Goal: Task Accomplishment & Management: Manage account settings

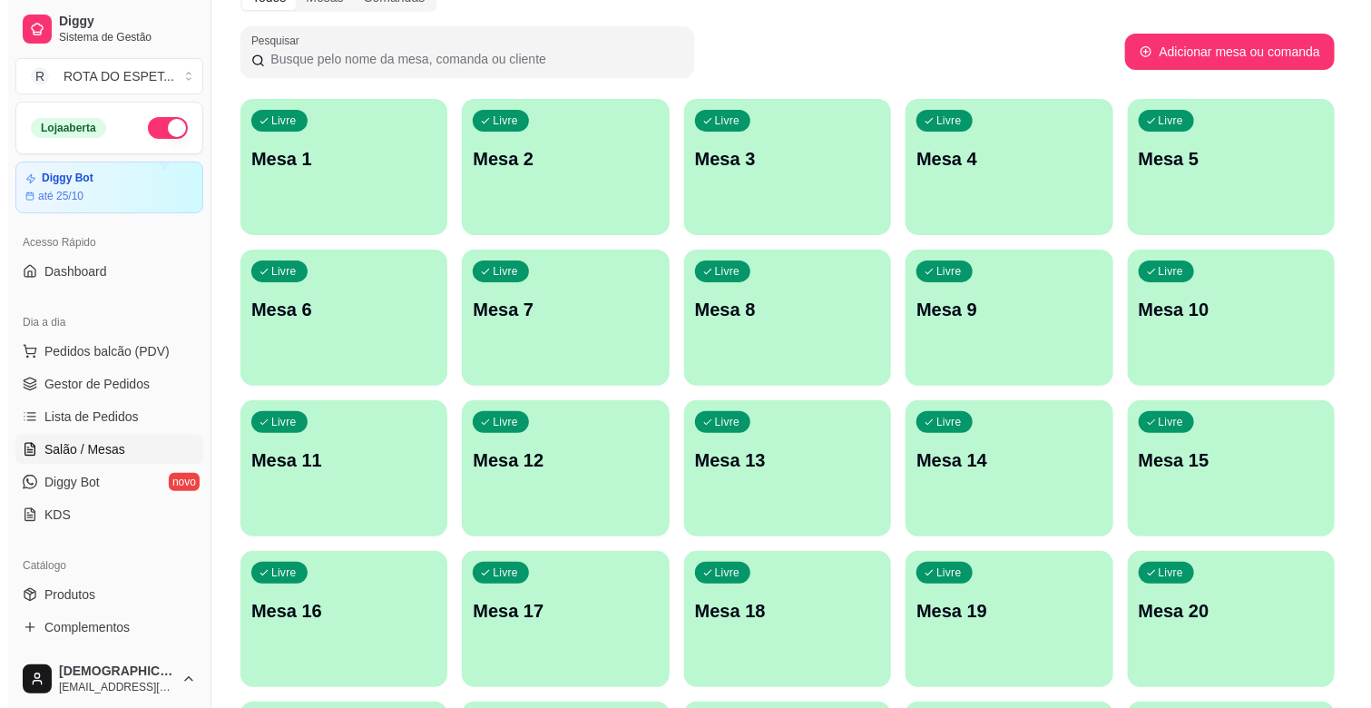
scroll to position [201, 0]
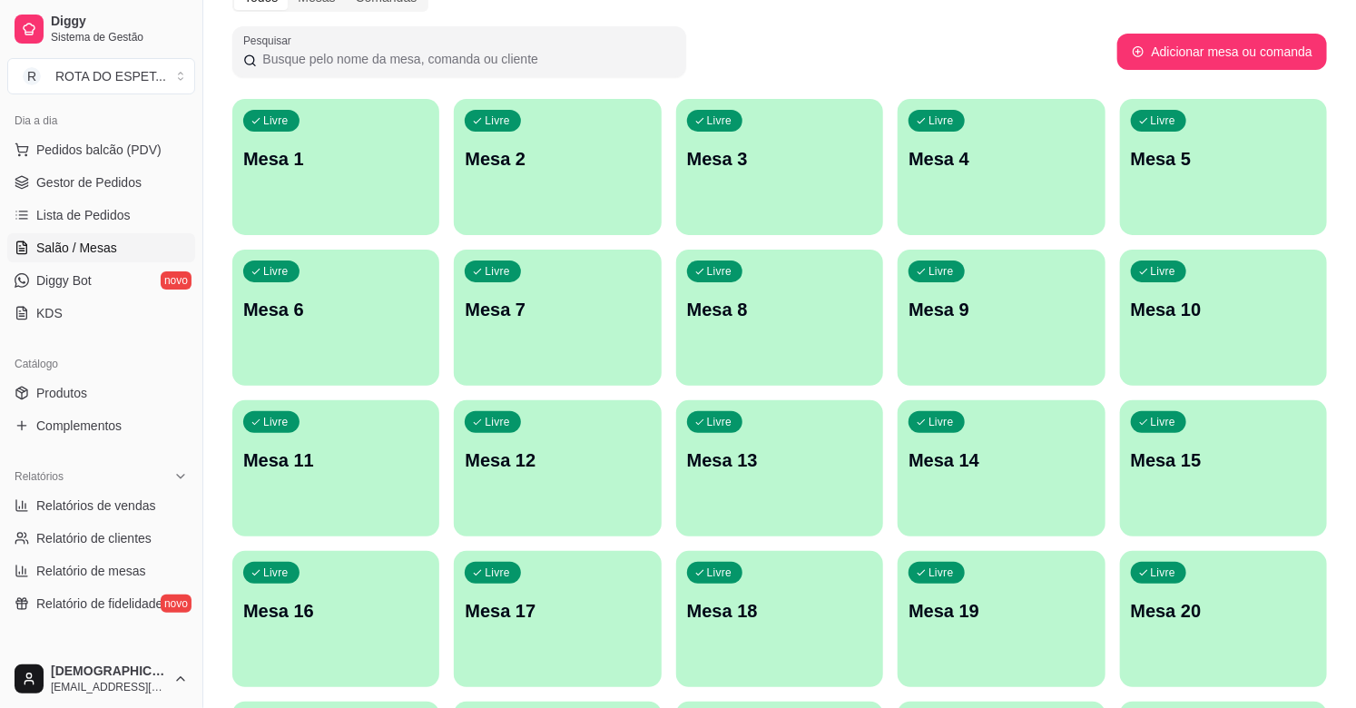
click at [556, 165] on p "Mesa 2" at bounding box center [557, 158] width 185 height 25
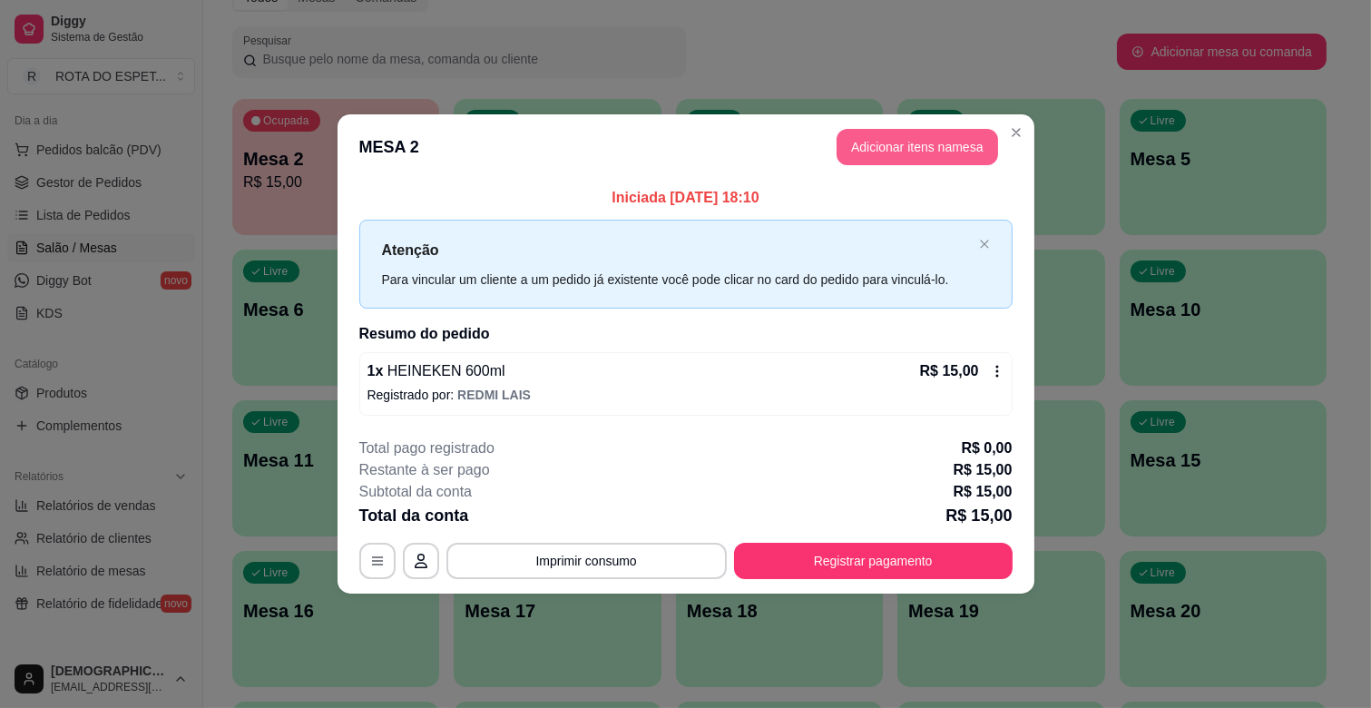
click at [930, 151] on button "Adicionar itens na mesa" at bounding box center [918, 147] width 162 height 36
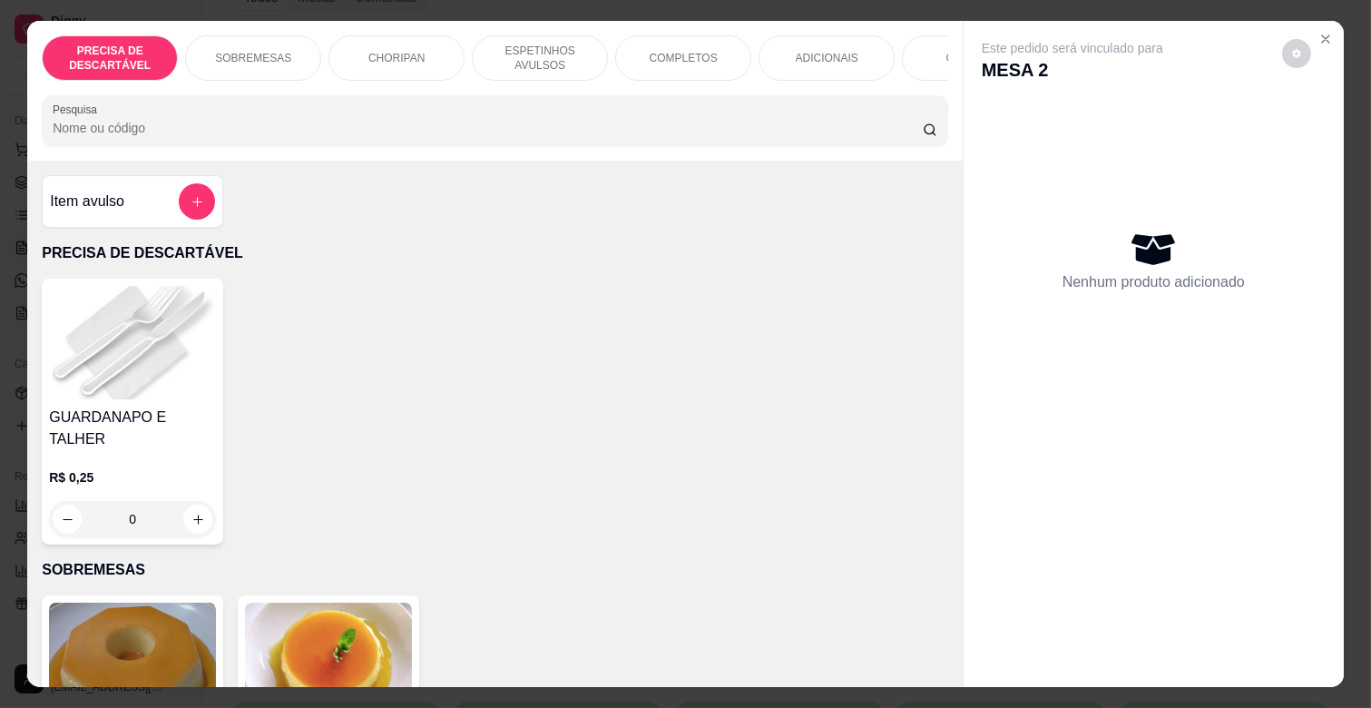
click at [545, 48] on p "ESPETINHOS AVULSOS" at bounding box center [539, 58] width 105 height 29
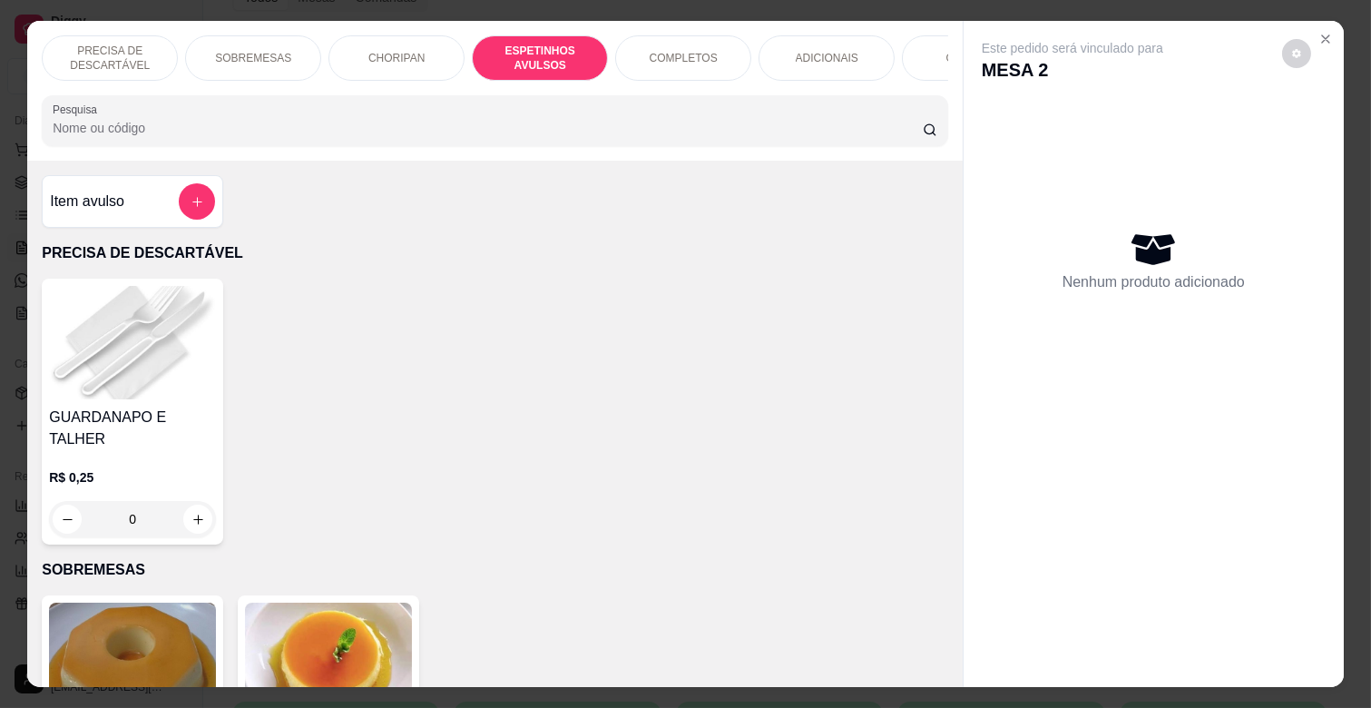
scroll to position [44, 0]
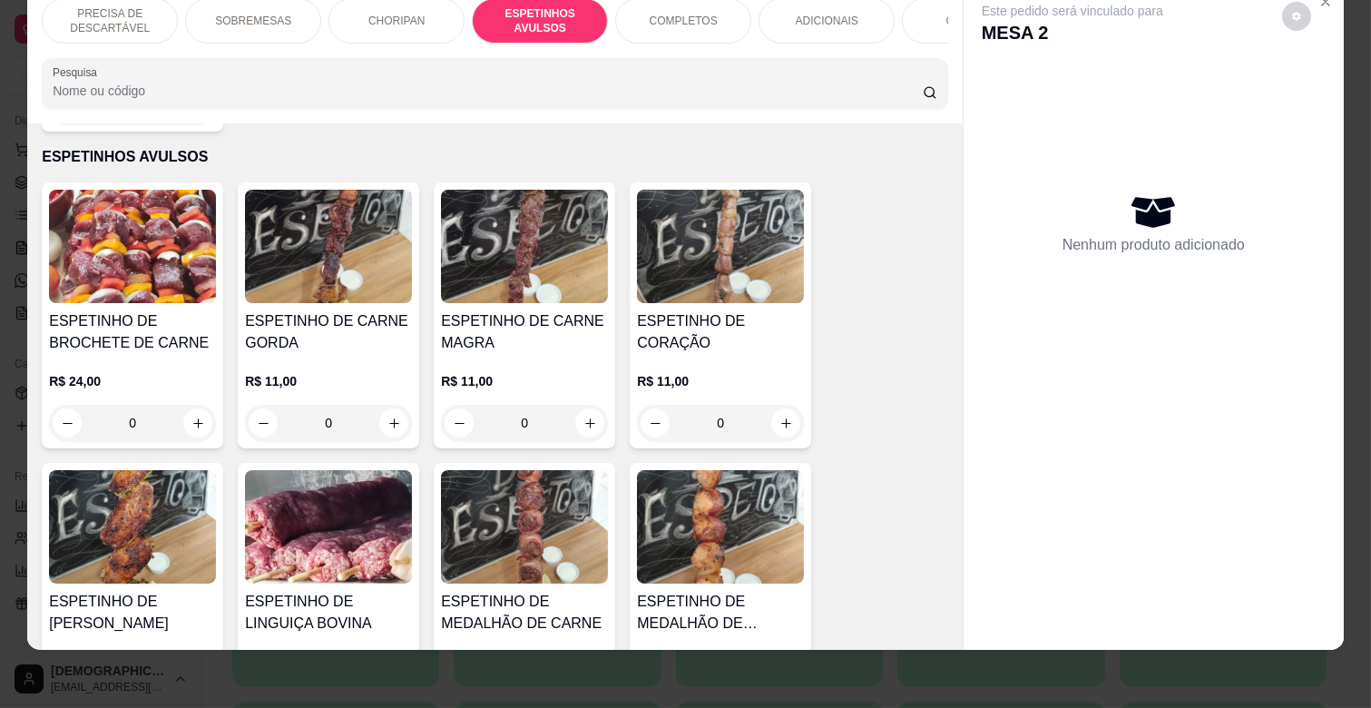
click at [363, 310] on h4 "ESPETINHO DE CARNE GORDA" at bounding box center [328, 332] width 167 height 44
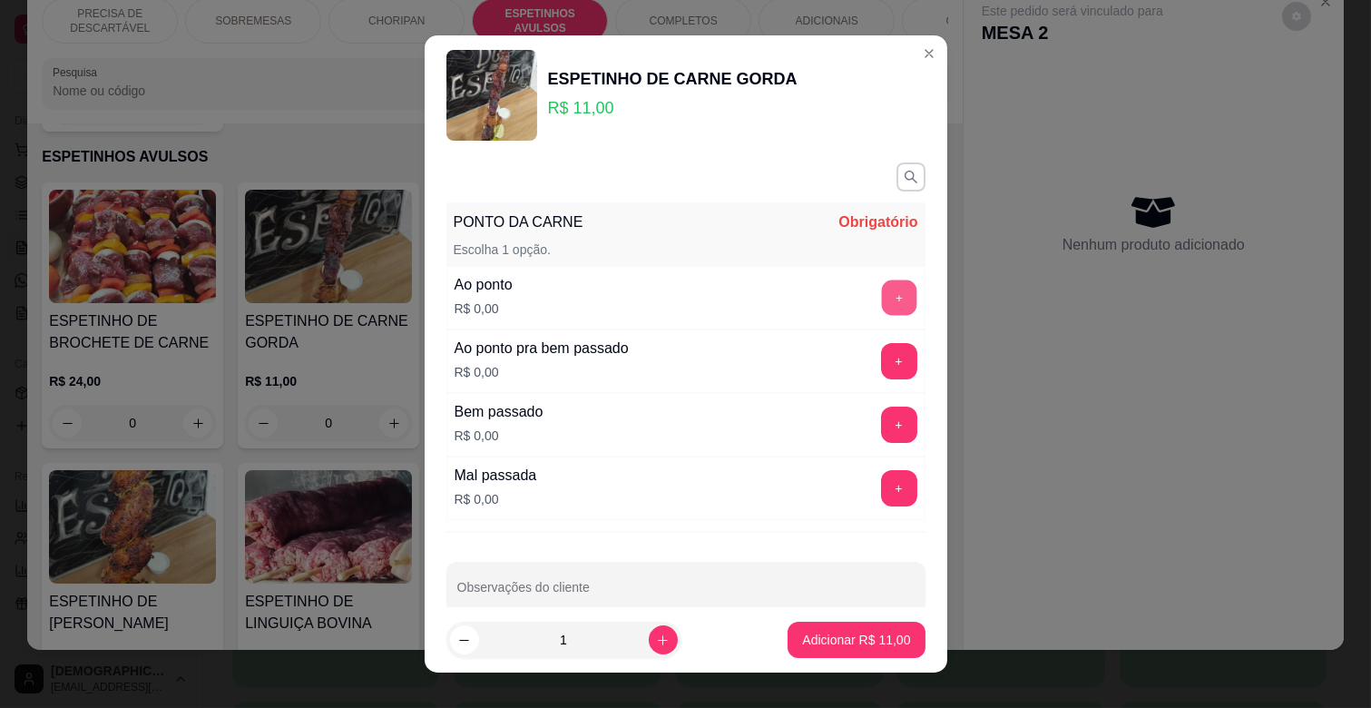
click at [881, 293] on button "+" at bounding box center [898, 297] width 35 height 35
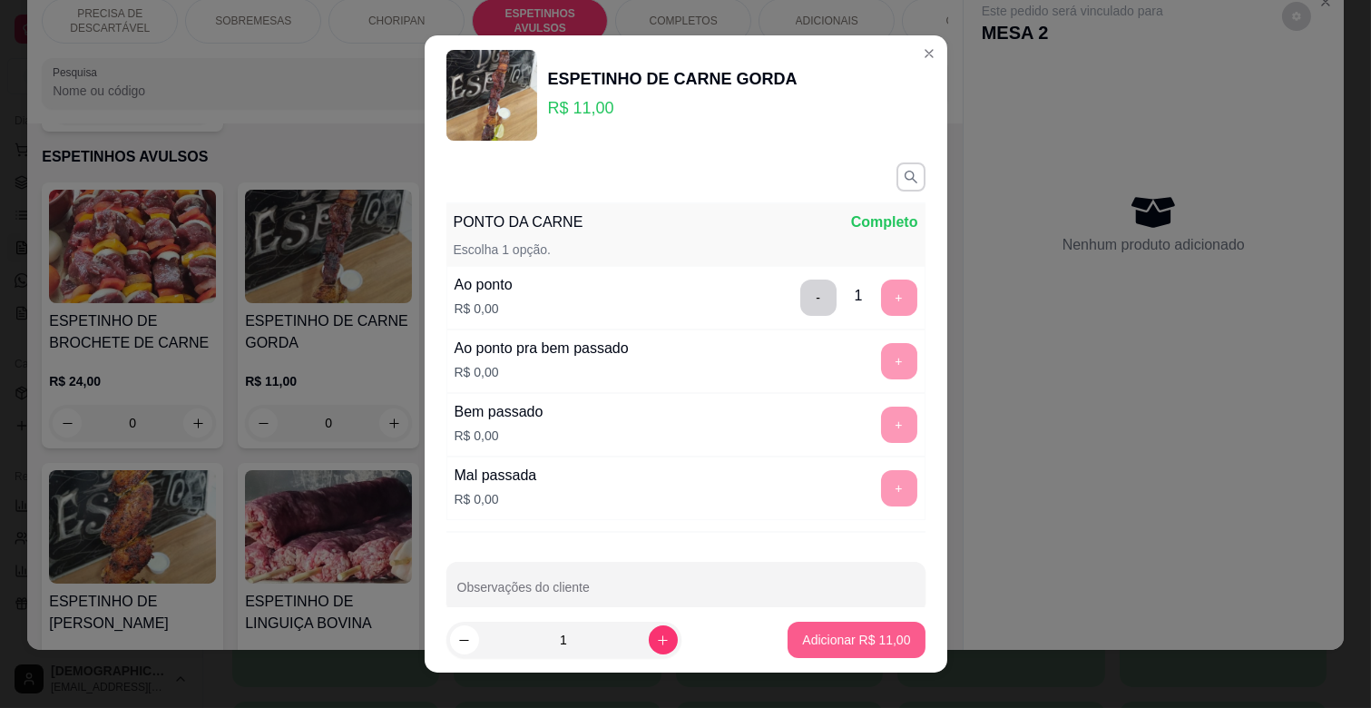
click at [838, 641] on p "Adicionar R$ 11,00" at bounding box center [856, 640] width 108 height 18
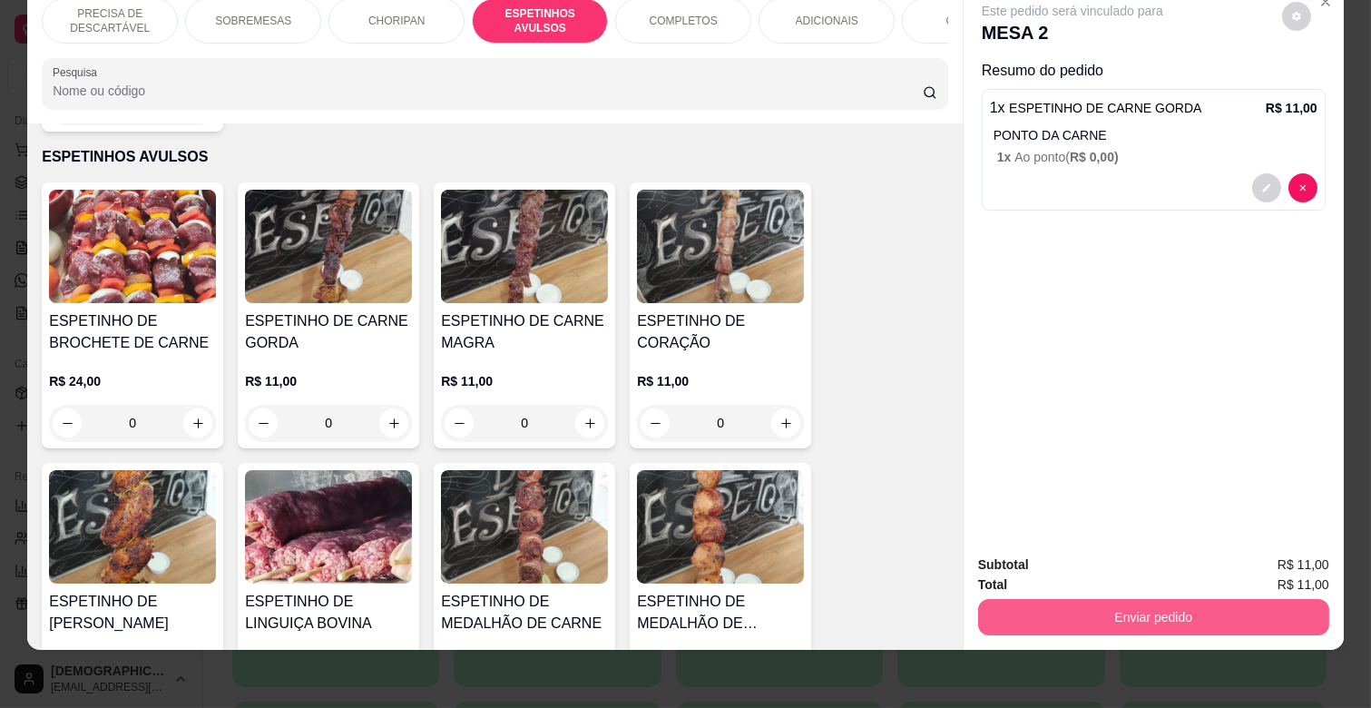
click at [1131, 609] on button "Enviar pedido" at bounding box center [1153, 617] width 351 height 36
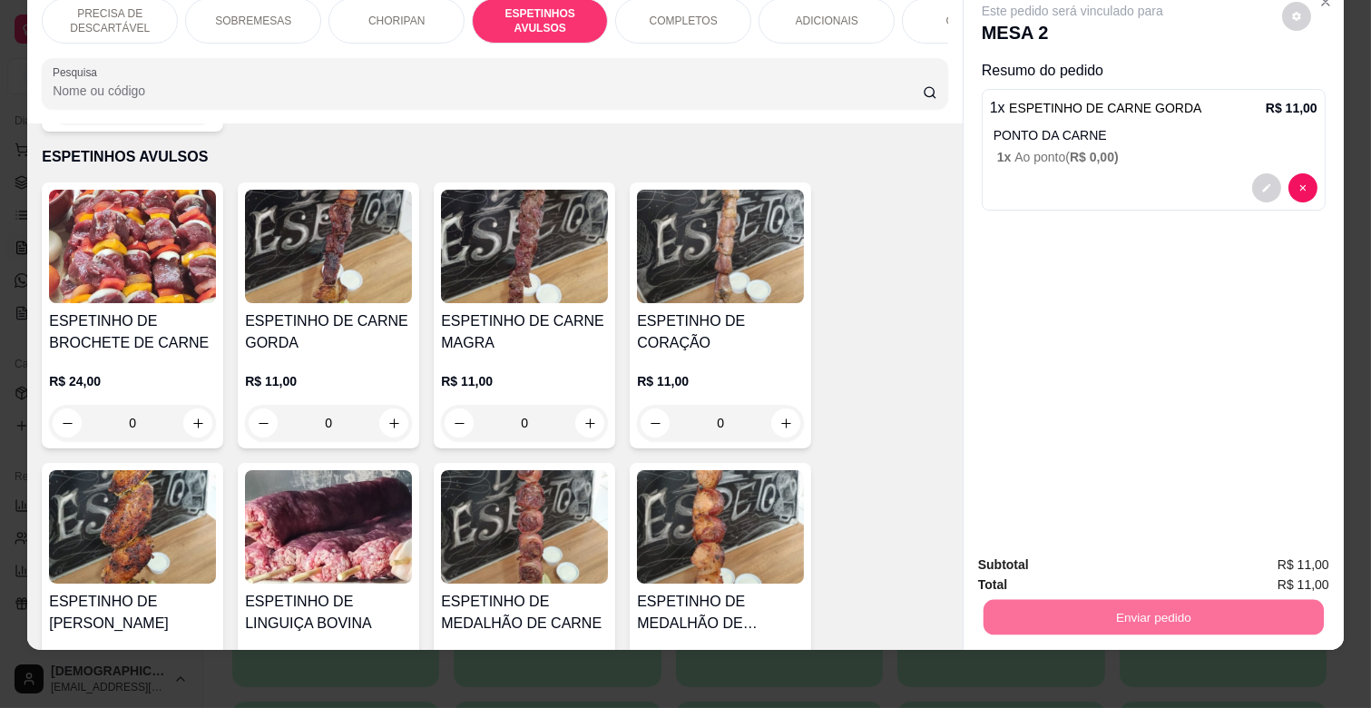
click at [1264, 550] on button "Enviar pedido" at bounding box center [1281, 558] width 100 height 34
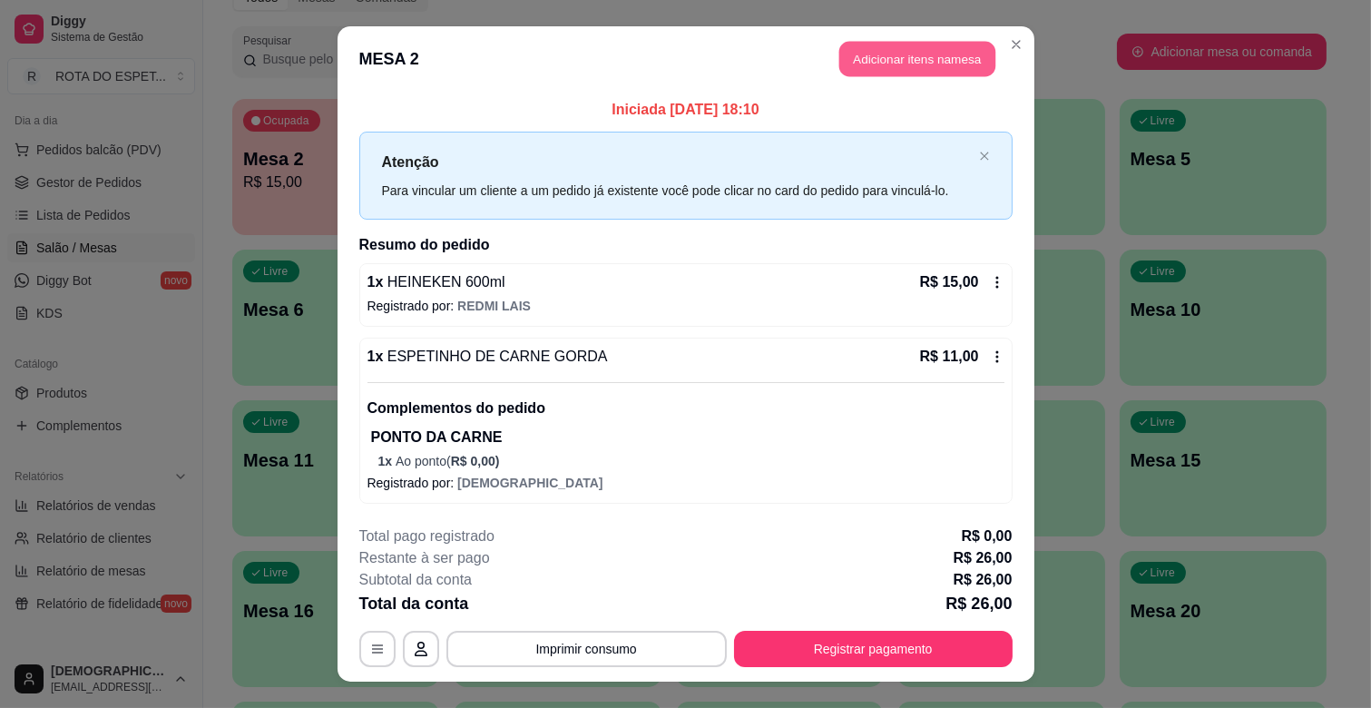
click at [885, 64] on button "Adicionar itens na mesa" at bounding box center [917, 59] width 156 height 35
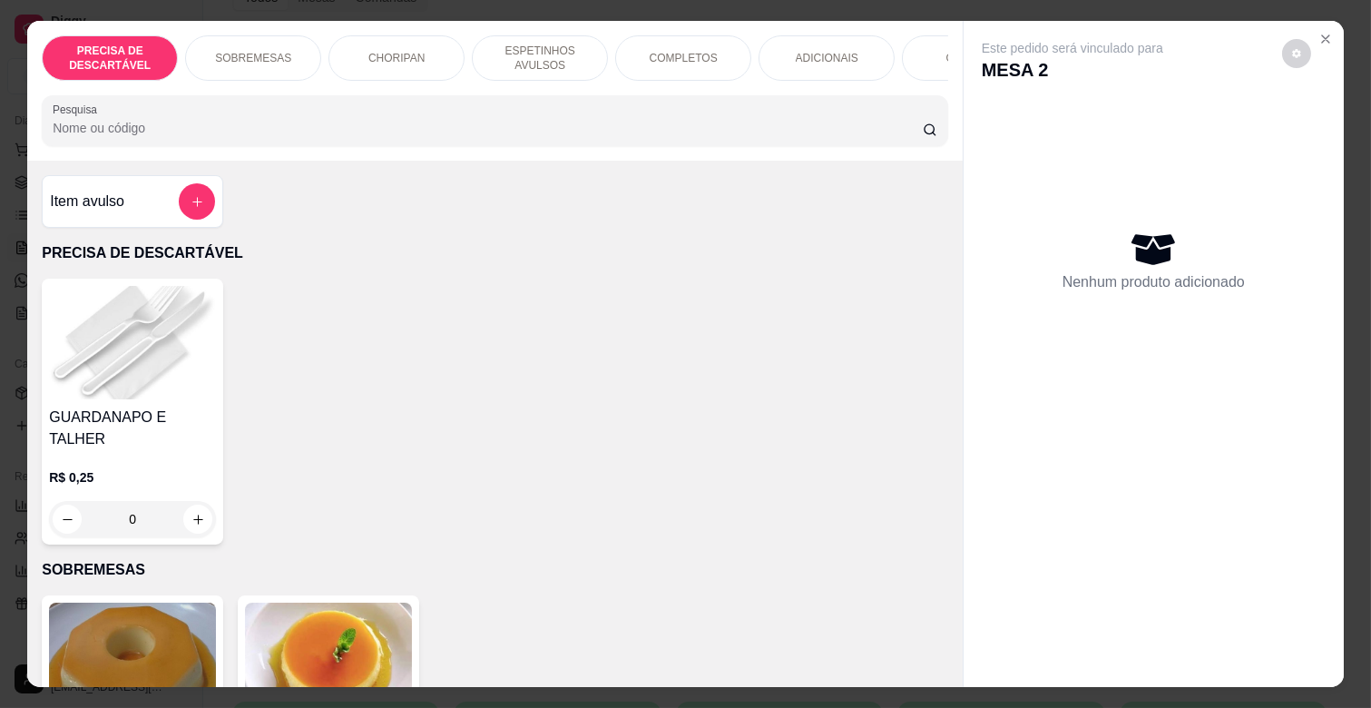
click at [582, 44] on p "ESPETINHOS AVULSOS" at bounding box center [539, 58] width 105 height 29
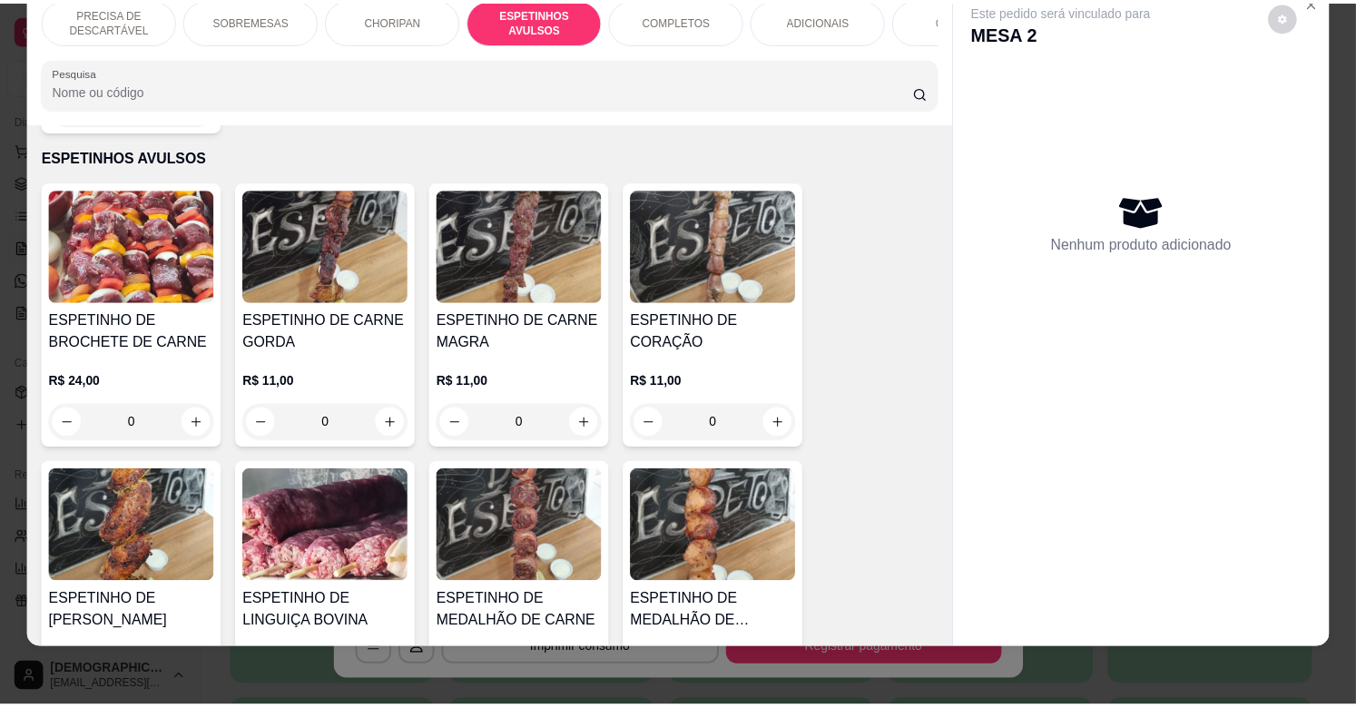
scroll to position [1102, 0]
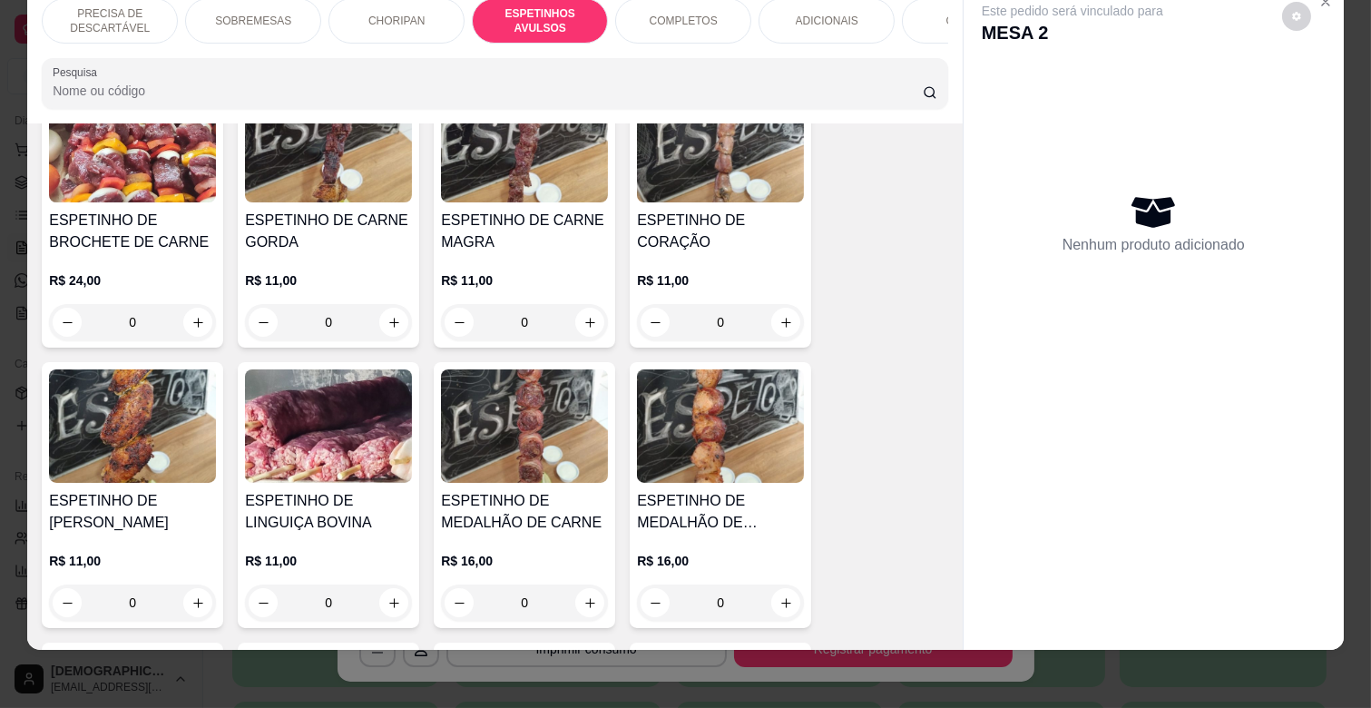
click at [352, 490] on h4 "ESPETINHO DE LINGUIÇA BOVINA" at bounding box center [328, 512] width 167 height 44
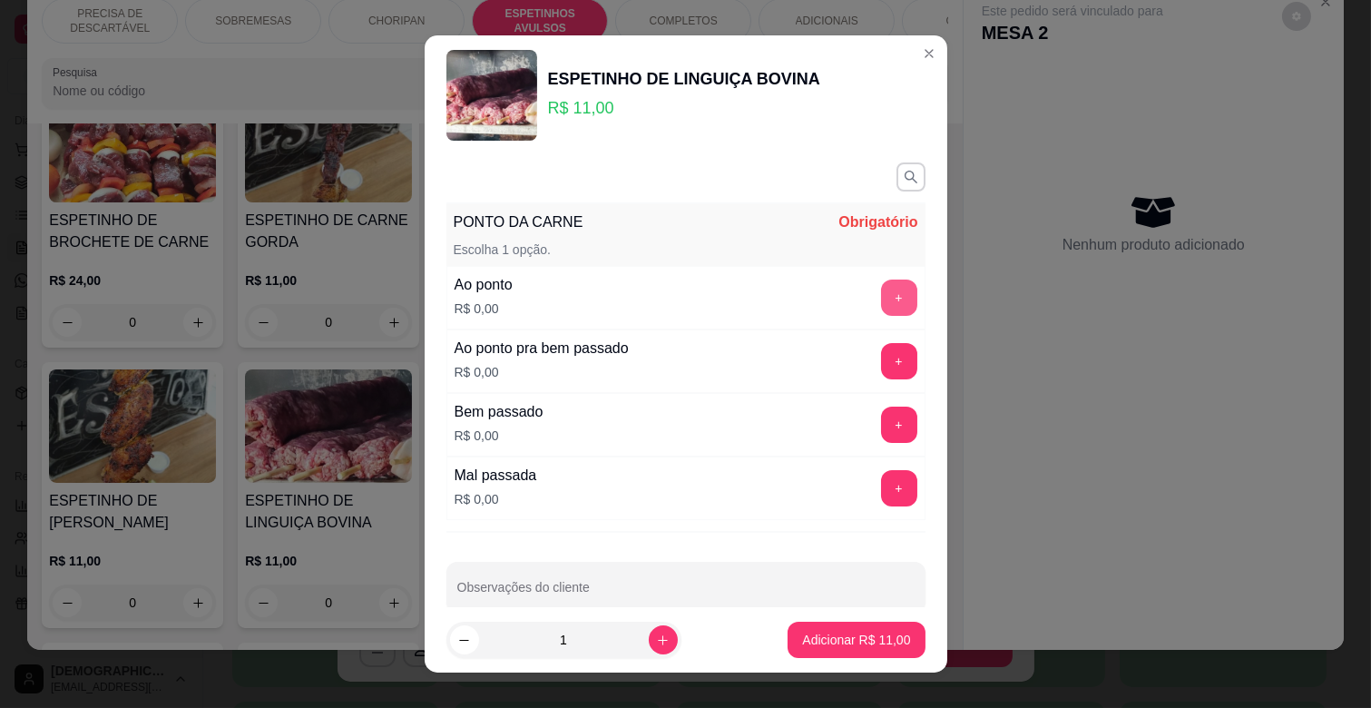
click at [881, 287] on button "+" at bounding box center [899, 297] width 36 height 36
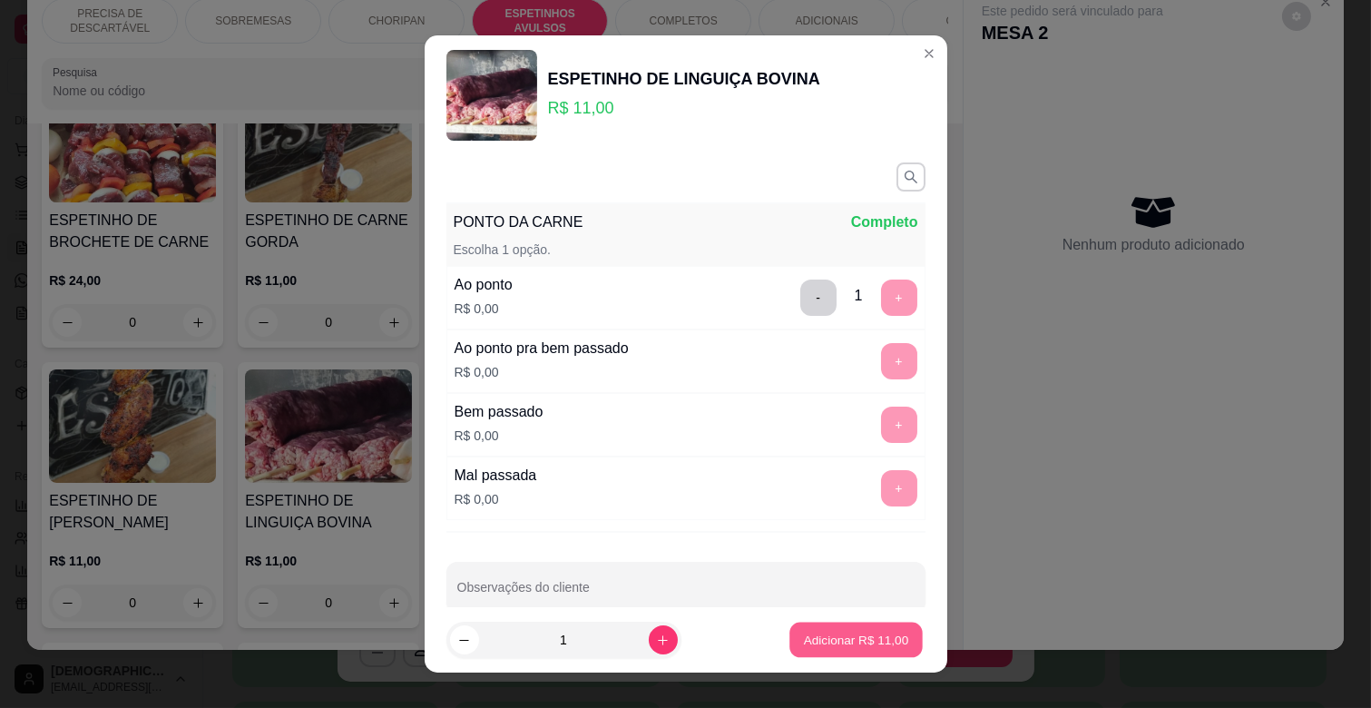
click at [844, 635] on p "Adicionar R$ 11,00" at bounding box center [856, 639] width 105 height 17
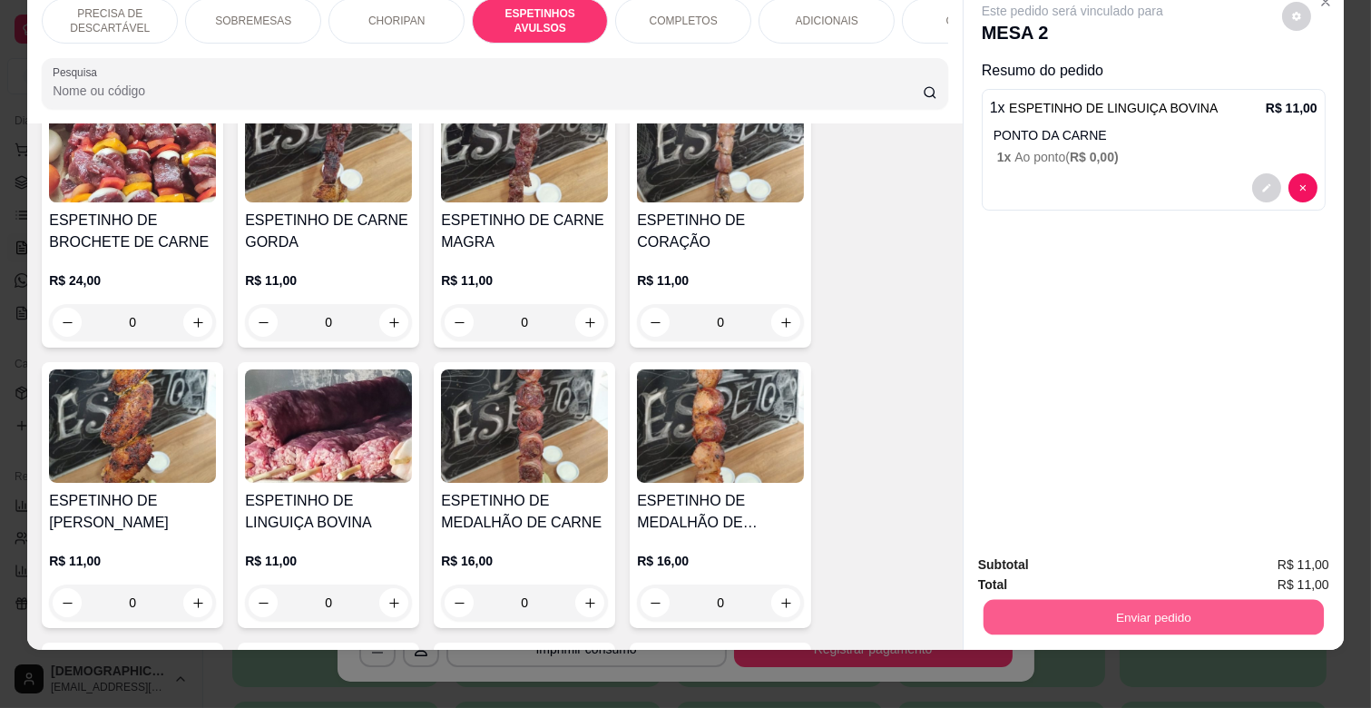
click at [1150, 599] on button "Enviar pedido" at bounding box center [1154, 616] width 340 height 35
click at [1256, 561] on button "Enviar pedido" at bounding box center [1281, 558] width 103 height 34
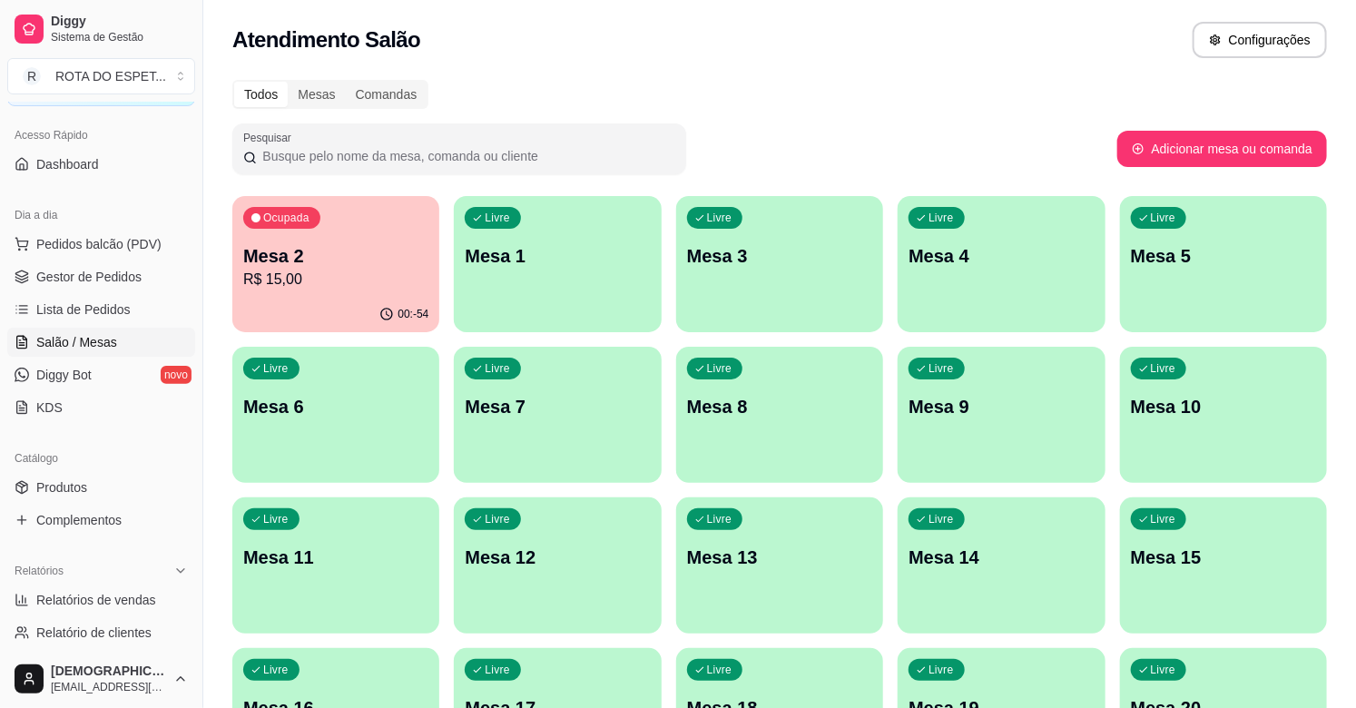
scroll to position [0, 0]
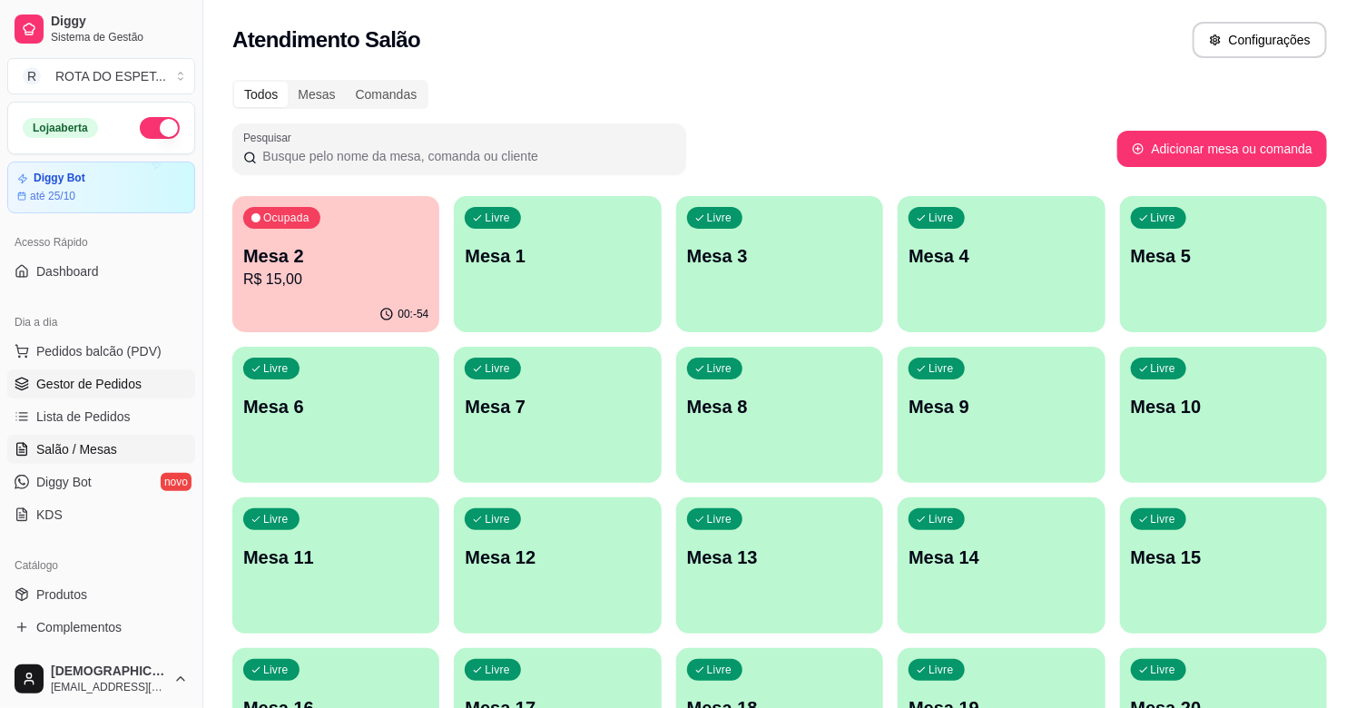
click at [103, 383] on span "Gestor de Pedidos" at bounding box center [88, 384] width 105 height 18
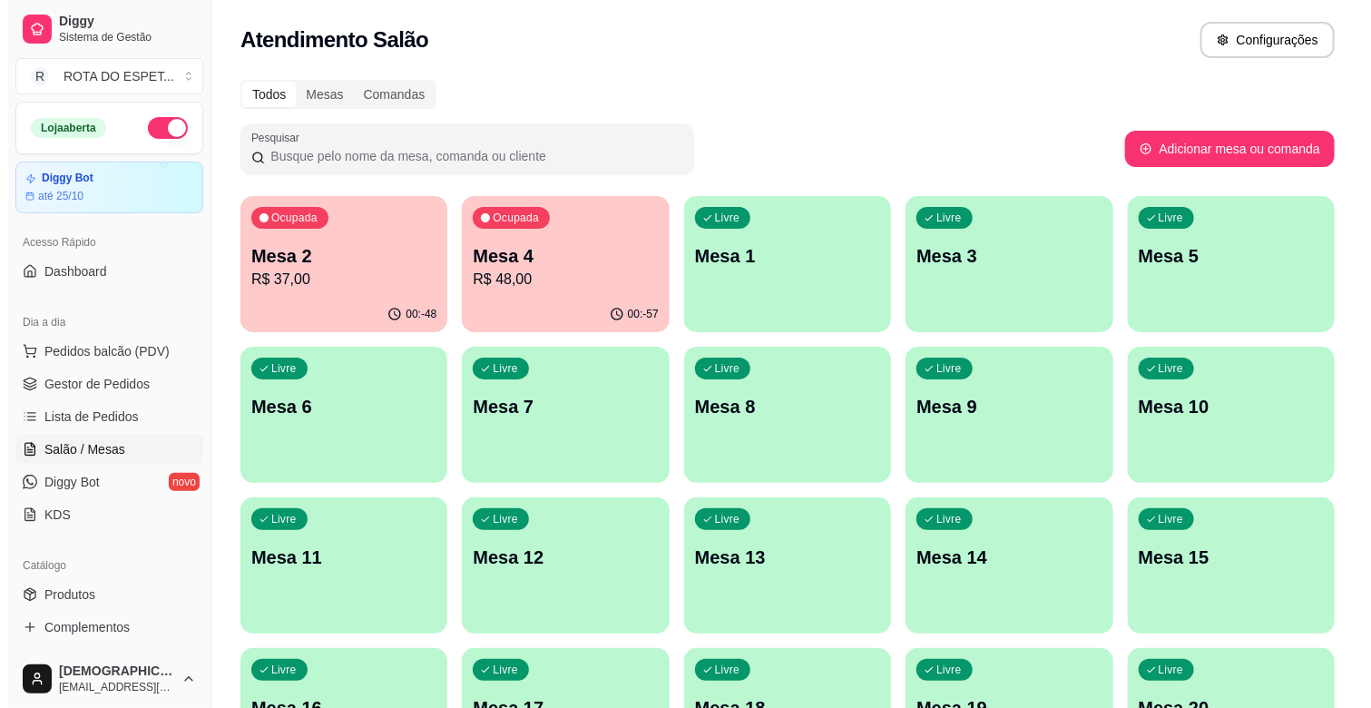
scroll to position [93, 0]
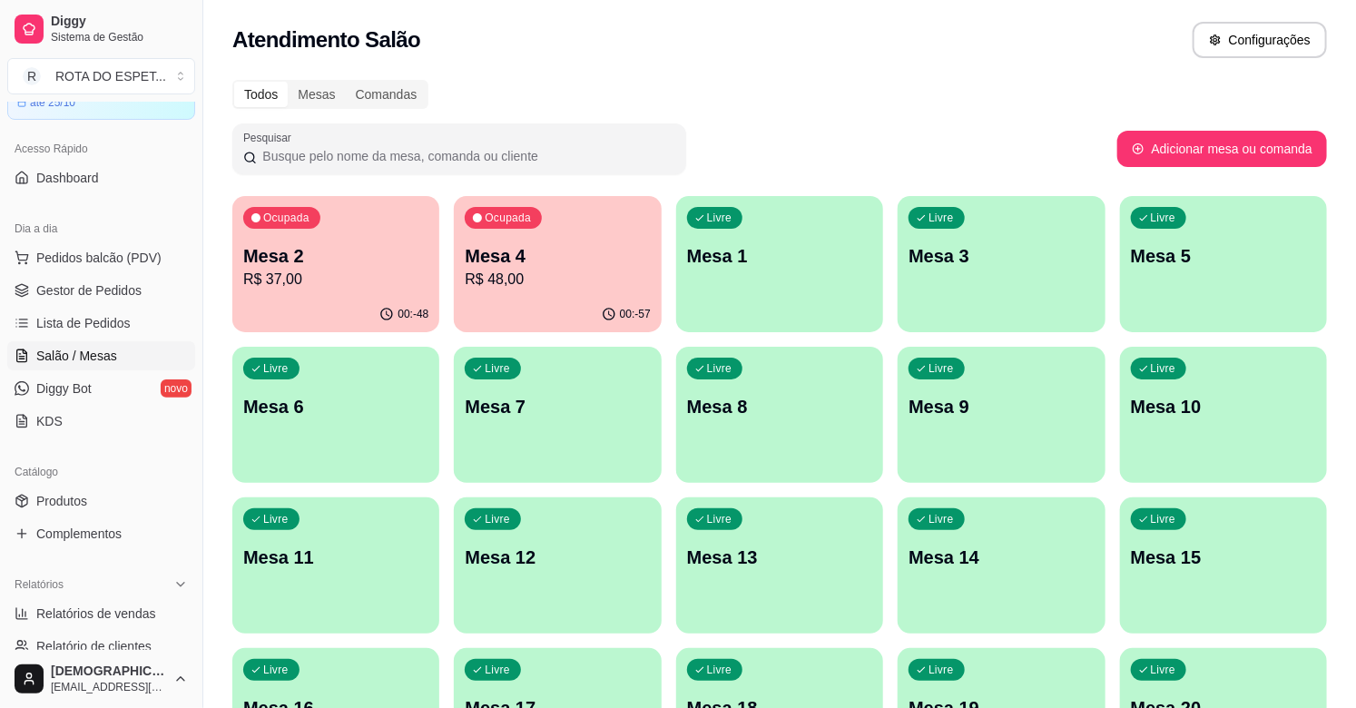
click at [533, 269] on p "R$ 48,00" at bounding box center [557, 280] width 185 height 22
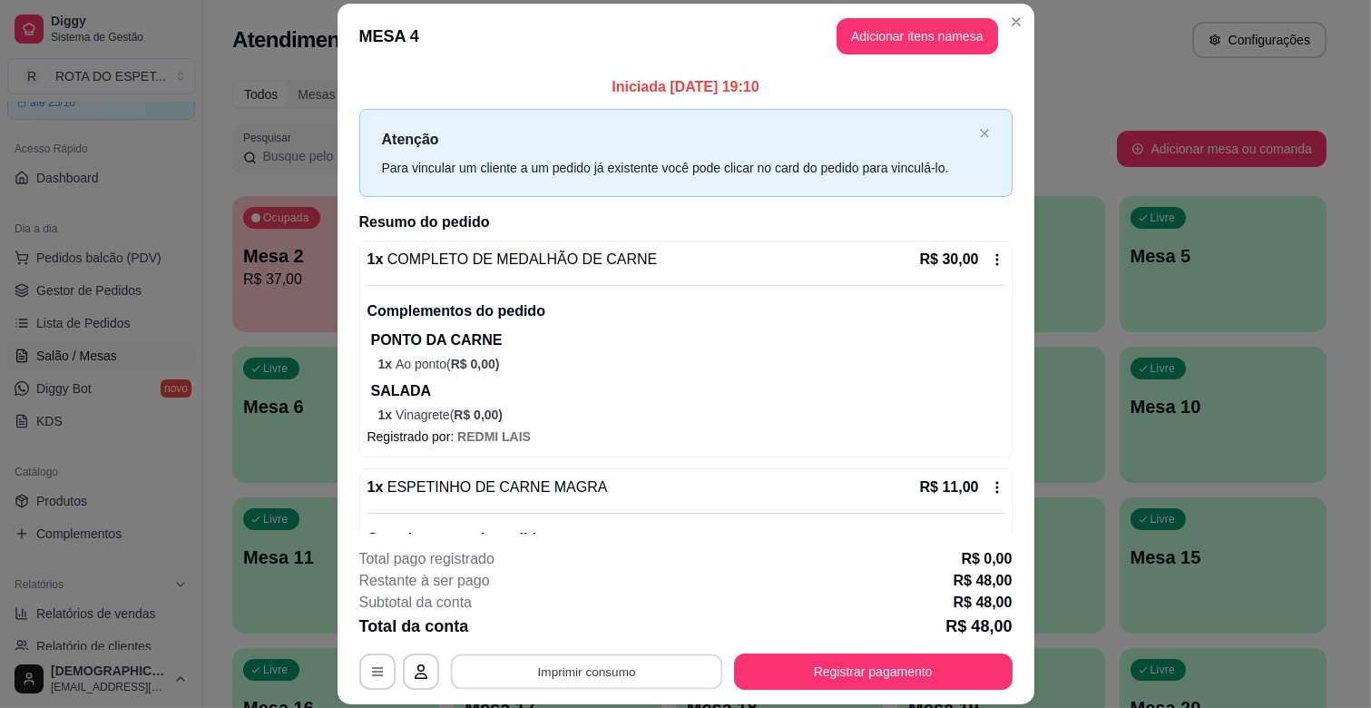
click at [568, 707] on html "Diggy Sistema de Gestão R ROTA DO ESPET ... Loja aberta Diggy Bot até 25/10 Ace…" at bounding box center [685, 354] width 1371 height 708
click at [576, 687] on button "Imprimir consumo" at bounding box center [586, 671] width 280 height 36
click at [605, 626] on button "IMPRESSORA CAIXA" at bounding box center [585, 629] width 150 height 29
click at [590, 666] on button "Imprimir consumo" at bounding box center [586, 671] width 280 height 36
click at [590, 592] on button "IMPRESSORA COZINHA" at bounding box center [585, 593] width 150 height 29
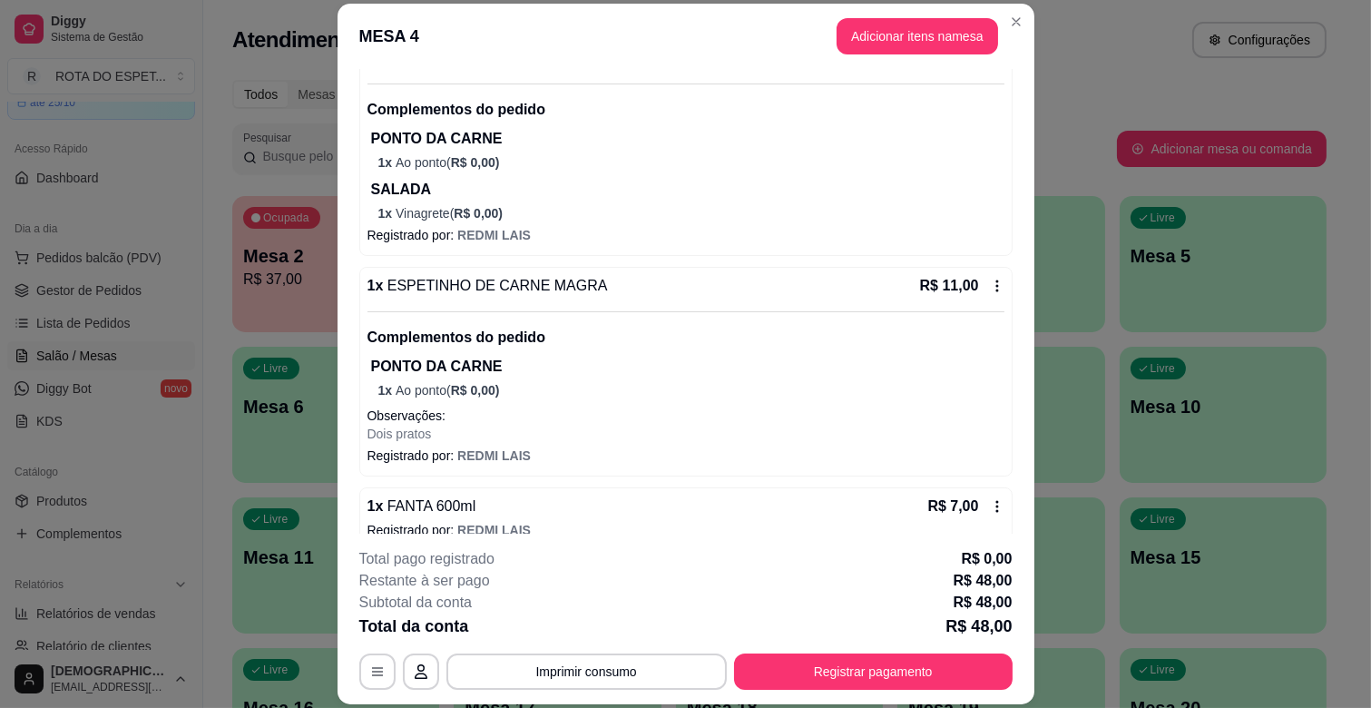
scroll to position [227, 0]
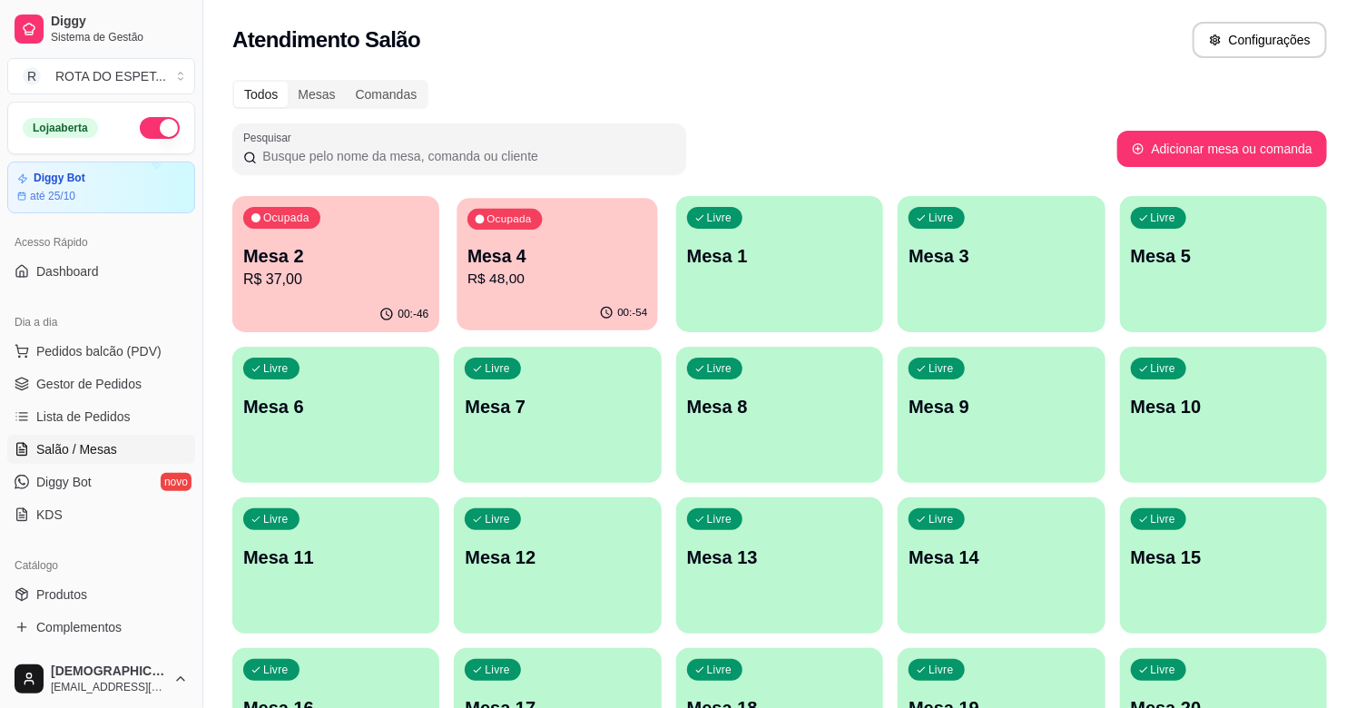
click at [487, 269] on p "R$ 48,00" at bounding box center [557, 279] width 180 height 21
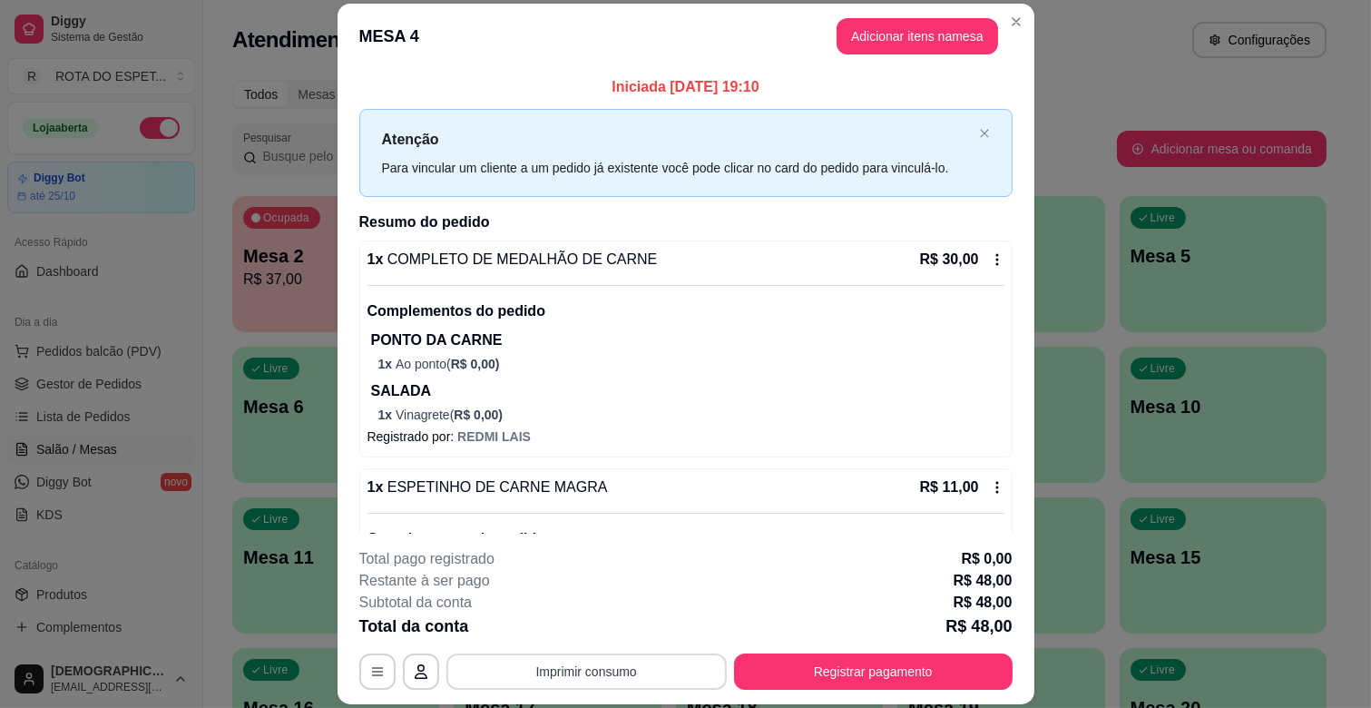
click at [582, 670] on button "Imprimir consumo" at bounding box center [586, 671] width 280 height 36
click at [602, 621] on button "IMPRESSORA CAIXA" at bounding box center [585, 629] width 150 height 29
click at [603, 668] on button "Imprimir consumo" at bounding box center [586, 671] width 272 height 35
click at [605, 597] on button "IMPRESSORA COZINHA" at bounding box center [584, 593] width 145 height 28
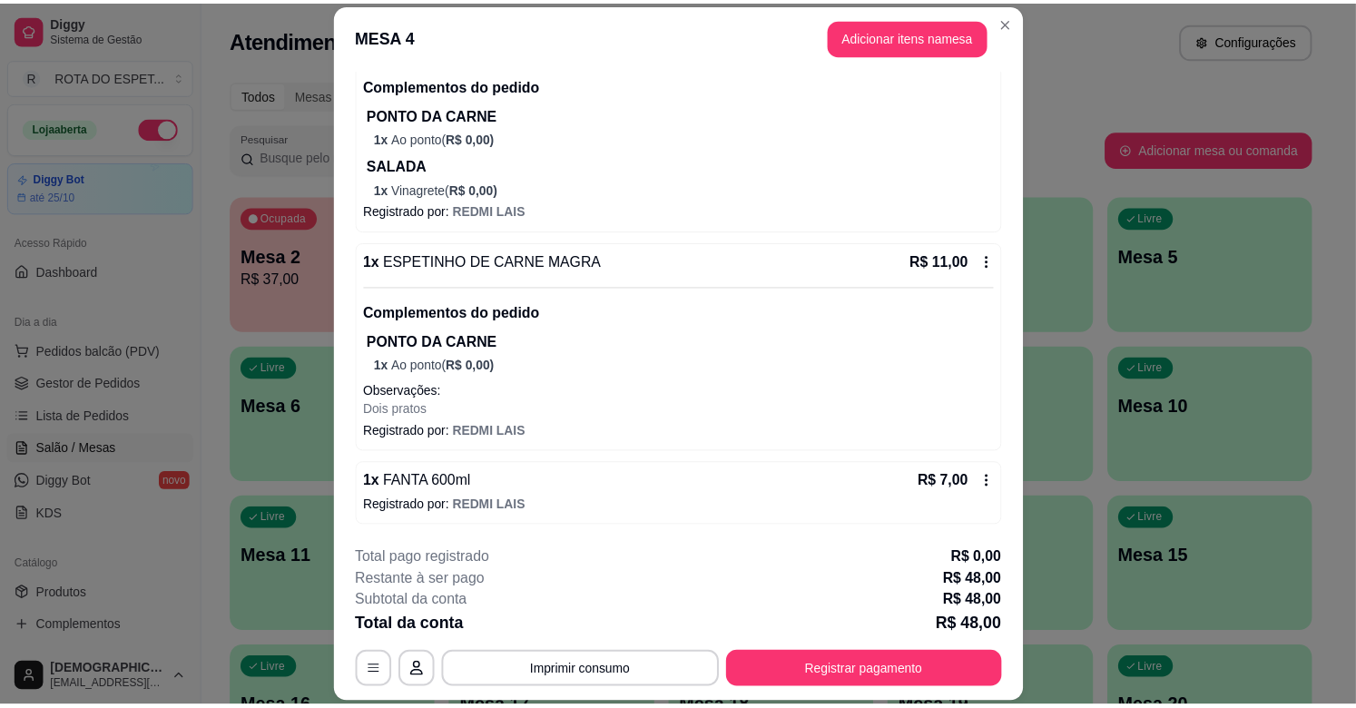
scroll to position [54, 0]
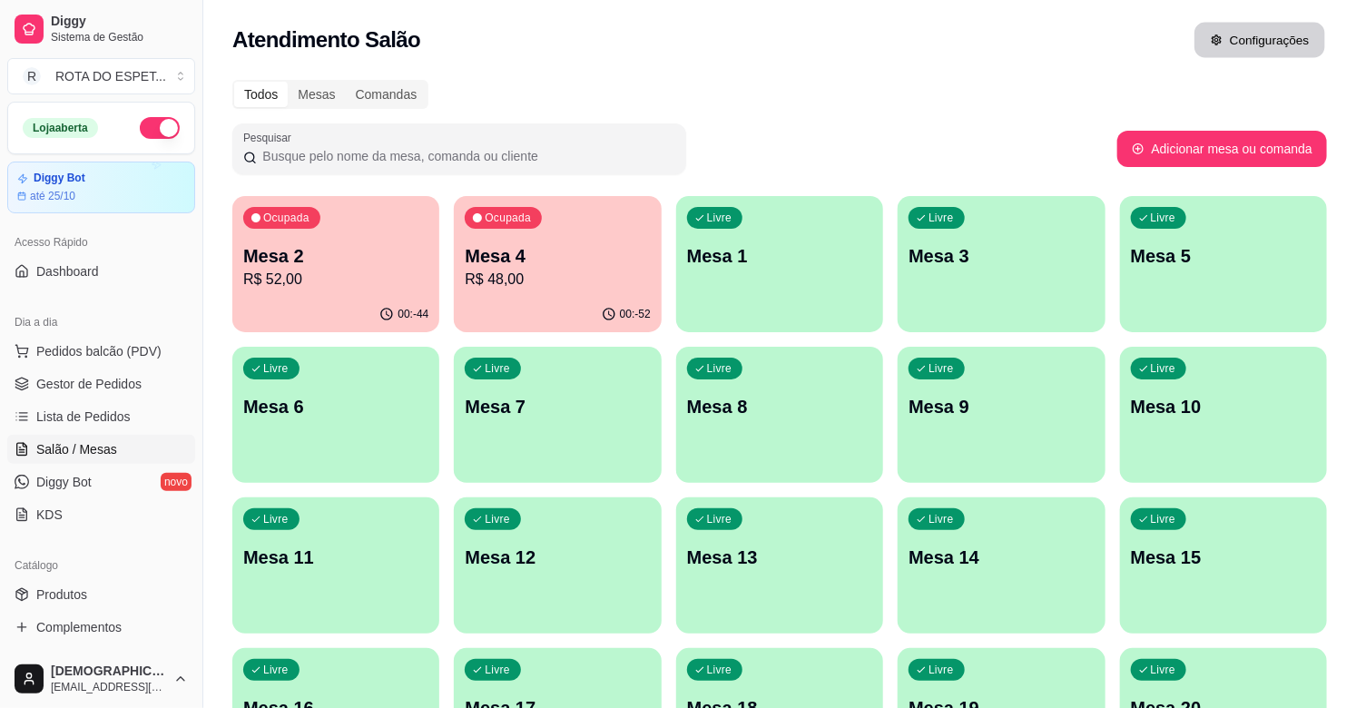
click at [1218, 44] on icon "button" at bounding box center [1216, 39] width 10 height 10
click at [701, 22] on div "Atendimento Salão Configurações" at bounding box center [779, 40] width 1094 height 36
click at [1296, 30] on button "Configurações" at bounding box center [1259, 40] width 134 height 36
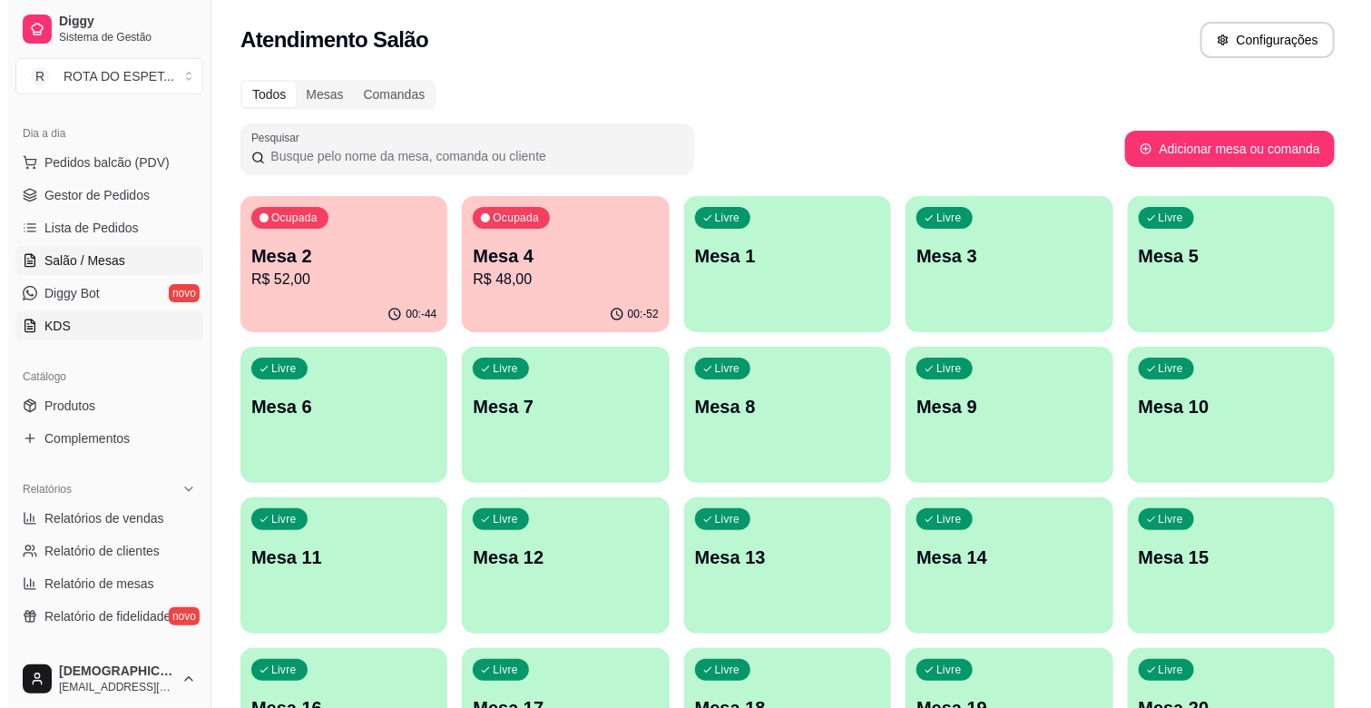
scroll to position [302, 0]
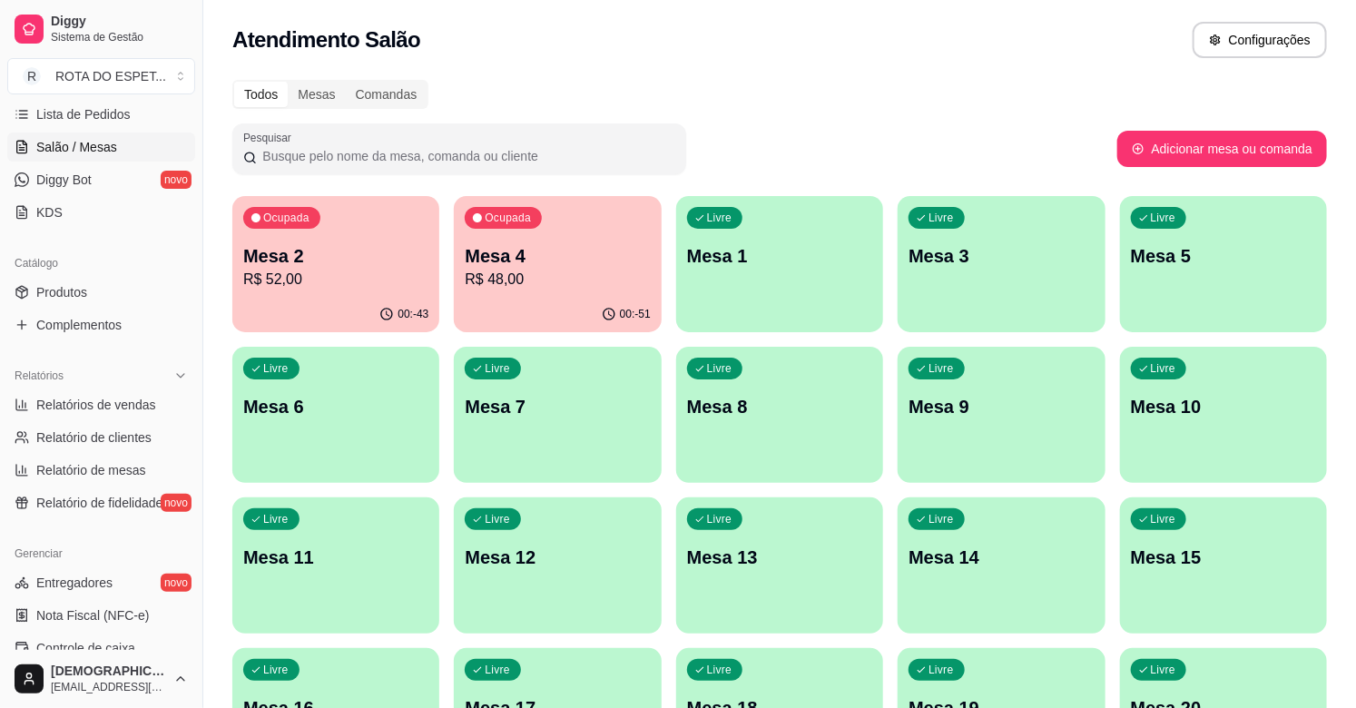
click at [502, 255] on p "Mesa 4" at bounding box center [557, 255] width 185 height 25
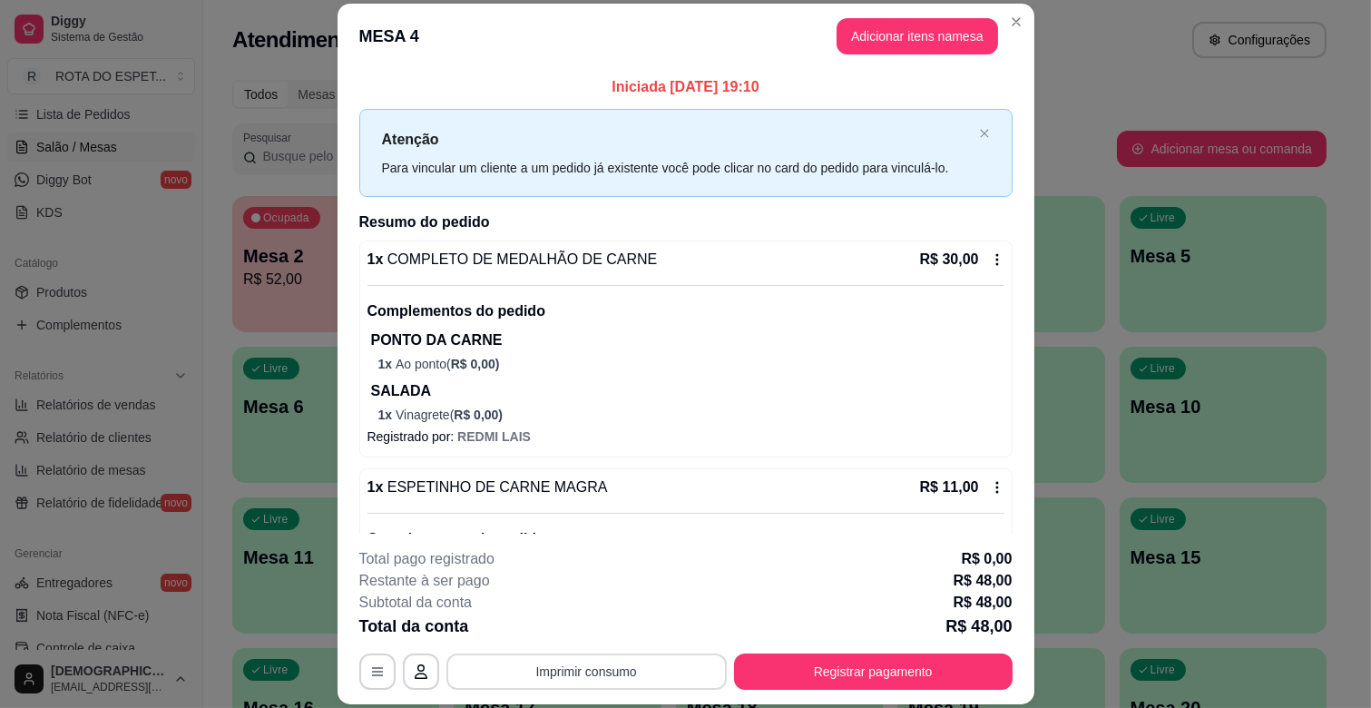
click at [619, 657] on button "Imprimir consumo" at bounding box center [586, 671] width 280 height 36
click at [619, 622] on button "IMPRESSORA CAIXA" at bounding box center [584, 629] width 145 height 28
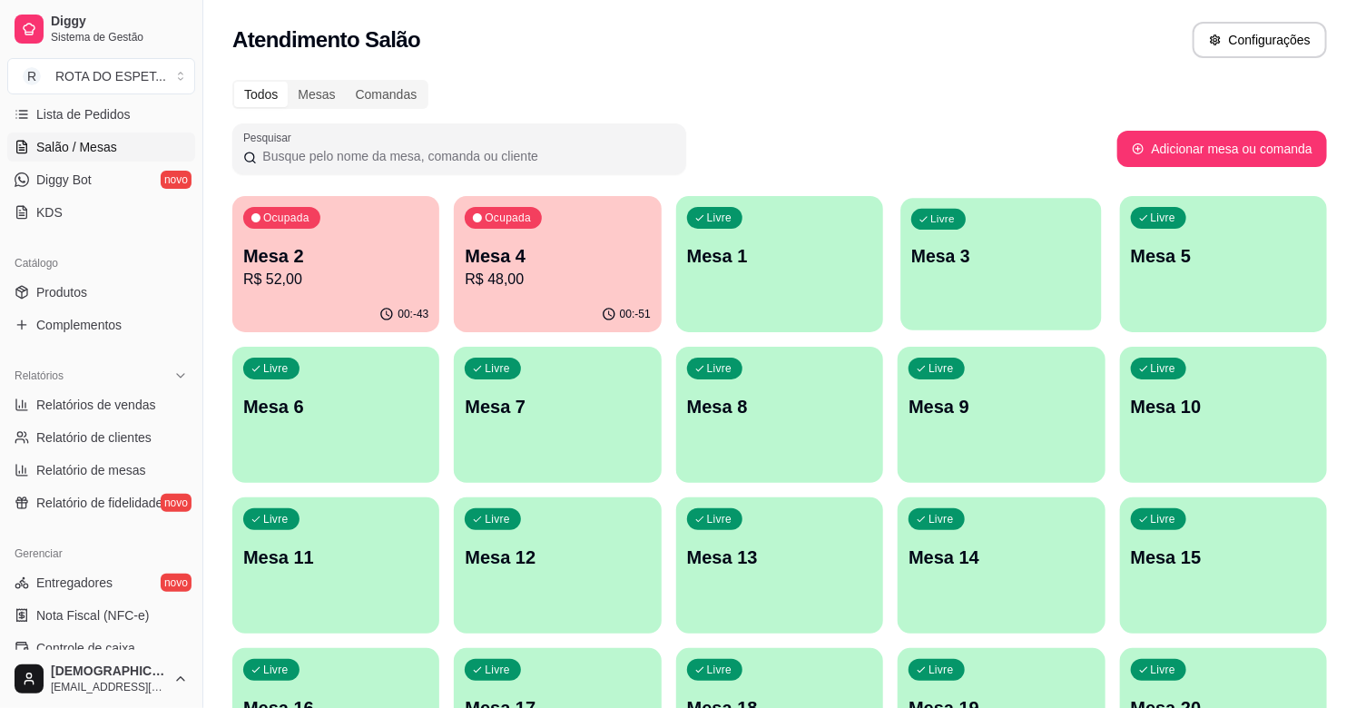
click at [1010, 273] on div "Livre Mesa 3" at bounding box center [1001, 253] width 201 height 111
click at [1008, 273] on div "Livre Mesa 3" at bounding box center [1001, 253] width 201 height 111
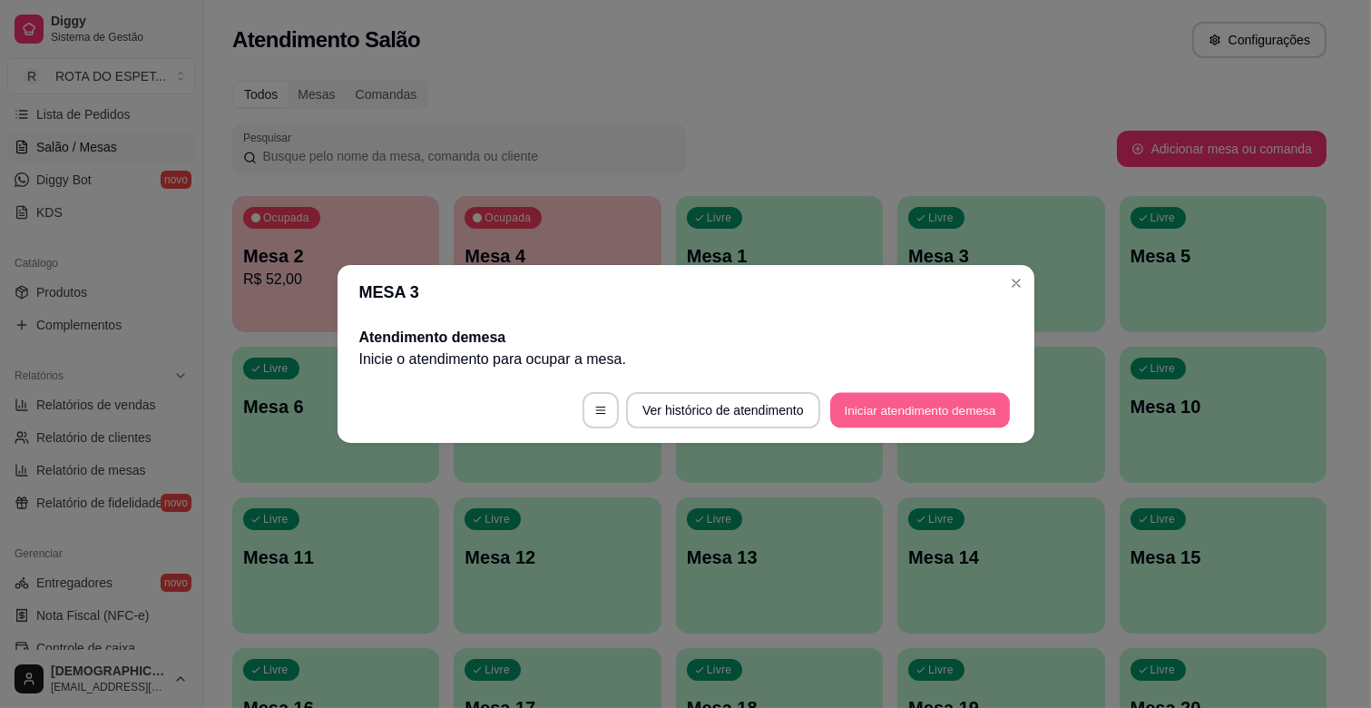
click at [863, 410] on button "Iniciar atendimento de mesa" at bounding box center [920, 410] width 180 height 35
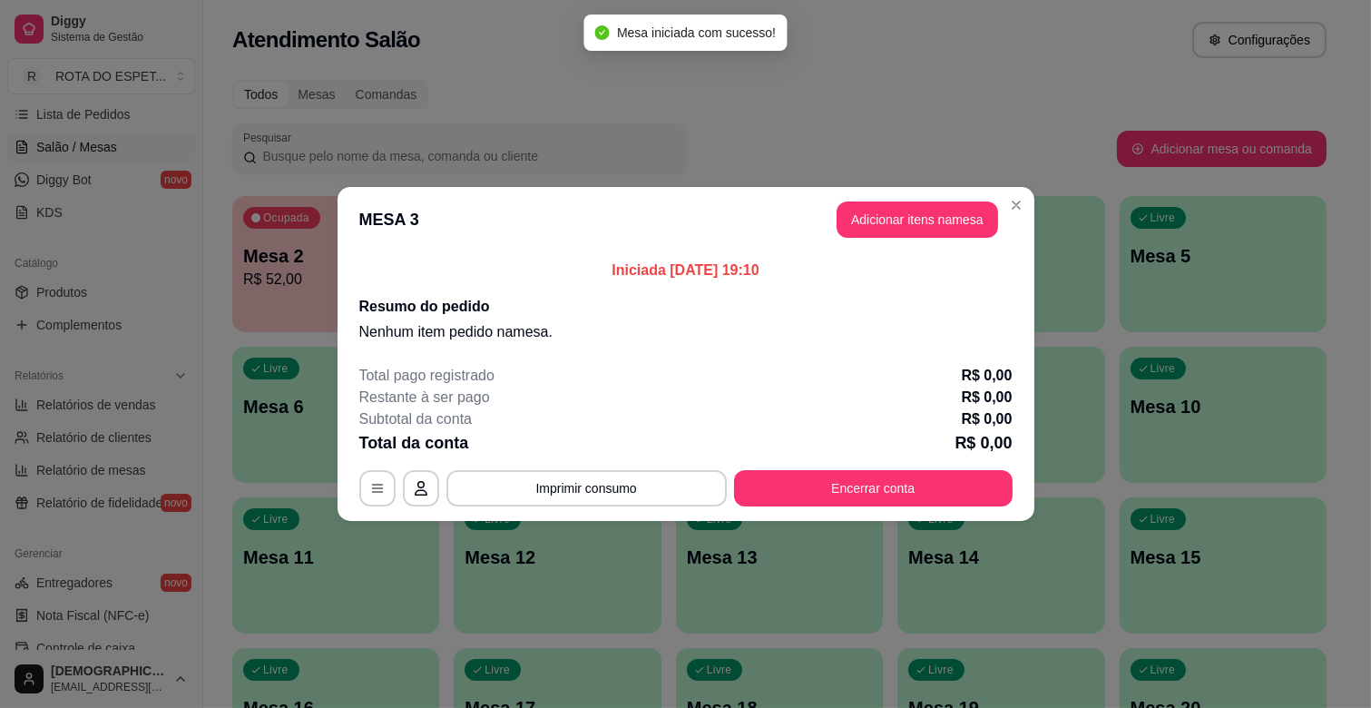
click at [909, 223] on button "Adicionar itens na mesa" at bounding box center [918, 219] width 162 height 36
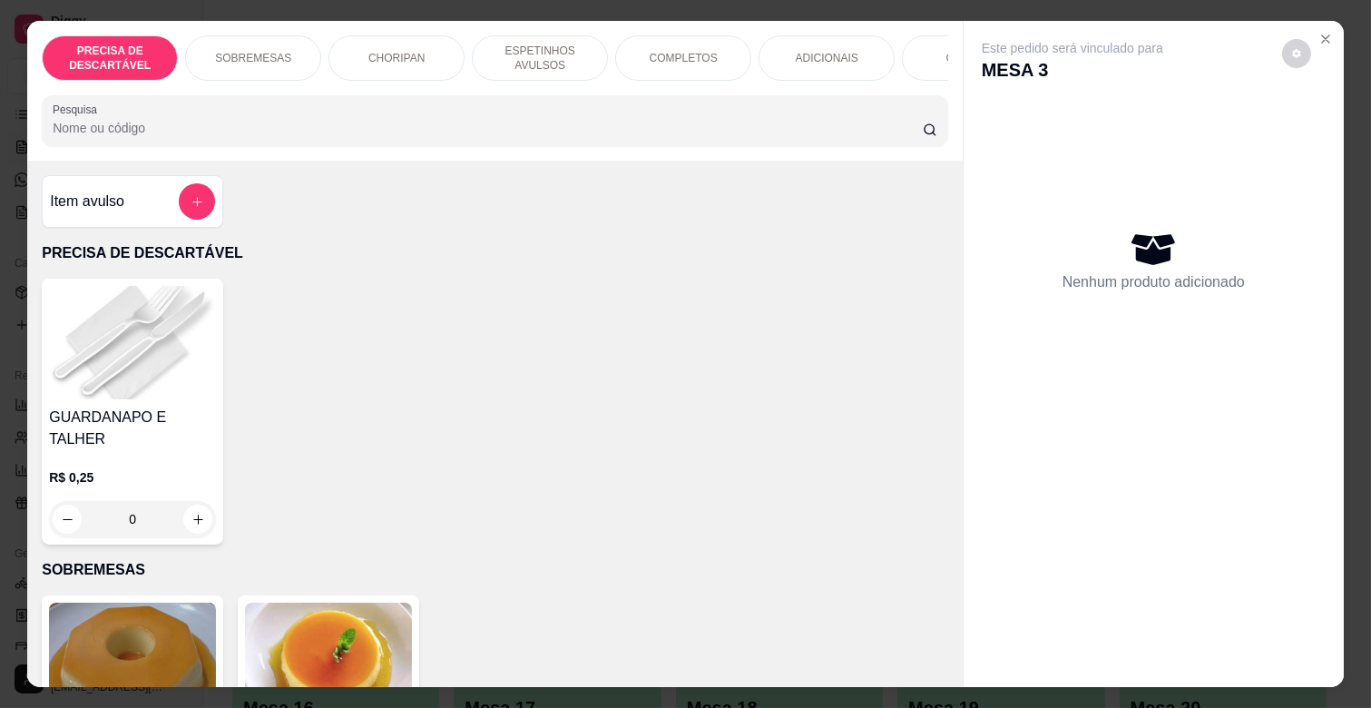
click at [125, 450] on div "R$ 0,25 0" at bounding box center [132, 493] width 167 height 87
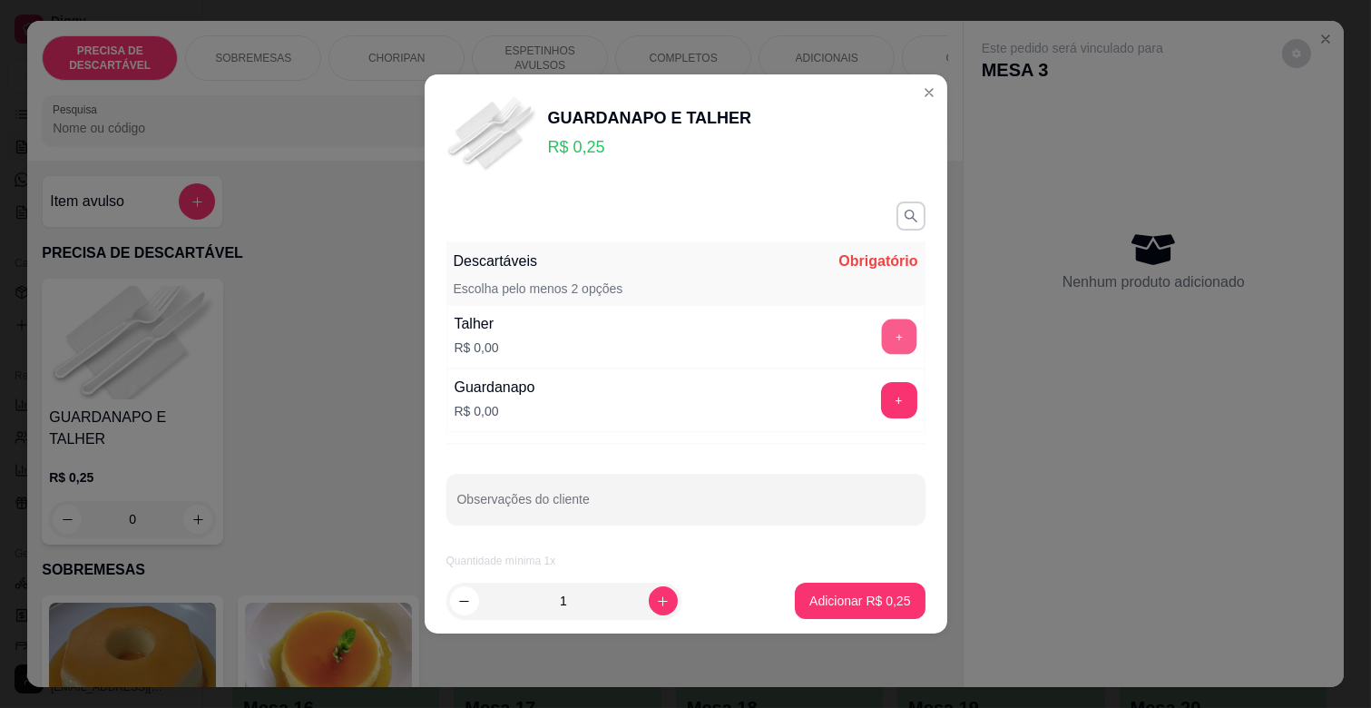
click at [881, 322] on button "+" at bounding box center [898, 336] width 35 height 35
click at [881, 411] on button "+" at bounding box center [899, 400] width 36 height 36
click at [855, 585] on button "Adicionar R$ 0,25" at bounding box center [860, 600] width 130 height 36
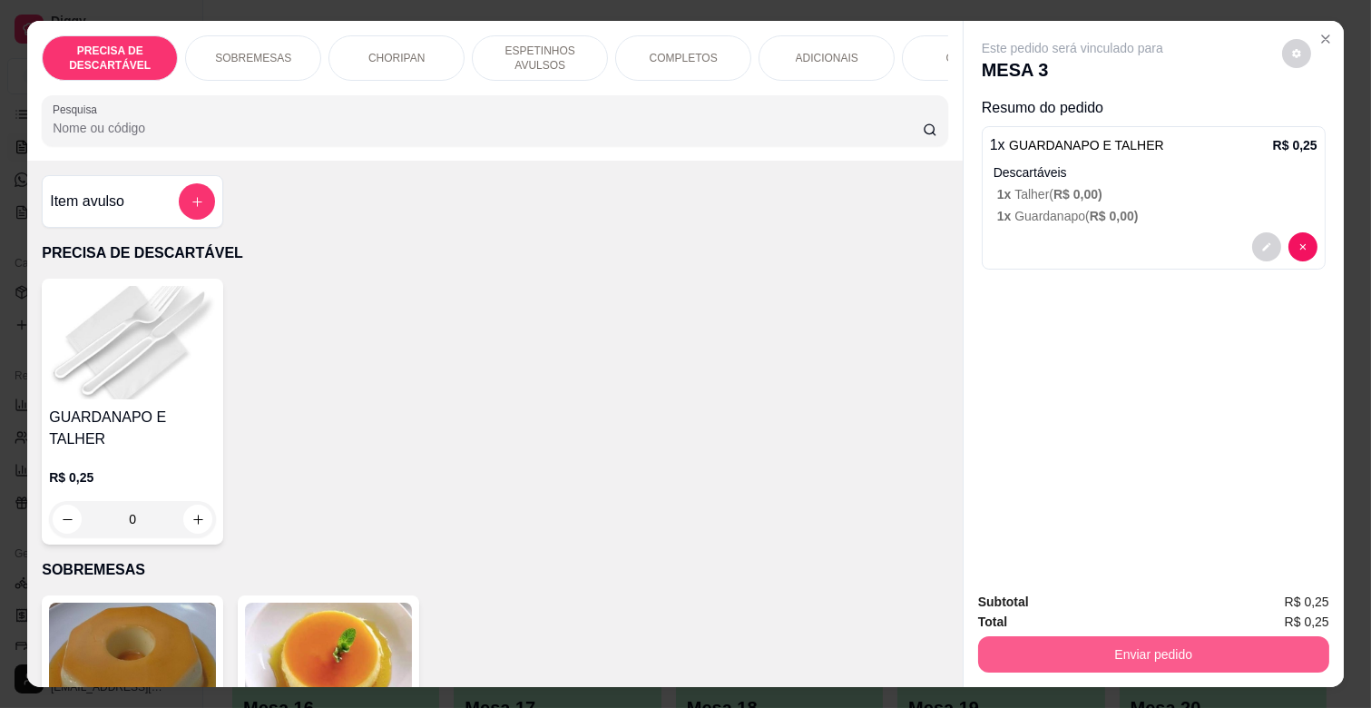
click at [1219, 649] on button "Enviar pedido" at bounding box center [1153, 654] width 351 height 36
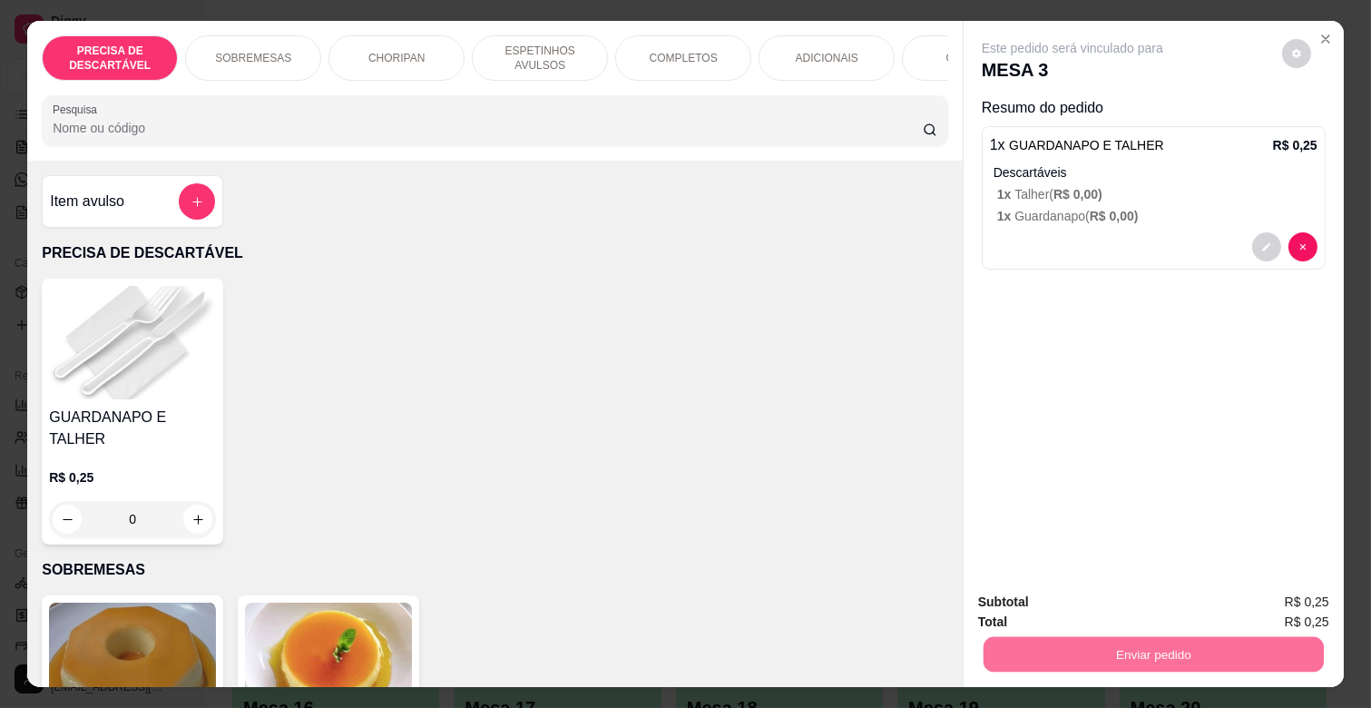
click at [1279, 601] on button "Enviar pedido" at bounding box center [1281, 601] width 100 height 34
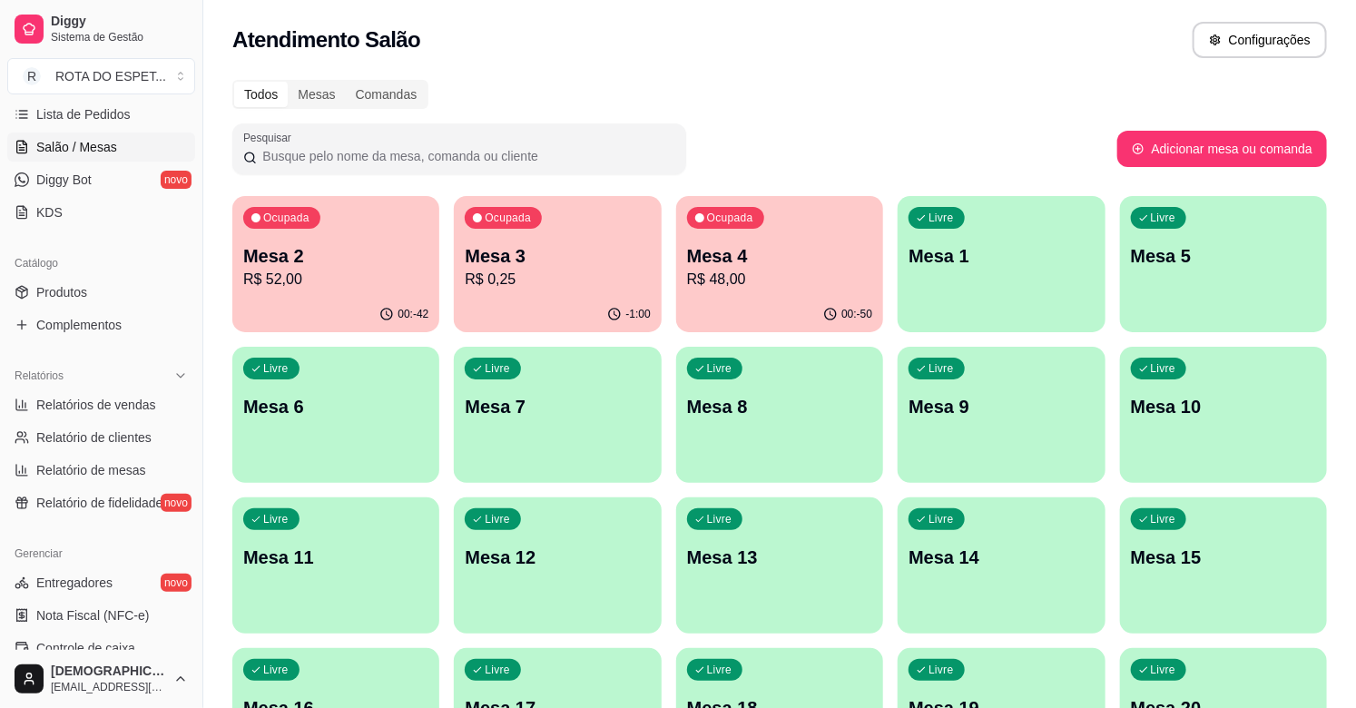
click at [563, 257] on p "Mesa 3" at bounding box center [557, 255] width 185 height 25
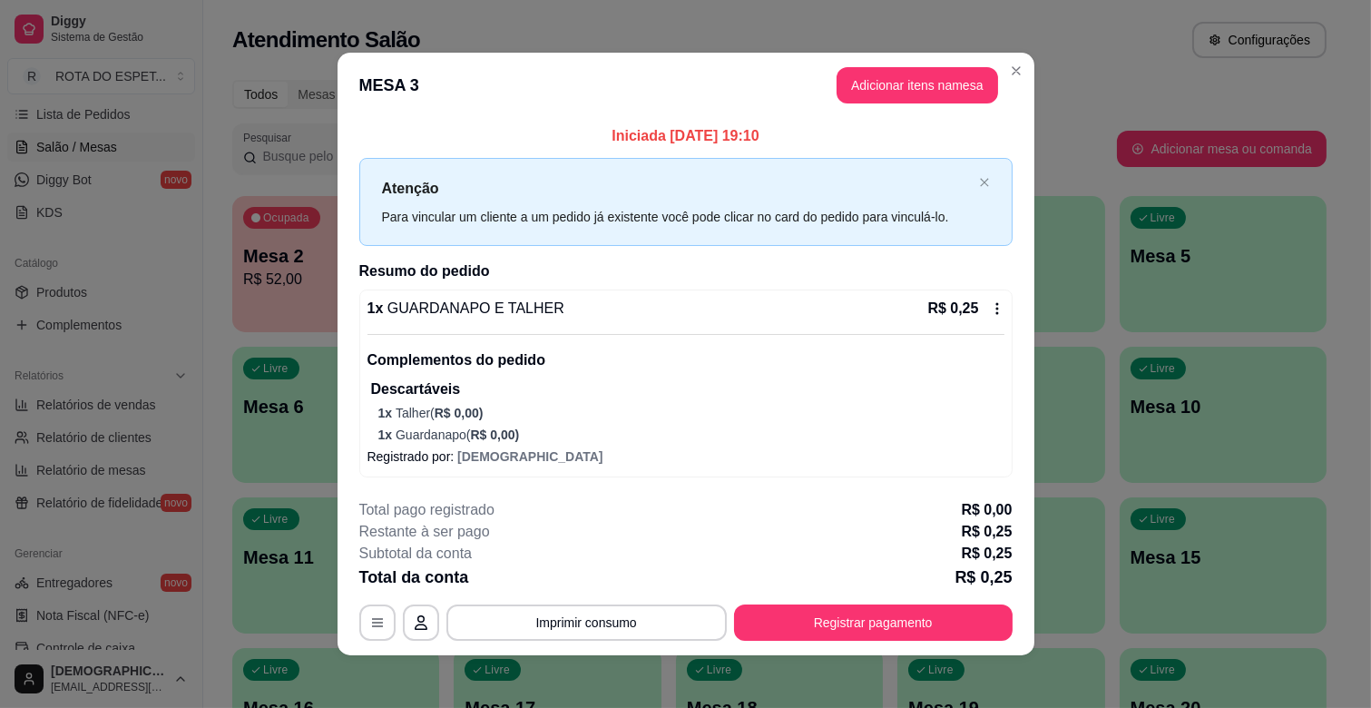
click at [976, 166] on div "Atenção Para vincular um cliente a um pedido já existente você pode clicar no c…" at bounding box center [685, 202] width 653 height 88
click at [979, 186] on icon "close" at bounding box center [984, 182] width 11 height 11
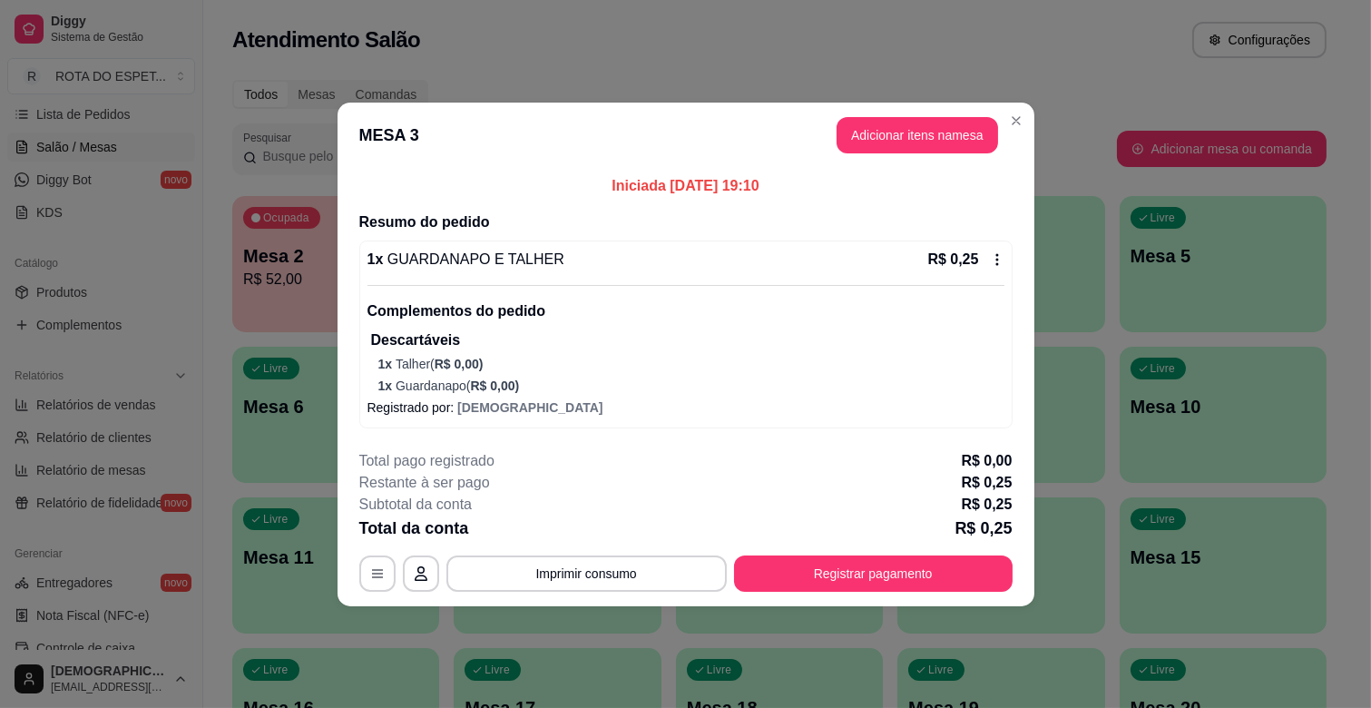
click at [1002, 258] on icon at bounding box center [997, 259] width 15 height 15
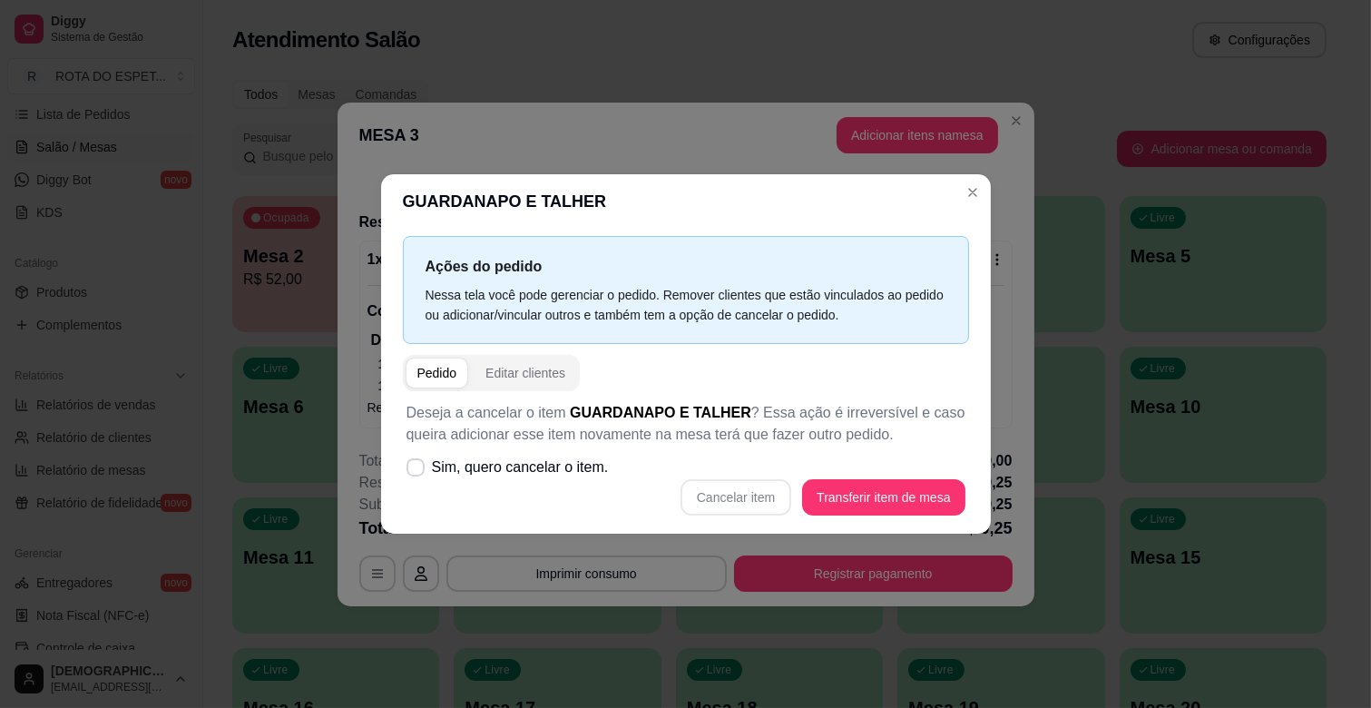
click at [445, 359] on span "button" at bounding box center [437, 372] width 62 height 29
click at [414, 473] on icon at bounding box center [415, 467] width 15 height 11
click at [414, 473] on input "Sim, quero cancelar o item." at bounding box center [412, 477] width 12 height 12
checkbox input "true"
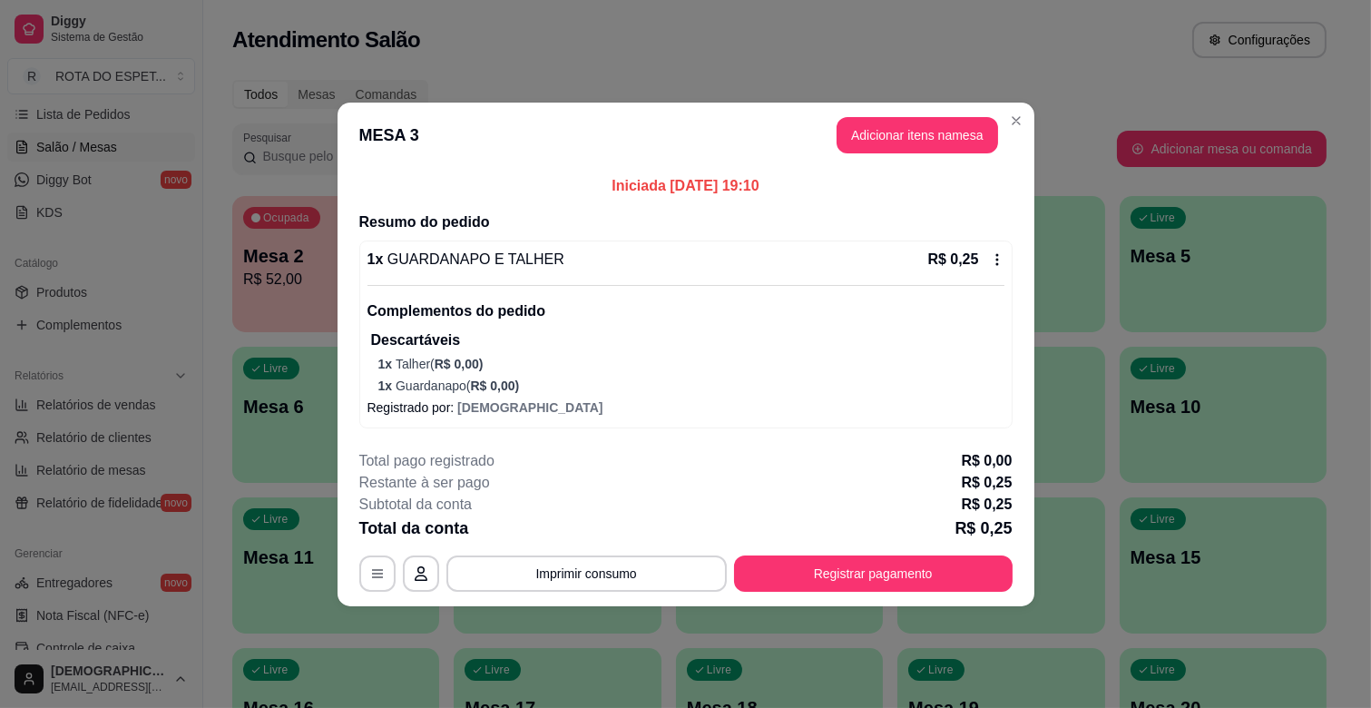
click at [990, 252] on icon at bounding box center [997, 259] width 15 height 15
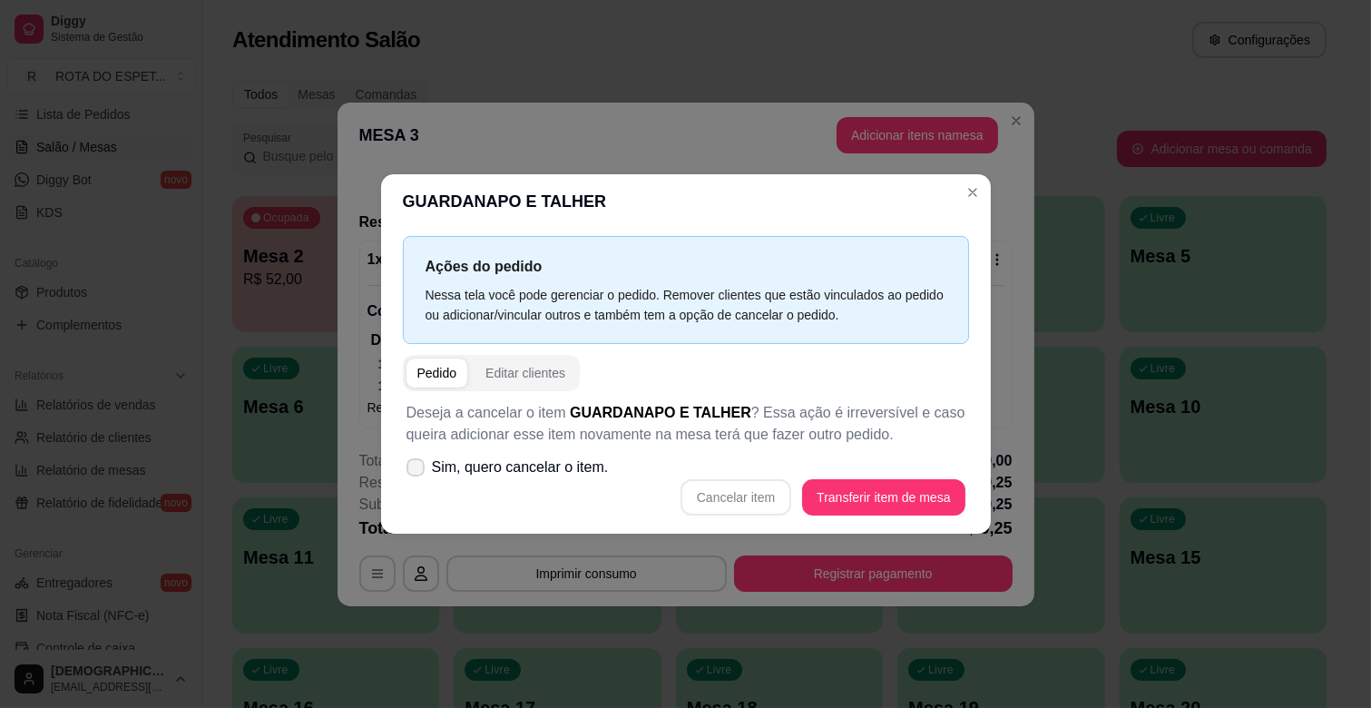
click at [416, 462] on icon at bounding box center [415, 467] width 15 height 11
click at [416, 471] on input "Sim, quero cancelar o item." at bounding box center [412, 477] width 12 height 12
checkbox input "true"
click at [782, 497] on button "Cancelar item" at bounding box center [736, 497] width 108 height 35
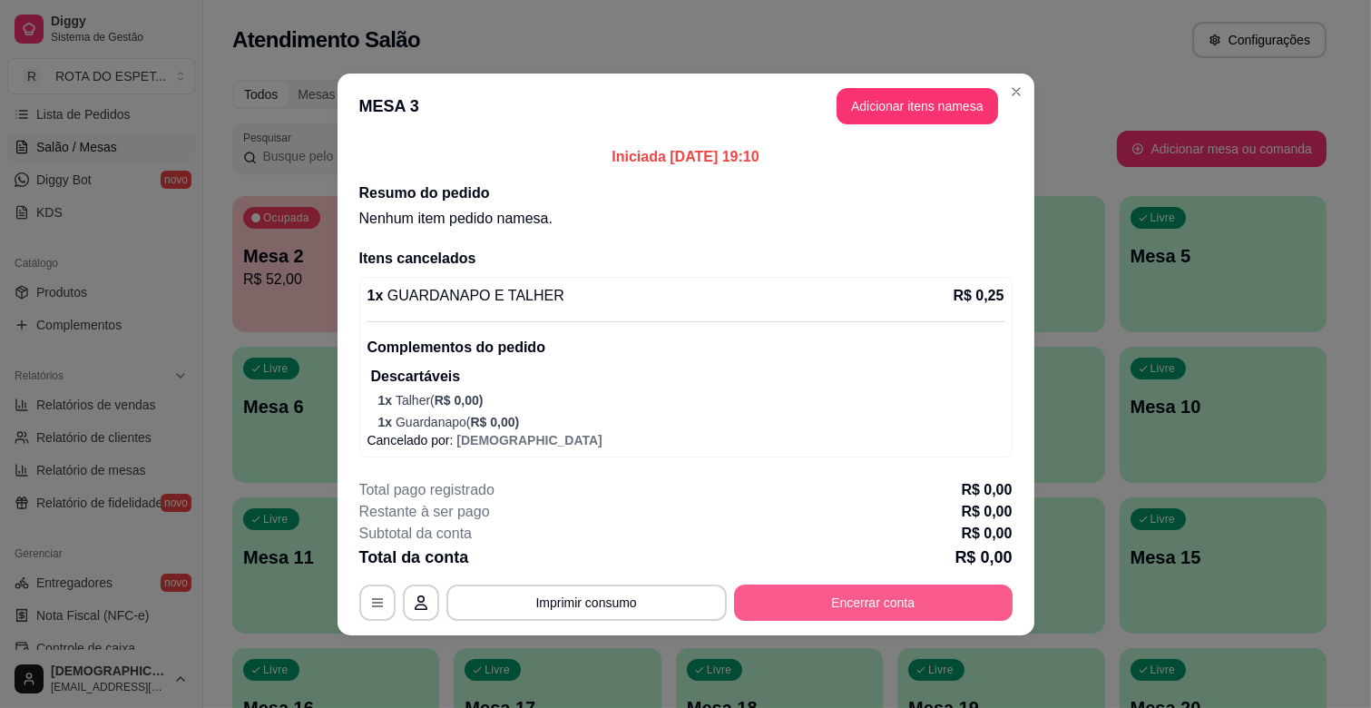
click at [896, 602] on button "Encerrar conta" at bounding box center [873, 602] width 279 height 36
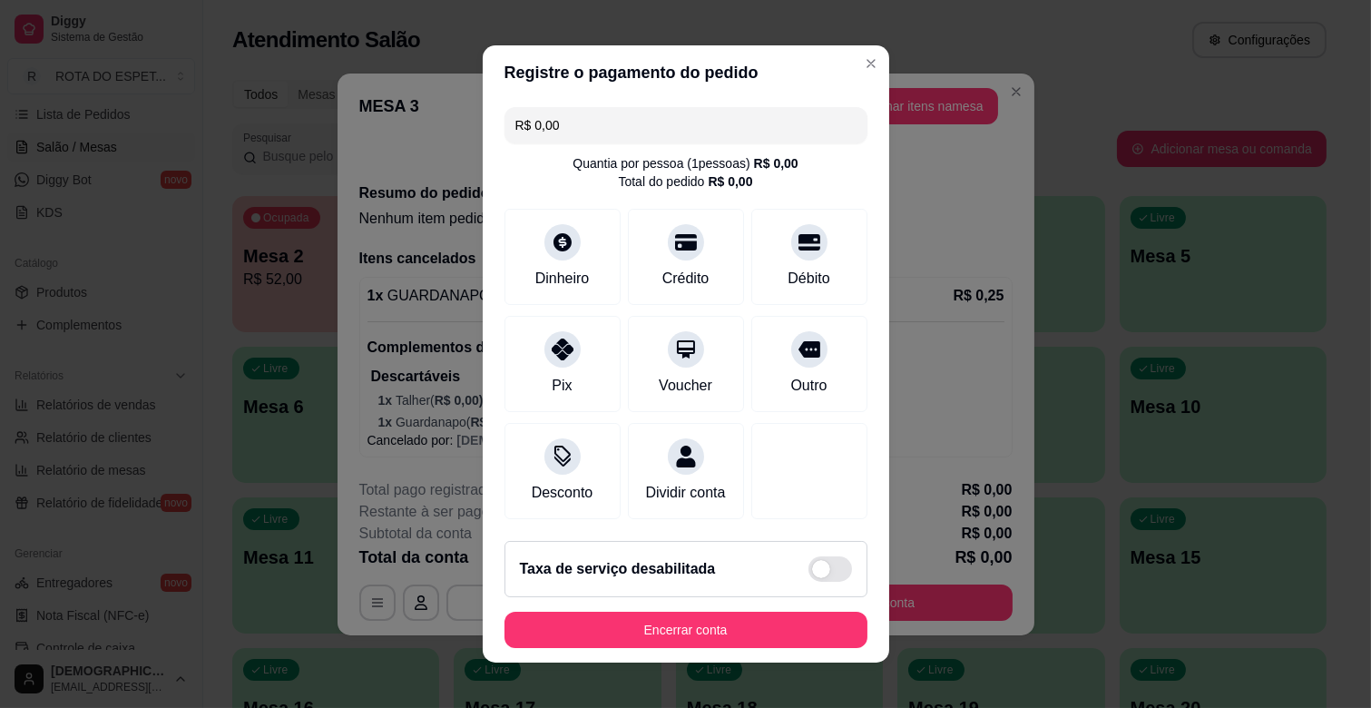
click at [673, 660] on footer "Taxa de serviço desabilitada Encerrar conta" at bounding box center [686, 594] width 406 height 136
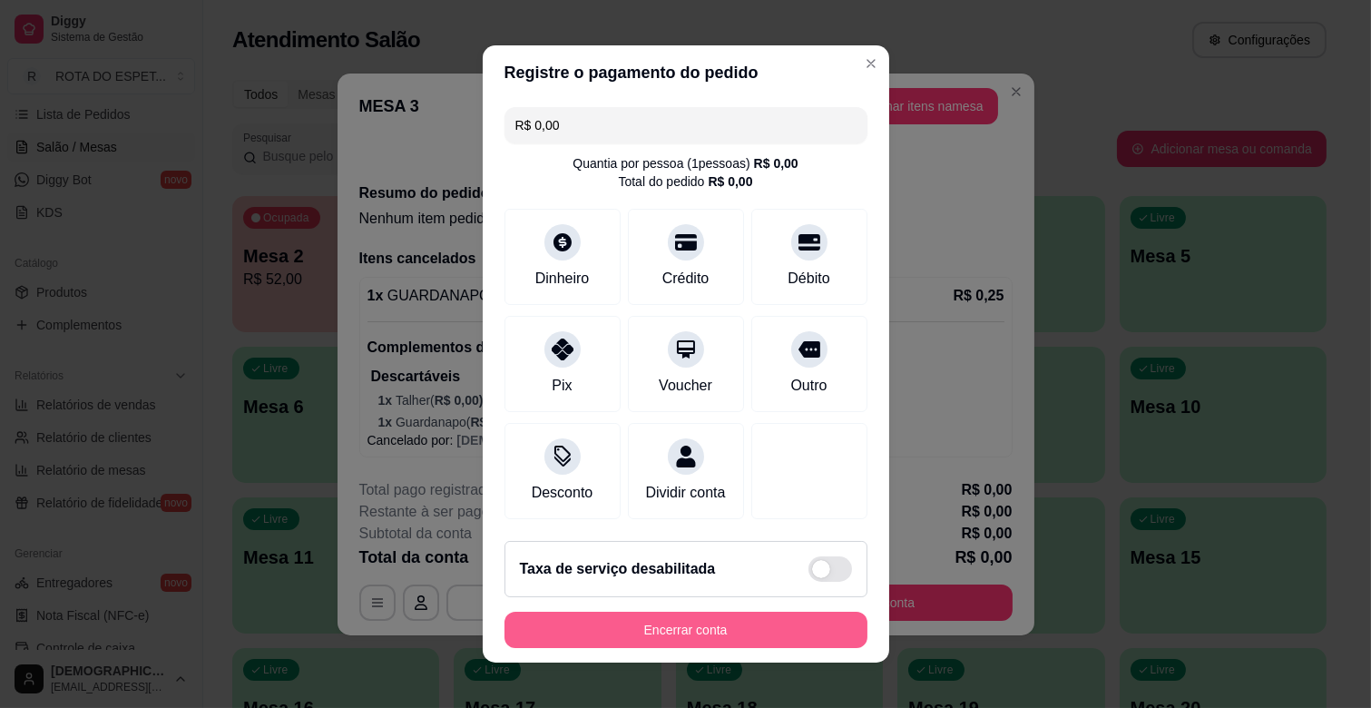
click at [678, 631] on button "Encerrar conta" at bounding box center [685, 630] width 363 height 36
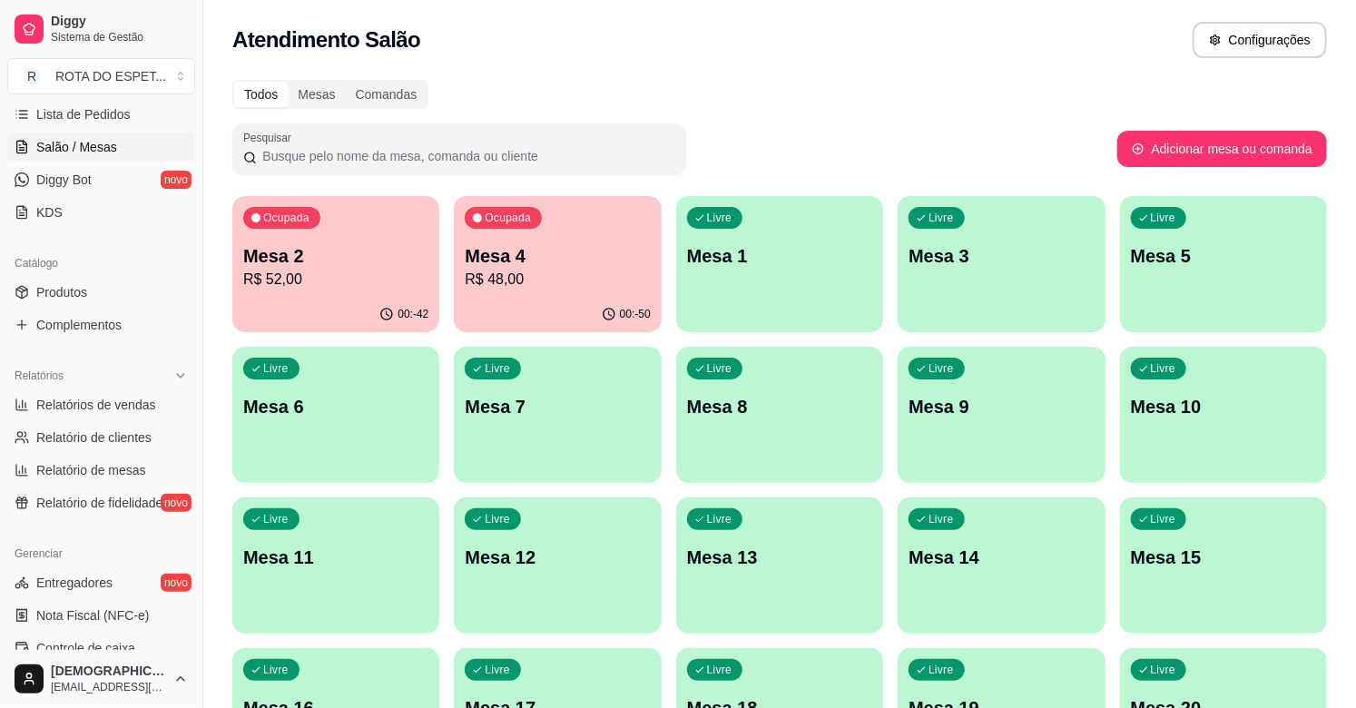
click at [520, 259] on p "Mesa 4" at bounding box center [557, 255] width 185 height 25
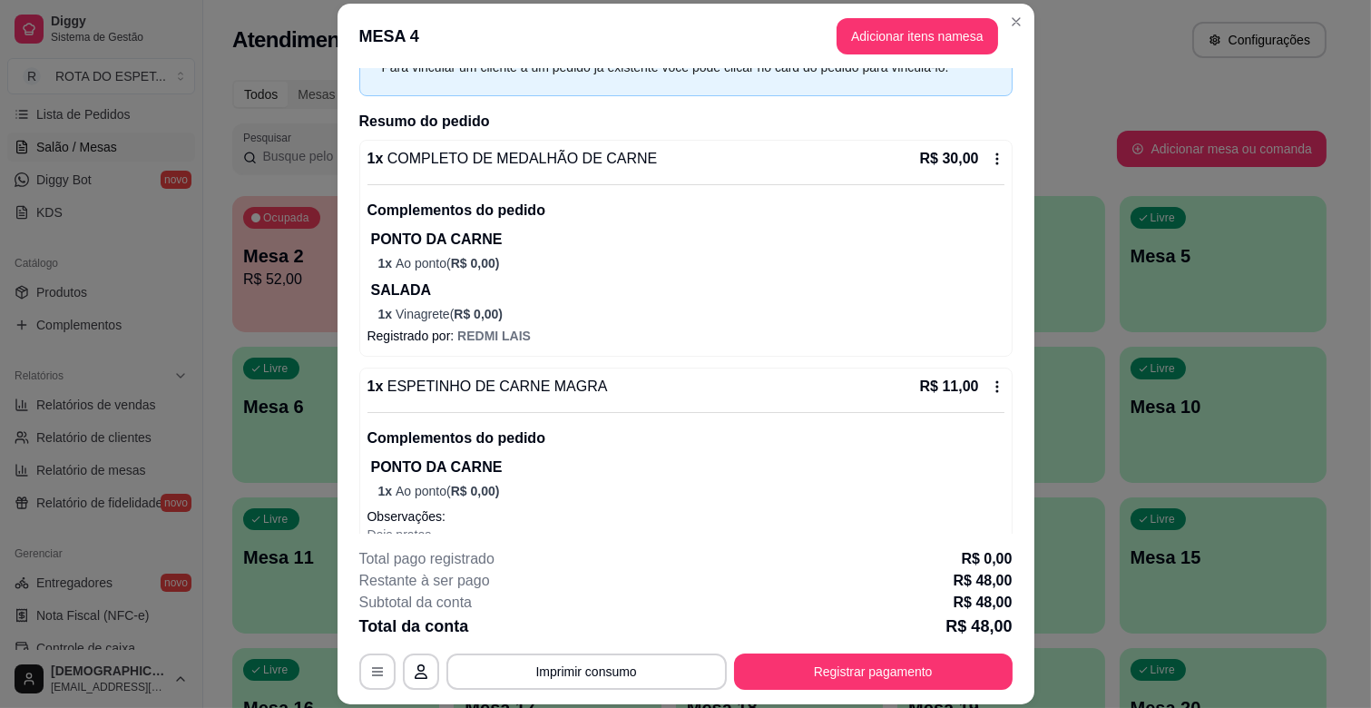
scroll to position [201, 0]
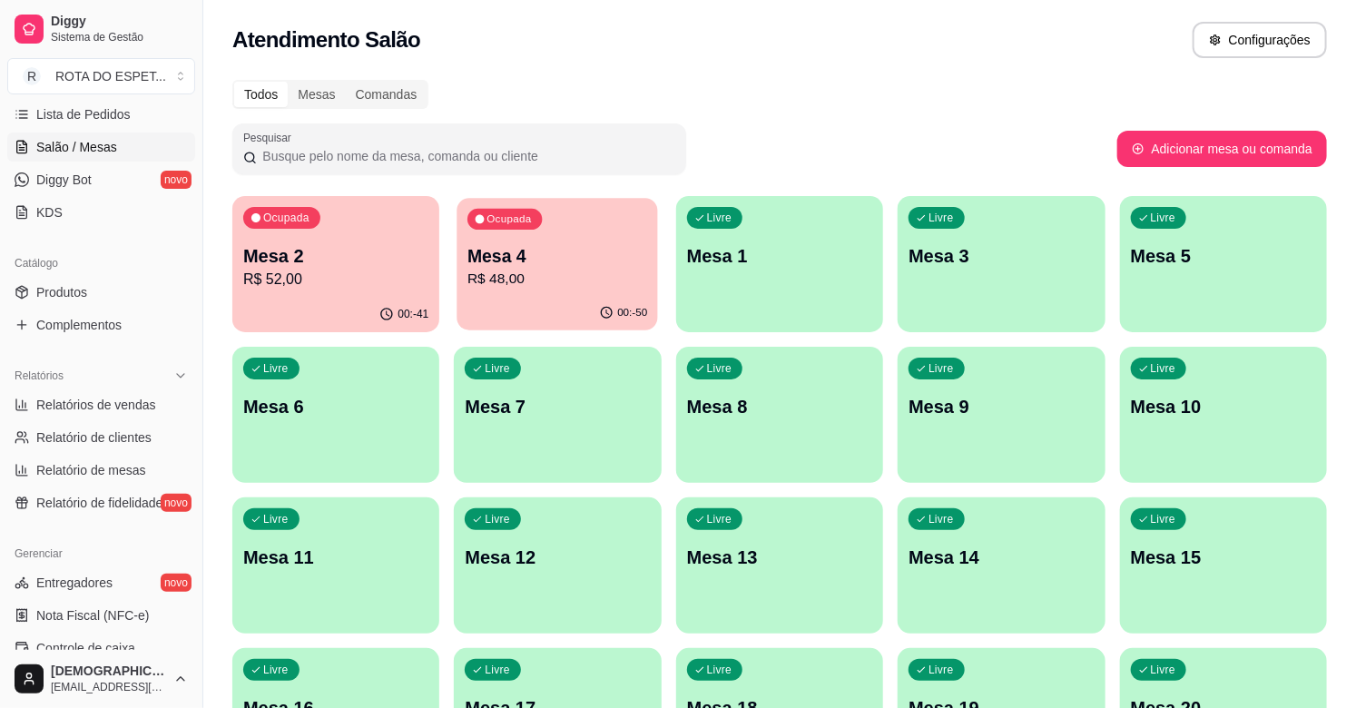
click at [546, 287] on p "R$ 48,00" at bounding box center [557, 279] width 180 height 21
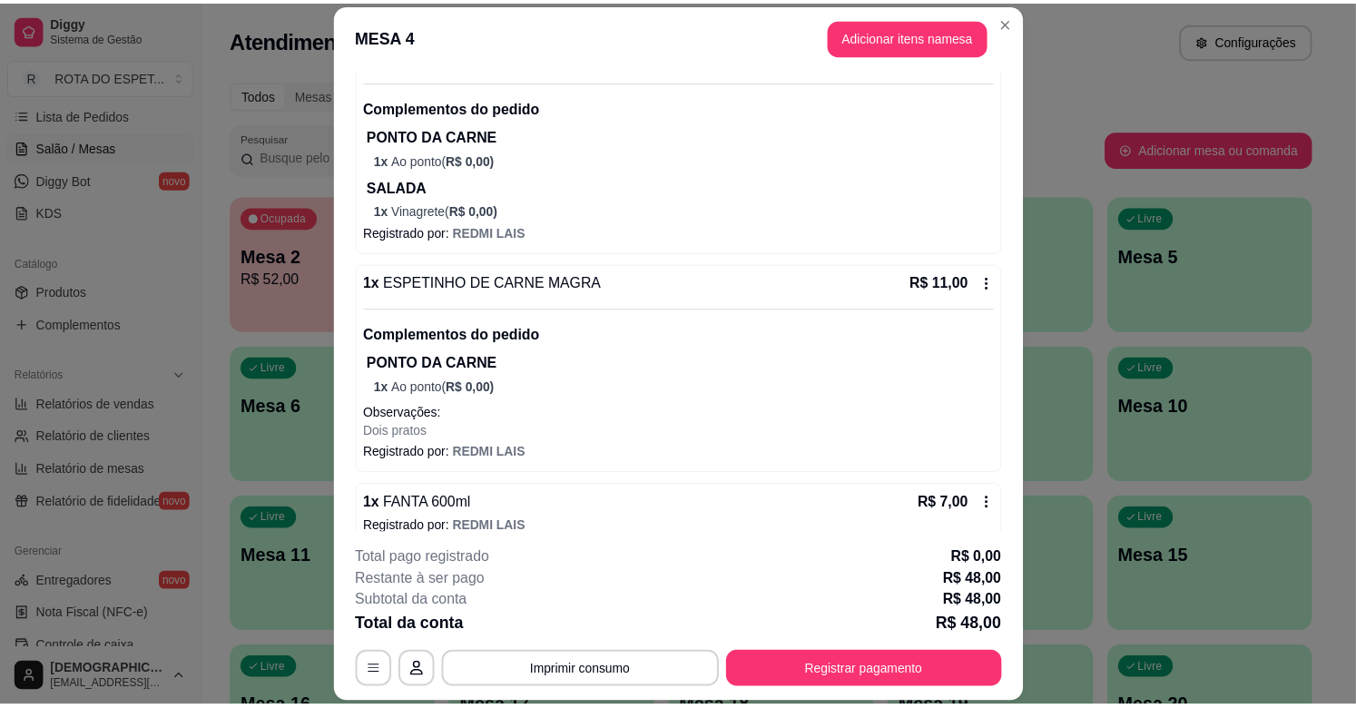
scroll to position [227, 0]
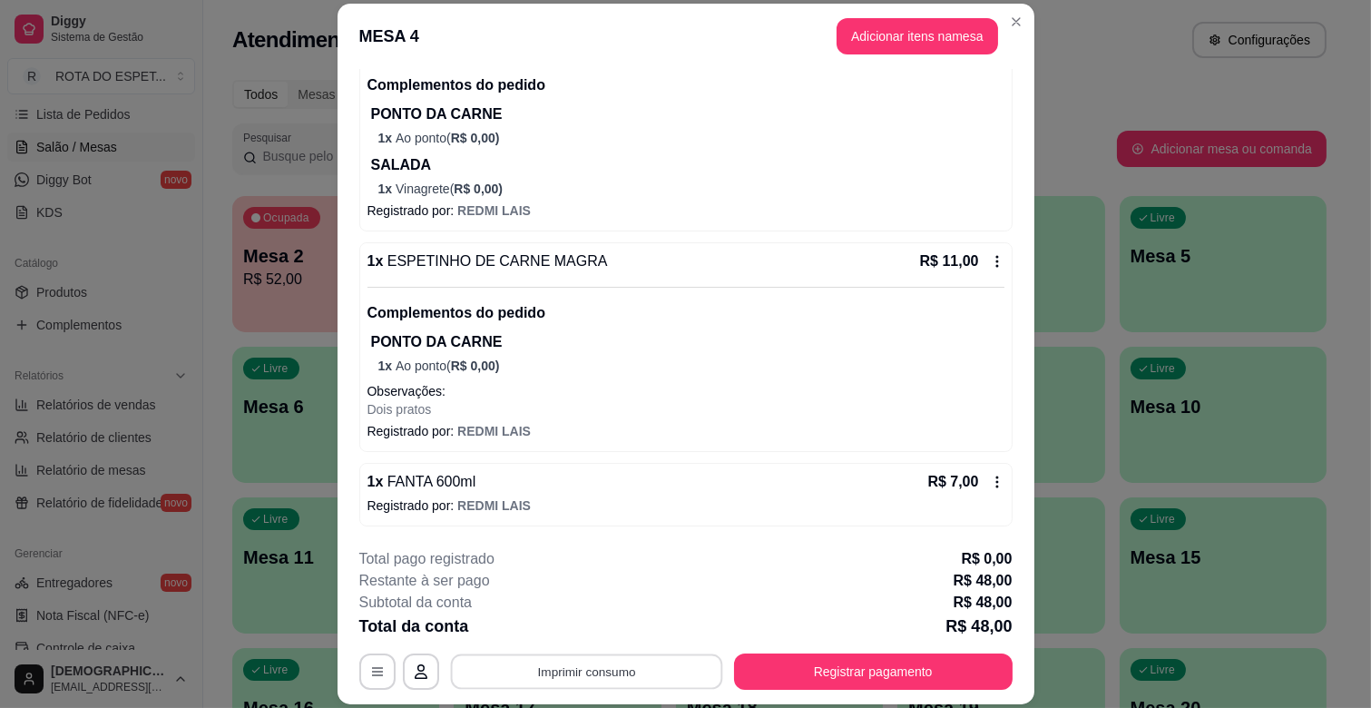
click at [581, 662] on button "Imprimir consumo" at bounding box center [586, 671] width 272 height 35
click at [588, 630] on button "IMPRESSORA CAIXA" at bounding box center [585, 629] width 150 height 29
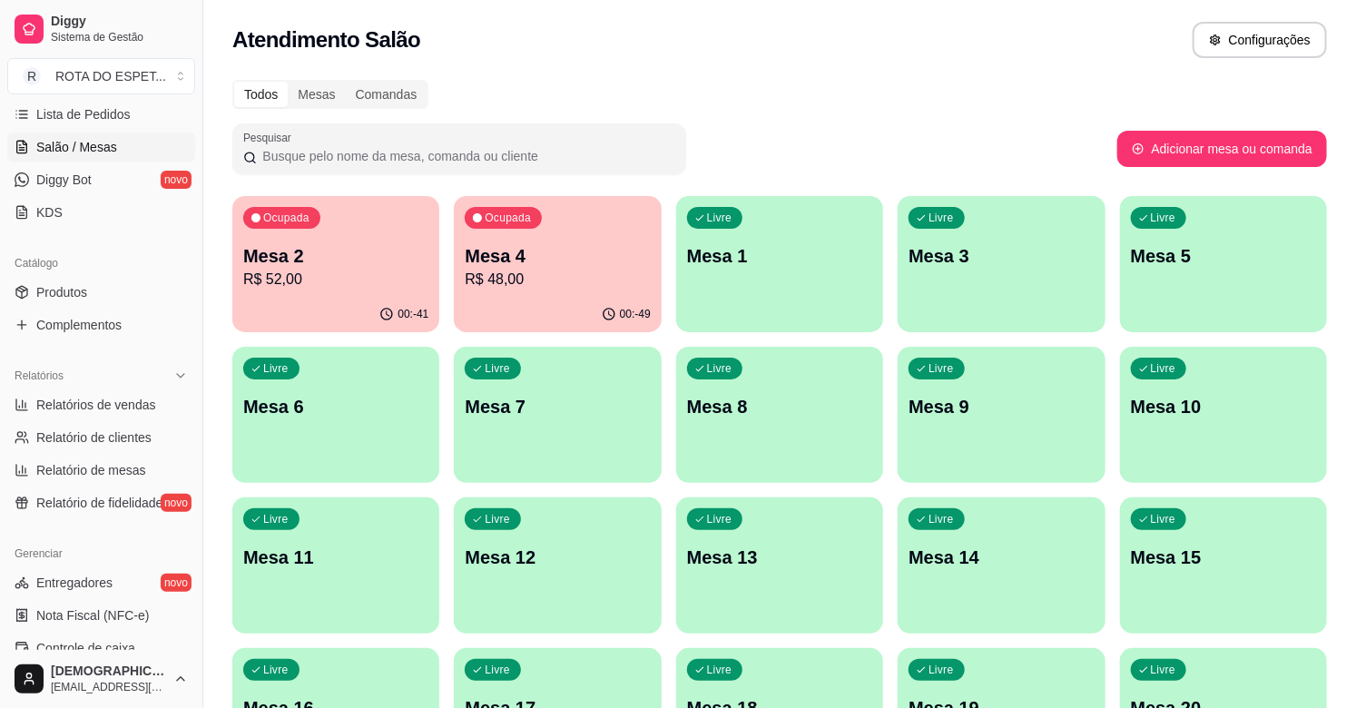
click at [808, 50] on div "Atendimento Salão Configurações" at bounding box center [779, 40] width 1094 height 36
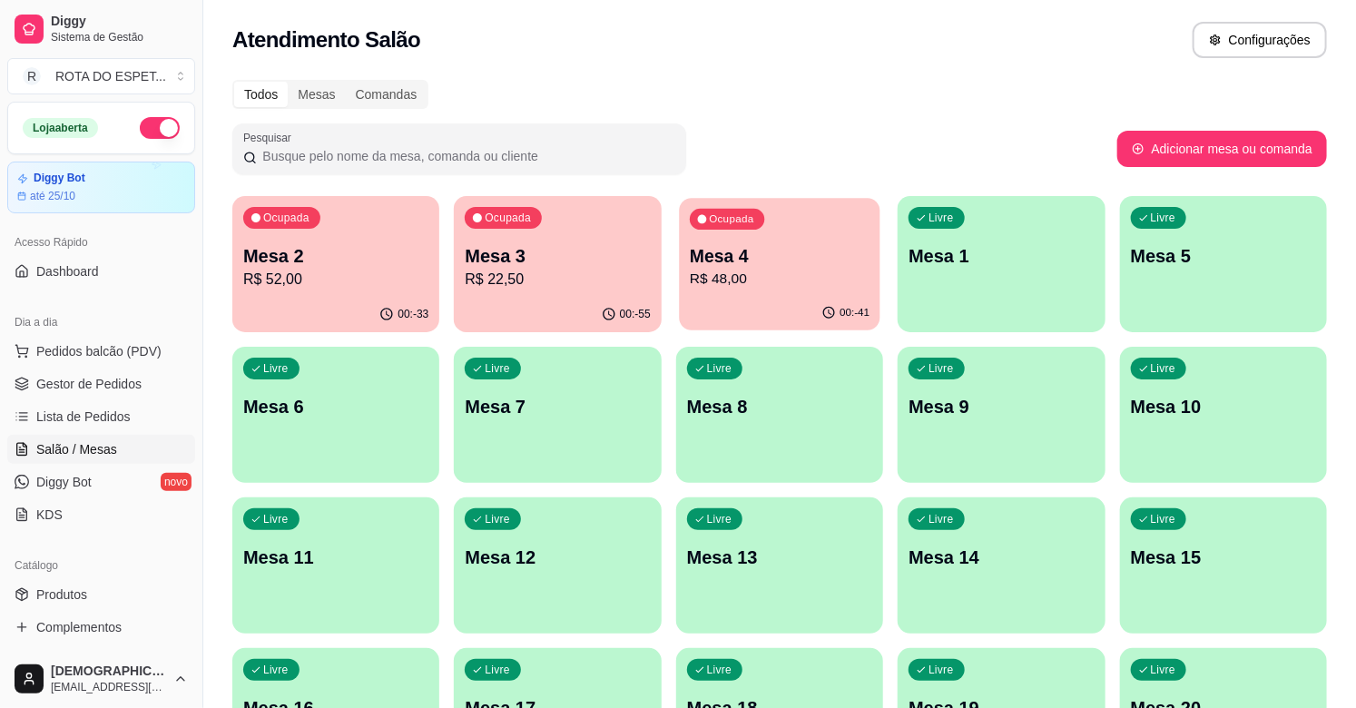
click at [827, 279] on p "R$ 48,00" at bounding box center [780, 279] width 180 height 21
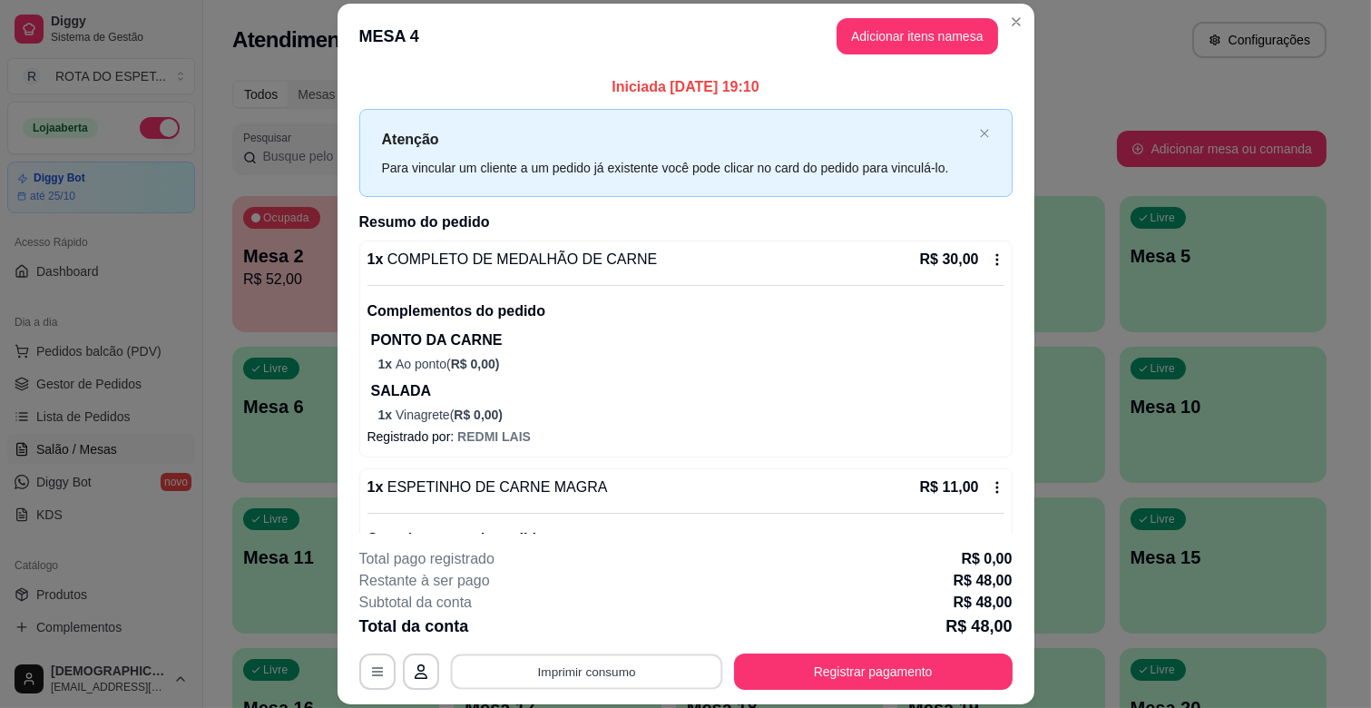
click at [587, 678] on button "Imprimir consumo" at bounding box center [586, 671] width 272 height 35
click at [603, 621] on button "IMPRESSORA CAIXA" at bounding box center [584, 629] width 145 height 28
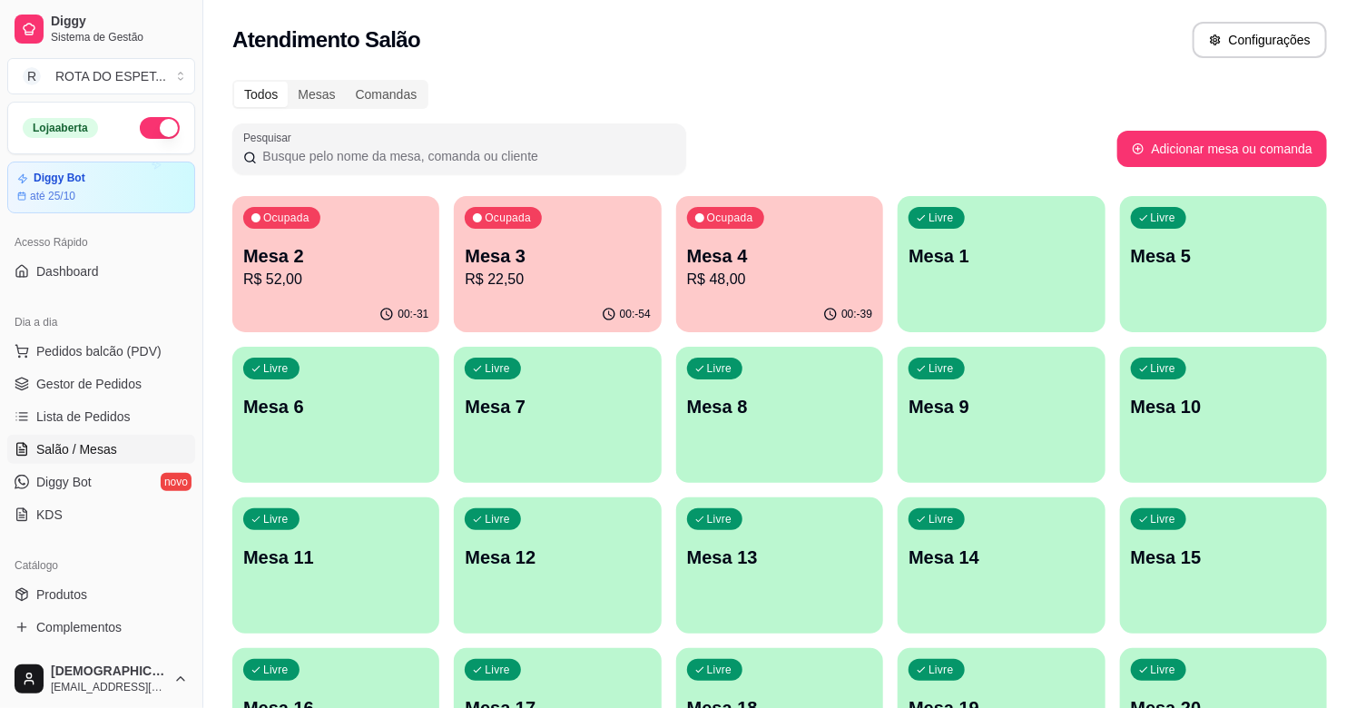
click at [1344, 56] on div "Atendimento Salão Configurações" at bounding box center [779, 34] width 1152 height 69
click at [1247, 33] on button "Configurações" at bounding box center [1259, 40] width 134 height 36
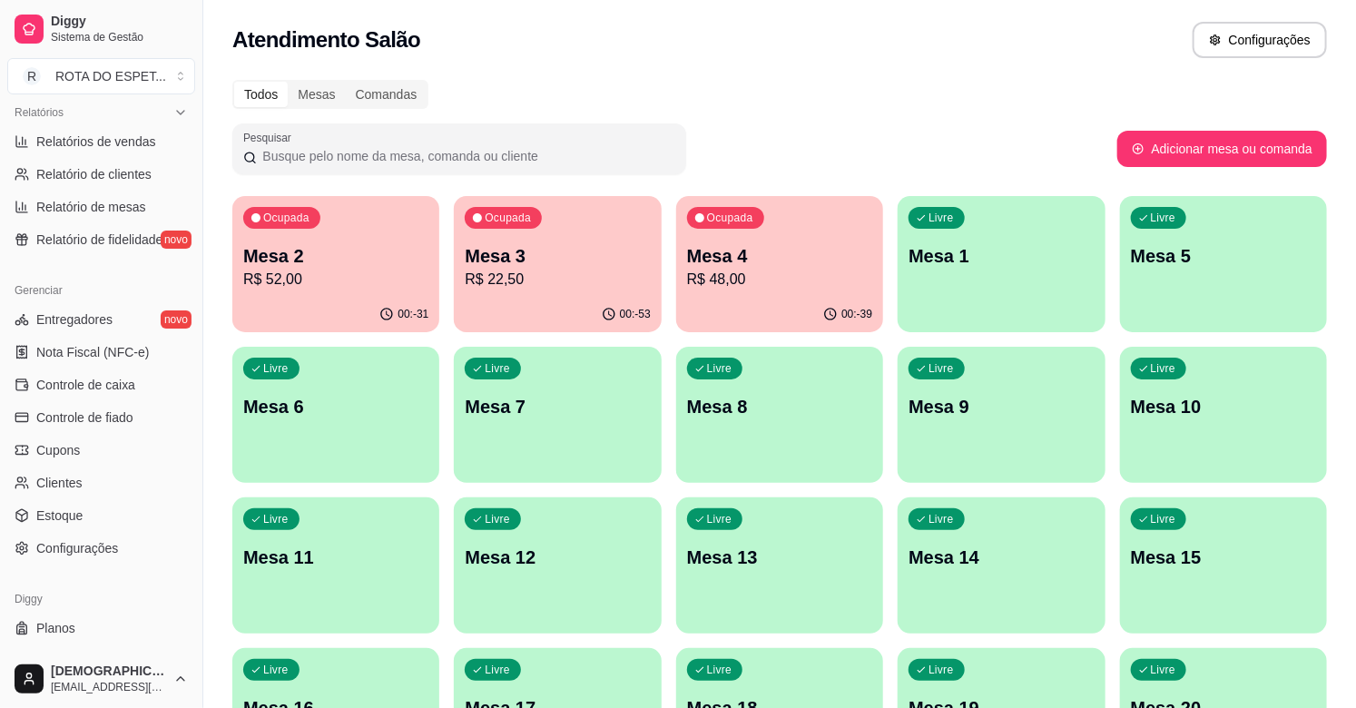
scroll to position [597, 0]
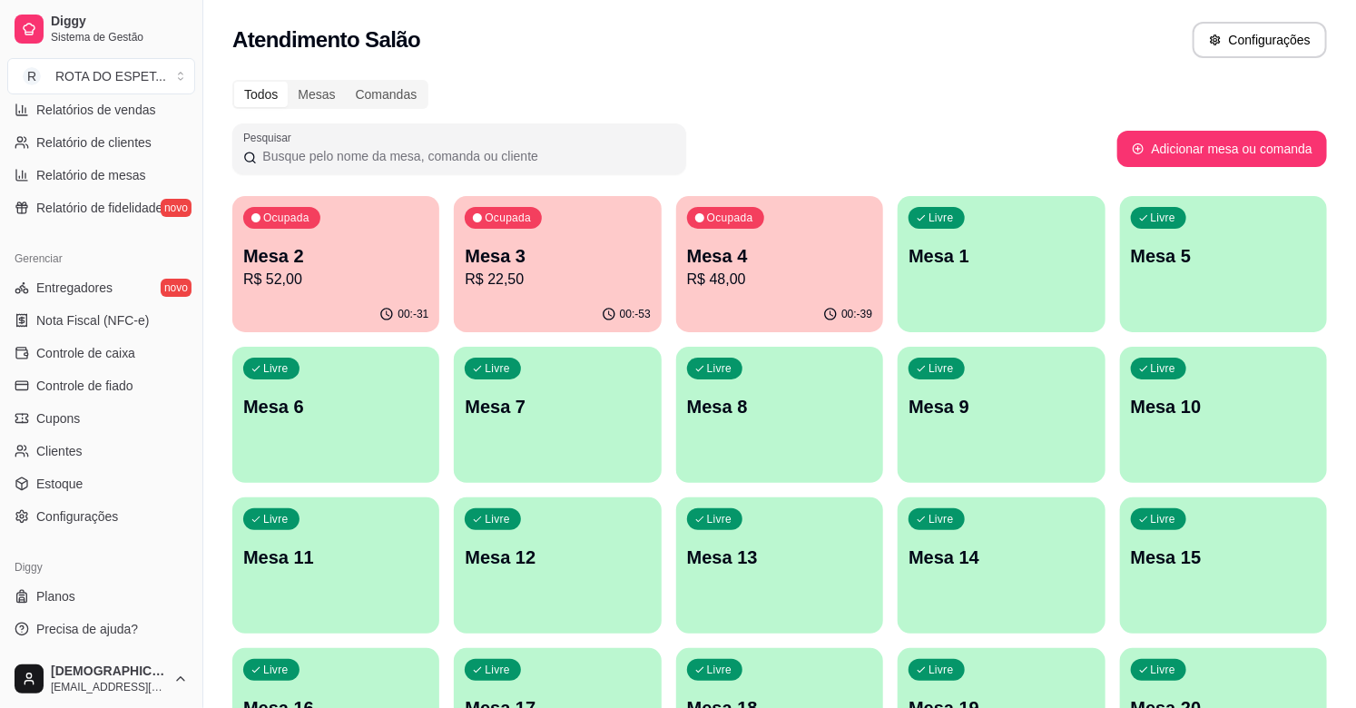
click at [88, 497] on ul "Entregadores novo Nota Fiscal (NFC-e) Controle de caixa Controle de fiado Cupon…" at bounding box center [101, 402] width 188 height 258
click at [92, 524] on link "Configurações" at bounding box center [101, 516] width 188 height 29
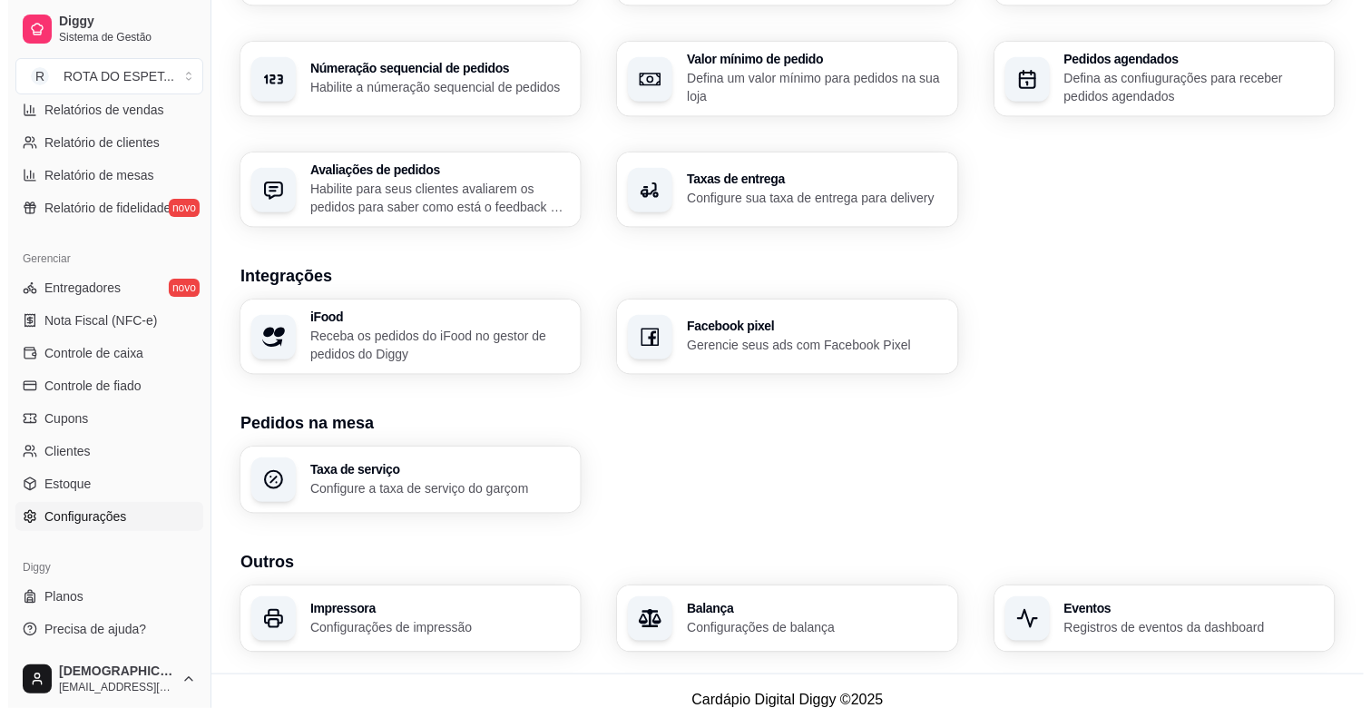
scroll to position [563, 0]
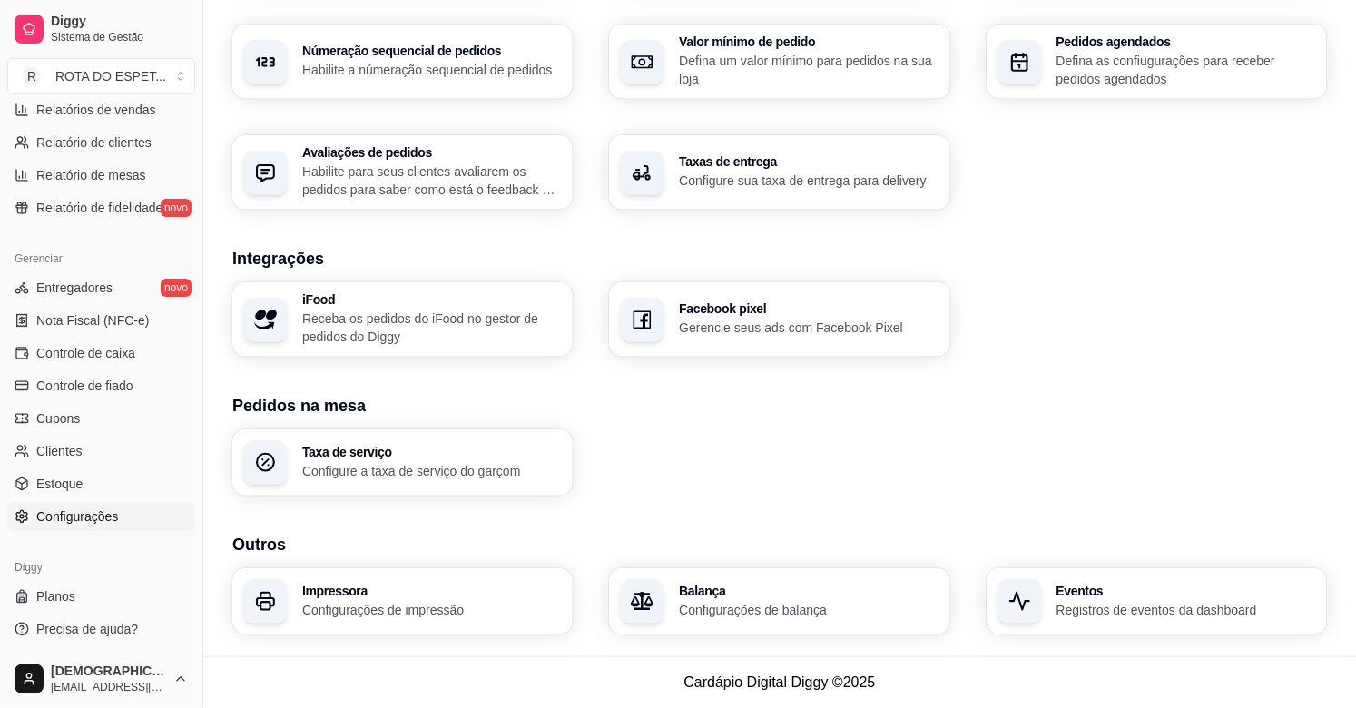
click at [385, 592] on h3 "Impressora" at bounding box center [431, 590] width 259 height 13
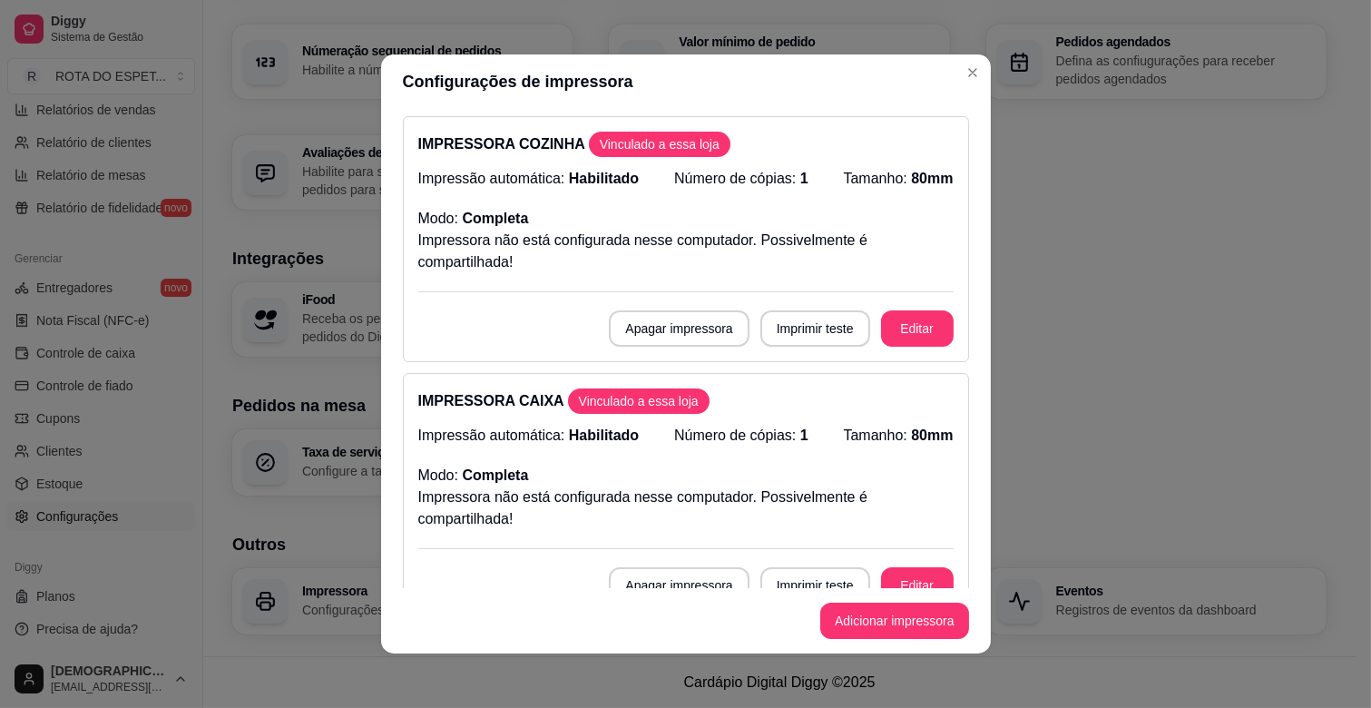
scroll to position [101, 0]
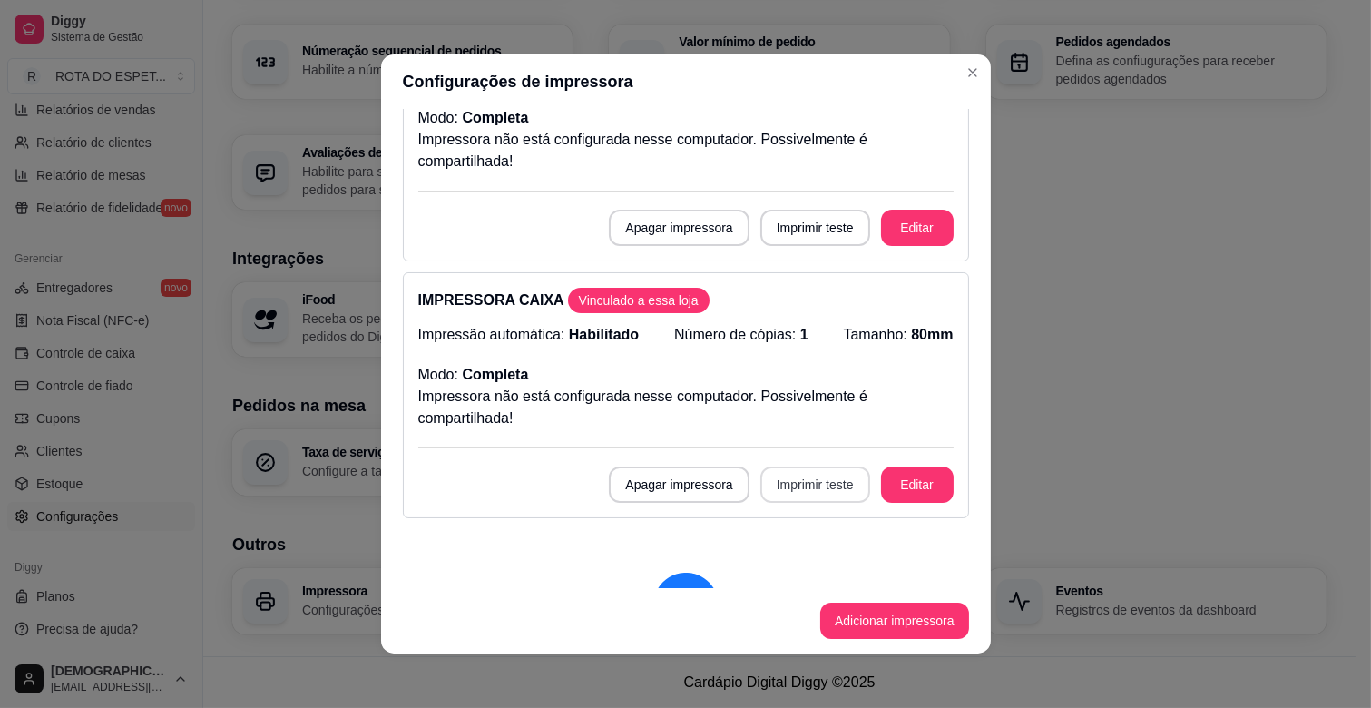
click at [802, 484] on button "Imprimir teste" at bounding box center [815, 484] width 110 height 36
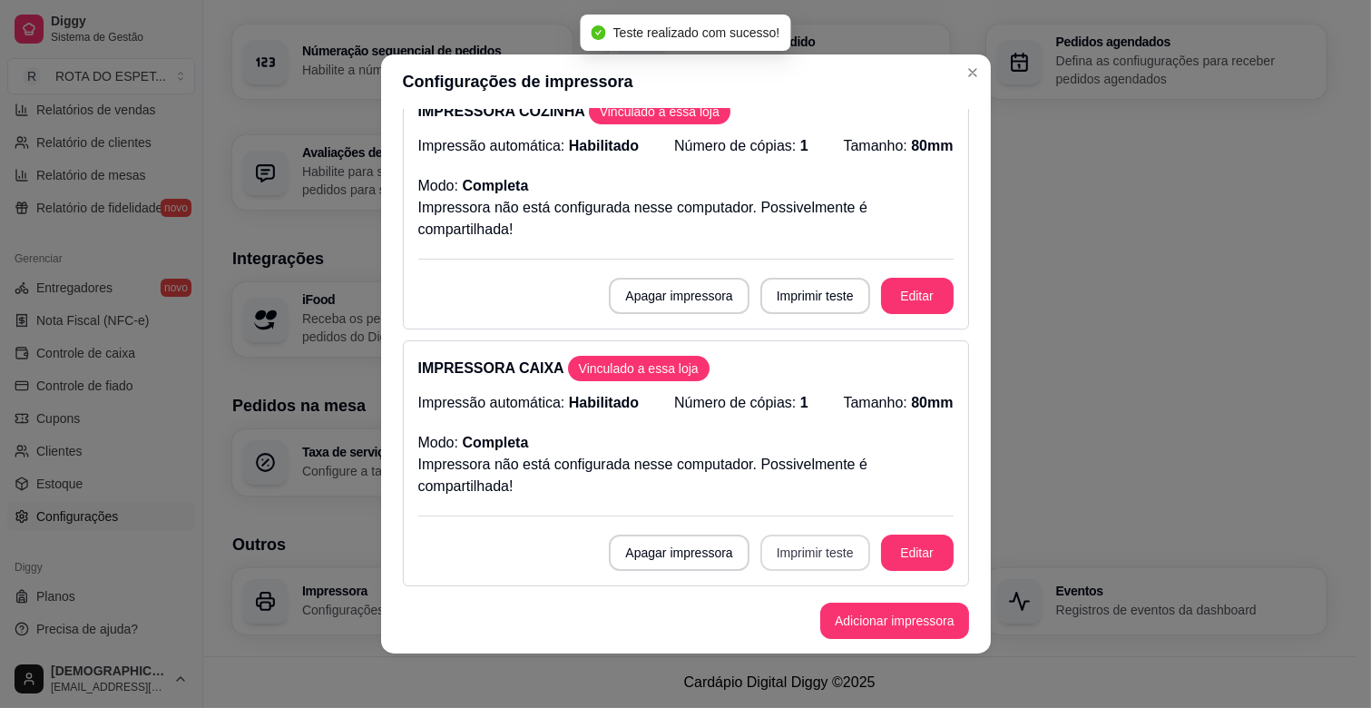
scroll to position [0, 0]
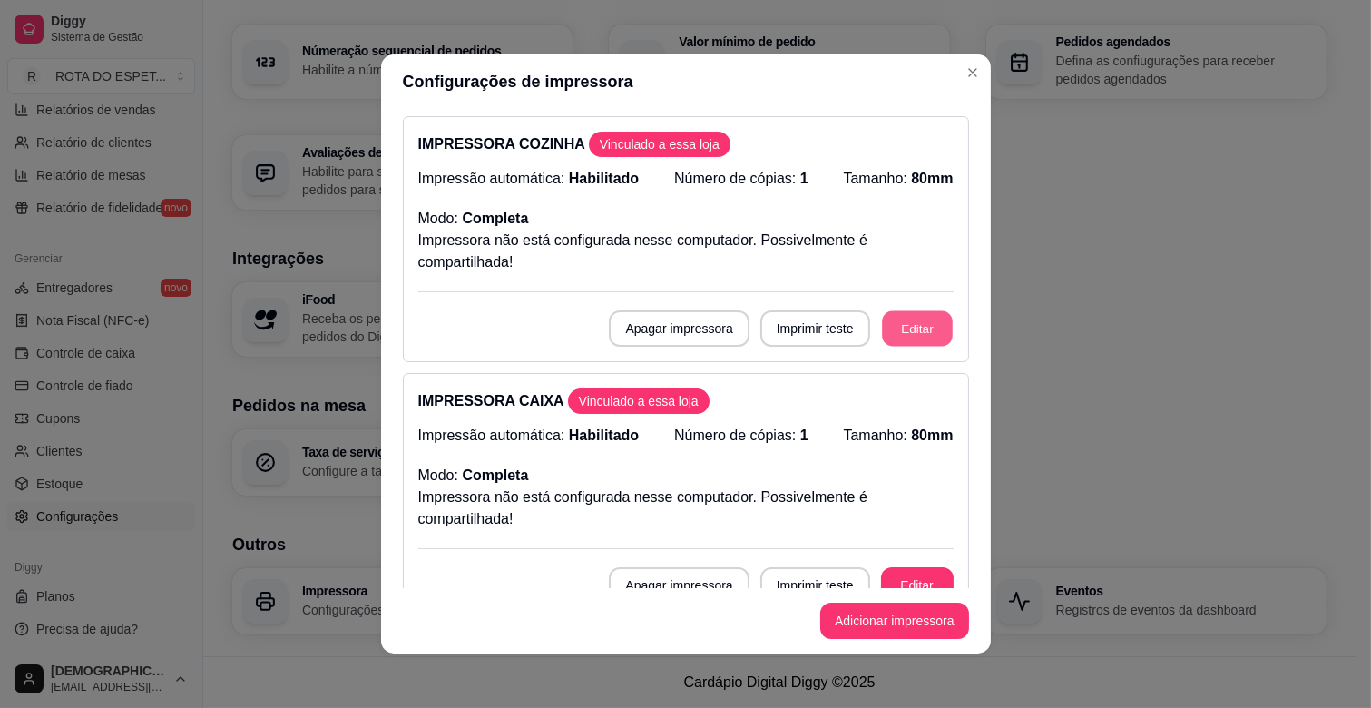
click at [885, 314] on button "Editar" at bounding box center [917, 328] width 71 height 35
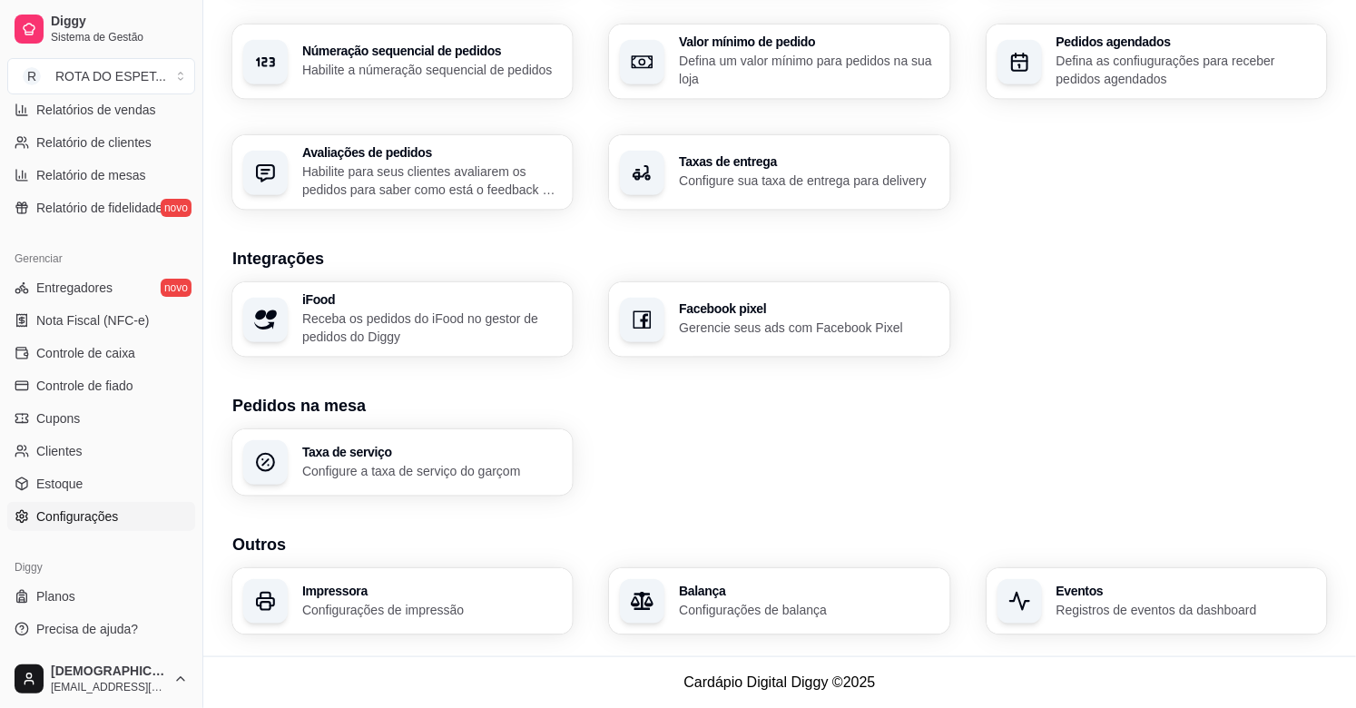
click at [417, 588] on h3 "Impressora" at bounding box center [431, 590] width 259 height 13
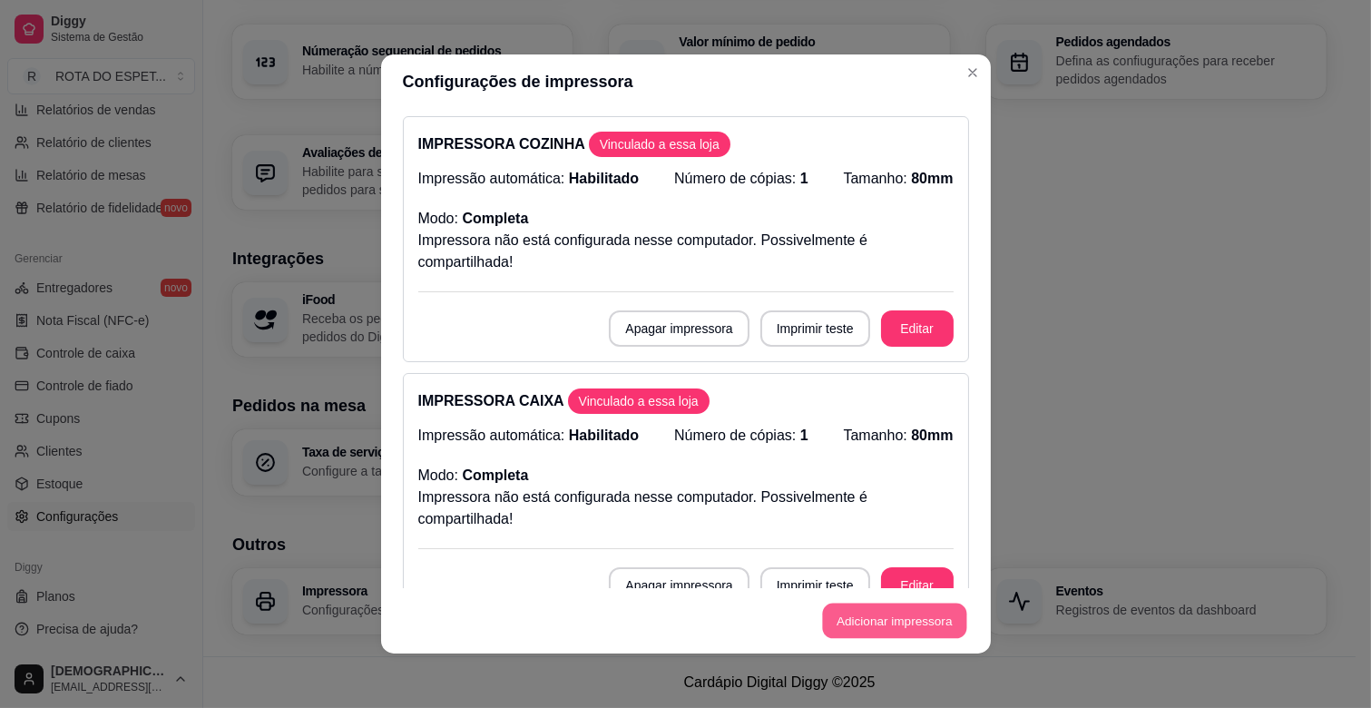
click at [918, 613] on button "Adicionar impressora" at bounding box center [894, 620] width 144 height 35
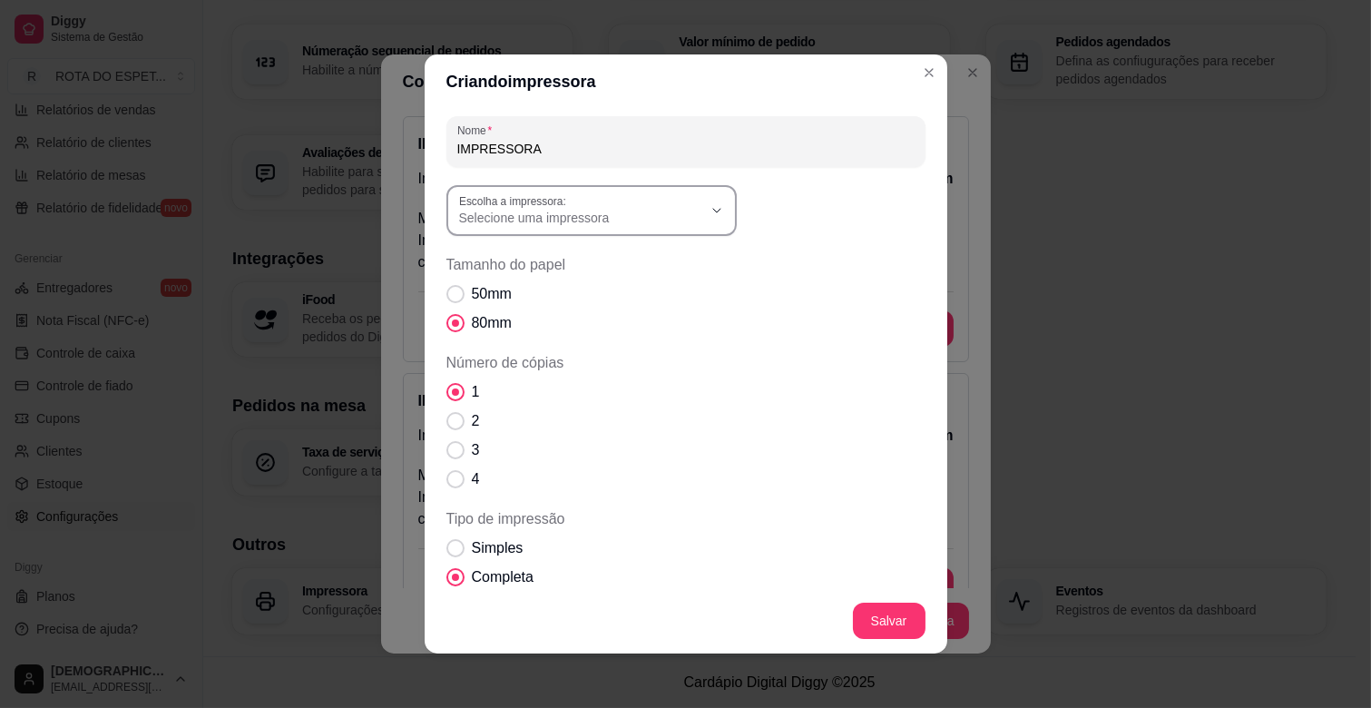
click at [626, 221] on span "Selecione uma impressora" at bounding box center [580, 218] width 243 height 18
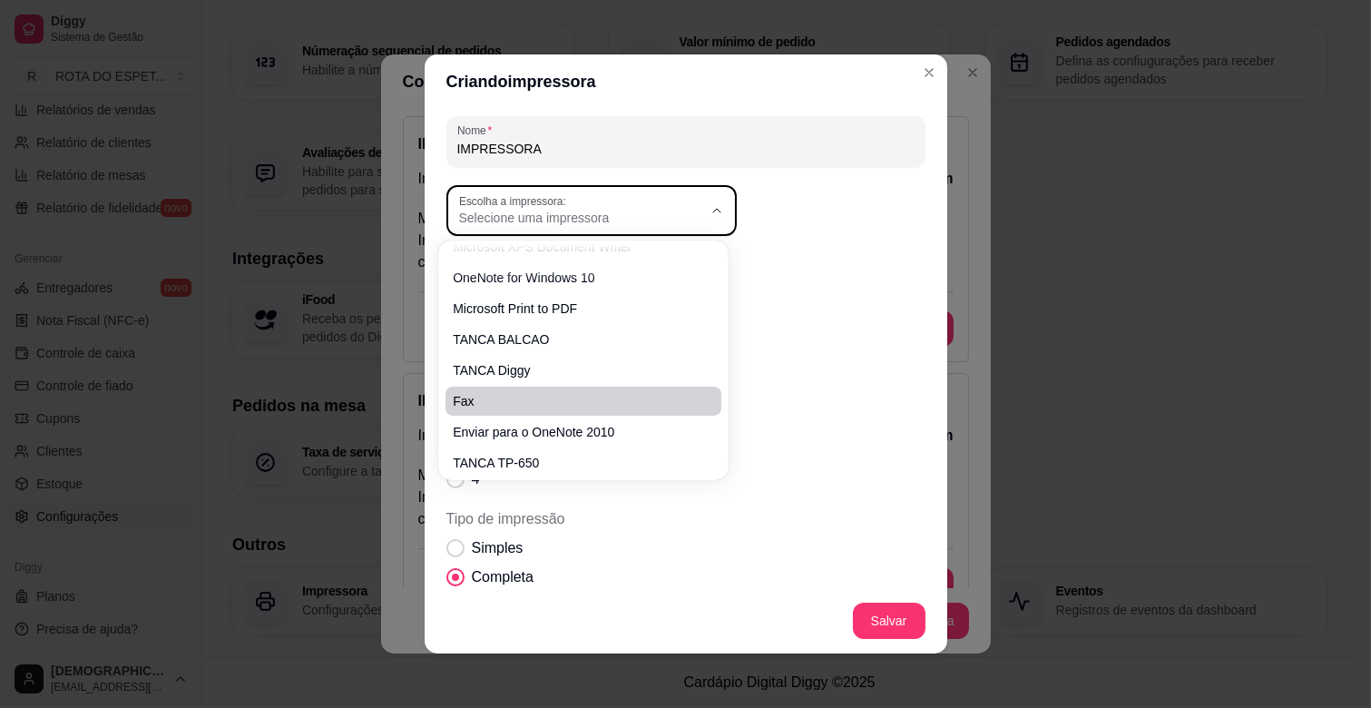
scroll to position [20, 0]
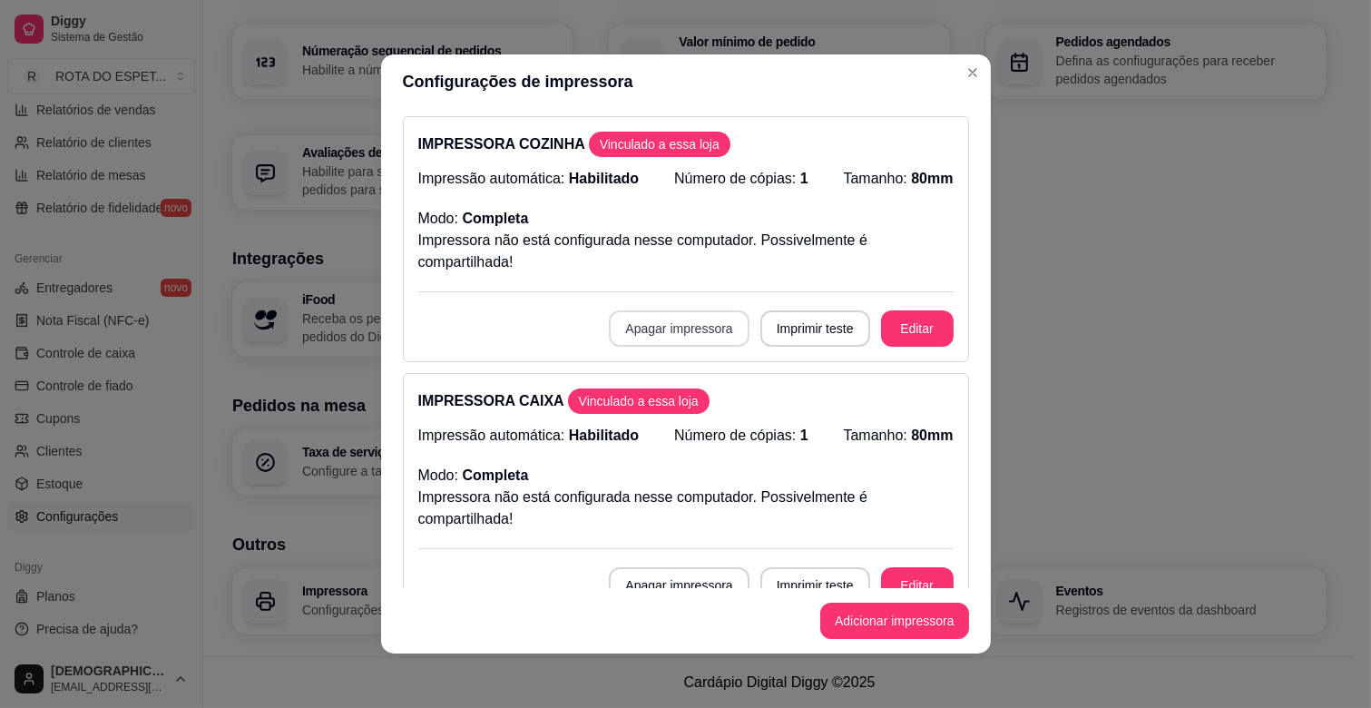
click at [669, 338] on button "Apagar impressora" at bounding box center [679, 328] width 140 height 36
click at [668, 460] on button "Confirmar" at bounding box center [678, 460] width 67 height 28
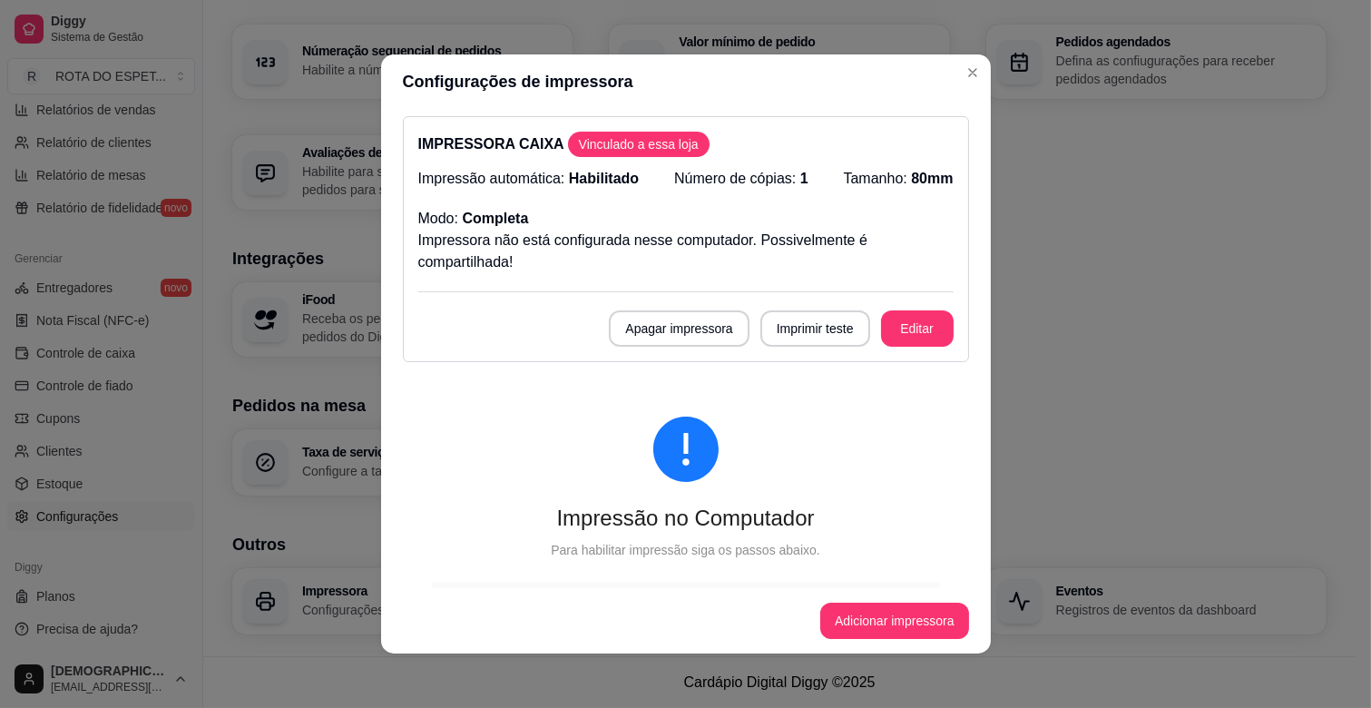
click at [669, 329] on button "Apagar impressora" at bounding box center [679, 328] width 140 height 36
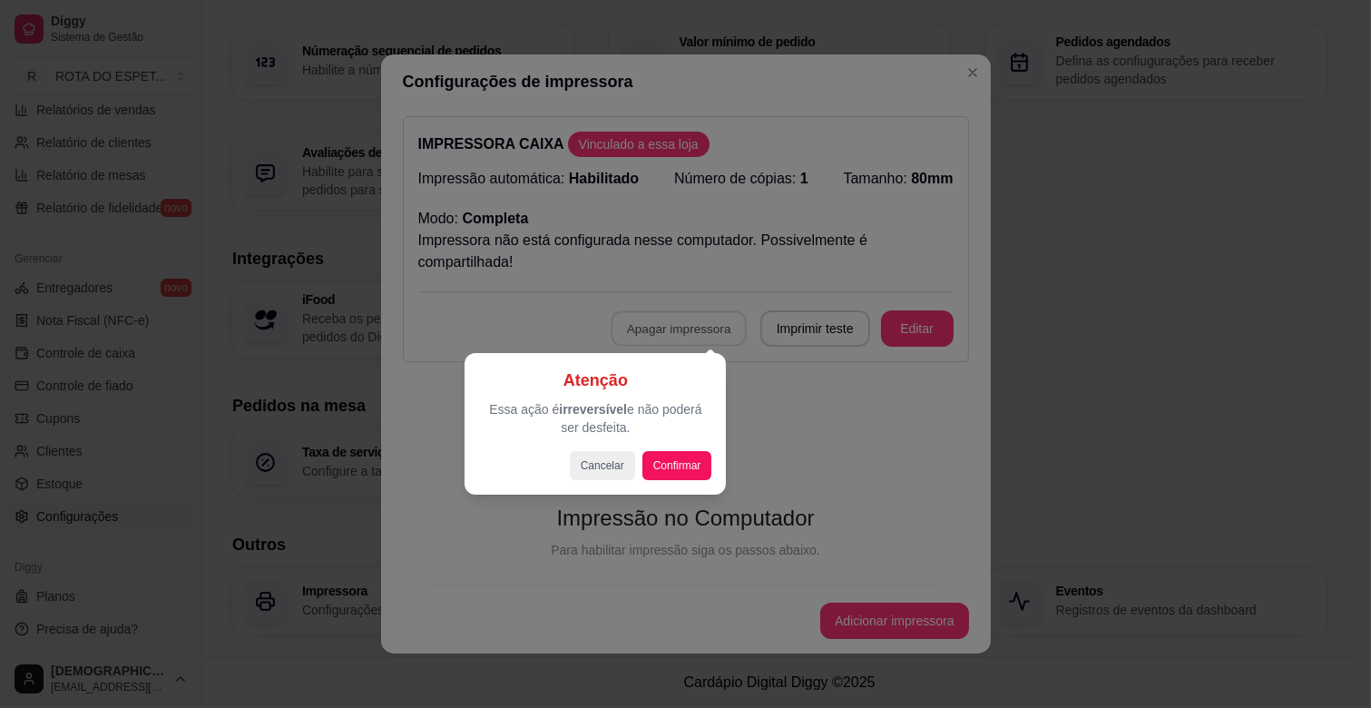
click at [700, 443] on div "Atenção Essa ação é irreversível e não poderá ser desfeita. Cancelar Confirmar" at bounding box center [595, 423] width 232 height 113
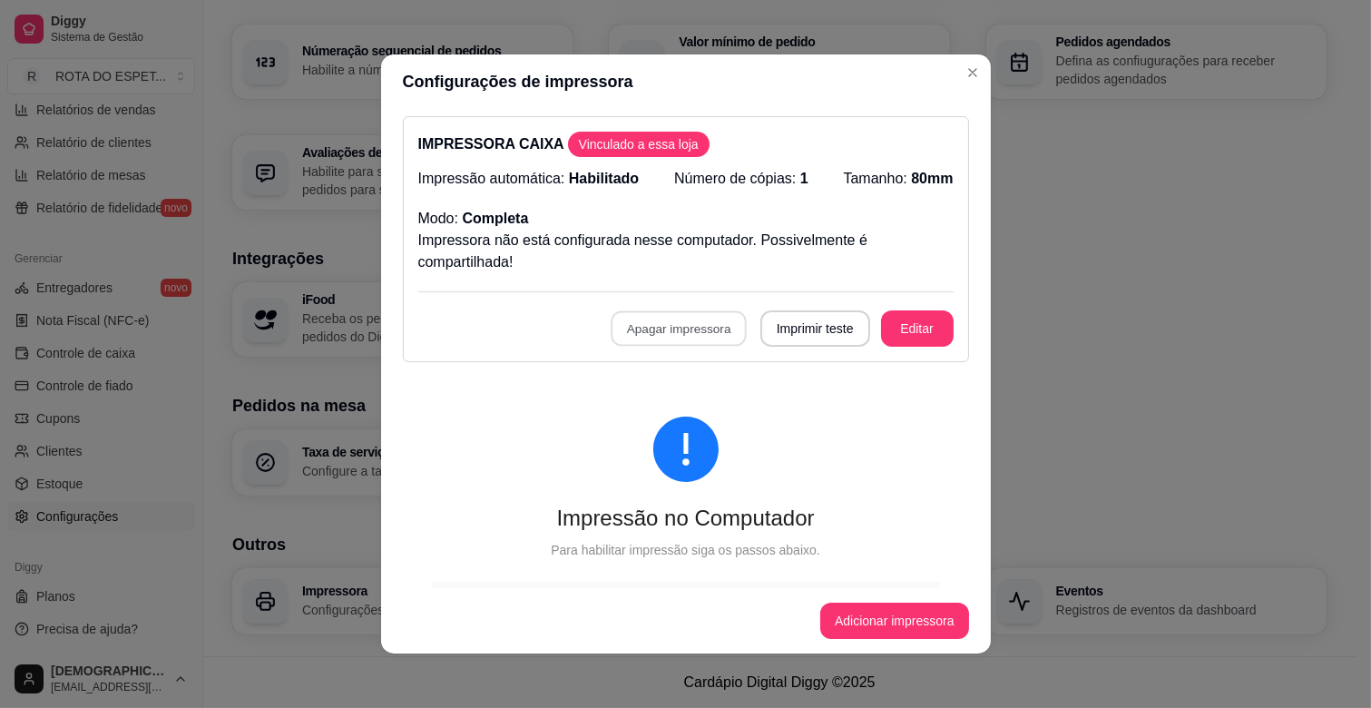
click at [692, 469] on button "Confirmar" at bounding box center [678, 461] width 67 height 28
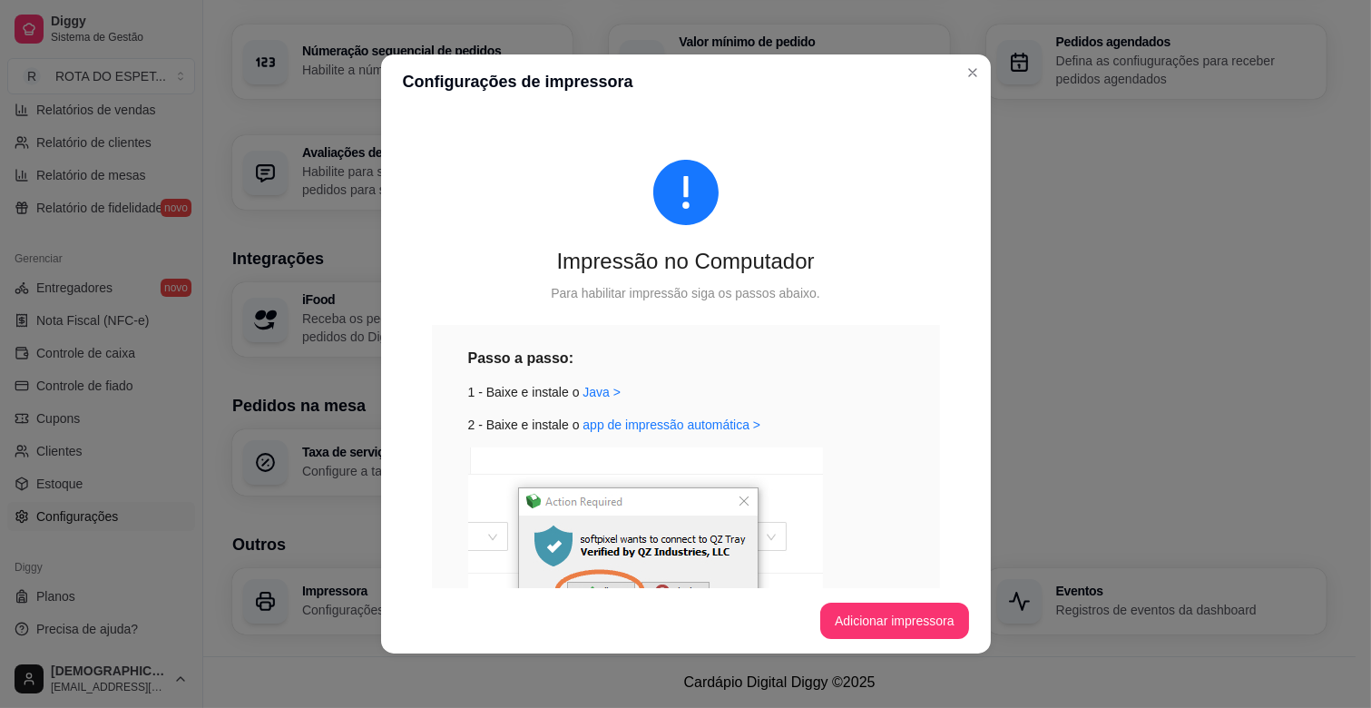
click at [896, 603] on button "Adicionar impressora" at bounding box center [894, 620] width 149 height 36
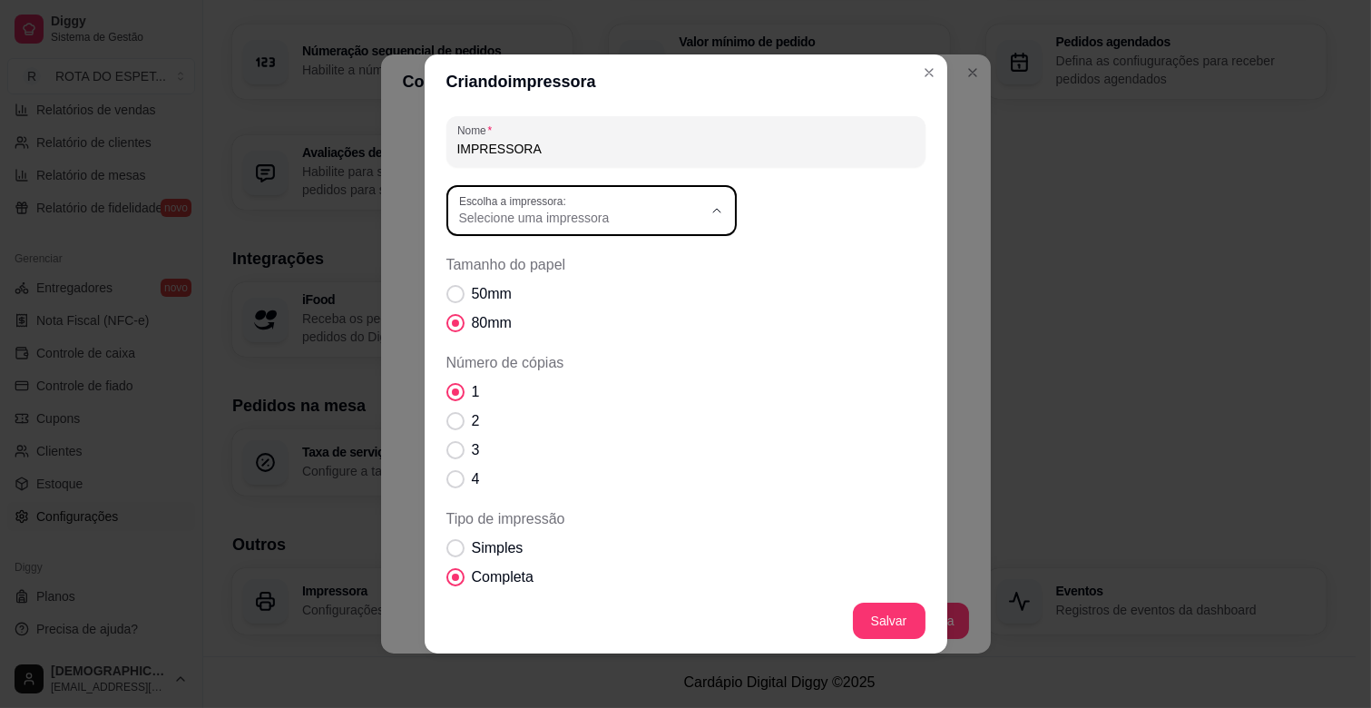
click at [554, 206] on label "Escolha a impressora:" at bounding box center [515, 200] width 113 height 15
click at [563, 357] on span "TANCA BALCAO" at bounding box center [574, 349] width 233 height 17
type input "TANCA BALCAO"
select select "TANCA BALCAO"
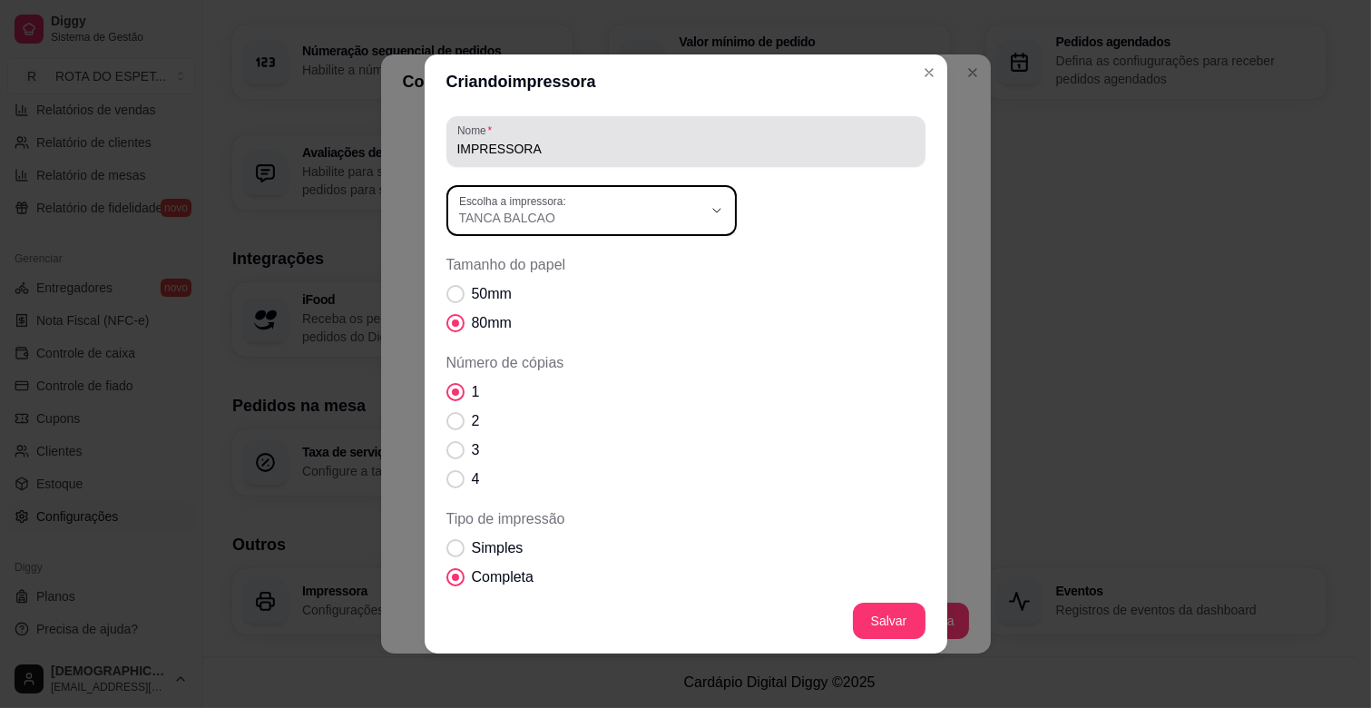
click at [546, 145] on input "IMPRESSORA" at bounding box center [685, 149] width 457 height 18
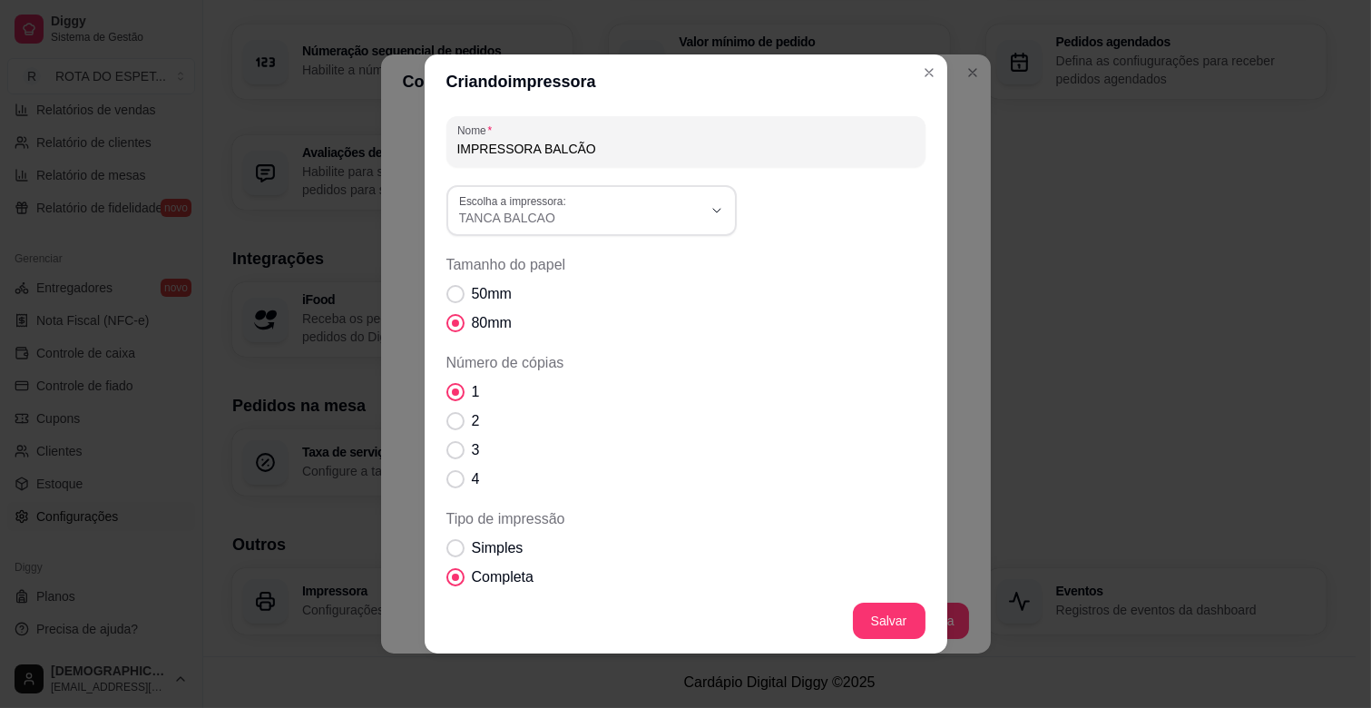
type input "IMPRESSORA BALCÃO"
click at [862, 640] on footer "Salvar" at bounding box center [686, 620] width 523 height 65
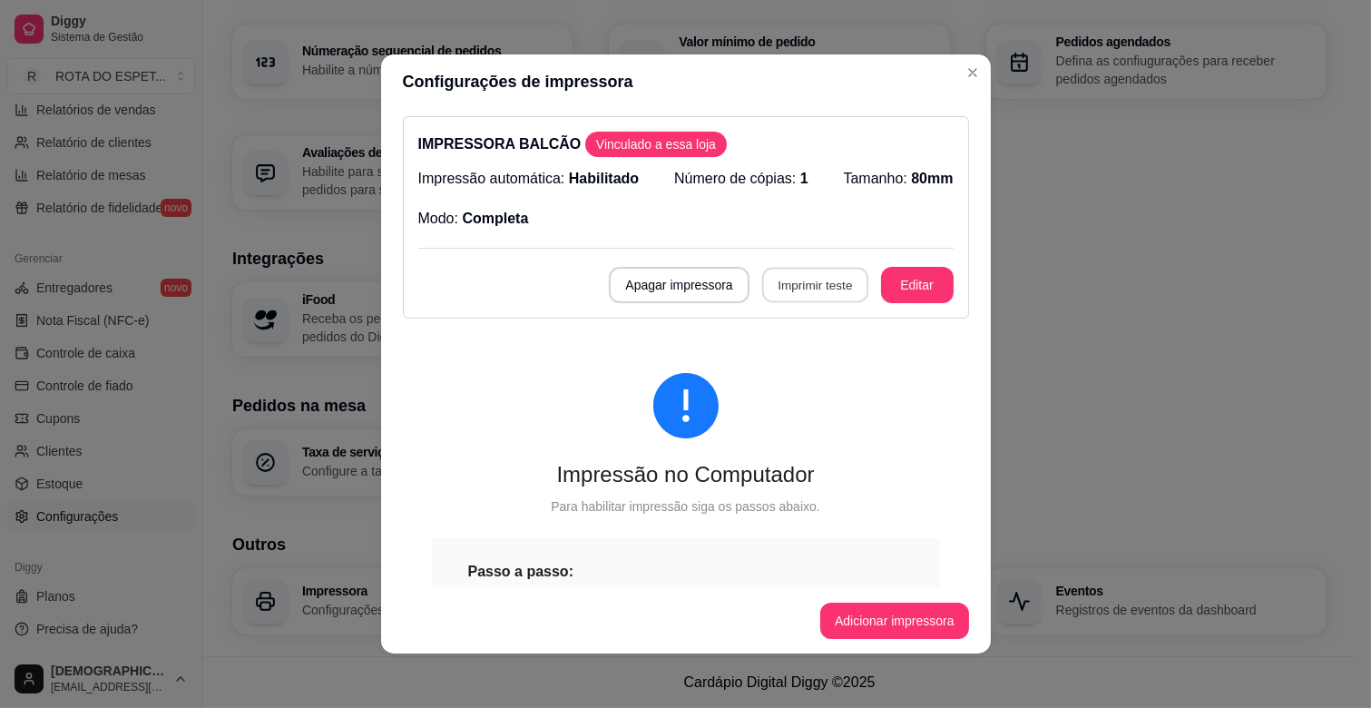
click at [793, 289] on button "Imprimir teste" at bounding box center [815, 285] width 106 height 35
click at [858, 613] on button "Adicionar impressora" at bounding box center [894, 620] width 149 height 36
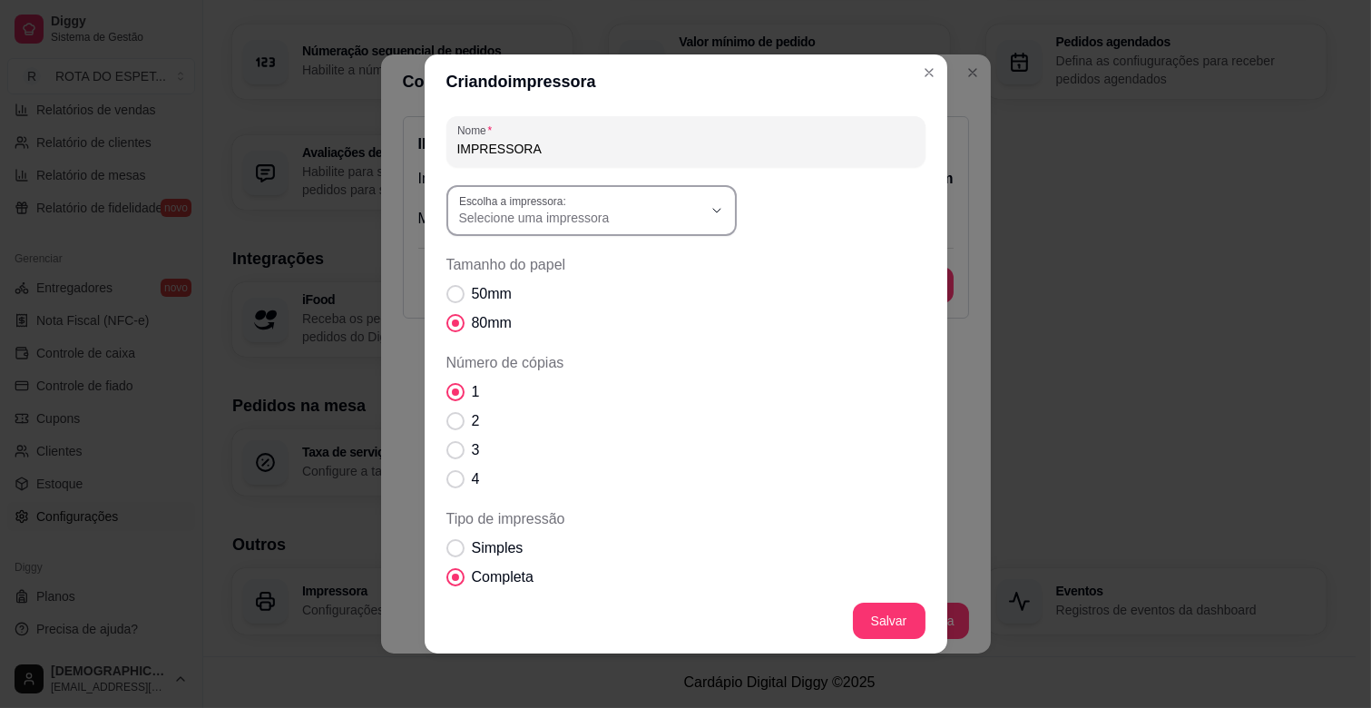
click at [601, 211] on span "Selecione uma impressora" at bounding box center [580, 218] width 243 height 18
click at [508, 445] on li "TANCA TP-650" at bounding box center [583, 450] width 265 height 28
type input "TANCA TP-650"
select select "TANCA TP-650"
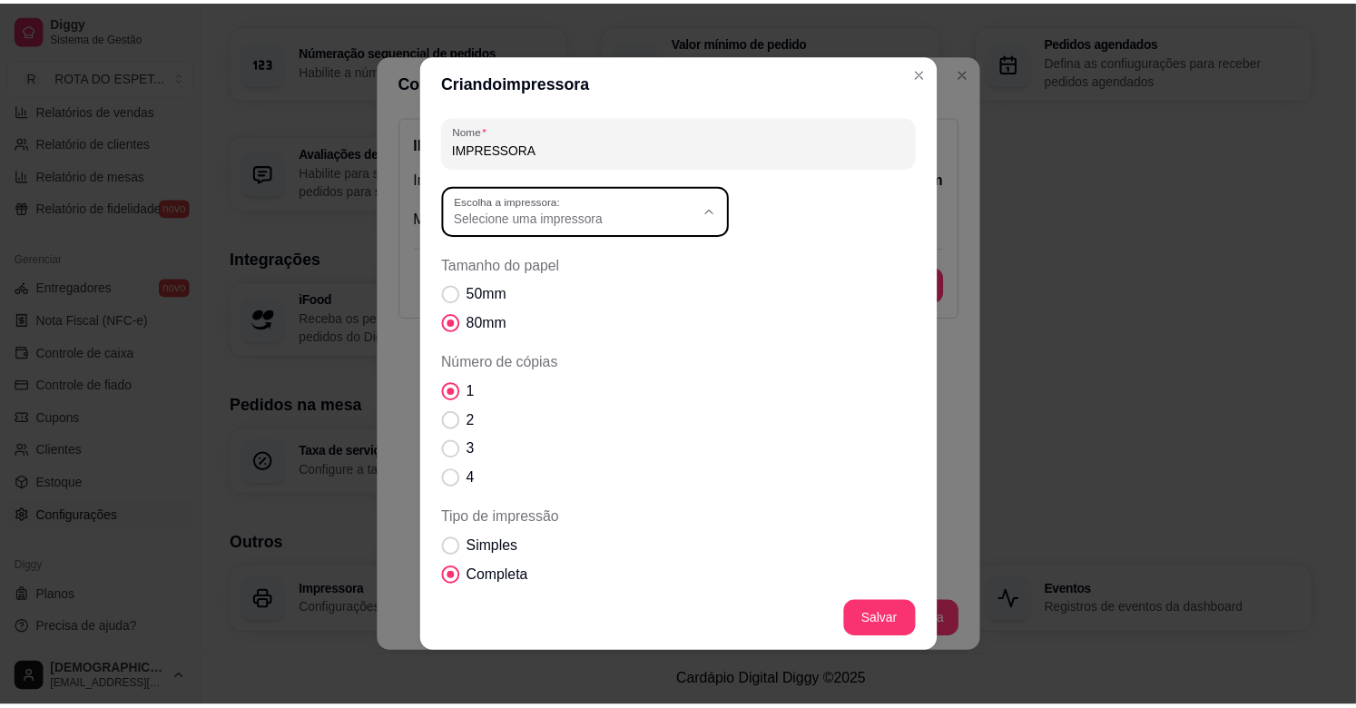
scroll to position [16, 0]
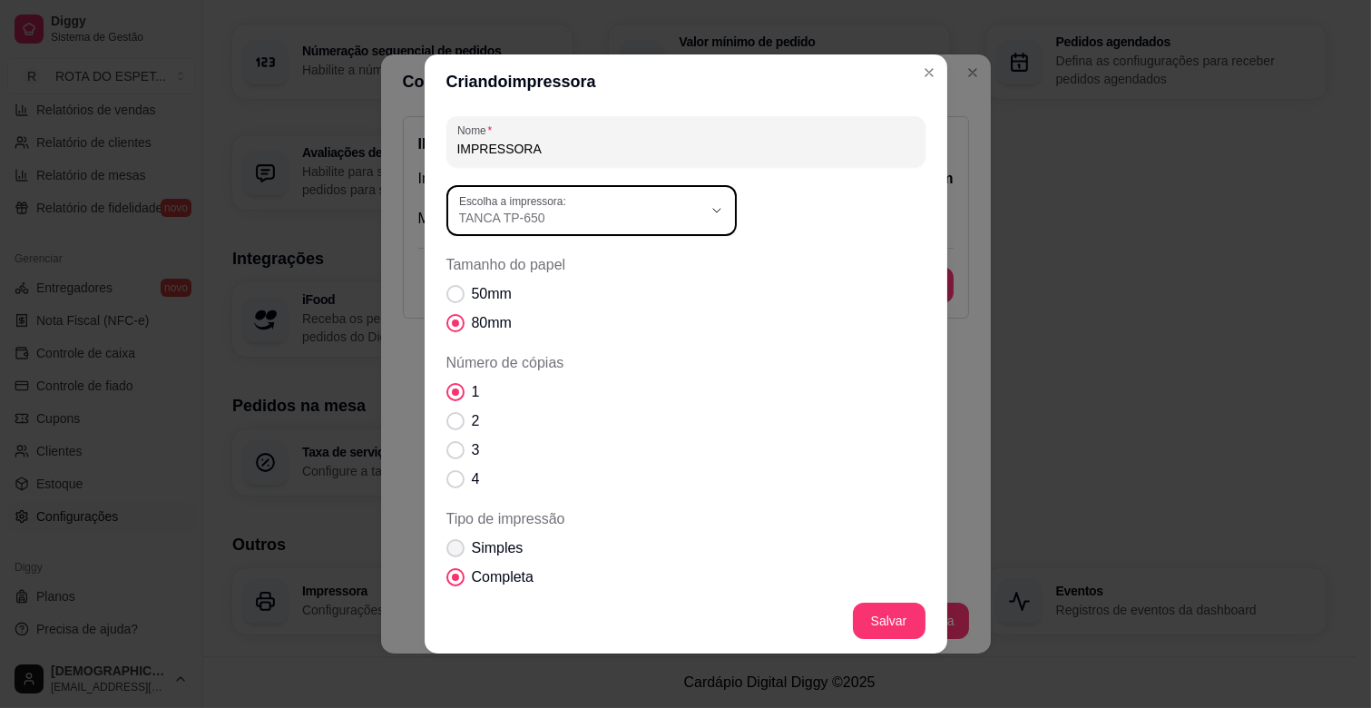
click at [510, 540] on span "Simples" at bounding box center [498, 548] width 52 height 22
click at [457, 552] on input "Simples" at bounding box center [451, 558] width 12 height 12
radio input "true"
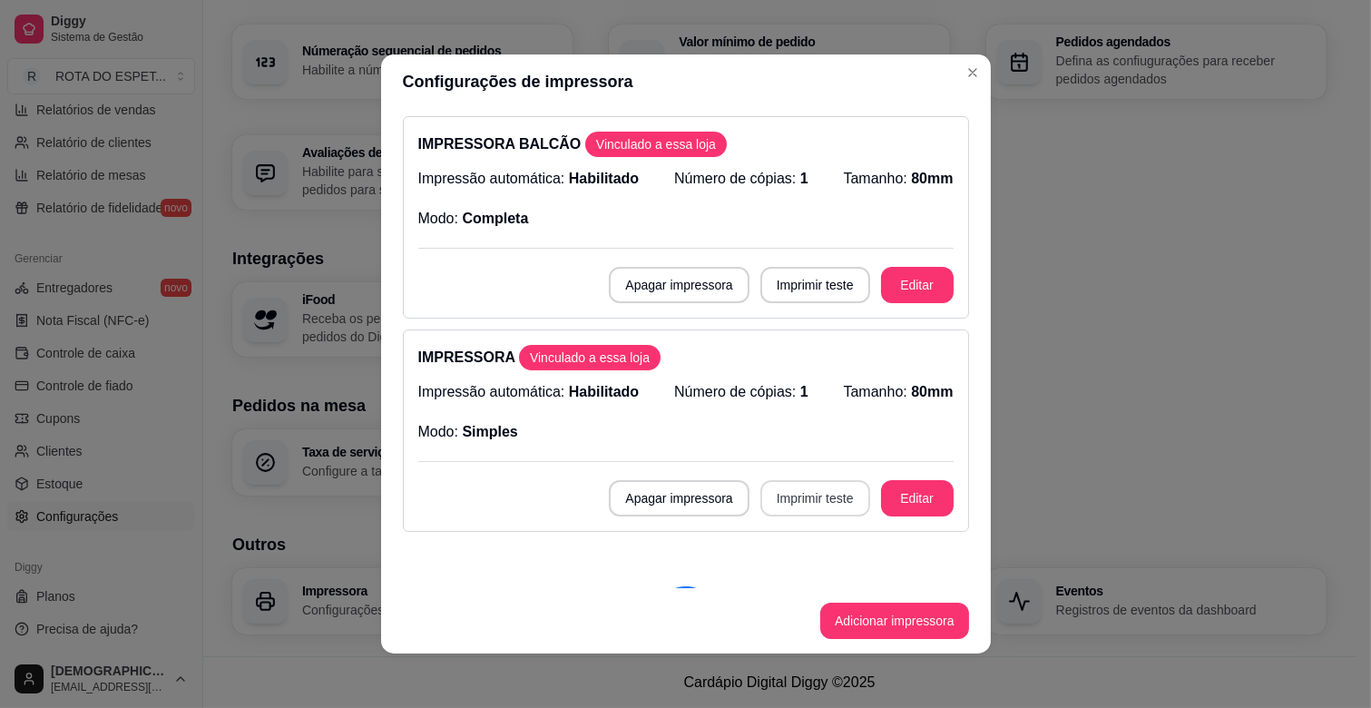
click at [768, 497] on button "Imprimir teste" at bounding box center [815, 498] width 110 height 36
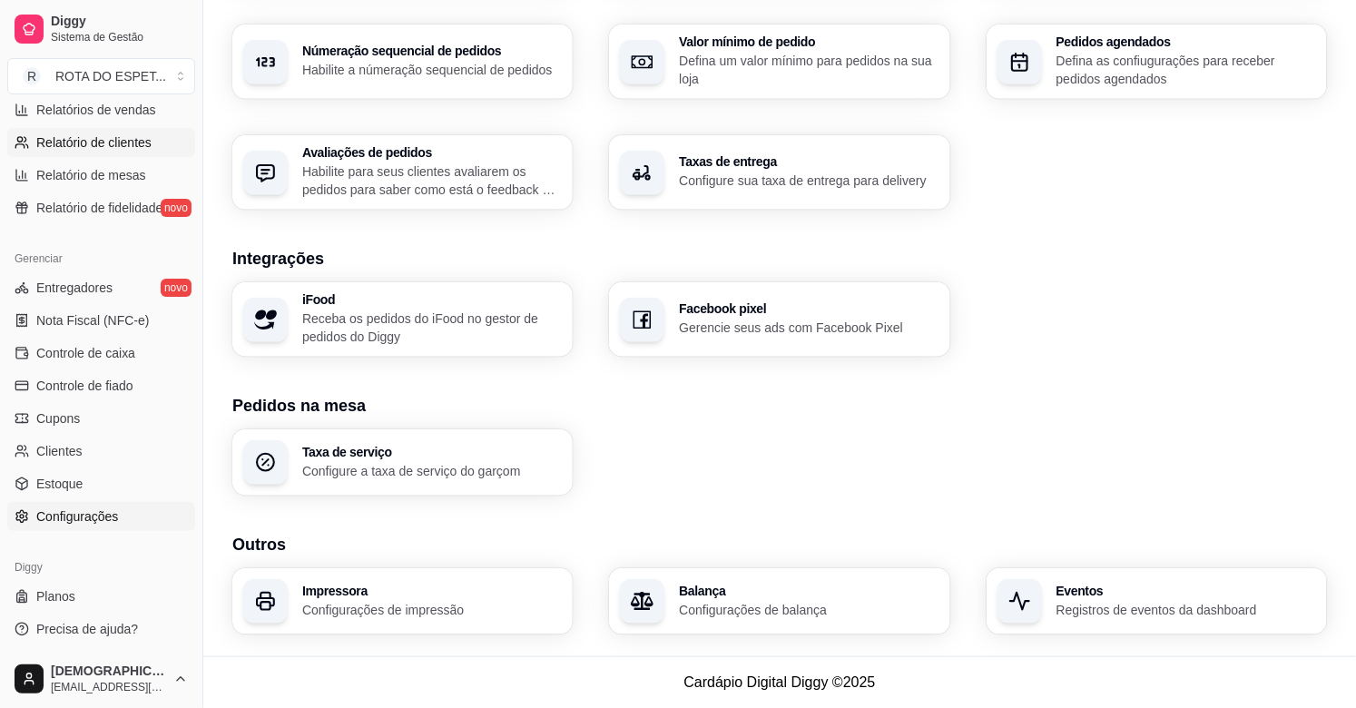
scroll to position [295, 0]
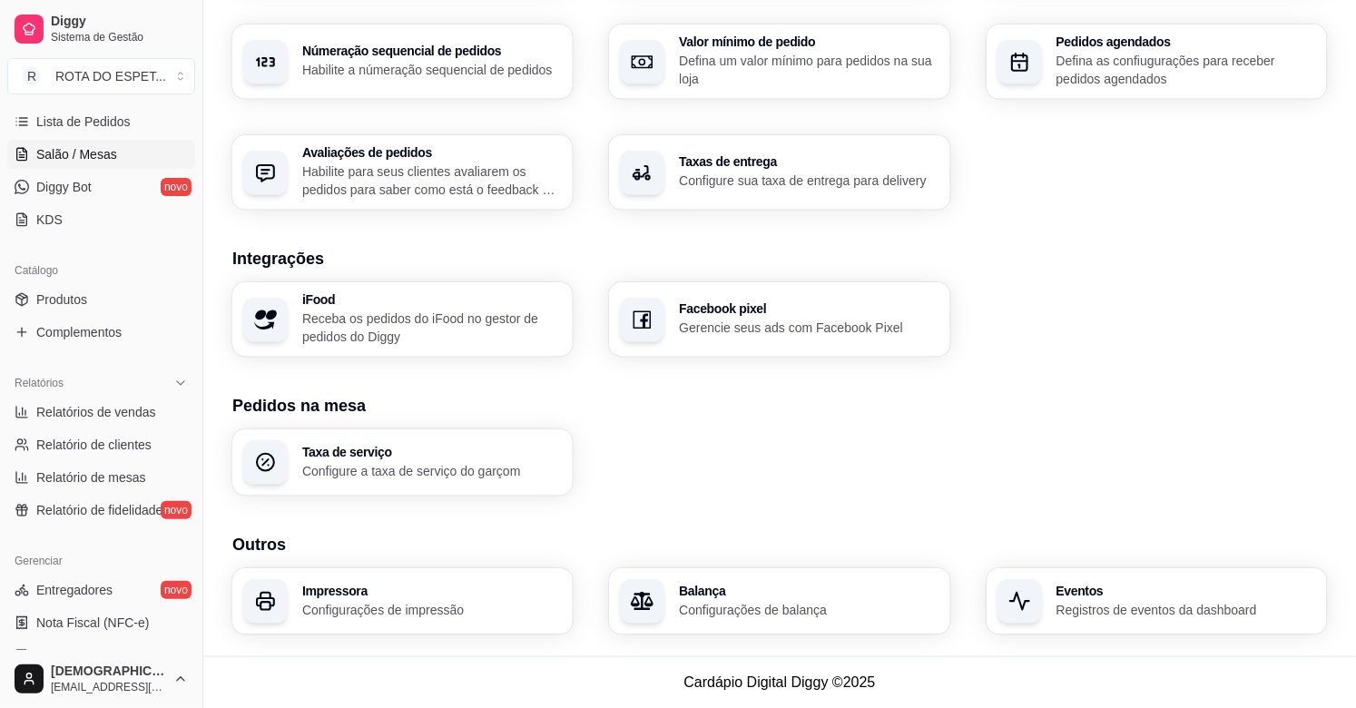
click at [106, 141] on link "Salão / Mesas" at bounding box center [101, 154] width 188 height 29
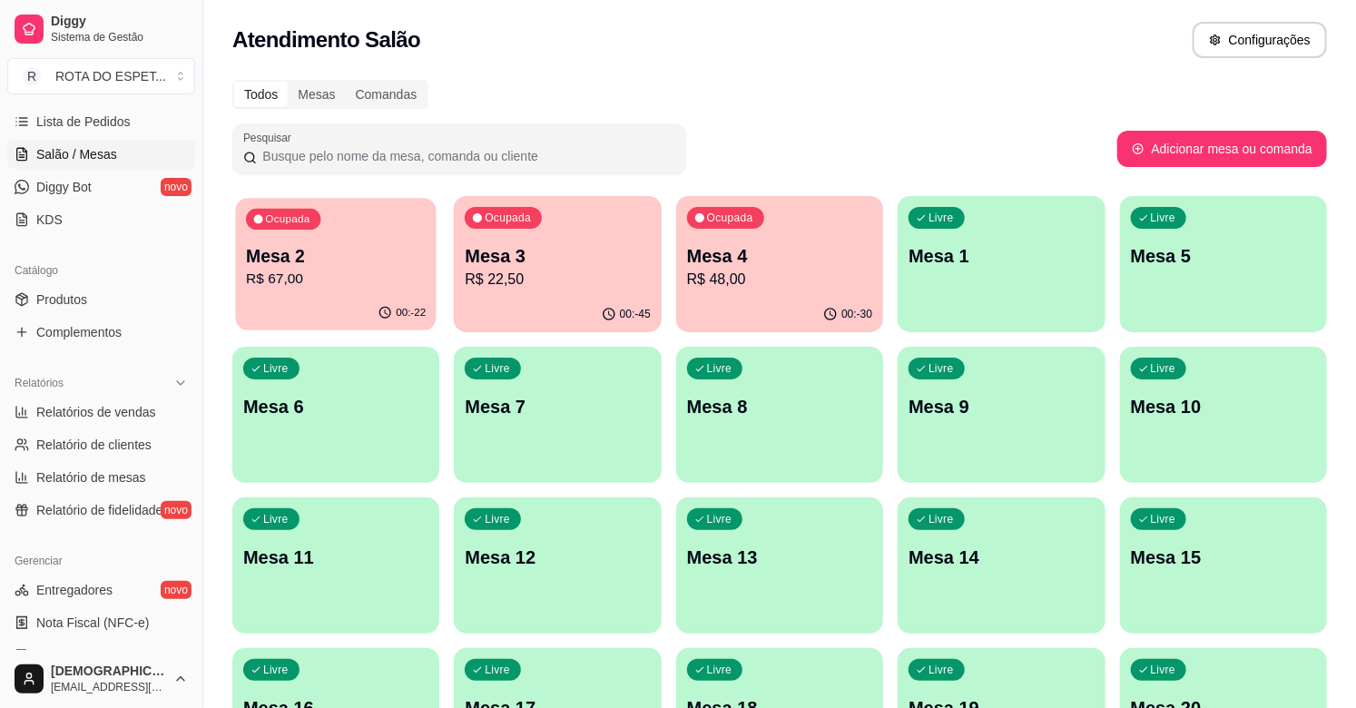
click at [375, 273] on p "R$ 67,00" at bounding box center [336, 279] width 180 height 21
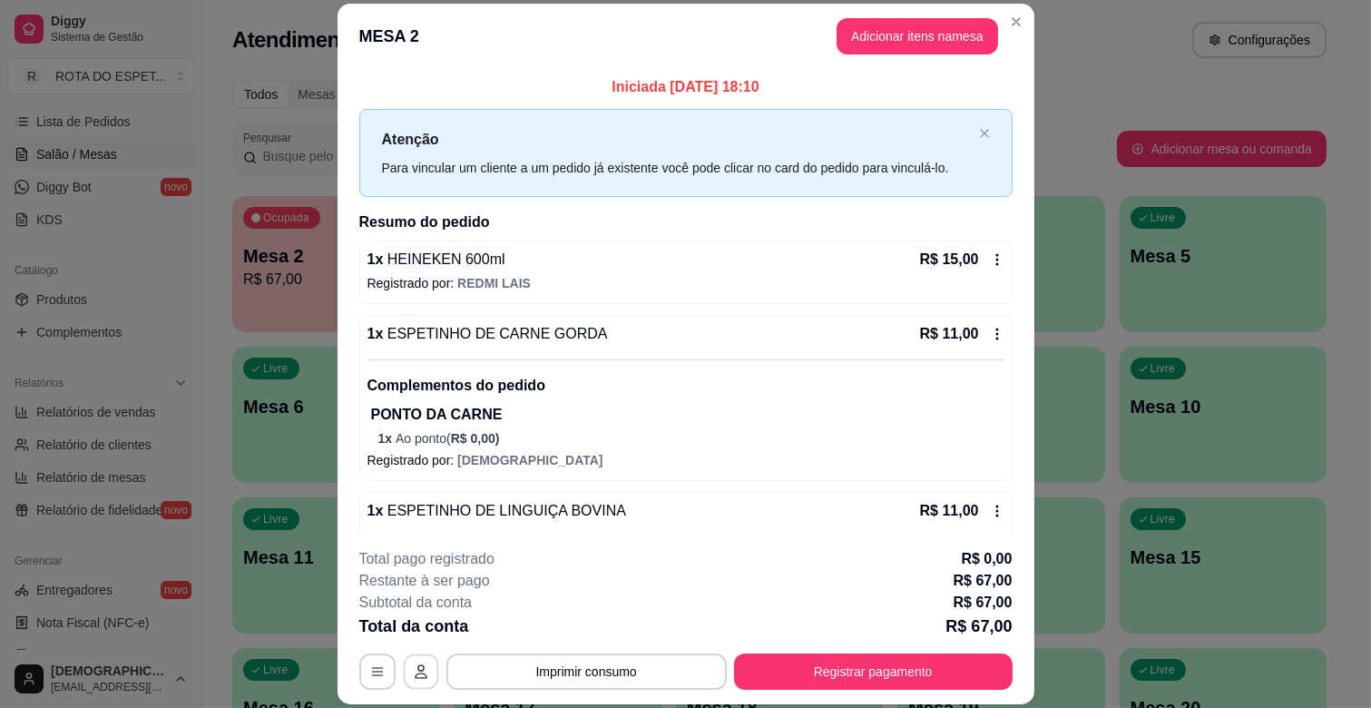
click at [415, 667] on icon "button" at bounding box center [421, 671] width 15 height 15
click at [370, 673] on icon "button" at bounding box center [377, 671] width 15 height 15
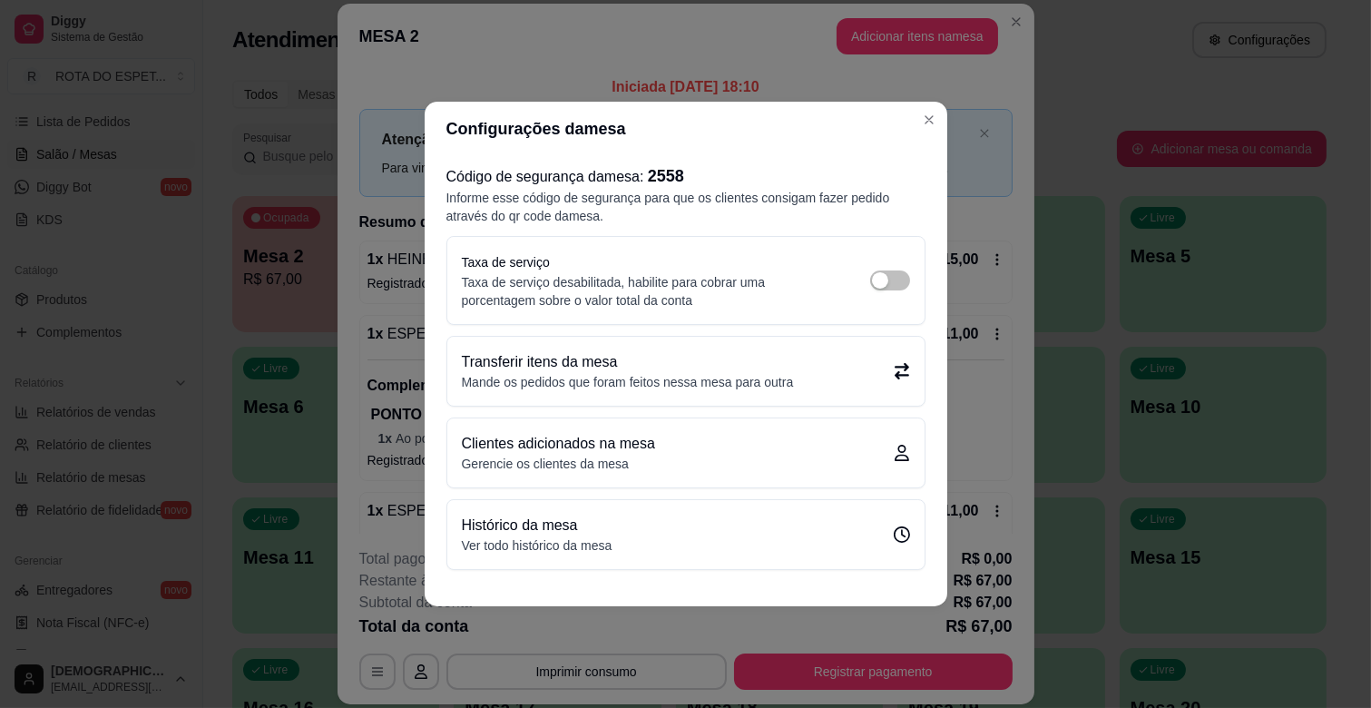
click at [658, 373] on p "Mande os pedidos que foram feitos nessa mesa para outra" at bounding box center [628, 382] width 332 height 18
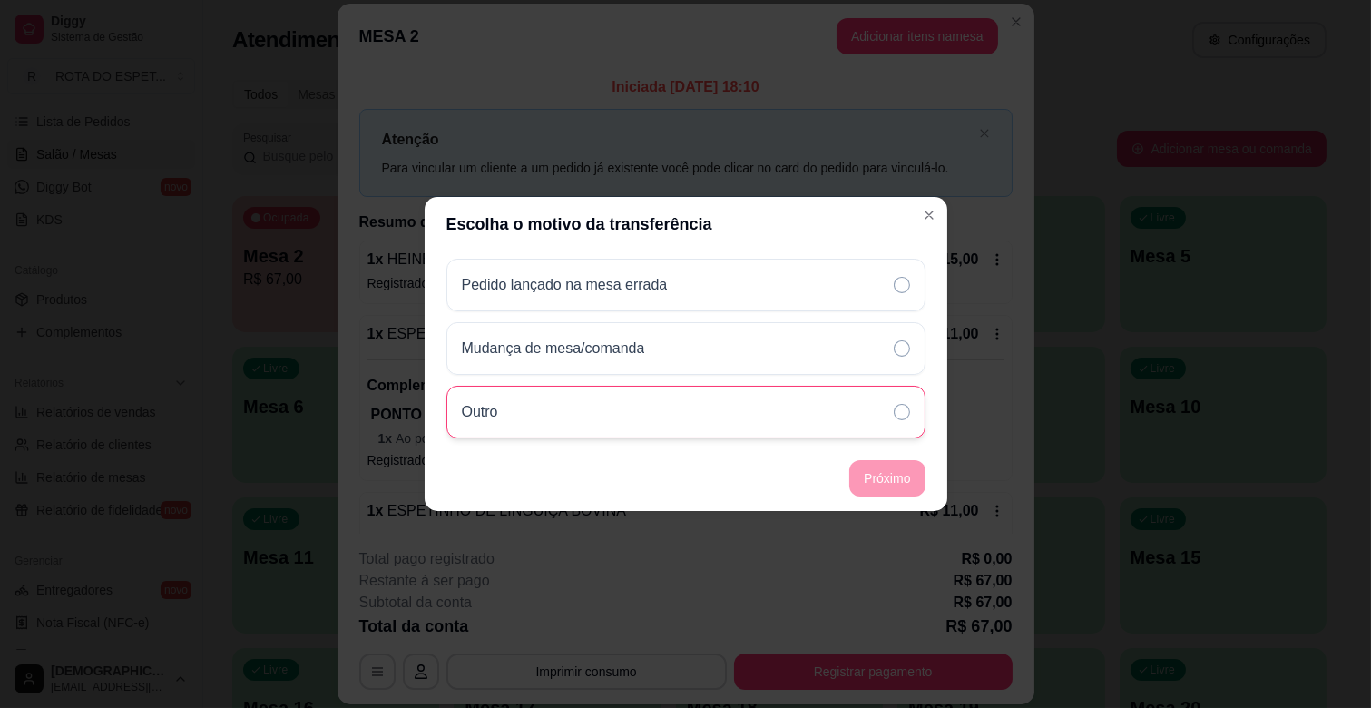
click at [564, 405] on div "Outro" at bounding box center [685, 412] width 479 height 53
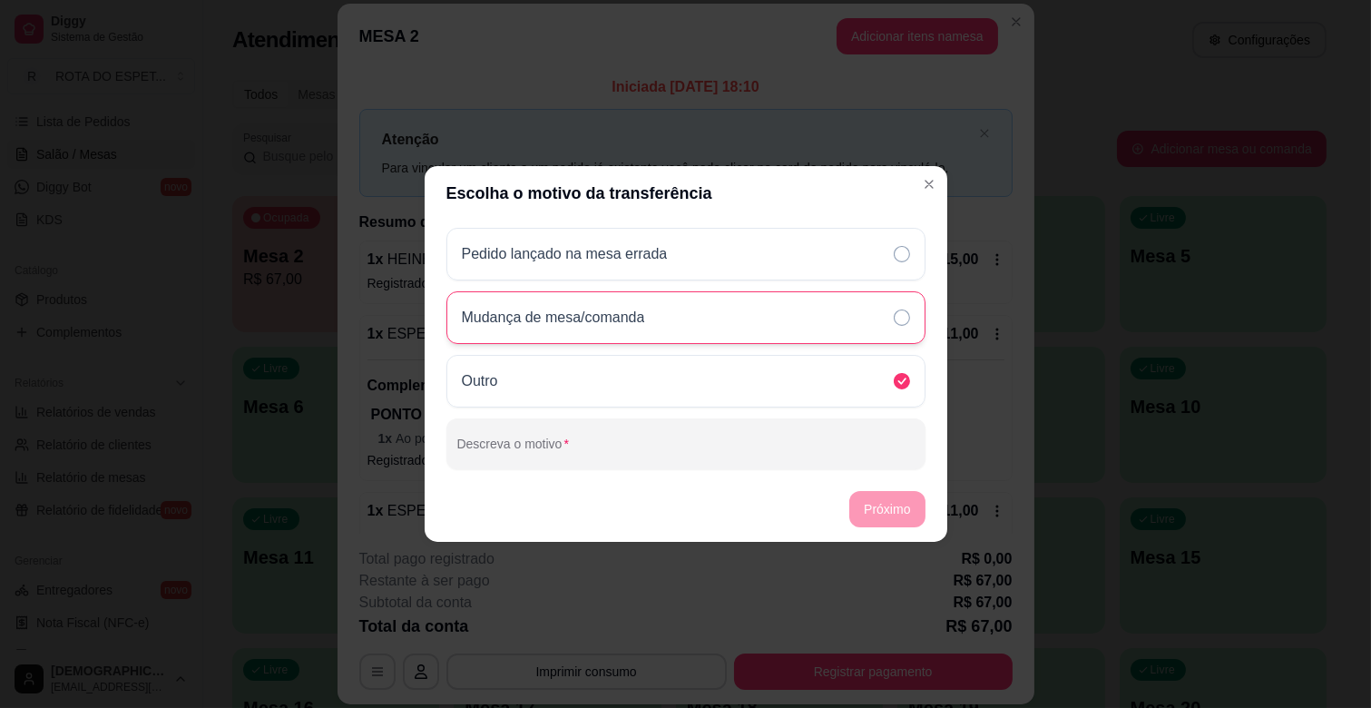
click at [618, 324] on p "Mudança de mesa/comanda" at bounding box center [553, 318] width 183 height 22
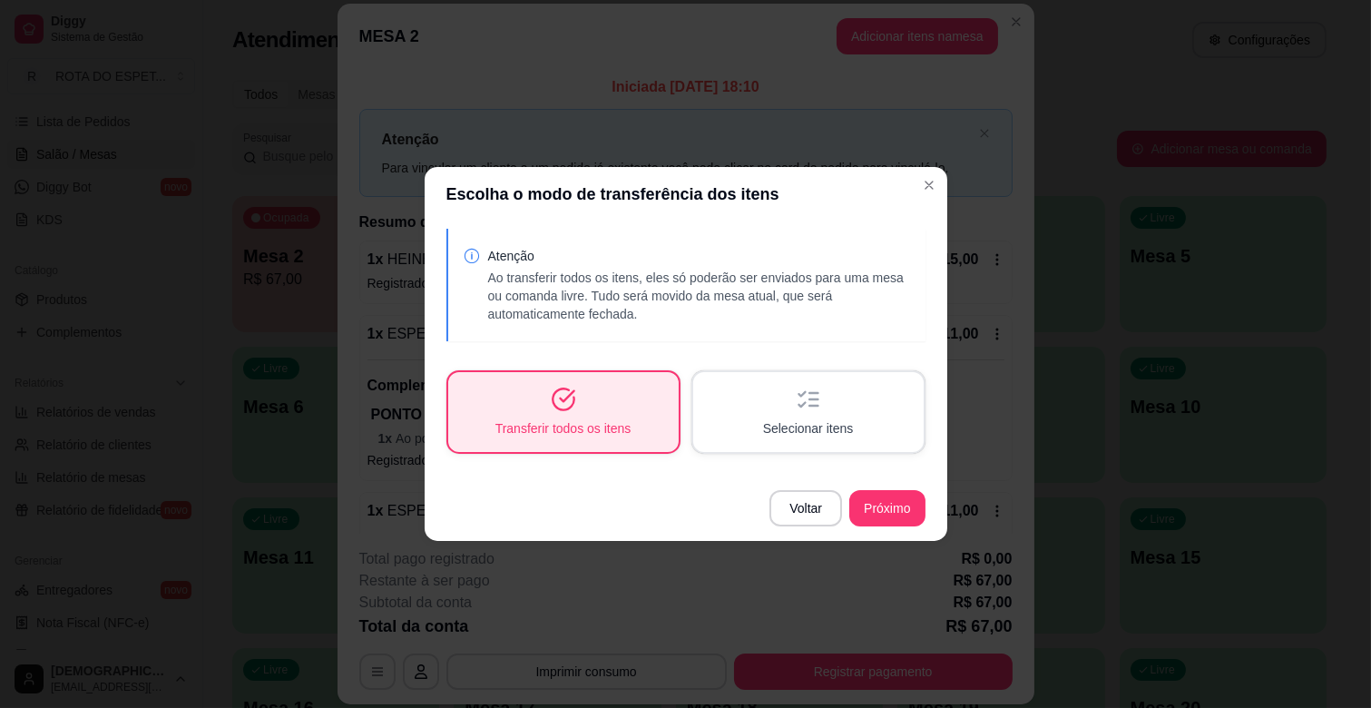
click at [609, 425] on span "Transferir todos os itens" at bounding box center [563, 428] width 136 height 18
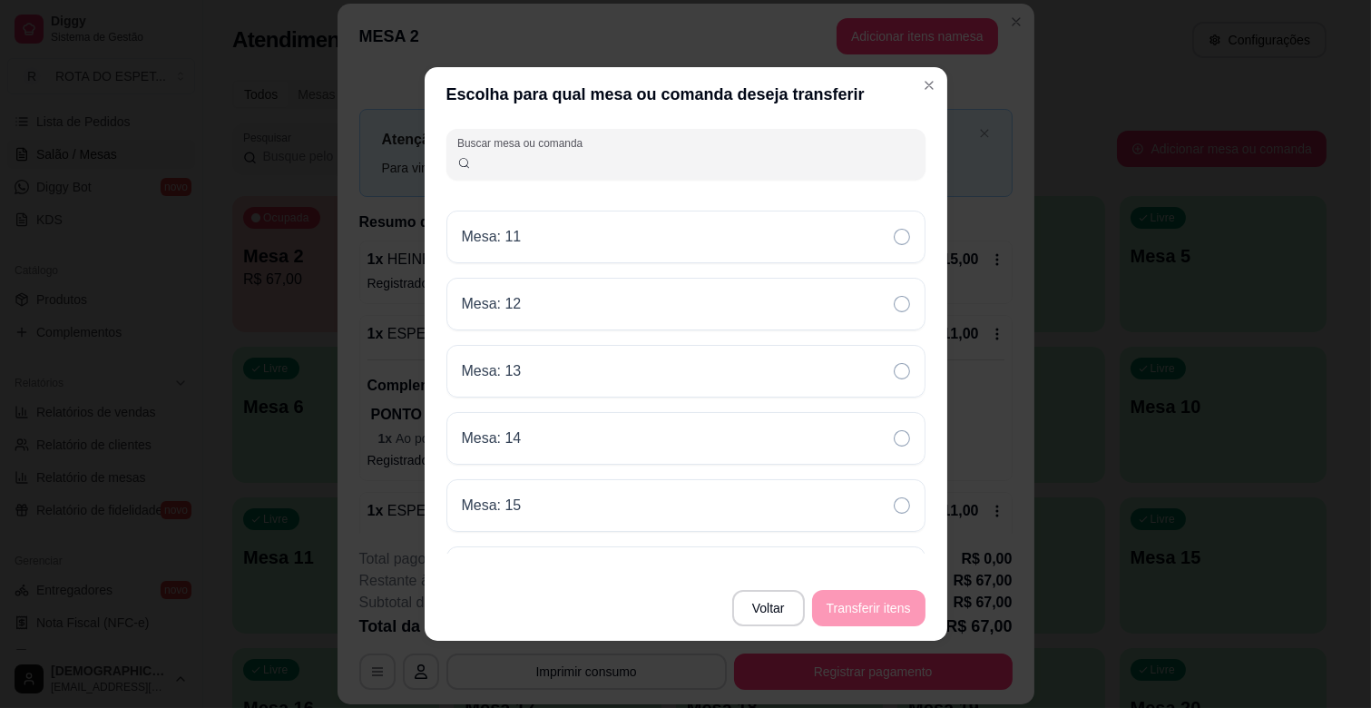
scroll to position [201, 0]
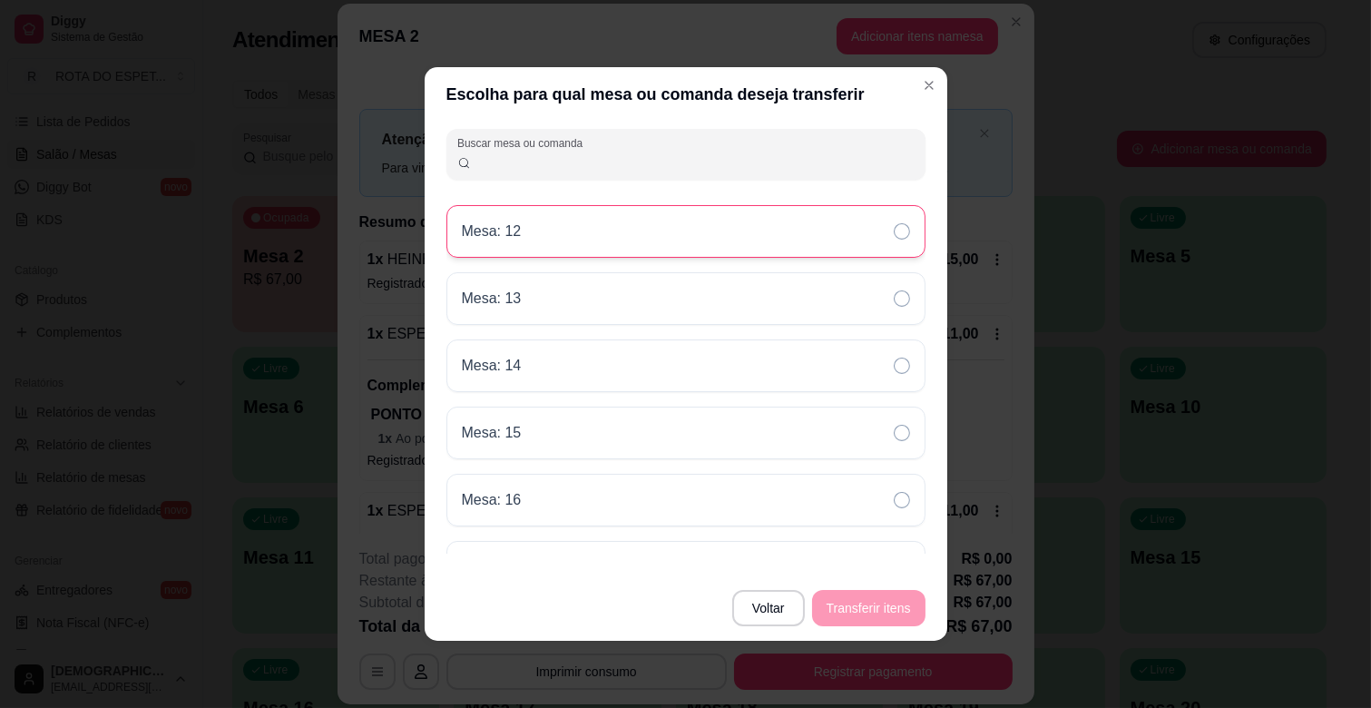
click at [610, 227] on div "Mesa: 12" at bounding box center [685, 231] width 479 height 53
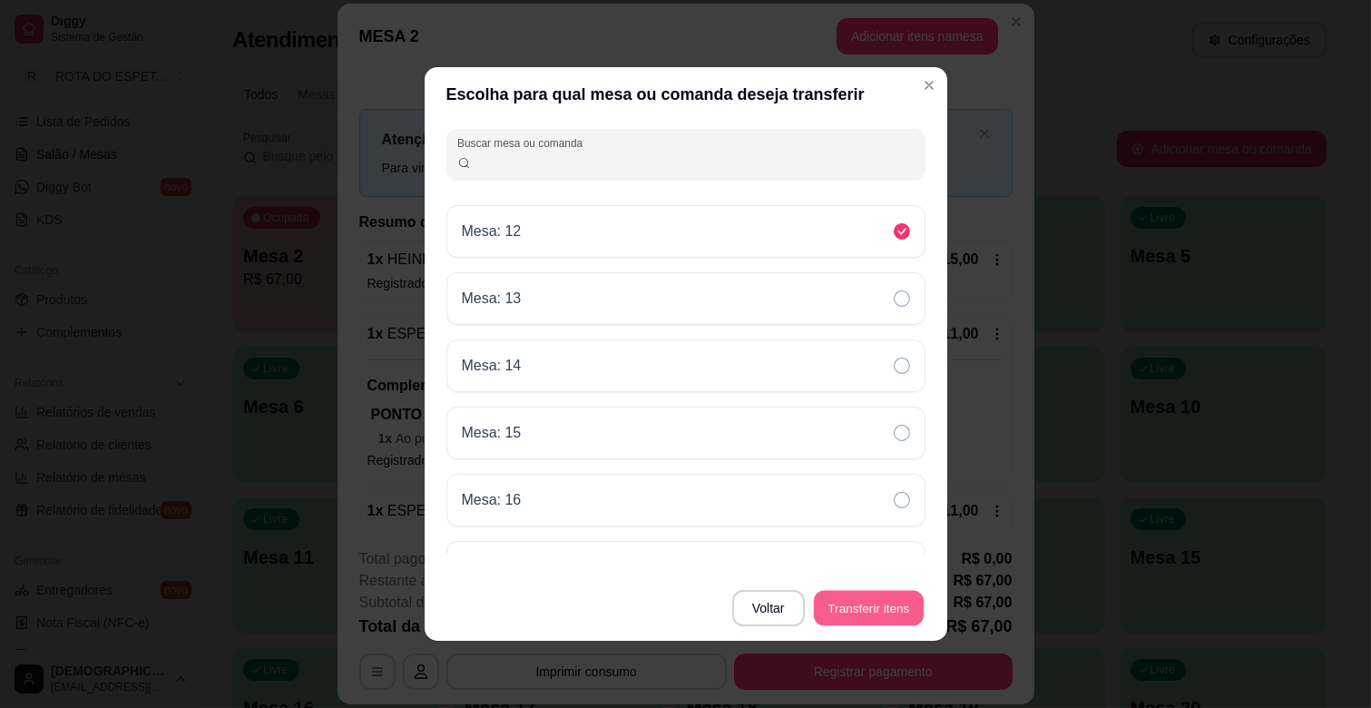
click at [857, 601] on button "Transferir itens" at bounding box center [869, 608] width 110 height 35
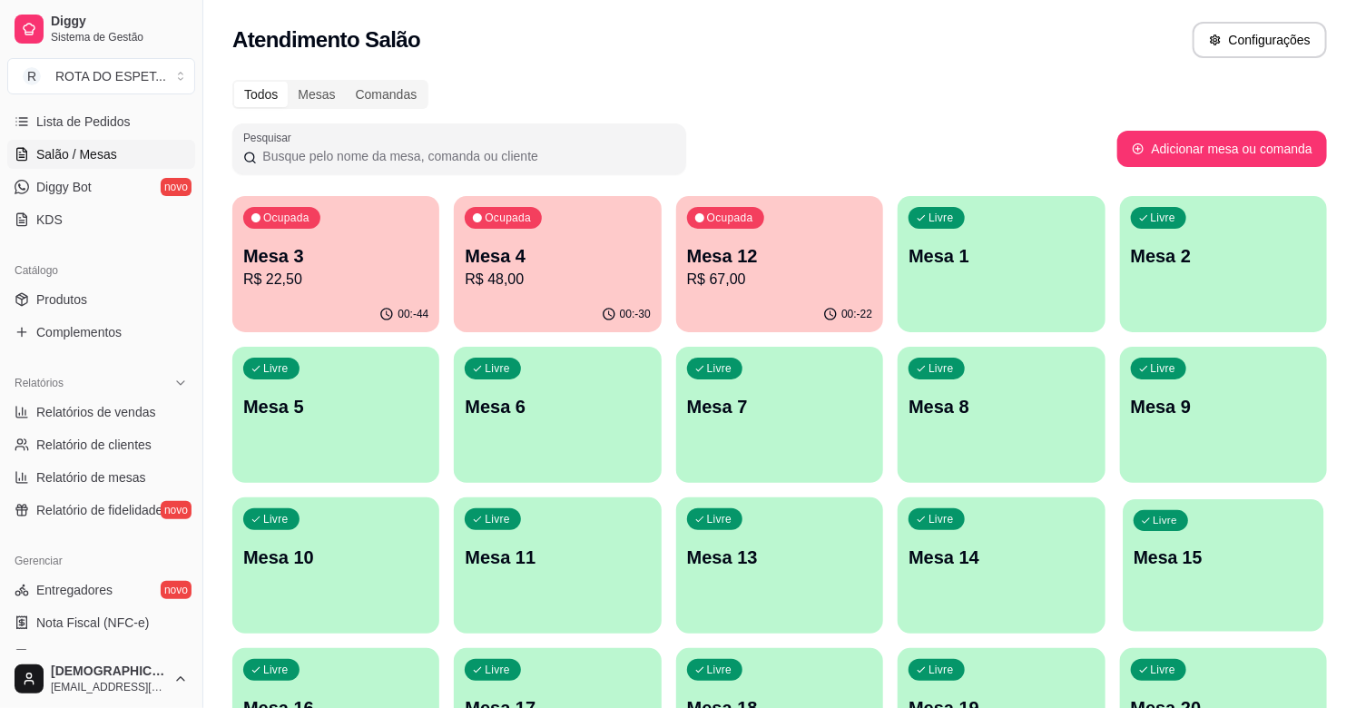
click at [1189, 550] on p "Mesa 15" at bounding box center [1223, 557] width 180 height 24
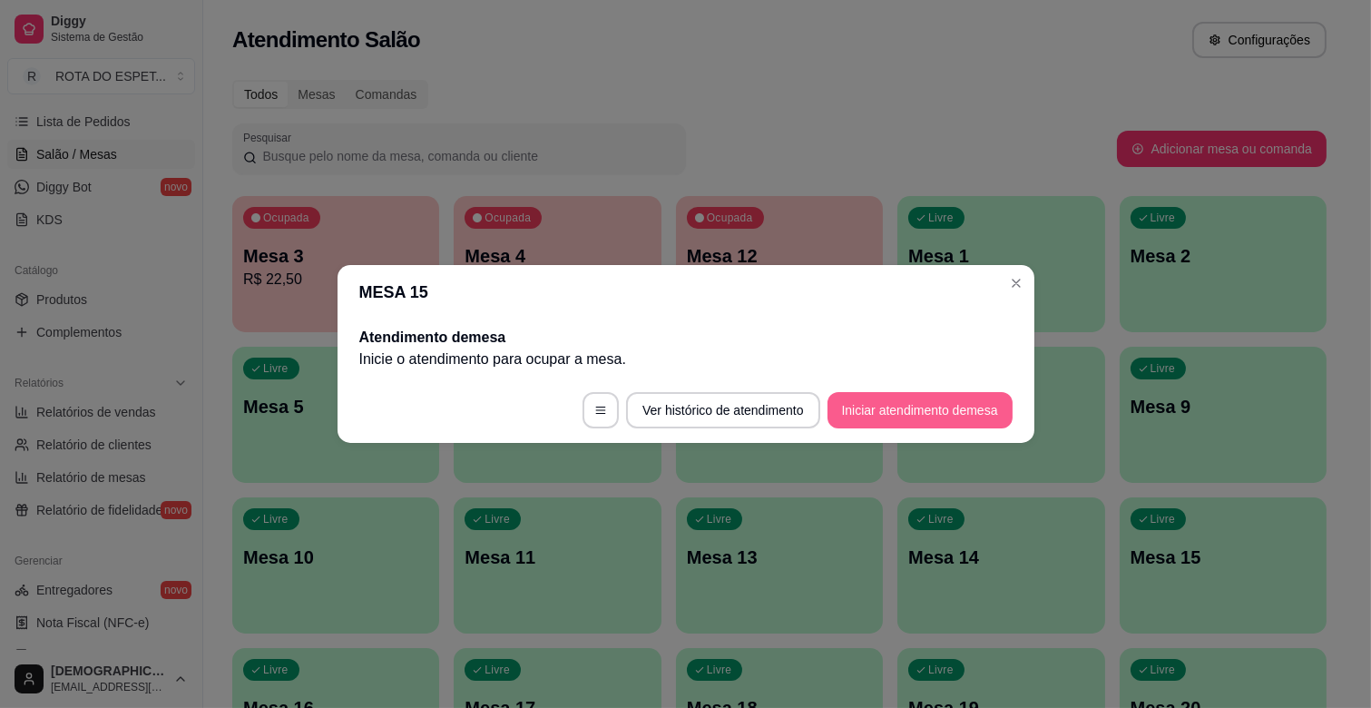
click at [864, 415] on button "Iniciar atendimento de mesa" at bounding box center [919, 410] width 185 height 36
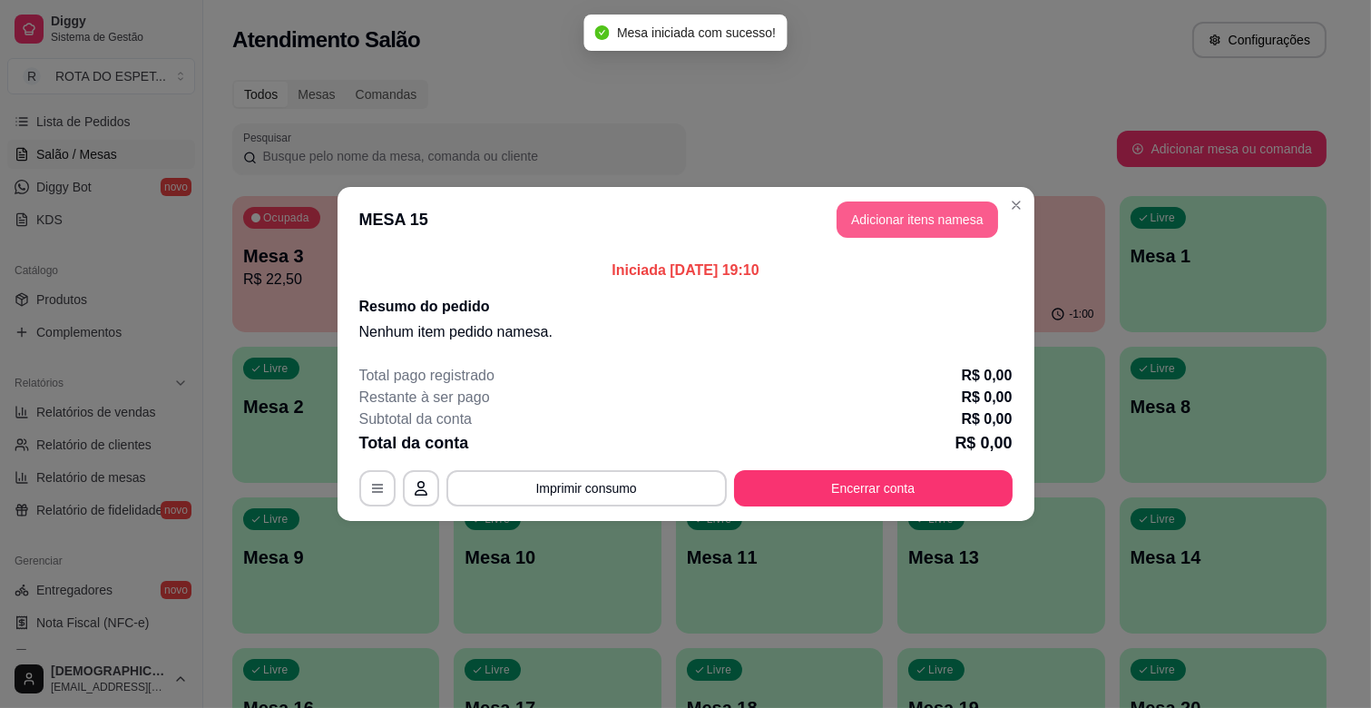
click at [929, 229] on button "Adicionar itens na mesa" at bounding box center [918, 219] width 162 height 36
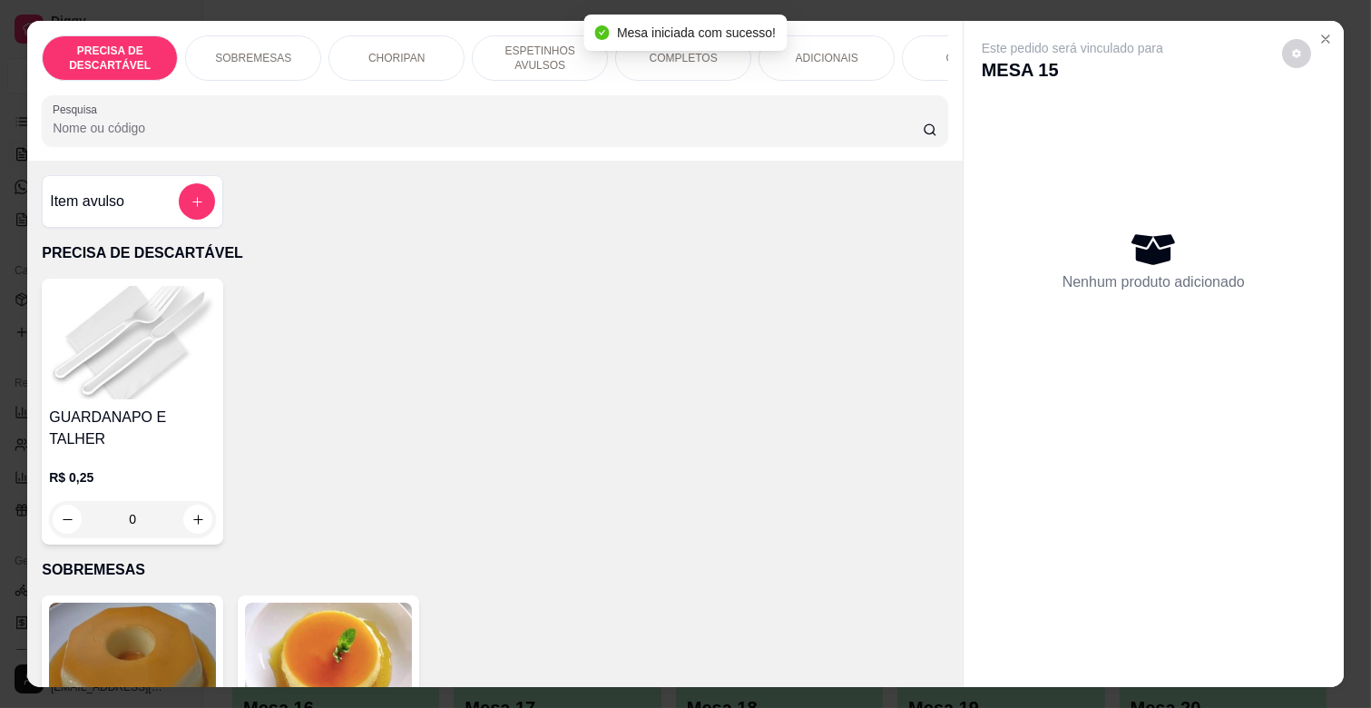
click at [515, 64] on p "ESPETINHOS AVULSOS" at bounding box center [539, 58] width 105 height 29
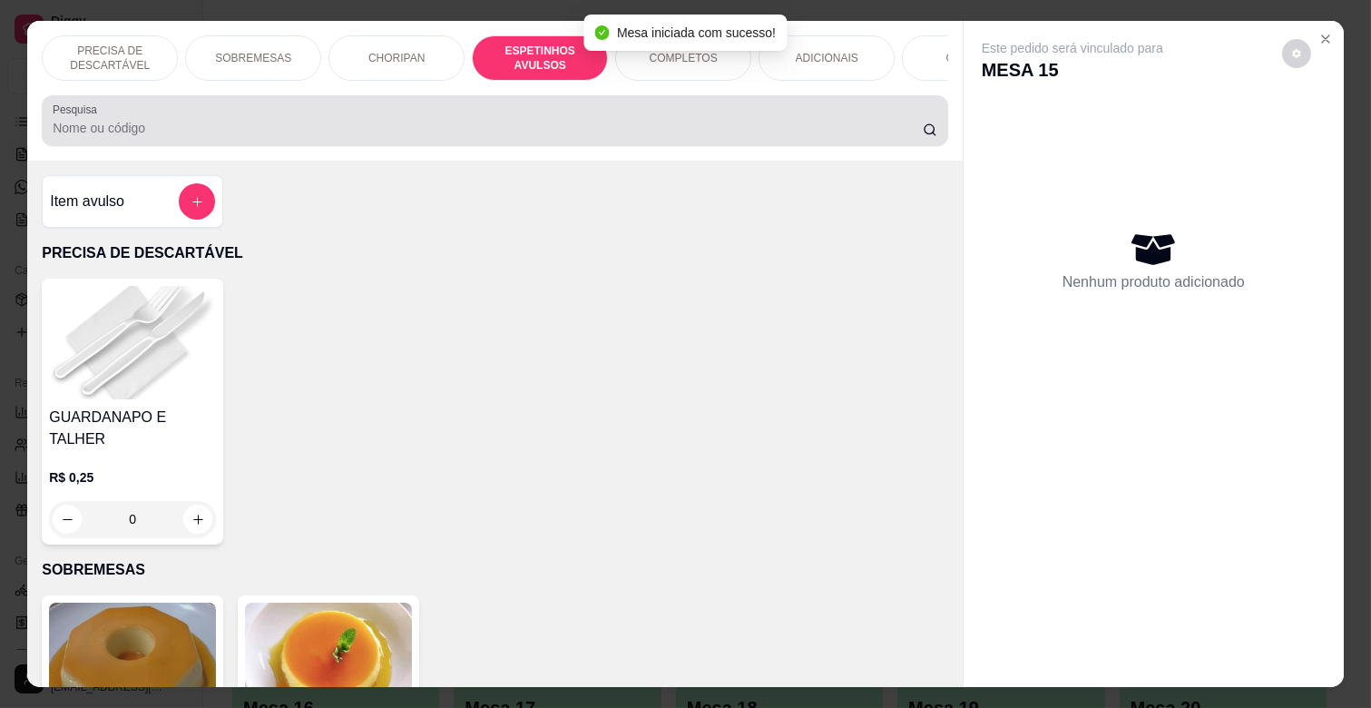
scroll to position [44, 0]
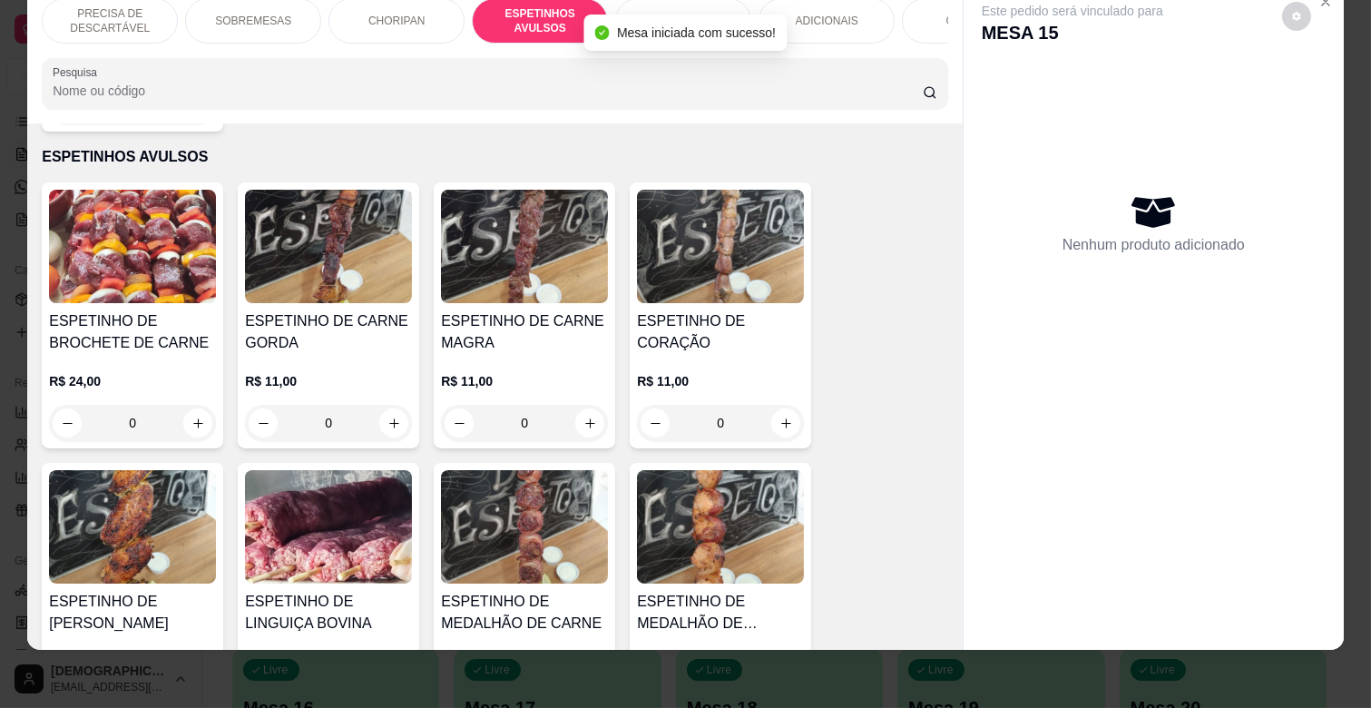
click at [486, 225] on img at bounding box center [524, 246] width 167 height 113
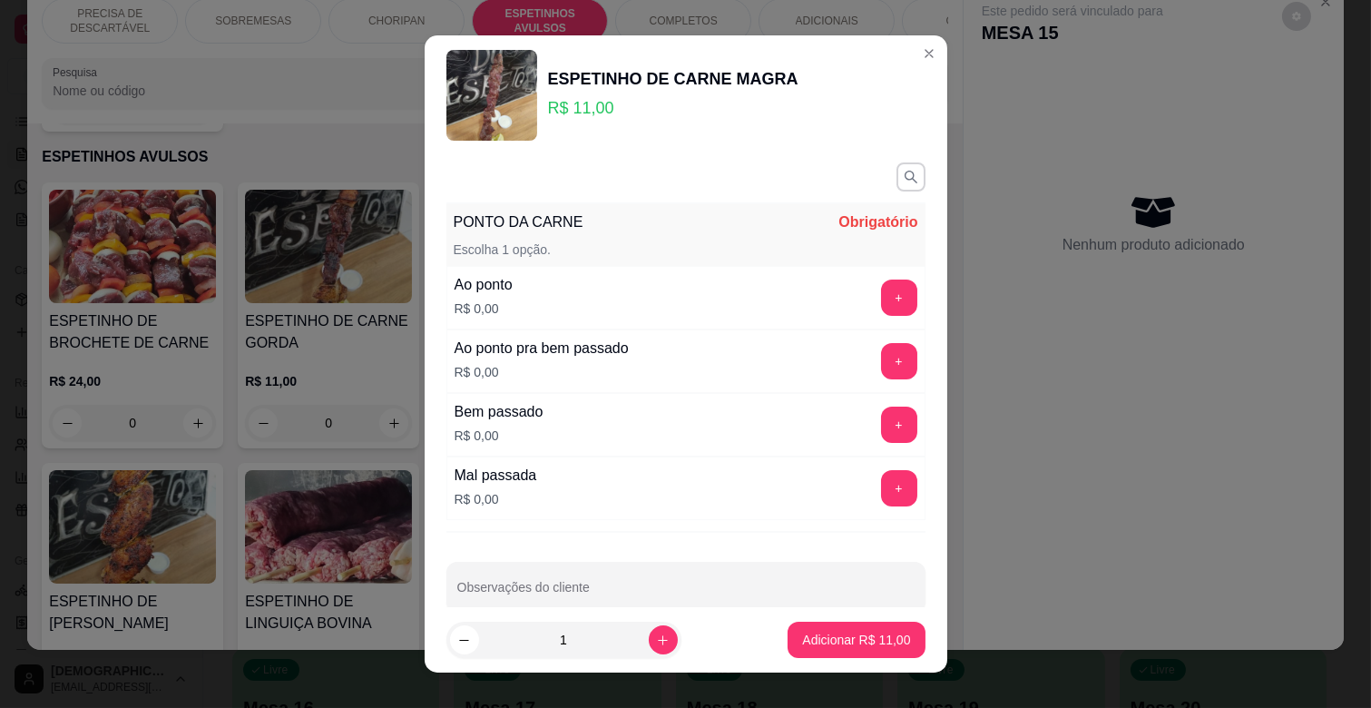
click at [881, 287] on button "+" at bounding box center [899, 297] width 36 height 36
click at [833, 617] on footer "1 Adicionar R$ 11,00" at bounding box center [686, 639] width 523 height 65
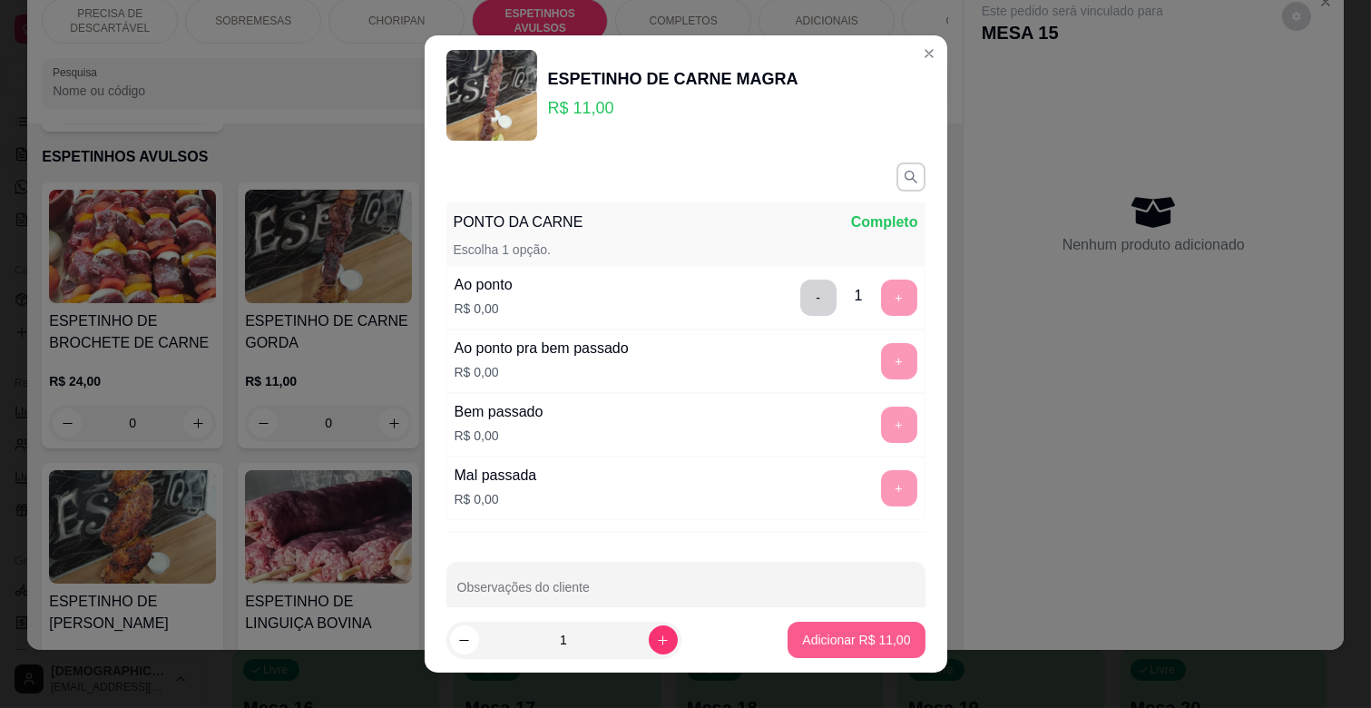
click at [833, 622] on button "Adicionar R$ 11,00" at bounding box center [856, 640] width 137 height 36
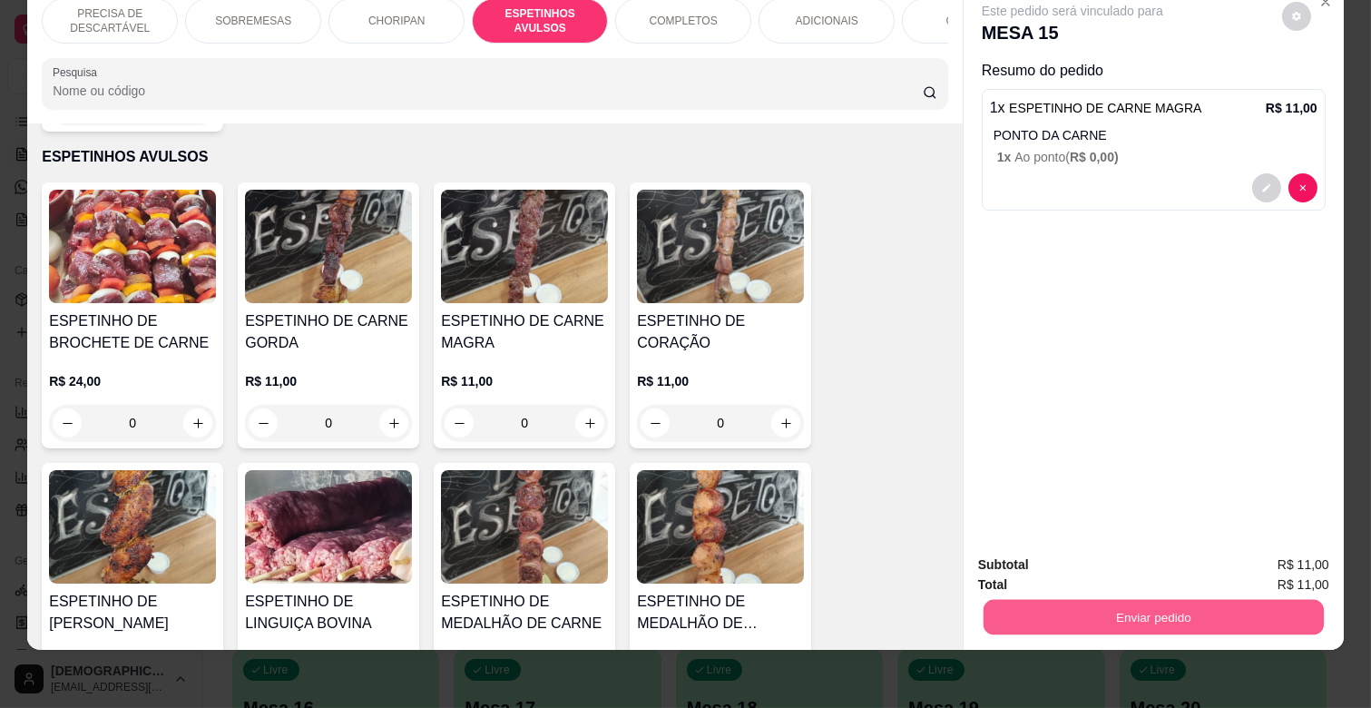
click at [1193, 599] on button "Enviar pedido" at bounding box center [1154, 616] width 340 height 35
click at [1268, 561] on button "Enviar pedido" at bounding box center [1281, 557] width 103 height 34
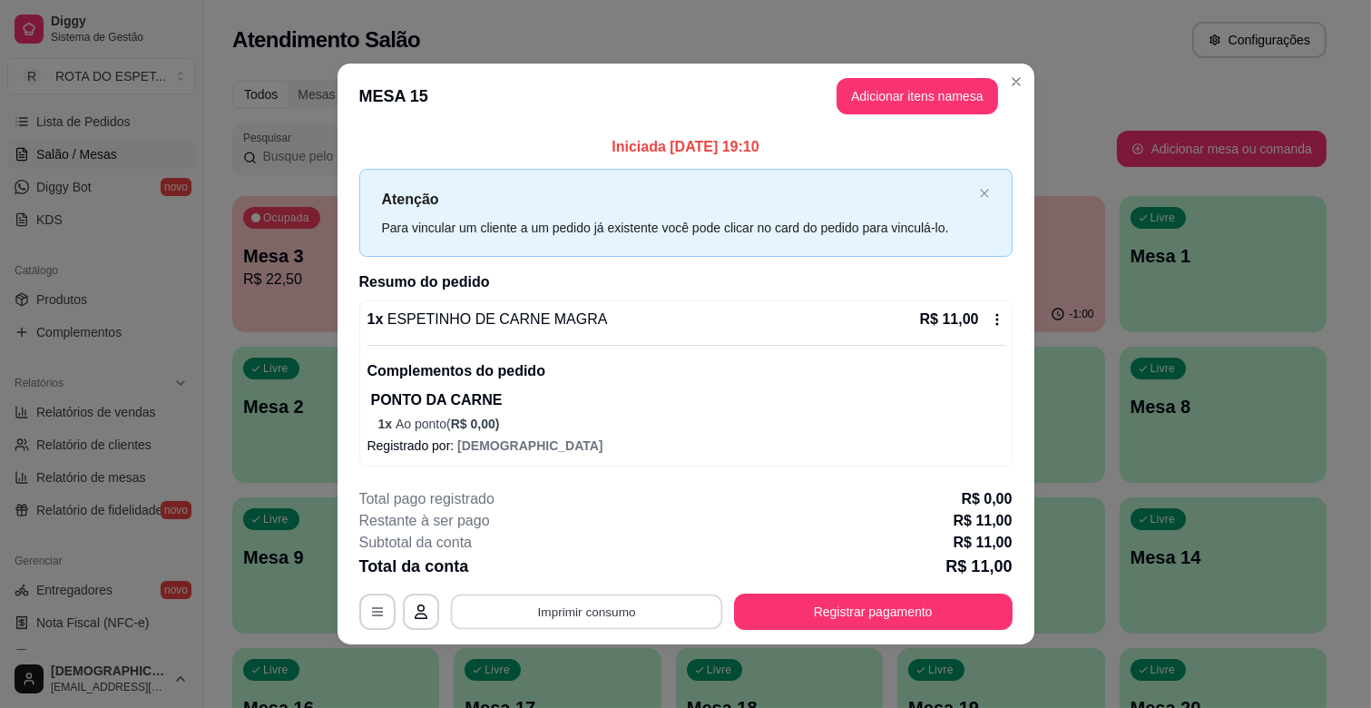
click at [595, 604] on button "Imprimir consumo" at bounding box center [586, 611] width 272 height 35
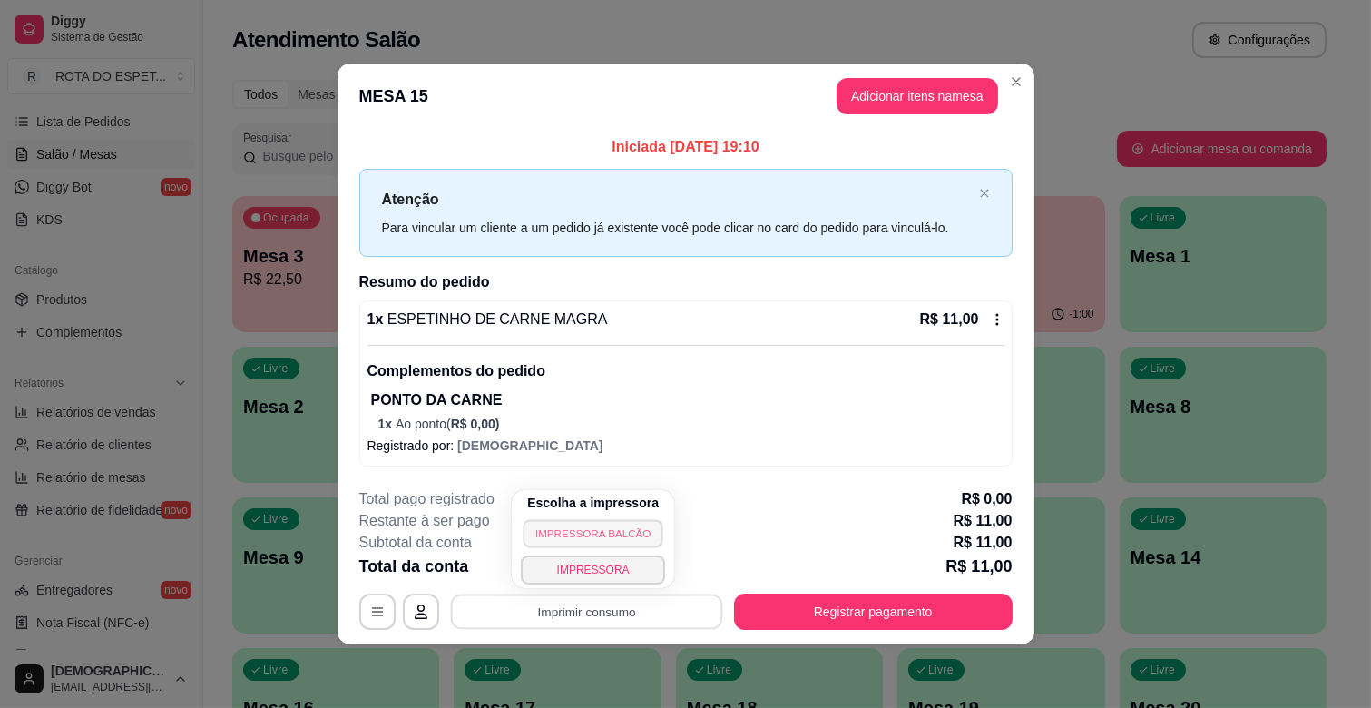
click at [619, 530] on button "IMPRESSORA BALCÃO" at bounding box center [593, 533] width 141 height 28
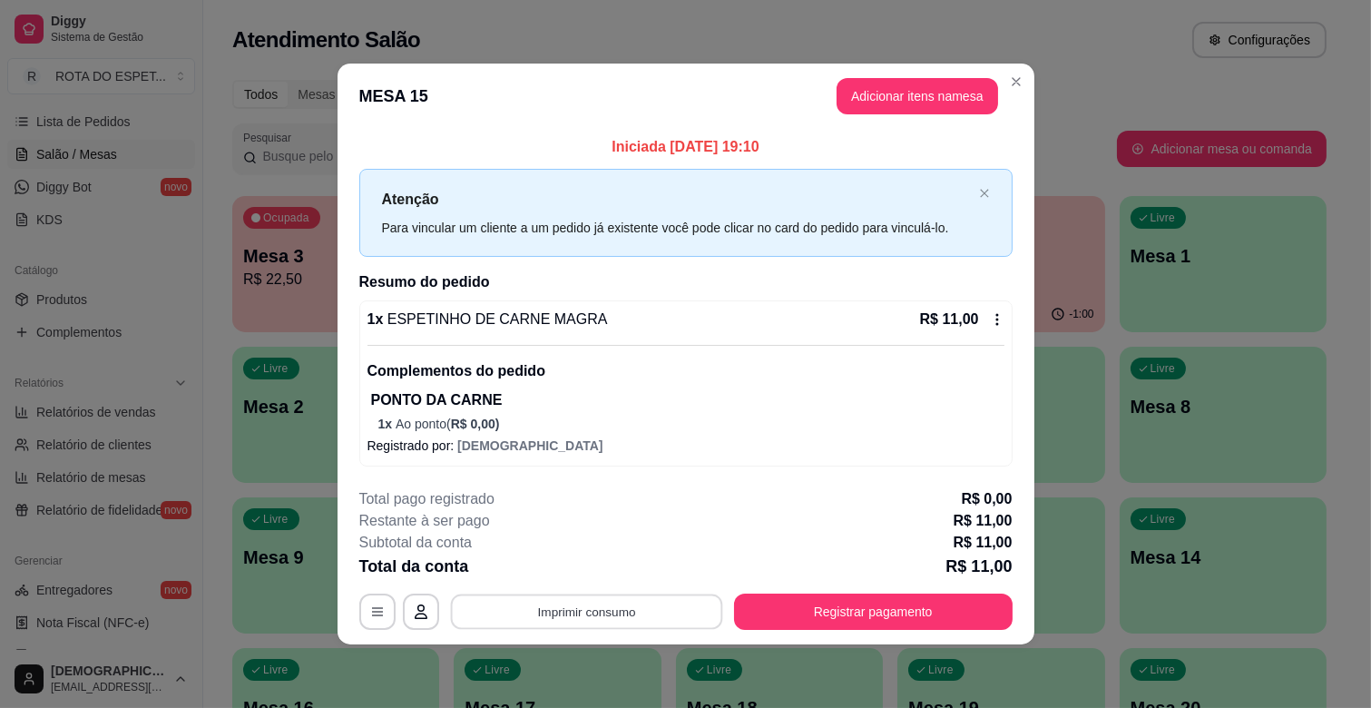
click at [602, 603] on button "Imprimir consumo" at bounding box center [586, 611] width 272 height 35
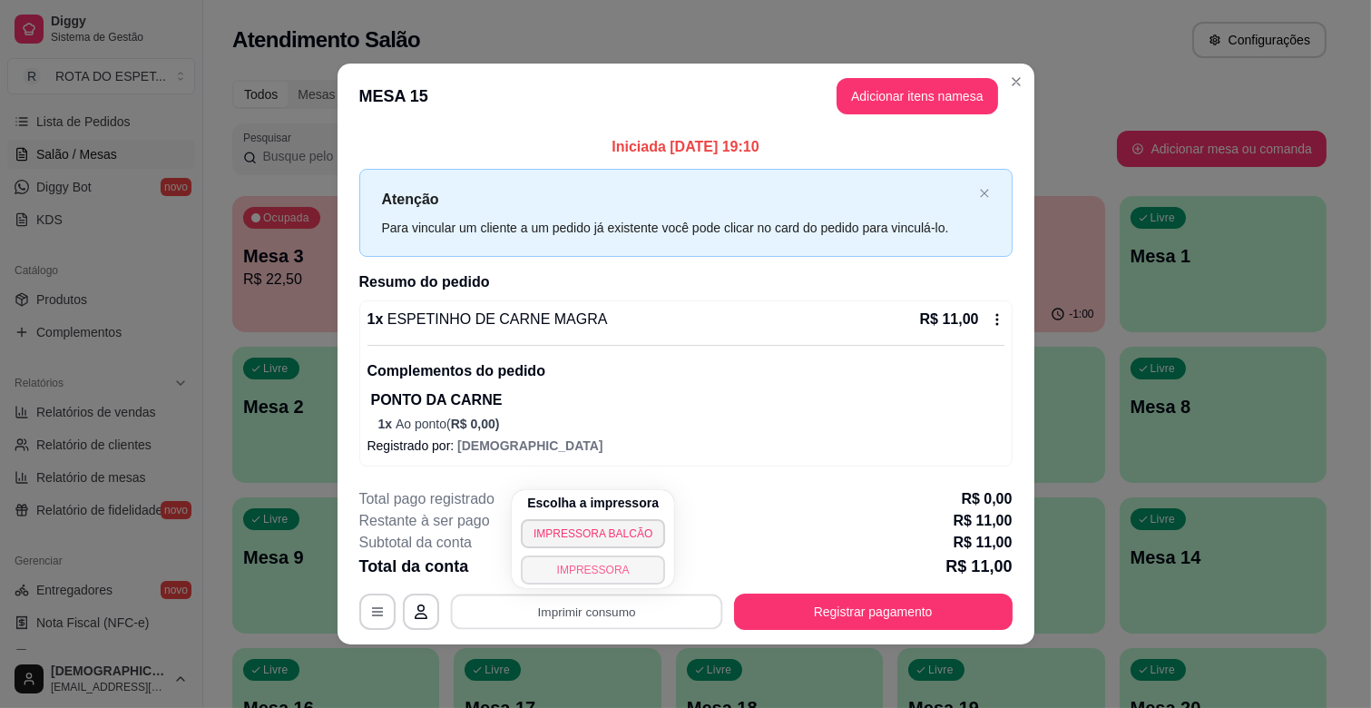
click at [612, 573] on button "IMPRESSORA" at bounding box center [593, 569] width 144 height 29
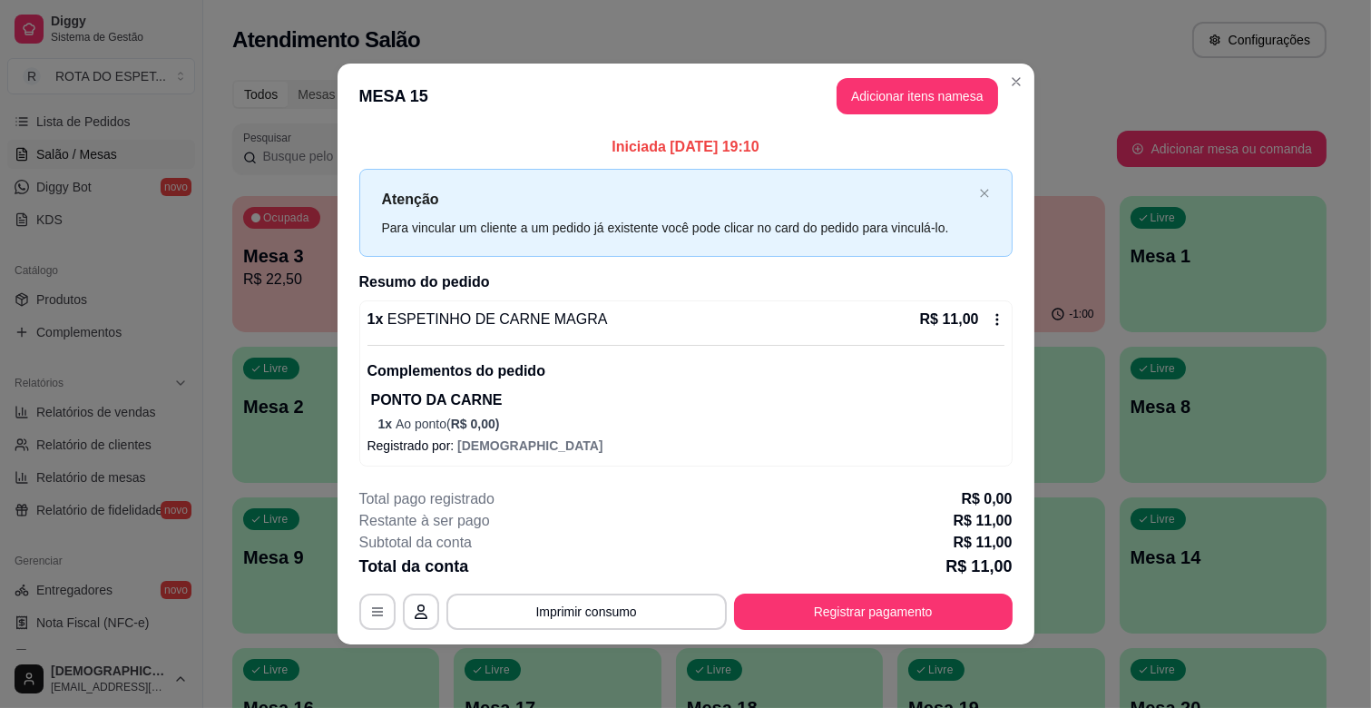
click at [1002, 65] on header "MESA 15 Adicionar itens na mesa" at bounding box center [686, 96] width 697 height 65
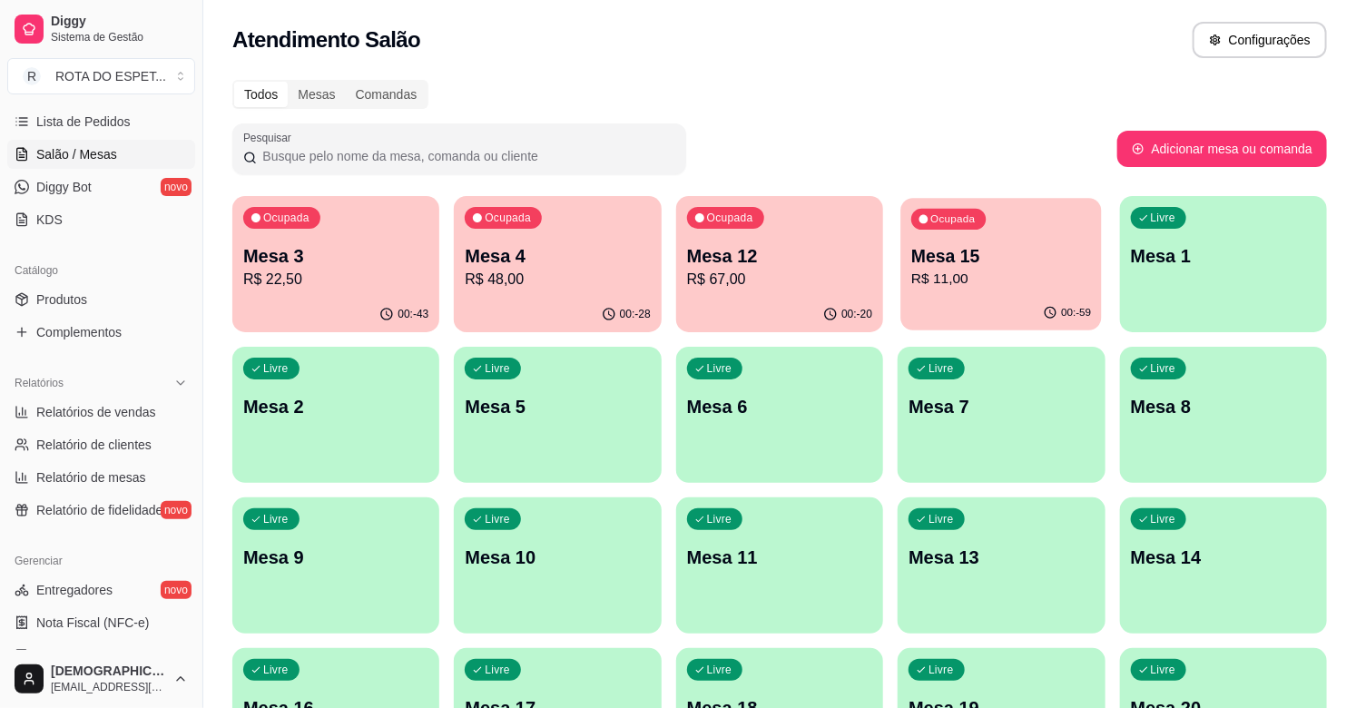
click at [986, 219] on div "Ocupada Mesa 15 R$ 11,00" at bounding box center [1001, 247] width 201 height 98
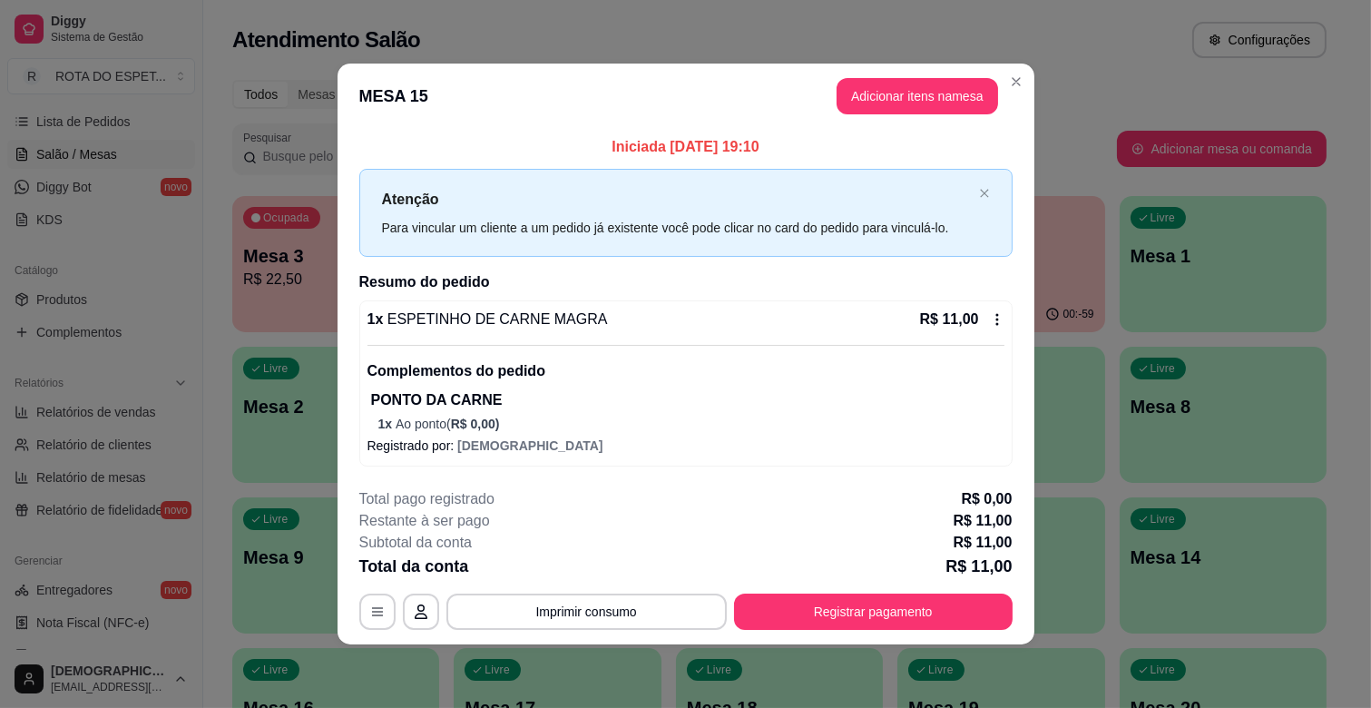
click at [990, 315] on icon at bounding box center [997, 319] width 15 height 15
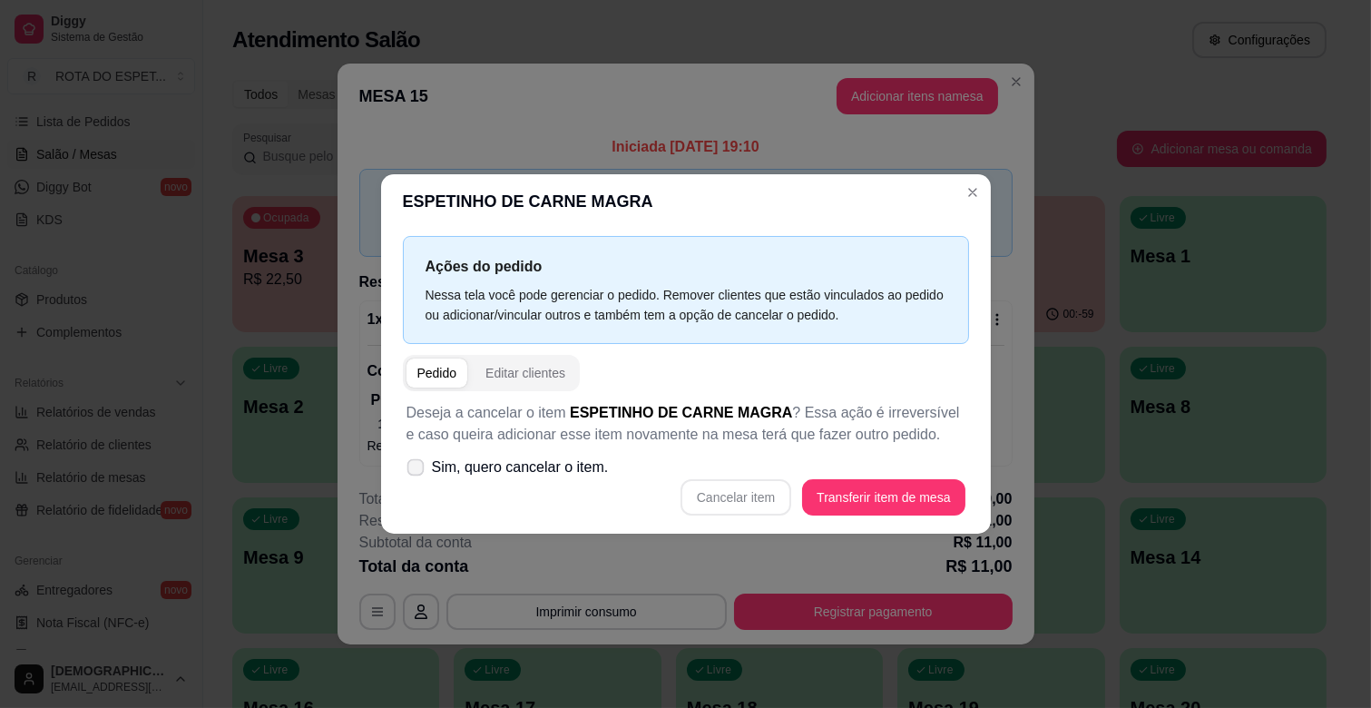
click at [414, 460] on span at bounding box center [414, 467] width 17 height 17
click at [414, 471] on input "Sim, quero cancelar o item." at bounding box center [412, 477] width 12 height 12
checkbox input "true"
click at [758, 499] on button "Cancelar item" at bounding box center [735, 497] width 111 height 36
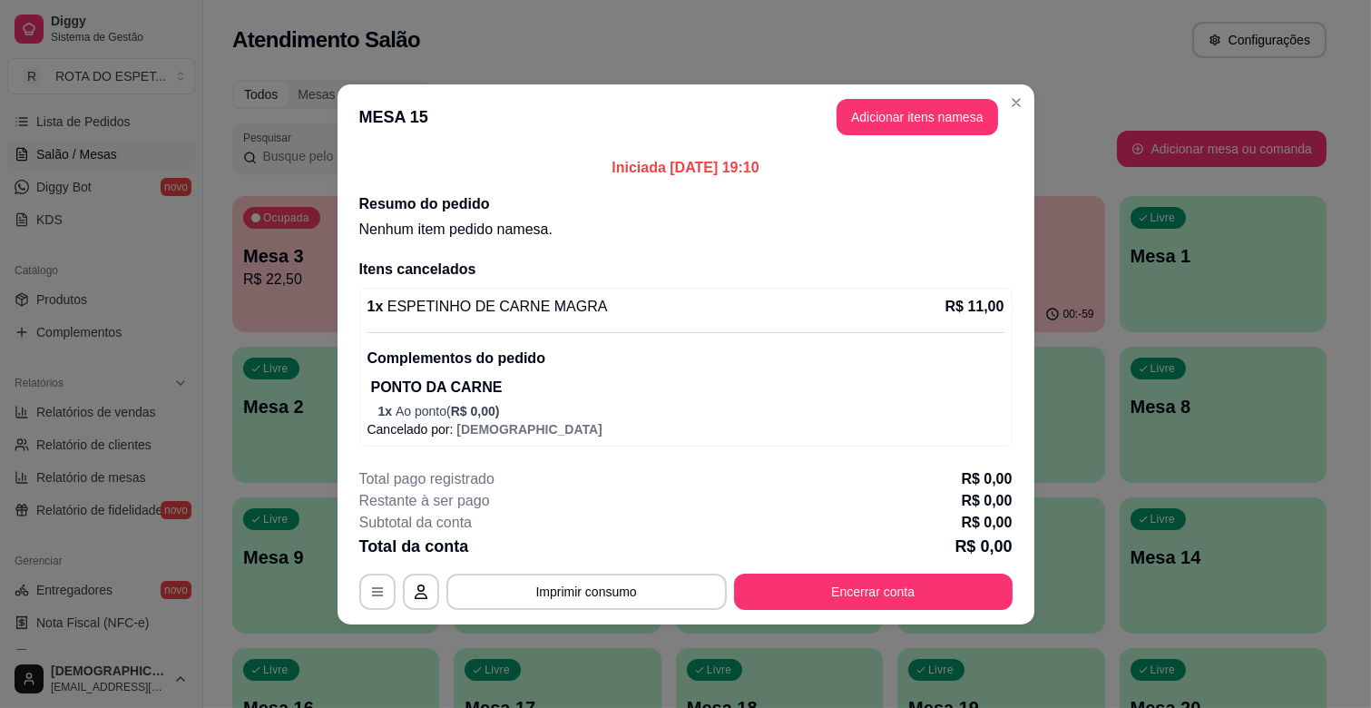
click at [912, 587] on button "Encerrar conta" at bounding box center [873, 591] width 279 height 36
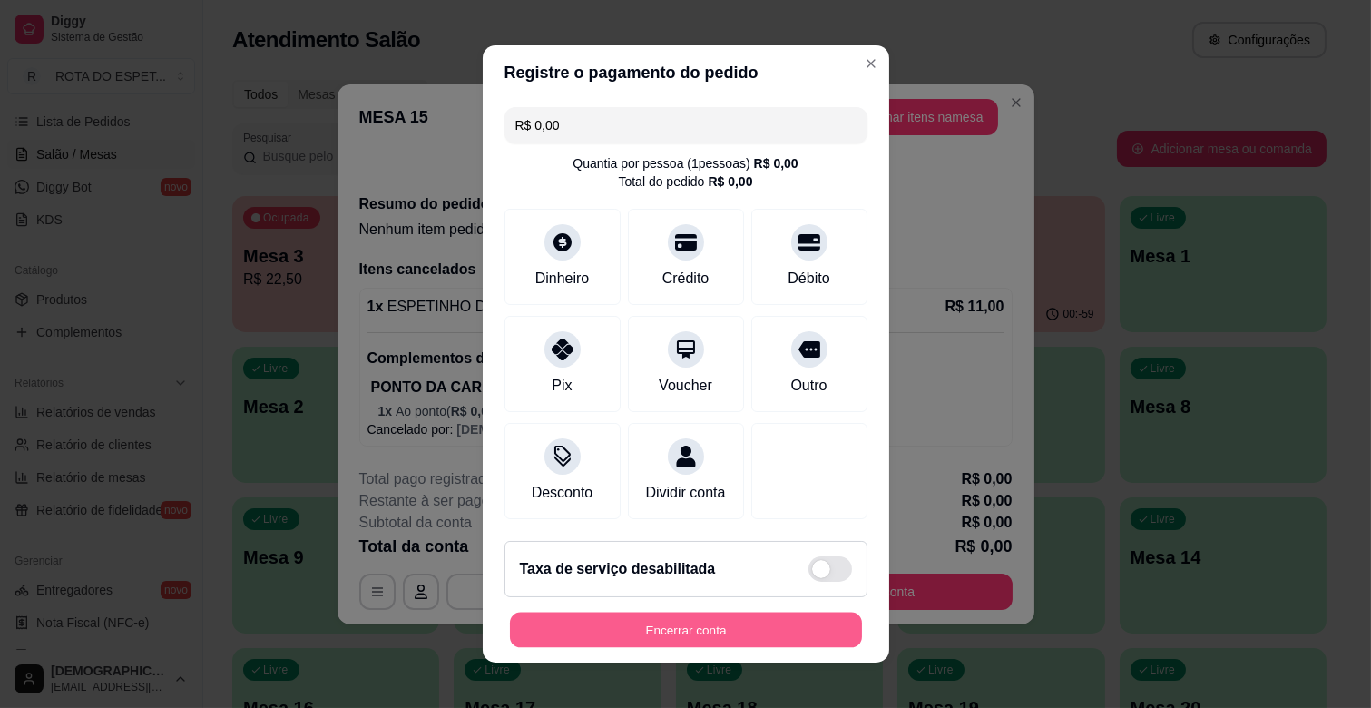
click at [715, 627] on button "Encerrar conta" at bounding box center [686, 629] width 352 height 35
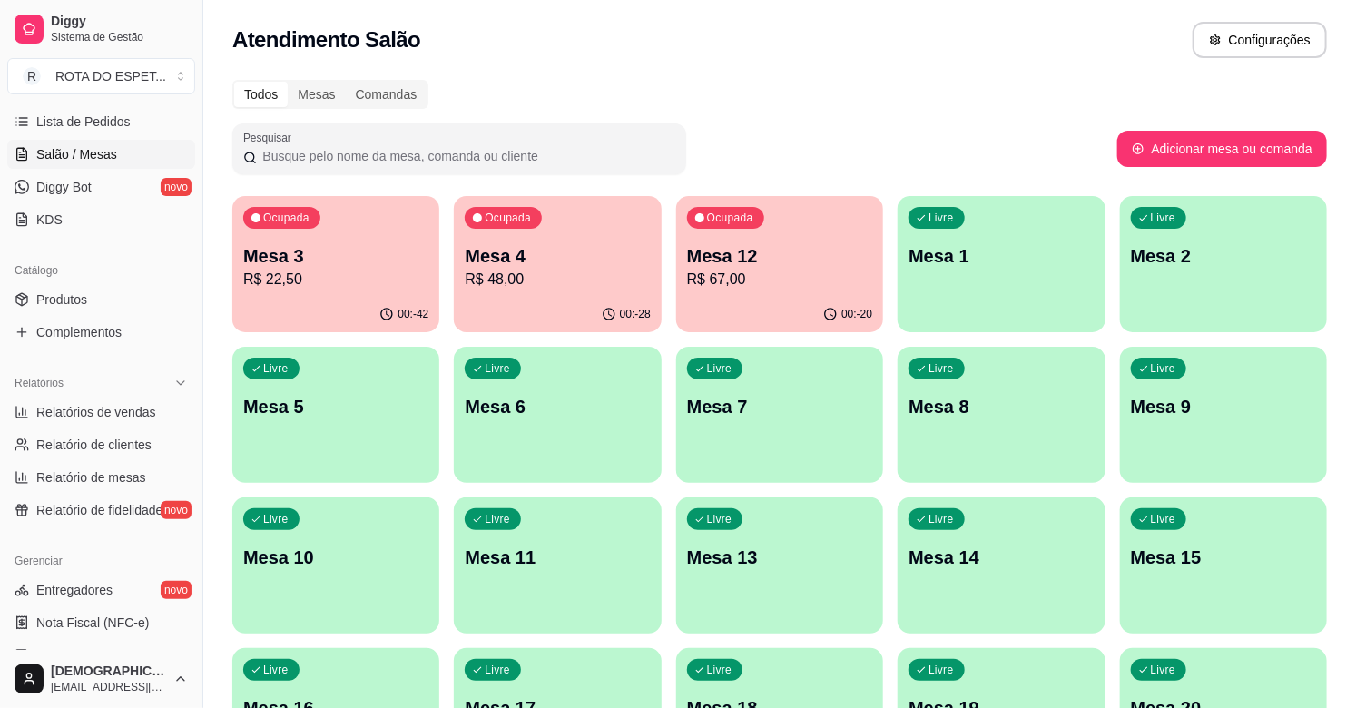
click at [585, 265] on p "Mesa 4" at bounding box center [557, 255] width 185 height 25
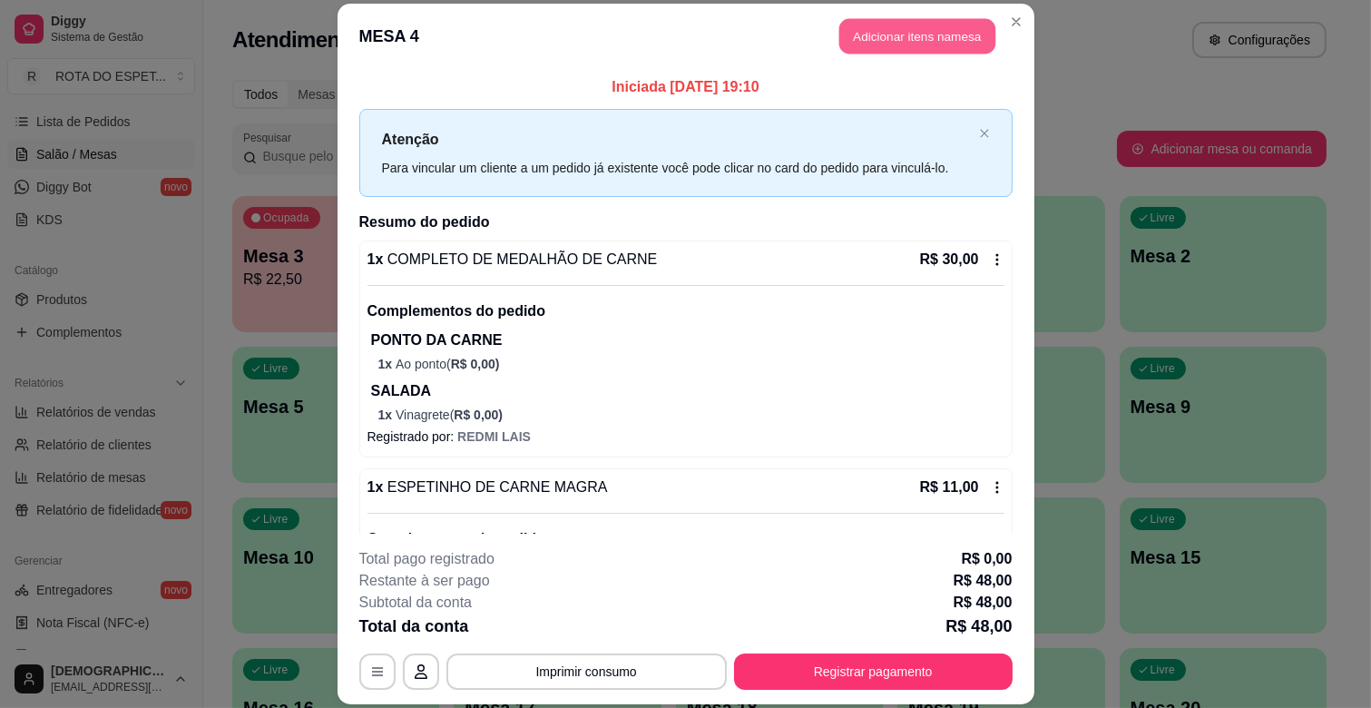
click at [874, 37] on button "Adicionar itens na mesa" at bounding box center [917, 36] width 156 height 35
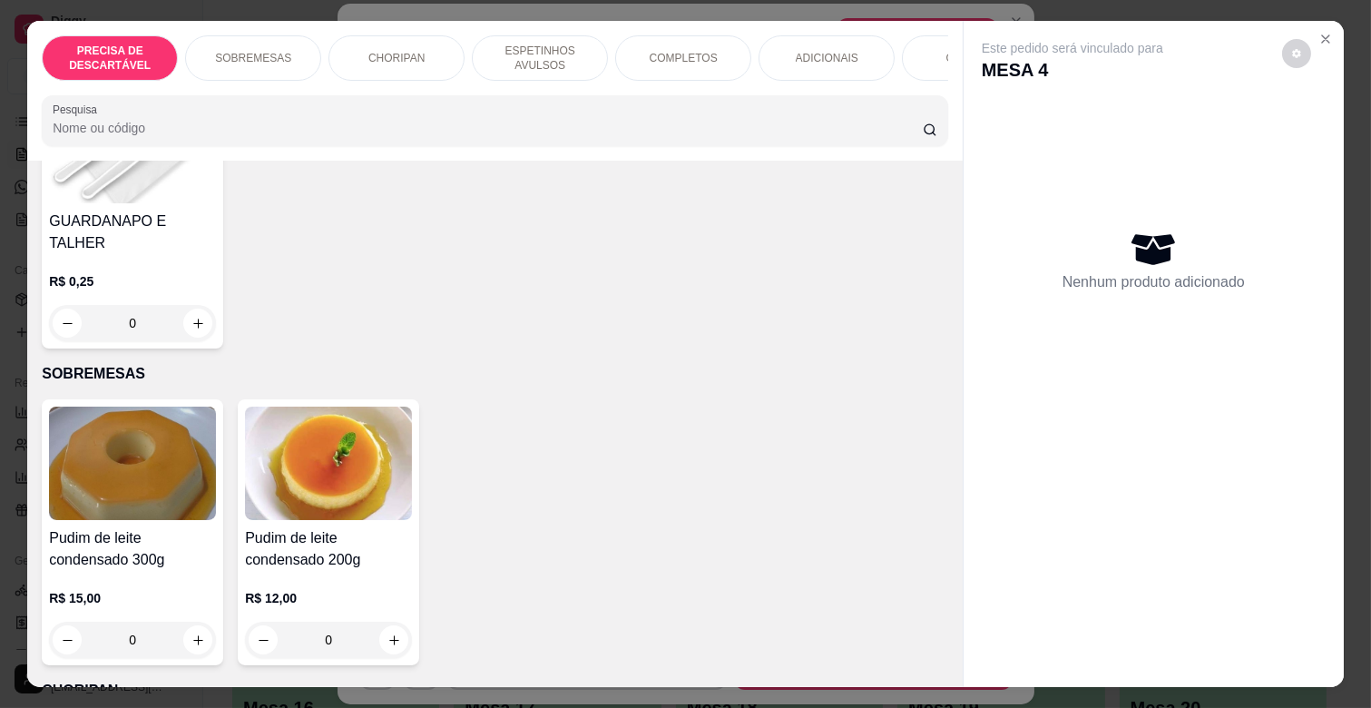
scroll to position [201, 0]
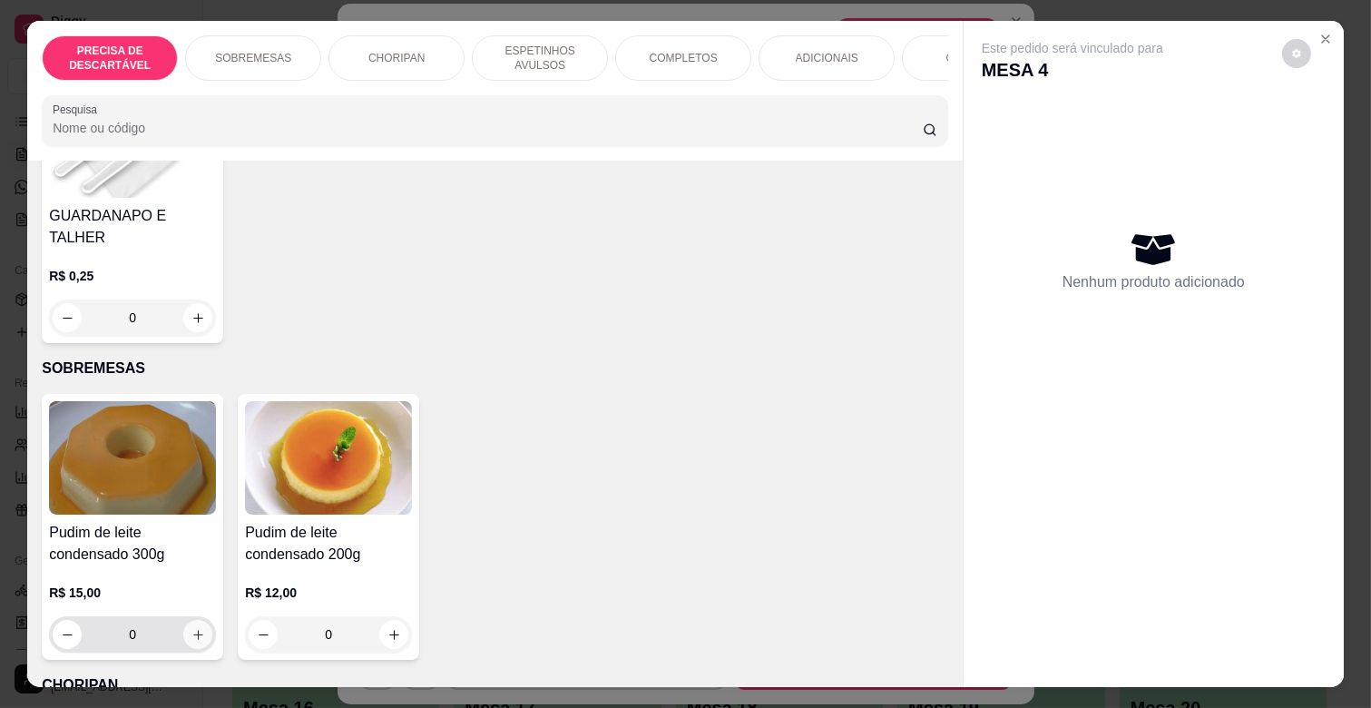
click at [193, 630] on icon "increase-product-quantity" at bounding box center [198, 635] width 10 height 10
type input "1"
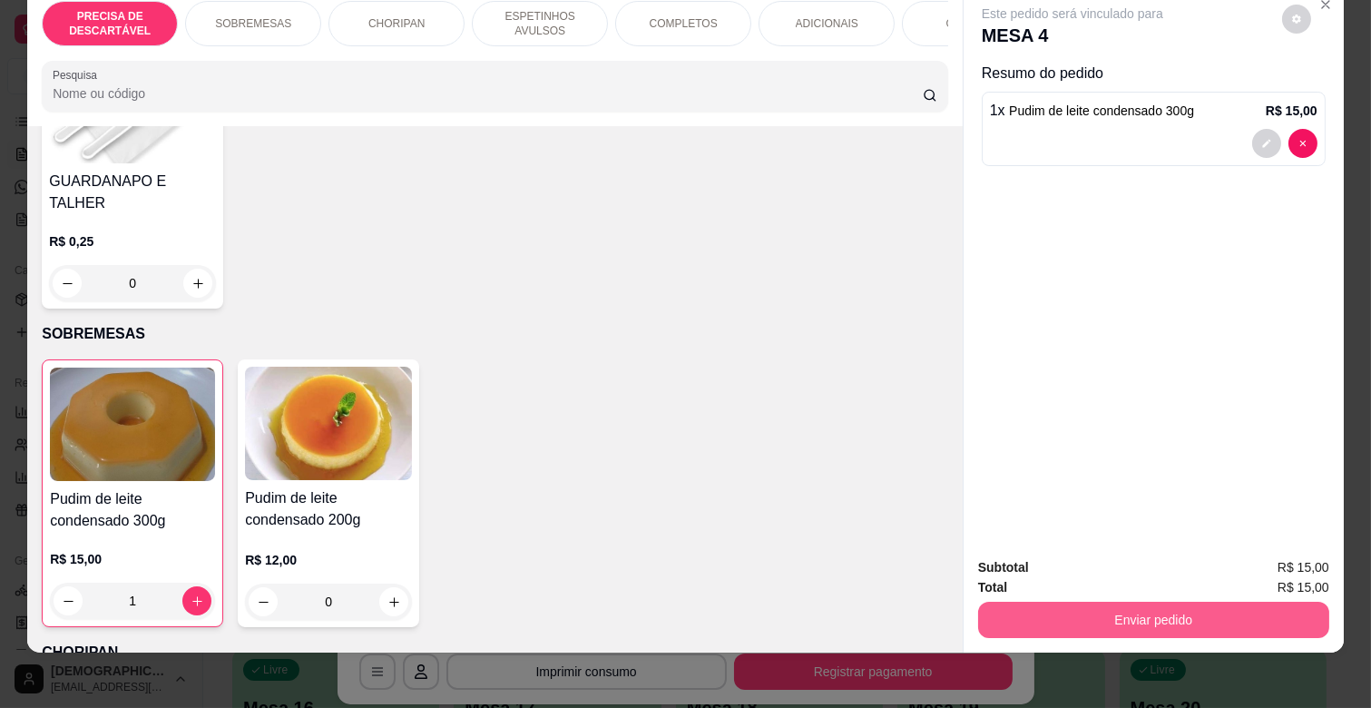
scroll to position [44, 0]
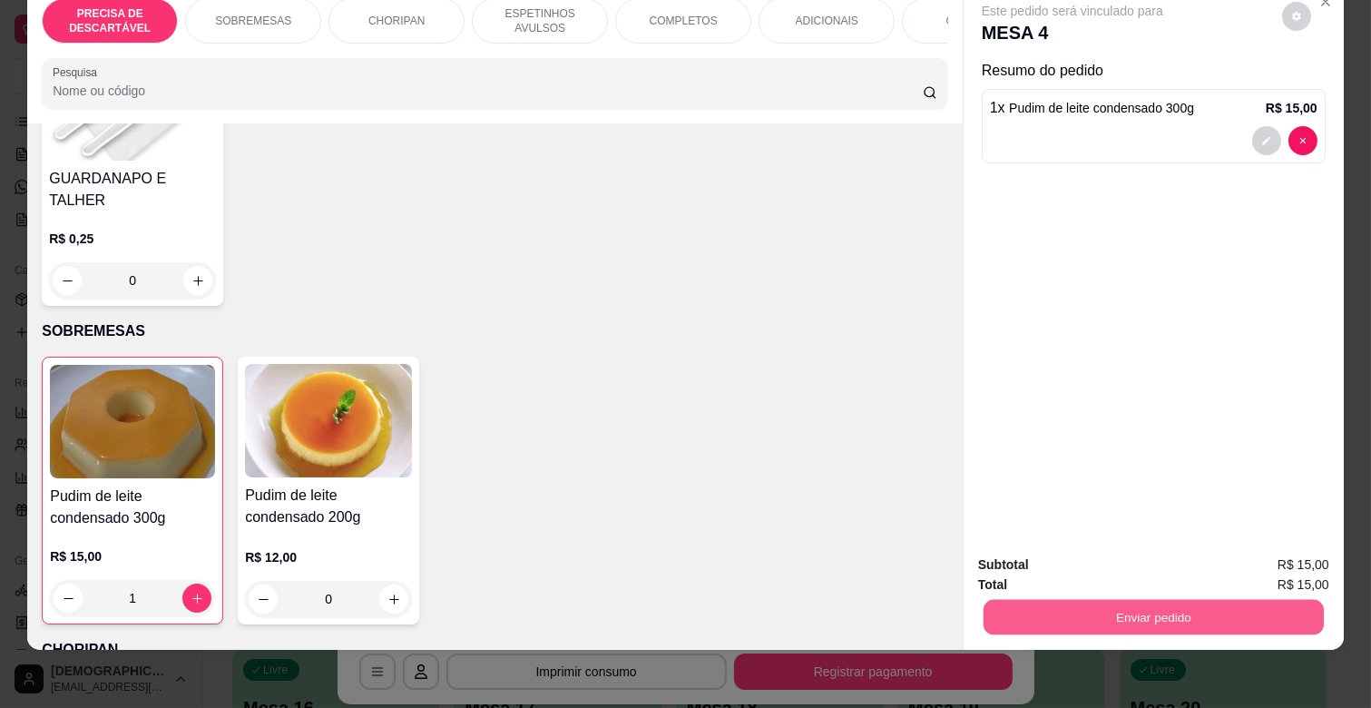
click at [1252, 599] on button "Enviar pedido" at bounding box center [1154, 616] width 340 height 35
click at [1320, 554] on button "Enviar pedido" at bounding box center [1281, 557] width 103 height 34
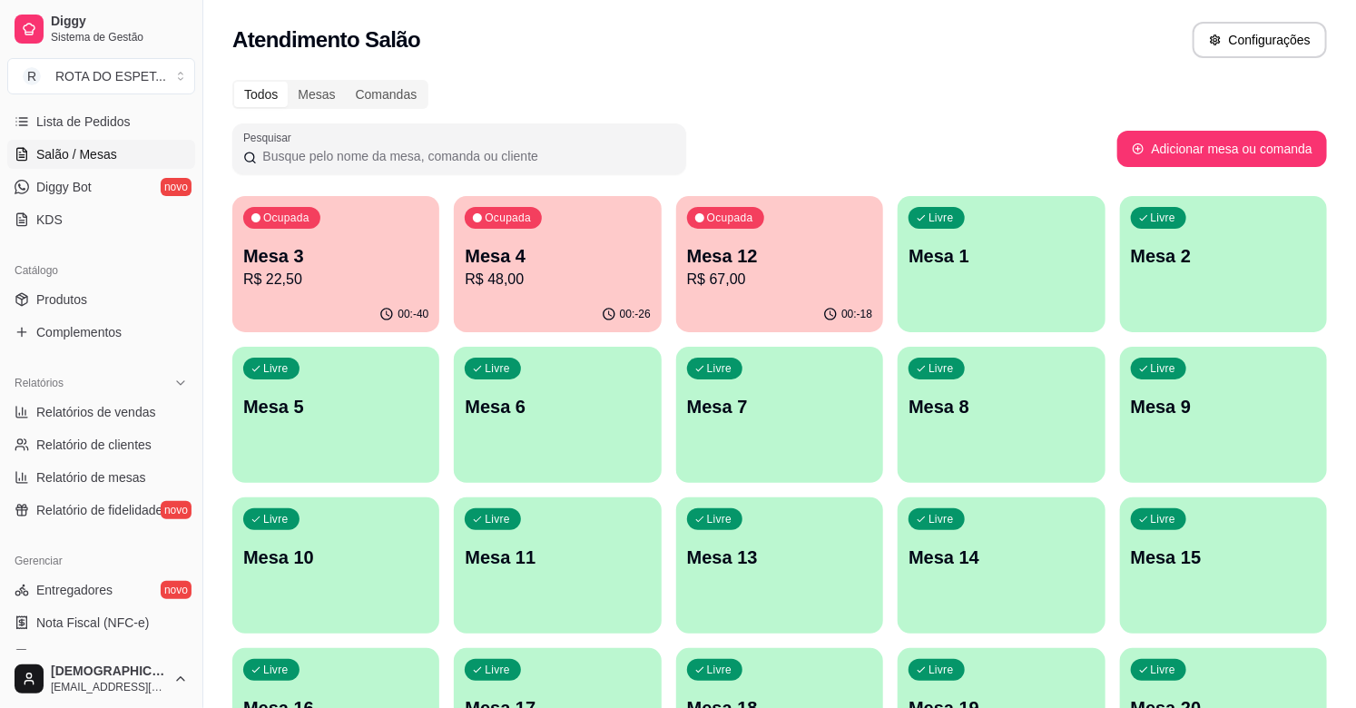
click at [509, 292] on div "Ocupada Mesa 4 R$ 48,00" at bounding box center [557, 246] width 207 height 101
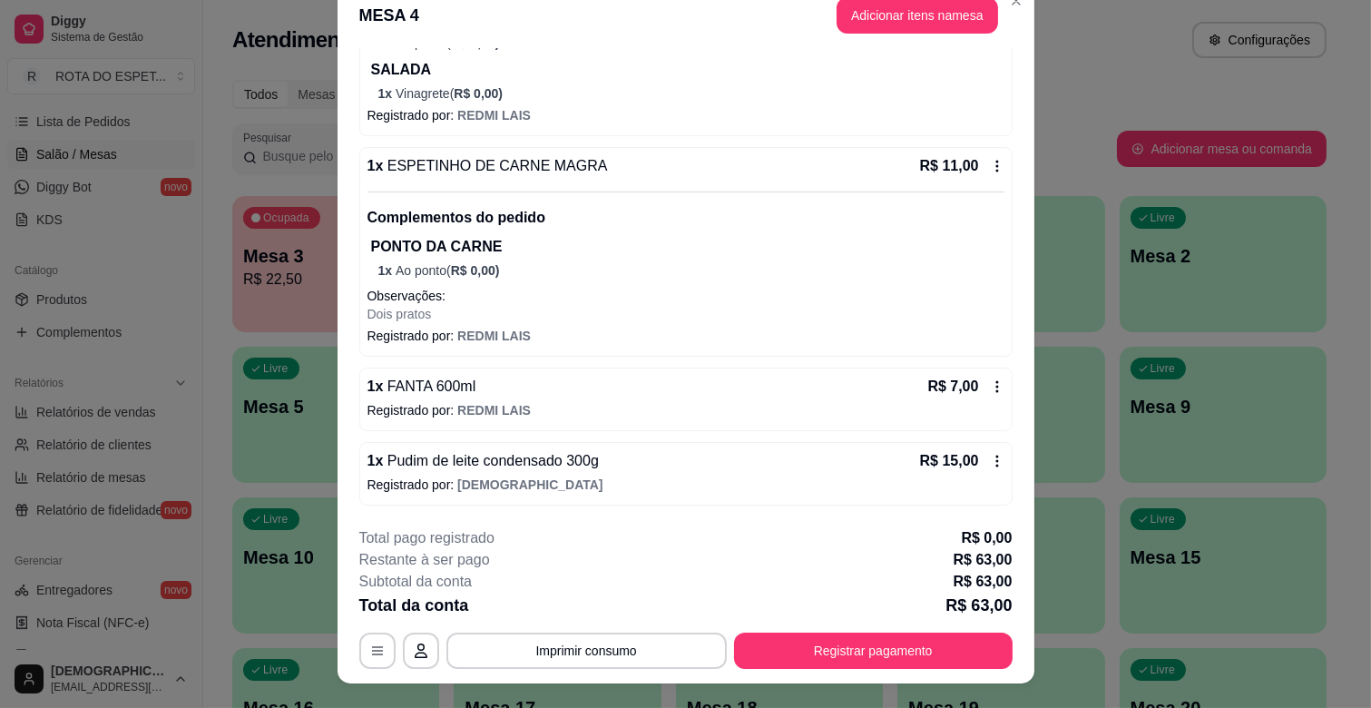
scroll to position [54, 0]
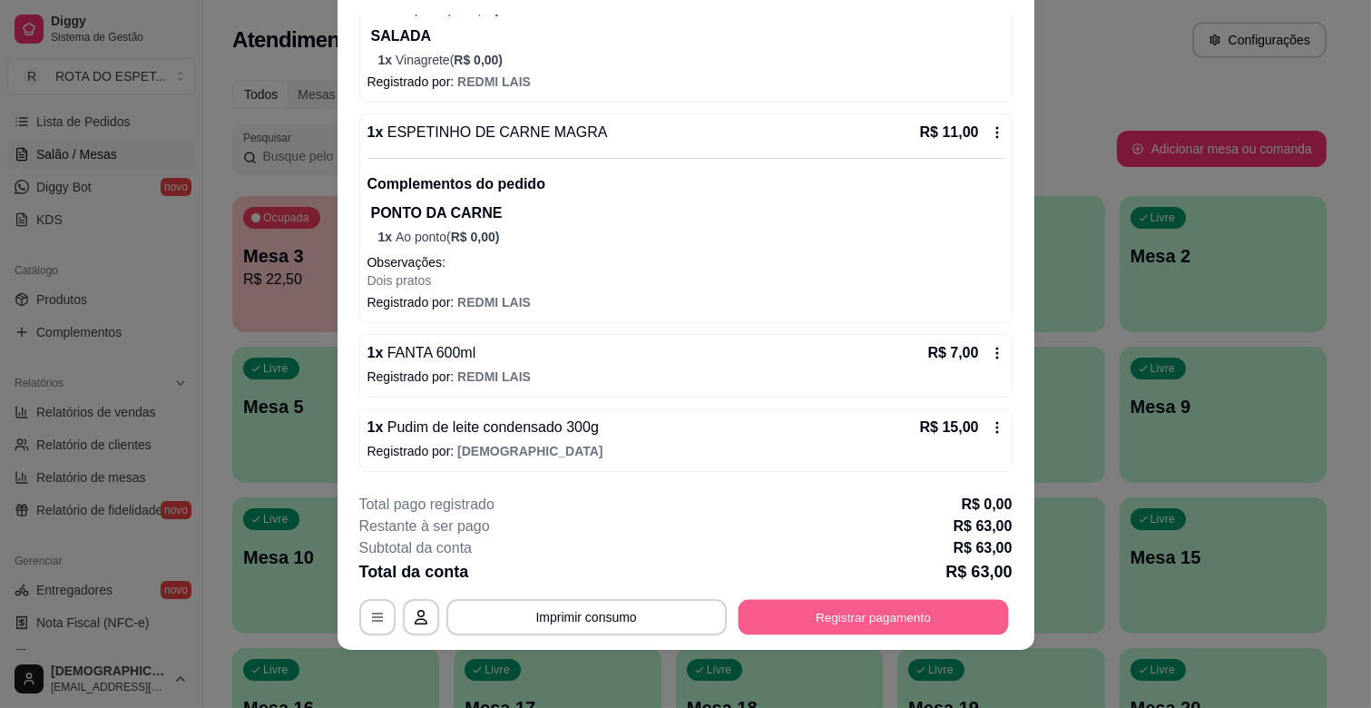
click at [899, 615] on button "Registrar pagamento" at bounding box center [873, 617] width 270 height 35
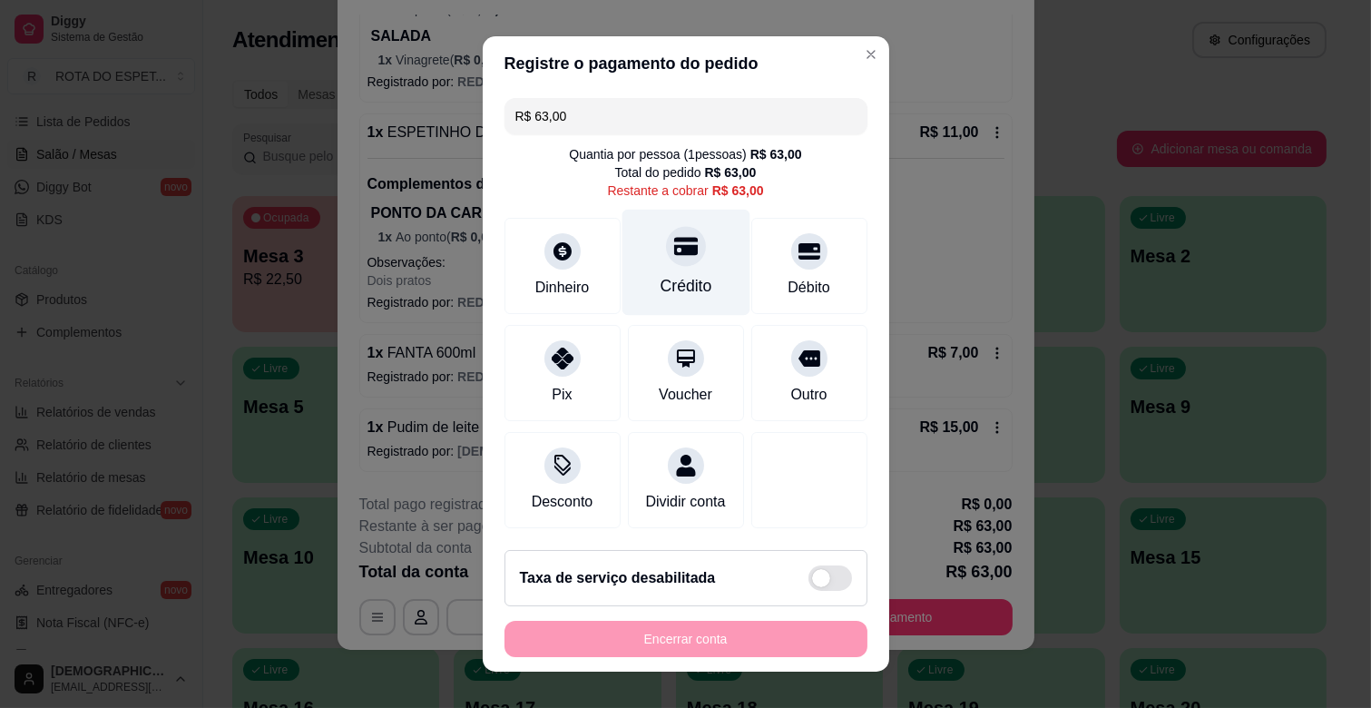
click at [676, 272] on div "Crédito" at bounding box center [686, 263] width 128 height 106
type input "R$ 0,00"
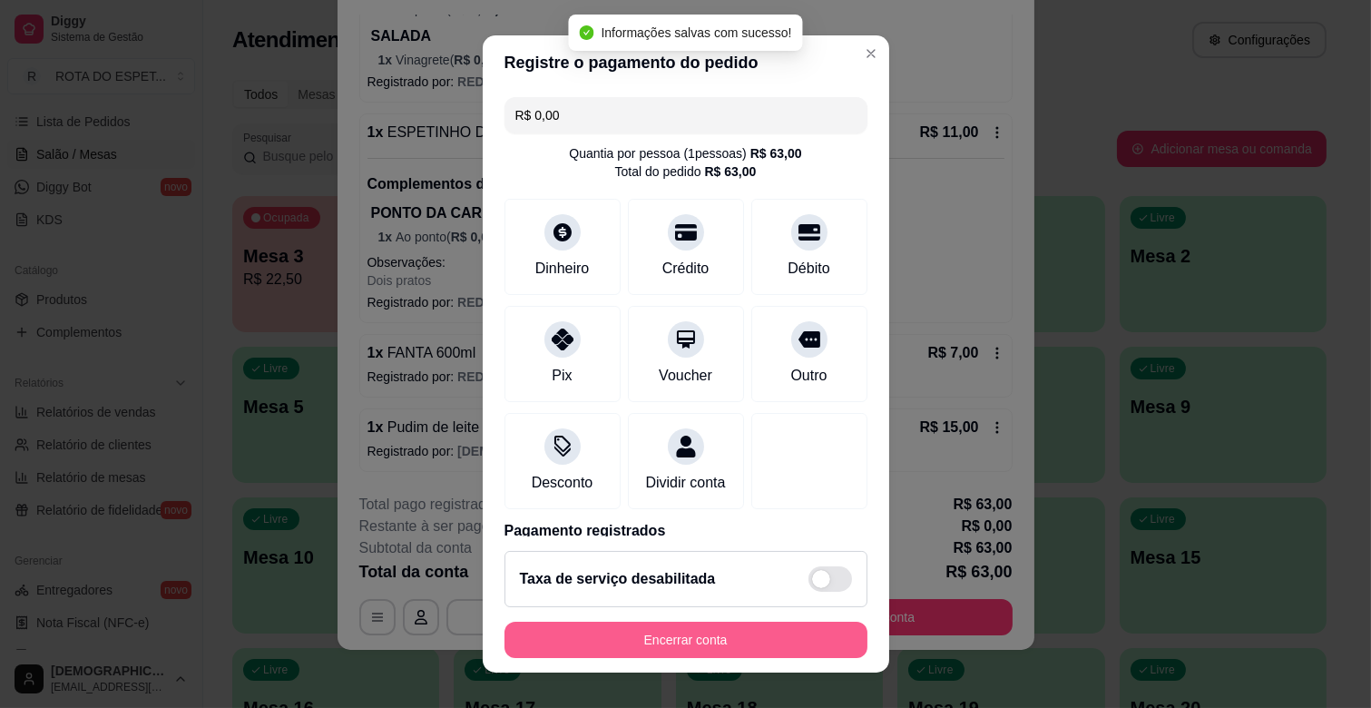
click at [798, 631] on button "Encerrar conta" at bounding box center [685, 640] width 363 height 36
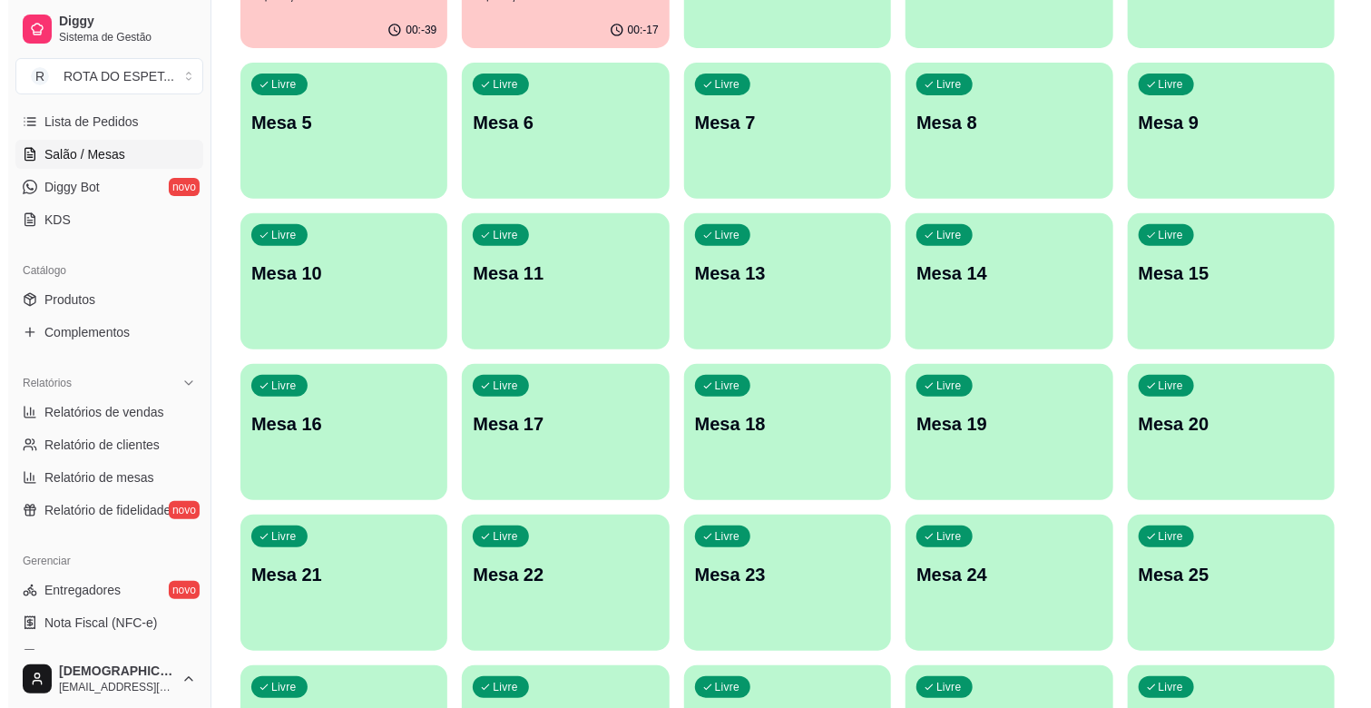
scroll to position [302, 0]
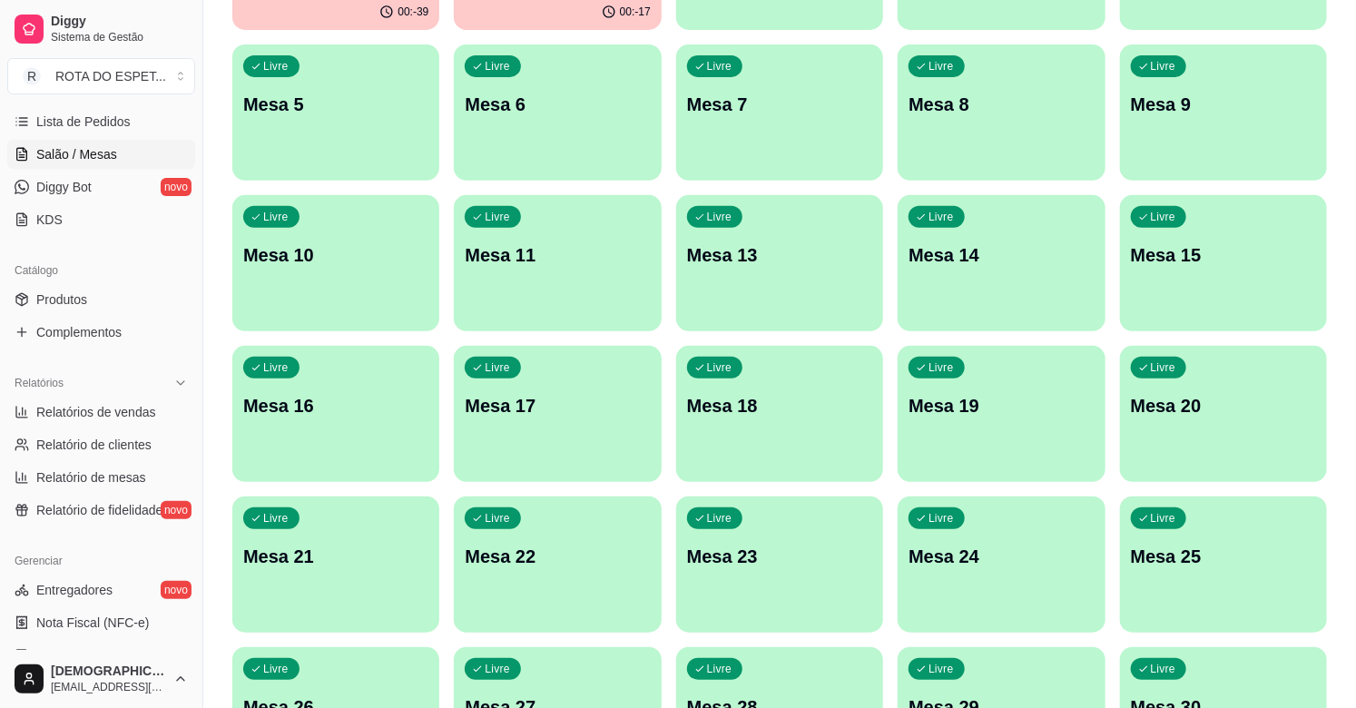
click at [1275, 430] on div "Livre Mesa 20" at bounding box center [1223, 403] width 207 height 114
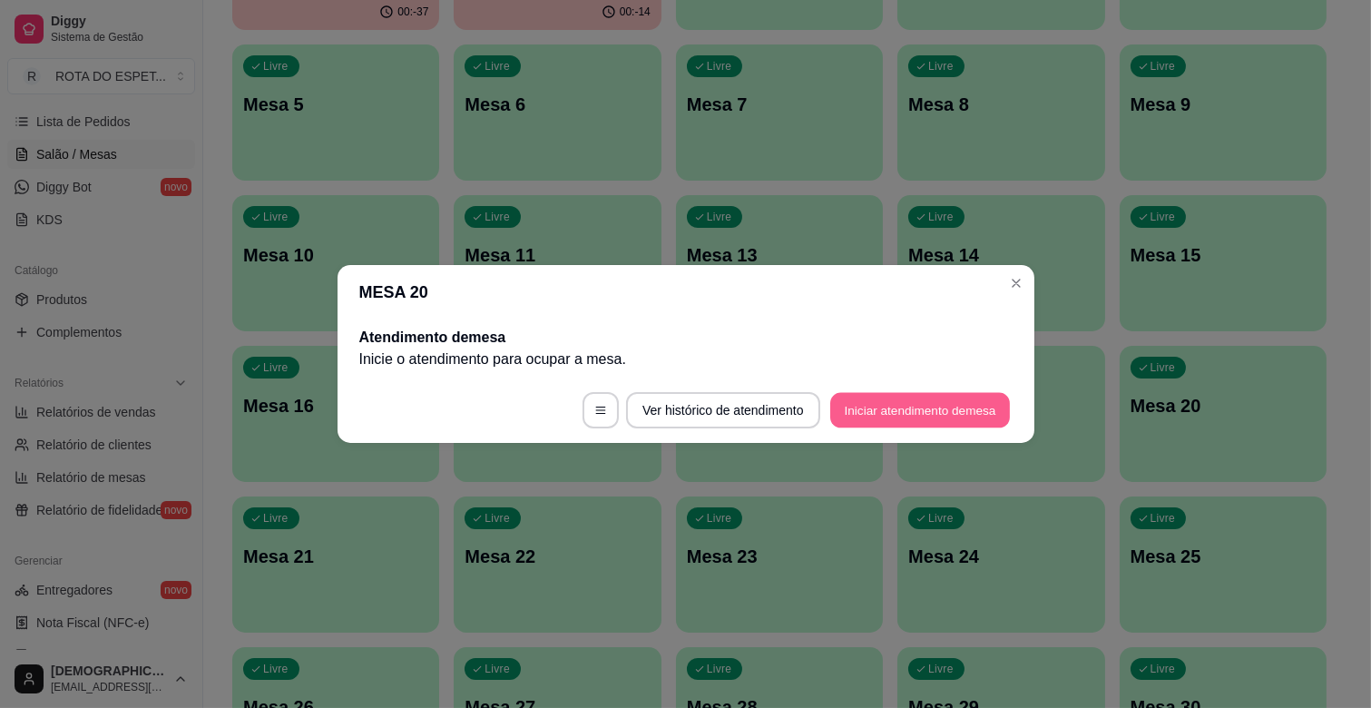
click at [915, 406] on button "Iniciar atendimento de mesa" at bounding box center [920, 410] width 180 height 35
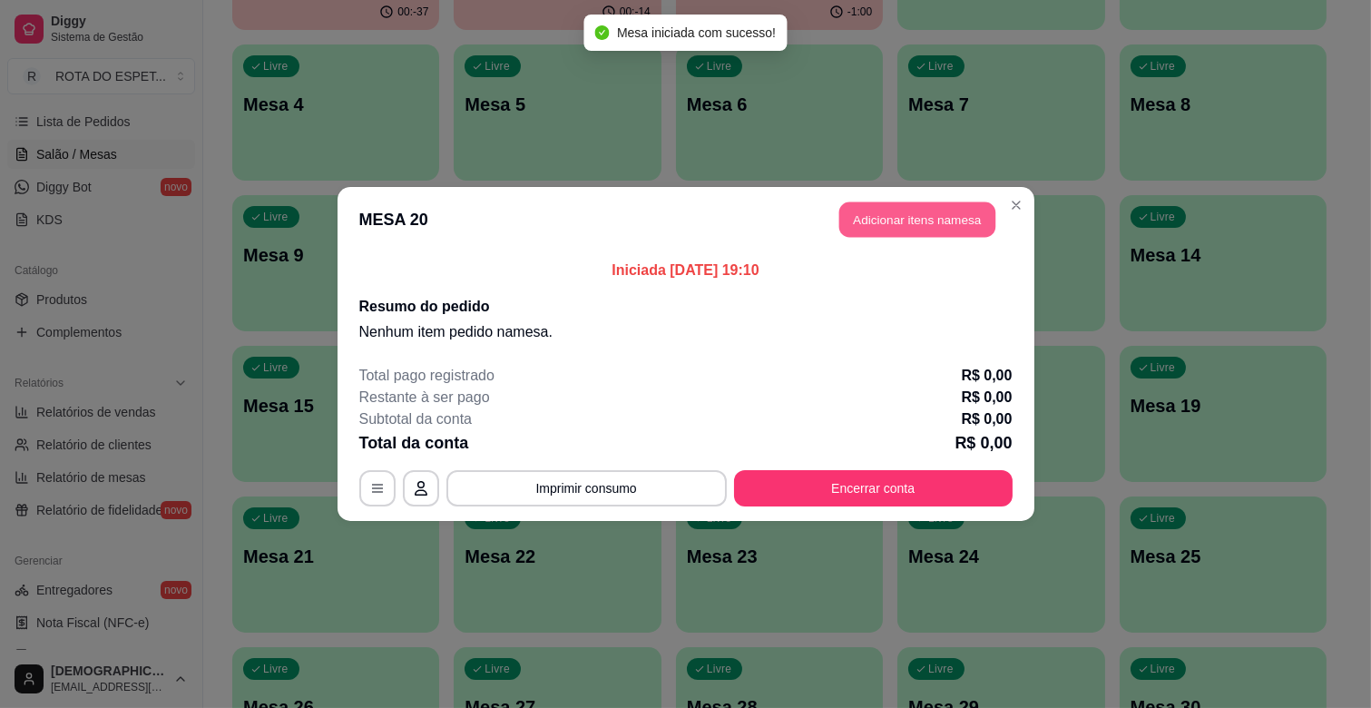
click at [948, 210] on button "Adicionar itens na mesa" at bounding box center [917, 219] width 156 height 35
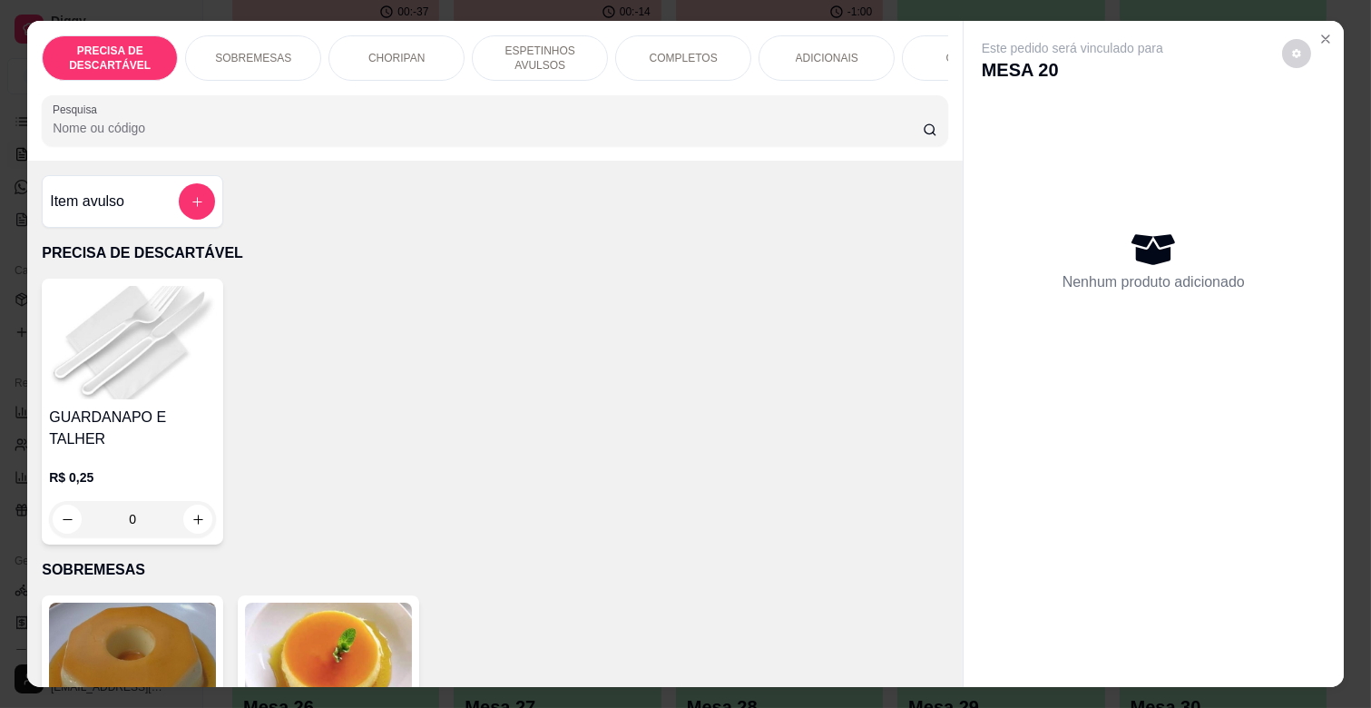
click at [563, 56] on p "ESPETINHOS AVULSOS" at bounding box center [539, 58] width 105 height 29
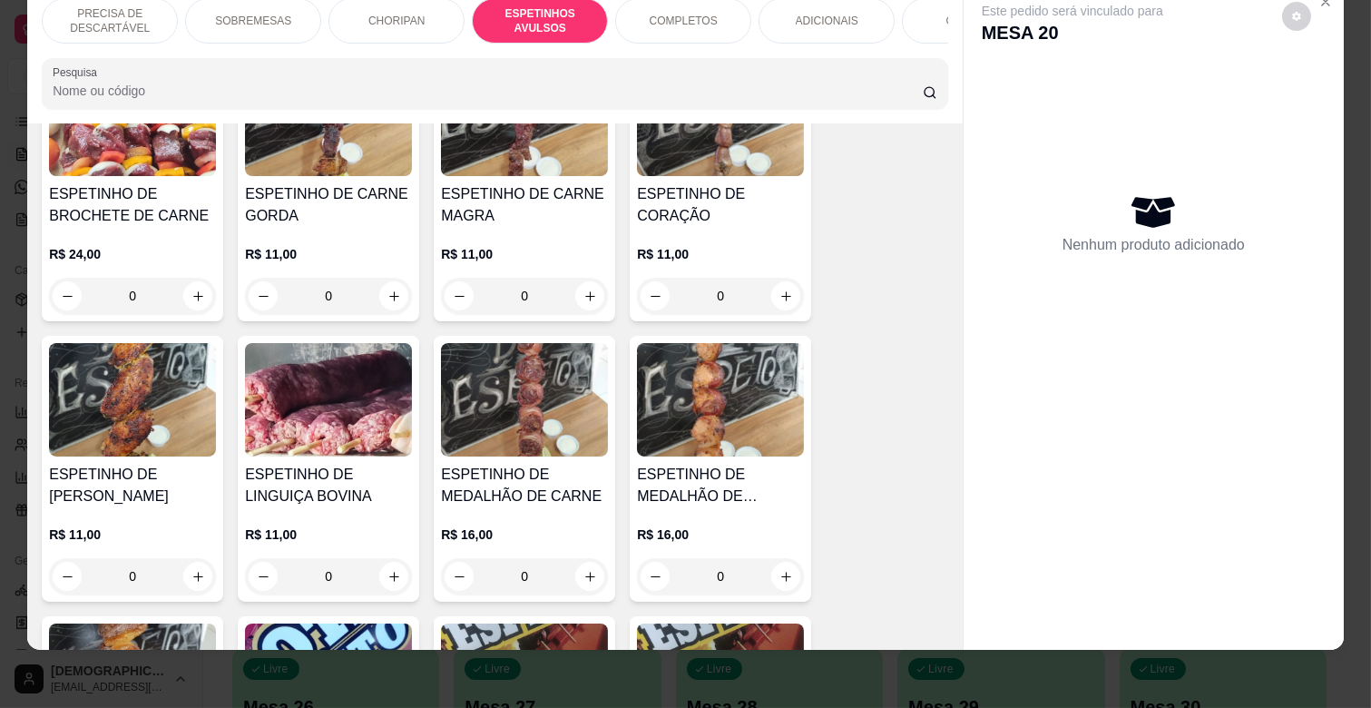
scroll to position [1203, 0]
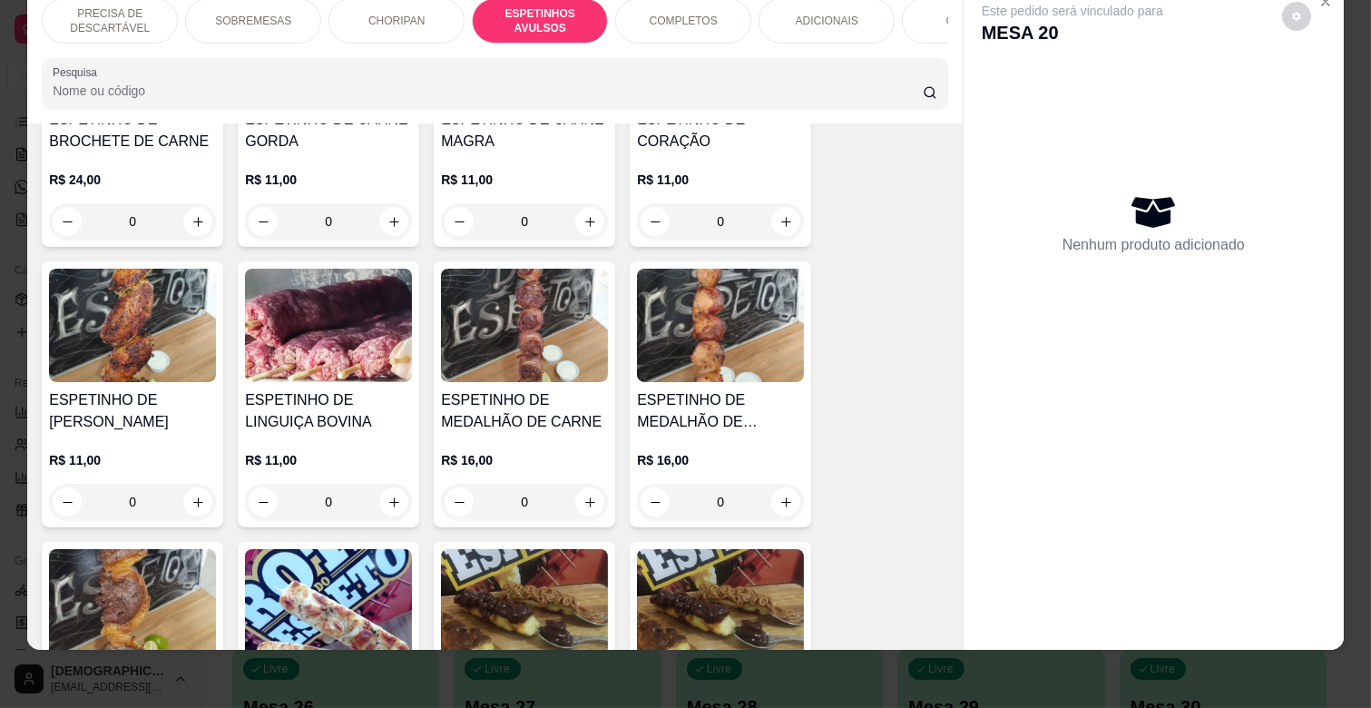
click at [186, 318] on img at bounding box center [132, 325] width 167 height 113
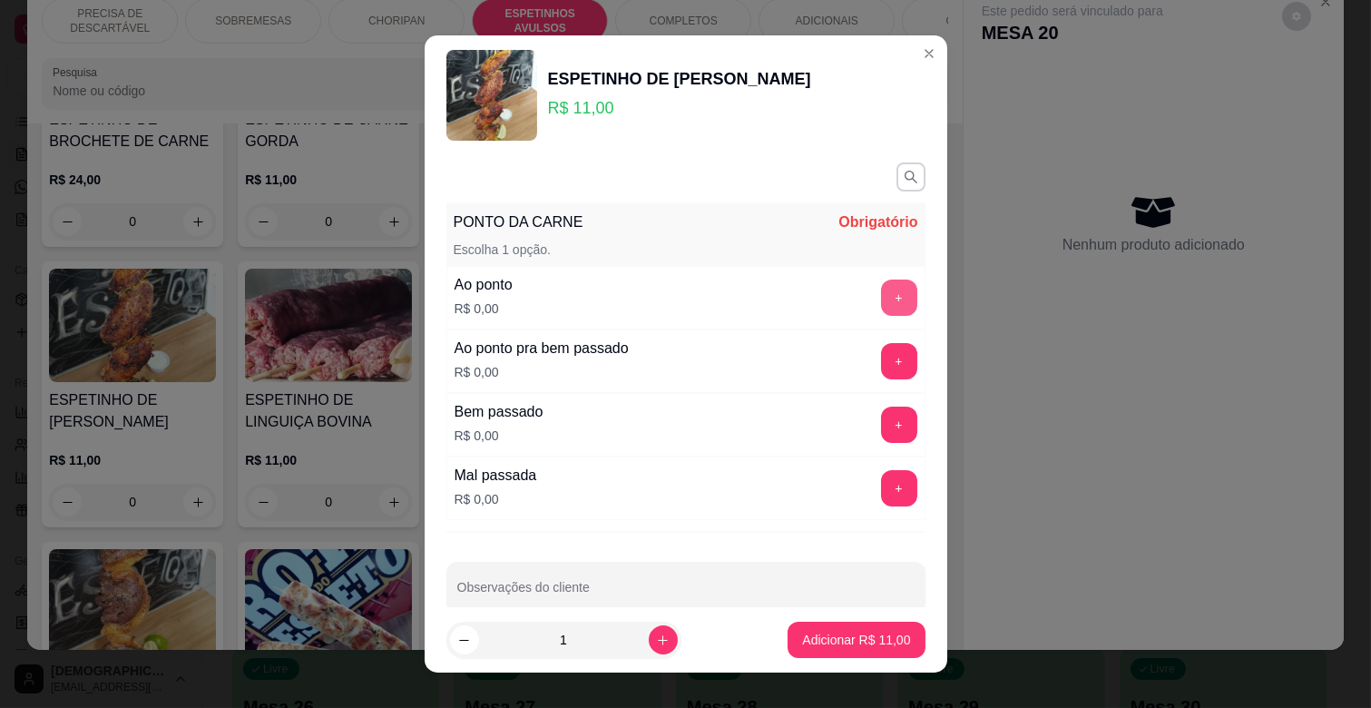
click at [881, 293] on button "+" at bounding box center [899, 297] width 36 height 36
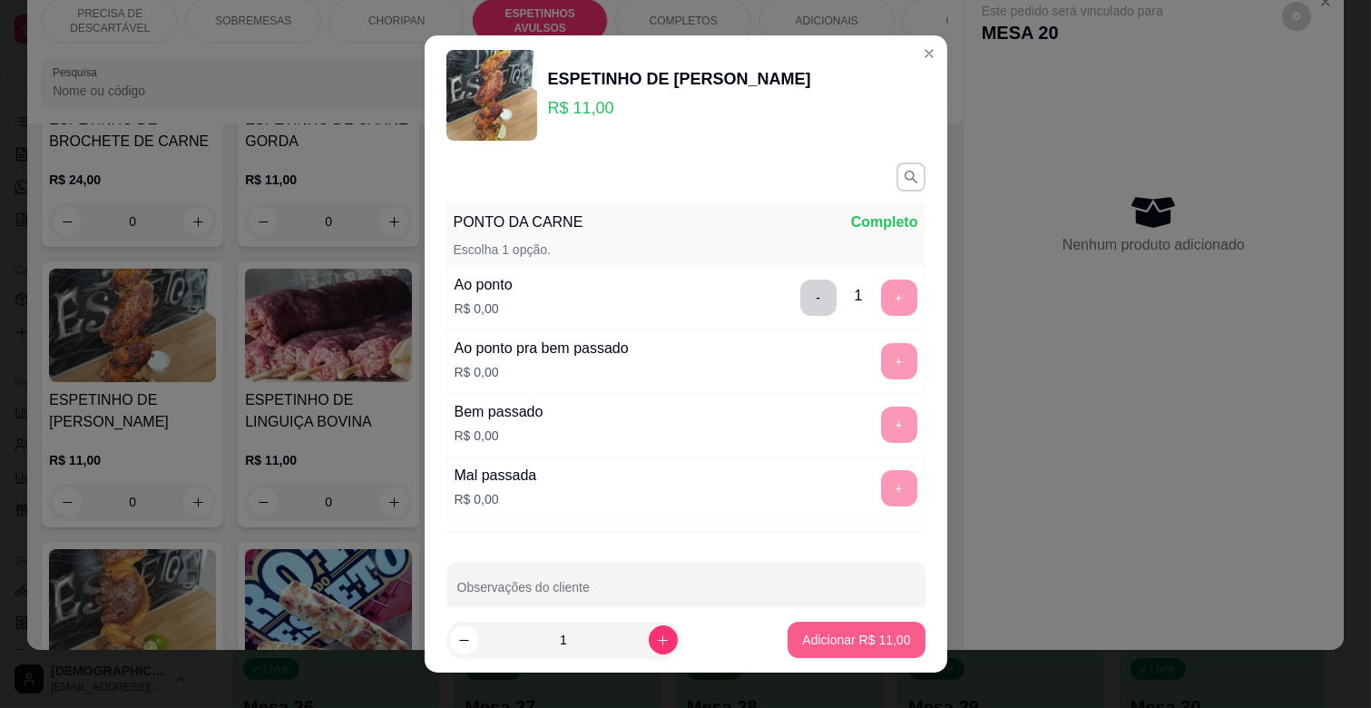
click at [872, 657] on button "Adicionar R$ 11,00" at bounding box center [856, 640] width 137 height 36
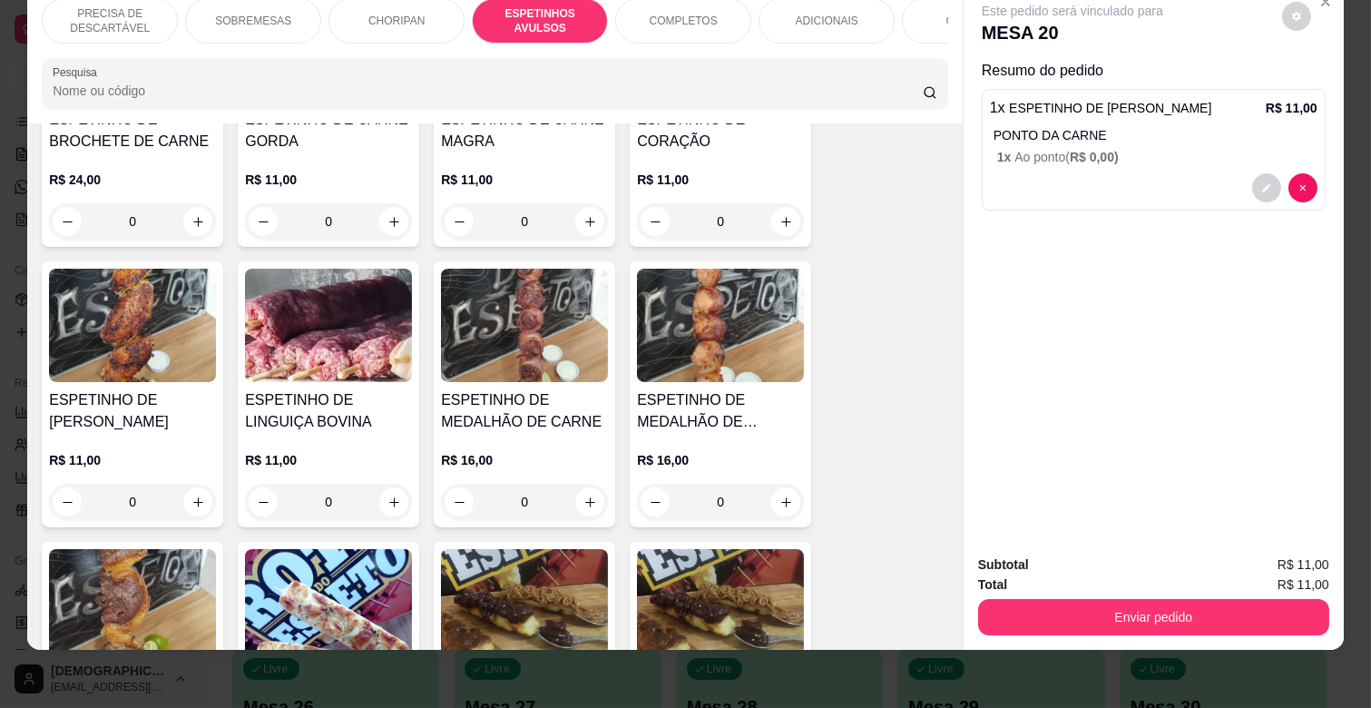
click at [827, 14] on p "ADICIONAIS" at bounding box center [827, 21] width 63 height 15
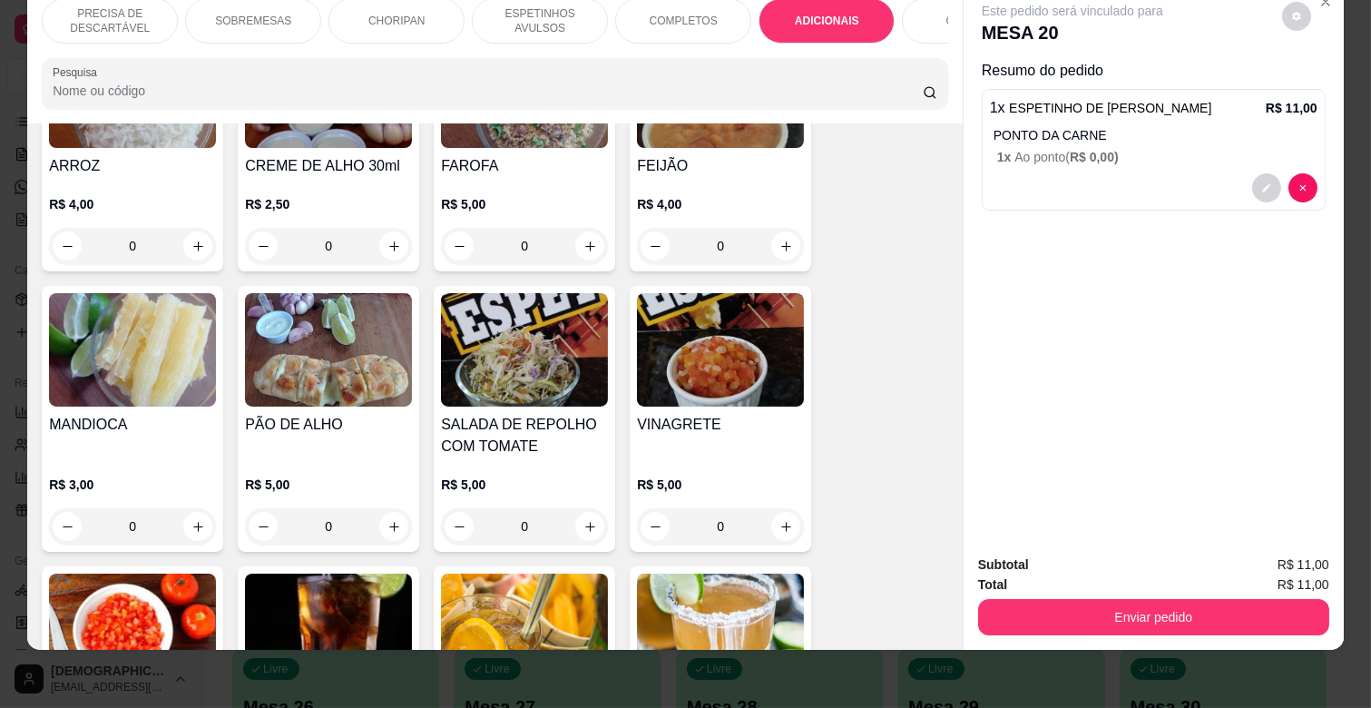
scroll to position [2972, 0]
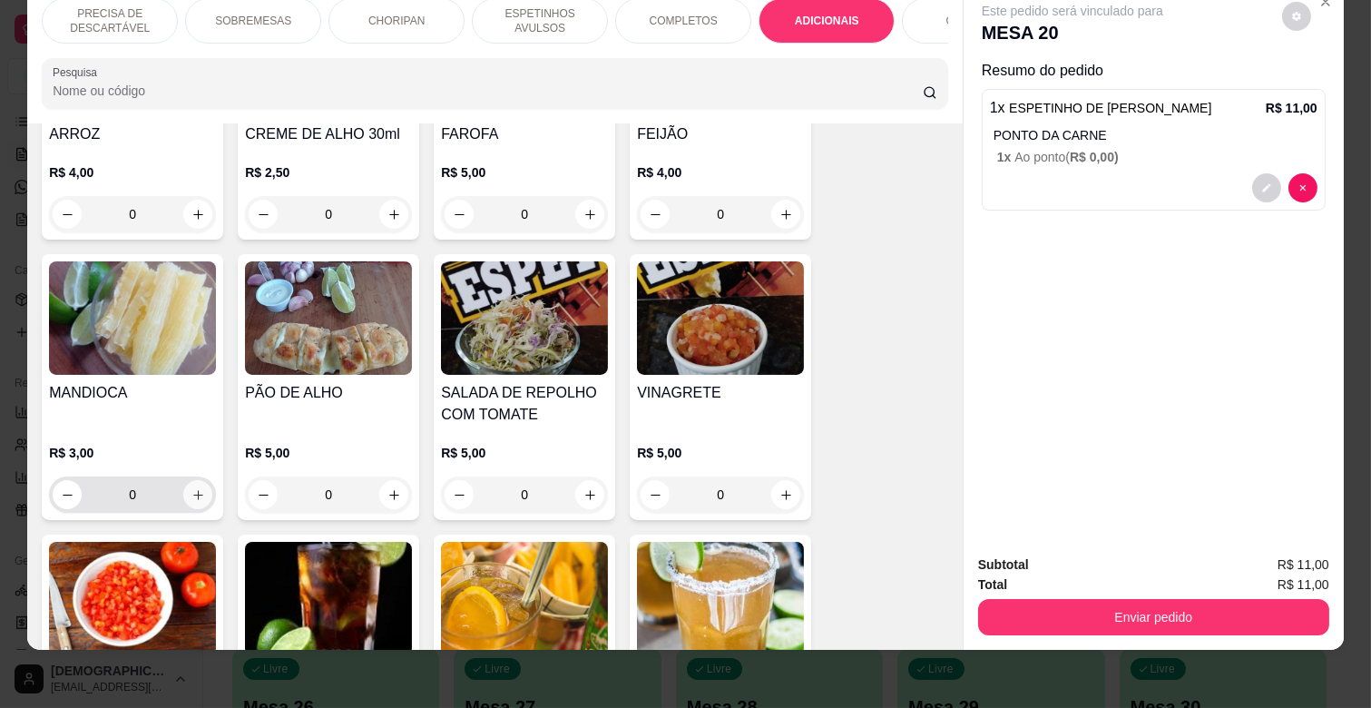
click at [183, 480] on button "increase-product-quantity" at bounding box center [197, 494] width 29 height 29
type input "1"
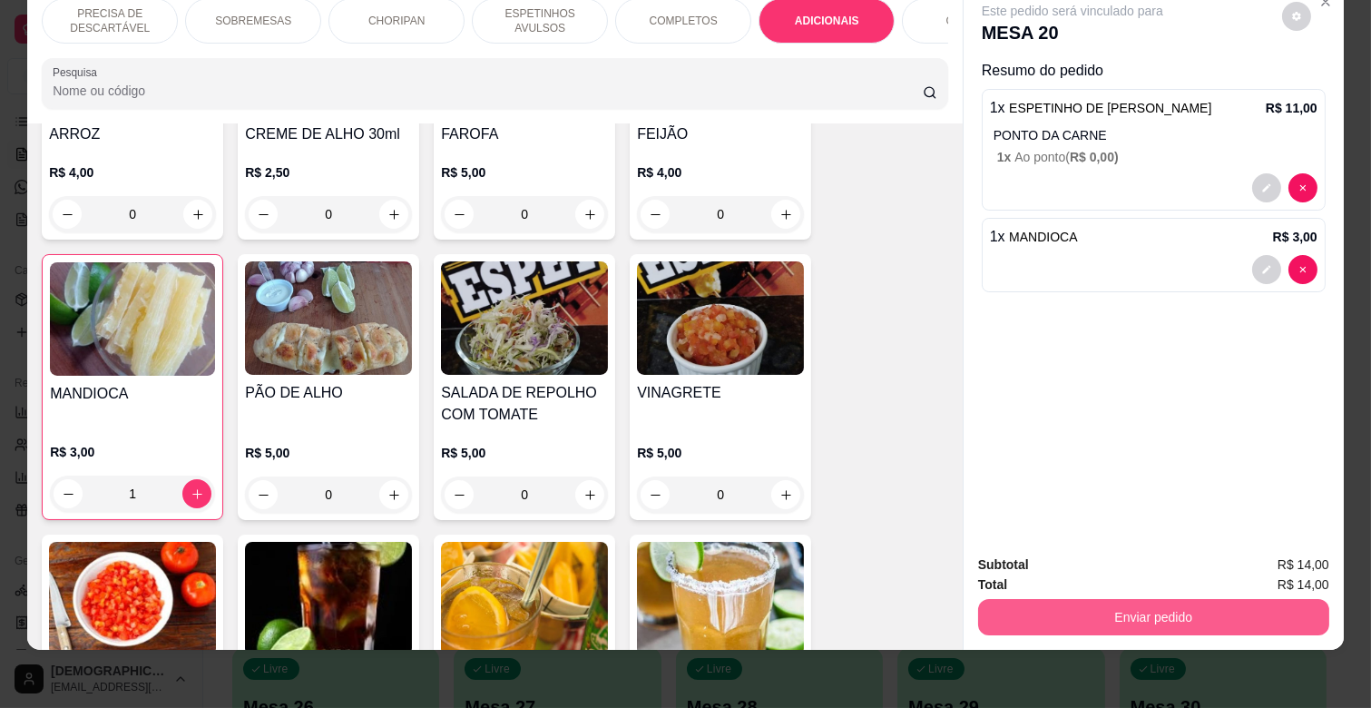
click at [1189, 599] on button "Enviar pedido" at bounding box center [1153, 617] width 351 height 36
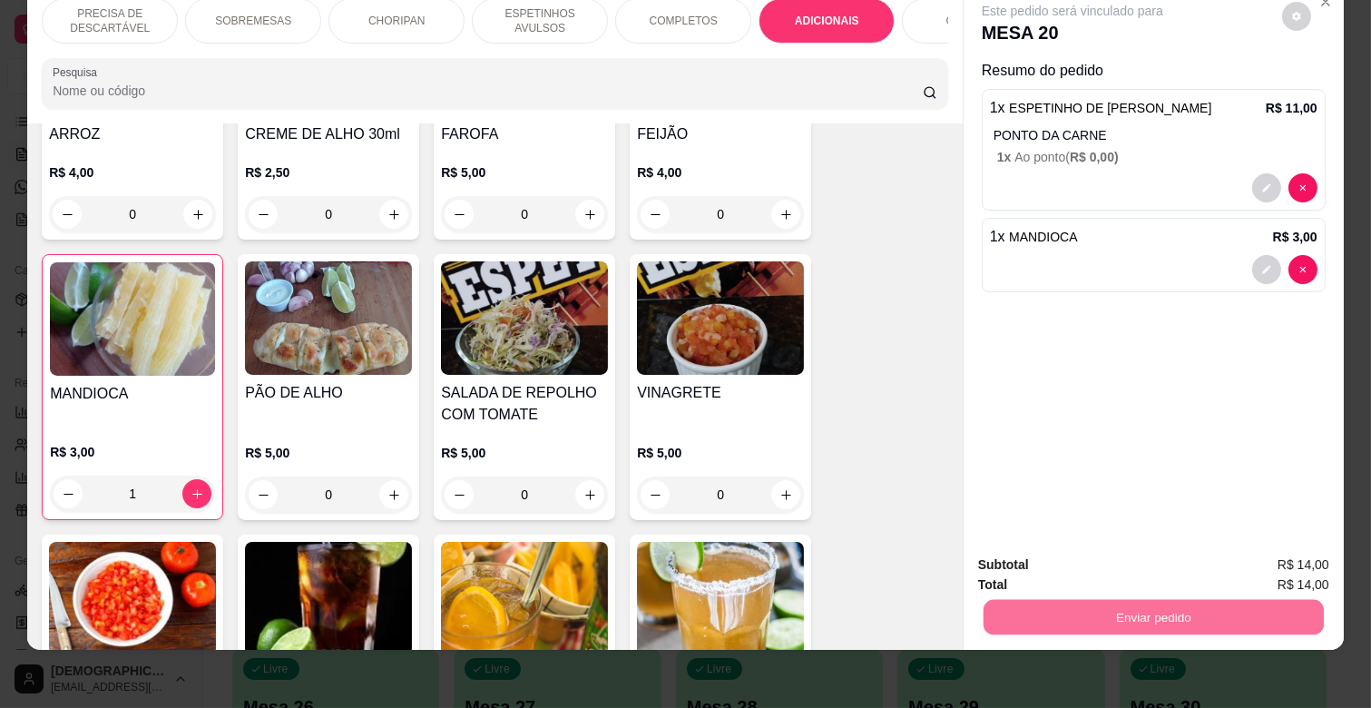
click at [1284, 549] on button "Enviar pedido" at bounding box center [1281, 558] width 103 height 34
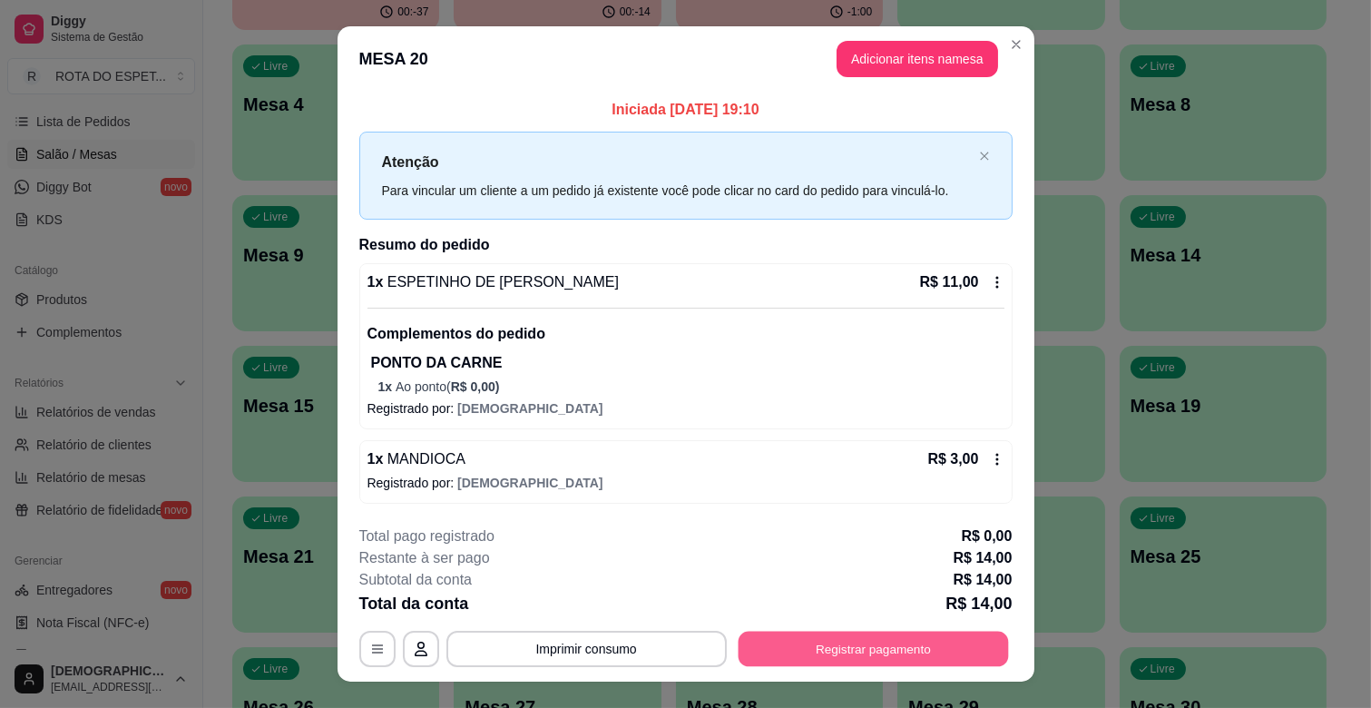
click at [896, 654] on button "Registrar pagamento" at bounding box center [873, 648] width 270 height 35
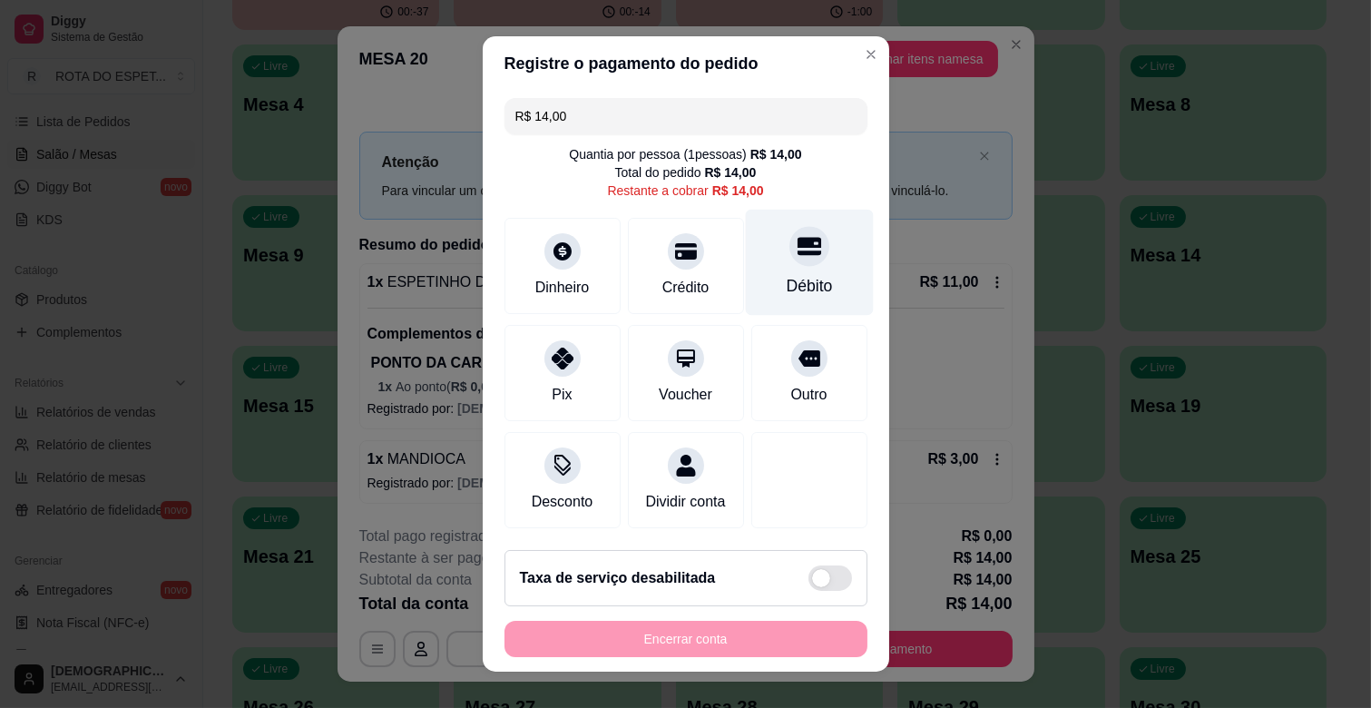
click at [758, 263] on div "Débito" at bounding box center [809, 263] width 128 height 106
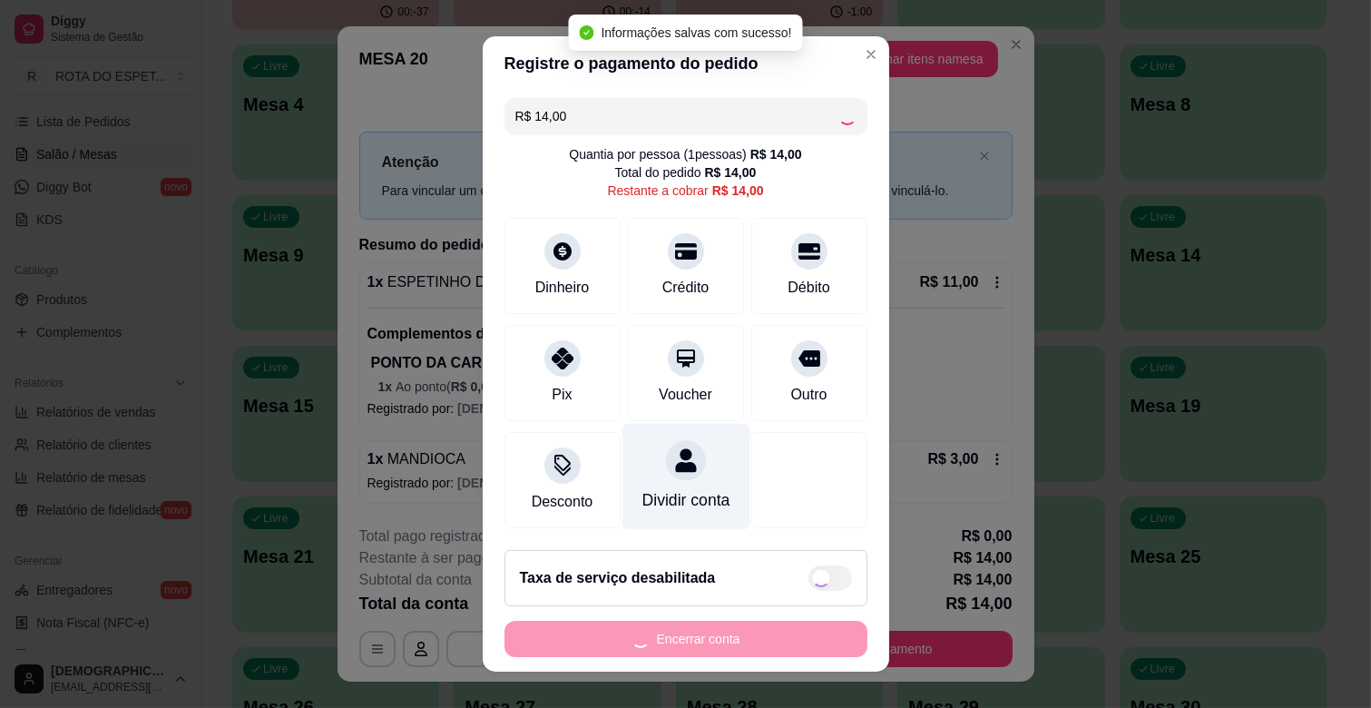
type input "R$ 0,00"
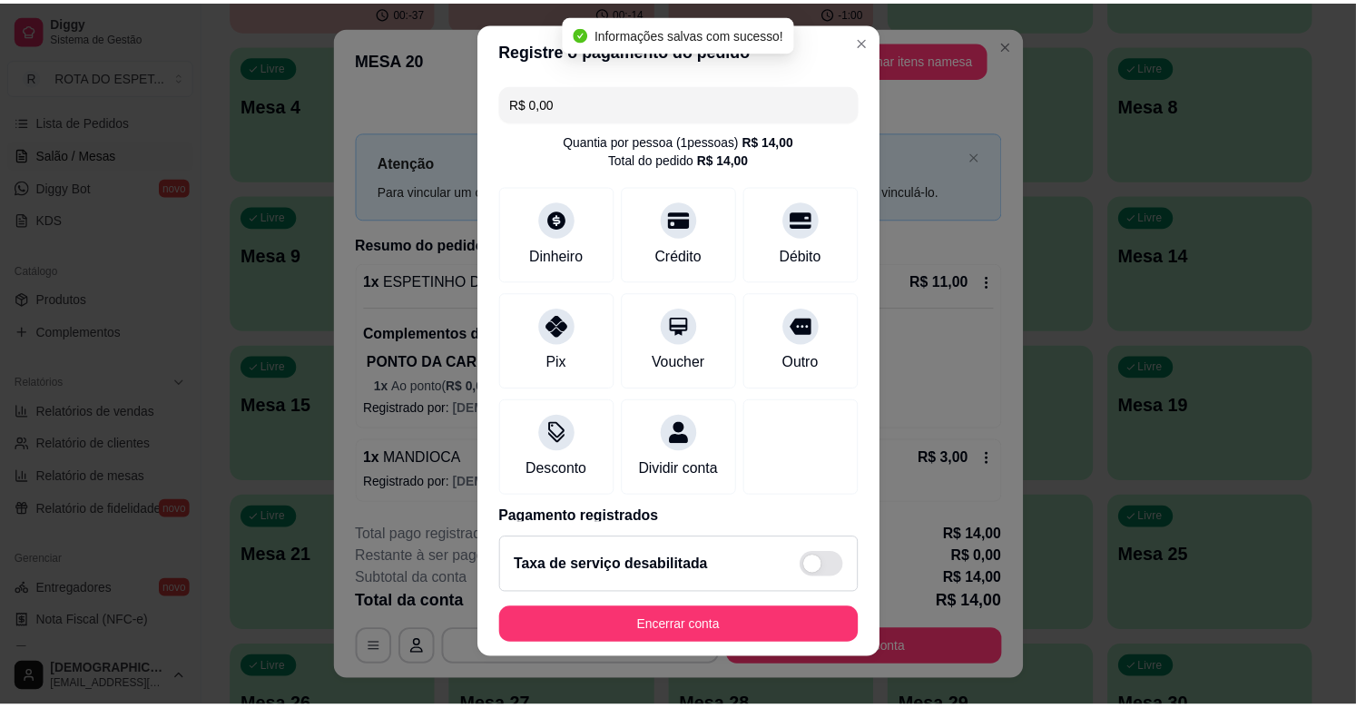
scroll to position [23, 0]
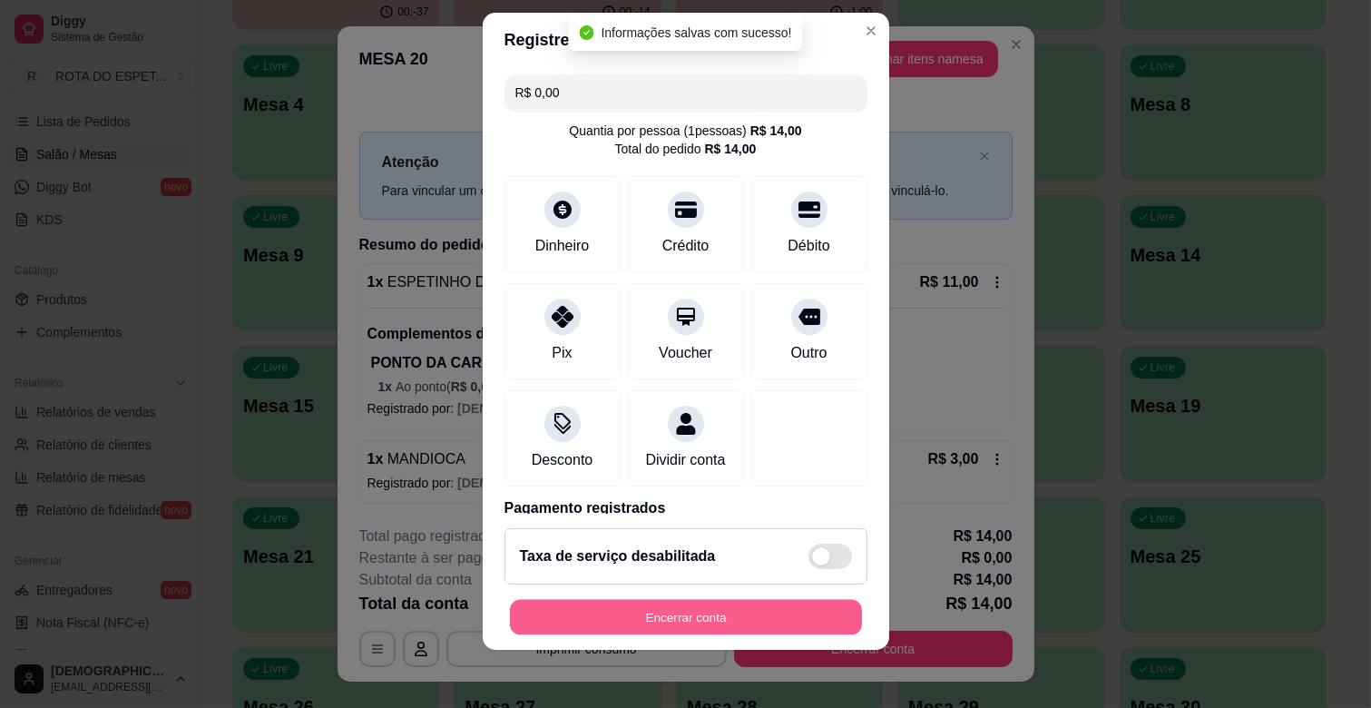
click at [773, 604] on button "Encerrar conta" at bounding box center [686, 617] width 352 height 35
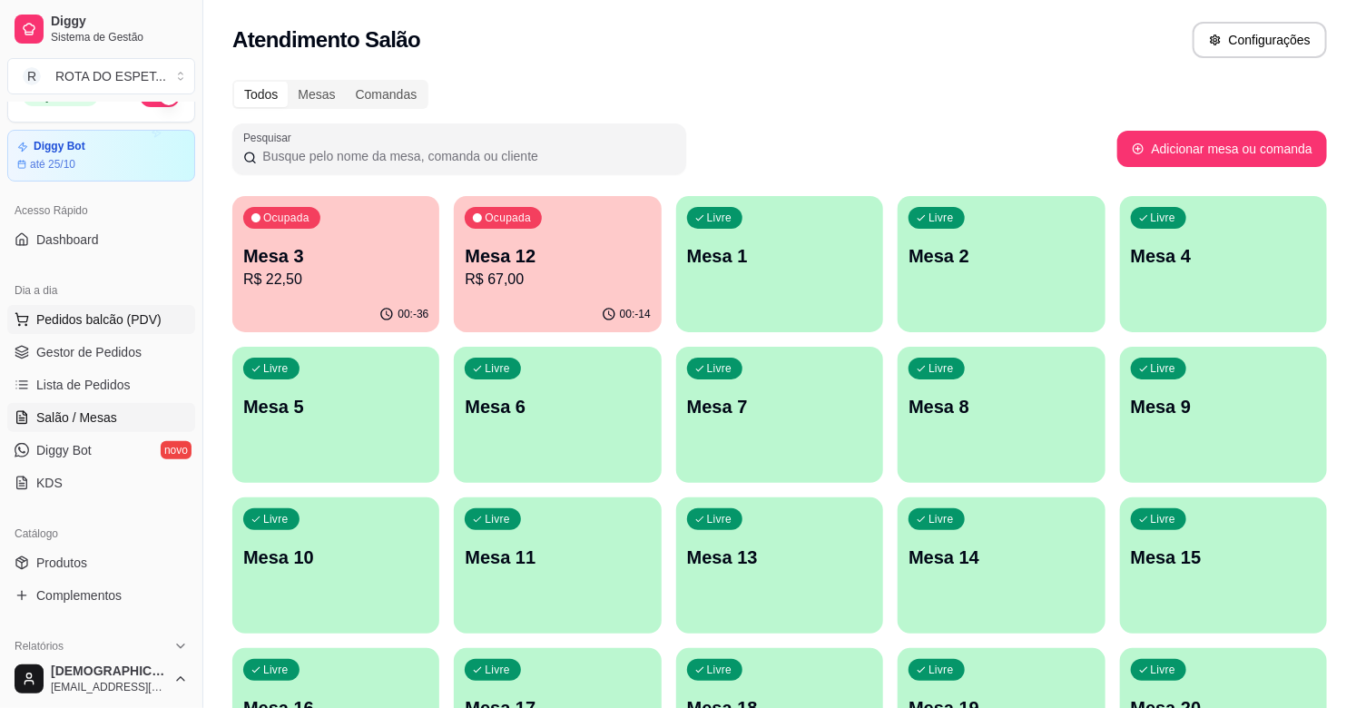
scroll to position [0, 0]
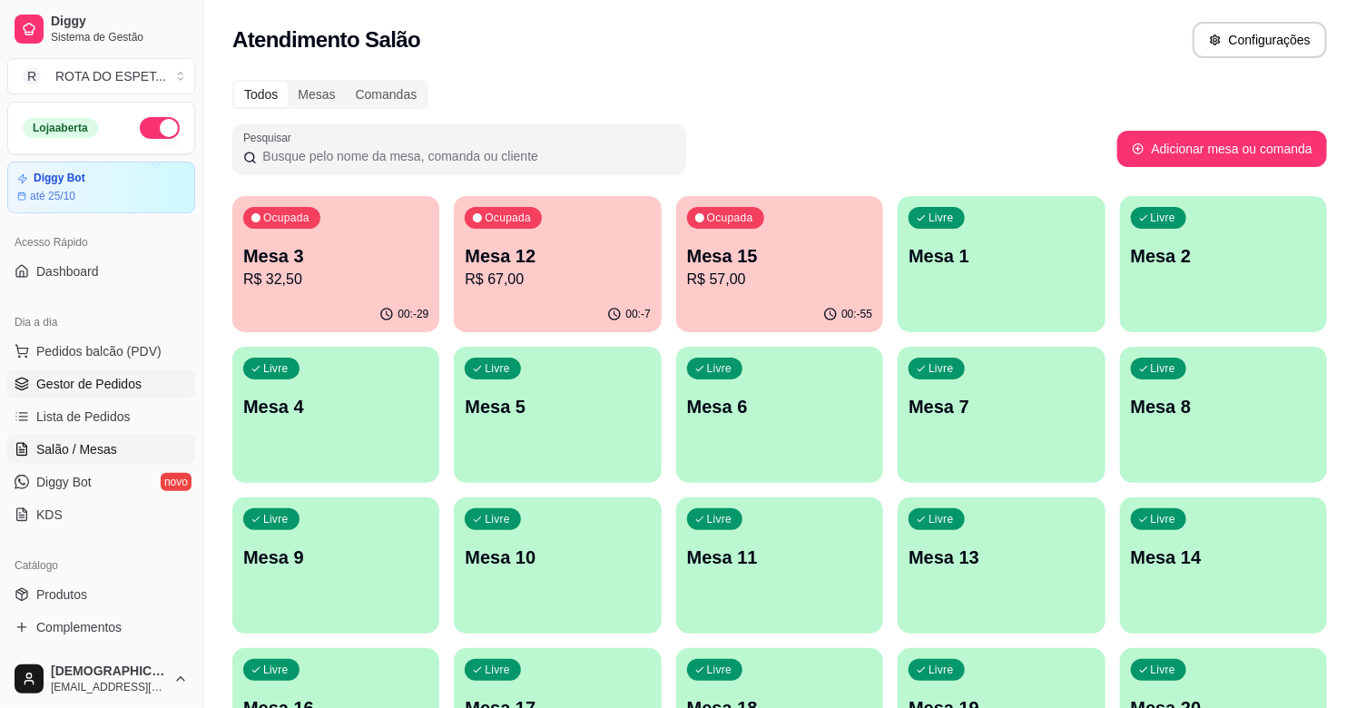
click at [88, 388] on span "Gestor de Pedidos" at bounding box center [88, 384] width 105 height 18
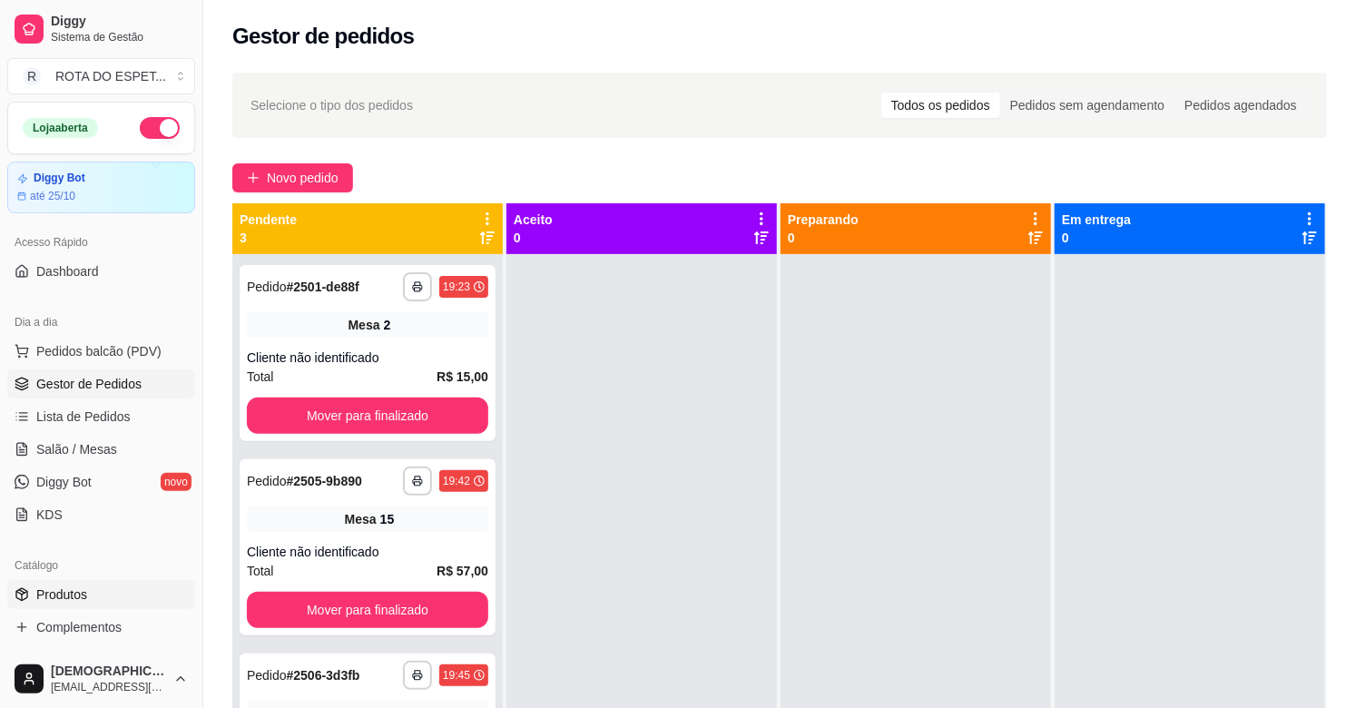
click at [70, 582] on link "Produtos" at bounding box center [101, 594] width 188 height 29
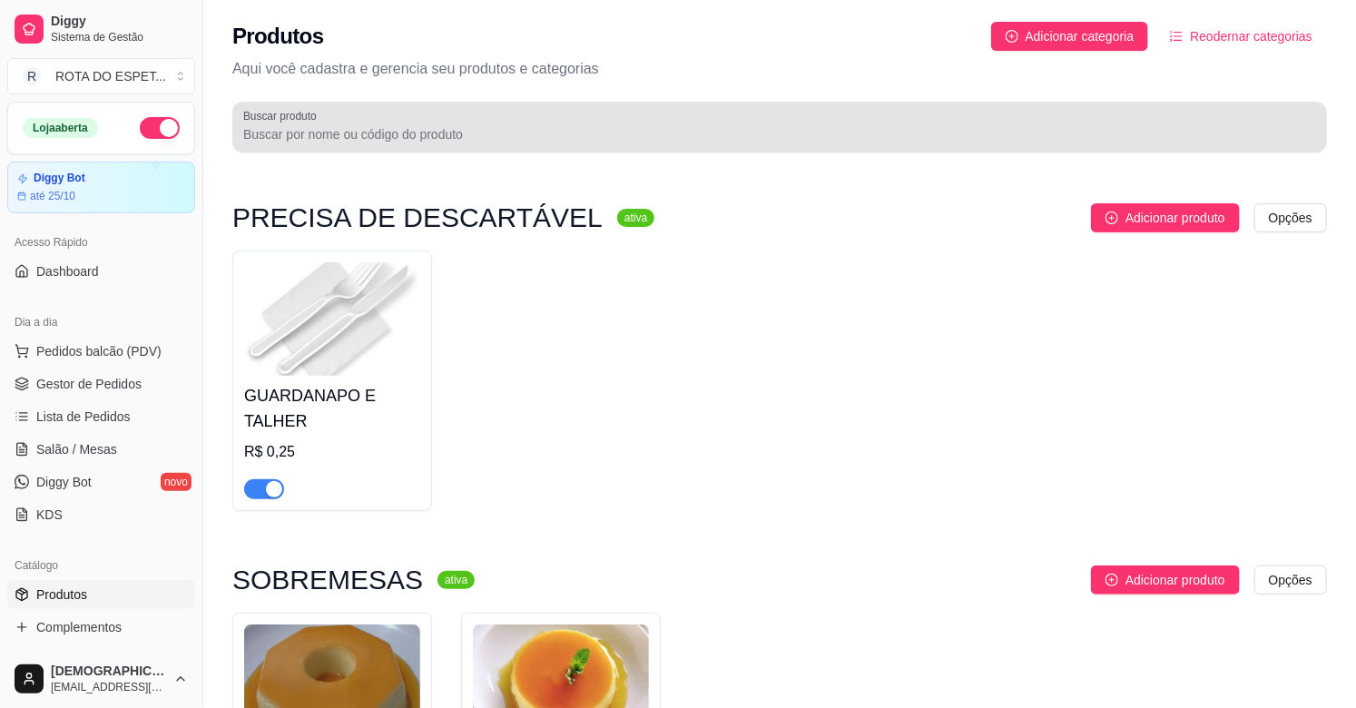
click at [379, 122] on div at bounding box center [779, 127] width 1072 height 36
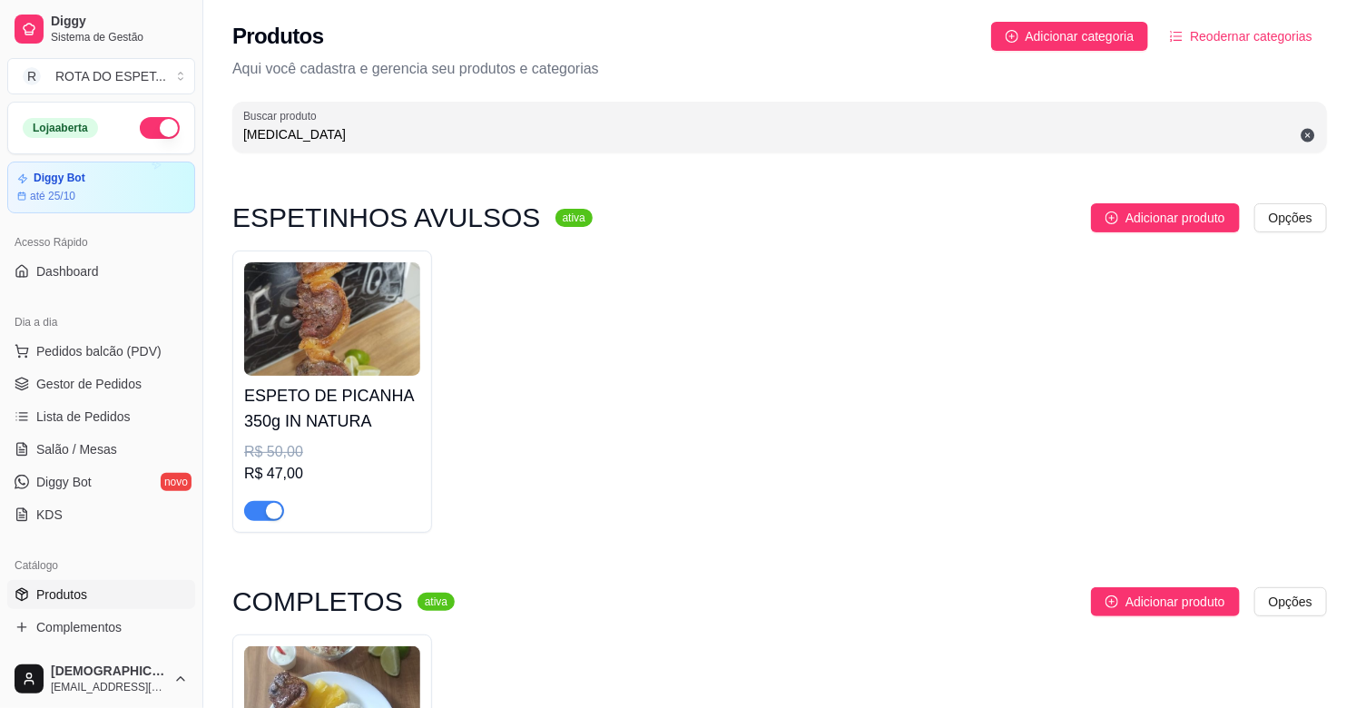
click at [396, 141] on input "pica" at bounding box center [779, 134] width 1072 height 18
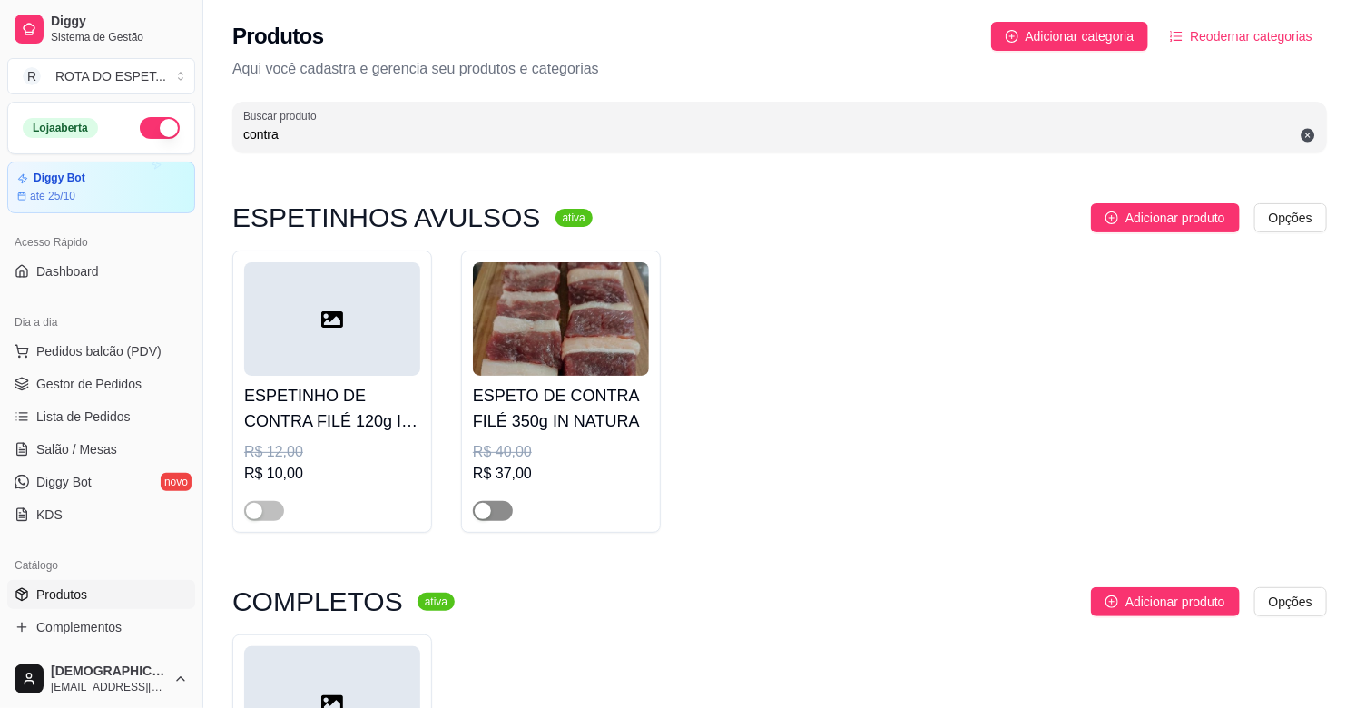
type input "contra"
click at [497, 503] on span "button" at bounding box center [493, 511] width 40 height 20
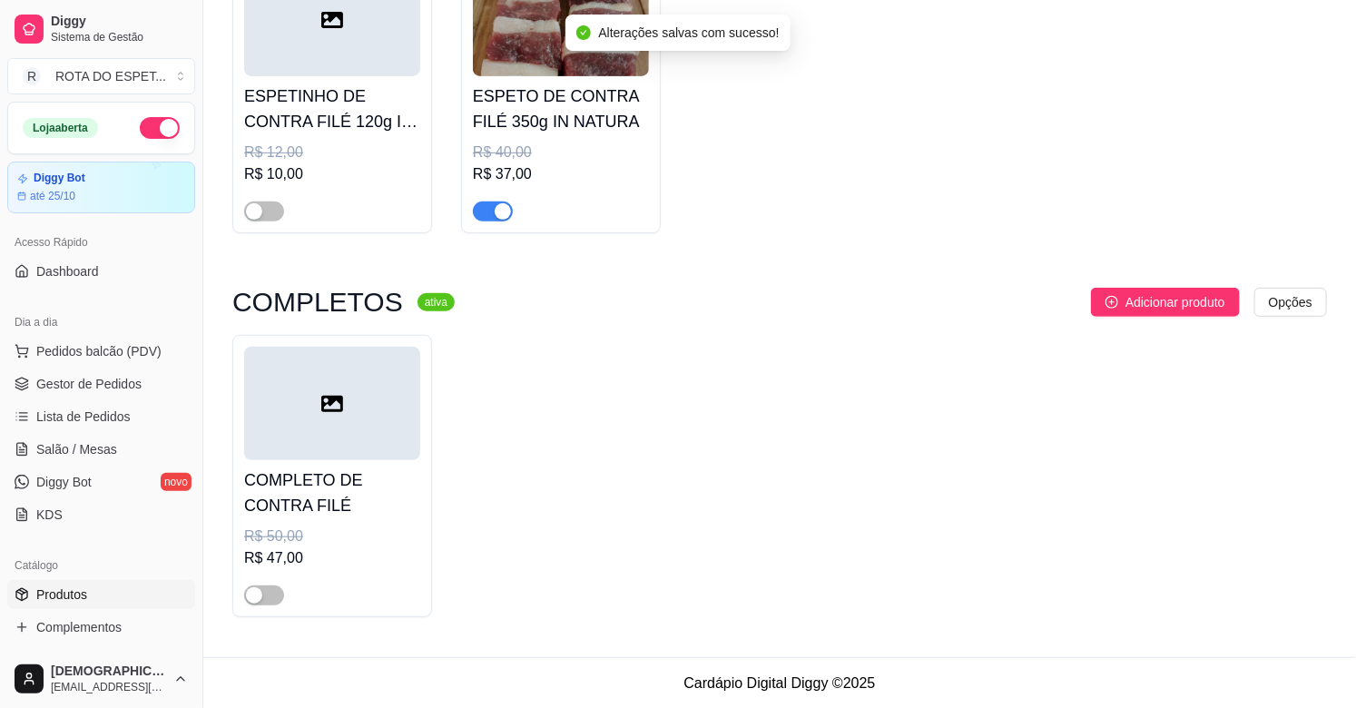
scroll to position [302, 0]
click at [279, 591] on span "button" at bounding box center [264, 594] width 40 height 20
click at [105, 448] on span "Salão / Mesas" at bounding box center [76, 449] width 81 height 18
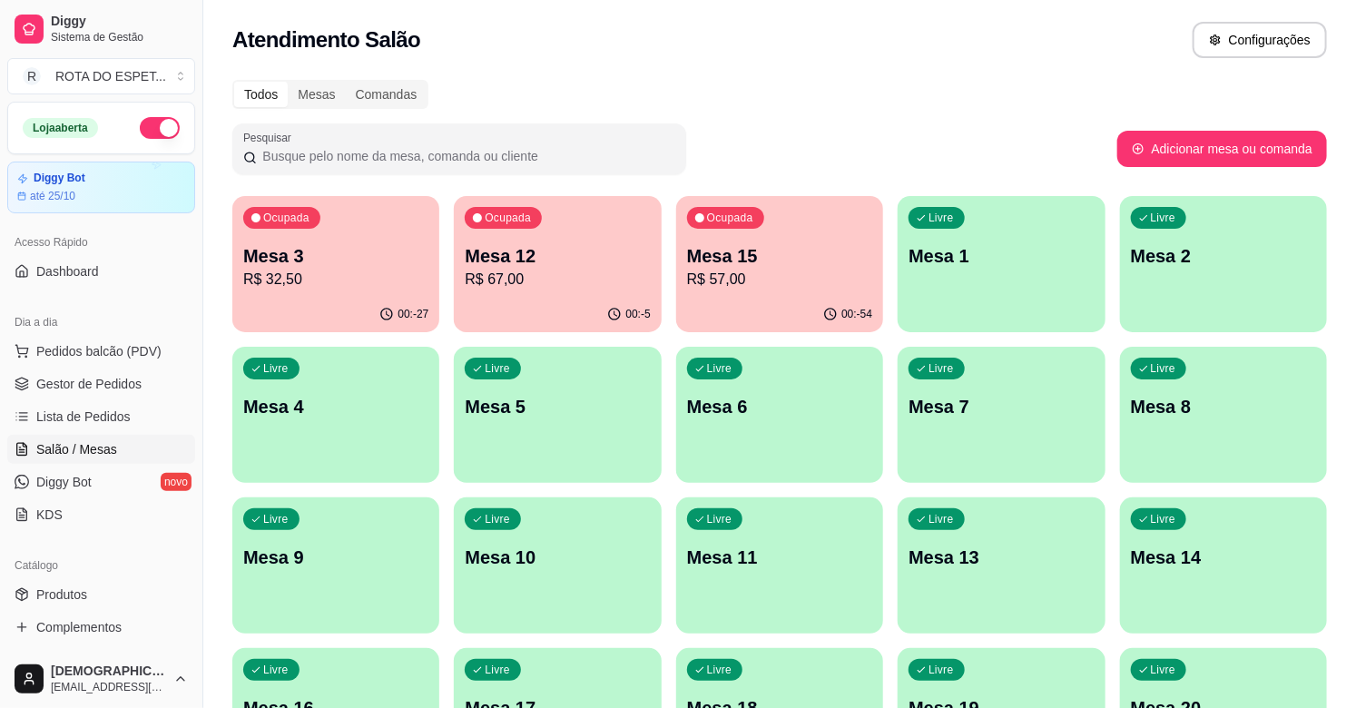
click at [82, 575] on div "Catálogo" at bounding box center [101, 565] width 188 height 29
click at [82, 587] on span "Produtos" at bounding box center [61, 594] width 51 height 18
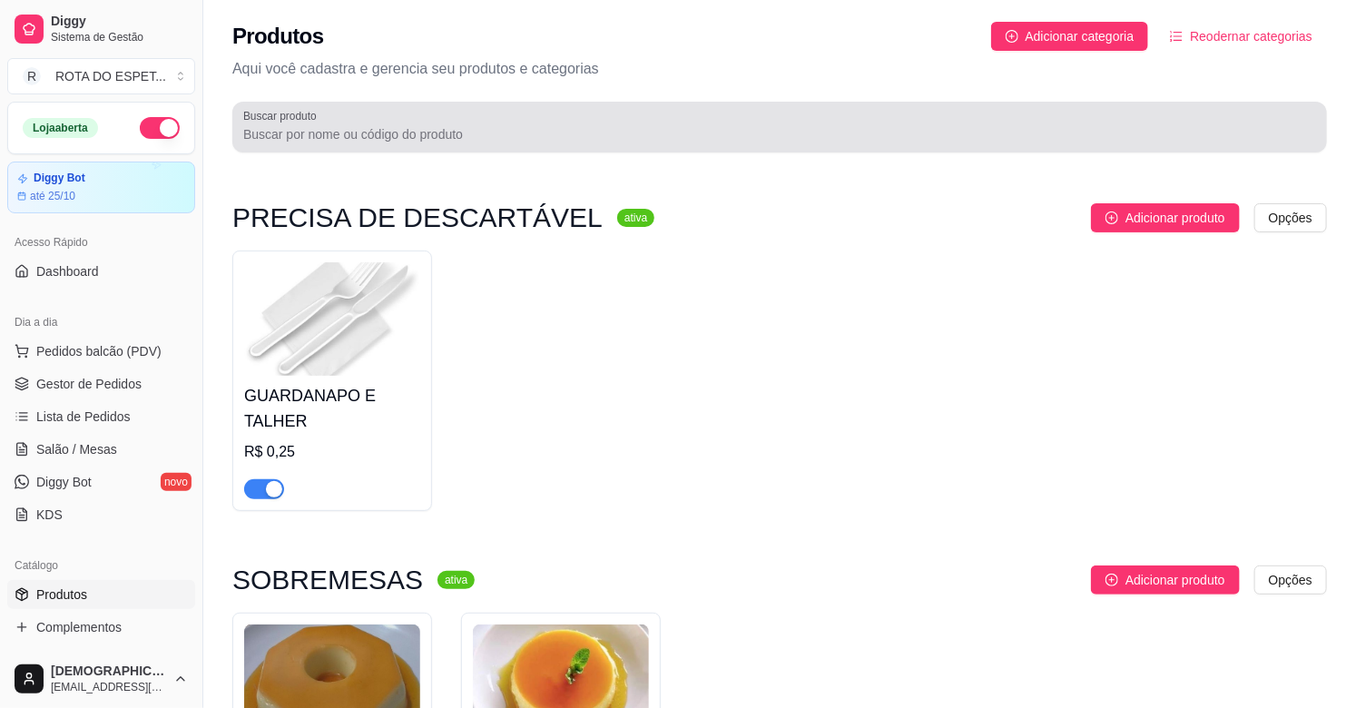
click at [396, 133] on input "Buscar produto" at bounding box center [779, 134] width 1072 height 18
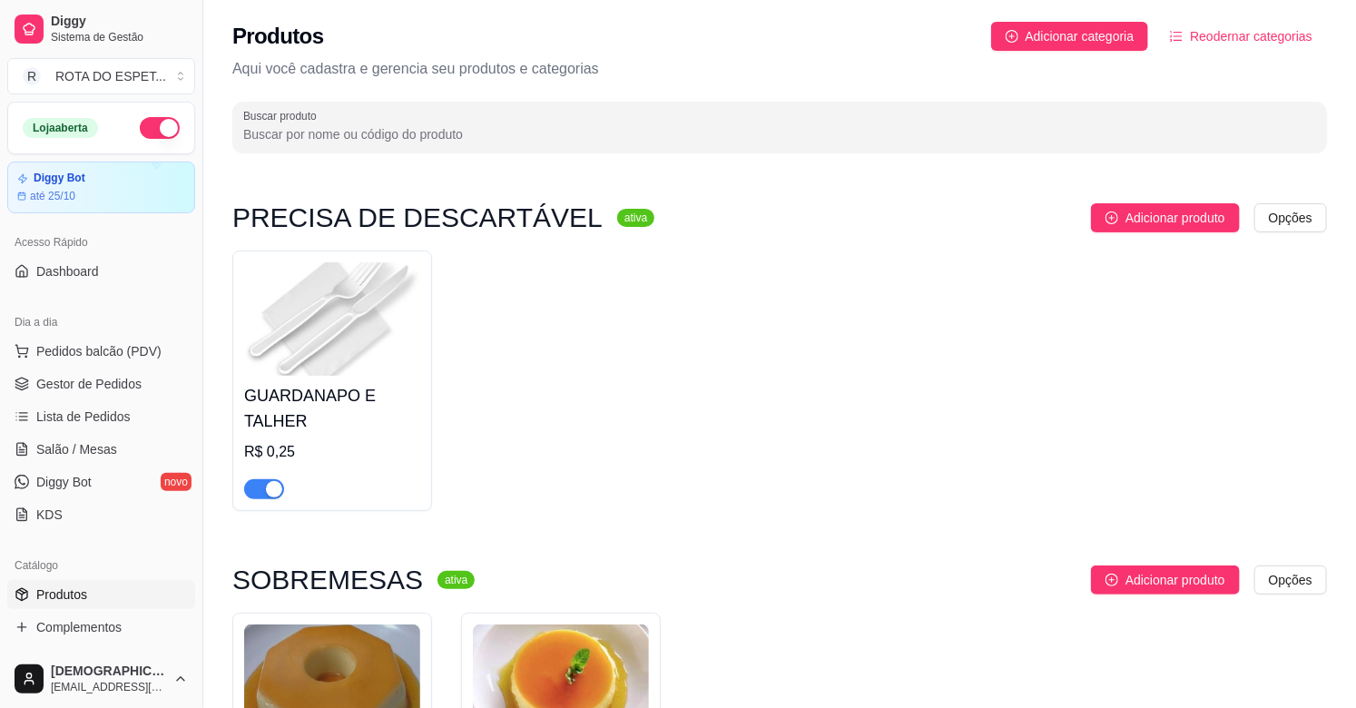
type input "v"
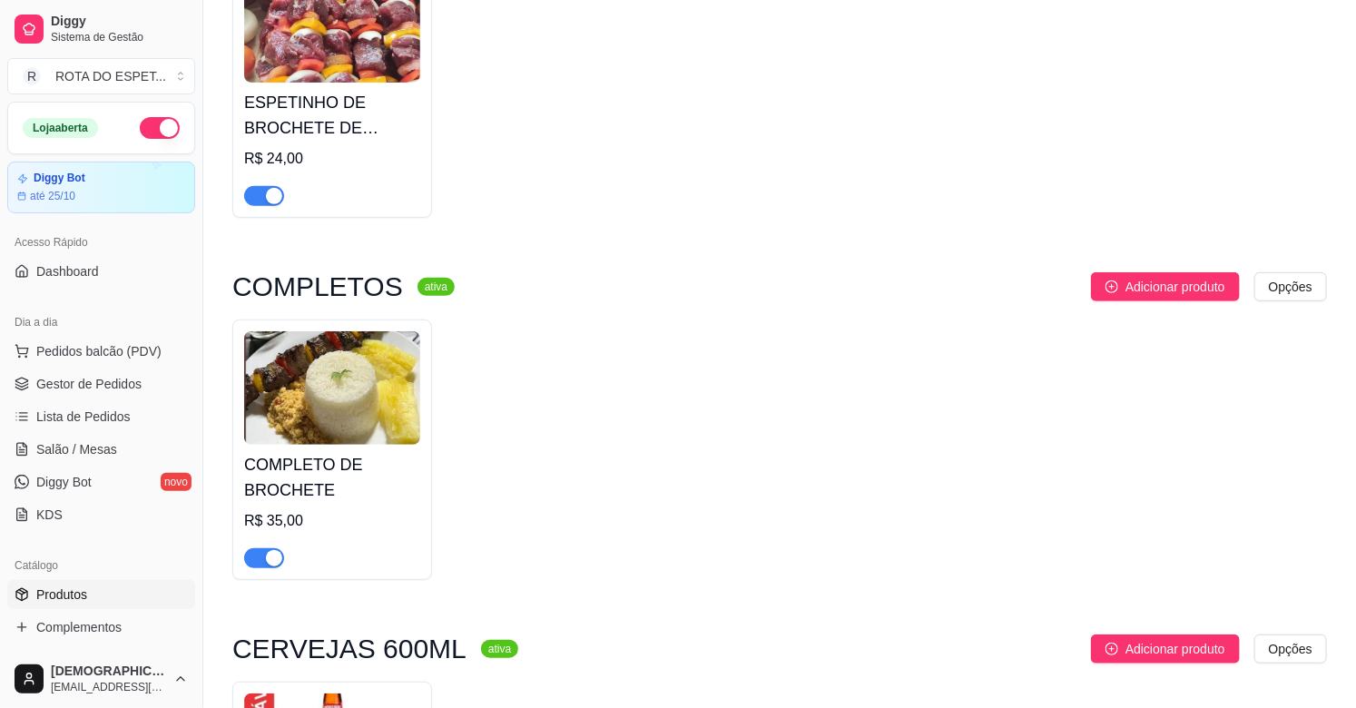
scroll to position [302, 0]
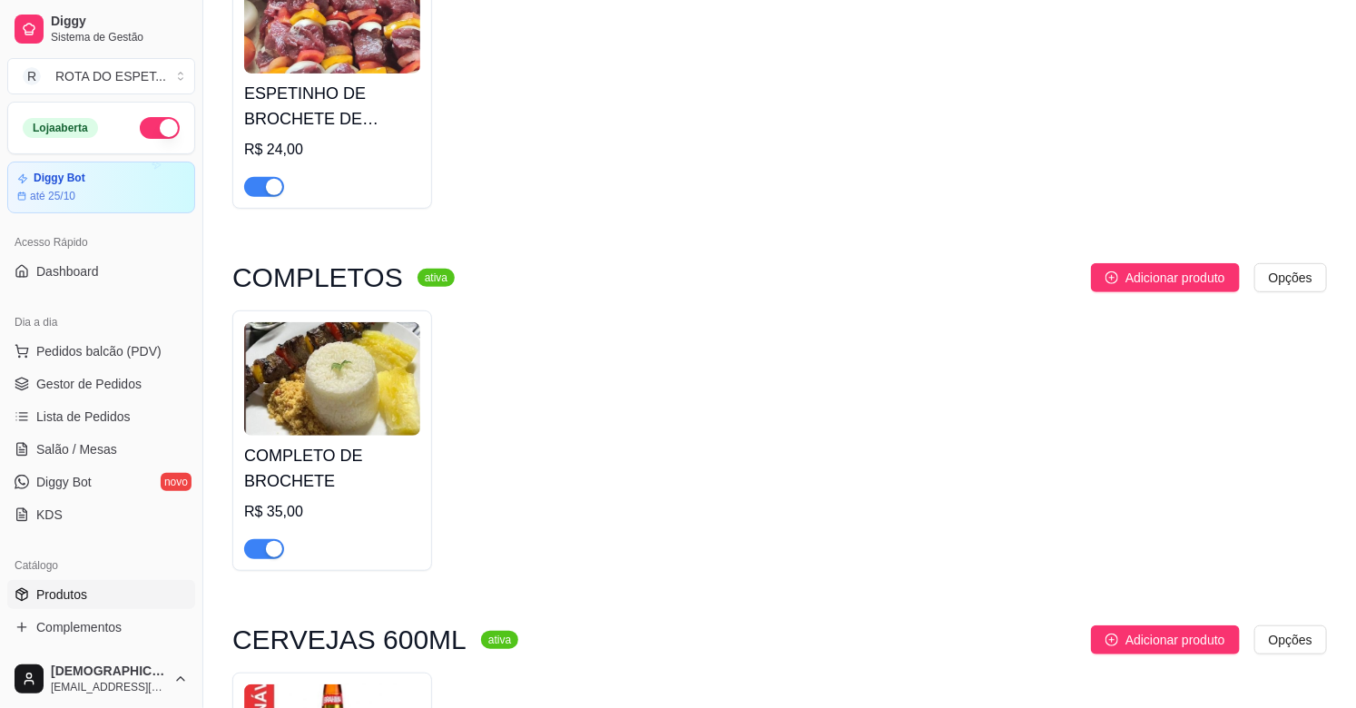
type input "br"
click at [261, 547] on span "button" at bounding box center [264, 549] width 40 height 20
click at [309, 146] on div "R$ 24,00" at bounding box center [332, 150] width 176 height 22
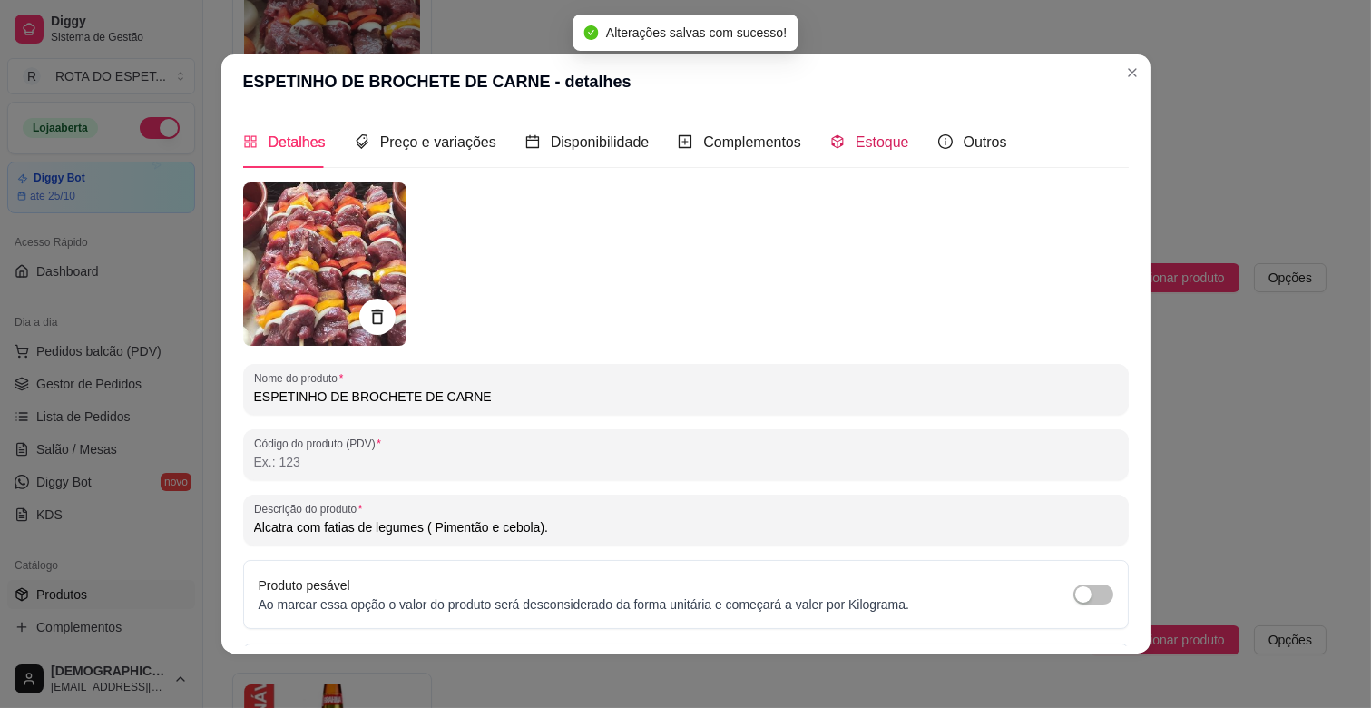
click at [847, 152] on div "Estoque" at bounding box center [869, 142] width 79 height 23
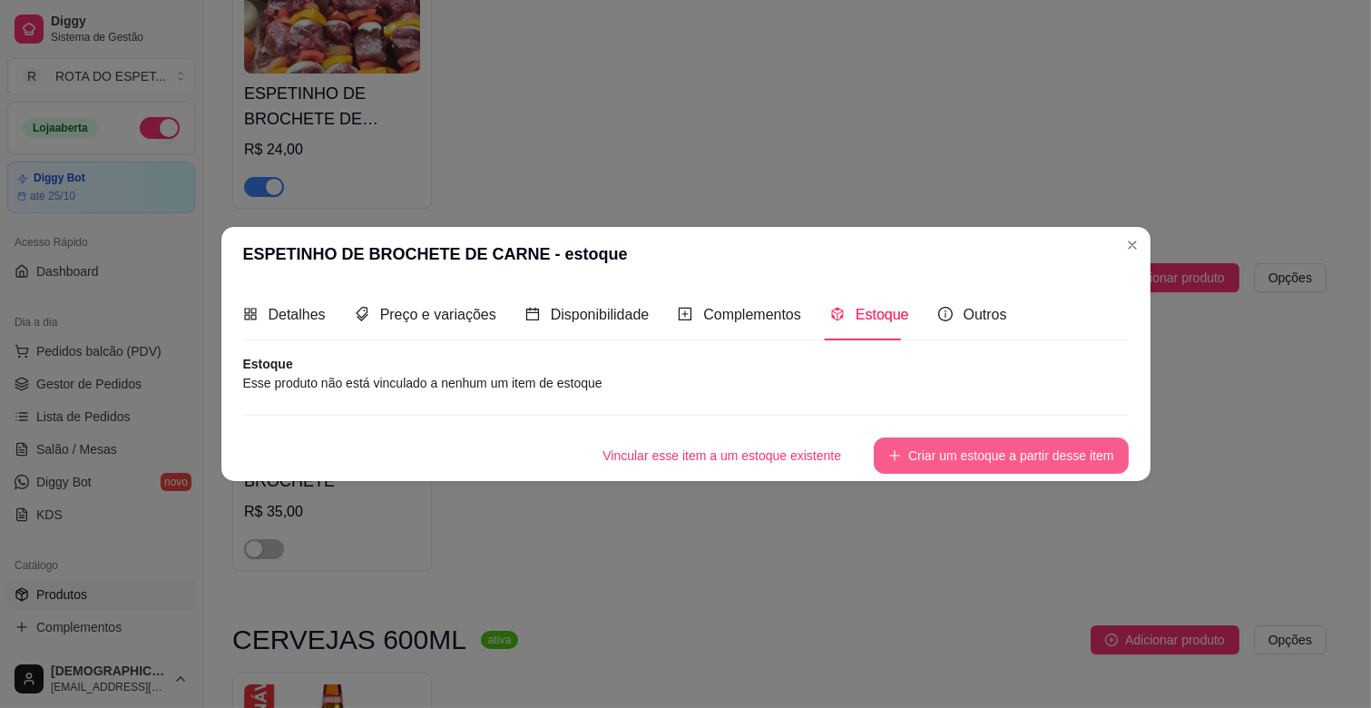
click at [930, 463] on button "Criar um estoque a partir desse item" at bounding box center [1001, 455] width 254 height 36
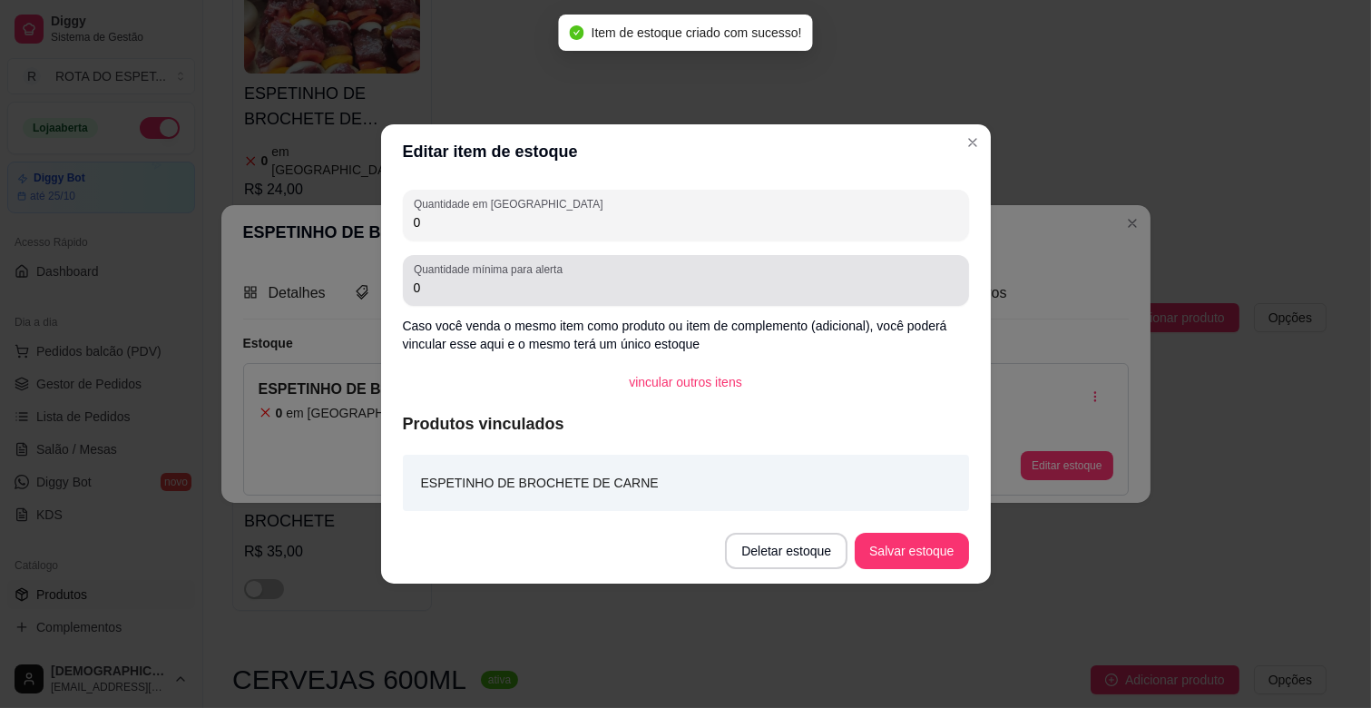
click at [592, 258] on div "Quantidade mínima para alerta 0" at bounding box center [686, 280] width 566 height 51
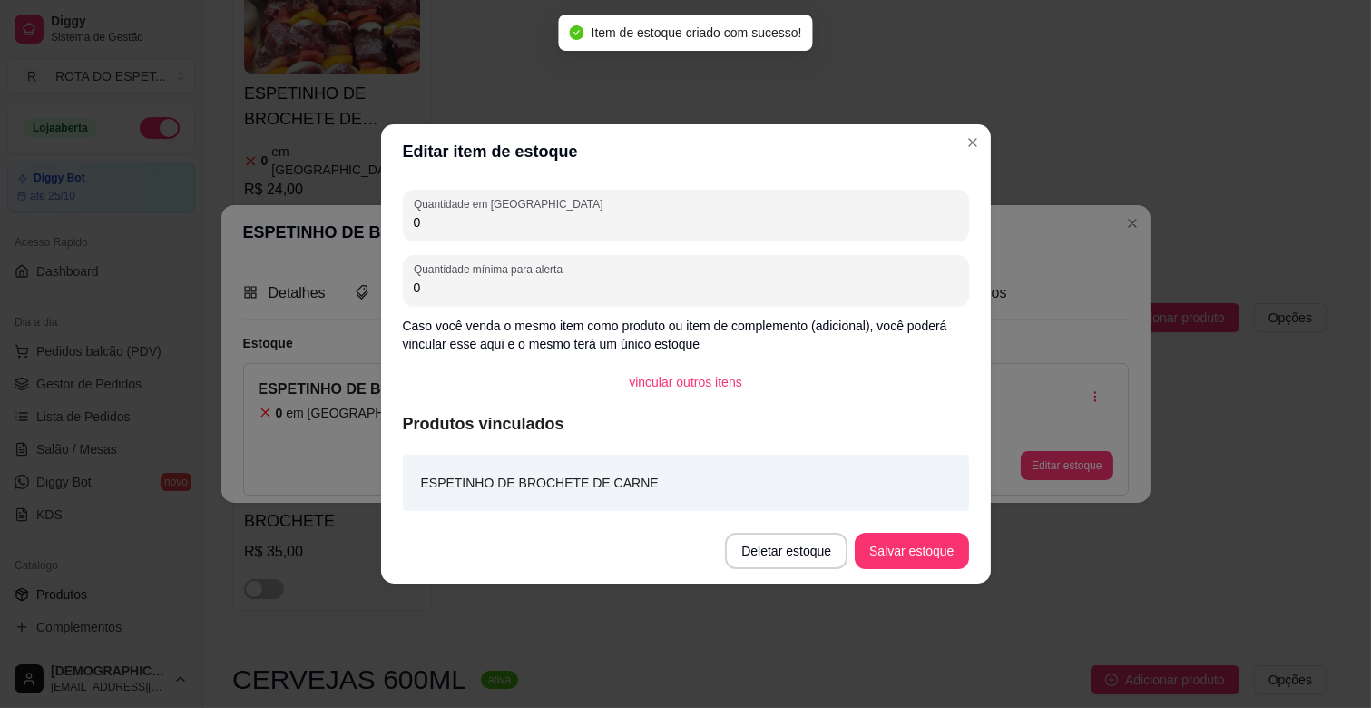
click at [569, 221] on input "0" at bounding box center [686, 222] width 544 height 18
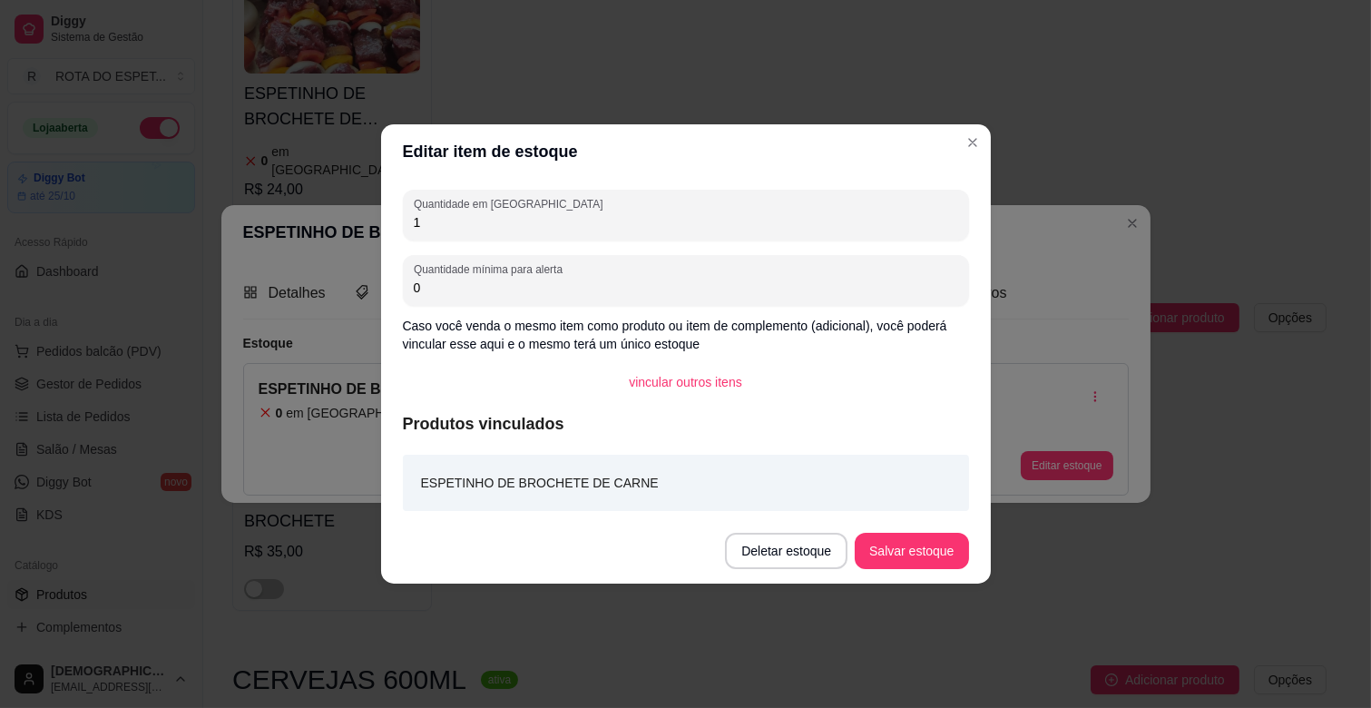
type input "1"
click at [887, 551] on button "Salvar estoque" at bounding box center [912, 551] width 111 height 35
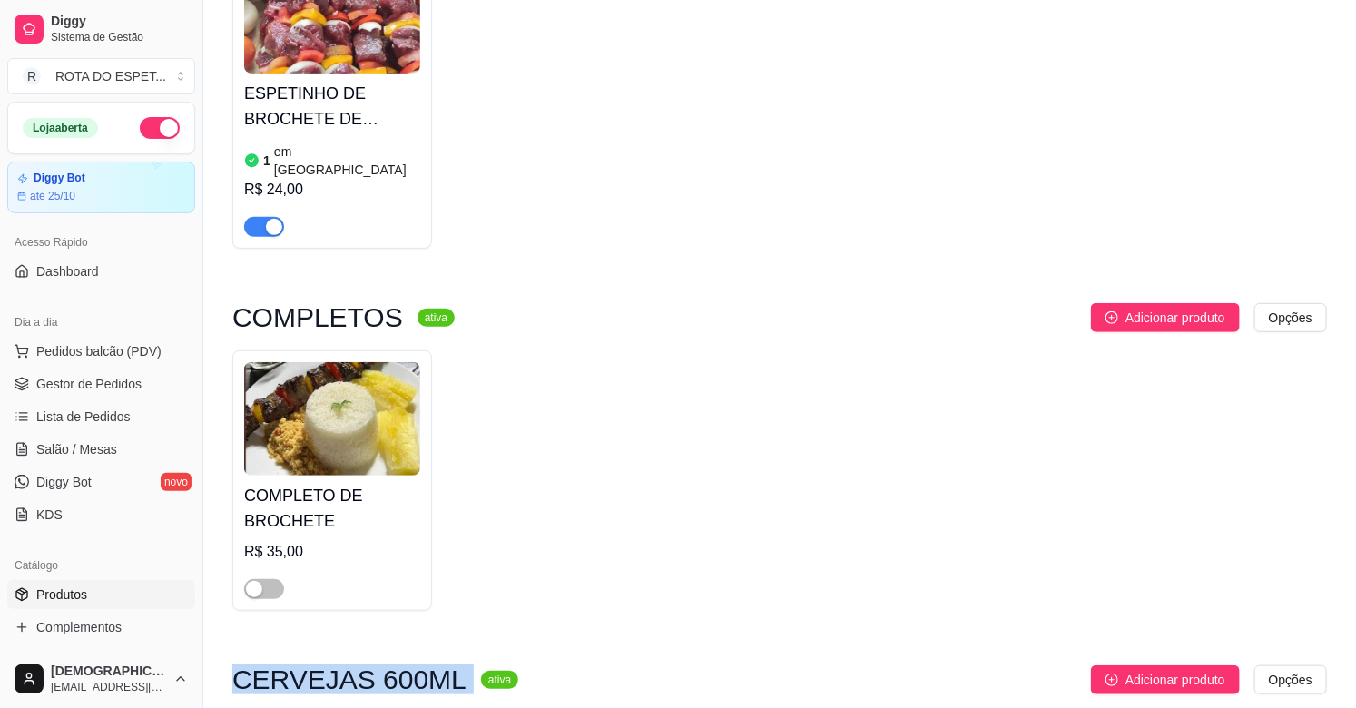
click at [854, 605] on div "COMPLETOS ativa Adicionar produto Opções COMPLETO DE BROCHETE R$ 35,00" at bounding box center [779, 466] width 1094 height 326
click at [853, 599] on div "COMPLETOS ativa Adicionar produto Opções COMPLETO DE BROCHETE R$ 35,00" at bounding box center [779, 466] width 1094 height 326
click at [812, 385] on div "COMPLETO DE BROCHETE R$ 35,00" at bounding box center [779, 480] width 1094 height 260
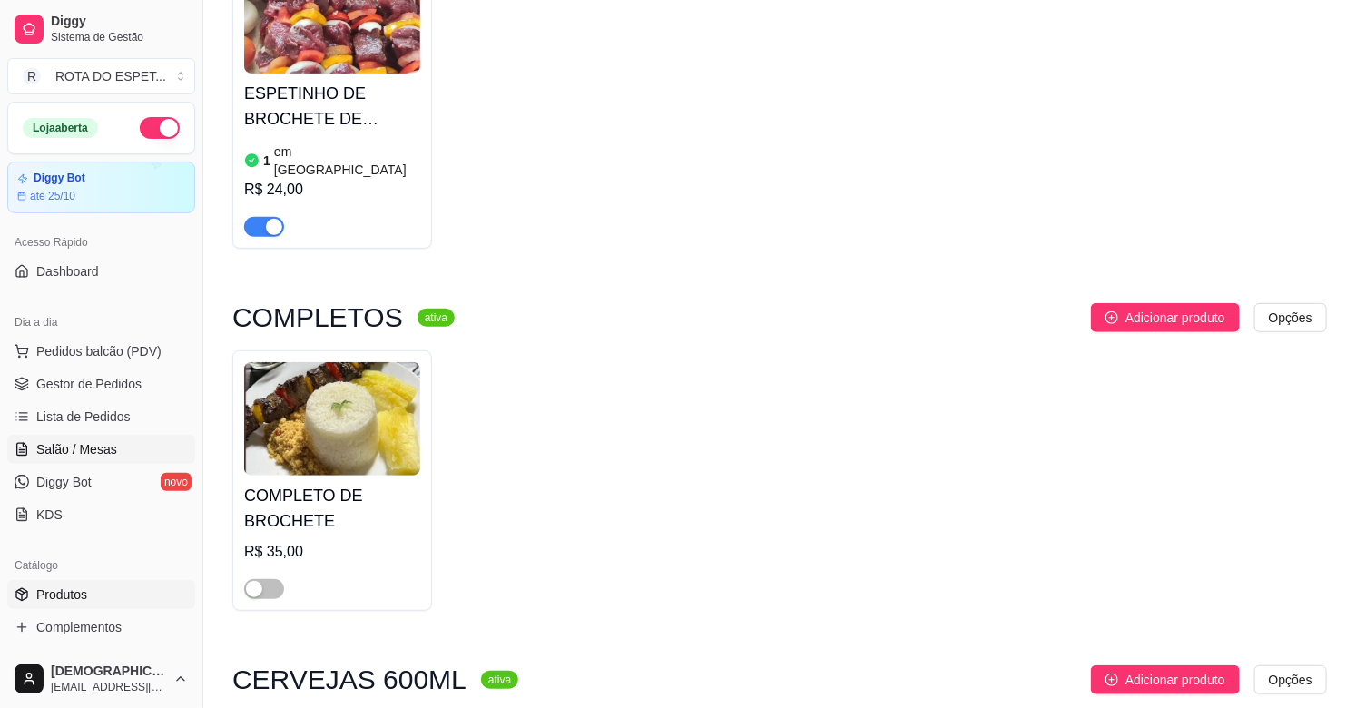
click at [77, 443] on span "Salão / Mesas" at bounding box center [76, 449] width 81 height 18
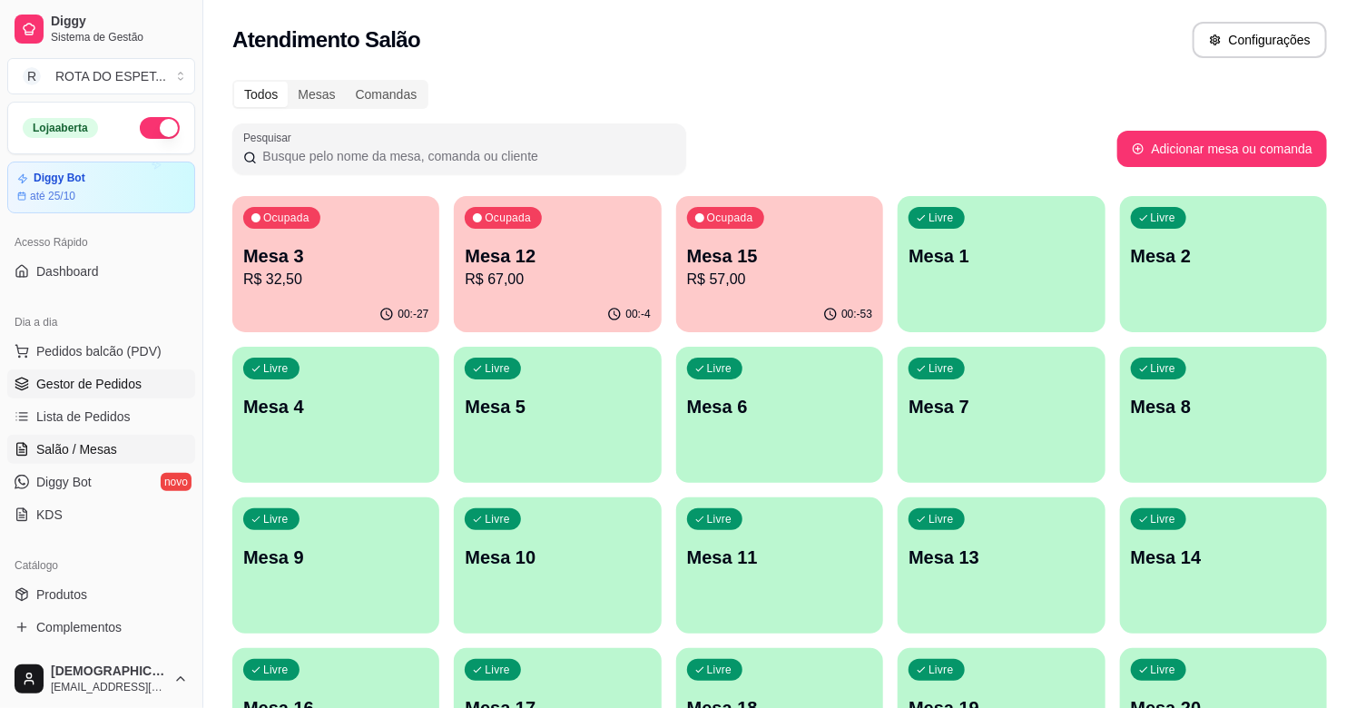
click at [89, 384] on span "Gestor de Pedidos" at bounding box center [88, 384] width 105 height 18
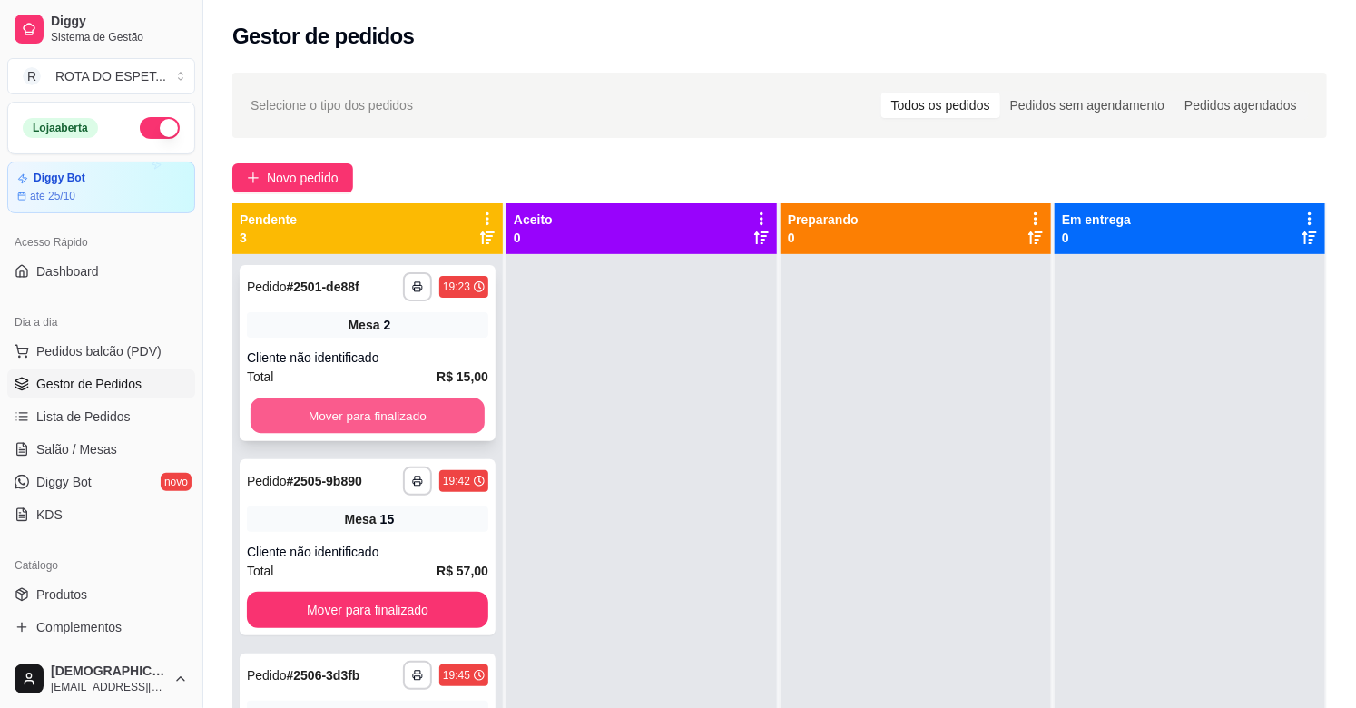
click at [283, 406] on button "Mover para finalizado" at bounding box center [367, 415] width 234 height 35
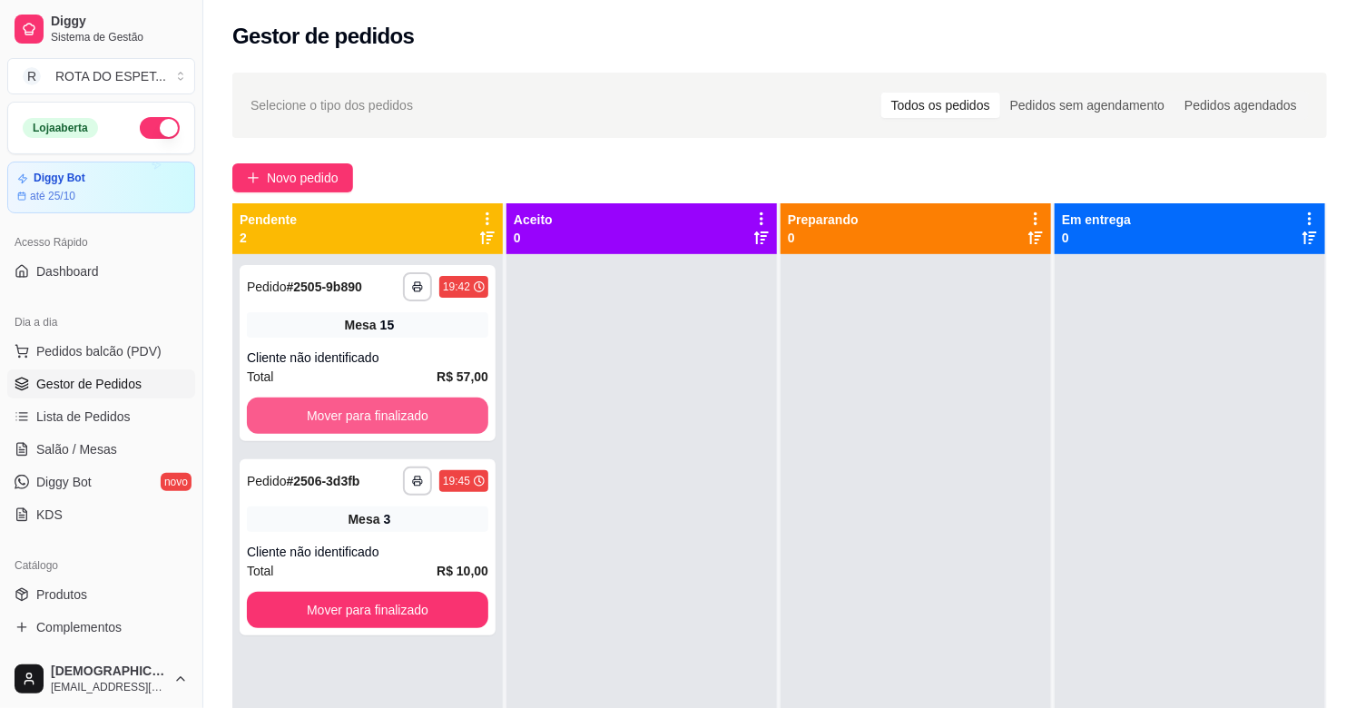
click at [283, 406] on button "Mover para finalizado" at bounding box center [367, 415] width 241 height 36
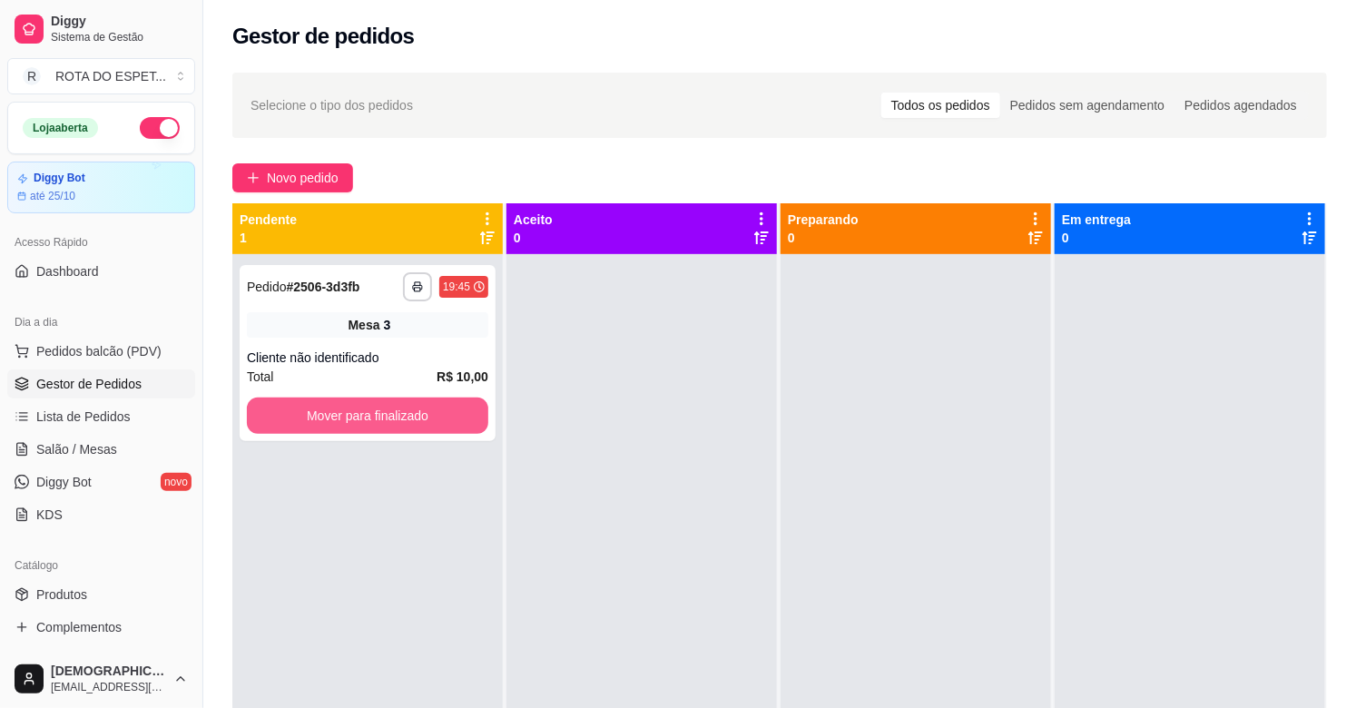
click at [283, 406] on button "Mover para finalizado" at bounding box center [367, 415] width 241 height 36
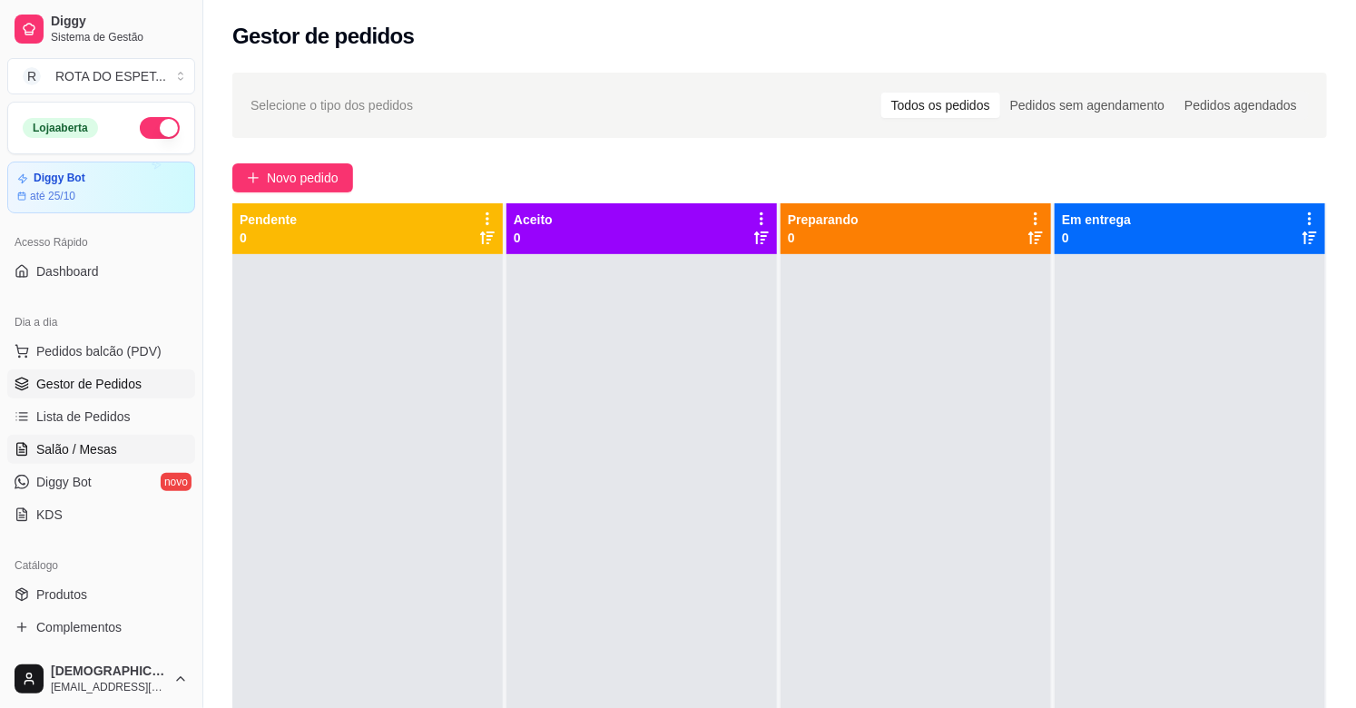
click at [84, 442] on span "Salão / Mesas" at bounding box center [76, 449] width 81 height 18
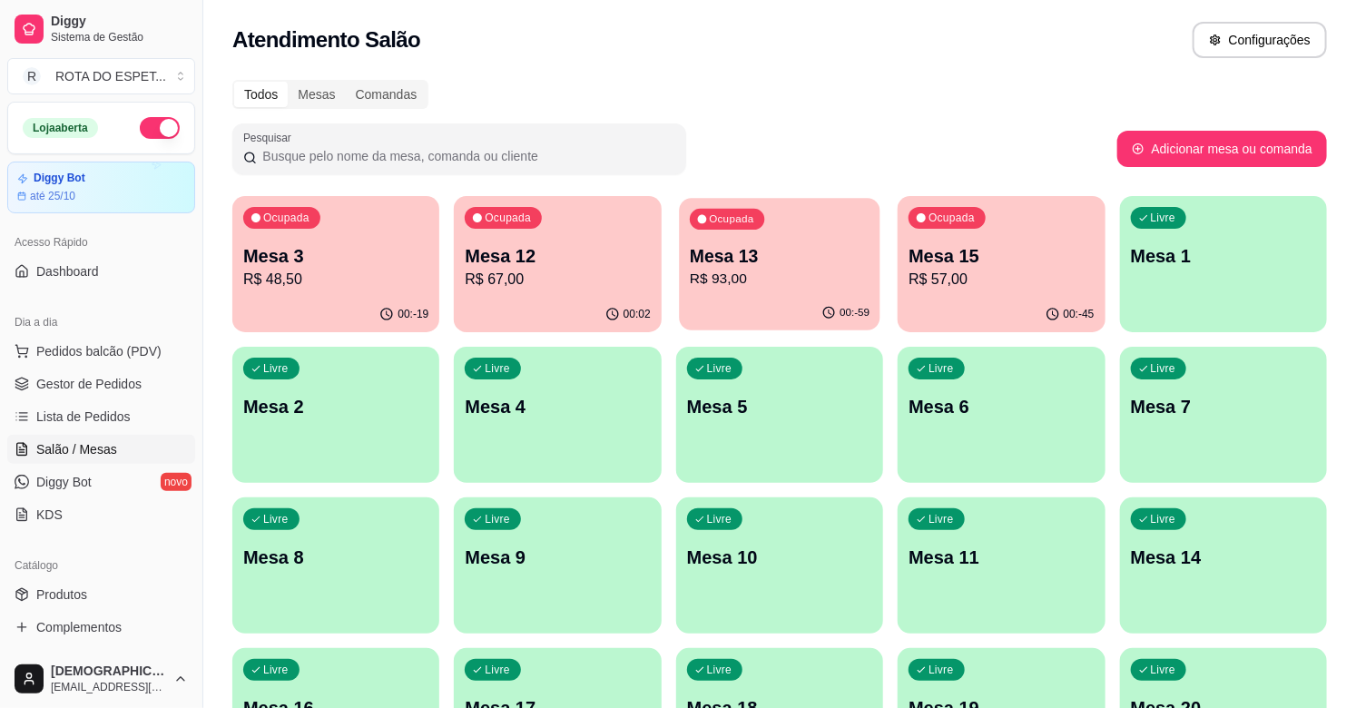
click at [710, 277] on p "R$ 93,00" at bounding box center [780, 279] width 180 height 21
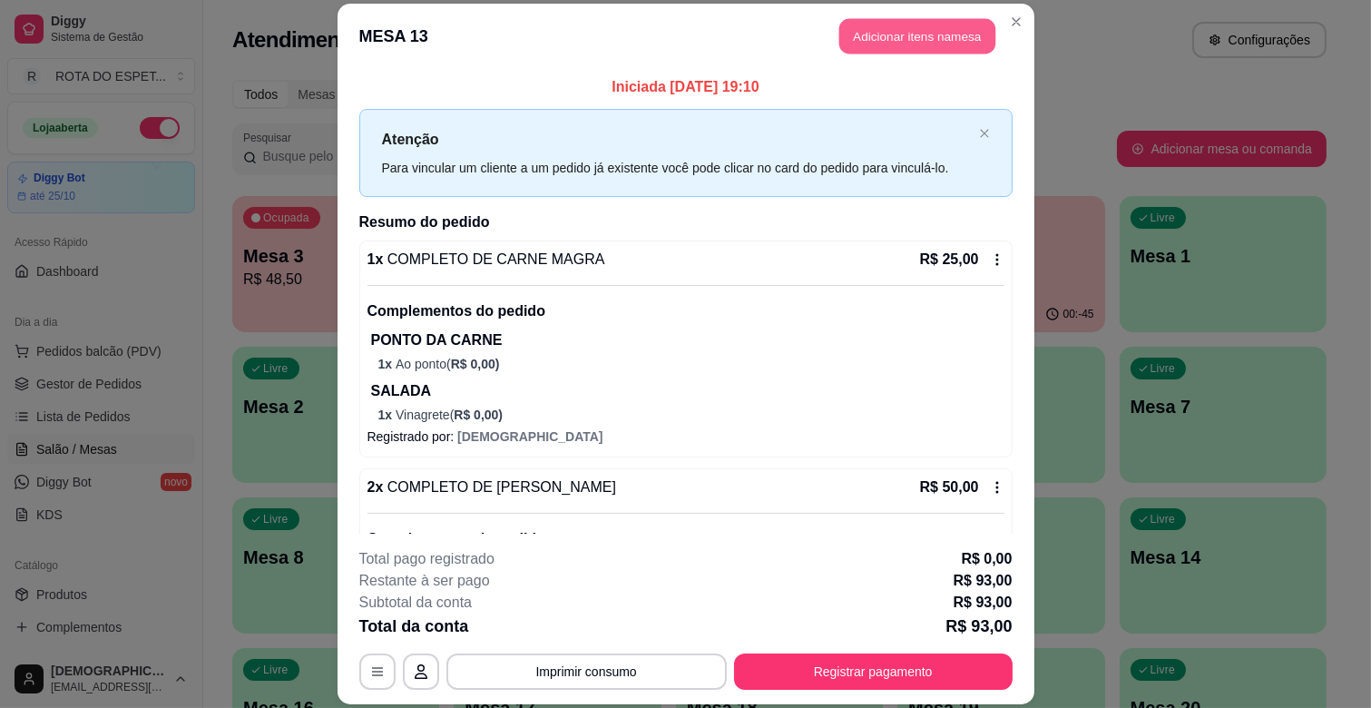
click at [872, 28] on button "Adicionar itens na mesa" at bounding box center [917, 36] width 156 height 35
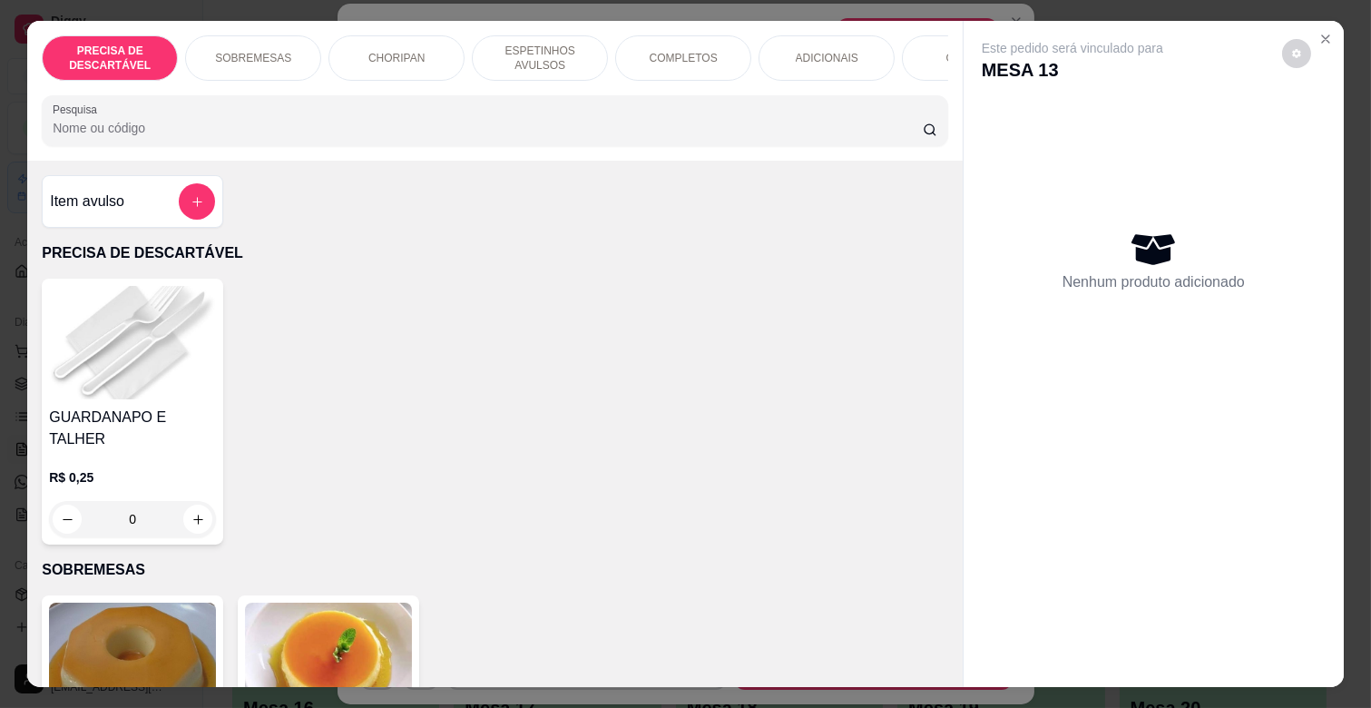
scroll to position [0, 806]
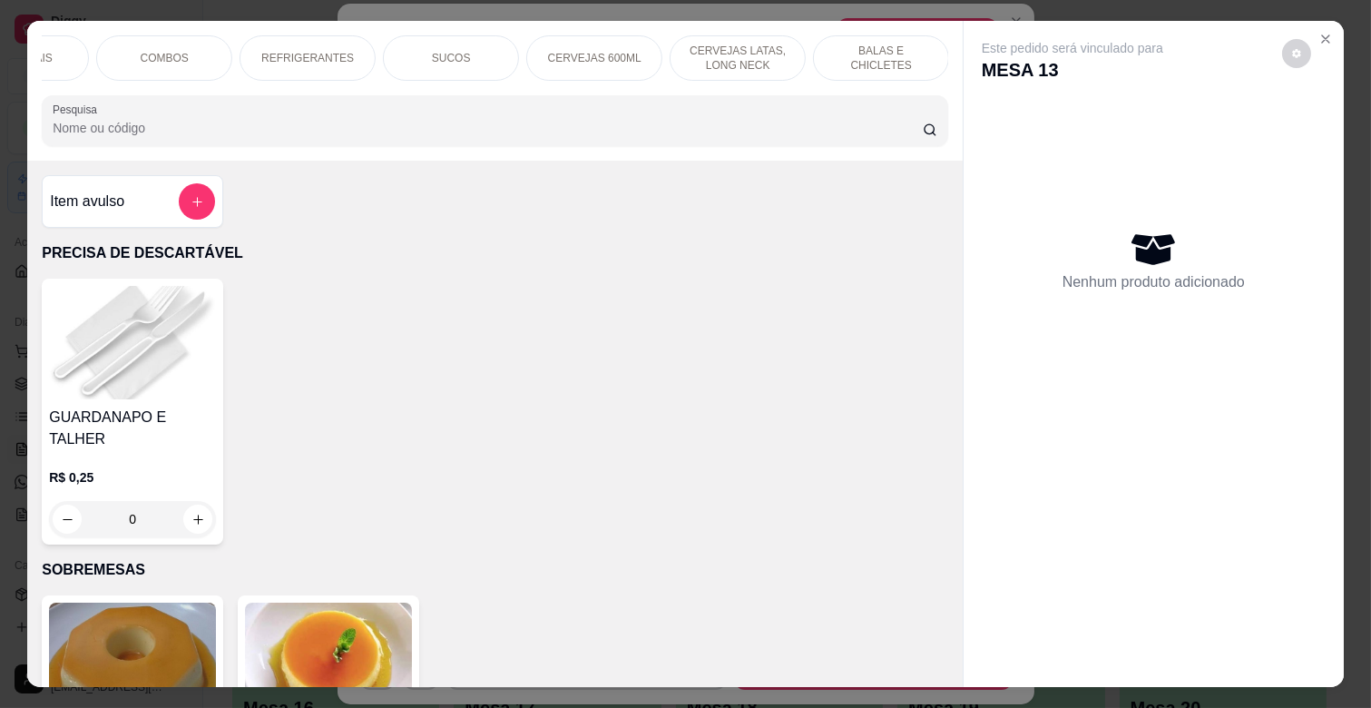
click at [869, 53] on p "BALAS E CHICLETES" at bounding box center [880, 58] width 105 height 29
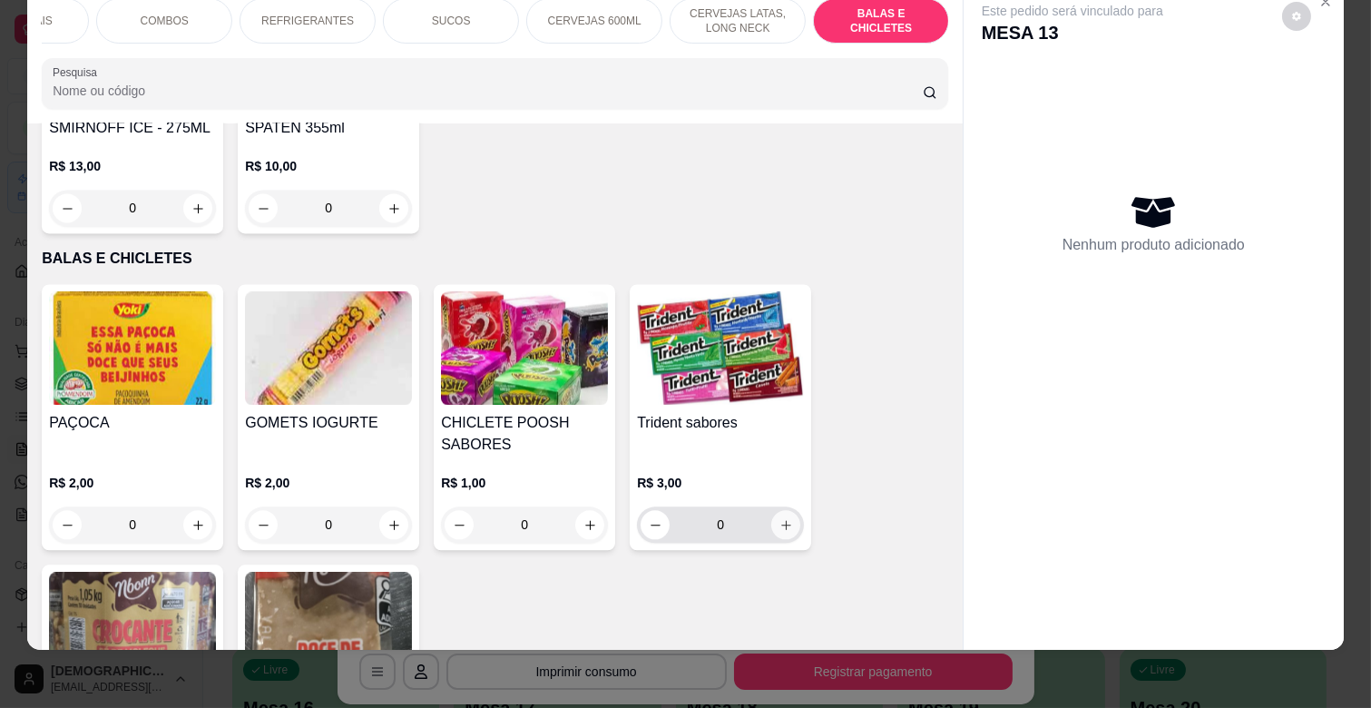
click at [771, 510] on button "increase-product-quantity" at bounding box center [785, 524] width 29 height 29
type input "1"
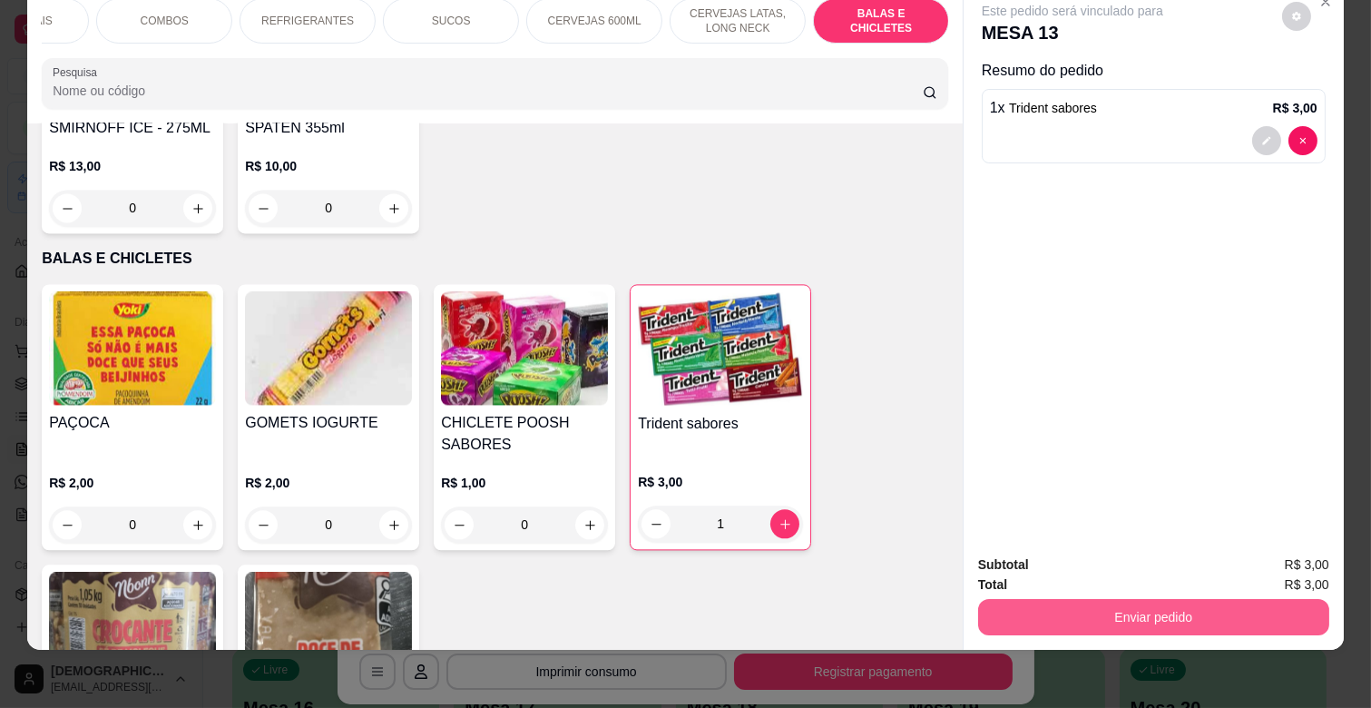
click at [1131, 599] on button "Enviar pedido" at bounding box center [1153, 617] width 351 height 36
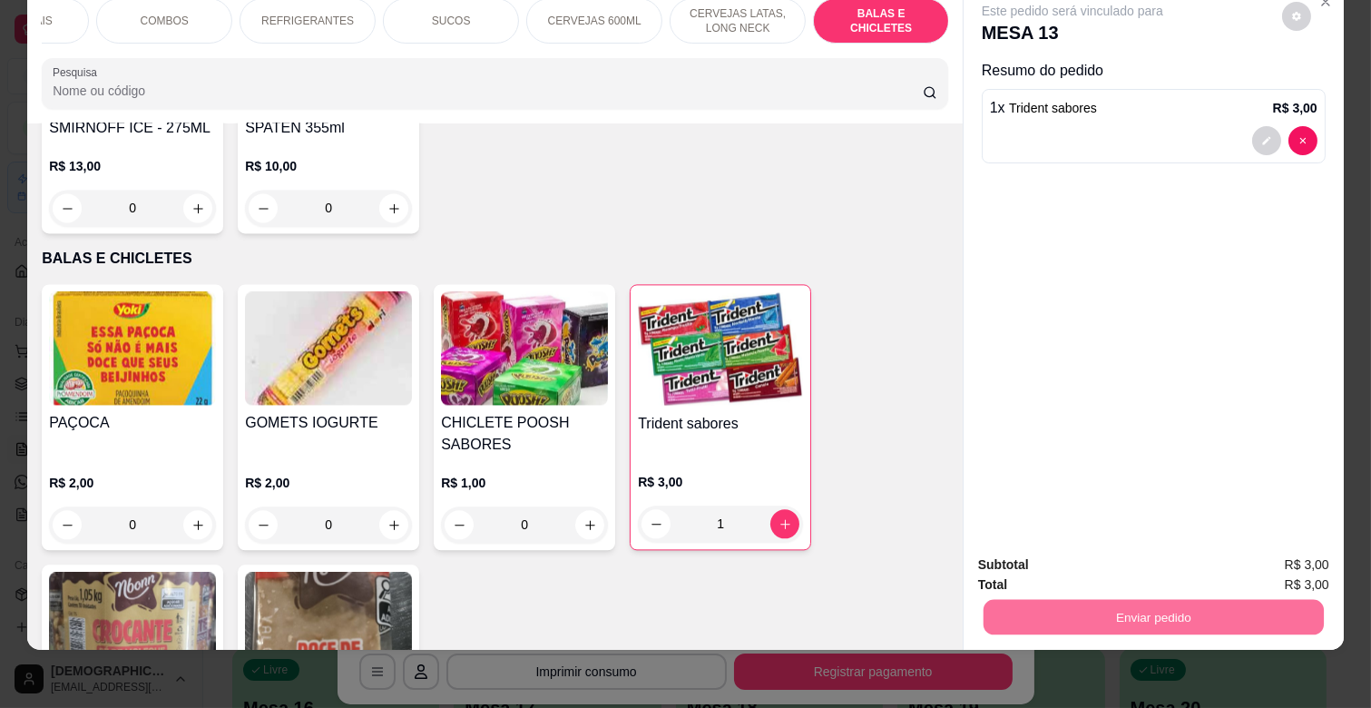
click at [1273, 554] on button "Enviar pedido" at bounding box center [1281, 557] width 103 height 34
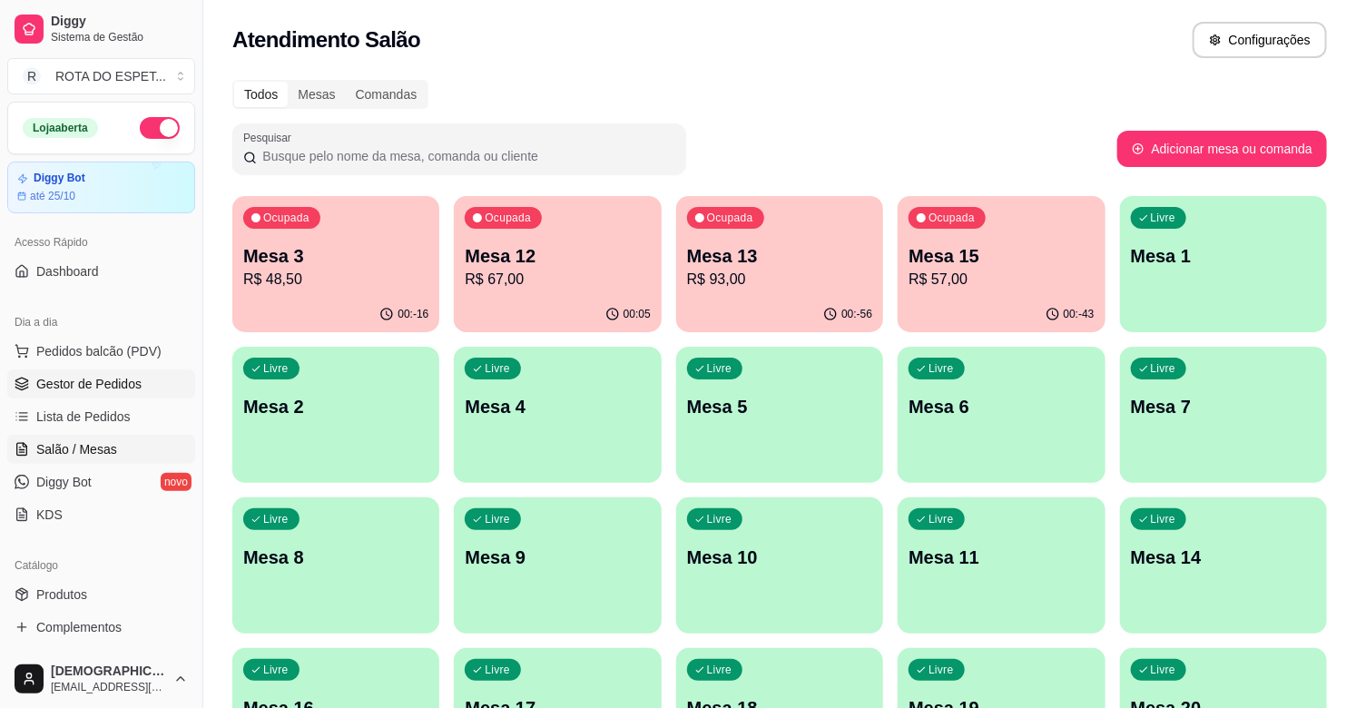
click at [47, 381] on span "Gestor de Pedidos" at bounding box center [88, 384] width 105 height 18
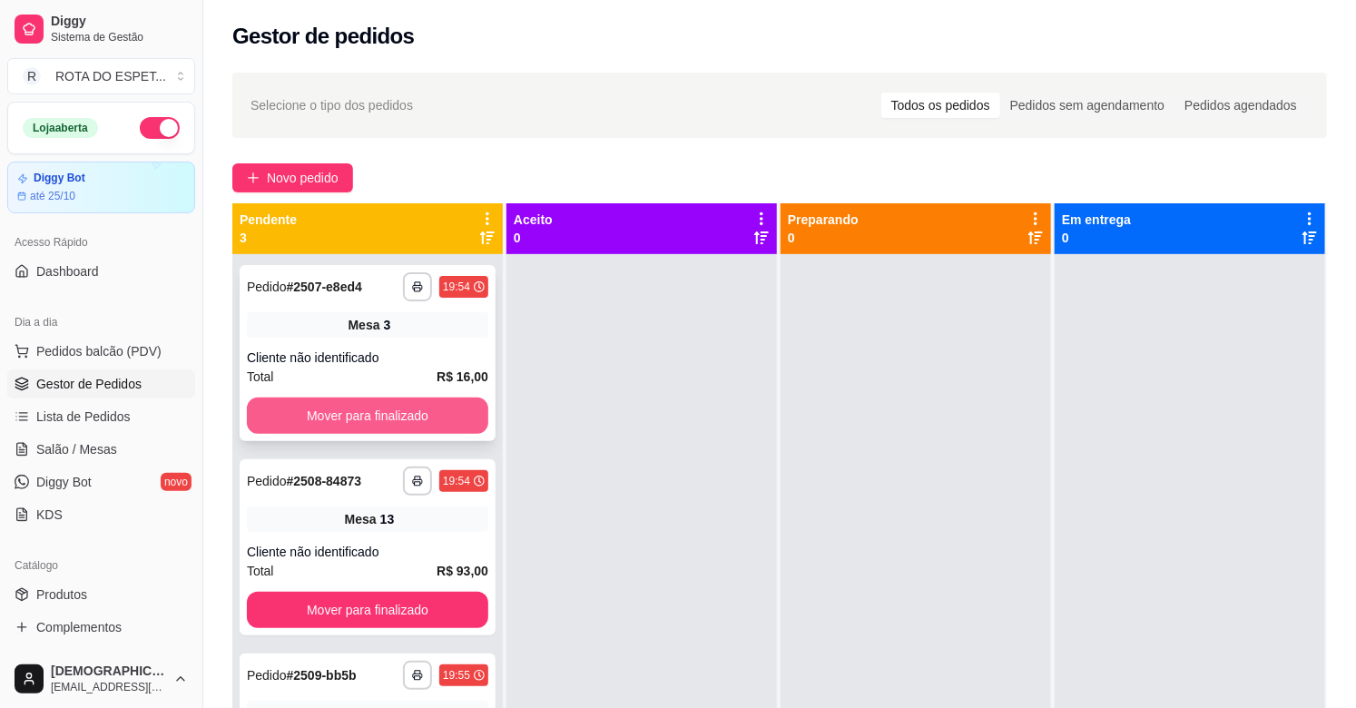
click at [404, 413] on button "Mover para finalizado" at bounding box center [367, 415] width 241 height 36
click at [404, 592] on button "Mover para finalizado" at bounding box center [367, 610] width 241 height 36
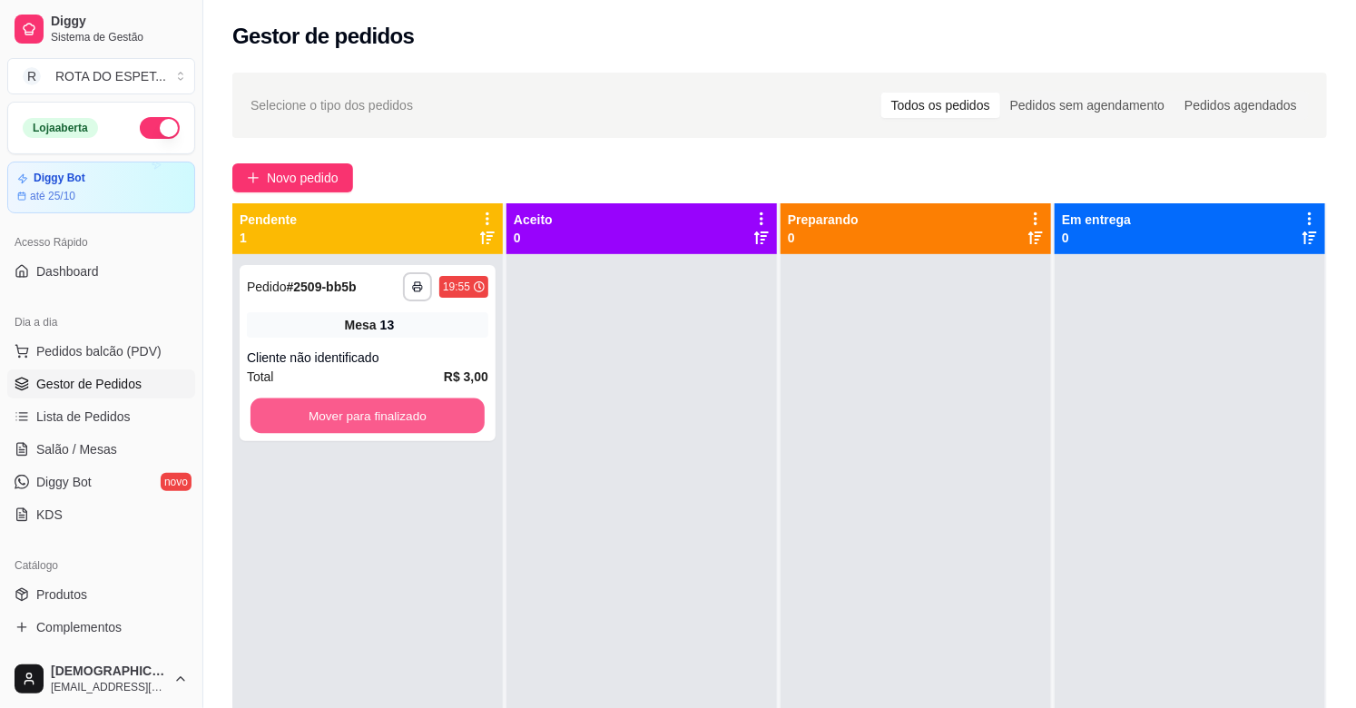
click at [404, 413] on button "Mover para finalizado" at bounding box center [367, 415] width 234 height 35
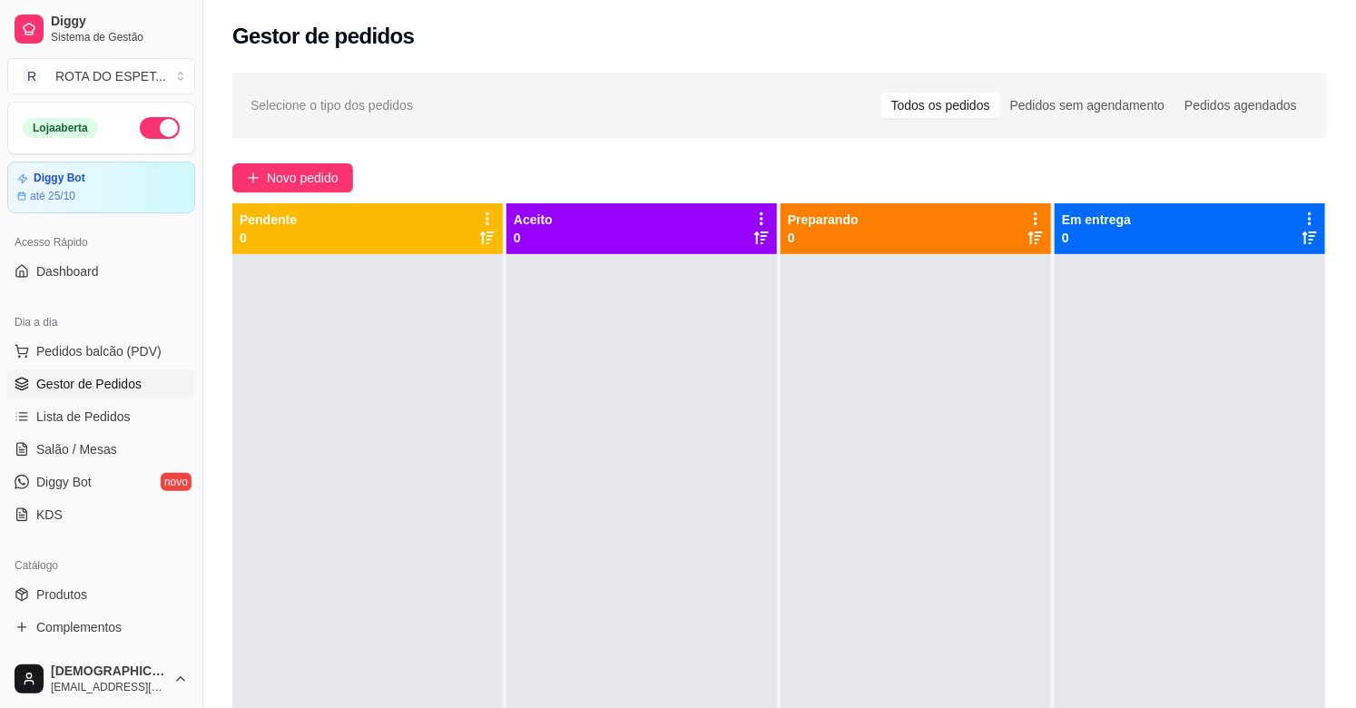
click at [910, 490] on div at bounding box center [915, 608] width 270 height 708
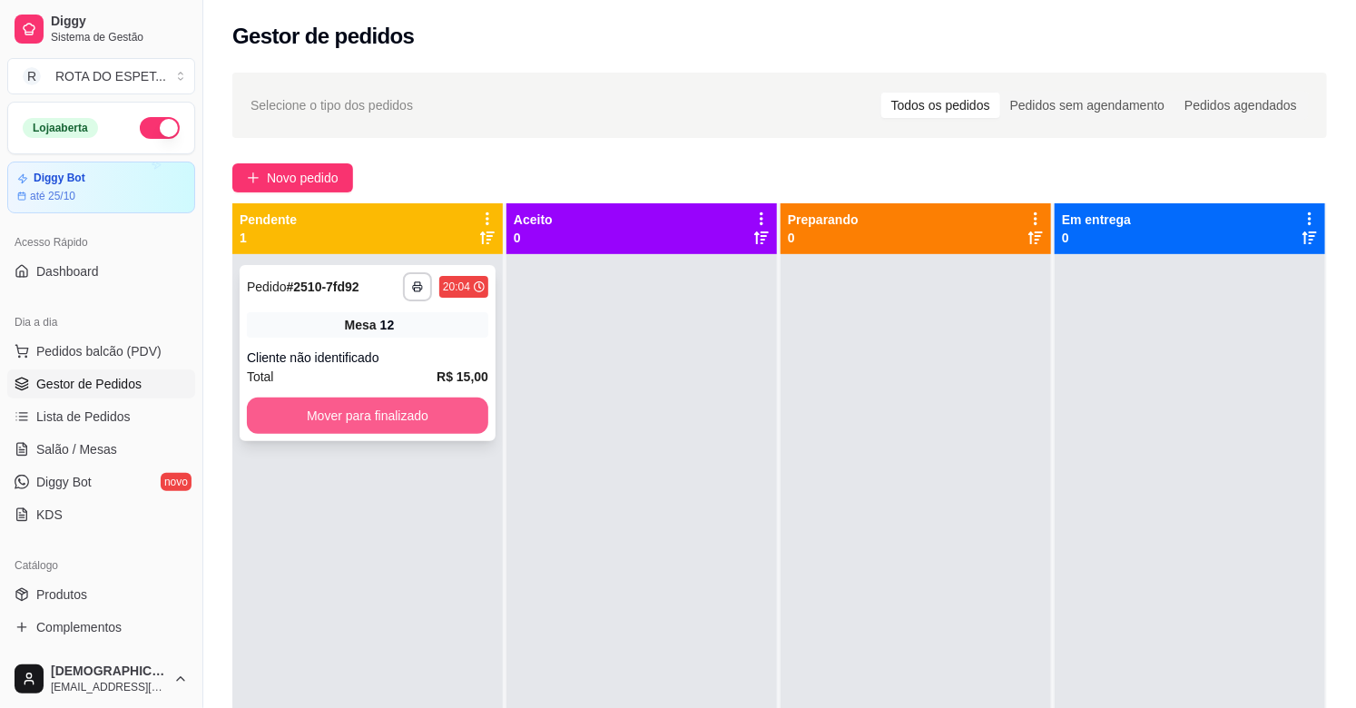
click at [458, 397] on button "Mover para finalizado" at bounding box center [367, 415] width 241 height 36
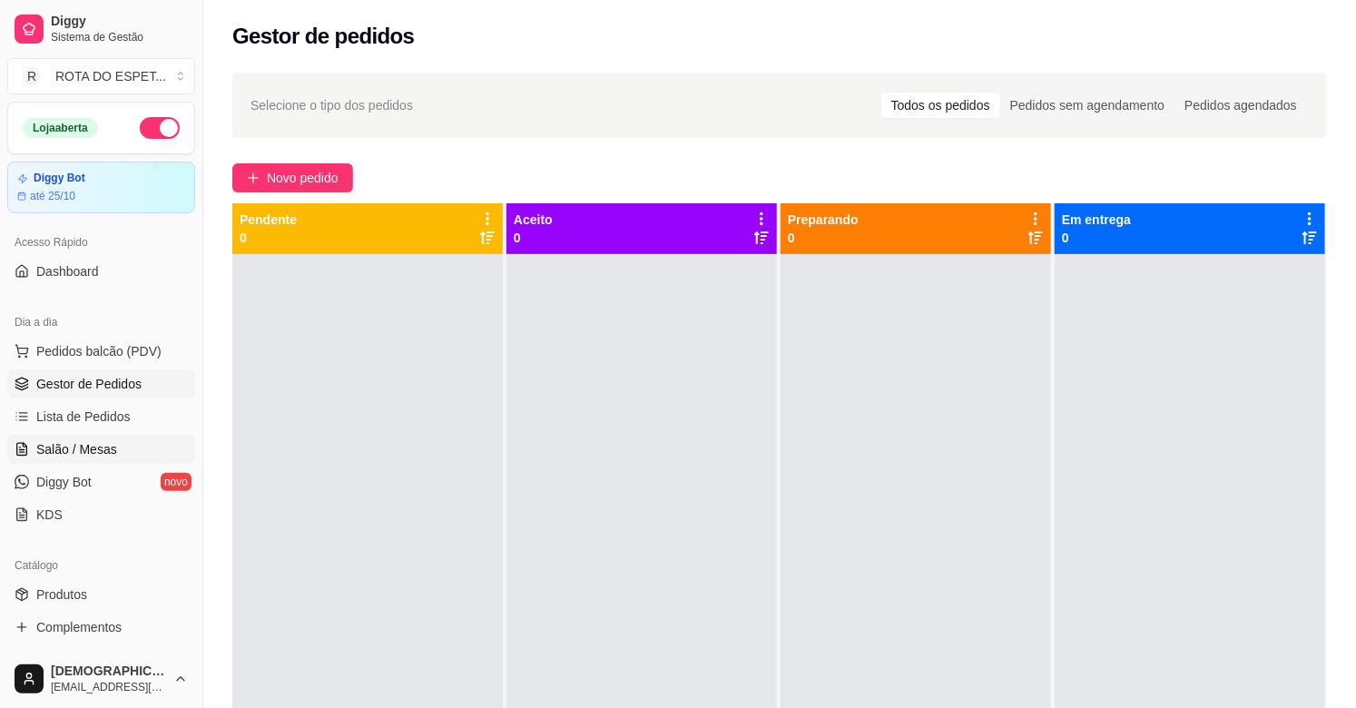
click at [102, 443] on span "Salão / Mesas" at bounding box center [76, 449] width 81 height 18
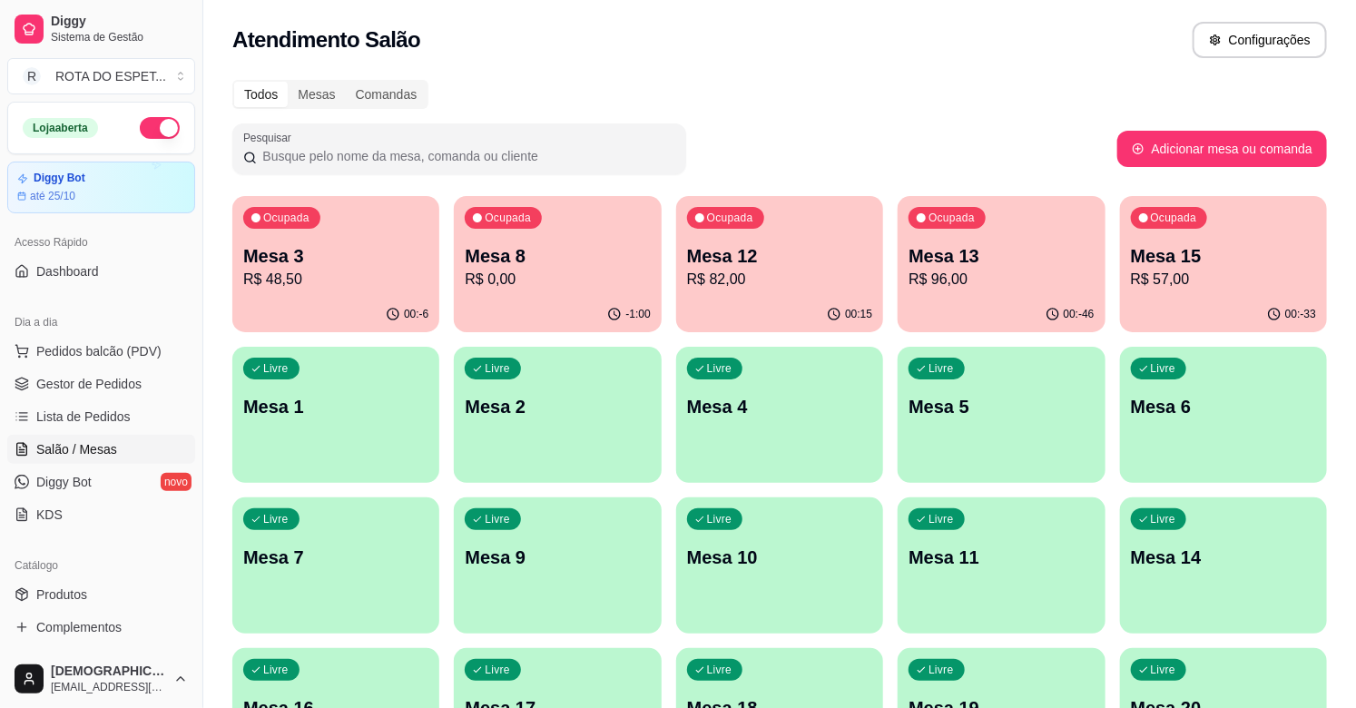
click at [1258, 287] on p "R$ 57,00" at bounding box center [1223, 280] width 185 height 22
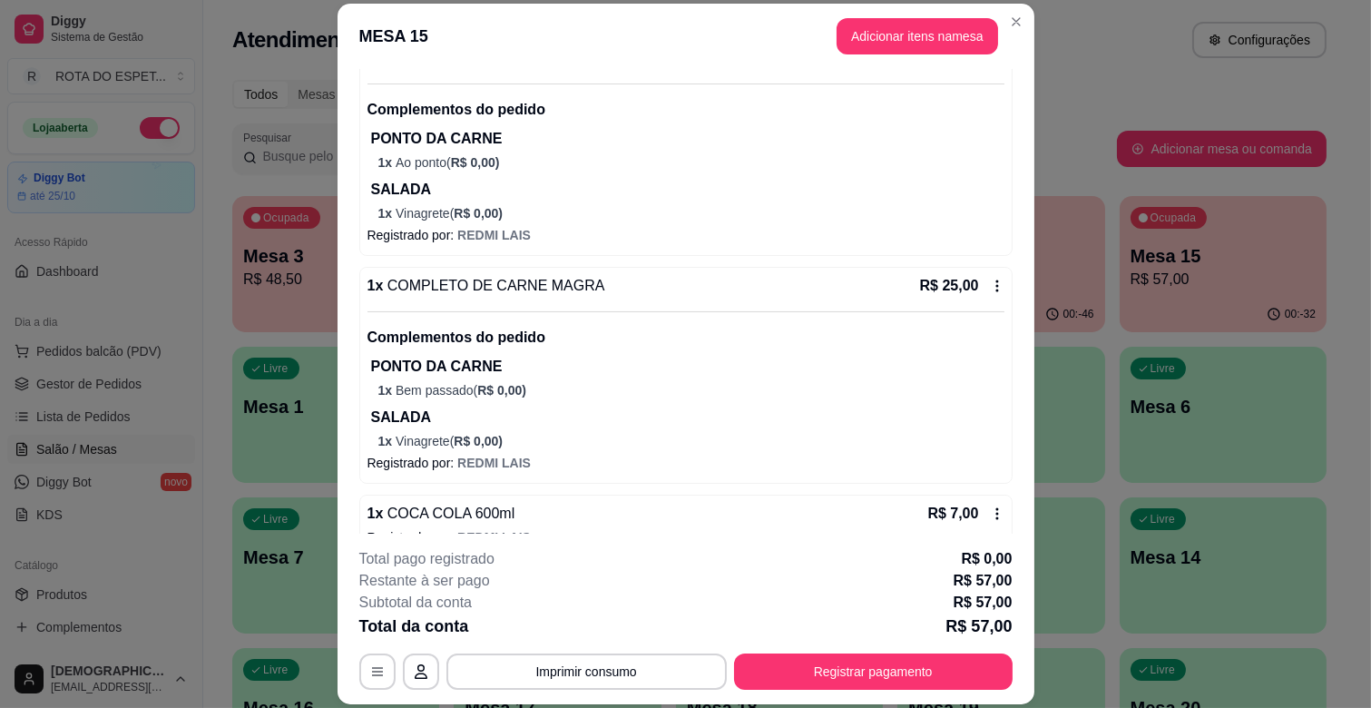
scroll to position [233, 0]
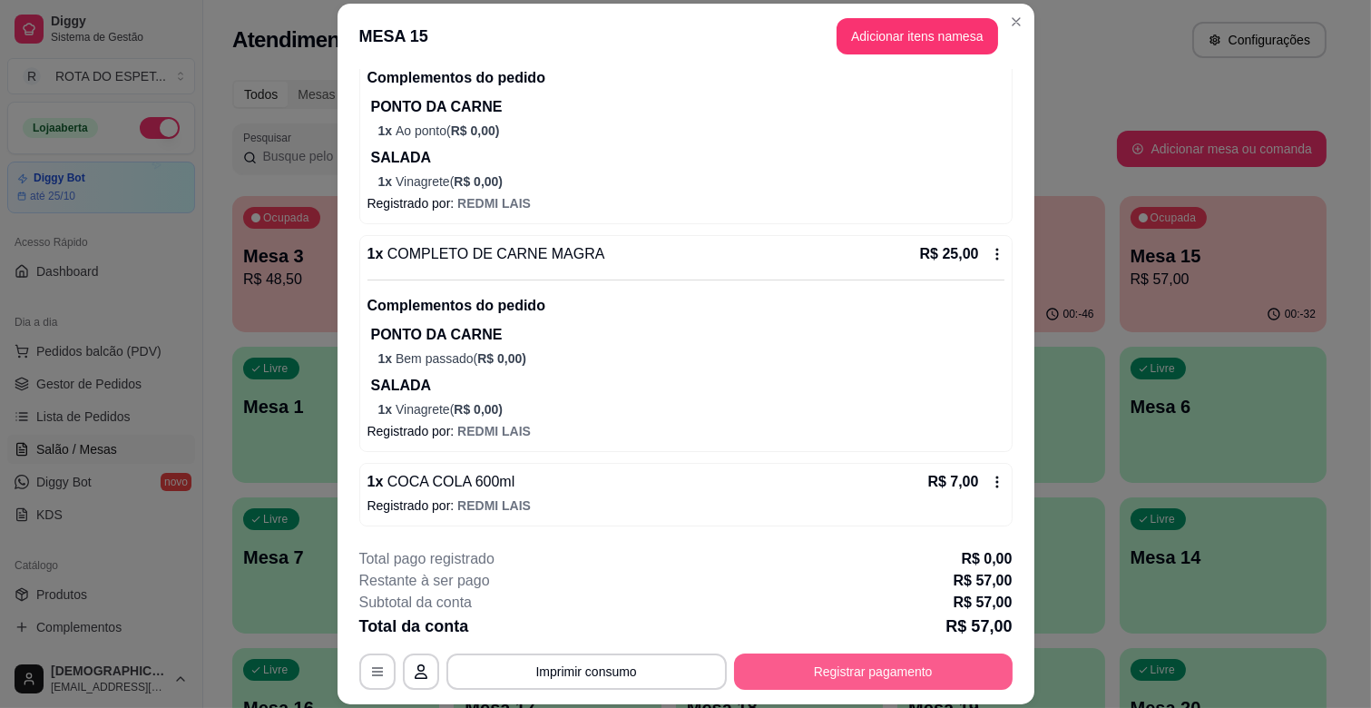
click at [869, 670] on button "Registrar pagamento" at bounding box center [873, 671] width 279 height 36
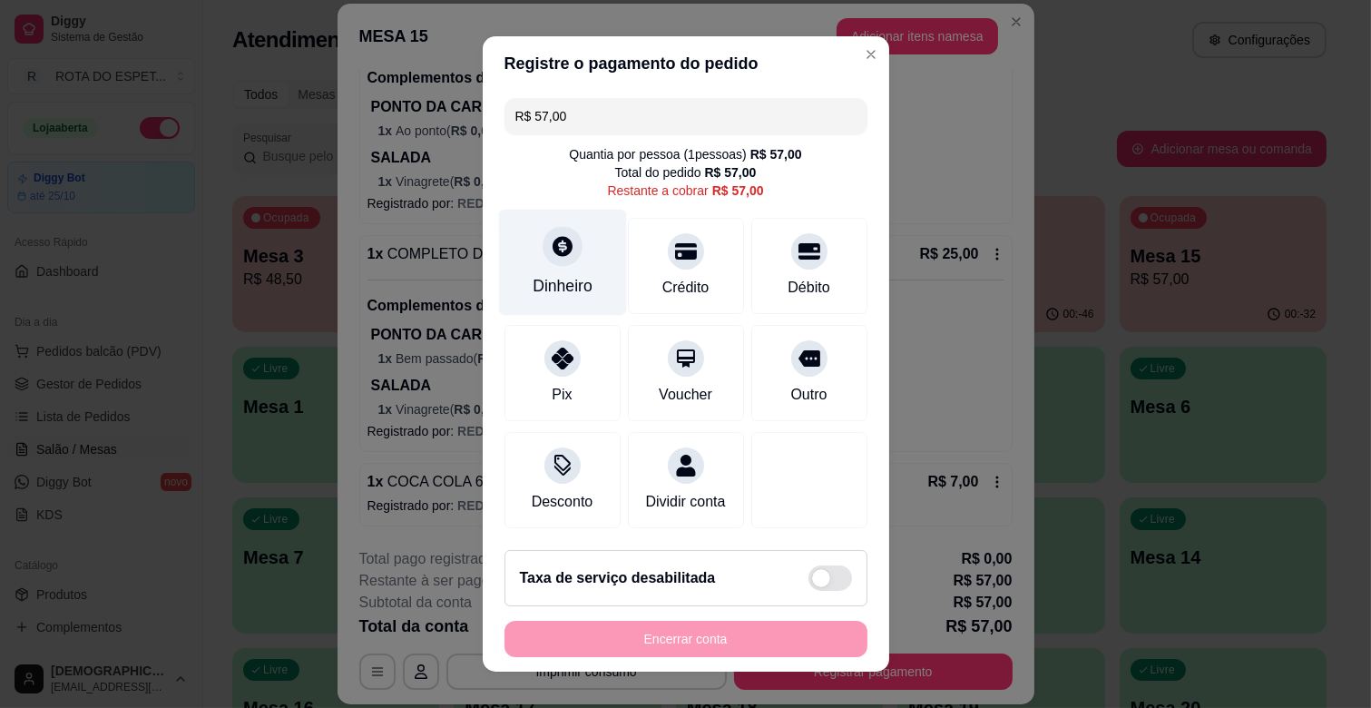
click at [527, 256] on div "Dinheiro" at bounding box center [562, 263] width 128 height 106
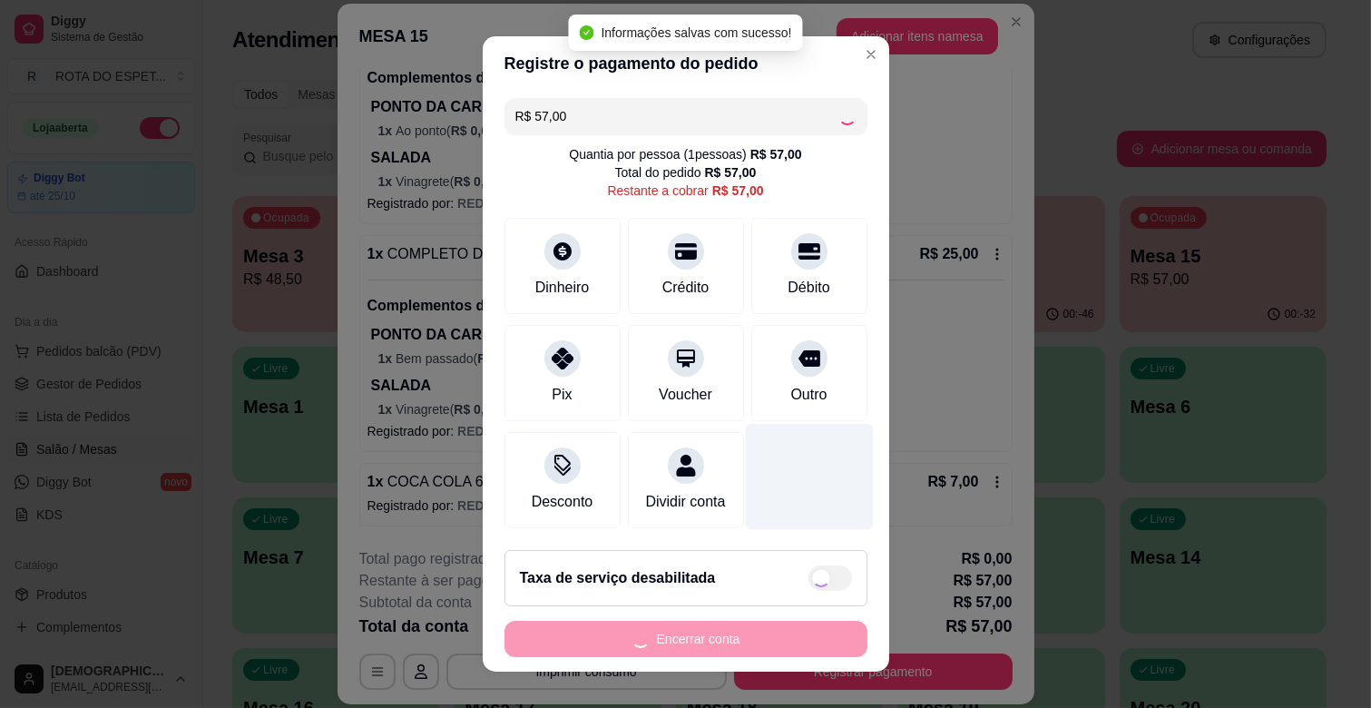
type input "R$ 0,00"
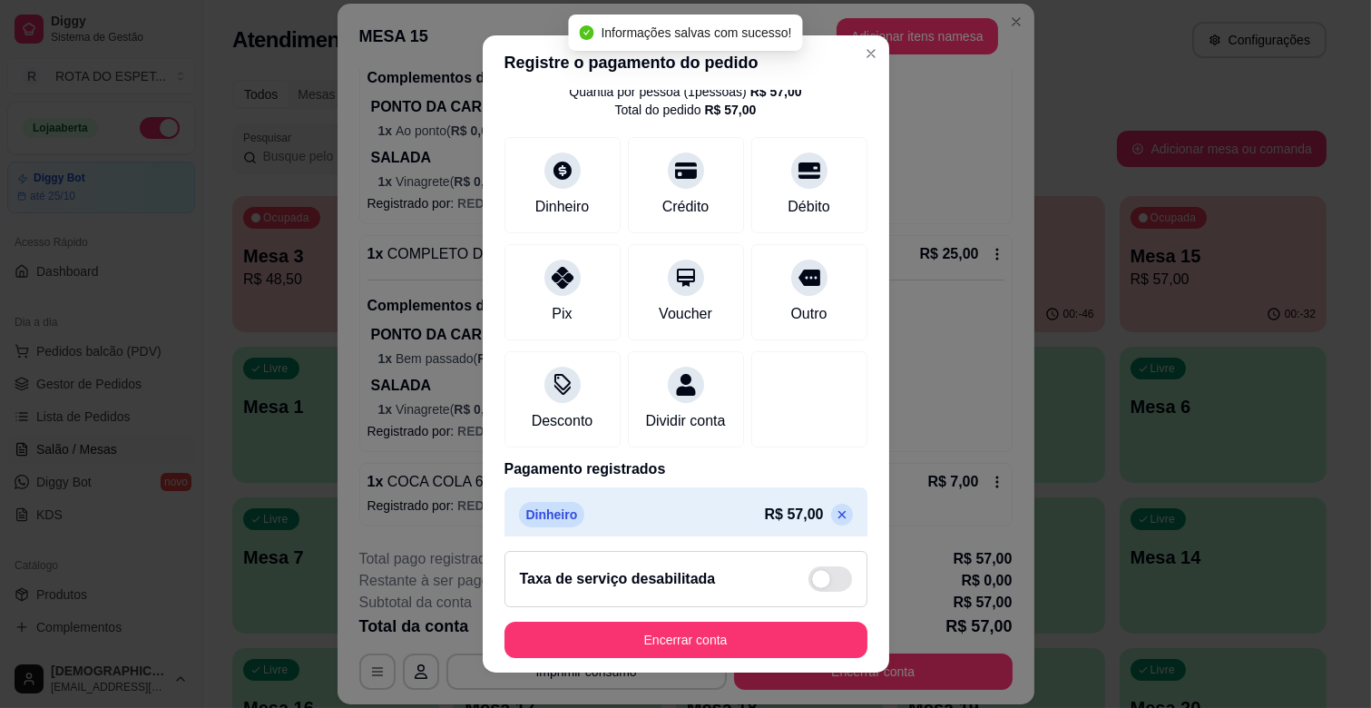
scroll to position [96, 0]
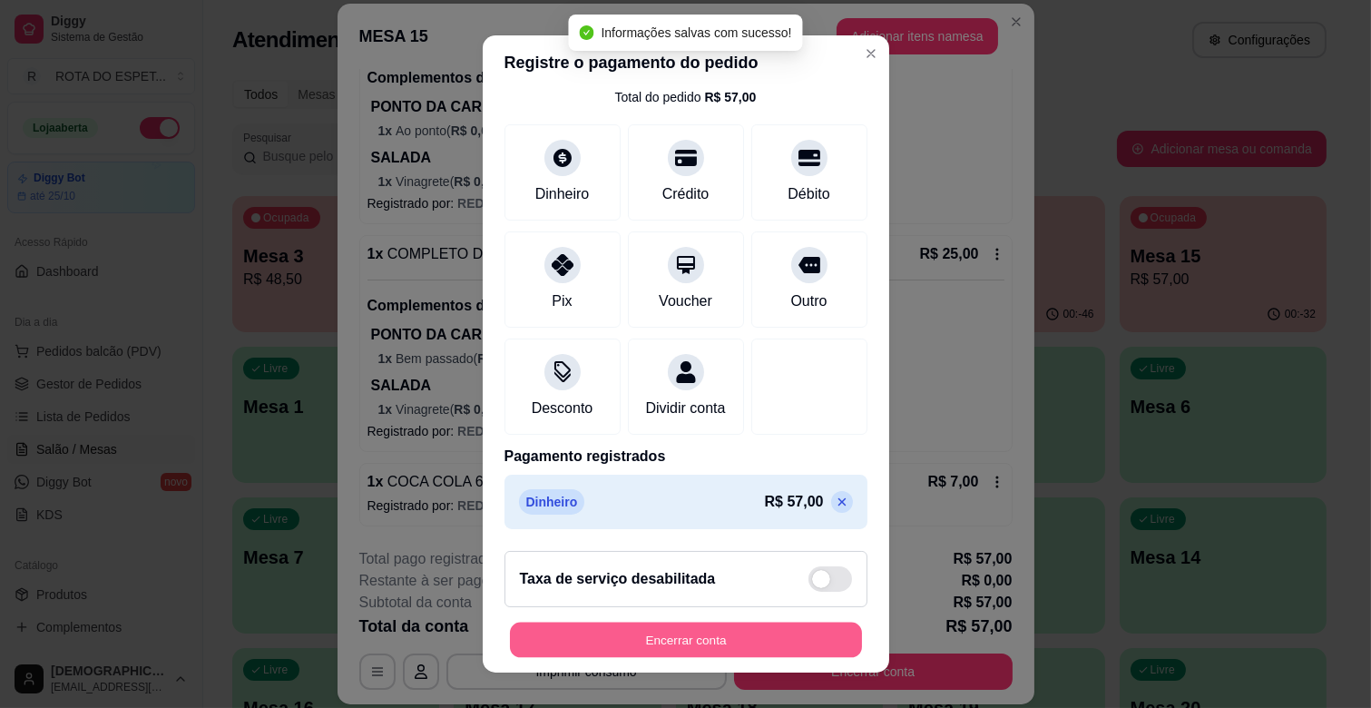
click at [764, 638] on button "Encerrar conta" at bounding box center [686, 639] width 352 height 35
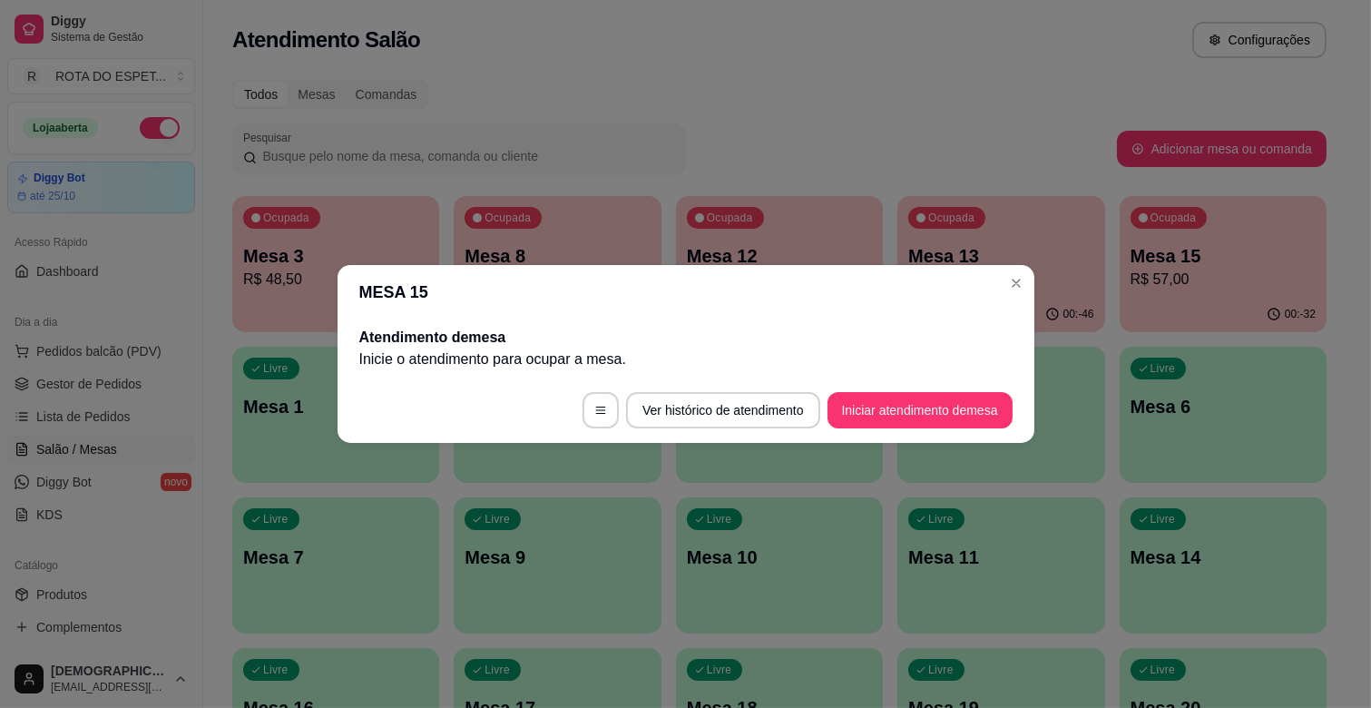
scroll to position [0, 0]
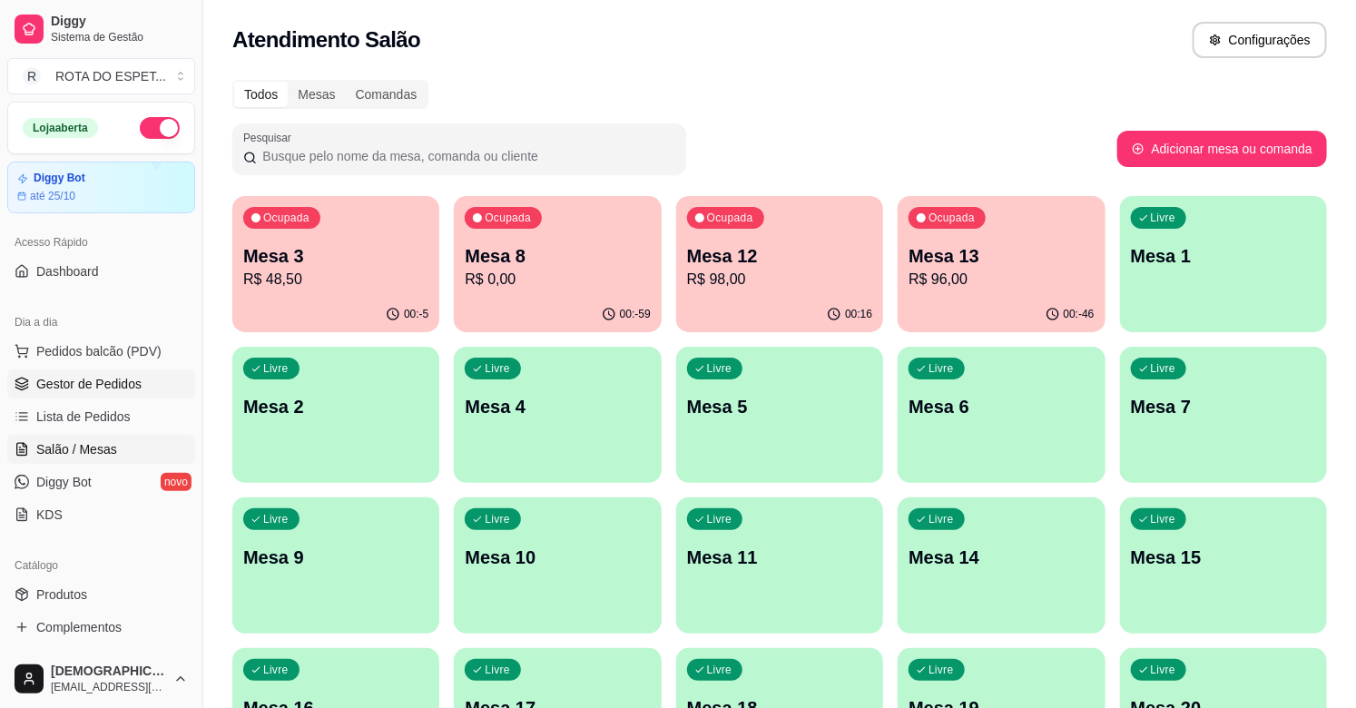
click at [69, 393] on link "Gestor de Pedidos" at bounding box center [101, 383] width 188 height 29
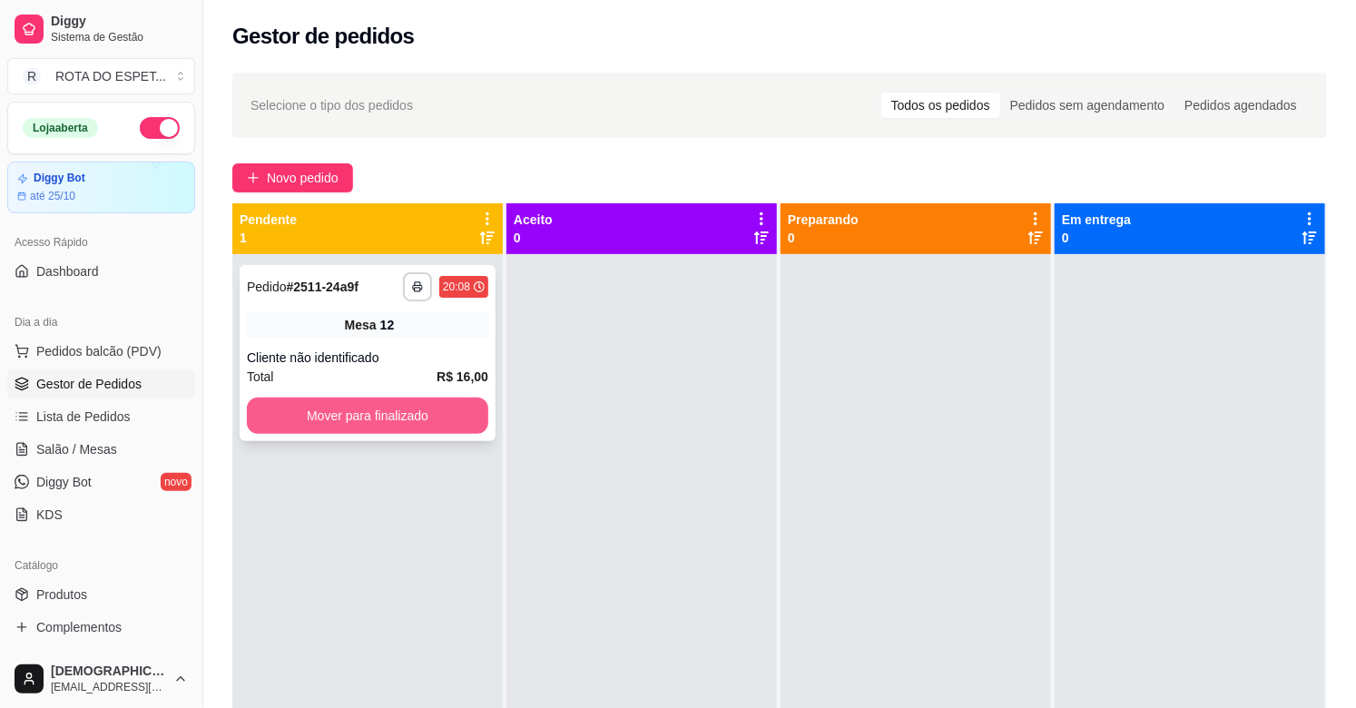
click at [420, 418] on button "Mover para finalizado" at bounding box center [367, 415] width 241 height 36
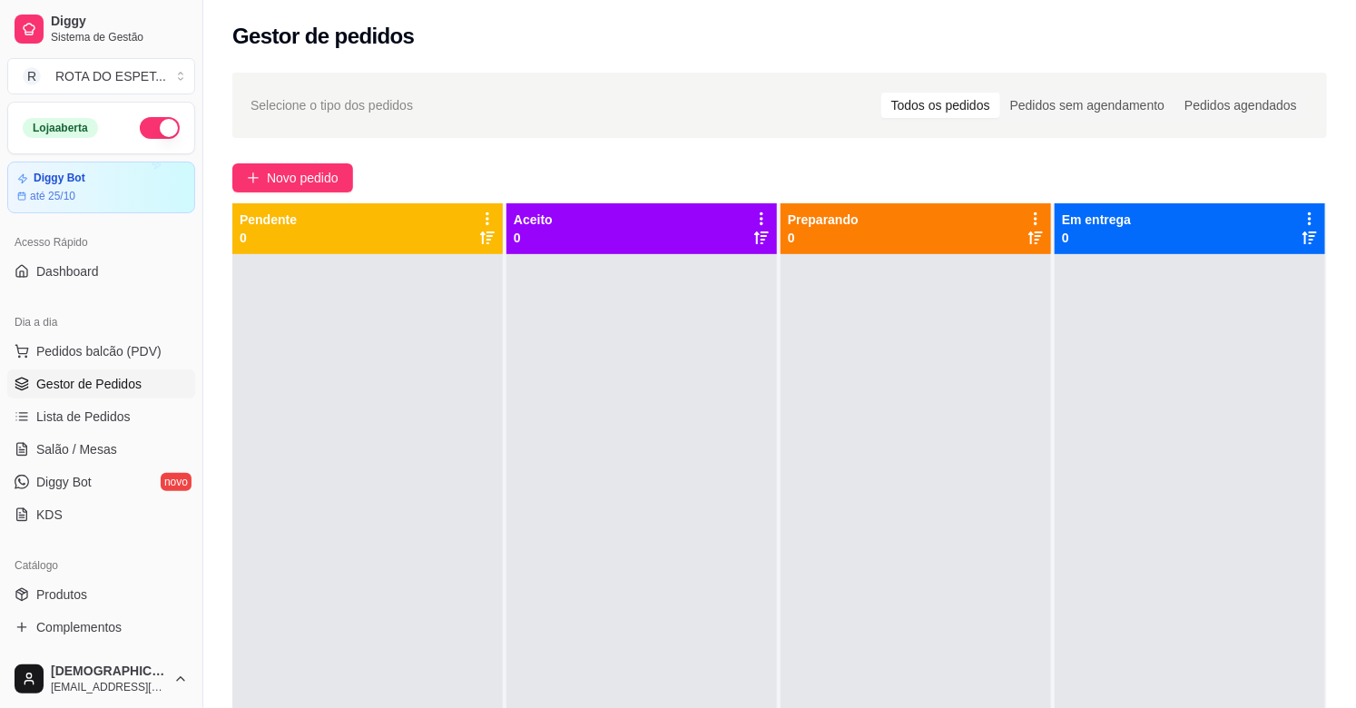
click at [500, 551] on div at bounding box center [367, 608] width 270 height 708
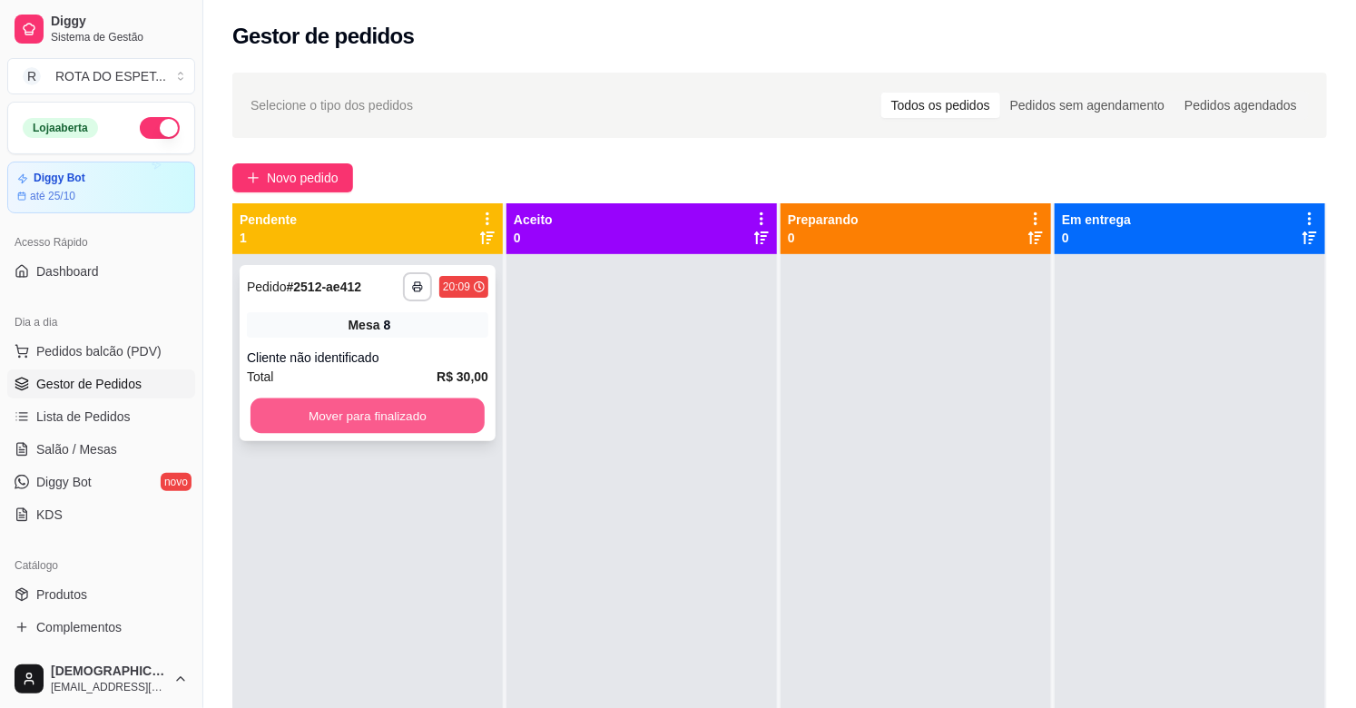
click at [361, 416] on button "Mover para finalizado" at bounding box center [367, 415] width 234 height 35
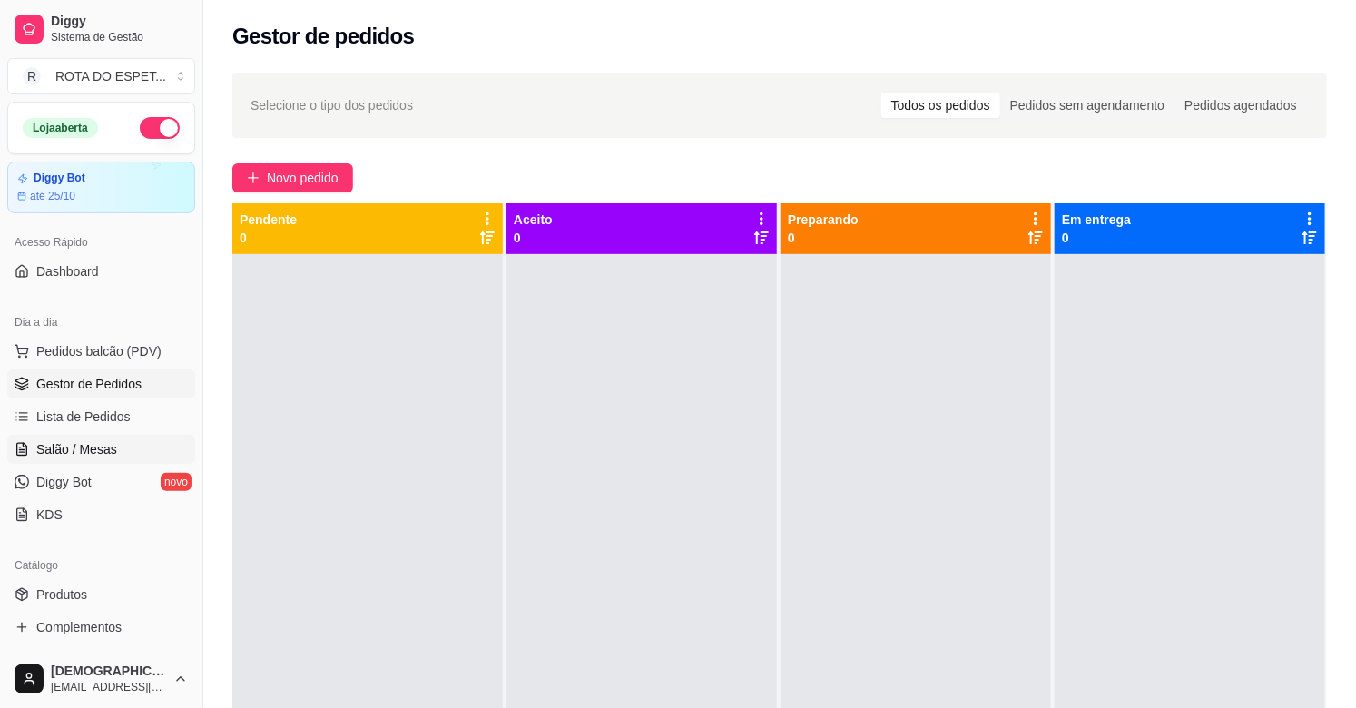
click at [60, 456] on span "Salão / Mesas" at bounding box center [76, 449] width 81 height 18
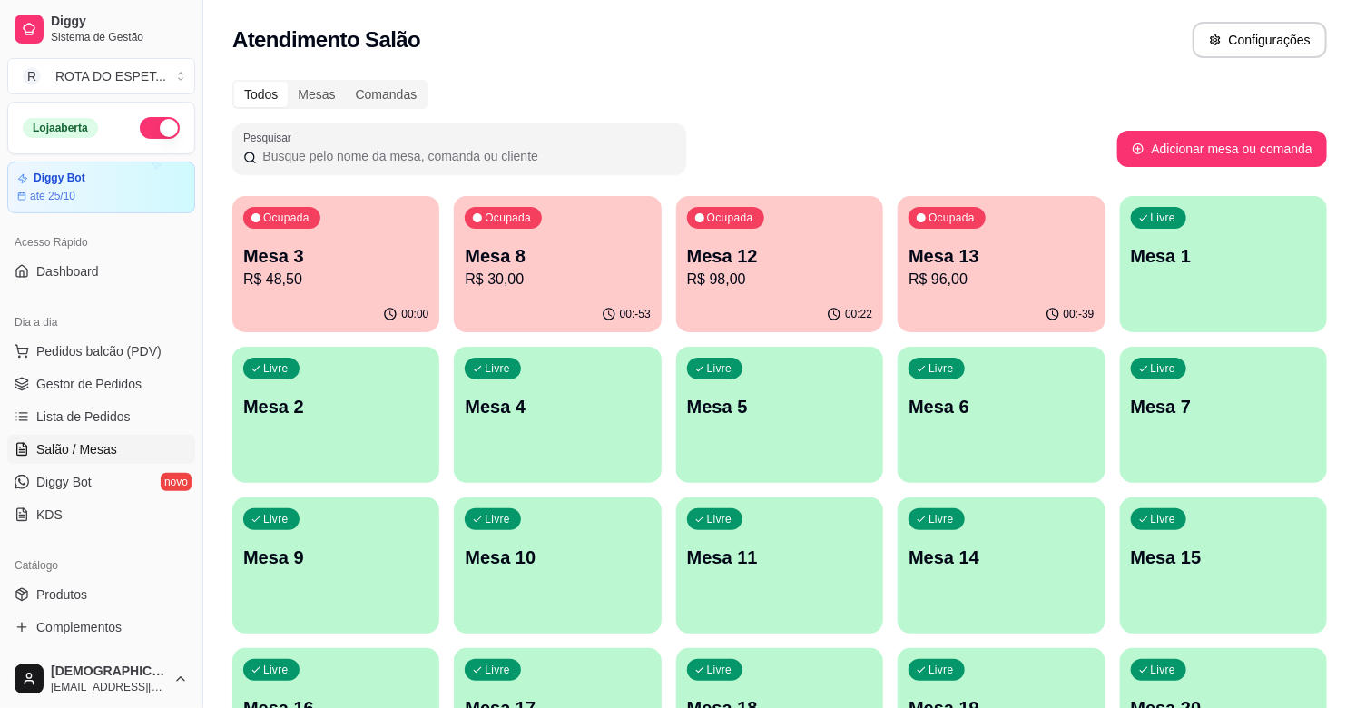
click at [794, 269] on p "R$ 98,00" at bounding box center [779, 280] width 185 height 22
click at [1032, 212] on div "Ocupada Mesa 13 R$ 96,00" at bounding box center [1000, 246] width 207 height 101
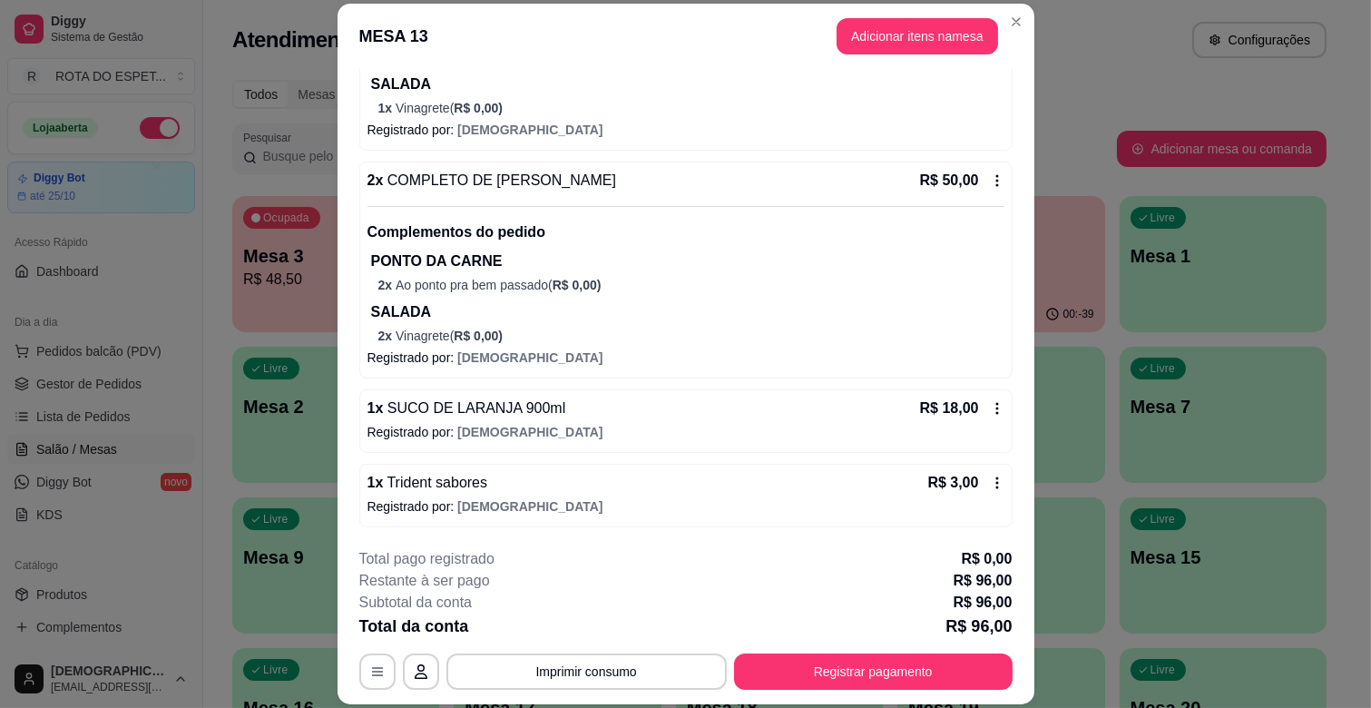
scroll to position [308, 0]
click at [778, 655] on button "Registrar pagamento" at bounding box center [873, 671] width 270 height 35
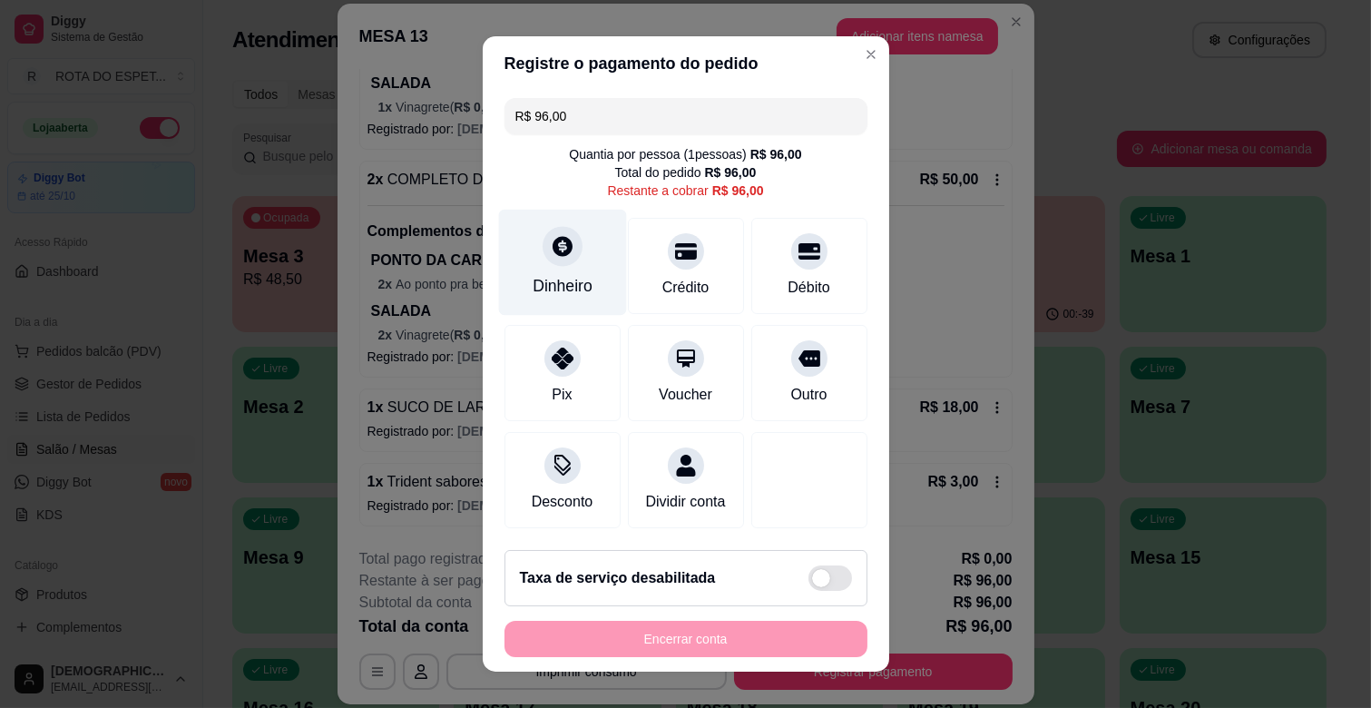
click at [569, 257] on div "Dinheiro" at bounding box center [562, 263] width 128 height 106
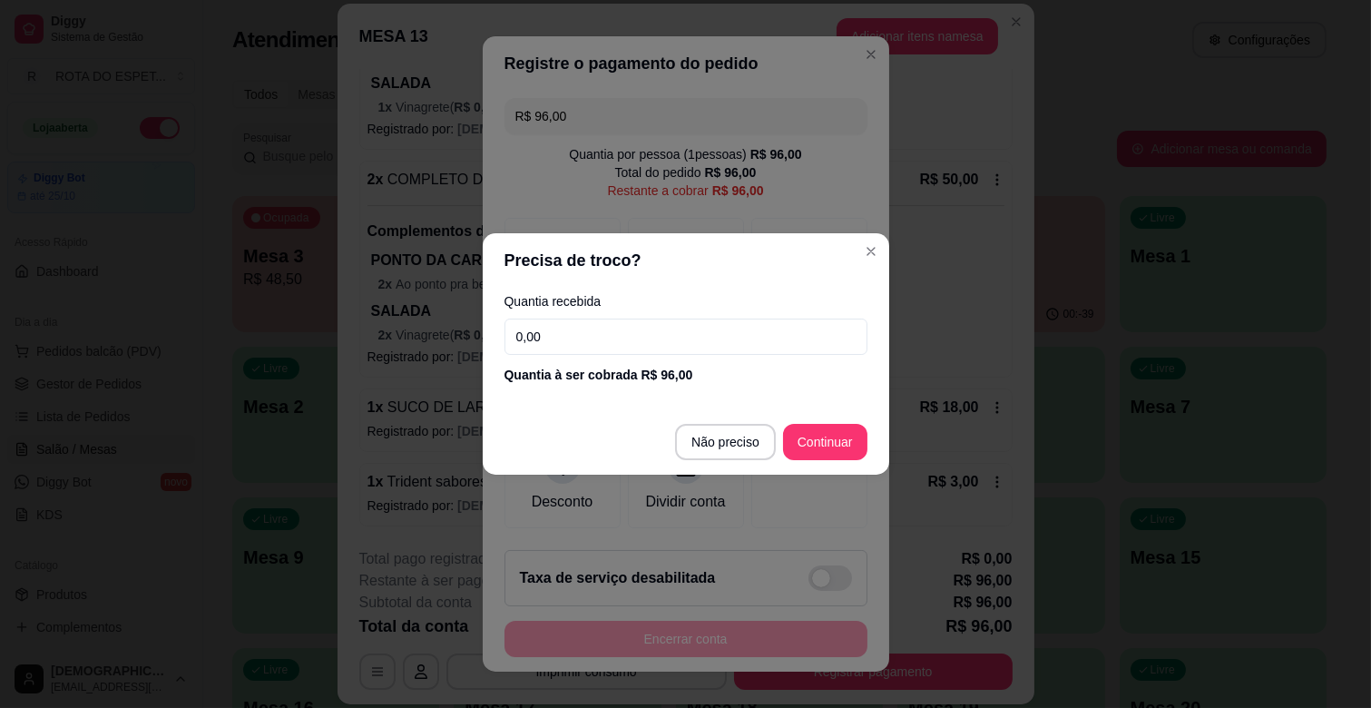
click at [597, 331] on input "0,00" at bounding box center [685, 336] width 363 height 36
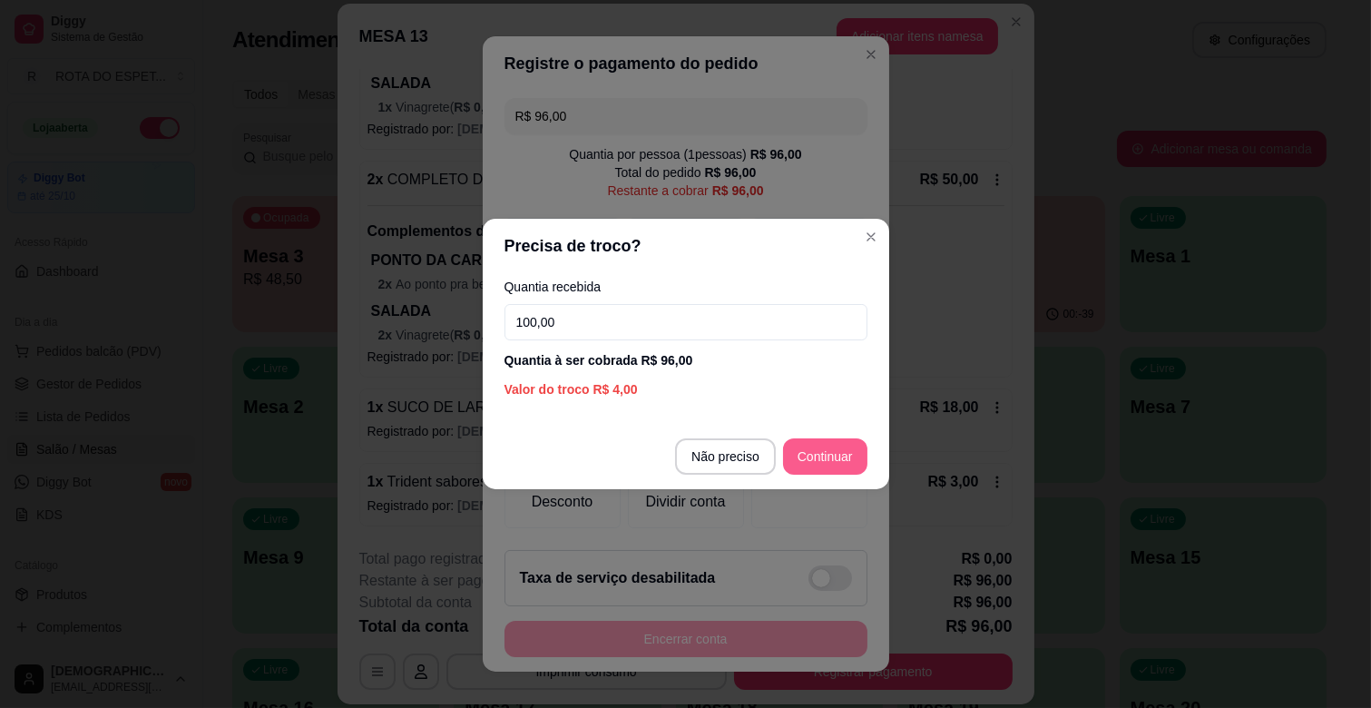
type input "100,00"
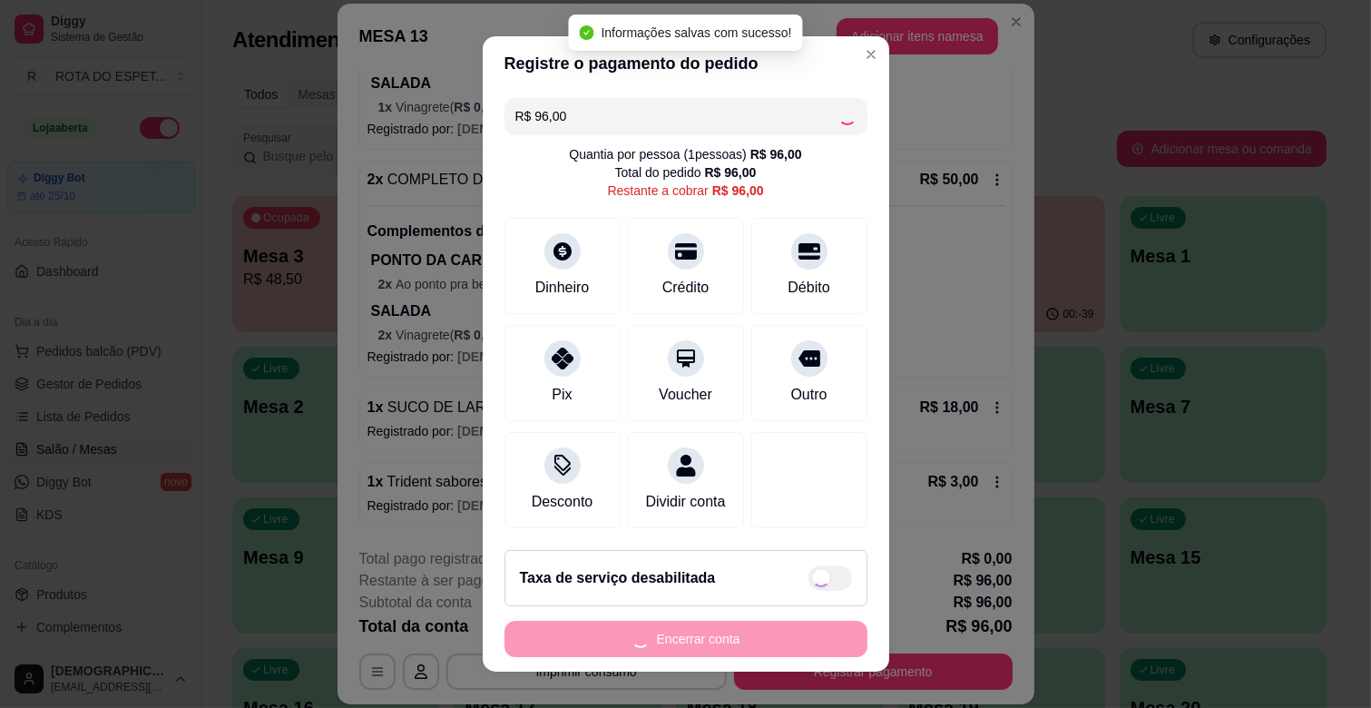
type input "R$ 0,00"
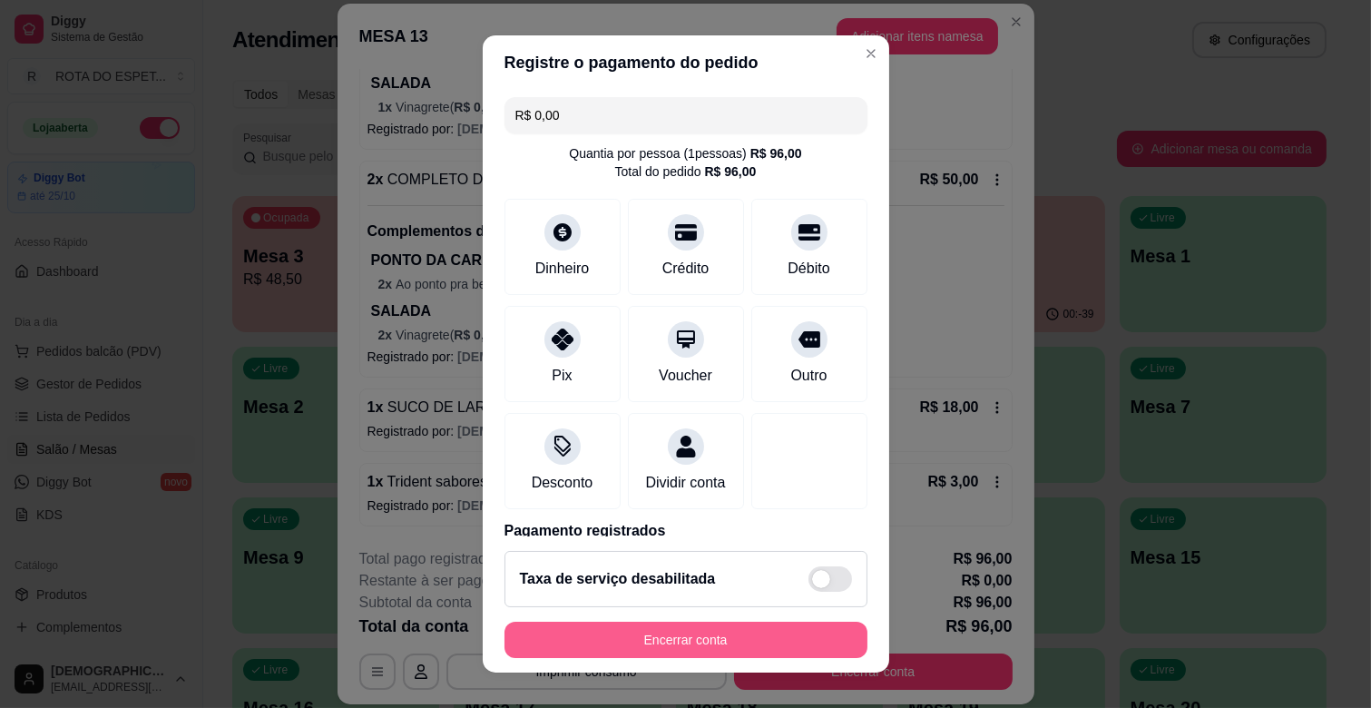
click at [720, 636] on button "Encerrar conta" at bounding box center [685, 640] width 363 height 36
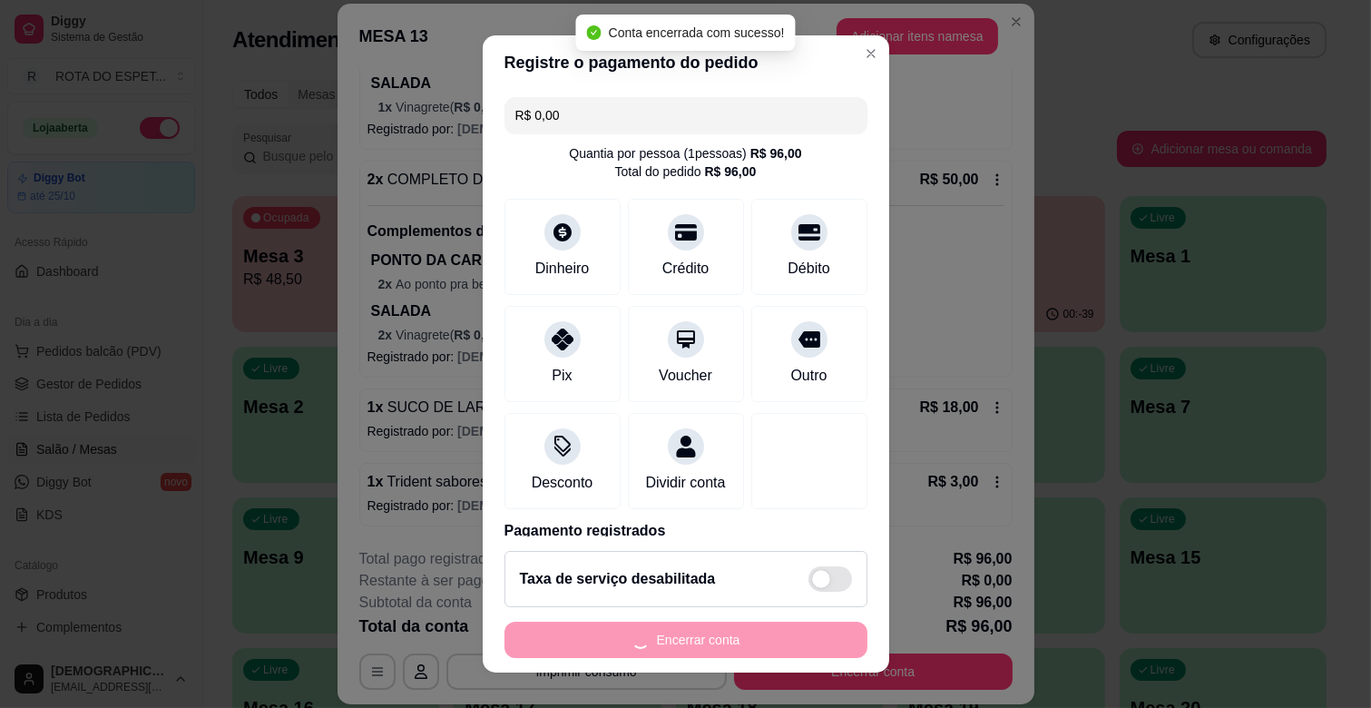
scroll to position [0, 0]
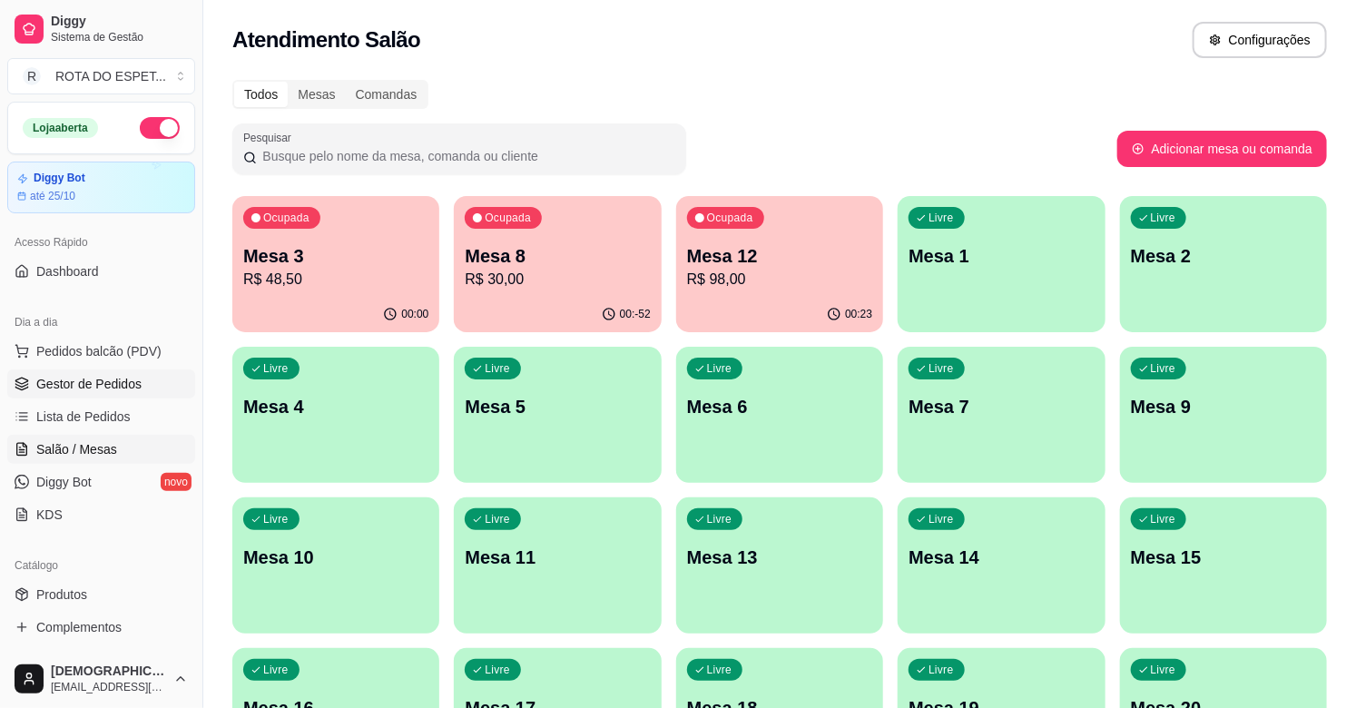
click at [94, 387] on span "Gestor de Pedidos" at bounding box center [88, 384] width 105 height 18
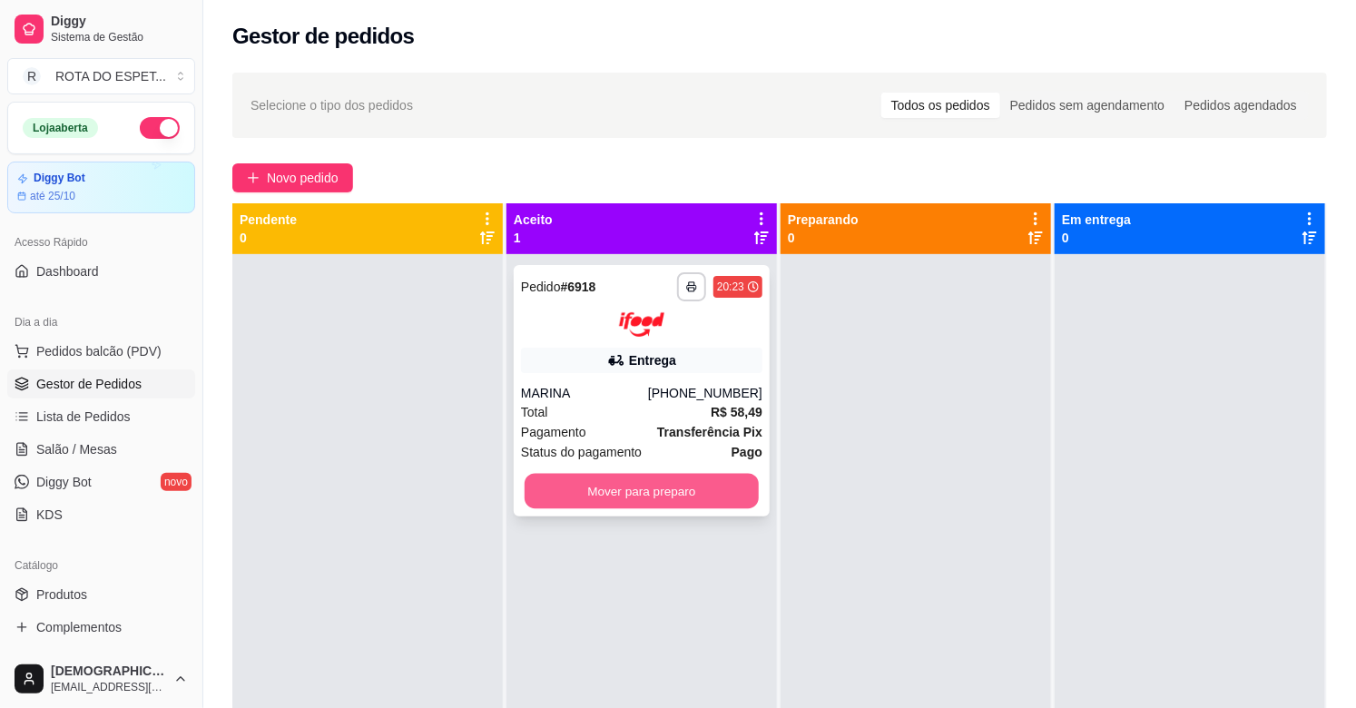
click at [673, 484] on button "Mover para preparo" at bounding box center [641, 490] width 234 height 35
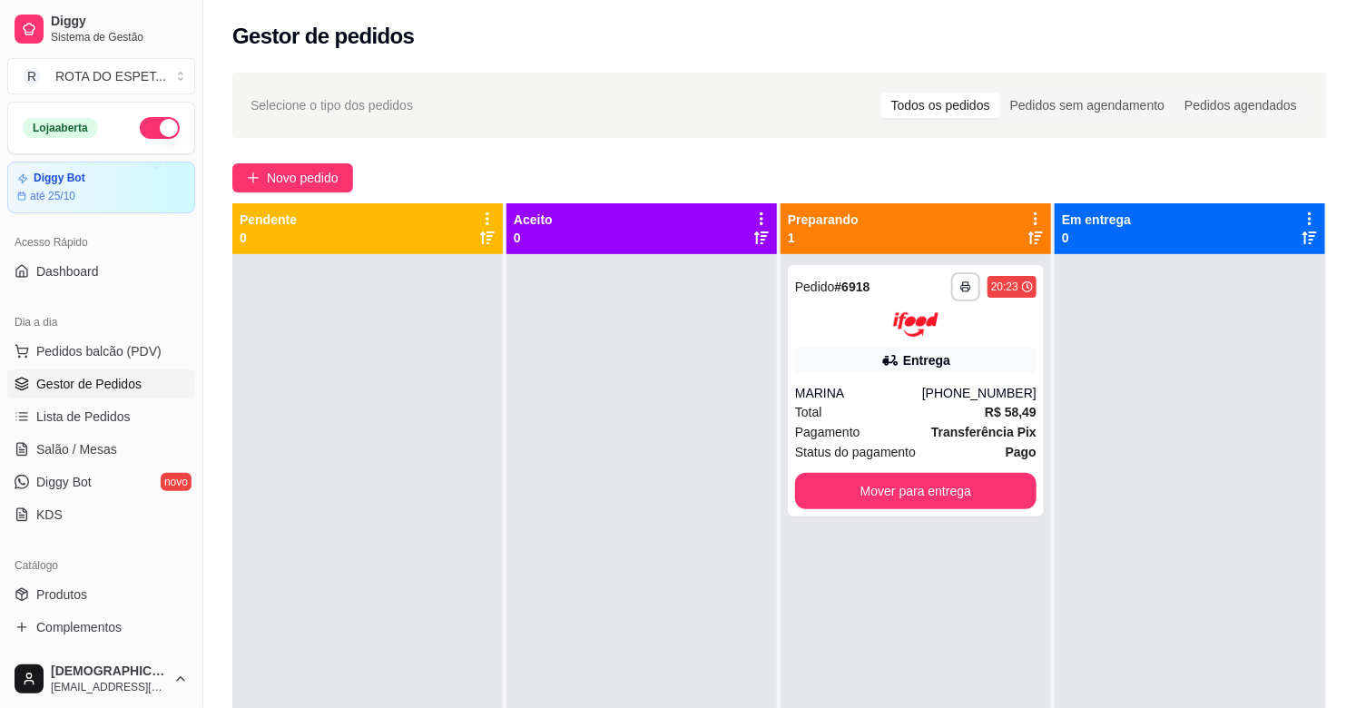
click at [613, 451] on div at bounding box center [641, 608] width 270 height 708
click at [539, 542] on div at bounding box center [641, 608] width 270 height 708
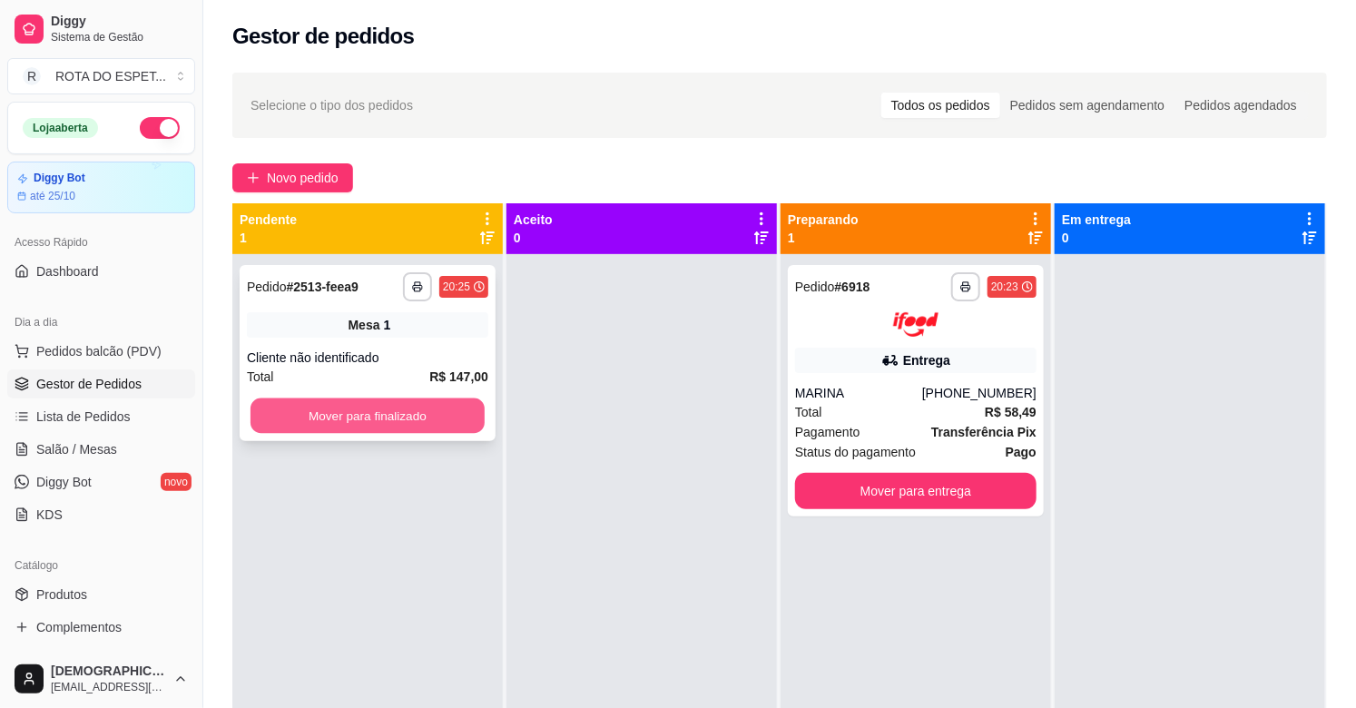
click at [352, 417] on button "Mover para finalizado" at bounding box center [367, 415] width 234 height 35
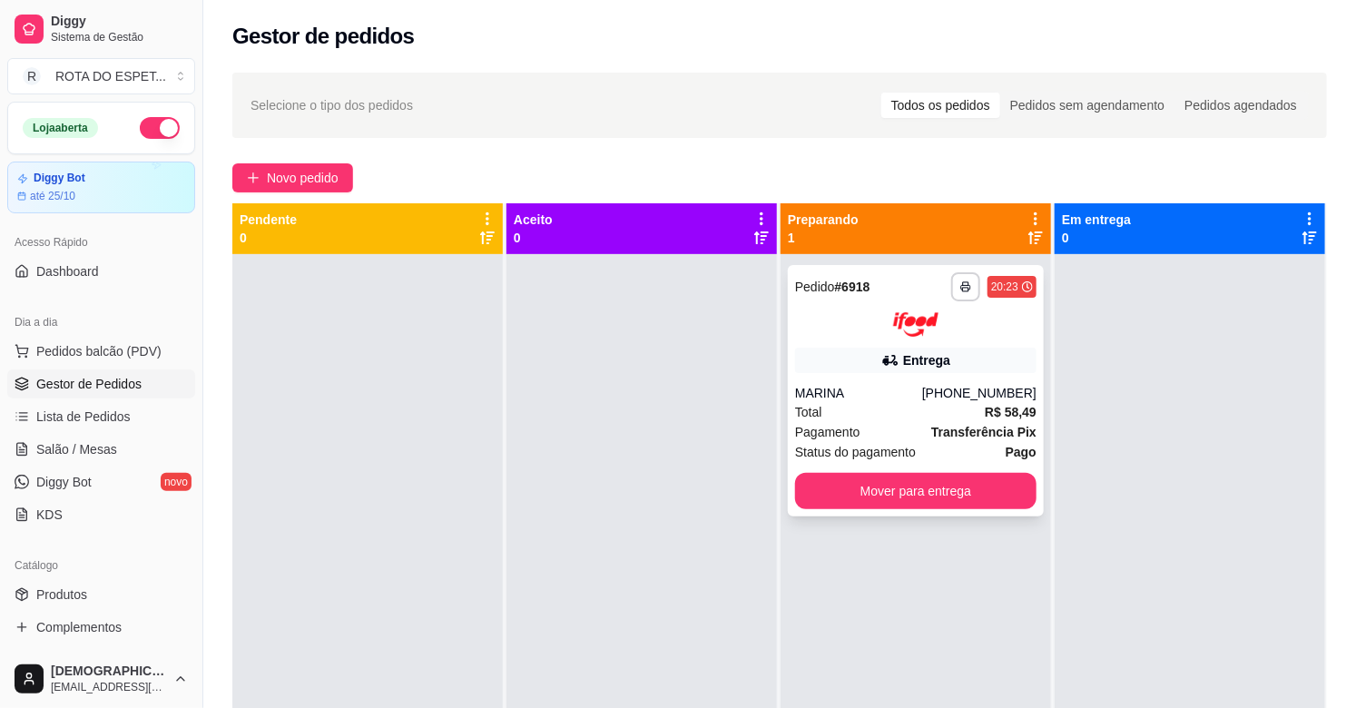
click at [922, 340] on div "**********" at bounding box center [916, 390] width 256 height 251
click at [960, 286] on icon "button" at bounding box center [965, 286] width 11 height 11
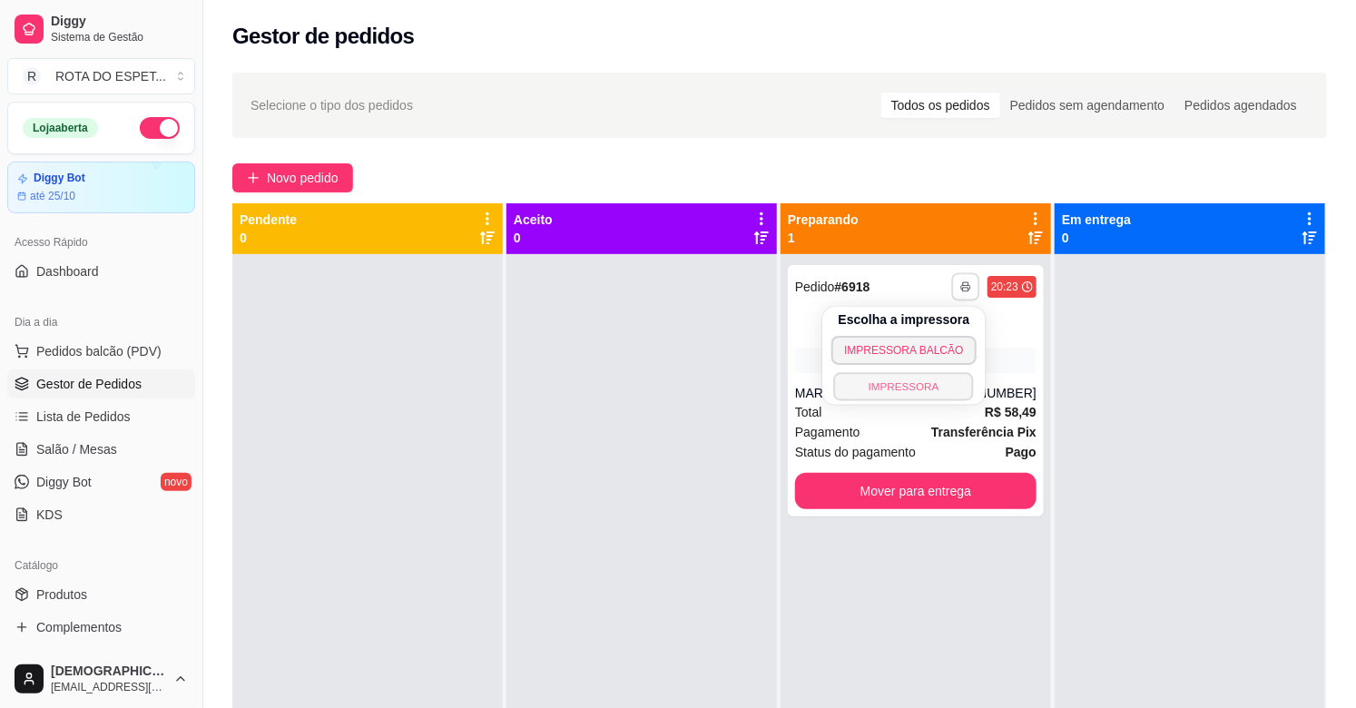
click at [920, 387] on button "IMPRESSORA" at bounding box center [904, 386] width 141 height 28
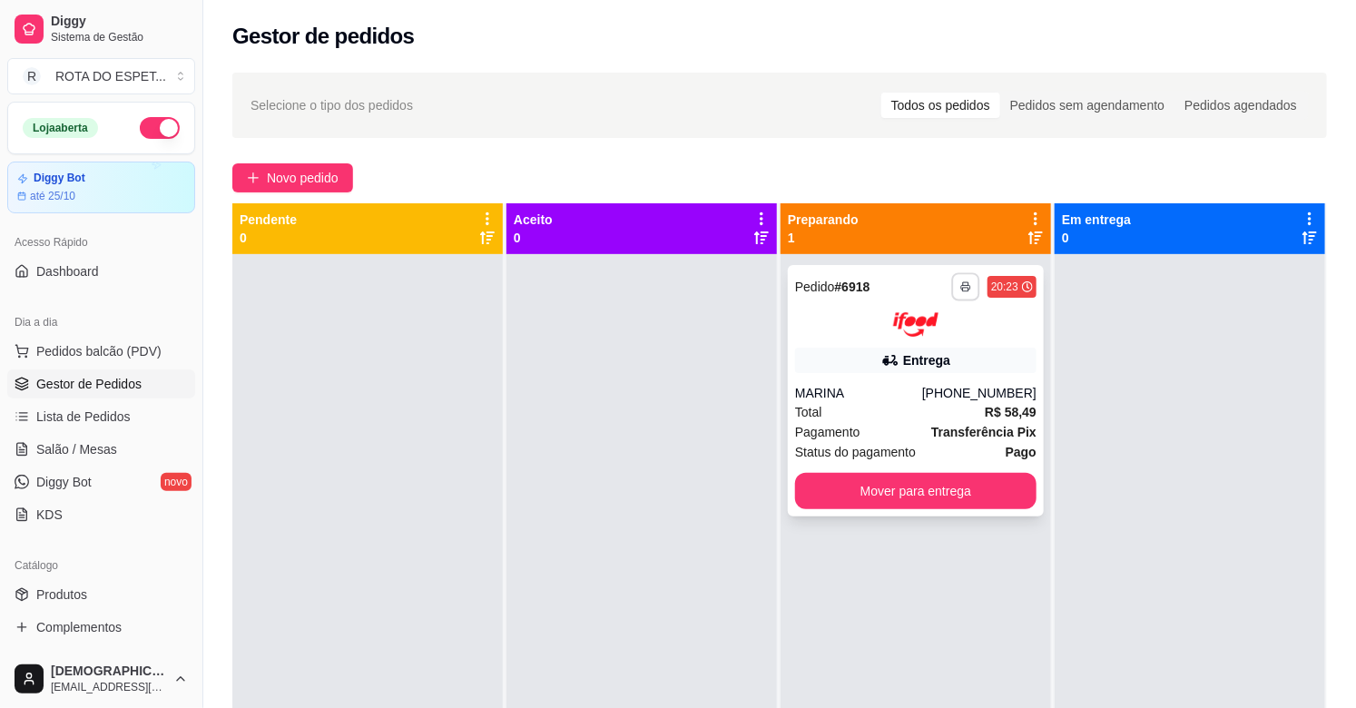
click at [955, 292] on button "button" at bounding box center [965, 286] width 28 height 28
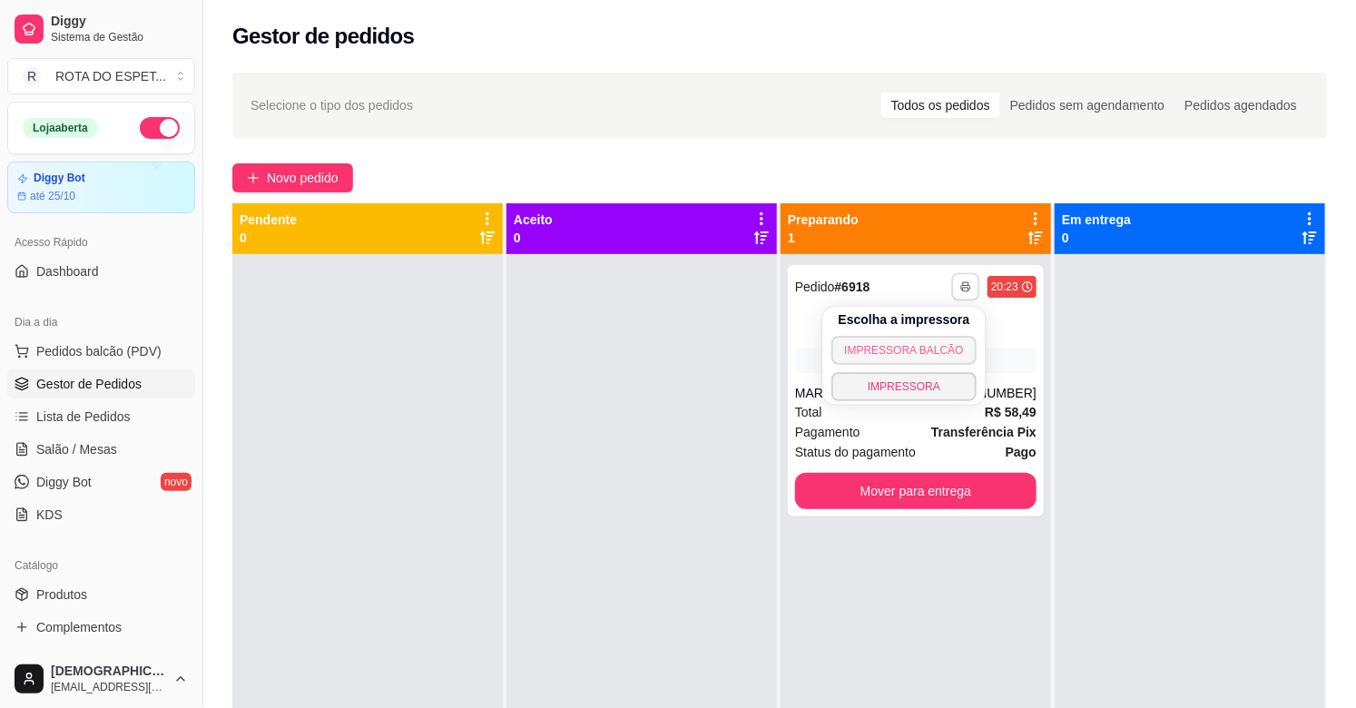
click at [928, 348] on button "IMPRESSORA BALCÃO" at bounding box center [903, 350] width 144 height 29
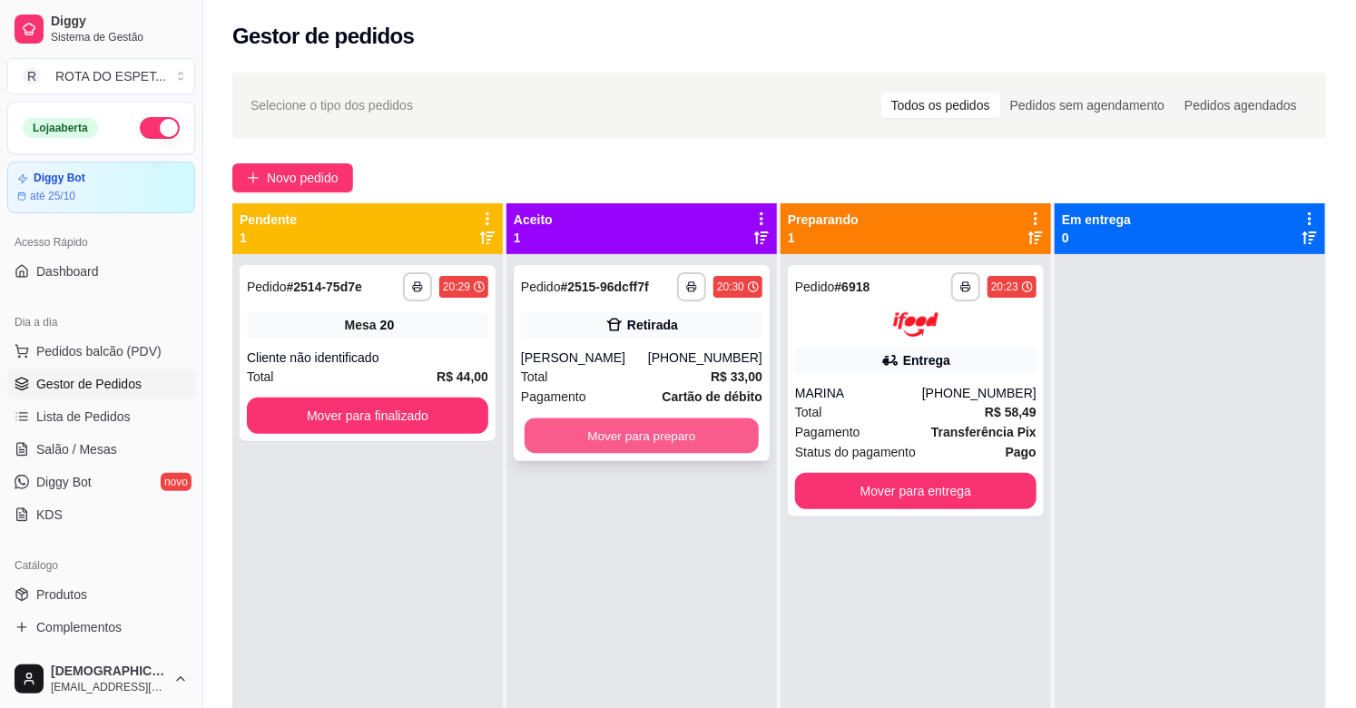
click at [674, 440] on button "Mover para preparo" at bounding box center [641, 435] width 234 height 35
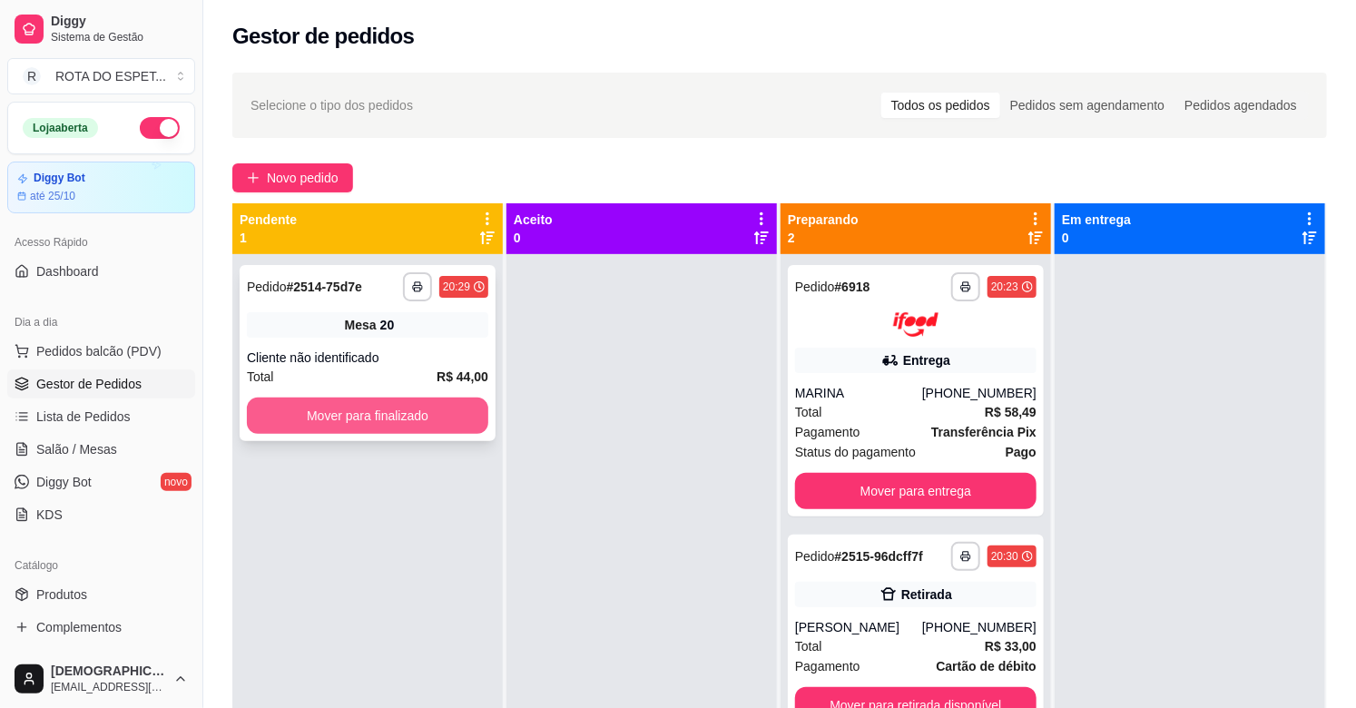
click at [404, 414] on button "Mover para finalizado" at bounding box center [367, 415] width 241 height 36
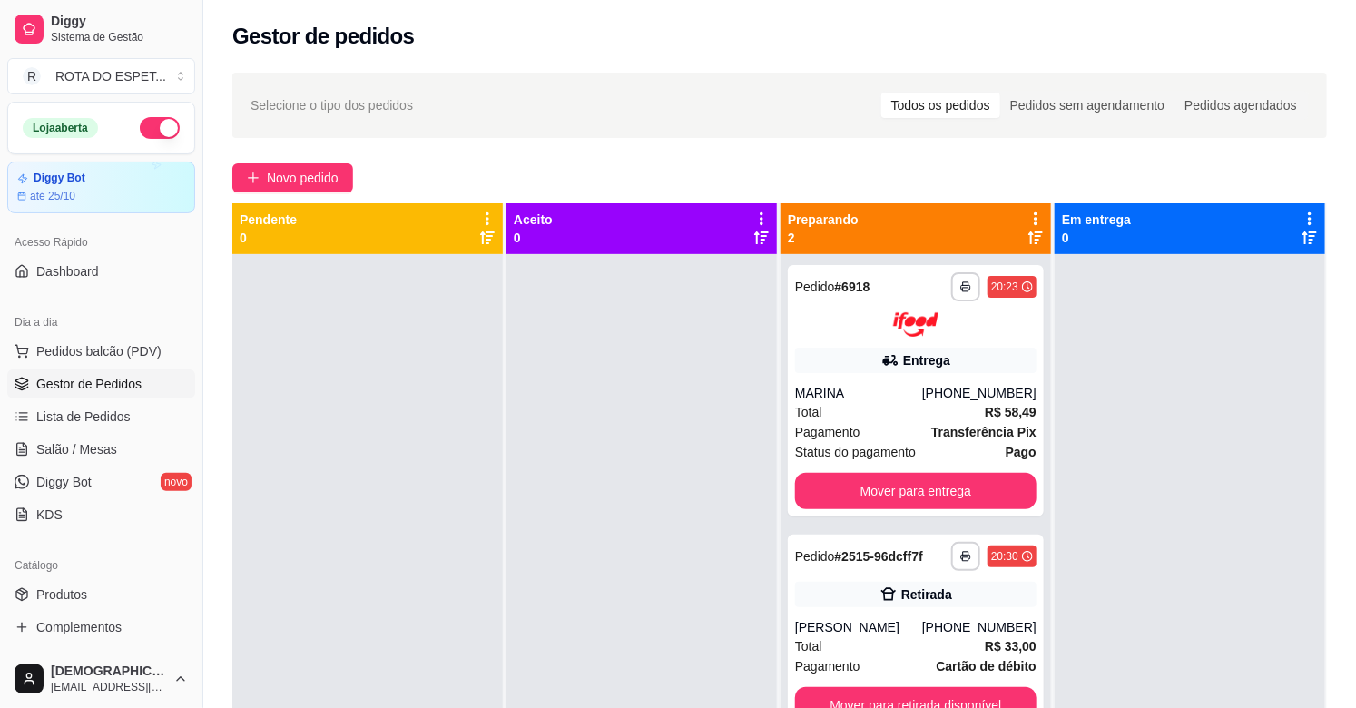
click at [535, 555] on div at bounding box center [641, 608] width 270 height 708
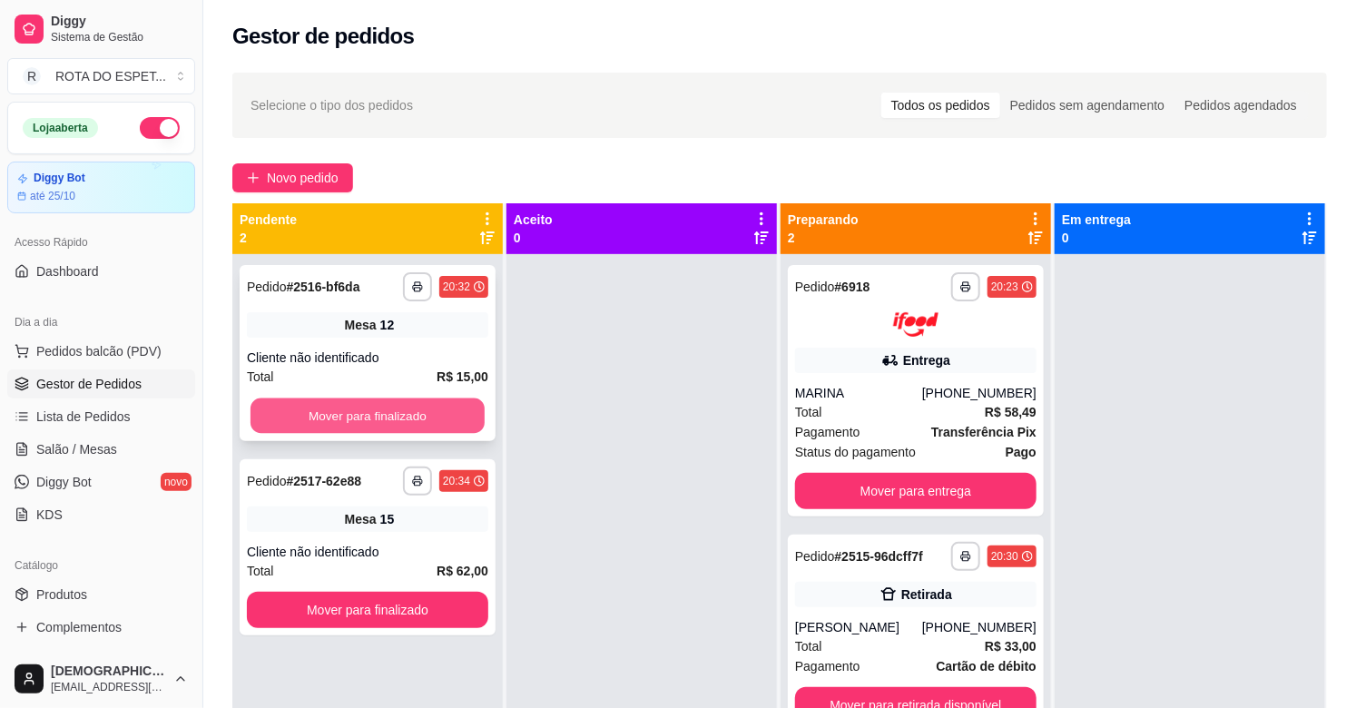
click at [414, 402] on button "Mover para finalizado" at bounding box center [367, 415] width 234 height 35
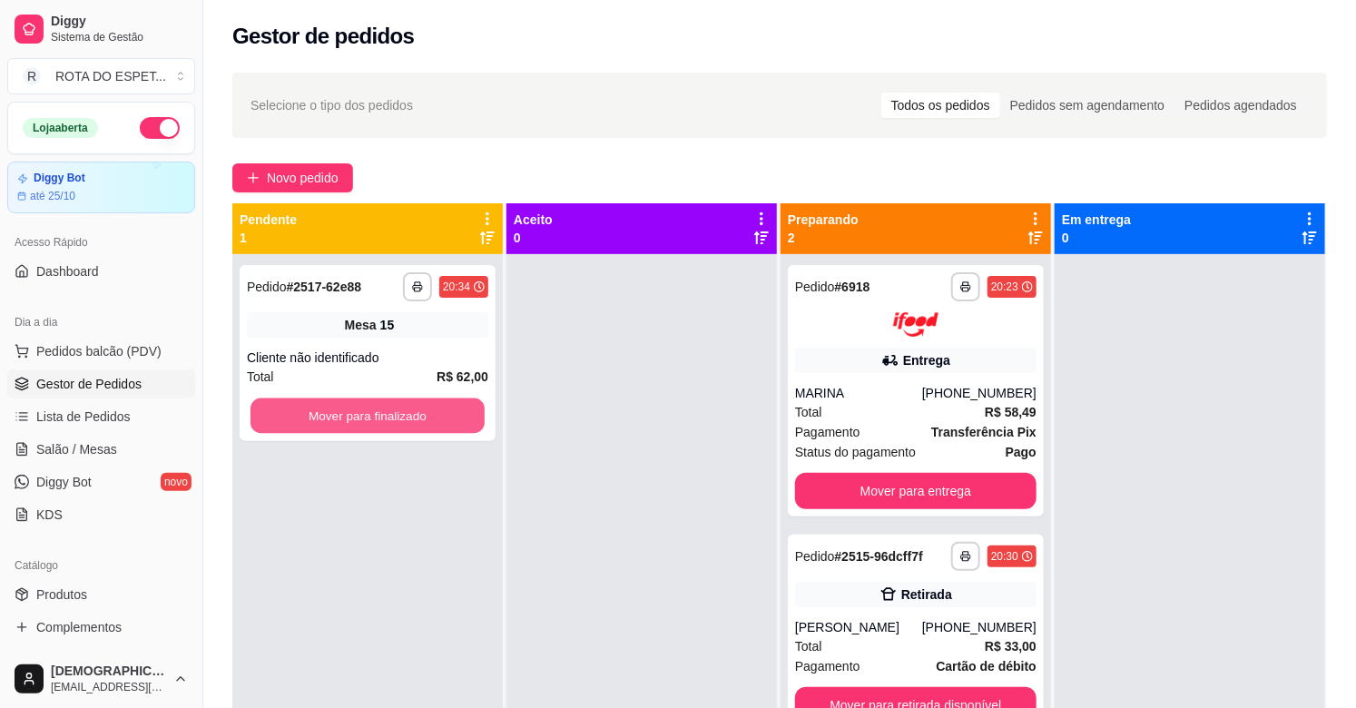
click at [414, 402] on button "Mover para finalizado" at bounding box center [367, 415] width 234 height 35
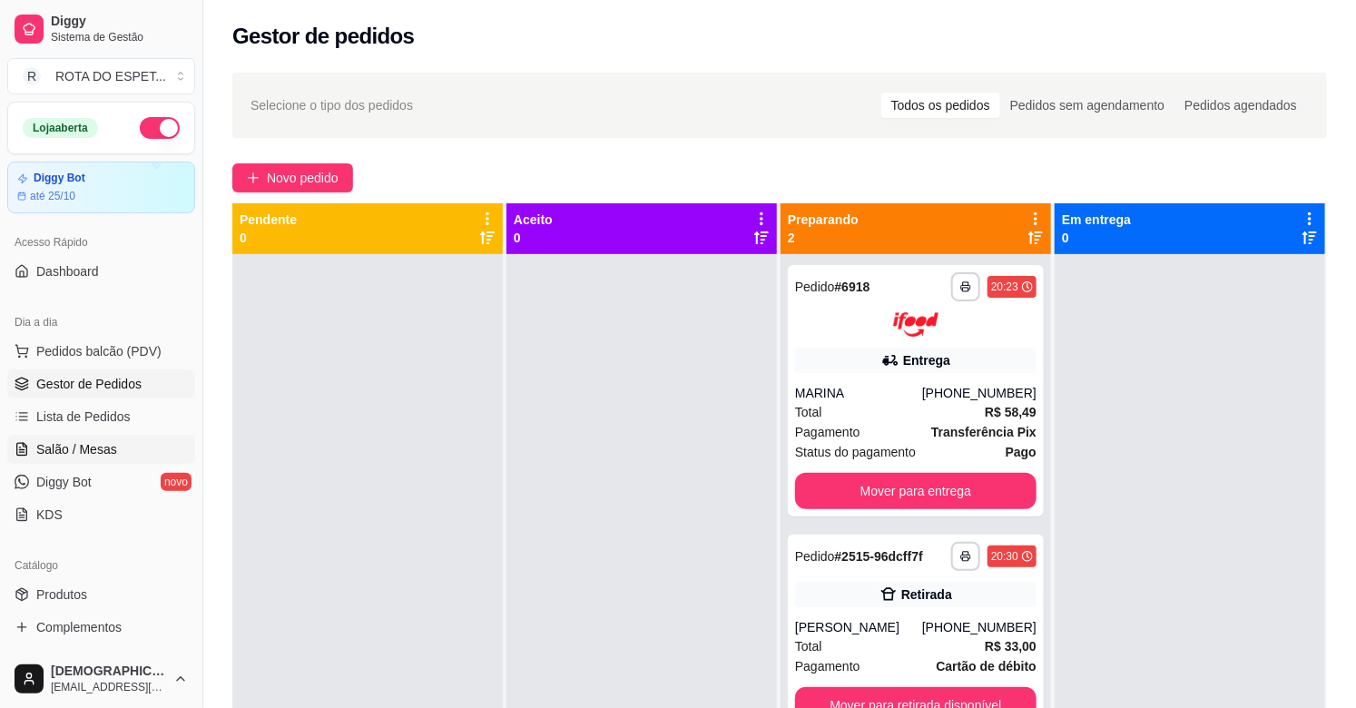
click at [93, 447] on span "Salão / Mesas" at bounding box center [76, 449] width 81 height 18
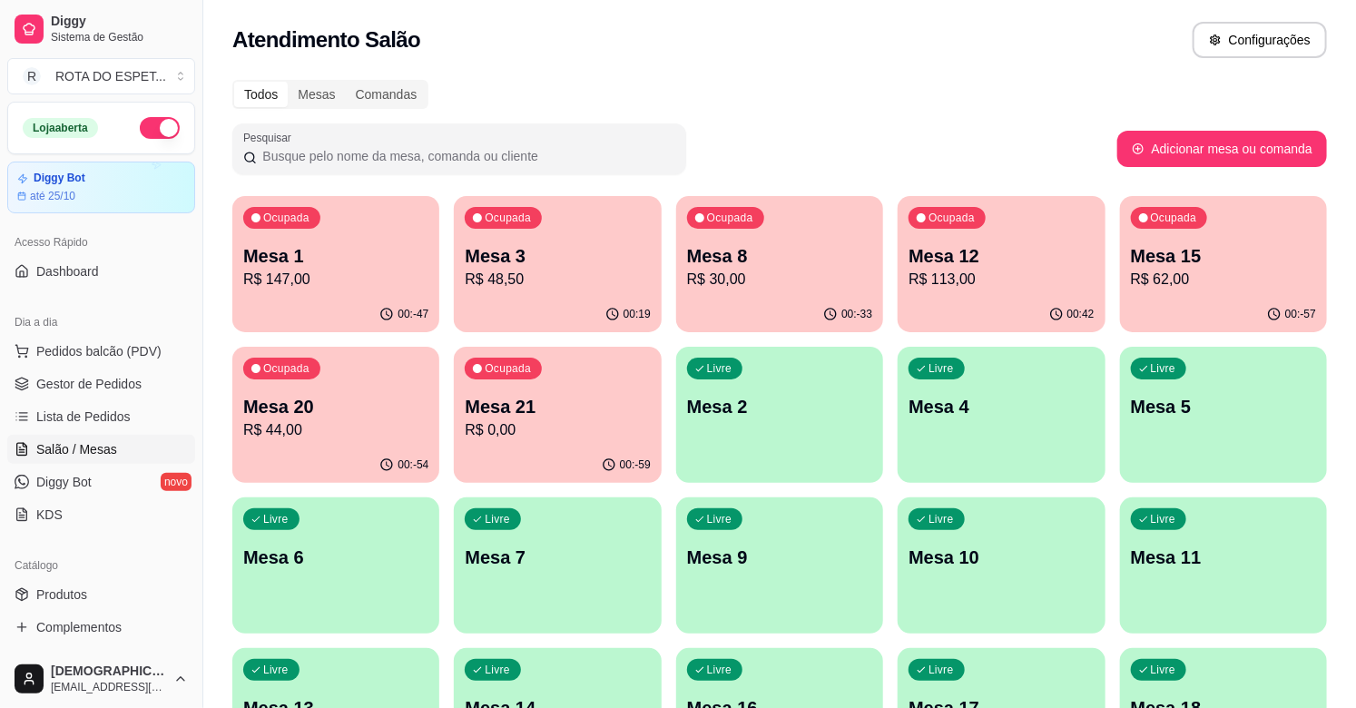
click at [592, 276] on p "R$ 48,50" at bounding box center [557, 280] width 185 height 22
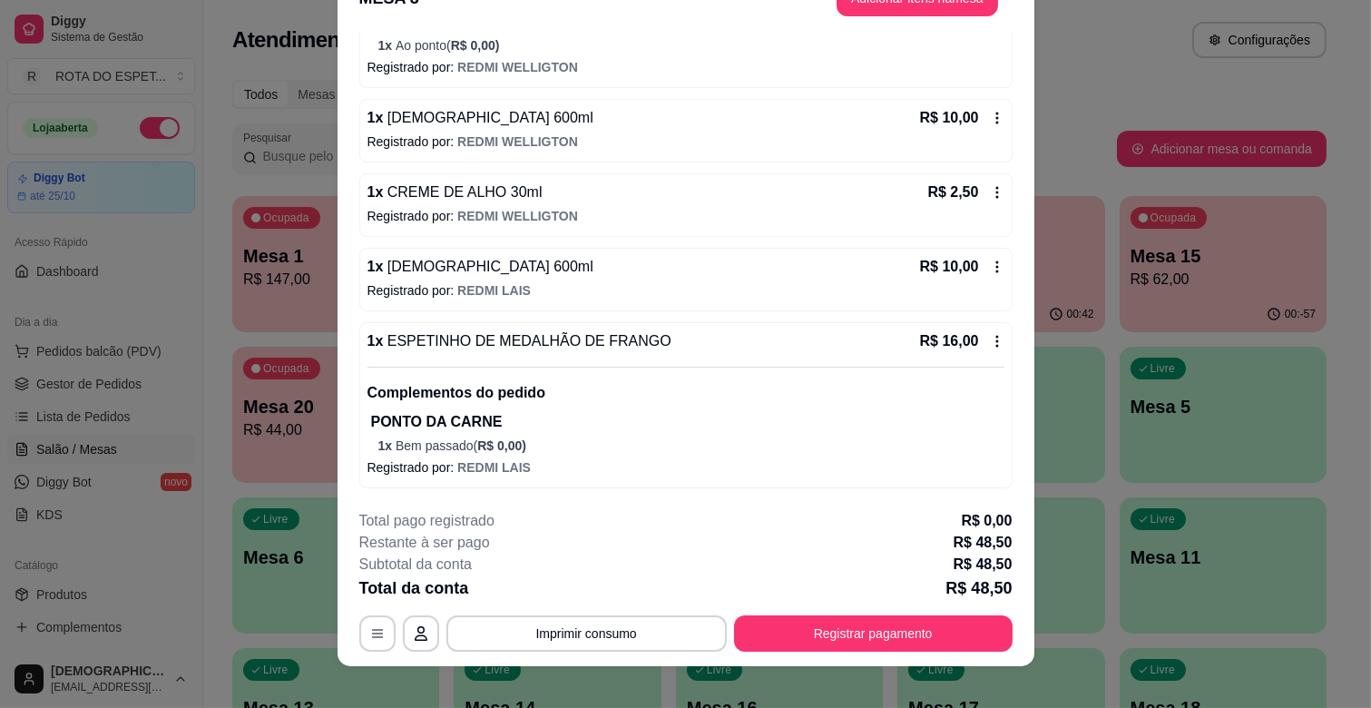
scroll to position [54, 0]
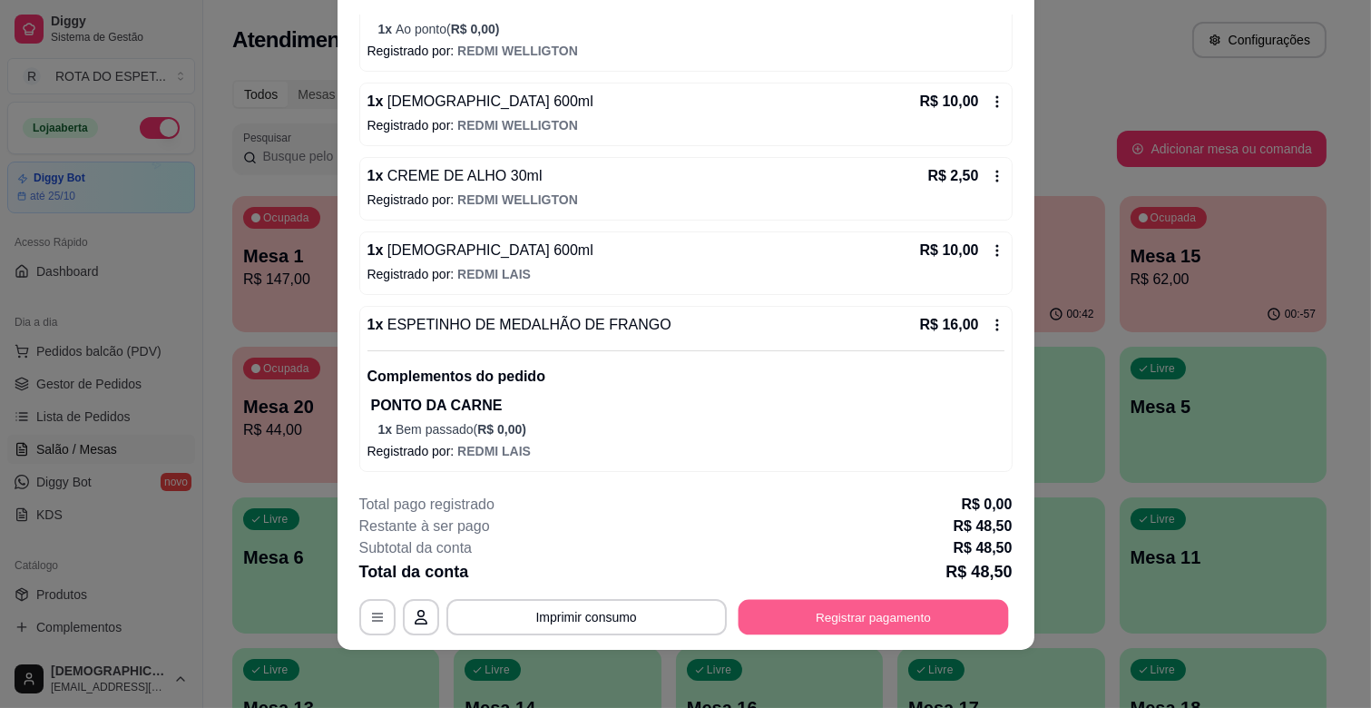
click at [935, 617] on button "Registrar pagamento" at bounding box center [873, 617] width 270 height 35
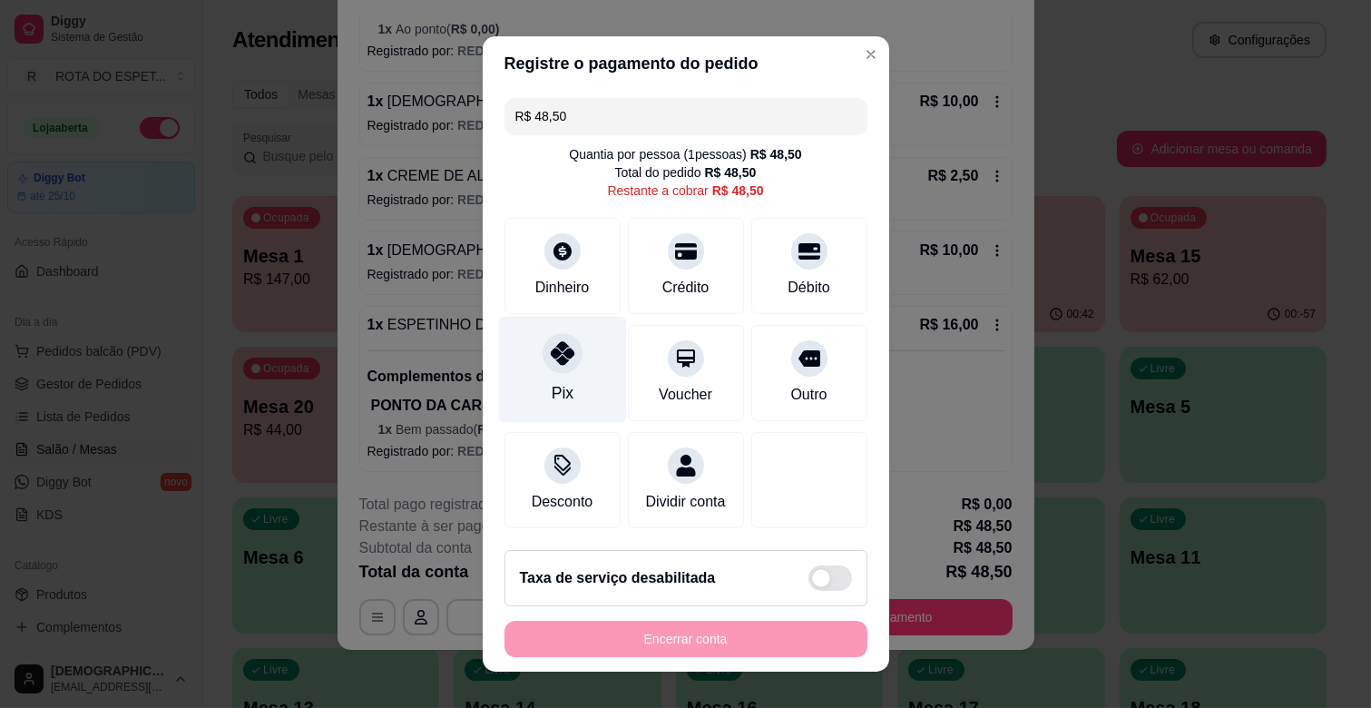
click at [561, 364] on icon at bounding box center [562, 353] width 24 height 24
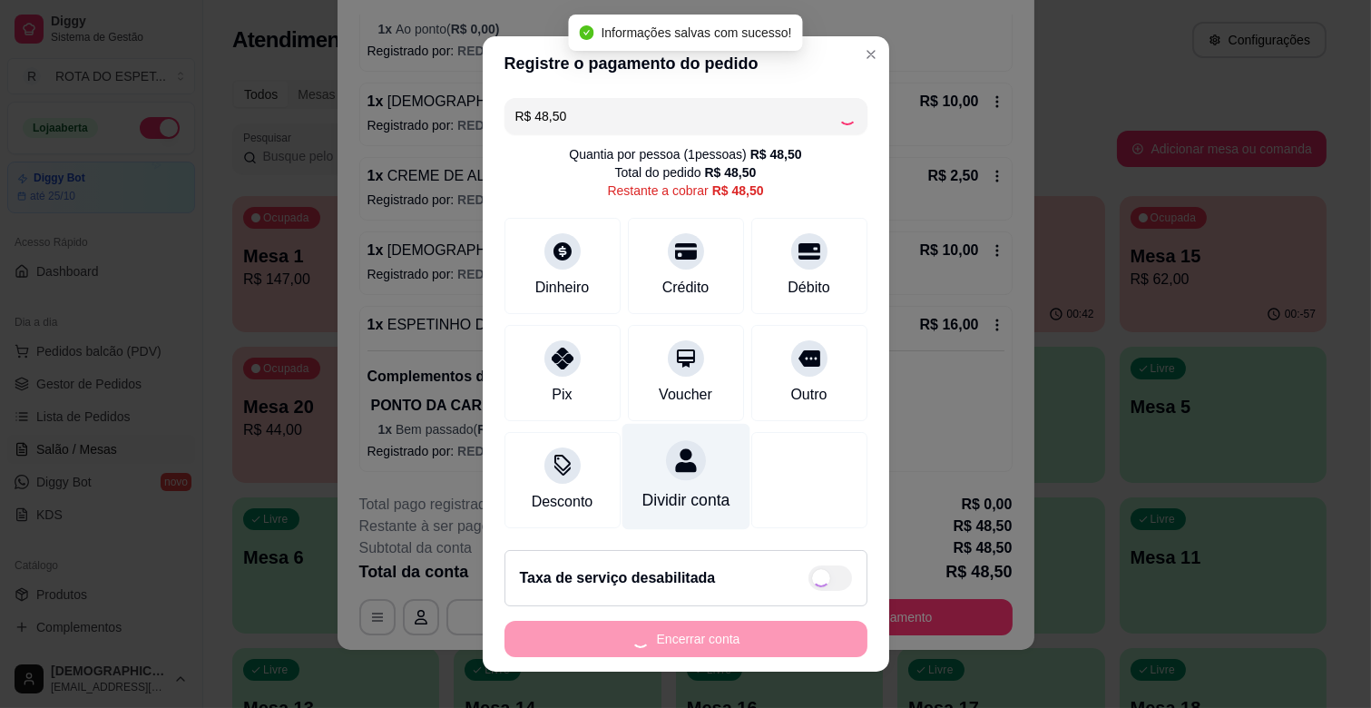
type input "R$ 0,00"
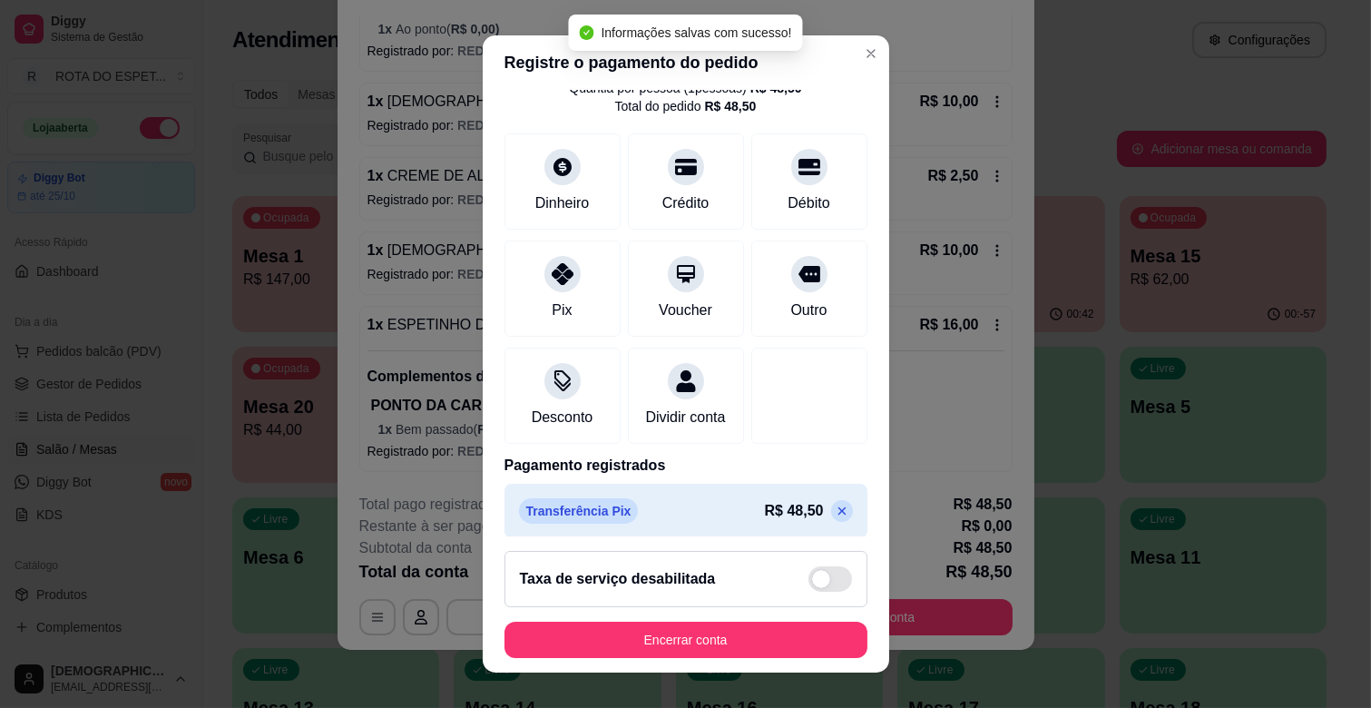
scroll to position [96, 0]
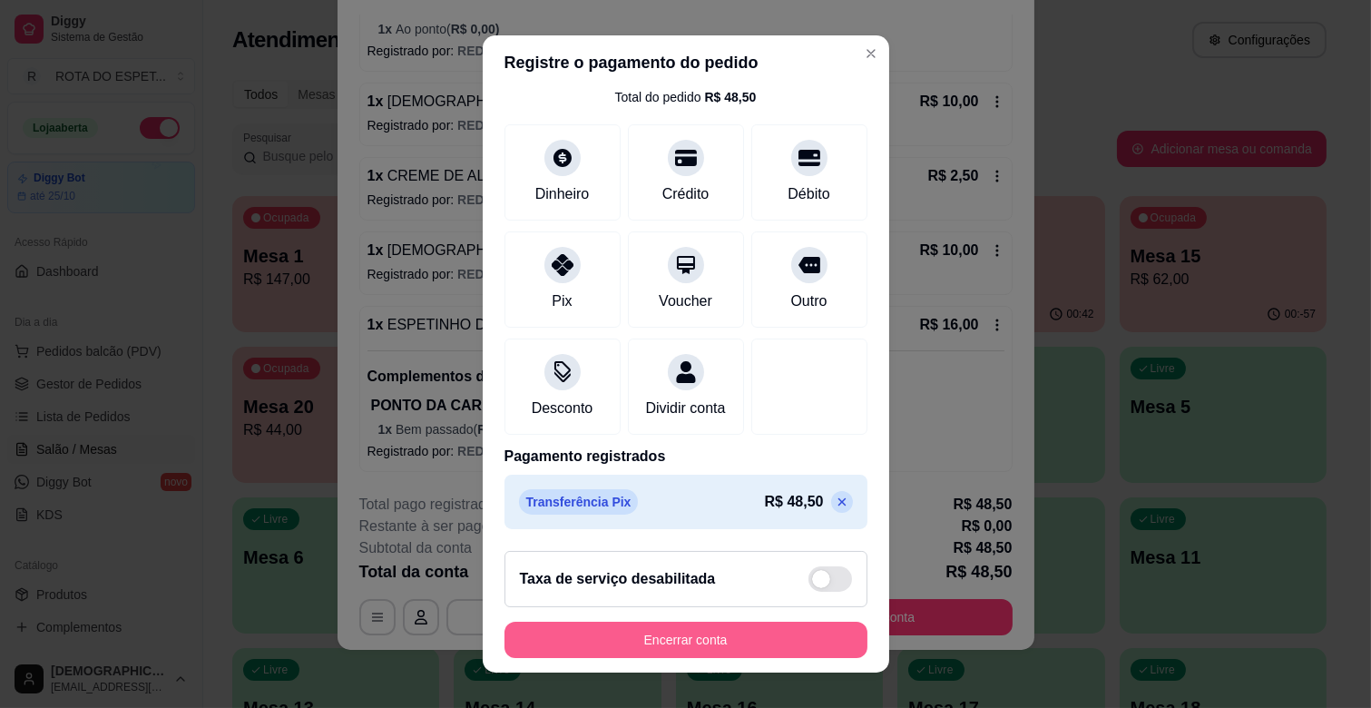
click at [726, 644] on button "Encerrar conta" at bounding box center [685, 640] width 363 height 36
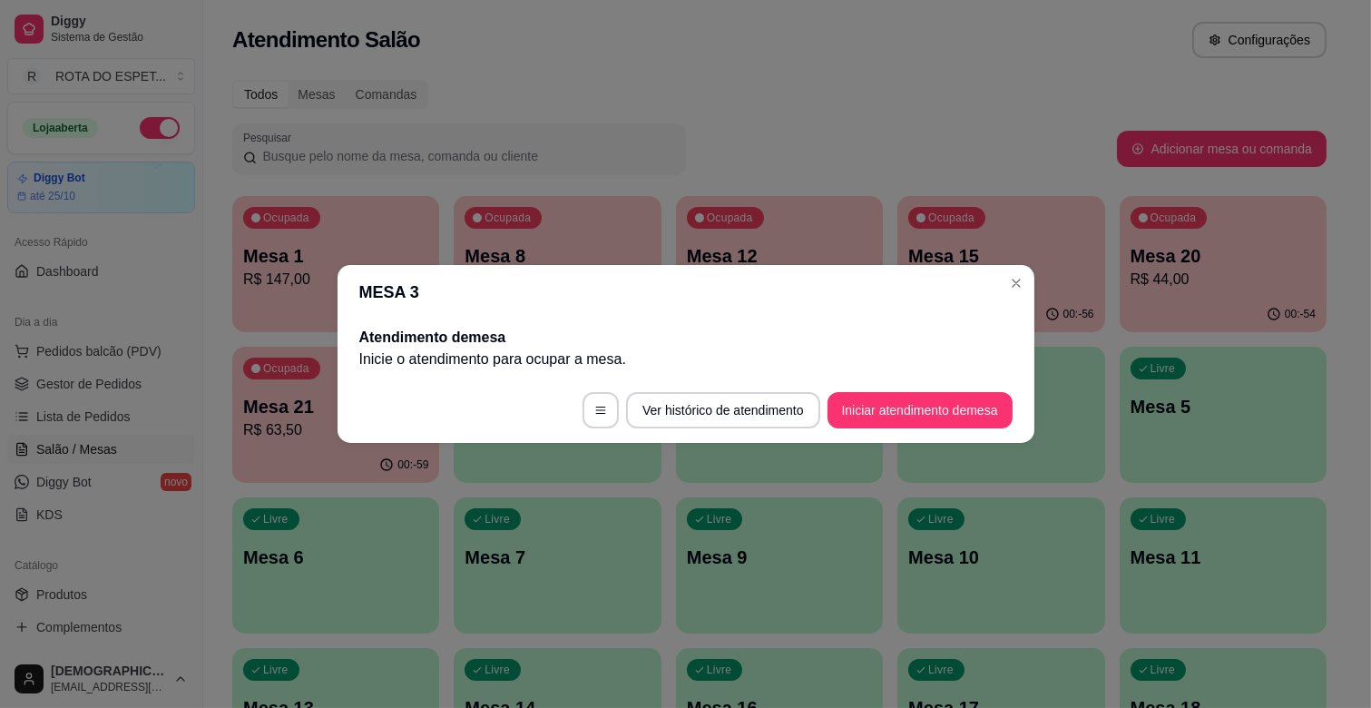
scroll to position [0, 0]
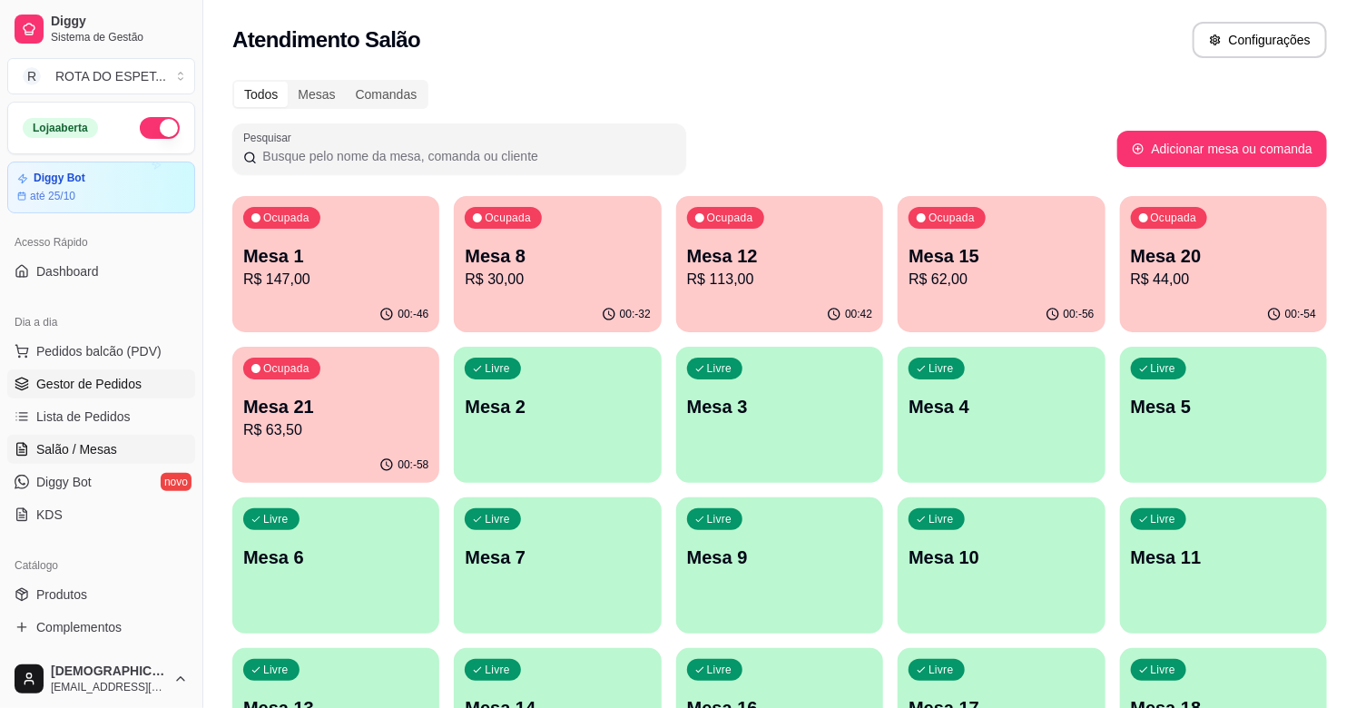
click at [115, 383] on span "Gestor de Pedidos" at bounding box center [88, 384] width 105 height 18
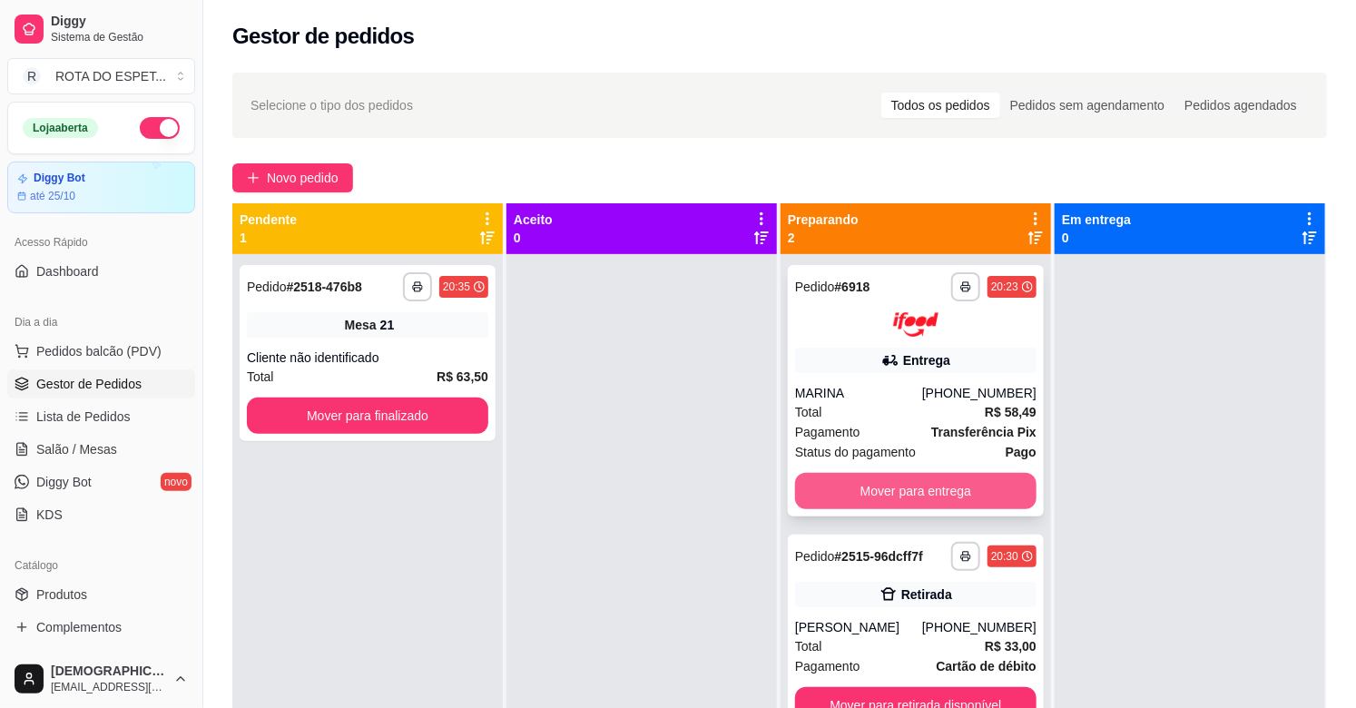
click at [898, 494] on button "Mover para entrega" at bounding box center [915, 491] width 241 height 36
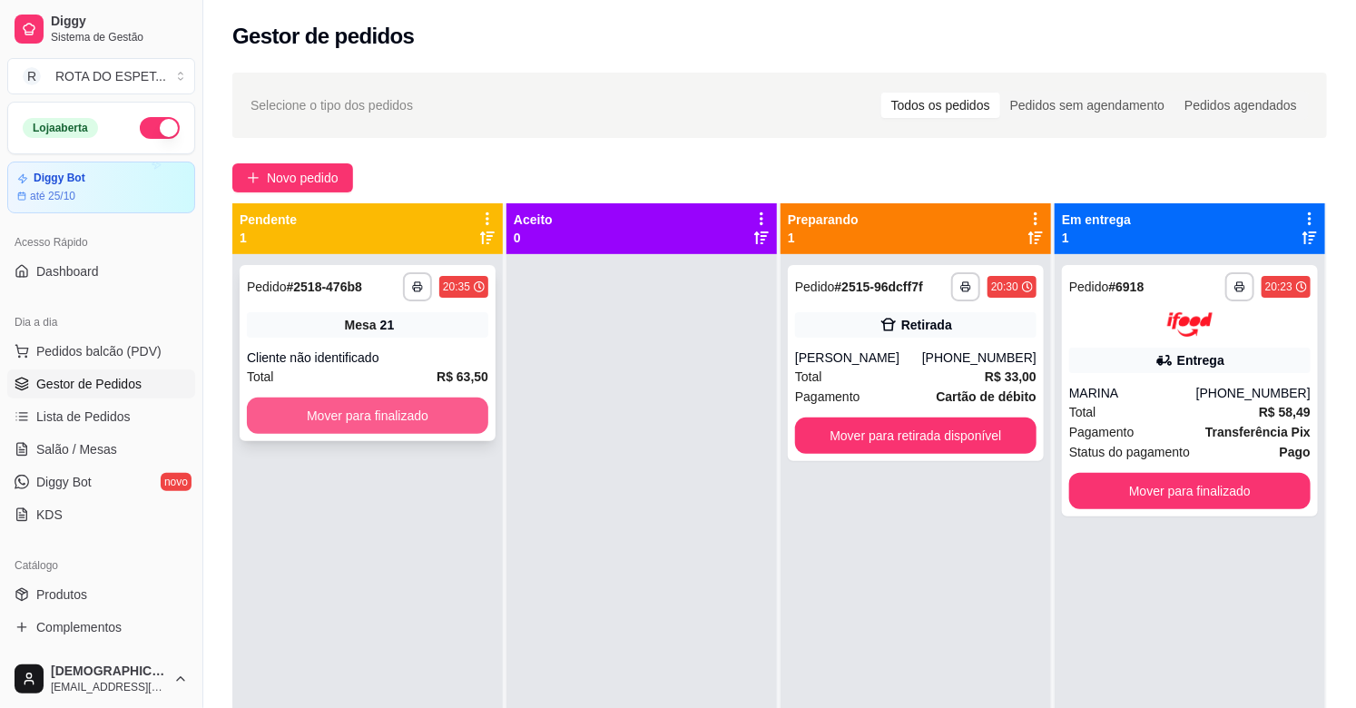
click at [447, 422] on button "Mover para finalizado" at bounding box center [367, 415] width 241 height 36
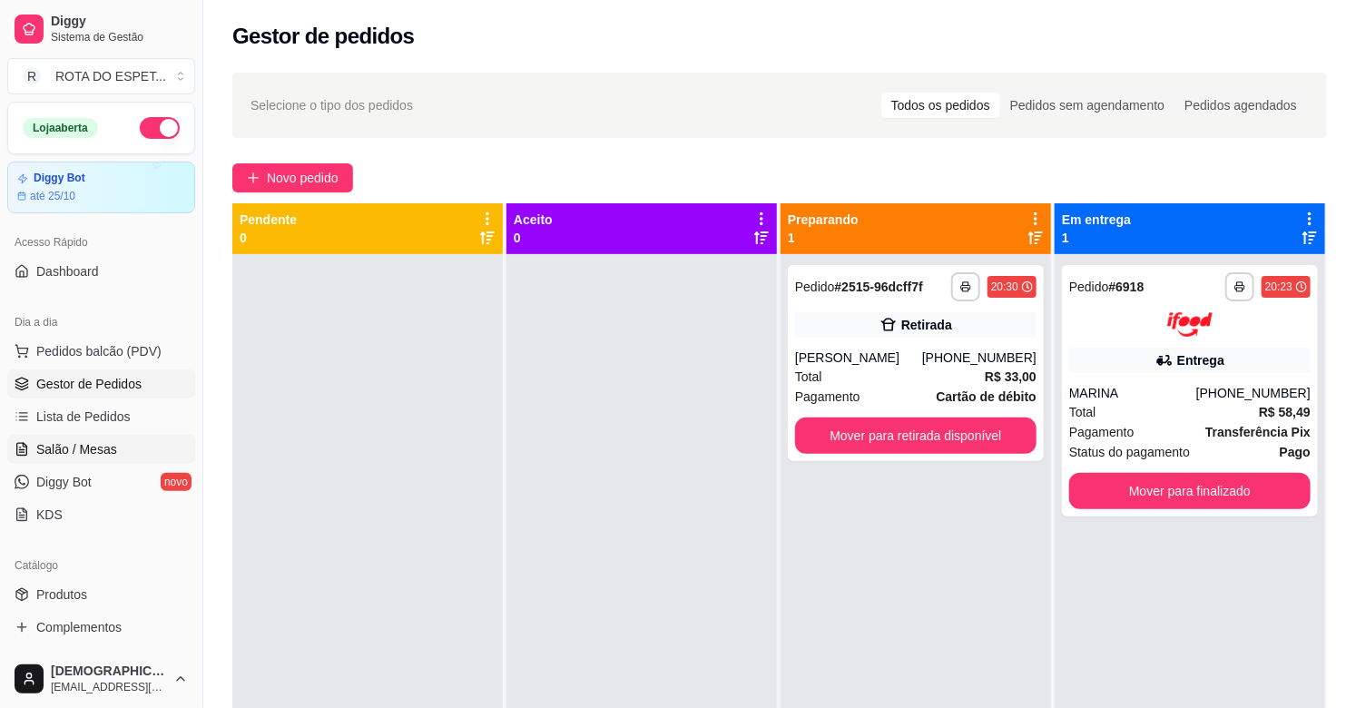
click at [121, 441] on link "Salão / Mesas" at bounding box center [101, 449] width 188 height 29
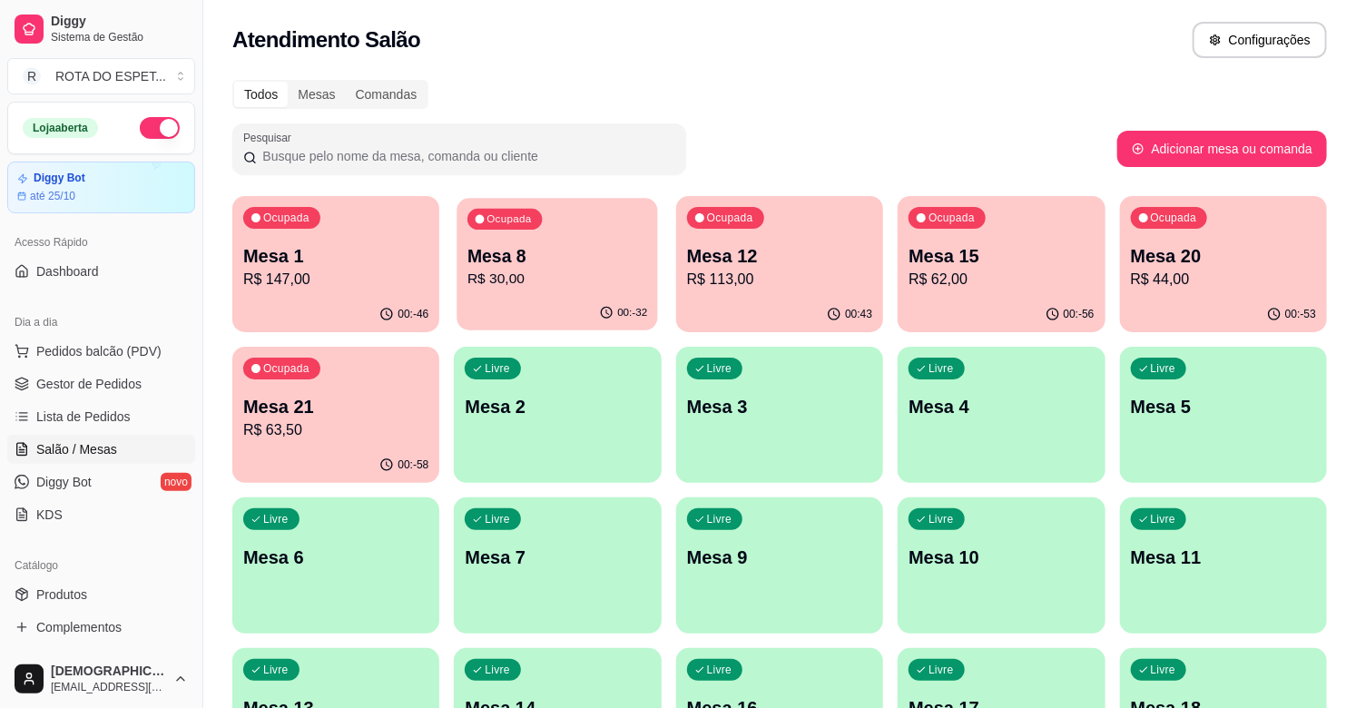
click at [551, 258] on p "Mesa 8" at bounding box center [557, 256] width 180 height 24
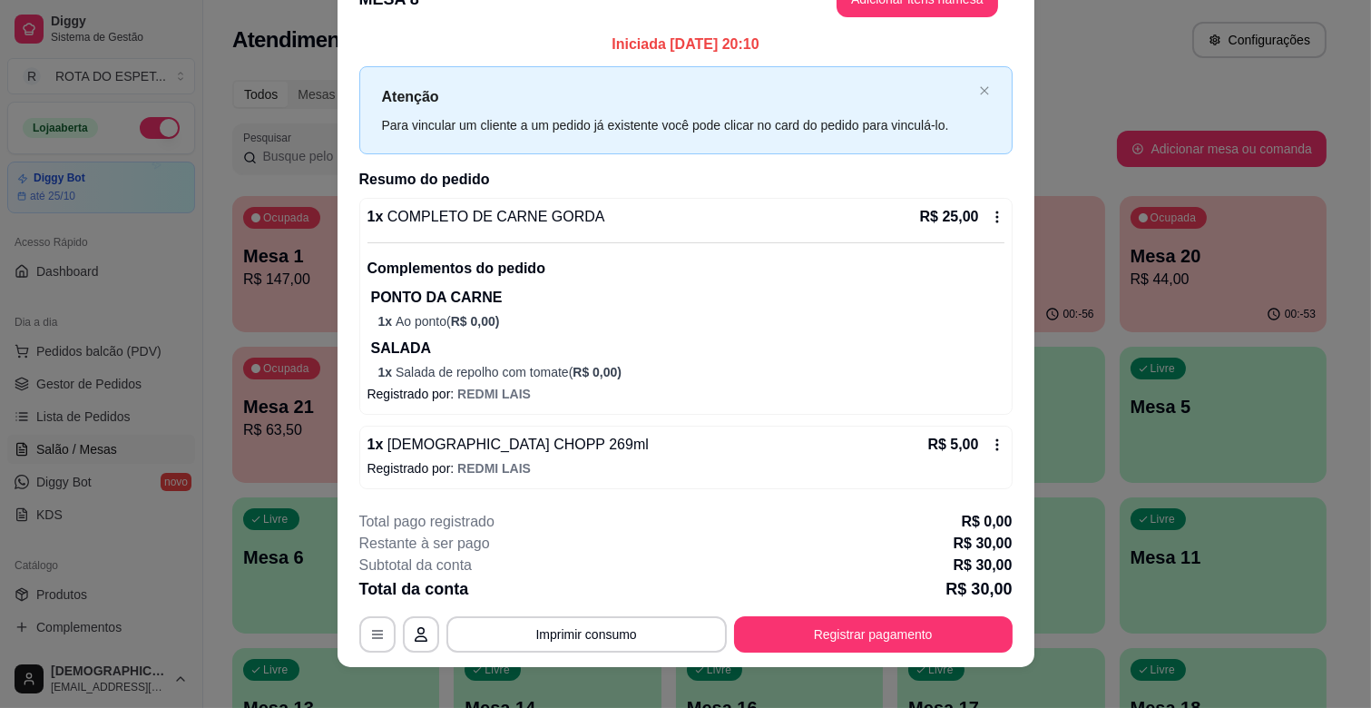
scroll to position [54, 0]
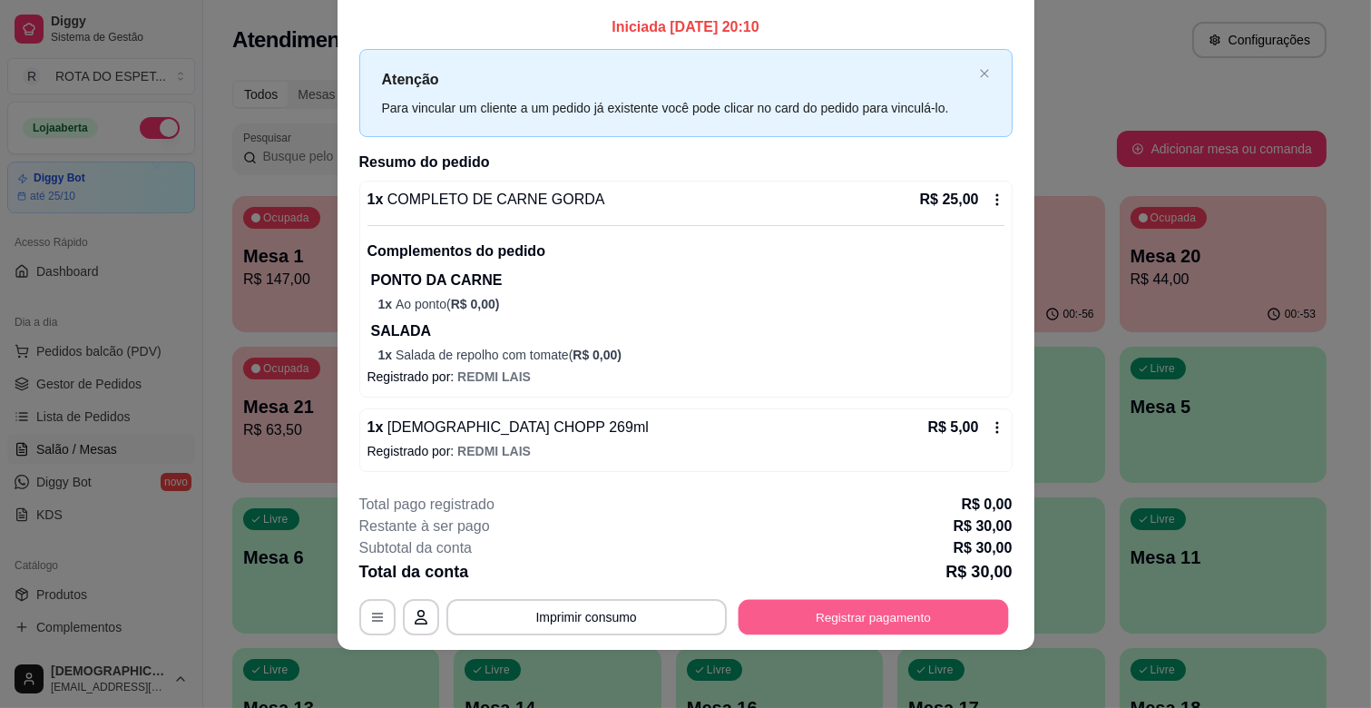
click at [857, 623] on button "Registrar pagamento" at bounding box center [873, 617] width 270 height 35
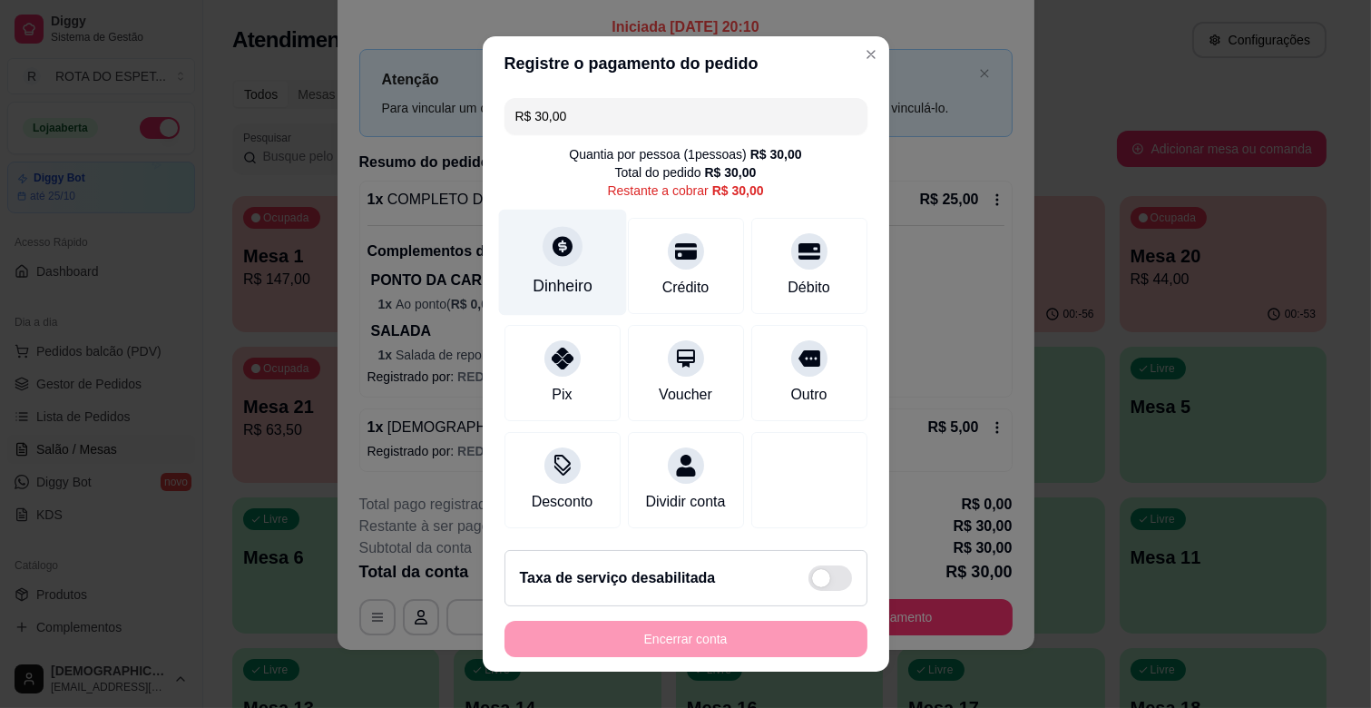
click at [553, 250] on icon at bounding box center [563, 246] width 20 height 20
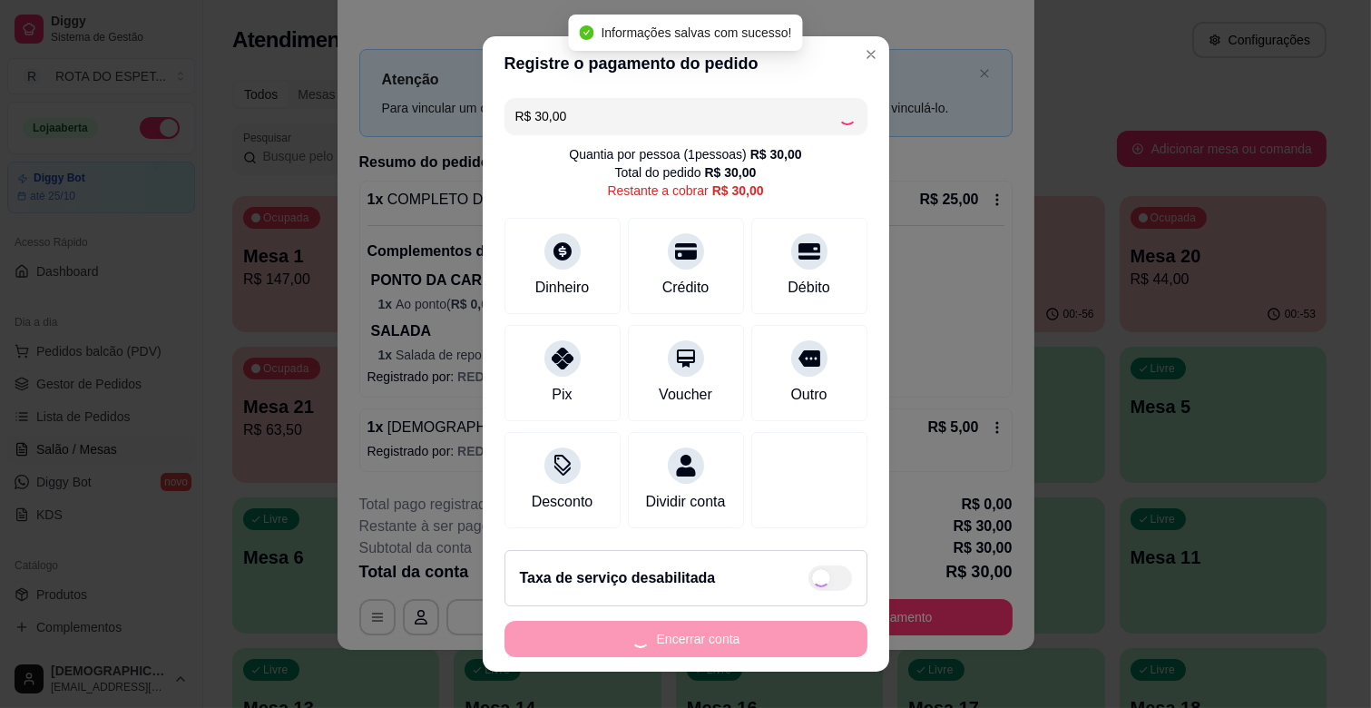
type input "R$ 0,00"
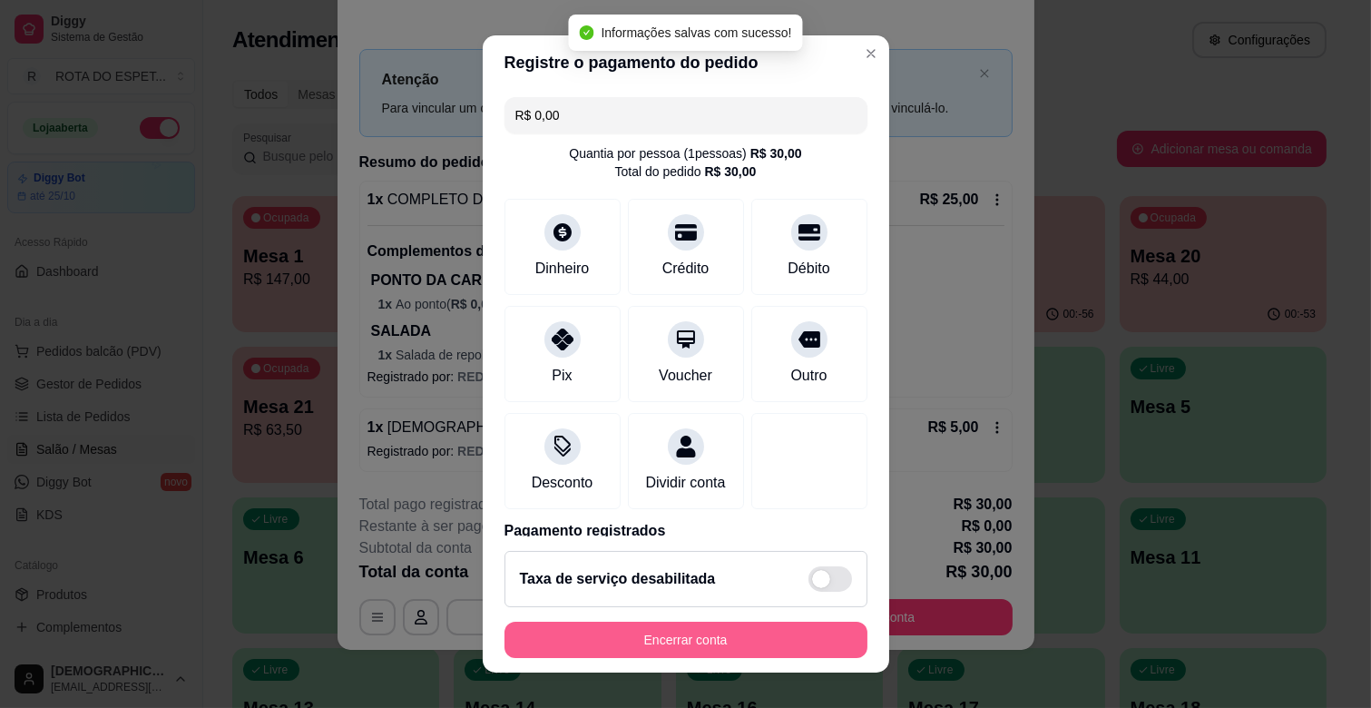
click at [756, 641] on button "Encerrar conta" at bounding box center [685, 640] width 363 height 36
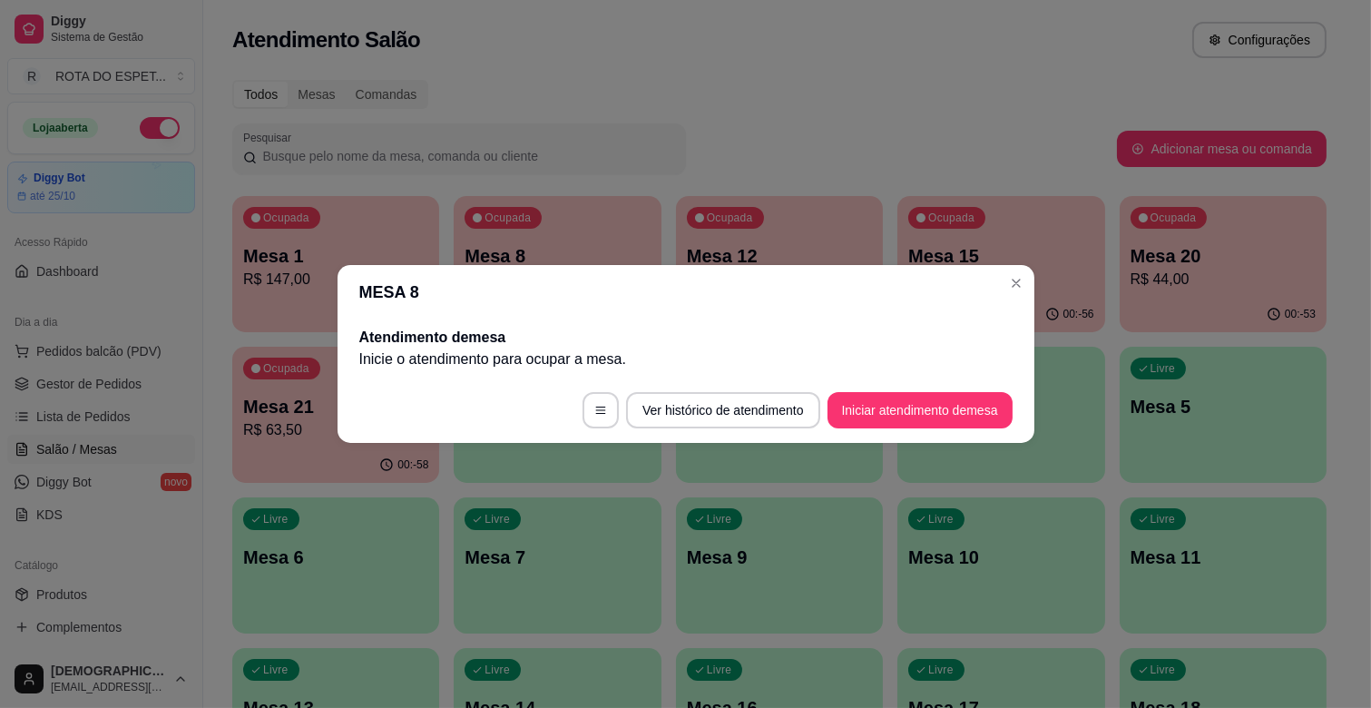
scroll to position [0, 0]
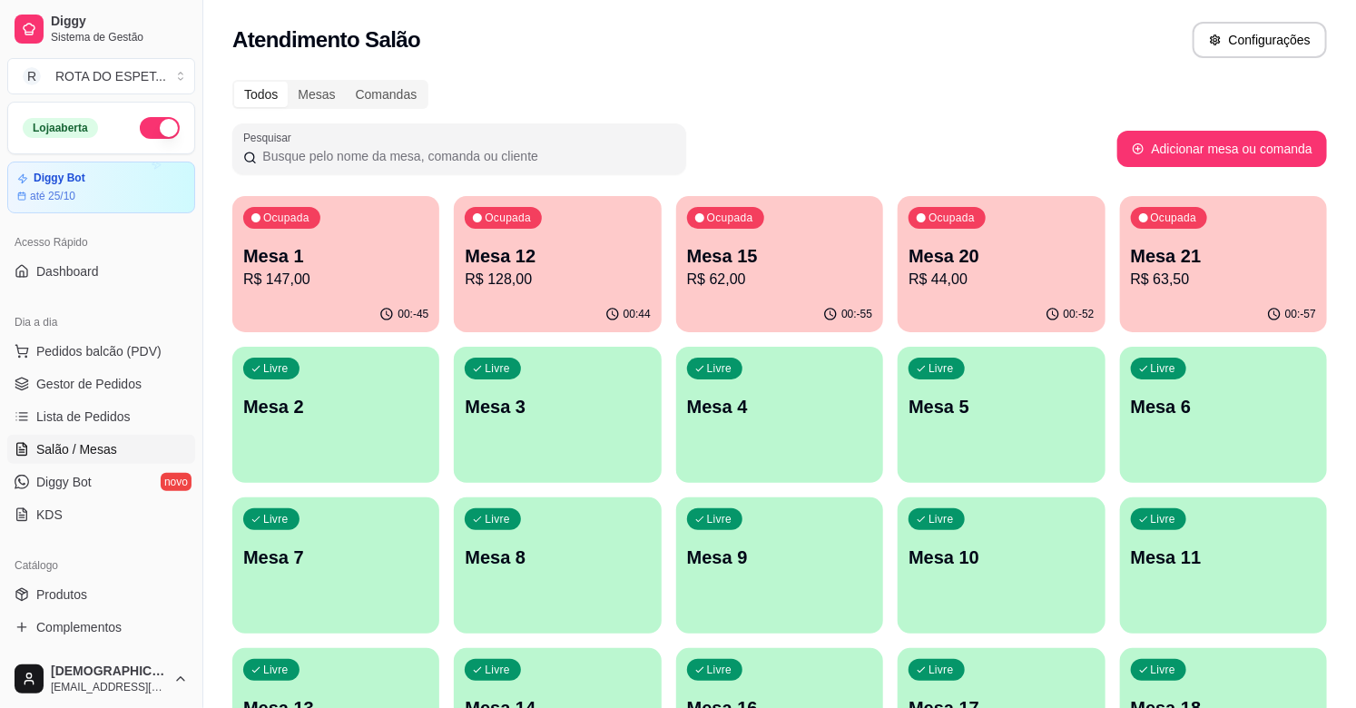
click at [974, 299] on div "00:-52" at bounding box center [1000, 314] width 207 height 35
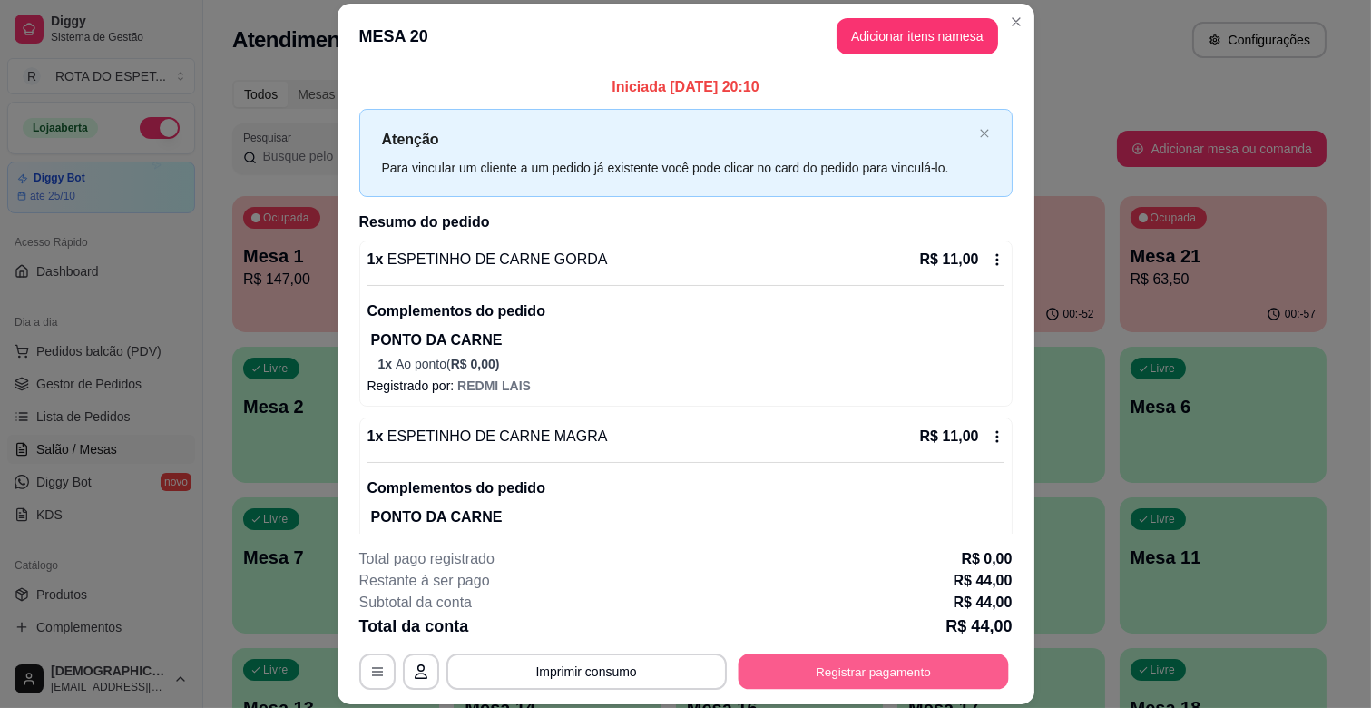
click at [929, 672] on button "Registrar pagamento" at bounding box center [873, 671] width 270 height 35
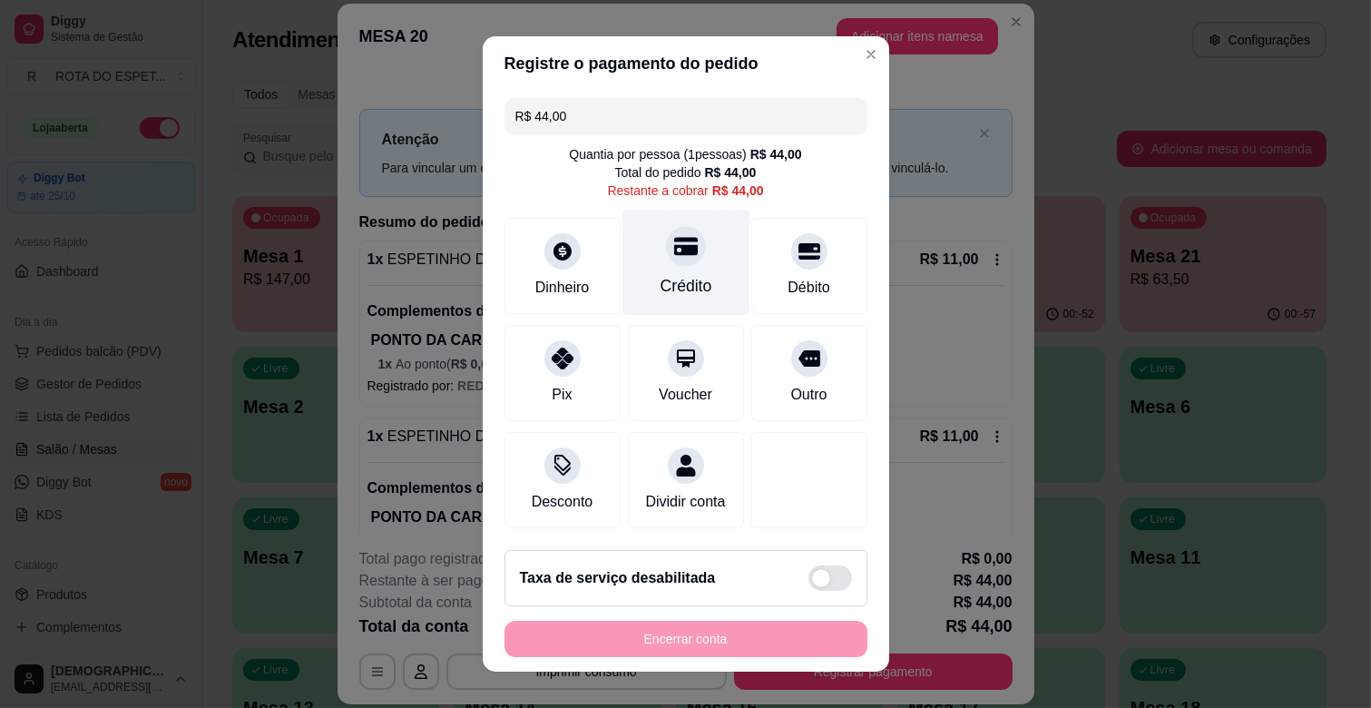
click at [686, 266] on div "Crédito" at bounding box center [686, 263] width 128 height 106
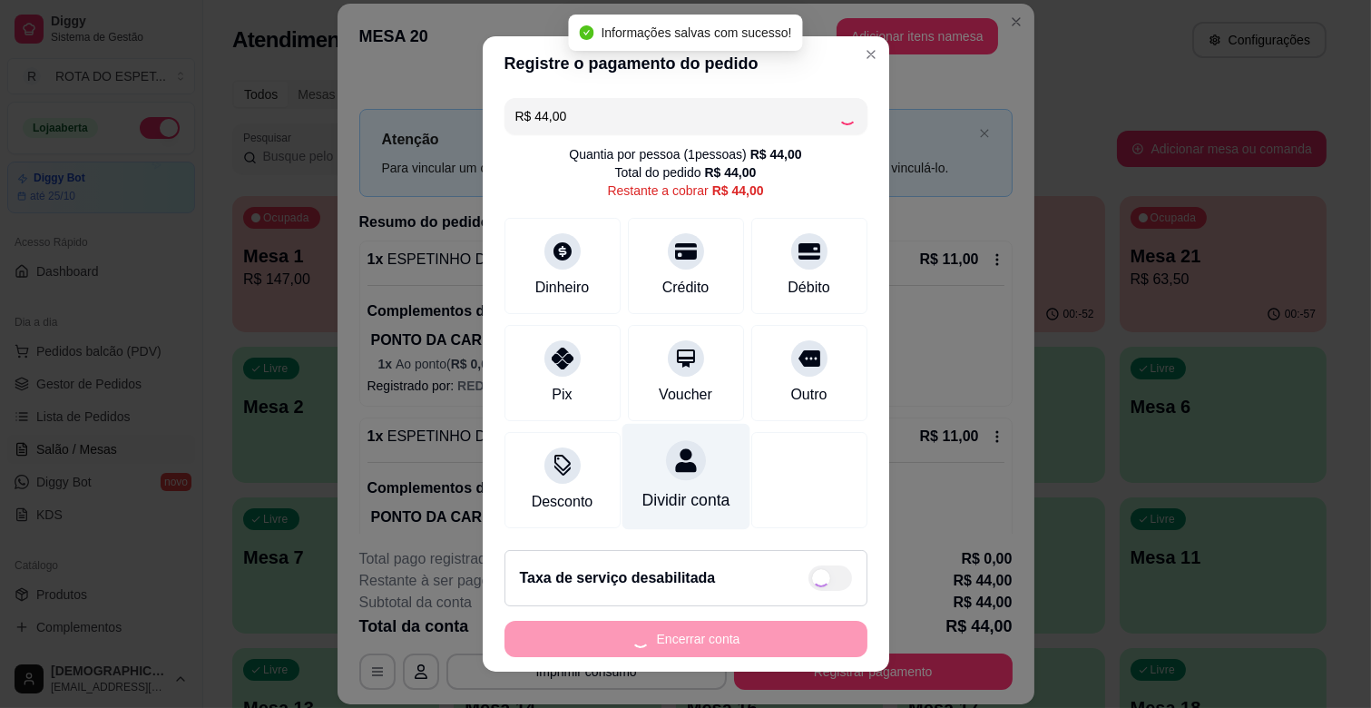
type input "R$ 0,00"
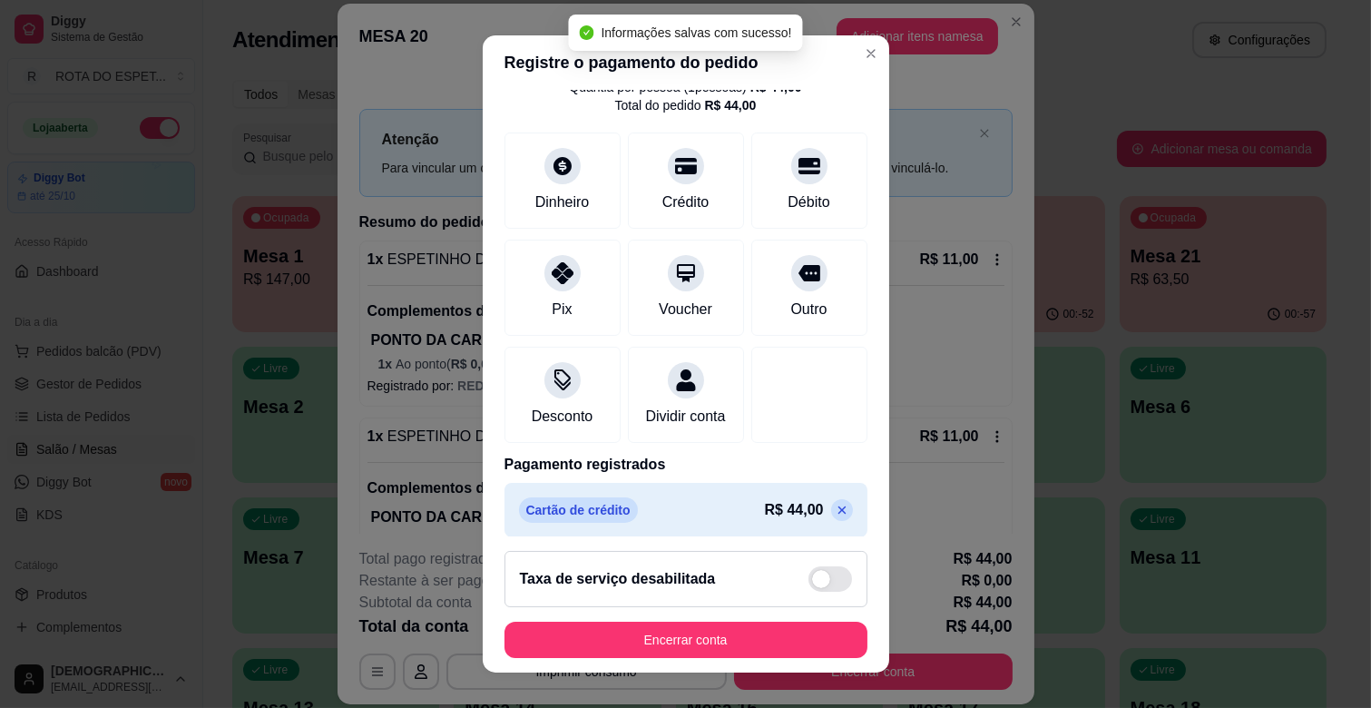
scroll to position [96, 0]
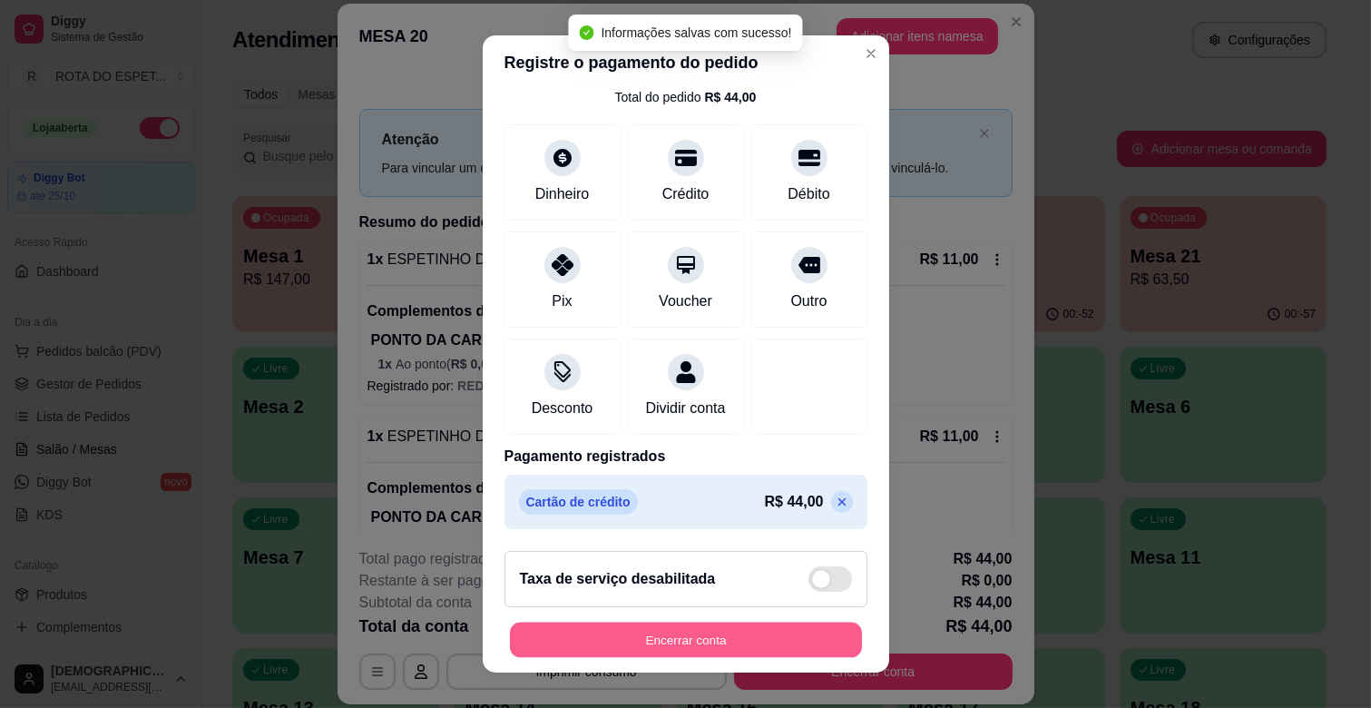
click at [714, 632] on button "Encerrar conta" at bounding box center [686, 639] width 352 height 35
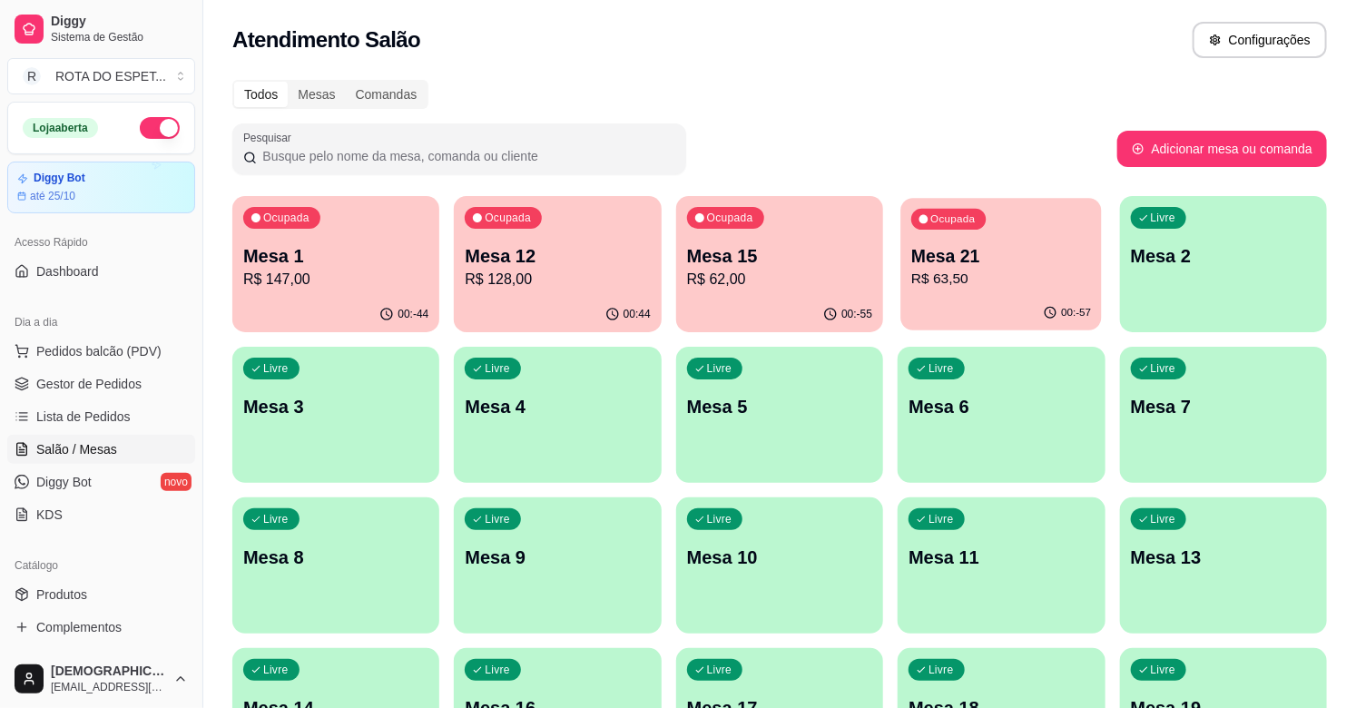
click at [923, 295] on div "Ocupada Mesa 21 R$ 63,50" at bounding box center [1001, 247] width 201 height 98
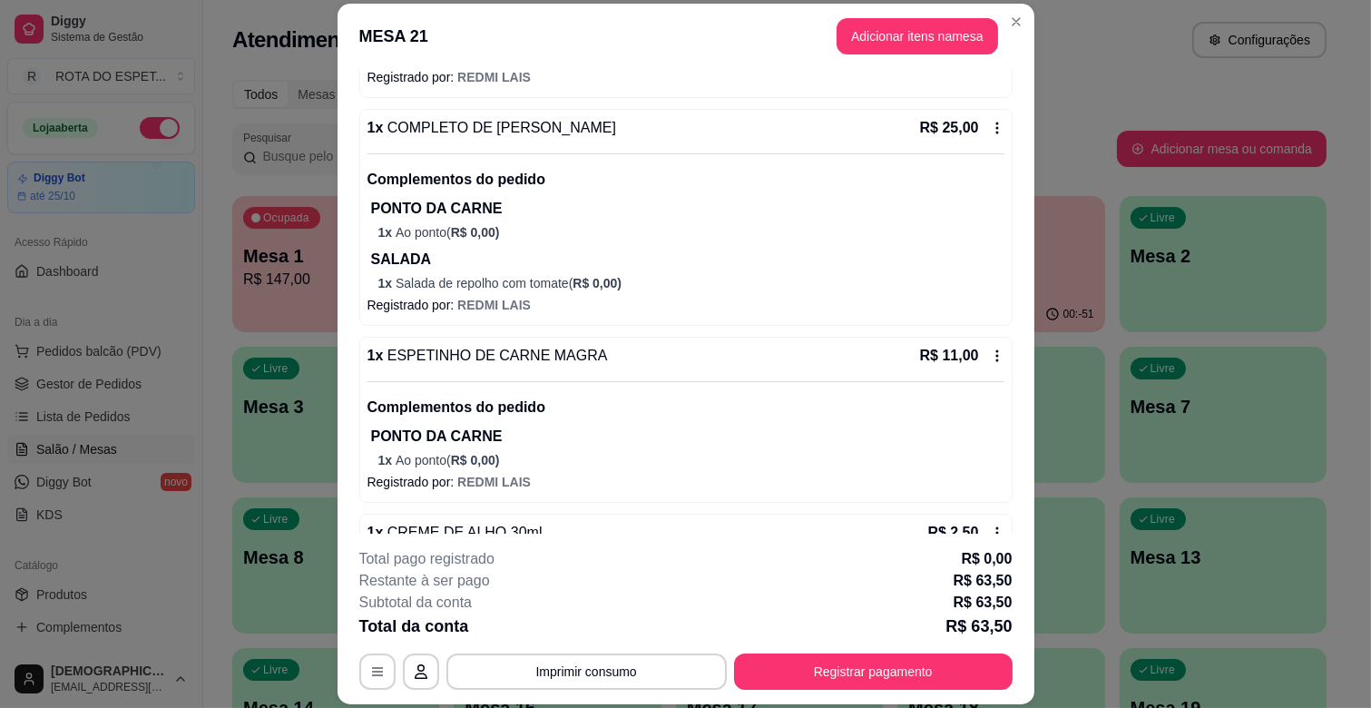
scroll to position [455, 0]
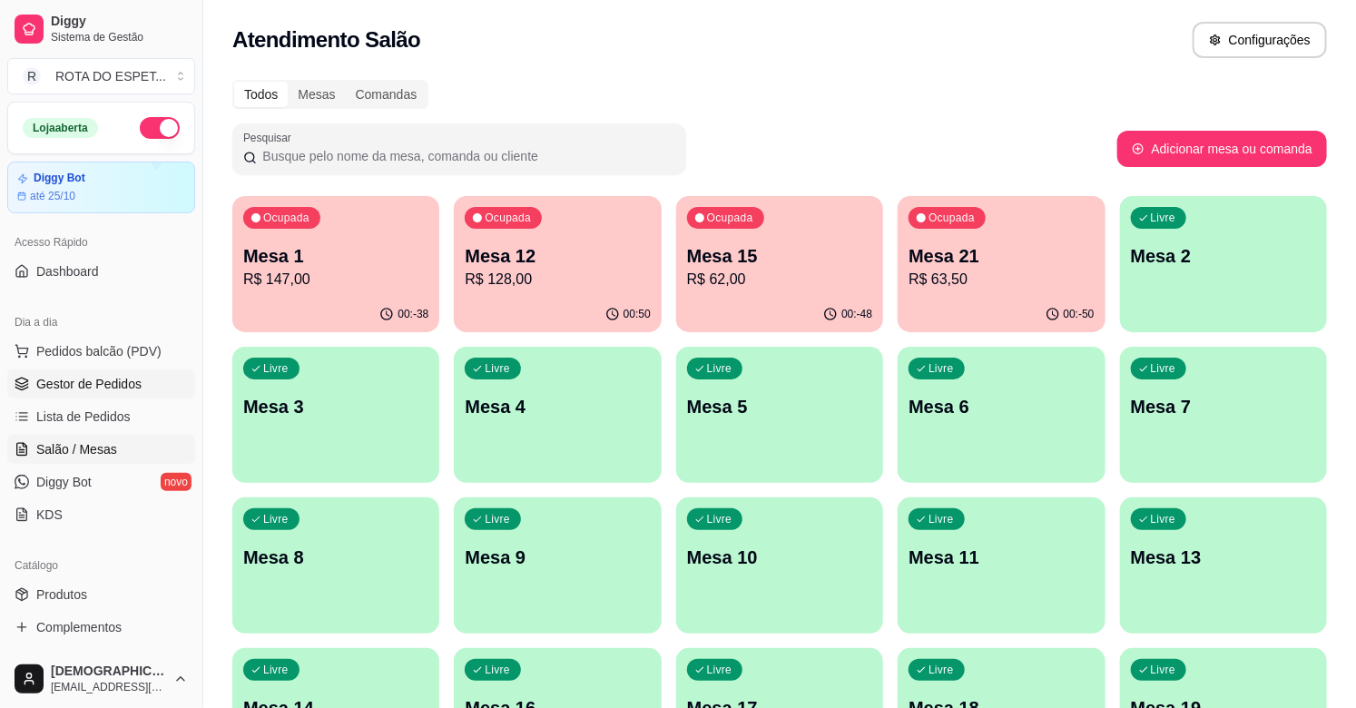
click at [116, 388] on span "Gestor de Pedidos" at bounding box center [88, 384] width 105 height 18
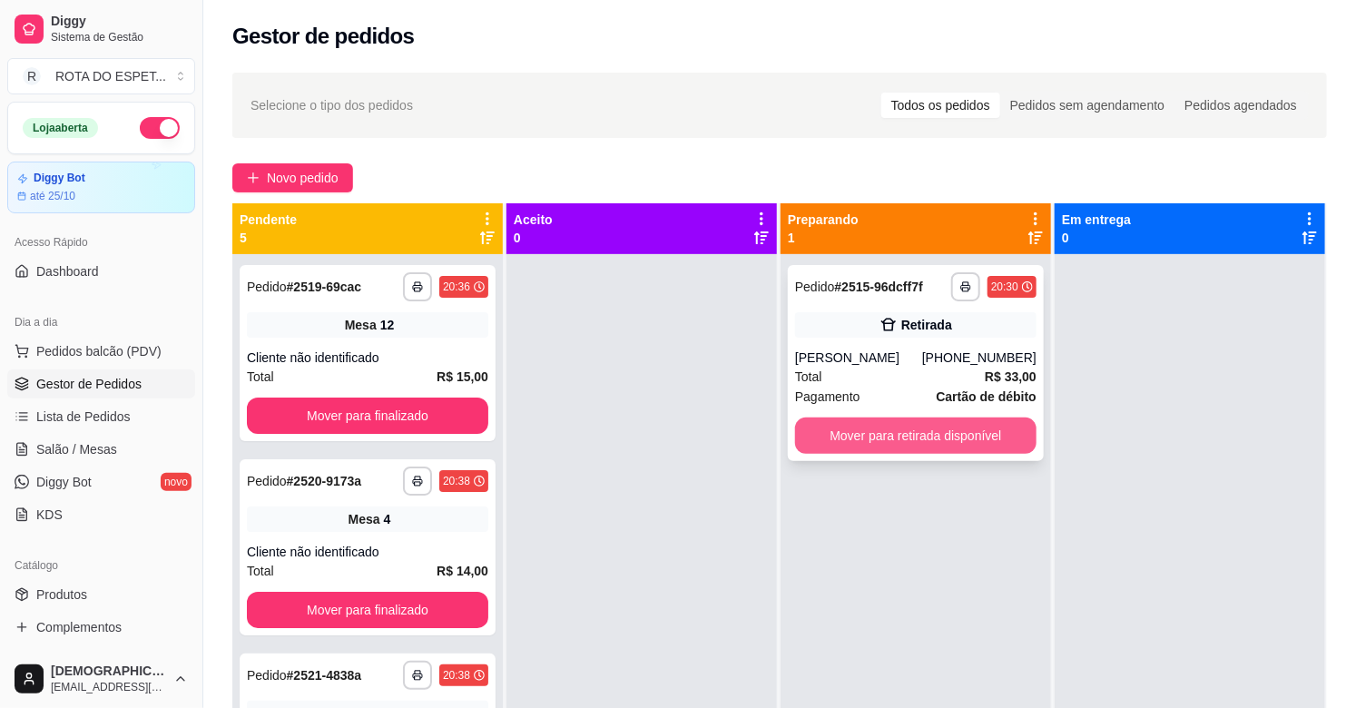
click at [898, 447] on button "Mover para retirada disponível" at bounding box center [915, 435] width 241 height 36
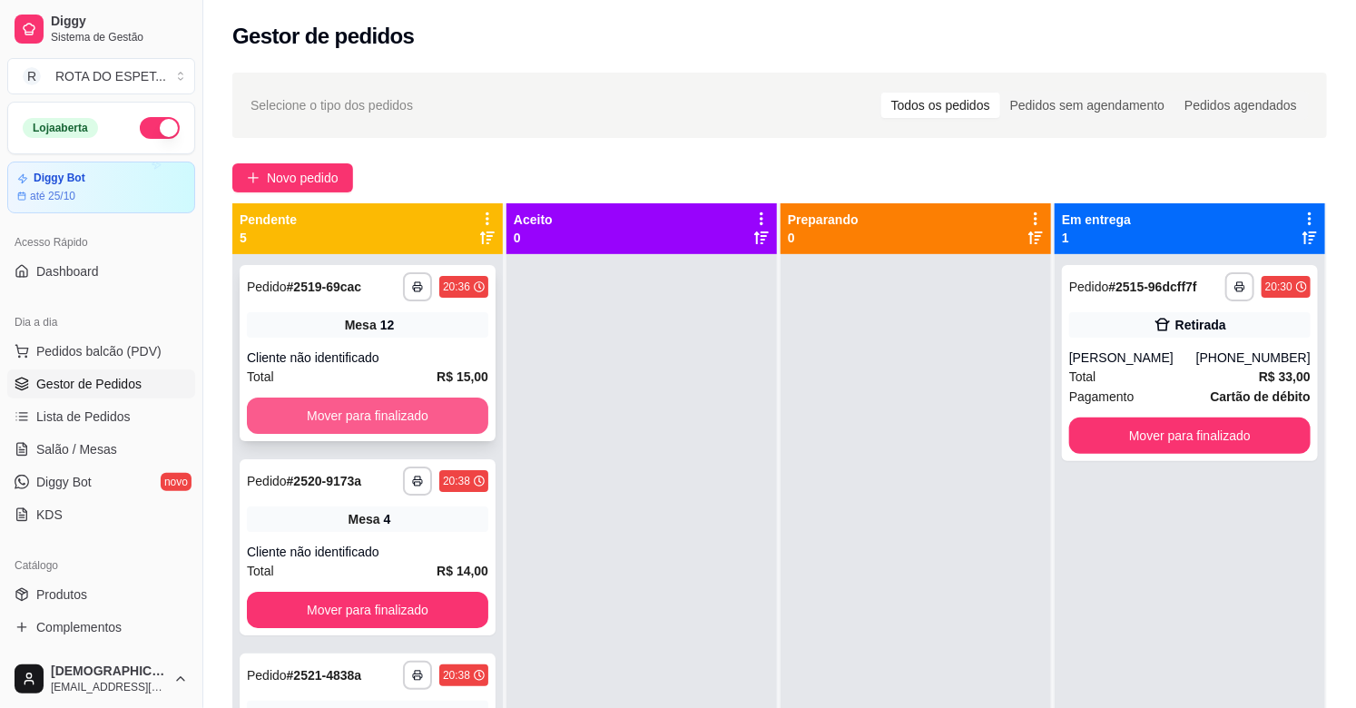
click at [272, 400] on button "Mover para finalizado" at bounding box center [367, 415] width 241 height 36
click at [306, 414] on button "Mover para finalizado" at bounding box center [367, 415] width 241 height 36
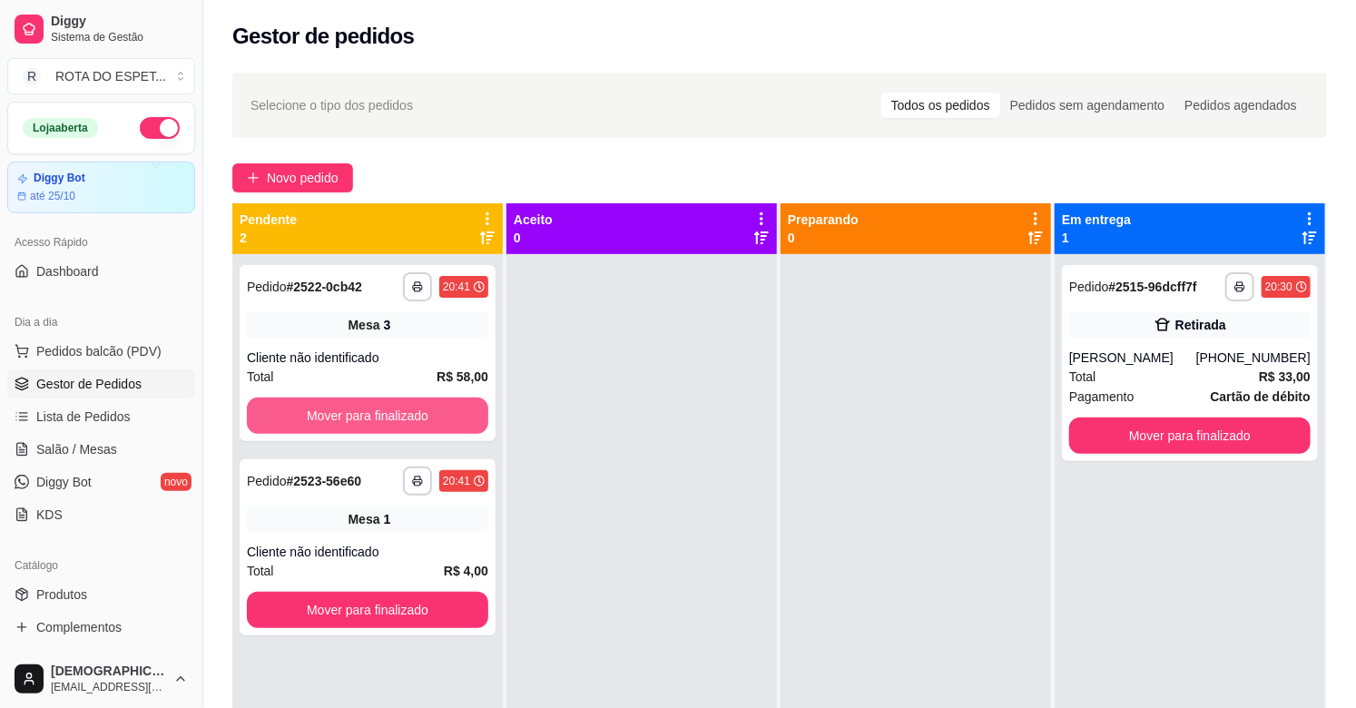
click at [306, 414] on button "Mover para finalizado" at bounding box center [367, 415] width 241 height 36
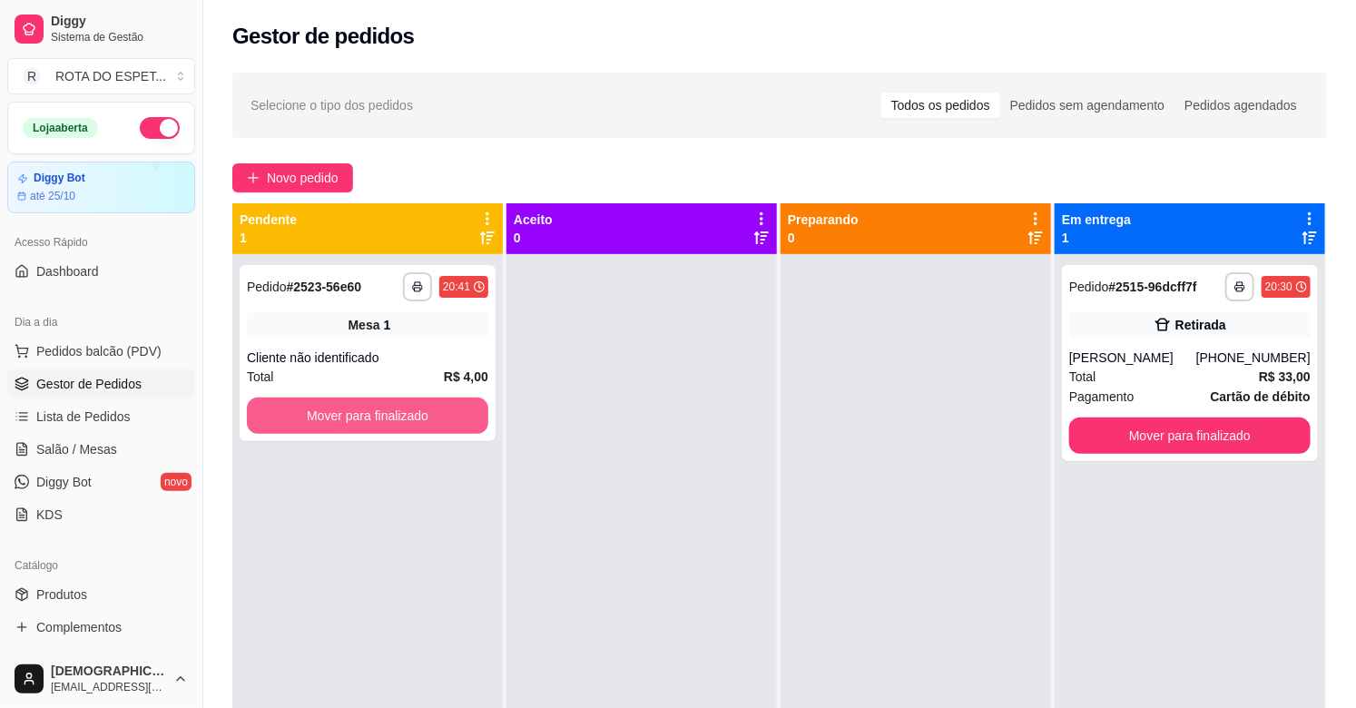
click at [306, 414] on button "Mover para finalizado" at bounding box center [367, 415] width 241 height 36
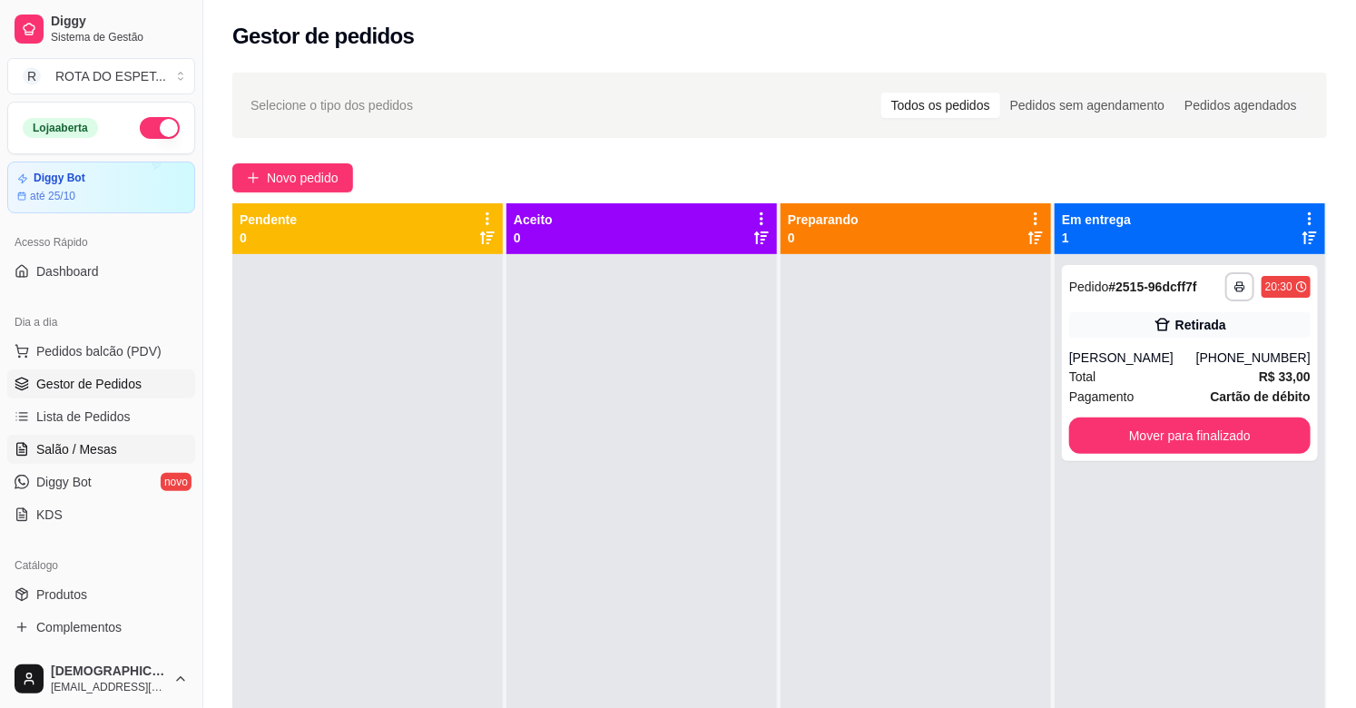
click at [100, 447] on span "Salão / Mesas" at bounding box center [76, 449] width 81 height 18
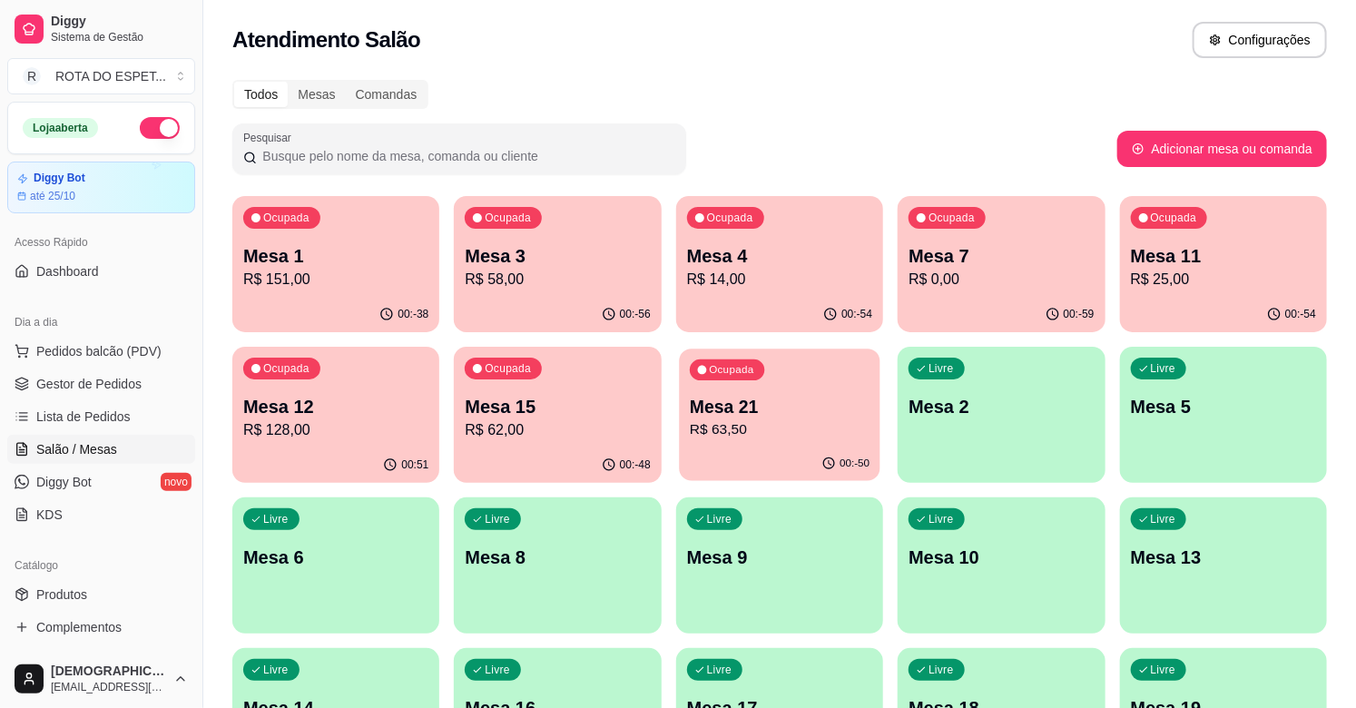
click at [728, 412] on p "Mesa 21" at bounding box center [780, 407] width 180 height 24
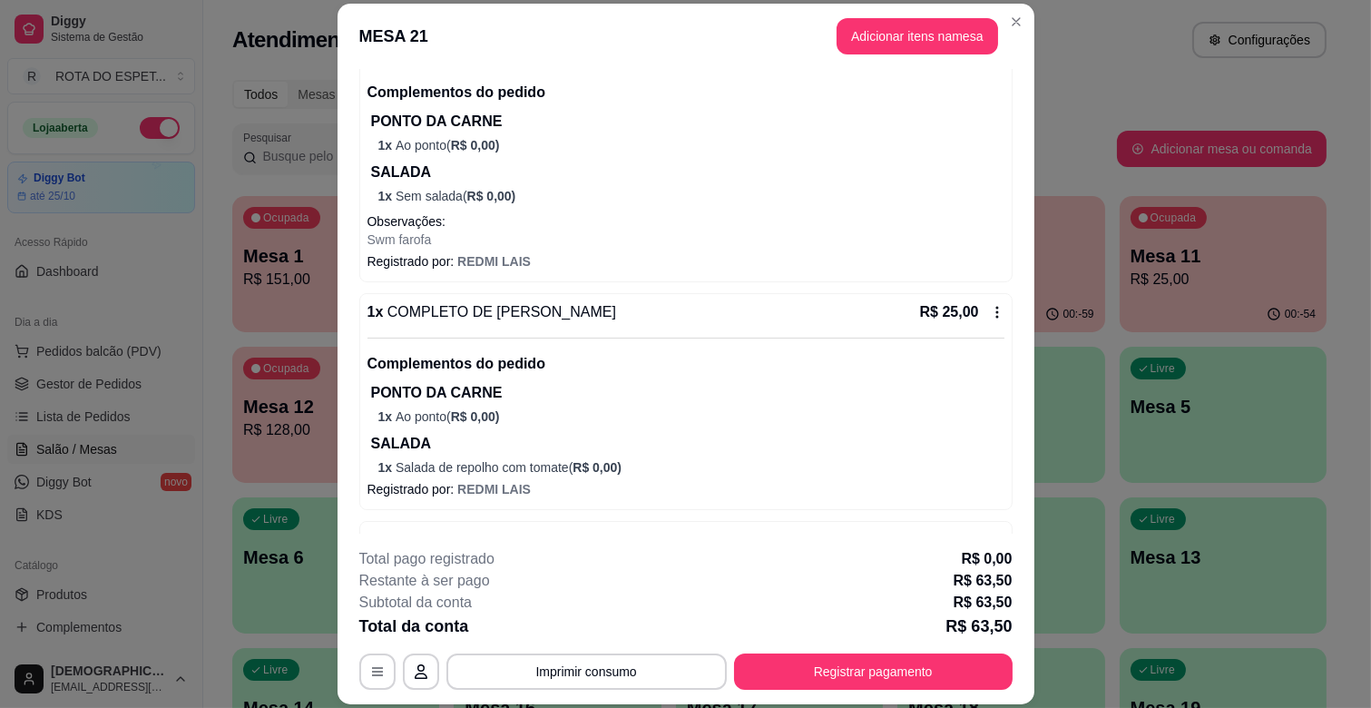
scroll to position [403, 0]
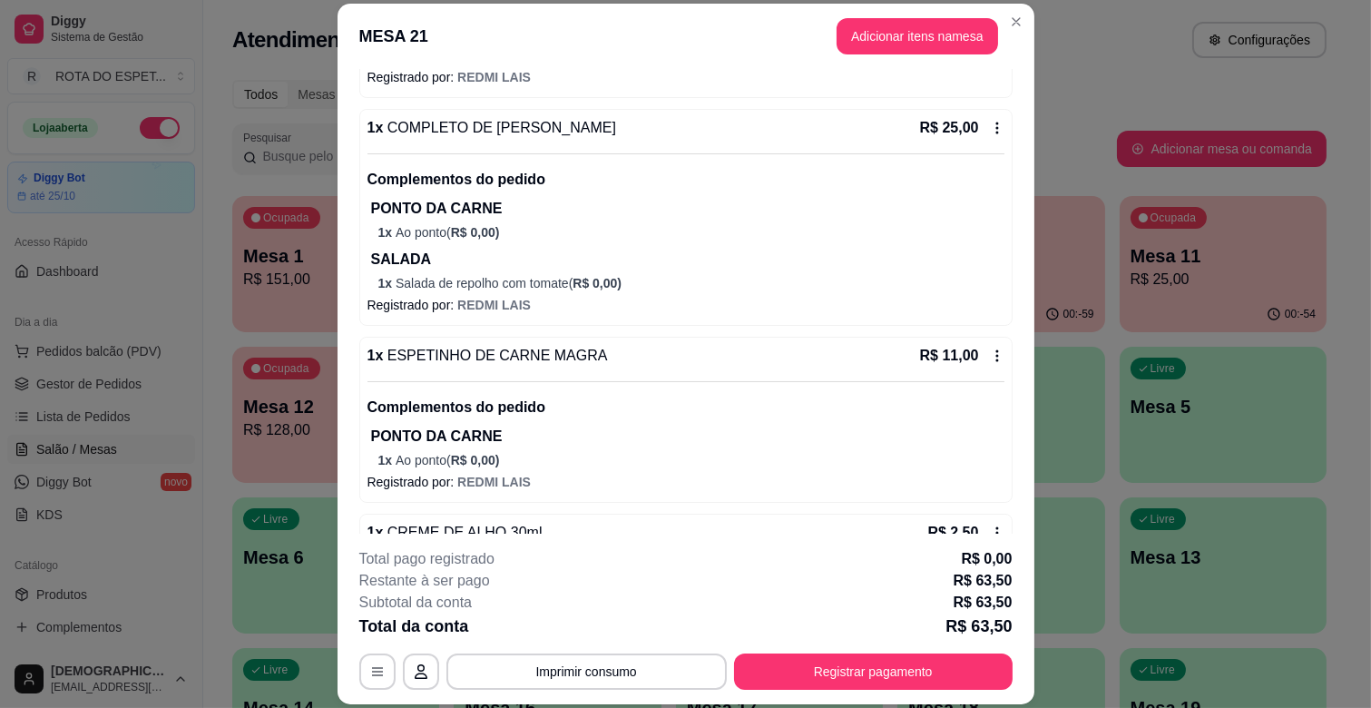
click at [910, 651] on div "**********" at bounding box center [685, 619] width 653 height 142
click at [922, 669] on button "Registrar pagamento" at bounding box center [873, 671] width 279 height 36
click at [931, 678] on button "Registrar pagamento" at bounding box center [873, 671] width 270 height 35
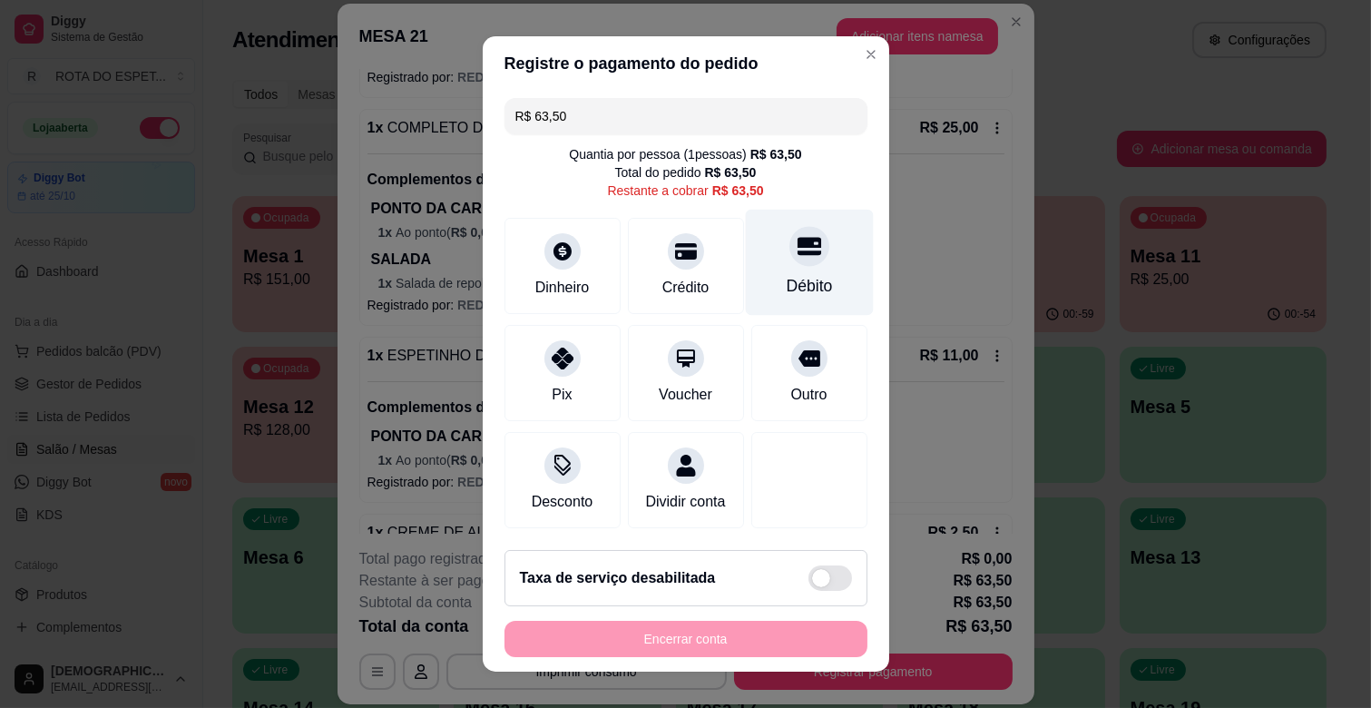
click at [789, 259] on div at bounding box center [809, 246] width 40 height 40
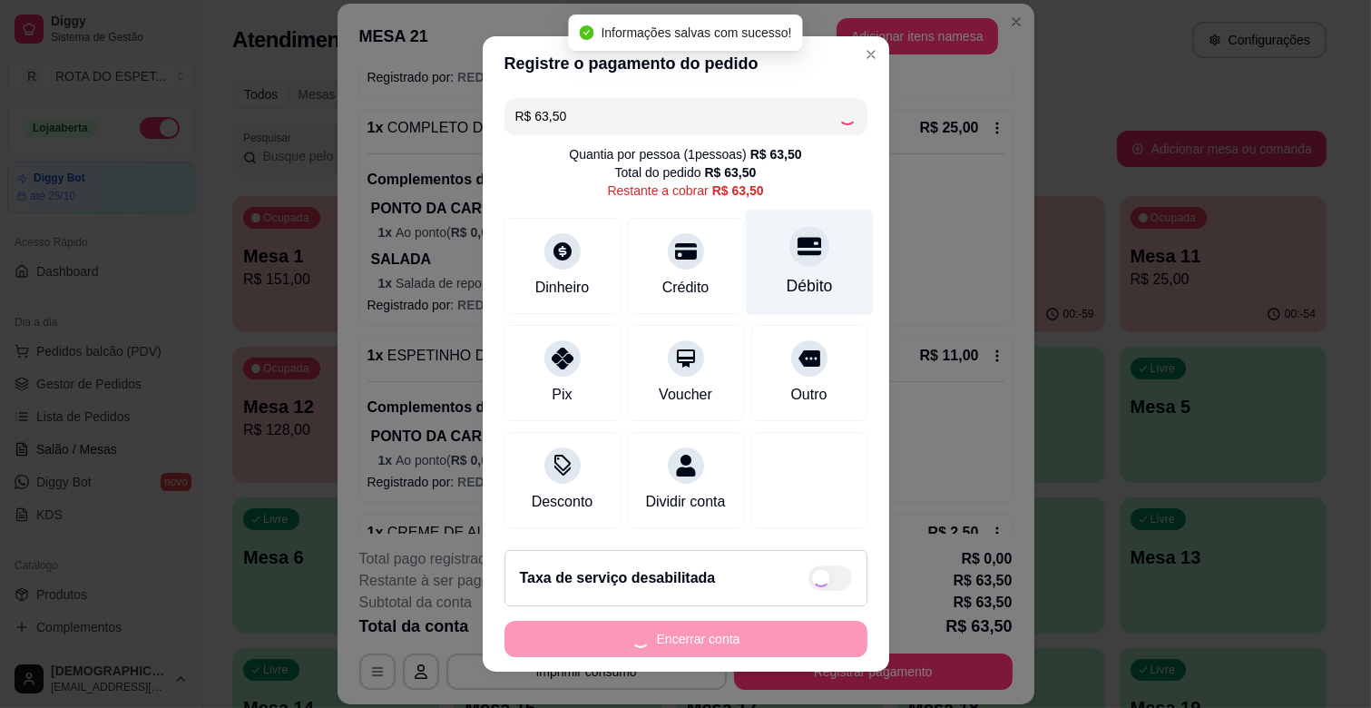
type input "R$ 0,00"
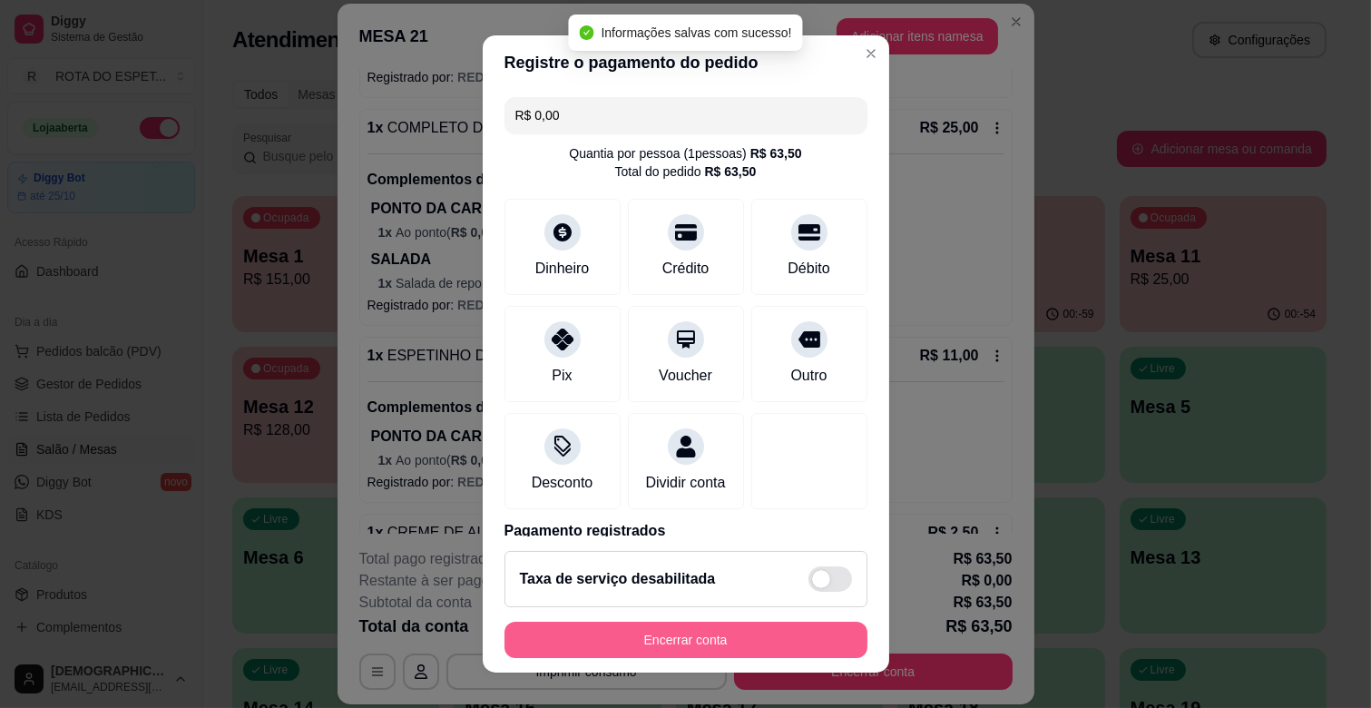
click at [744, 629] on button "Encerrar conta" at bounding box center [685, 640] width 363 height 36
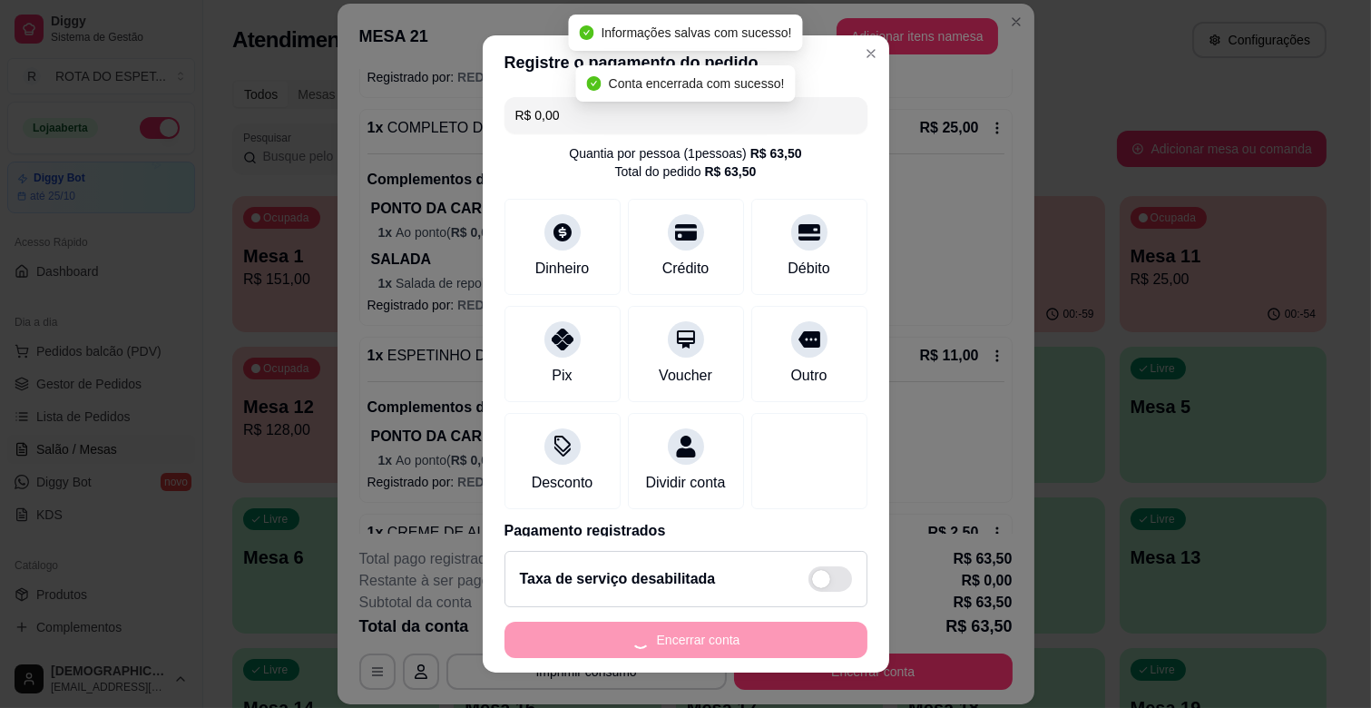
scroll to position [0, 0]
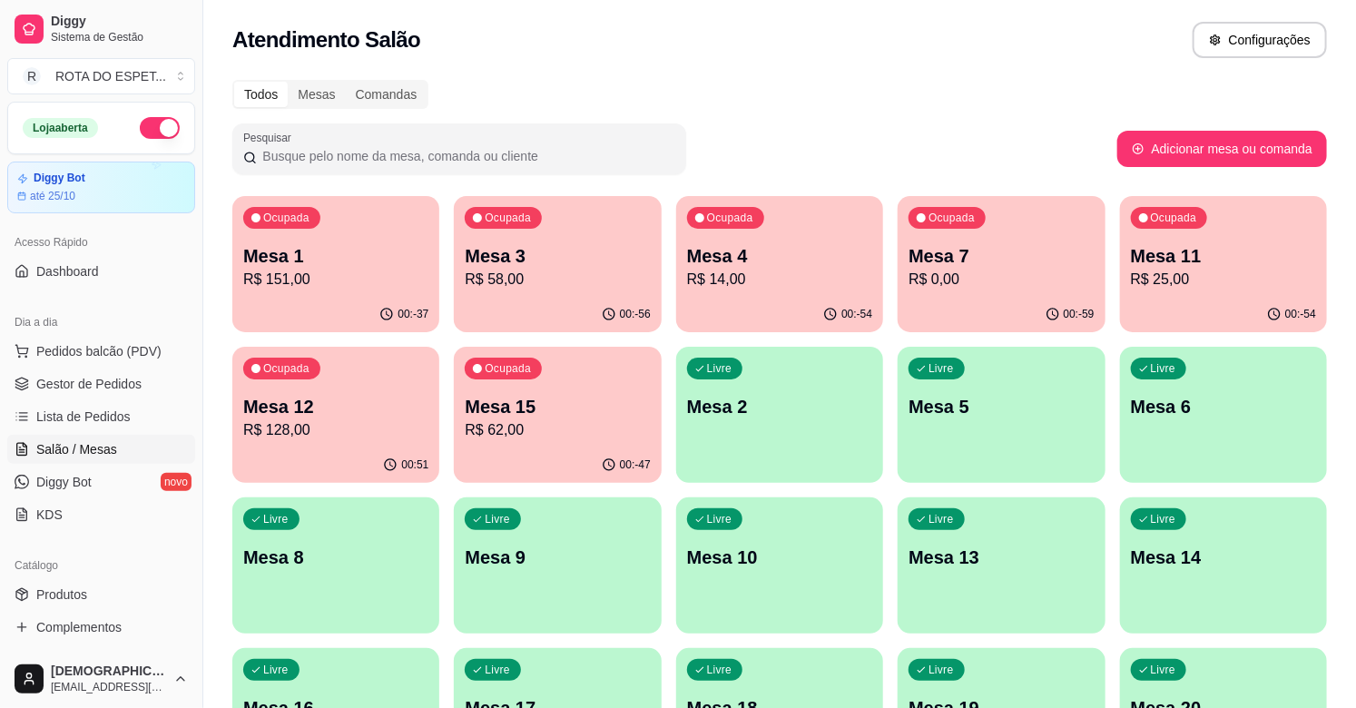
click at [476, 413] on p "Mesa 15" at bounding box center [557, 406] width 185 height 25
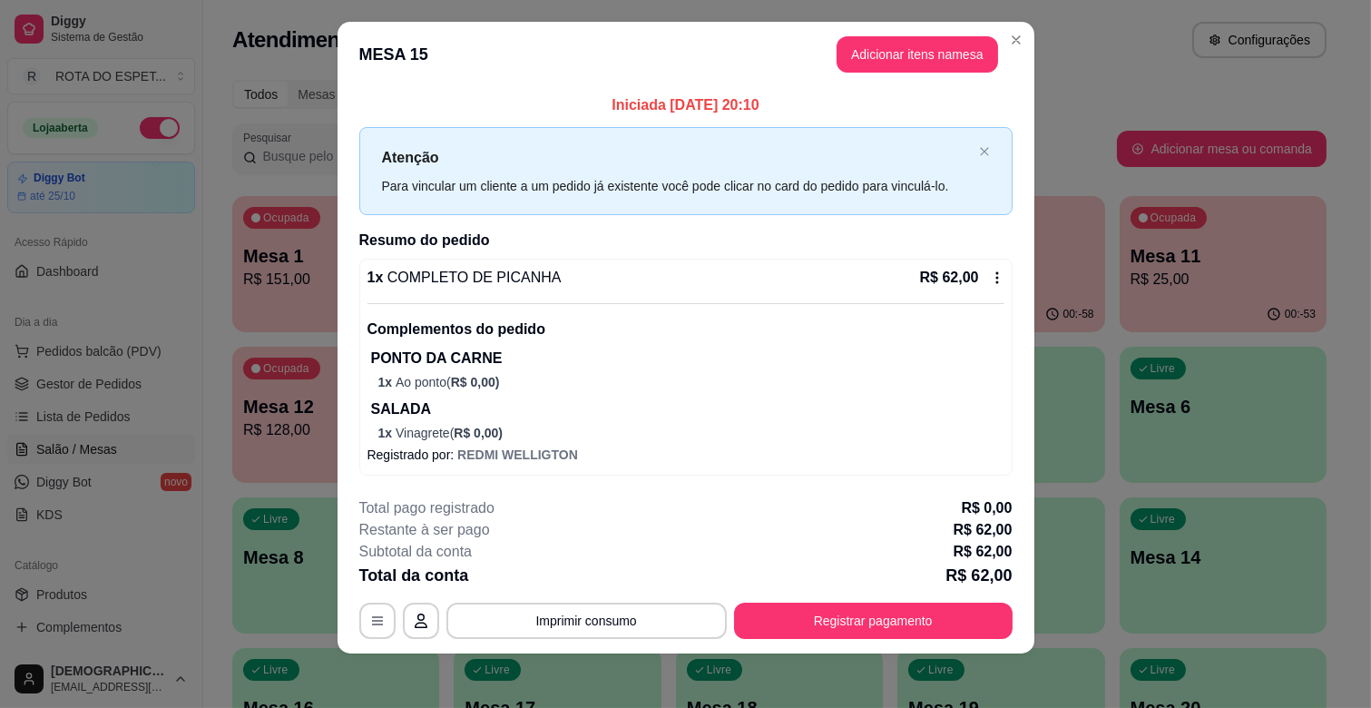
scroll to position [20, 0]
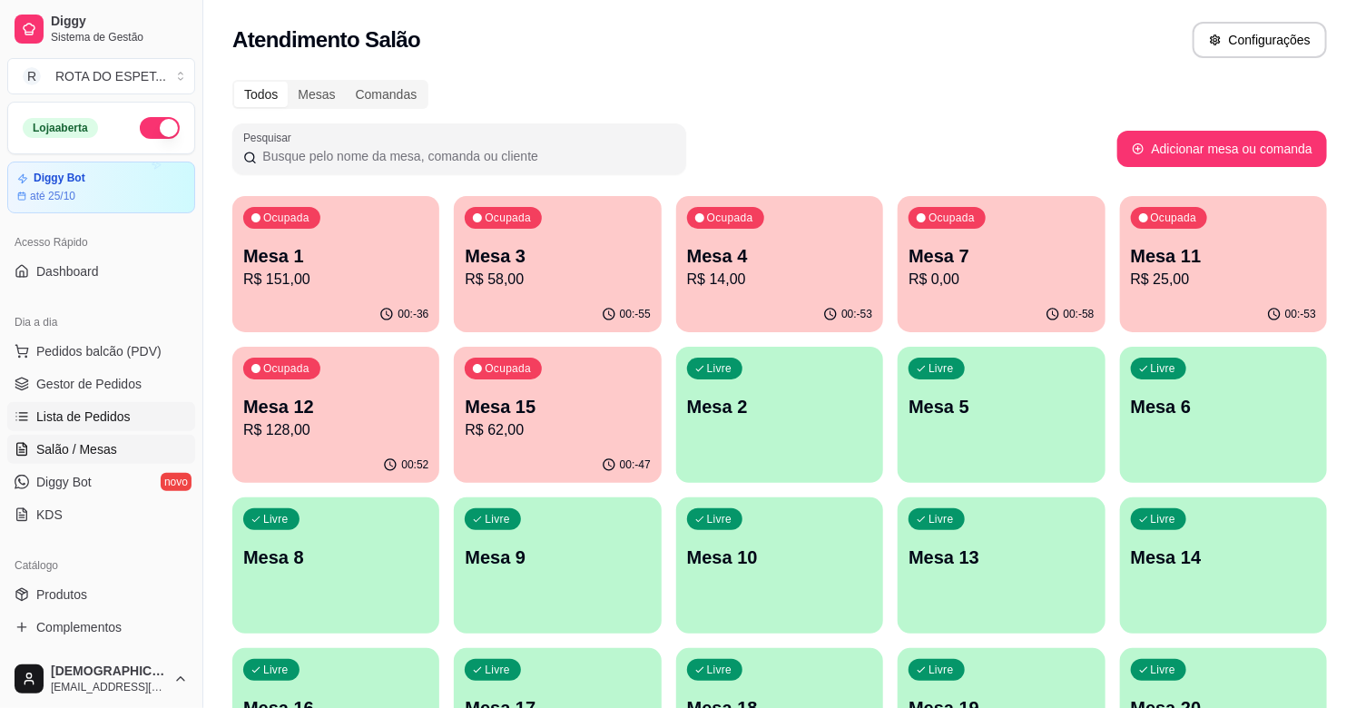
click at [69, 409] on span "Lista de Pedidos" at bounding box center [83, 416] width 94 height 18
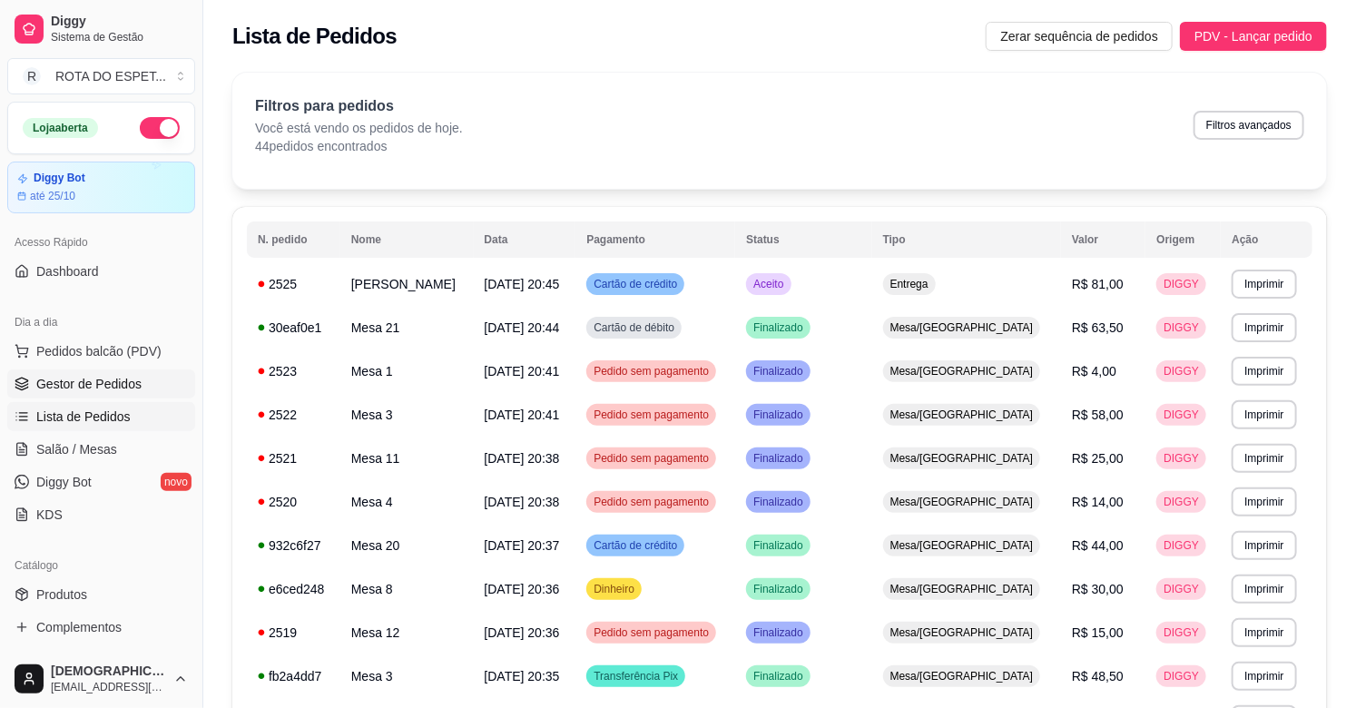
click at [104, 383] on span "Gestor de Pedidos" at bounding box center [88, 384] width 105 height 18
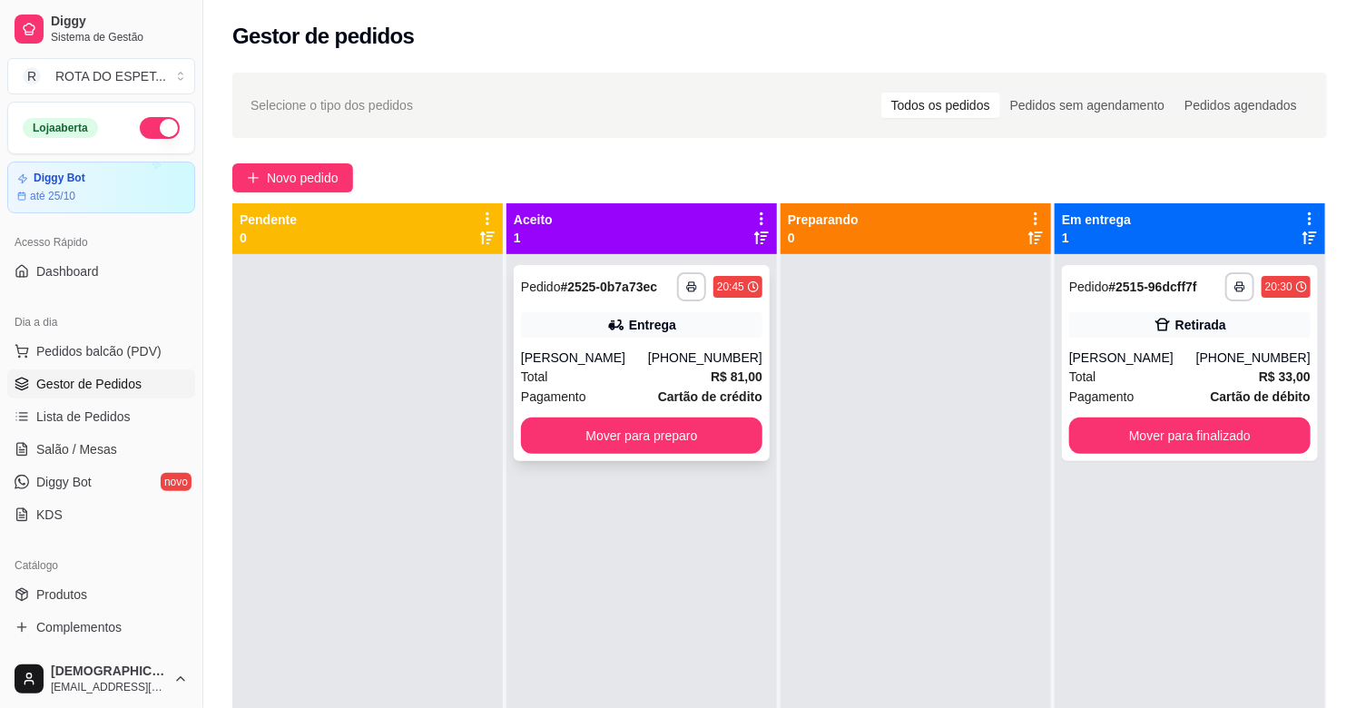
click at [644, 323] on div "Entrega" at bounding box center [652, 325] width 47 height 18
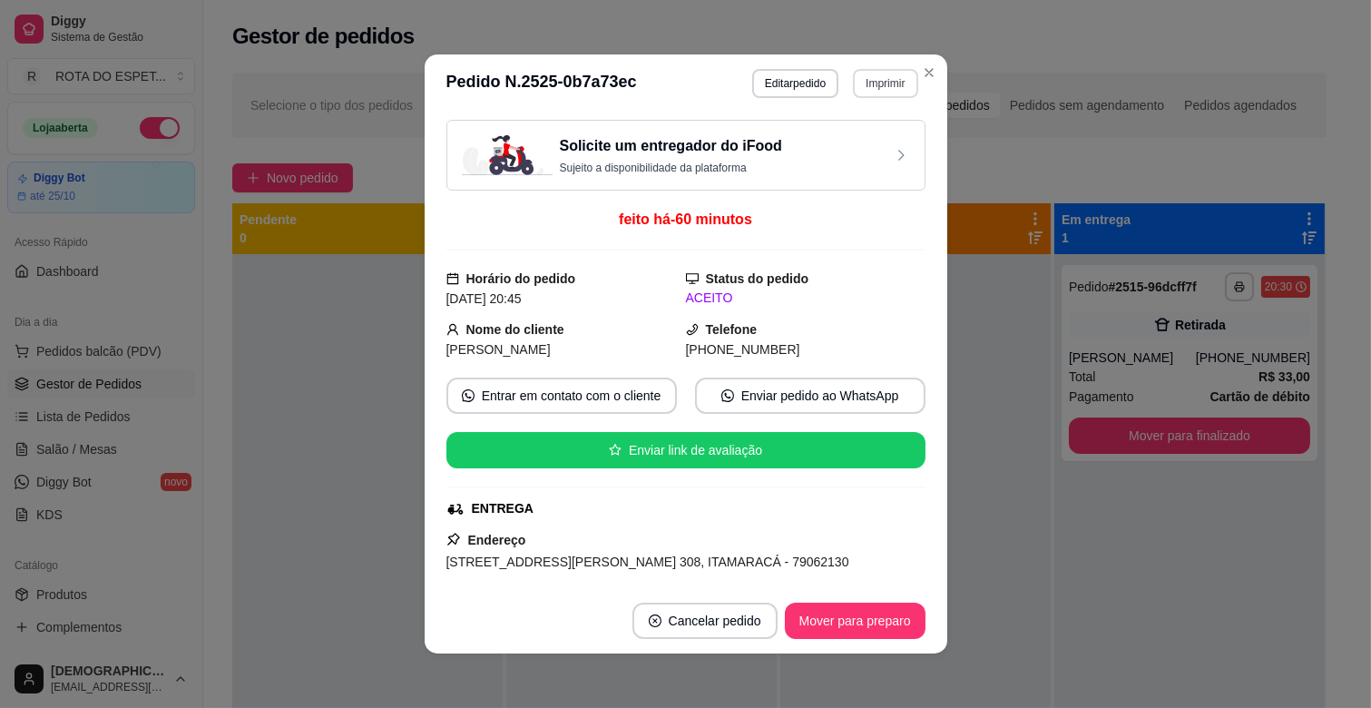
click at [866, 83] on button "Imprimir" at bounding box center [885, 83] width 64 height 29
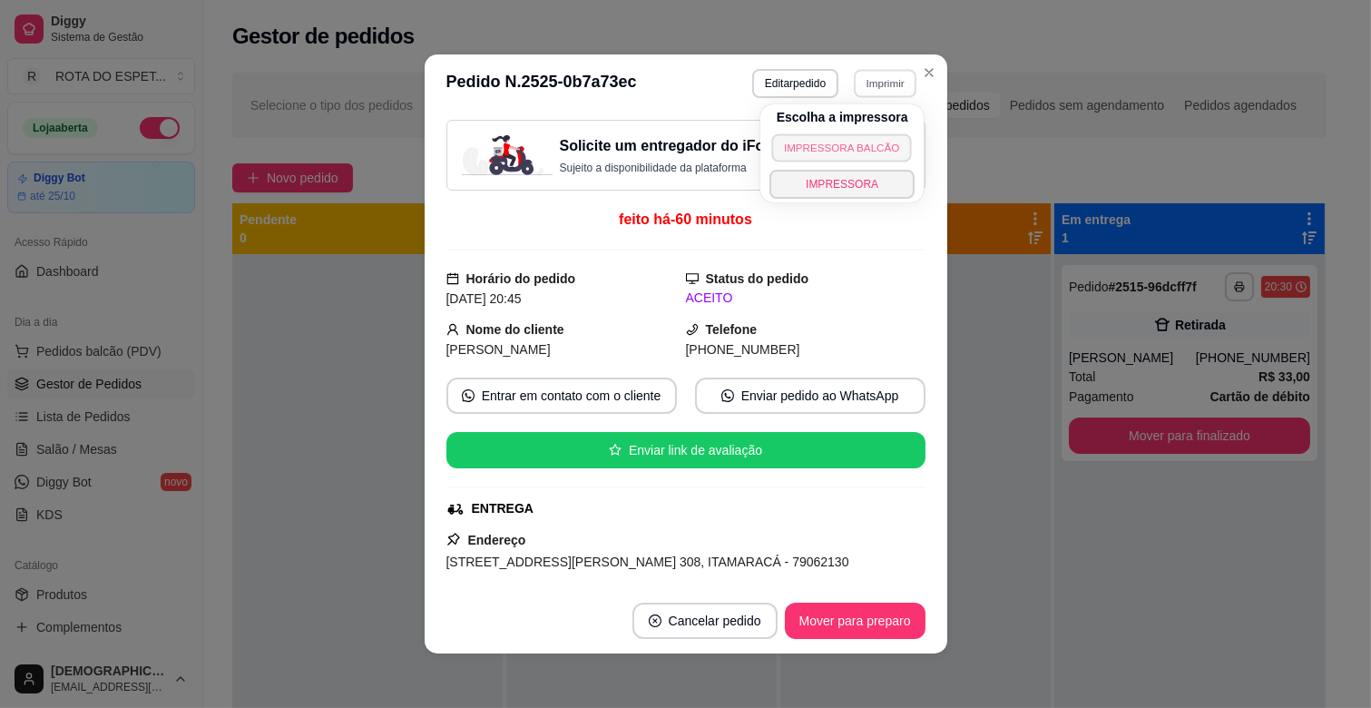
click at [844, 145] on button "IMPRESSORA BALCÃO" at bounding box center [842, 147] width 141 height 28
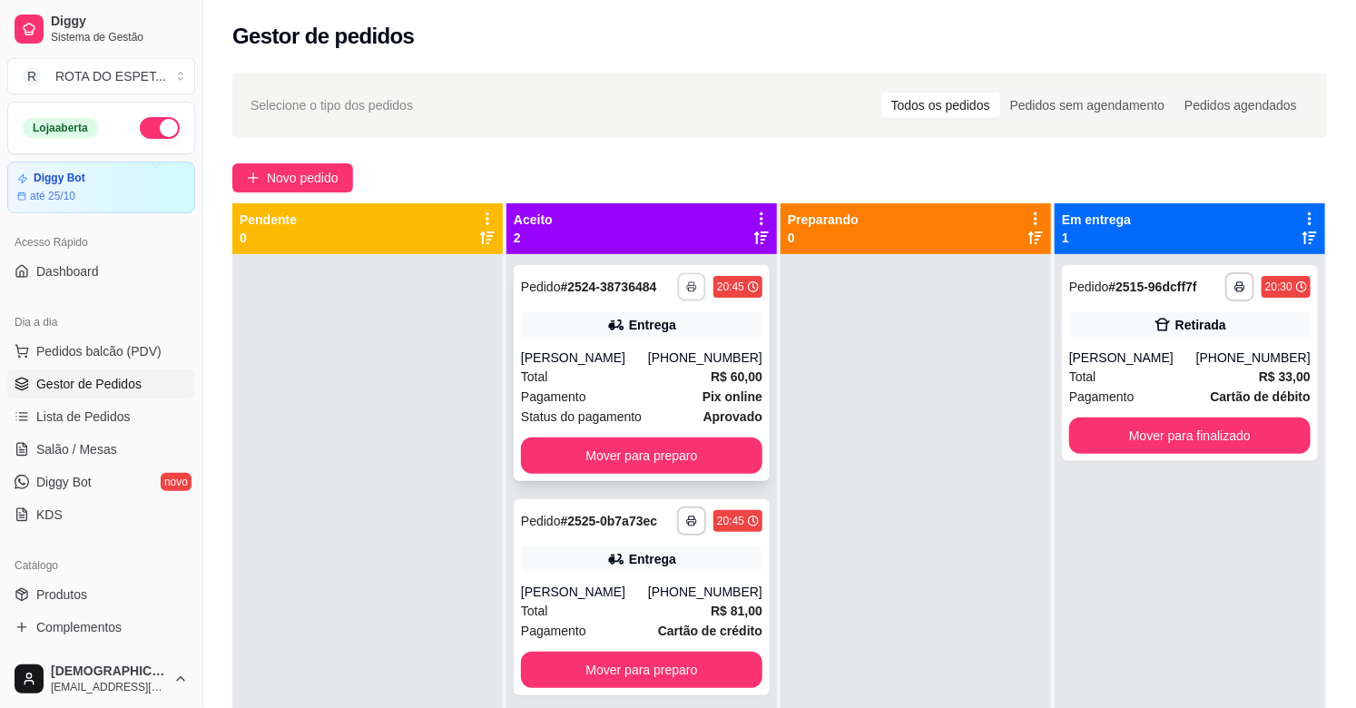
click at [690, 283] on polyline "button" at bounding box center [691, 283] width 5 height 3
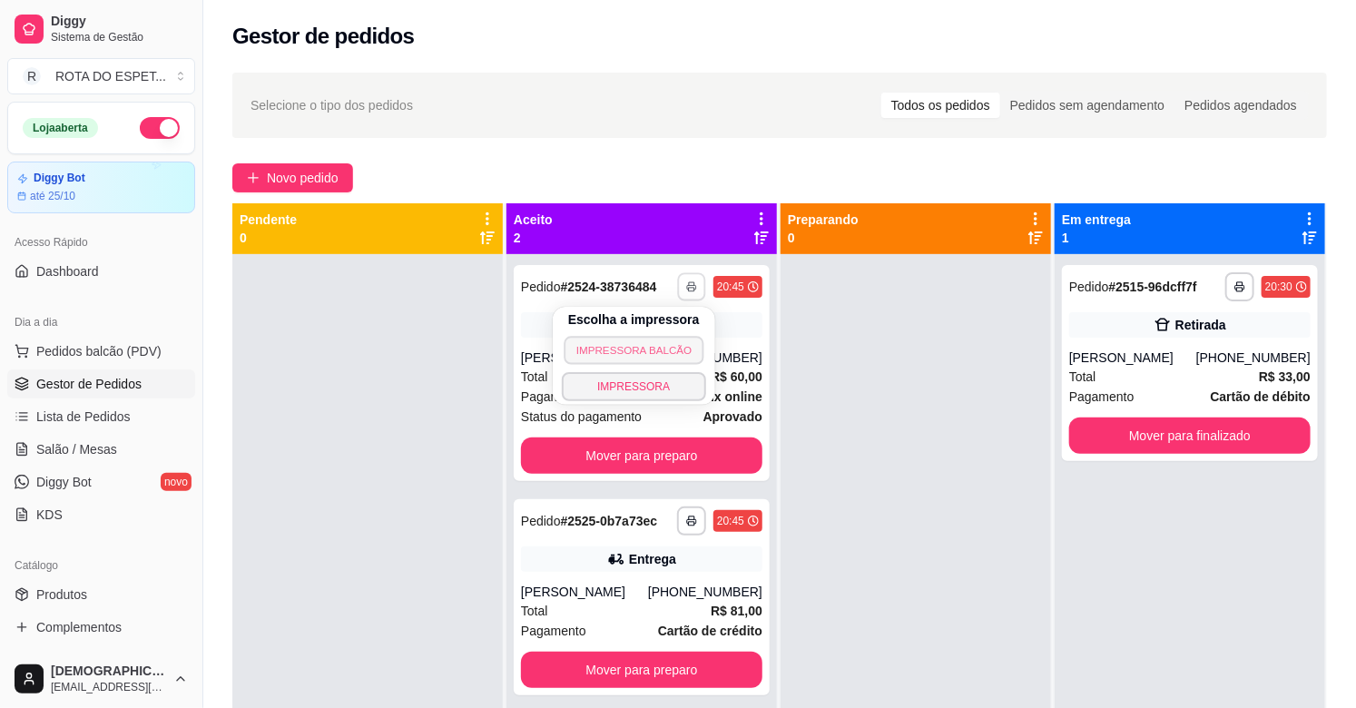
click at [662, 358] on button "IMPRESSORA BALCÃO" at bounding box center [633, 350] width 141 height 28
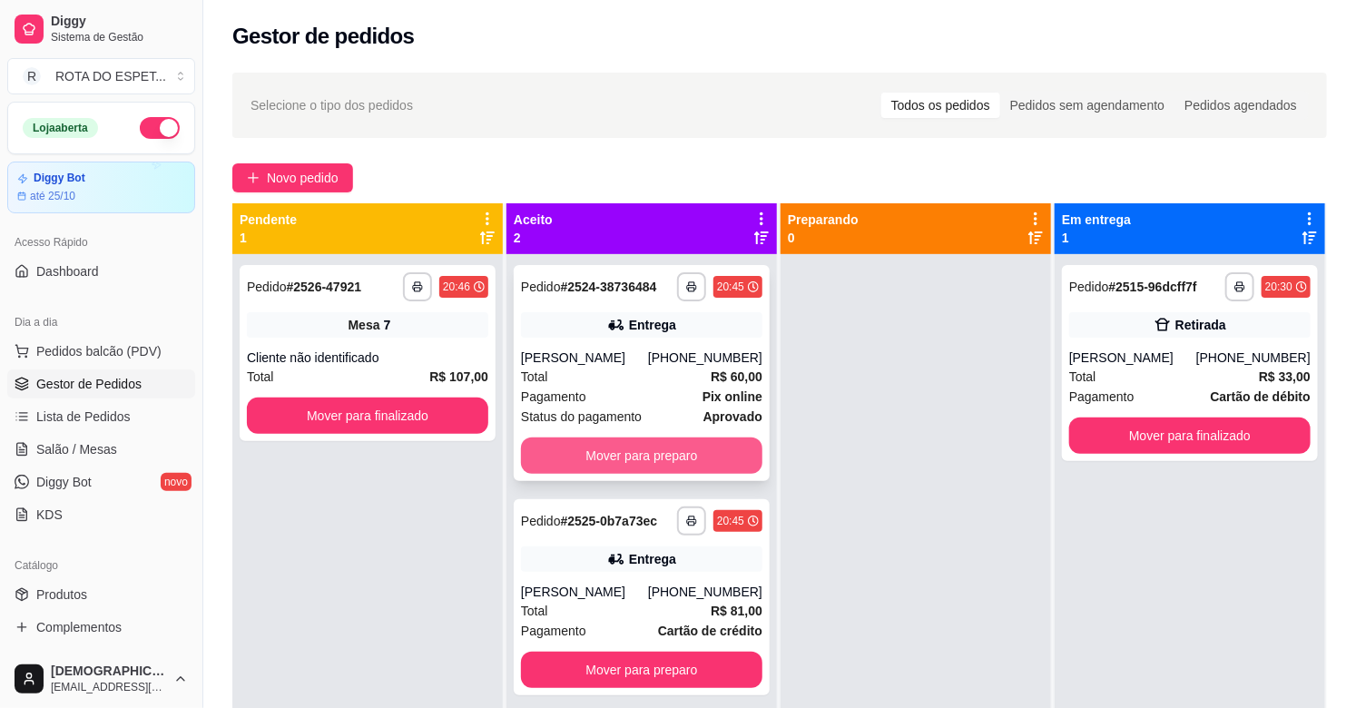
click at [681, 446] on button "Mover para preparo" at bounding box center [641, 455] width 241 height 36
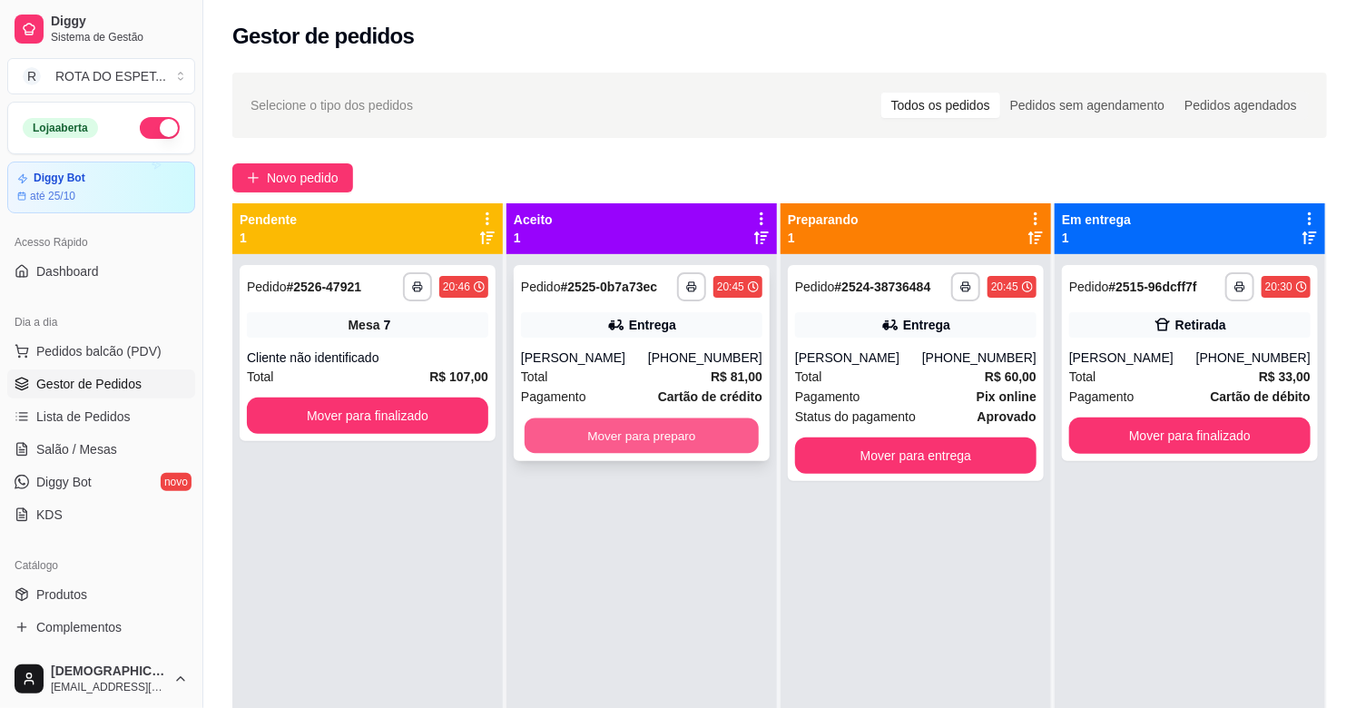
click at [678, 431] on button "Mover para preparo" at bounding box center [641, 435] width 234 height 35
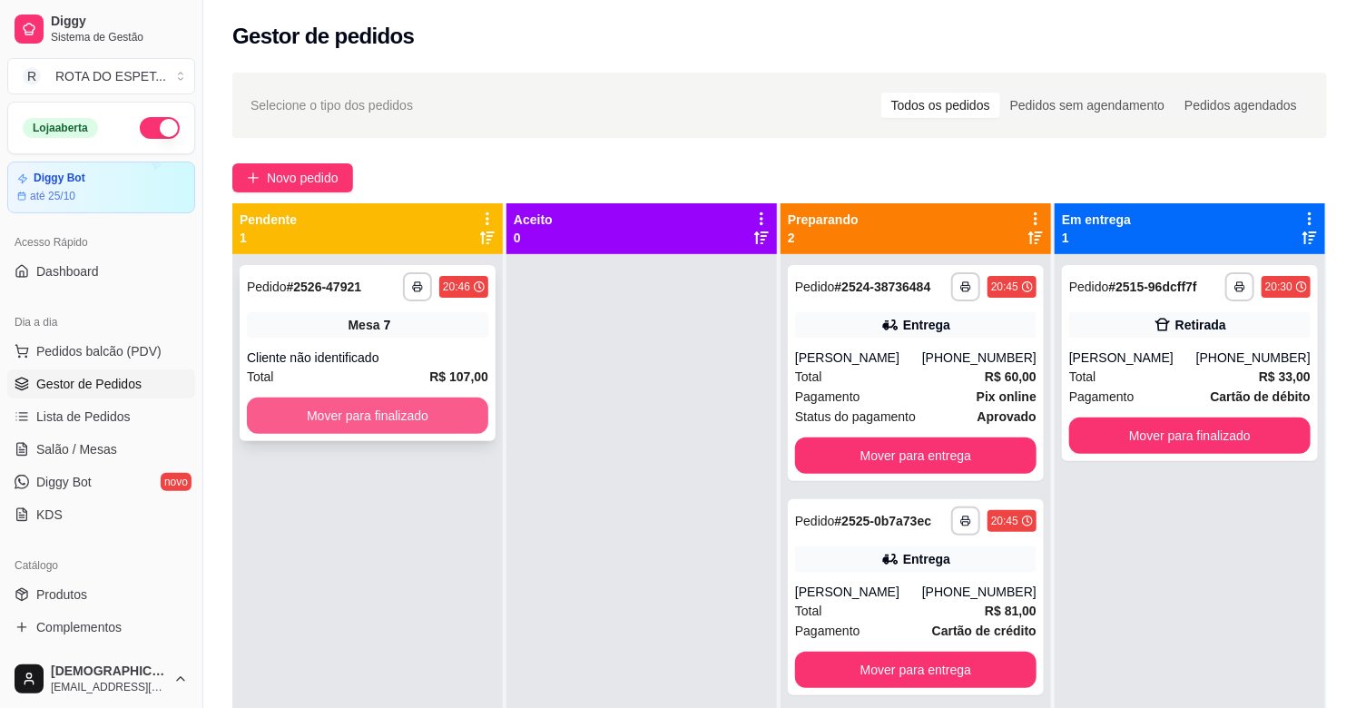
click at [364, 415] on button "Mover para finalizado" at bounding box center [367, 415] width 241 height 36
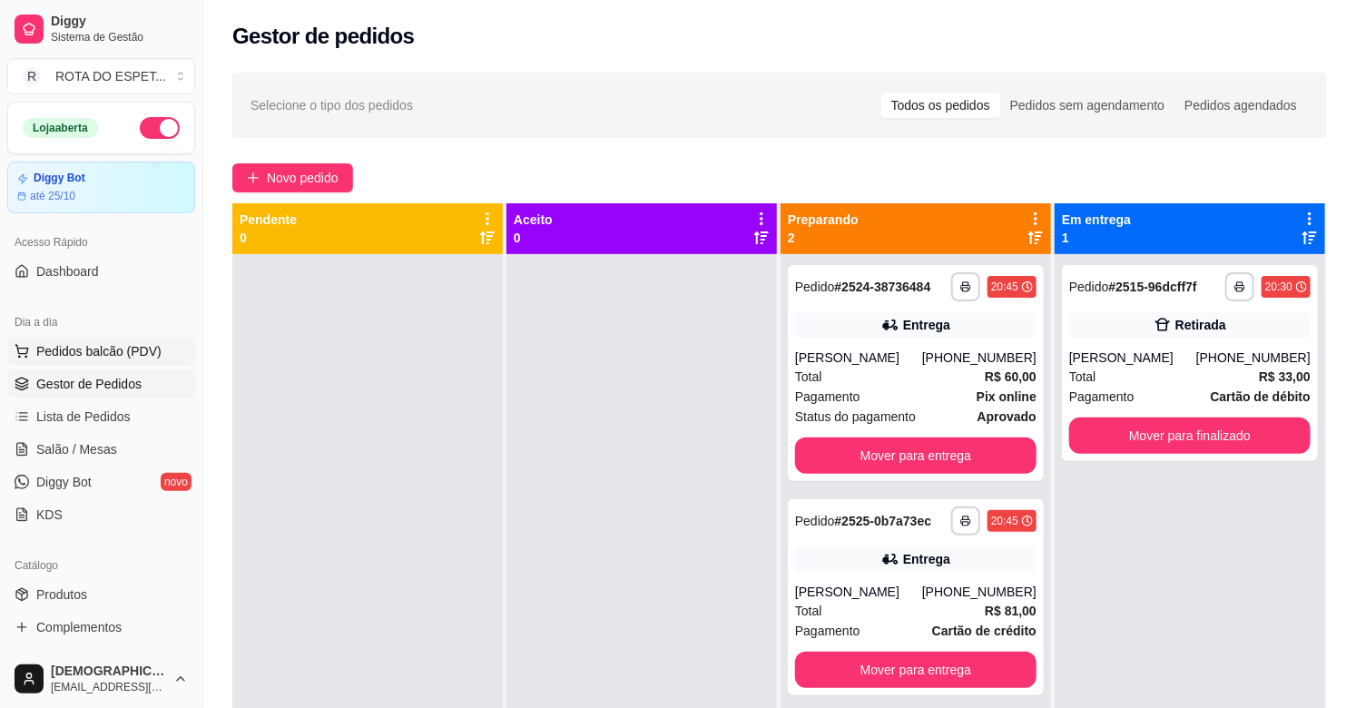
click at [94, 343] on span "Pedidos balcão (PDV)" at bounding box center [98, 351] width 125 height 18
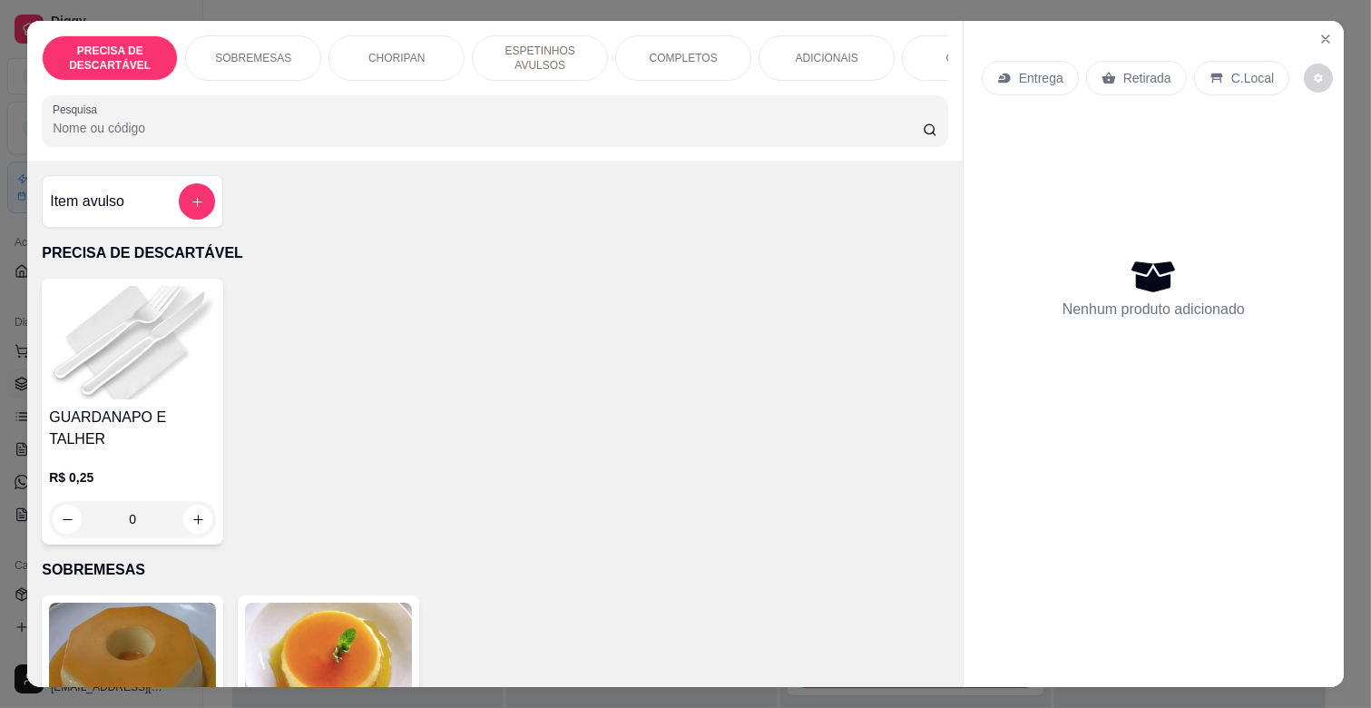
click at [560, 44] on p "ESPETINHOS AVULSOS" at bounding box center [539, 58] width 105 height 29
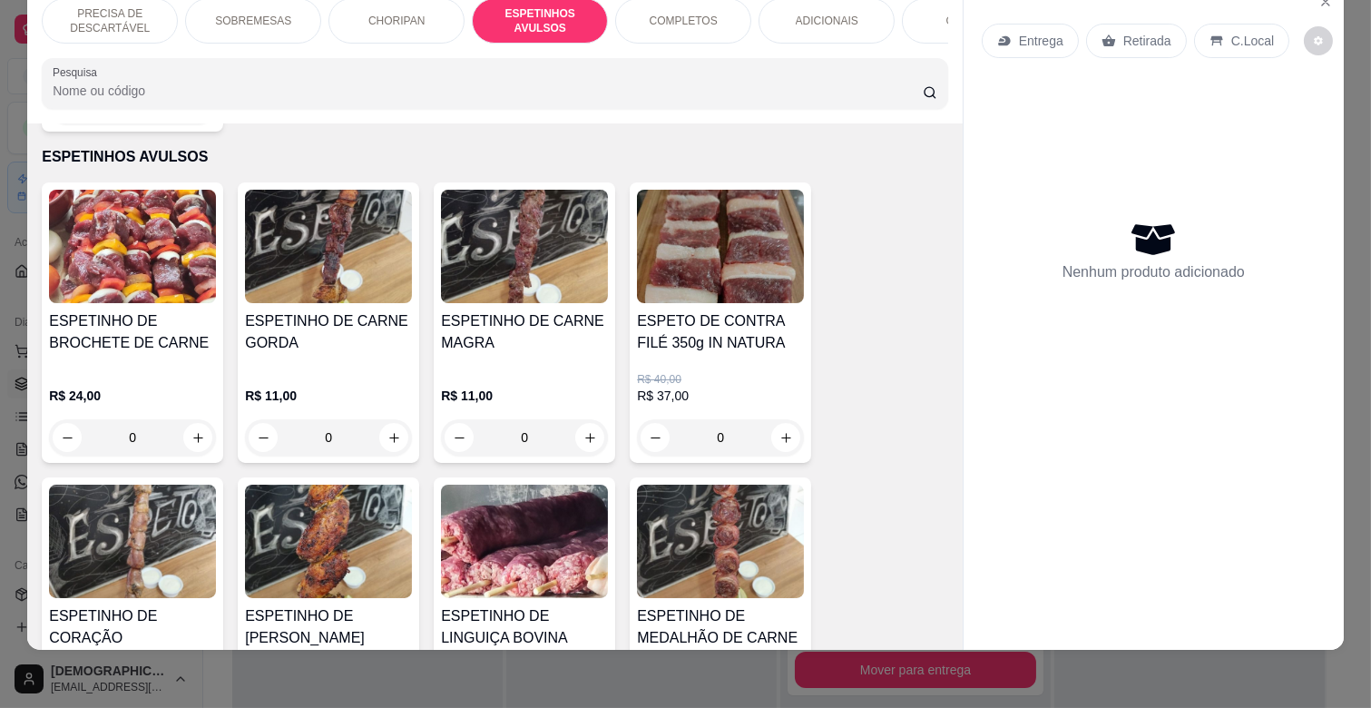
scroll to position [1203, 0]
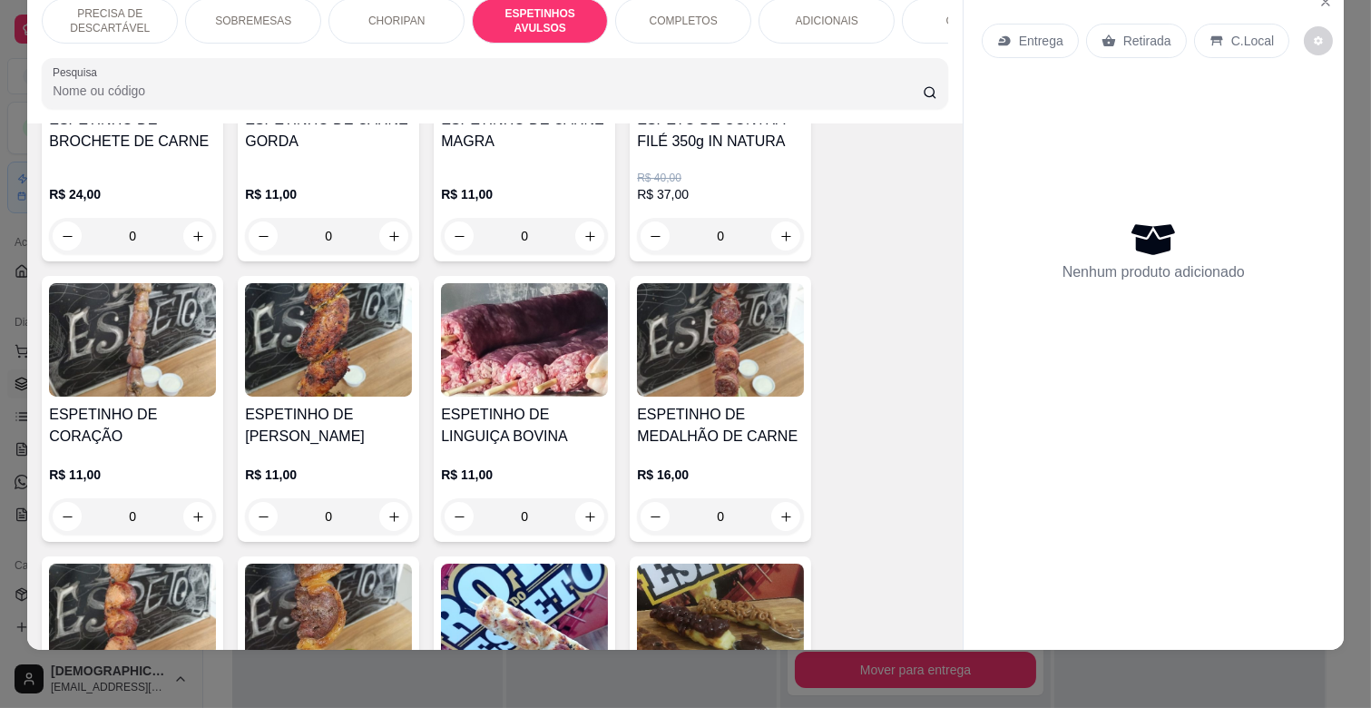
click at [529, 364] on img at bounding box center [524, 339] width 167 height 113
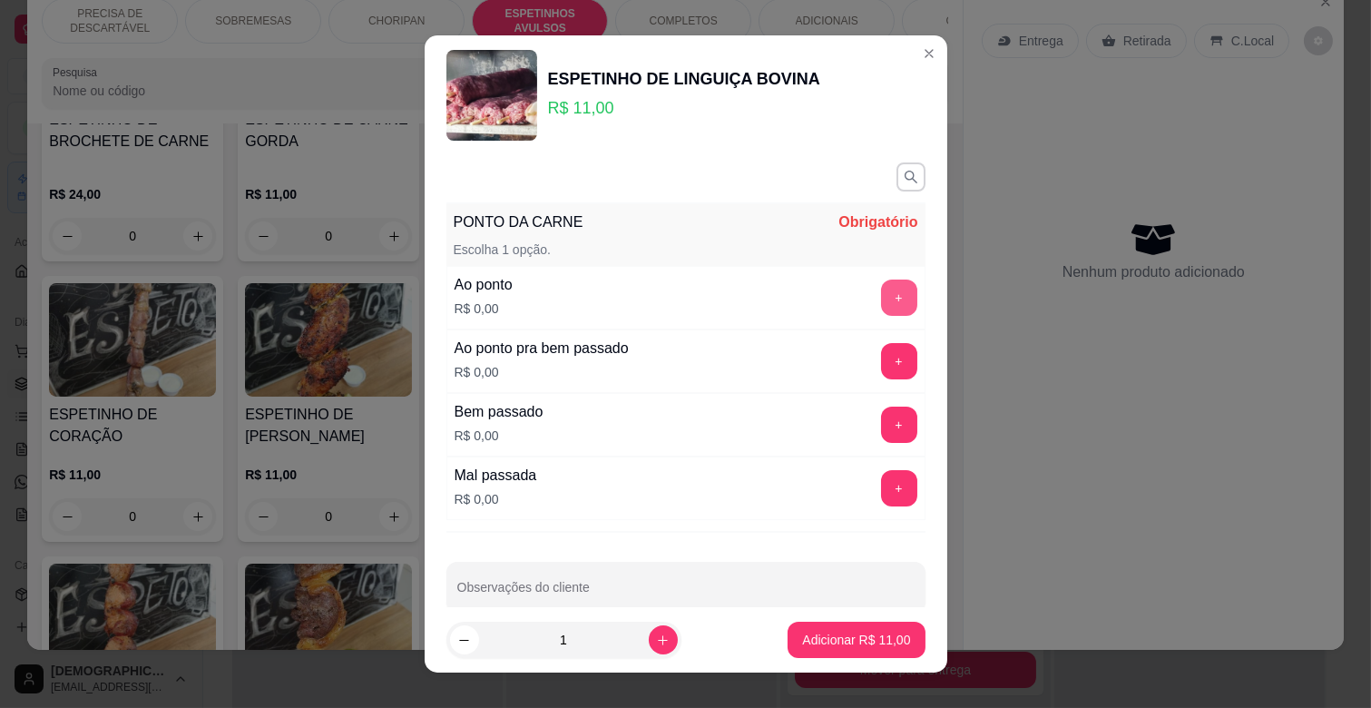
click at [881, 294] on button "+" at bounding box center [899, 297] width 36 height 36
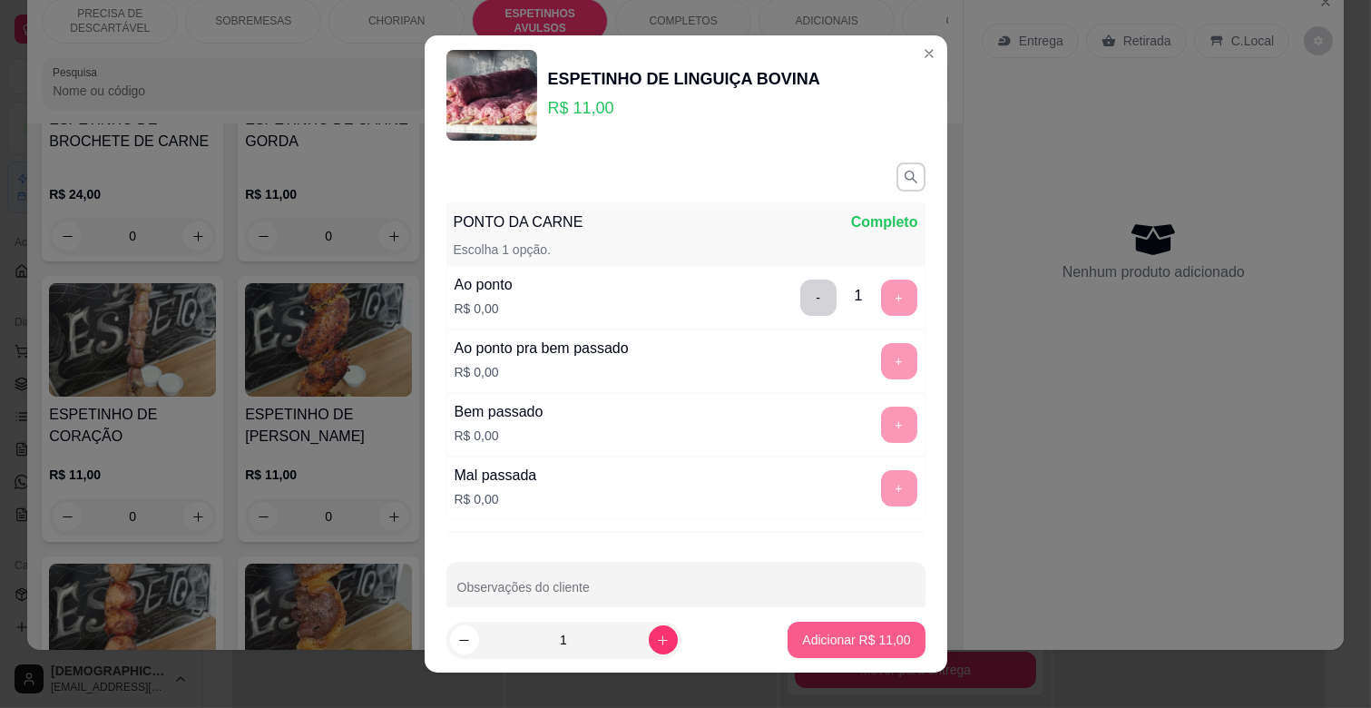
click at [853, 638] on p "Adicionar R$ 11,00" at bounding box center [856, 640] width 108 height 18
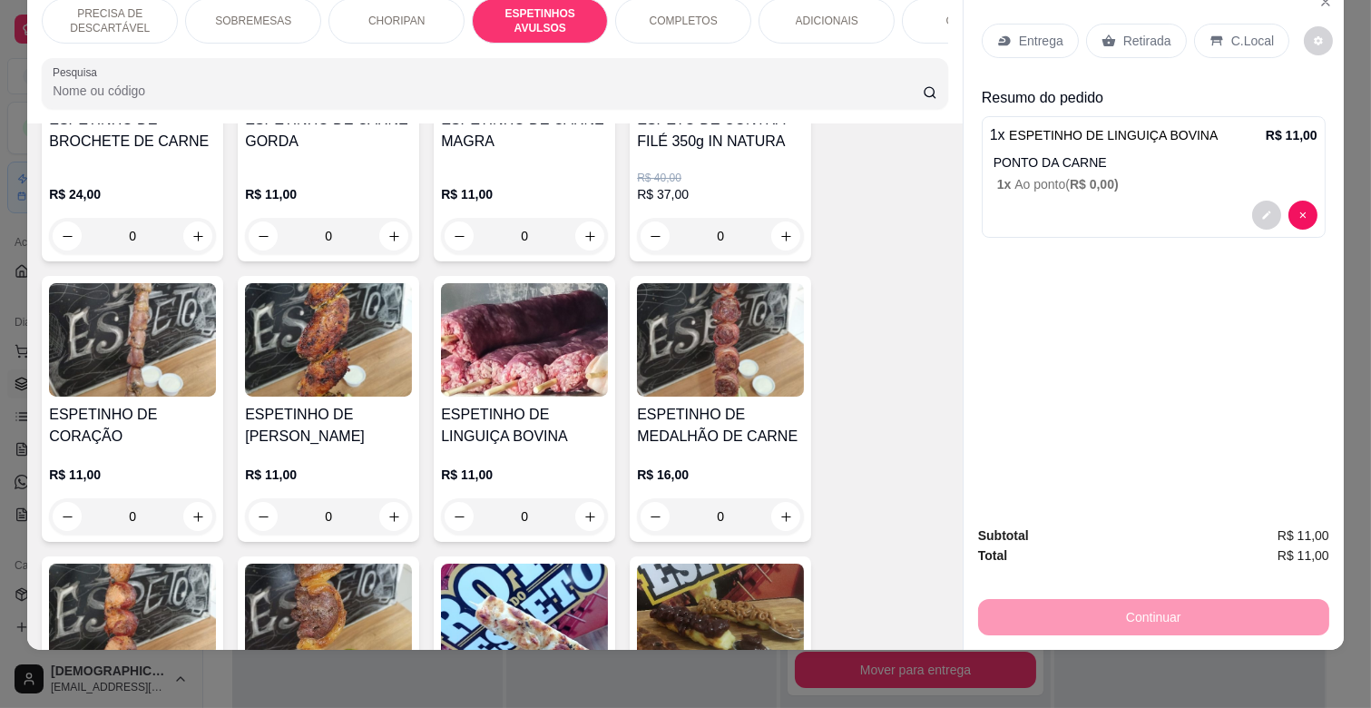
click at [646, 23] on div "COMPLETOS" at bounding box center [683, 20] width 136 height 45
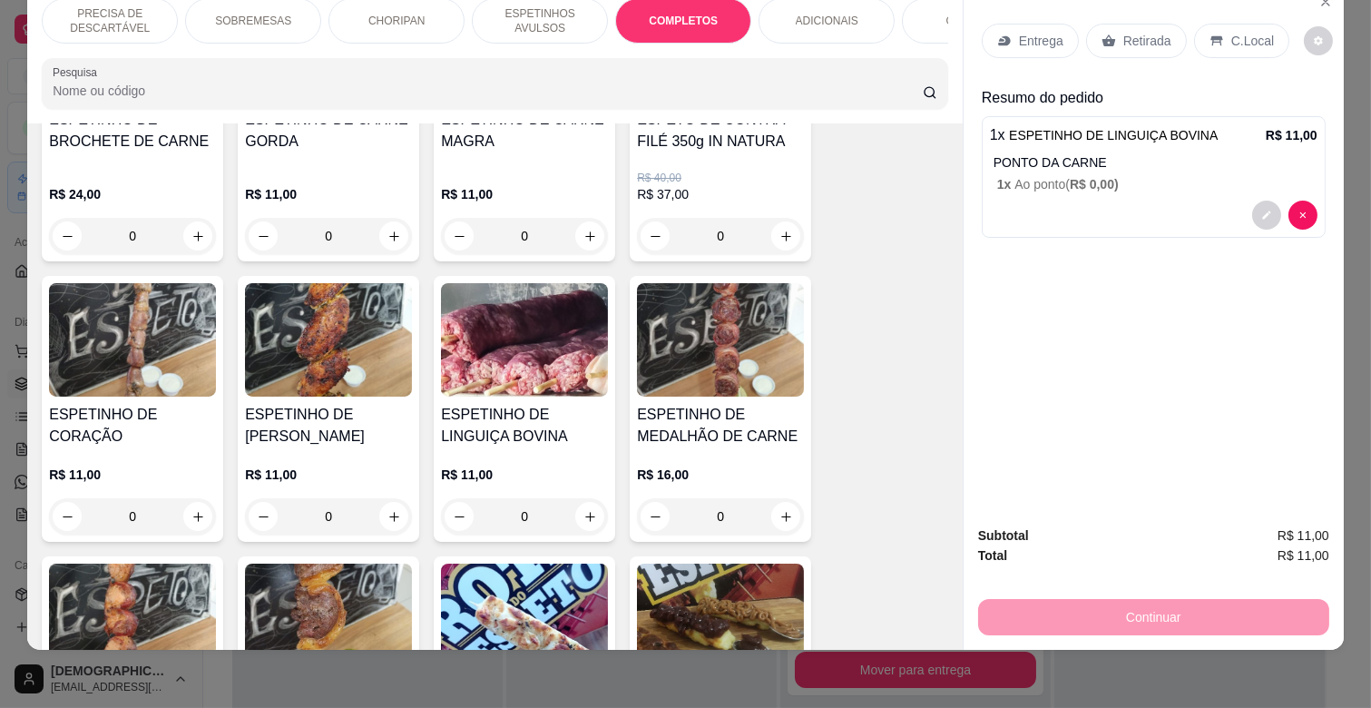
scroll to position [2189, 0]
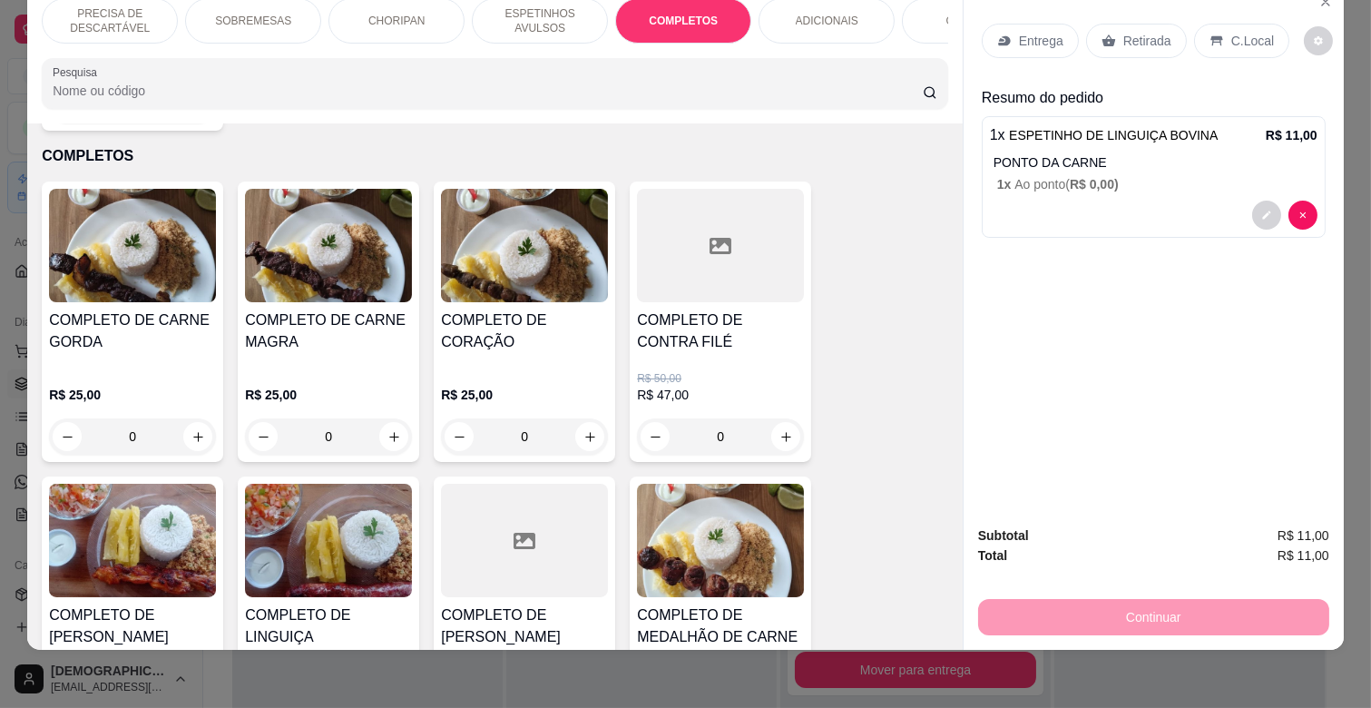
click at [292, 327] on h4 "COMPLETO DE CARNE MAGRA" at bounding box center [328, 331] width 167 height 44
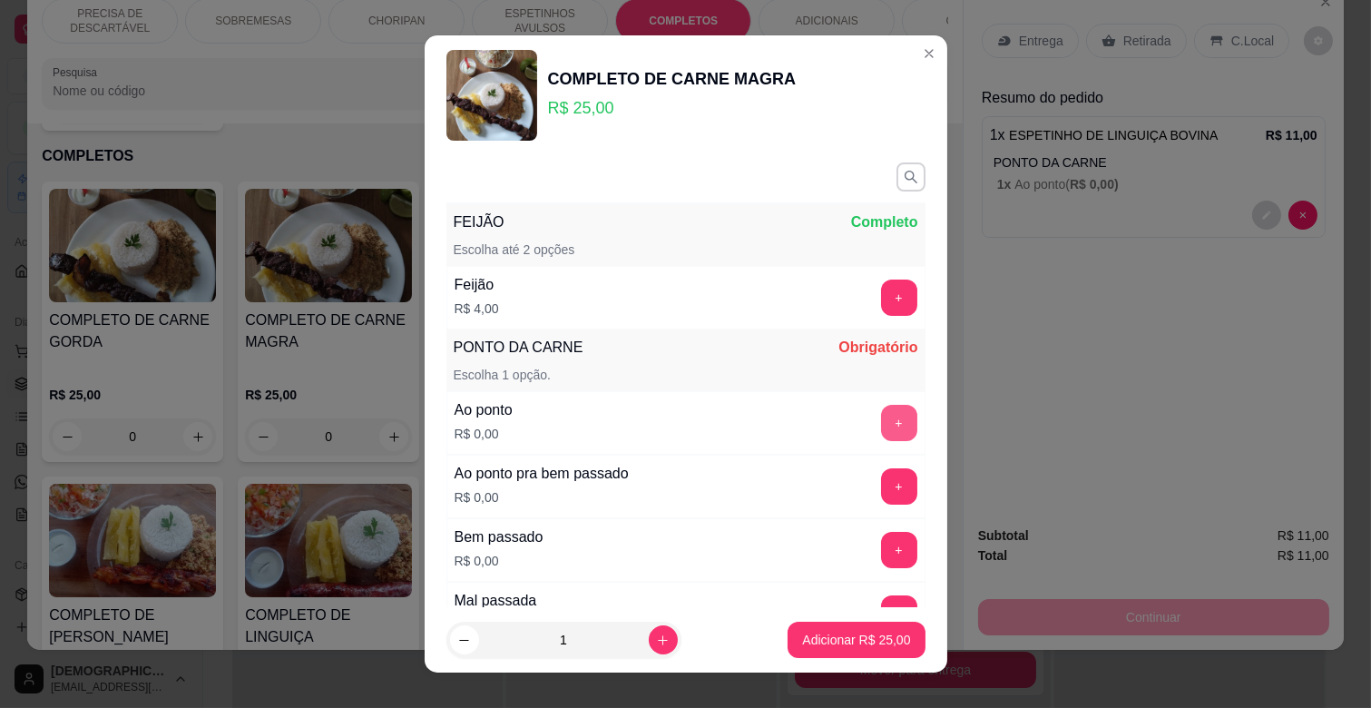
click at [881, 409] on button "+" at bounding box center [899, 423] width 36 height 36
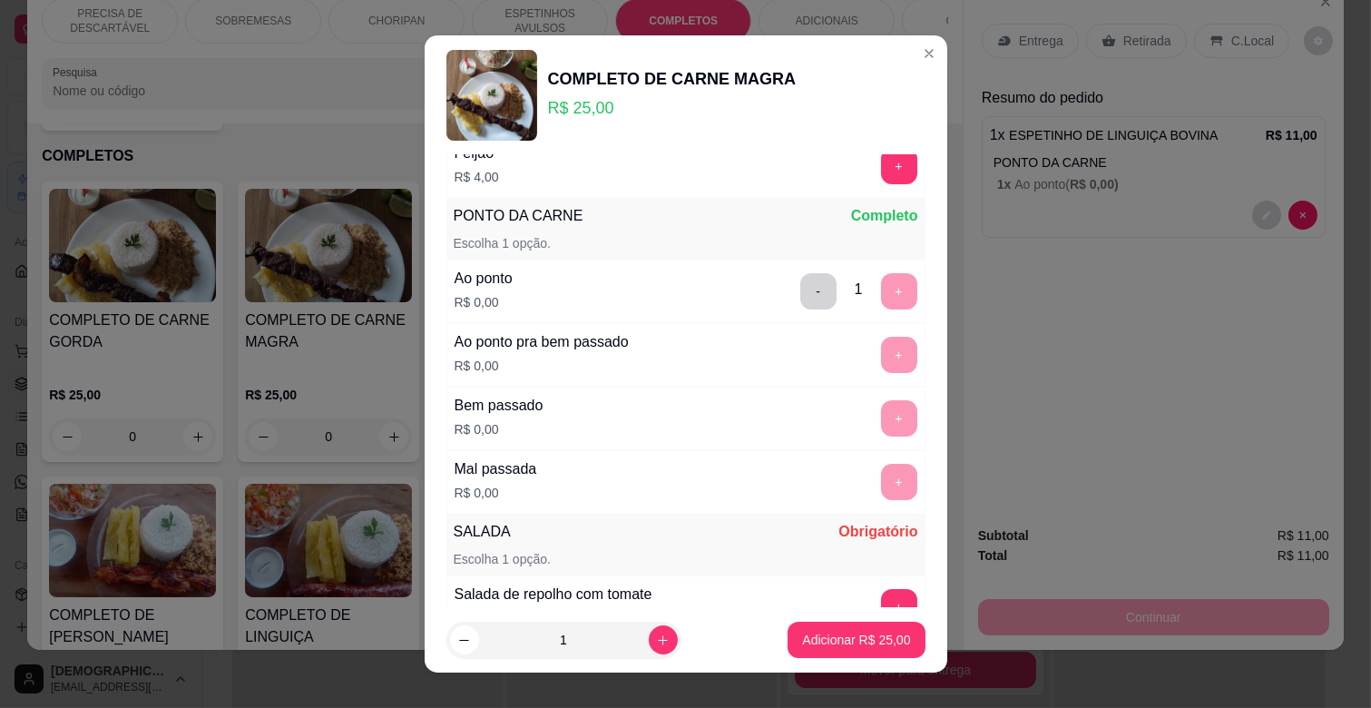
scroll to position [403, 0]
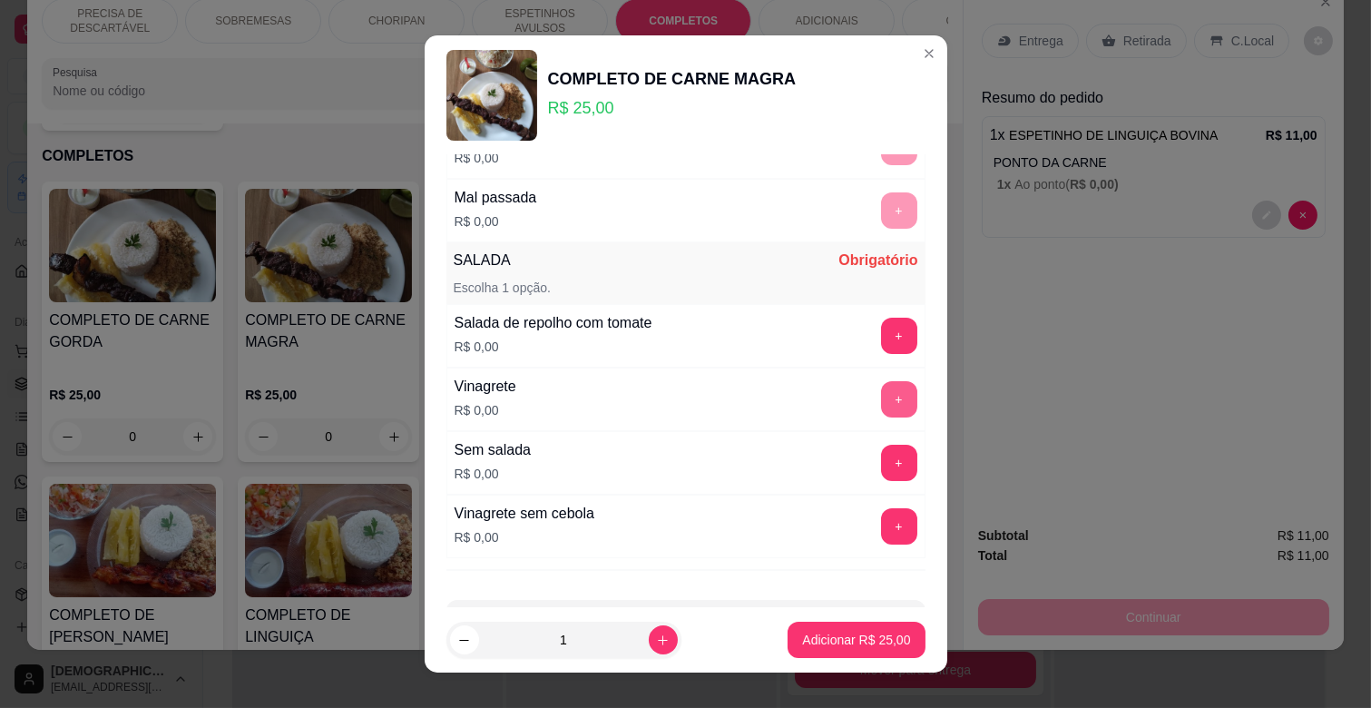
click at [881, 393] on button "+" at bounding box center [899, 399] width 36 height 36
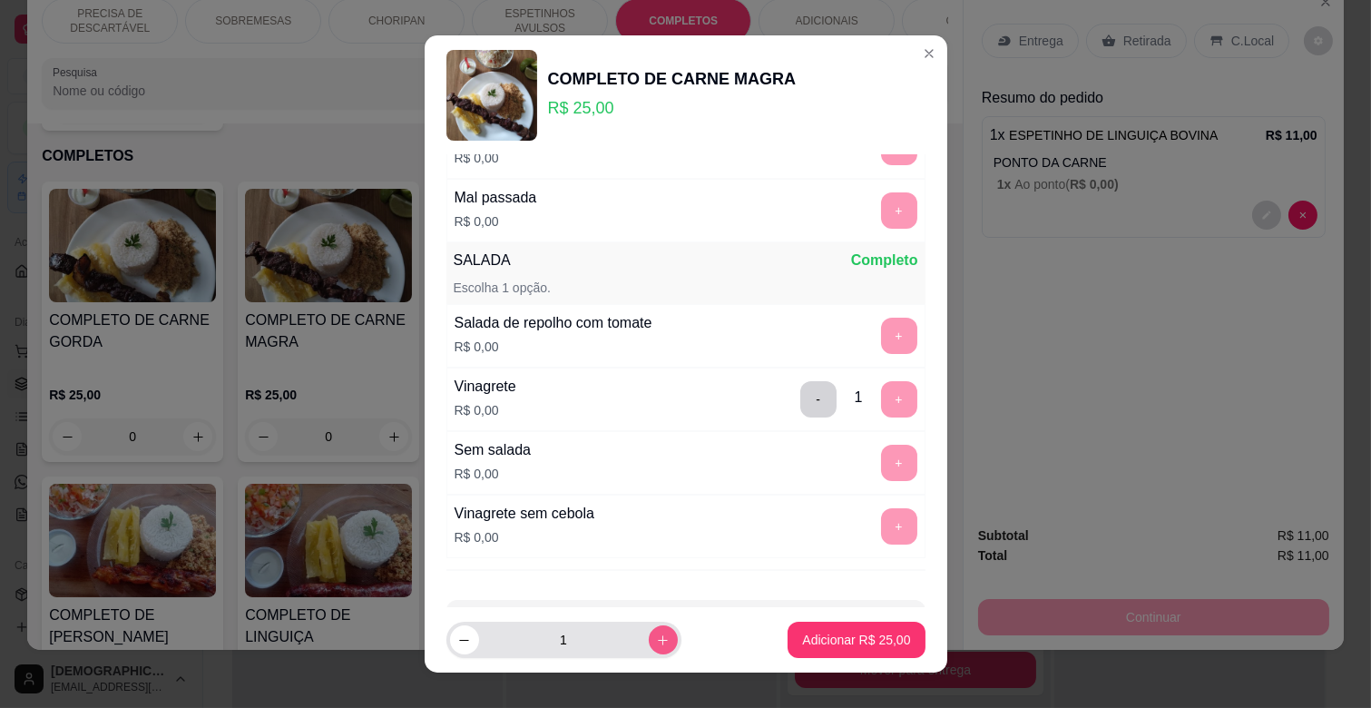
click at [656, 639] on icon "increase-product-quantity" at bounding box center [663, 640] width 14 height 14
type input "2"
click at [820, 632] on p "Adicionar R$ 50,00" at bounding box center [856, 640] width 108 height 18
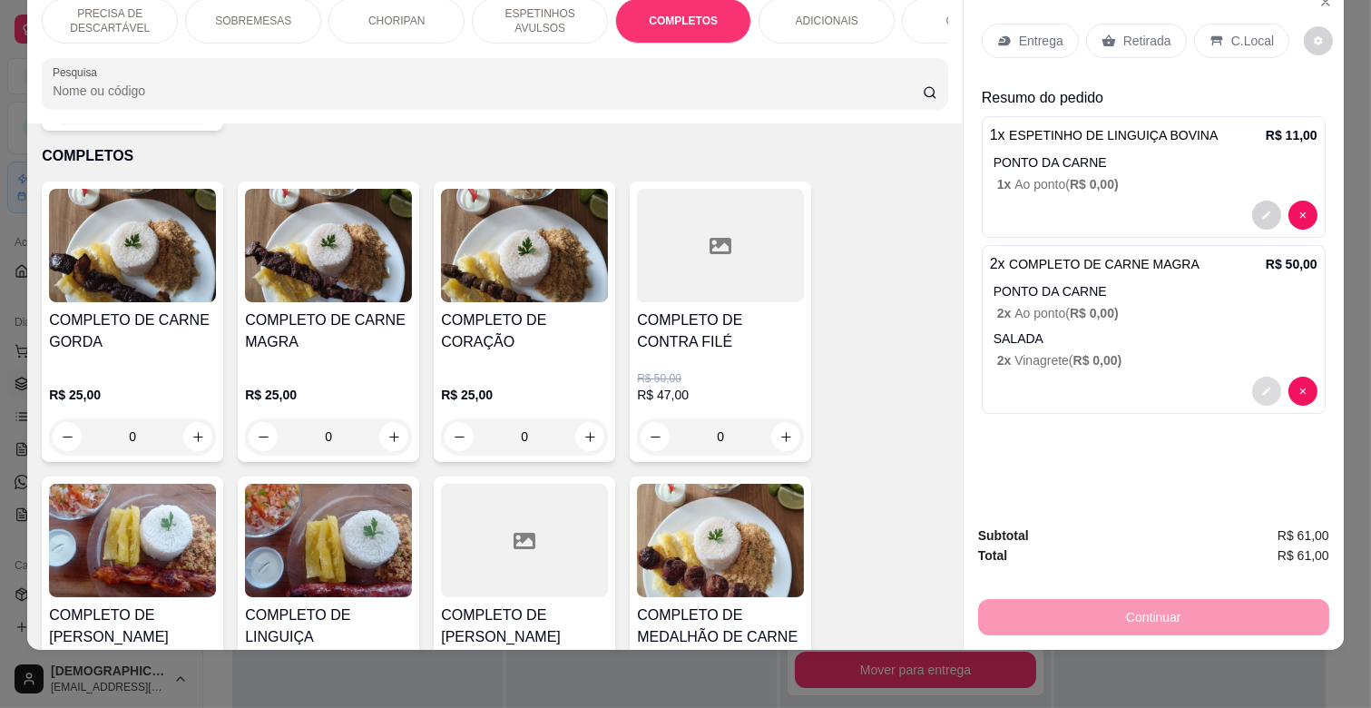
click at [1261, 386] on icon "decrease-product-quantity" at bounding box center [1266, 391] width 11 height 11
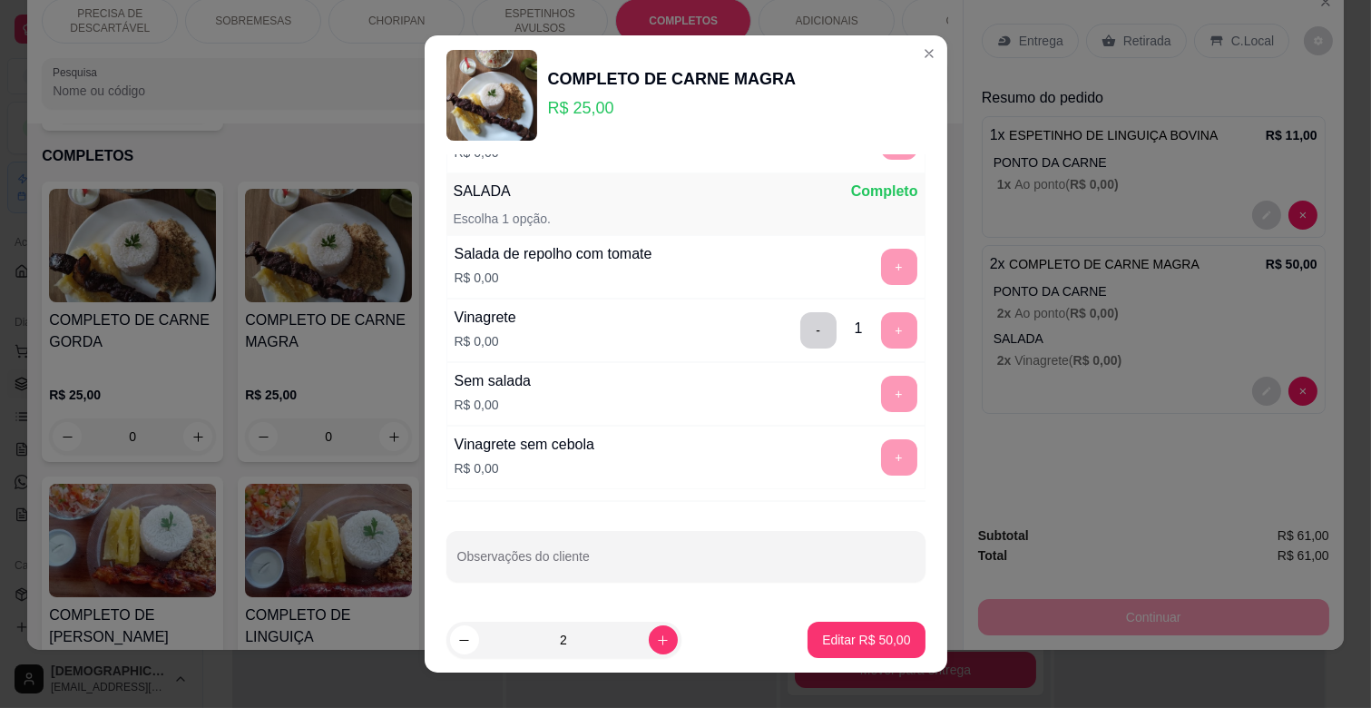
scroll to position [23, 0]
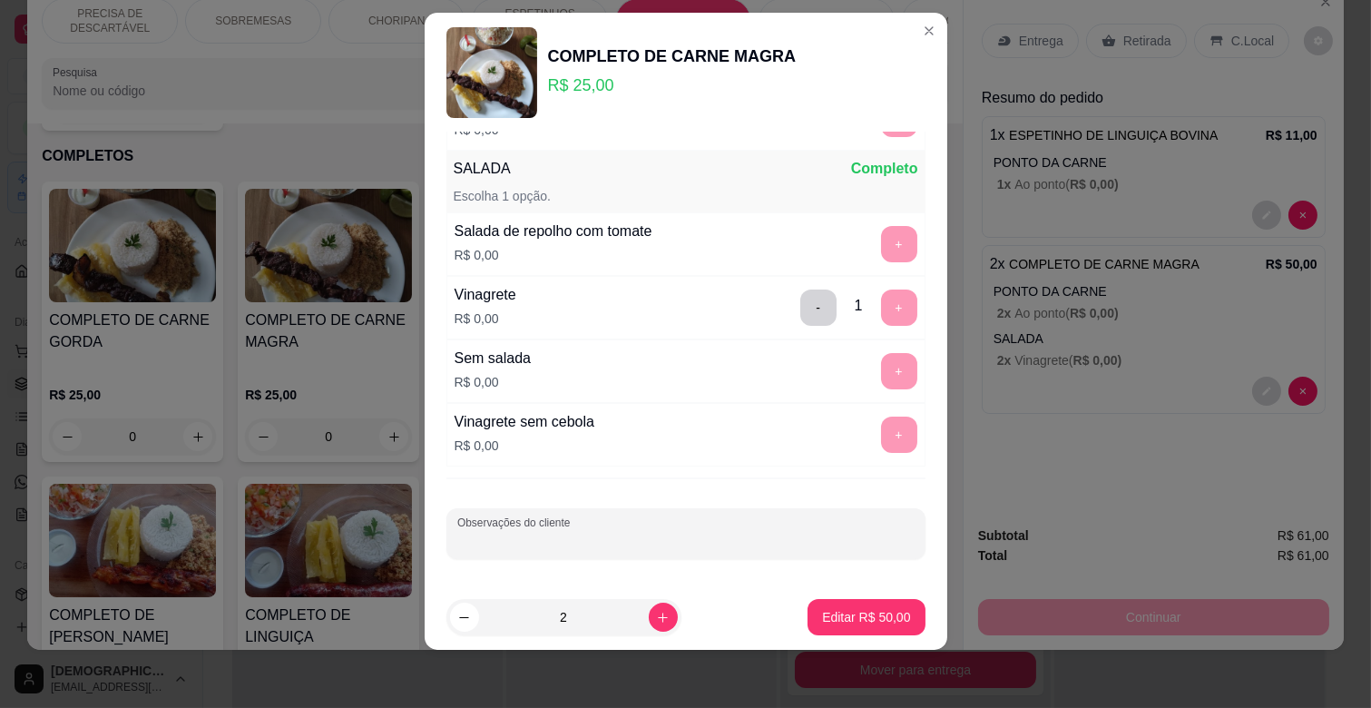
click at [579, 536] on div "Observações do cliente" at bounding box center [685, 533] width 479 height 51
type input "1 repolho"
click at [459, 622] on icon "decrease-product-quantity" at bounding box center [464, 618] width 14 height 14
type input "1"
click at [532, 547] on input "1 repolho" at bounding box center [685, 541] width 457 height 18
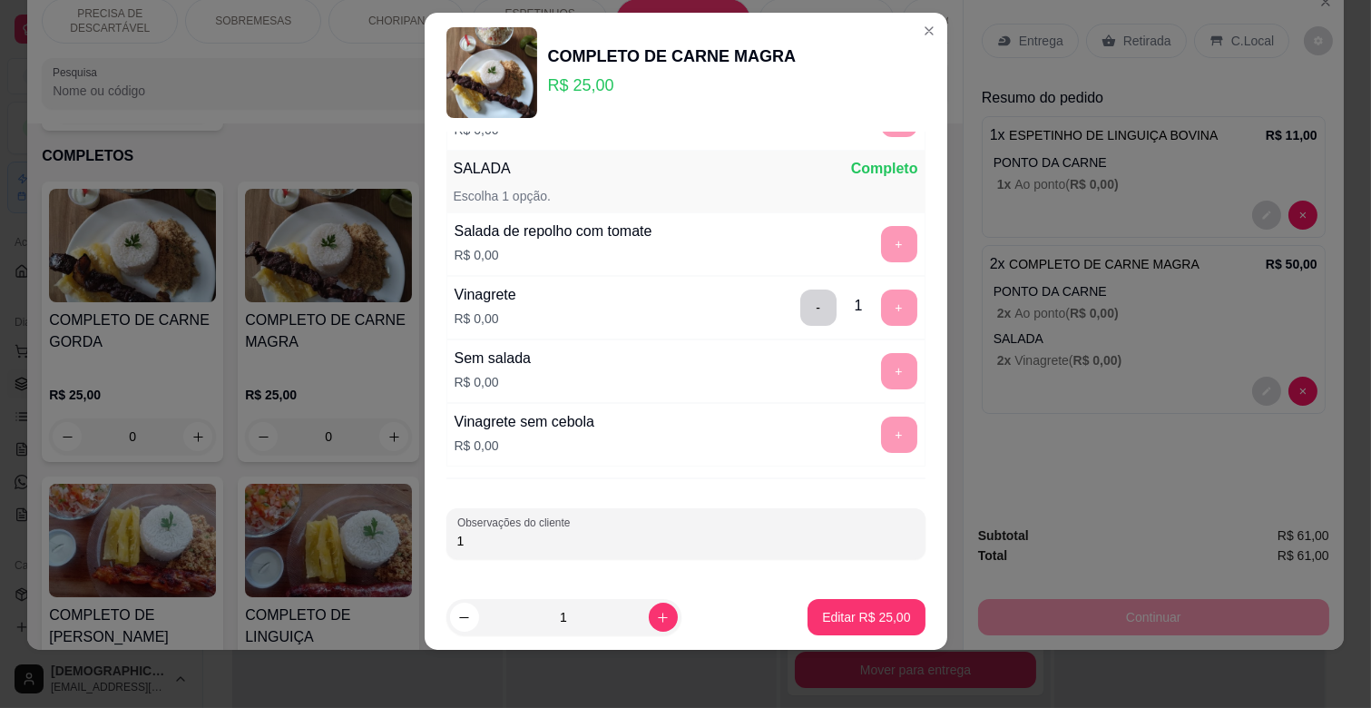
type input "1"
click at [874, 612] on p "Editar R$ 25,00" at bounding box center [866, 616] width 85 height 17
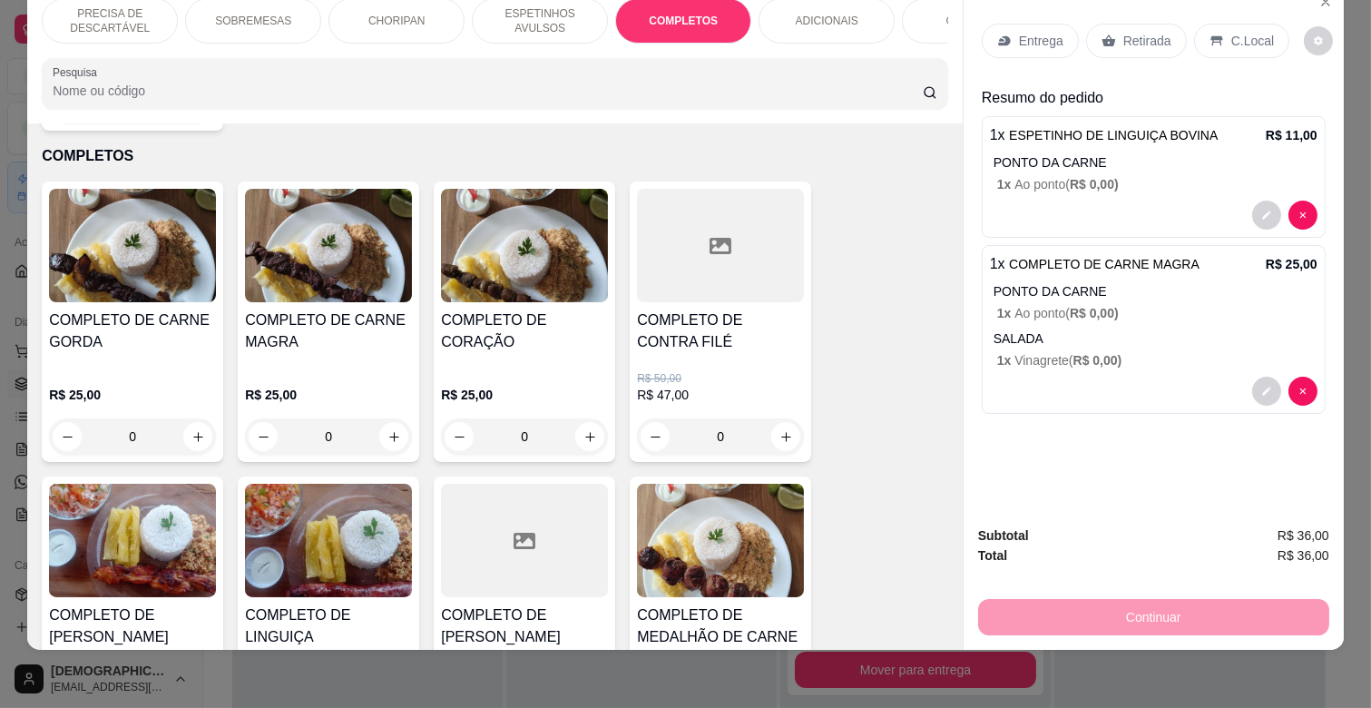
click at [363, 343] on div "COMPLETO DE CARNE MAGRA" at bounding box center [328, 338] width 167 height 58
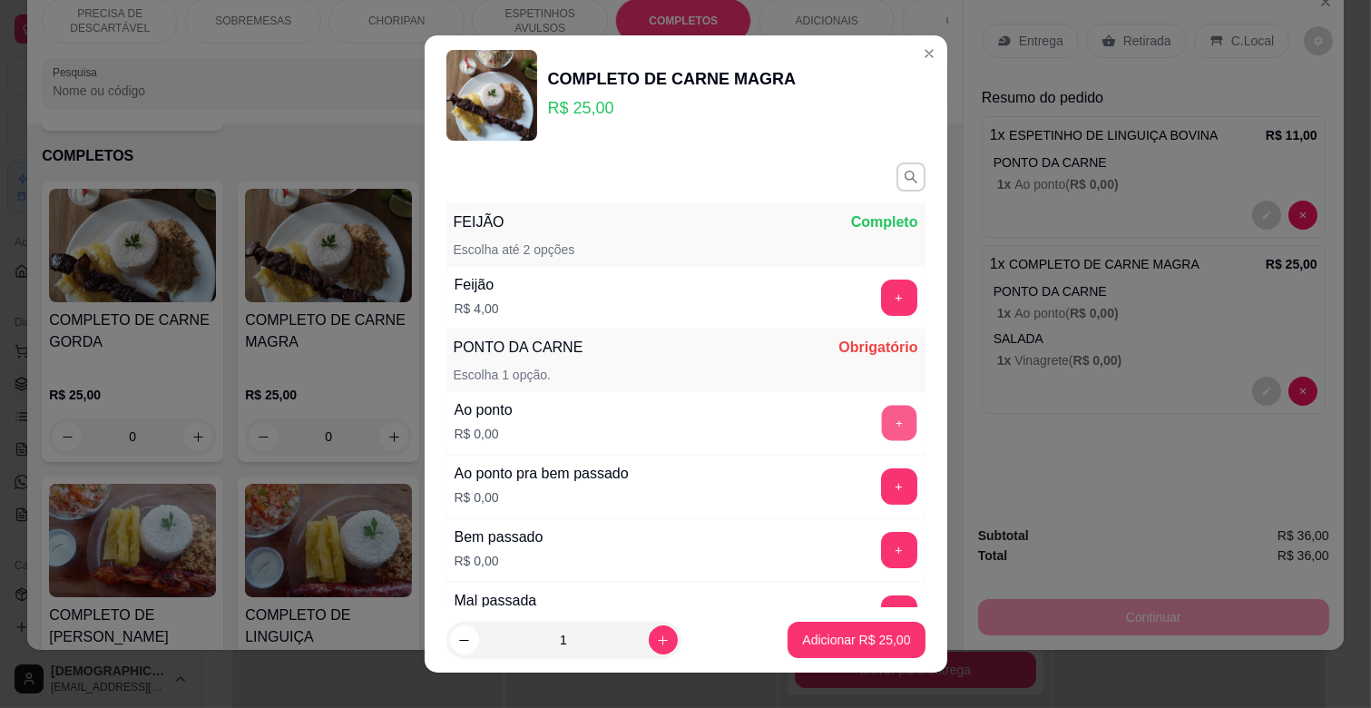
click at [881, 412] on button "+" at bounding box center [898, 423] width 35 height 35
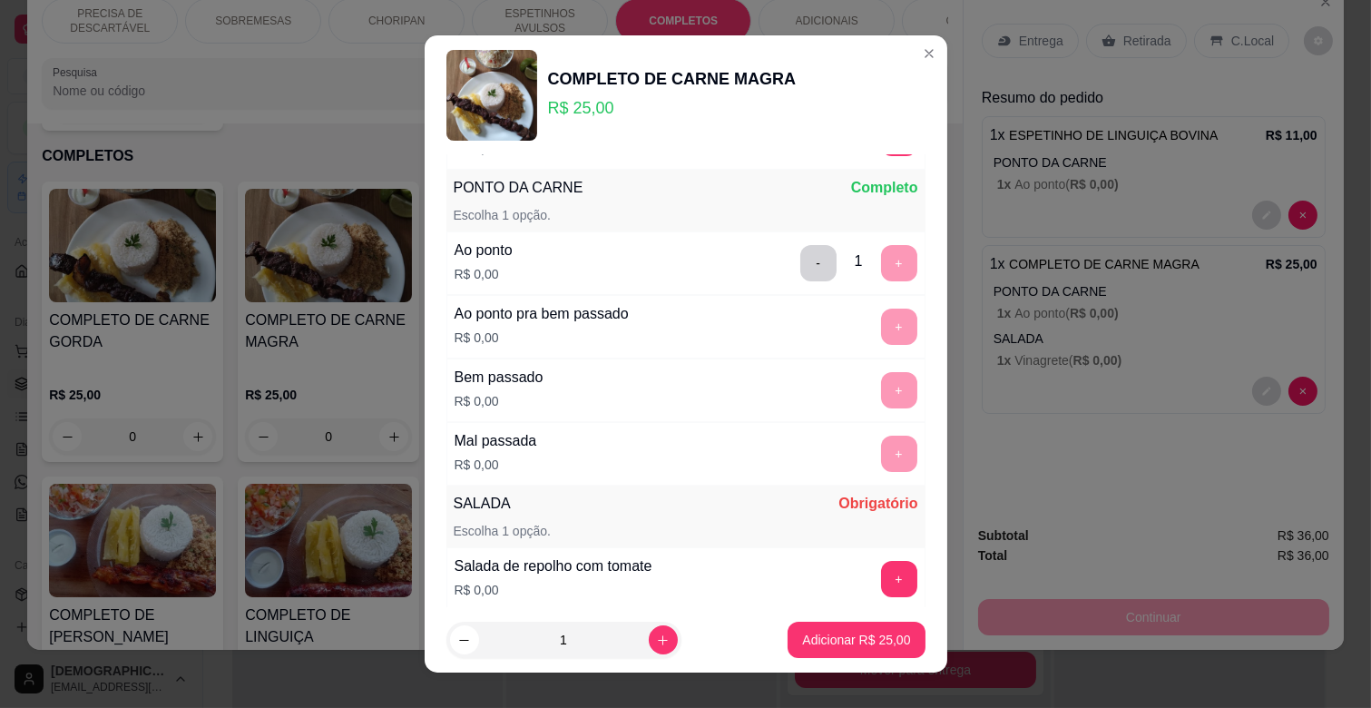
scroll to position [474, 0]
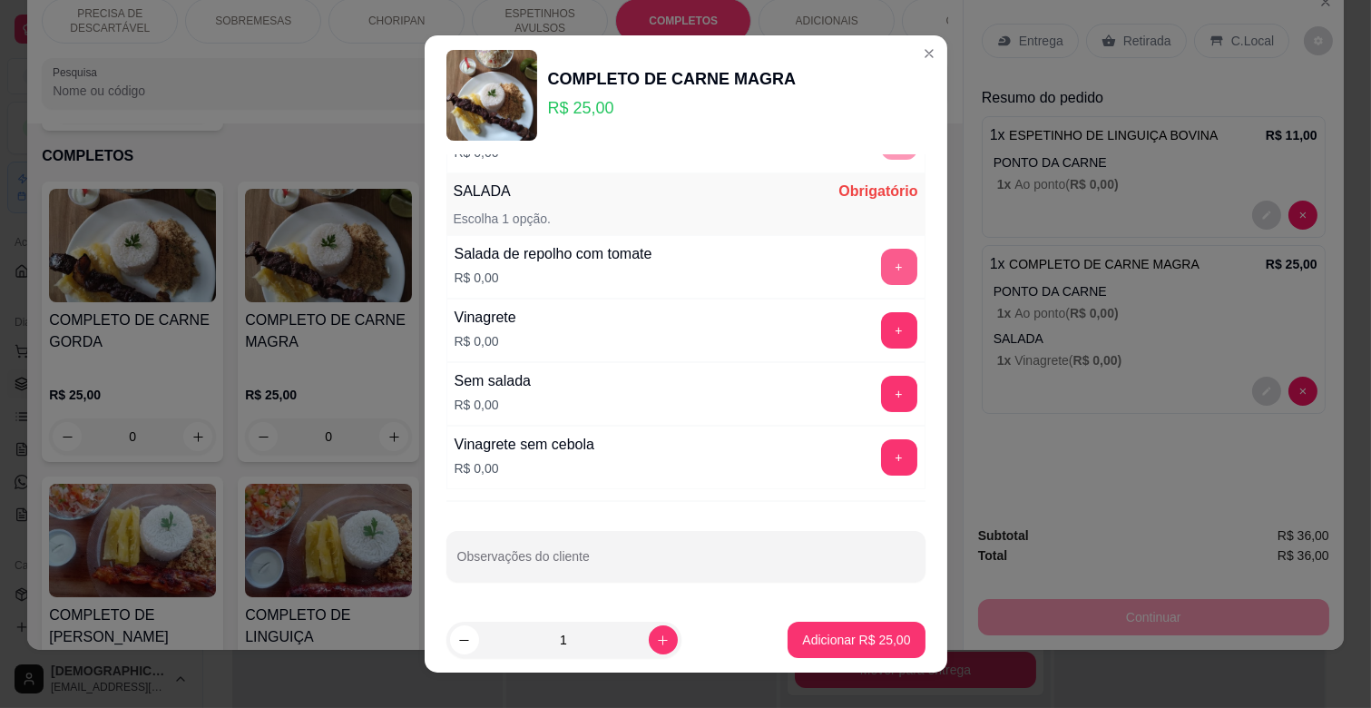
click at [881, 255] on button "+" at bounding box center [899, 267] width 36 height 36
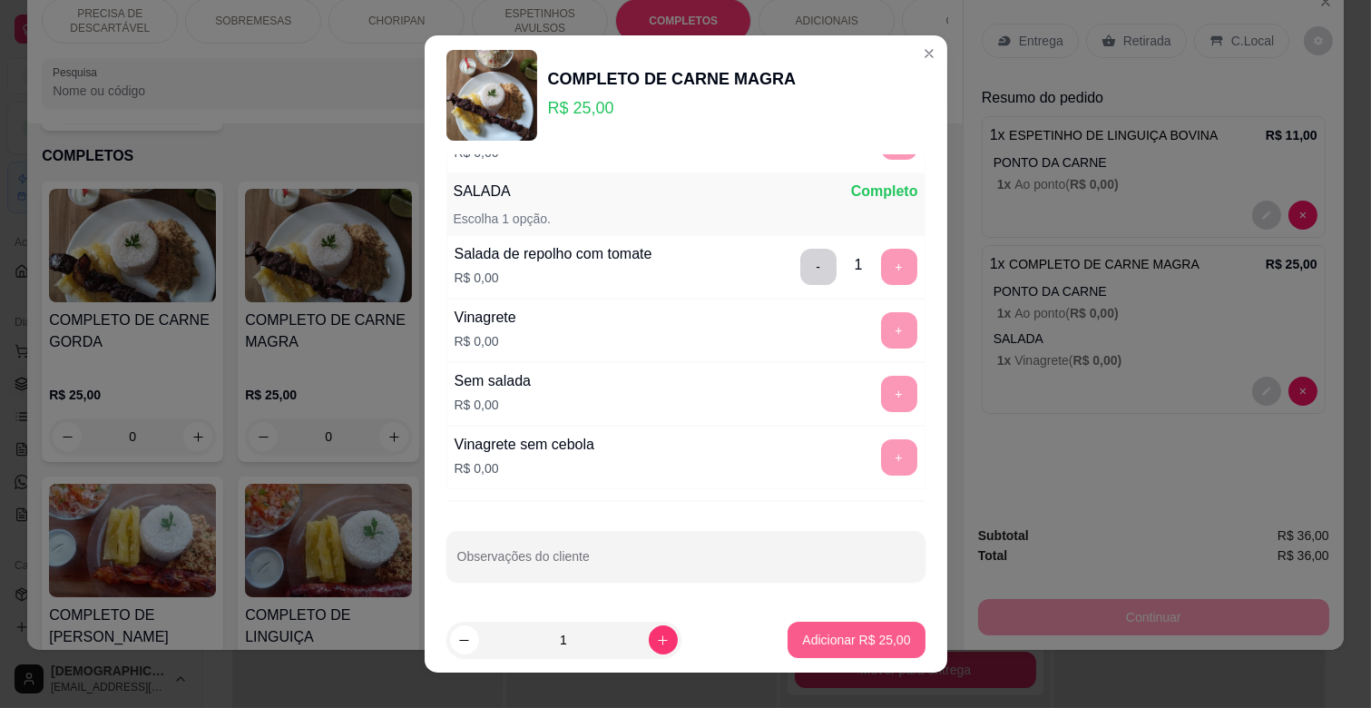
click at [872, 633] on p "Adicionar R$ 25,00" at bounding box center [856, 640] width 108 height 18
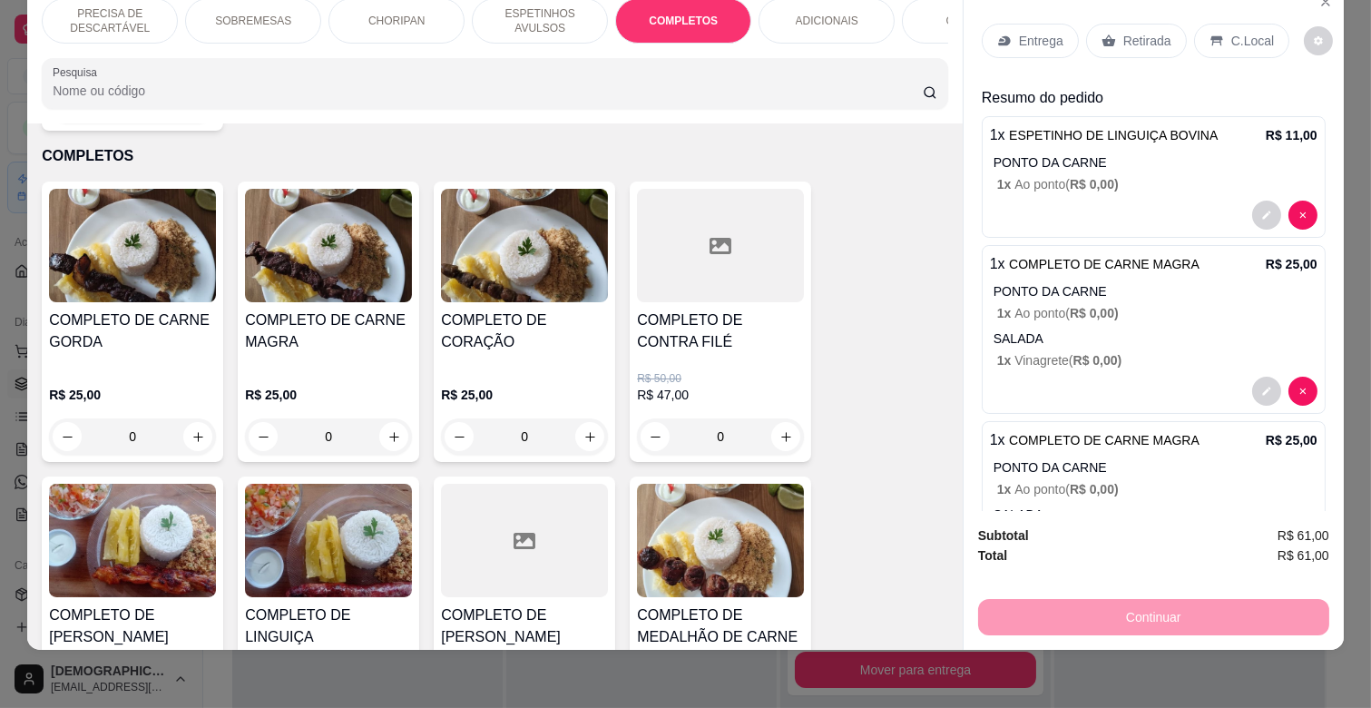
scroll to position [0, 0]
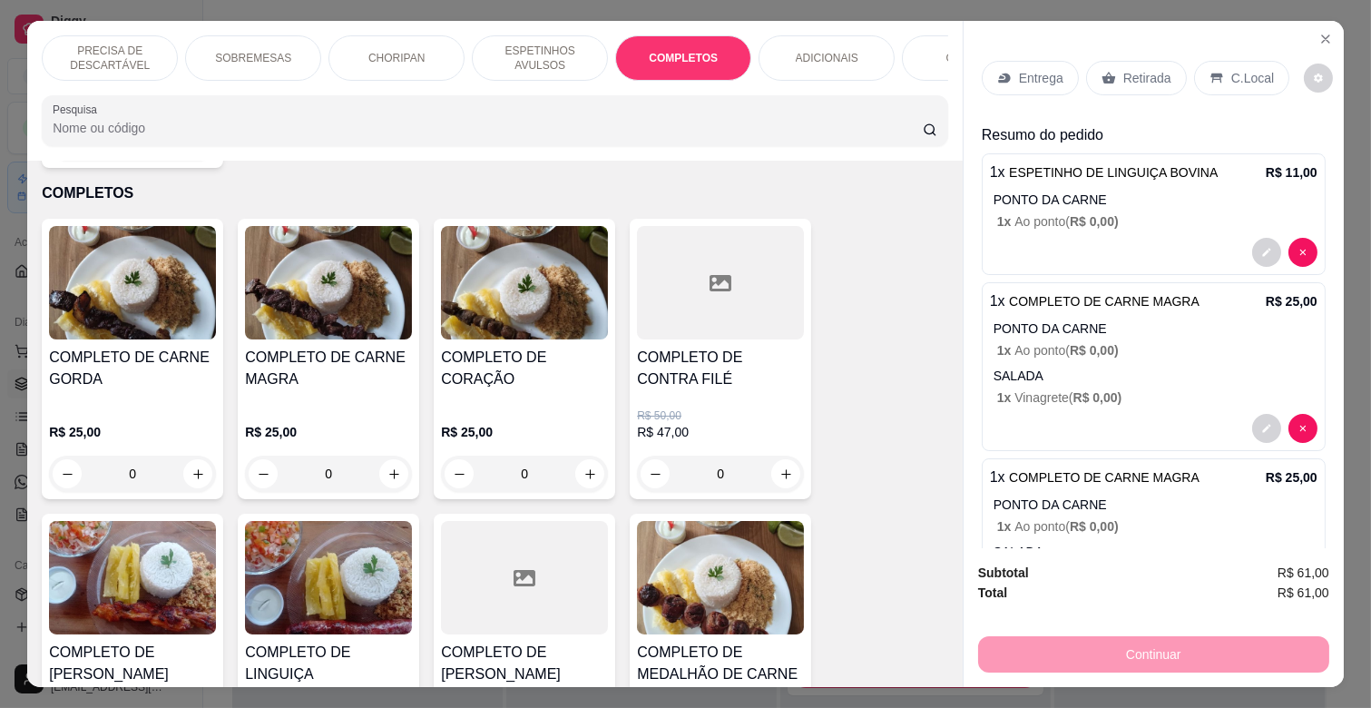
click at [1027, 69] on p "Entrega" at bounding box center [1041, 78] width 44 height 18
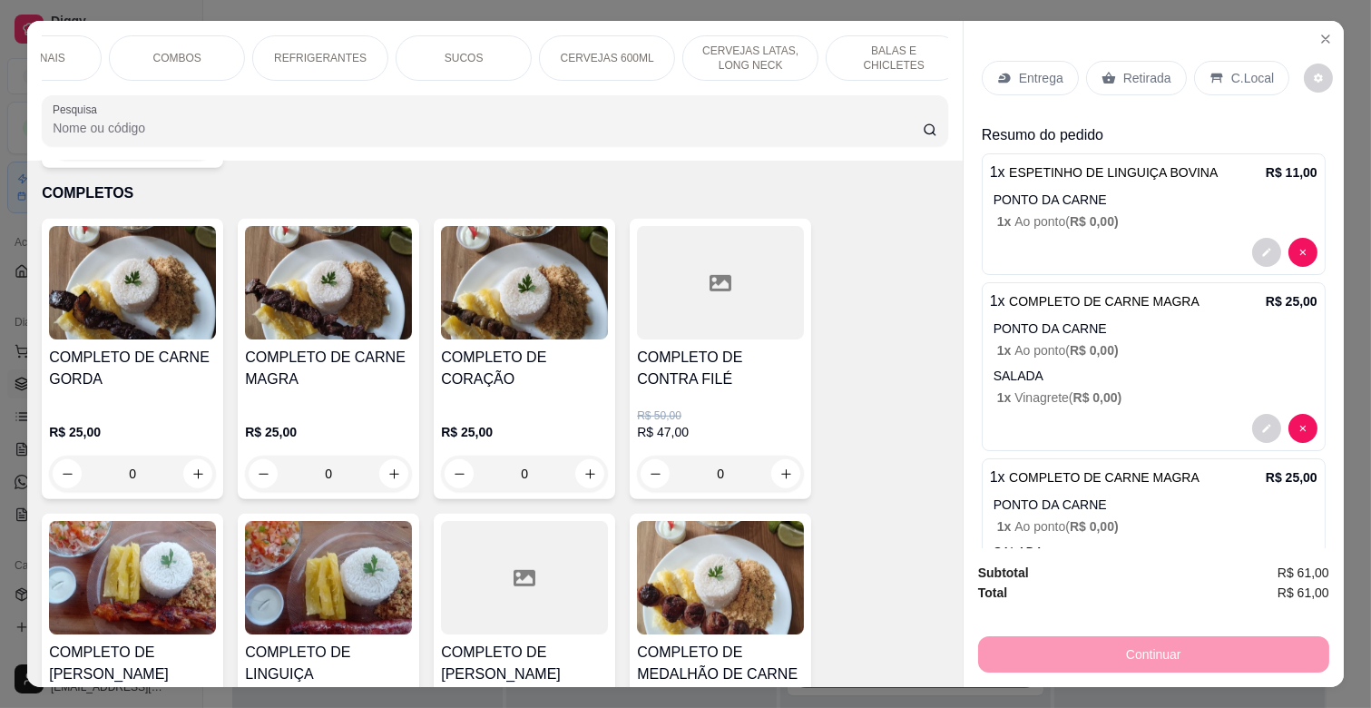
click at [289, 53] on p "REFRIGERANTES" at bounding box center [320, 58] width 93 height 15
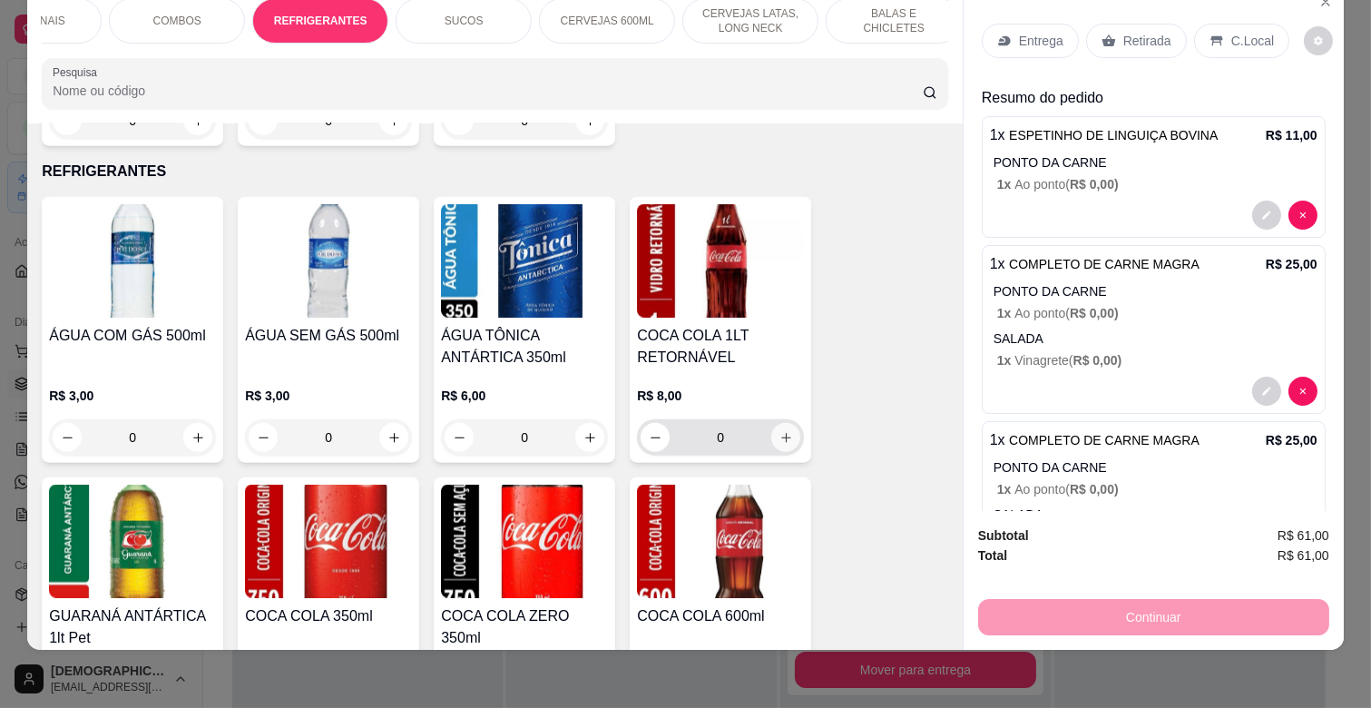
click at [784, 431] on icon "increase-product-quantity" at bounding box center [786, 438] width 14 height 14
type input "1"
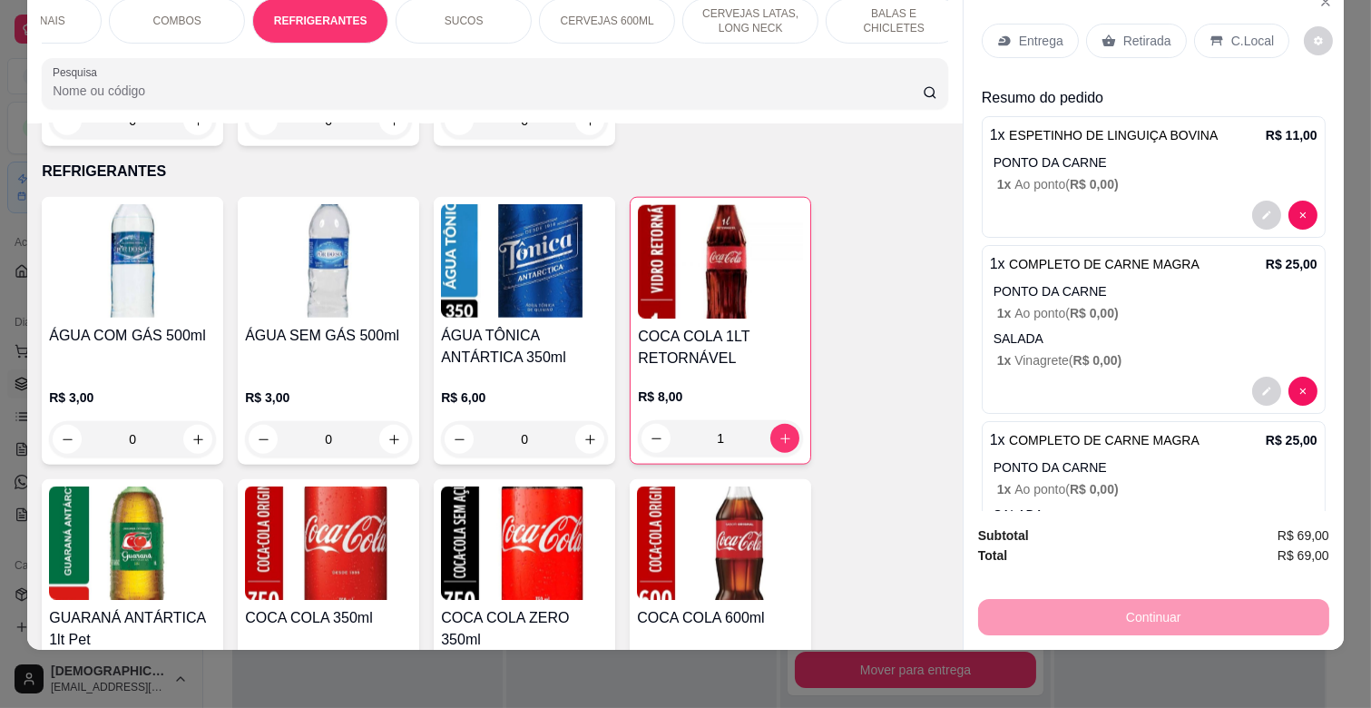
click at [1049, 32] on p "Entrega" at bounding box center [1041, 41] width 44 height 18
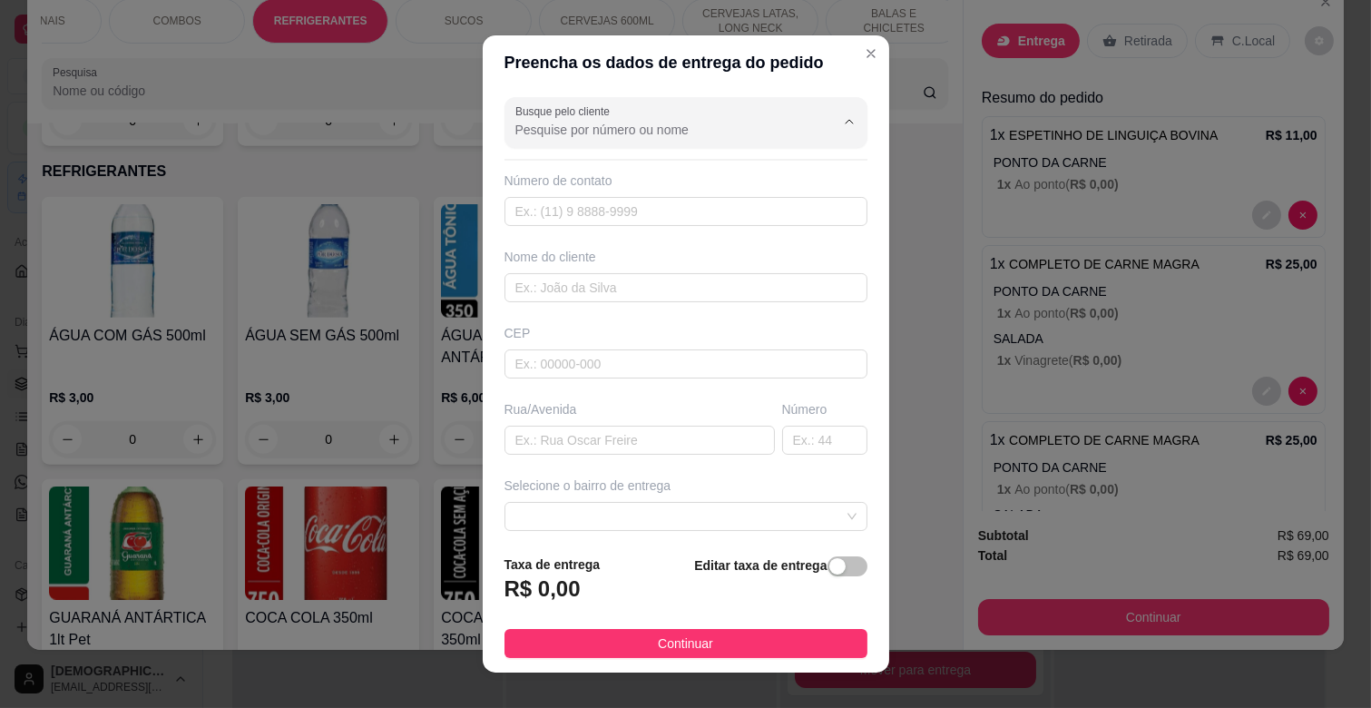
click at [703, 125] on input "Busque pelo cliente" at bounding box center [660, 130] width 290 height 18
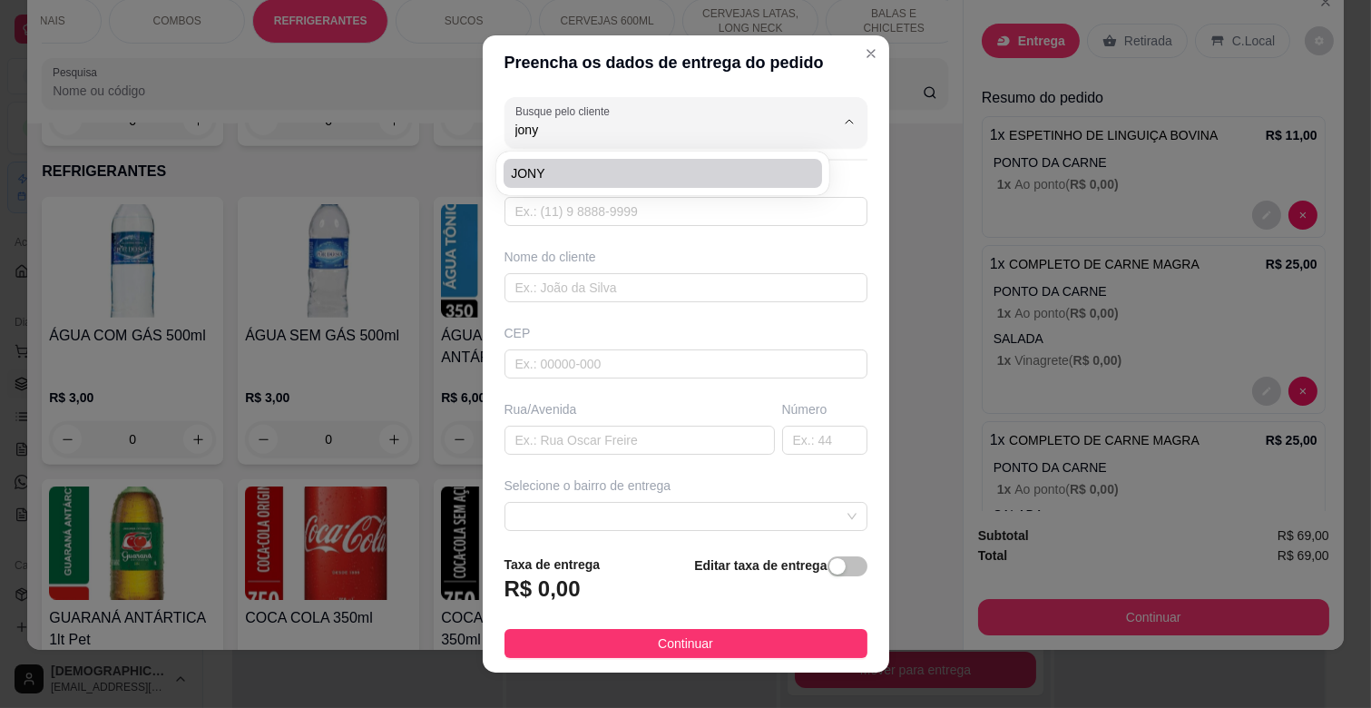
click at [590, 165] on span "JONY" at bounding box center [654, 173] width 286 height 18
type input "JONY"
type input "67992843973"
type input "JONY"
type input "RUA GRACIANA MARIA DO ROSARIO"
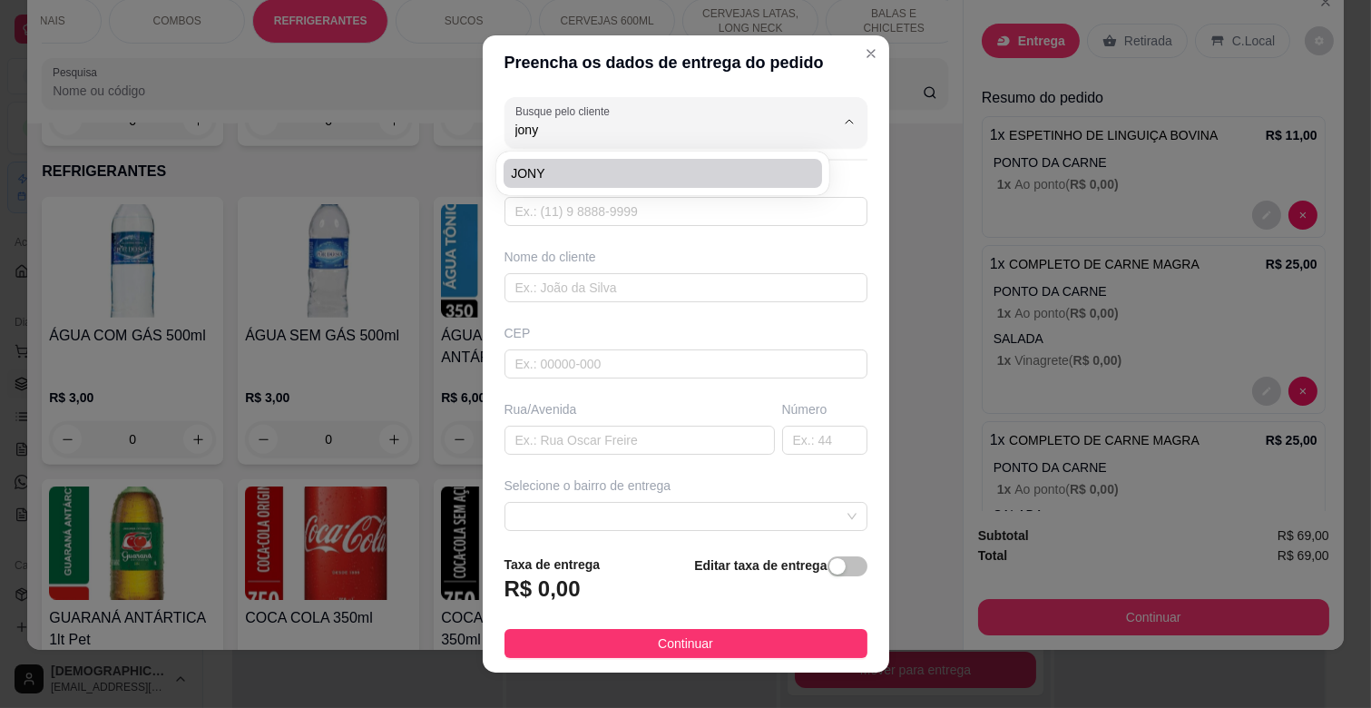
type input "369"
type input "CAMPO GRANDE"
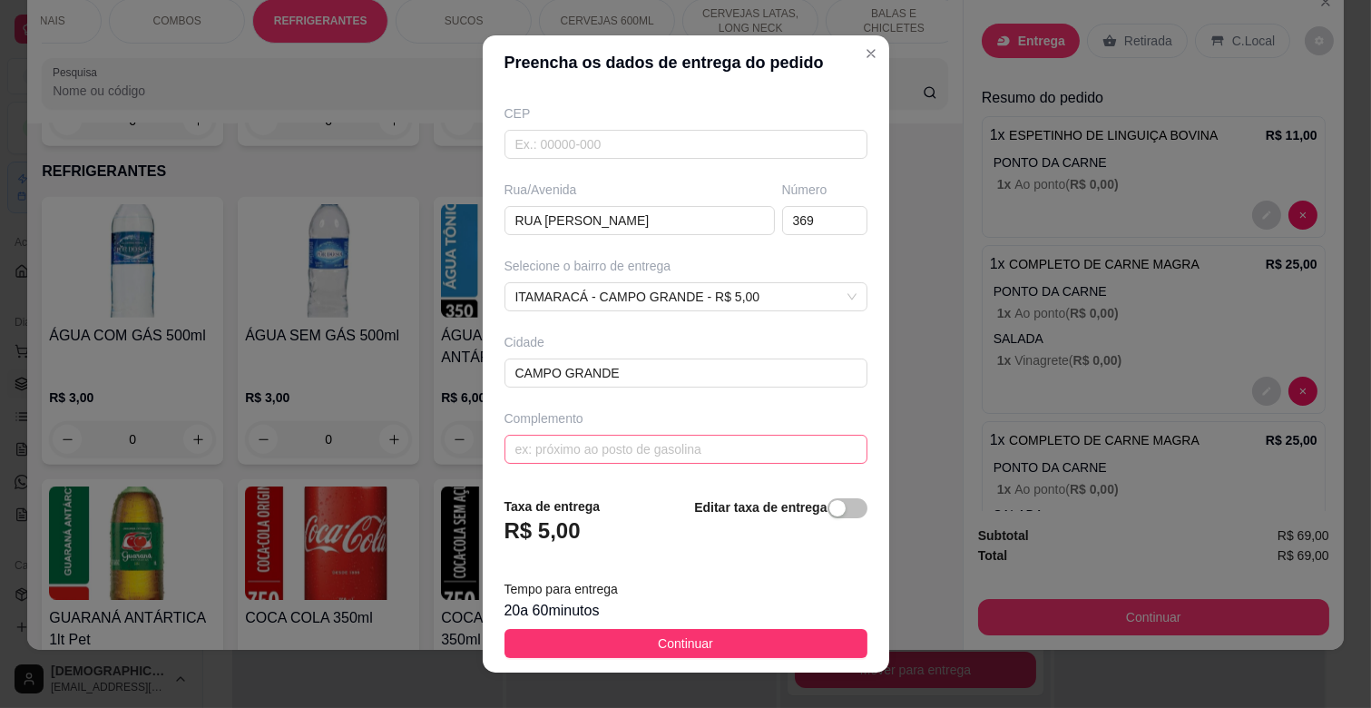
scroll to position [23, 0]
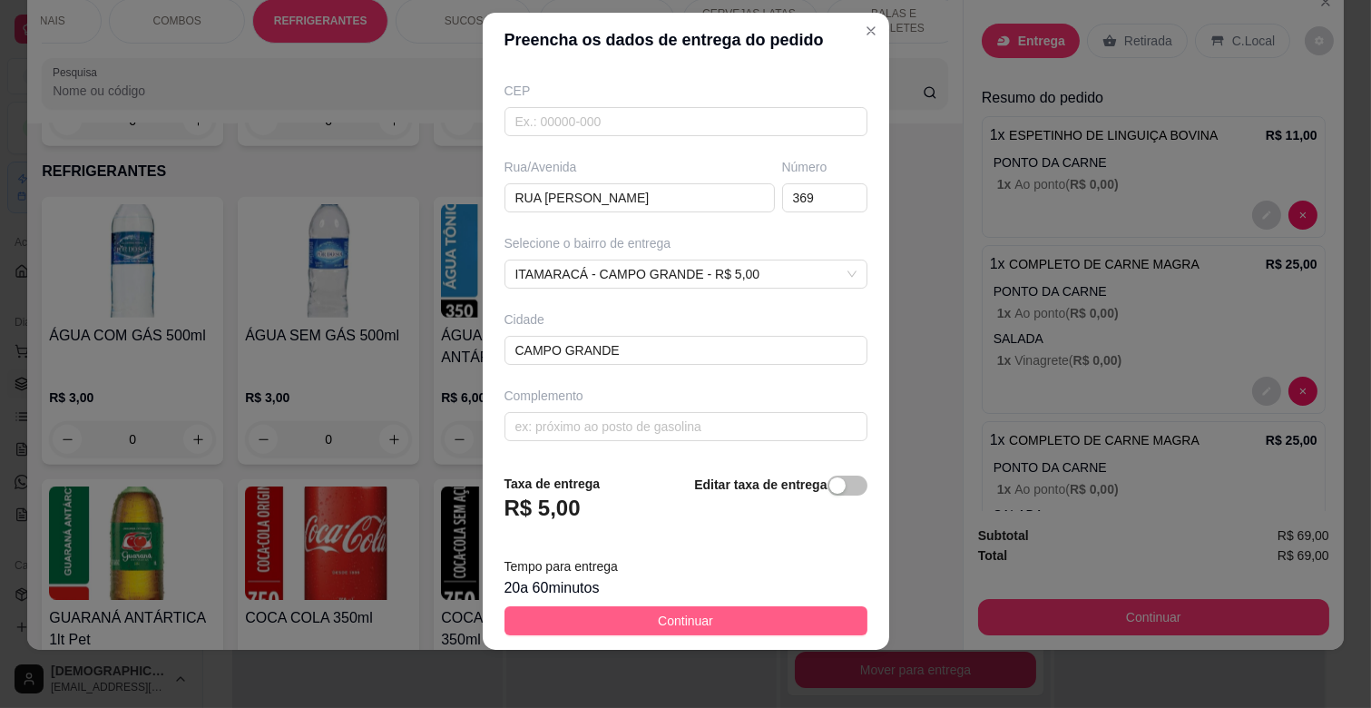
type input "JONY"
click at [682, 622] on span "Continuar" at bounding box center [685, 621] width 55 height 20
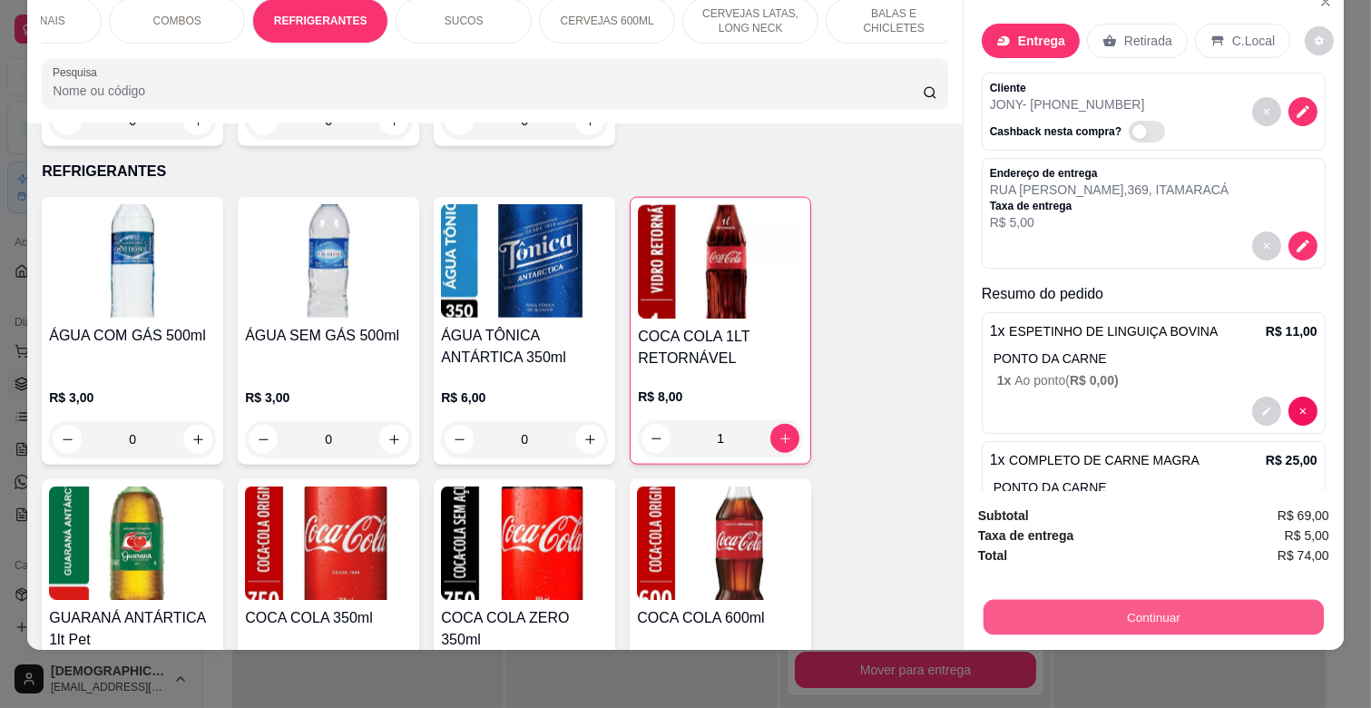
click at [1145, 602] on button "Continuar" at bounding box center [1154, 616] width 340 height 35
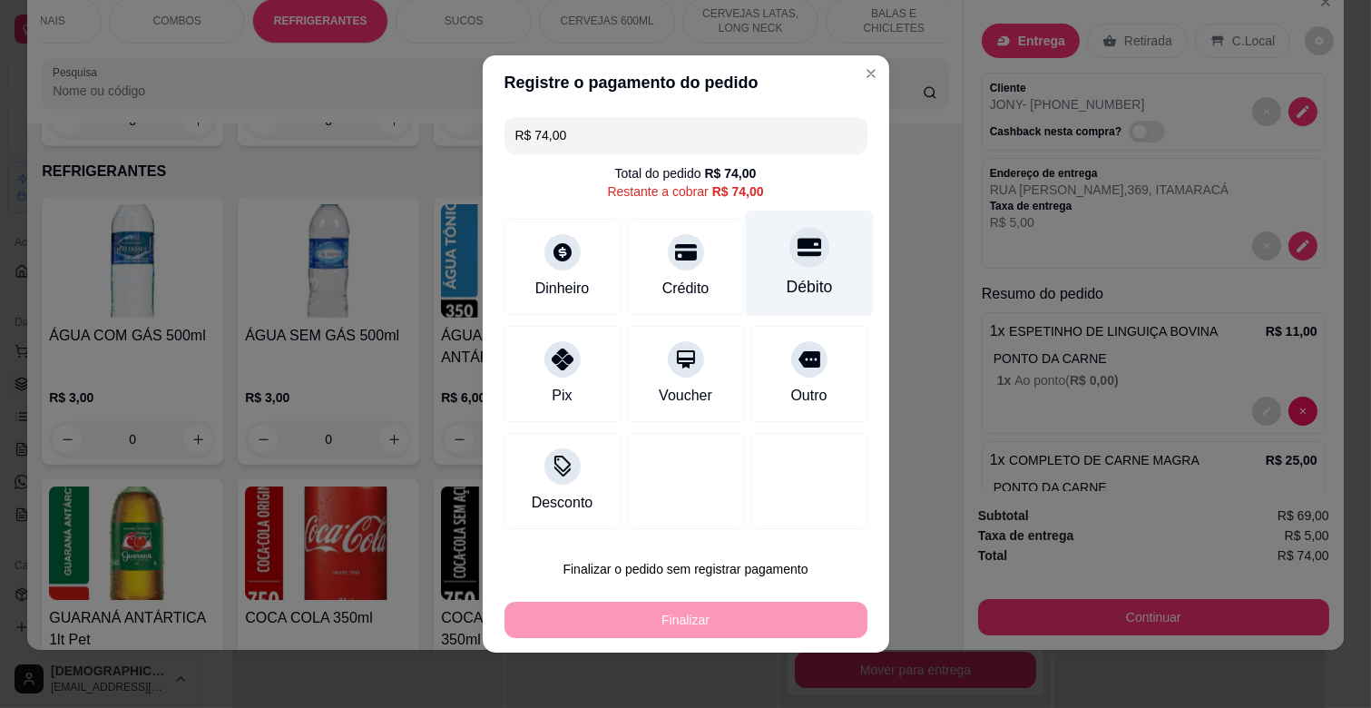
click at [797, 252] on icon at bounding box center [809, 248] width 24 height 18
type input "R$ 0,00"
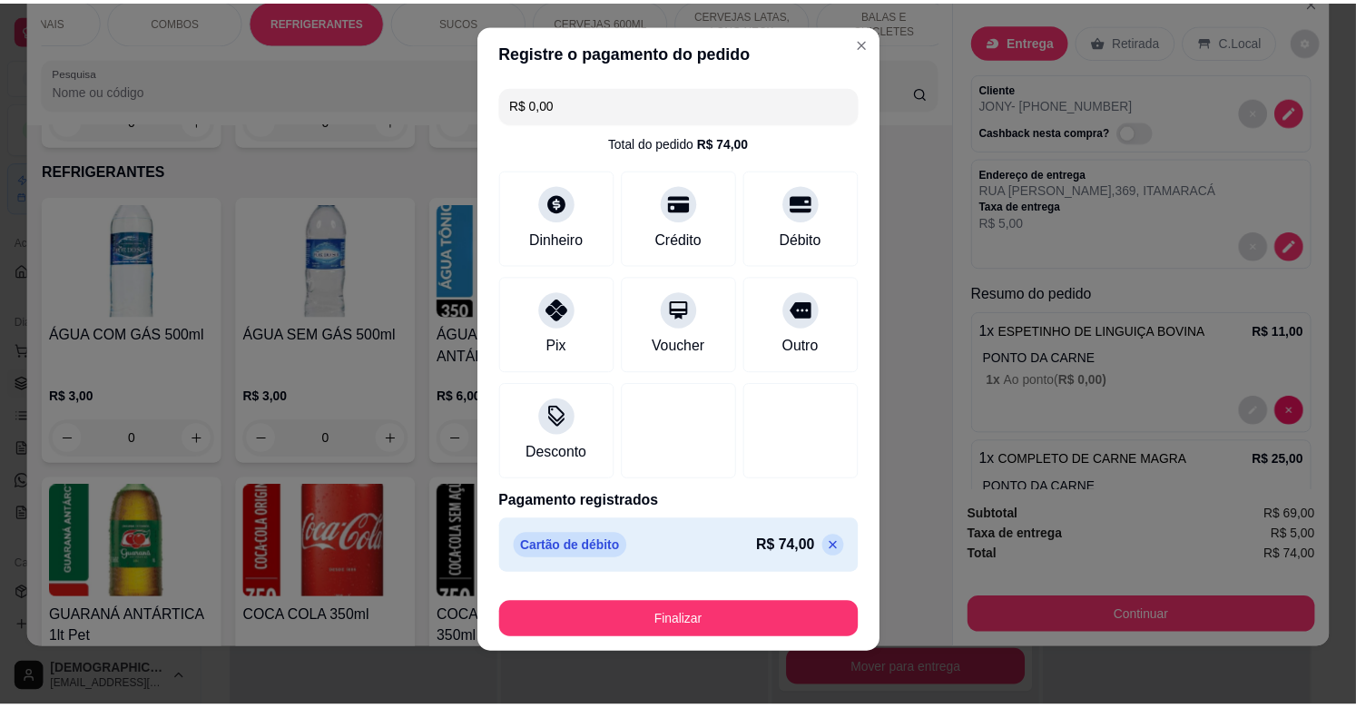
scroll to position [19, 0]
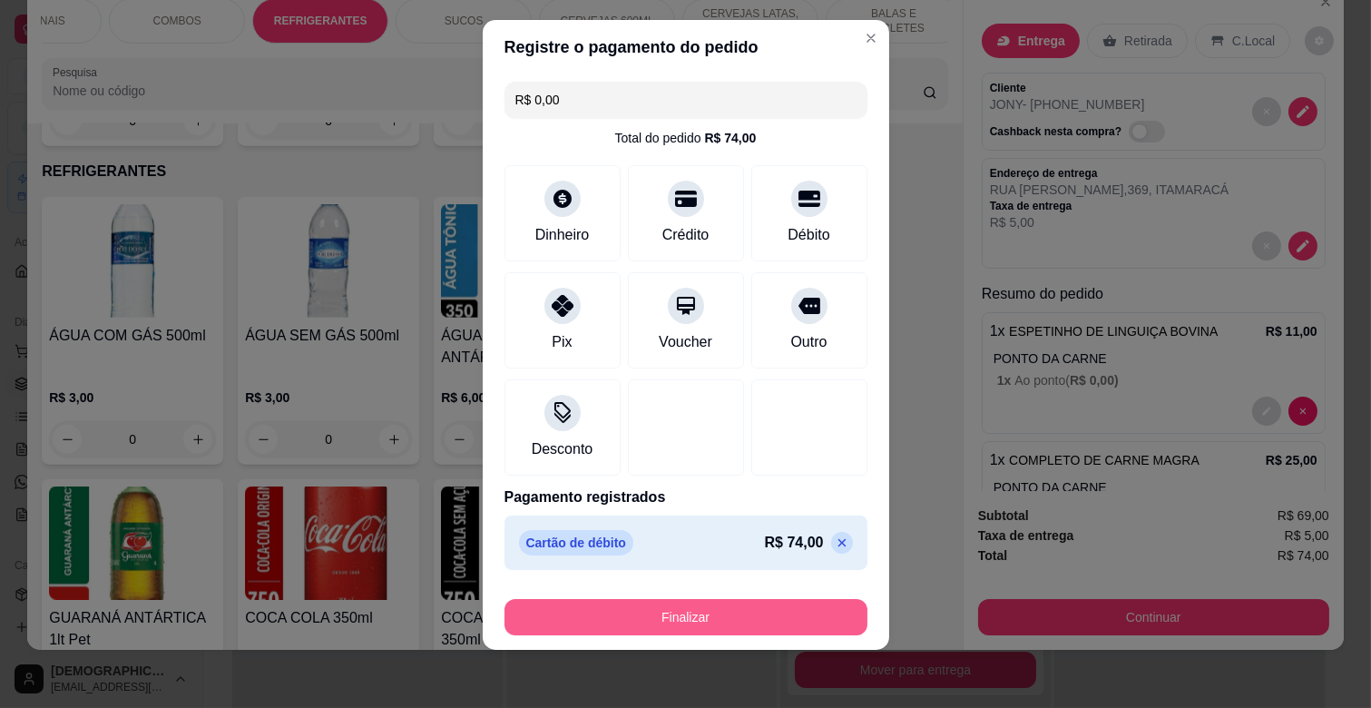
click at [719, 620] on button "Finalizar" at bounding box center [685, 617] width 363 height 36
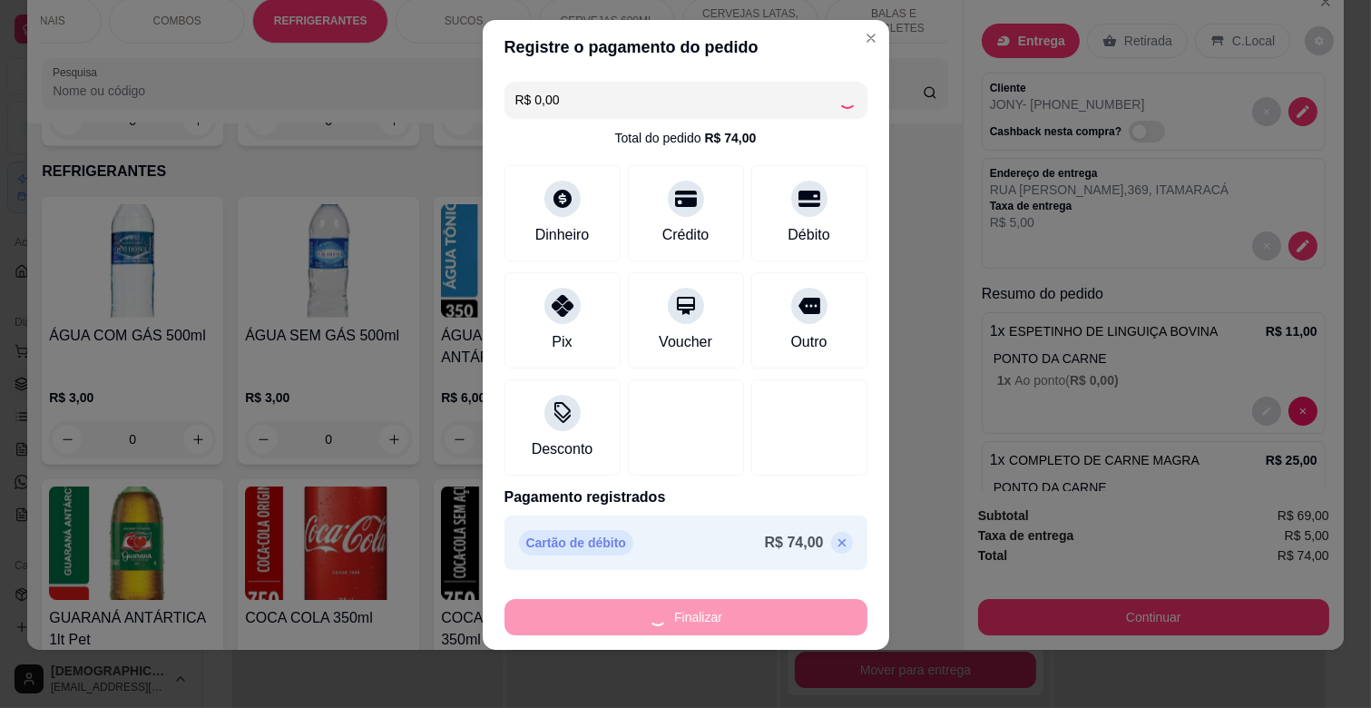
type input "0"
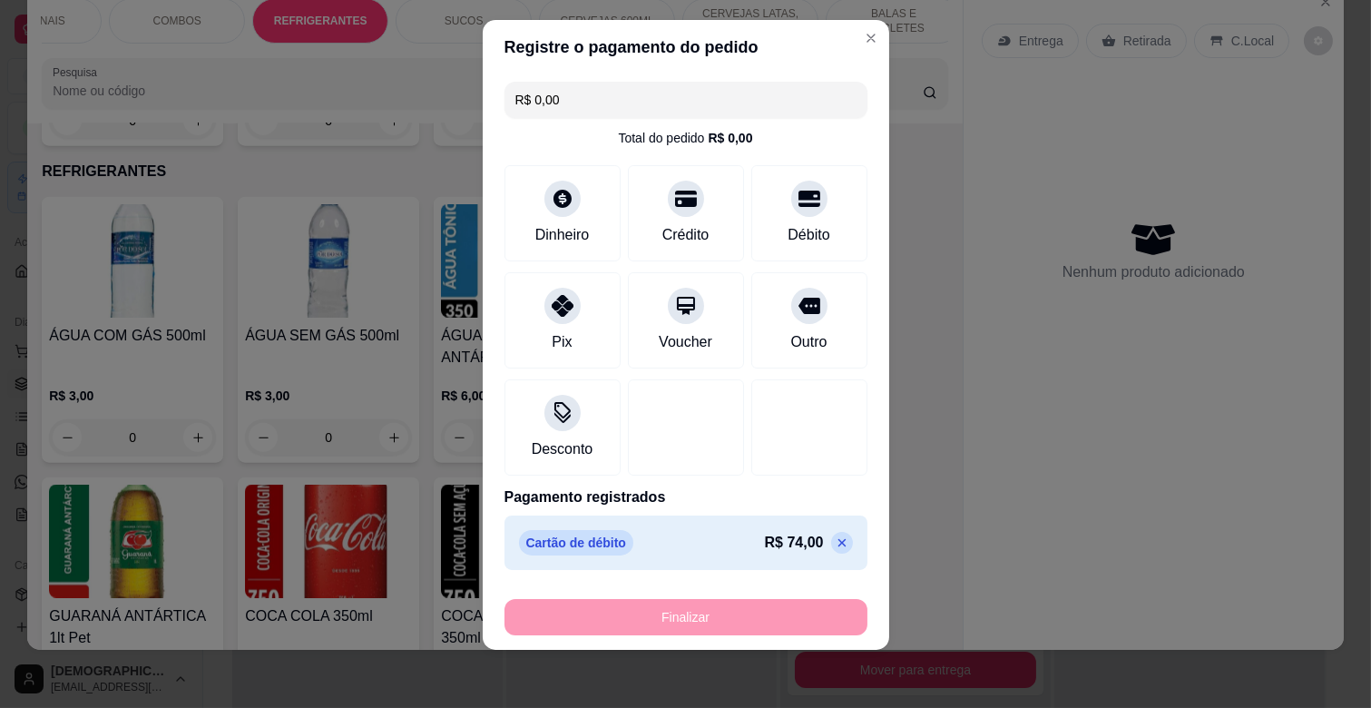
type input "-R$ 74,00"
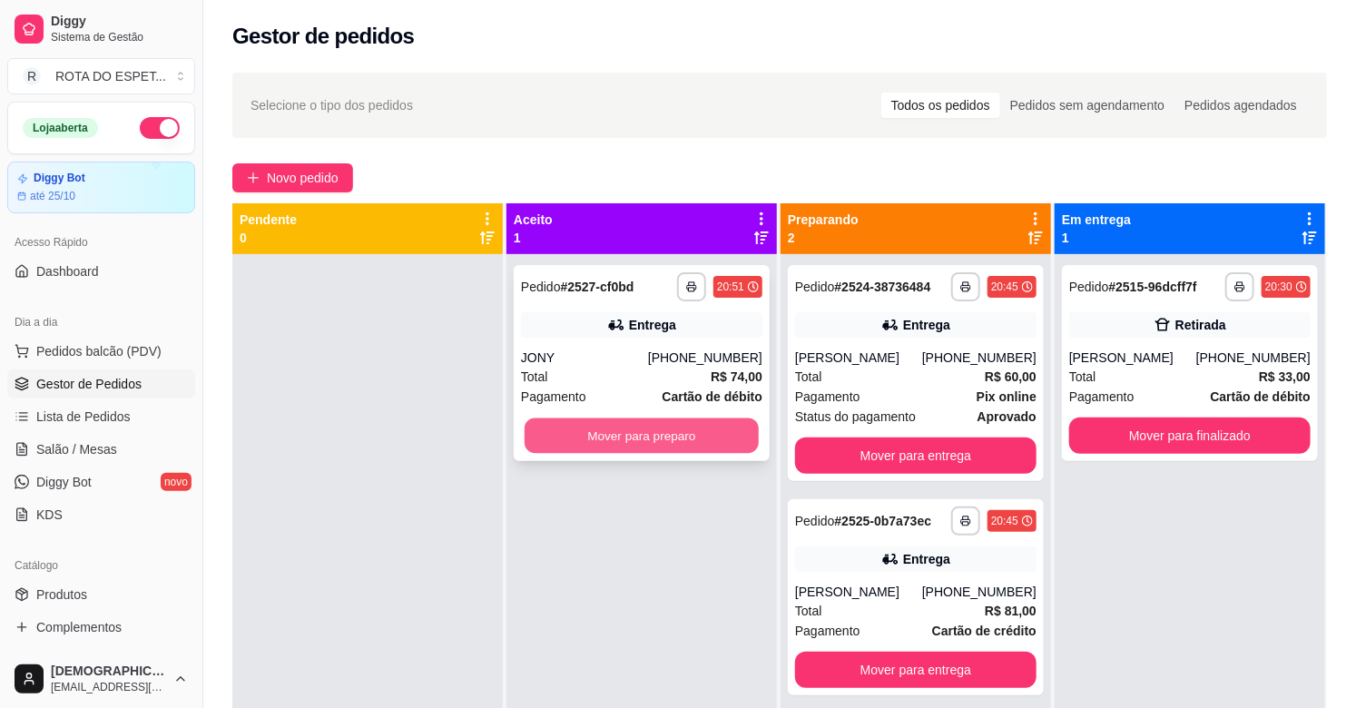
click at [688, 434] on button "Mover para preparo" at bounding box center [641, 435] width 234 height 35
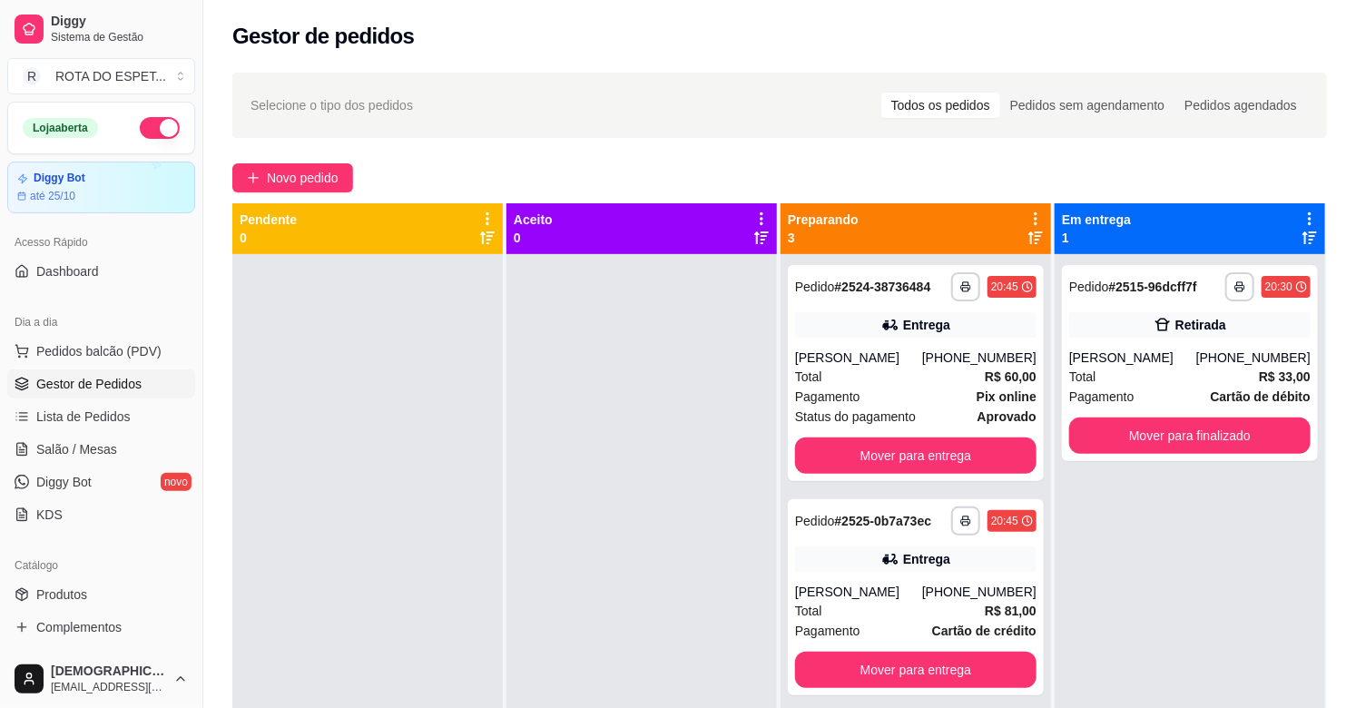
click at [576, 563] on div at bounding box center [641, 608] width 270 height 708
click at [1204, 600] on div "**********" at bounding box center [1189, 608] width 270 height 708
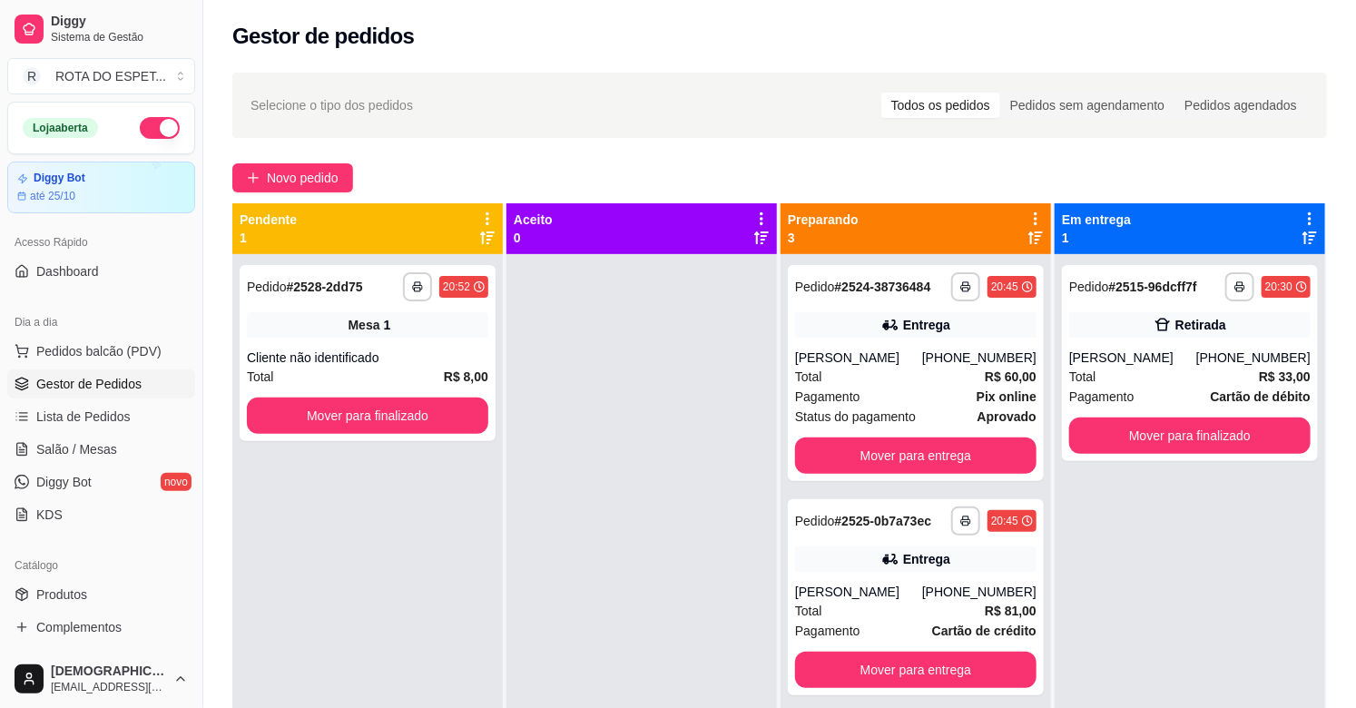
click at [636, 509] on div at bounding box center [641, 608] width 270 height 708
click at [382, 413] on button "Mover para finalizado" at bounding box center [367, 415] width 241 height 36
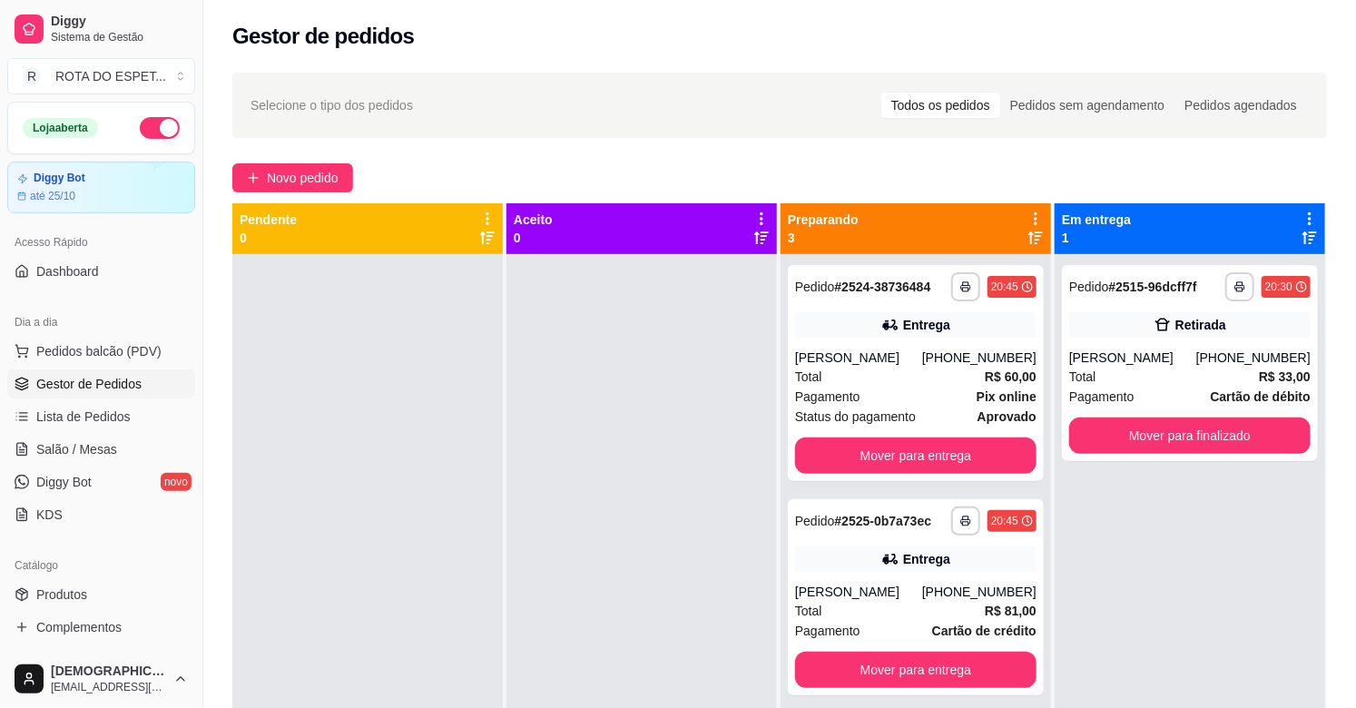
click at [524, 561] on div at bounding box center [641, 608] width 270 height 708
click at [630, 490] on div at bounding box center [641, 608] width 270 height 708
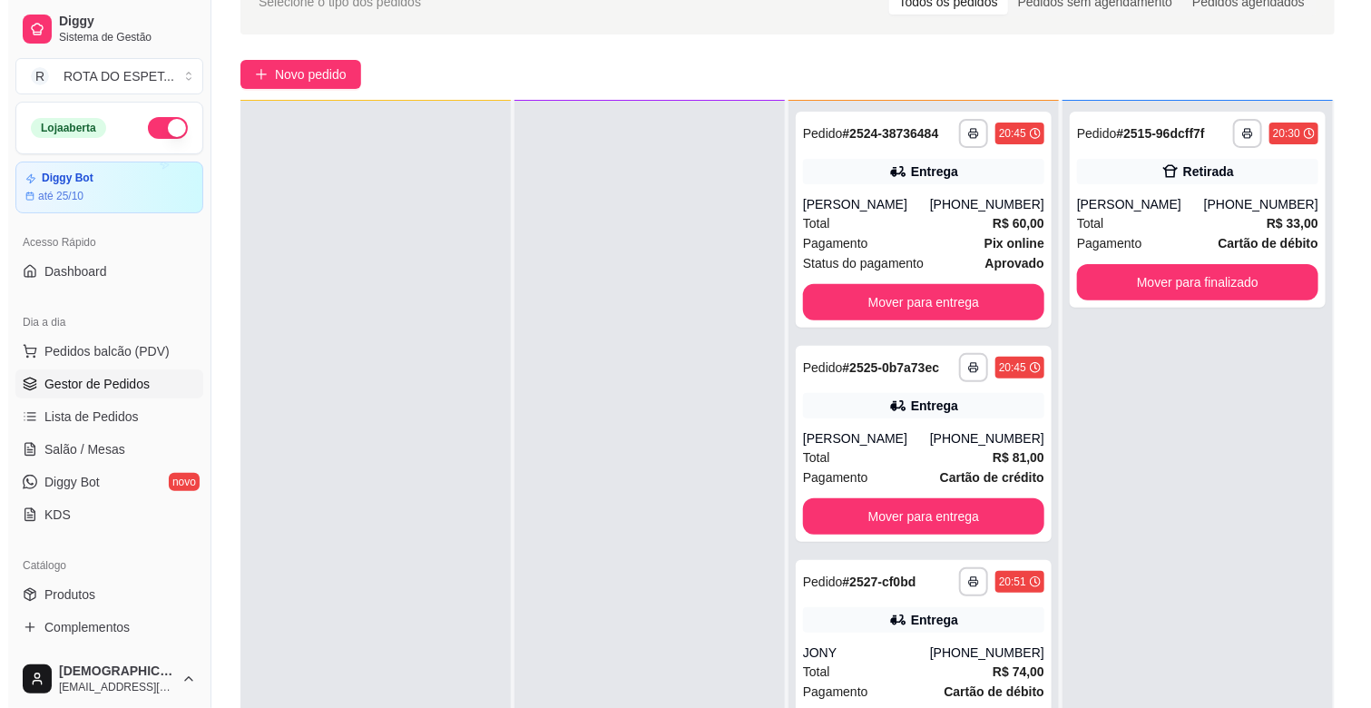
scroll to position [201, 0]
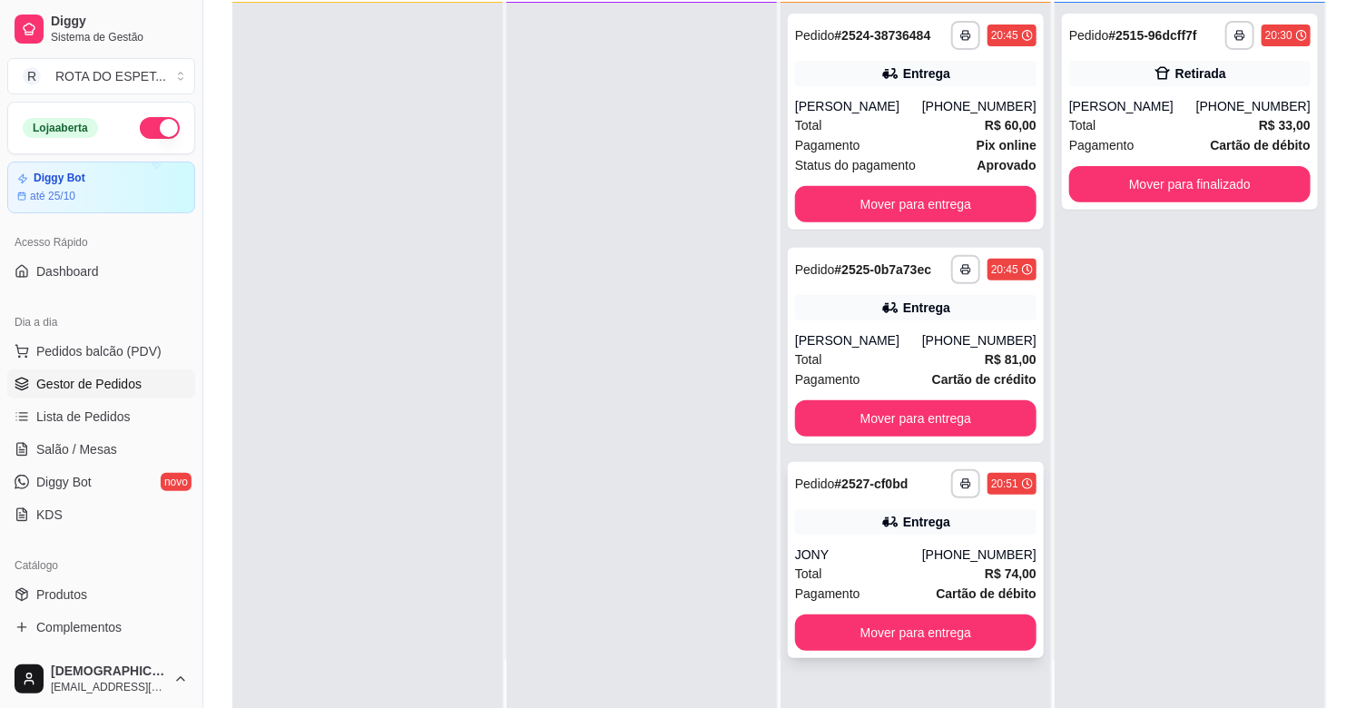
click at [877, 548] on div "JONY" at bounding box center [858, 554] width 127 height 18
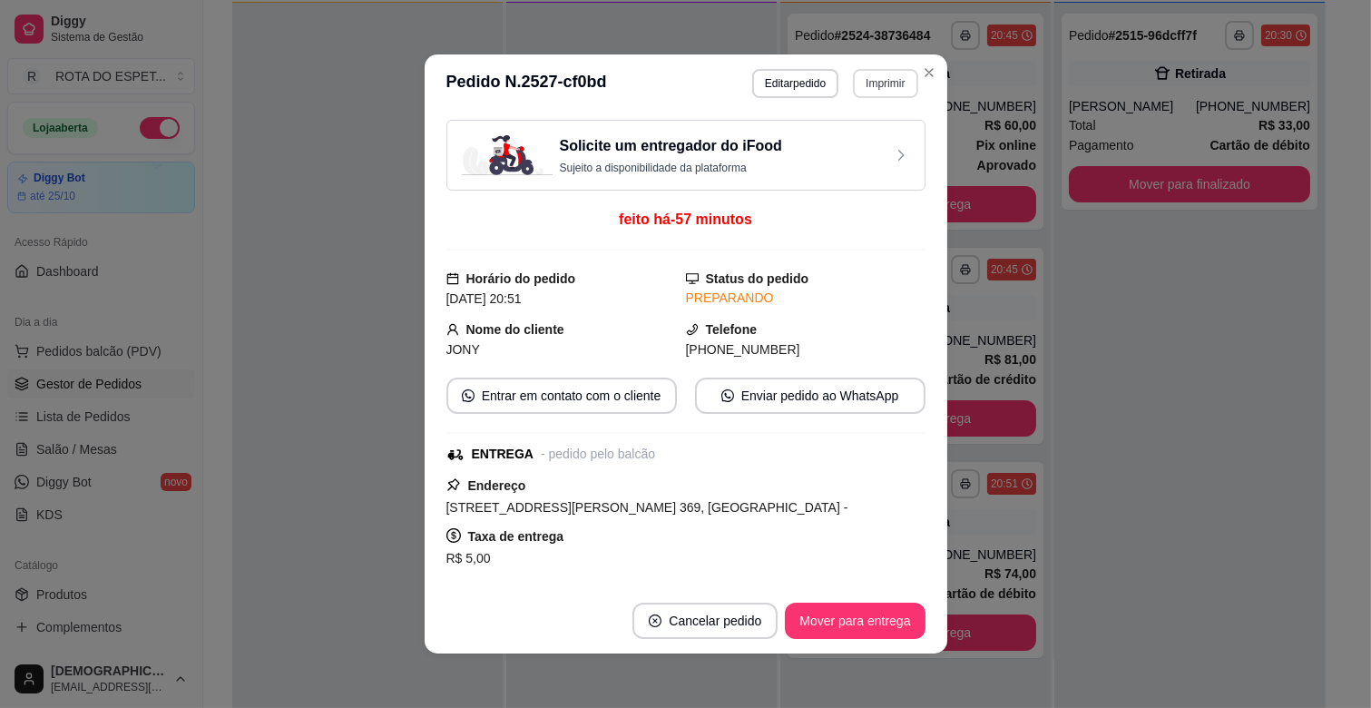
click at [853, 86] on button "Imprimir" at bounding box center [885, 83] width 64 height 29
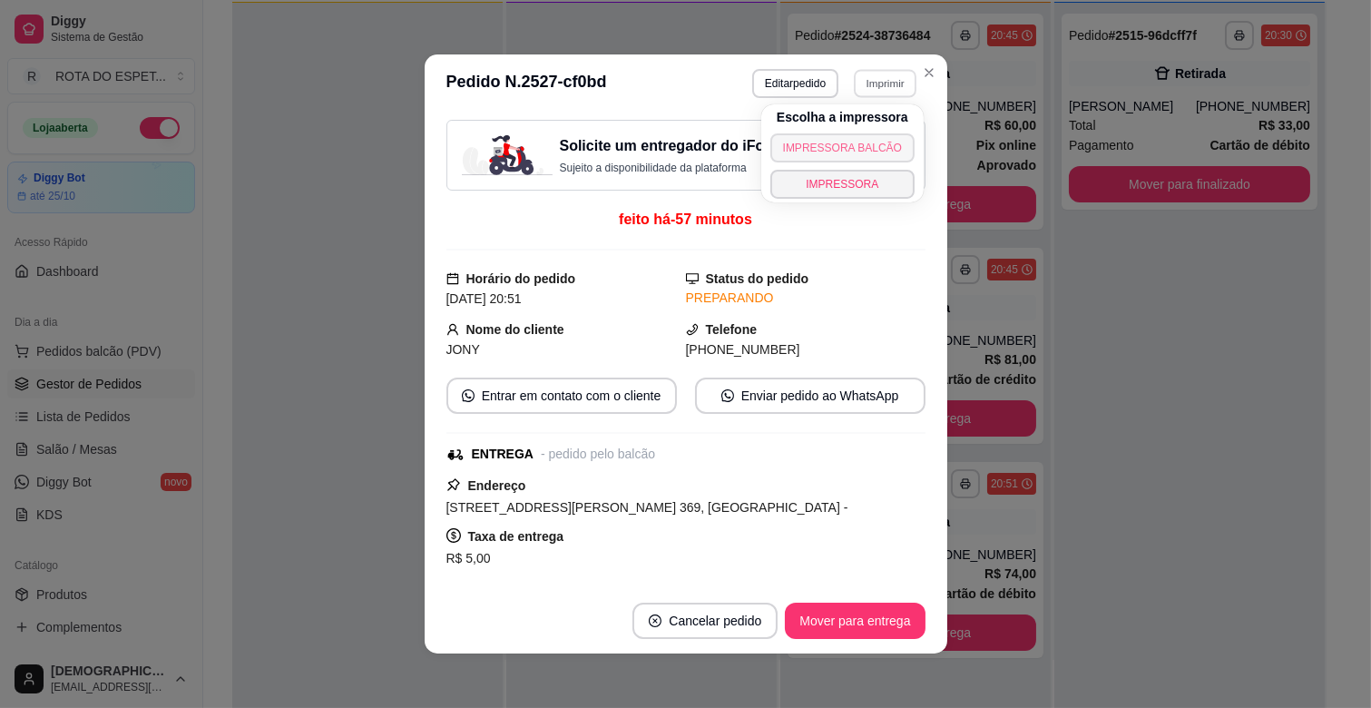
click at [850, 145] on button "IMPRESSORA BALCÃO" at bounding box center [842, 147] width 144 height 29
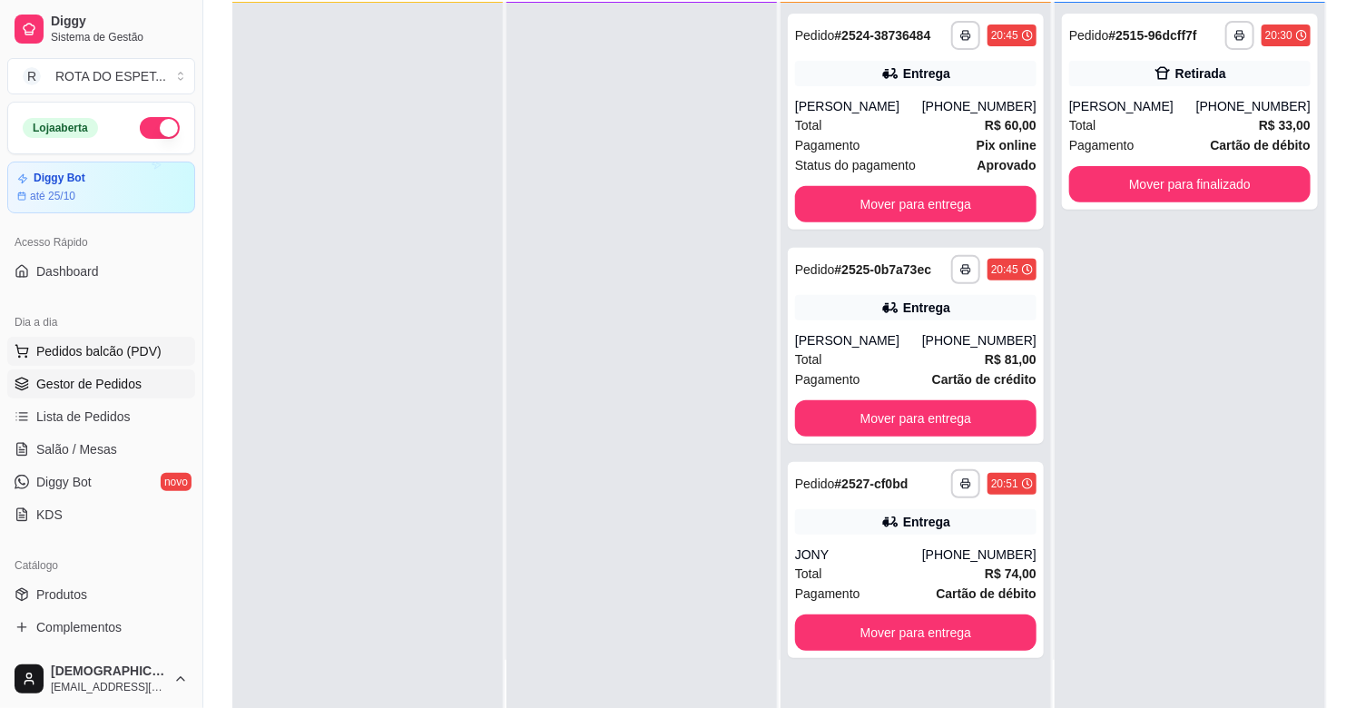
click at [136, 347] on span "Pedidos balcão (PDV)" at bounding box center [98, 351] width 125 height 18
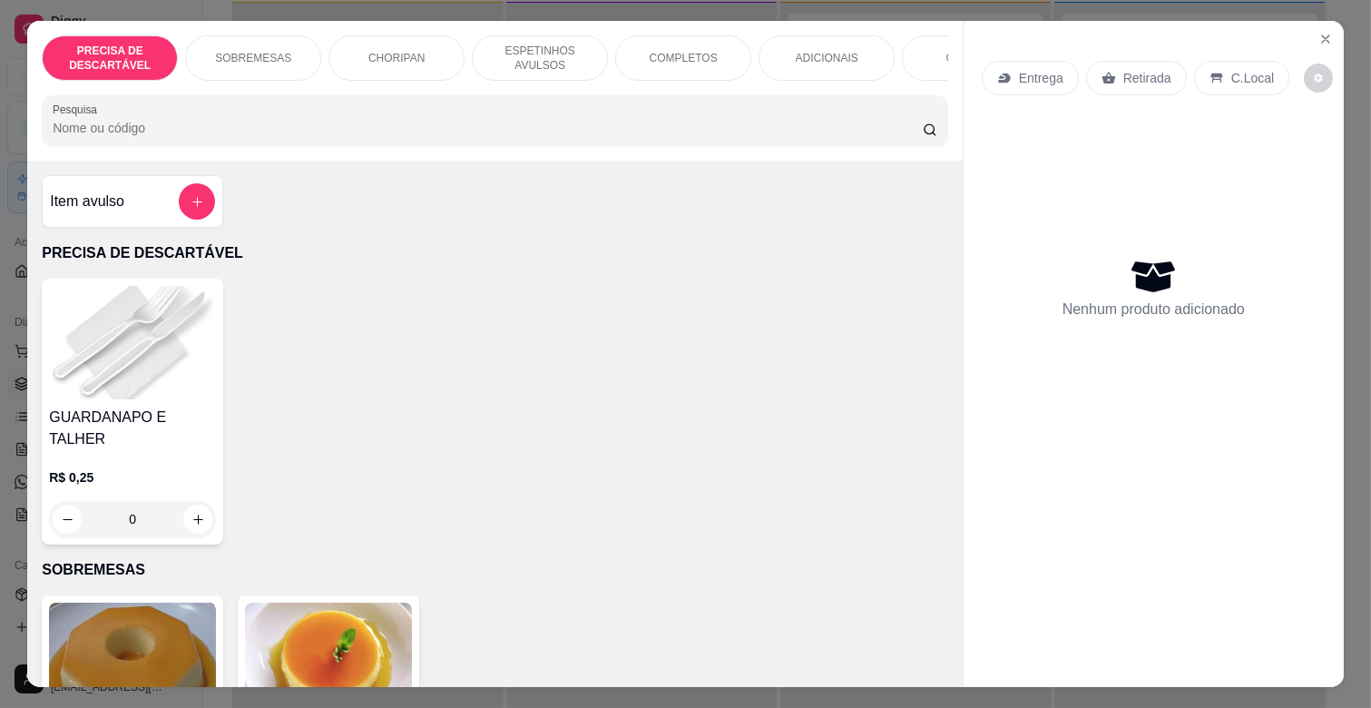
click at [693, 53] on p "COMPLETOS" at bounding box center [684, 58] width 68 height 15
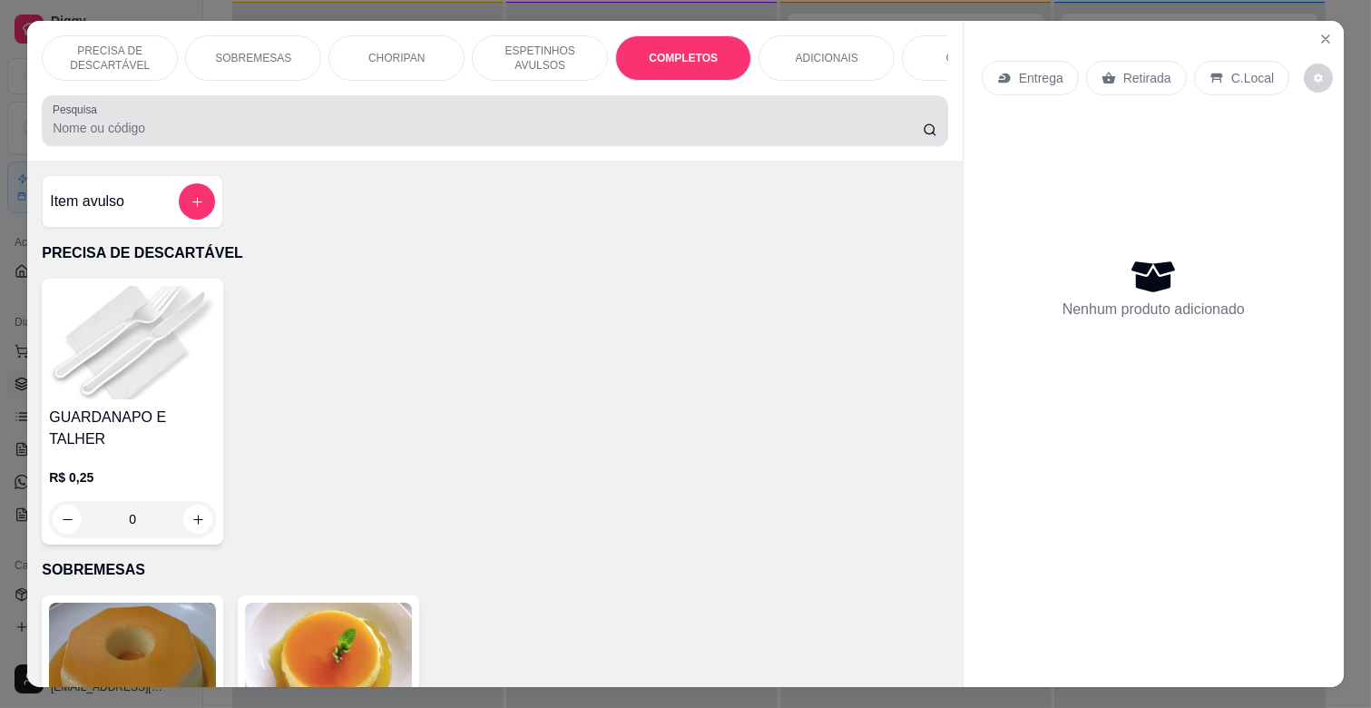
scroll to position [44, 0]
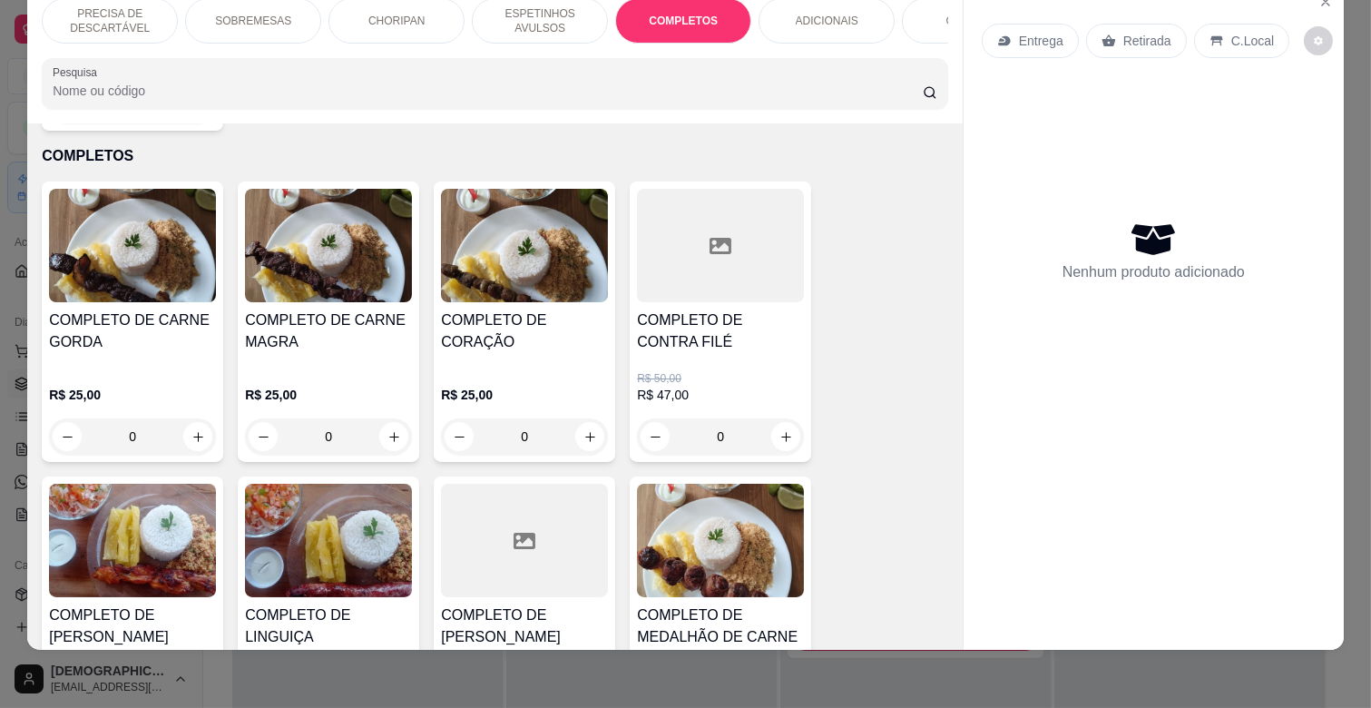
click at [352, 327] on h4 "COMPLETO DE CARNE MAGRA" at bounding box center [328, 331] width 167 height 44
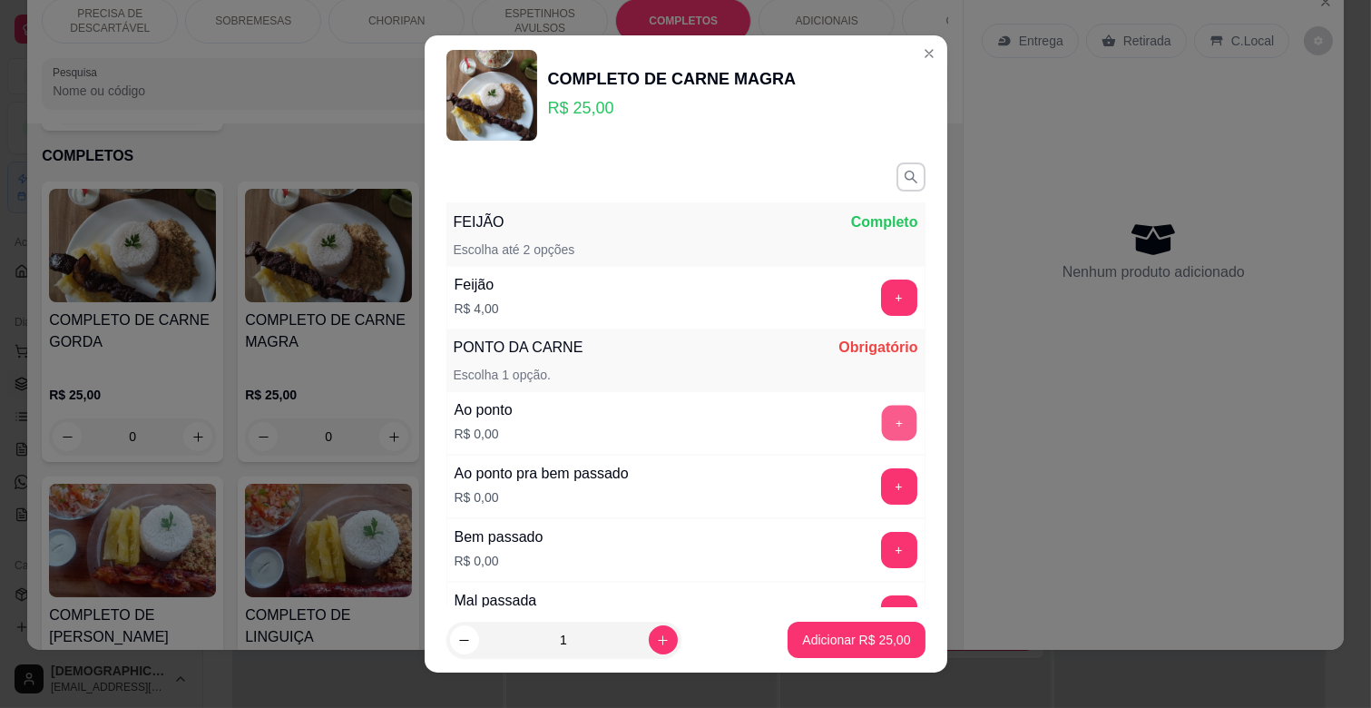
click at [881, 411] on button "+" at bounding box center [898, 423] width 35 height 35
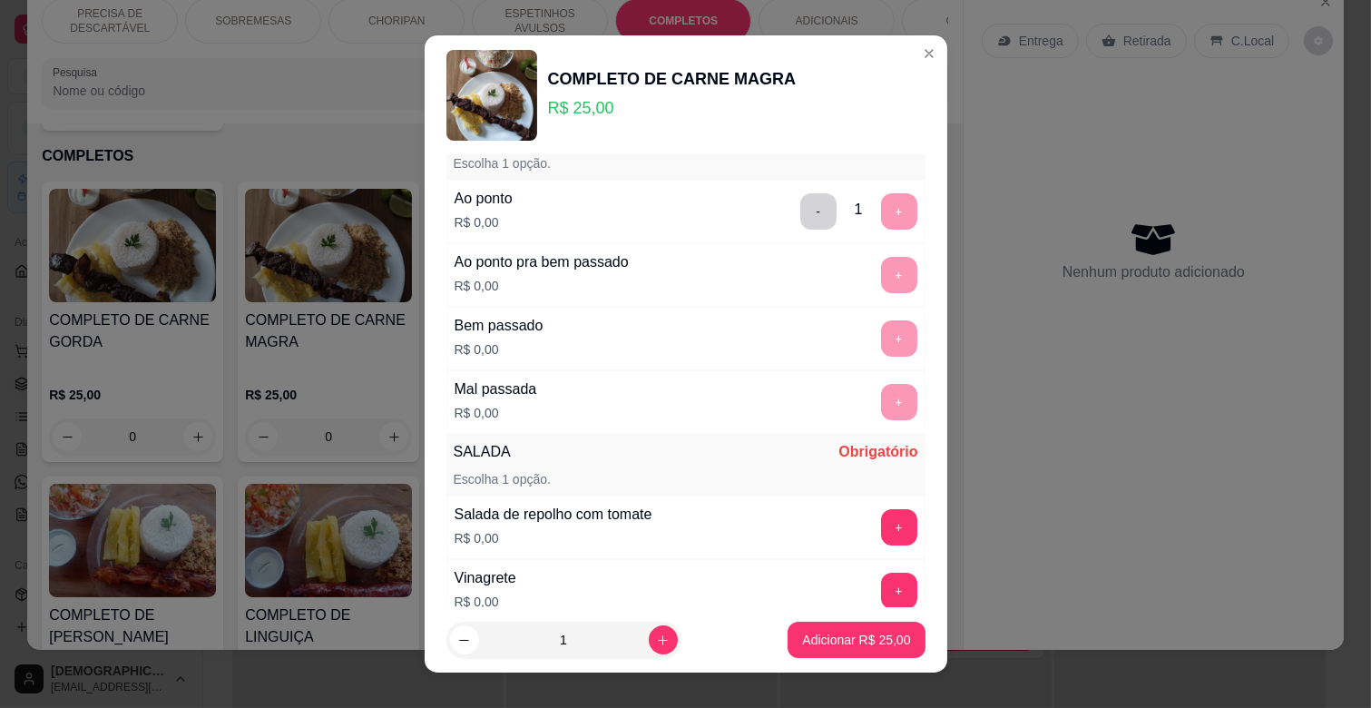
scroll to position [474, 0]
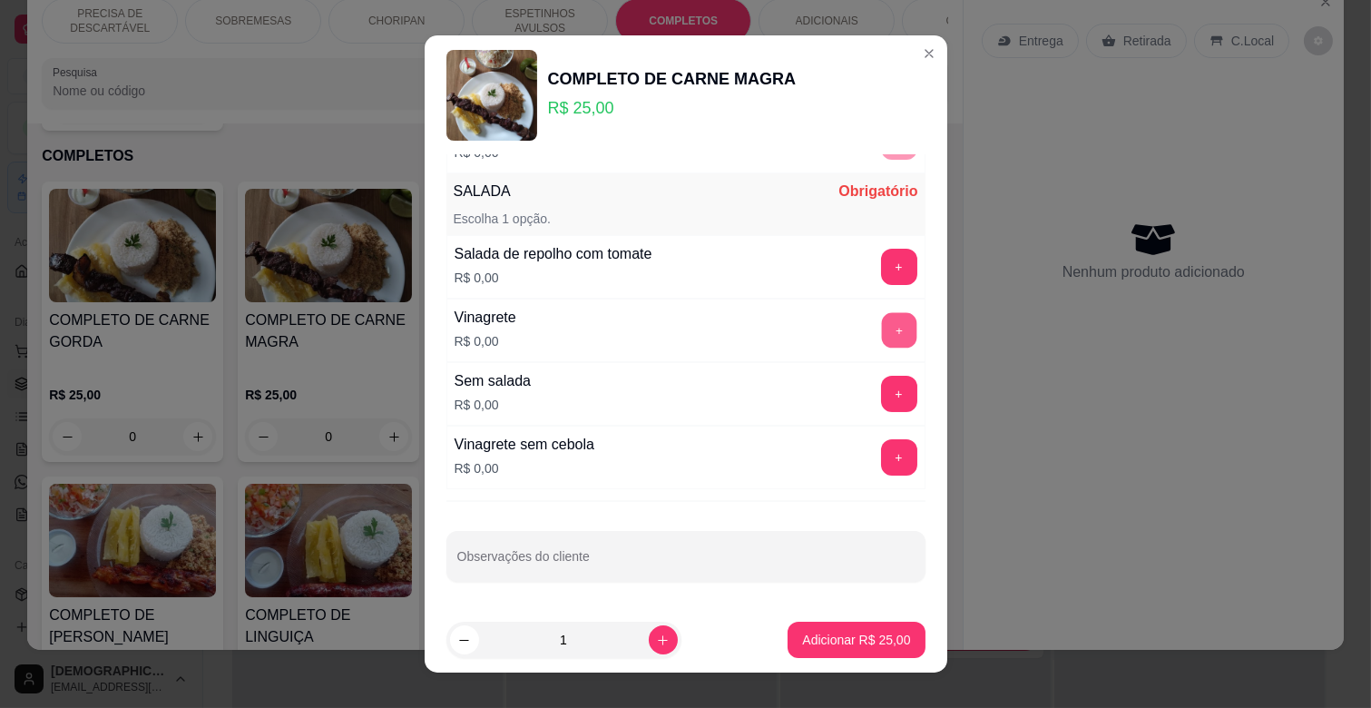
click at [881, 334] on button "+" at bounding box center [898, 330] width 35 height 35
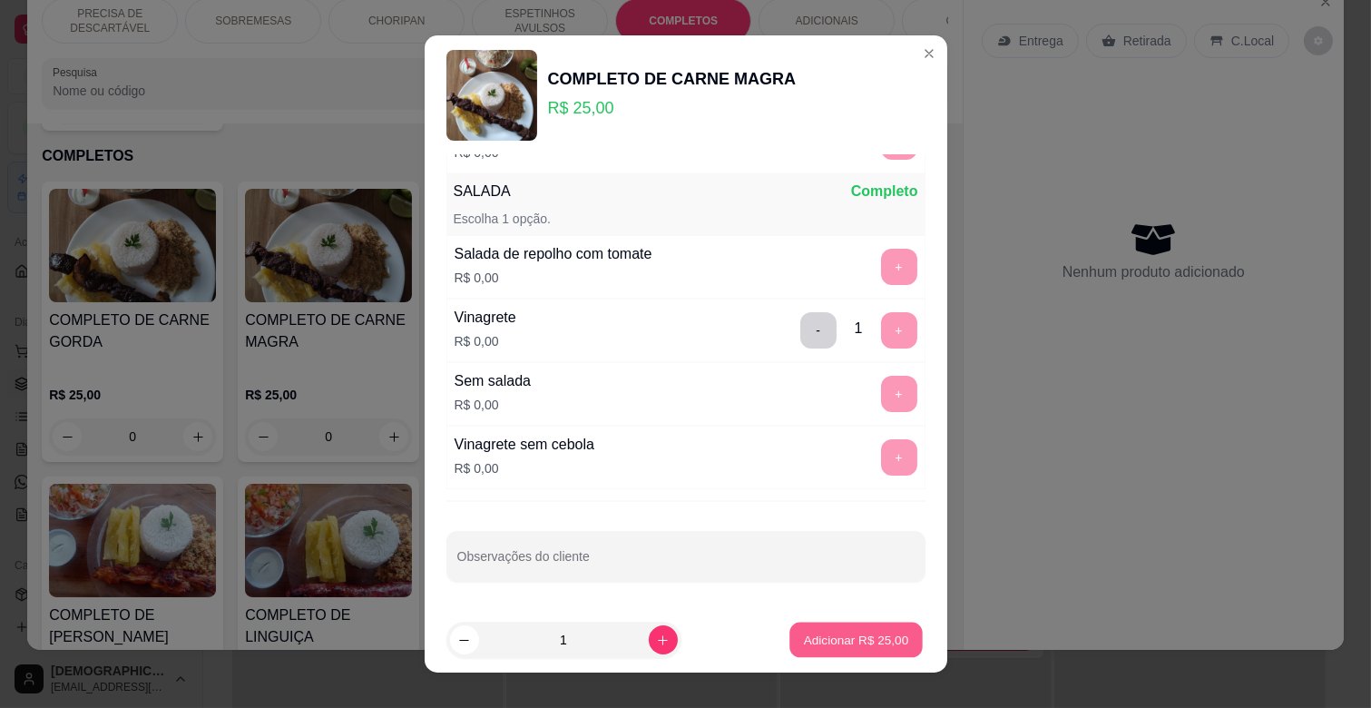
click at [857, 631] on p "Adicionar R$ 25,00" at bounding box center [856, 639] width 105 height 17
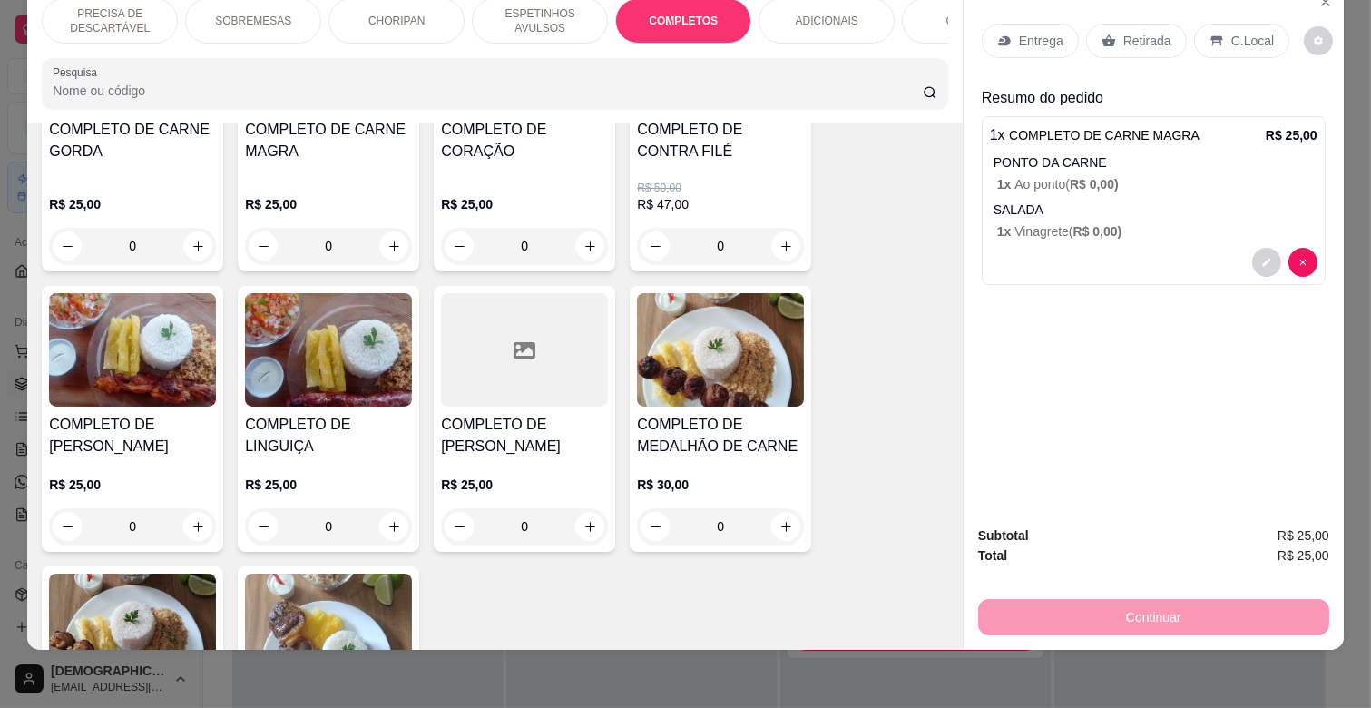
scroll to position [2391, 0]
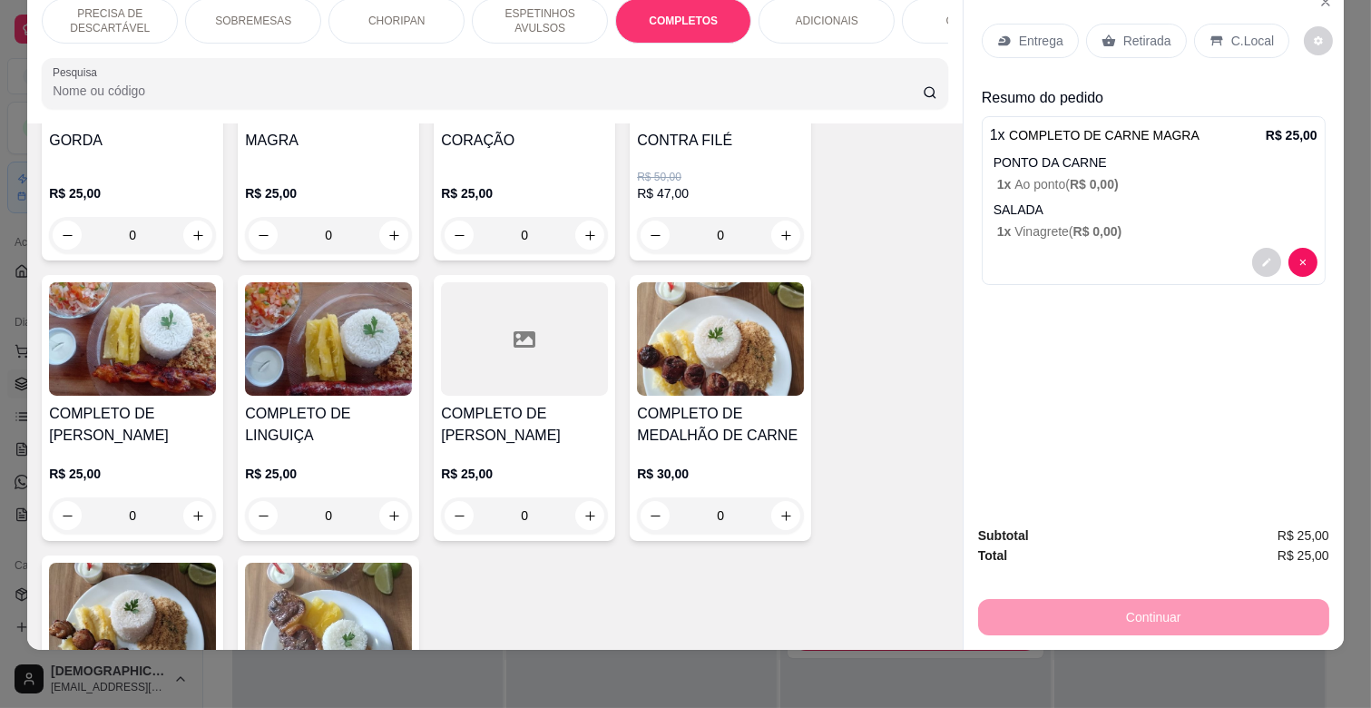
click at [149, 417] on div "COMPLETO DE [PERSON_NAME]" at bounding box center [132, 425] width 167 height 44
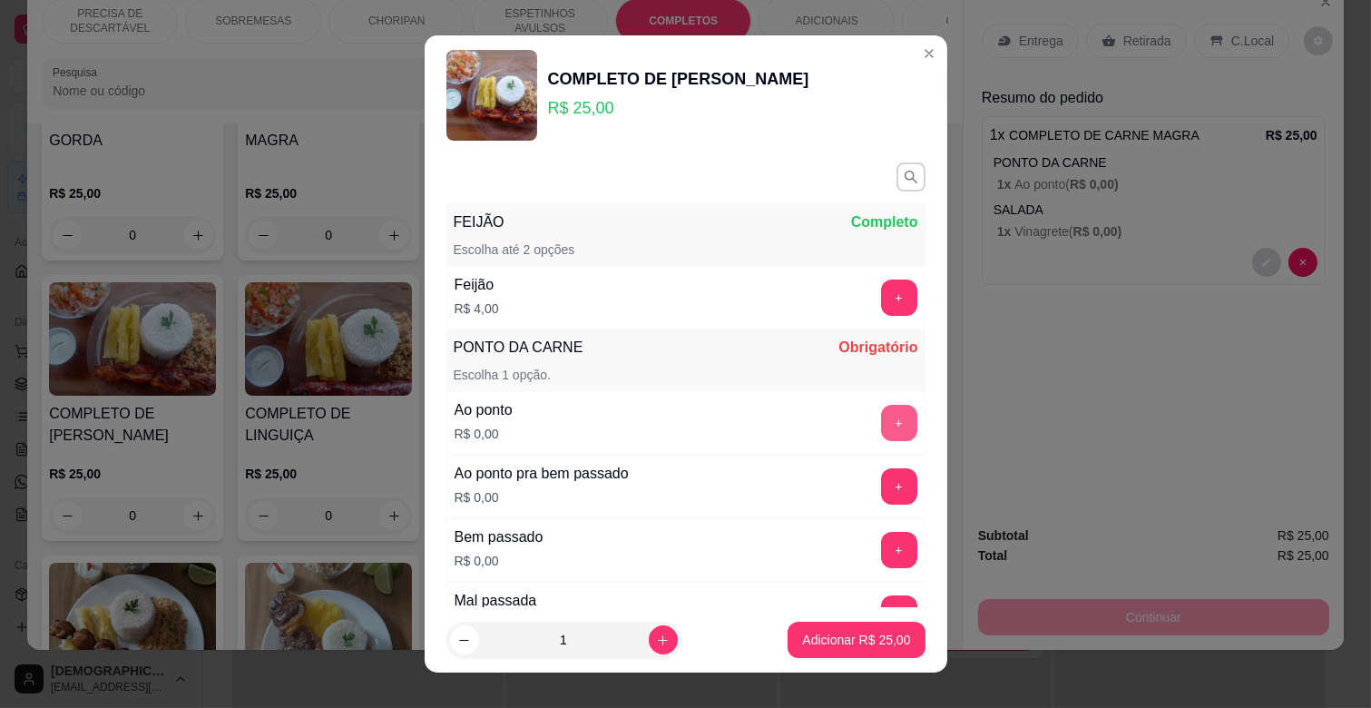
click at [881, 424] on button "+" at bounding box center [899, 423] width 36 height 36
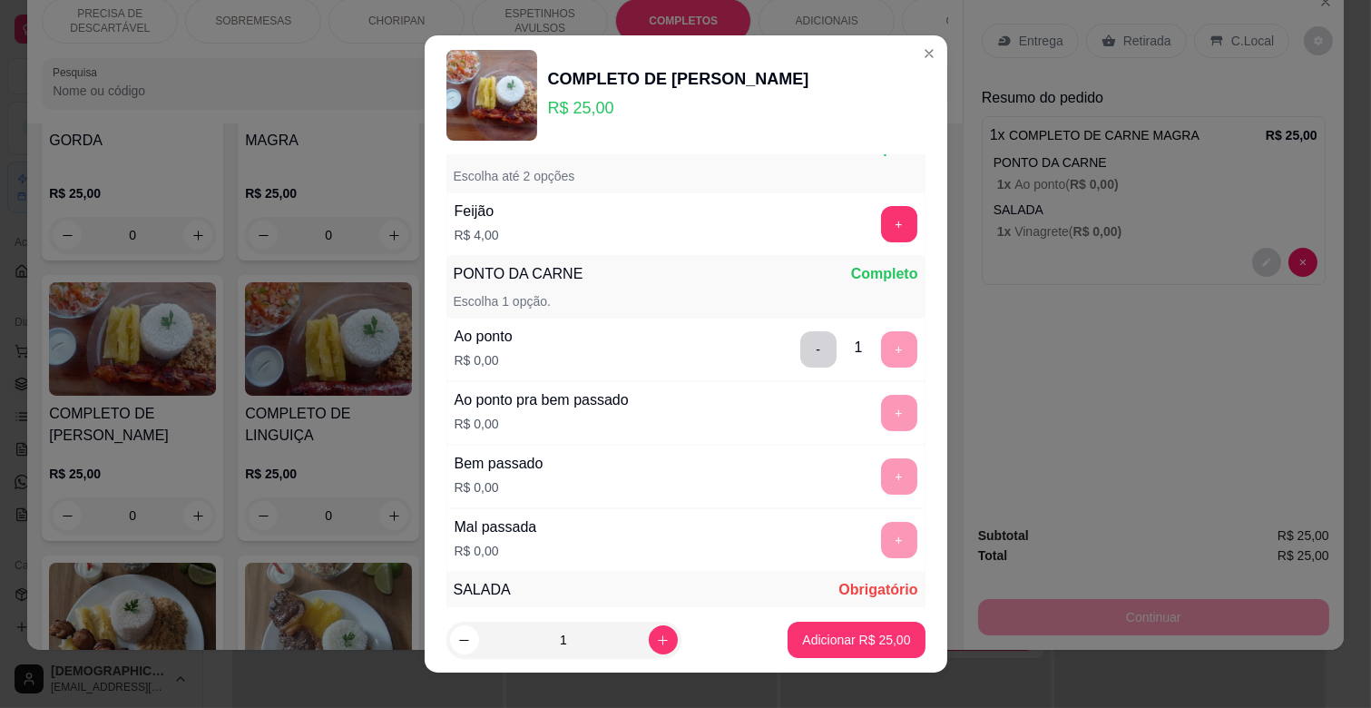
scroll to position [474, 0]
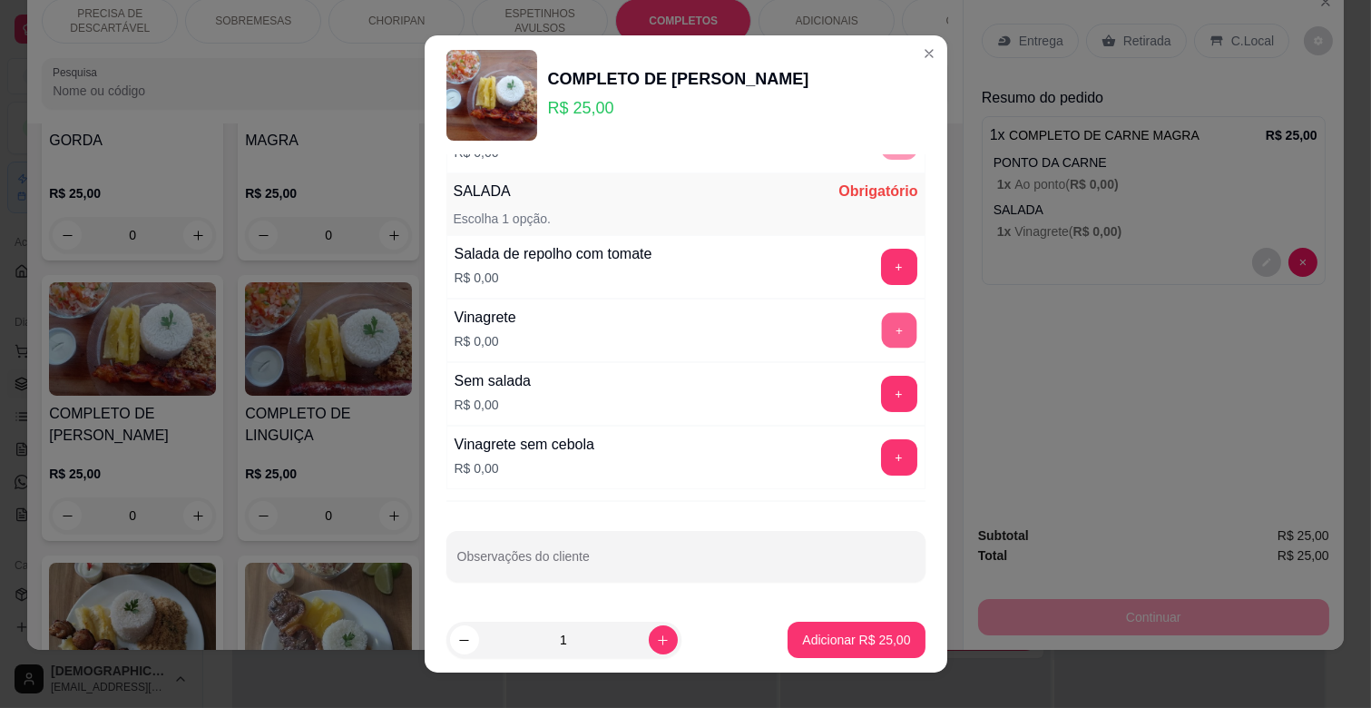
click at [881, 338] on button "+" at bounding box center [898, 330] width 35 height 35
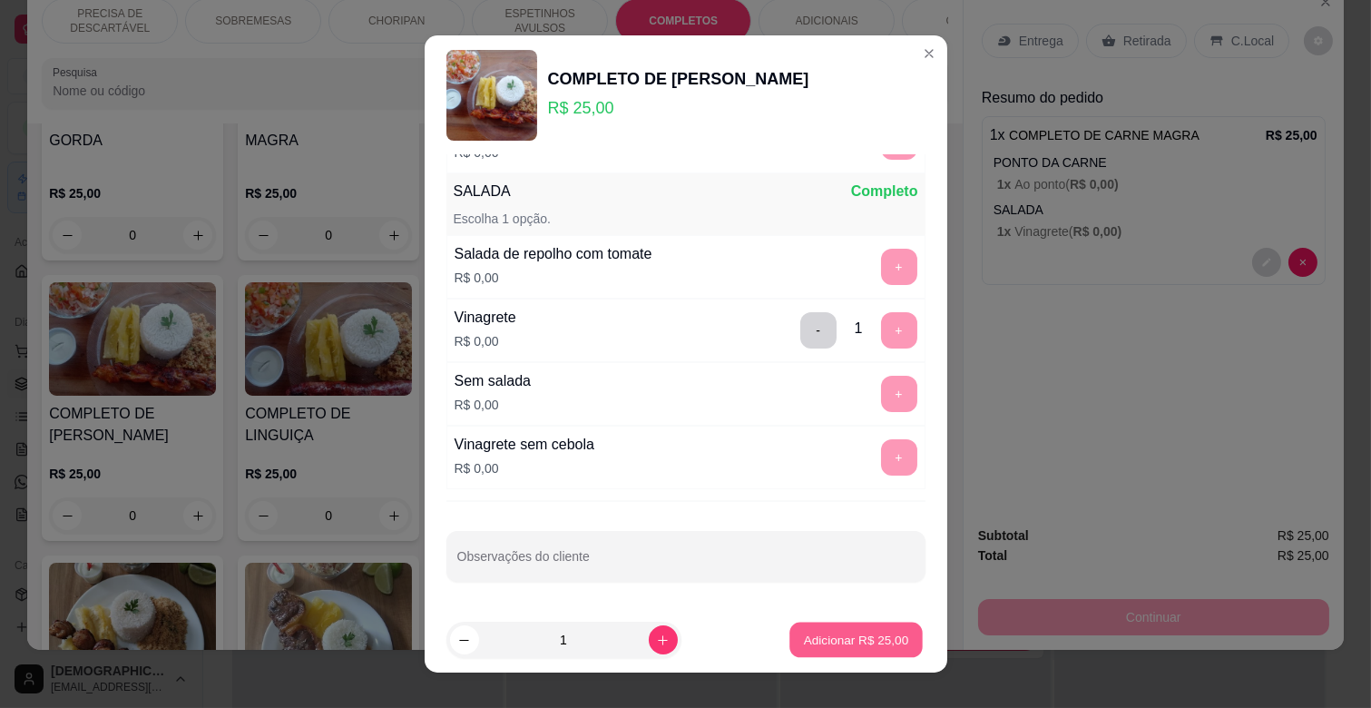
click at [865, 629] on button "Adicionar R$ 25,00" at bounding box center [856, 639] width 133 height 35
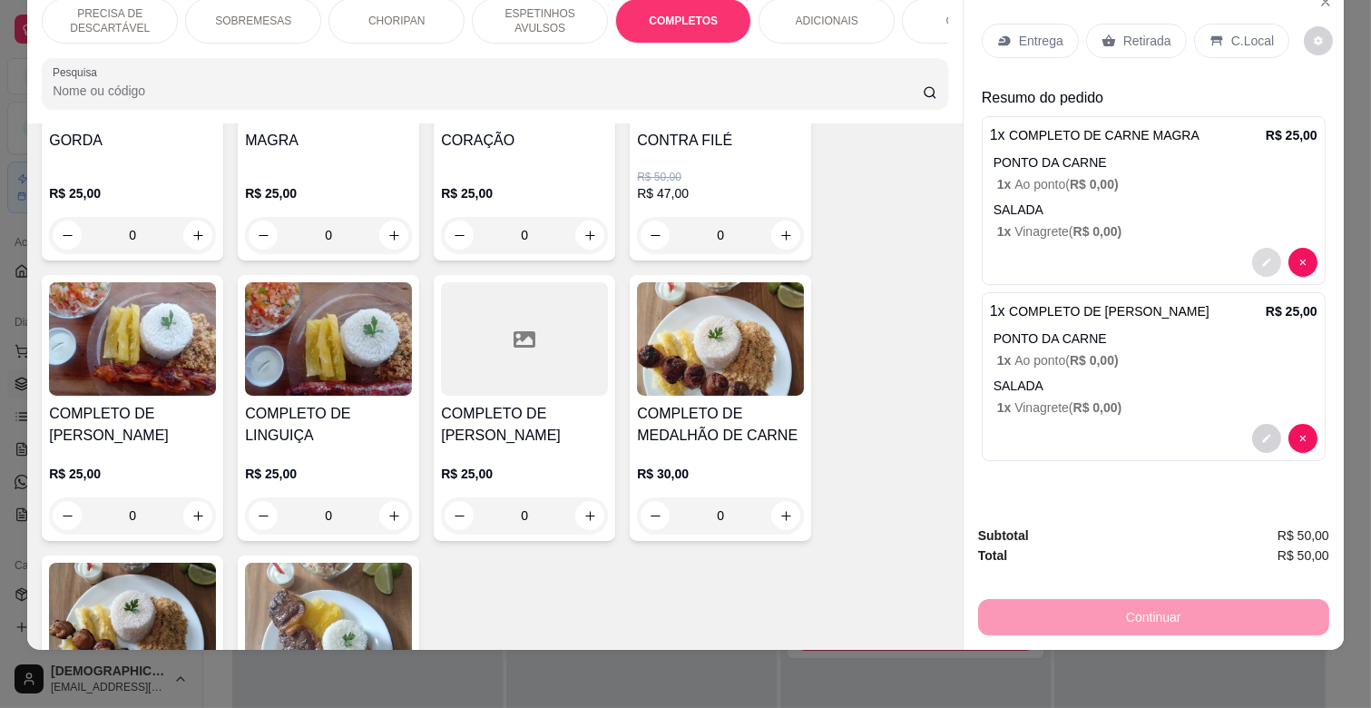
click at [1261, 257] on icon "decrease-product-quantity" at bounding box center [1266, 262] width 11 height 11
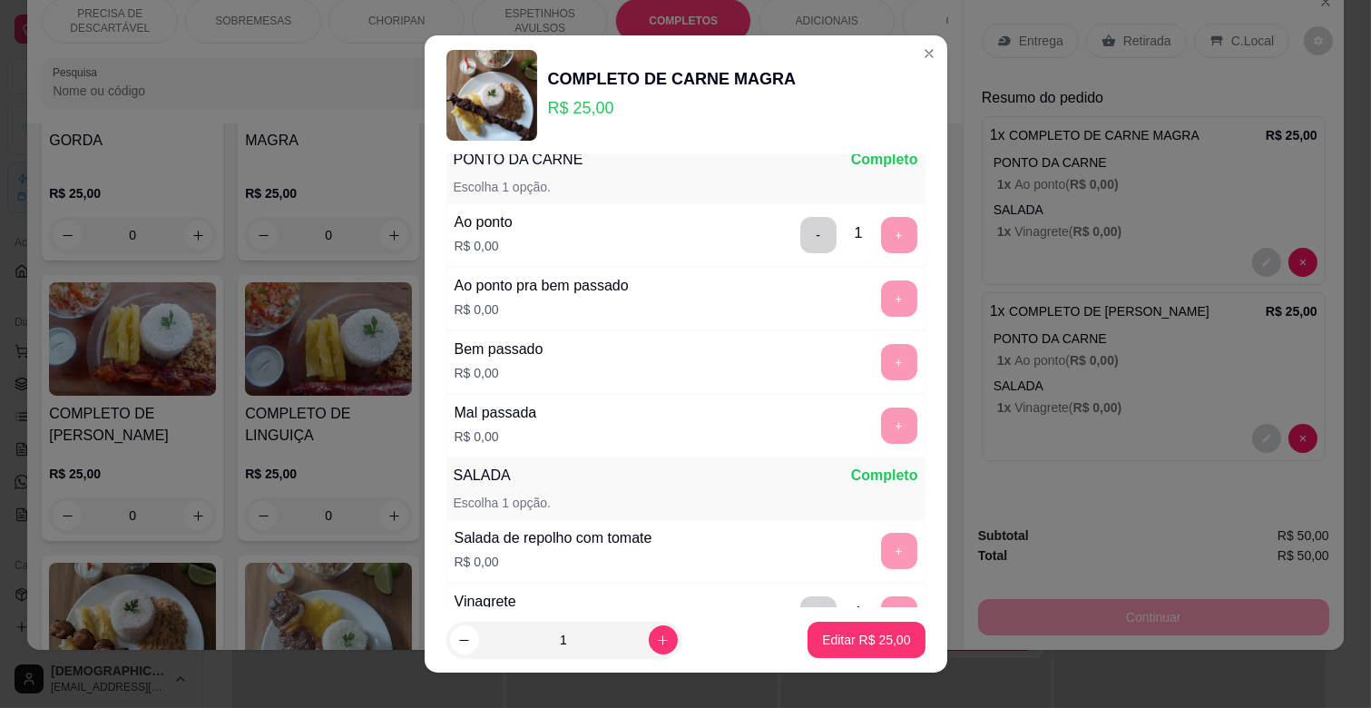
scroll to position [201, 0]
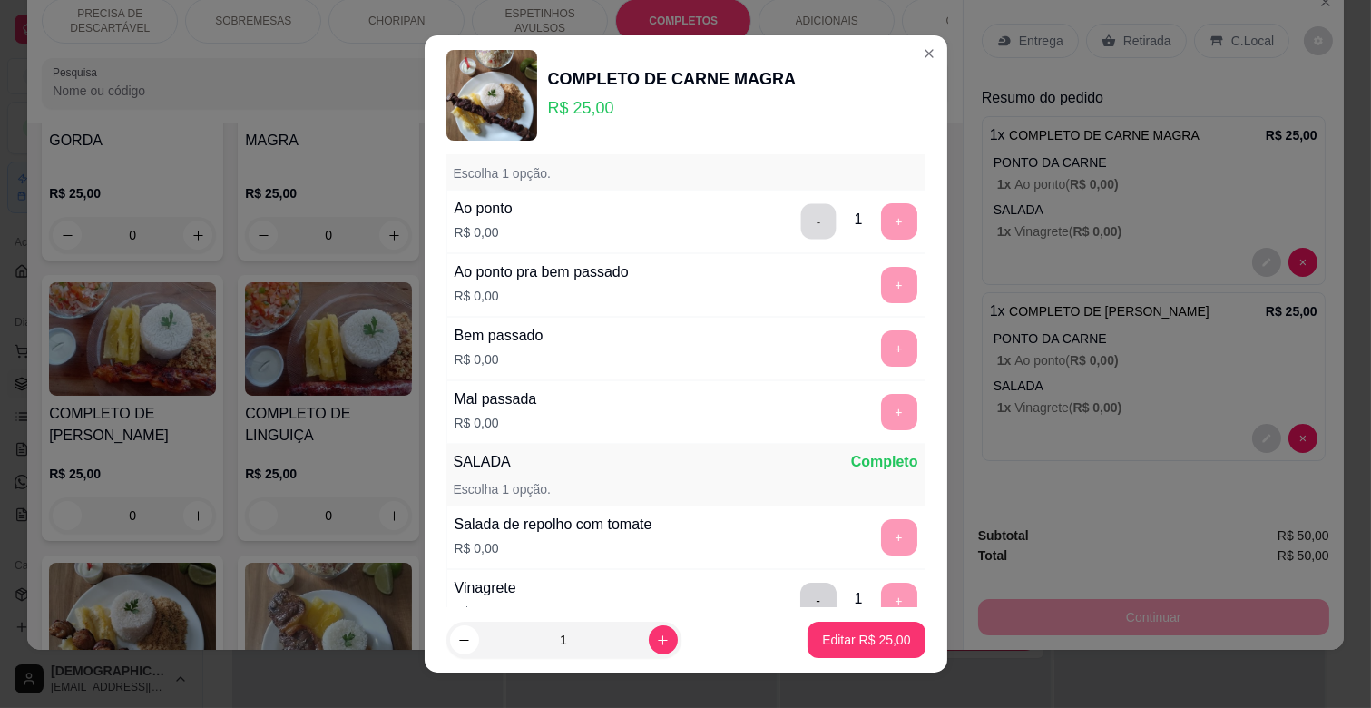
click at [800, 212] on button "-" at bounding box center [817, 221] width 35 height 35
click at [881, 276] on button "+" at bounding box center [898, 285] width 35 height 35
click at [886, 636] on p "Editar R$ 25,00" at bounding box center [866, 640] width 88 height 18
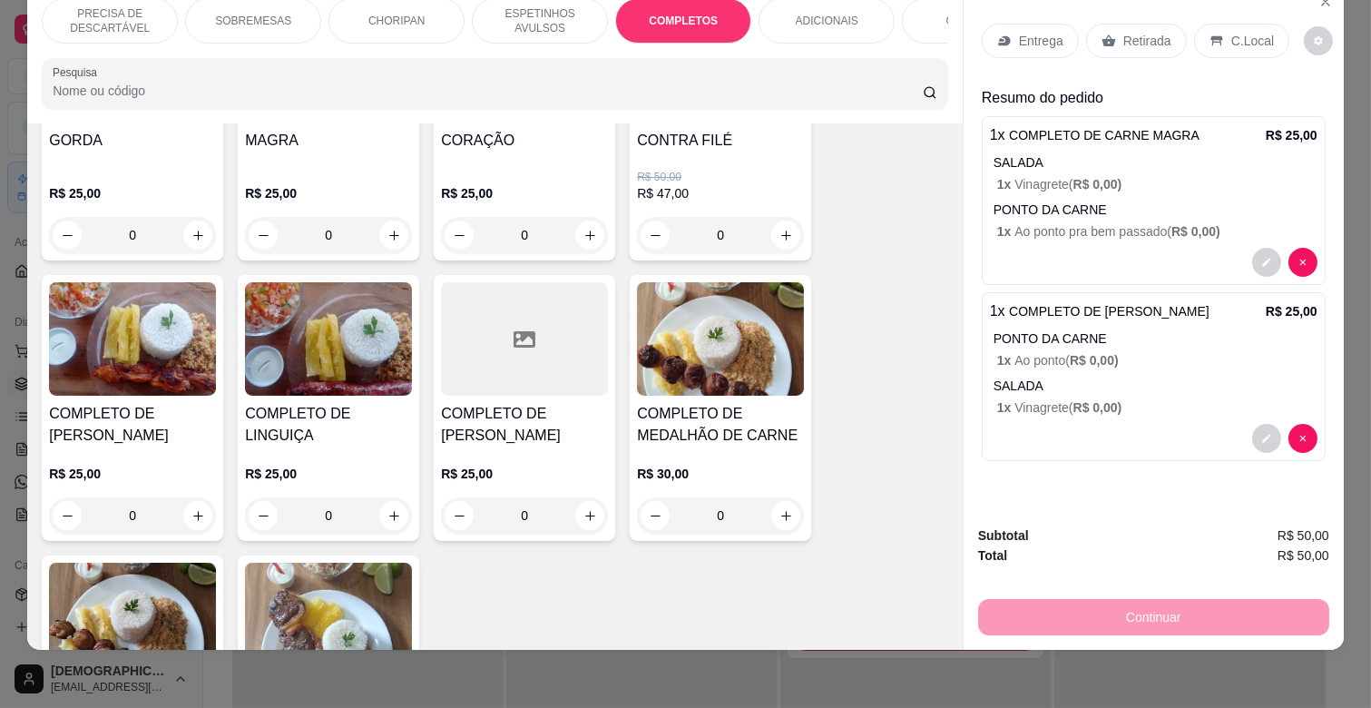
click at [1185, 377] on p "SALADA" at bounding box center [1156, 386] width 324 height 18
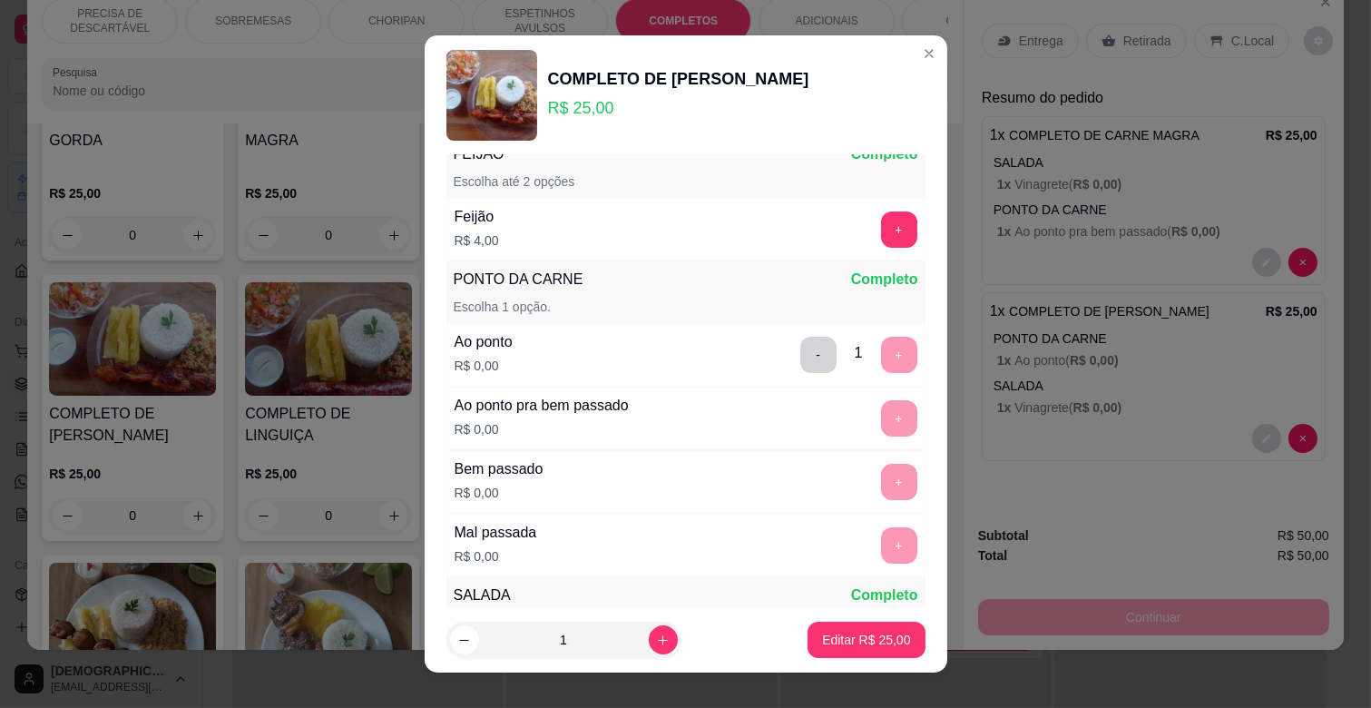
scroll to position [101, 0]
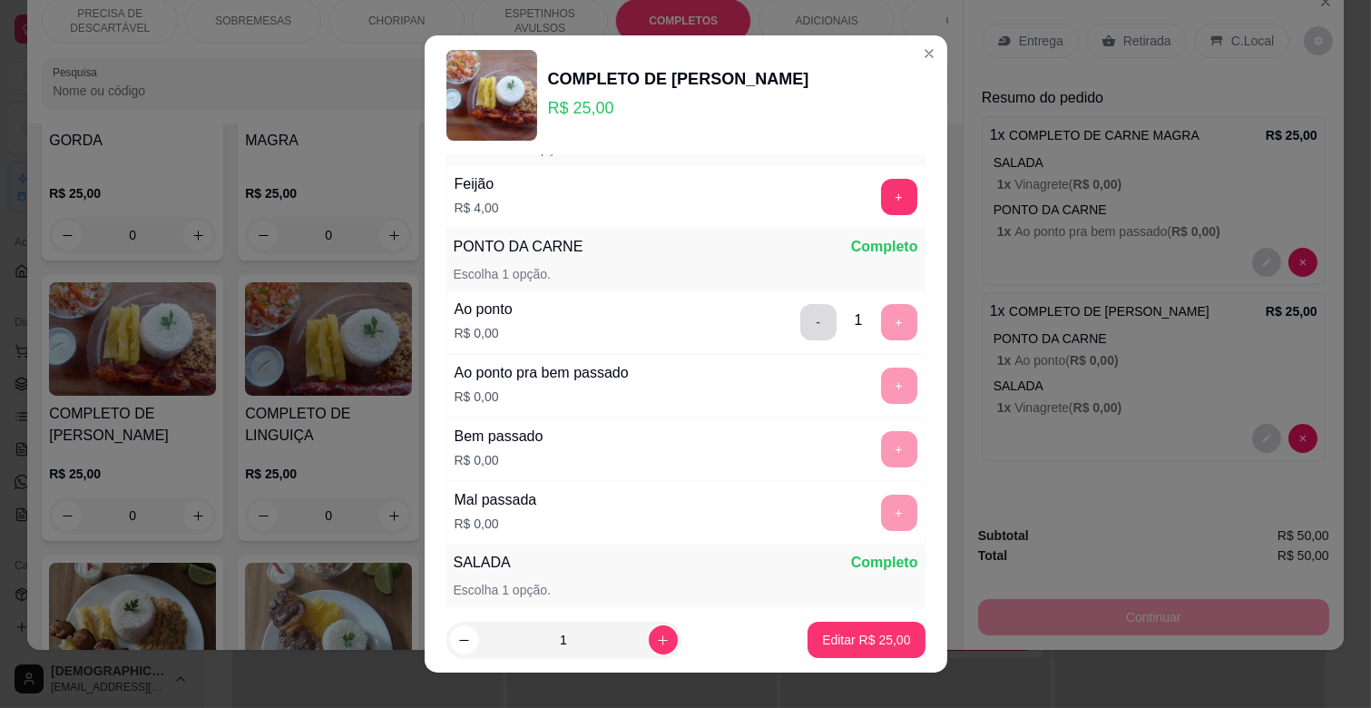
click at [800, 313] on button "-" at bounding box center [818, 322] width 36 height 36
click at [881, 376] on button "+" at bounding box center [898, 385] width 35 height 35
click at [857, 642] on p "Editar R$ 25,00" at bounding box center [866, 639] width 85 height 17
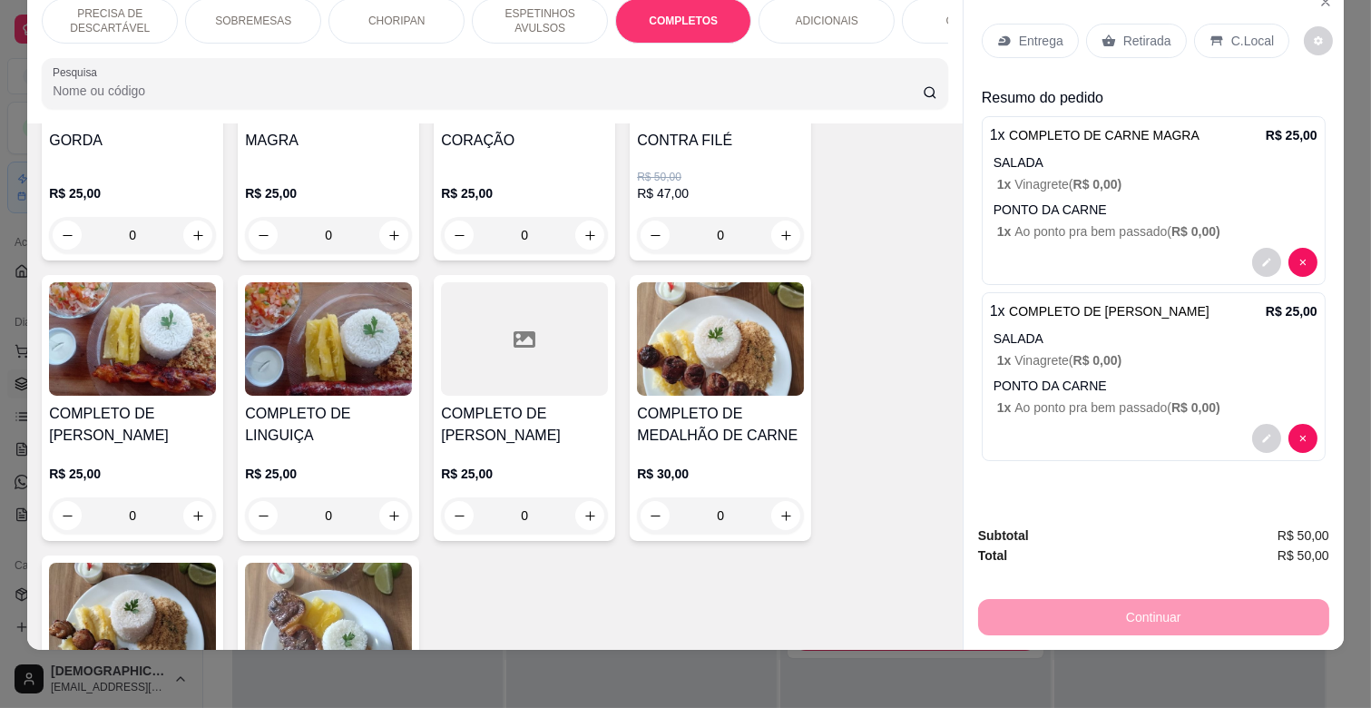
click at [1010, 28] on div "Entrega" at bounding box center [1030, 41] width 97 height 34
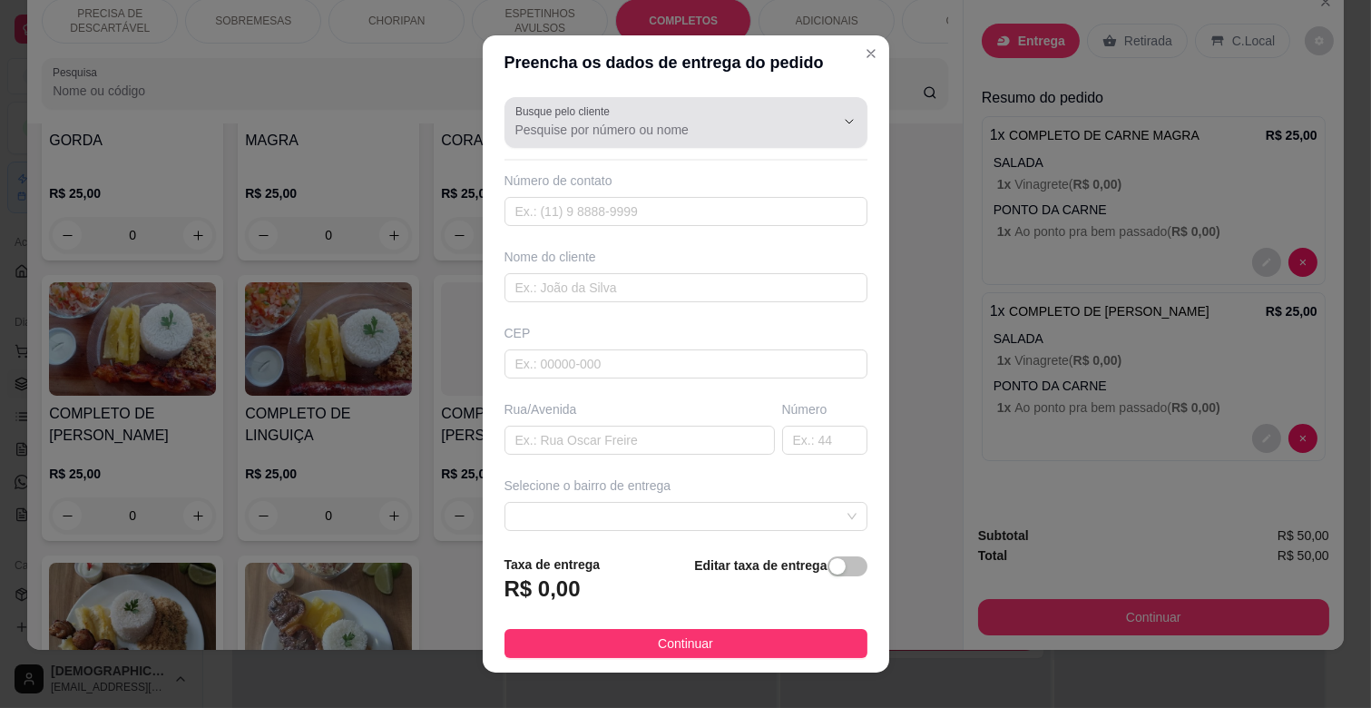
click at [626, 116] on div at bounding box center [685, 122] width 341 height 36
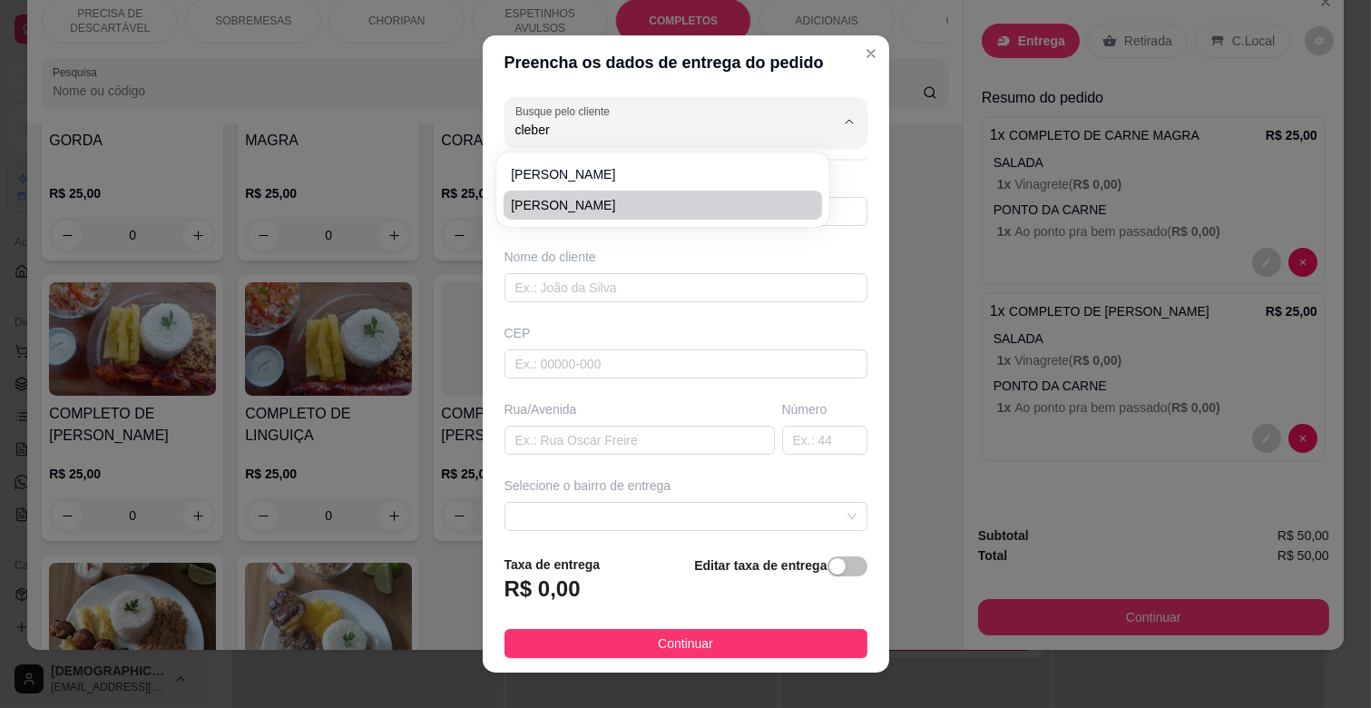
click at [619, 201] on span "[PERSON_NAME]" at bounding box center [654, 205] width 286 height 18
type input "[PERSON_NAME]"
type input "6792430518"
type input "[PERSON_NAME]"
type input "R. Maria Virgínia Pímentel"
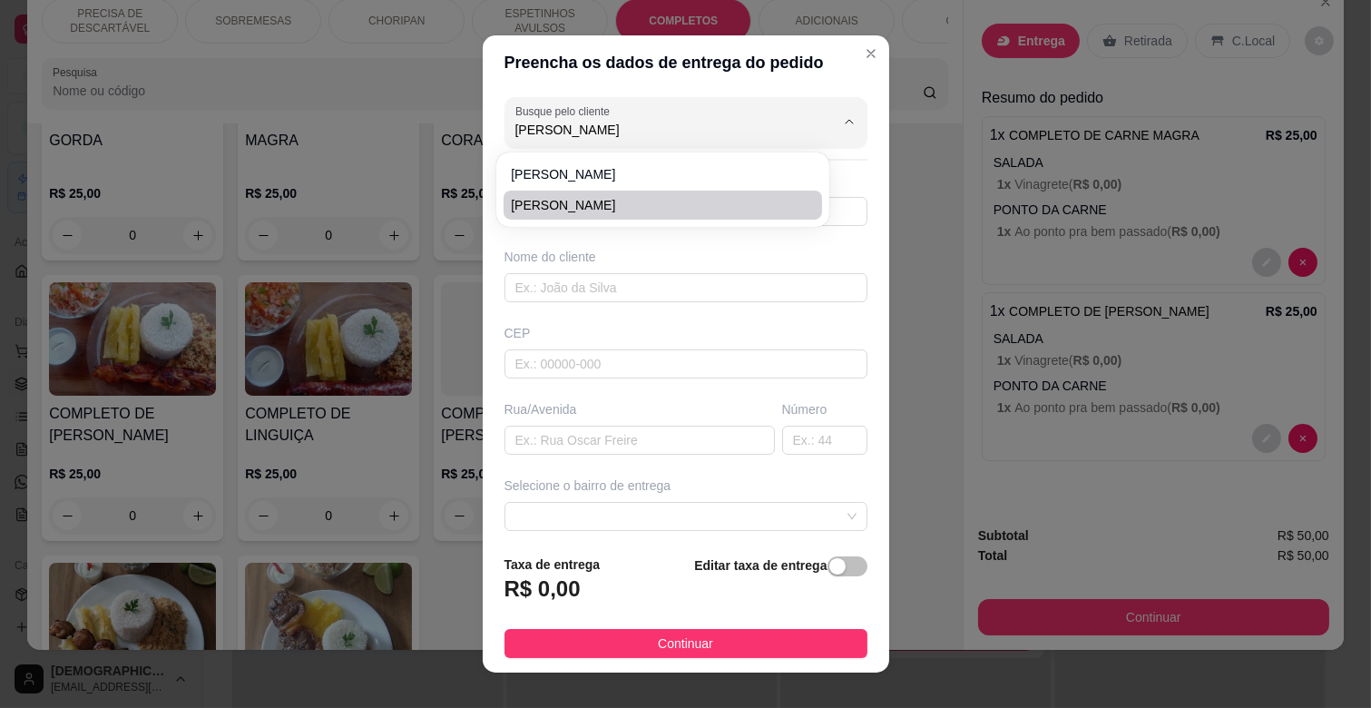
type input "595"
type input "CAMPO GRANDE"
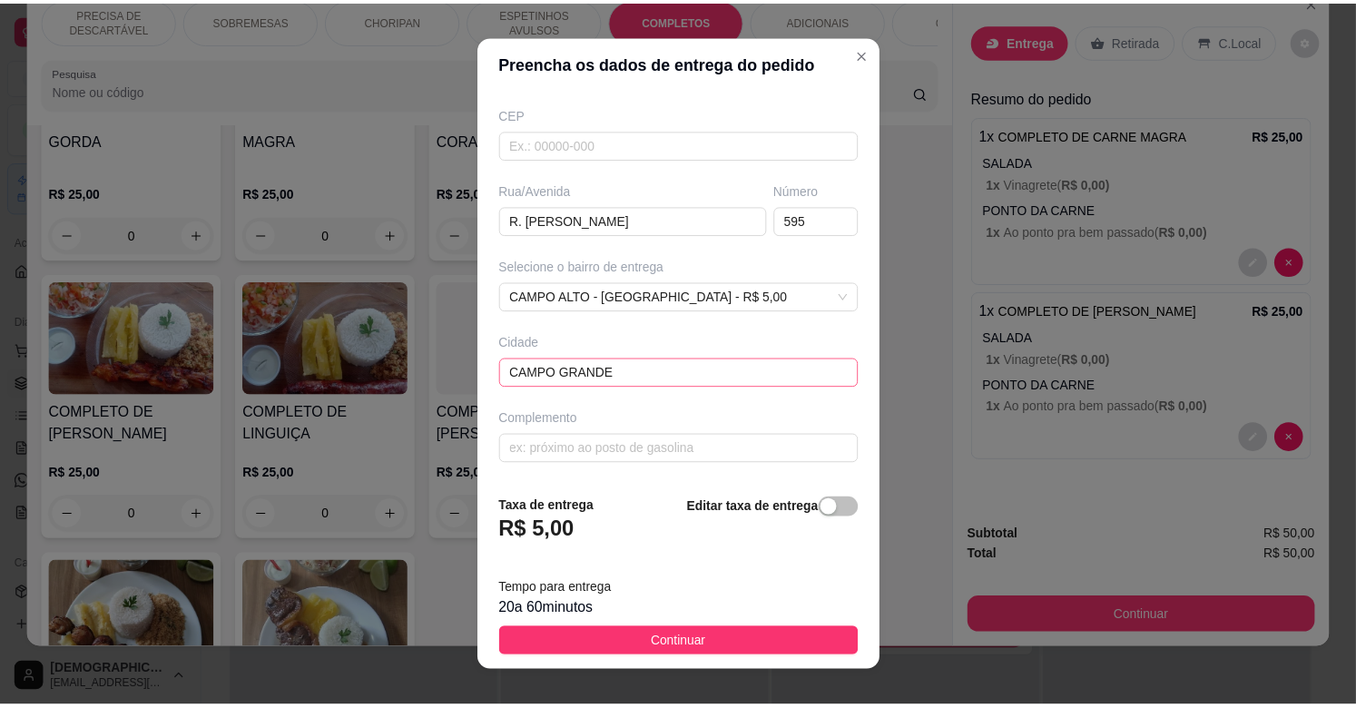
scroll to position [23, 0]
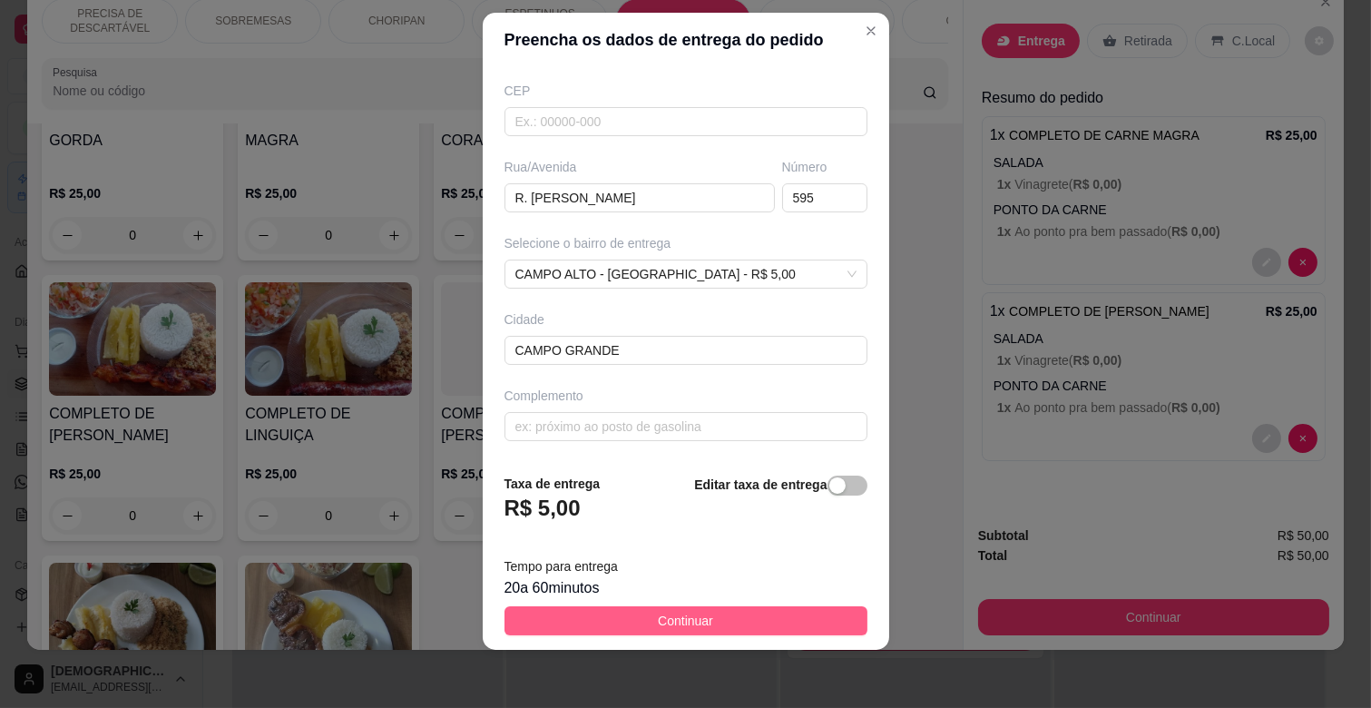
type input "[PERSON_NAME]"
click at [717, 623] on button "Continuar" at bounding box center [685, 620] width 363 height 29
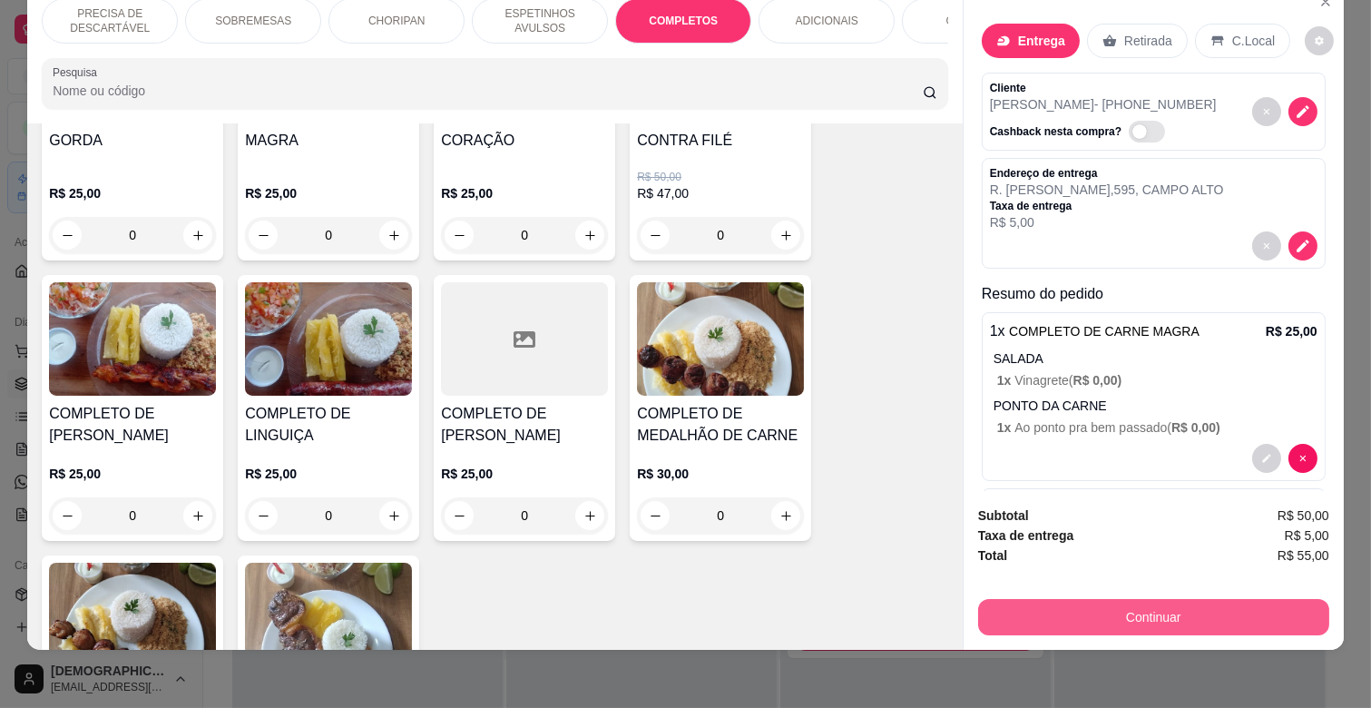
click at [1172, 599] on button "Continuar" at bounding box center [1153, 617] width 351 height 36
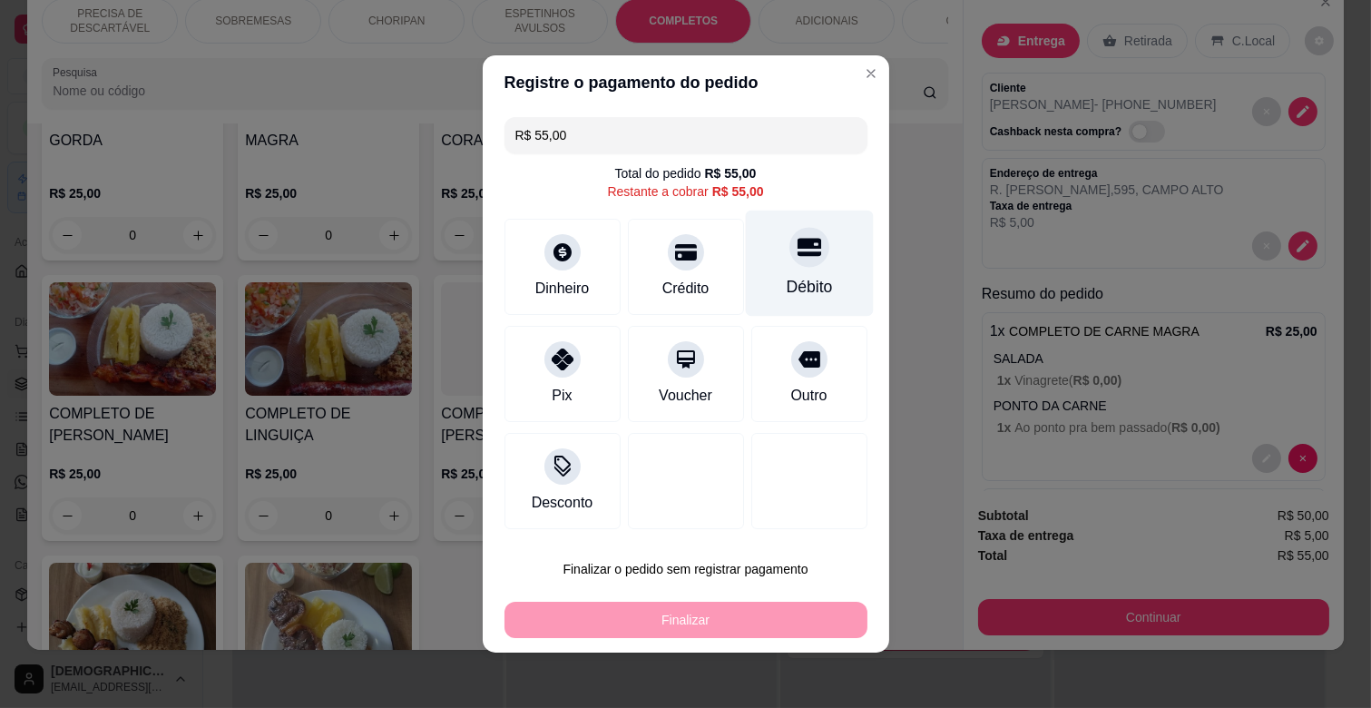
click at [796, 265] on div at bounding box center [809, 247] width 40 height 40
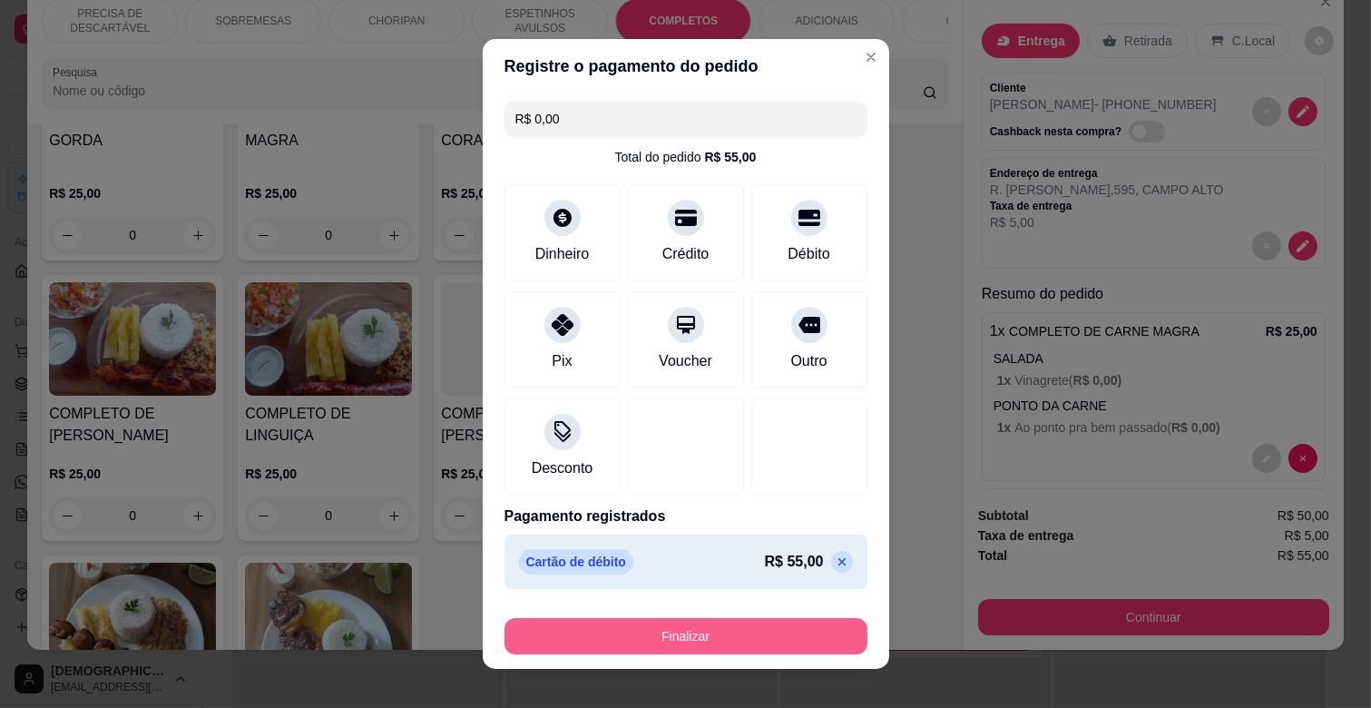
click at [753, 631] on button "Finalizar" at bounding box center [685, 636] width 363 height 36
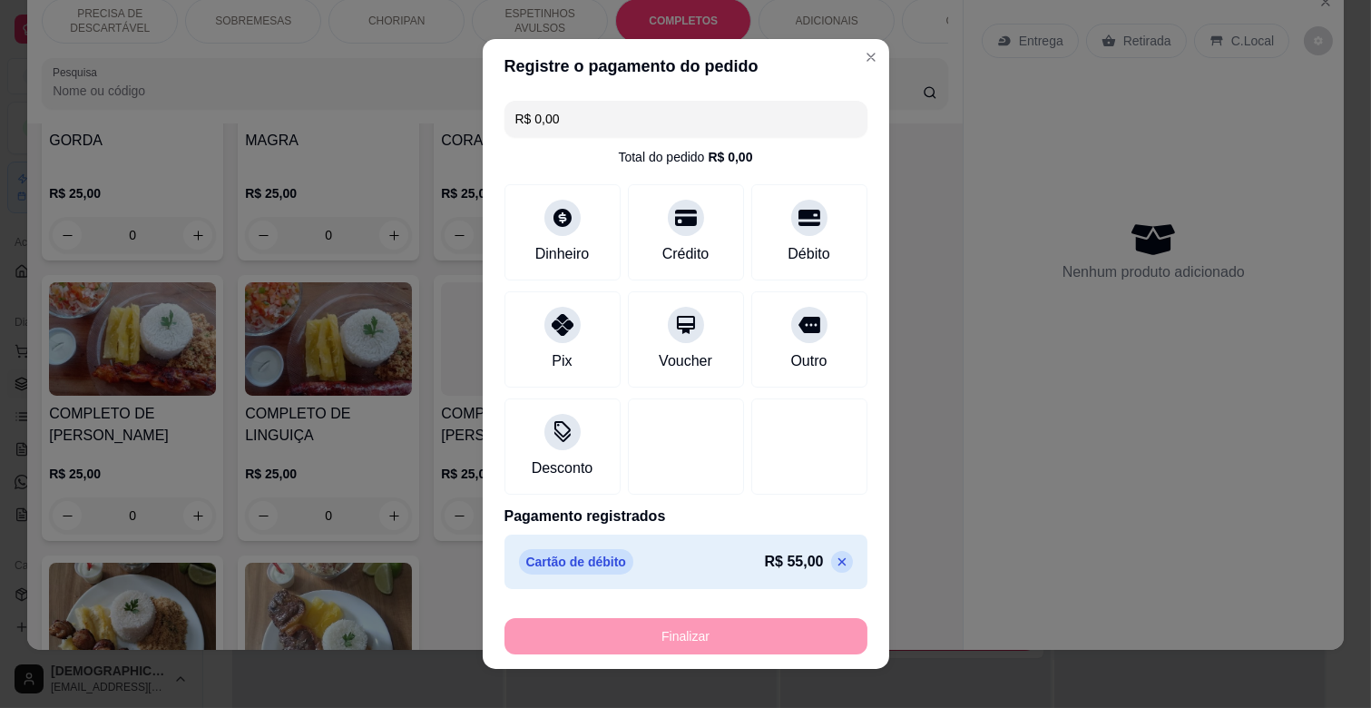
type input "-R$ 55,00"
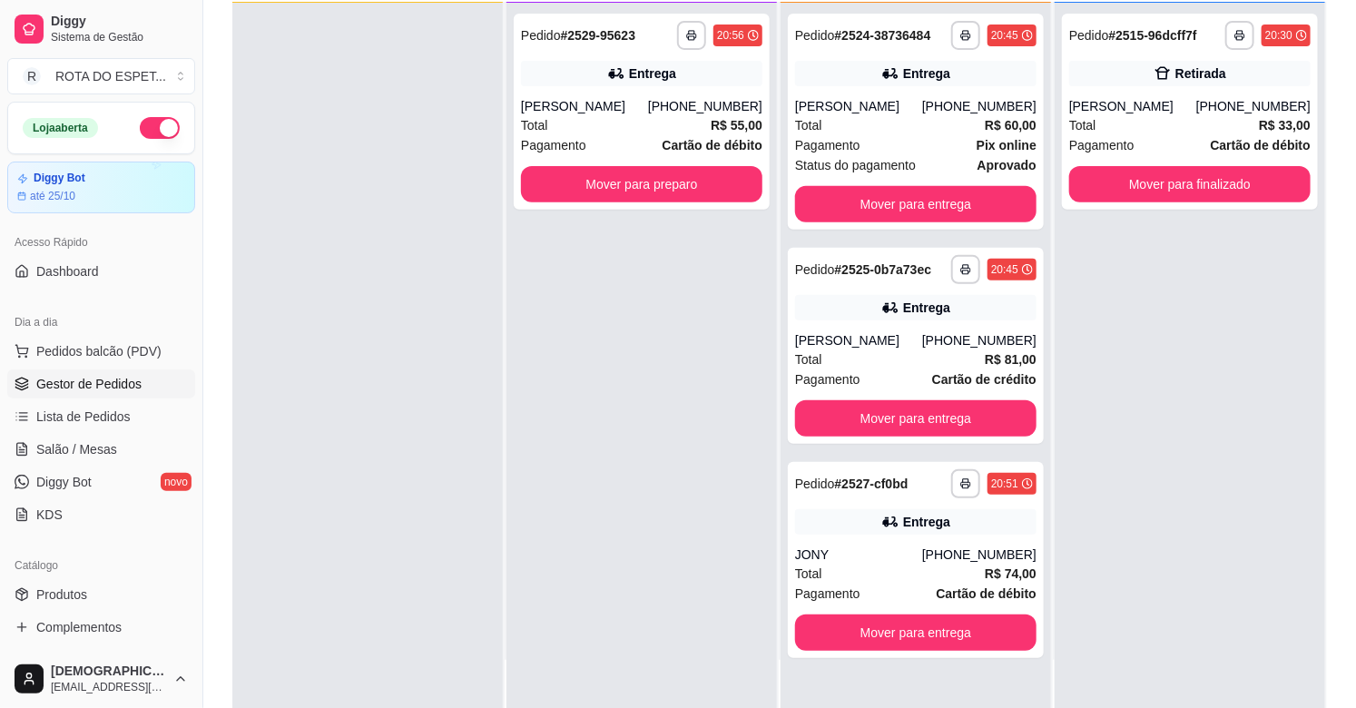
click at [587, 550] on div "**********" at bounding box center [641, 357] width 270 height 708
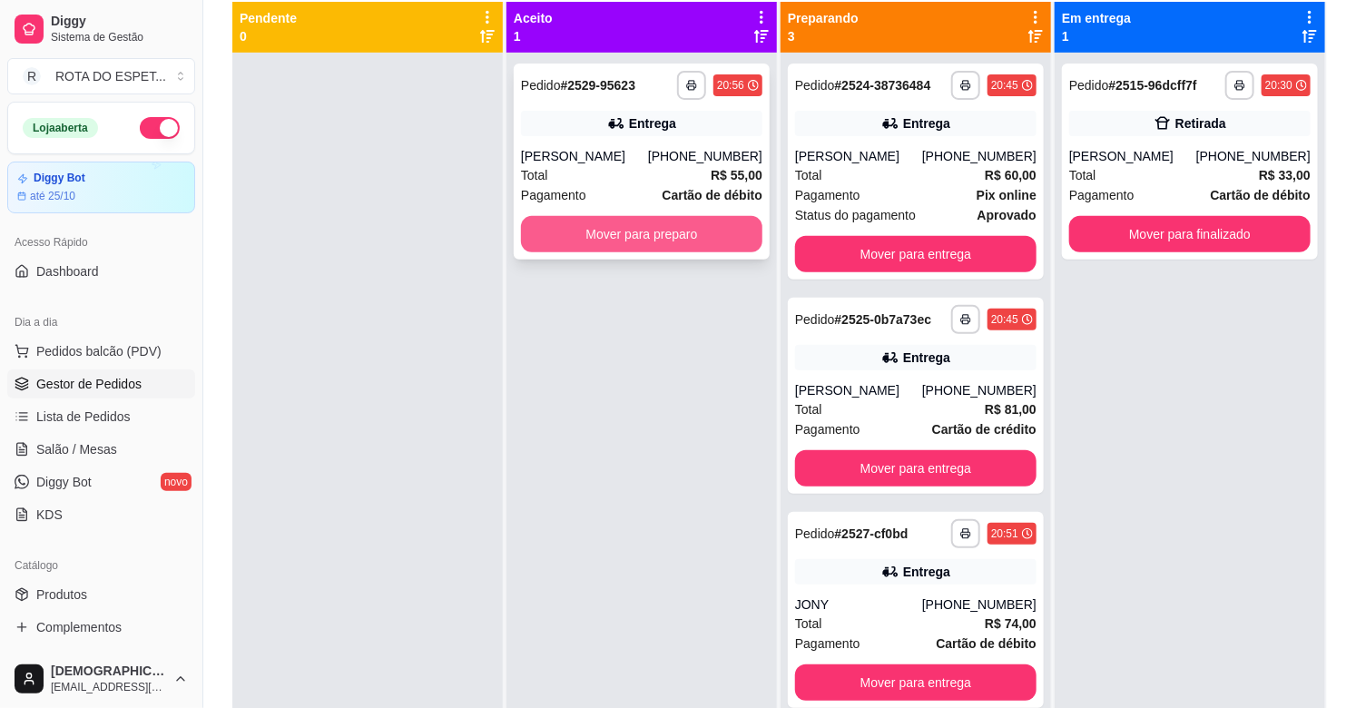
click at [669, 228] on button "Mover para preparo" at bounding box center [641, 234] width 241 height 36
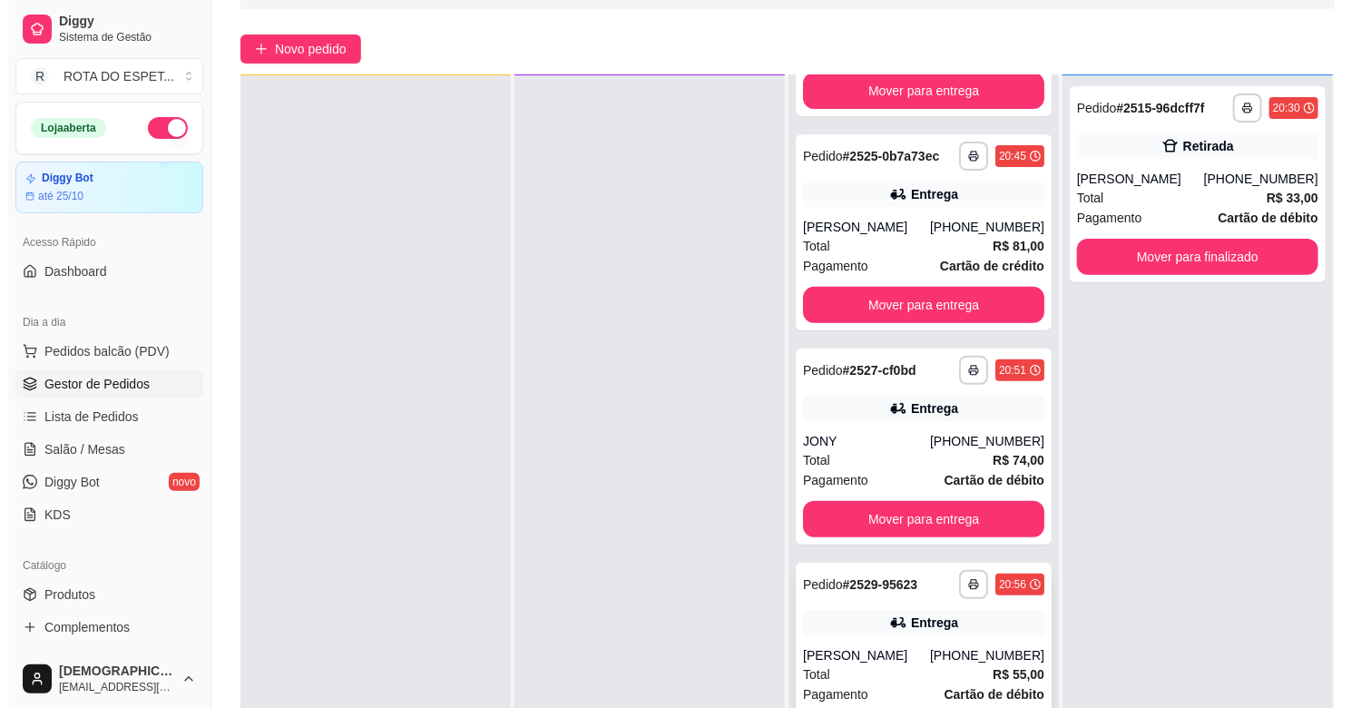
scroll to position [277, 0]
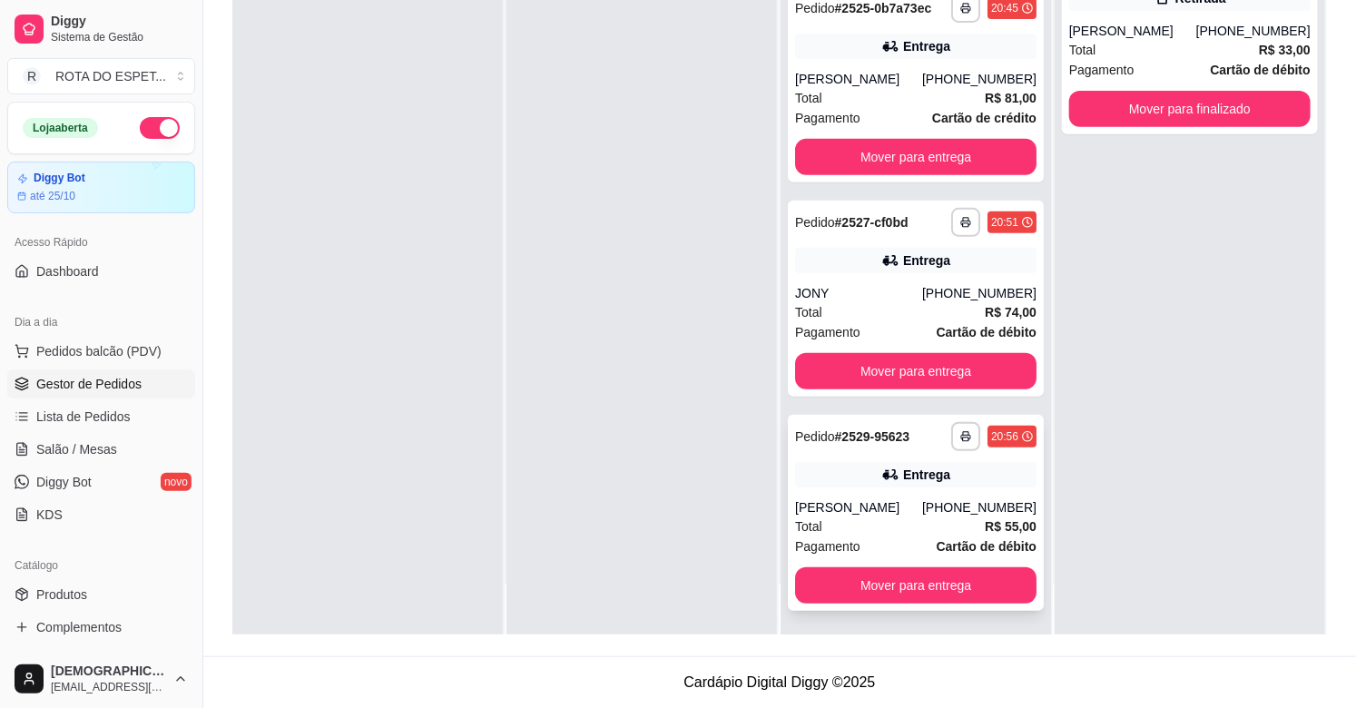
click at [902, 513] on div "[PERSON_NAME]" at bounding box center [858, 507] width 127 height 18
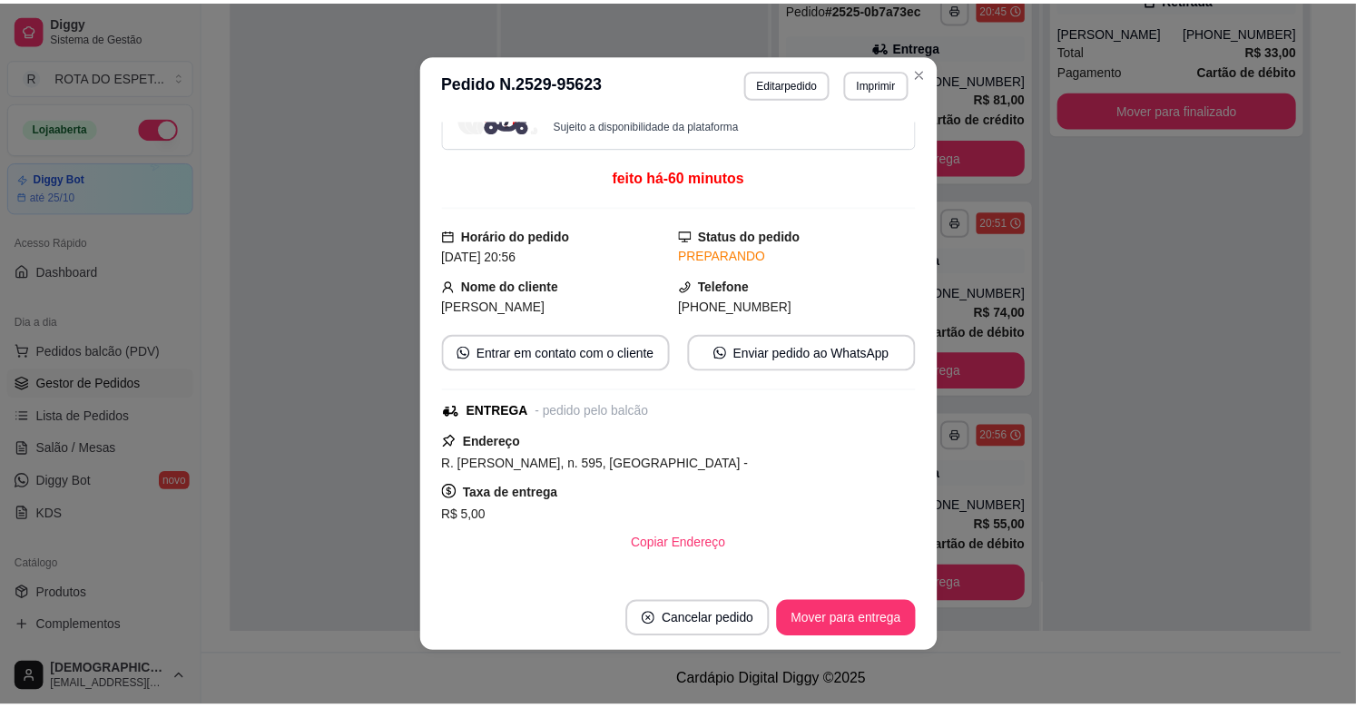
scroll to position [0, 0]
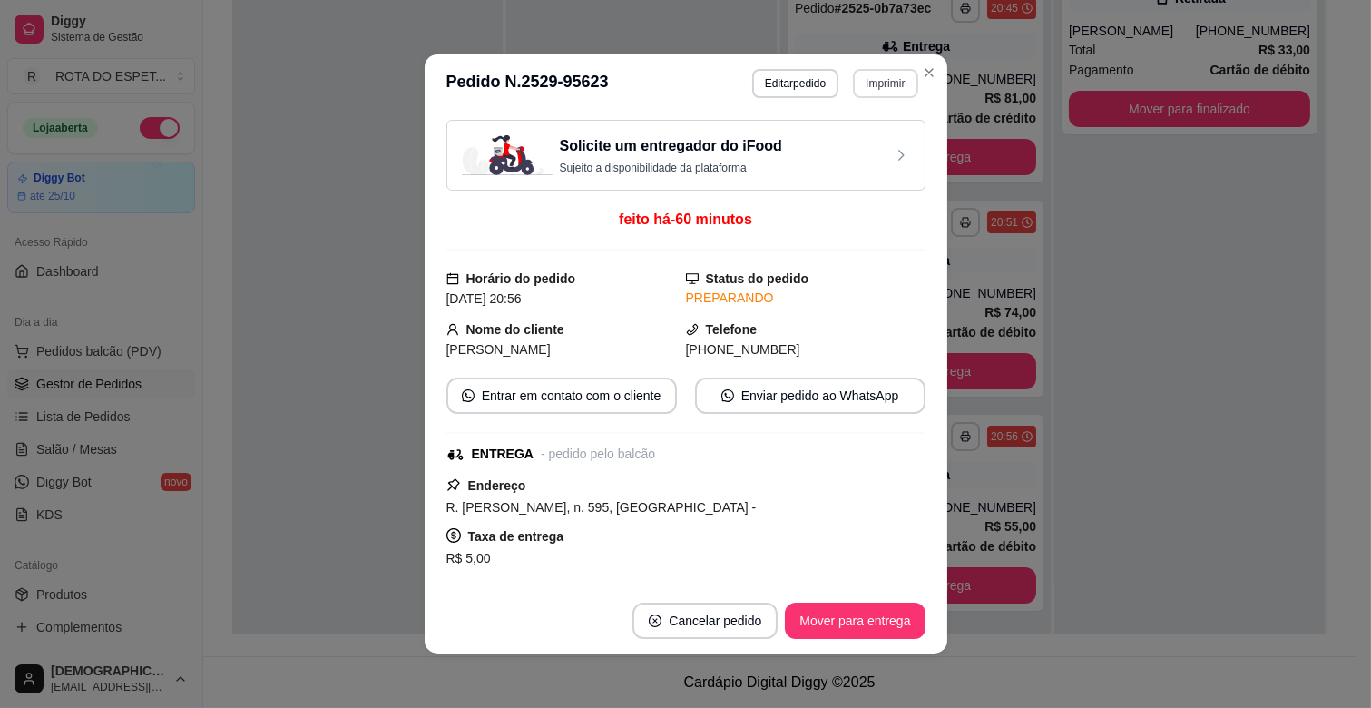
click at [886, 85] on button "Imprimir" at bounding box center [885, 83] width 64 height 29
click at [841, 180] on button "IMPRESSORA" at bounding box center [842, 185] width 141 height 28
click at [884, 83] on button "Imprimir" at bounding box center [885, 83] width 64 height 29
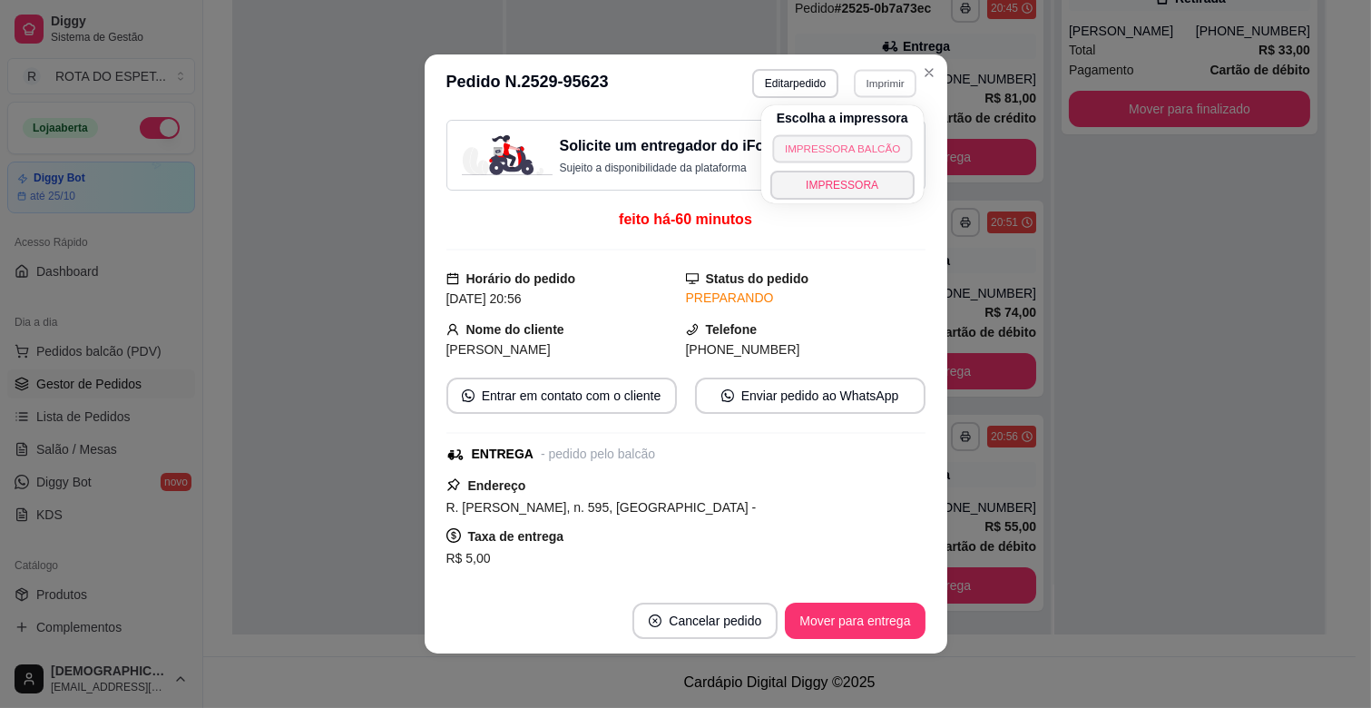
click at [857, 138] on button "IMPRESSORA BALCÃO" at bounding box center [842, 148] width 141 height 28
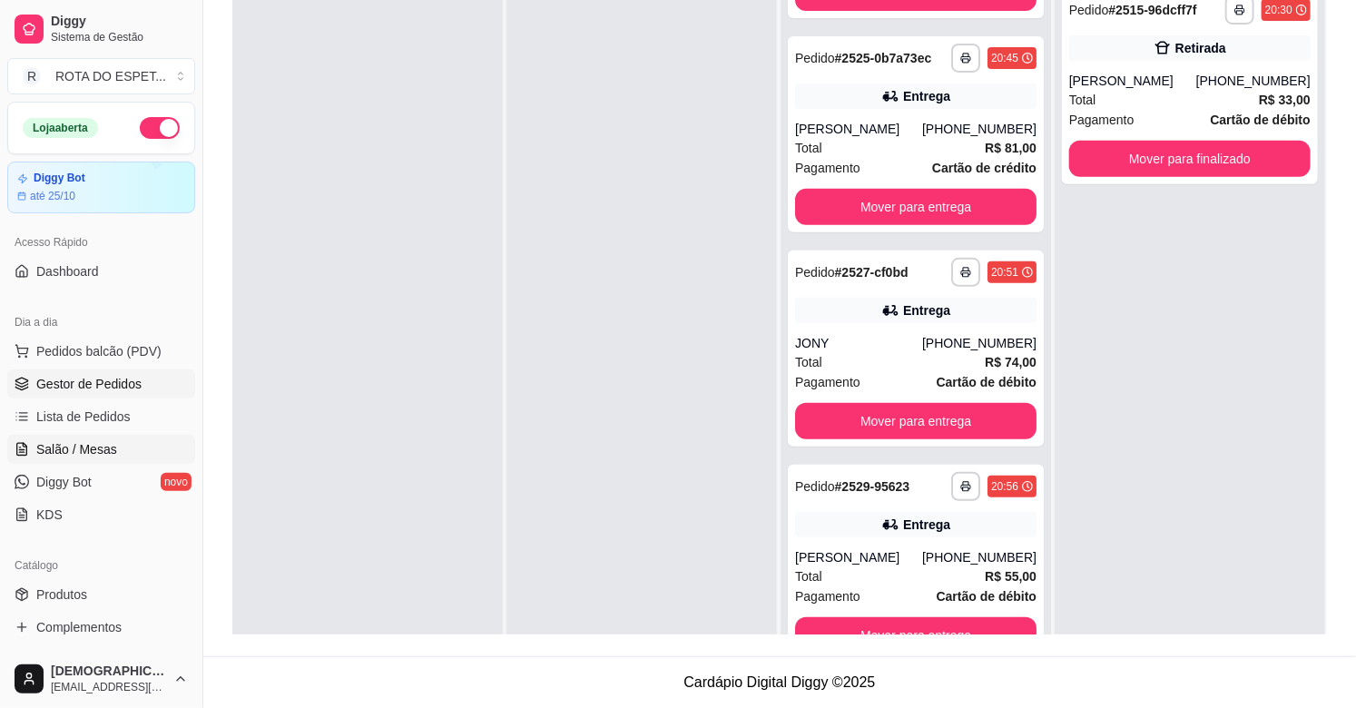
click at [94, 447] on span "Salão / Mesas" at bounding box center [76, 449] width 81 height 18
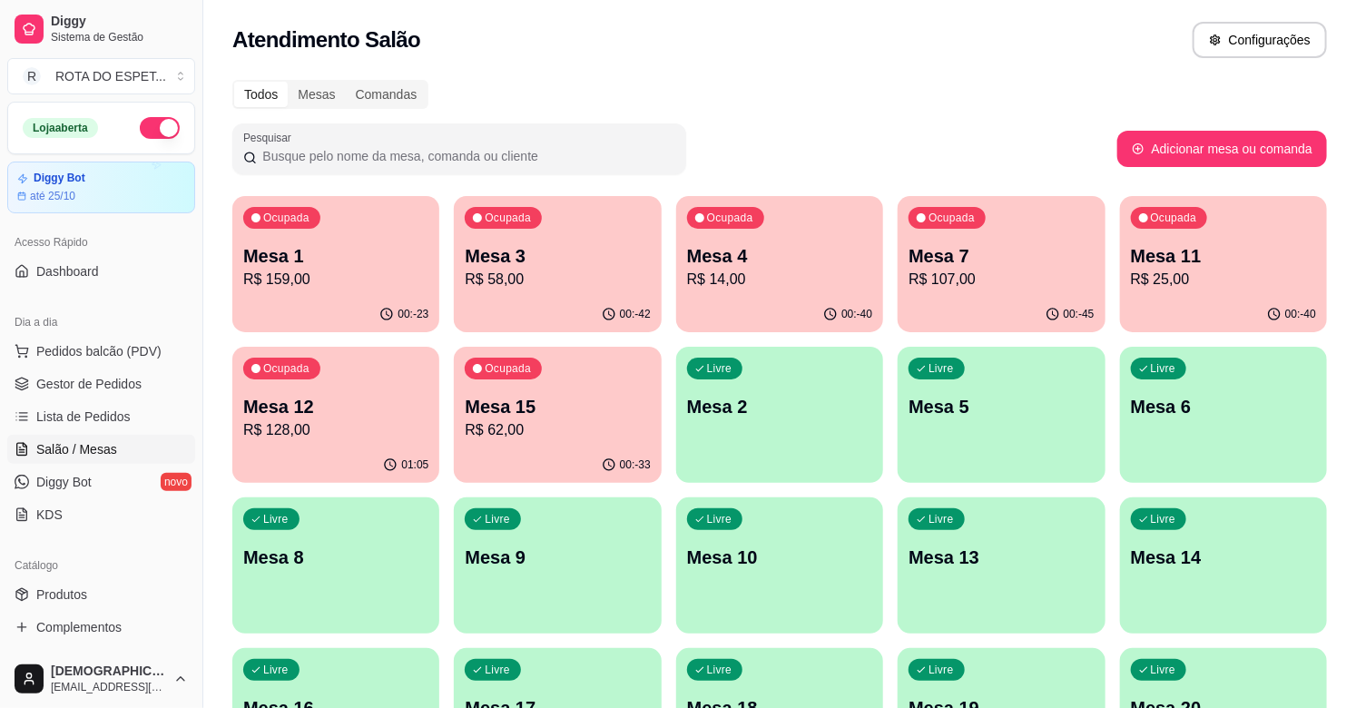
click at [558, 436] on p "R$ 62,00" at bounding box center [557, 430] width 185 height 22
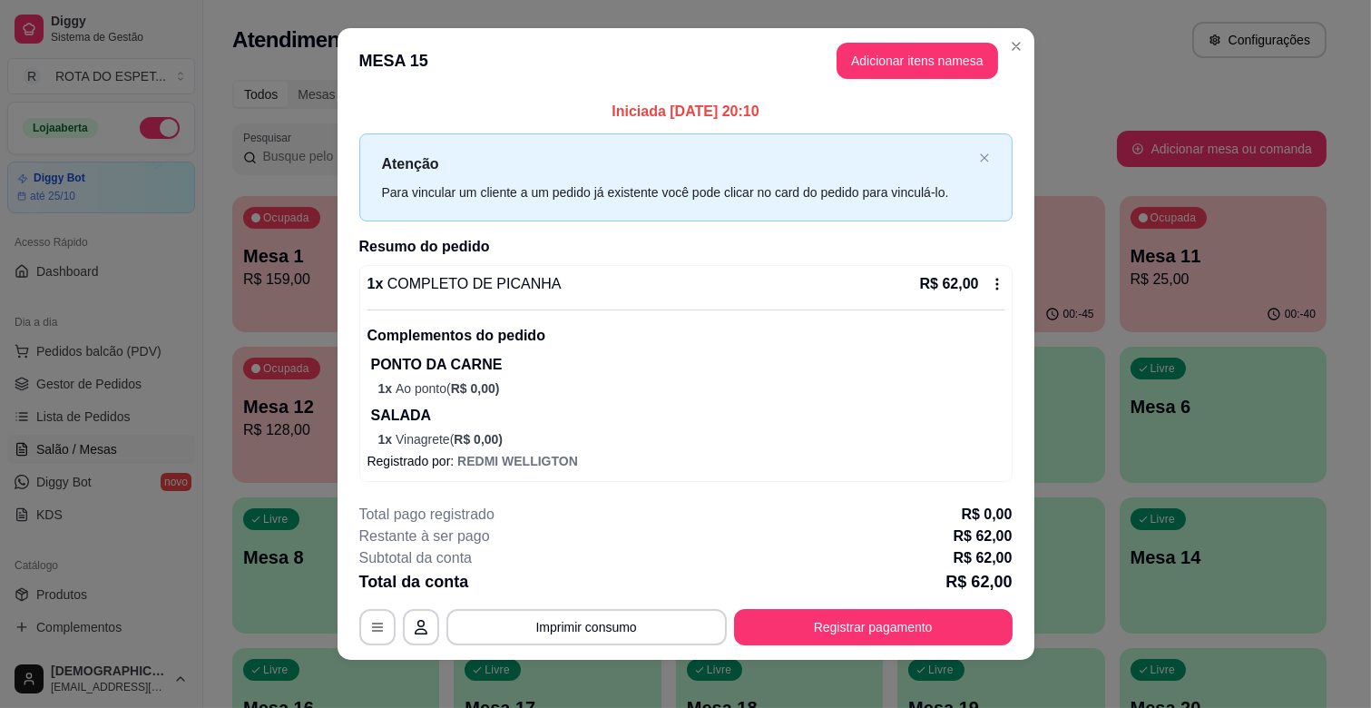
scroll to position [20, 0]
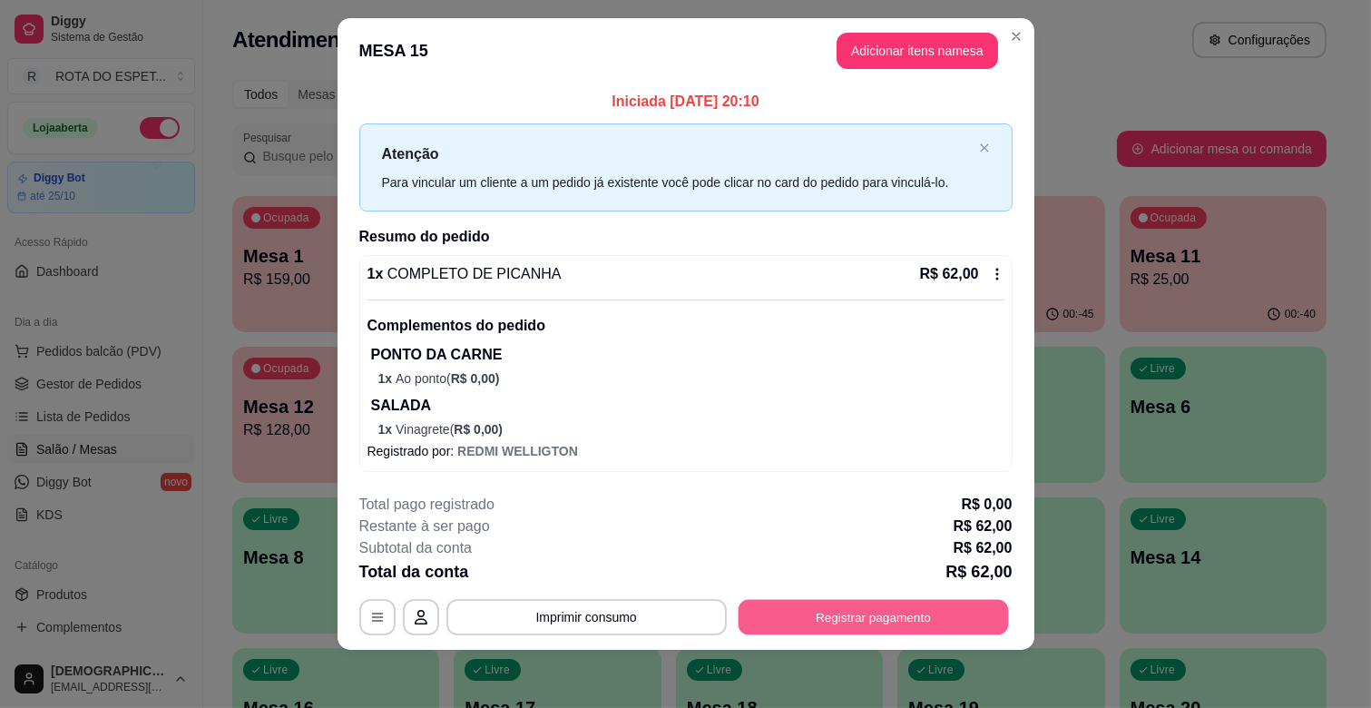
click at [903, 619] on button "Registrar pagamento" at bounding box center [873, 617] width 270 height 35
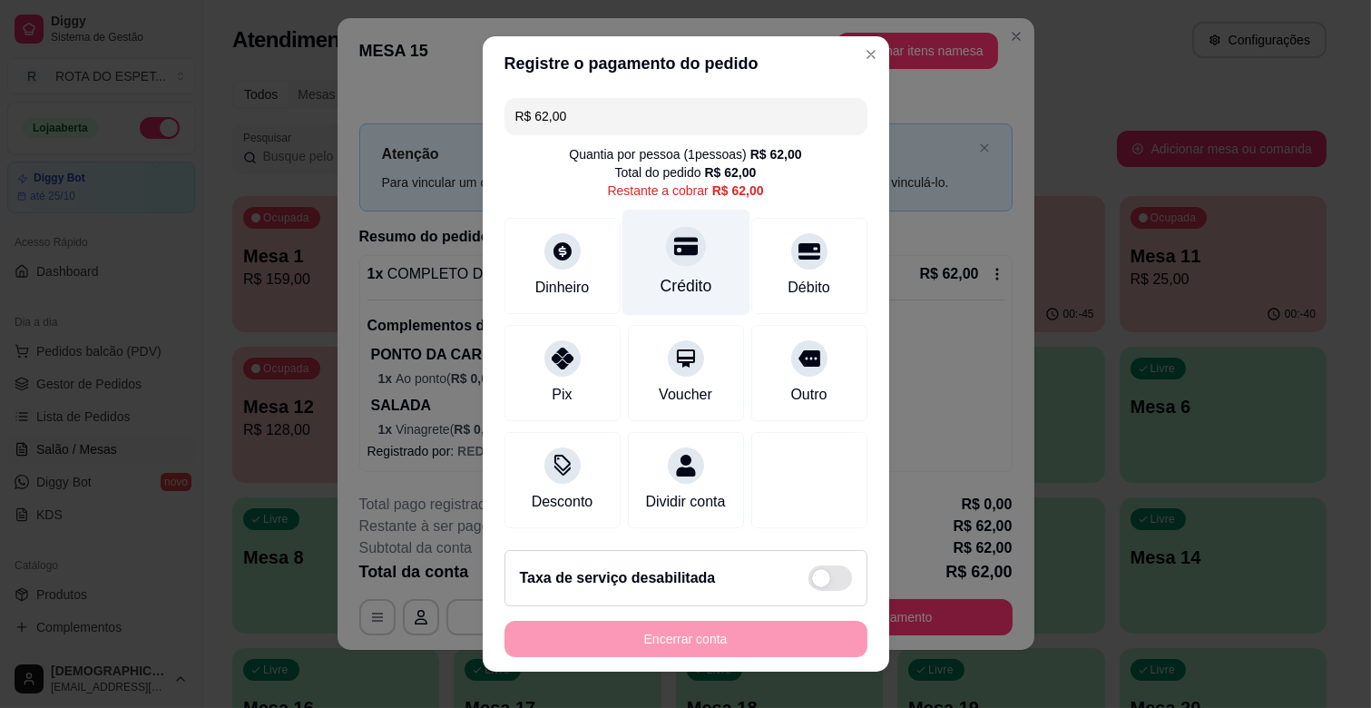
click at [666, 277] on div "Crédito" at bounding box center [686, 286] width 52 height 24
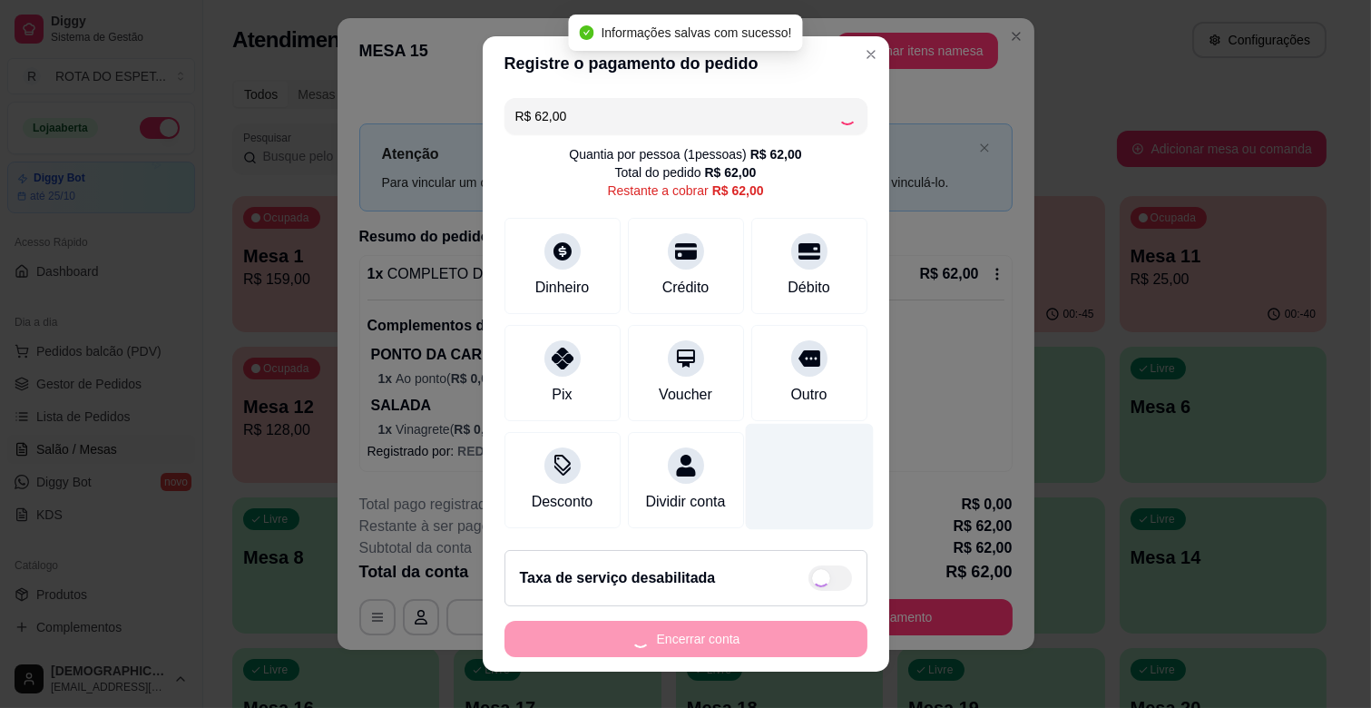
type input "R$ 0,00"
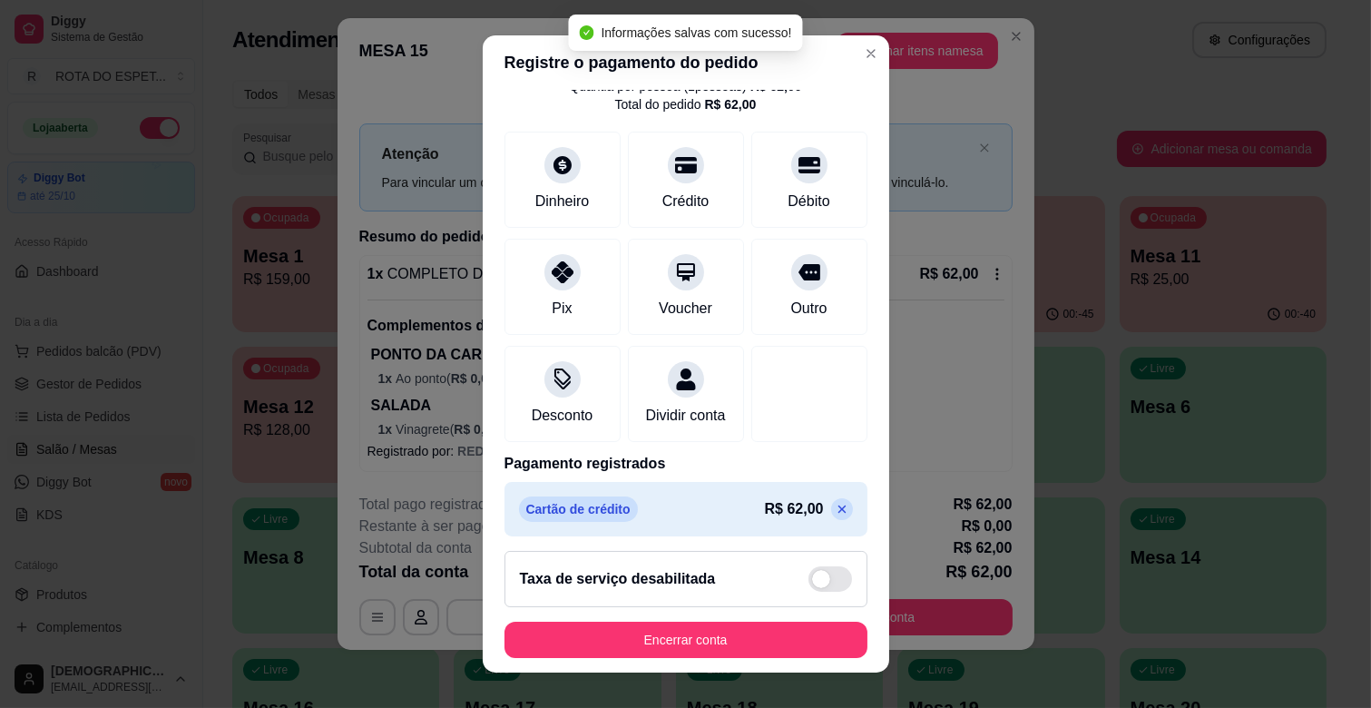
scroll to position [96, 0]
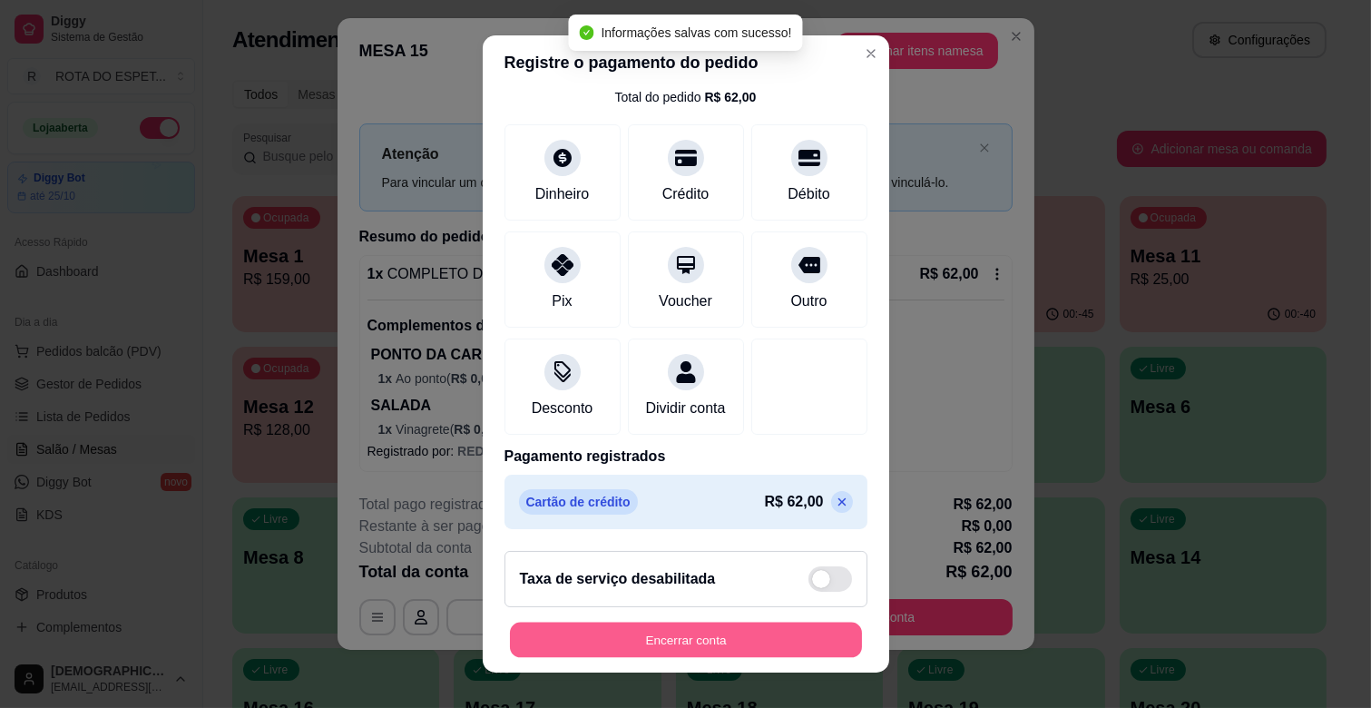
click at [739, 640] on button "Encerrar conta" at bounding box center [686, 639] width 352 height 35
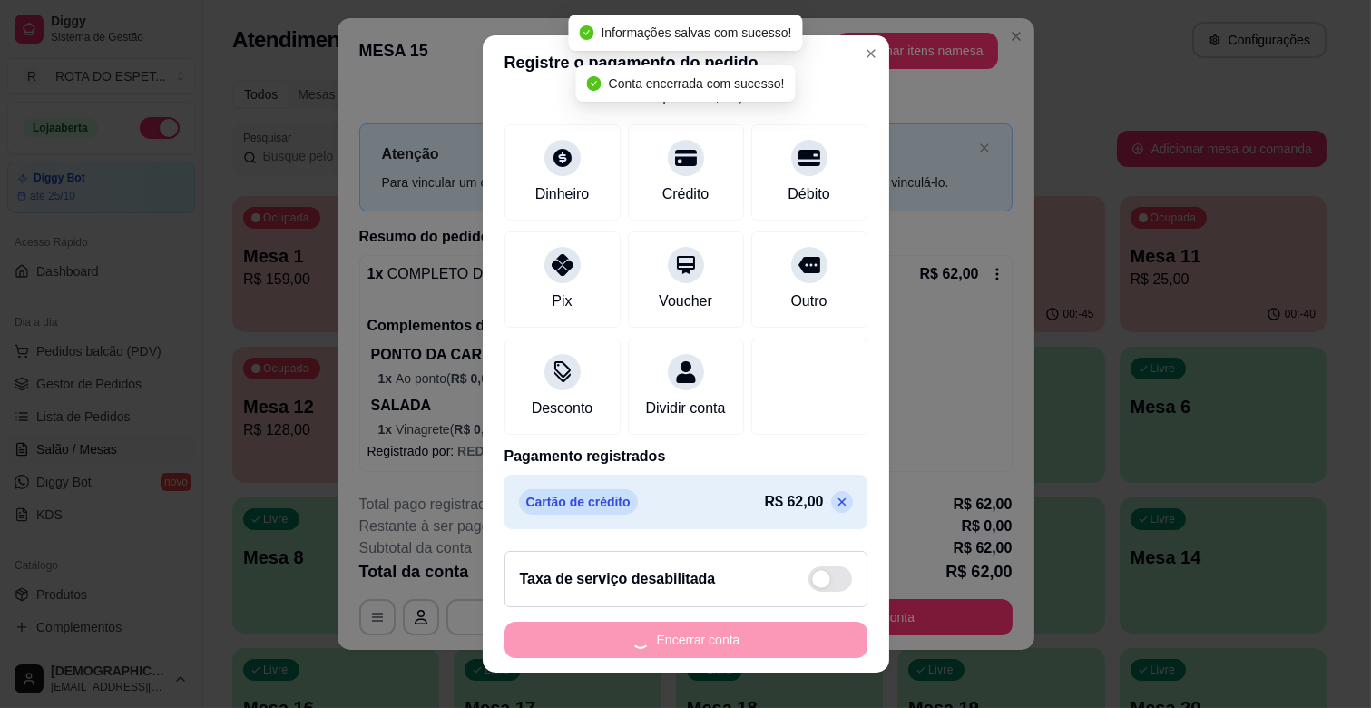
scroll to position [0, 0]
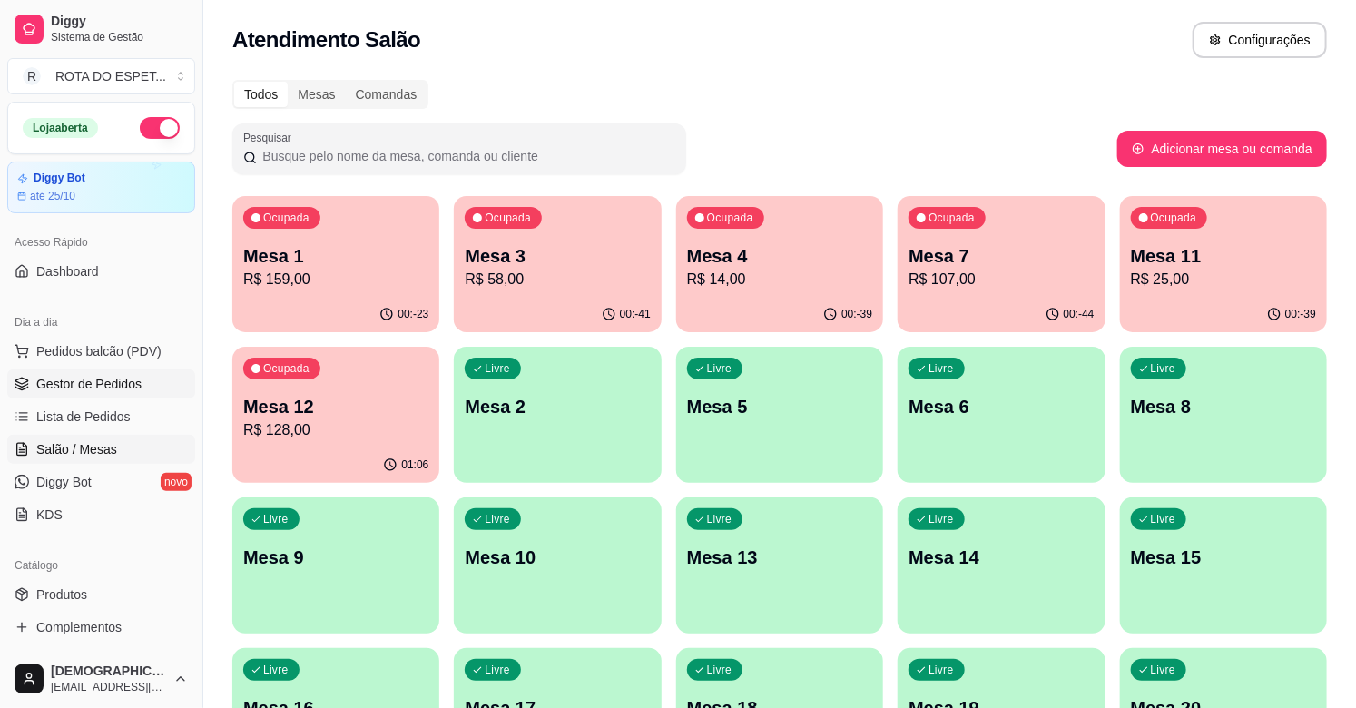
click at [124, 381] on span "Gestor de Pedidos" at bounding box center [88, 384] width 105 height 18
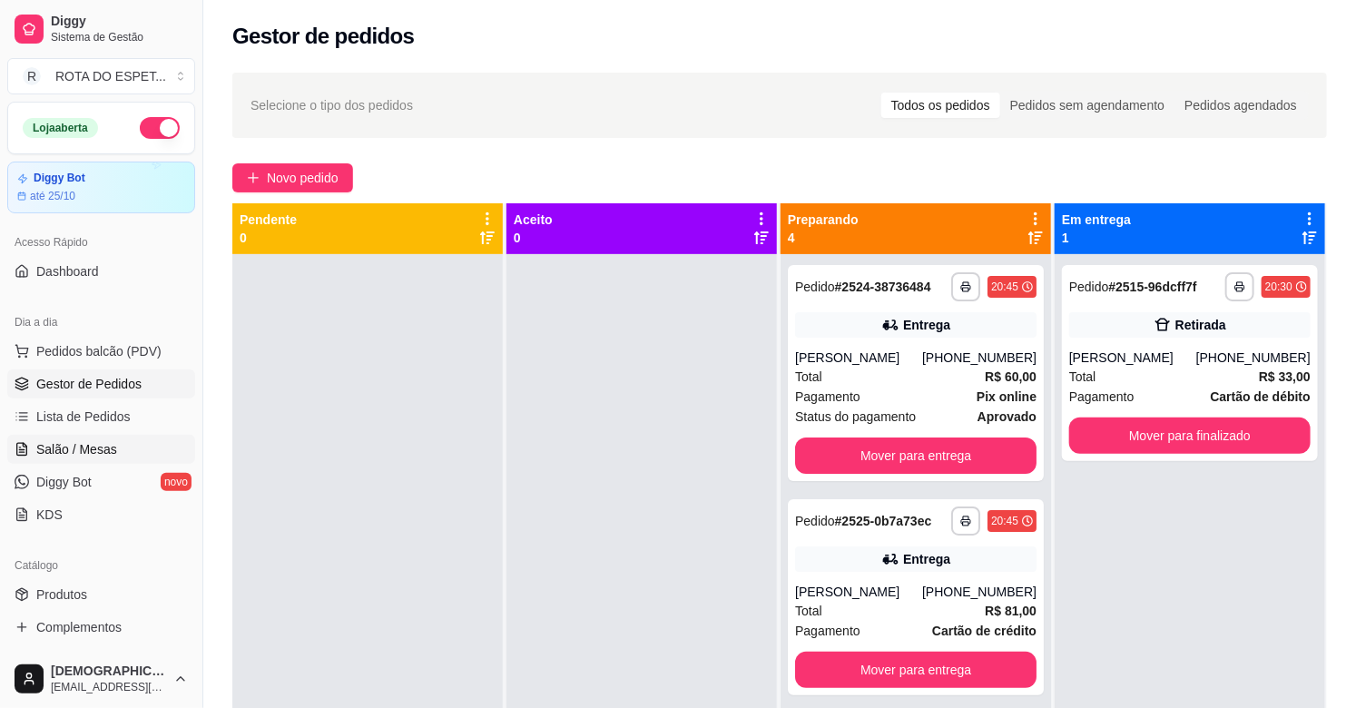
click at [122, 443] on link "Salão / Mesas" at bounding box center [101, 449] width 188 height 29
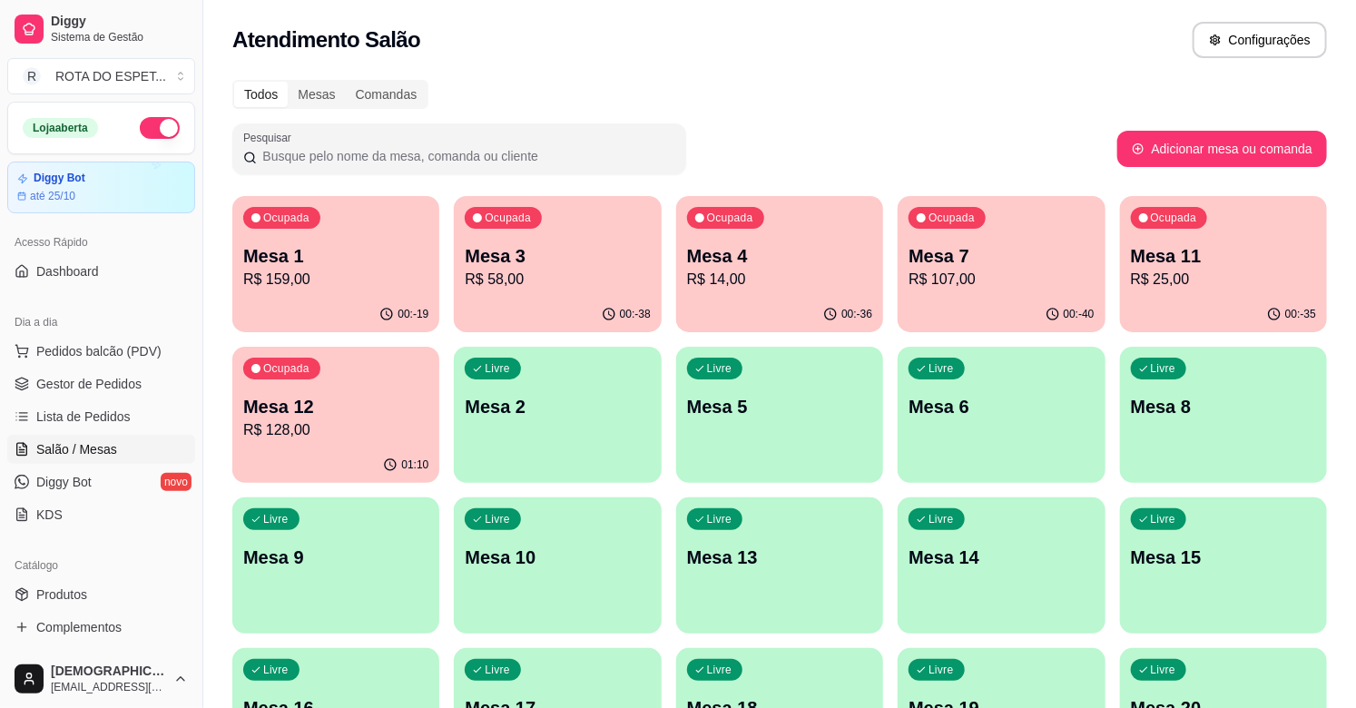
click at [358, 276] on p "R$ 159,00" at bounding box center [335, 280] width 185 height 22
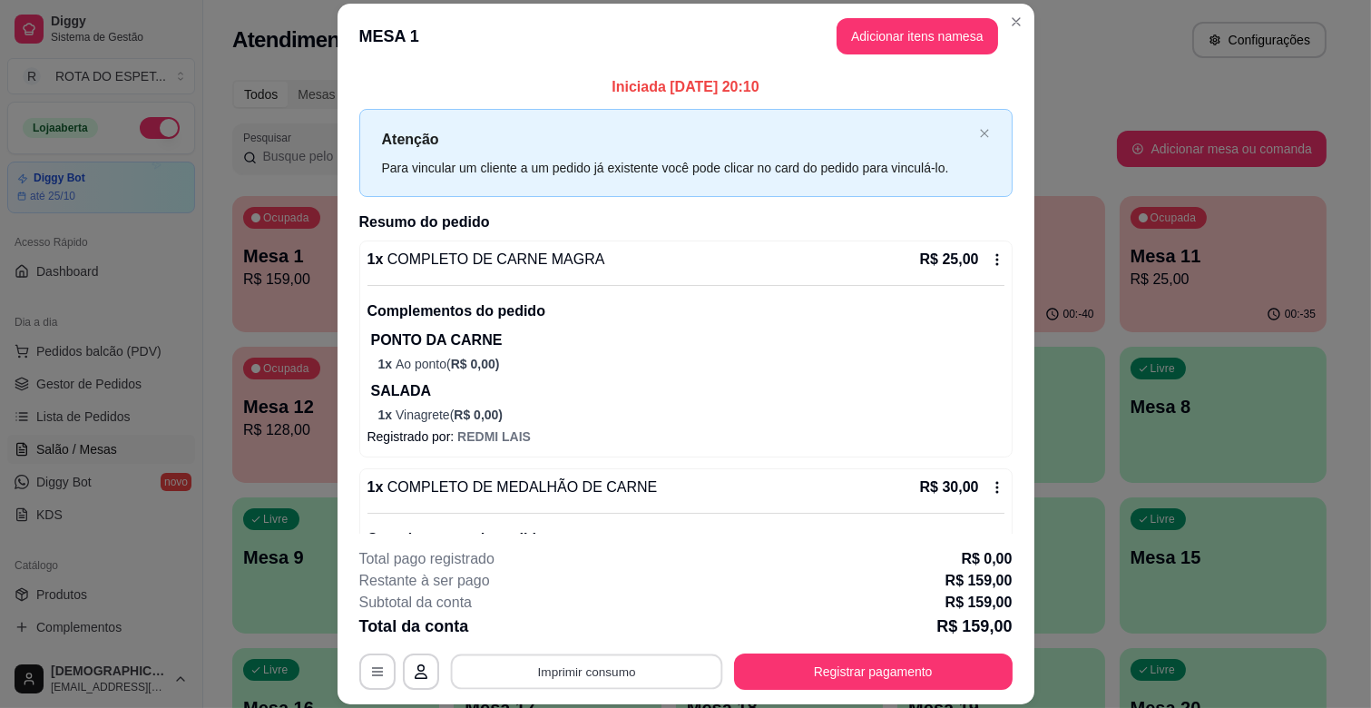
click at [617, 679] on button "Imprimir consumo" at bounding box center [586, 671] width 272 height 35
click at [595, 623] on button "IMPRESSORA" at bounding box center [586, 629] width 144 height 29
click at [587, 664] on button "Imprimir consumo" at bounding box center [586, 671] width 280 height 36
click at [605, 591] on button "IMPRESSORA BALCÃO" at bounding box center [586, 593] width 144 height 29
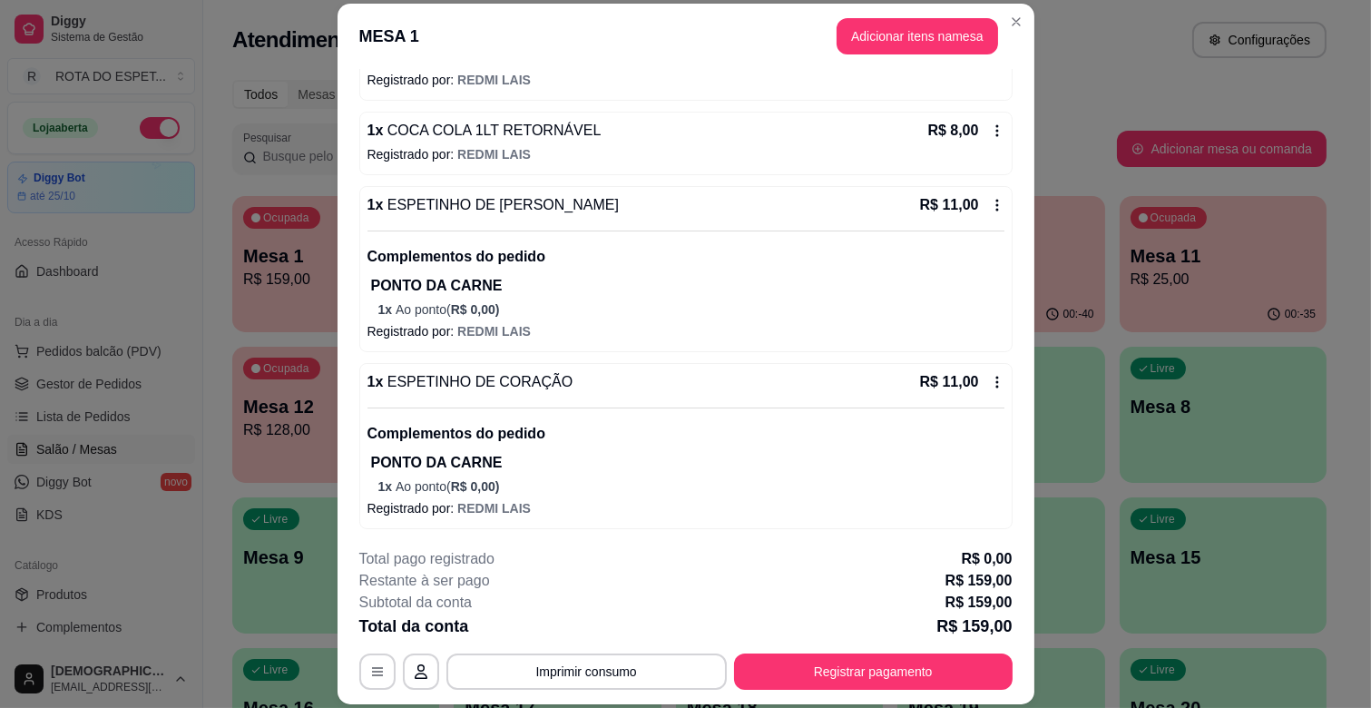
scroll to position [964, 0]
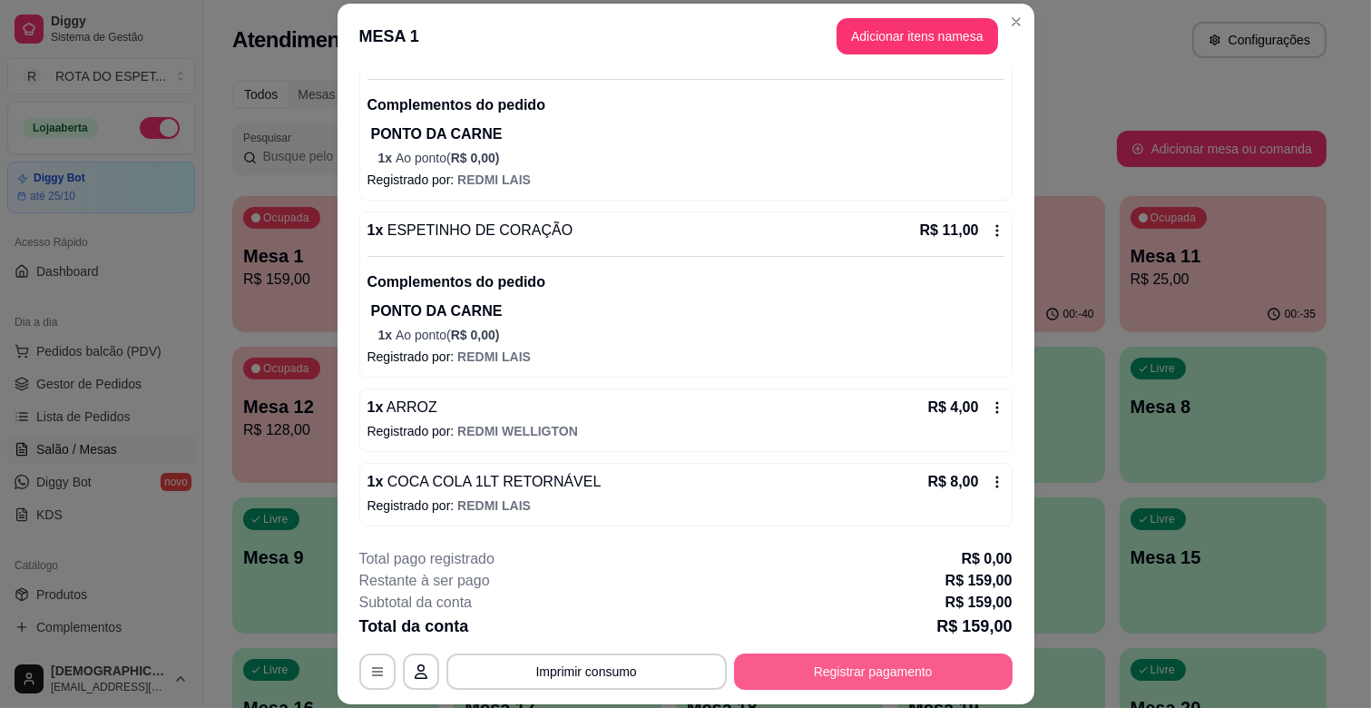
click at [927, 660] on button "Registrar pagamento" at bounding box center [873, 671] width 279 height 36
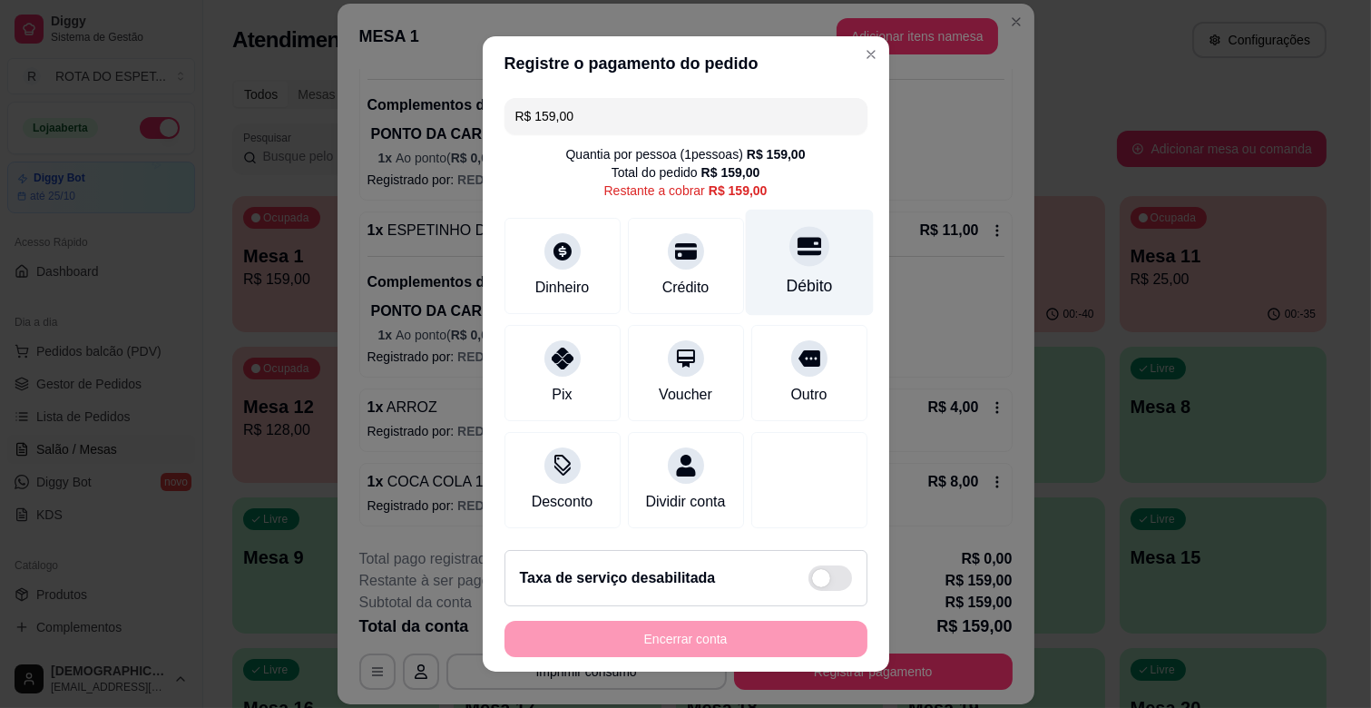
click at [786, 282] on div "Débito" at bounding box center [809, 286] width 46 height 24
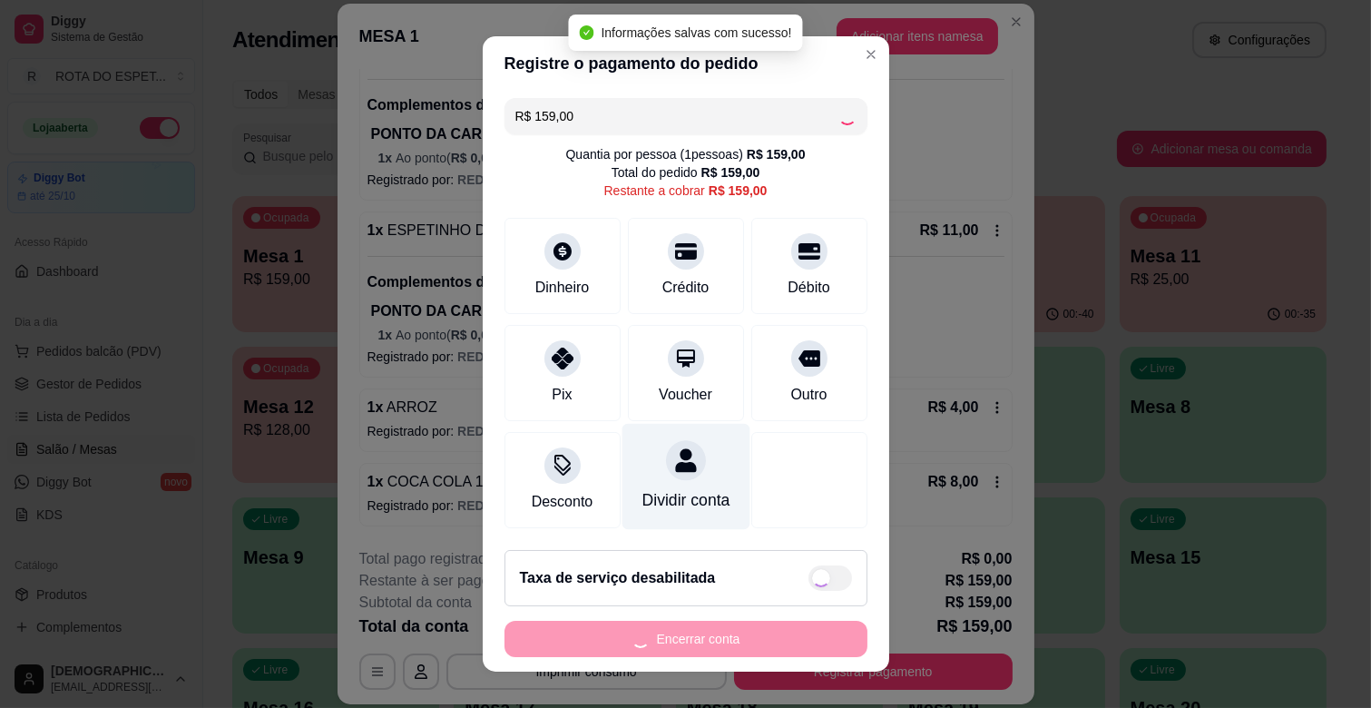
type input "R$ 0,00"
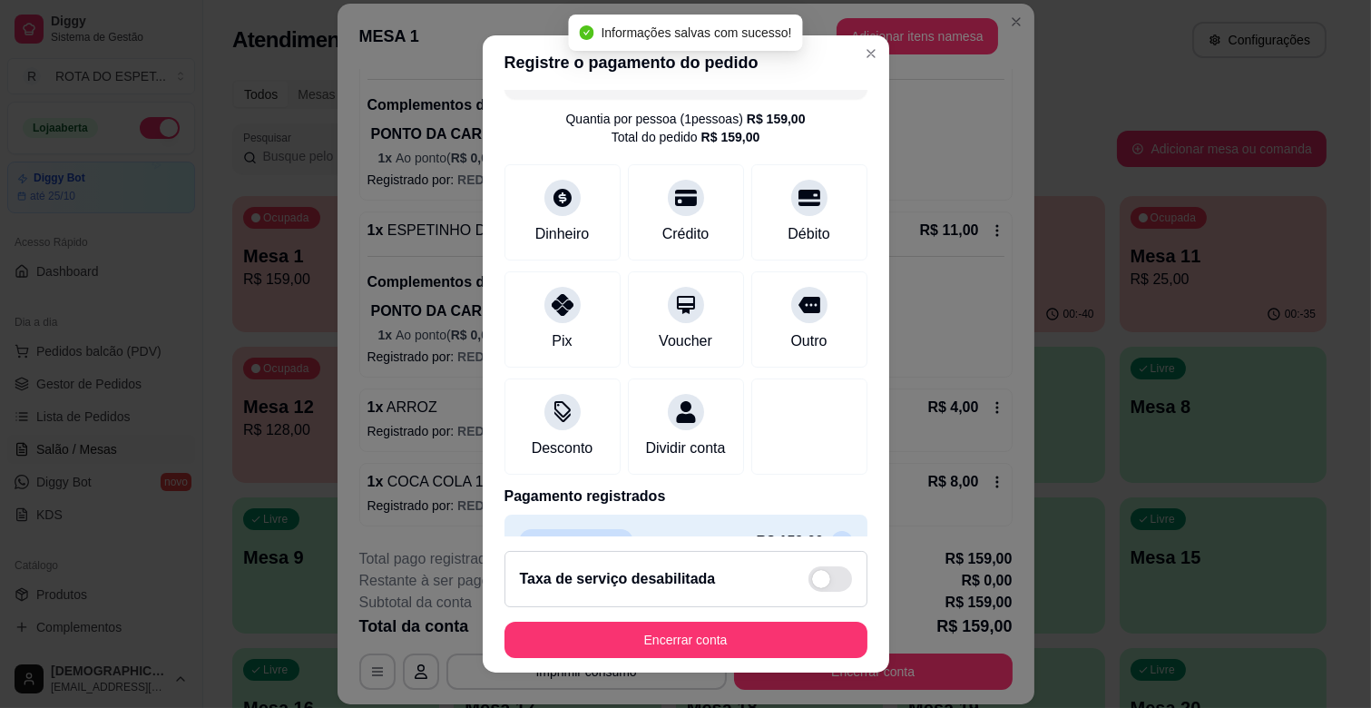
scroll to position [96, 0]
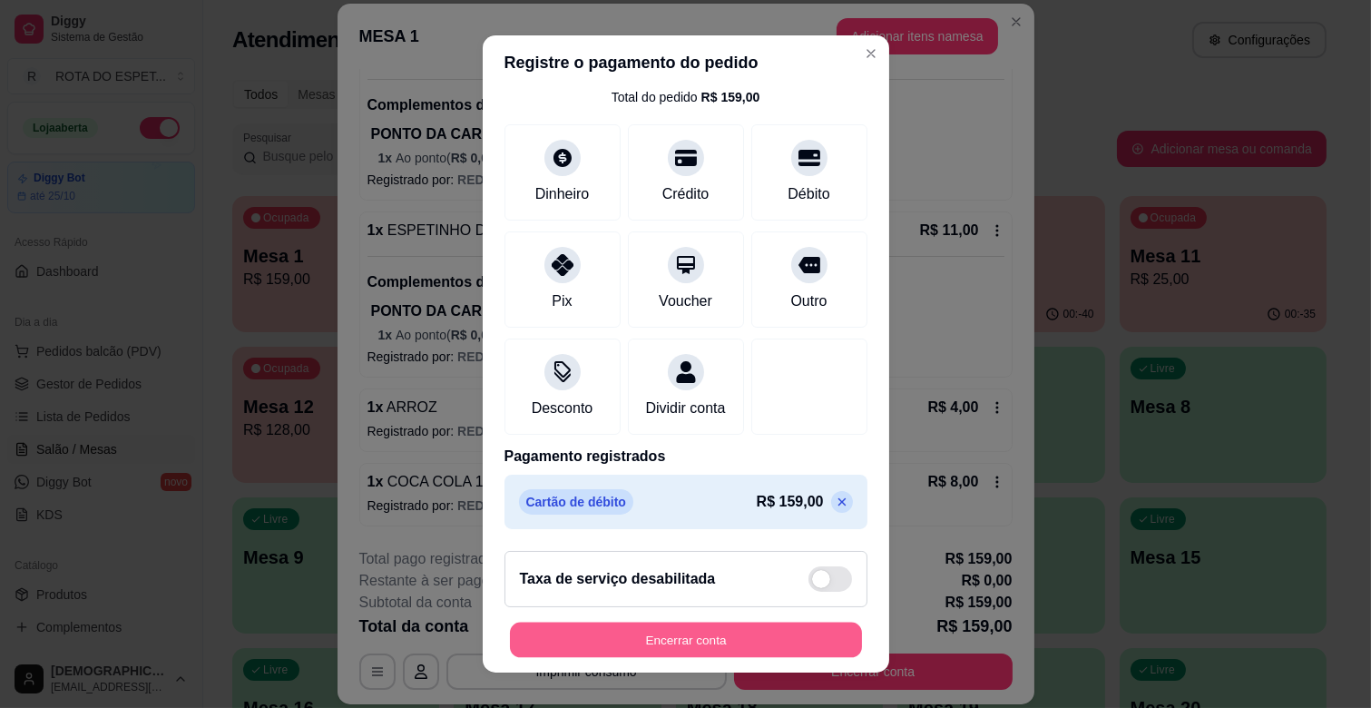
click at [778, 638] on button "Encerrar conta" at bounding box center [686, 639] width 352 height 35
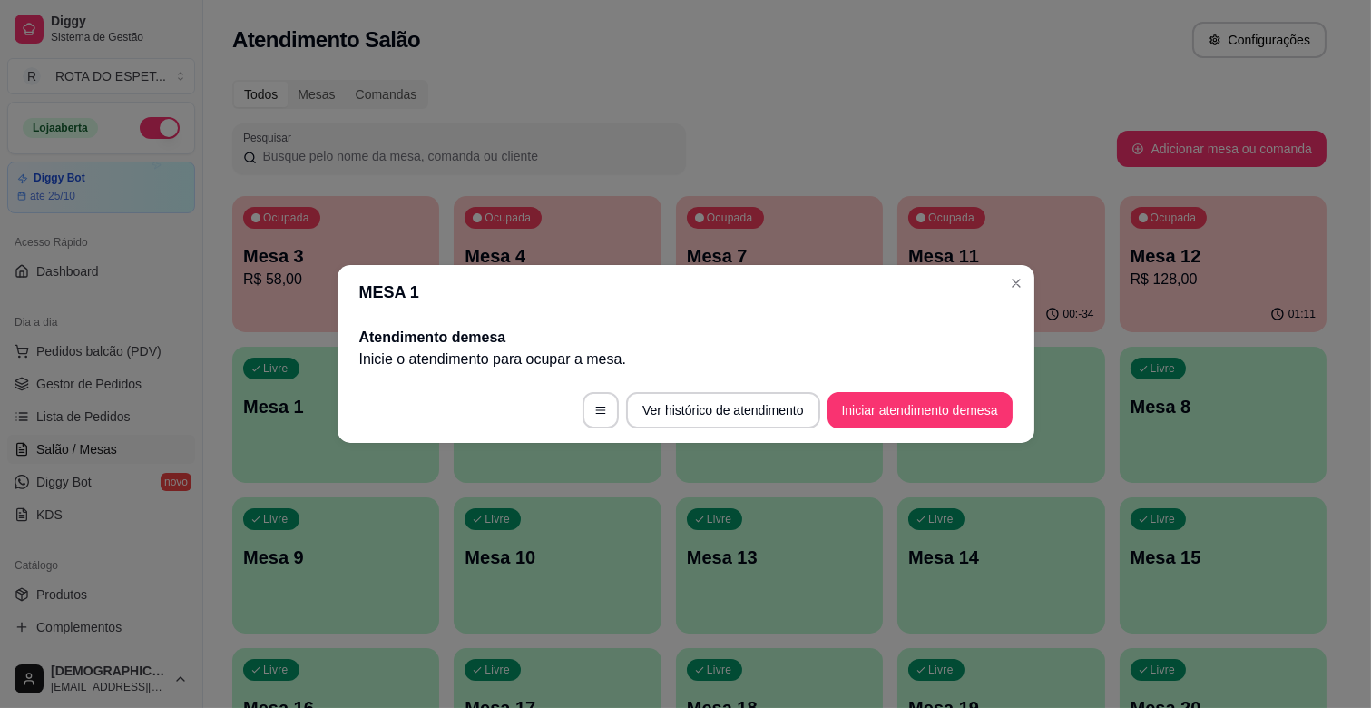
scroll to position [0, 0]
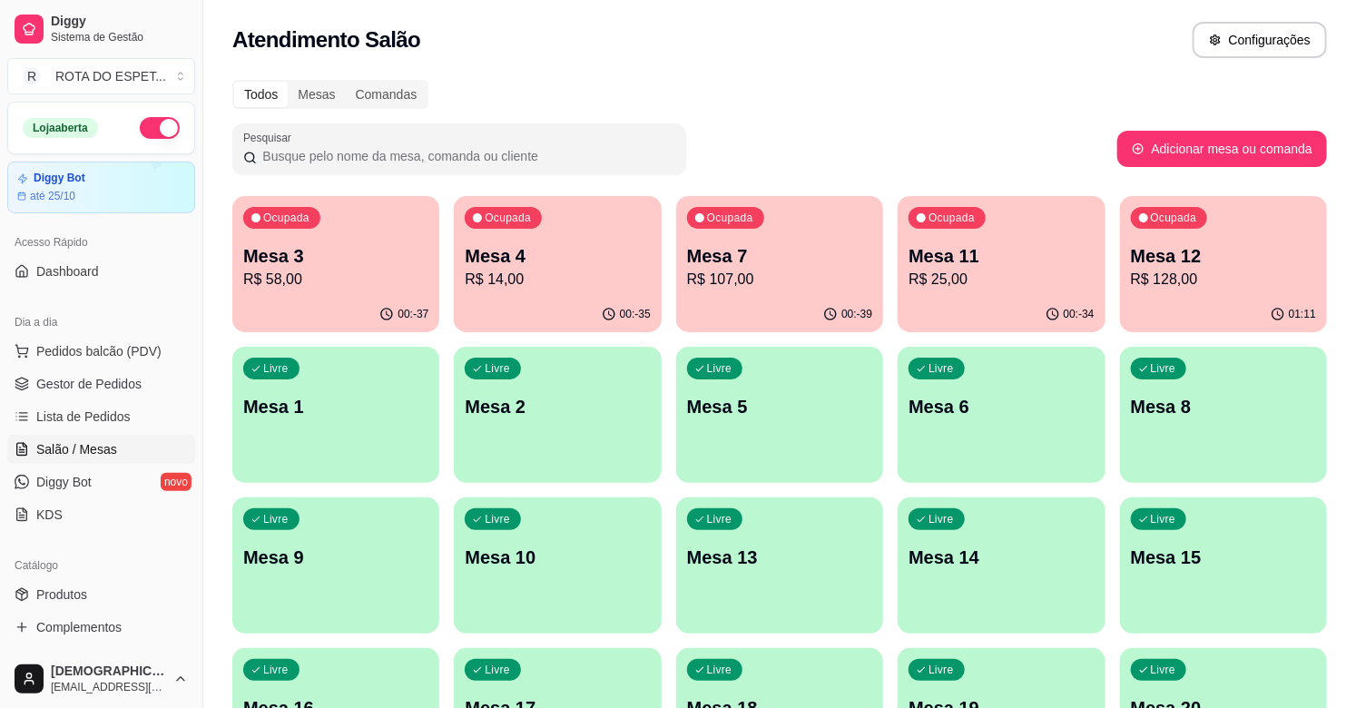
click at [606, 259] on p "Mesa 4" at bounding box center [557, 255] width 185 height 25
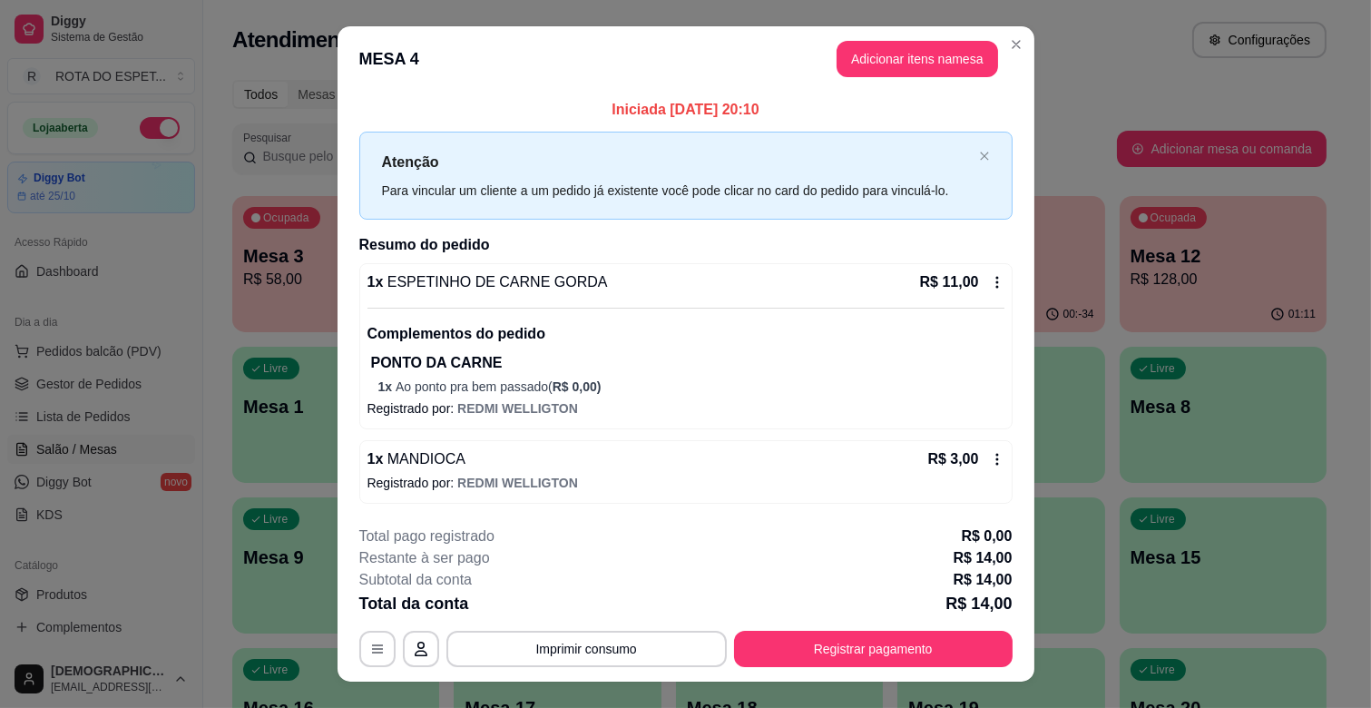
click at [866, 631] on button "Registrar pagamento" at bounding box center [873, 649] width 279 height 36
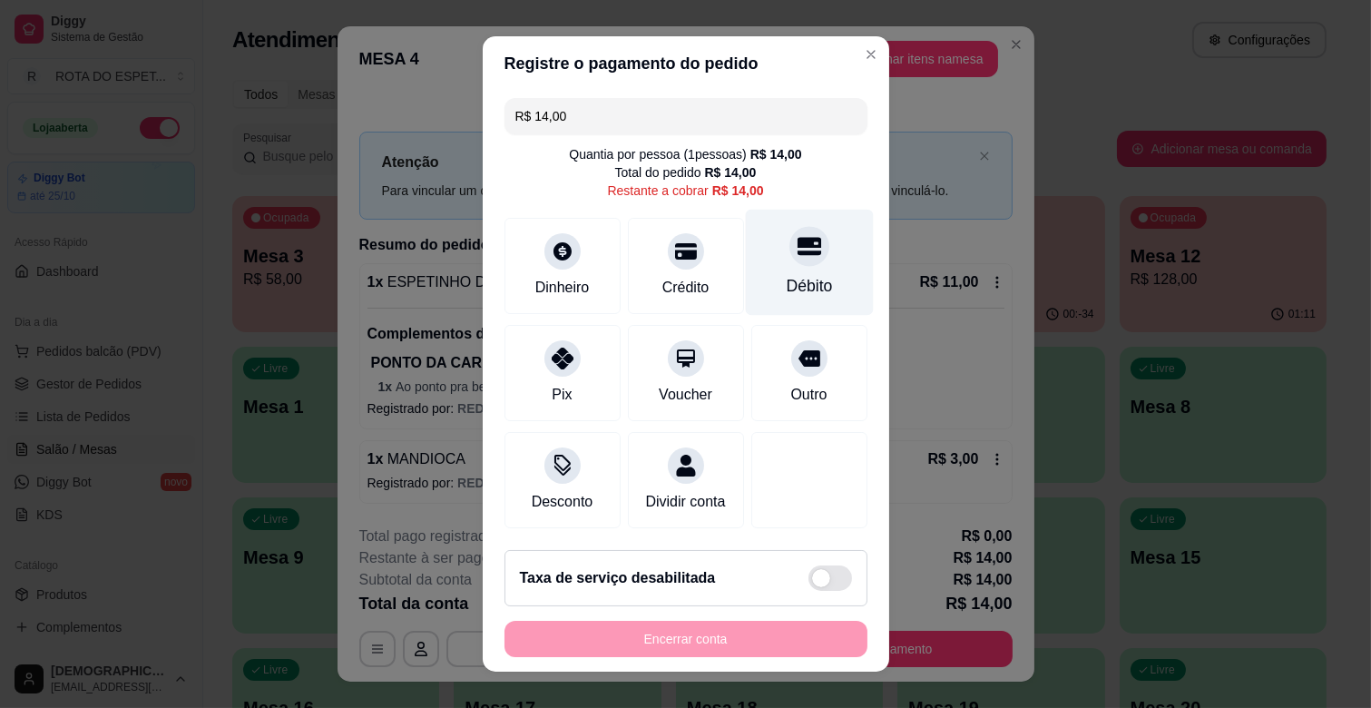
click at [789, 259] on div at bounding box center [809, 246] width 40 height 40
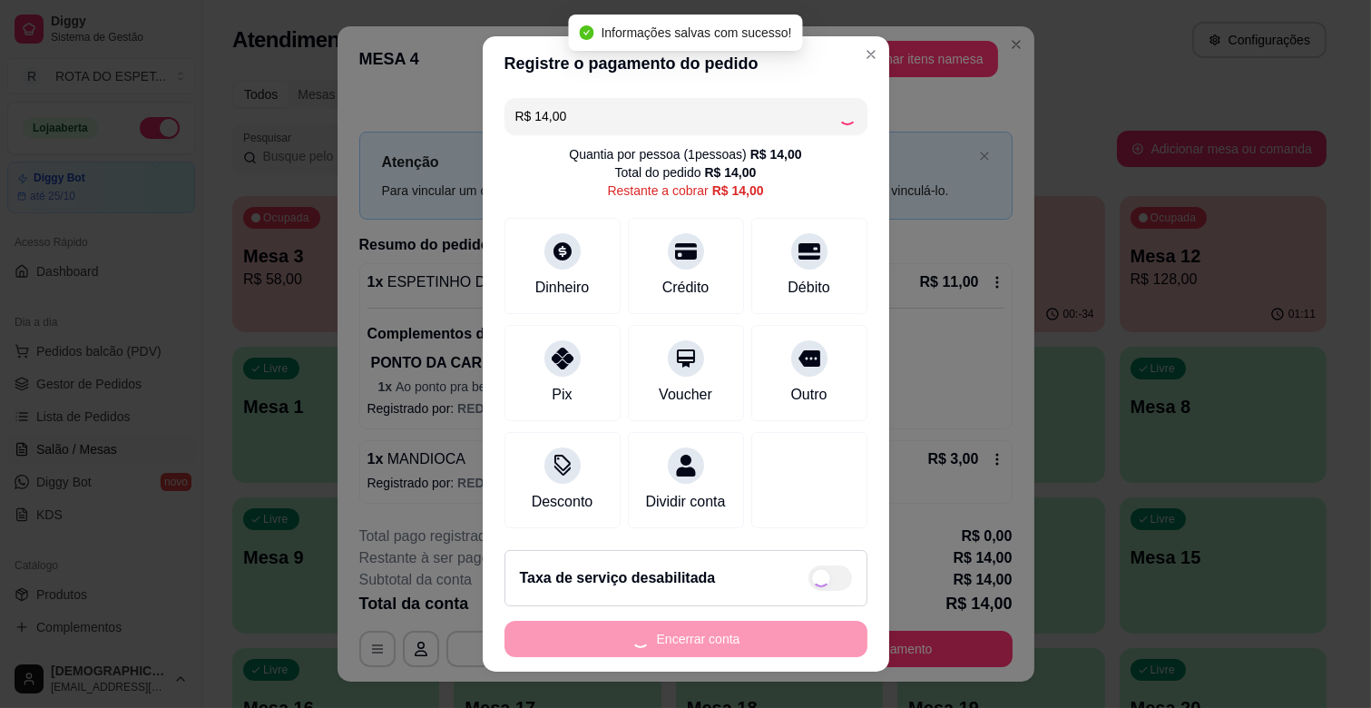
type input "R$ 0,00"
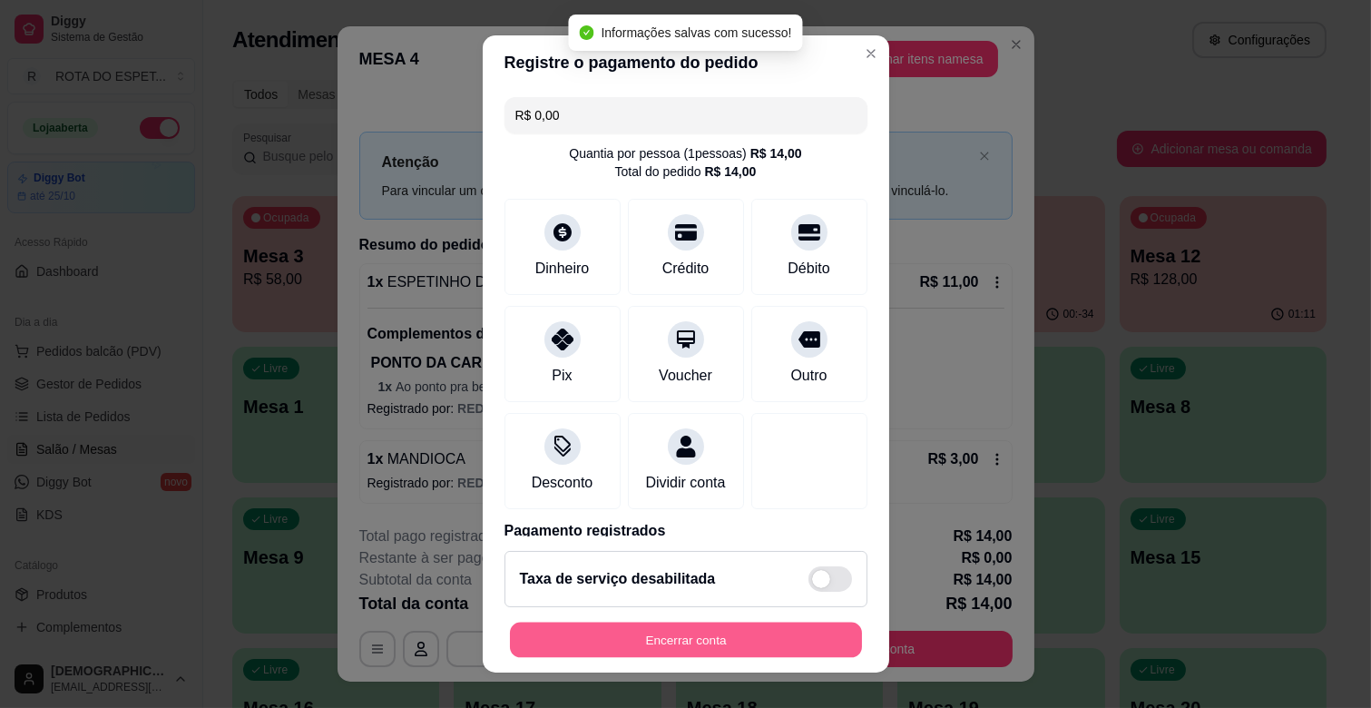
click at [758, 631] on button "Encerrar conta" at bounding box center [686, 639] width 352 height 35
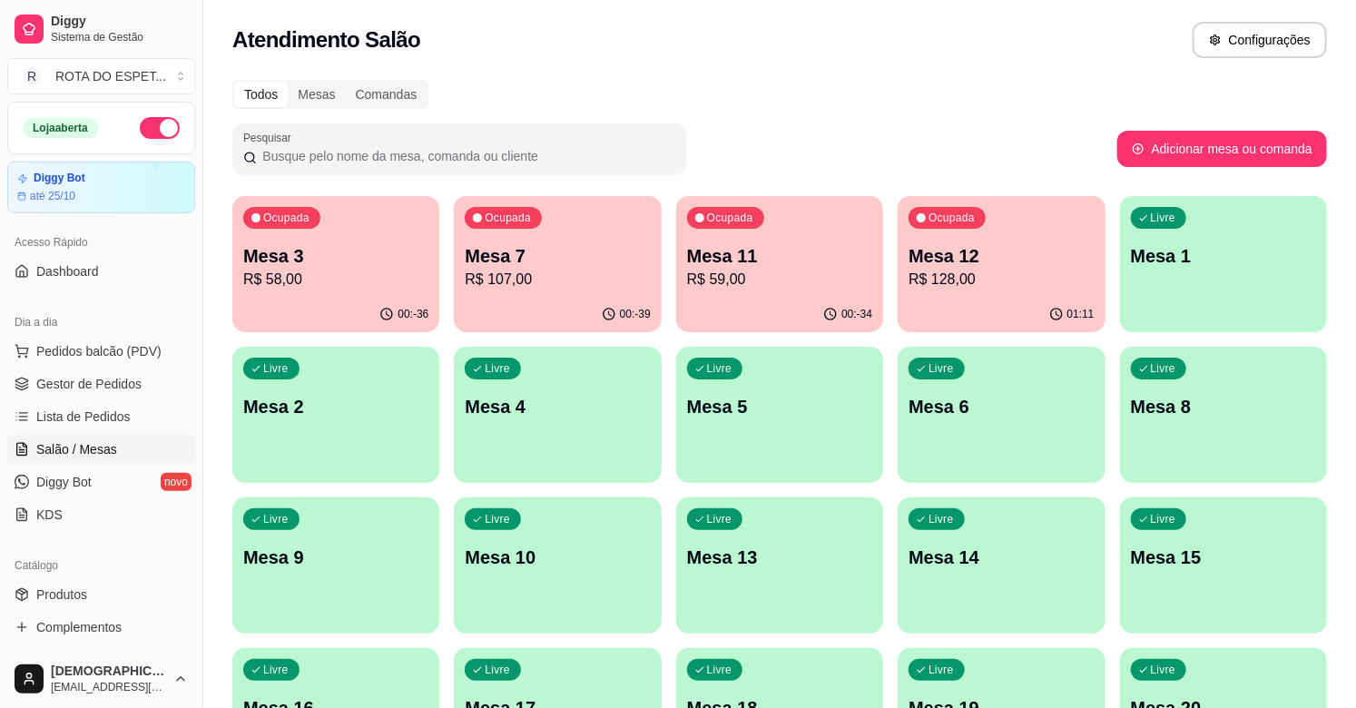
click at [342, 265] on p "Mesa 3" at bounding box center [335, 255] width 185 height 25
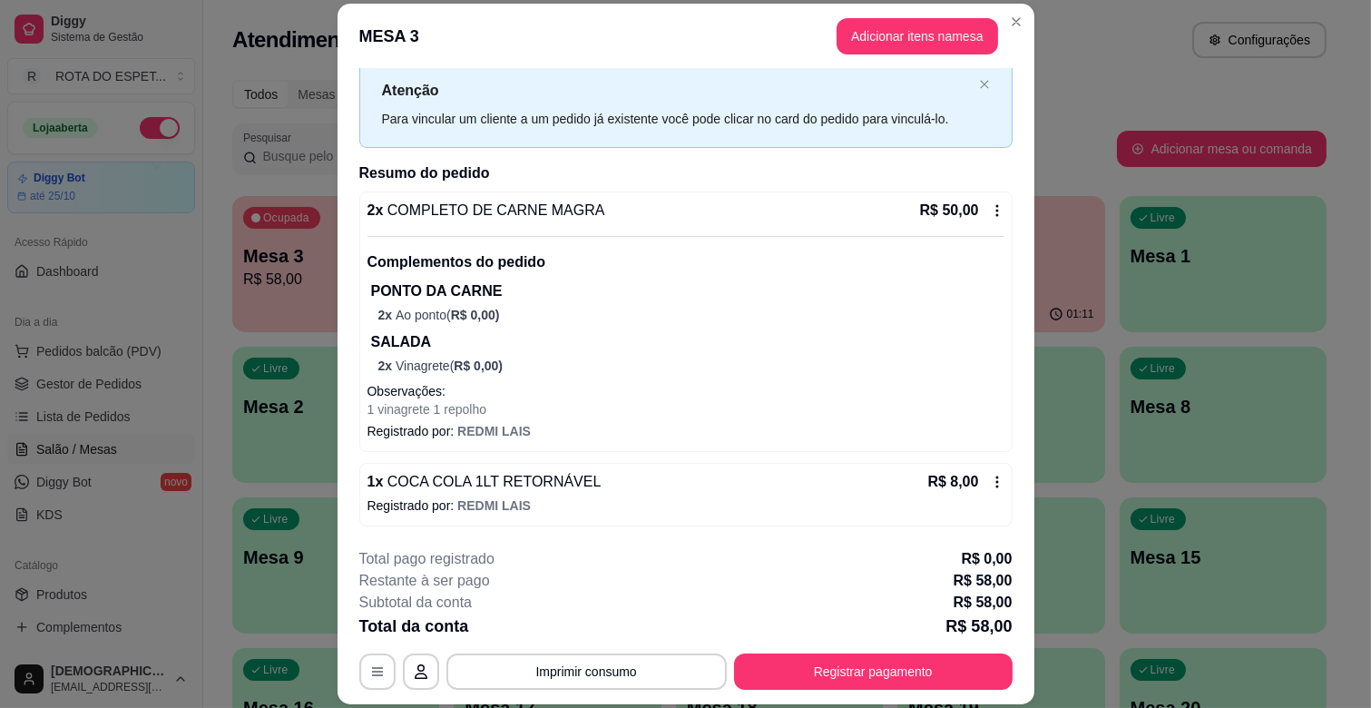
scroll to position [54, 0]
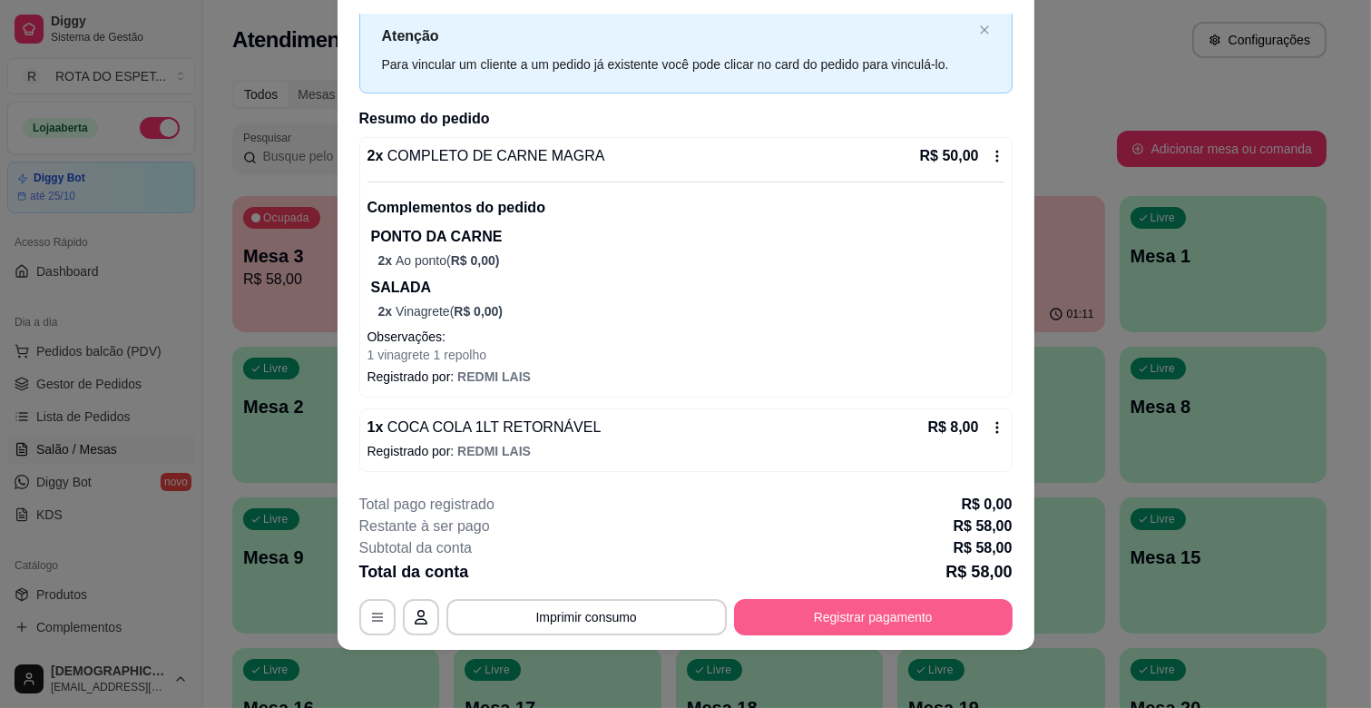
click at [817, 615] on button "Registrar pagamento" at bounding box center [873, 617] width 279 height 36
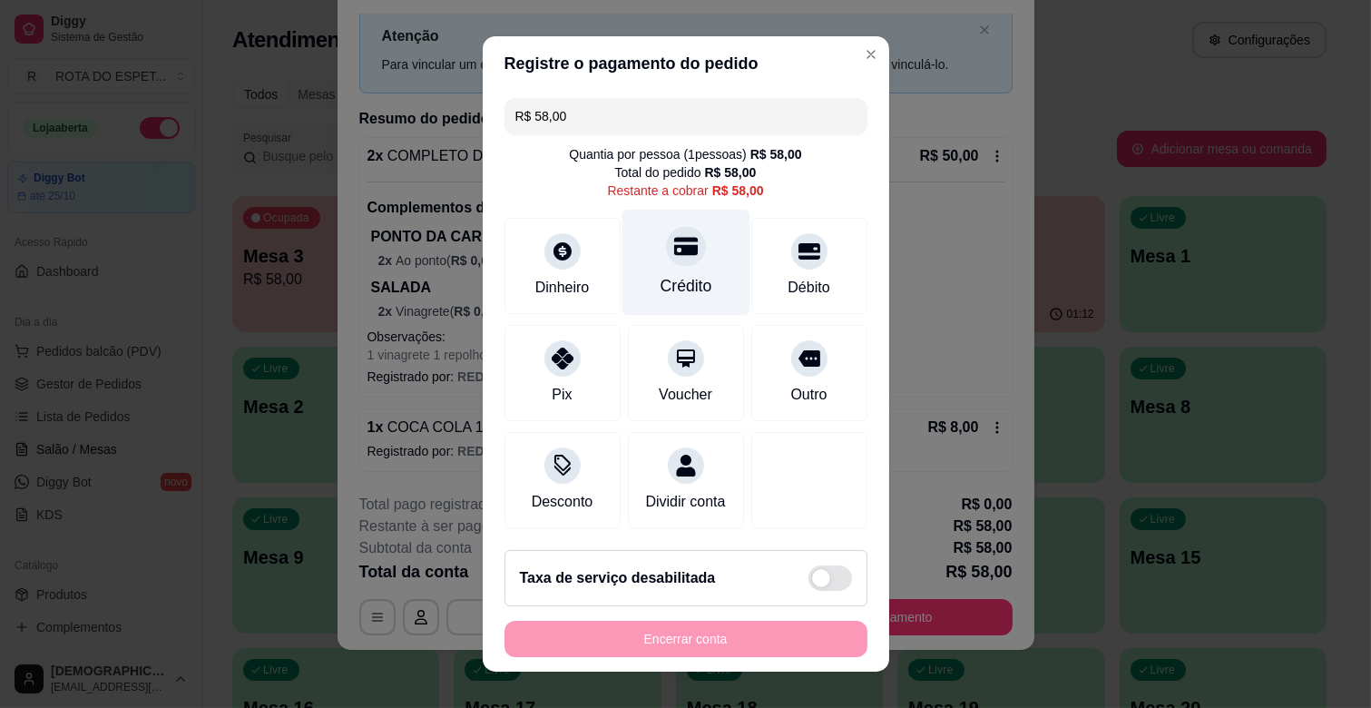
click at [695, 264] on div "Crédito" at bounding box center [686, 263] width 128 height 106
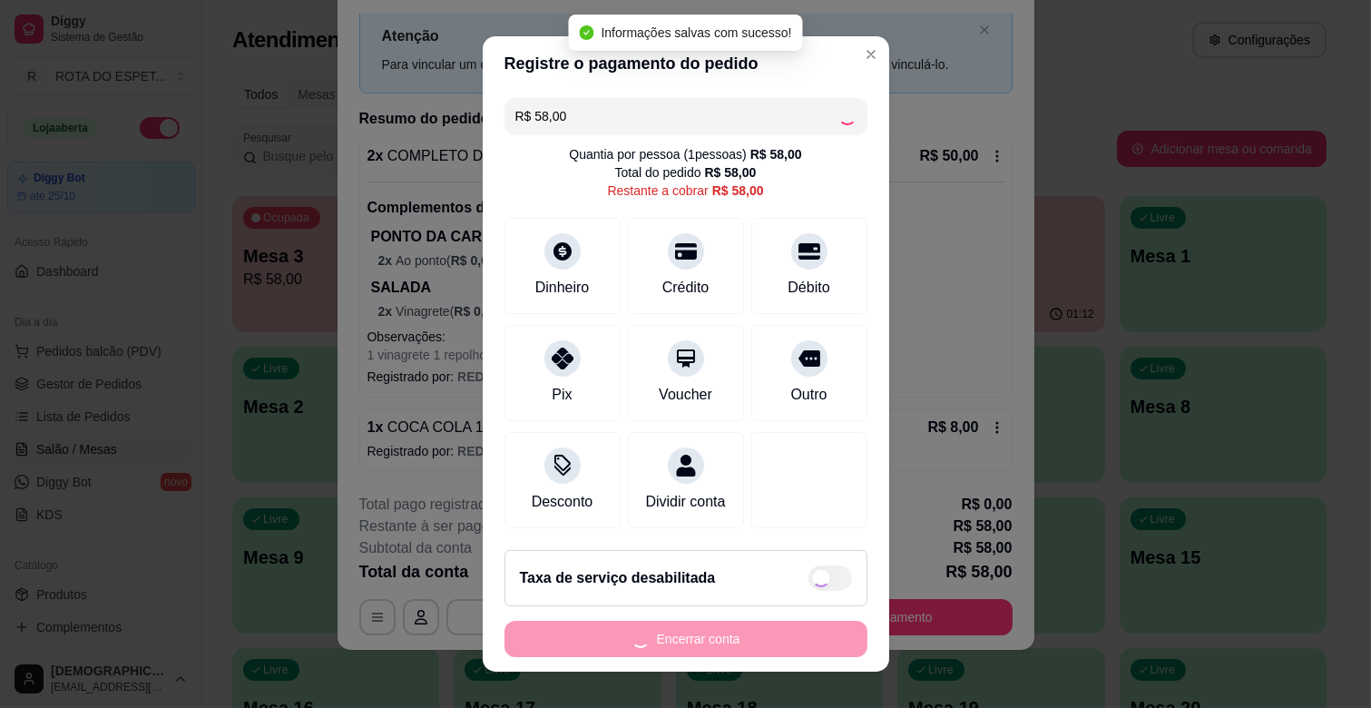
type input "R$ 0,00"
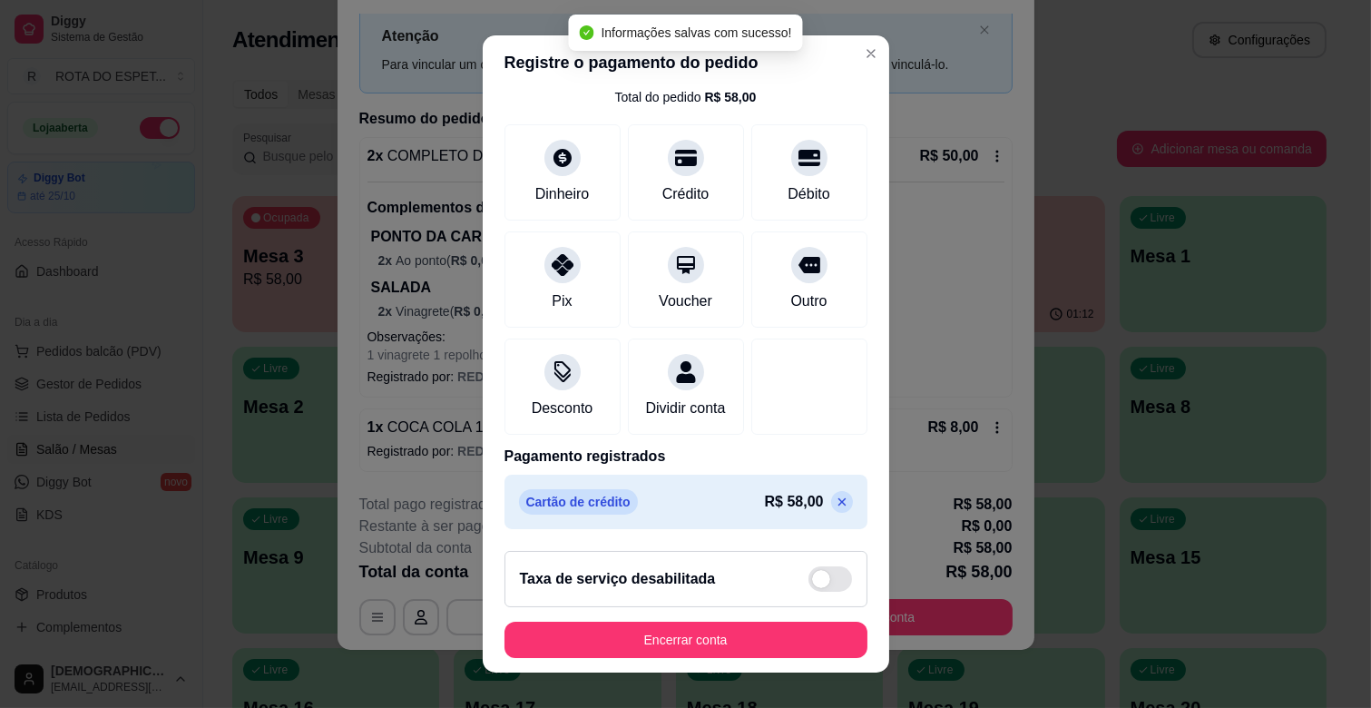
scroll to position [96, 0]
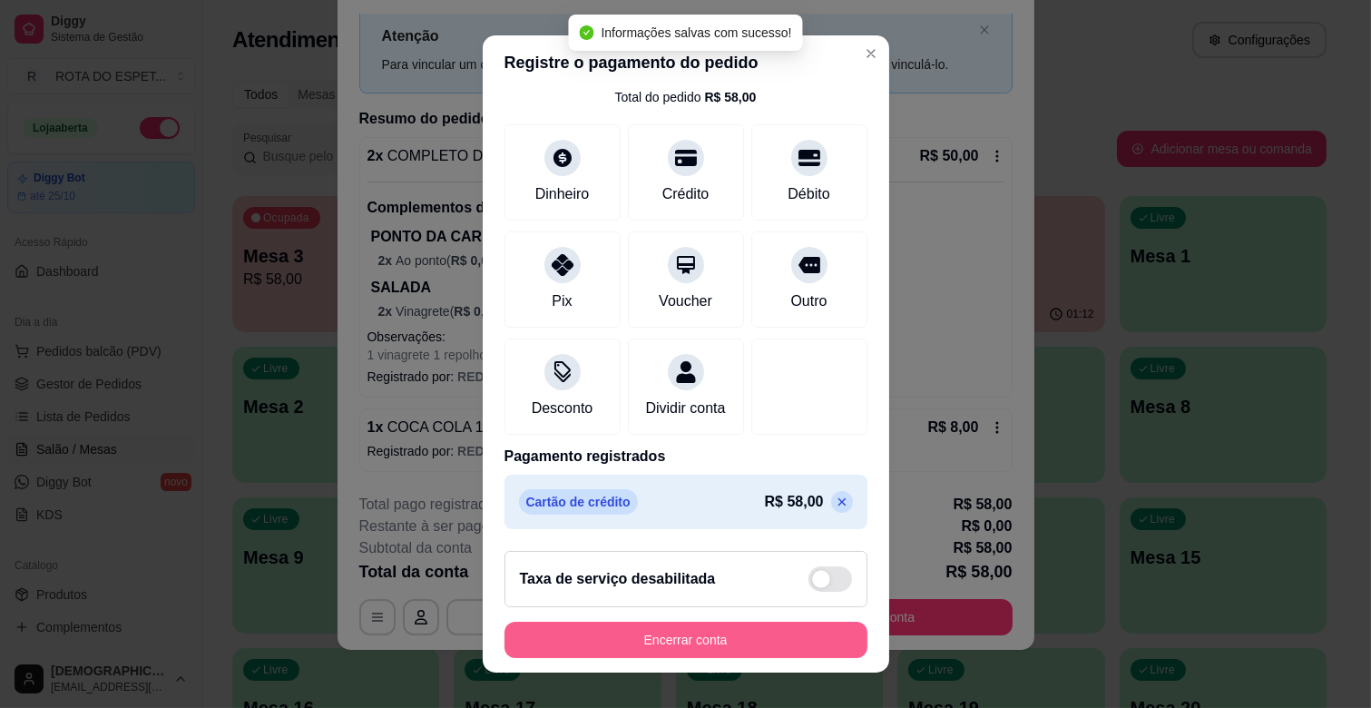
click at [739, 629] on button "Encerrar conta" at bounding box center [685, 640] width 363 height 36
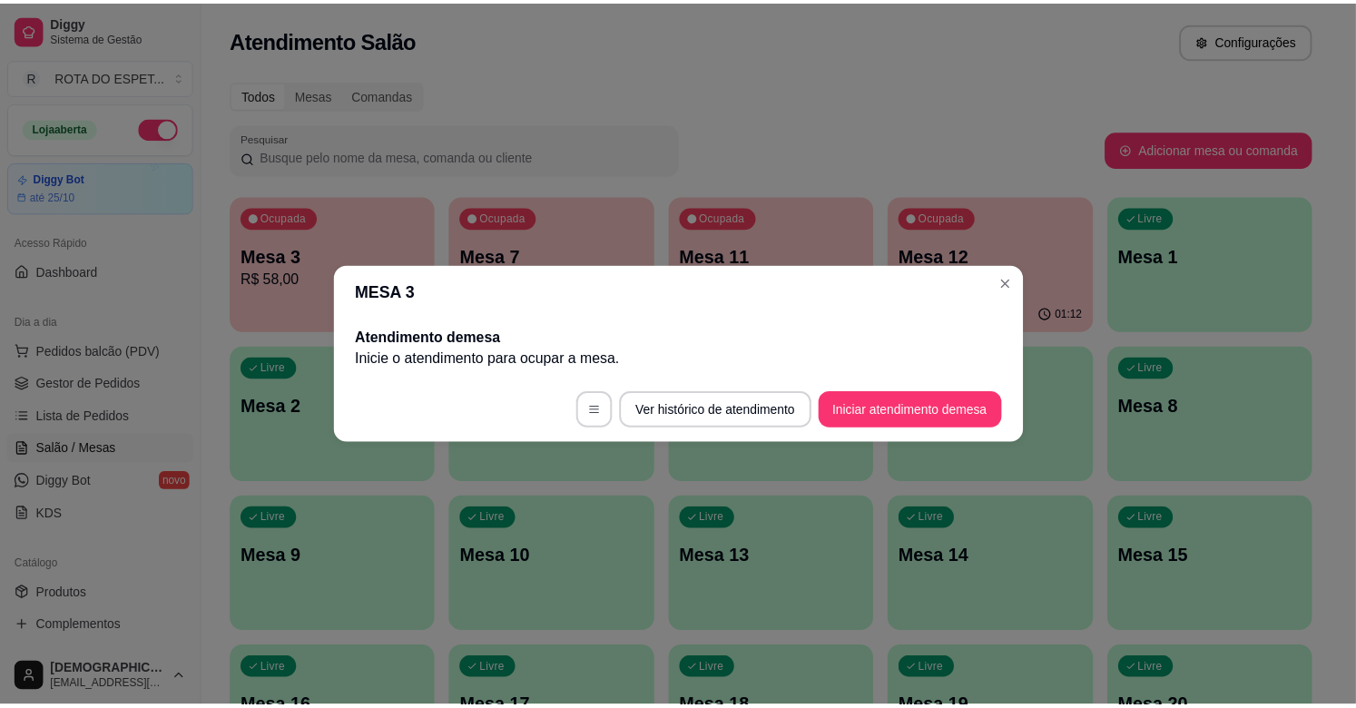
scroll to position [0, 0]
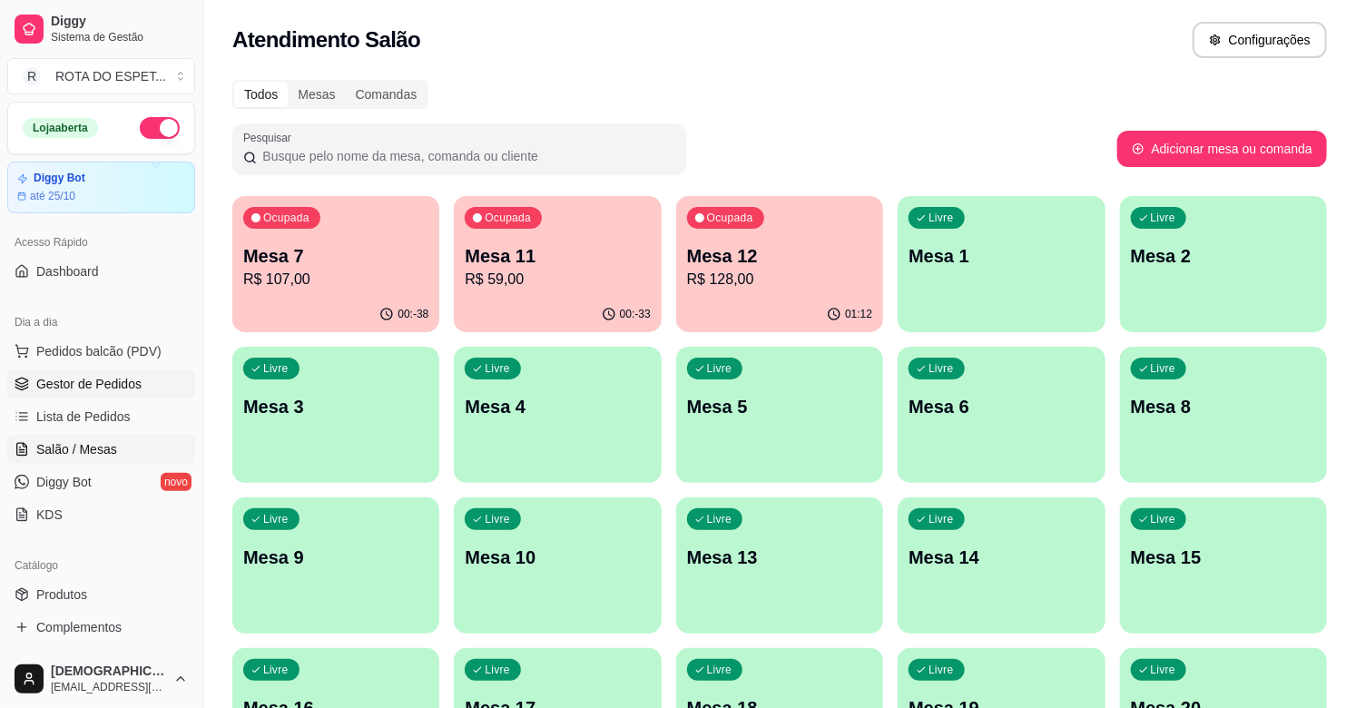
click at [84, 384] on span "Gestor de Pedidos" at bounding box center [88, 384] width 105 height 18
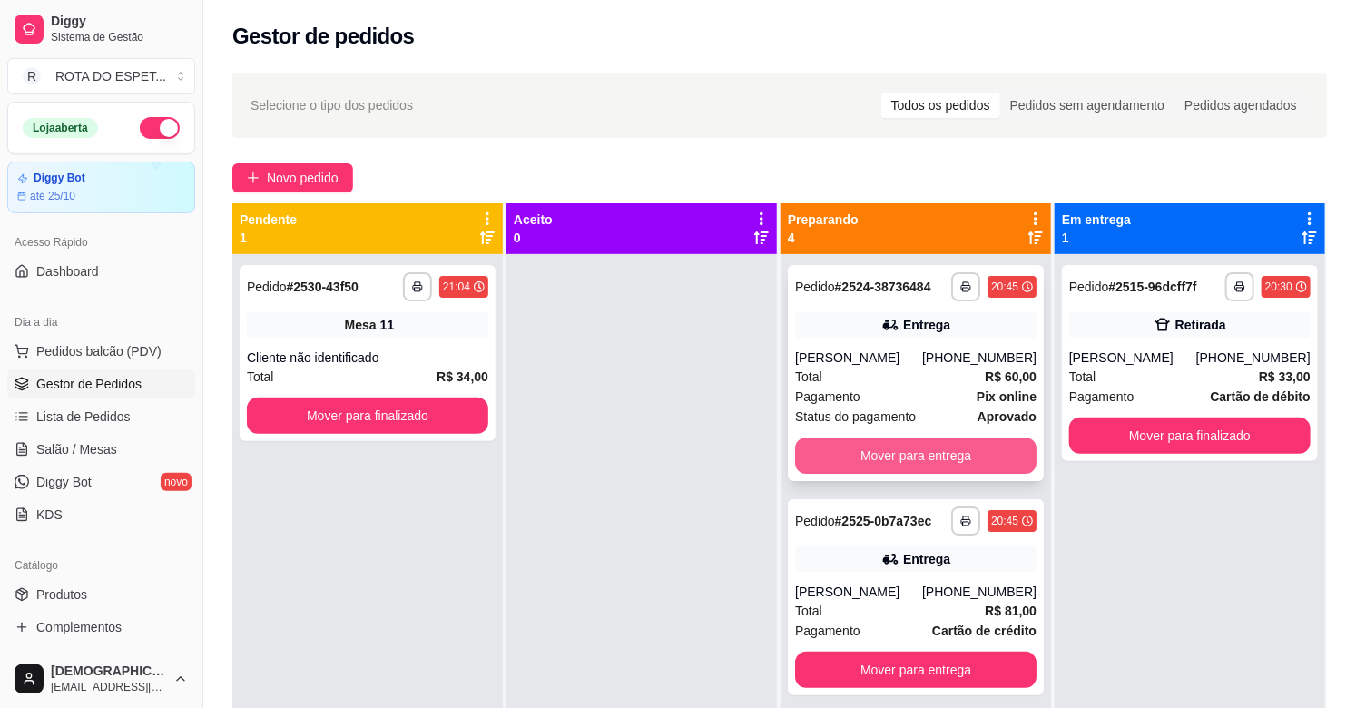
click at [866, 445] on button "Mover para entrega" at bounding box center [915, 455] width 241 height 36
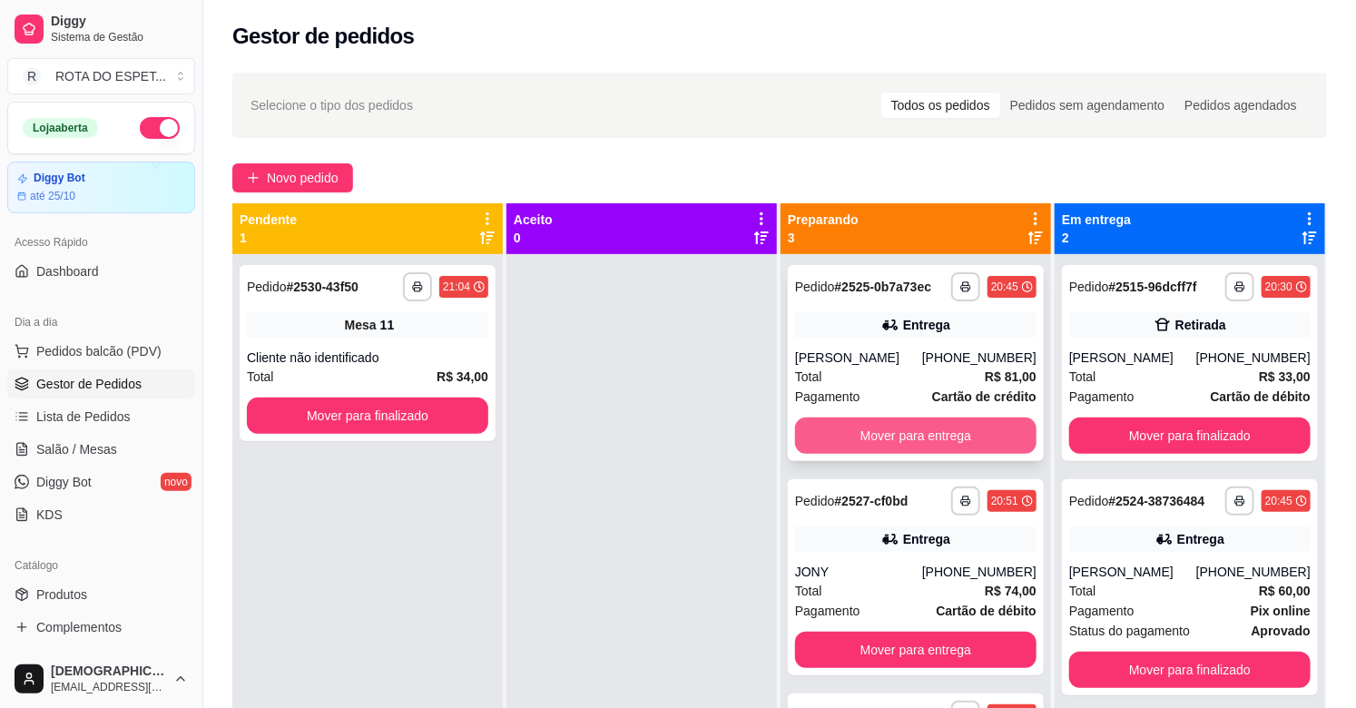
click at [908, 436] on button "Mover para entrega" at bounding box center [915, 435] width 241 height 36
click at [908, 426] on button "Mover para entrega" at bounding box center [915, 435] width 241 height 36
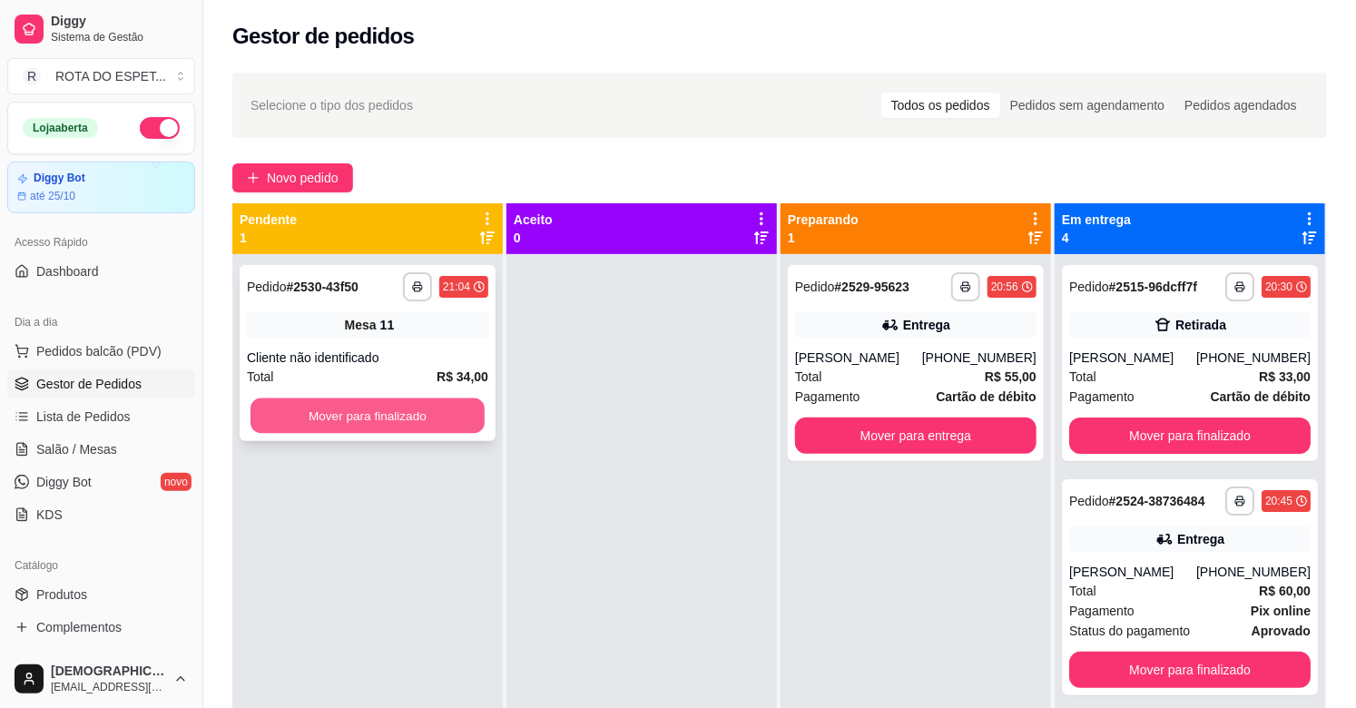
click at [391, 409] on button "Mover para finalizado" at bounding box center [367, 415] width 234 height 35
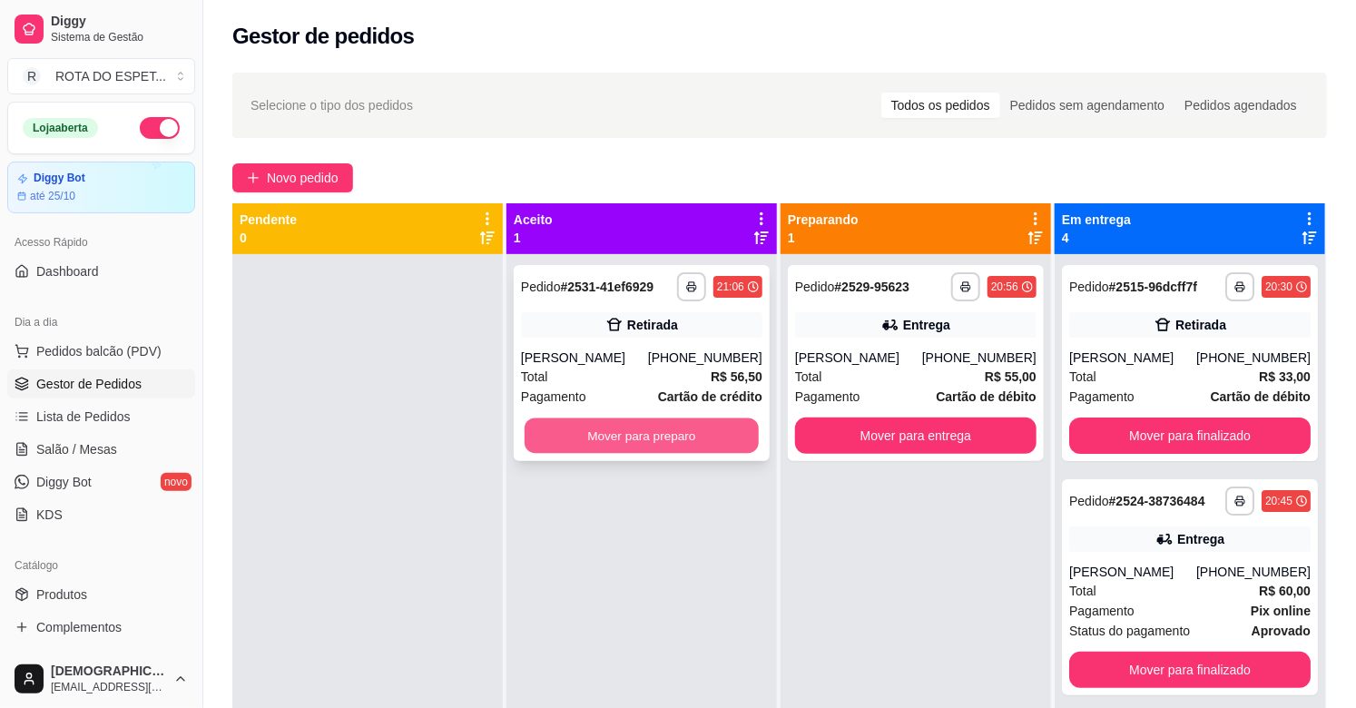
click at [640, 418] on button "Mover para preparo" at bounding box center [641, 435] width 234 height 35
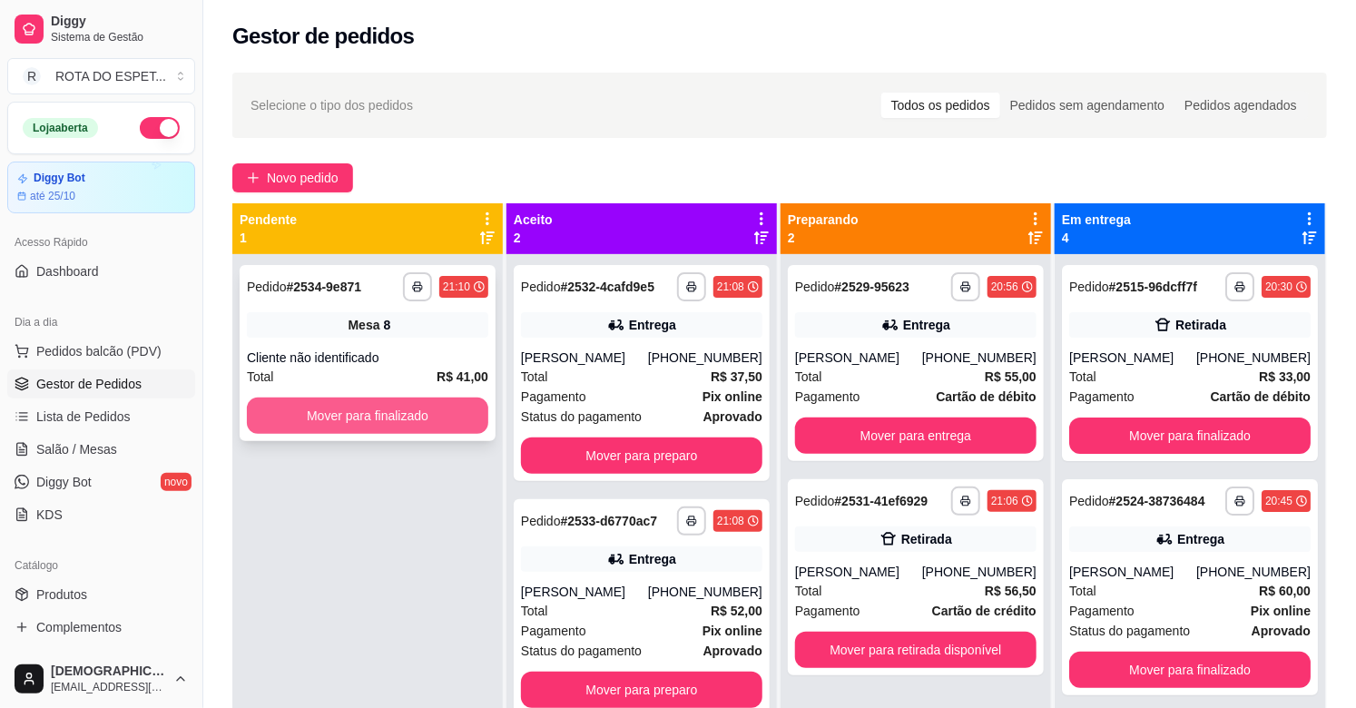
click at [379, 432] on button "Mover para finalizado" at bounding box center [367, 415] width 241 height 36
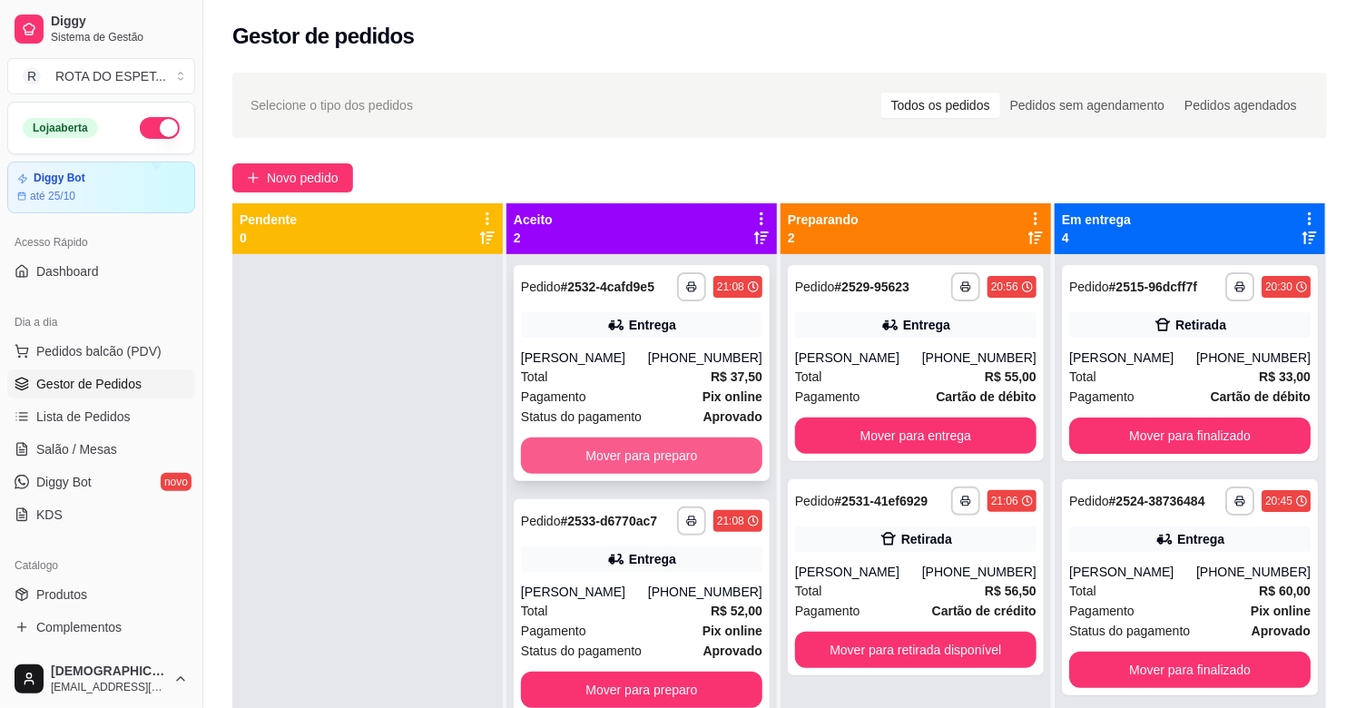
click at [647, 472] on button "Mover para preparo" at bounding box center [641, 455] width 241 height 36
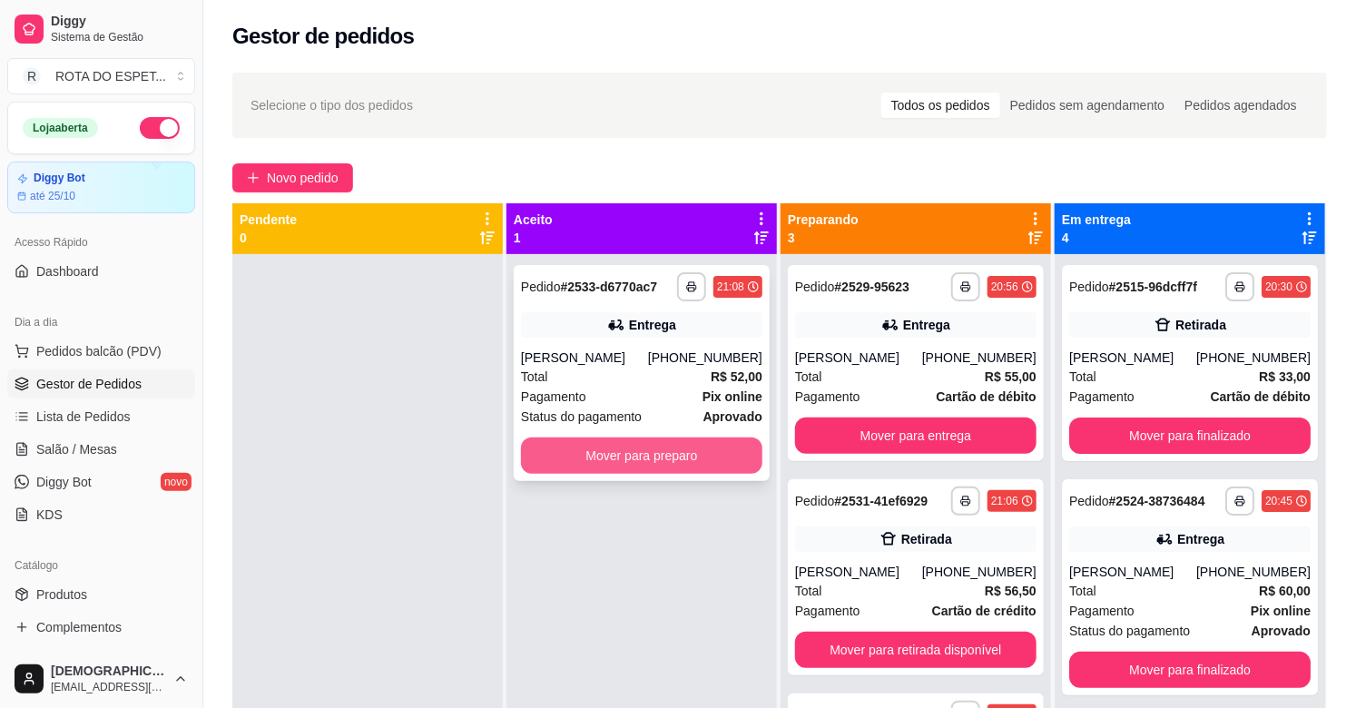
click at [647, 456] on button "Mover para preparo" at bounding box center [641, 455] width 241 height 36
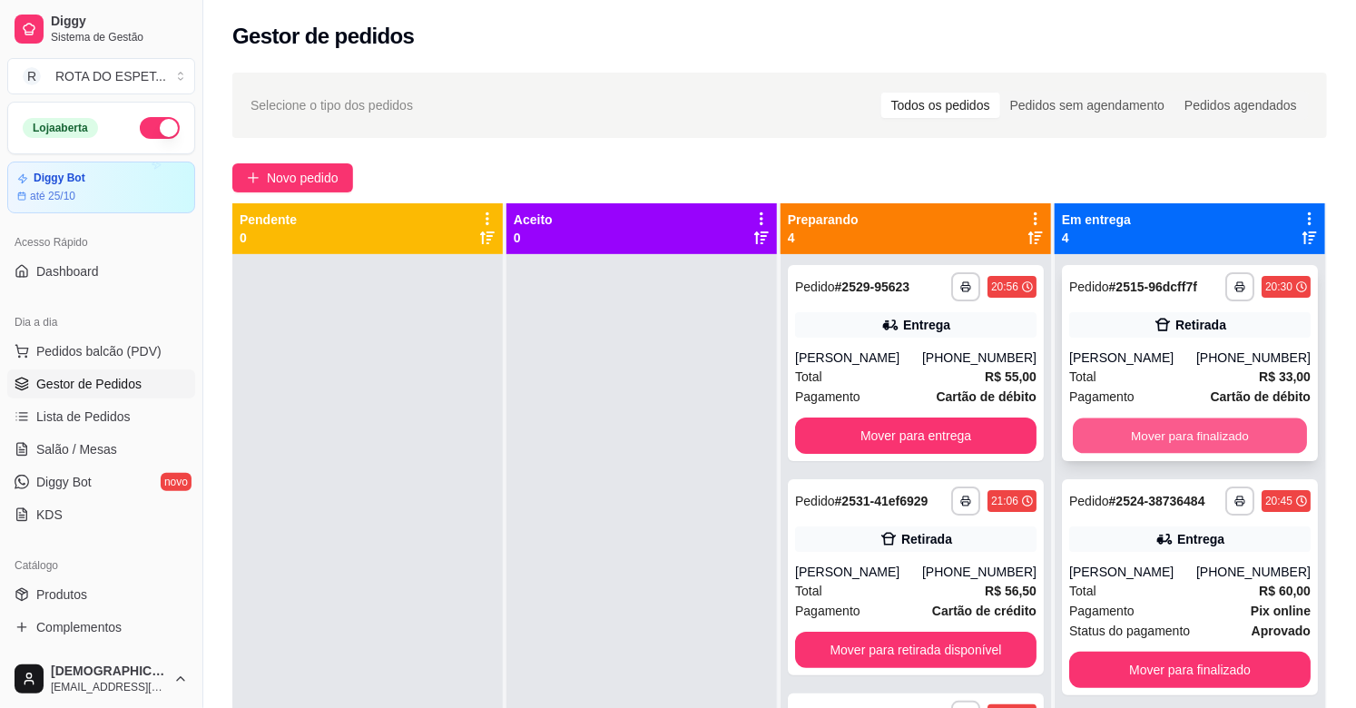
click at [1186, 431] on button "Mover para finalizado" at bounding box center [1189, 435] width 234 height 35
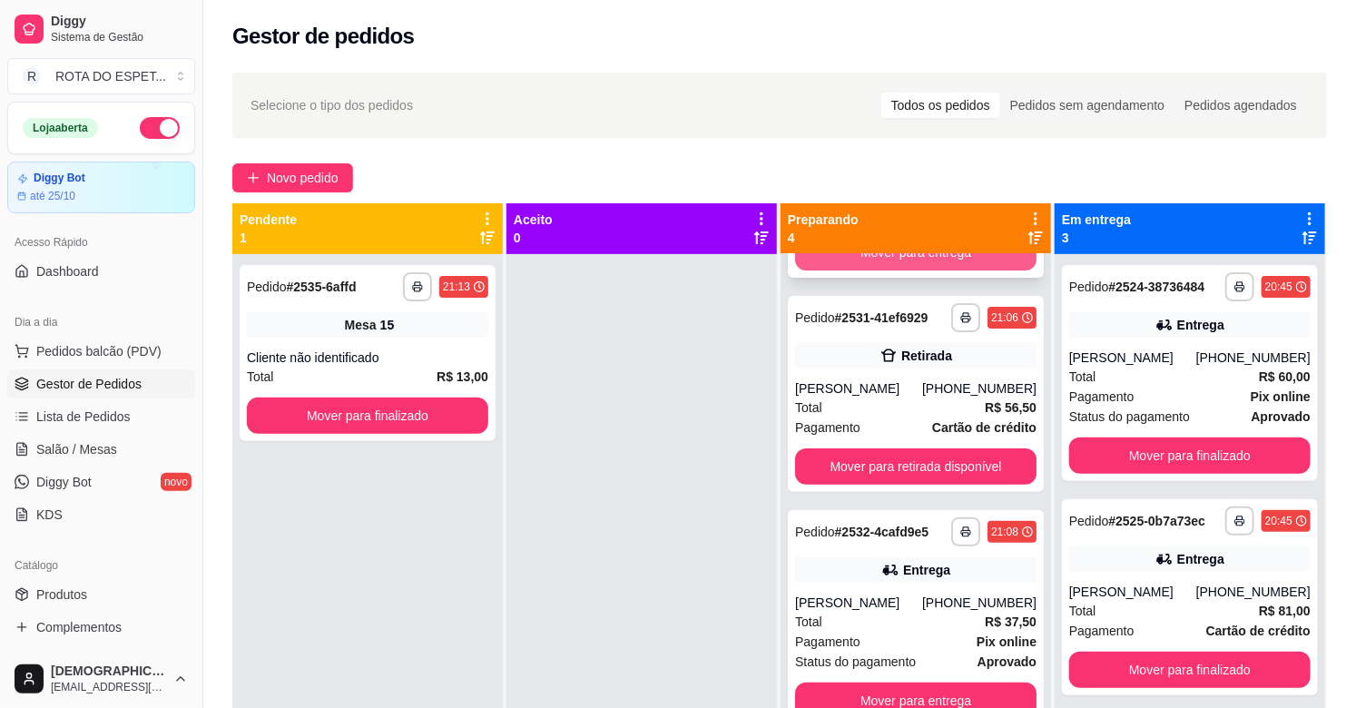
scroll to position [224, 0]
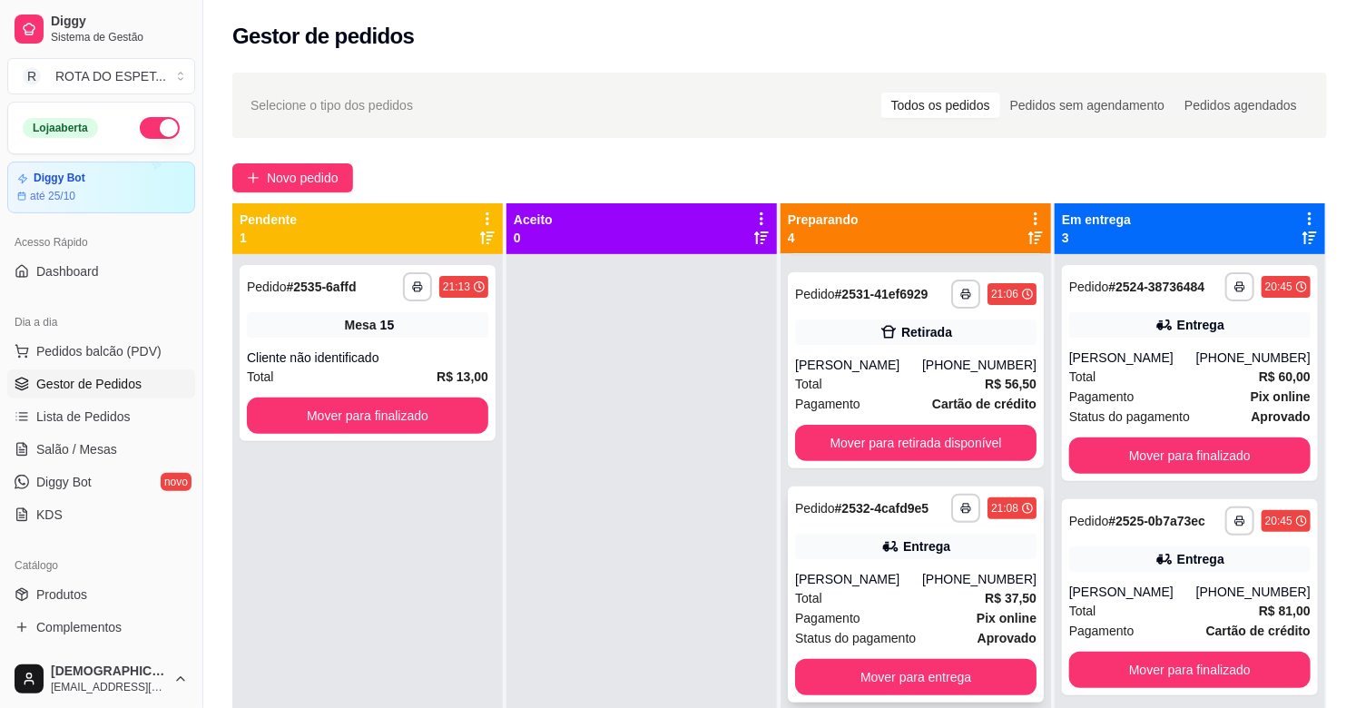
click at [891, 592] on div "Total R$ 37,50" at bounding box center [915, 598] width 241 height 20
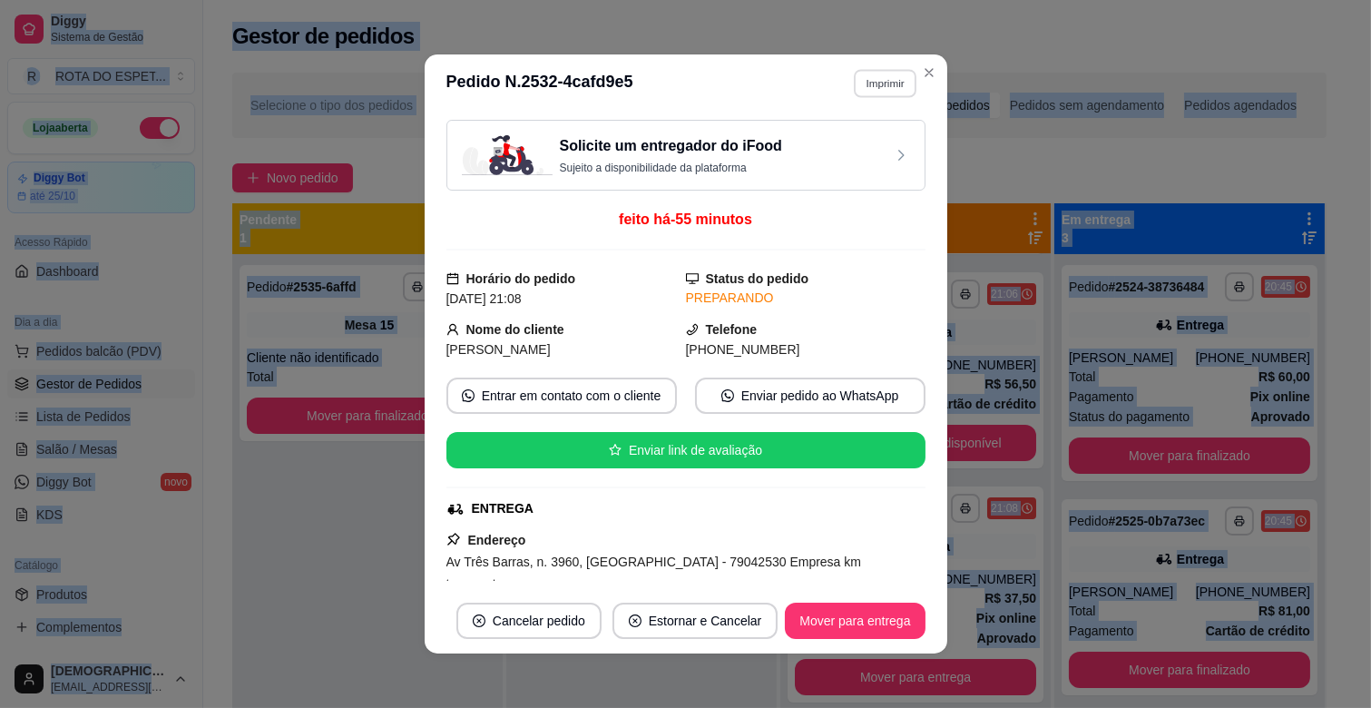
click at [884, 89] on button "Imprimir" at bounding box center [885, 83] width 63 height 28
click at [850, 177] on button "IMPRESSORA" at bounding box center [842, 184] width 144 height 29
click at [881, 86] on button "Imprimir" at bounding box center [885, 83] width 64 height 29
click at [848, 184] on button "IMPRESSORA" at bounding box center [842, 184] width 144 height 29
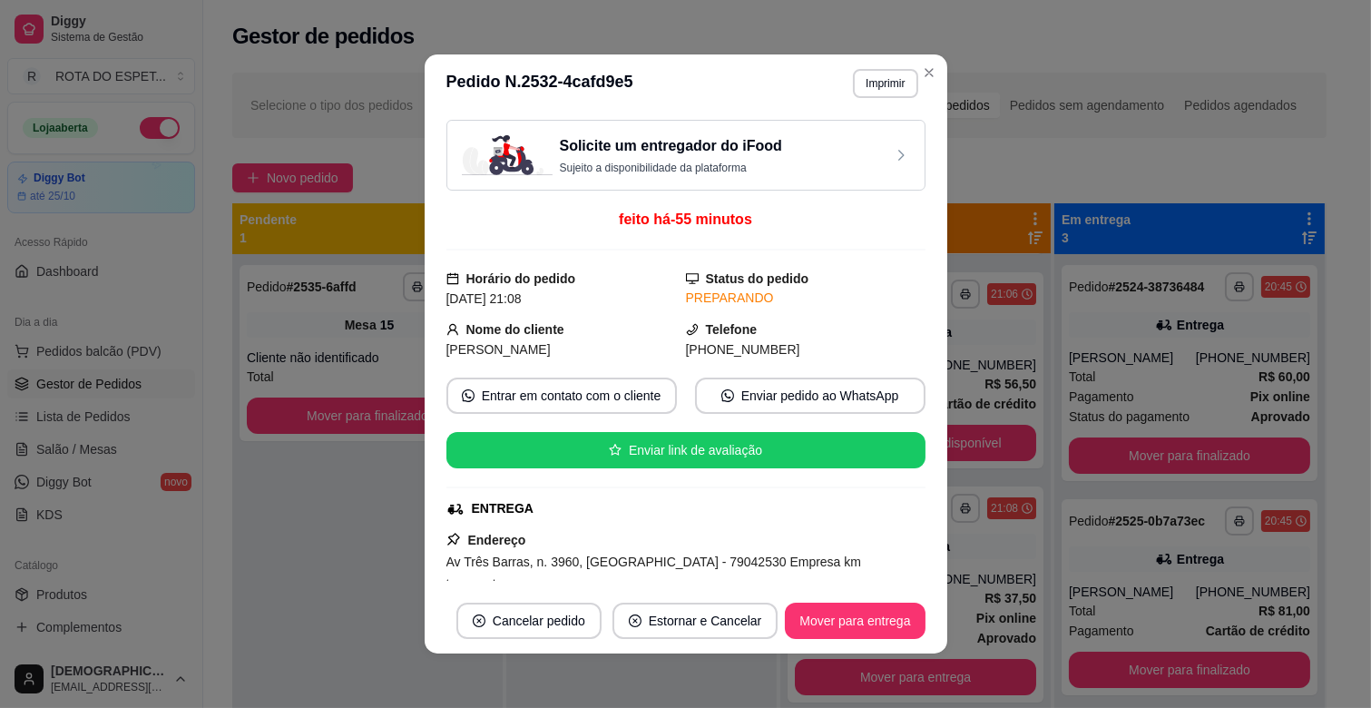
click at [844, 79] on div "**********" at bounding box center [877, 83] width 79 height 29
click at [875, 93] on button "Imprimir" at bounding box center [885, 83] width 63 height 28
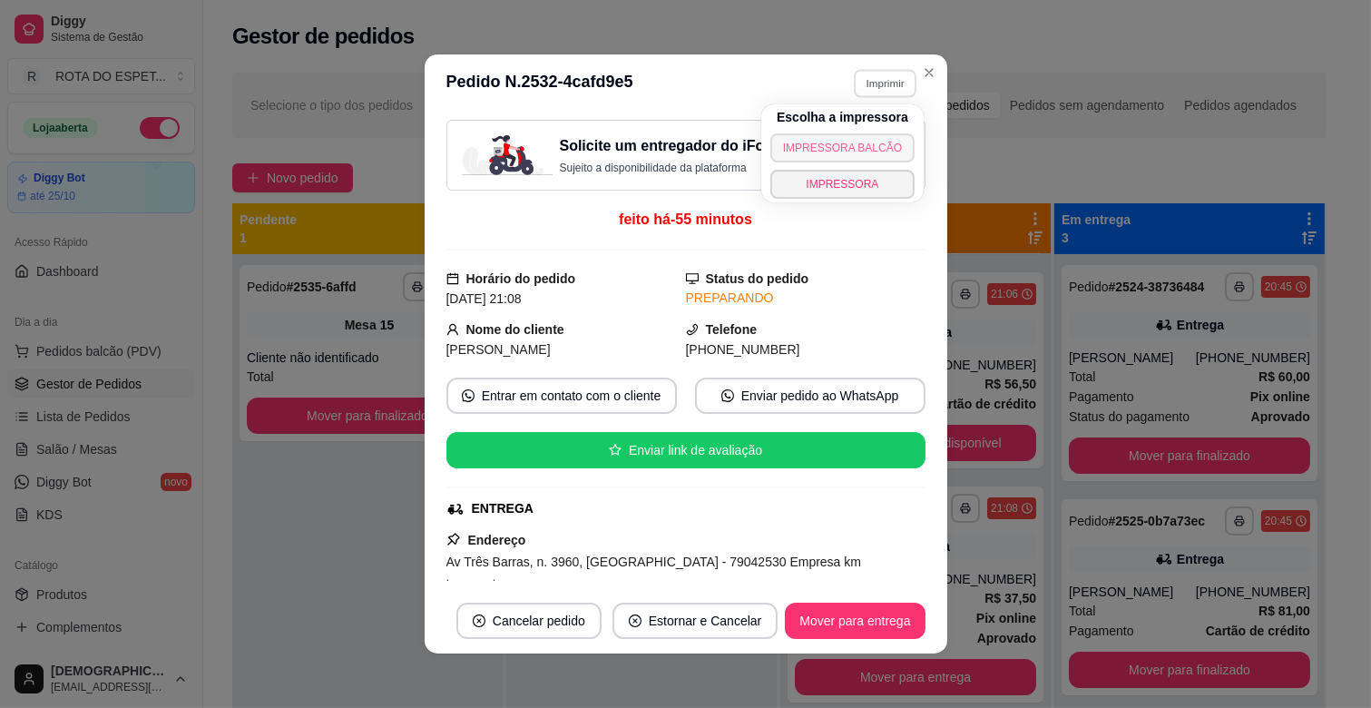
click at [829, 143] on button "IMPRESSORA BALCÃO" at bounding box center [842, 147] width 144 height 29
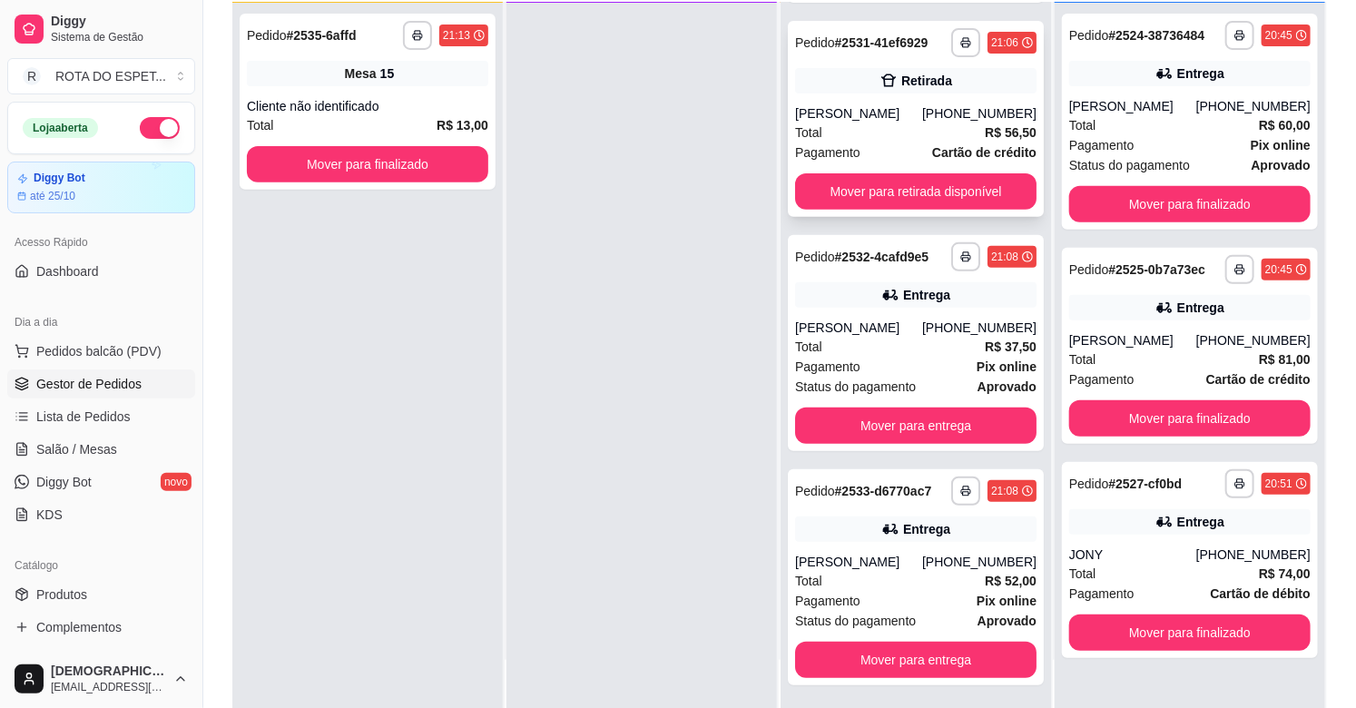
click at [893, 137] on div "Total R$ 56,50" at bounding box center [915, 132] width 241 height 20
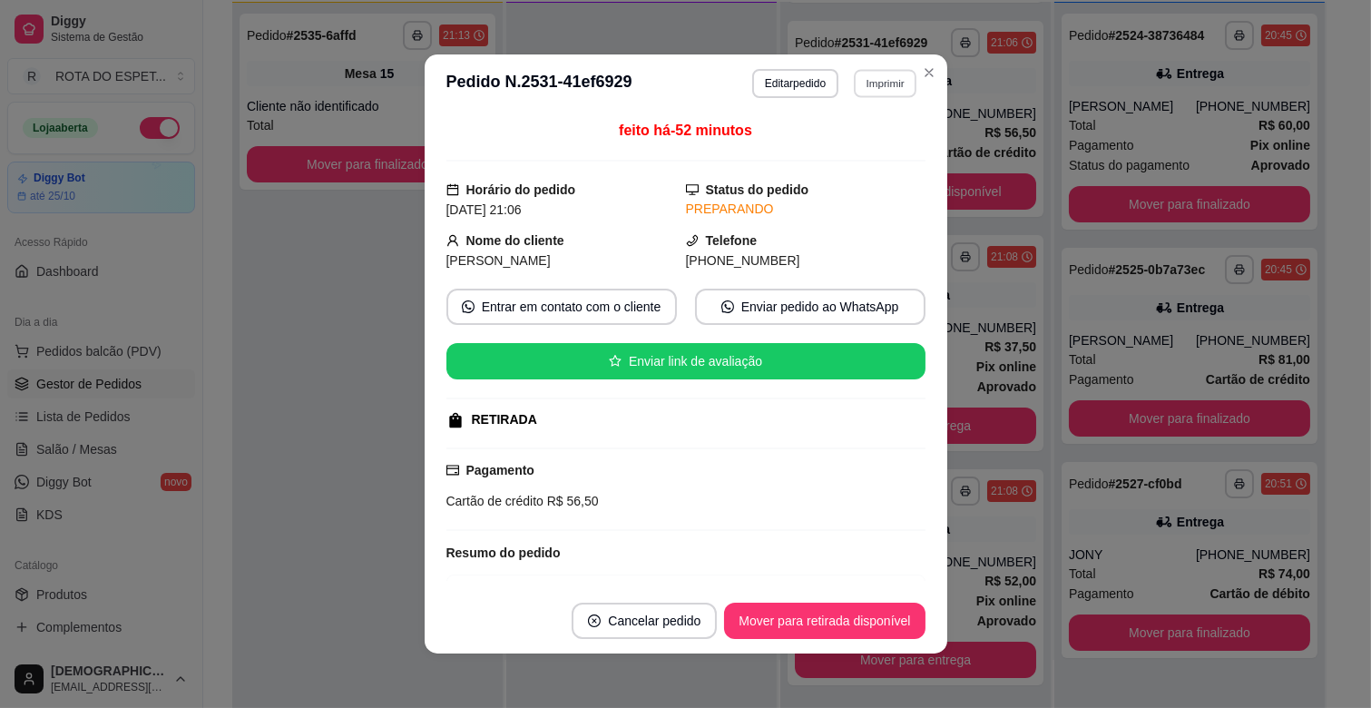
click at [899, 77] on button "Imprimir" at bounding box center [885, 83] width 63 height 28
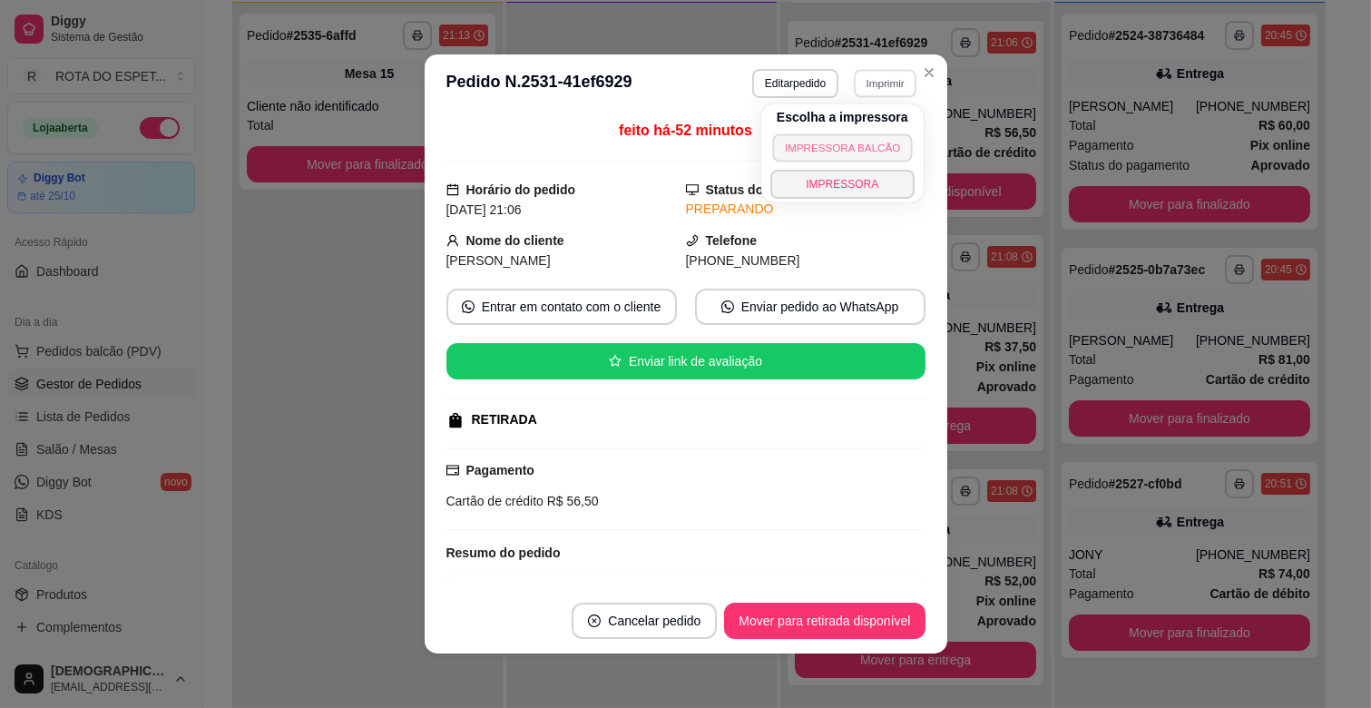
click at [860, 141] on button "IMPRESSORA BALCÃO" at bounding box center [842, 147] width 141 height 28
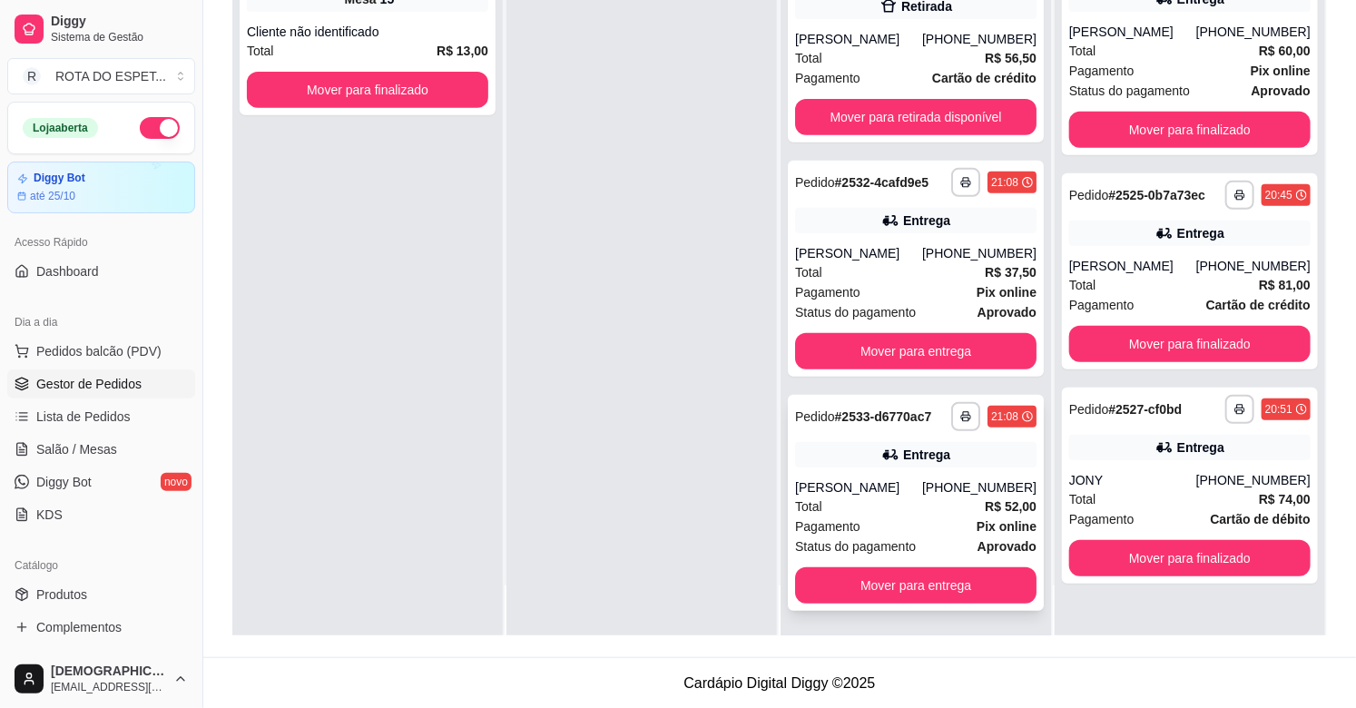
scroll to position [277, 0]
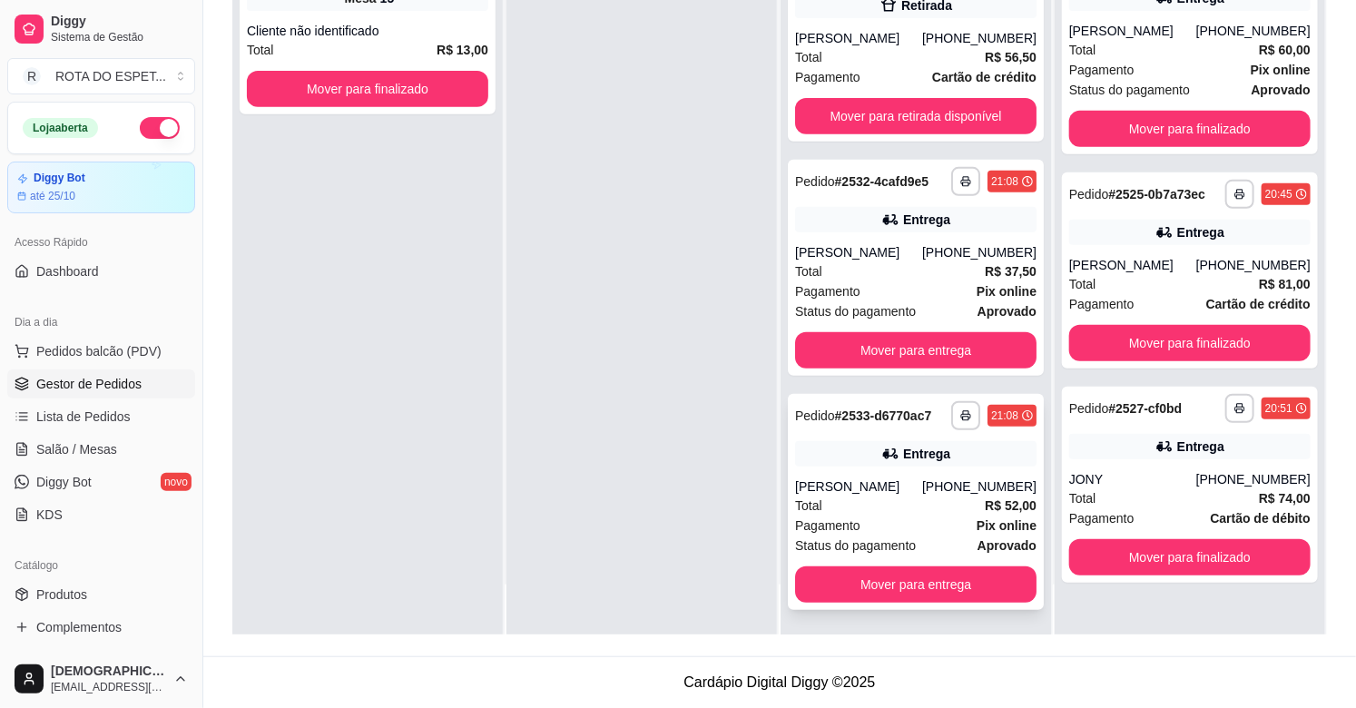
click at [881, 505] on div "Total R$ 52,00" at bounding box center [915, 505] width 241 height 20
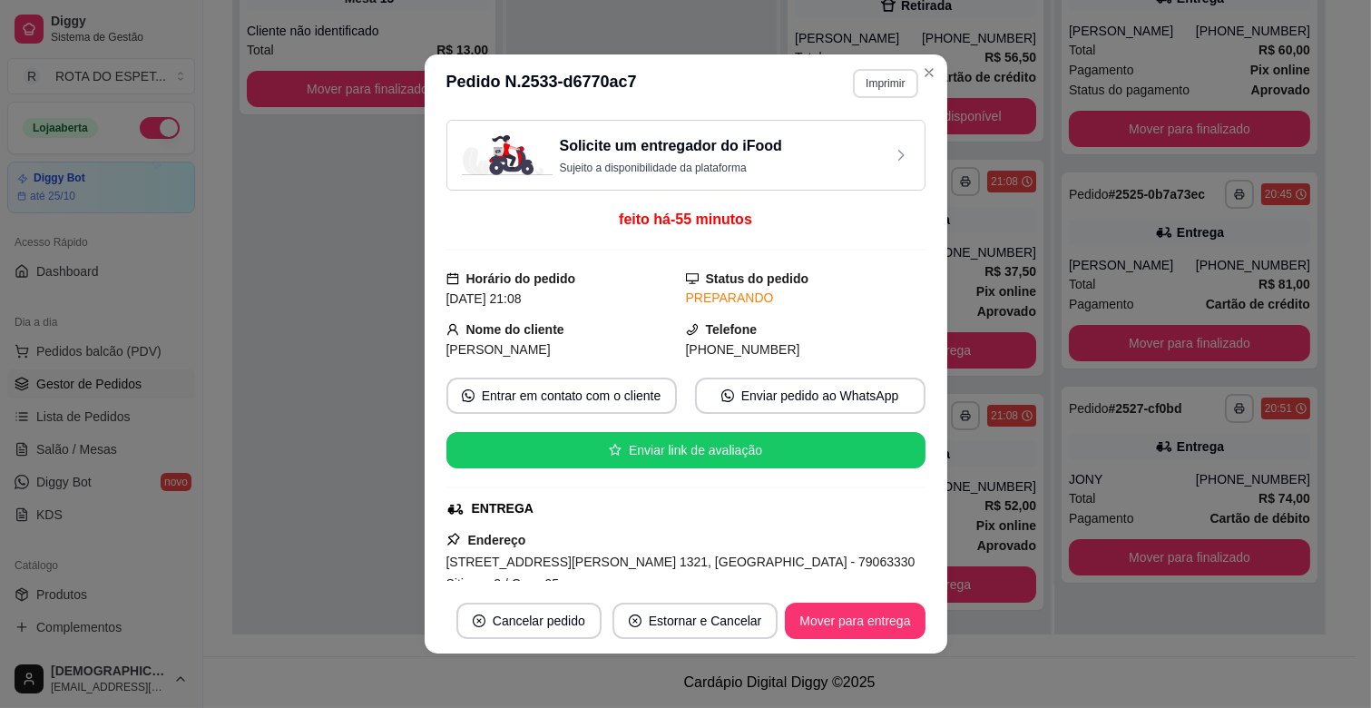
click at [877, 92] on button "Imprimir" at bounding box center [885, 83] width 64 height 29
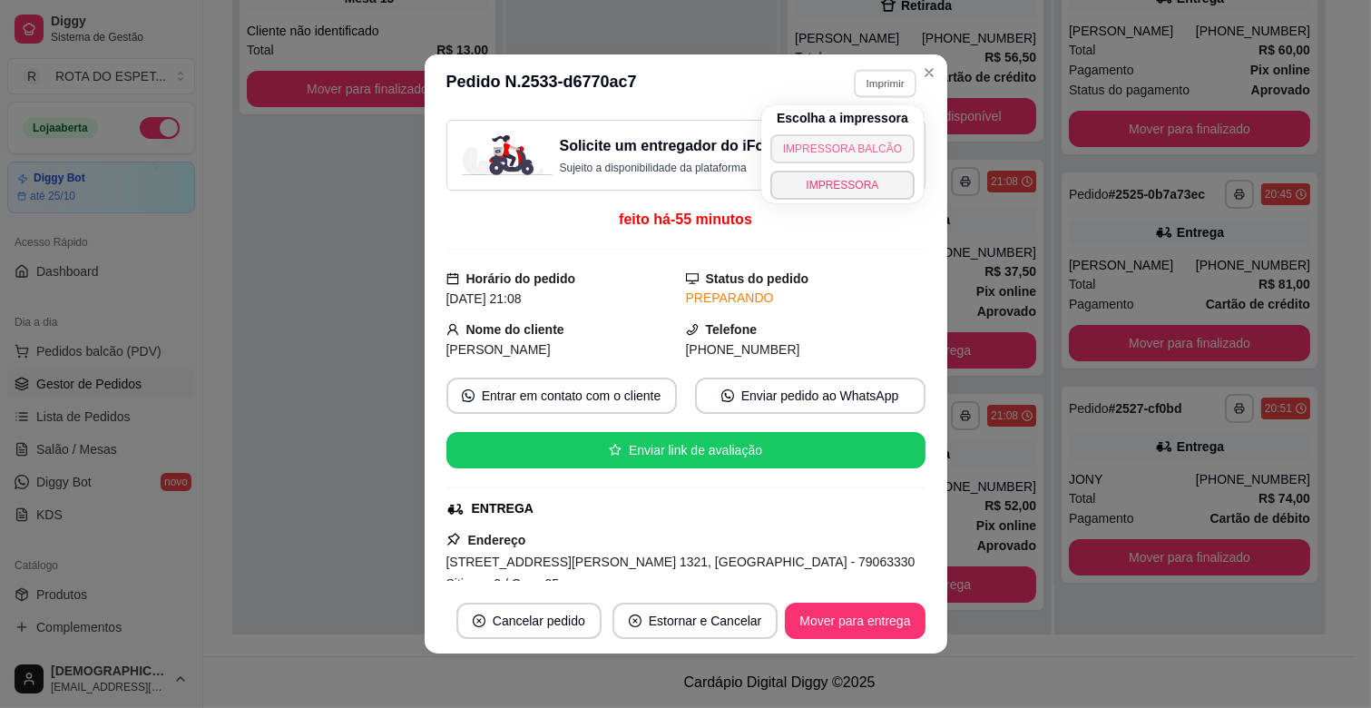
click at [873, 145] on button "IMPRESSORA BALCÃO" at bounding box center [842, 148] width 144 height 29
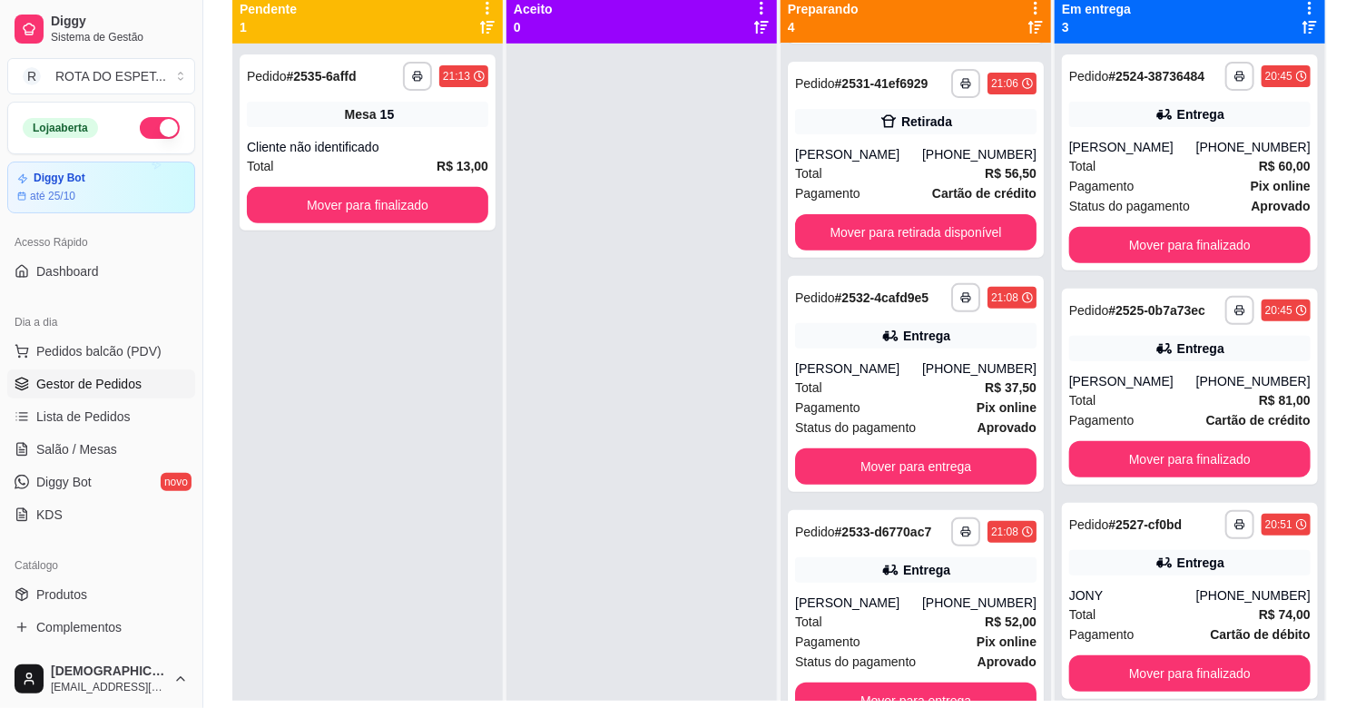
scroll to position [176, 0]
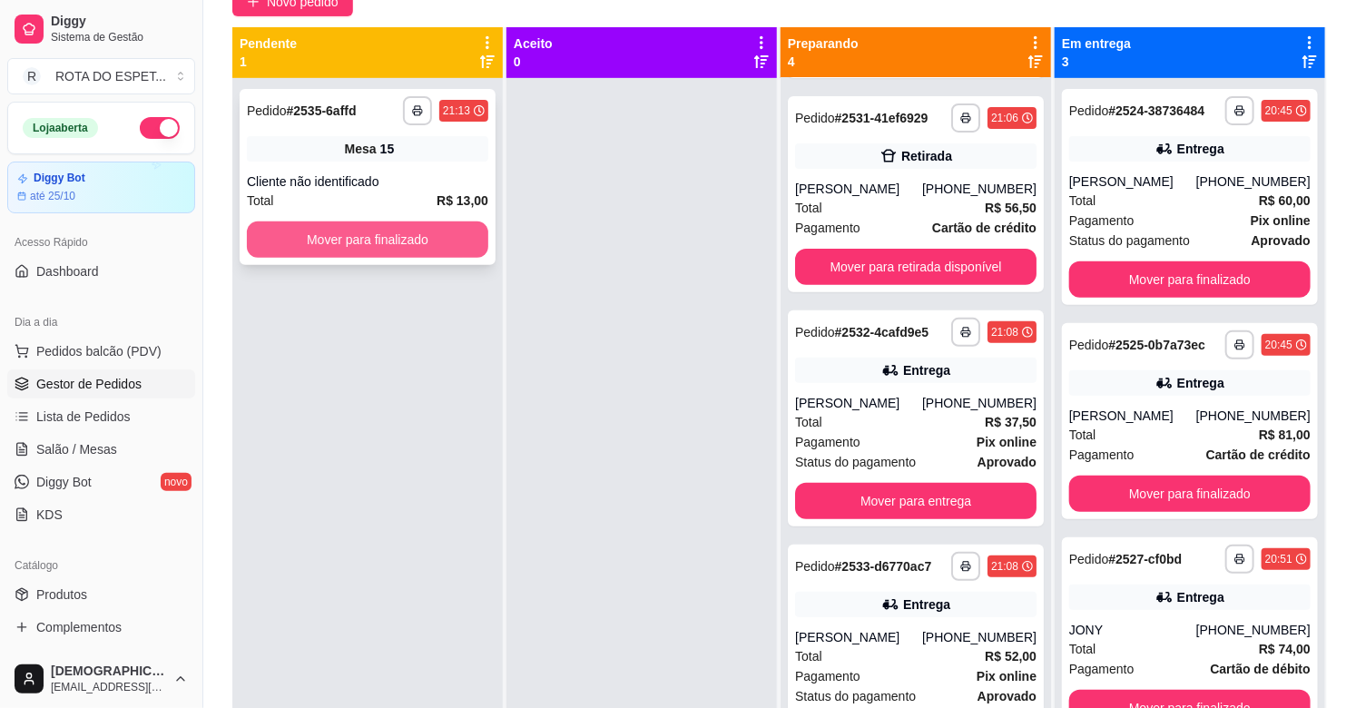
click at [455, 228] on button "Mover para finalizado" at bounding box center [367, 239] width 241 height 36
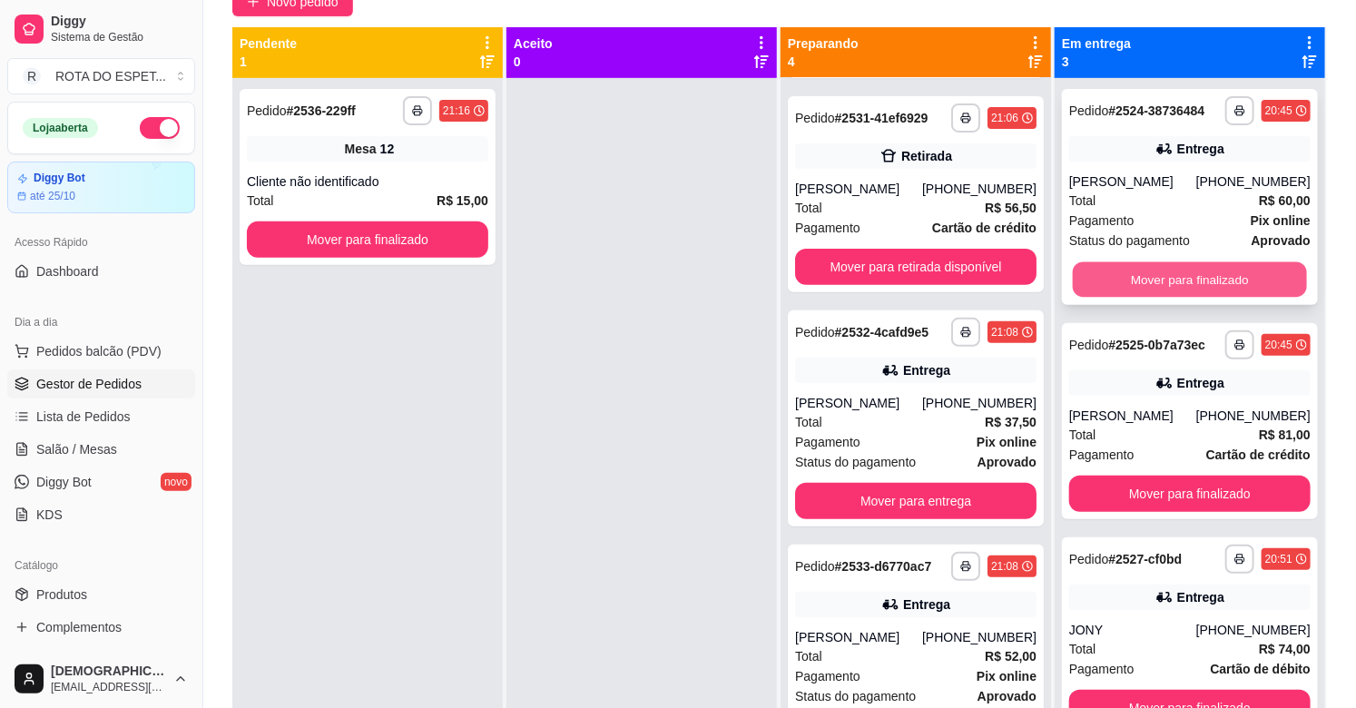
click at [1194, 281] on button "Mover para finalizado" at bounding box center [1189, 279] width 234 height 35
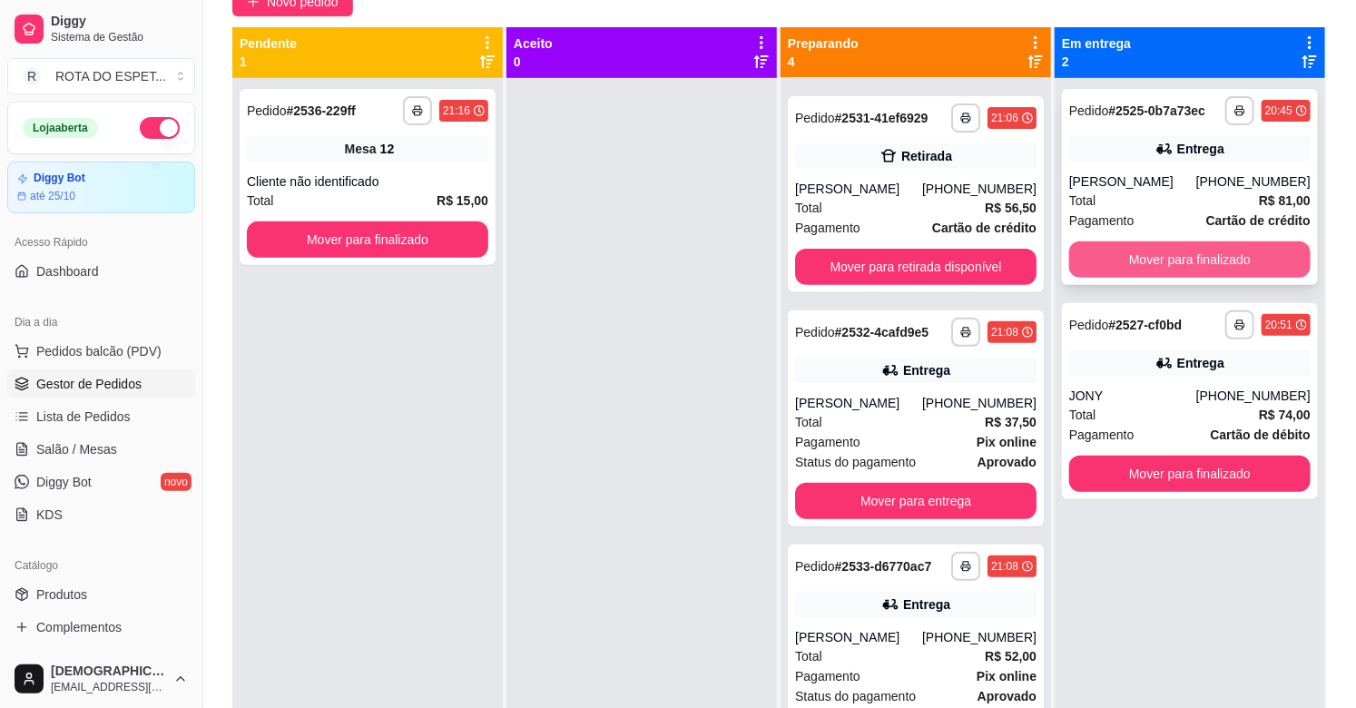
click at [1210, 248] on button "Mover para finalizado" at bounding box center [1189, 259] width 241 height 36
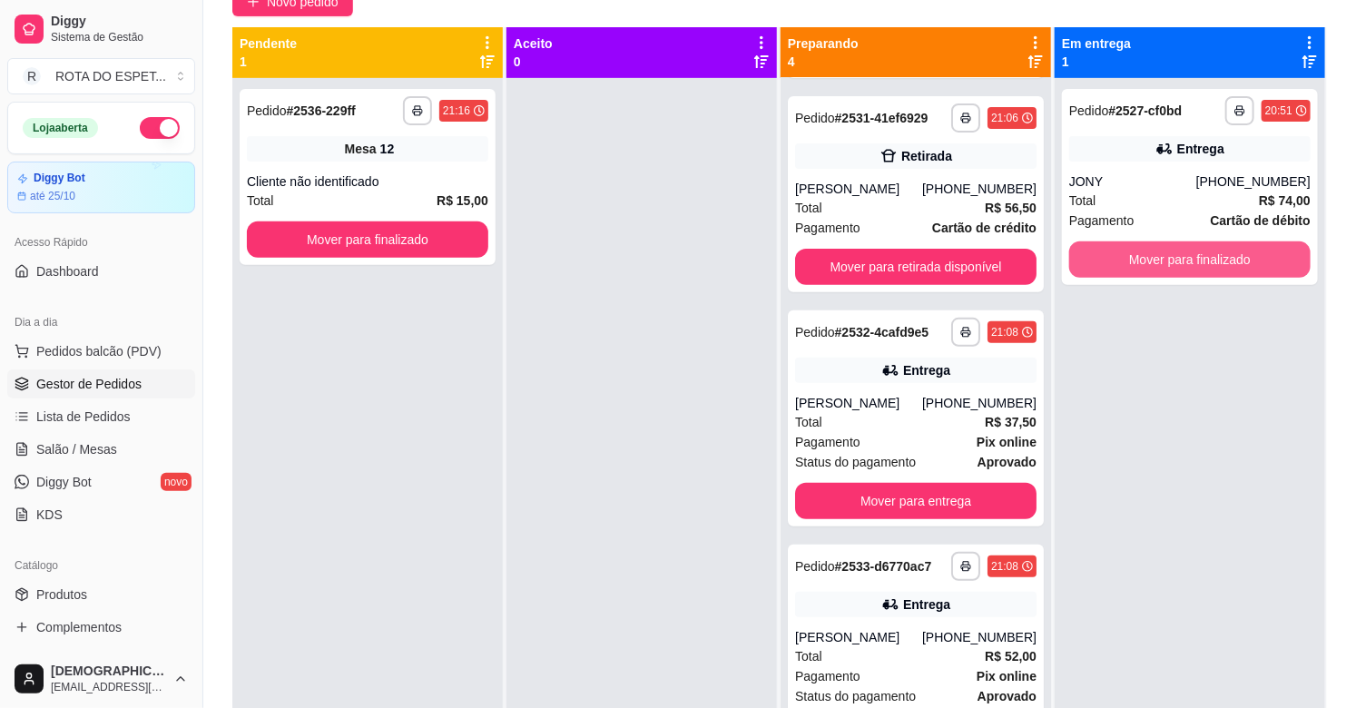
click at [1210, 248] on button "Mover para finalizado" at bounding box center [1189, 259] width 241 height 36
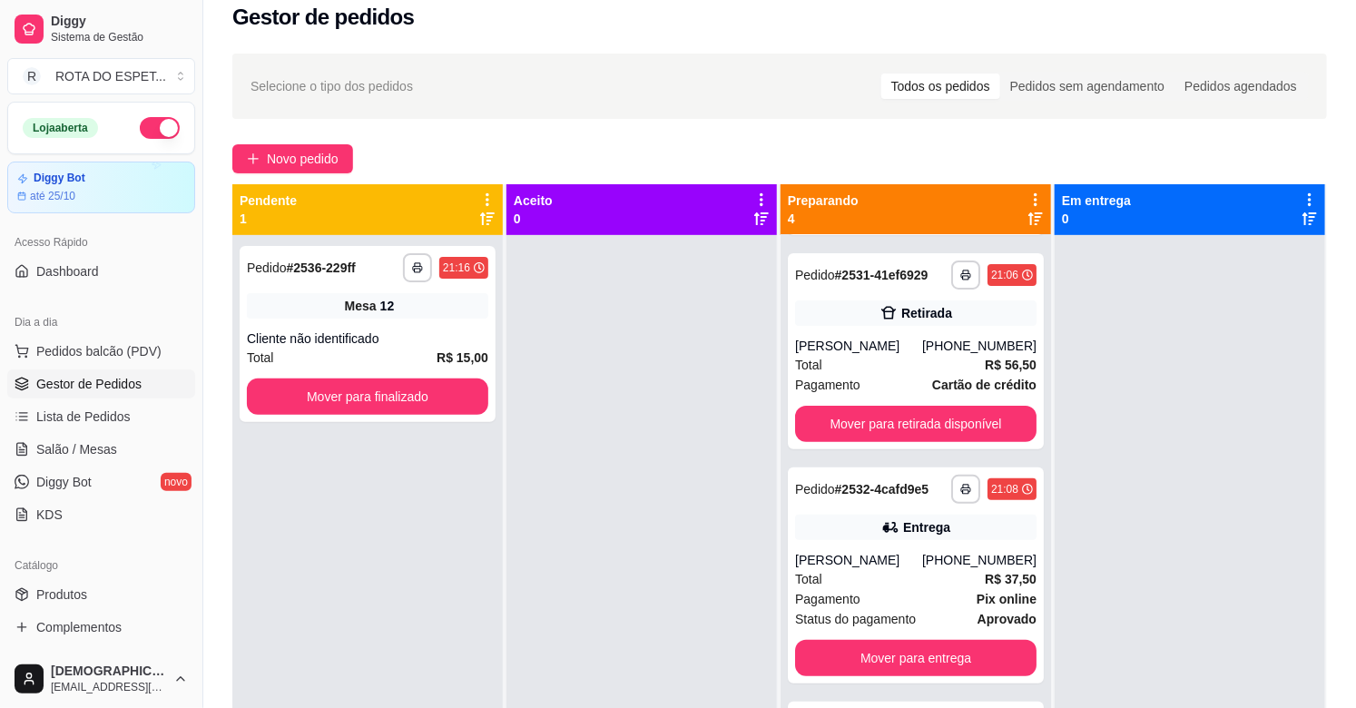
scroll to position [0, 0]
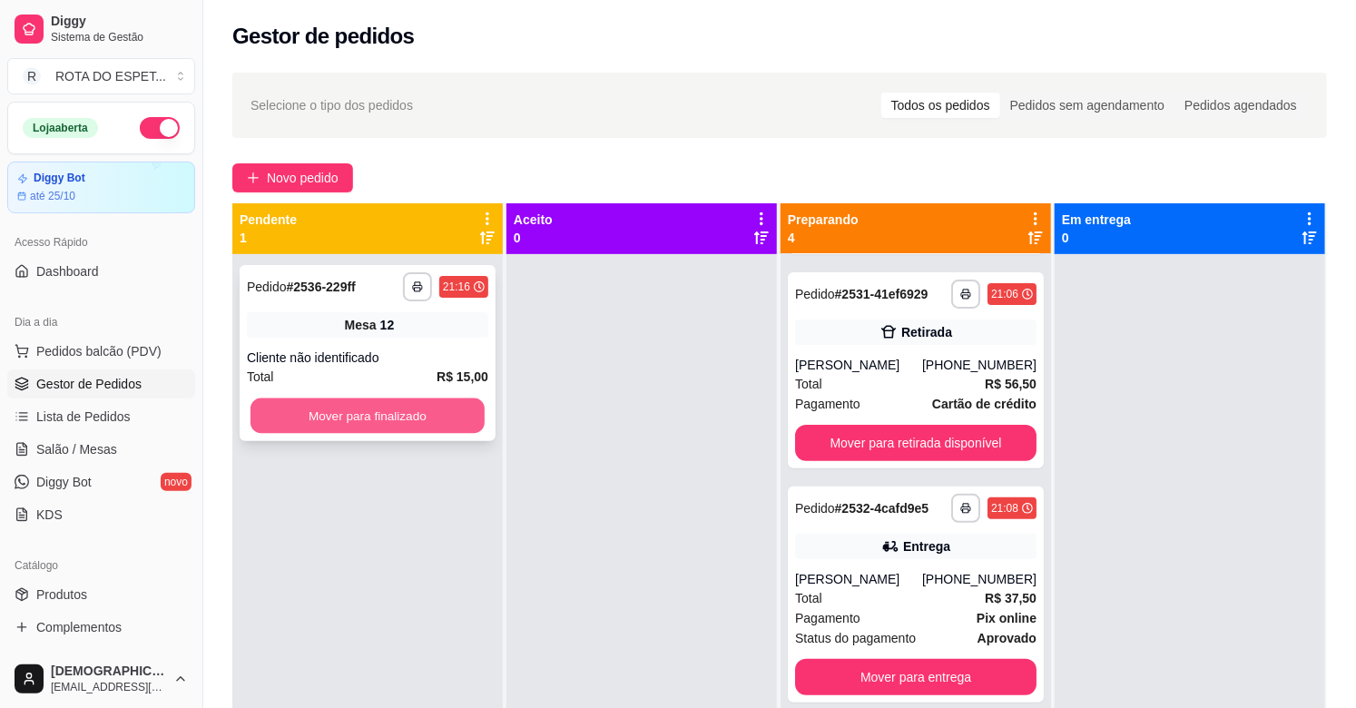
click at [408, 411] on button "Mover para finalizado" at bounding box center [367, 415] width 234 height 35
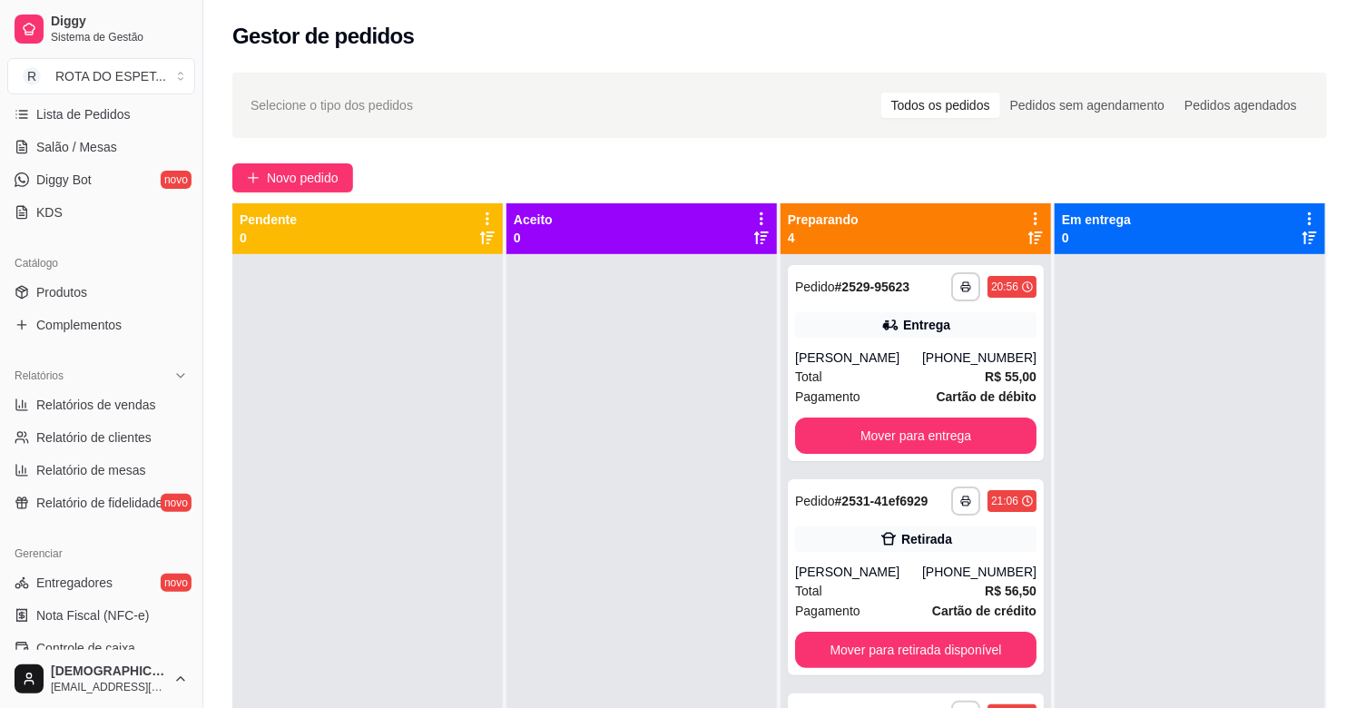
scroll to position [597, 0]
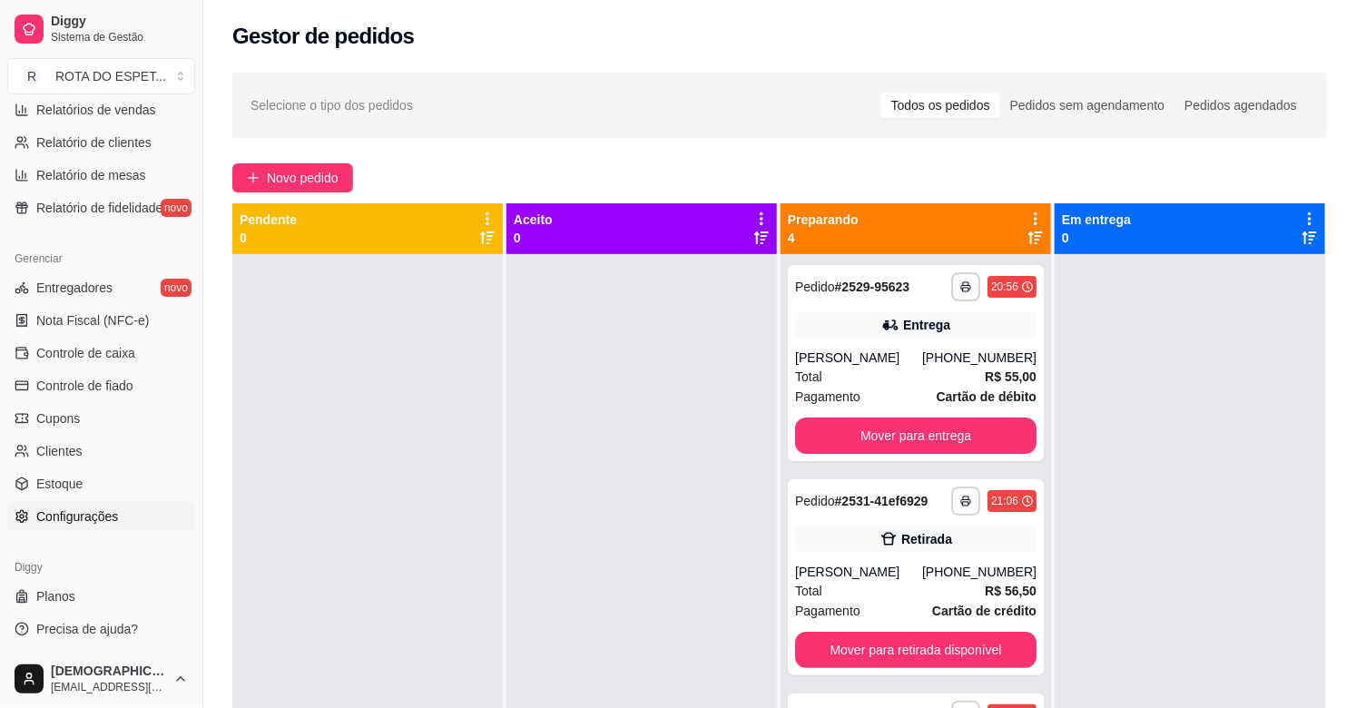
click at [115, 518] on span "Configurações" at bounding box center [77, 516] width 82 height 18
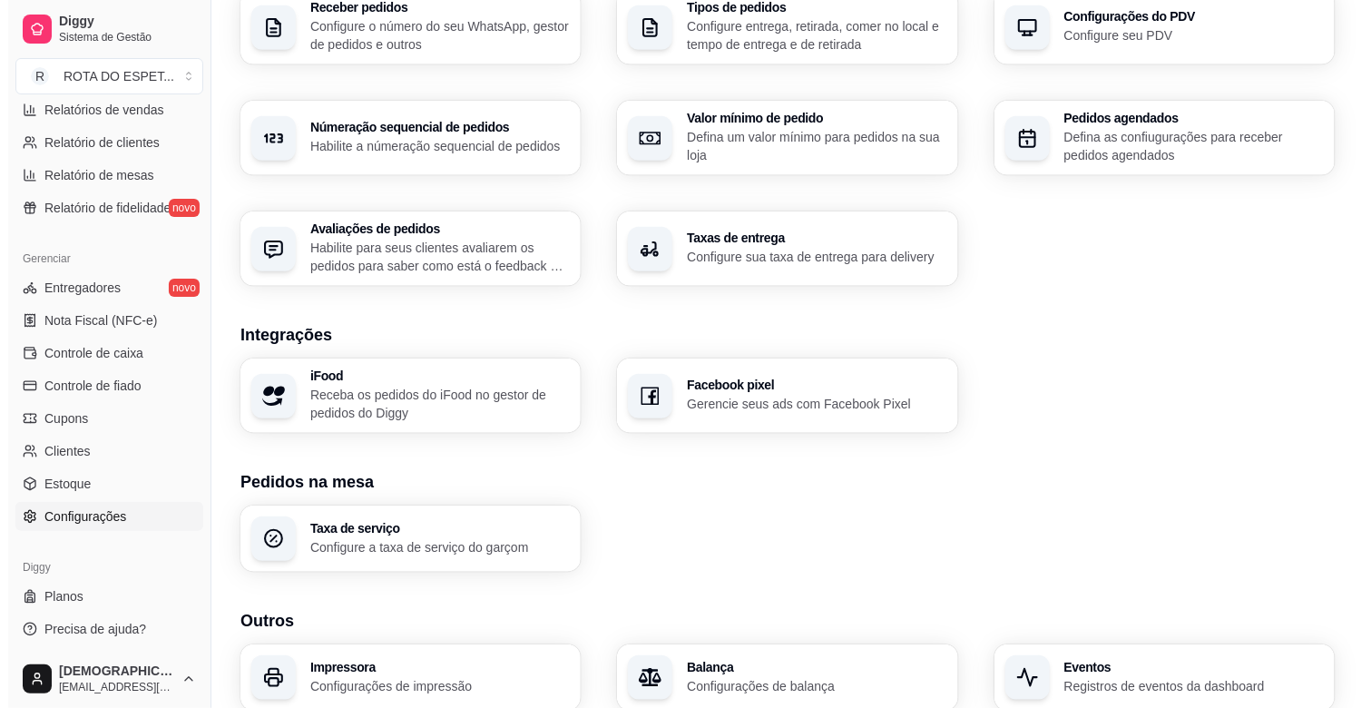
scroll to position [563, 0]
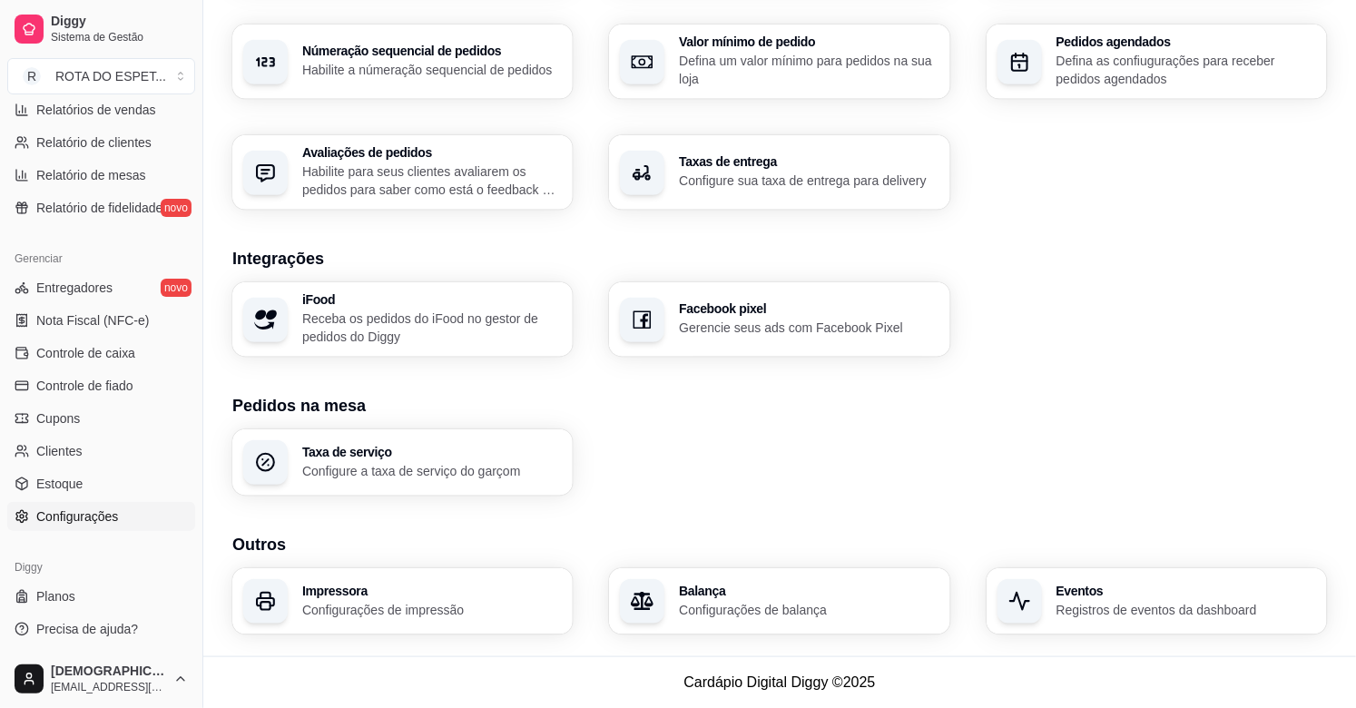
click at [406, 614] on p "Configurações de impressão" at bounding box center [431, 610] width 259 height 18
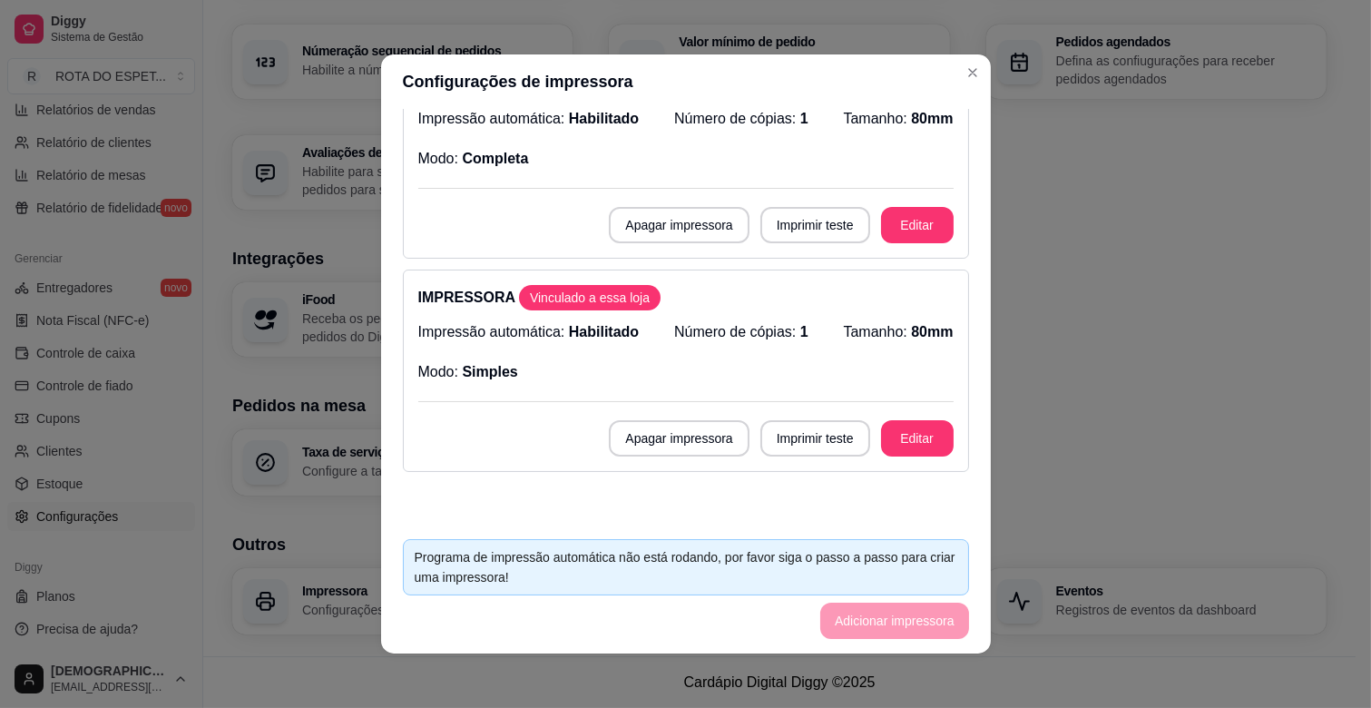
scroll to position [101, 0]
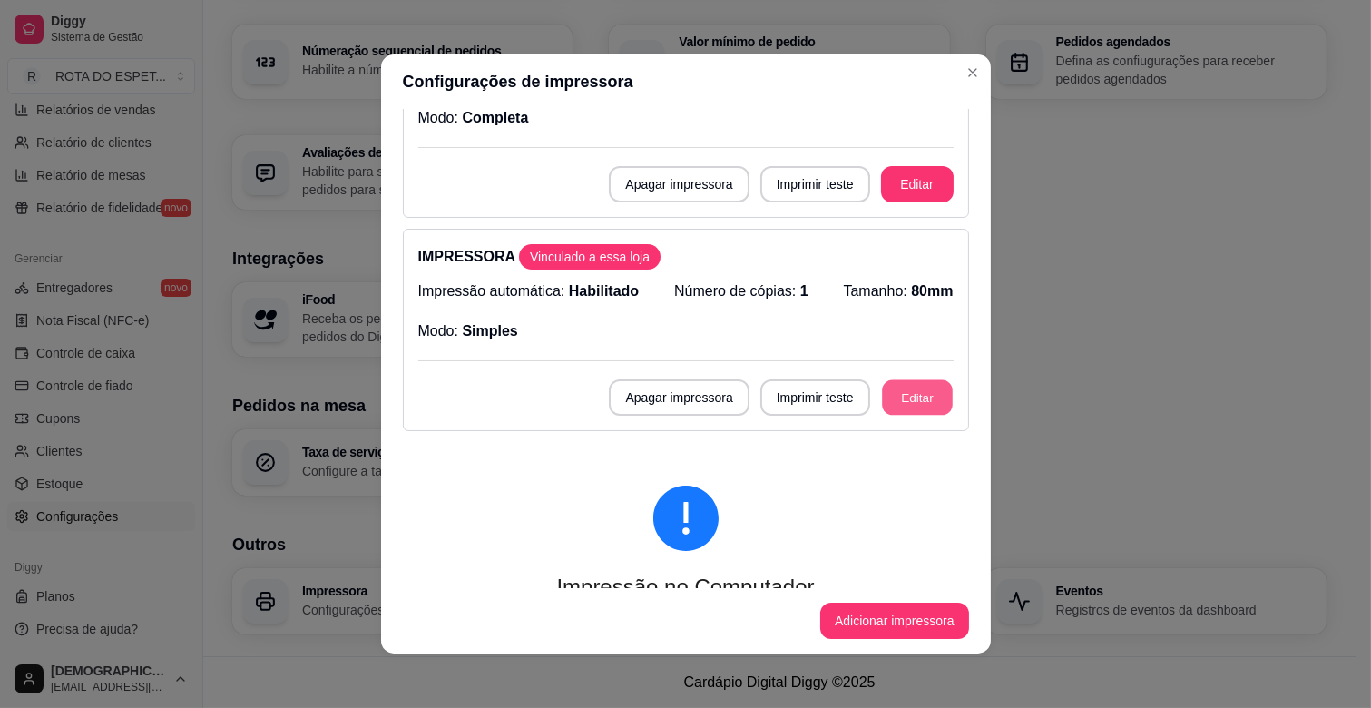
click at [882, 409] on button "Editar" at bounding box center [917, 397] width 71 height 35
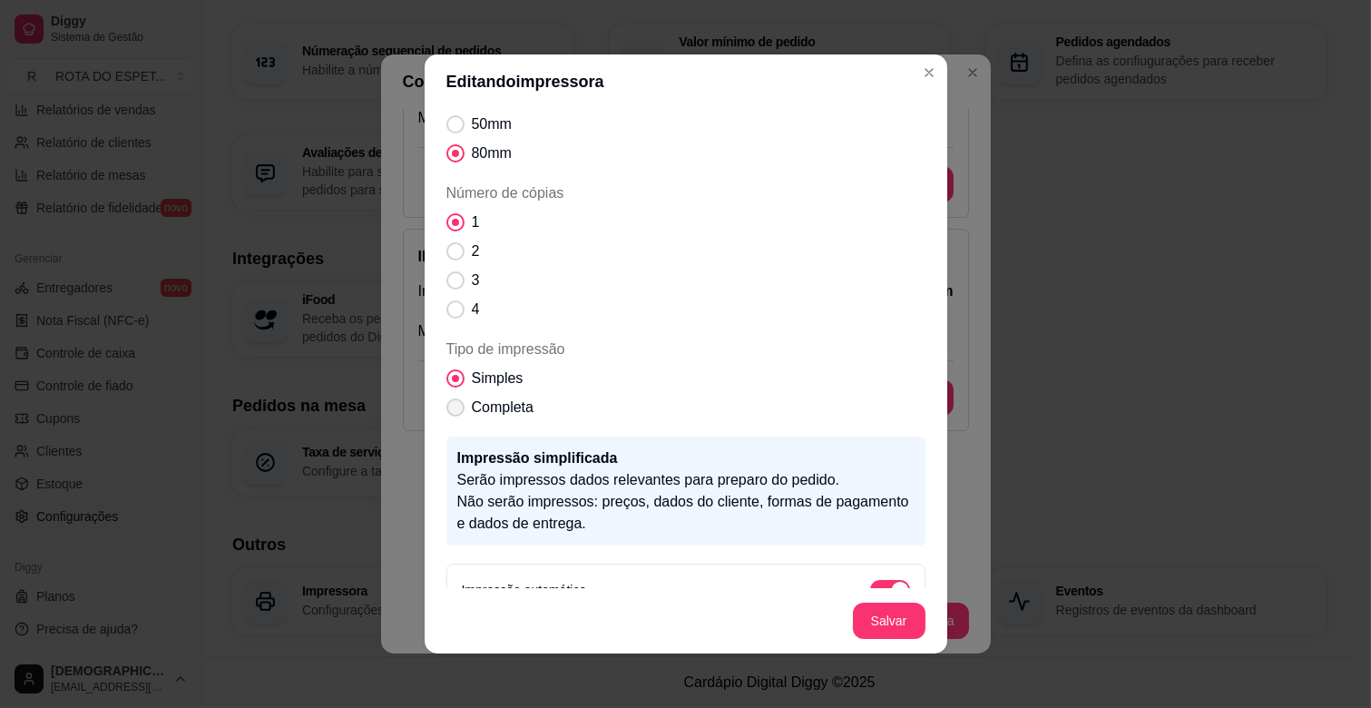
click at [446, 406] on span "Tipo de impressão" at bounding box center [455, 407] width 18 height 18
click at [446, 411] on input "Completa" at bounding box center [451, 417] width 12 height 12
radio input "true"
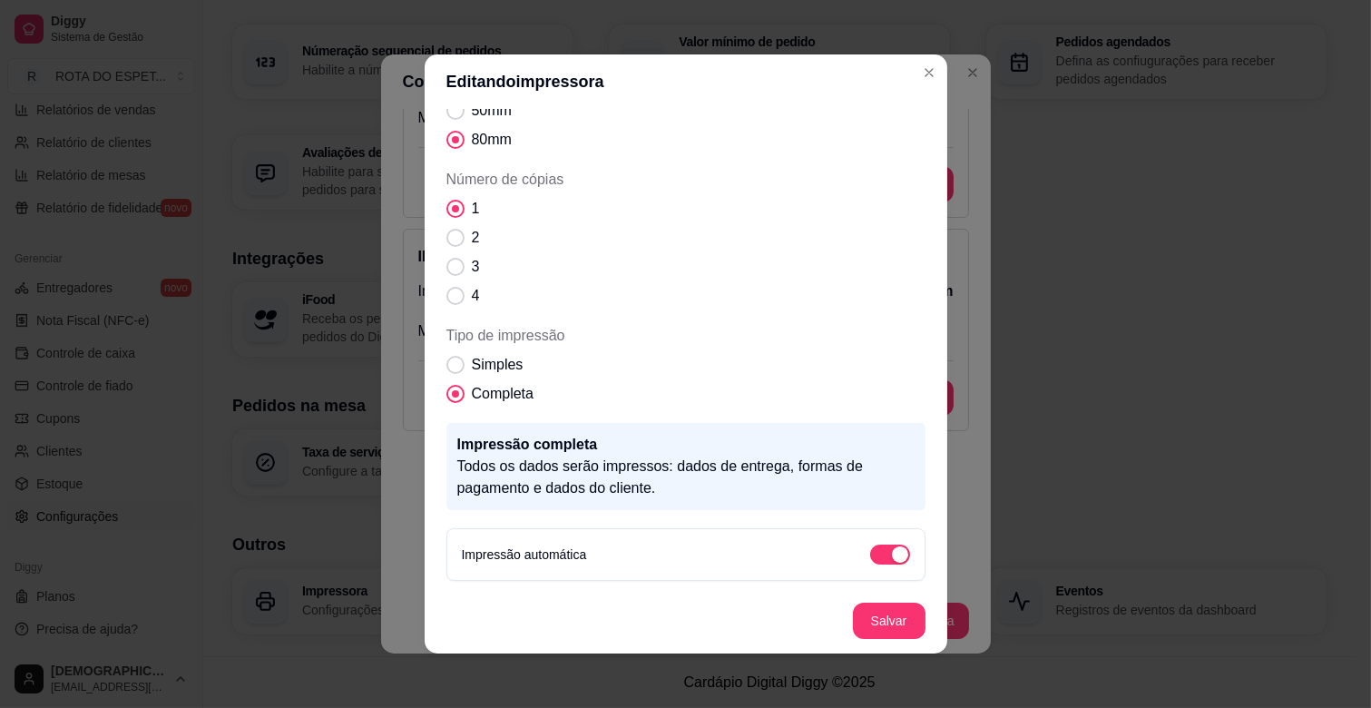
scroll to position [4, 0]
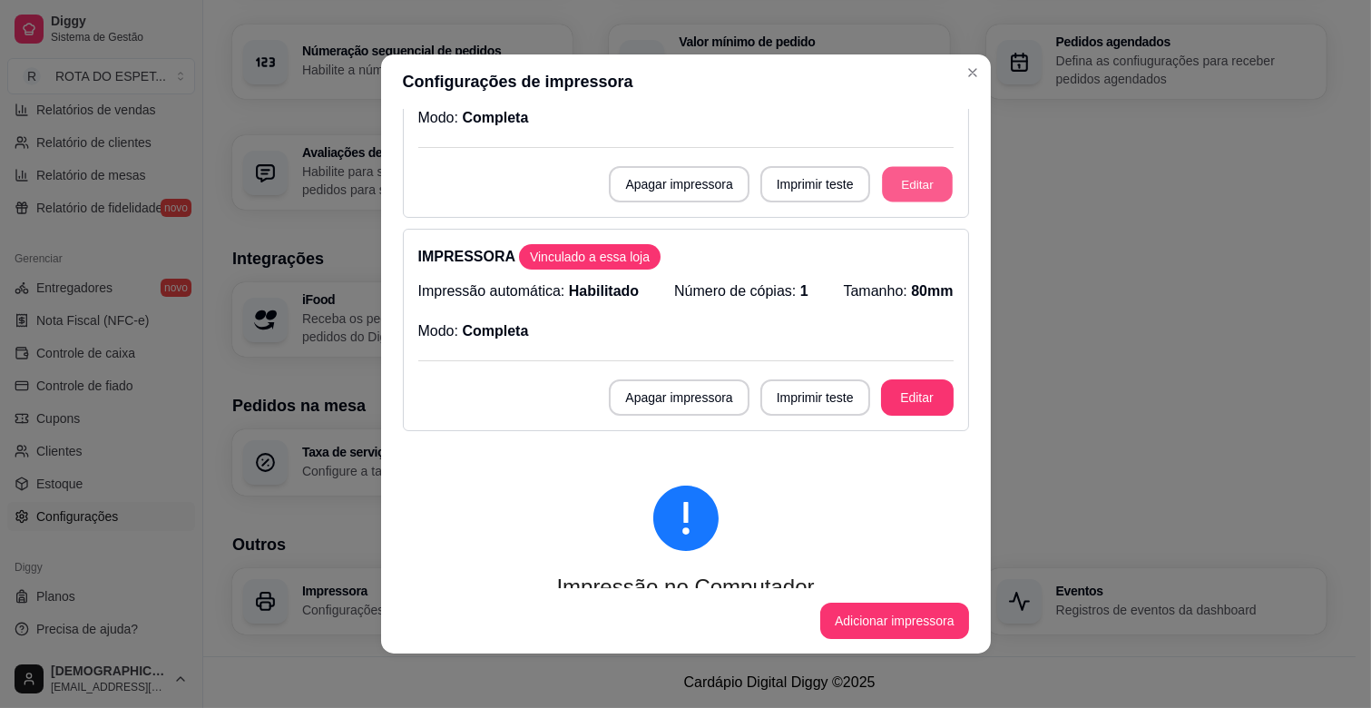
click at [882, 179] on button "Editar" at bounding box center [917, 184] width 71 height 35
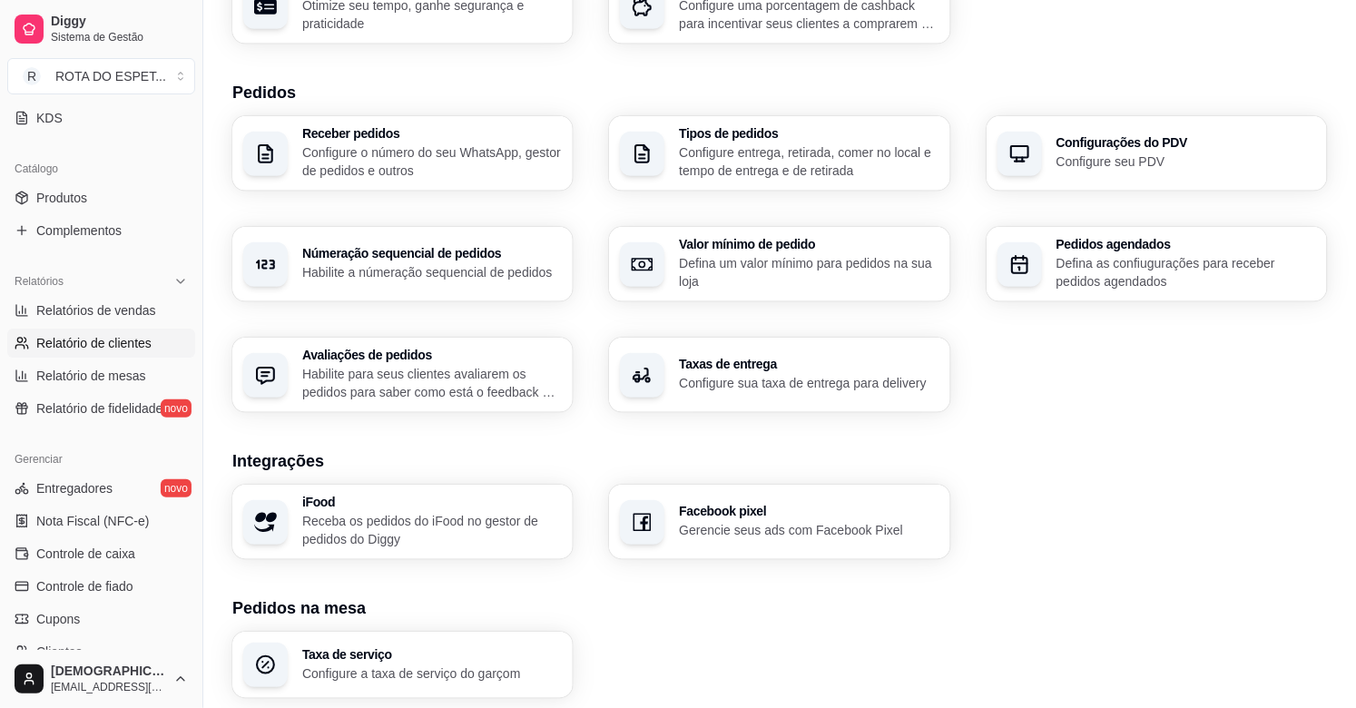
scroll to position [93, 0]
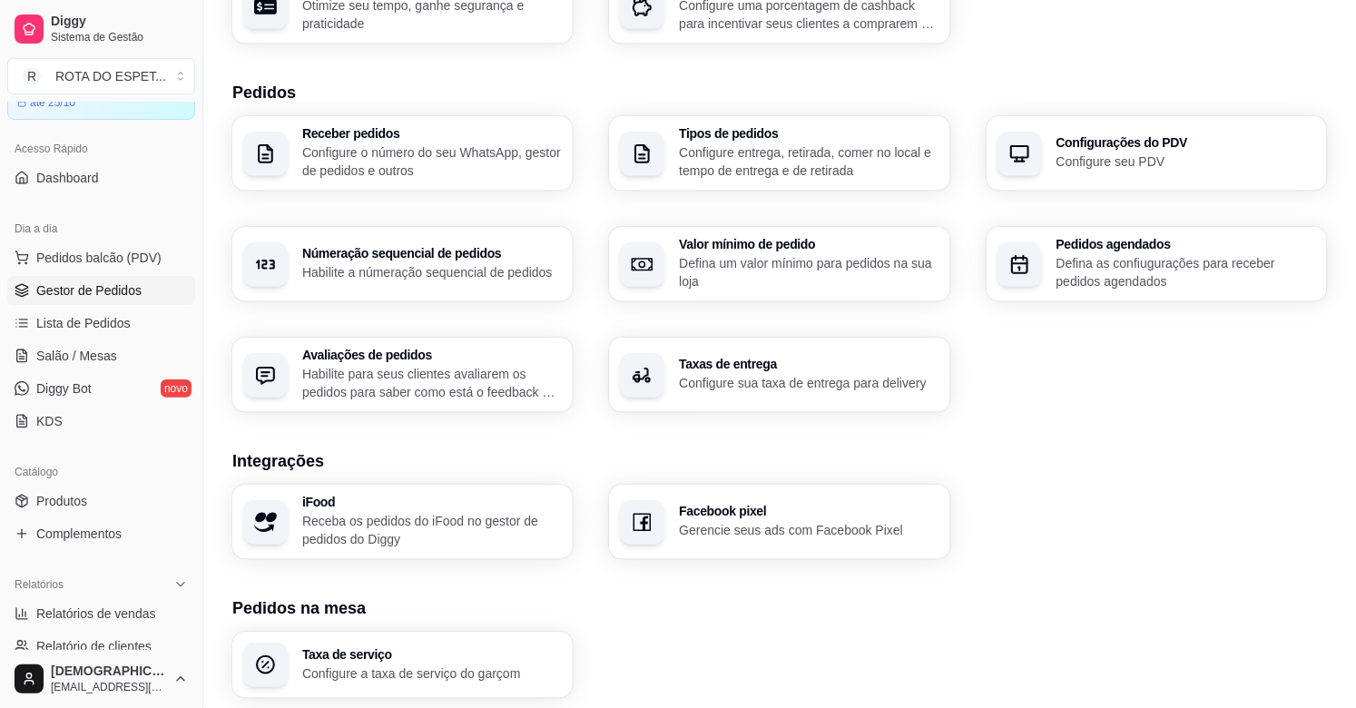
click at [105, 292] on span "Gestor de Pedidos" at bounding box center [88, 290] width 105 height 18
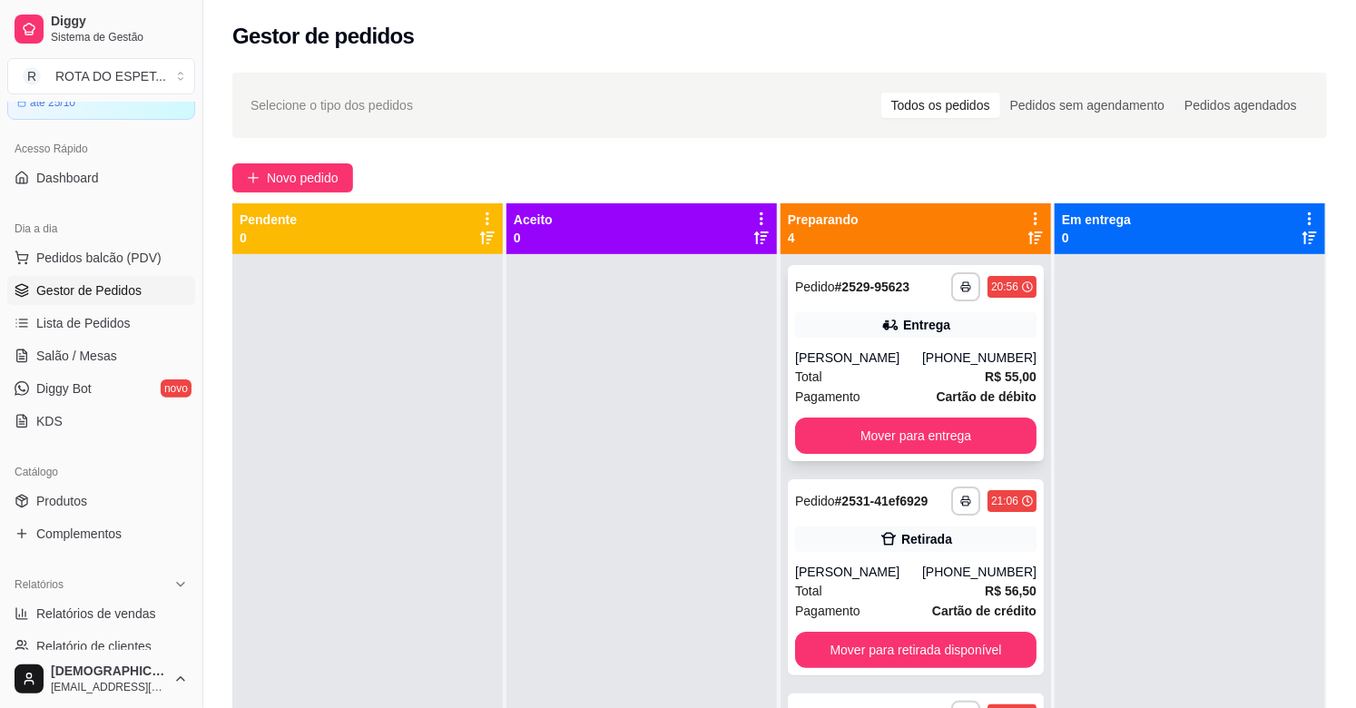
click at [886, 296] on div "Pedido # 2529-95623" at bounding box center [852, 287] width 114 height 22
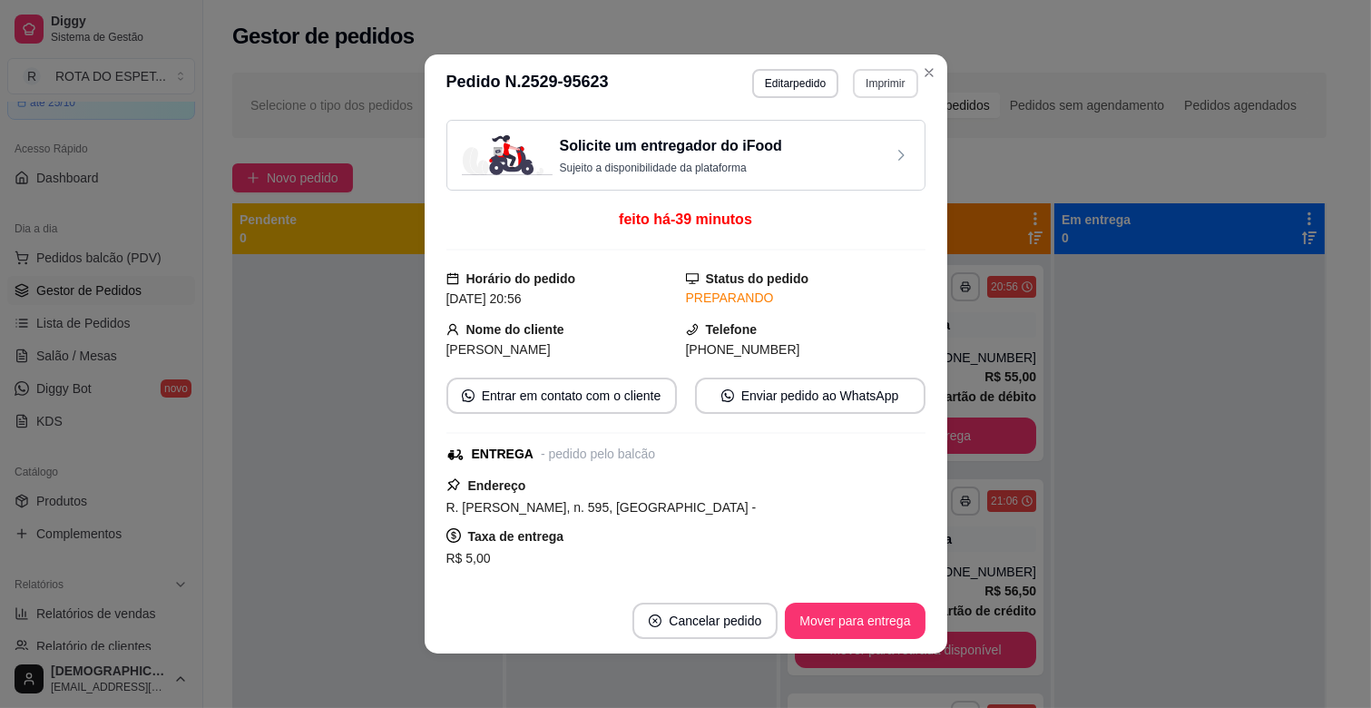
click at [872, 86] on button "Imprimir" at bounding box center [885, 83] width 64 height 29
click at [828, 177] on button "IMPRESSORA" at bounding box center [842, 184] width 141 height 28
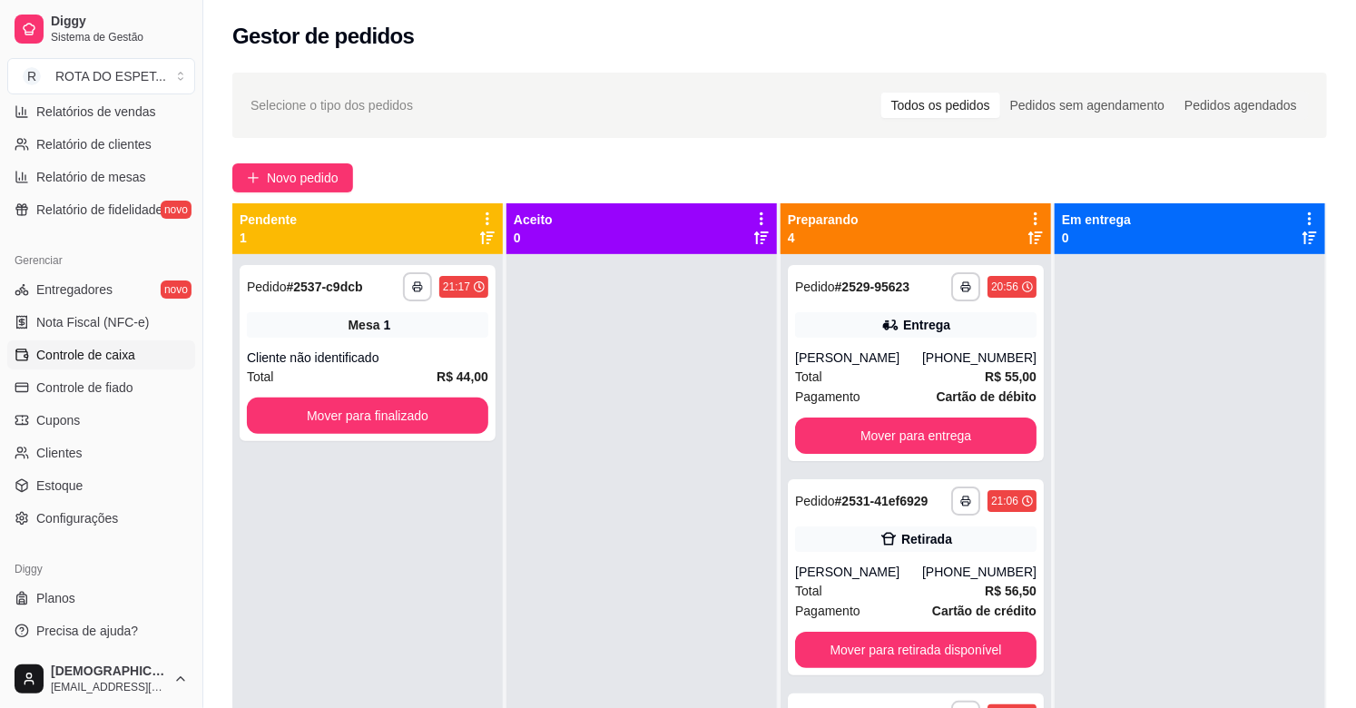
scroll to position [597, 0]
click at [109, 530] on div "Gerenciar Entregadores novo Nota Fiscal (NFC-e) Controle de caixa Controle de f…" at bounding box center [101, 387] width 202 height 301
click at [110, 524] on span "Configurações" at bounding box center [77, 516] width 82 height 18
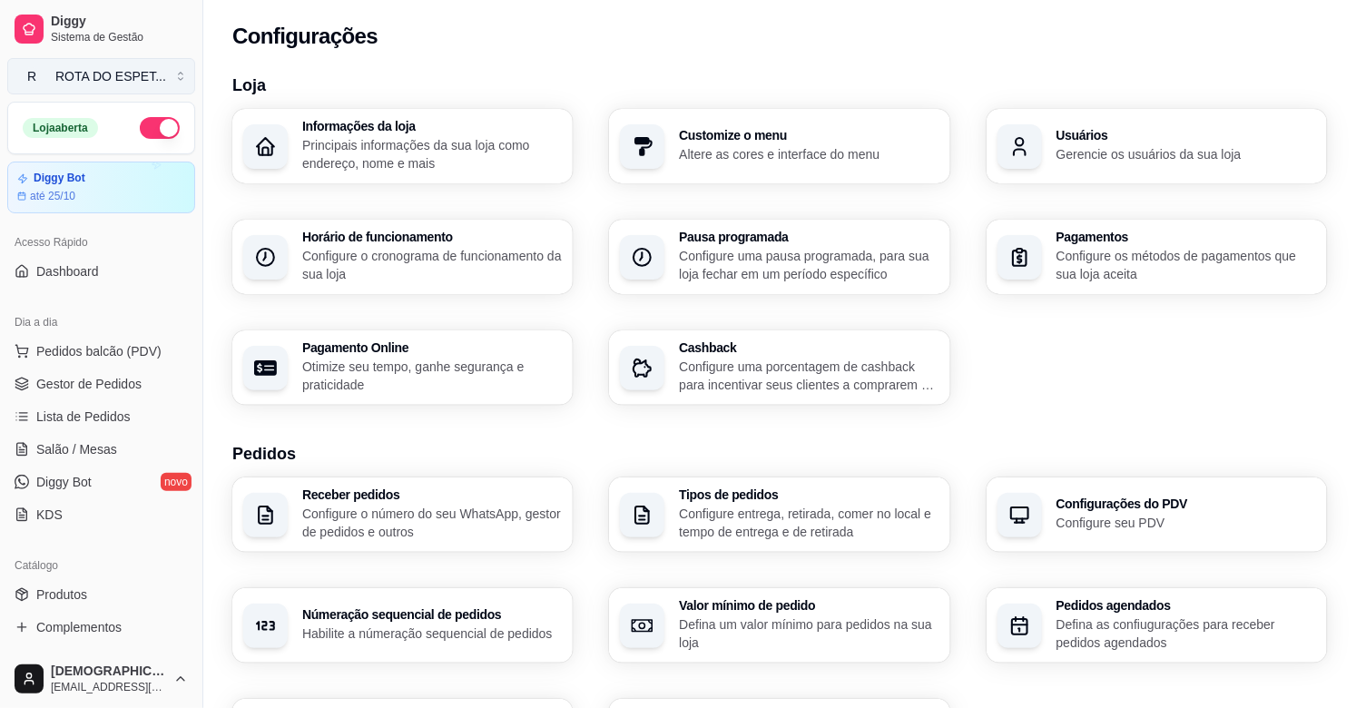
click at [69, 67] on div "ROTA DO ESPET ..." at bounding box center [110, 76] width 111 height 18
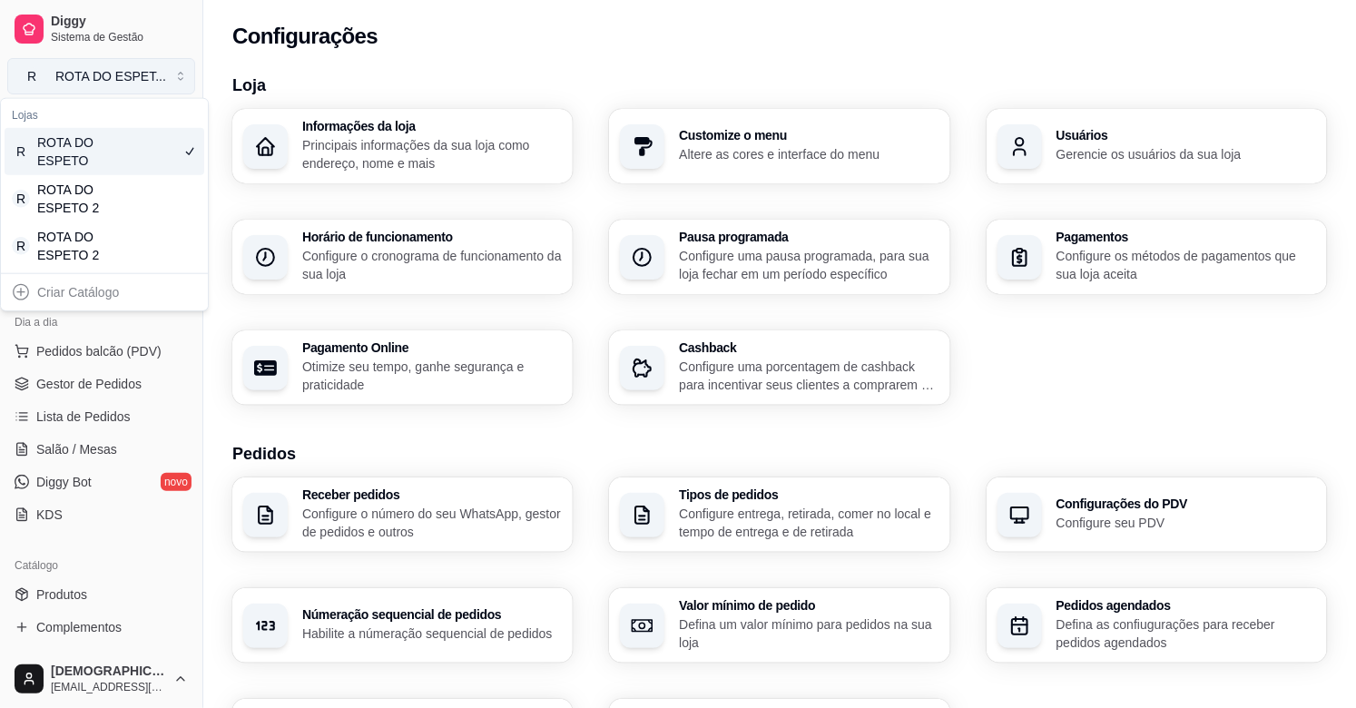
click at [130, 70] on div "ROTA DO ESPET ..." at bounding box center [110, 76] width 111 height 18
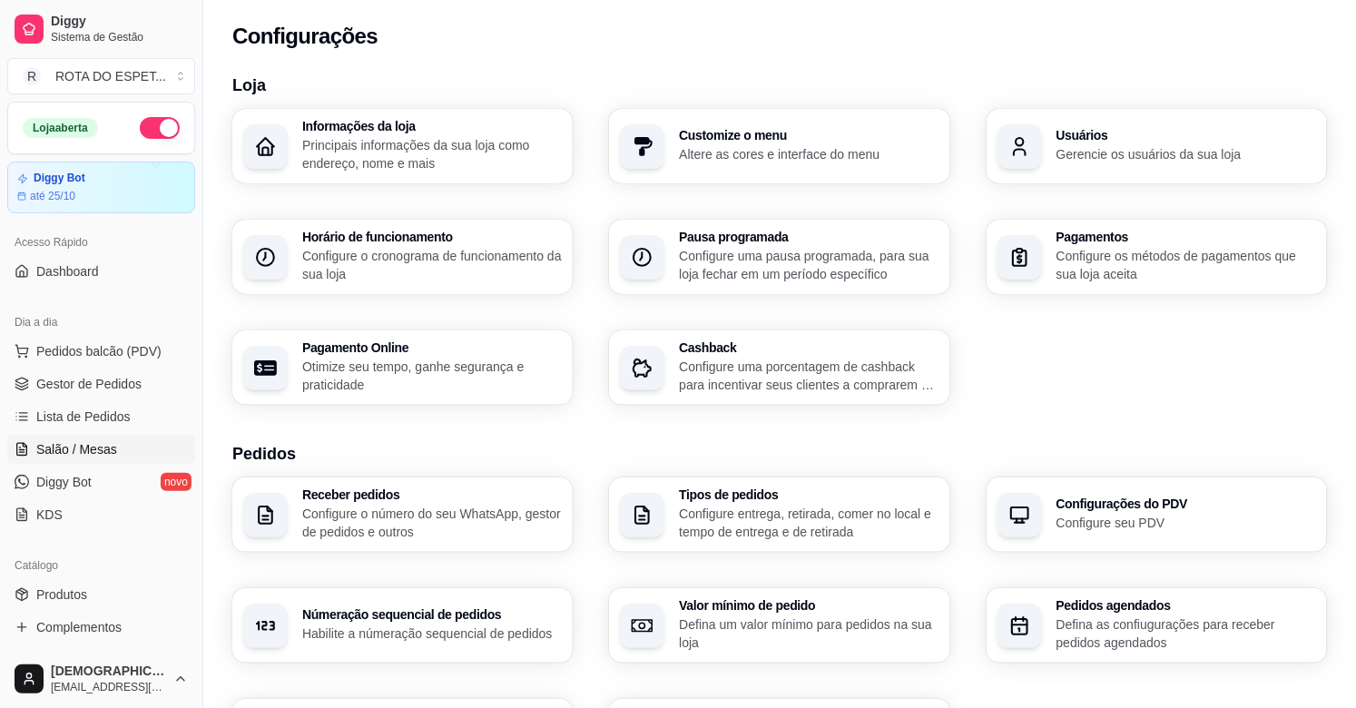
click at [86, 446] on span "Salão / Mesas" at bounding box center [76, 449] width 81 height 18
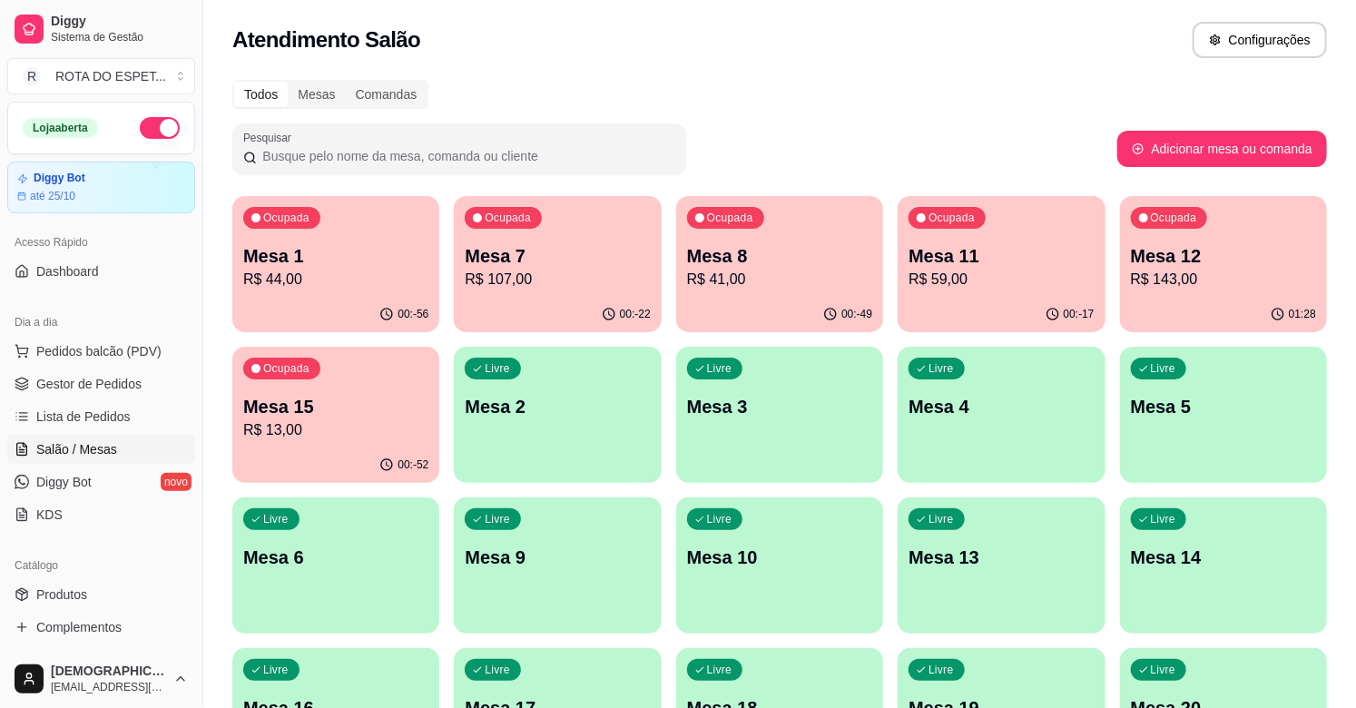
click at [753, 263] on p "Mesa 8" at bounding box center [779, 255] width 185 height 25
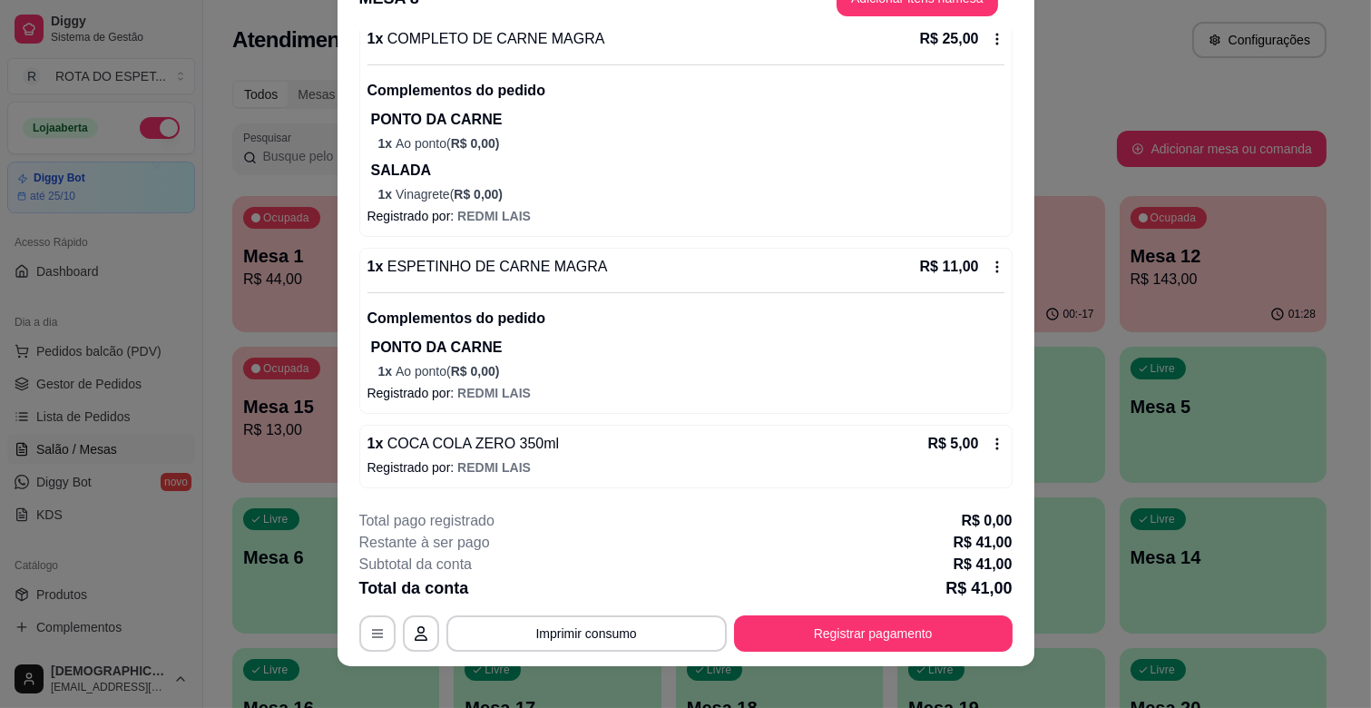
scroll to position [54, 0]
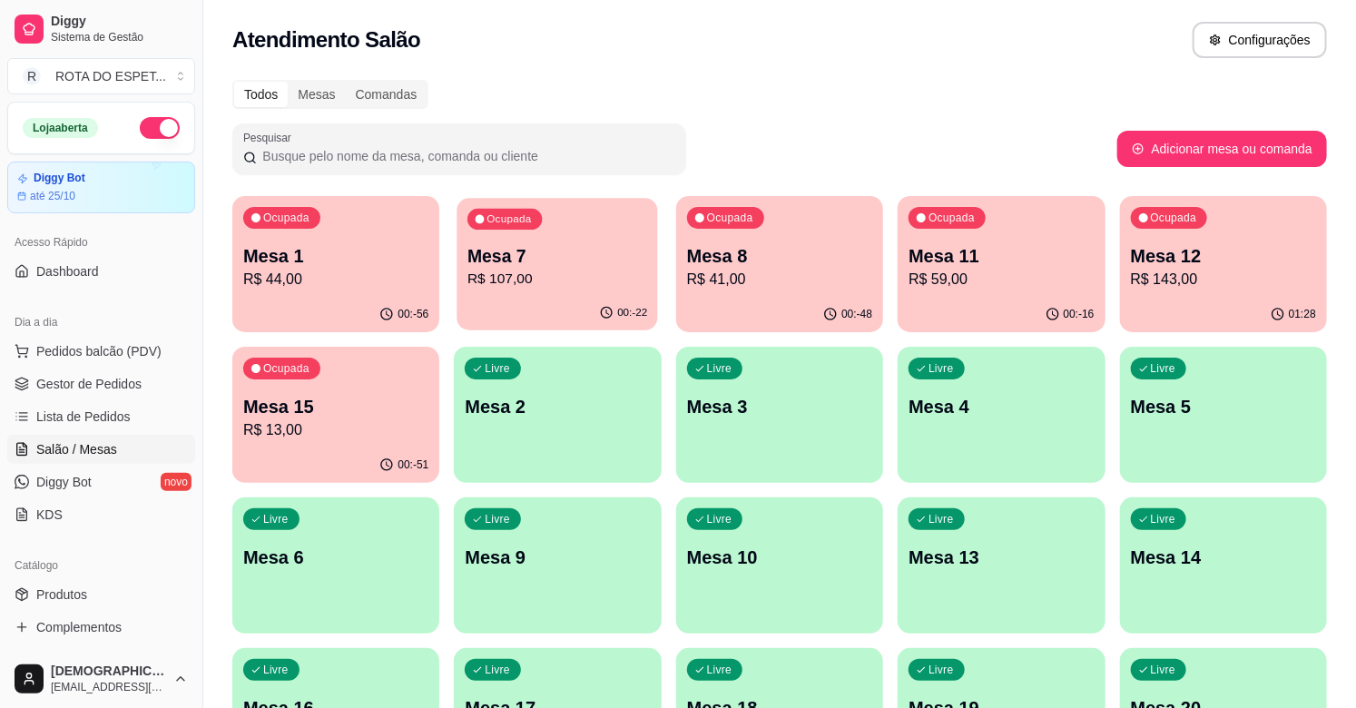
click at [555, 210] on div "Ocupada Mesa 7 R$ 107,00" at bounding box center [557, 247] width 201 height 98
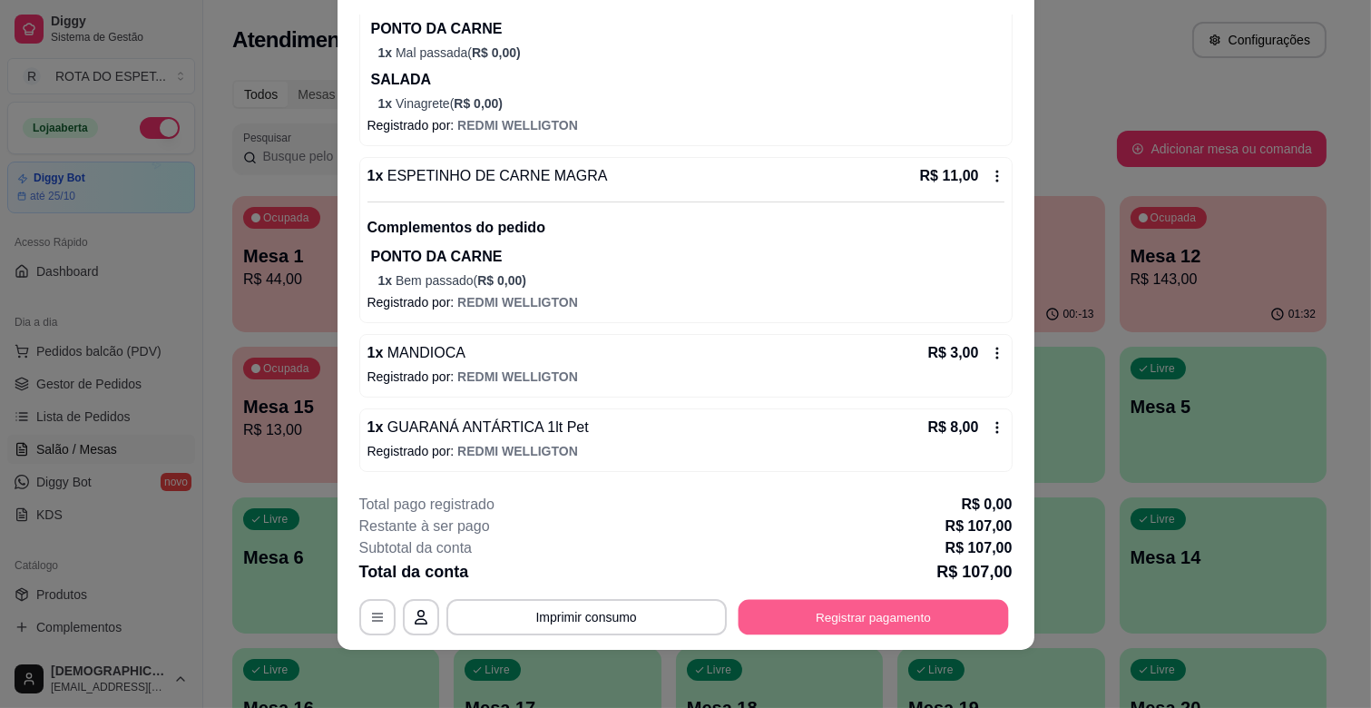
click at [905, 622] on button "Registrar pagamento" at bounding box center [873, 617] width 270 height 35
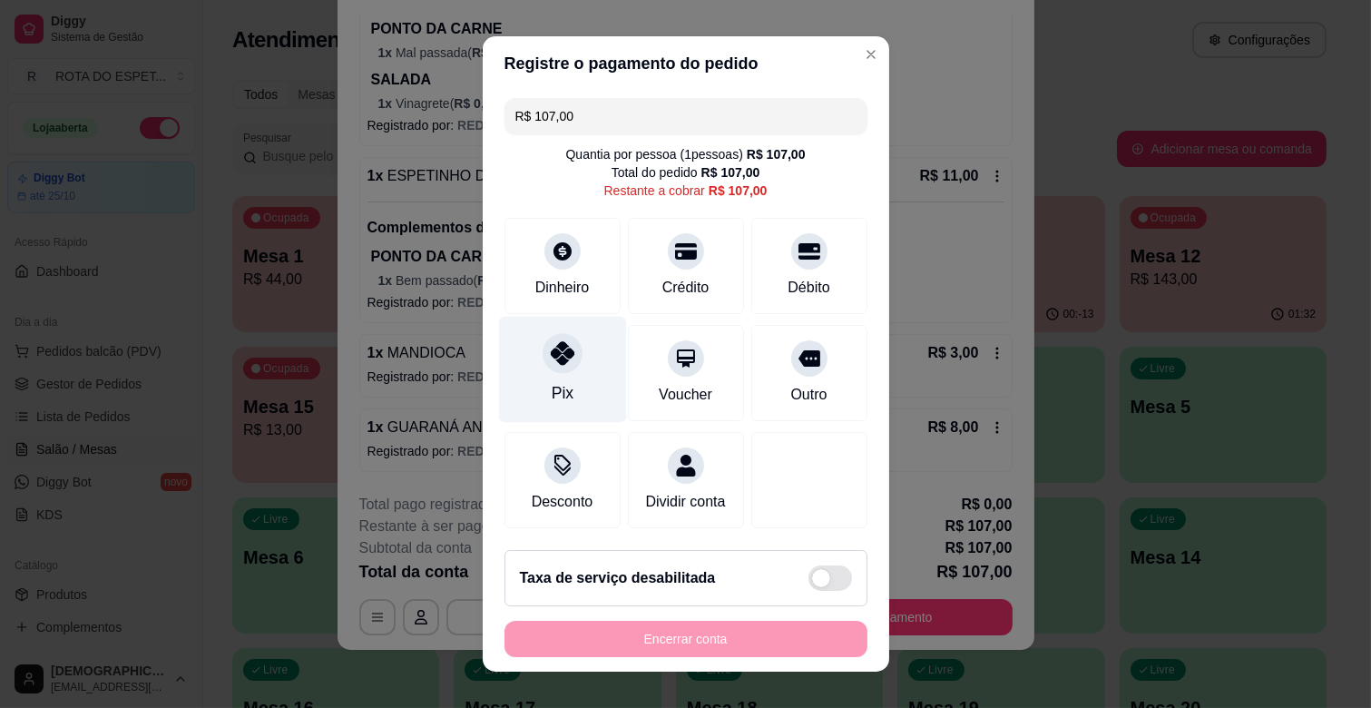
click at [517, 364] on div "Pix" at bounding box center [562, 370] width 128 height 106
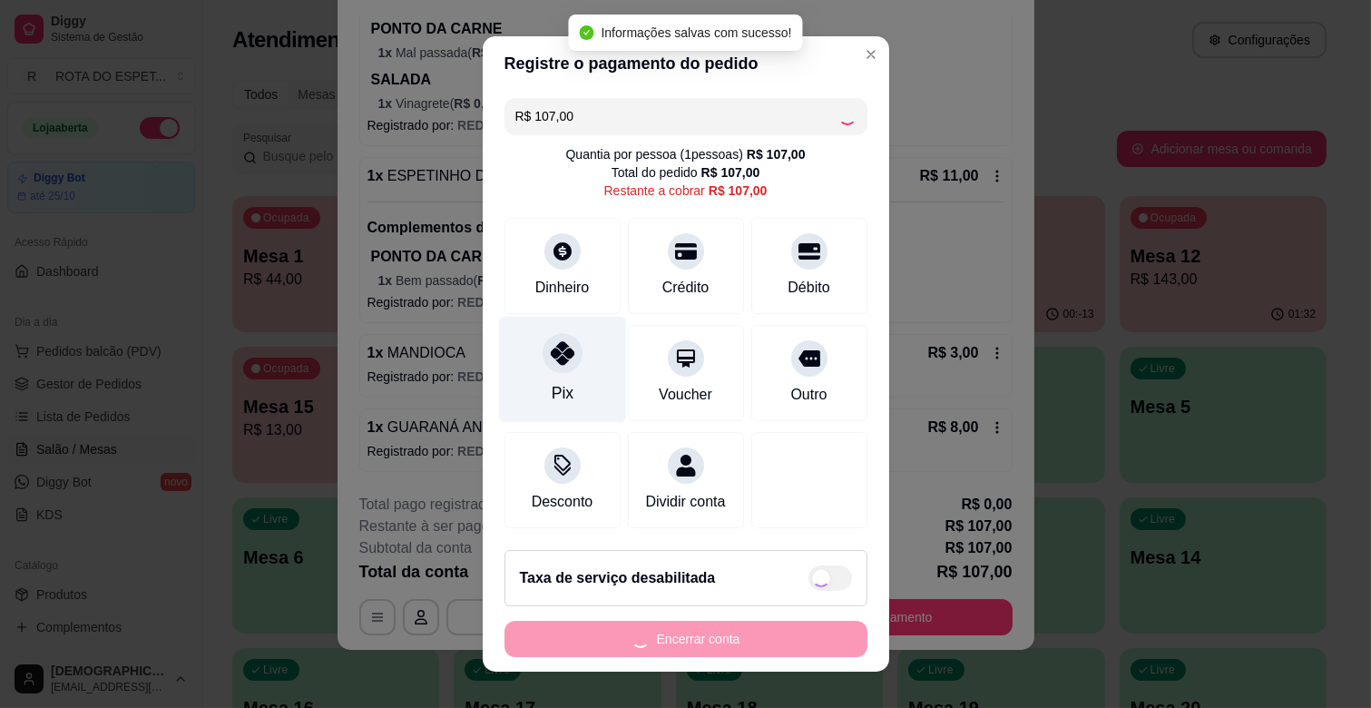
type input "R$ 0,00"
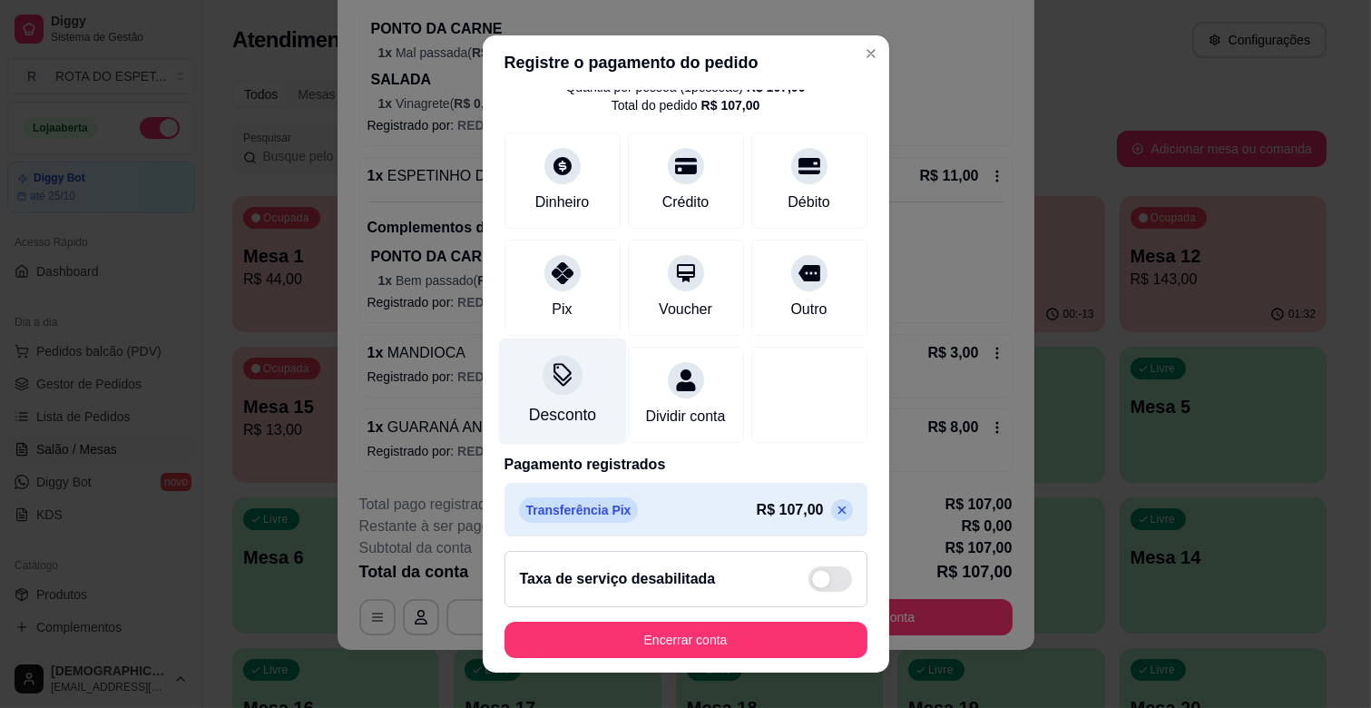
scroll to position [96, 0]
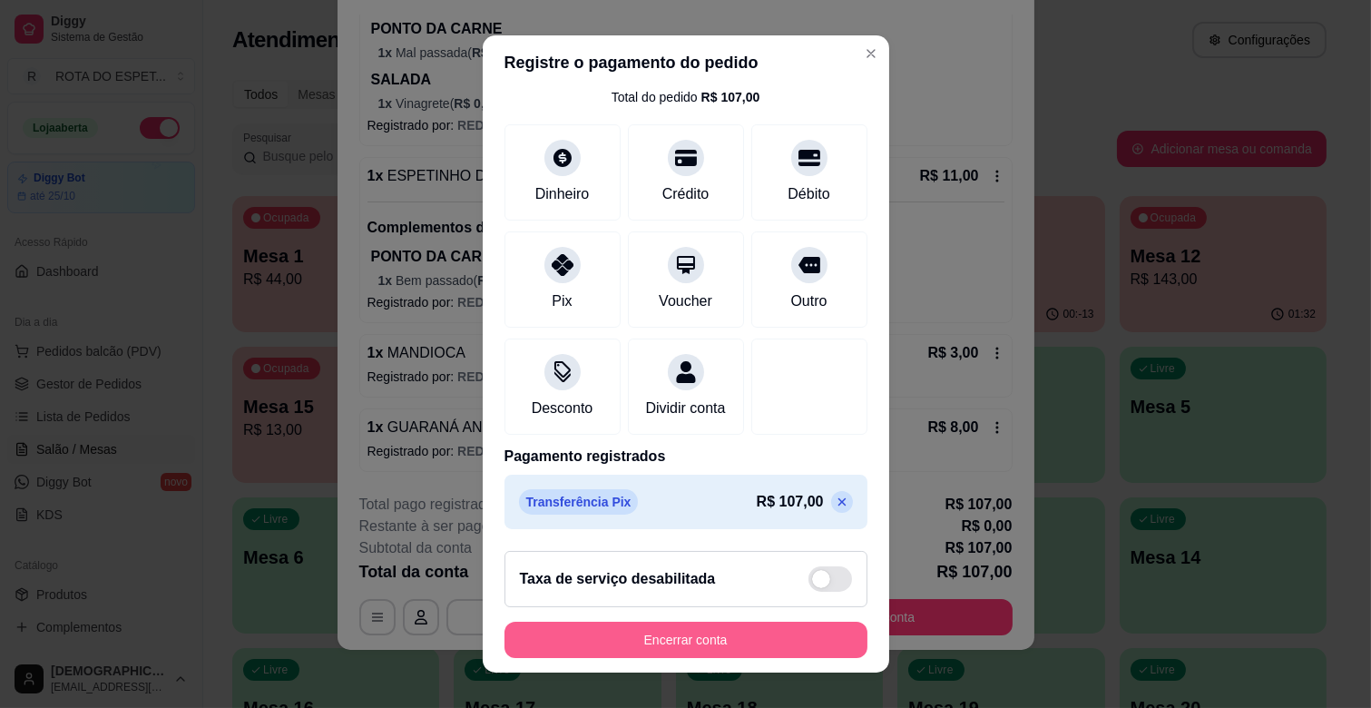
click at [704, 639] on button "Encerrar conta" at bounding box center [685, 640] width 363 height 36
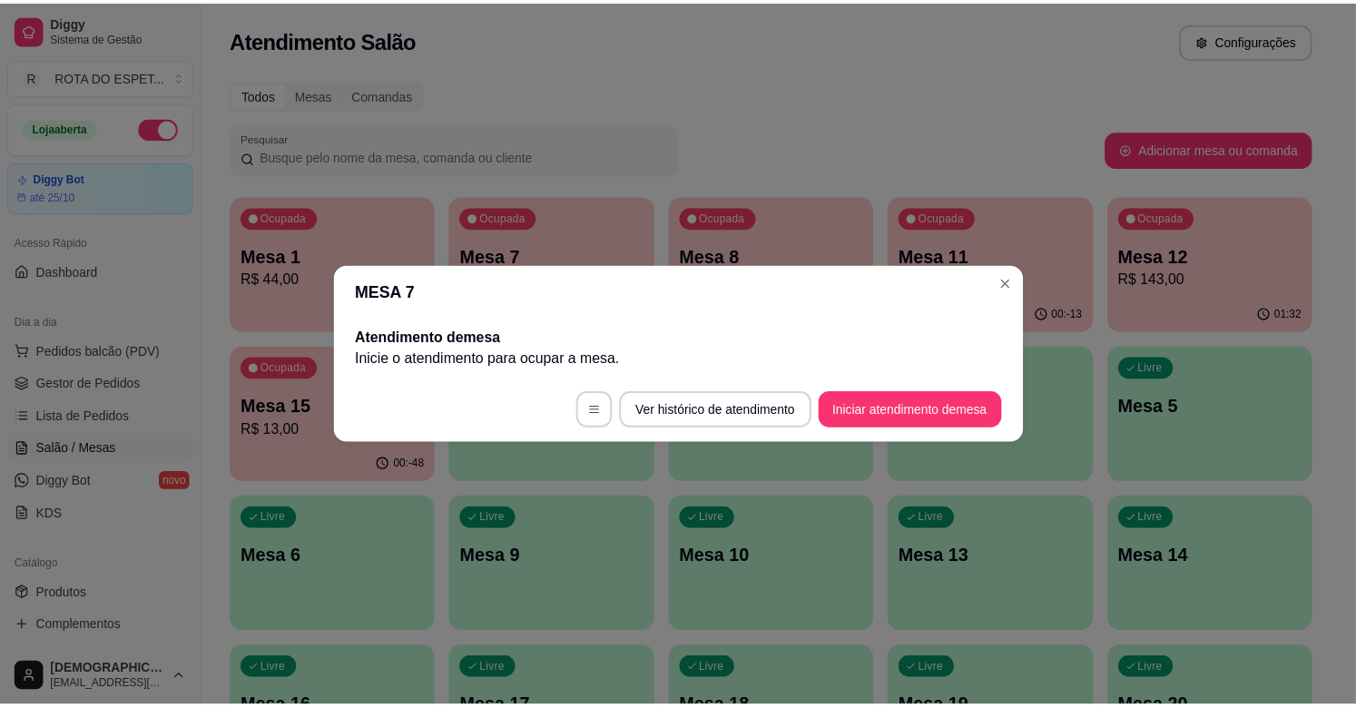
scroll to position [0, 0]
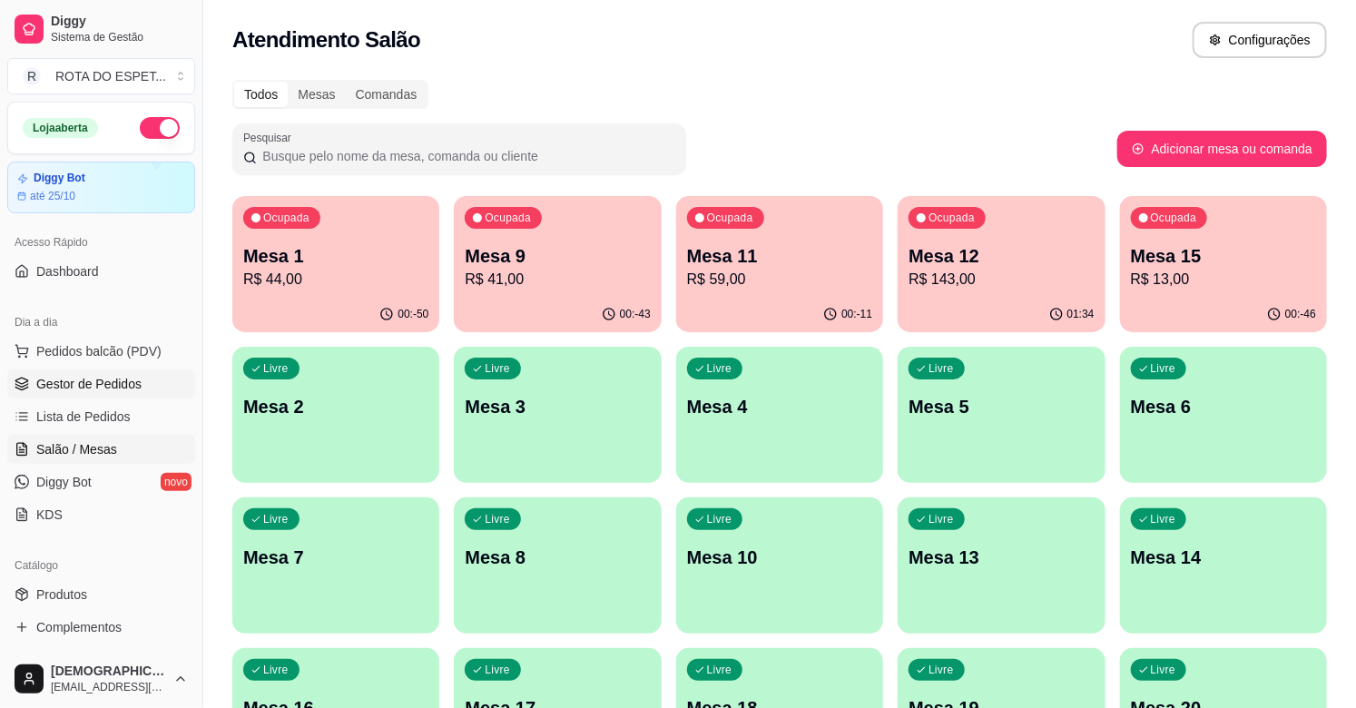
click at [106, 393] on link "Gestor de Pedidos" at bounding box center [101, 383] width 188 height 29
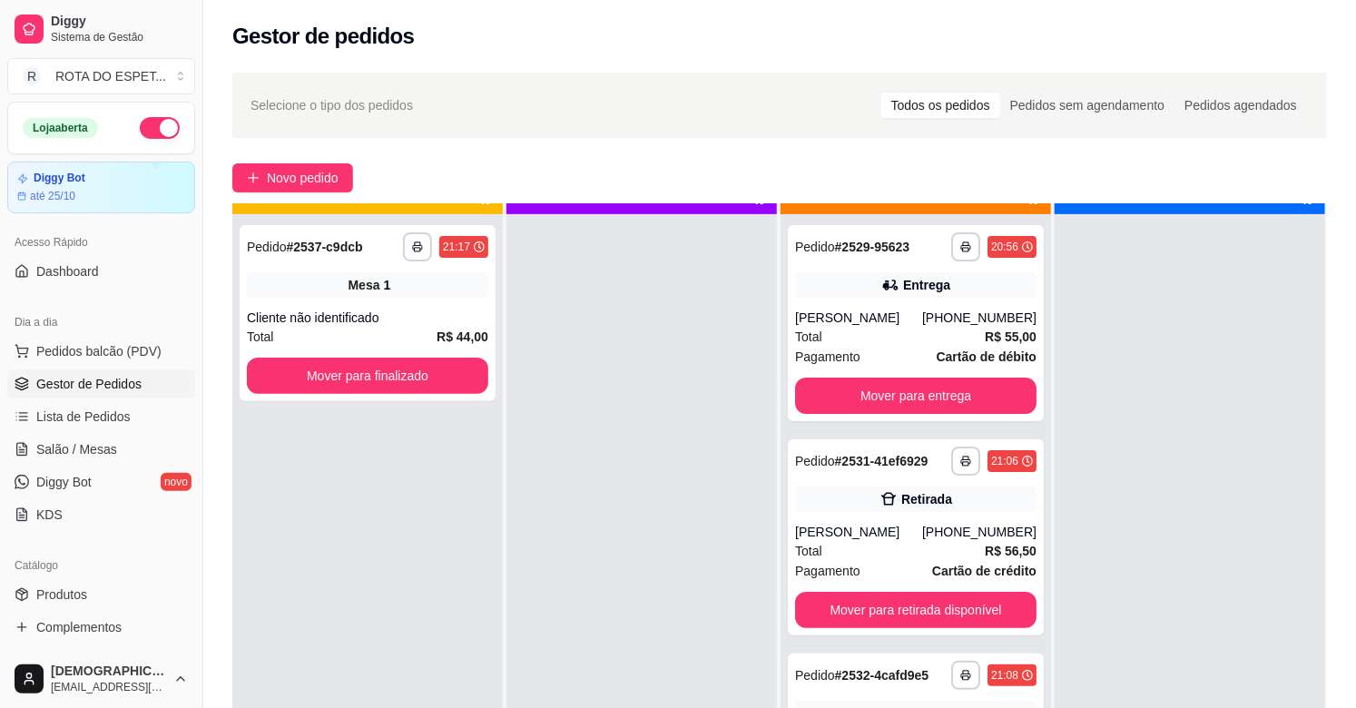
scroll to position [50, 0]
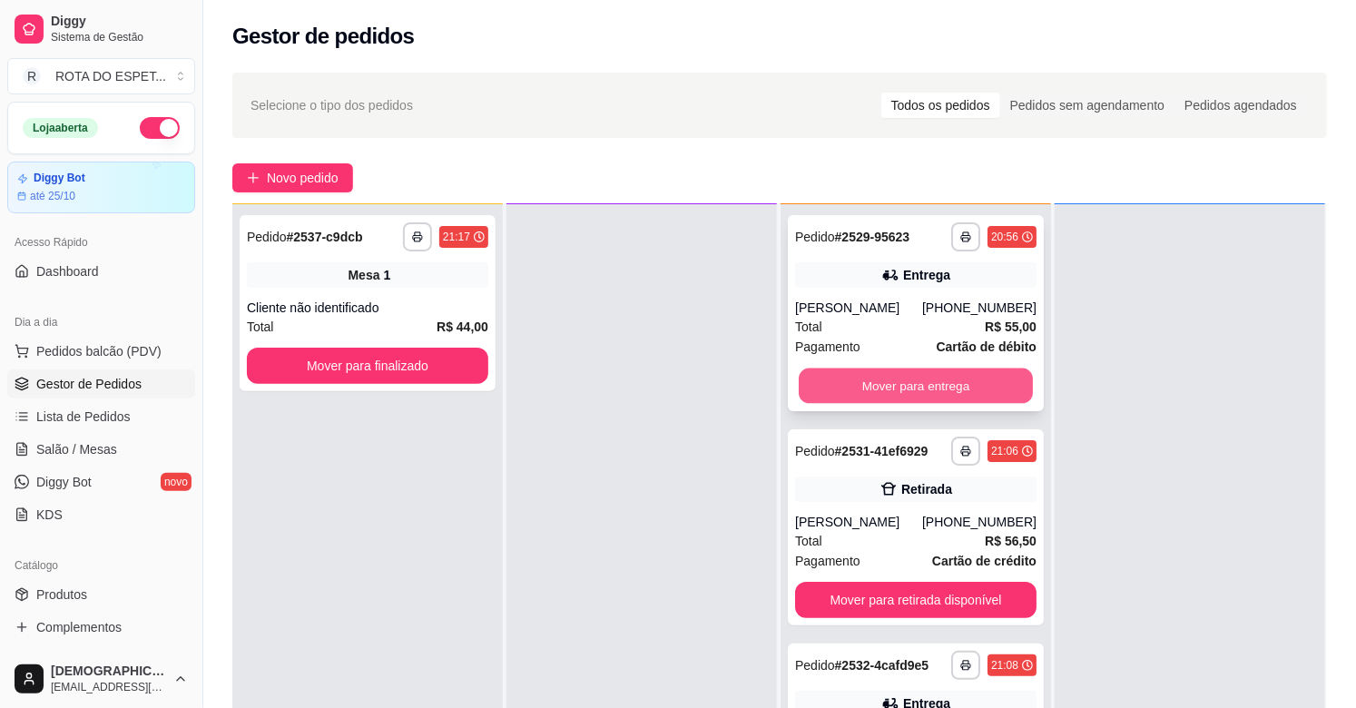
click at [809, 395] on button "Mover para entrega" at bounding box center [915, 385] width 234 height 35
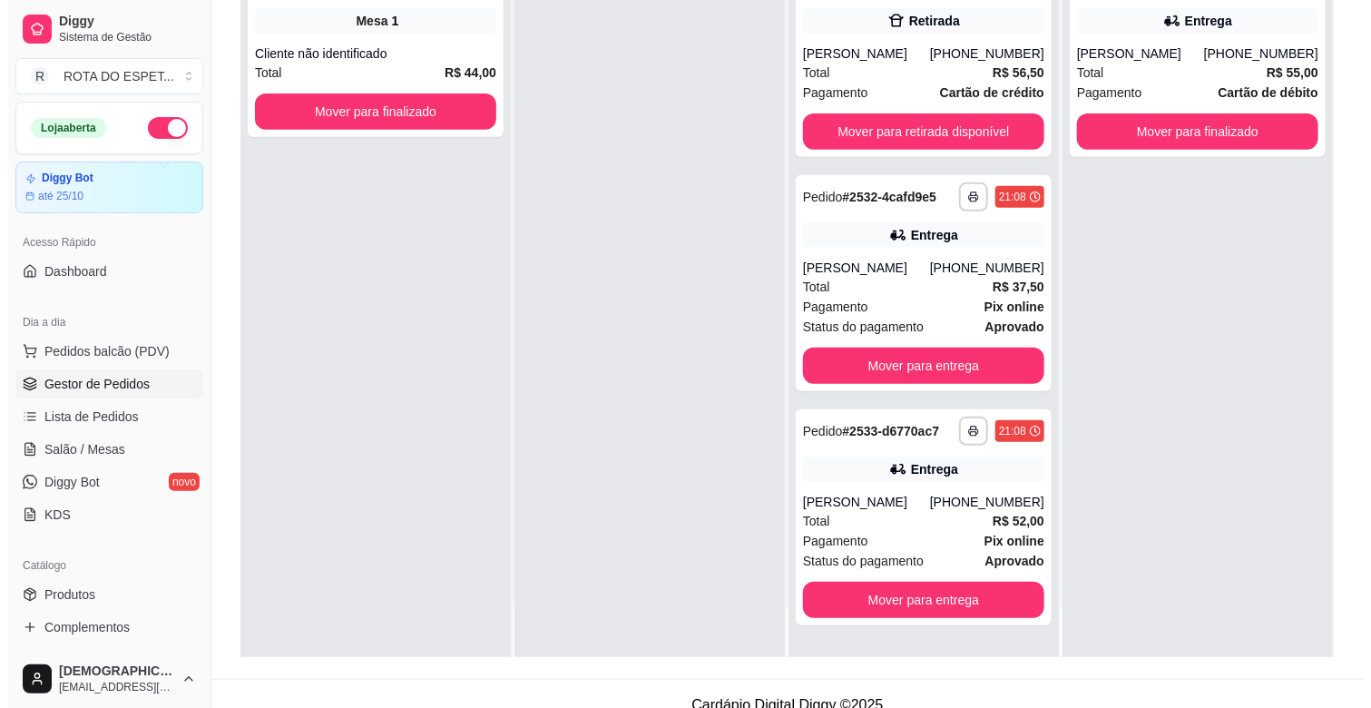
scroll to position [277, 0]
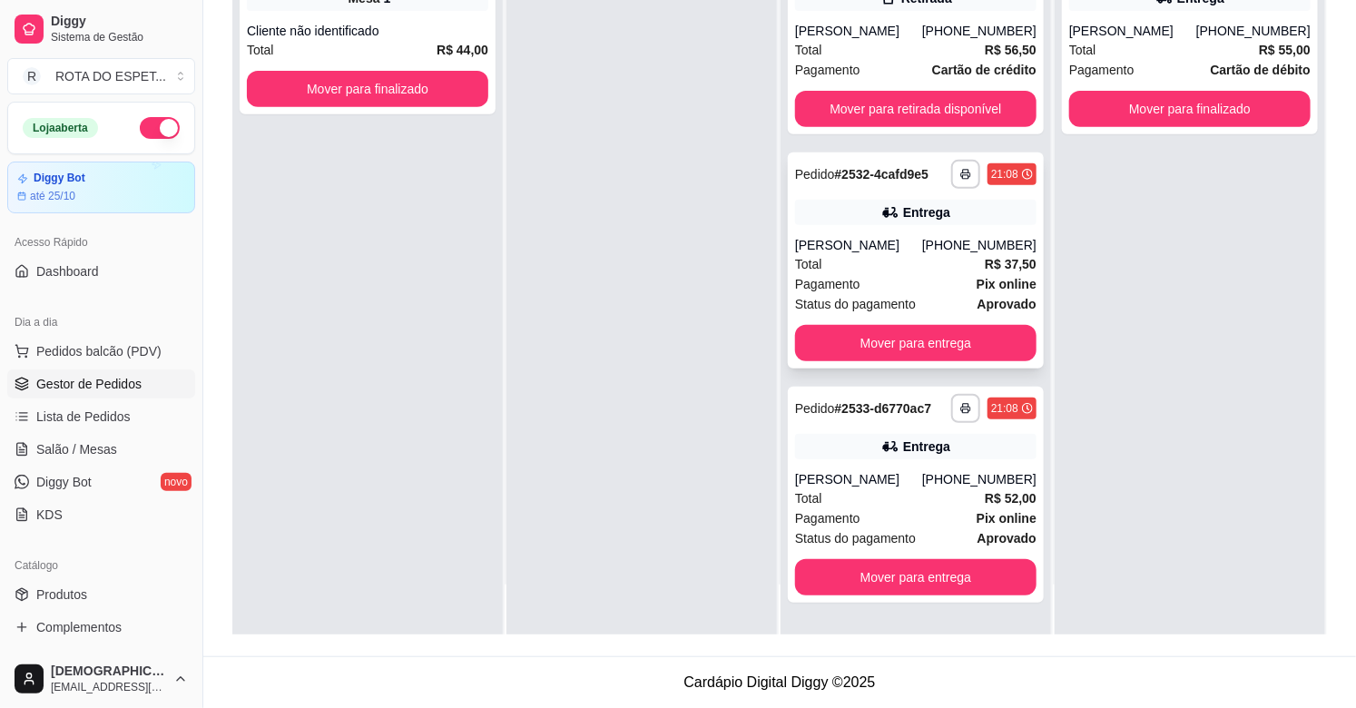
click at [918, 288] on div "Pagamento Pix online" at bounding box center [915, 284] width 241 height 20
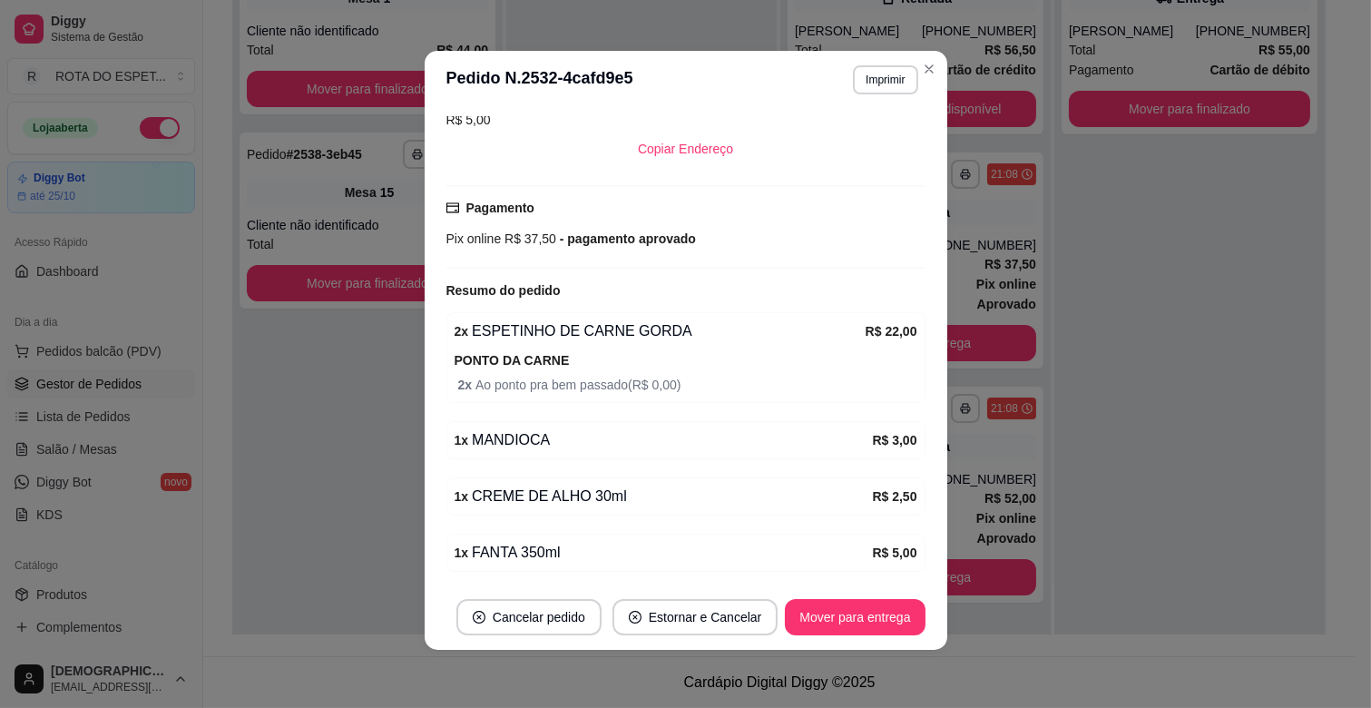
scroll to position [557, 0]
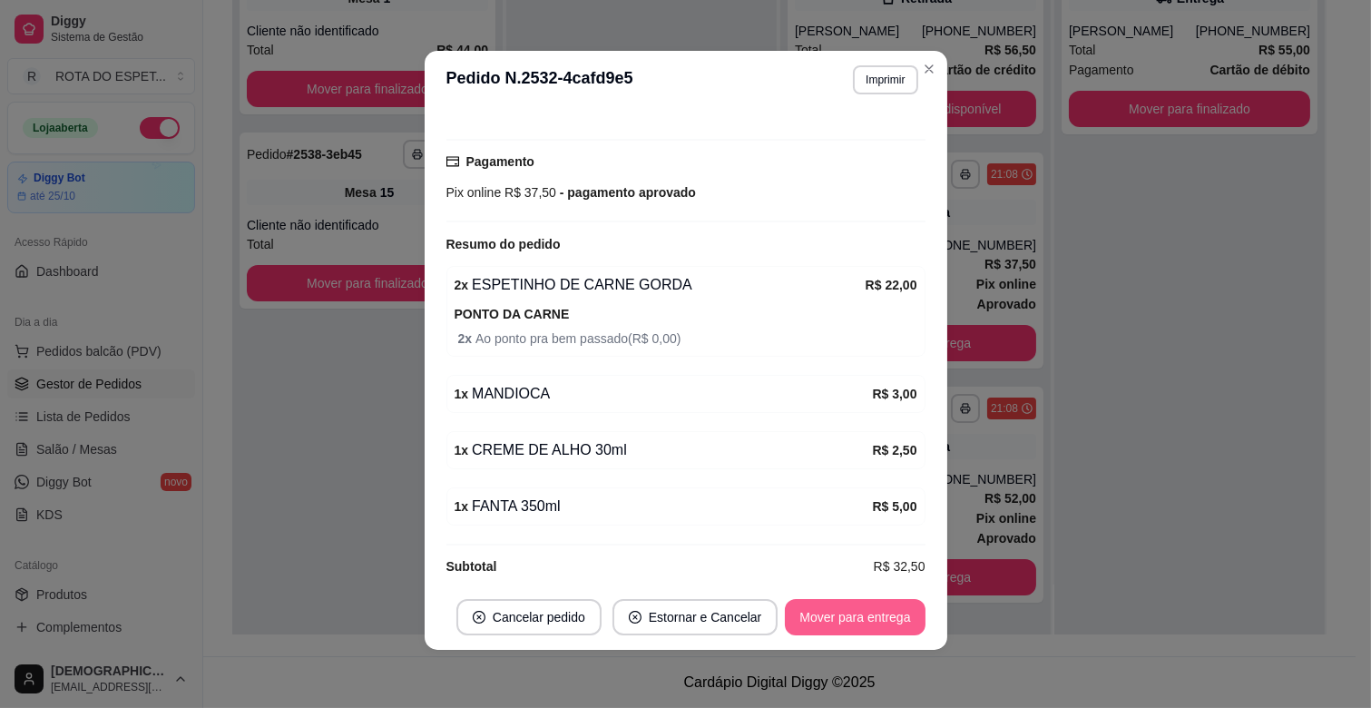
click at [886, 623] on button "Mover para entrega" at bounding box center [855, 617] width 140 height 36
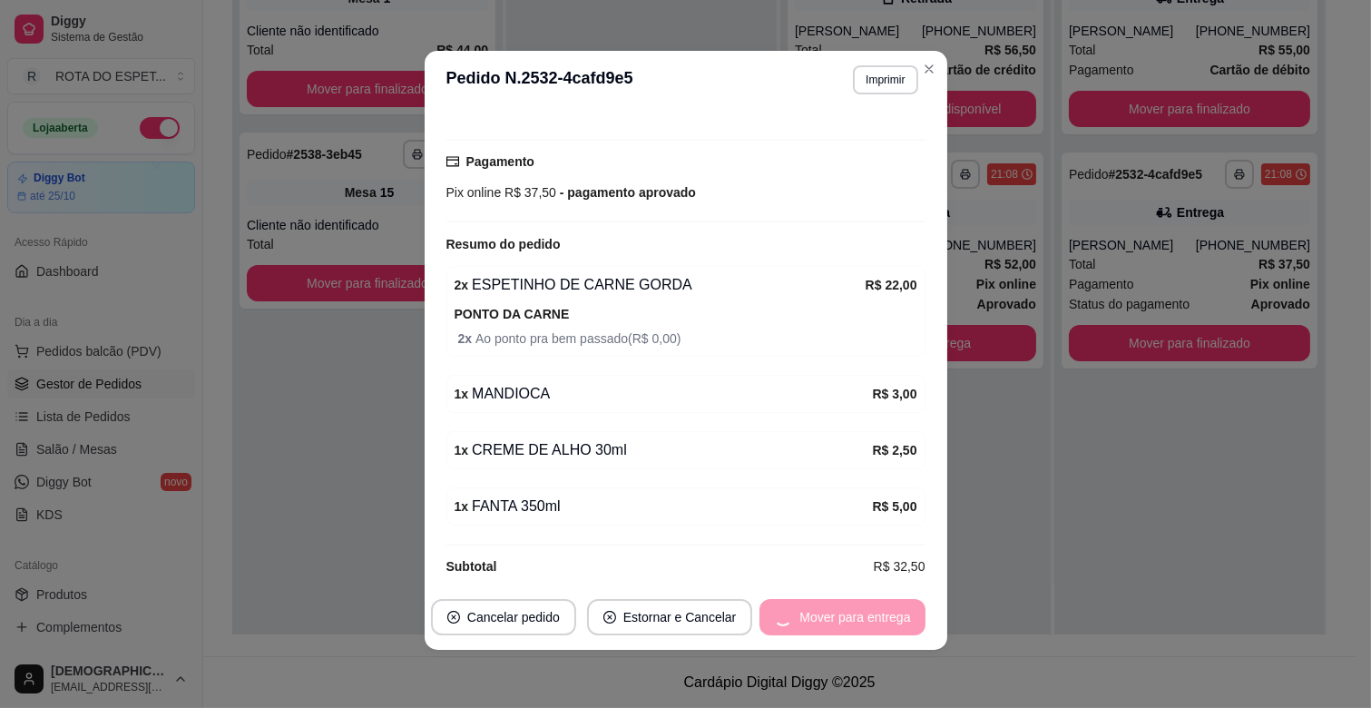
scroll to position [0, 0]
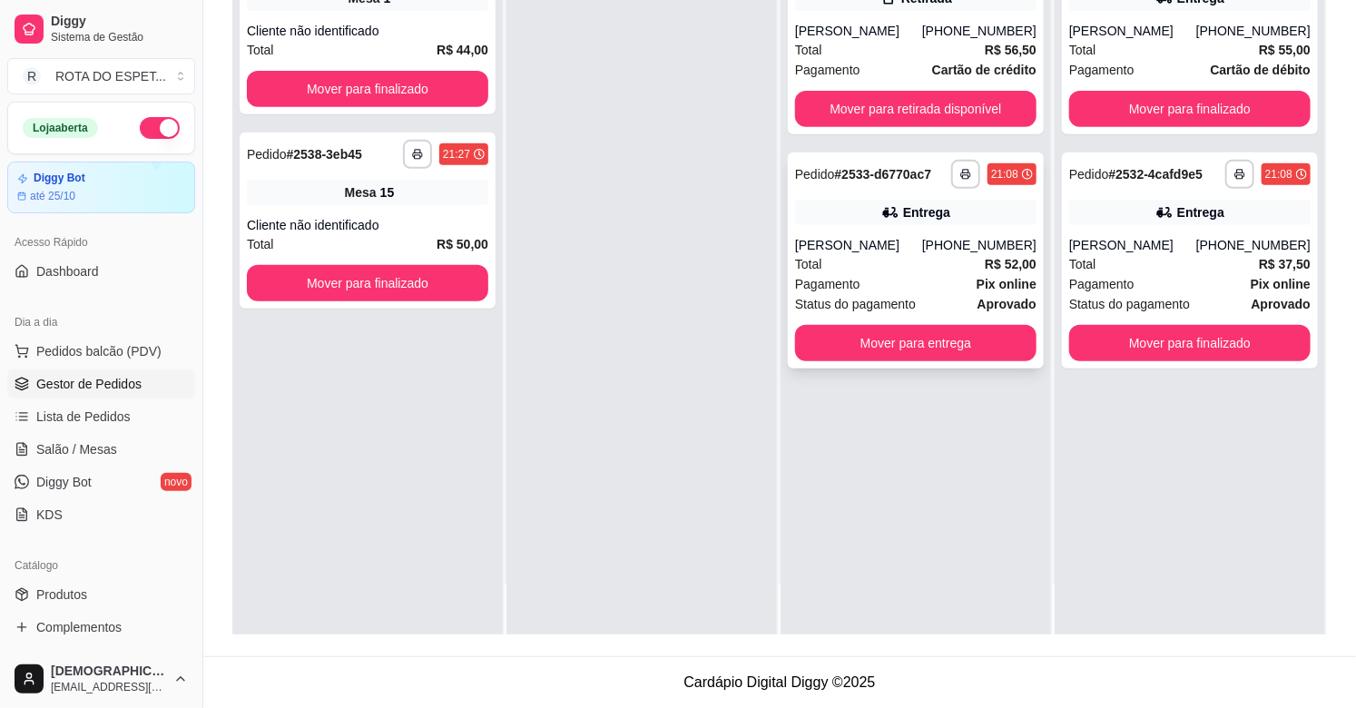
click at [822, 242] on div "[PERSON_NAME]" at bounding box center [858, 245] width 127 height 18
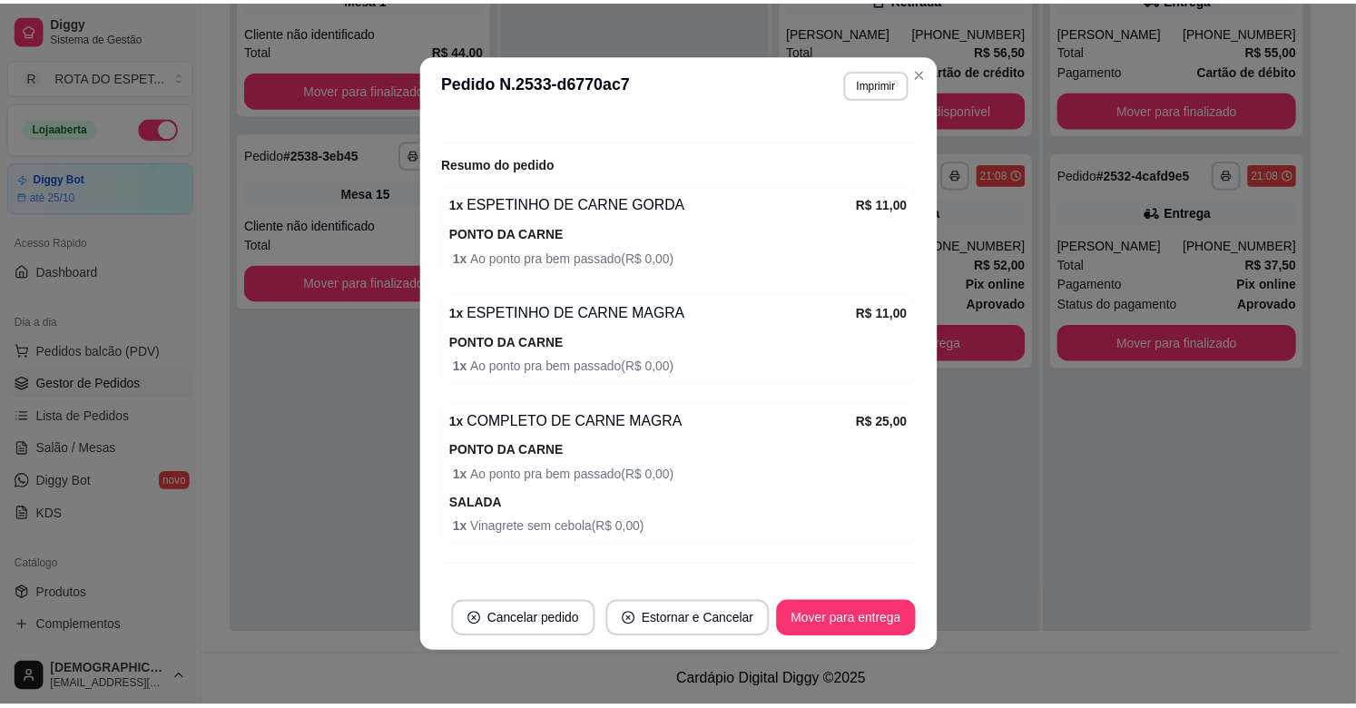
scroll to position [659, 0]
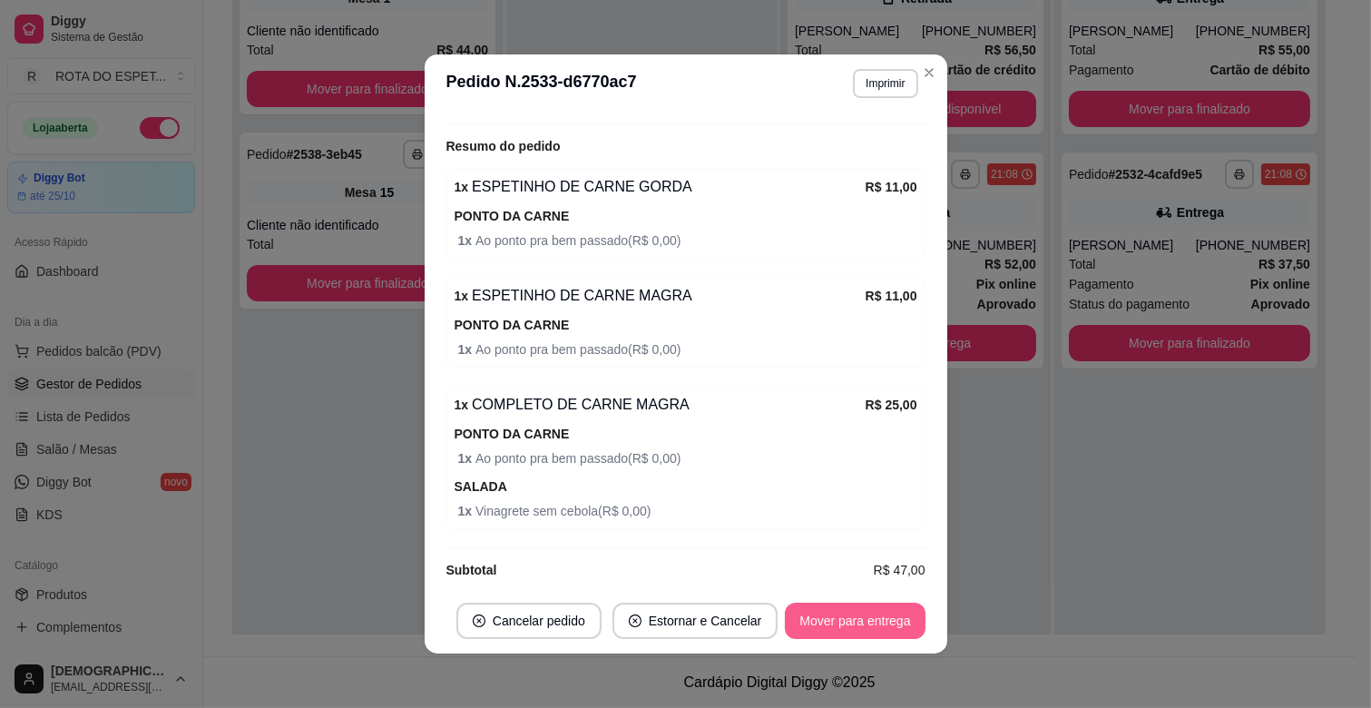
click at [851, 633] on button "Mover para entrega" at bounding box center [855, 620] width 140 height 36
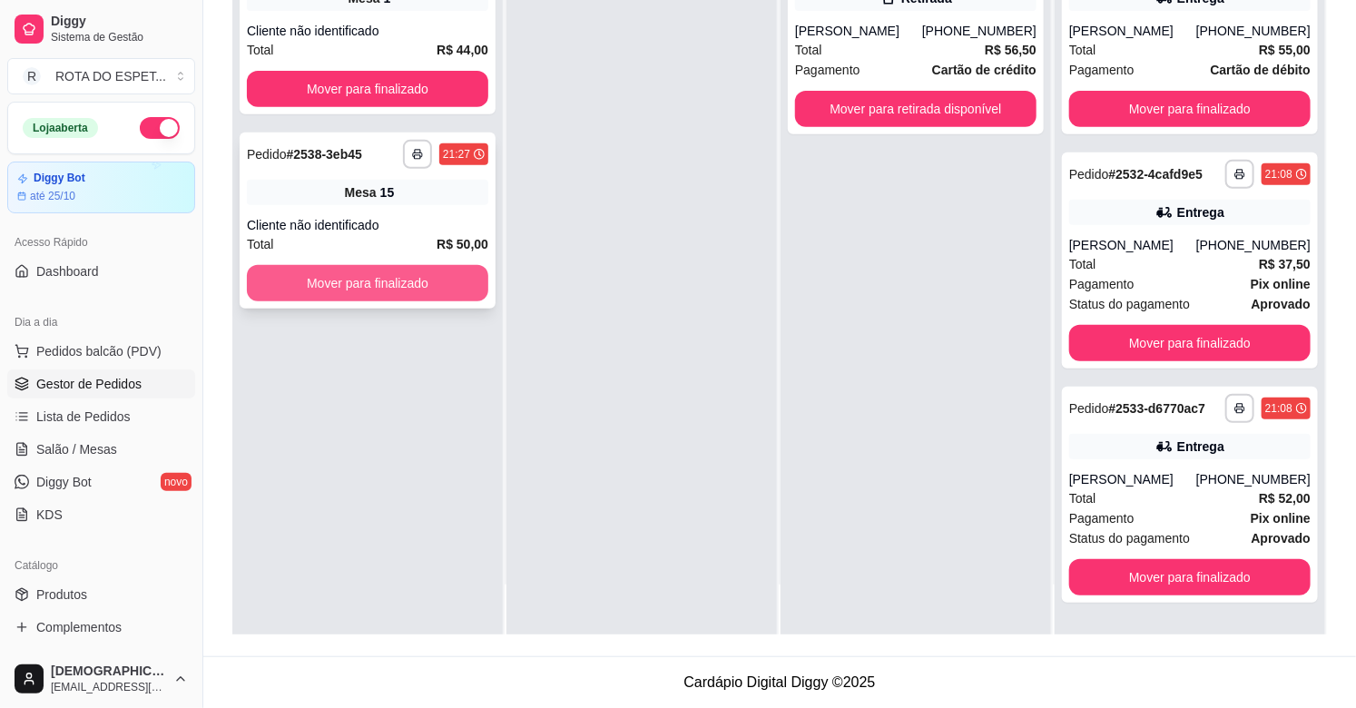
click at [375, 279] on button "Mover para finalizado" at bounding box center [367, 283] width 241 height 36
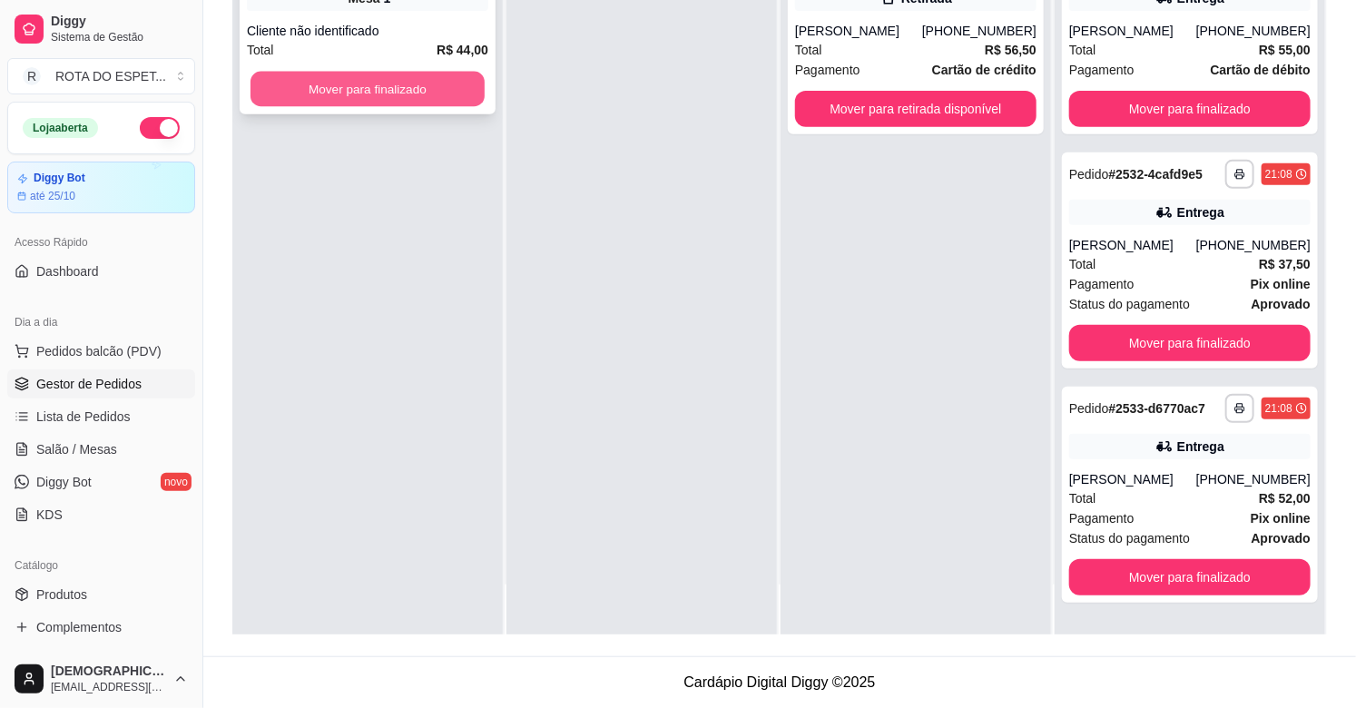
click at [385, 92] on button "Mover para finalizado" at bounding box center [367, 89] width 234 height 35
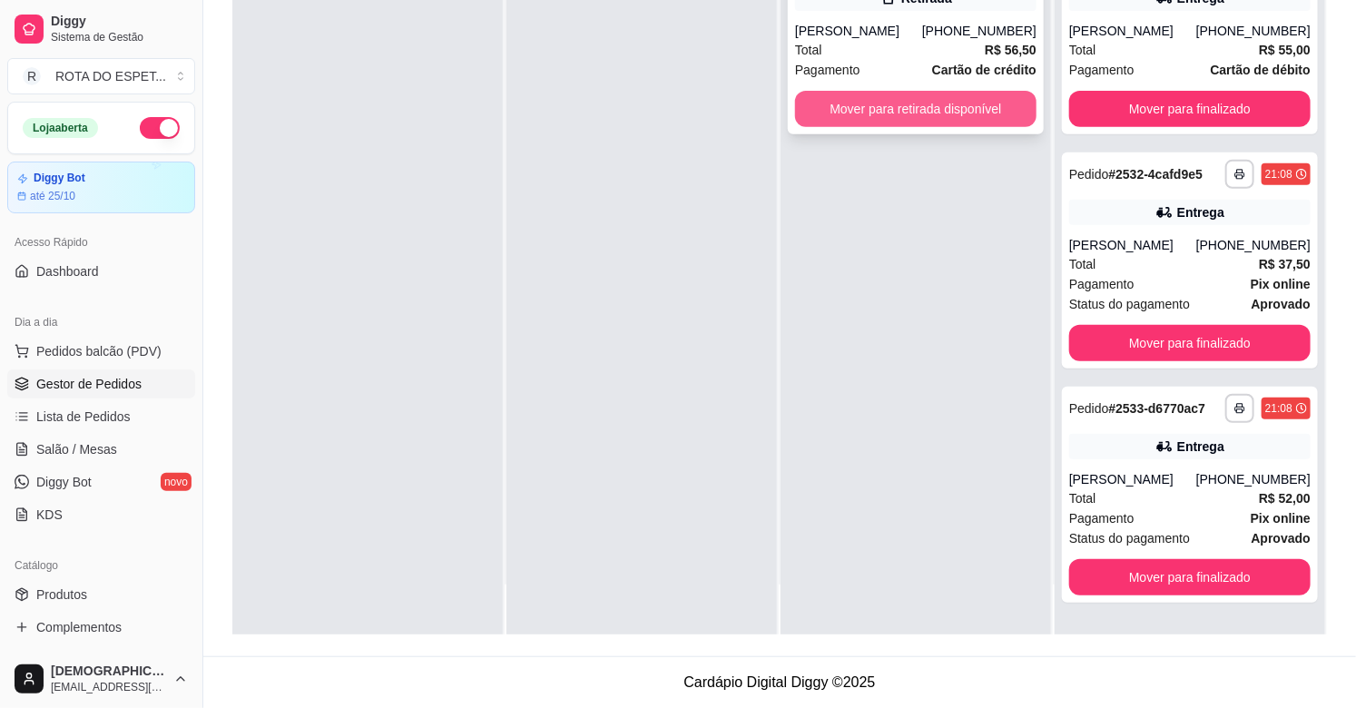
click at [886, 97] on button "Mover para retirada disponível" at bounding box center [915, 109] width 241 height 36
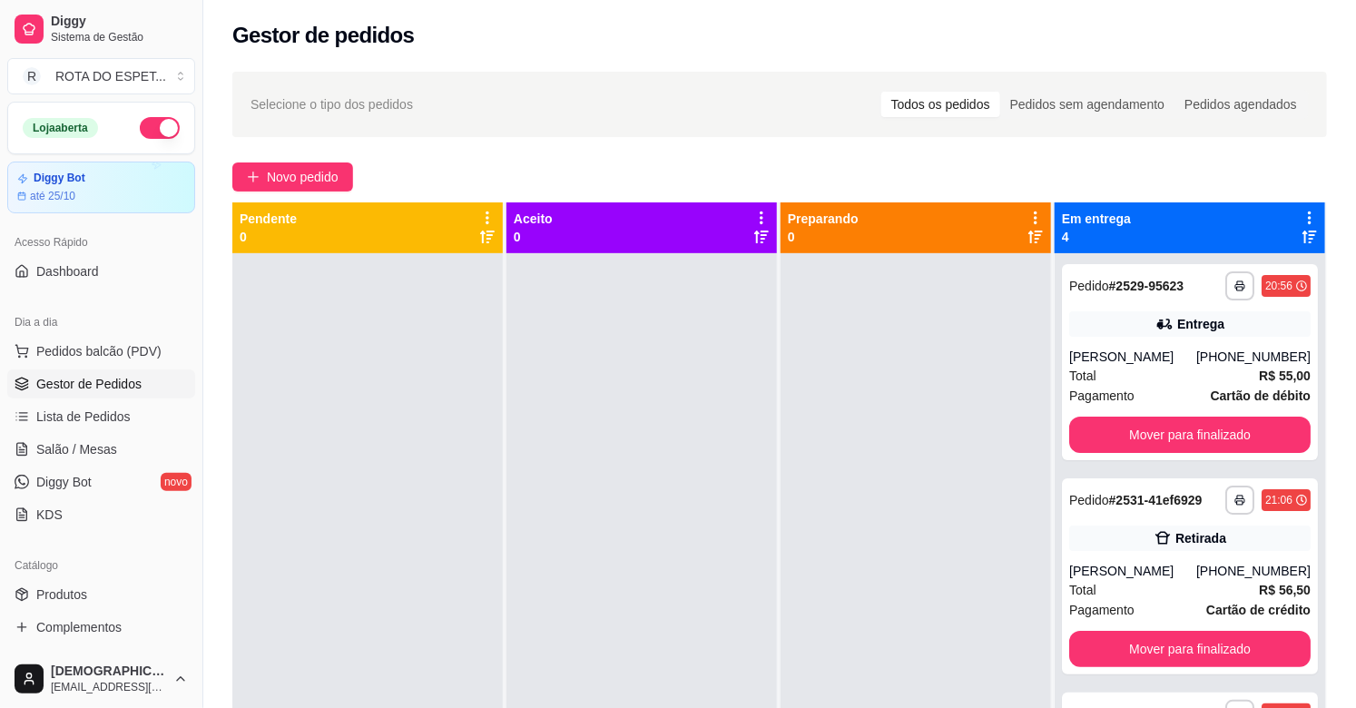
scroll to position [0, 0]
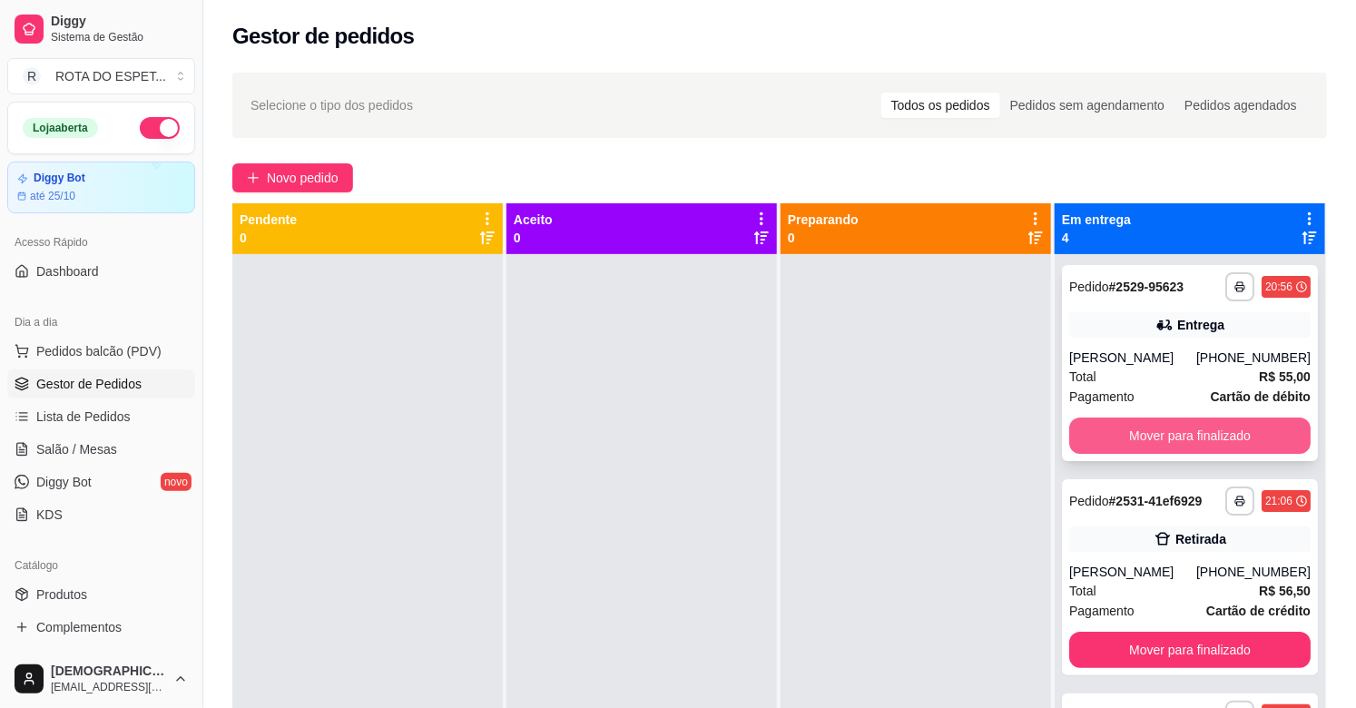
click at [1147, 430] on button "Mover para finalizado" at bounding box center [1189, 435] width 241 height 36
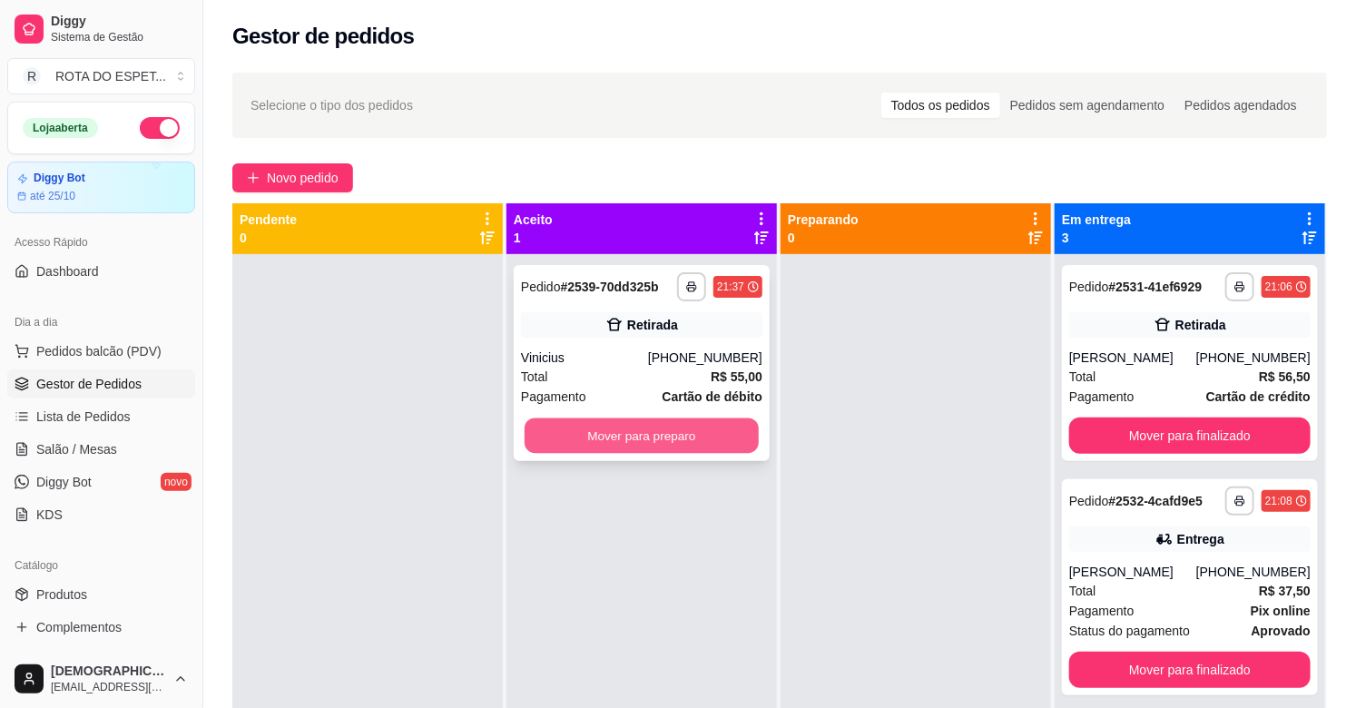
click at [678, 426] on button "Mover para preparo" at bounding box center [641, 435] width 234 height 35
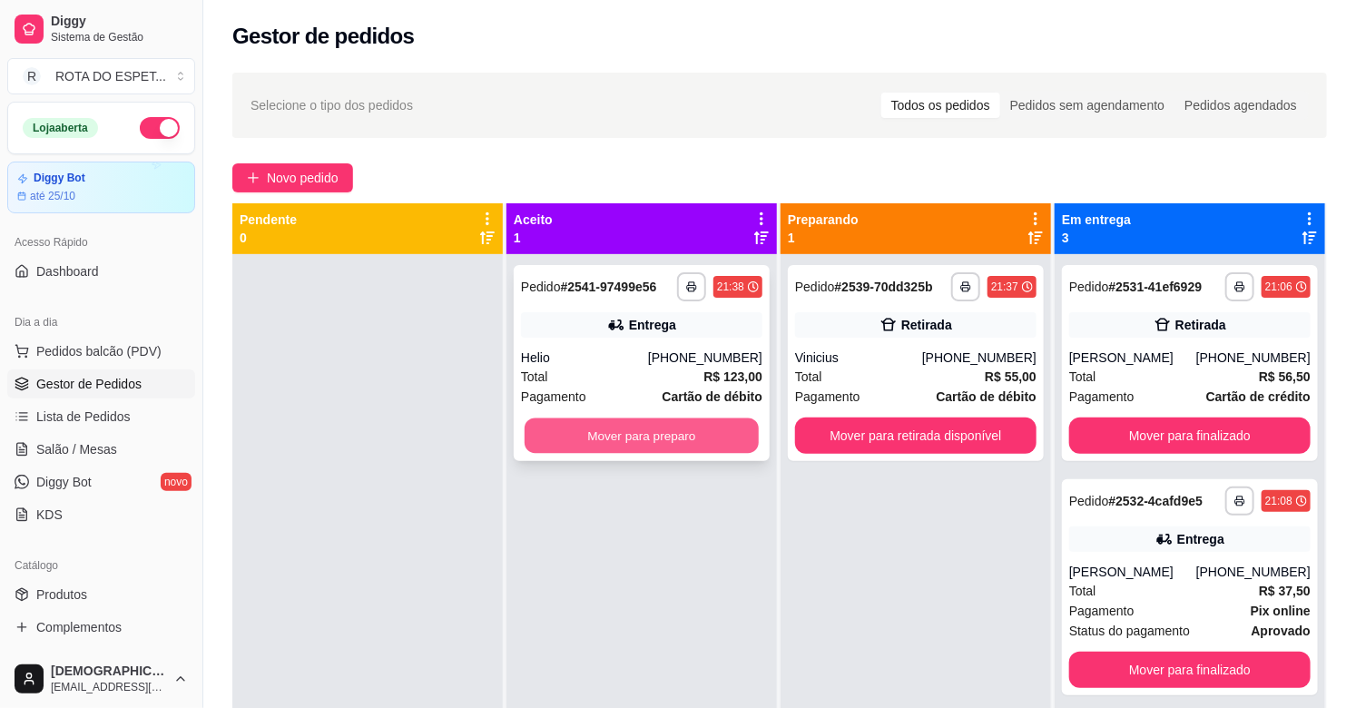
click at [668, 418] on button "Mover para preparo" at bounding box center [641, 435] width 234 height 35
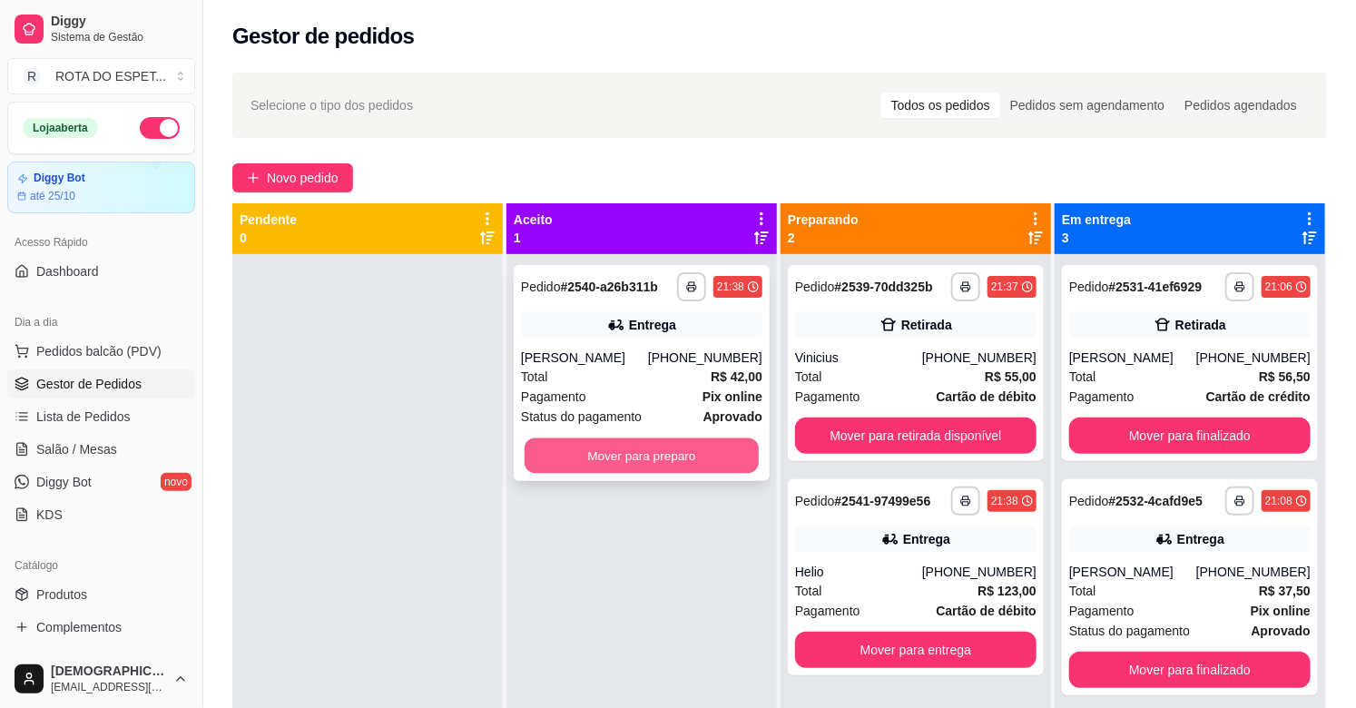
click at [693, 443] on button "Mover para preparo" at bounding box center [641, 455] width 234 height 35
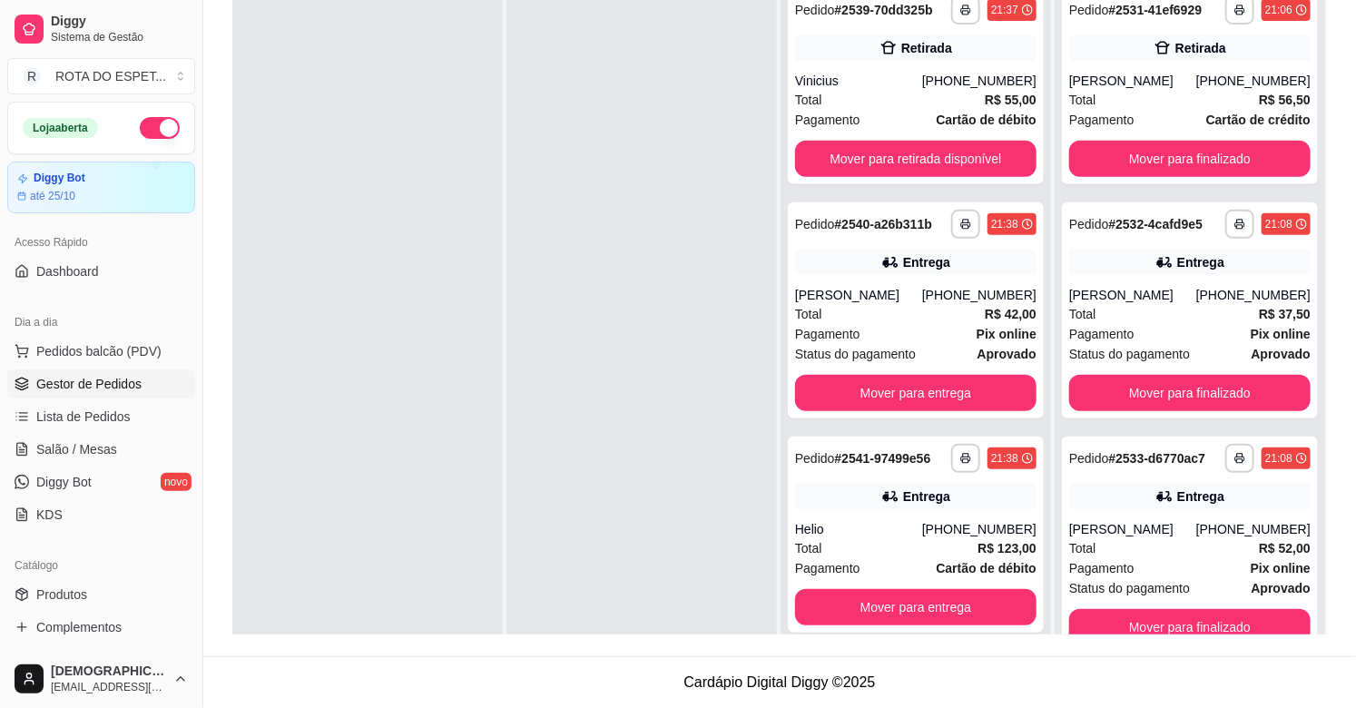
click at [554, 582] on div at bounding box center [641, 331] width 270 height 708
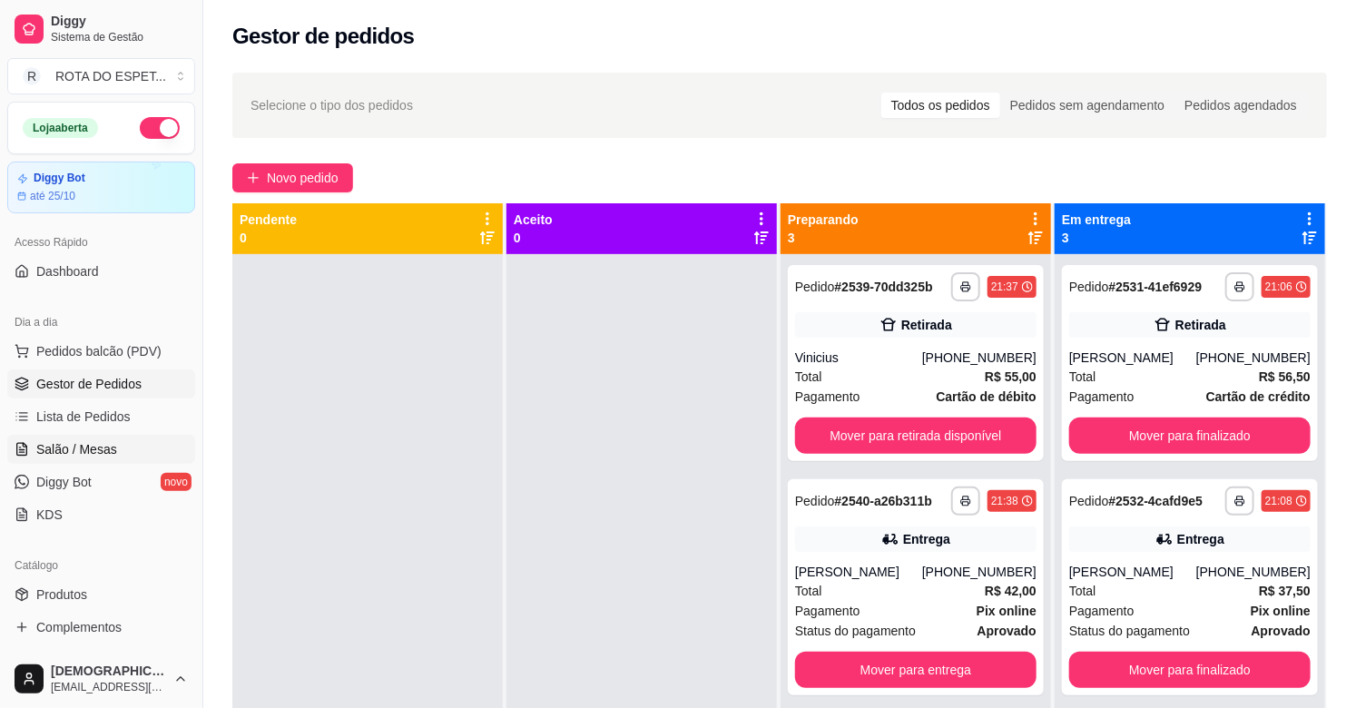
click at [151, 447] on link "Salão / Mesas" at bounding box center [101, 449] width 188 height 29
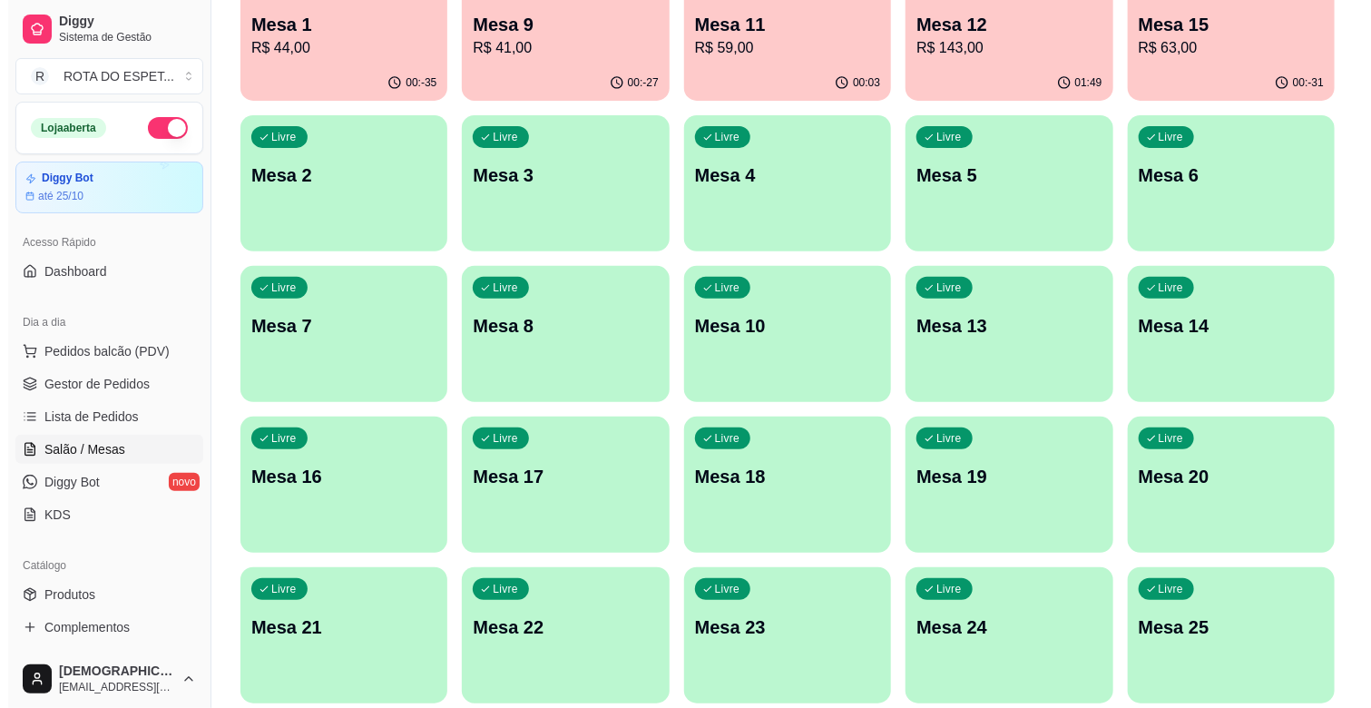
scroll to position [302, 0]
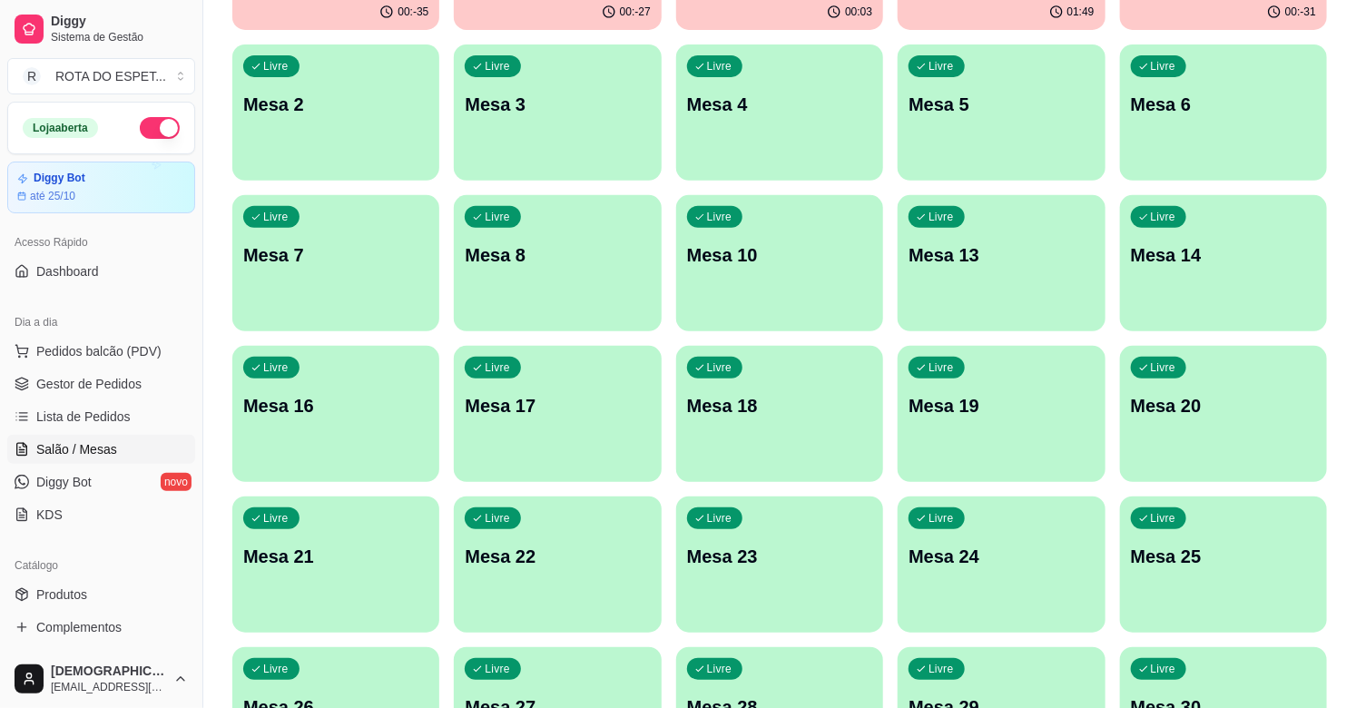
click at [1180, 443] on div "Livre Mesa 20" at bounding box center [1223, 403] width 207 height 114
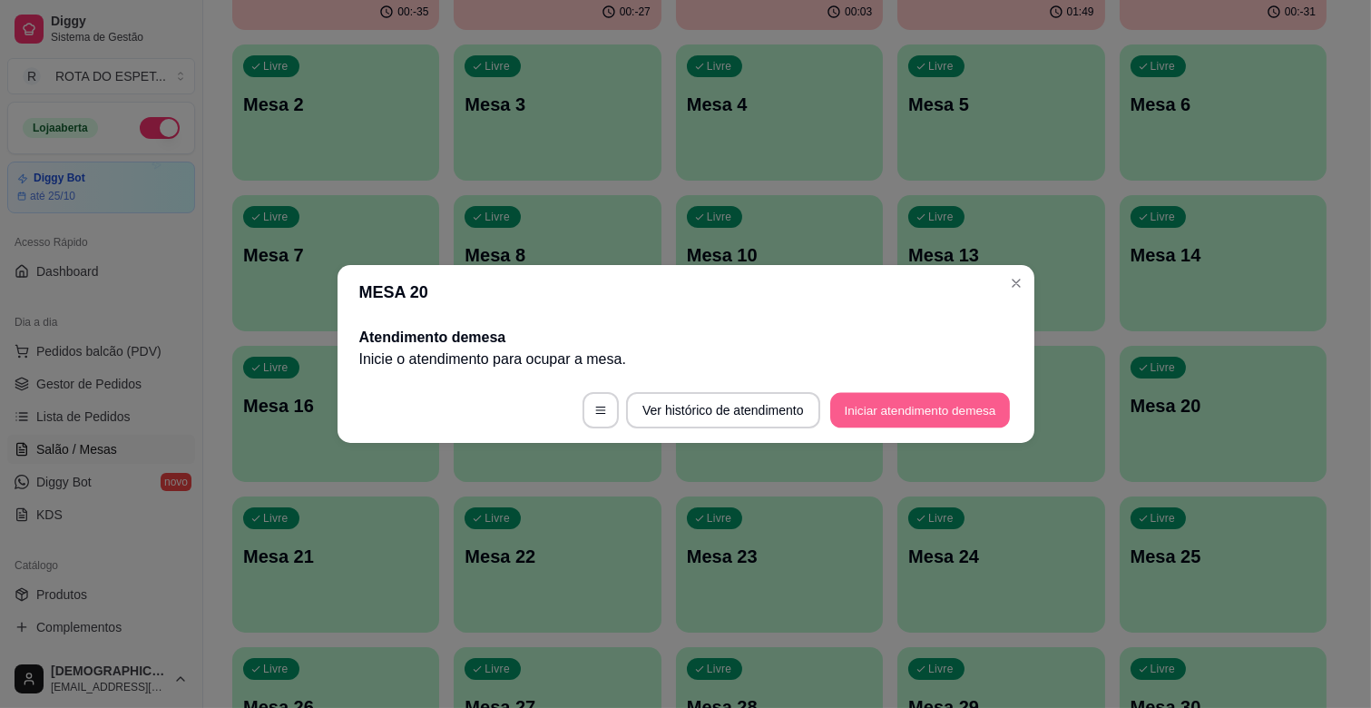
click at [887, 403] on button "Iniciar atendimento de mesa" at bounding box center [920, 410] width 180 height 35
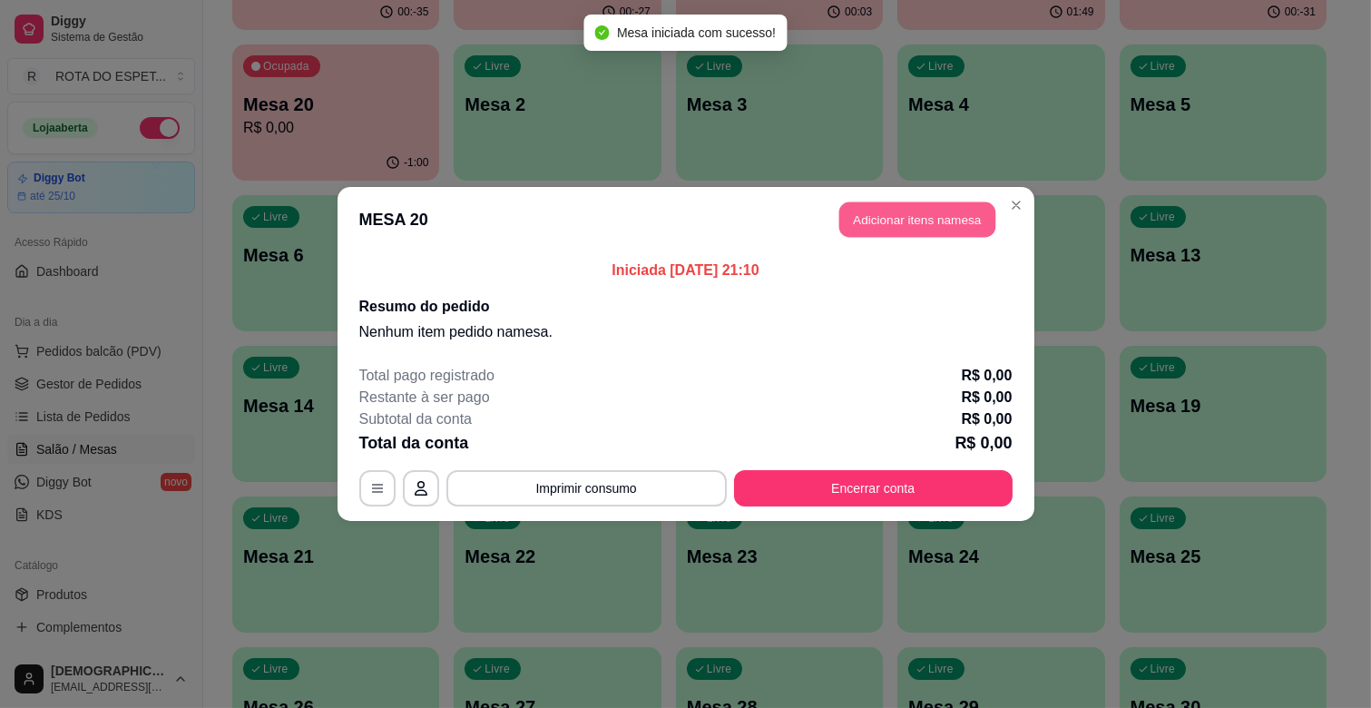
click at [935, 218] on button "Adicionar itens na mesa" at bounding box center [917, 219] width 156 height 35
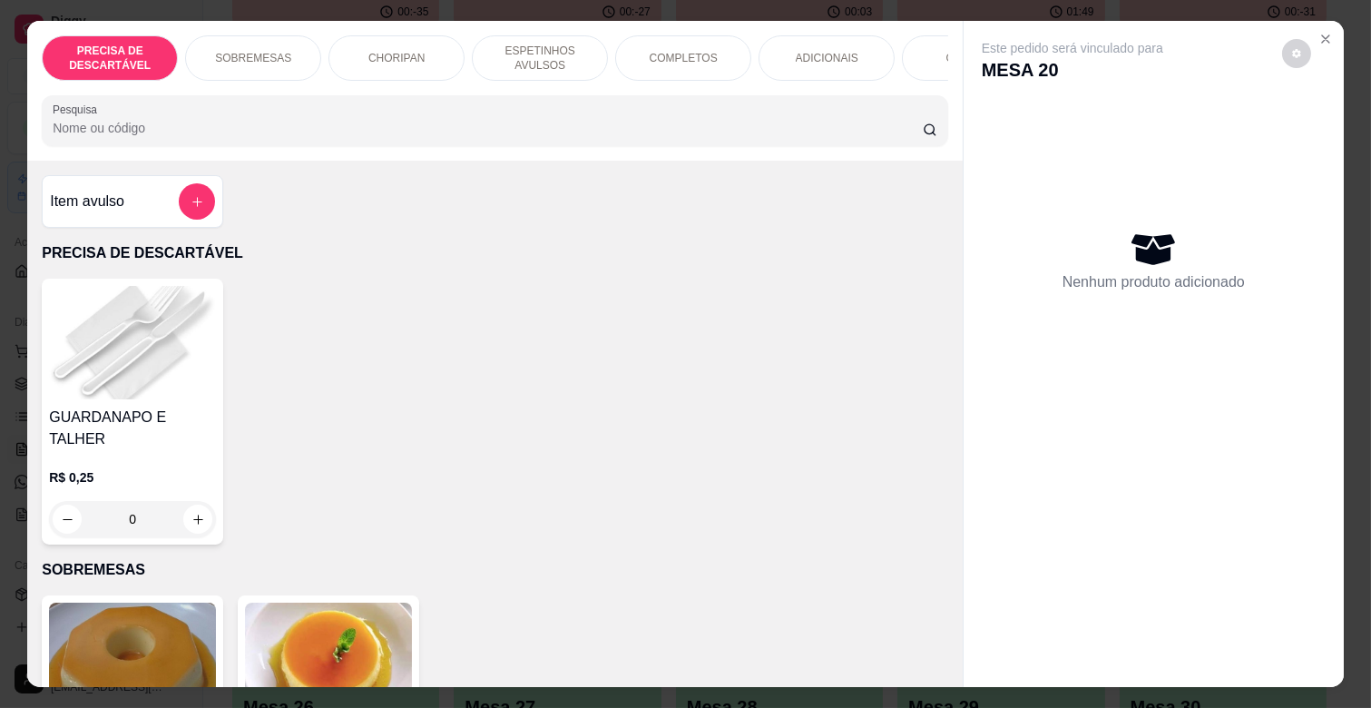
click at [704, 60] on div "COMPLETOS" at bounding box center [683, 57] width 136 height 45
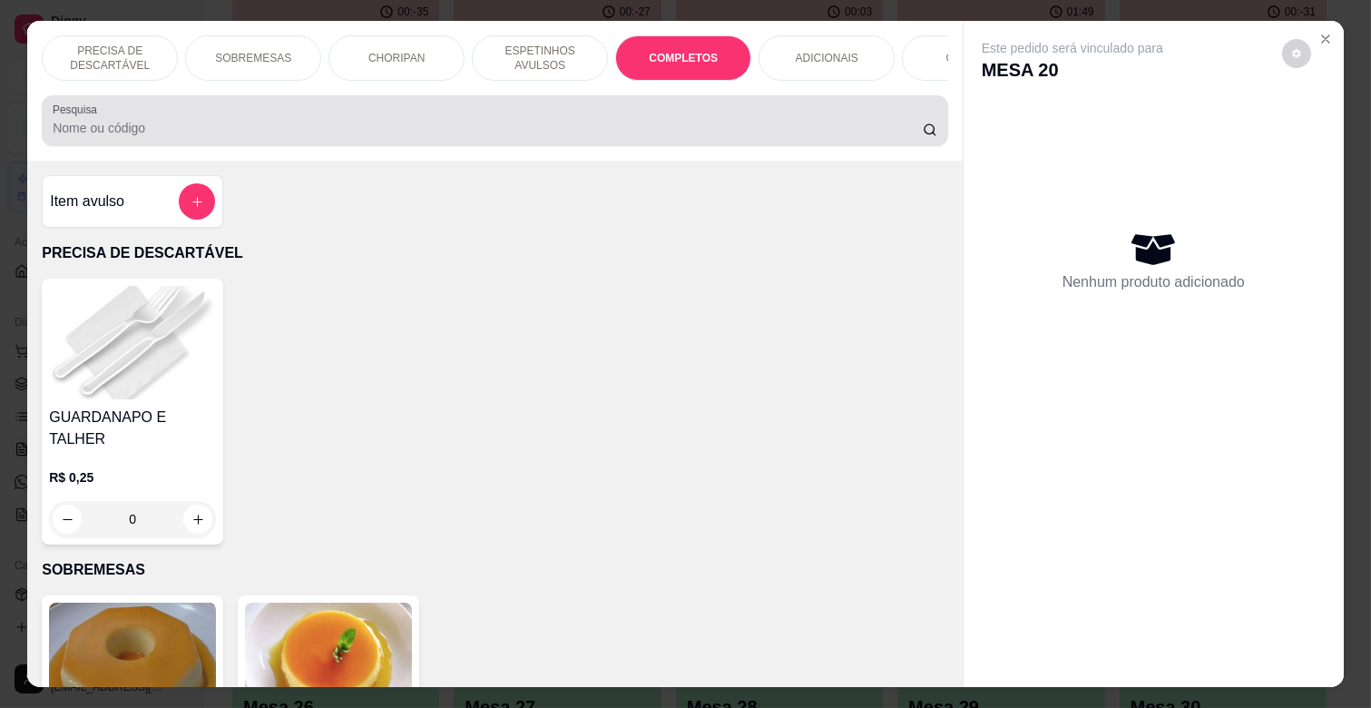
scroll to position [44, 0]
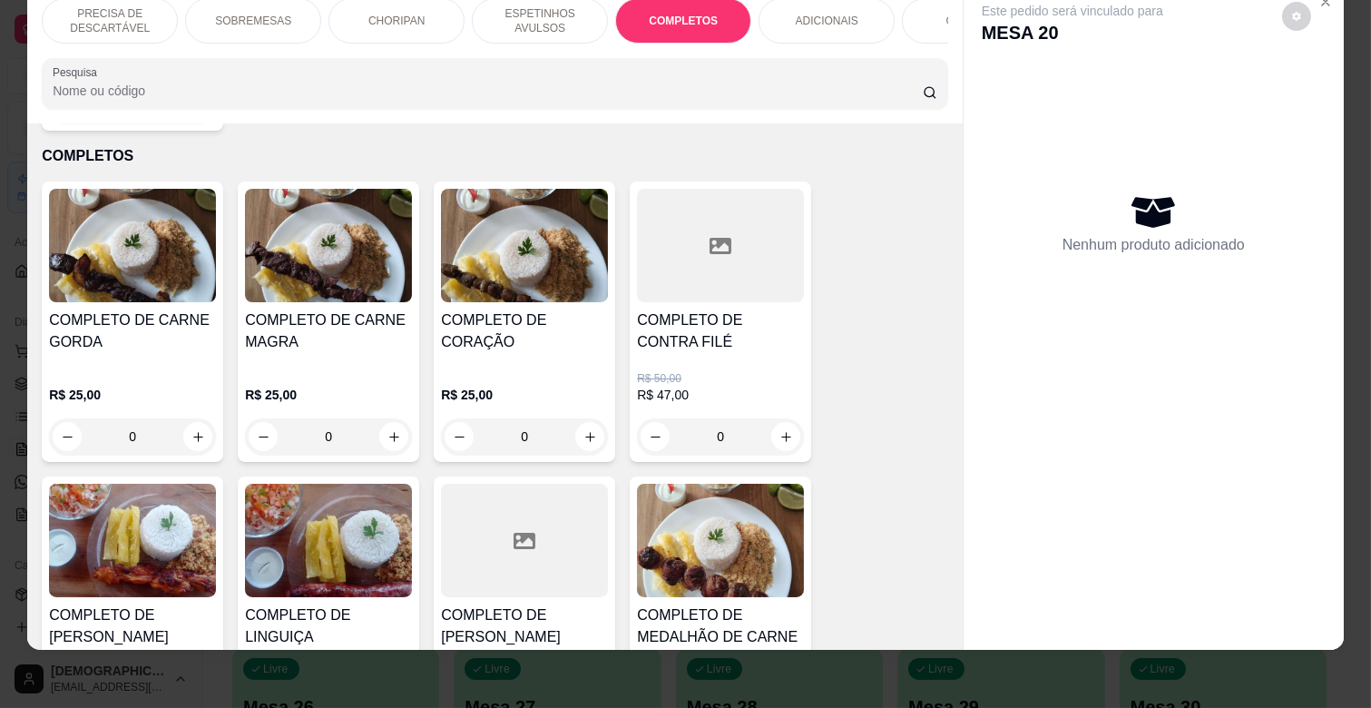
click at [342, 310] on h4 "COMPLETO DE CARNE MAGRA" at bounding box center [328, 331] width 167 height 44
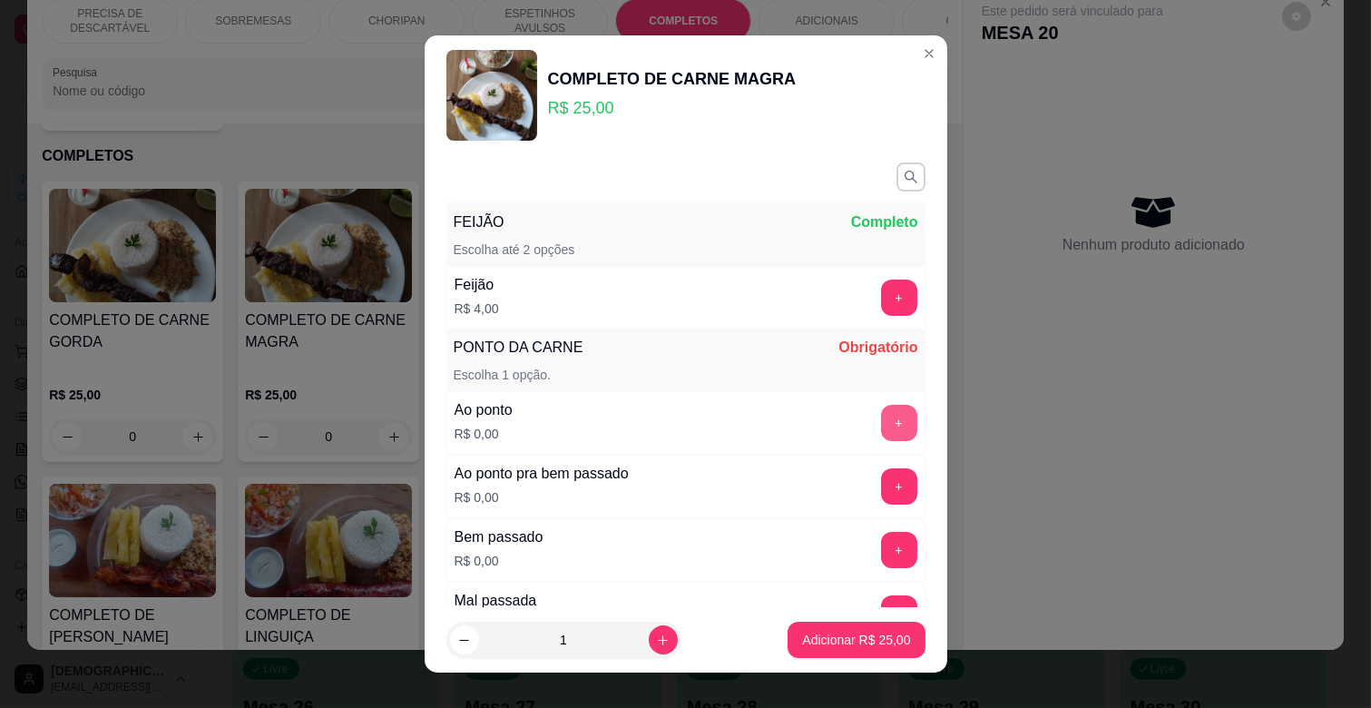
click at [881, 426] on button "+" at bounding box center [899, 423] width 36 height 36
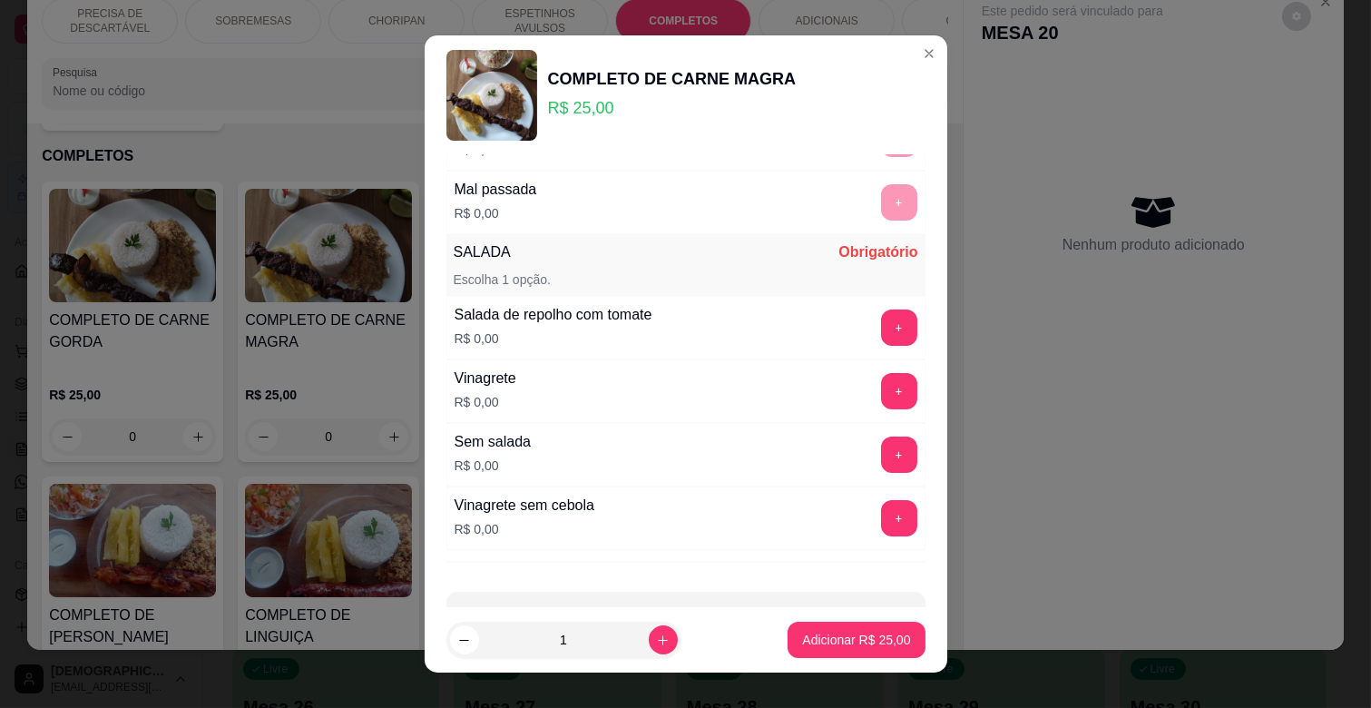
scroll to position [474, 0]
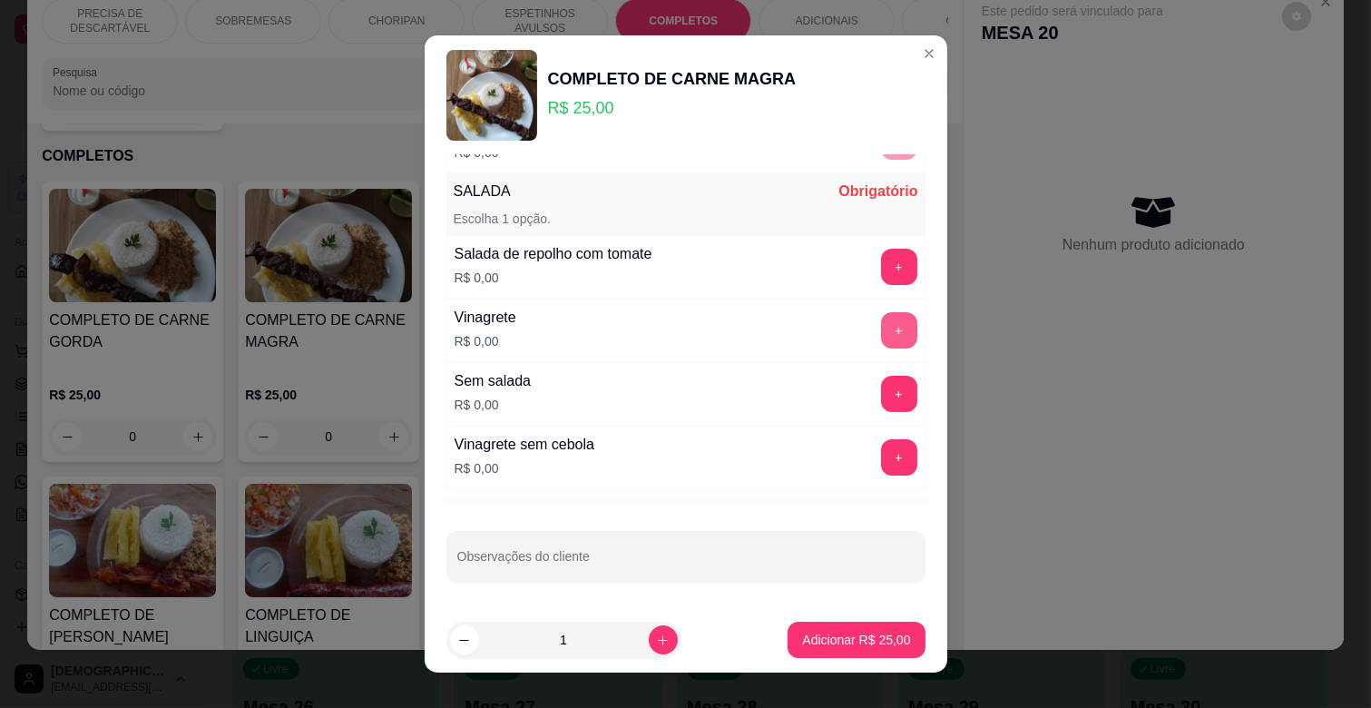
click at [881, 331] on button "+" at bounding box center [899, 330] width 36 height 36
click at [800, 325] on button "-" at bounding box center [818, 330] width 36 height 36
click at [881, 459] on button "+" at bounding box center [898, 457] width 35 height 35
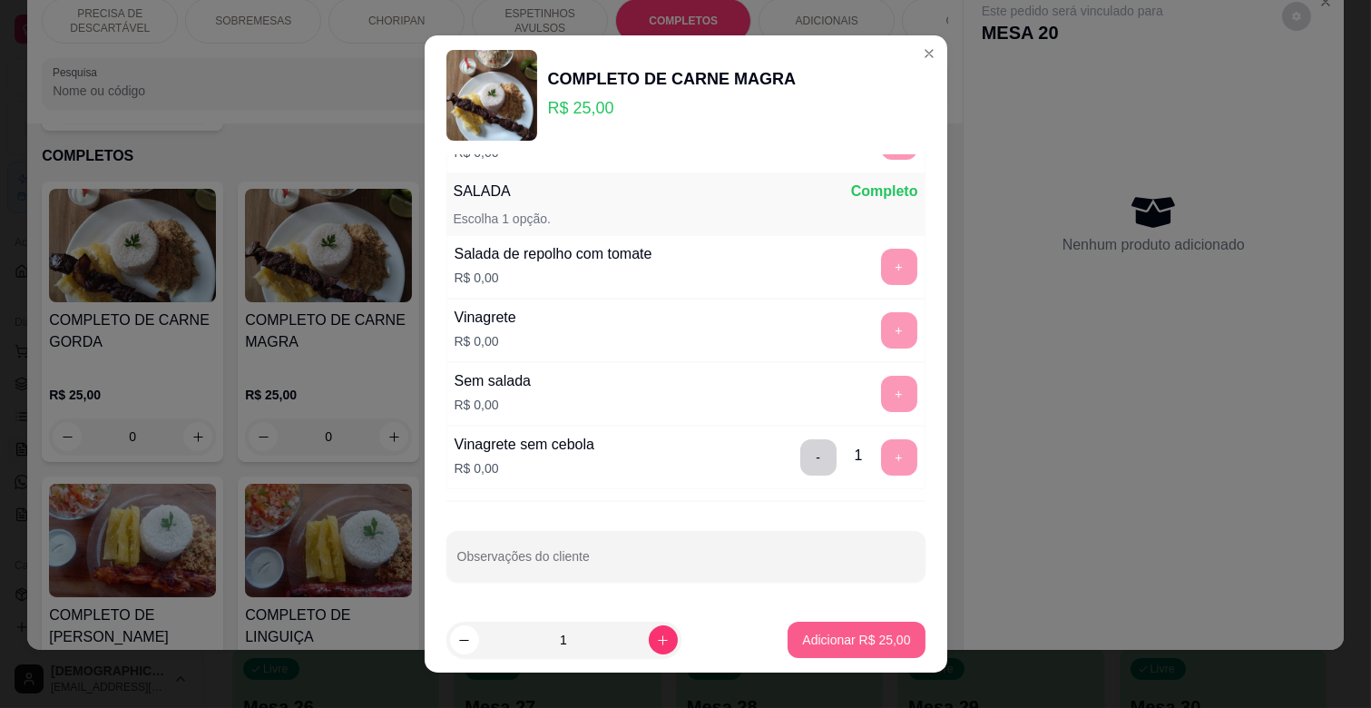
click at [864, 635] on p "Adicionar R$ 25,00" at bounding box center [856, 640] width 108 height 18
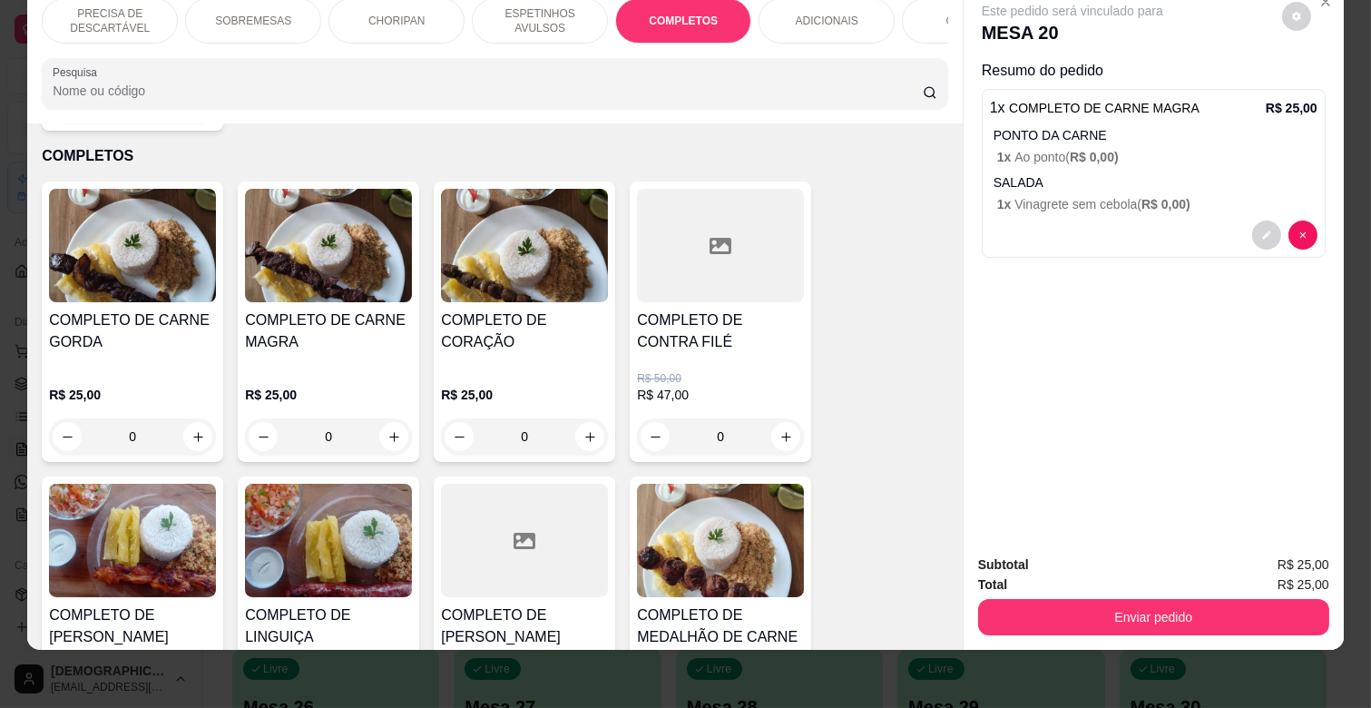
click at [548, 6] on p "ESPETINHOS AVULSOS" at bounding box center [539, 20] width 105 height 29
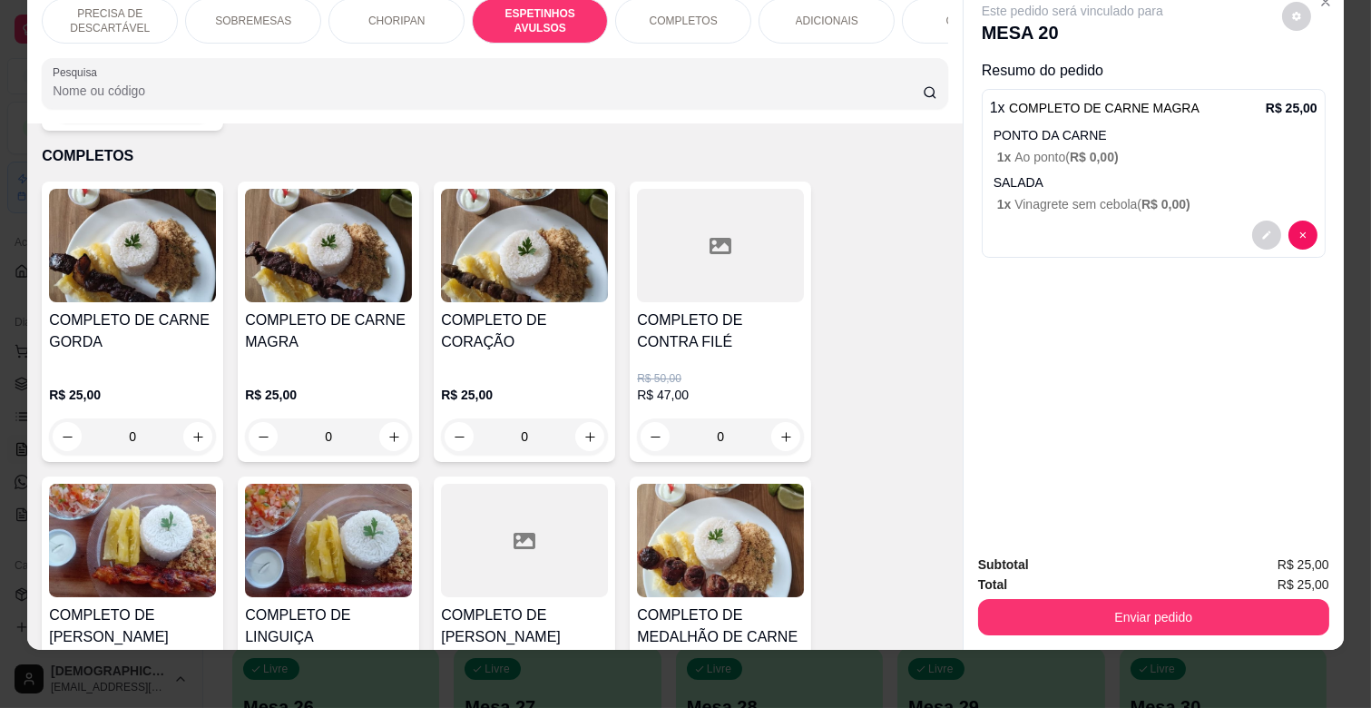
scroll to position [1002, 0]
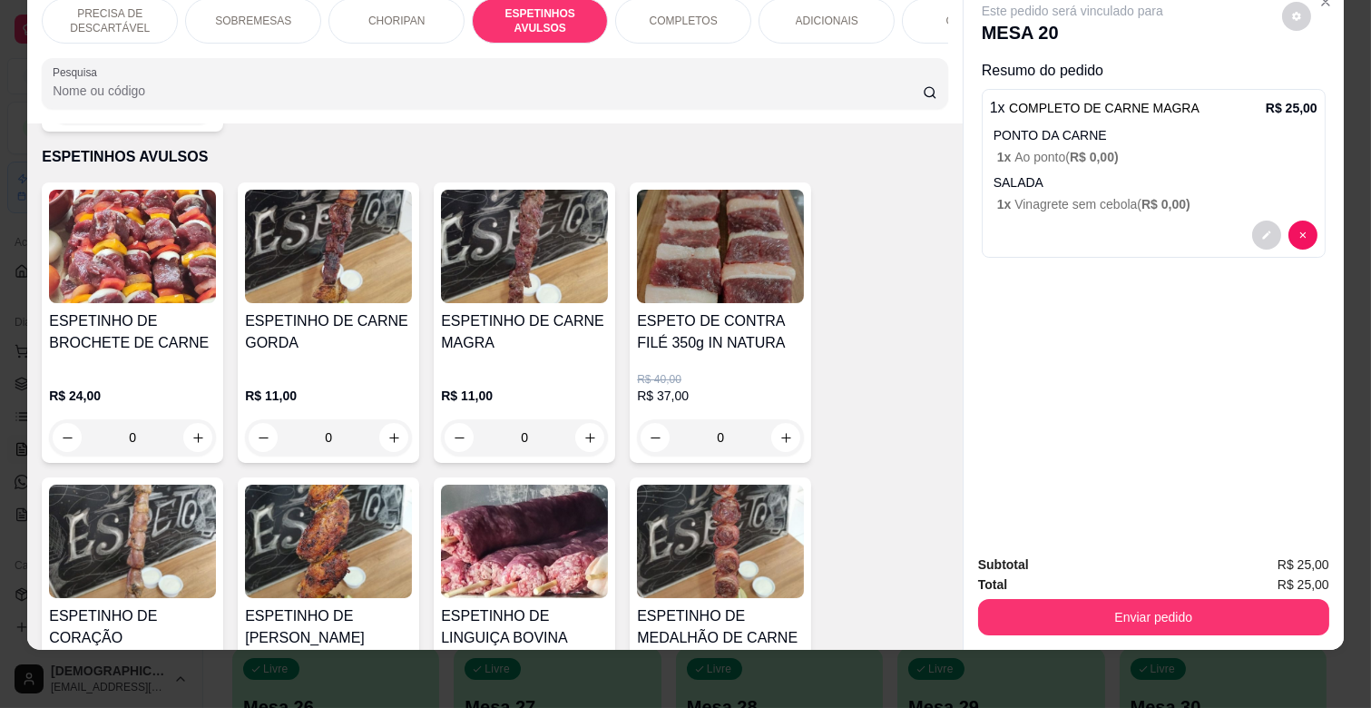
click at [524, 346] on div "ESPETINHO DE CARNE MAGRA" at bounding box center [524, 339] width 167 height 58
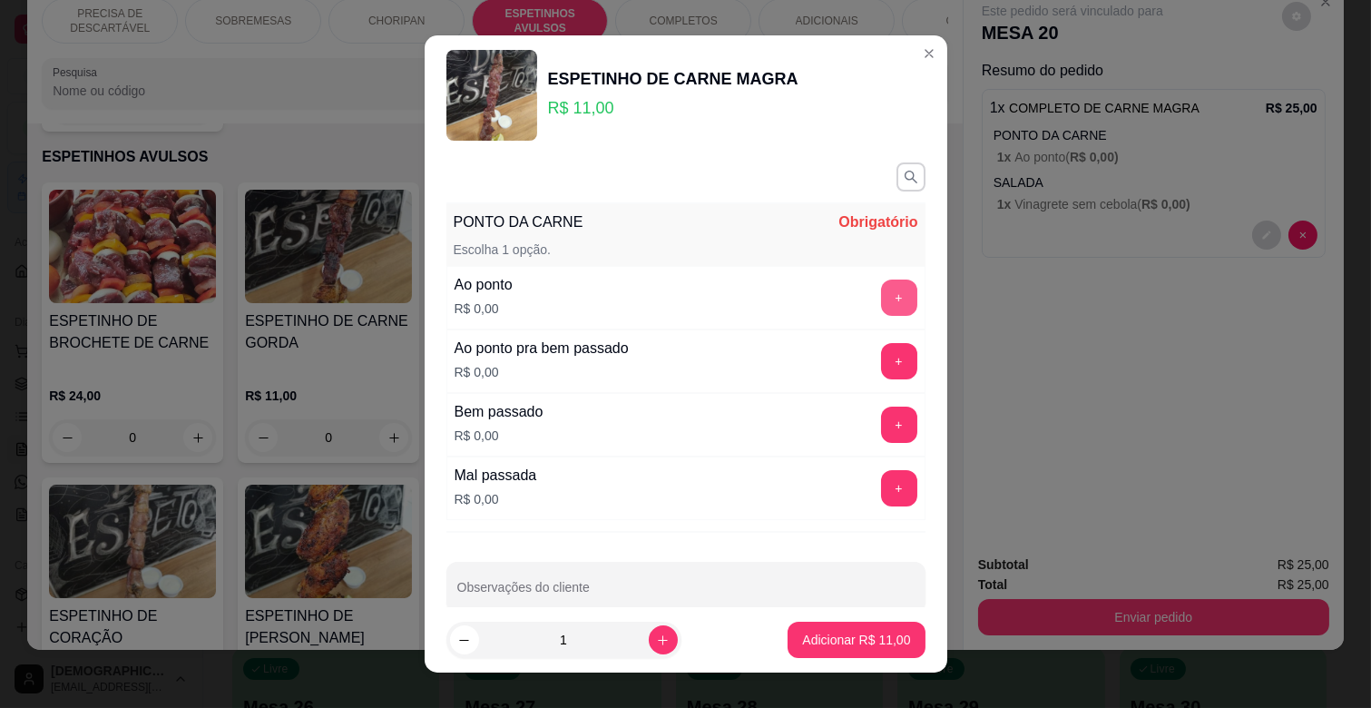
click at [881, 293] on button "+" at bounding box center [899, 297] width 36 height 36
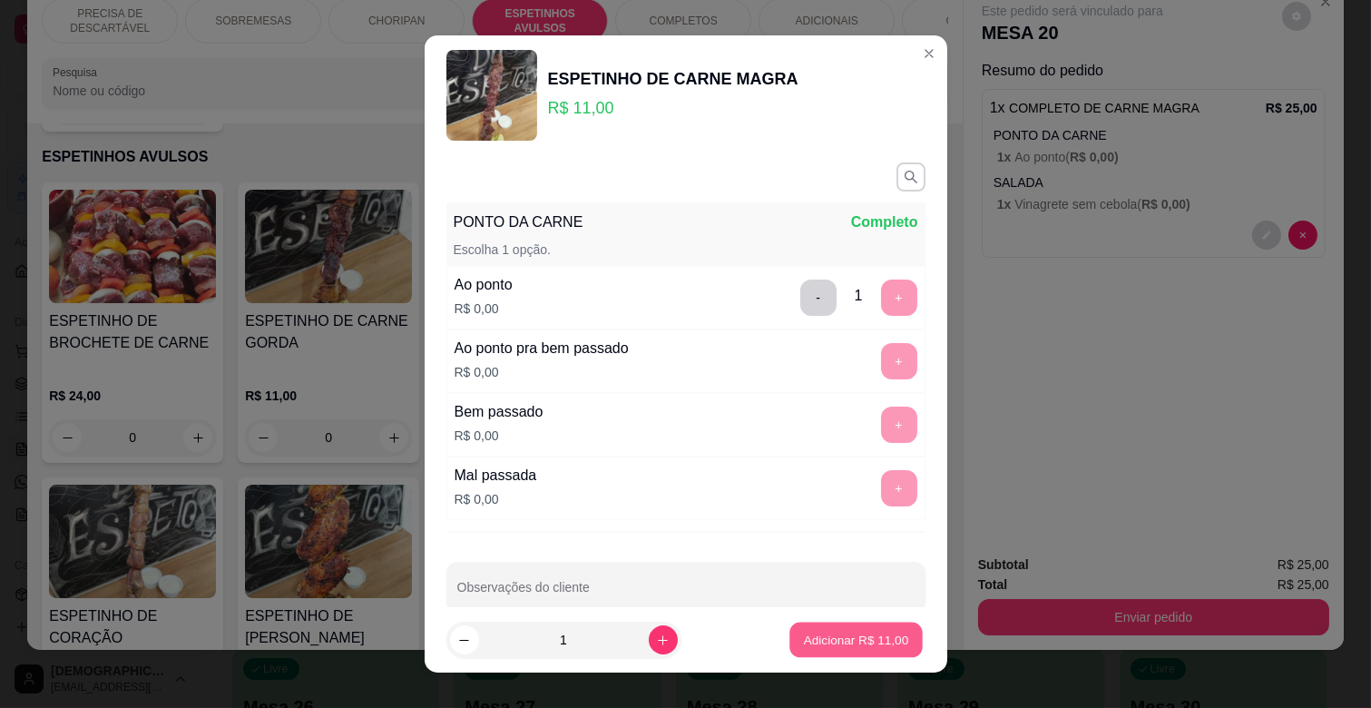
click at [874, 642] on p "Adicionar R$ 11,00" at bounding box center [856, 639] width 105 height 17
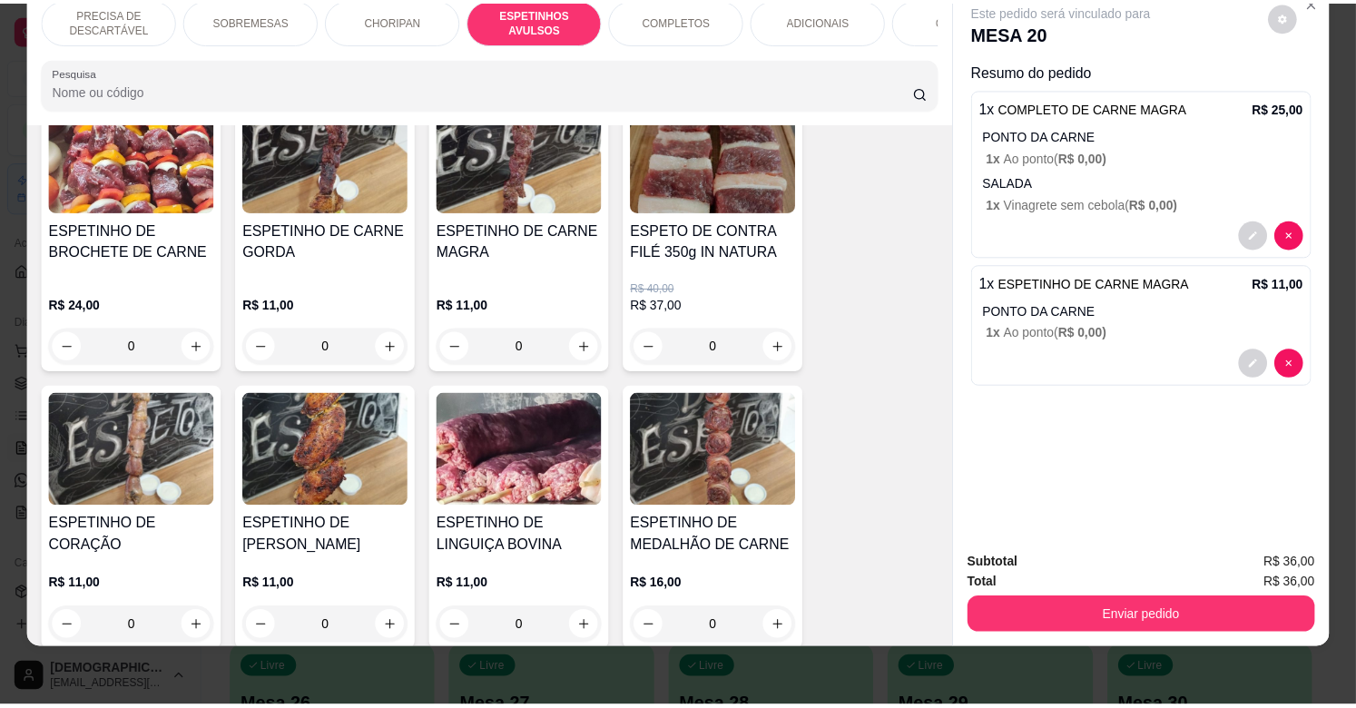
scroll to position [1102, 0]
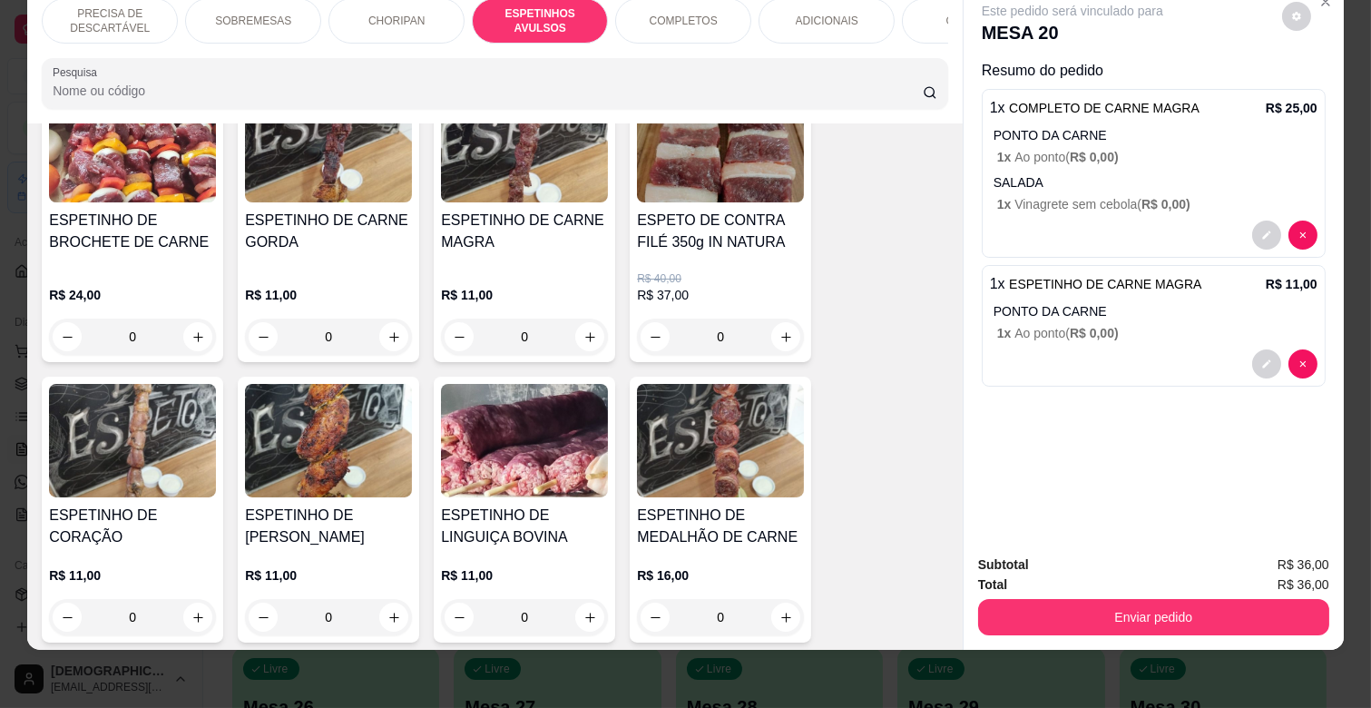
click at [514, 504] on h4 "ESPETINHO DE LINGUIÇA BOVINA" at bounding box center [524, 526] width 167 height 44
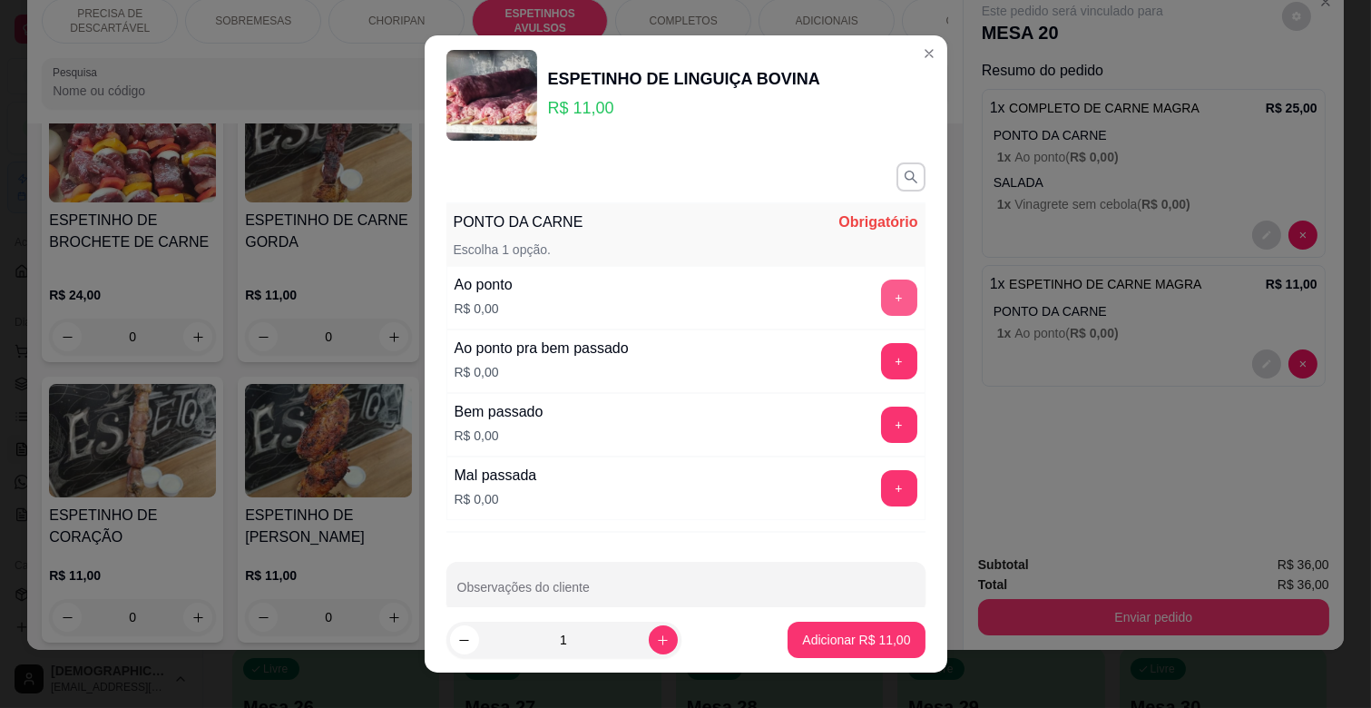
click at [881, 305] on button "+" at bounding box center [899, 297] width 36 height 36
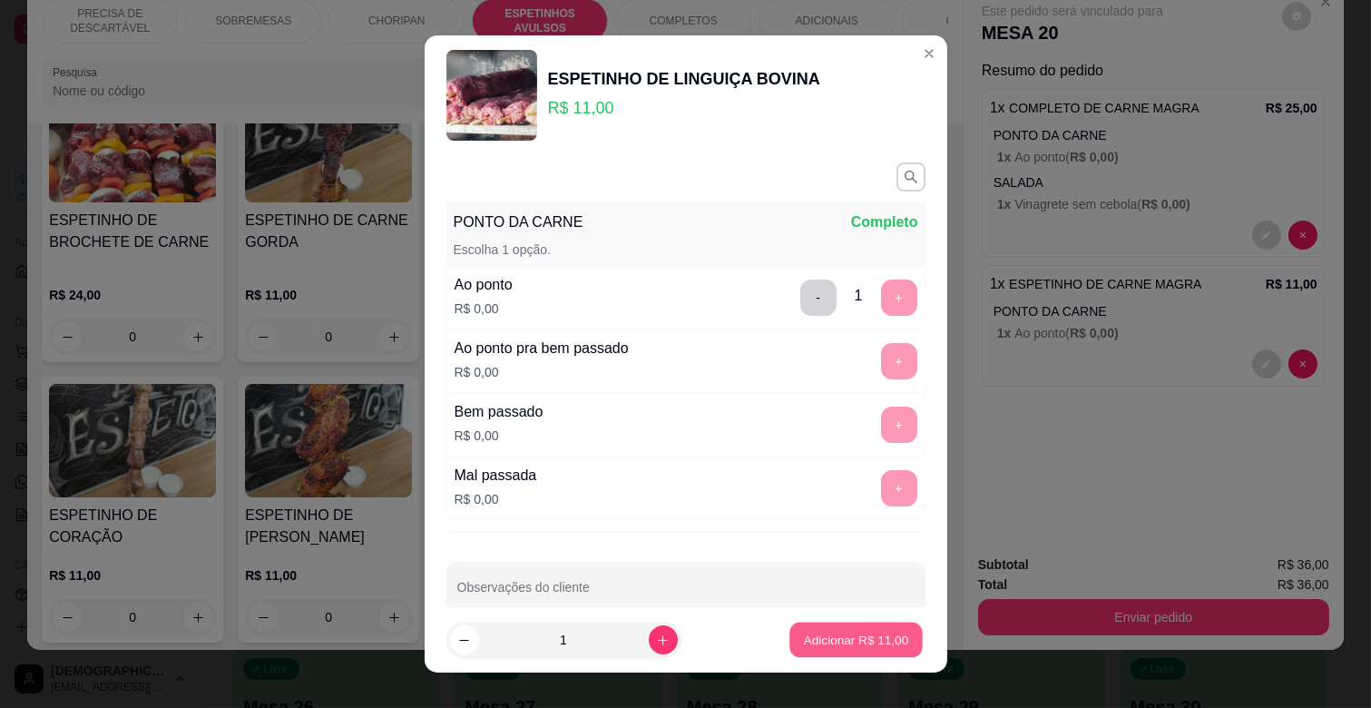
click at [873, 637] on p "Adicionar R$ 11,00" at bounding box center [856, 639] width 105 height 17
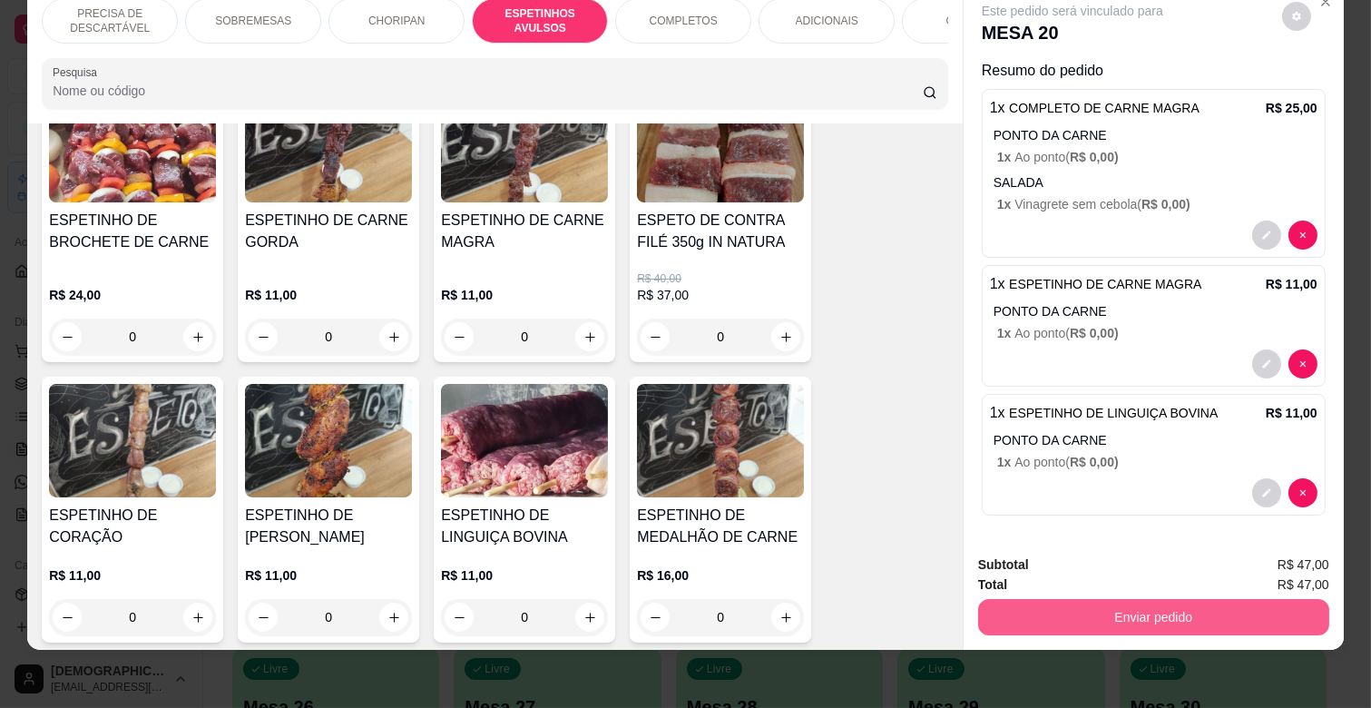
click at [1161, 599] on button "Enviar pedido" at bounding box center [1153, 617] width 351 height 36
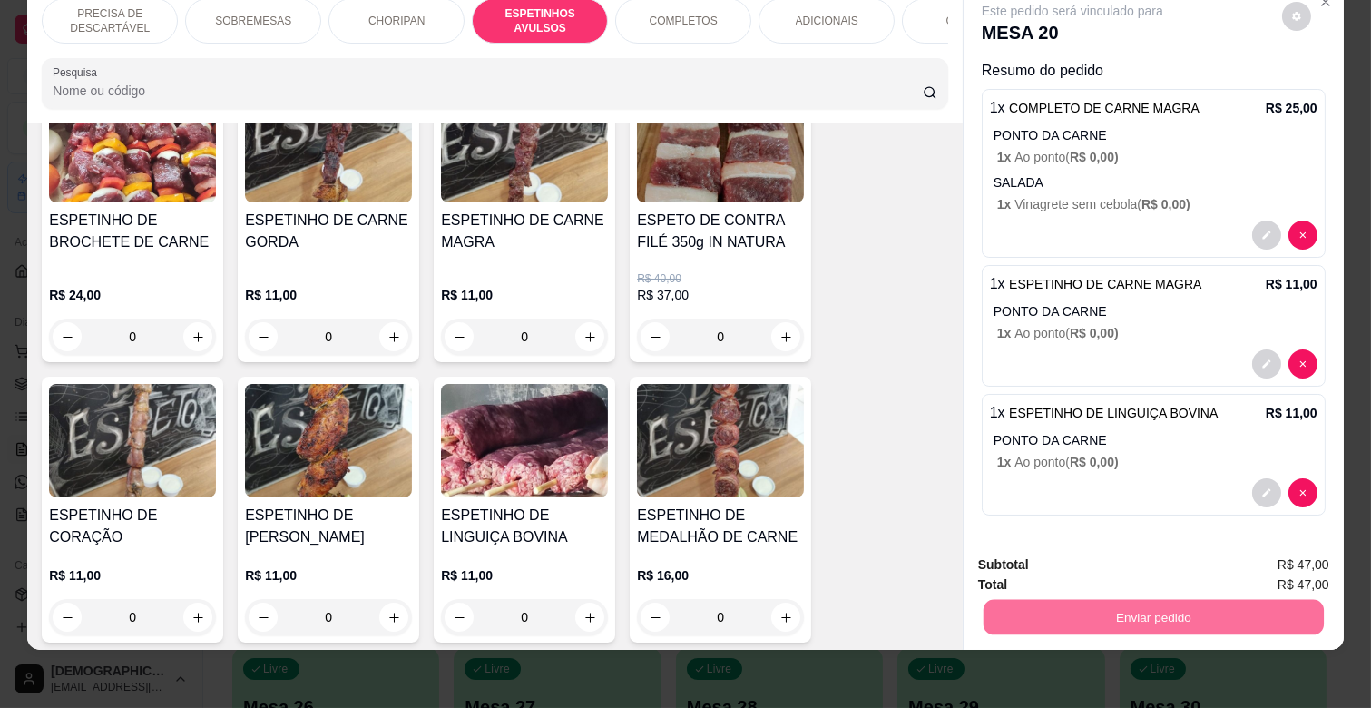
click at [1268, 553] on button "Enviar pedido" at bounding box center [1281, 558] width 100 height 34
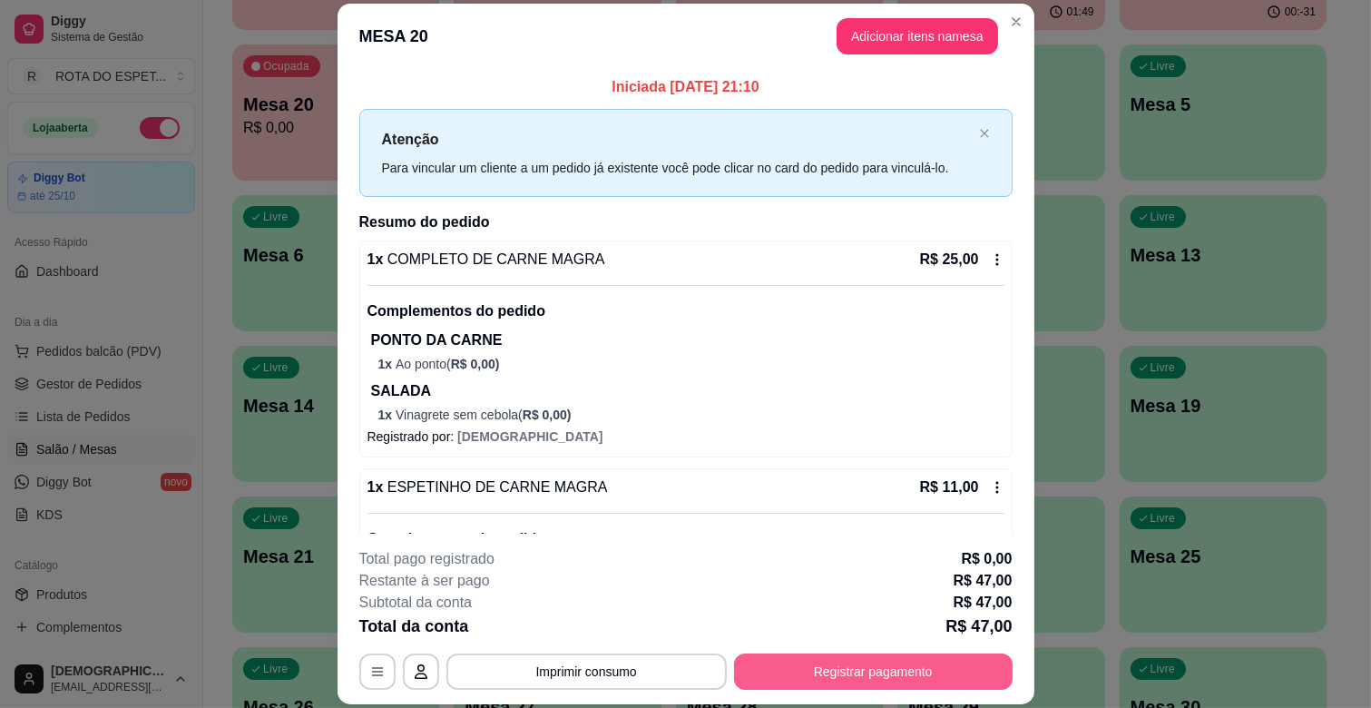
click at [924, 667] on button "Registrar pagamento" at bounding box center [873, 671] width 279 height 36
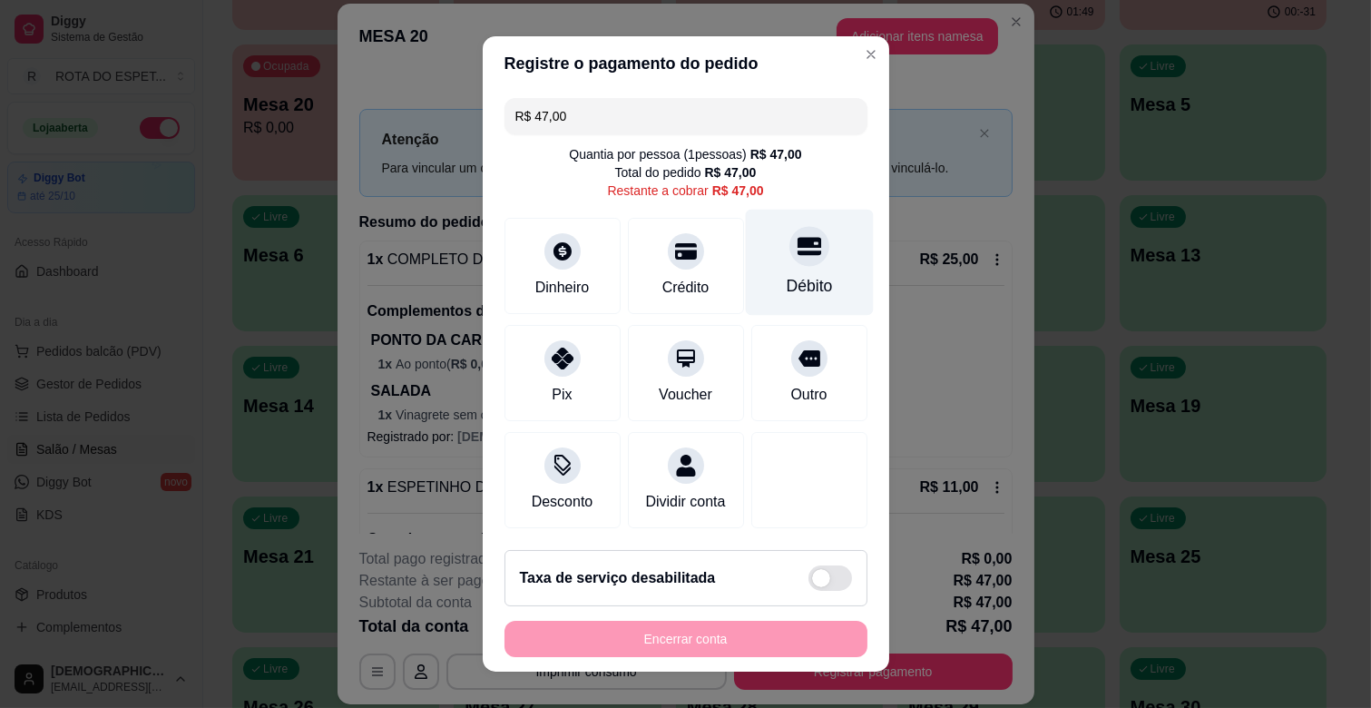
click at [786, 282] on div "Débito" at bounding box center [809, 286] width 46 height 24
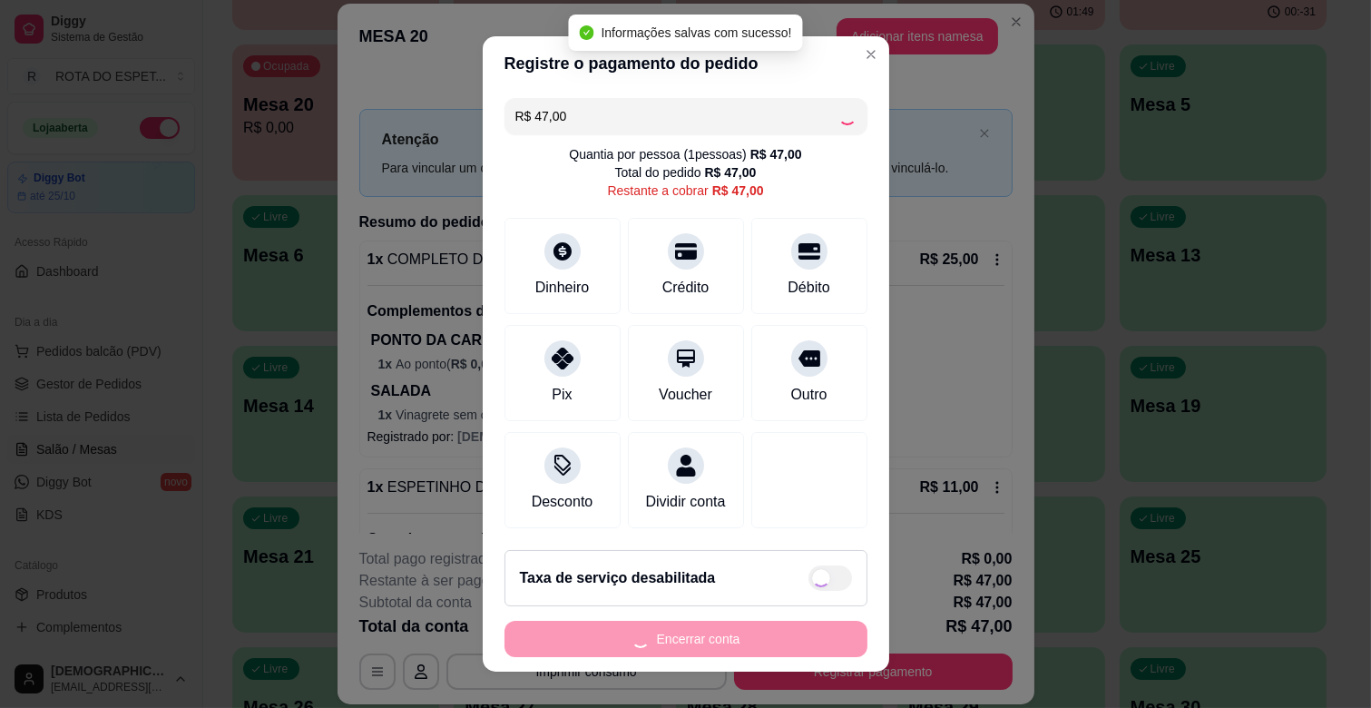
type input "R$ 0,00"
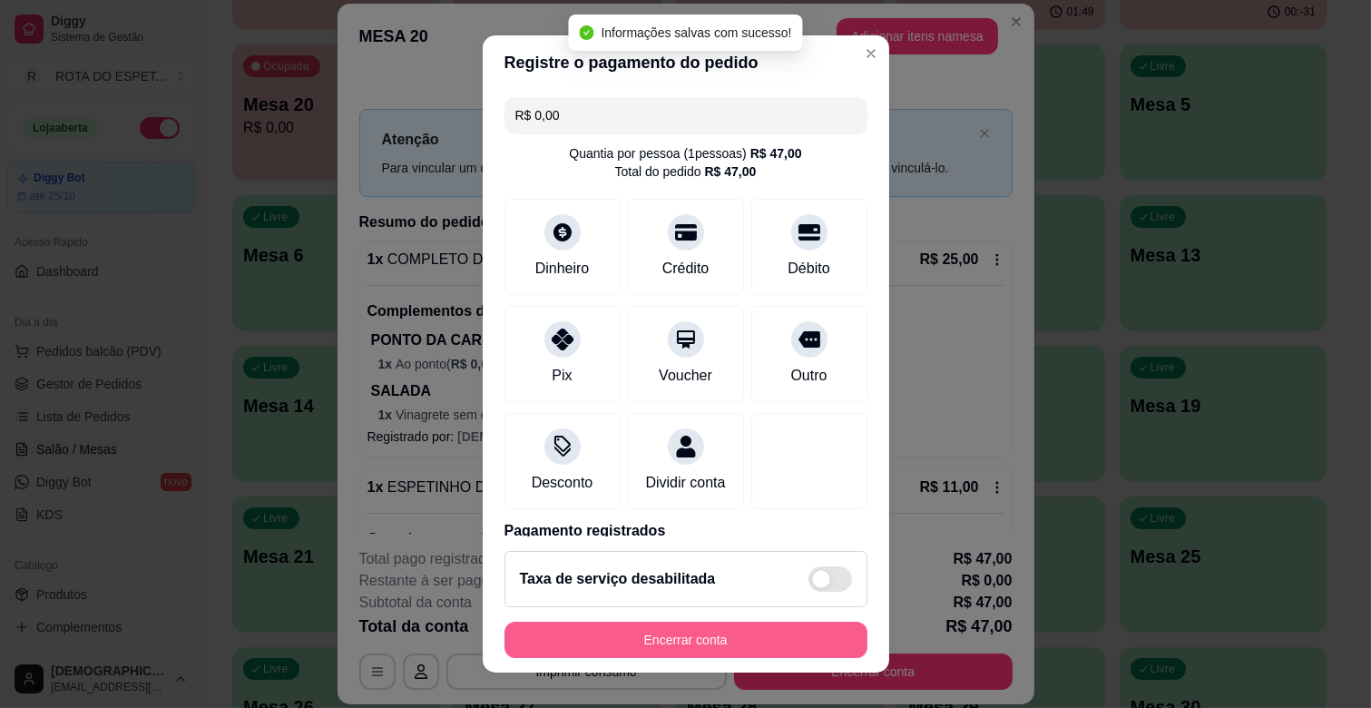
click at [655, 641] on button "Encerrar conta" at bounding box center [685, 640] width 363 height 36
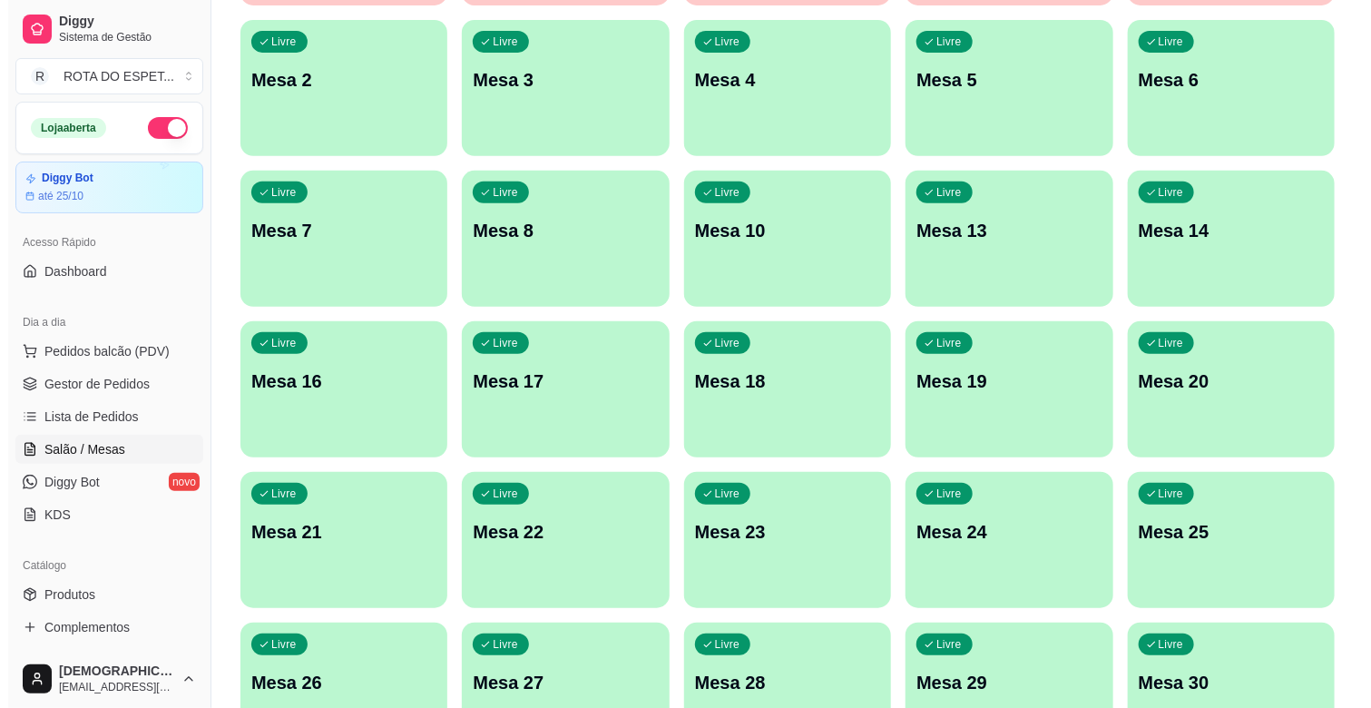
scroll to position [299, 0]
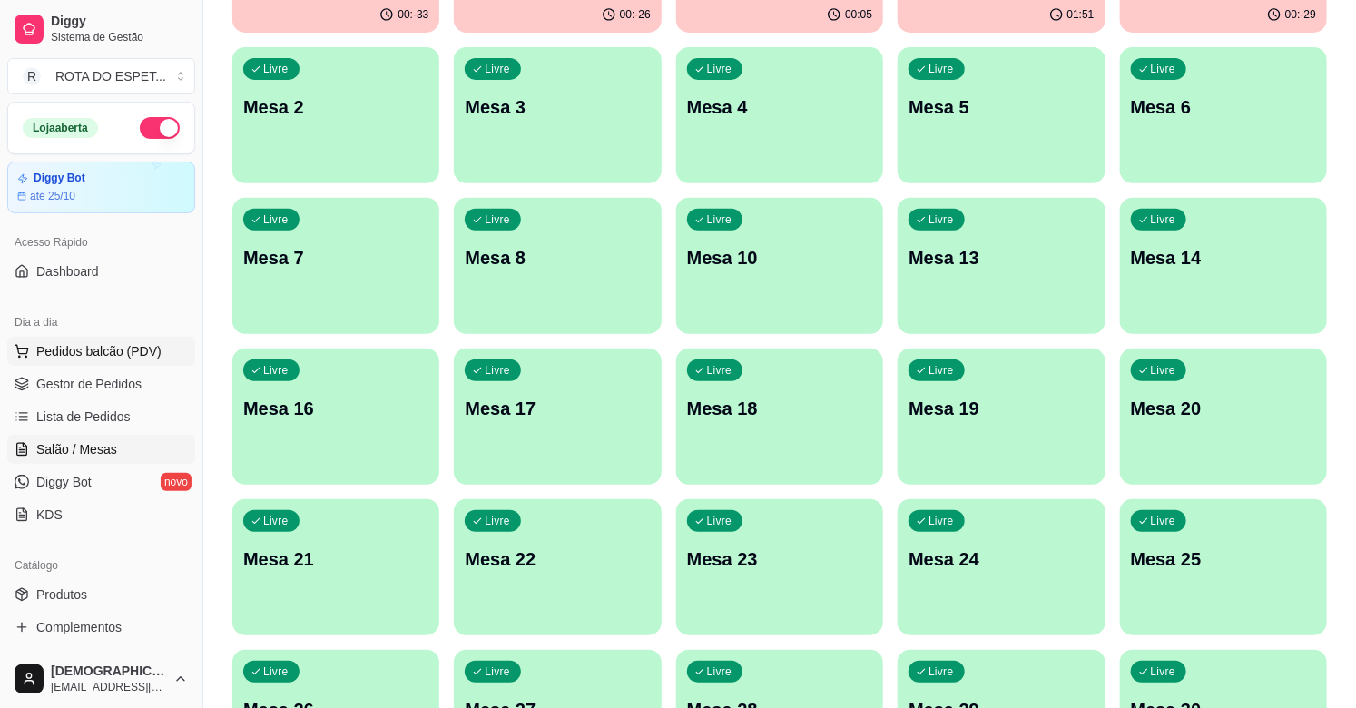
click at [152, 354] on span "Pedidos balcão (PDV)" at bounding box center [98, 351] width 125 height 18
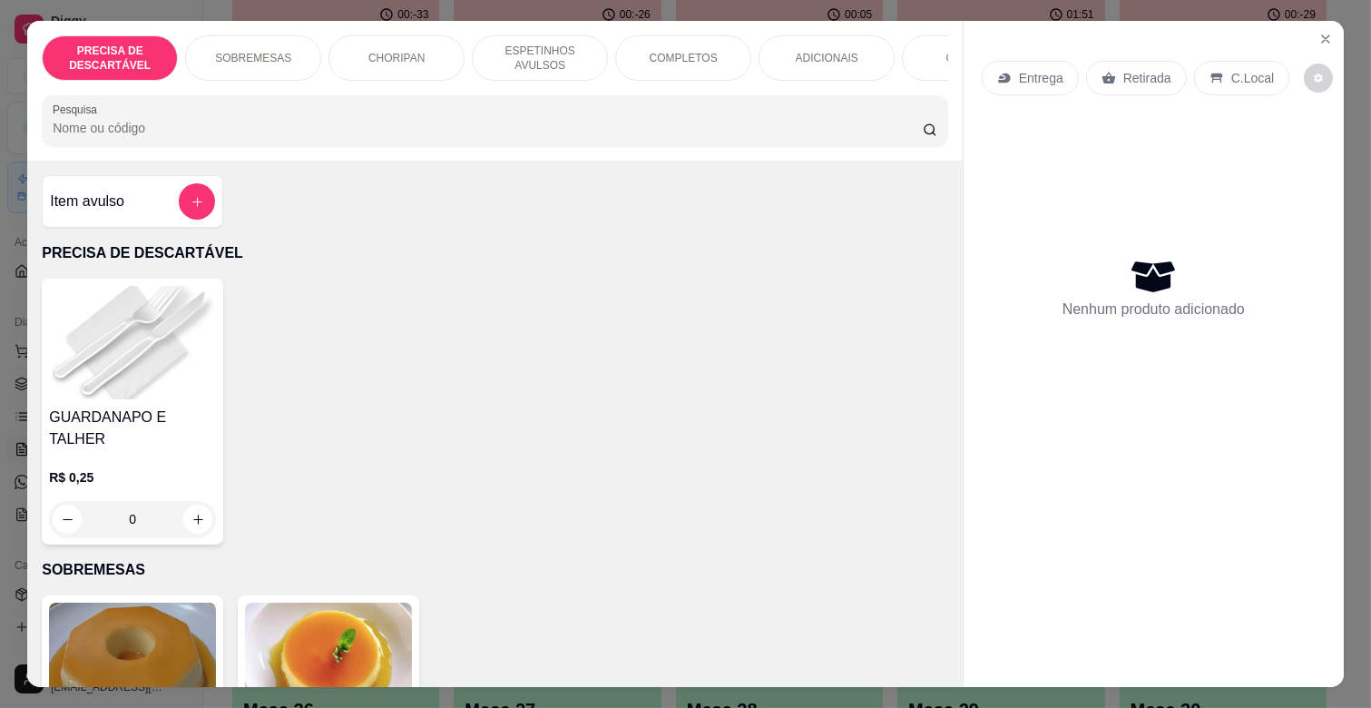
click at [722, 51] on div "COMPLETOS" at bounding box center [683, 57] width 136 height 45
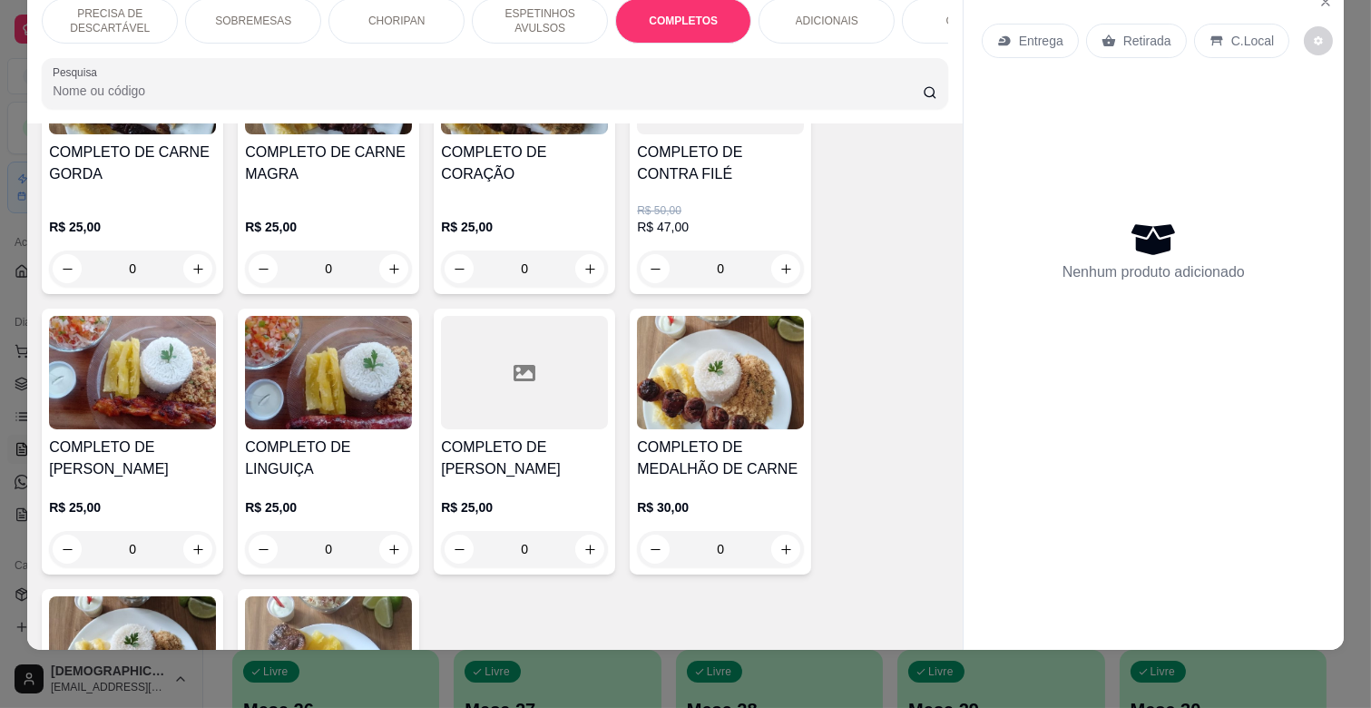
scroll to position [2290, 0]
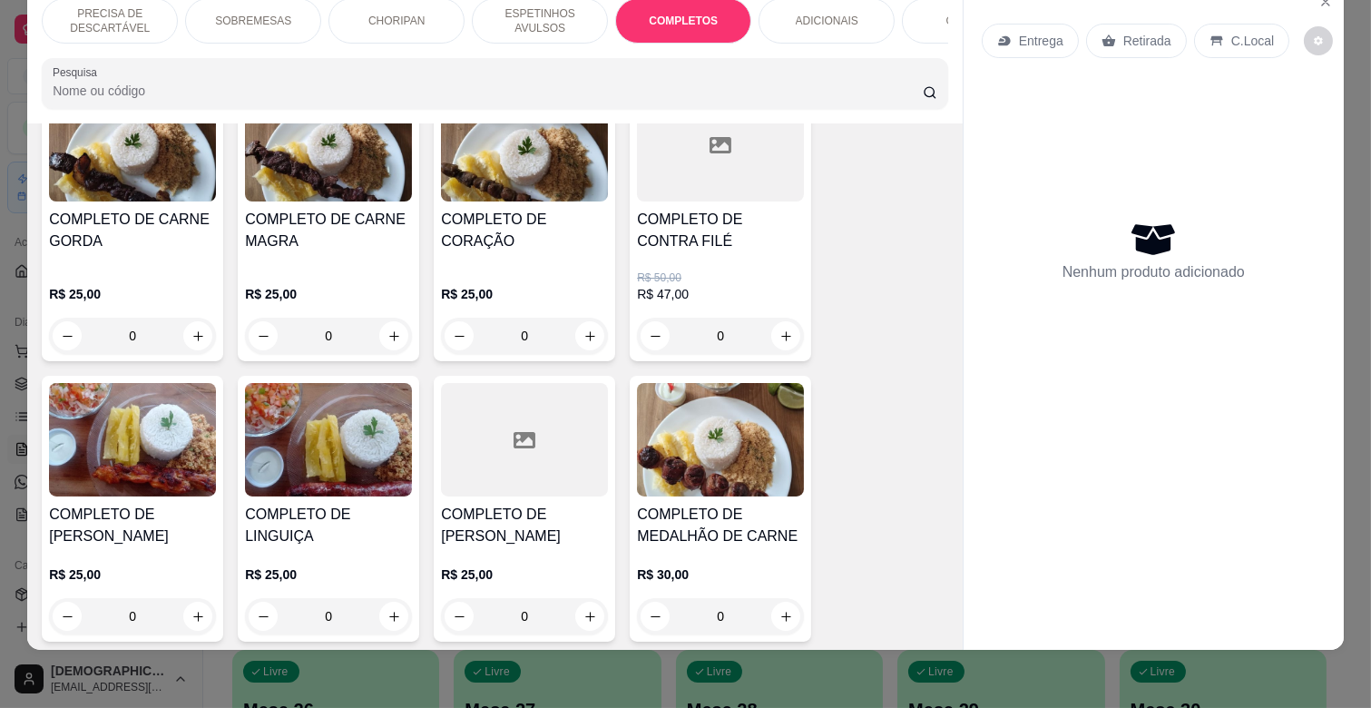
click at [710, 270] on p "R$ 50,00" at bounding box center [720, 277] width 167 height 15
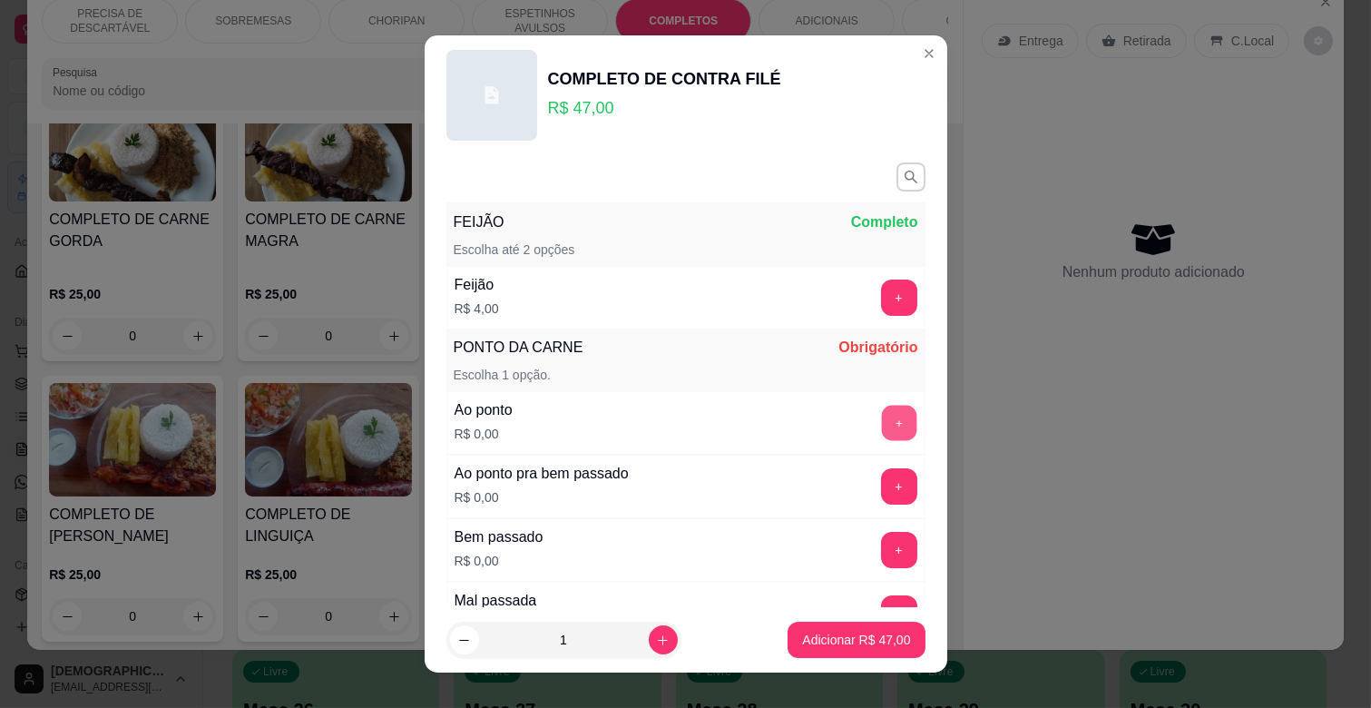
click at [881, 421] on button "+" at bounding box center [898, 423] width 35 height 35
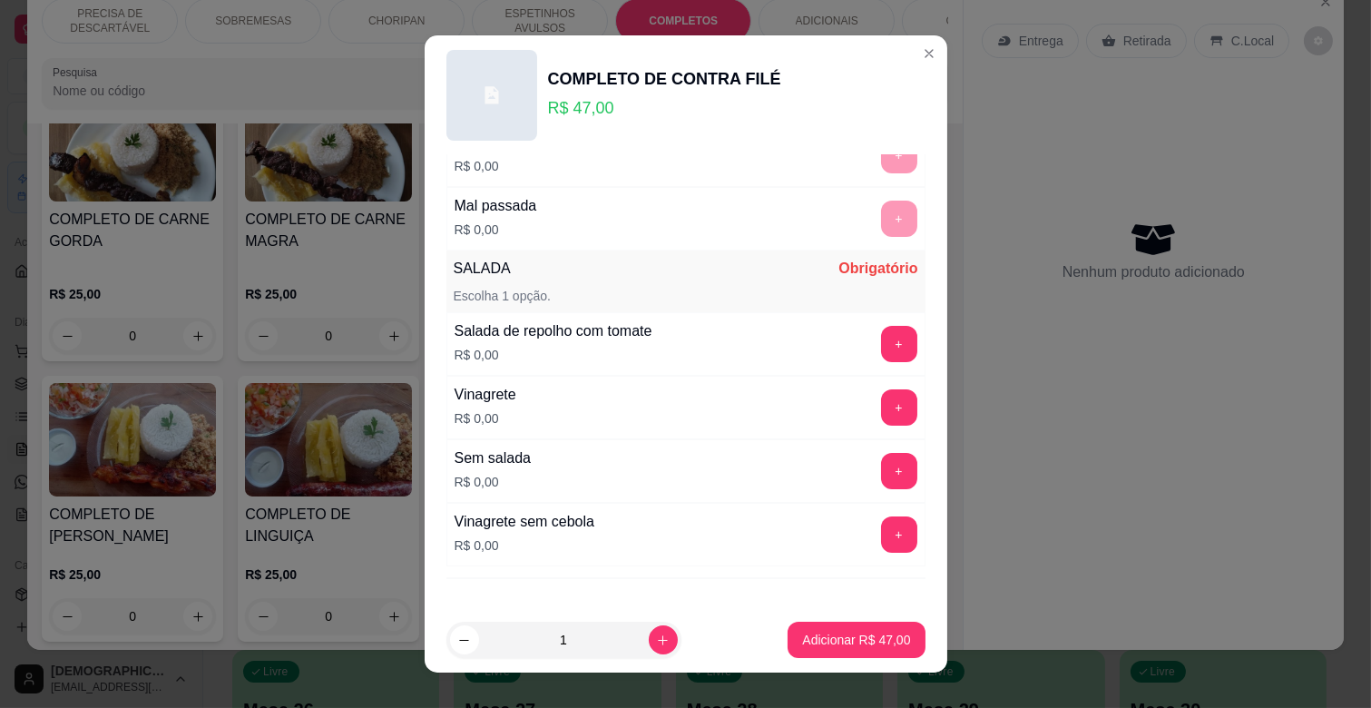
scroll to position [403, 0]
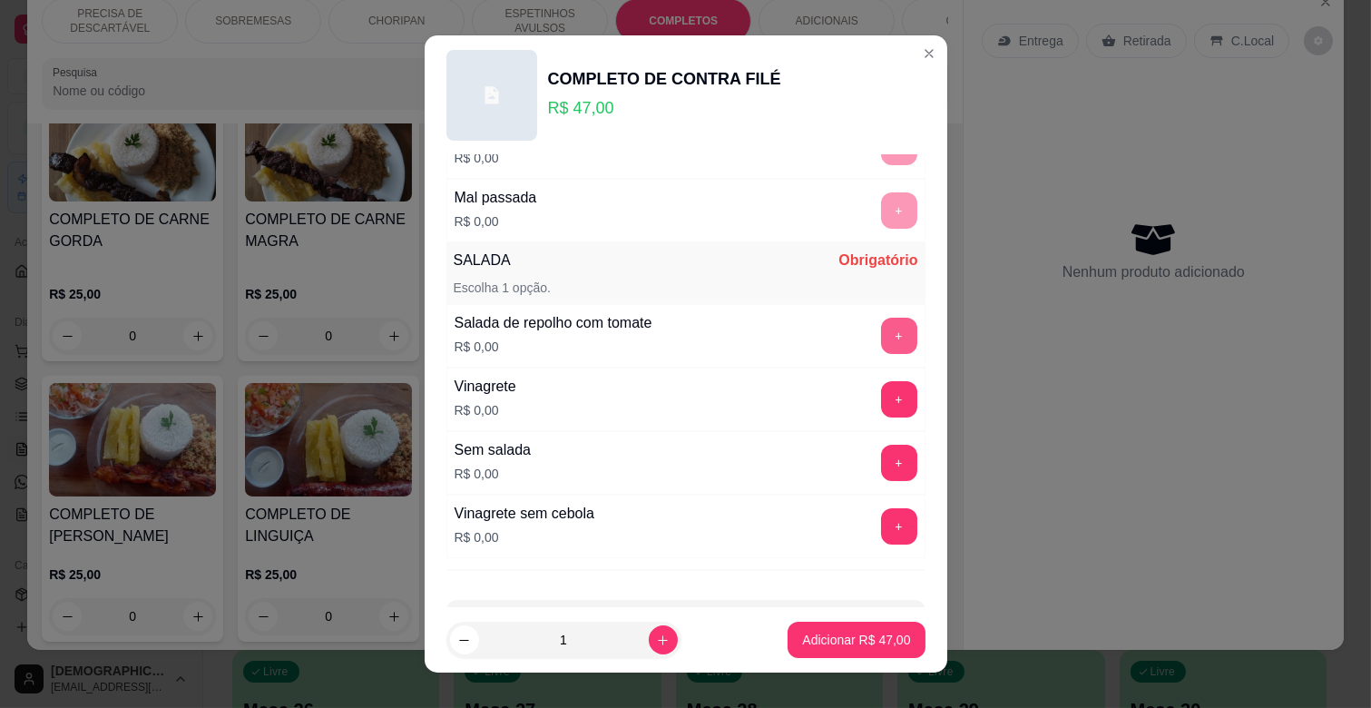
click at [881, 341] on button "+" at bounding box center [899, 336] width 36 height 36
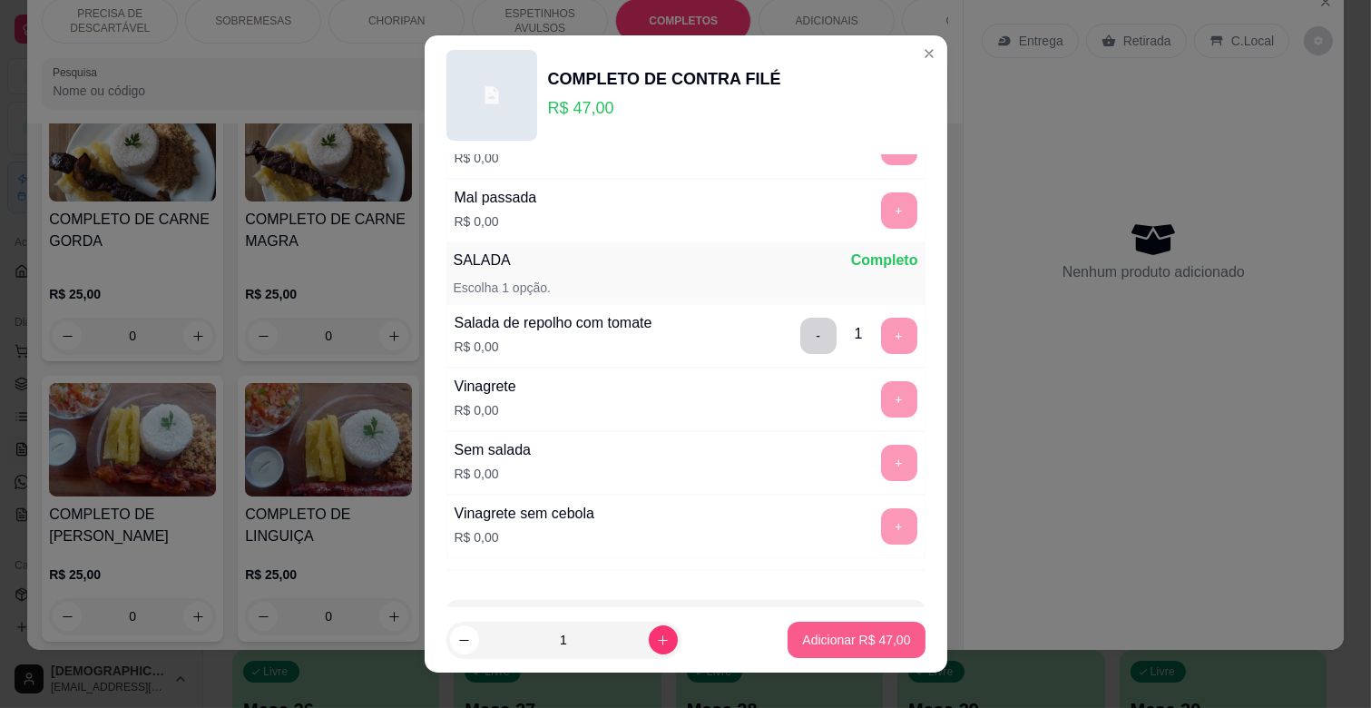
click at [805, 639] on p "Adicionar R$ 47,00" at bounding box center [856, 640] width 108 height 18
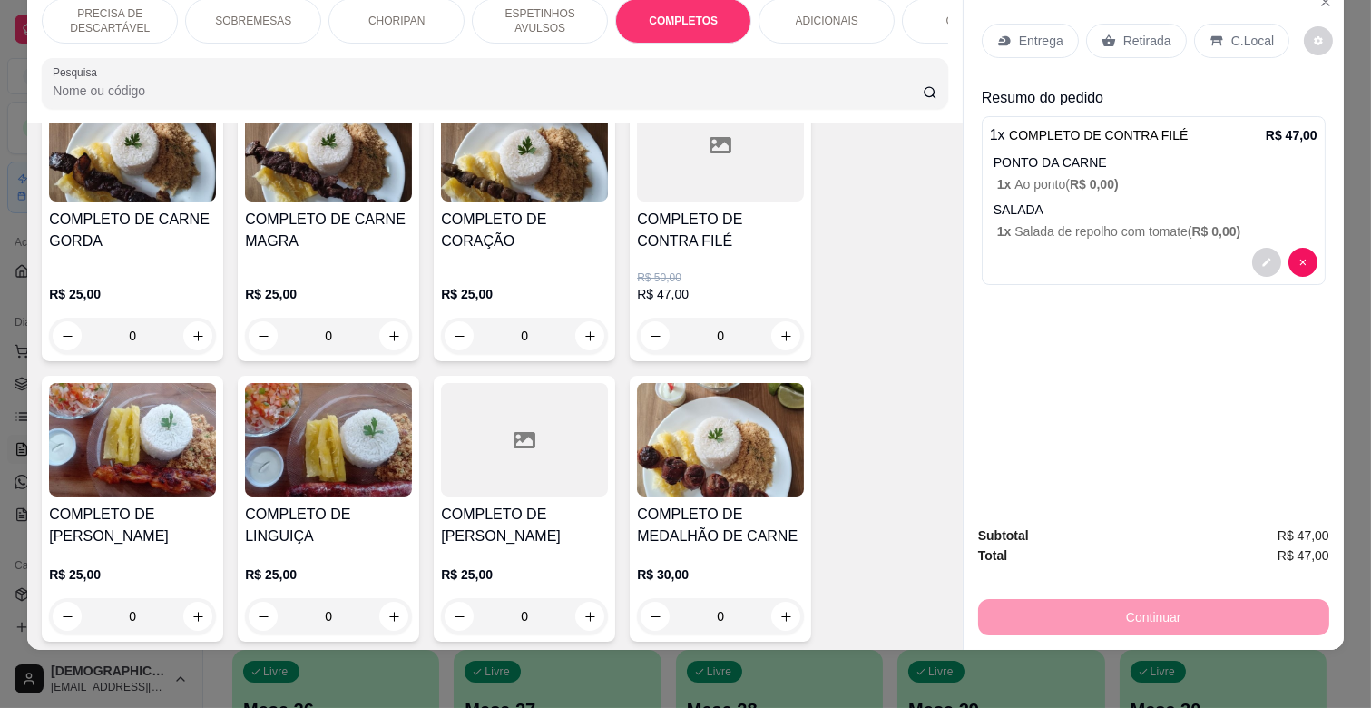
click at [572, 12] on p "ESPETINHOS AVULSOS" at bounding box center [539, 20] width 105 height 29
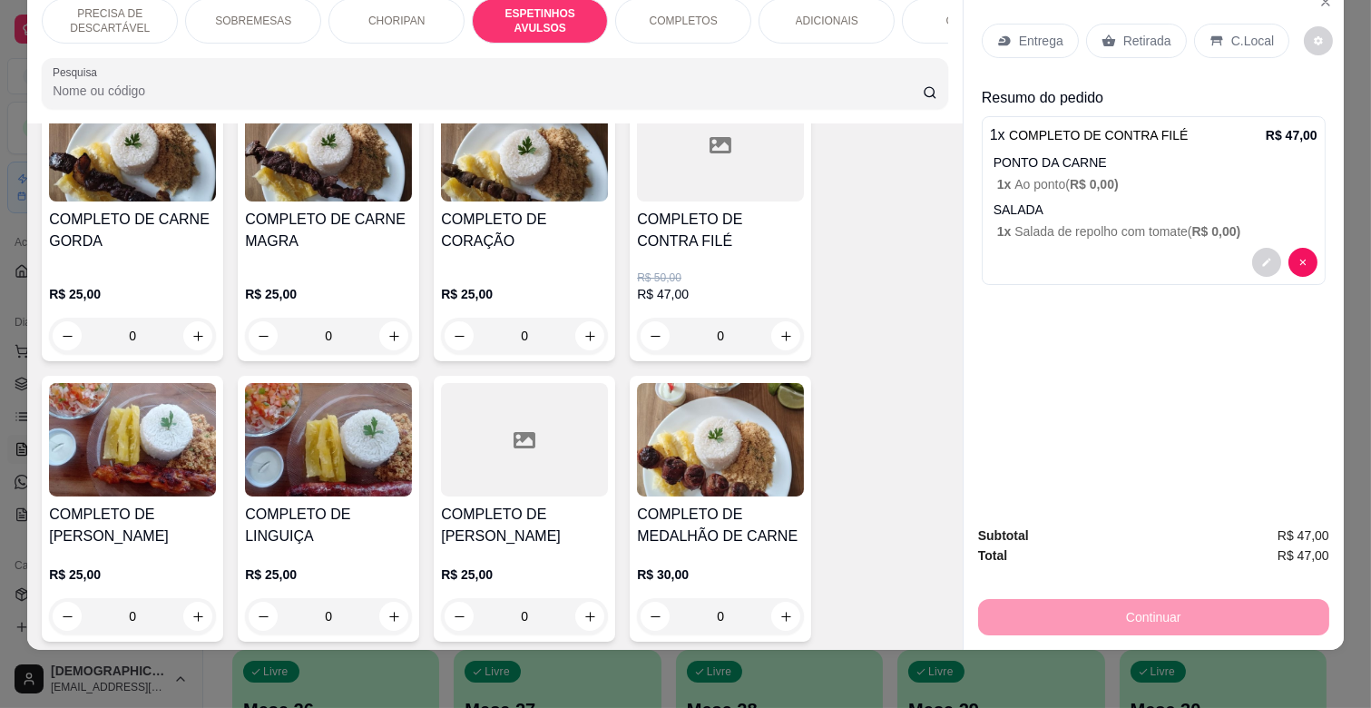
scroll to position [1002, 0]
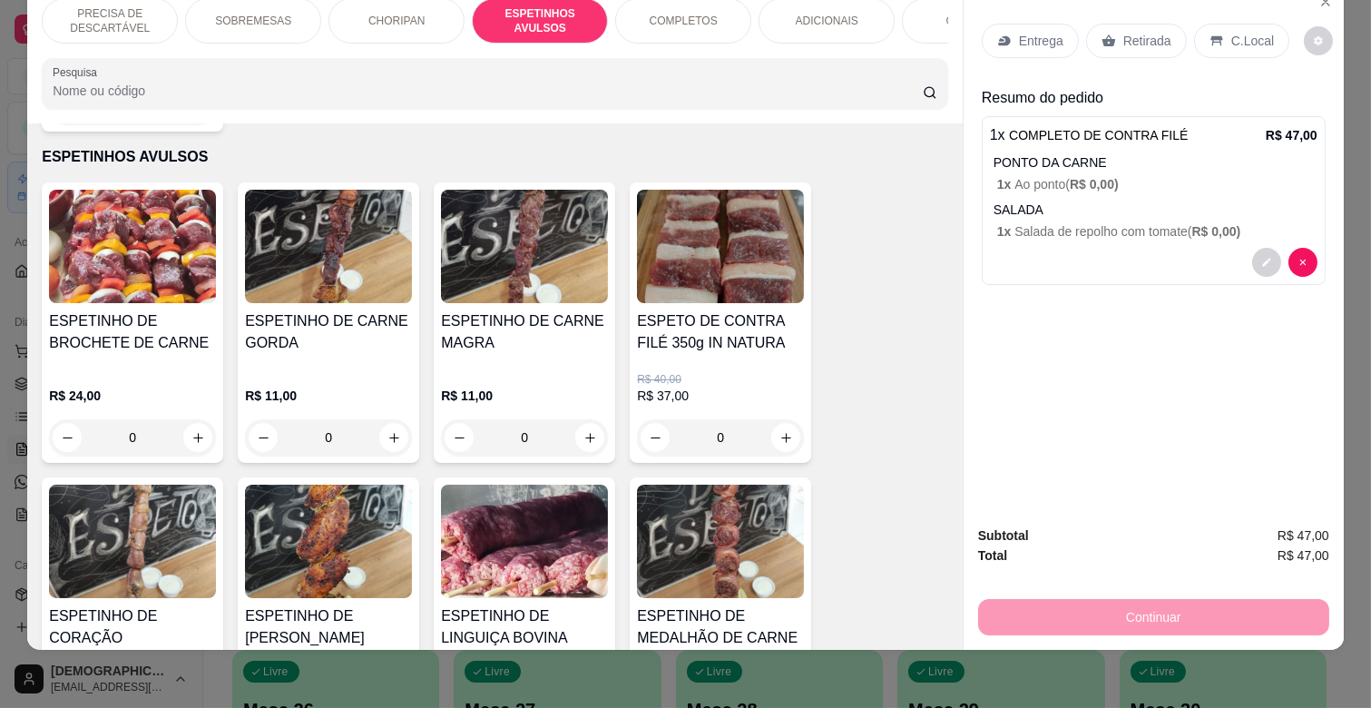
click at [342, 555] on img at bounding box center [328, 541] width 167 height 113
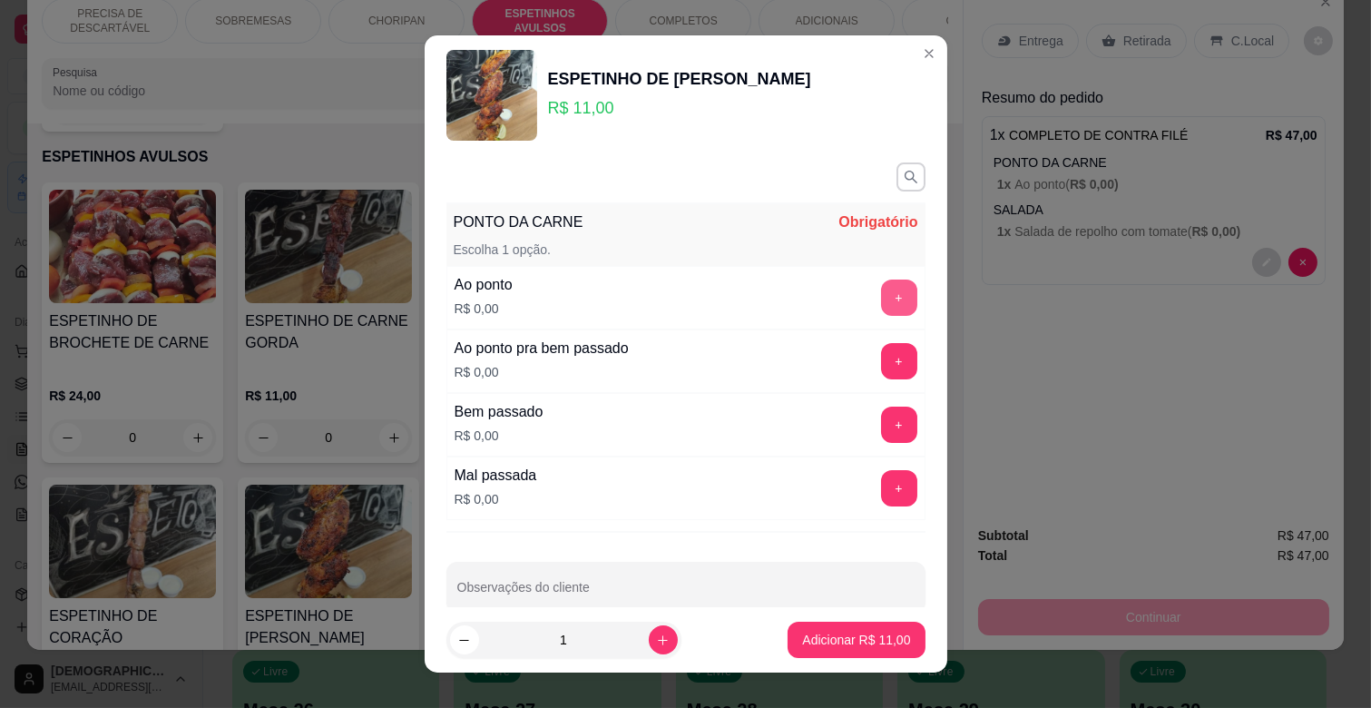
click at [881, 306] on button "+" at bounding box center [899, 297] width 36 height 36
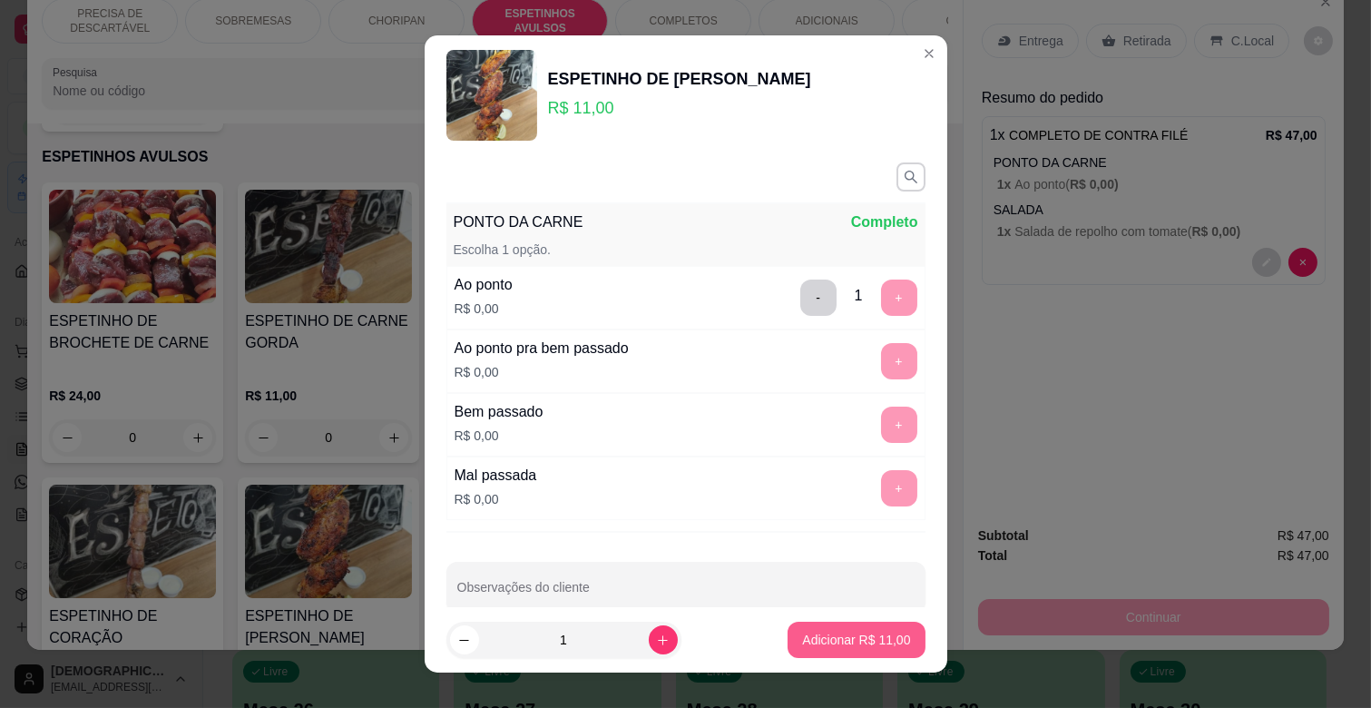
click at [865, 644] on p "Adicionar R$ 11,00" at bounding box center [856, 640] width 108 height 18
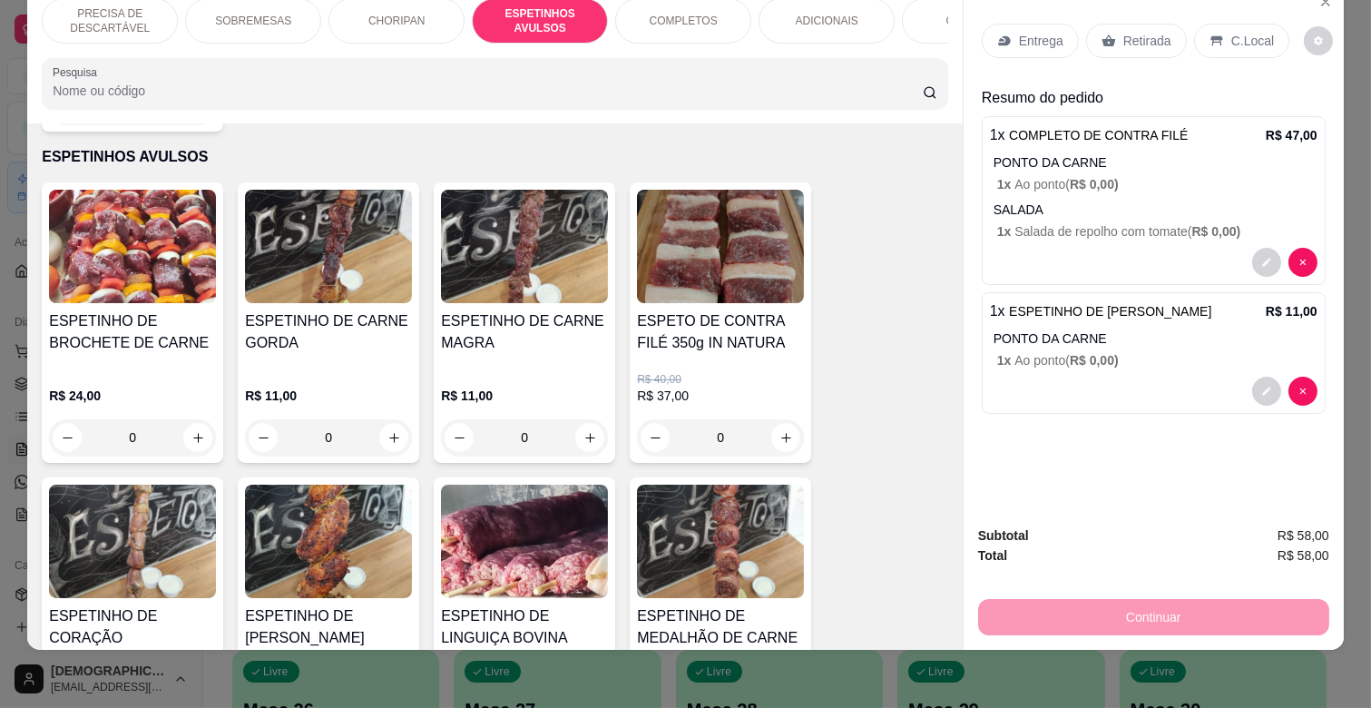
click at [1039, 32] on p "Entrega" at bounding box center [1041, 41] width 44 height 18
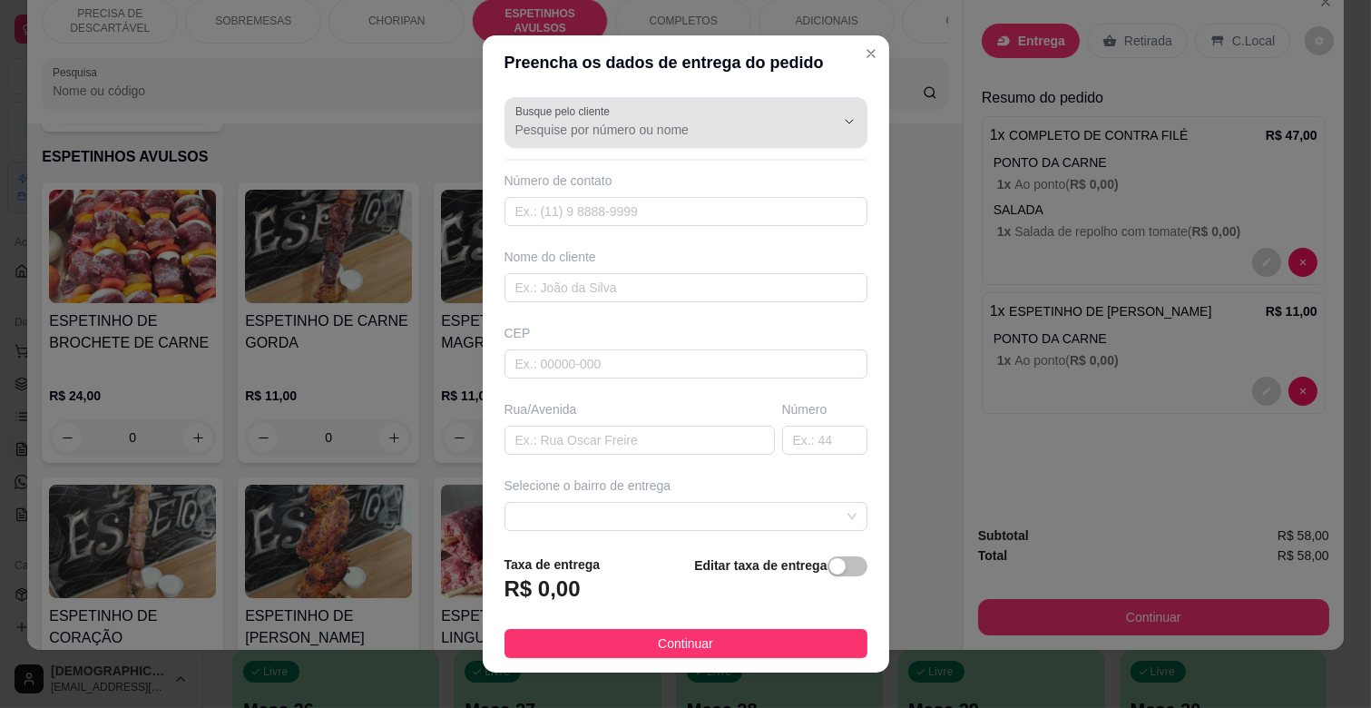
click at [727, 123] on input "Busque pelo cliente" at bounding box center [660, 130] width 290 height 18
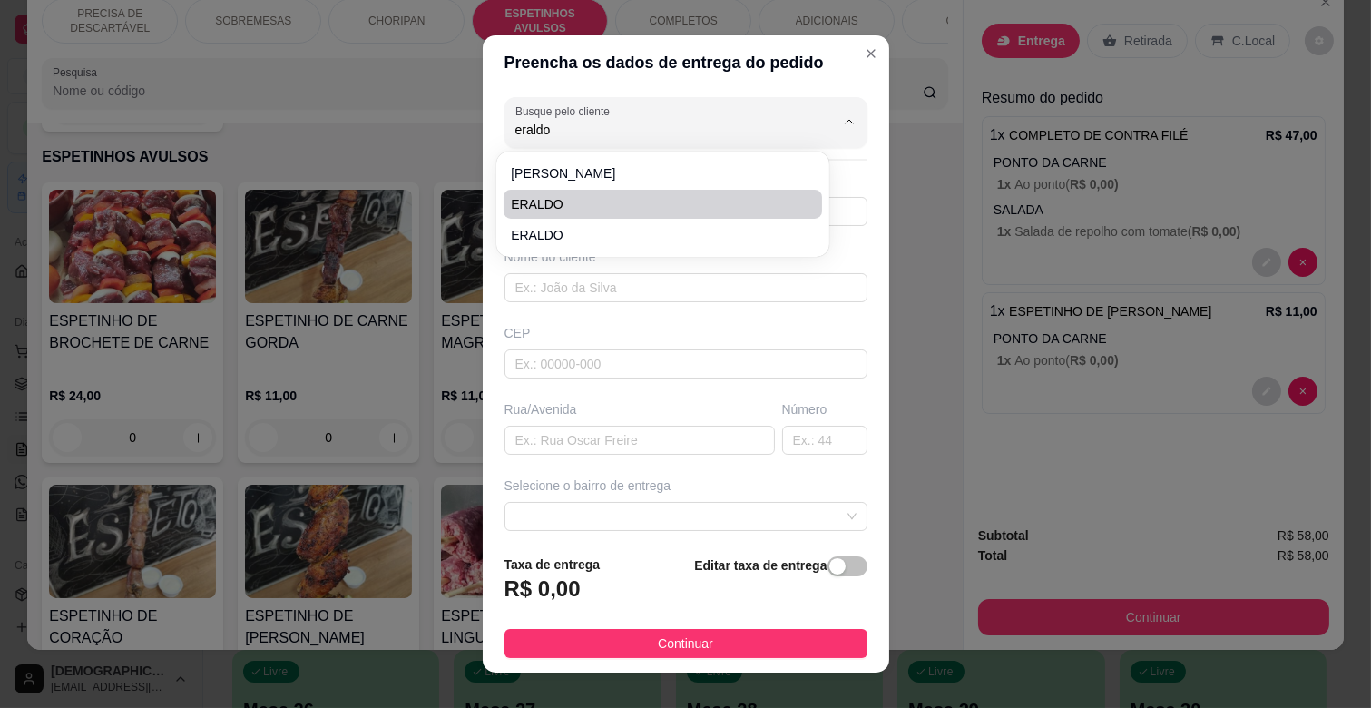
click at [666, 200] on span "ERALDO" at bounding box center [654, 204] width 286 height 18
type input "ERALDO"
type input "67996026325"
type input "ERALDO"
type input "Av. Guaicurus"
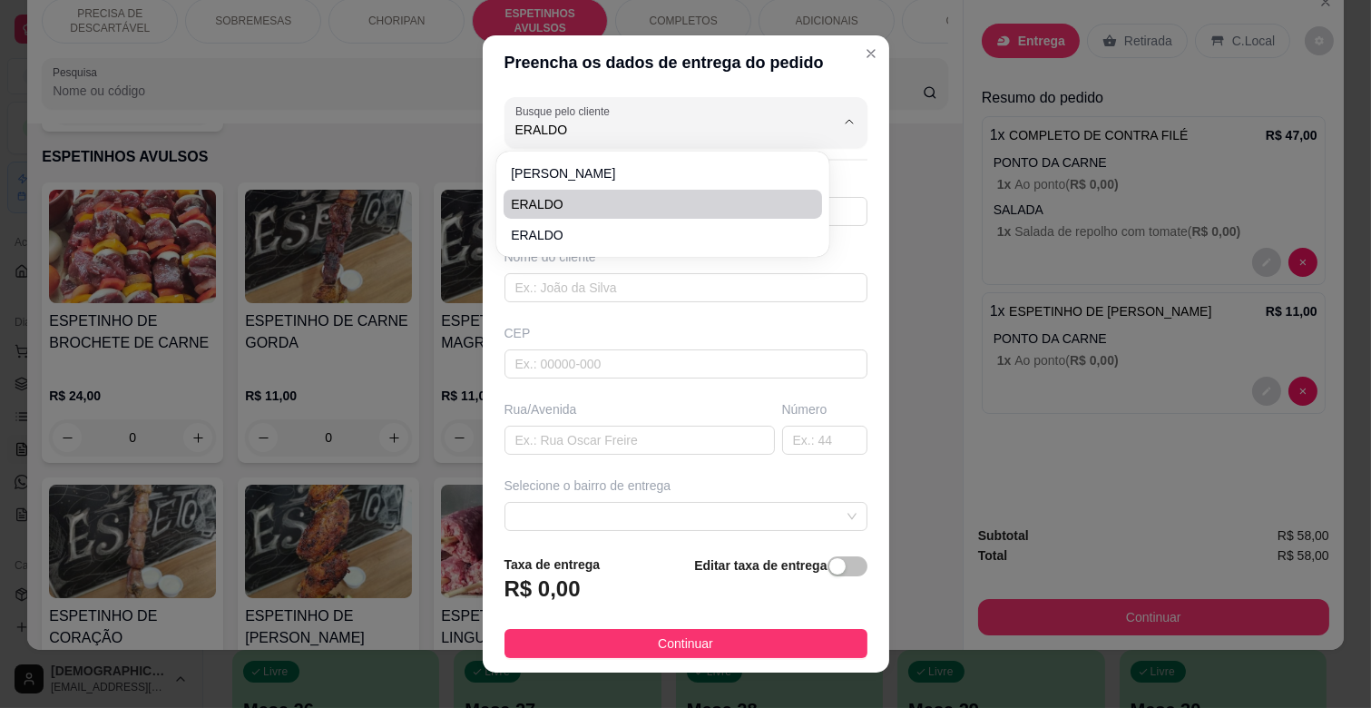
type input "11"
type input "CAMPO GRANDE"
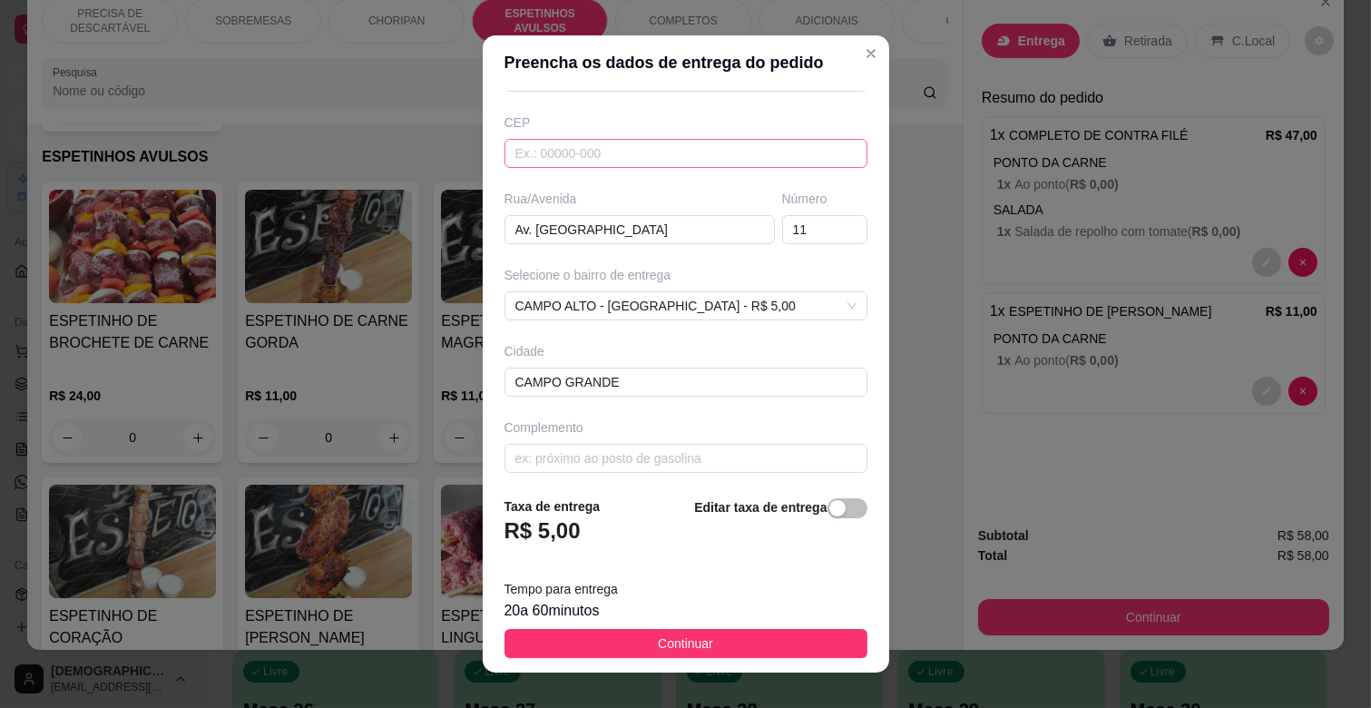
scroll to position [220, 0]
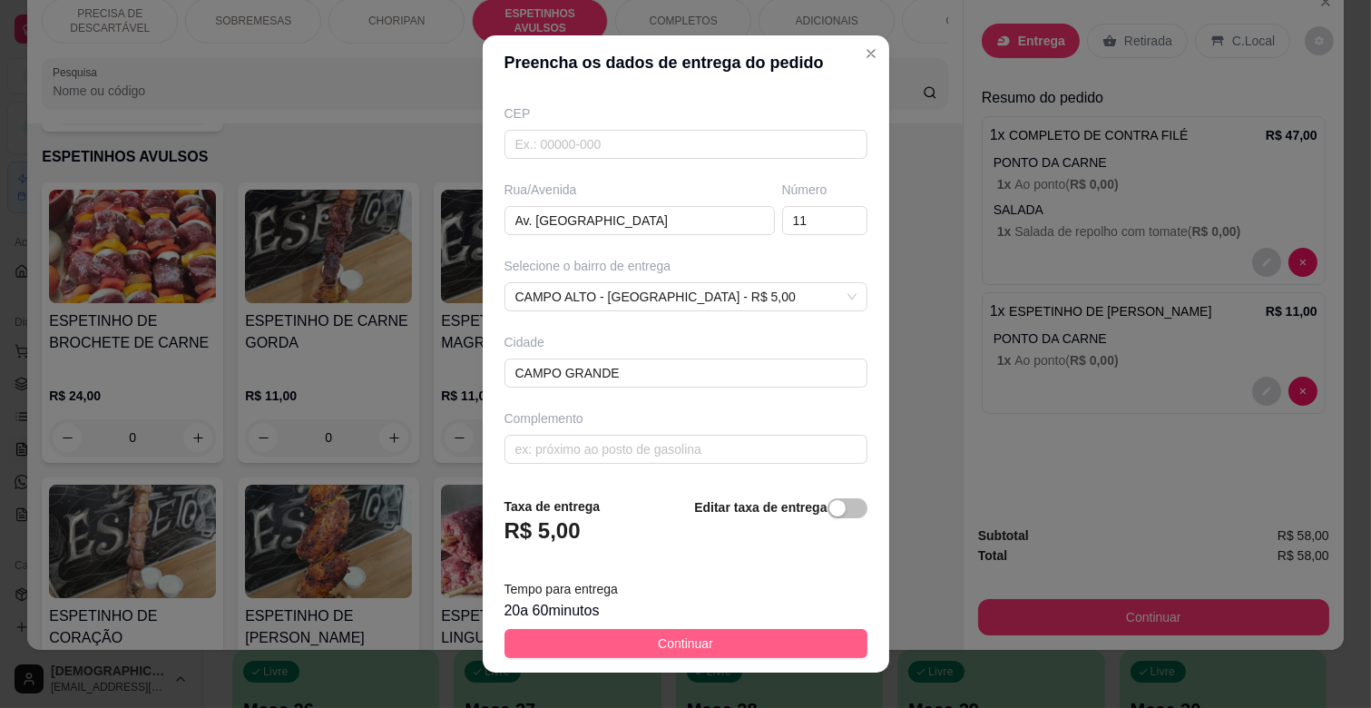
type input "ERALDO"
click at [735, 632] on button "Continuar" at bounding box center [685, 643] width 363 height 29
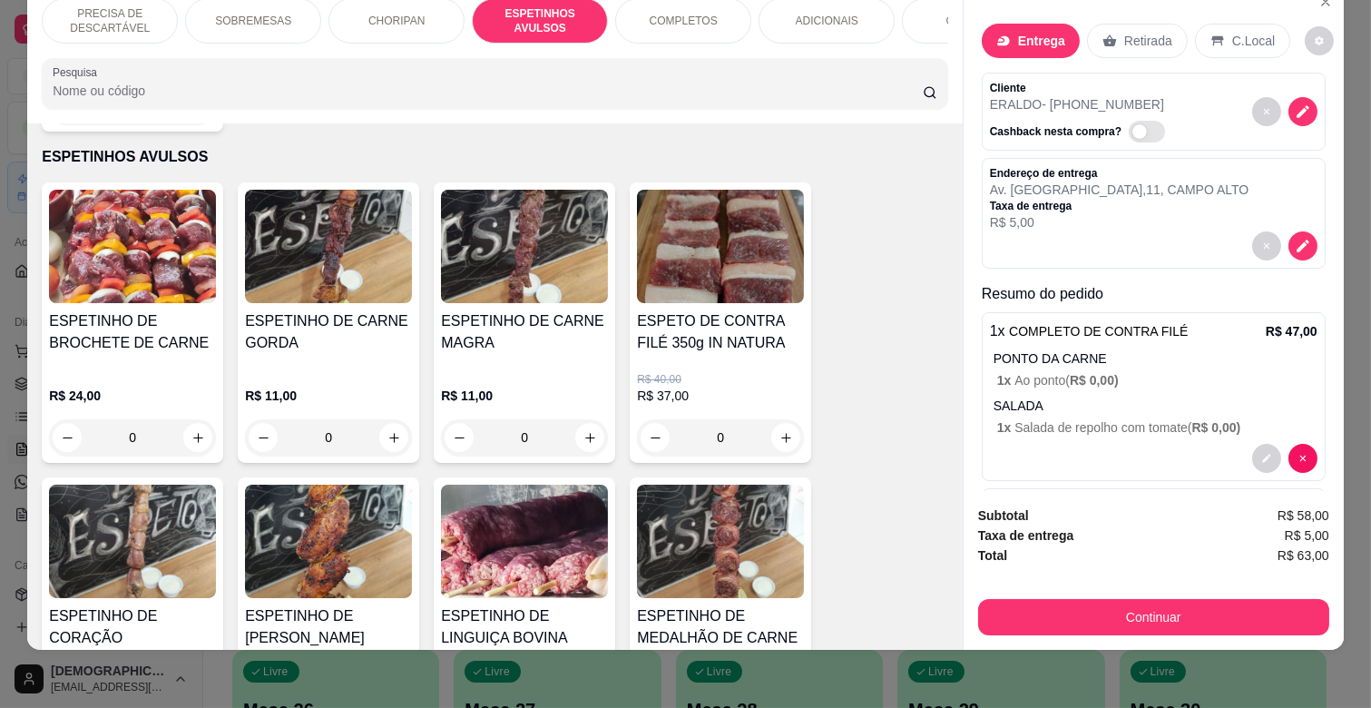
click at [254, 14] on p "SOBREMESAS" at bounding box center [253, 21] width 76 height 15
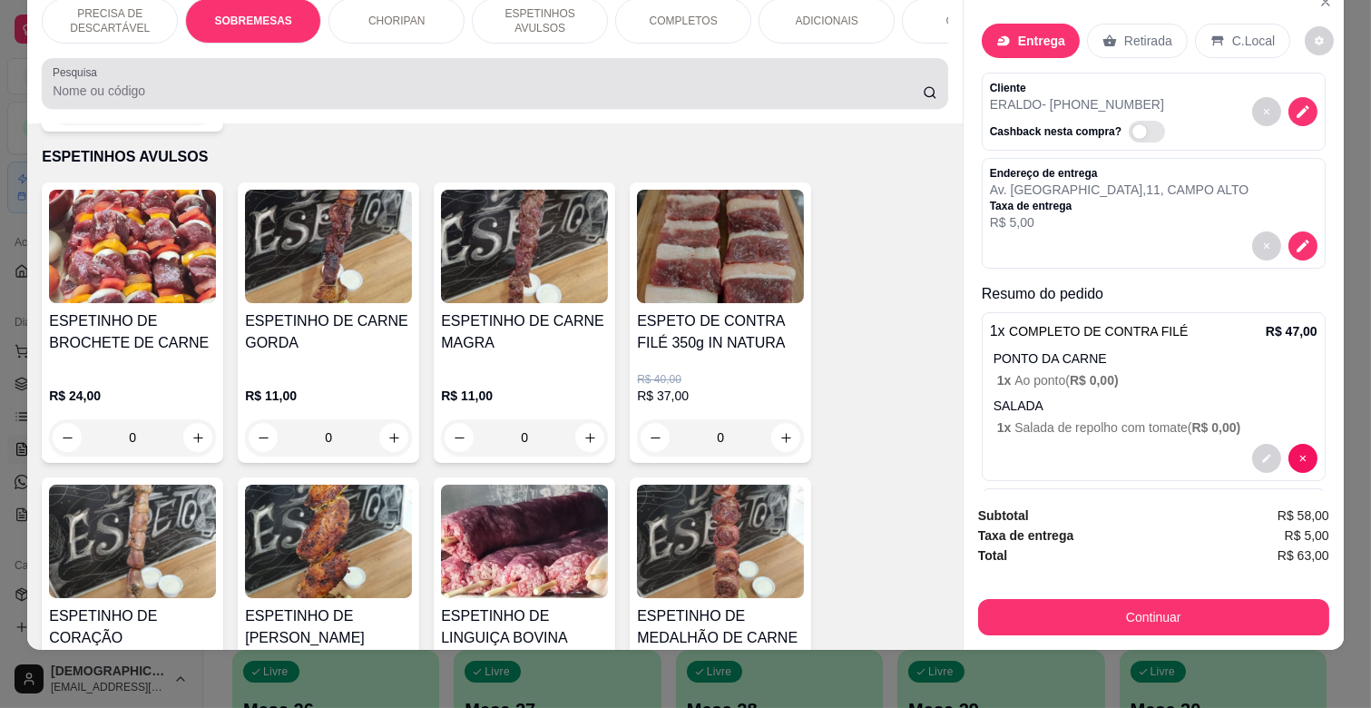
scroll to position [377, 0]
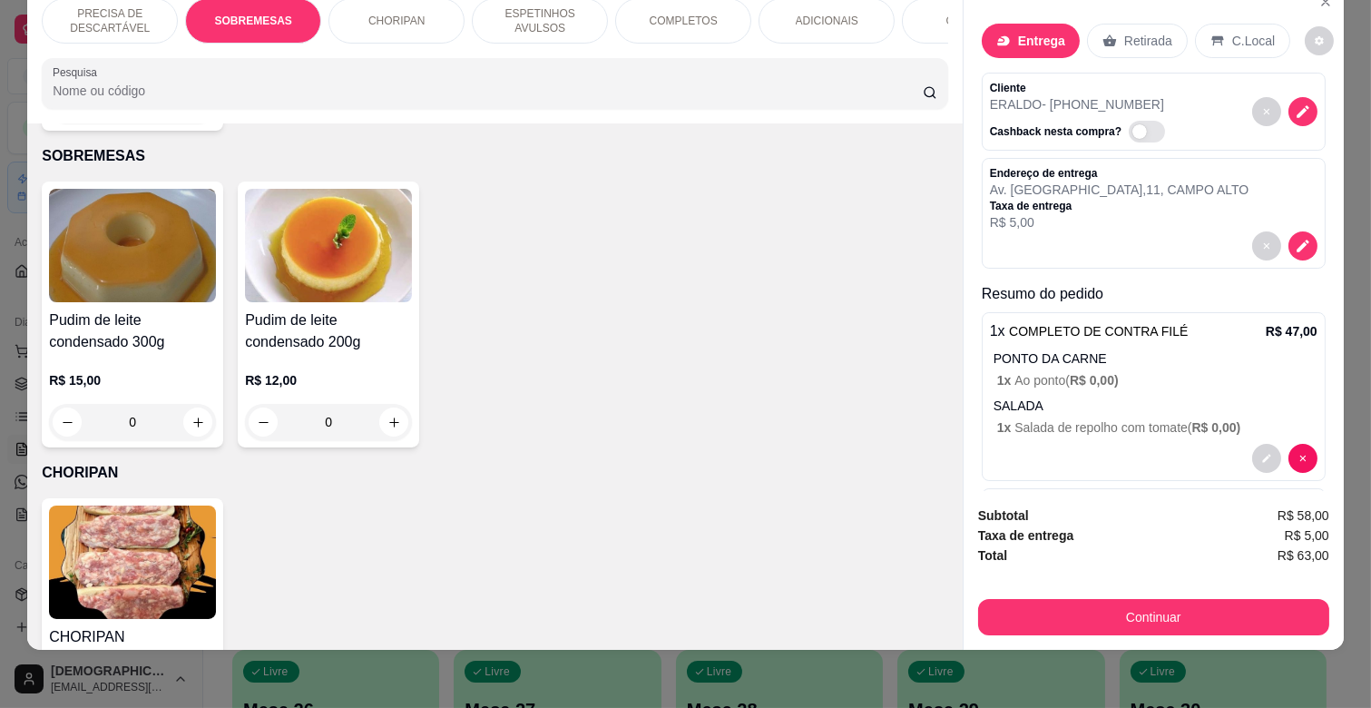
click at [134, 309] on h4 "Pudim de leite condensado 300g" at bounding box center [132, 331] width 167 height 44
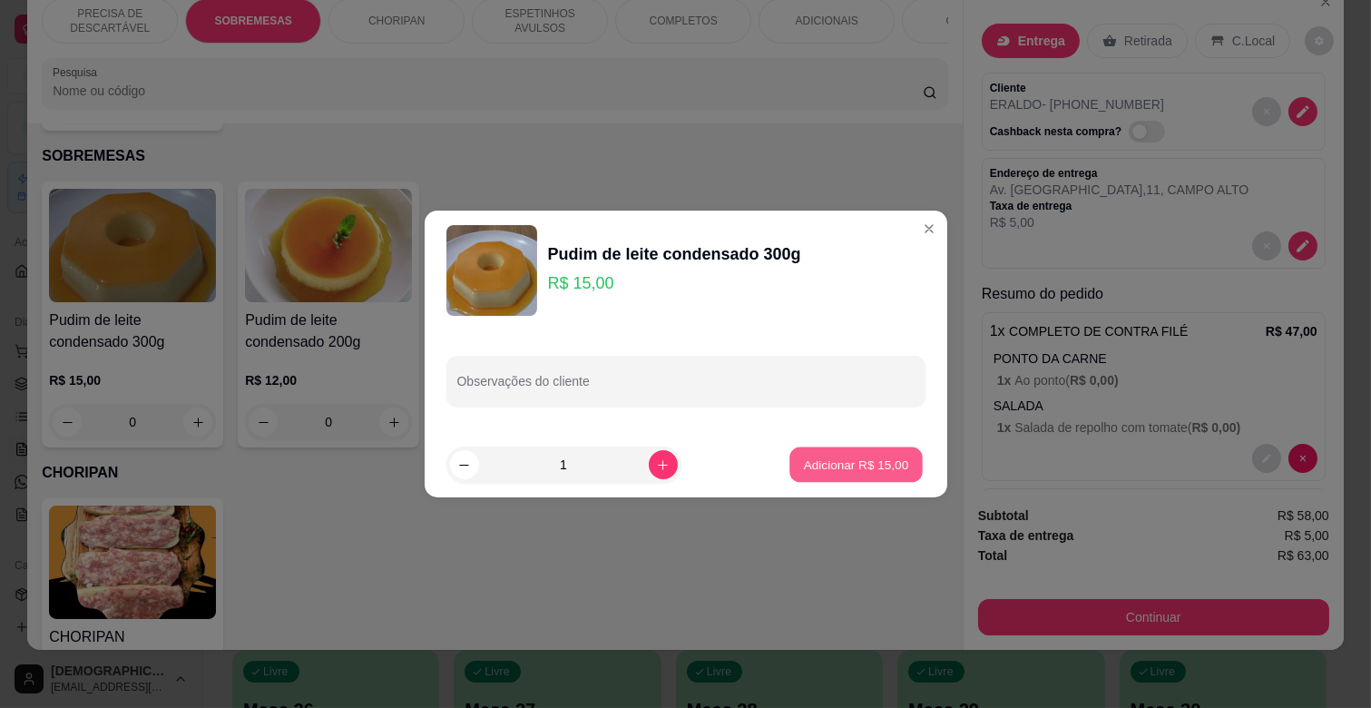
click at [877, 456] on p "Adicionar R$ 15,00" at bounding box center [856, 463] width 105 height 17
type input "1"
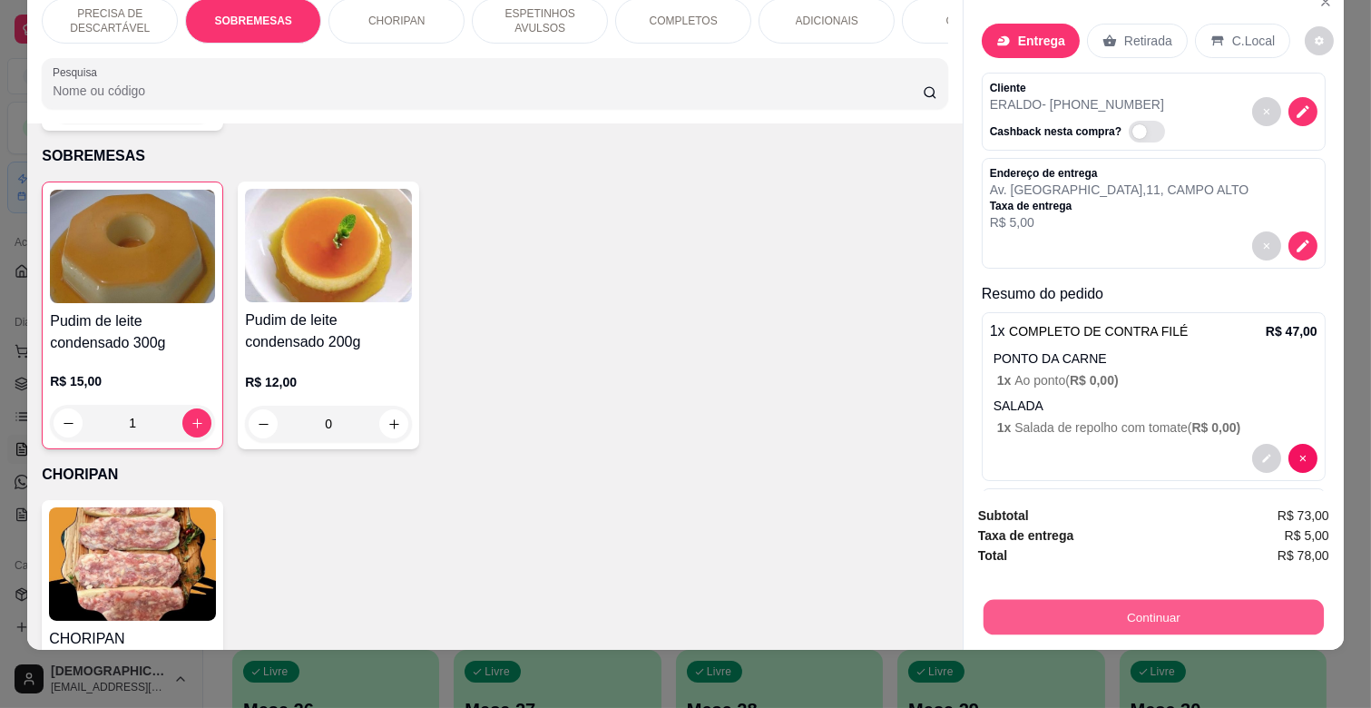
click at [1146, 602] on button "Continuar" at bounding box center [1154, 616] width 340 height 35
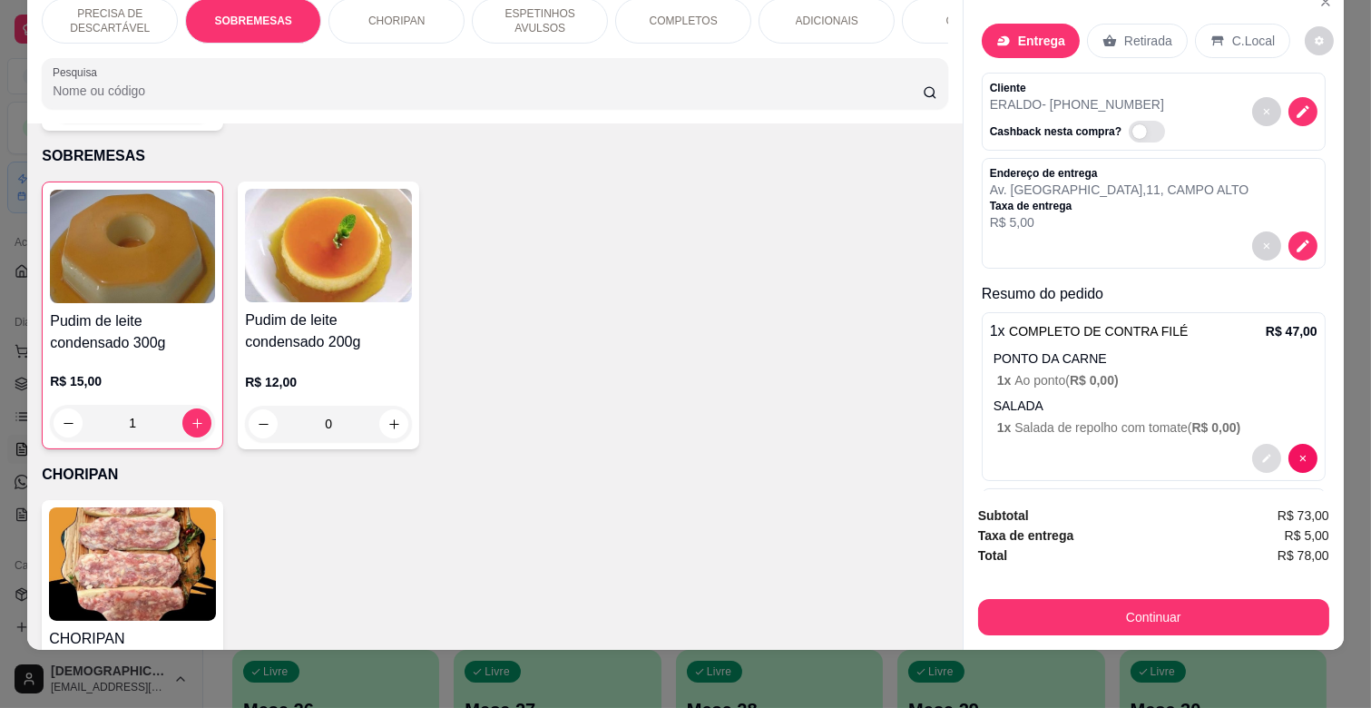
click at [1252, 444] on button "decrease-product-quantity" at bounding box center [1266, 458] width 29 height 29
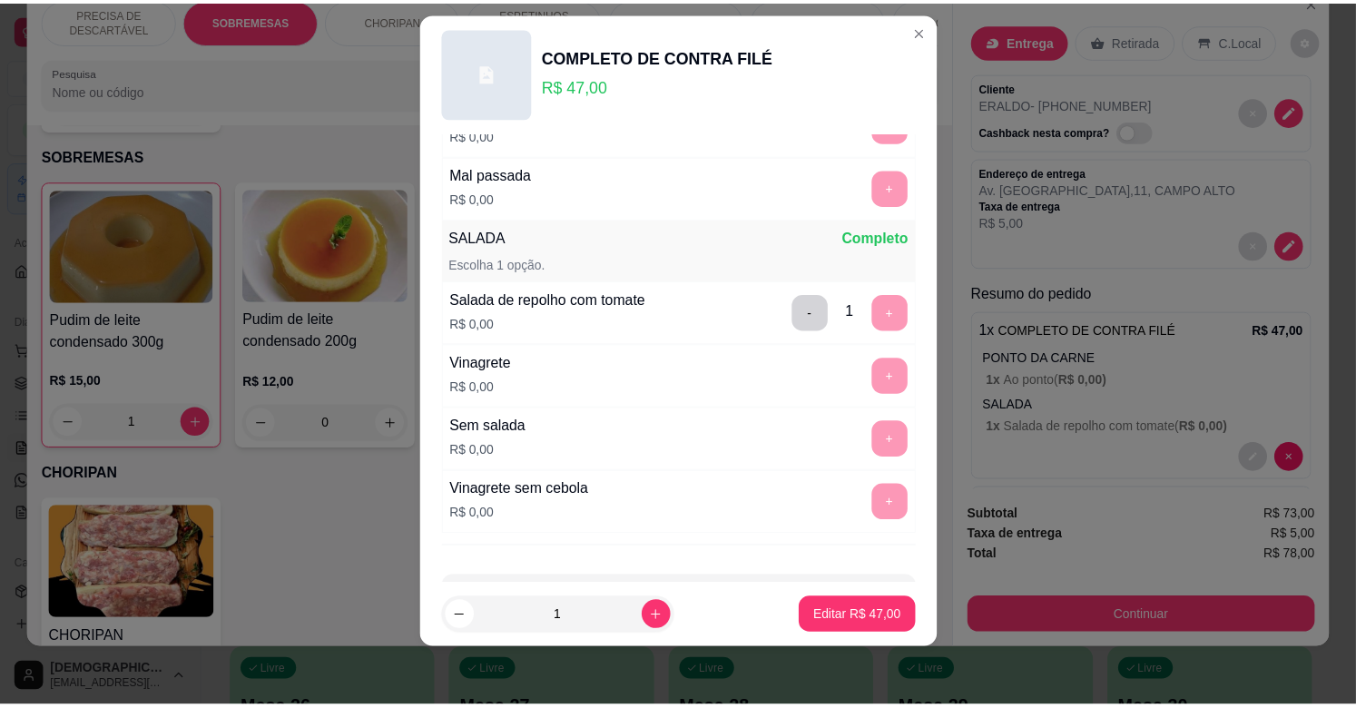
scroll to position [474, 0]
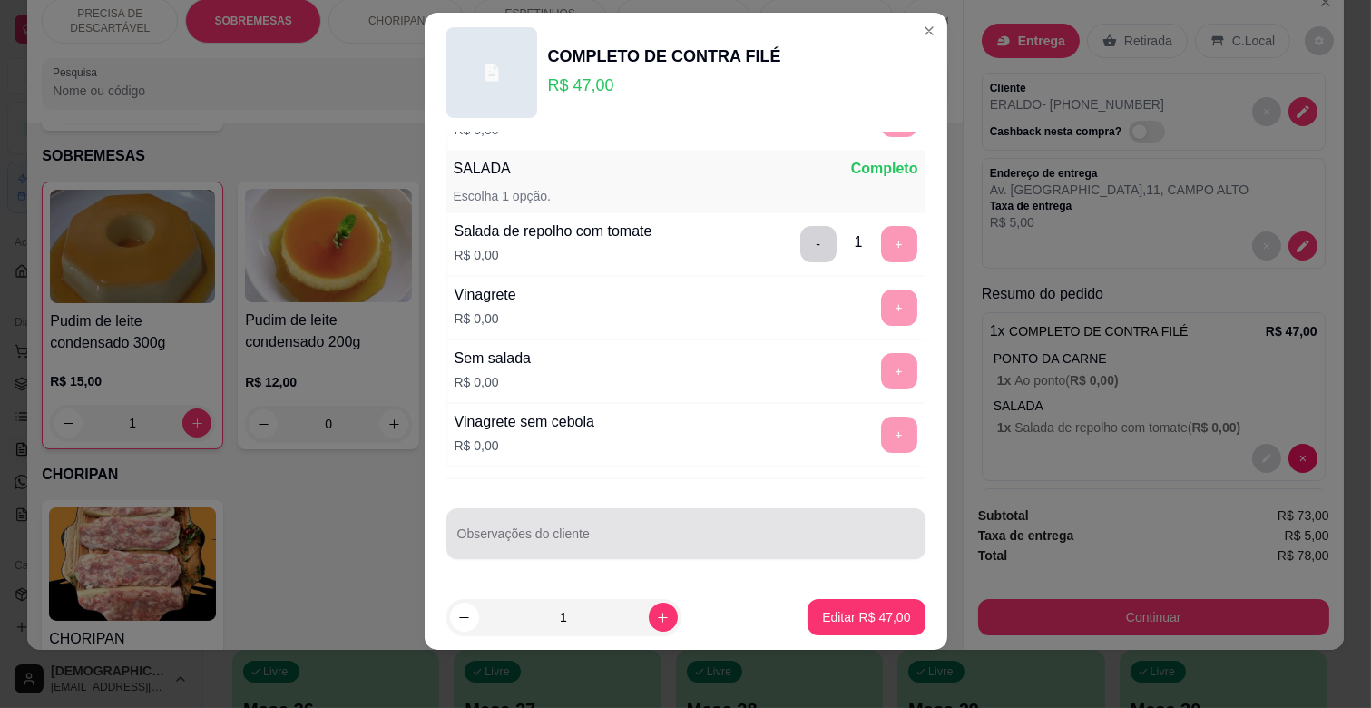
click at [612, 552] on div "Observações do cliente" at bounding box center [685, 533] width 479 height 51
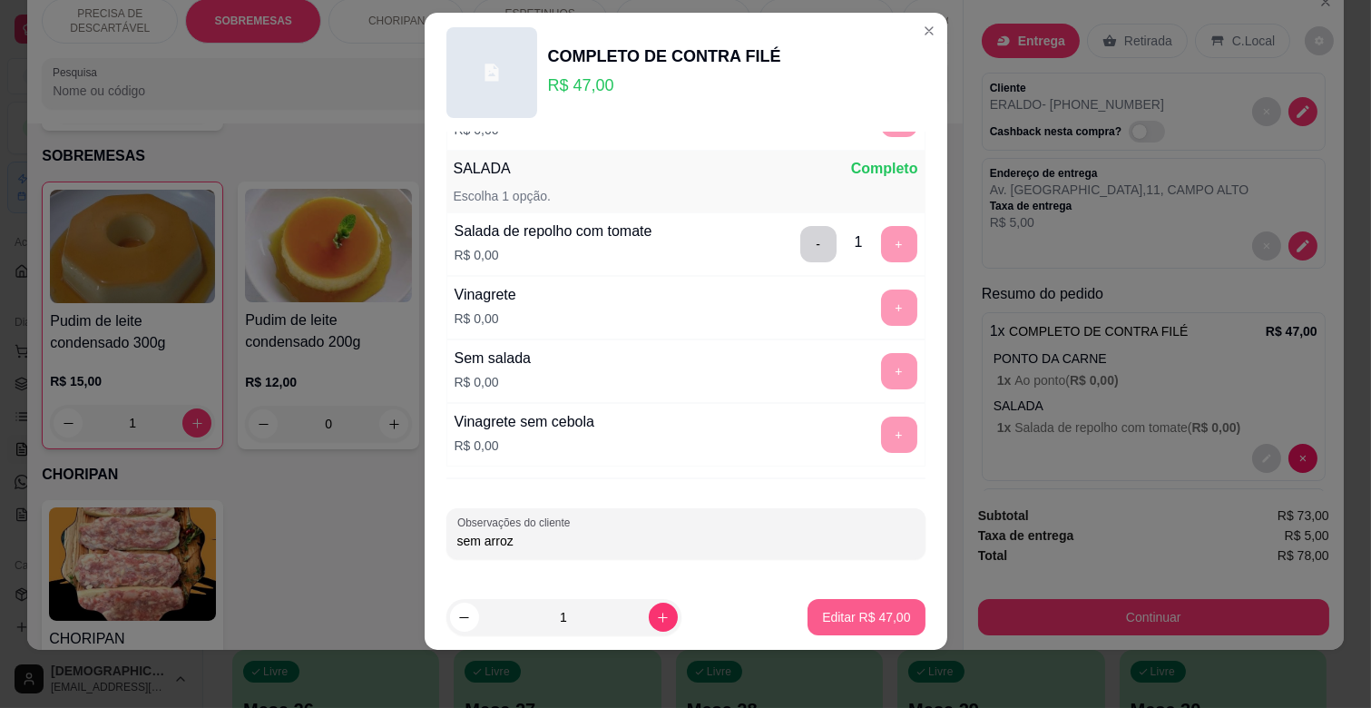
type input "sem arroz"
click at [855, 617] on p "Editar R$ 47,00" at bounding box center [866, 617] width 88 height 18
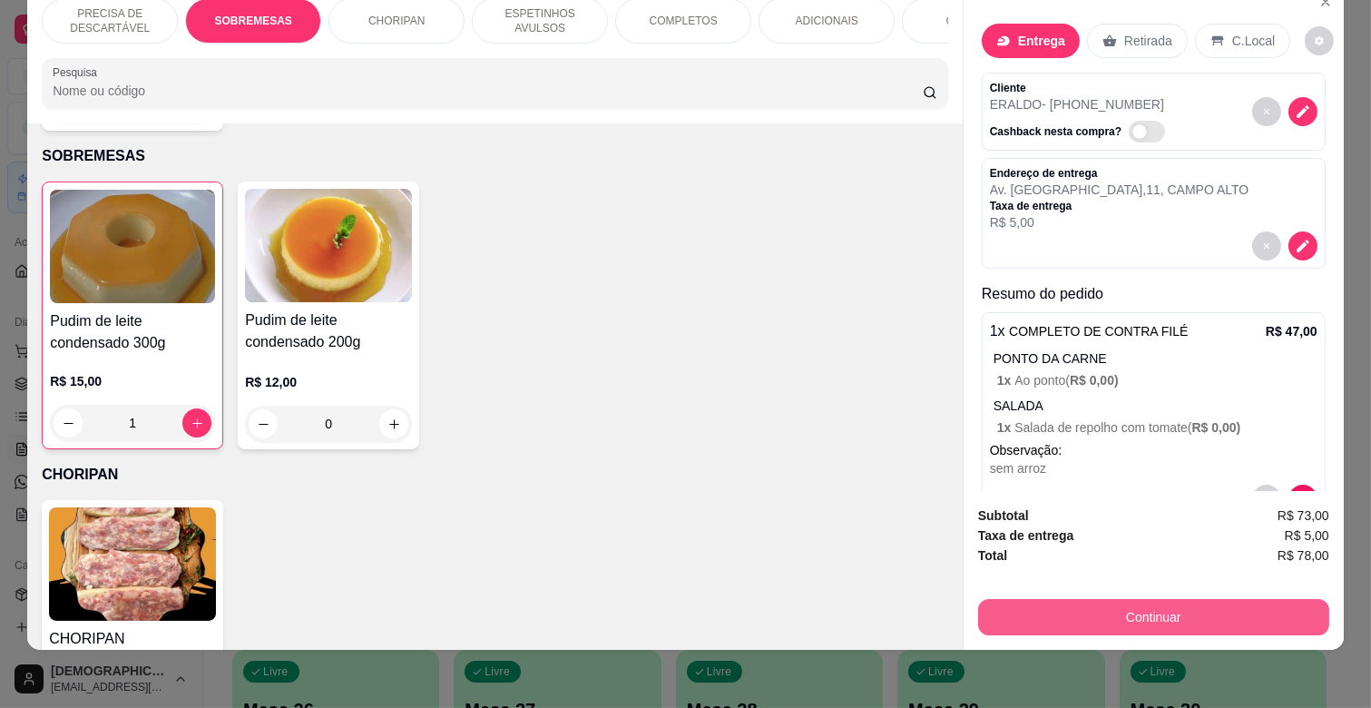
click at [1109, 599] on button "Continuar" at bounding box center [1153, 617] width 351 height 36
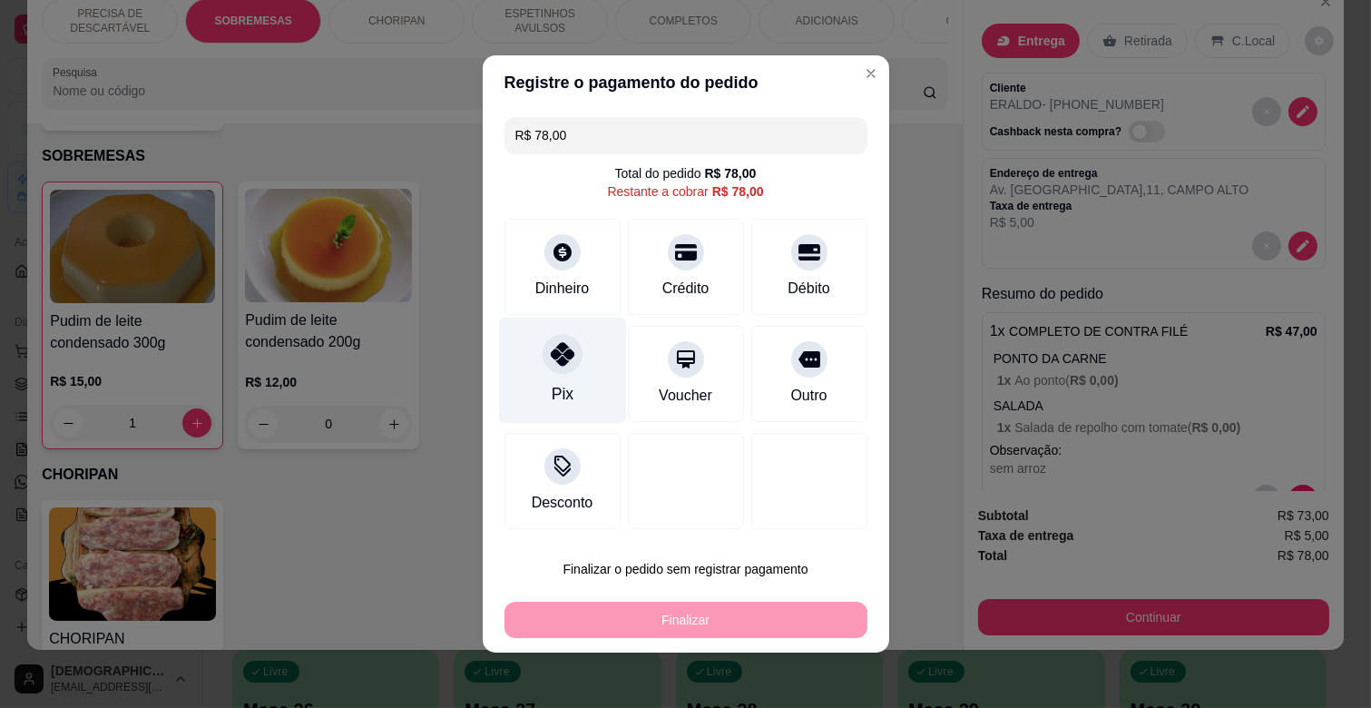
click at [543, 367] on div at bounding box center [563, 354] width 40 height 40
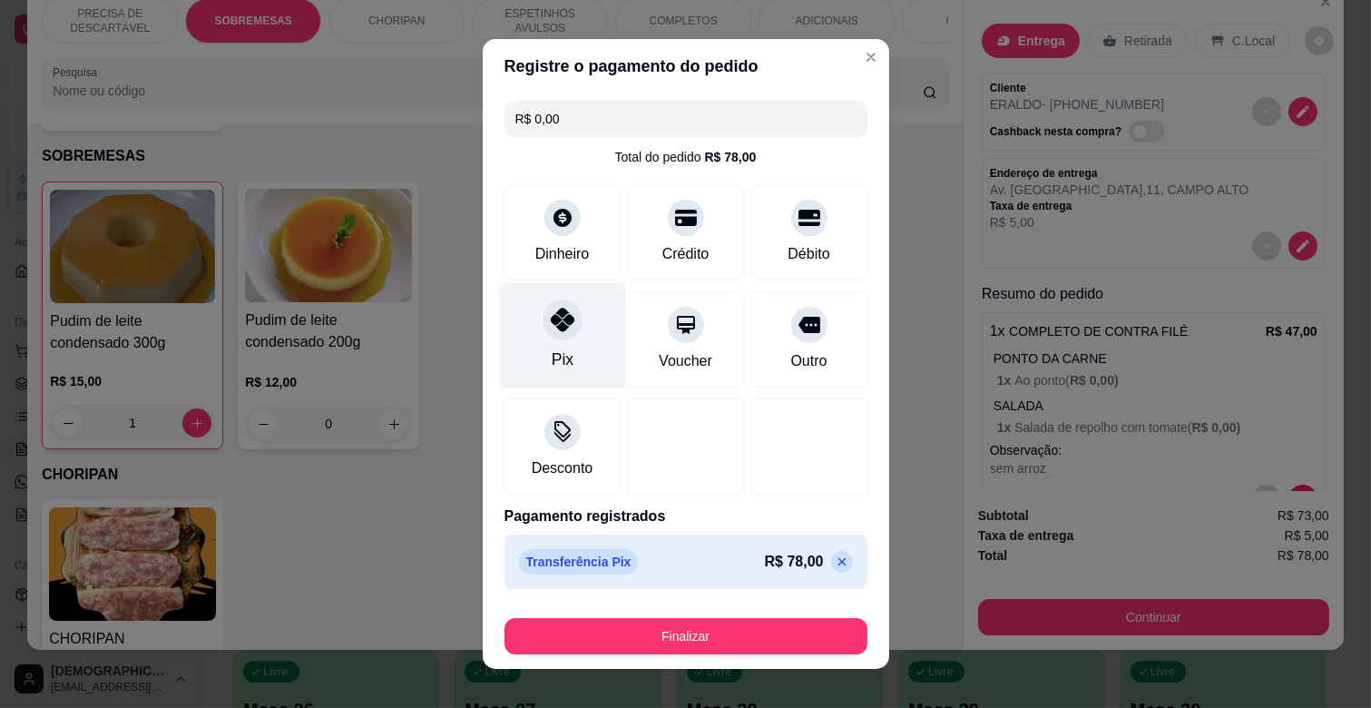
type input "R$ 0,00"
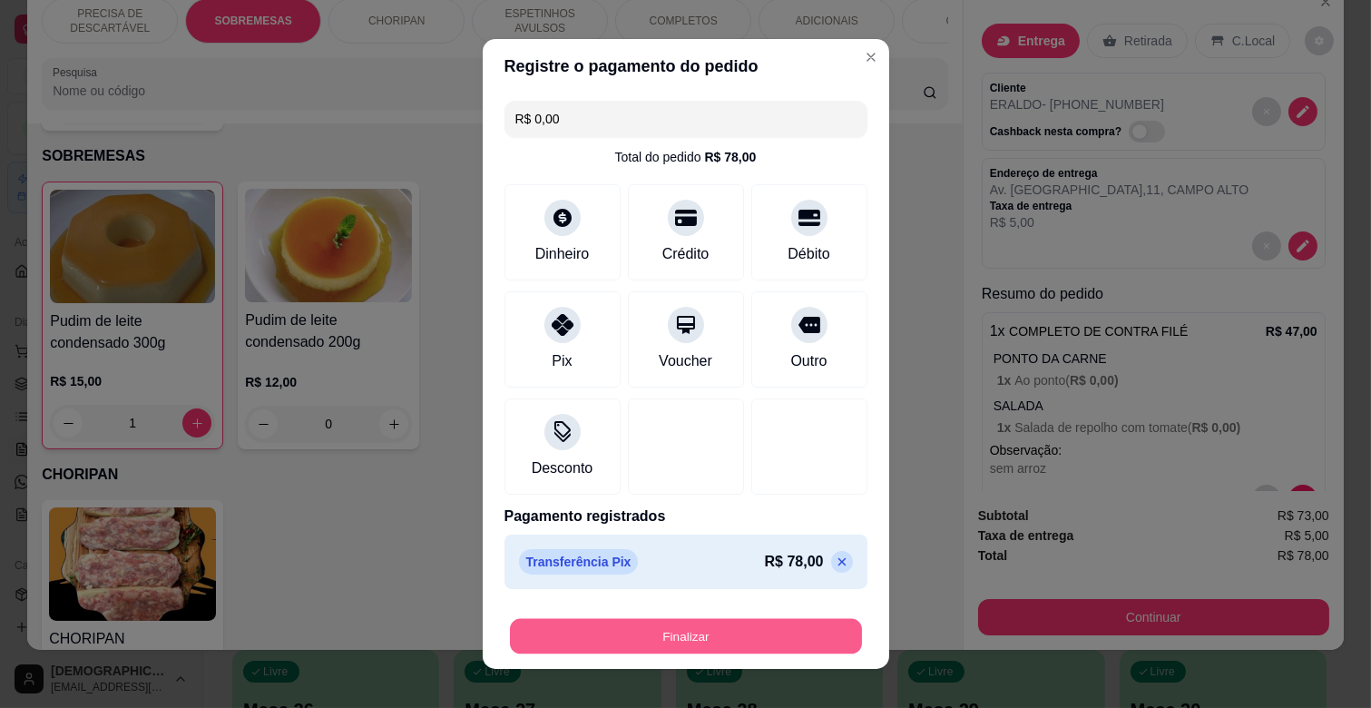
click at [738, 629] on button "Finalizar" at bounding box center [686, 636] width 352 height 35
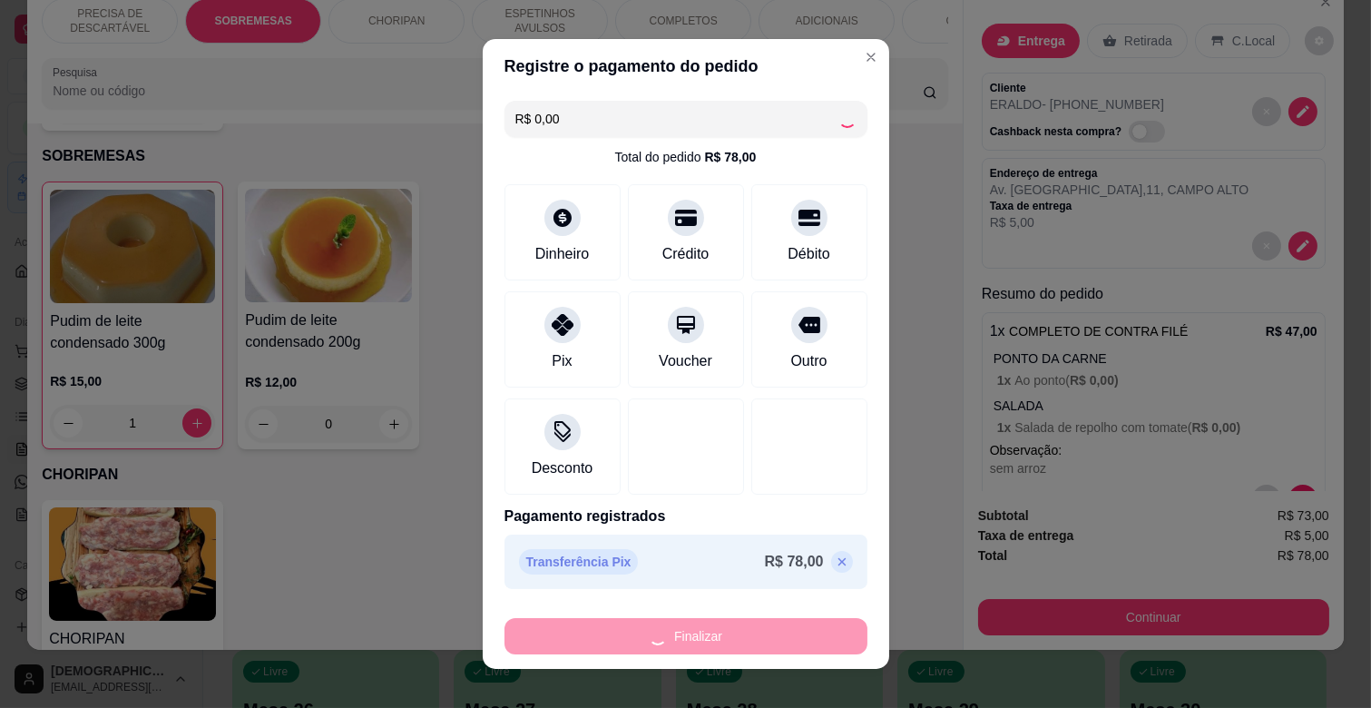
type input "0"
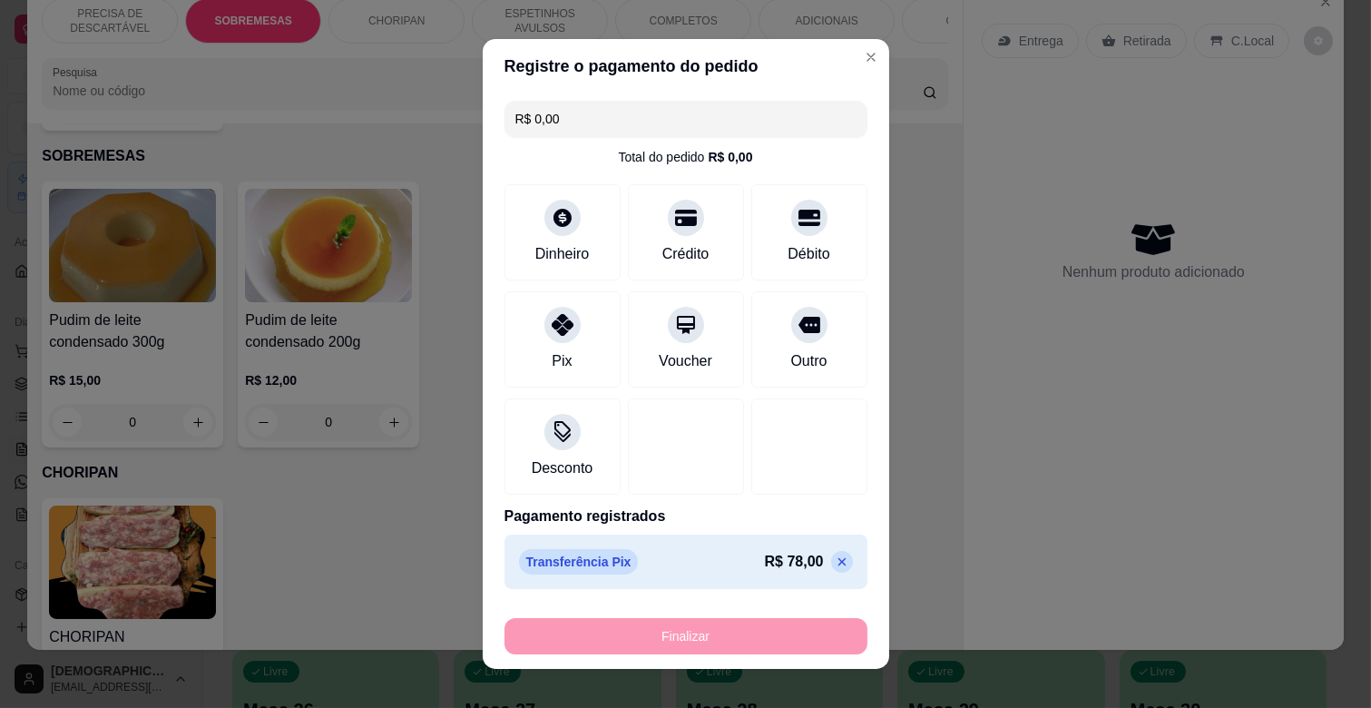
type input "-R$ 78,00"
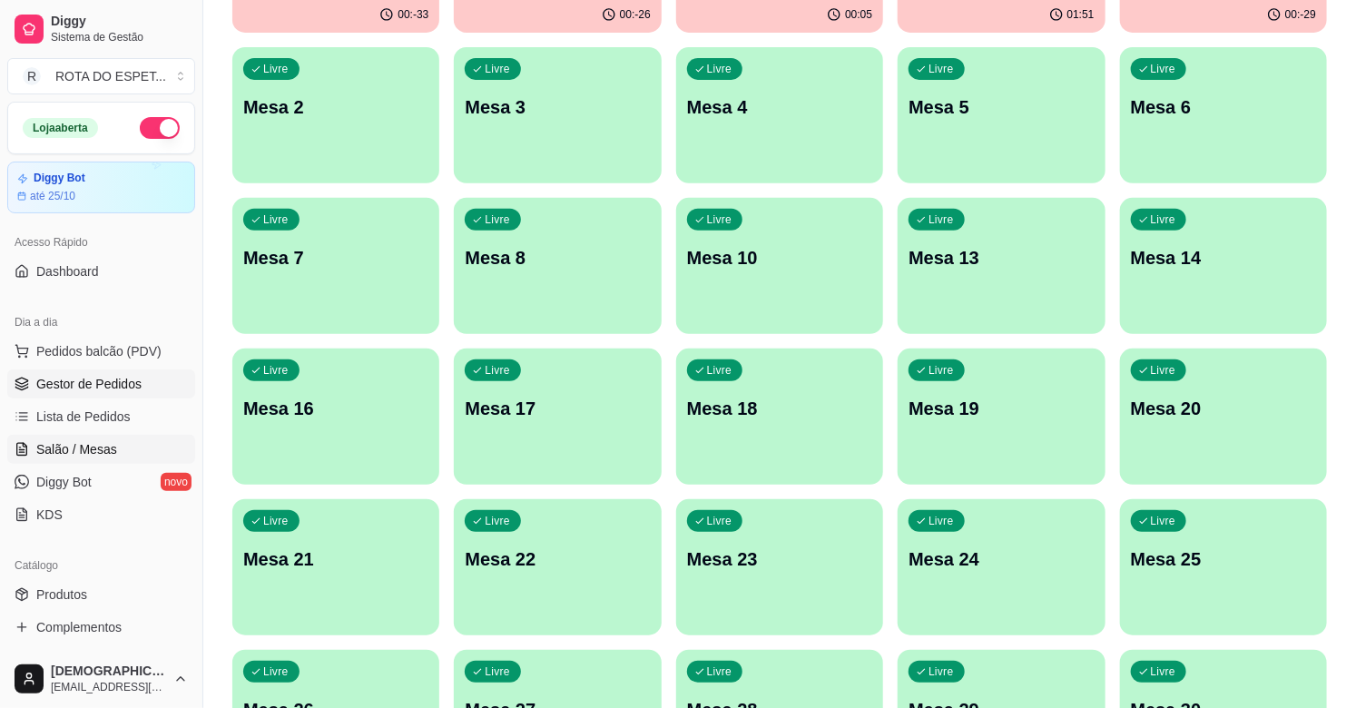
click at [114, 396] on link "Gestor de Pedidos" at bounding box center [101, 383] width 188 height 29
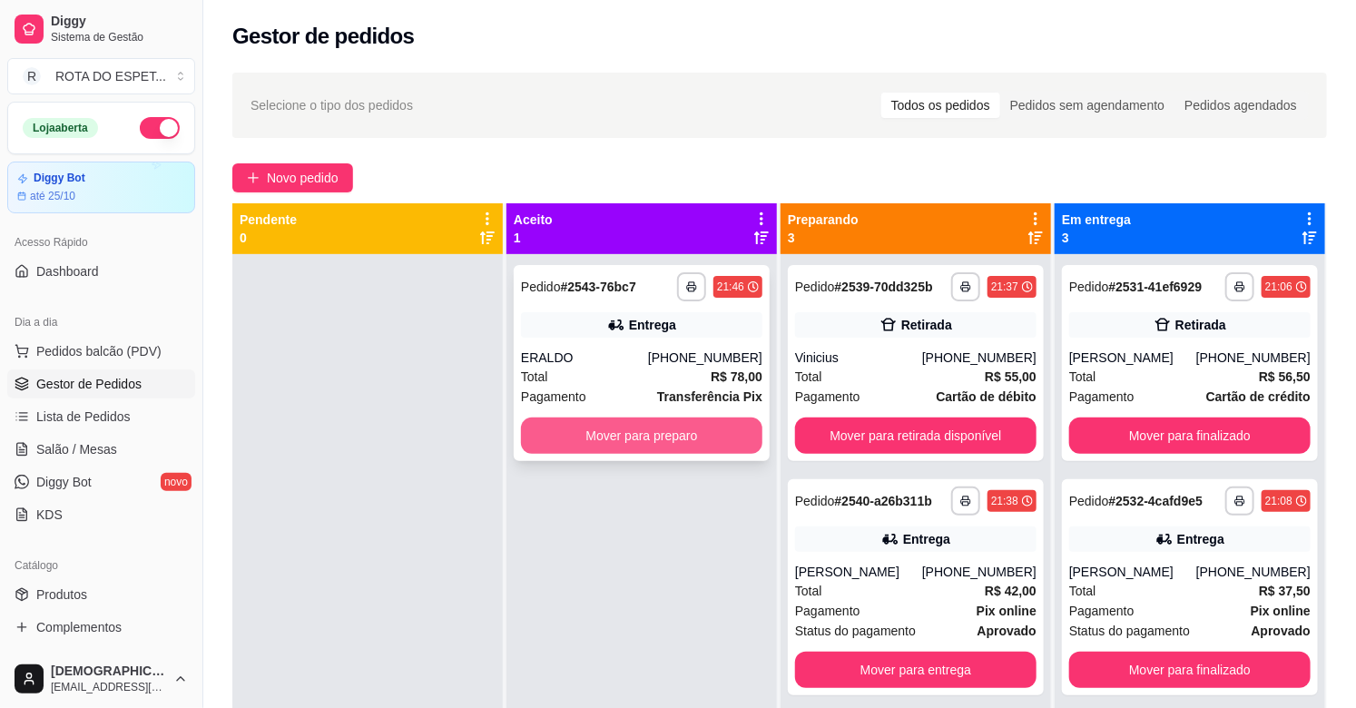
click at [661, 428] on button "Mover para preparo" at bounding box center [641, 435] width 241 height 36
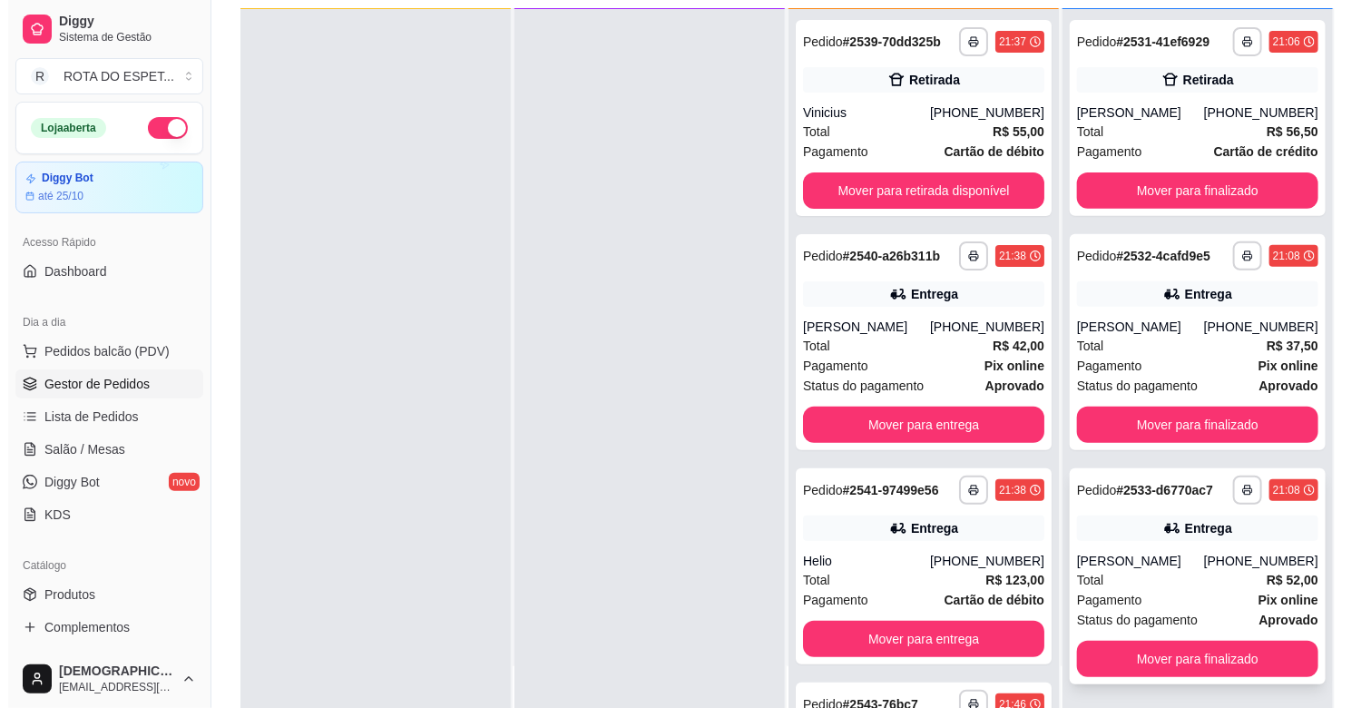
scroll to position [201, 0]
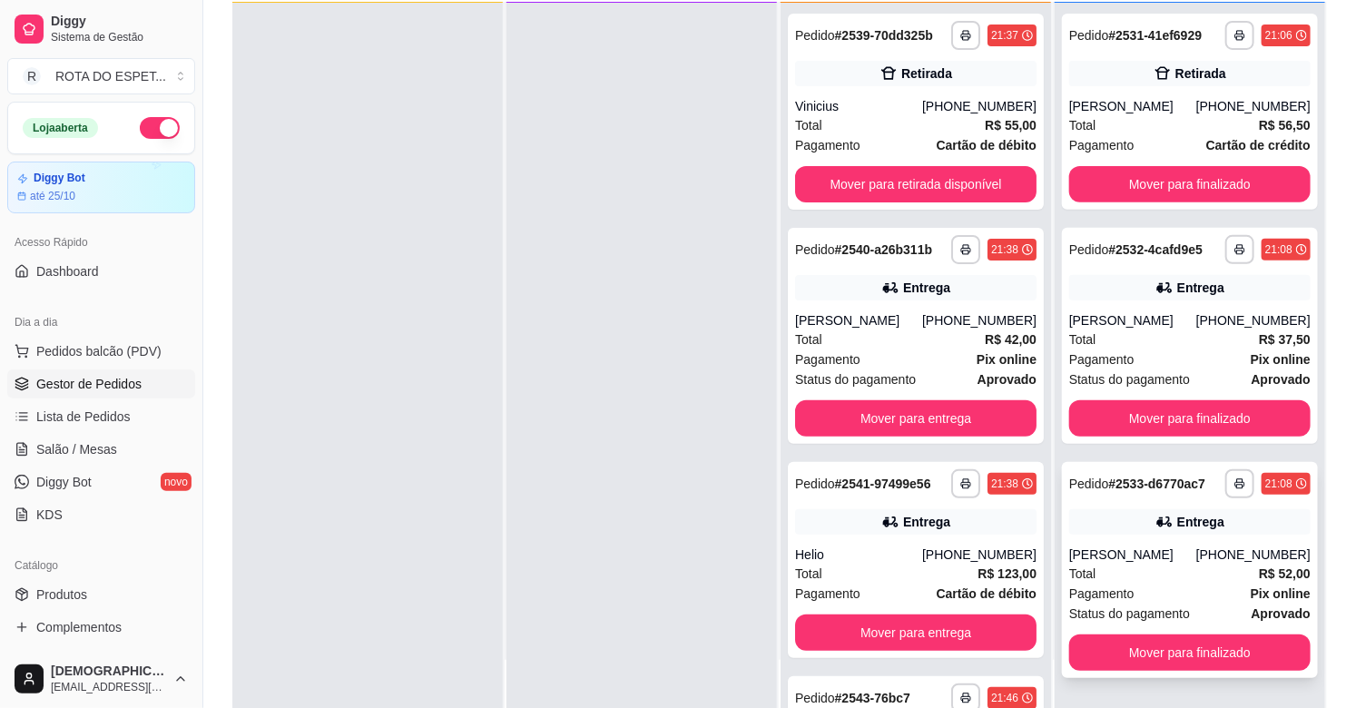
click at [1200, 584] on div "Pagamento Pix online" at bounding box center [1189, 593] width 241 height 20
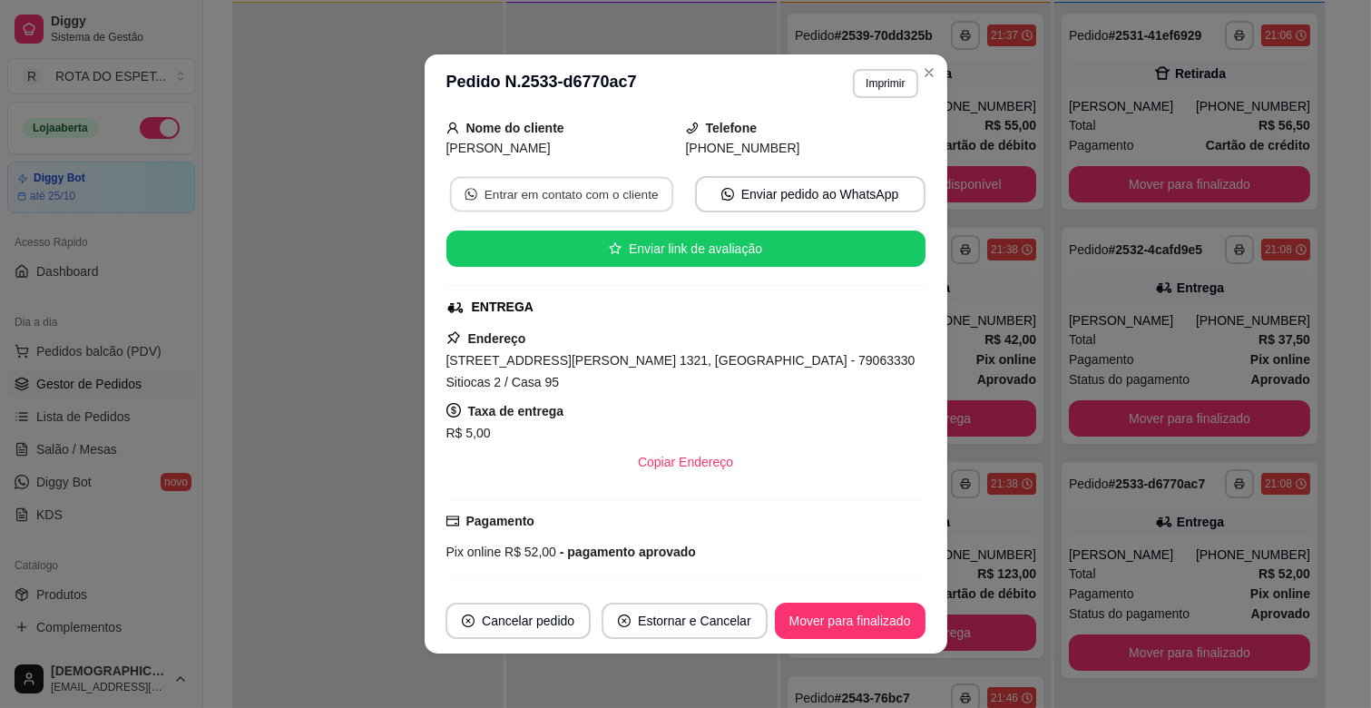
click at [627, 191] on button "Entrar em contato com o cliente" at bounding box center [560, 194] width 223 height 35
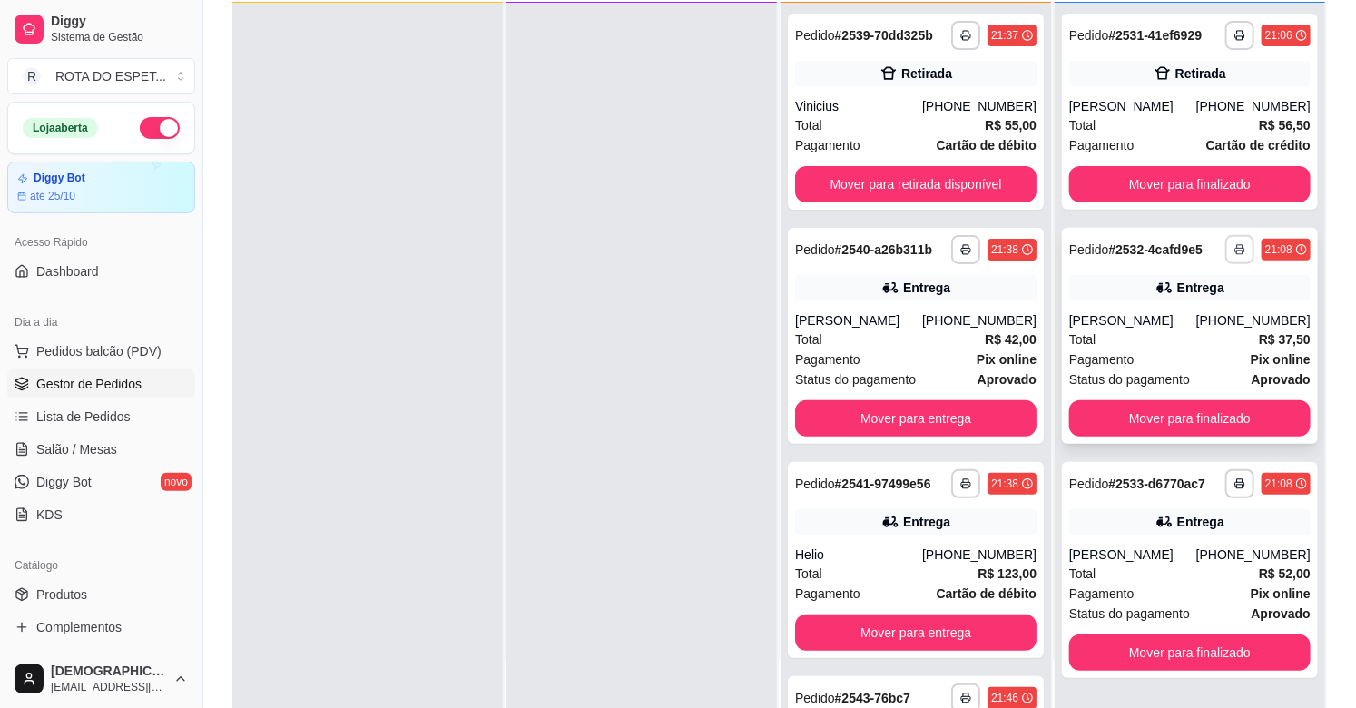
scroll to position [0, 0]
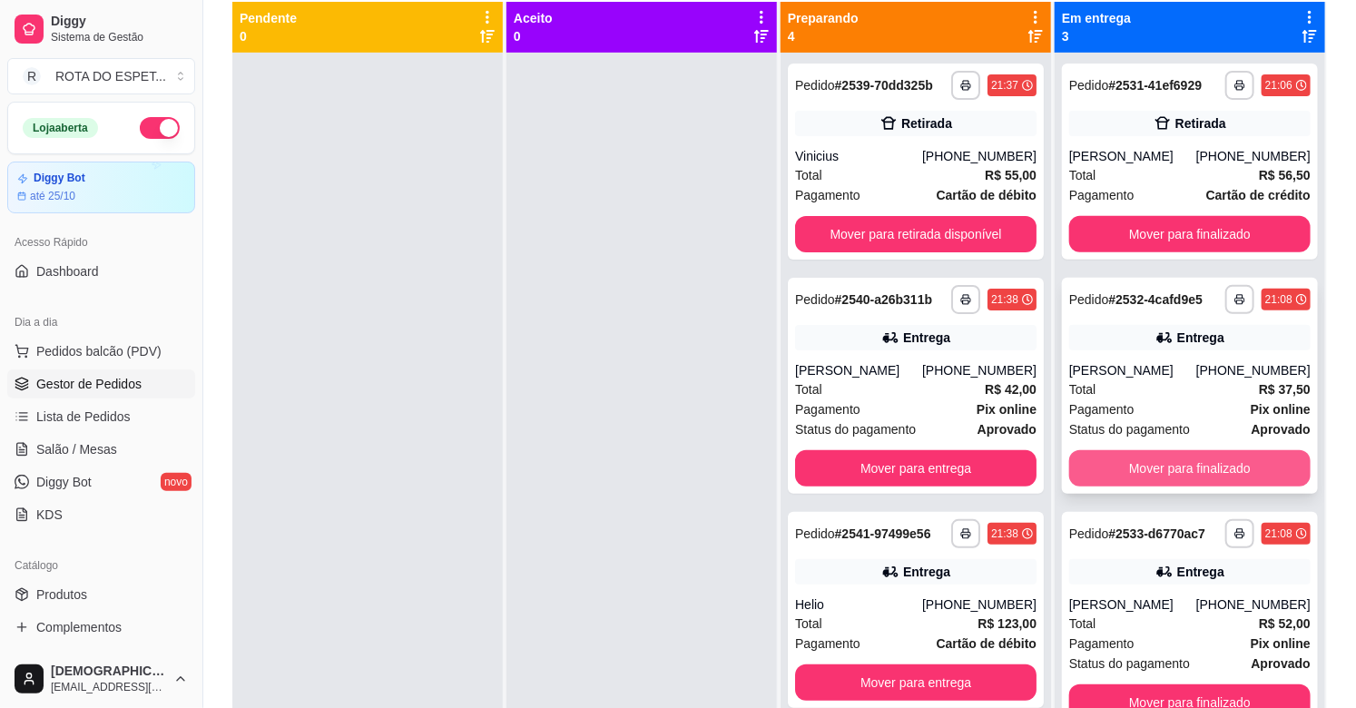
click at [1167, 465] on button "Mover para finalizado" at bounding box center [1189, 468] width 241 height 36
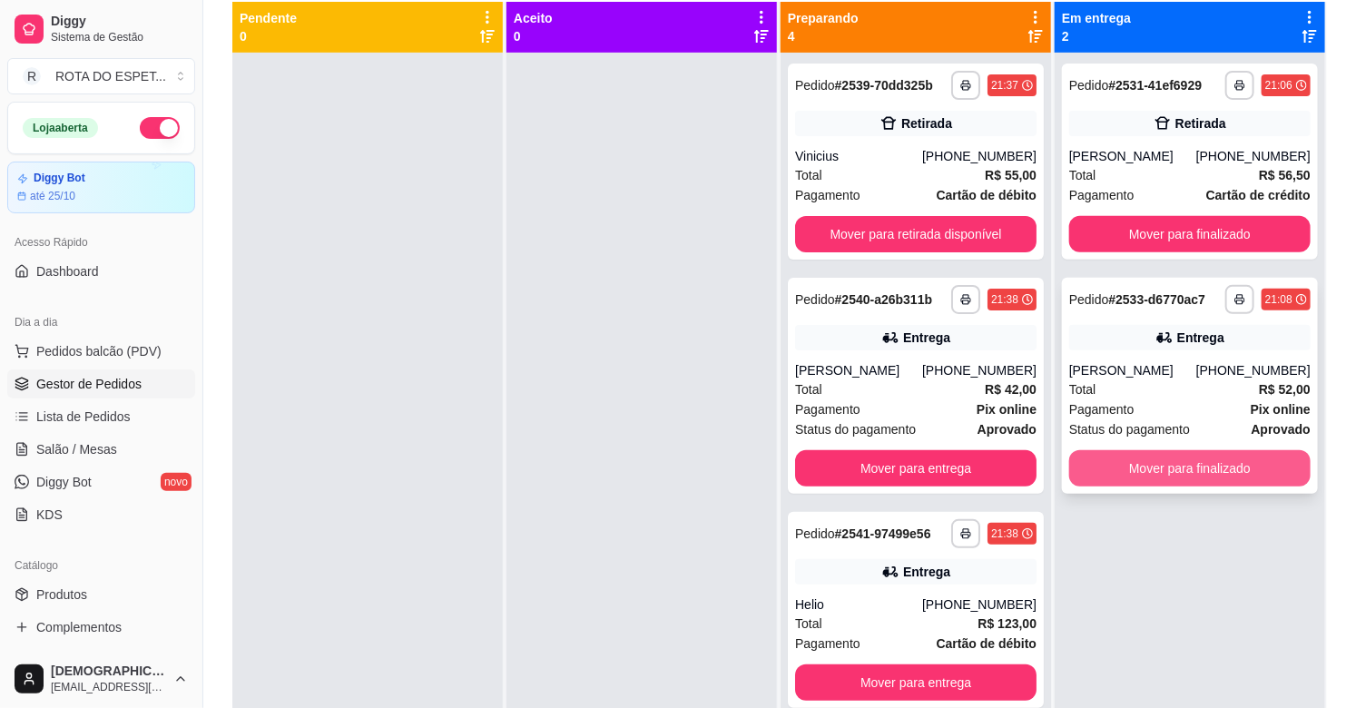
click at [1167, 464] on button "Mover para finalizado" at bounding box center [1189, 468] width 241 height 36
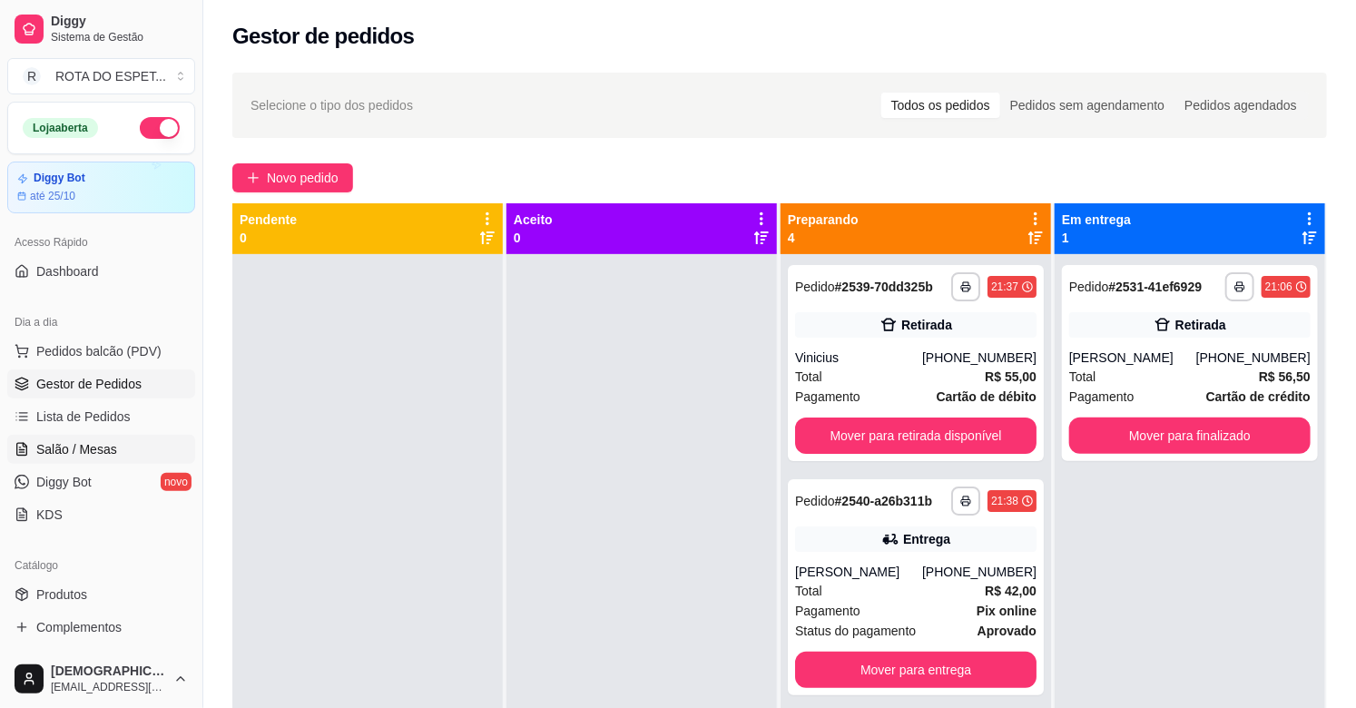
click at [84, 445] on span "Salão / Mesas" at bounding box center [76, 449] width 81 height 18
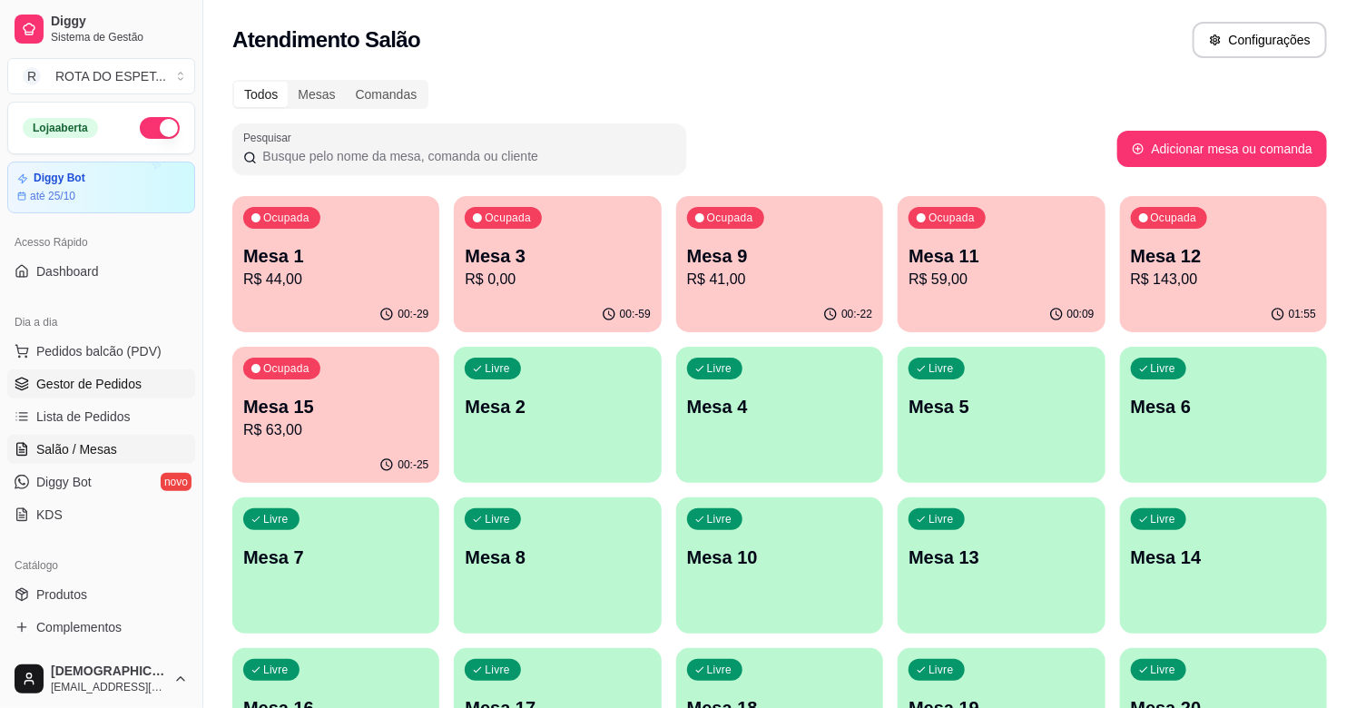
click at [93, 378] on span "Gestor de Pedidos" at bounding box center [88, 384] width 105 height 18
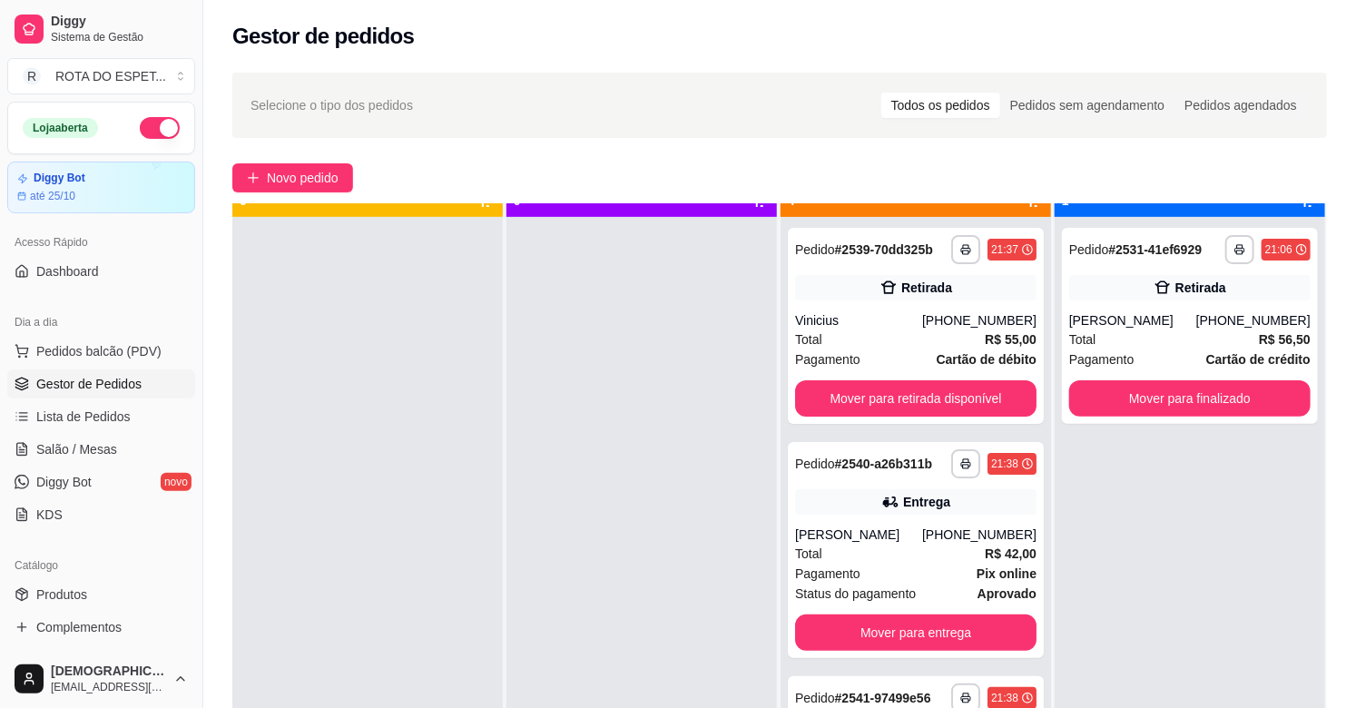
scroll to position [50, 0]
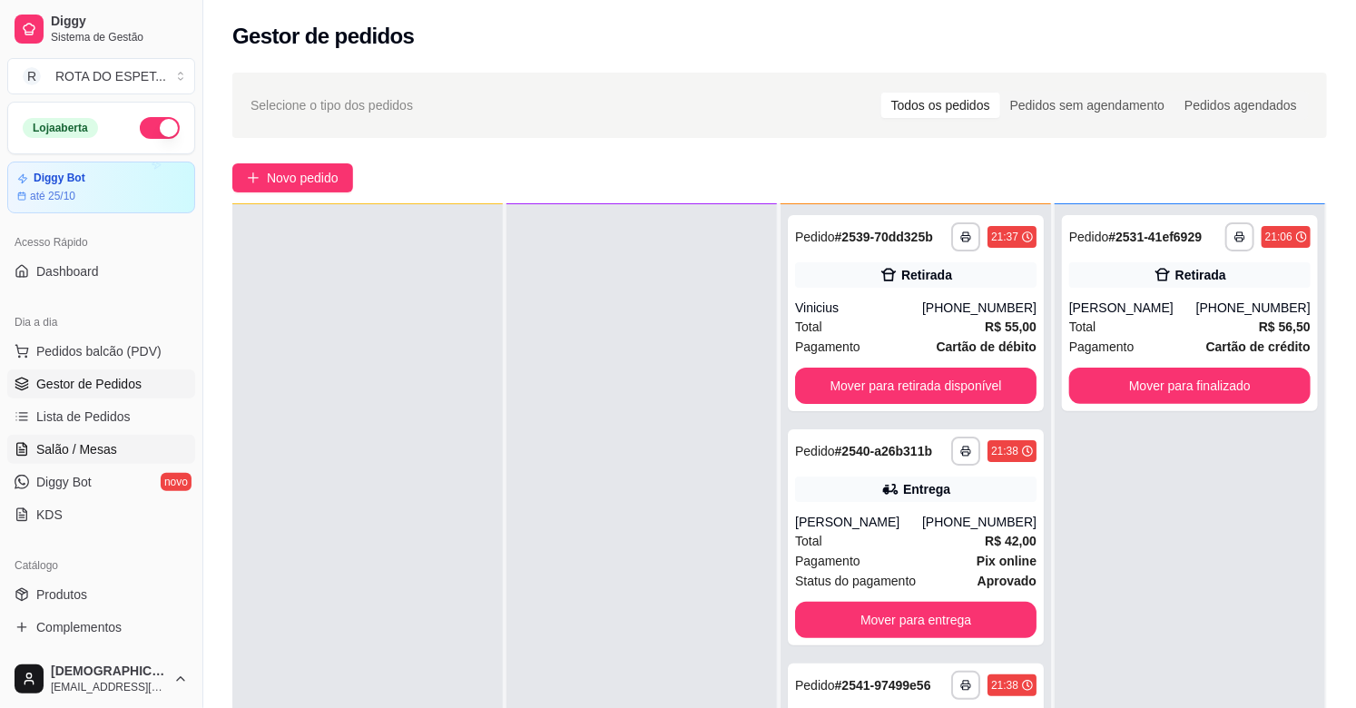
click at [93, 436] on link "Salão / Mesas" at bounding box center [101, 449] width 188 height 29
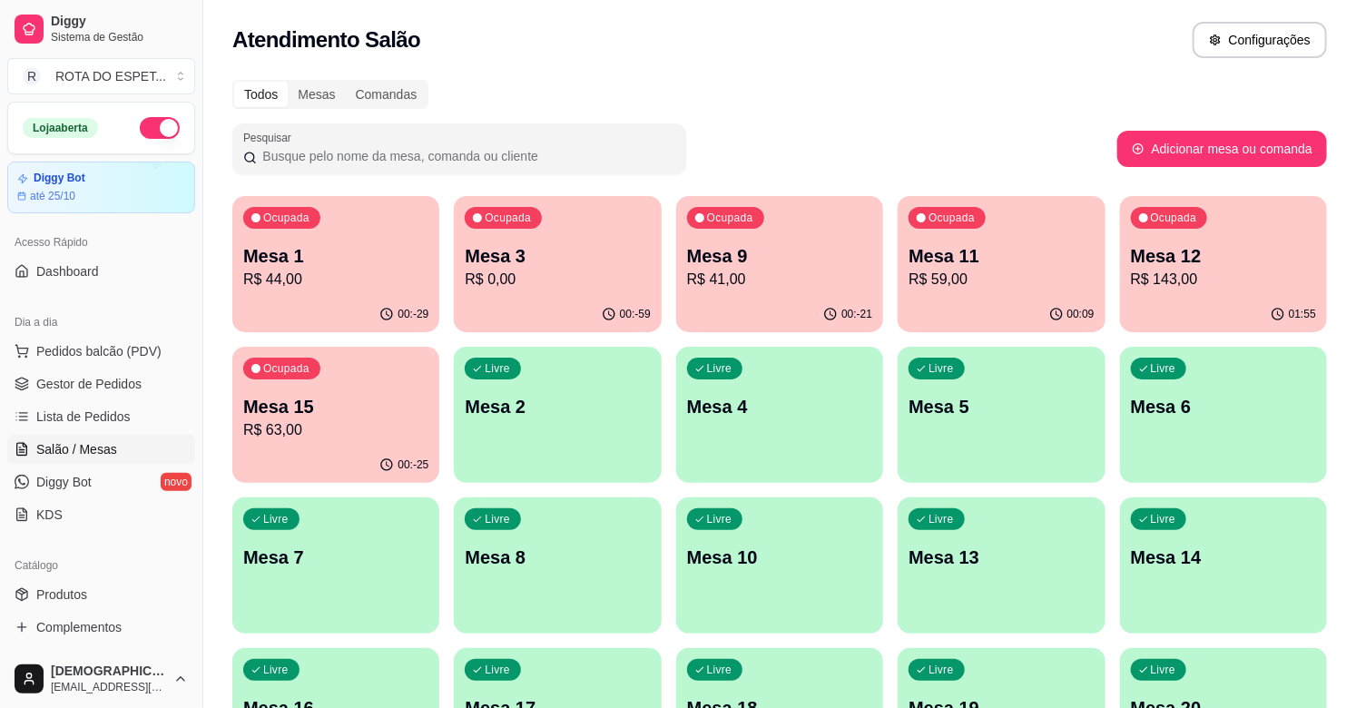
click at [768, 56] on div "Atendimento Salão Configurações" at bounding box center [779, 40] width 1094 height 36
click at [887, 120] on div "Todos Mesas Comandas Pesquisar Adicionar mesa ou comanda Ocupada Mesa 1 R$ 44,0…" at bounding box center [779, 663] width 1152 height 1189
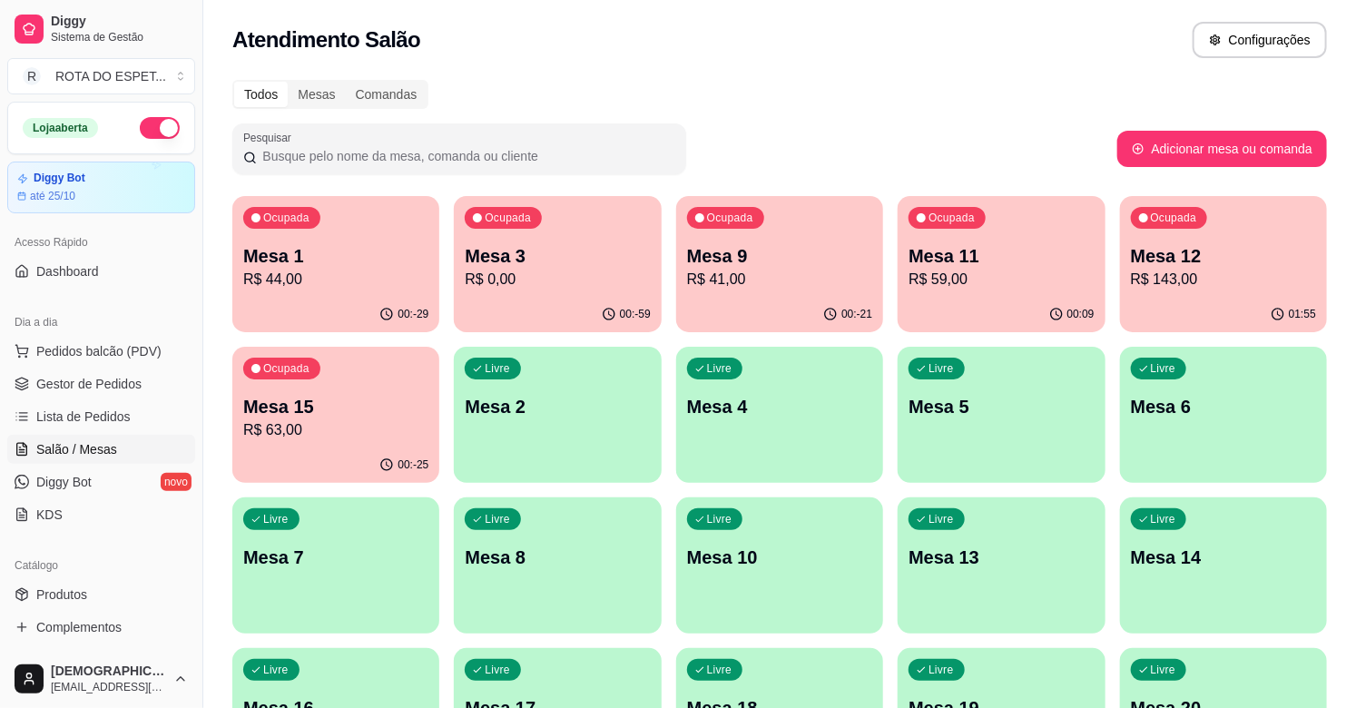
click at [887, 120] on div "Todos Mesas Comandas Pesquisar Adicionar mesa ou comanda Ocupada Mesa 1 R$ 44,0…" at bounding box center [779, 663] width 1152 height 1189
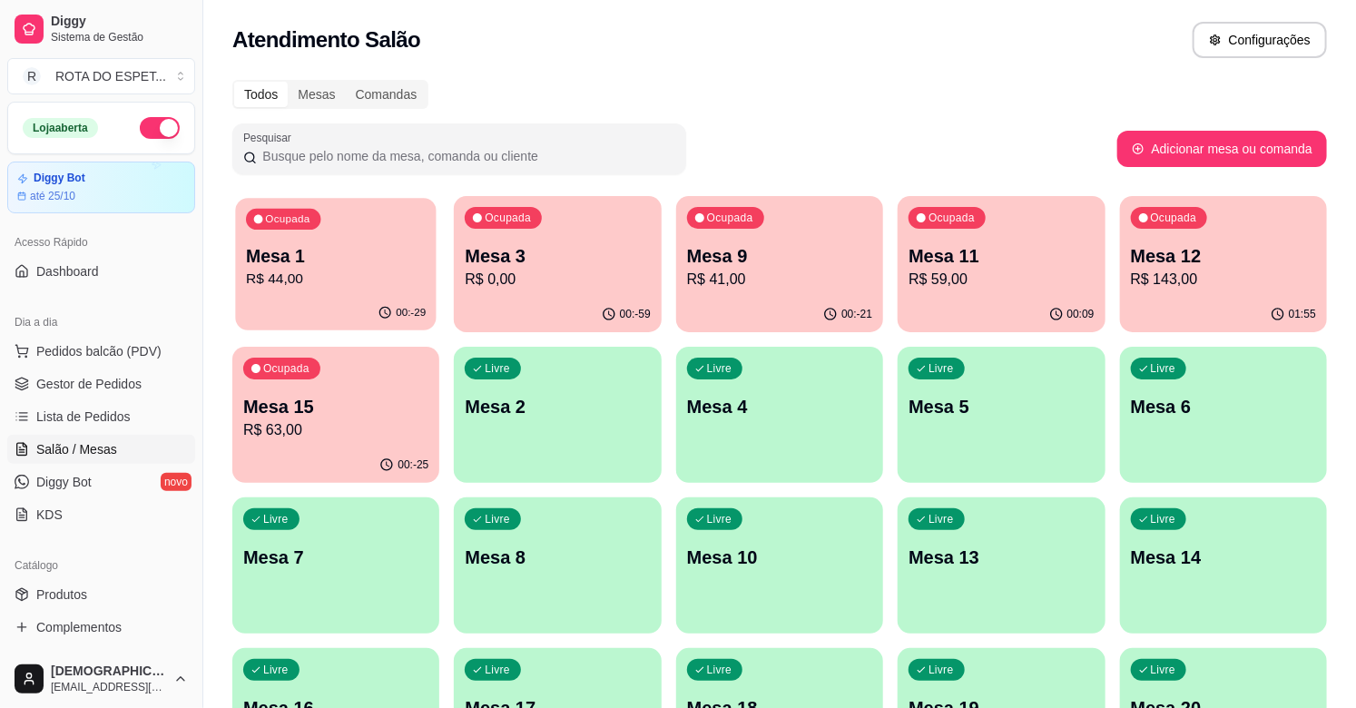
click at [325, 292] on div "Ocupada Mesa 1 R$ 44,00" at bounding box center [335, 247] width 201 height 98
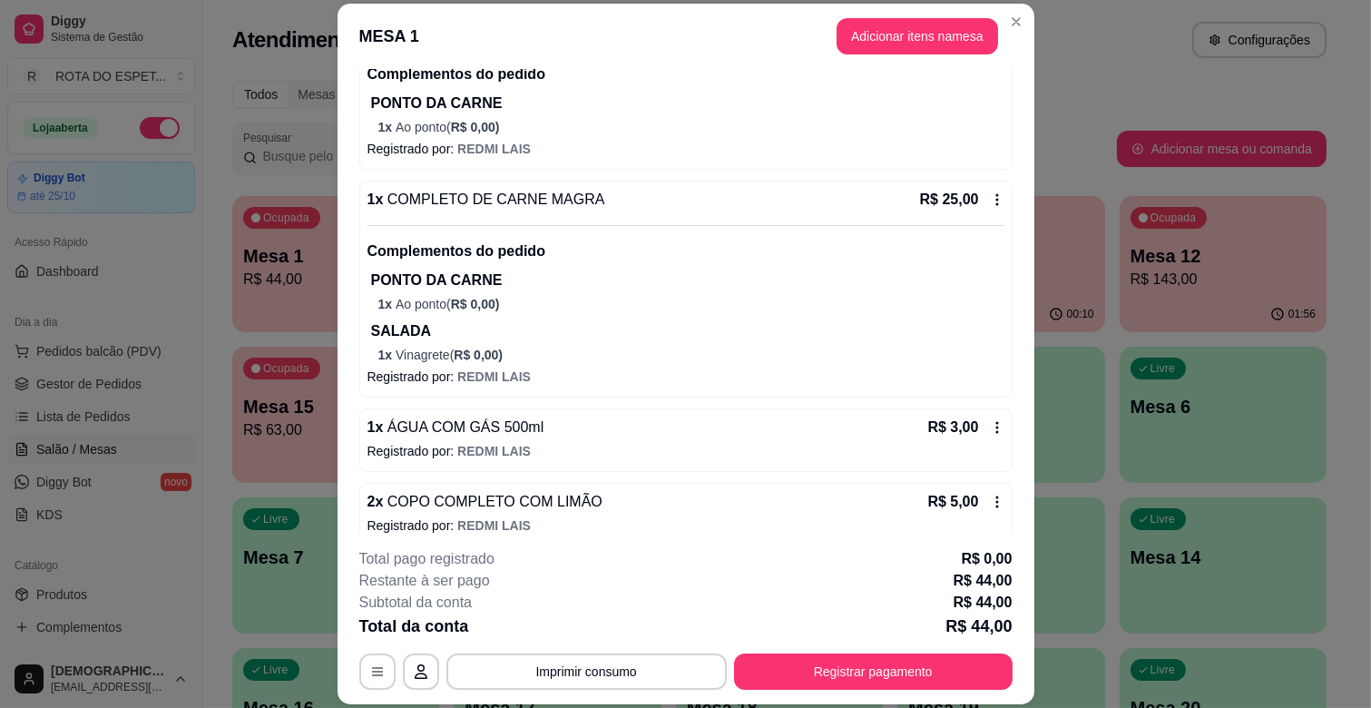
scroll to position [257, 0]
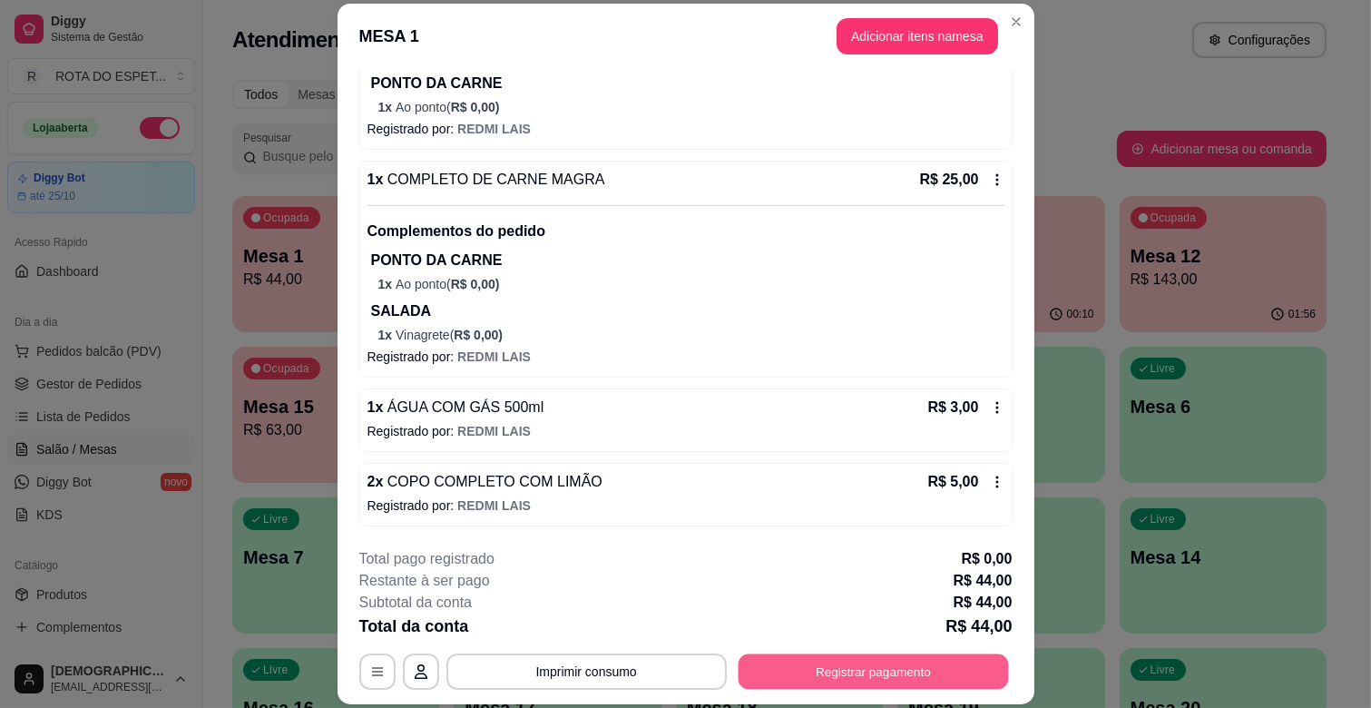
click at [881, 665] on button "Registrar pagamento" at bounding box center [873, 671] width 270 height 35
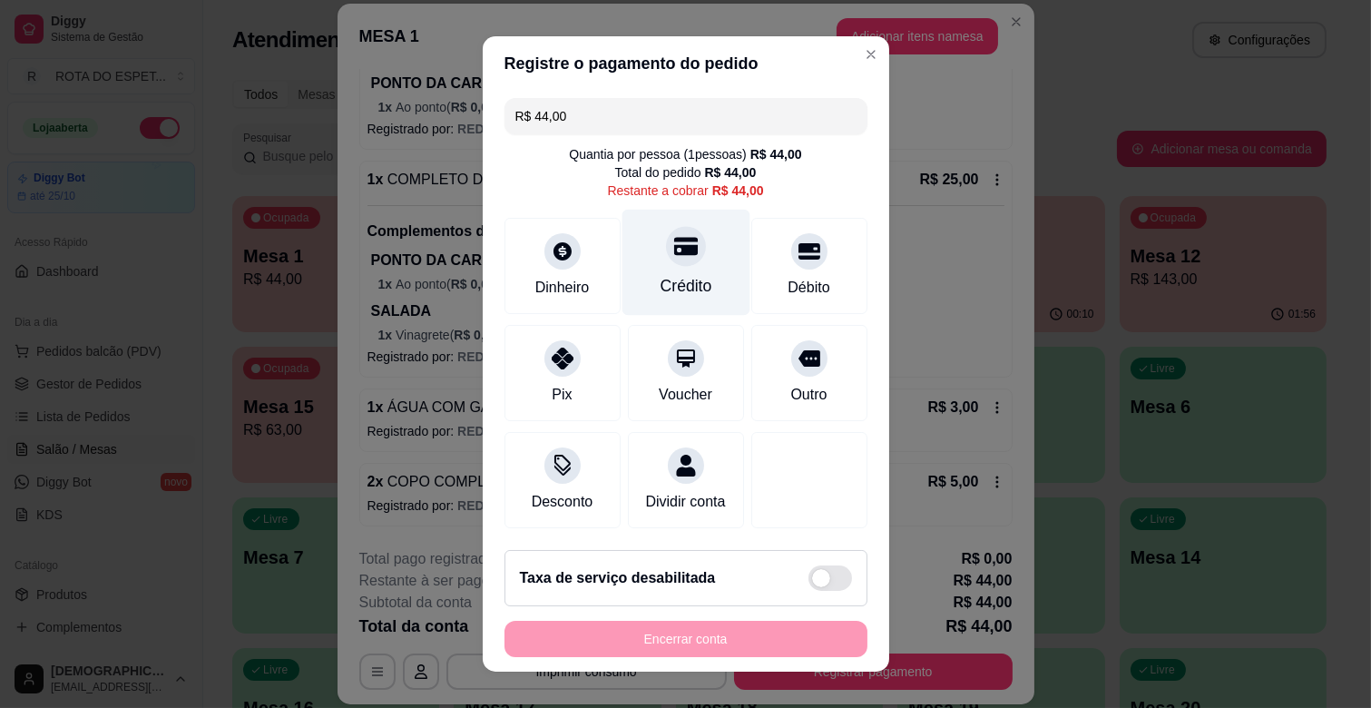
click at [679, 268] on div "Crédito" at bounding box center [686, 263] width 128 height 106
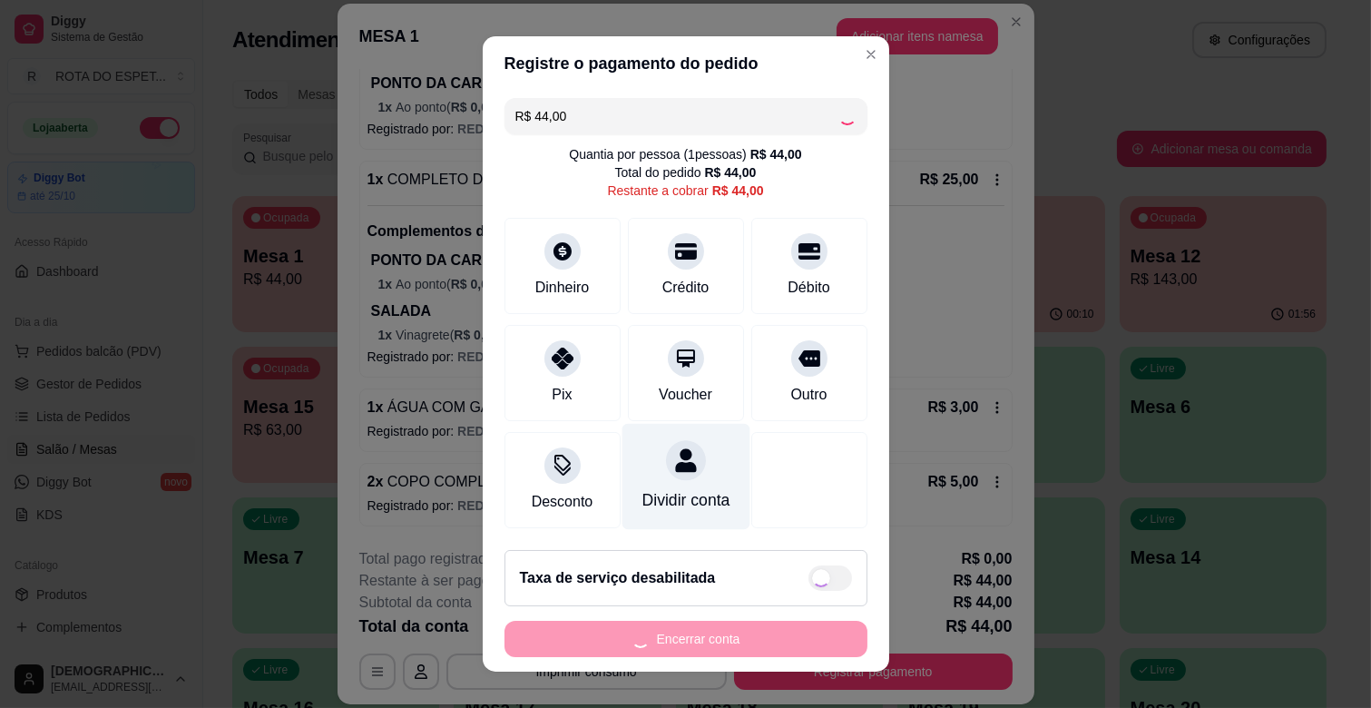
type input "R$ 0,00"
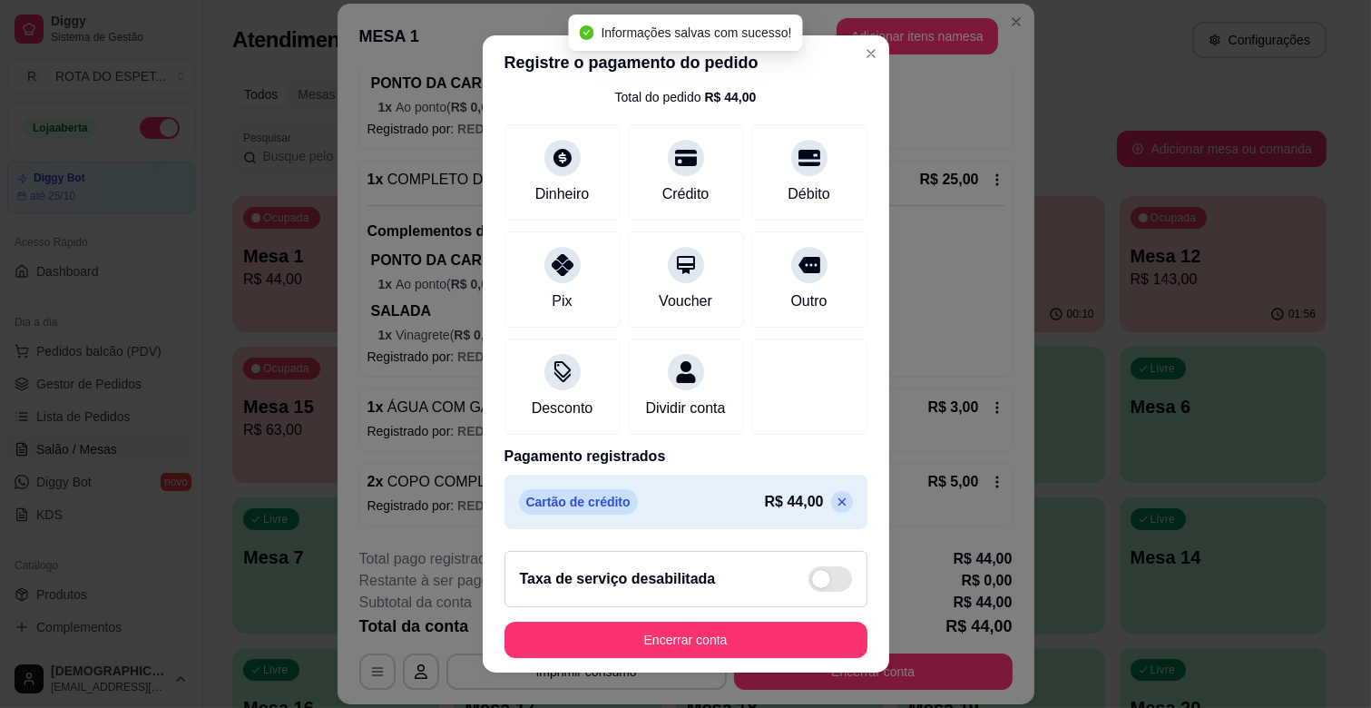
scroll to position [96, 0]
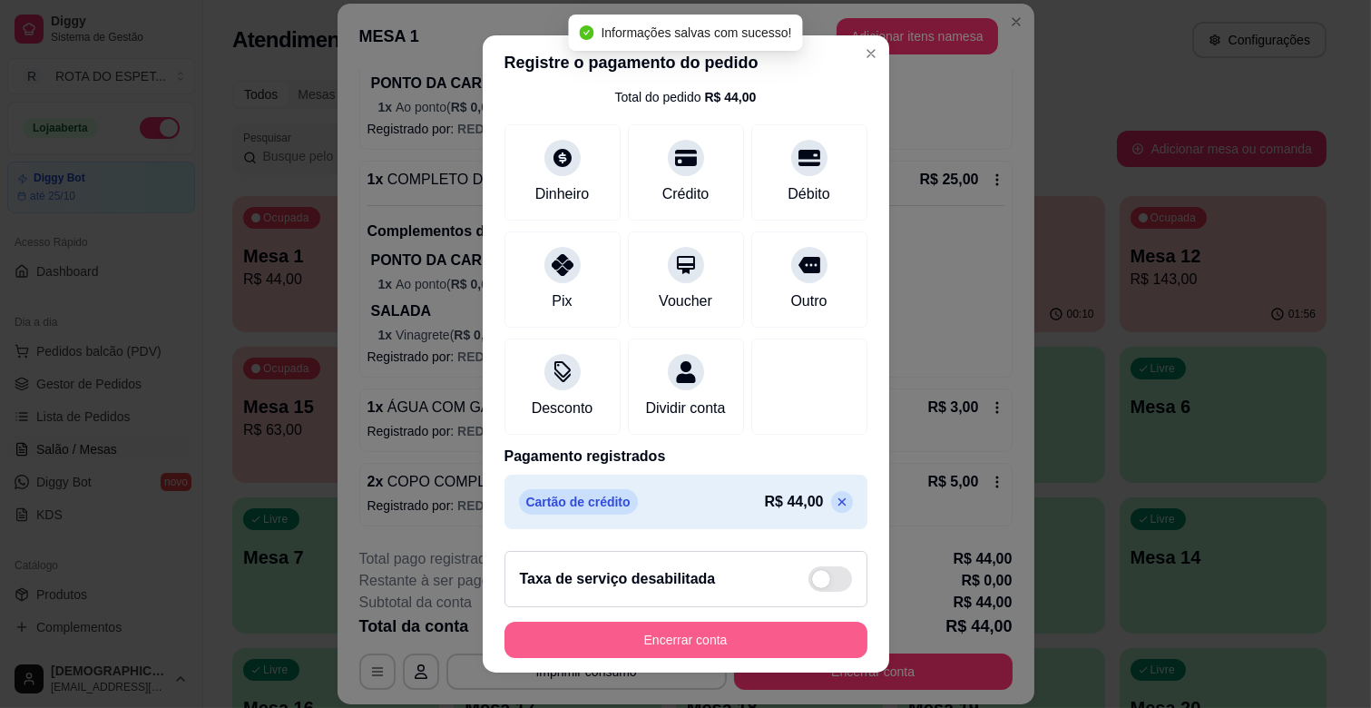
click at [678, 647] on button "Encerrar conta" at bounding box center [685, 640] width 363 height 36
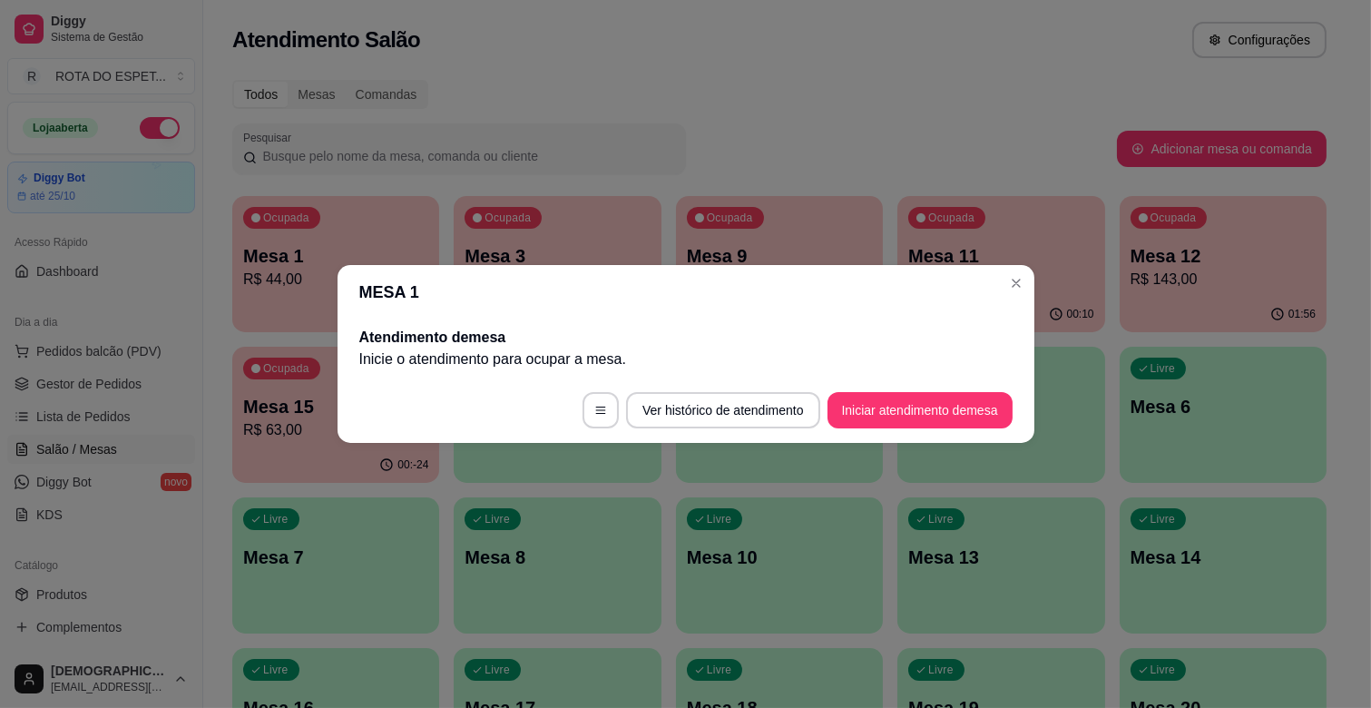
scroll to position [0, 0]
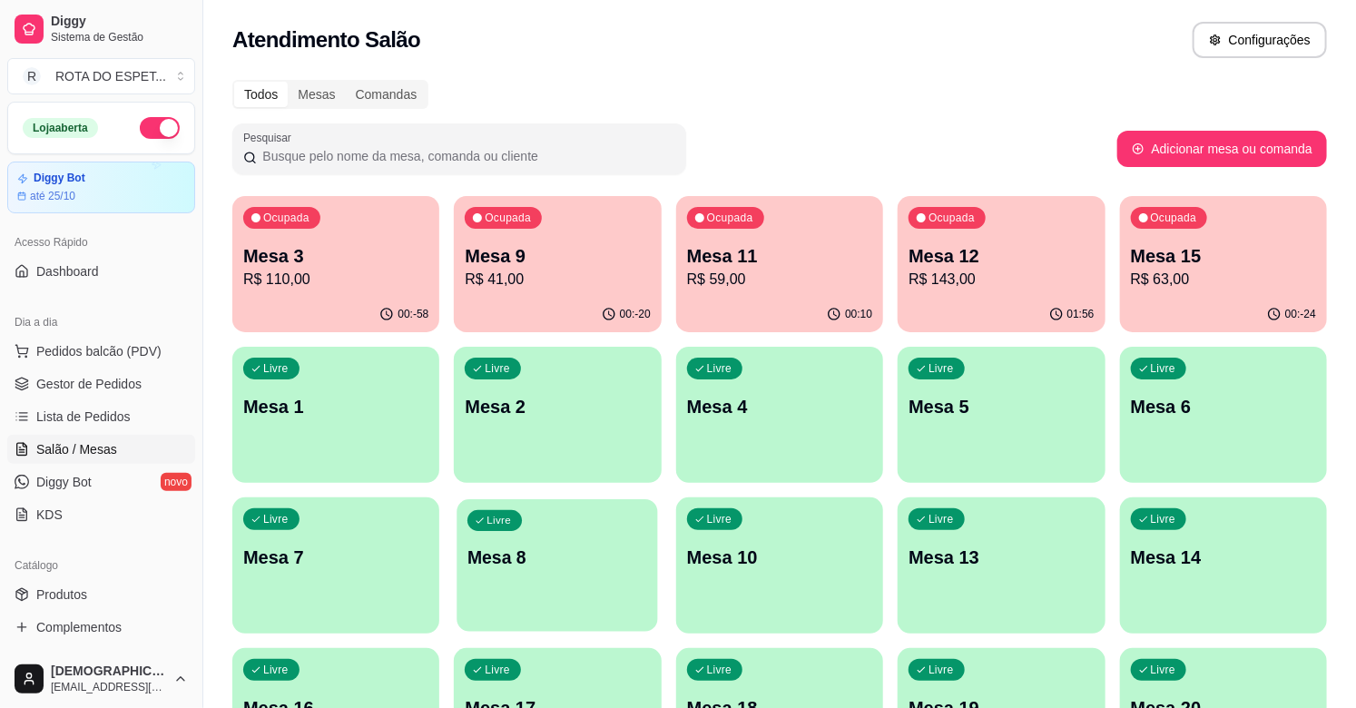
click at [483, 553] on p "Mesa 8" at bounding box center [557, 557] width 180 height 24
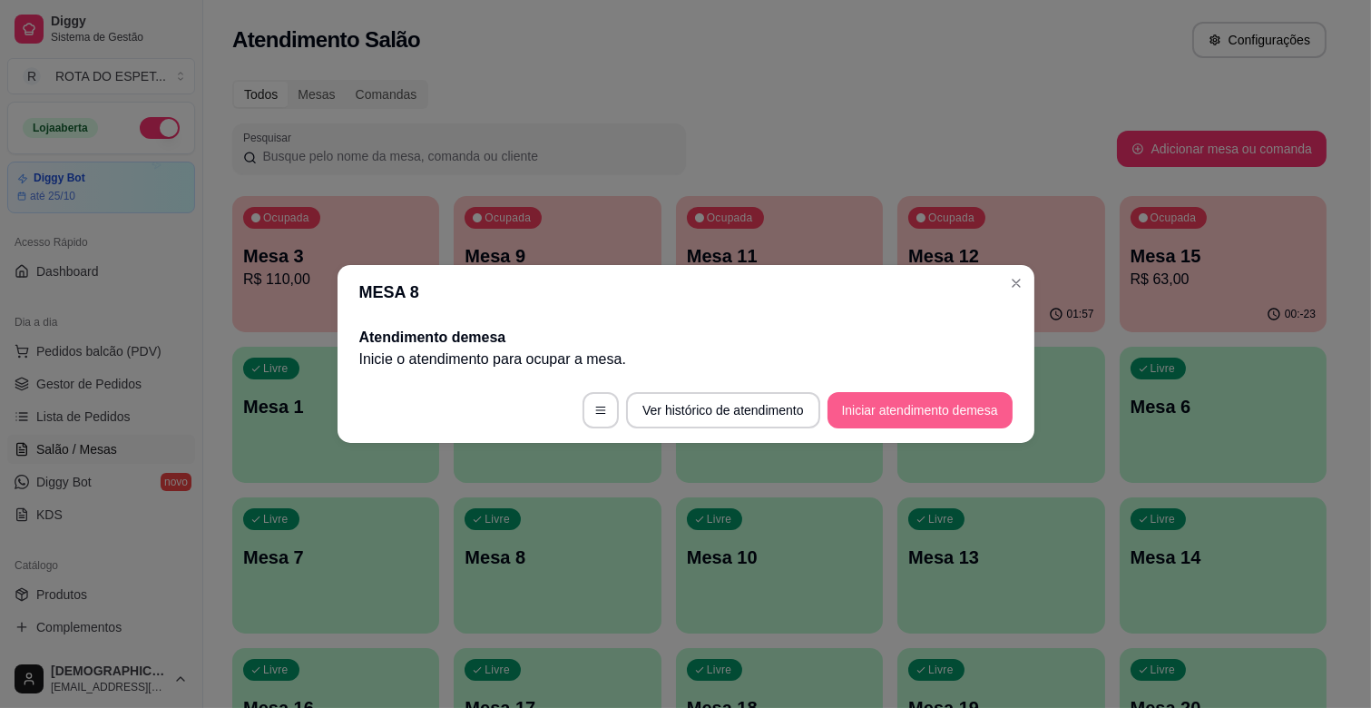
click at [949, 409] on button "Iniciar atendimento de mesa" at bounding box center [919, 410] width 185 height 36
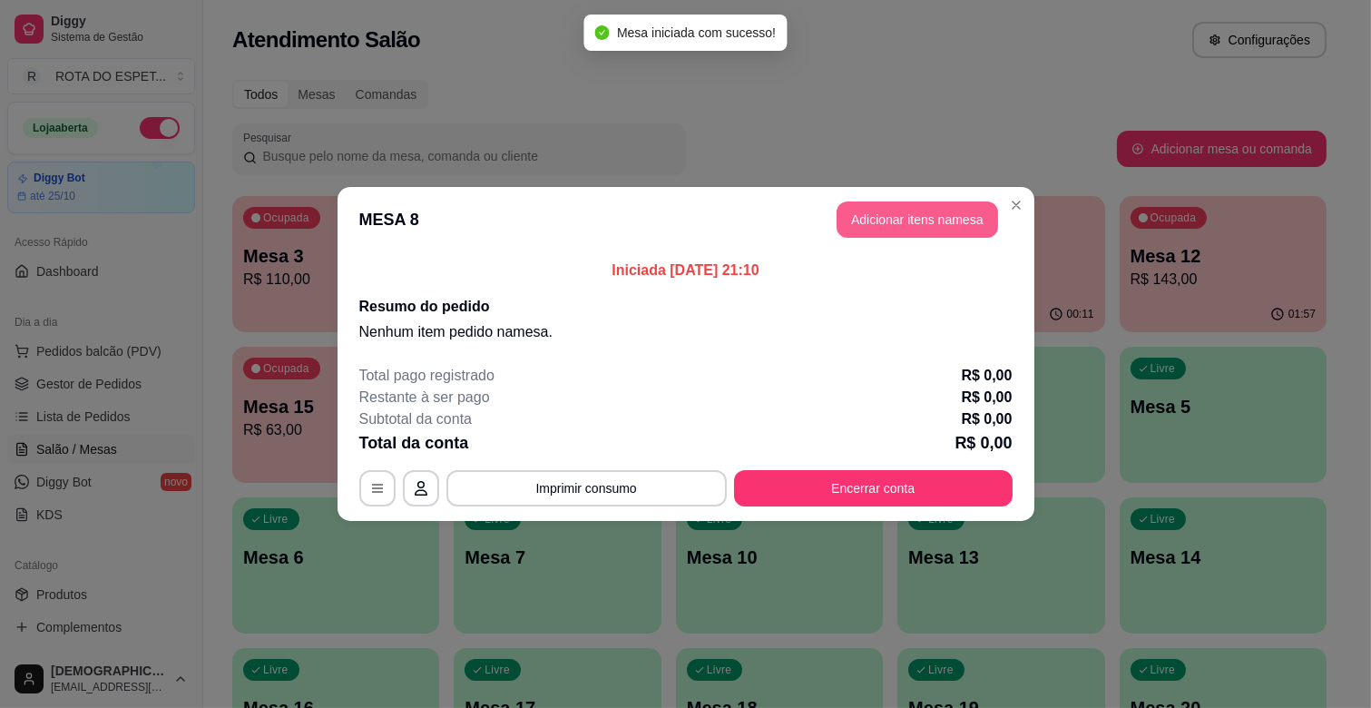
click at [878, 218] on button "Adicionar itens na mesa" at bounding box center [918, 219] width 162 height 36
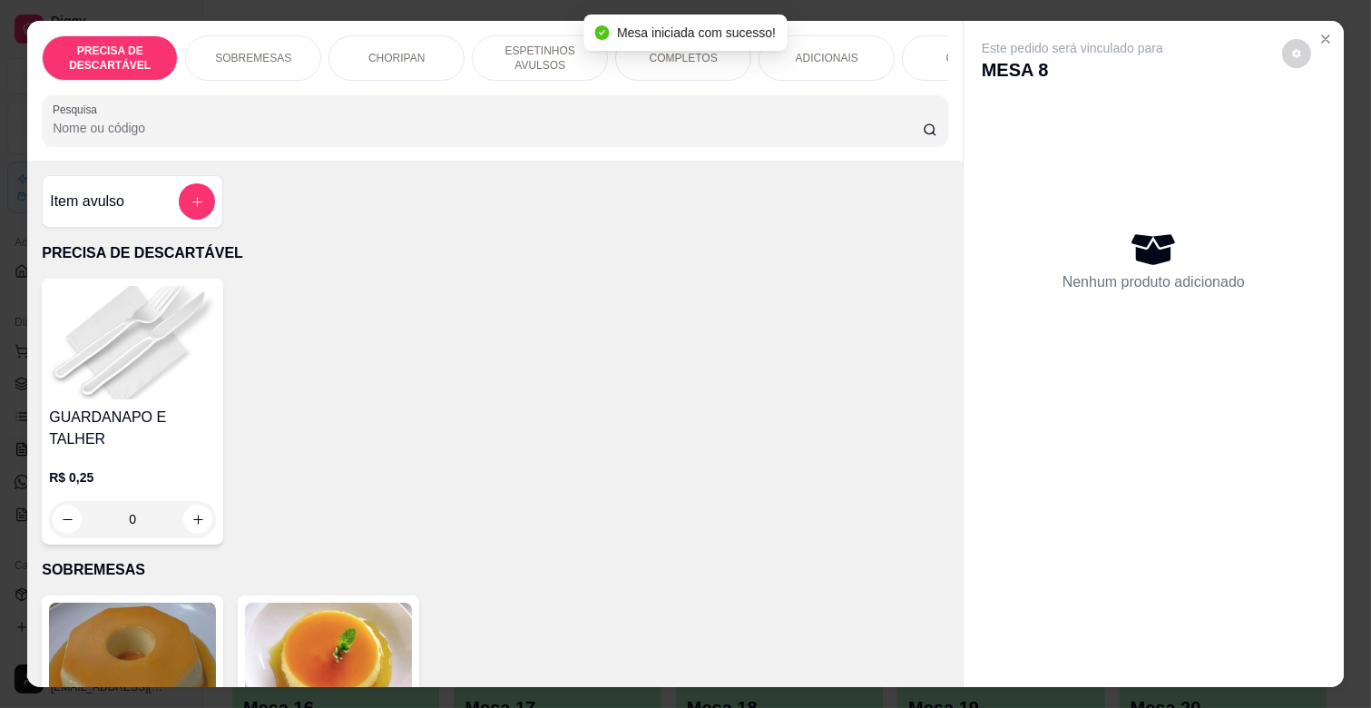
click at [648, 59] on div "COMPLETOS" at bounding box center [683, 57] width 136 height 45
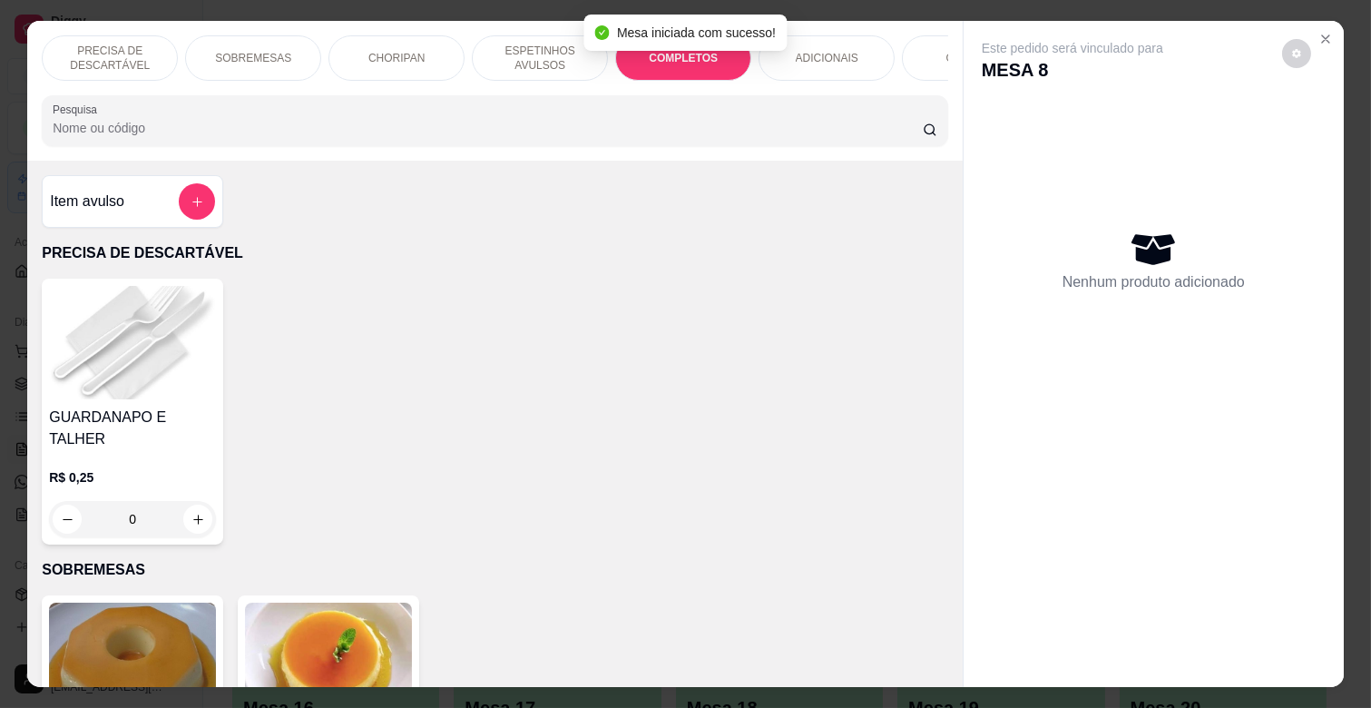
scroll to position [44, 0]
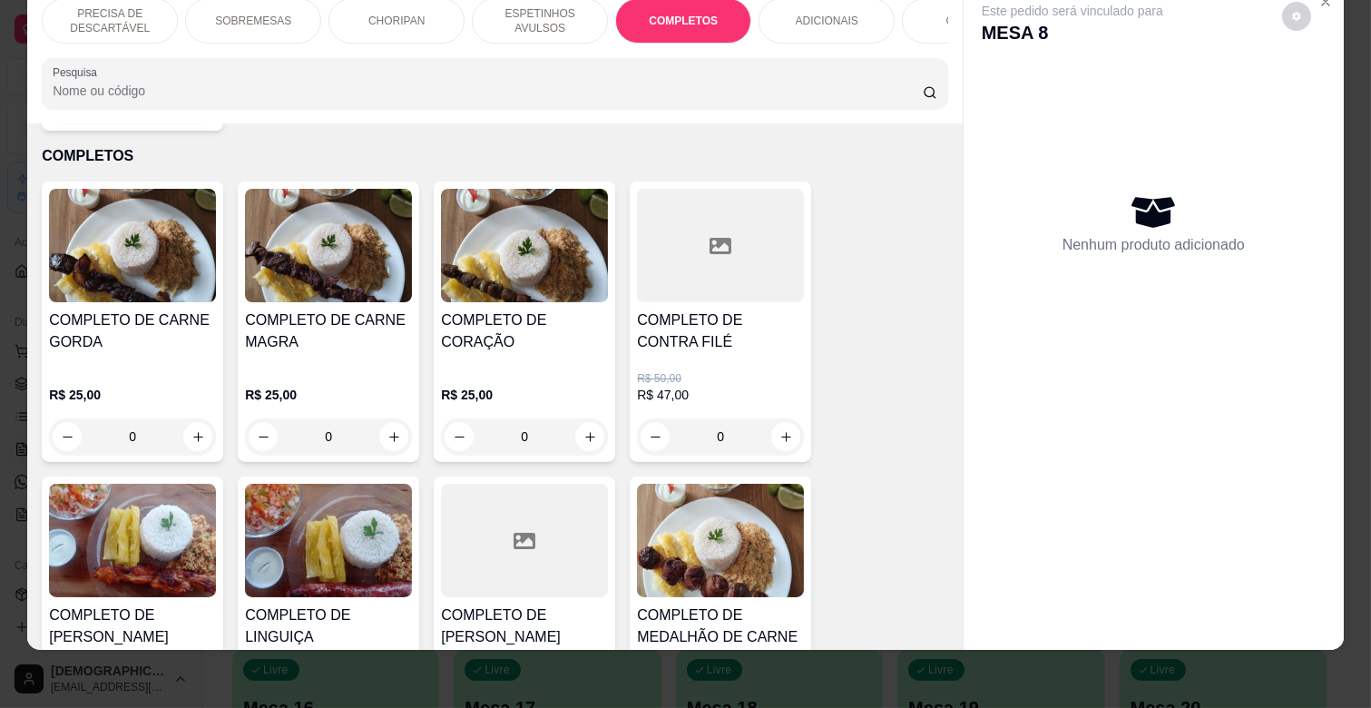
click at [145, 332] on div "COMPLETO DE CARNE GORDA" at bounding box center [132, 338] width 167 height 58
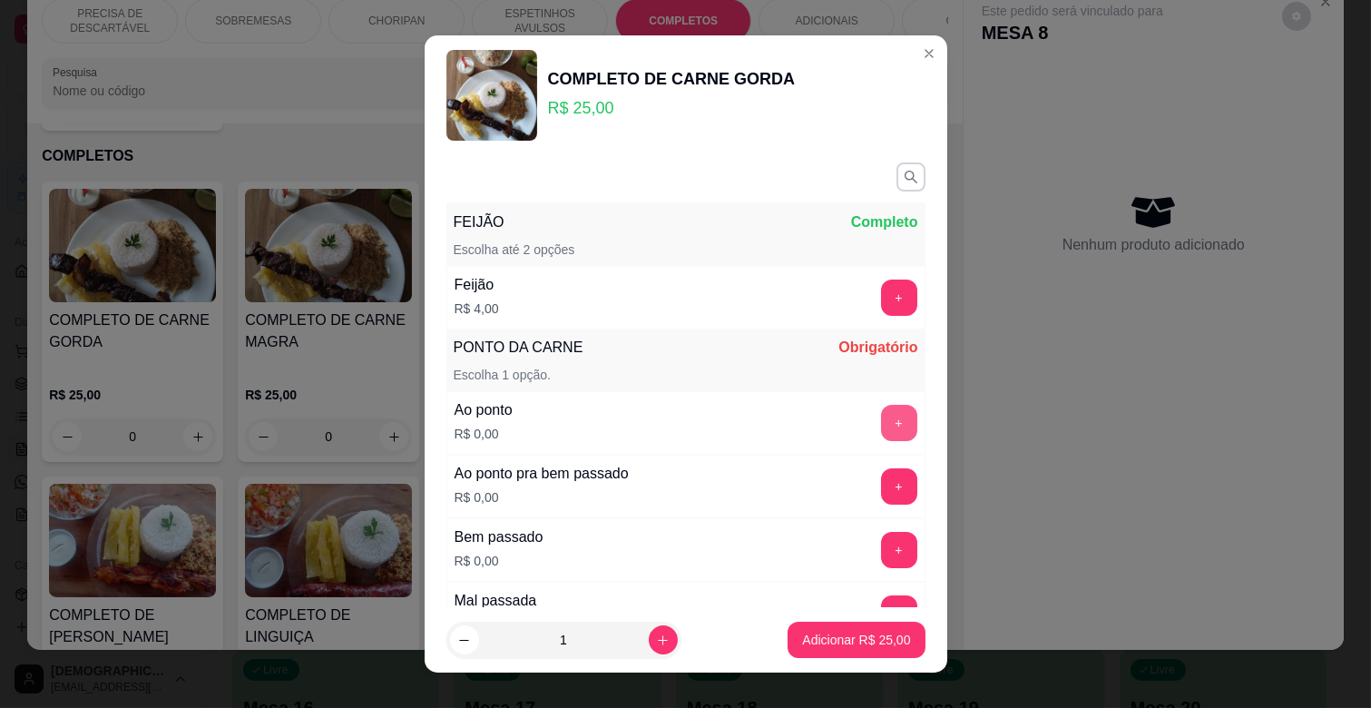
click at [881, 413] on button "+" at bounding box center [899, 423] width 36 height 36
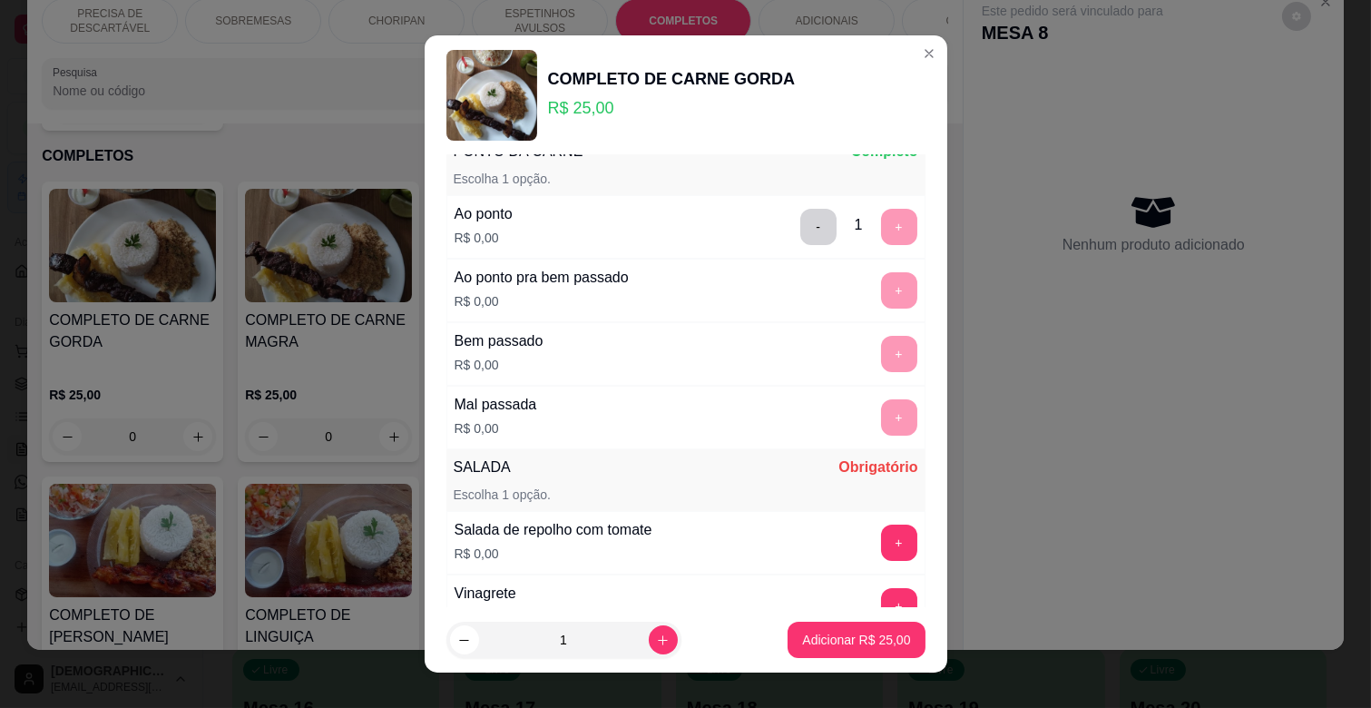
scroll to position [474, 0]
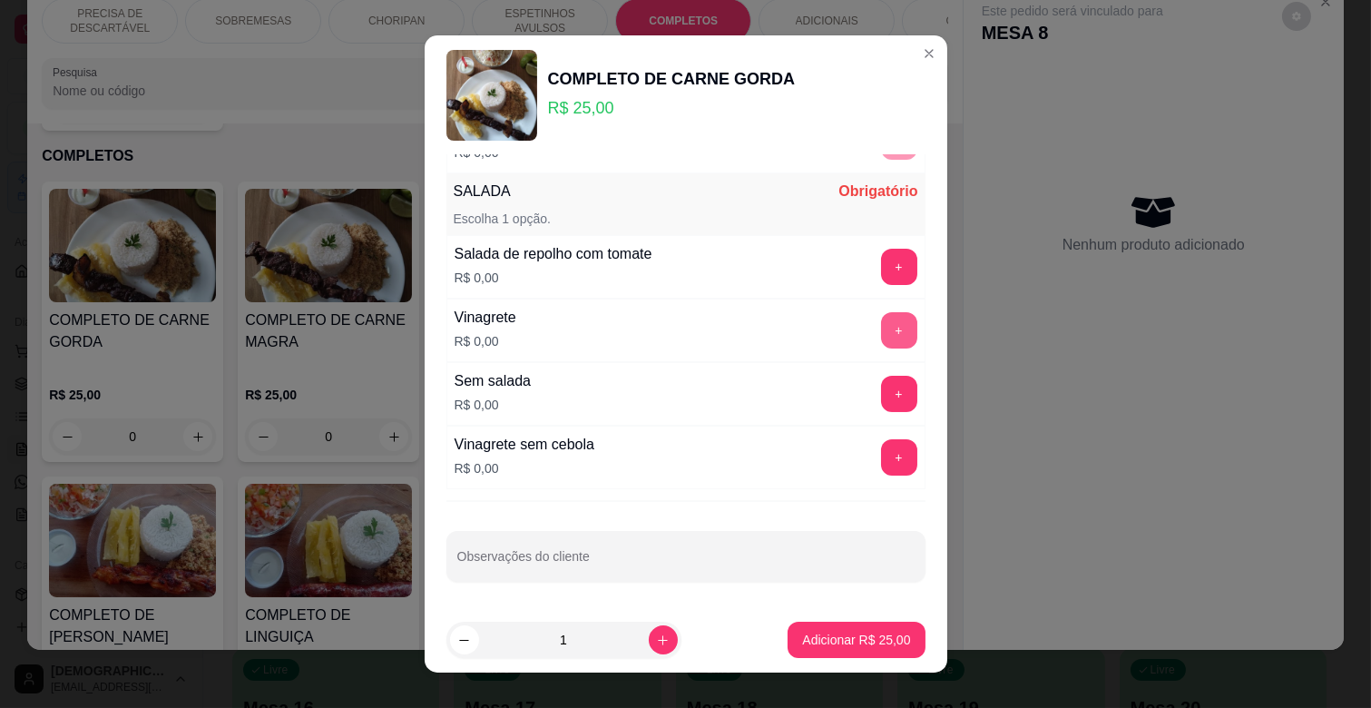
click at [881, 328] on button "+" at bounding box center [899, 330] width 36 height 36
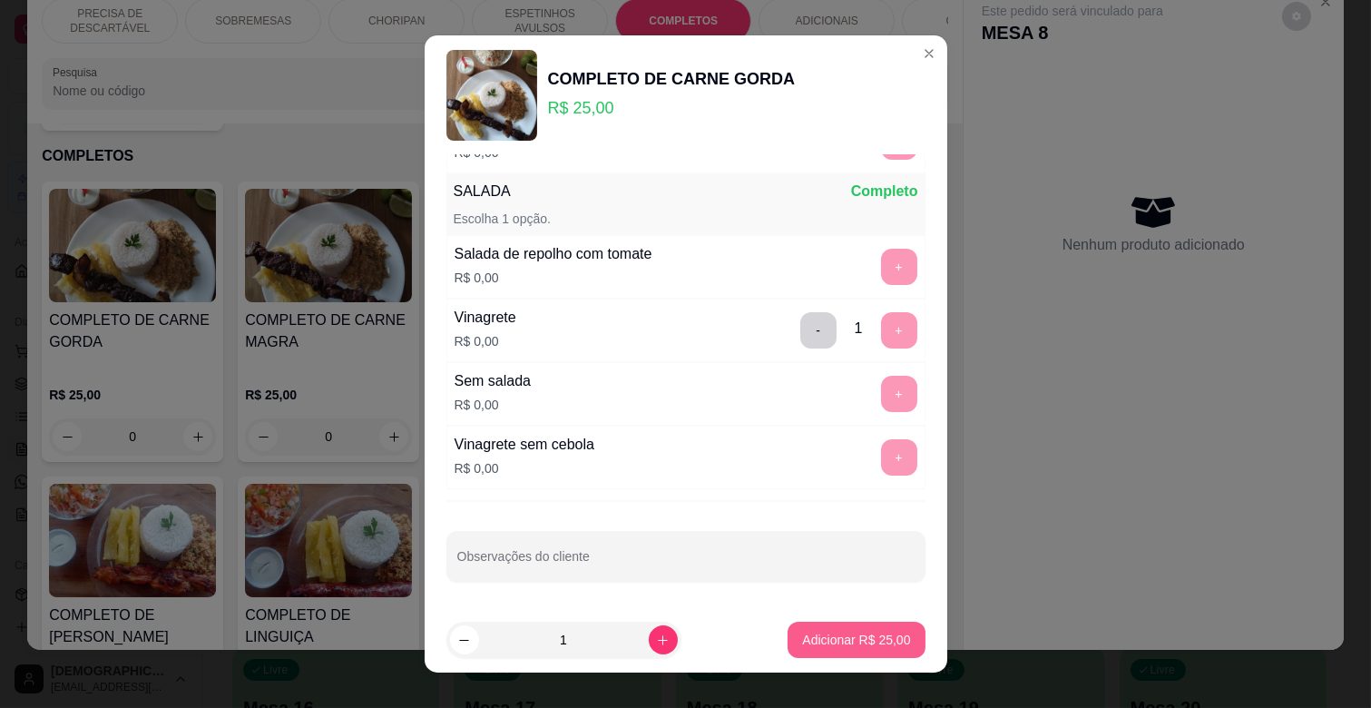
click at [868, 635] on p "Adicionar R$ 25,00" at bounding box center [856, 640] width 108 height 18
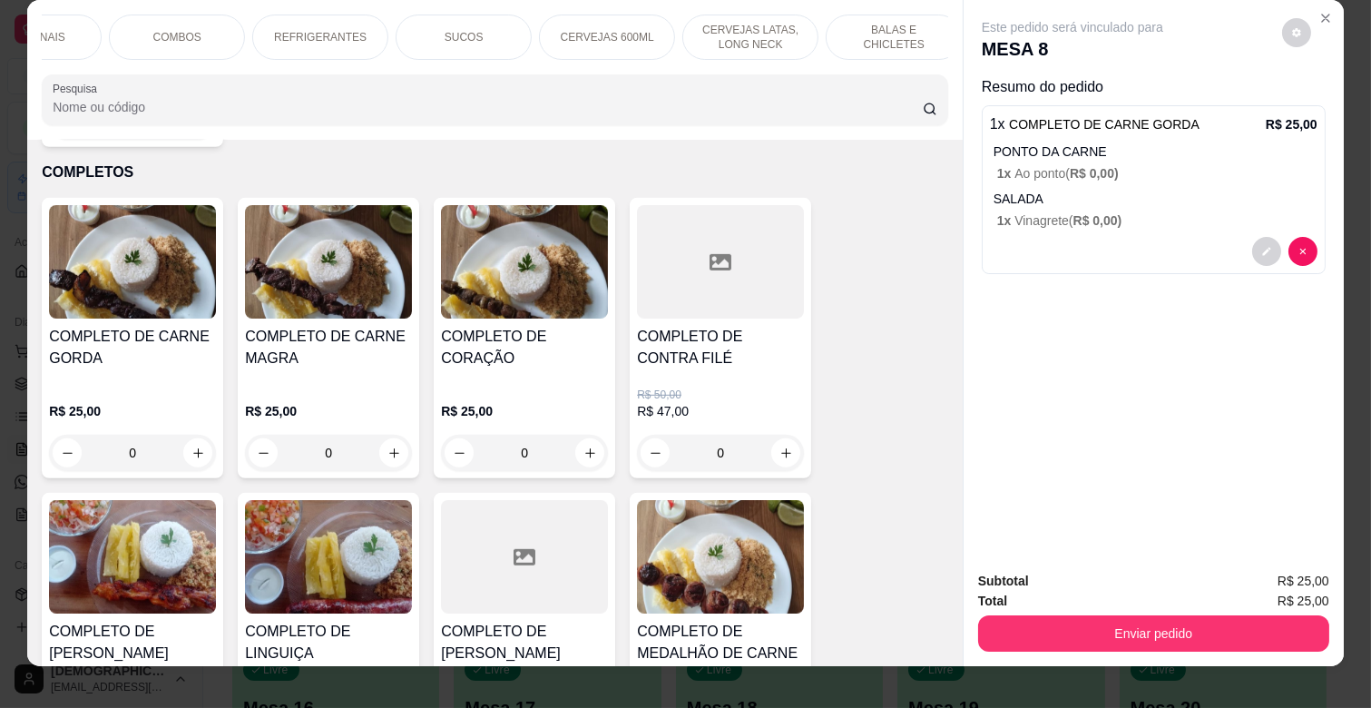
scroll to position [0, 0]
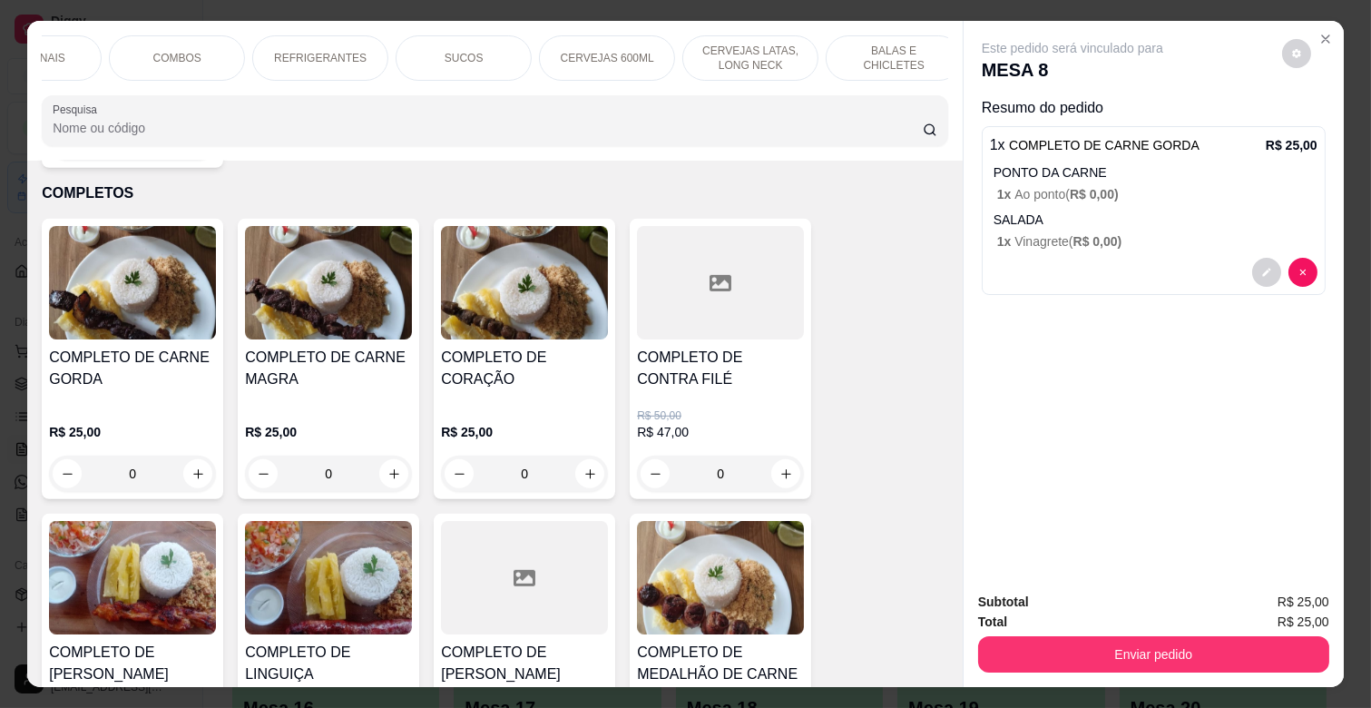
click at [305, 53] on p "REFRIGERANTES" at bounding box center [320, 58] width 93 height 15
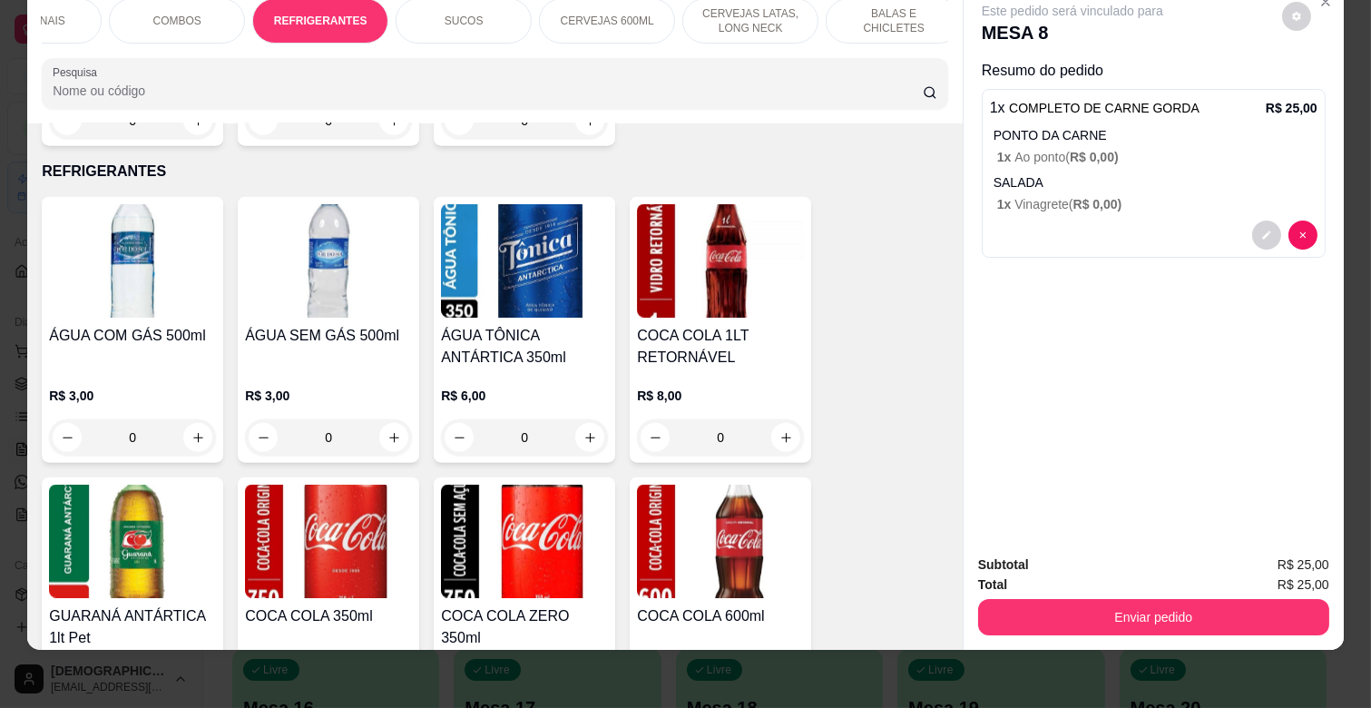
scroll to position [4353, 0]
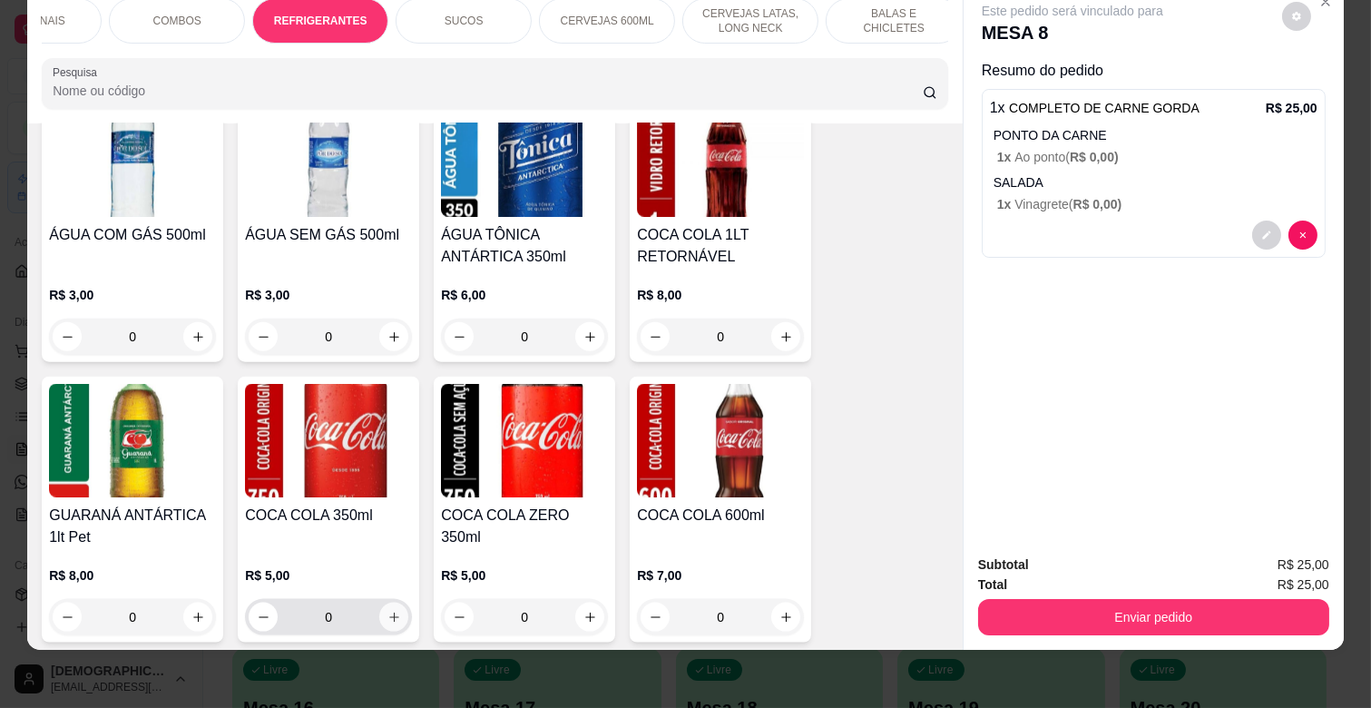
click at [387, 602] on button "increase-product-quantity" at bounding box center [393, 616] width 29 height 29
type input "1"
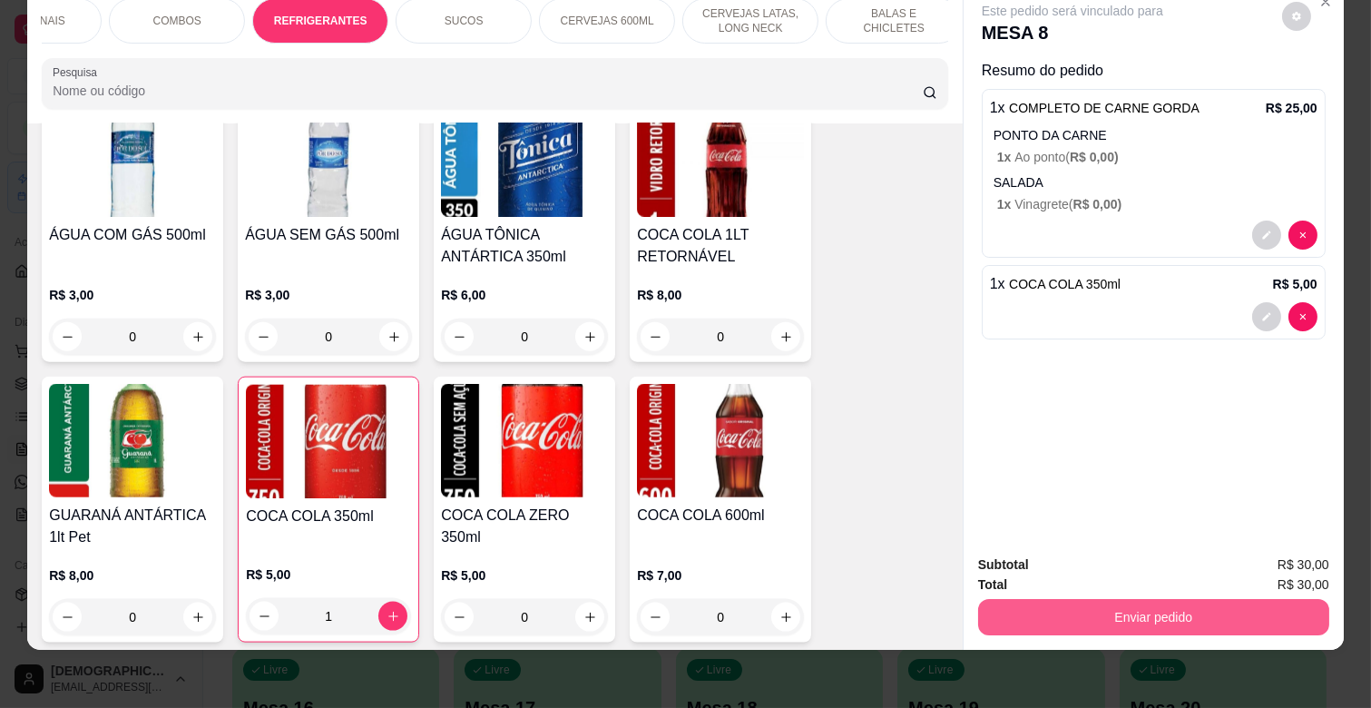
click at [1210, 610] on button "Enviar pedido" at bounding box center [1153, 617] width 351 height 36
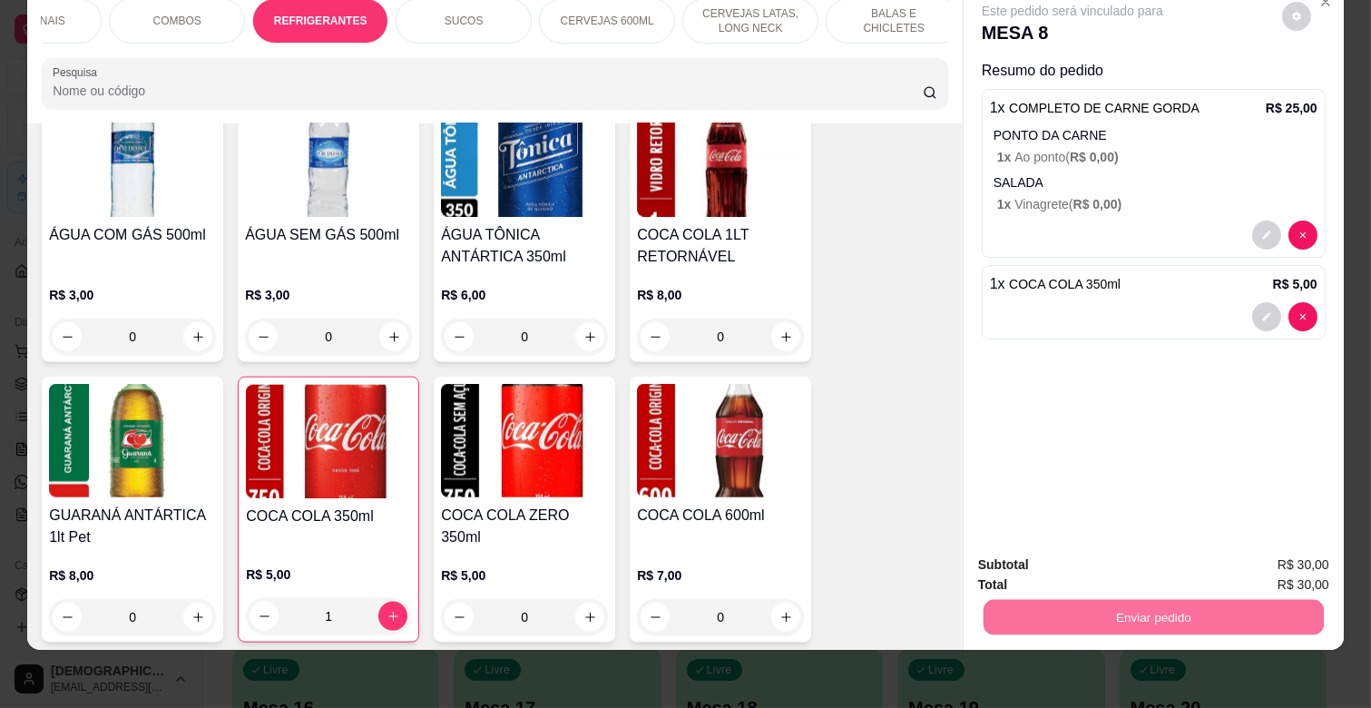
click at [1291, 547] on button "Enviar pedido" at bounding box center [1281, 557] width 103 height 34
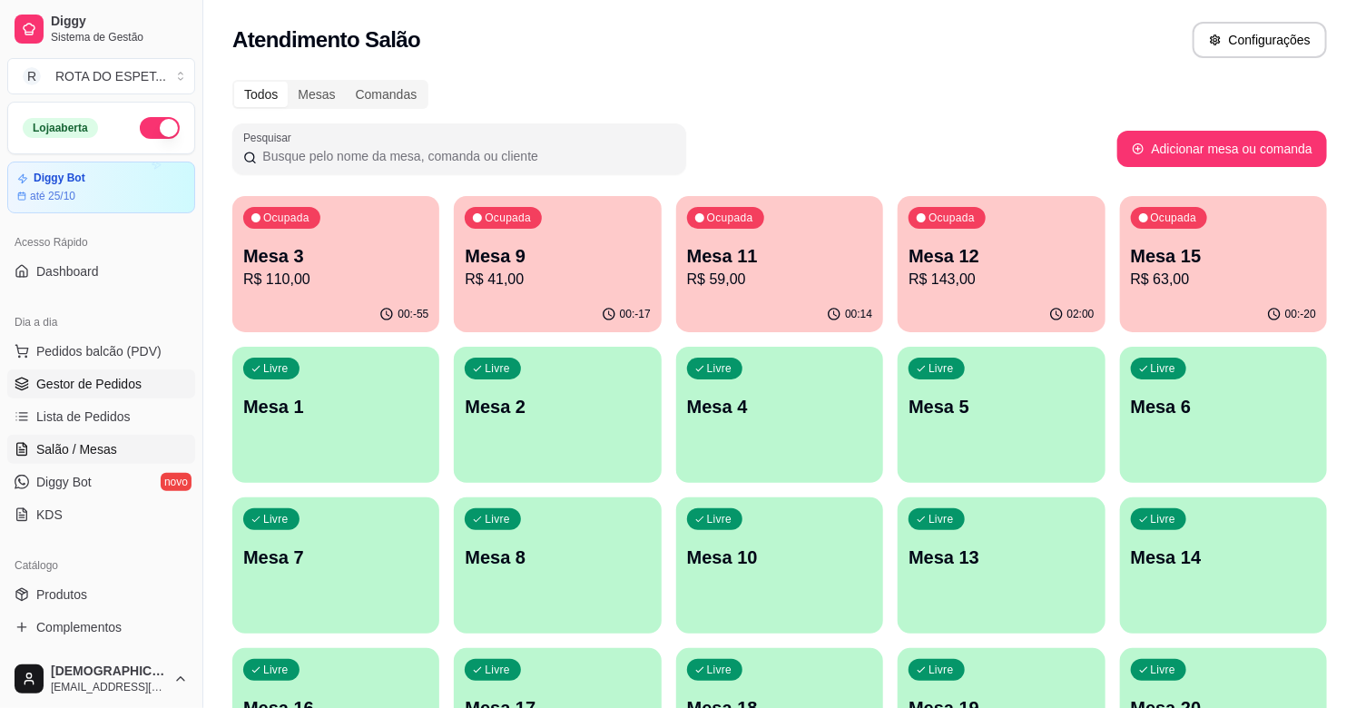
click at [92, 387] on span "Gestor de Pedidos" at bounding box center [88, 384] width 105 height 18
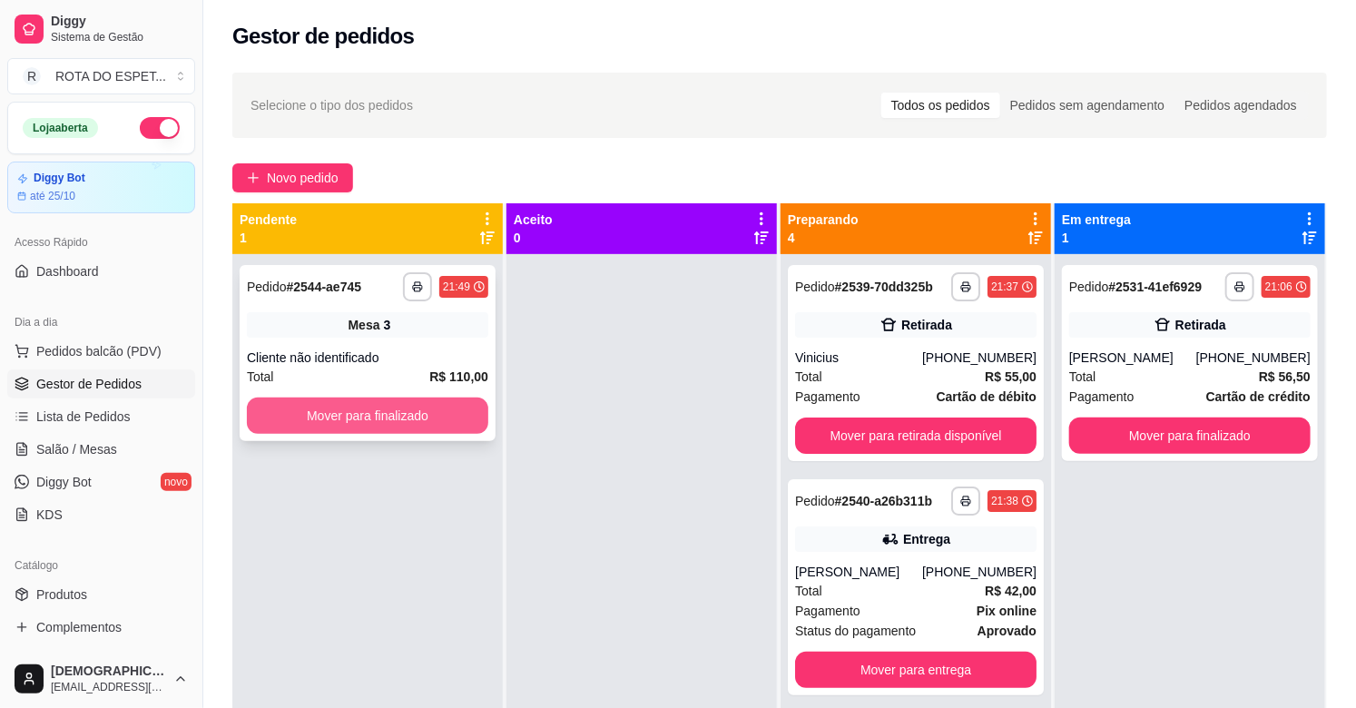
click at [391, 403] on button "Mover para finalizado" at bounding box center [367, 415] width 241 height 36
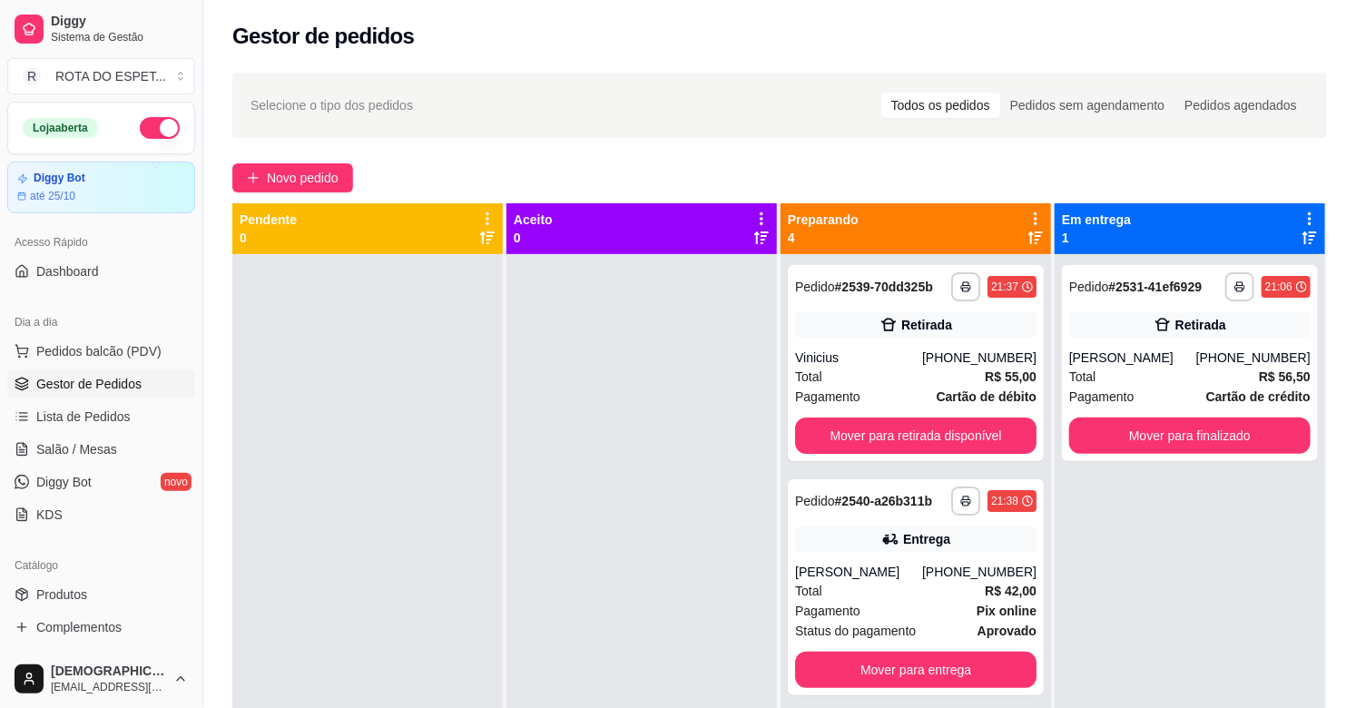
click at [660, 417] on div at bounding box center [641, 608] width 270 height 708
click at [86, 443] on span "Salão / Mesas" at bounding box center [76, 449] width 81 height 18
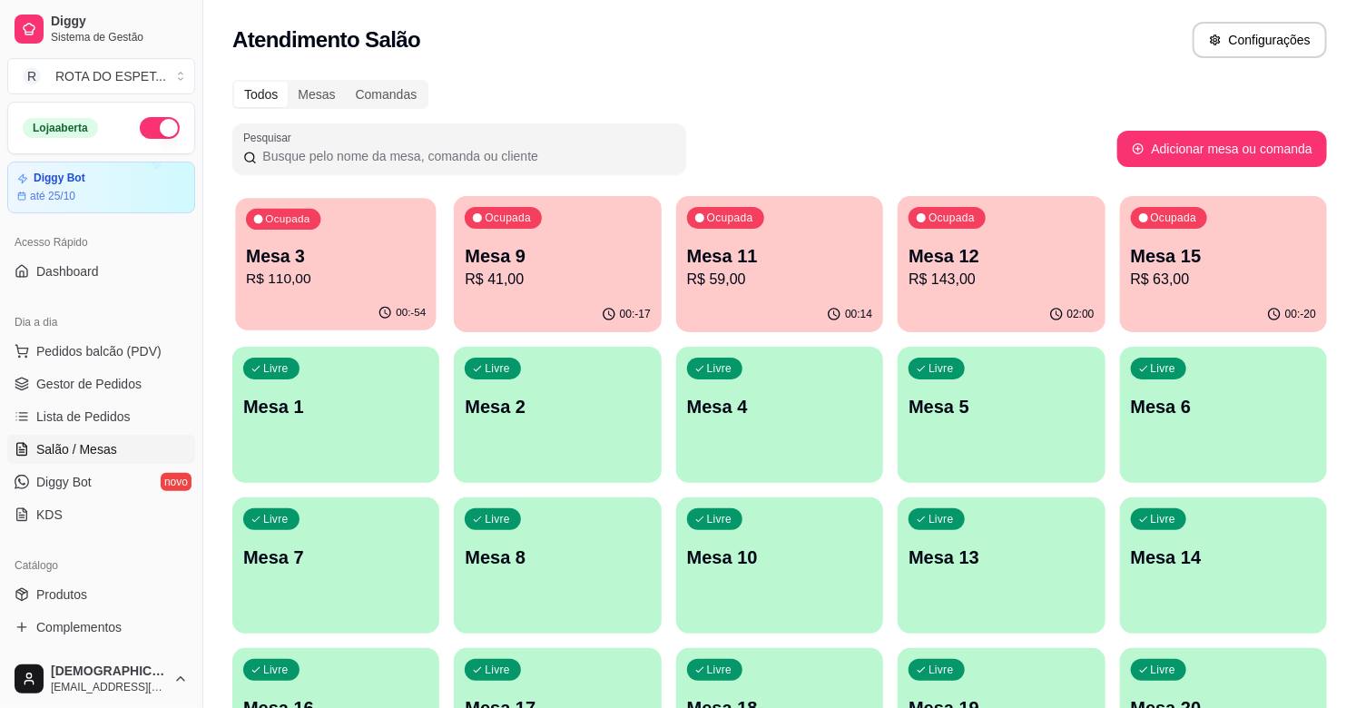
click at [248, 205] on div "Ocupada Mesa 3 R$ 110,00" at bounding box center [335, 247] width 201 height 98
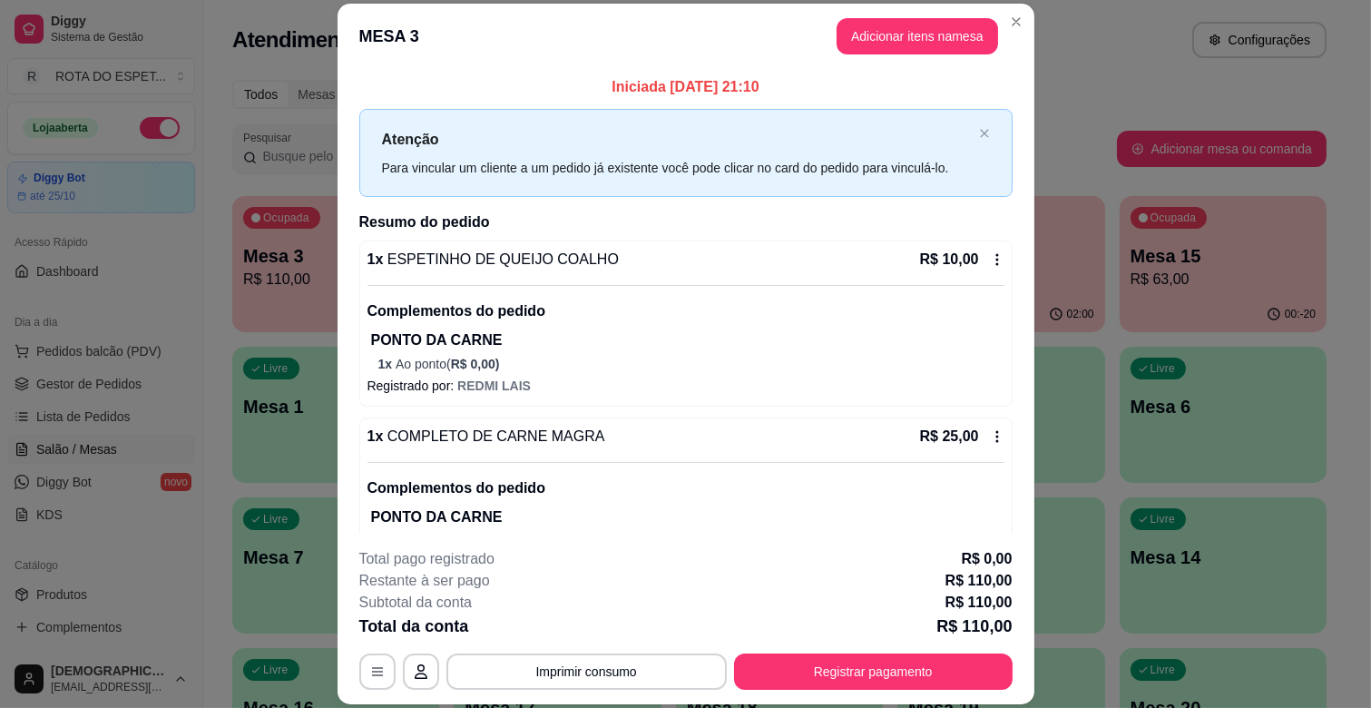
click at [945, 5] on header "MESA 3 Adicionar itens na mesa" at bounding box center [686, 36] width 697 height 65
click at [932, 55] on header "MESA 3 Adicionar itens na mesa" at bounding box center [686, 36] width 697 height 65
click at [932, 41] on button "Adicionar itens na mesa" at bounding box center [917, 36] width 156 height 35
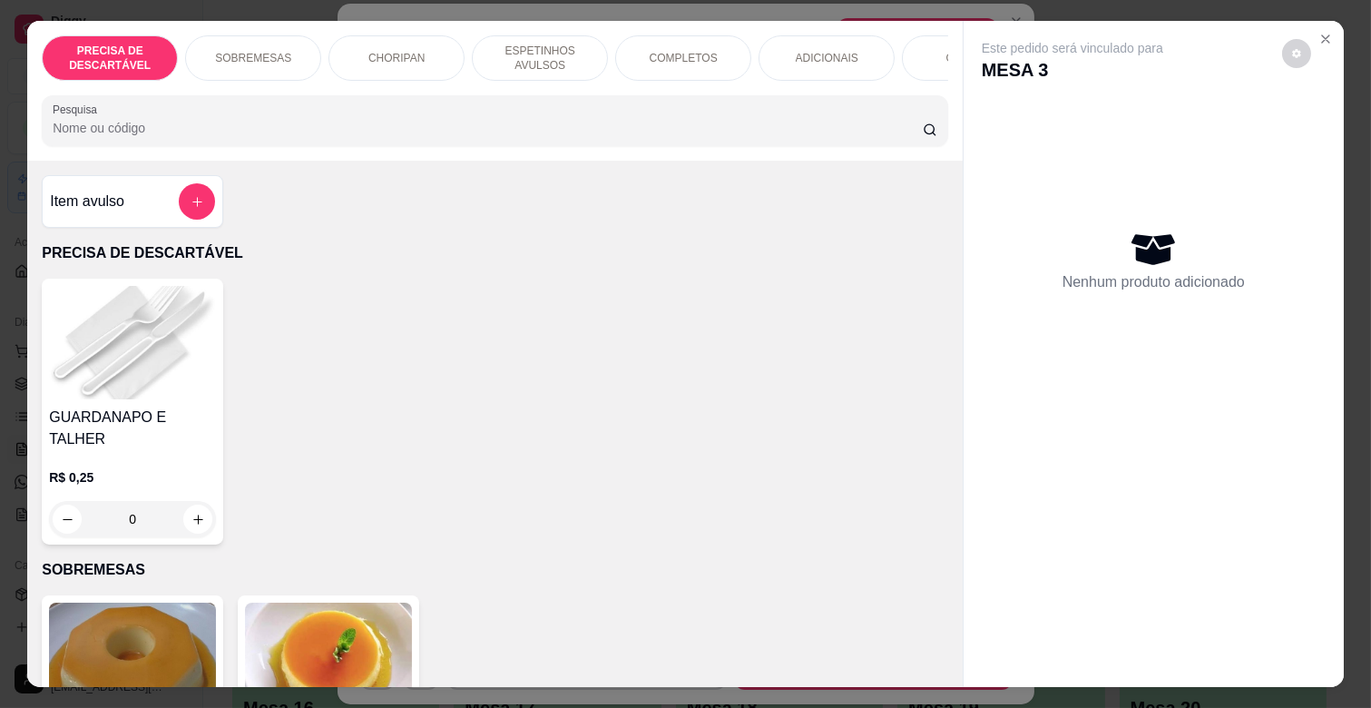
scroll to position [0, 806]
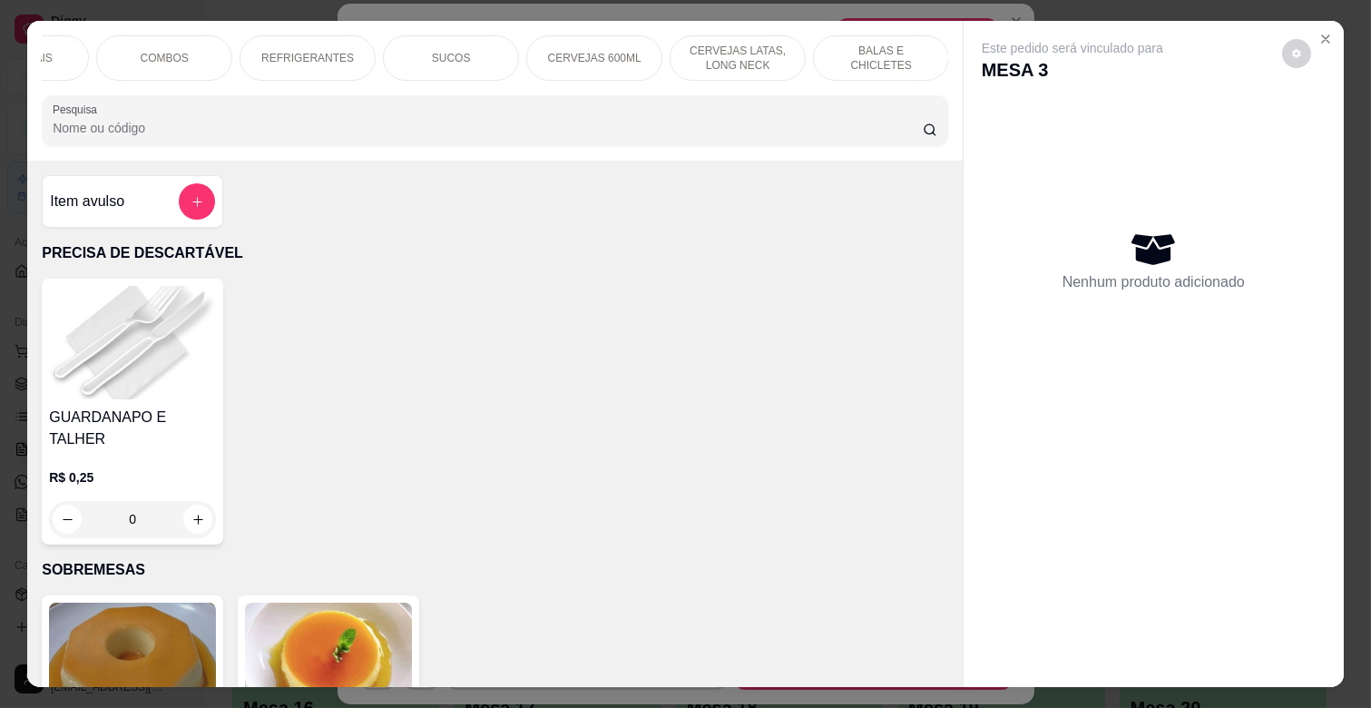
click at [291, 51] on p "REFRIGERANTES" at bounding box center [307, 58] width 93 height 15
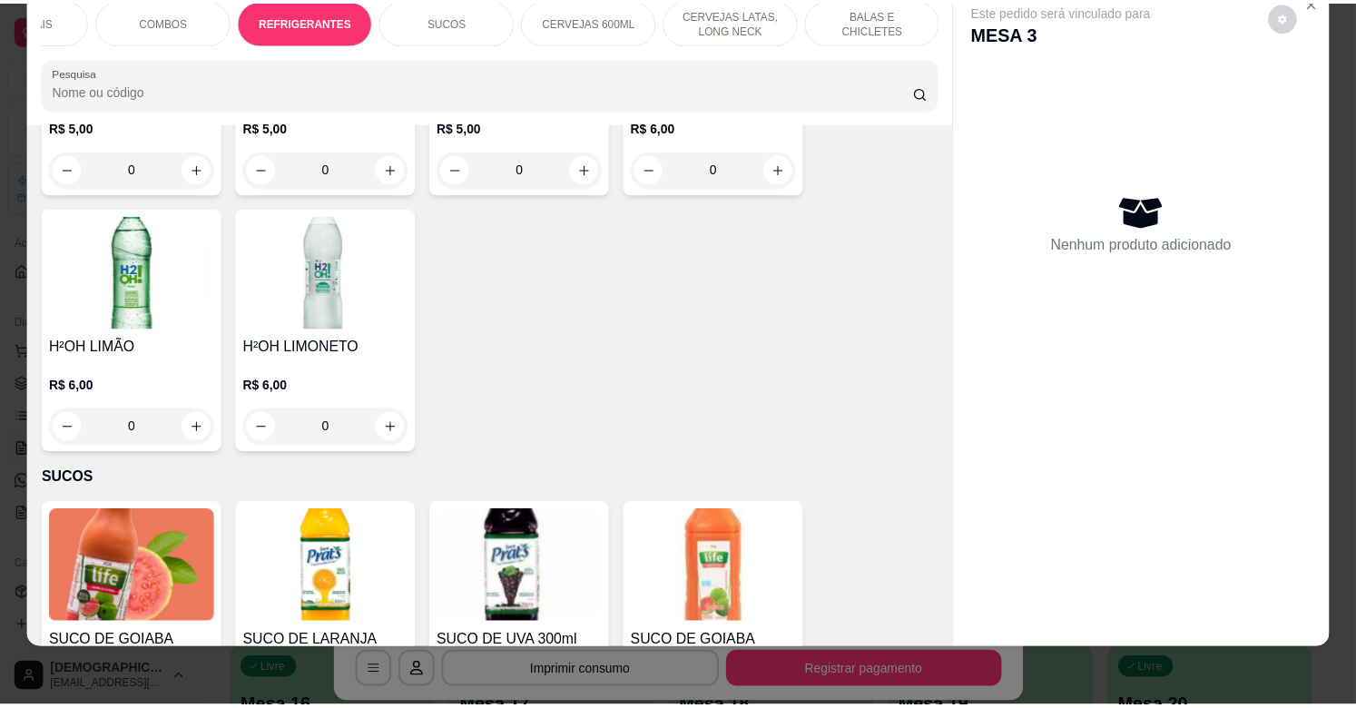
scroll to position [0, 0]
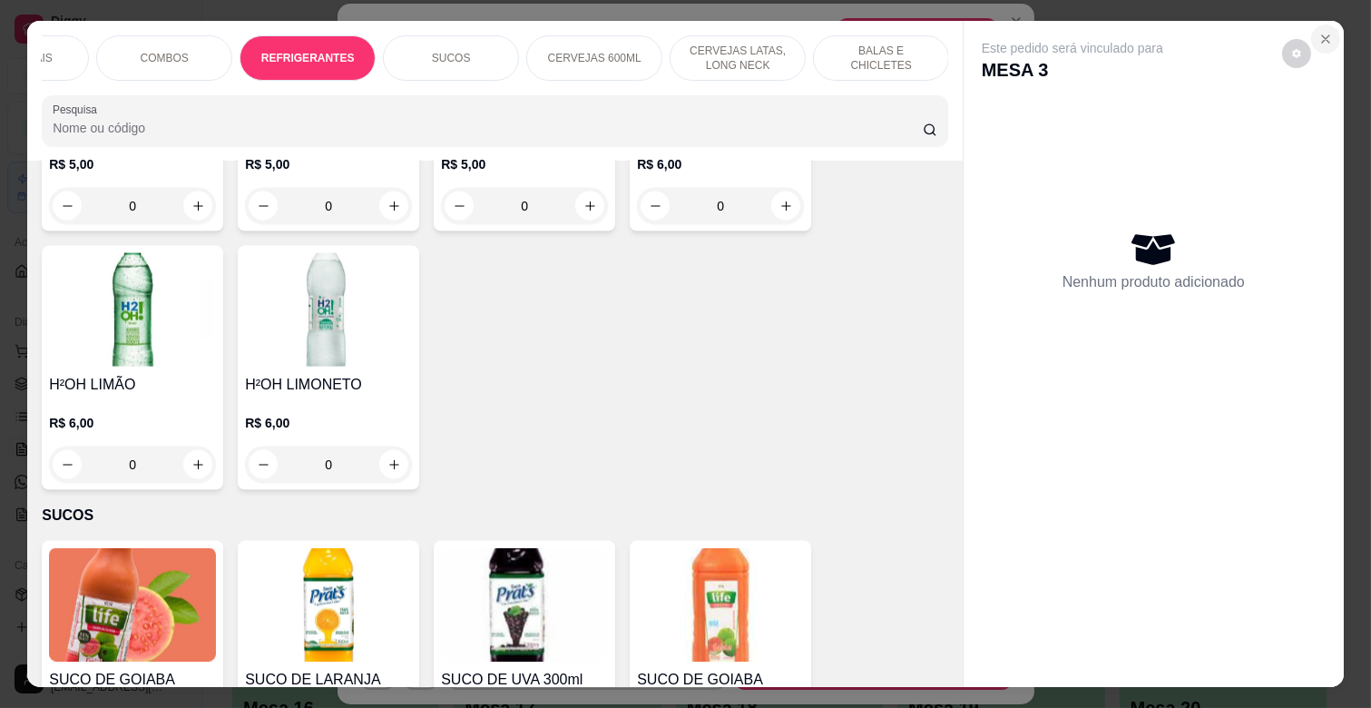
click at [1318, 37] on icon "Close" at bounding box center [1325, 39] width 15 height 15
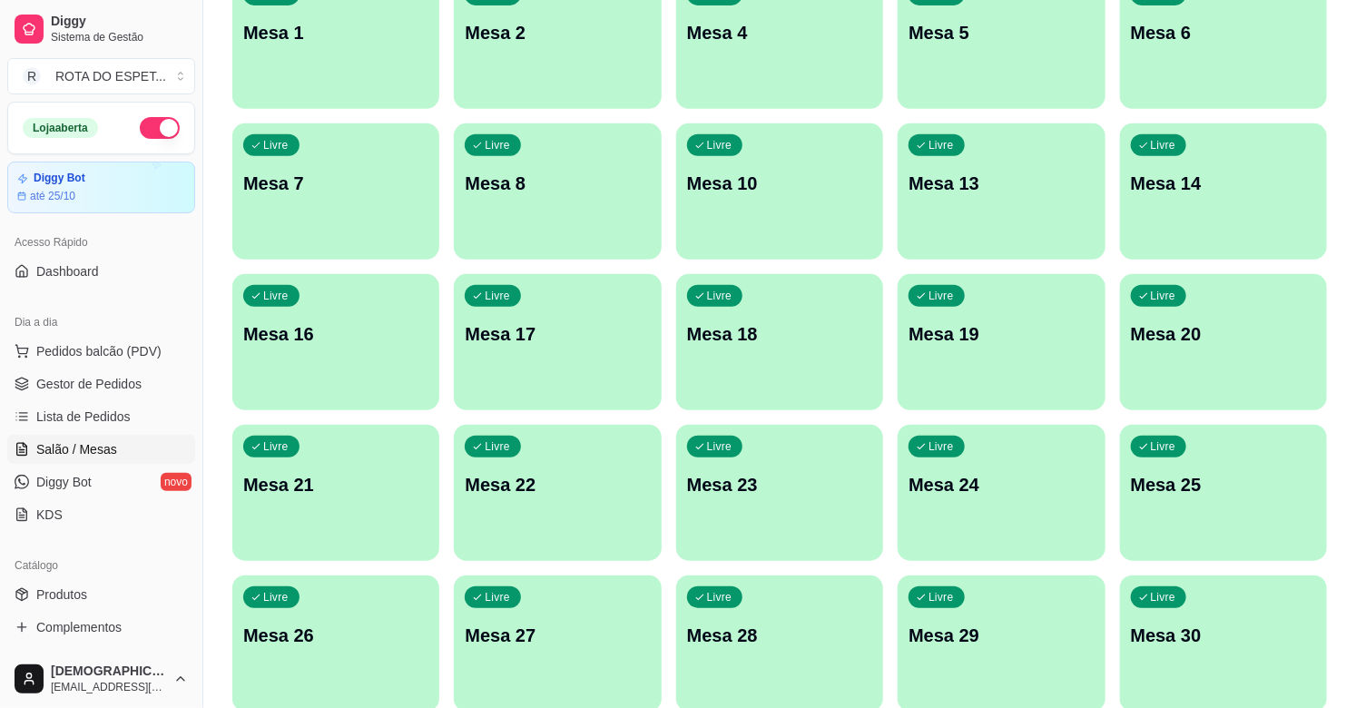
scroll to position [403, 0]
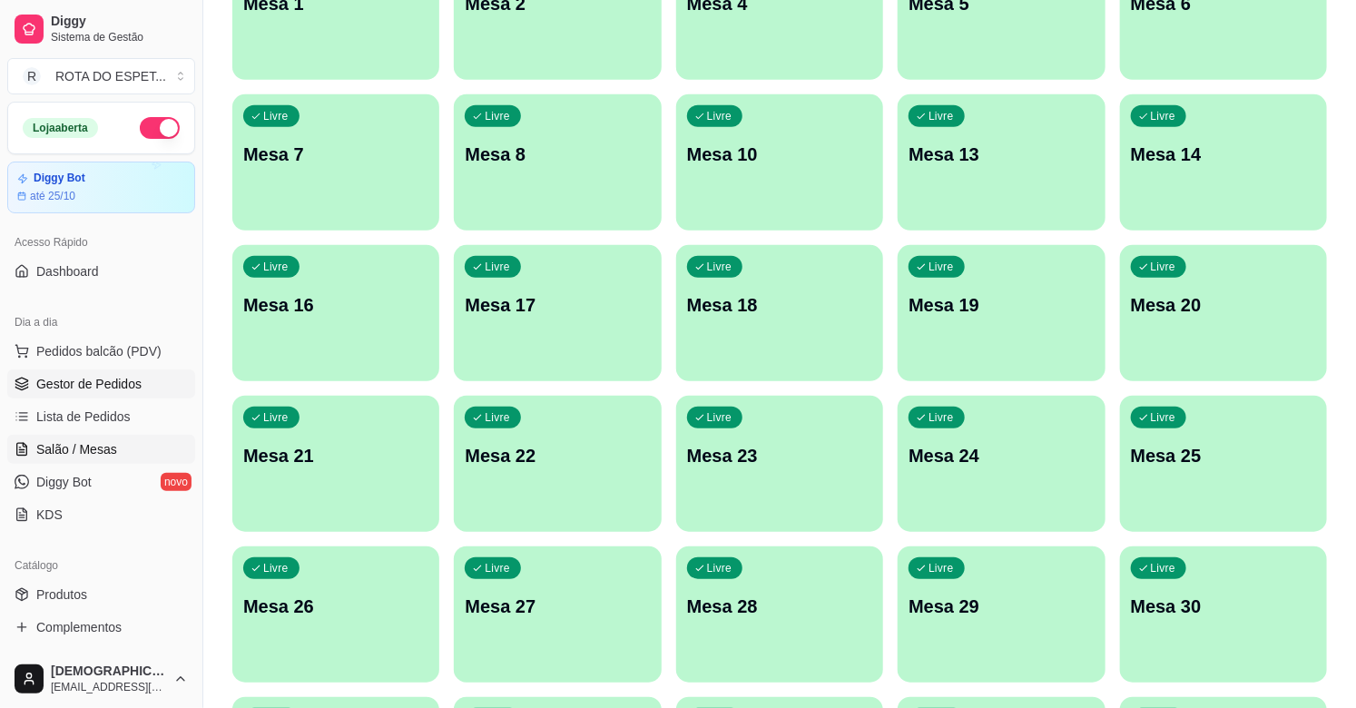
click at [123, 382] on span "Gestor de Pedidos" at bounding box center [88, 384] width 105 height 18
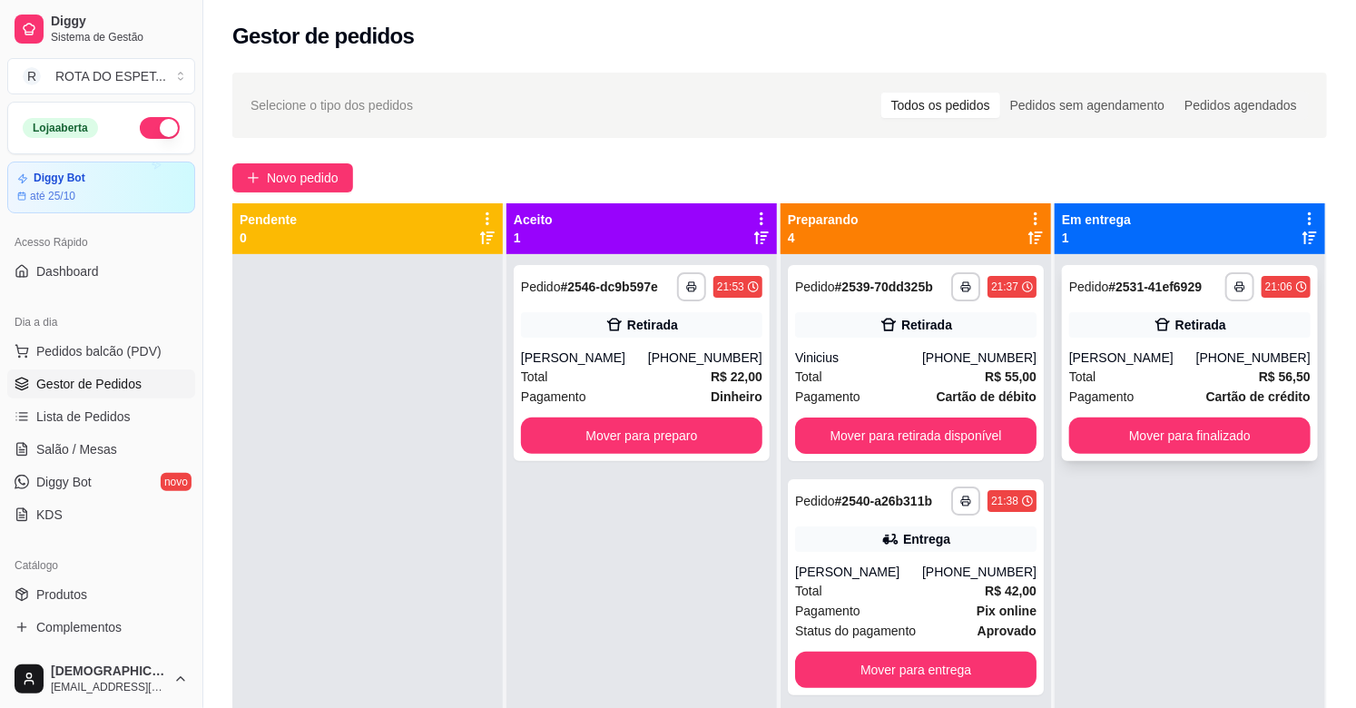
click at [1187, 343] on div "**********" at bounding box center [1190, 363] width 256 height 196
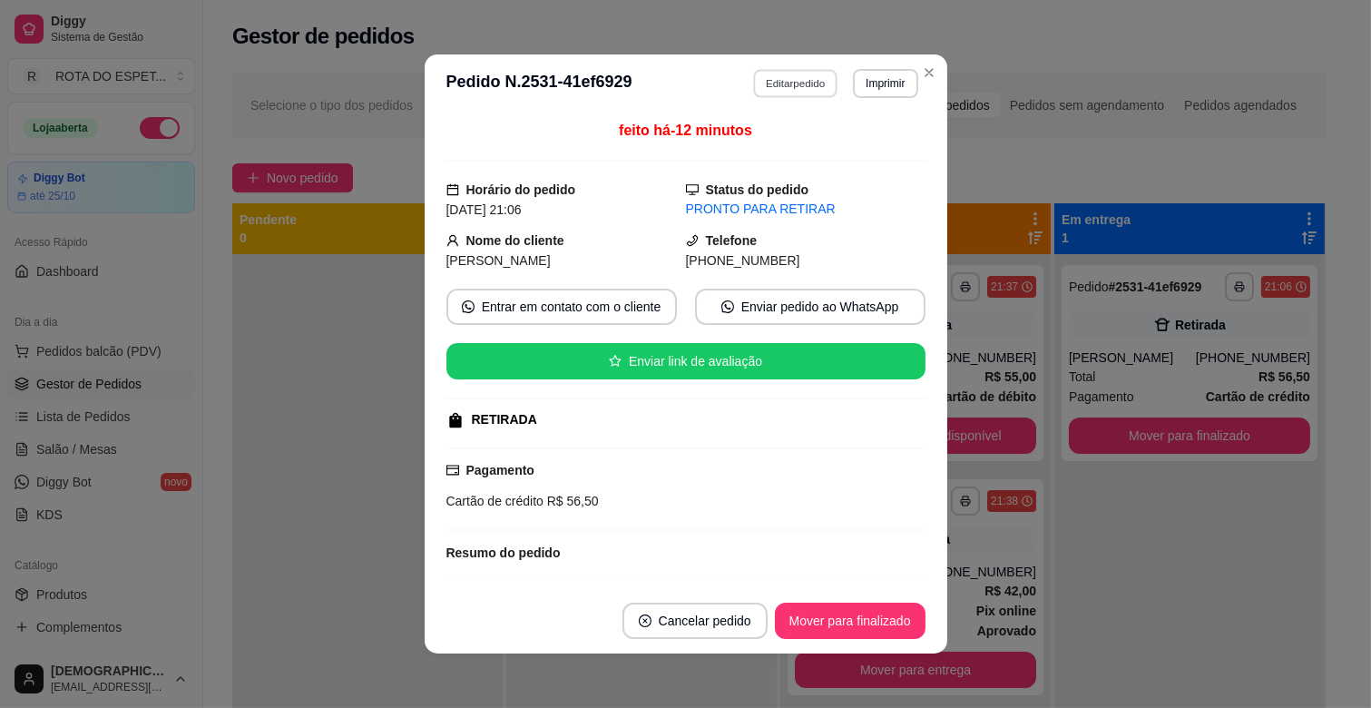
click at [811, 93] on button "Editar pedido" at bounding box center [795, 83] width 84 height 28
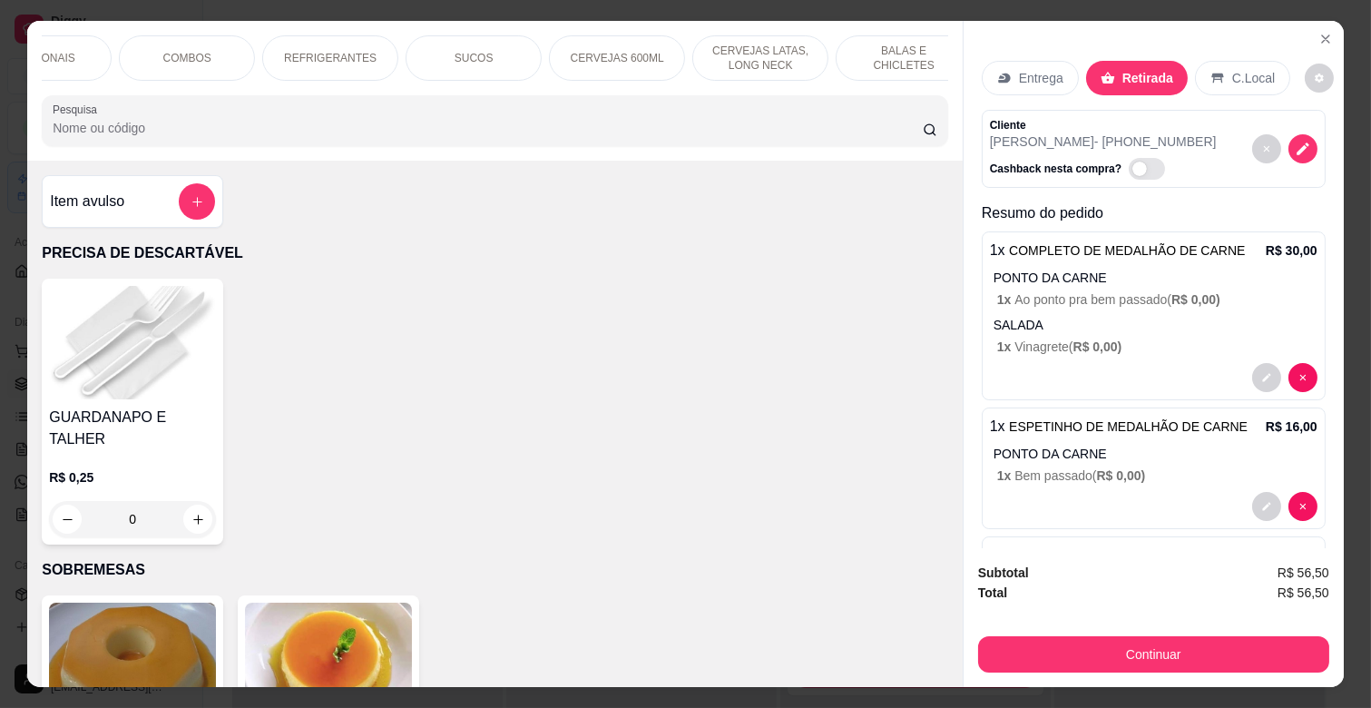
scroll to position [0, 794]
click at [269, 64] on div "REFRIGERANTES" at bounding box center [319, 57] width 136 height 45
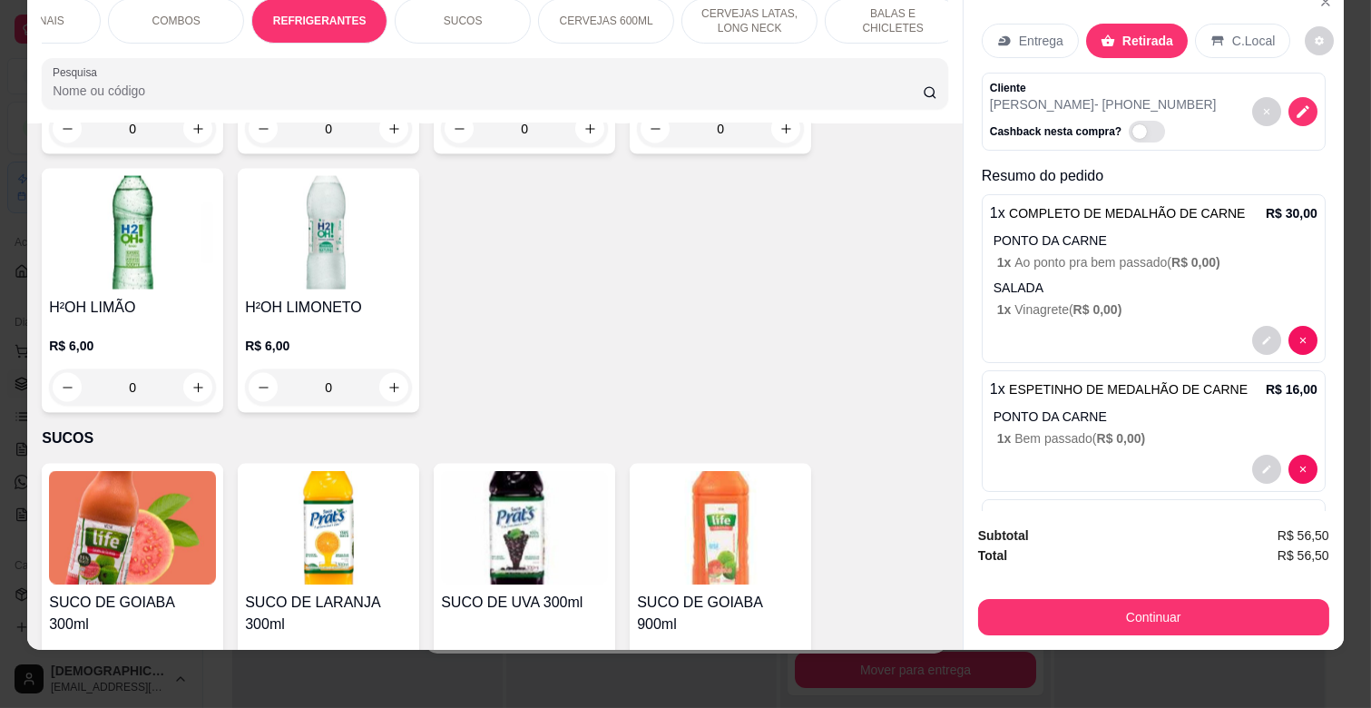
scroll to position [5364, 0]
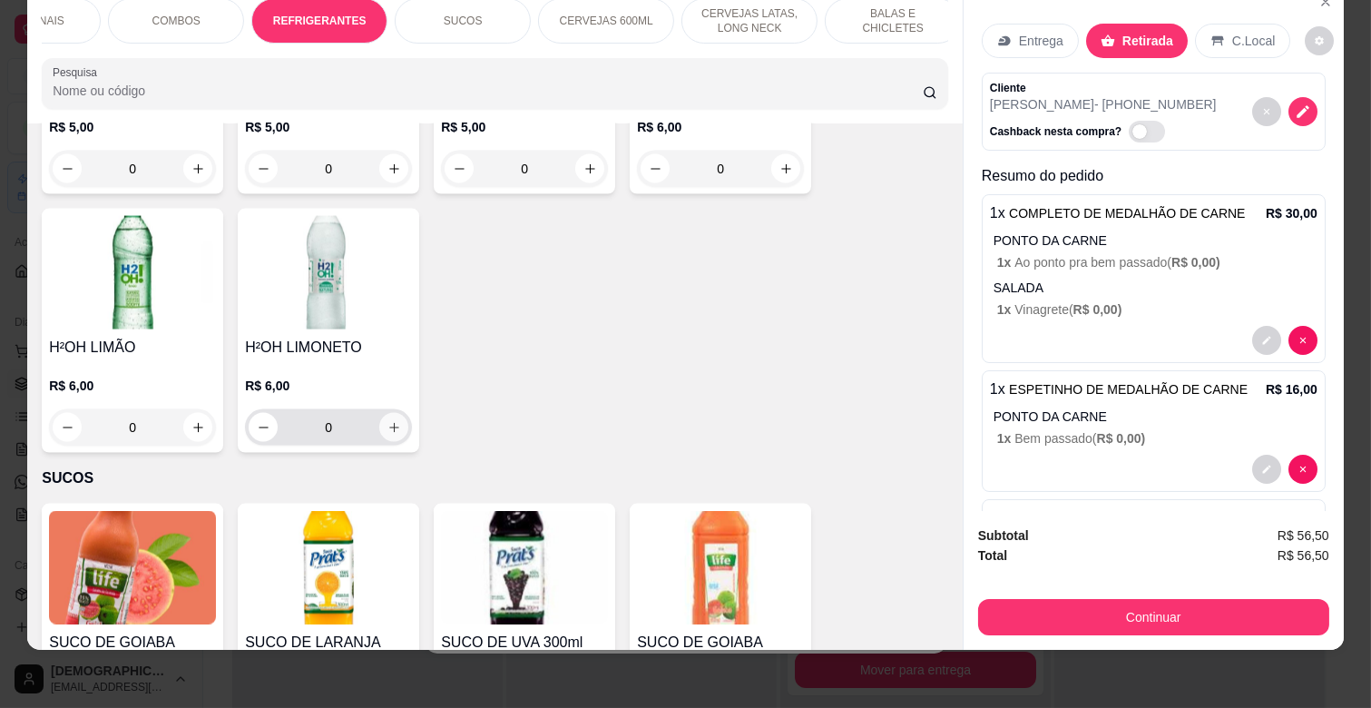
click at [387, 421] on icon "increase-product-quantity" at bounding box center [394, 428] width 14 height 14
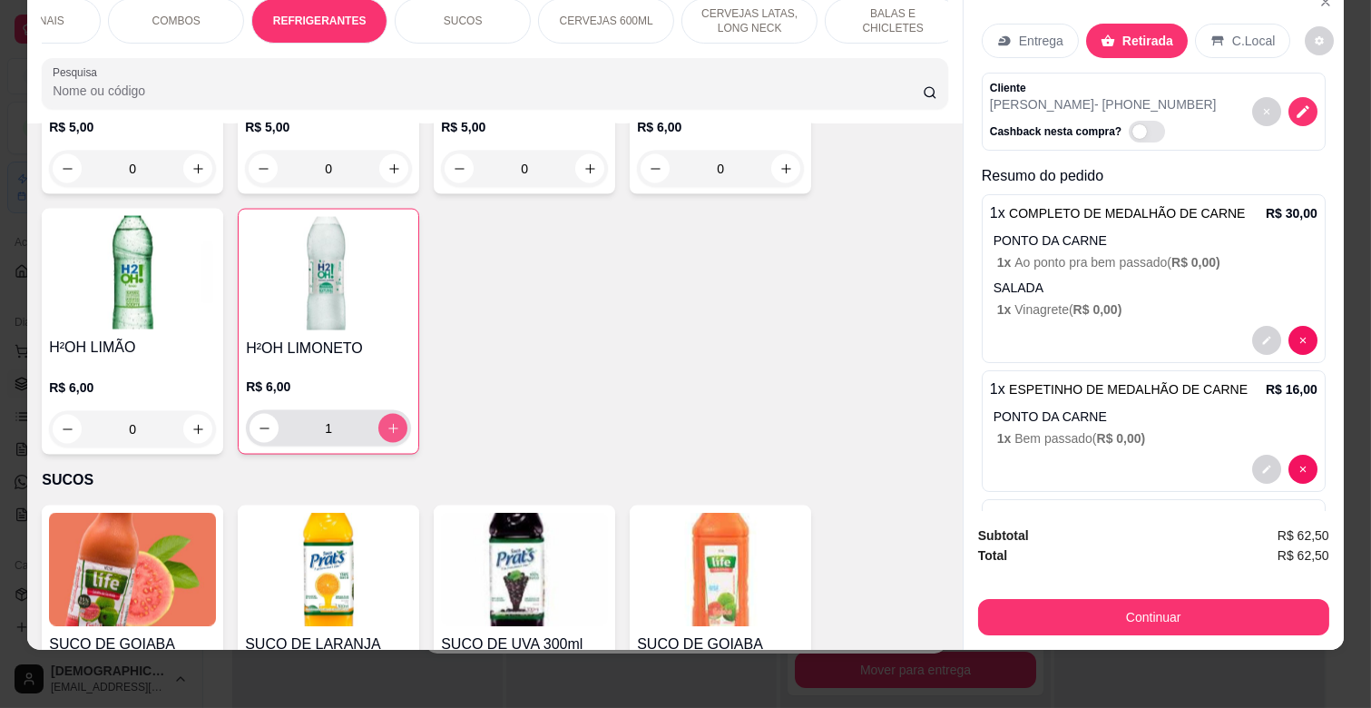
click at [387, 422] on icon "increase-product-quantity" at bounding box center [394, 429] width 14 height 14
type input "2"
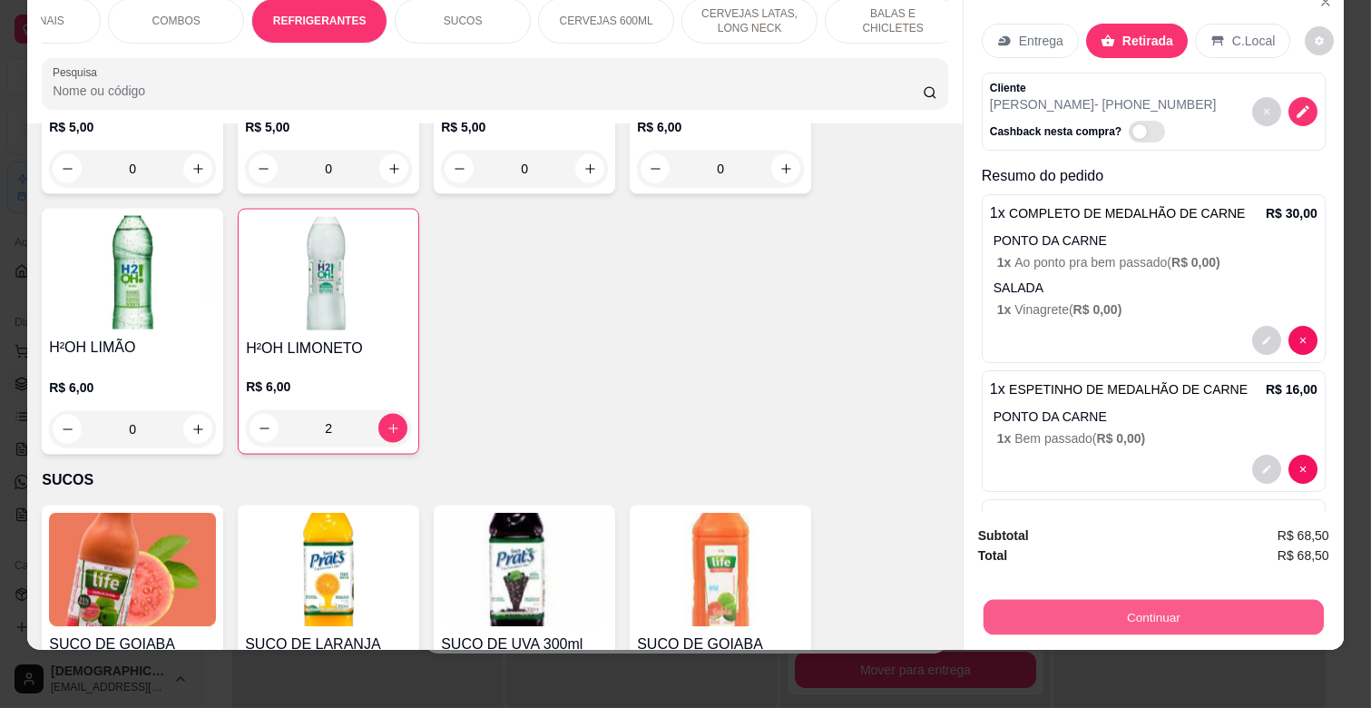
click at [1299, 620] on div "Continuar" at bounding box center [1153, 614] width 351 height 41
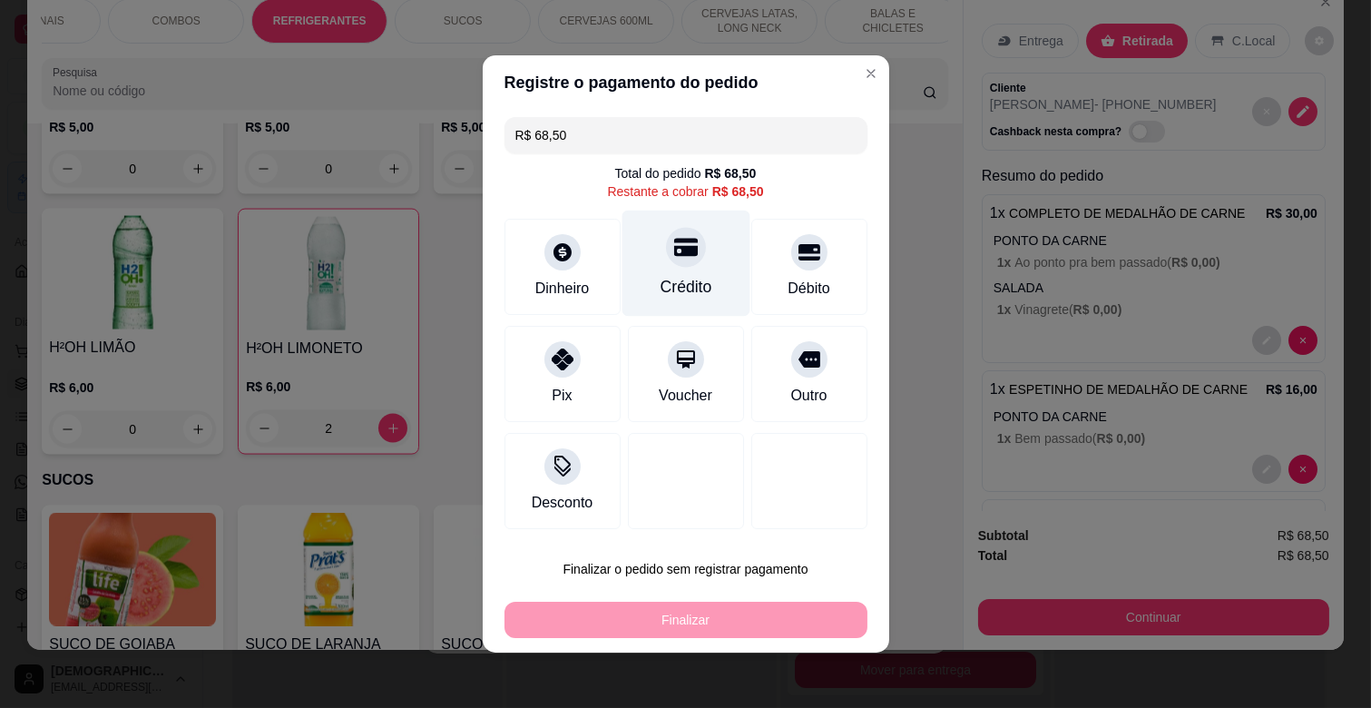
click at [642, 285] on div "Crédito" at bounding box center [686, 263] width 128 height 106
type input "R$ 0,00"
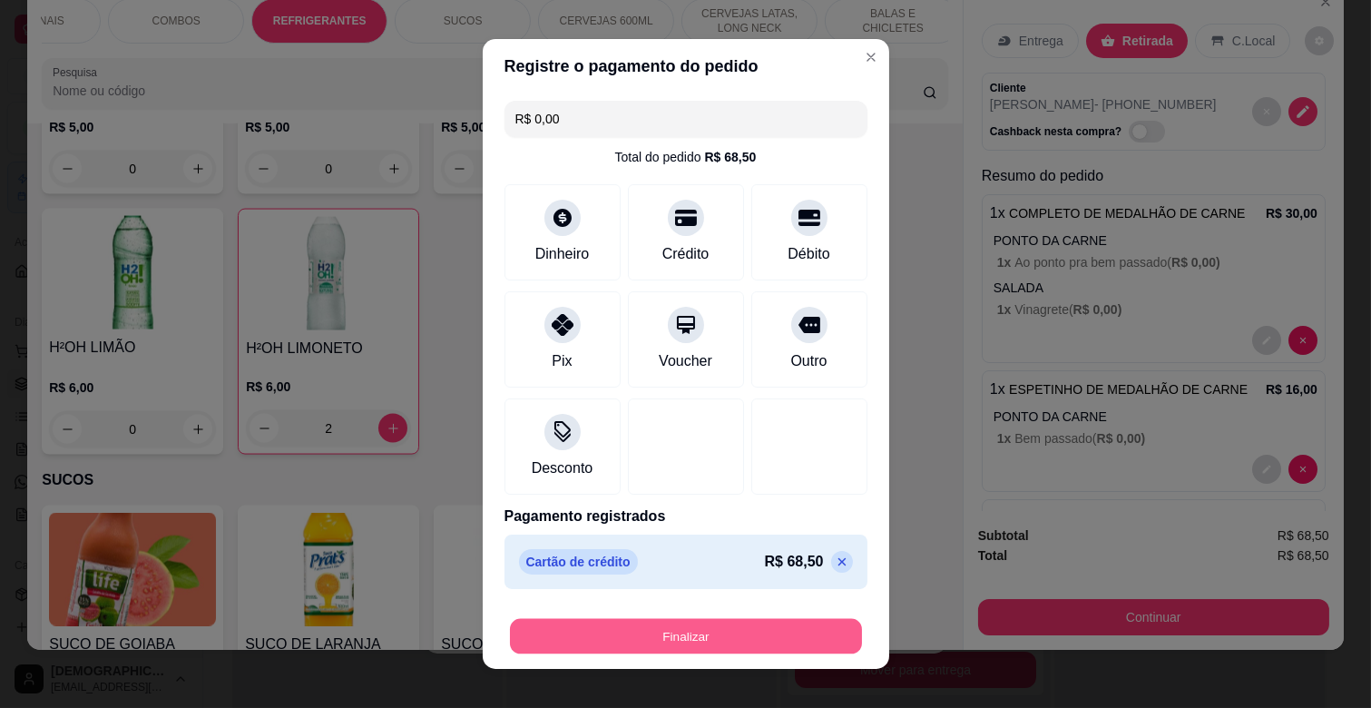
click at [737, 633] on button "Finalizar" at bounding box center [686, 636] width 352 height 35
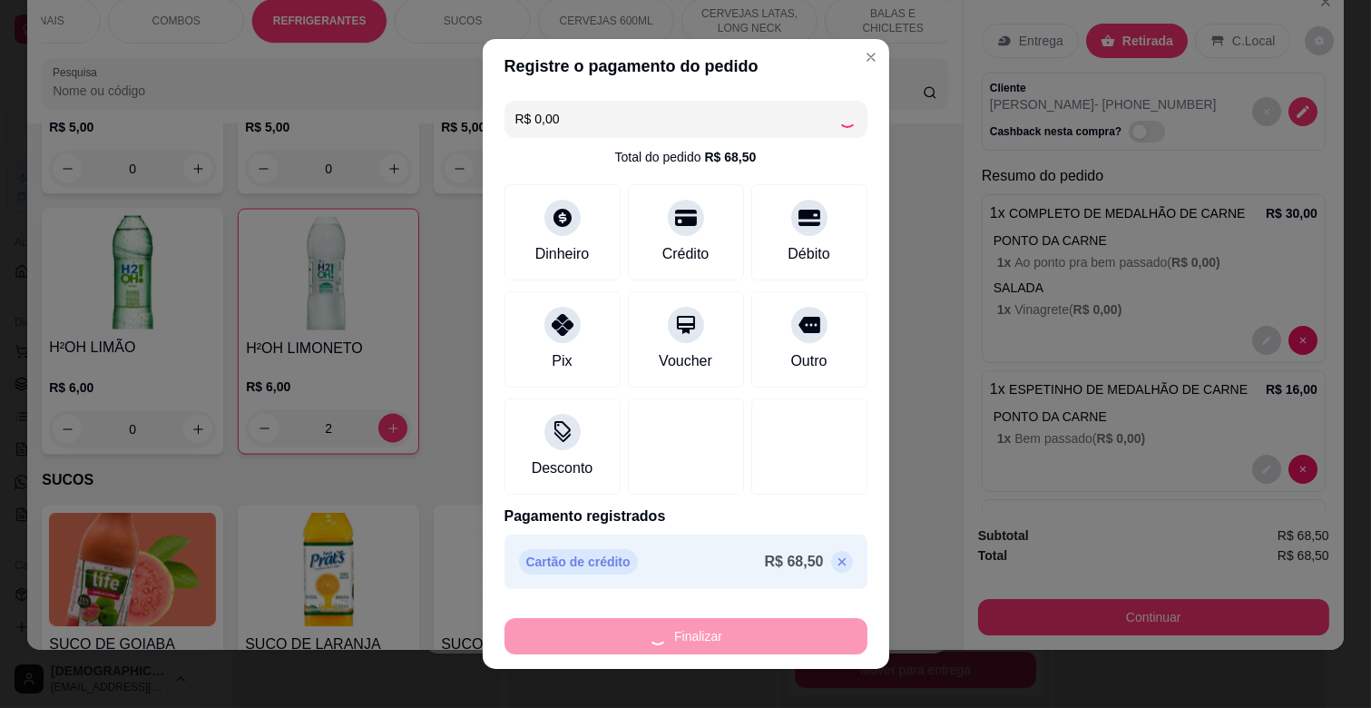
type input "0"
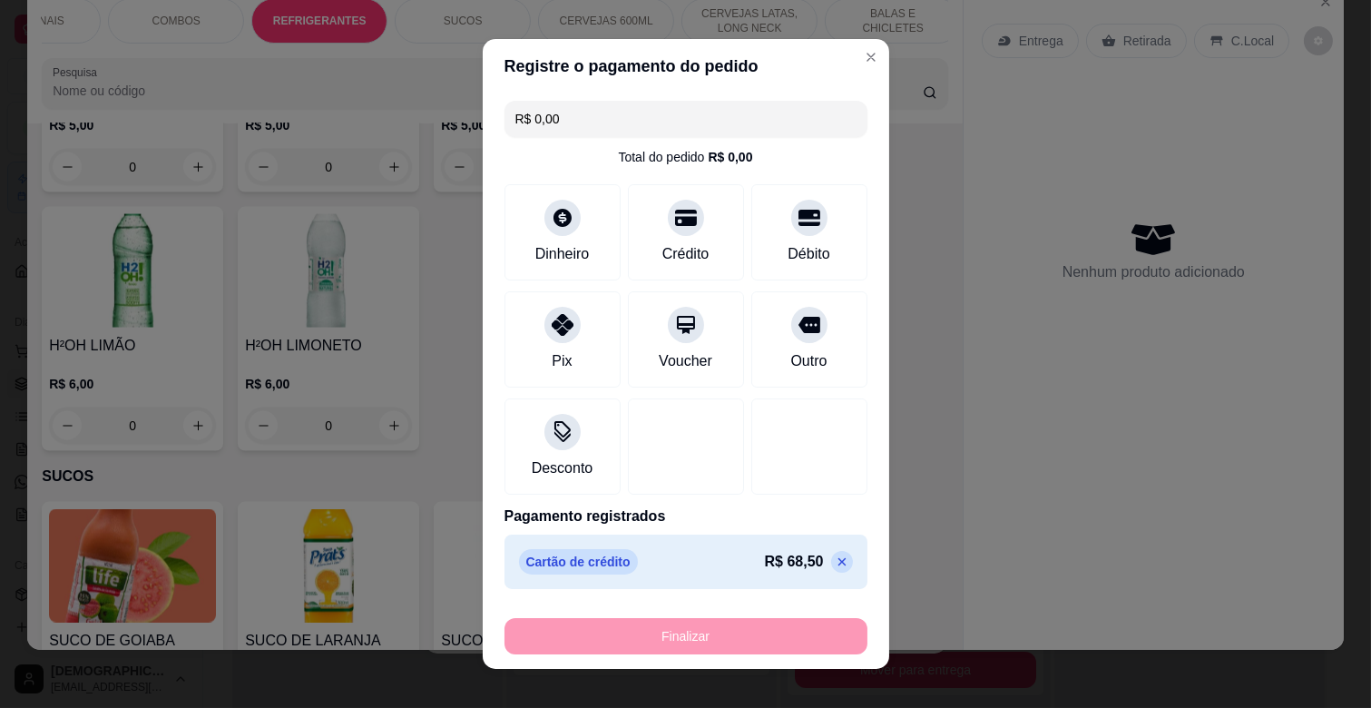
type input "-R$ 68,50"
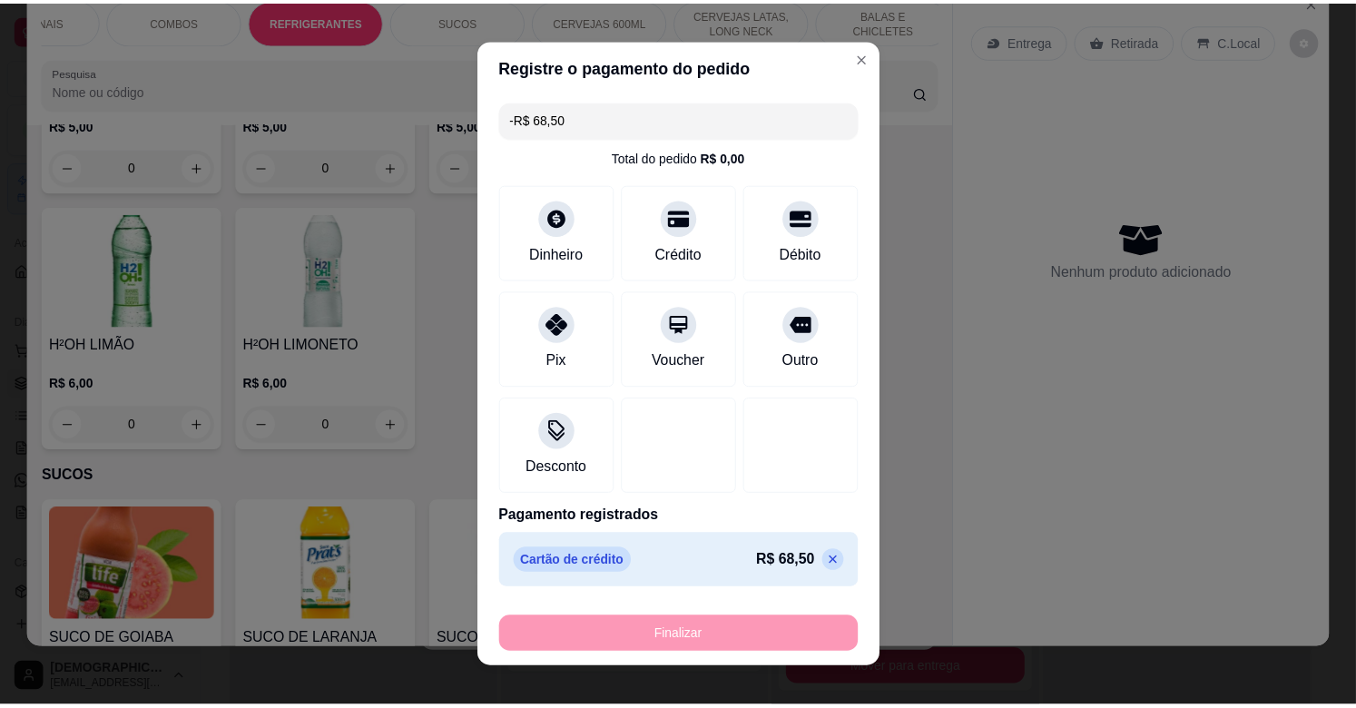
scroll to position [5362, 0]
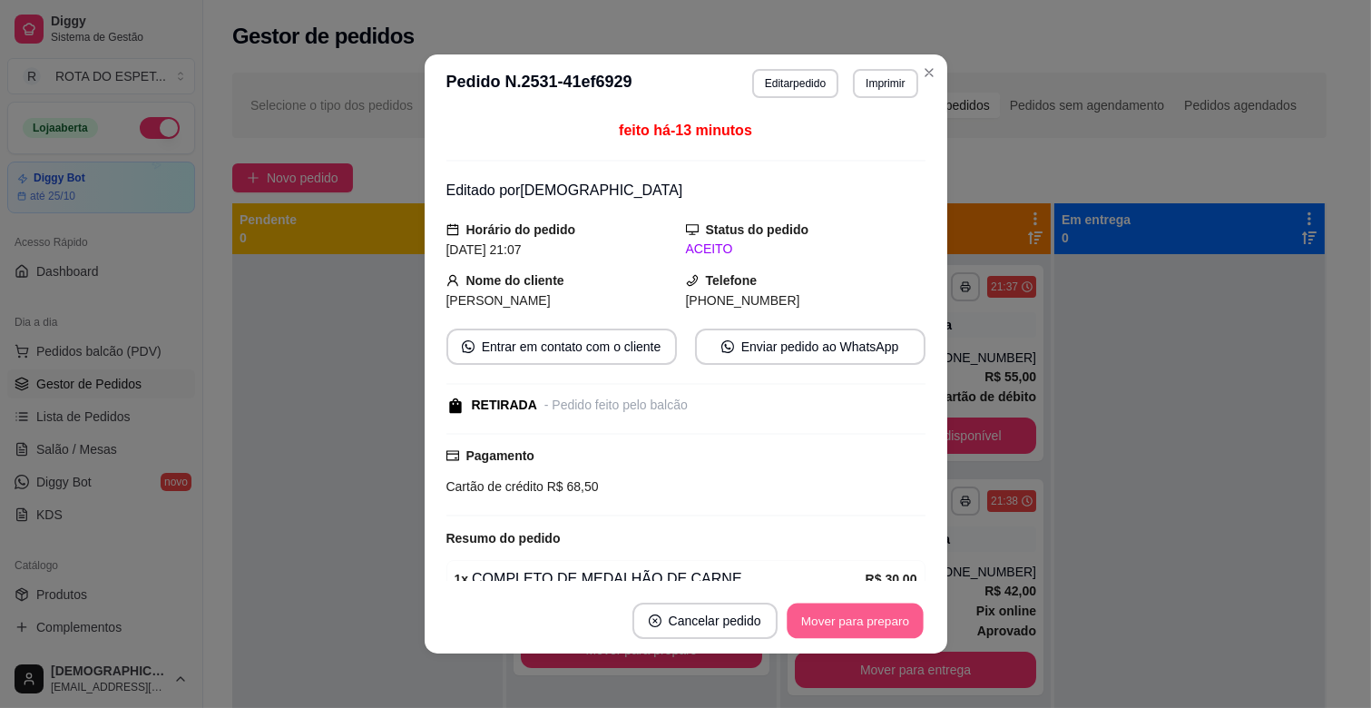
click at [862, 623] on button "Mover para preparo" at bounding box center [855, 620] width 136 height 35
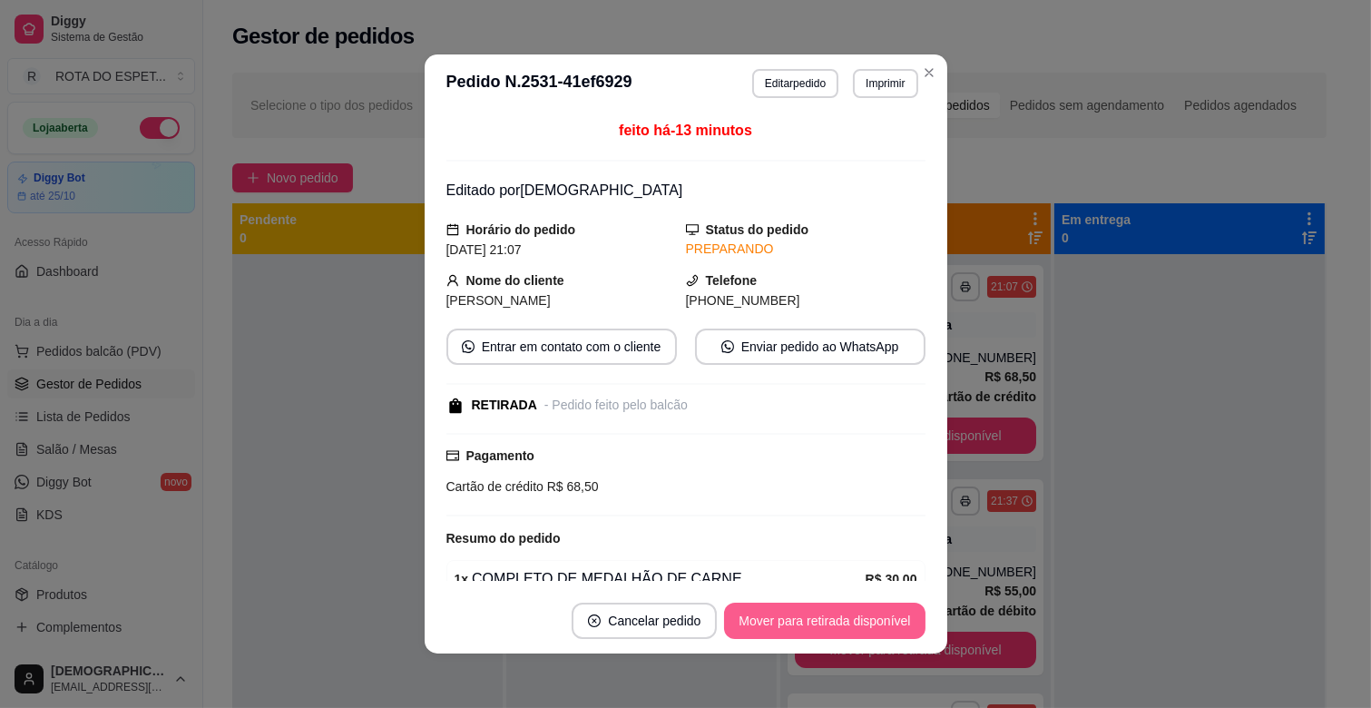
click at [862, 623] on button "Mover para retirada disponível" at bounding box center [824, 620] width 201 height 36
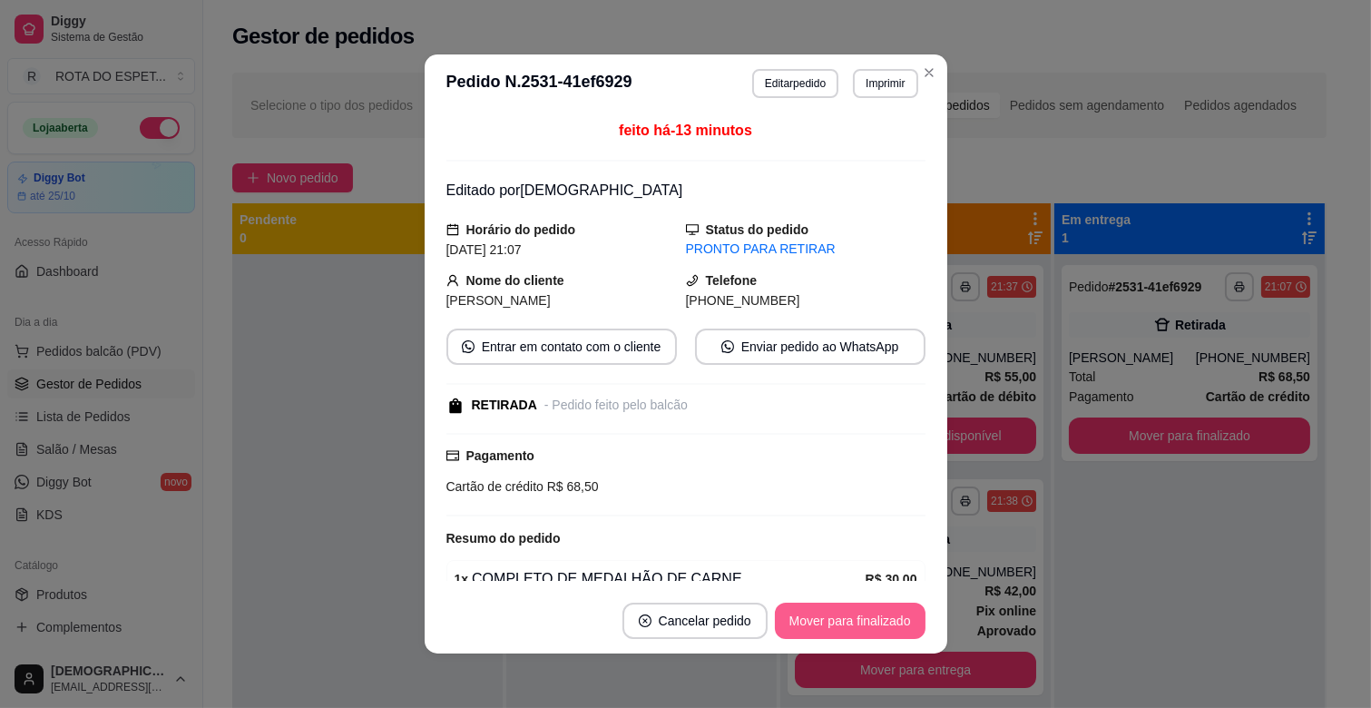
click at [862, 623] on button "Mover para finalizado" at bounding box center [850, 620] width 151 height 36
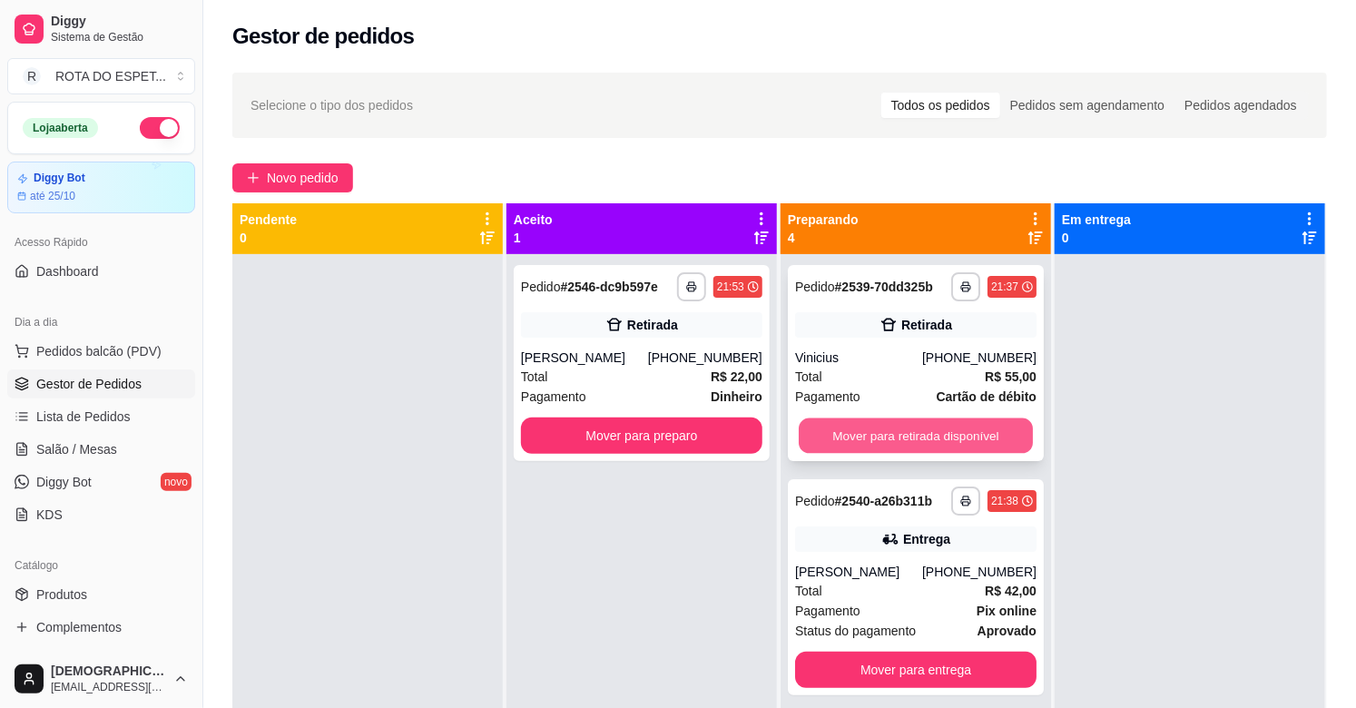
click at [893, 448] on button "Mover para retirada disponível" at bounding box center [915, 435] width 234 height 35
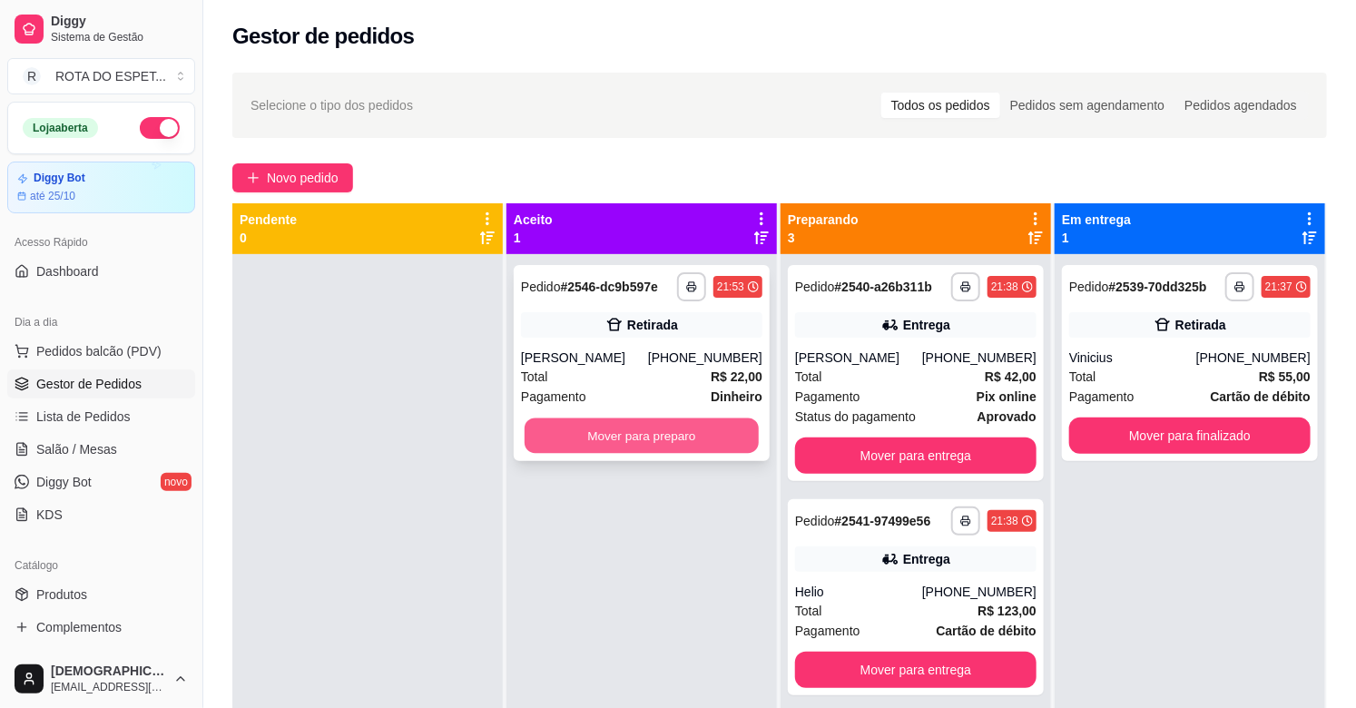
click at [667, 436] on button "Mover para preparo" at bounding box center [641, 435] width 234 height 35
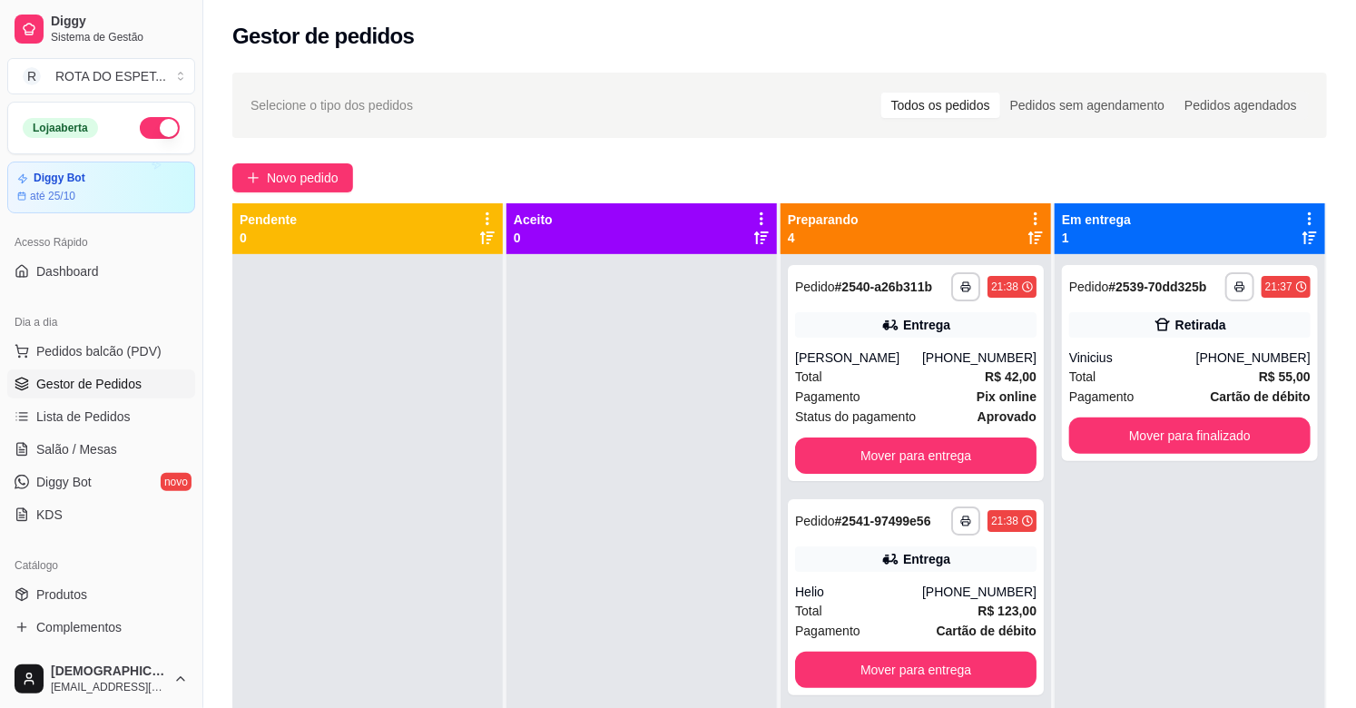
click at [585, 493] on div at bounding box center [641, 608] width 270 height 708
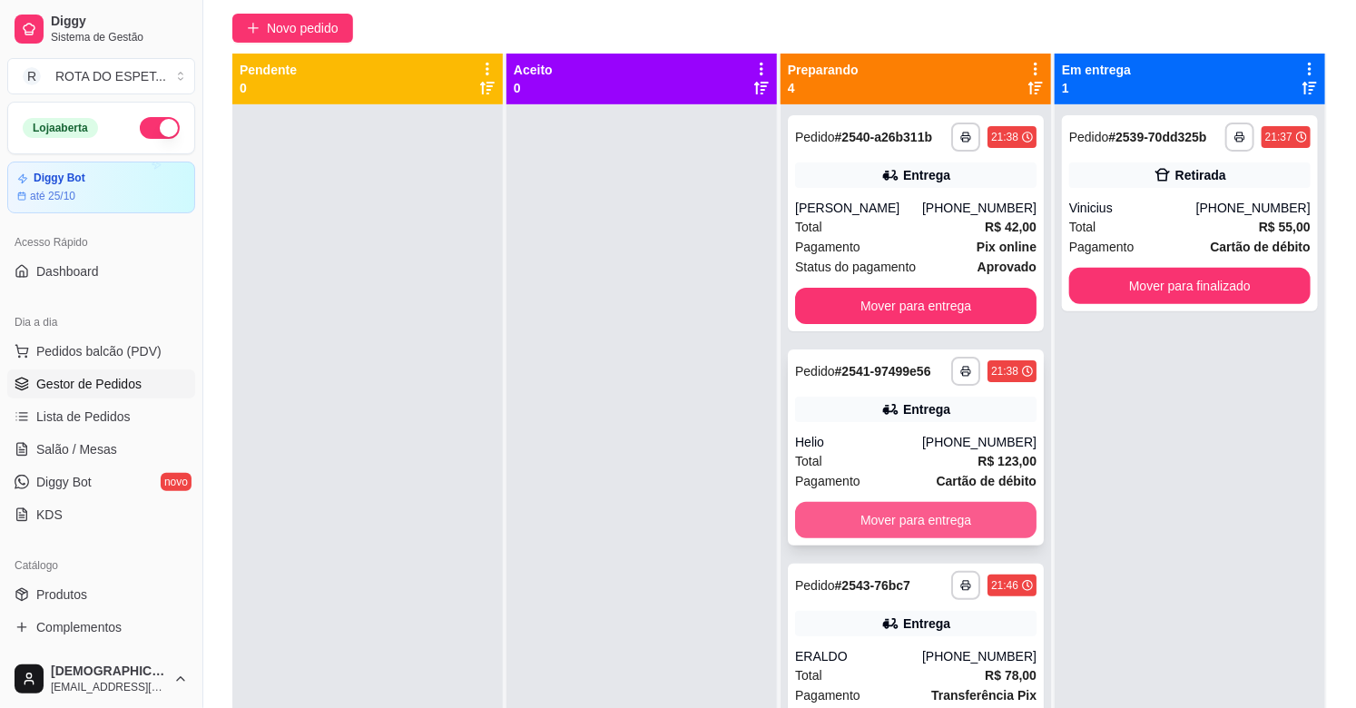
scroll to position [0, 0]
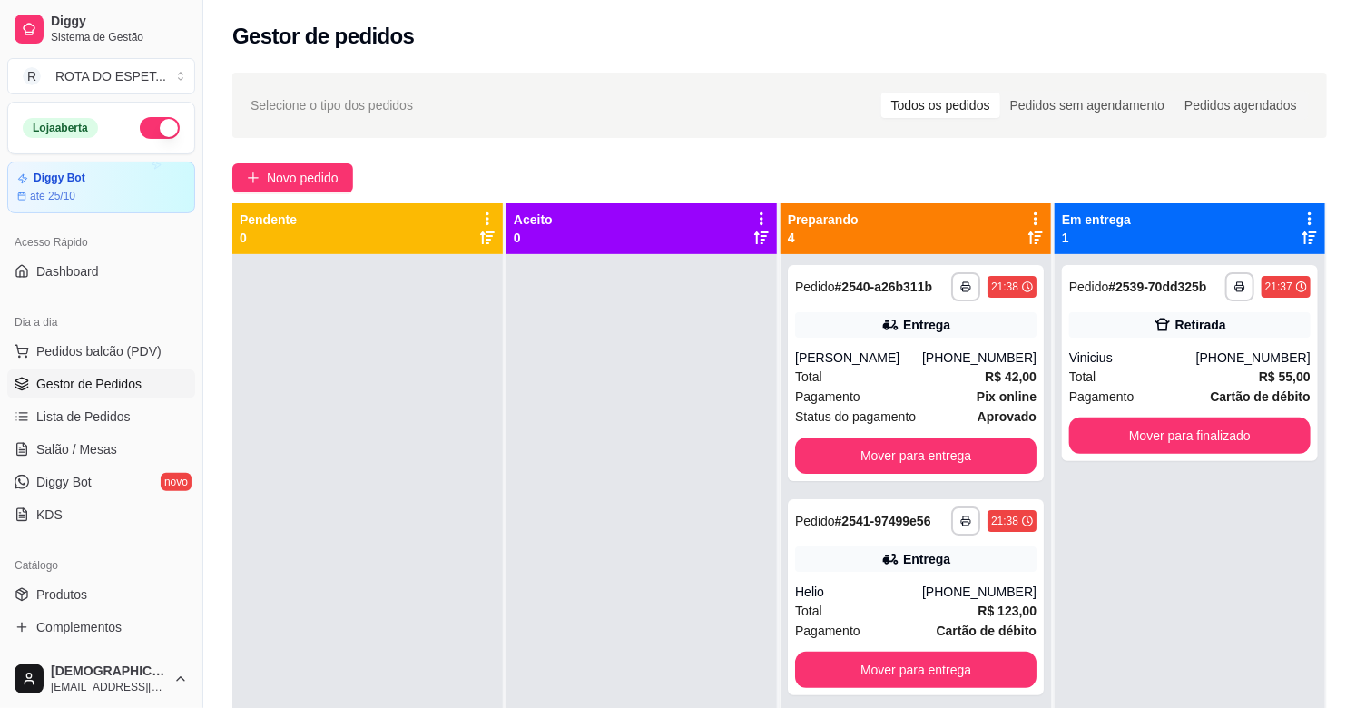
click at [610, 457] on div at bounding box center [641, 608] width 270 height 708
click at [617, 527] on div at bounding box center [641, 608] width 270 height 708
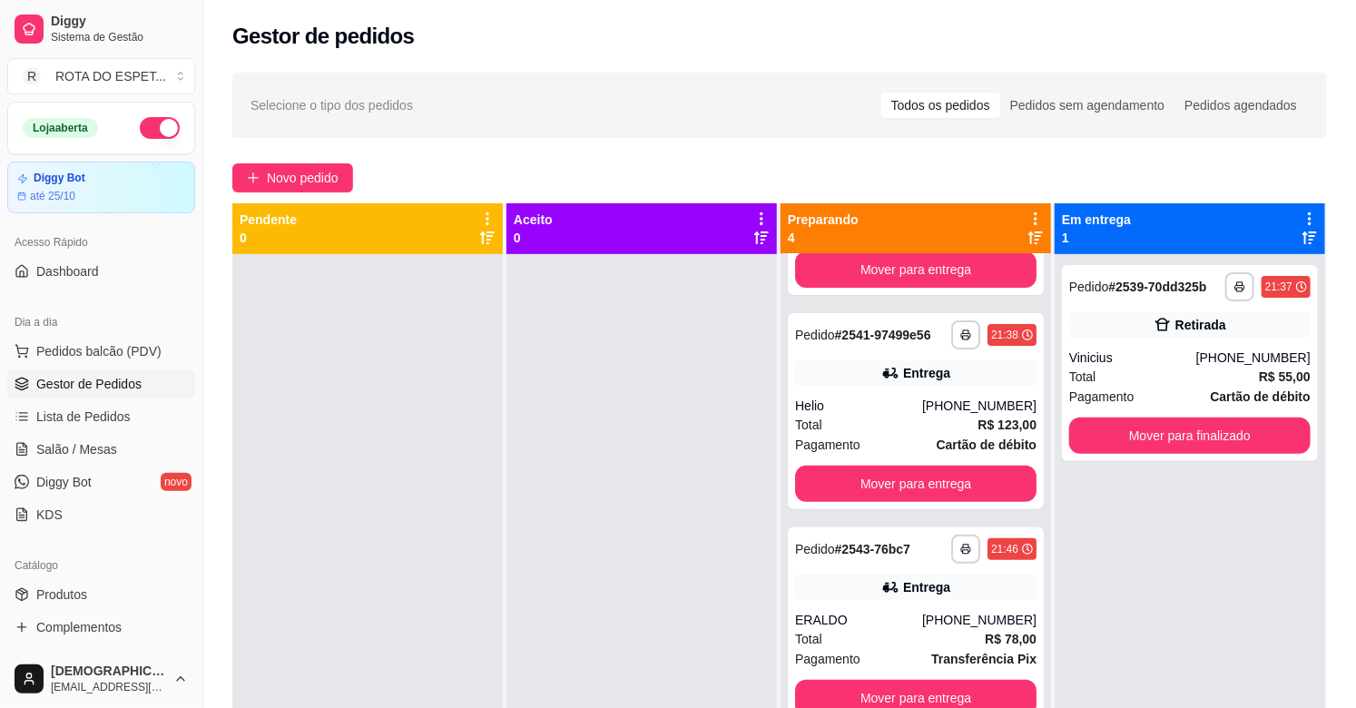
click at [641, 484] on div at bounding box center [641, 608] width 270 height 708
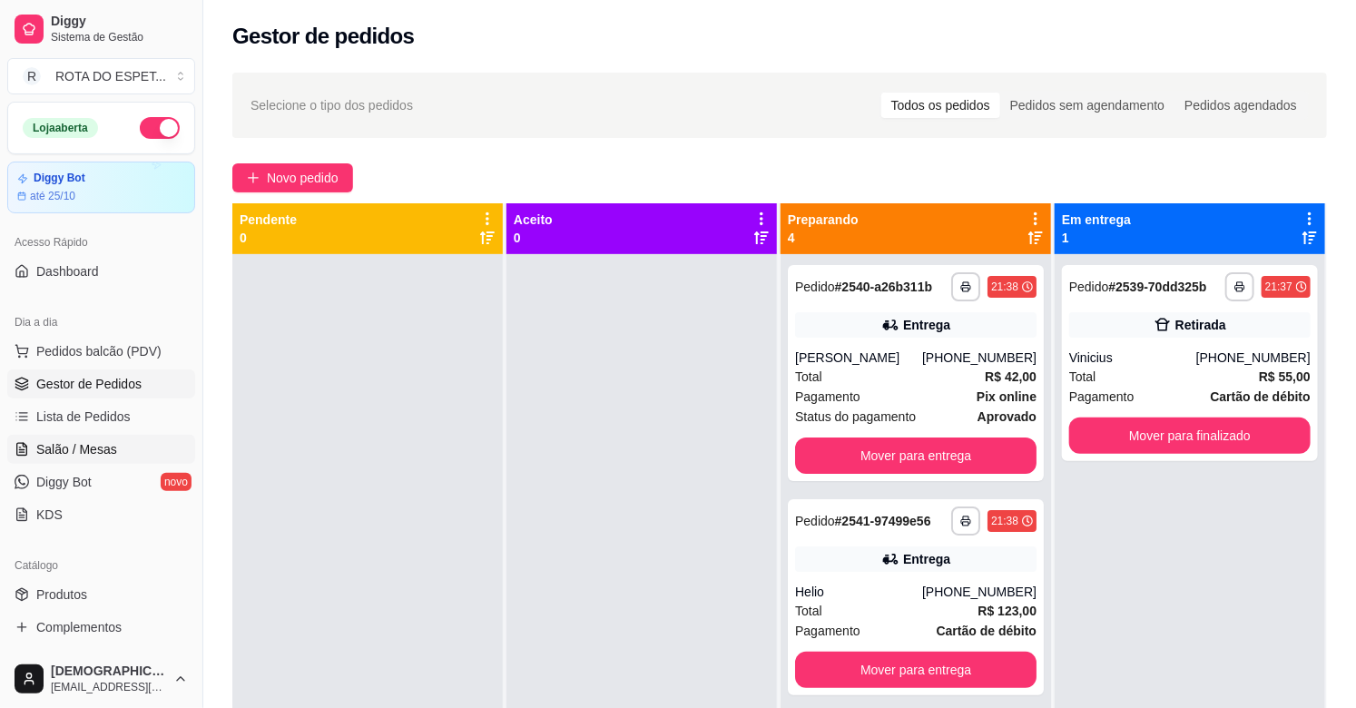
click at [101, 445] on span "Salão / Mesas" at bounding box center [76, 449] width 81 height 18
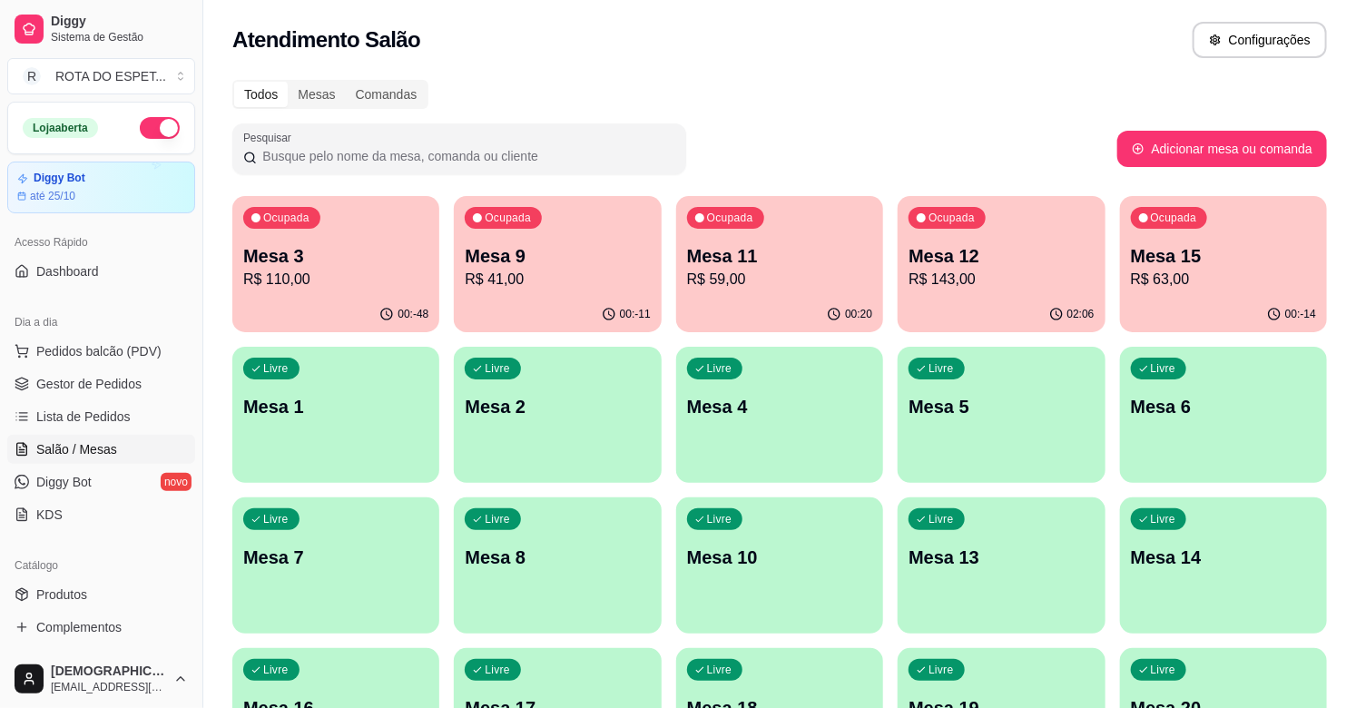
click at [599, 282] on p "R$ 41,00" at bounding box center [557, 280] width 185 height 22
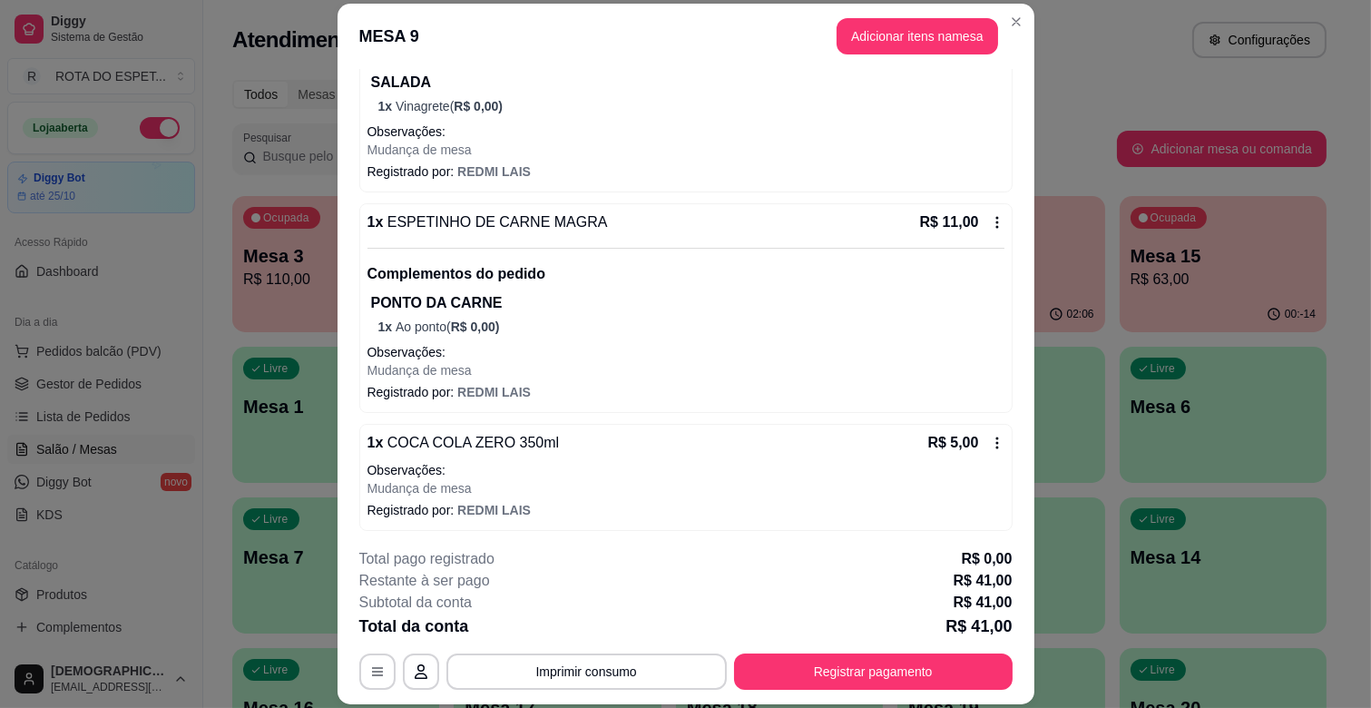
scroll to position [313, 0]
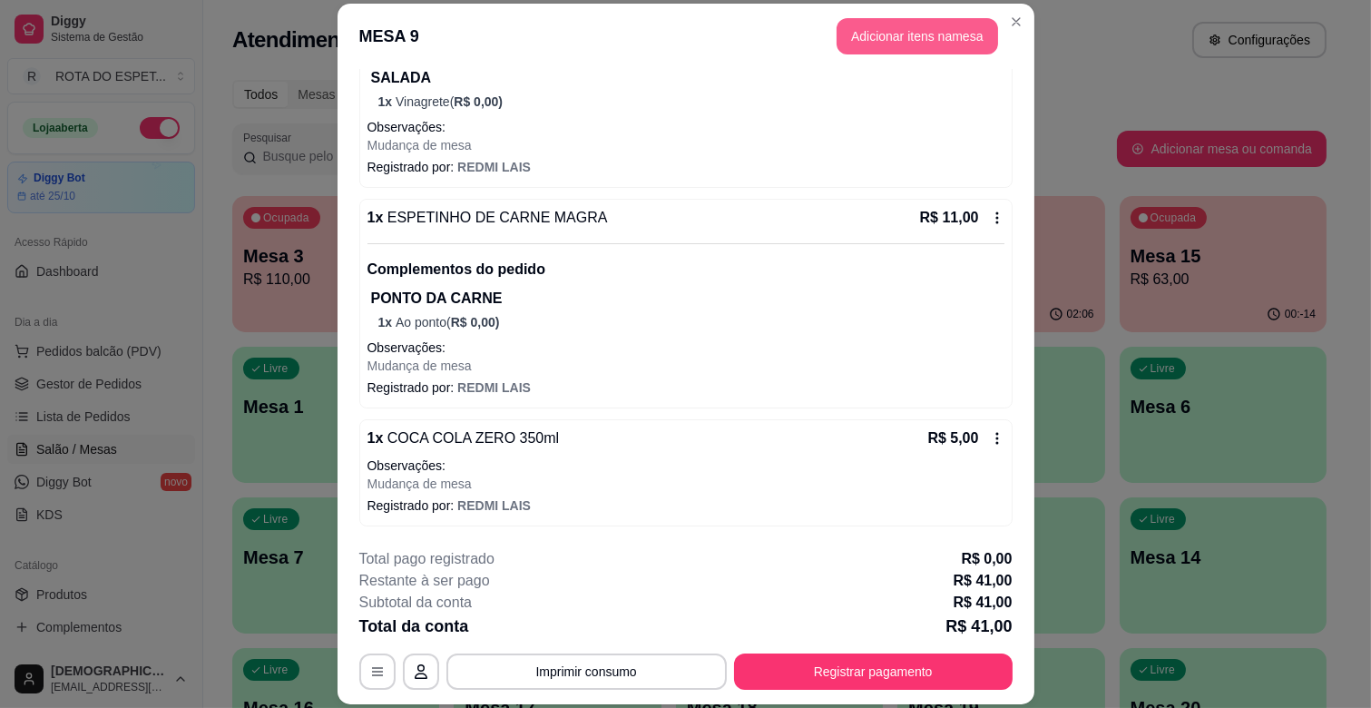
click at [922, 34] on button "Adicionar itens na mesa" at bounding box center [918, 36] width 162 height 36
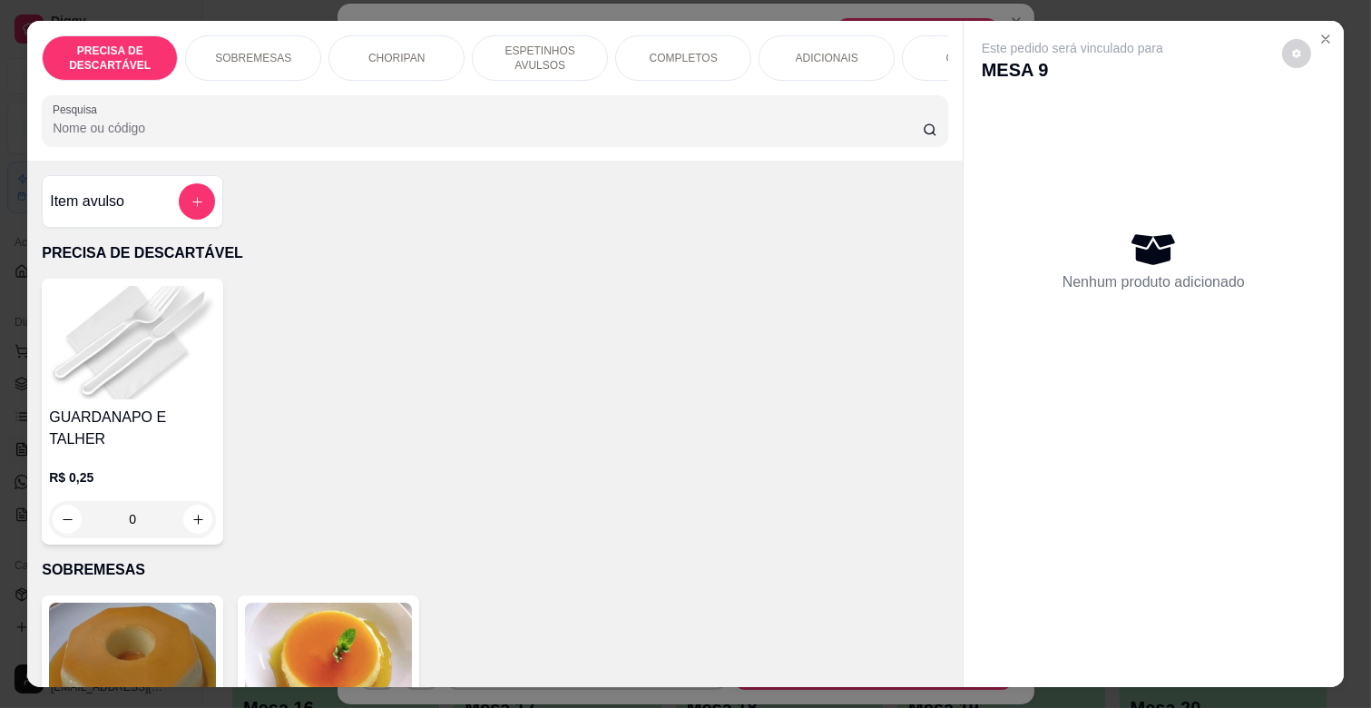
scroll to position [302, 0]
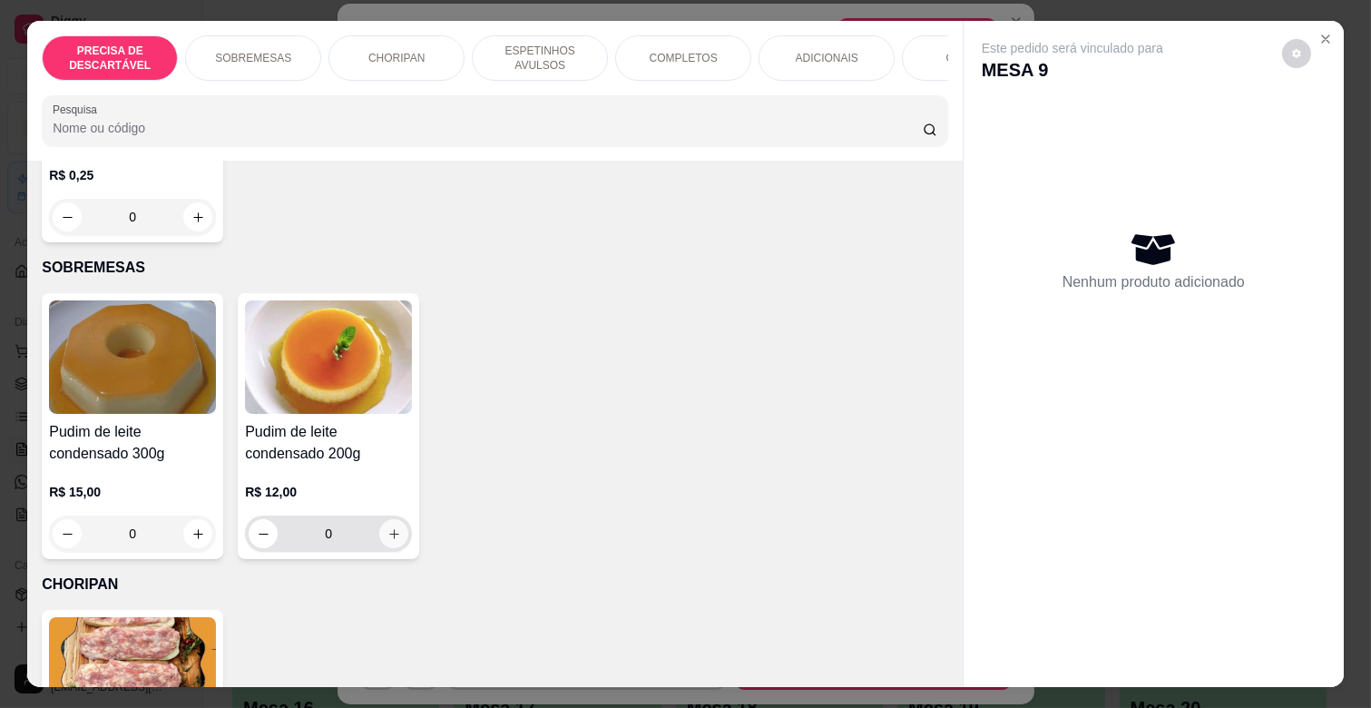
click at [387, 527] on icon "increase-product-quantity" at bounding box center [394, 534] width 14 height 14
type input "1"
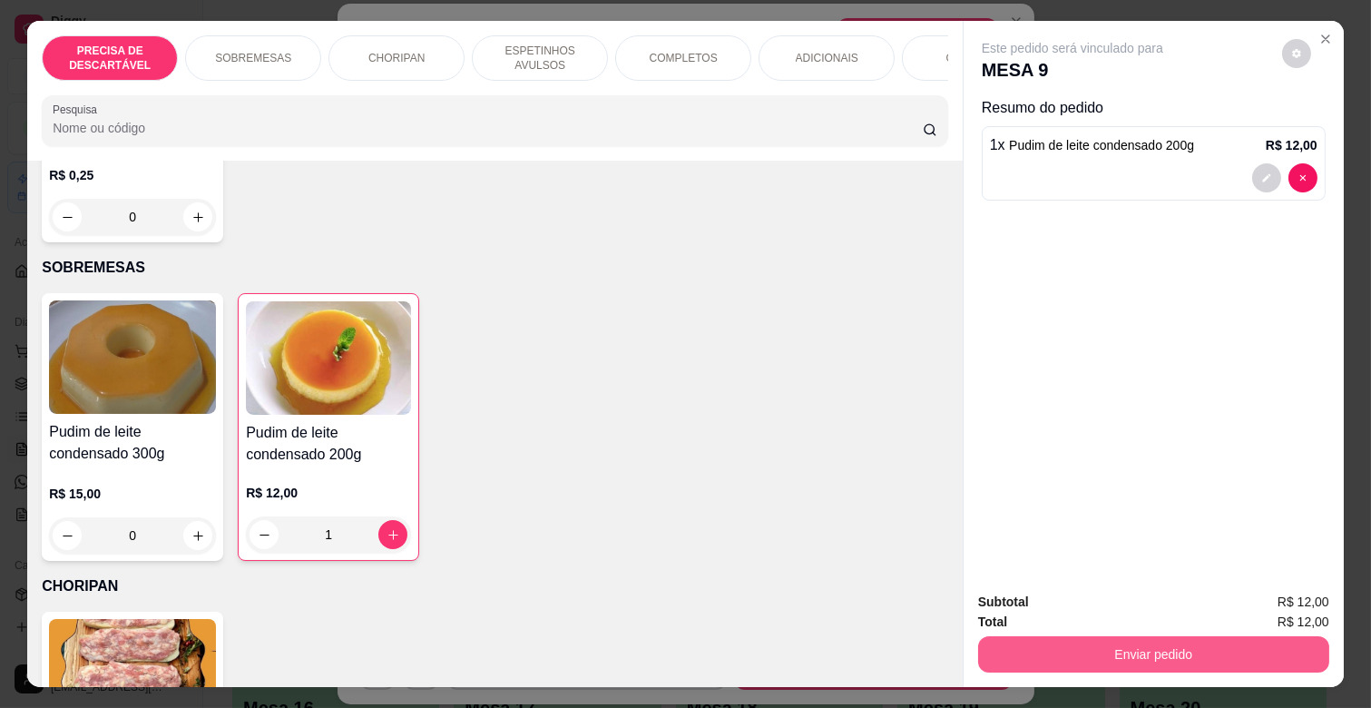
click at [1239, 639] on button "Enviar pedido" at bounding box center [1153, 654] width 351 height 36
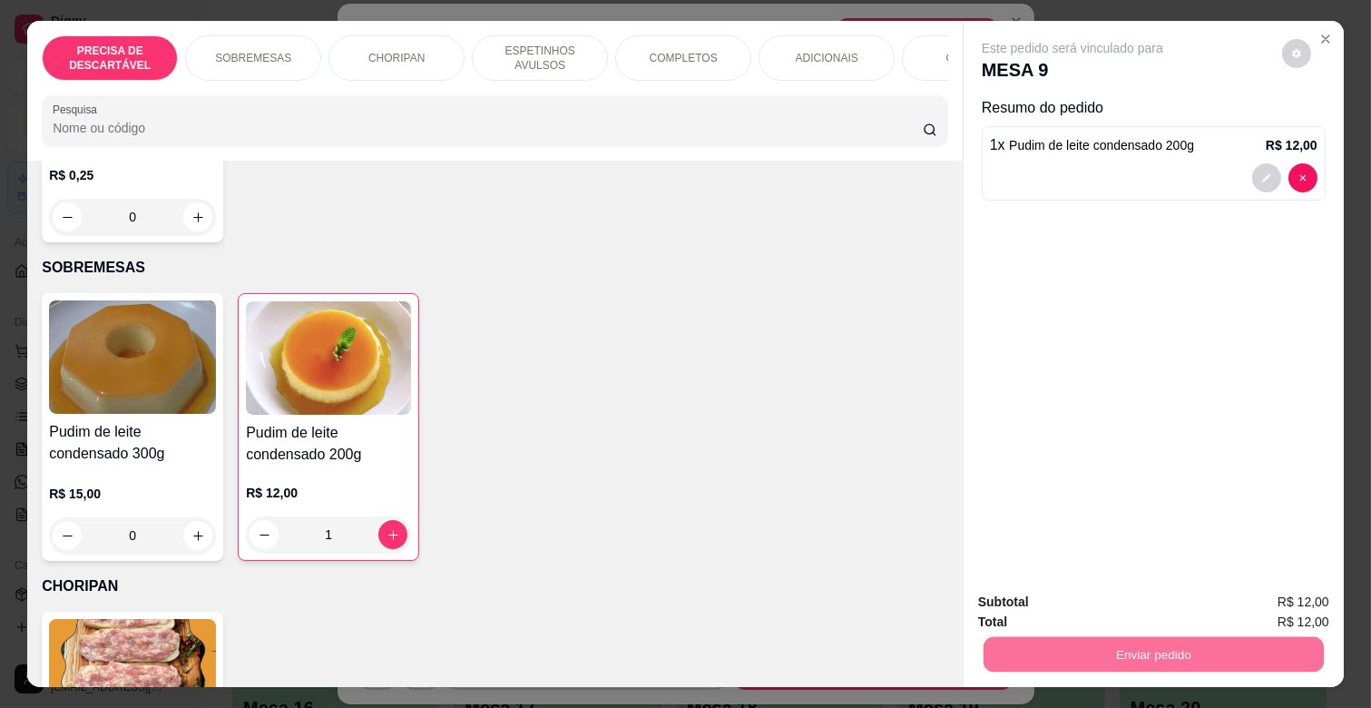
click at [1282, 584] on button "Enviar pedido" at bounding box center [1281, 601] width 103 height 34
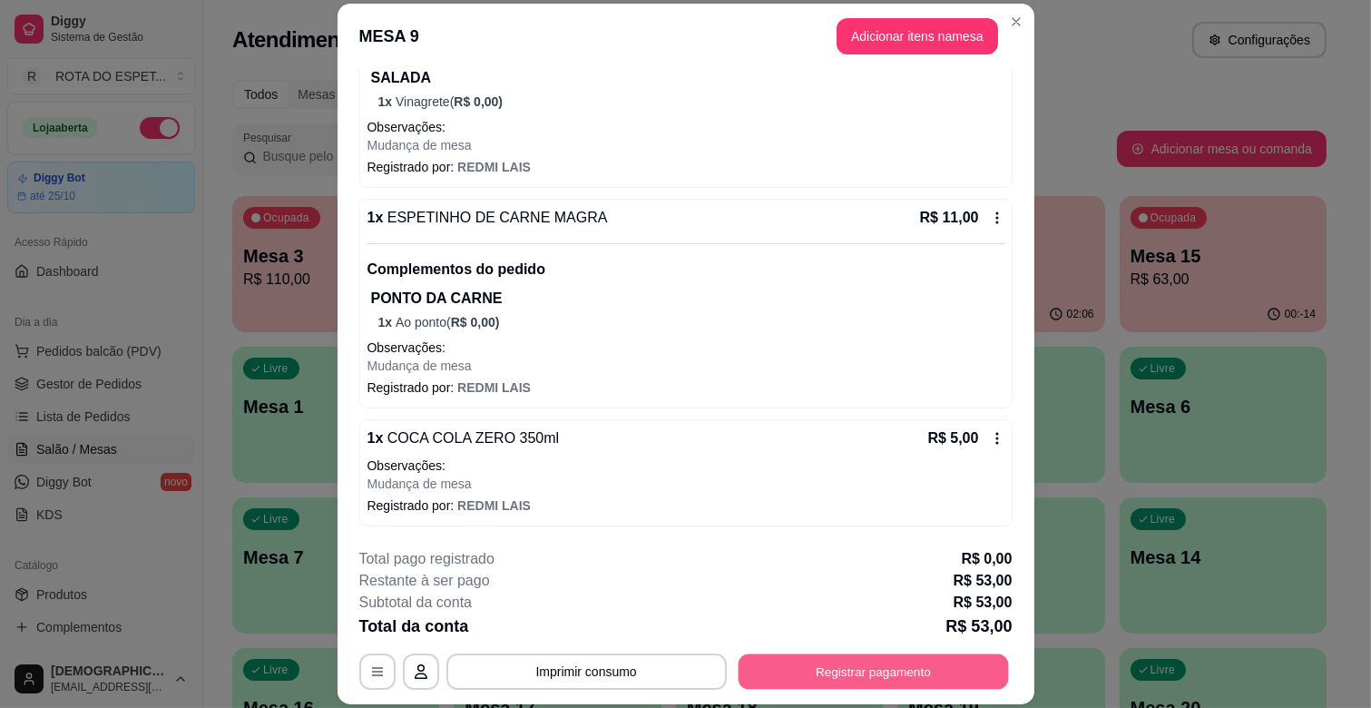
click at [968, 663] on button "Registrar pagamento" at bounding box center [873, 671] width 270 height 35
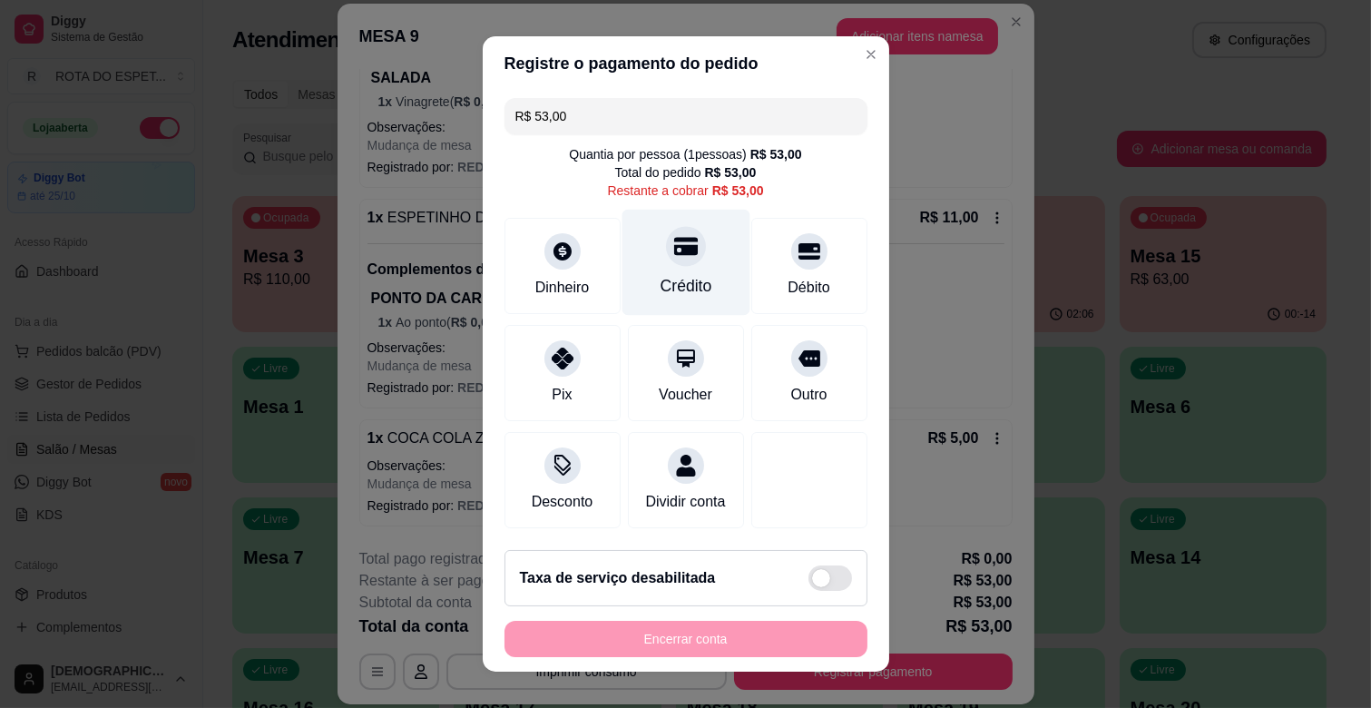
click at [676, 269] on div "Crédito" at bounding box center [686, 263] width 128 height 106
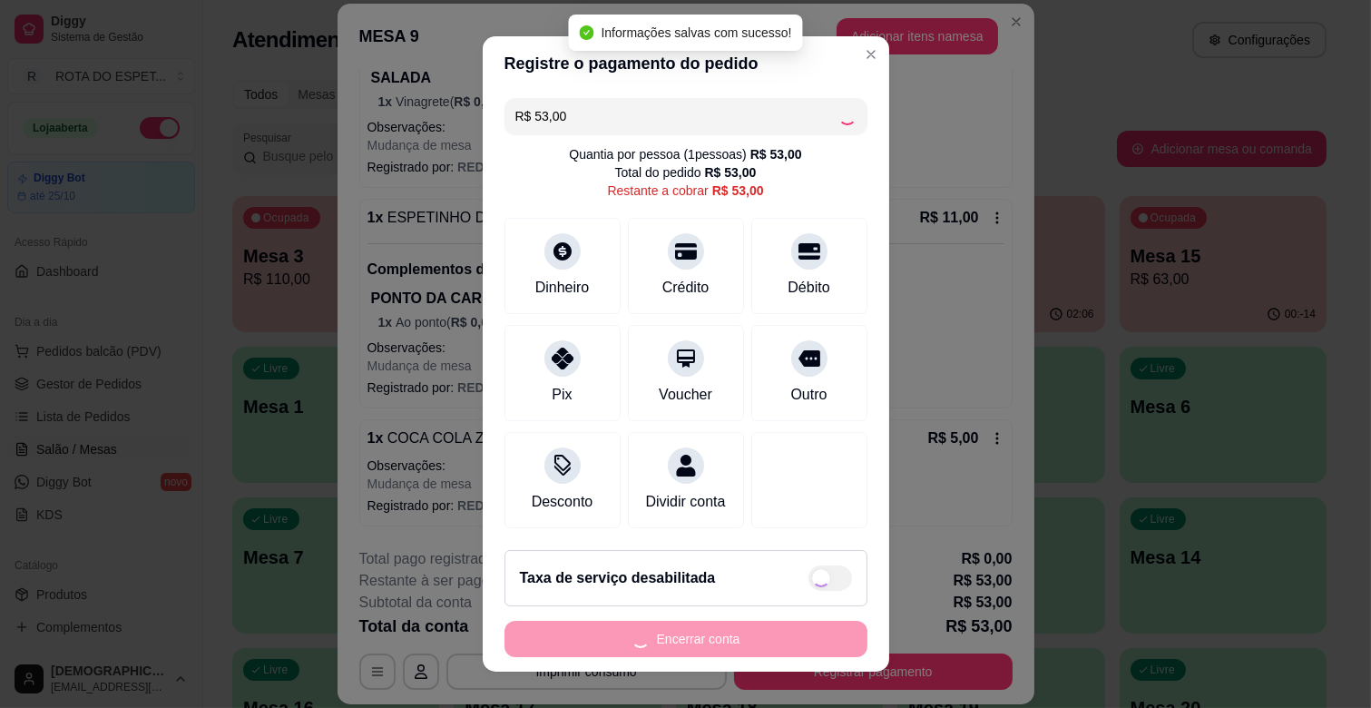
type input "R$ 0,00"
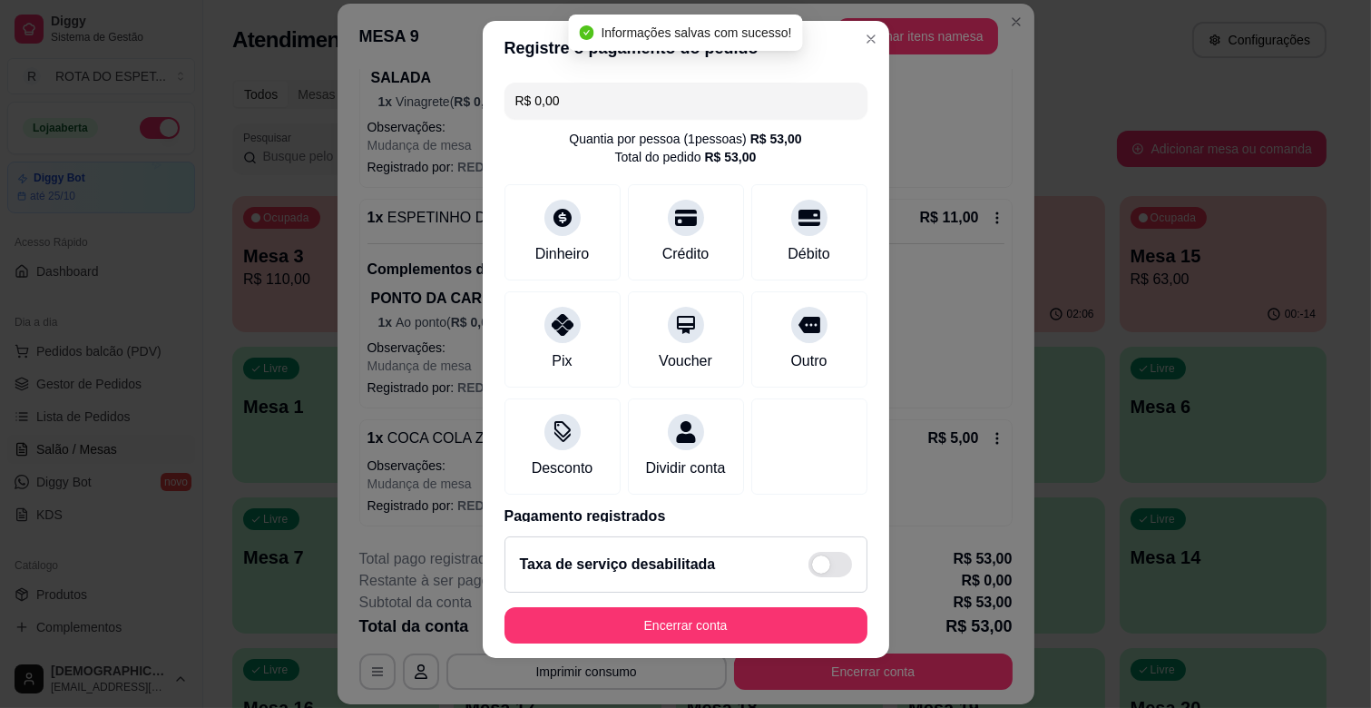
scroll to position [23, 0]
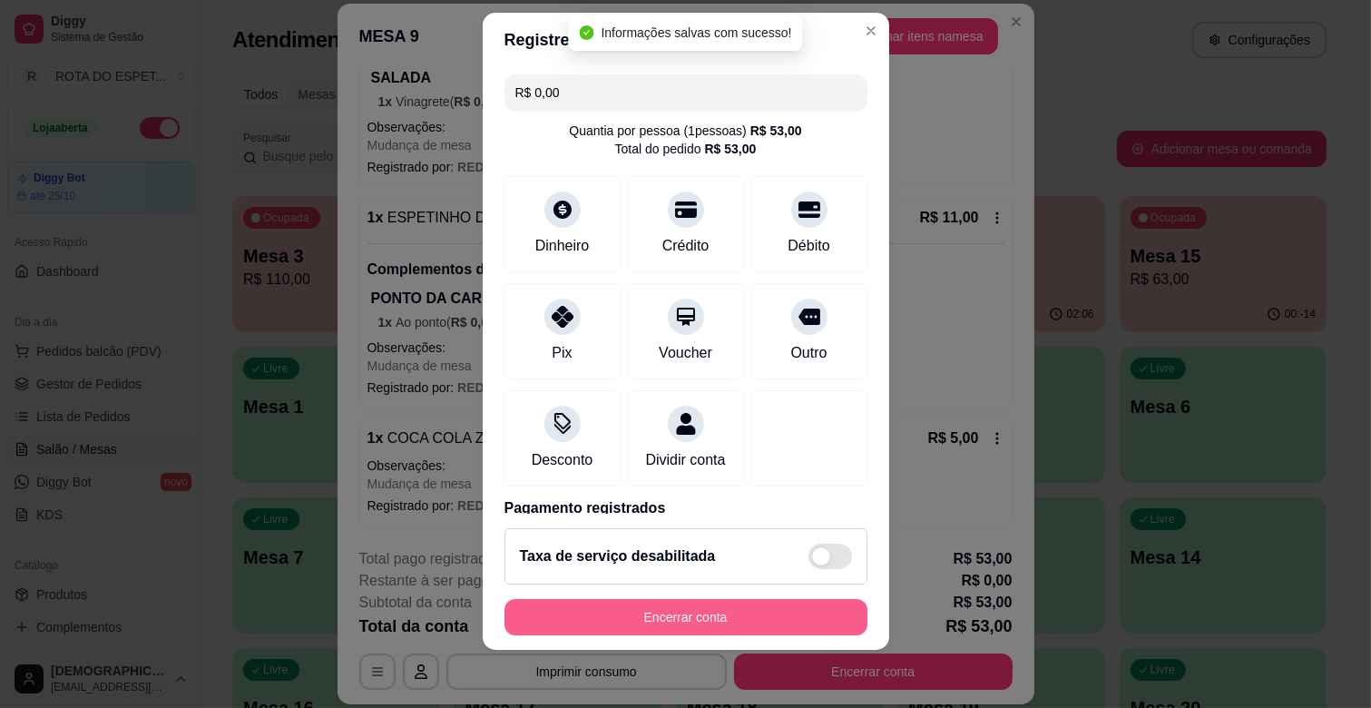
click at [769, 621] on button "Encerrar conta" at bounding box center [685, 617] width 363 height 36
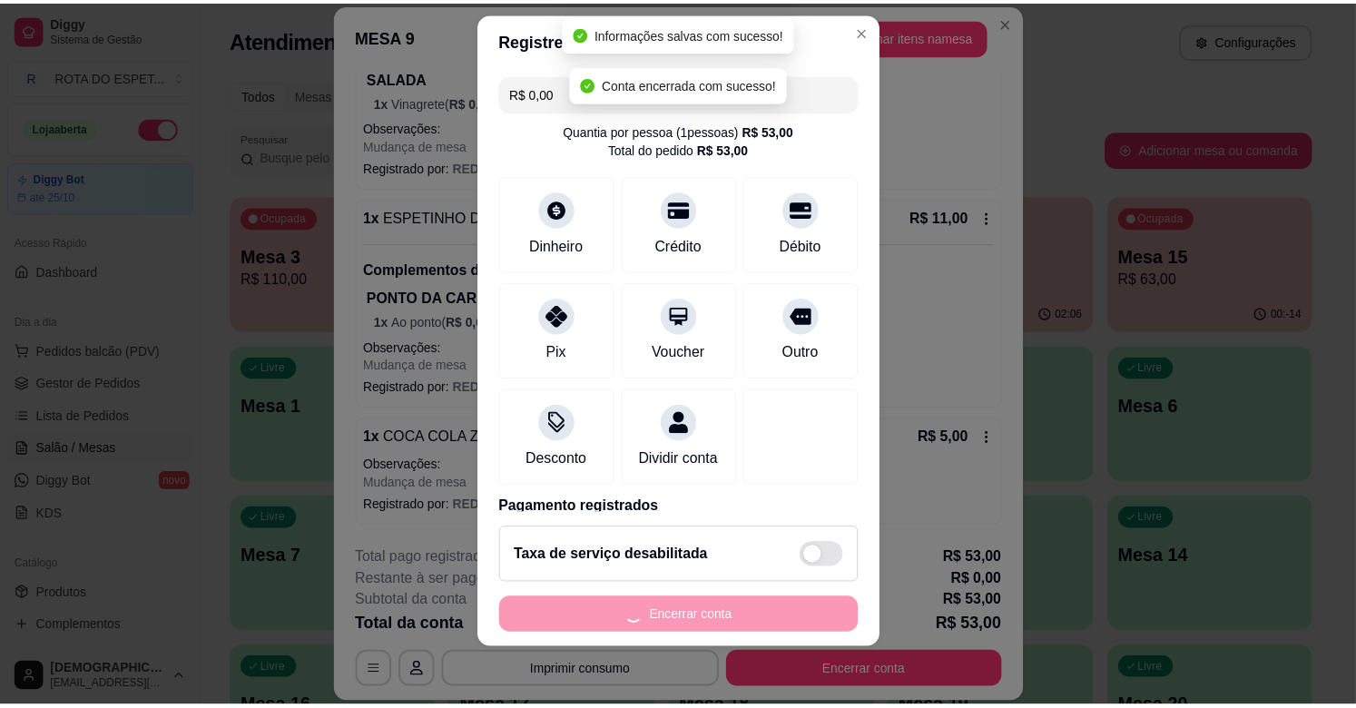
scroll to position [0, 0]
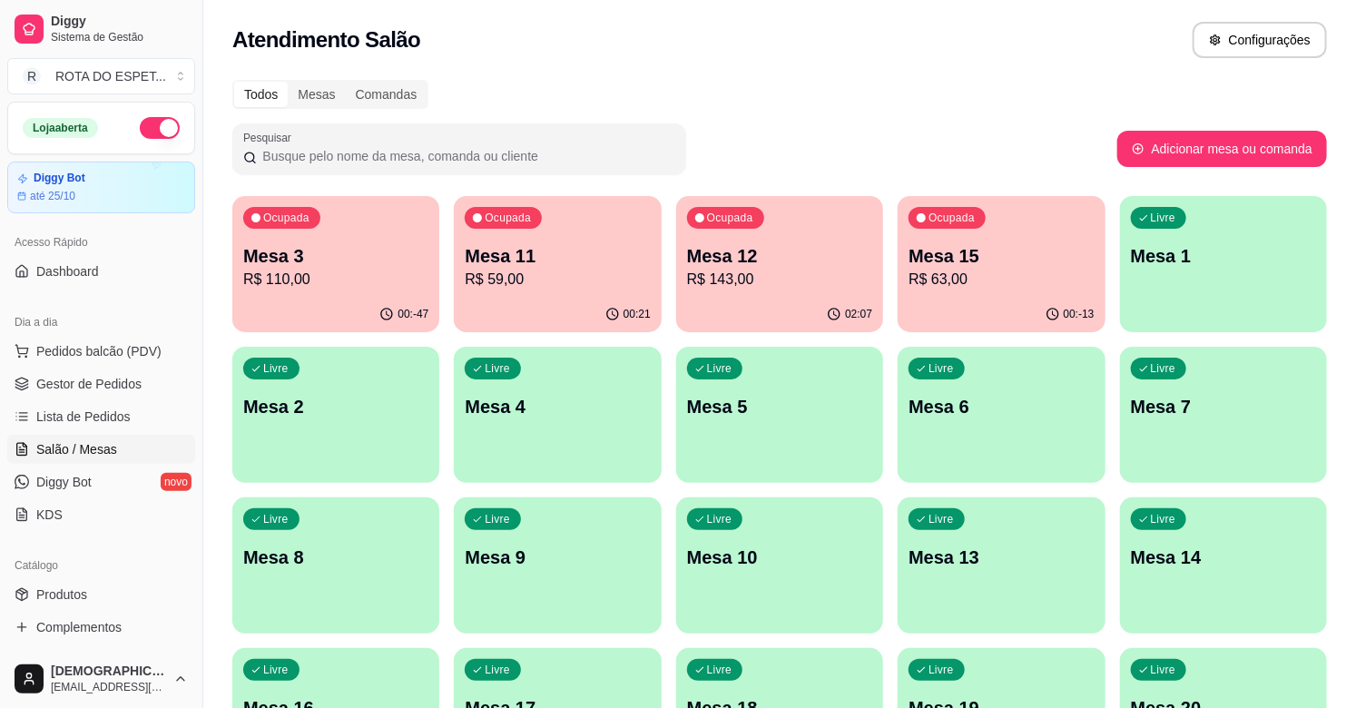
click at [73, 384] on span "Gestor de Pedidos" at bounding box center [88, 384] width 105 height 18
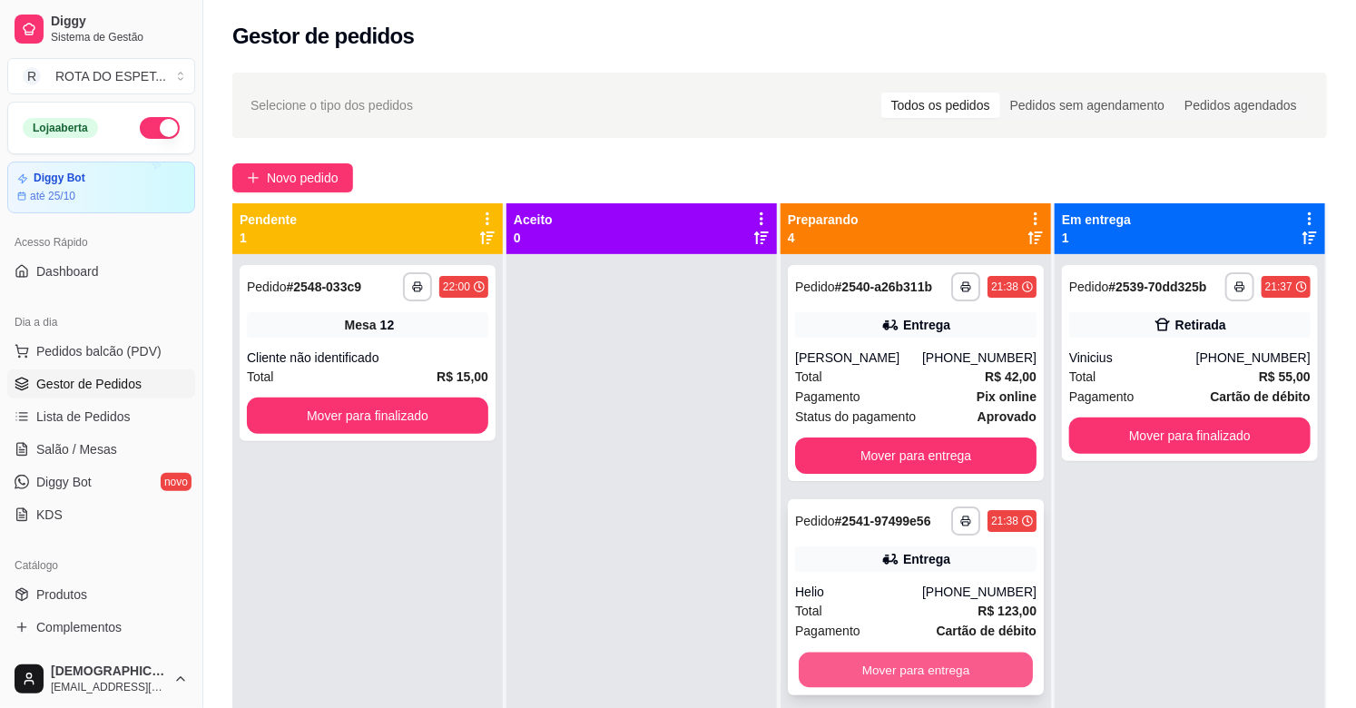
click at [913, 656] on button "Mover para entrega" at bounding box center [915, 669] width 234 height 35
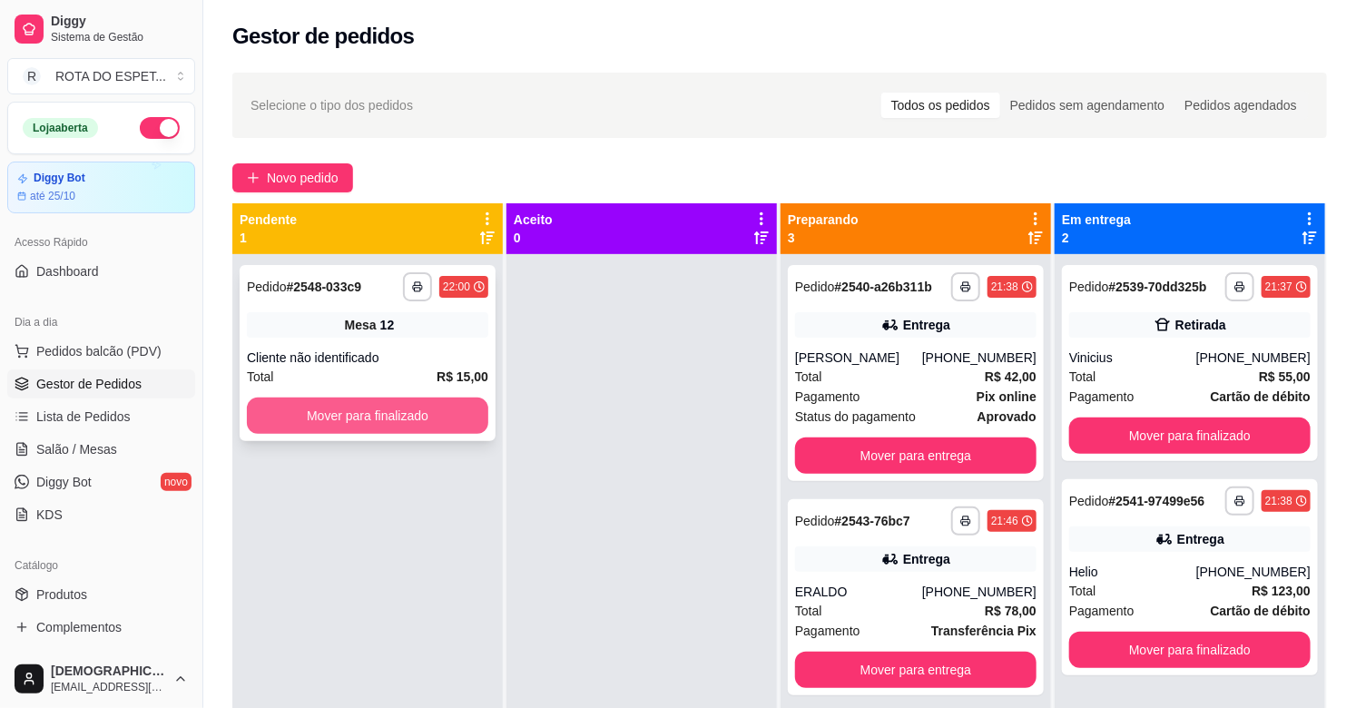
click at [420, 403] on button "Mover para finalizado" at bounding box center [367, 415] width 241 height 36
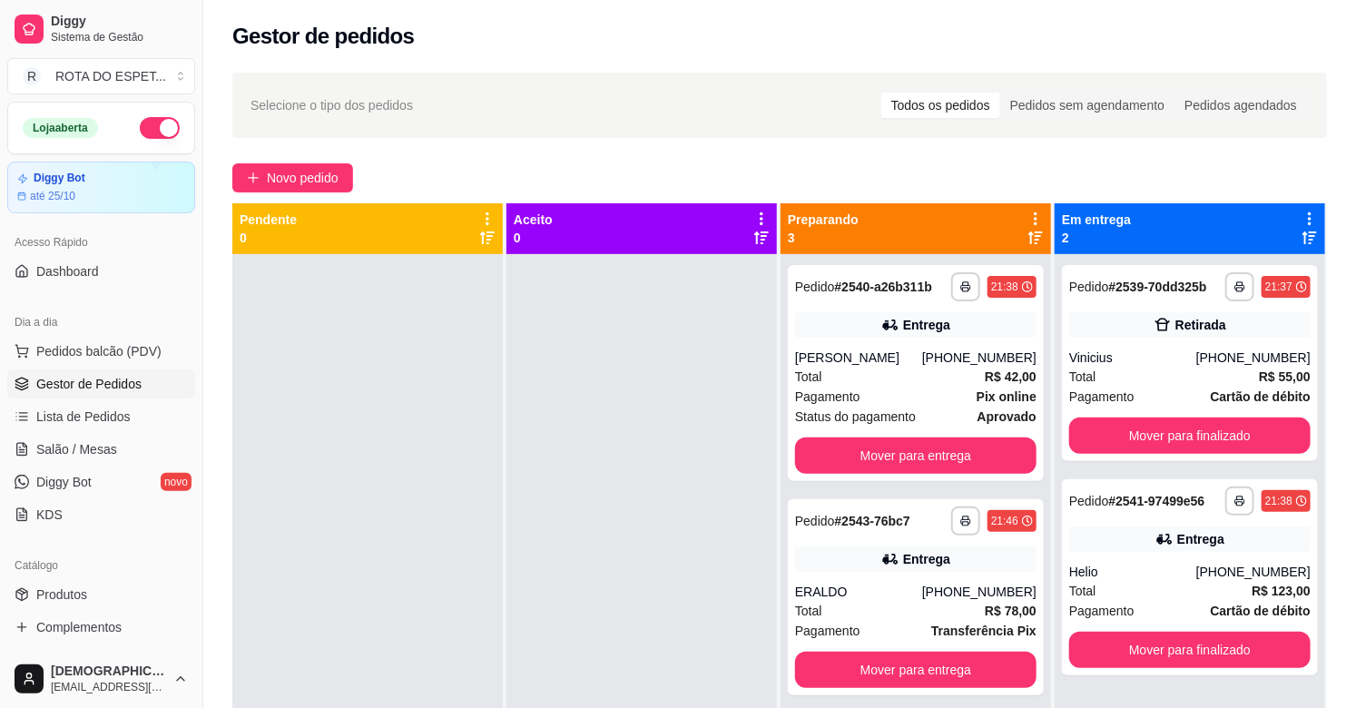
click at [561, 537] on div at bounding box center [641, 608] width 270 height 708
click at [665, 382] on div at bounding box center [641, 608] width 270 height 708
click at [82, 463] on link "Salão / Mesas" at bounding box center [101, 449] width 188 height 29
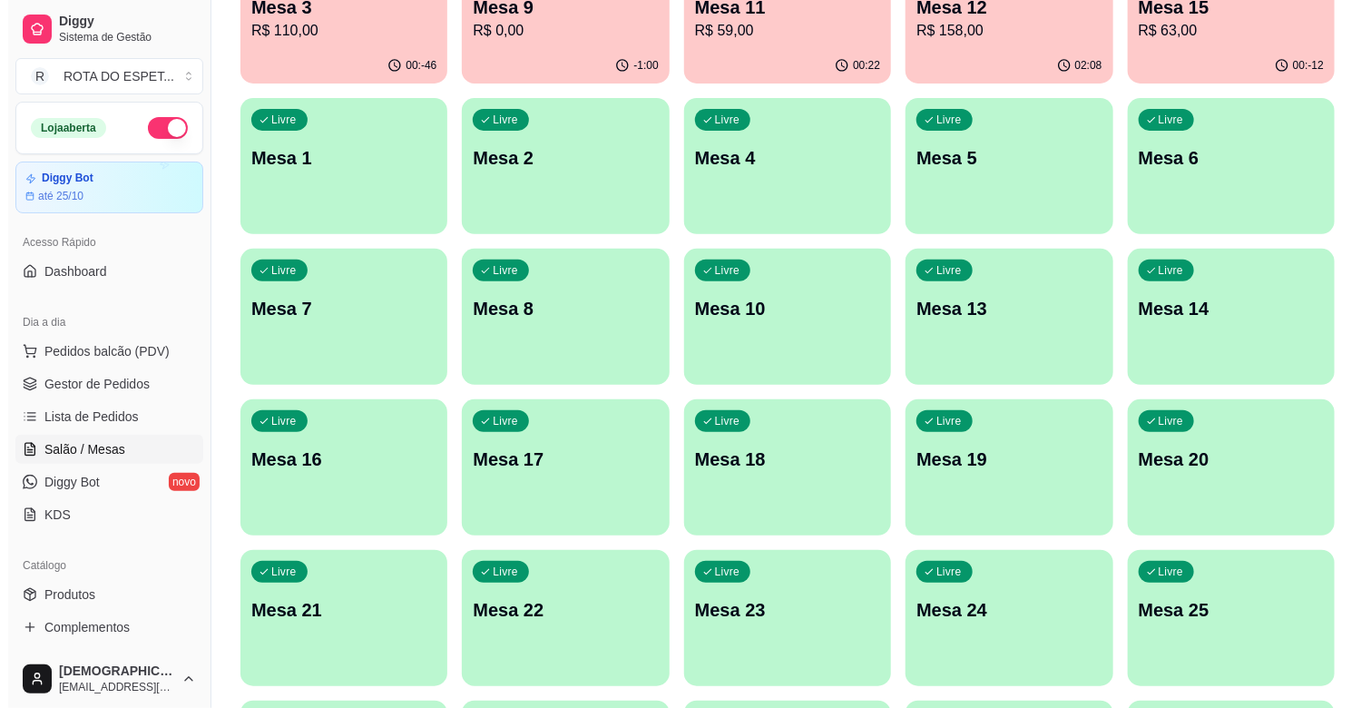
scroll to position [302, 0]
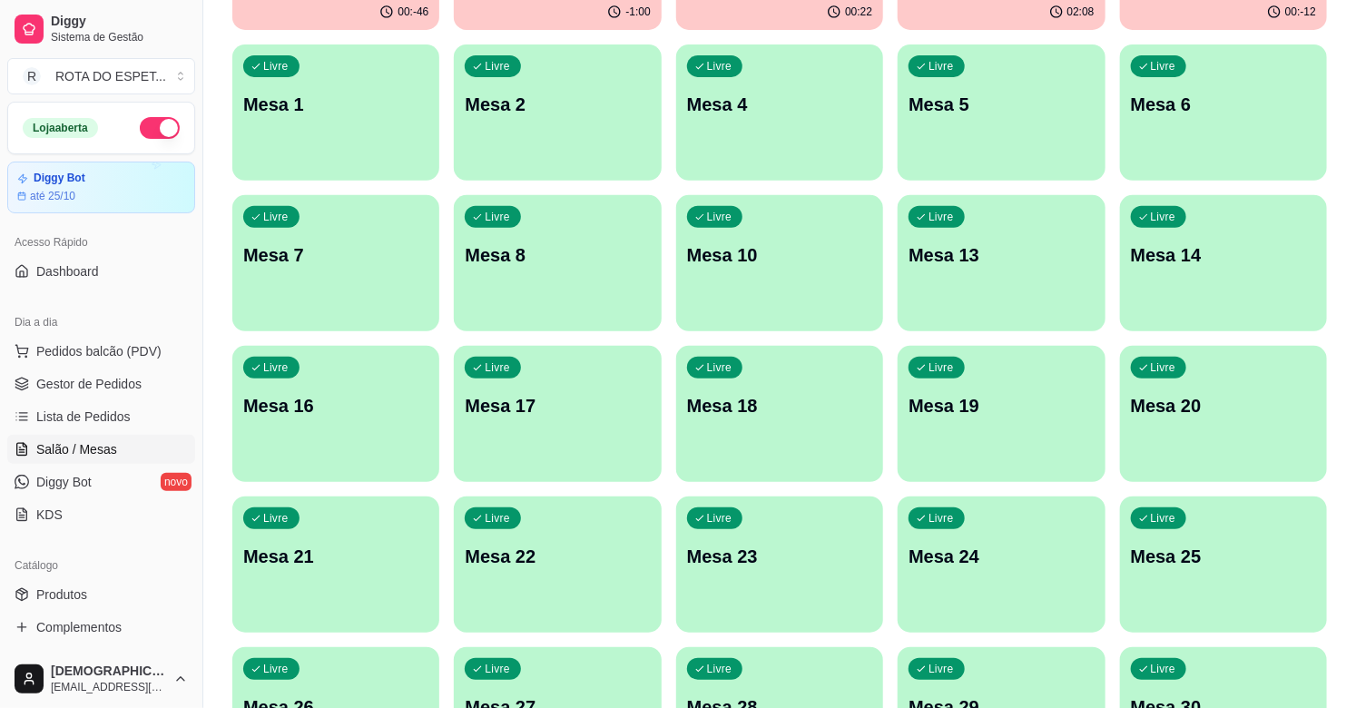
click at [545, 564] on p "Mesa 22" at bounding box center [557, 555] width 185 height 25
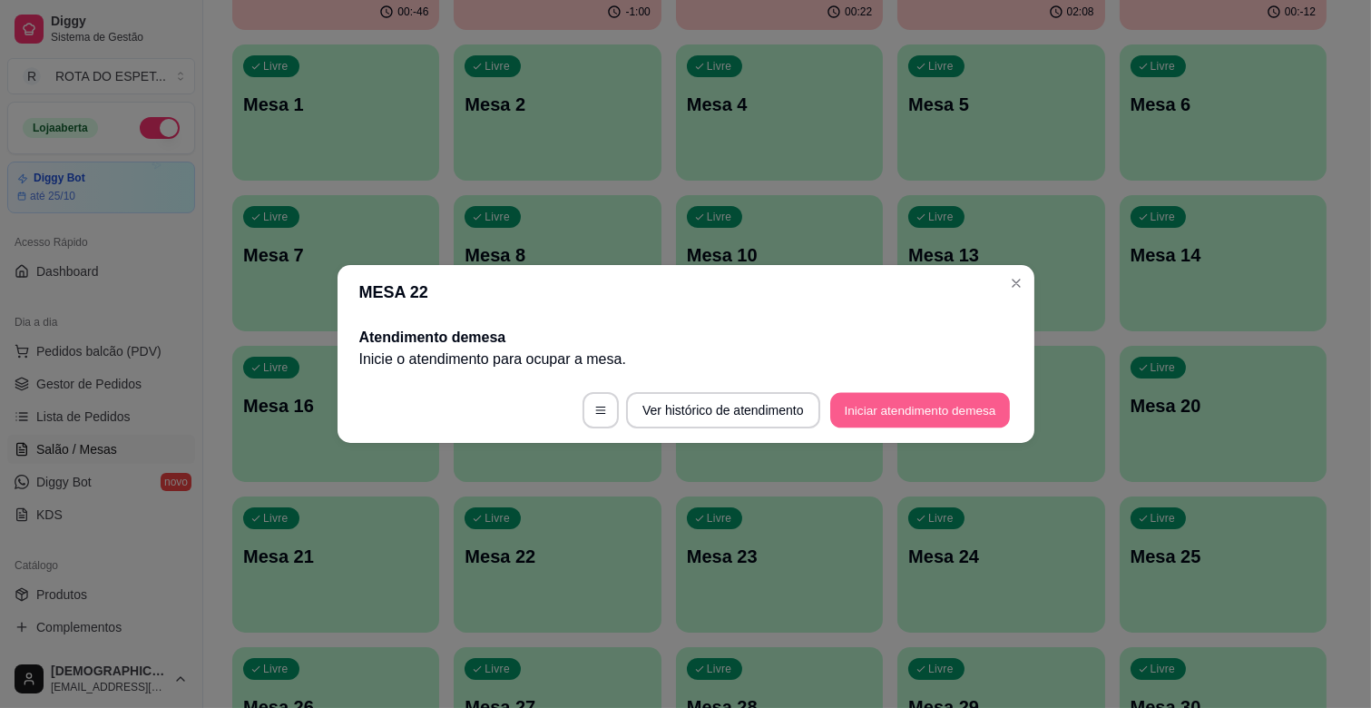
click at [947, 410] on button "Iniciar atendimento de mesa" at bounding box center [920, 410] width 180 height 35
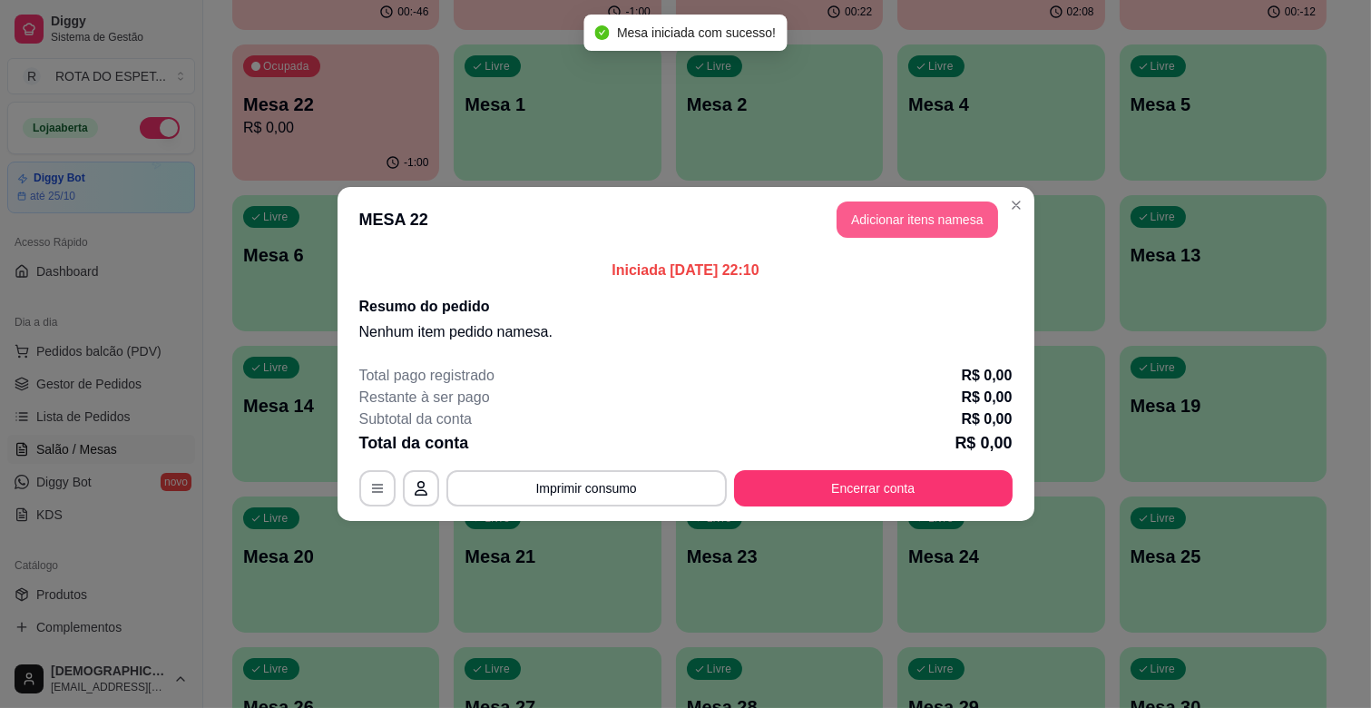
click at [931, 229] on button "Adicionar itens na mesa" at bounding box center [918, 219] width 162 height 36
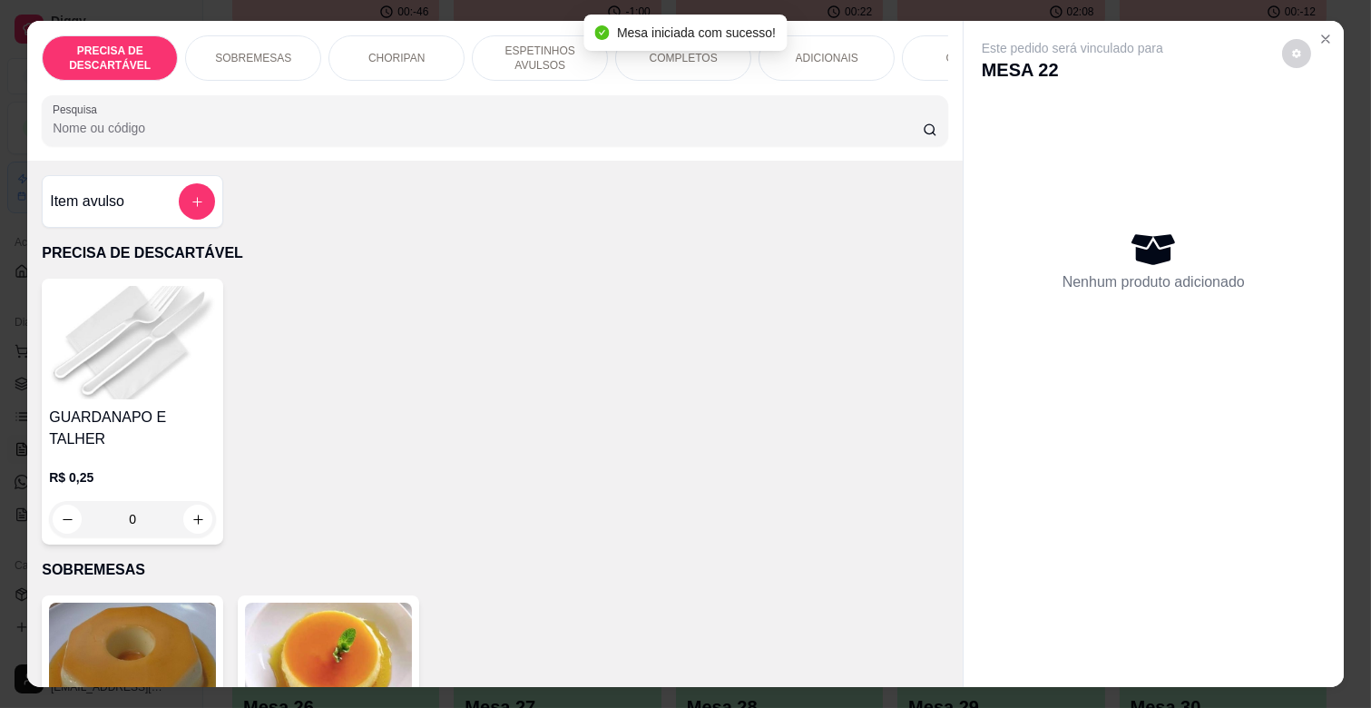
click at [682, 56] on p "COMPLETOS" at bounding box center [684, 58] width 68 height 15
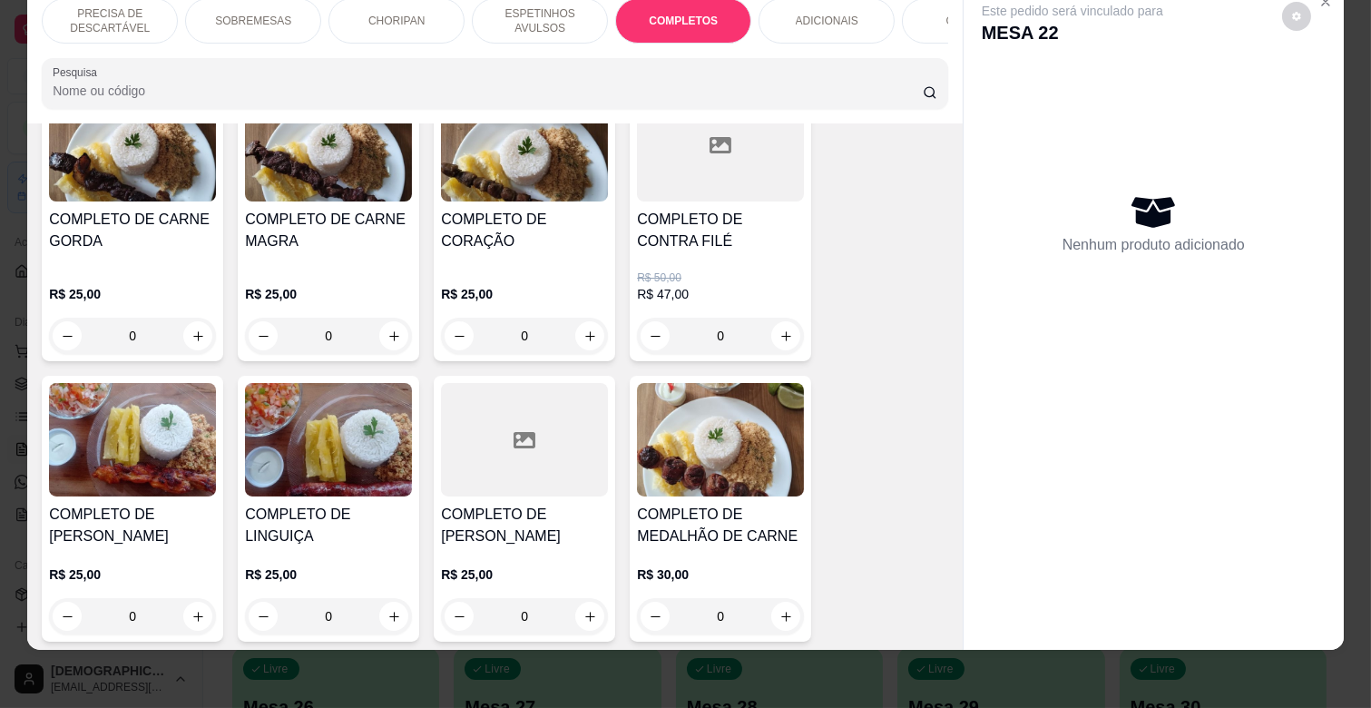
scroll to position [2189, 0]
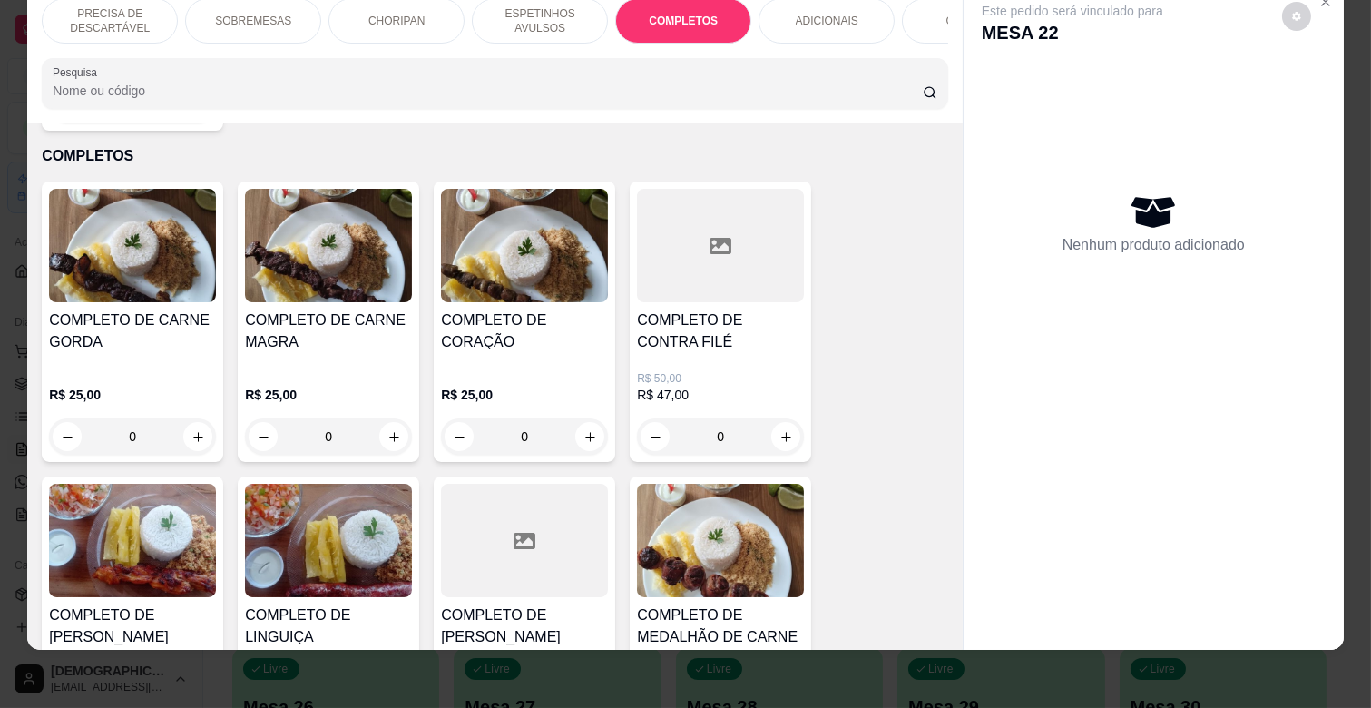
click at [122, 284] on div "COMPLETO DE CARNE GORDA R$ 25,00 0" at bounding box center [132, 321] width 181 height 280
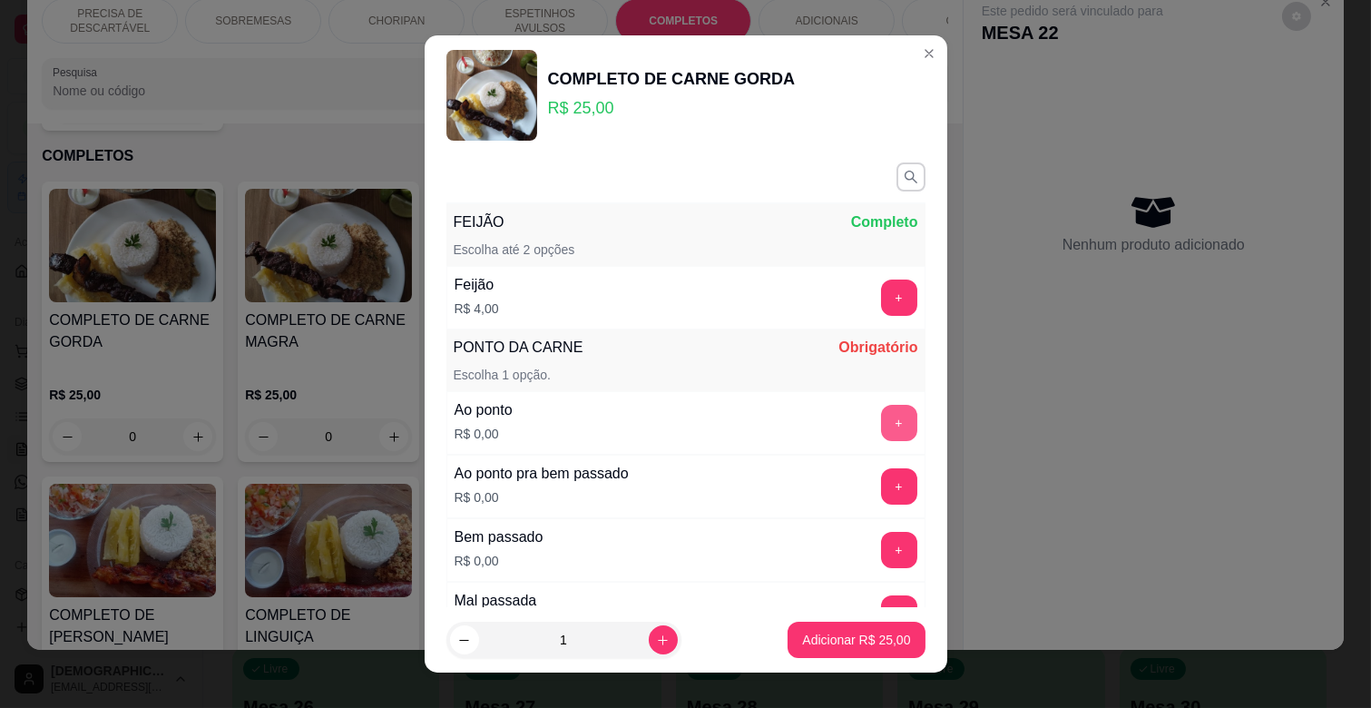
click at [881, 418] on button "+" at bounding box center [899, 423] width 36 height 36
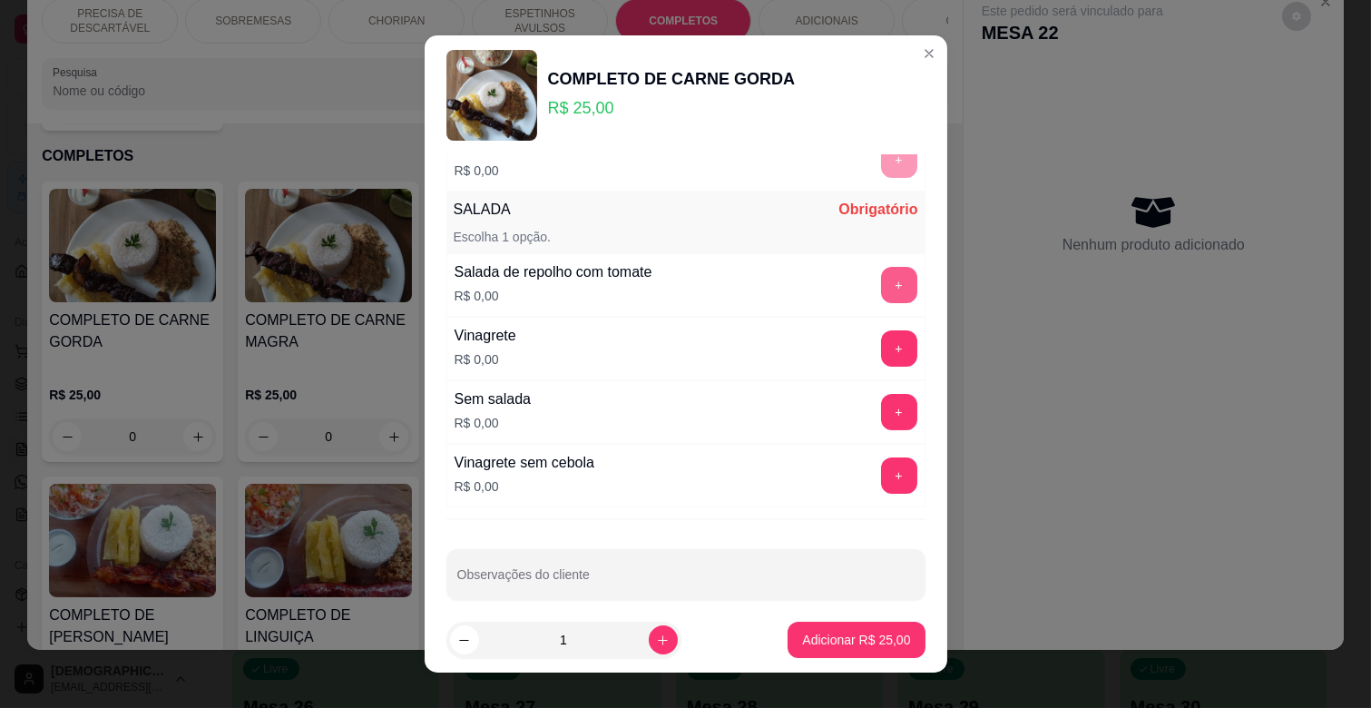
scroll to position [474, 0]
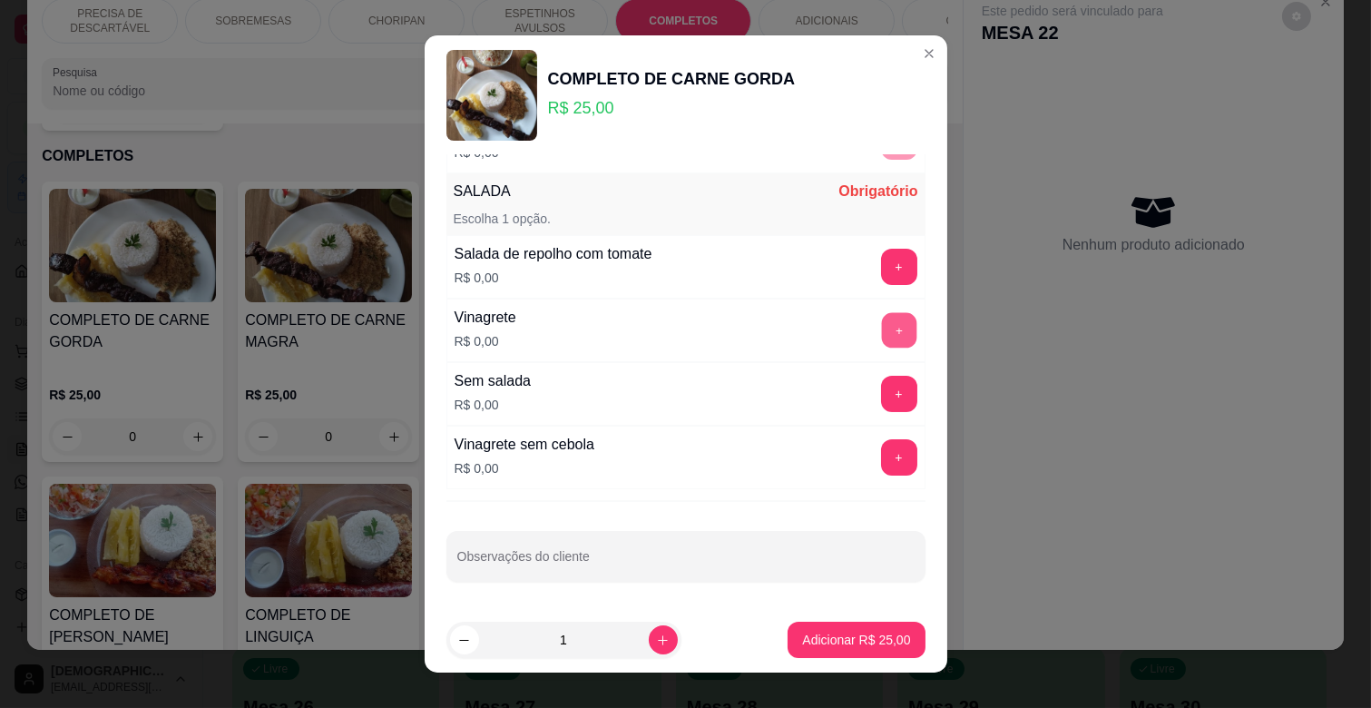
click at [881, 338] on button "+" at bounding box center [898, 330] width 35 height 35
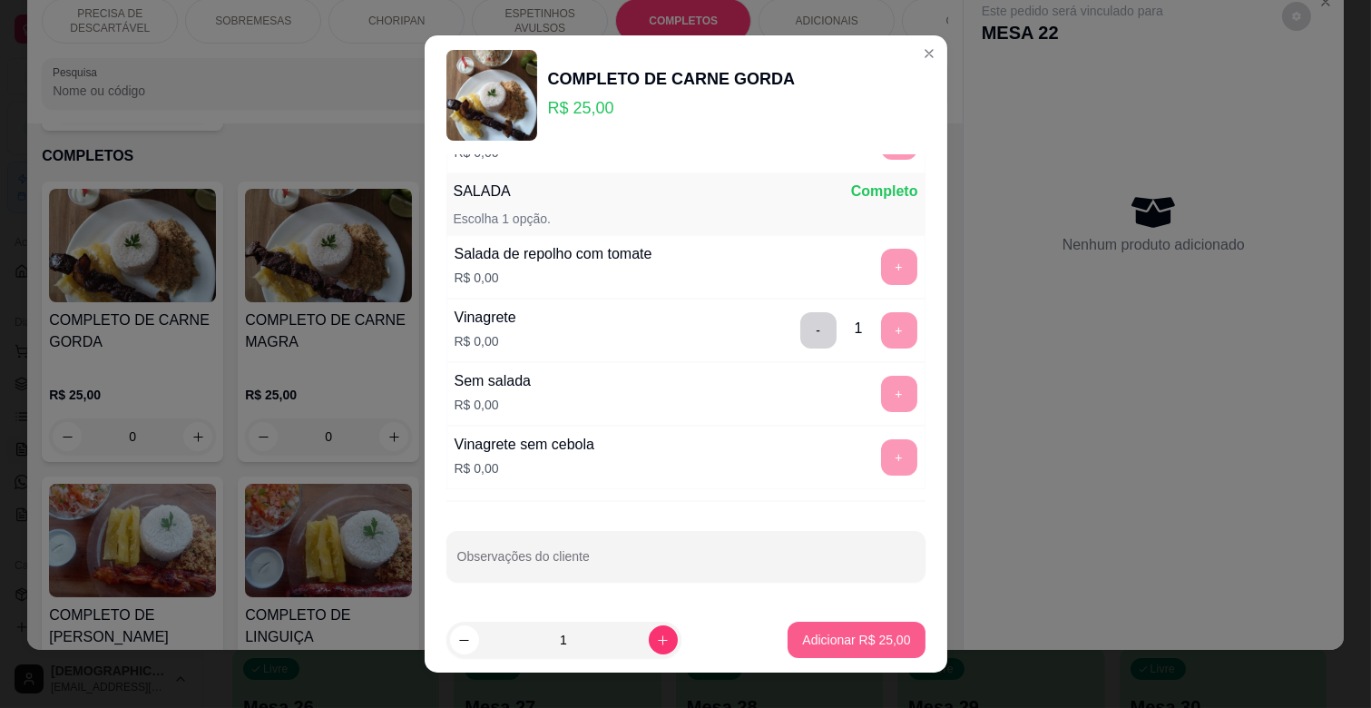
click at [841, 641] on p "Adicionar R$ 25,00" at bounding box center [856, 640] width 108 height 18
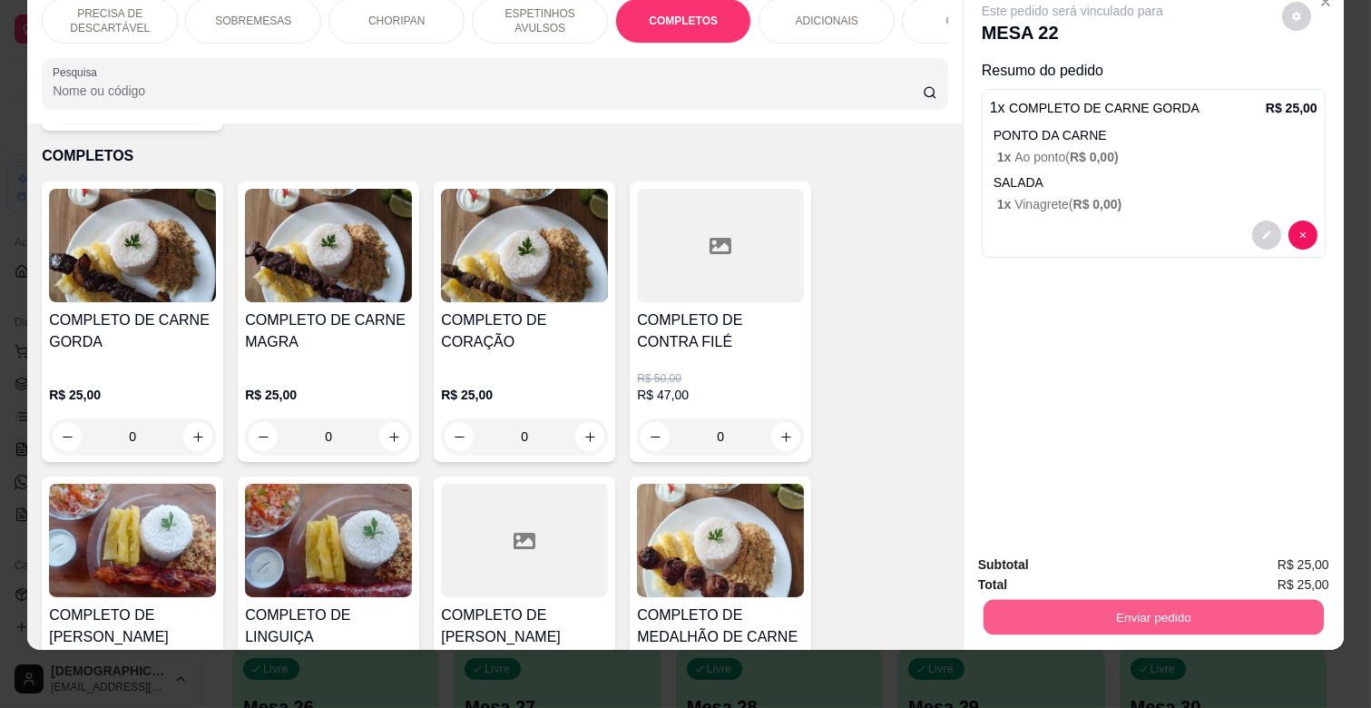
click at [1131, 611] on button "Enviar pedido" at bounding box center [1154, 616] width 340 height 35
click at [1295, 550] on button "Enviar pedido" at bounding box center [1281, 558] width 103 height 34
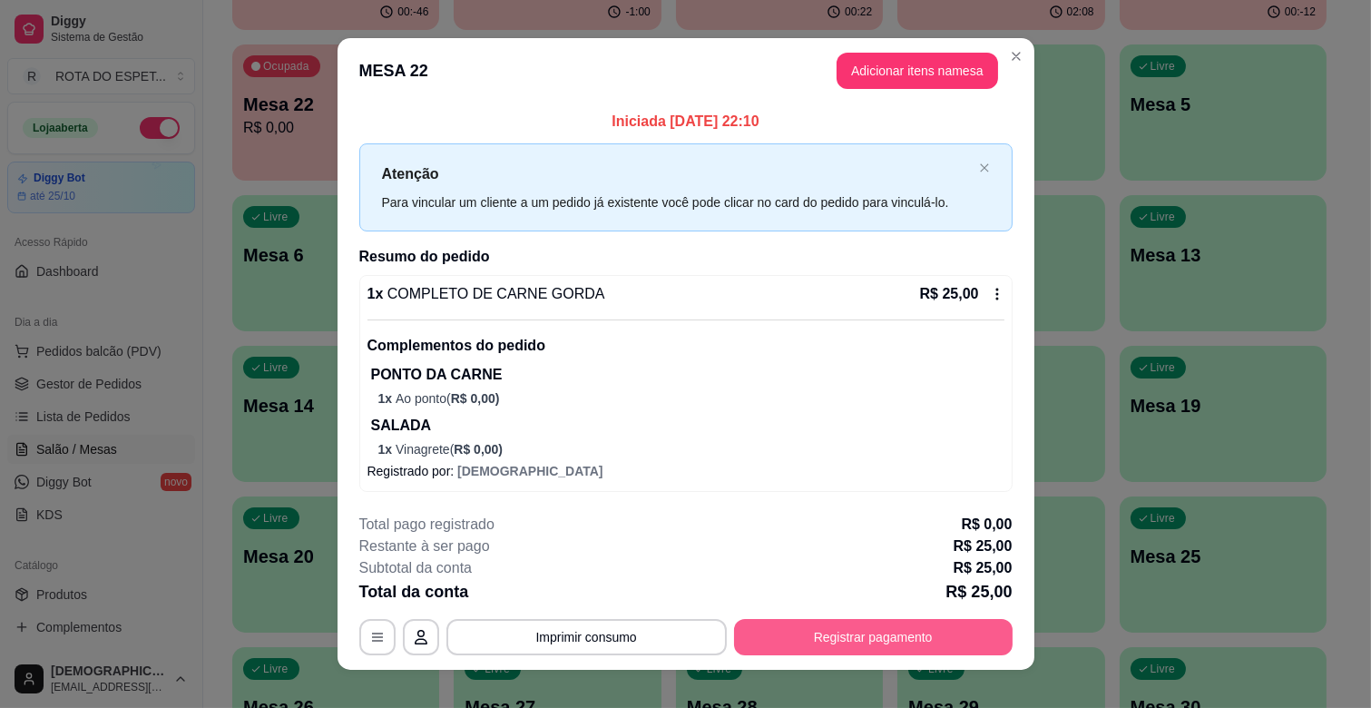
click at [898, 645] on button "Registrar pagamento" at bounding box center [873, 637] width 279 height 36
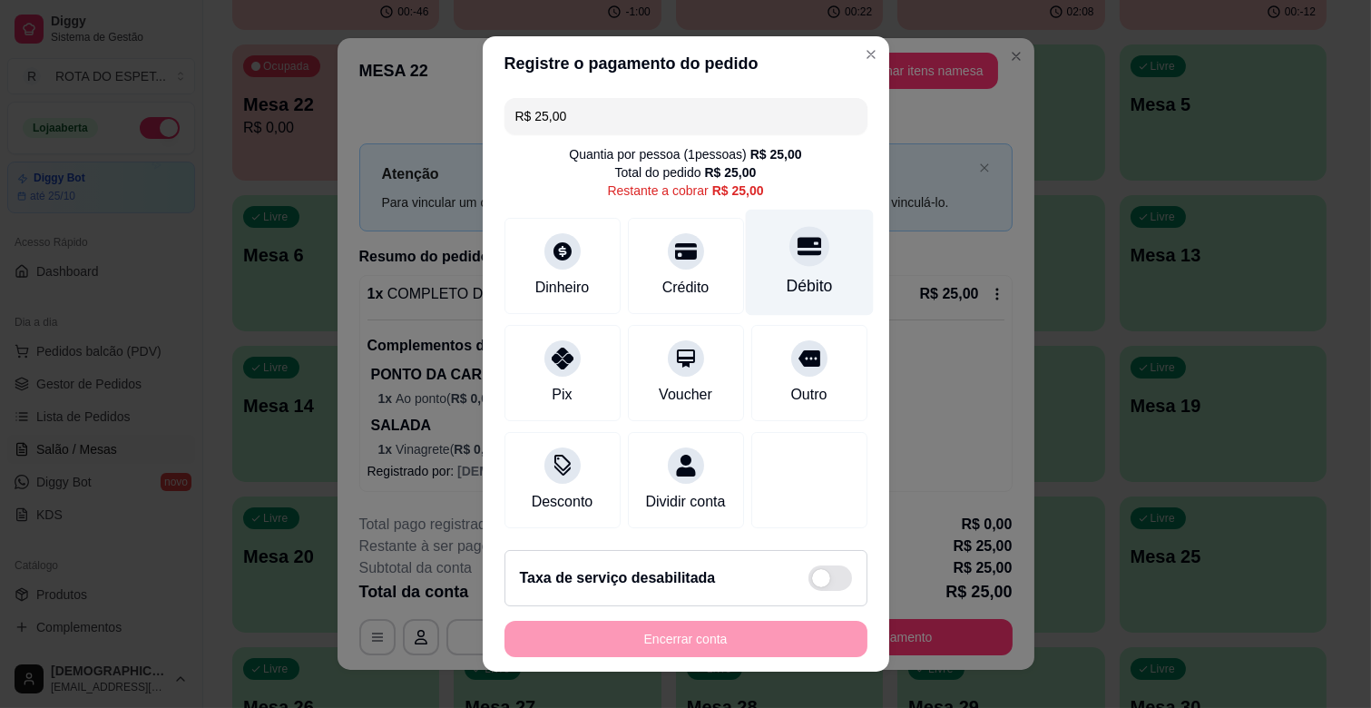
click at [786, 282] on div "Débito" at bounding box center [809, 286] width 46 height 24
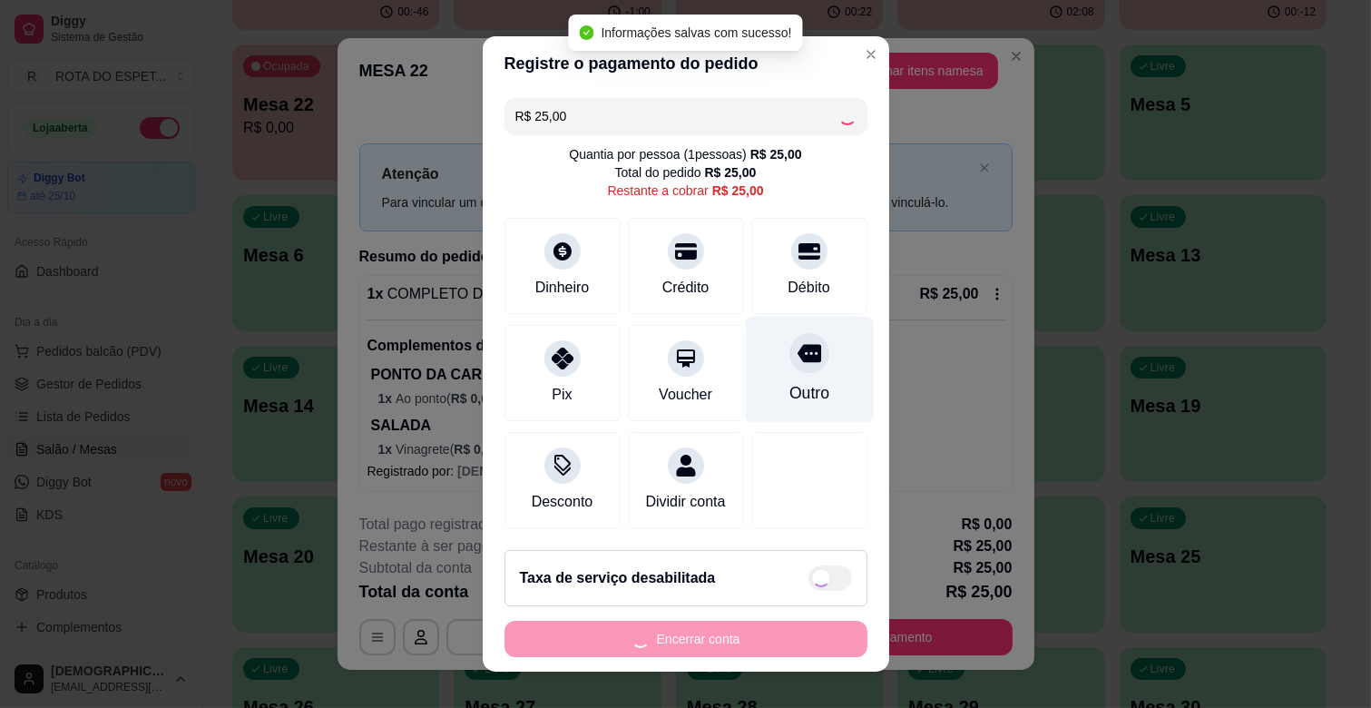
type input "R$ 0,00"
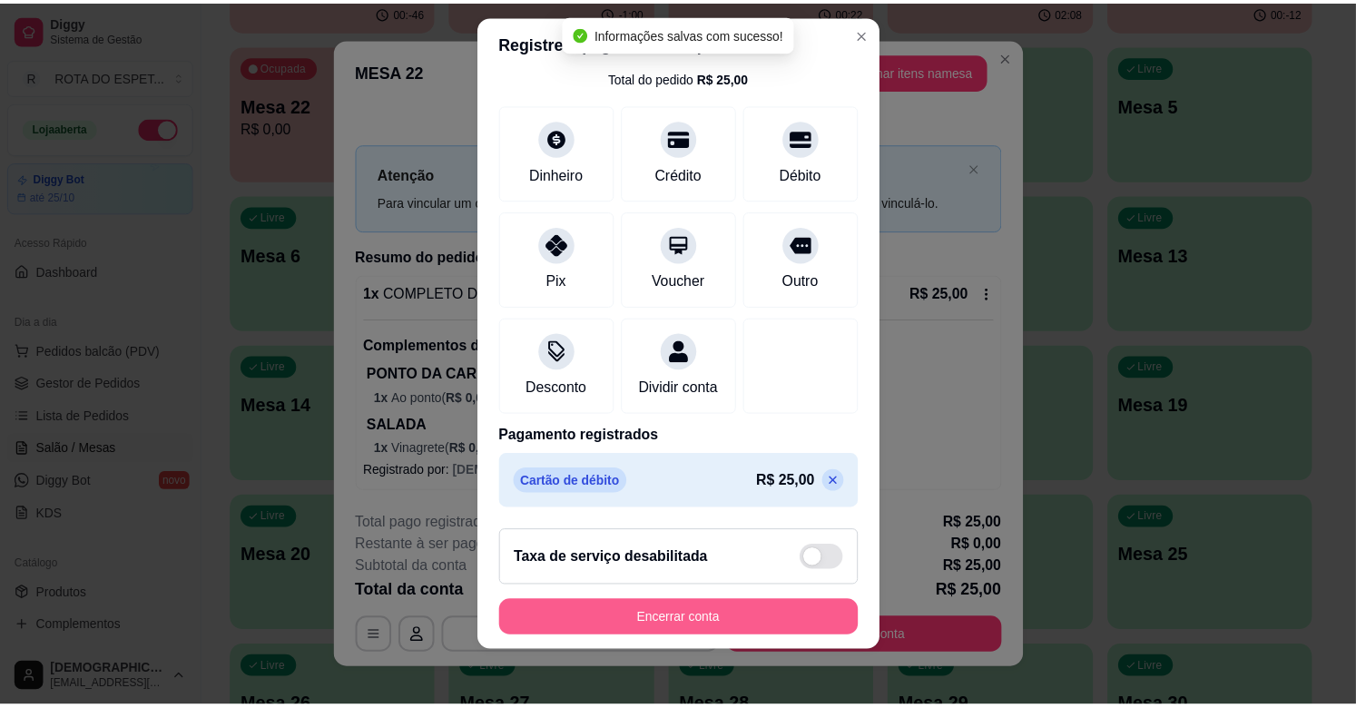
scroll to position [23, 0]
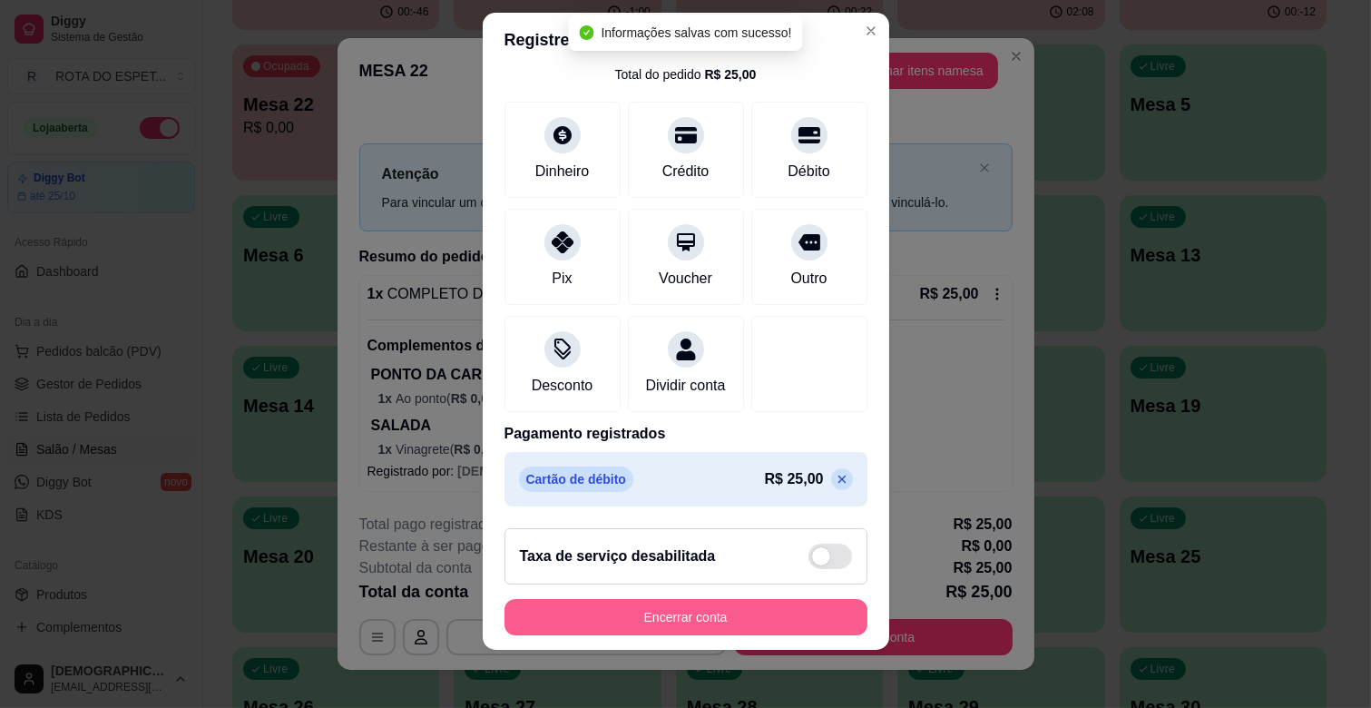
click at [767, 617] on button "Encerrar conta" at bounding box center [685, 617] width 363 height 36
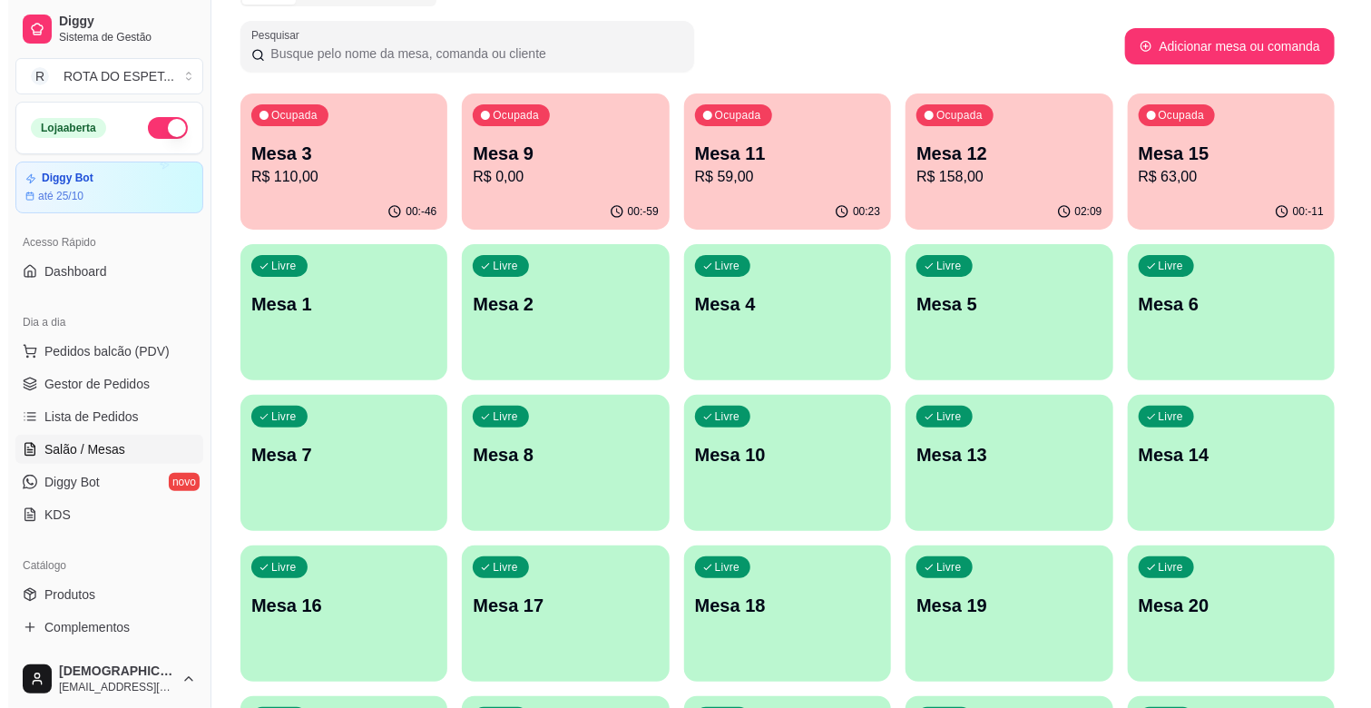
scroll to position [101, 0]
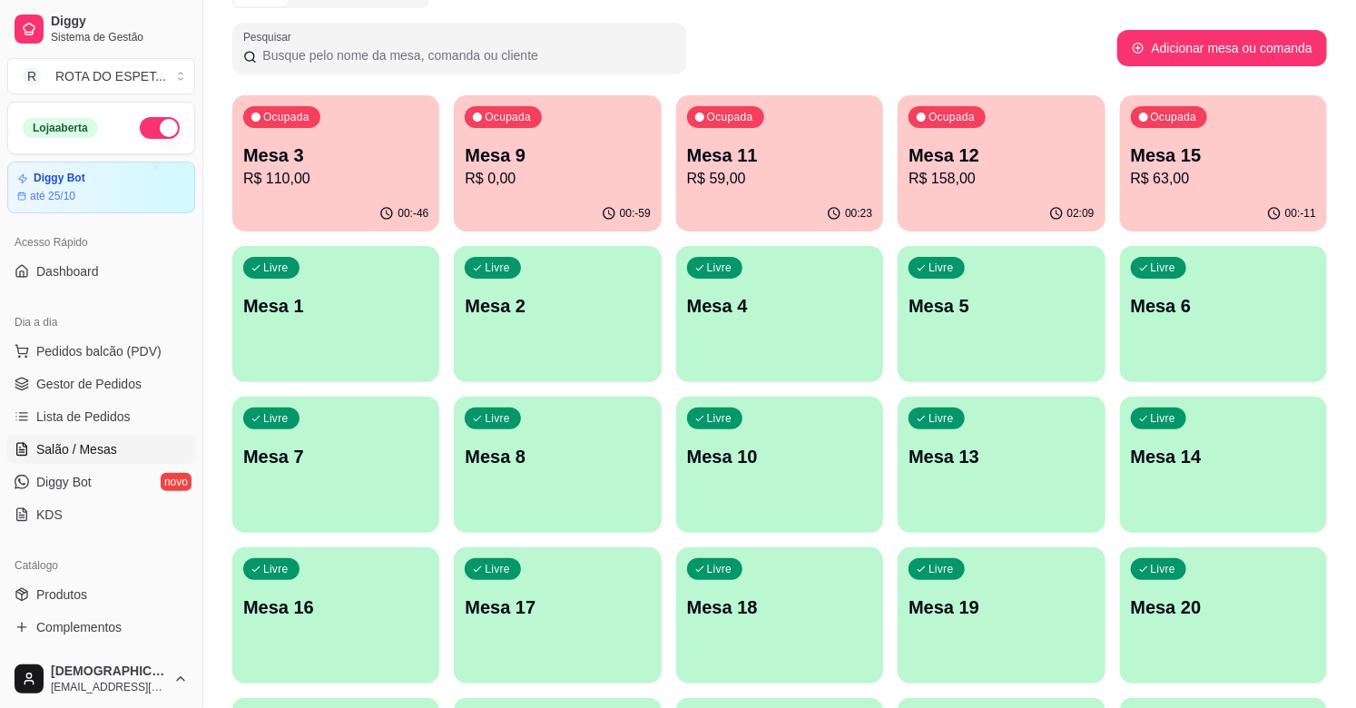
click at [826, 179] on p "R$ 59,00" at bounding box center [779, 179] width 185 height 22
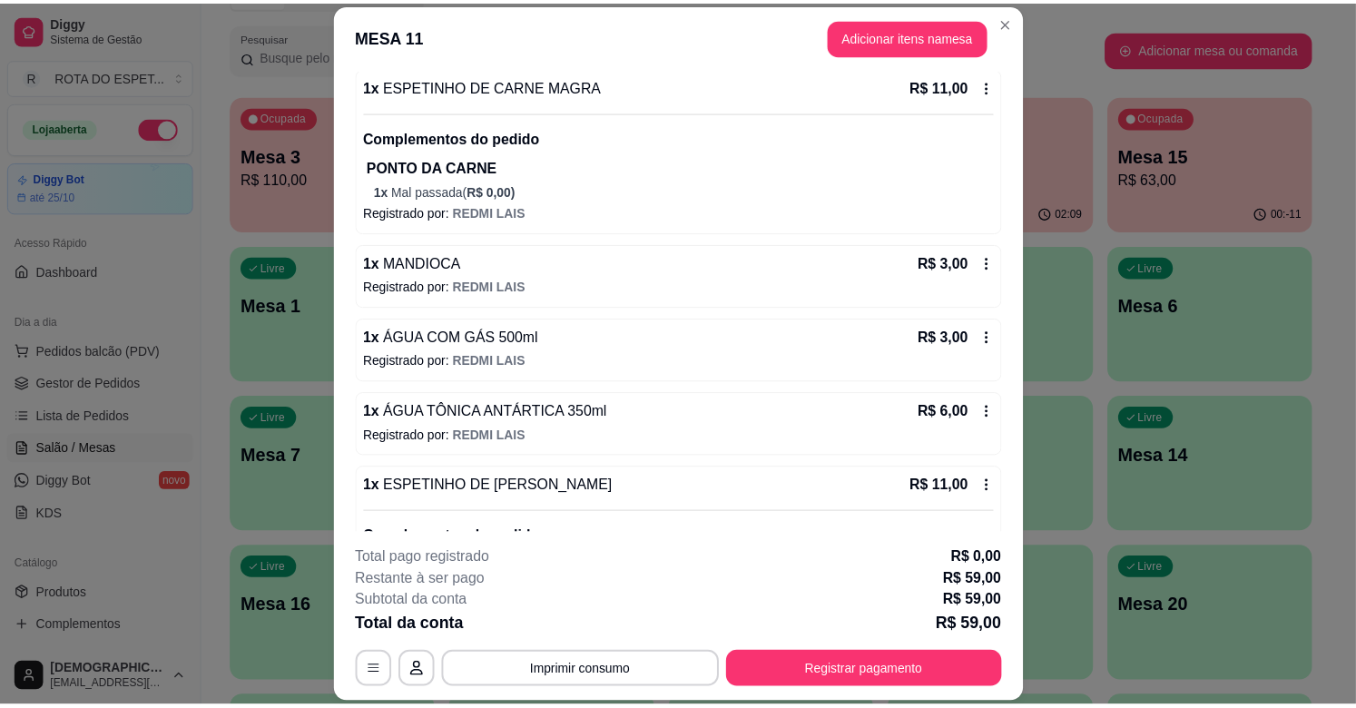
scroll to position [533, 0]
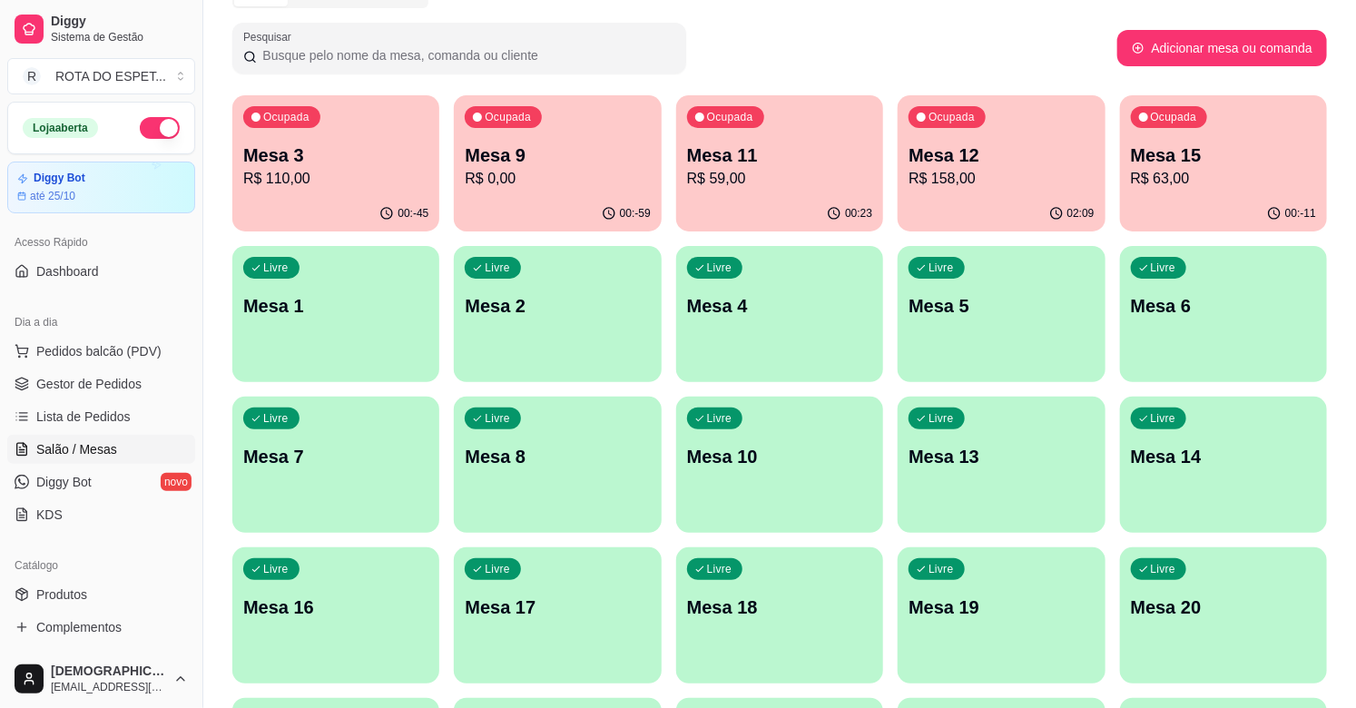
click at [1294, 154] on p "Mesa 15" at bounding box center [1223, 154] width 185 height 25
click at [116, 377] on span "Gestor de Pedidos" at bounding box center [88, 384] width 105 height 18
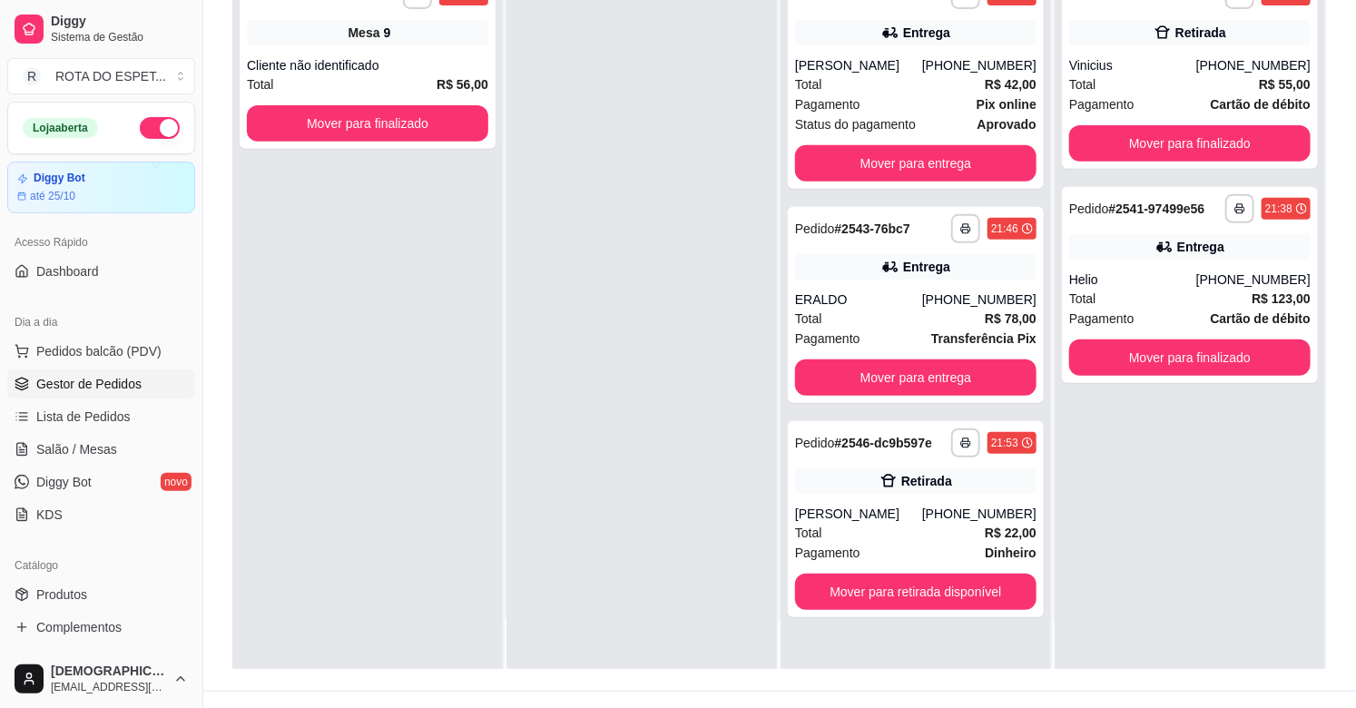
scroll to position [277, 0]
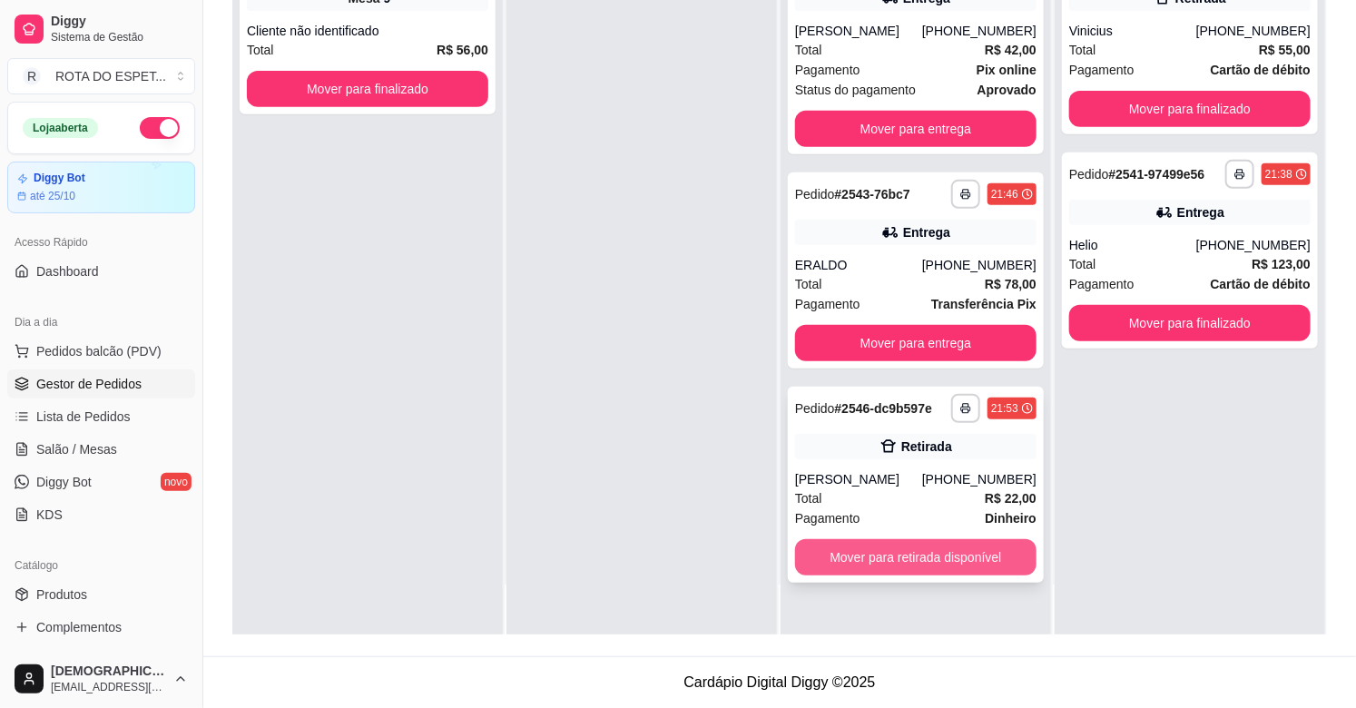
click at [885, 560] on button "Mover para retirada disponível" at bounding box center [915, 557] width 241 height 36
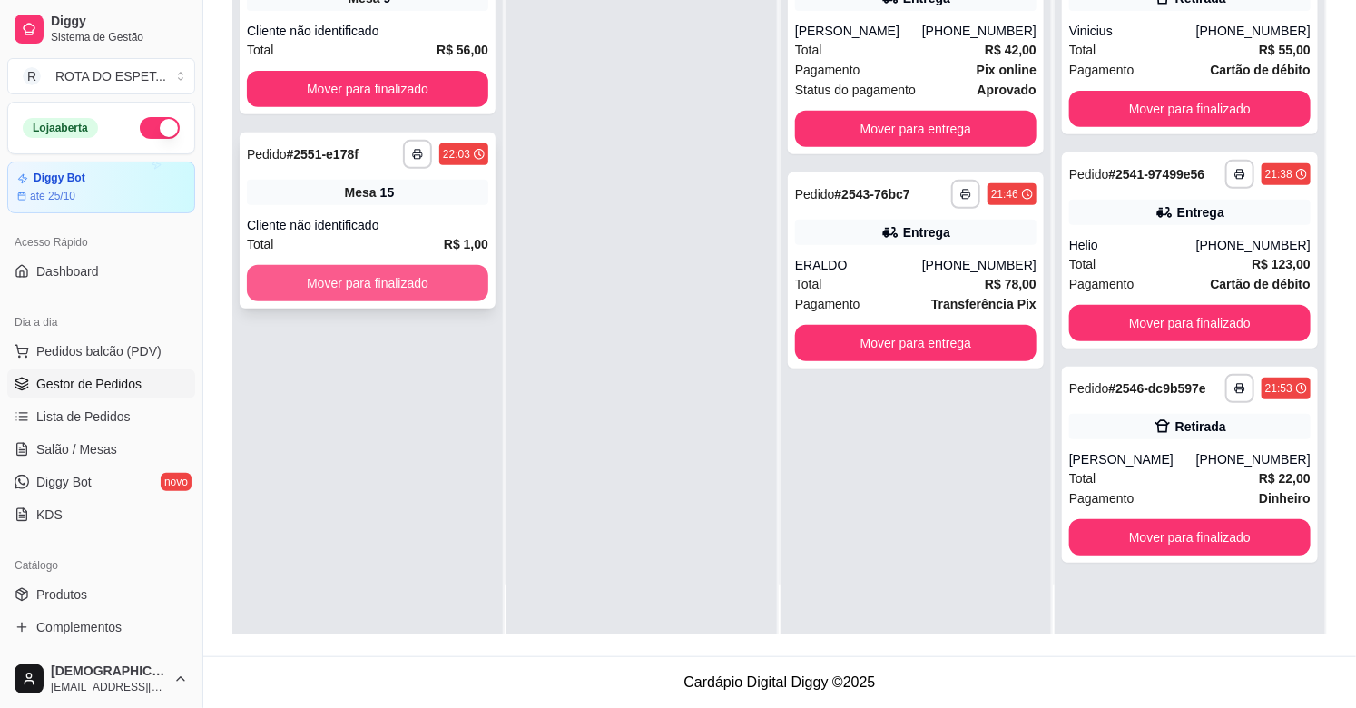
click at [386, 285] on button "Mover para finalizado" at bounding box center [367, 283] width 241 height 36
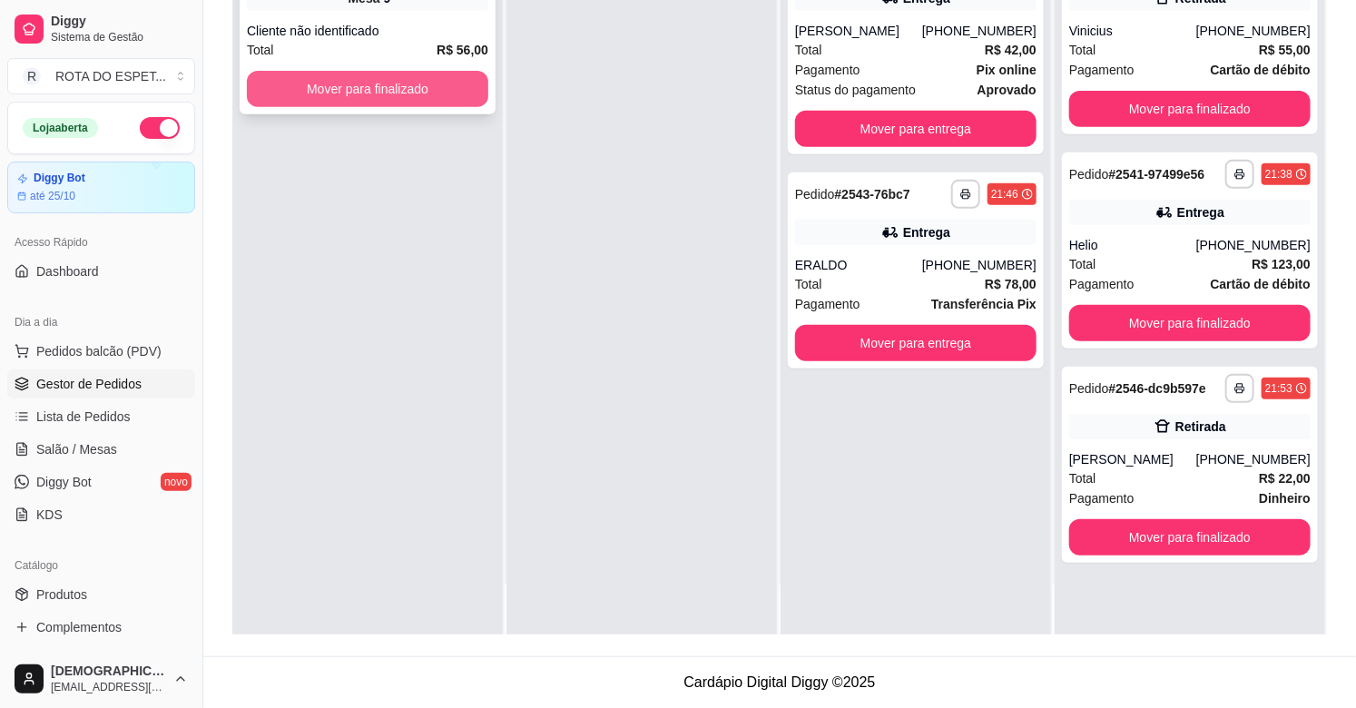
click at [388, 94] on button "Mover para finalizado" at bounding box center [367, 89] width 241 height 36
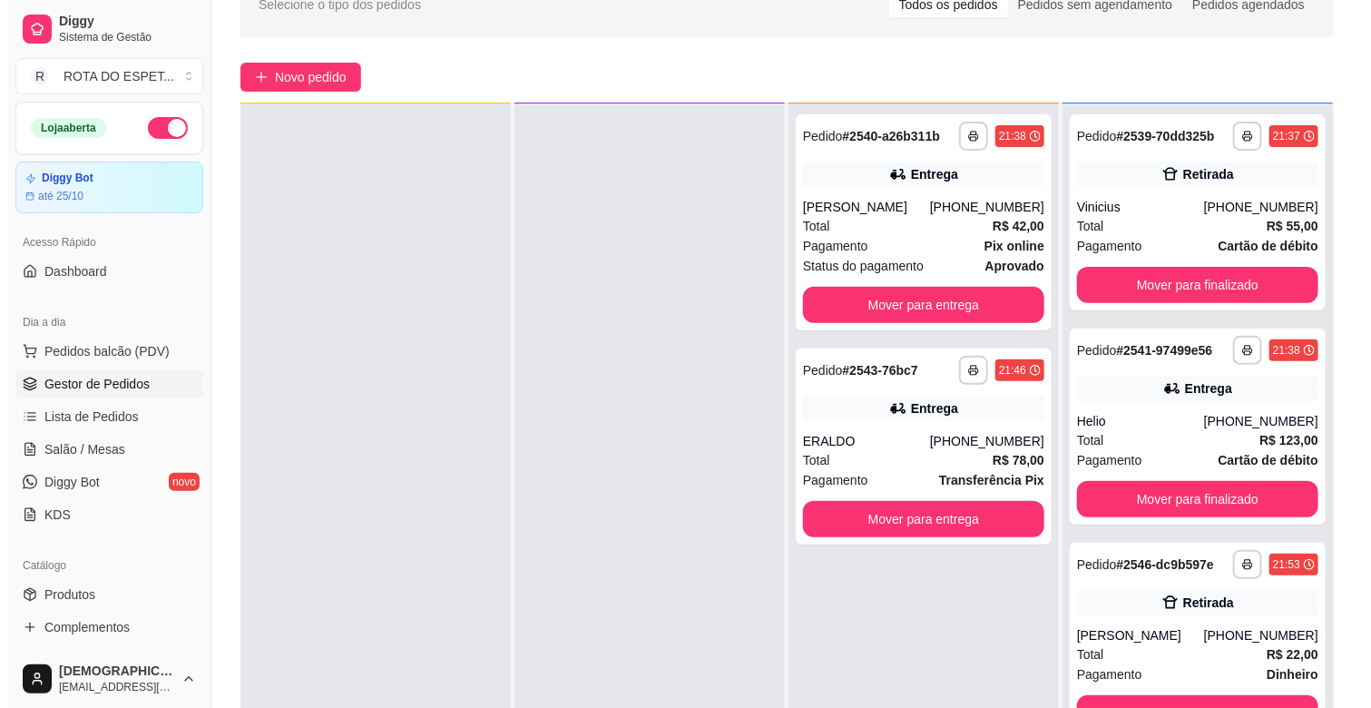
scroll to position [201, 0]
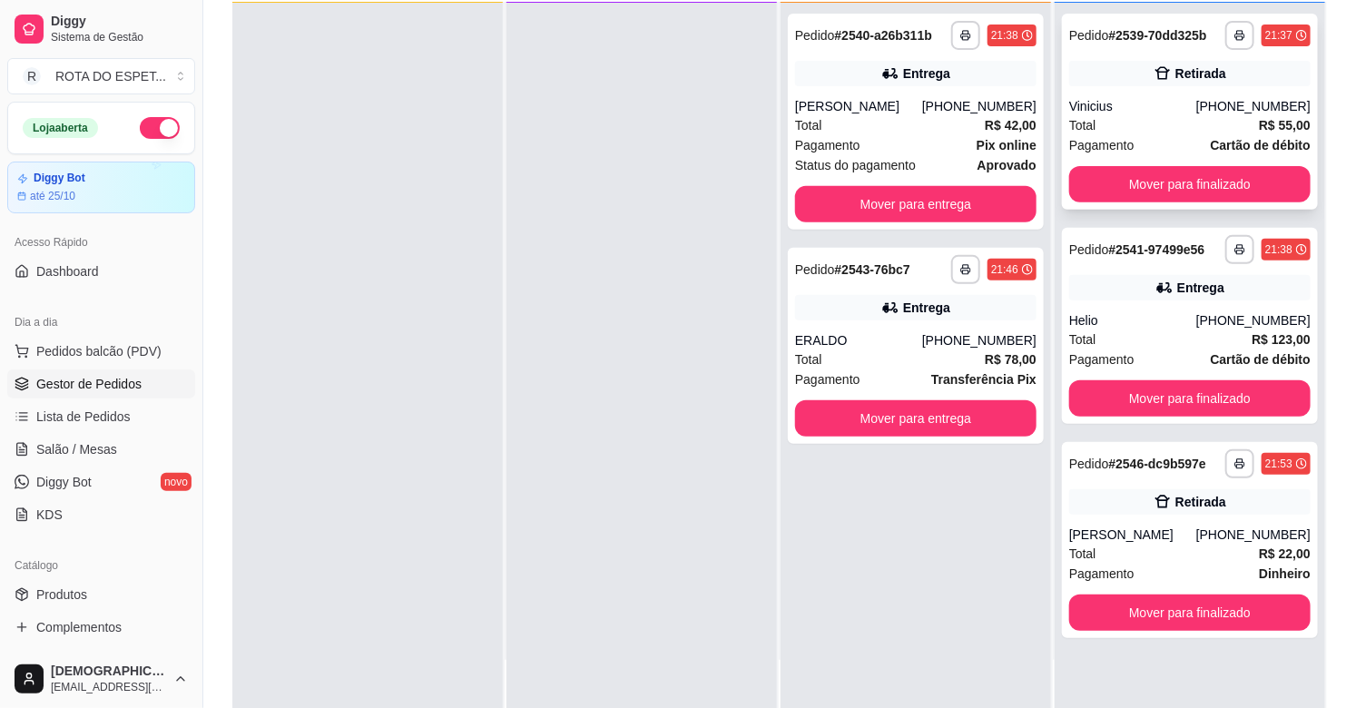
click at [1170, 93] on div "**********" at bounding box center [1190, 112] width 256 height 196
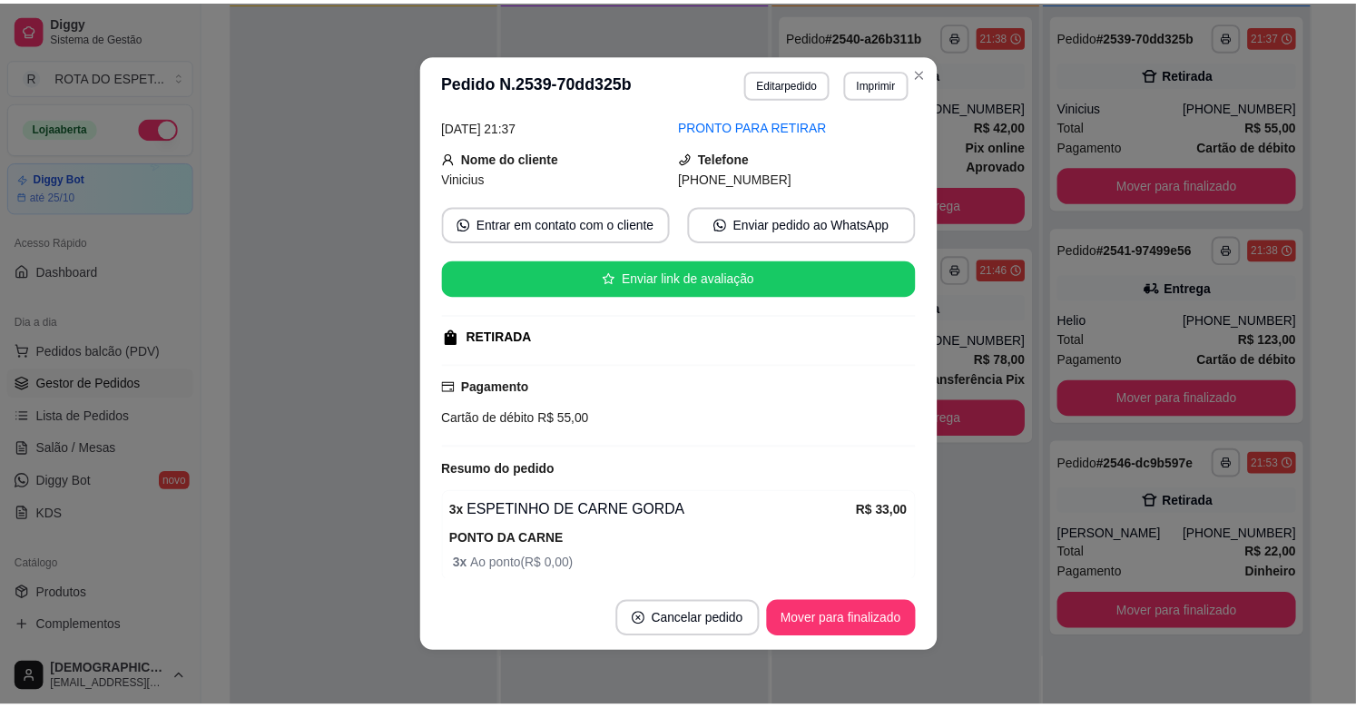
scroll to position [0, 0]
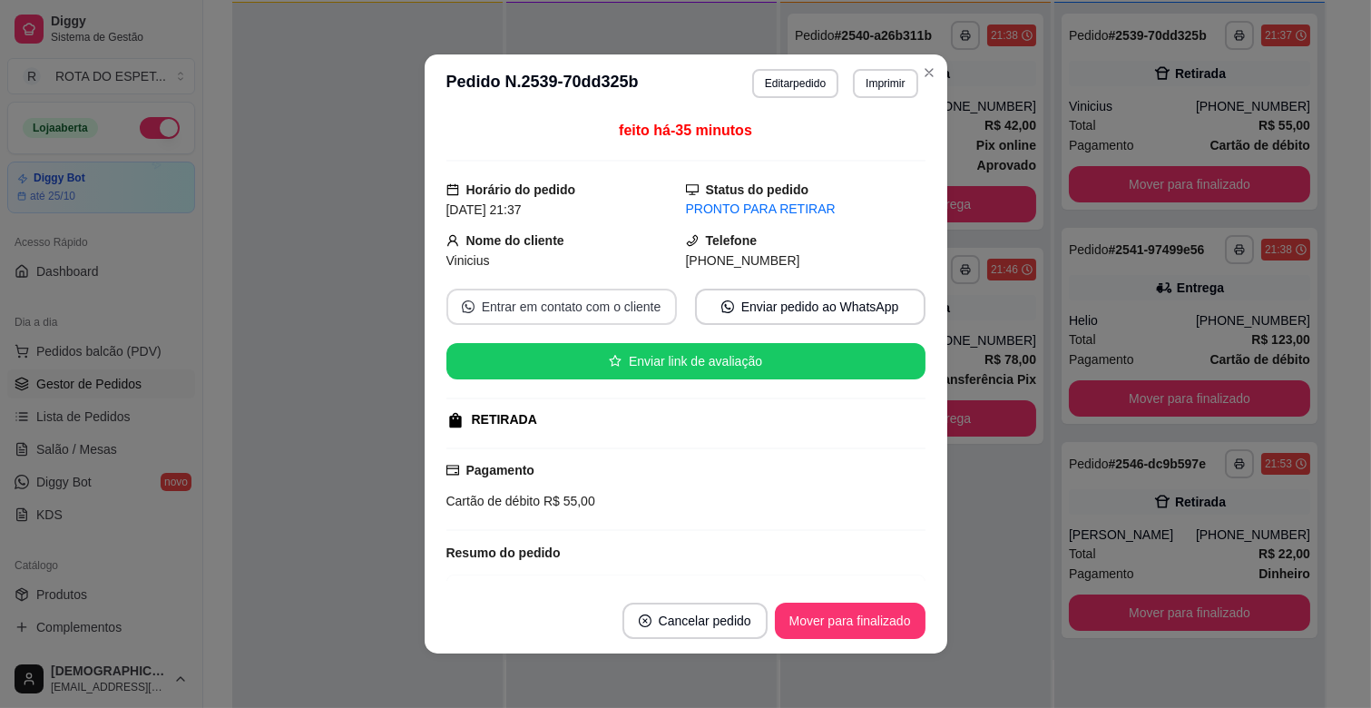
click at [529, 304] on button "Entrar em contato com o cliente" at bounding box center [561, 307] width 230 height 36
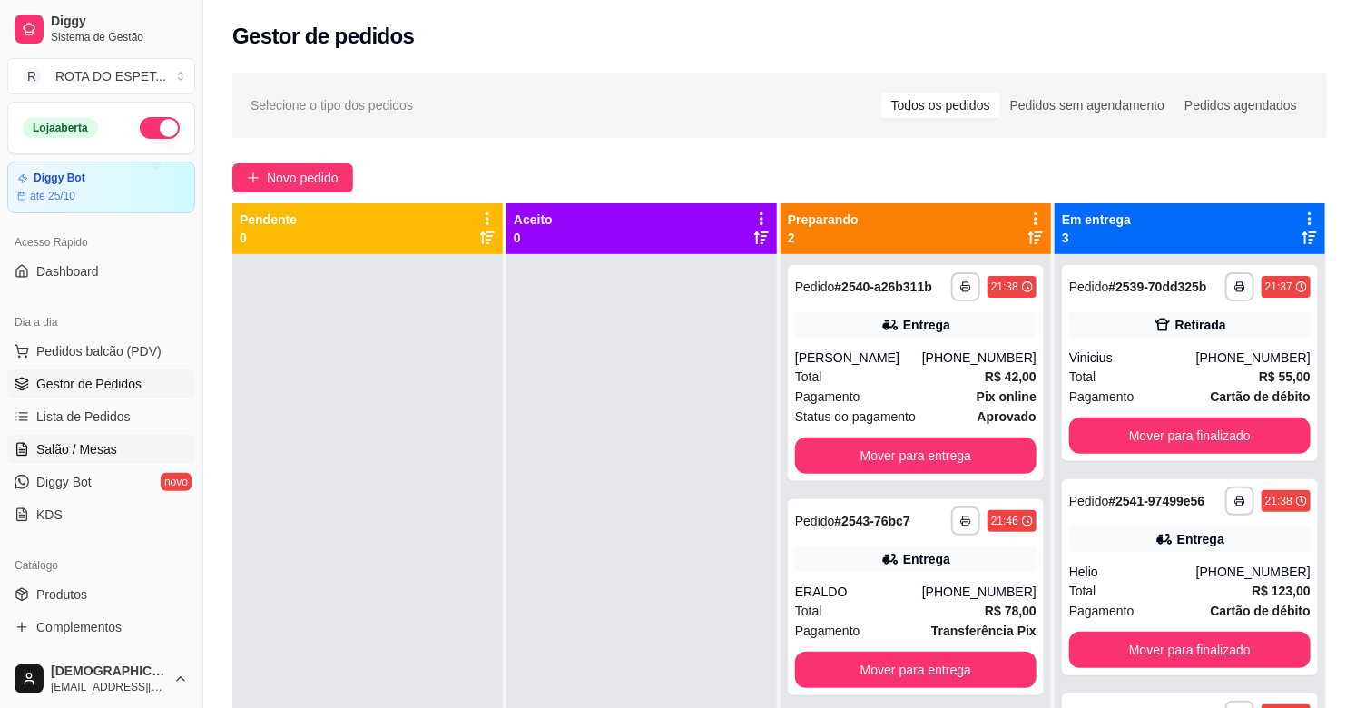
click at [103, 447] on span "Salão / Mesas" at bounding box center [76, 449] width 81 height 18
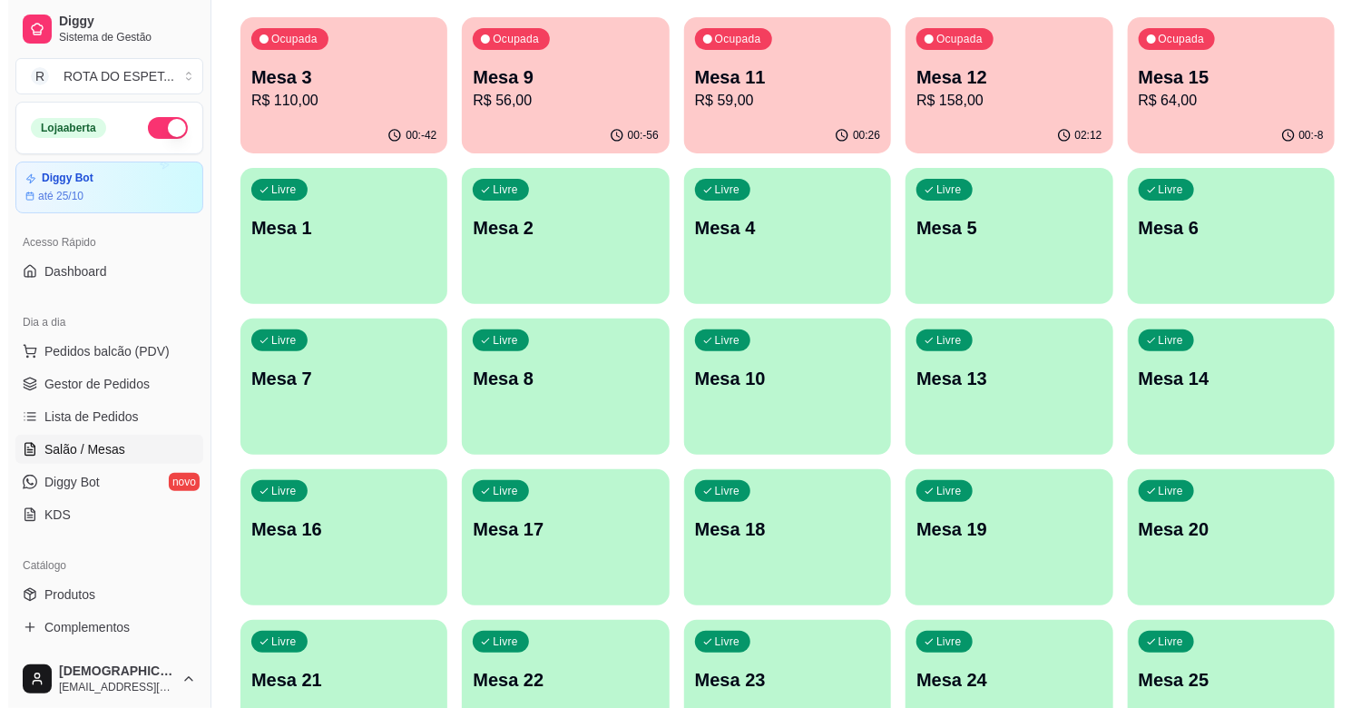
scroll to position [101, 0]
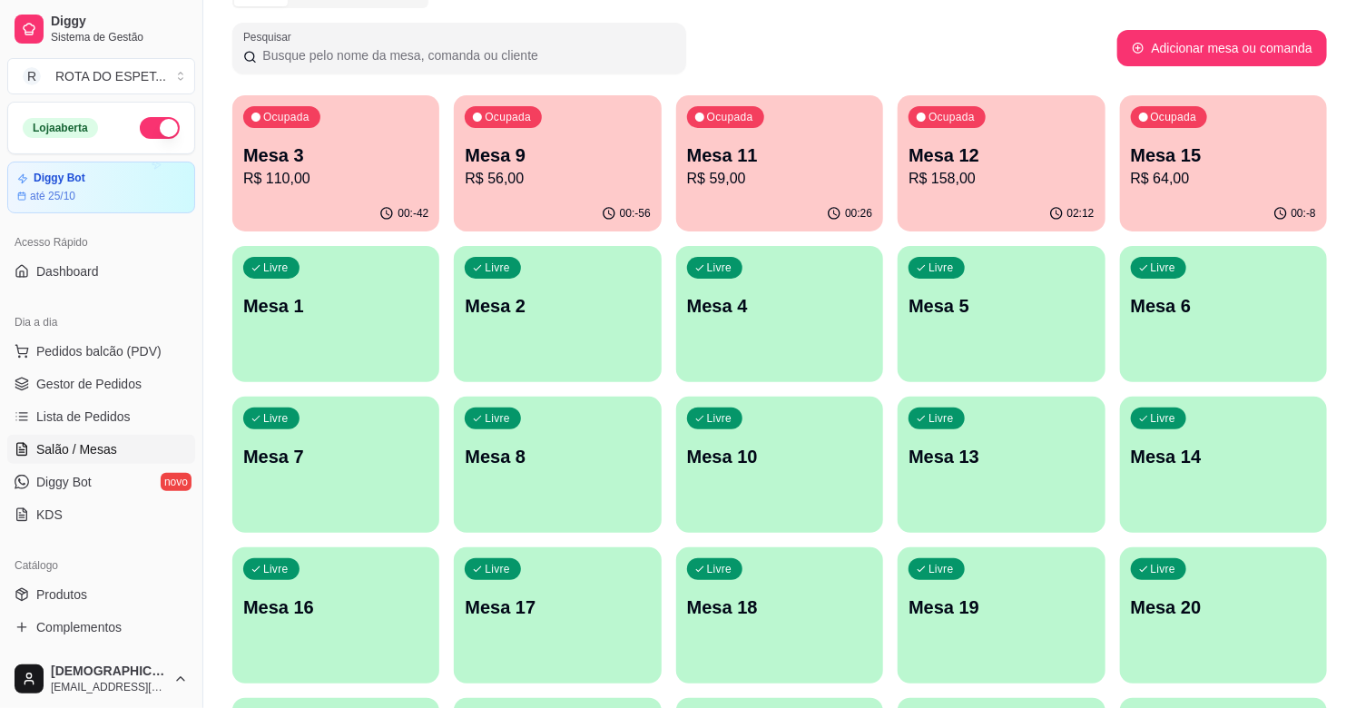
click at [818, 185] on p "R$ 59,00" at bounding box center [779, 179] width 185 height 22
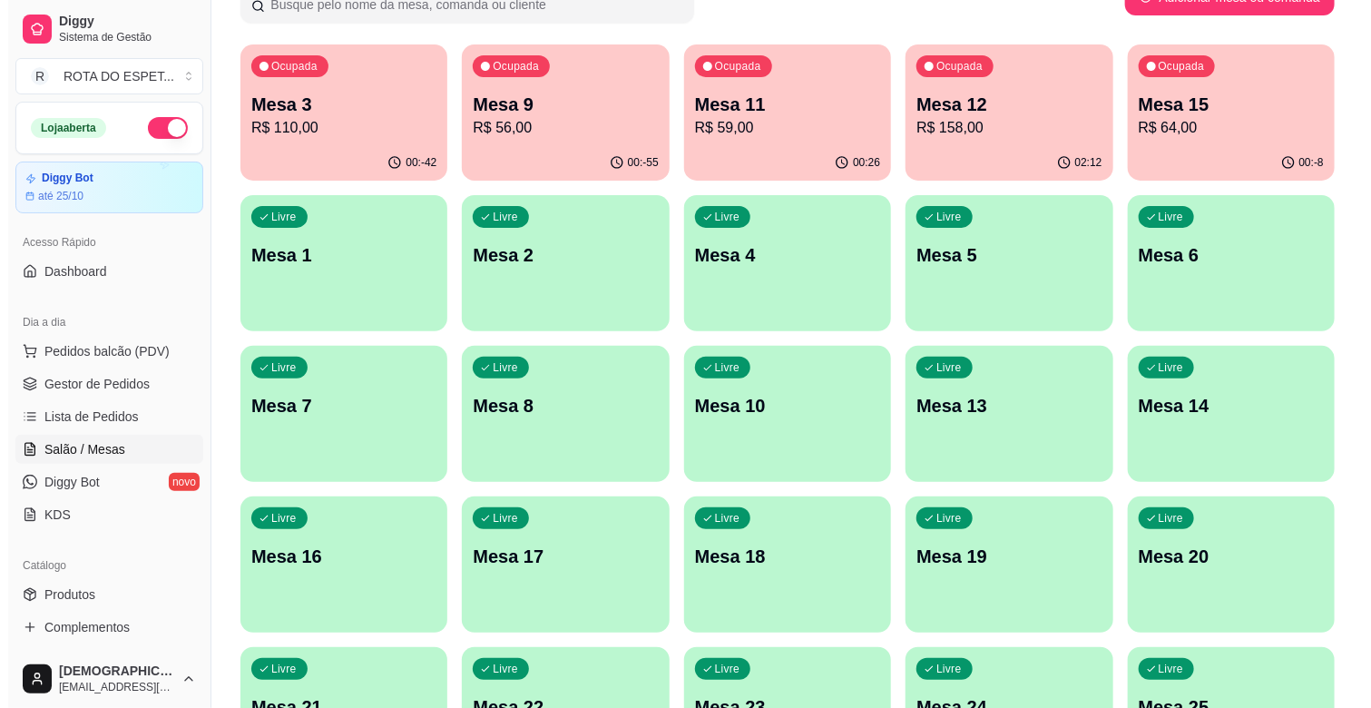
scroll to position [201, 0]
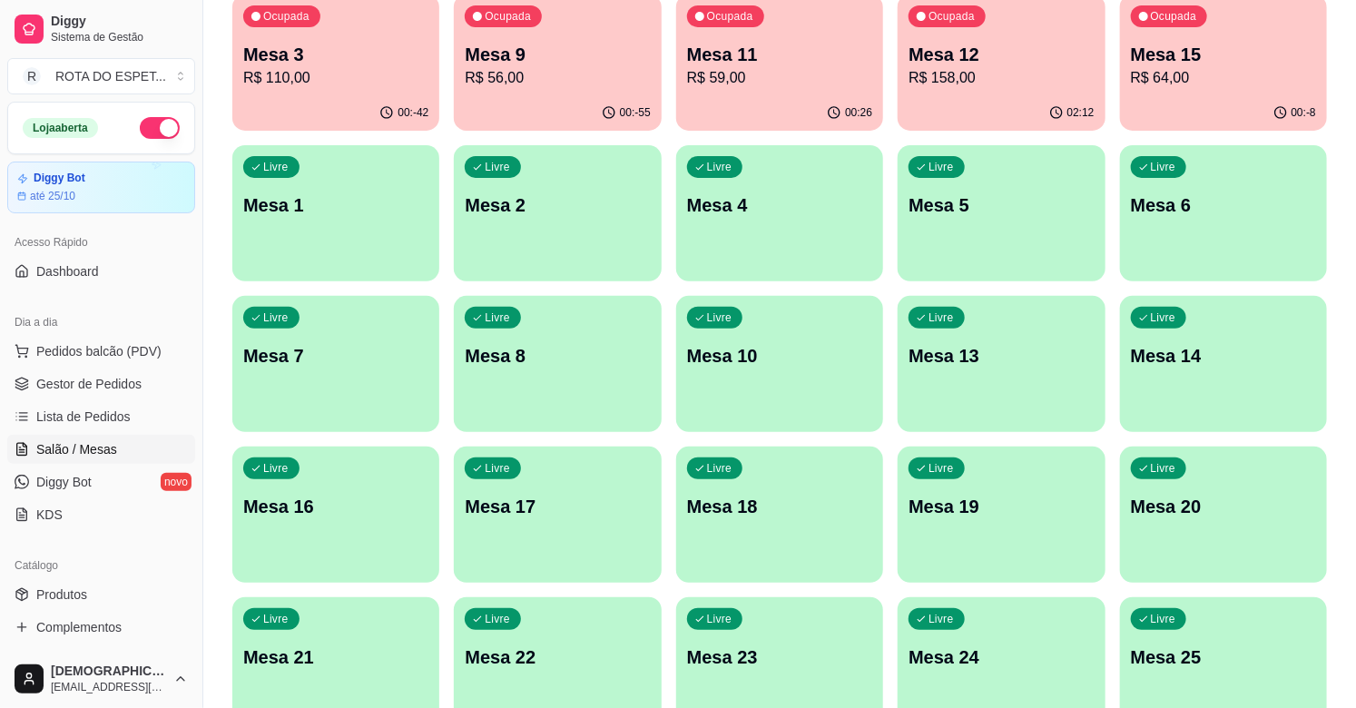
click at [387, 520] on div "Livre Mesa 16" at bounding box center [335, 503] width 207 height 114
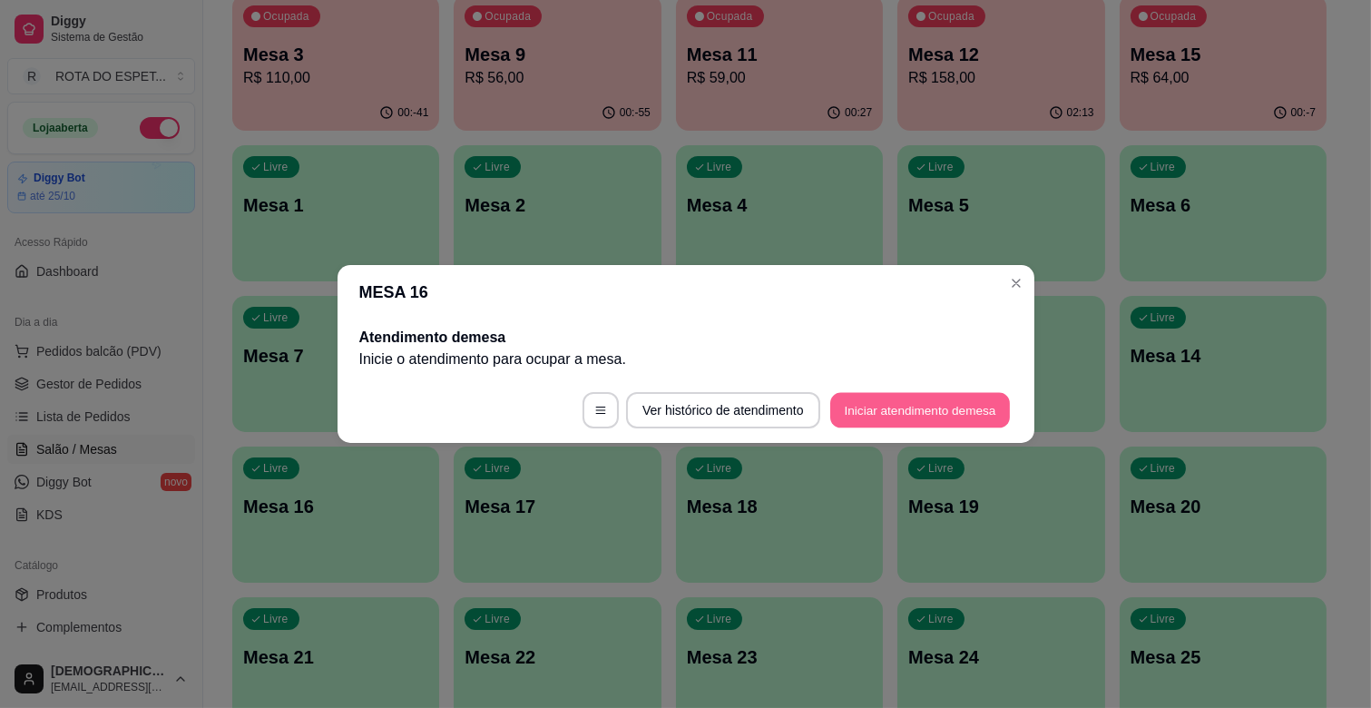
click at [929, 411] on button "Iniciar atendimento de mesa" at bounding box center [920, 410] width 180 height 35
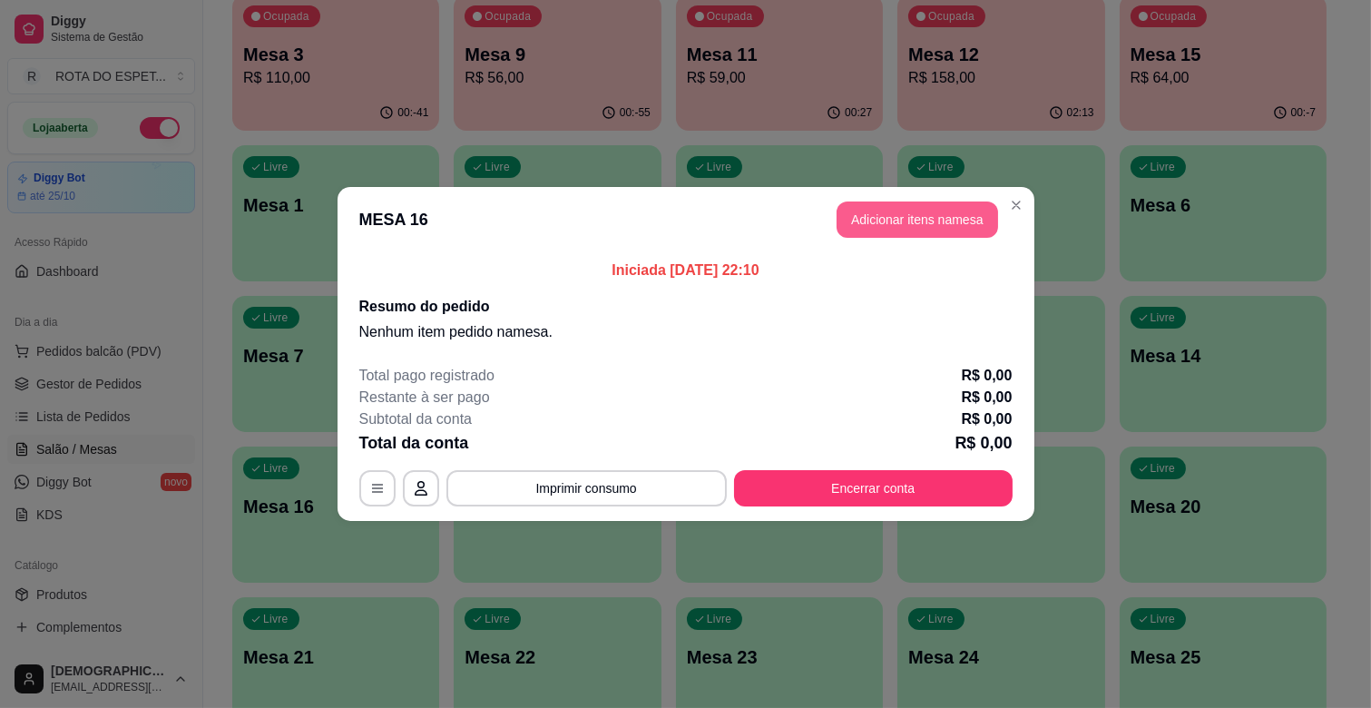
click at [932, 210] on button "Adicionar itens na mesa" at bounding box center [918, 219] width 162 height 36
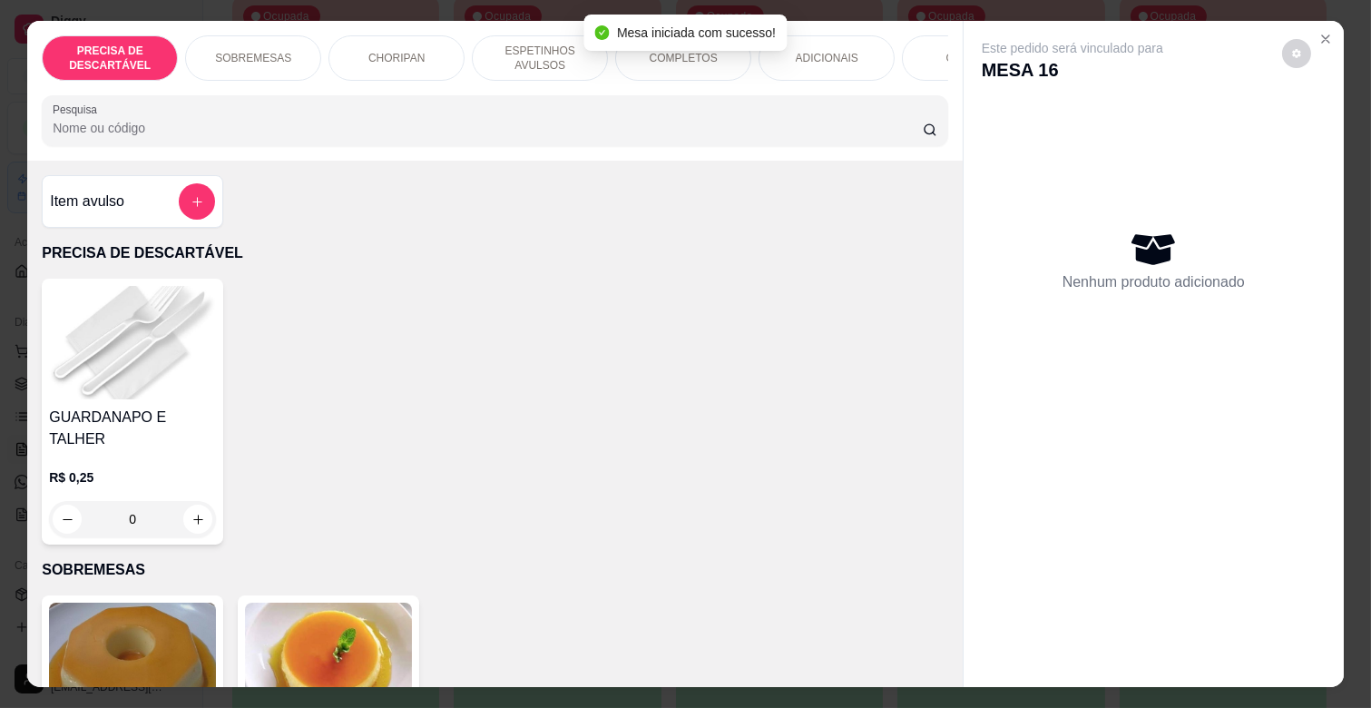
scroll to position [0, 793]
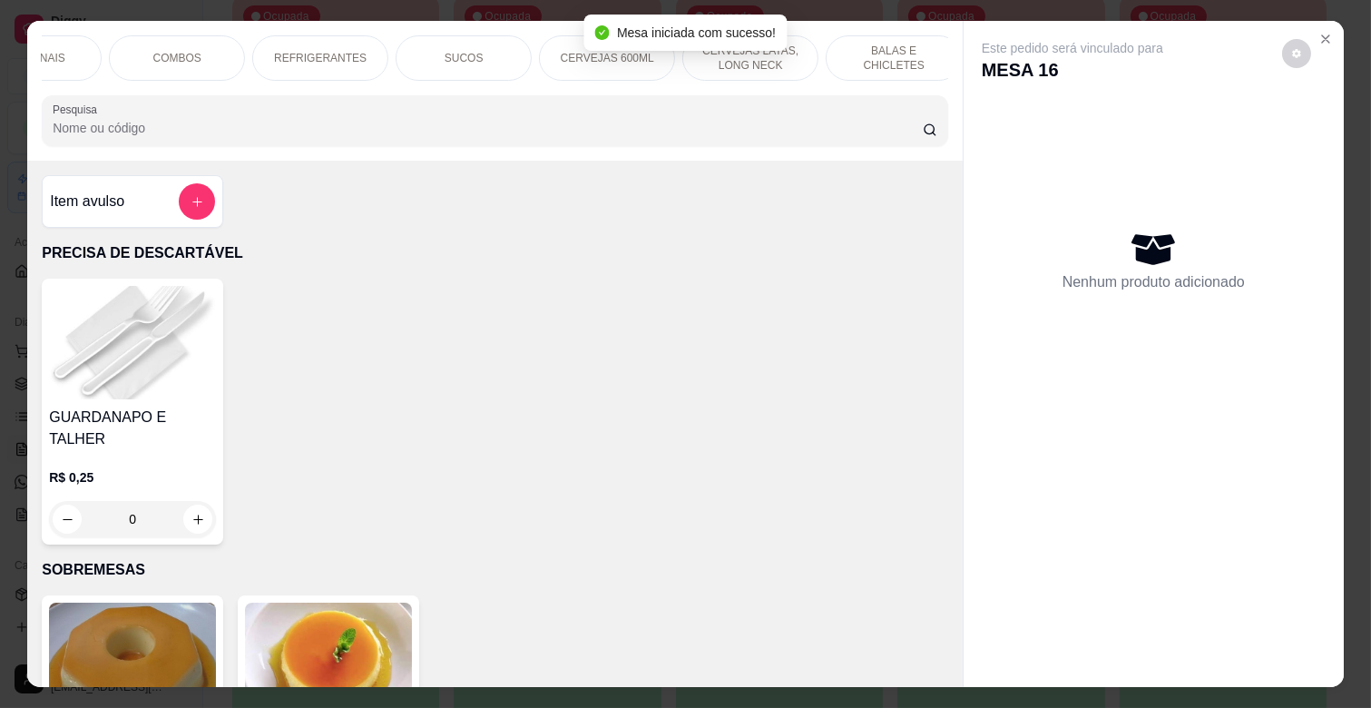
click at [563, 51] on p "CERVEJAS 600ML" at bounding box center [607, 58] width 93 height 15
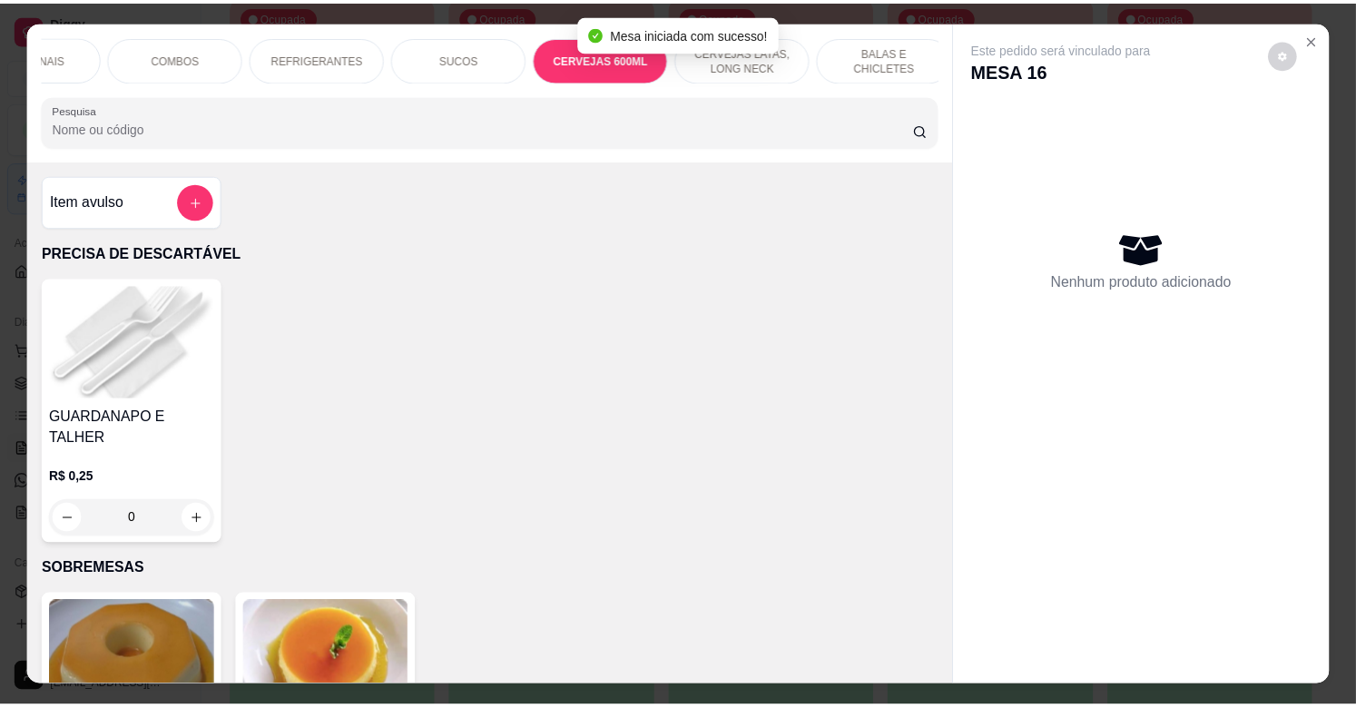
scroll to position [44, 0]
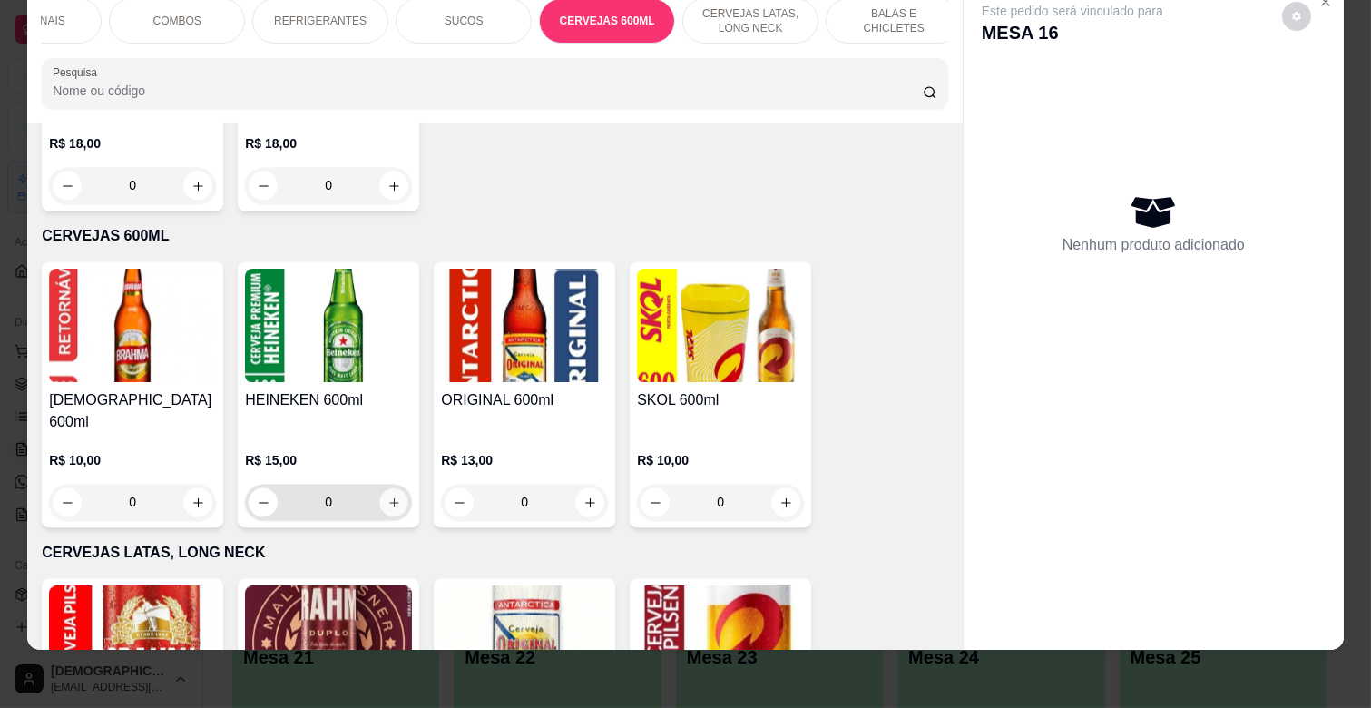
click at [390, 496] on icon "increase-product-quantity" at bounding box center [394, 503] width 14 height 14
type input "1"
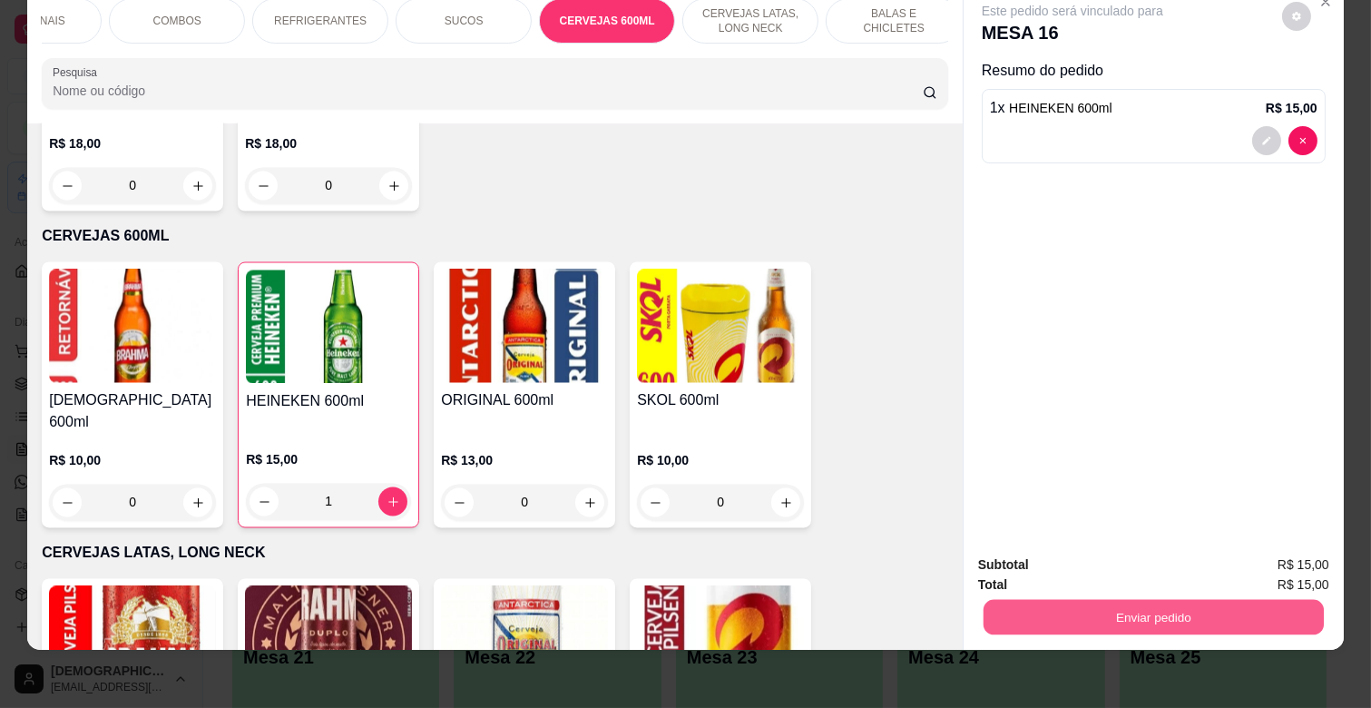
click at [1159, 602] on button "Enviar pedido" at bounding box center [1154, 616] width 340 height 35
click at [1303, 551] on button "Enviar pedido" at bounding box center [1281, 558] width 103 height 34
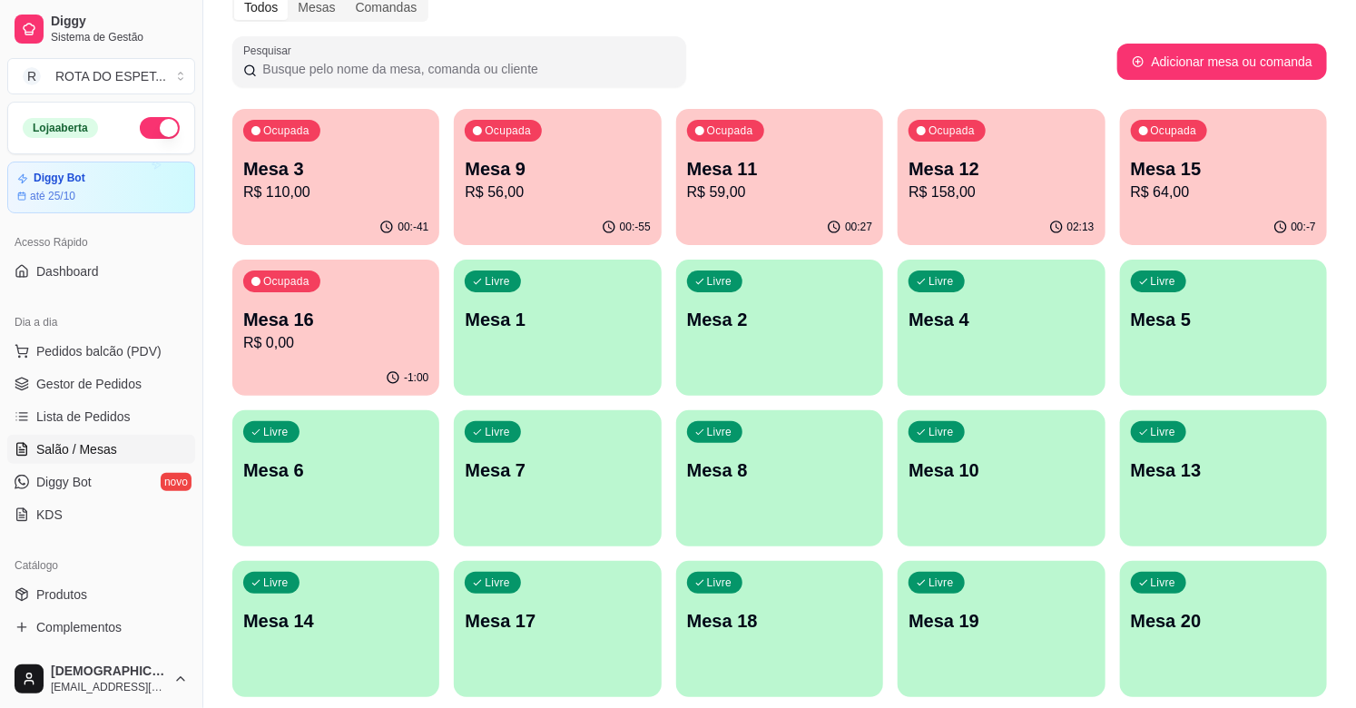
scroll to position [0, 0]
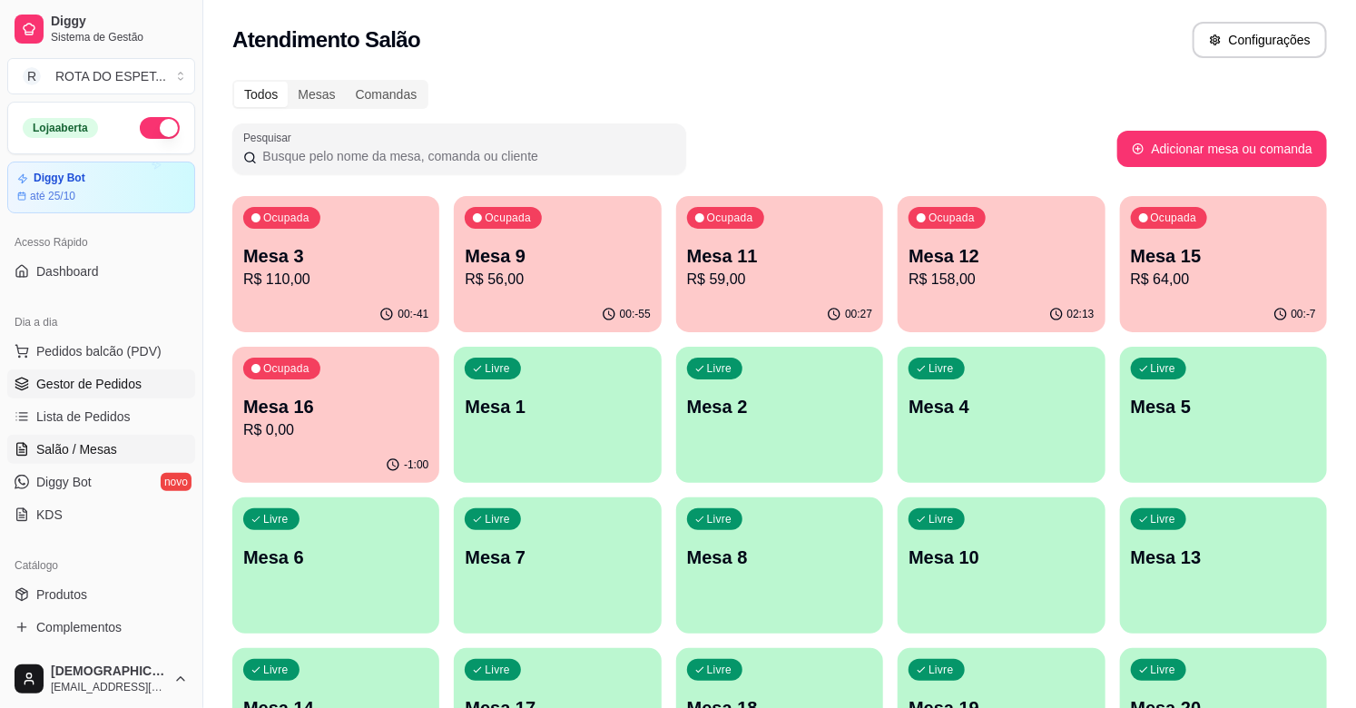
click at [93, 387] on span "Gestor de Pedidos" at bounding box center [88, 384] width 105 height 18
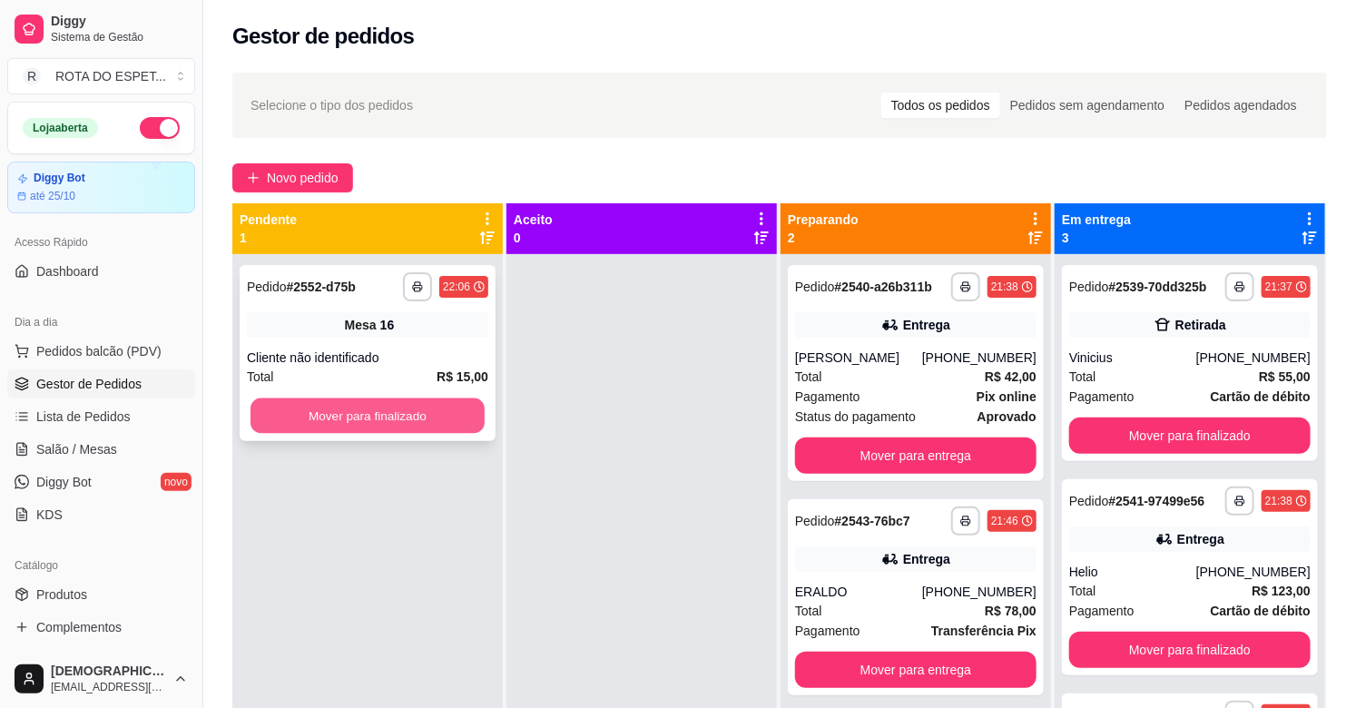
click at [433, 408] on button "Mover para finalizado" at bounding box center [367, 415] width 234 height 35
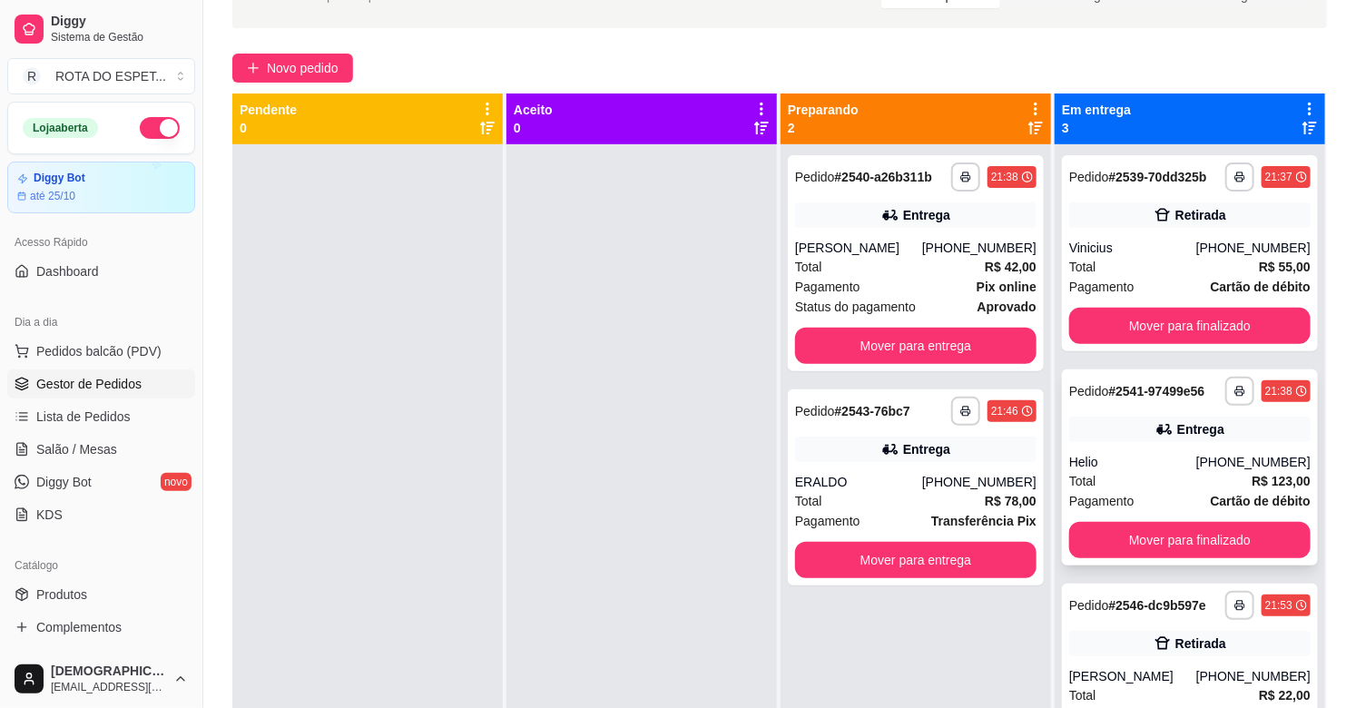
scroll to position [75, 0]
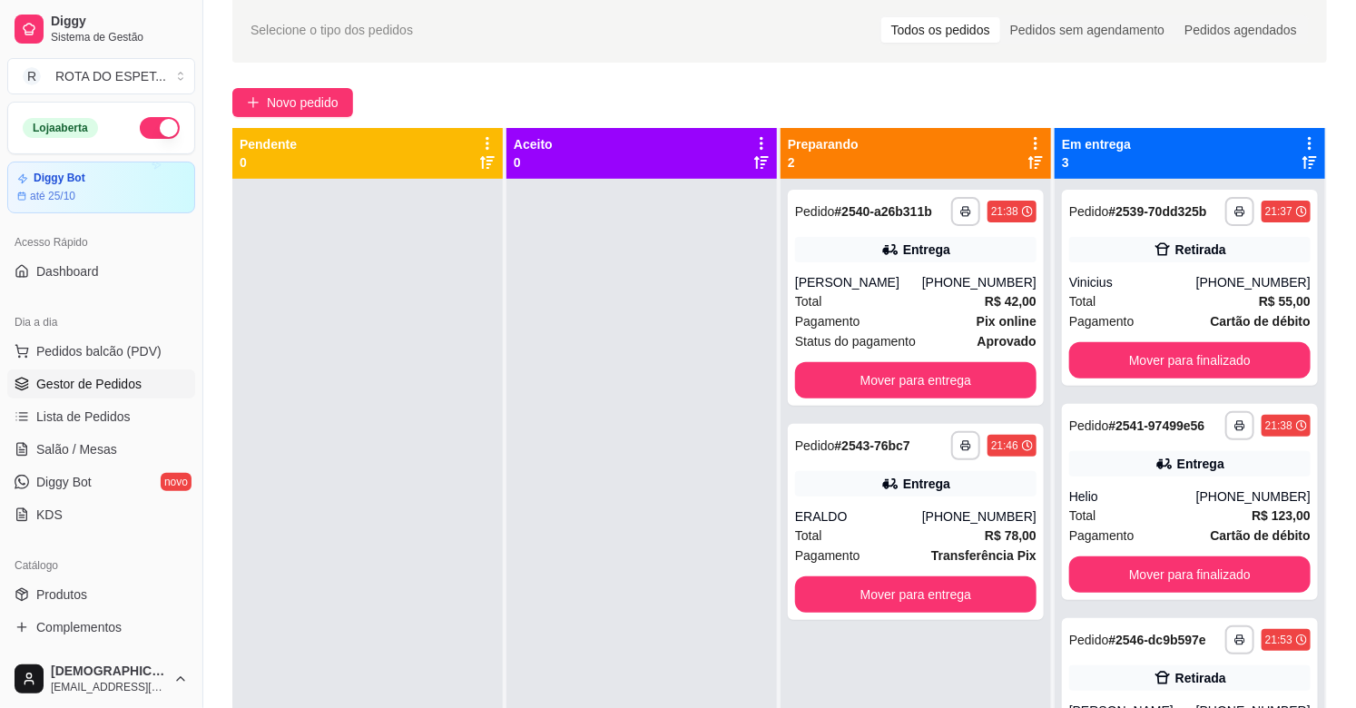
click at [518, 572] on div at bounding box center [641, 533] width 270 height 708
click at [87, 457] on span "Salão / Mesas" at bounding box center [76, 449] width 81 height 18
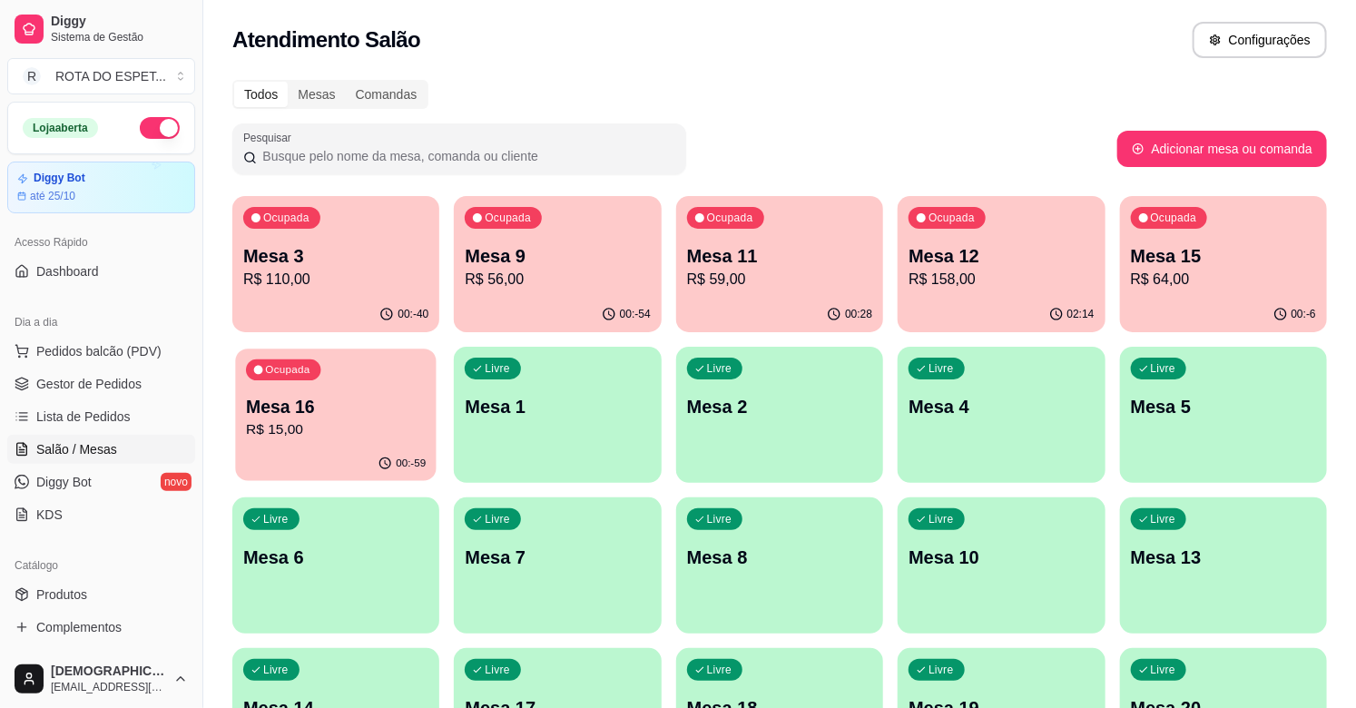
click at [387, 424] on p "R$ 15,00" at bounding box center [336, 429] width 180 height 21
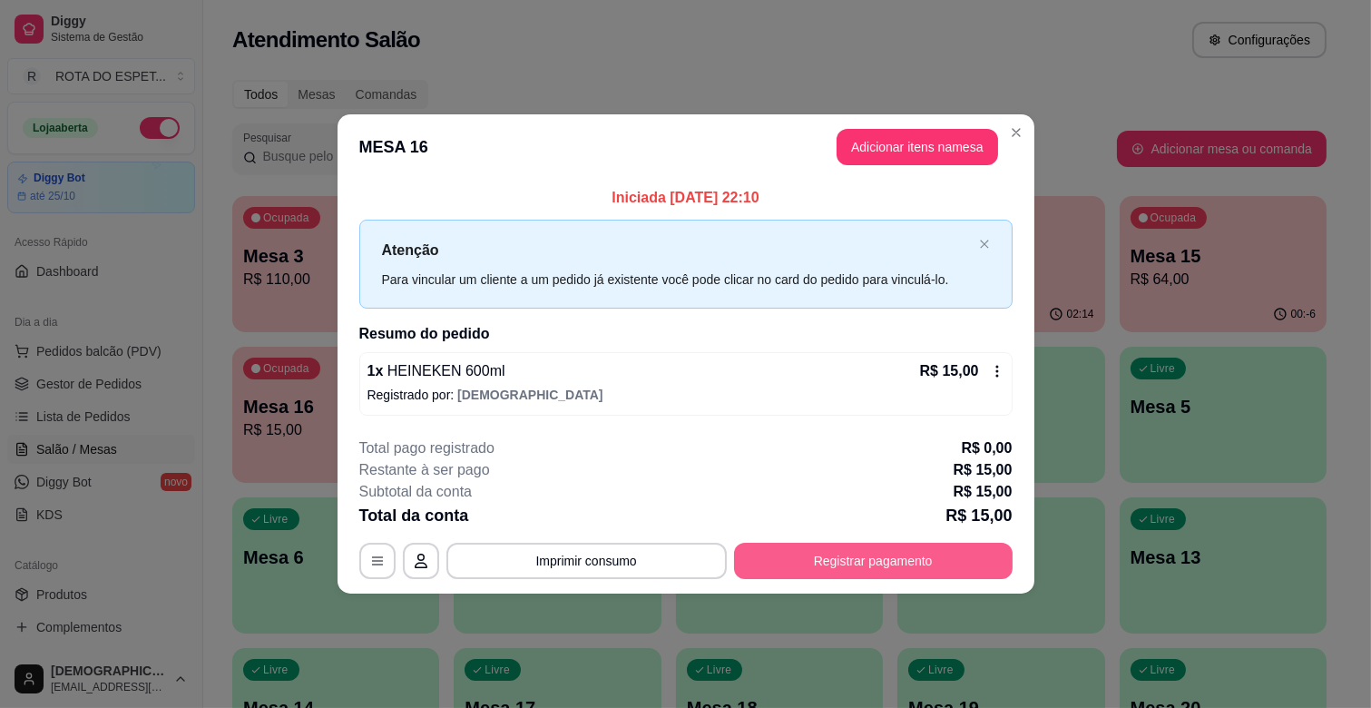
click at [886, 551] on button "Registrar pagamento" at bounding box center [873, 561] width 279 height 36
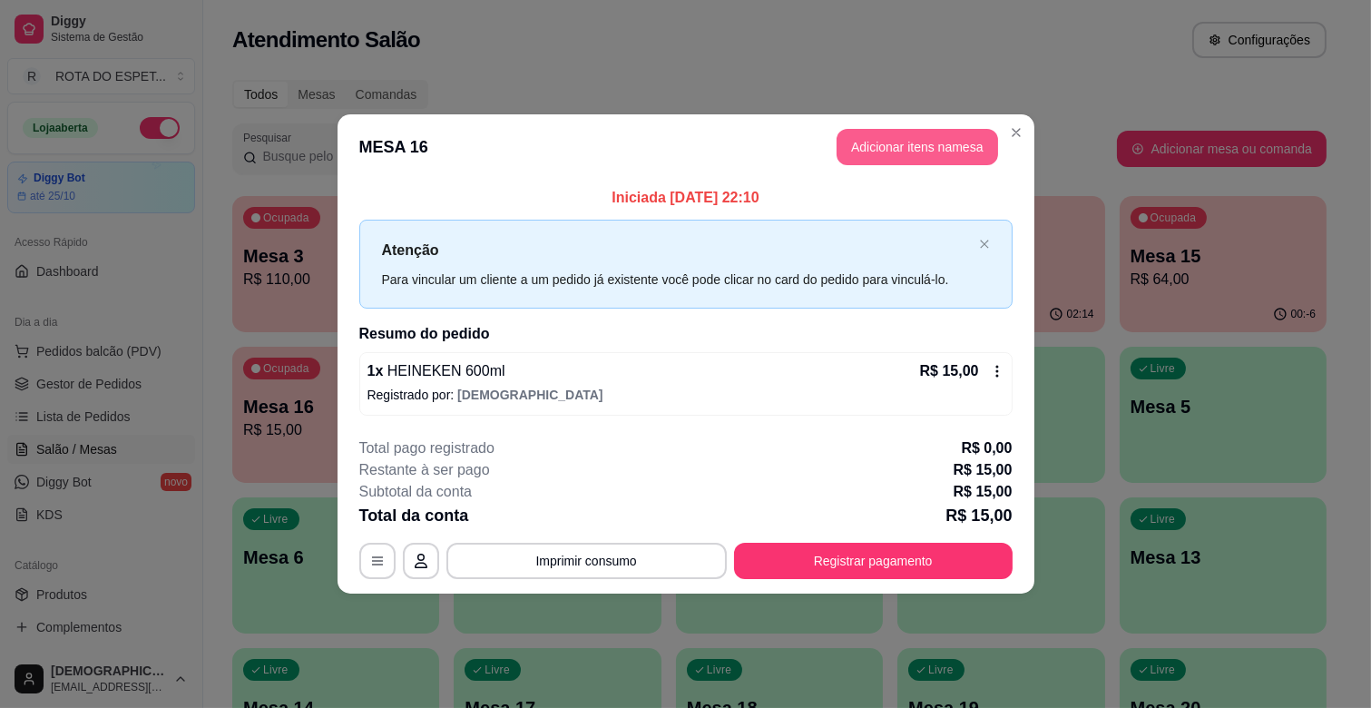
click at [947, 152] on button "Adicionar itens na mesa" at bounding box center [918, 147] width 162 height 36
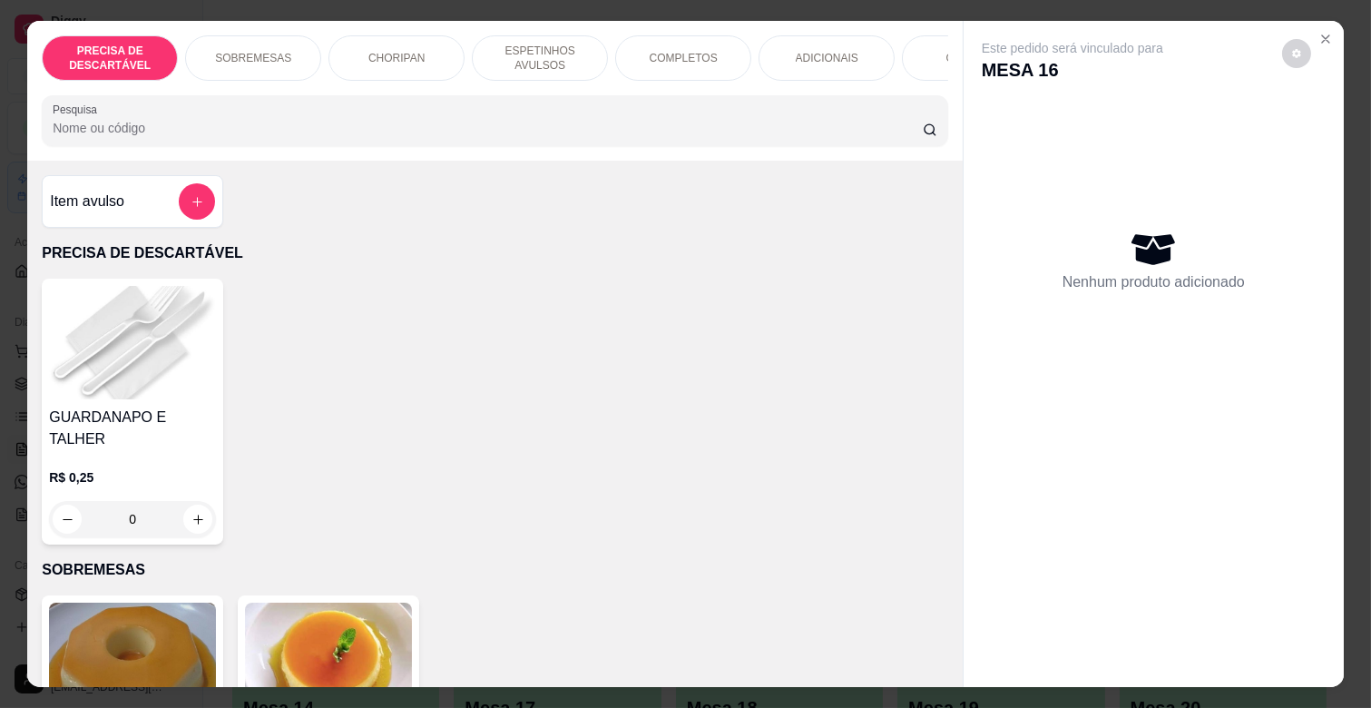
scroll to position [0, 793]
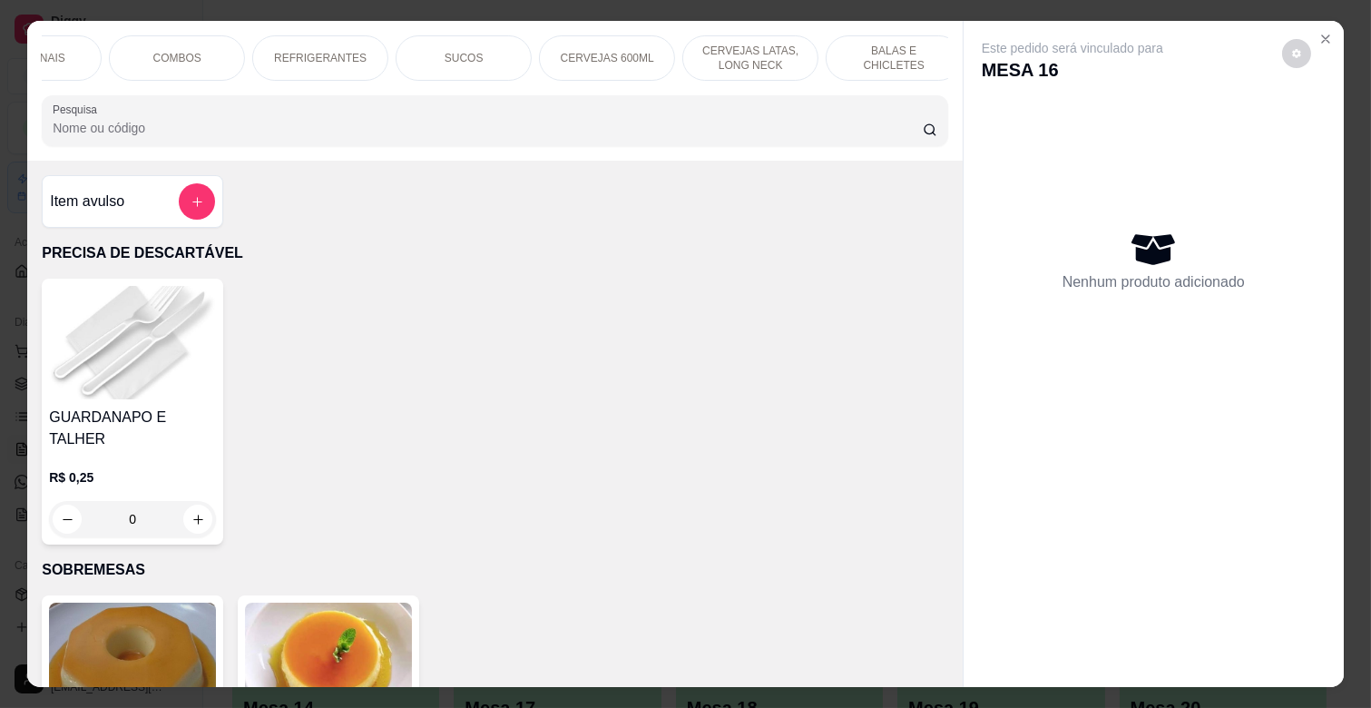
click at [300, 54] on p "REFRIGERANTES" at bounding box center [320, 58] width 93 height 15
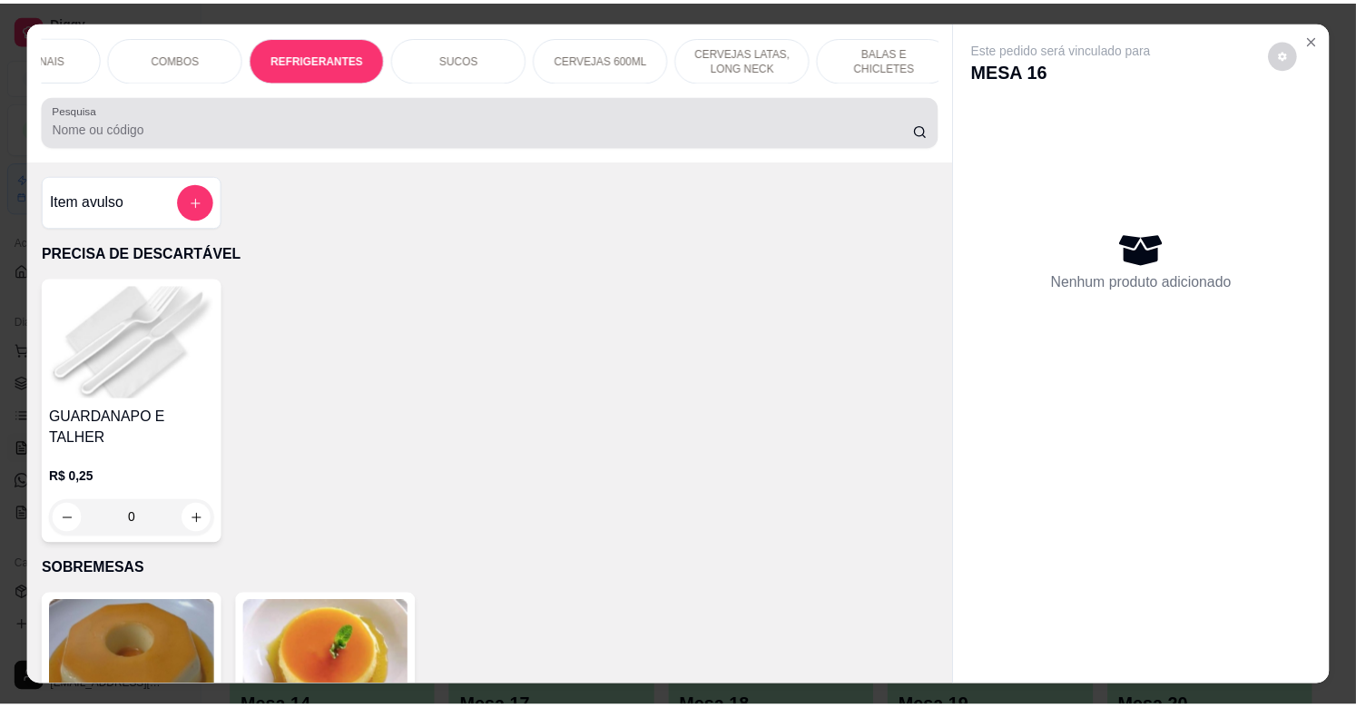
scroll to position [44, 0]
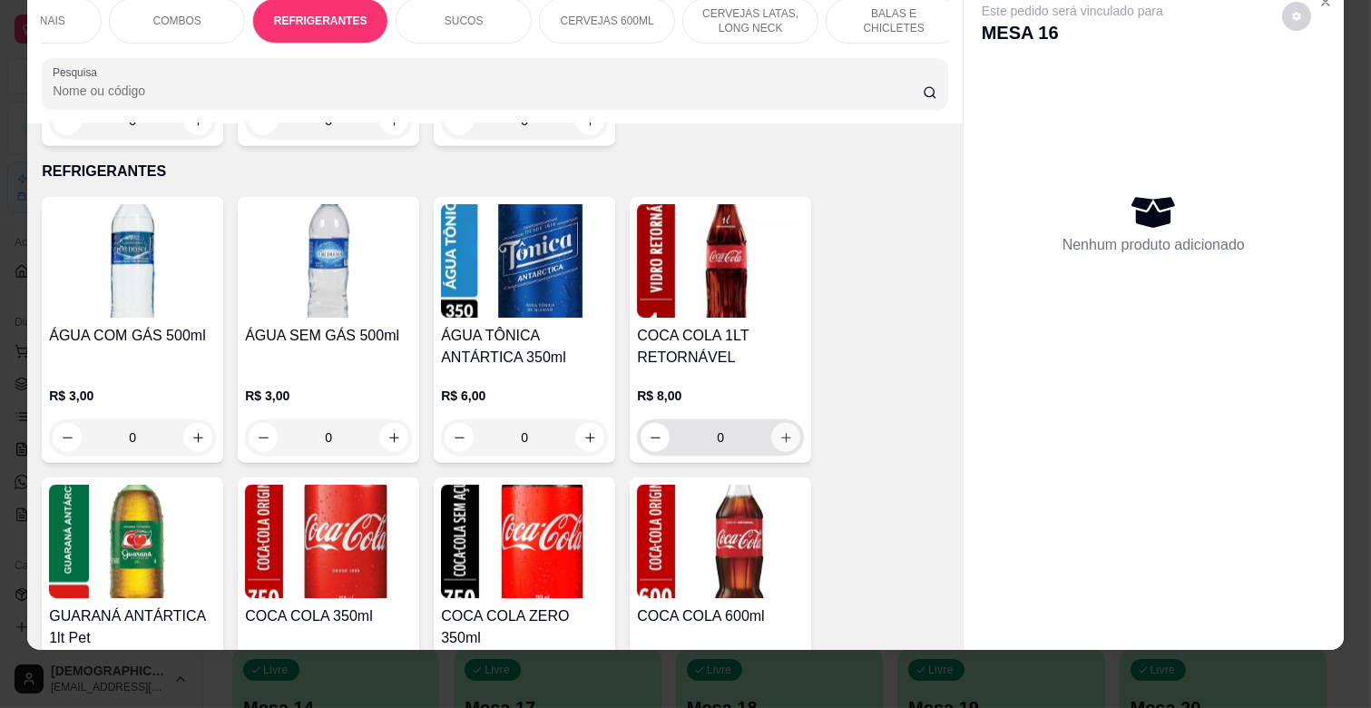
click at [771, 423] on button "increase-product-quantity" at bounding box center [785, 437] width 29 height 29
type input "1"
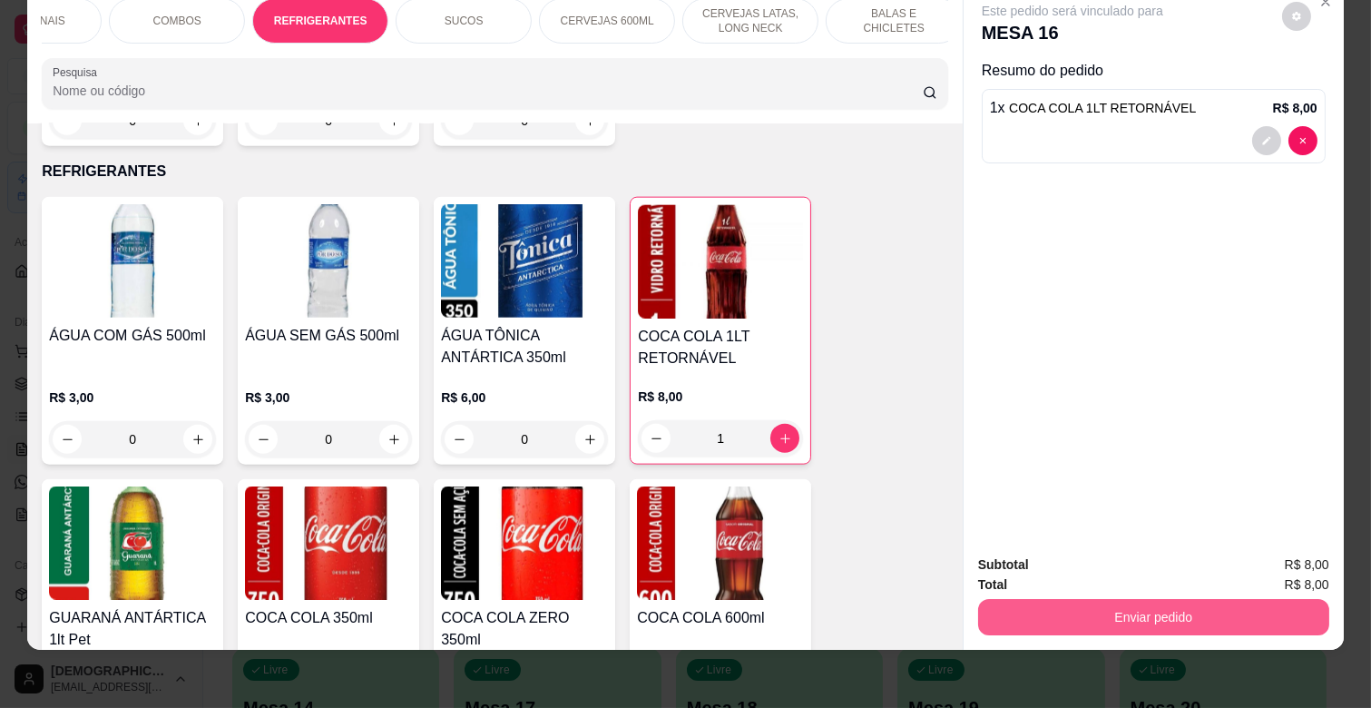
click at [1189, 599] on button "Enviar pedido" at bounding box center [1153, 617] width 351 height 36
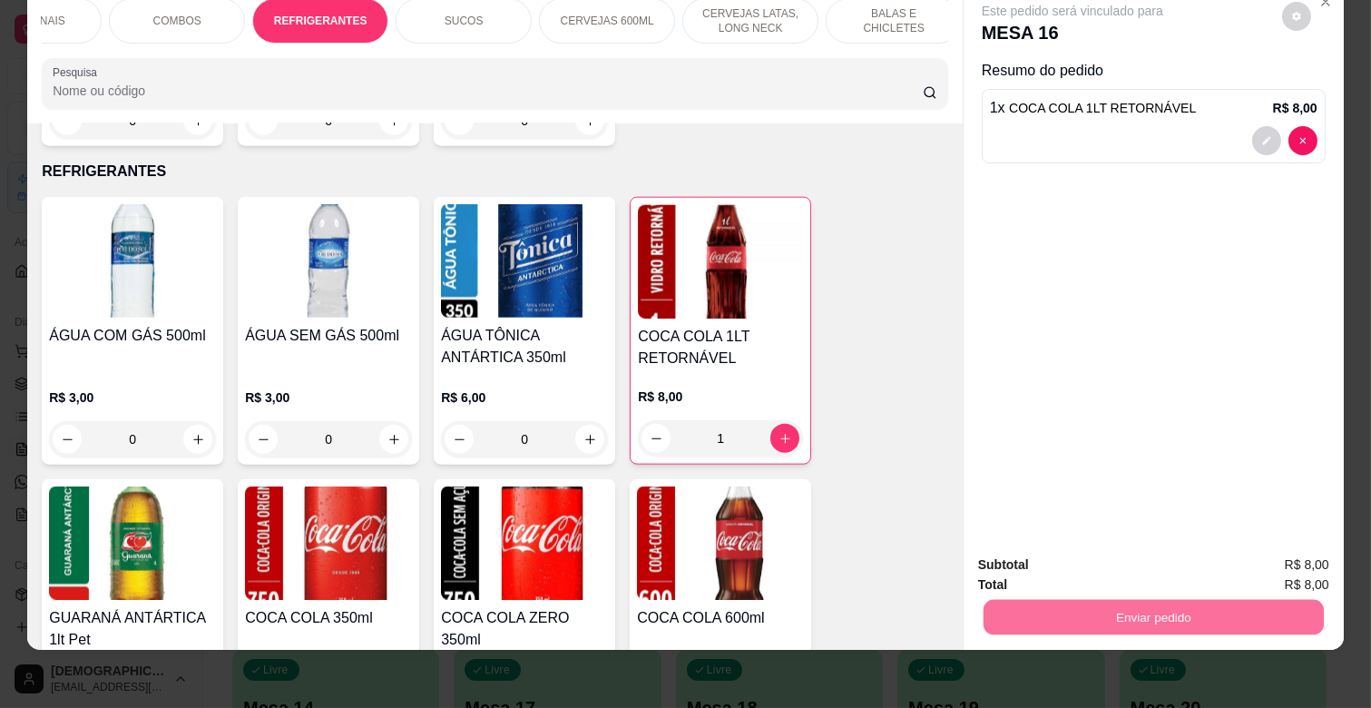
click at [1317, 551] on button "Enviar pedido" at bounding box center [1281, 557] width 103 height 34
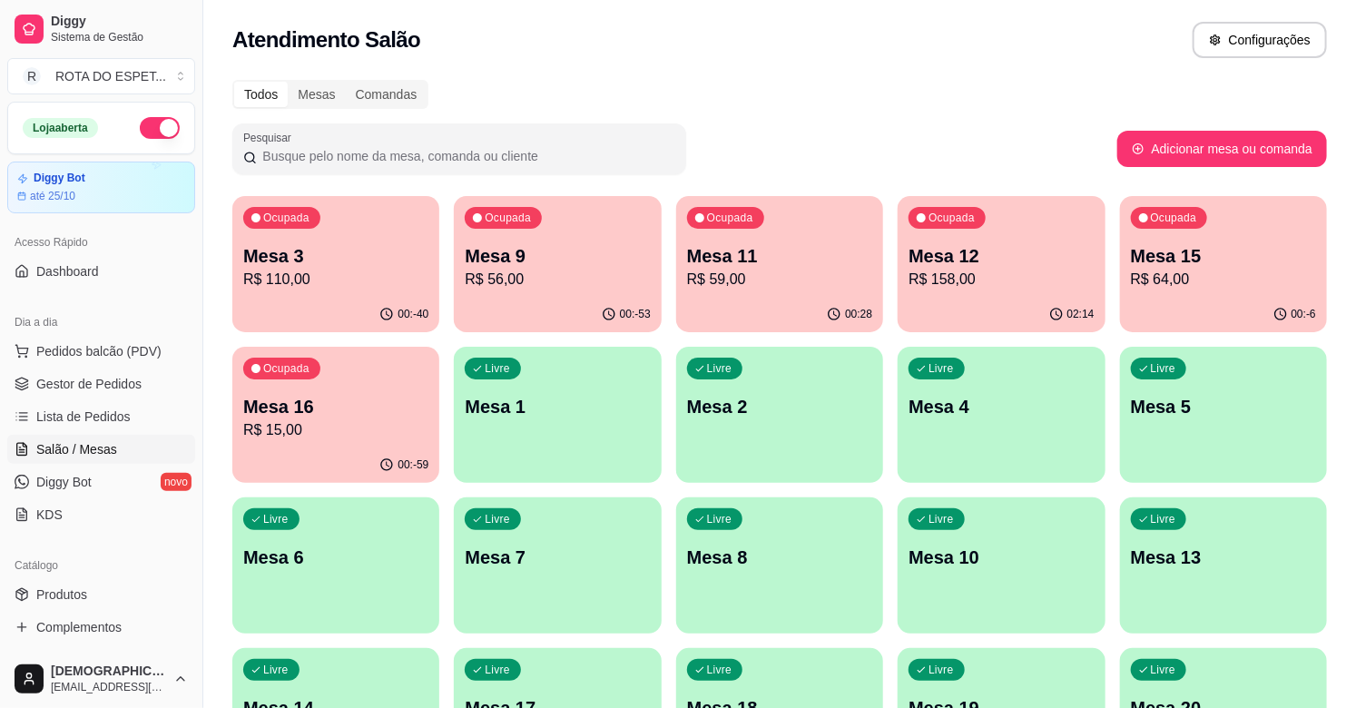
click at [357, 402] on p "Mesa 16" at bounding box center [335, 406] width 185 height 25
click at [51, 382] on span "Gestor de Pedidos" at bounding box center [88, 384] width 105 height 18
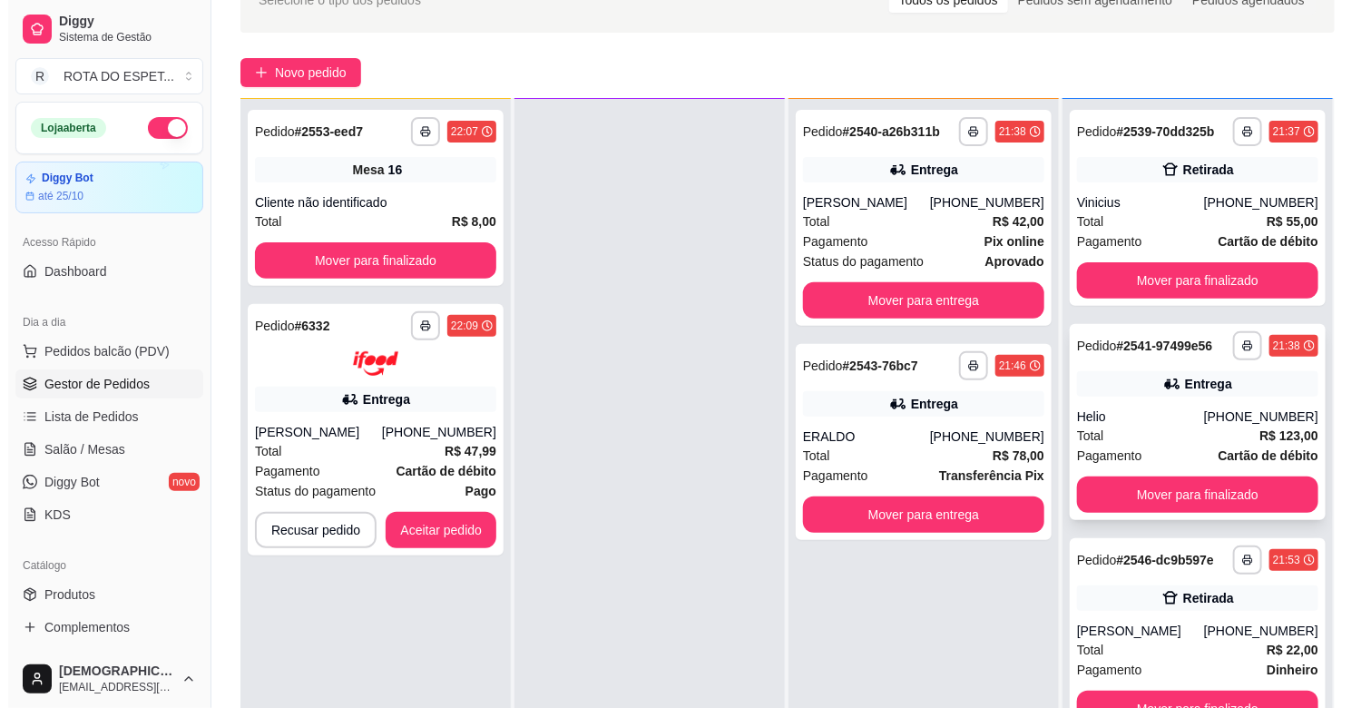
scroll to position [277, 0]
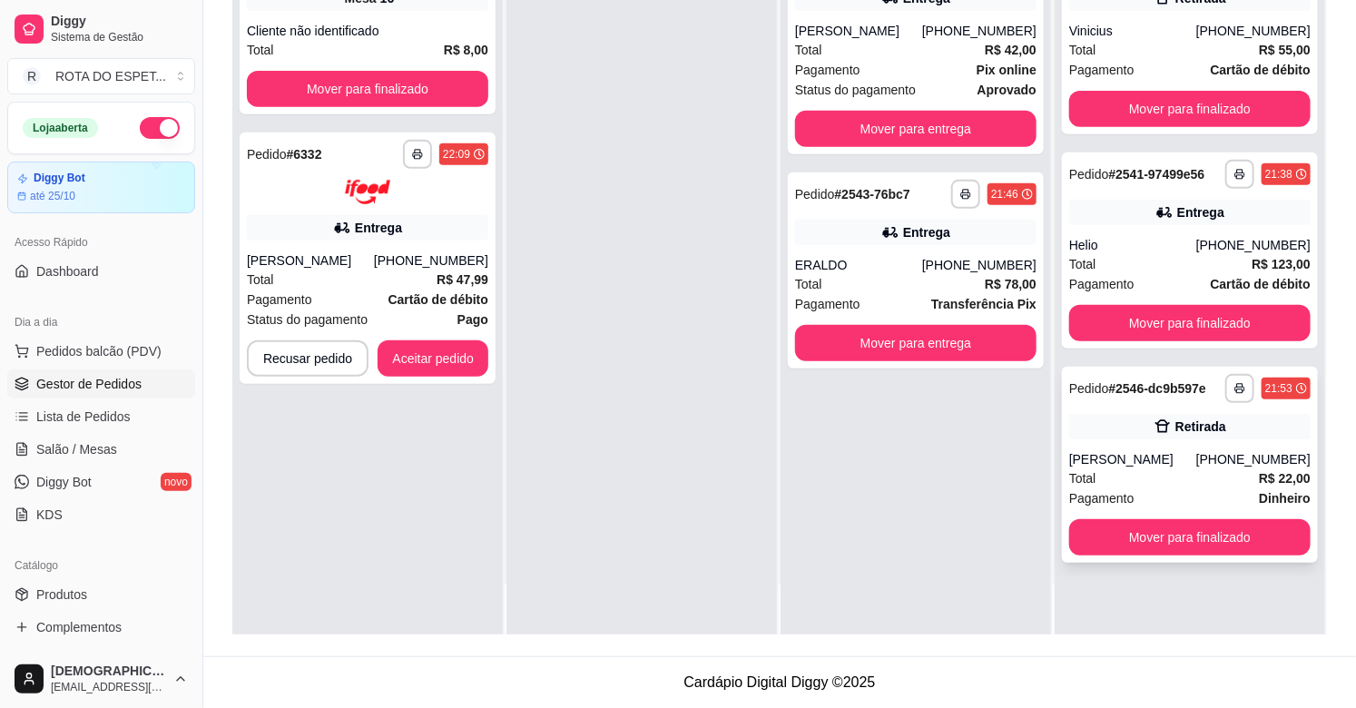
click at [1149, 450] on div "[PERSON_NAME]" at bounding box center [1132, 459] width 127 height 18
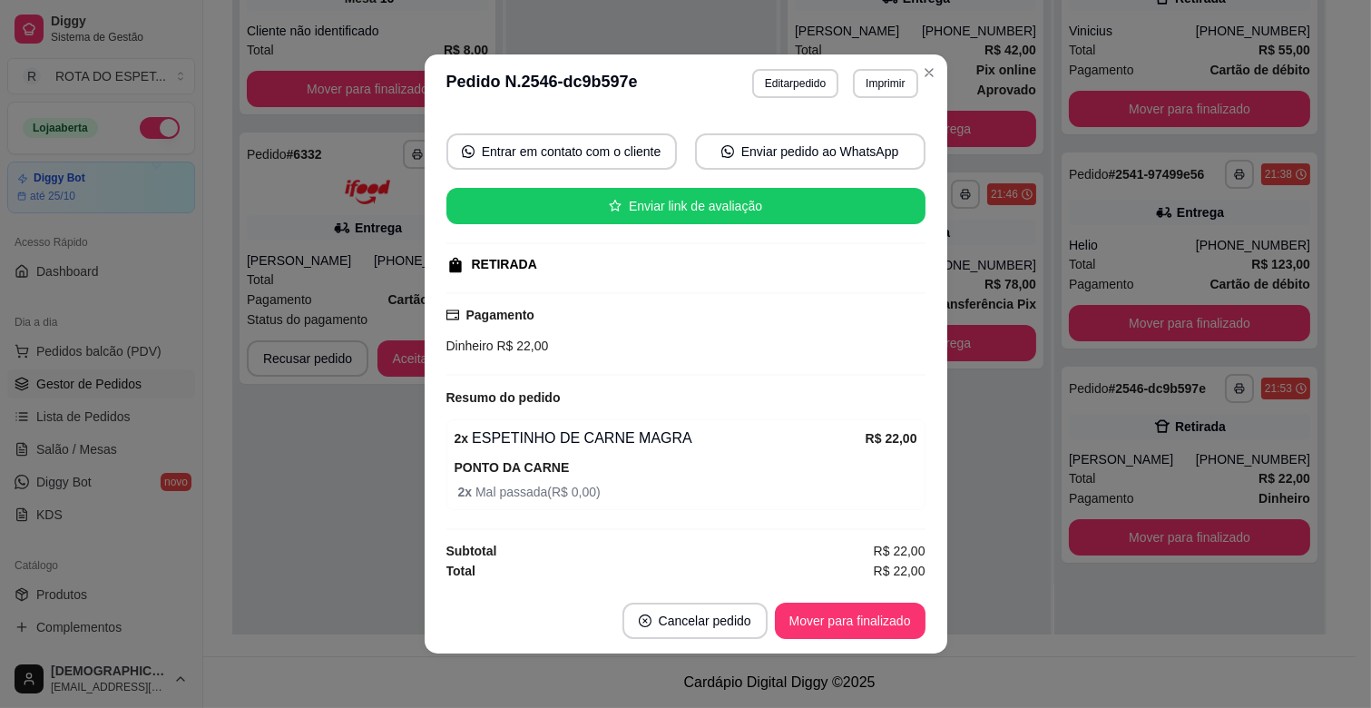
scroll to position [157, 0]
click at [797, 76] on button "Editar pedido" at bounding box center [795, 83] width 84 height 28
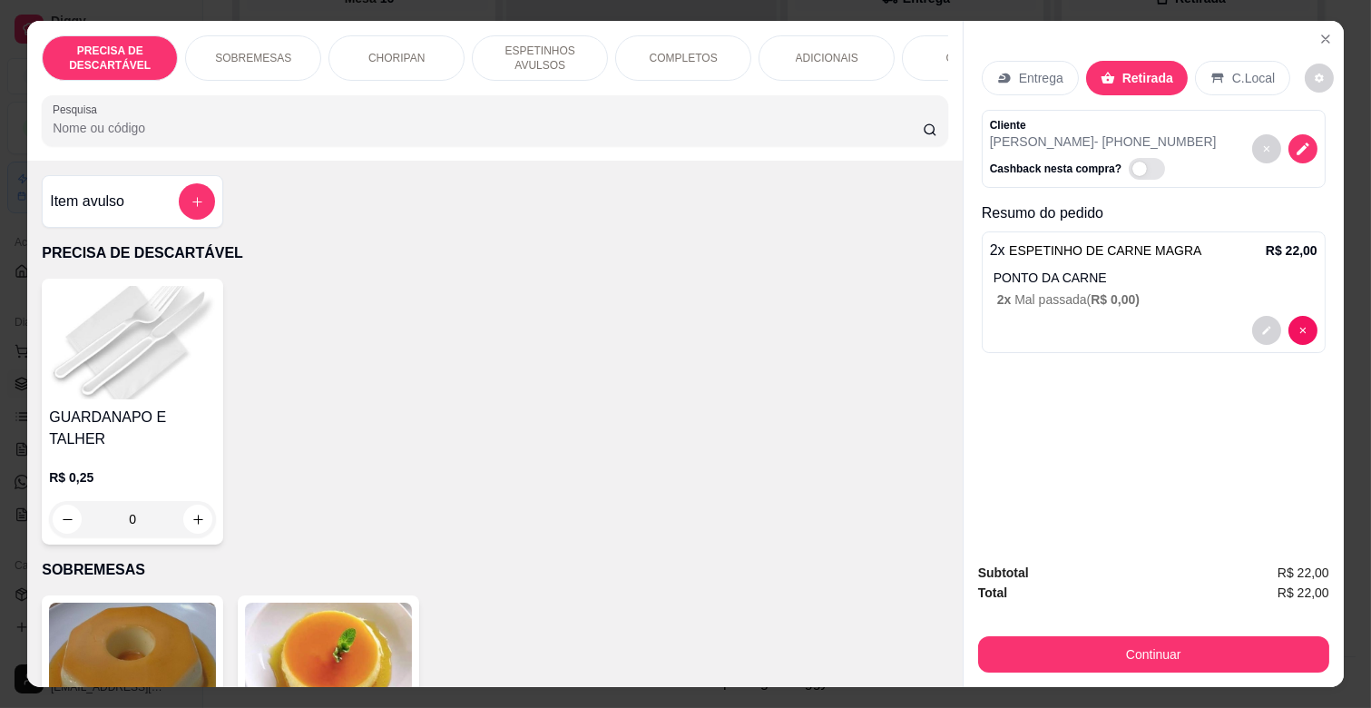
scroll to position [0, 806]
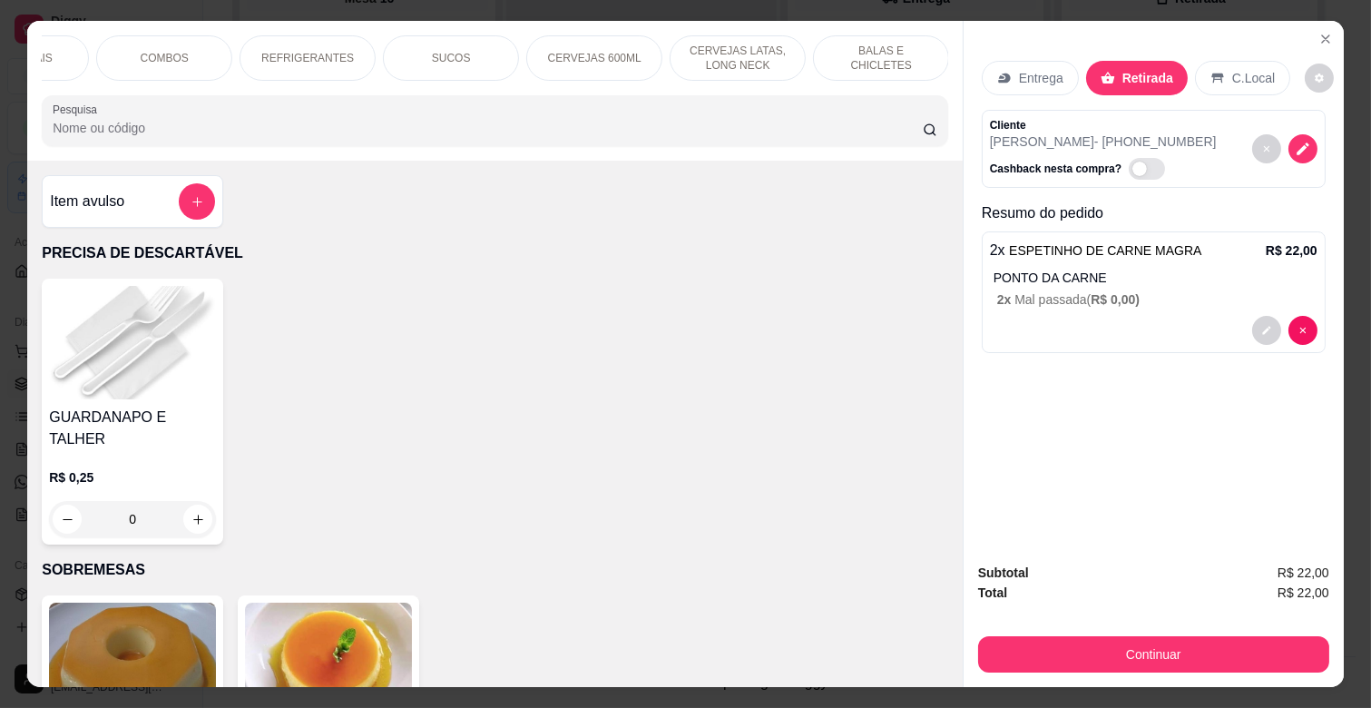
click at [324, 58] on div "REFRIGERANTES" at bounding box center [308, 57] width 136 height 45
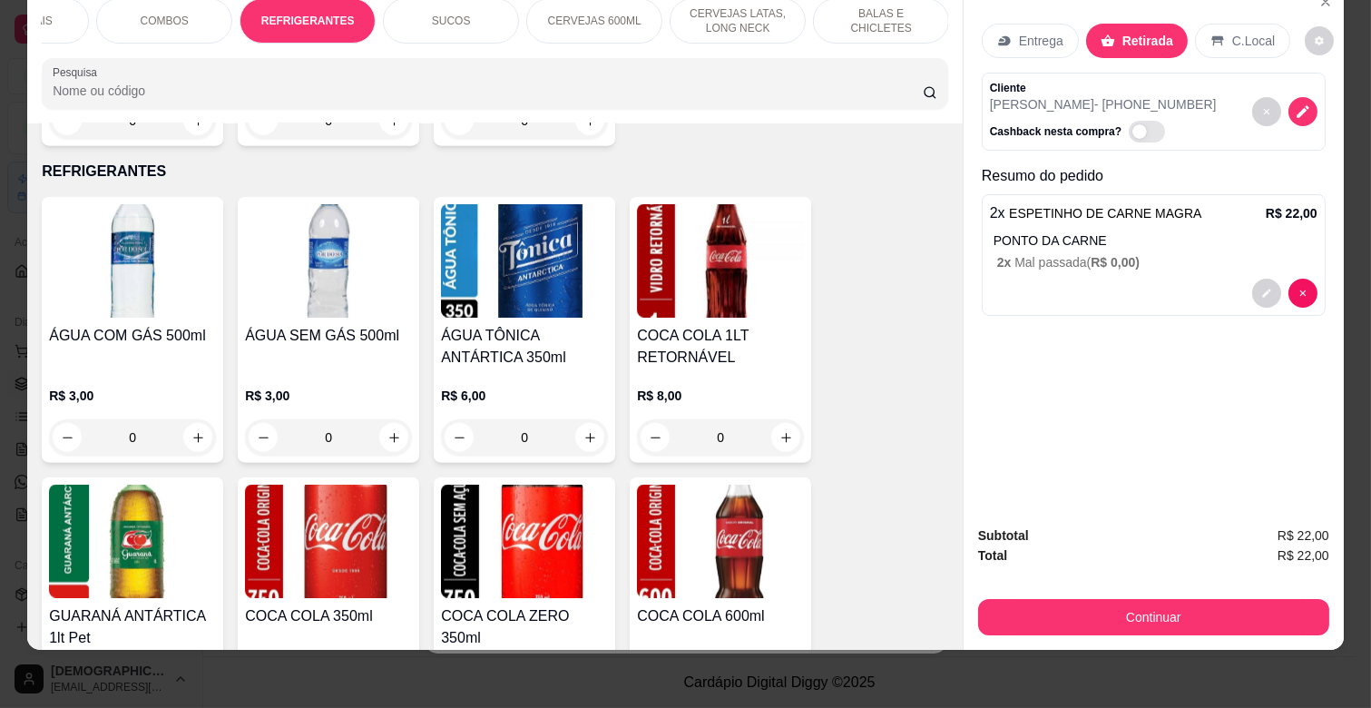
scroll to position [4556, 0]
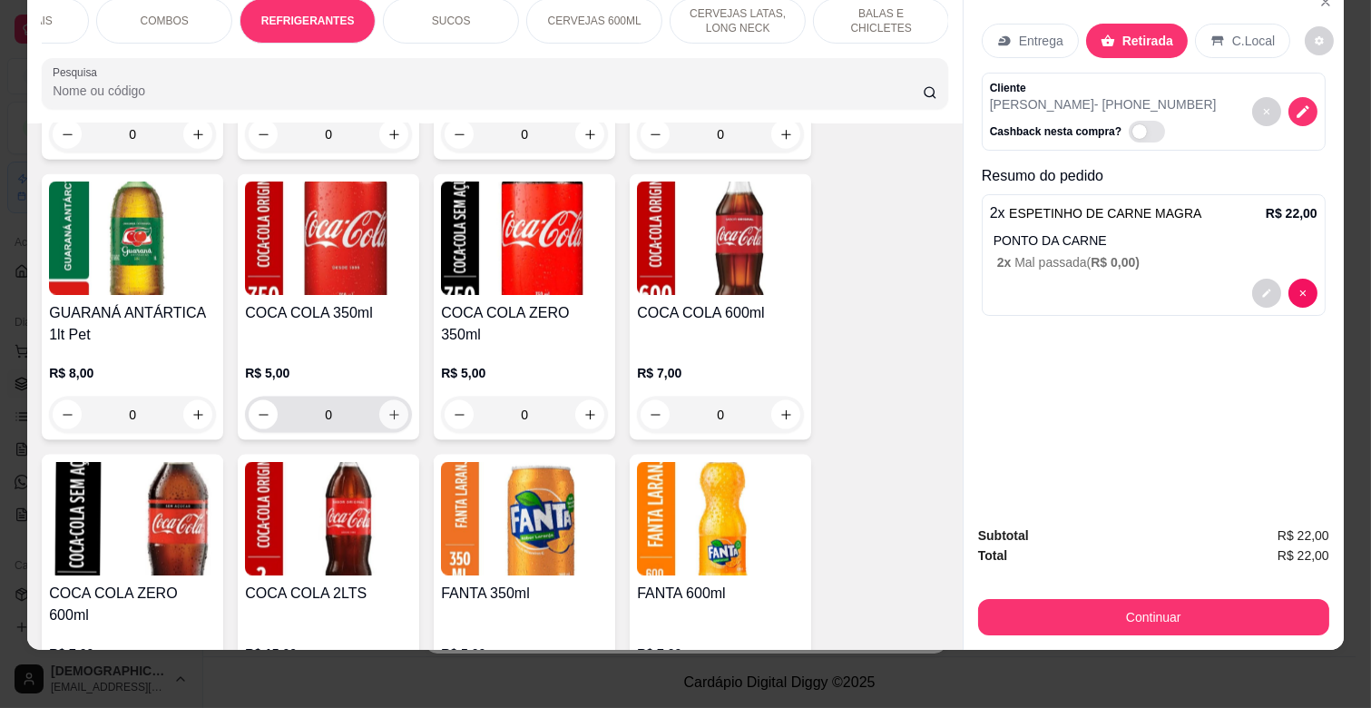
click at [391, 408] on icon "increase-product-quantity" at bounding box center [394, 415] width 14 height 14
type input "1"
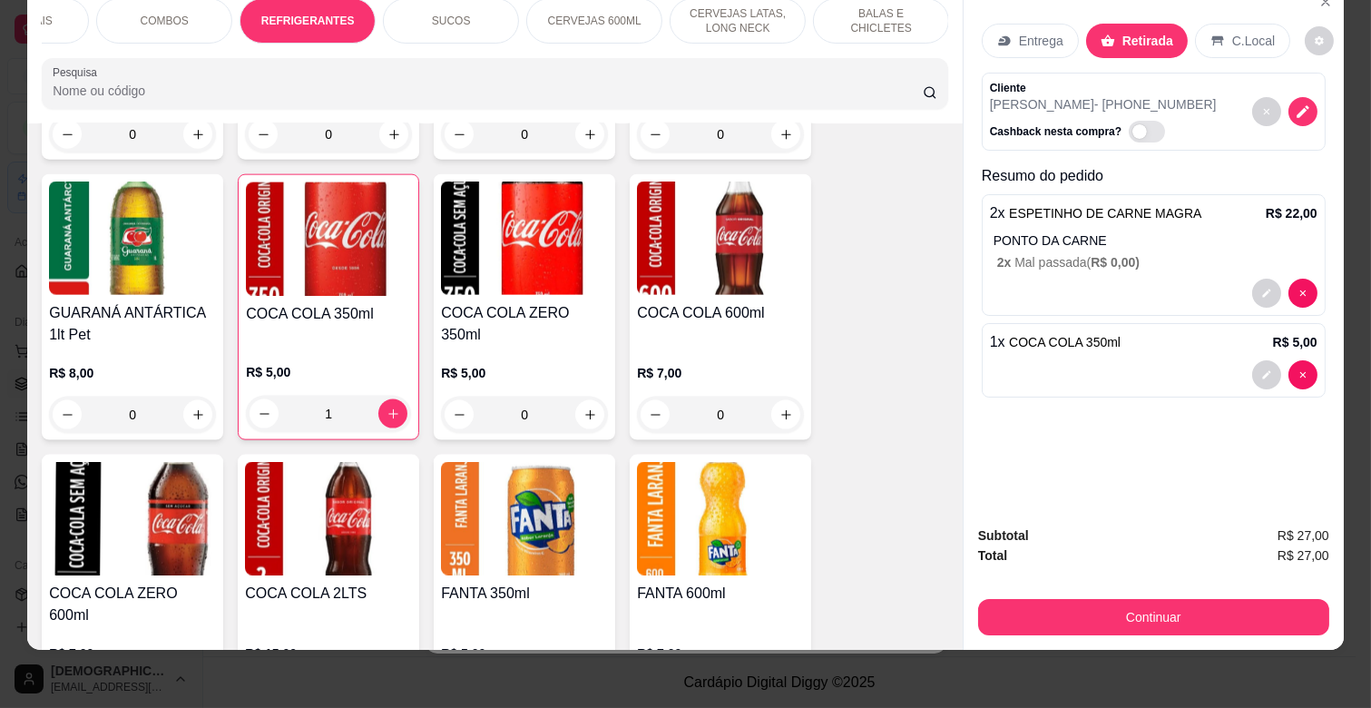
scroll to position [0, 0]
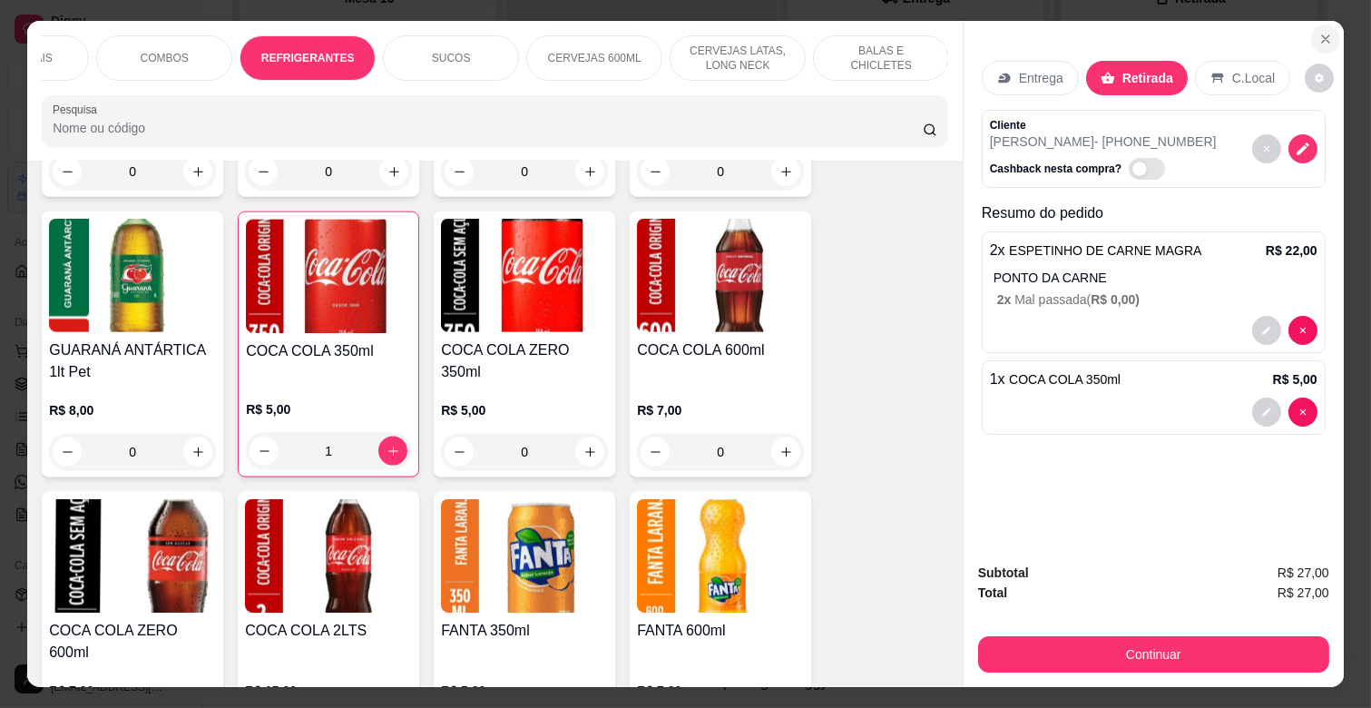
click at [1318, 38] on icon "Close" at bounding box center [1325, 39] width 15 height 15
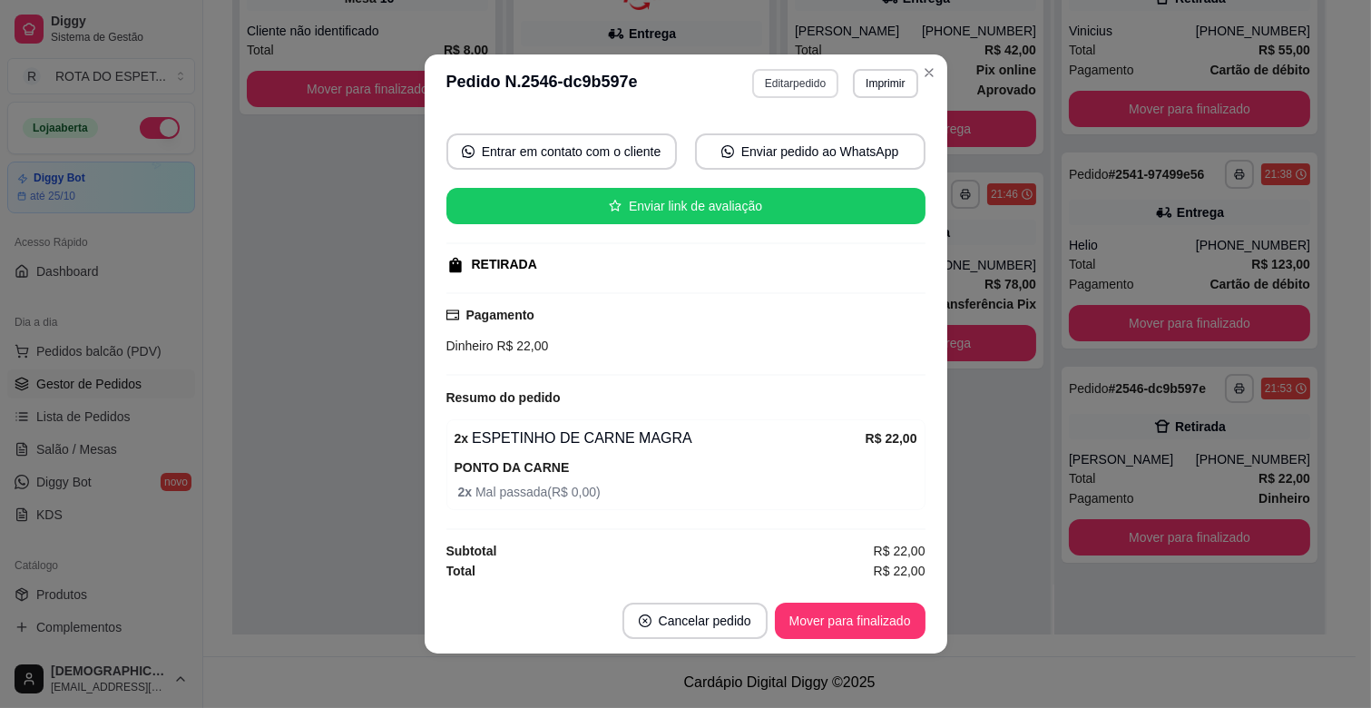
click at [815, 93] on button "Editar pedido" at bounding box center [795, 83] width 86 height 29
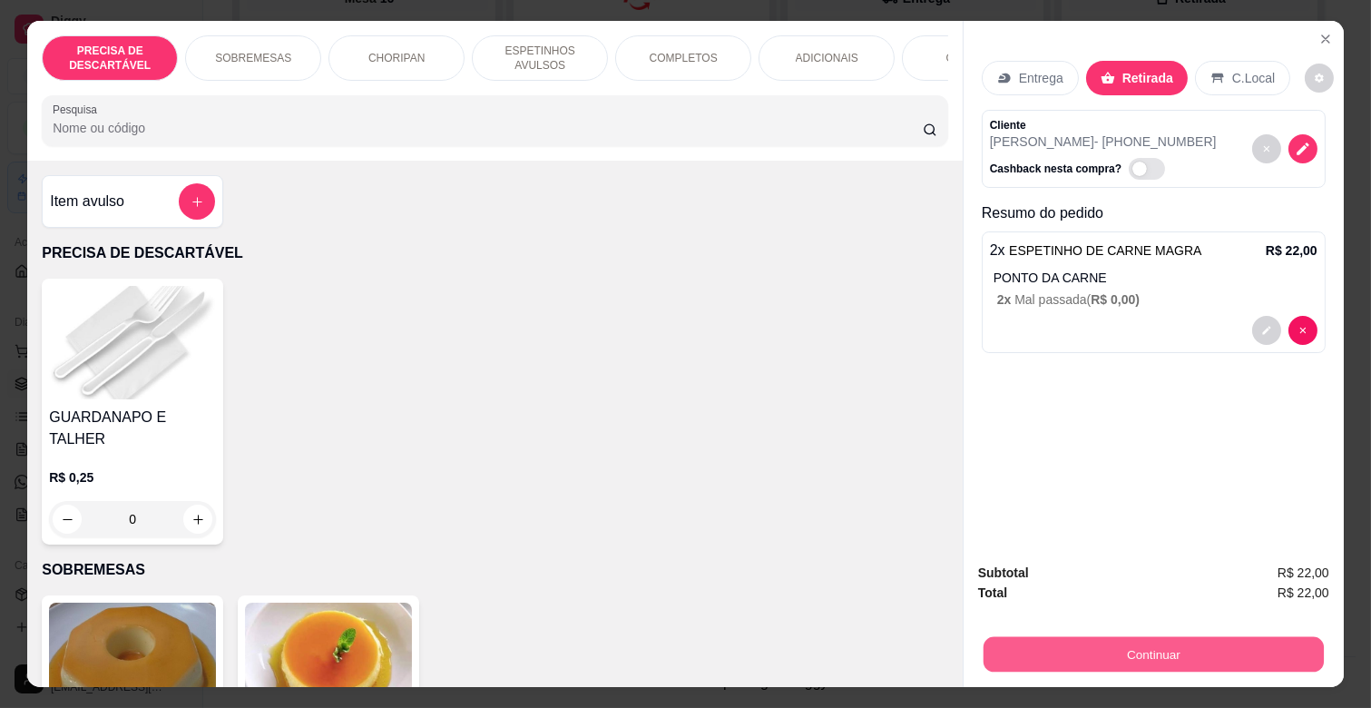
click at [1181, 650] on button "Continuar" at bounding box center [1154, 653] width 340 height 35
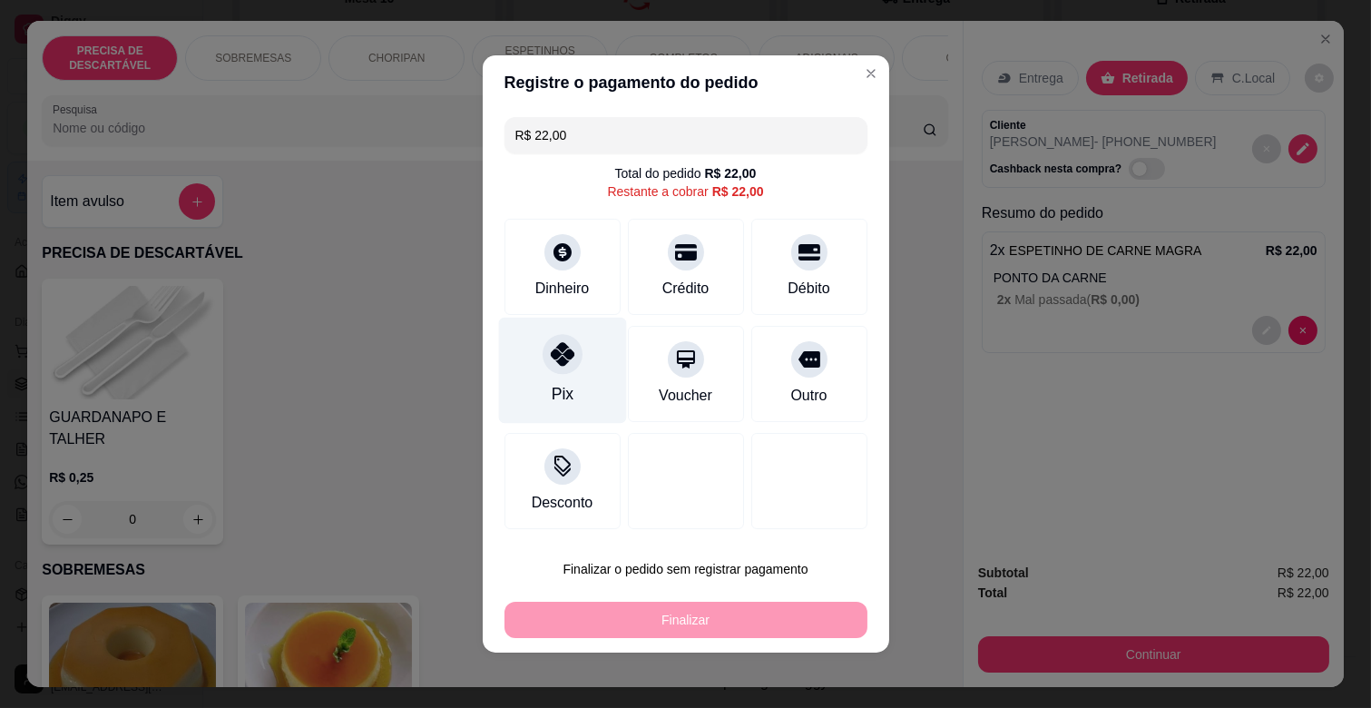
click at [550, 365] on icon at bounding box center [562, 354] width 24 height 24
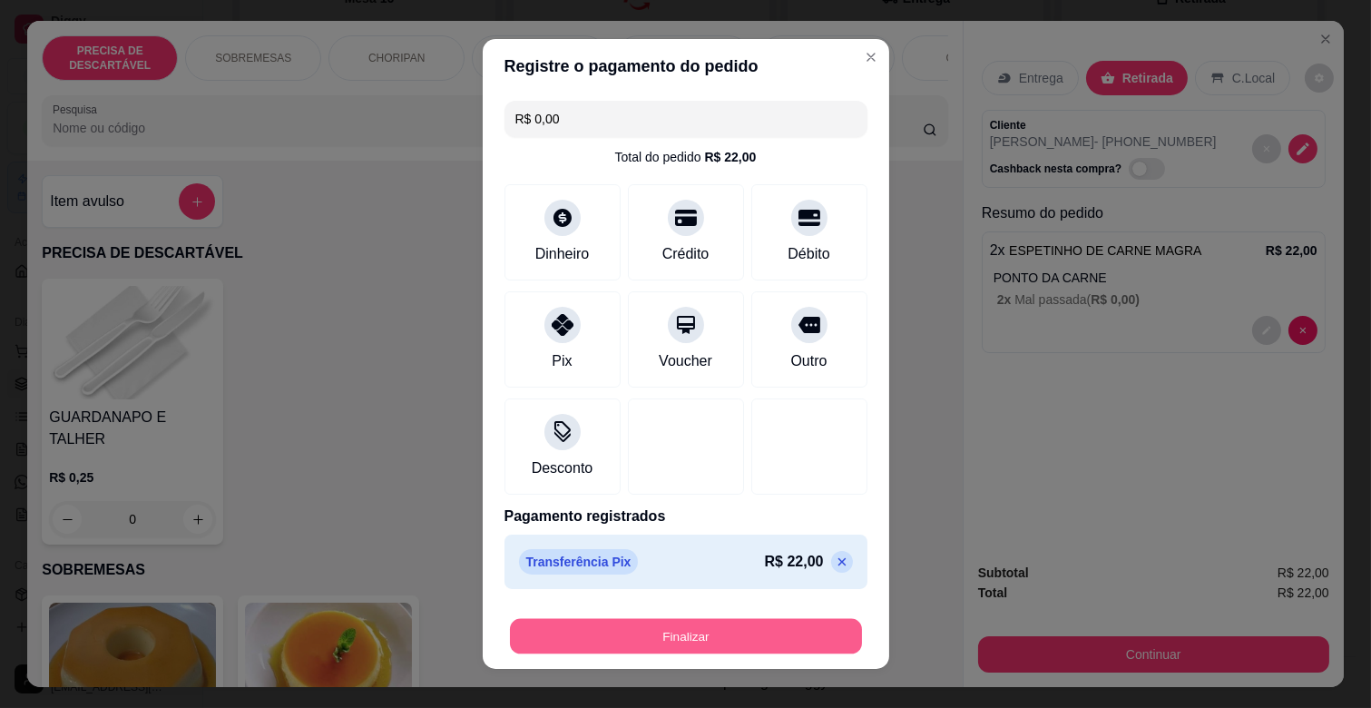
click at [648, 628] on button "Finalizar" at bounding box center [686, 636] width 352 height 35
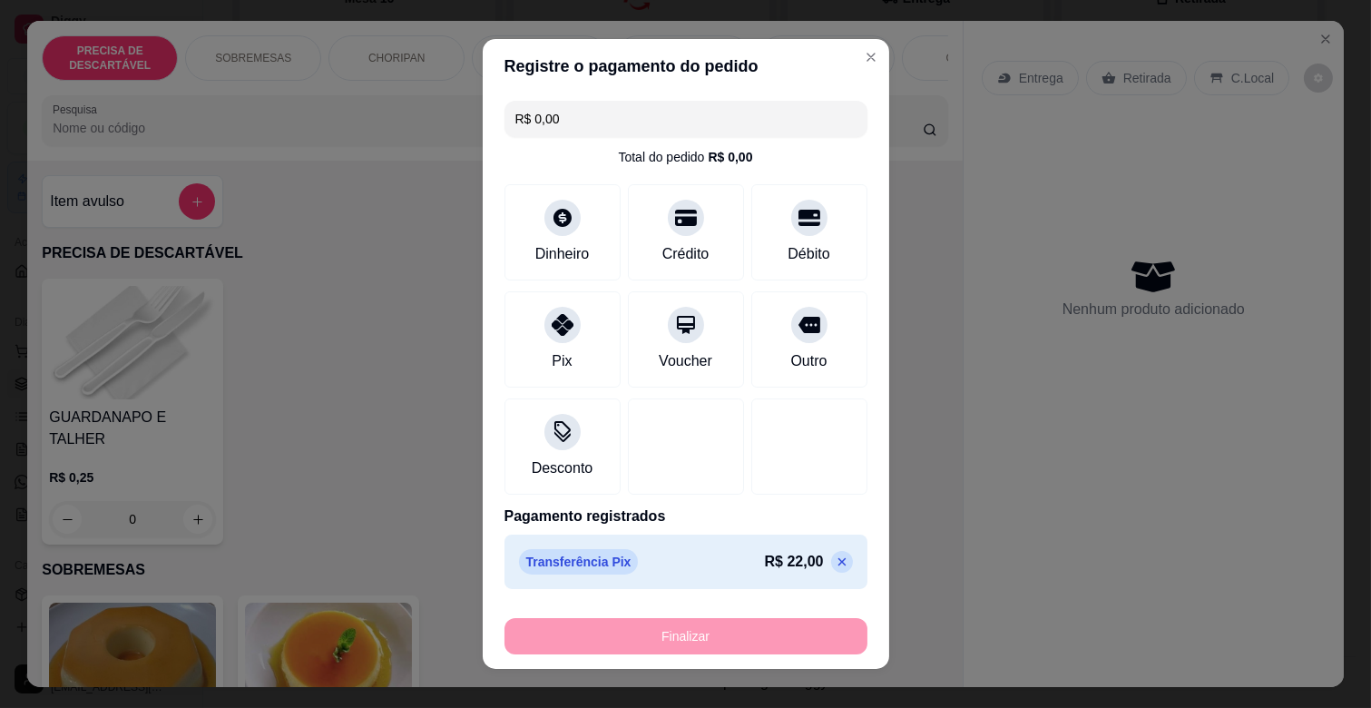
type input "-R$ 22,00"
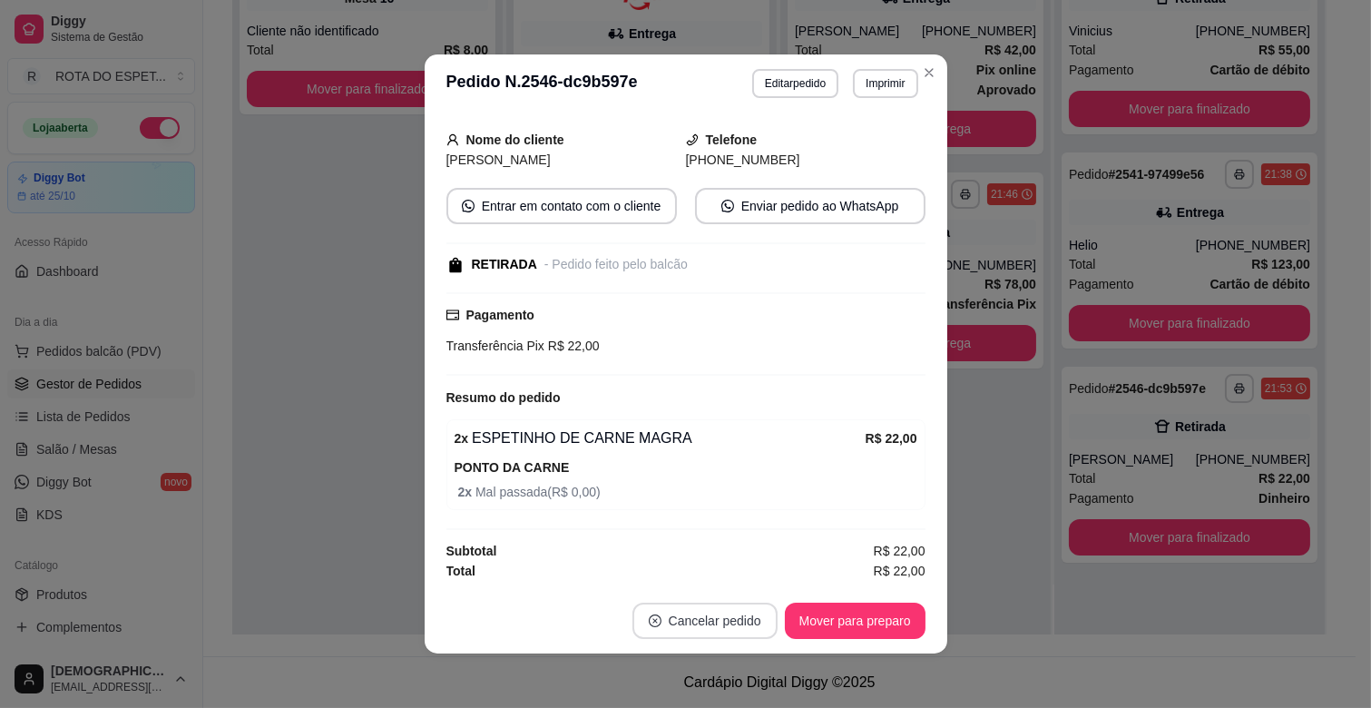
scroll to position [142, 0]
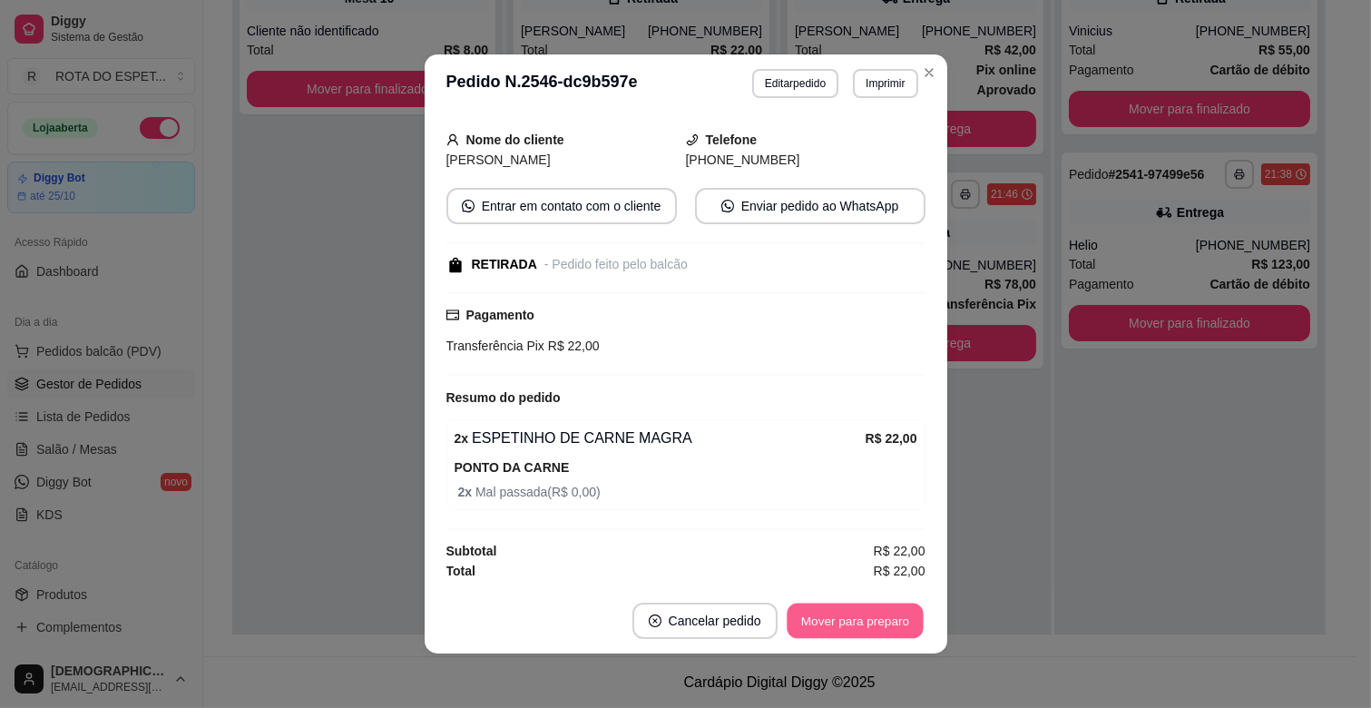
click at [863, 630] on button "Mover para preparo" at bounding box center [855, 620] width 136 height 35
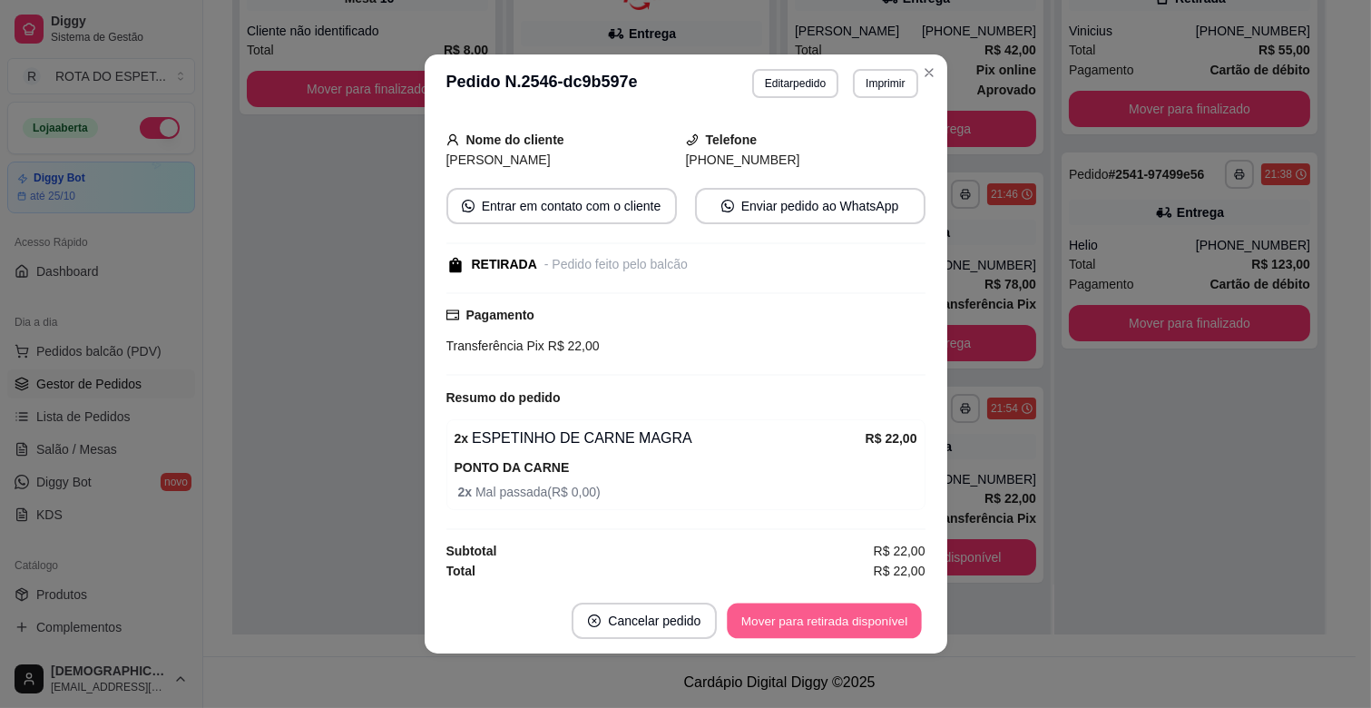
click at [863, 630] on button "Mover para retirada disponível" at bounding box center [825, 620] width 194 height 35
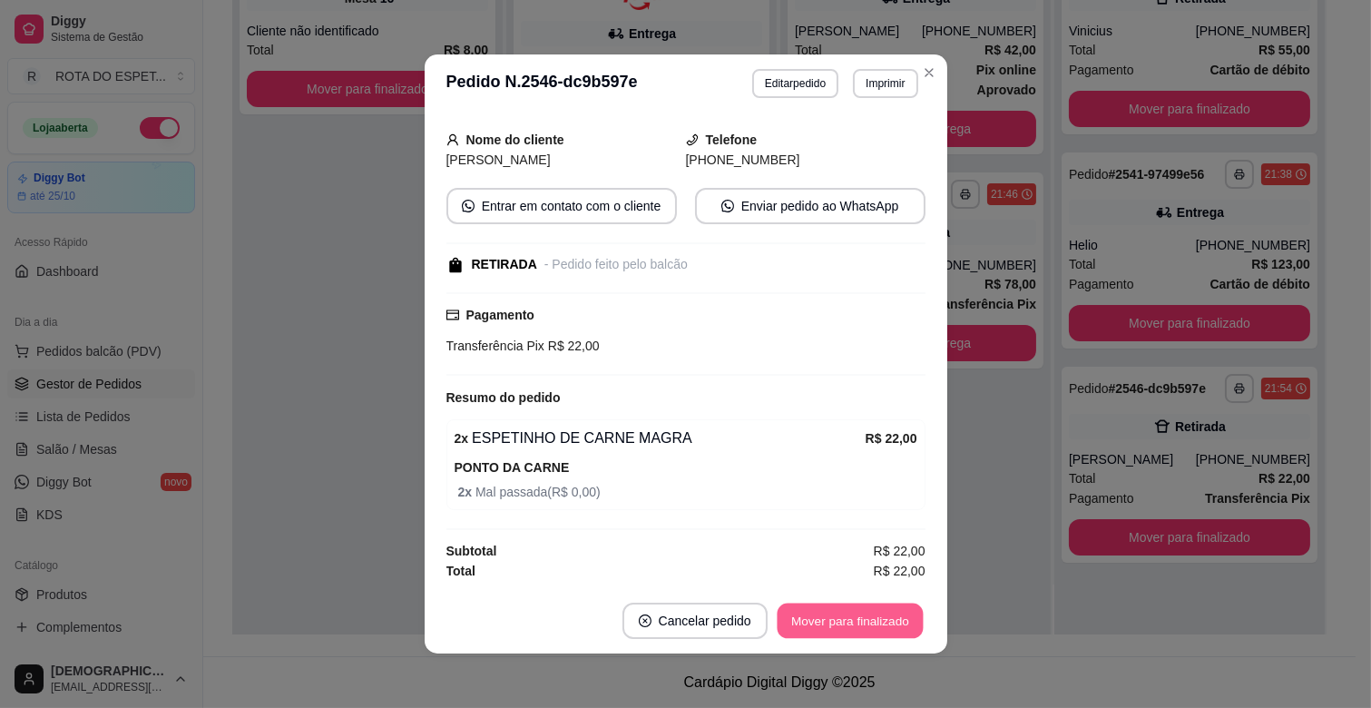
click at [863, 630] on button "Mover para finalizado" at bounding box center [850, 620] width 146 height 35
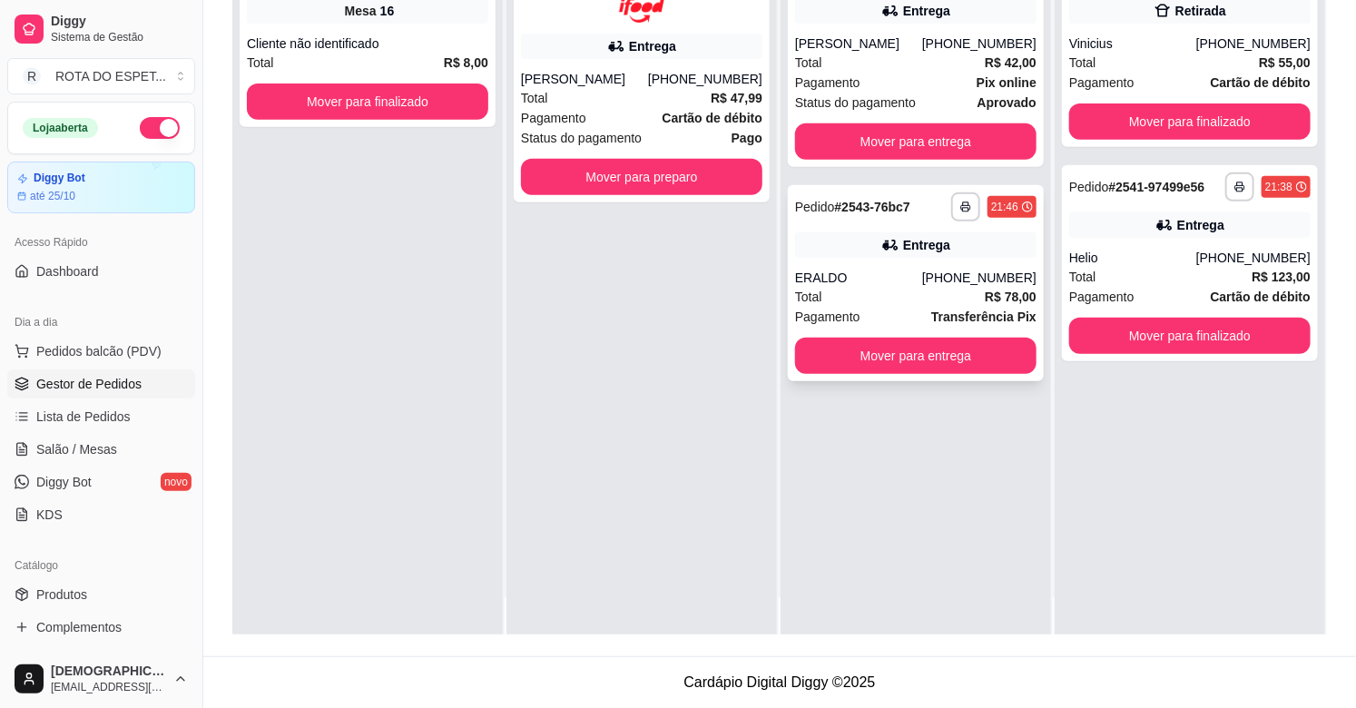
scroll to position [0, 0]
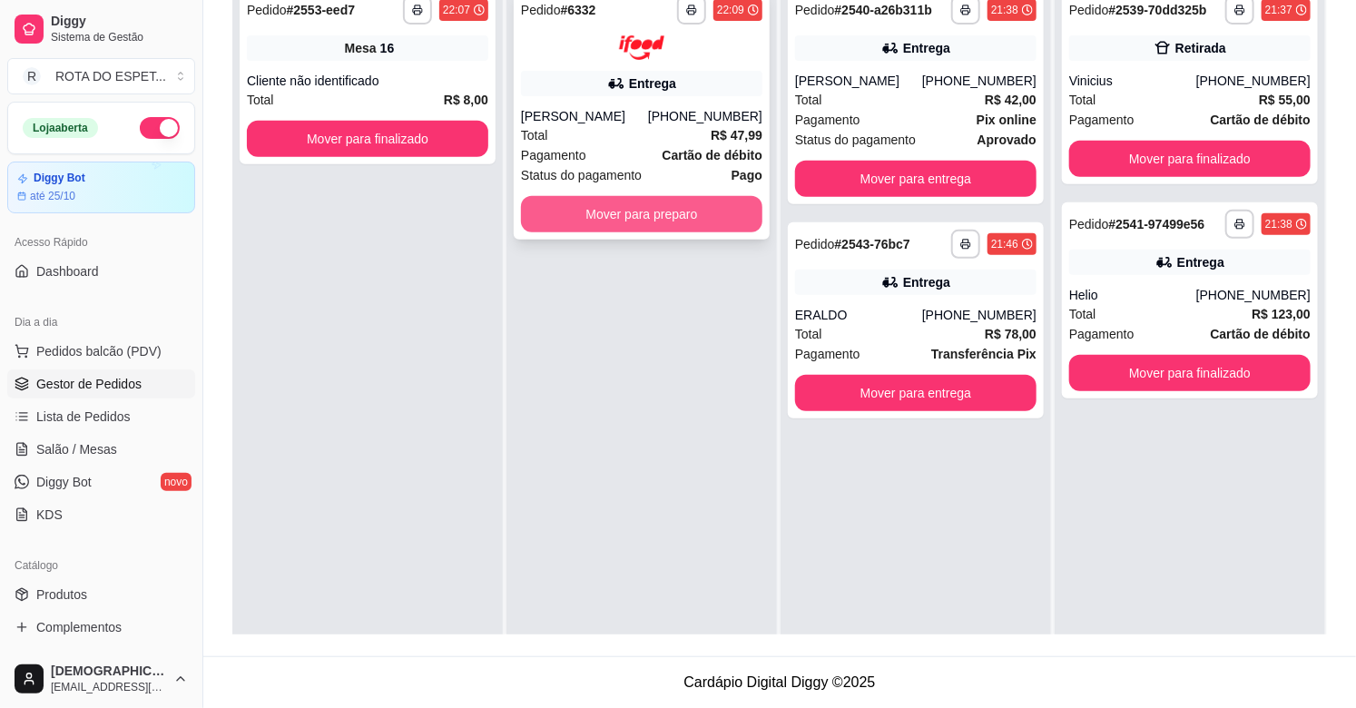
click at [621, 214] on button "Mover para preparo" at bounding box center [641, 214] width 241 height 36
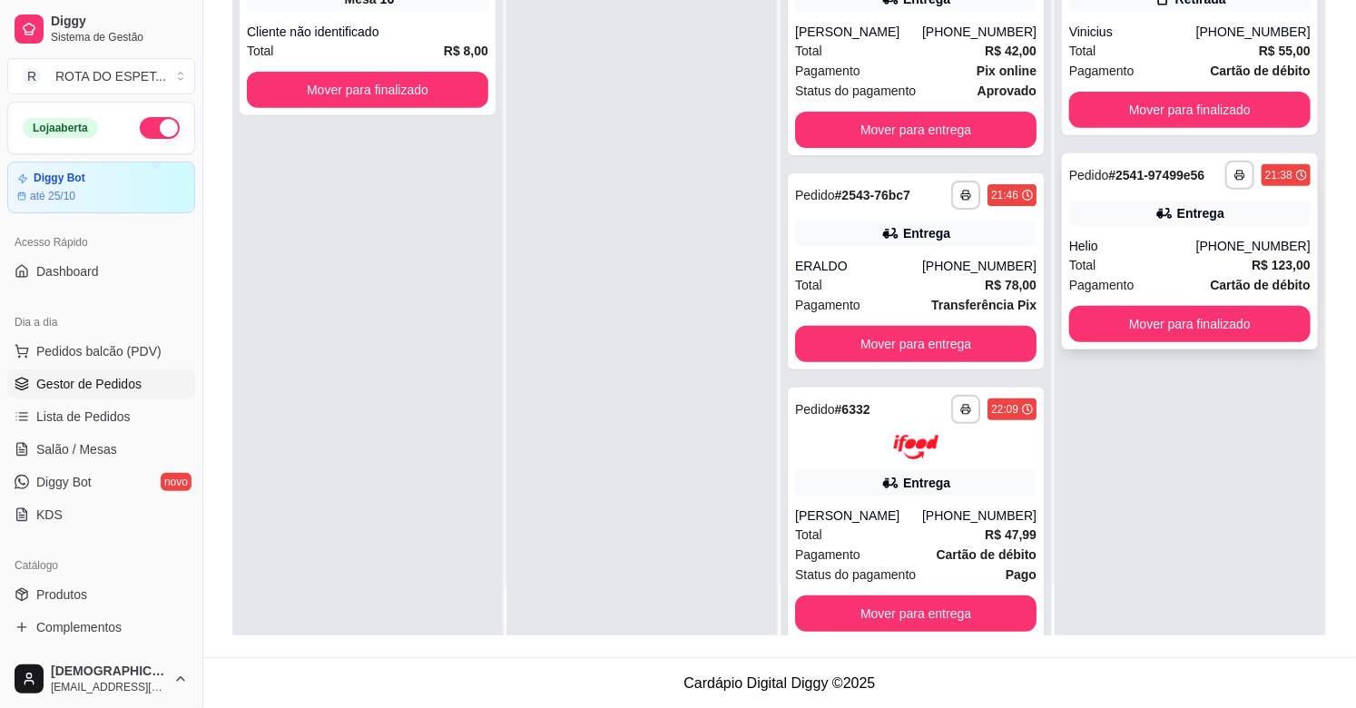
scroll to position [277, 0]
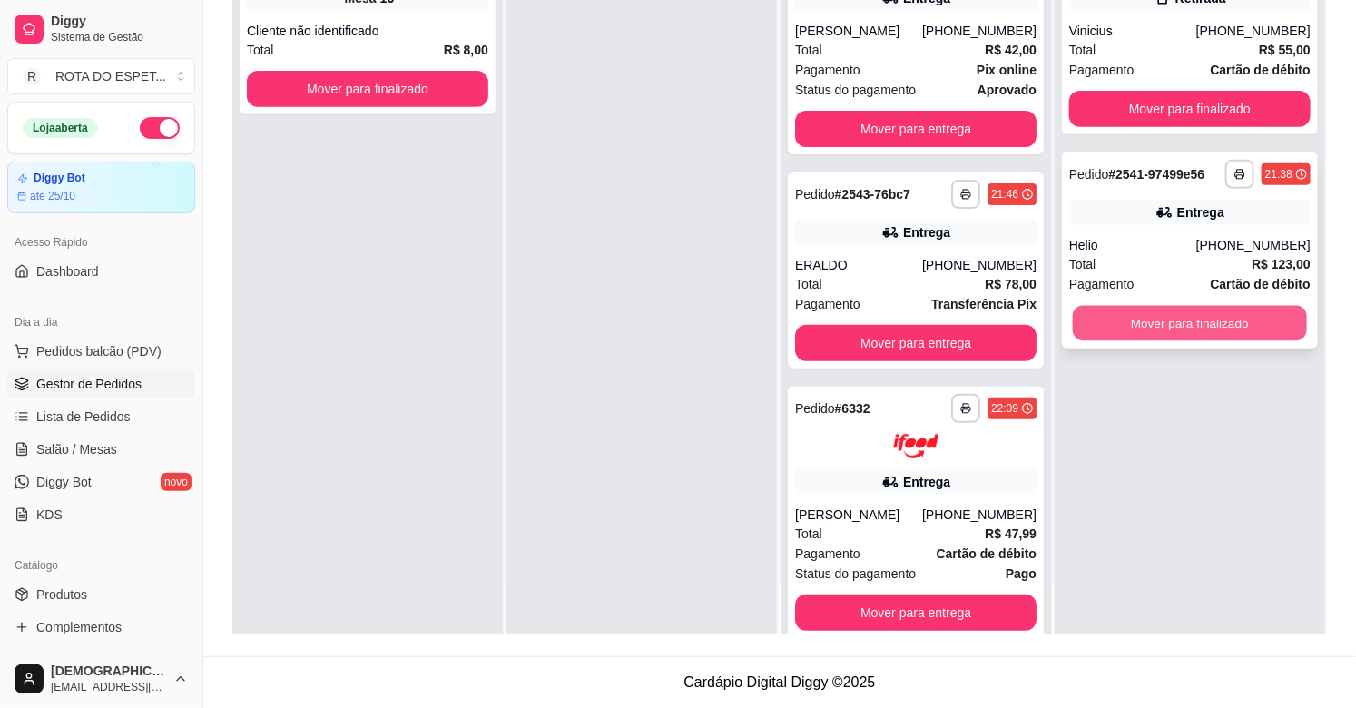
click at [1154, 325] on button "Mover para finalizado" at bounding box center [1189, 323] width 234 height 35
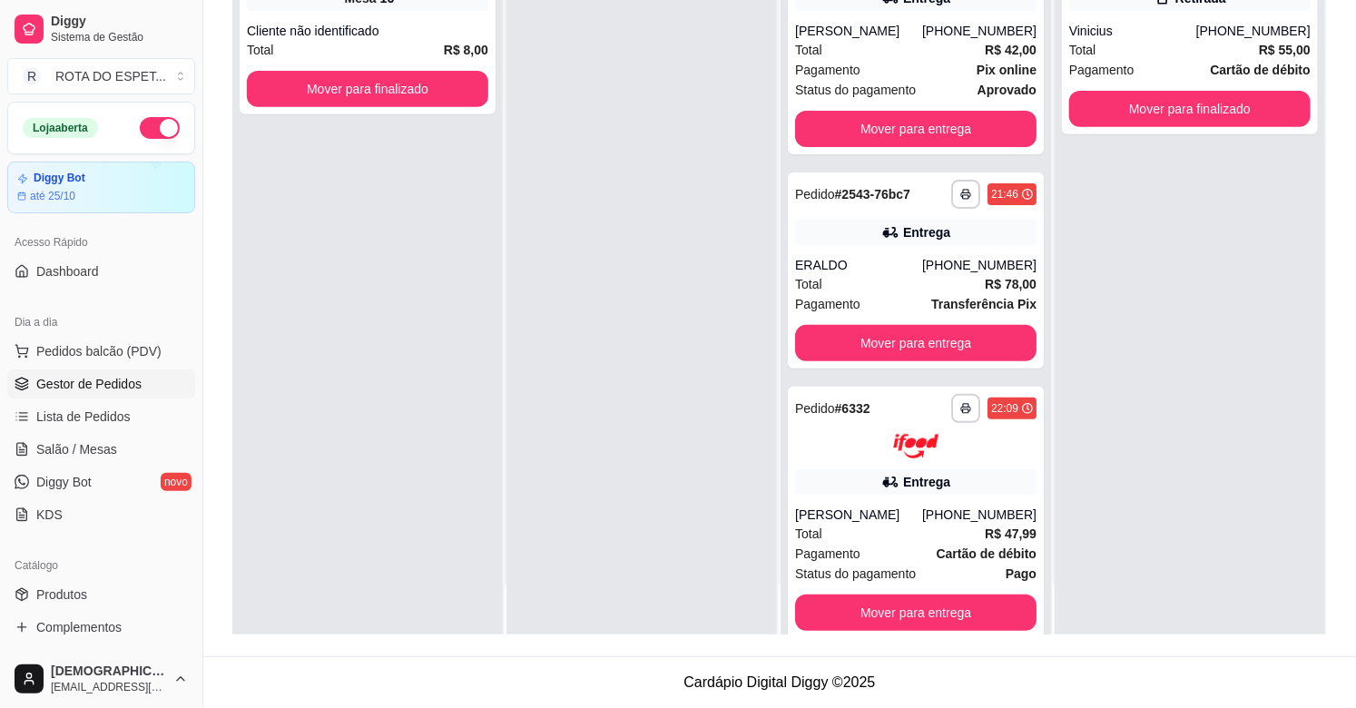
click at [506, 592] on div at bounding box center [641, 281] width 270 height 708
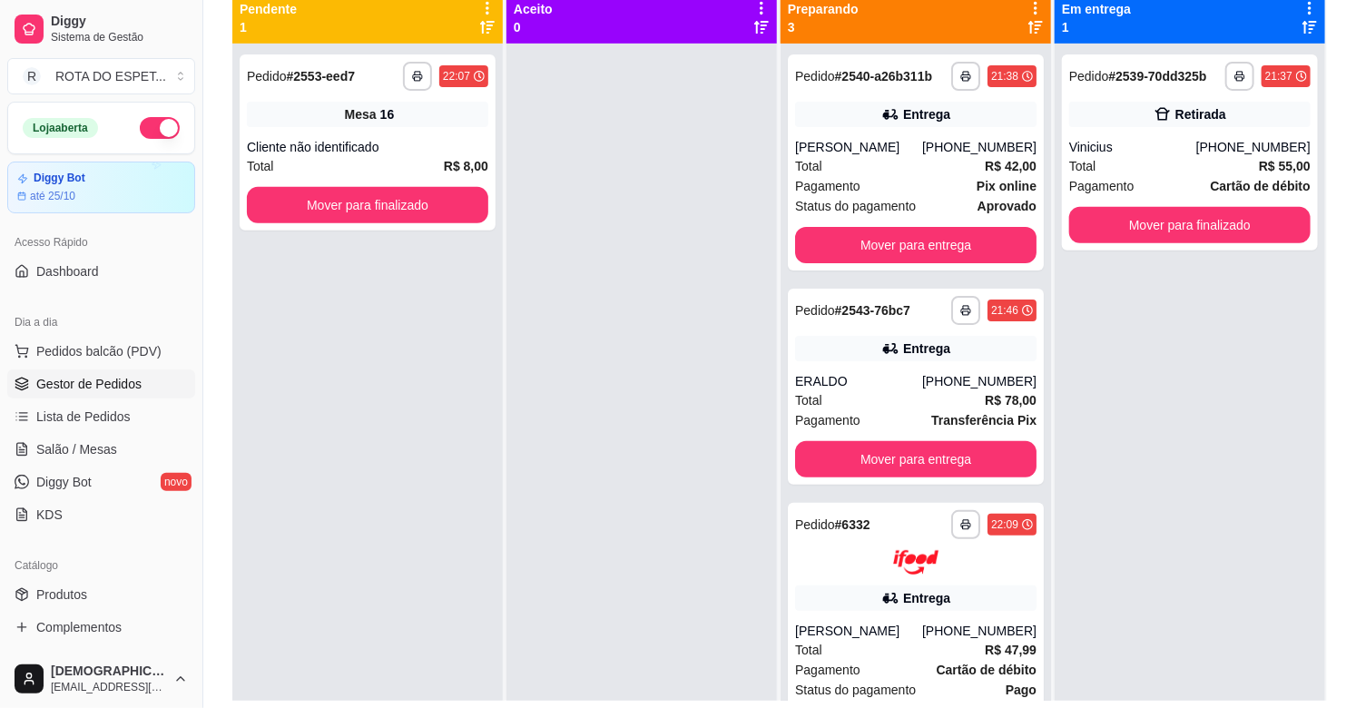
scroll to position [176, 0]
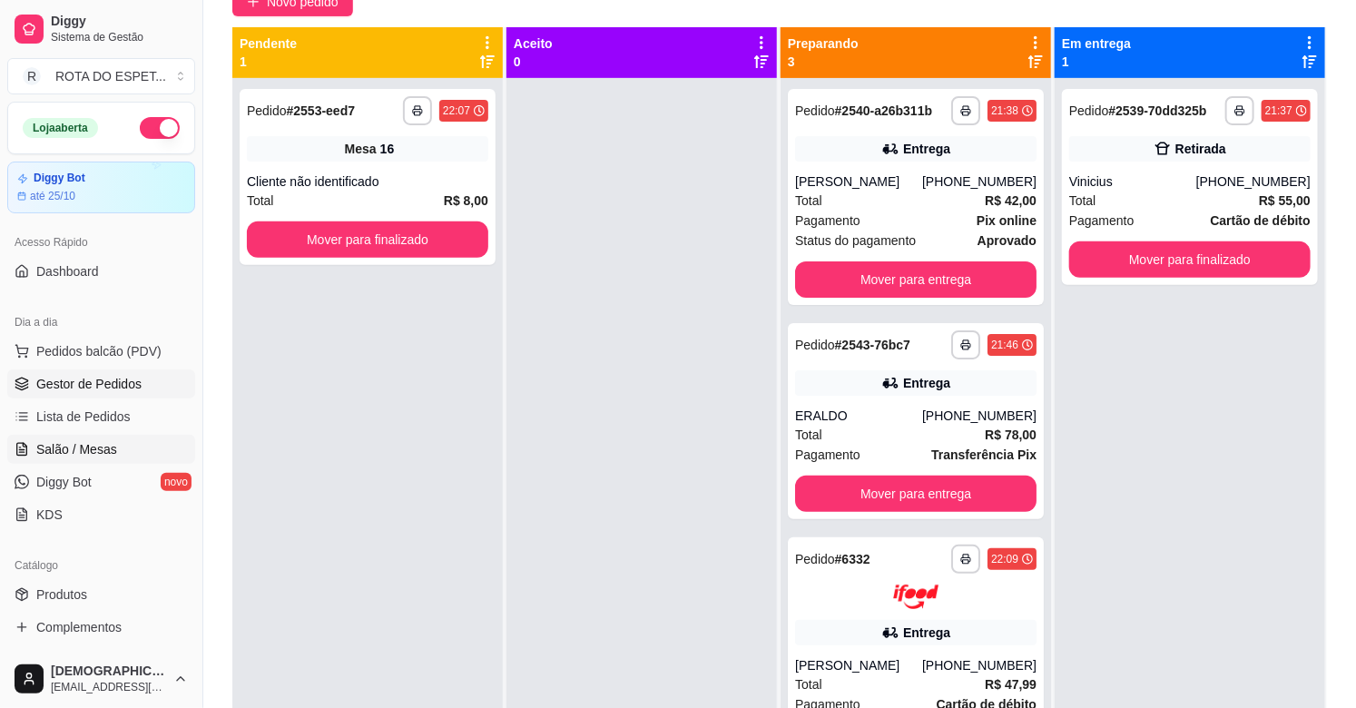
click at [130, 441] on link "Salão / Mesas" at bounding box center [101, 449] width 188 height 29
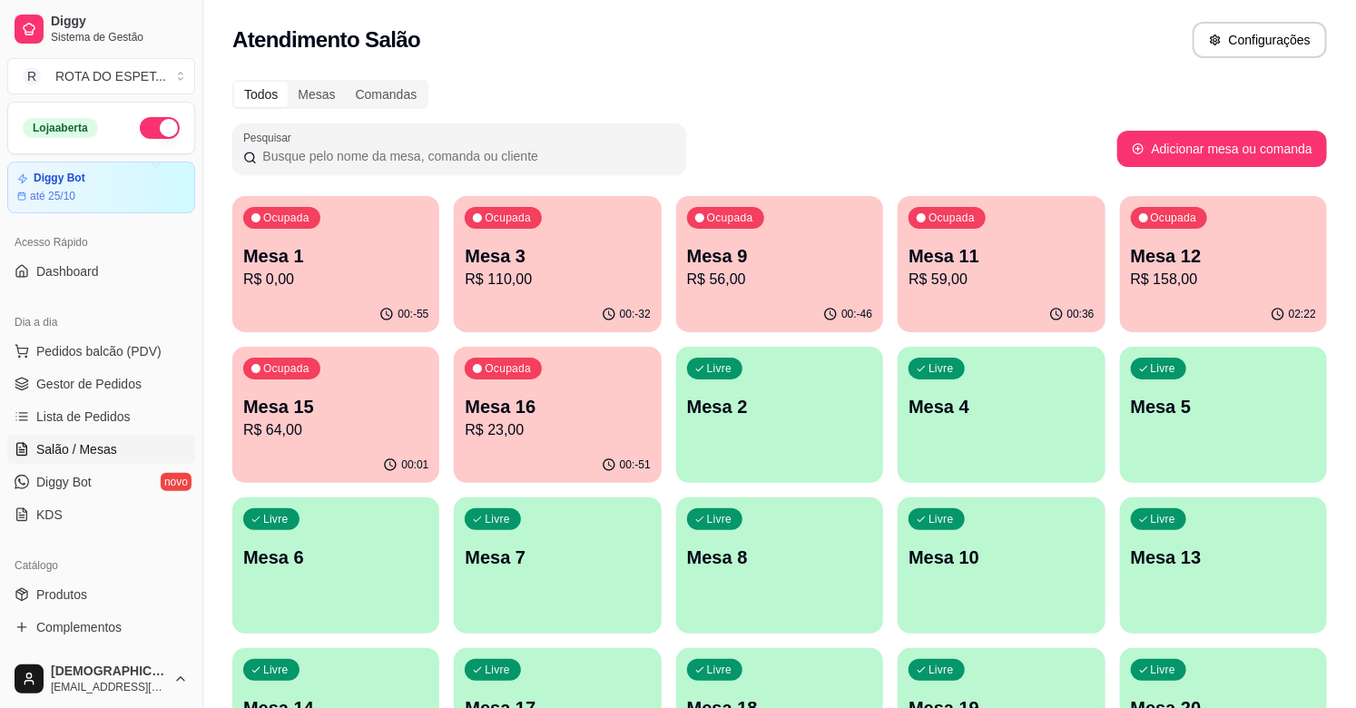
click at [357, 274] on p "R$ 0,00" at bounding box center [335, 280] width 185 height 22
click at [295, 282] on p "R$ 0,00" at bounding box center [336, 279] width 180 height 21
click at [88, 375] on span "Gestor de Pedidos" at bounding box center [88, 384] width 105 height 18
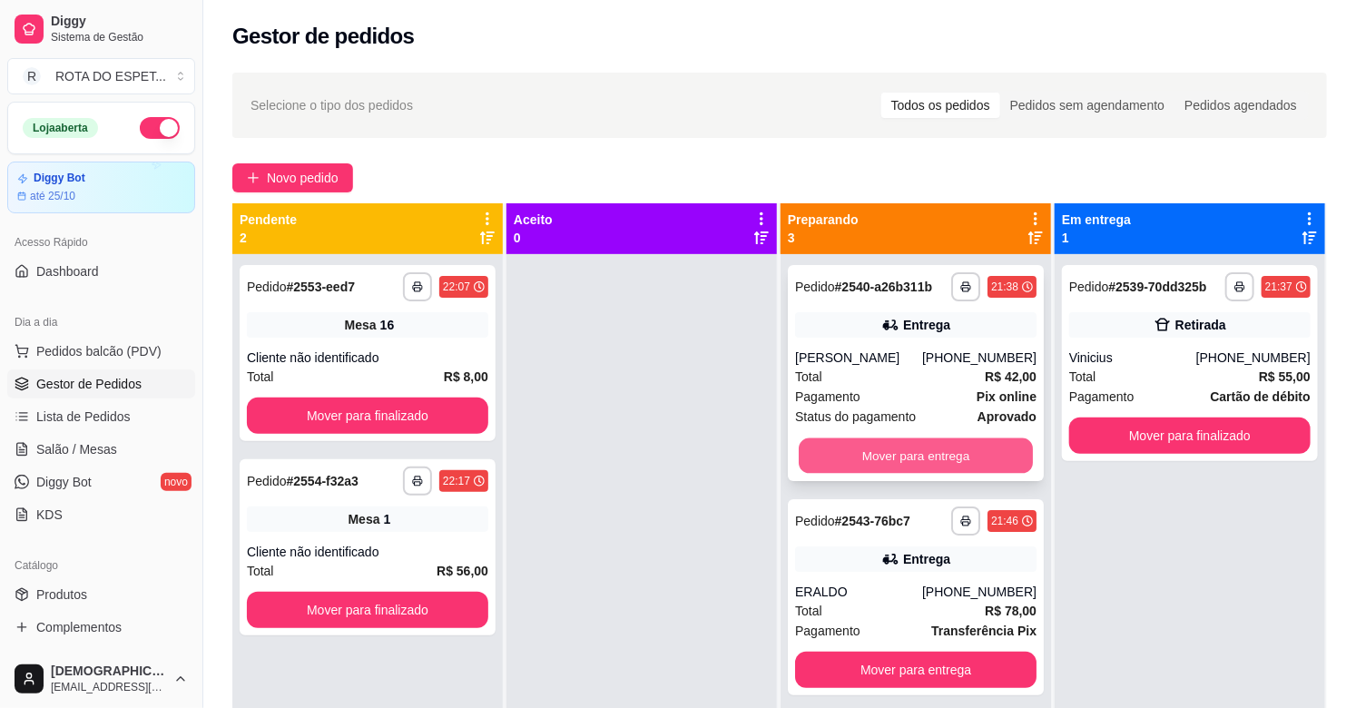
click at [941, 450] on button "Mover para entrega" at bounding box center [915, 455] width 234 height 35
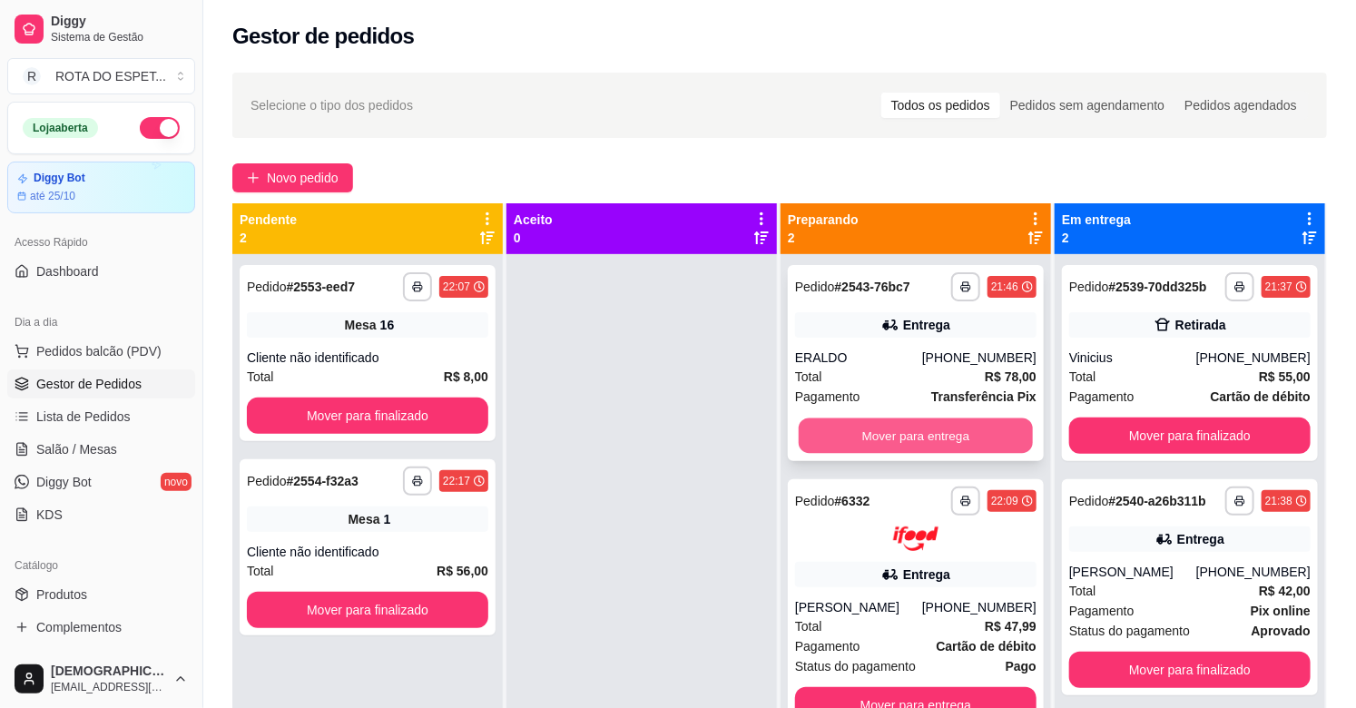
click at [894, 438] on button "Mover para entrega" at bounding box center [915, 435] width 234 height 35
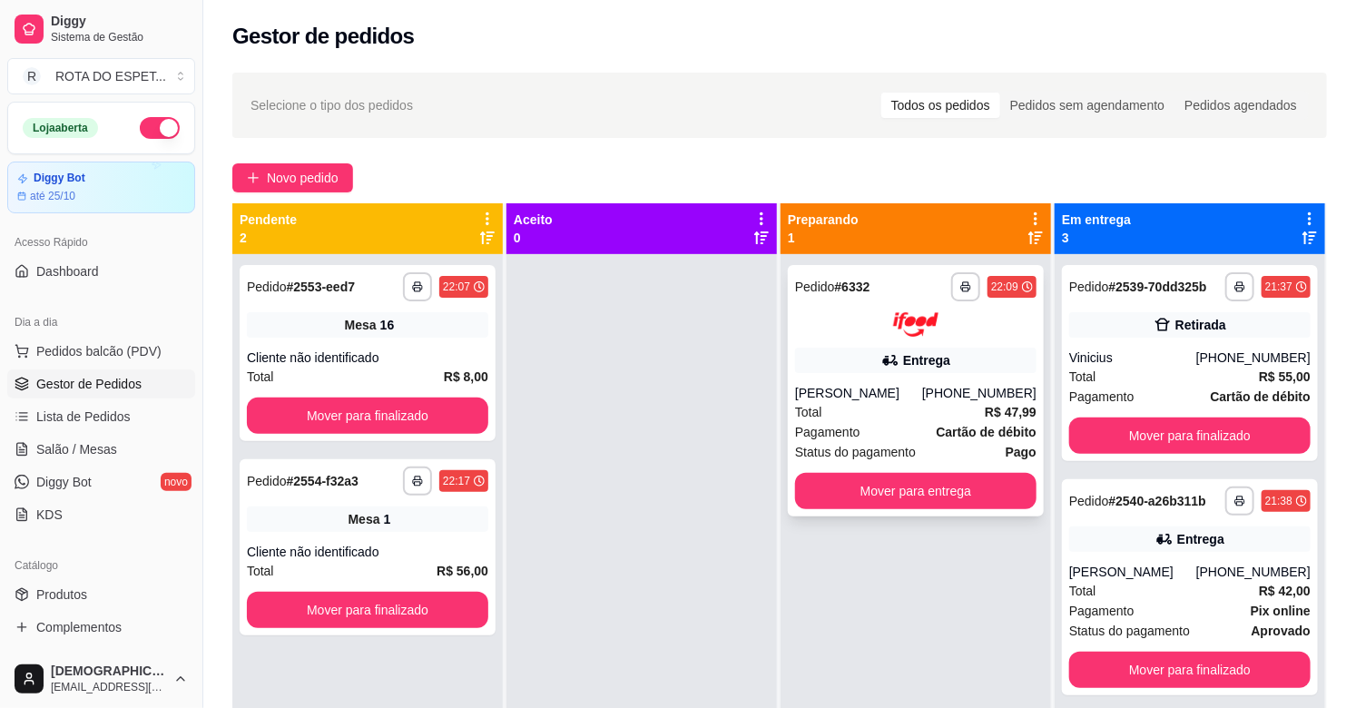
click at [900, 509] on div "**********" at bounding box center [916, 390] width 256 height 251
click at [1208, 436] on button "Mover para finalizado" at bounding box center [1189, 435] width 241 height 36
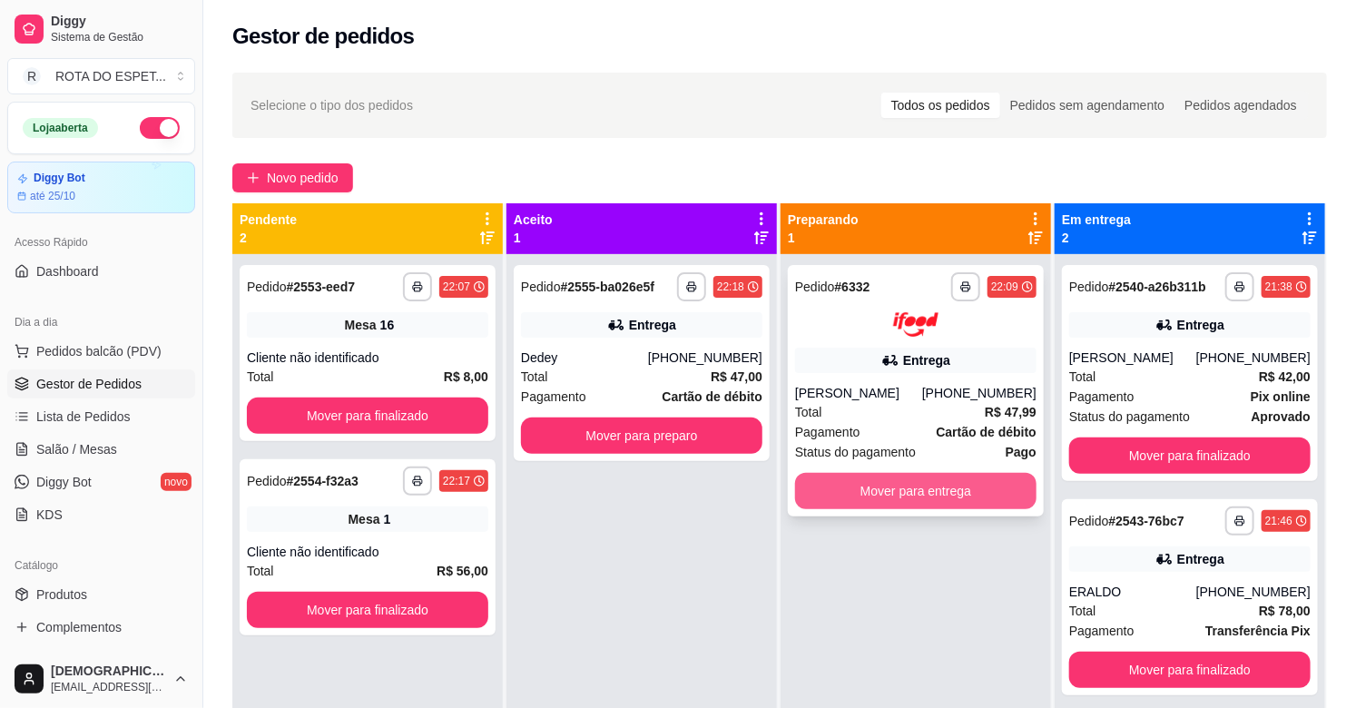
click at [917, 481] on button "Mover para entrega" at bounding box center [915, 491] width 241 height 36
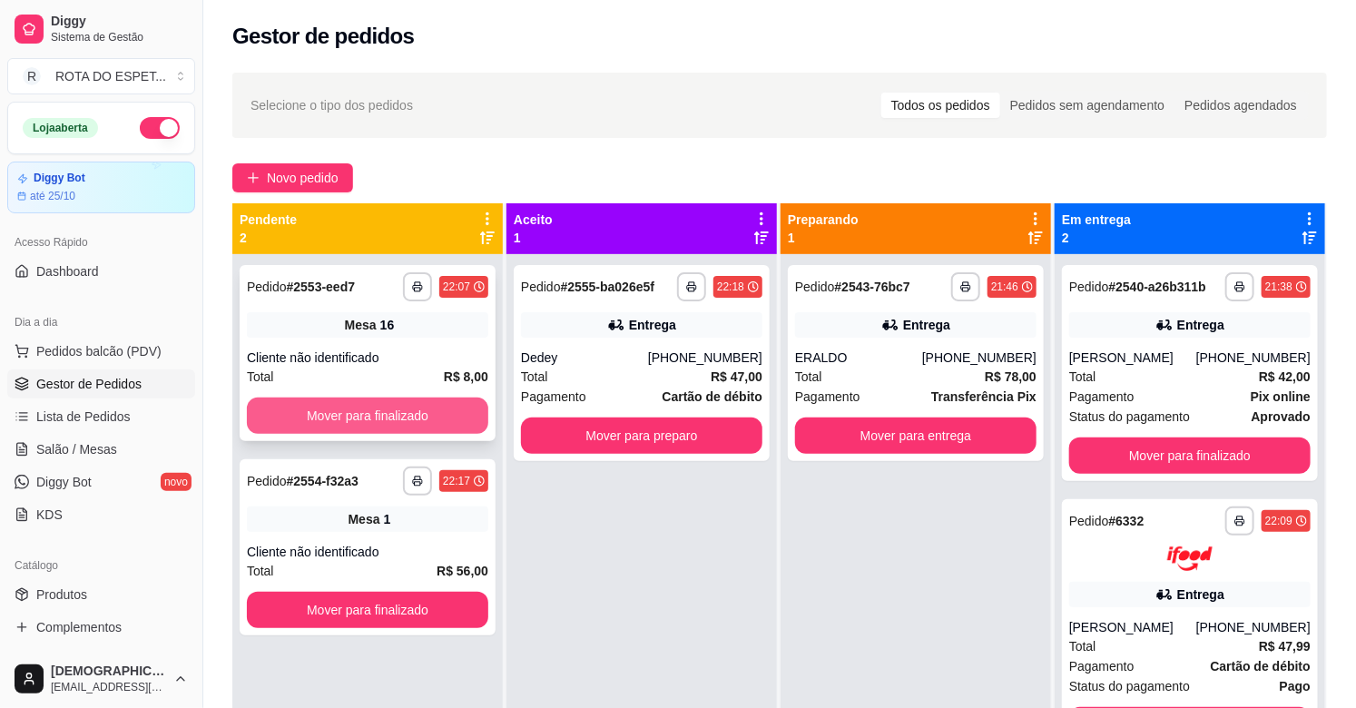
click at [406, 405] on button "Mover para finalizado" at bounding box center [367, 415] width 241 height 36
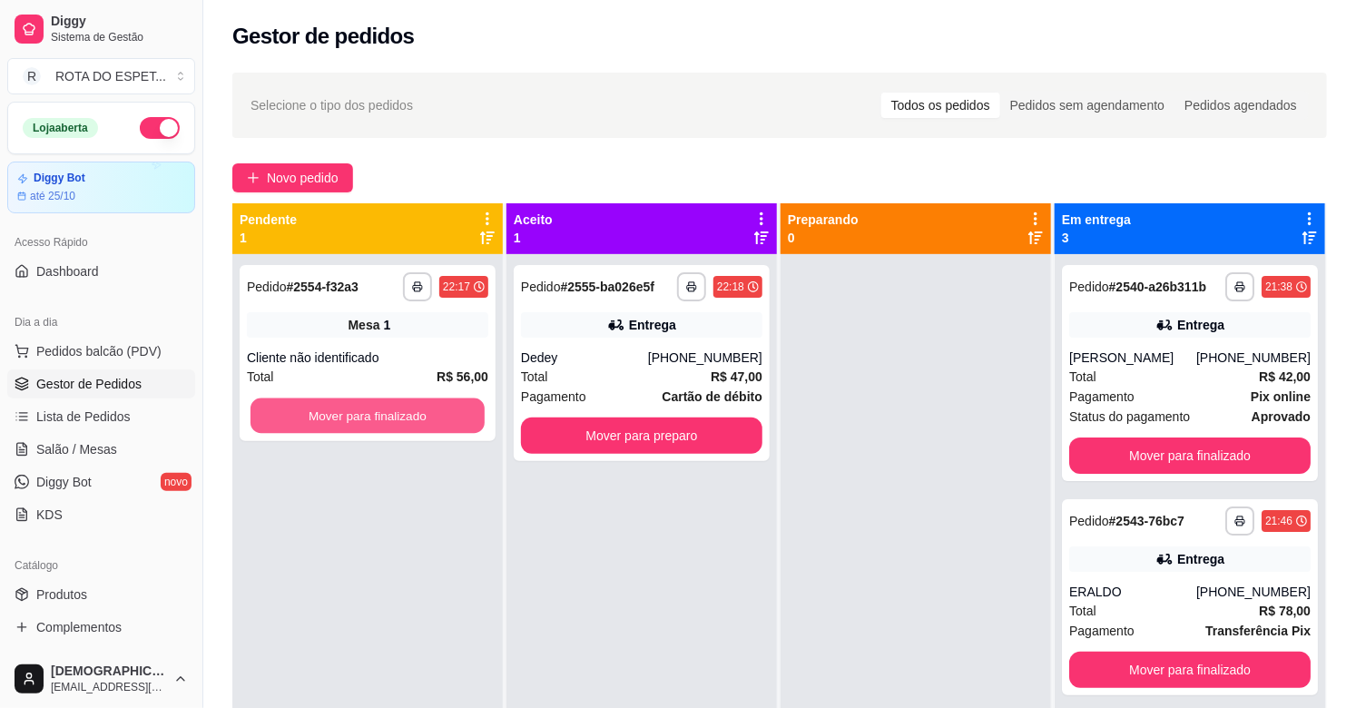
click at [406, 405] on button "Mover para finalizado" at bounding box center [367, 415] width 234 height 35
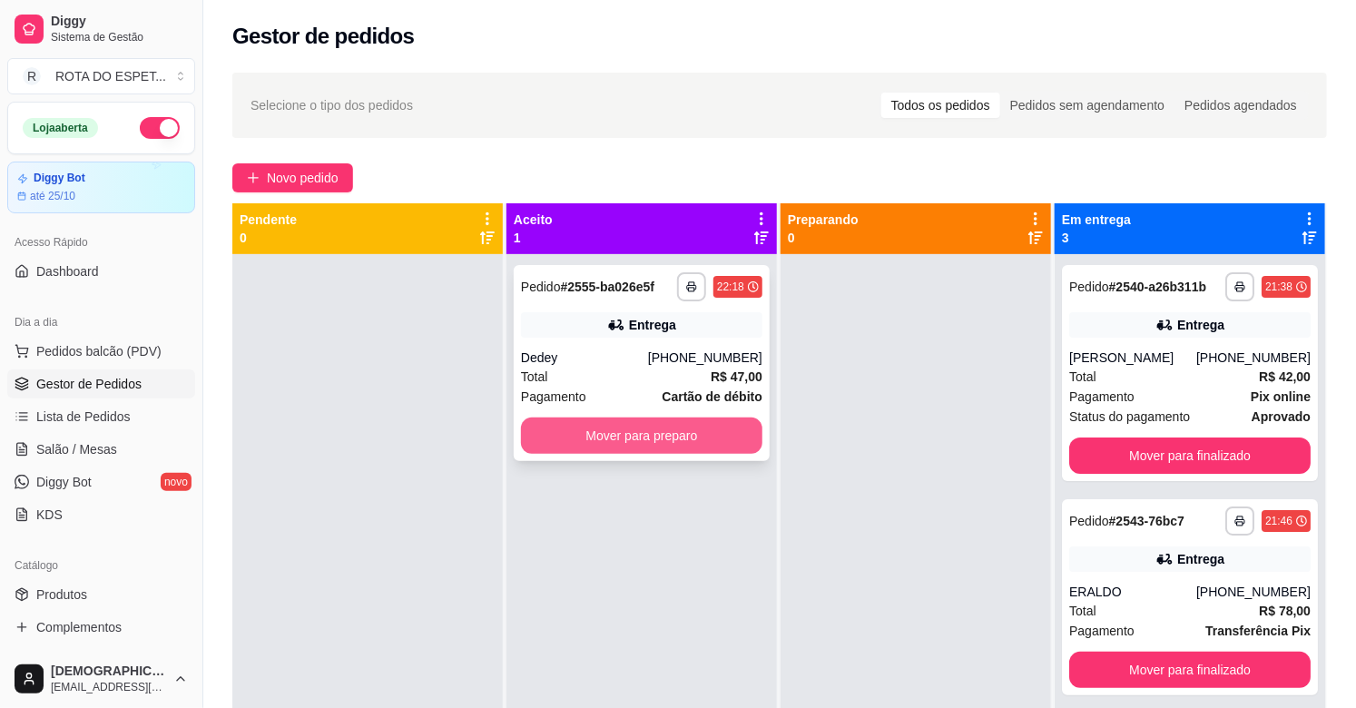
click at [735, 432] on button "Mover para preparo" at bounding box center [641, 435] width 241 height 36
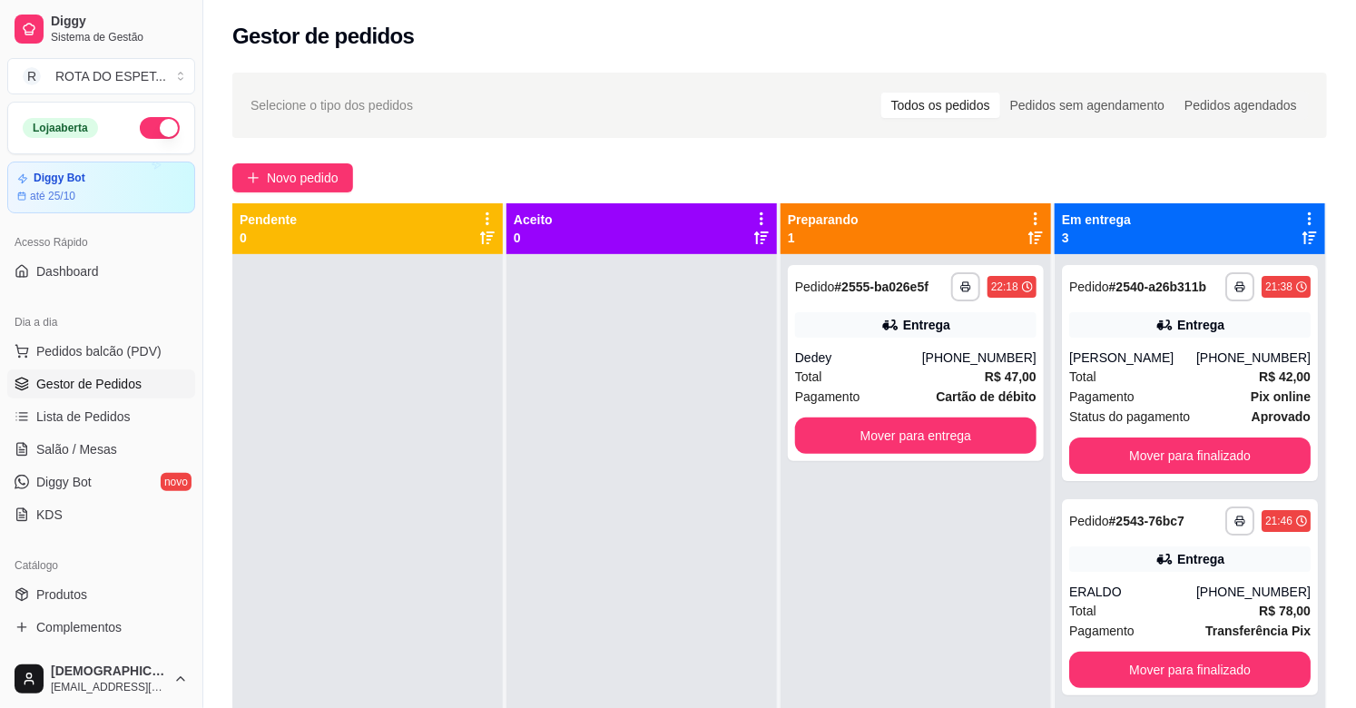
click at [512, 518] on div at bounding box center [641, 608] width 270 height 708
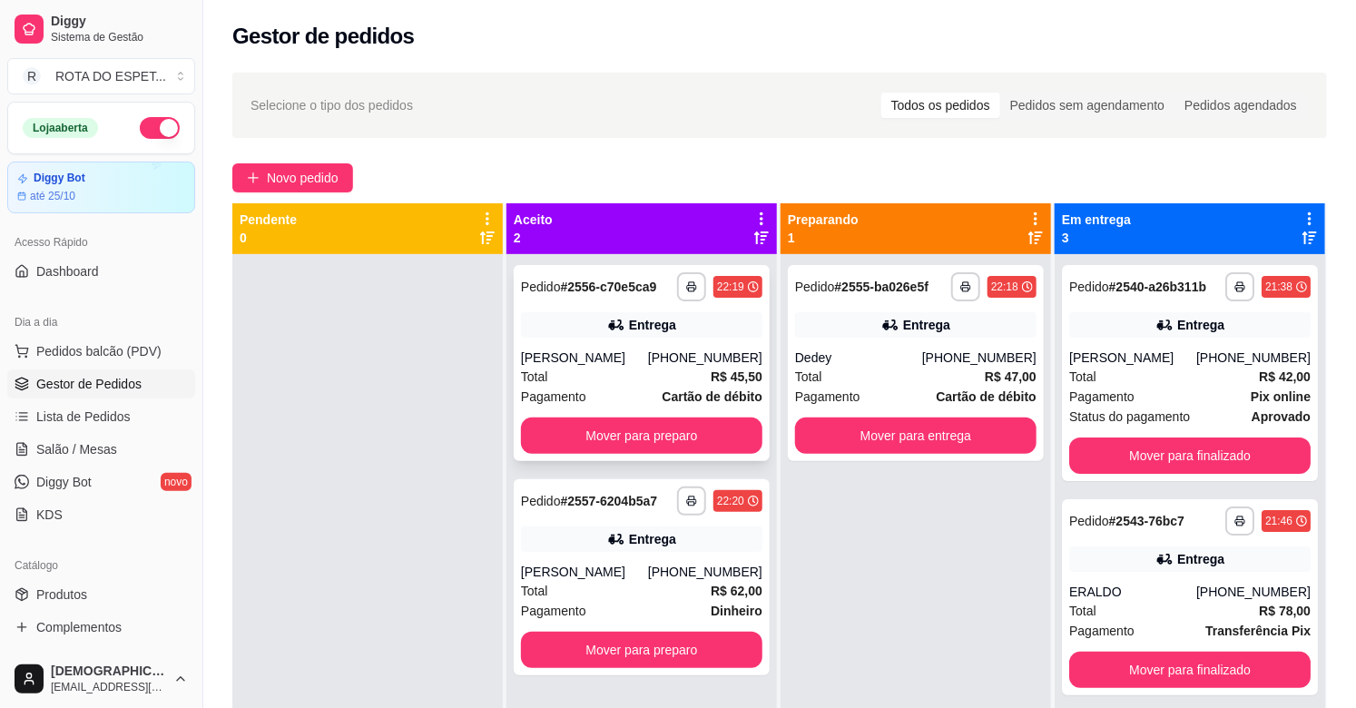
click at [657, 413] on div "**********" at bounding box center [642, 363] width 256 height 196
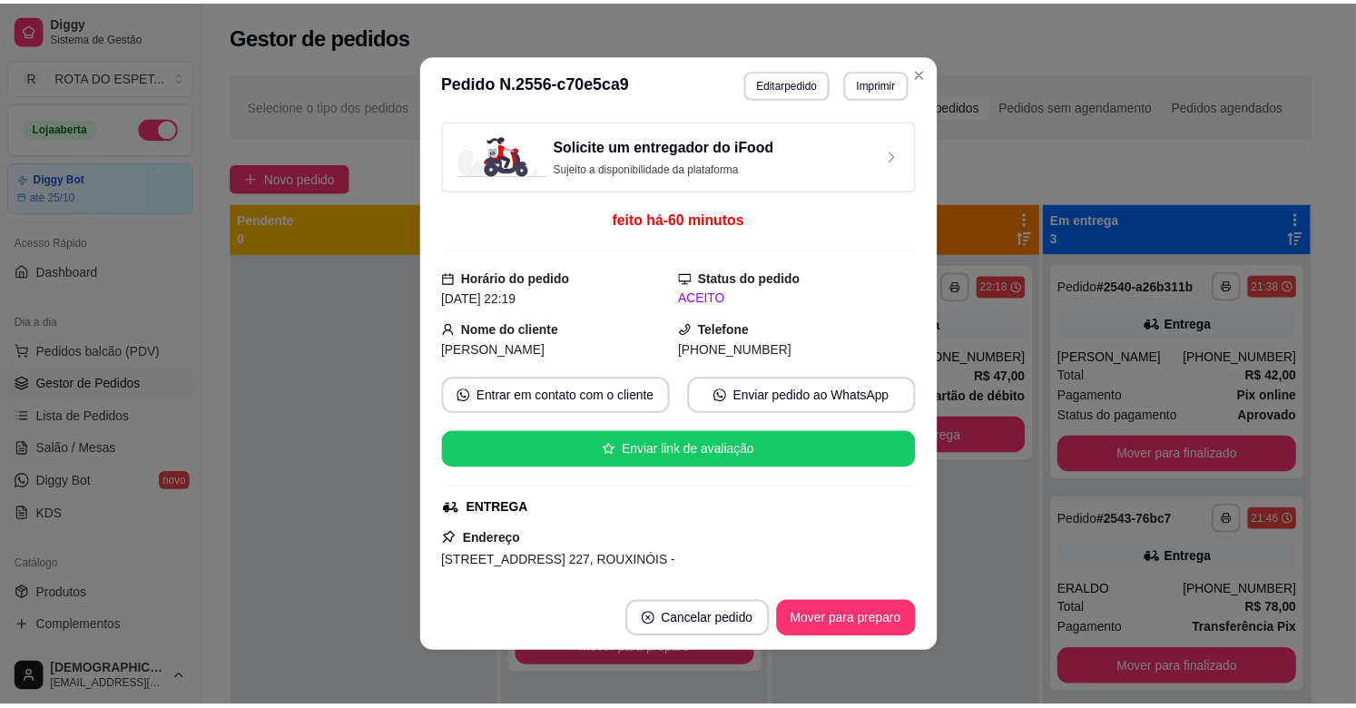
scroll to position [101, 0]
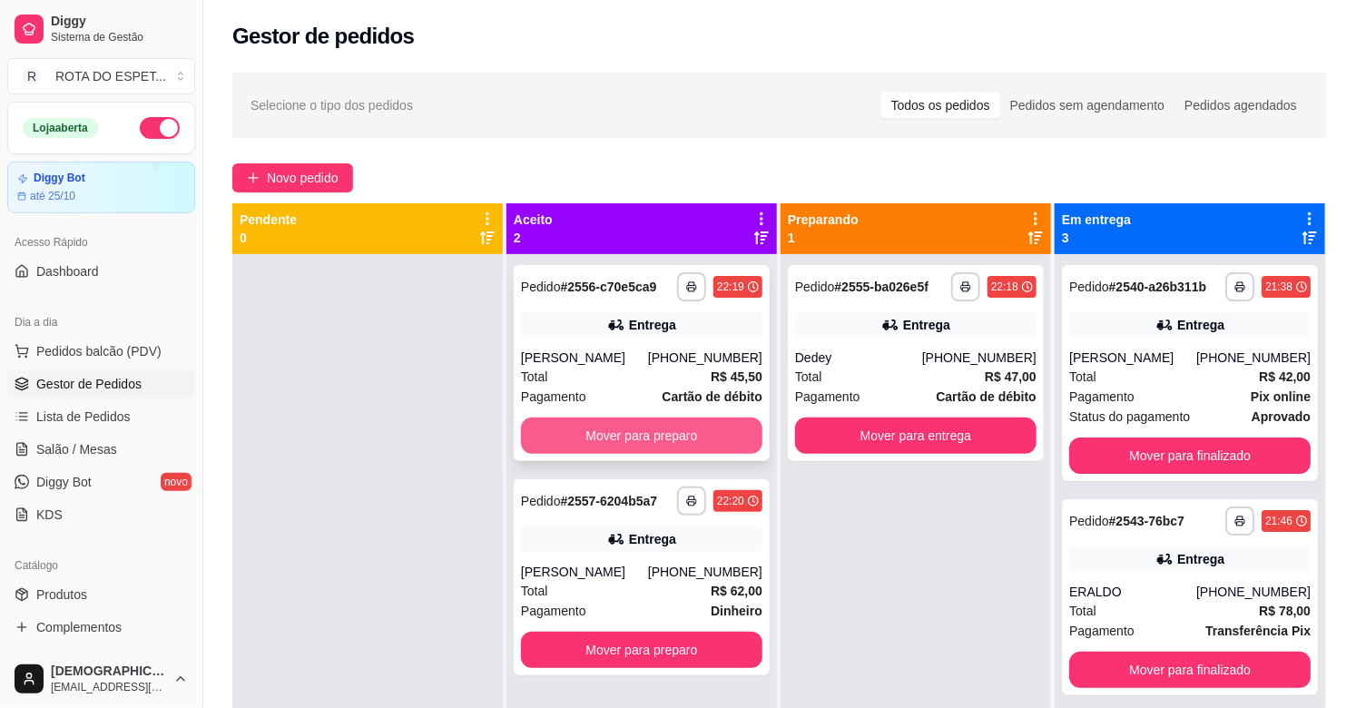
click at [656, 437] on button "Mover para preparo" at bounding box center [641, 435] width 241 height 36
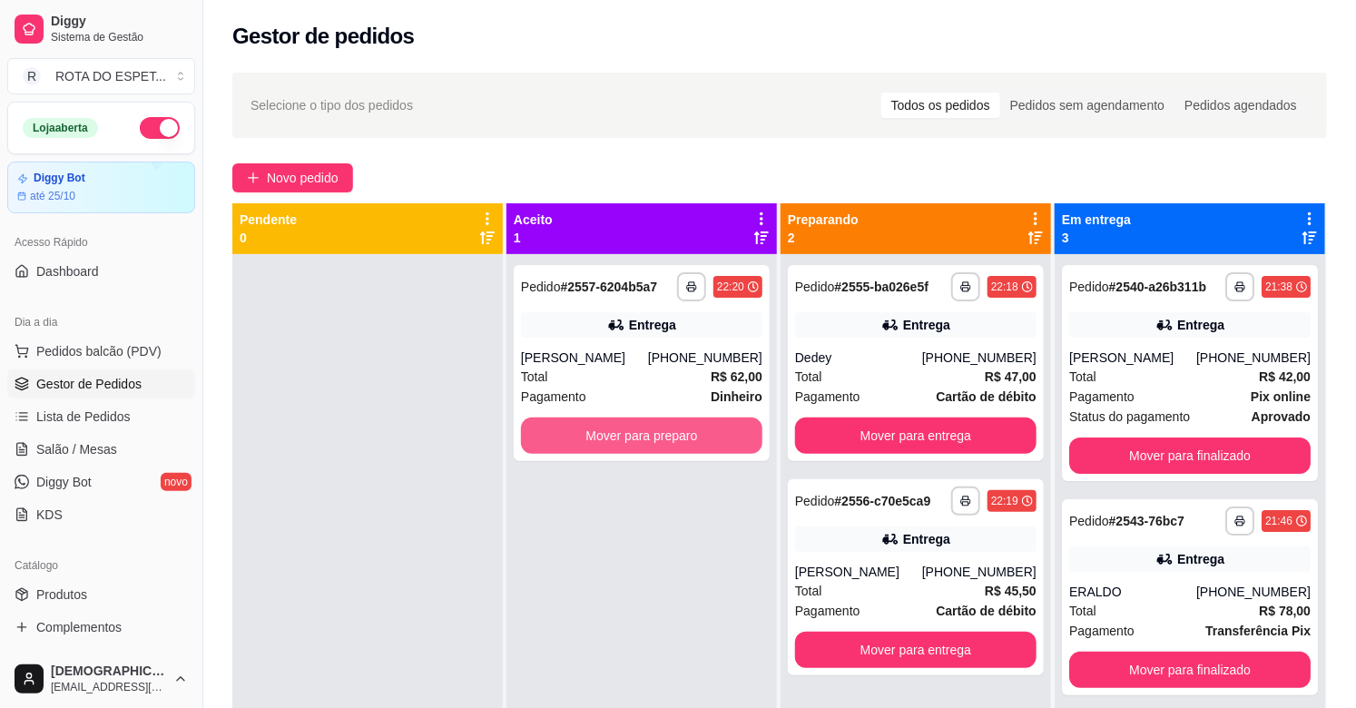
click at [656, 437] on button "Mover para preparo" at bounding box center [641, 435] width 241 height 36
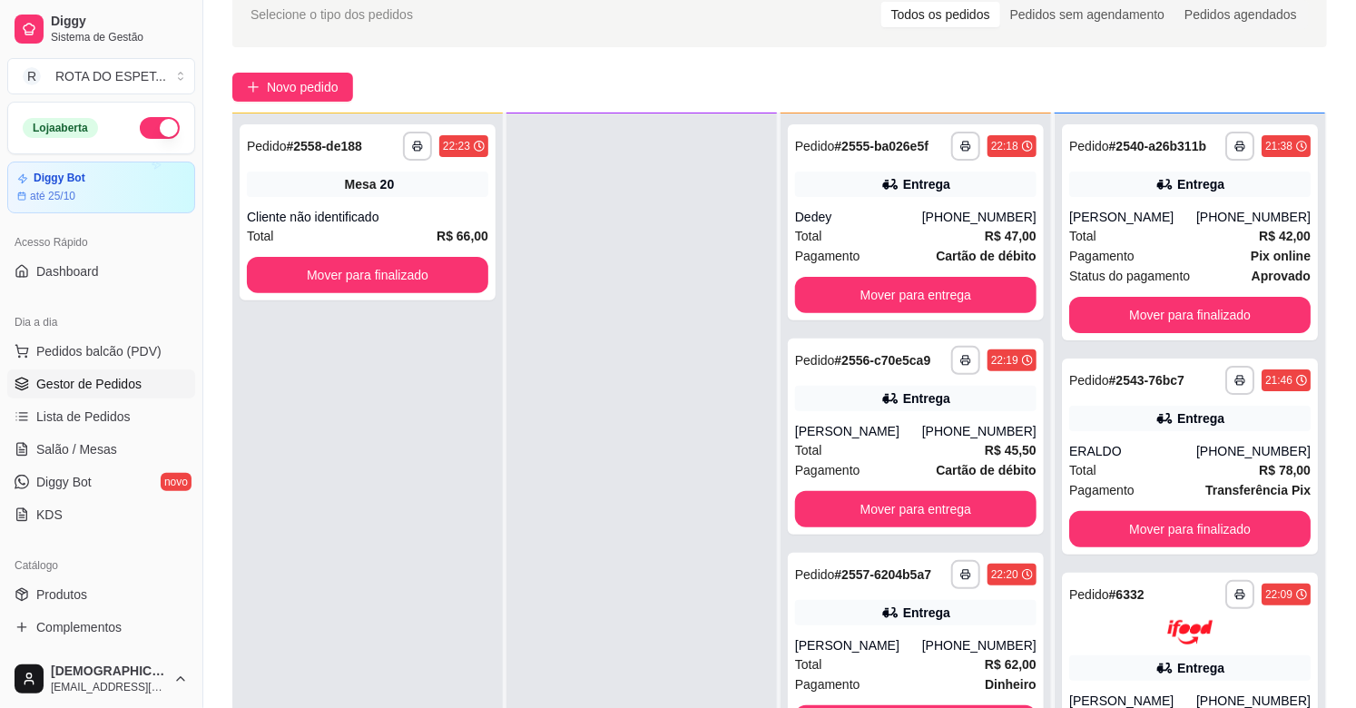
scroll to position [75, 0]
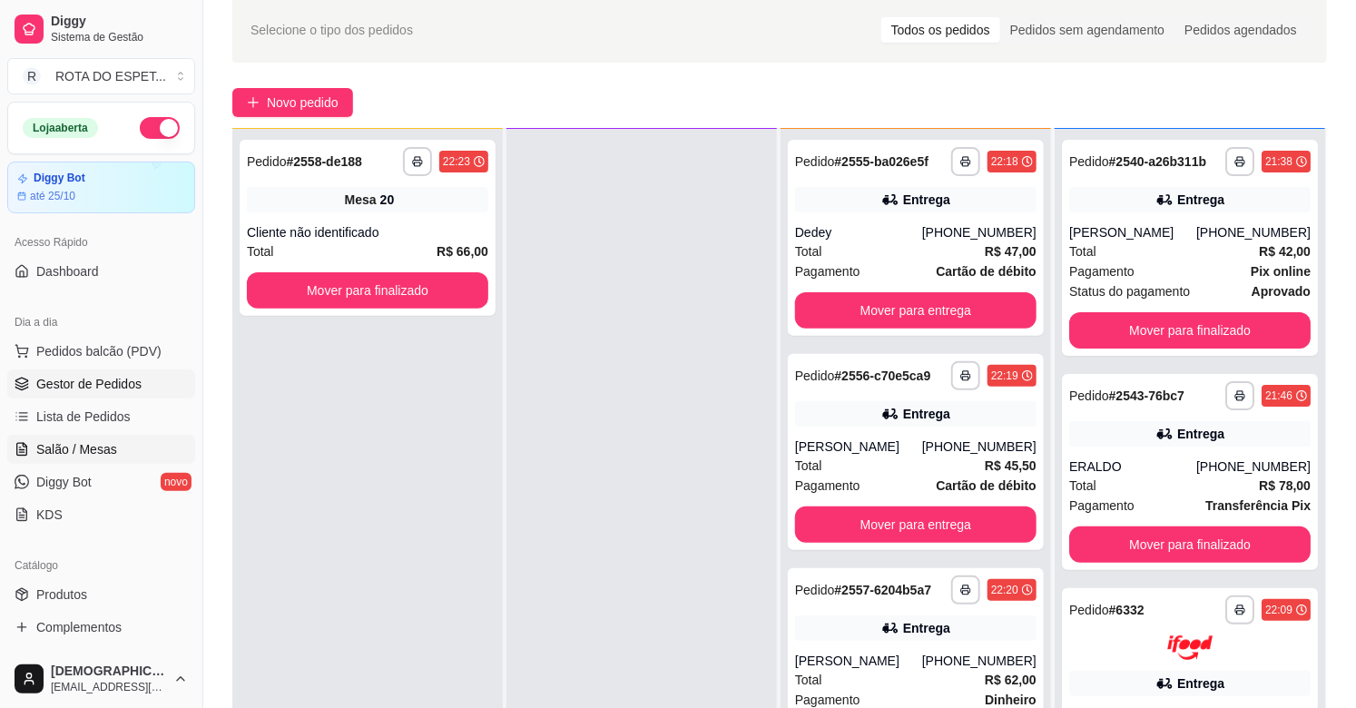
click at [162, 456] on link "Salão / Mesas" at bounding box center [101, 449] width 188 height 29
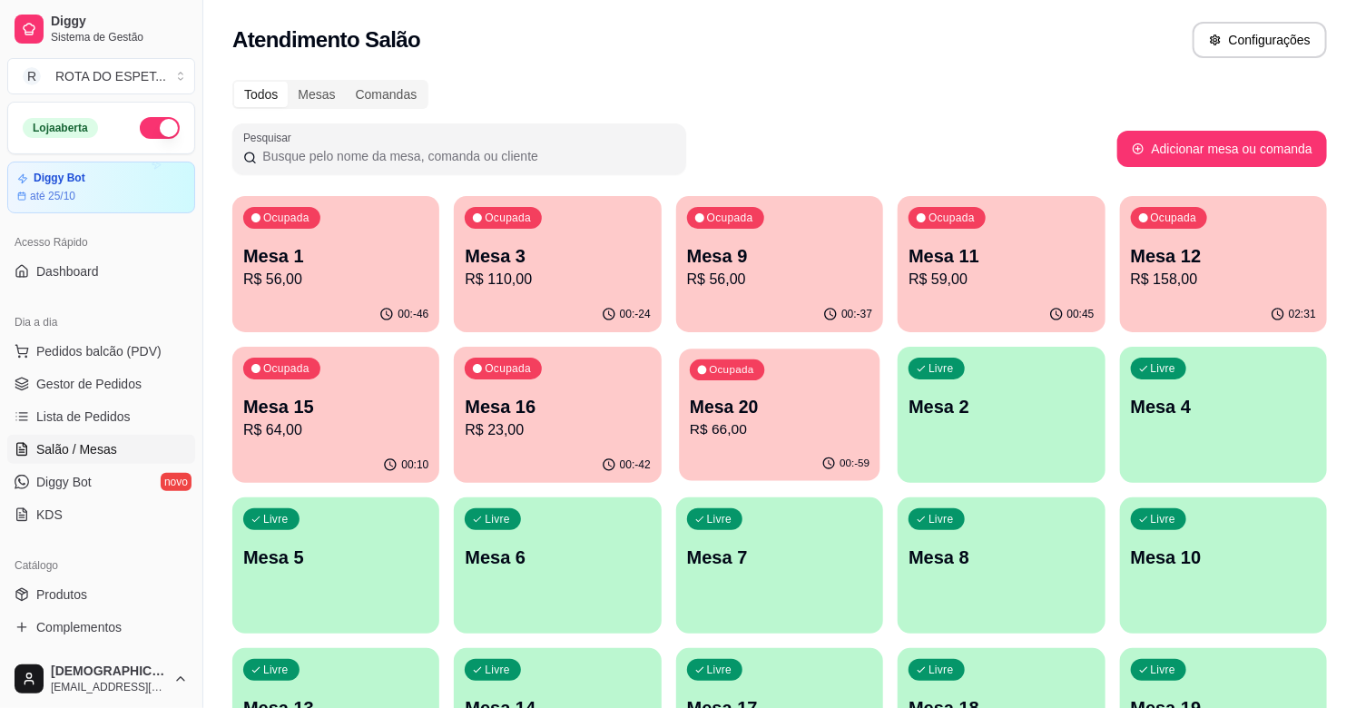
click at [710, 432] on p "R$ 66,00" at bounding box center [780, 429] width 180 height 21
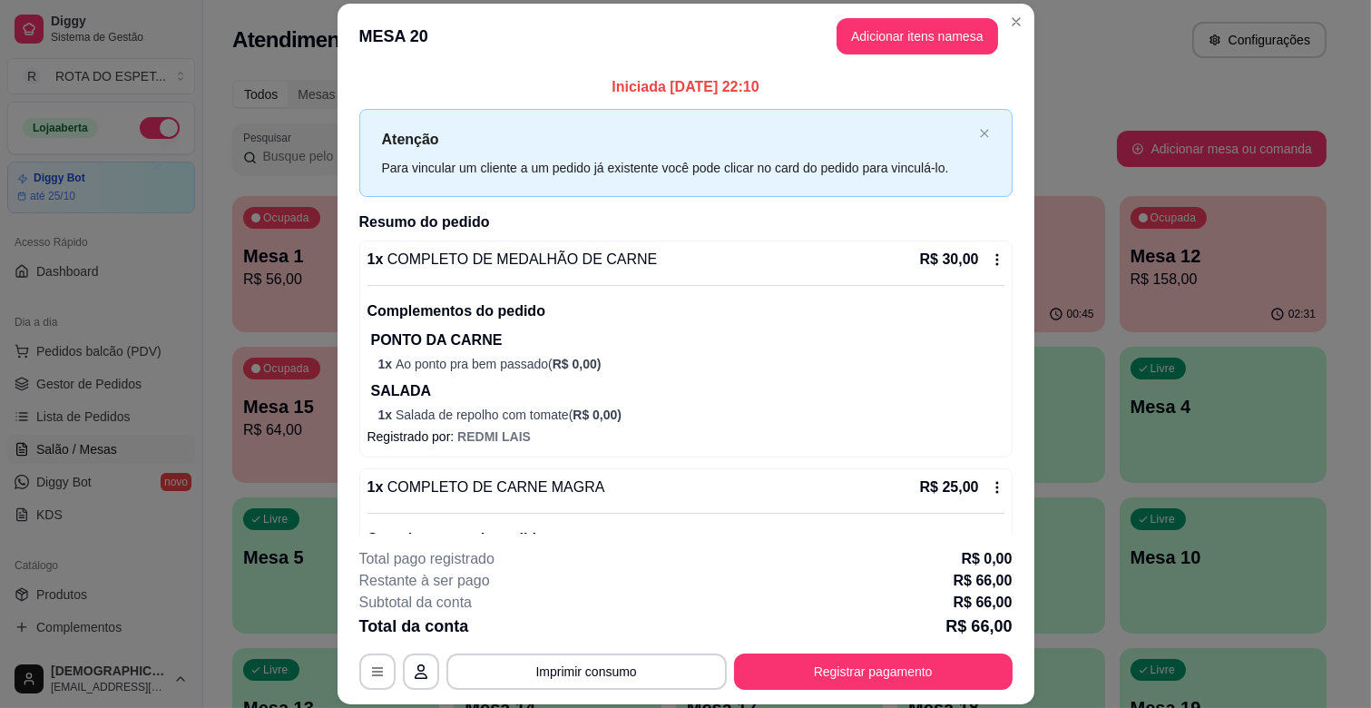
click at [896, 690] on footer "**********" at bounding box center [686, 619] width 697 height 171
click at [892, 682] on button "Registrar pagamento" at bounding box center [873, 671] width 270 height 35
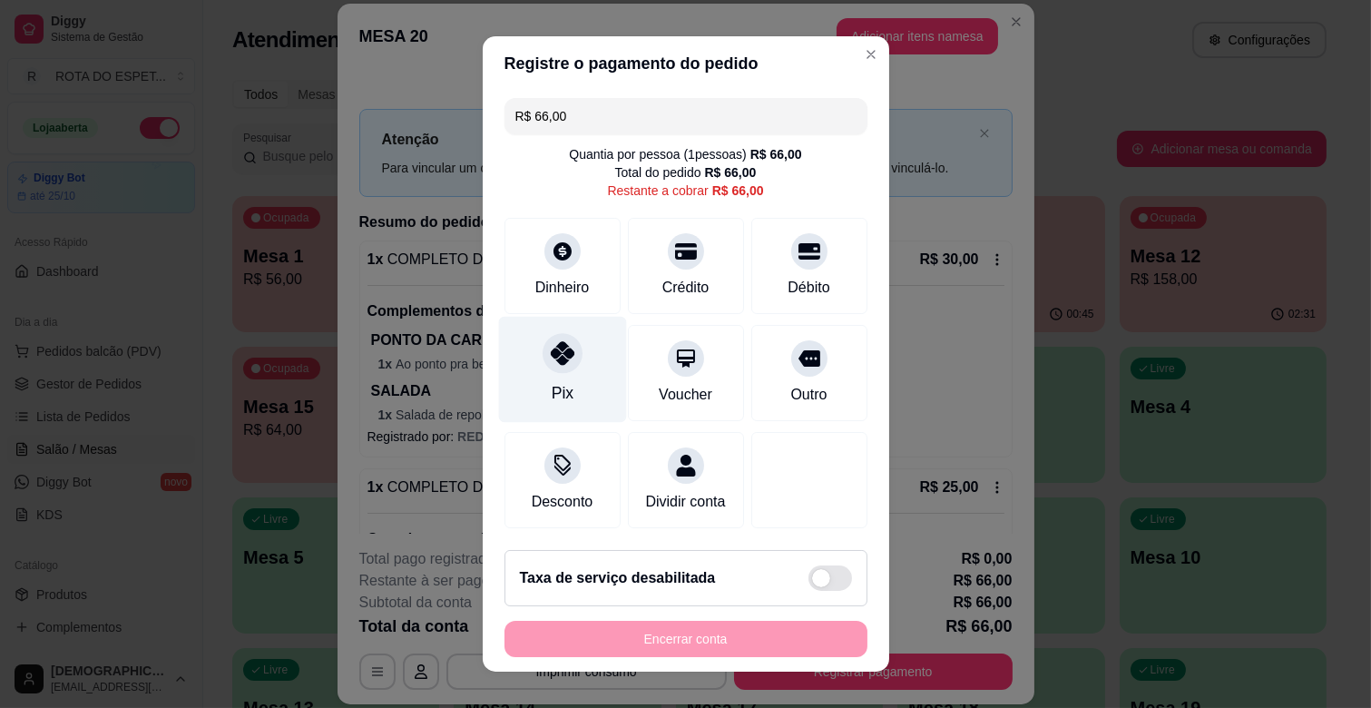
click at [582, 357] on div "Pix" at bounding box center [562, 370] width 128 height 106
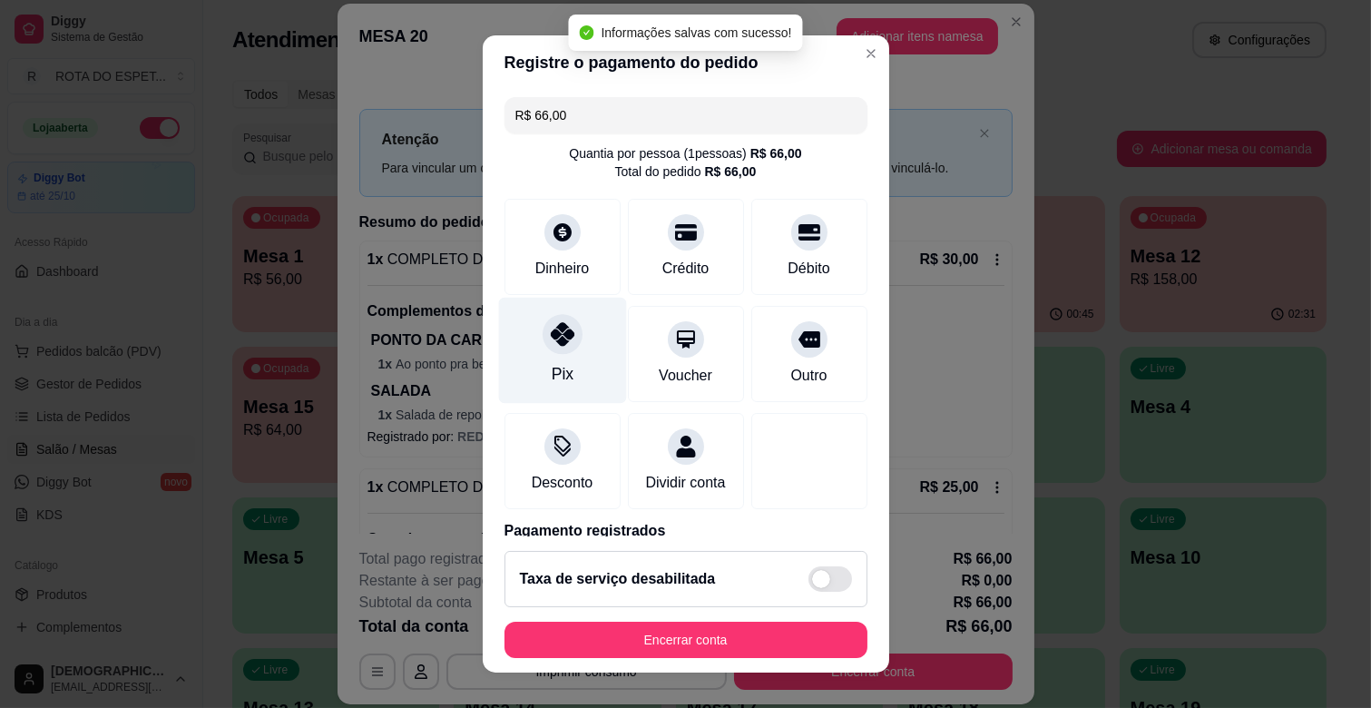
type input "R$ 0,00"
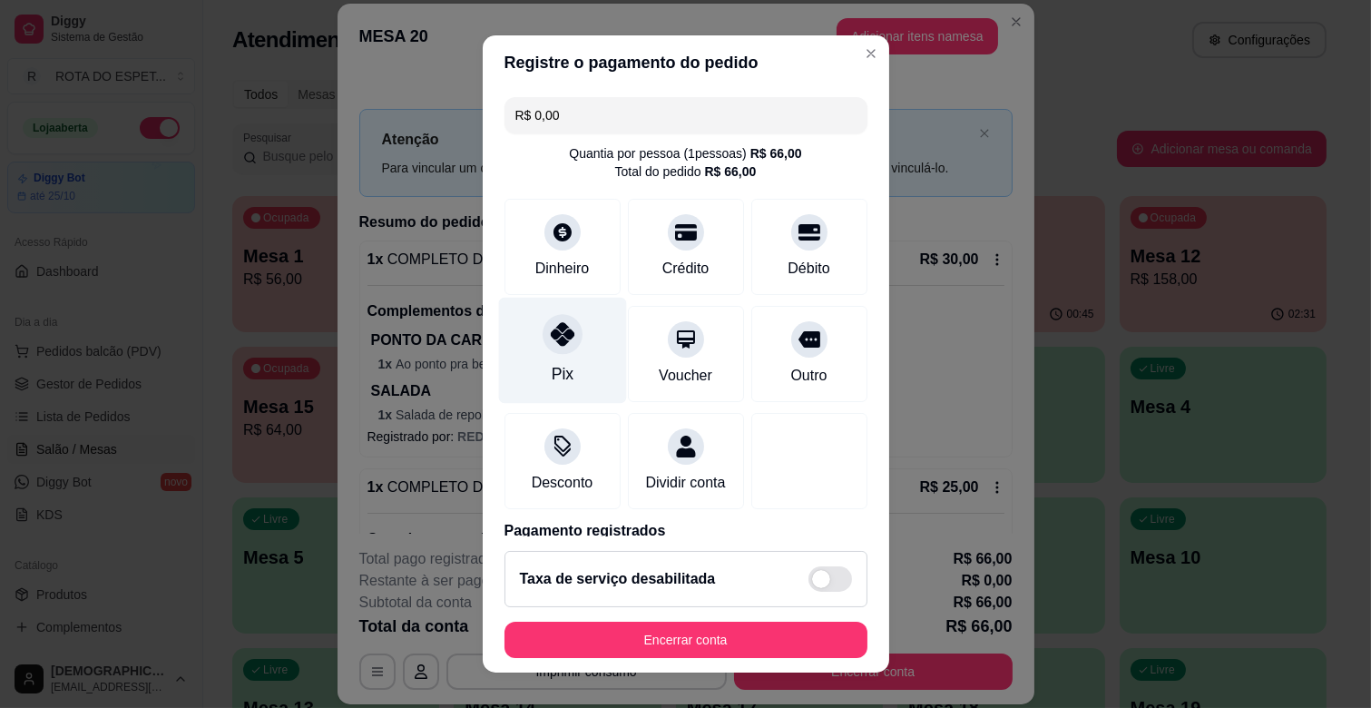
click at [600, 332] on div "Pix" at bounding box center [562, 351] width 128 height 106
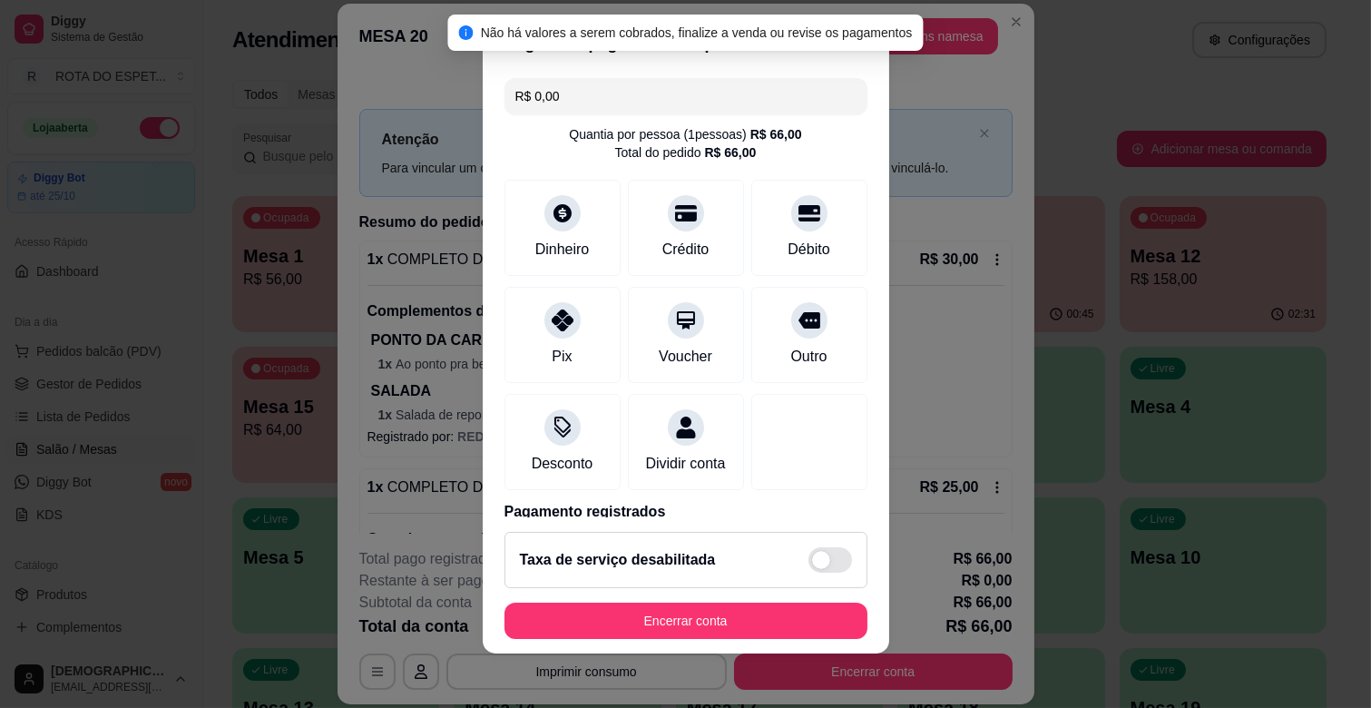
scroll to position [23, 0]
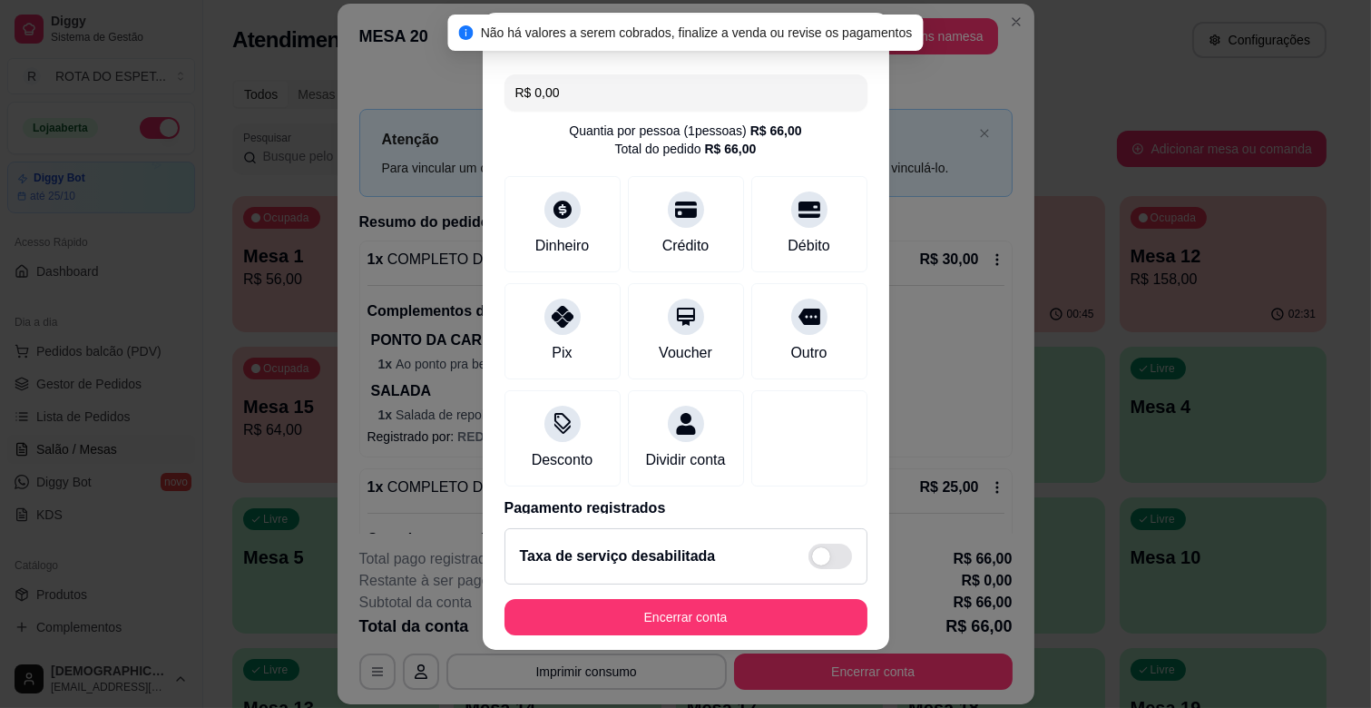
click at [795, 592] on footer "Taxa de serviço desabilitada Encerrar conta" at bounding box center [686, 582] width 406 height 136
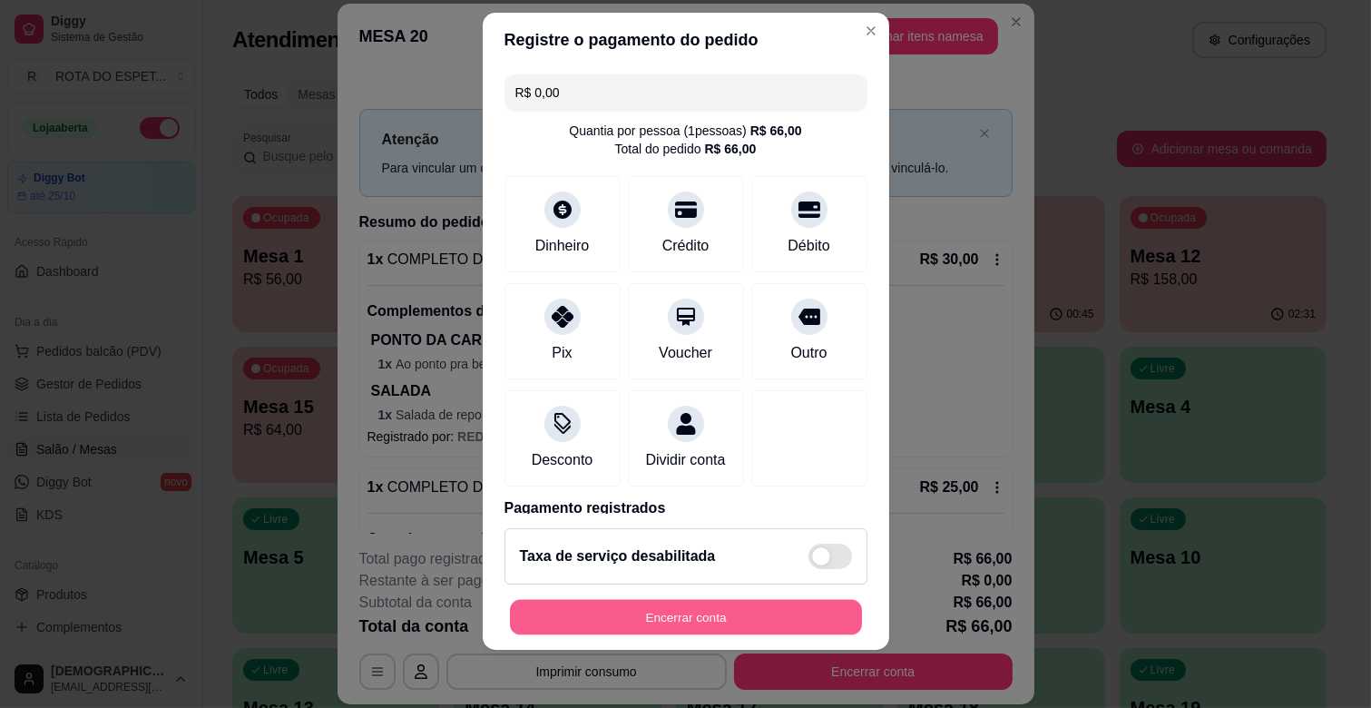
click at [808, 610] on button "Encerrar conta" at bounding box center [686, 617] width 352 height 35
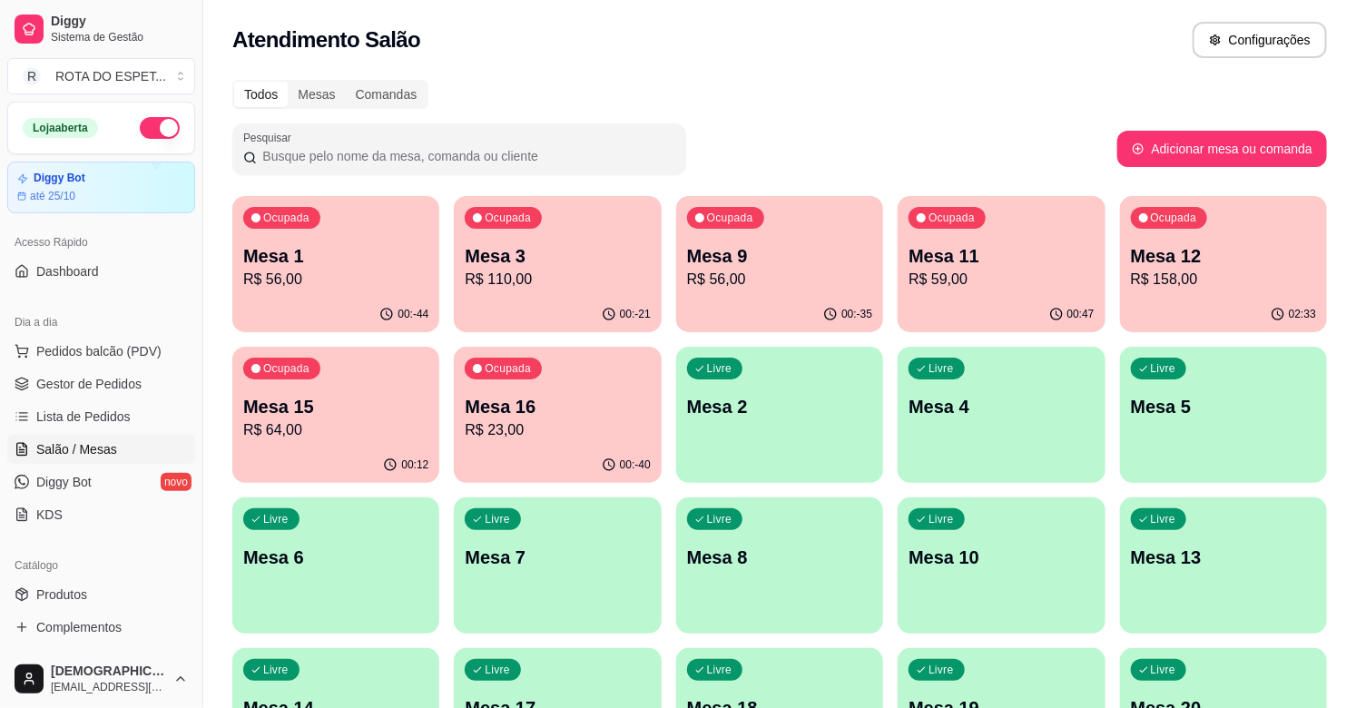
click at [731, 342] on div "Ocupada Mesa 1 R$ 56,00 00:-44 Ocupada Mesa 3 R$ 110,00 00:-21 Ocupada Mesa 9 R…" at bounding box center [779, 716] width 1094 height 1040
click at [537, 391] on div "Ocupada Mesa 16 R$ 23,00" at bounding box center [557, 397] width 201 height 98
click at [334, 429] on p "R$ 64,00" at bounding box center [335, 430] width 185 height 22
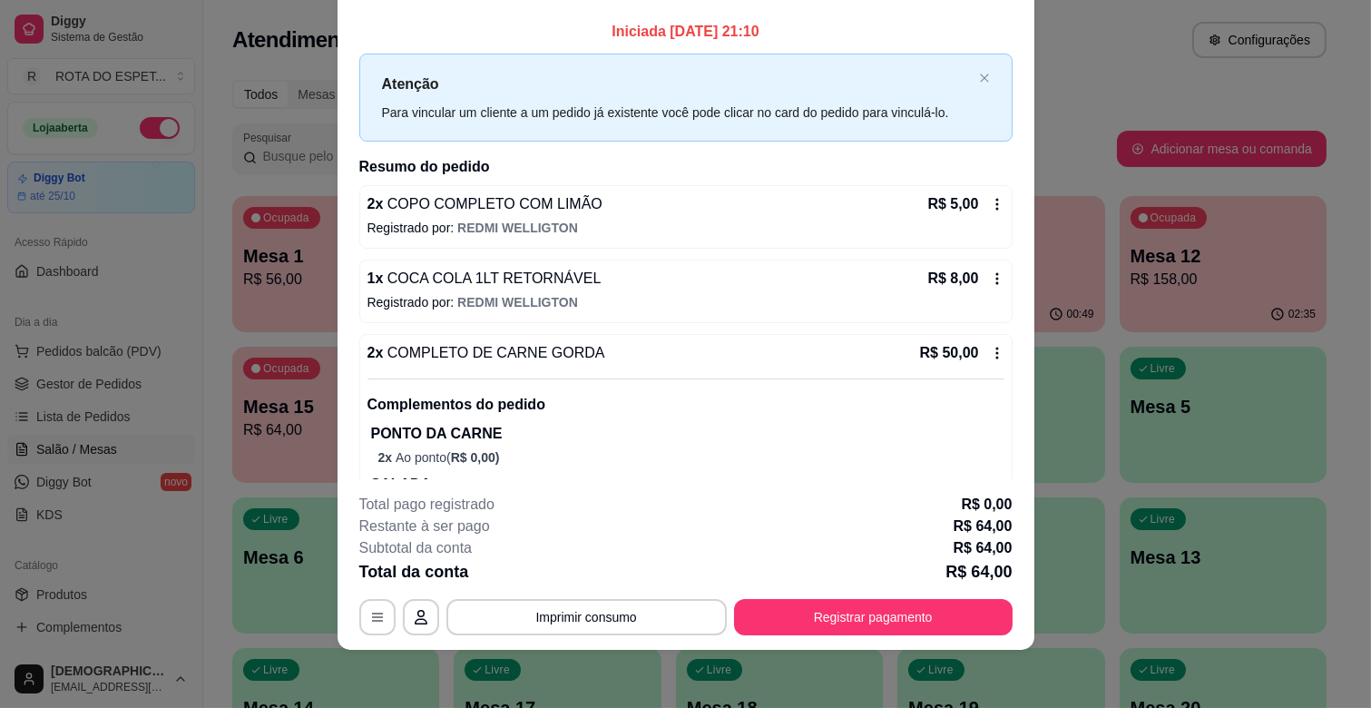
scroll to position [0, 0]
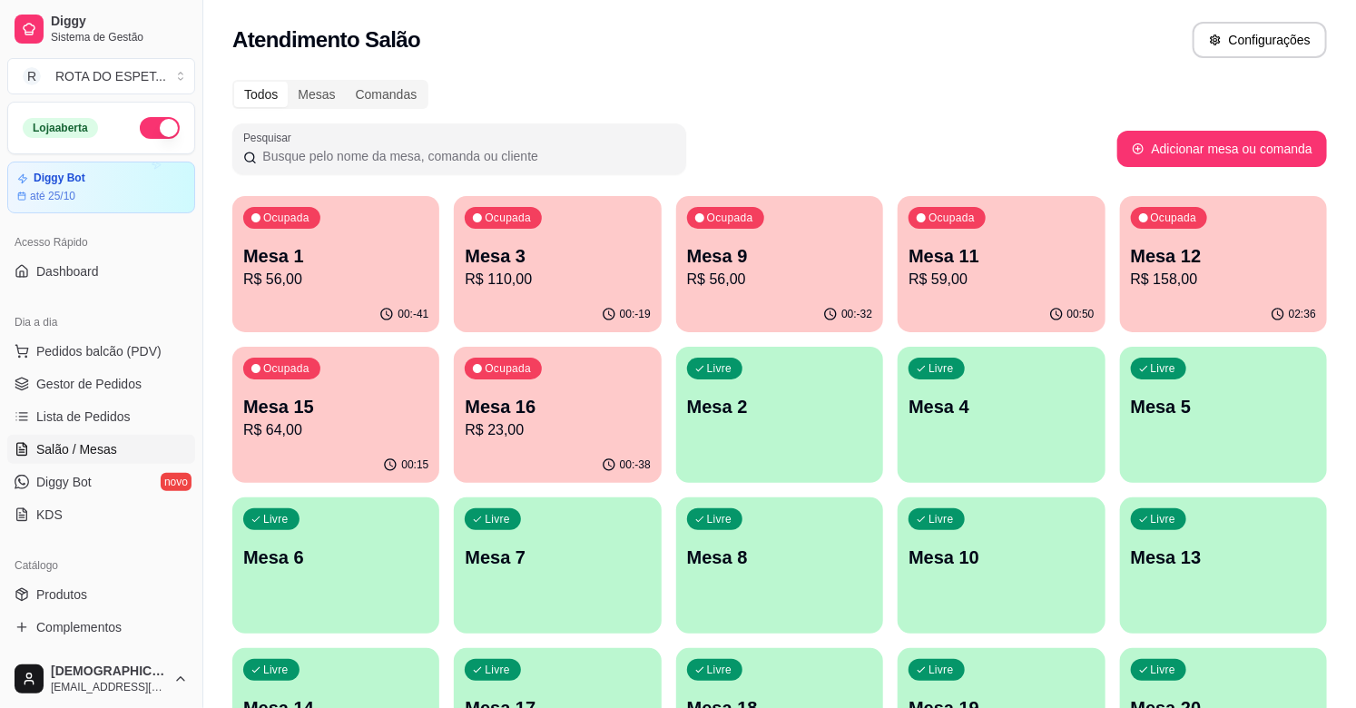
click at [1225, 275] on p "R$ 158,00" at bounding box center [1223, 280] width 185 height 22
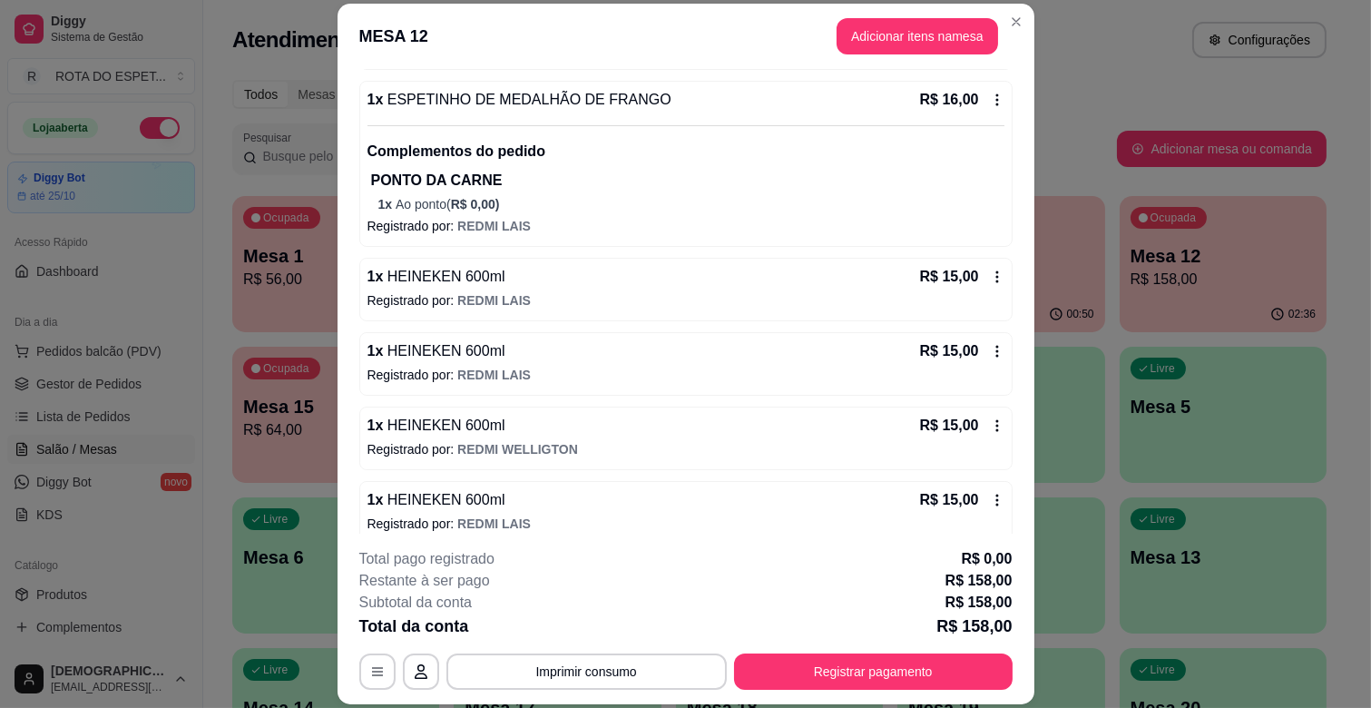
scroll to position [1048, 0]
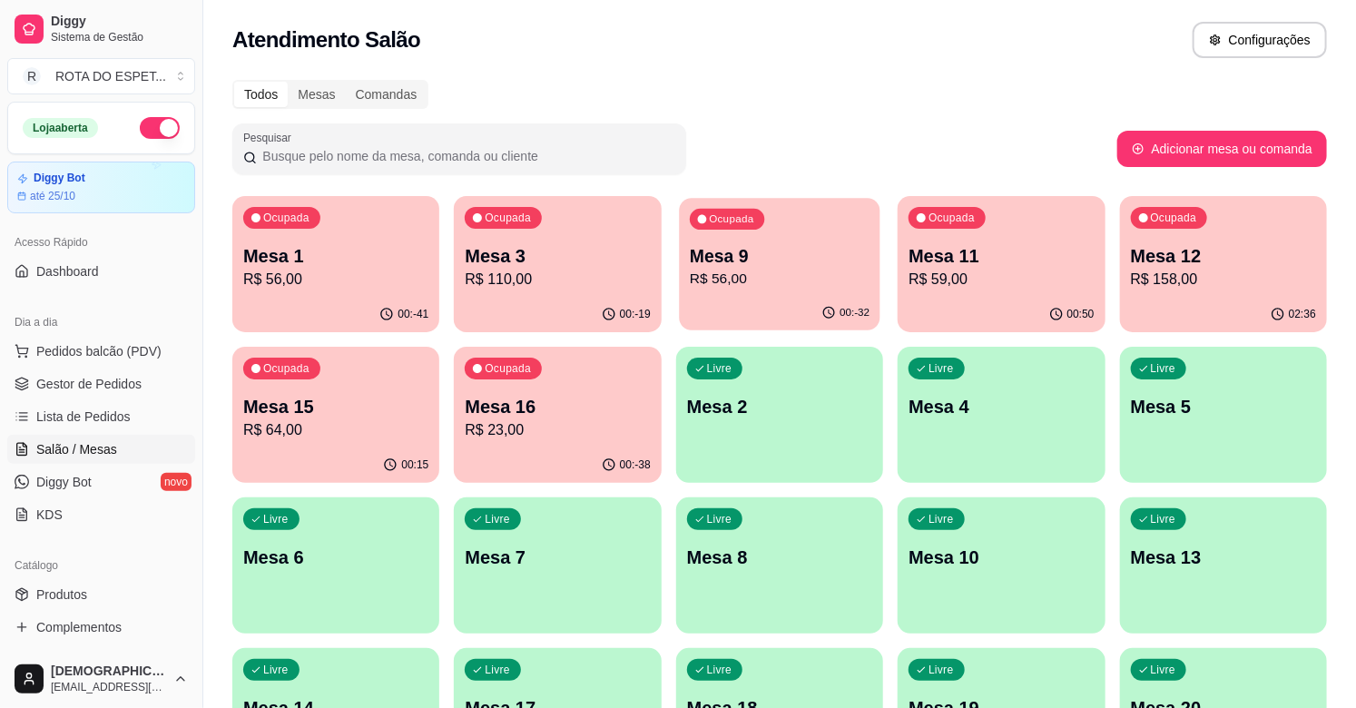
click at [802, 244] on p "Mesa 9" at bounding box center [780, 256] width 180 height 24
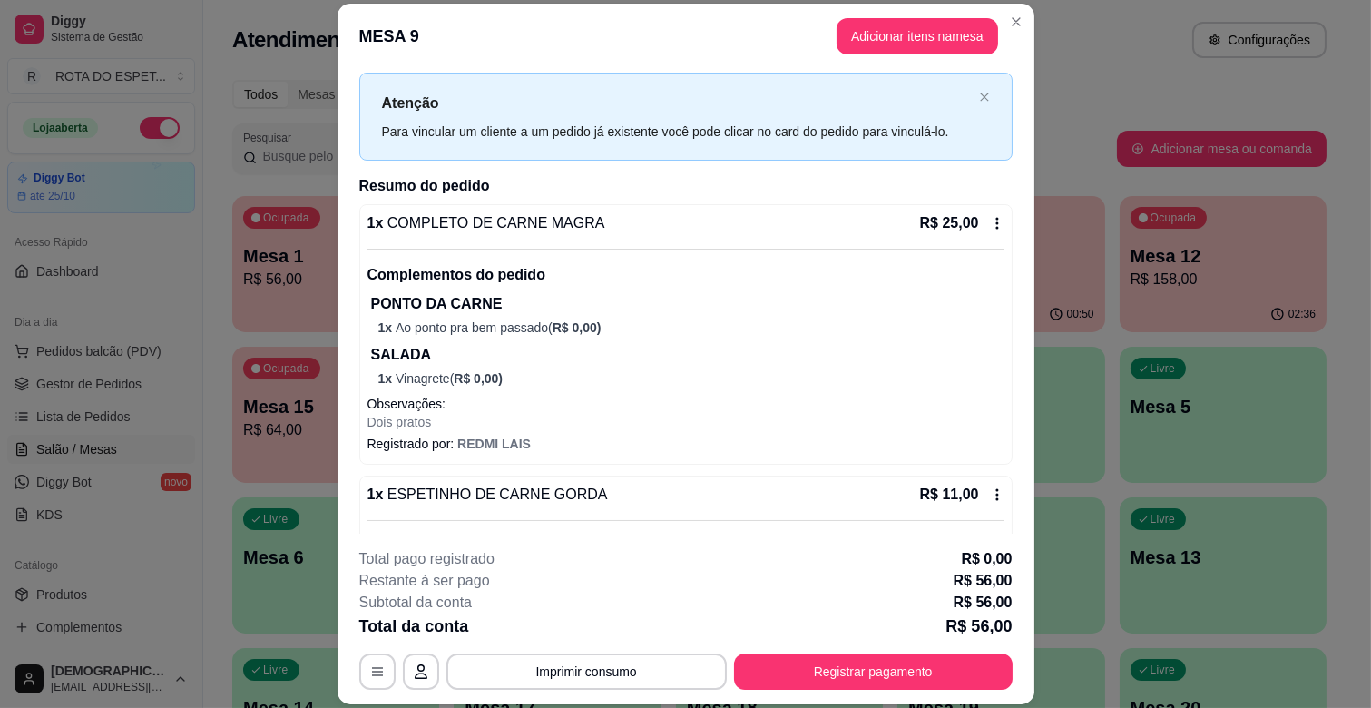
scroll to position [0, 0]
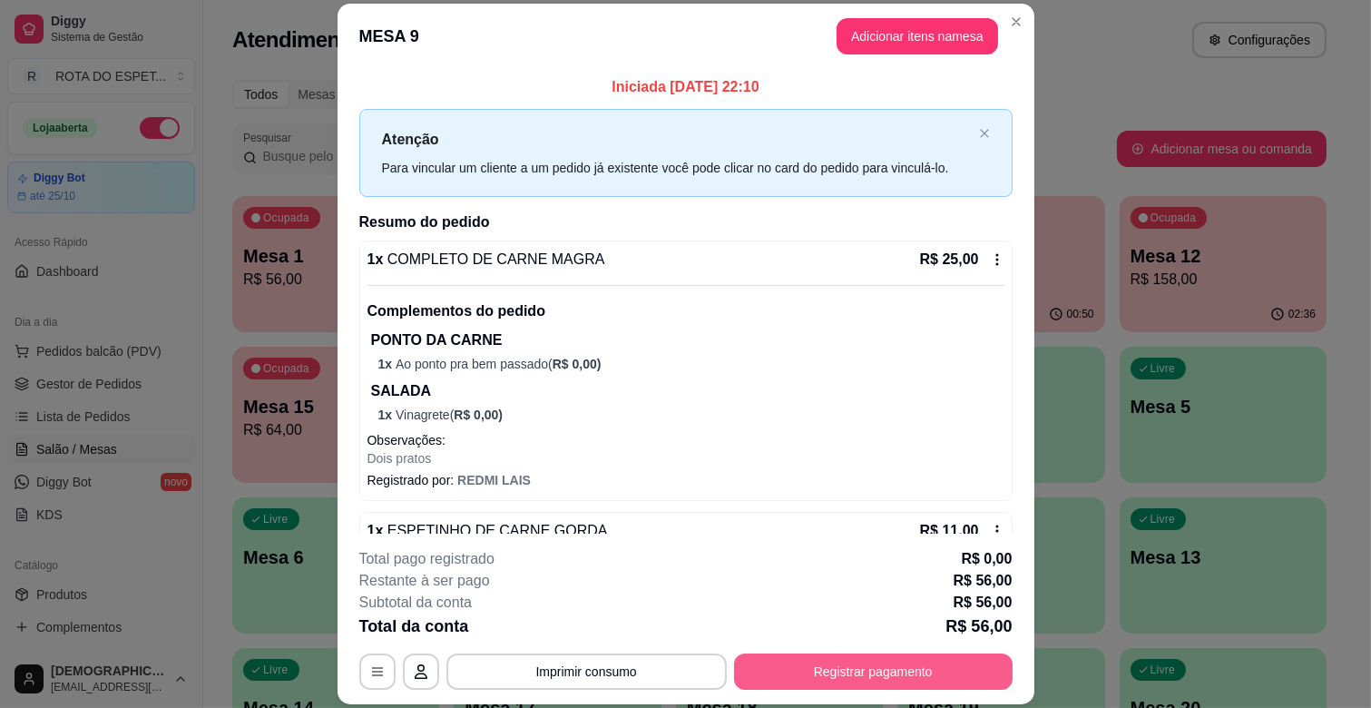
click at [827, 663] on button "Registrar pagamento" at bounding box center [873, 671] width 279 height 36
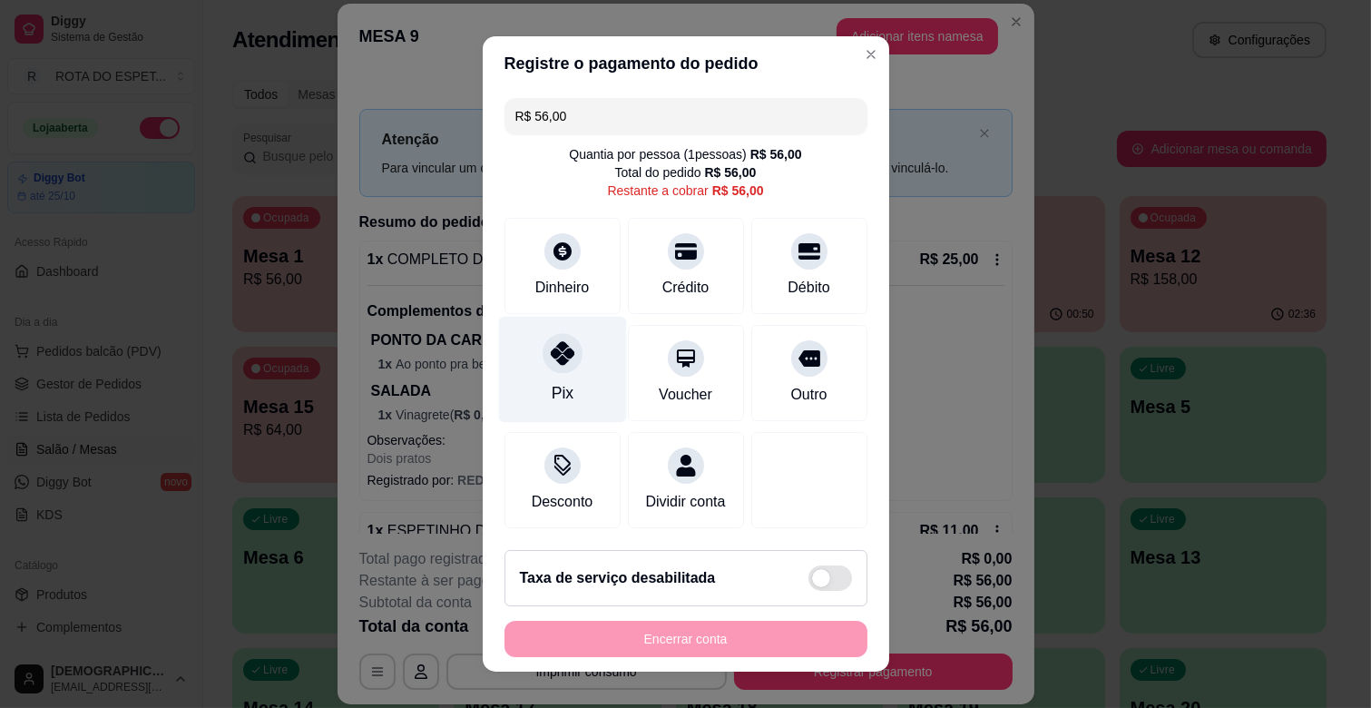
click at [555, 367] on div at bounding box center [563, 353] width 40 height 40
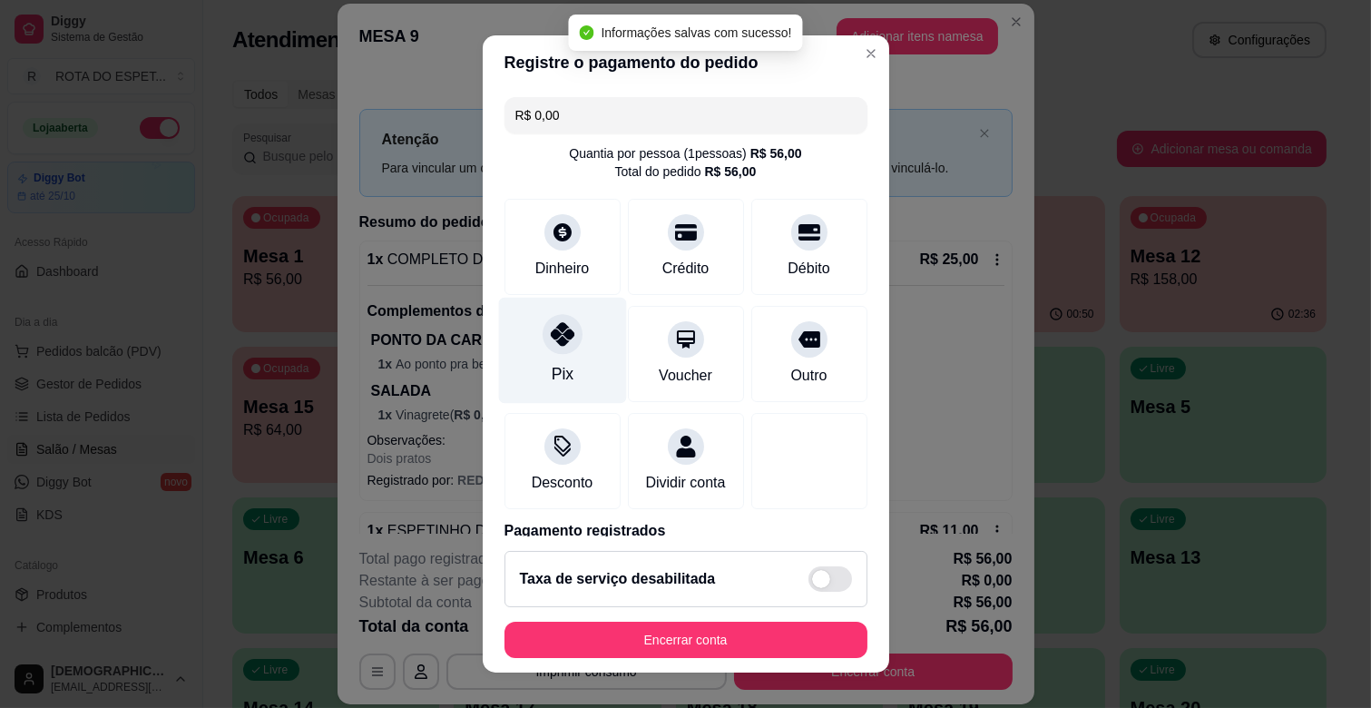
type input "R$ 0,00"
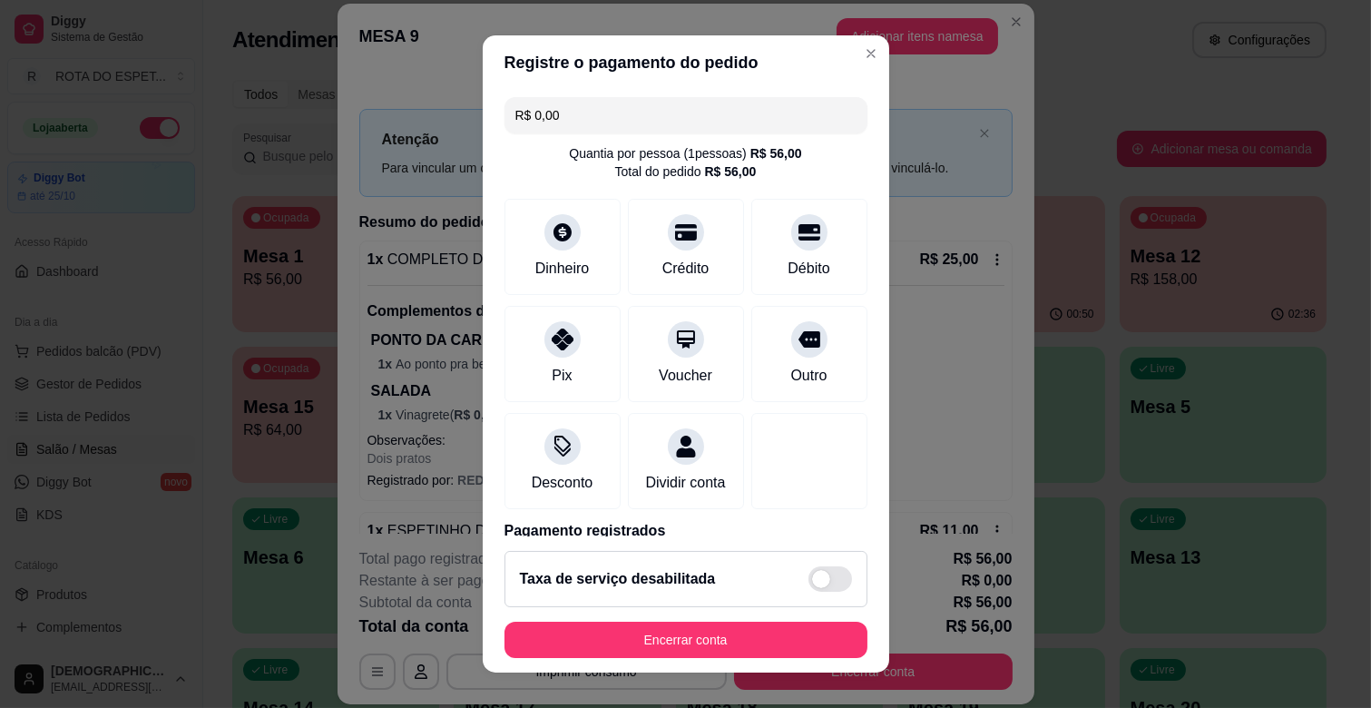
scroll to position [96, 0]
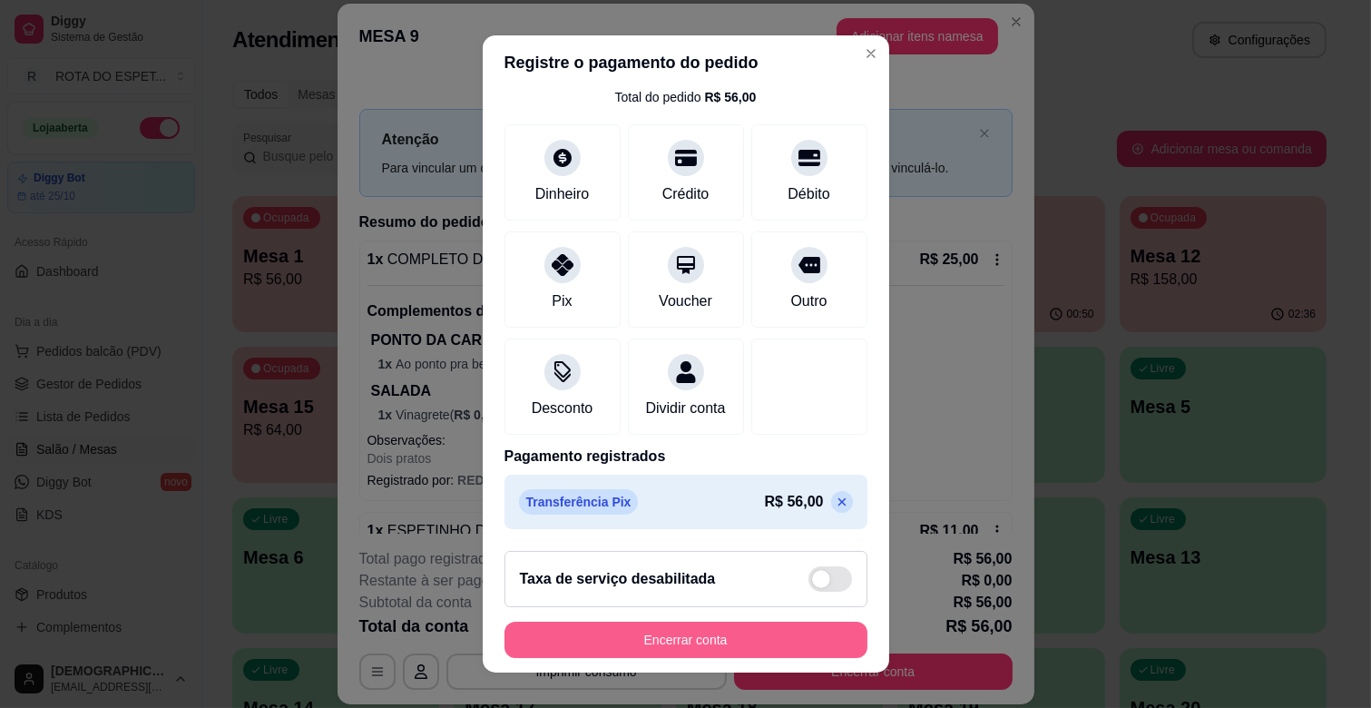
click at [768, 629] on button "Encerrar conta" at bounding box center [685, 640] width 363 height 36
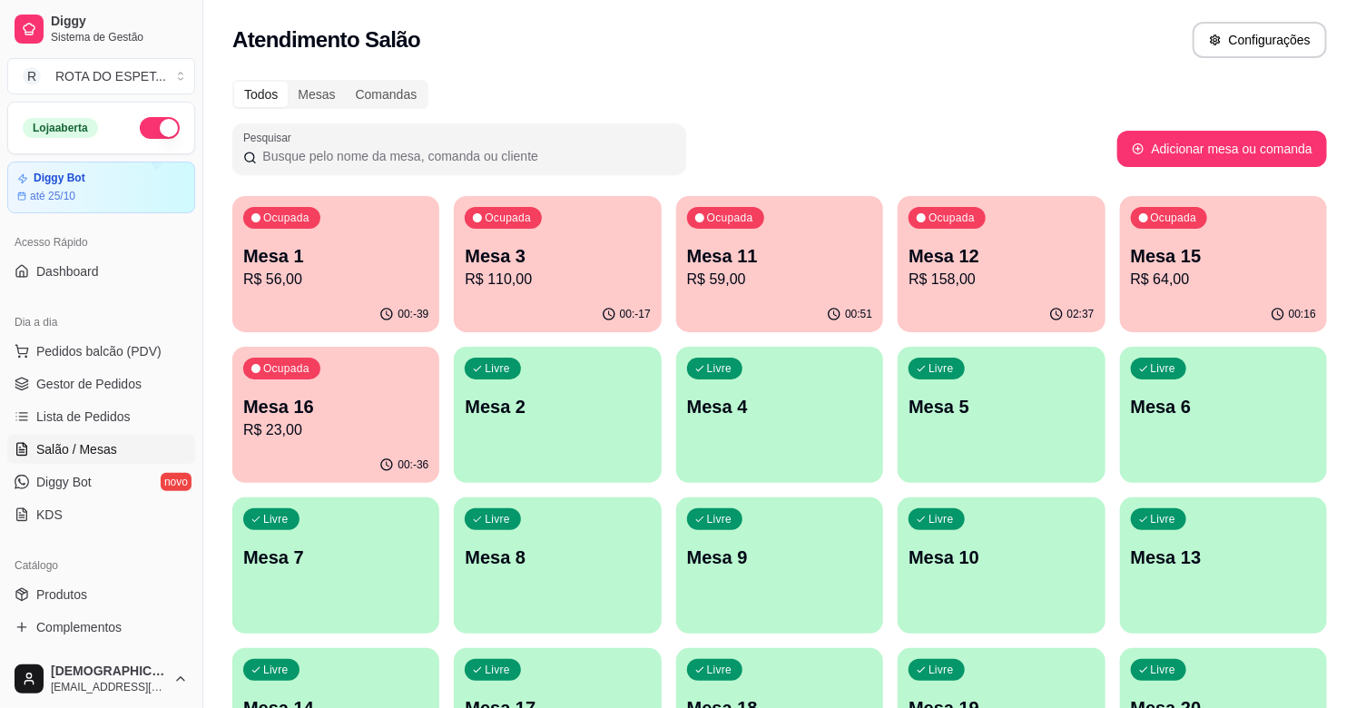
click at [1003, 257] on p "Mesa 12" at bounding box center [1000, 255] width 185 height 25
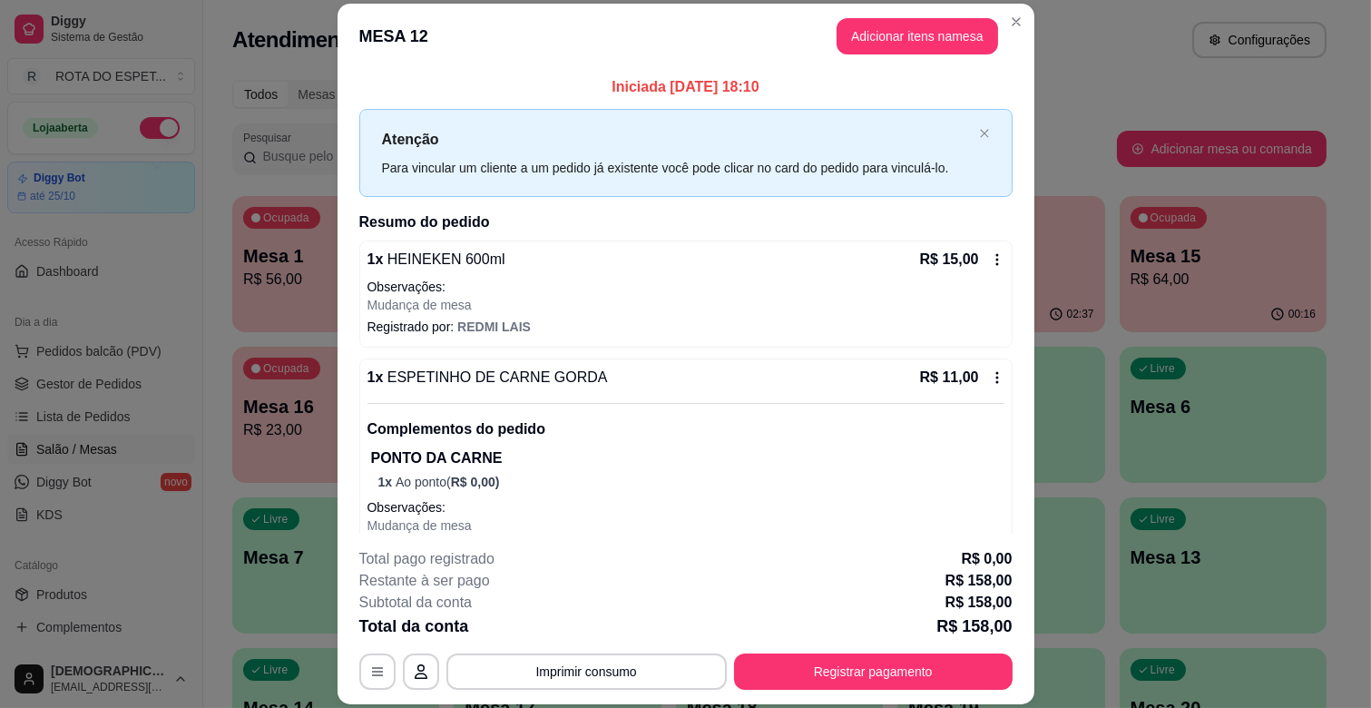
scroll to position [705, 0]
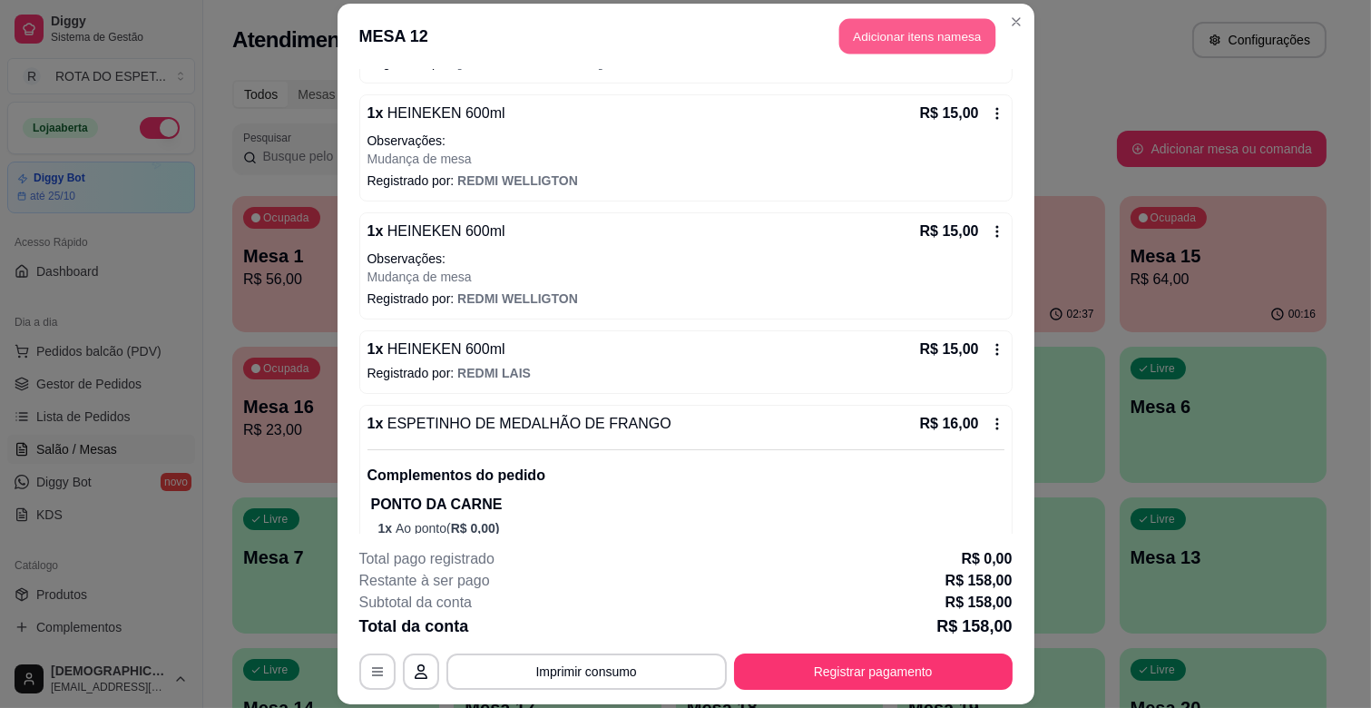
click at [958, 29] on button "Adicionar itens na mesa" at bounding box center [917, 36] width 156 height 35
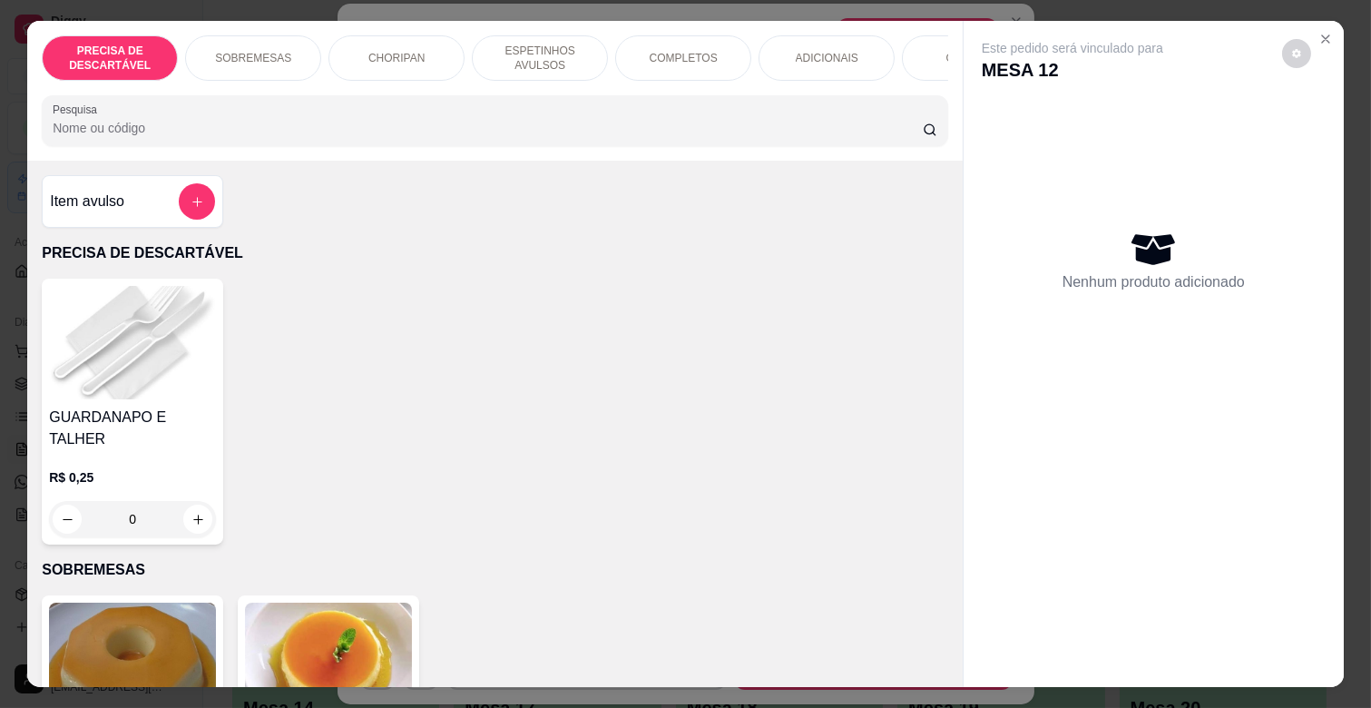
scroll to position [0, 793]
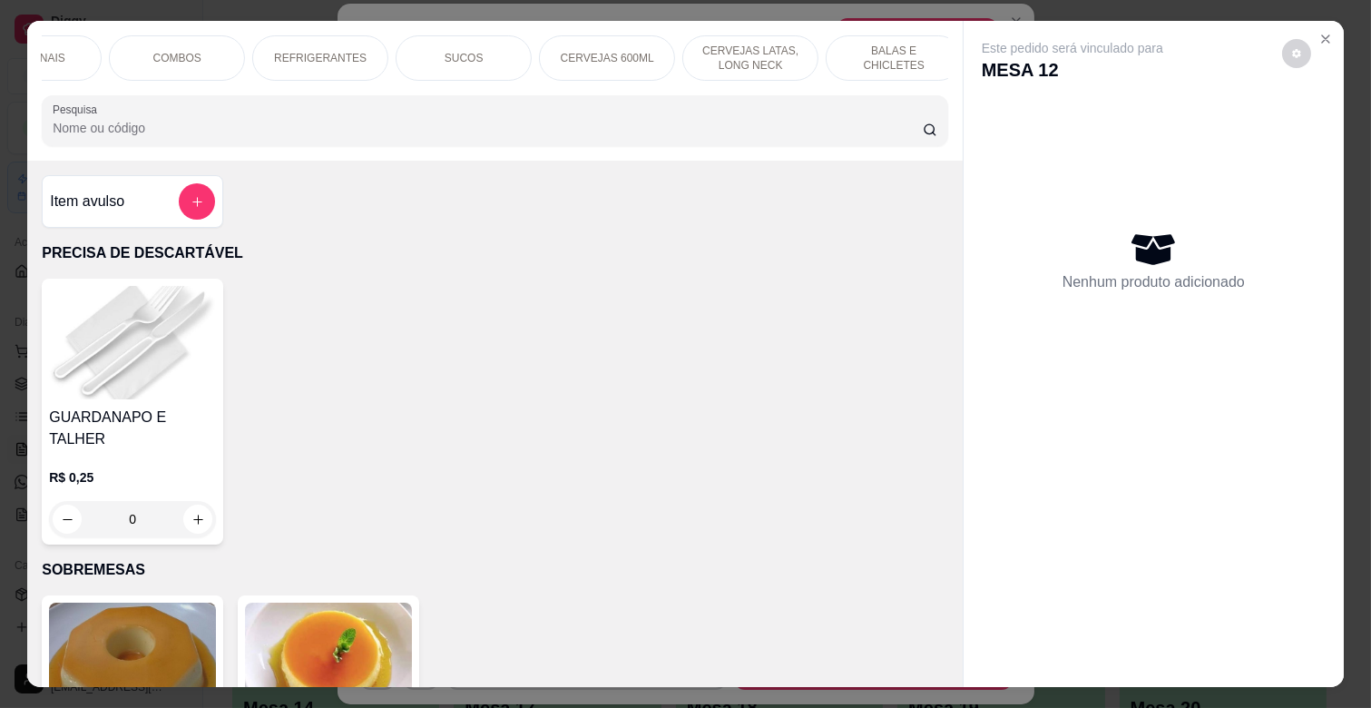
click at [601, 37] on div "CERVEJAS 600ML" at bounding box center [607, 57] width 136 height 45
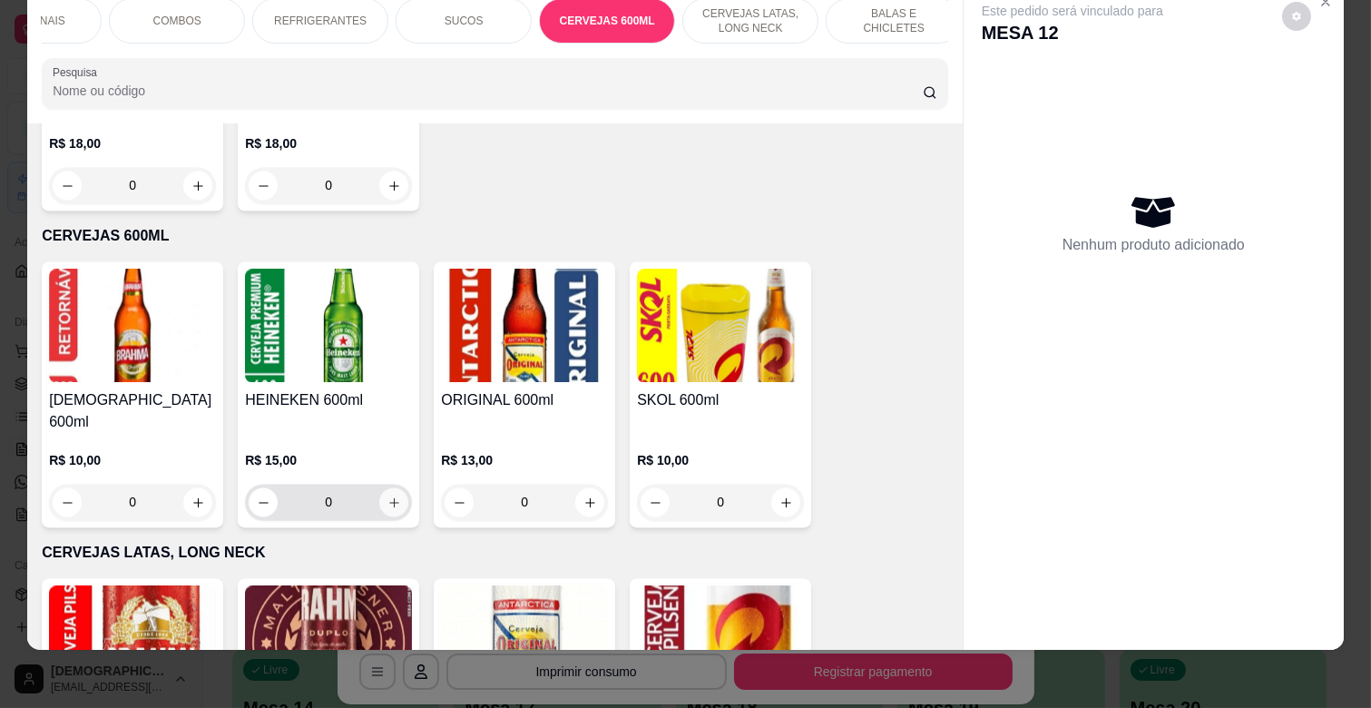
click at [396, 488] on button "increase-product-quantity" at bounding box center [393, 502] width 29 height 29
type input "1"
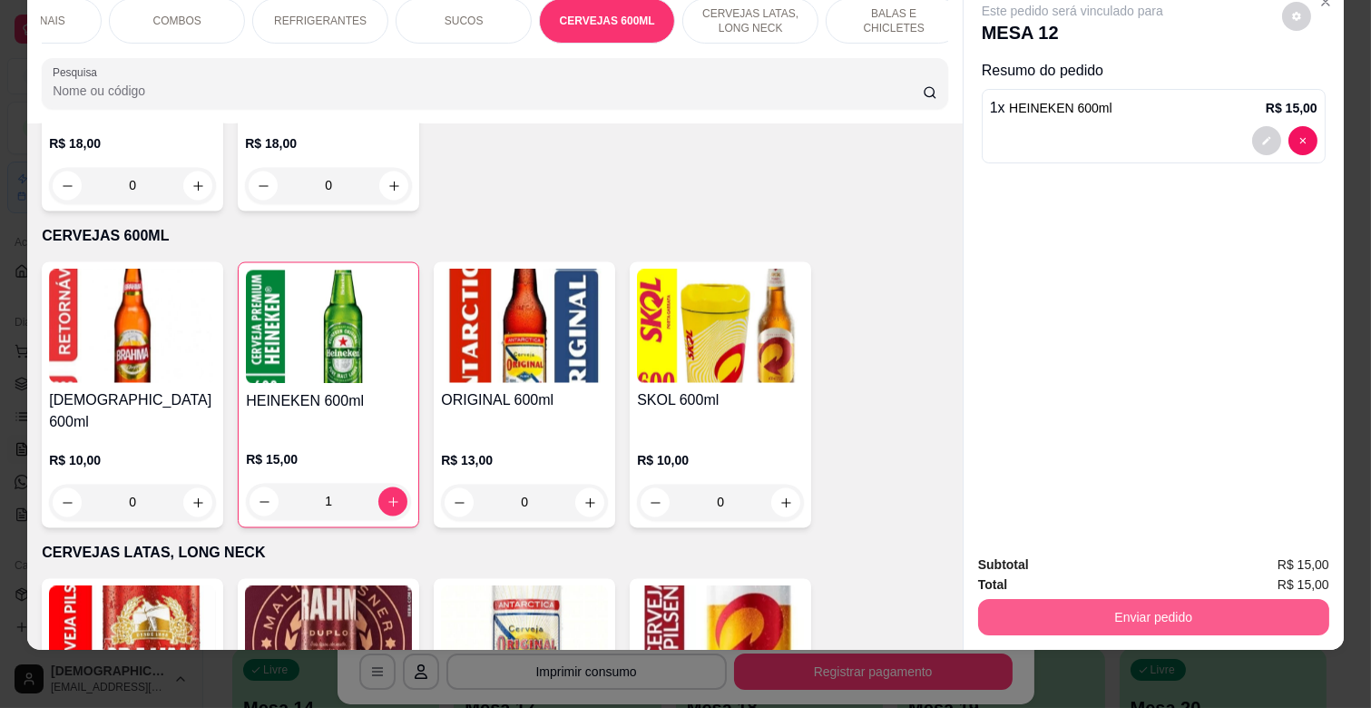
click at [1160, 599] on button "Enviar pedido" at bounding box center [1153, 617] width 351 height 36
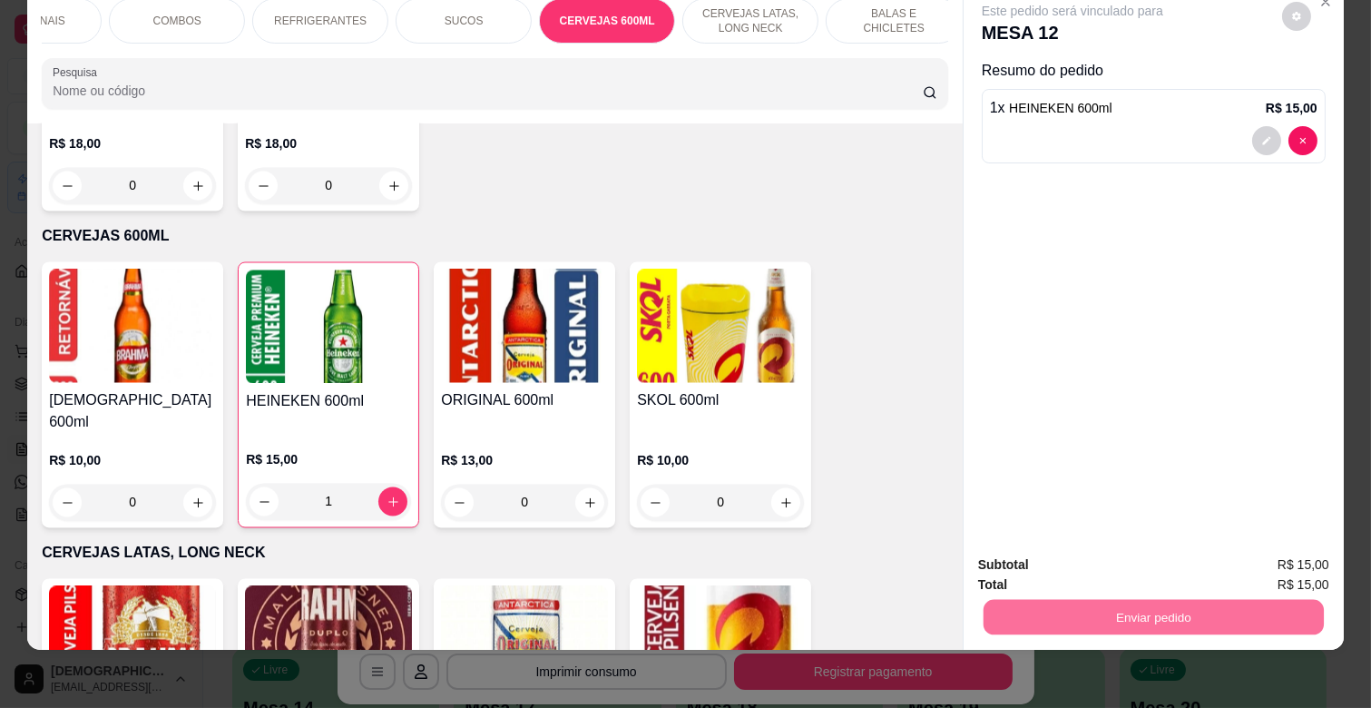
click at [1300, 552] on button "Enviar pedido" at bounding box center [1281, 557] width 100 height 34
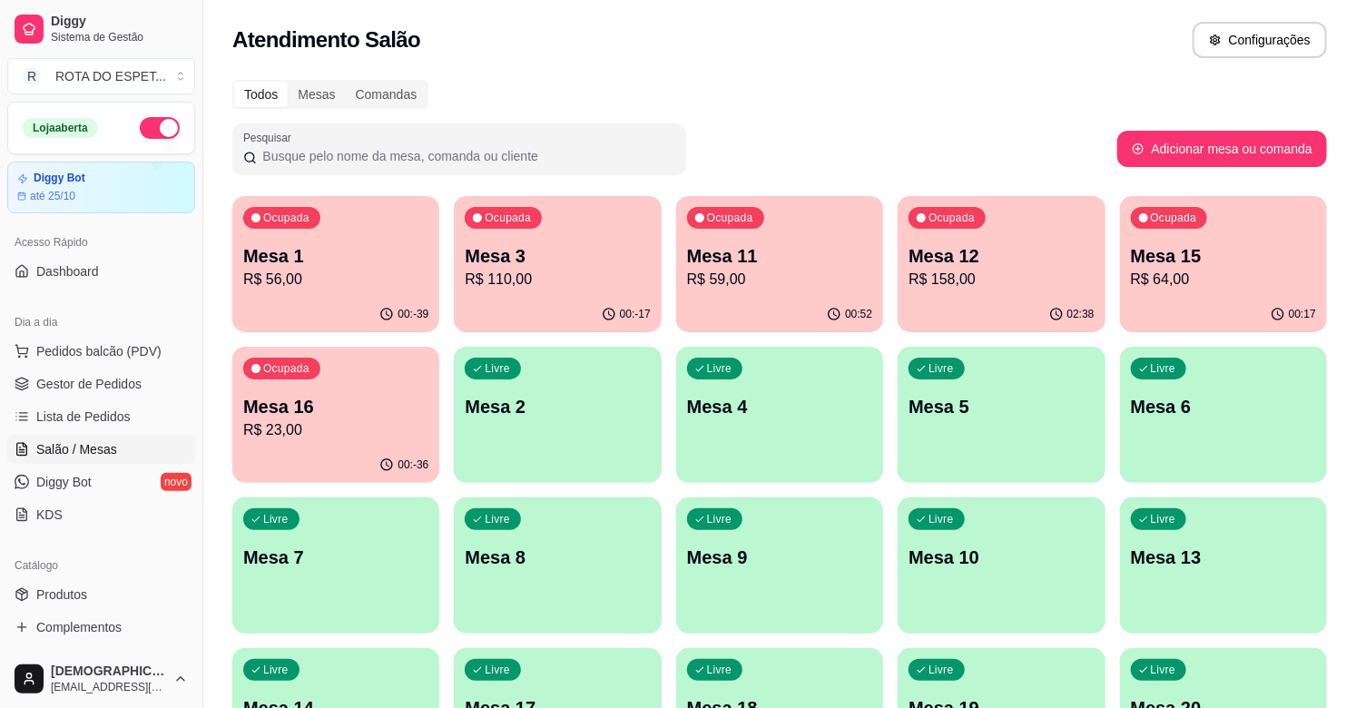
click at [352, 412] on p "Mesa 16" at bounding box center [335, 406] width 185 height 25
click at [748, 279] on p "R$ 59,00" at bounding box center [780, 279] width 180 height 21
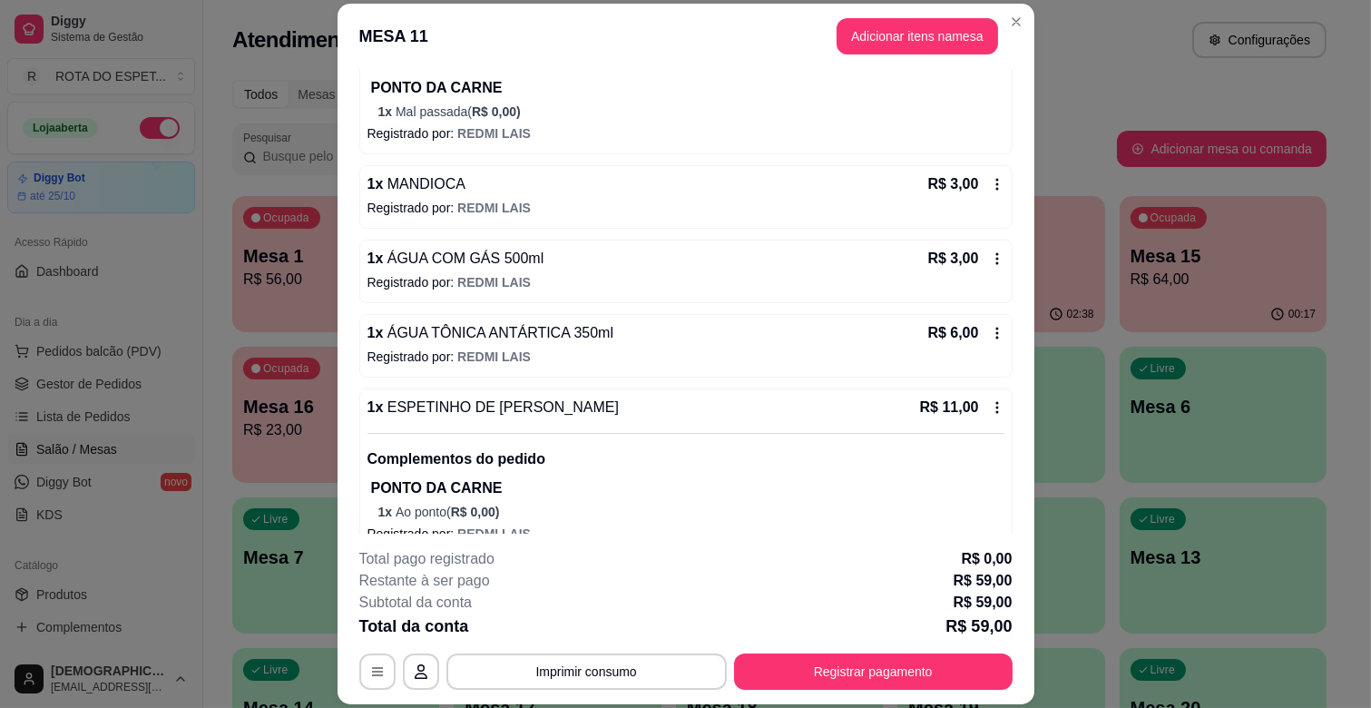
scroll to position [533, 0]
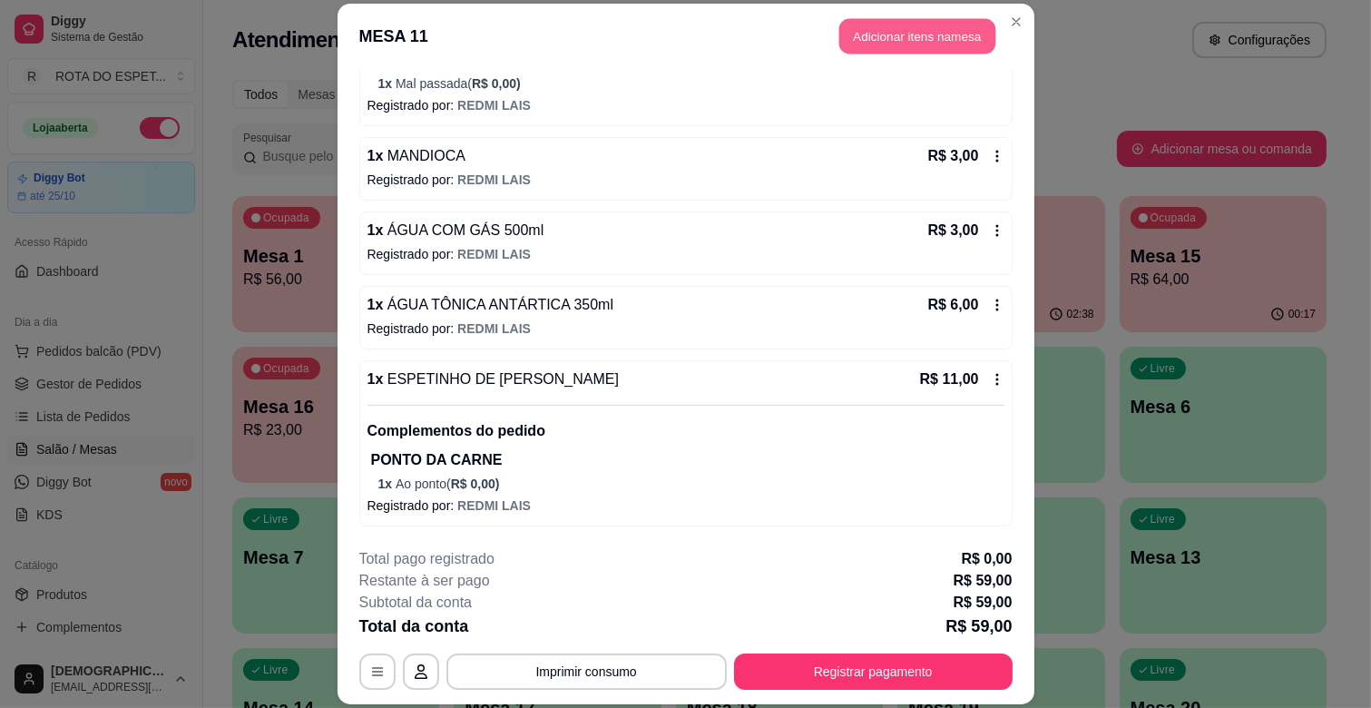
click at [958, 43] on button "Adicionar itens na mesa" at bounding box center [917, 36] width 156 height 35
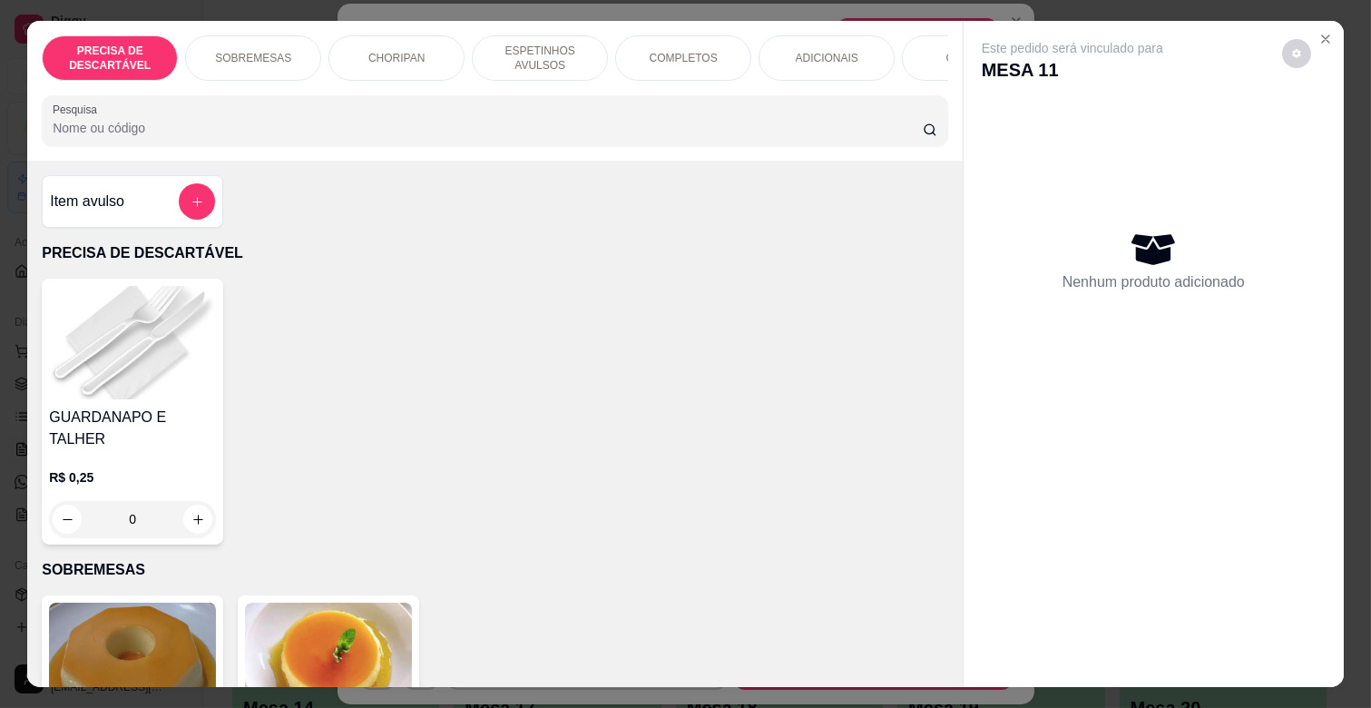
scroll to position [0, 793]
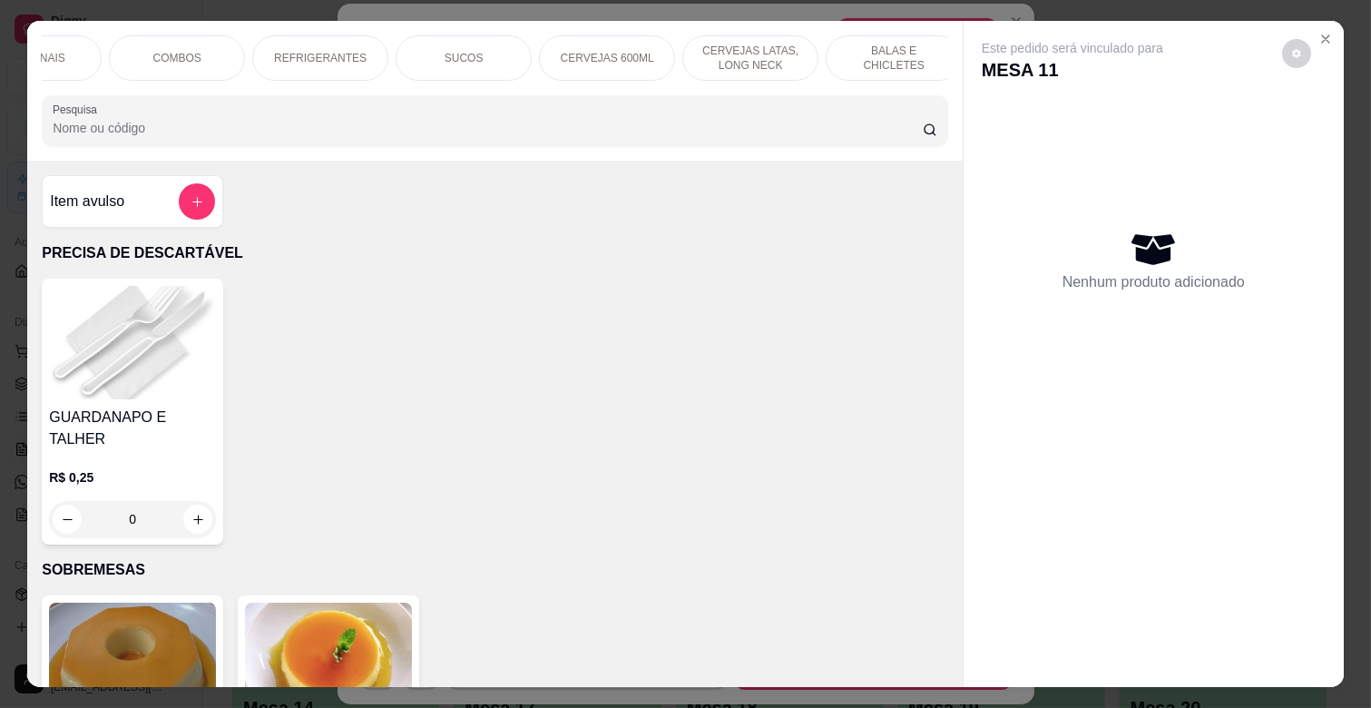
click at [630, 51] on p "CERVEJAS 600ML" at bounding box center [607, 58] width 93 height 15
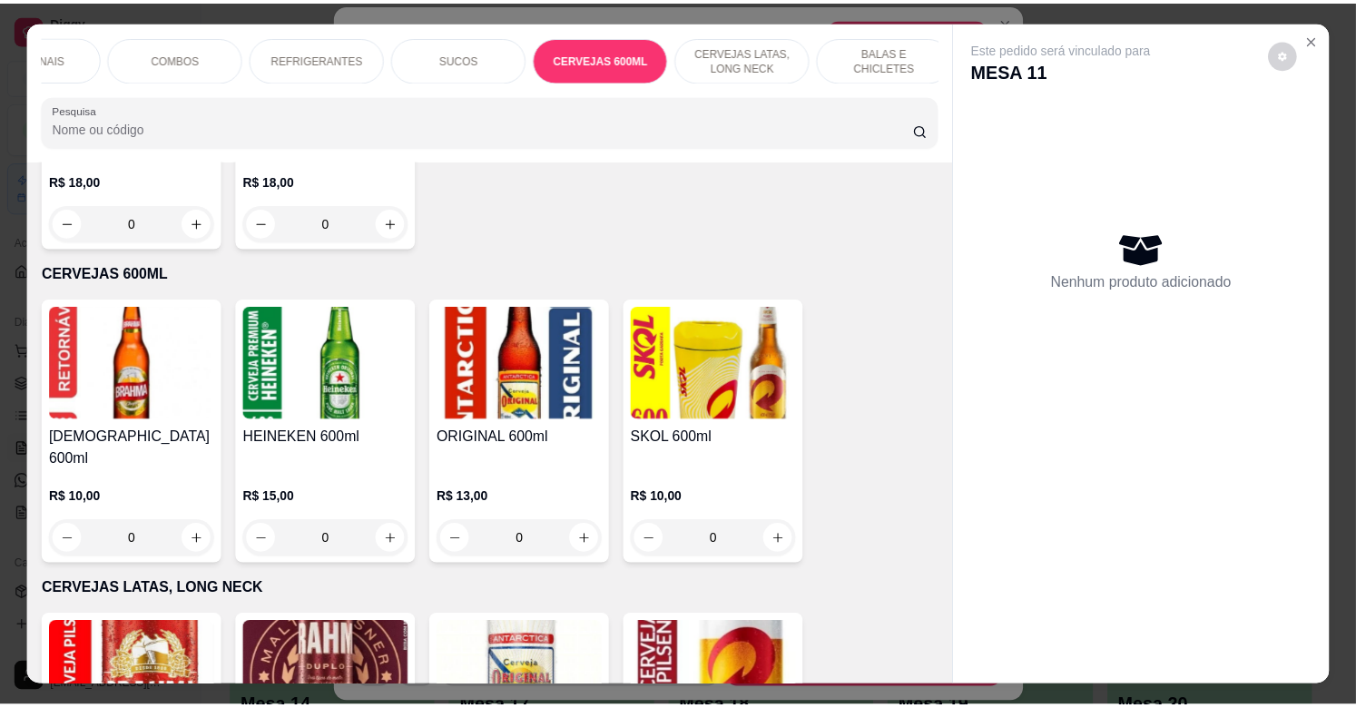
scroll to position [44, 0]
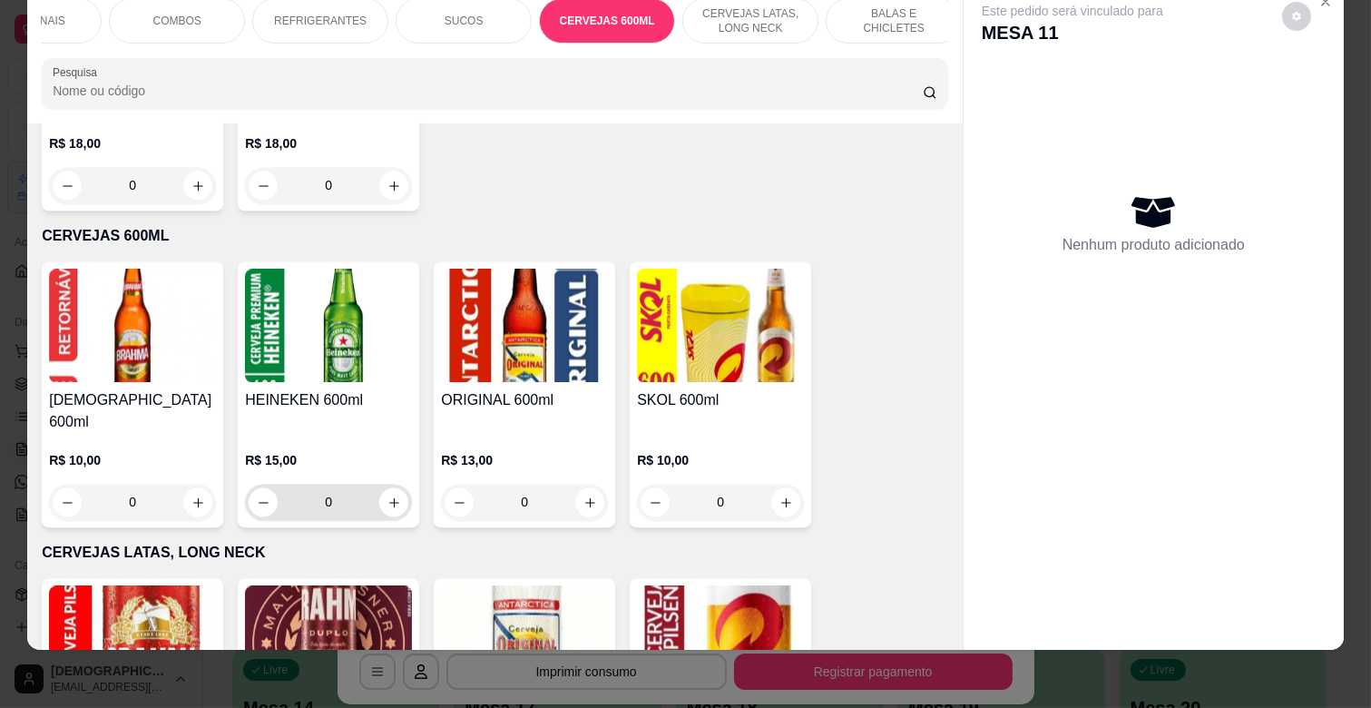
click at [402, 485] on div "0" at bounding box center [328, 503] width 167 height 36
click at [388, 496] on icon "increase-product-quantity" at bounding box center [394, 503] width 14 height 14
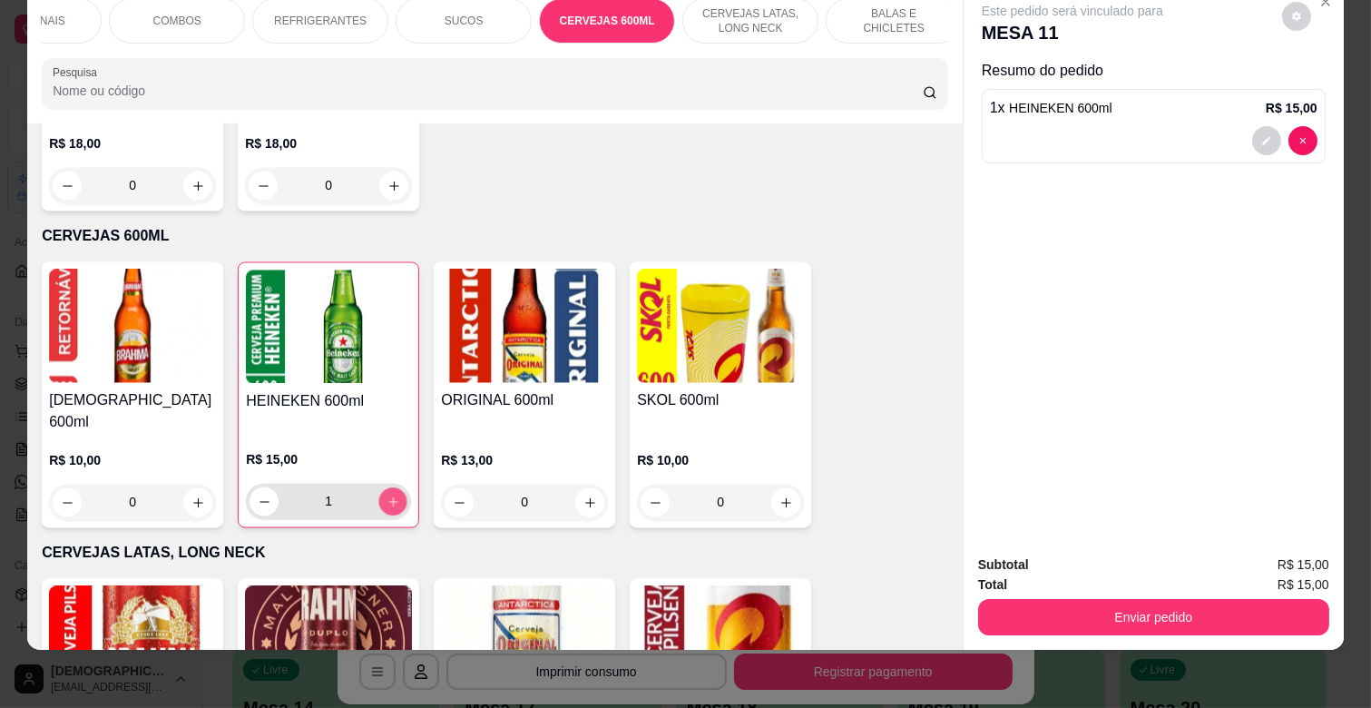
click at [388, 495] on icon "increase-product-quantity" at bounding box center [394, 502] width 14 height 14
type input "2"
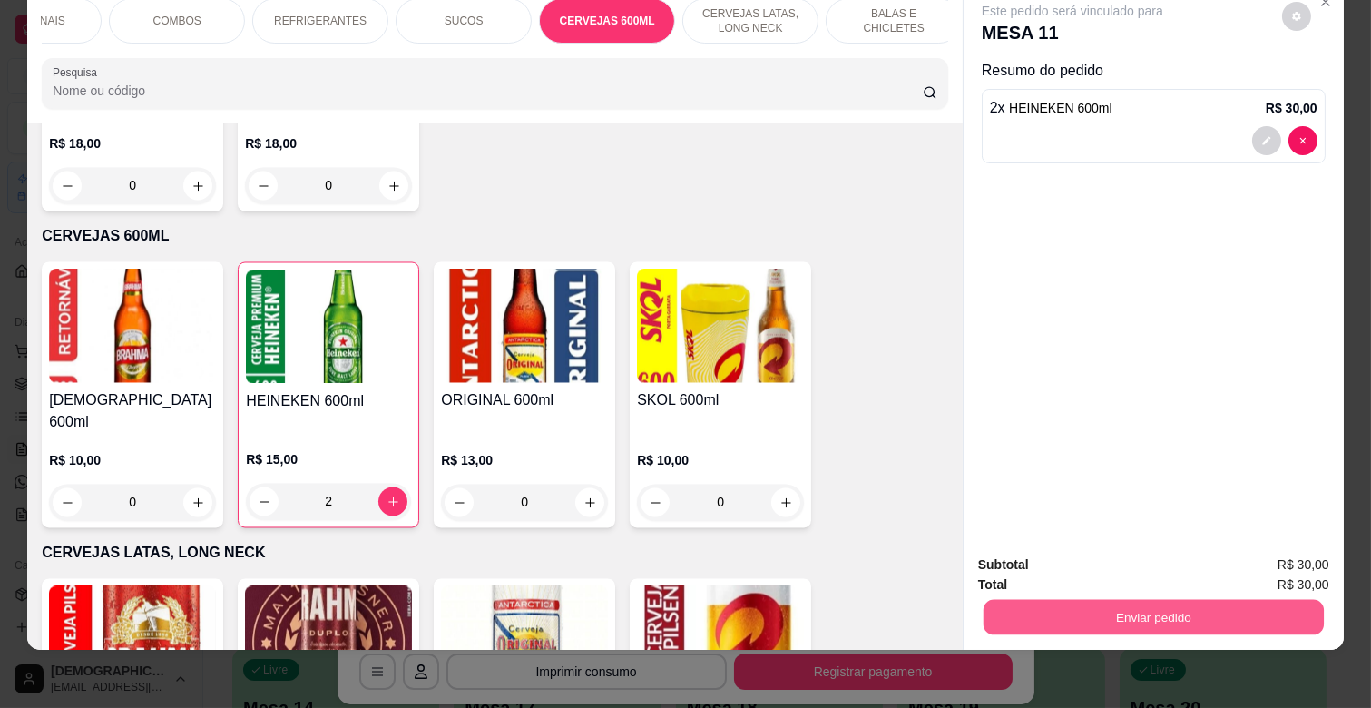
click at [1189, 602] on button "Enviar pedido" at bounding box center [1154, 616] width 340 height 35
click at [1271, 540] on button "Enviar pedido" at bounding box center [1281, 557] width 100 height 34
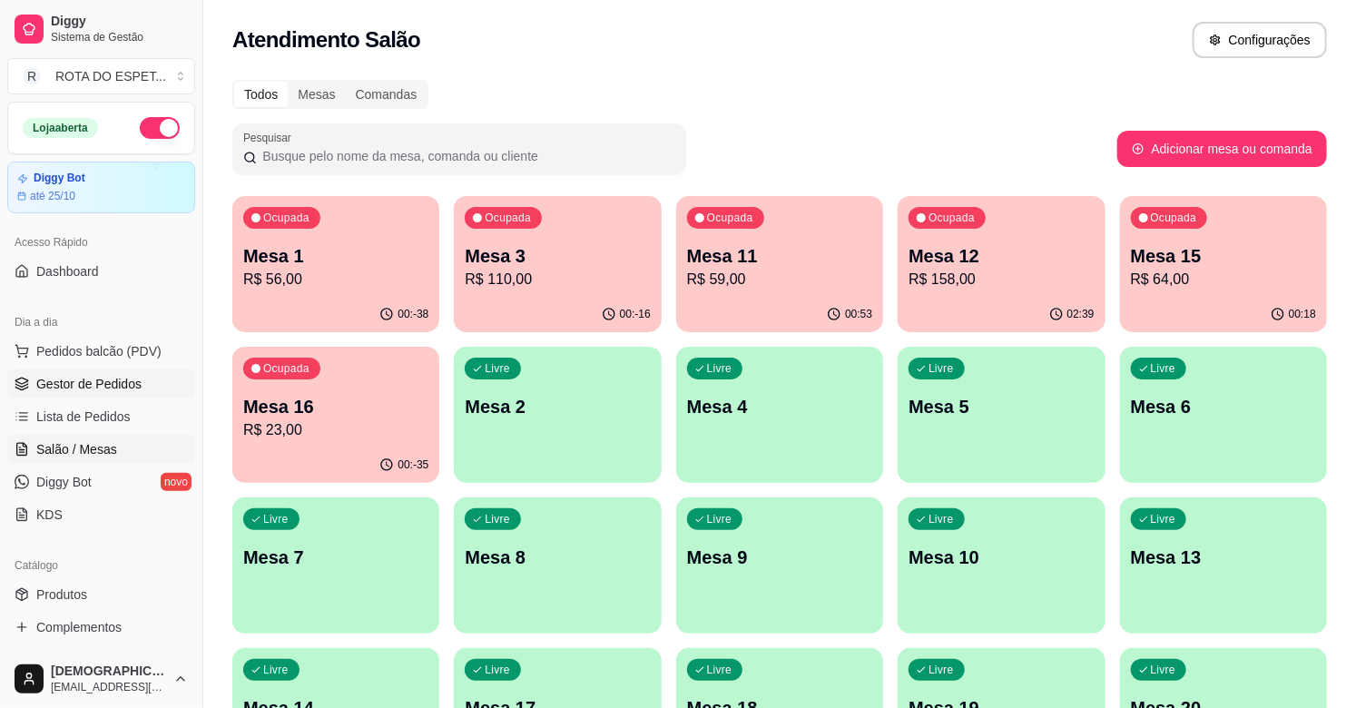
click at [58, 390] on span "Gestor de Pedidos" at bounding box center [88, 384] width 105 height 18
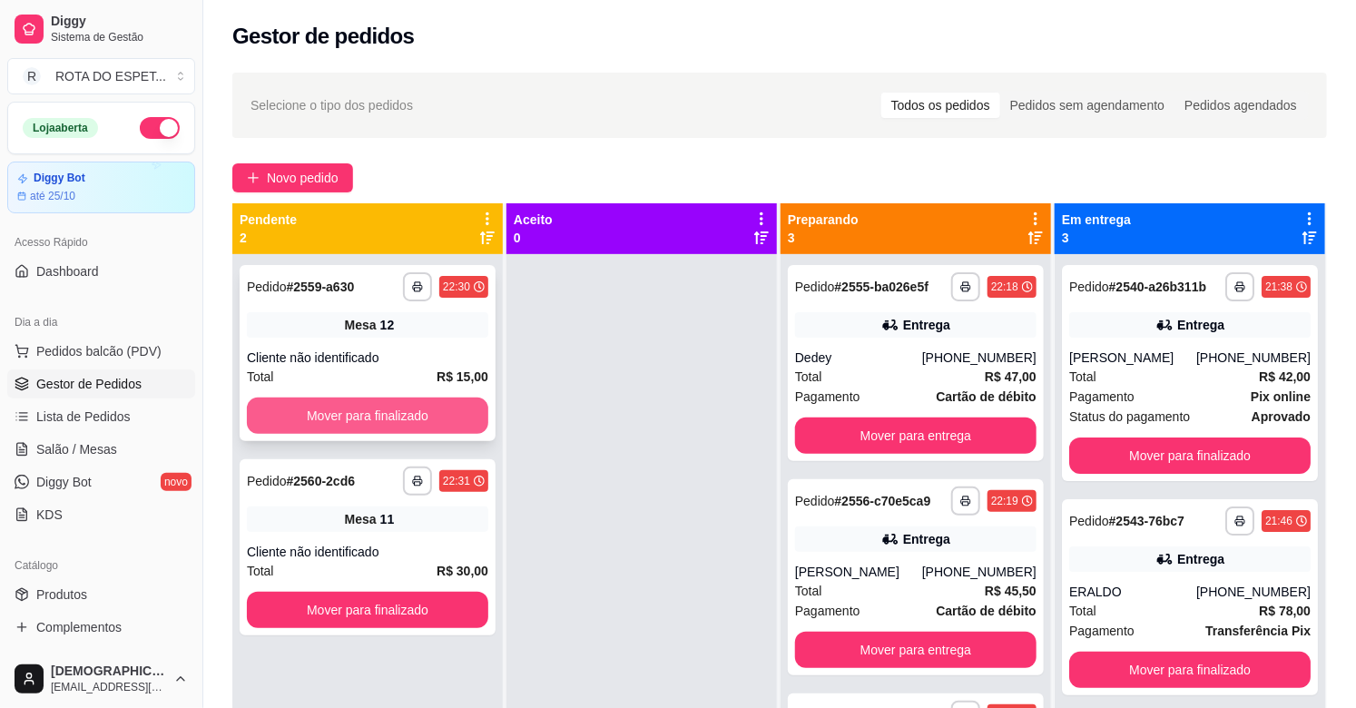
click at [412, 419] on button "Mover para finalizado" at bounding box center [367, 415] width 241 height 36
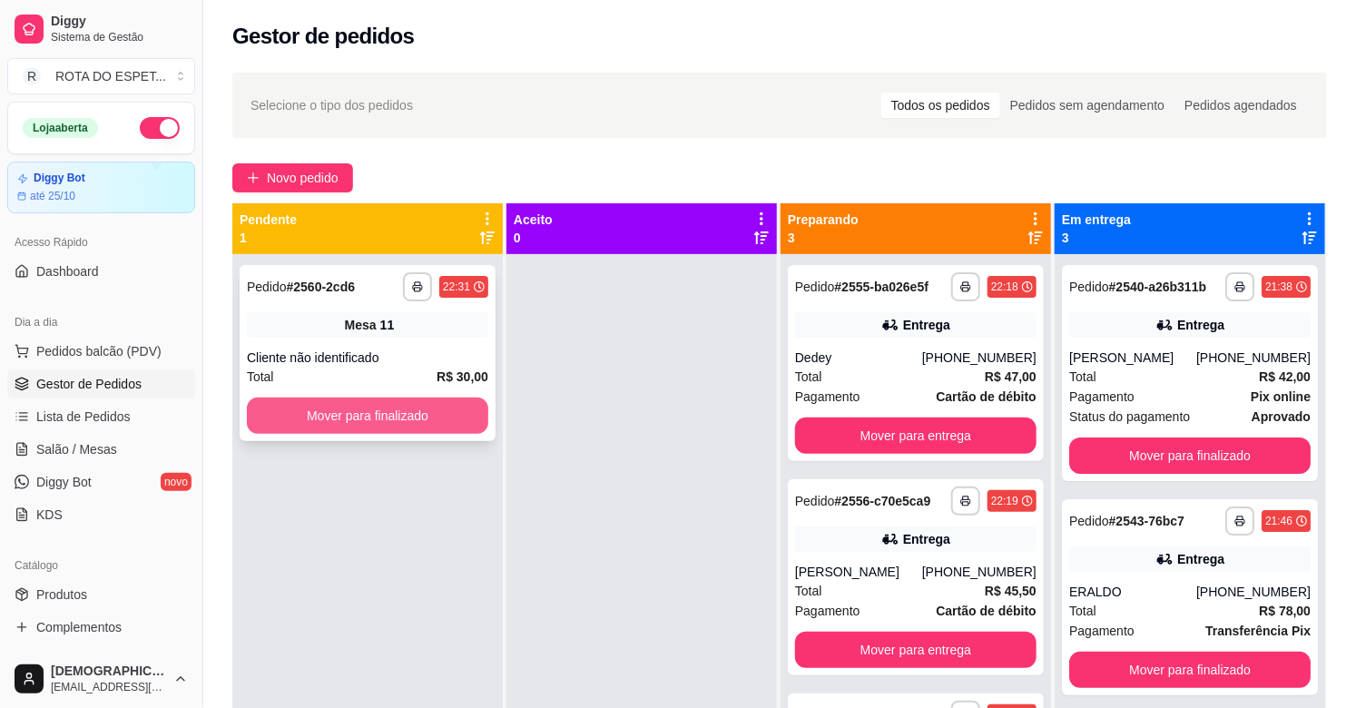
click at [408, 417] on button "Mover para finalizado" at bounding box center [367, 415] width 241 height 36
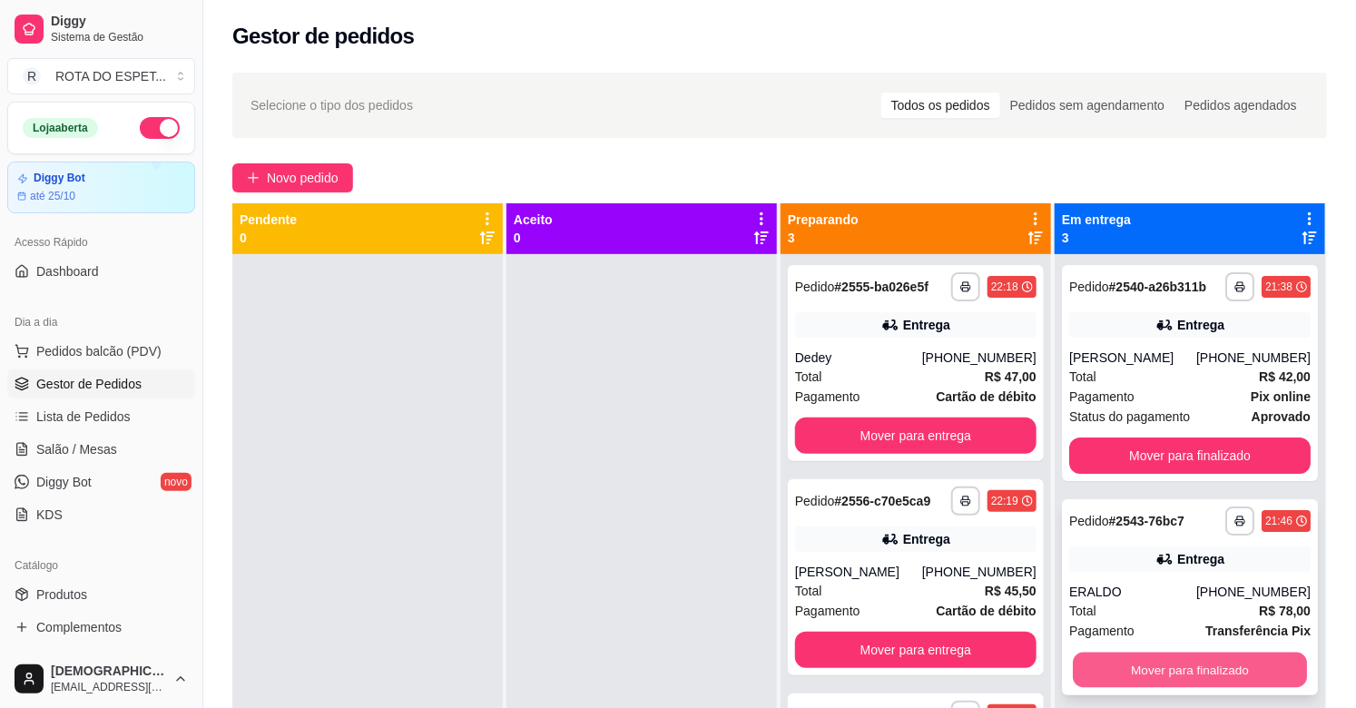
click at [1181, 667] on button "Mover para finalizado" at bounding box center [1189, 669] width 234 height 35
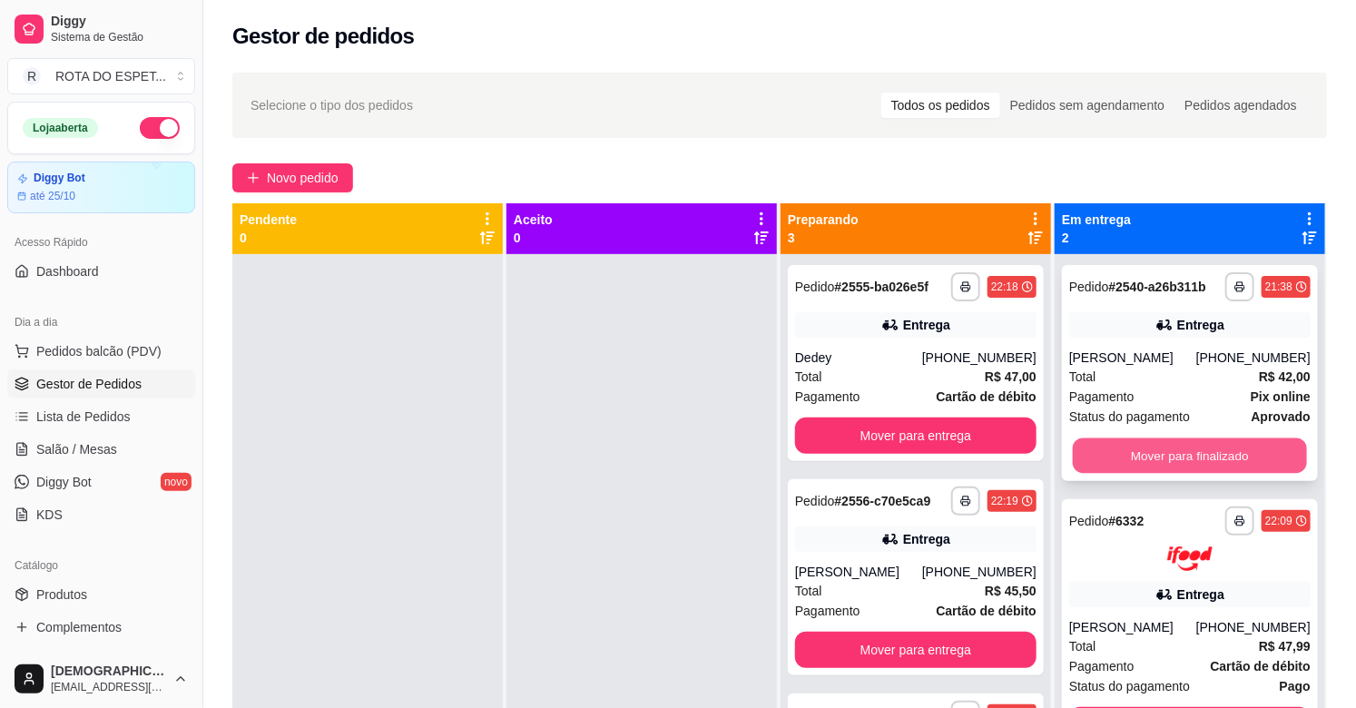
click at [1180, 454] on button "Mover para finalizado" at bounding box center [1189, 455] width 234 height 35
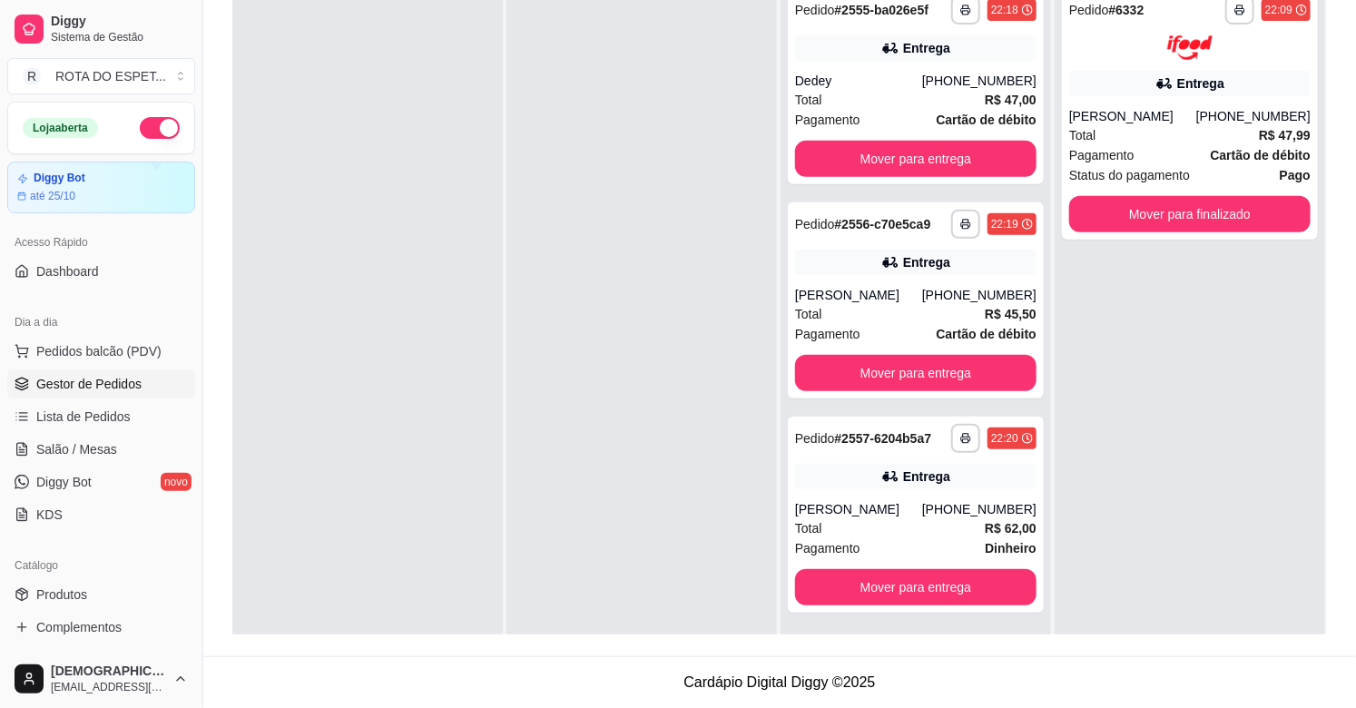
click at [1228, 445] on div "**********" at bounding box center [1189, 331] width 270 height 708
click at [594, 548] on div at bounding box center [641, 331] width 270 height 708
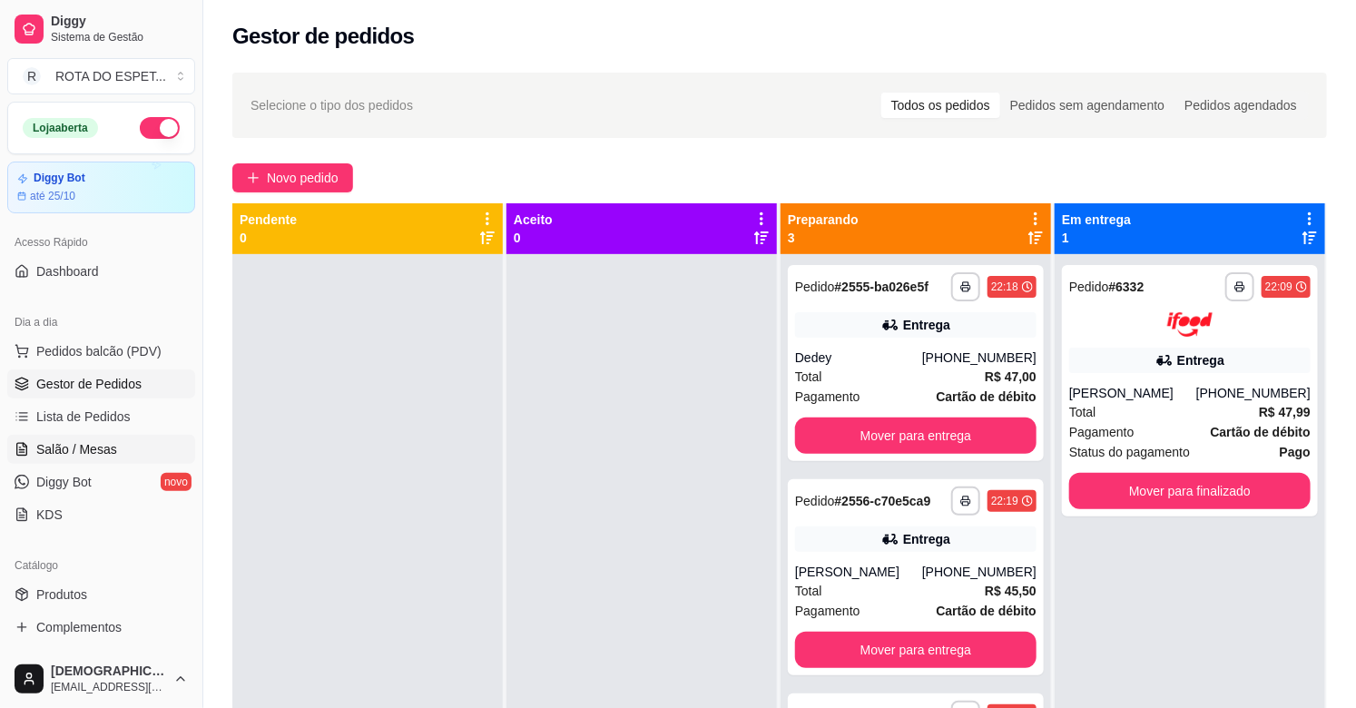
click at [93, 447] on span "Salão / Mesas" at bounding box center [76, 449] width 81 height 18
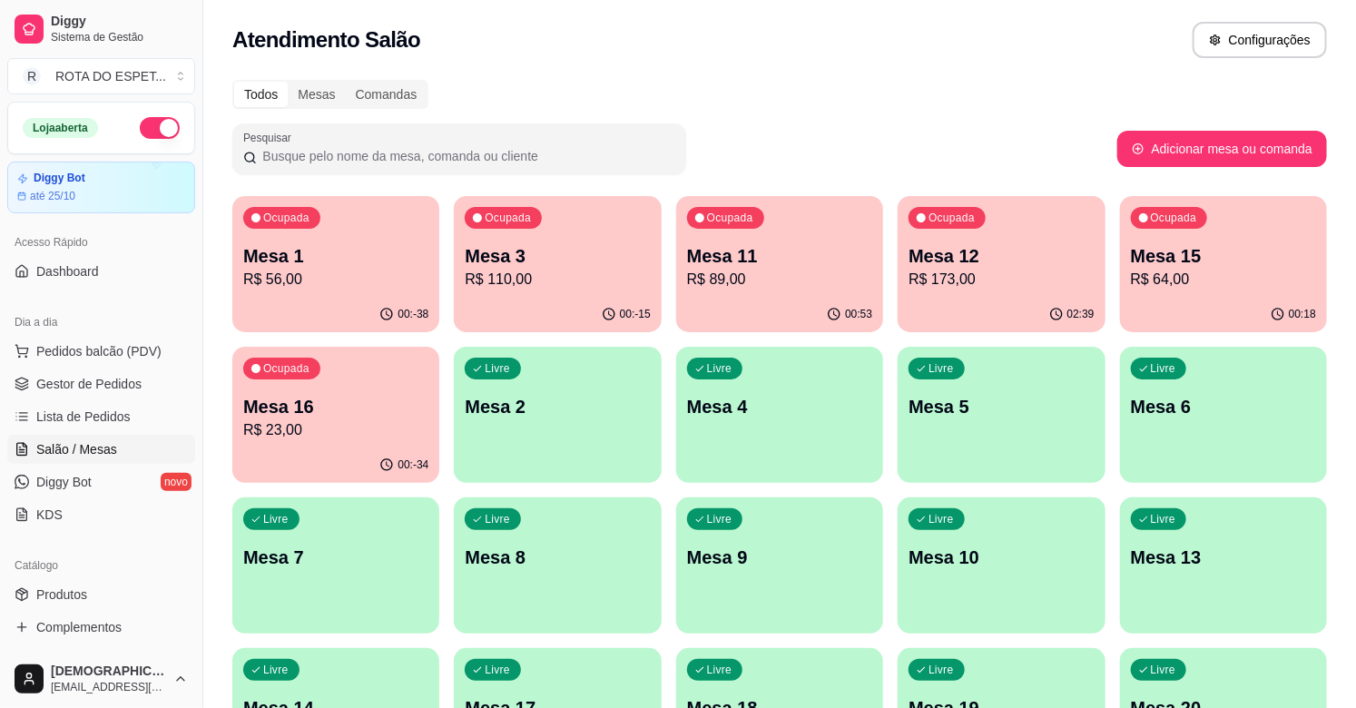
click at [765, 267] on div "Mesa 11 R$ 89,00" at bounding box center [779, 266] width 185 height 47
click at [87, 378] on span "Gestor de Pedidos" at bounding box center [88, 384] width 105 height 18
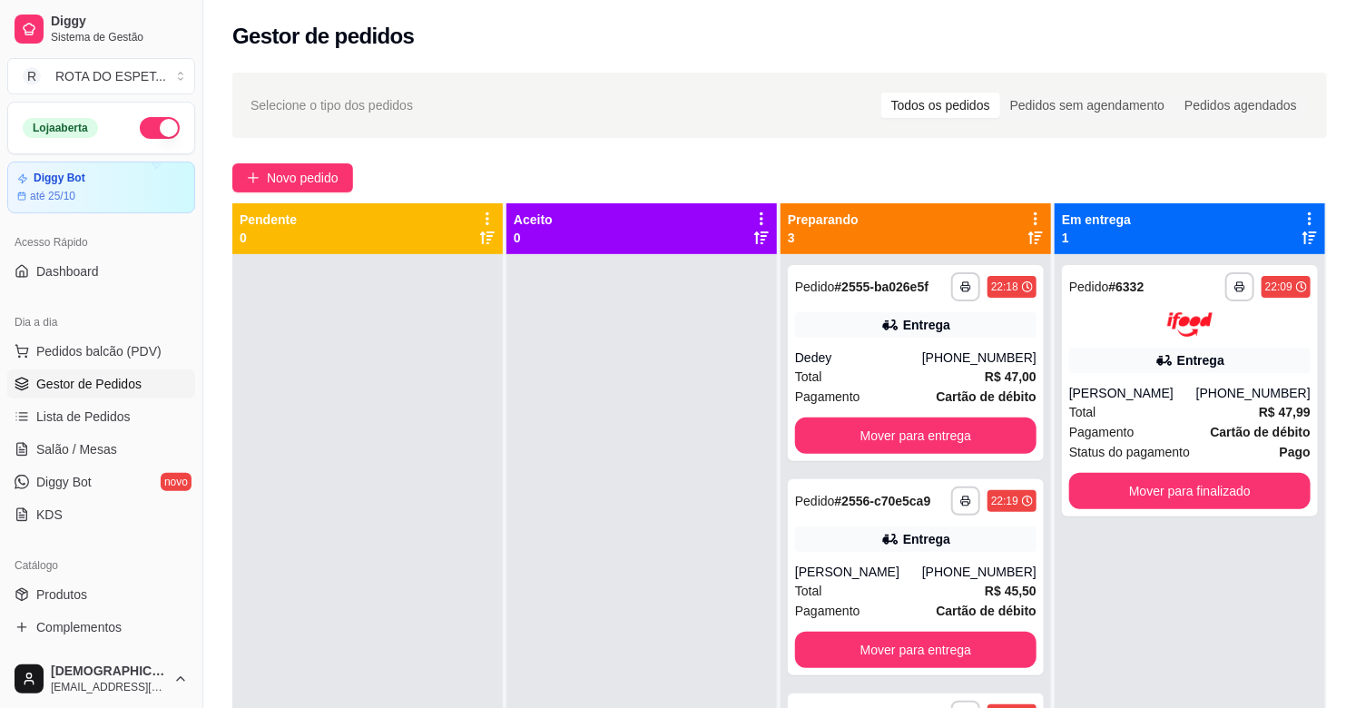
click at [526, 629] on div at bounding box center [641, 608] width 270 height 708
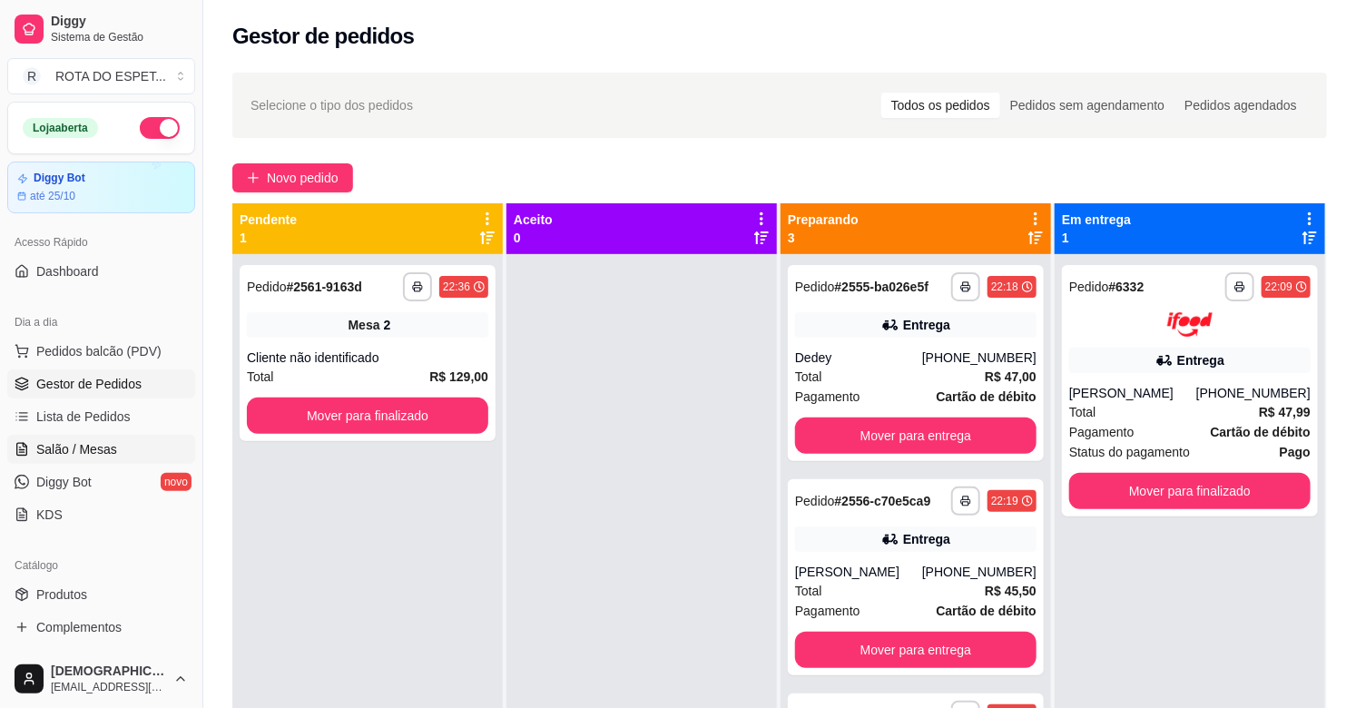
click at [136, 448] on link "Salão / Mesas" at bounding box center [101, 449] width 188 height 29
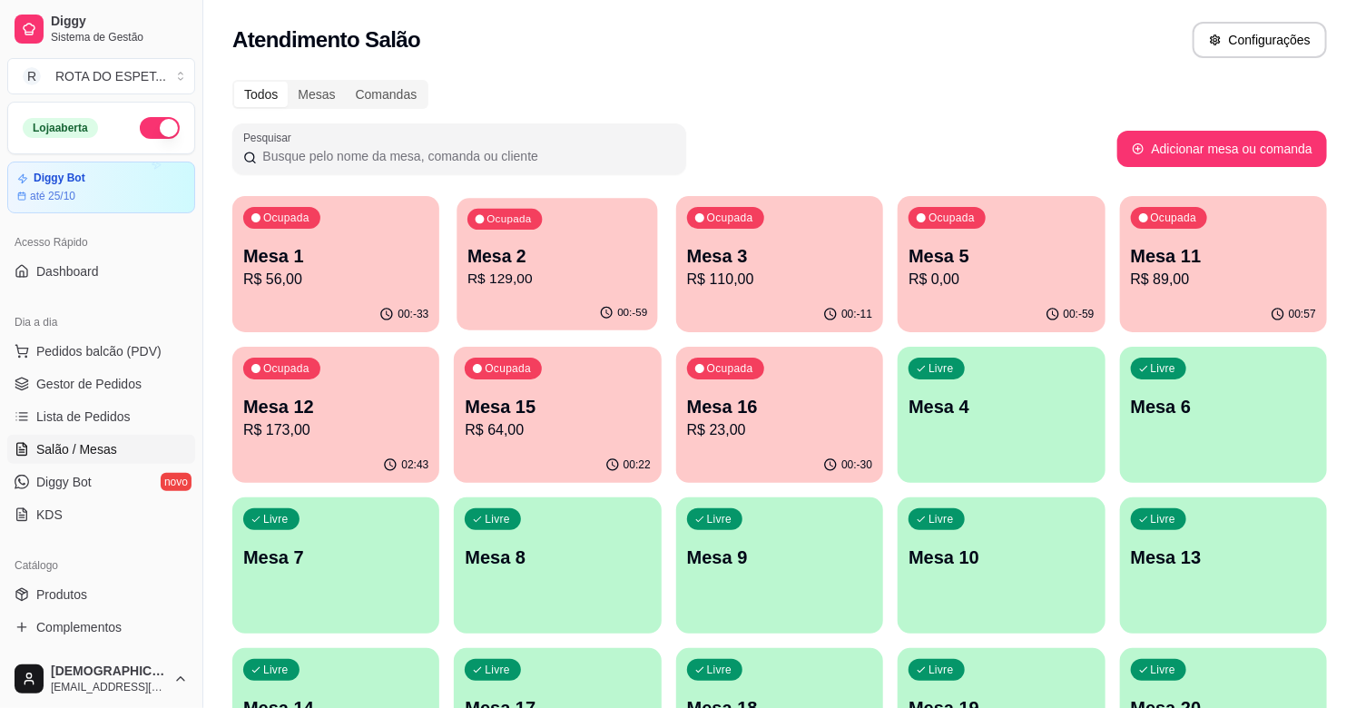
click at [591, 263] on p "Mesa 2" at bounding box center [557, 256] width 180 height 24
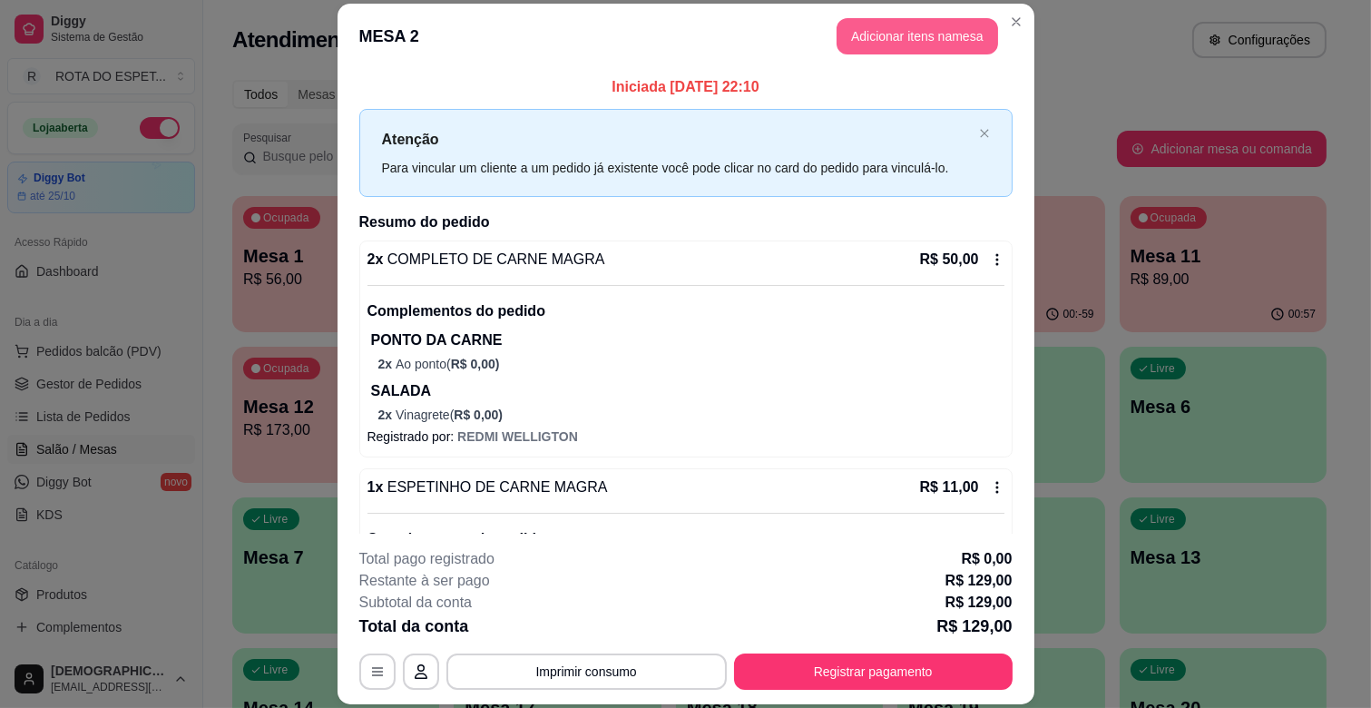
click at [958, 25] on button "Adicionar itens na mesa" at bounding box center [918, 36] width 162 height 36
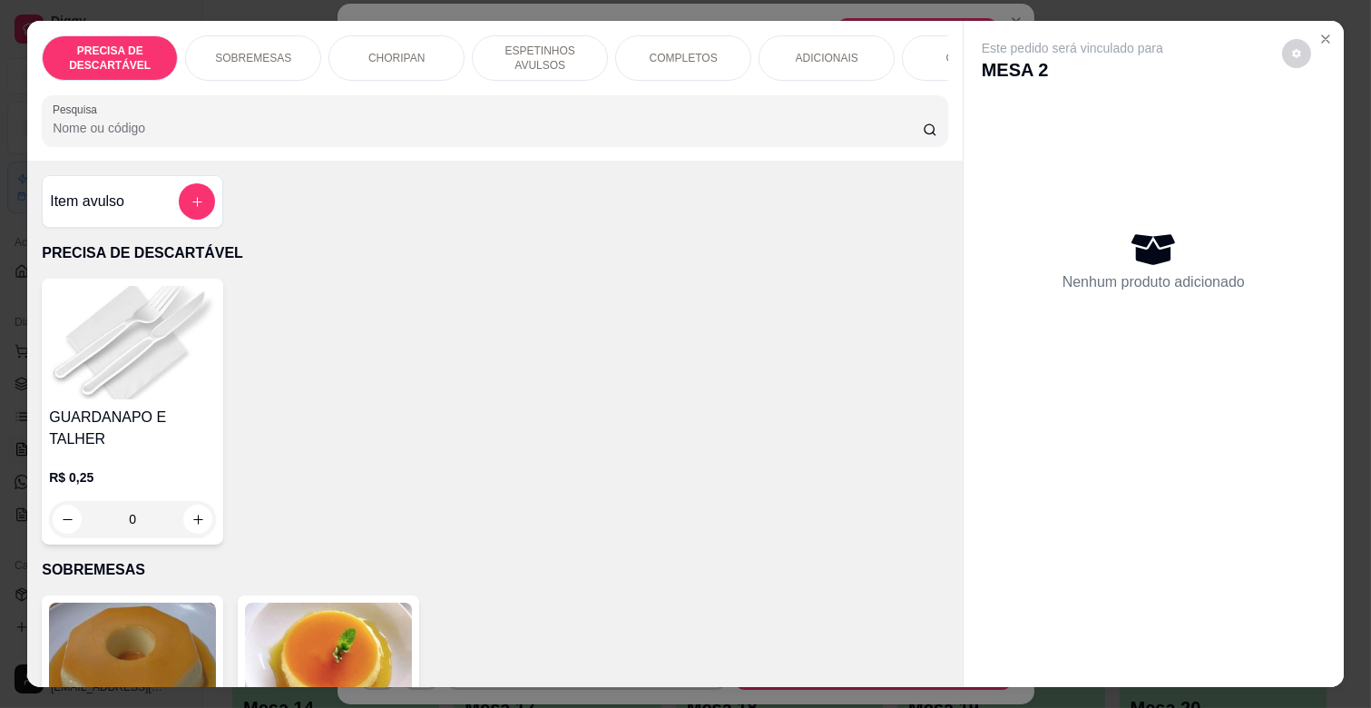
click at [527, 50] on p "ESPETINHOS AVULSOS" at bounding box center [539, 58] width 105 height 29
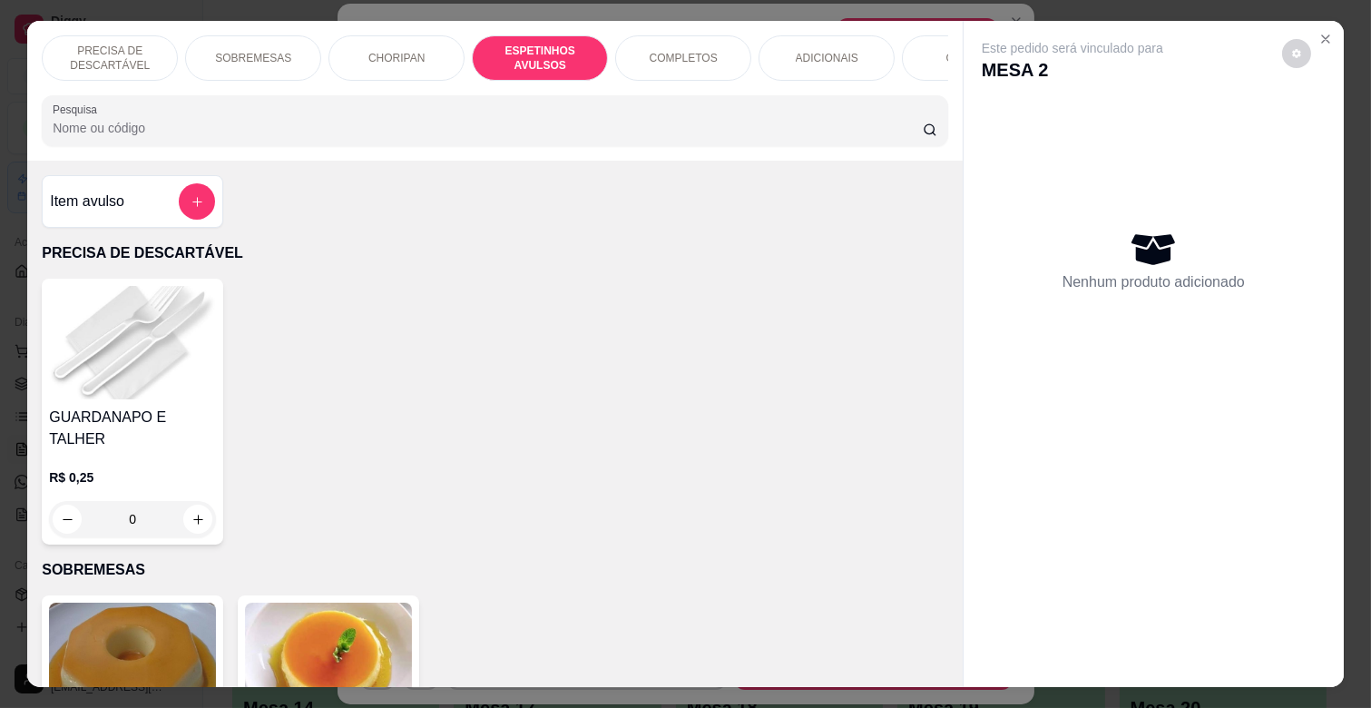
scroll to position [44, 0]
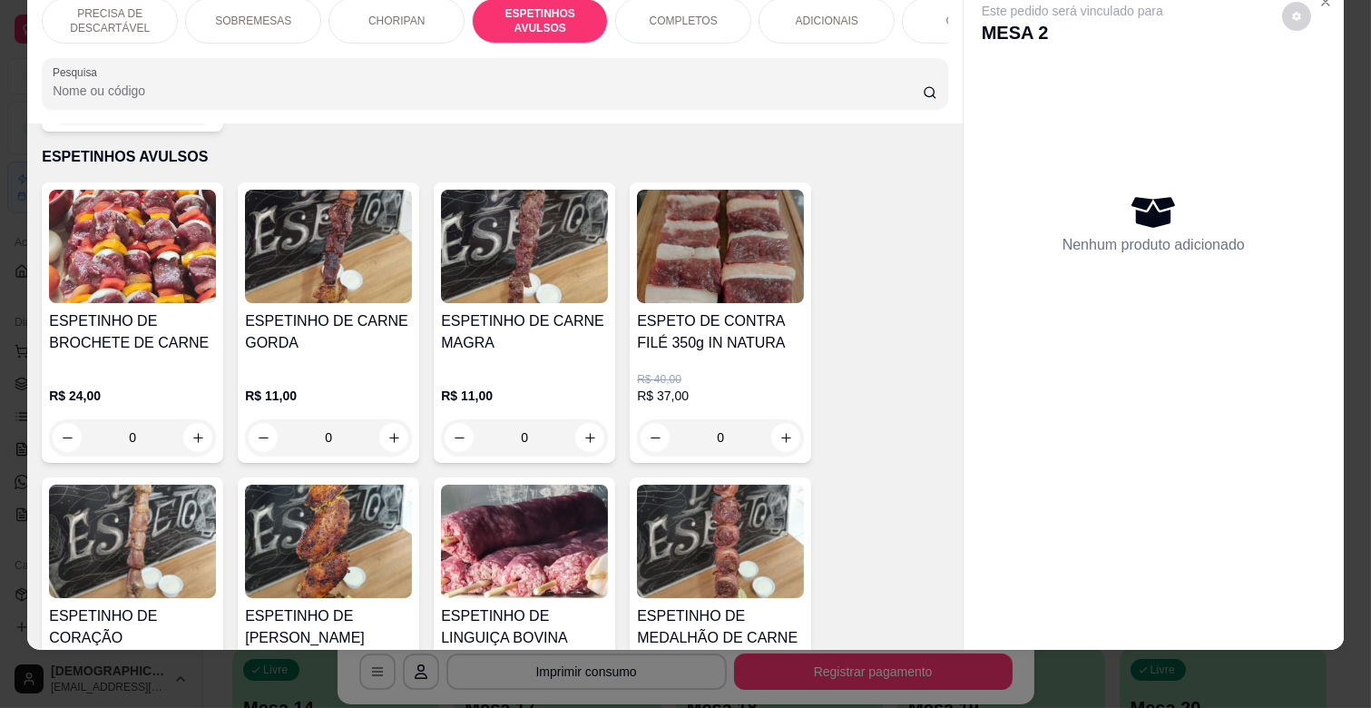
click at [524, 310] on h4 "ESPETINHO DE CARNE MAGRA" at bounding box center [524, 332] width 167 height 44
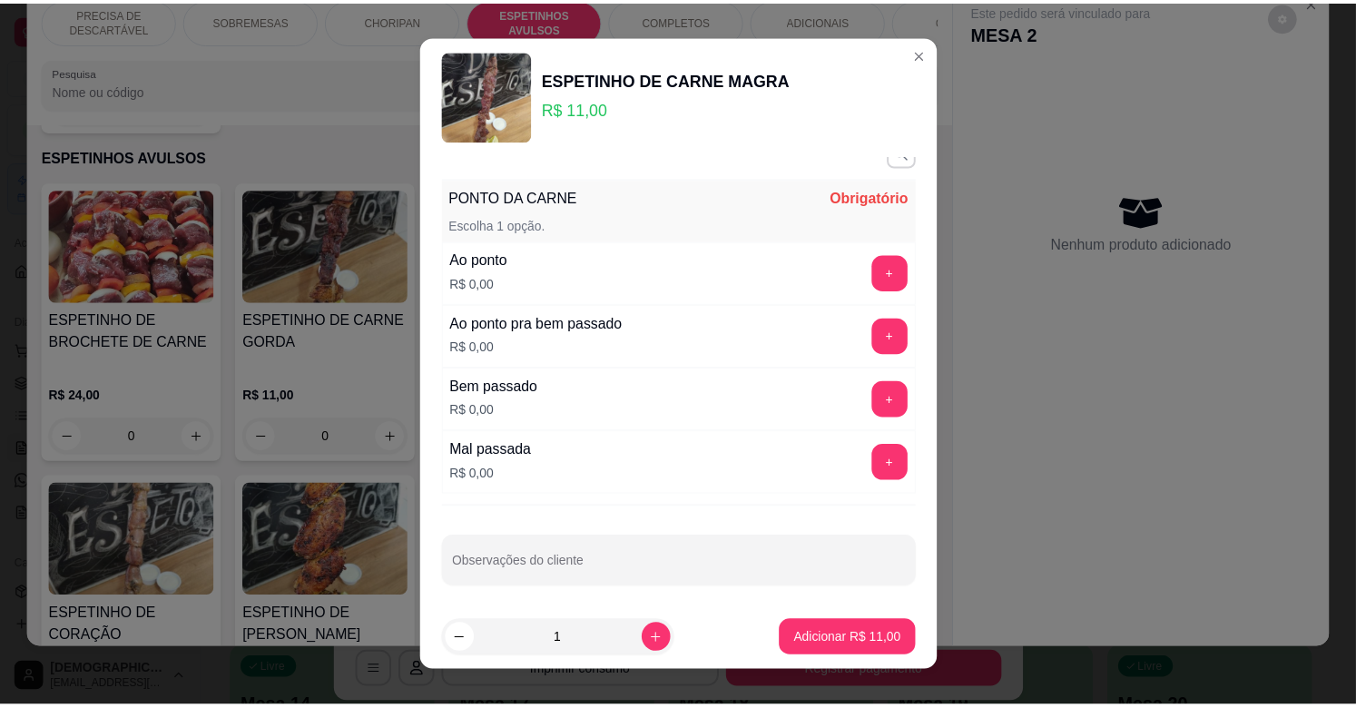
scroll to position [32, 0]
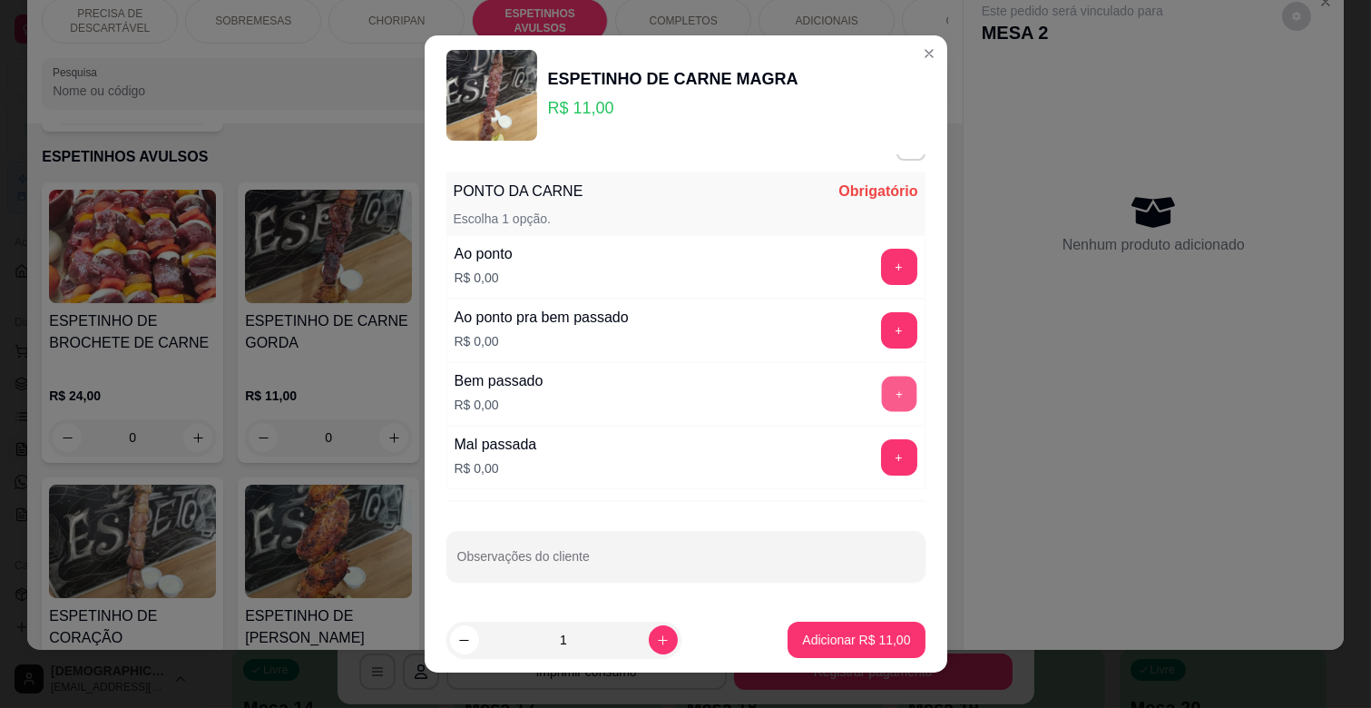
click at [881, 388] on button "+" at bounding box center [898, 394] width 35 height 35
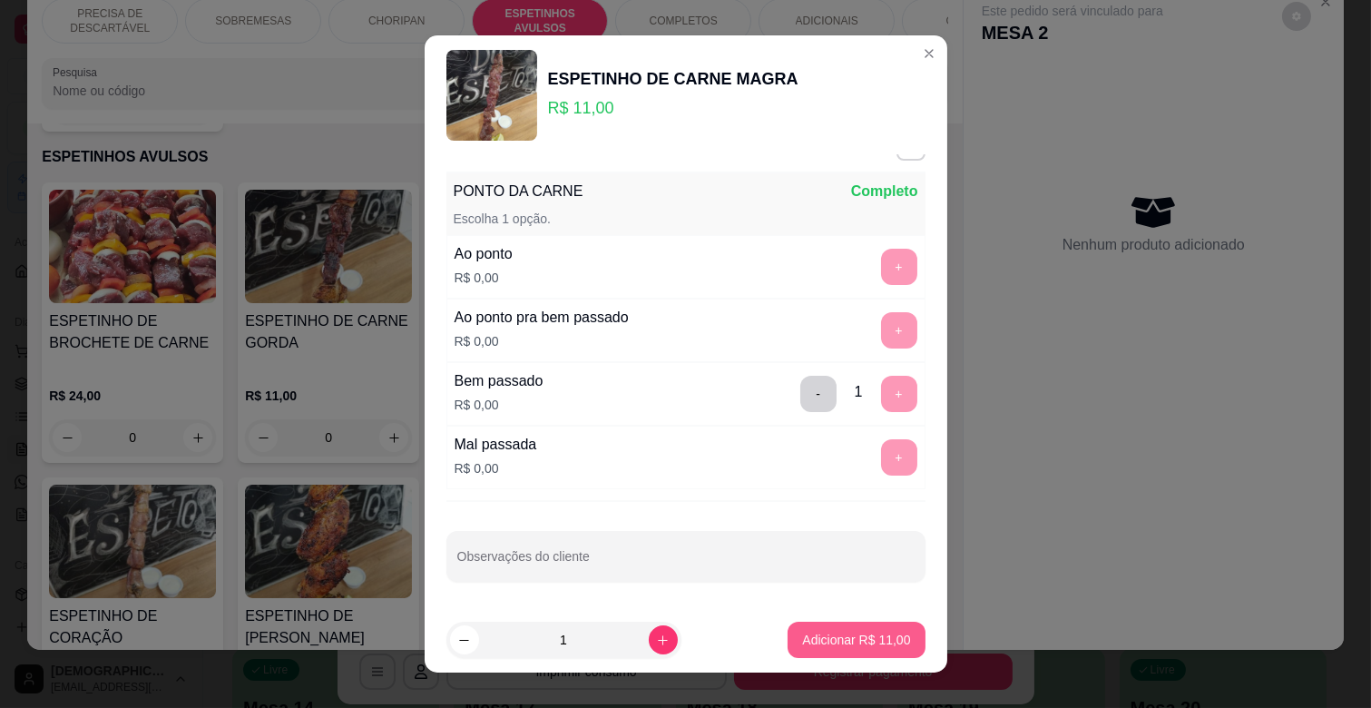
click at [827, 631] on p "Adicionar R$ 11,00" at bounding box center [856, 640] width 108 height 18
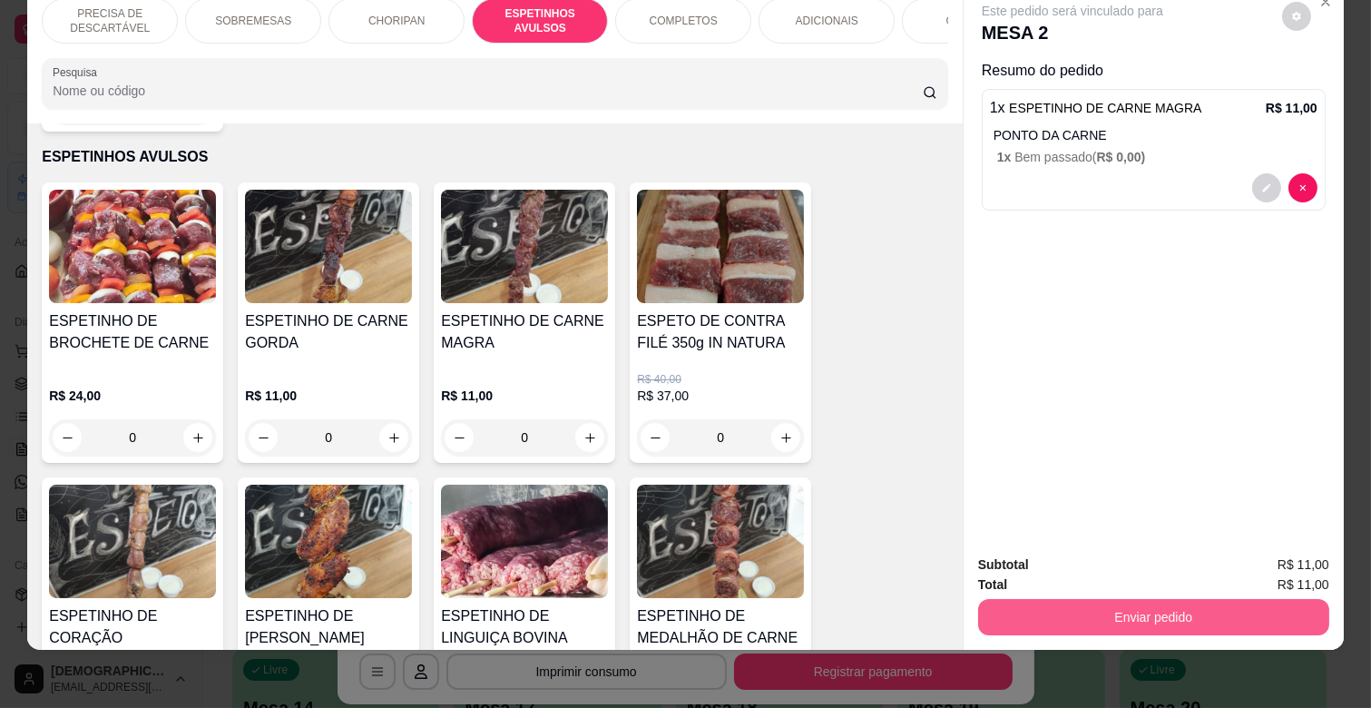
click at [1019, 599] on button "Enviar pedido" at bounding box center [1153, 617] width 351 height 36
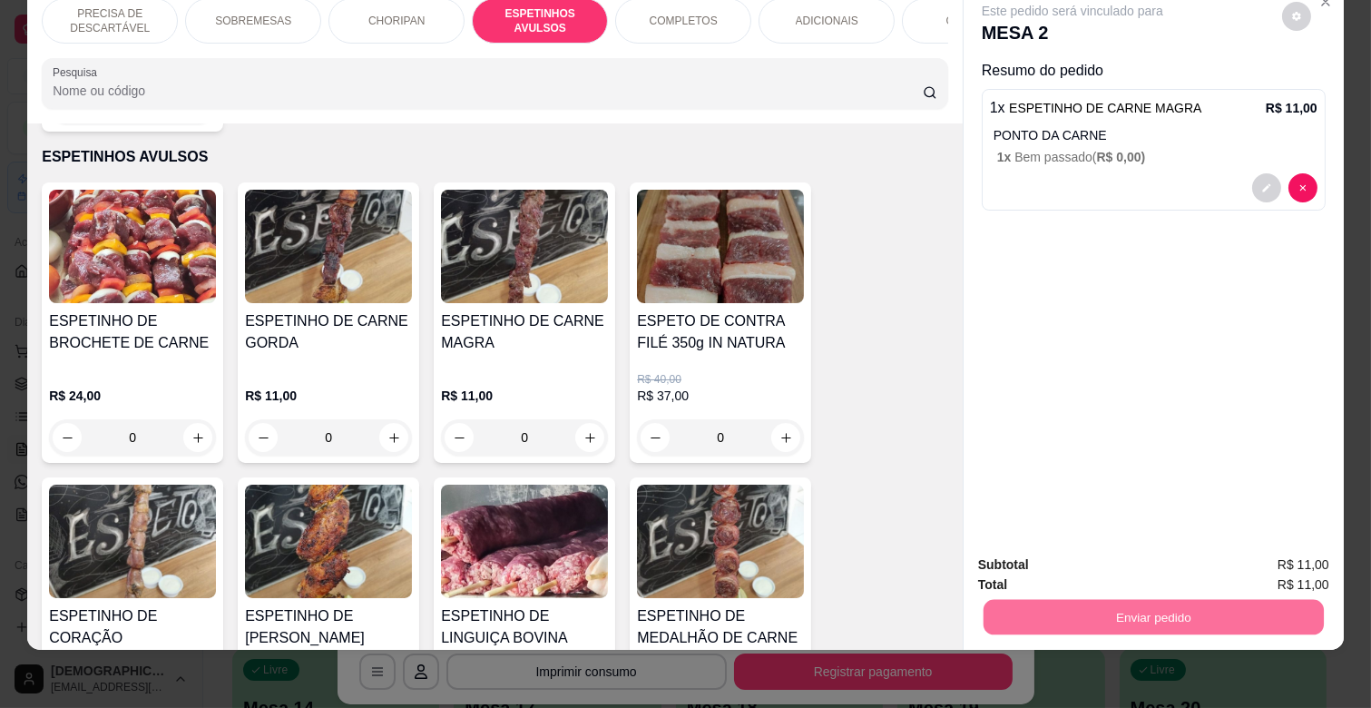
click at [1327, 557] on button "Enviar pedido" at bounding box center [1281, 557] width 103 height 34
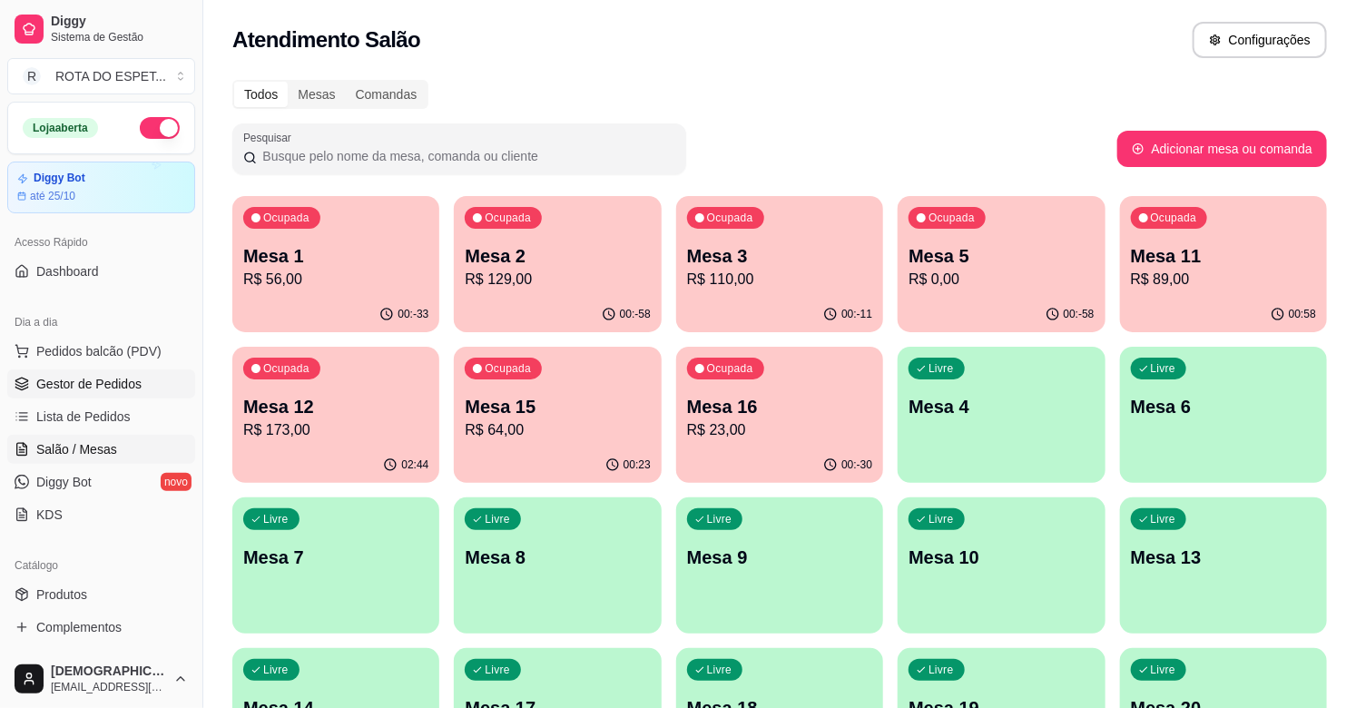
click at [105, 387] on span "Gestor de Pedidos" at bounding box center [88, 384] width 105 height 18
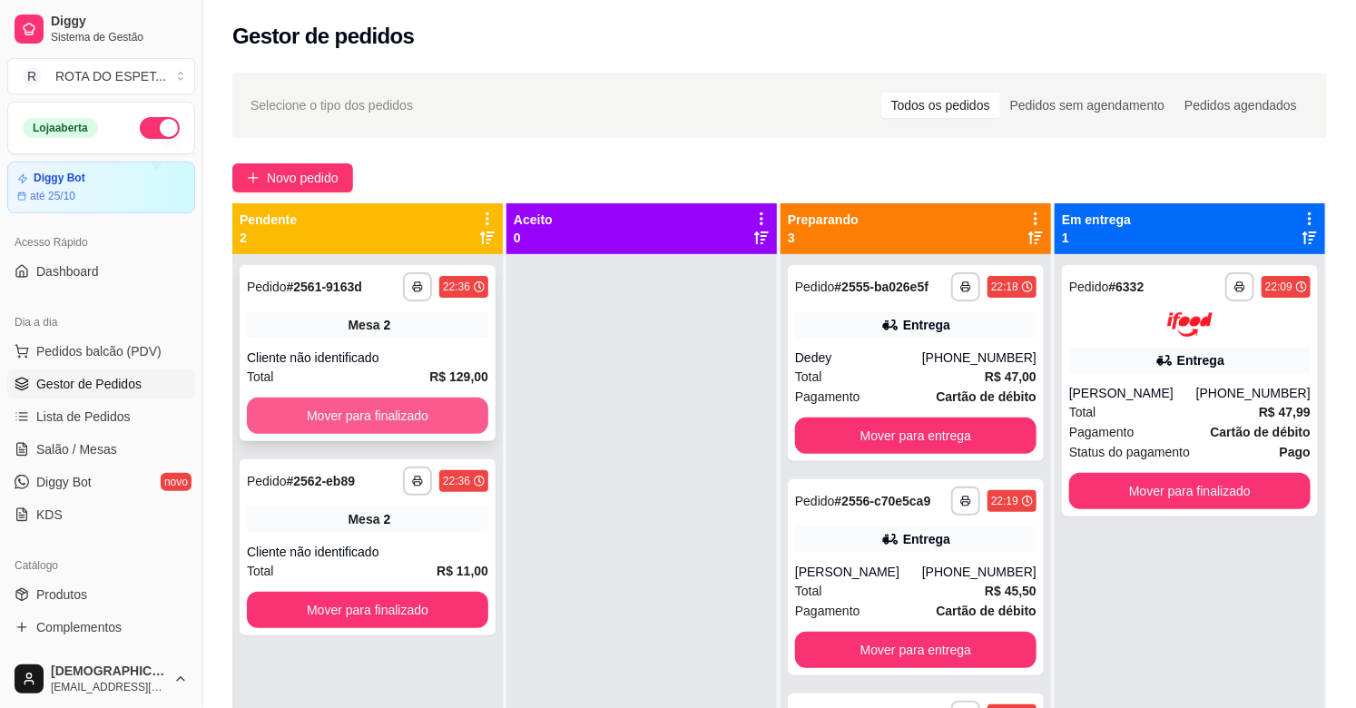
click at [463, 426] on button "Mover para finalizado" at bounding box center [367, 415] width 241 height 36
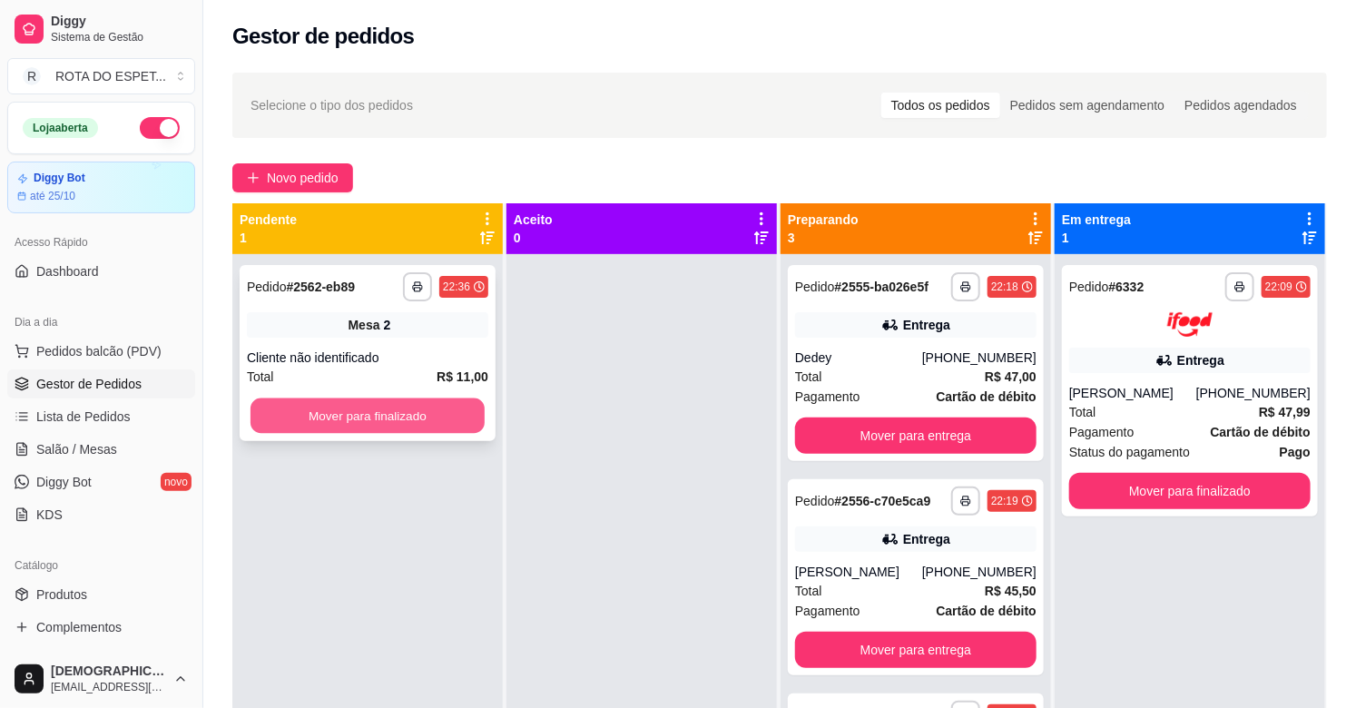
click at [452, 405] on button "Mover para finalizado" at bounding box center [367, 415] width 234 height 35
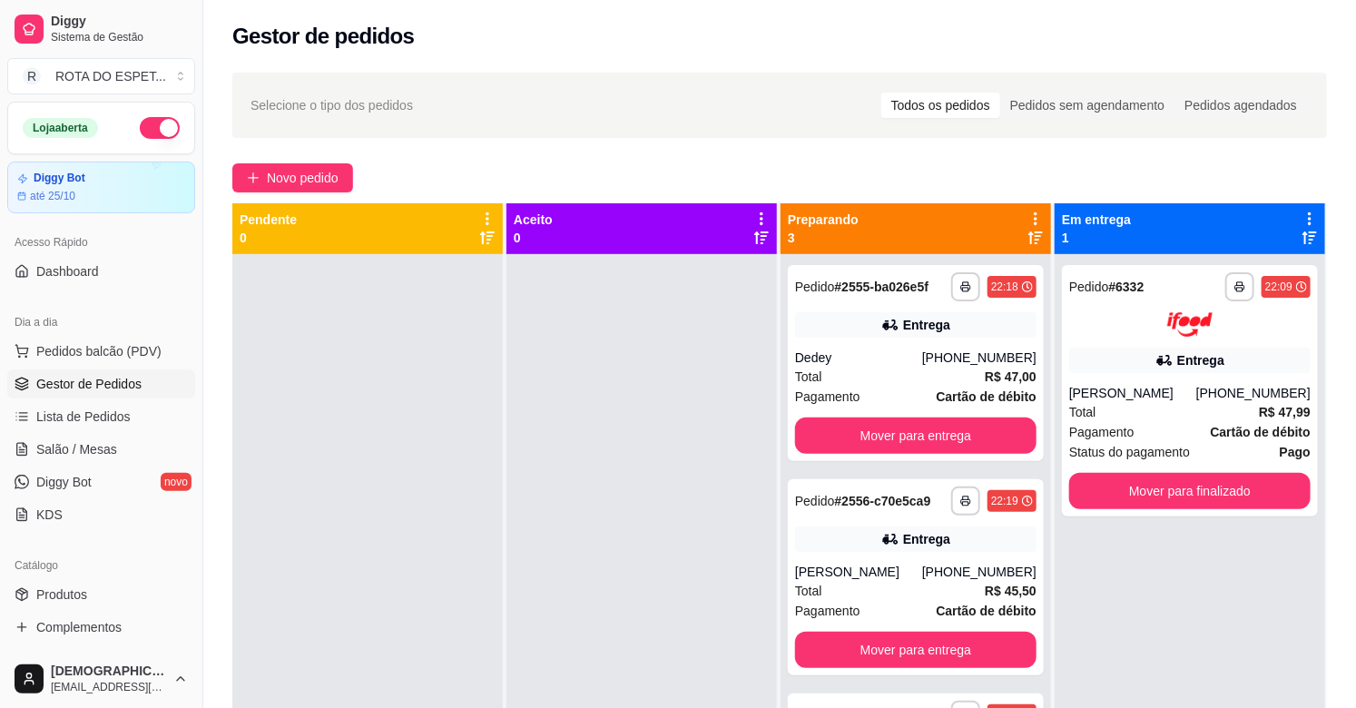
click at [556, 552] on div at bounding box center [641, 608] width 270 height 708
click at [673, 493] on div at bounding box center [641, 608] width 270 height 708
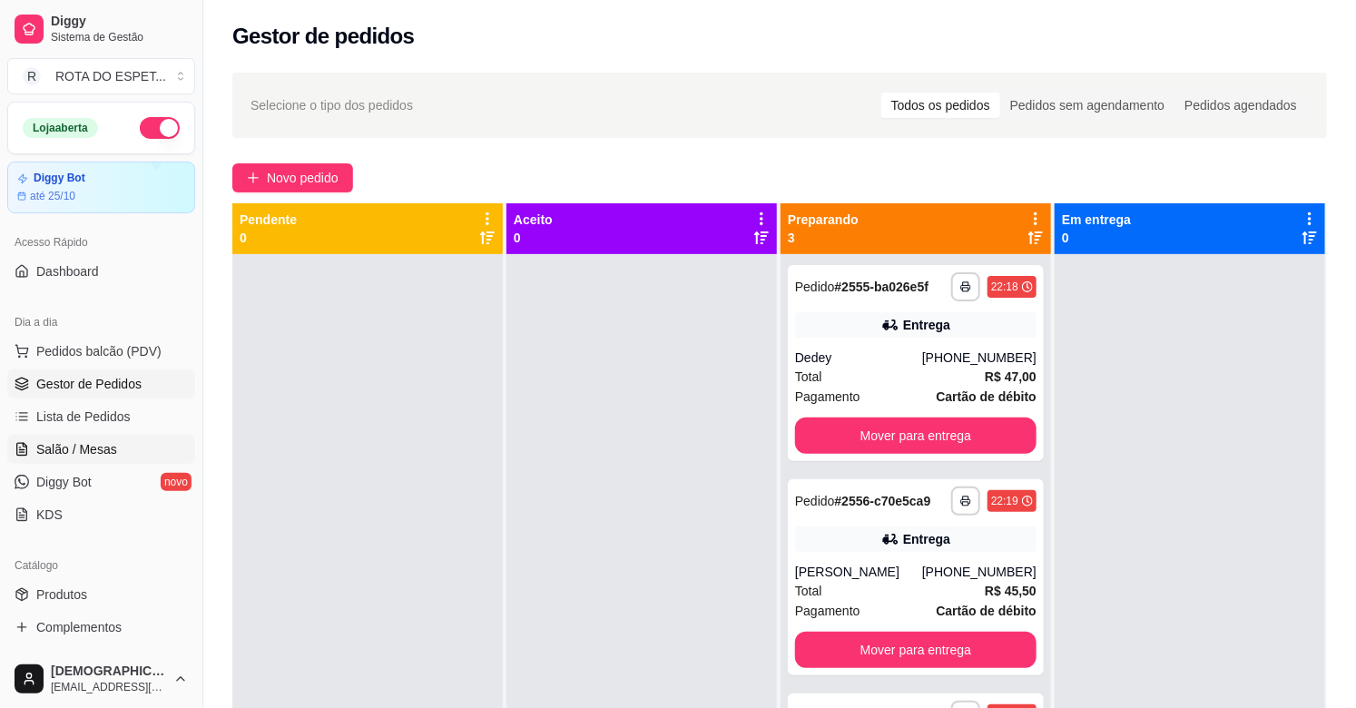
click at [123, 443] on link "Salão / Mesas" at bounding box center [101, 449] width 188 height 29
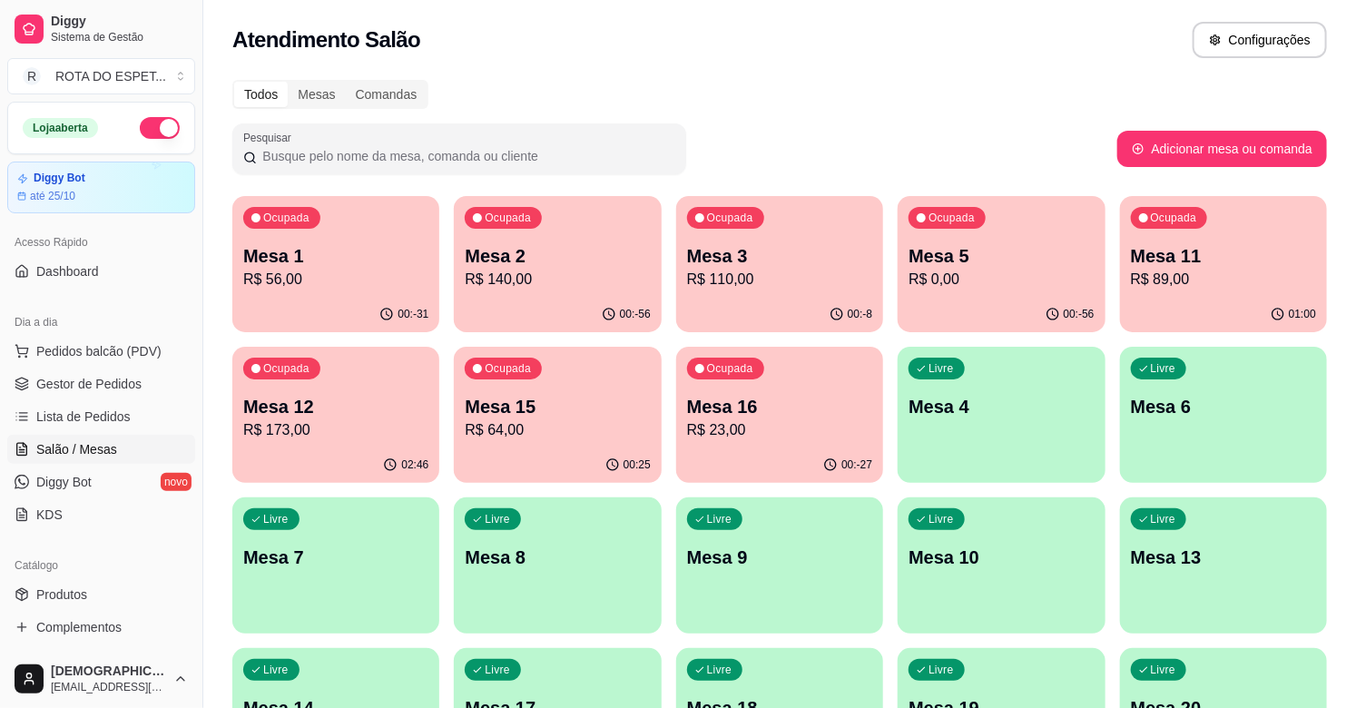
click at [363, 263] on p "Mesa 1" at bounding box center [335, 255] width 185 height 25
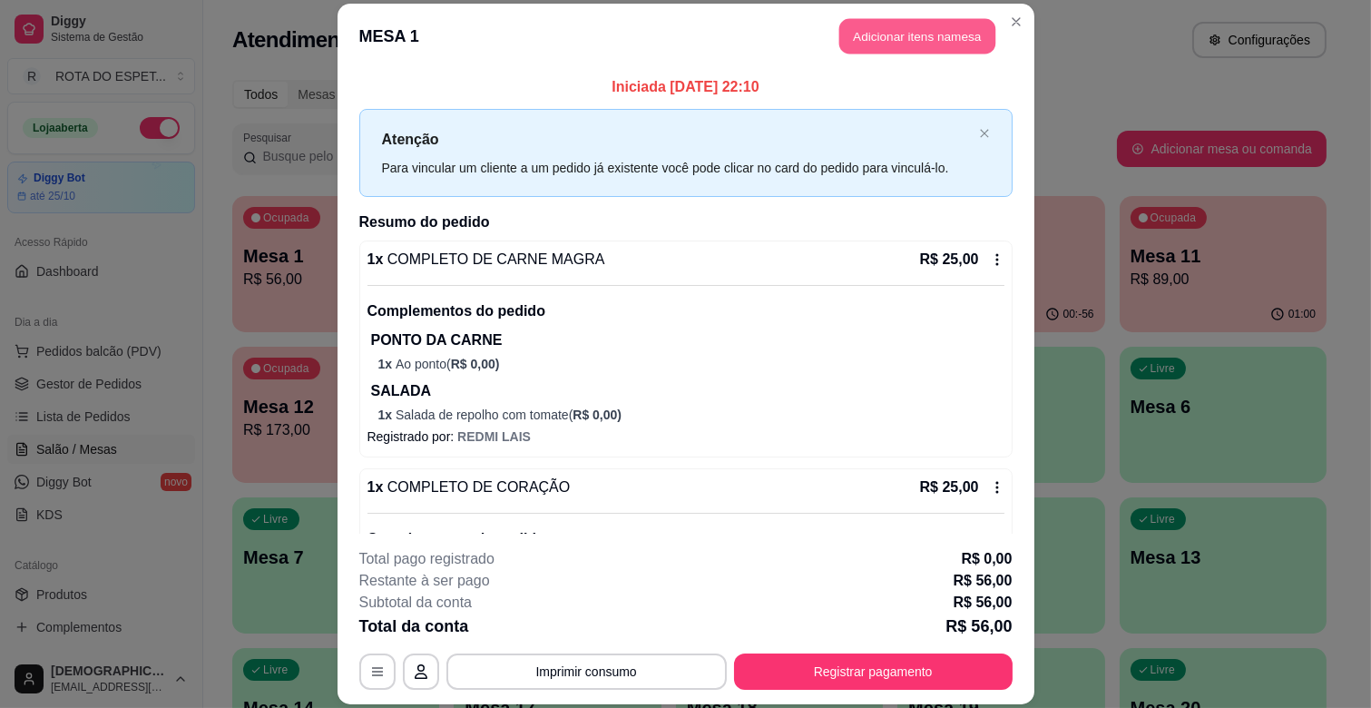
click at [956, 23] on button "Adicionar itens na mesa" at bounding box center [917, 36] width 156 height 35
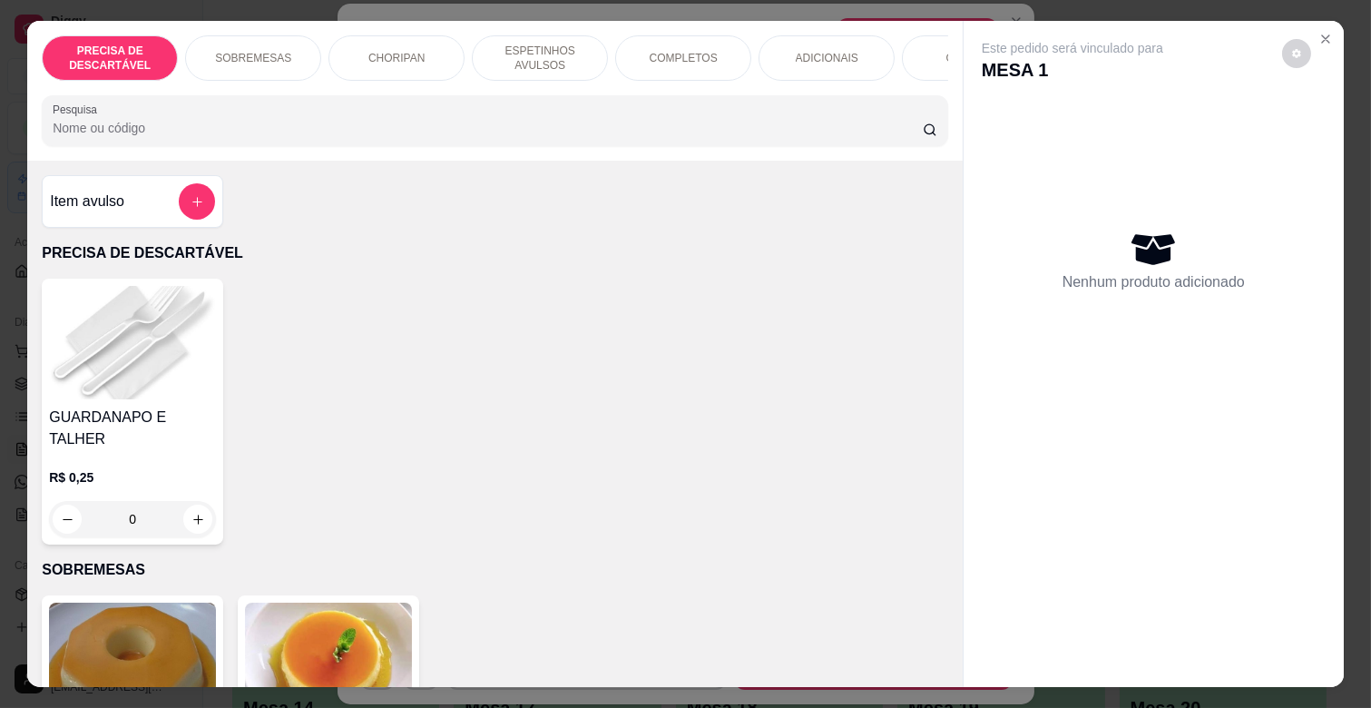
scroll to position [0, 793]
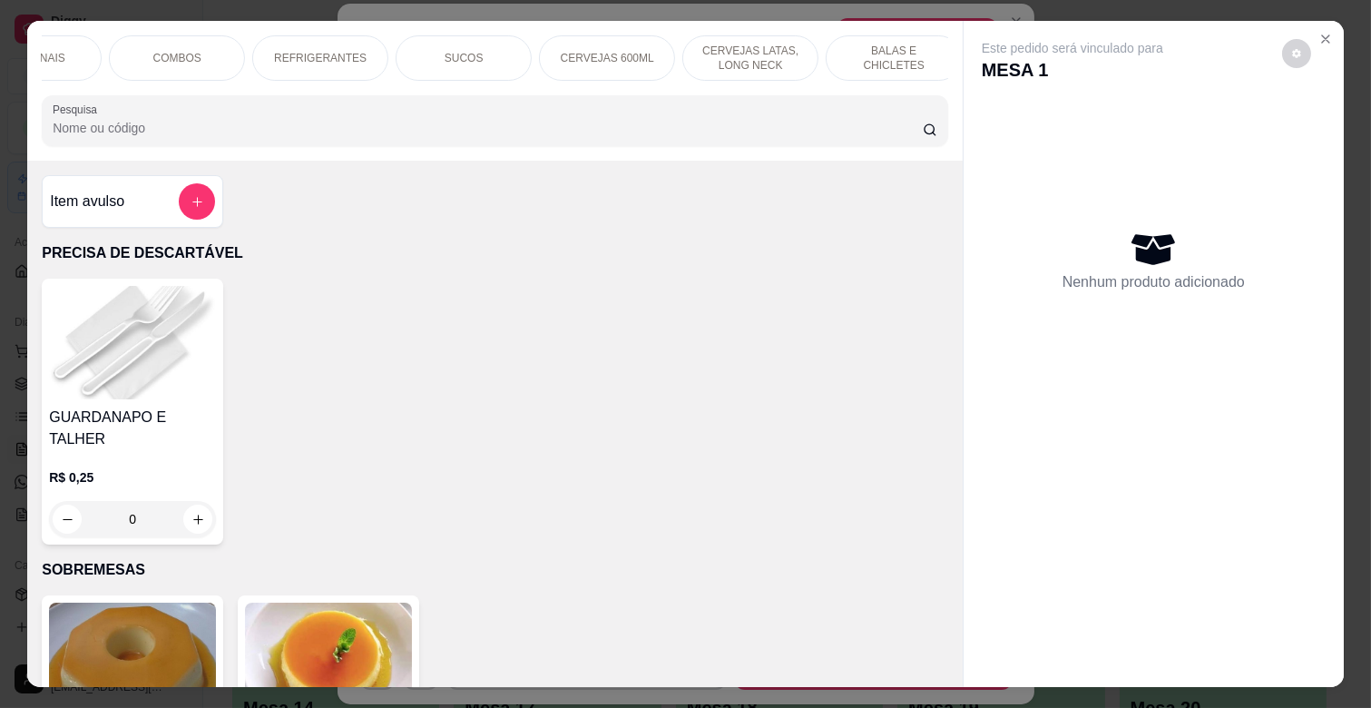
click at [841, 51] on p "BALAS E CHICLETES" at bounding box center [893, 58] width 105 height 29
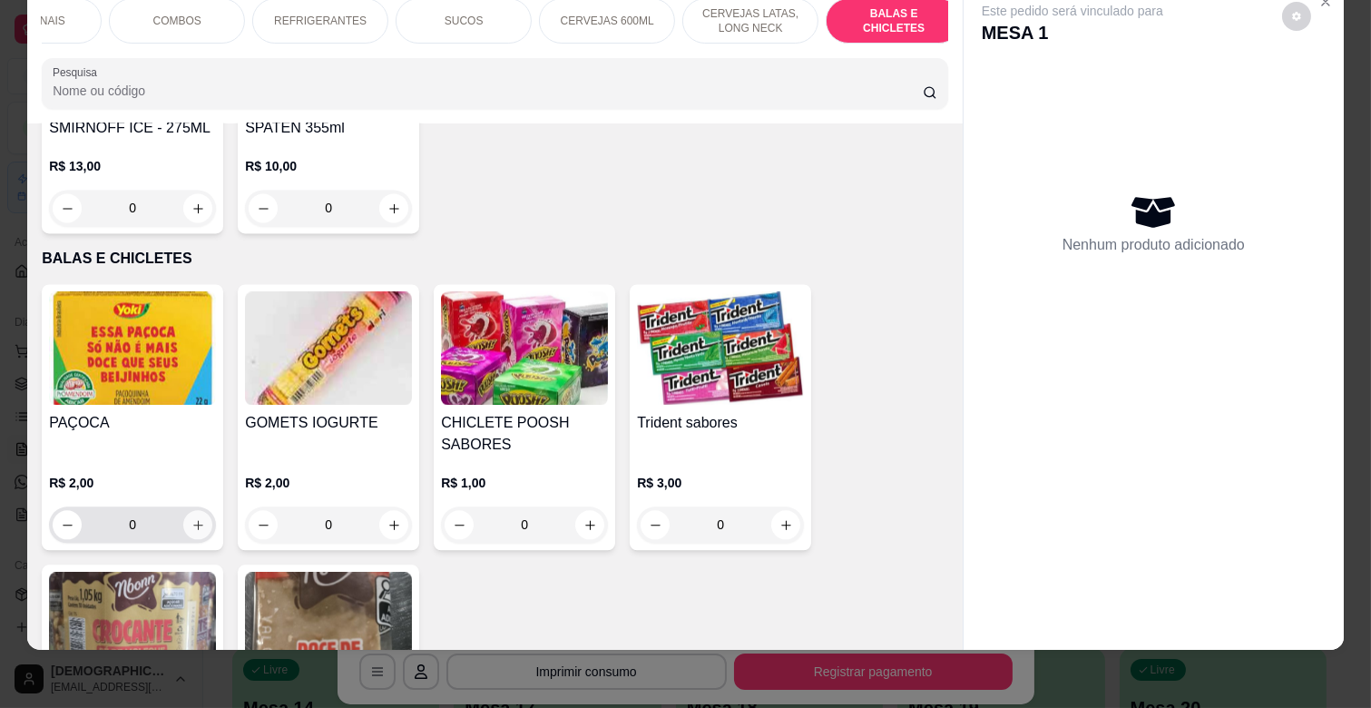
click at [194, 510] on button "increase-product-quantity" at bounding box center [197, 524] width 29 height 29
type input "2"
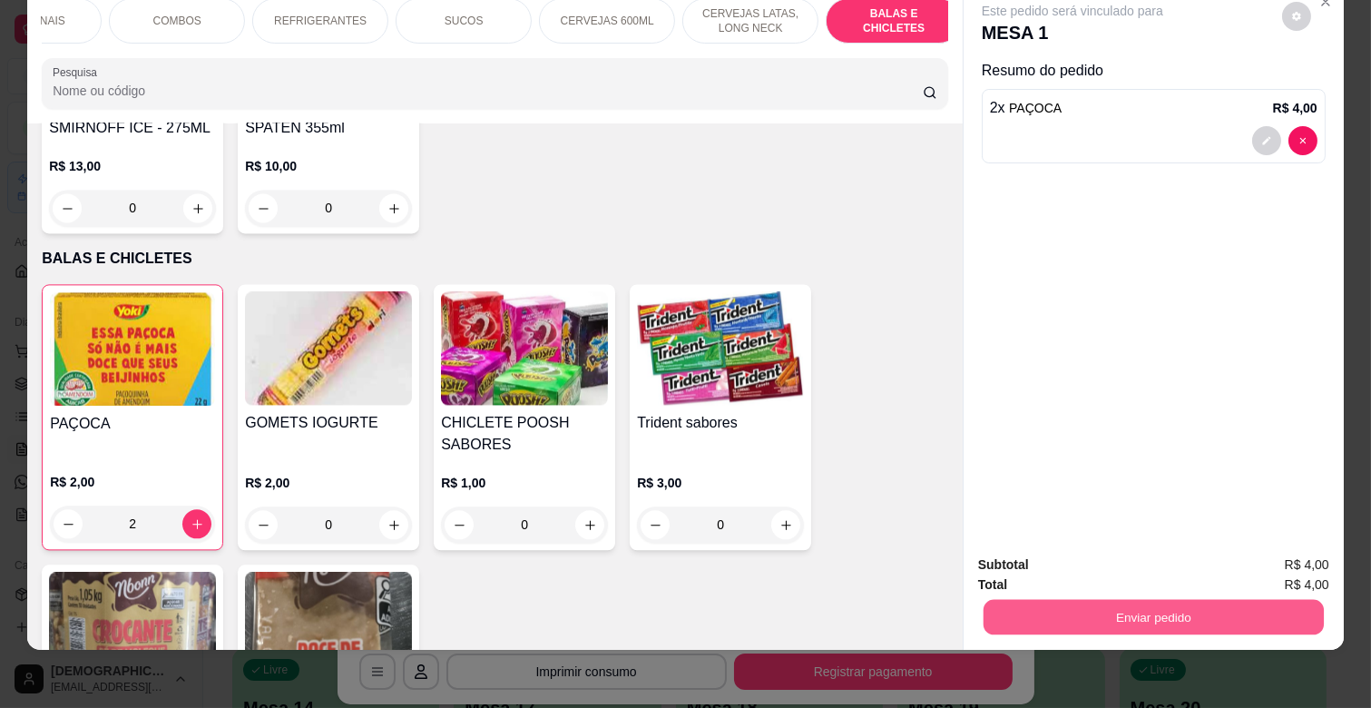
click at [1089, 602] on button "Enviar pedido" at bounding box center [1154, 616] width 340 height 35
click at [1312, 551] on button "Enviar pedido" at bounding box center [1281, 557] width 103 height 34
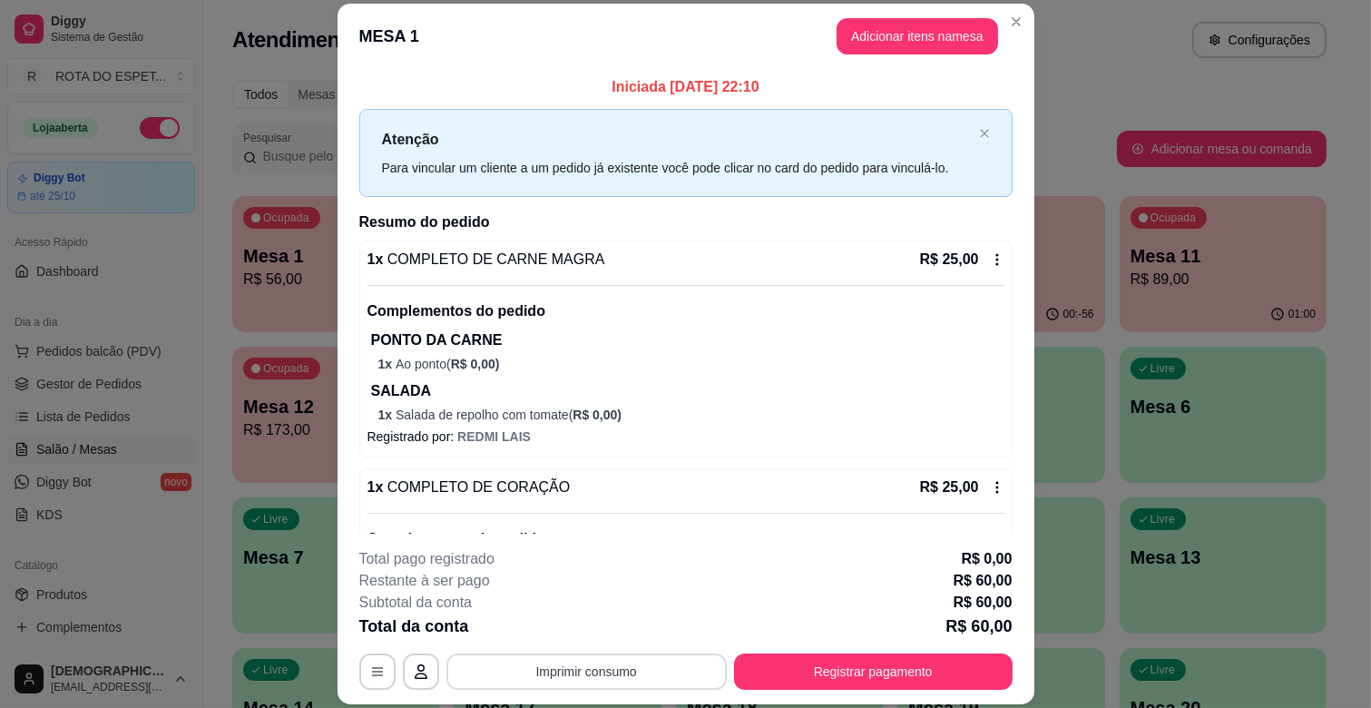
click at [578, 667] on button "Imprimir consumo" at bounding box center [586, 671] width 280 height 36
click at [613, 595] on button "IMPRESSORA BALCÃO" at bounding box center [586, 593] width 144 height 29
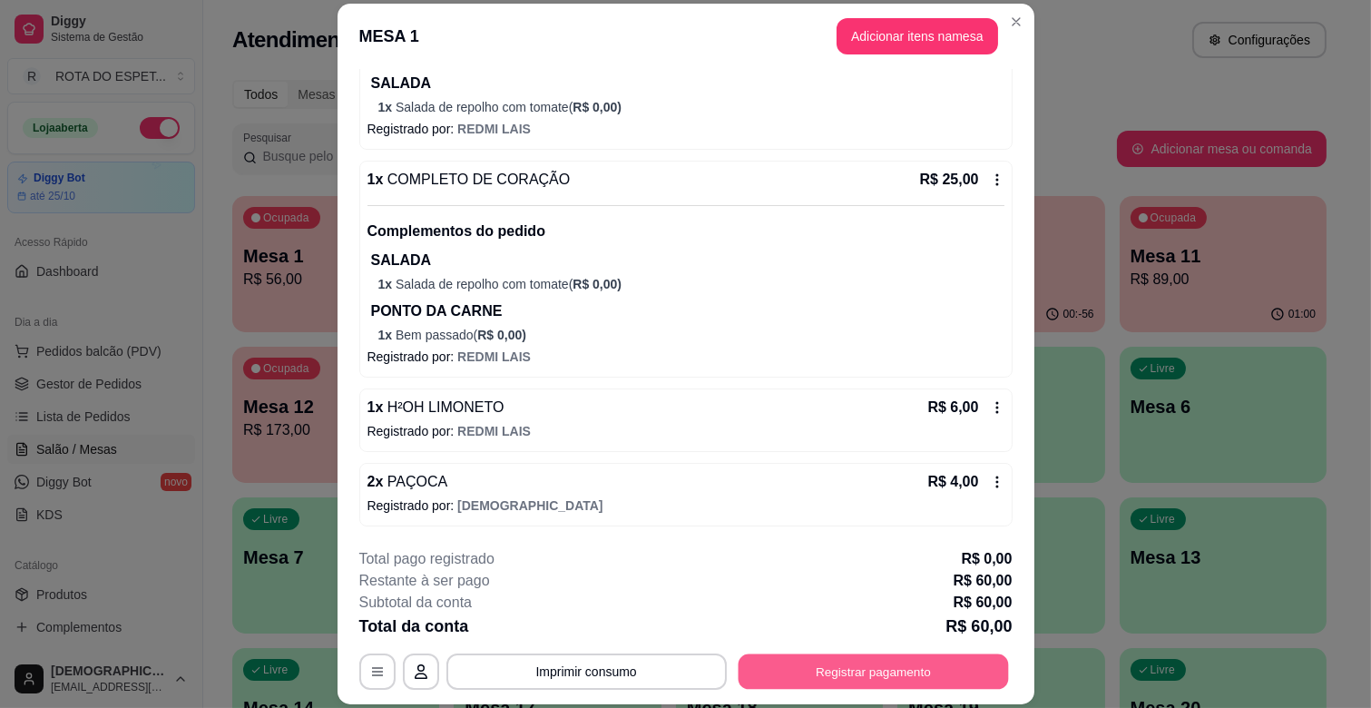
click at [910, 660] on button "Registrar pagamento" at bounding box center [873, 671] width 270 height 35
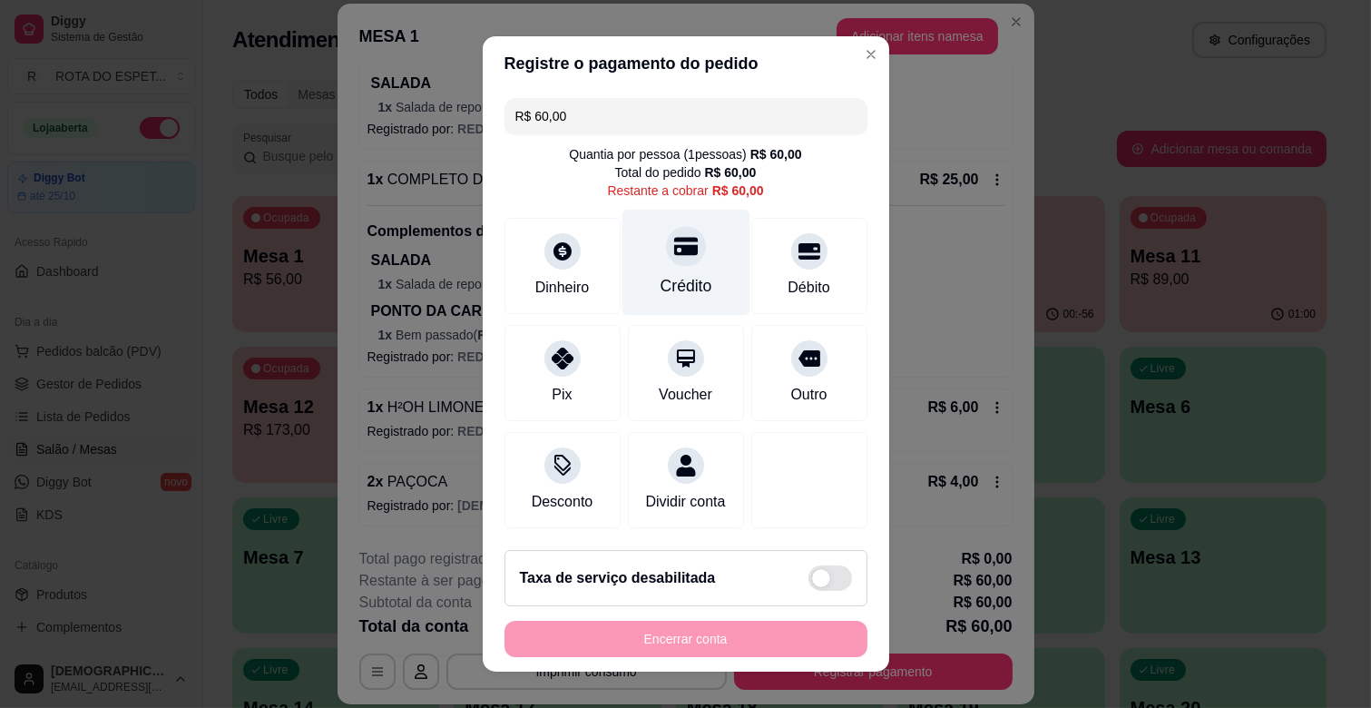
click at [681, 246] on div at bounding box center [686, 246] width 40 height 40
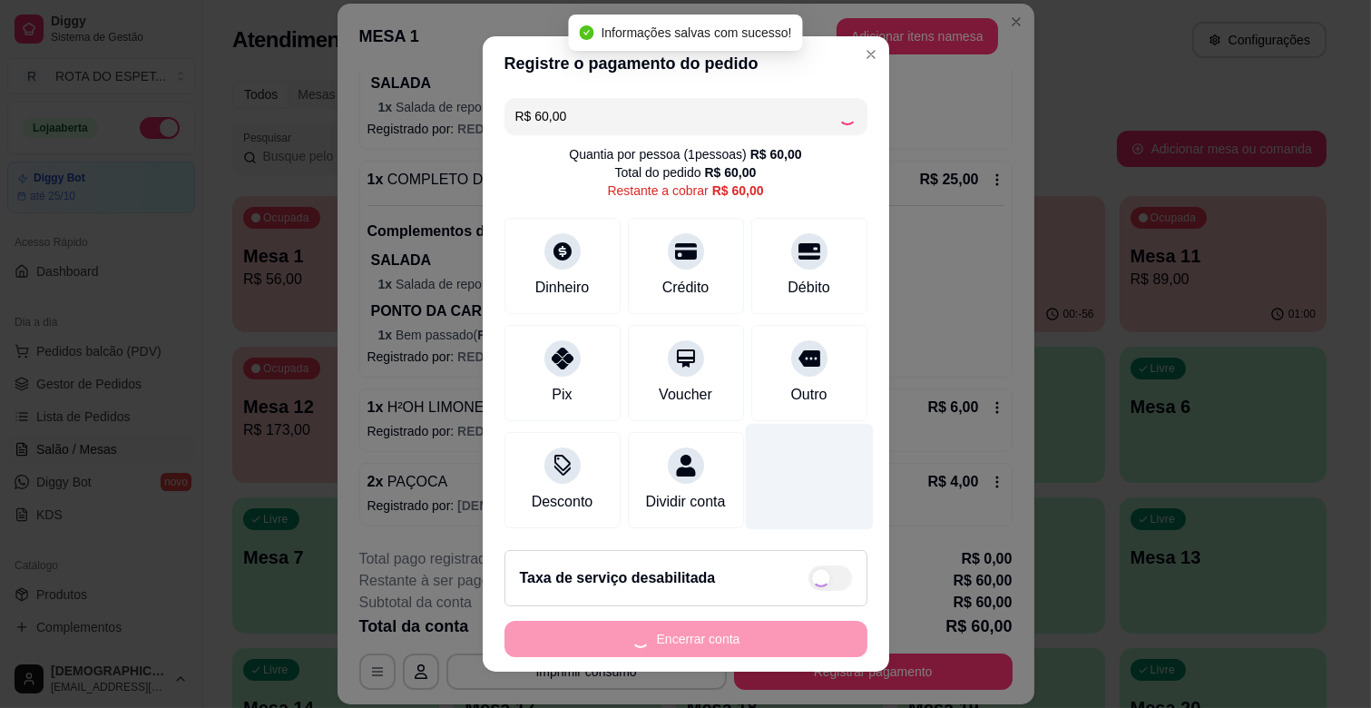
type input "R$ 0,00"
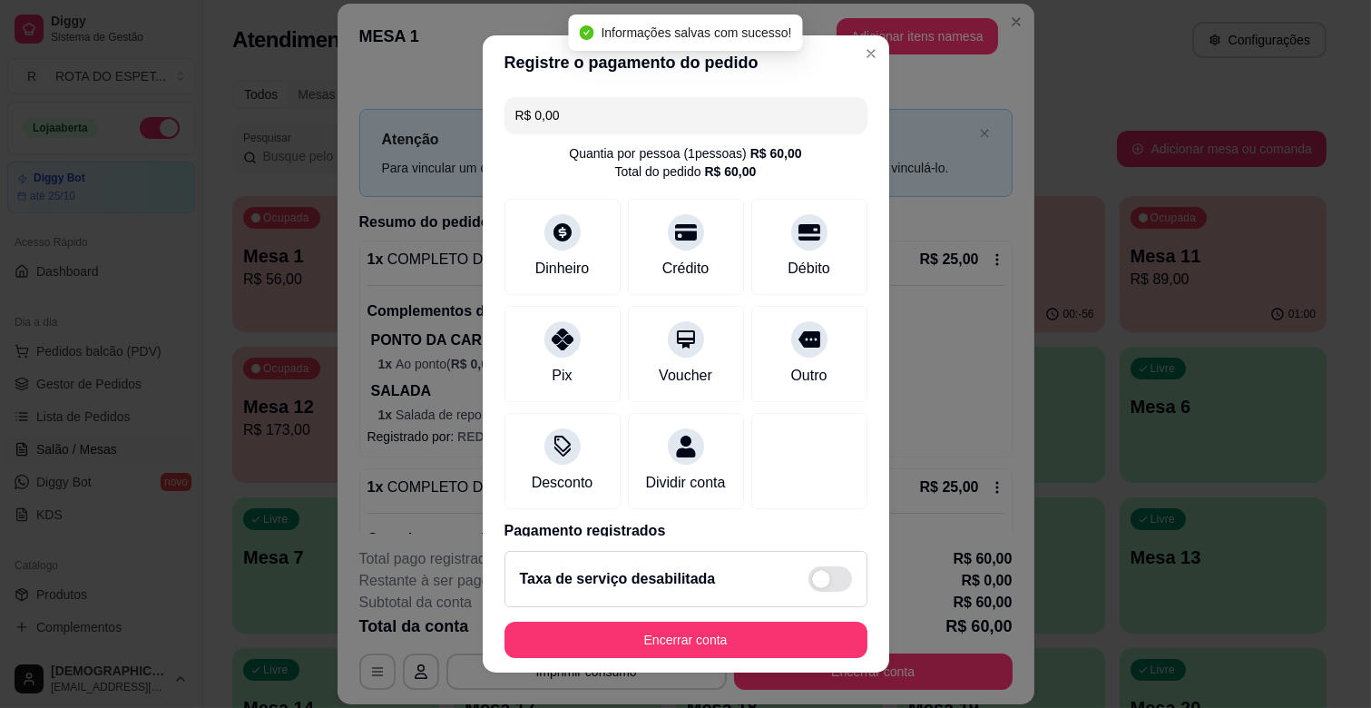
scroll to position [96, 0]
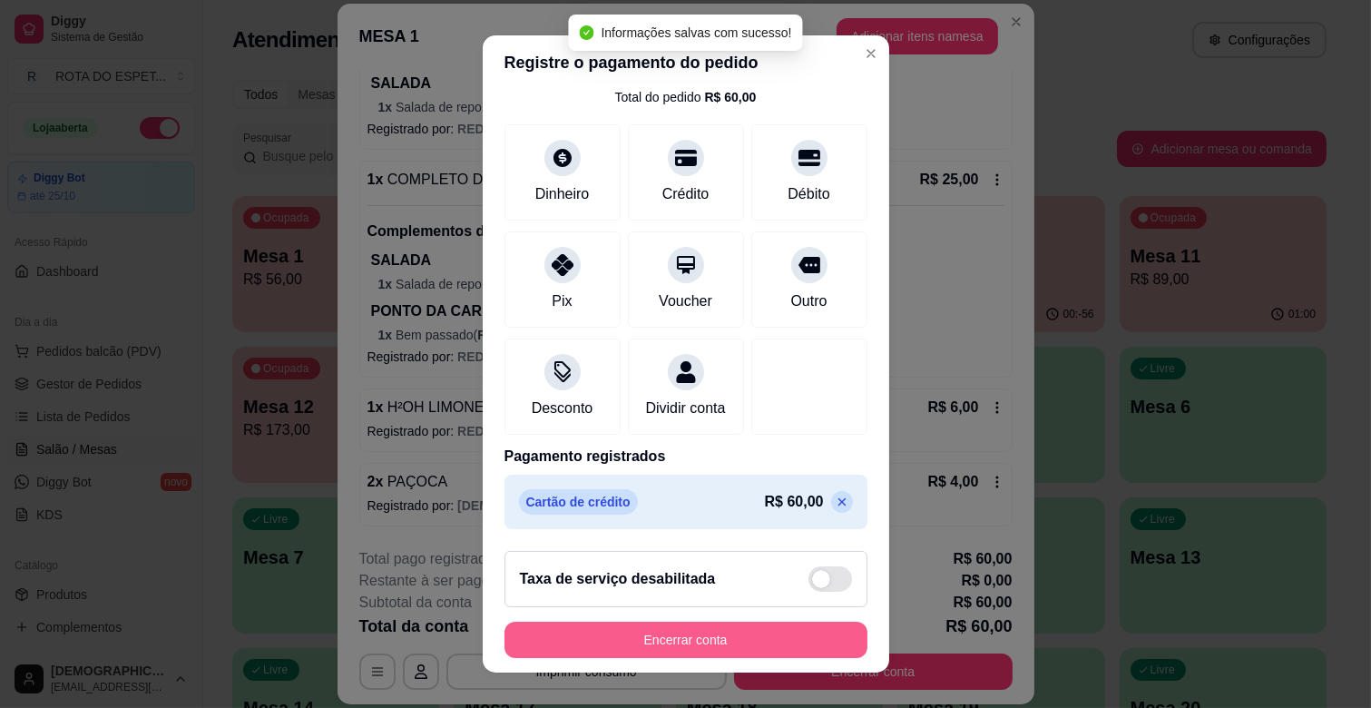
click at [741, 628] on button "Encerrar conta" at bounding box center [685, 640] width 363 height 36
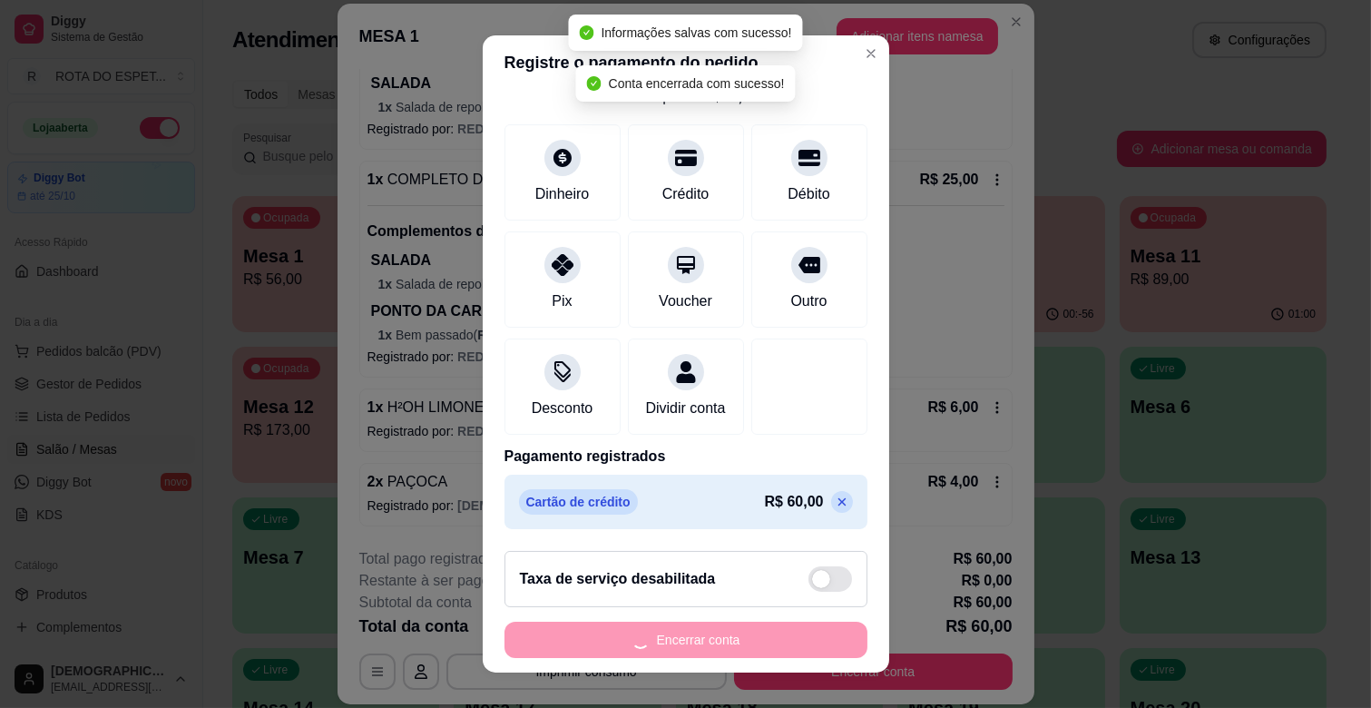
scroll to position [0, 0]
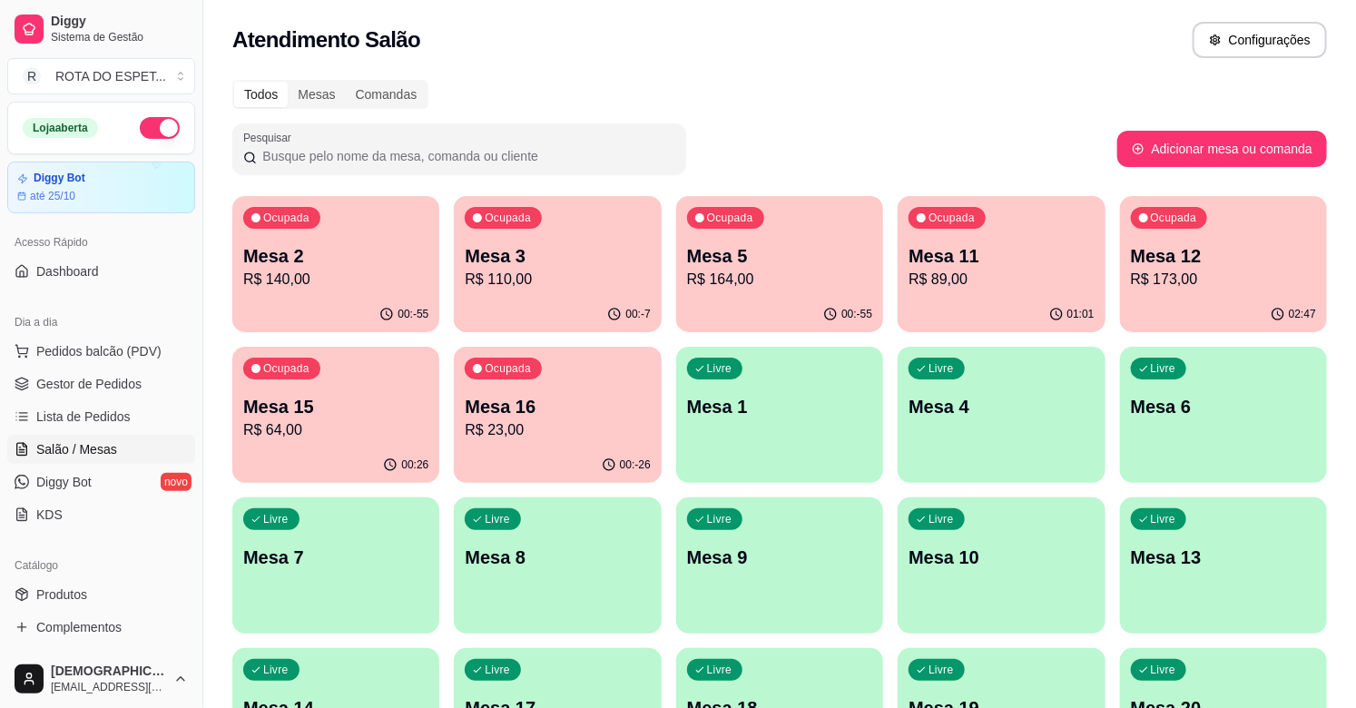
click at [296, 454] on div "00:26" at bounding box center [335, 464] width 207 height 35
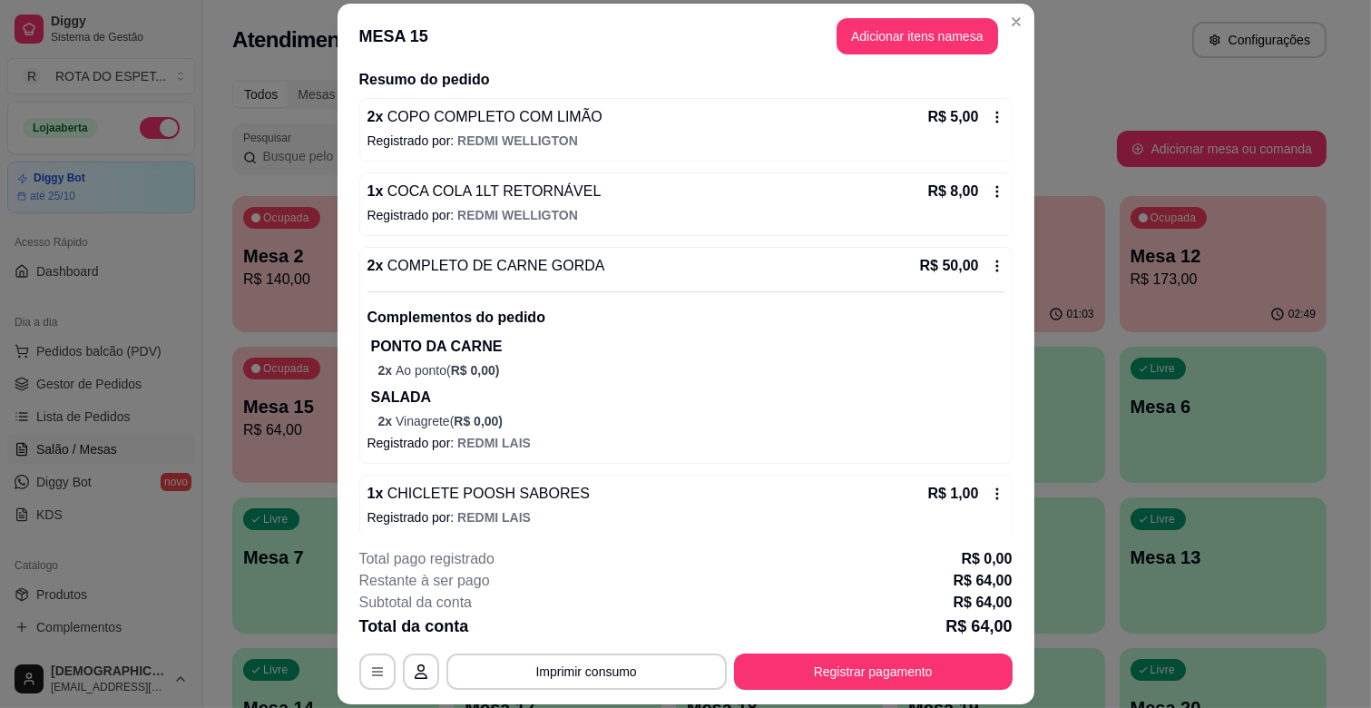
scroll to position [155, 0]
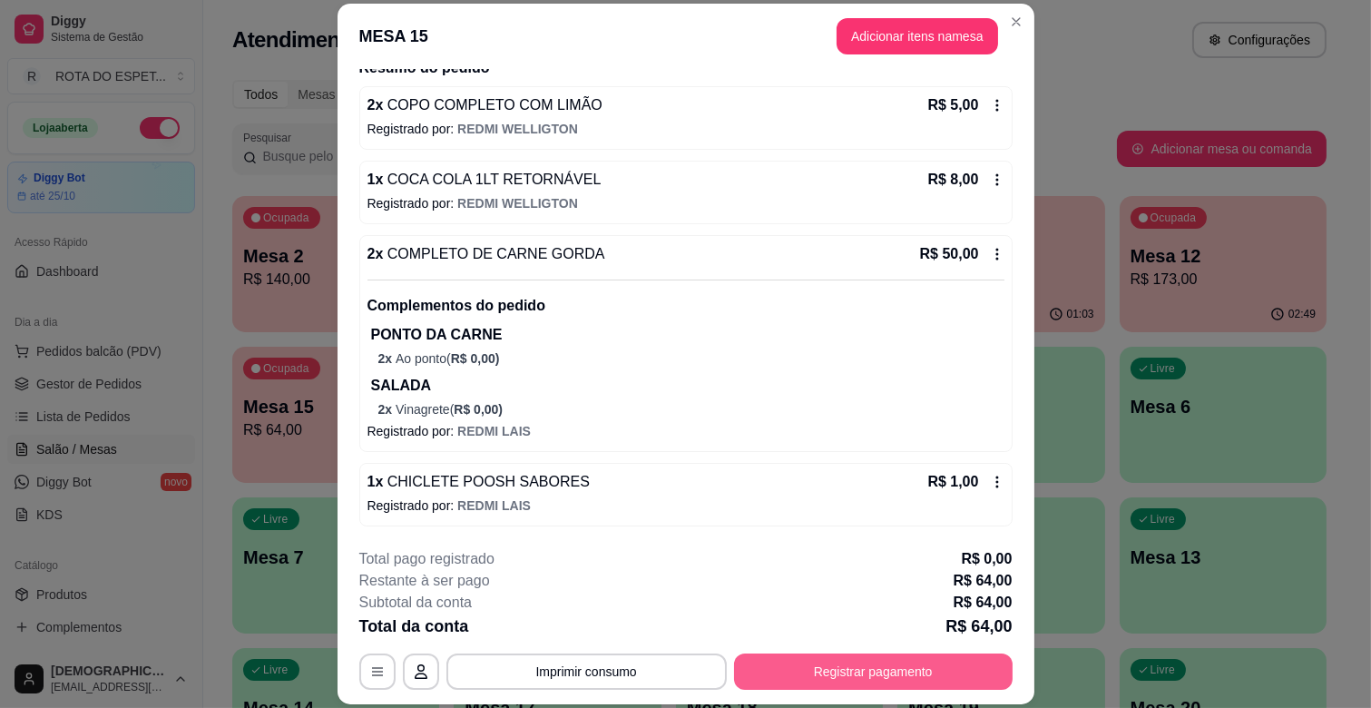
click at [928, 662] on button "Registrar pagamento" at bounding box center [873, 671] width 279 height 36
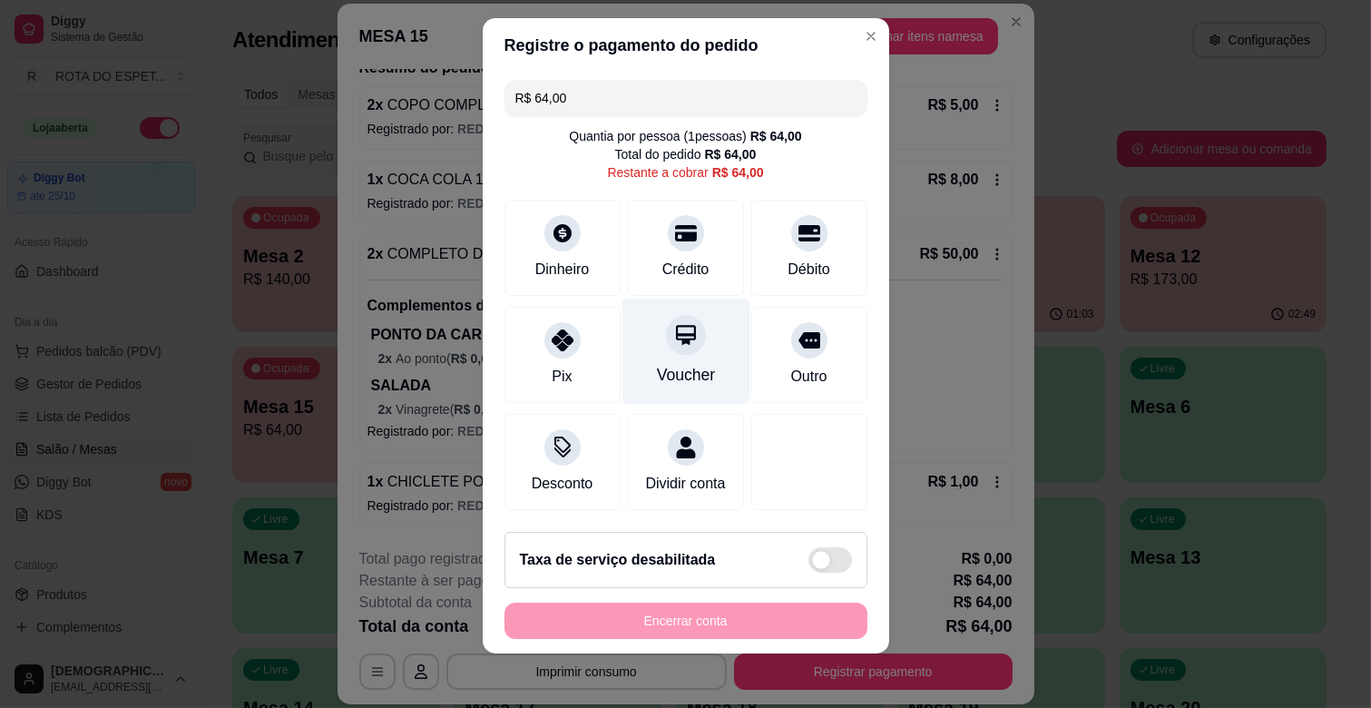
scroll to position [23, 0]
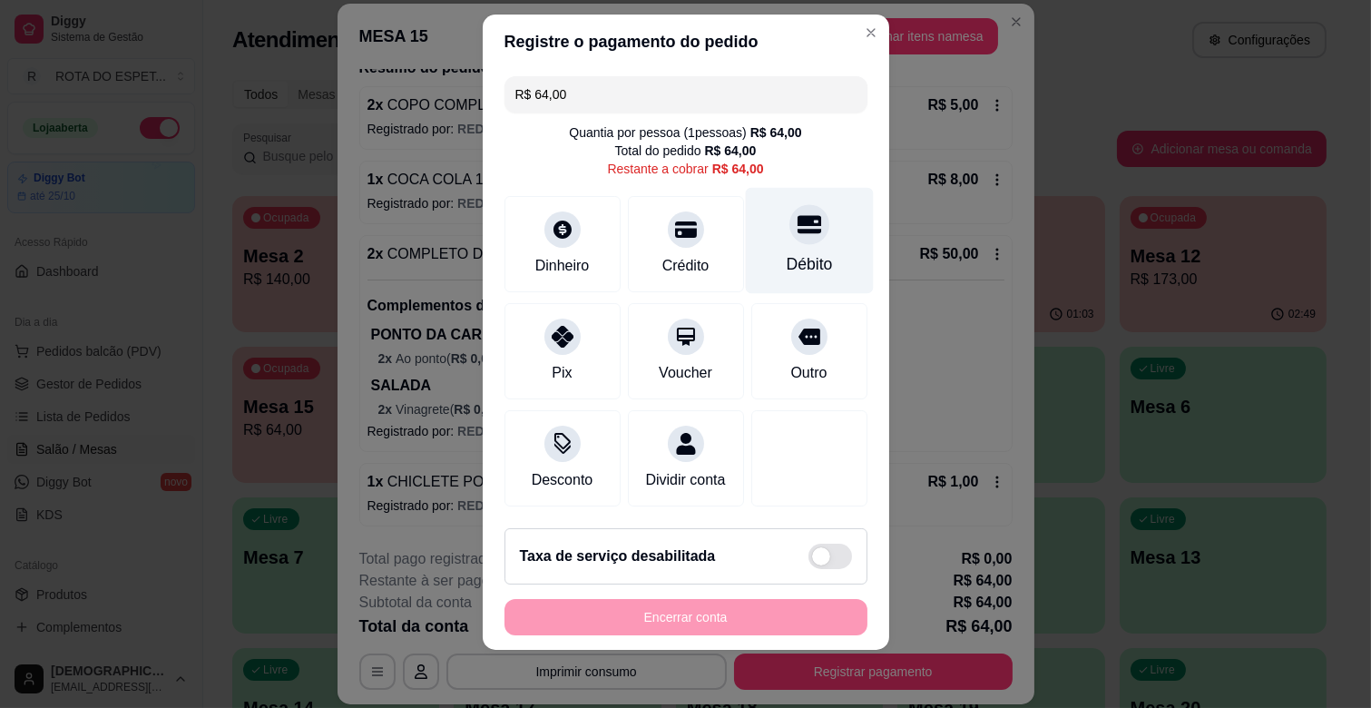
click at [789, 218] on div at bounding box center [809, 224] width 40 height 40
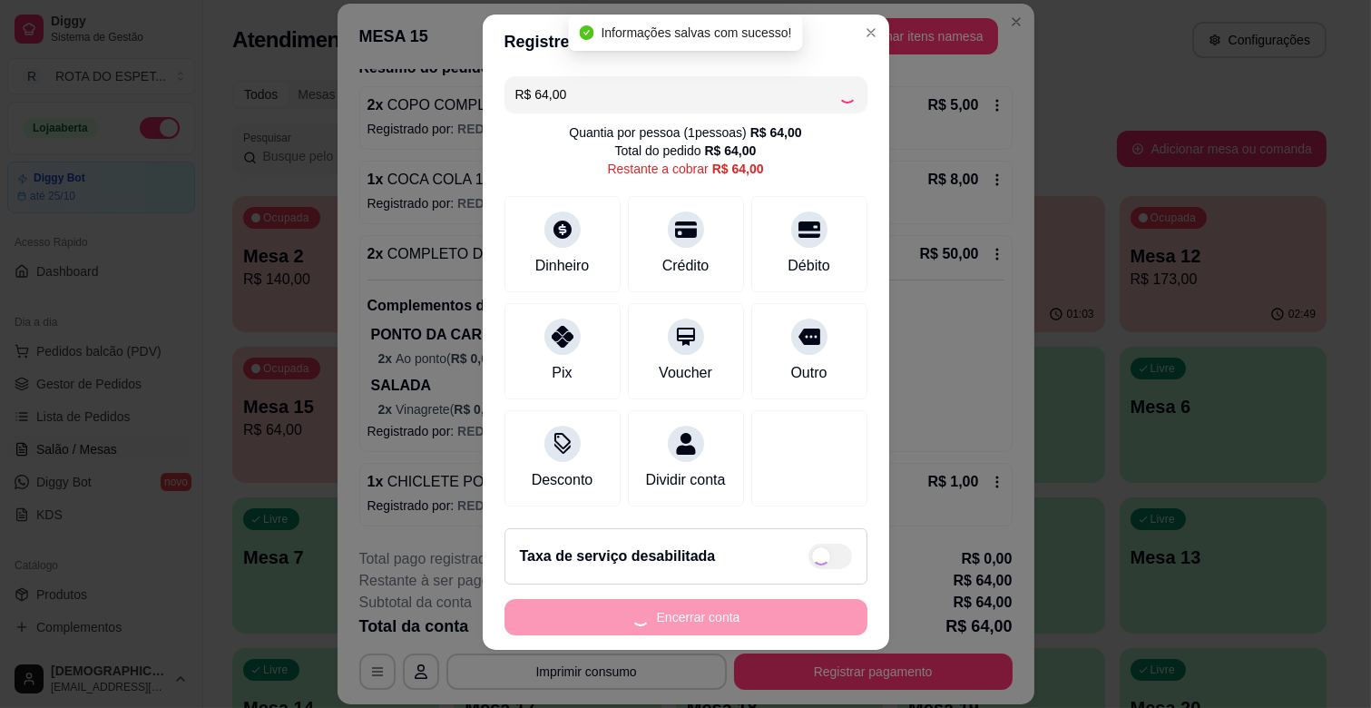
type input "R$ 0,00"
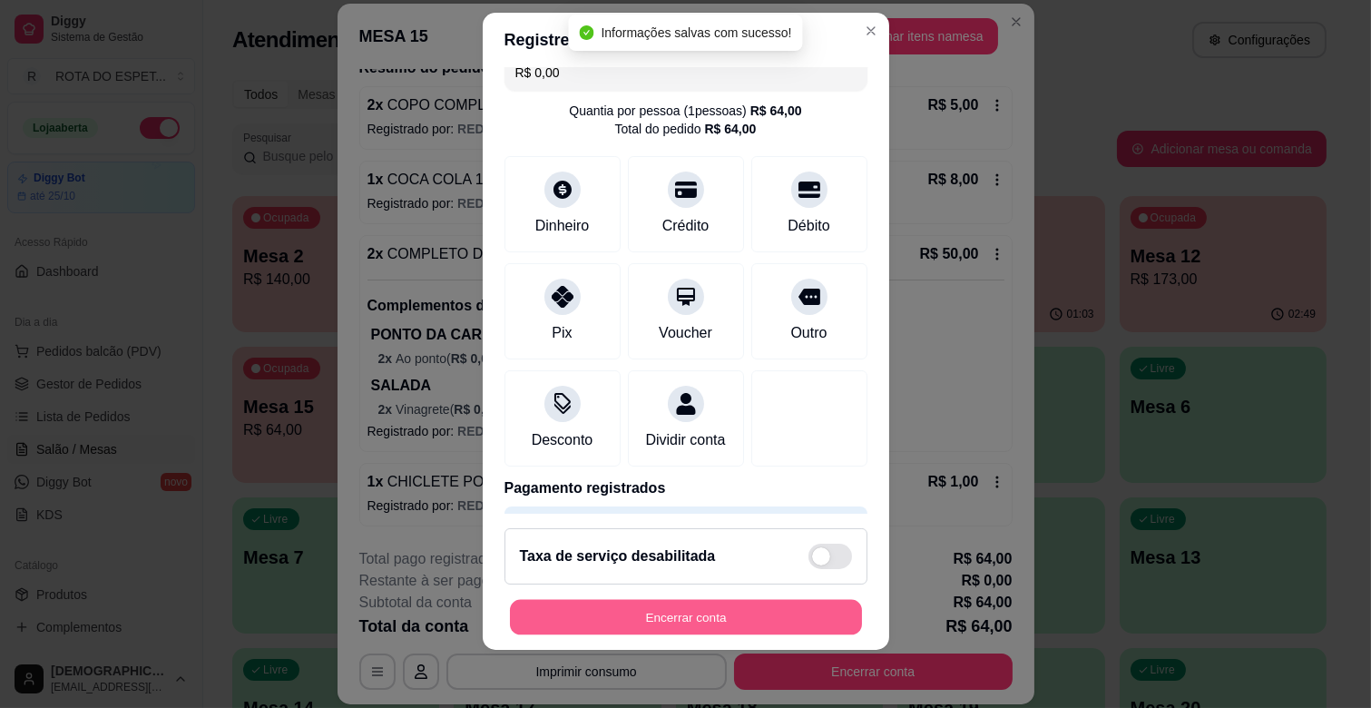
click at [702, 613] on button "Encerrar conta" at bounding box center [686, 617] width 352 height 35
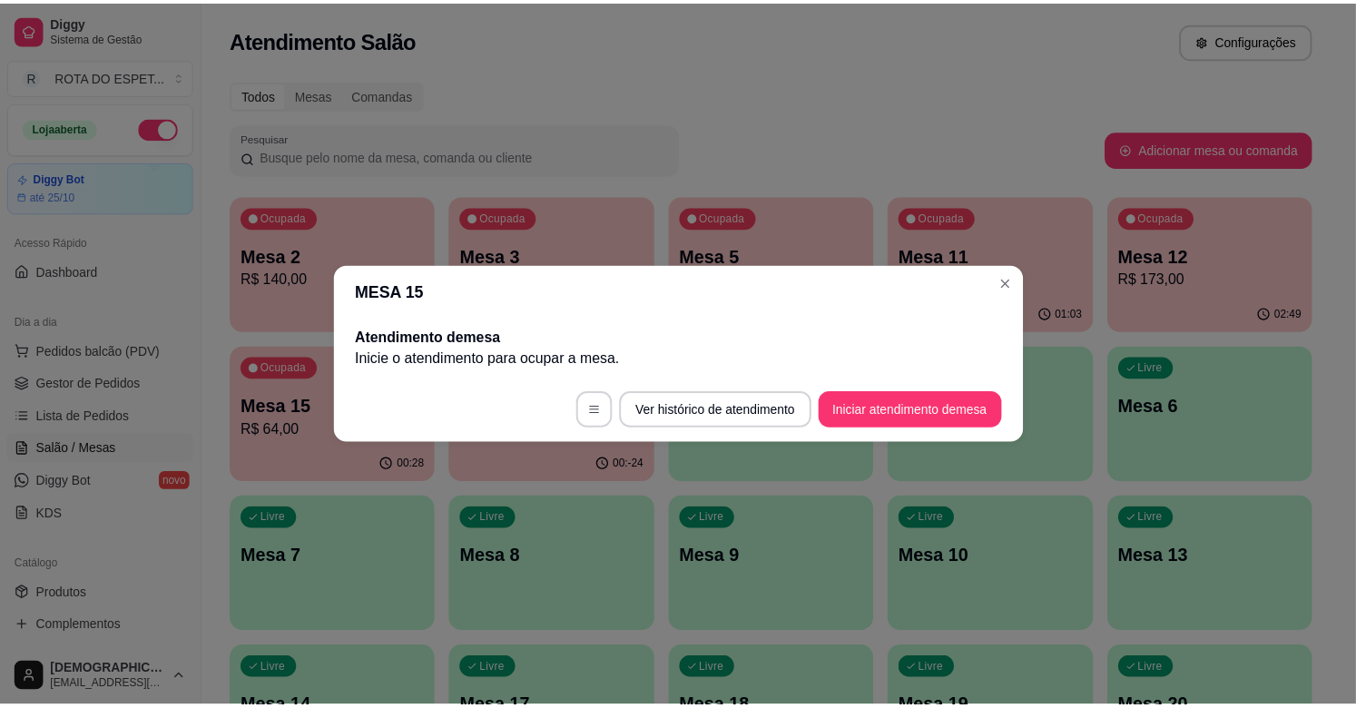
scroll to position [0, 0]
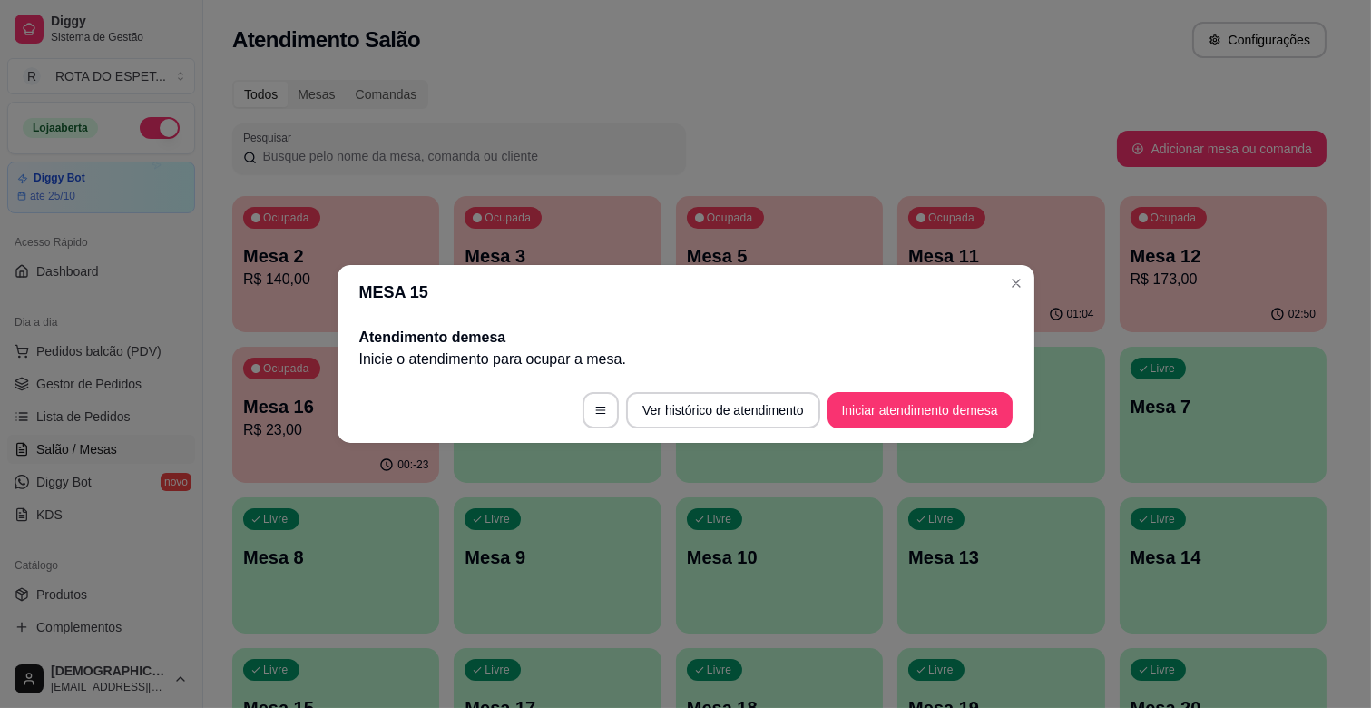
click at [1033, 284] on header "MESA 15" at bounding box center [686, 292] width 697 height 54
click at [999, 279] on header "MESA 15" at bounding box center [686, 292] width 697 height 54
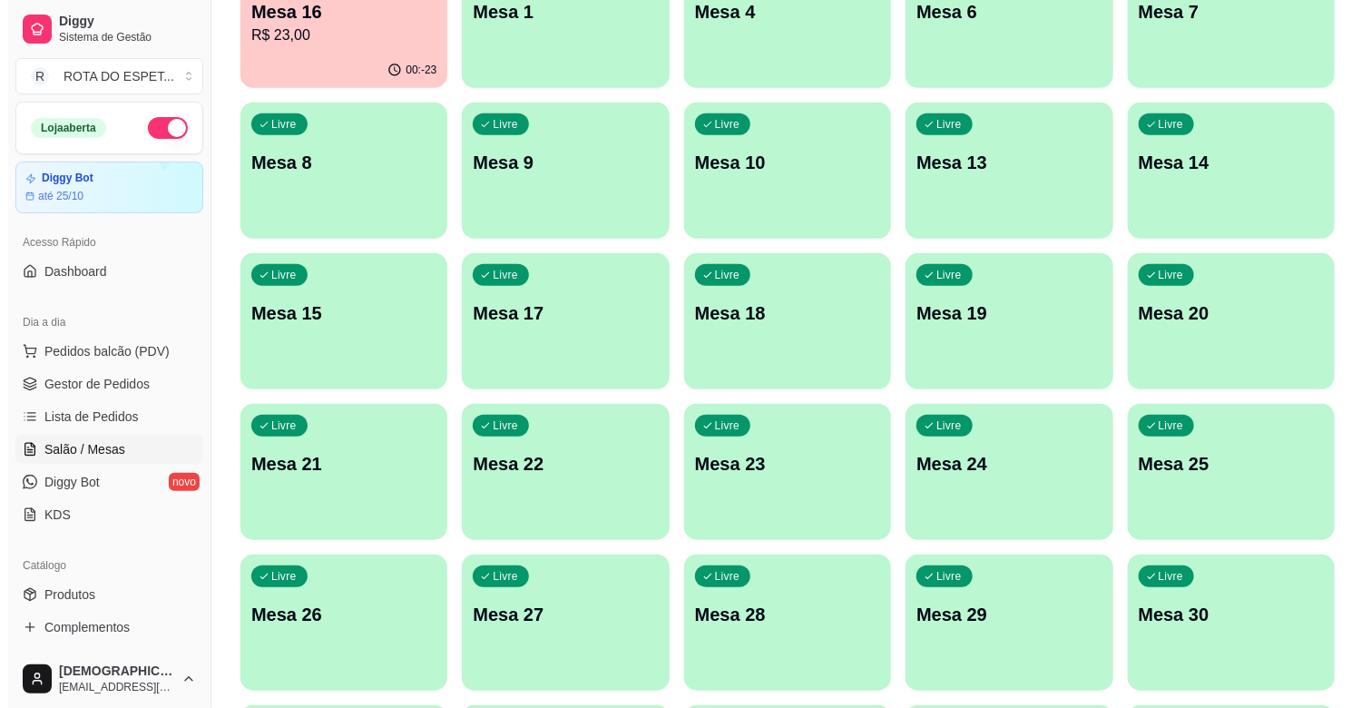
scroll to position [403, 0]
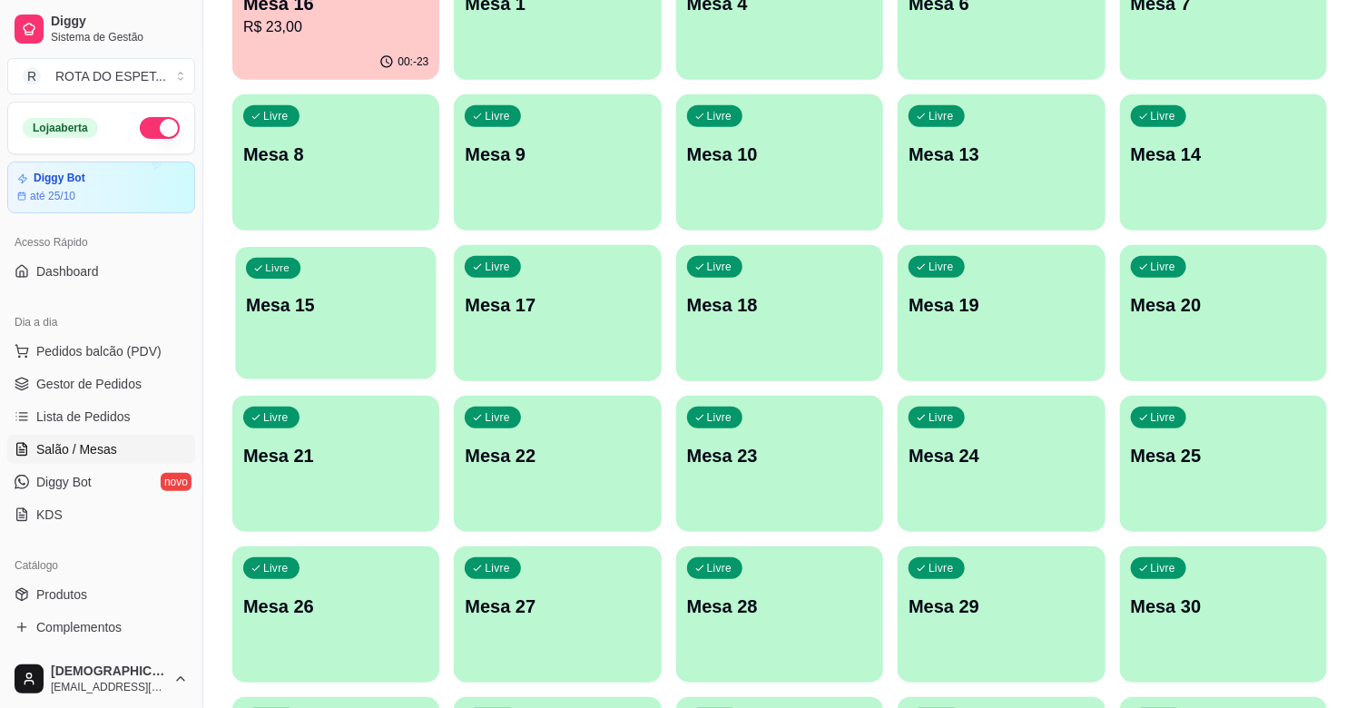
click at [325, 272] on div "Livre Mesa 15" at bounding box center [335, 302] width 201 height 111
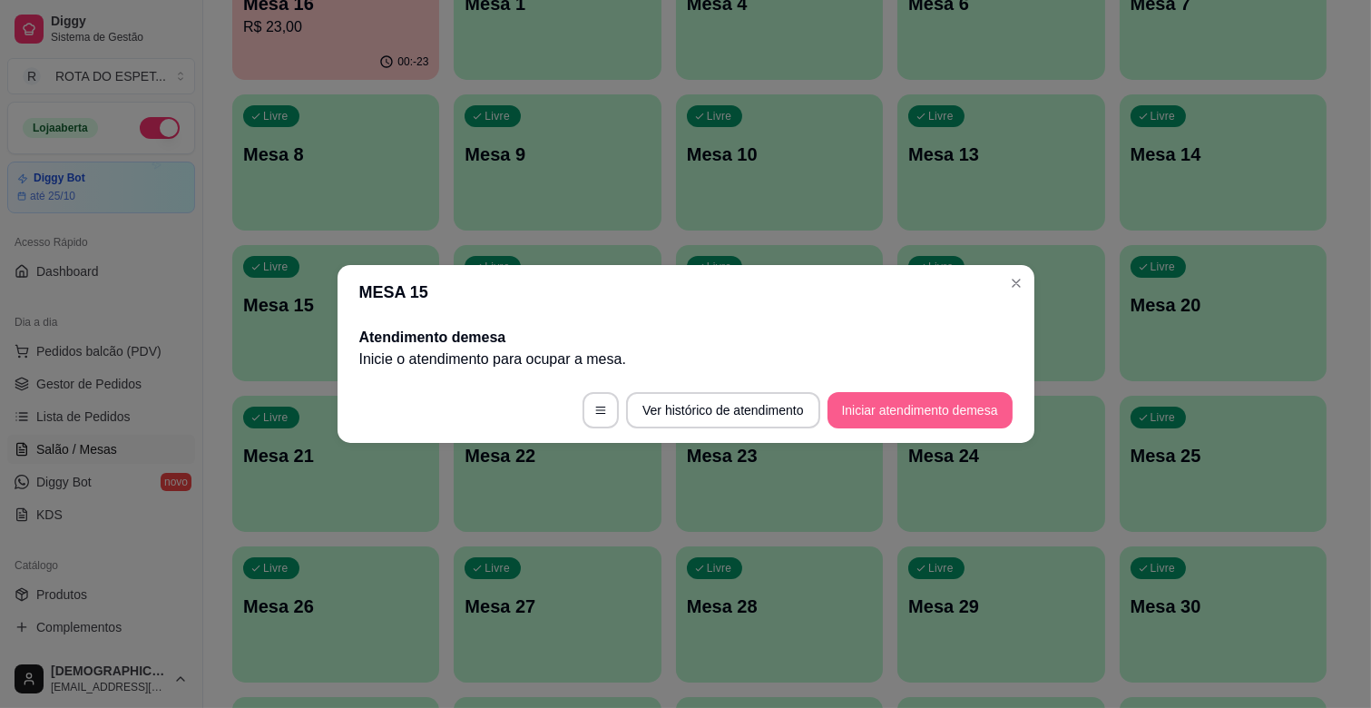
click at [936, 399] on button "Iniciar atendimento de mesa" at bounding box center [919, 410] width 185 height 36
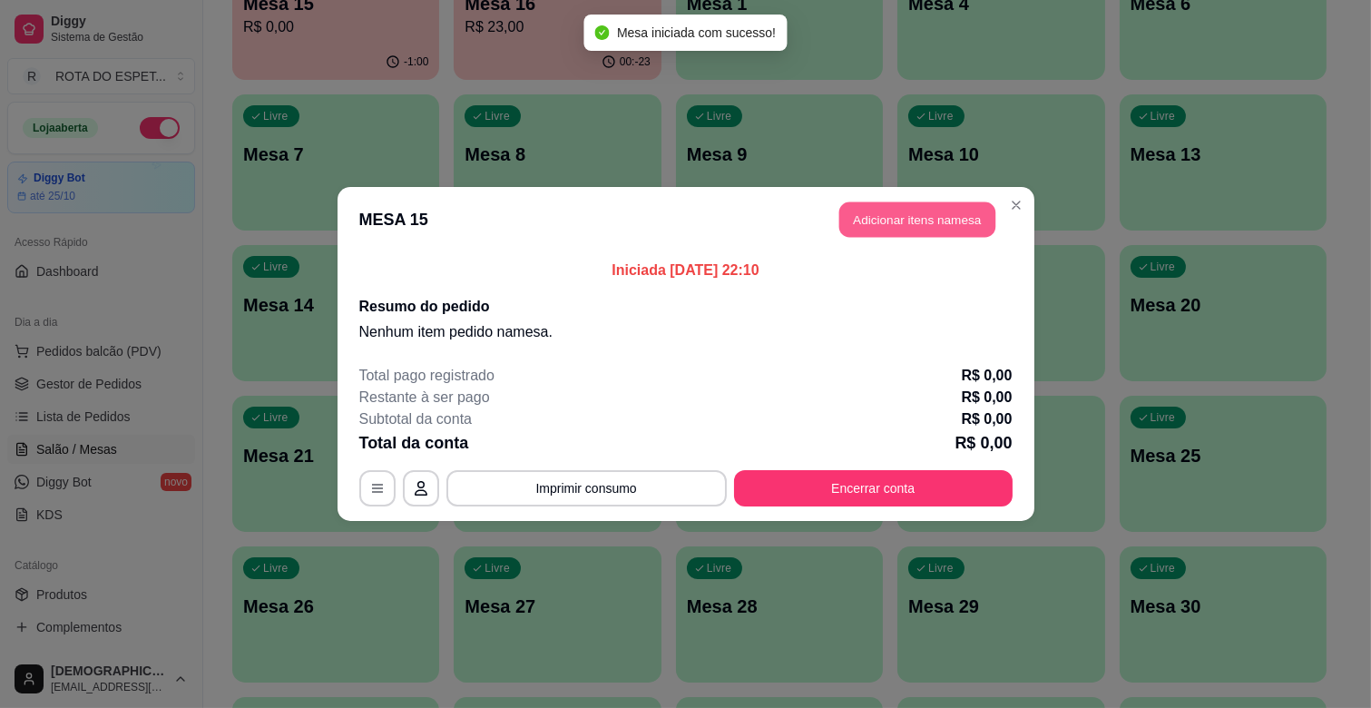
click at [971, 215] on button "Adicionar itens na mesa" at bounding box center [917, 219] width 156 height 35
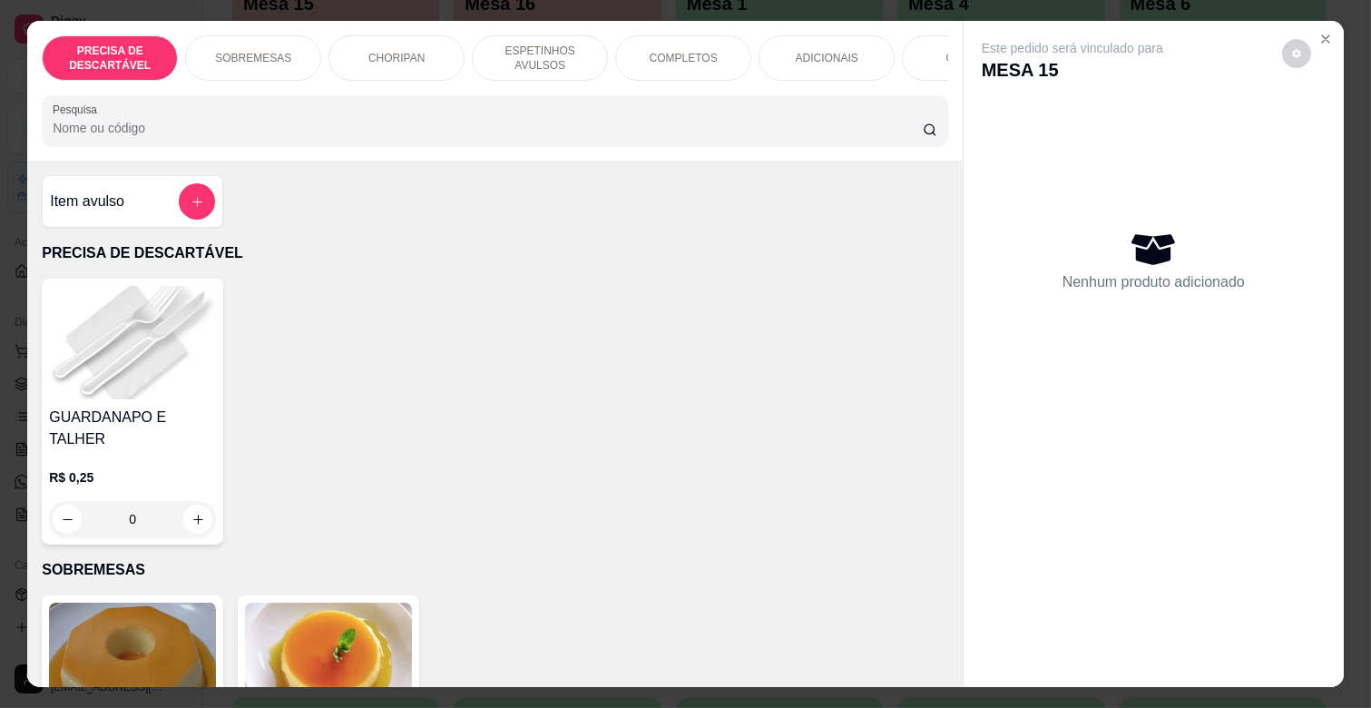
click at [684, 51] on p "COMPLETOS" at bounding box center [684, 58] width 68 height 15
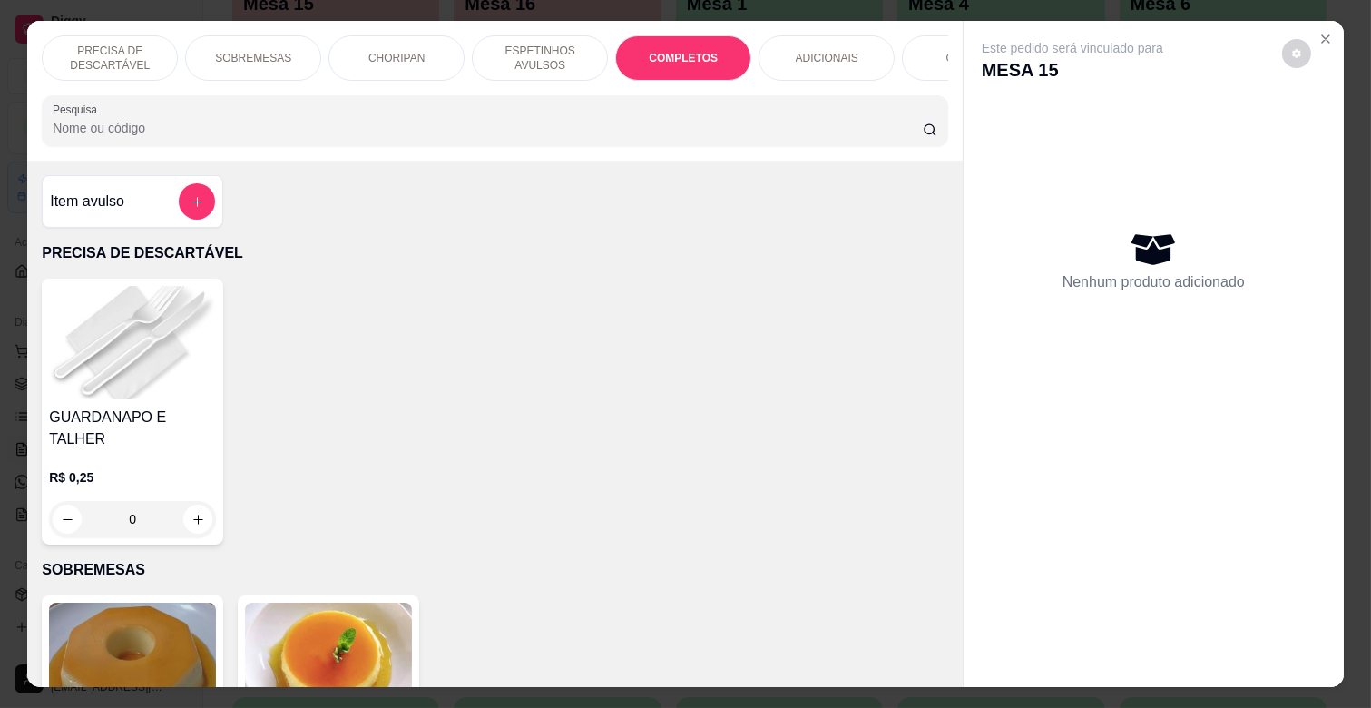
scroll to position [44, 0]
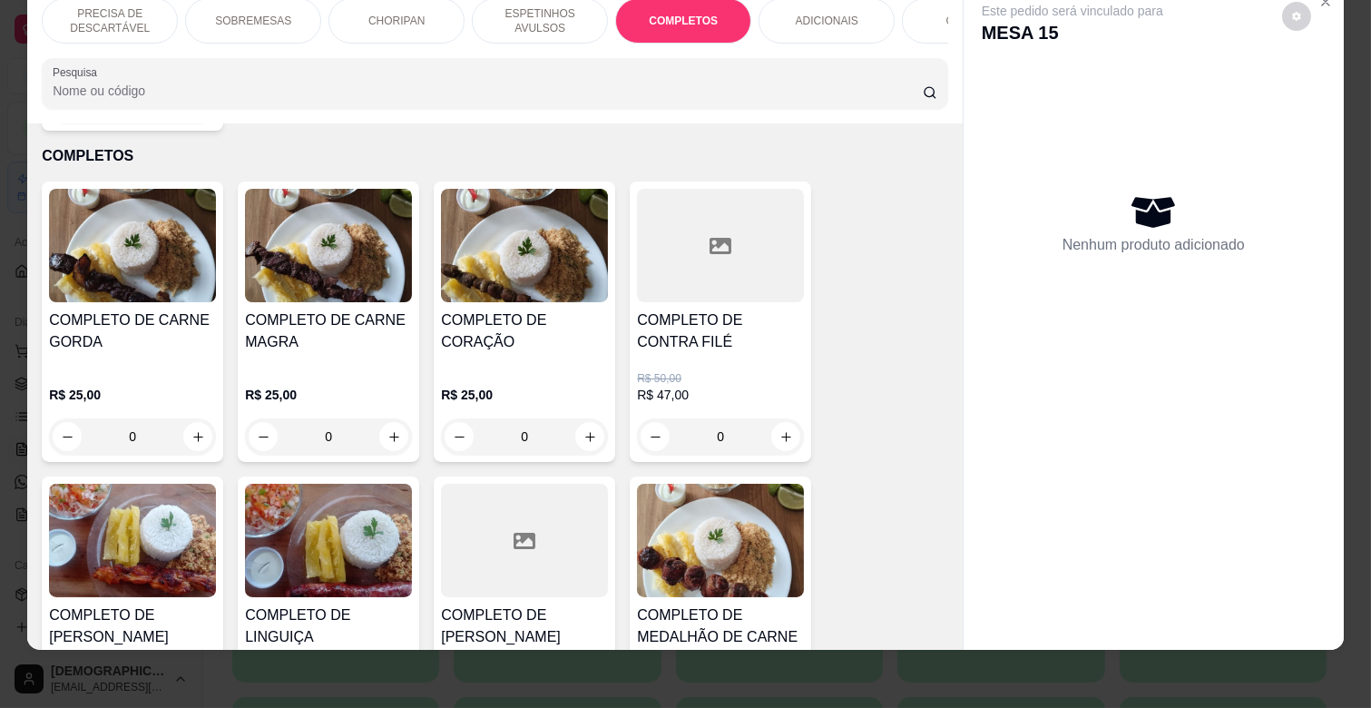
click at [370, 327] on h4 "COMPLETO DE CARNE MAGRA" at bounding box center [328, 331] width 167 height 44
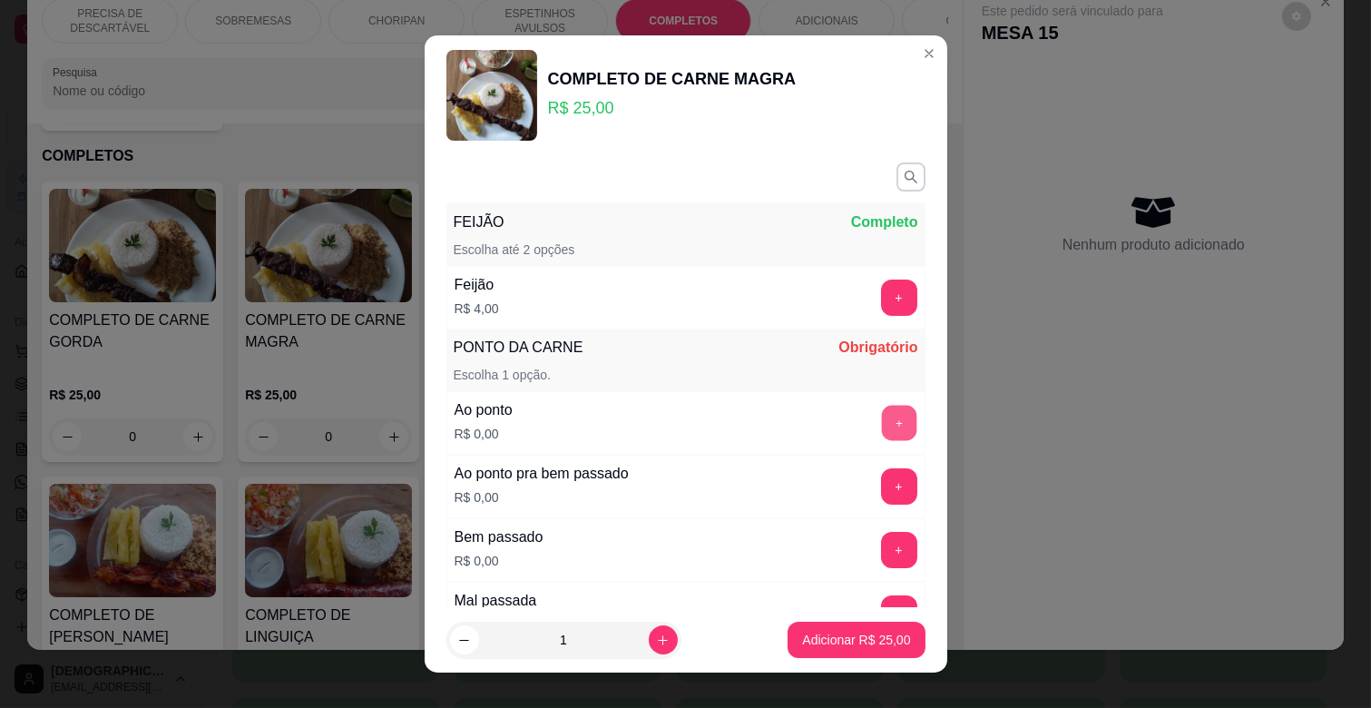
click at [881, 421] on button "+" at bounding box center [898, 423] width 35 height 35
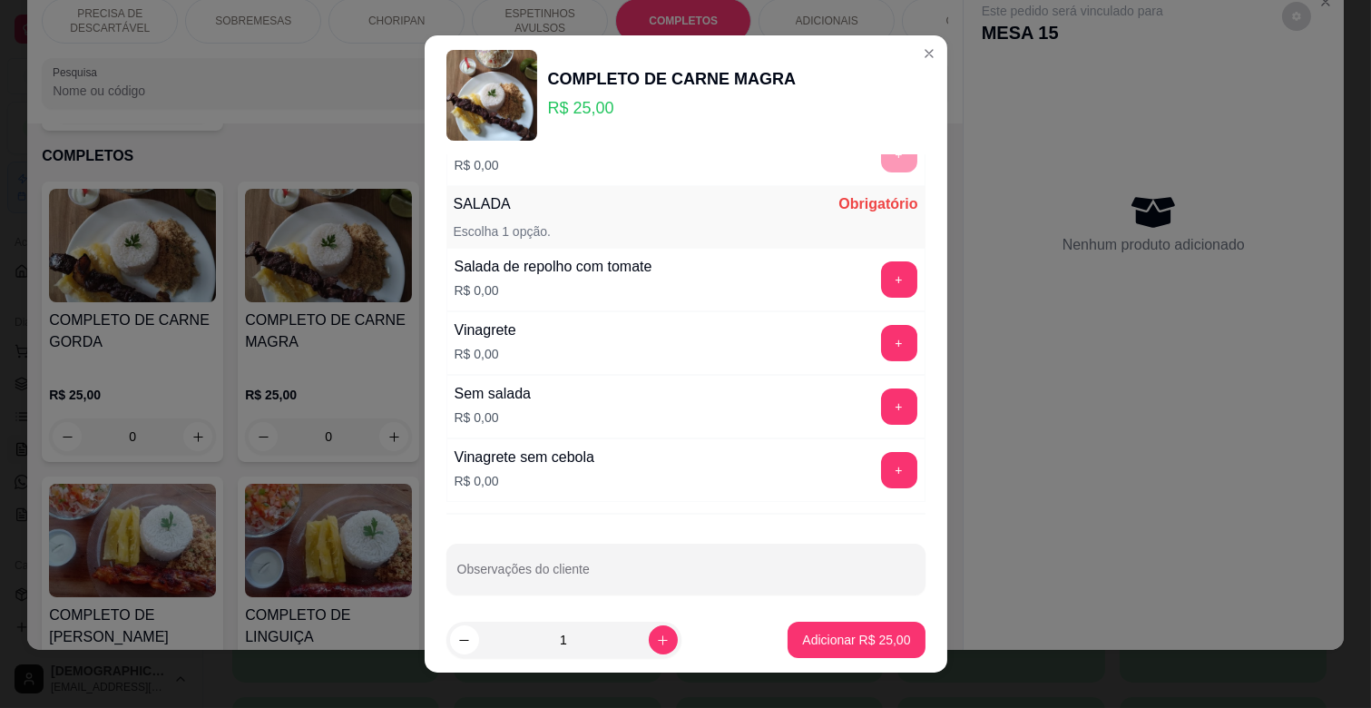
scroll to position [474, 0]
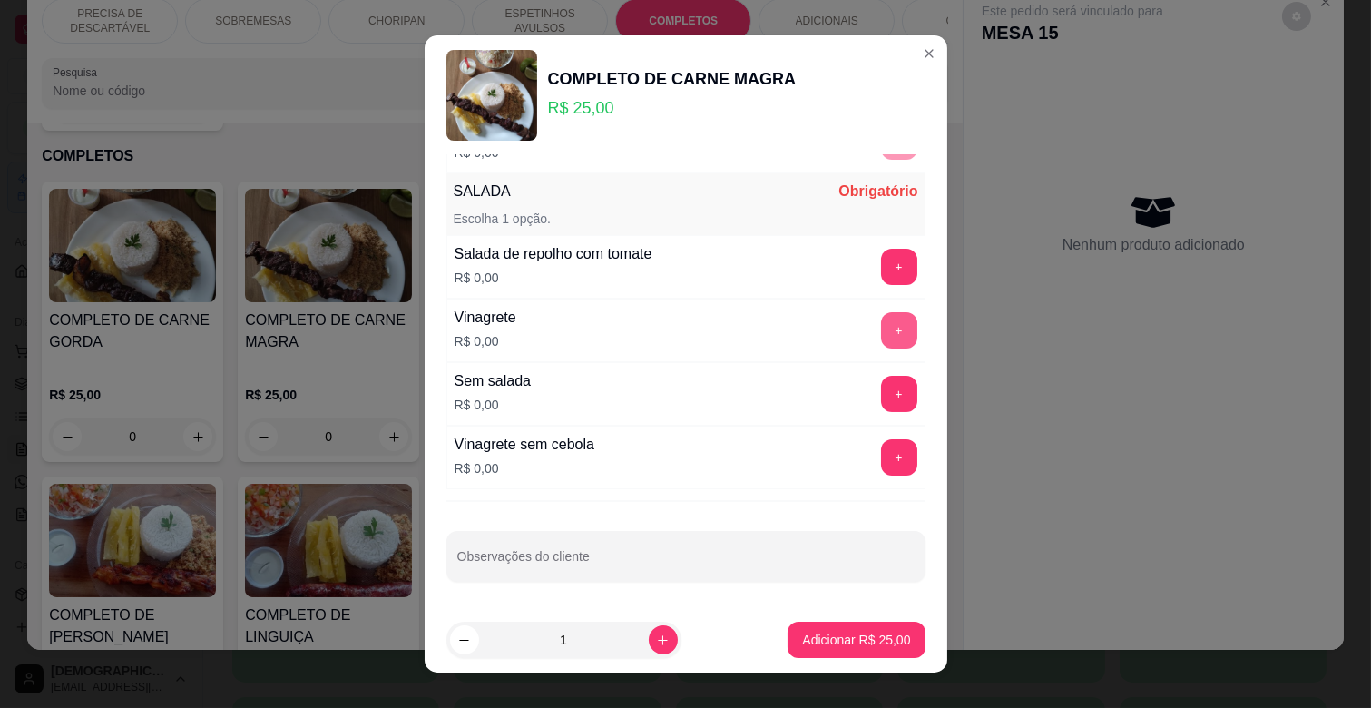
click at [880, 324] on div "+" at bounding box center [899, 330] width 51 height 36
click at [881, 333] on button "+" at bounding box center [899, 330] width 36 height 36
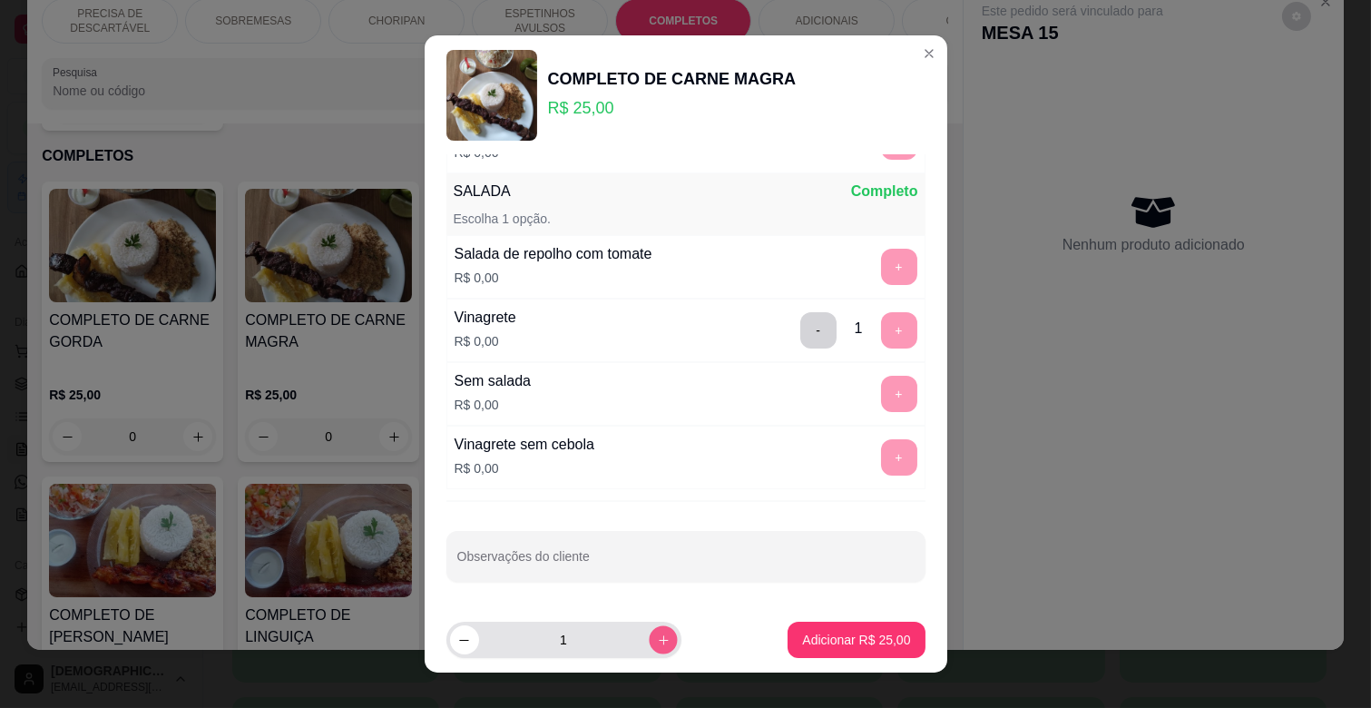
click at [649, 629] on button "increase-product-quantity" at bounding box center [663, 639] width 28 height 28
type input "2"
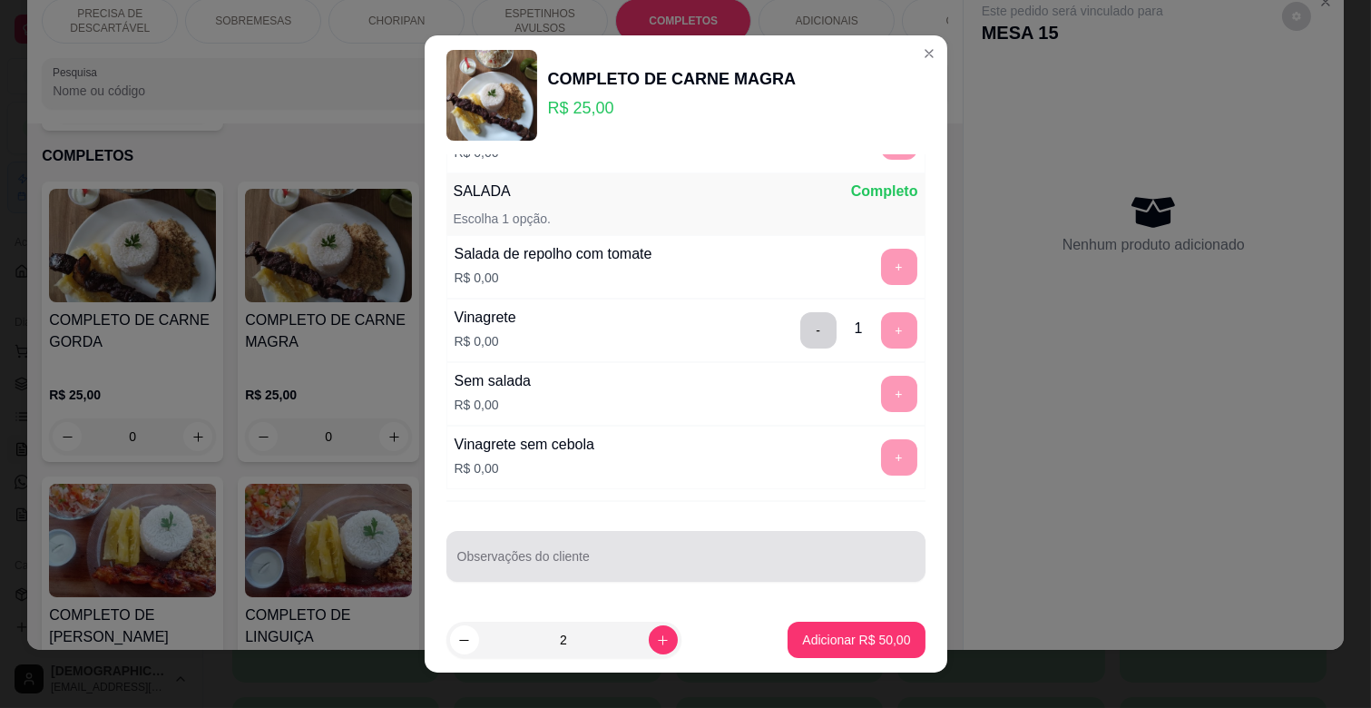
click at [591, 561] on input "Observações do cliente" at bounding box center [685, 563] width 457 height 18
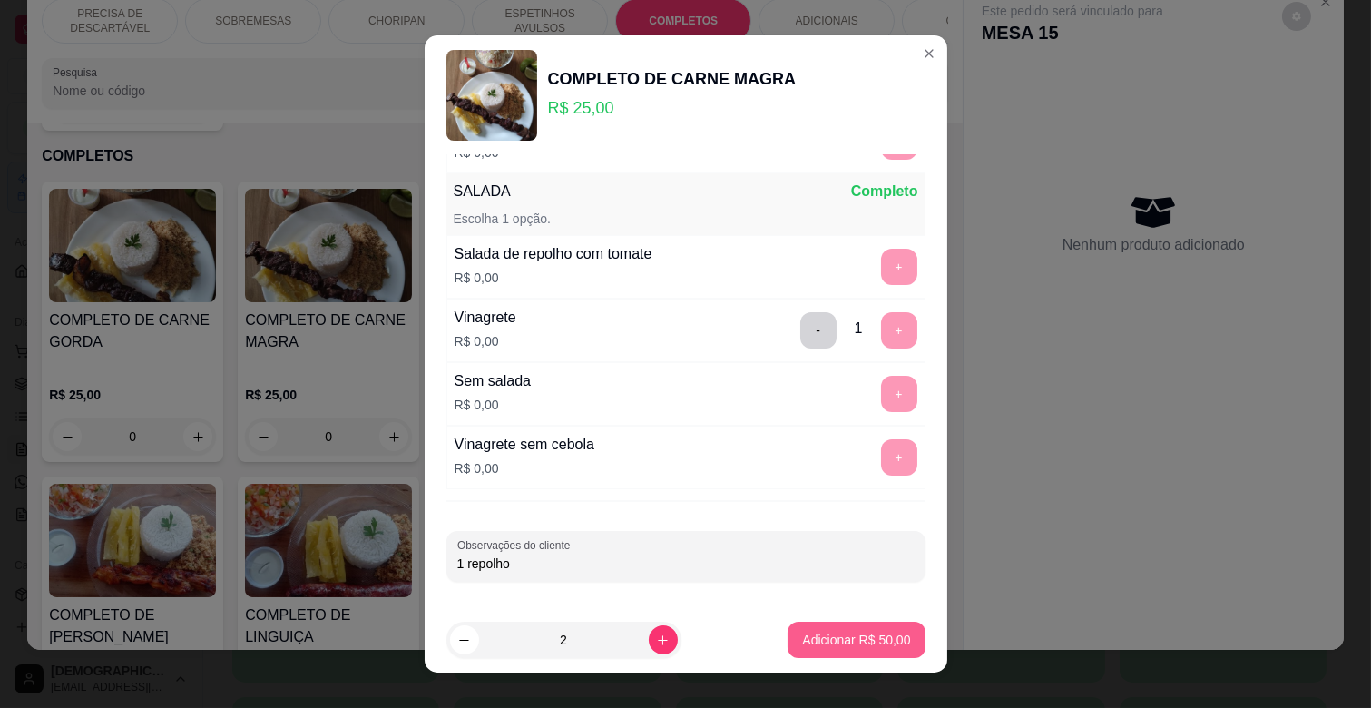
type input "1 repolho"
click at [847, 640] on p "Adicionar R$ 50,00" at bounding box center [856, 640] width 108 height 18
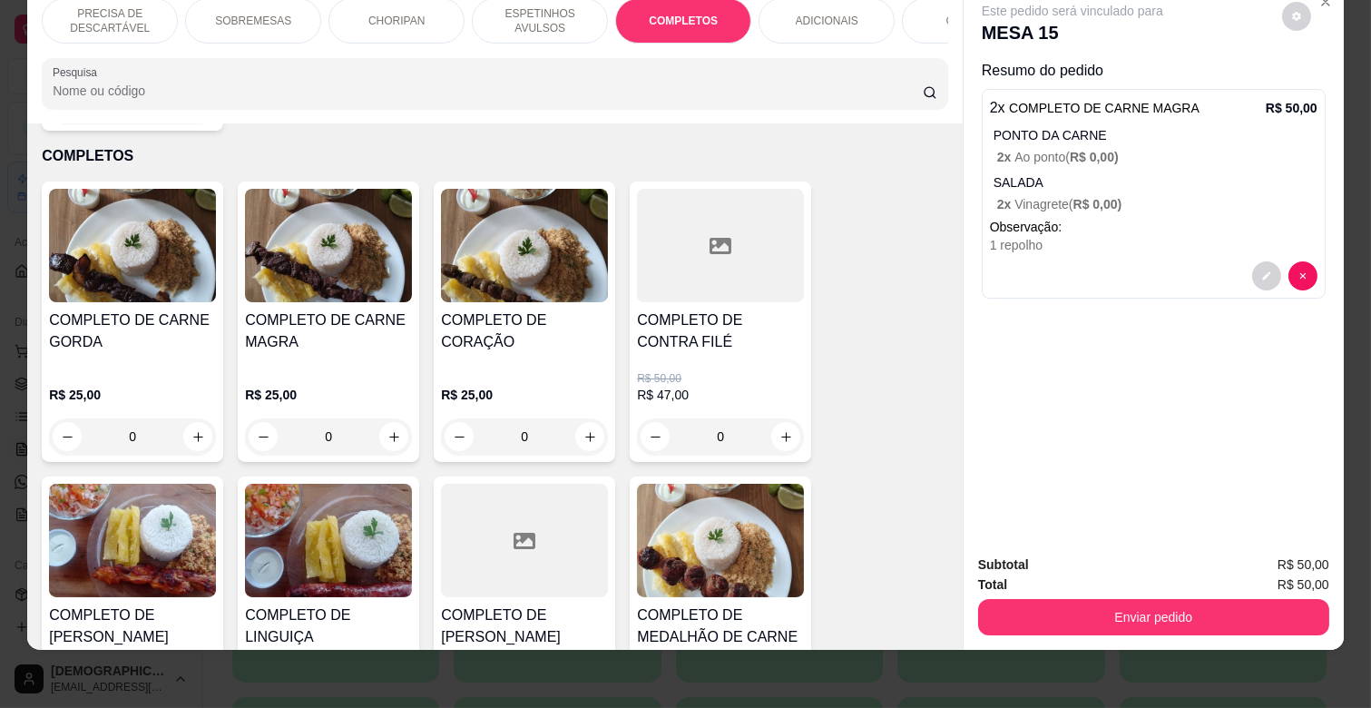
click at [554, 6] on p "ESPETINHOS AVULSOS" at bounding box center [539, 20] width 105 height 29
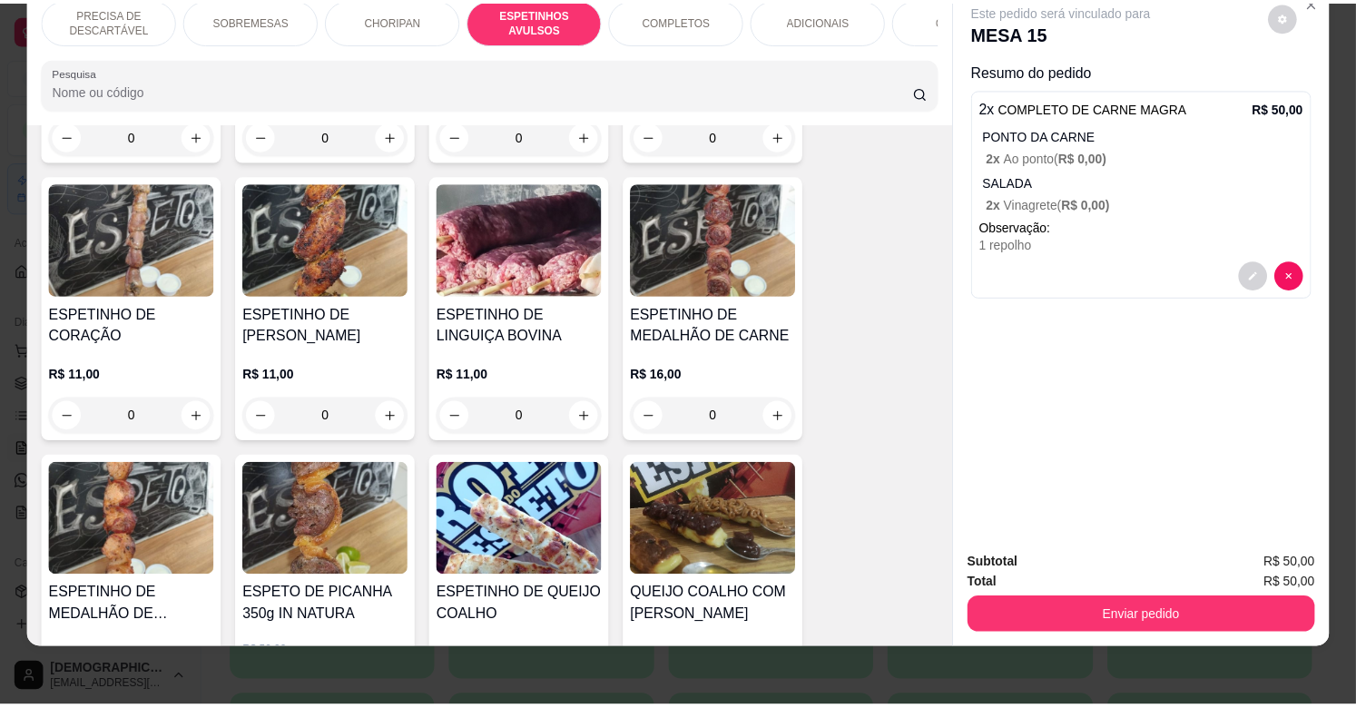
scroll to position [1304, 0]
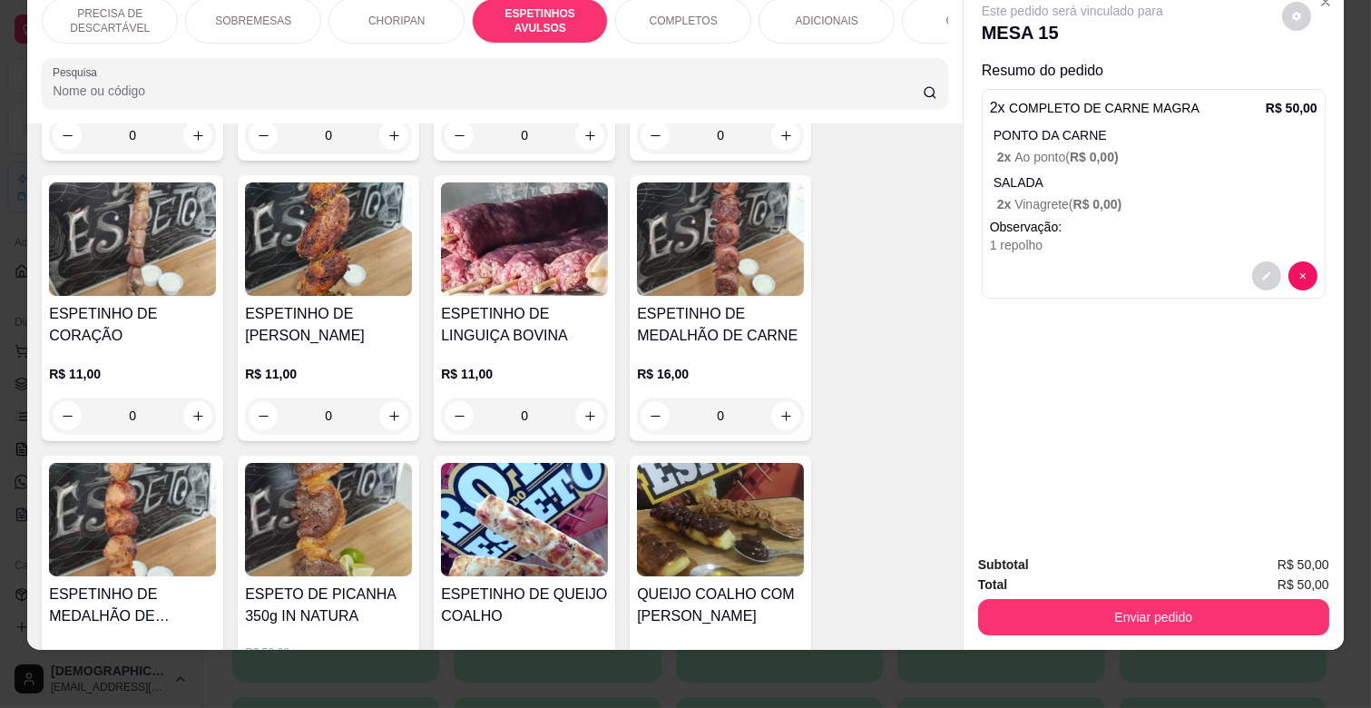
click at [149, 234] on img at bounding box center [132, 238] width 167 height 113
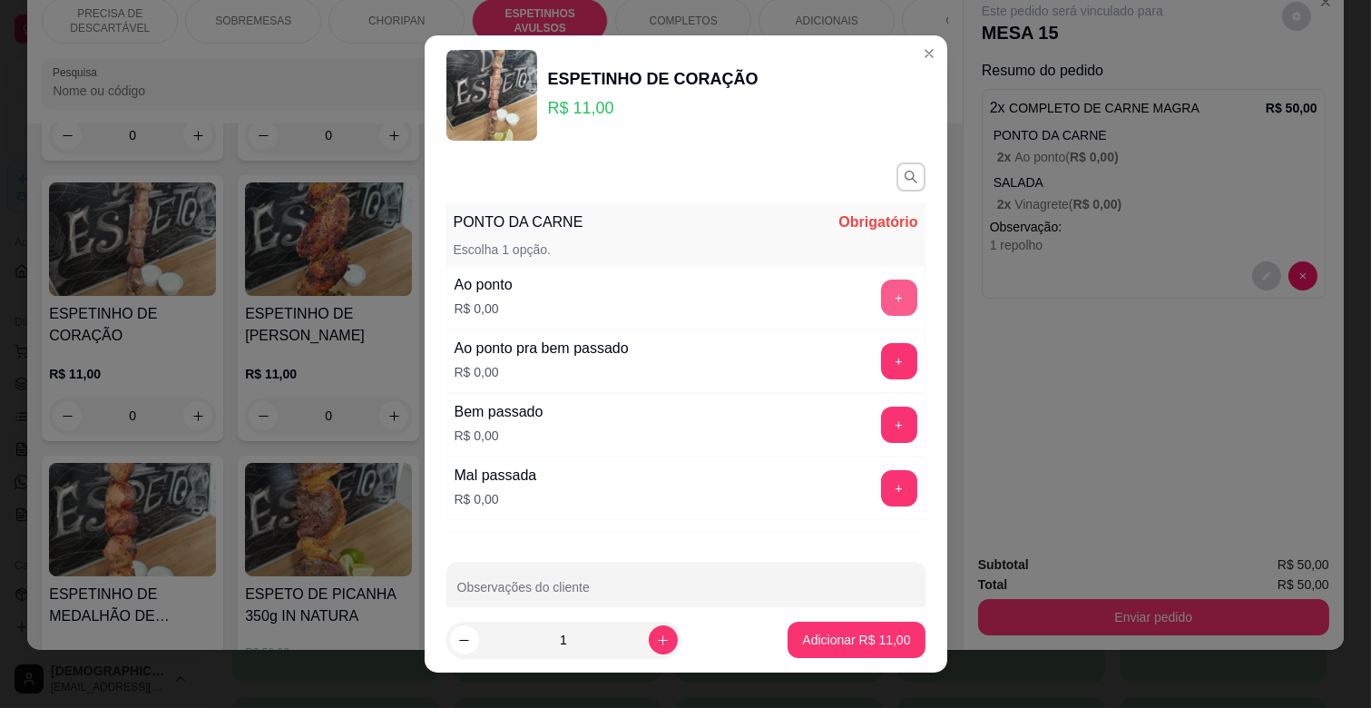
click at [881, 296] on button "+" at bounding box center [899, 297] width 36 height 36
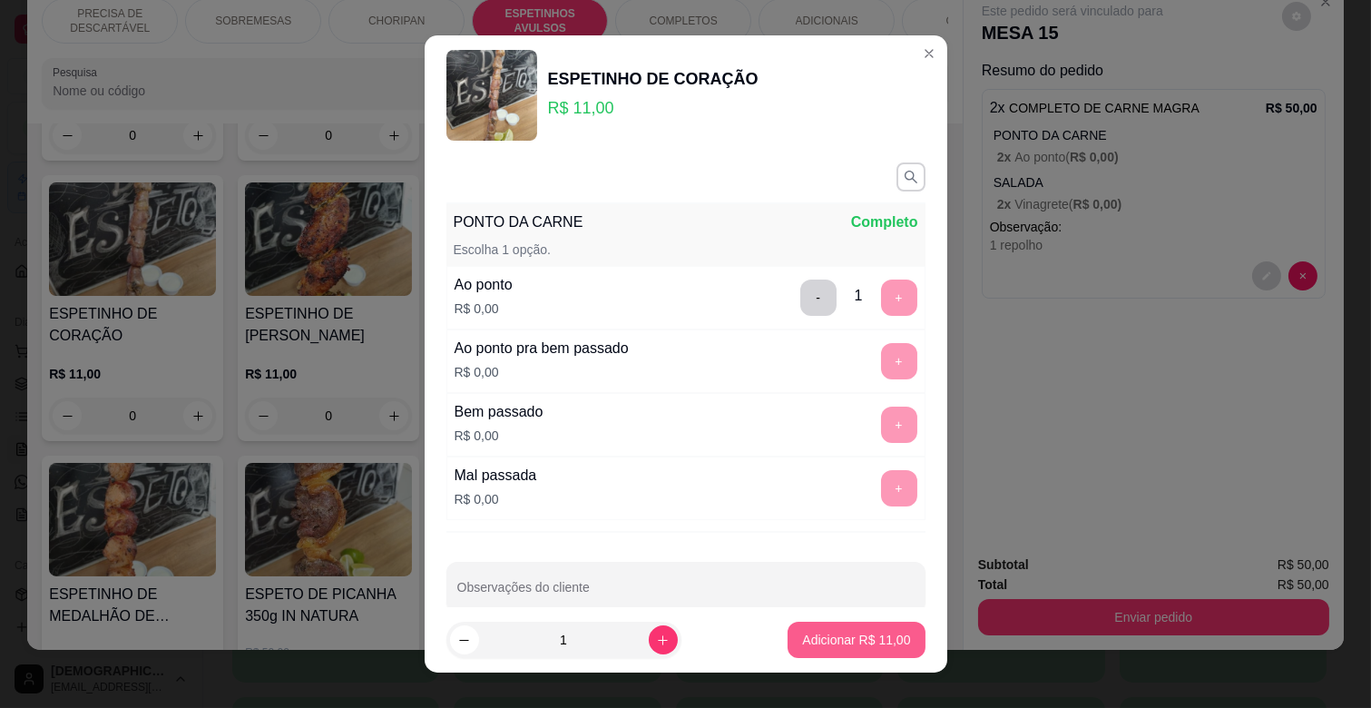
click at [845, 635] on p "Adicionar R$ 11,00" at bounding box center [856, 640] width 108 height 18
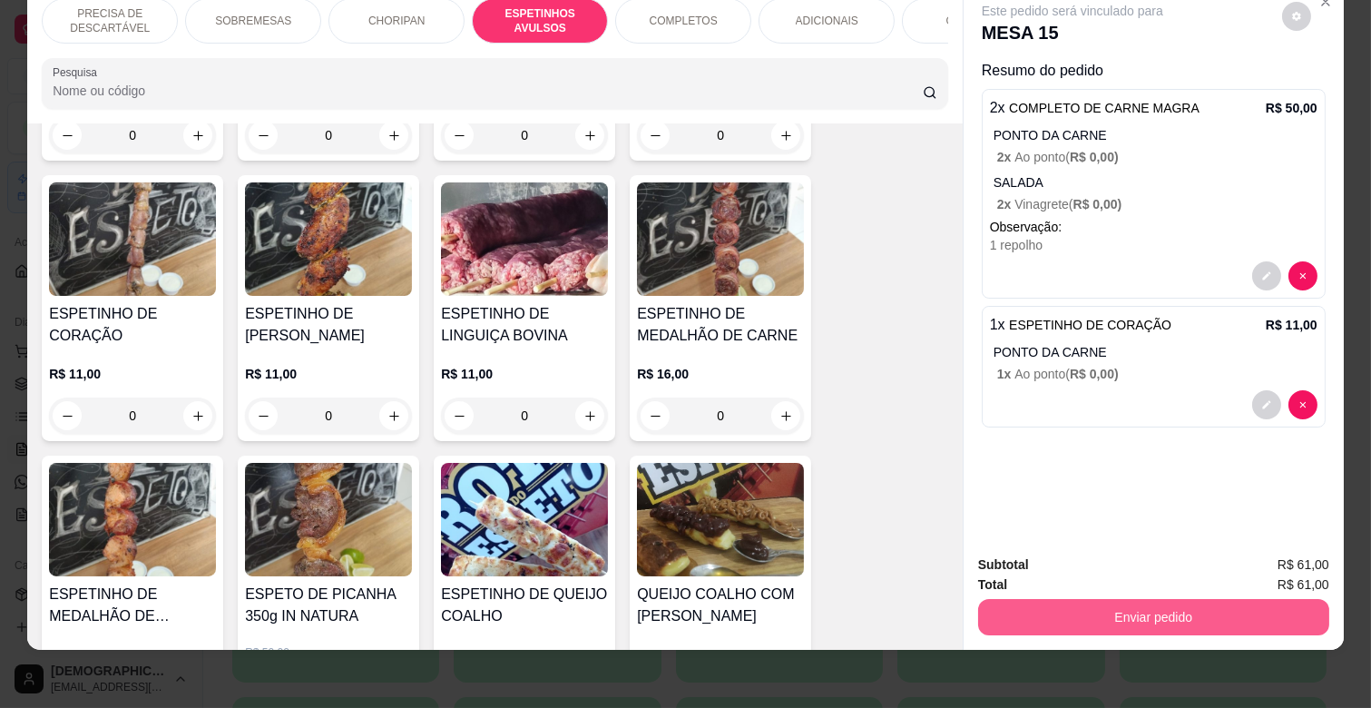
click at [1055, 612] on button "Enviar pedido" at bounding box center [1153, 617] width 351 height 36
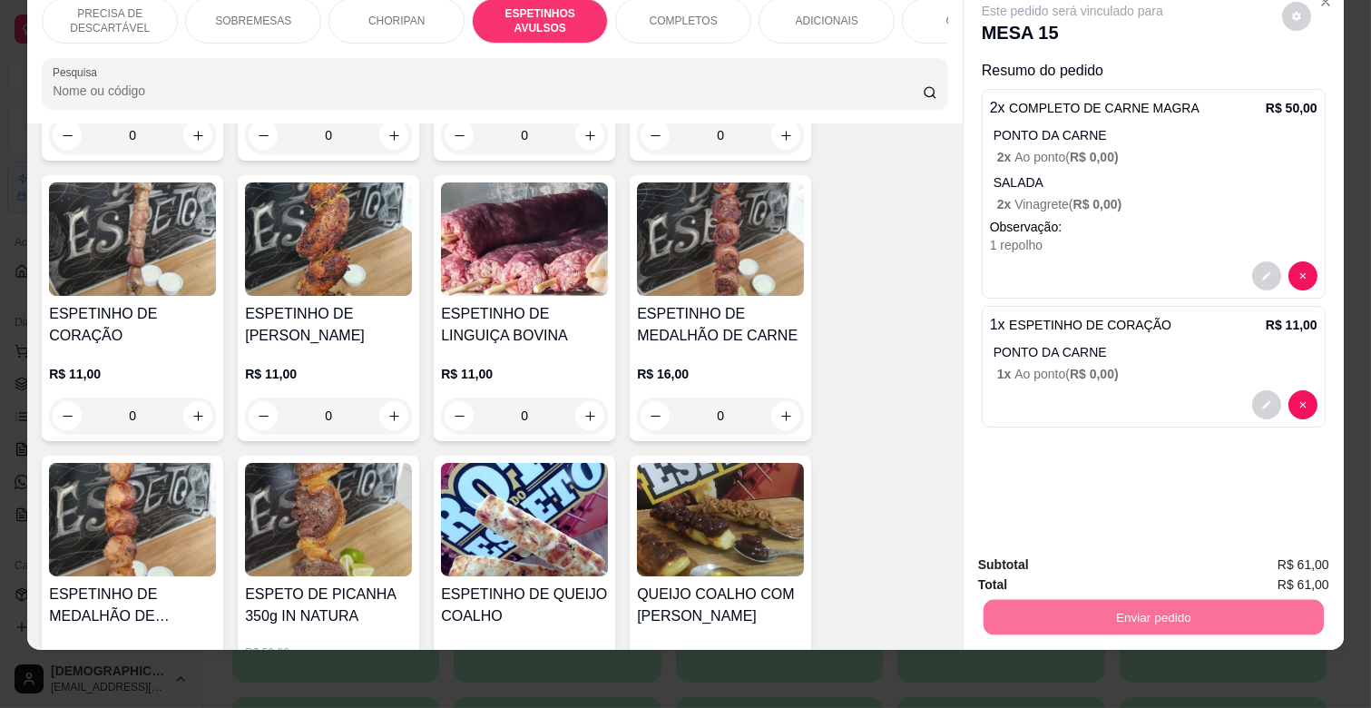
click at [1283, 553] on button "Enviar pedido" at bounding box center [1281, 558] width 100 height 34
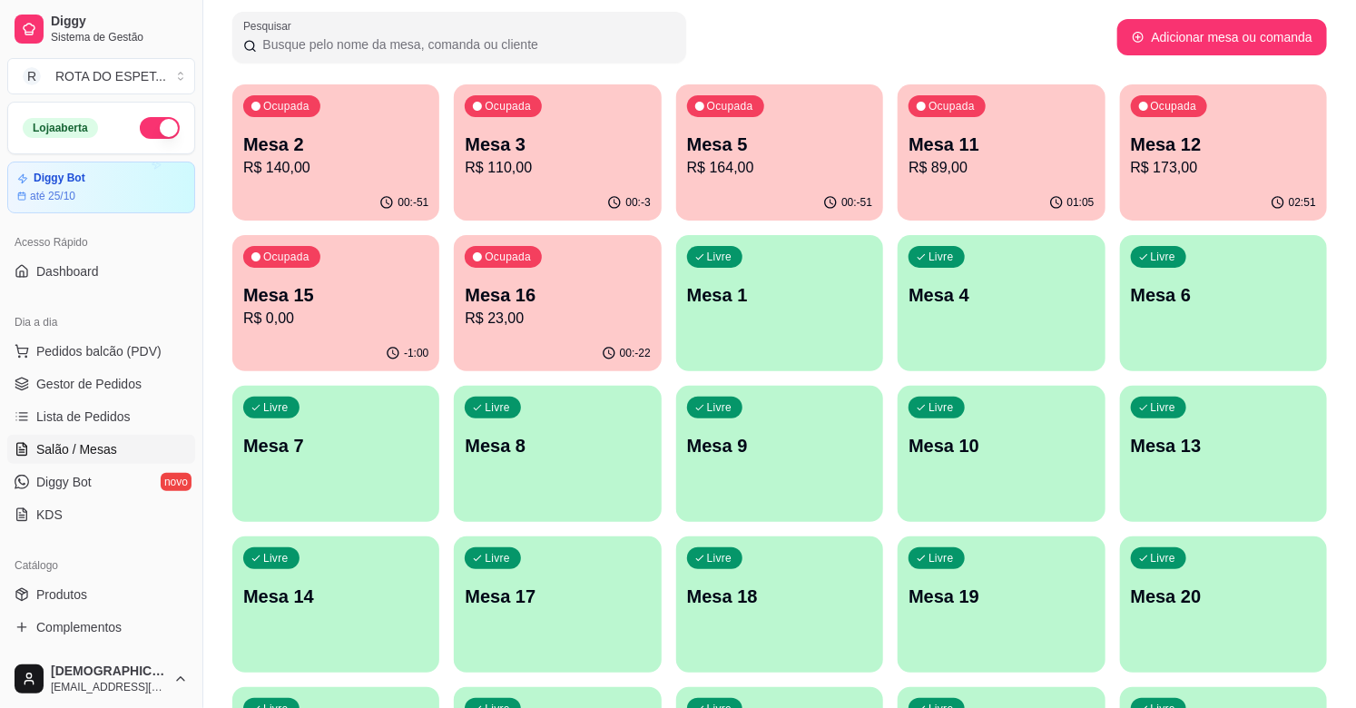
scroll to position [101, 0]
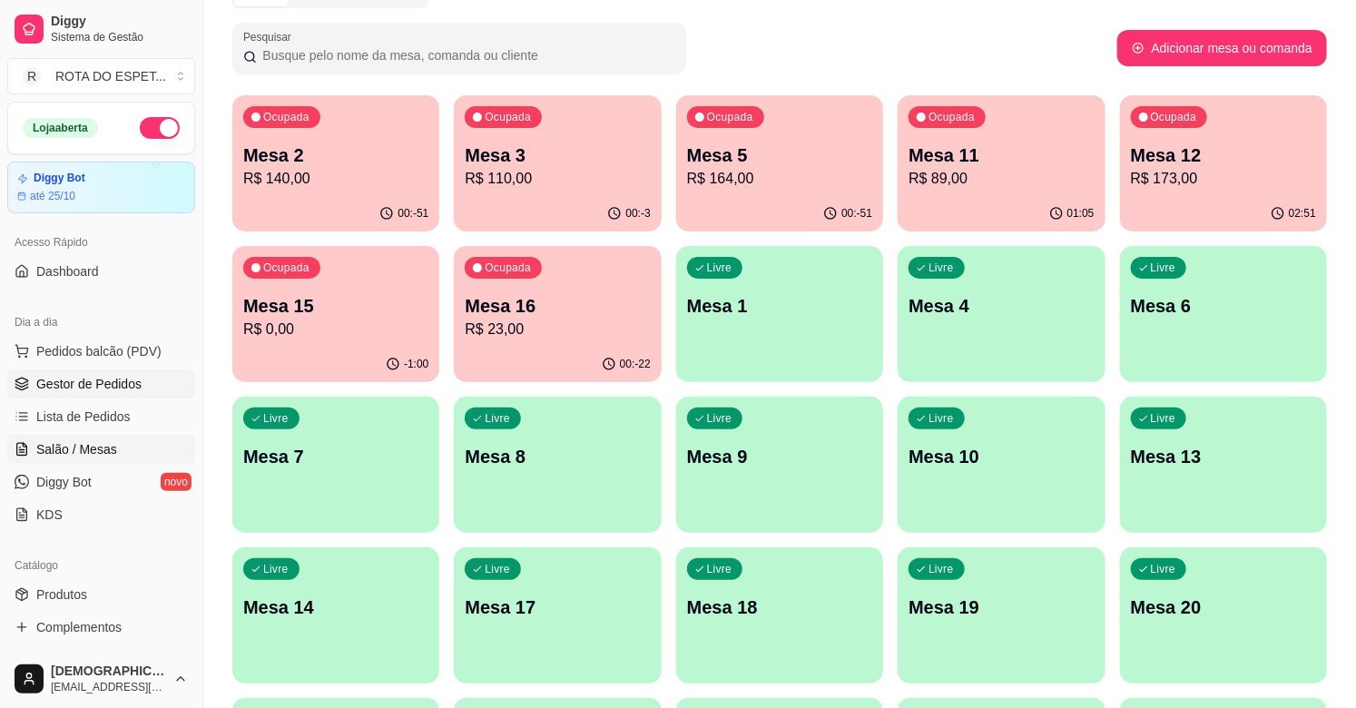
click at [107, 378] on span "Gestor de Pedidos" at bounding box center [88, 384] width 105 height 18
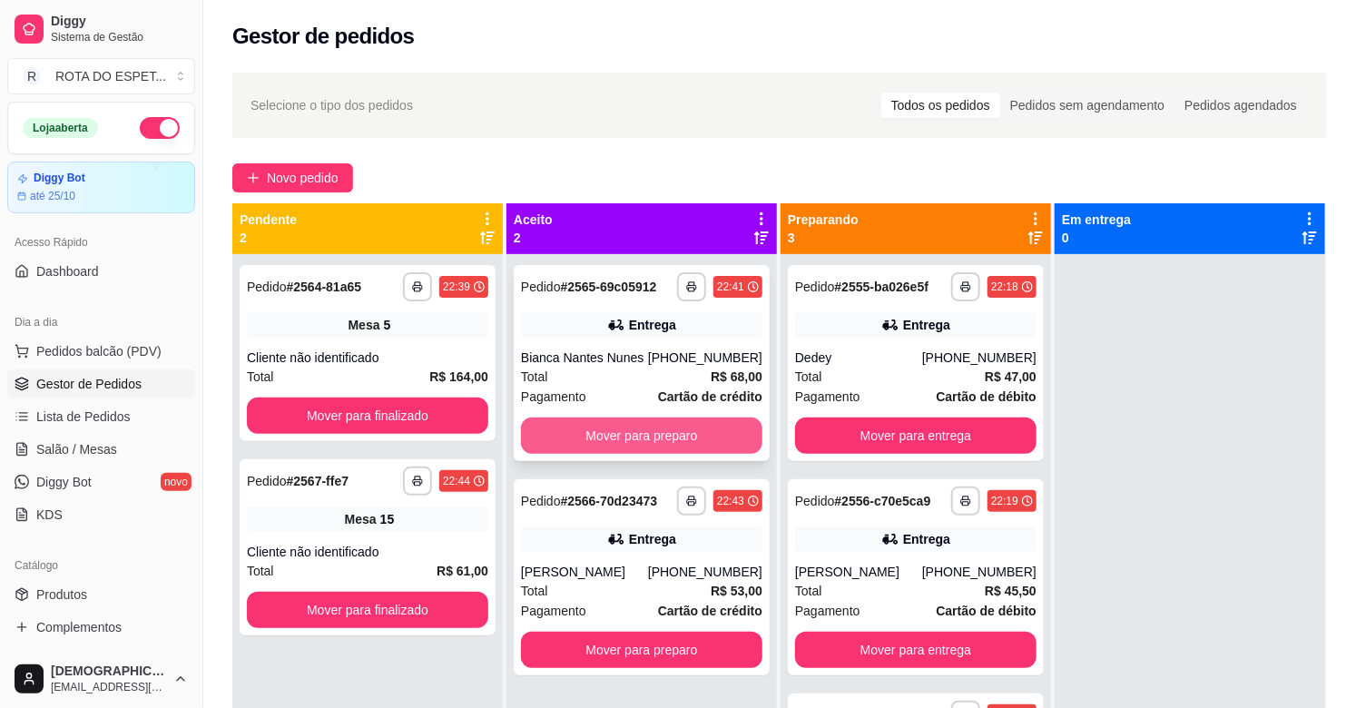
click at [631, 429] on button "Mover para preparo" at bounding box center [641, 435] width 241 height 36
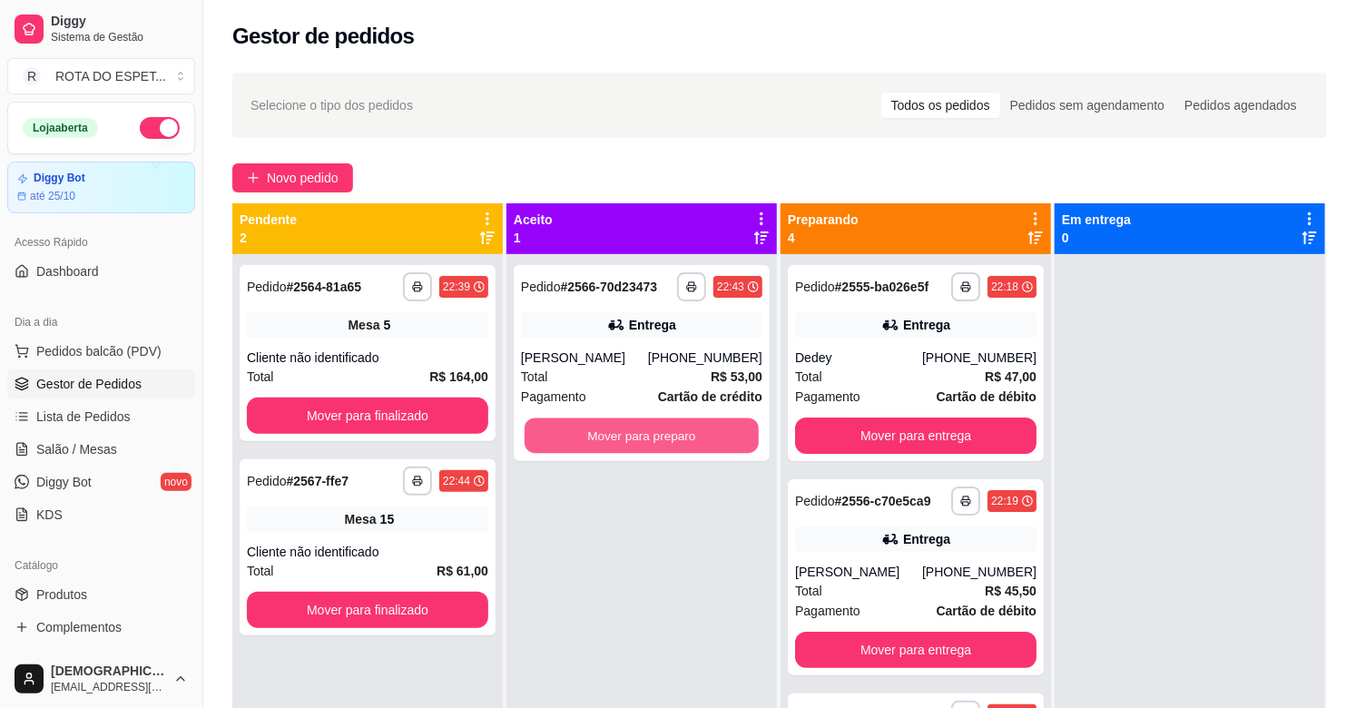
click at [631, 429] on button "Mover para preparo" at bounding box center [641, 435] width 234 height 35
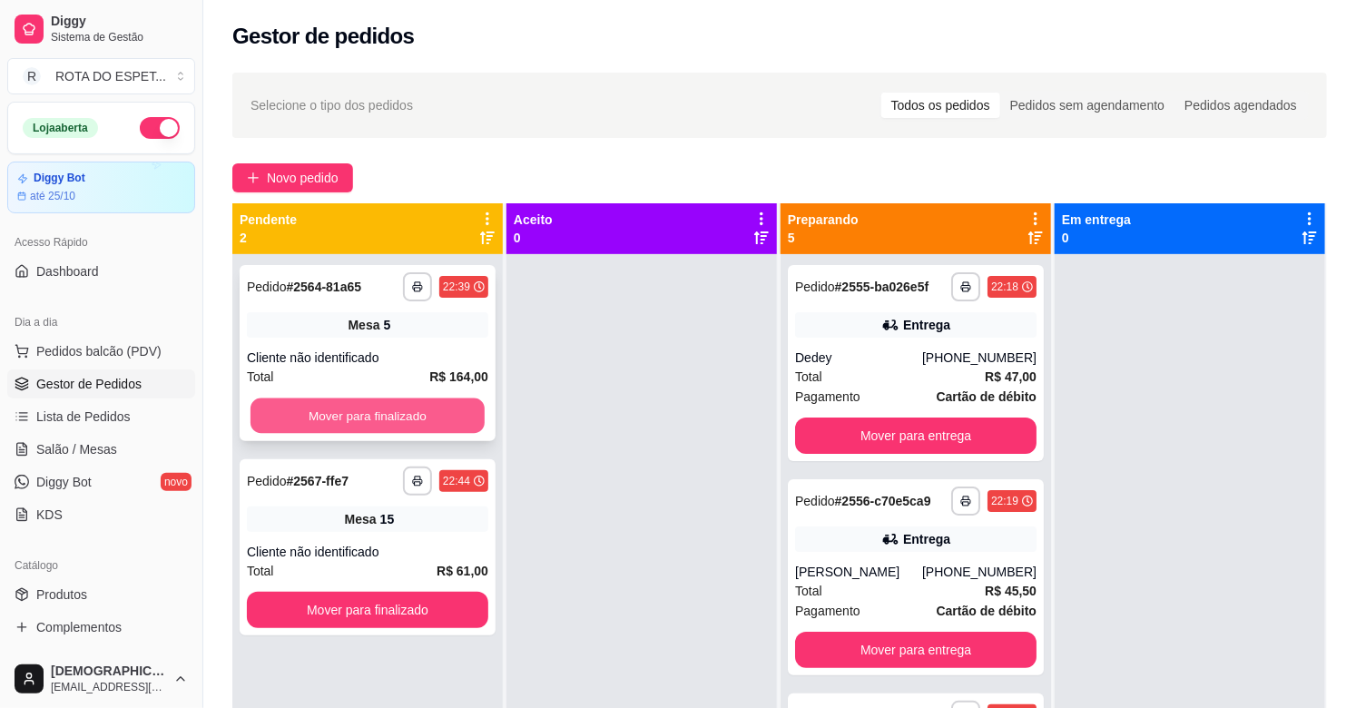
click at [366, 410] on button "Mover para finalizado" at bounding box center [367, 415] width 234 height 35
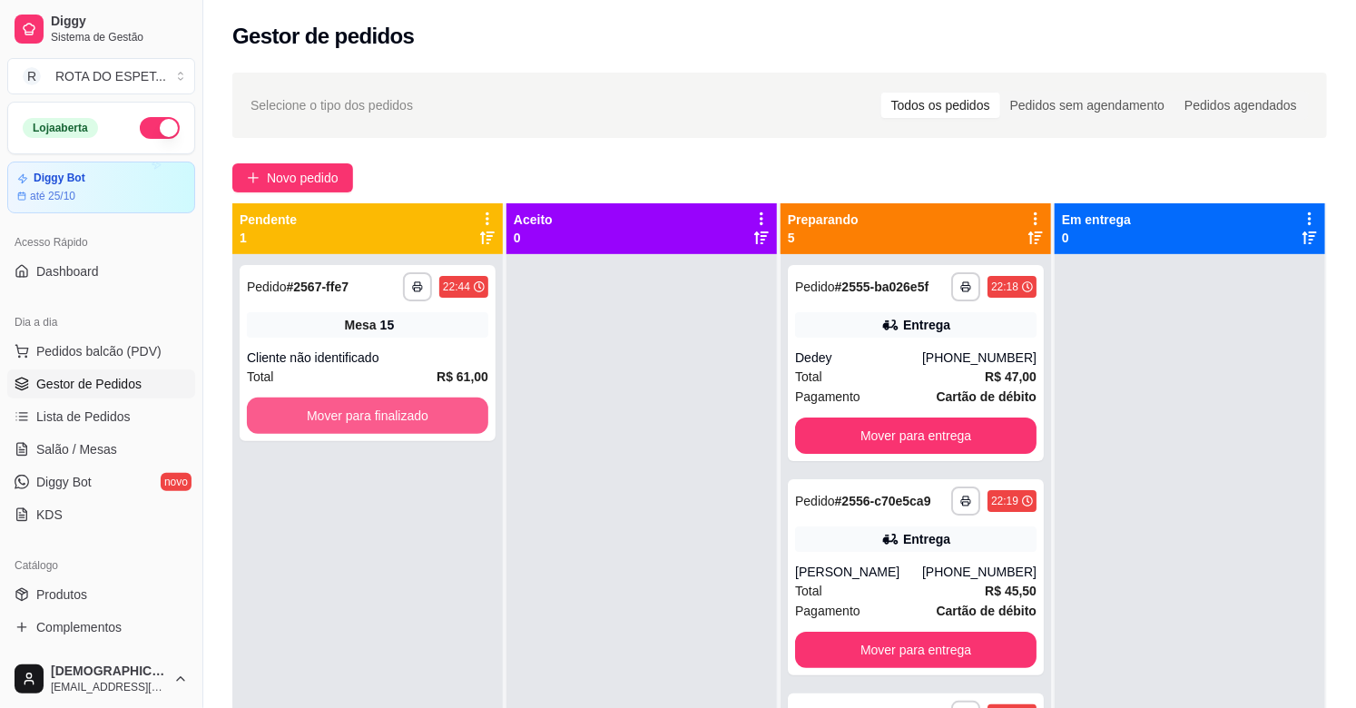
click at [366, 410] on button "Mover para finalizado" at bounding box center [367, 415] width 241 height 36
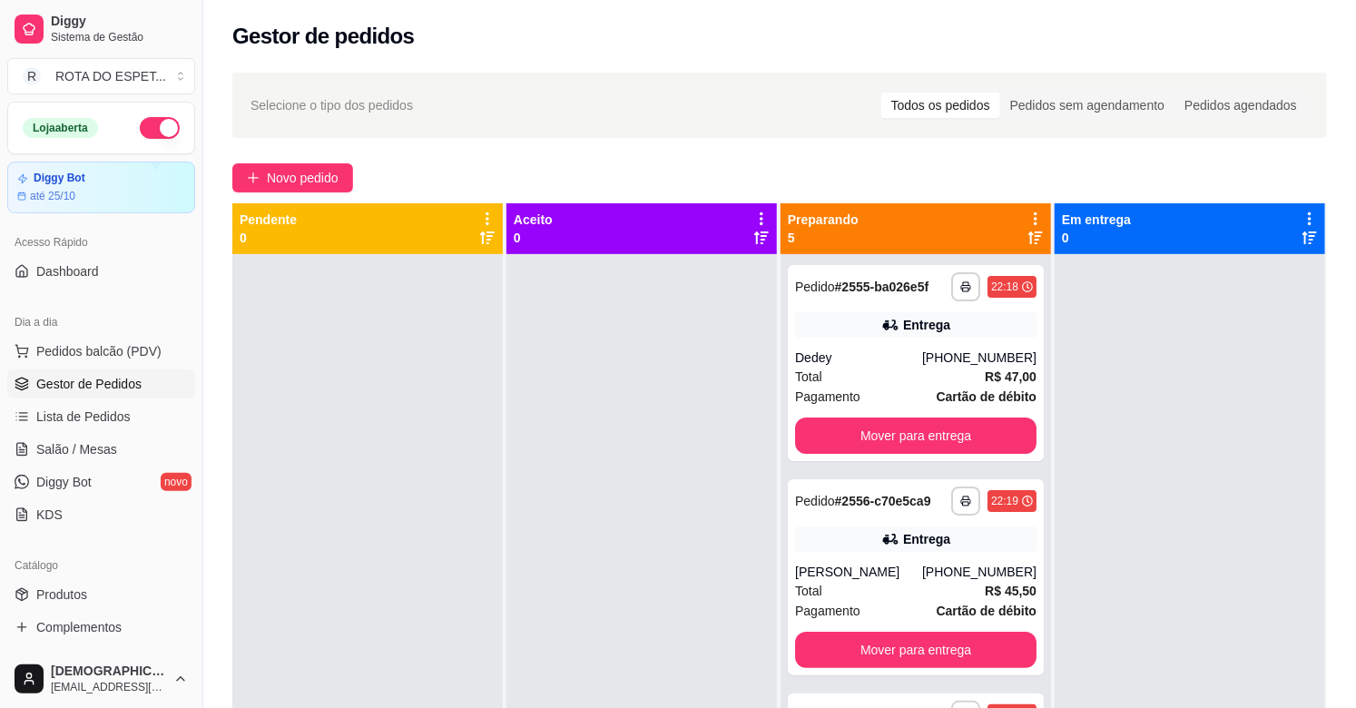
click at [523, 611] on div at bounding box center [641, 608] width 270 height 708
click at [79, 583] on link "Produtos" at bounding box center [101, 594] width 188 height 29
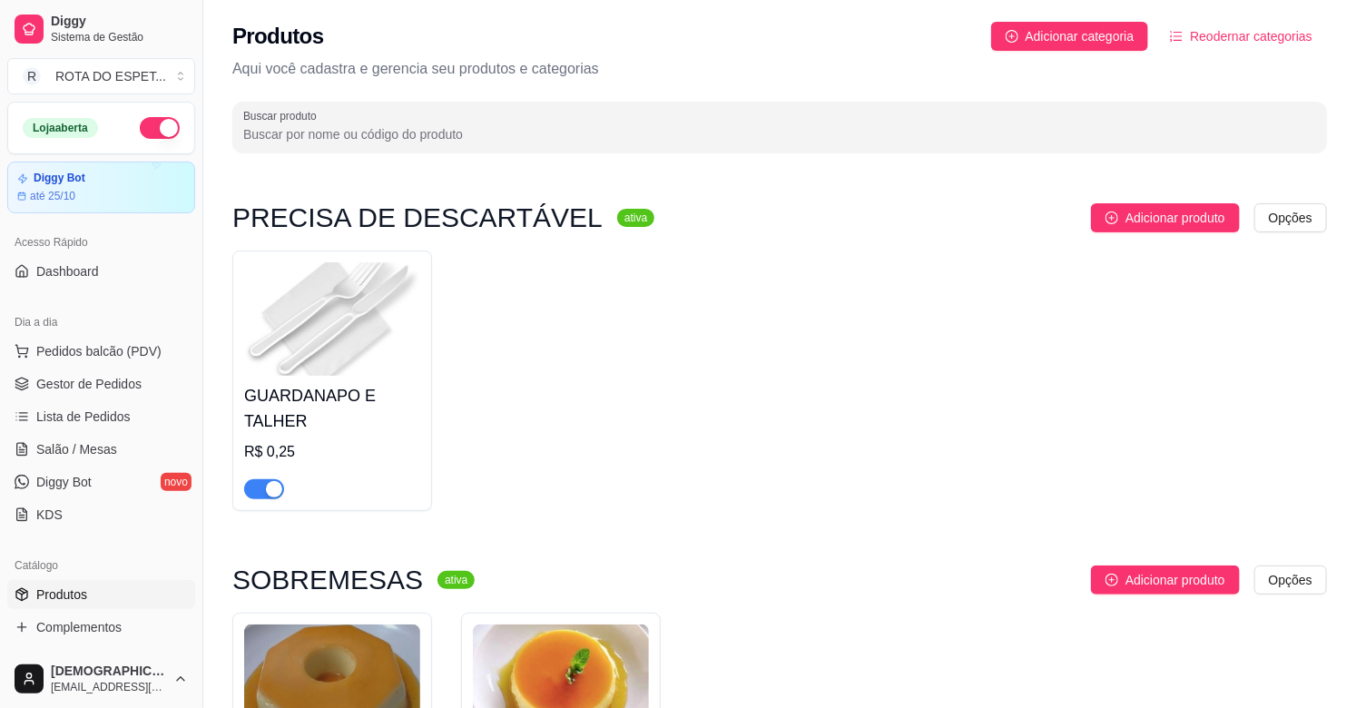
click at [617, 134] on input "Buscar produto" at bounding box center [779, 134] width 1072 height 18
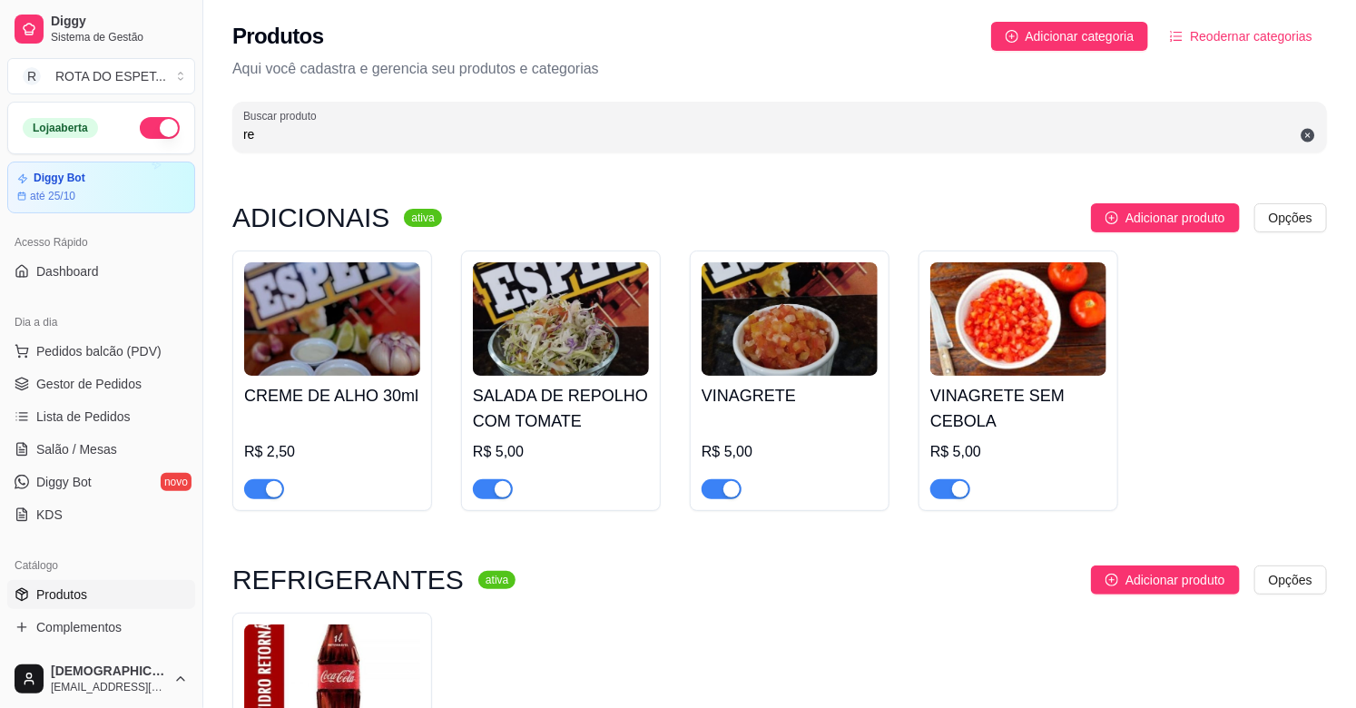
type input "re"
click at [493, 493] on span "button" at bounding box center [493, 489] width 40 height 20
click at [102, 619] on span "Complementos" at bounding box center [78, 627] width 85 height 18
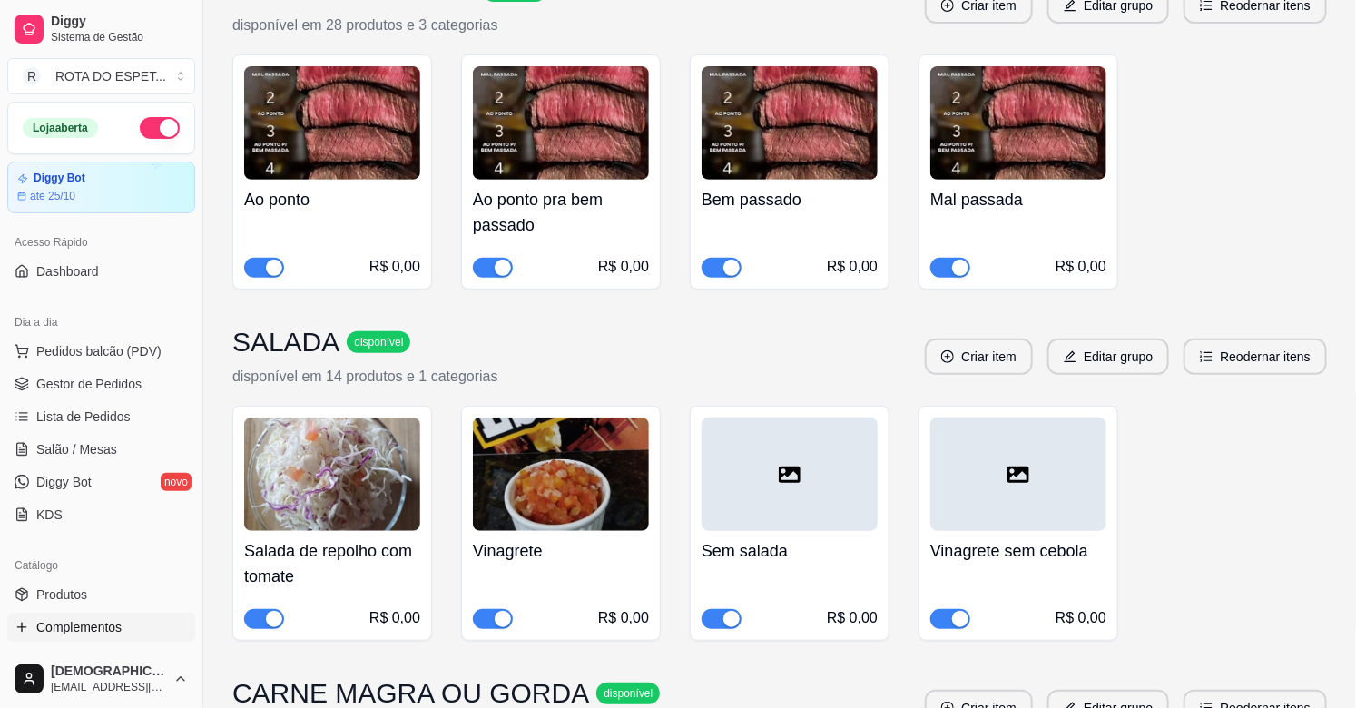
scroll to position [403, 0]
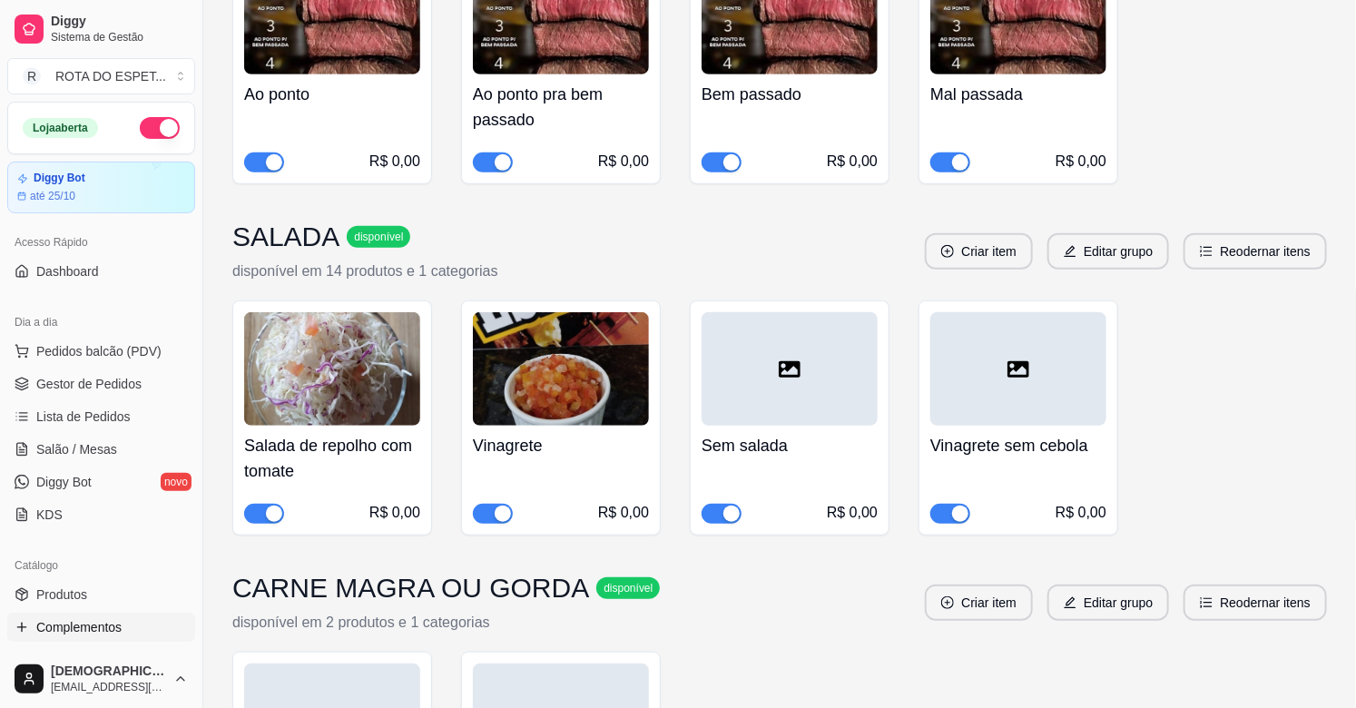
click at [259, 514] on span "button" at bounding box center [264, 514] width 40 height 20
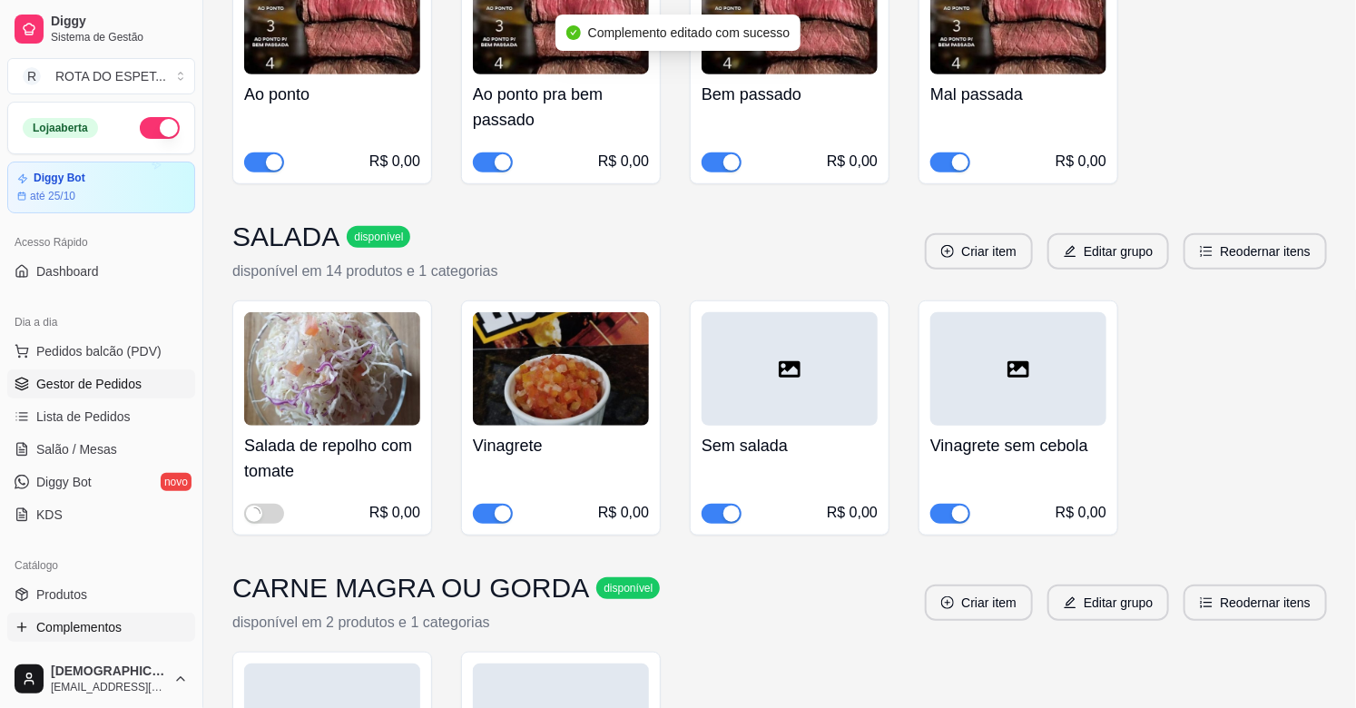
click at [94, 376] on span "Gestor de Pedidos" at bounding box center [88, 384] width 105 height 18
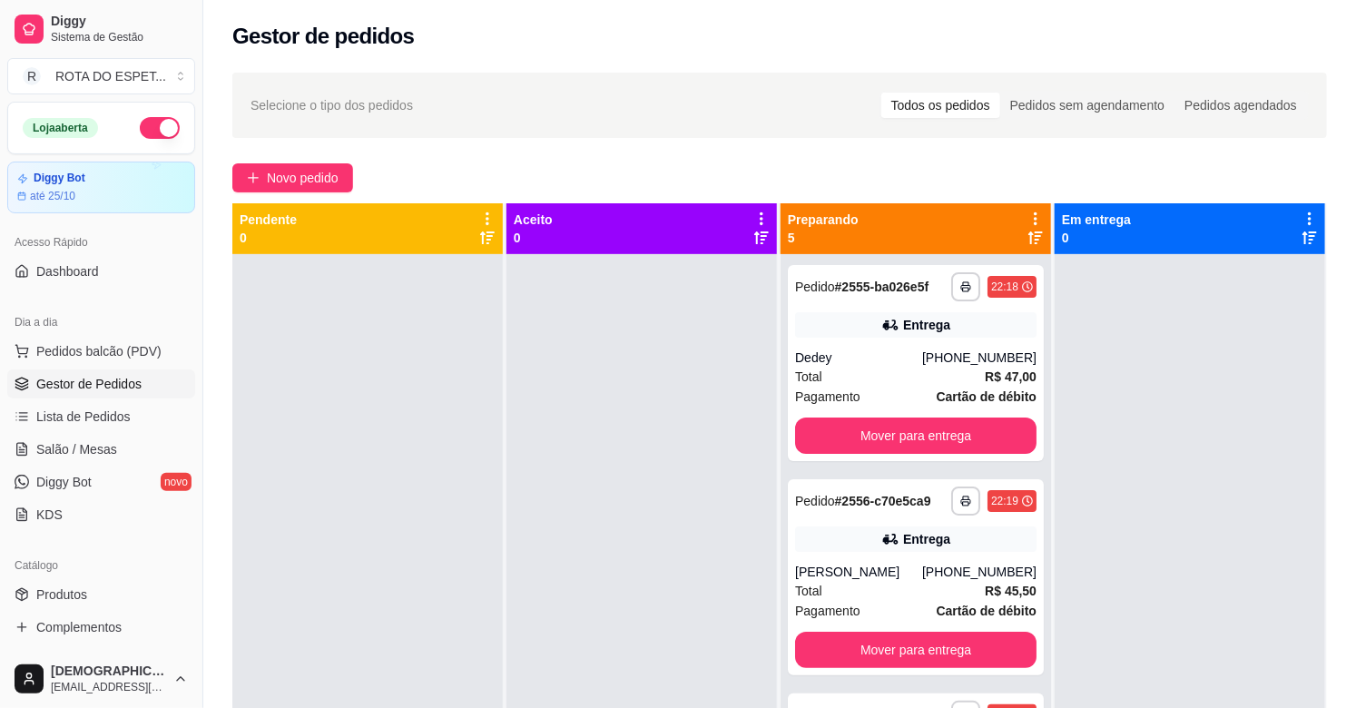
click at [691, 441] on div at bounding box center [641, 608] width 270 height 708
click at [595, 543] on div at bounding box center [641, 608] width 270 height 708
click at [896, 433] on button "Mover para entrega" at bounding box center [915, 435] width 241 height 36
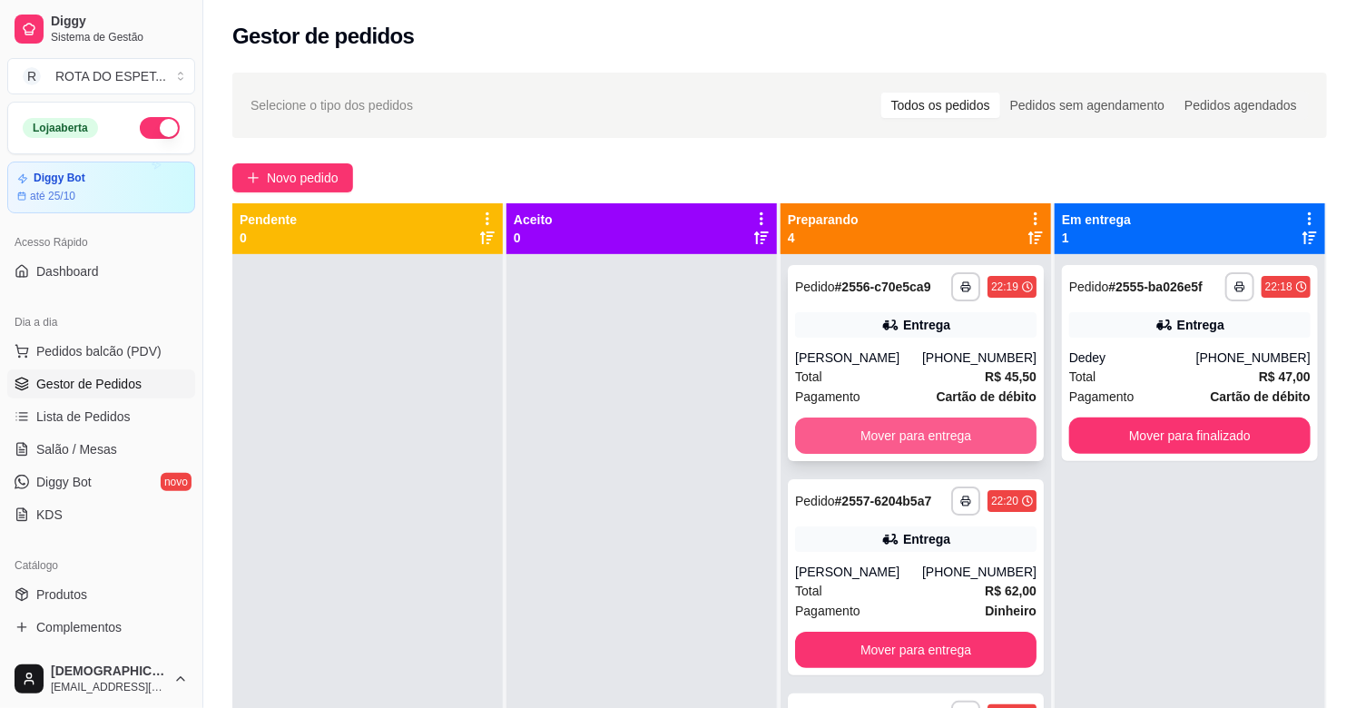
click at [896, 432] on button "Mover para entrega" at bounding box center [915, 435] width 241 height 36
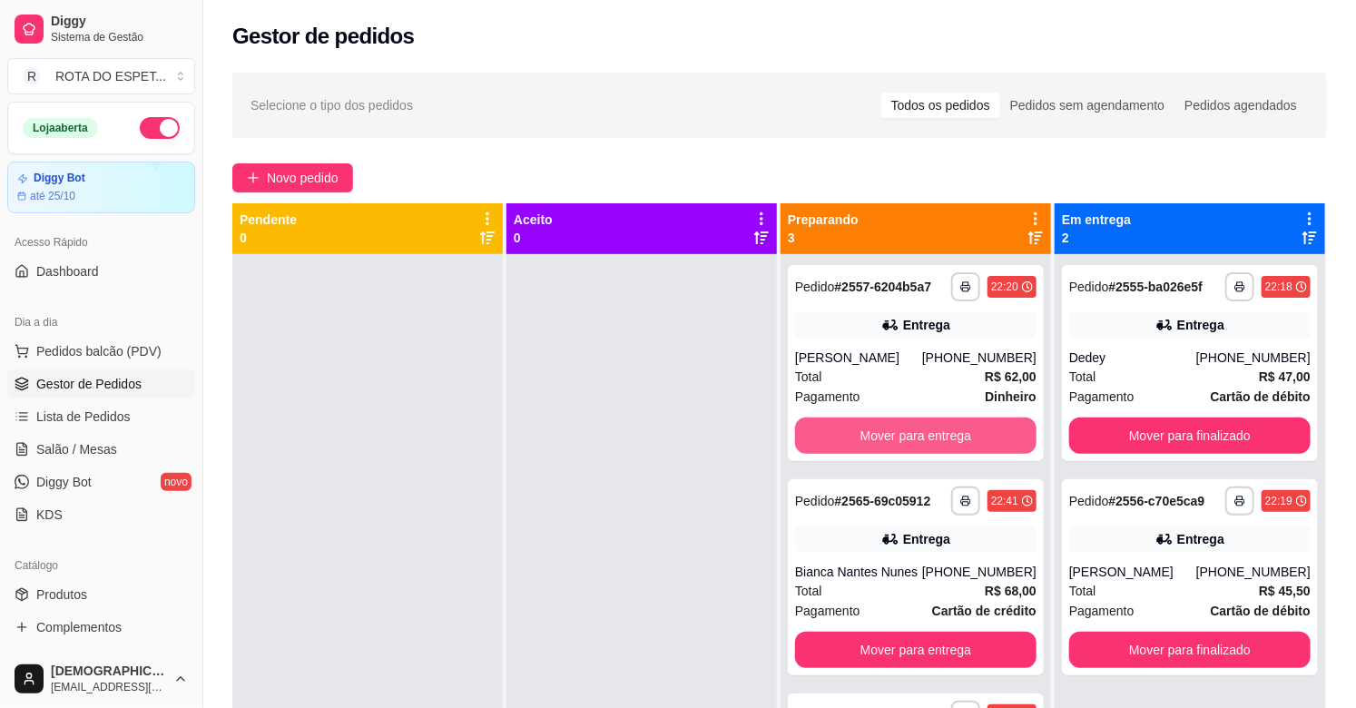
click at [896, 432] on button "Mover para entrega" at bounding box center [915, 435] width 241 height 36
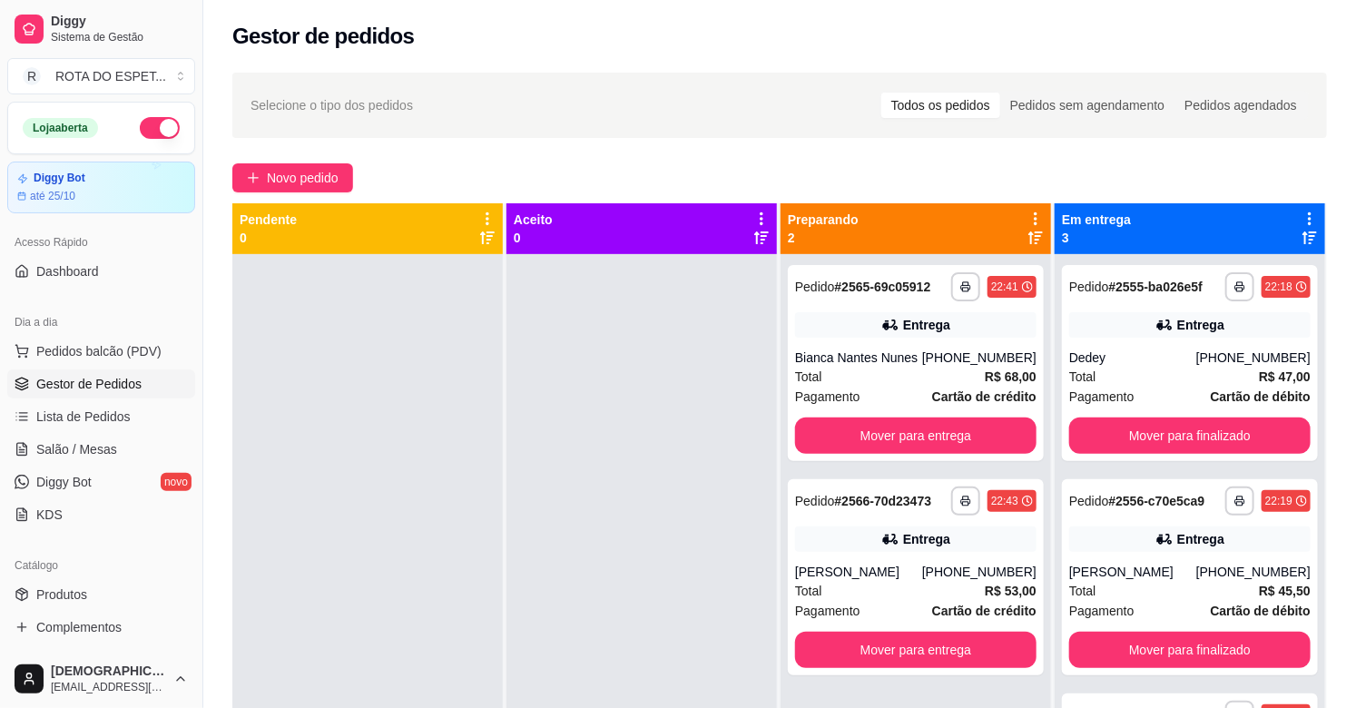
click at [563, 585] on div at bounding box center [641, 608] width 270 height 708
click at [513, 587] on div at bounding box center [641, 608] width 270 height 708
click at [508, 582] on div at bounding box center [641, 608] width 270 height 708
click at [610, 540] on div at bounding box center [641, 608] width 270 height 708
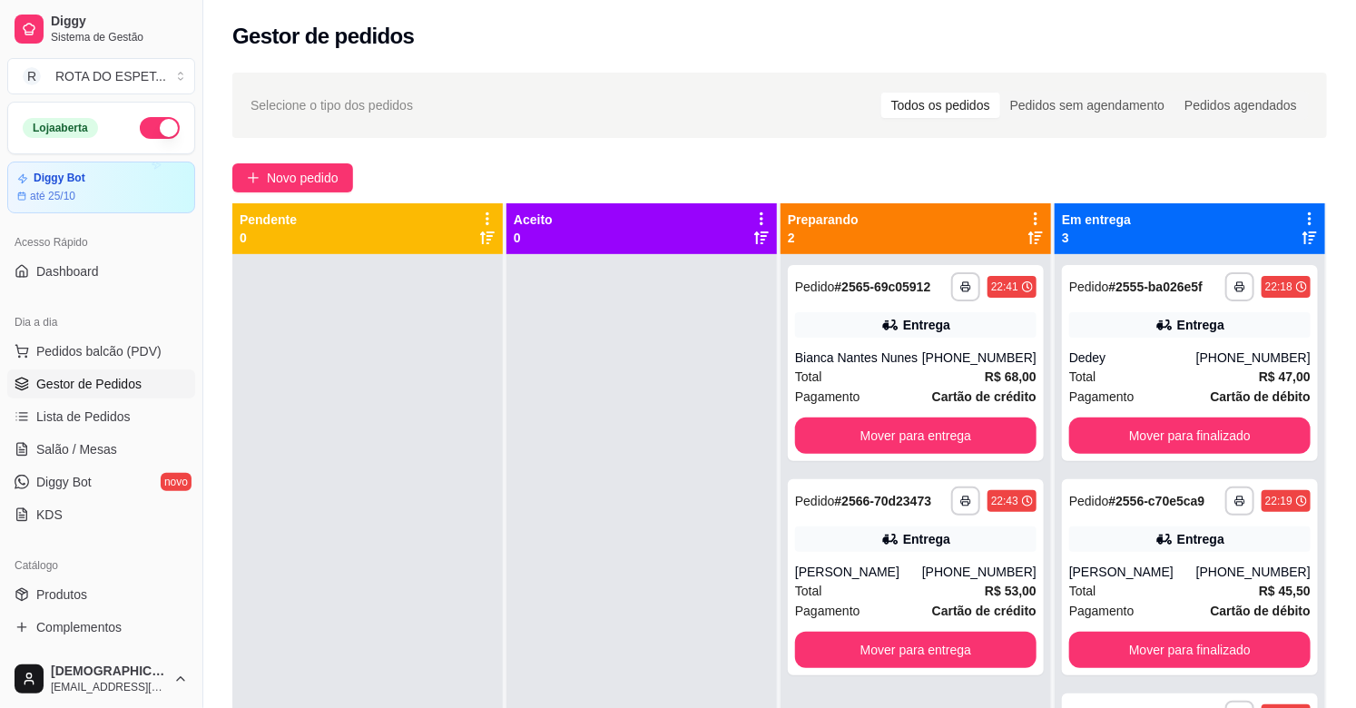
click at [610, 540] on div at bounding box center [641, 608] width 270 height 708
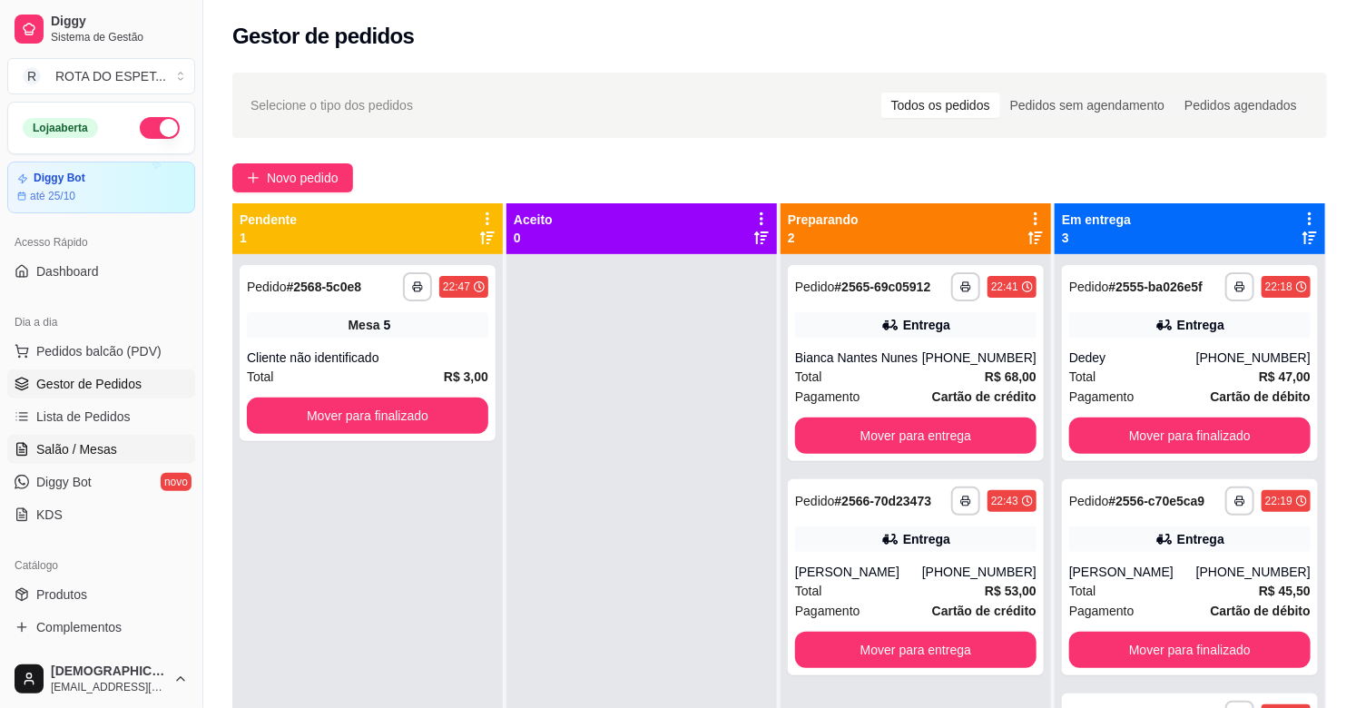
click at [94, 446] on span "Salão / Mesas" at bounding box center [76, 449] width 81 height 18
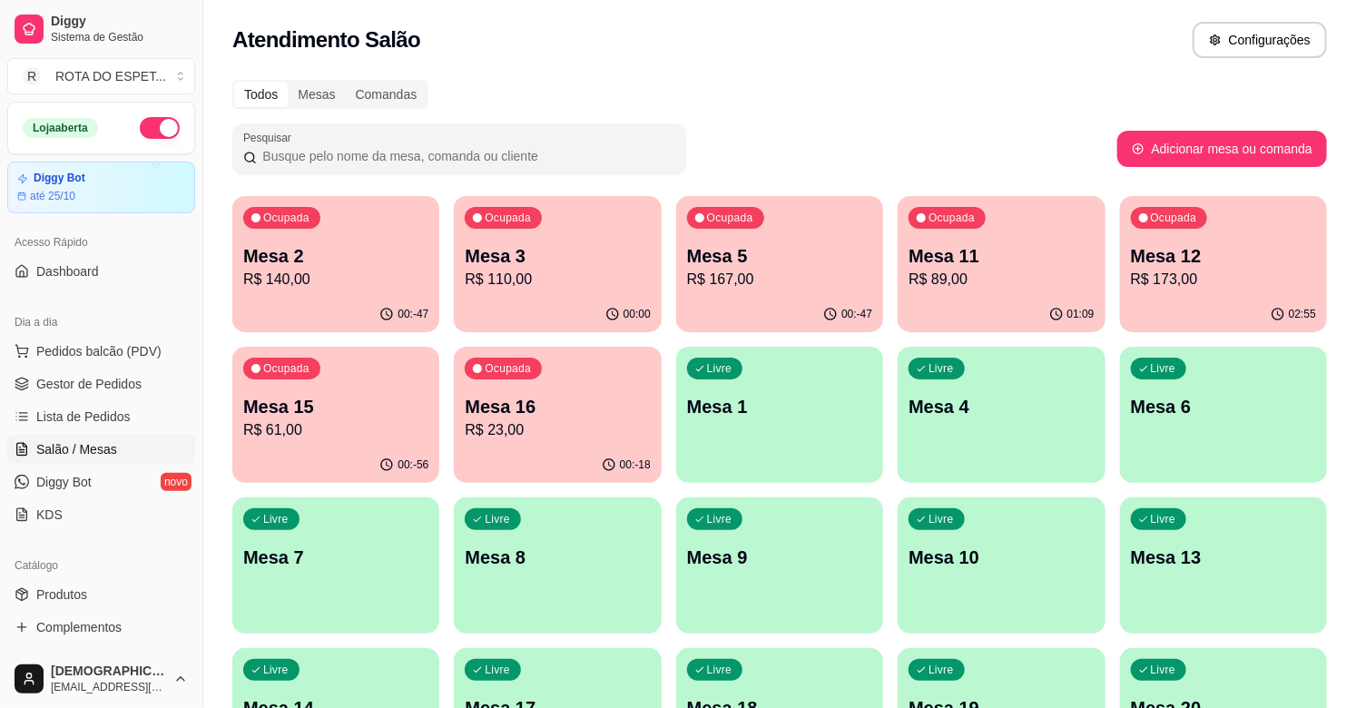
click at [803, 267] on div "Mesa 5 R$ 167,00" at bounding box center [779, 266] width 185 height 47
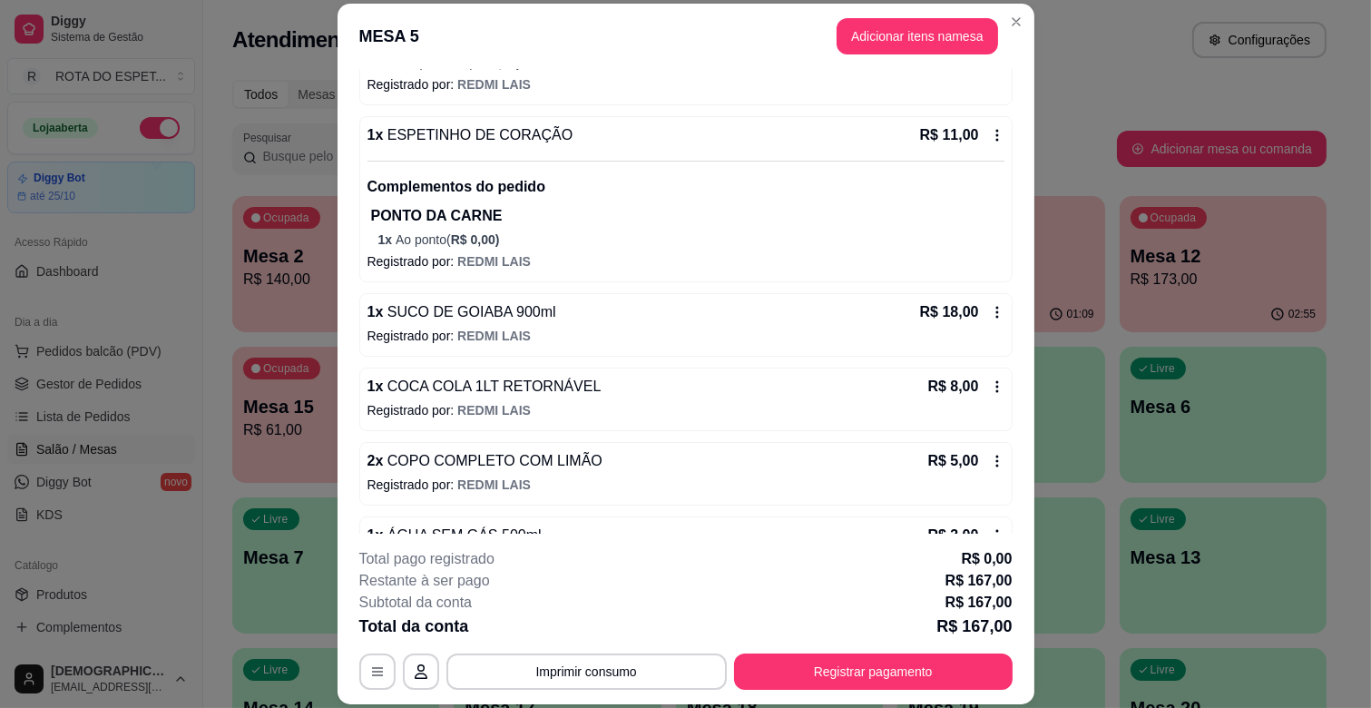
scroll to position [1116, 0]
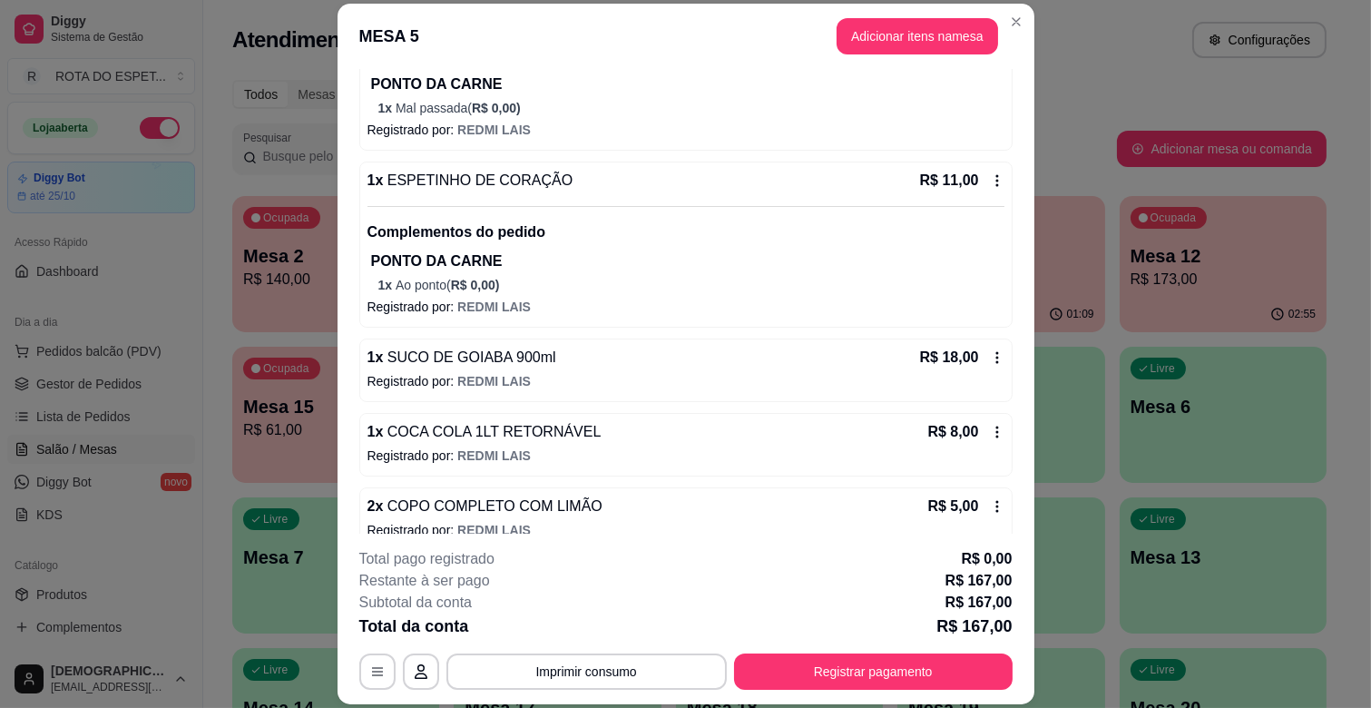
click at [990, 429] on icon at bounding box center [997, 432] width 15 height 15
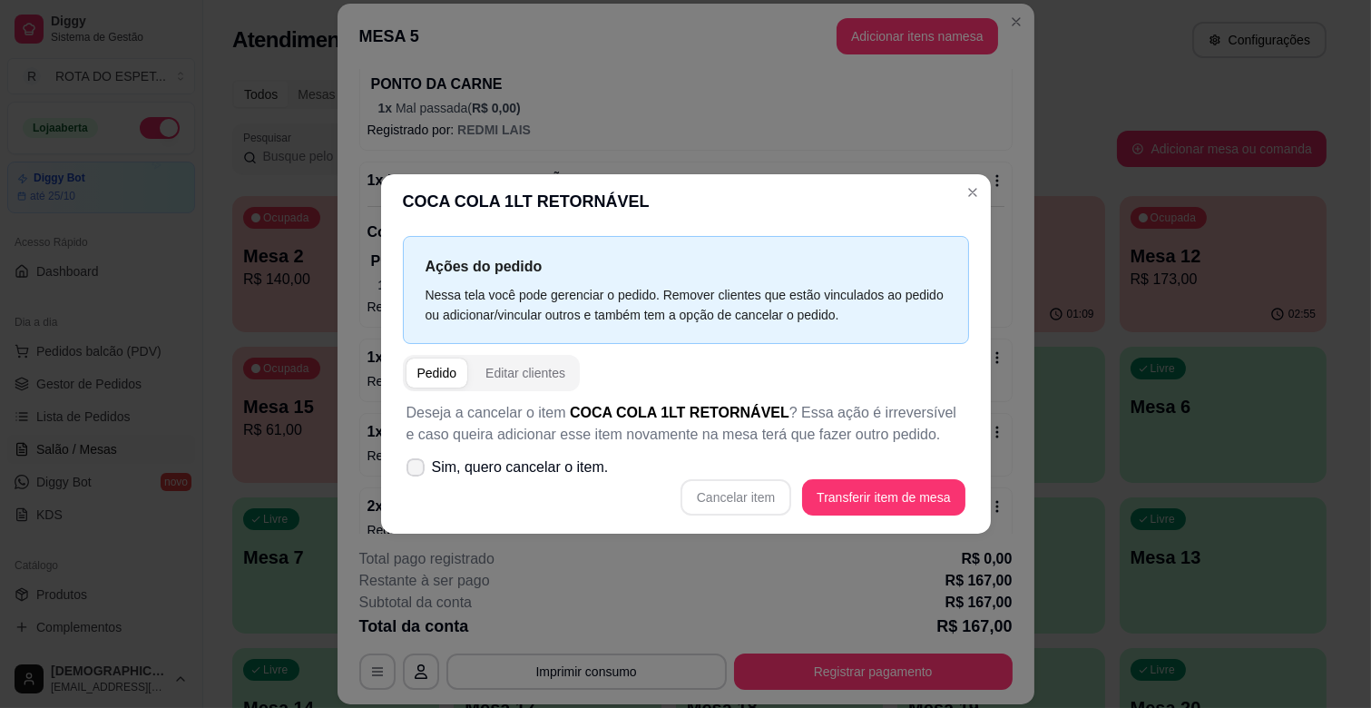
click at [403, 465] on label "Sim, quero cancelar o item." at bounding box center [507, 467] width 217 height 36
click at [406, 471] on input "Sim, quero cancelar o item." at bounding box center [412, 477] width 12 height 12
checkbox input "true"
click at [765, 505] on button "Cancelar item" at bounding box center [735, 497] width 111 height 36
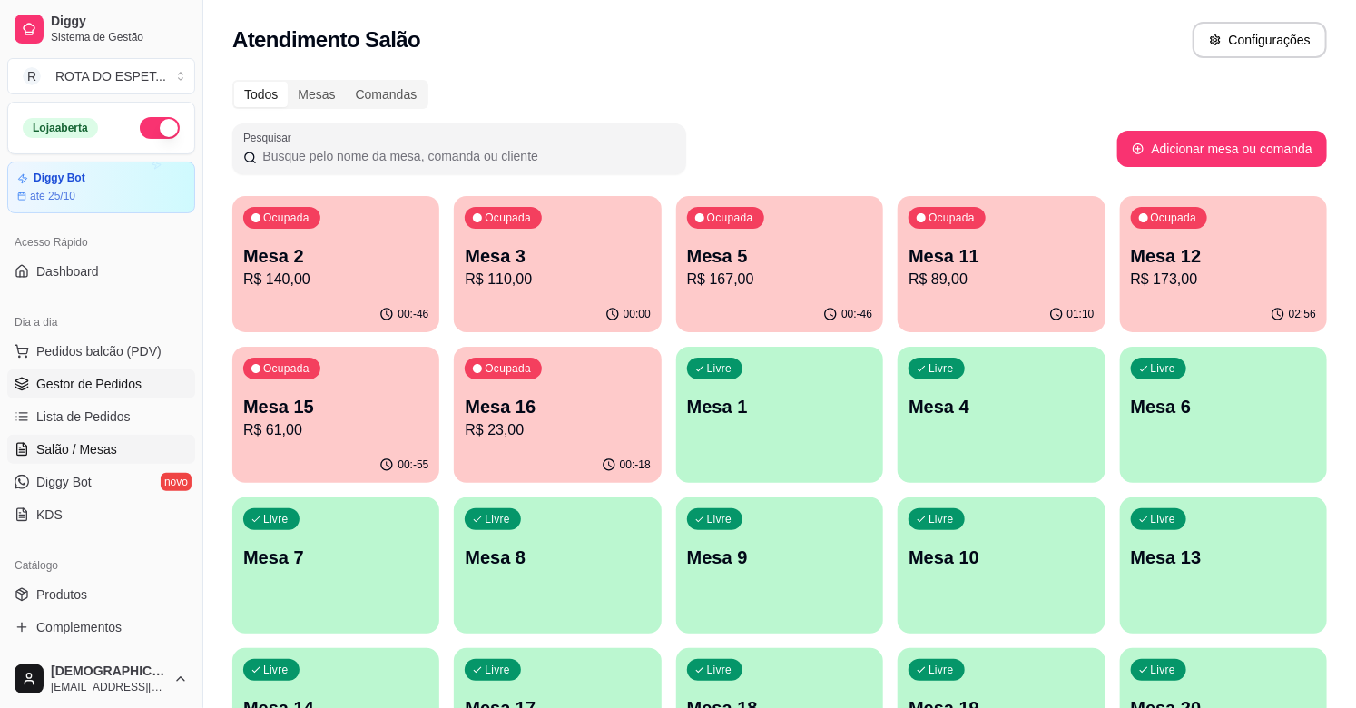
click at [107, 391] on span "Gestor de Pedidos" at bounding box center [88, 384] width 105 height 18
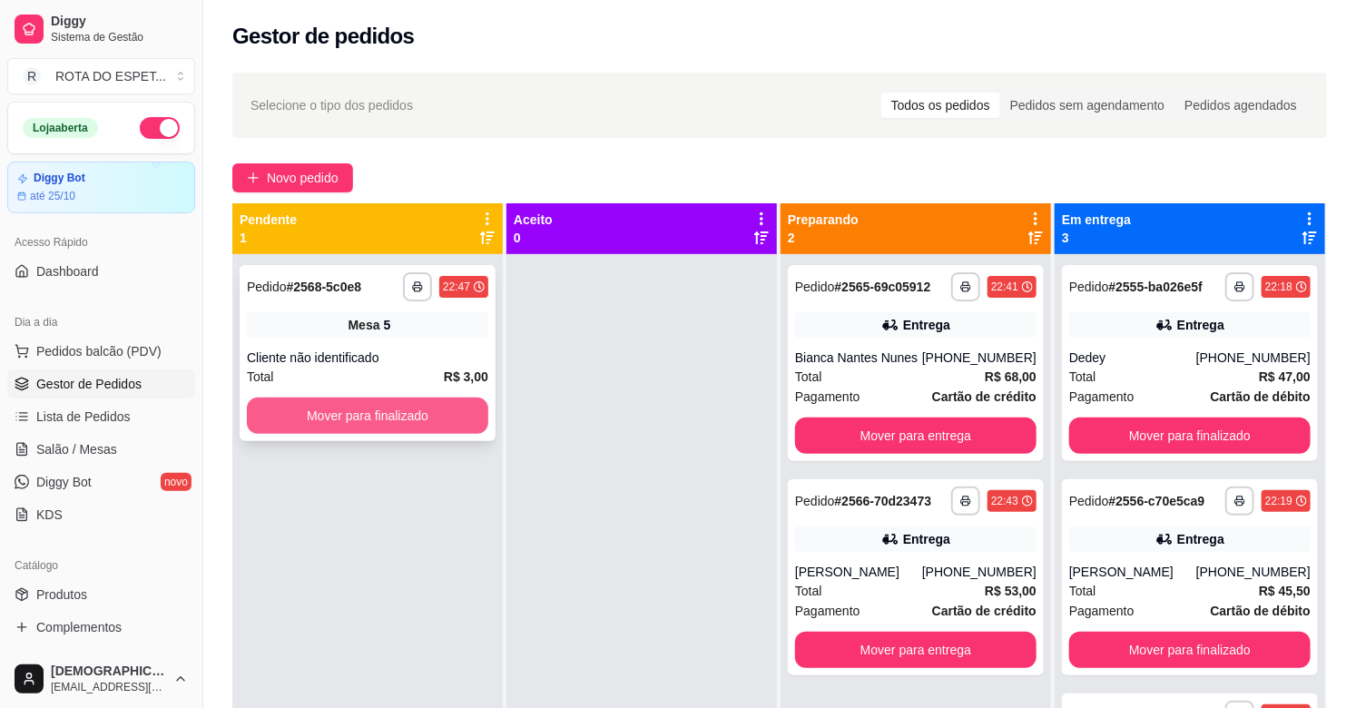
click at [447, 420] on button "Mover para finalizado" at bounding box center [367, 415] width 241 height 36
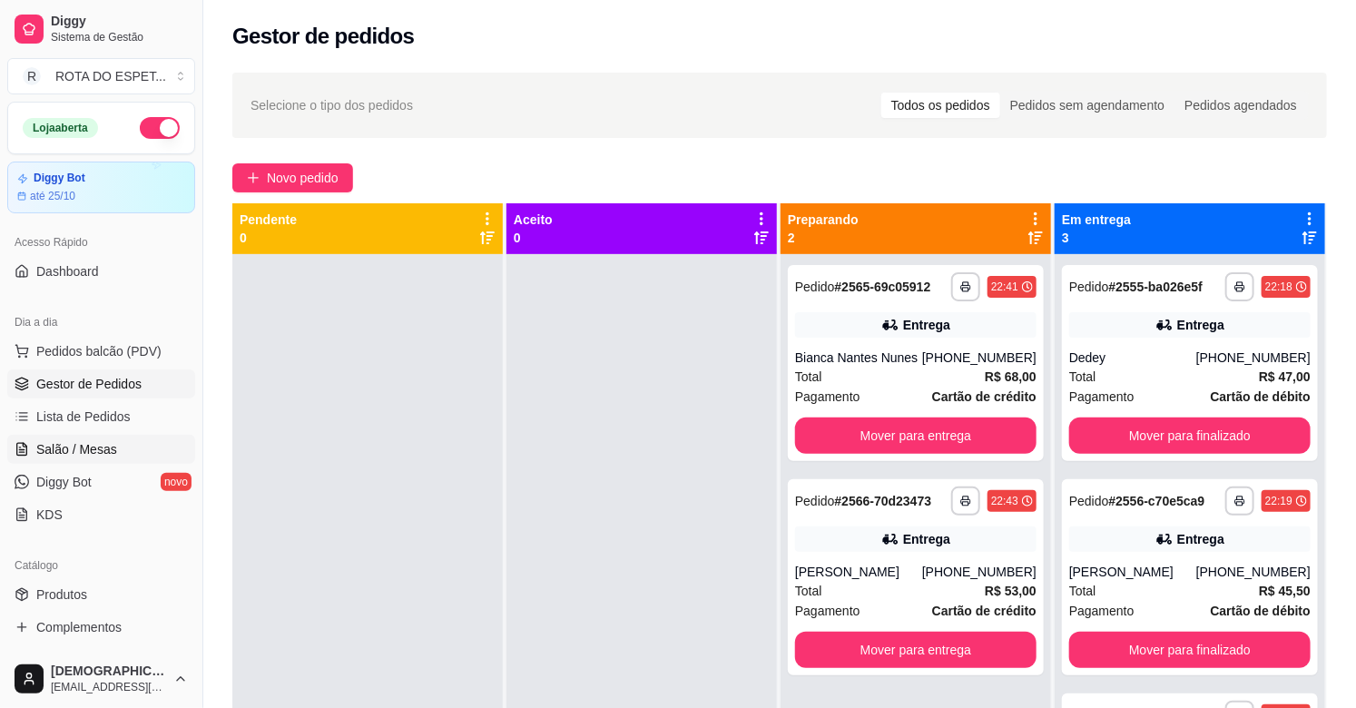
click at [67, 450] on span "Salão / Mesas" at bounding box center [76, 449] width 81 height 18
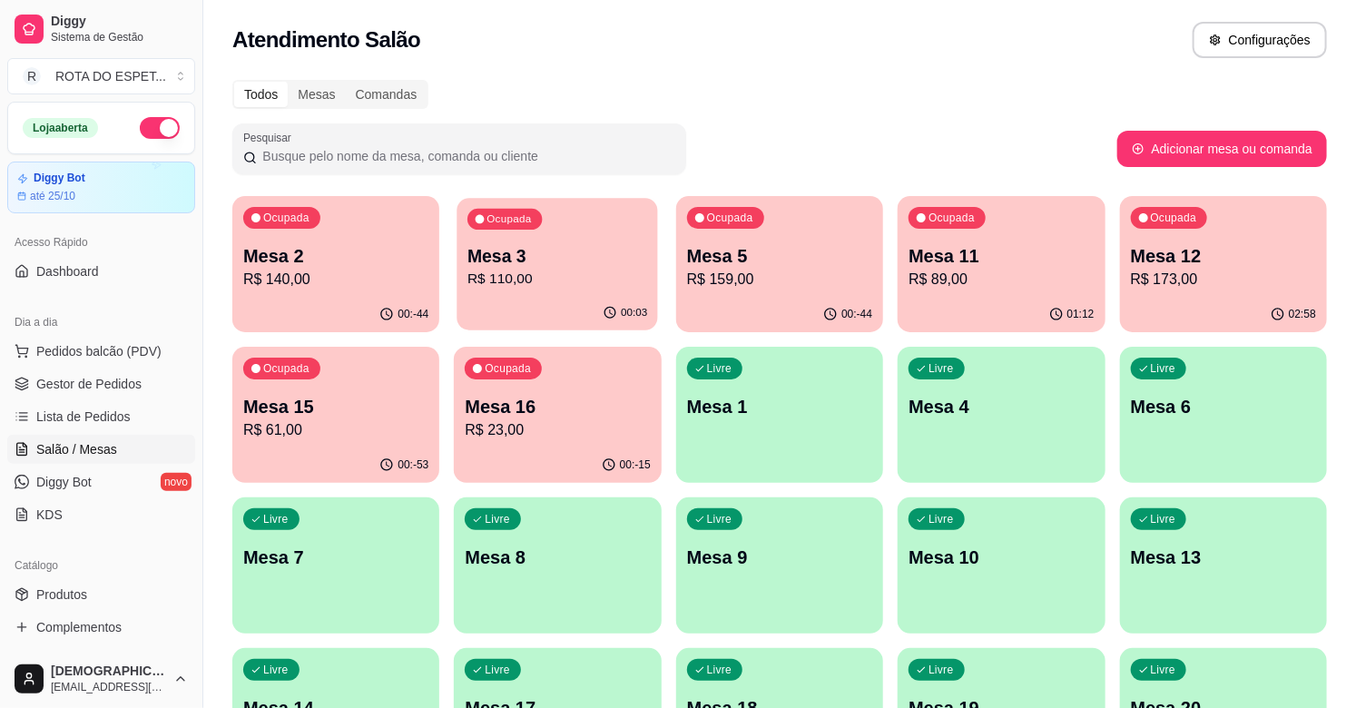
click at [535, 290] on div "Ocupada Mesa 3 R$ 110,00" at bounding box center [557, 247] width 201 height 98
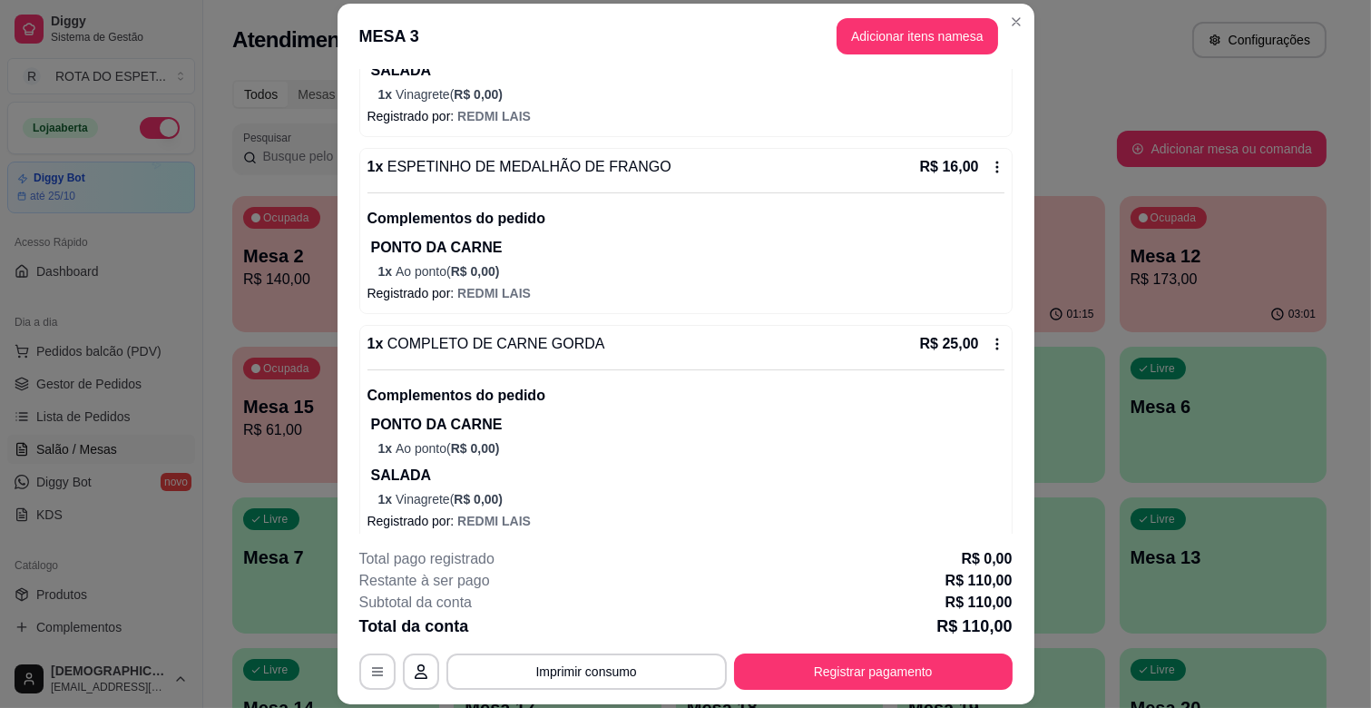
scroll to position [504, 0]
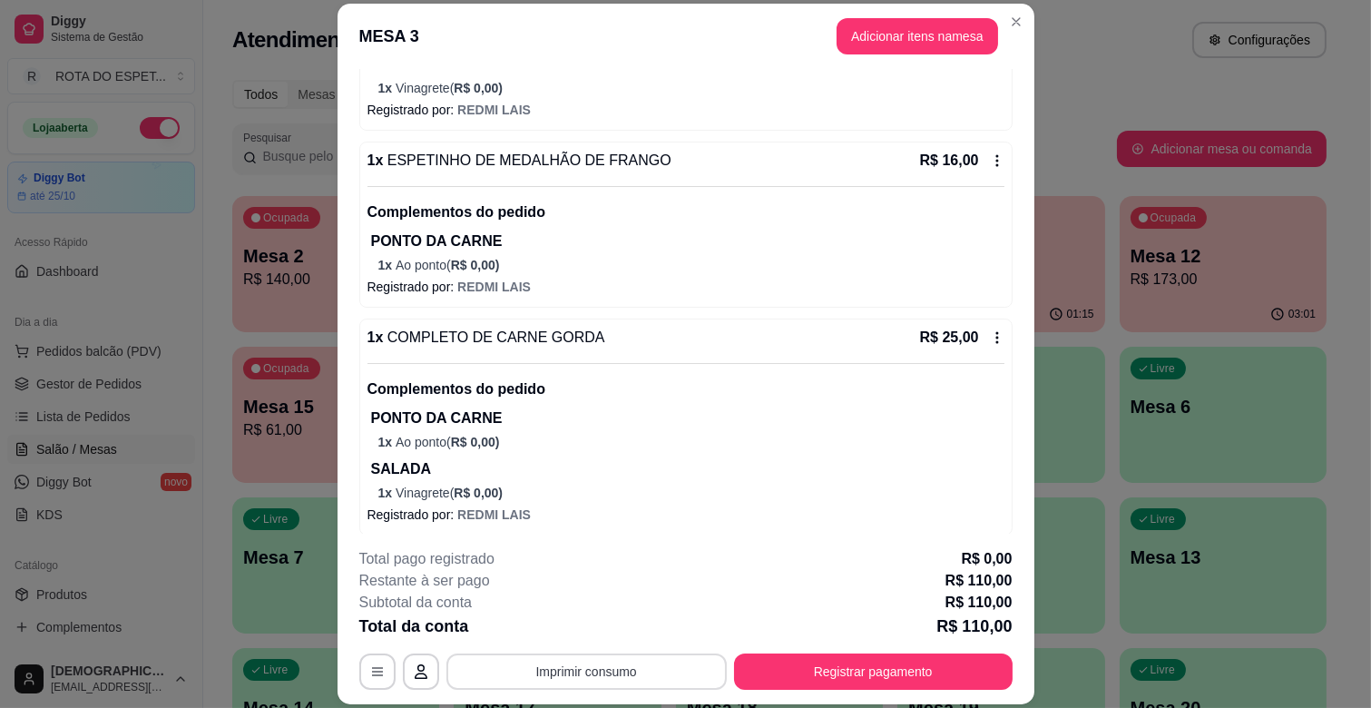
click at [586, 665] on button "Imprimir consumo" at bounding box center [586, 671] width 280 height 36
click at [591, 592] on button "IMPRESSORA BALCÃO" at bounding box center [586, 593] width 144 height 29
click at [867, 671] on button "Registrar pagamento" at bounding box center [873, 671] width 279 height 36
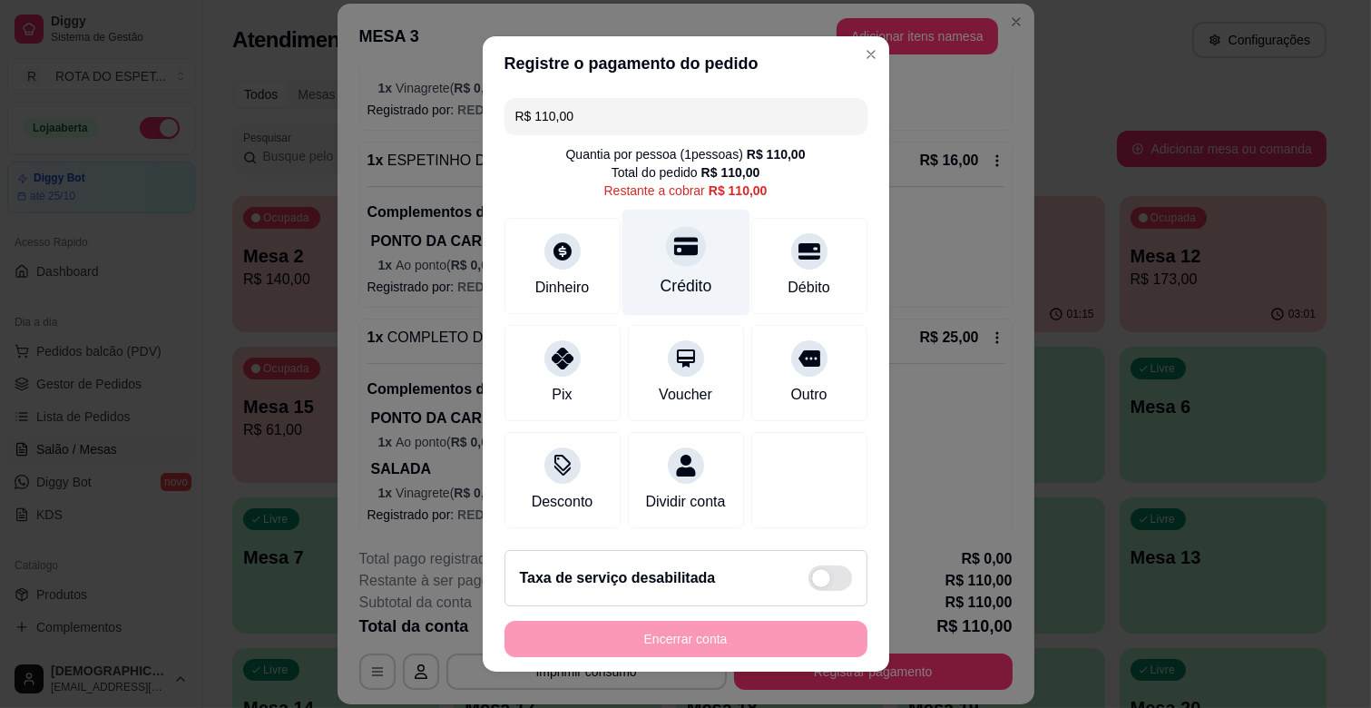
click at [682, 279] on div "Crédito" at bounding box center [686, 286] width 52 height 24
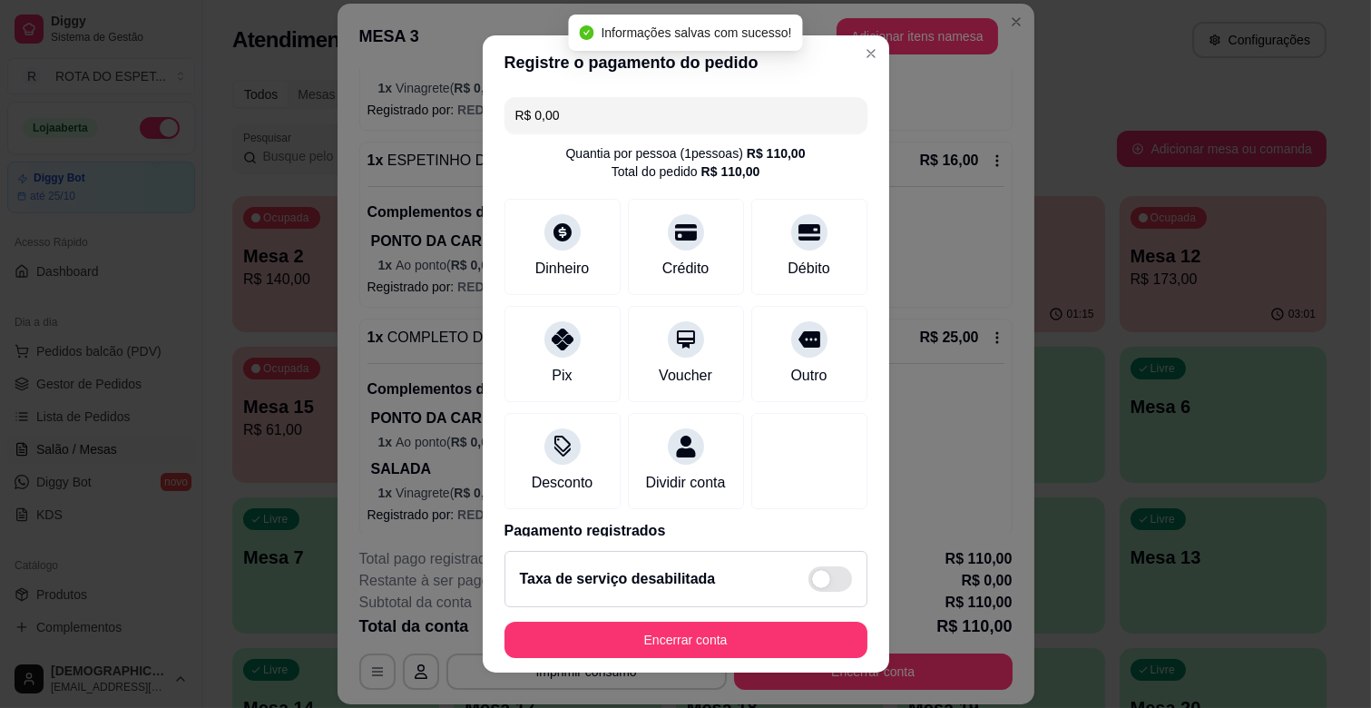
type input "R$ 0,00"
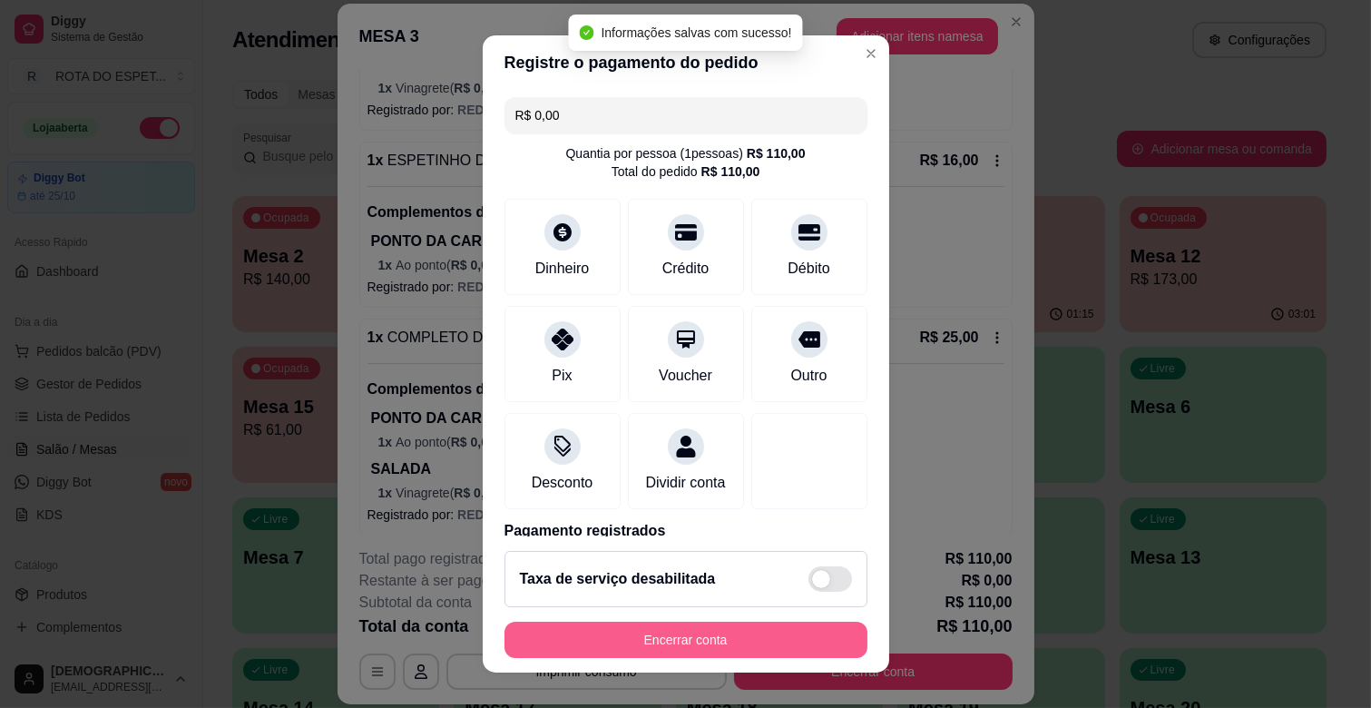
click at [738, 645] on button "Encerrar conta" at bounding box center [685, 640] width 363 height 36
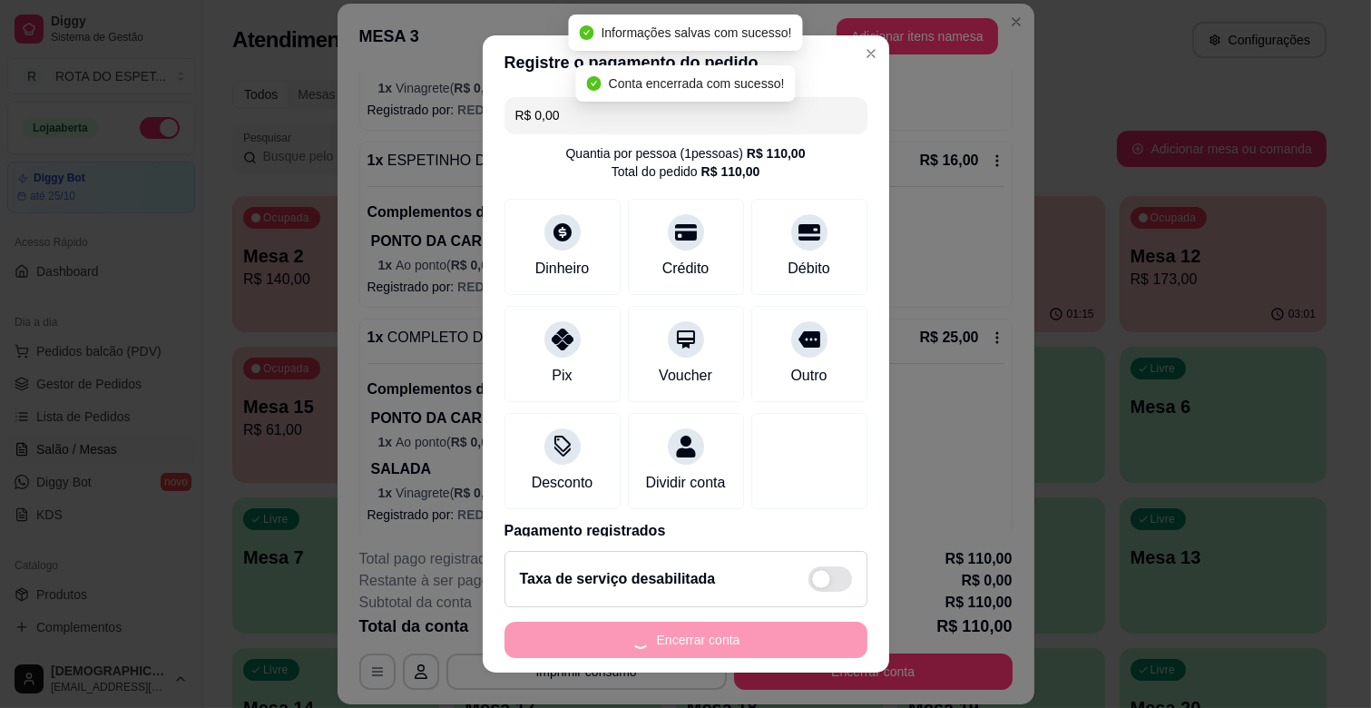
scroll to position [0, 0]
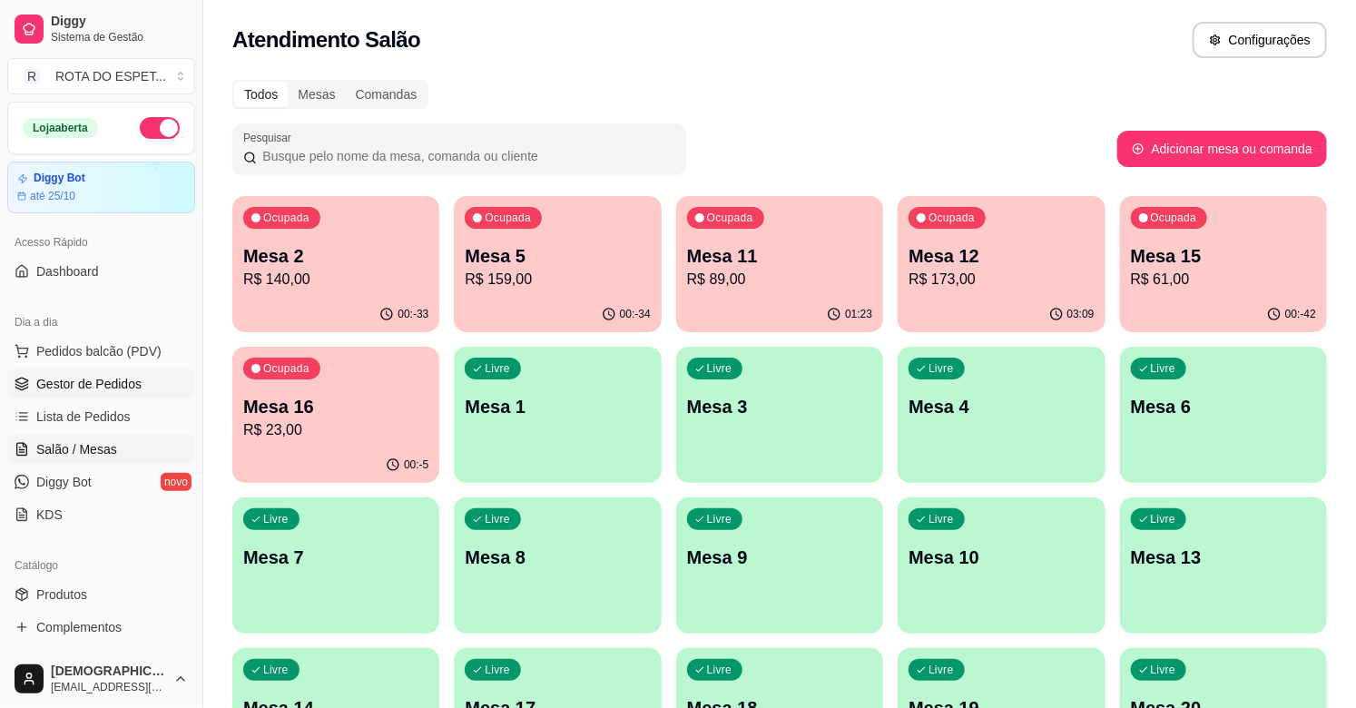
click at [143, 377] on link "Gestor de Pedidos" at bounding box center [101, 383] width 188 height 29
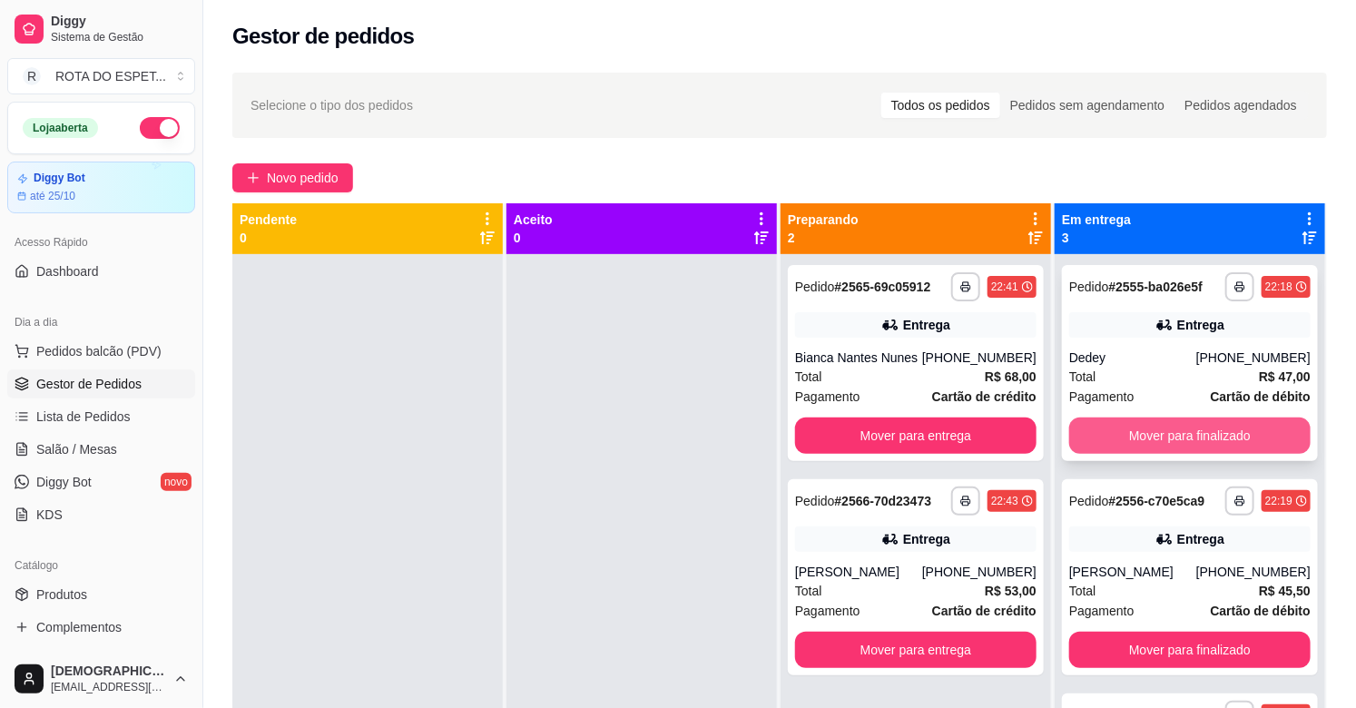
click at [1160, 427] on button "Mover para finalizado" at bounding box center [1189, 435] width 241 height 36
click at [1192, 427] on button "Mover para finalizado" at bounding box center [1189, 435] width 241 height 36
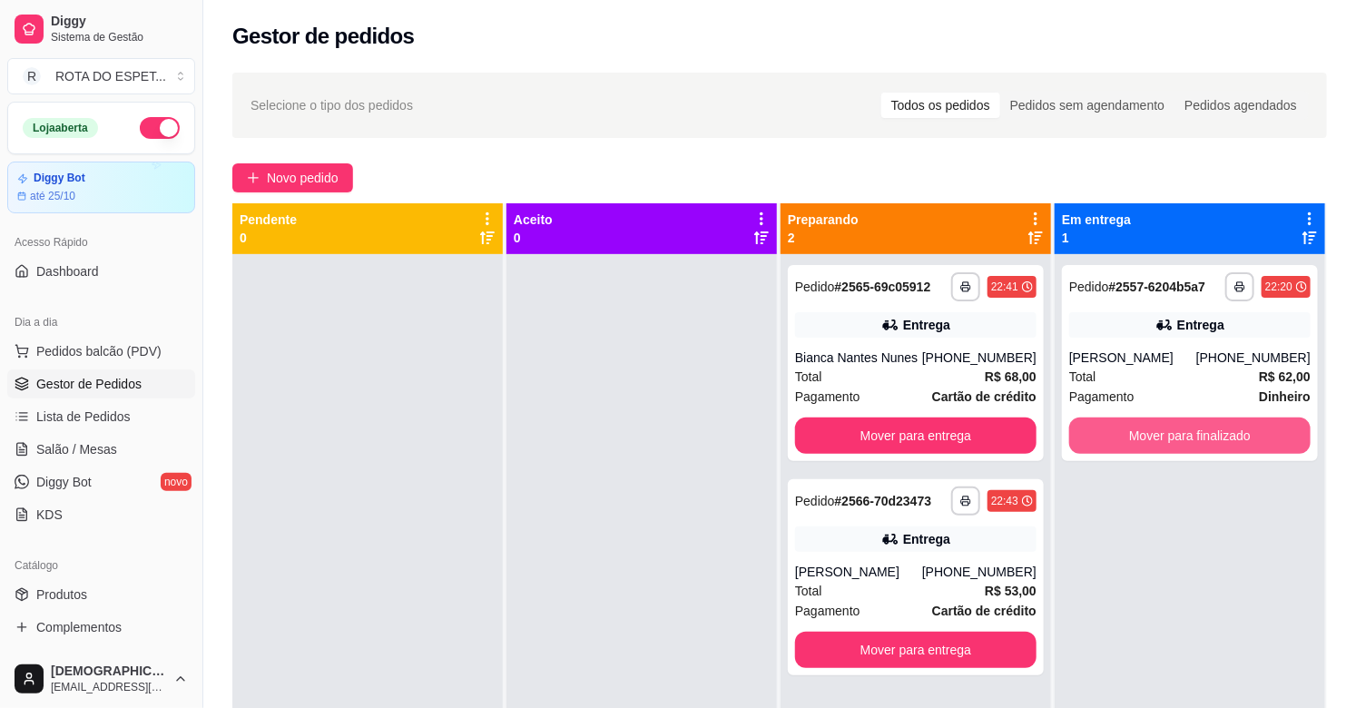
click at [1192, 427] on button "Mover para finalizado" at bounding box center [1189, 435] width 241 height 36
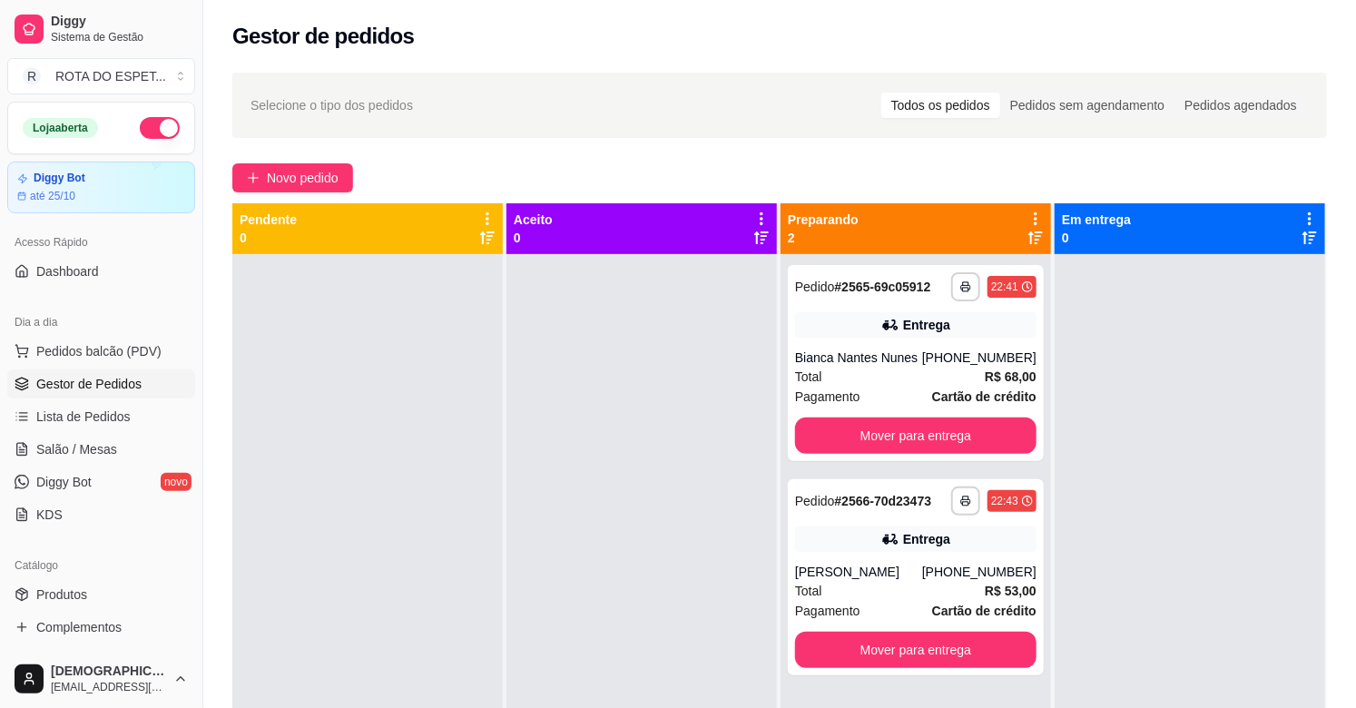
click at [605, 582] on div at bounding box center [641, 608] width 270 height 708
click at [958, 446] on button "Mover para entrega" at bounding box center [915, 435] width 241 height 36
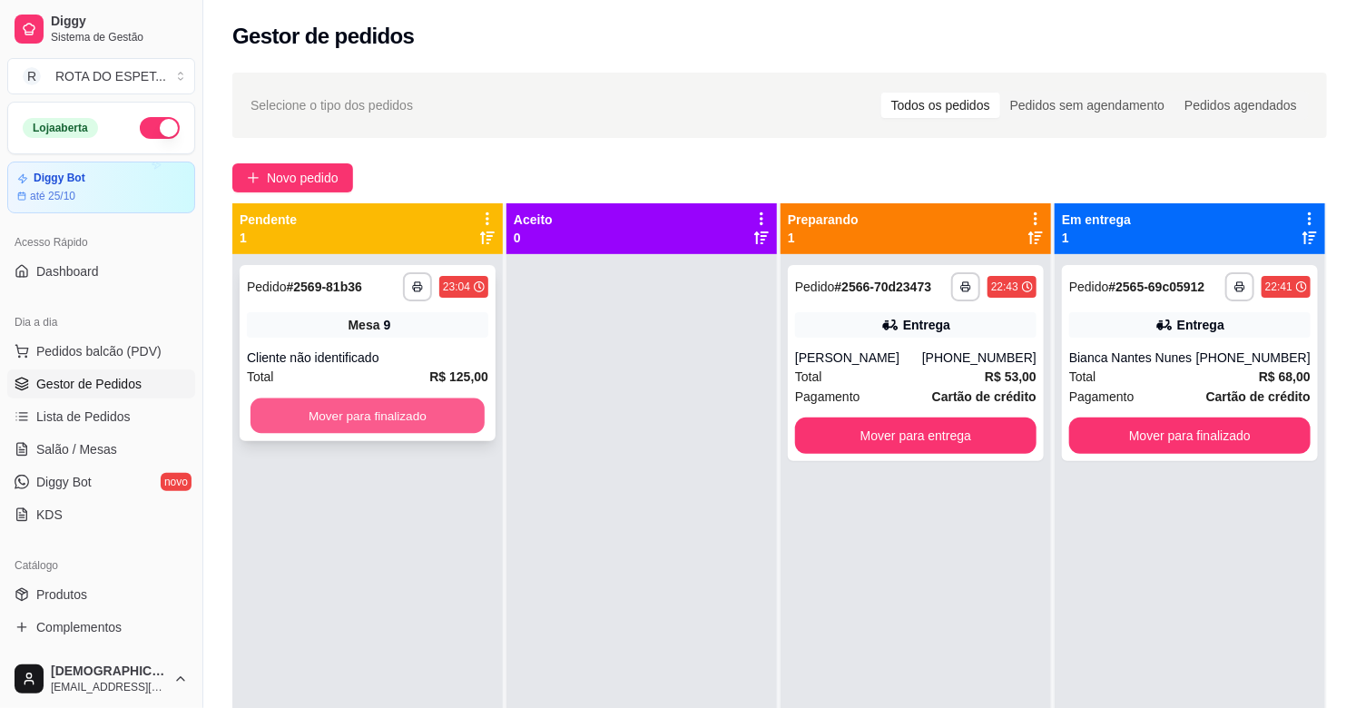
click at [323, 421] on button "Mover para finalizado" at bounding box center [367, 415] width 234 height 35
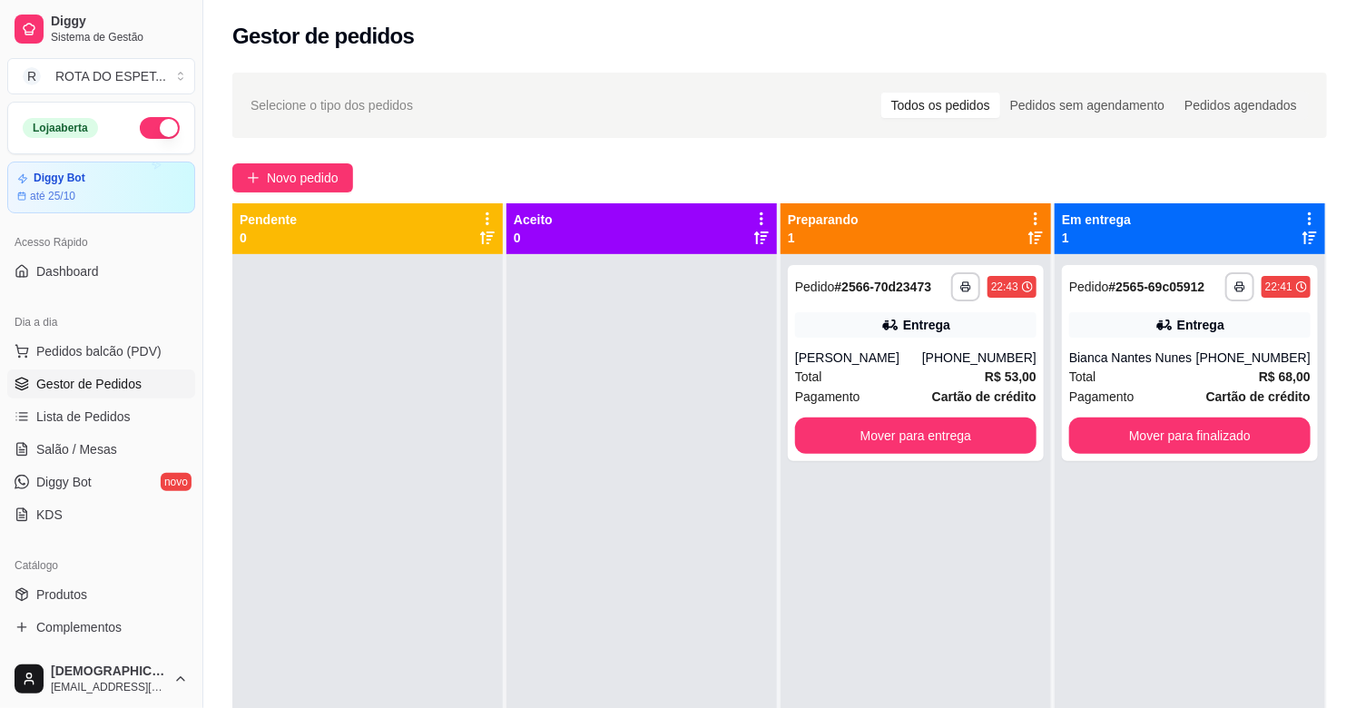
click at [517, 555] on div at bounding box center [641, 608] width 270 height 708
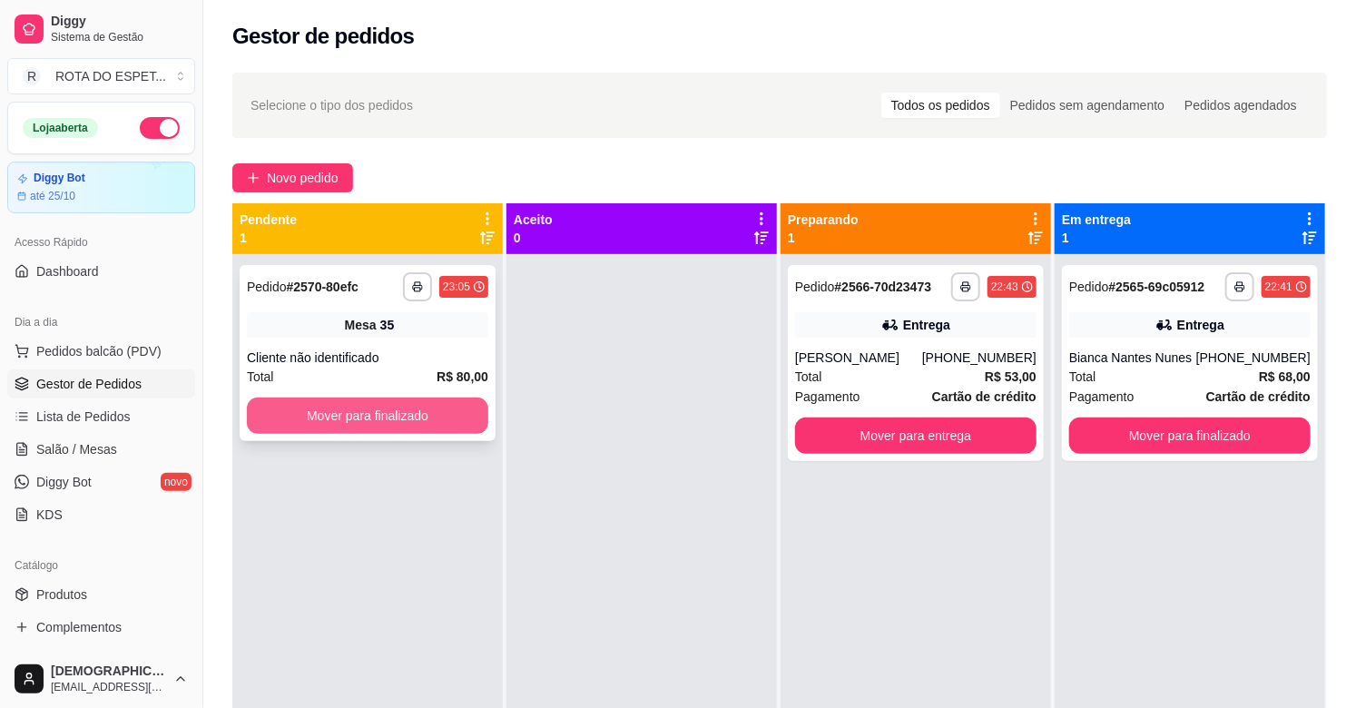
click at [376, 423] on button "Mover para finalizado" at bounding box center [367, 415] width 241 height 36
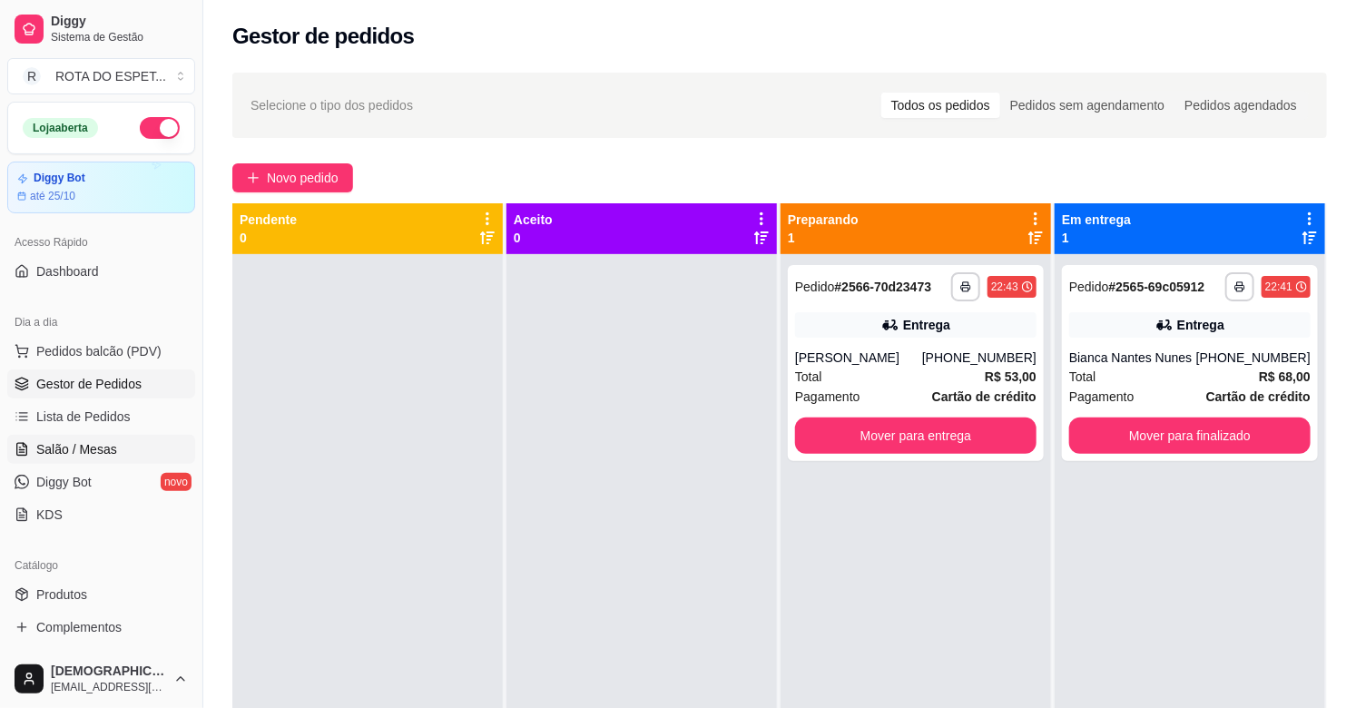
click at [114, 450] on link "Salão / Mesas" at bounding box center [101, 449] width 188 height 29
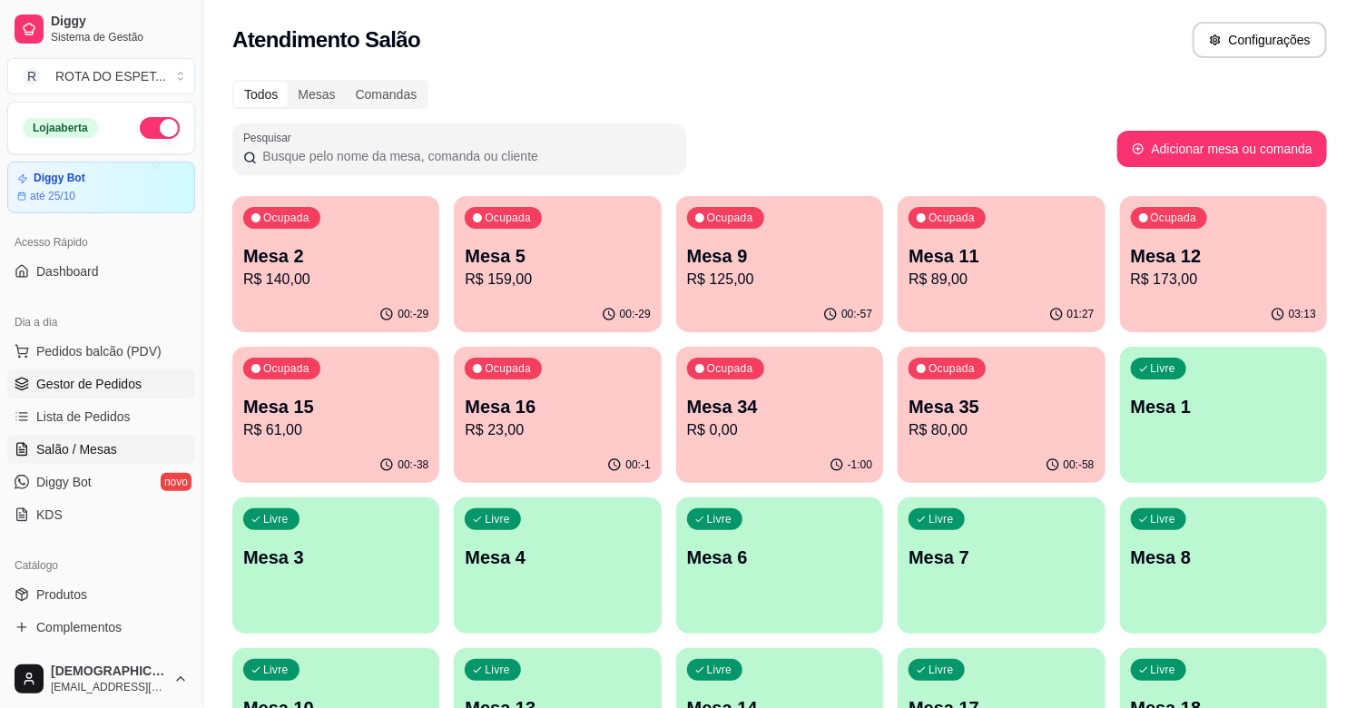
click at [101, 381] on span "Gestor de Pedidos" at bounding box center [88, 384] width 105 height 18
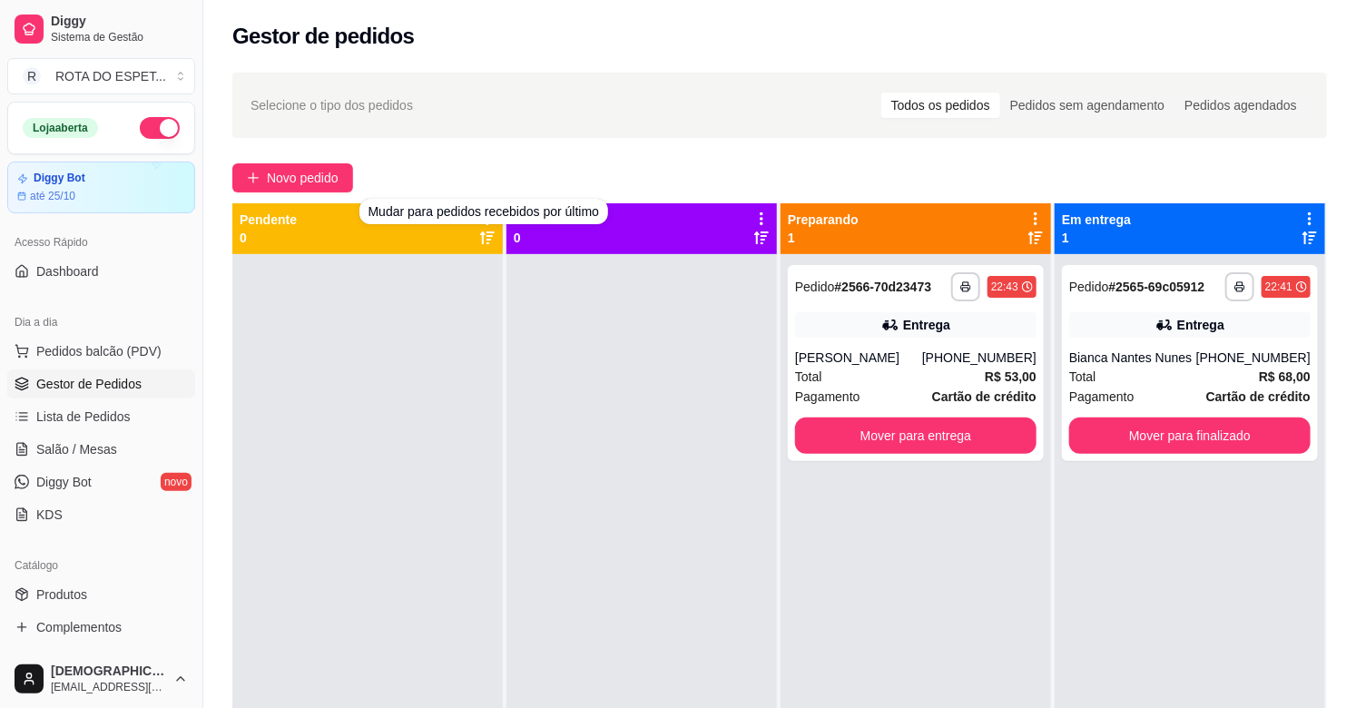
click at [630, 379] on div at bounding box center [641, 608] width 270 height 708
click at [128, 456] on link "Salão / Mesas" at bounding box center [101, 449] width 188 height 29
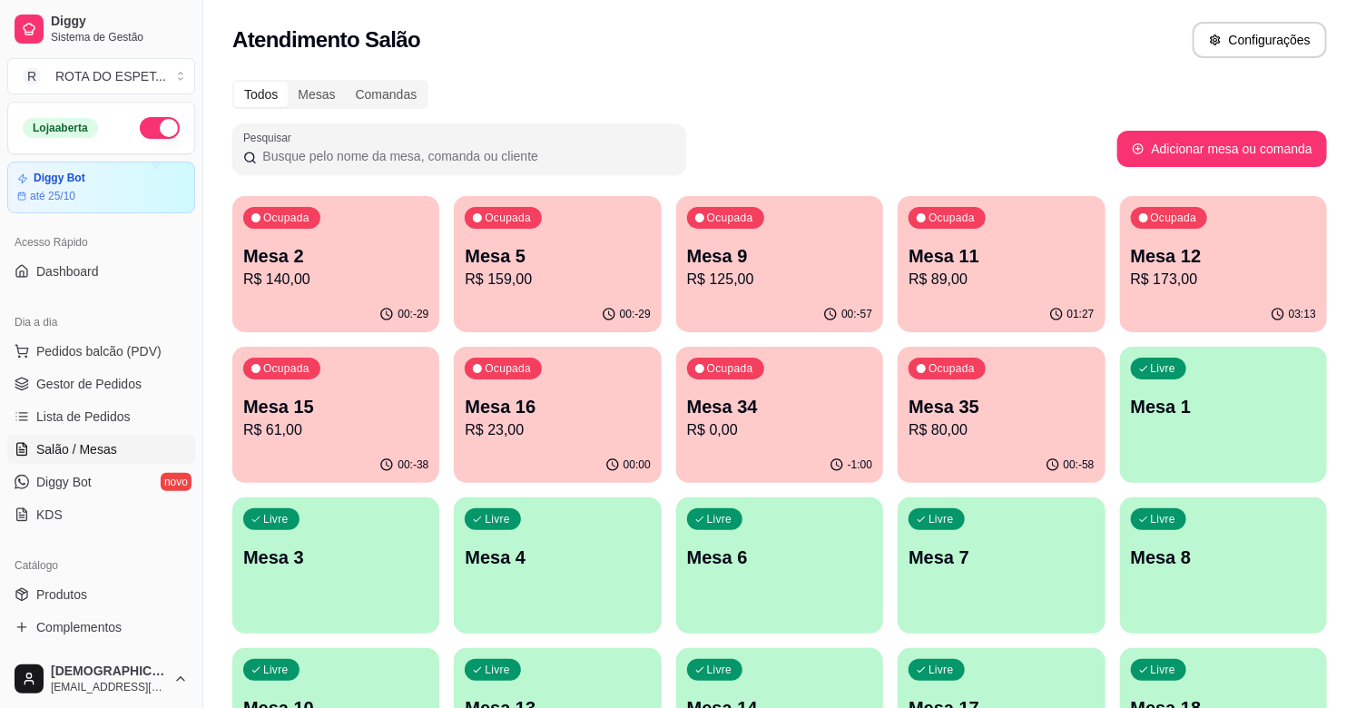
click at [349, 410] on p "Mesa 15" at bounding box center [335, 406] width 185 height 25
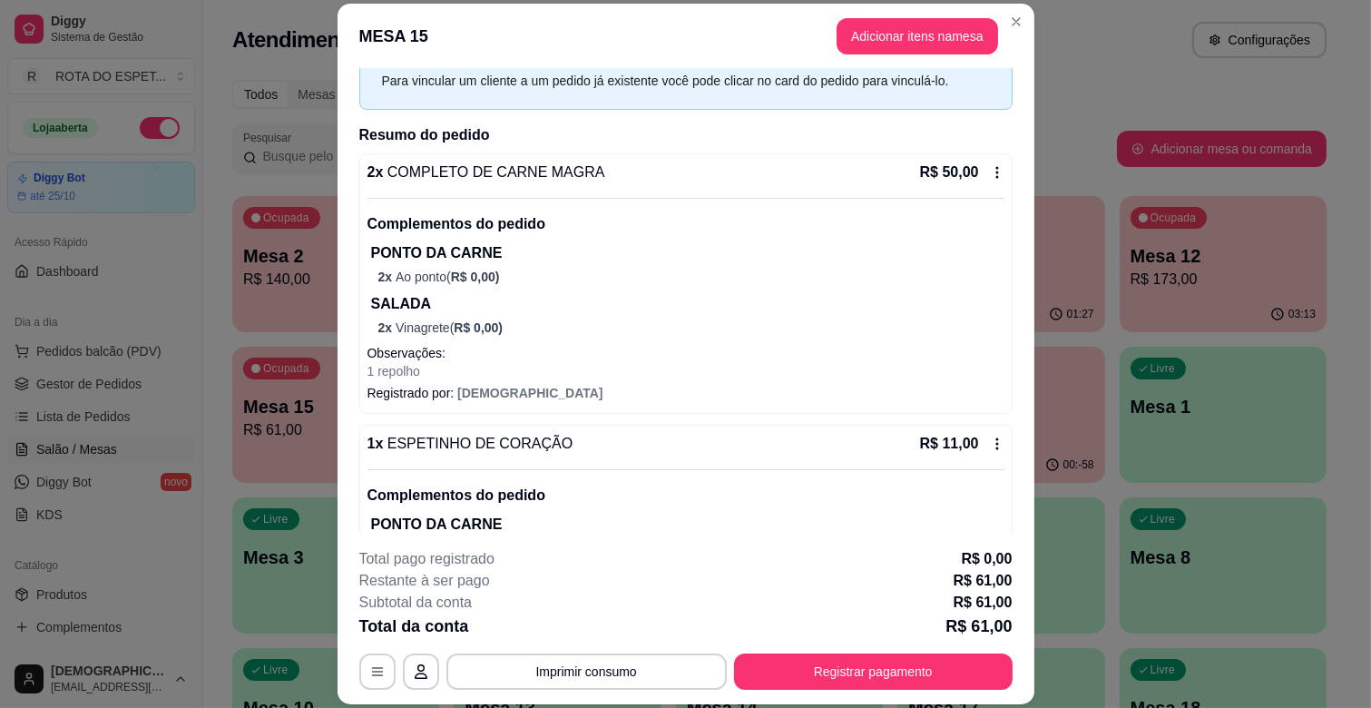
scroll to position [152, 0]
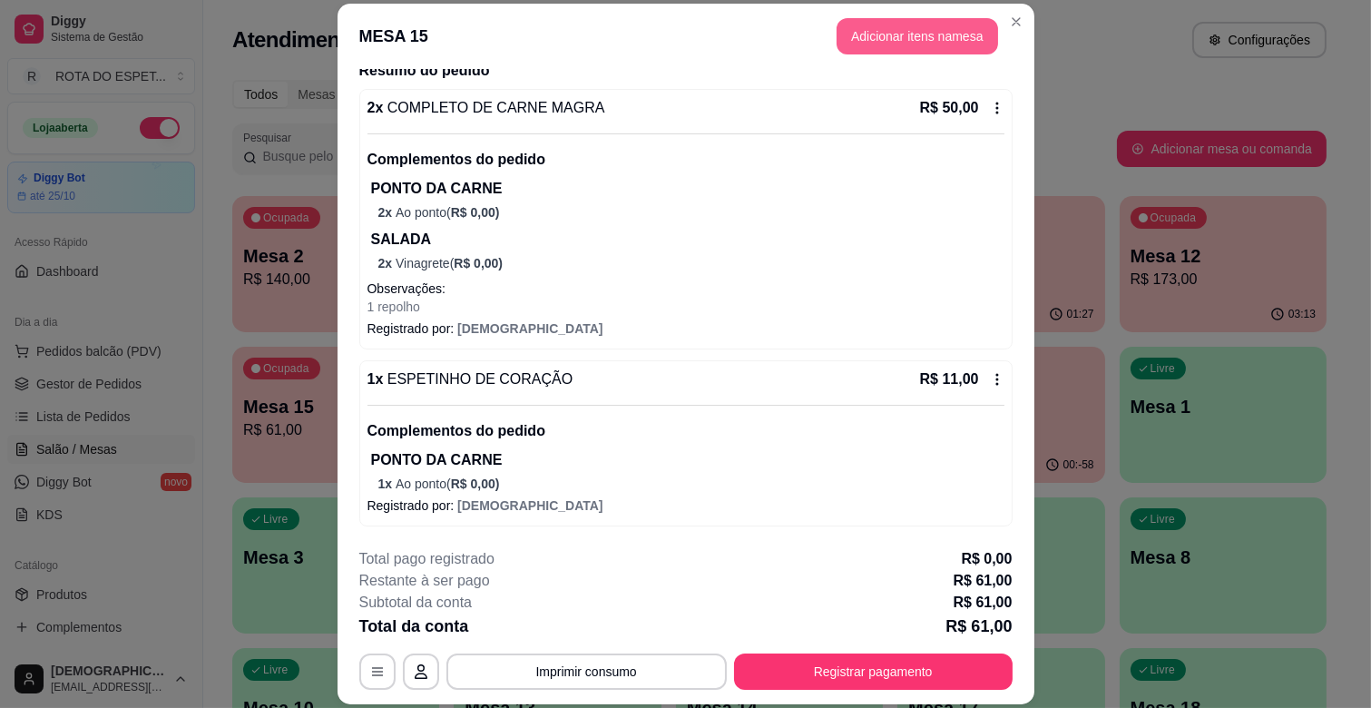
click at [967, 34] on button "Adicionar itens na mesa" at bounding box center [918, 36] width 162 height 36
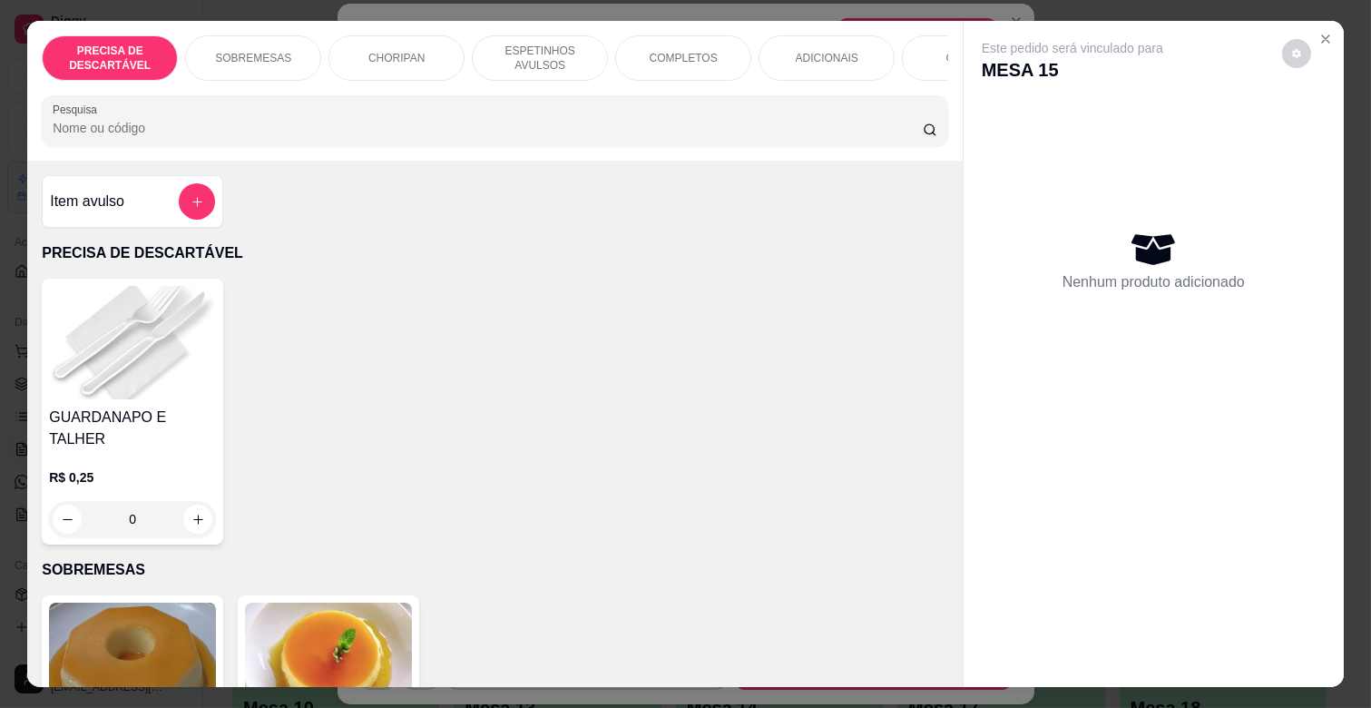
click at [830, 81] on div "PRECISA DE DESCARTÁVEL SOBREMESAS CHORIPAN ESPETINHOS AVULSOS COMPLETOS ADICION…" at bounding box center [495, 57] width 906 height 45
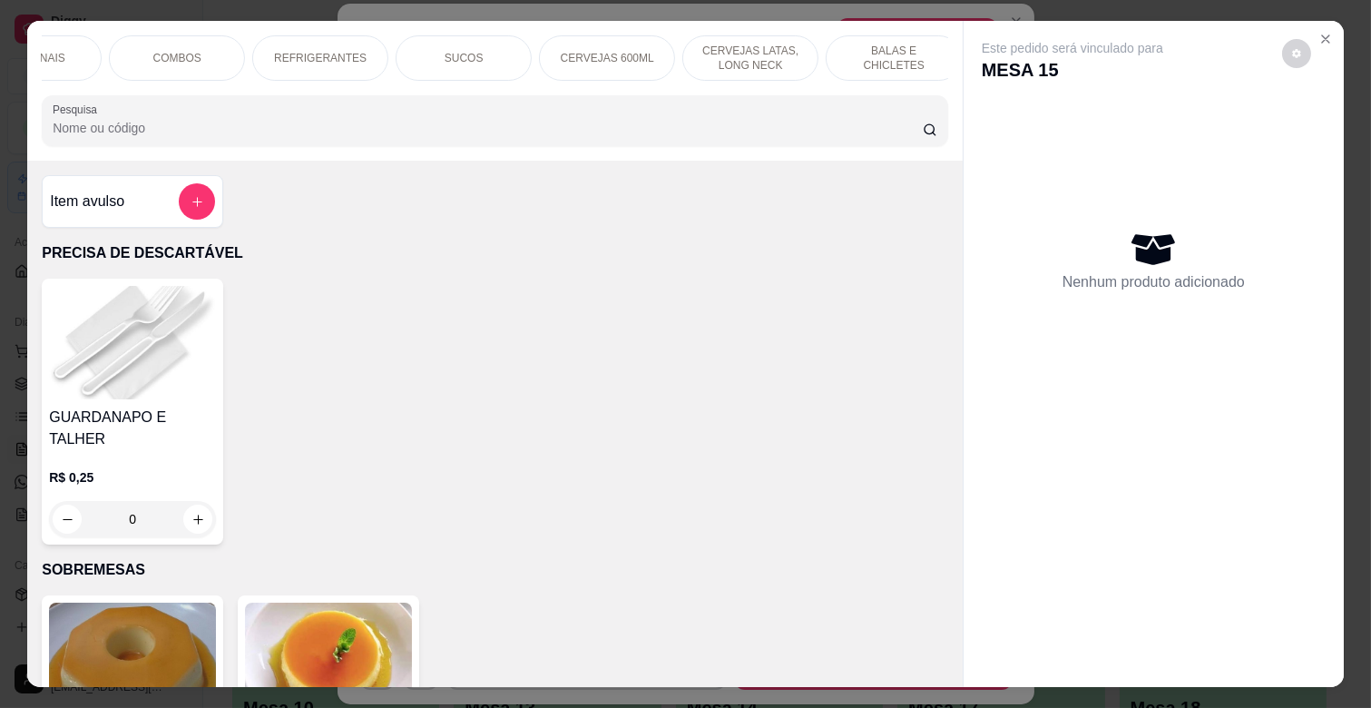
click at [485, 53] on div "SUCOS" at bounding box center [464, 57] width 136 height 45
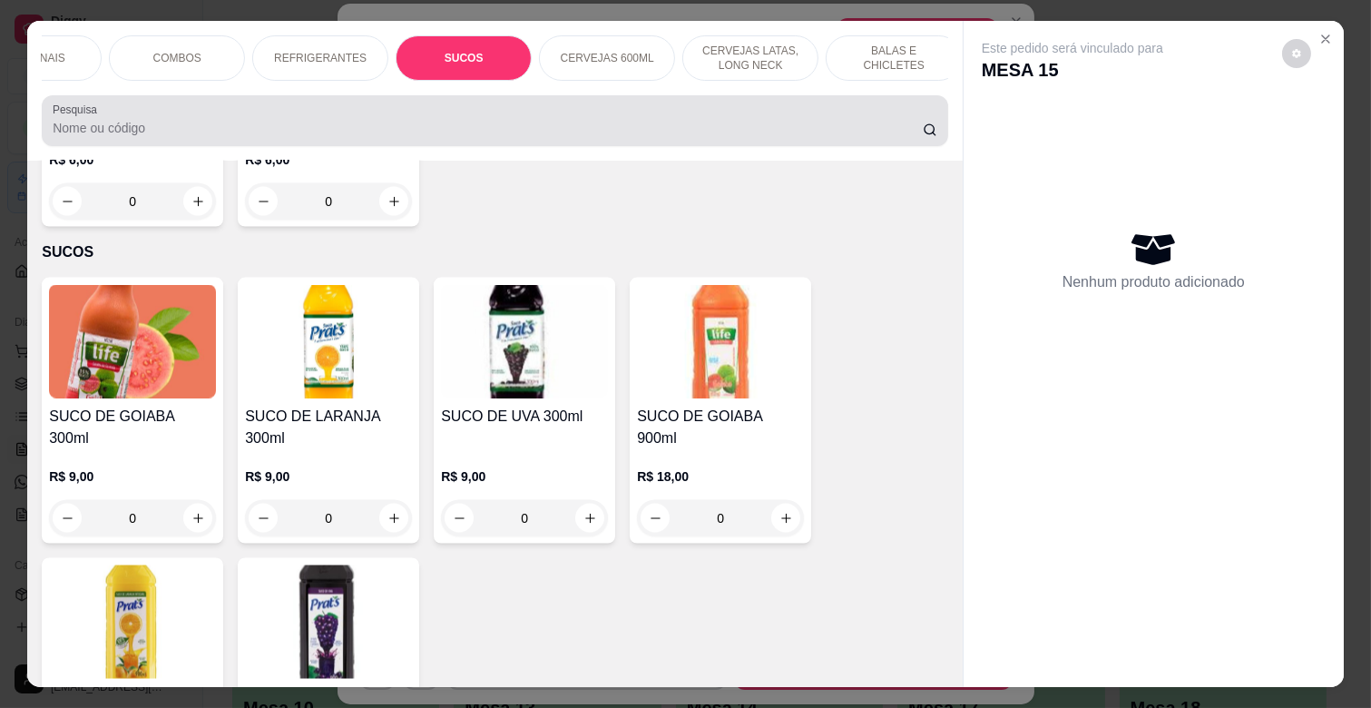
scroll to position [44, 0]
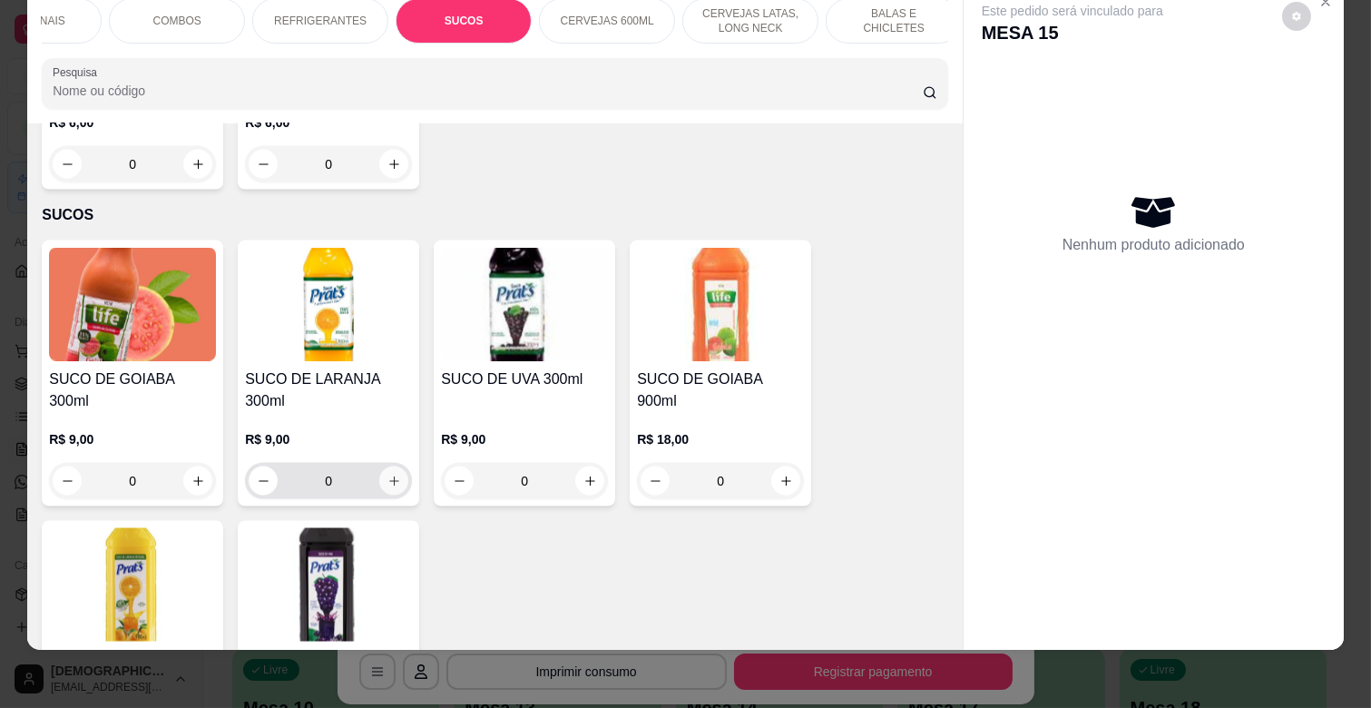
click at [385, 466] on button "increase-product-quantity" at bounding box center [393, 480] width 29 height 29
type input "1"
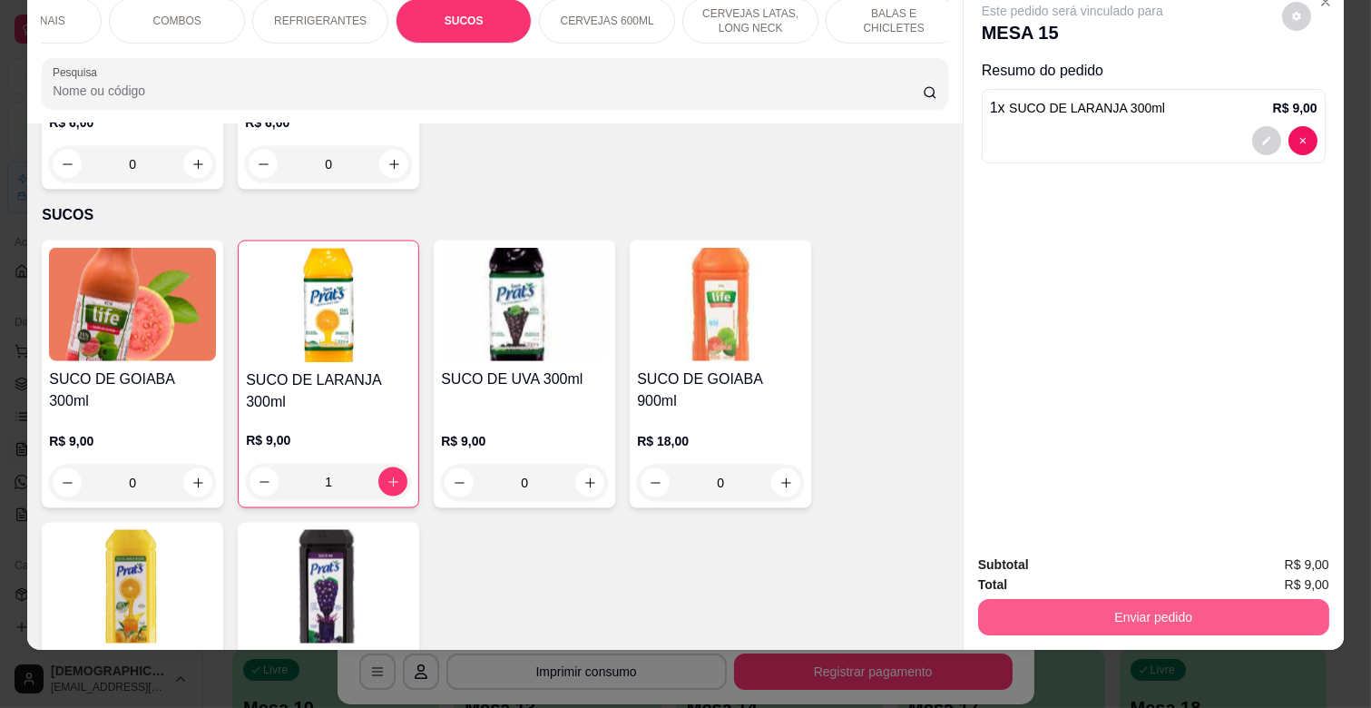
click at [1186, 599] on button "Enviar pedido" at bounding box center [1153, 617] width 351 height 36
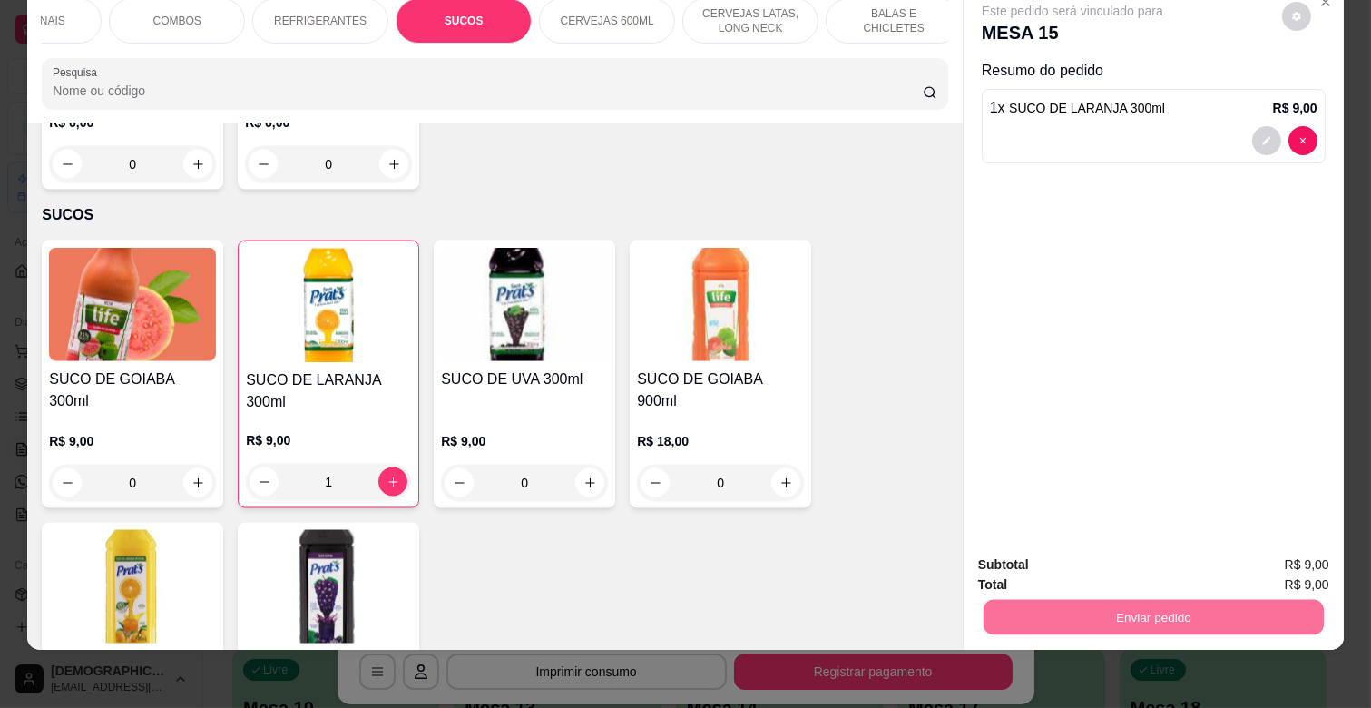
click at [1308, 563] on button "Enviar pedido" at bounding box center [1281, 557] width 100 height 34
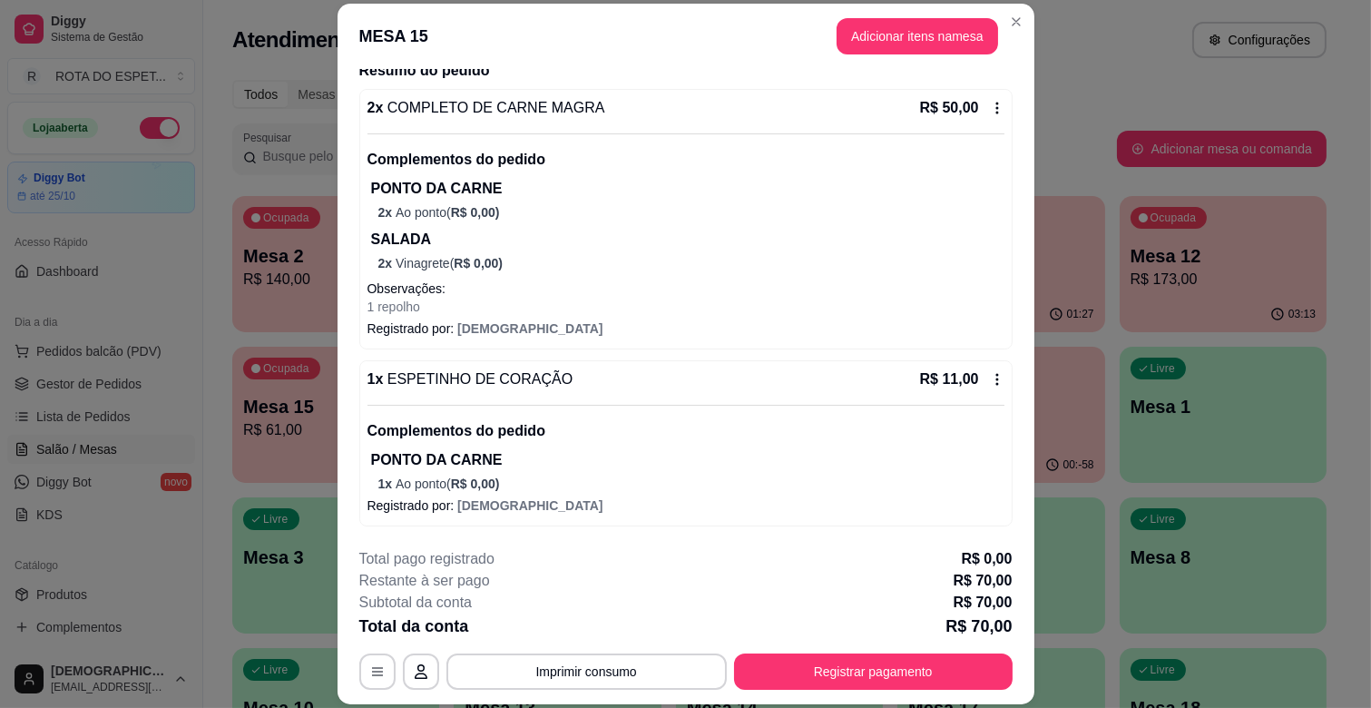
click at [849, 272] on div "2 x COMPLETO DE CARNE MAGRA R$ 50,00 Complementos do pedido PONTO DA CARNE 2 x …" at bounding box center [685, 206] width 637 height 219
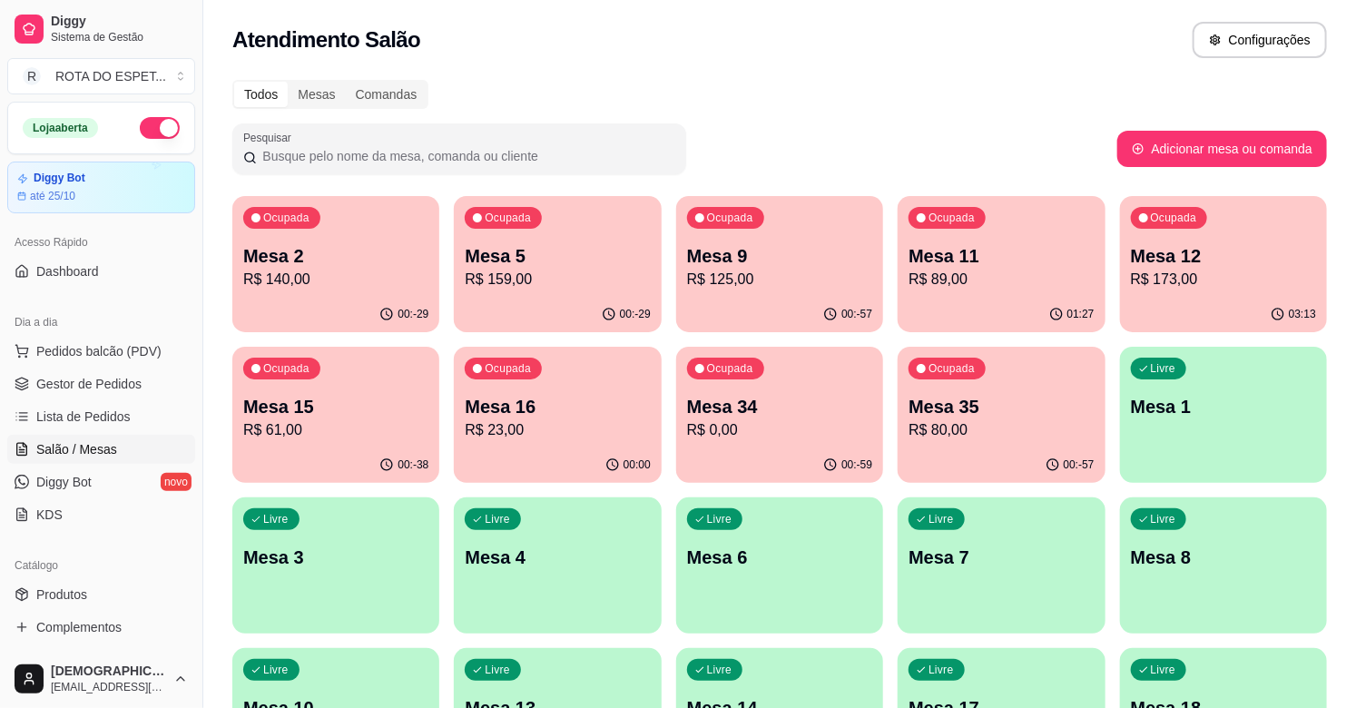
click at [556, 274] on p "R$ 159,00" at bounding box center [557, 280] width 185 height 22
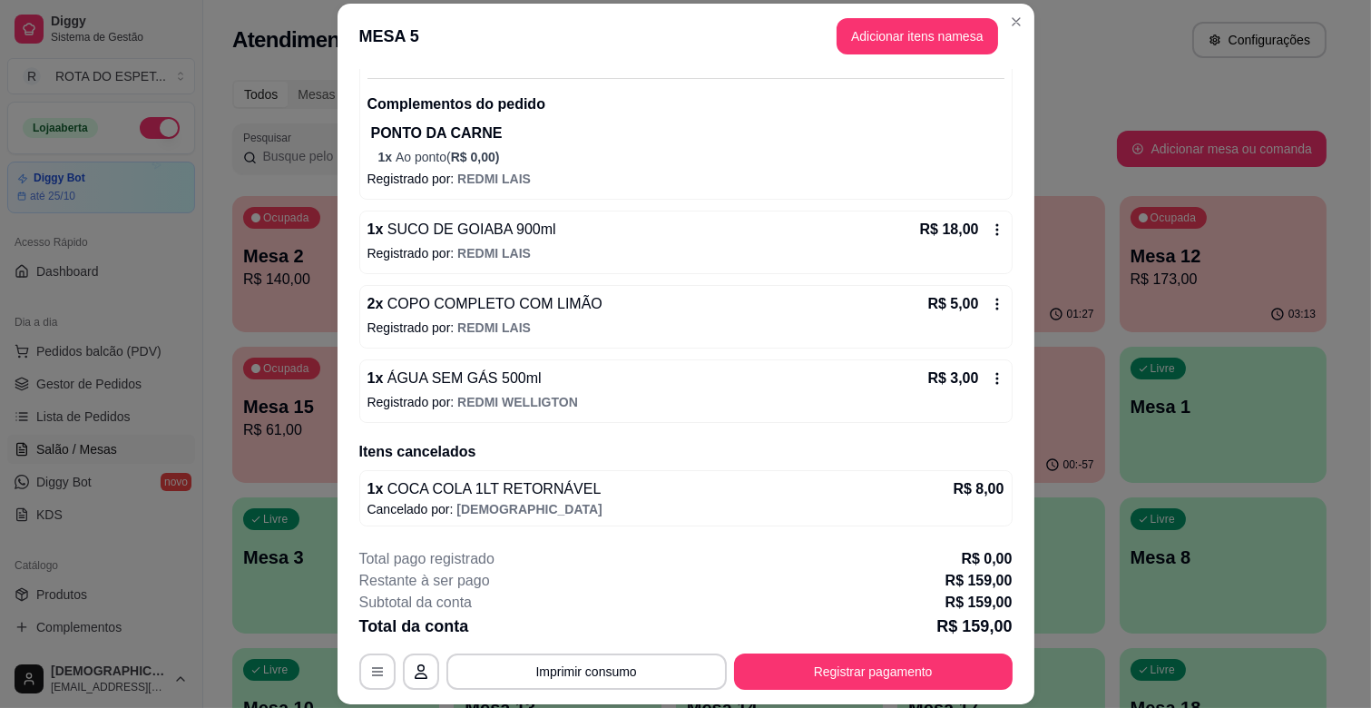
scroll to position [1145, 0]
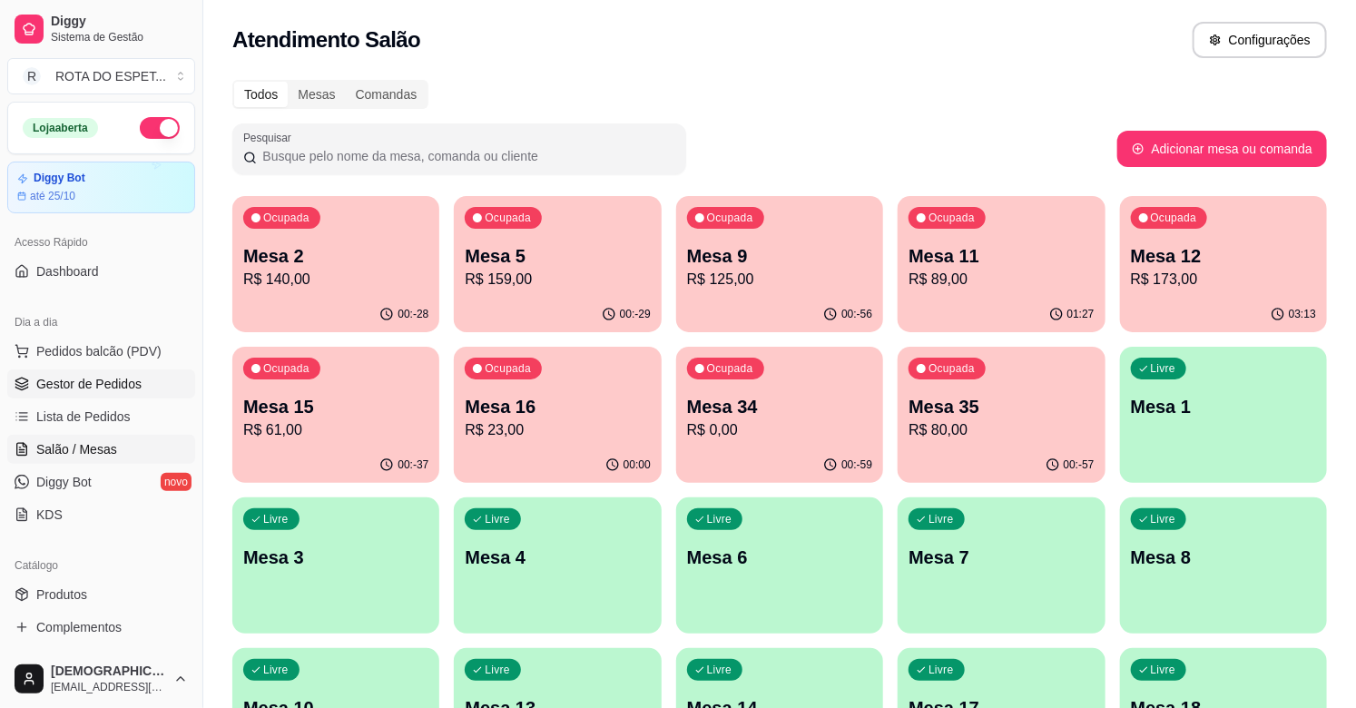
click at [64, 372] on link "Gestor de Pedidos" at bounding box center [101, 383] width 188 height 29
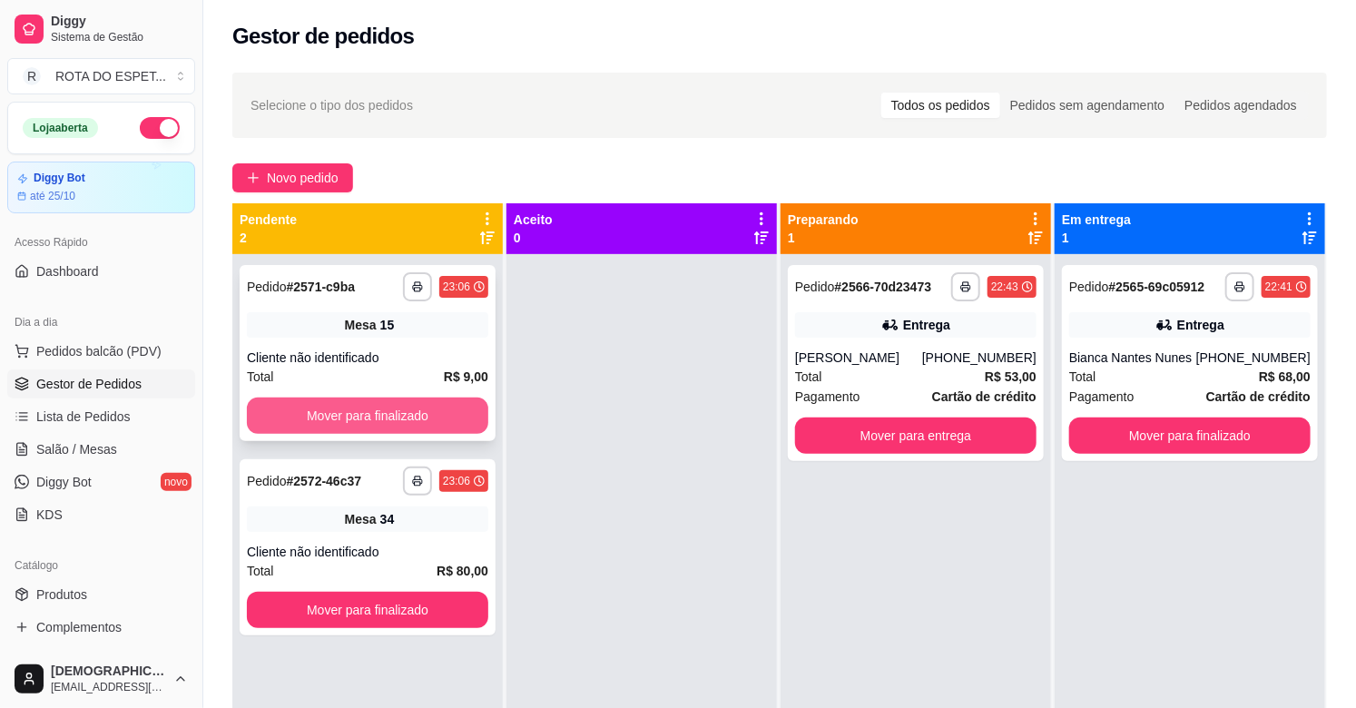
click at [319, 413] on button "Mover para finalizado" at bounding box center [367, 415] width 241 height 36
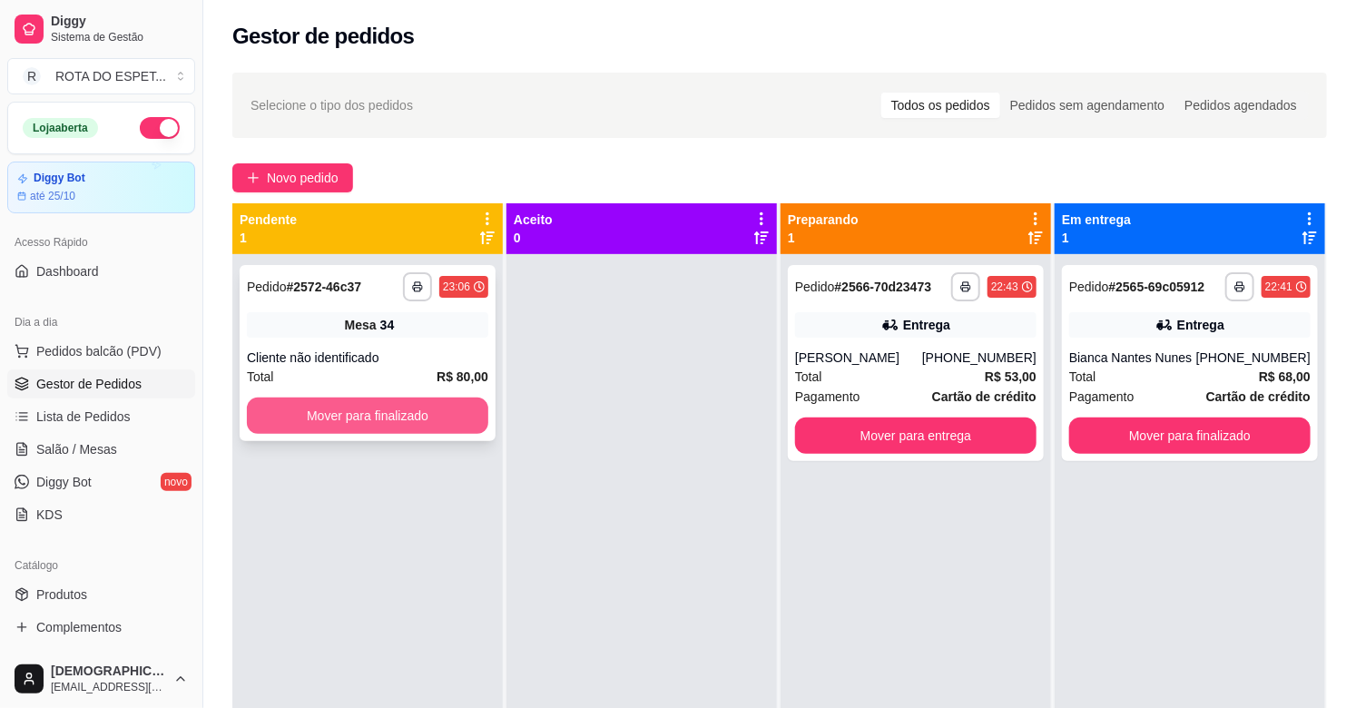
click at [346, 410] on button "Mover para finalizado" at bounding box center [367, 415] width 241 height 36
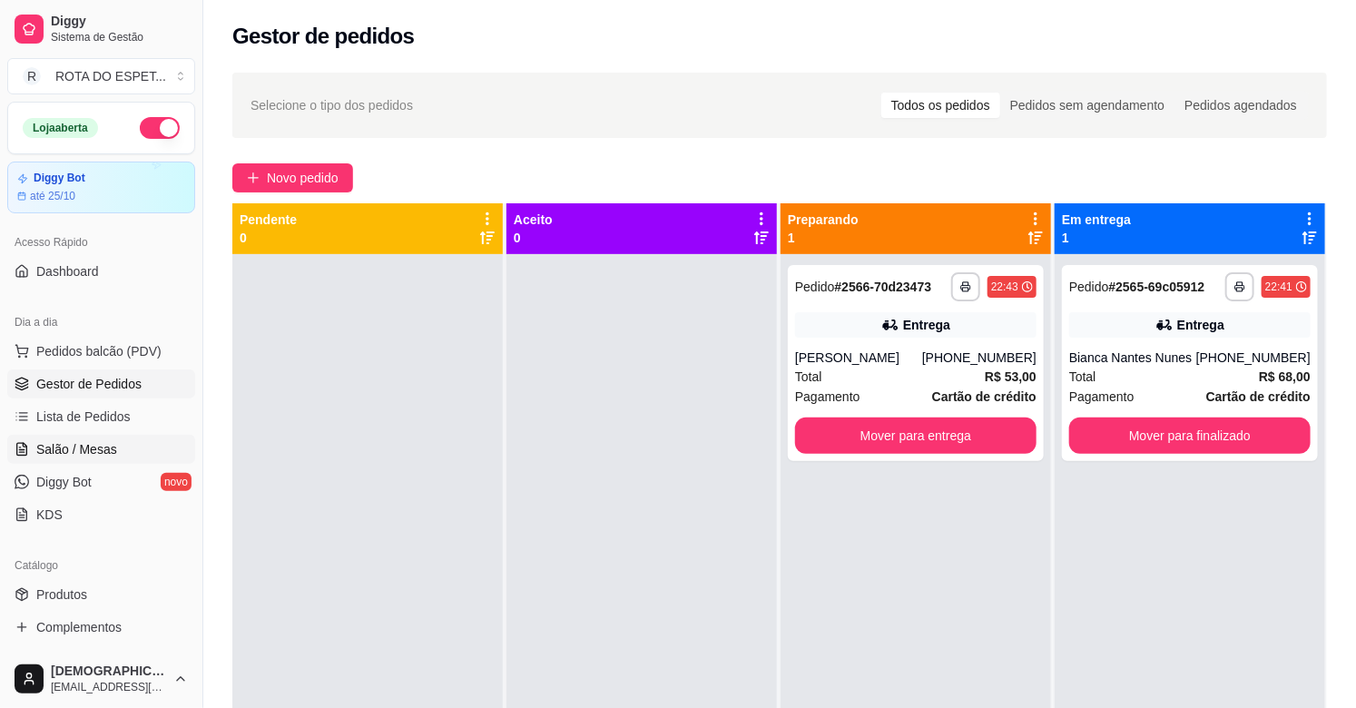
click at [104, 448] on span "Salão / Mesas" at bounding box center [76, 449] width 81 height 18
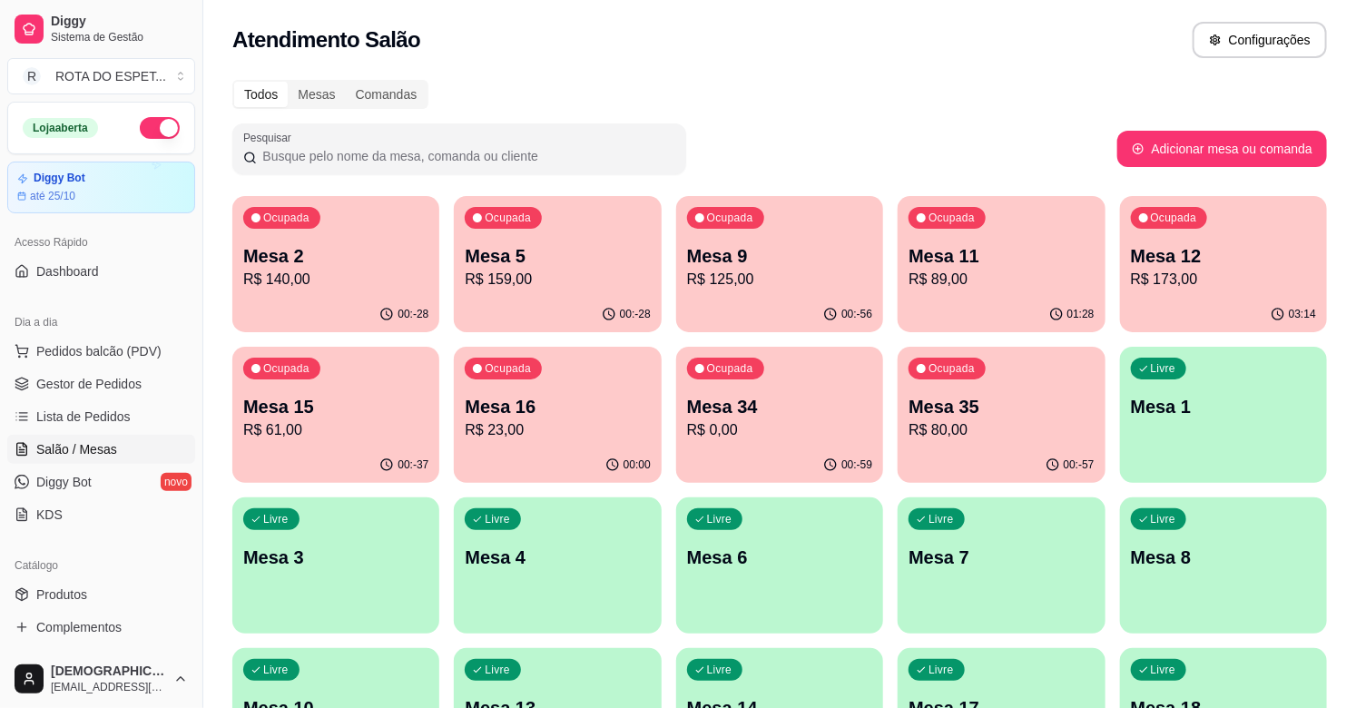
click at [872, 436] on p "R$ 0,00" at bounding box center [779, 430] width 185 height 22
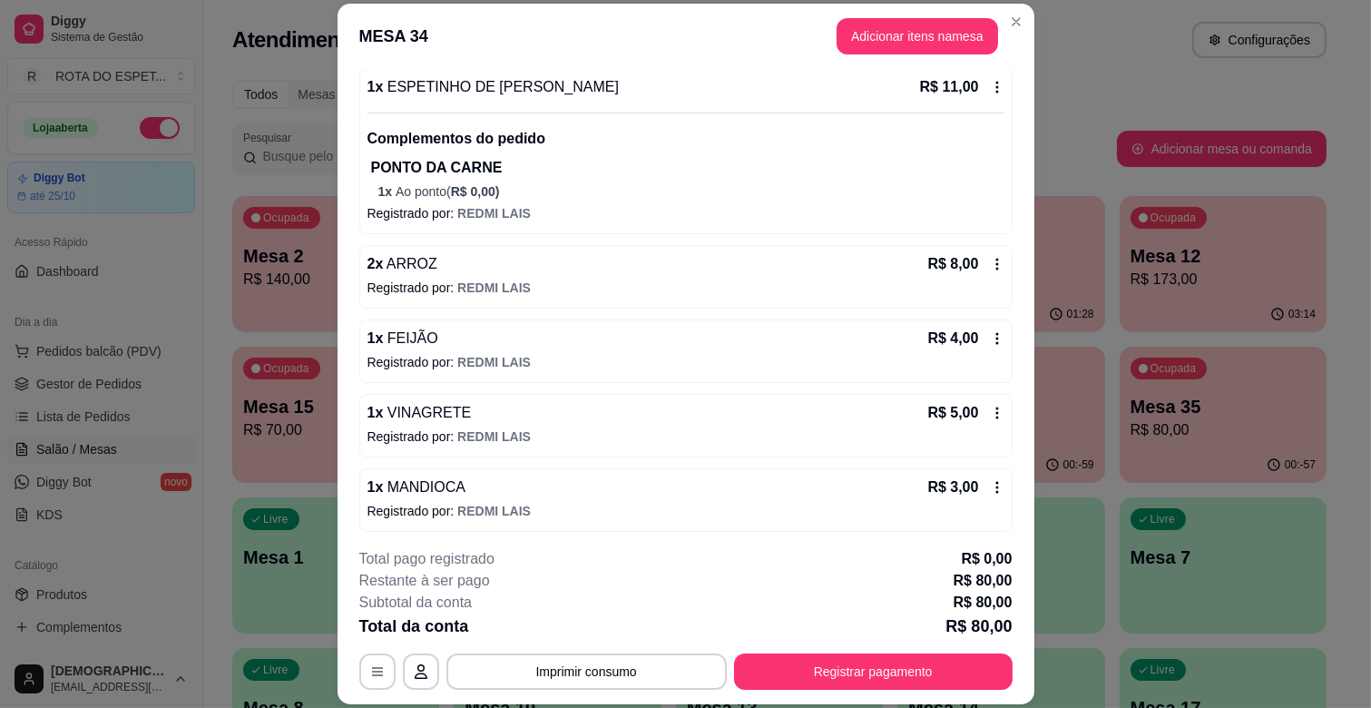
scroll to position [710, 0]
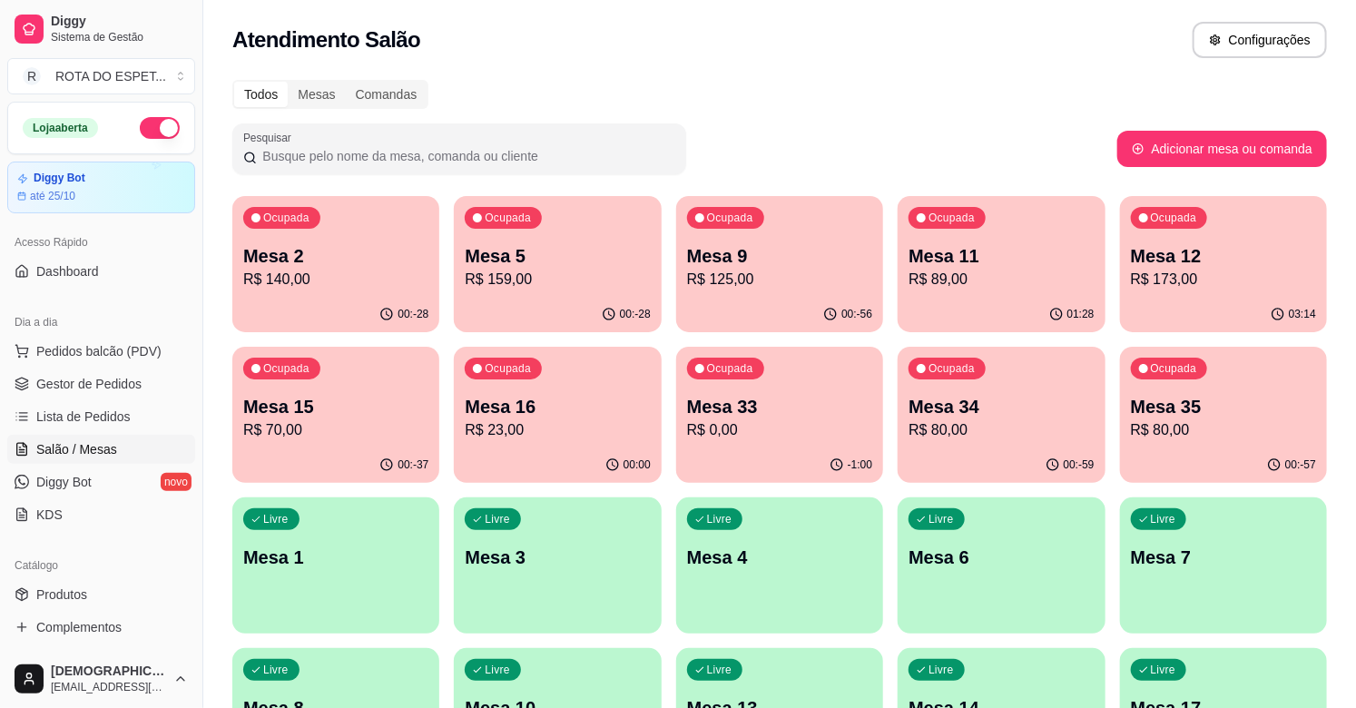
click at [785, 98] on div "Todos Mesas Comandas" at bounding box center [779, 94] width 1094 height 29
click at [945, 60] on div "Atendimento Salão Configurações" at bounding box center [779, 34] width 1152 height 69
click at [122, 387] on span "Gestor de Pedidos" at bounding box center [88, 384] width 105 height 18
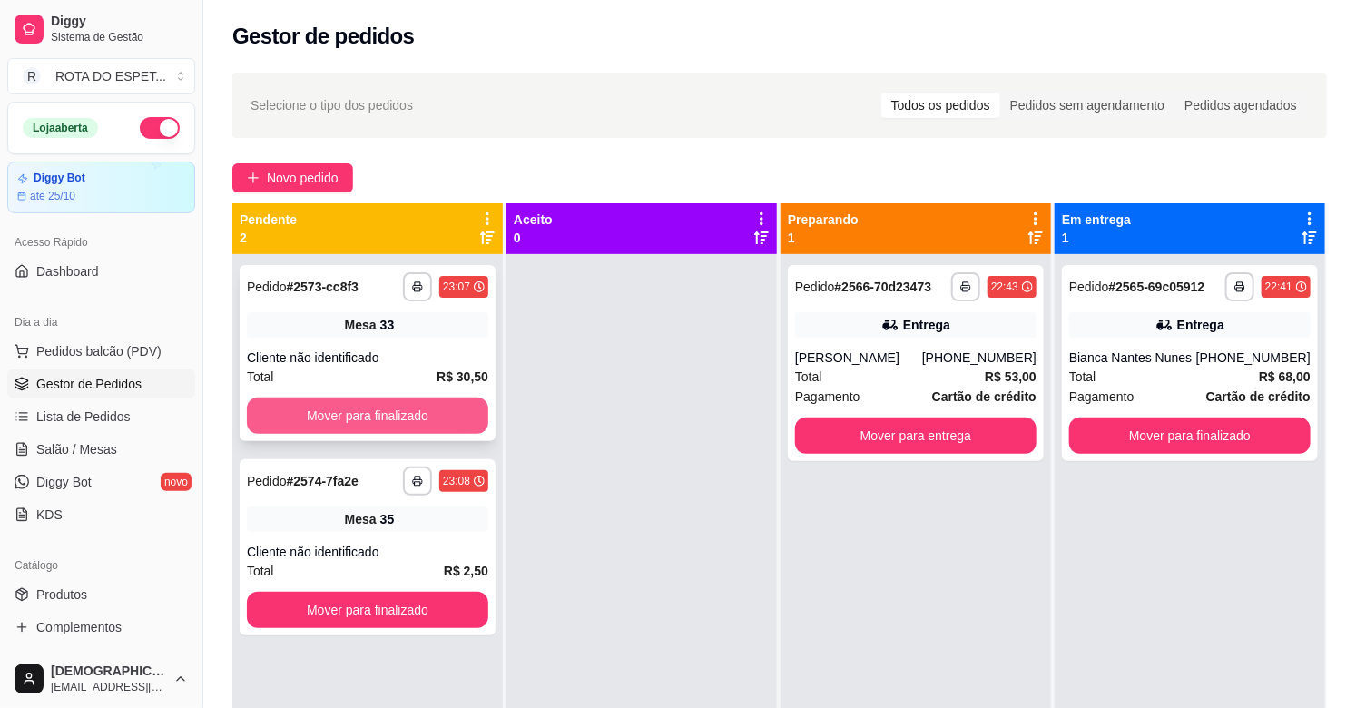
click at [368, 424] on button "Mover para finalizado" at bounding box center [367, 415] width 241 height 36
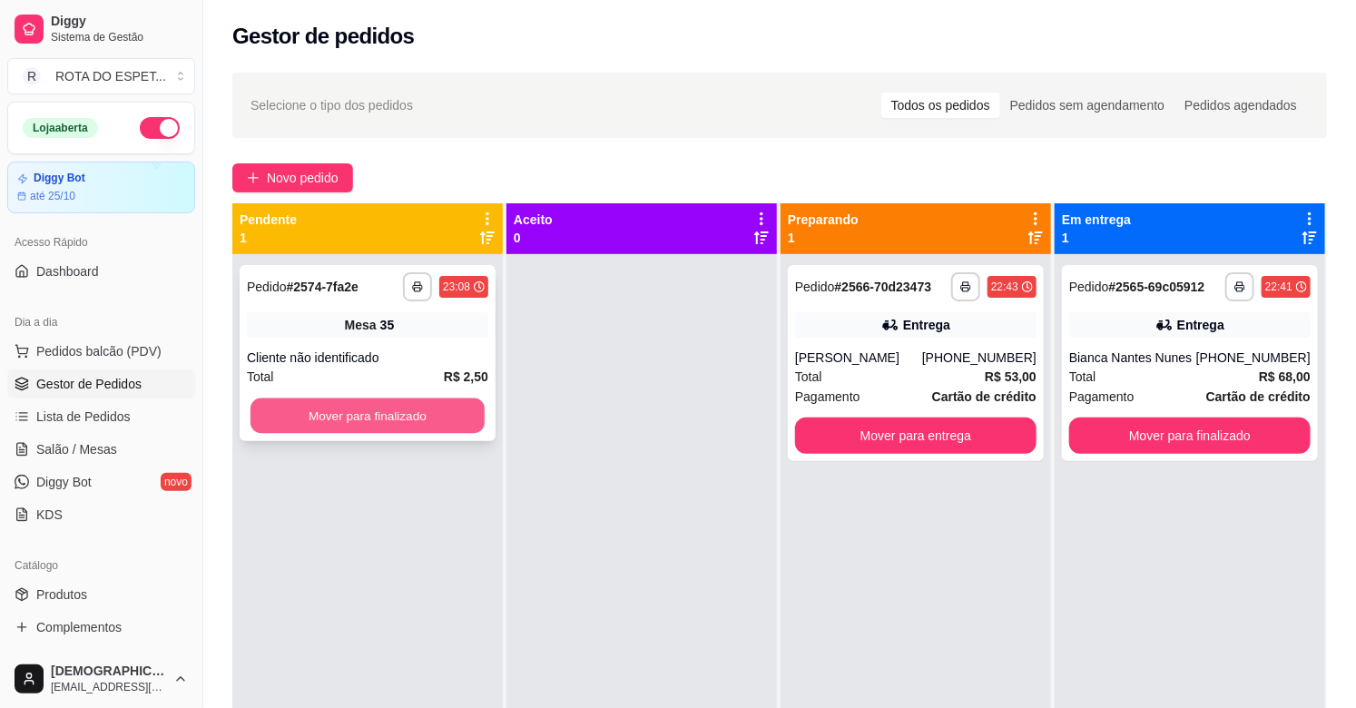
click at [447, 411] on button "Mover para finalizado" at bounding box center [367, 415] width 234 height 35
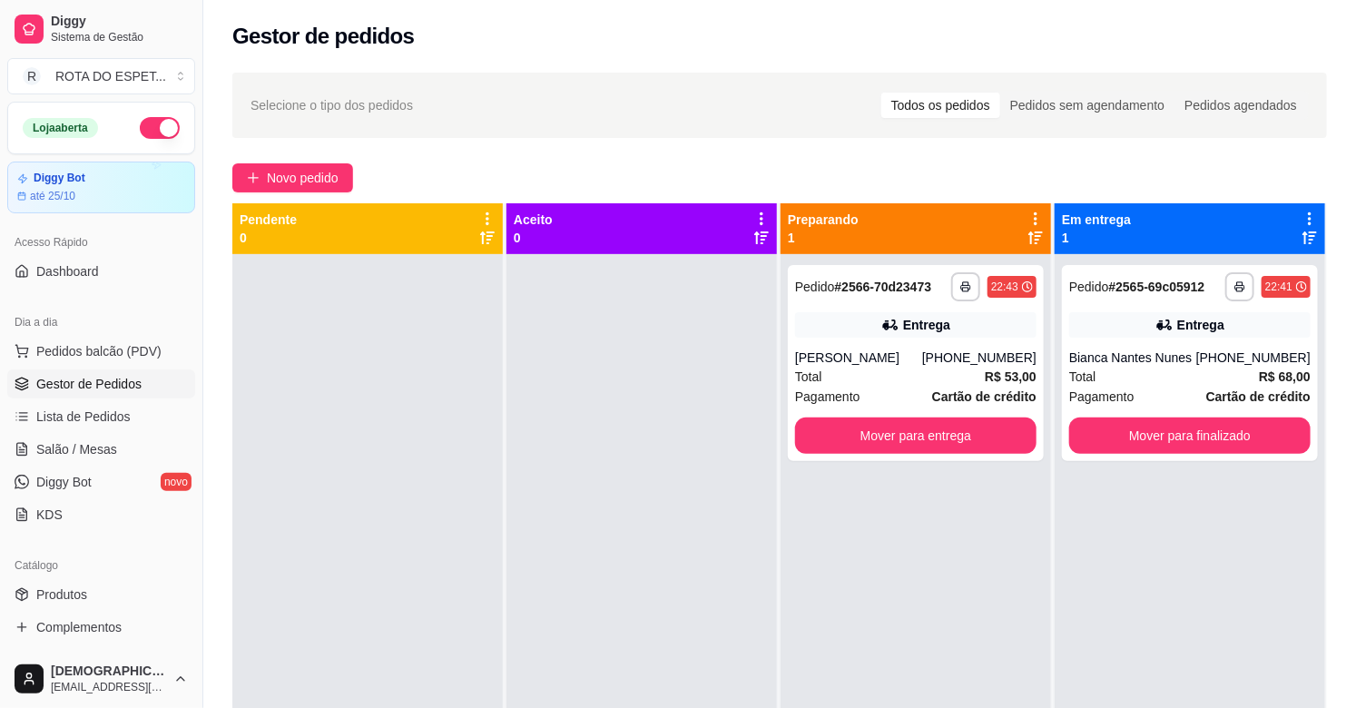
click at [572, 581] on div at bounding box center [641, 608] width 270 height 708
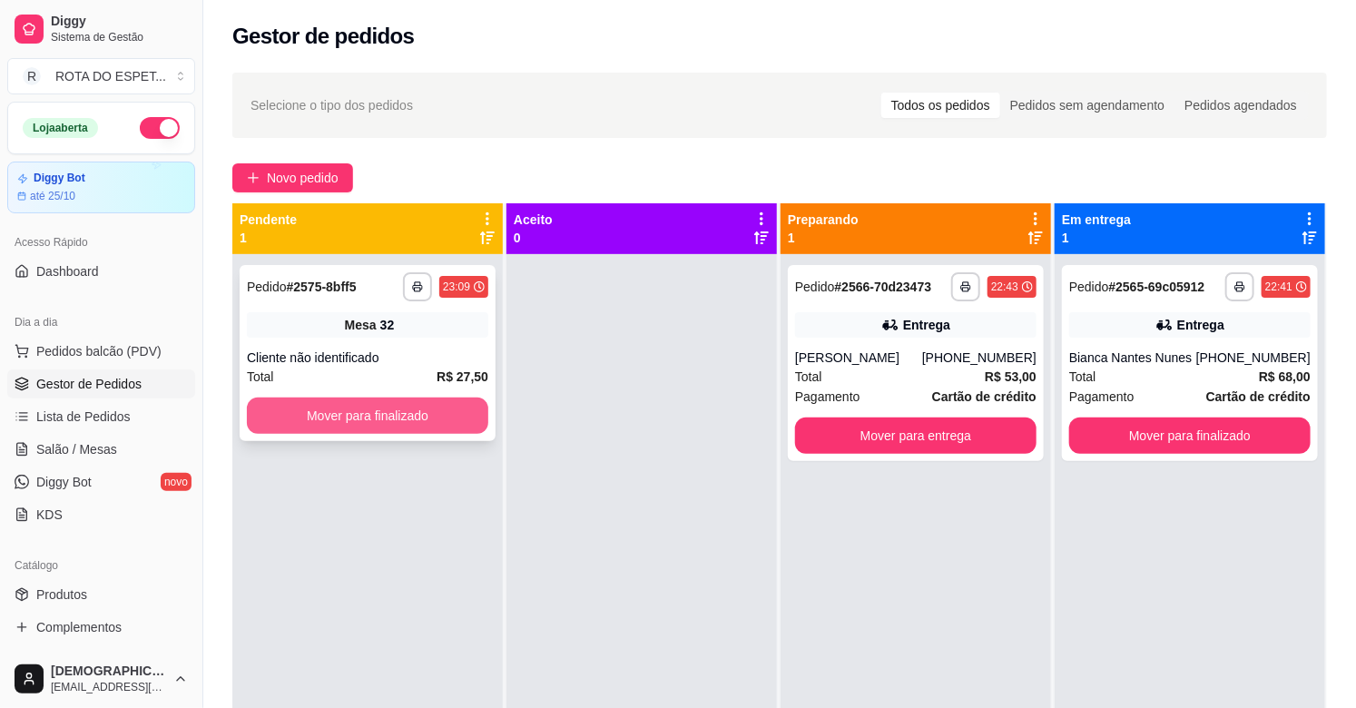
click at [327, 406] on button "Mover para finalizado" at bounding box center [367, 415] width 241 height 36
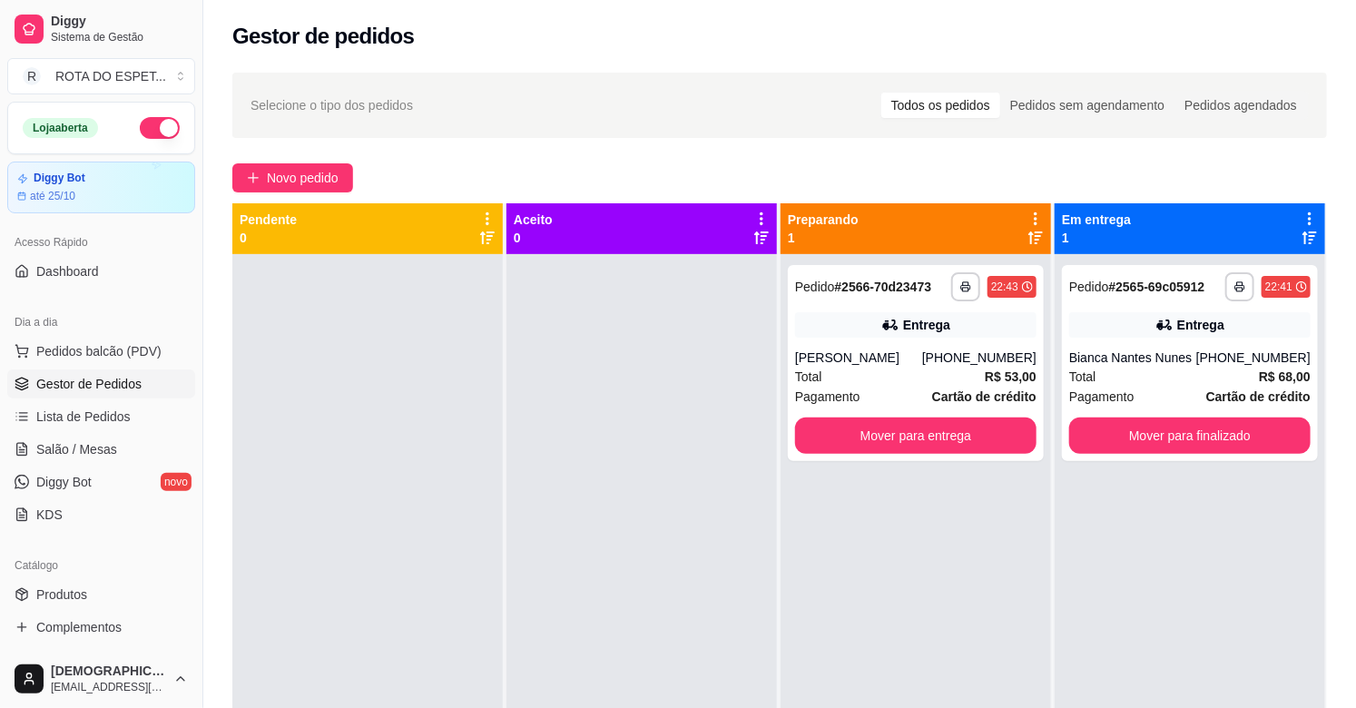
click at [604, 576] on div at bounding box center [641, 608] width 270 height 708
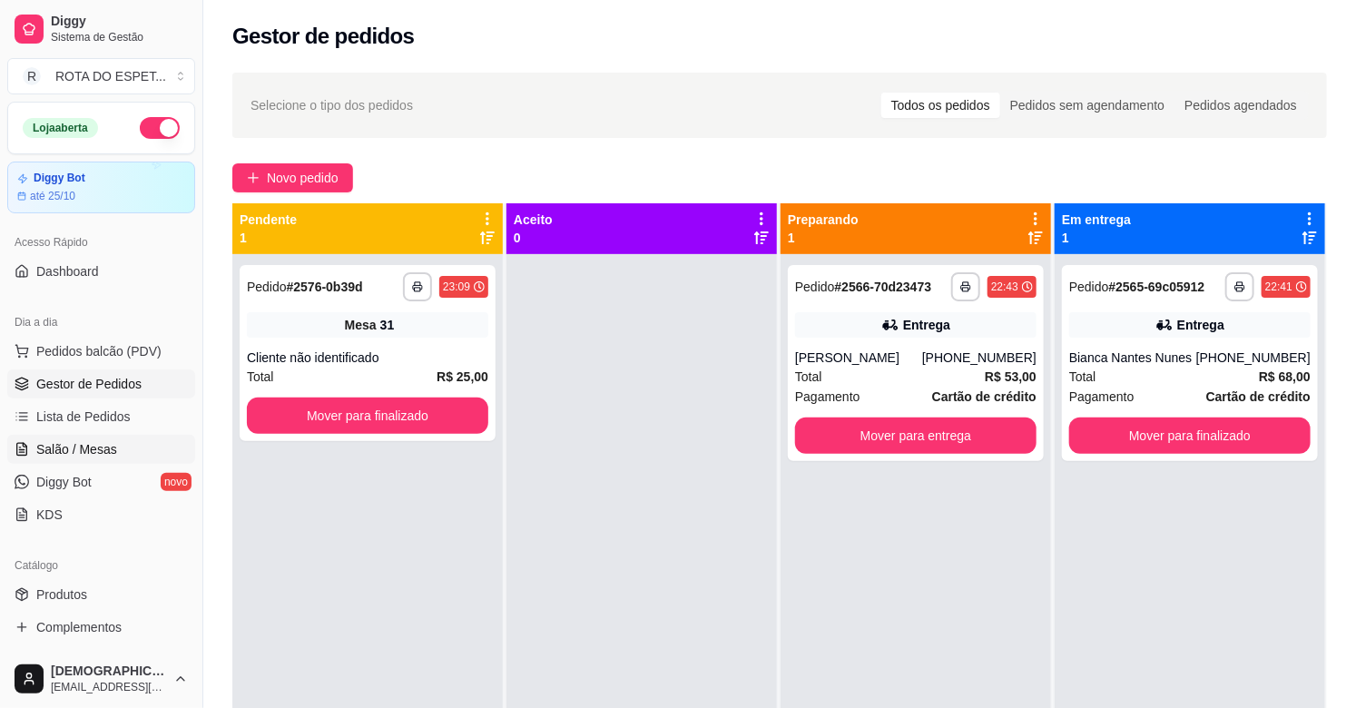
click at [84, 448] on span "Salão / Mesas" at bounding box center [76, 449] width 81 height 18
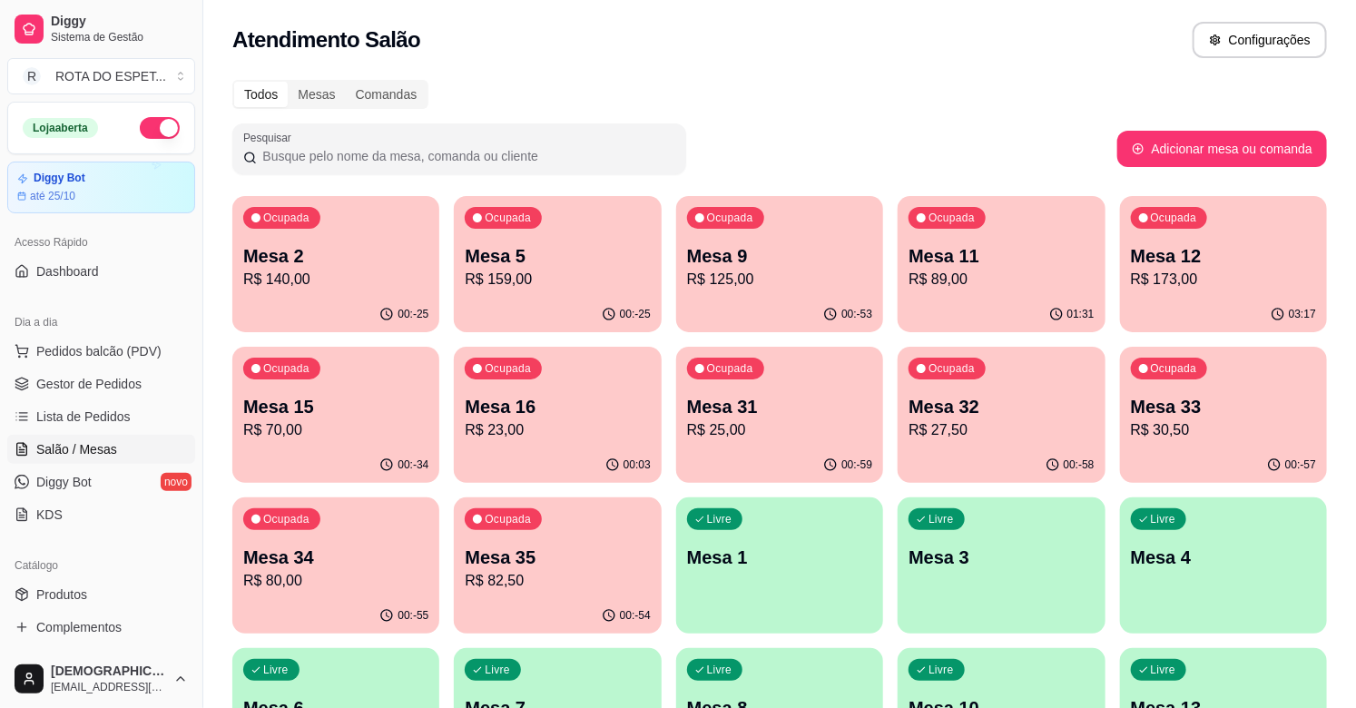
click at [1236, 275] on p "R$ 173,00" at bounding box center [1223, 280] width 185 height 22
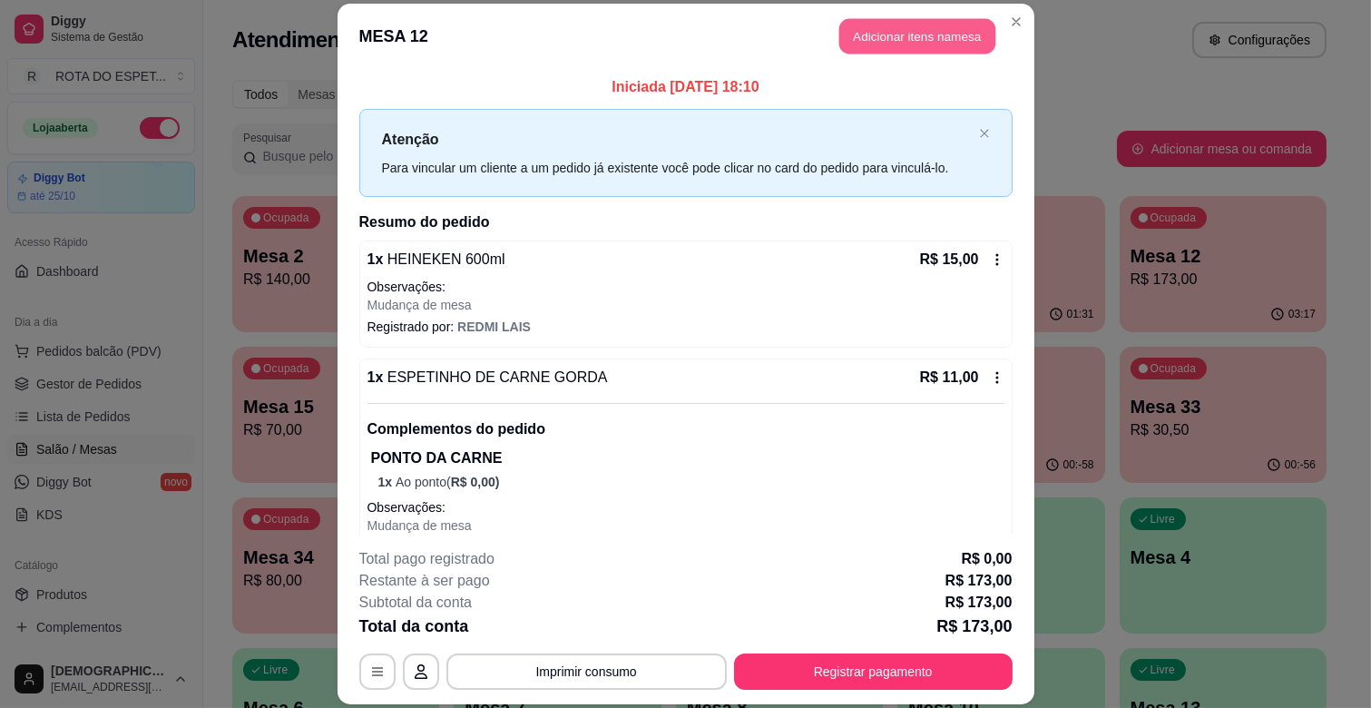
click at [928, 27] on button "Adicionar itens na mesa" at bounding box center [917, 36] width 156 height 35
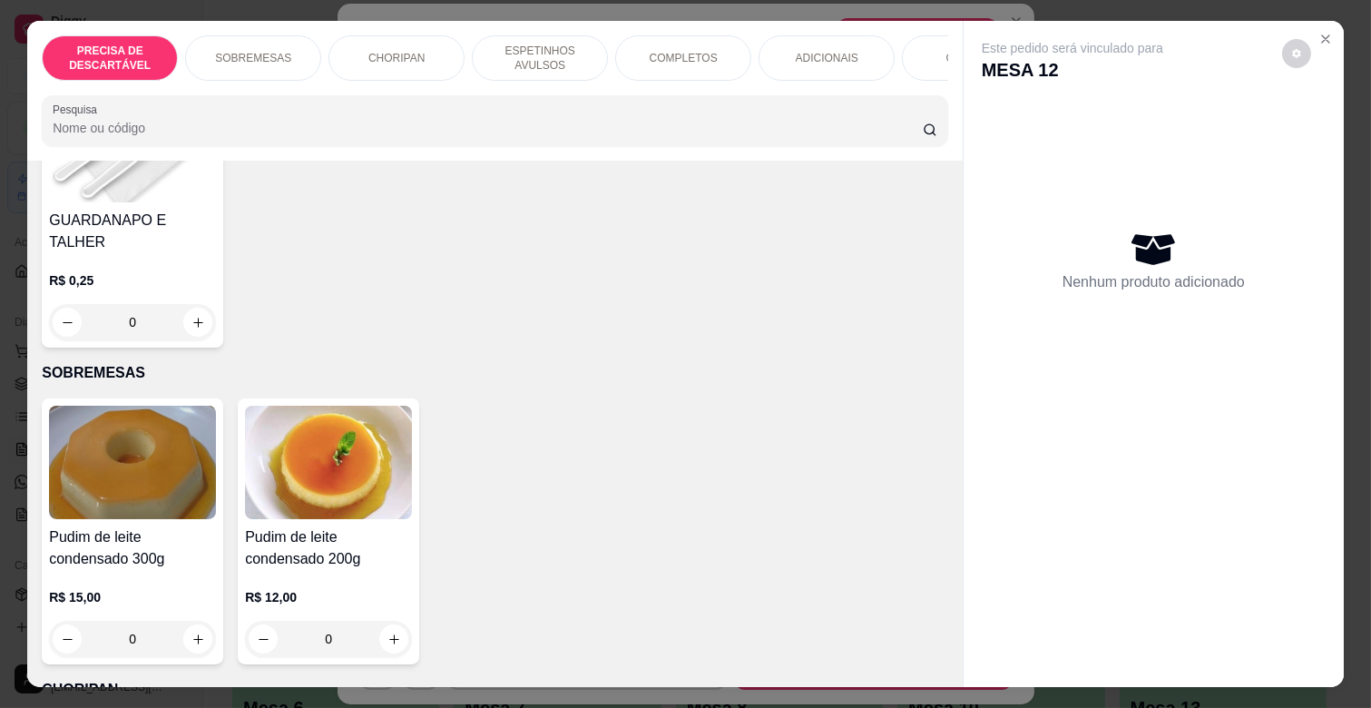
scroll to position [201, 0]
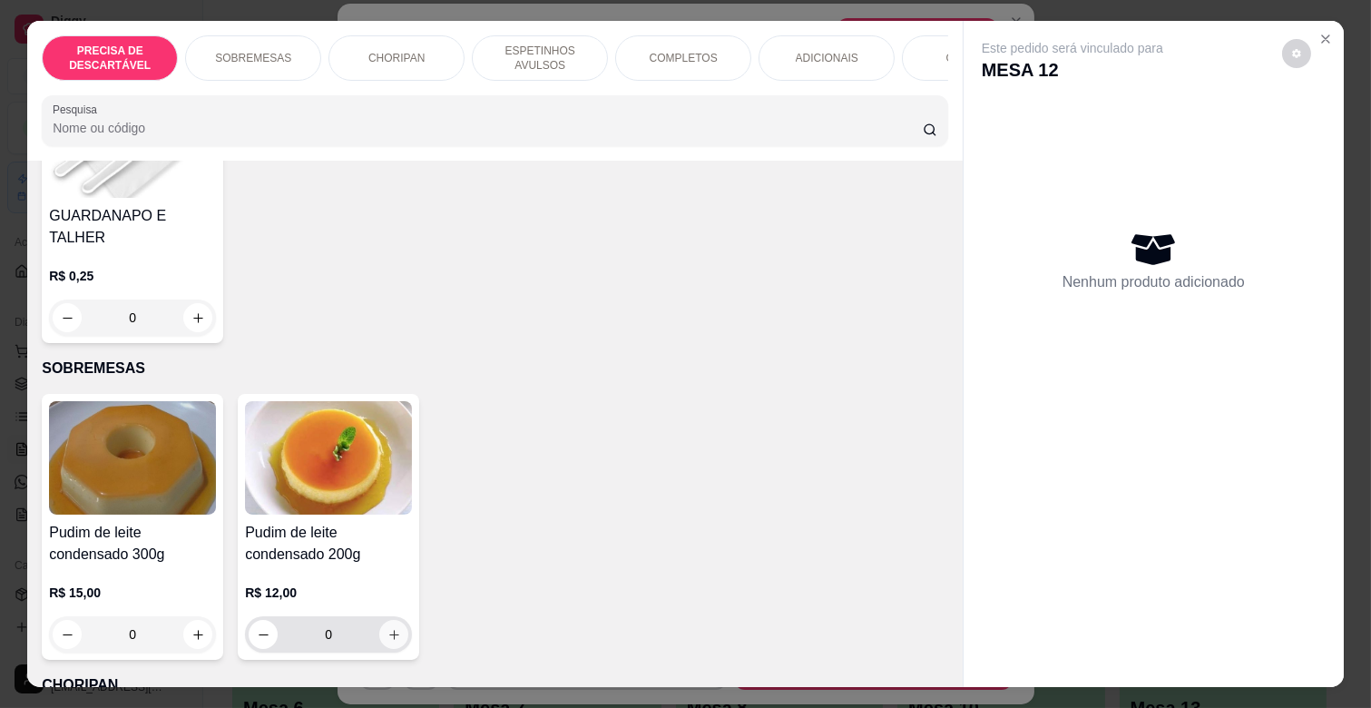
click at [393, 628] on icon "increase-product-quantity" at bounding box center [394, 635] width 14 height 14
type input "1"
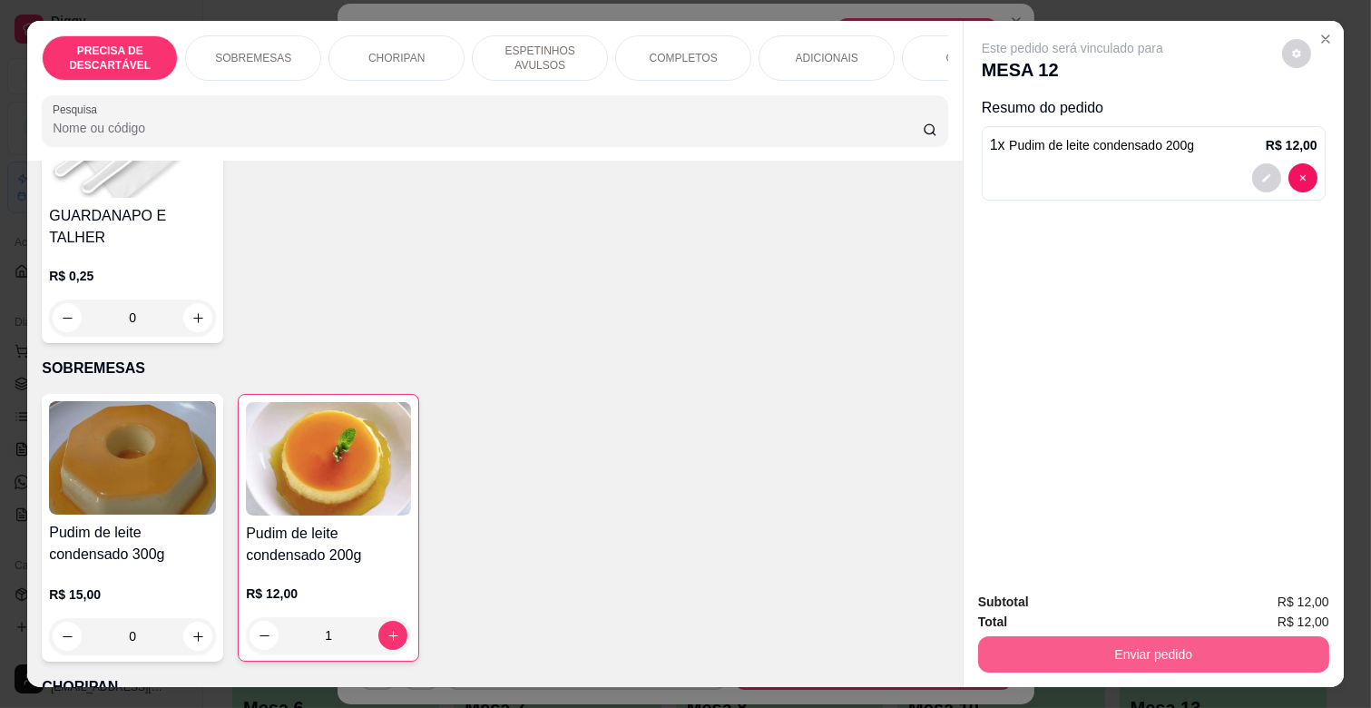
click at [1136, 653] on button "Enviar pedido" at bounding box center [1153, 654] width 351 height 36
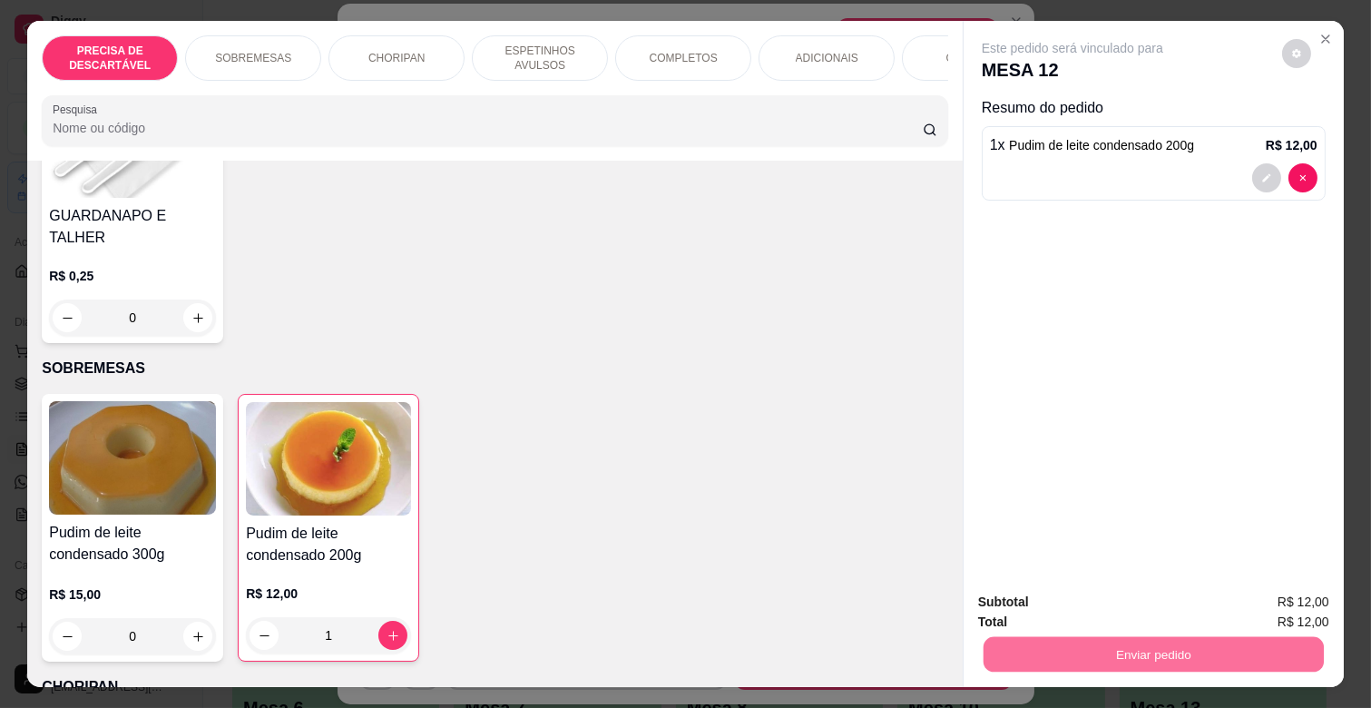
click at [1263, 588] on button "Enviar pedido" at bounding box center [1281, 601] width 103 height 34
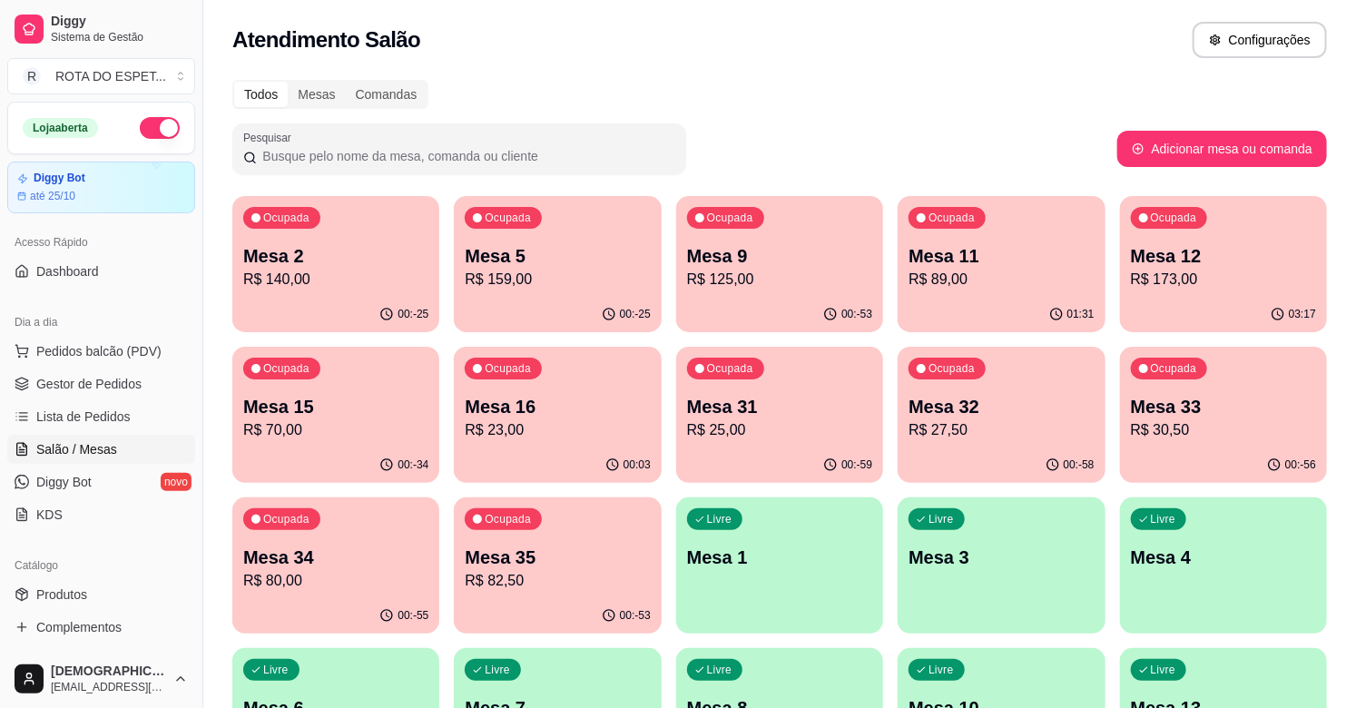
drag, startPoint x: 964, startPoint y: 118, endPoint x: 543, endPoint y: 220, distance: 434.0
click at [964, 119] on div "Todos Mesas Comandas Pesquisar Adicionar mesa ou comanda Ocupada Mesa 2 R$ 140,…" at bounding box center [779, 663] width 1152 height 1189
click at [585, 443] on div "Ocupada Mesa 16 R$ 23,00" at bounding box center [557, 397] width 207 height 101
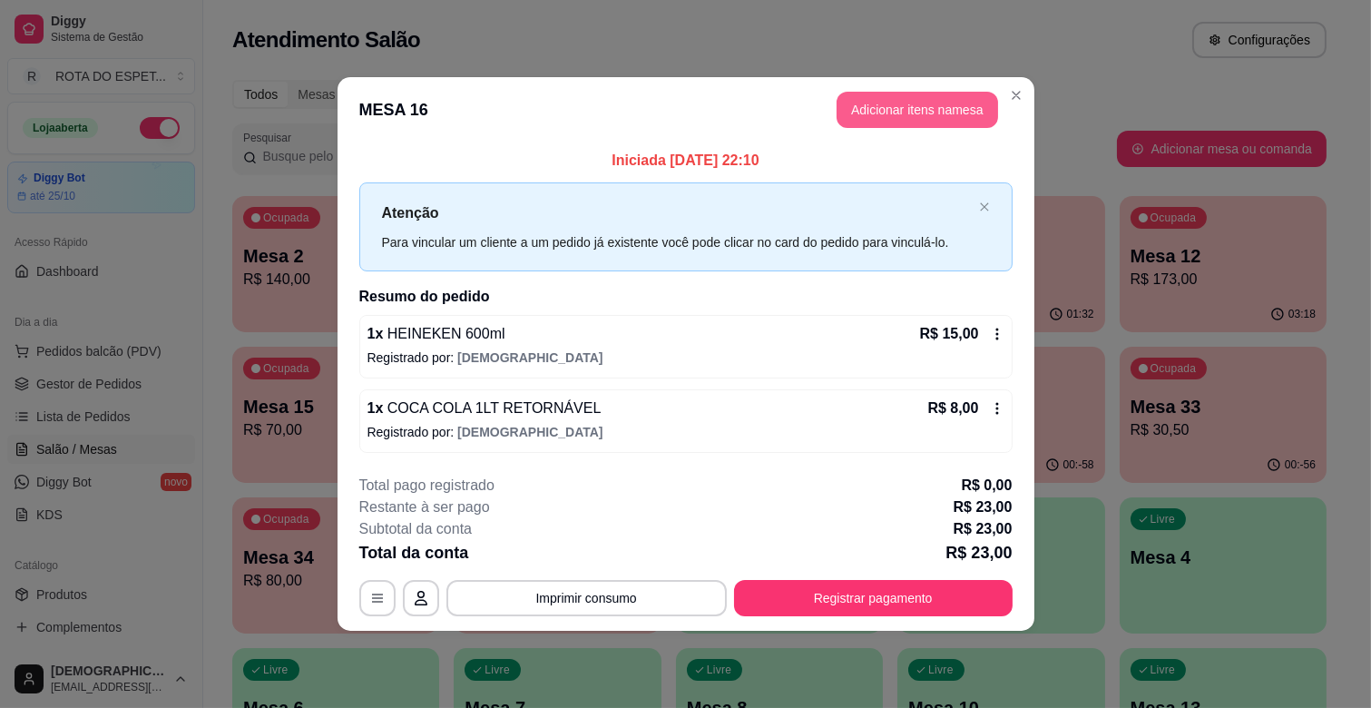
click at [918, 105] on button "Adicionar itens na mesa" at bounding box center [918, 110] width 162 height 36
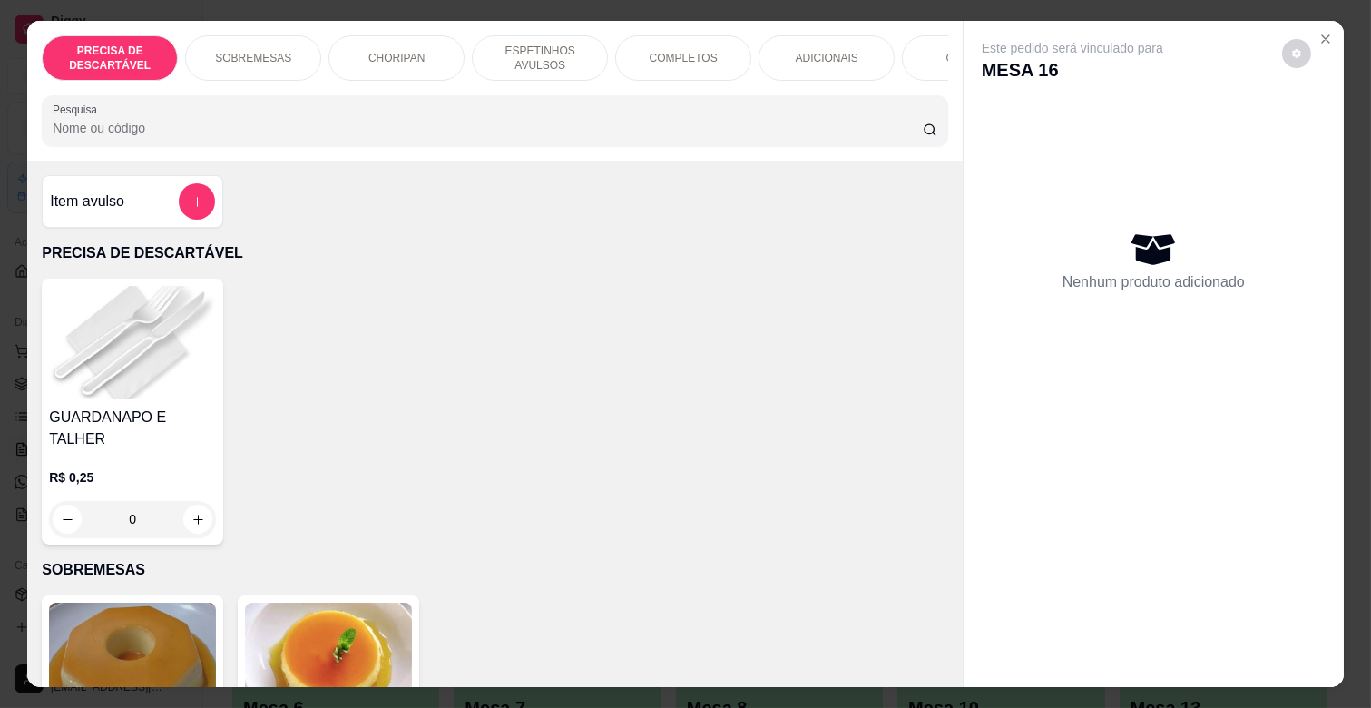
click at [553, 52] on p "ESPETINHOS AVULSOS" at bounding box center [539, 58] width 105 height 29
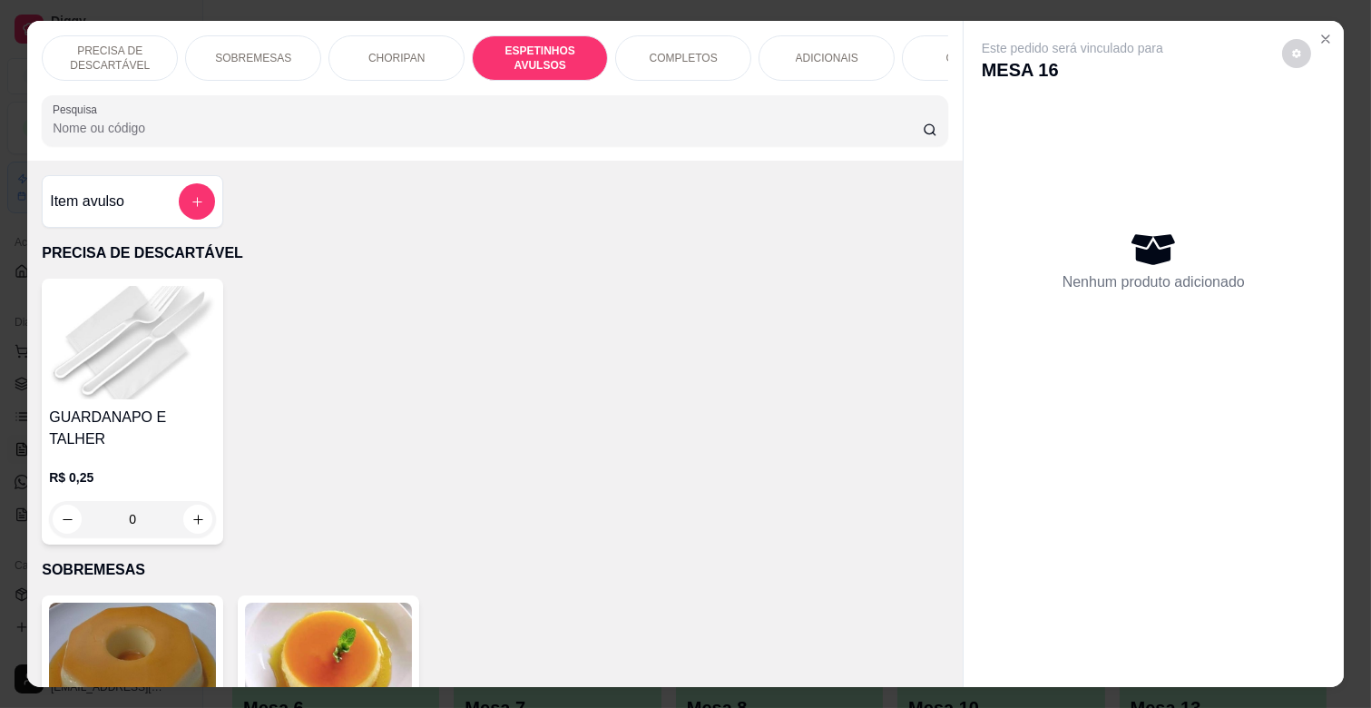
scroll to position [44, 0]
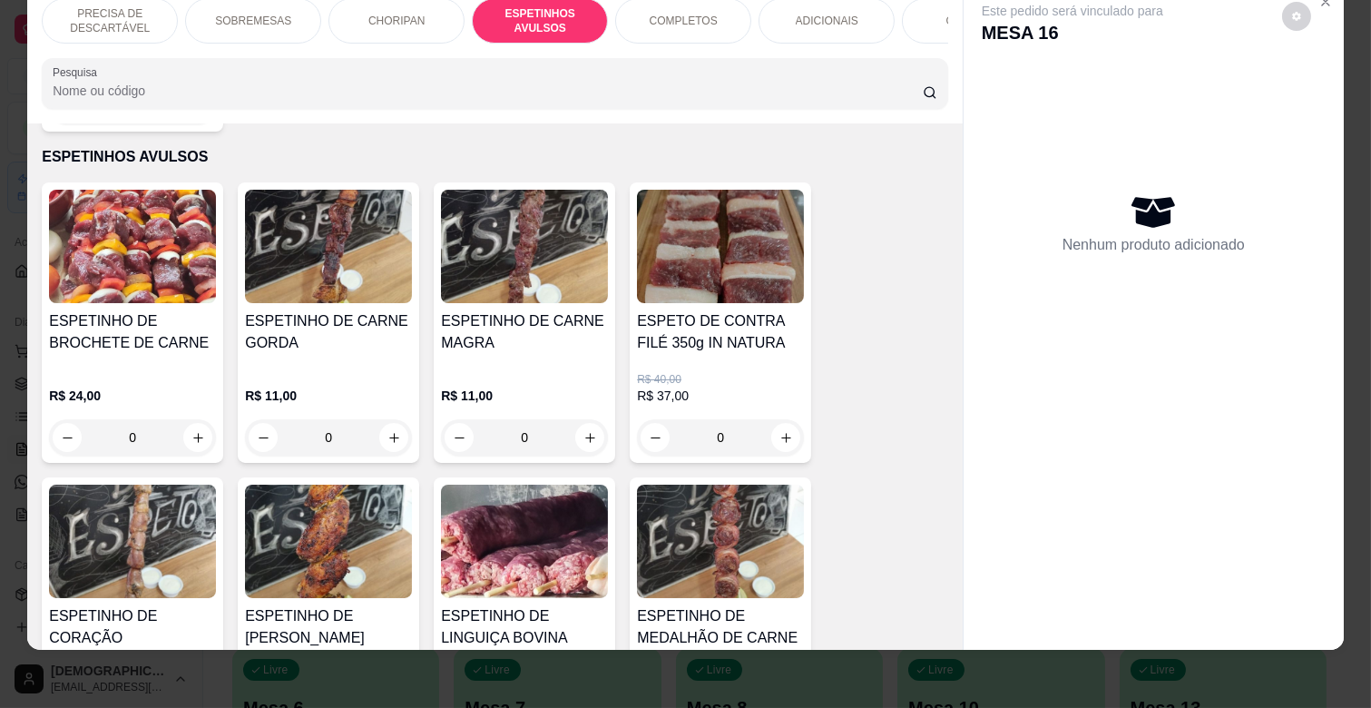
click at [383, 387] on p "R$ 11,00" at bounding box center [328, 396] width 167 height 18
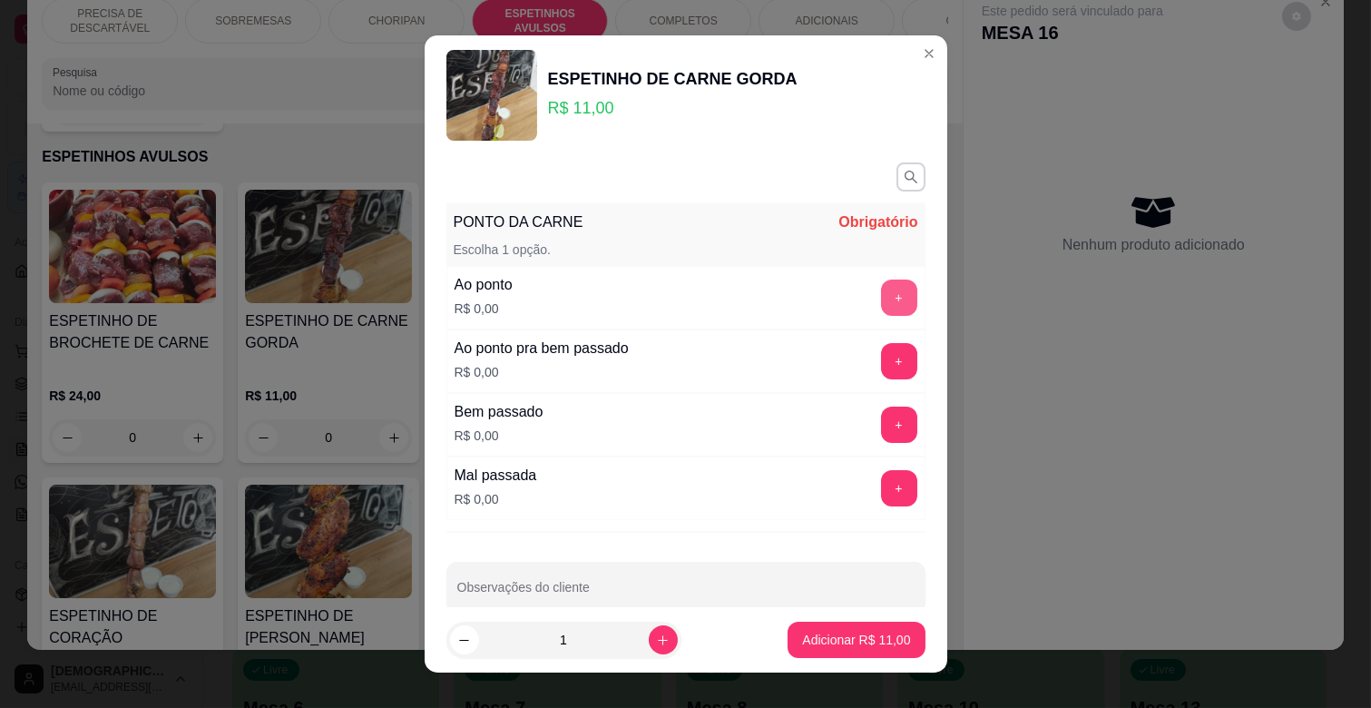
click at [881, 285] on button "+" at bounding box center [899, 297] width 36 height 36
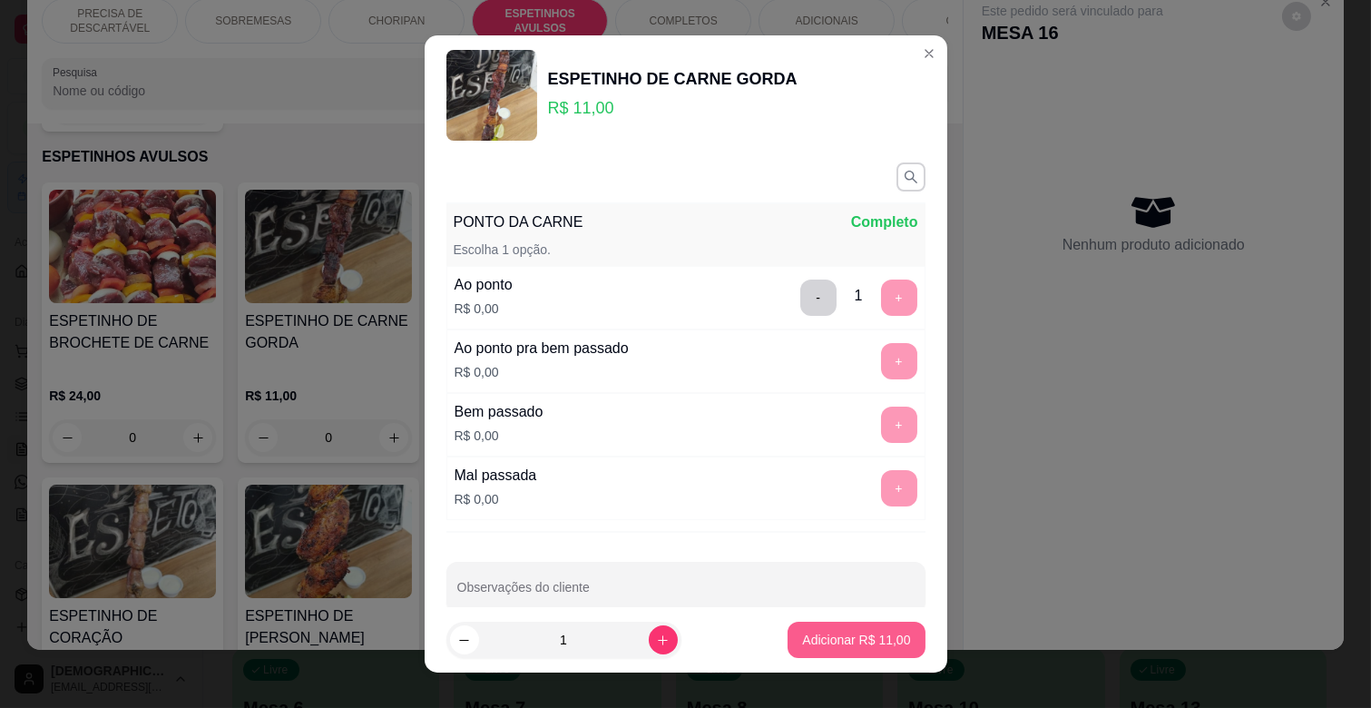
click at [884, 636] on p "Adicionar R$ 11,00" at bounding box center [856, 640] width 108 height 18
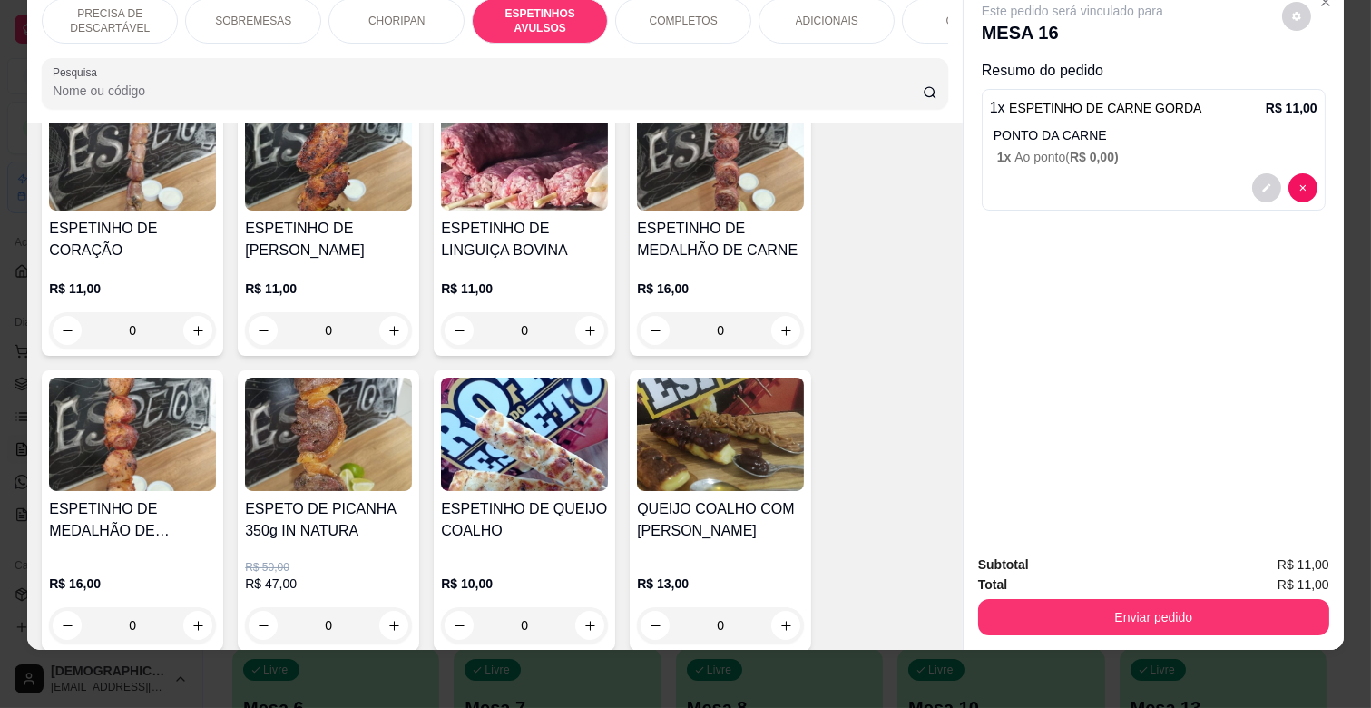
scroll to position [1405, 0]
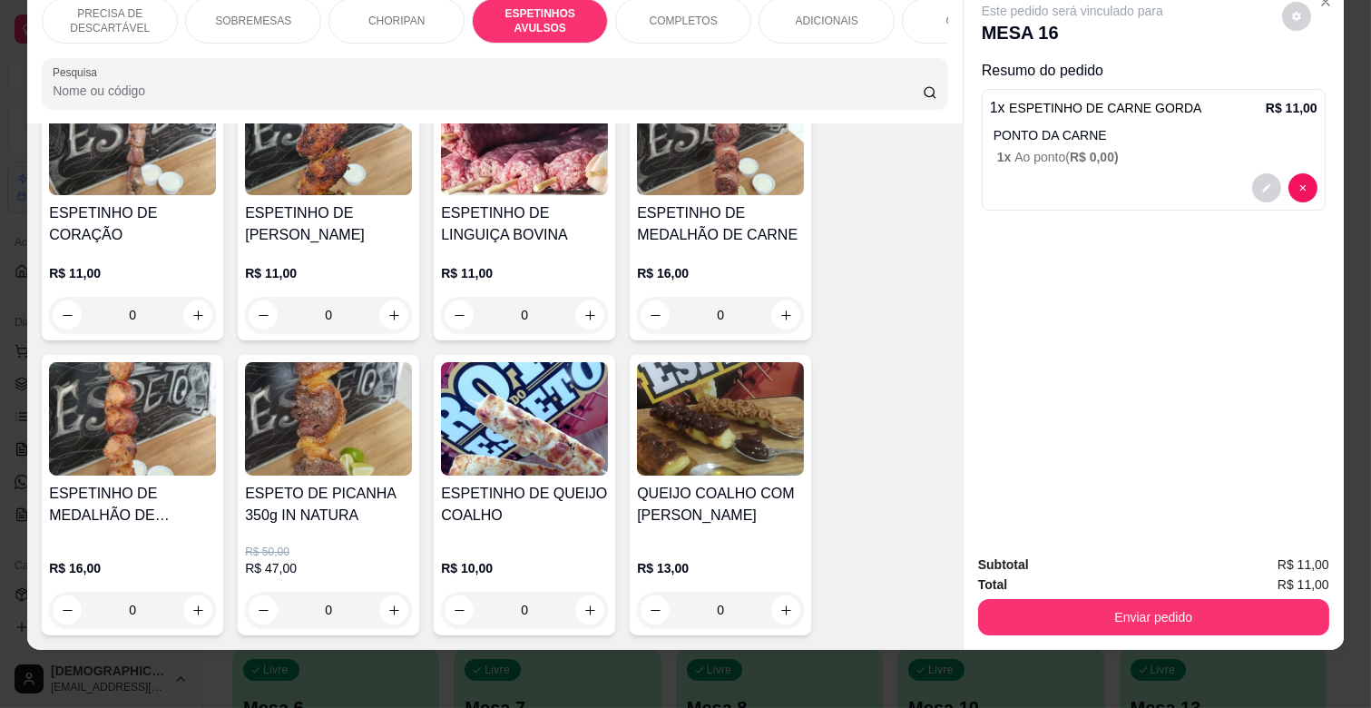
click at [727, 264] on div "R$ 16,00 0" at bounding box center [720, 298] width 167 height 69
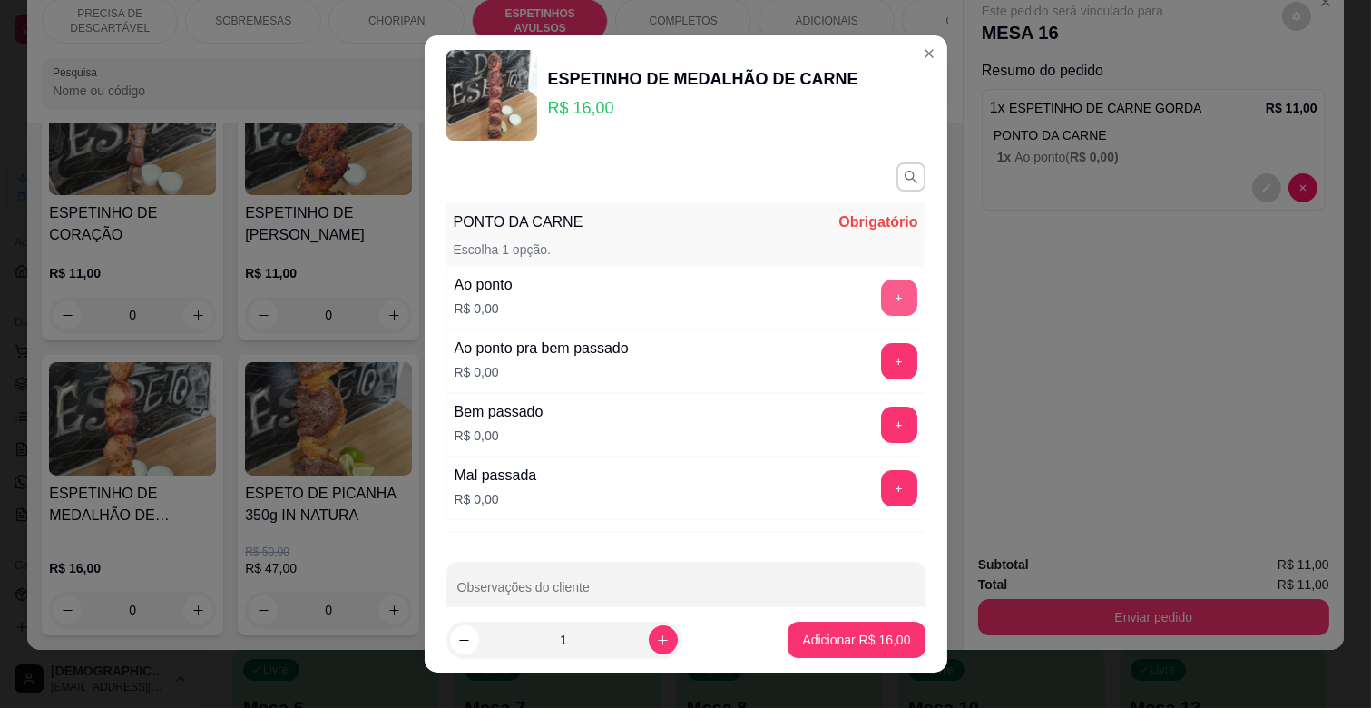
click at [881, 288] on button "+" at bounding box center [899, 297] width 36 height 36
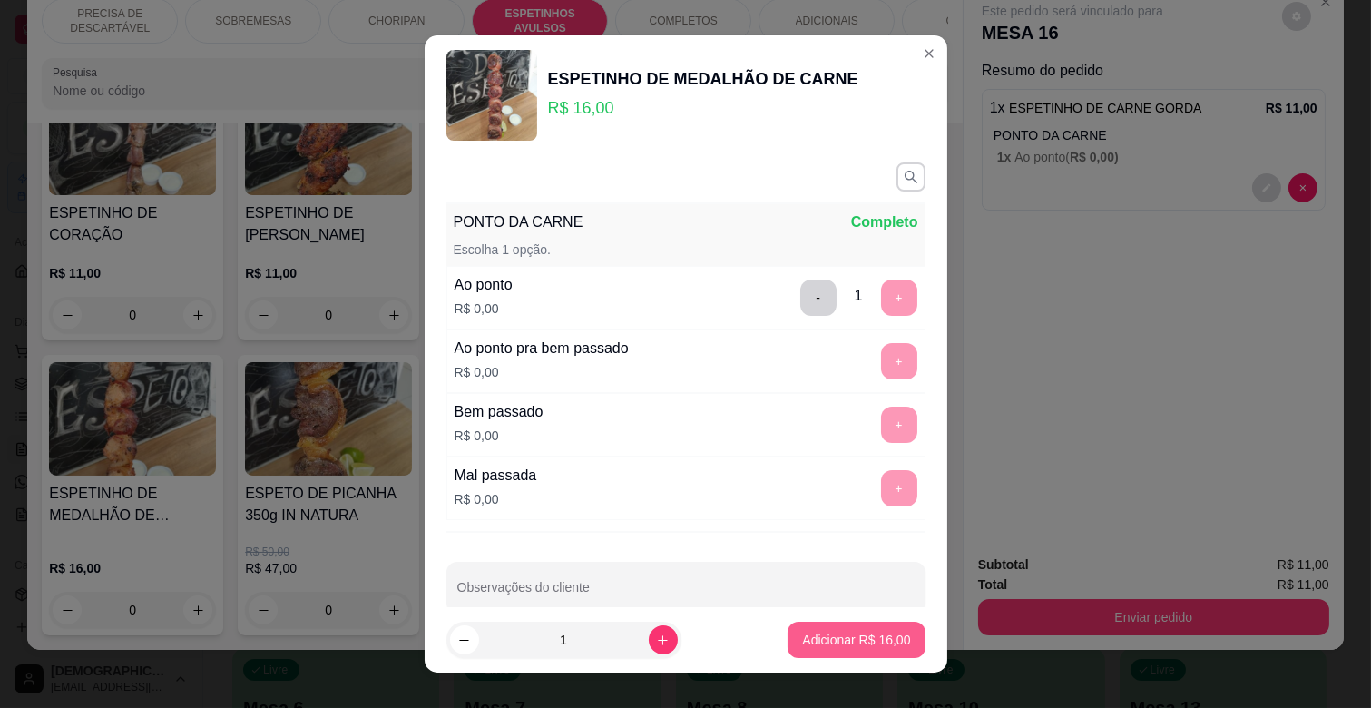
click at [867, 639] on p "Adicionar R$ 16,00" at bounding box center [856, 640] width 108 height 18
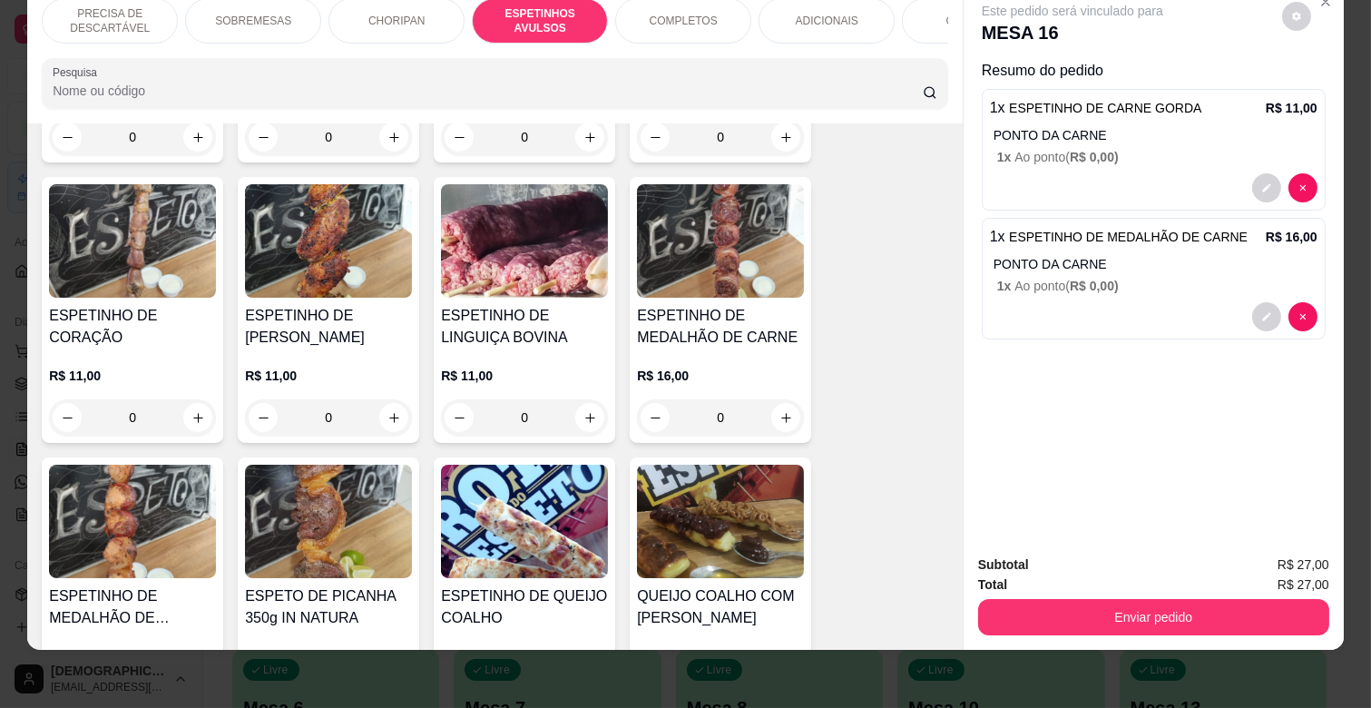
scroll to position [1203, 0]
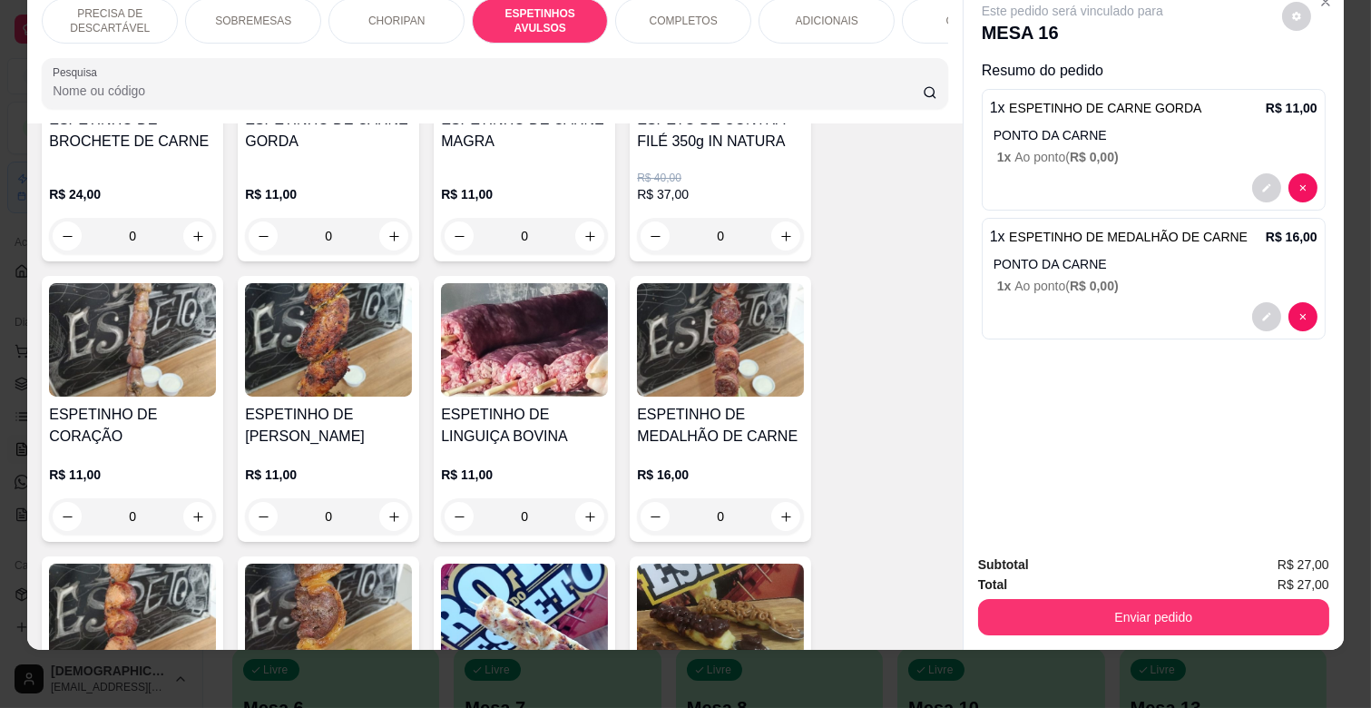
click at [804, 14] on p "ADICIONAIS" at bounding box center [827, 21] width 63 height 15
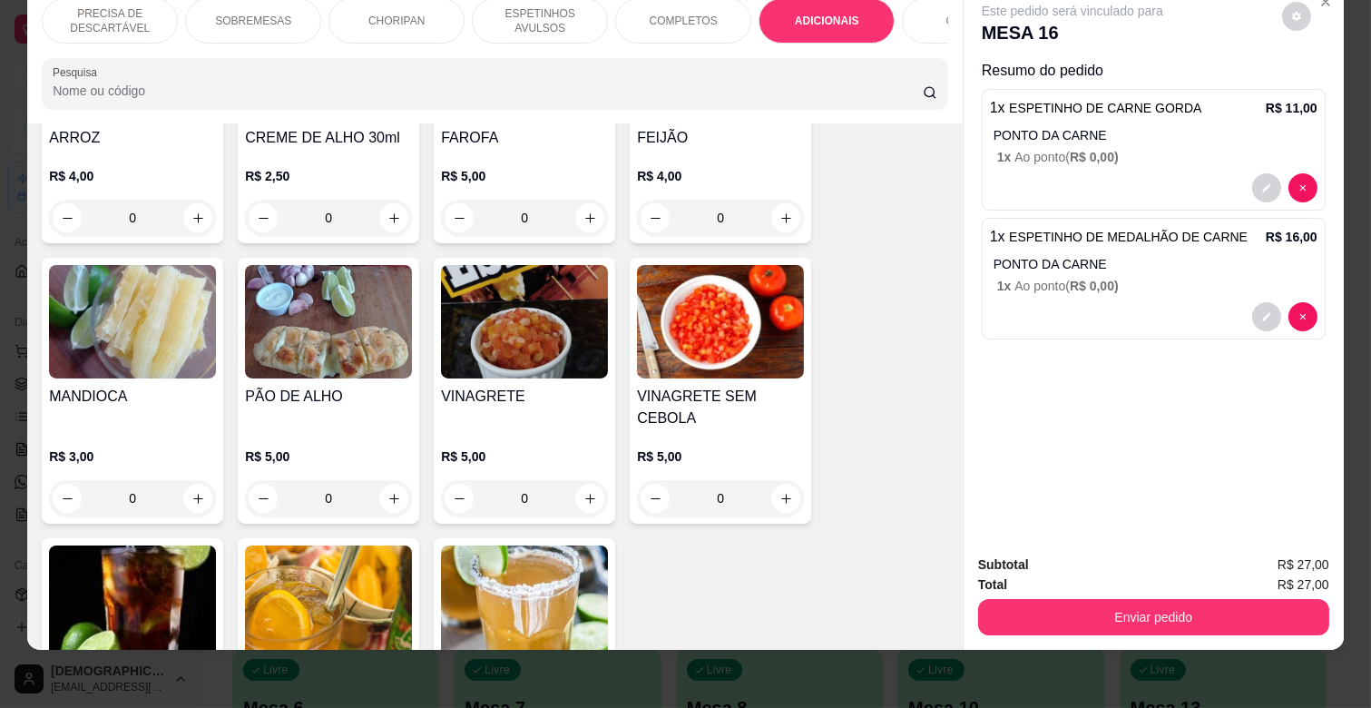
scroll to position [3282, 0]
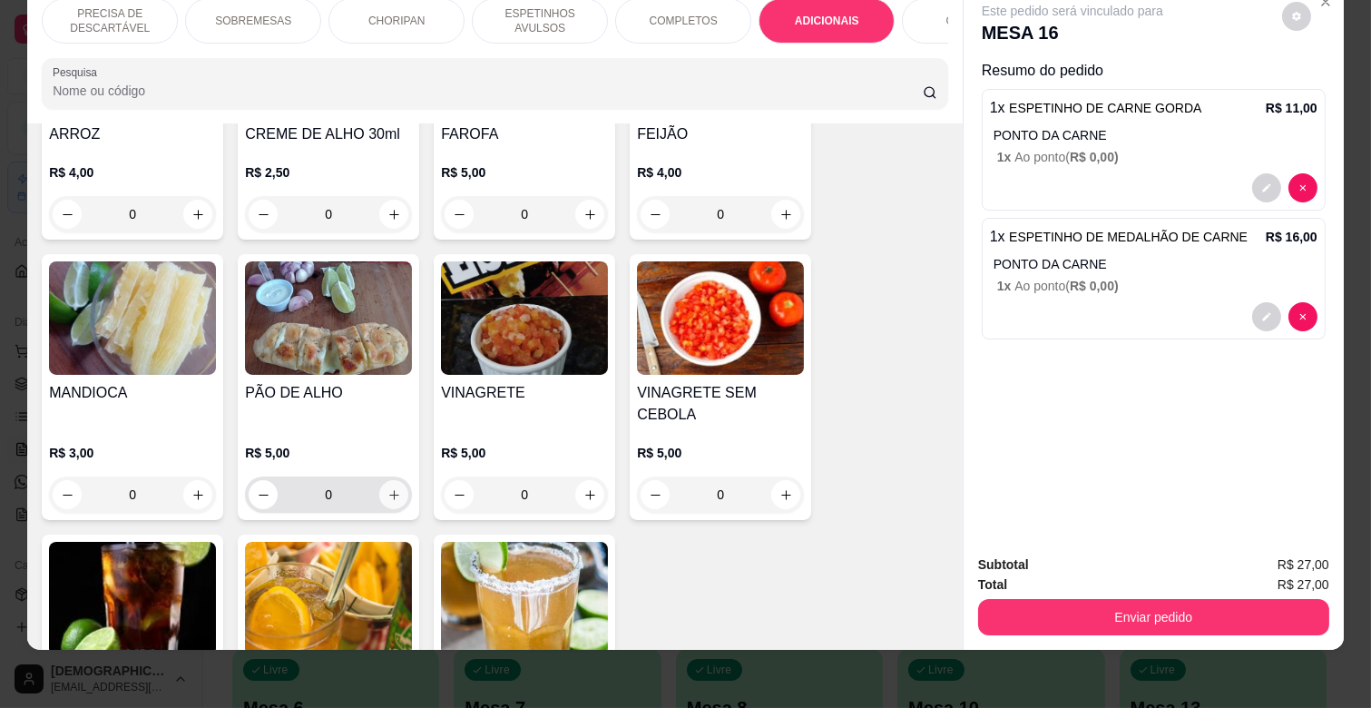
click at [387, 488] on icon "increase-product-quantity" at bounding box center [394, 495] width 14 height 14
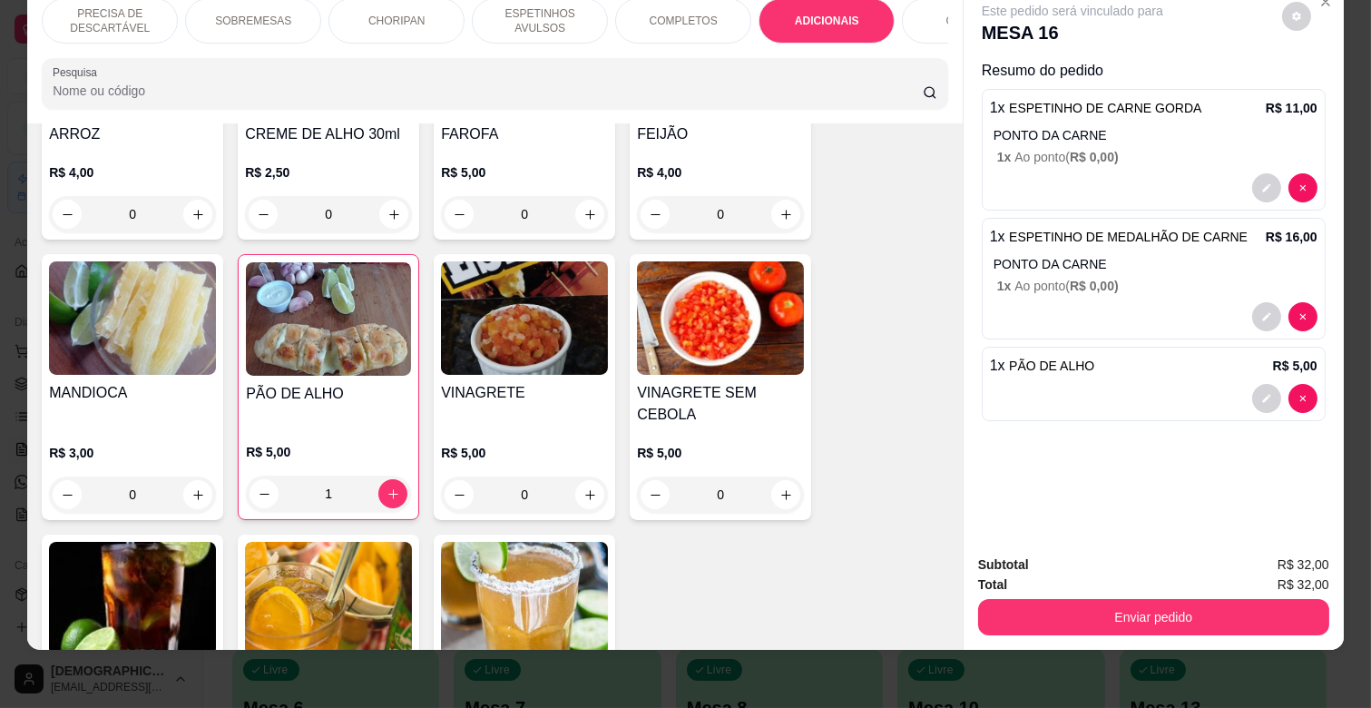
type input "1"
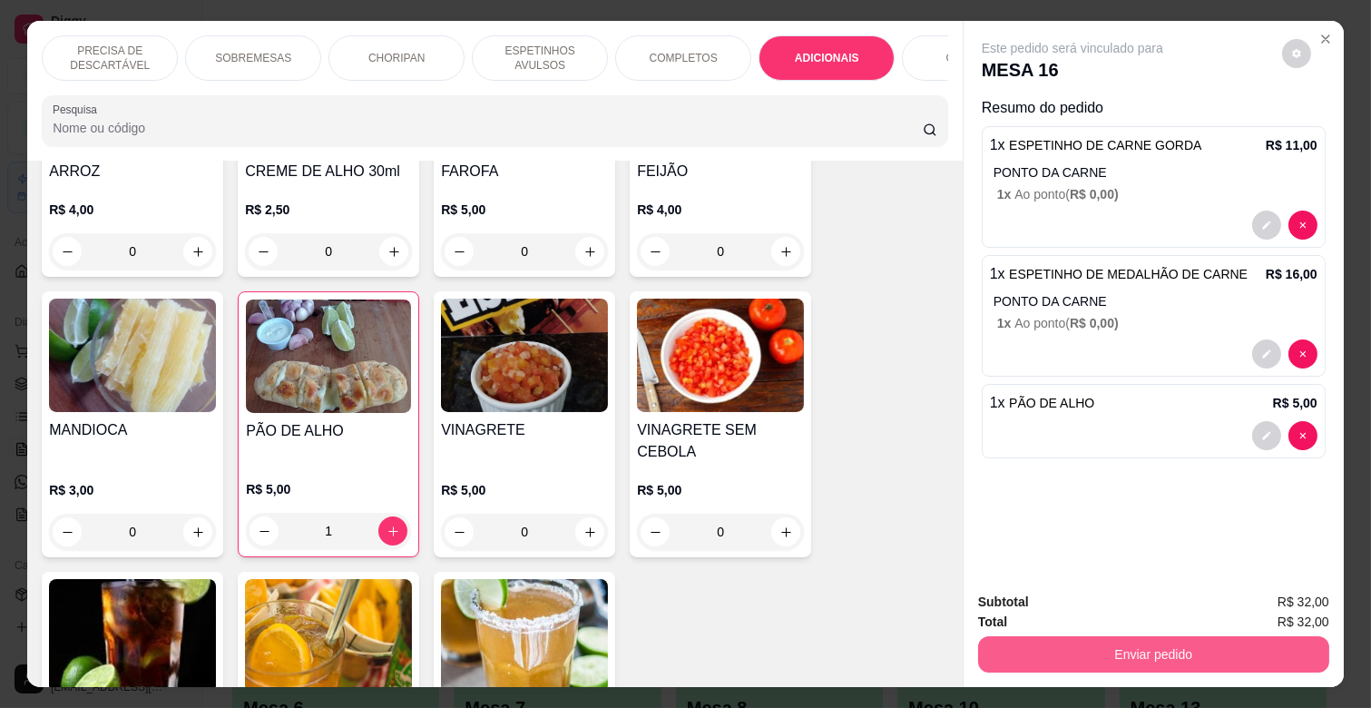
click at [1181, 642] on button "Enviar pedido" at bounding box center [1153, 654] width 351 height 36
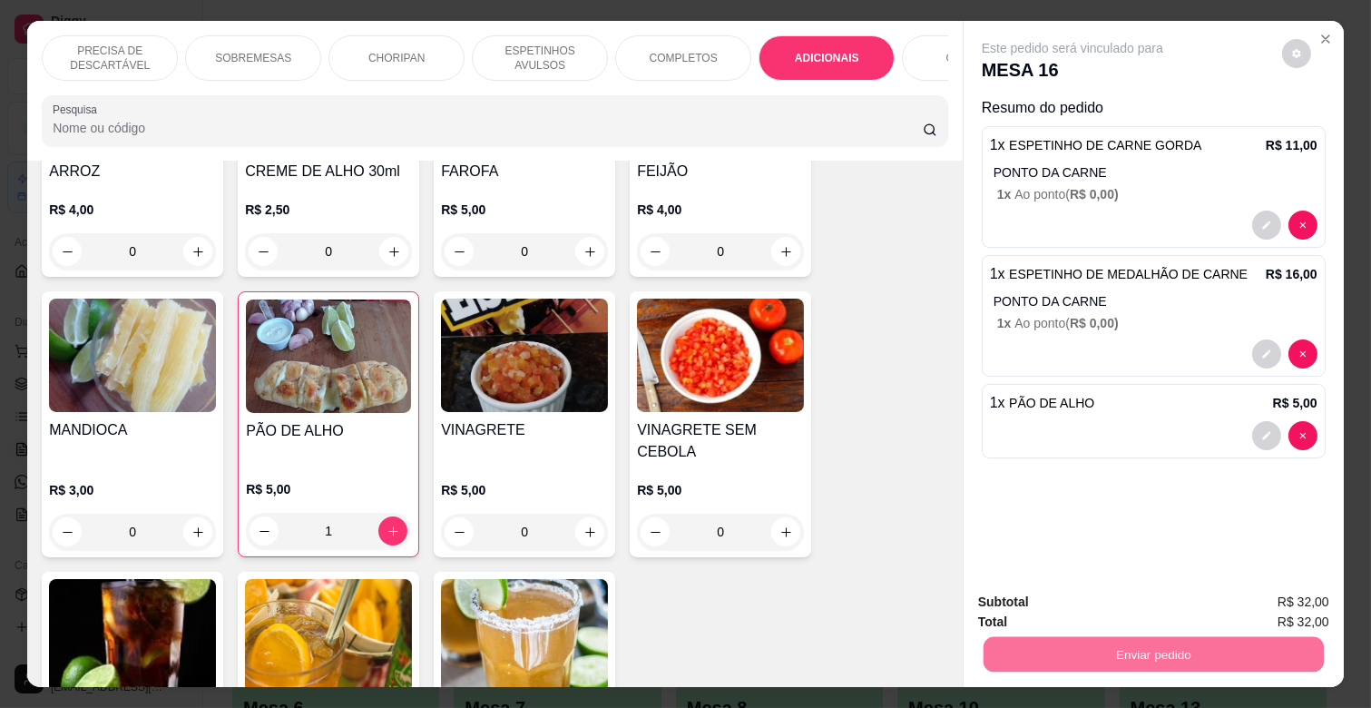
click at [1277, 597] on button "Enviar pedido" at bounding box center [1281, 601] width 103 height 34
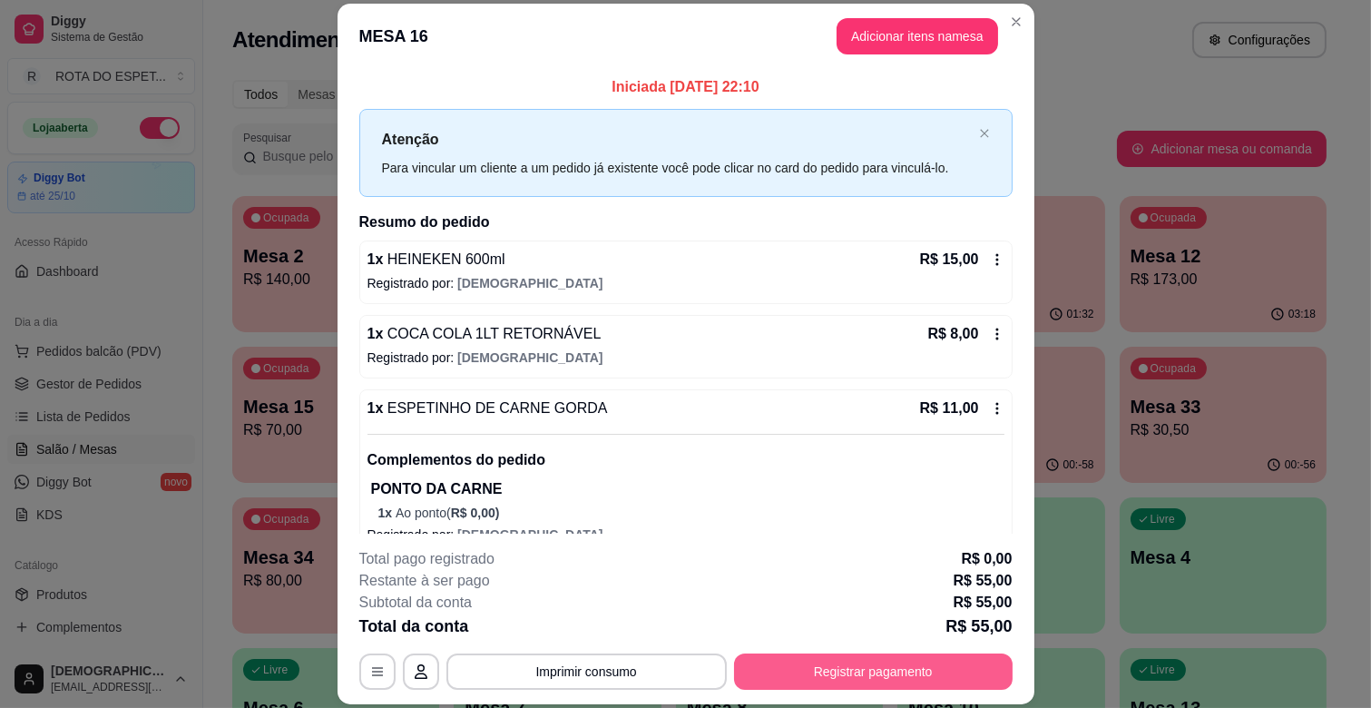
click at [930, 666] on button "Registrar pagamento" at bounding box center [873, 671] width 279 height 36
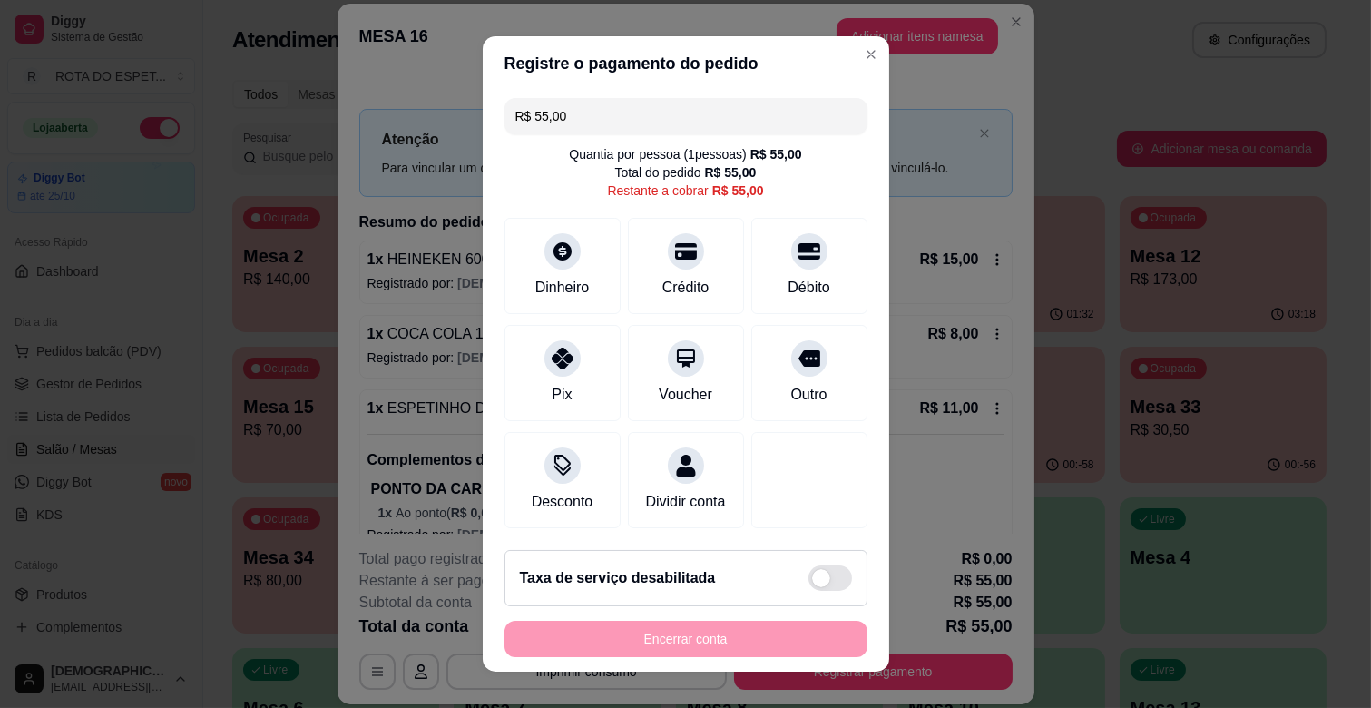
click at [603, 121] on input "R$ 55,00" at bounding box center [685, 116] width 341 height 36
click at [566, 278] on div "Dinheiro" at bounding box center [563, 286] width 60 height 24
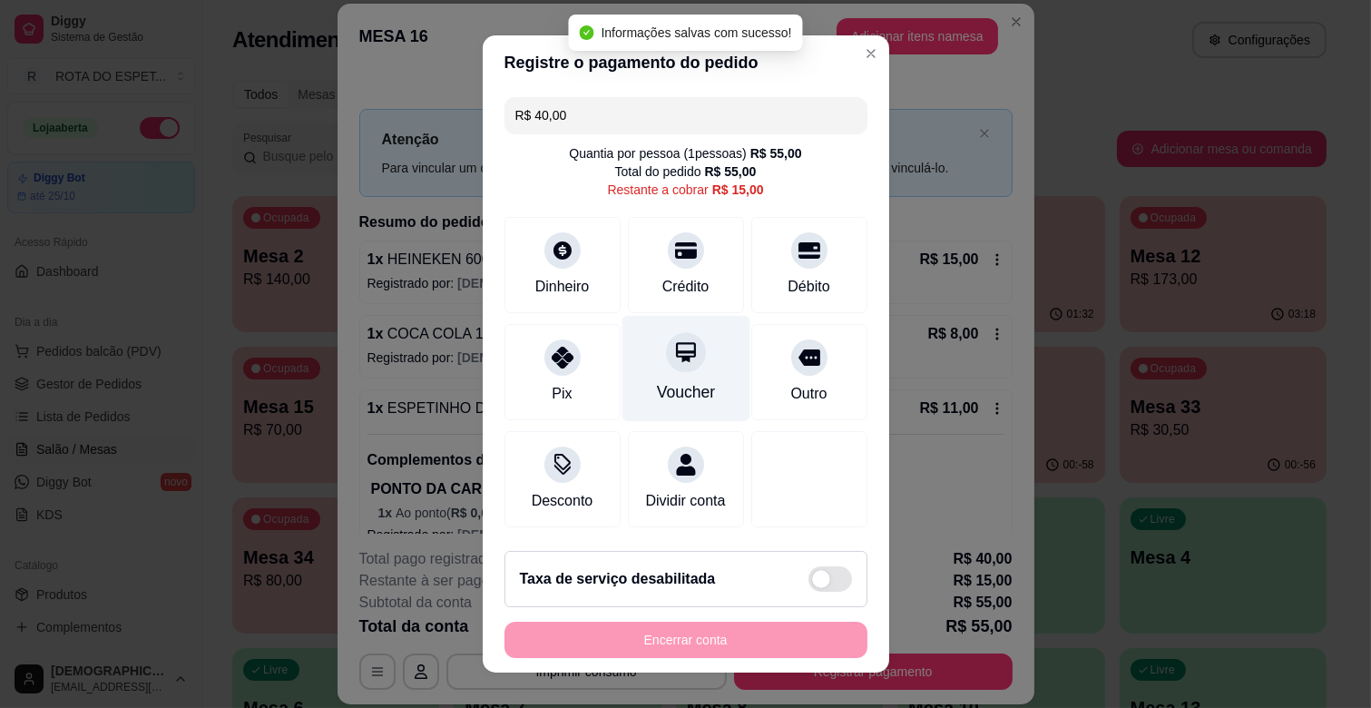
type input "R$ 15,00"
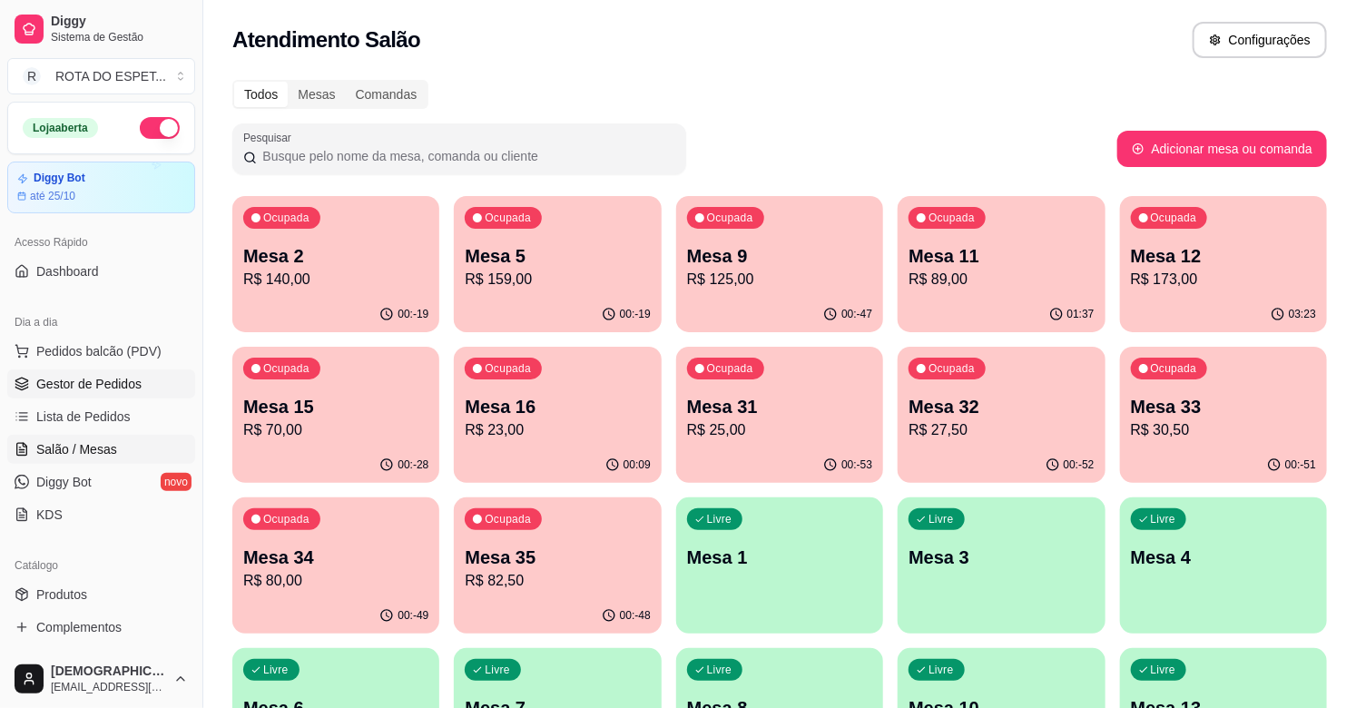
click at [92, 373] on link "Gestor de Pedidos" at bounding box center [101, 383] width 188 height 29
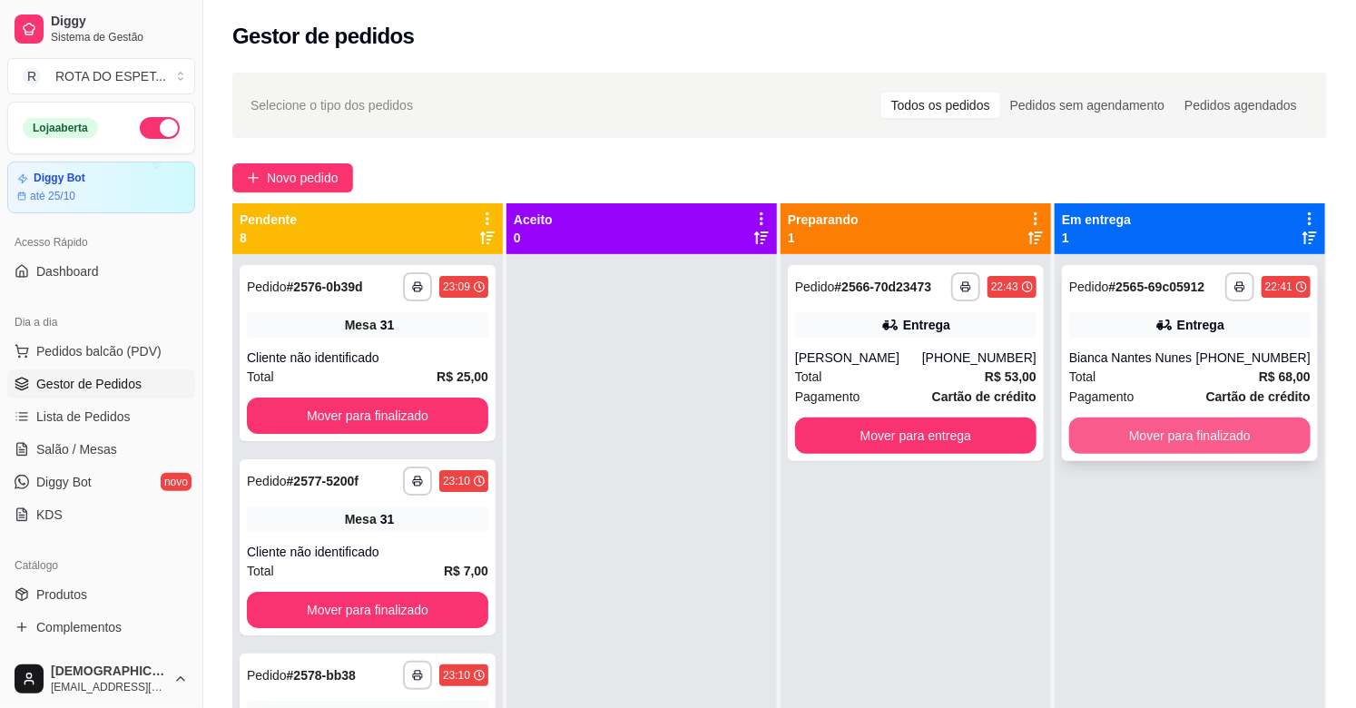
click at [1121, 422] on button "Mover para finalizado" at bounding box center [1189, 435] width 241 height 36
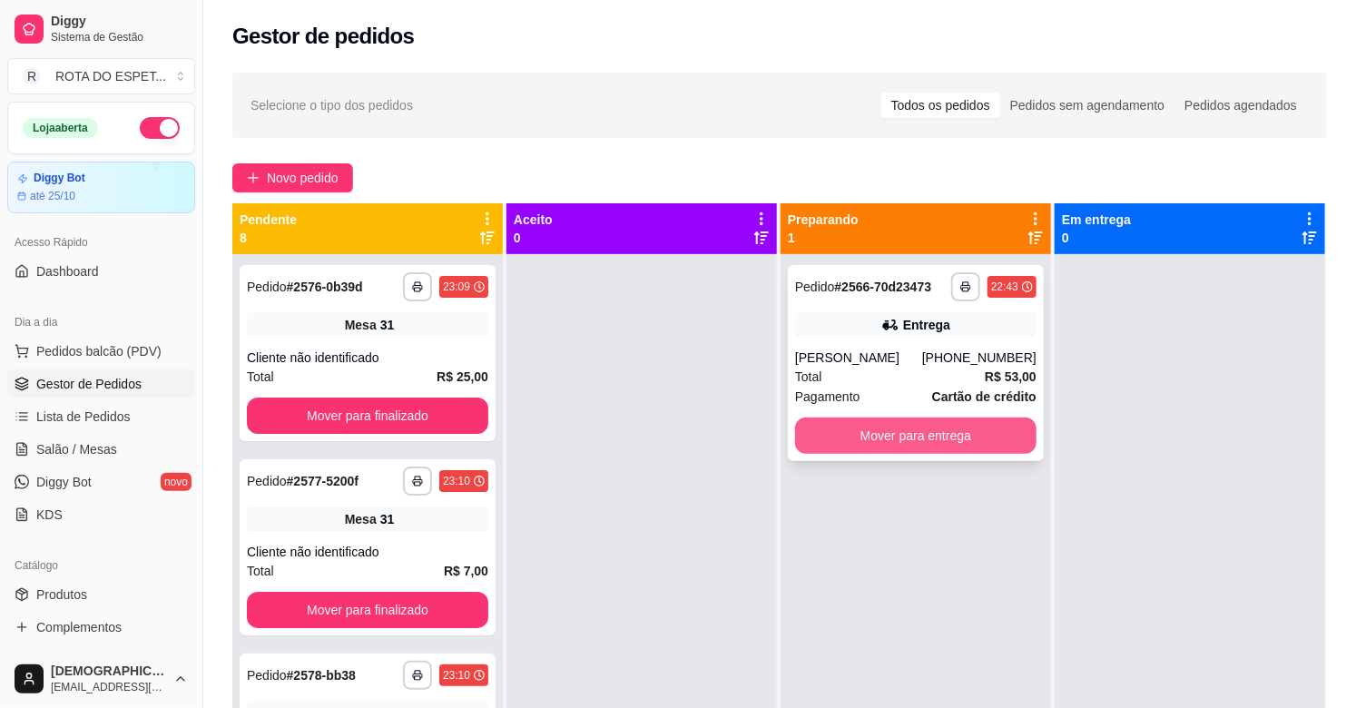
click at [960, 436] on button "Mover para entrega" at bounding box center [915, 435] width 241 height 36
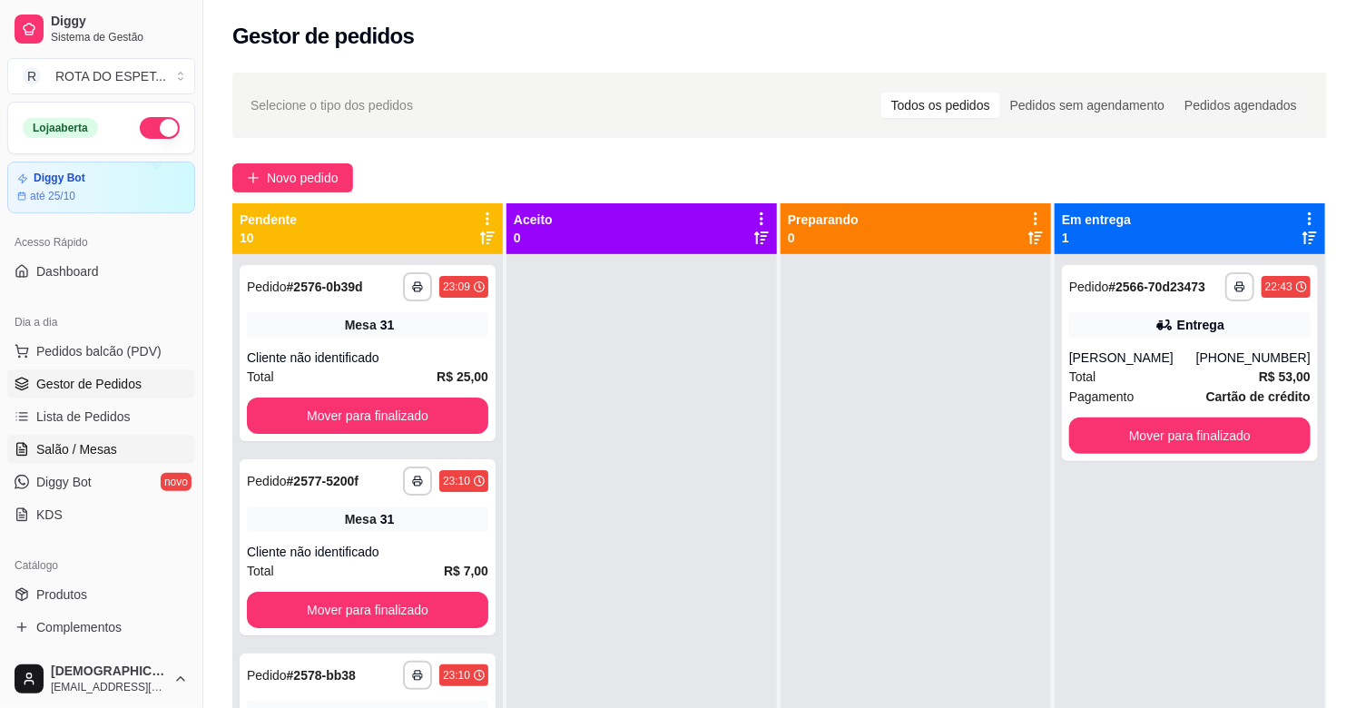
click at [62, 440] on span "Salão / Mesas" at bounding box center [76, 449] width 81 height 18
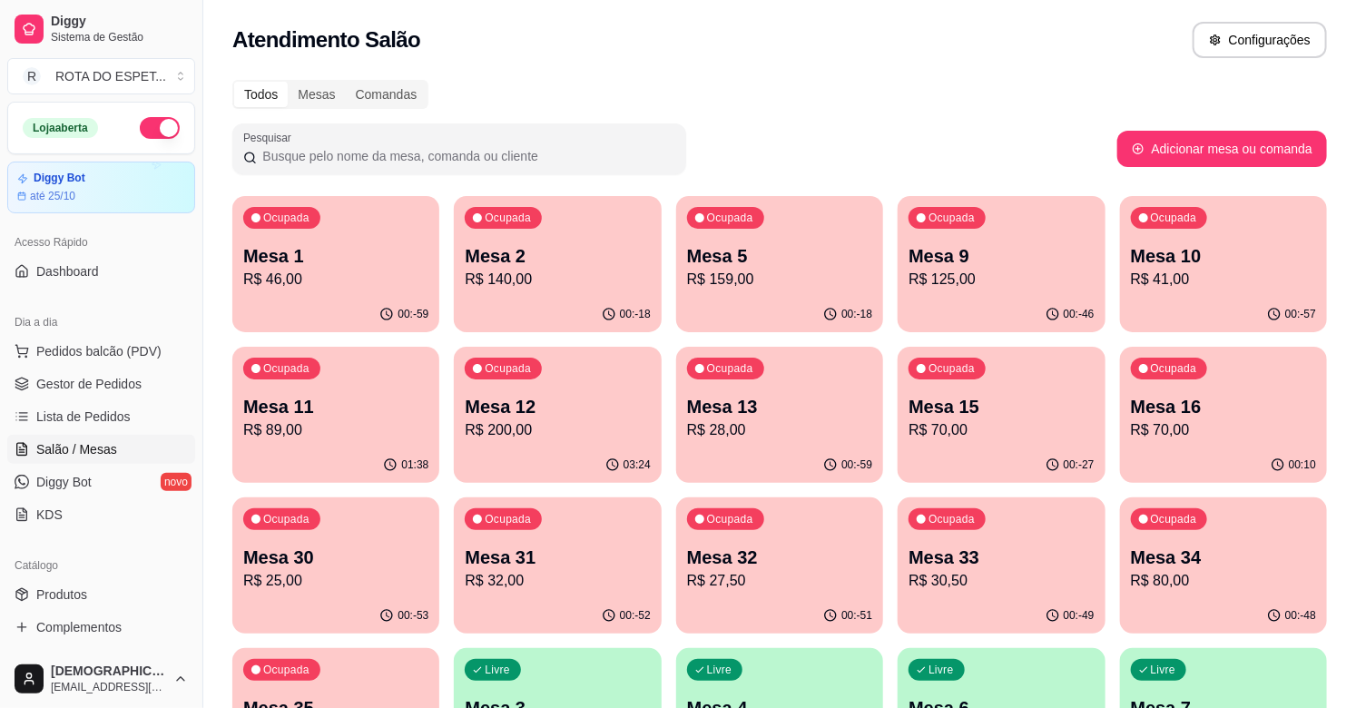
click at [545, 227] on div "Ocupada Mesa 2 R$ 140,00" at bounding box center [557, 246] width 207 height 101
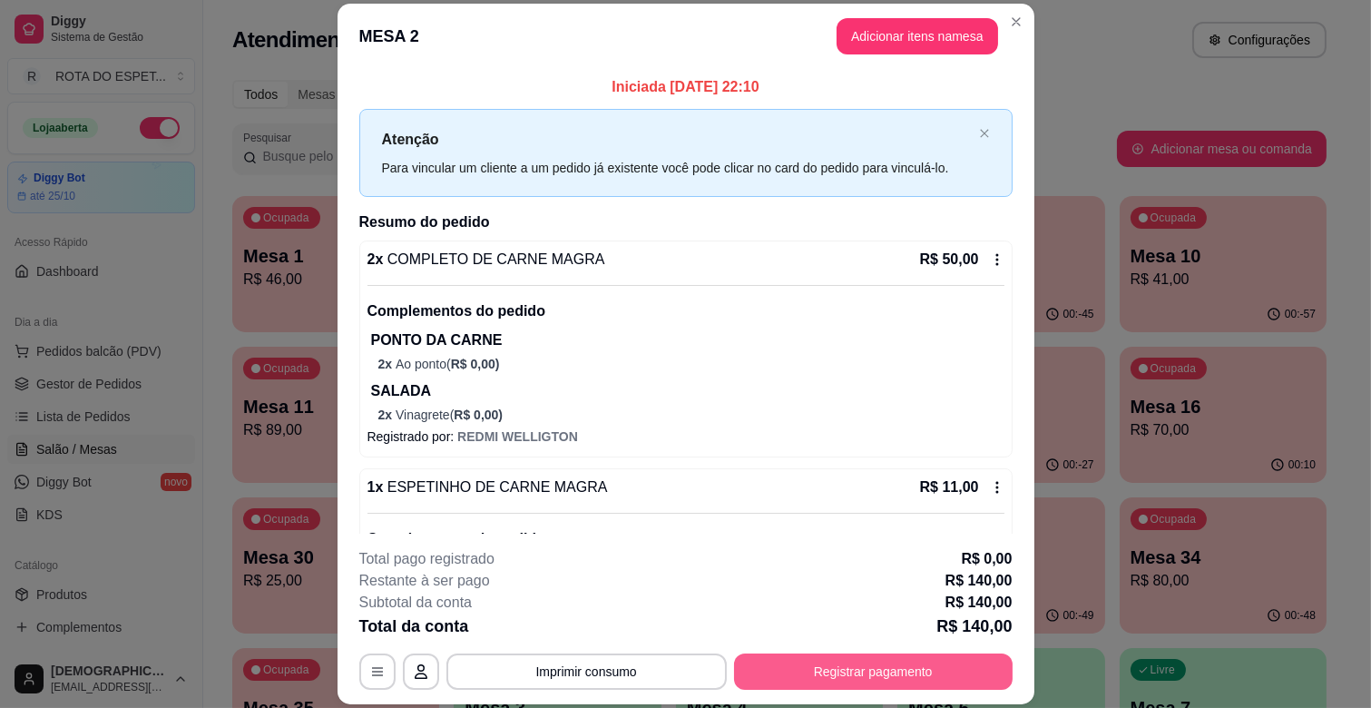
click at [860, 676] on button "Registrar pagamento" at bounding box center [873, 671] width 279 height 36
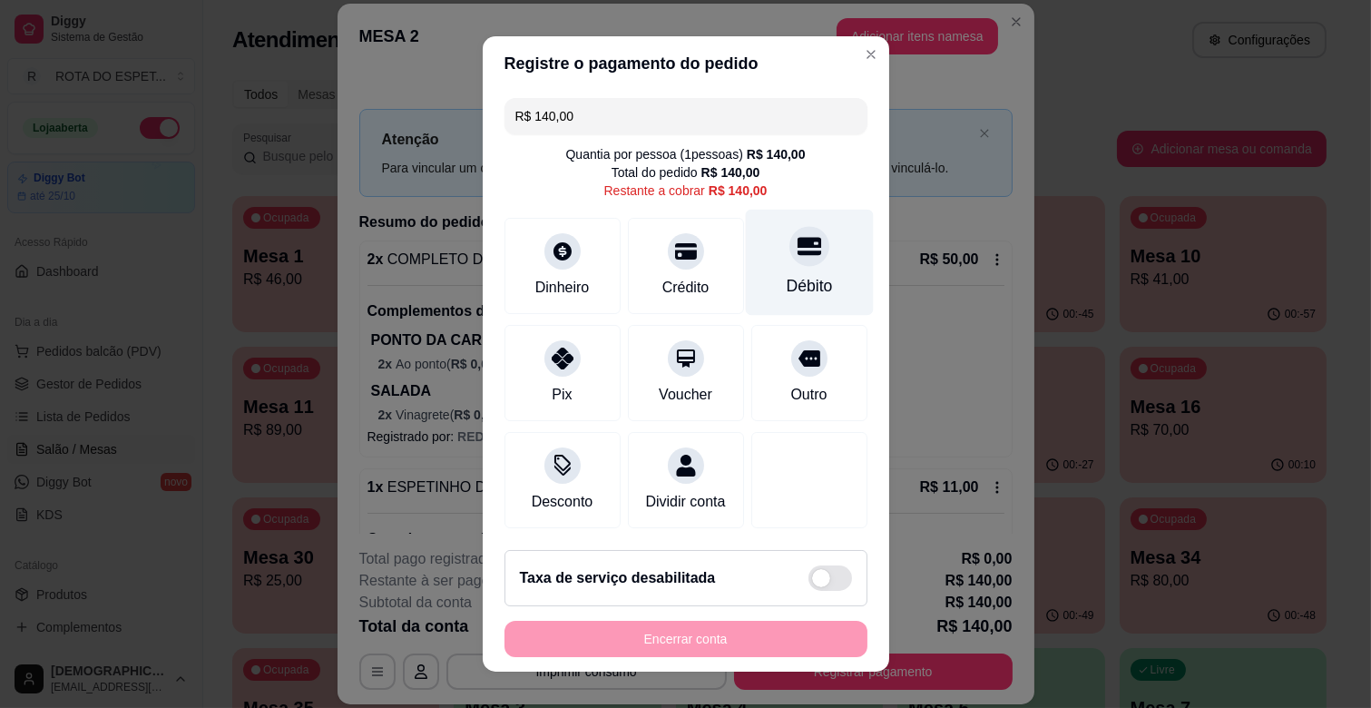
click at [786, 282] on div "Débito" at bounding box center [809, 286] width 46 height 24
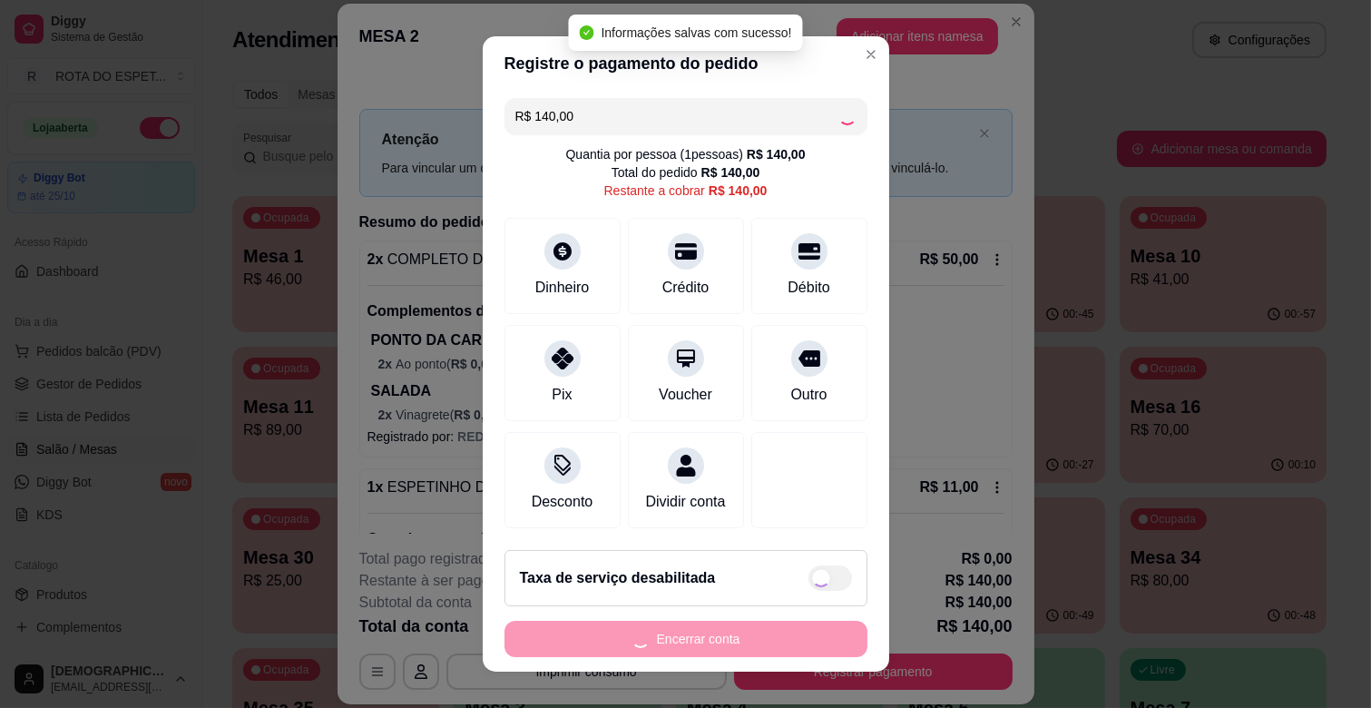
type input "R$ 0,00"
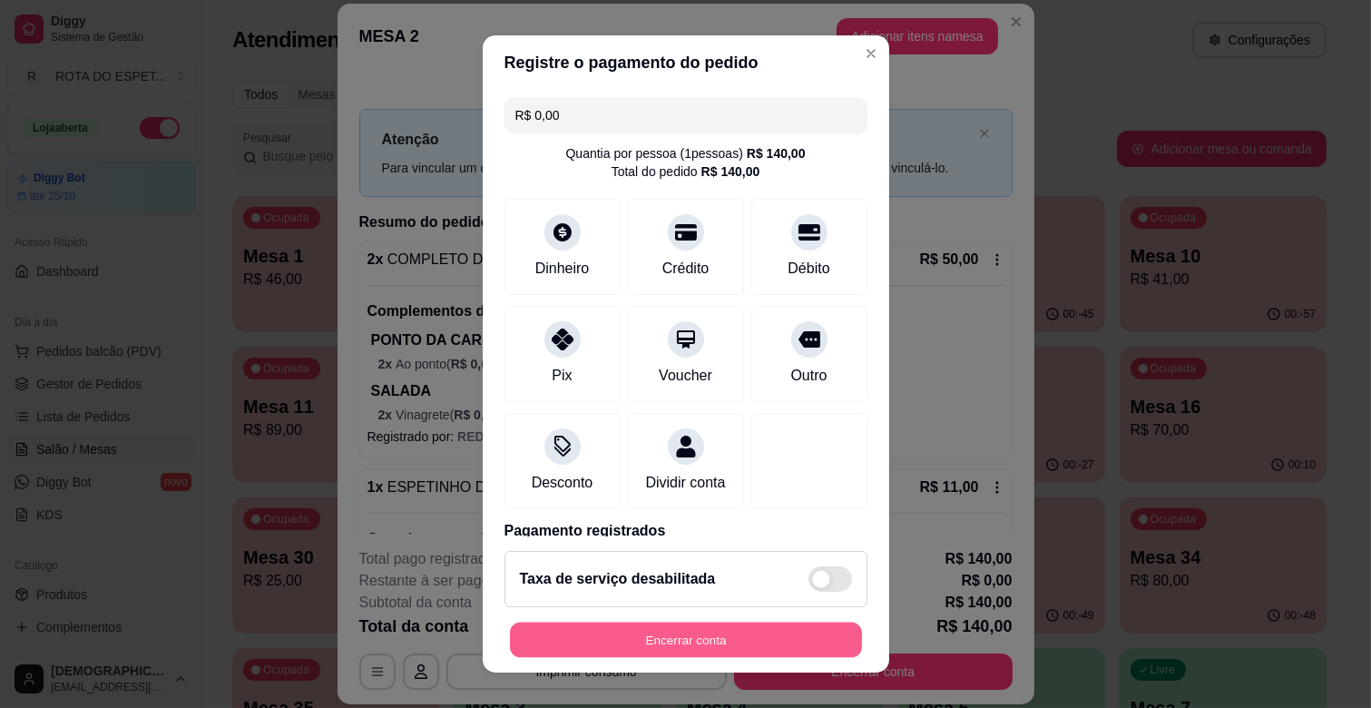
click at [804, 628] on button "Encerrar conta" at bounding box center [686, 639] width 352 height 35
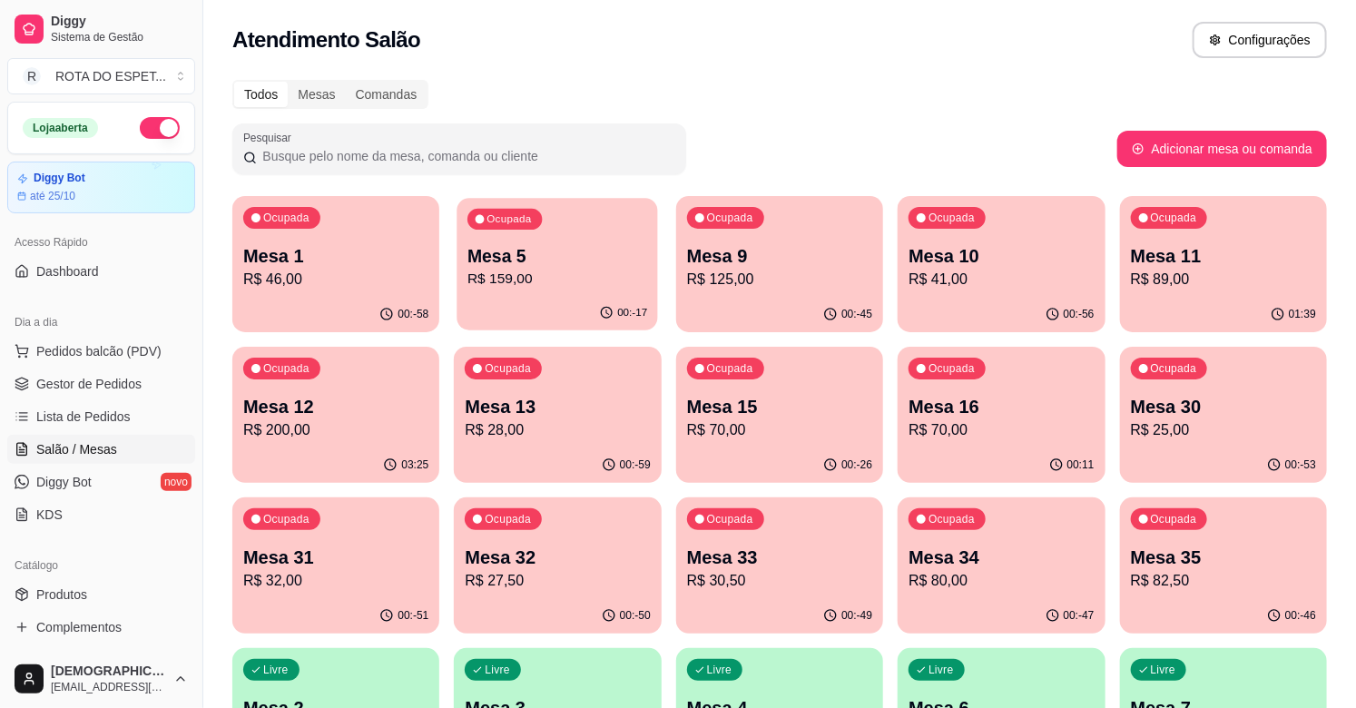
click at [612, 259] on p "Mesa 5" at bounding box center [557, 256] width 180 height 24
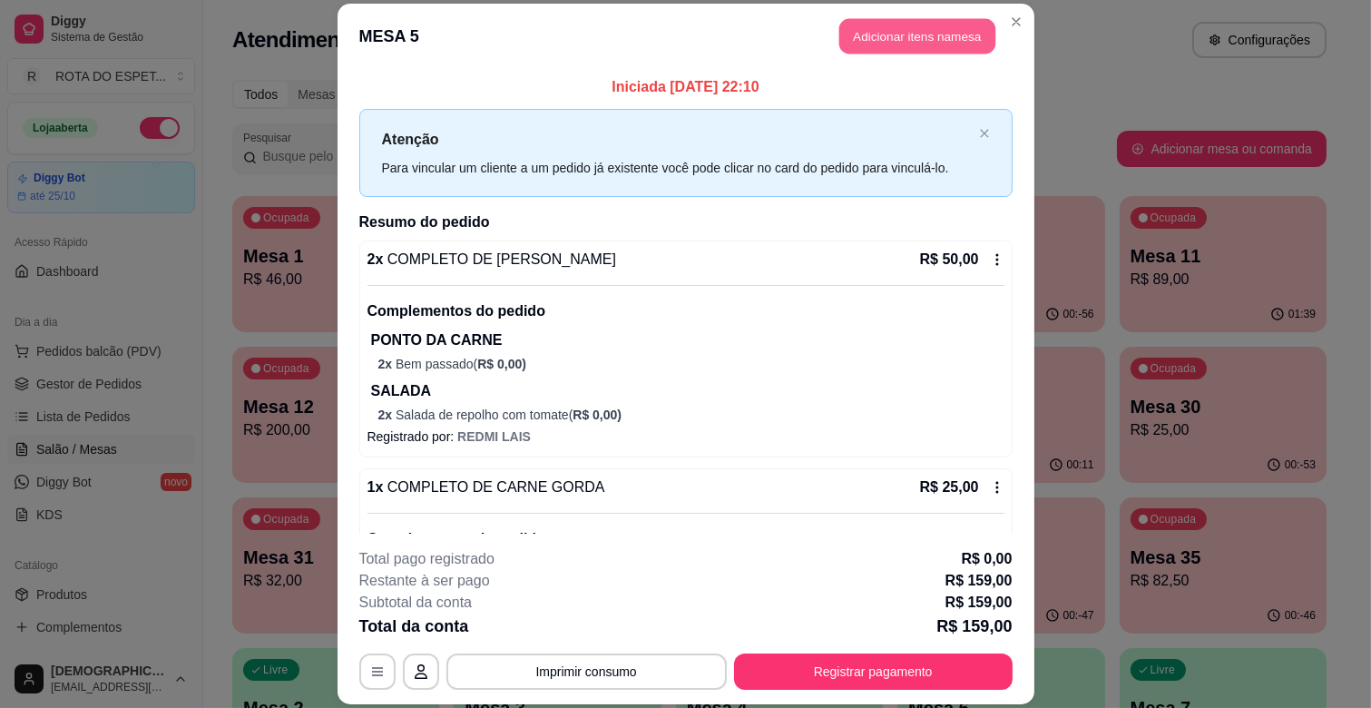
click at [920, 39] on button "Adicionar itens na mesa" at bounding box center [917, 36] width 156 height 35
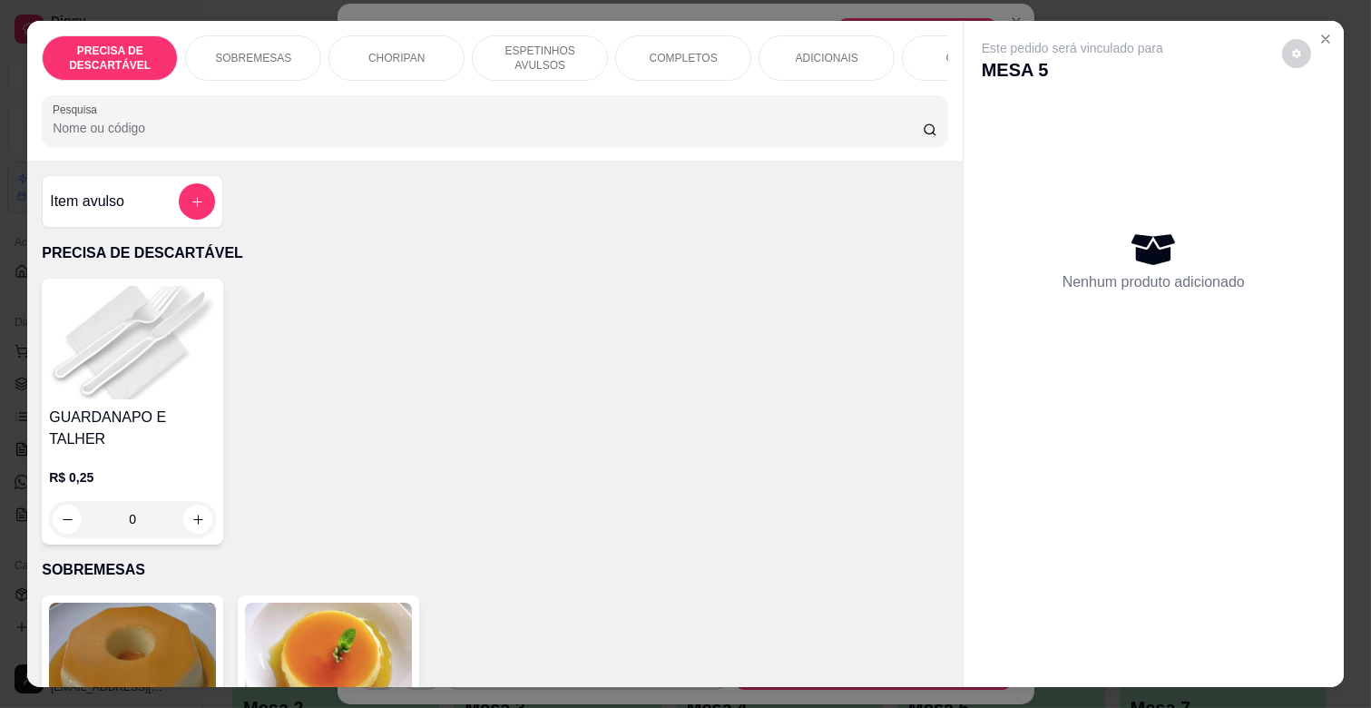
click at [787, 65] on div "ADICIONAIS" at bounding box center [827, 57] width 136 height 45
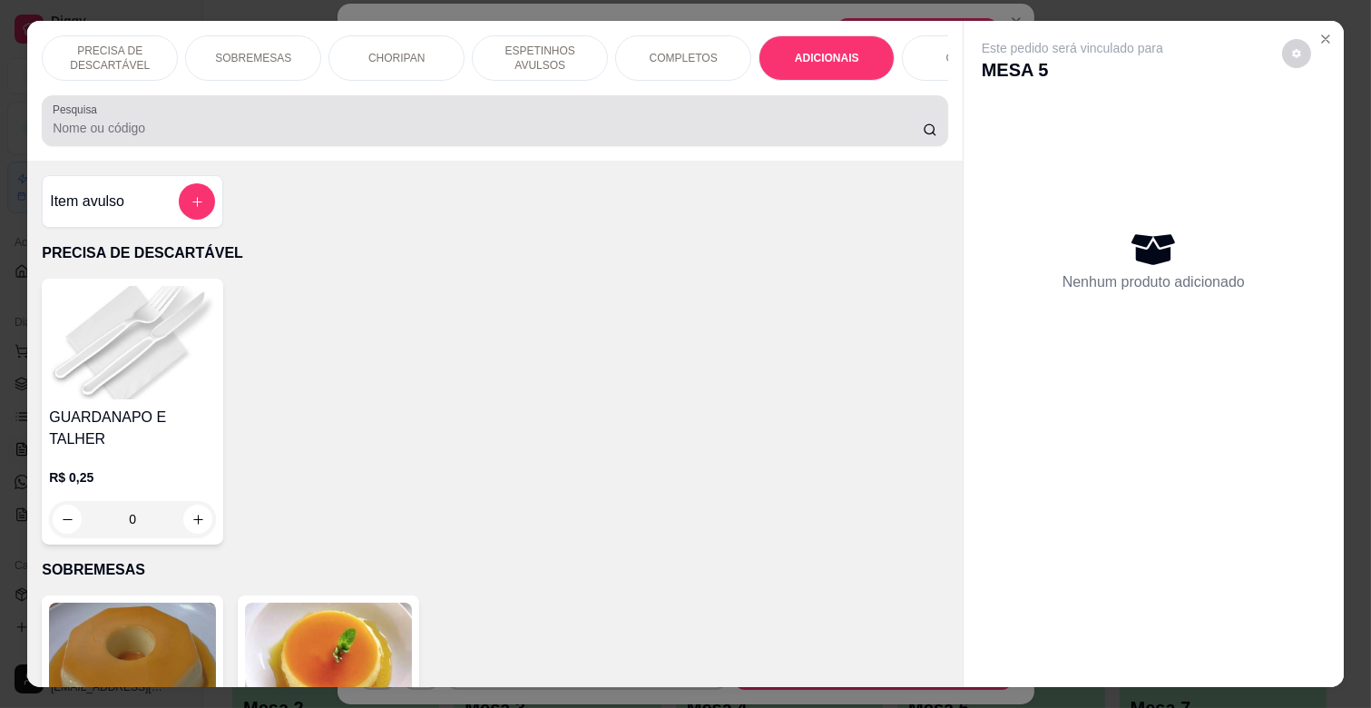
scroll to position [44, 0]
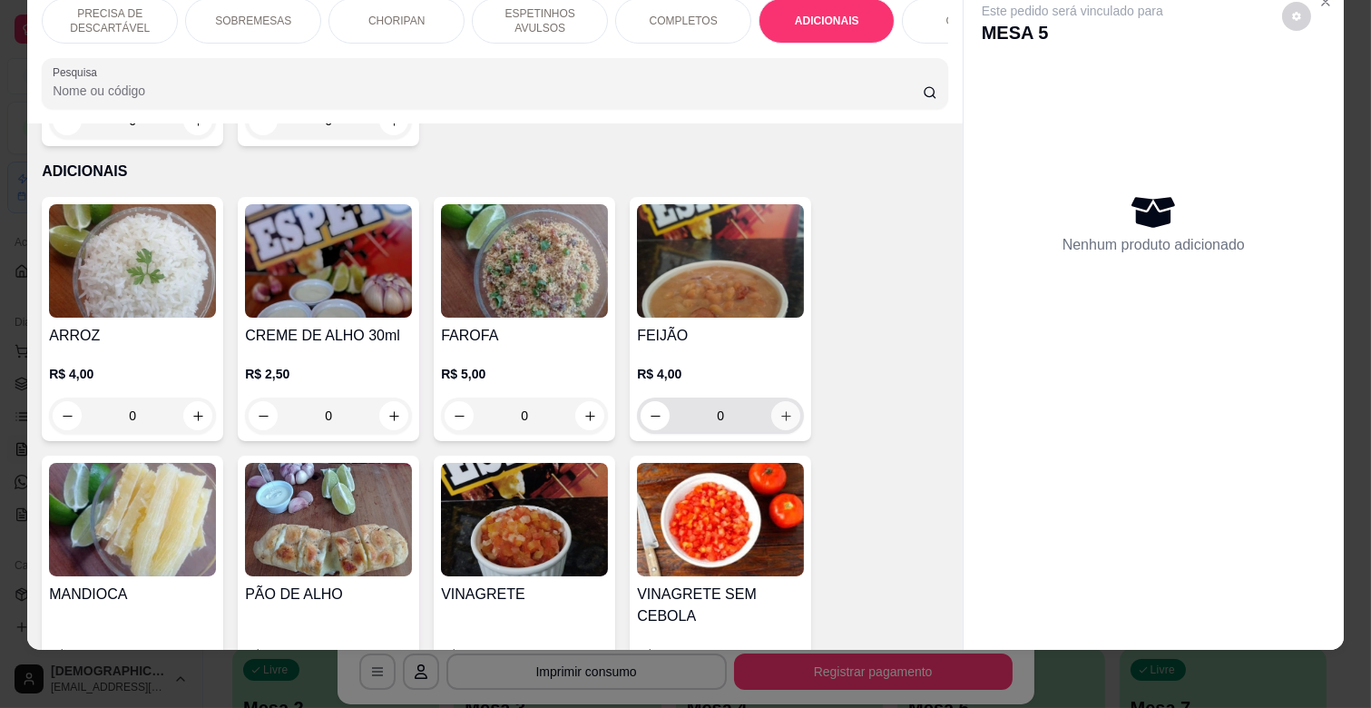
click at [778, 401] on button "increase-product-quantity" at bounding box center [785, 415] width 29 height 29
type input "1"
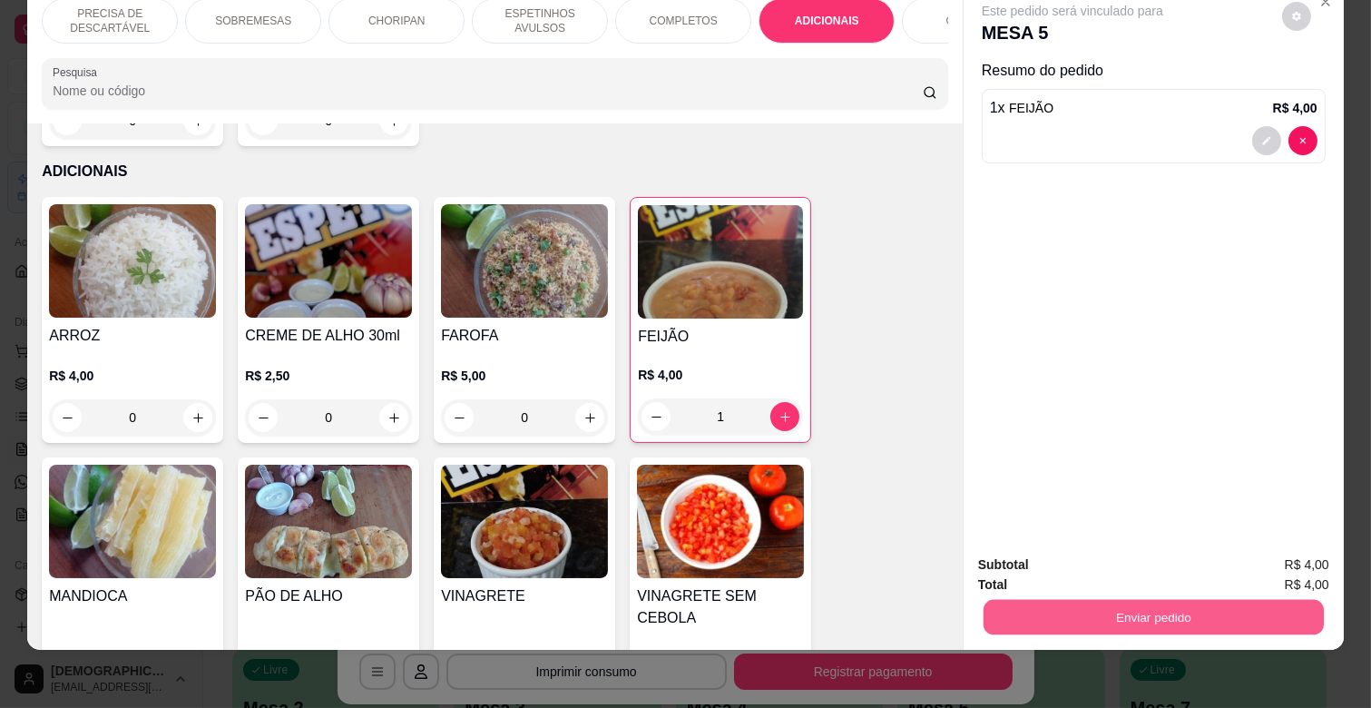
click at [1204, 599] on button "Enviar pedido" at bounding box center [1154, 616] width 340 height 35
click at [1293, 559] on button "Enviar pedido" at bounding box center [1281, 557] width 100 height 34
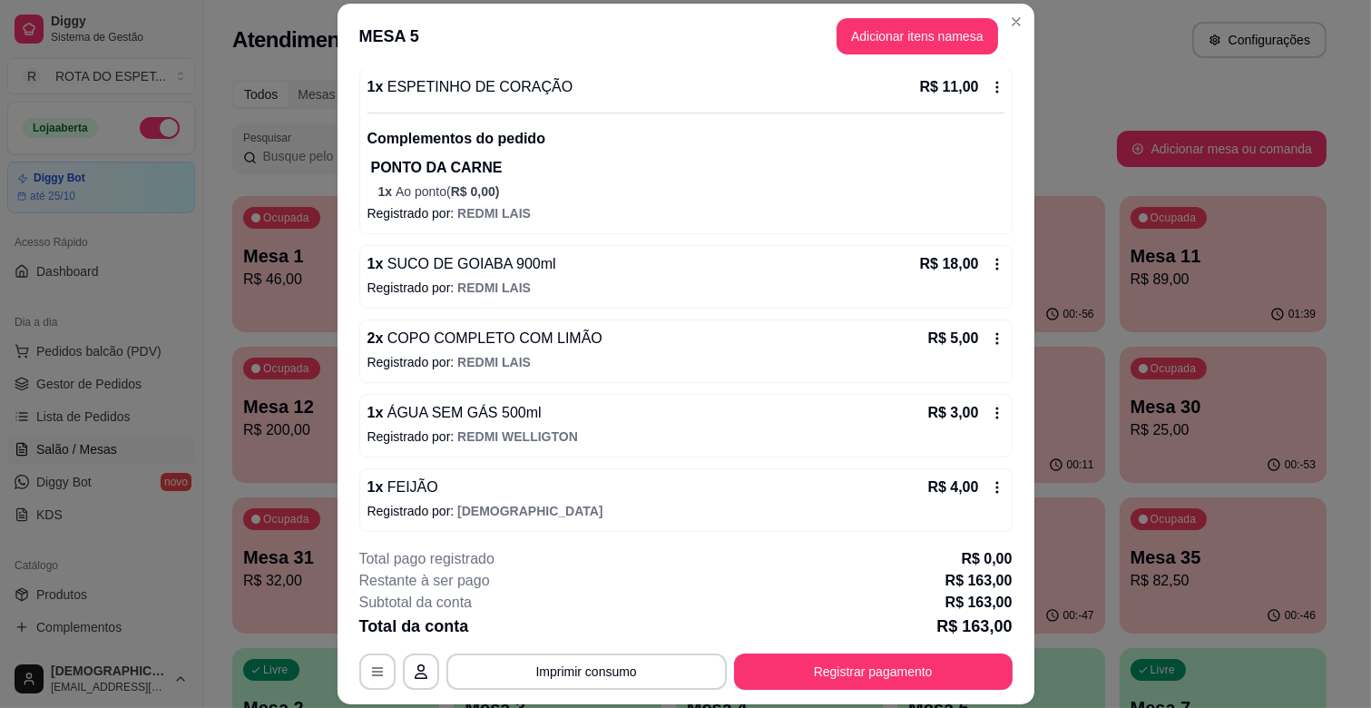
scroll to position [1310, 0]
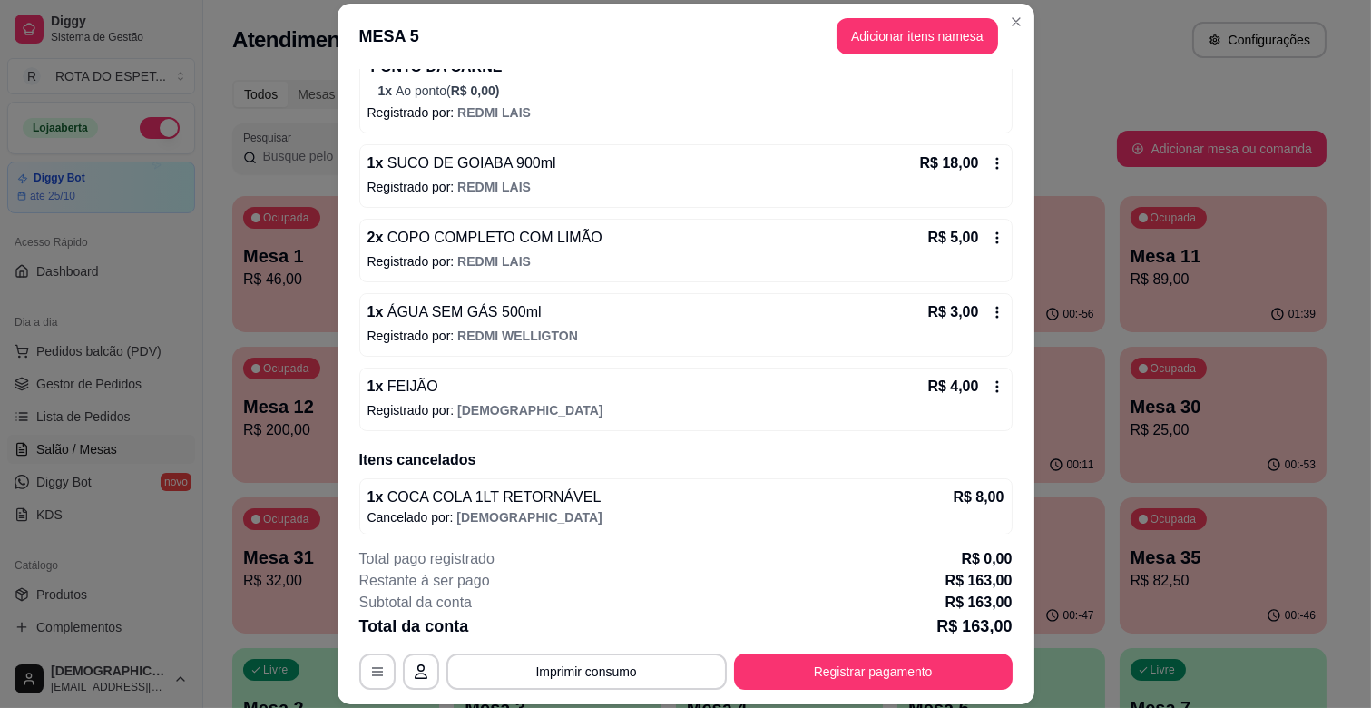
click at [990, 240] on icon at bounding box center [997, 237] width 15 height 15
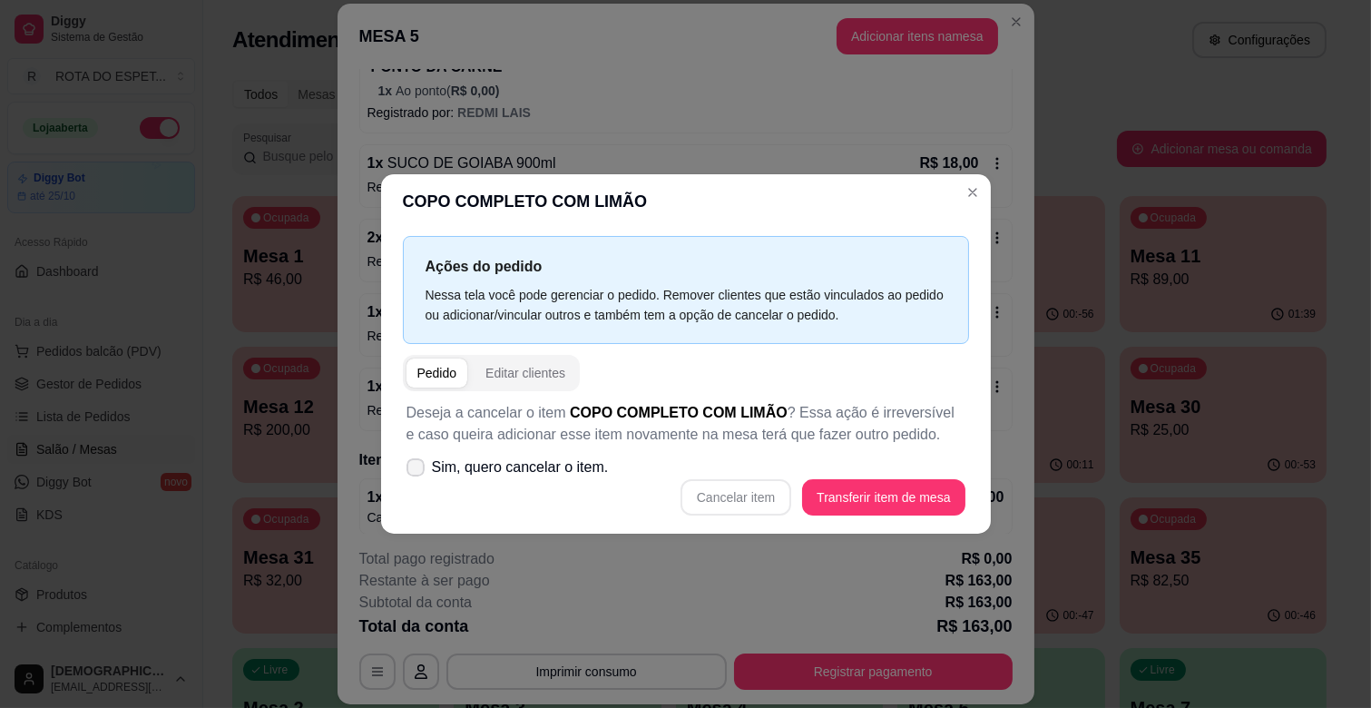
click at [408, 470] on icon at bounding box center [415, 467] width 15 height 11
click at [406, 471] on input "Sim, quero cancelar o item." at bounding box center [412, 477] width 12 height 12
checkbox input "true"
click at [758, 502] on button "Cancelar item" at bounding box center [736, 497] width 108 height 35
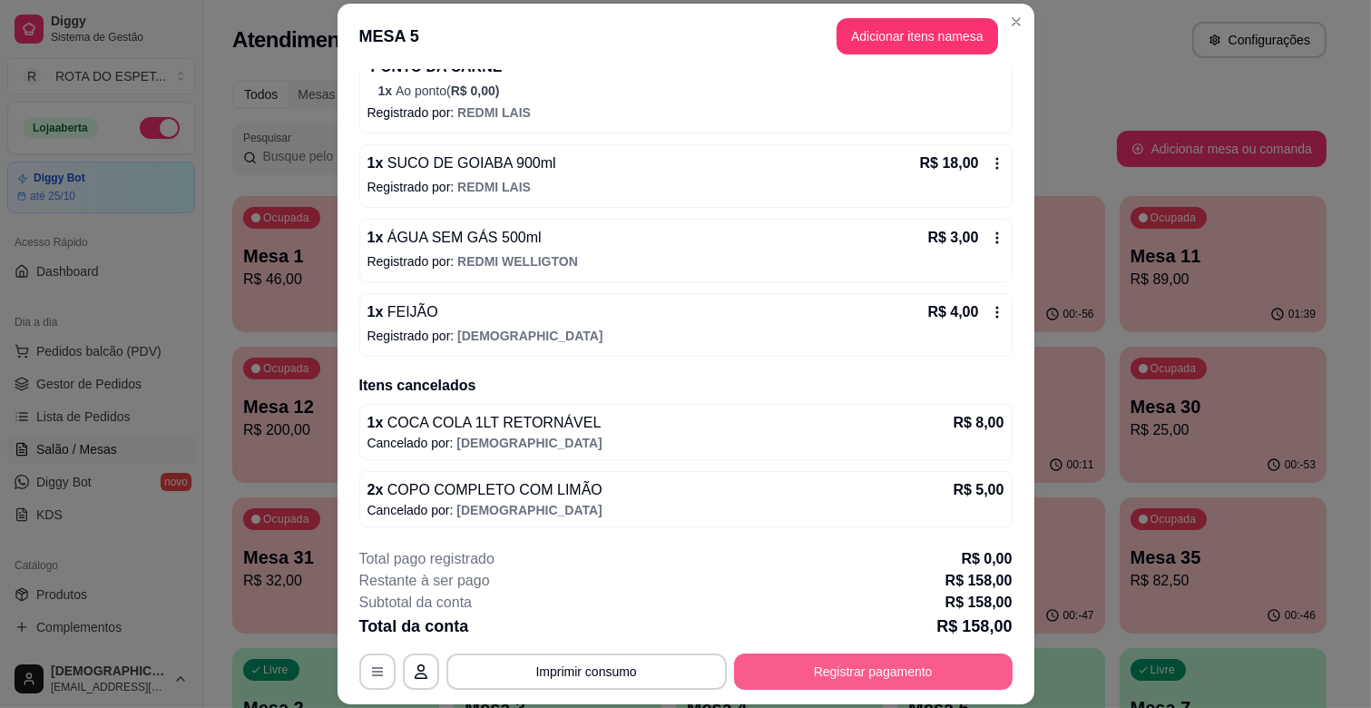
click at [926, 676] on button "Registrar pagamento" at bounding box center [873, 671] width 279 height 36
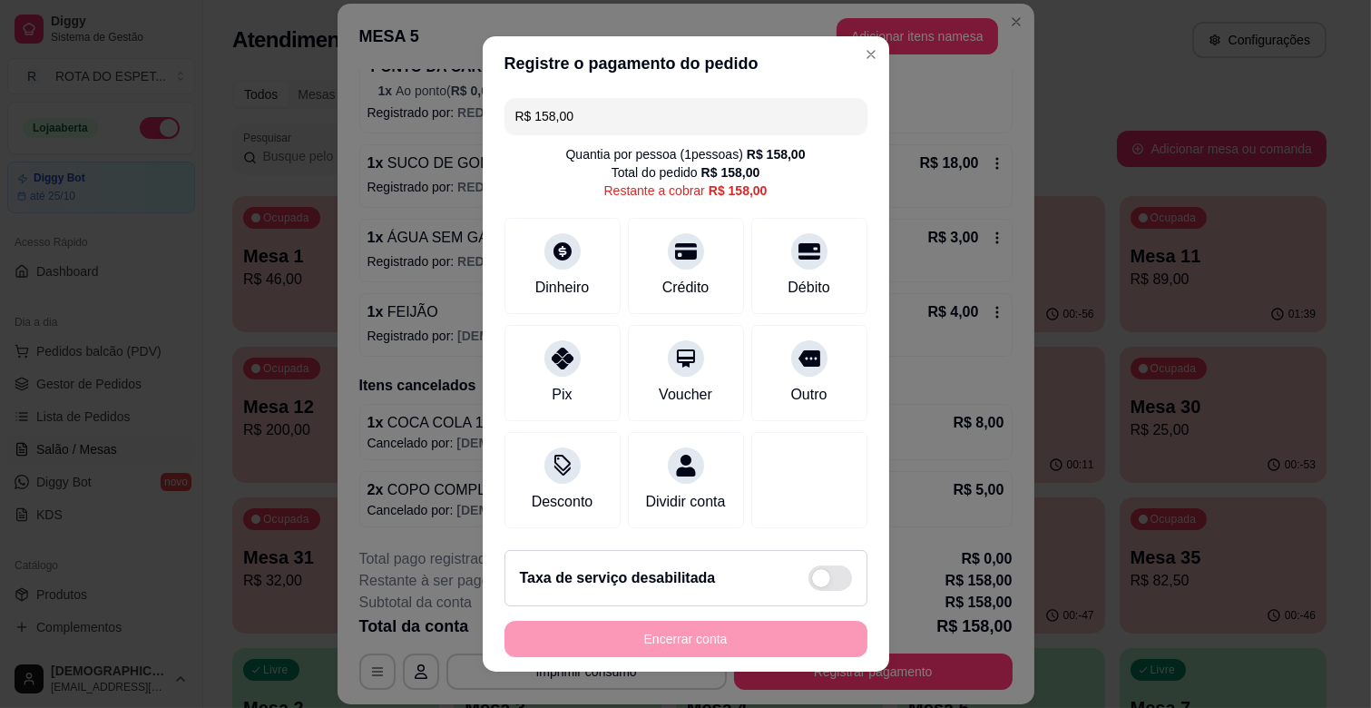
drag, startPoint x: 653, startPoint y: 103, endPoint x: 404, endPoint y: 155, distance: 254.8
click at [404, 155] on div "Registre o pagamento do pedido R$ 158,00 Quantia por pessoa ( 1 pessoas) R$ 158…" at bounding box center [685, 354] width 1371 height 708
type input "R$ 108,00"
click at [556, 250] on icon at bounding box center [563, 246] width 20 height 20
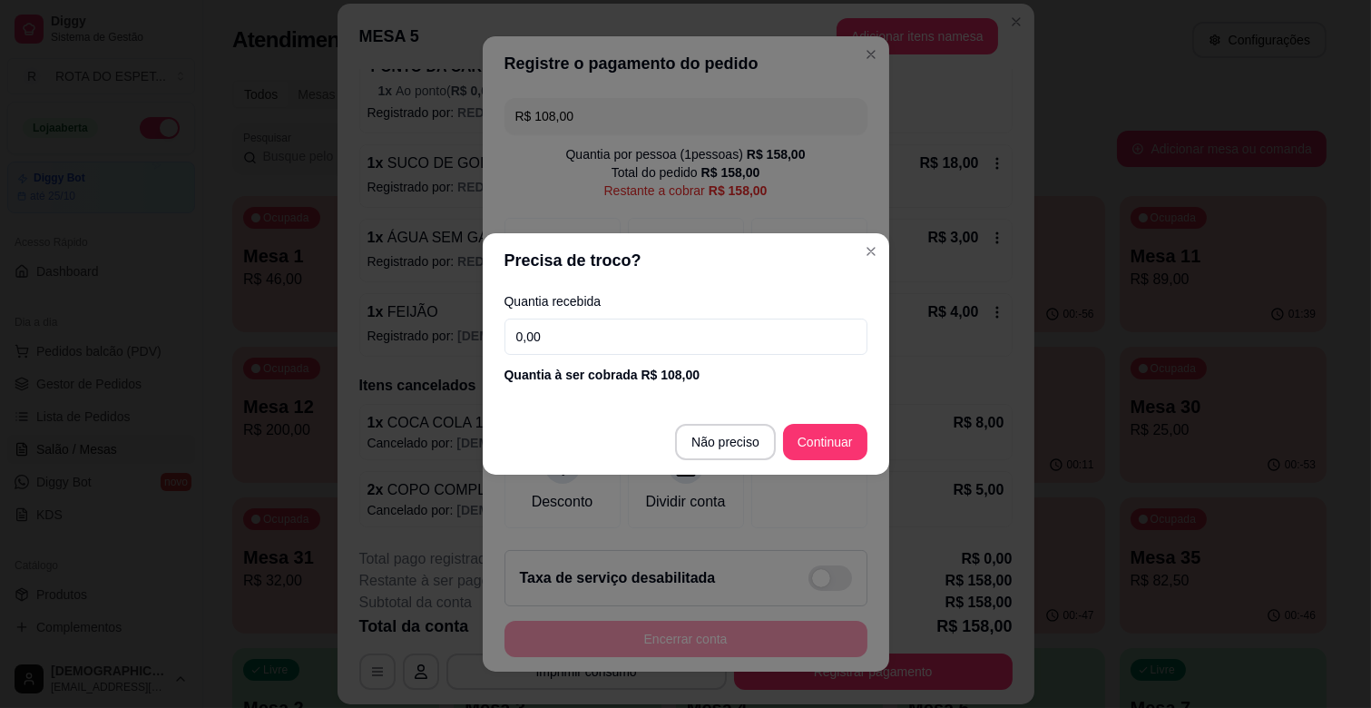
click at [642, 348] on input "0,00" at bounding box center [685, 336] width 363 height 36
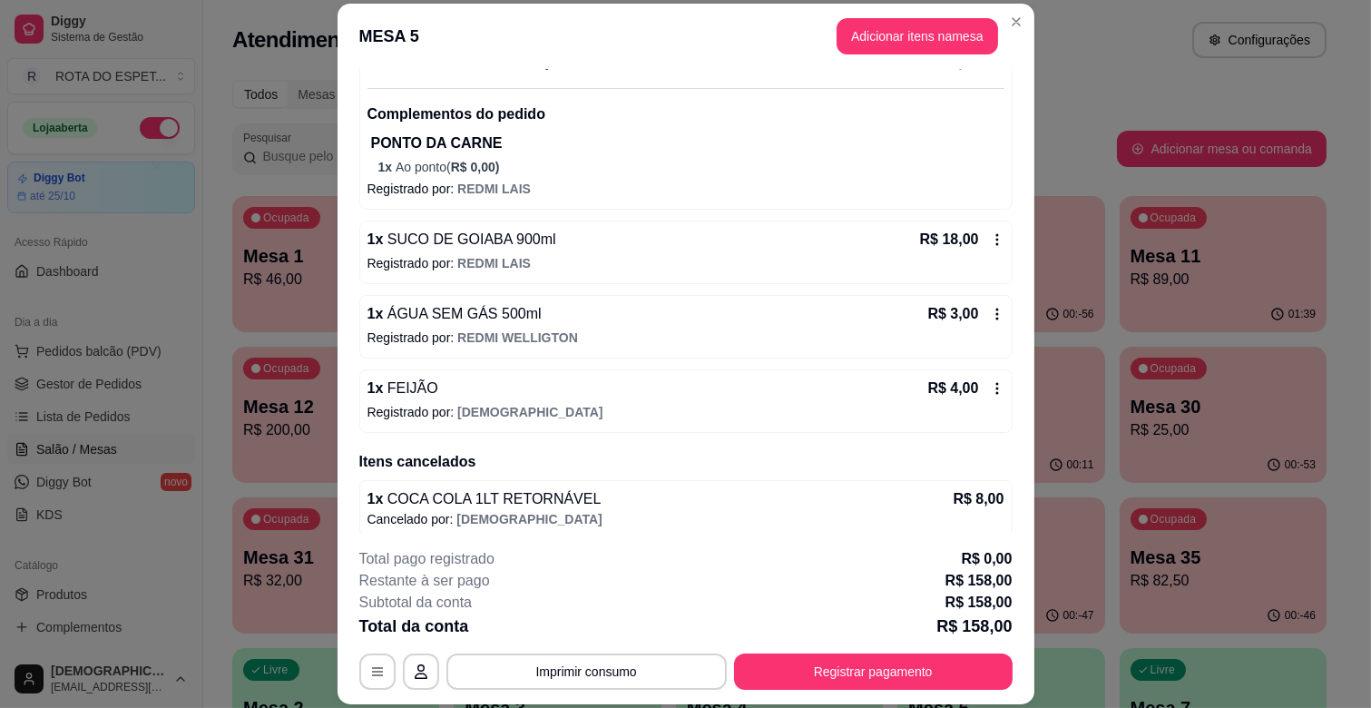
scroll to position [1212, 0]
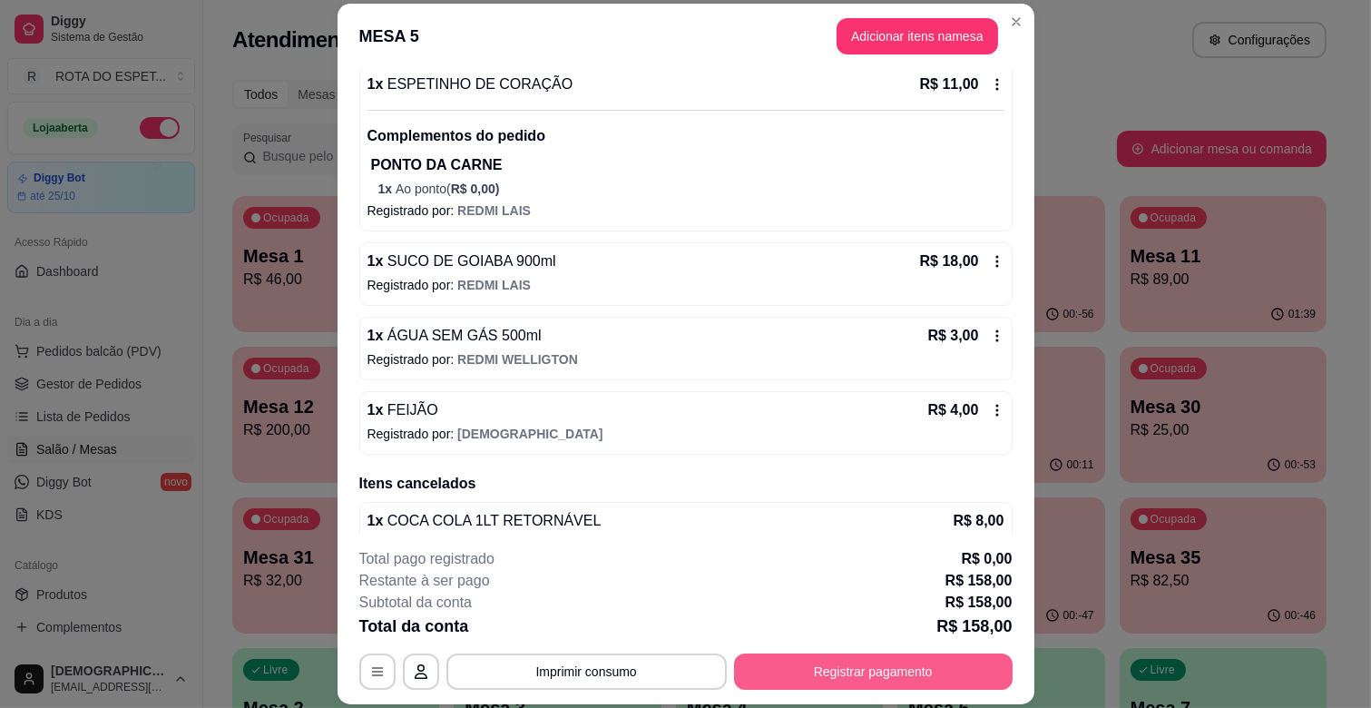
click at [928, 664] on button "Registrar pagamento" at bounding box center [873, 671] width 279 height 36
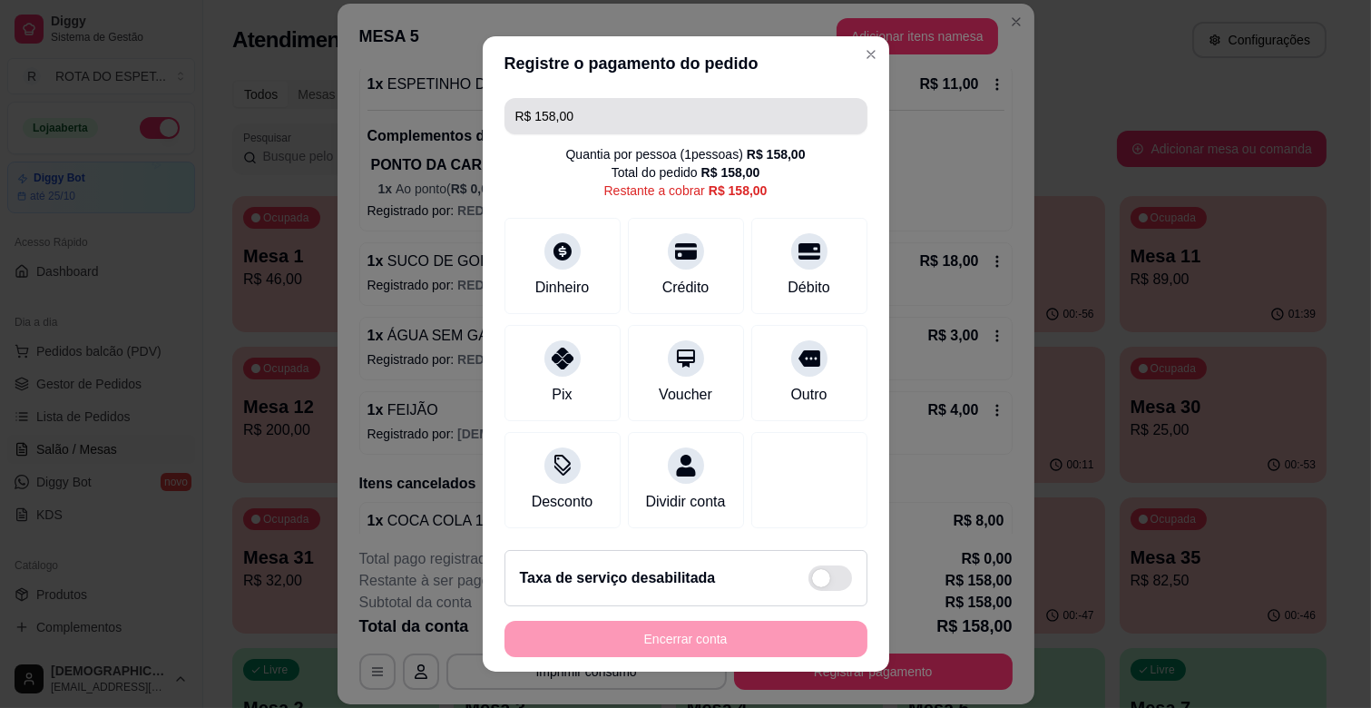
click at [582, 122] on input "R$ 158,00" at bounding box center [685, 116] width 341 height 36
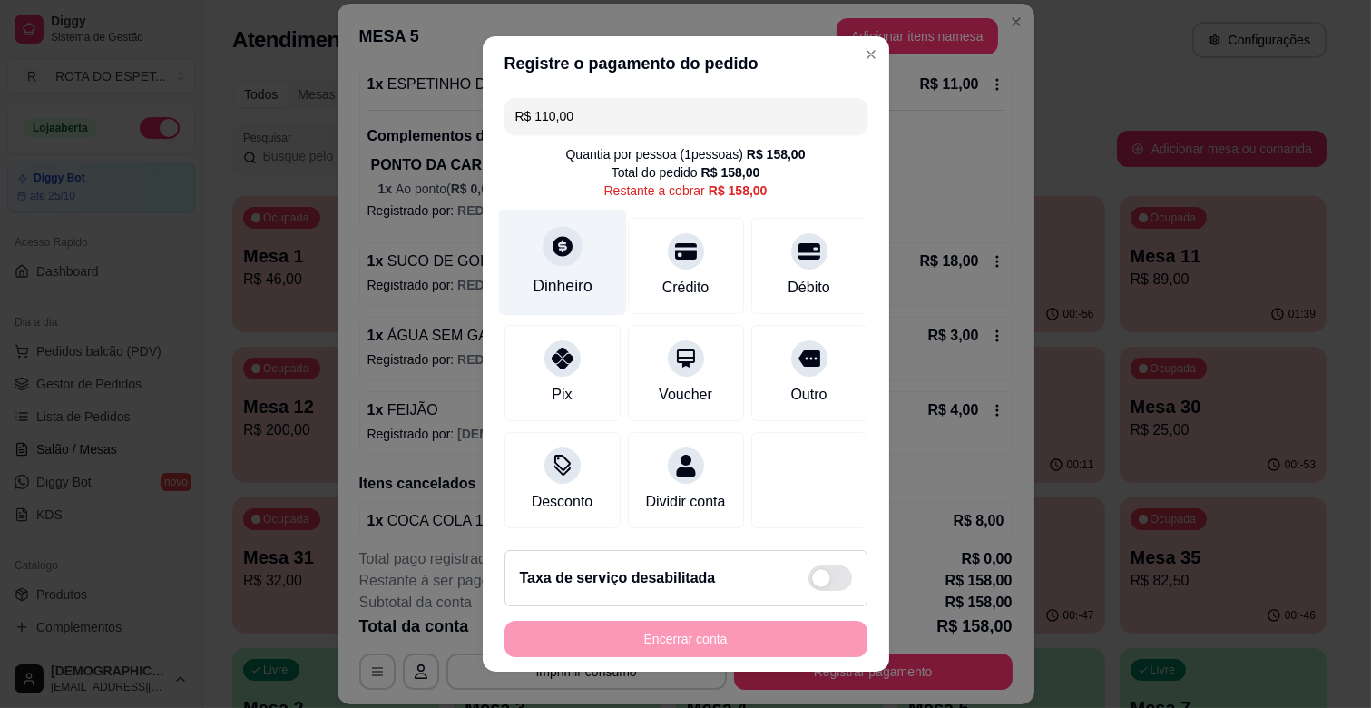
click at [563, 274] on div "Dinheiro" at bounding box center [563, 286] width 60 height 24
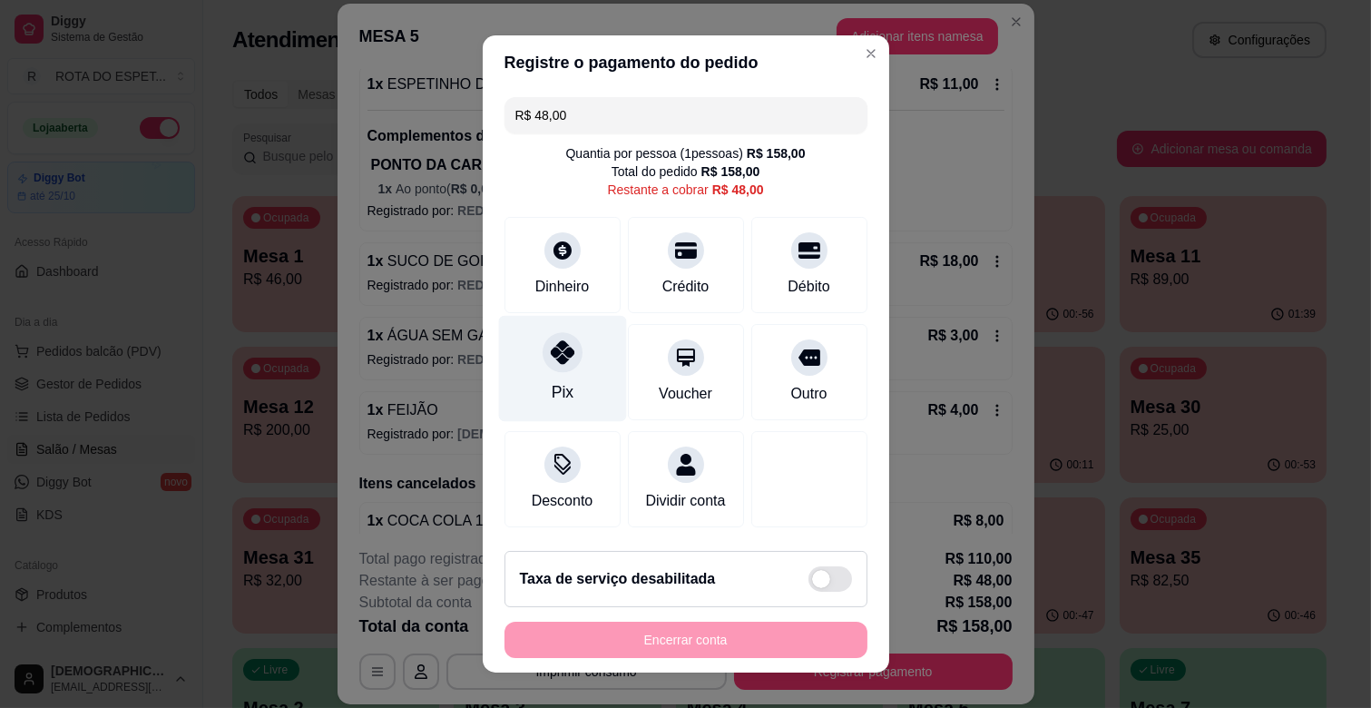
click at [564, 357] on div at bounding box center [563, 352] width 40 height 40
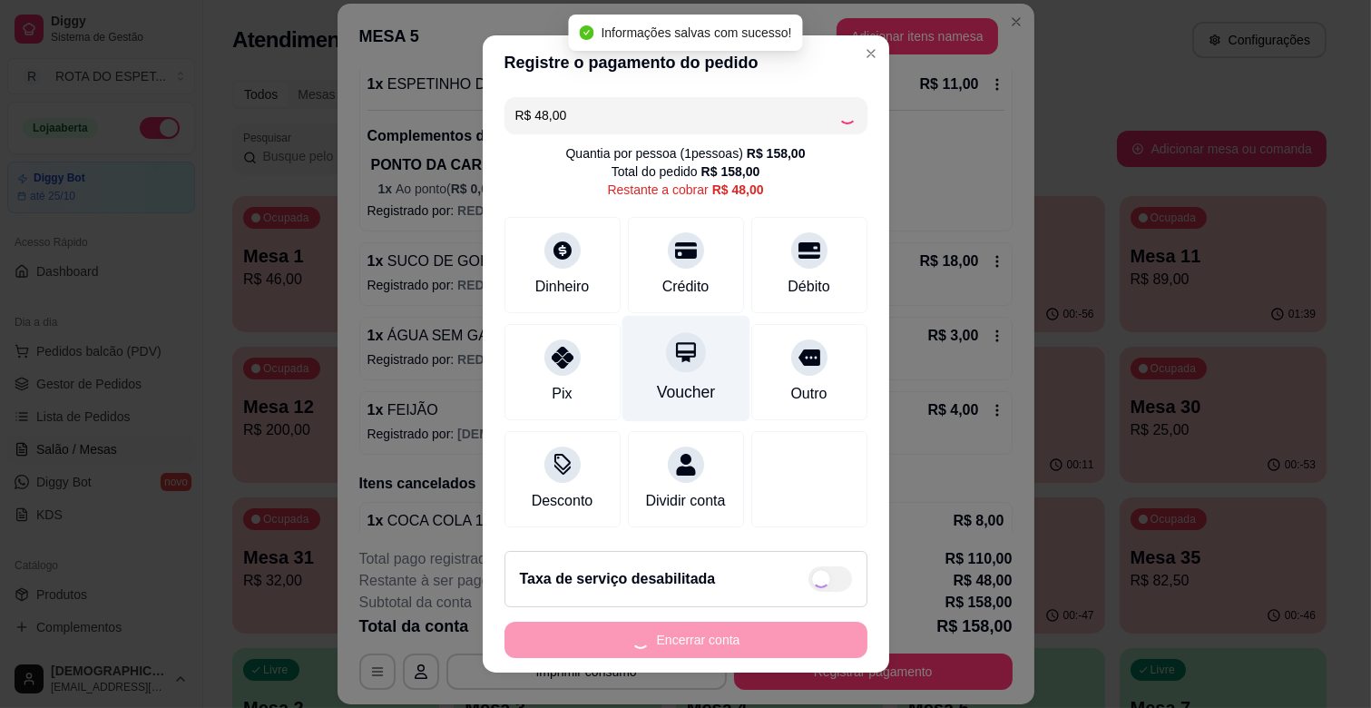
type input "R$ 0,00"
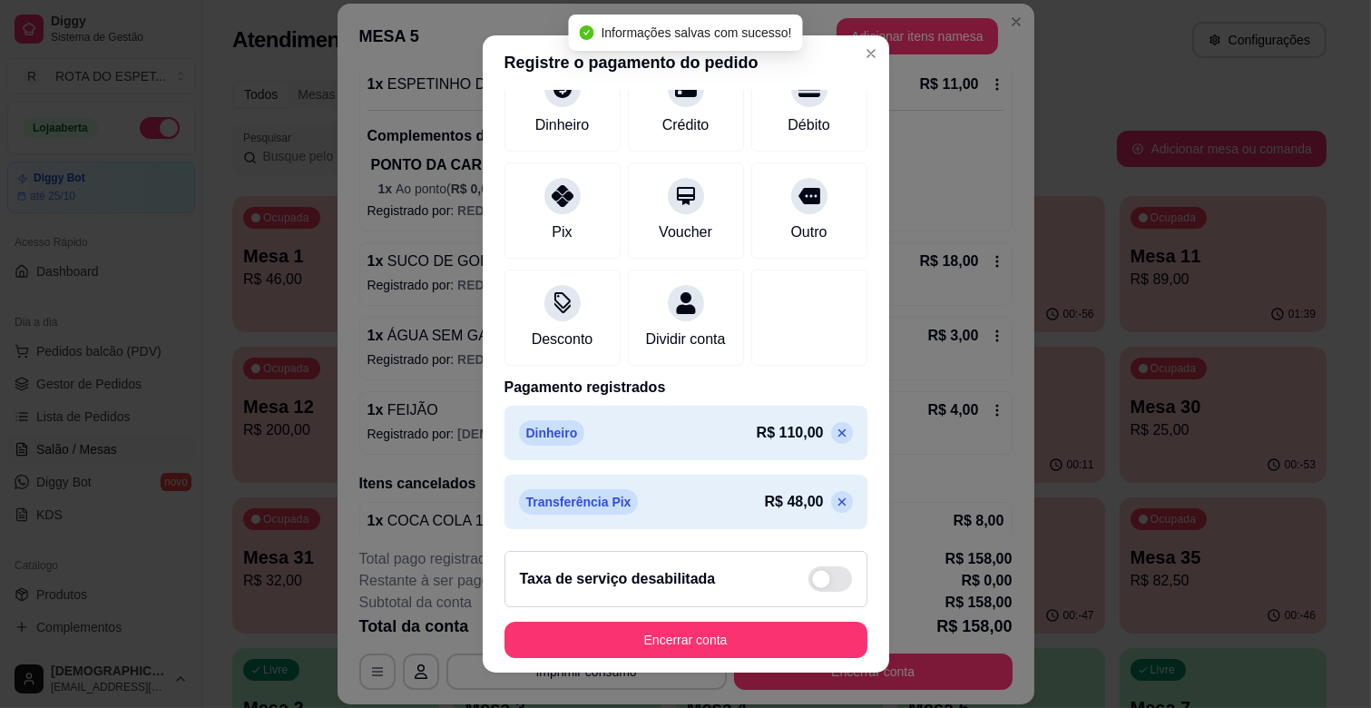
scroll to position [165, 0]
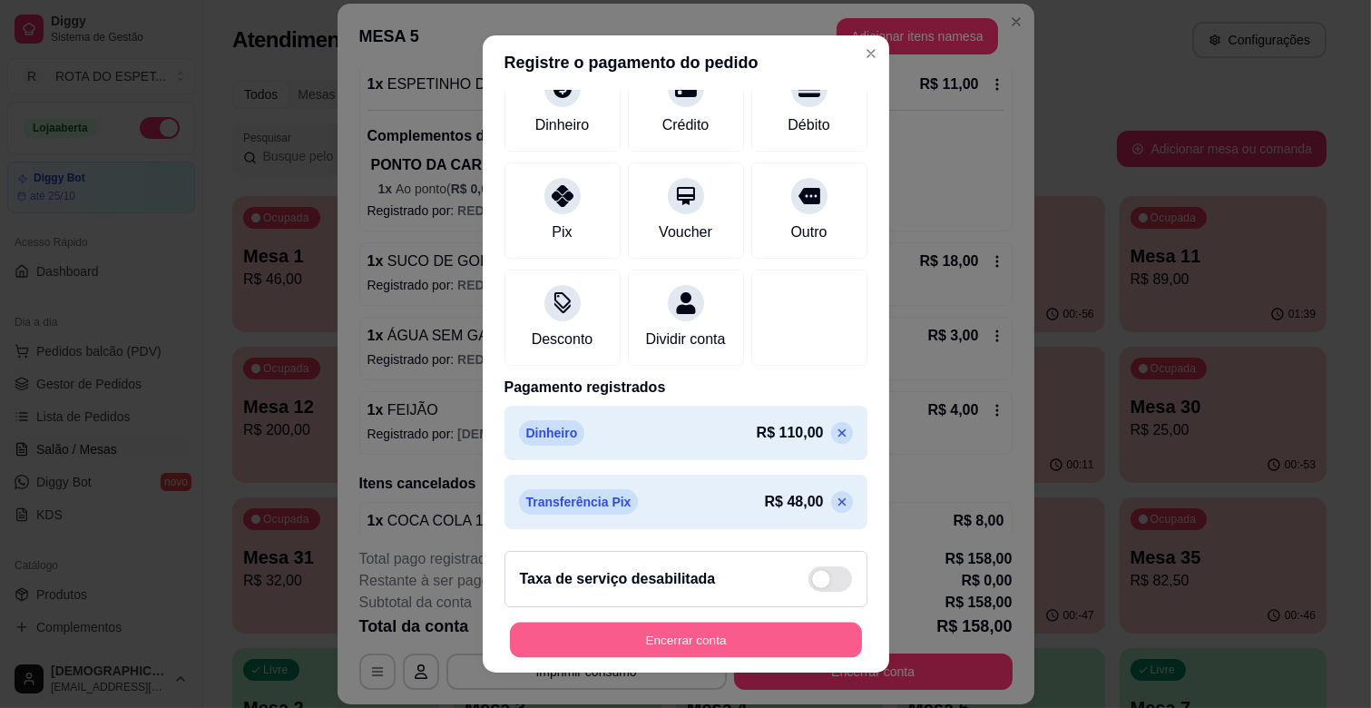
click at [792, 639] on button "Encerrar conta" at bounding box center [686, 639] width 352 height 35
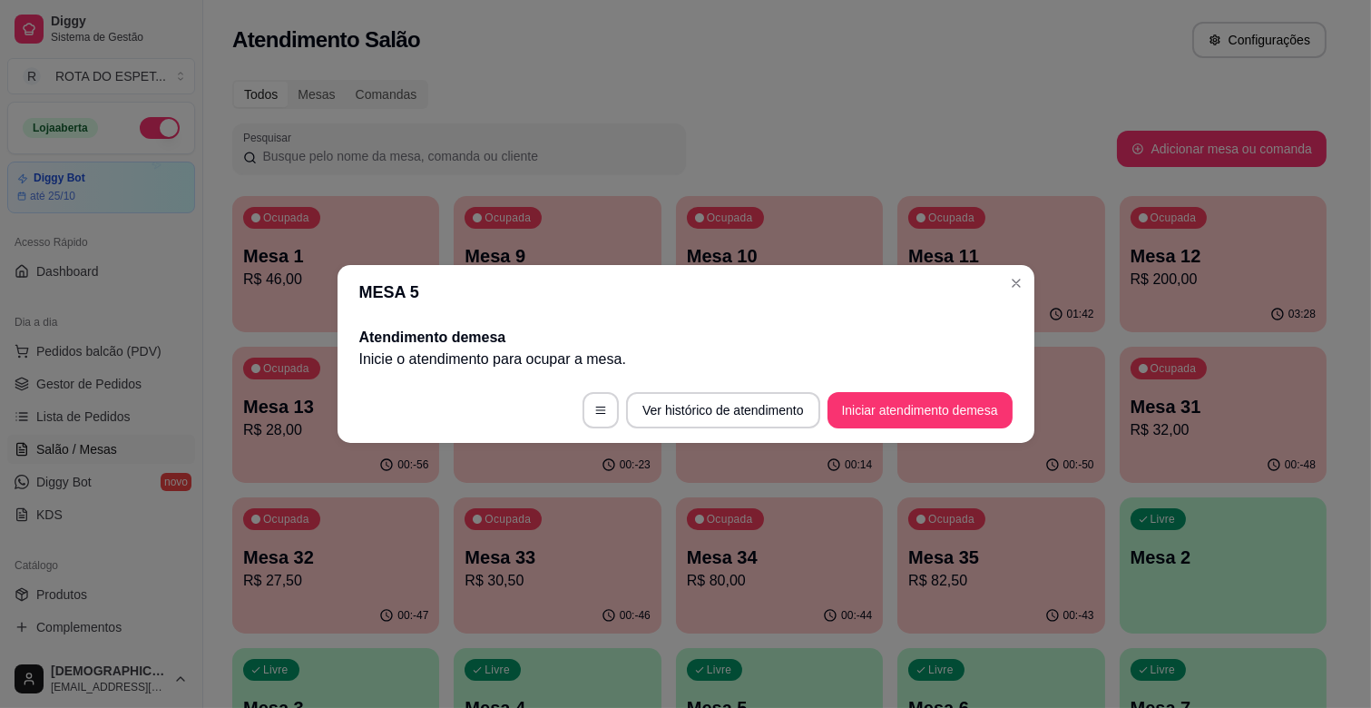
scroll to position [0, 0]
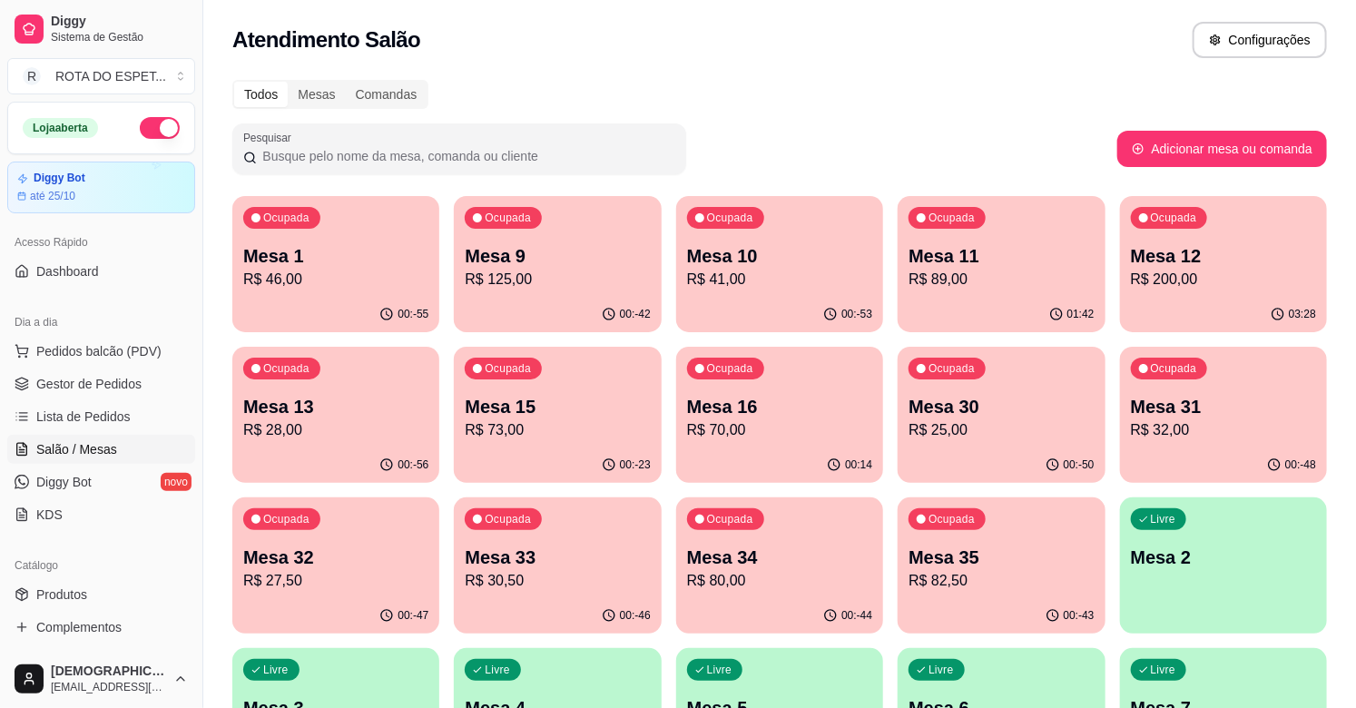
click at [537, 386] on div "Ocupada Mesa 15 R$ 73,00" at bounding box center [557, 397] width 207 height 101
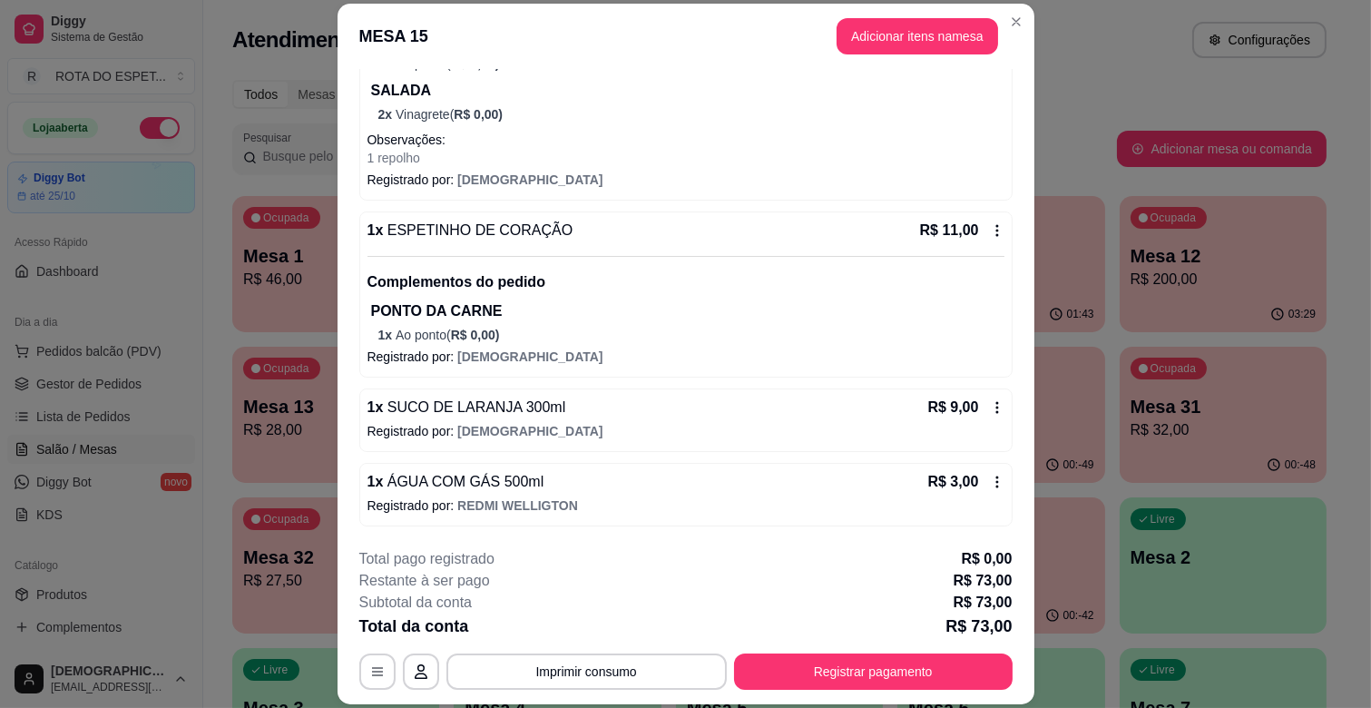
scroll to position [54, 0]
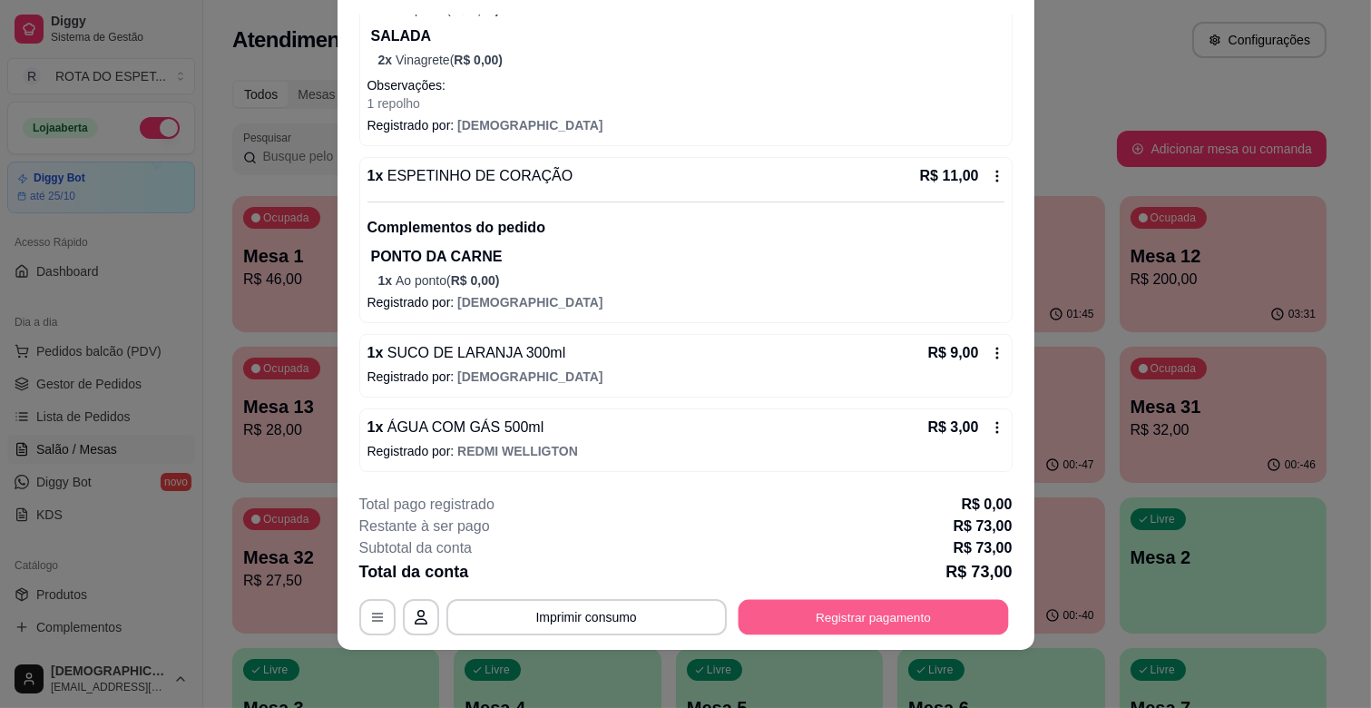
click at [922, 605] on button "Registrar pagamento" at bounding box center [873, 617] width 270 height 35
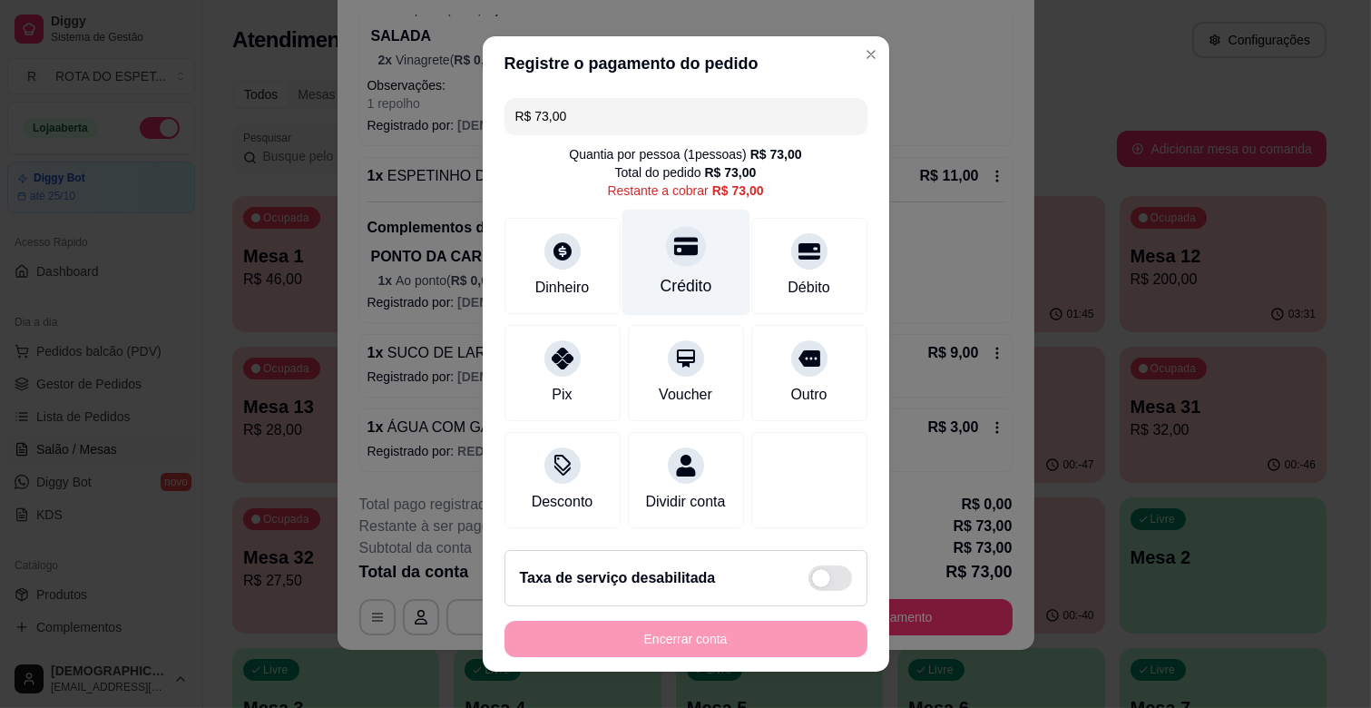
click at [697, 255] on div "Crédito" at bounding box center [686, 263] width 128 height 106
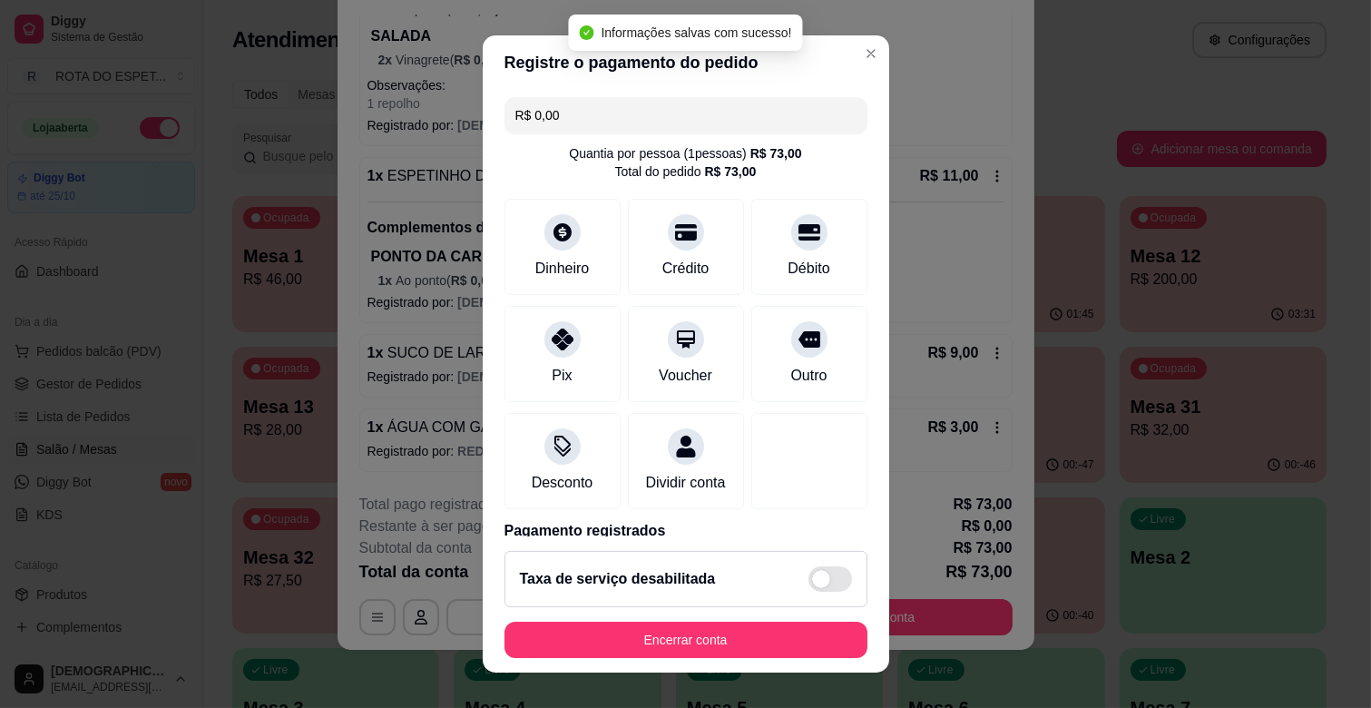
type input "R$ 0,00"
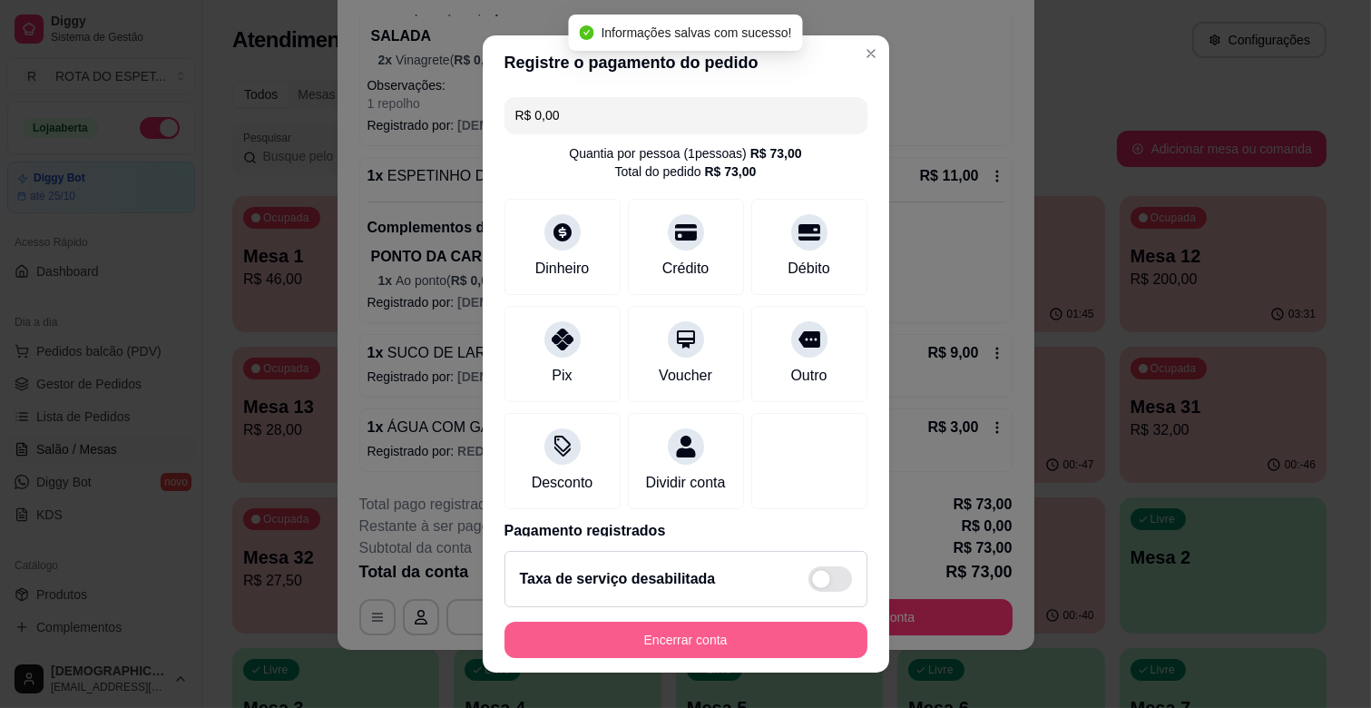
click at [732, 629] on button "Encerrar conta" at bounding box center [685, 640] width 363 height 36
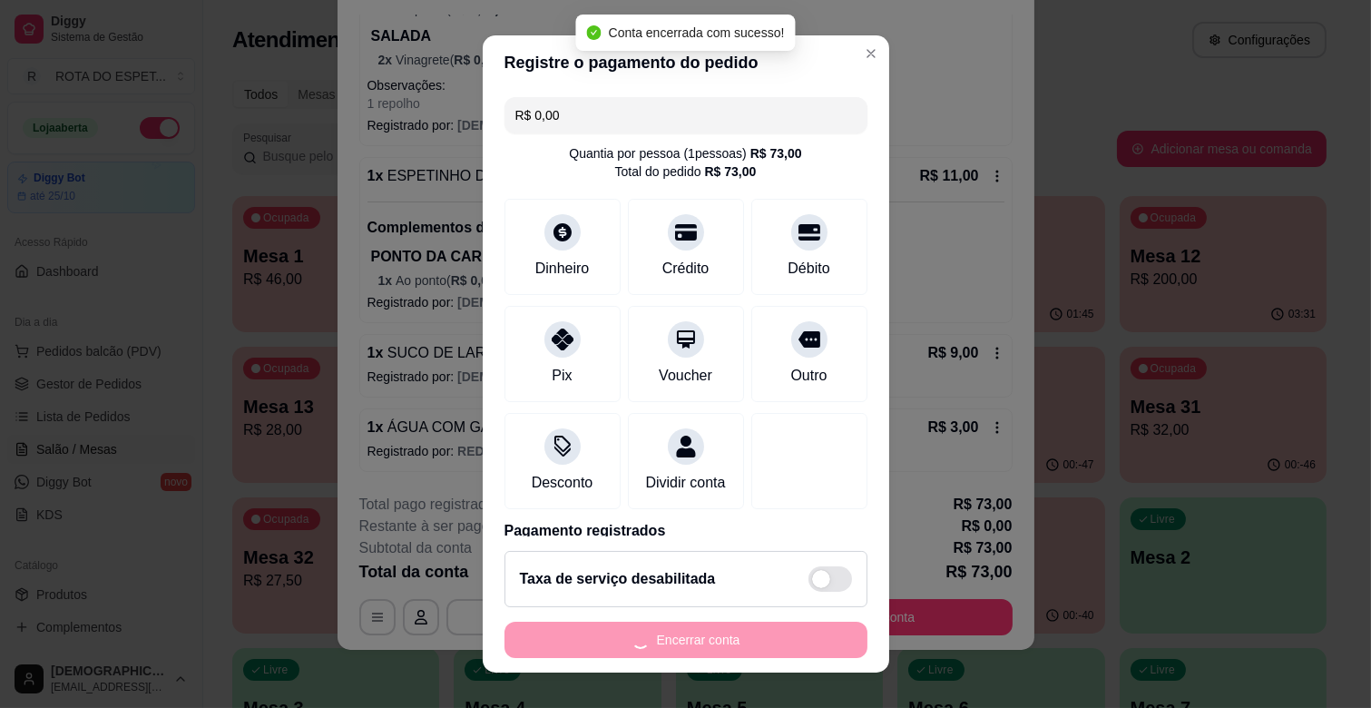
scroll to position [0, 0]
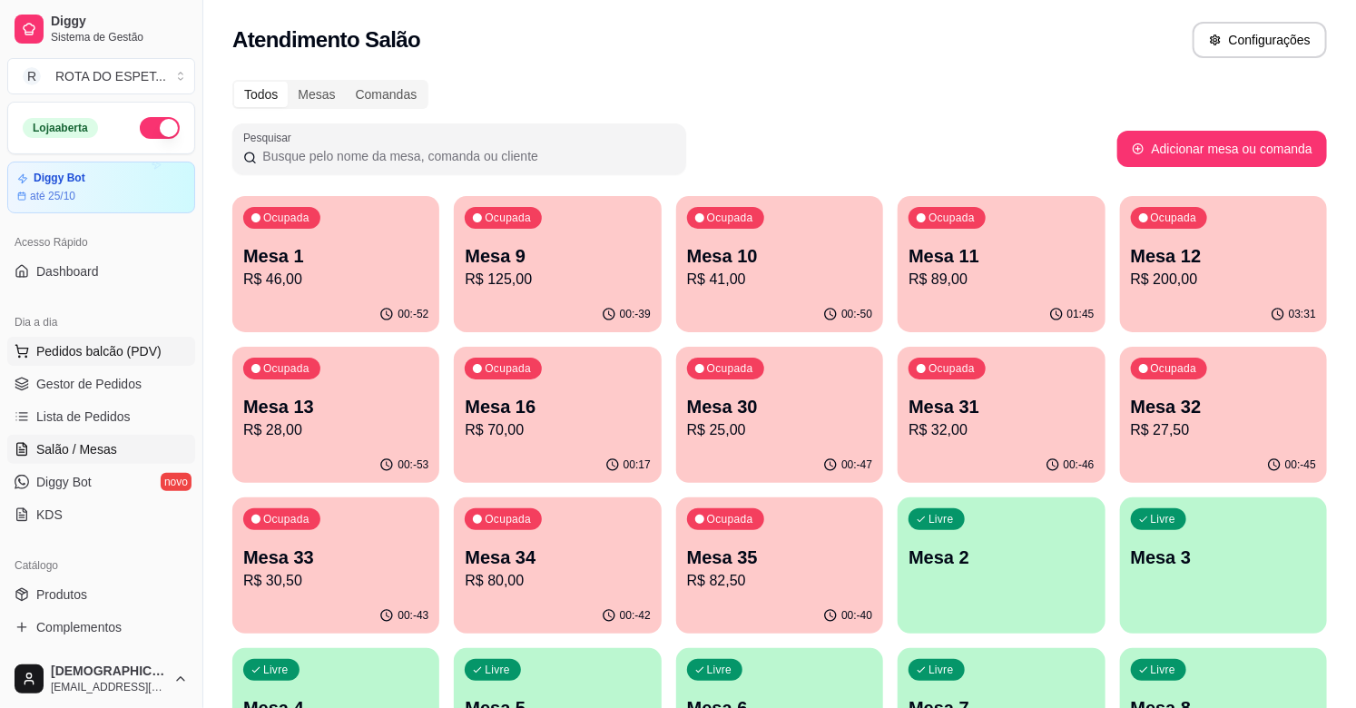
click at [127, 339] on button "Pedidos balcão (PDV)" at bounding box center [101, 351] width 188 height 29
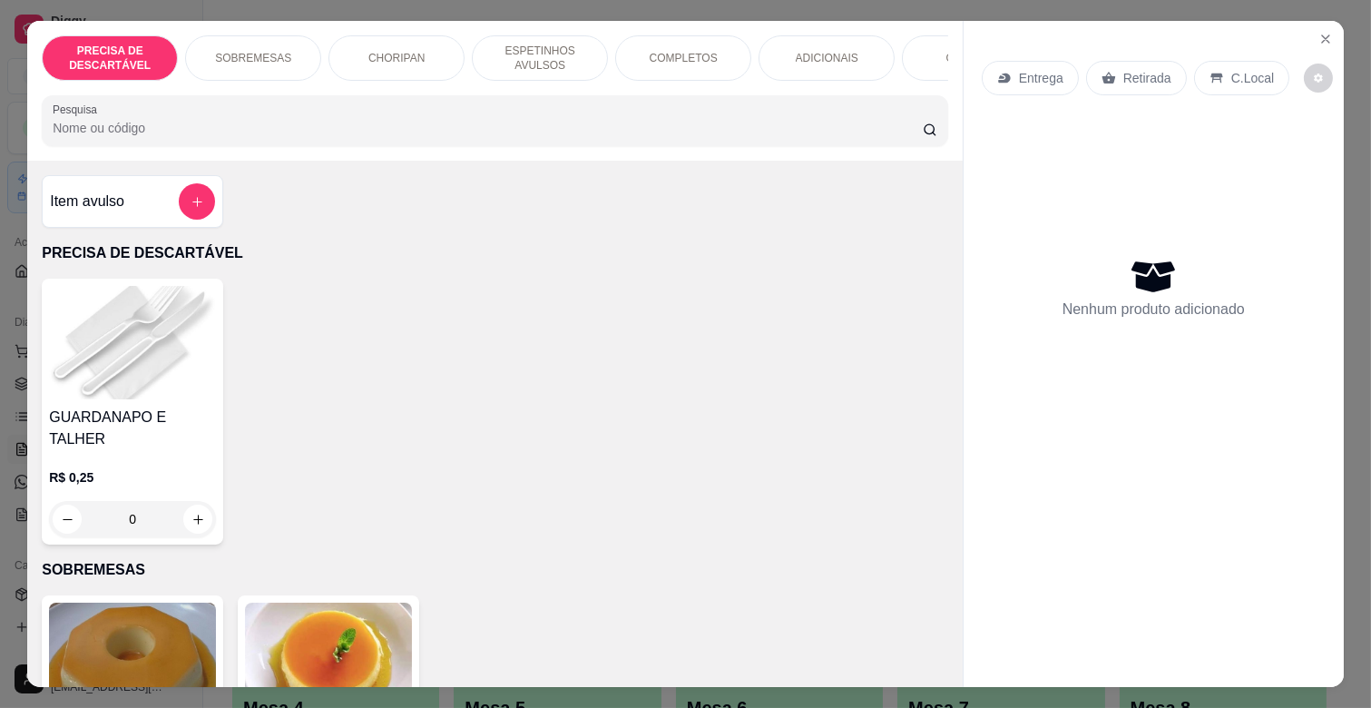
click at [670, 57] on p "COMPLETOS" at bounding box center [684, 58] width 68 height 15
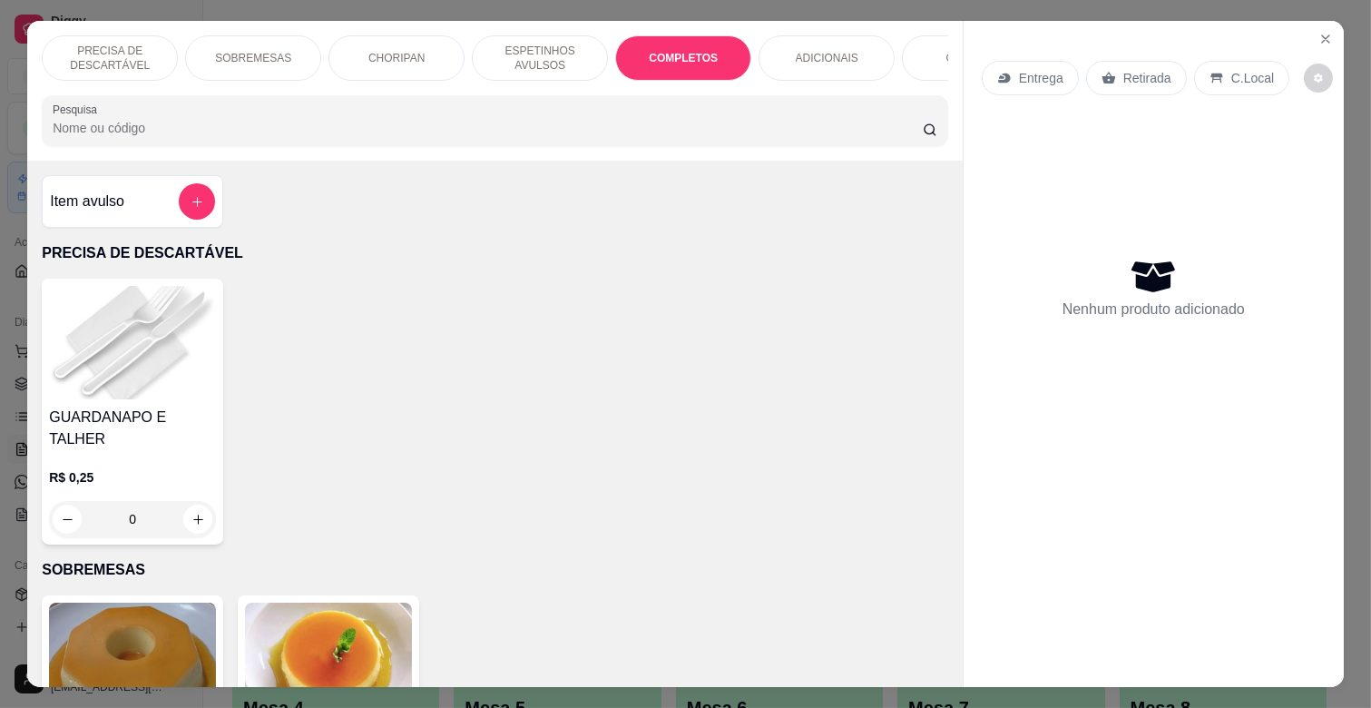
scroll to position [44, 0]
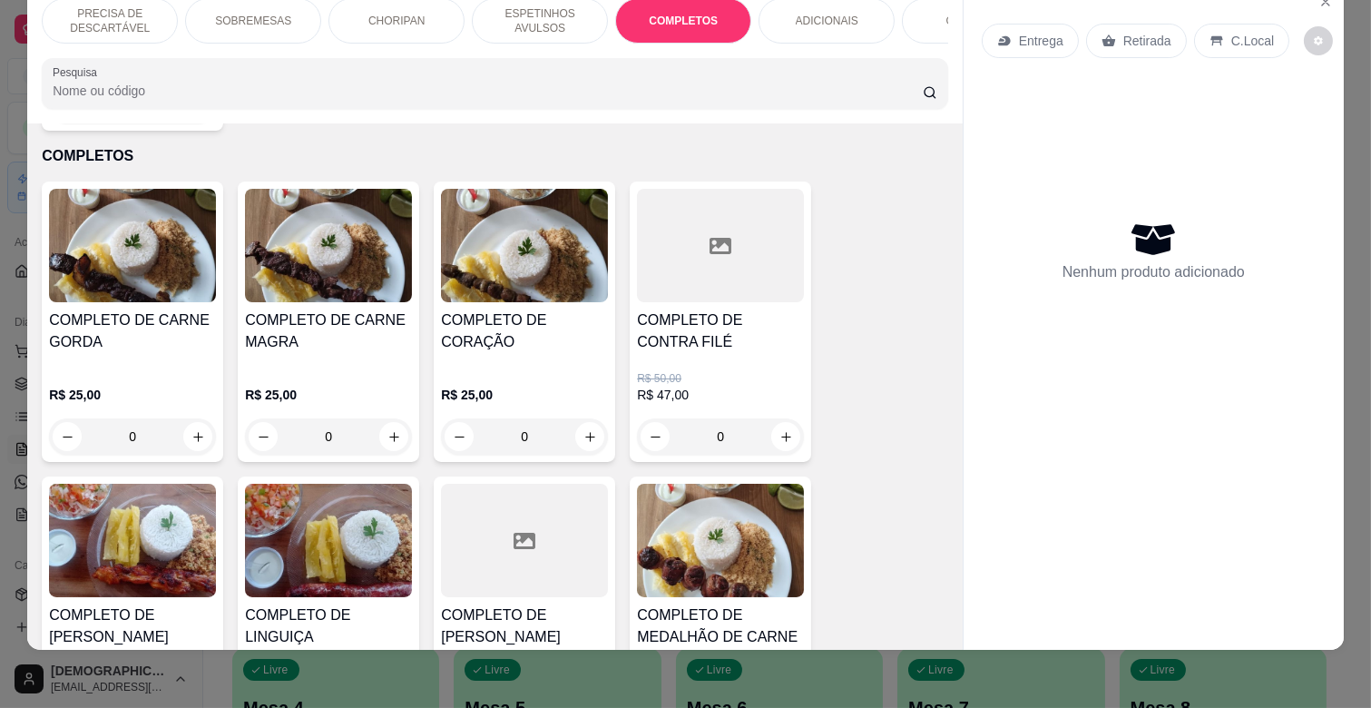
click at [346, 367] on div "R$ 25,00 0" at bounding box center [328, 410] width 167 height 87
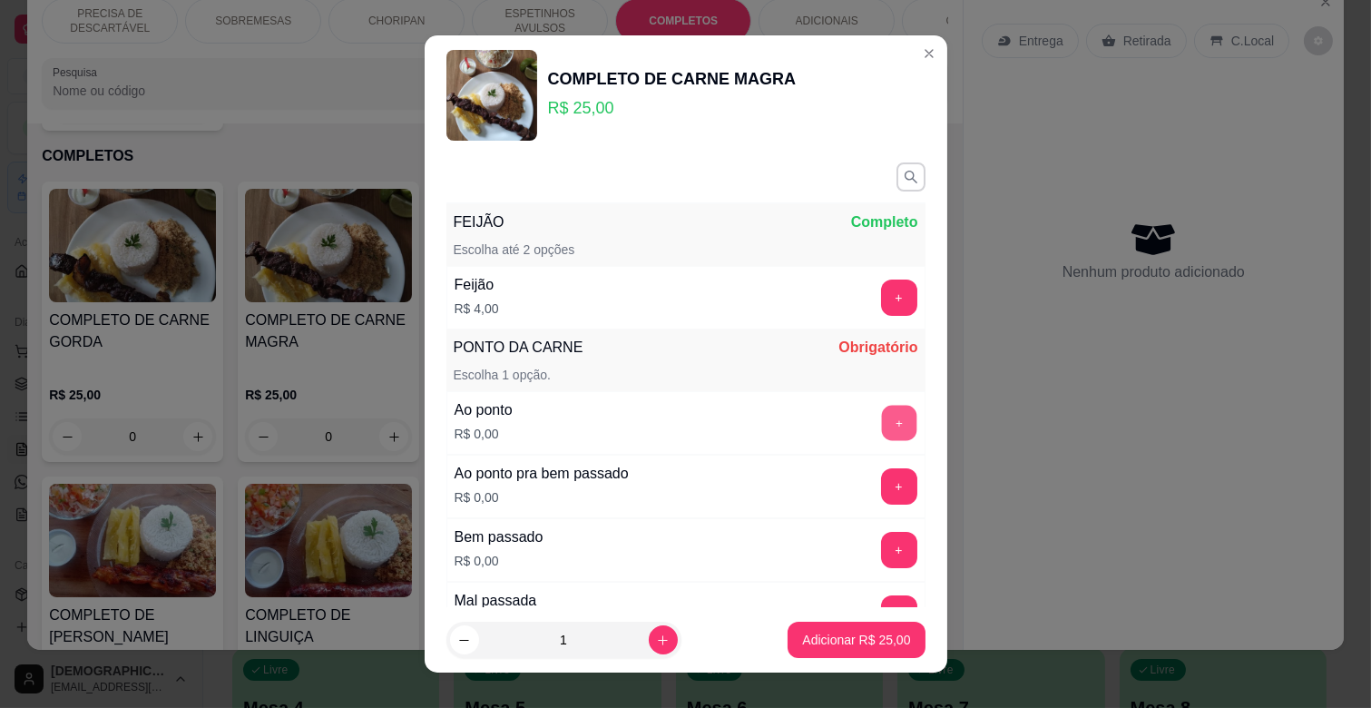
click at [881, 420] on button "+" at bounding box center [898, 423] width 35 height 35
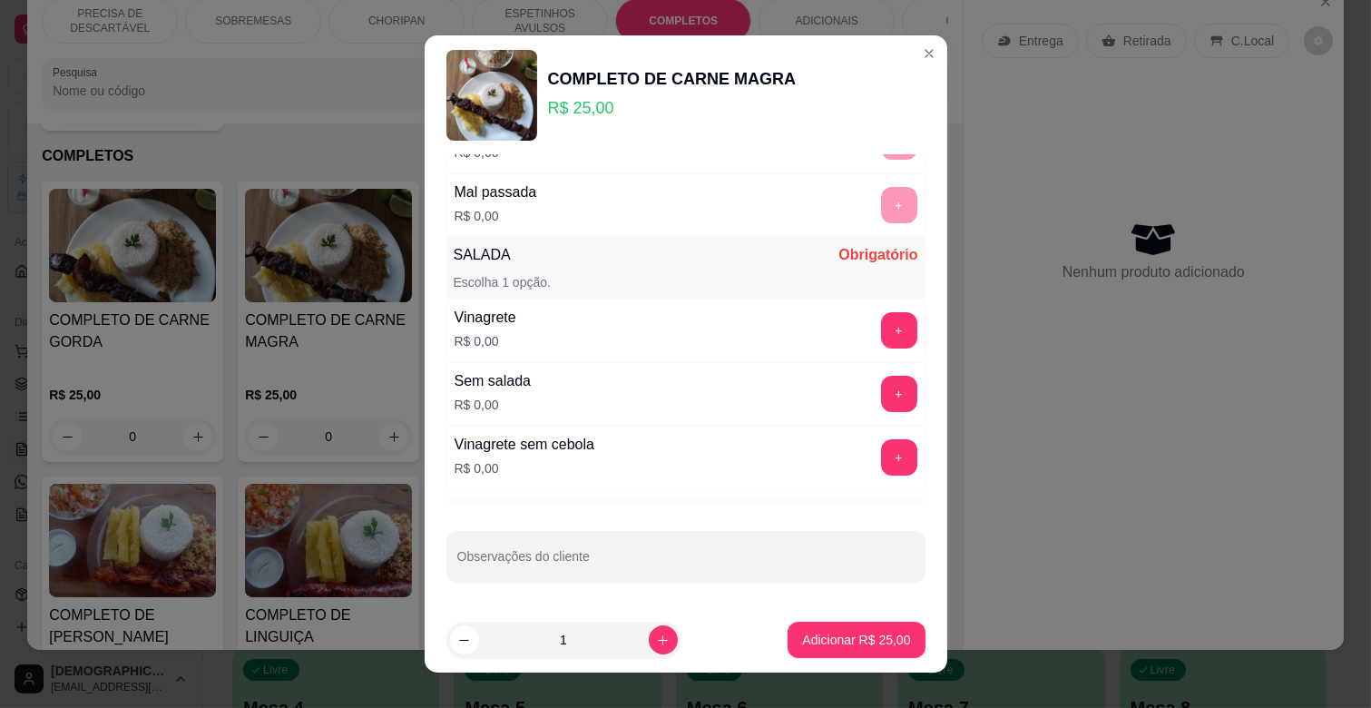
scroll to position [410, 0]
click at [881, 327] on button "+" at bounding box center [899, 330] width 36 height 36
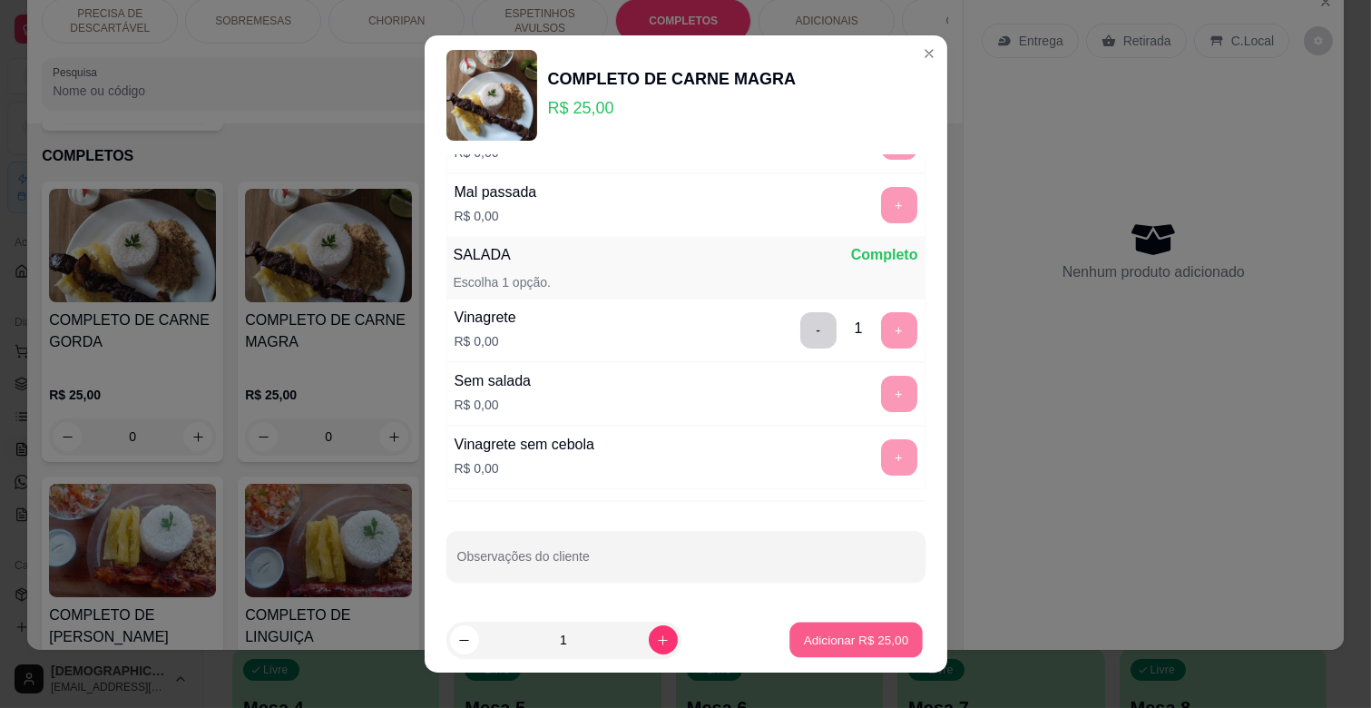
click at [850, 633] on p "Adicionar R$ 25,00" at bounding box center [856, 639] width 105 height 17
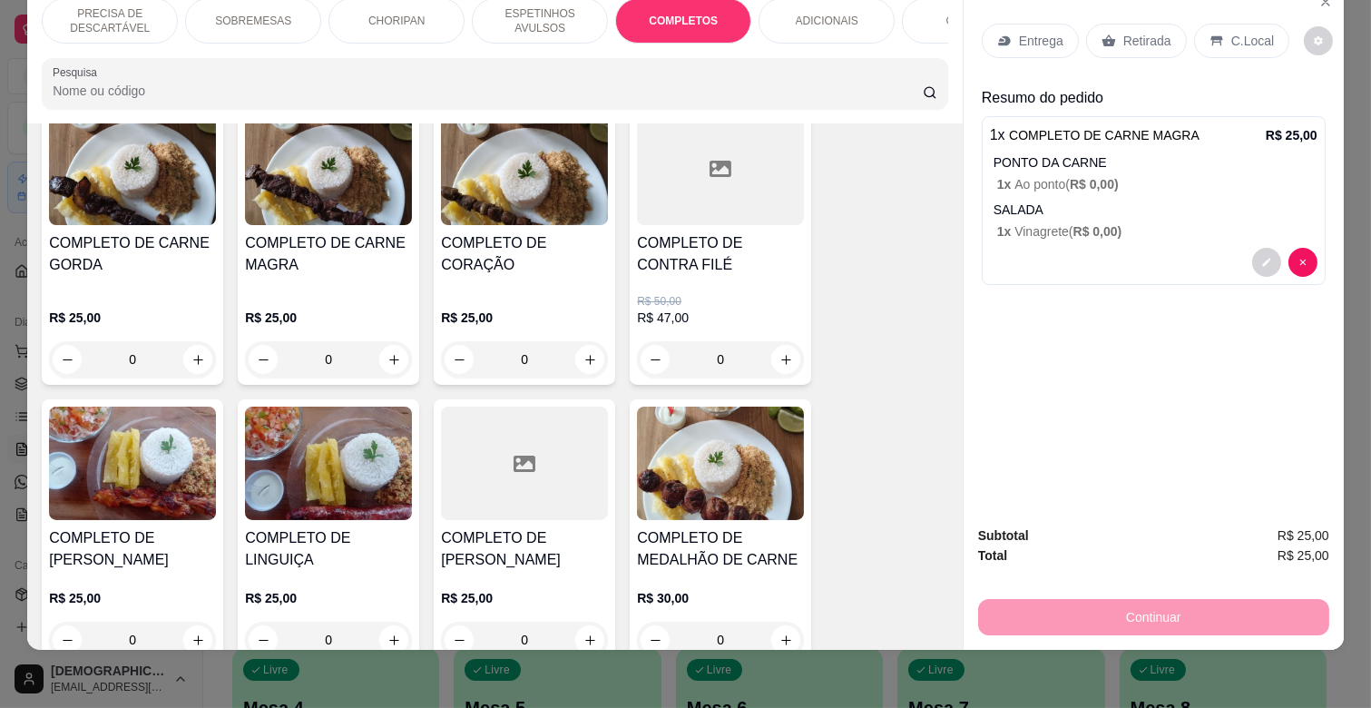
scroll to position [2290, 0]
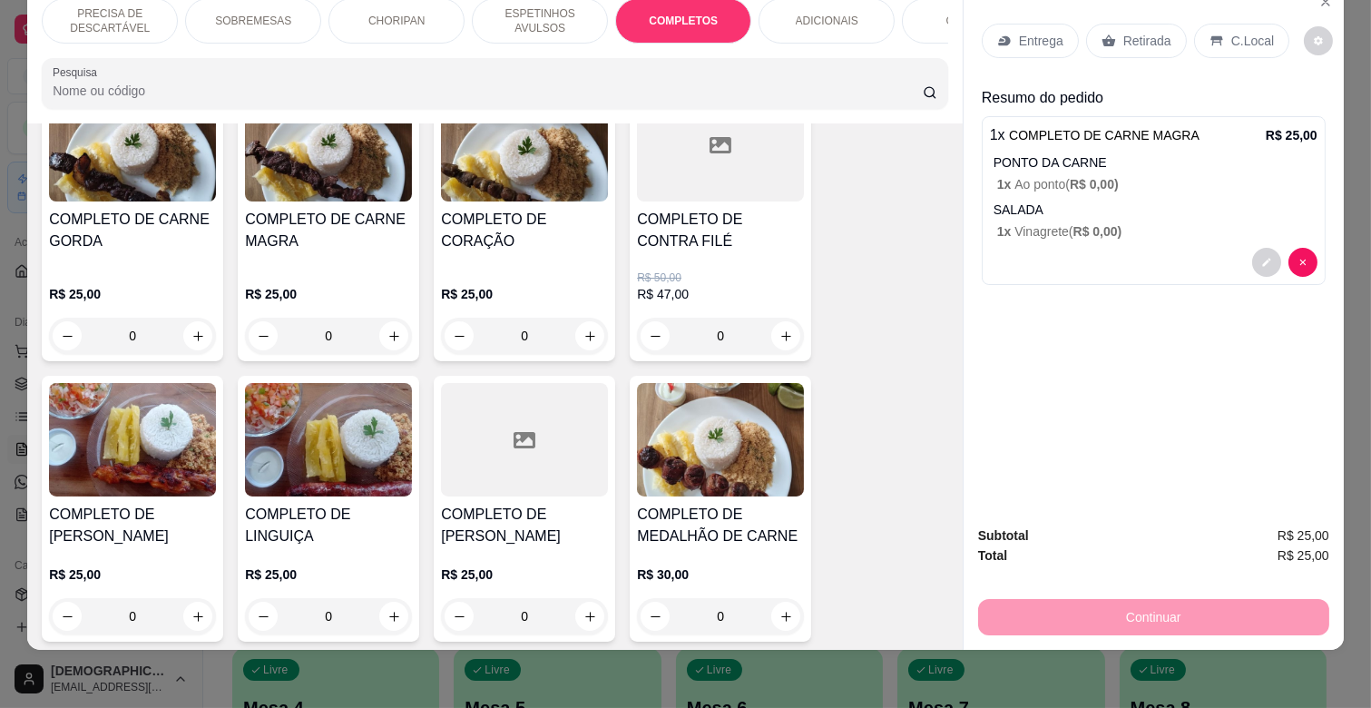
click at [702, 481] on div "COMPLETO DE MEDALHÃO DE CARNE R$ 30,00 0" at bounding box center [720, 509] width 181 height 266
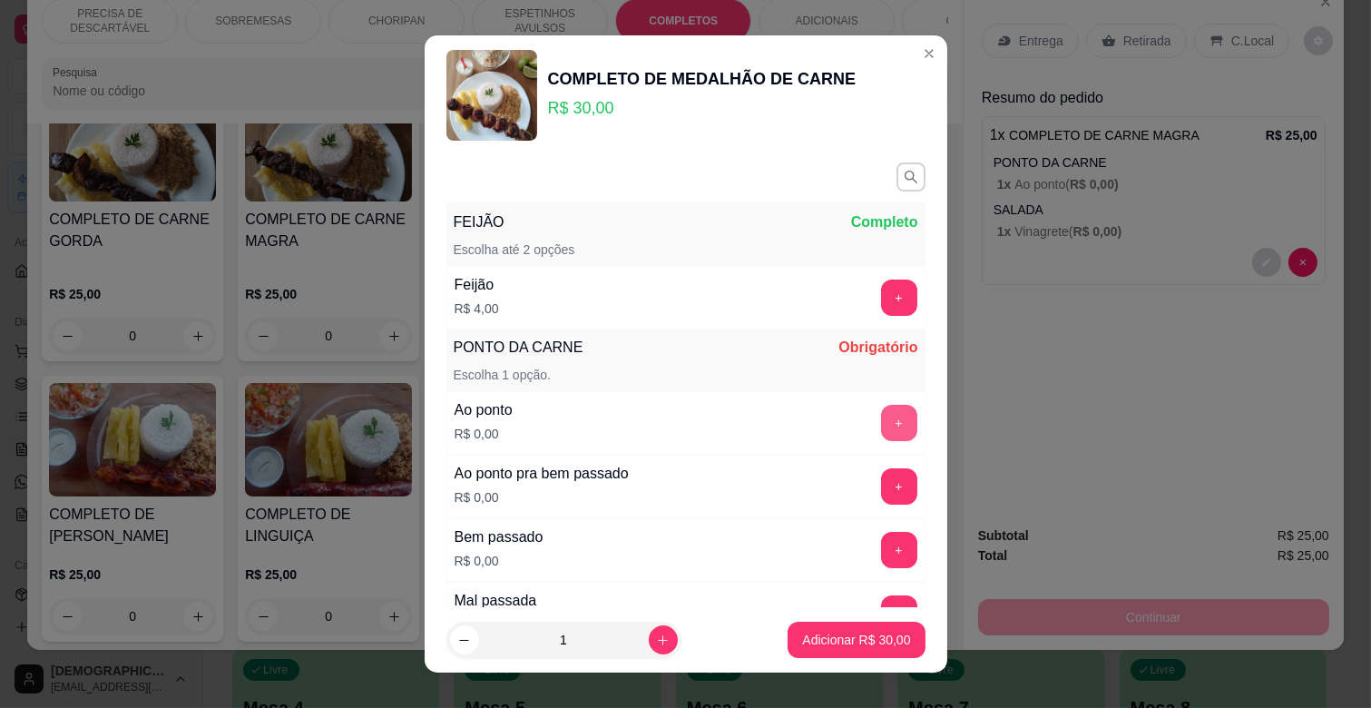
click at [881, 419] on button "+" at bounding box center [899, 423] width 36 height 36
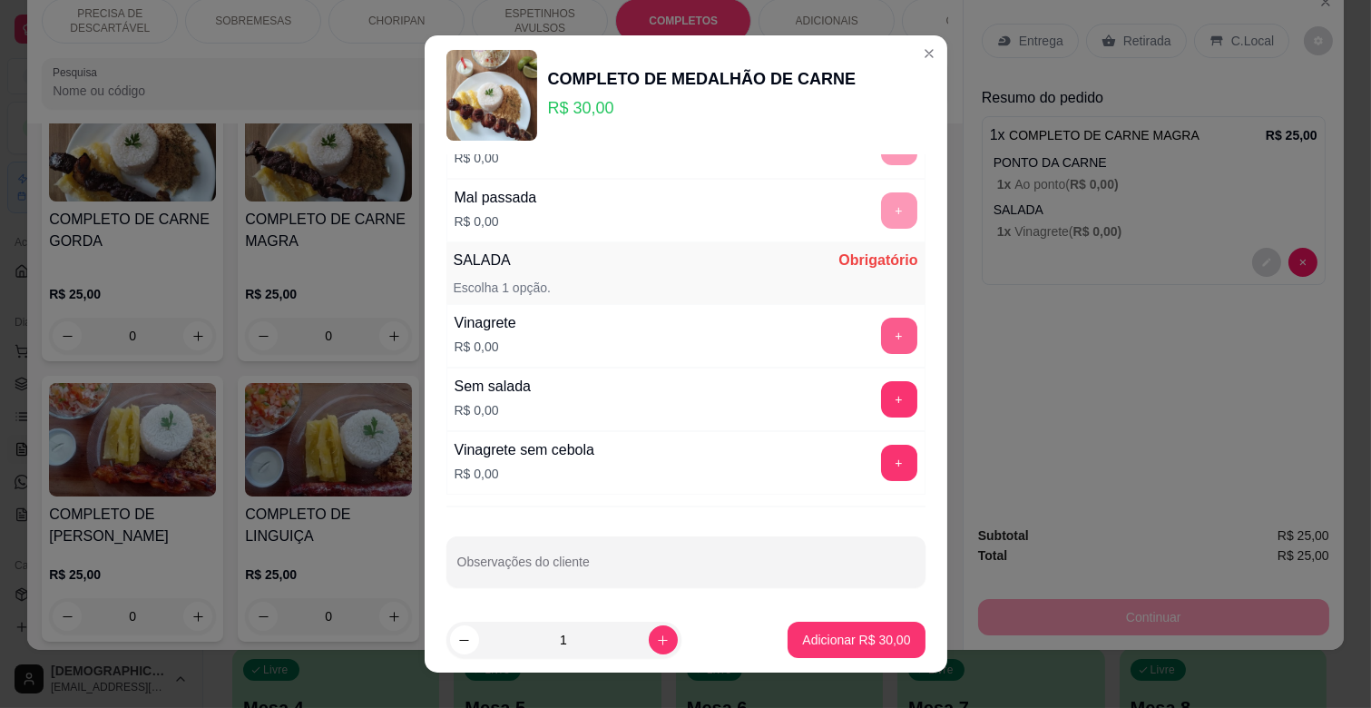
click at [881, 342] on button "+" at bounding box center [899, 336] width 36 height 36
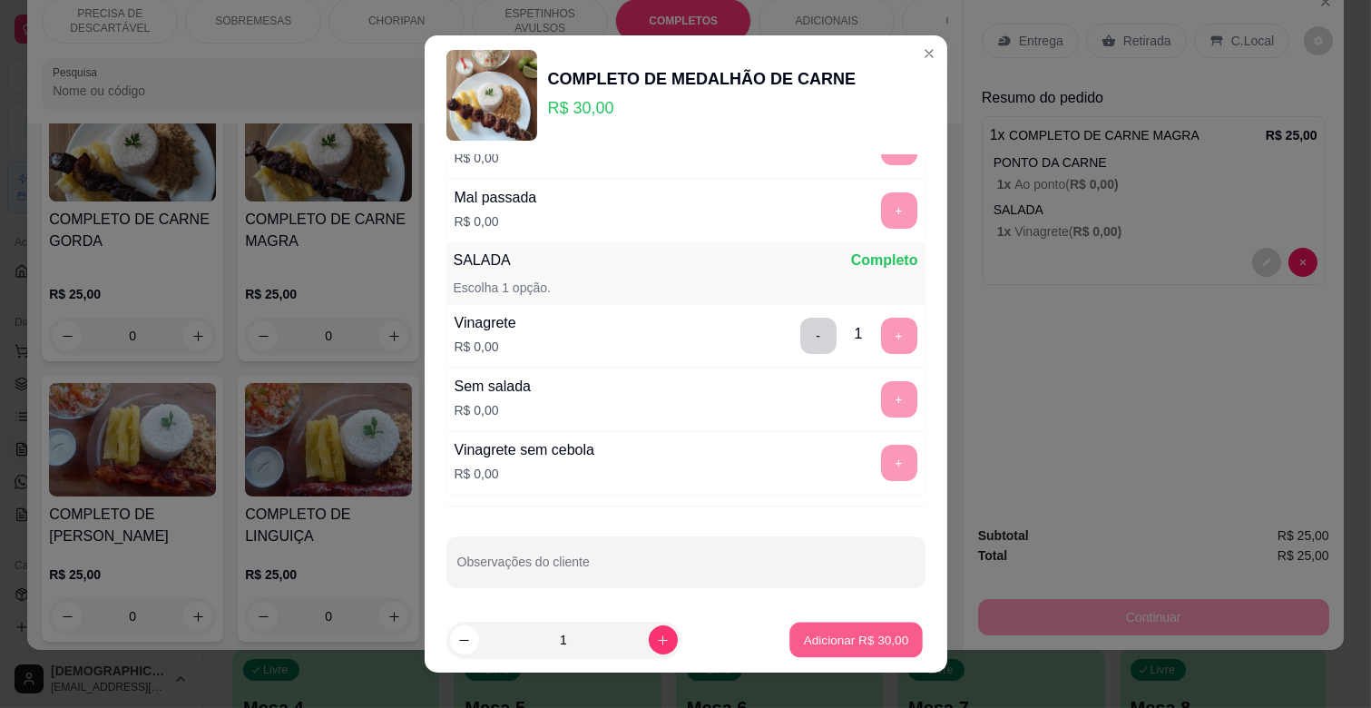
click at [855, 639] on p "Adicionar R$ 30,00" at bounding box center [856, 639] width 105 height 17
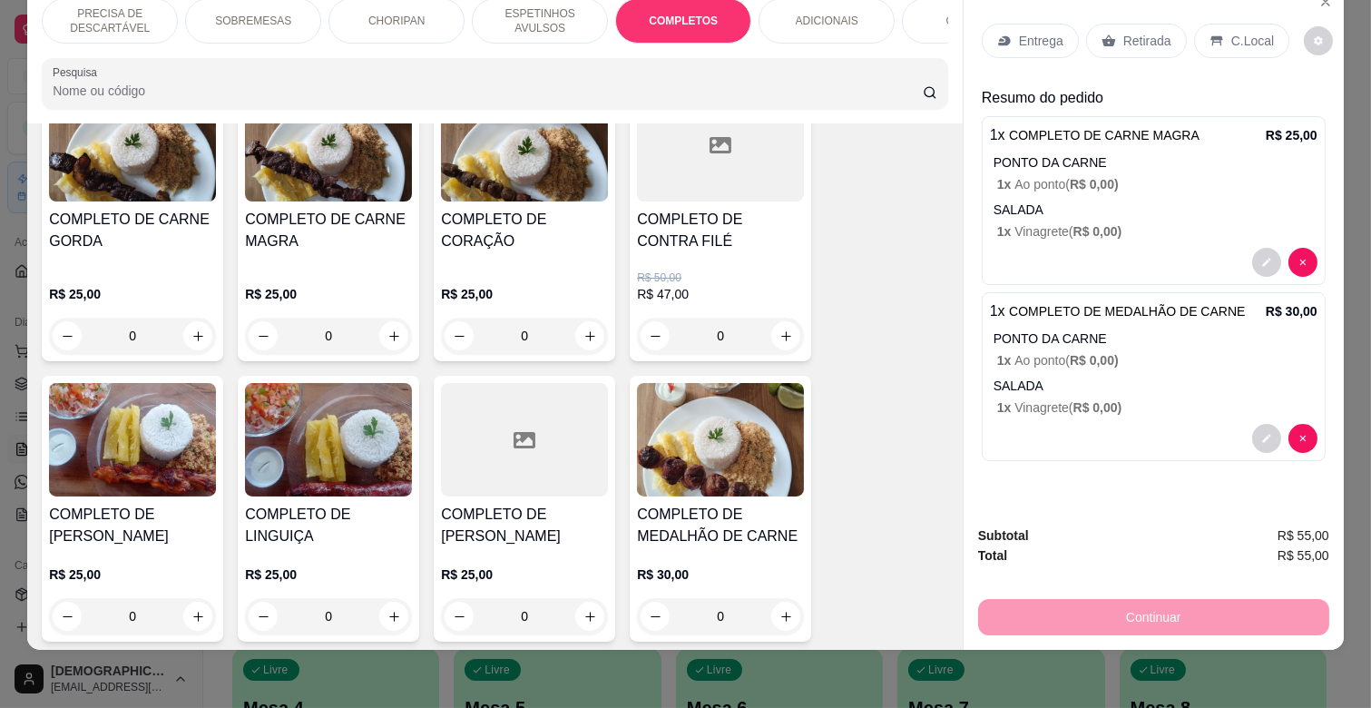
scroll to position [0, 0]
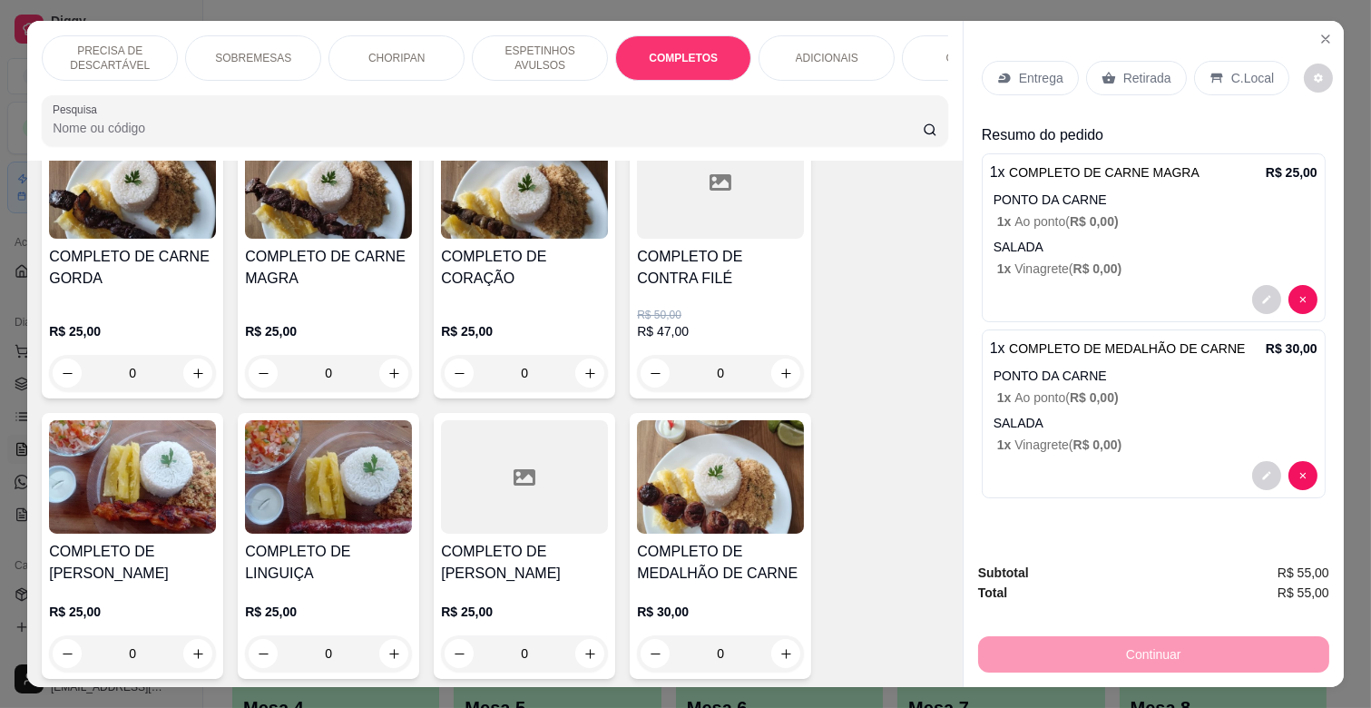
click at [1042, 69] on p "Entrega" at bounding box center [1041, 78] width 44 height 18
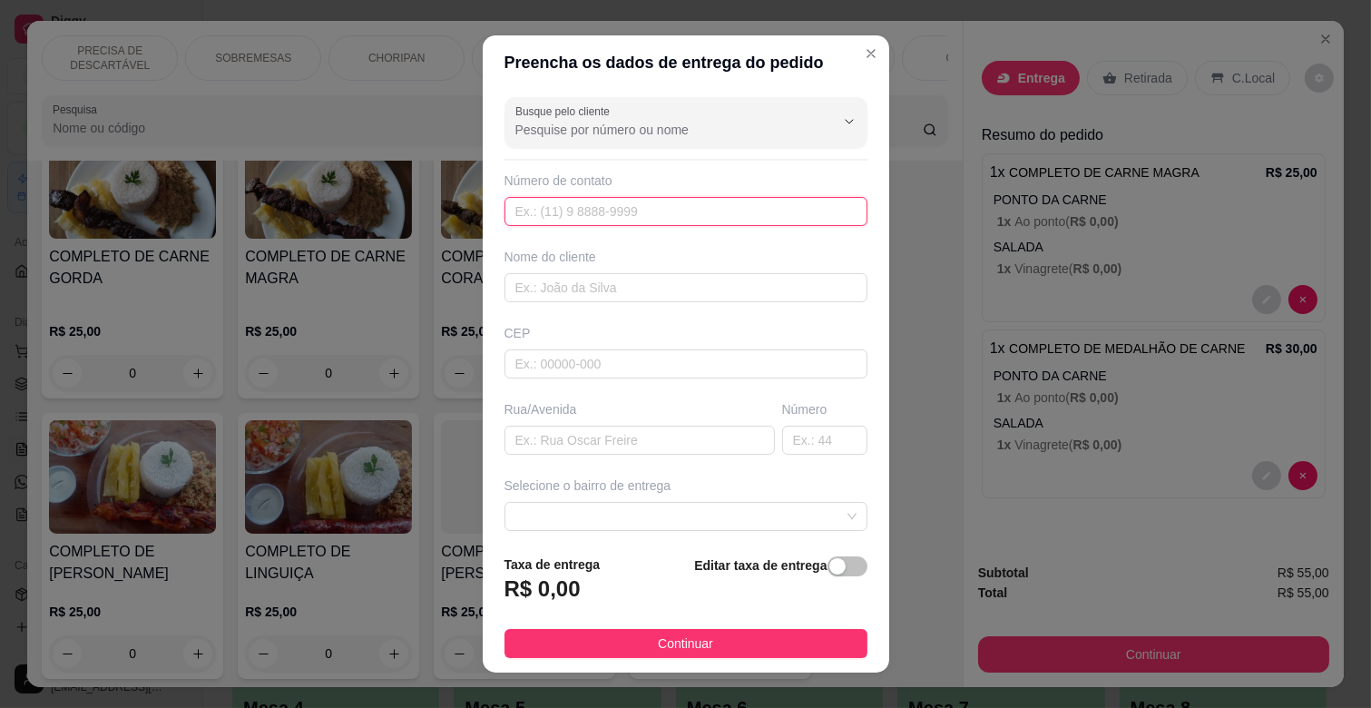
click at [700, 210] on input "text" at bounding box center [685, 211] width 363 height 29
paste input "[PHONE_NUMBER]"
type input "[PHONE_NUMBER]"
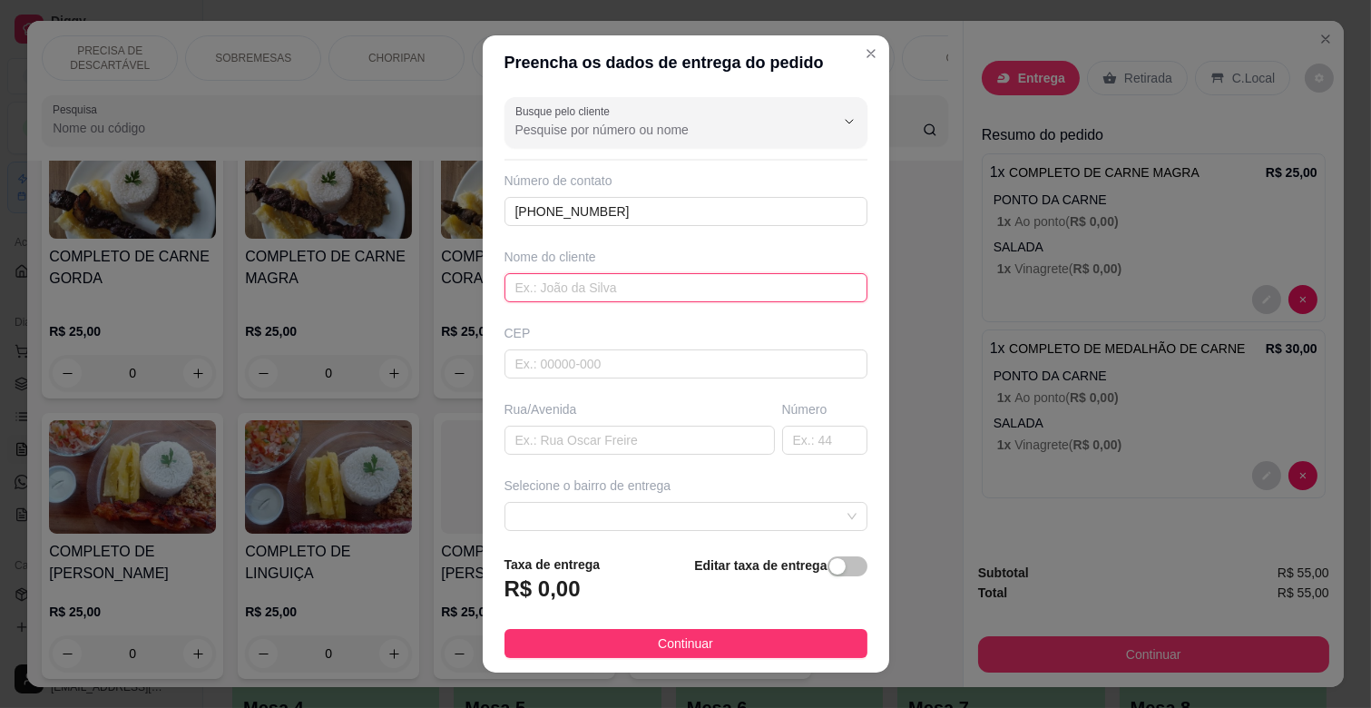
click at [602, 301] on input "text" at bounding box center [685, 287] width 363 height 29
type input "[PERSON_NAME]"
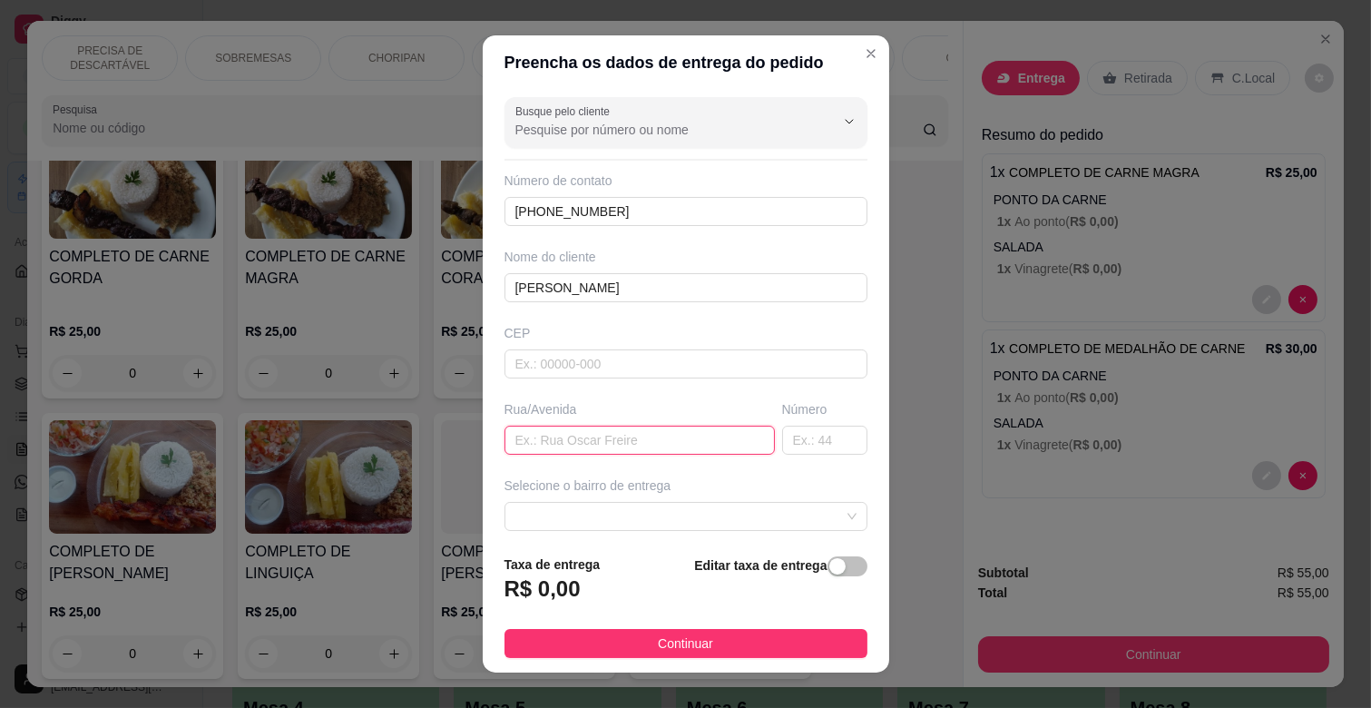
paste input "rua [PERSON_NAME]"
type input "rua [PERSON_NAME]"
click at [786, 447] on input "text" at bounding box center [824, 440] width 85 height 29
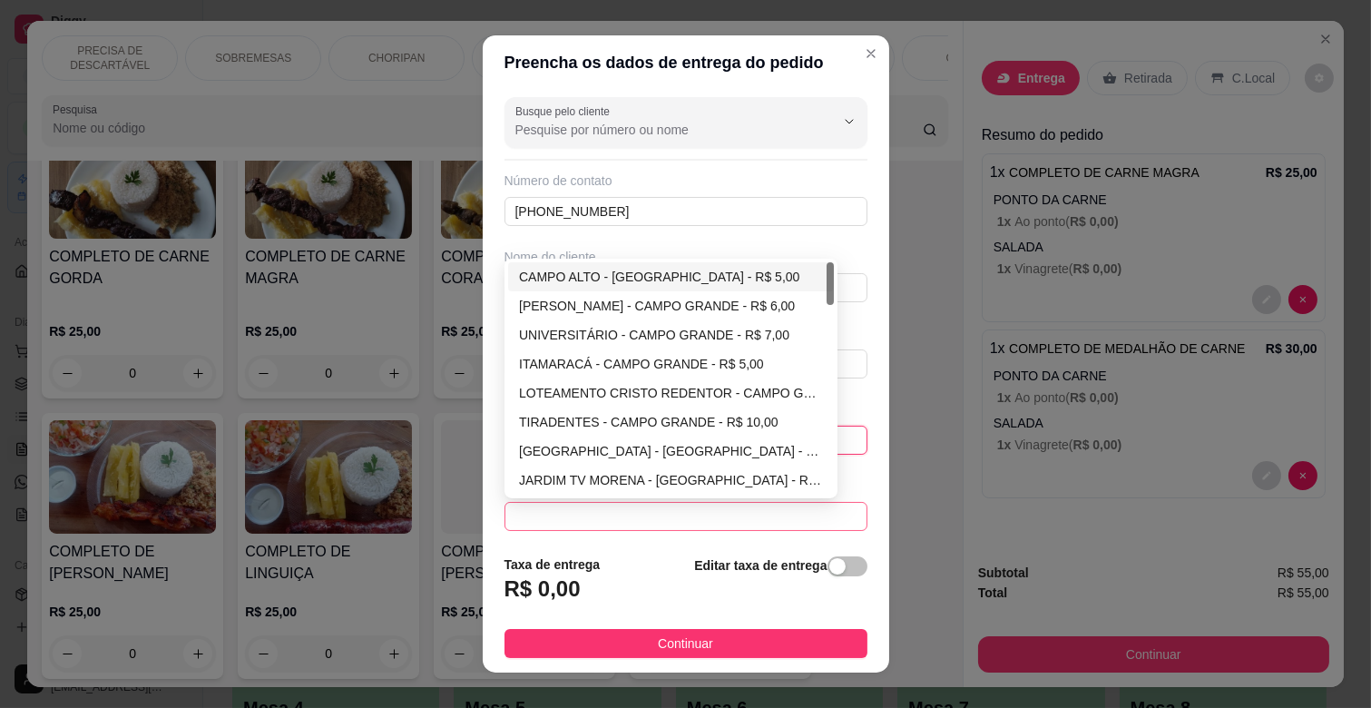
click at [787, 518] on span at bounding box center [685, 516] width 341 height 27
type input "55"
click at [602, 366] on div "ITAMARACÁ - CAMPO GRANDE - R$ 5,00" at bounding box center [671, 364] width 304 height 20
type input "CAMPO GRANDE"
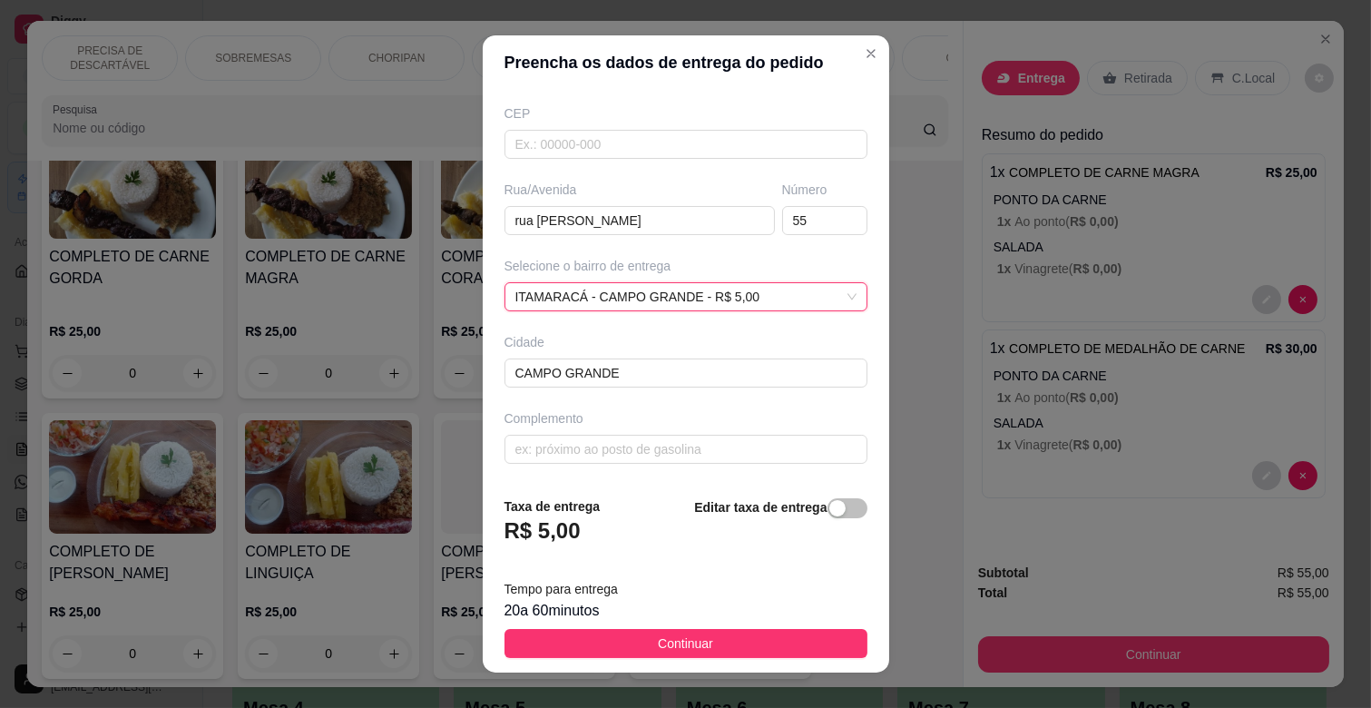
scroll to position [23, 0]
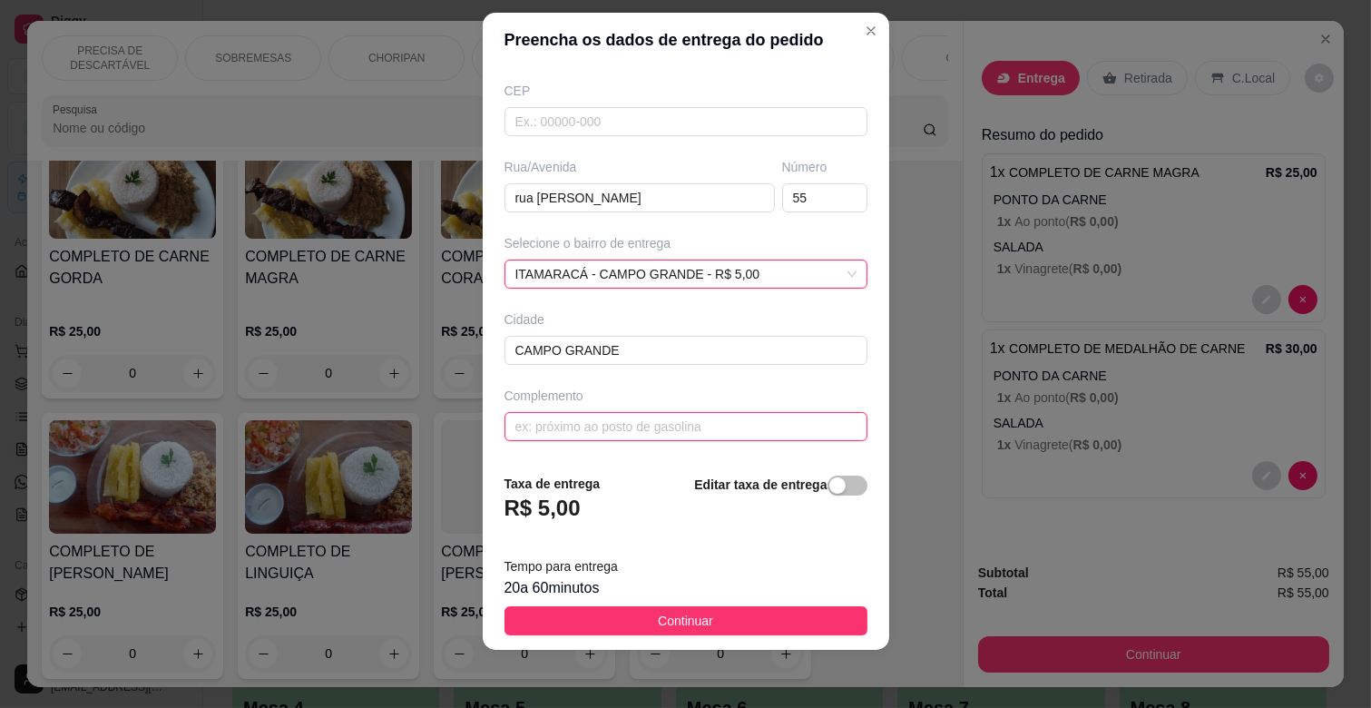
click at [654, 422] on input "text" at bounding box center [685, 426] width 363 height 29
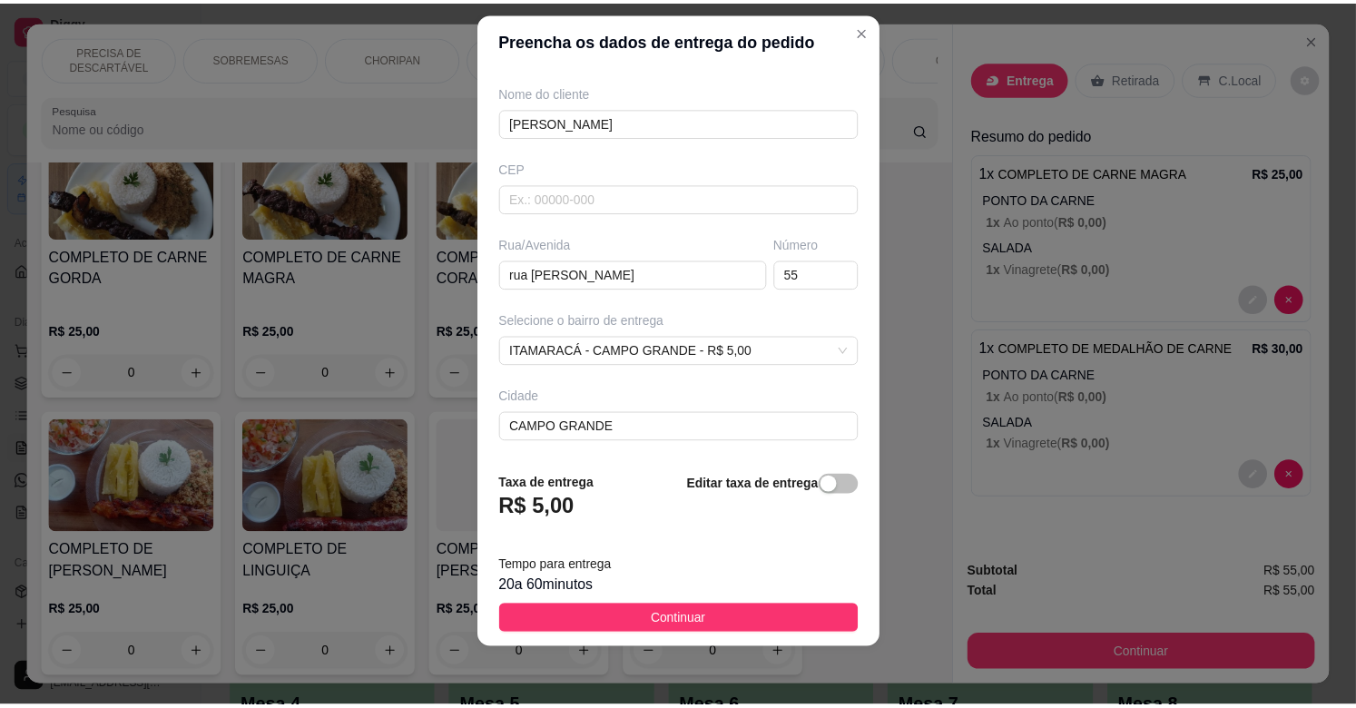
scroll to position [220, 0]
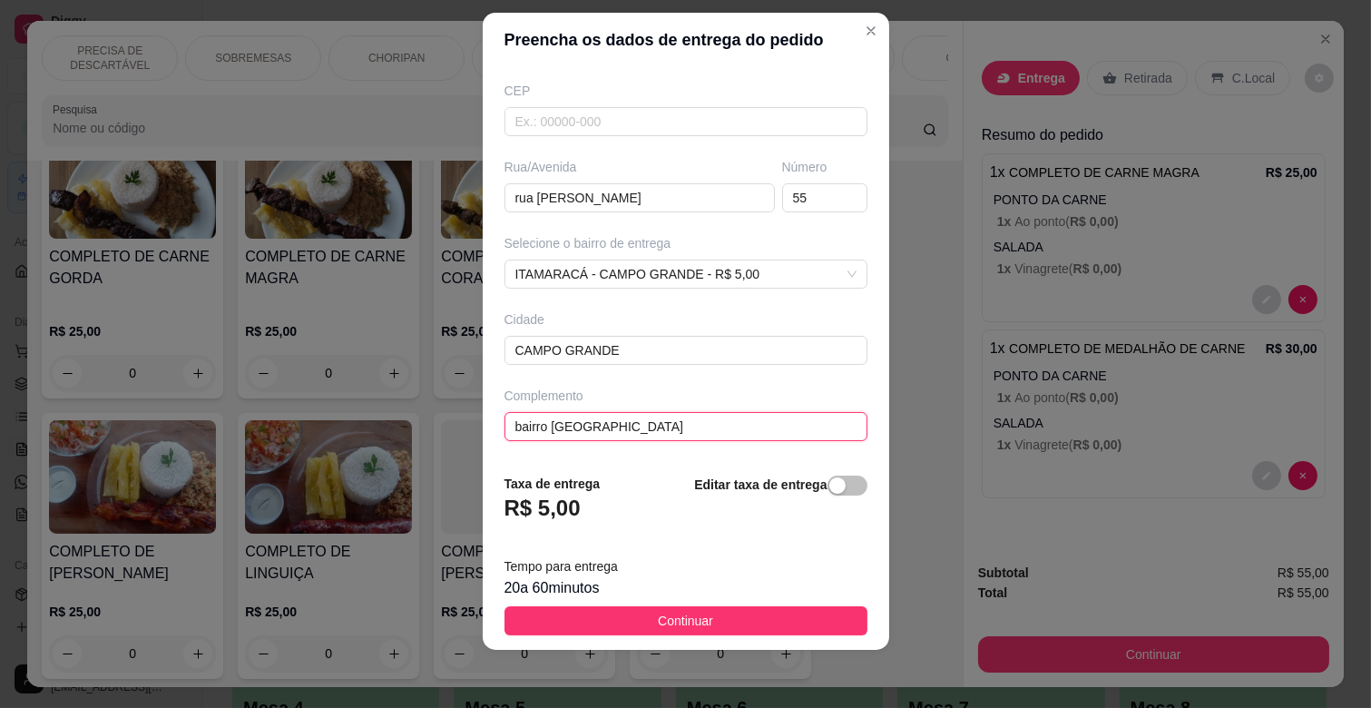
type input "bairro [GEOGRAPHIC_DATA]"
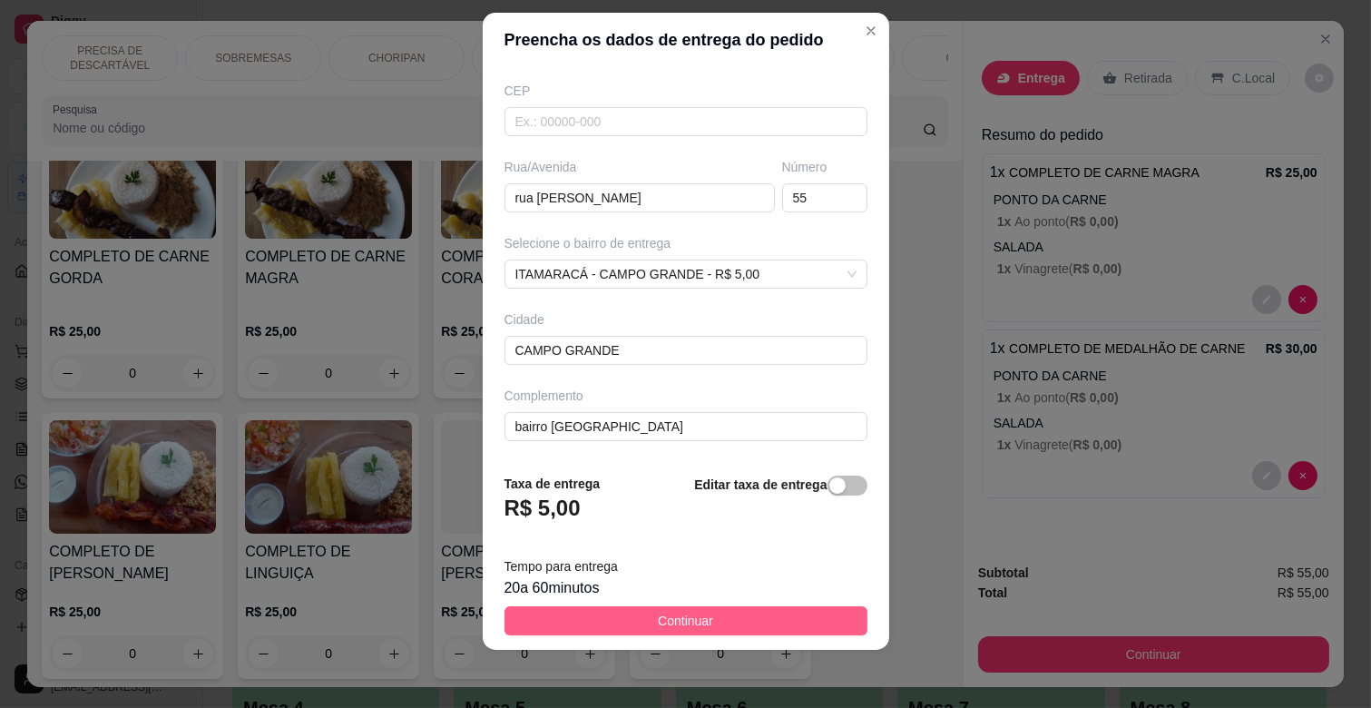
click at [670, 622] on span "Continuar" at bounding box center [685, 621] width 55 height 20
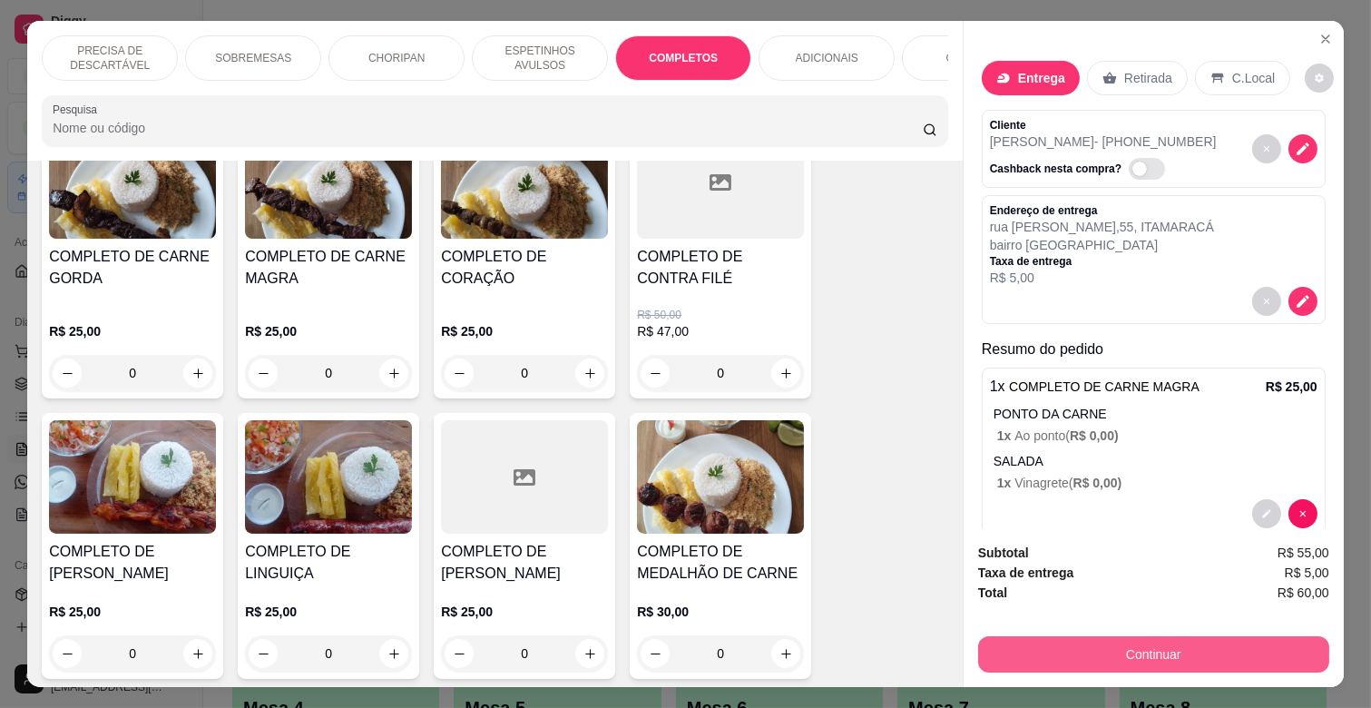
click at [1098, 660] on button "Continuar" at bounding box center [1153, 654] width 351 height 36
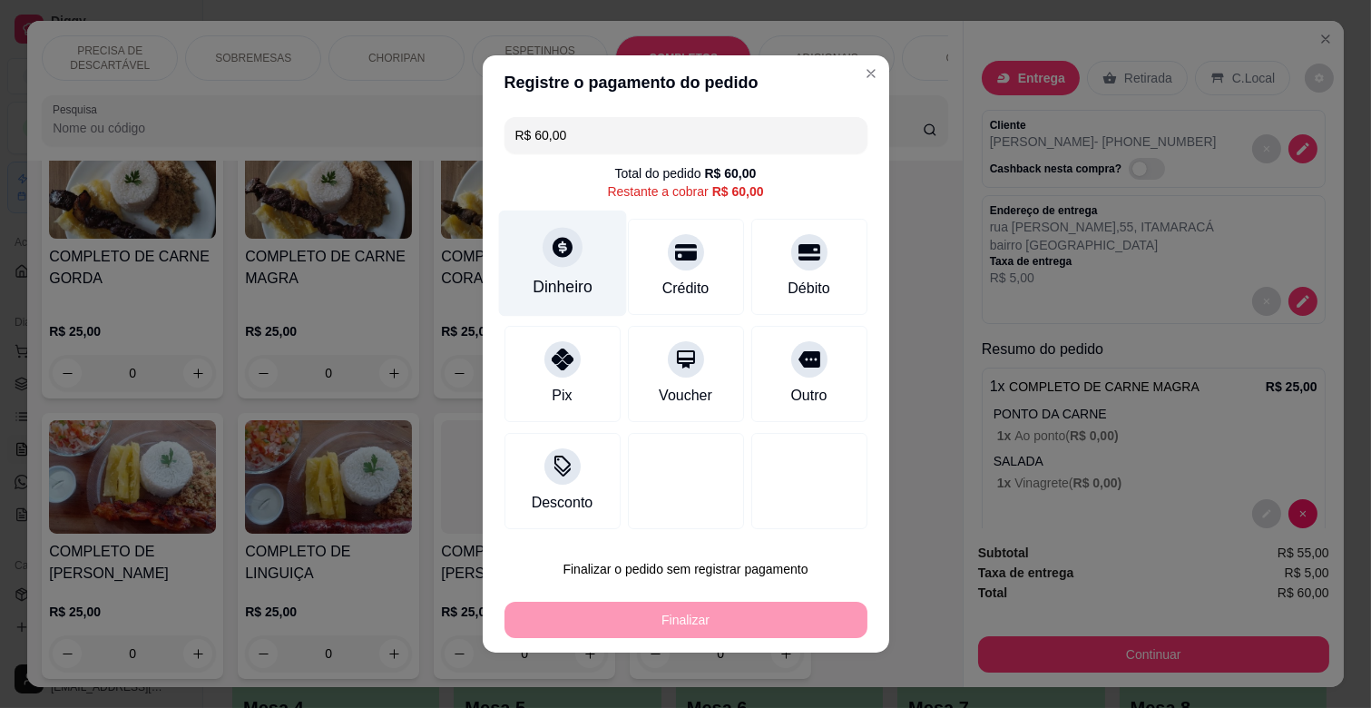
click at [557, 259] on div at bounding box center [563, 247] width 40 height 40
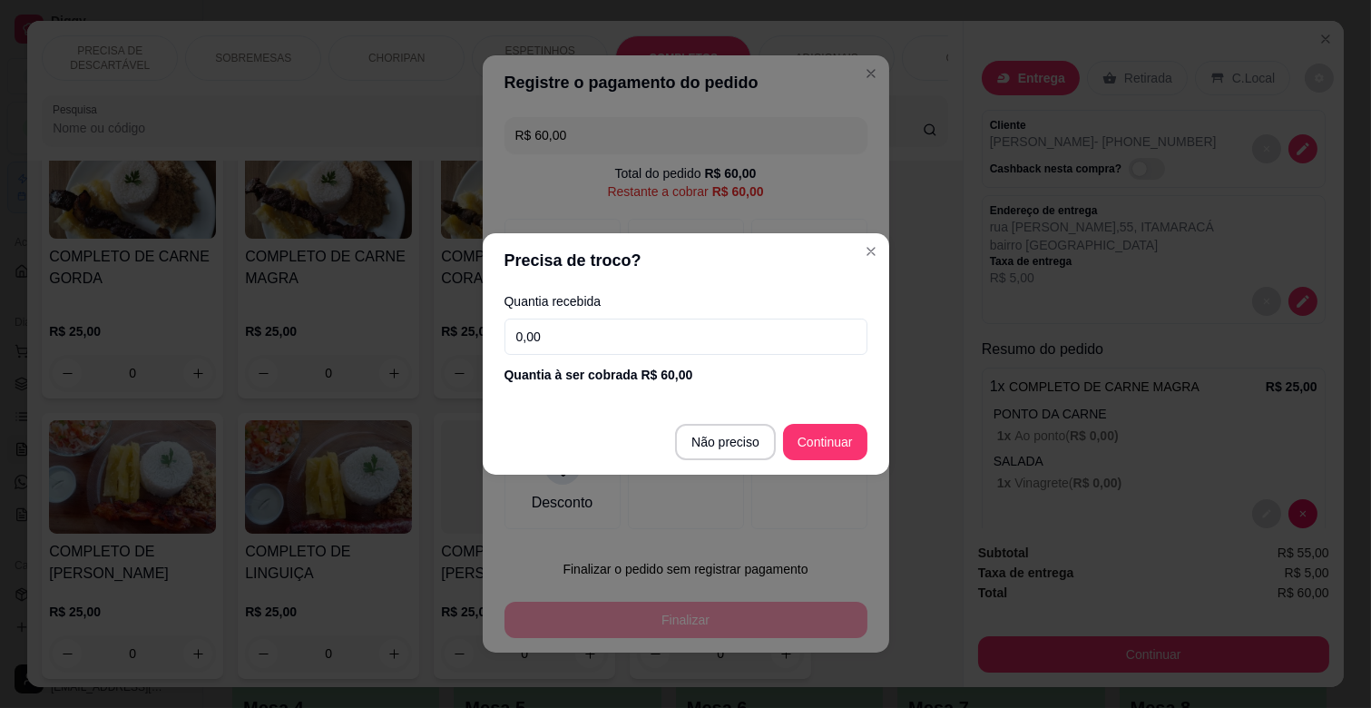
click at [605, 336] on input "0,00" at bounding box center [685, 336] width 363 height 36
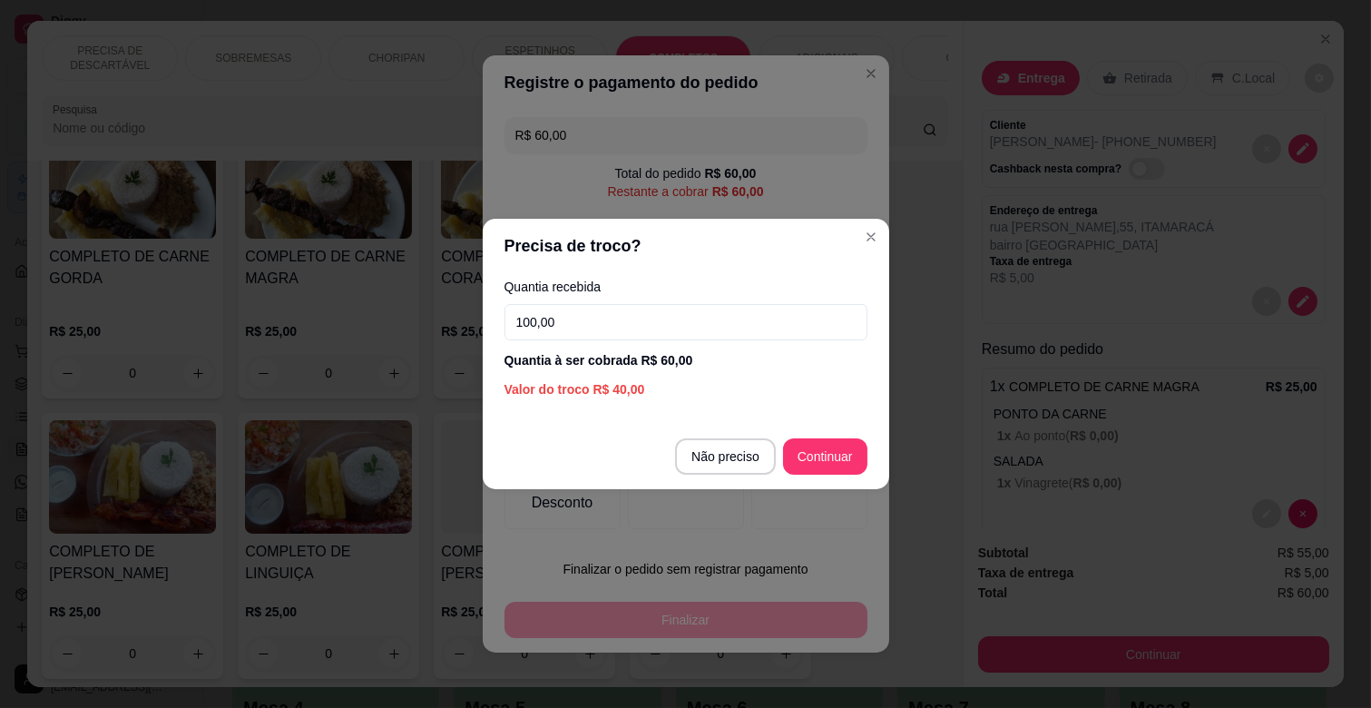
type input "100,00"
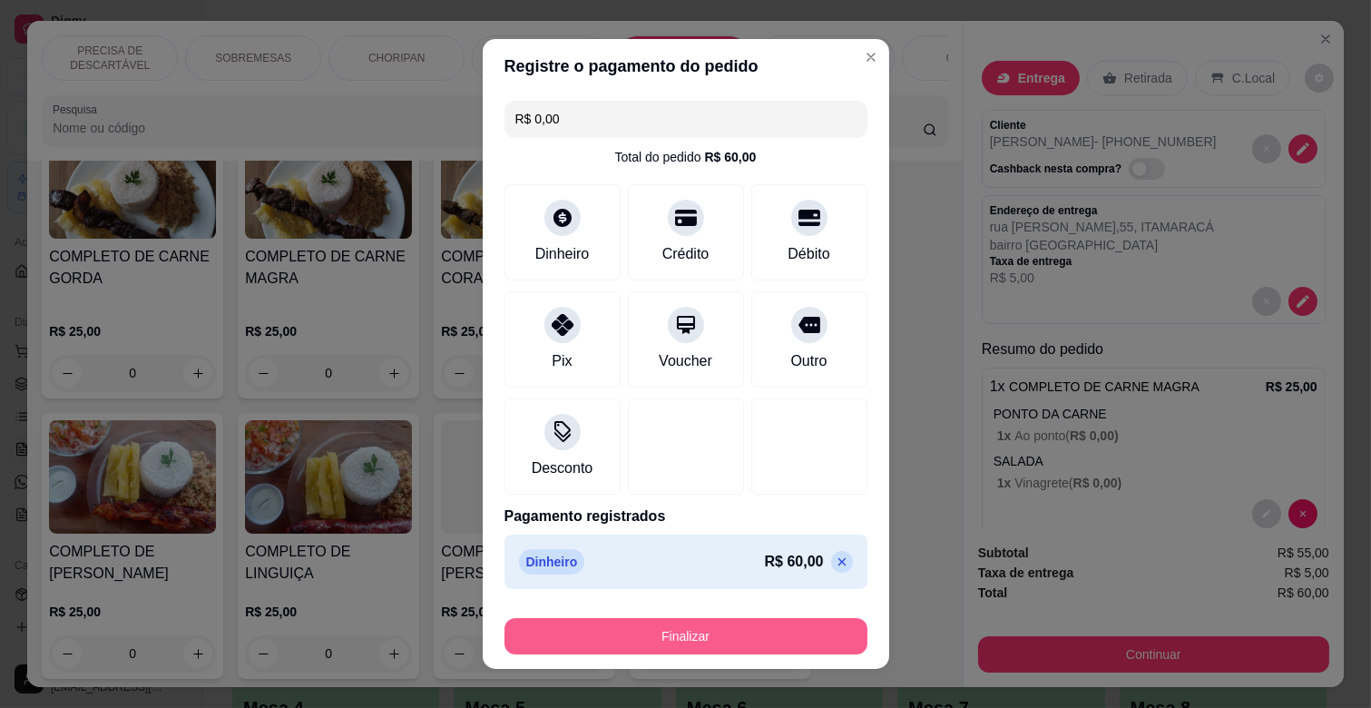
click at [695, 635] on button "Finalizar" at bounding box center [685, 636] width 363 height 36
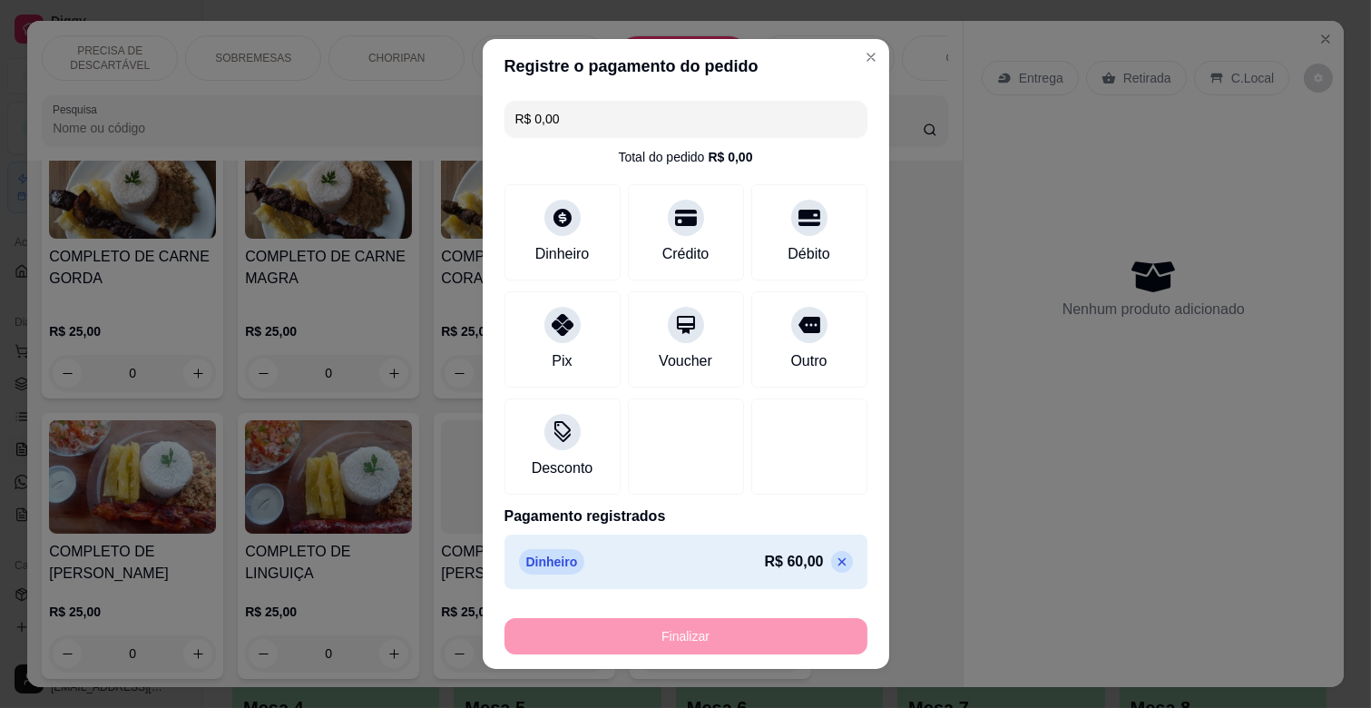
type input "-R$ 60,00"
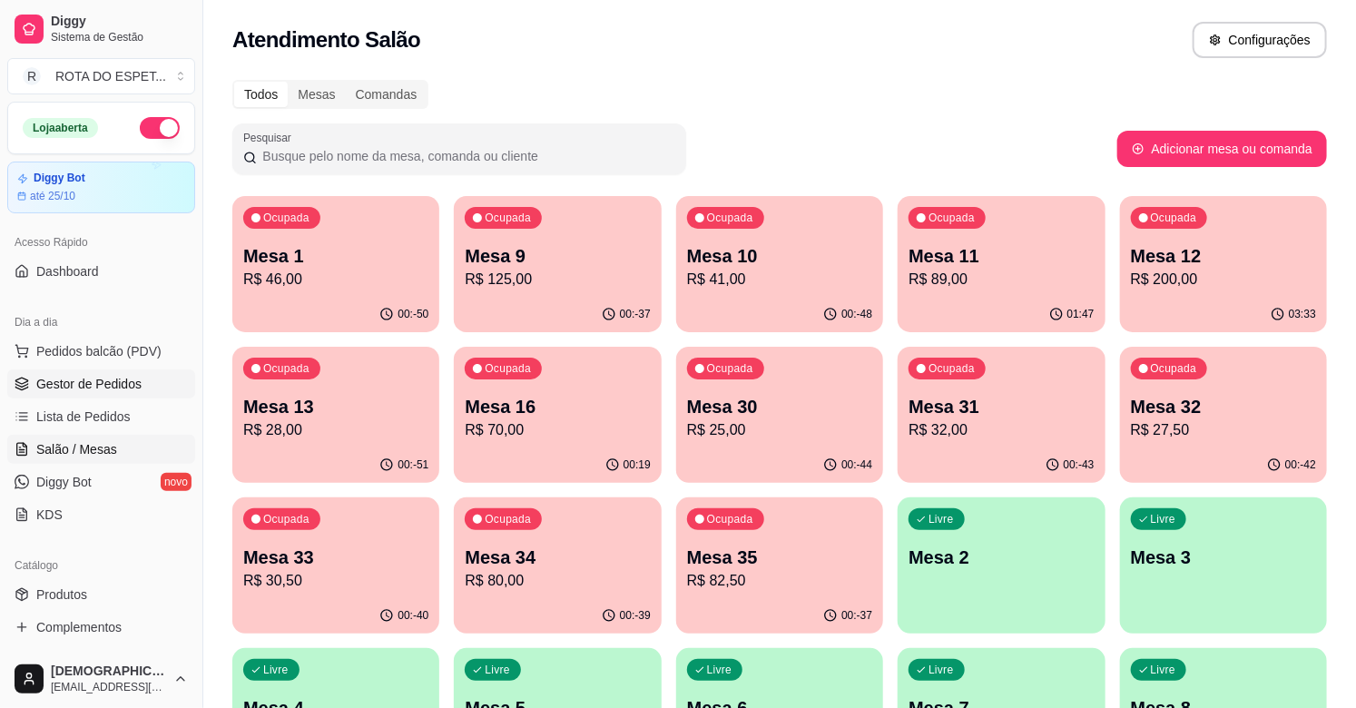
click at [21, 386] on icon at bounding box center [22, 384] width 15 height 15
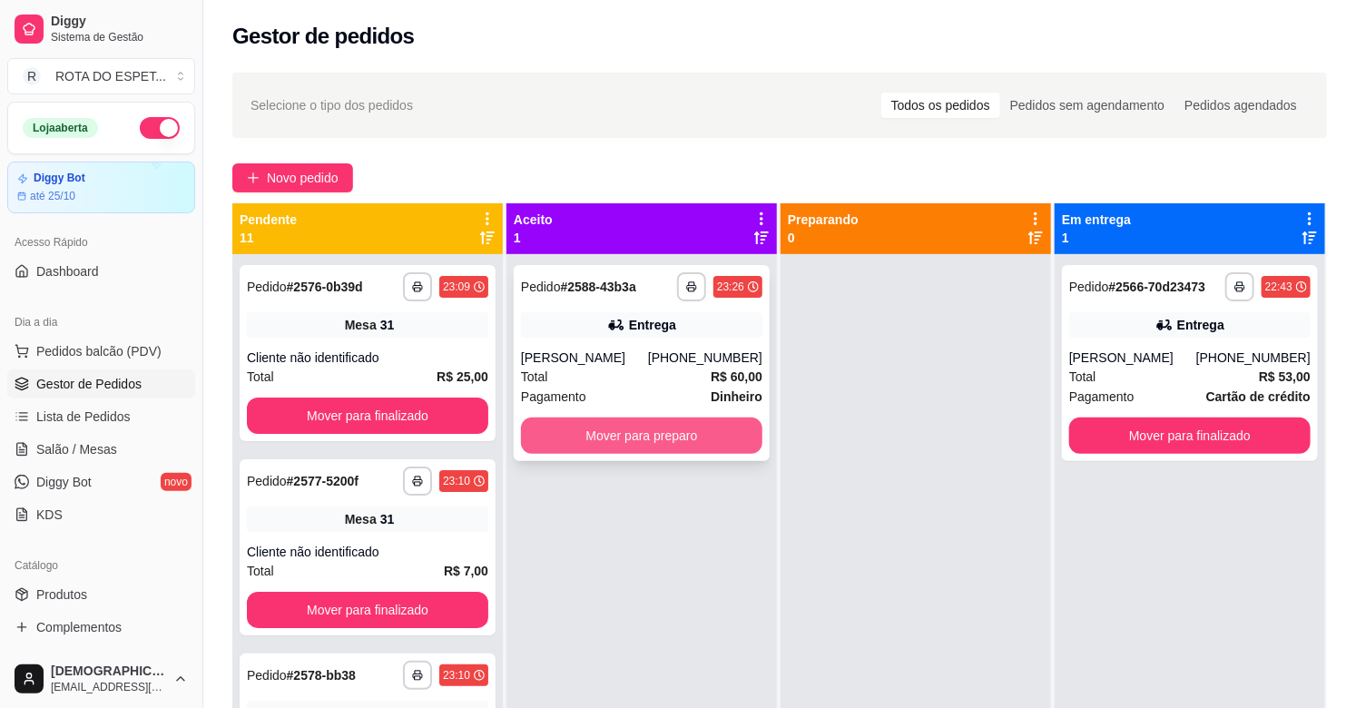
click at [671, 428] on button "Mover para preparo" at bounding box center [641, 435] width 241 height 36
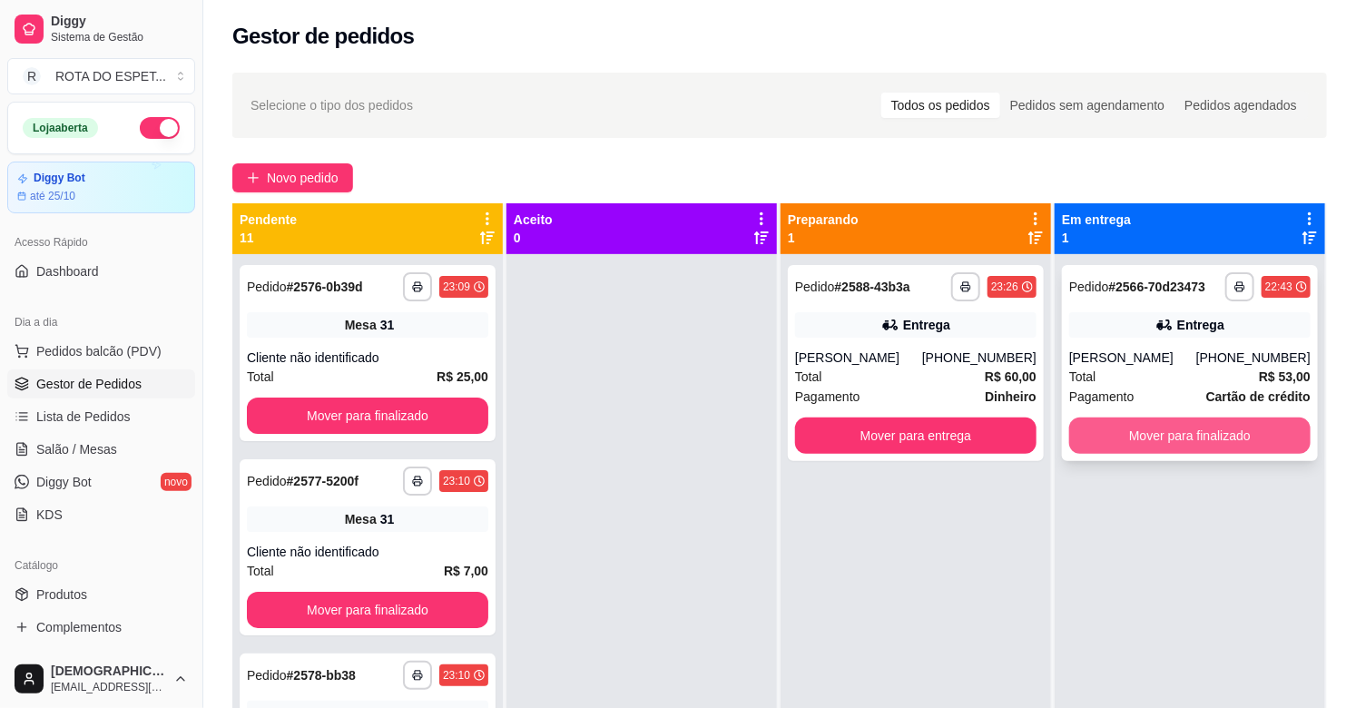
click at [1157, 420] on button "Mover para finalizado" at bounding box center [1189, 435] width 241 height 36
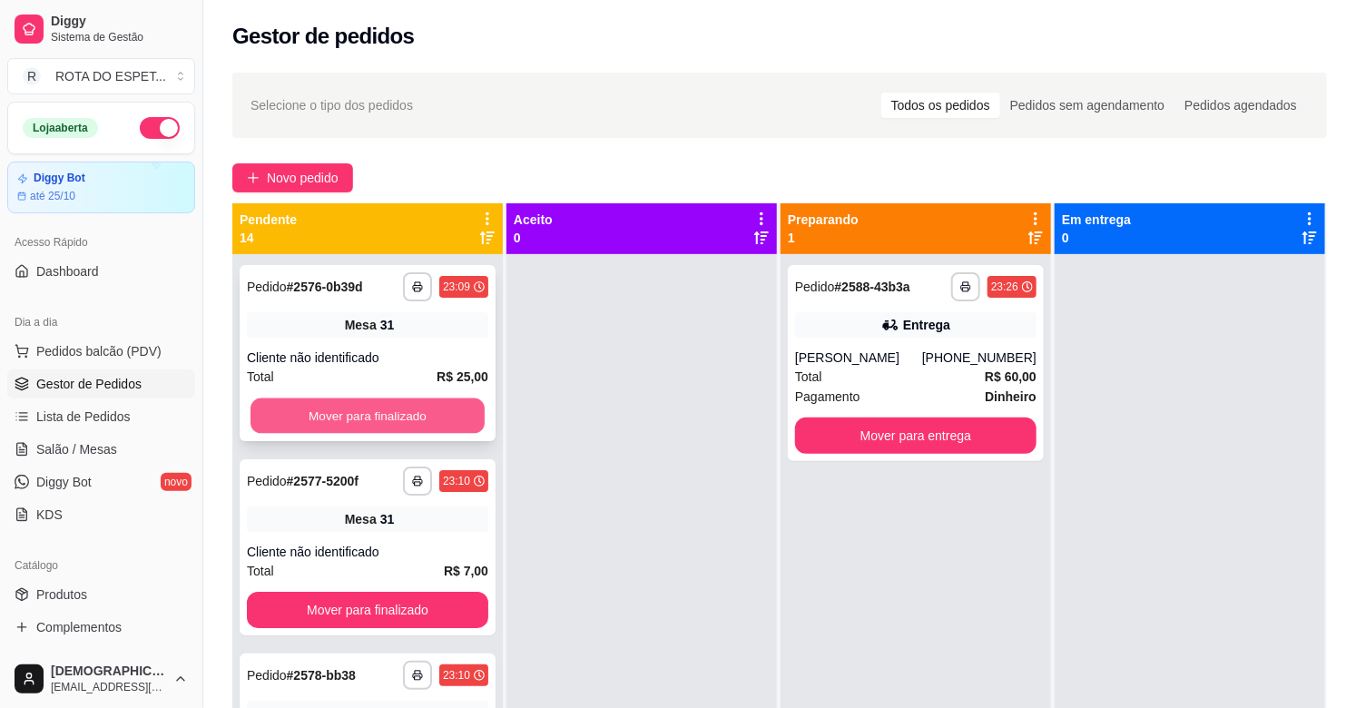
click at [379, 401] on button "Mover para finalizado" at bounding box center [367, 415] width 234 height 35
click at [411, 415] on button "Mover para finalizado" at bounding box center [367, 415] width 241 height 36
click at [411, 415] on button "Mover para finalizado" at bounding box center [367, 415] width 234 height 35
click at [411, 415] on button "Mover para finalizado" at bounding box center [367, 415] width 241 height 36
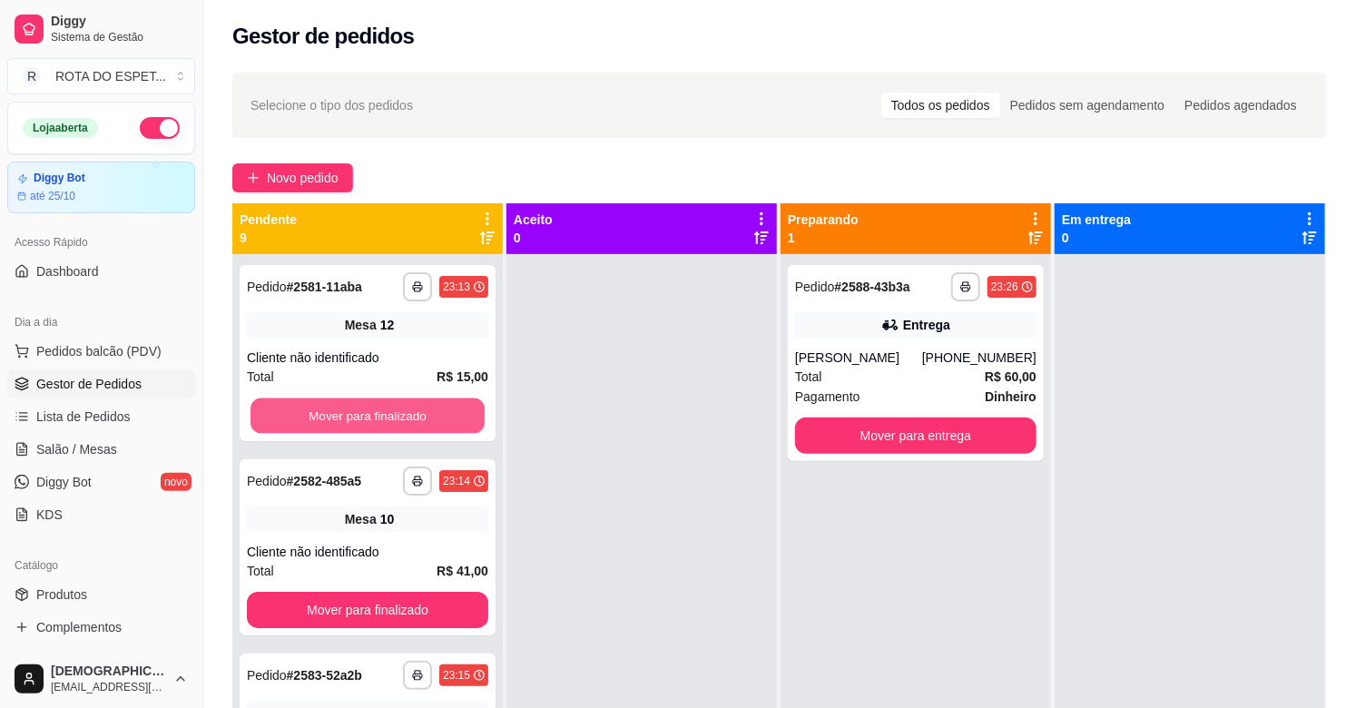
click at [411, 415] on button "Mover para finalizado" at bounding box center [367, 415] width 234 height 35
click at [411, 415] on button "Mover para finalizado" at bounding box center [367, 415] width 241 height 36
click at [411, 415] on button "Mover para finalizado" at bounding box center [367, 415] width 234 height 35
click at [411, 415] on button "Mover para finalizado" at bounding box center [367, 415] width 241 height 36
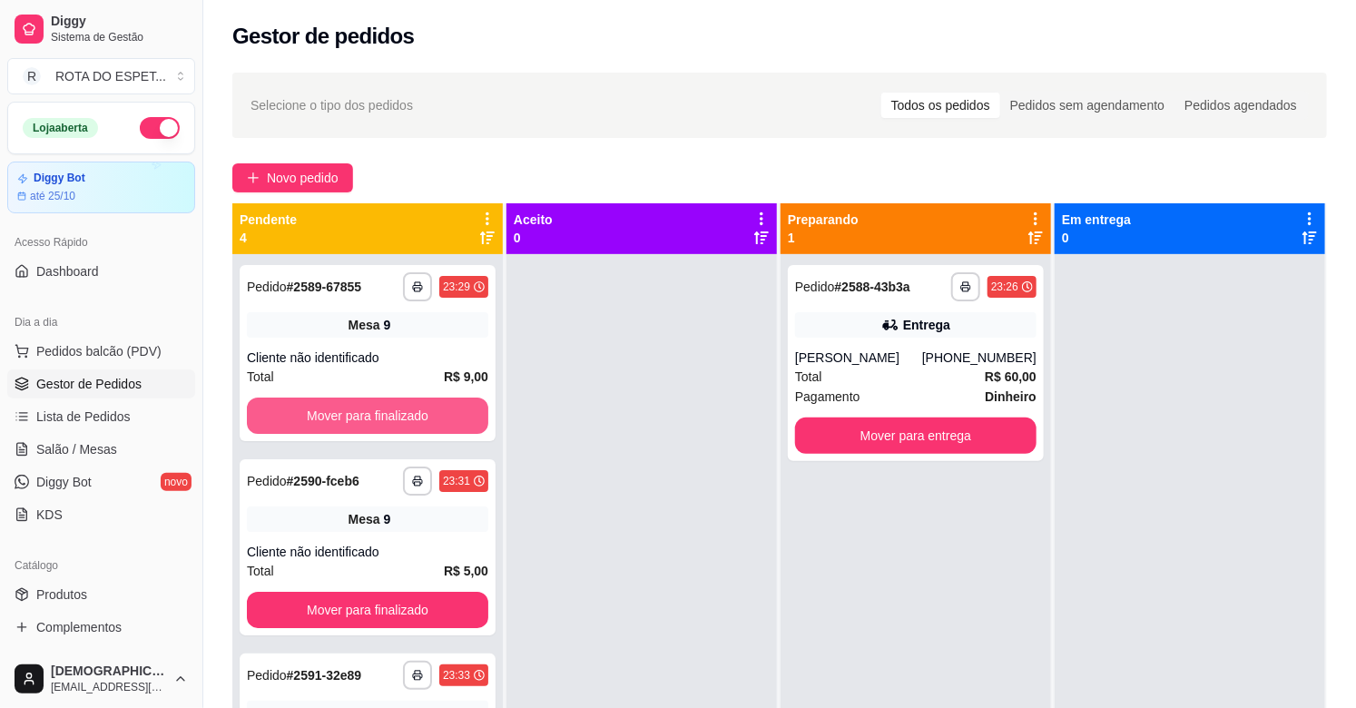
click at [411, 415] on button "Mover para finalizado" at bounding box center [367, 415] width 241 height 36
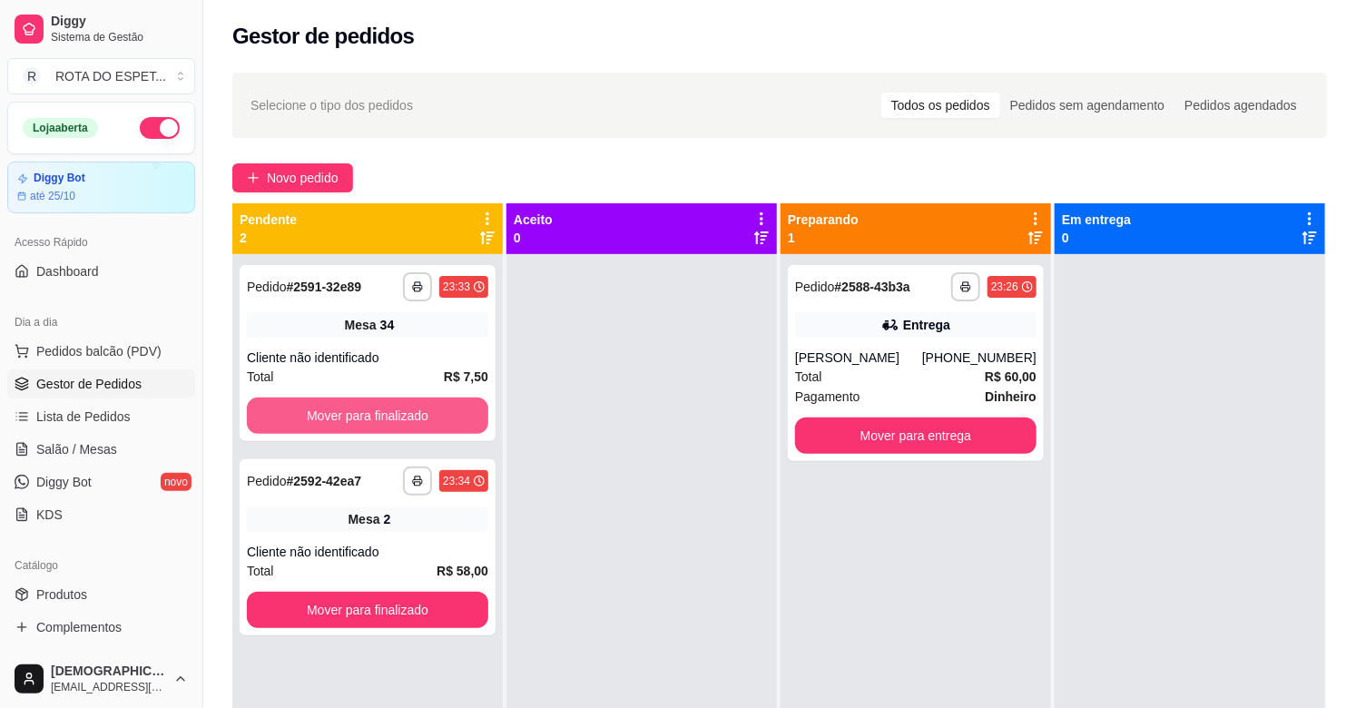
click at [411, 415] on button "Mover para finalizado" at bounding box center [367, 415] width 241 height 36
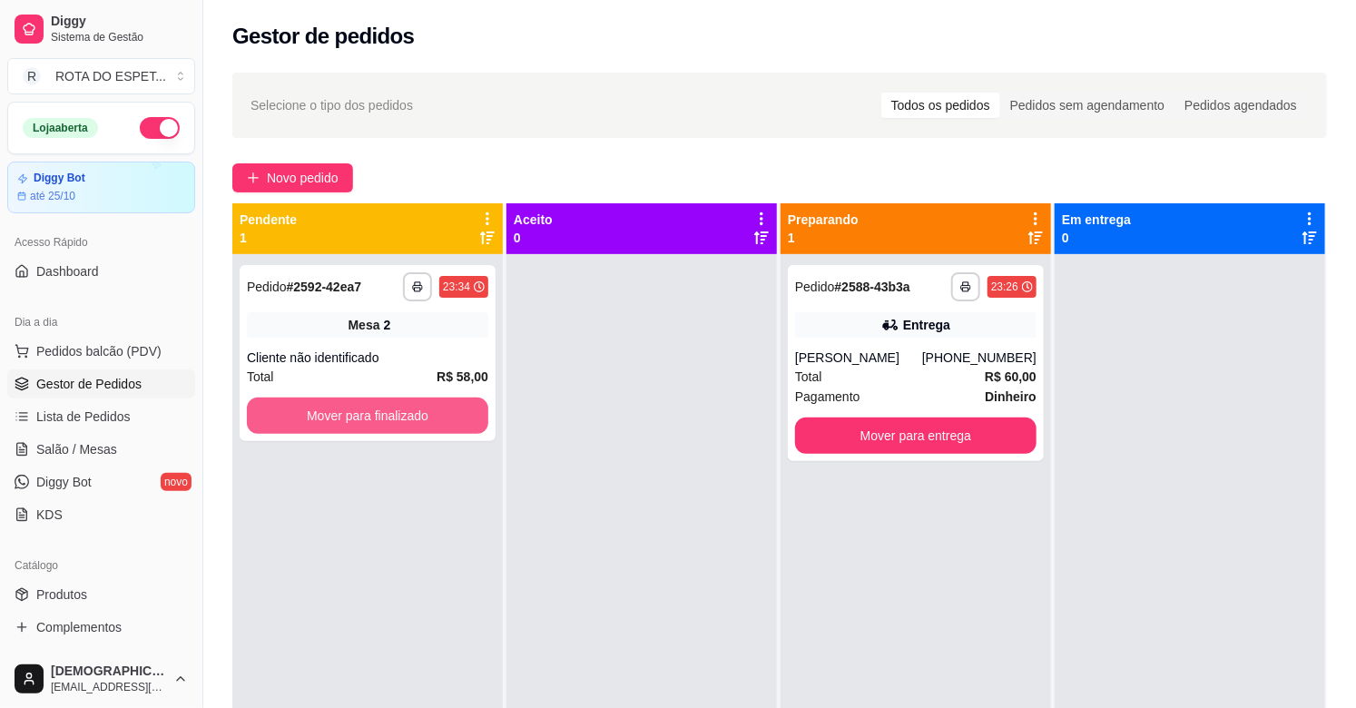
click at [411, 415] on button "Mover para finalizado" at bounding box center [367, 415] width 241 height 36
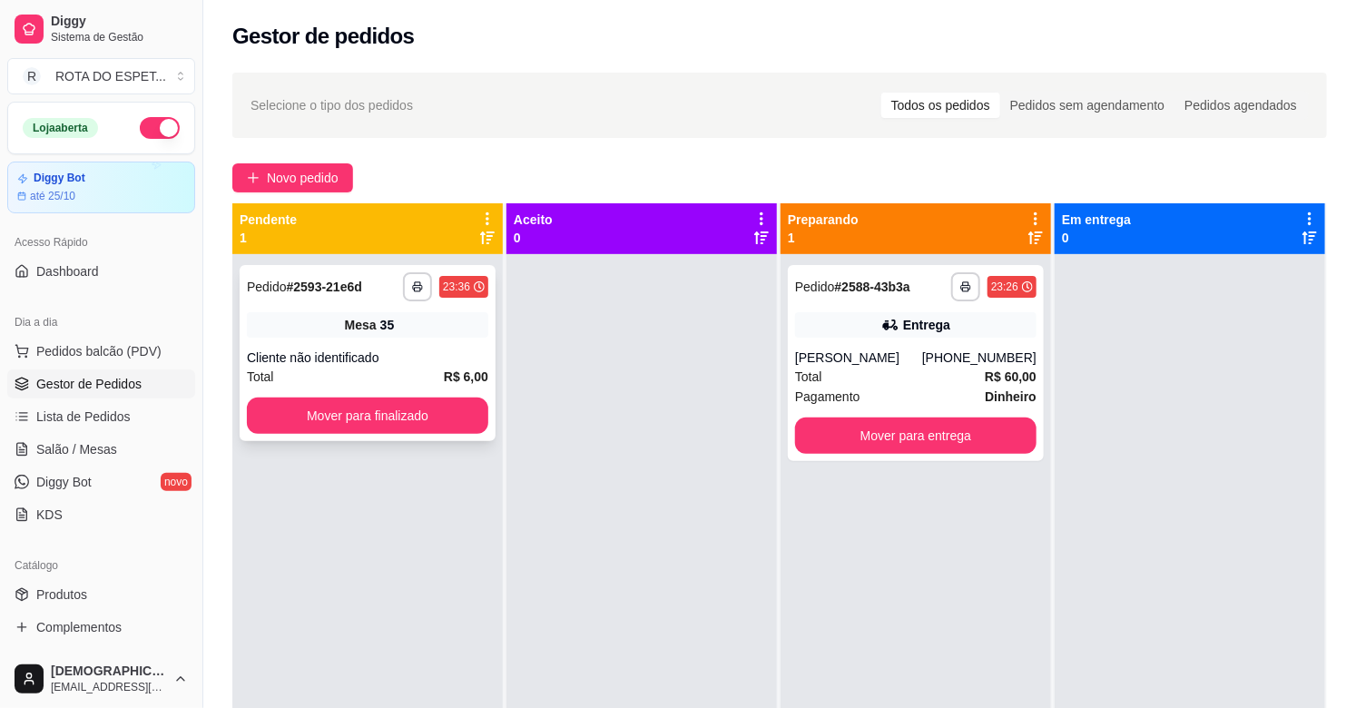
click at [393, 316] on div "Mesa 35" at bounding box center [367, 324] width 241 height 25
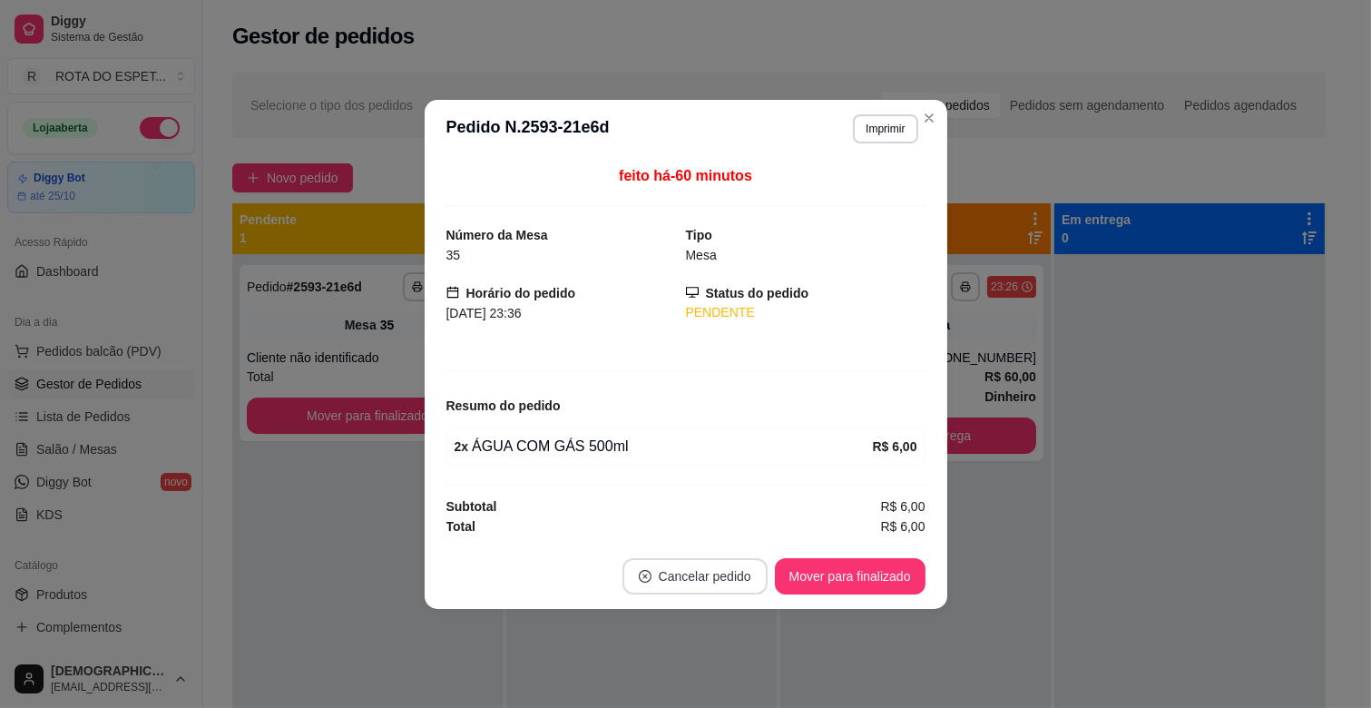
click at [740, 565] on button "Cancelar pedido" at bounding box center [694, 576] width 145 height 36
click at [766, 522] on button "Sim" at bounding box center [745, 531] width 71 height 35
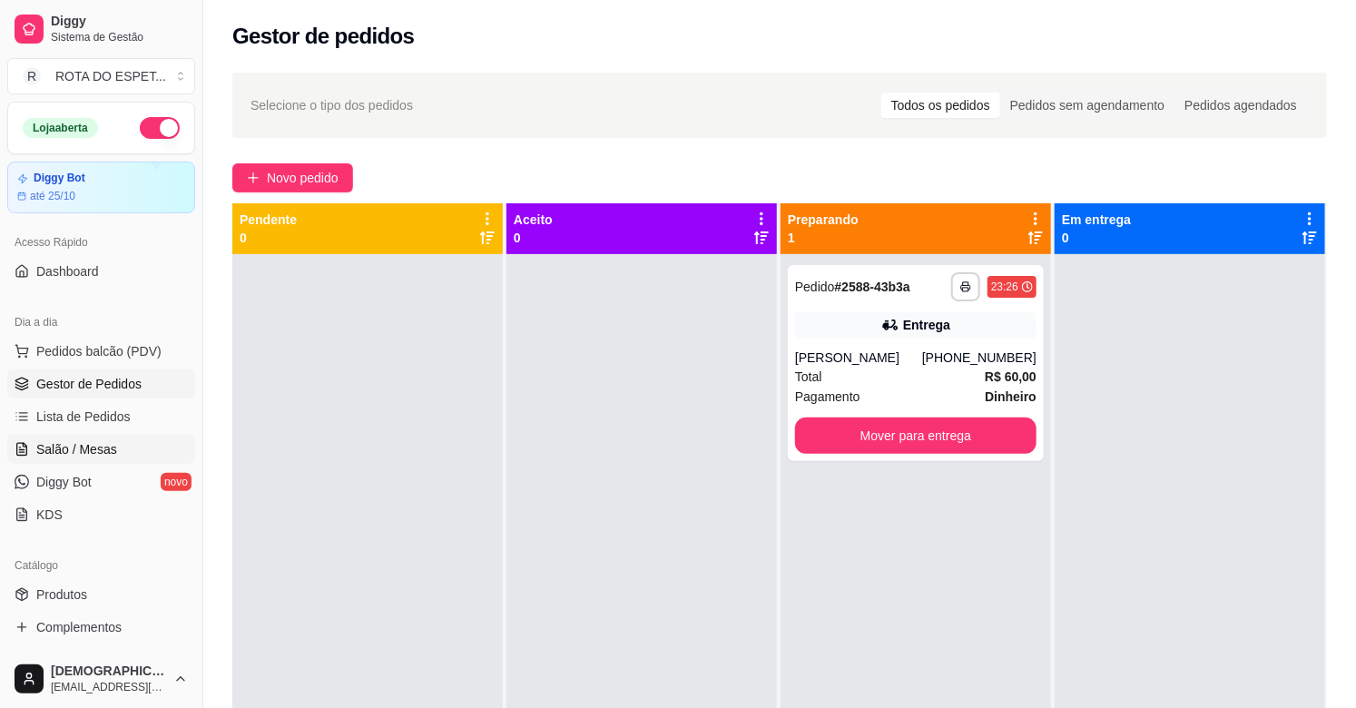
click at [122, 449] on link "Salão / Mesas" at bounding box center [101, 449] width 188 height 29
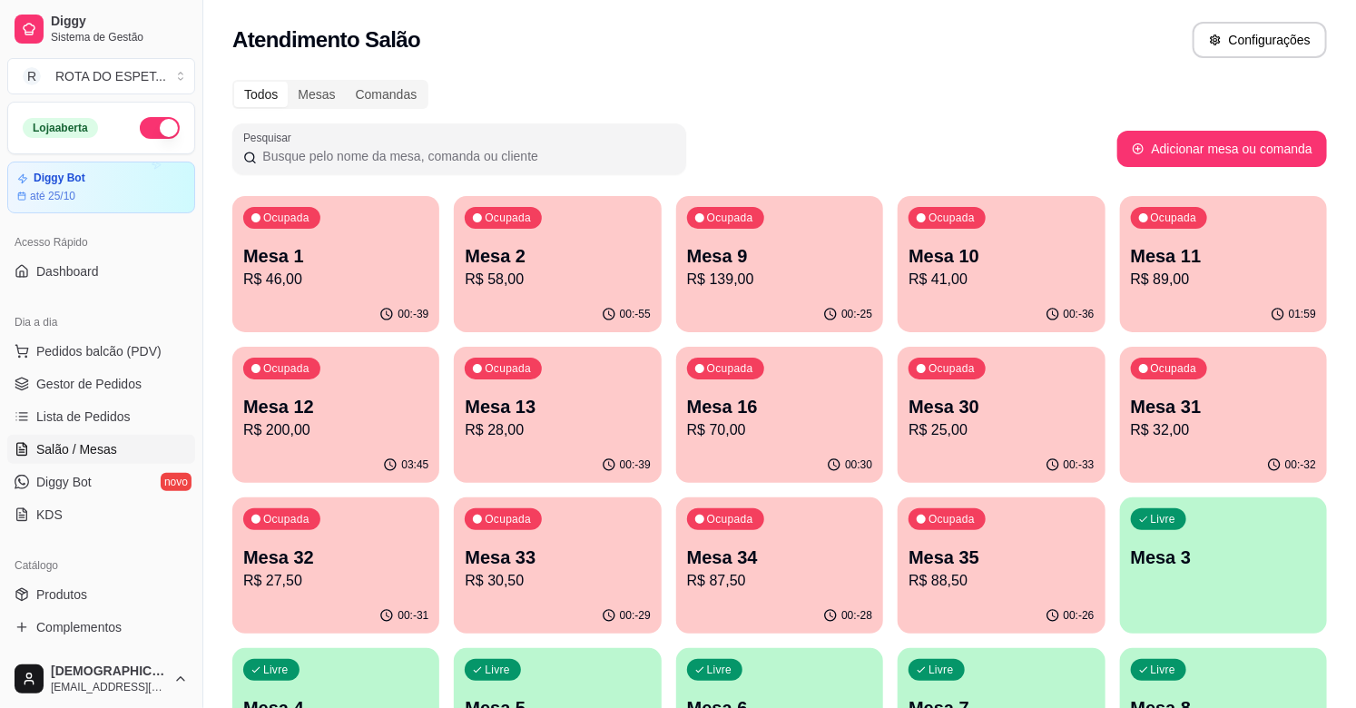
click at [810, 563] on p "Mesa 34" at bounding box center [779, 556] width 185 height 25
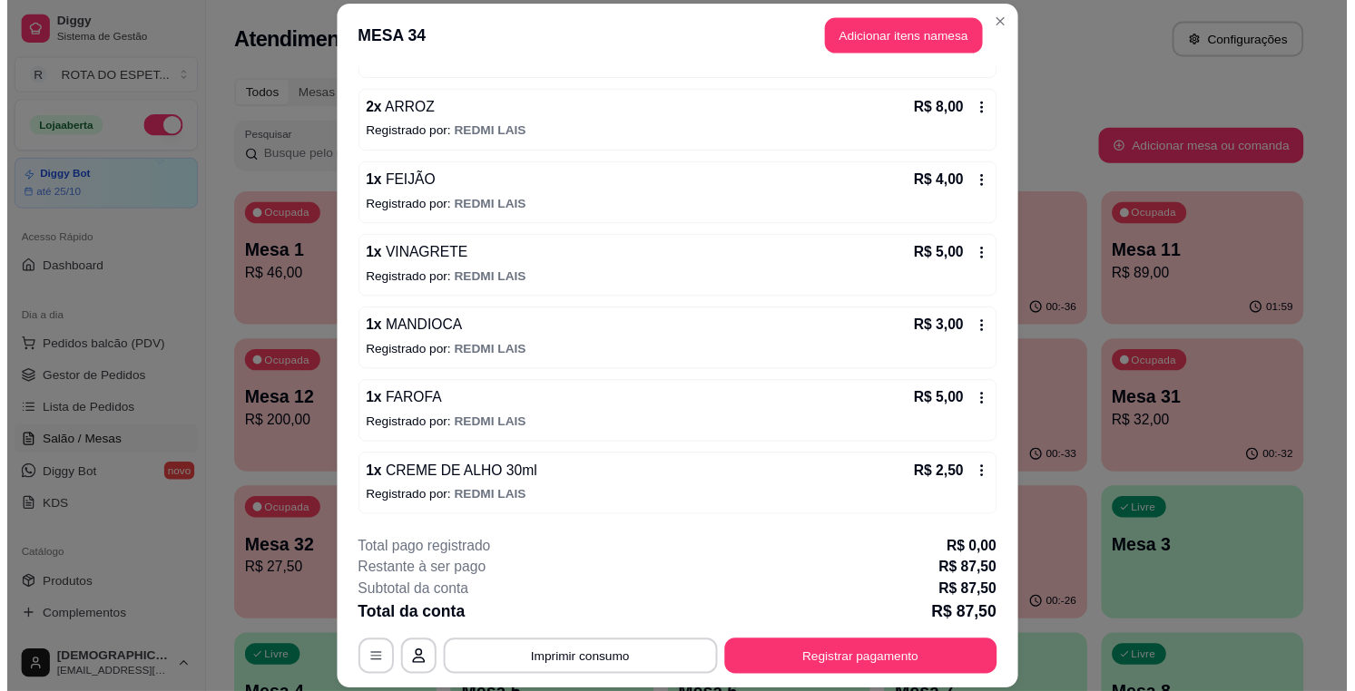
scroll to position [933, 0]
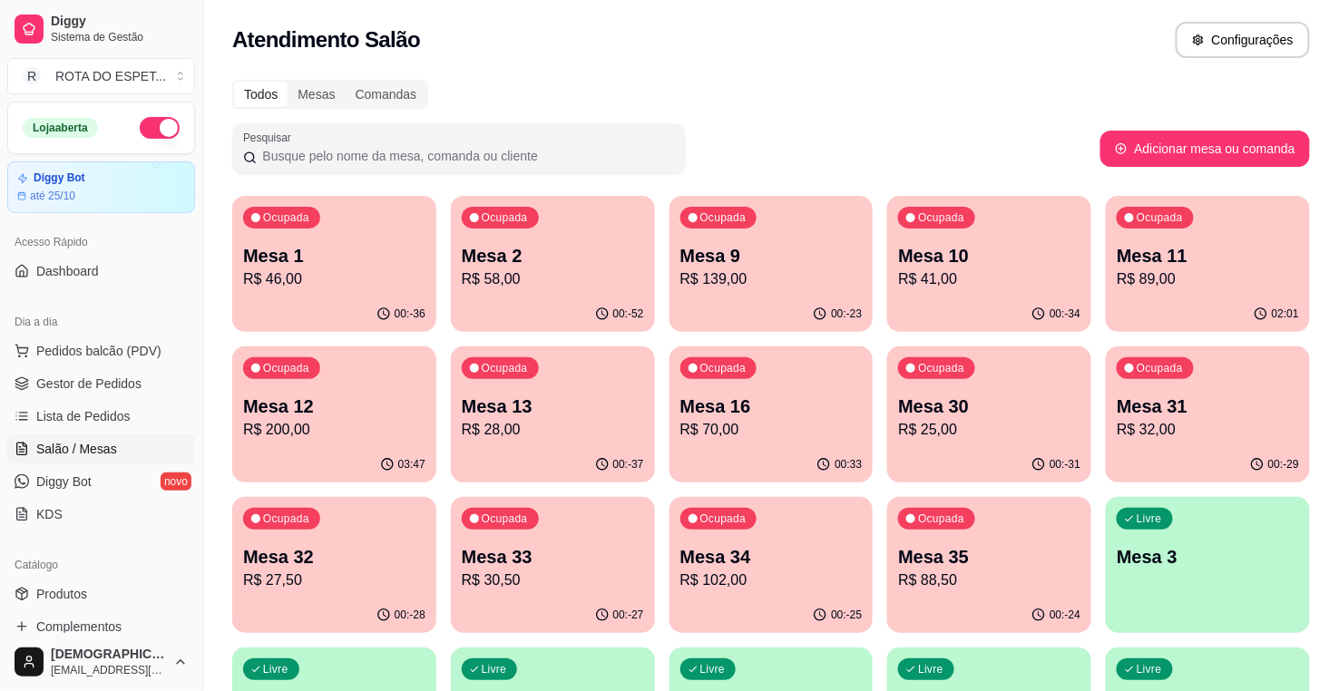
click at [359, 426] on p "R$ 200,00" at bounding box center [334, 430] width 182 height 22
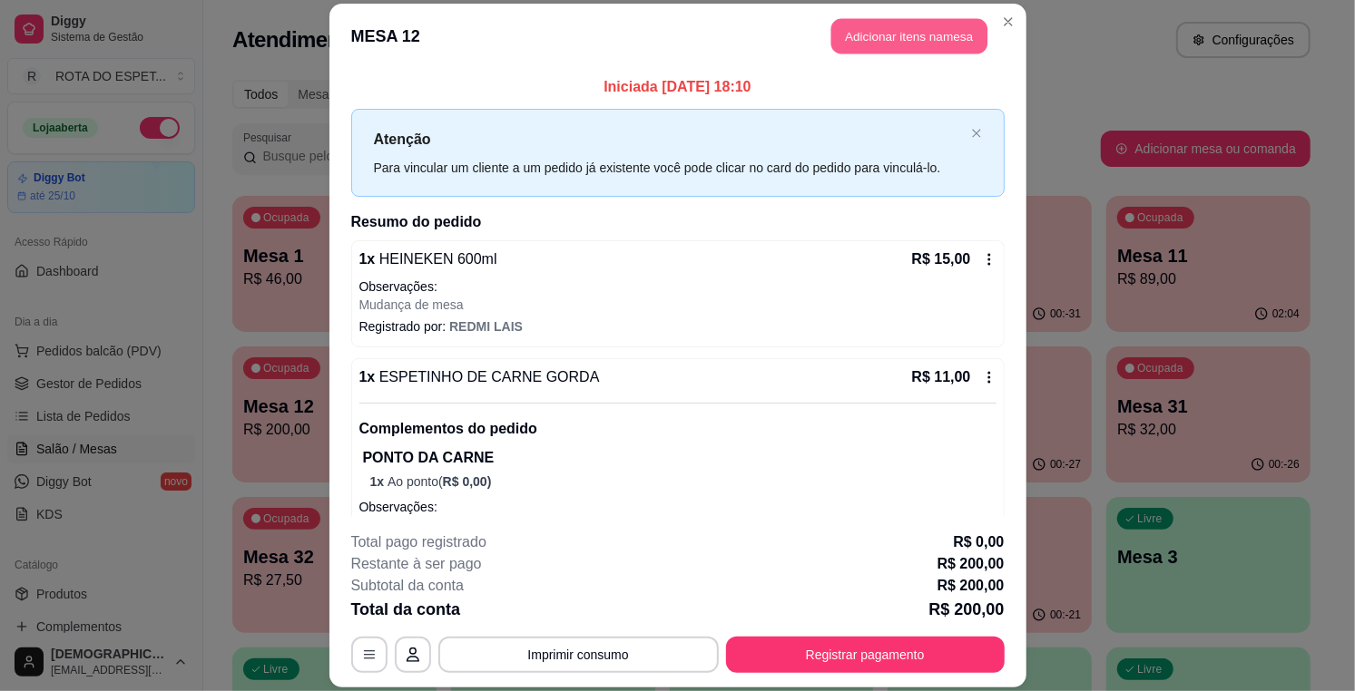
click at [896, 32] on button "Adicionar itens na mesa" at bounding box center [909, 35] width 156 height 35
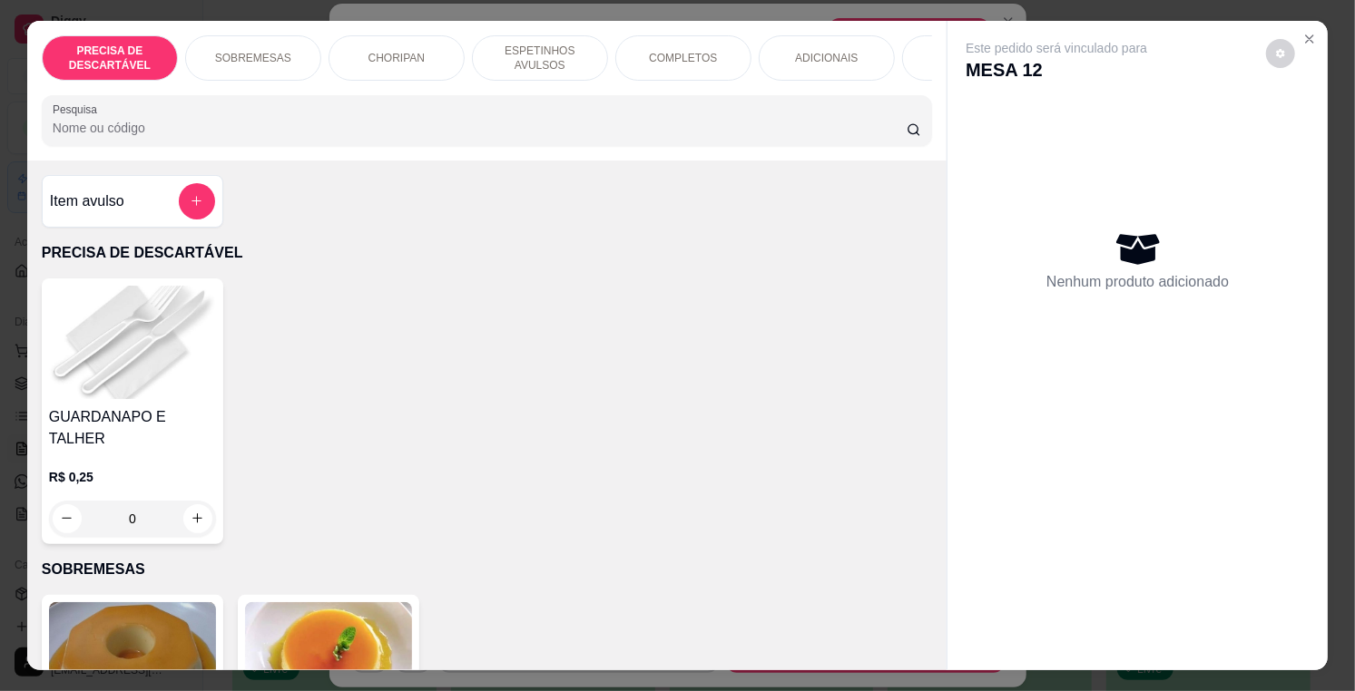
click at [811, 89] on div "PRECISA DE DESCARTÁVEL SOBREMESAS CHORIPAN ESPETINHOS AVULSOS COMPLETOS ADICION…" at bounding box center [486, 91] width 919 height 140
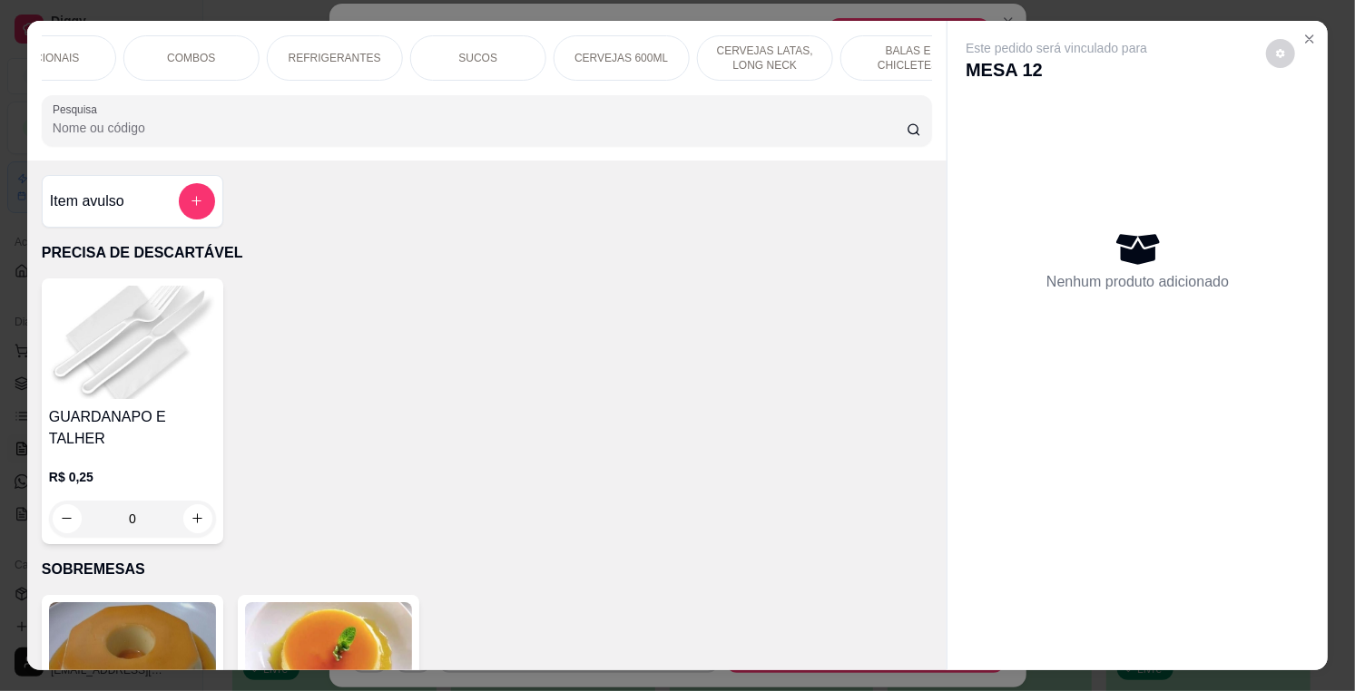
click at [568, 46] on div "CERVEJAS 600ML" at bounding box center [621, 57] width 136 height 45
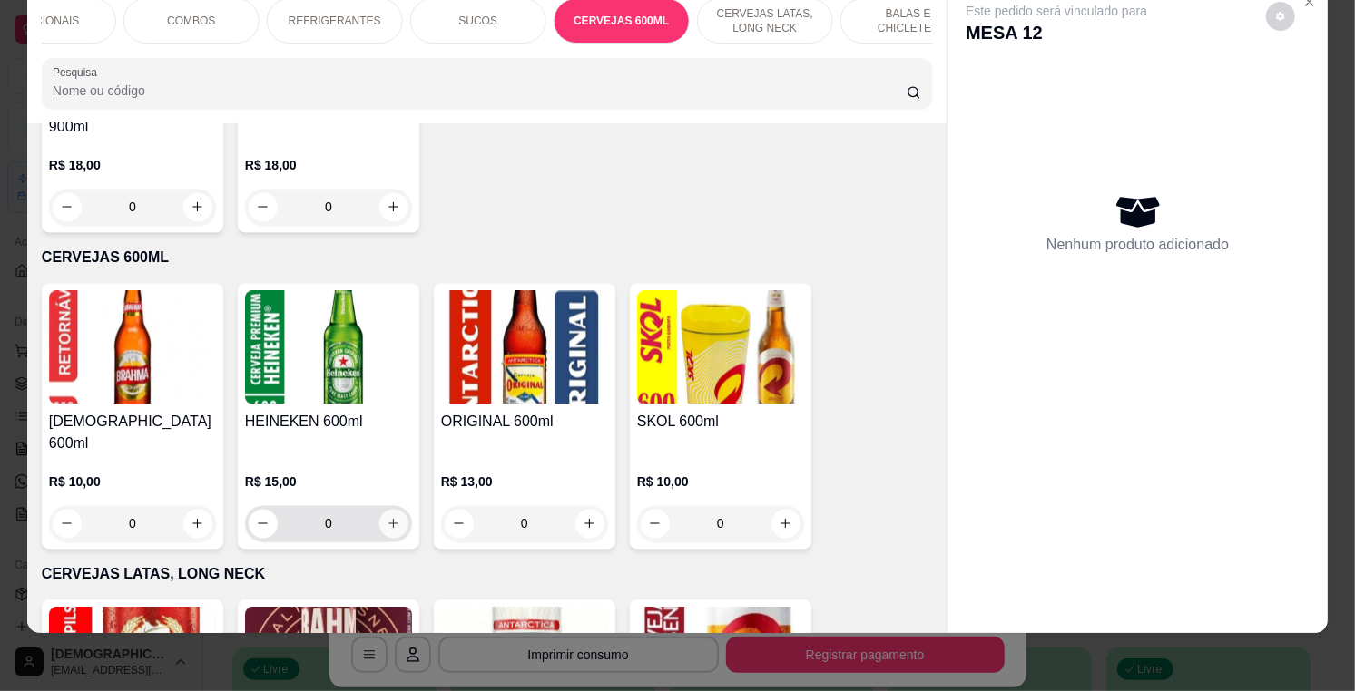
click at [391, 517] on icon "increase-product-quantity" at bounding box center [394, 524] width 14 height 14
type input "1"
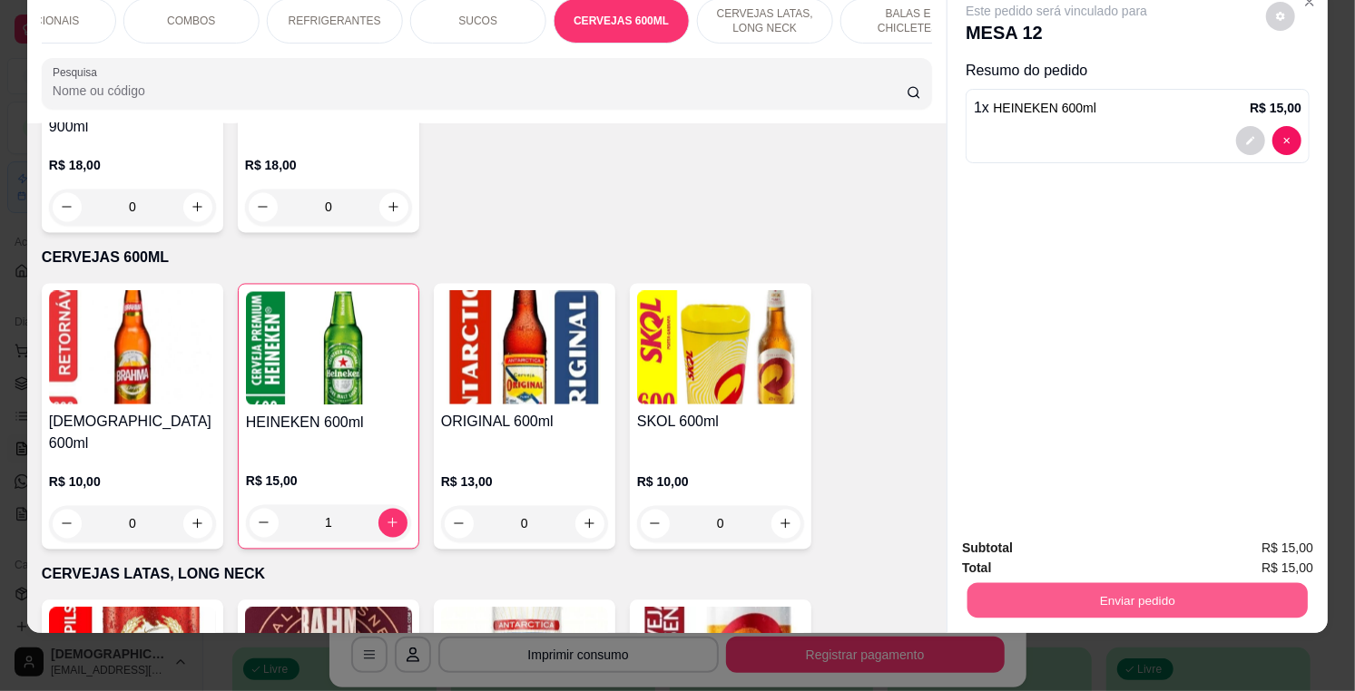
click at [1249, 583] on button "Enviar pedido" at bounding box center [1137, 600] width 340 height 35
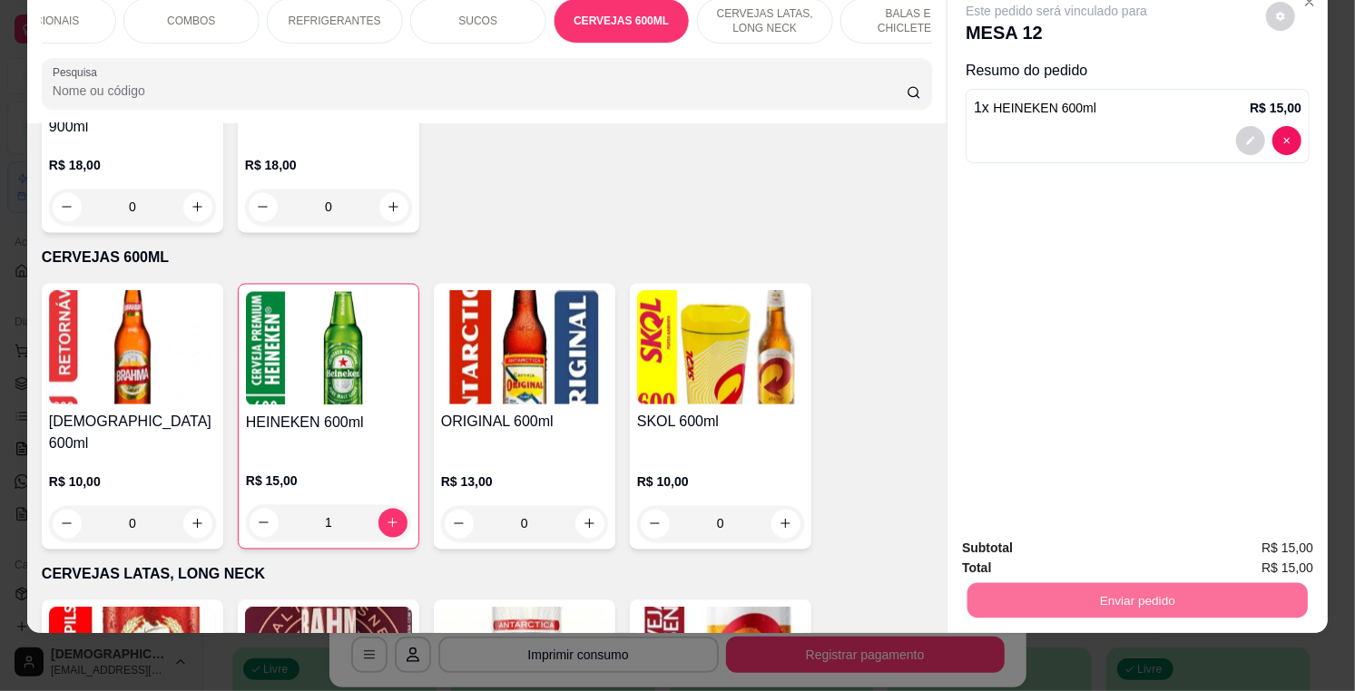
click at [1274, 537] on button "Enviar pedido" at bounding box center [1266, 541] width 100 height 34
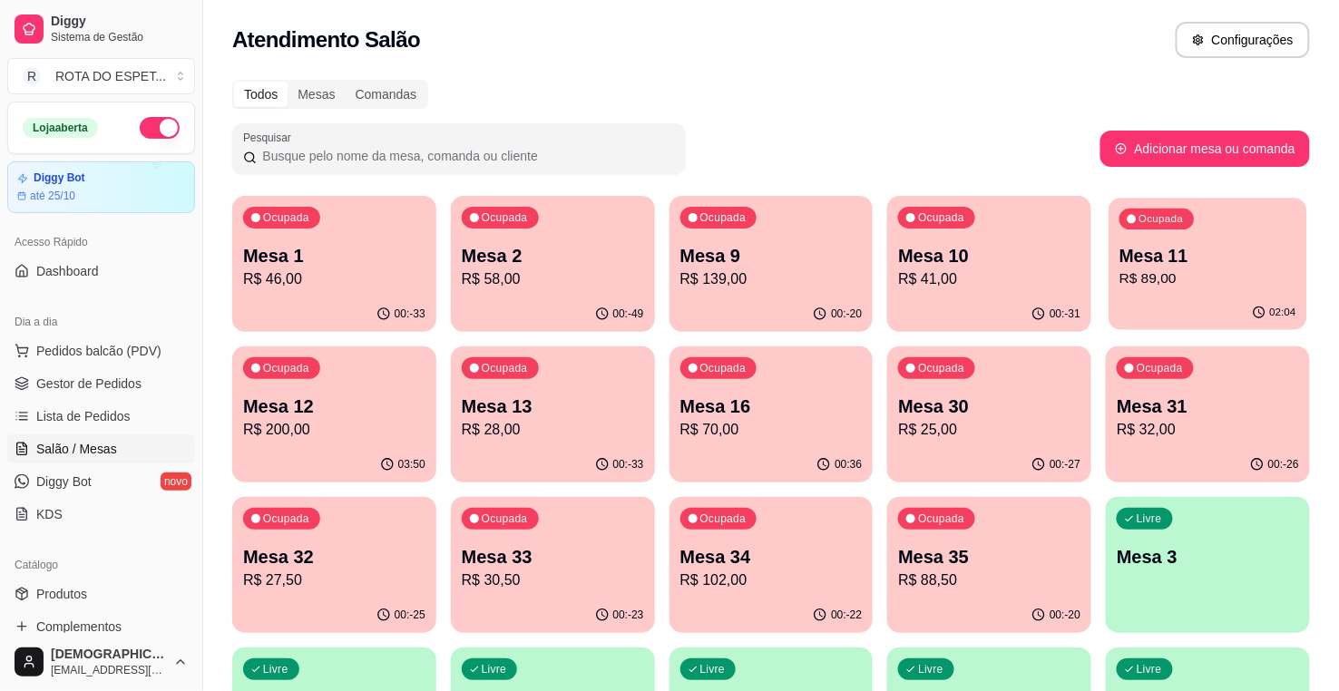
click at [1276, 240] on div "Ocupada Mesa 11 R$ 89,00" at bounding box center [1209, 247] width 198 height 98
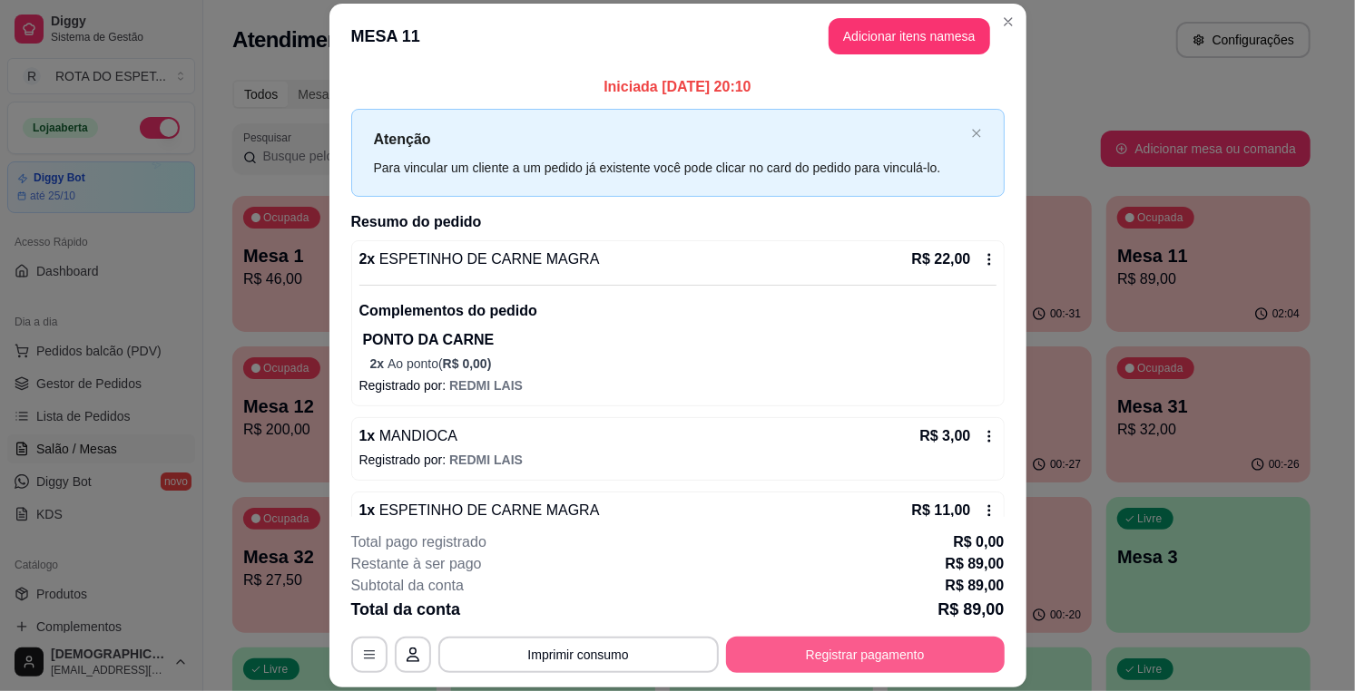
click at [917, 639] on button "Registrar pagamento" at bounding box center [865, 655] width 279 height 36
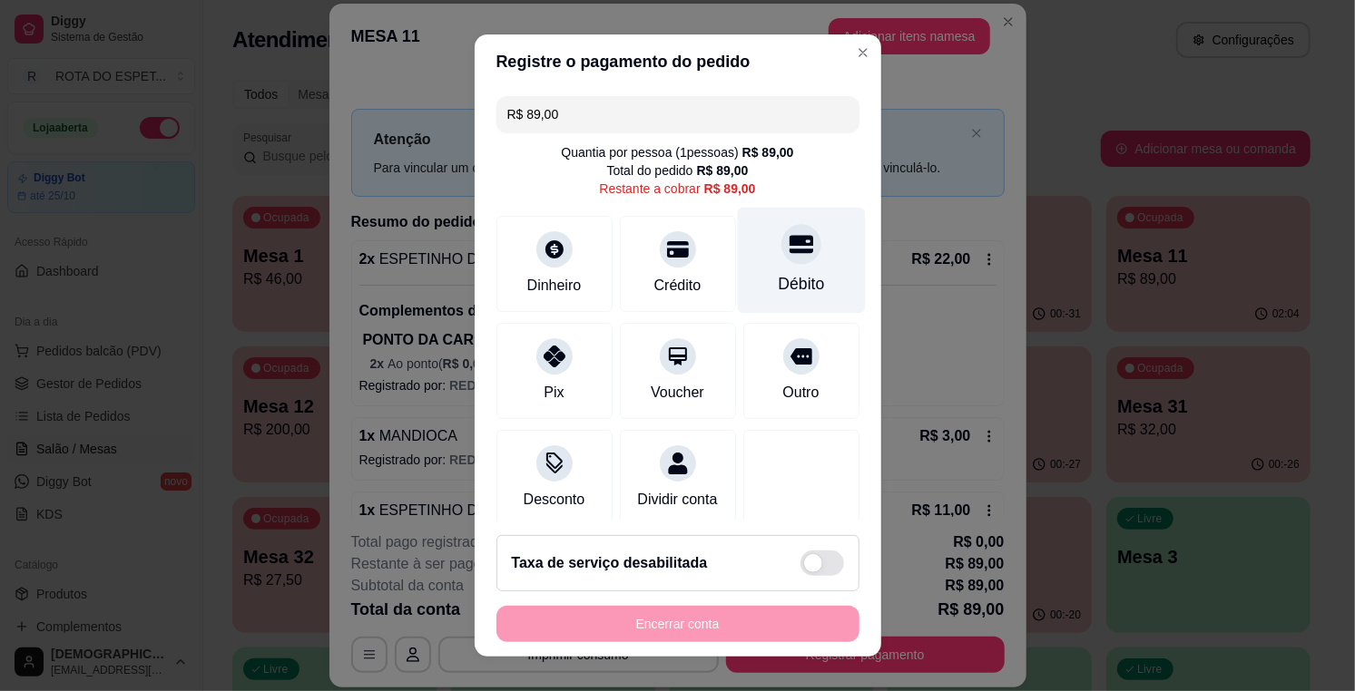
click at [763, 266] on div "Débito" at bounding box center [801, 261] width 128 height 106
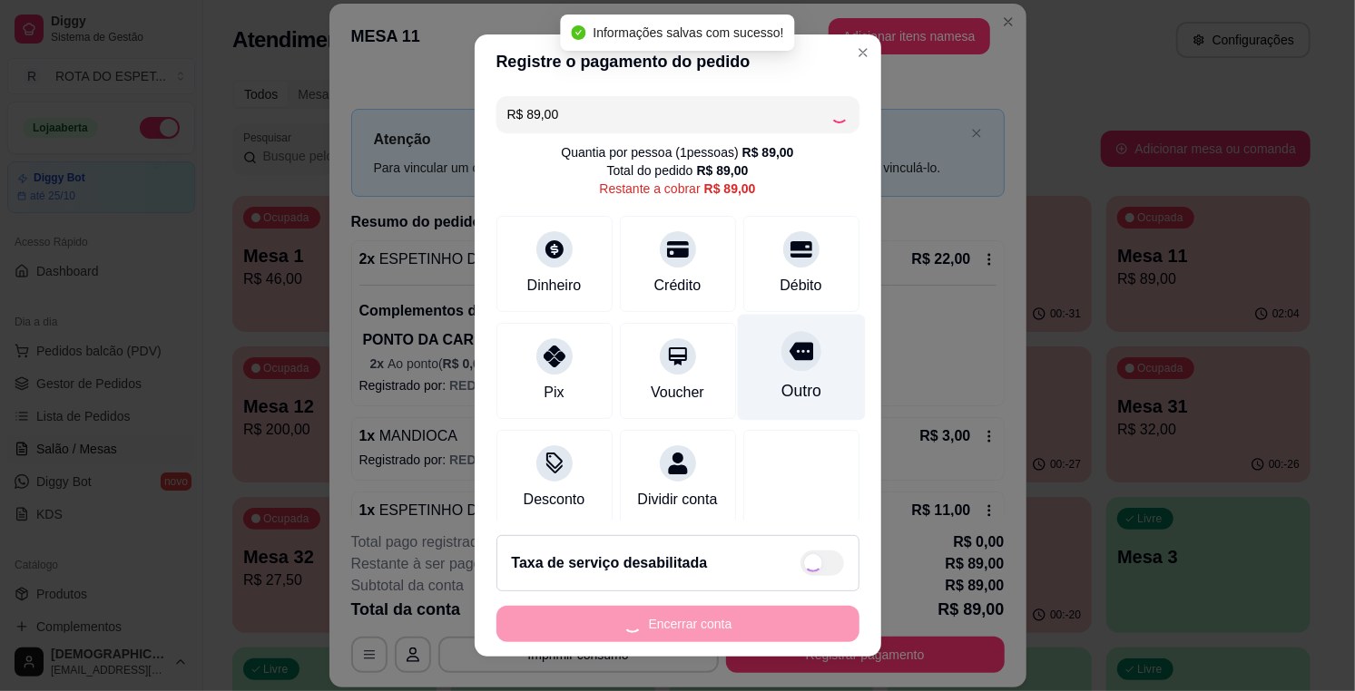
type input "R$ 0,00"
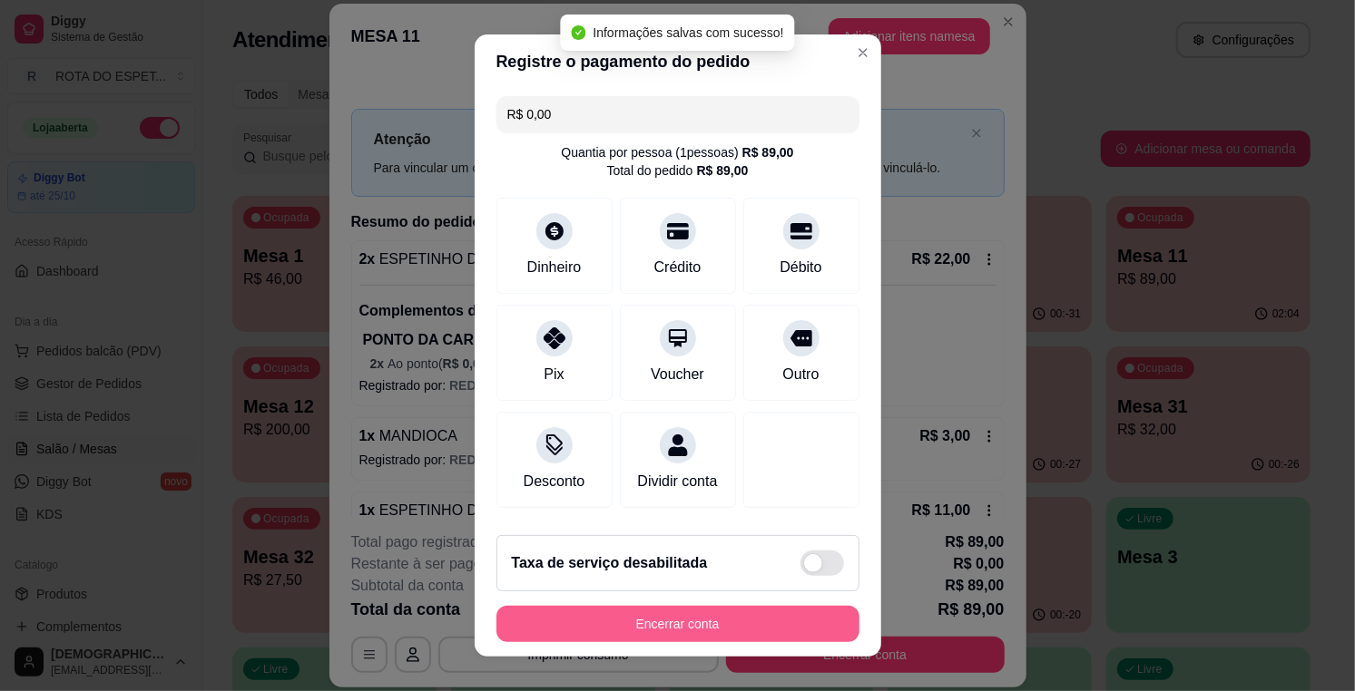
click at [768, 612] on button "Encerrar conta" at bounding box center [677, 624] width 363 height 36
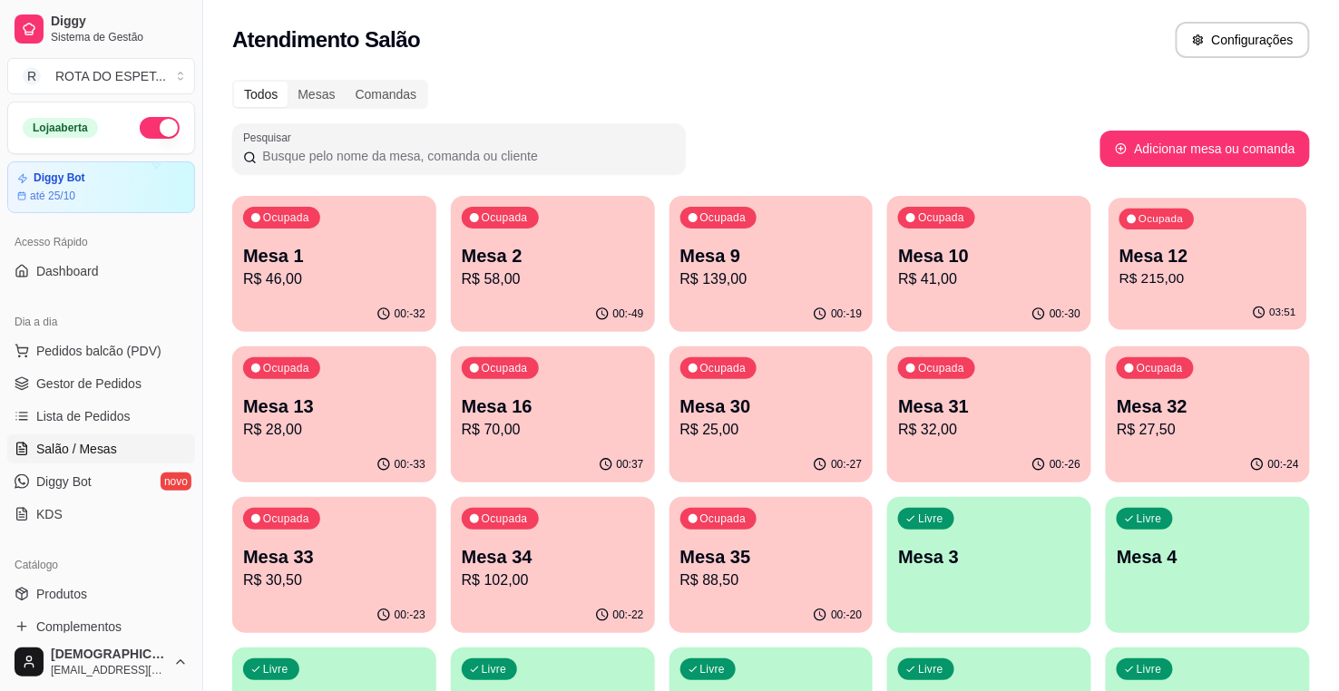
click at [1221, 274] on p "R$ 215,00" at bounding box center [1208, 279] width 177 height 21
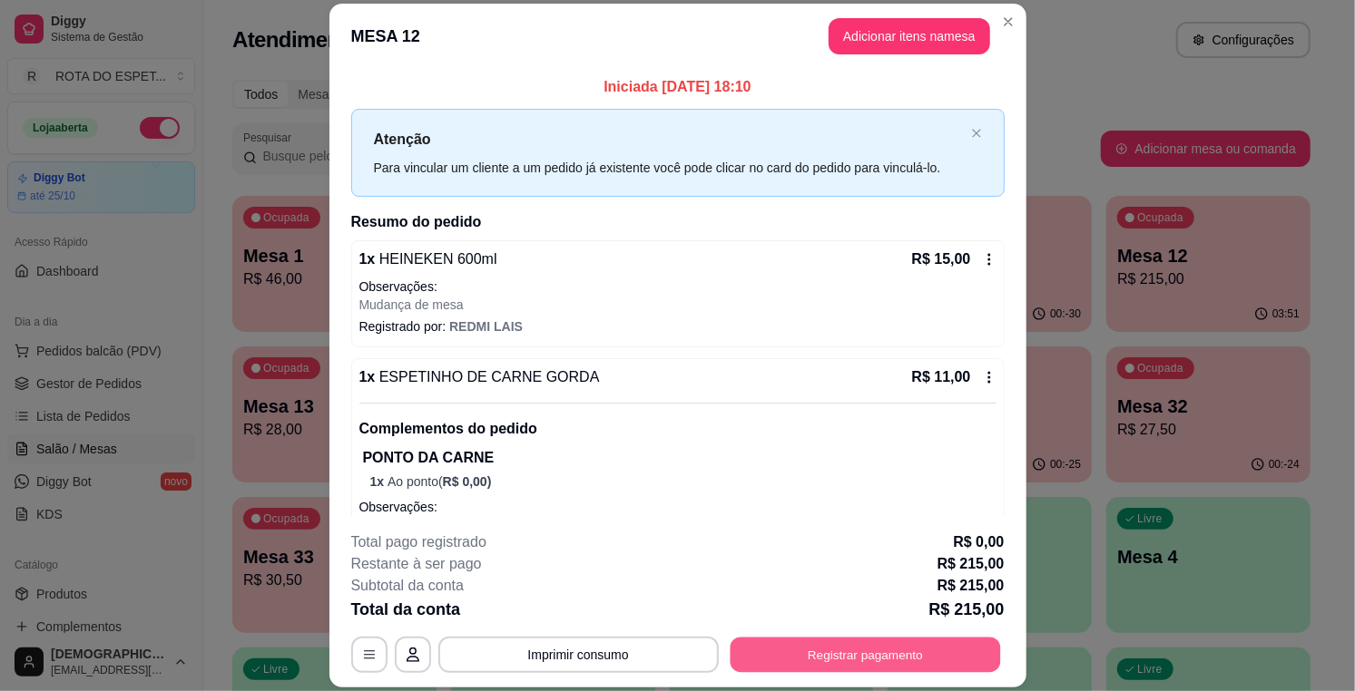
click at [898, 656] on button "Registrar pagamento" at bounding box center [864, 655] width 270 height 35
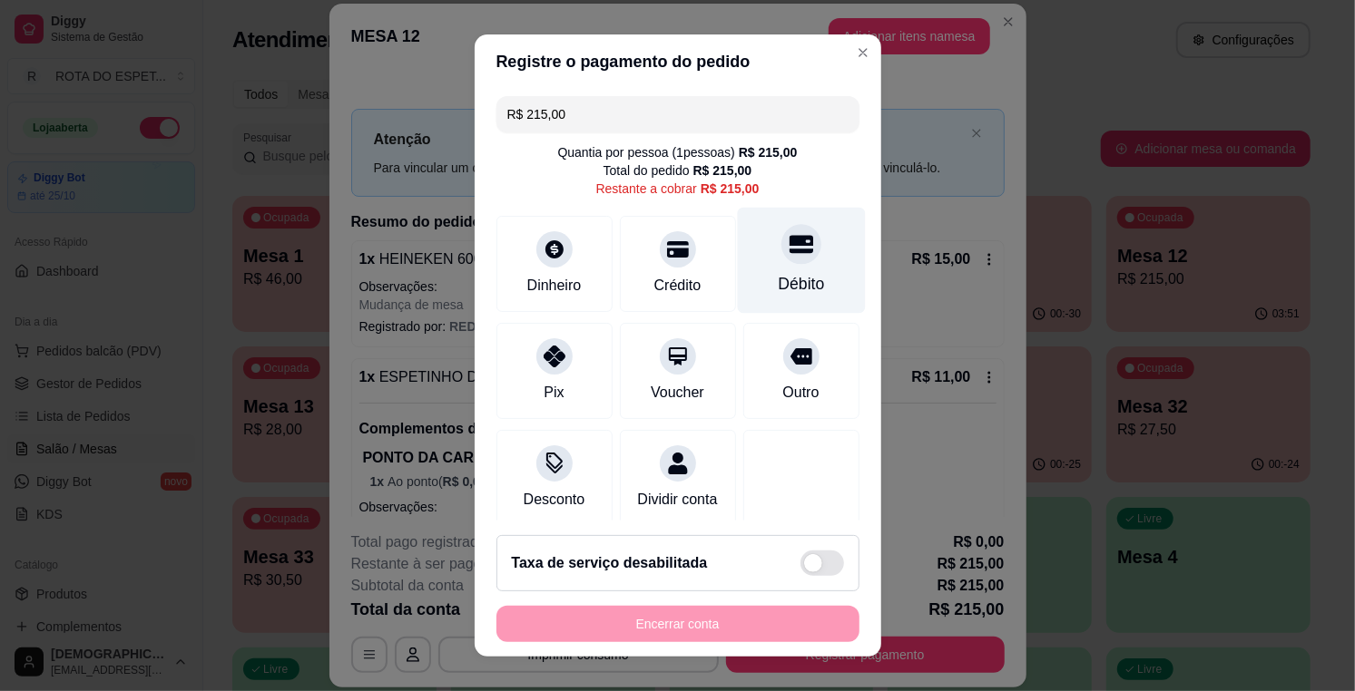
click at [788, 242] on icon at bounding box center [800, 245] width 24 height 18
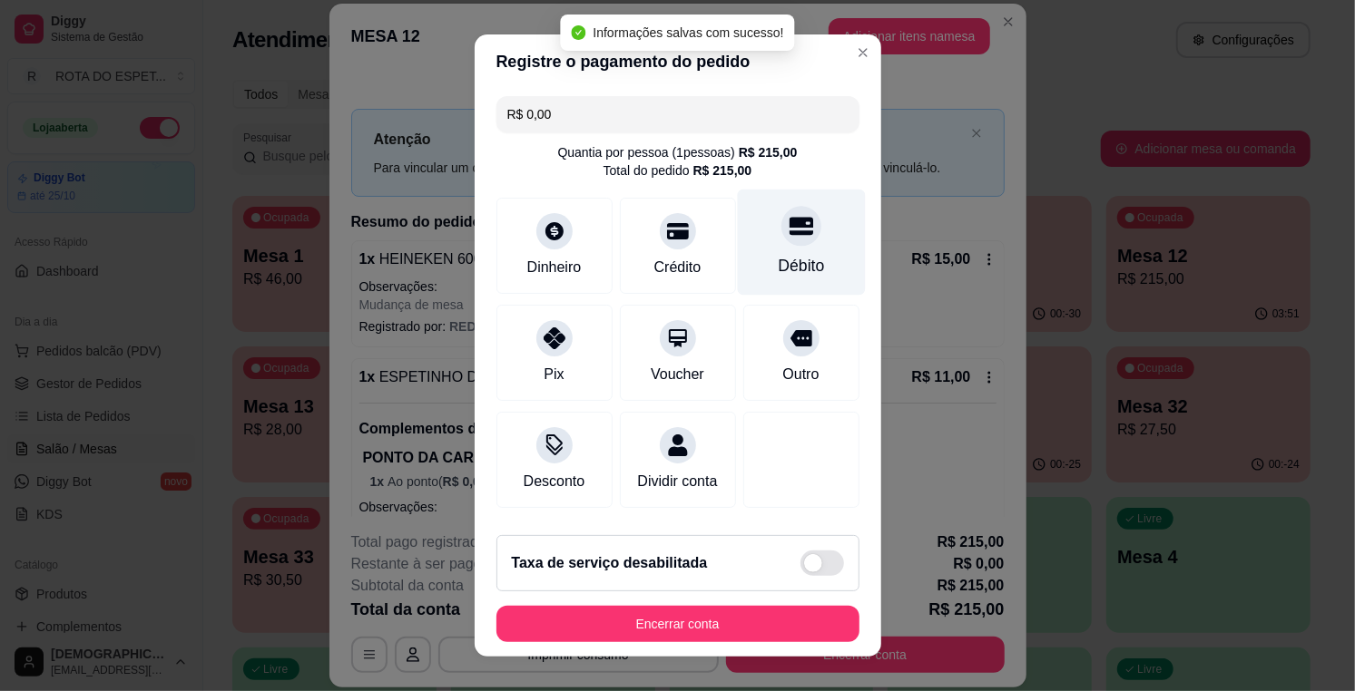
type input "R$ 0,00"
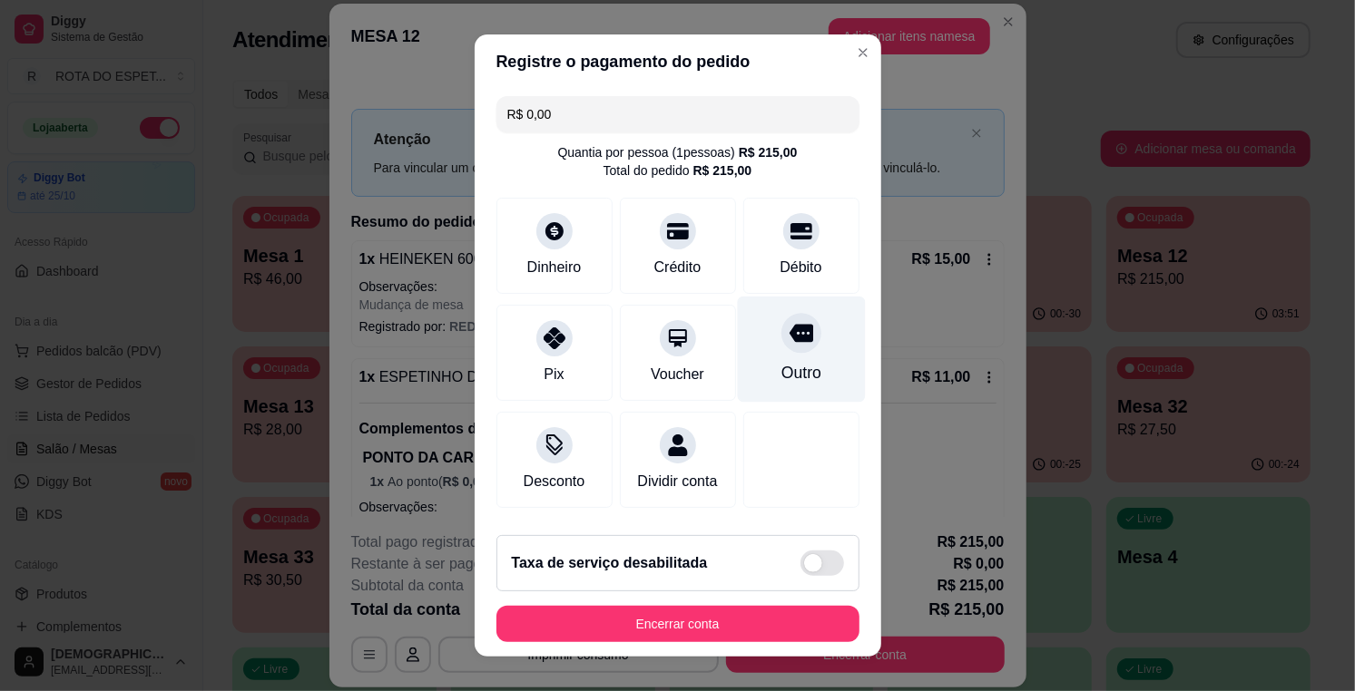
scroll to position [111, 0]
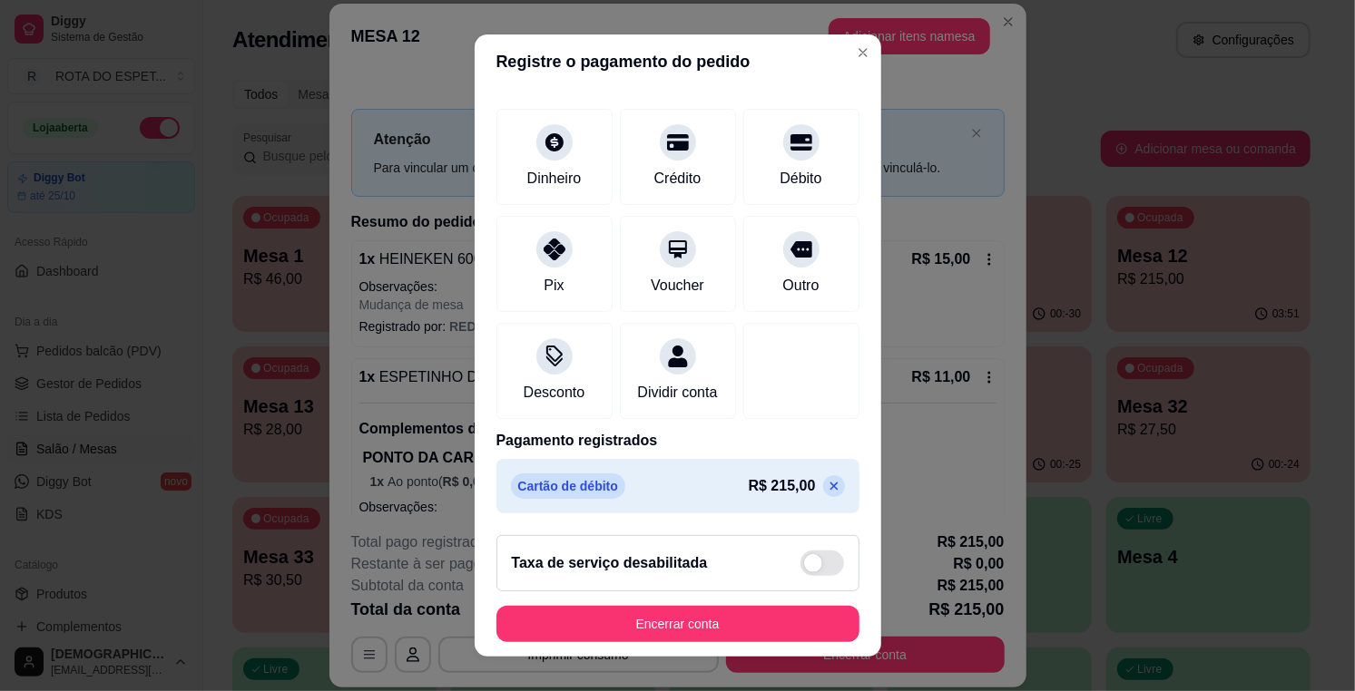
drag, startPoint x: 808, startPoint y: 604, endPoint x: 809, endPoint y: 617, distance: 12.8
click at [809, 617] on footer "Taxa de serviço desabilitada Encerrar conta" at bounding box center [678, 589] width 406 height 136
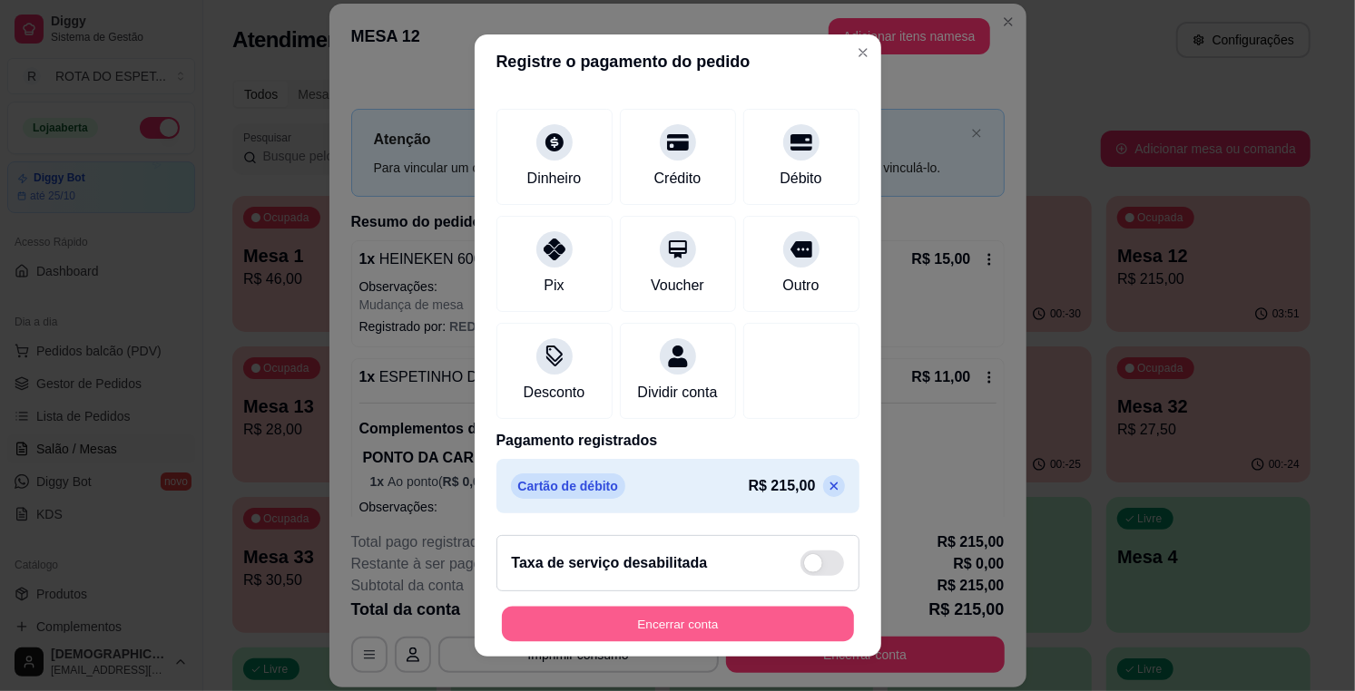
click at [809, 617] on button "Encerrar conta" at bounding box center [678, 624] width 352 height 35
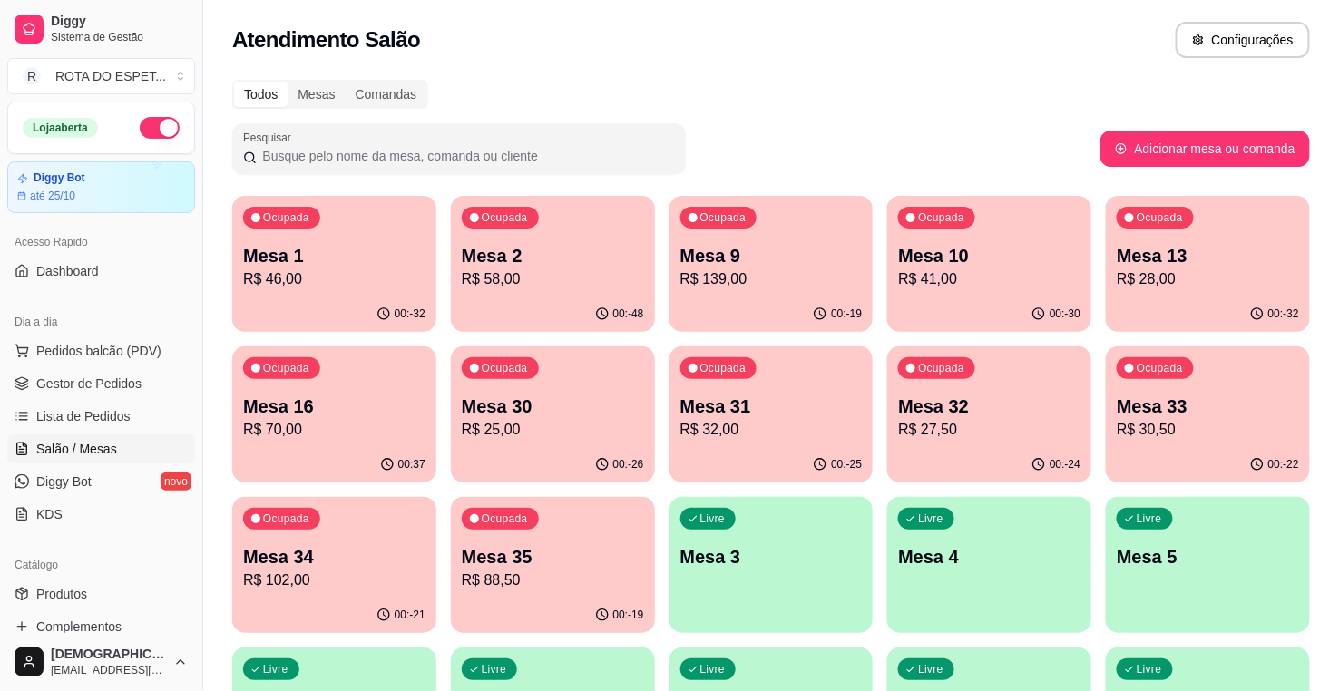
click at [320, 390] on div "Ocupada Mesa 16 R$ 70,00" at bounding box center [334, 397] width 204 height 101
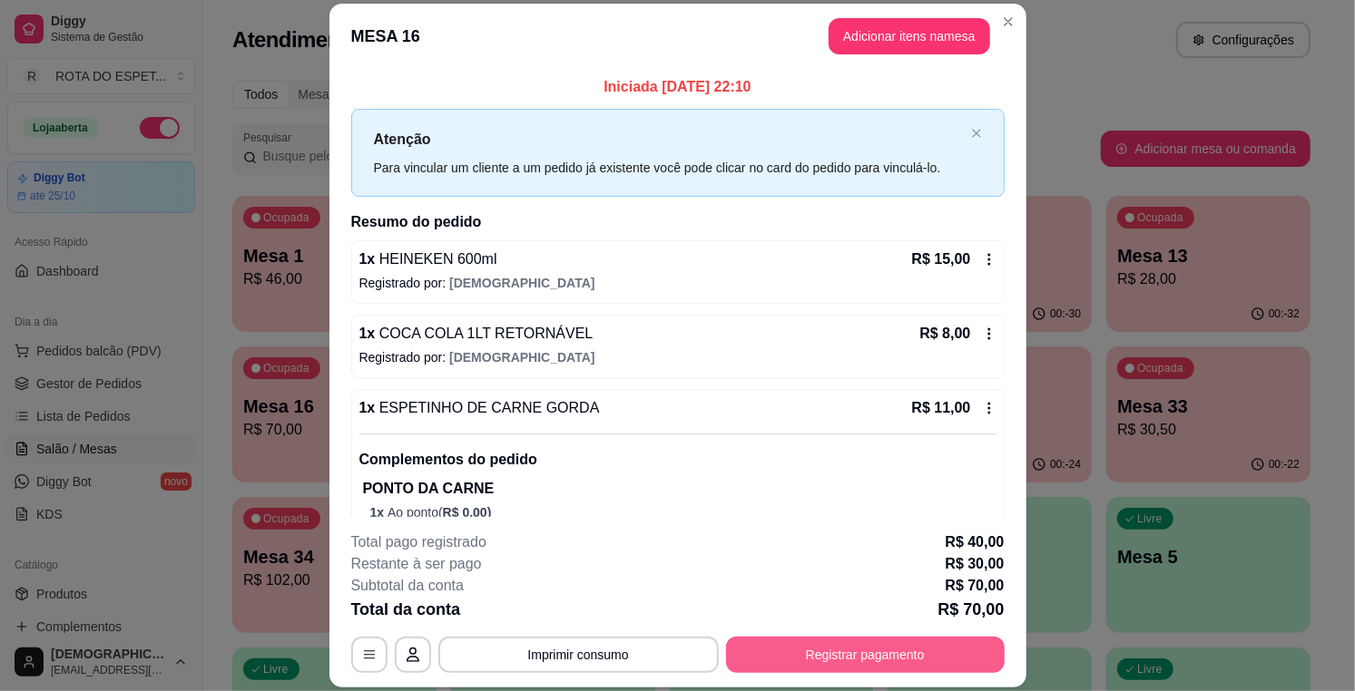
click at [930, 646] on button "Registrar pagamento" at bounding box center [865, 655] width 279 height 36
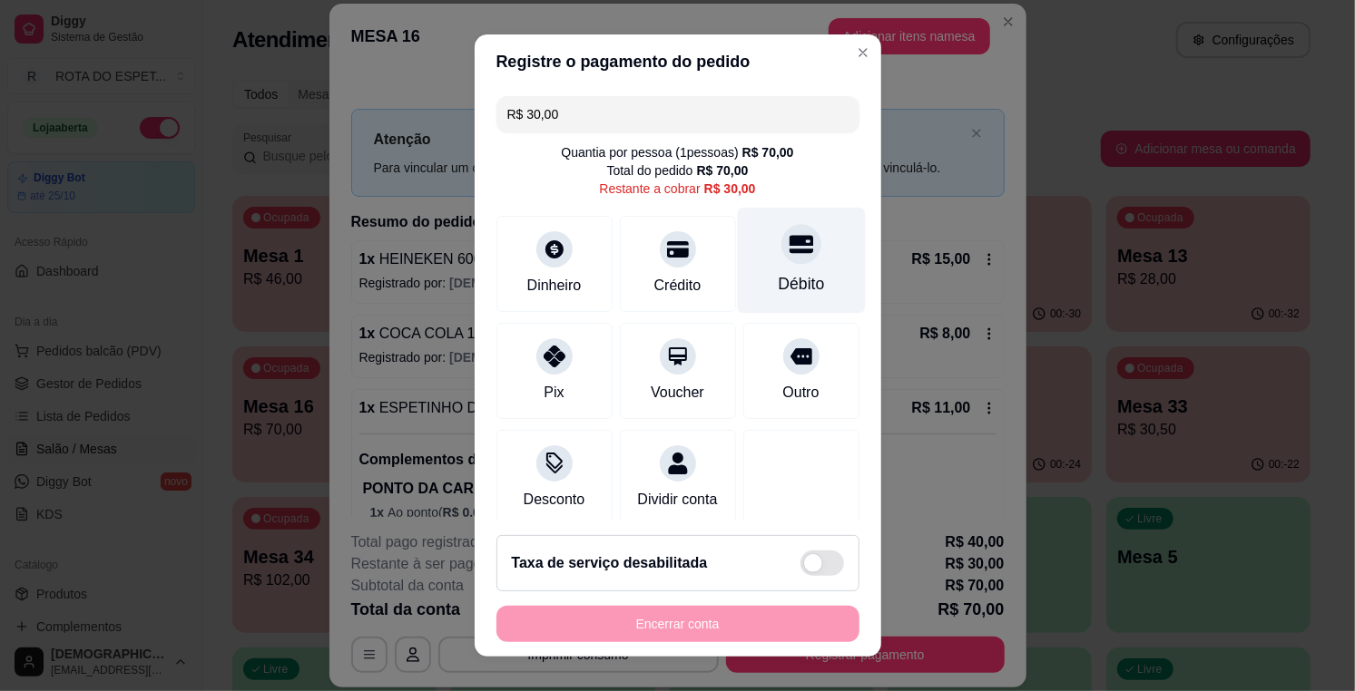
click at [781, 286] on div "Débito" at bounding box center [801, 284] width 46 height 24
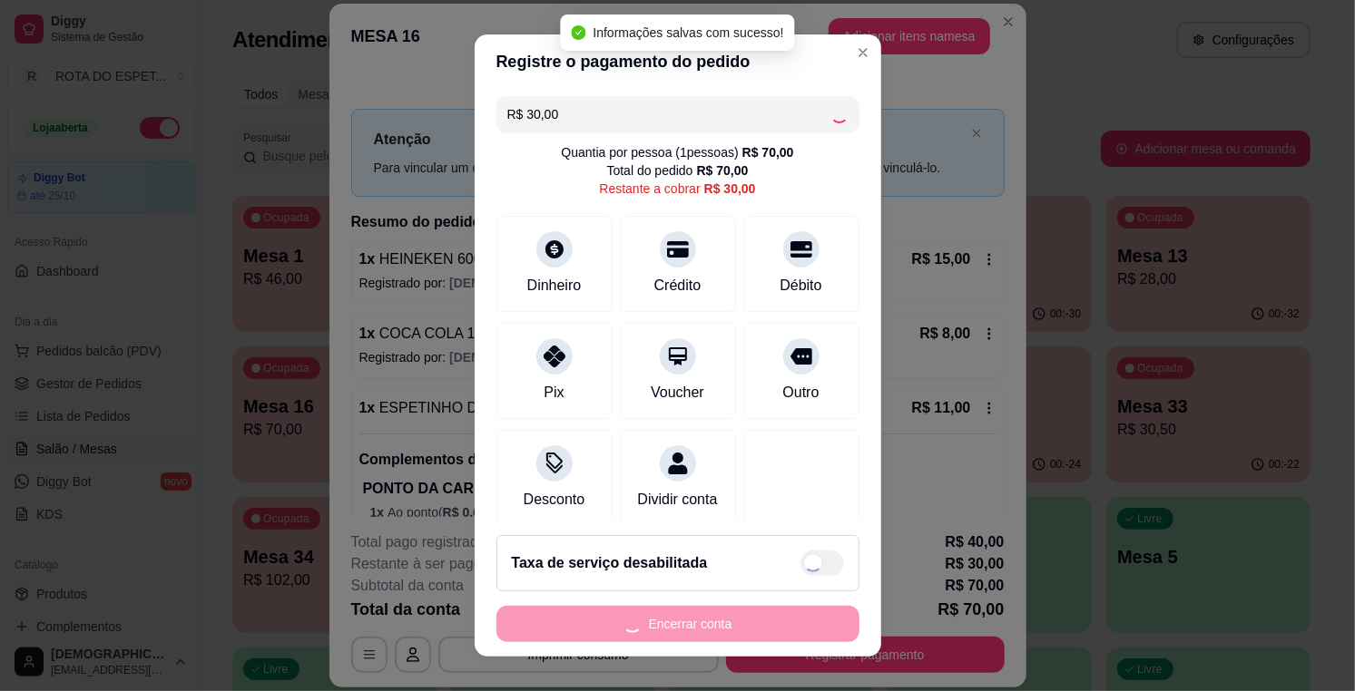
type input "R$ 0,00"
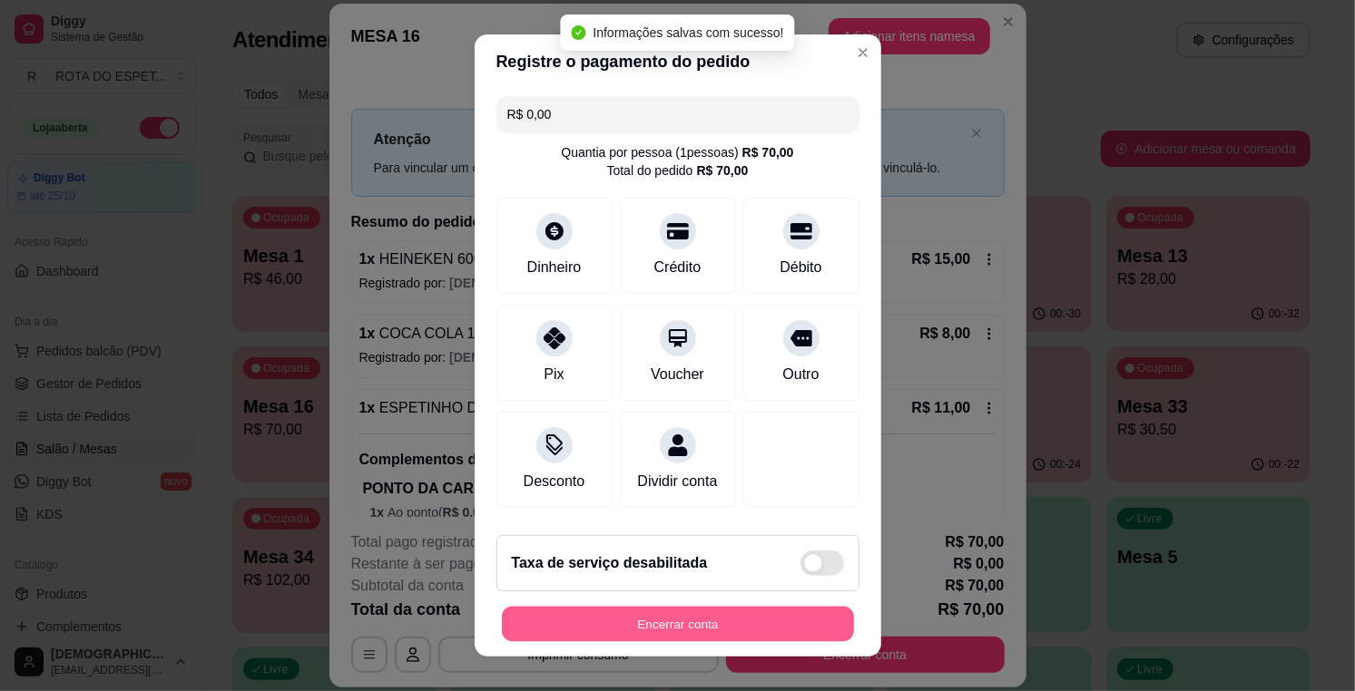
click at [703, 624] on button "Encerrar conta" at bounding box center [678, 624] width 352 height 35
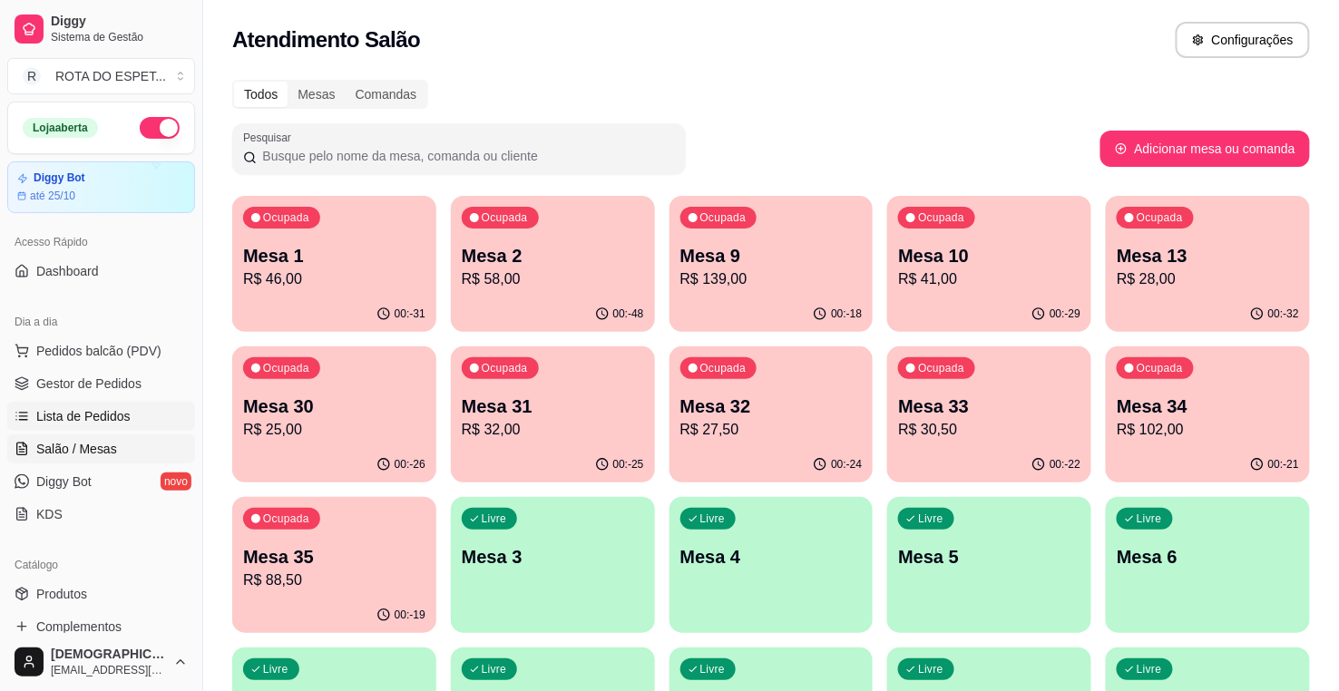
click at [111, 412] on span "Lista de Pedidos" at bounding box center [83, 416] width 94 height 18
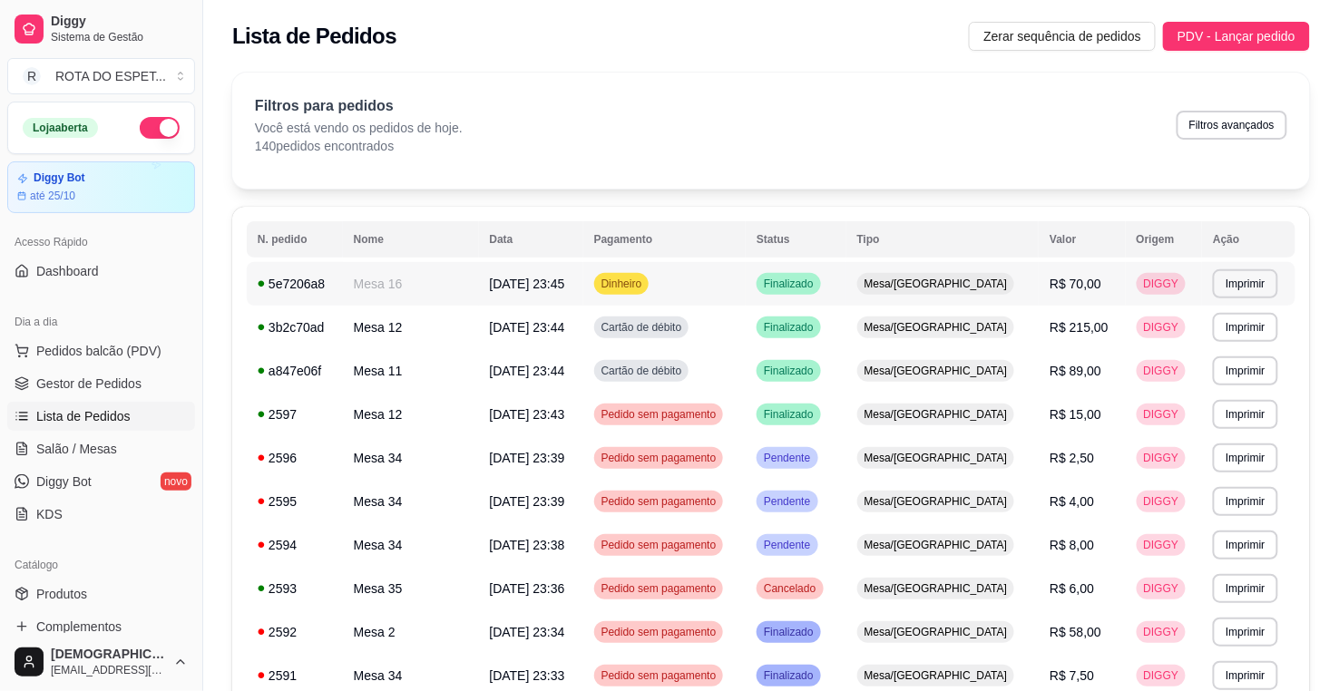
click at [696, 269] on td "Dinheiro" at bounding box center [664, 284] width 162 height 44
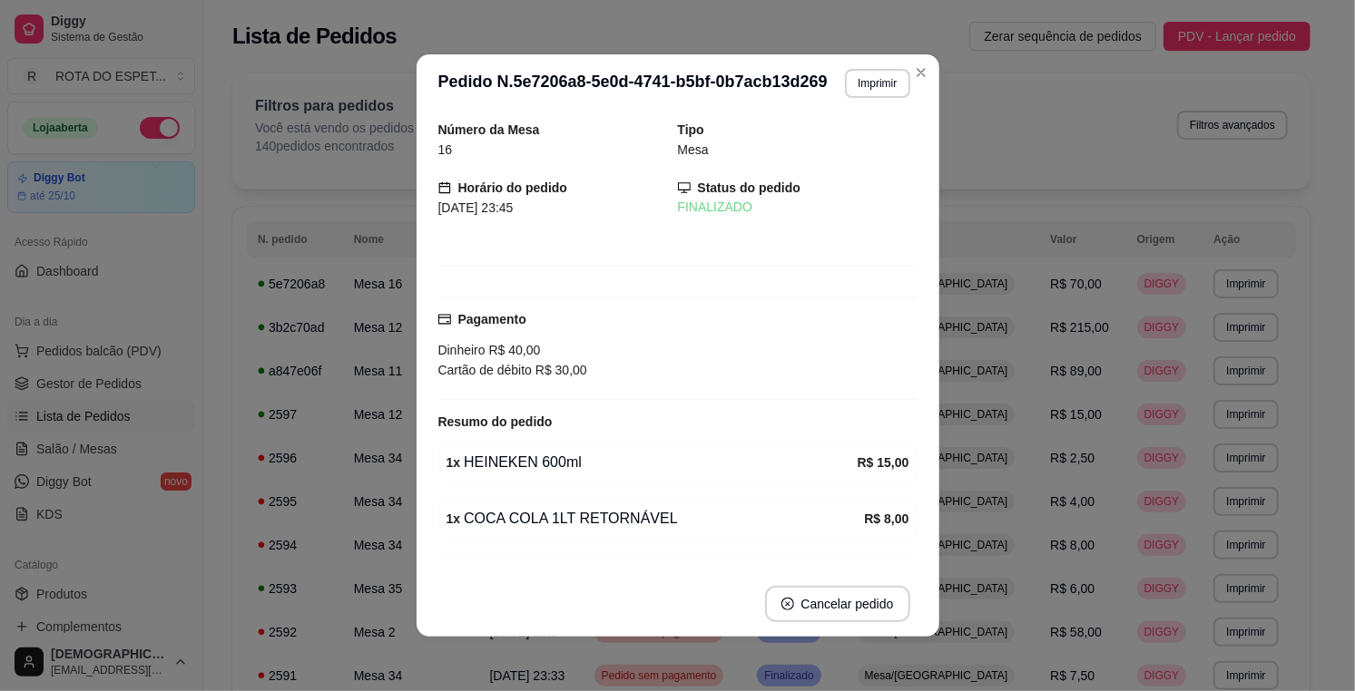
scroll to position [101, 0]
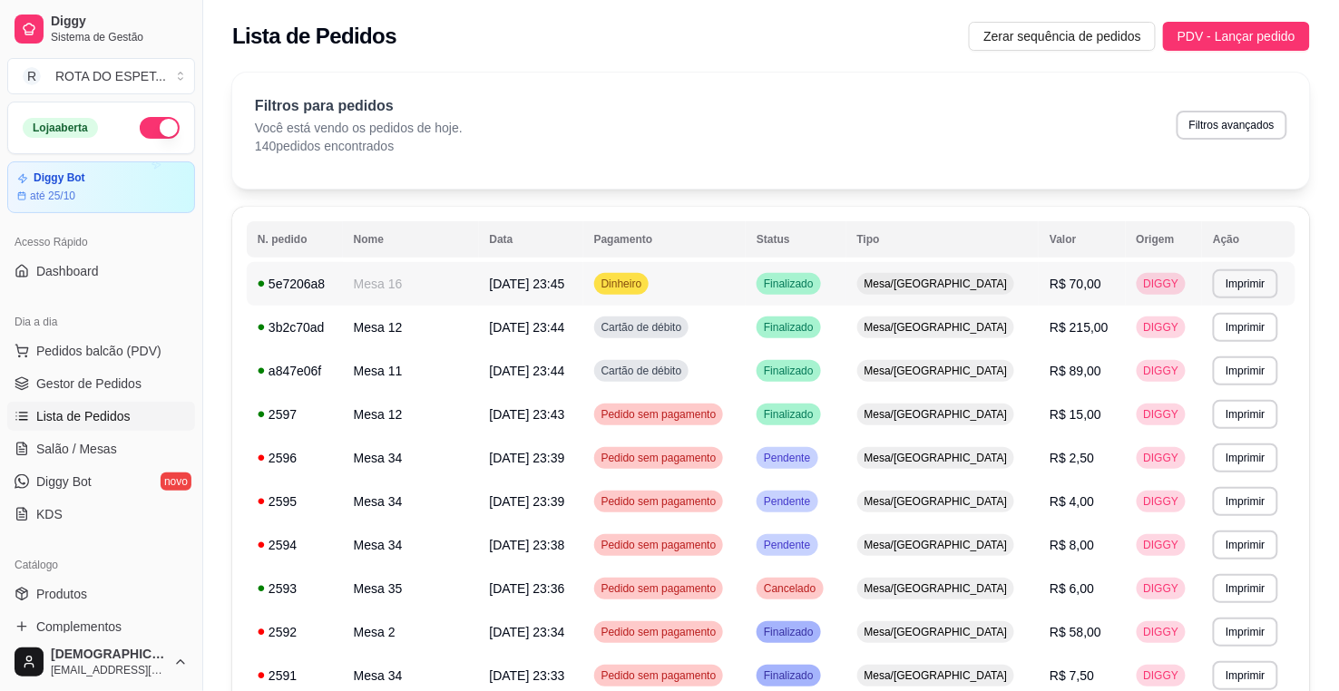
click at [545, 285] on span "[DATE] 23:45" at bounding box center [527, 284] width 75 height 15
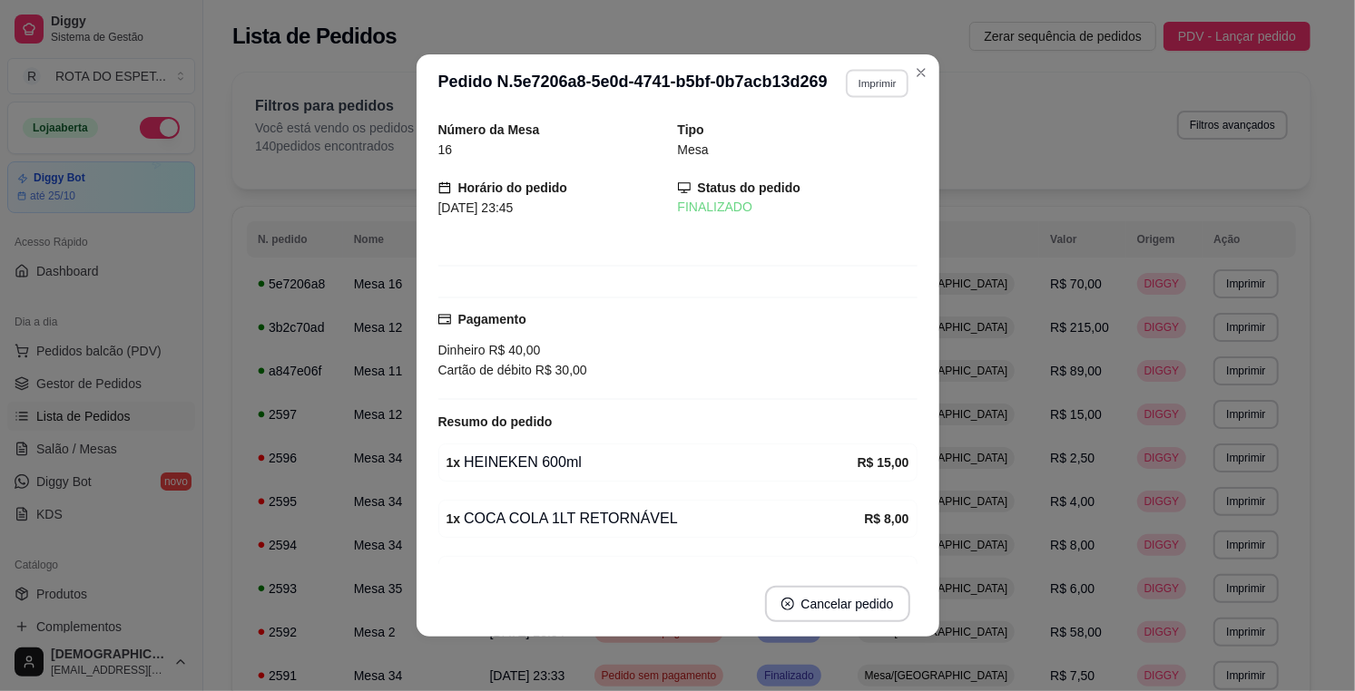
click at [862, 71] on button "Imprimir" at bounding box center [877, 83] width 63 height 28
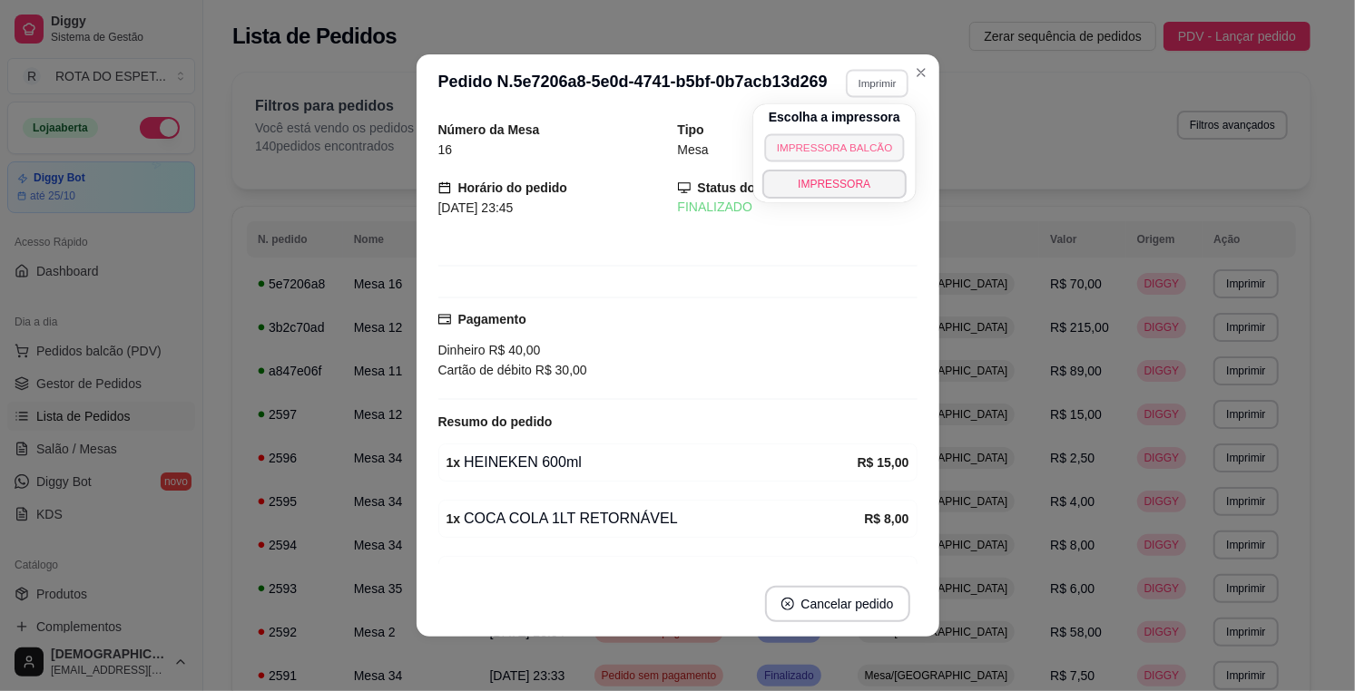
click at [865, 155] on button "IMPRESSORA BALCÃO" at bounding box center [834, 147] width 141 height 28
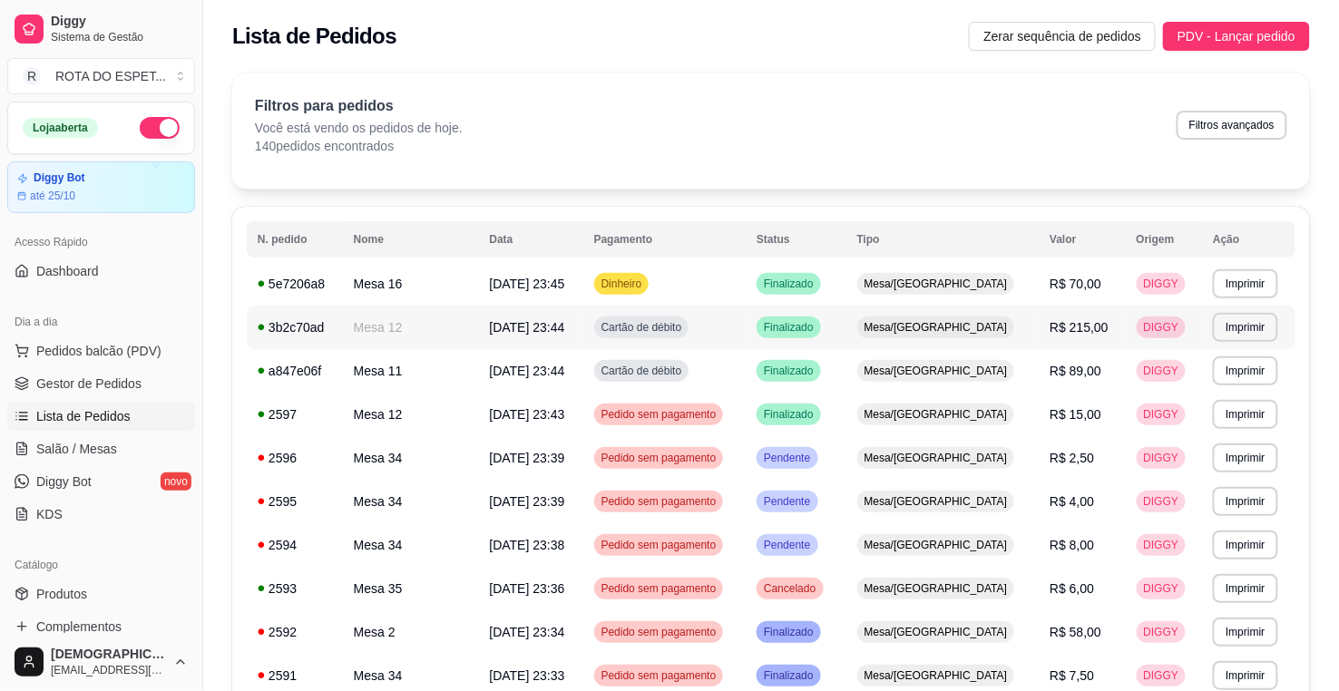
click at [733, 321] on td "Cartão de débito" at bounding box center [664, 328] width 162 height 44
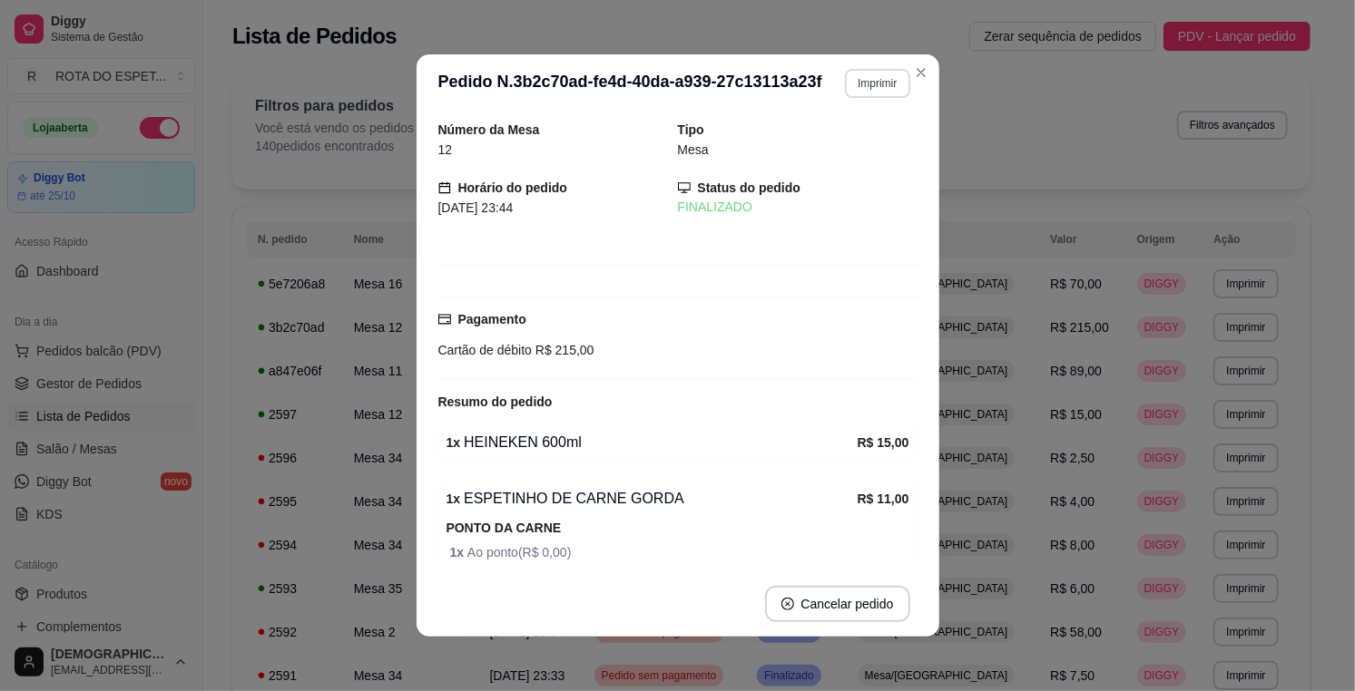
click at [866, 82] on button "Imprimir" at bounding box center [877, 83] width 64 height 29
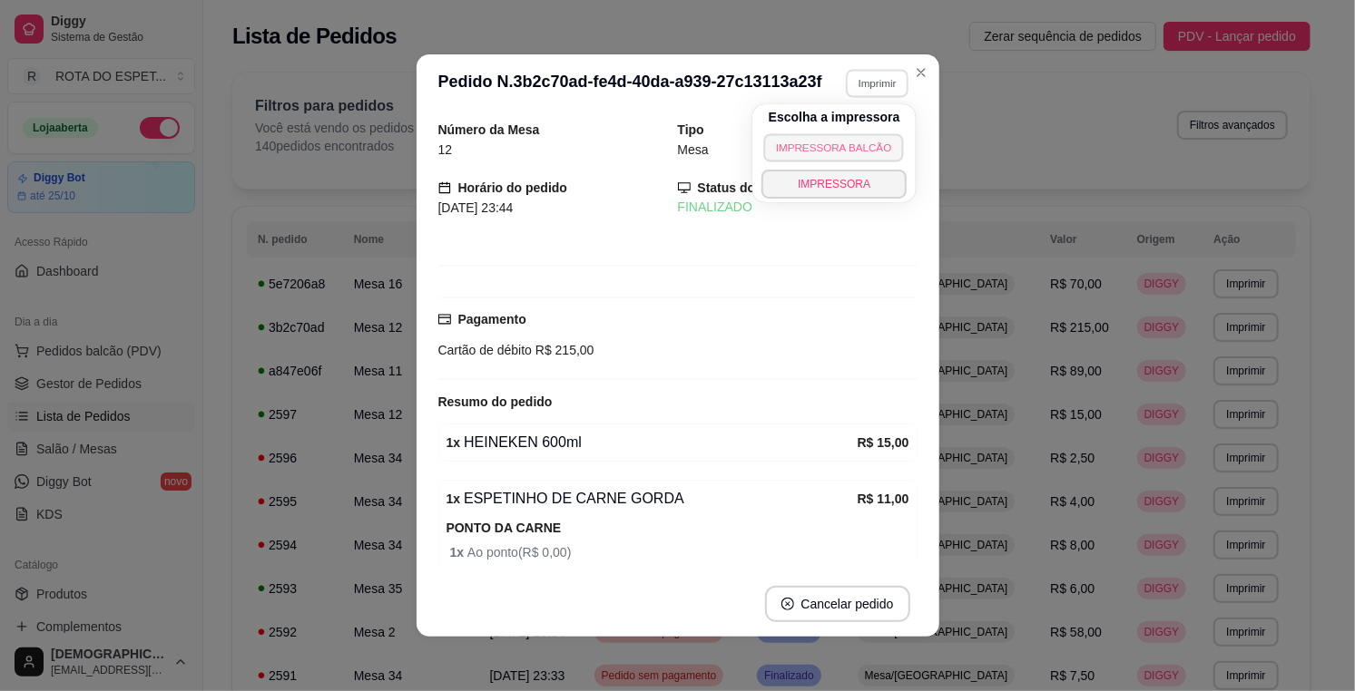
click at [847, 150] on button "IMPRESSORA BALCÃO" at bounding box center [834, 147] width 141 height 28
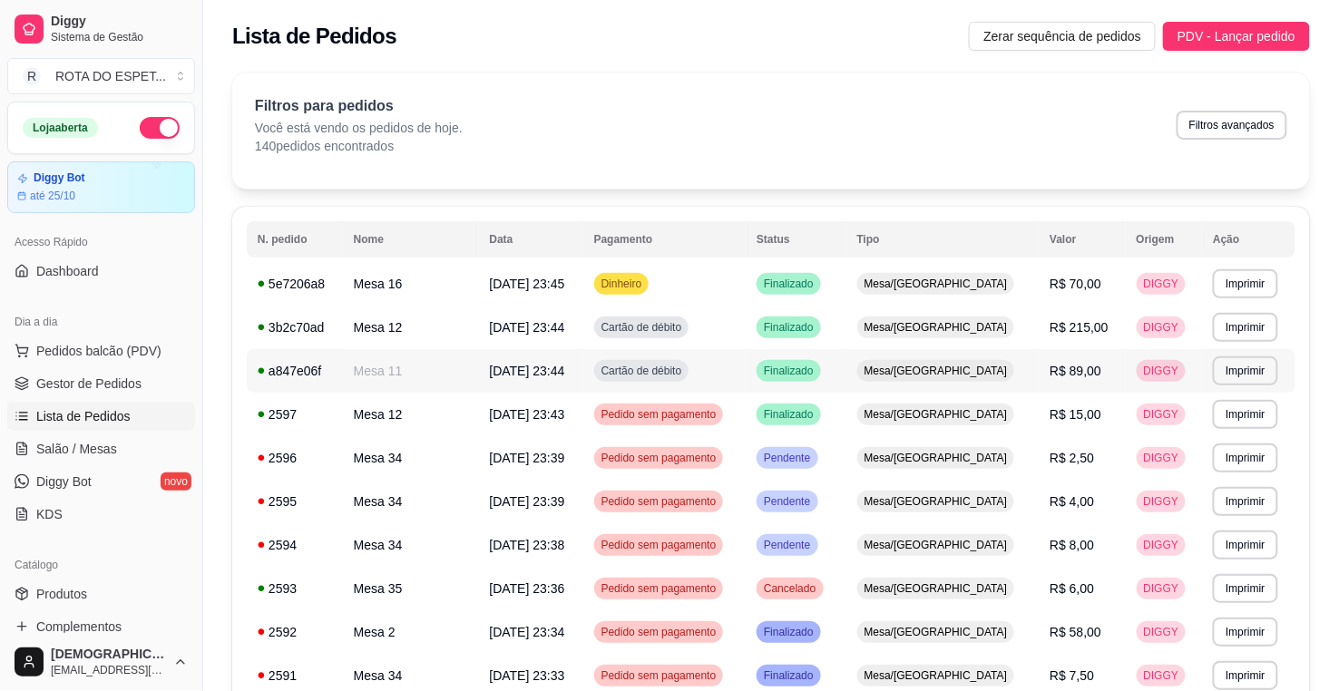
click at [736, 369] on td "Cartão de débito" at bounding box center [664, 371] width 162 height 44
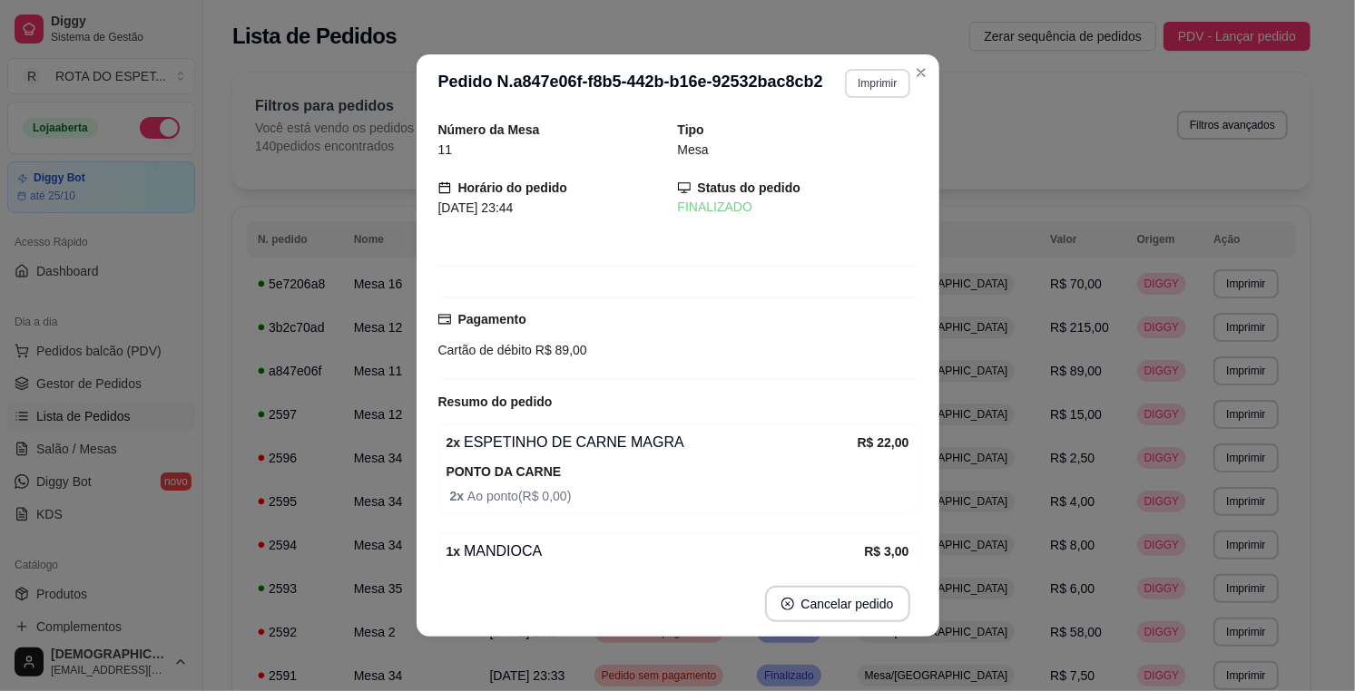
click at [869, 83] on button "Imprimir" at bounding box center [877, 83] width 64 height 29
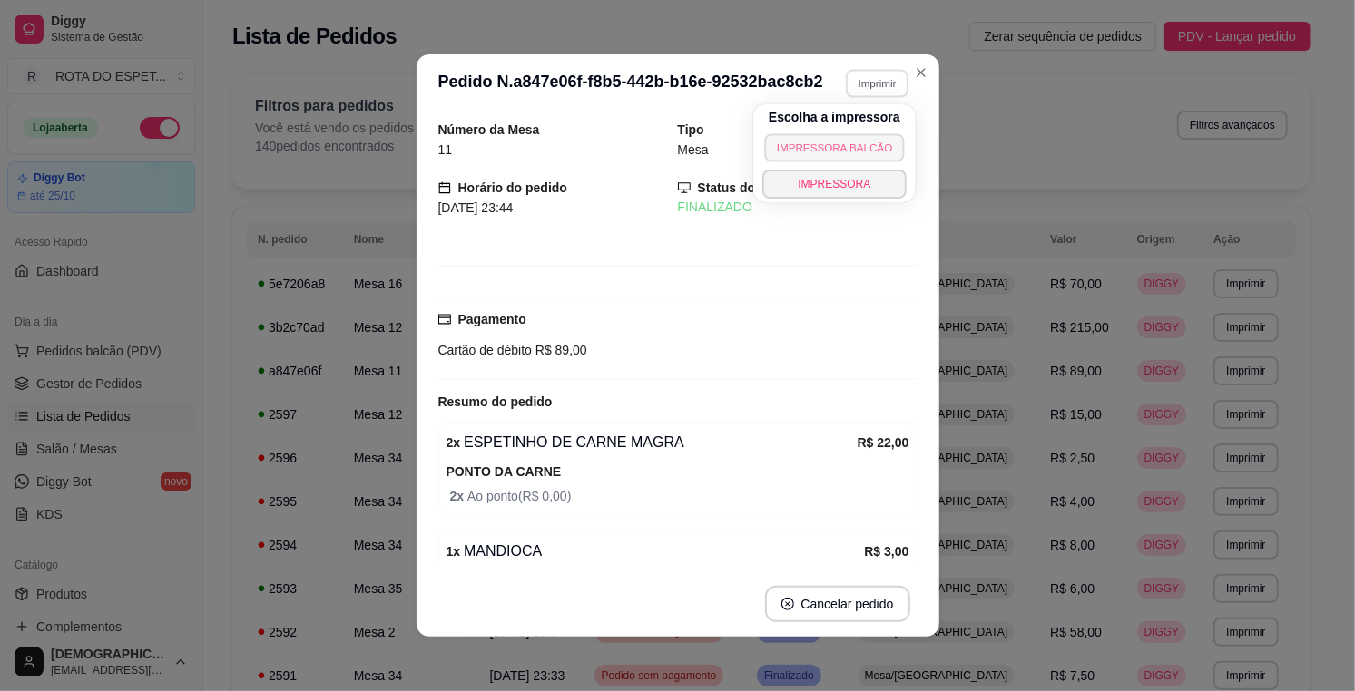
click at [847, 146] on button "IMPRESSORA BALCÃO" at bounding box center [834, 147] width 141 height 28
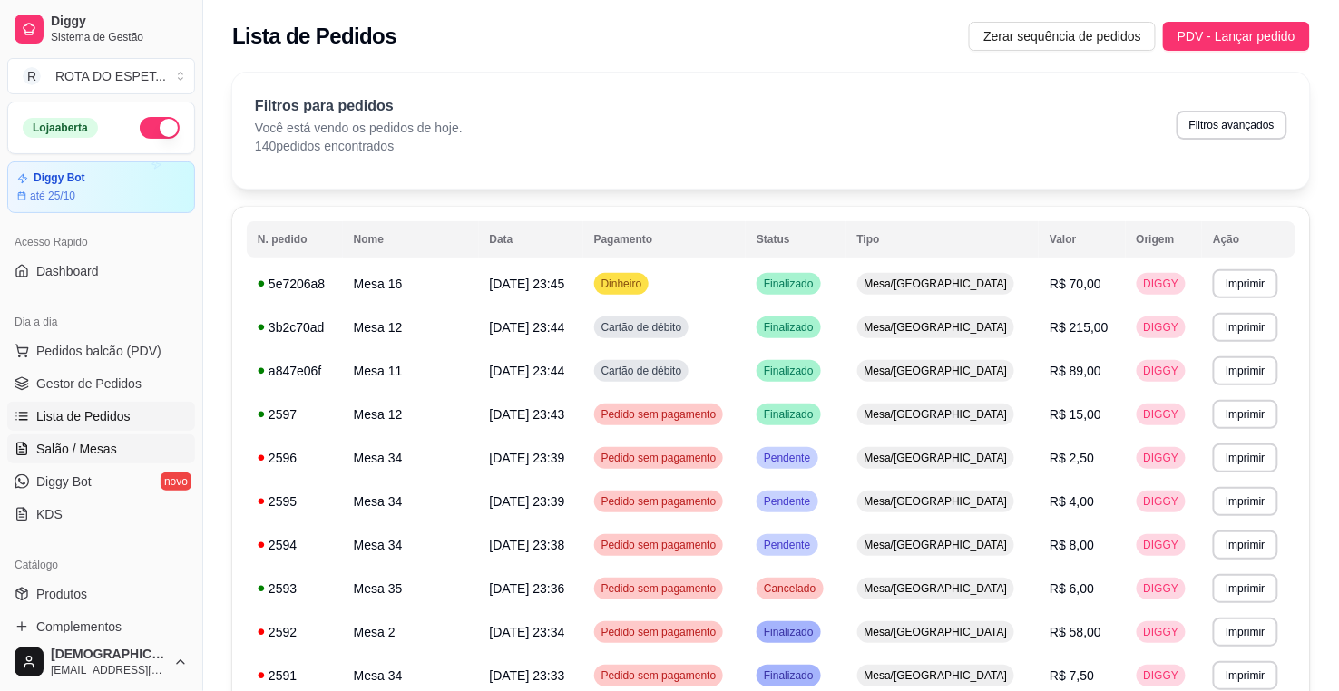
click at [105, 454] on span "Salão / Mesas" at bounding box center [76, 449] width 81 height 18
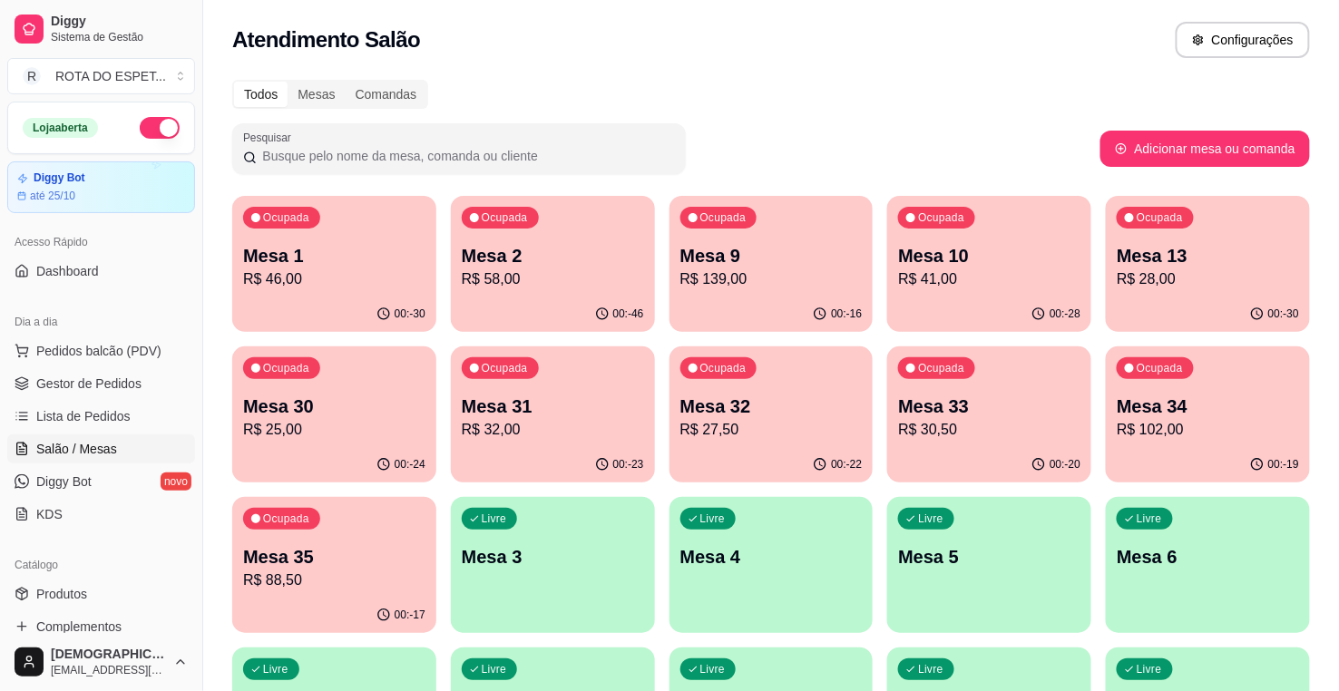
click at [100, 446] on span "Salão / Mesas" at bounding box center [76, 449] width 81 height 18
click at [1221, 269] on p "R$ 28,00" at bounding box center [1208, 280] width 182 height 22
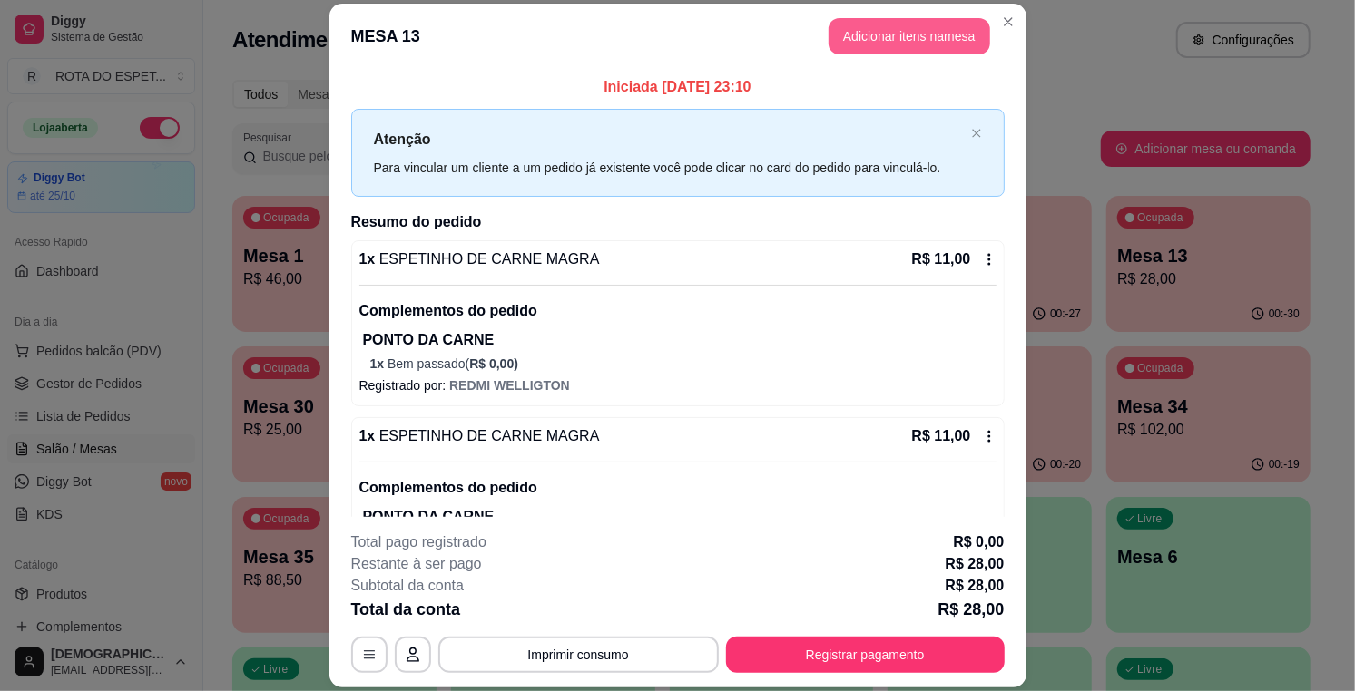
click at [929, 32] on button "Adicionar itens na mesa" at bounding box center [909, 36] width 162 height 36
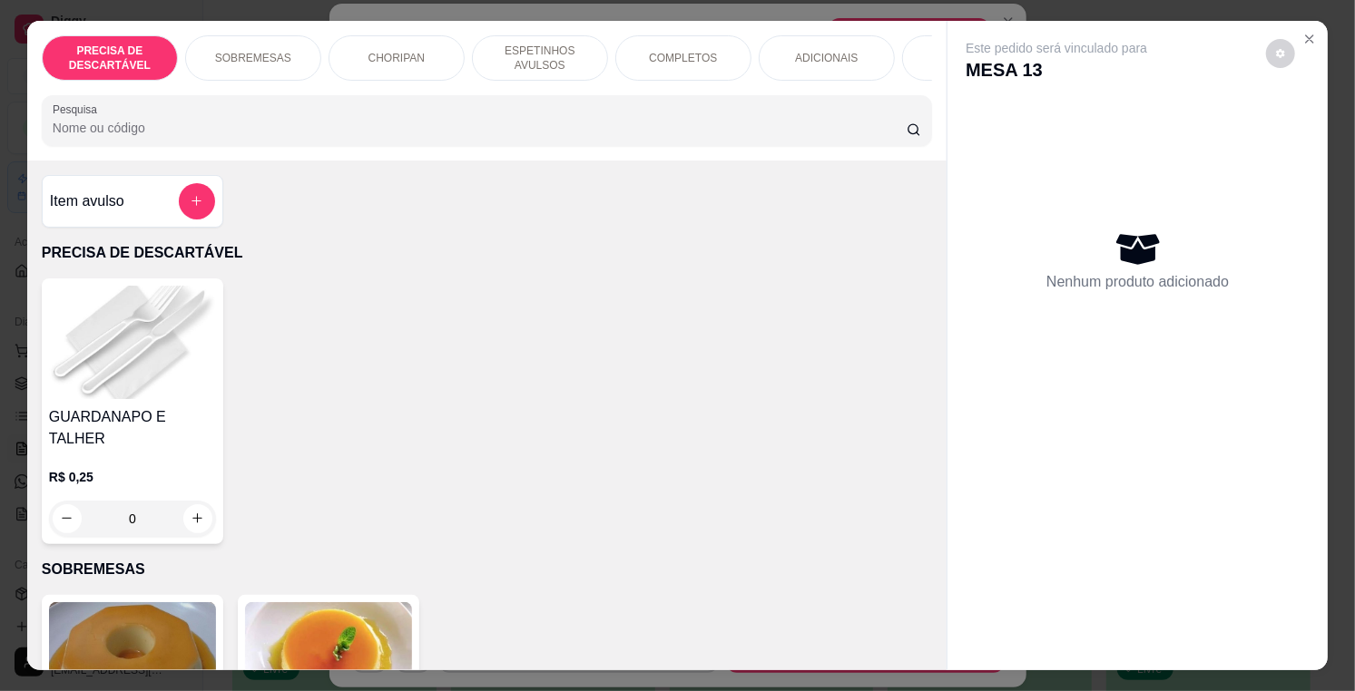
click at [570, 56] on p "ESPETINHOS AVULSOS" at bounding box center [539, 58] width 105 height 29
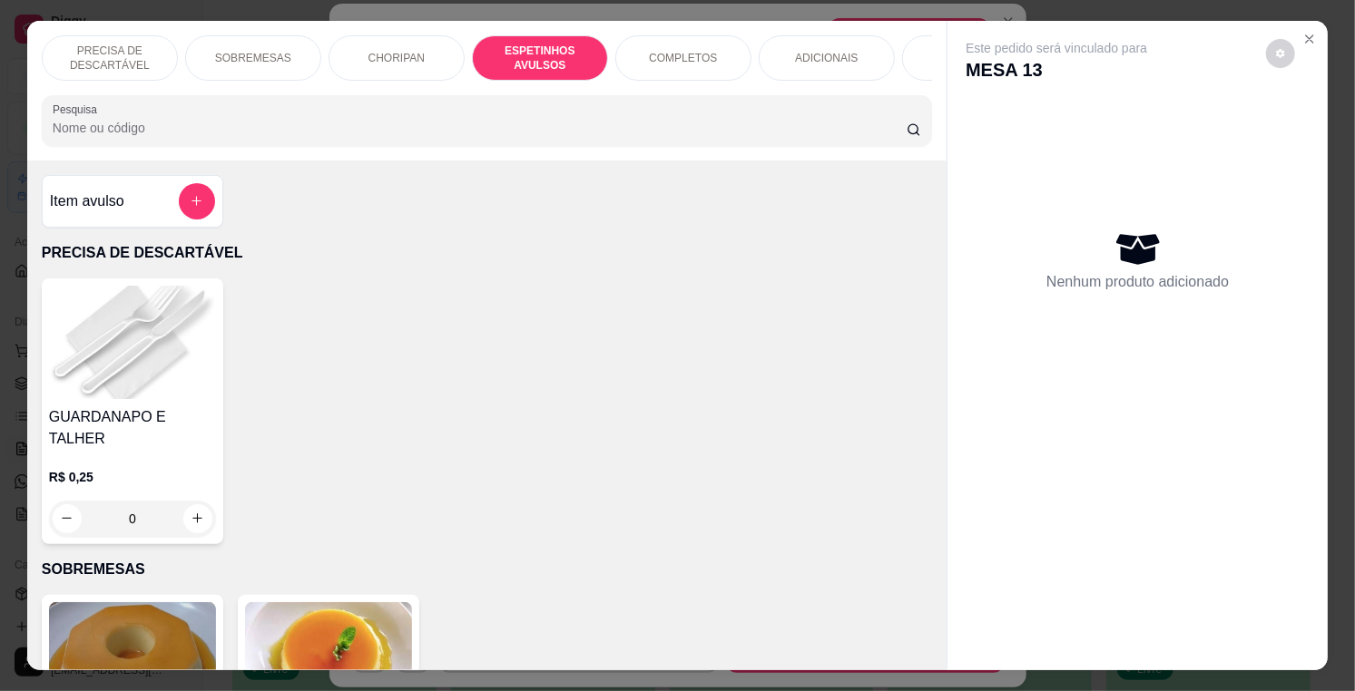
scroll to position [45, 0]
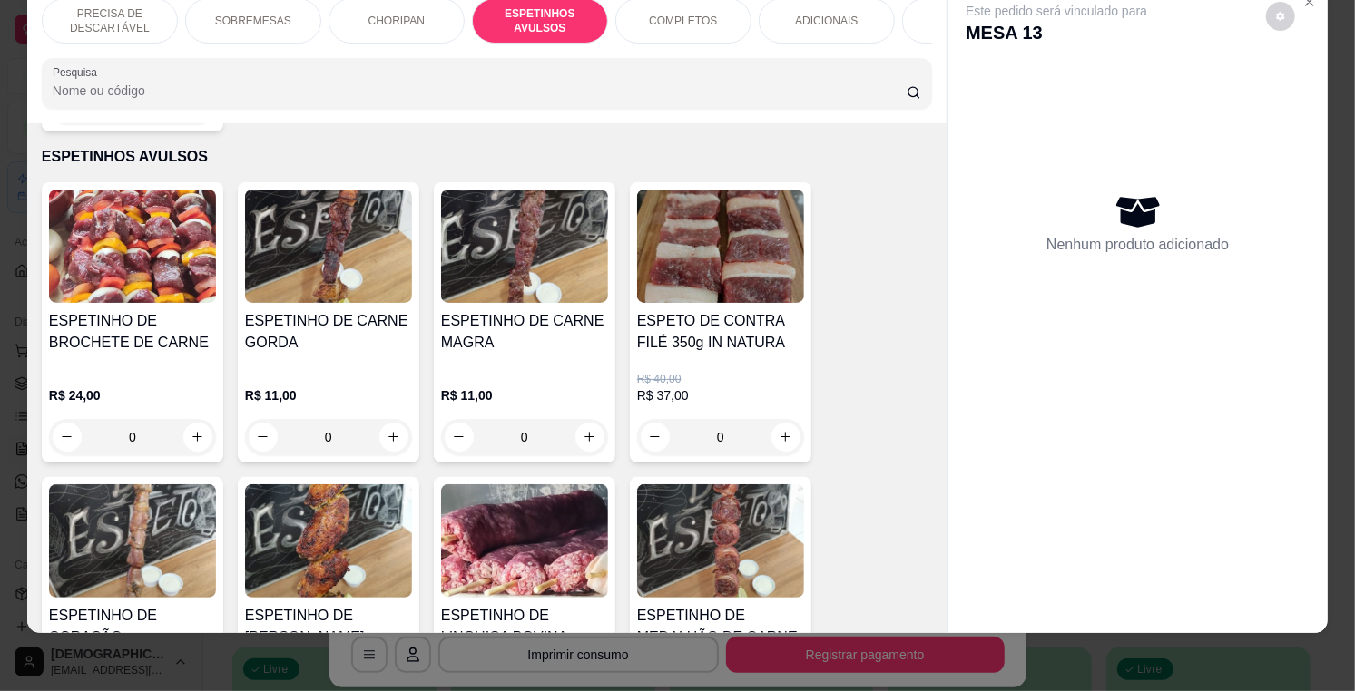
click at [527, 368] on div "R$ 11,00 0" at bounding box center [524, 411] width 167 height 87
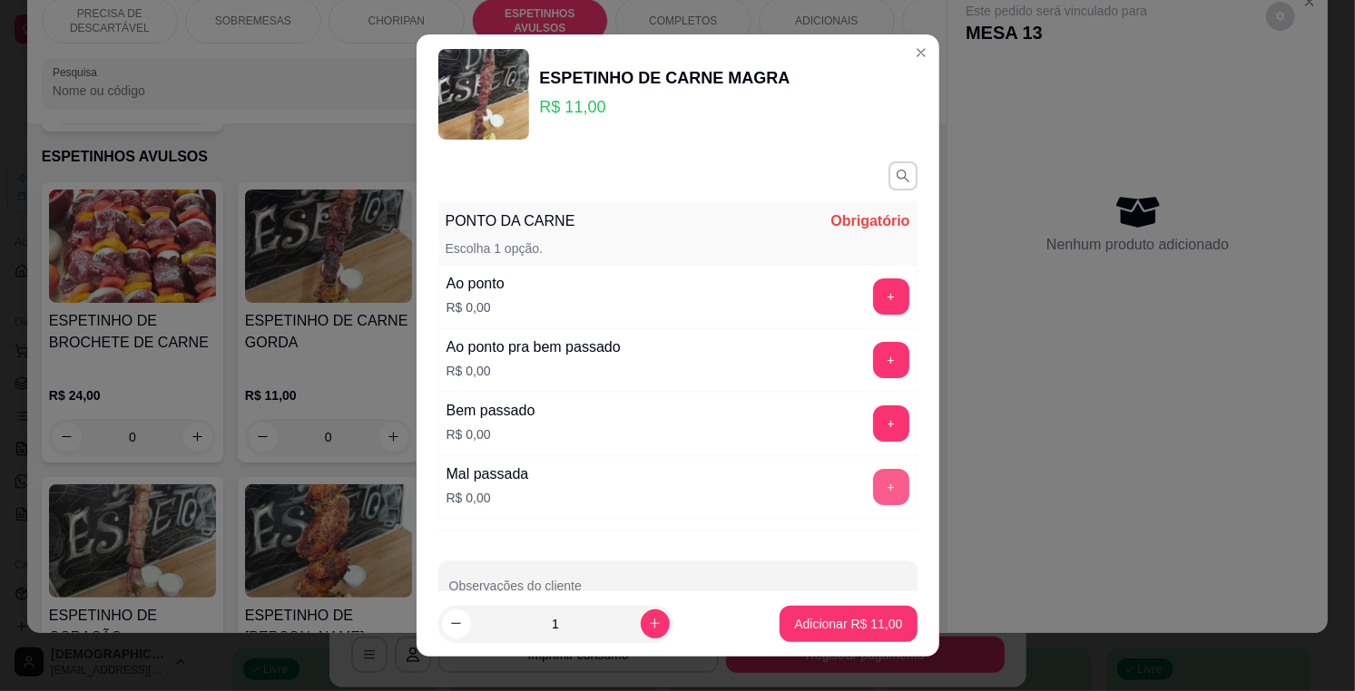
click at [873, 488] on button "+" at bounding box center [891, 487] width 36 height 36
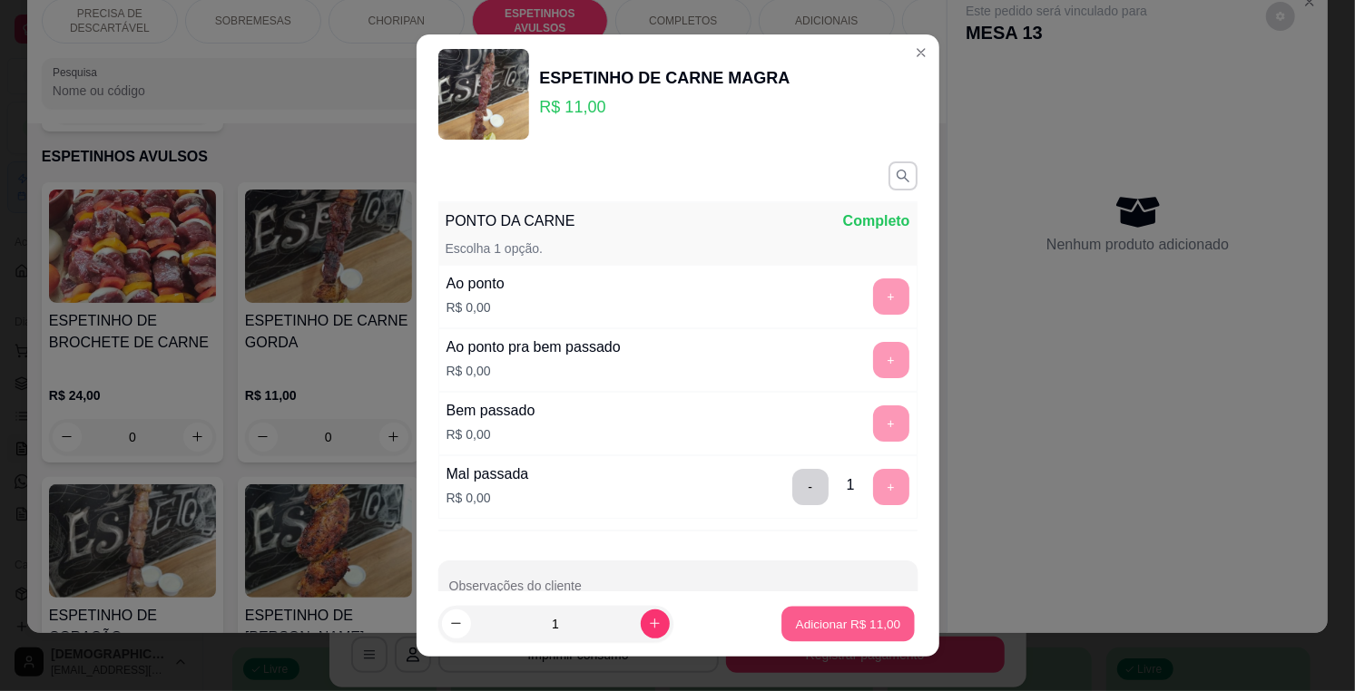
click at [847, 622] on p "Adicionar R$ 11,00" at bounding box center [848, 623] width 105 height 17
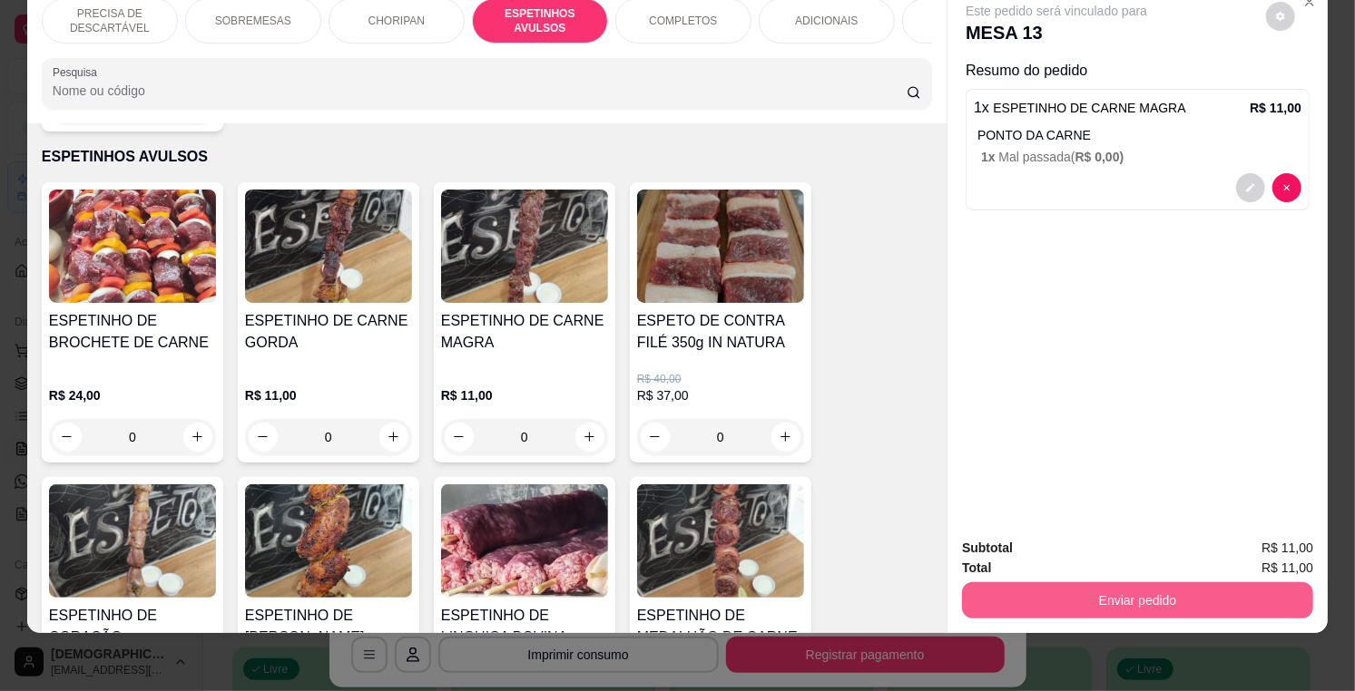
click at [1229, 594] on button "Enviar pedido" at bounding box center [1137, 600] width 351 height 36
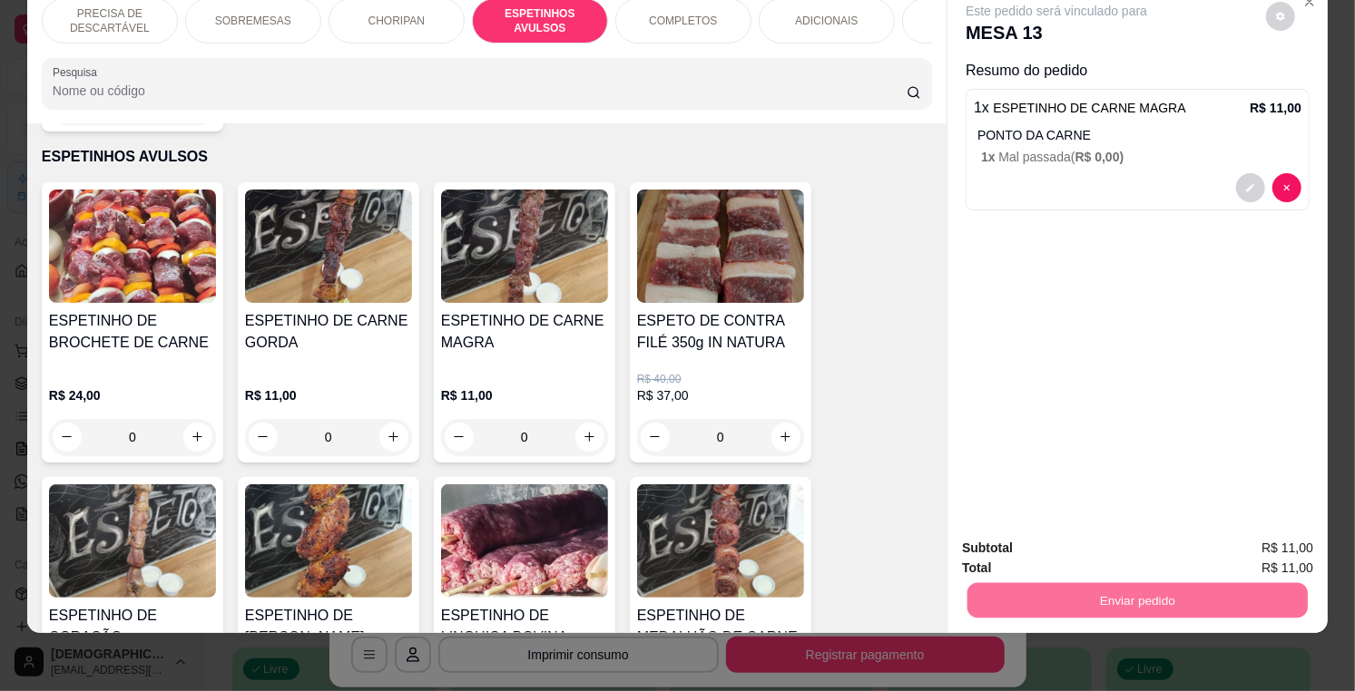
click at [1248, 540] on button "Enviar pedido" at bounding box center [1266, 541] width 100 height 34
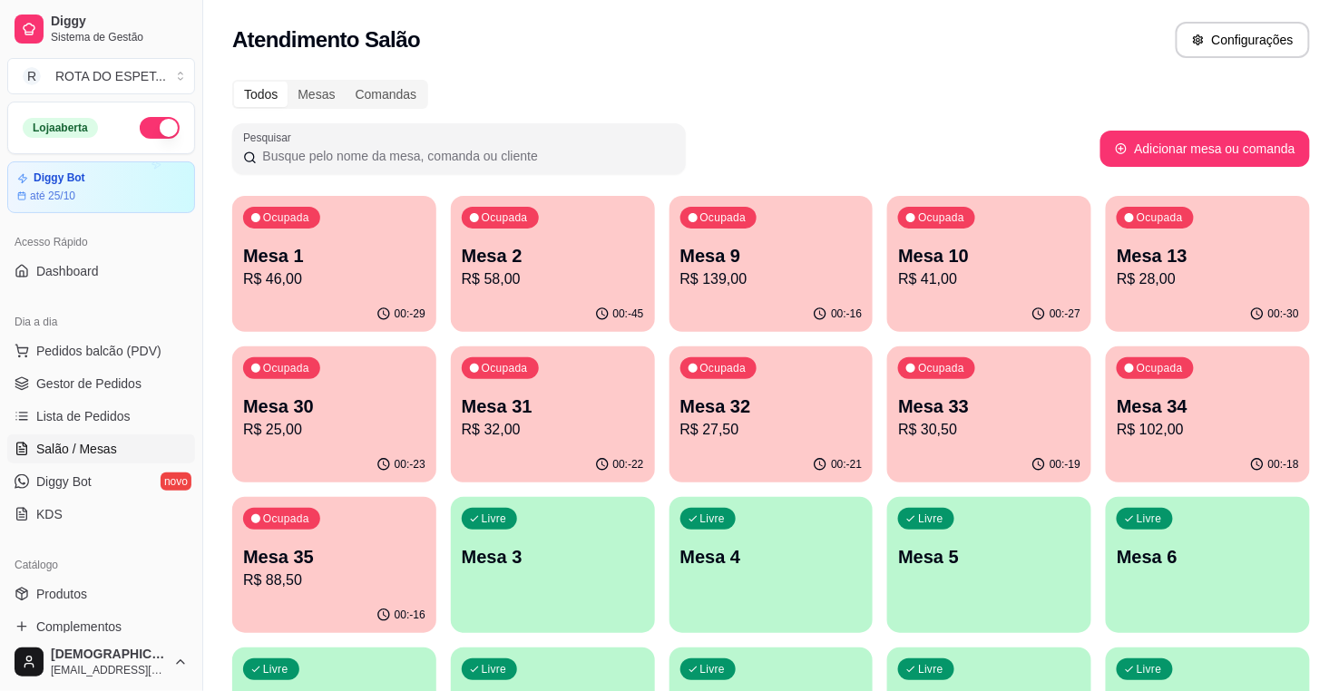
click at [345, 259] on p "Mesa 1" at bounding box center [334, 255] width 182 height 25
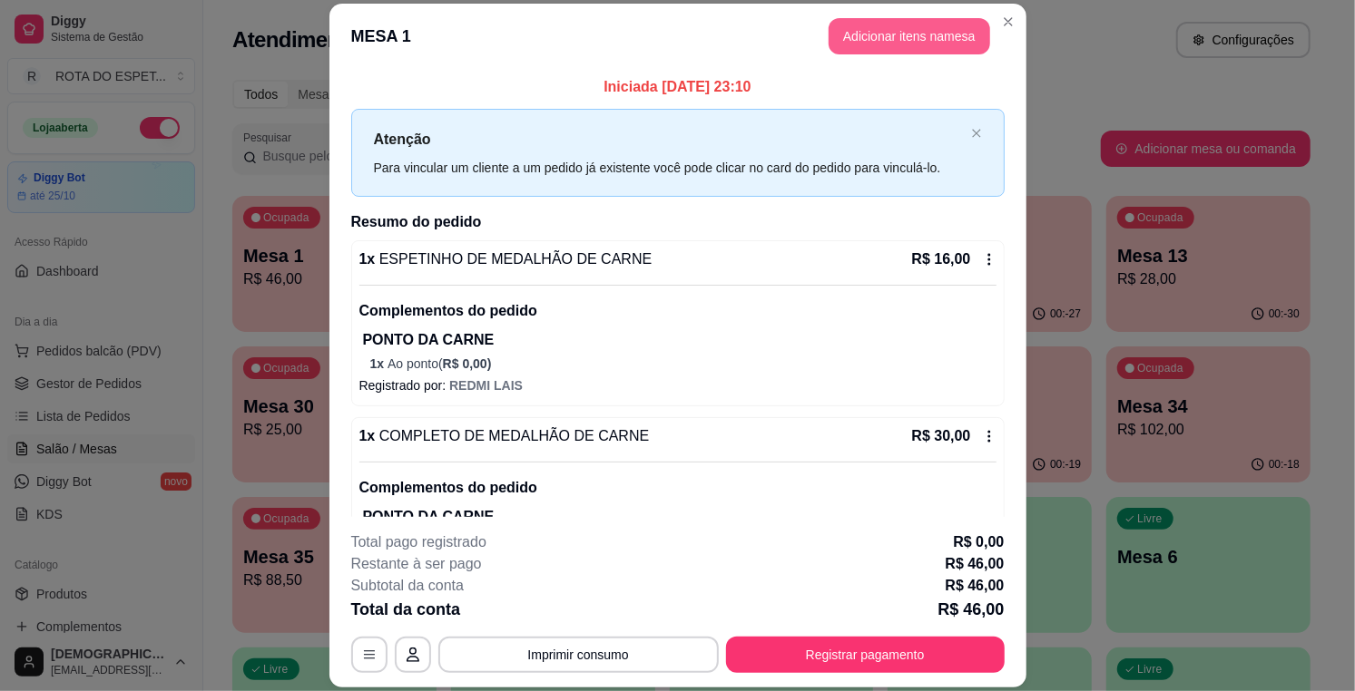
click at [936, 36] on button "Adicionar itens na mesa" at bounding box center [909, 36] width 162 height 36
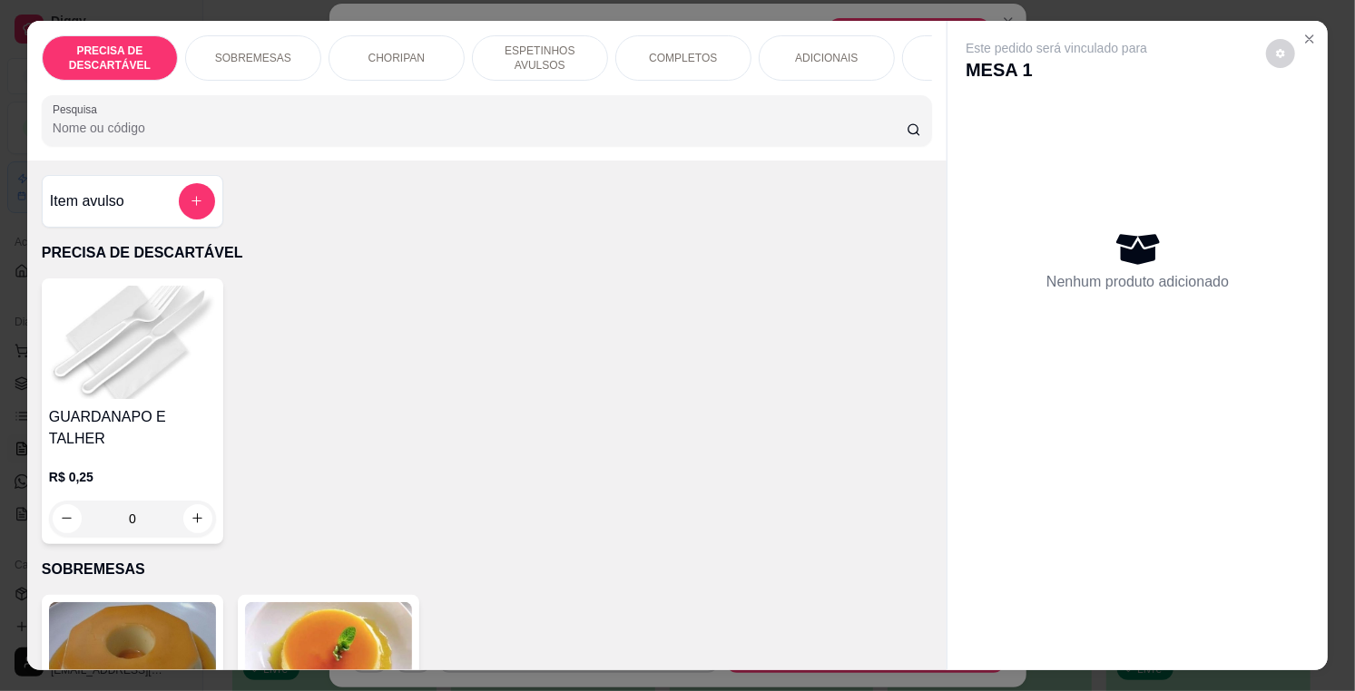
scroll to position [0, 822]
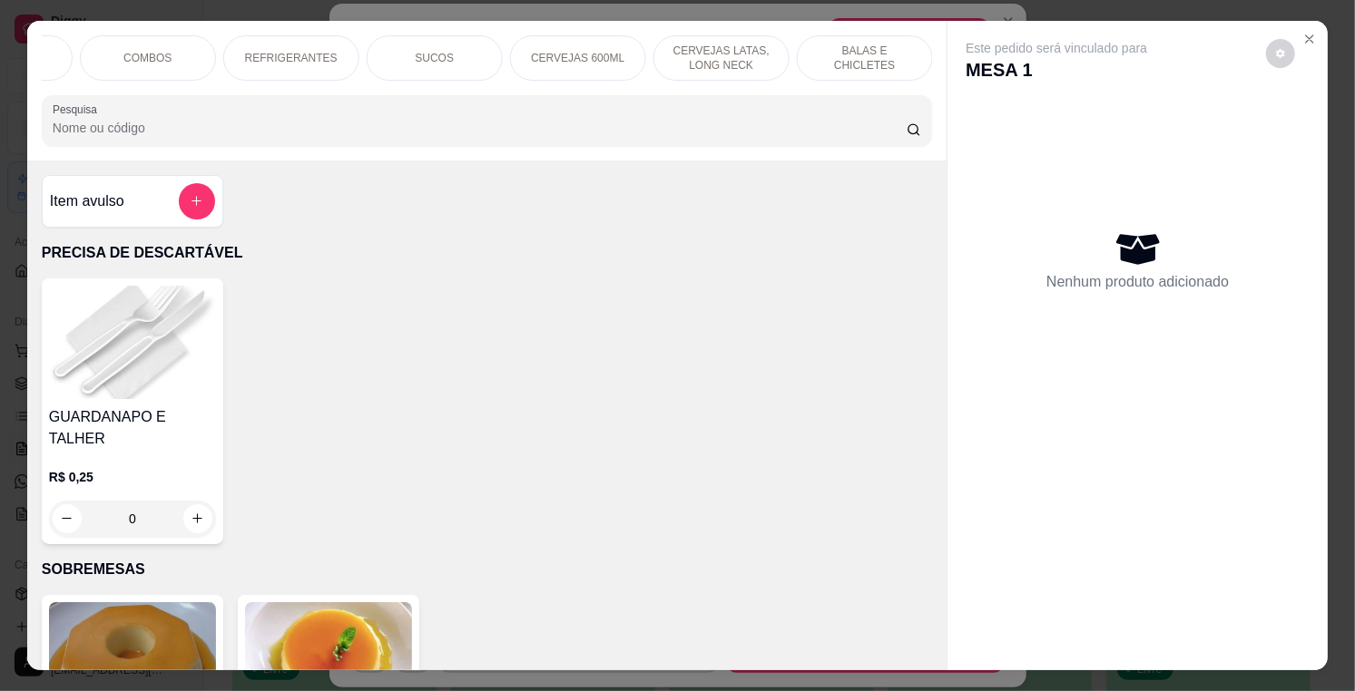
click at [417, 51] on p "SUCOS" at bounding box center [435, 58] width 39 height 15
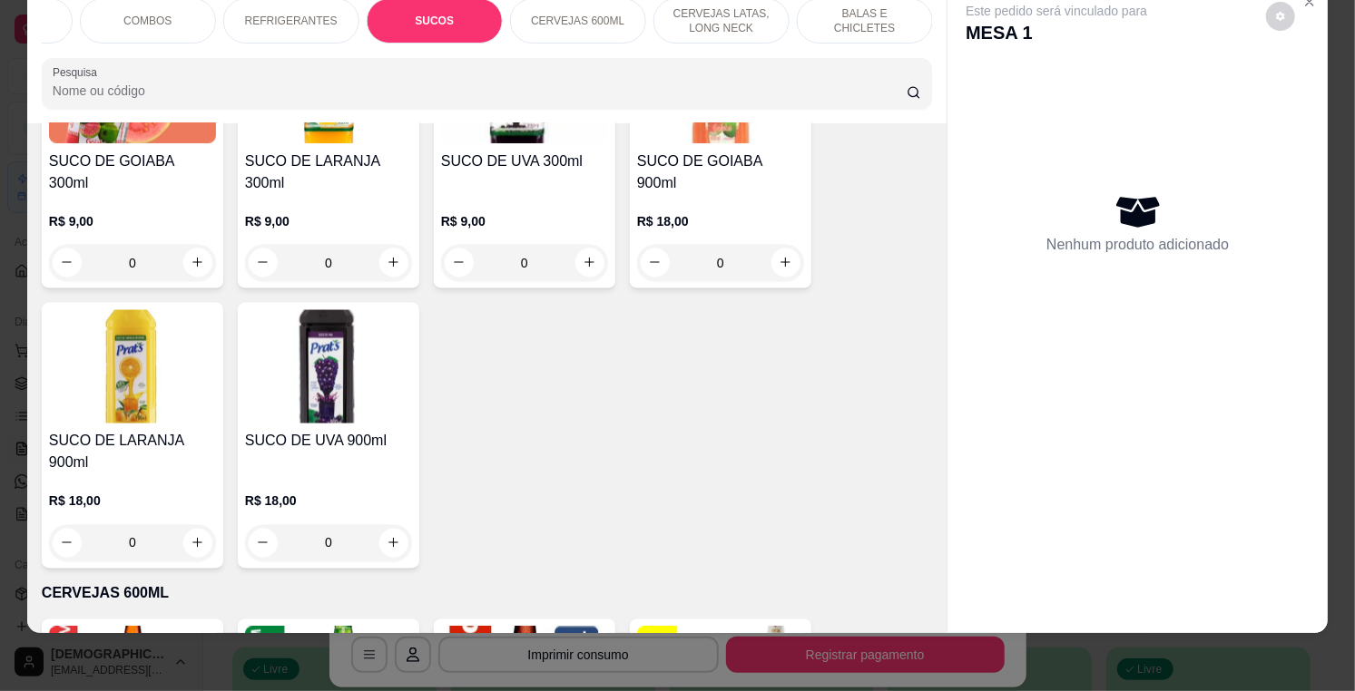
scroll to position [6028, 0]
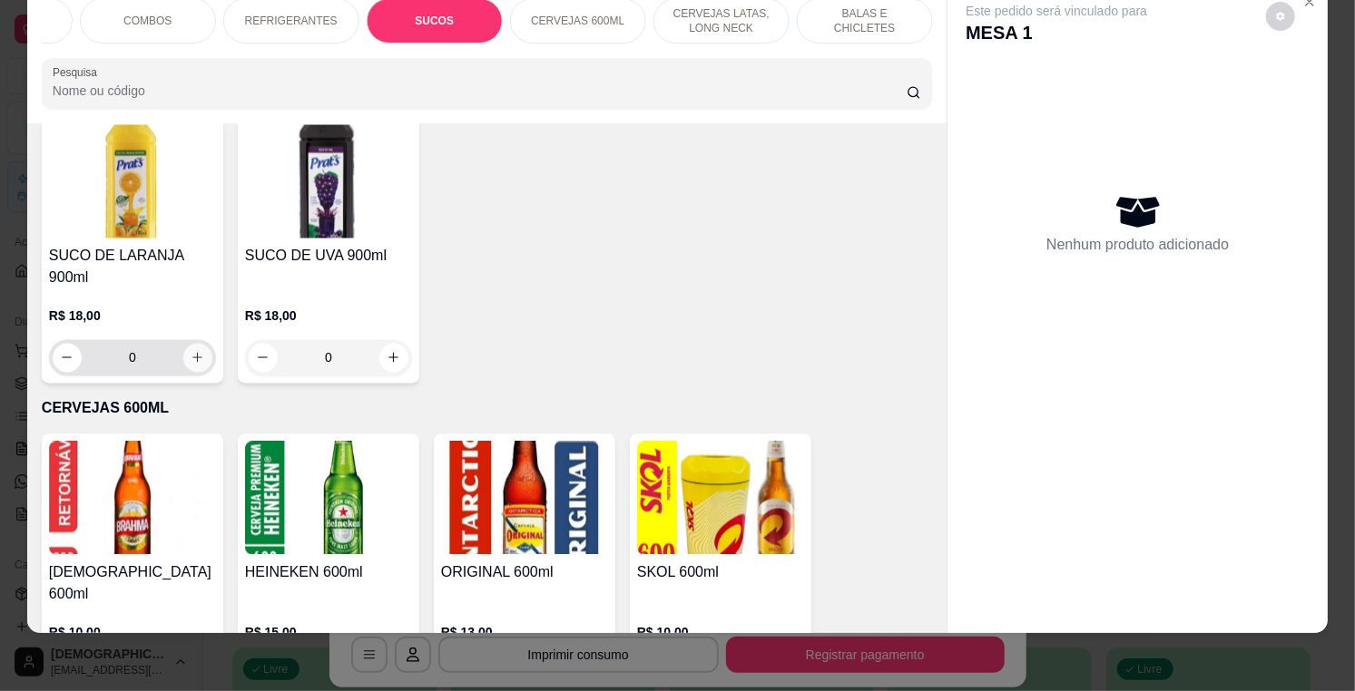
click at [193, 344] on button "increase-product-quantity" at bounding box center [197, 358] width 29 height 29
type input "1"
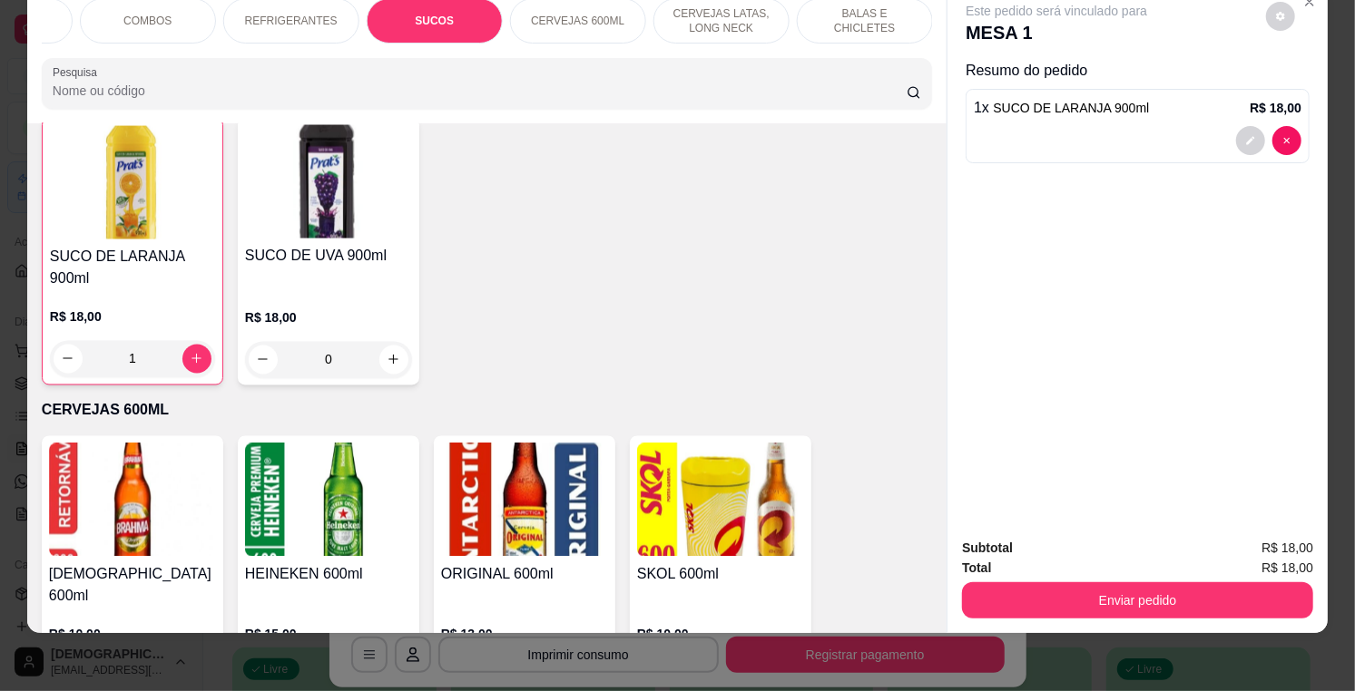
scroll to position [6029, 0]
click at [1180, 578] on div "Enviar pedido" at bounding box center [1137, 598] width 351 height 41
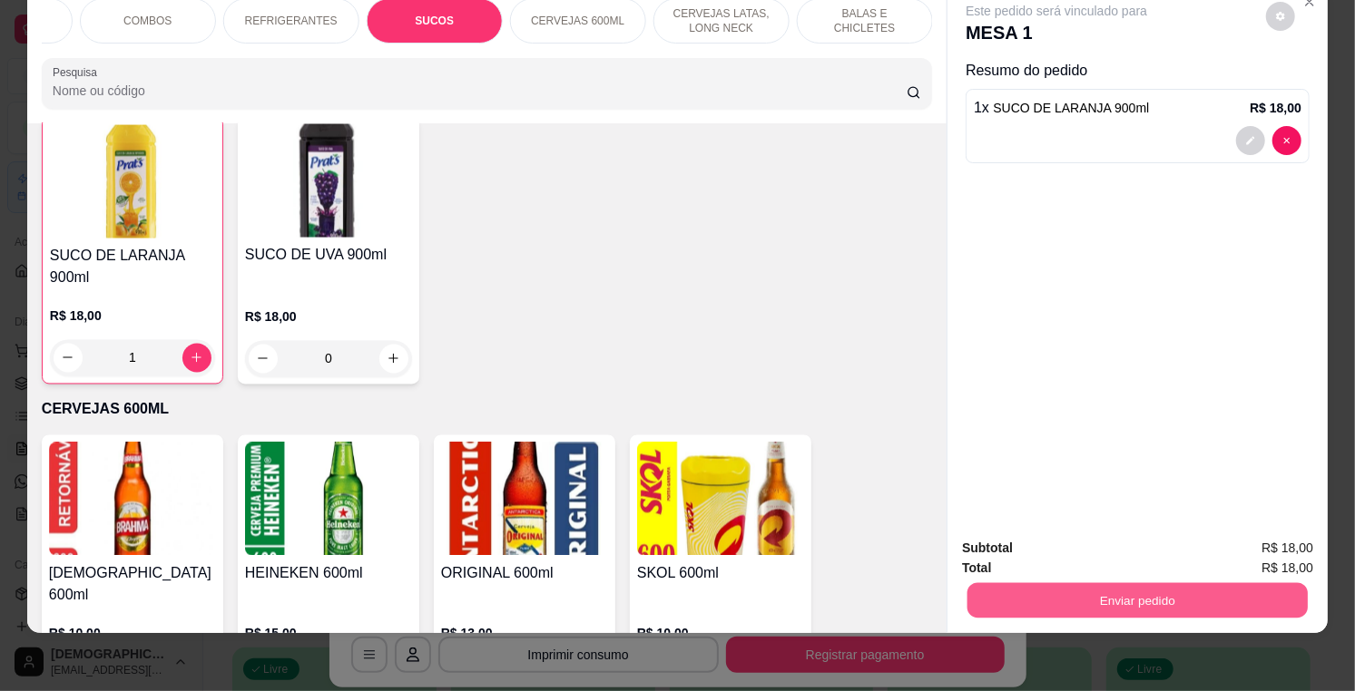
click at [1195, 602] on button "Enviar pedido" at bounding box center [1137, 600] width 340 height 35
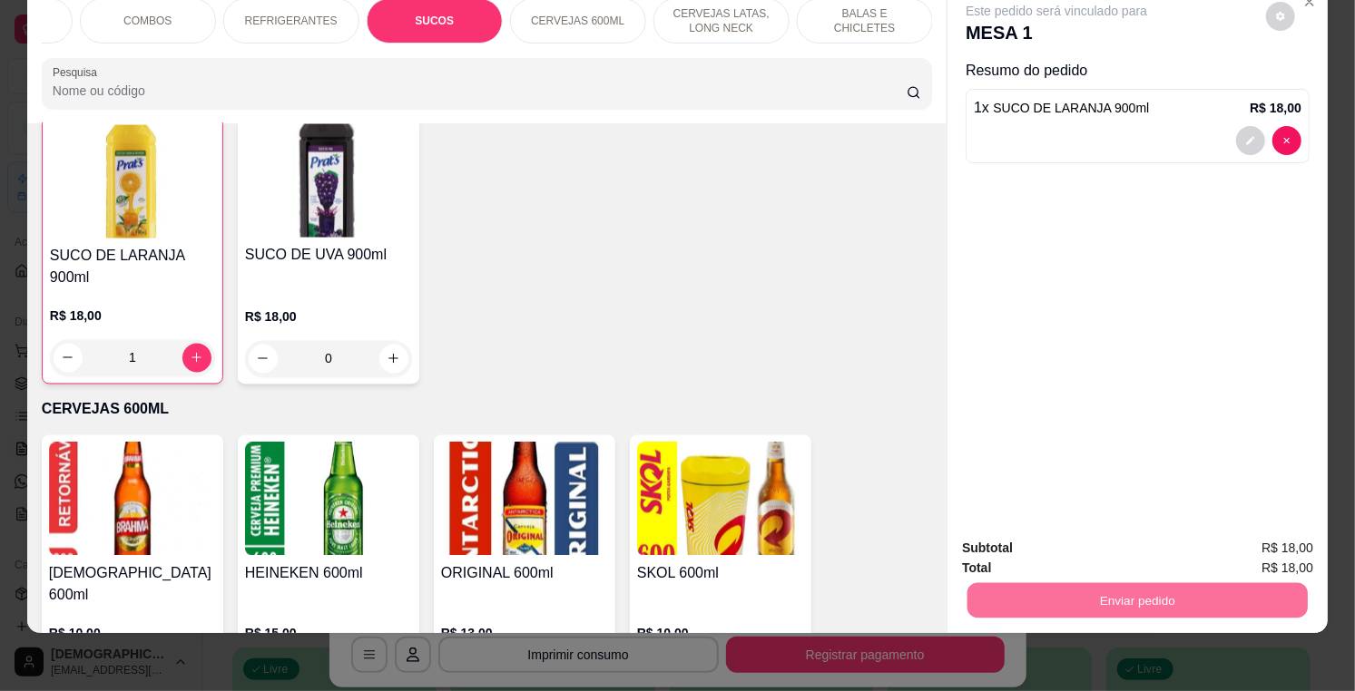
click at [1258, 531] on button "Enviar pedido" at bounding box center [1265, 541] width 103 height 34
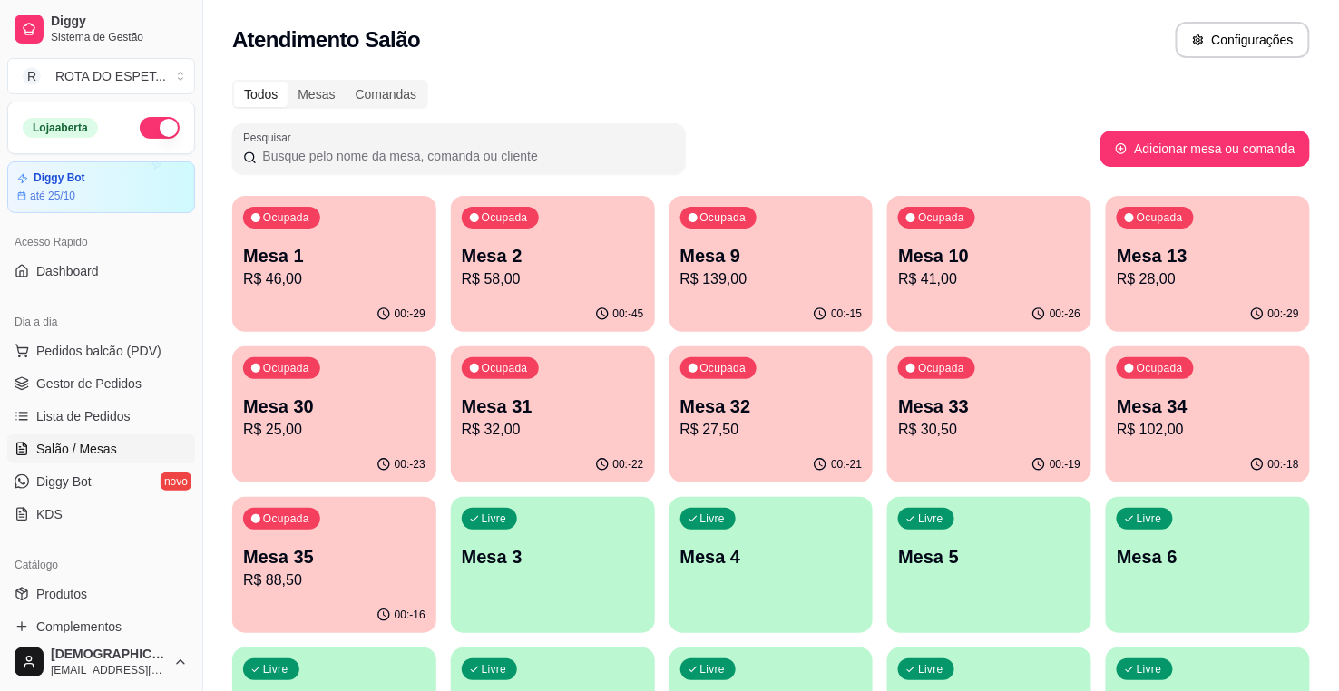
click at [718, 295] on div "Ocupada Mesa 9 R$ 139,00" at bounding box center [772, 246] width 204 height 101
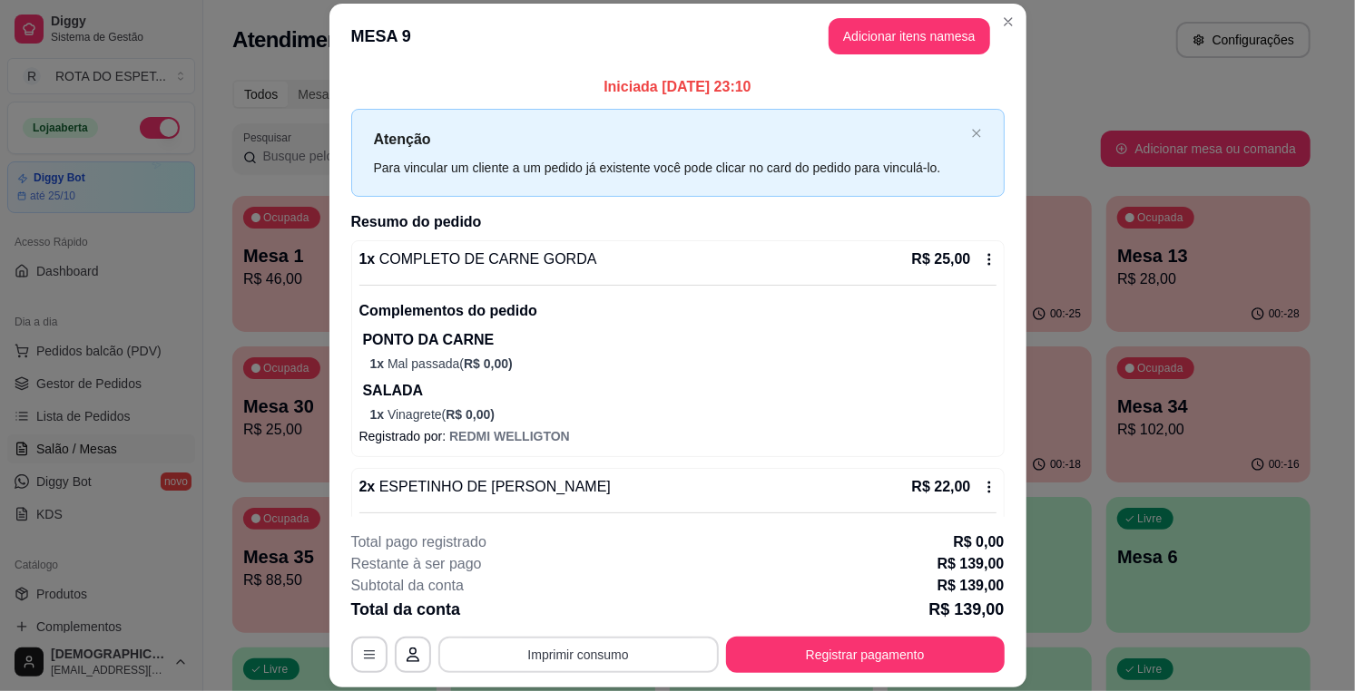
click at [638, 654] on button "Imprimir consumo" at bounding box center [578, 655] width 280 height 36
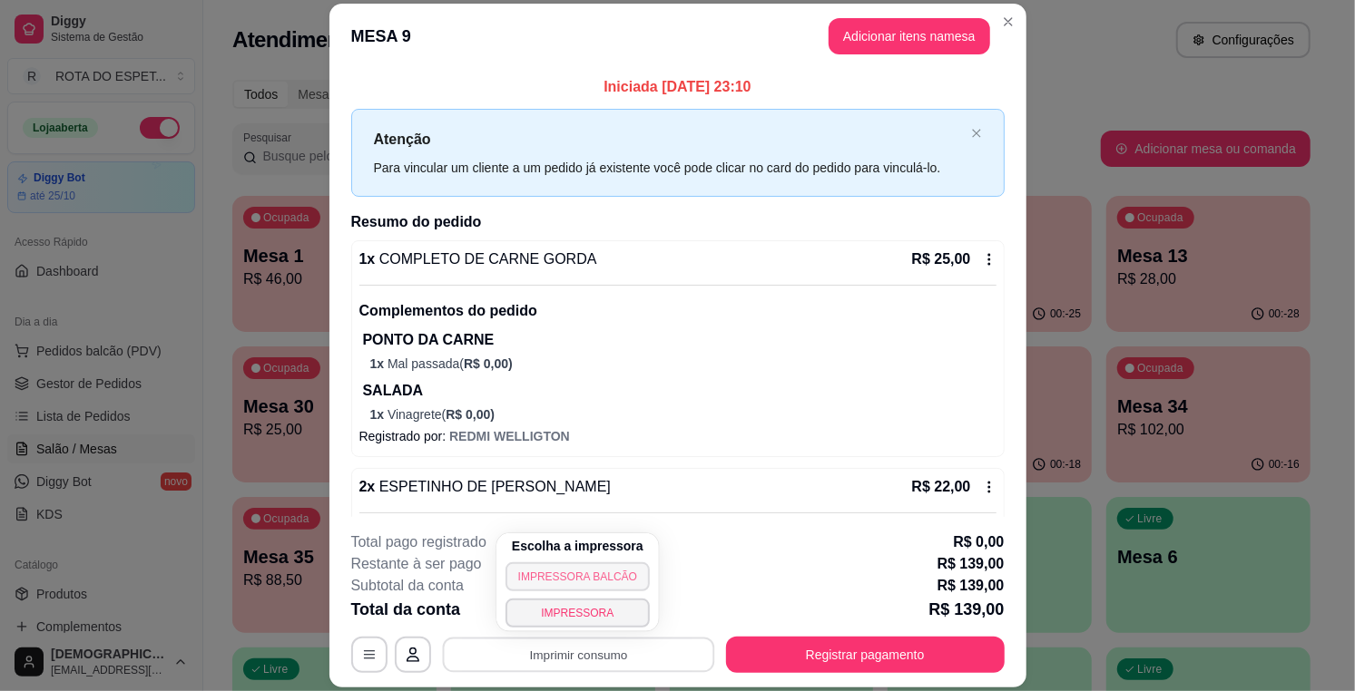
click at [603, 582] on button "IMPRESSORA BALCÃO" at bounding box center [577, 577] width 144 height 29
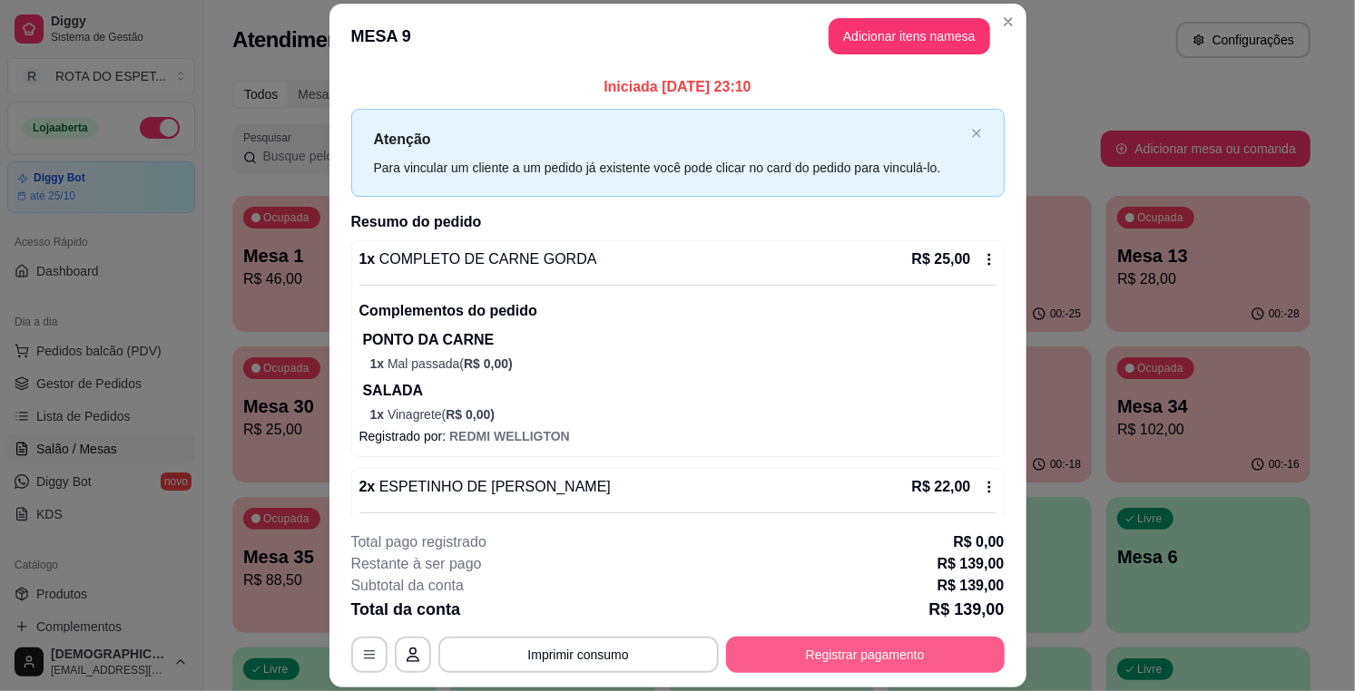
click at [850, 659] on button "Registrar pagamento" at bounding box center [865, 655] width 279 height 36
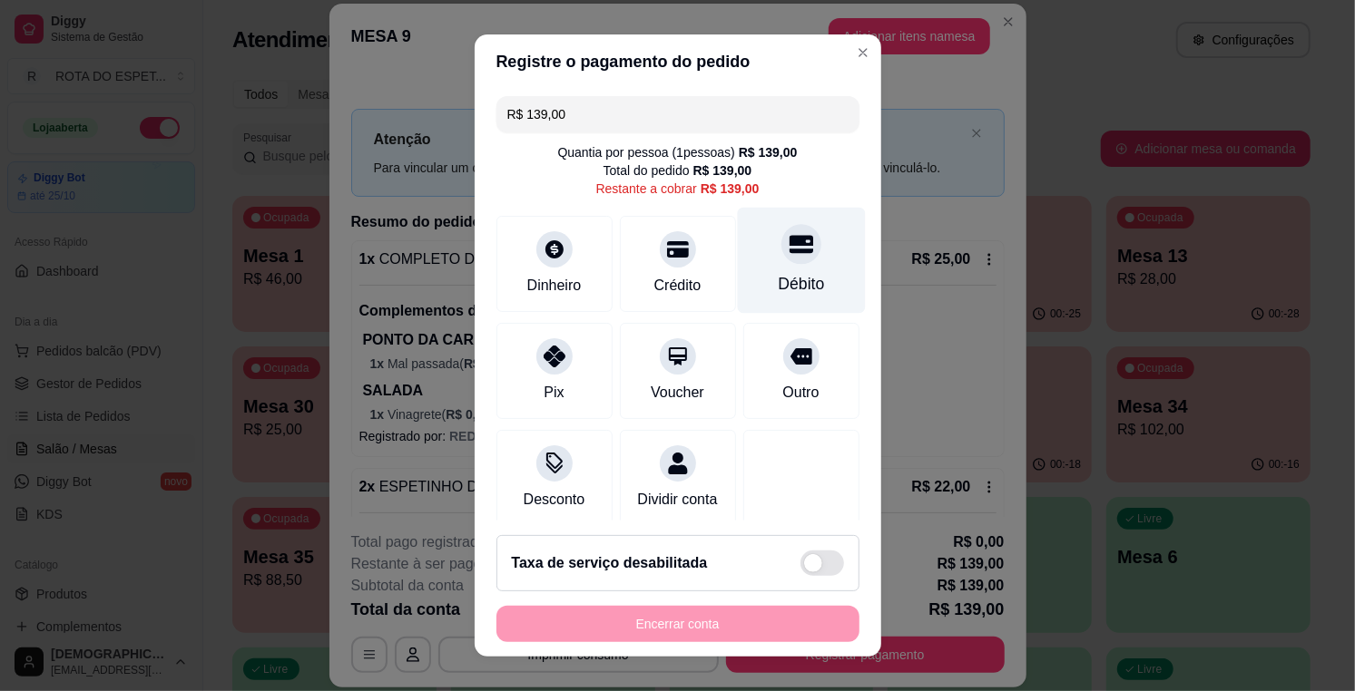
click at [778, 264] on div "Débito" at bounding box center [801, 261] width 128 height 106
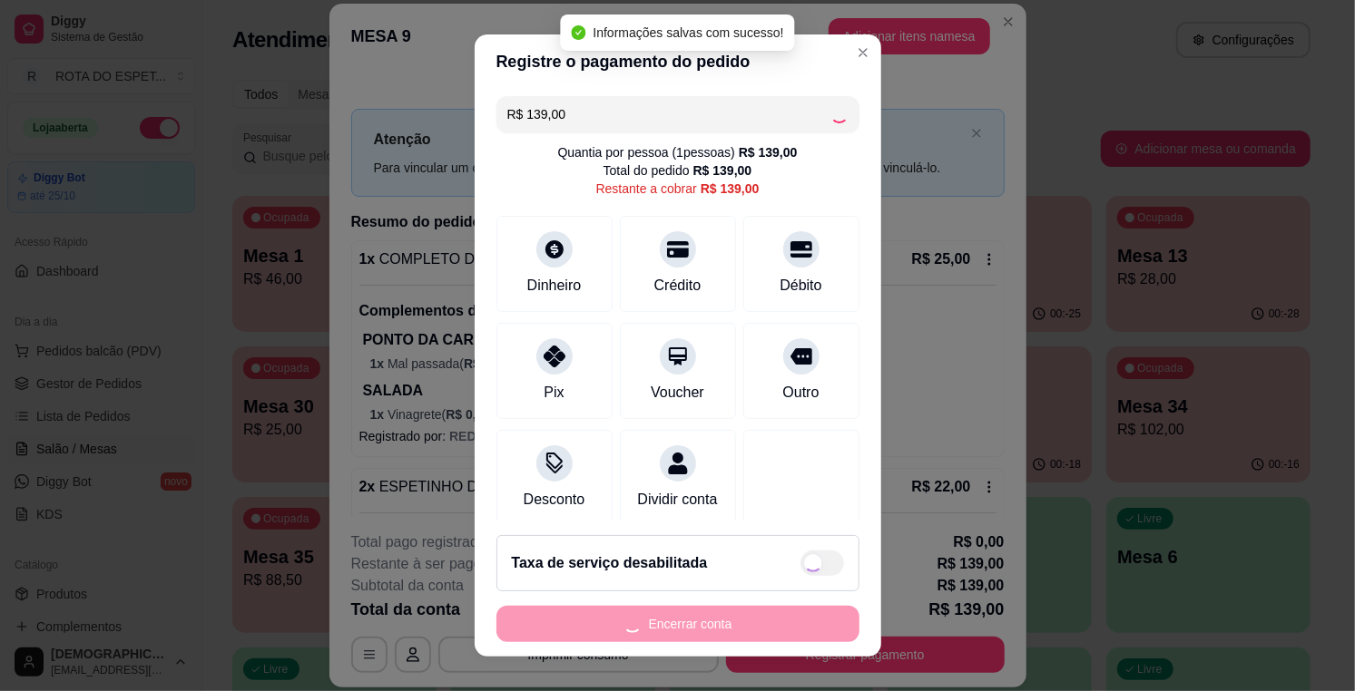
type input "R$ 0,00"
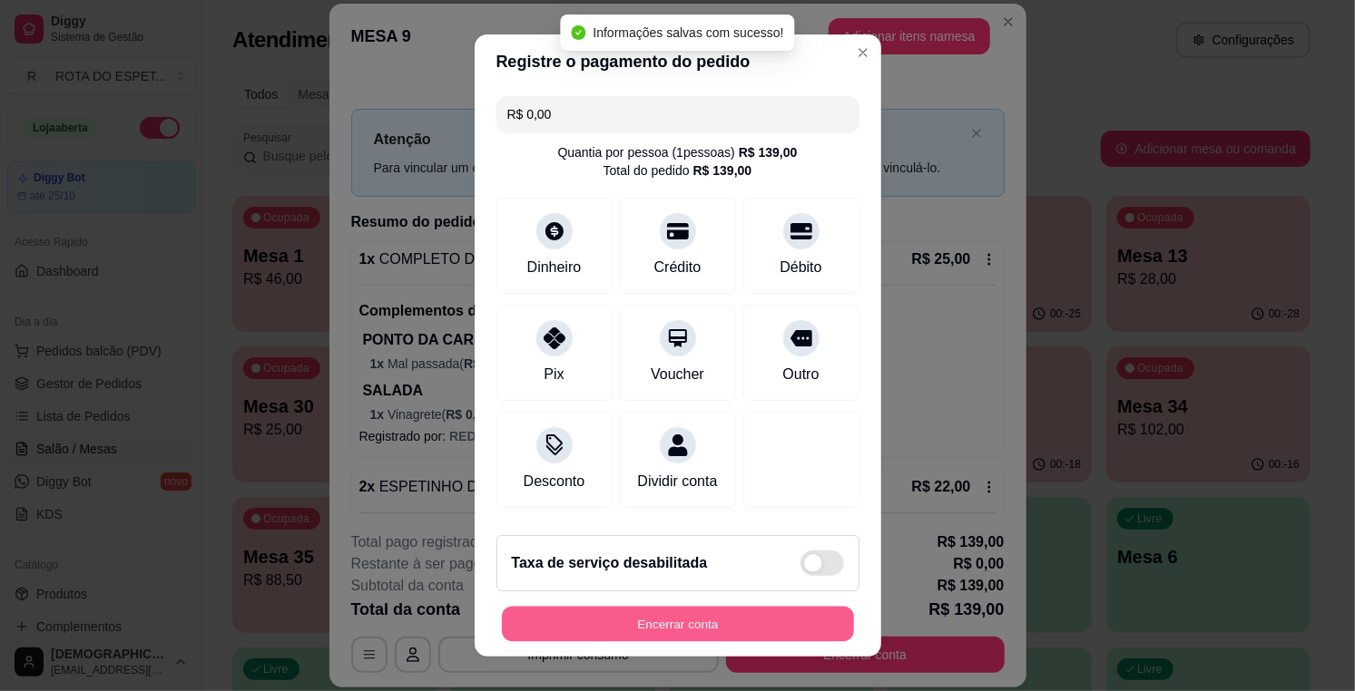
click at [672, 612] on button "Encerrar conta" at bounding box center [678, 624] width 352 height 35
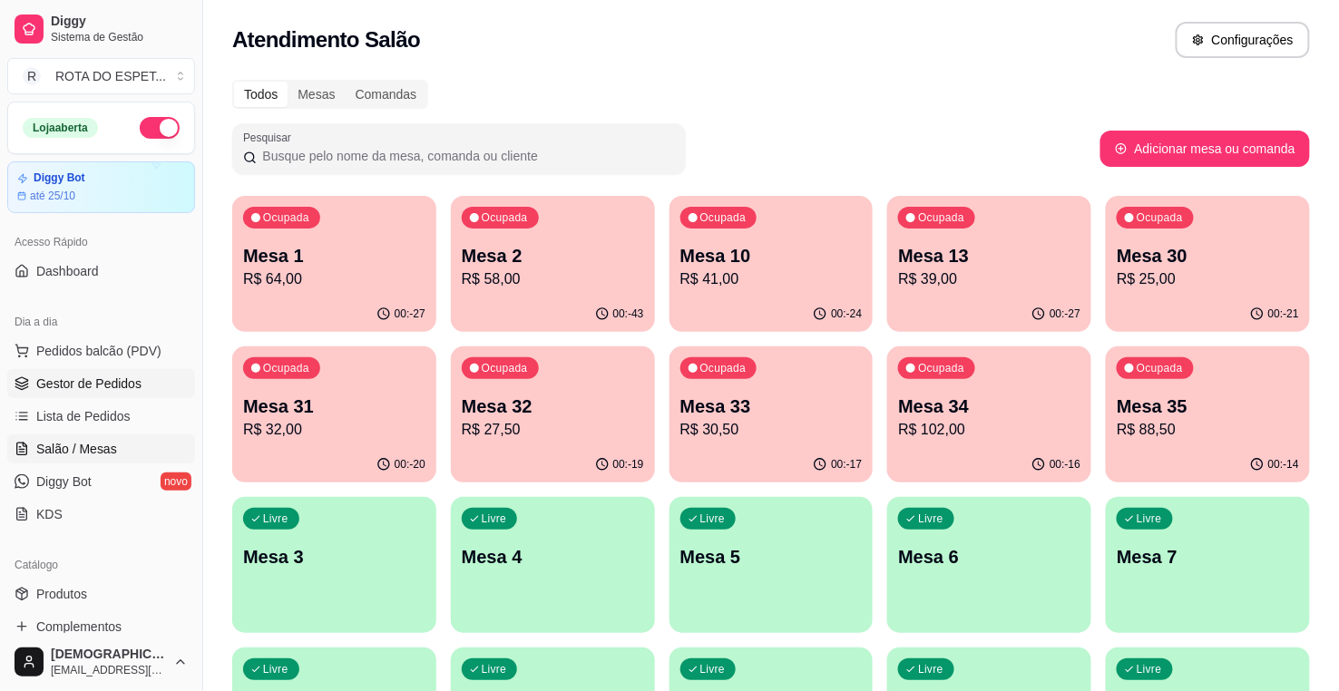
click at [104, 375] on span "Gestor de Pedidos" at bounding box center [88, 384] width 105 height 18
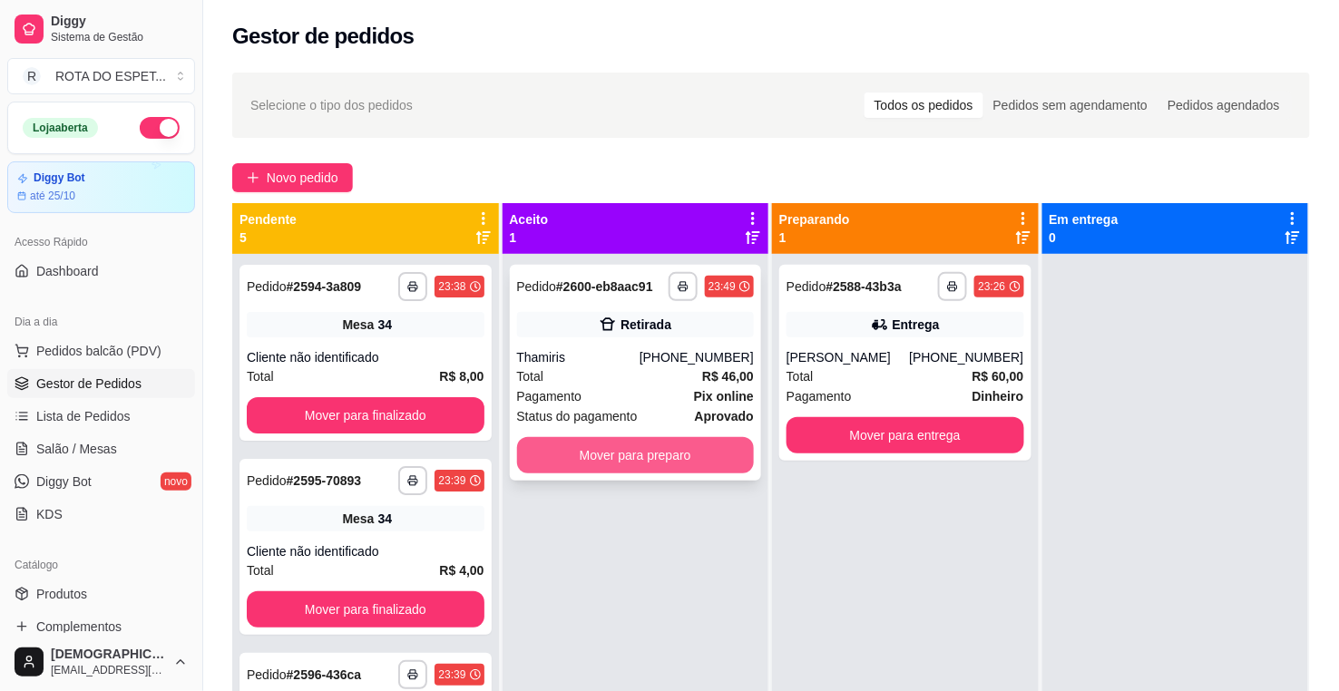
click at [624, 446] on button "Mover para preparo" at bounding box center [636, 455] width 238 height 36
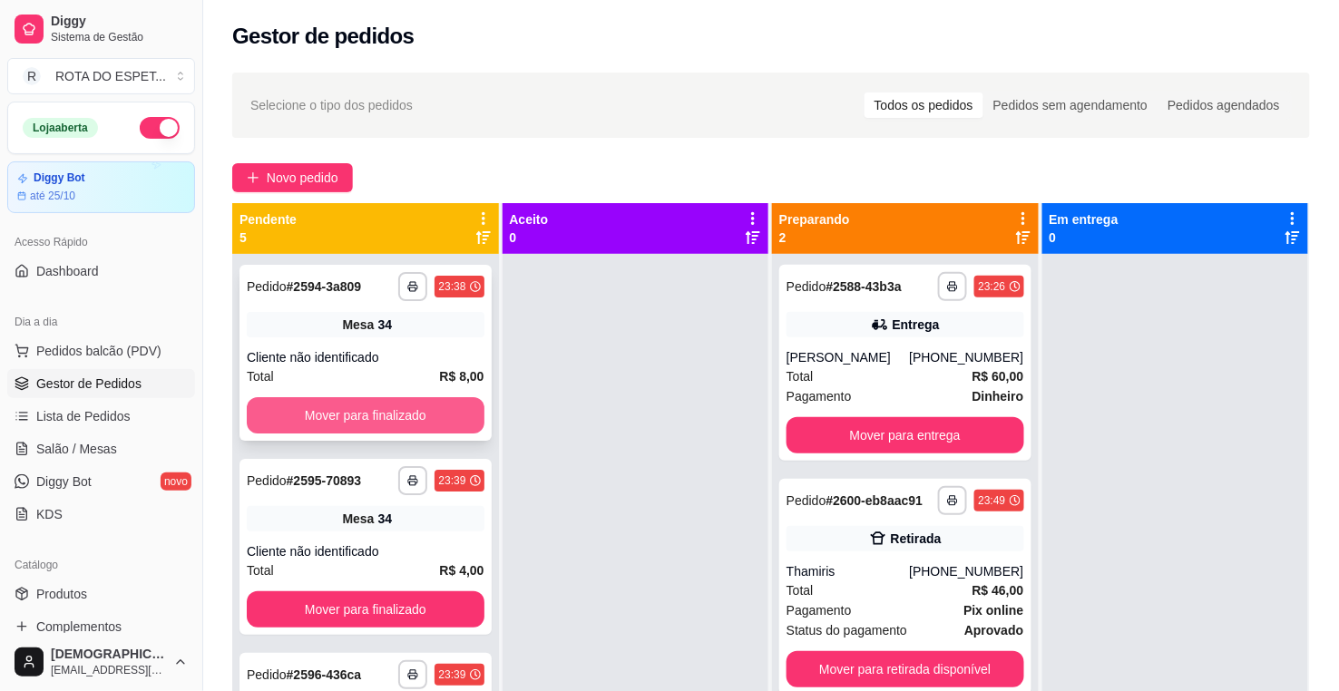
click at [384, 410] on button "Mover para finalizado" at bounding box center [366, 415] width 238 height 36
click at [384, 410] on button "Mover para finalizado" at bounding box center [365, 415] width 230 height 35
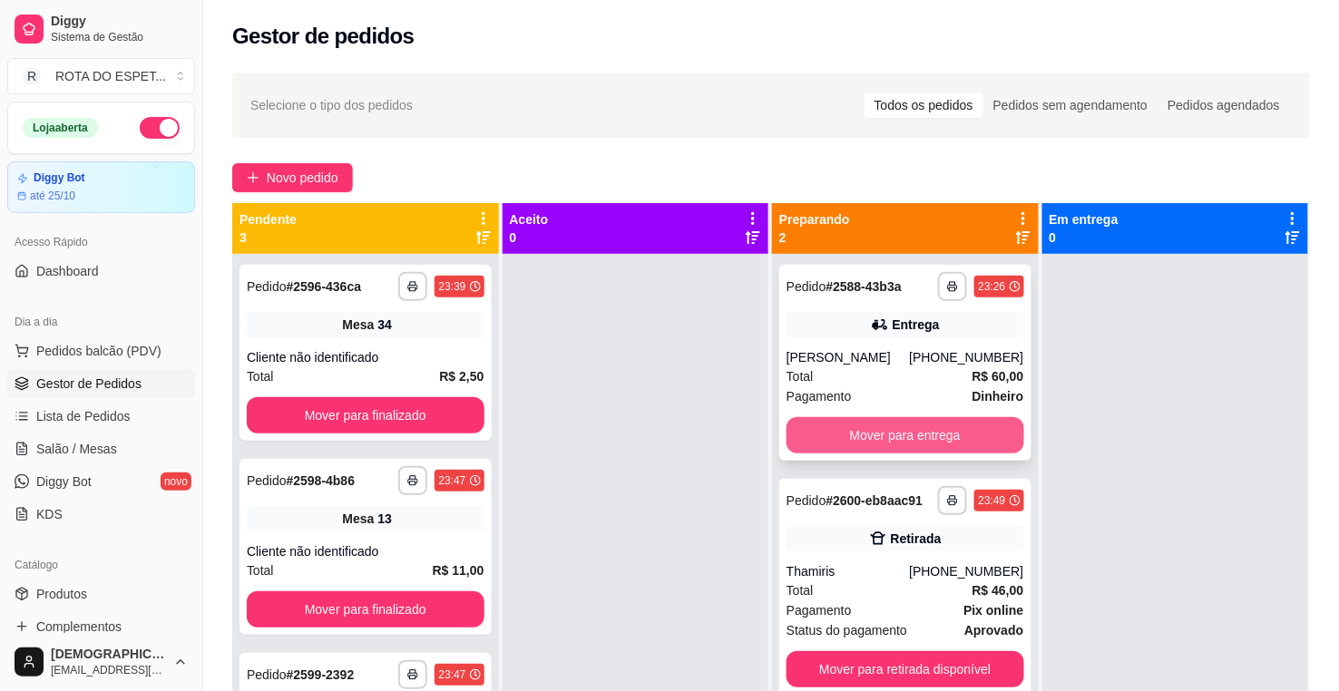
click at [905, 425] on button "Mover para entrega" at bounding box center [906, 435] width 238 height 36
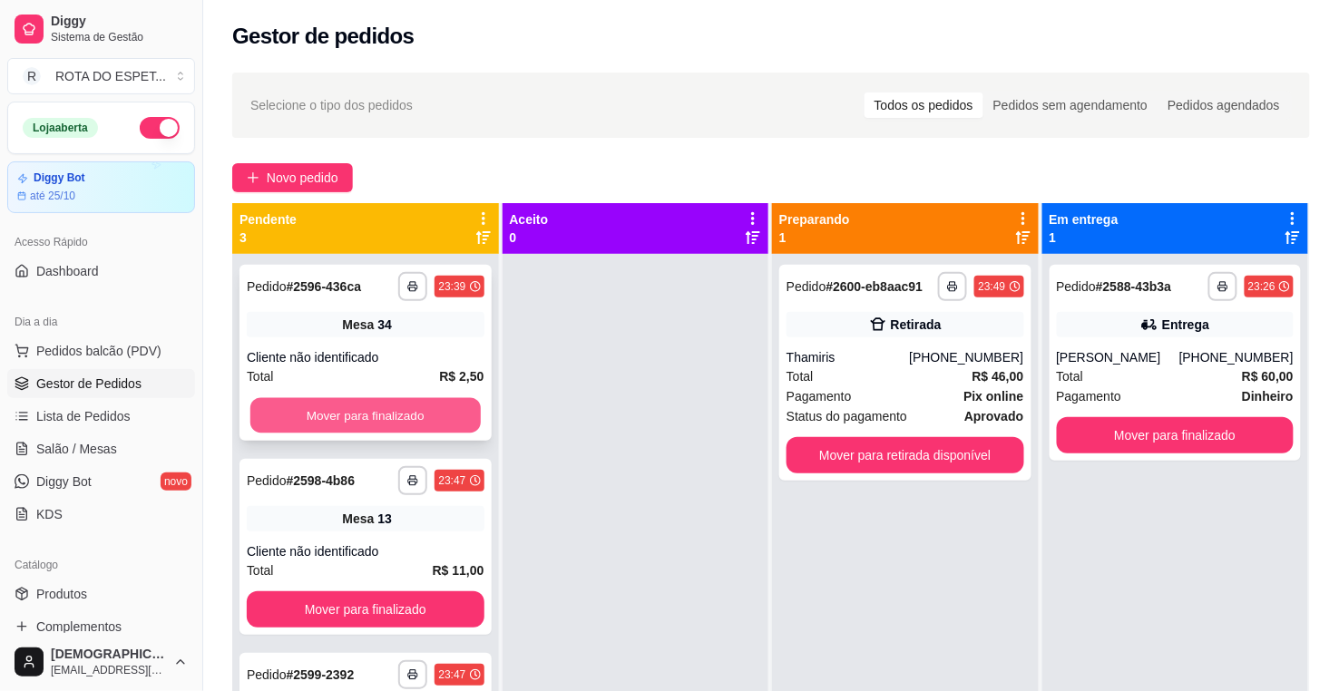
click at [421, 420] on button "Mover para finalizado" at bounding box center [365, 415] width 230 height 35
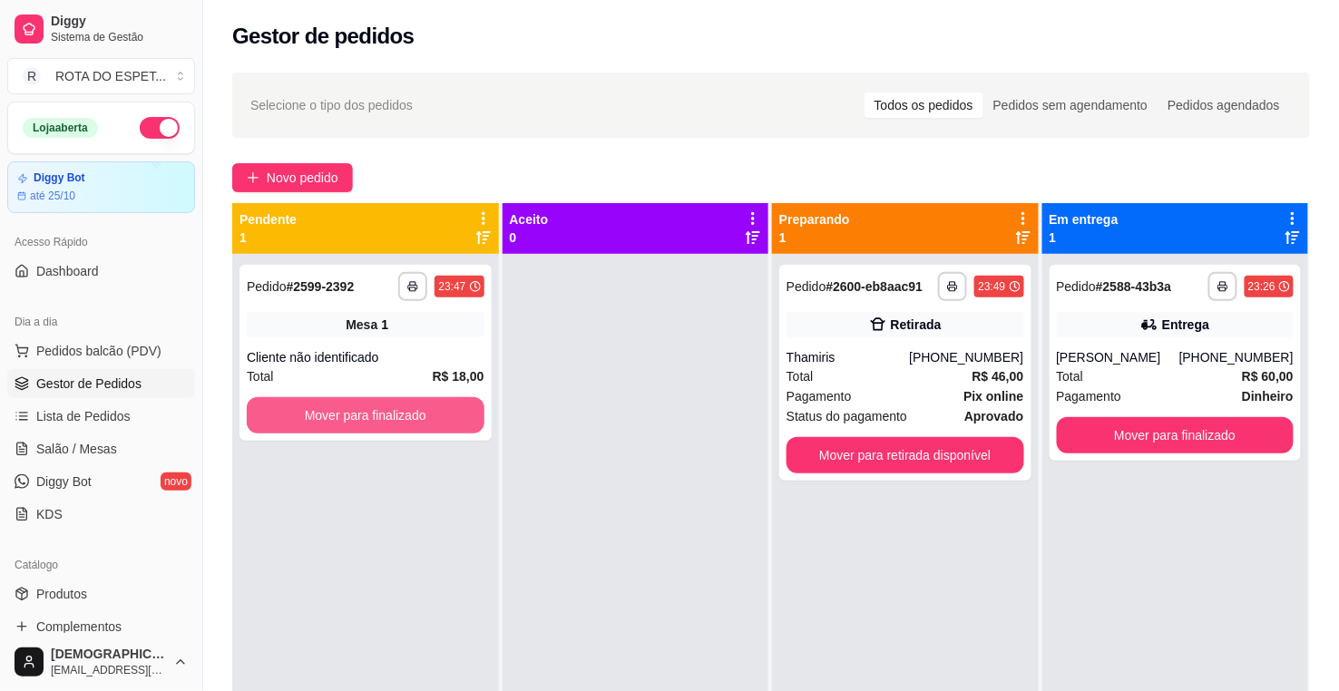
click at [421, 420] on button "Mover para finalizado" at bounding box center [366, 415] width 238 height 36
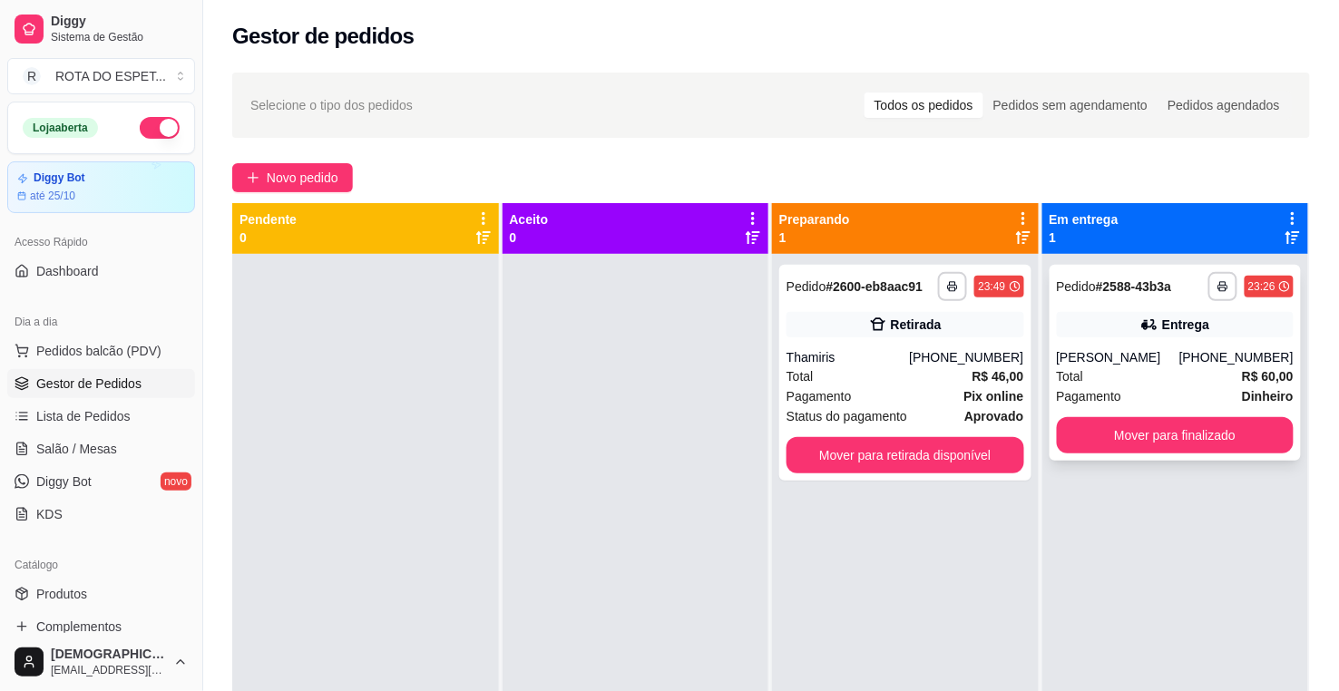
click at [1196, 358] on div "[PHONE_NUMBER]" at bounding box center [1237, 357] width 114 height 18
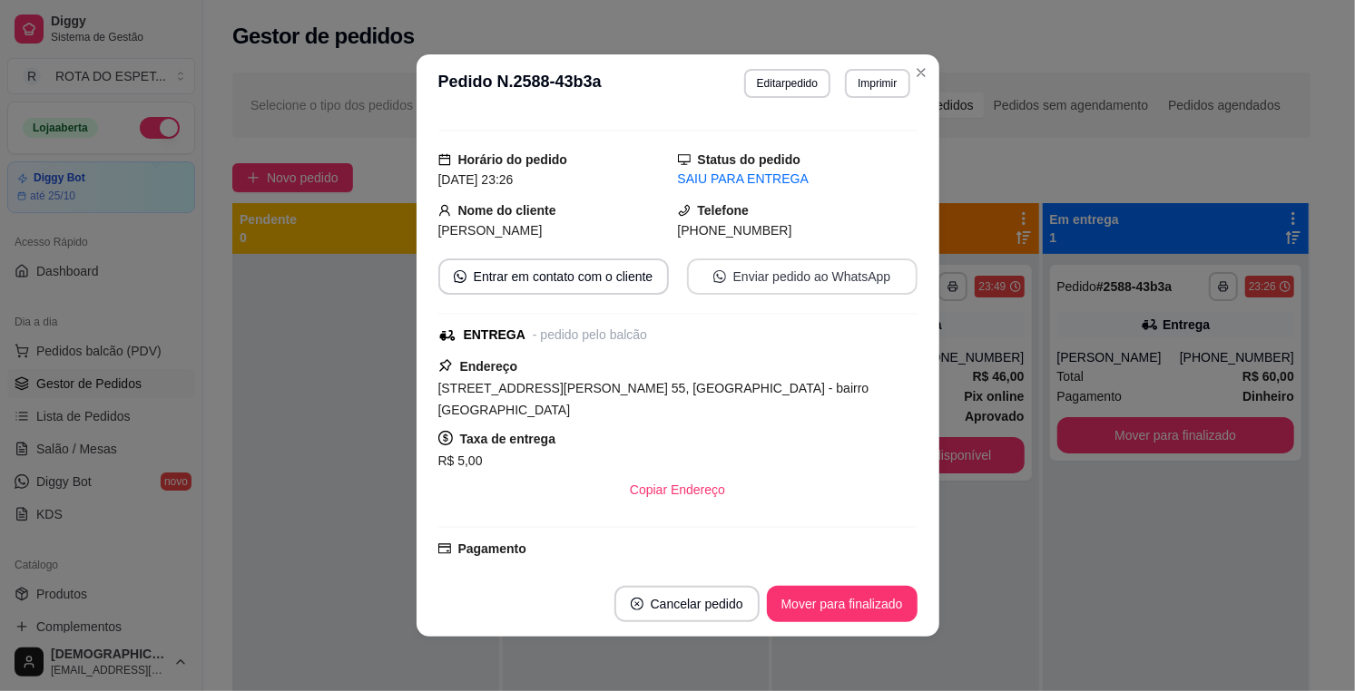
scroll to position [201, 0]
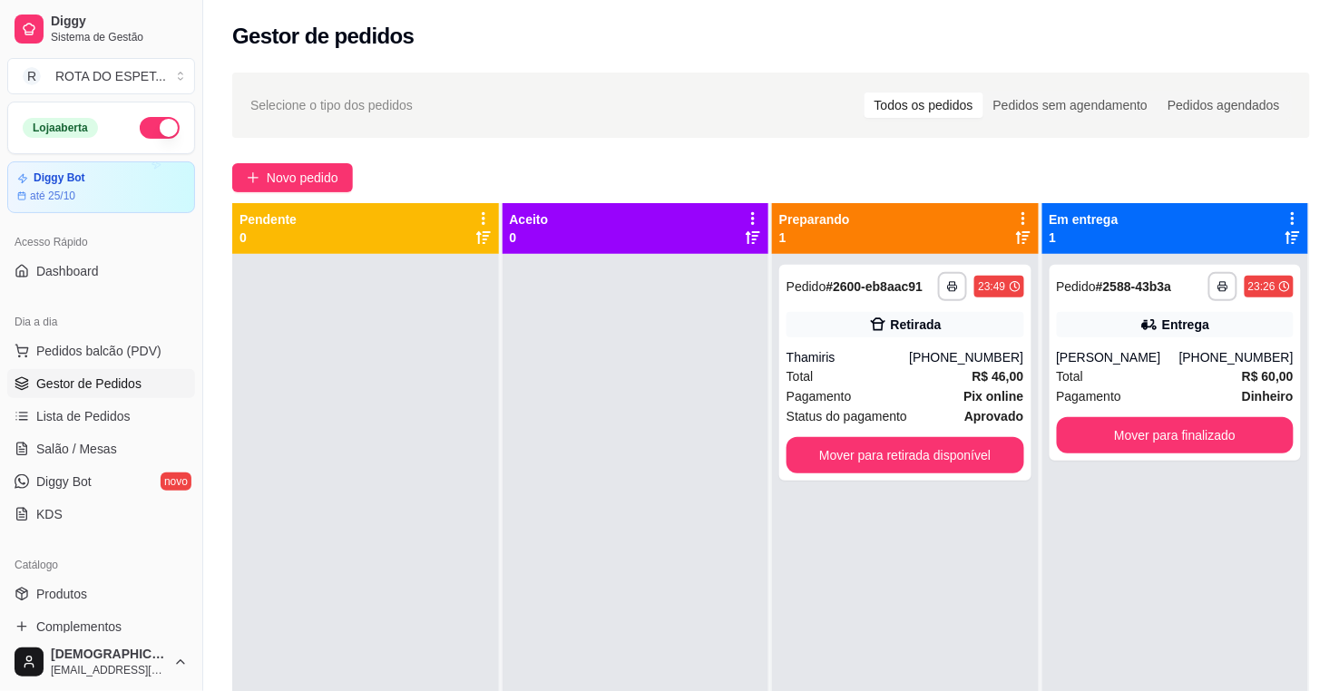
click at [1118, 549] on div "**********" at bounding box center [1176, 599] width 267 height 691
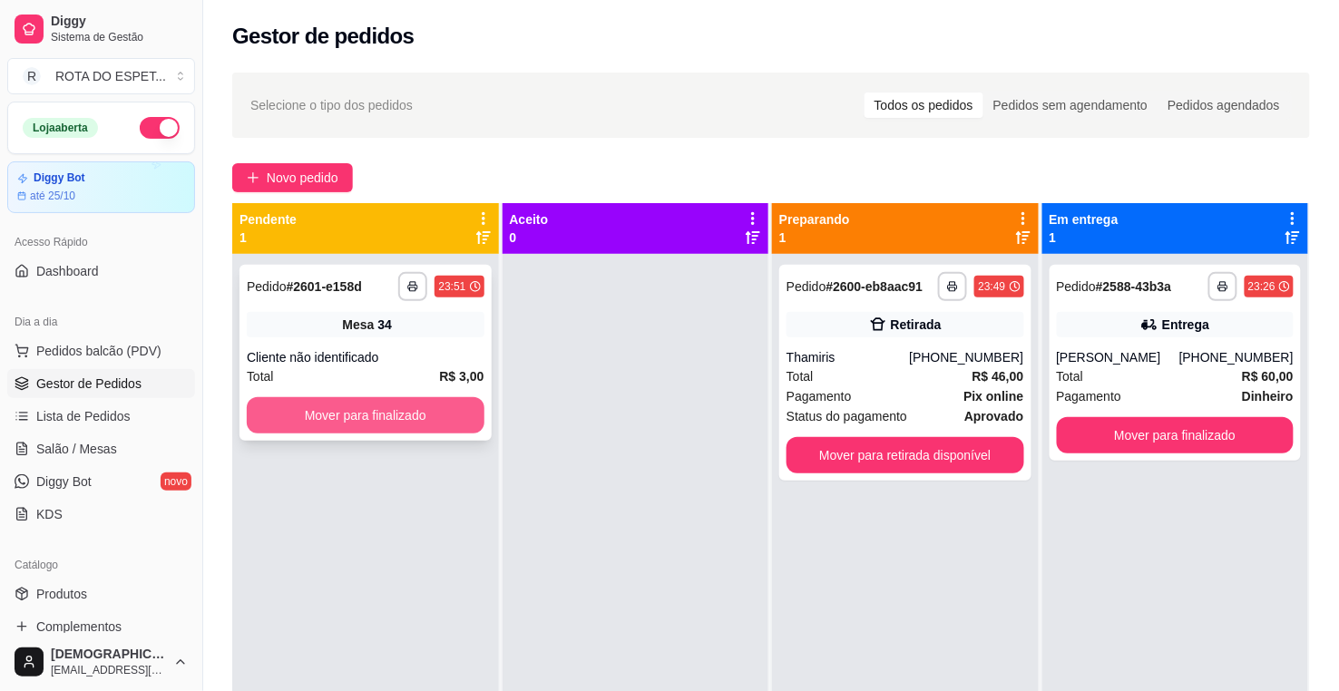
click at [381, 420] on button "Mover para finalizado" at bounding box center [366, 415] width 238 height 36
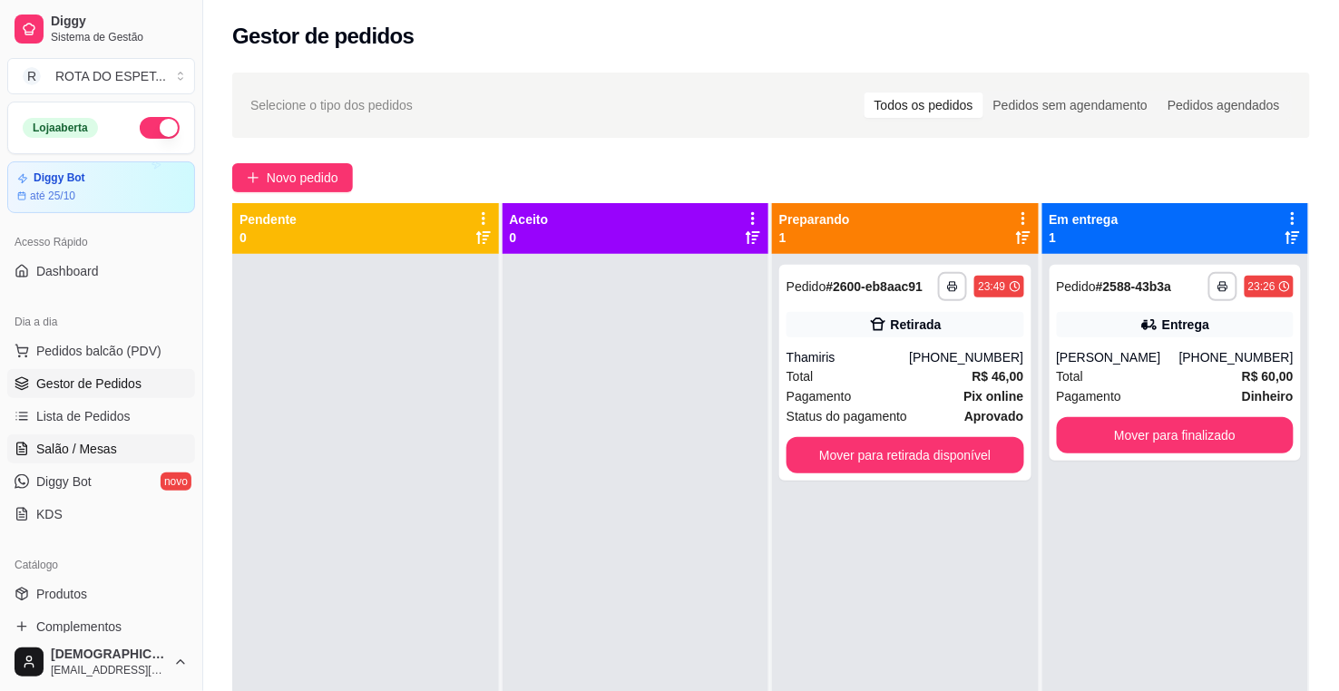
click at [89, 456] on span "Salão / Mesas" at bounding box center [76, 449] width 81 height 18
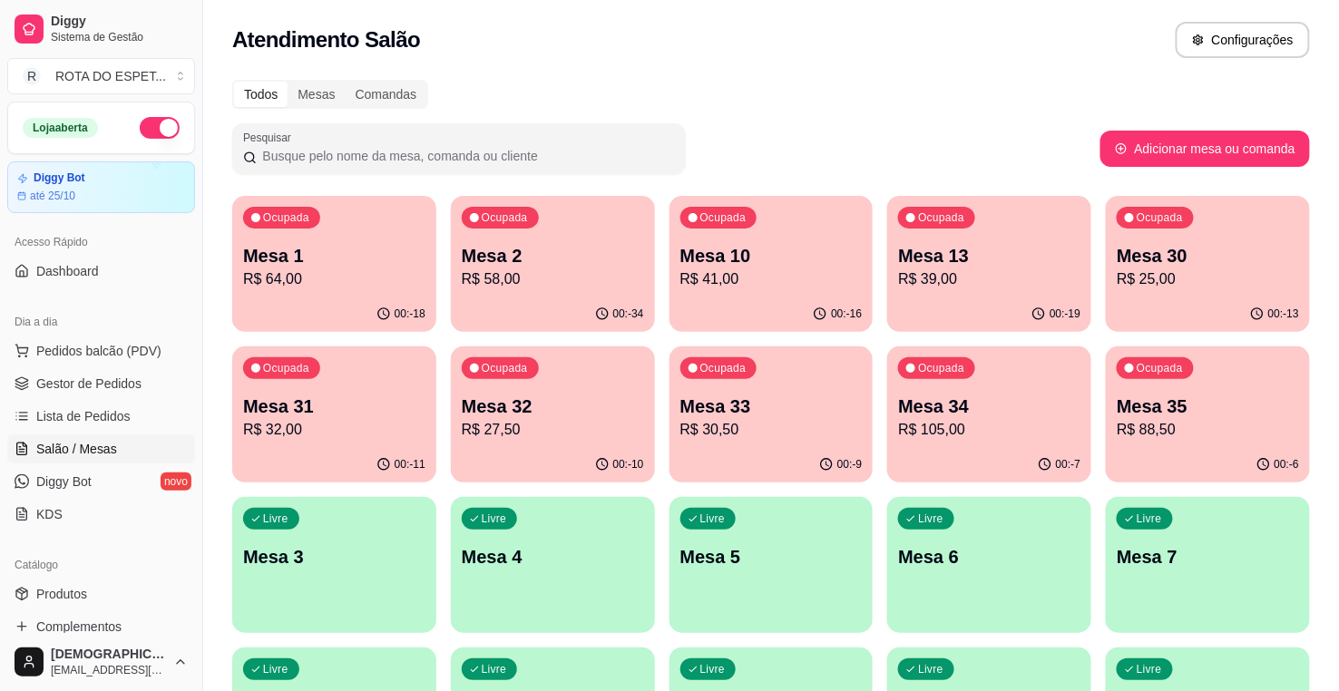
click at [300, 250] on p "Mesa 1" at bounding box center [334, 255] width 182 height 25
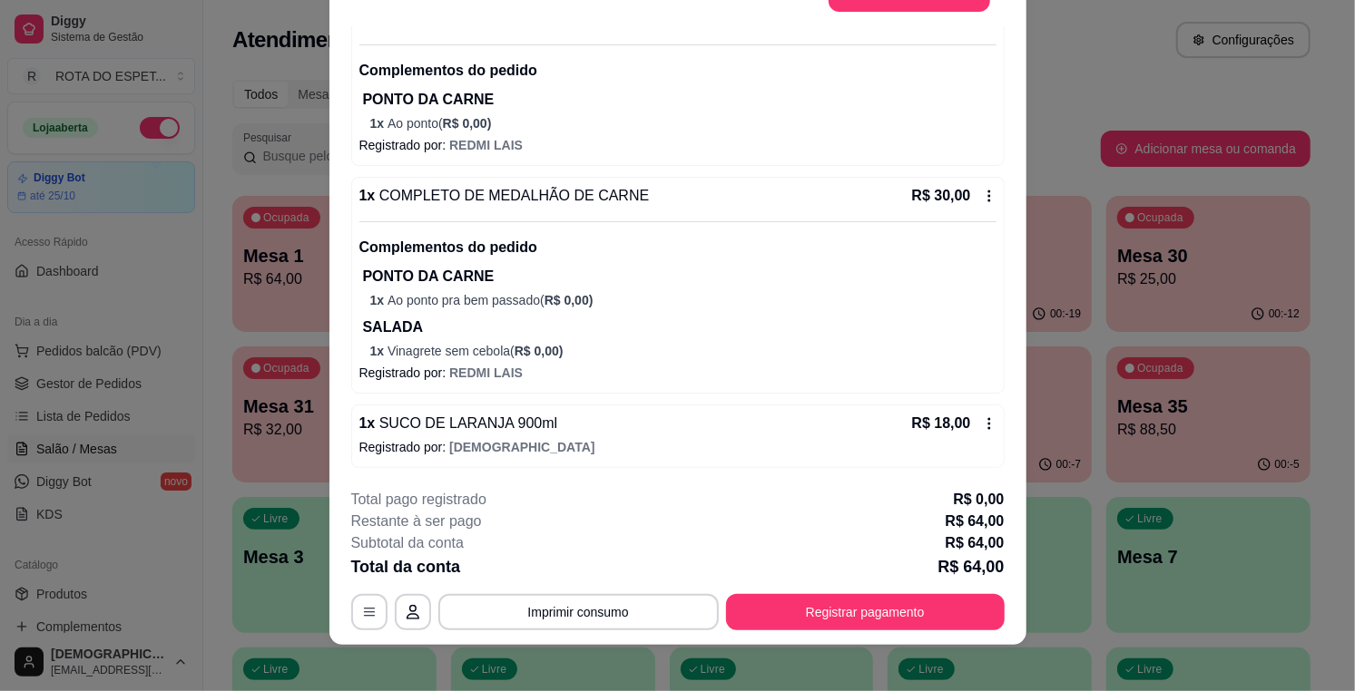
scroll to position [54, 0]
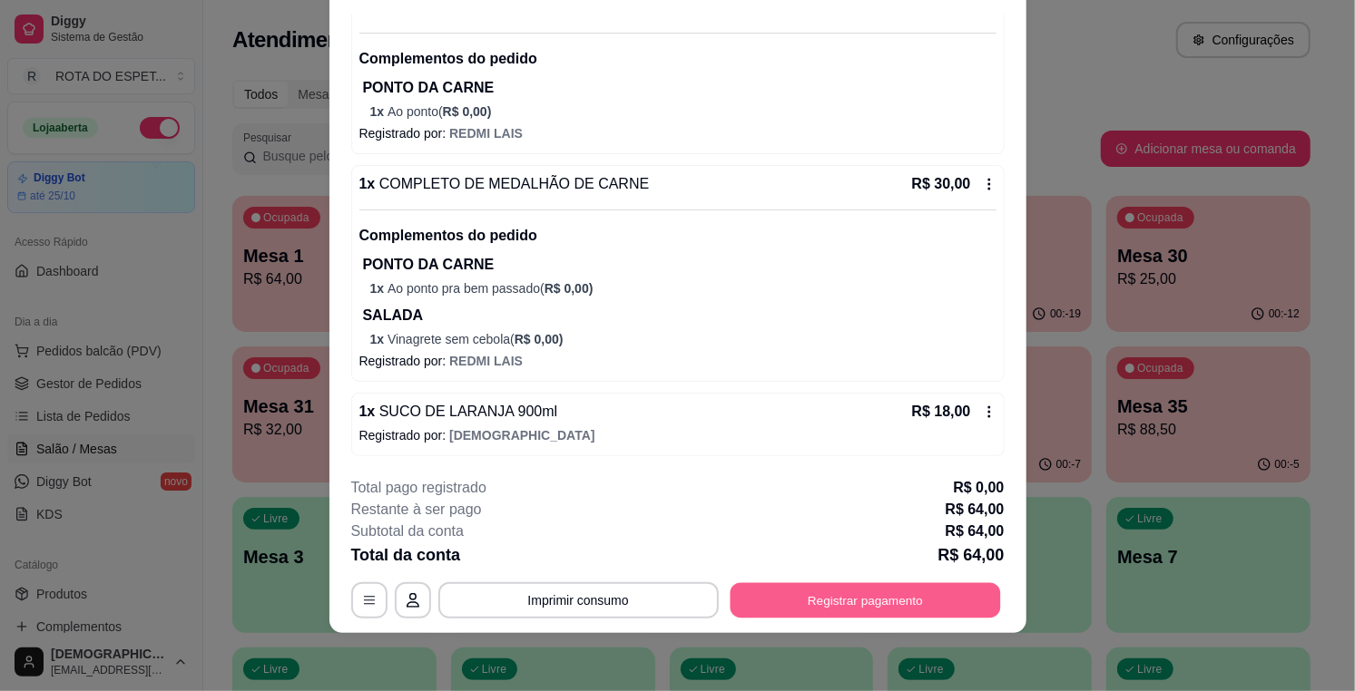
click at [900, 592] on button "Registrar pagamento" at bounding box center [864, 600] width 270 height 35
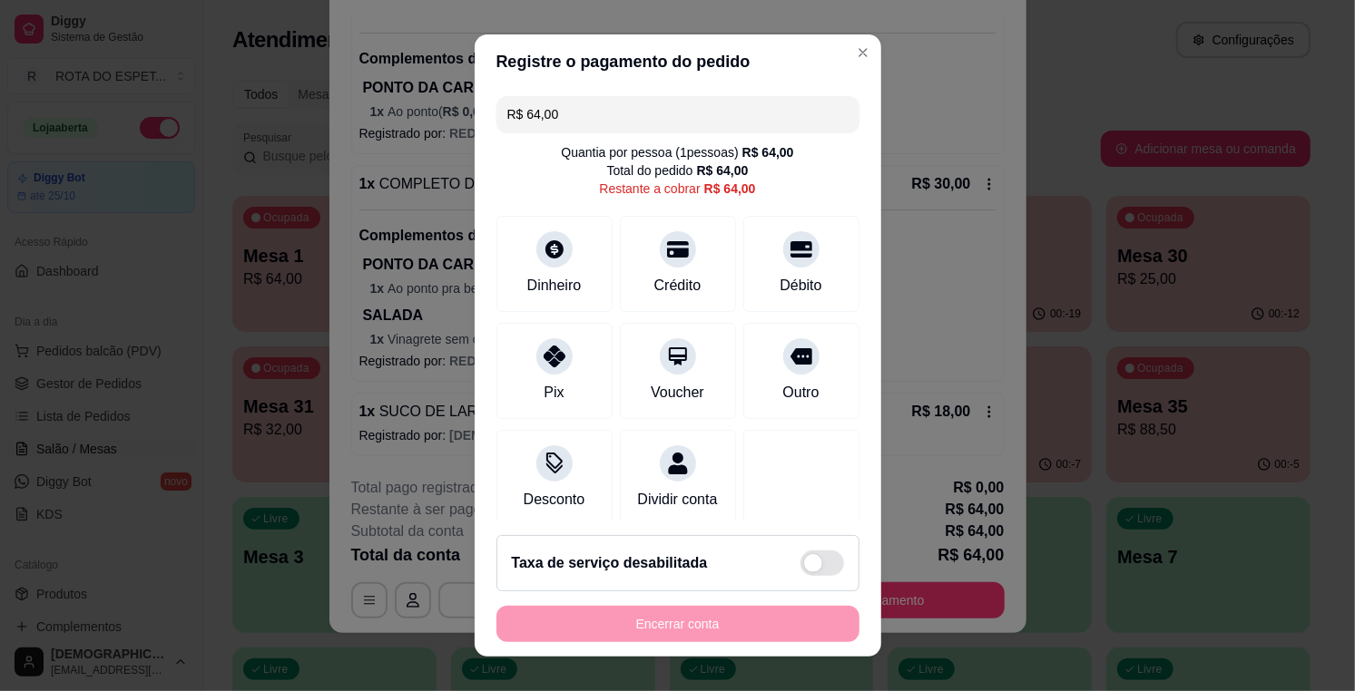
drag, startPoint x: 599, startPoint y: 113, endPoint x: 433, endPoint y: 137, distance: 167.8
click at [433, 137] on div "Registre o pagamento do pedido R$ 64,00 Quantia por pessoa ( 1 pessoas) R$ 64,0…" at bounding box center [677, 345] width 1355 height 691
click at [781, 249] on div at bounding box center [801, 245] width 40 height 40
click at [778, 278] on div "Débito" at bounding box center [801, 284] width 46 height 24
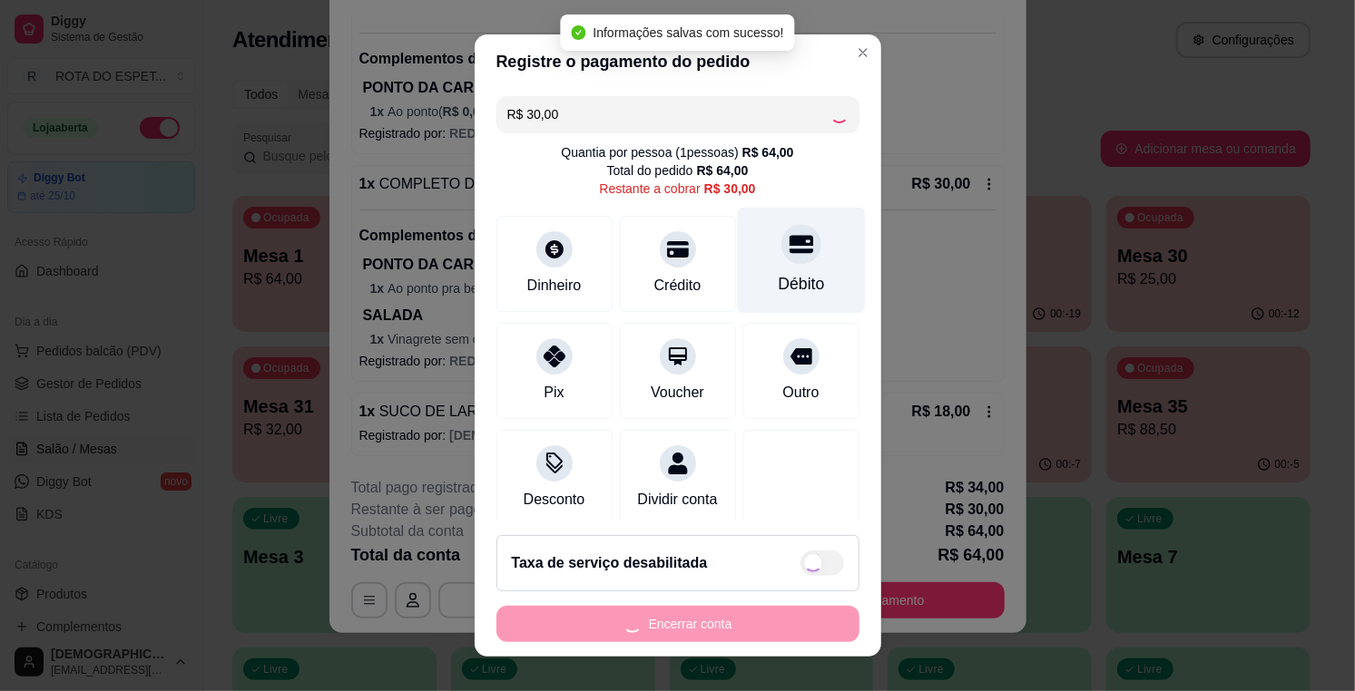
type input "R$ 0,00"
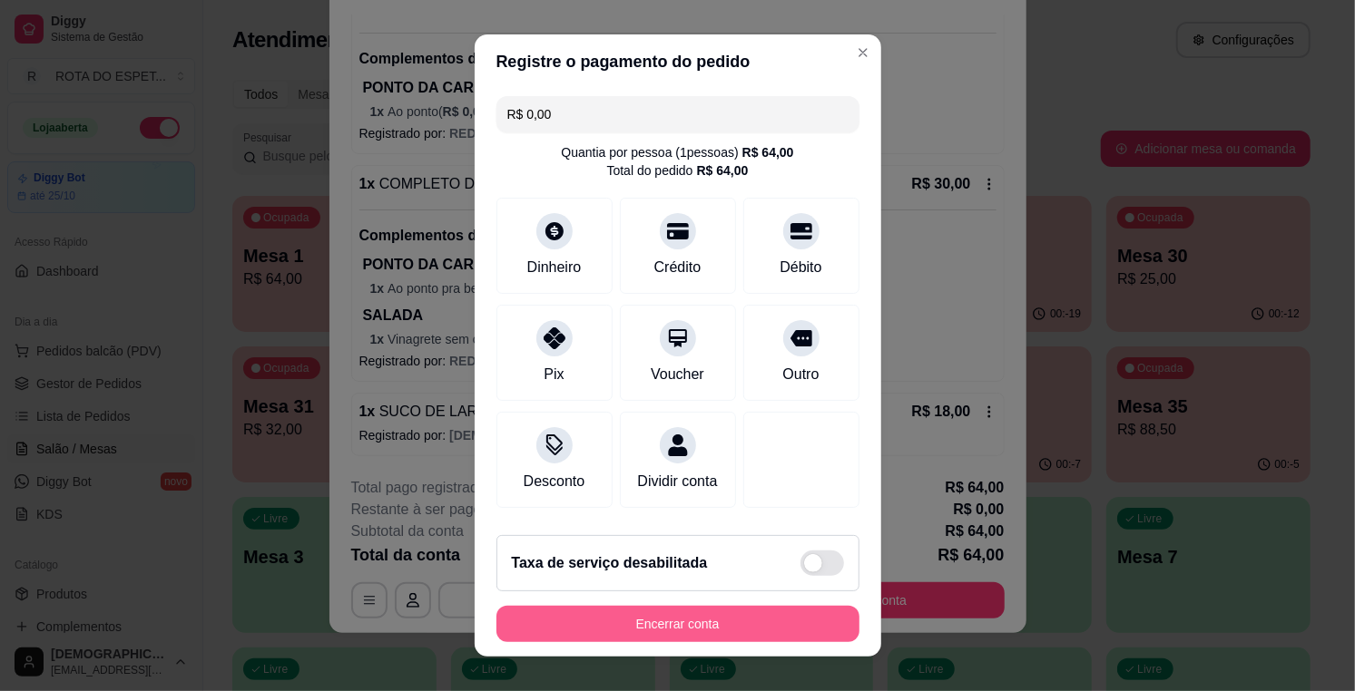
click at [719, 637] on button "Encerrar conta" at bounding box center [677, 624] width 363 height 36
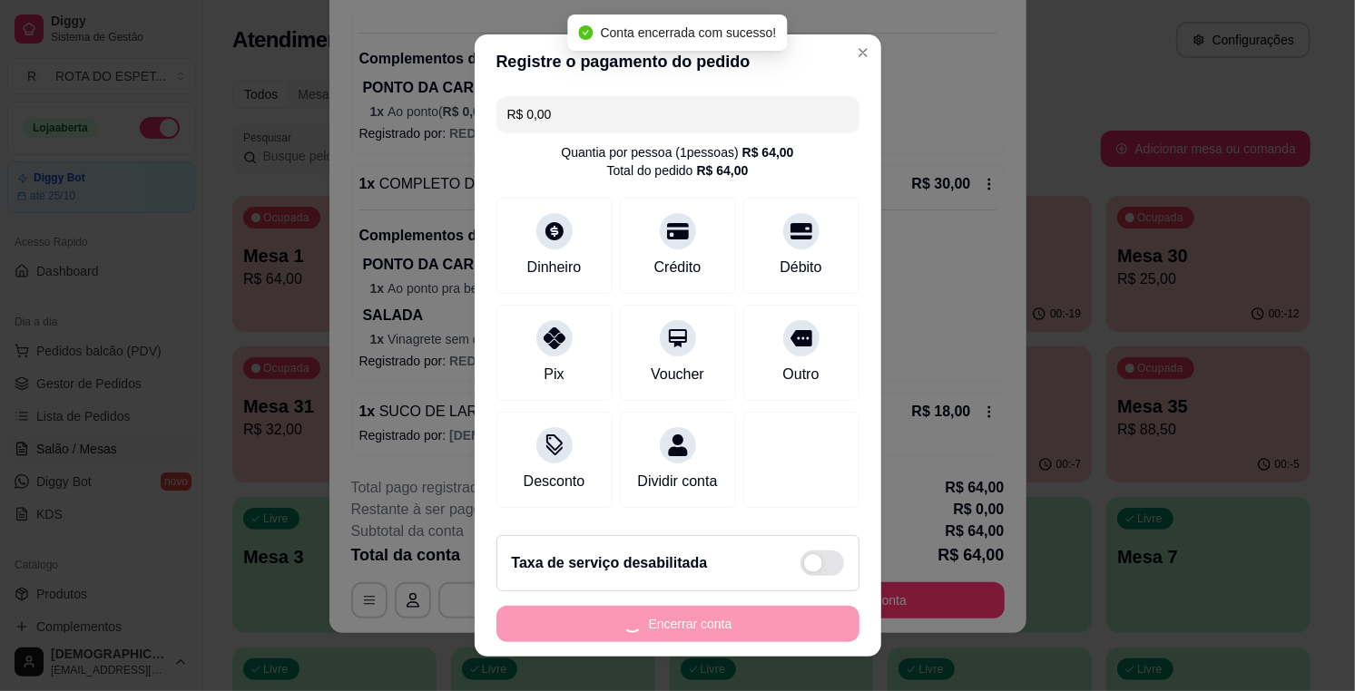
scroll to position [0, 0]
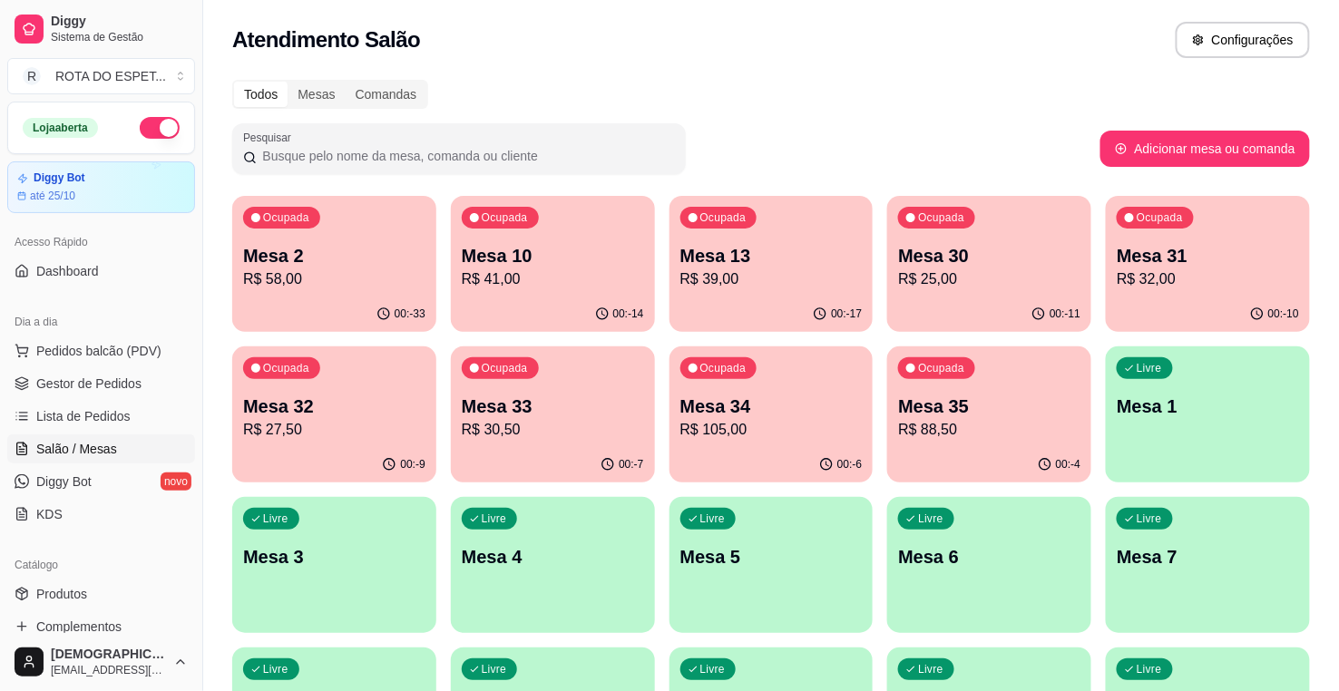
click at [1191, 256] on p "Mesa 31" at bounding box center [1208, 255] width 182 height 25
click at [322, 430] on p "R$ 27,50" at bounding box center [334, 430] width 182 height 22
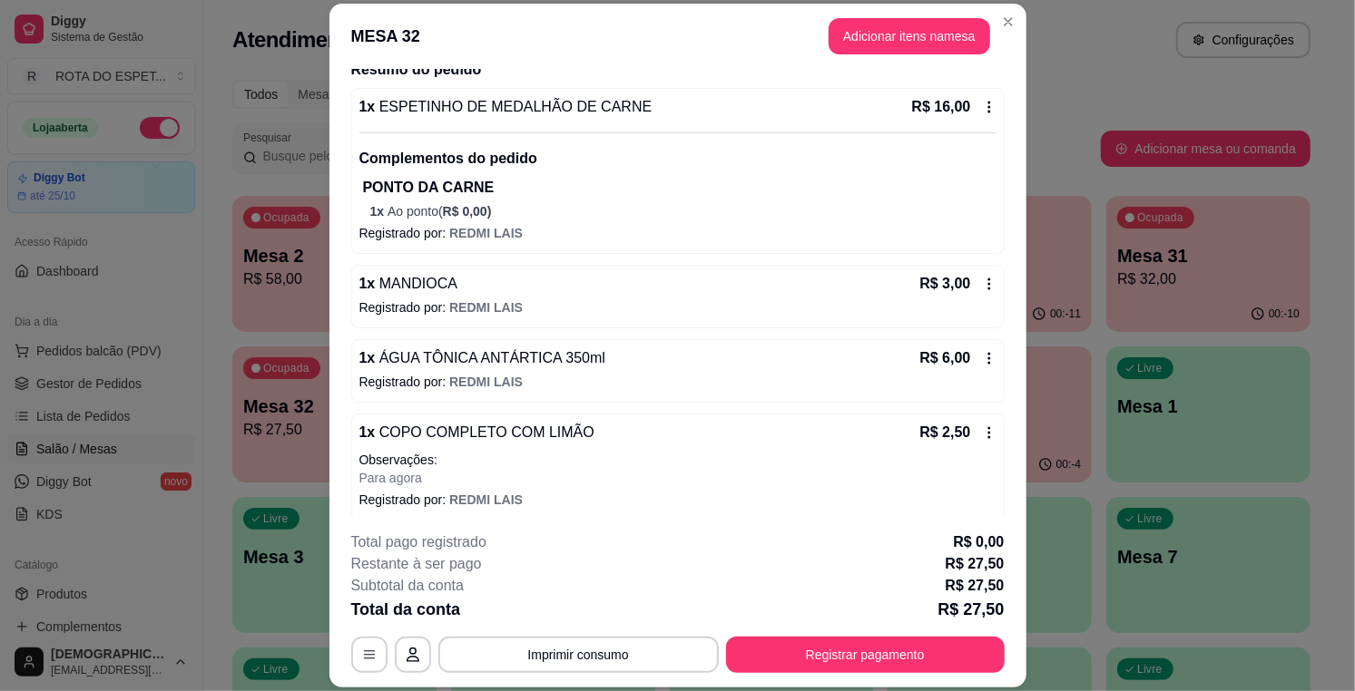
scroll to position [238, 0]
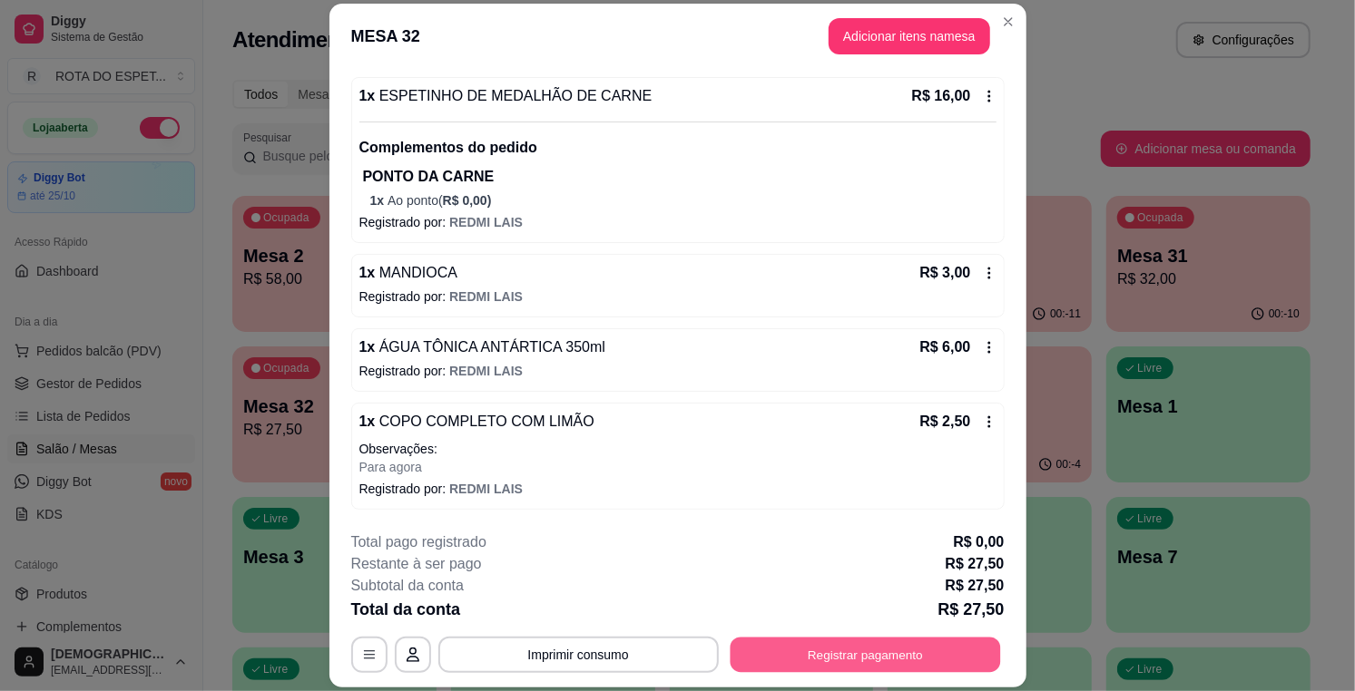
click at [876, 657] on button "Registrar pagamento" at bounding box center [864, 655] width 270 height 35
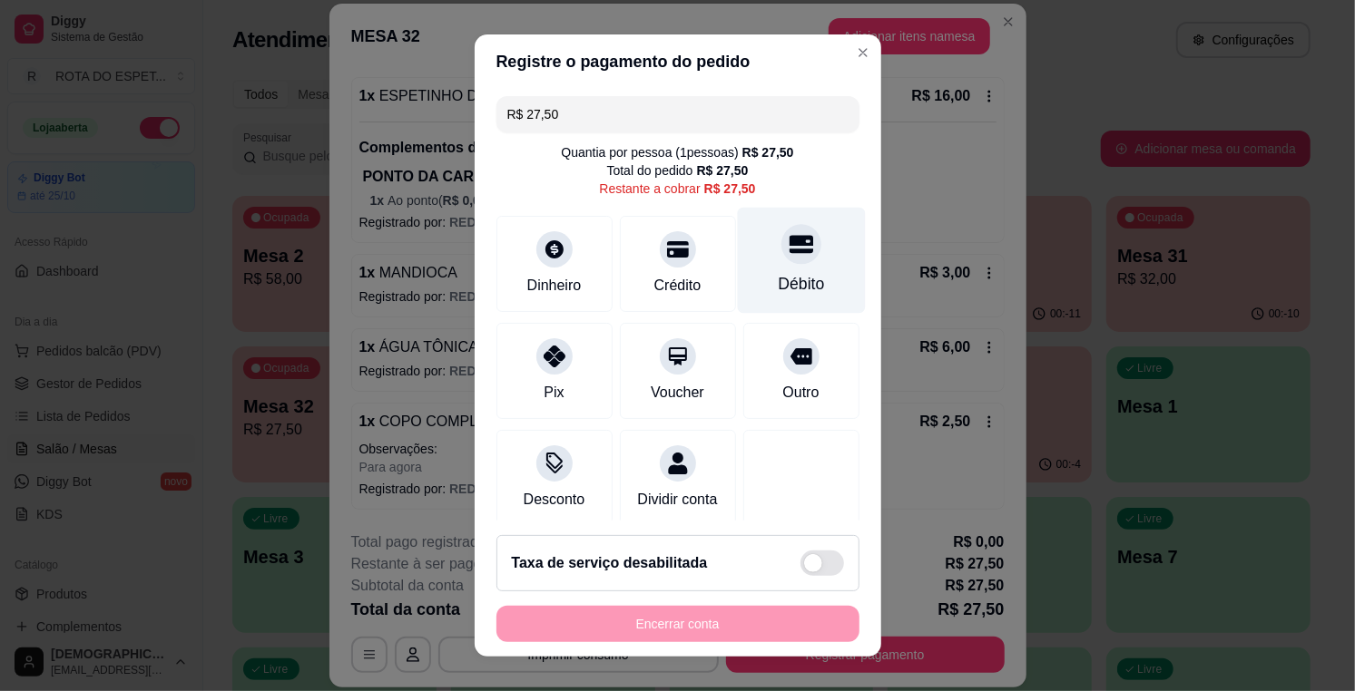
click at [787, 287] on div "Débito" at bounding box center [801, 284] width 46 height 24
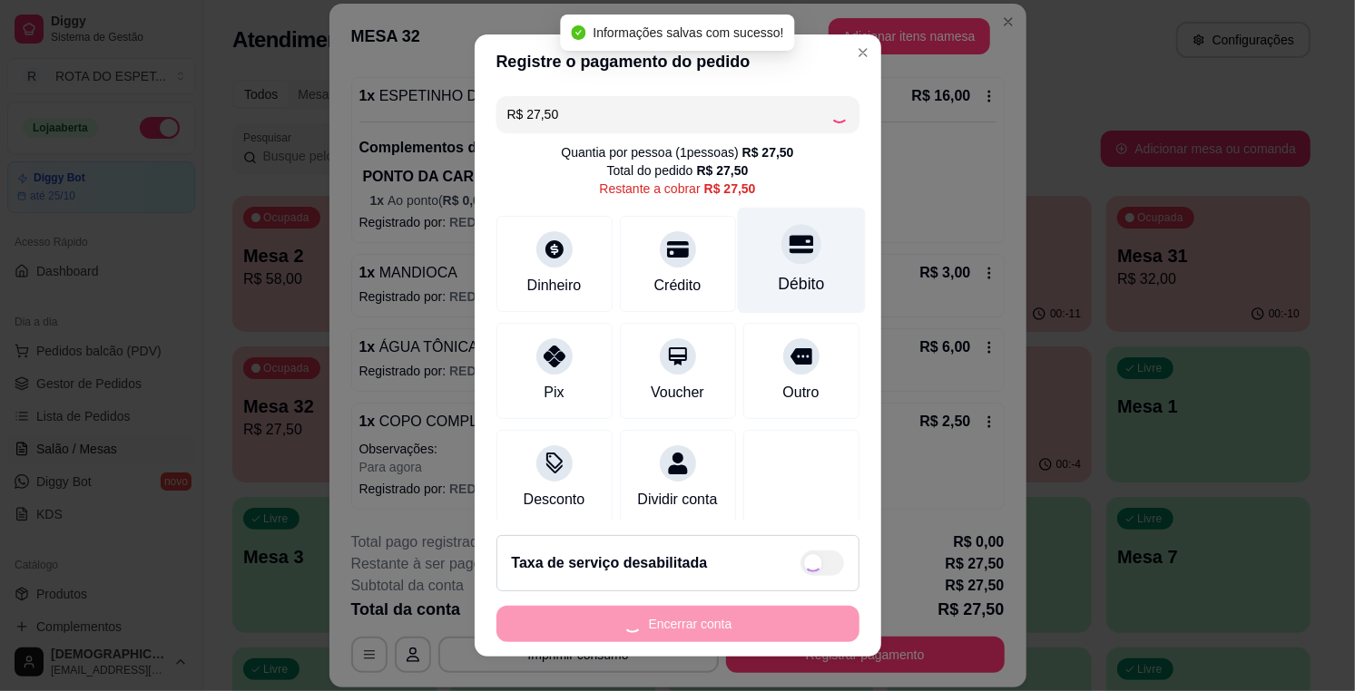
type input "R$ 0,00"
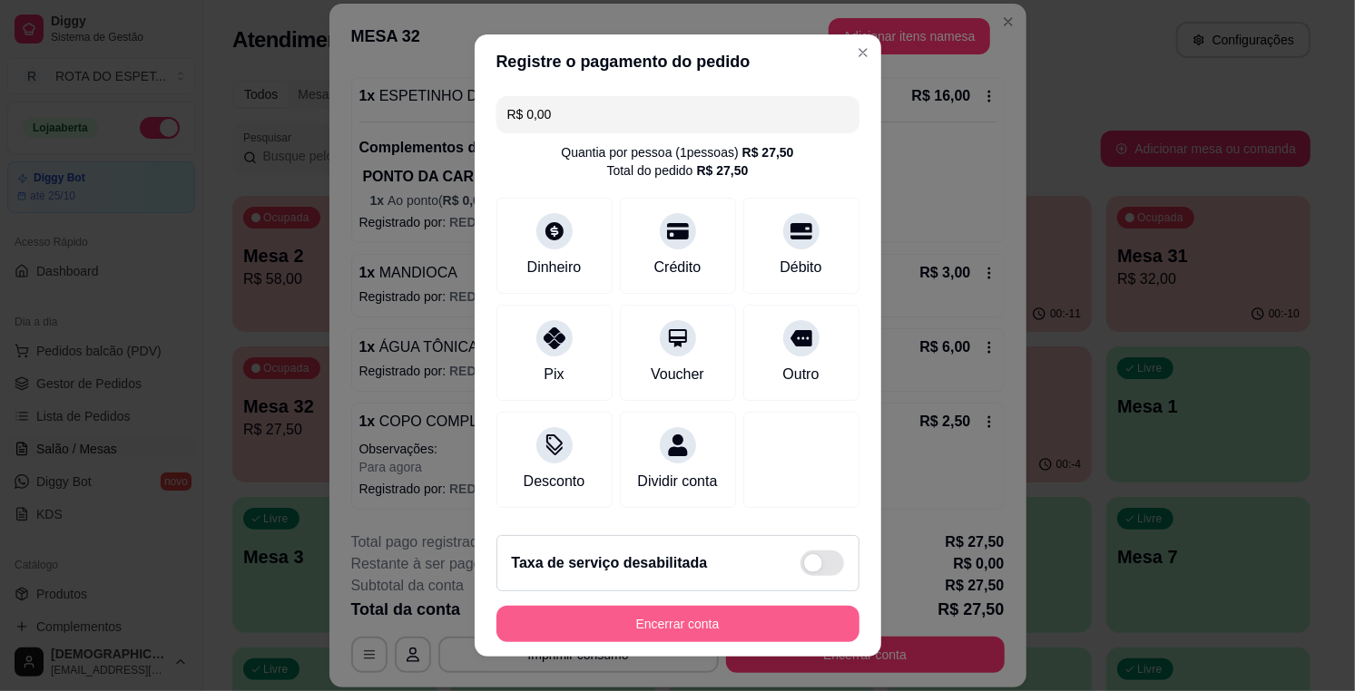
click at [794, 629] on button "Encerrar conta" at bounding box center [677, 624] width 363 height 36
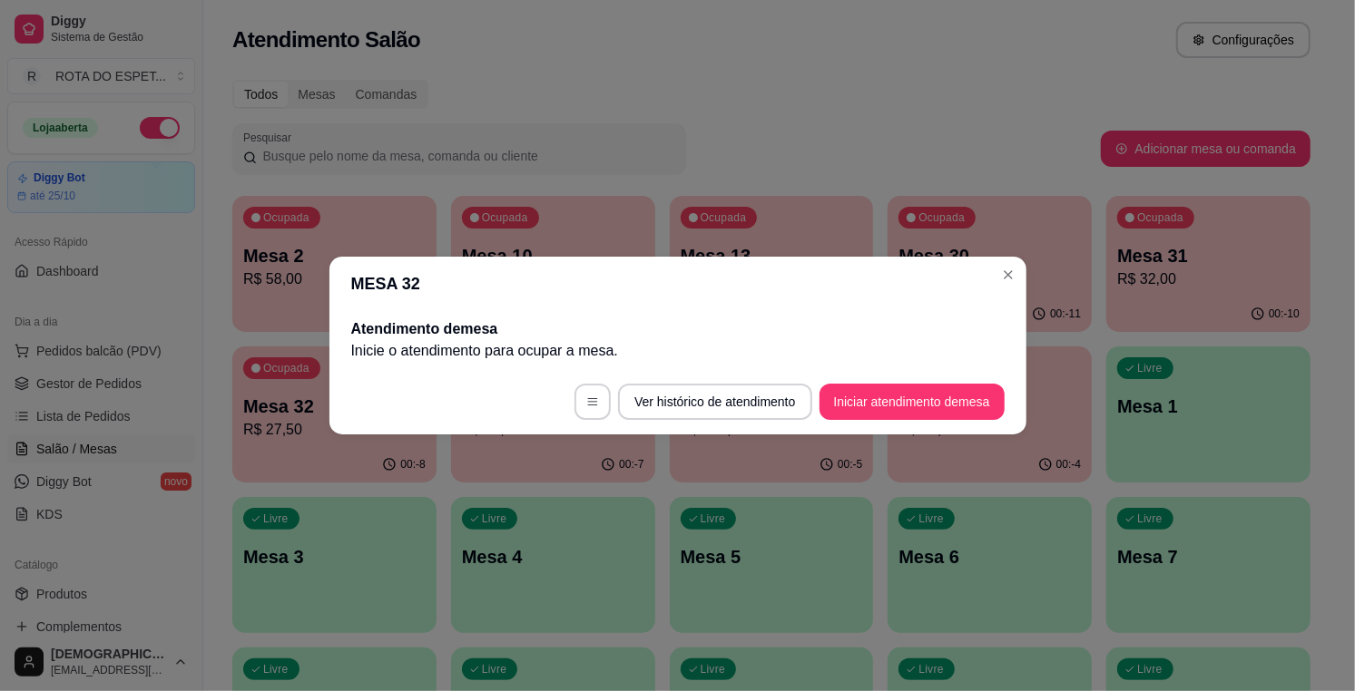
scroll to position [0, 0]
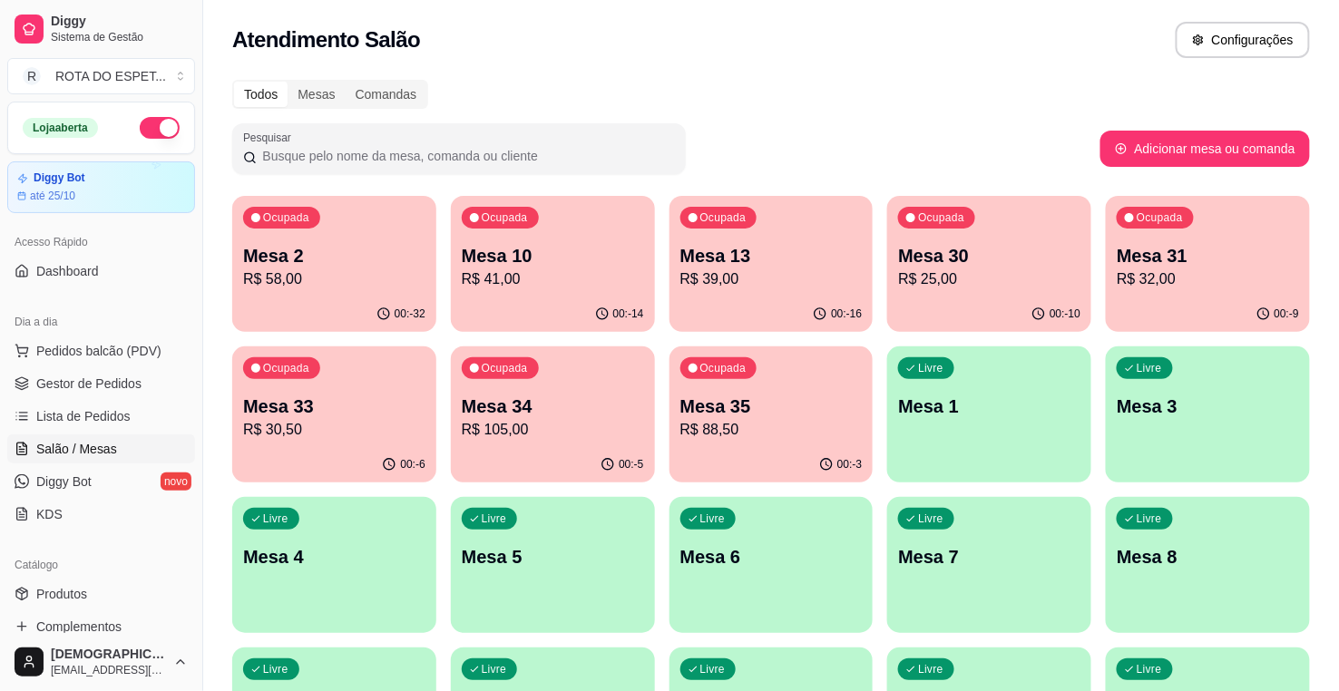
click at [1195, 251] on p "Mesa 31" at bounding box center [1208, 255] width 182 height 25
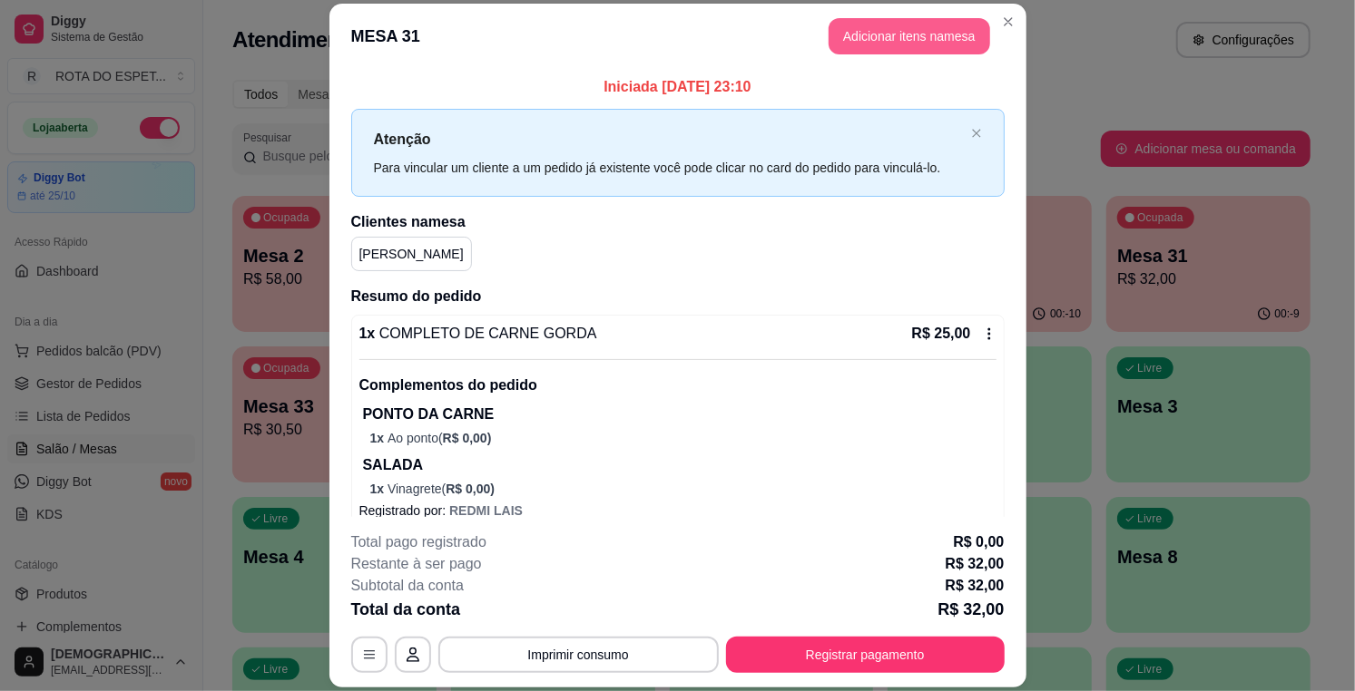
click at [910, 27] on button "Adicionar itens na mesa" at bounding box center [909, 36] width 162 height 36
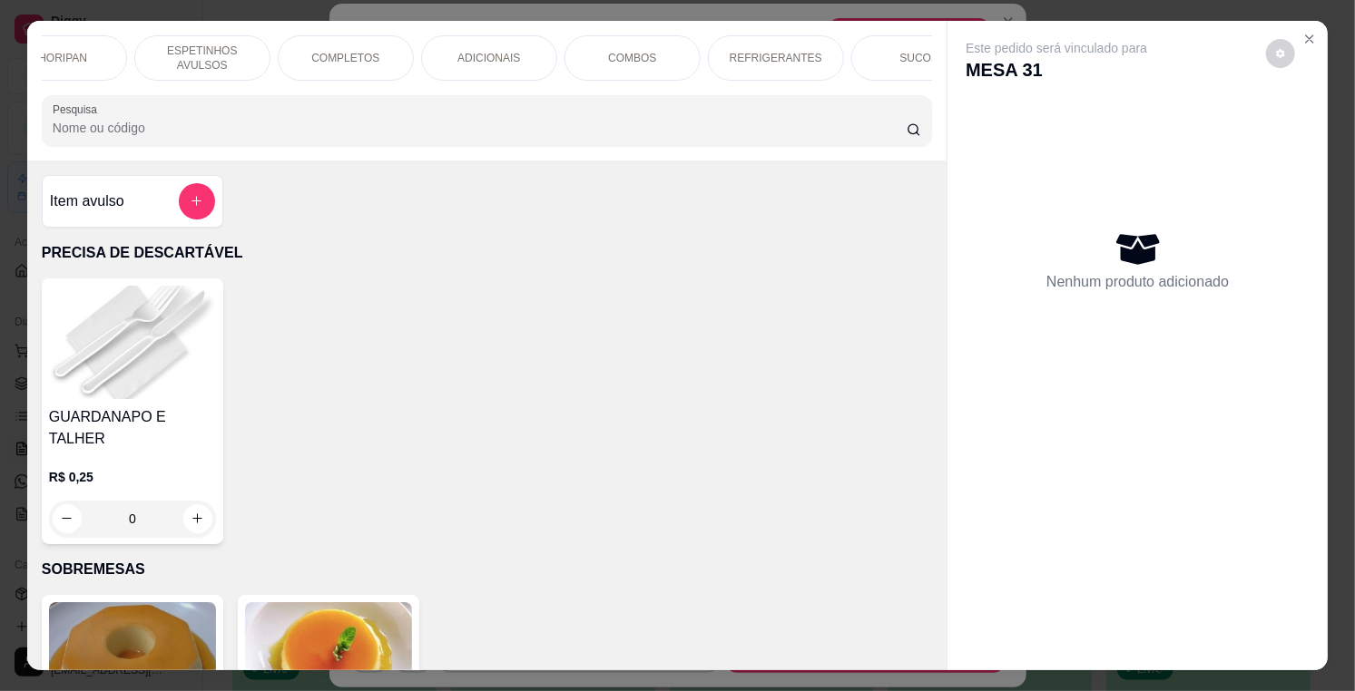
scroll to position [0, 476]
click at [617, 40] on div "REFRIGERANTES" at bounding box center [637, 57] width 136 height 45
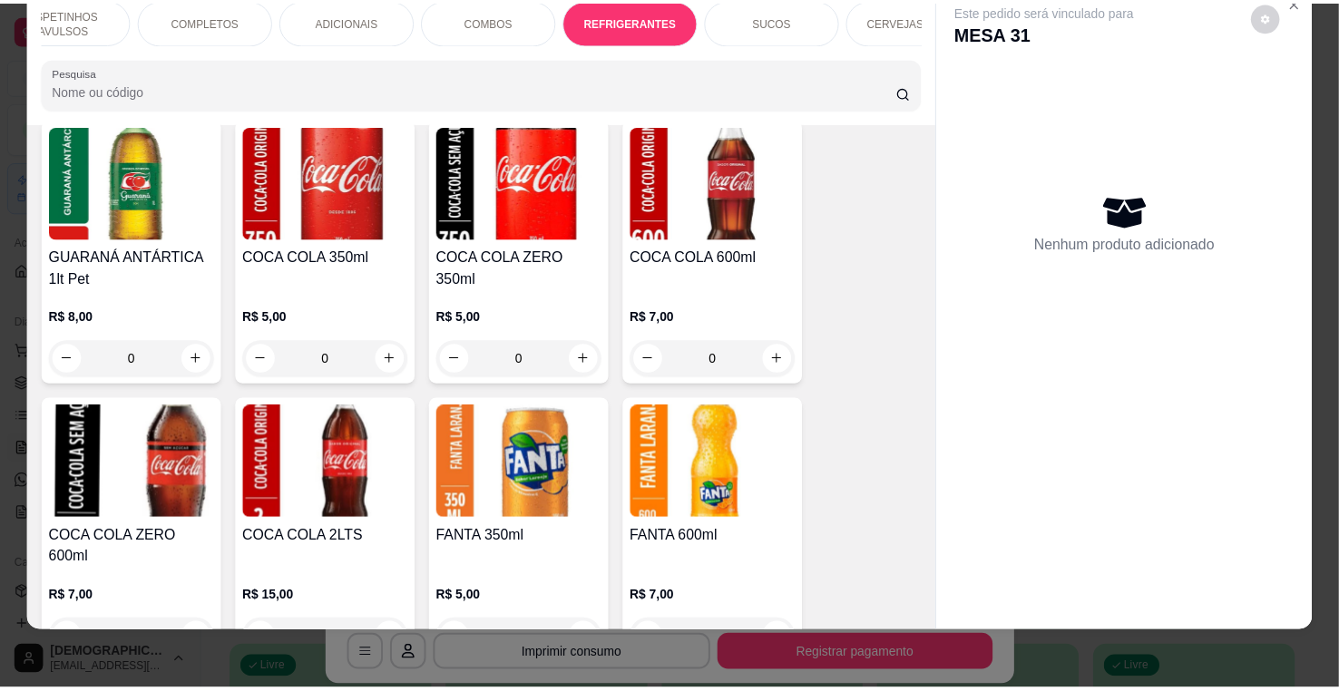
scroll to position [4734, 0]
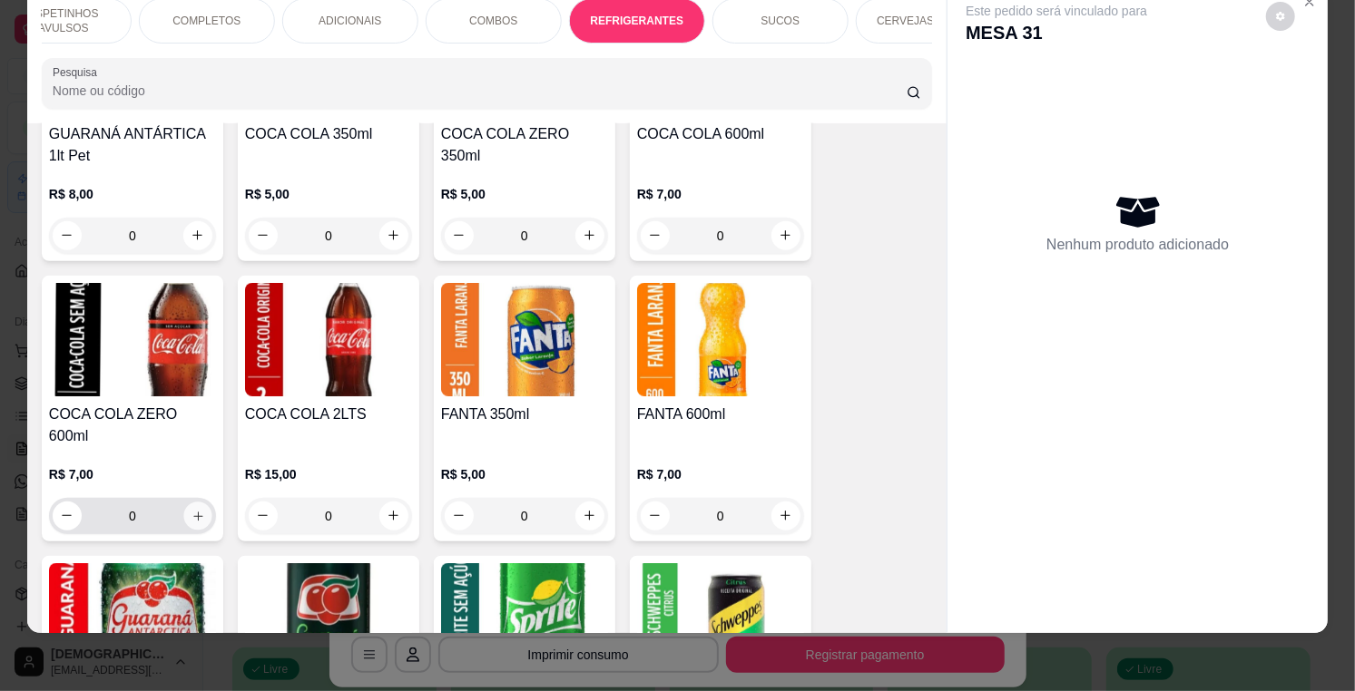
click at [191, 510] on icon "increase-product-quantity" at bounding box center [198, 517] width 14 height 14
type input "1"
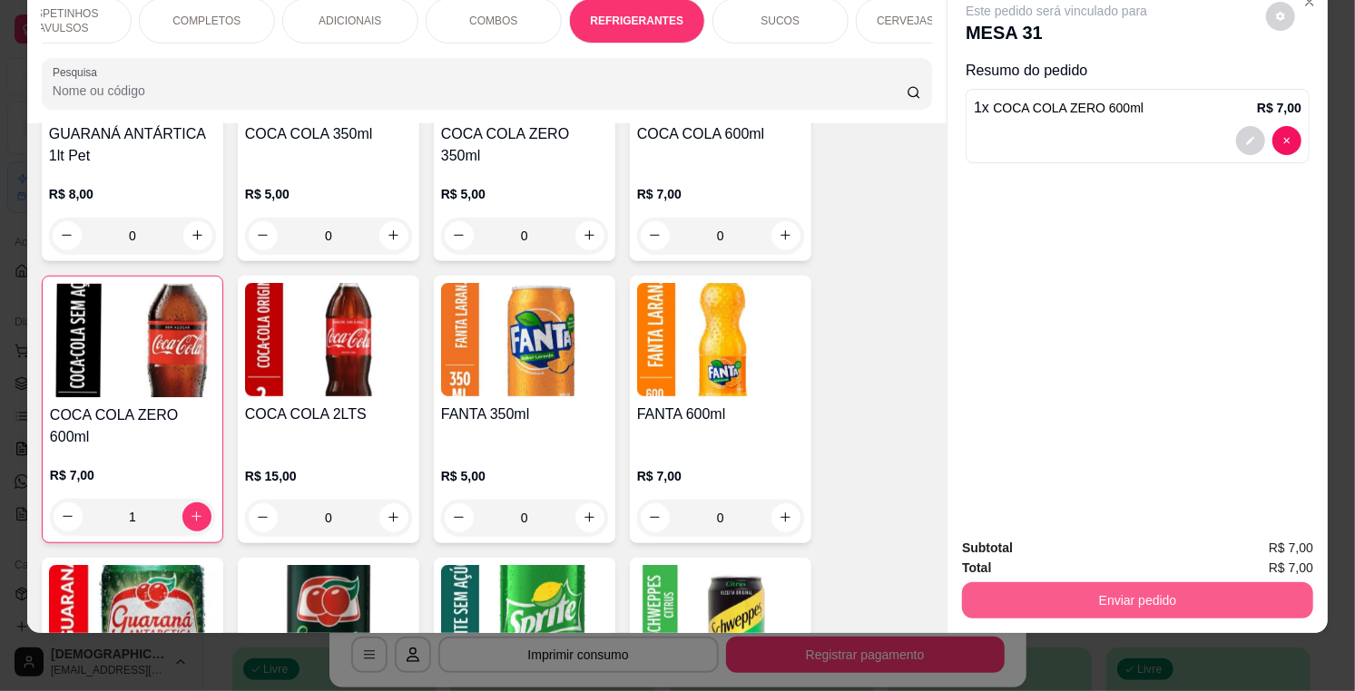
click at [1065, 591] on button "Enviar pedido" at bounding box center [1137, 600] width 351 height 36
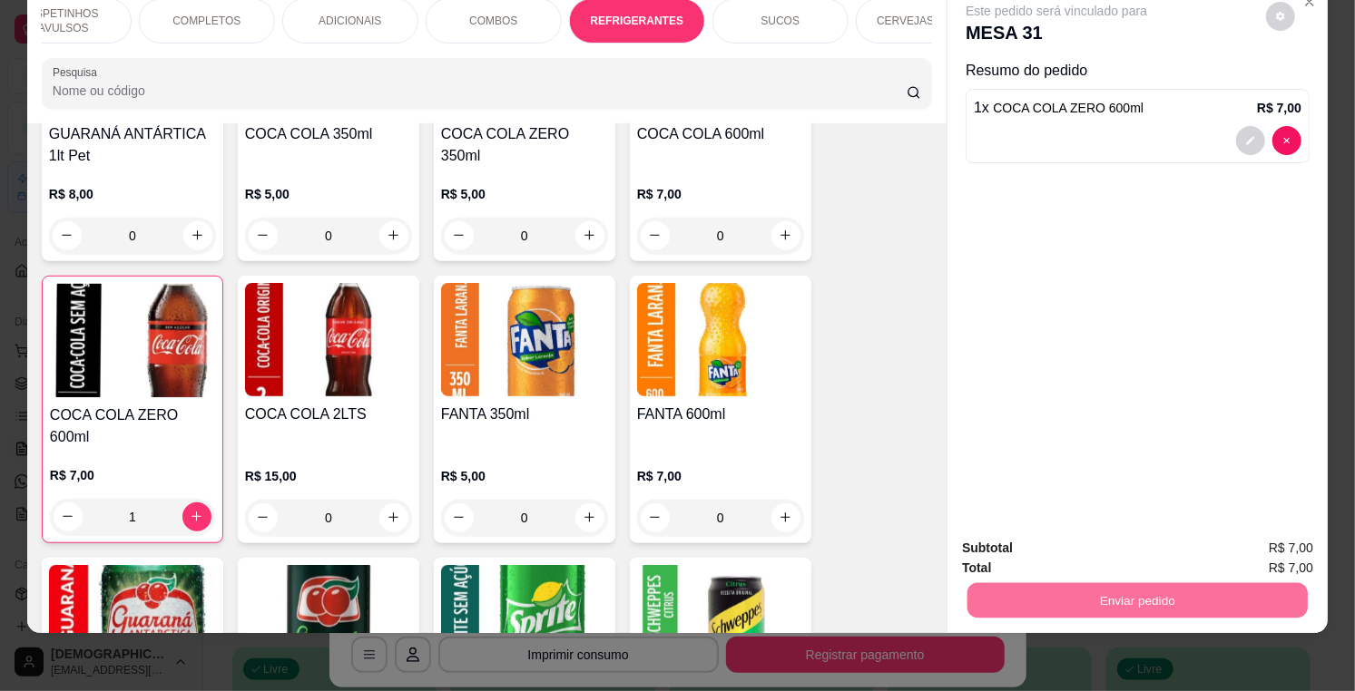
click at [1246, 536] on button "Enviar pedido" at bounding box center [1265, 541] width 103 height 34
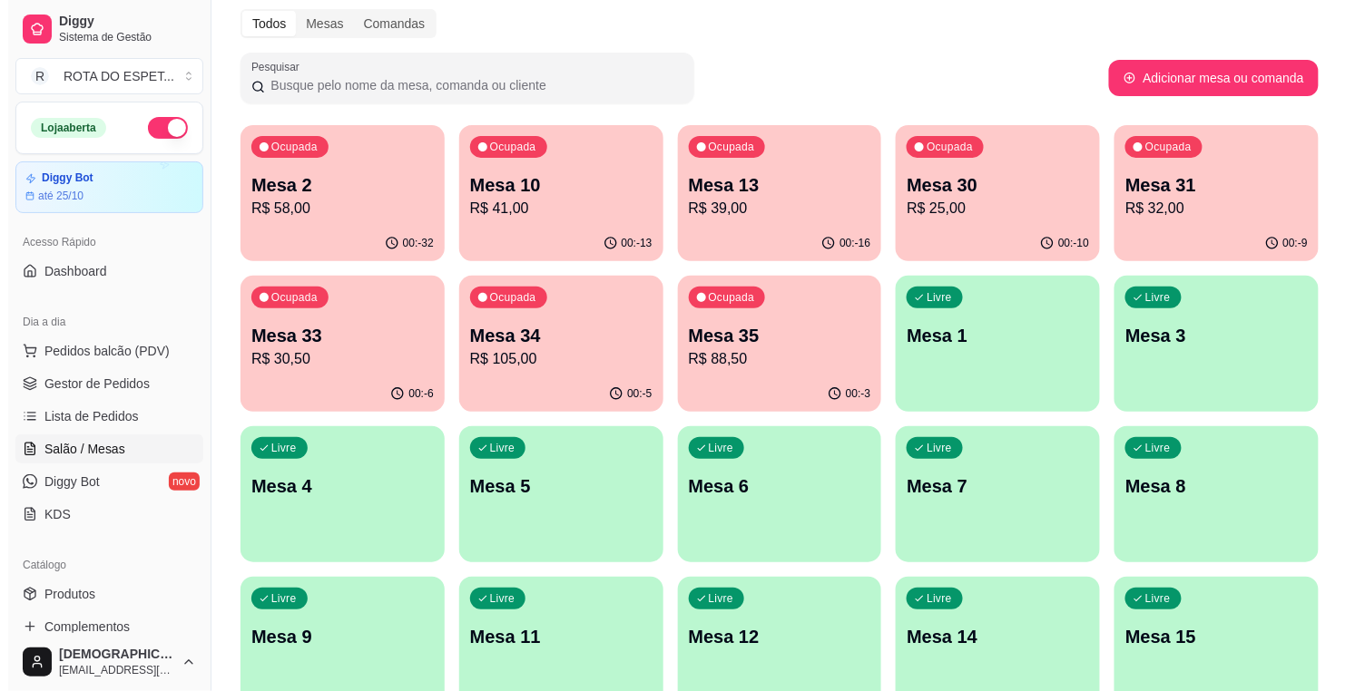
scroll to position [101, 0]
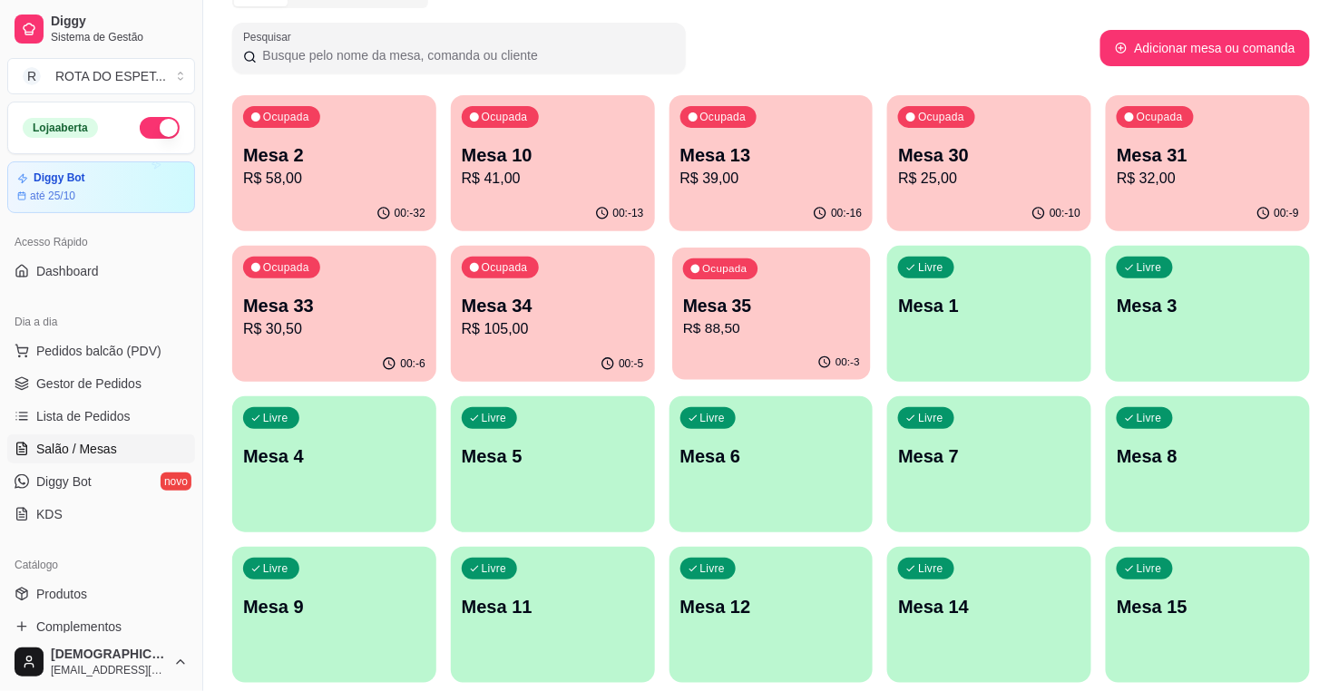
click at [768, 307] on p "Mesa 35" at bounding box center [771, 306] width 177 height 24
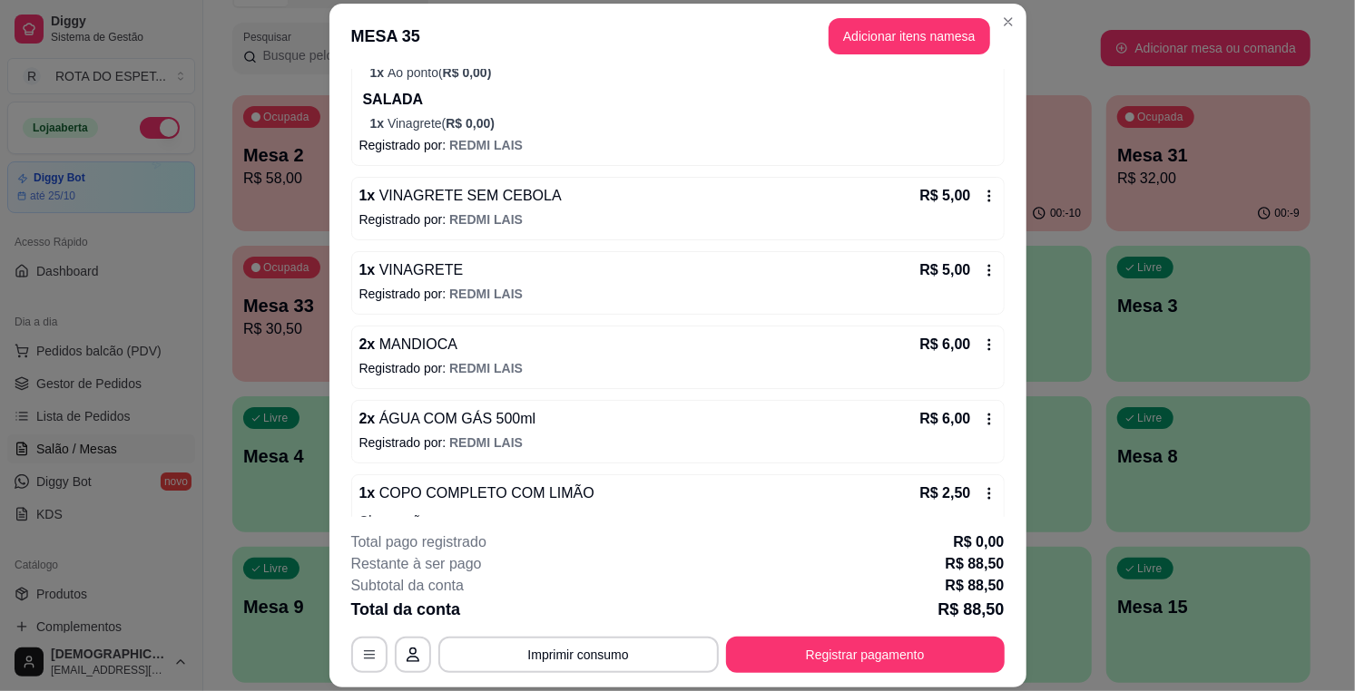
scroll to position [806, 0]
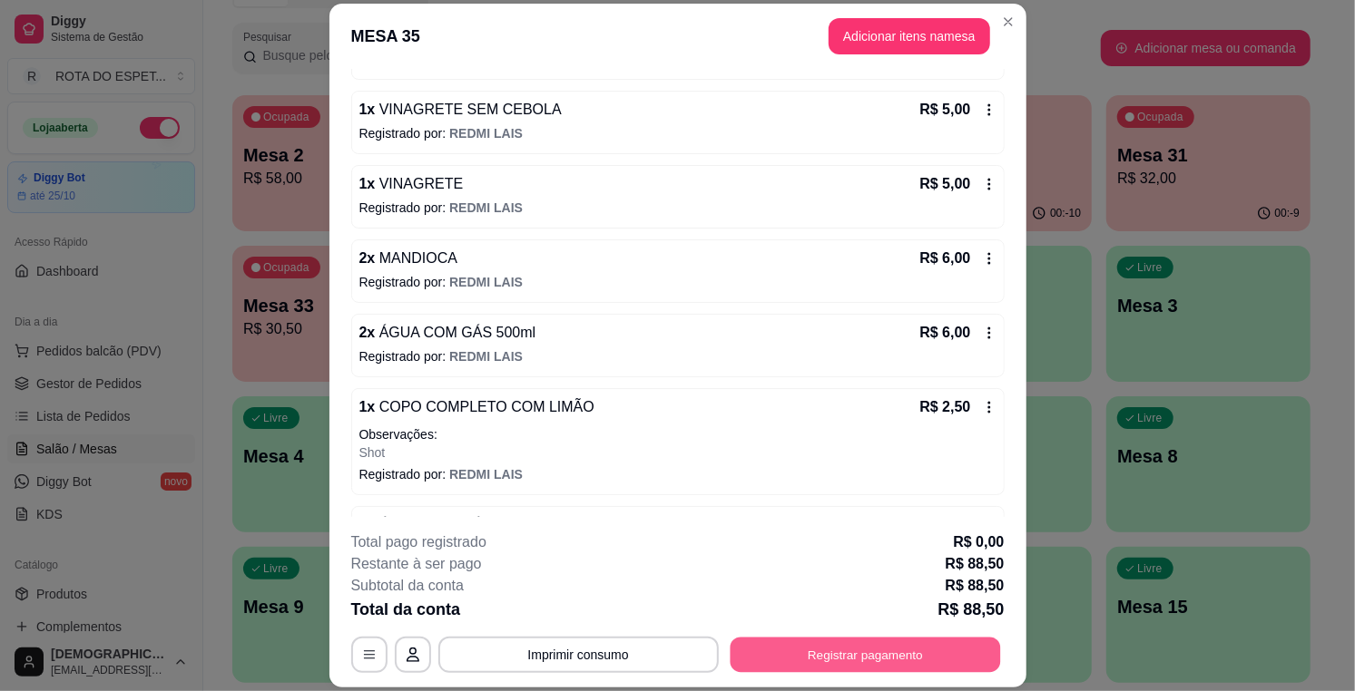
click at [885, 656] on button "Registrar pagamento" at bounding box center [864, 655] width 270 height 35
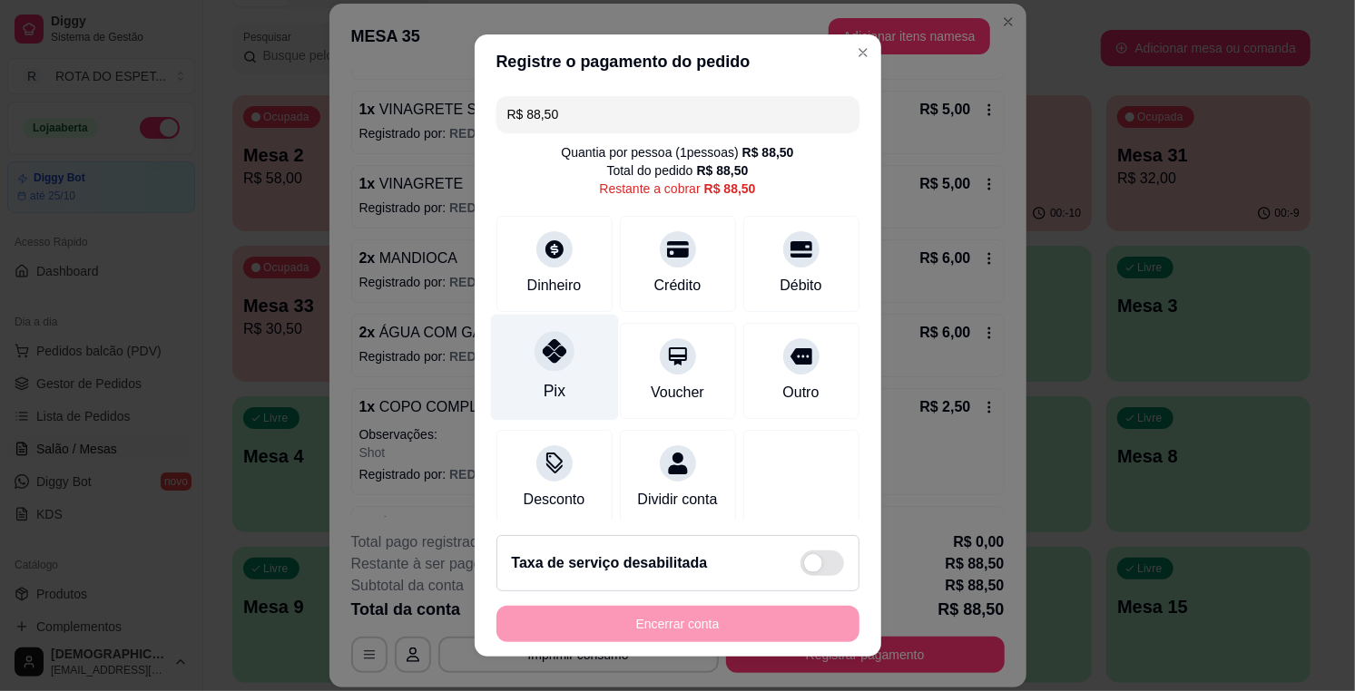
click at [511, 346] on div "Pix" at bounding box center [554, 368] width 128 height 106
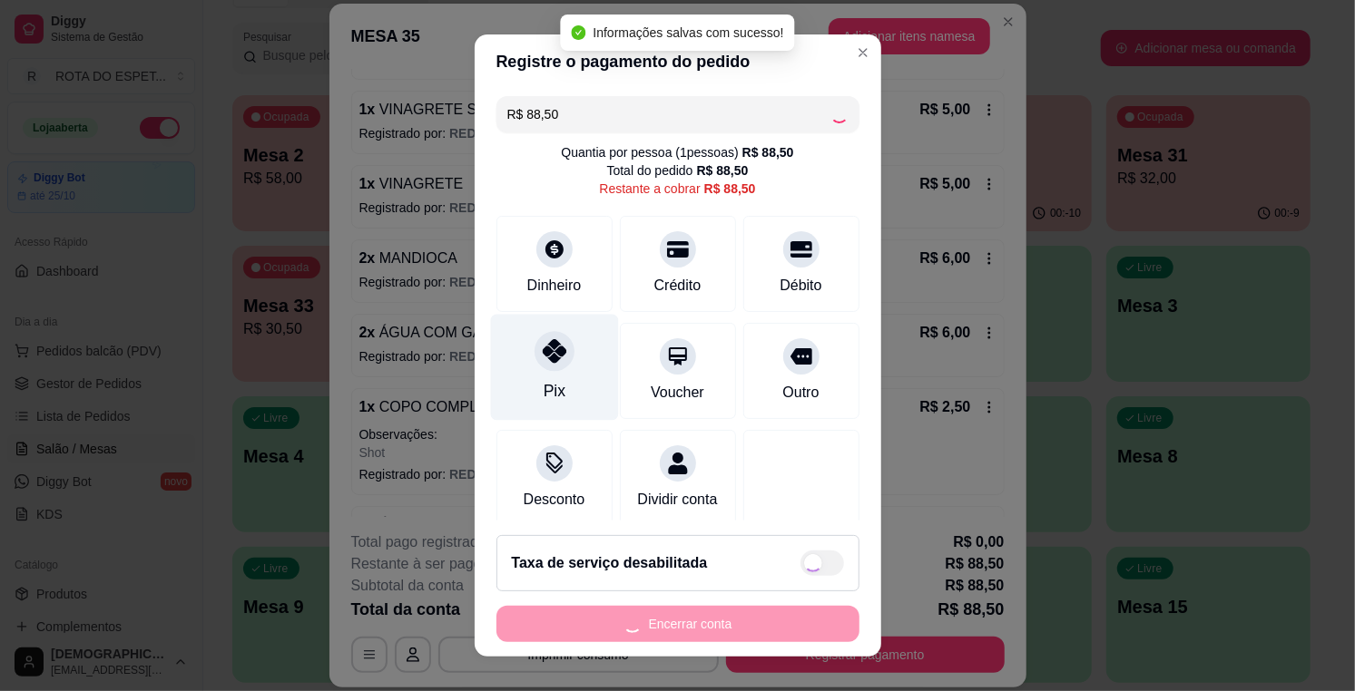
type input "R$ 0,00"
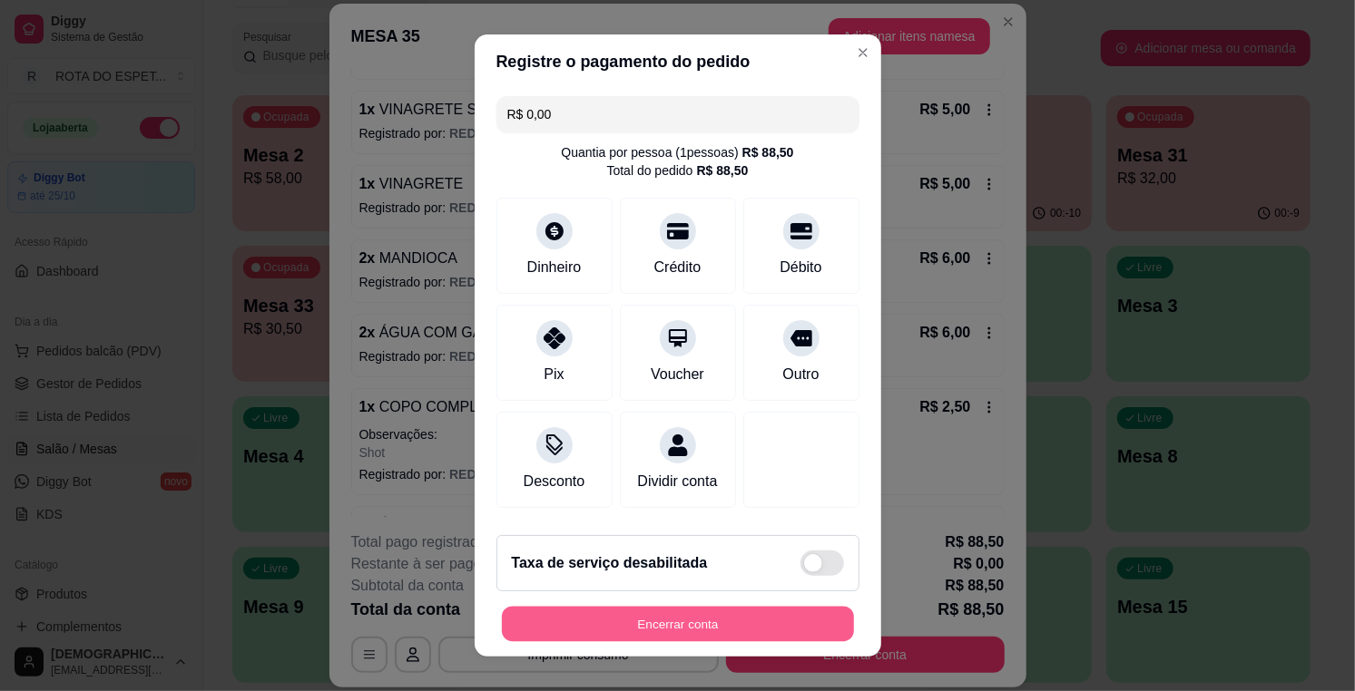
click at [763, 607] on button "Encerrar conta" at bounding box center [678, 624] width 352 height 35
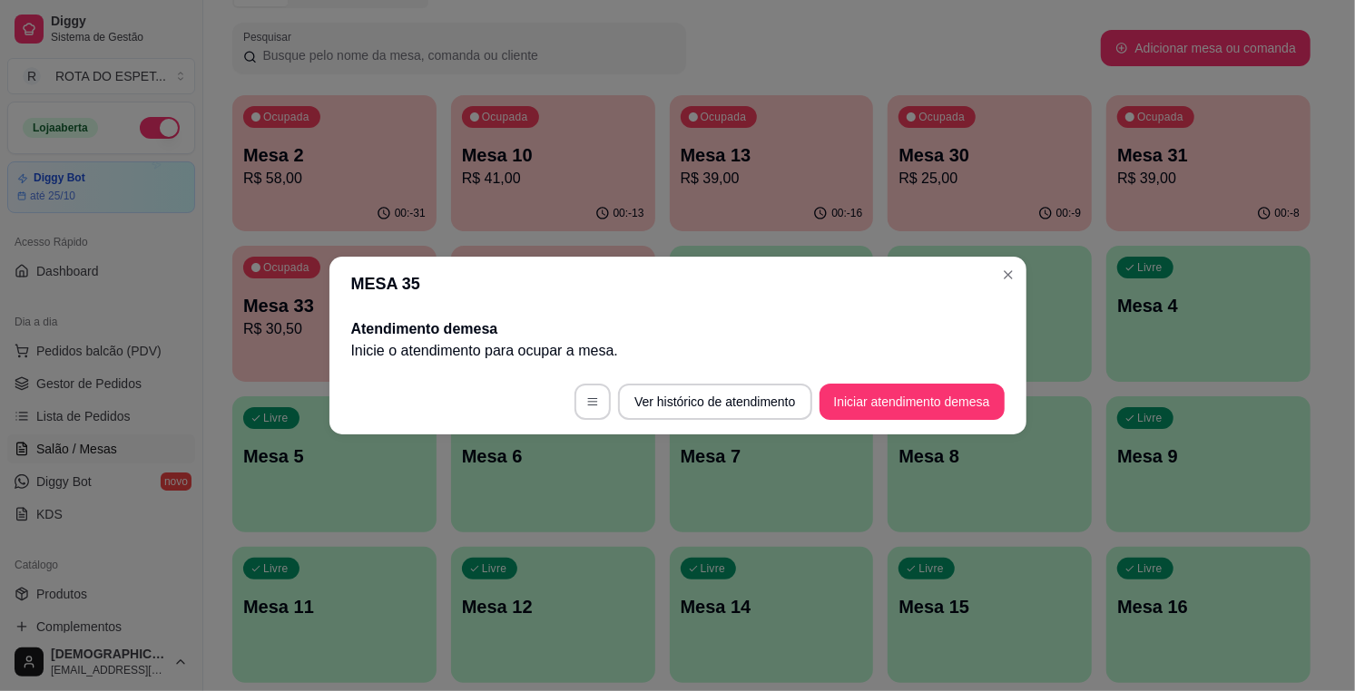
scroll to position [0, 0]
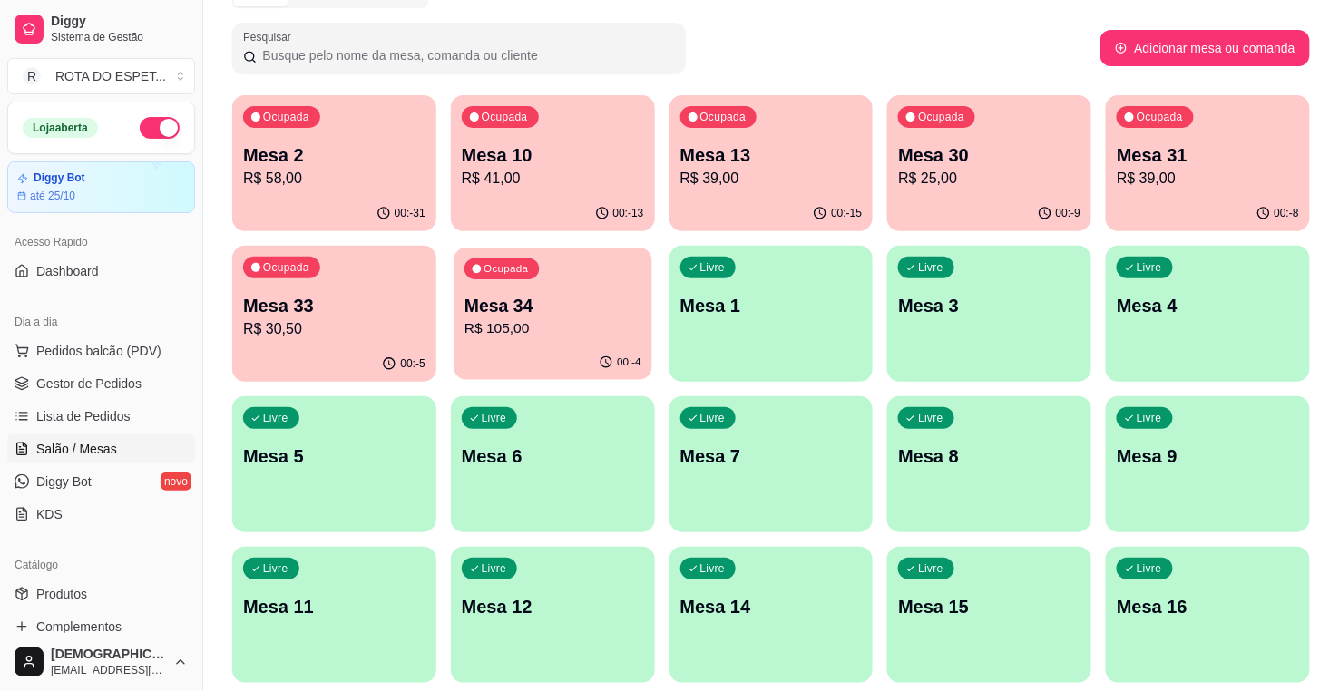
click at [524, 319] on p "R$ 105,00" at bounding box center [553, 328] width 177 height 21
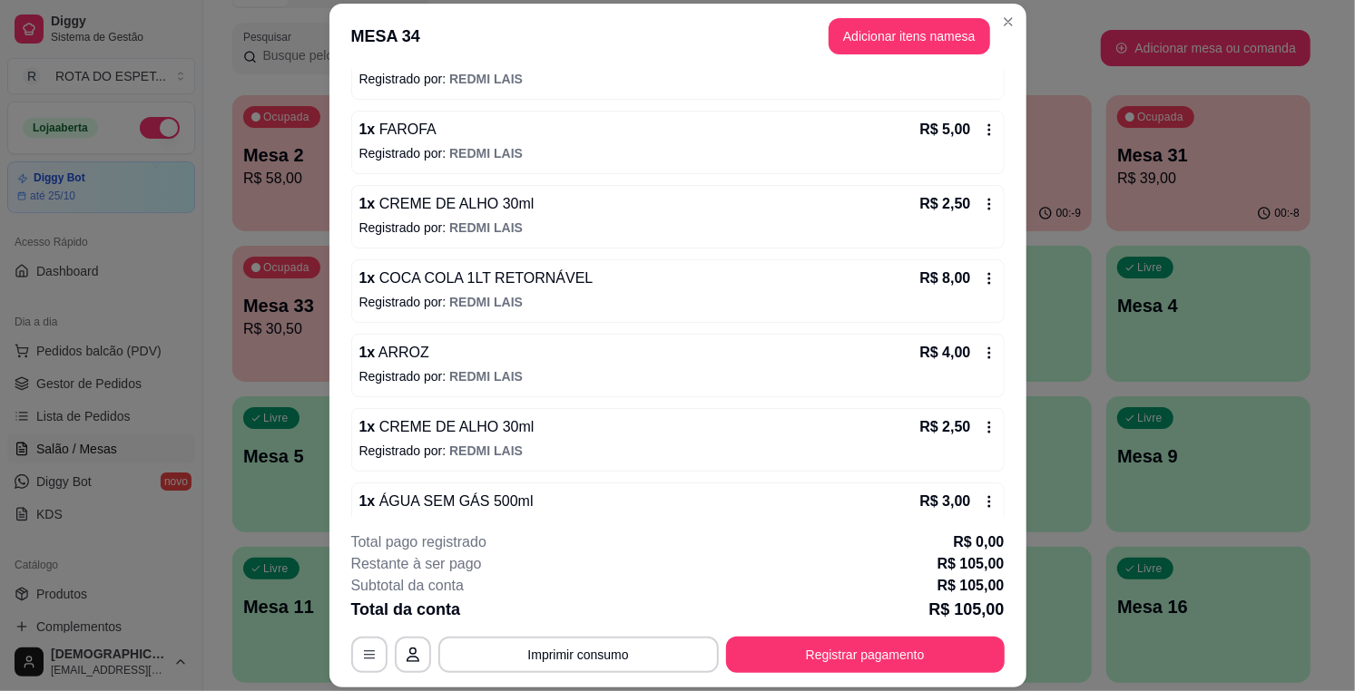
scroll to position [1248, 0]
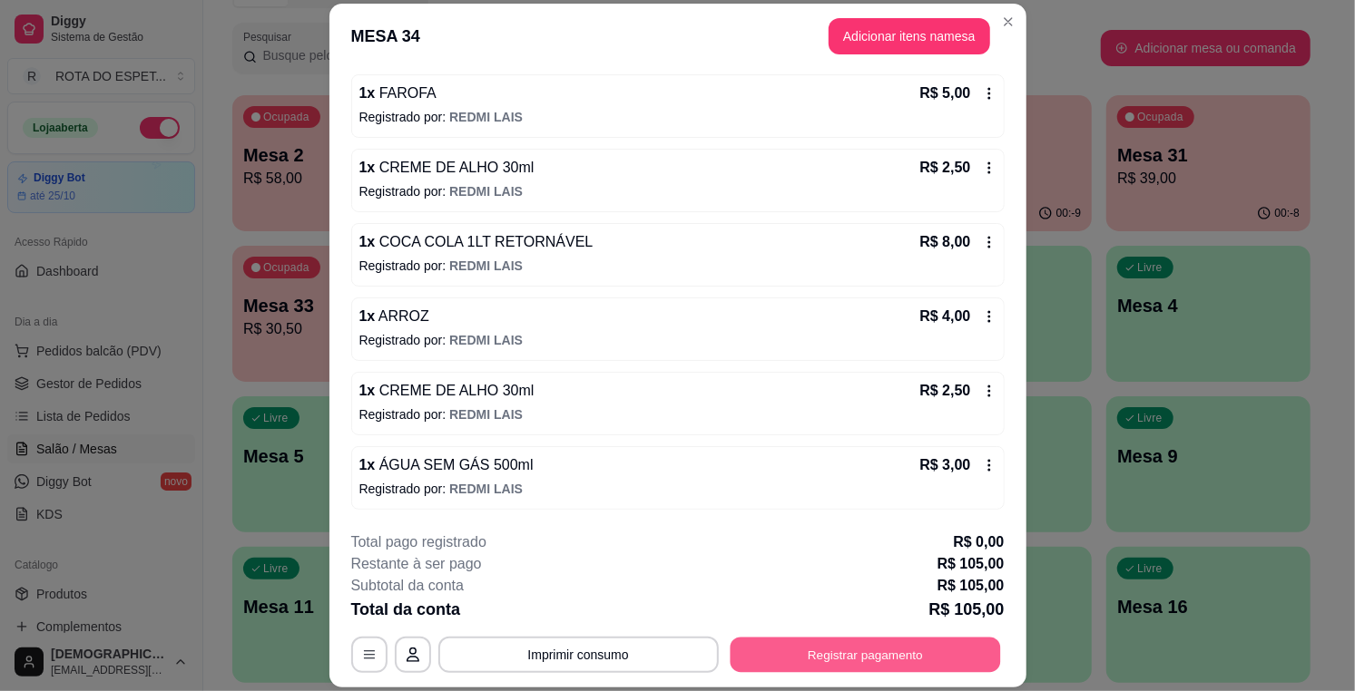
click at [836, 666] on button "Registrar pagamento" at bounding box center [864, 655] width 270 height 35
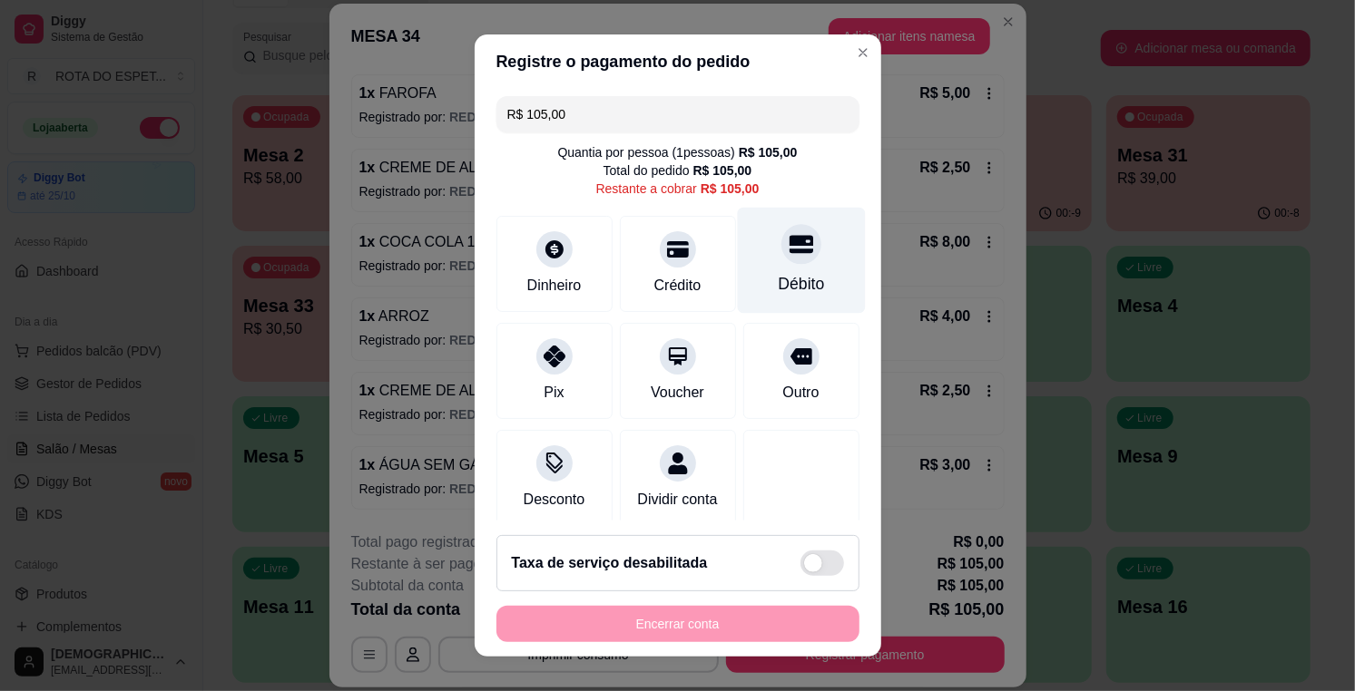
click at [788, 247] on icon at bounding box center [800, 244] width 24 height 24
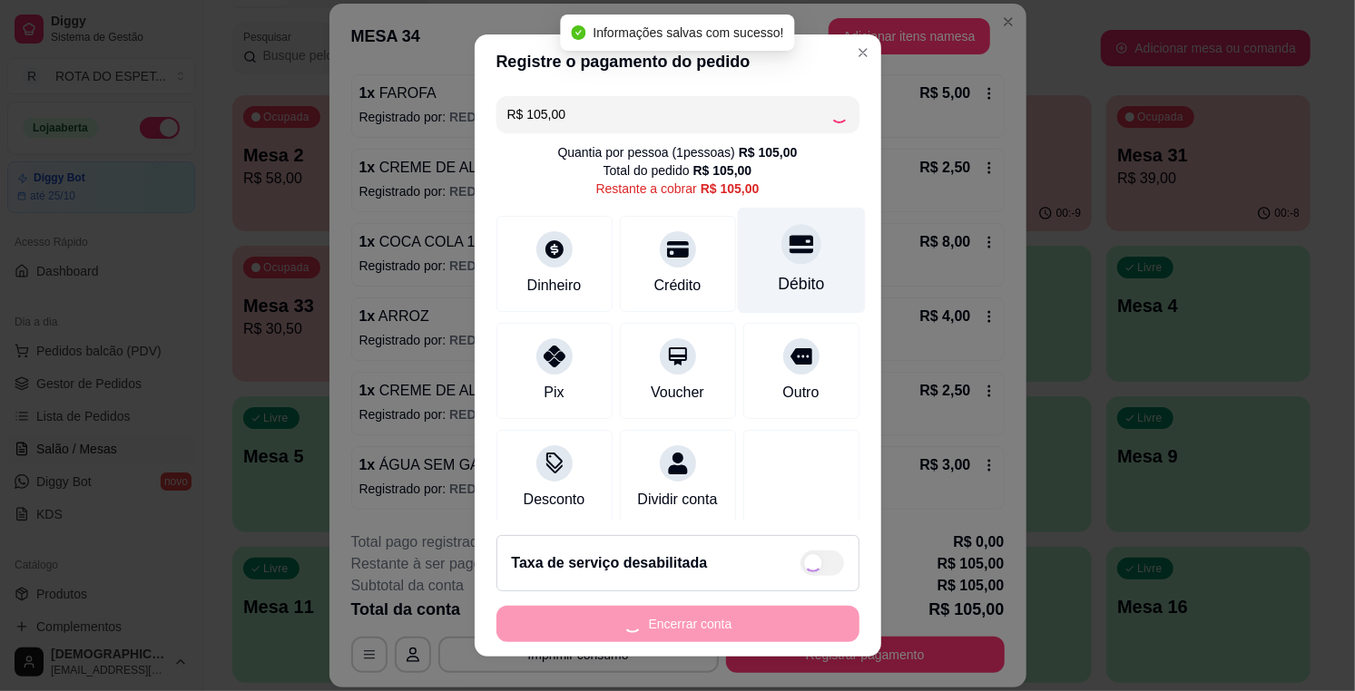
type input "R$ 0,00"
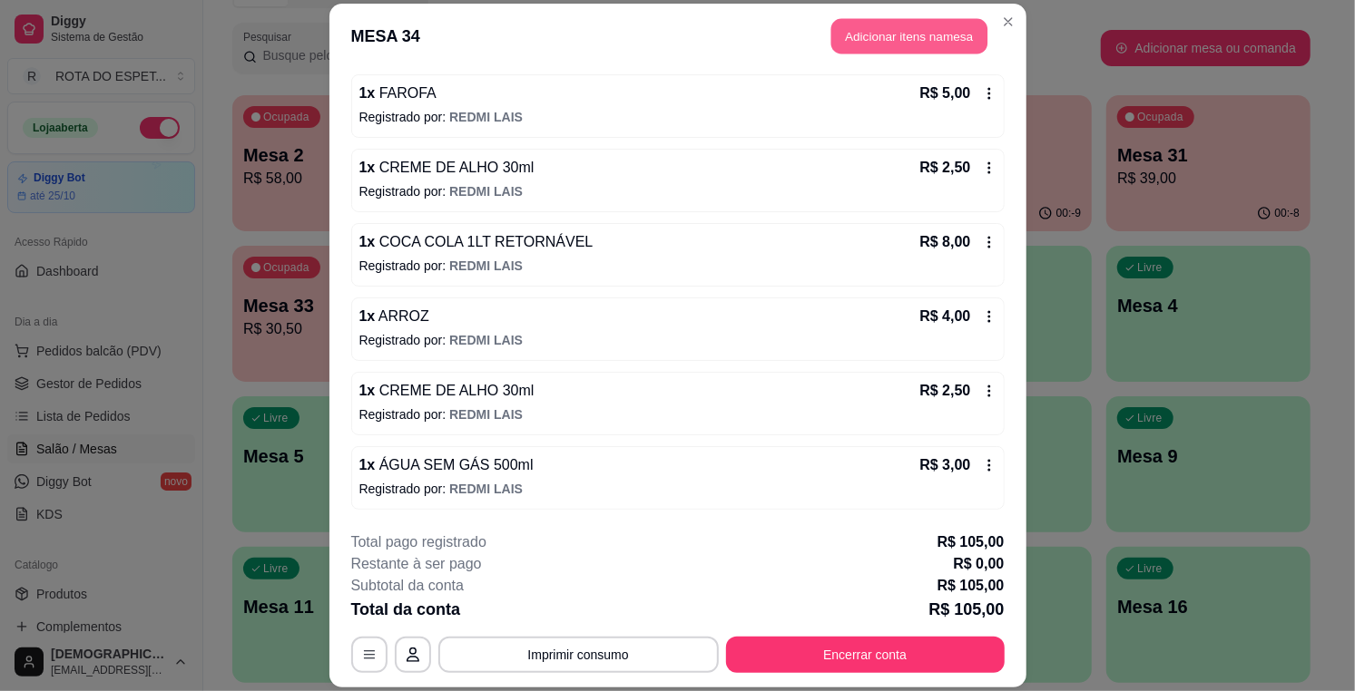
click at [941, 44] on button "Adicionar itens na mesa" at bounding box center [909, 35] width 156 height 35
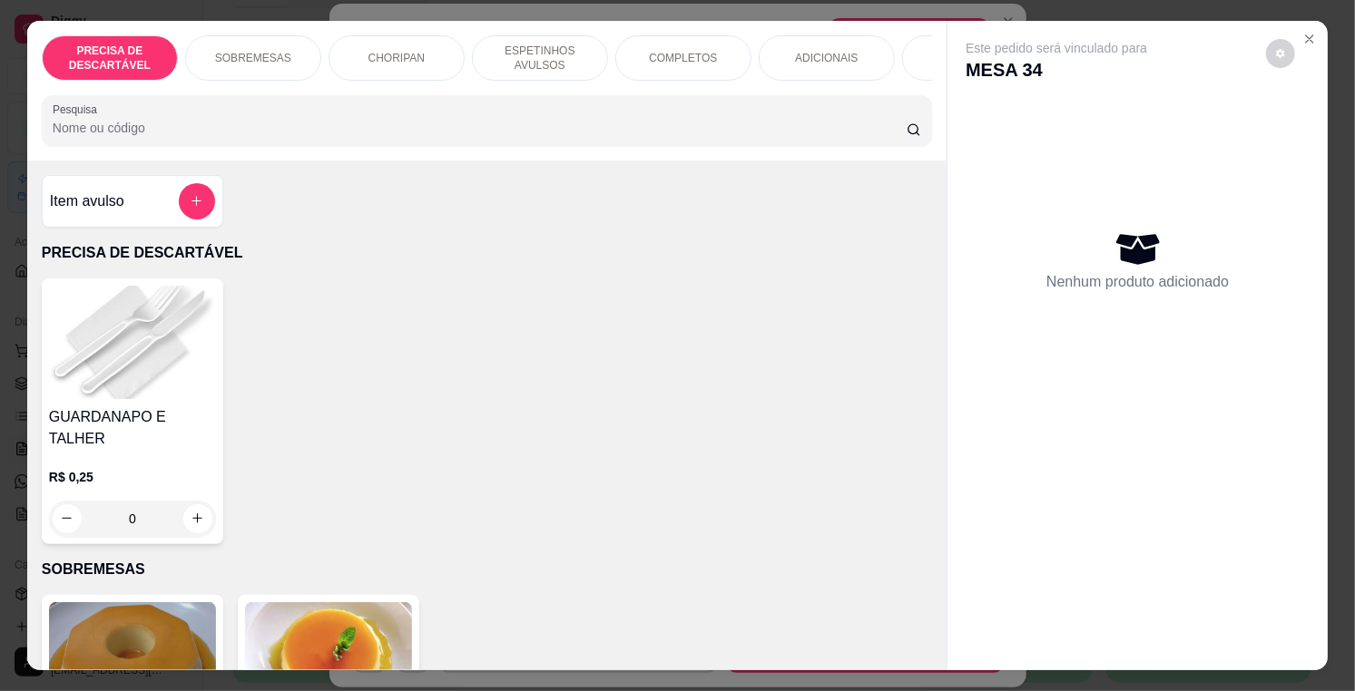
scroll to position [0, 822]
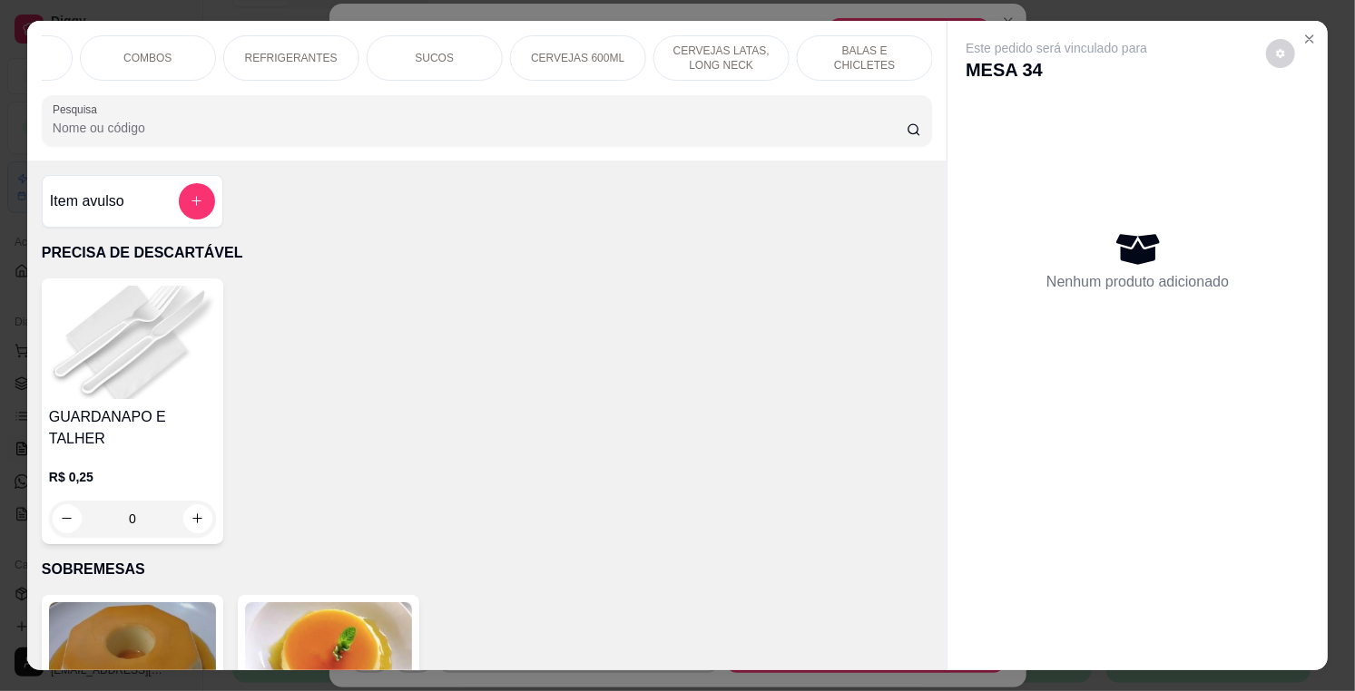
click at [828, 51] on p "BALAS E CHICLETES" at bounding box center [864, 58] width 105 height 29
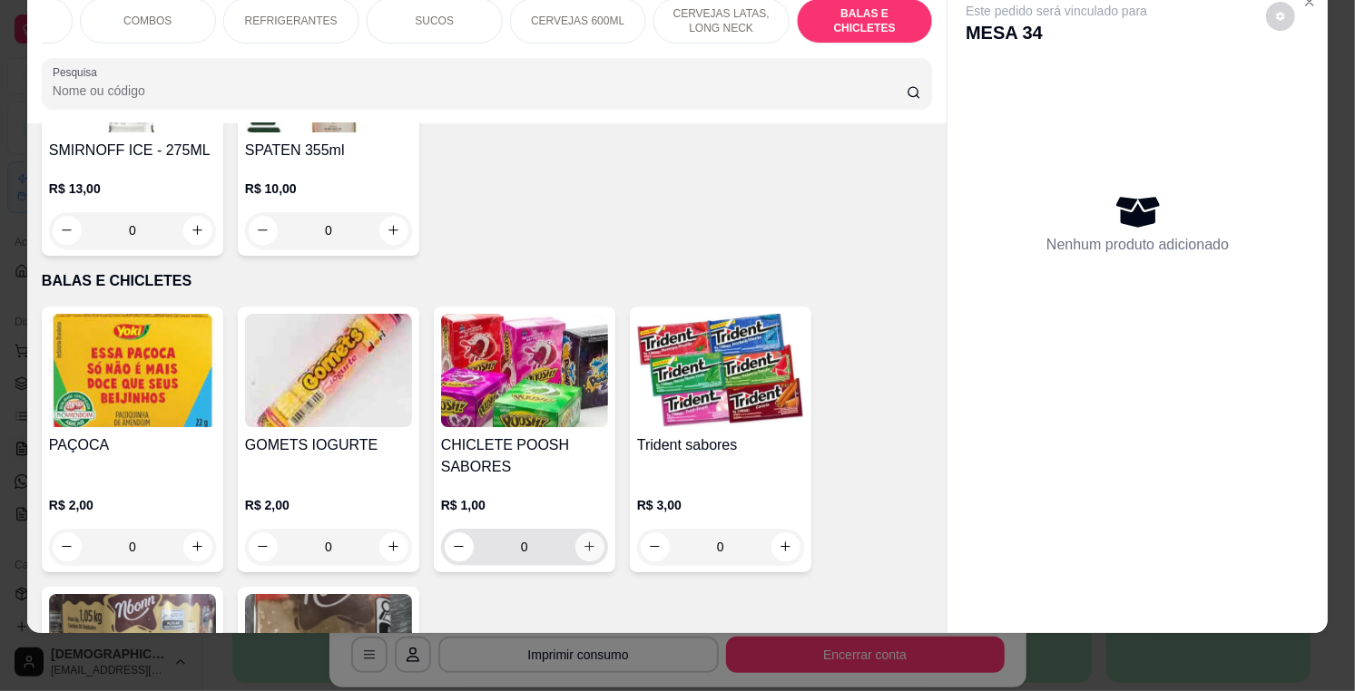
click at [582, 533] on button "increase-product-quantity" at bounding box center [589, 547] width 29 height 29
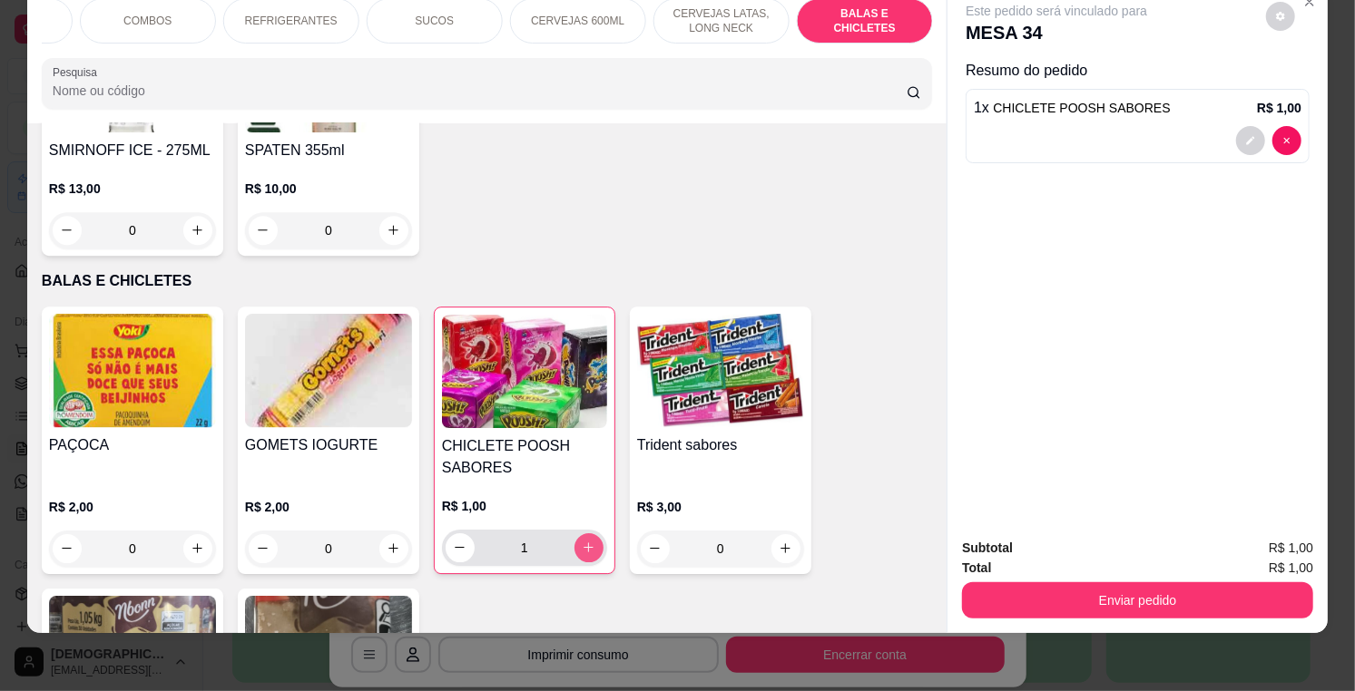
click at [582, 534] on button "increase-product-quantity" at bounding box center [588, 548] width 29 height 29
click at [582, 534] on button "increase-product-quantity" at bounding box center [588, 548] width 28 height 28
type input "3"
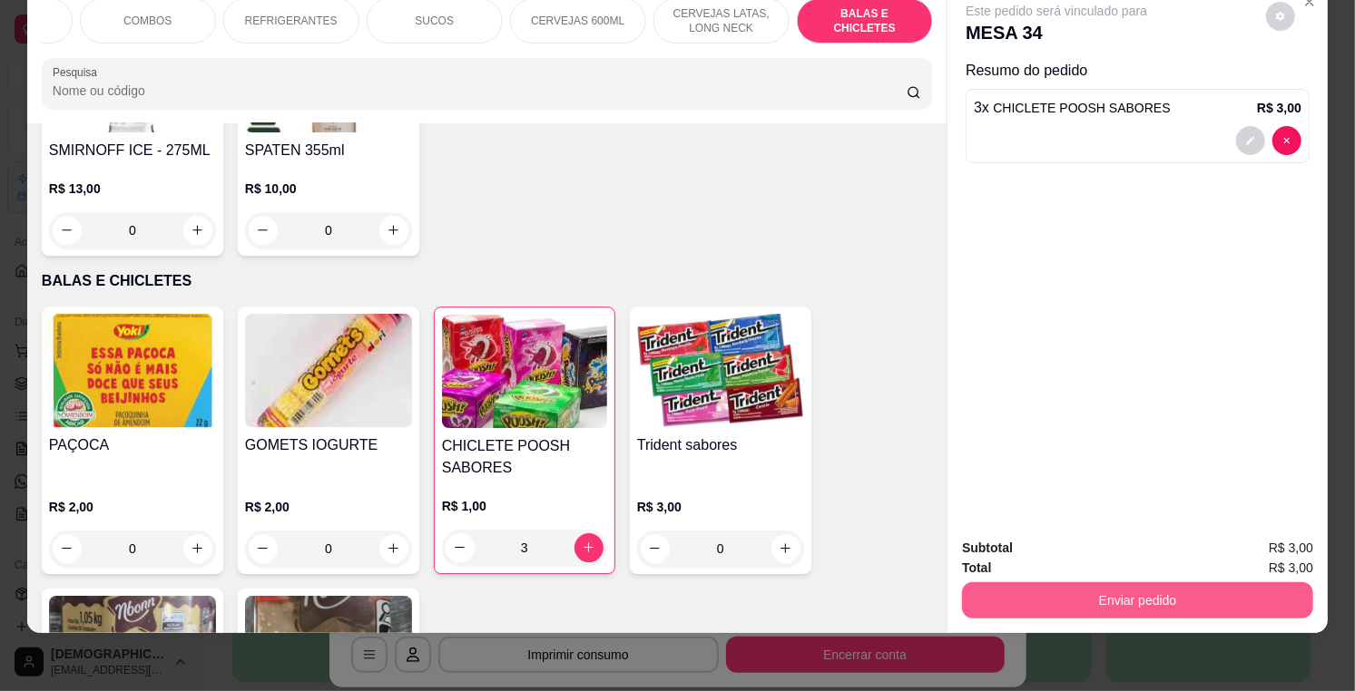
click at [1114, 599] on button "Enviar pedido" at bounding box center [1137, 600] width 351 height 36
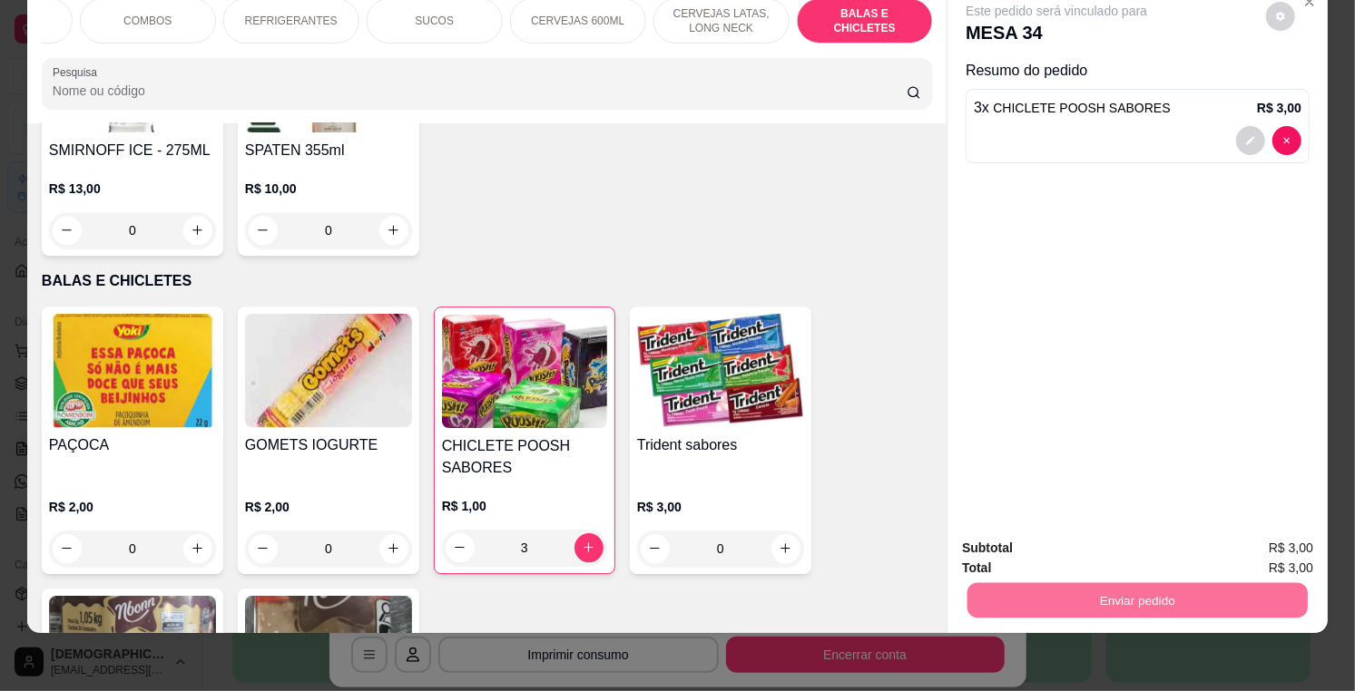
click at [1290, 545] on button "Enviar pedido" at bounding box center [1266, 541] width 100 height 34
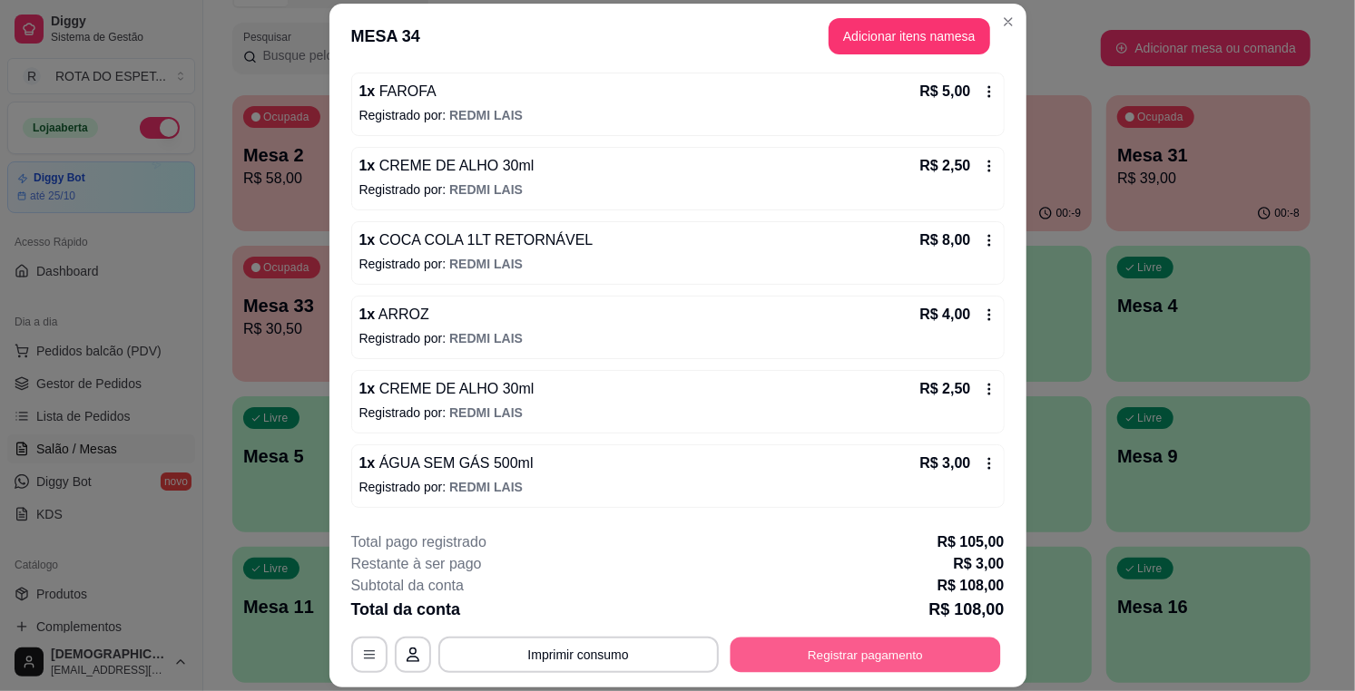
click at [837, 640] on button "Registrar pagamento" at bounding box center [864, 655] width 270 height 35
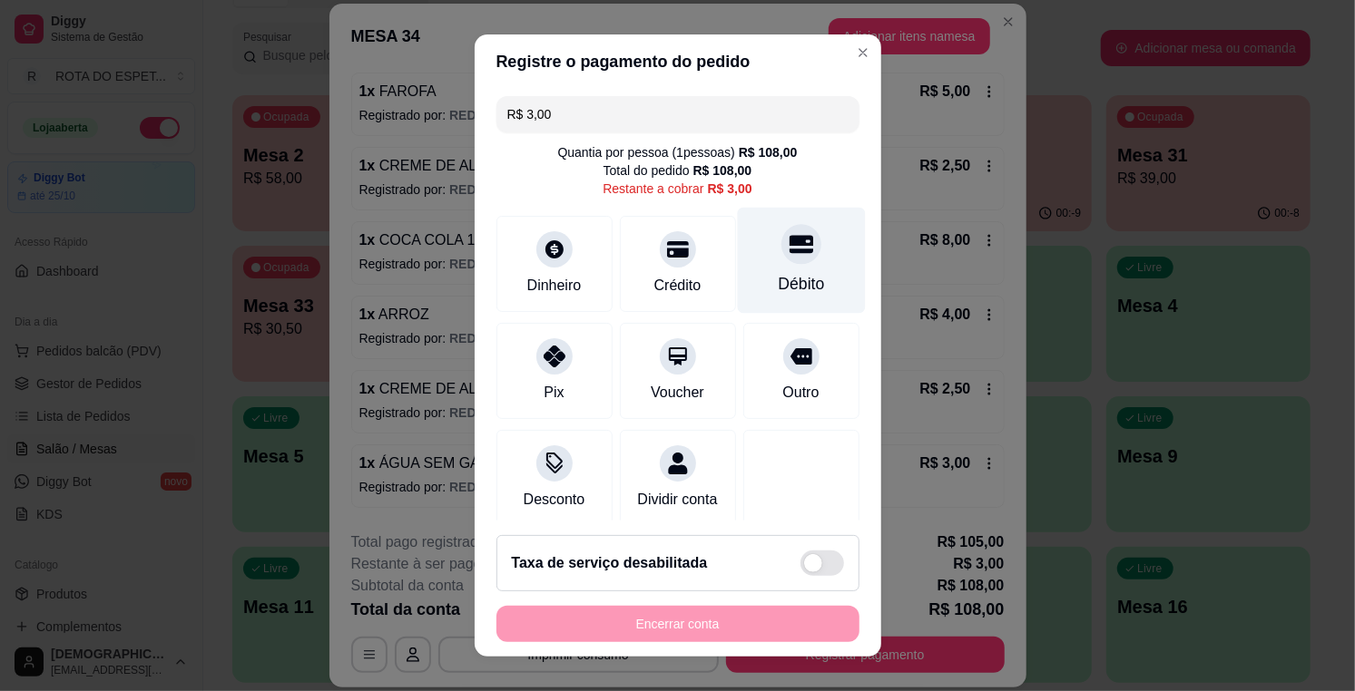
click at [781, 230] on div at bounding box center [801, 245] width 40 height 40
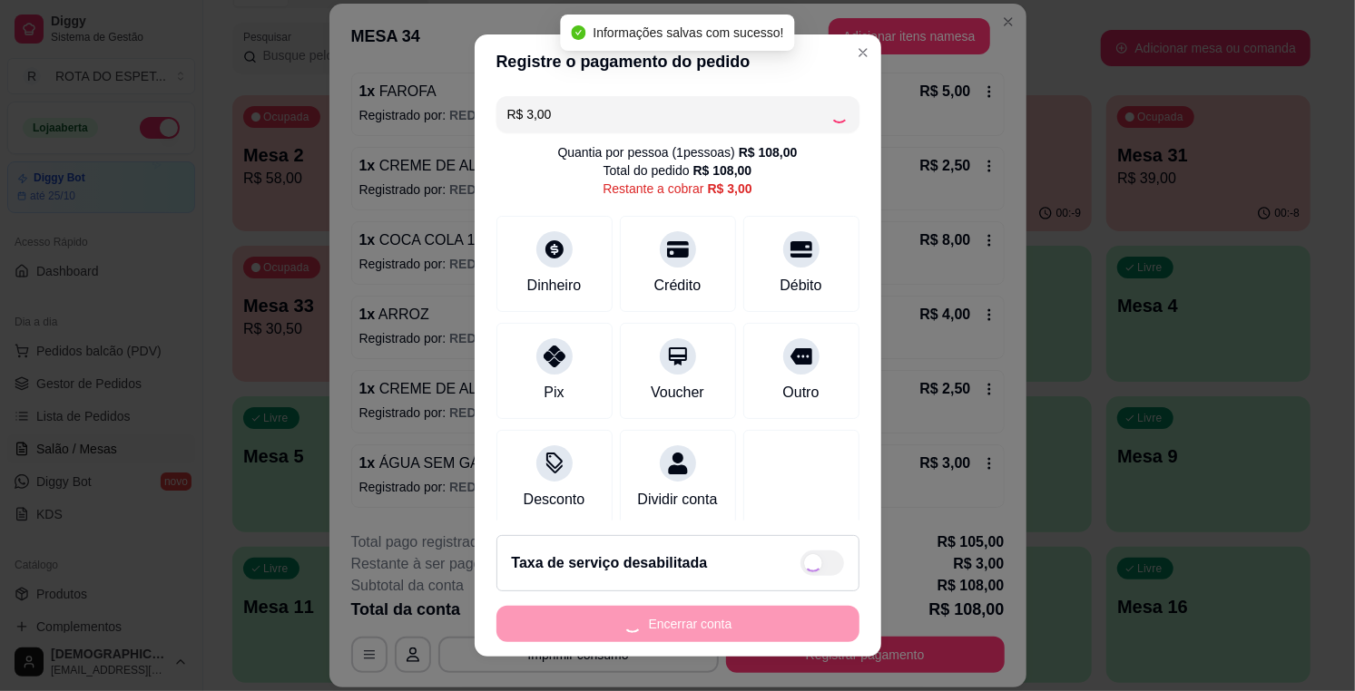
type input "R$ 0,00"
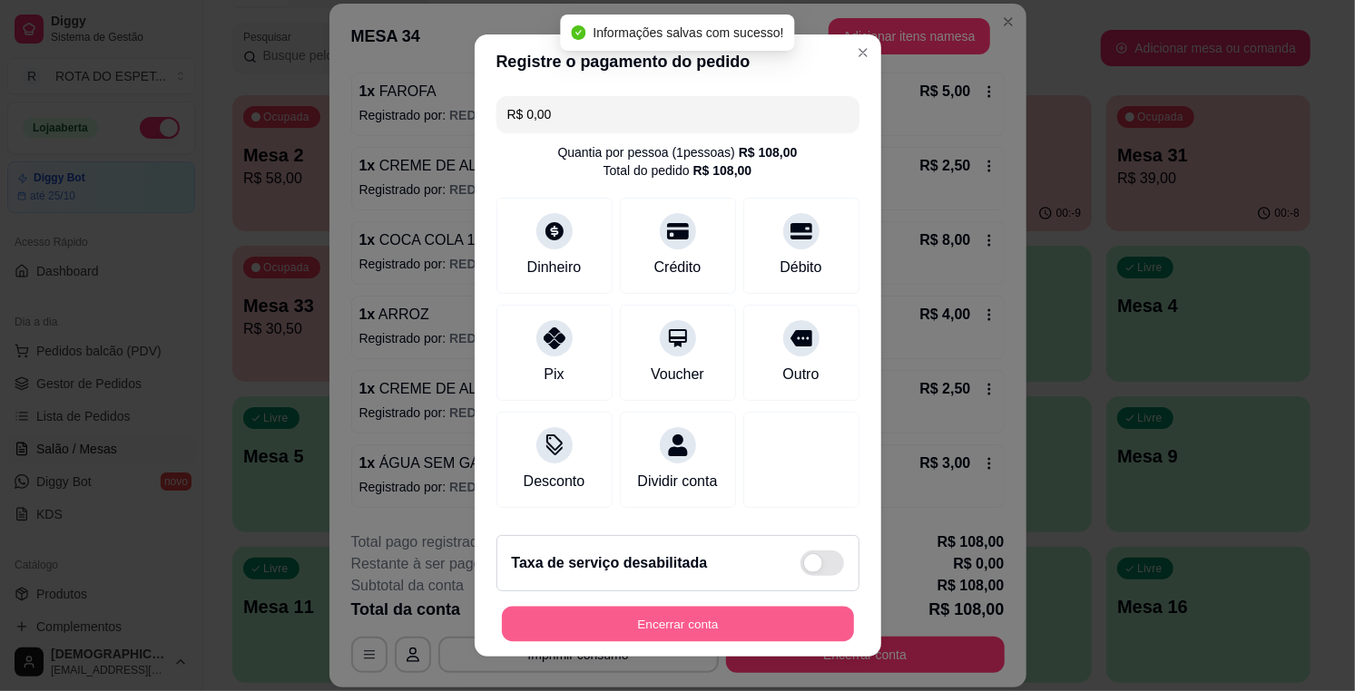
click at [741, 622] on button "Encerrar conta" at bounding box center [678, 624] width 352 height 35
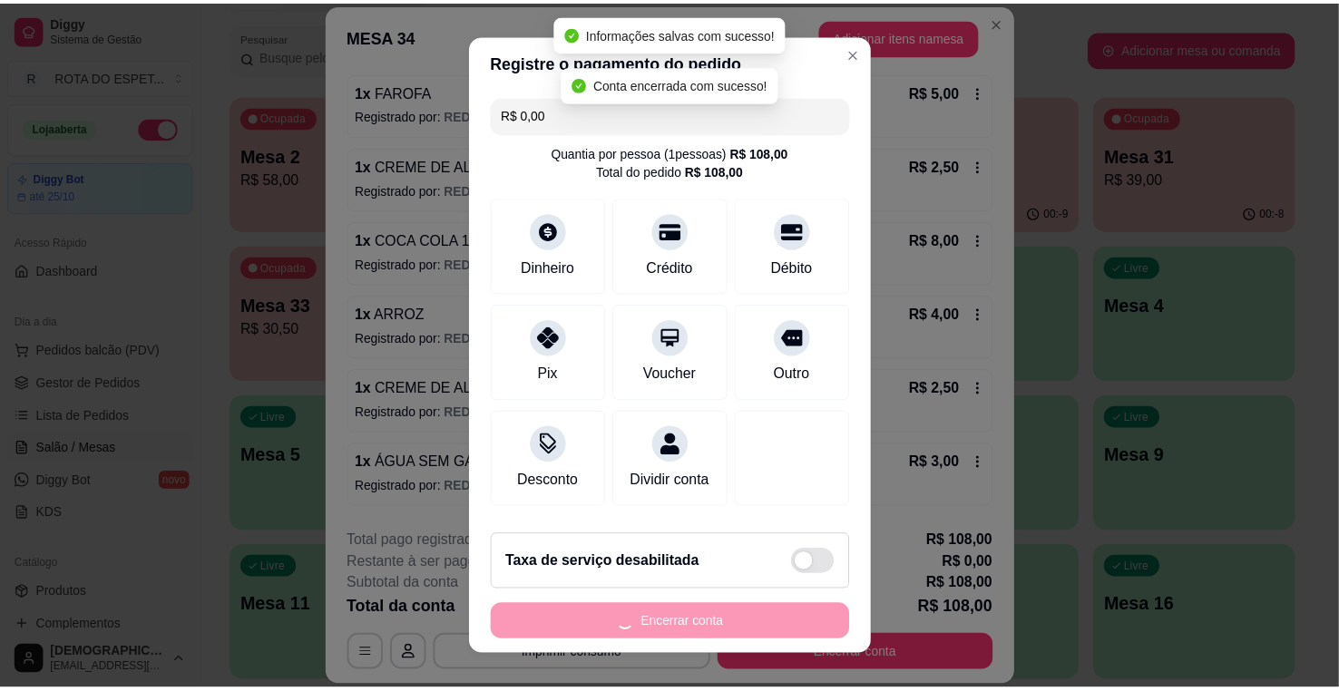
scroll to position [0, 0]
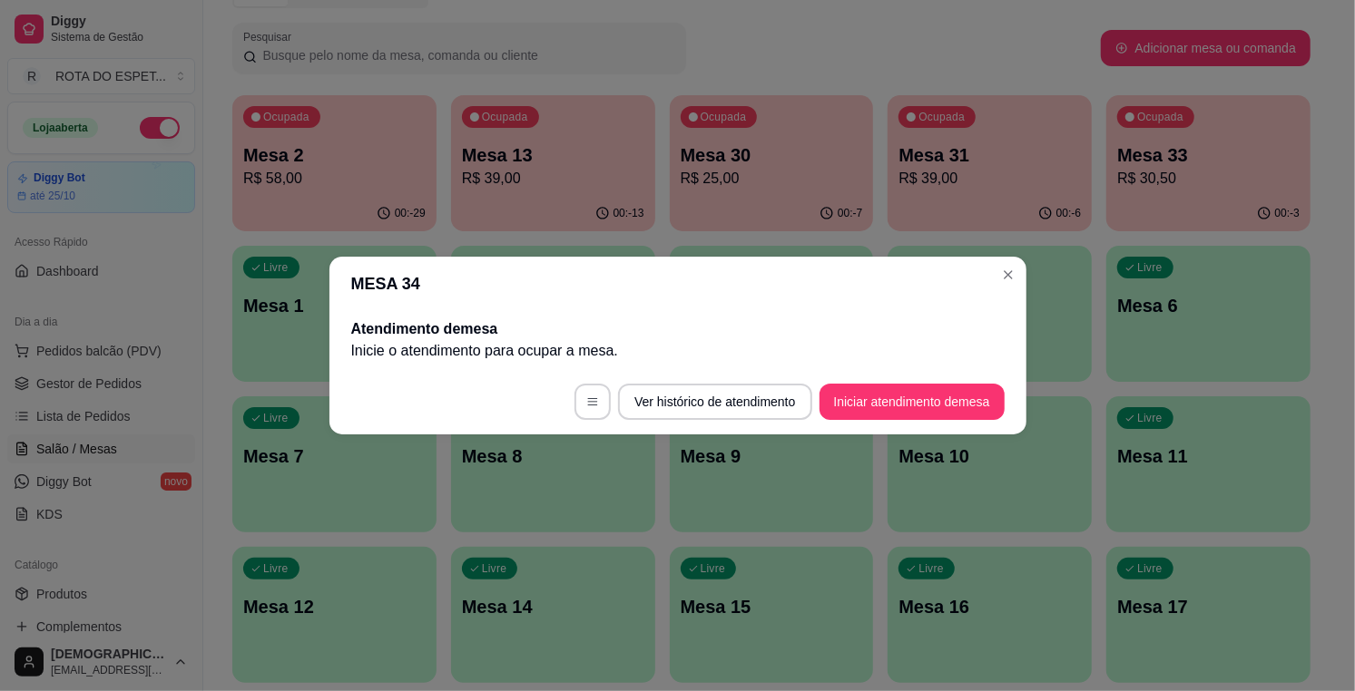
click at [993, 288] on header "MESA 34" at bounding box center [677, 284] width 697 height 54
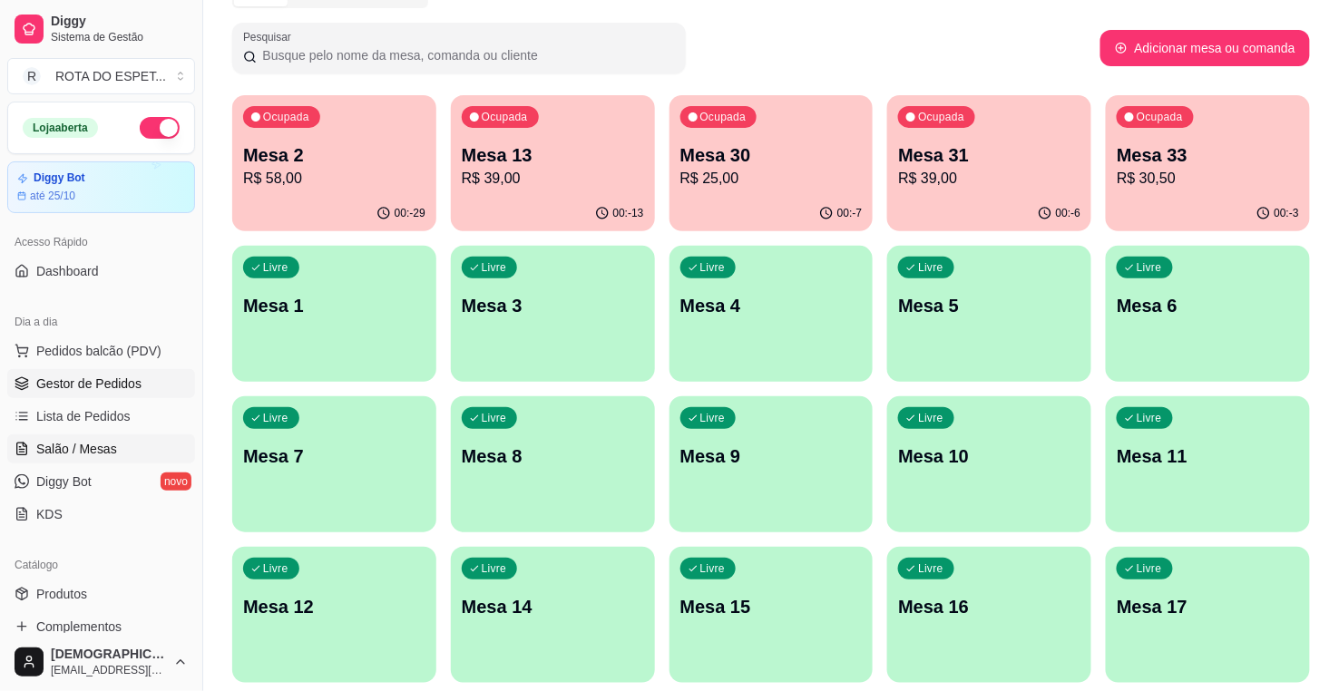
click at [83, 377] on span "Gestor de Pedidos" at bounding box center [88, 384] width 105 height 18
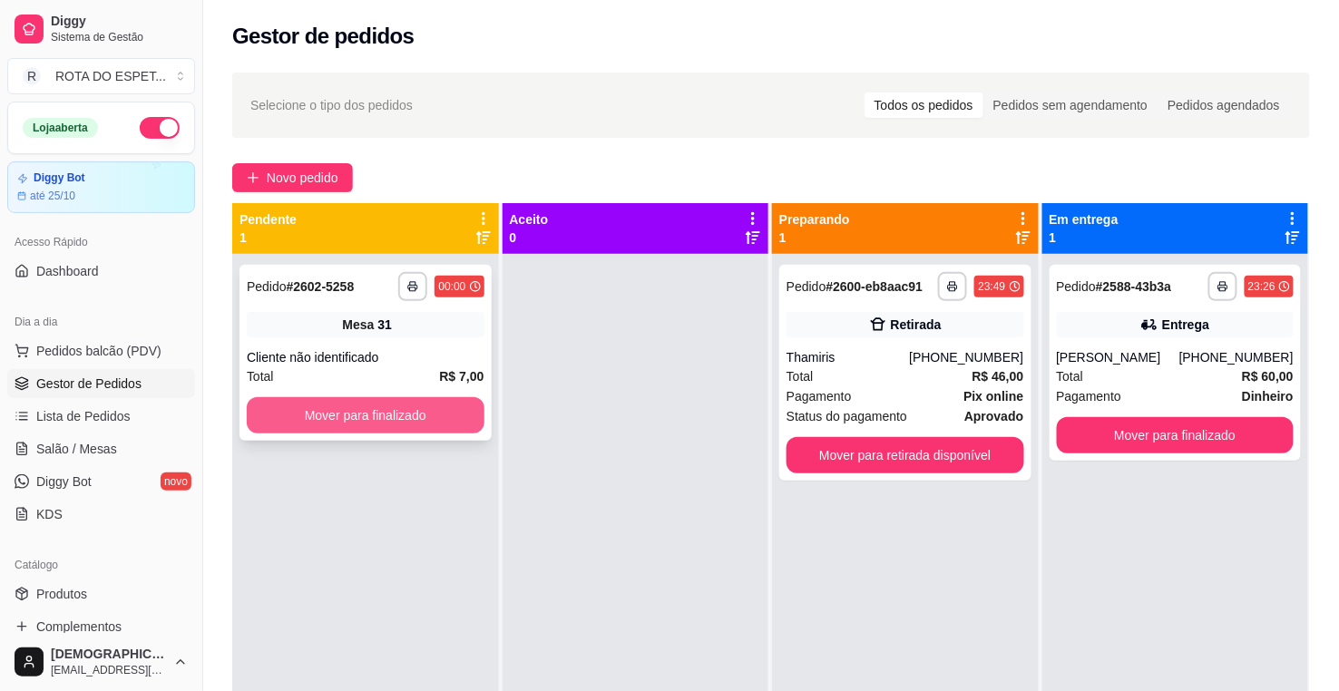
click at [377, 416] on button "Mover para finalizado" at bounding box center [366, 415] width 238 height 36
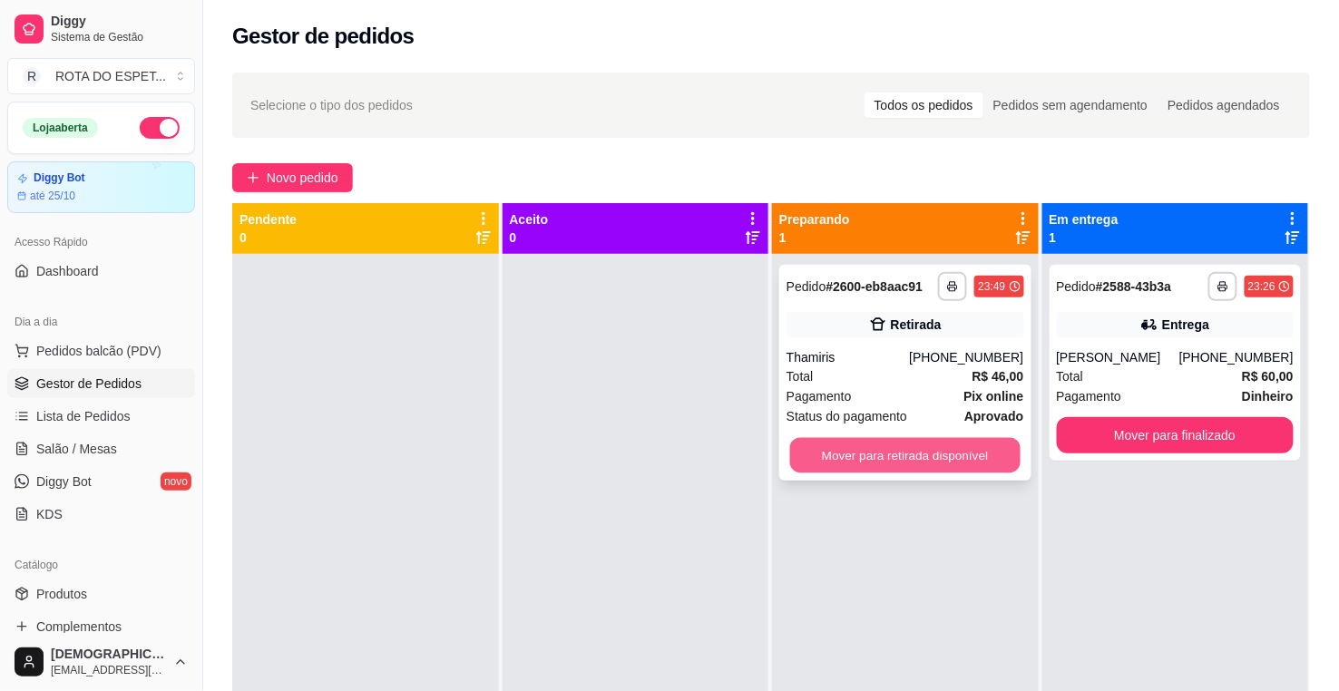
click at [898, 437] on div "Mover para retirada disponível" at bounding box center [906, 455] width 238 height 36
click at [942, 465] on button "Mover para retirada disponível" at bounding box center [905, 455] width 230 height 35
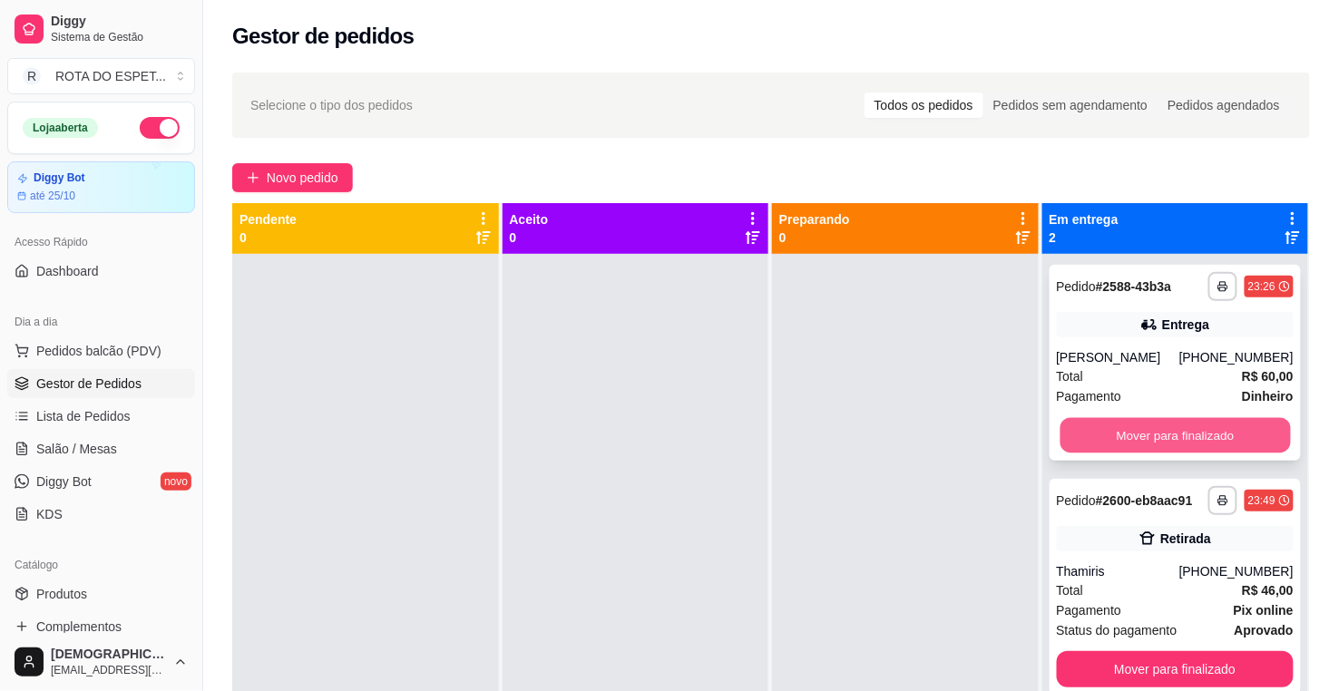
click at [1119, 427] on button "Mover para finalizado" at bounding box center [1175, 435] width 230 height 35
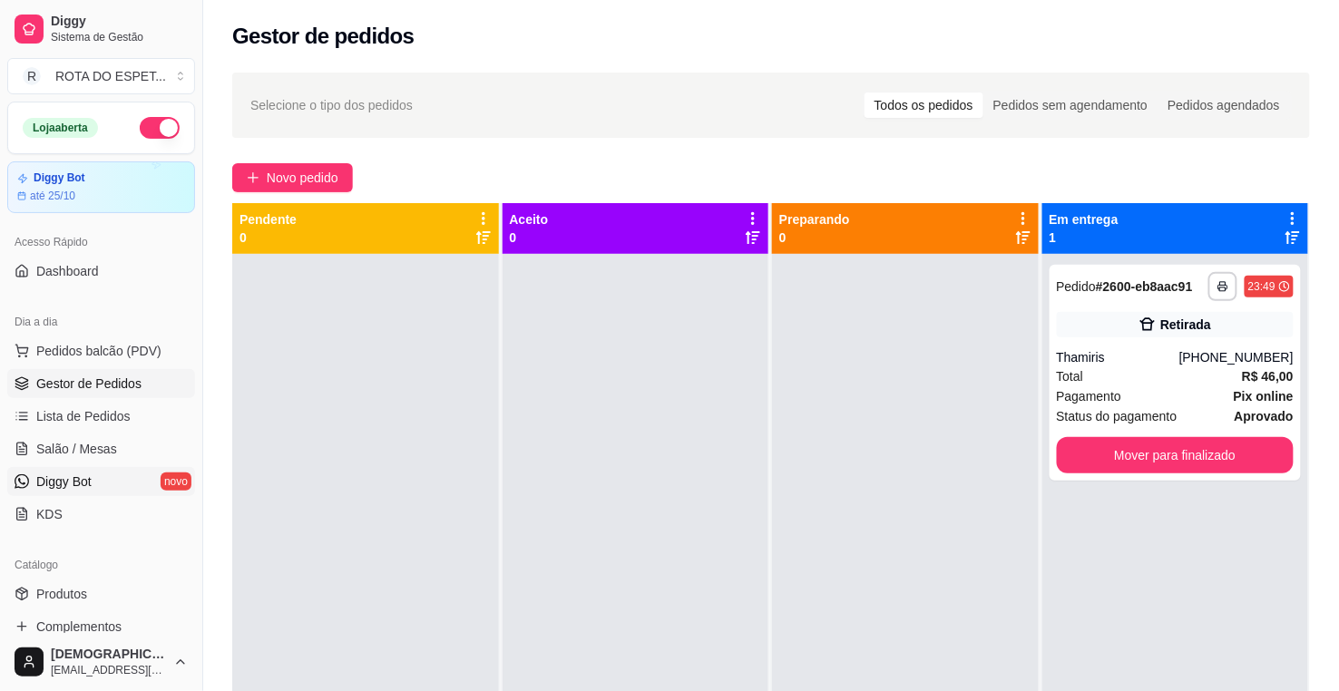
click at [129, 474] on link "Diggy Bot novo" at bounding box center [101, 481] width 188 height 29
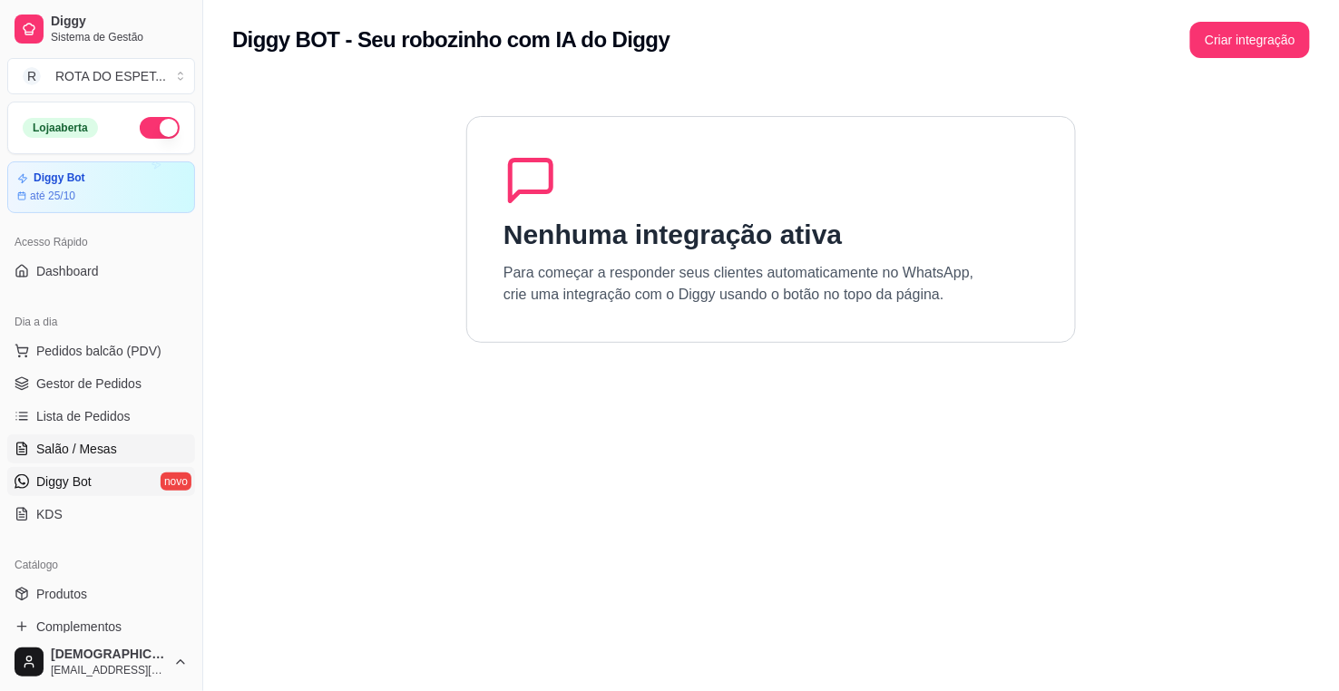
click at [125, 458] on link "Salão / Mesas" at bounding box center [101, 449] width 188 height 29
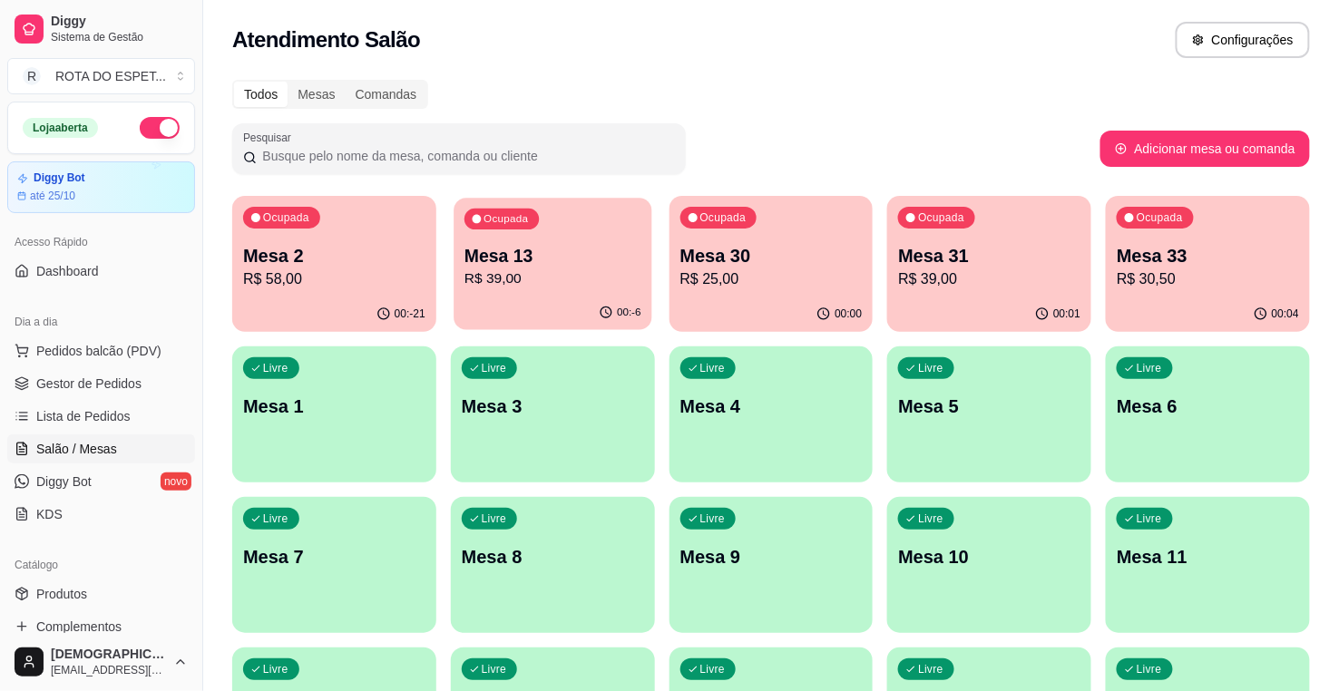
click at [527, 256] on p "Mesa 13" at bounding box center [553, 256] width 177 height 24
click at [551, 297] on div "00:-6" at bounding box center [553, 314] width 204 height 35
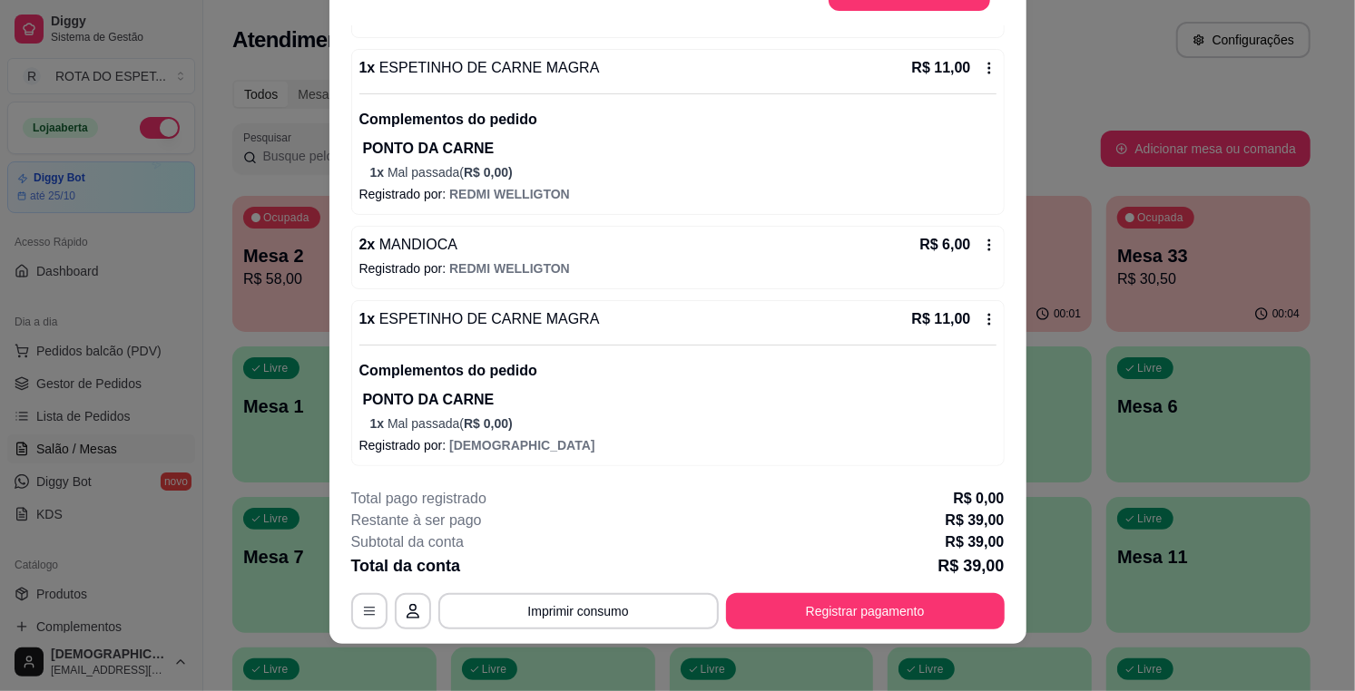
scroll to position [54, 0]
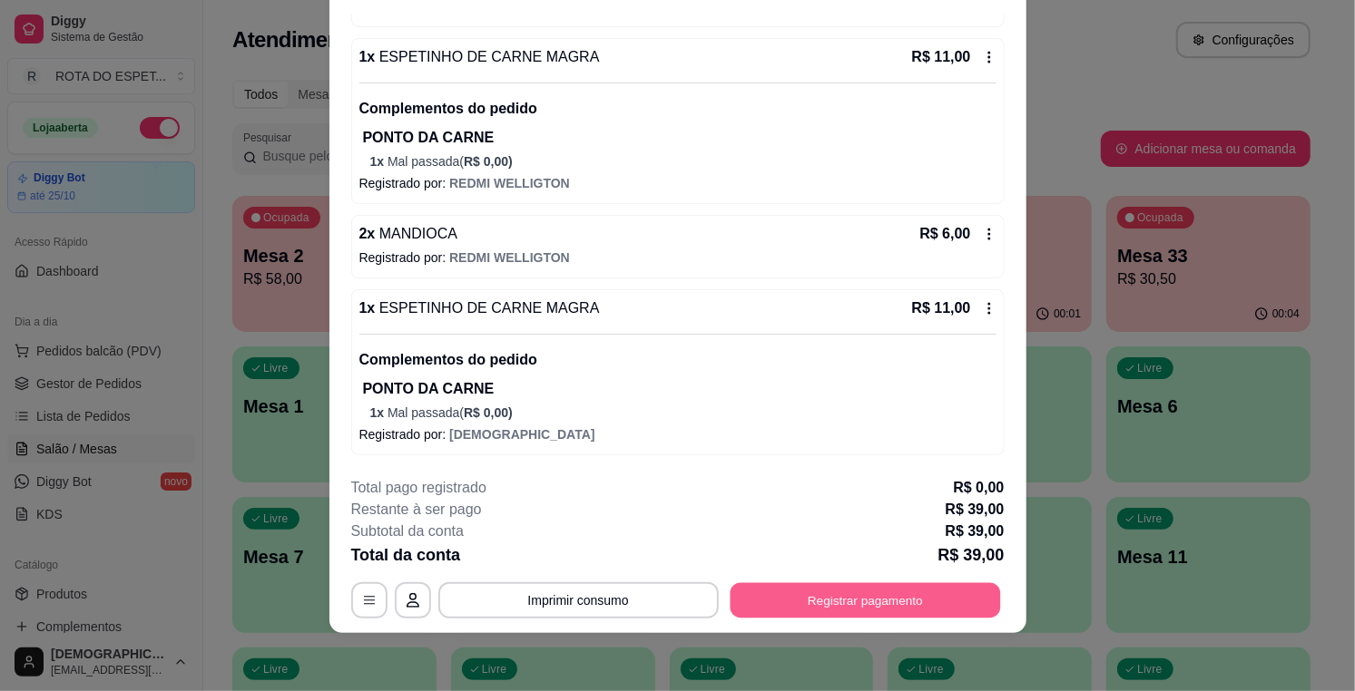
click at [913, 599] on button "Registrar pagamento" at bounding box center [864, 600] width 270 height 35
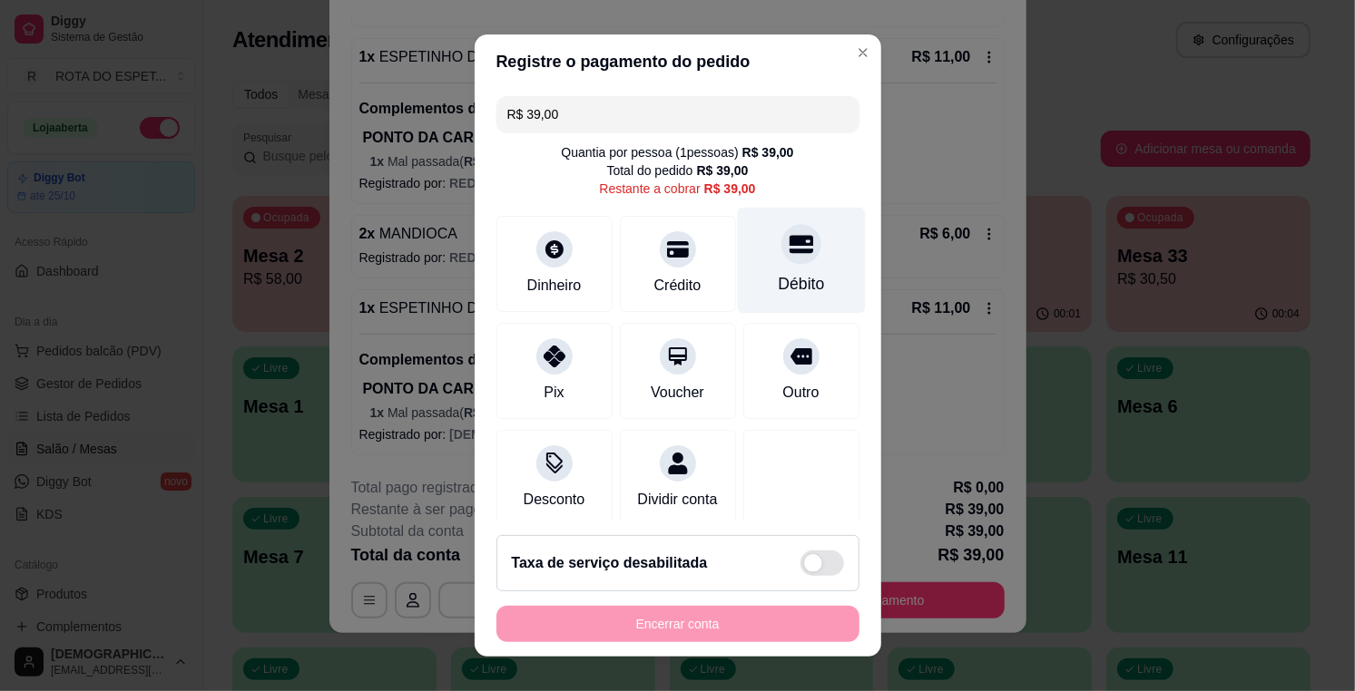
click at [778, 275] on div "Débito" at bounding box center [801, 284] width 46 height 24
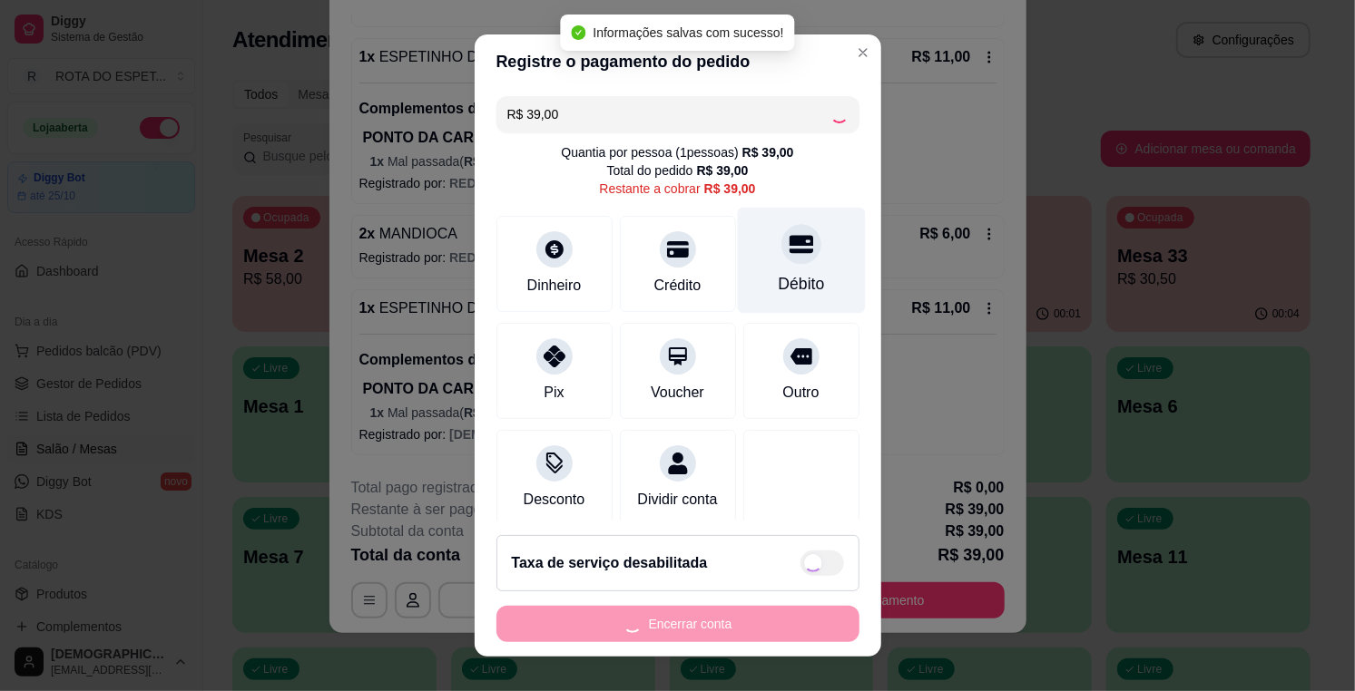
type input "R$ 0,00"
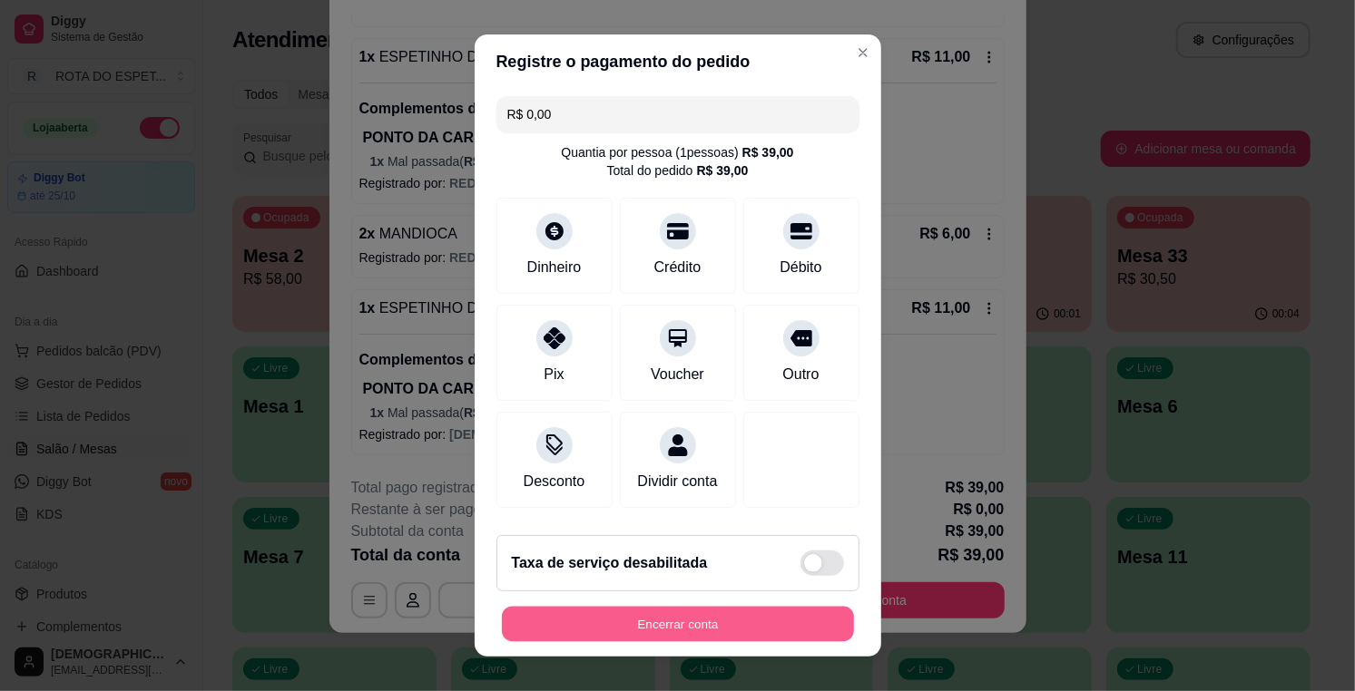
click at [700, 614] on button "Encerrar conta" at bounding box center [678, 624] width 352 height 35
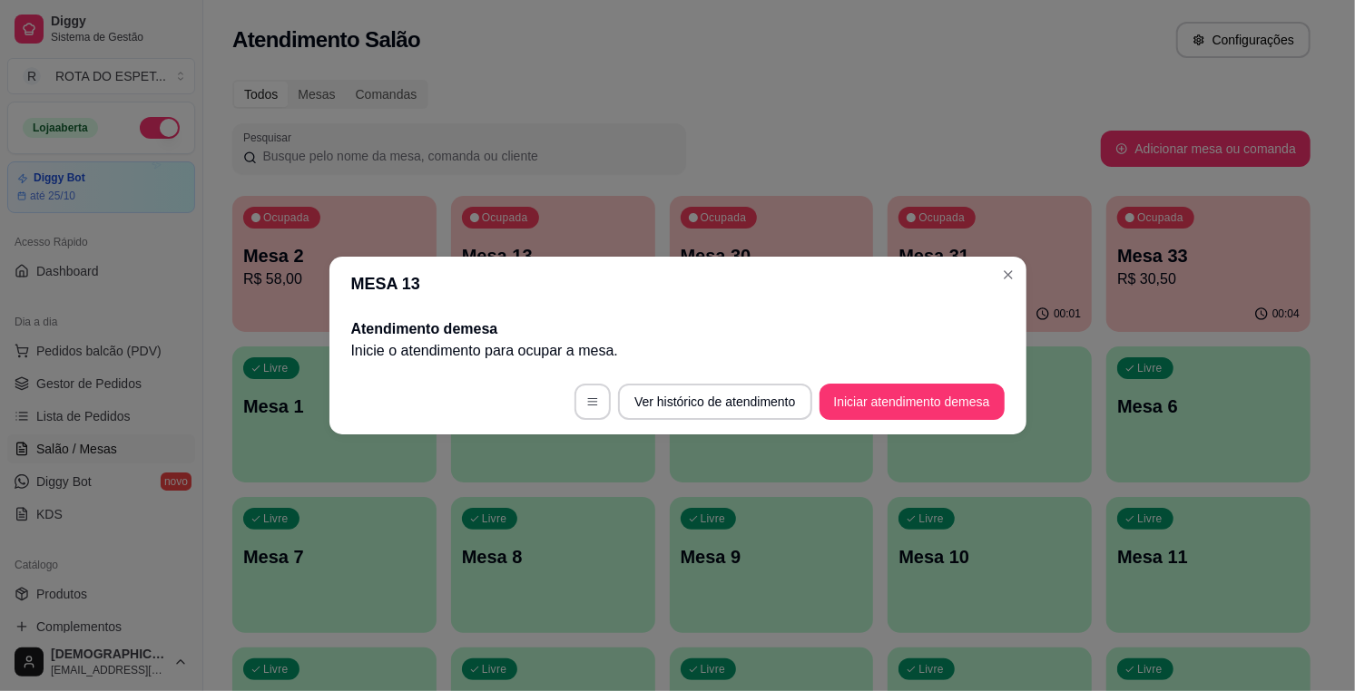
scroll to position [0, 0]
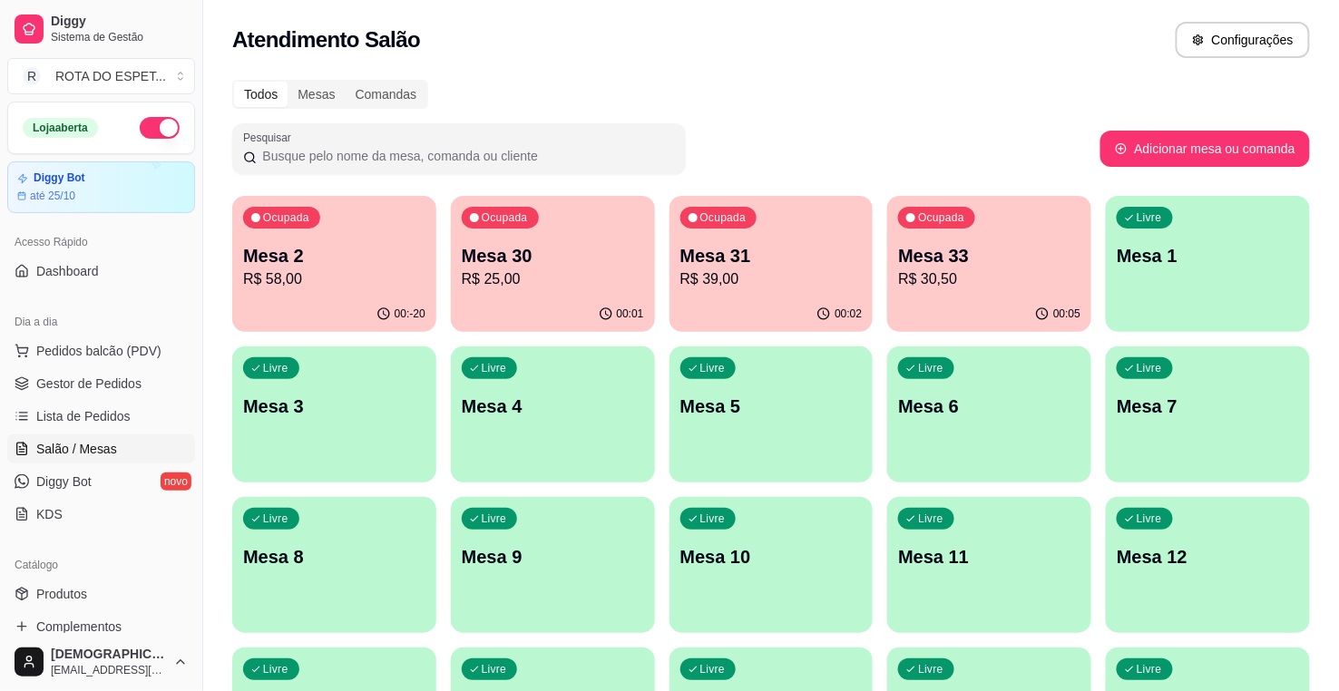
click at [965, 265] on p "Mesa 33" at bounding box center [989, 255] width 182 height 25
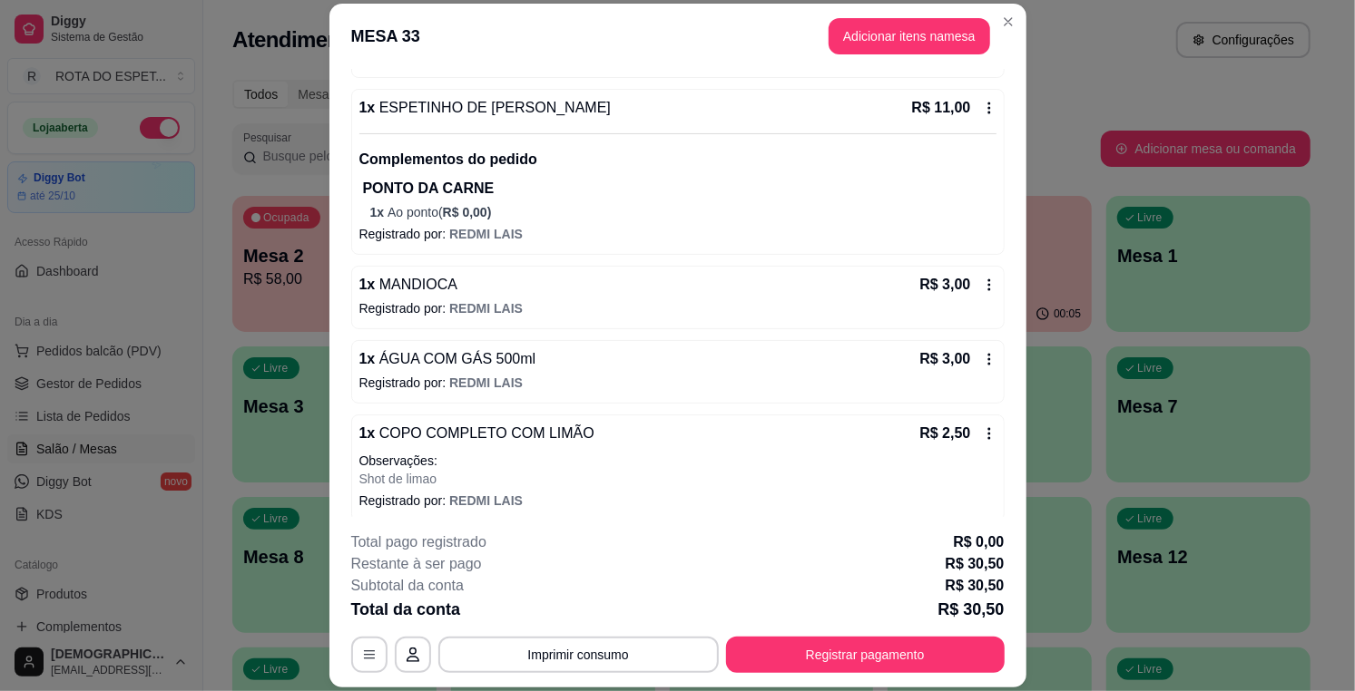
scroll to position [415, 0]
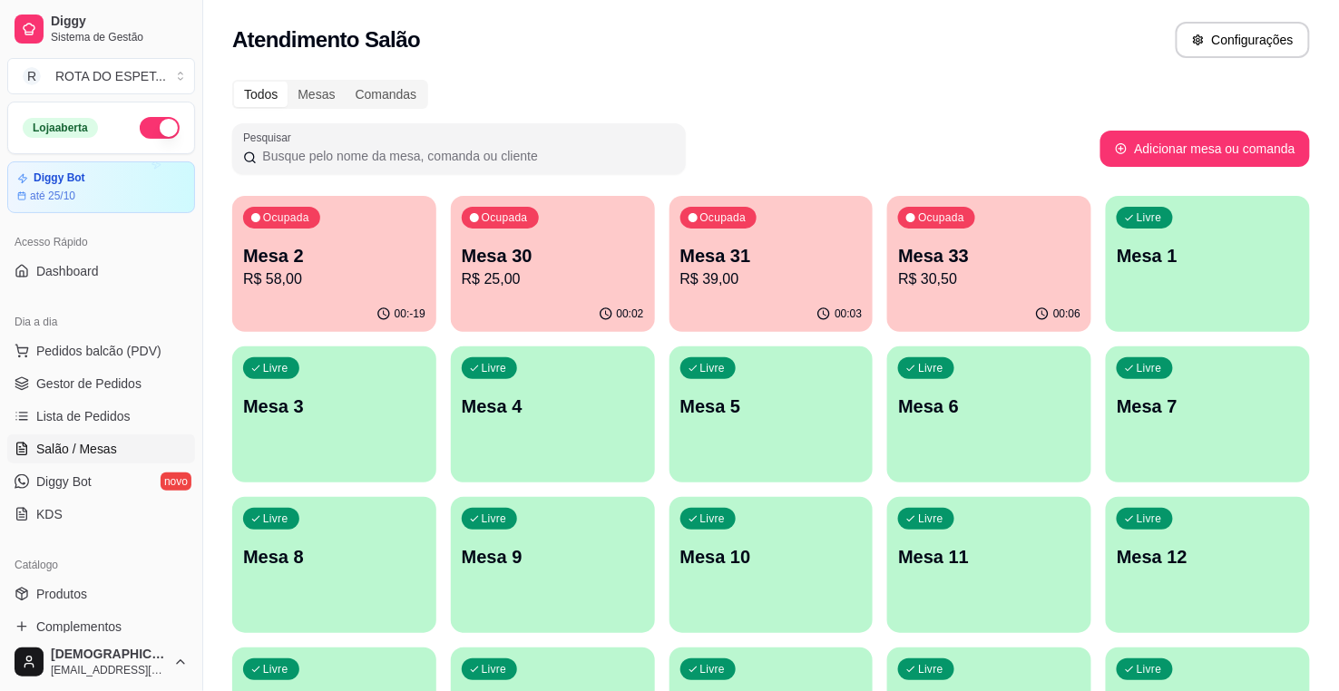
click at [351, 269] on p "R$ 58,00" at bounding box center [334, 280] width 182 height 22
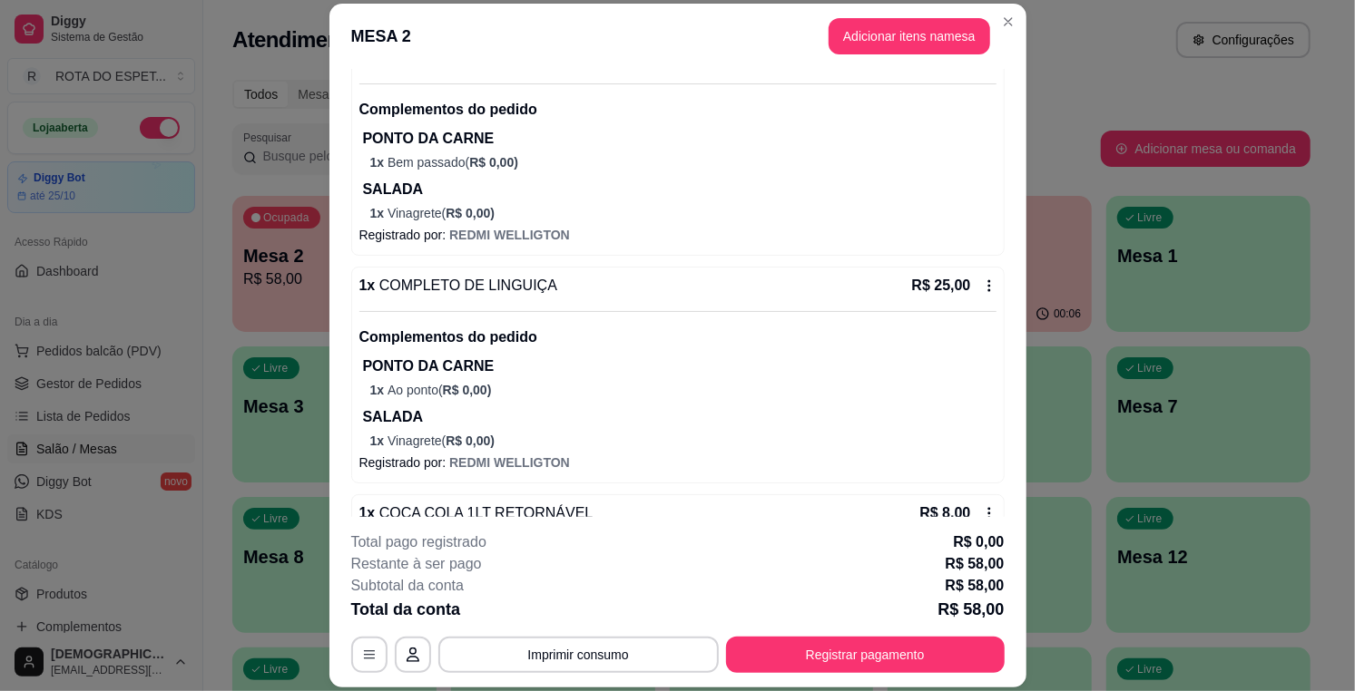
scroll to position [250, 0]
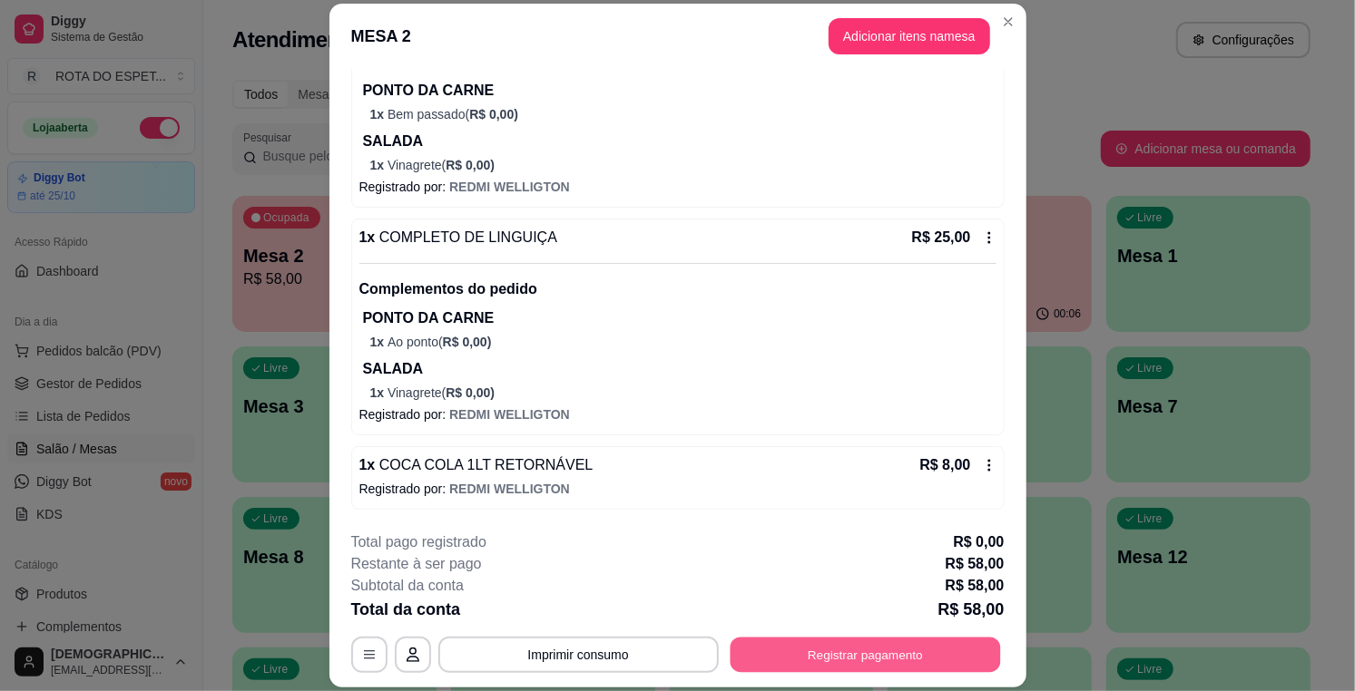
click at [969, 656] on button "Registrar pagamento" at bounding box center [864, 655] width 270 height 35
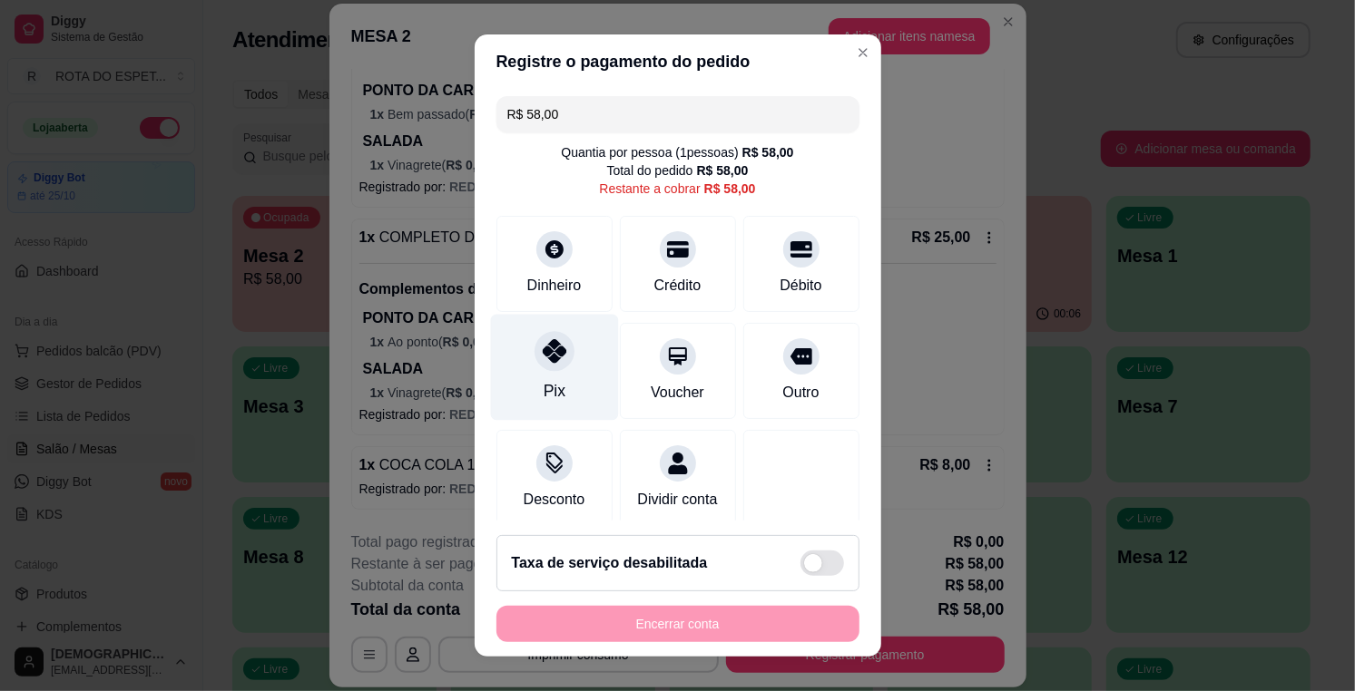
click at [559, 378] on div "Pix" at bounding box center [554, 368] width 128 height 106
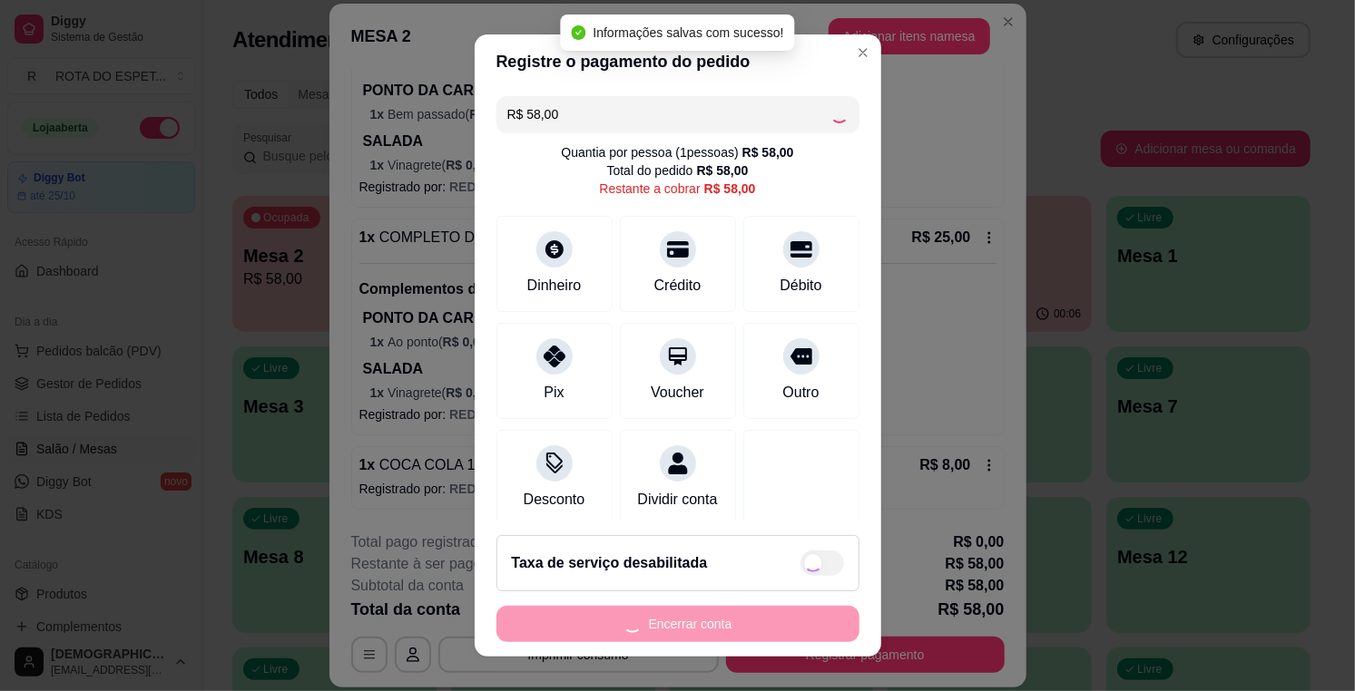
type input "R$ 0,00"
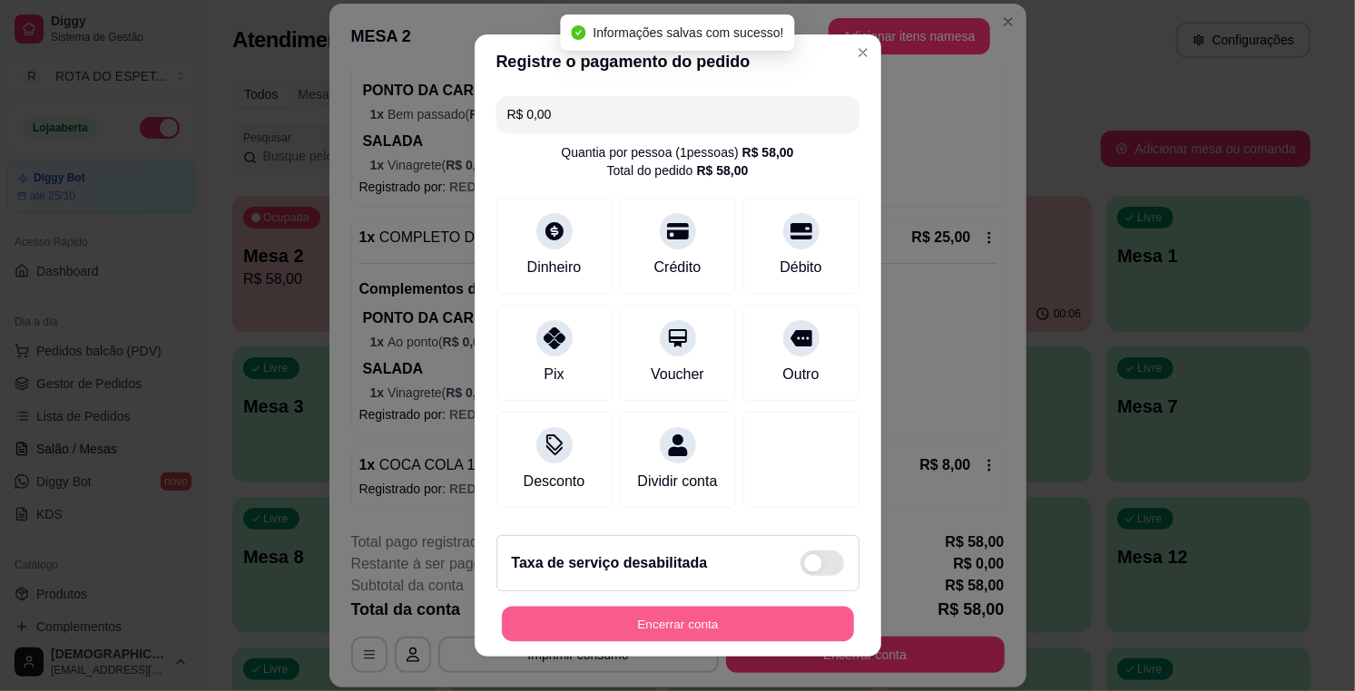
click at [791, 622] on button "Encerrar conta" at bounding box center [678, 624] width 352 height 35
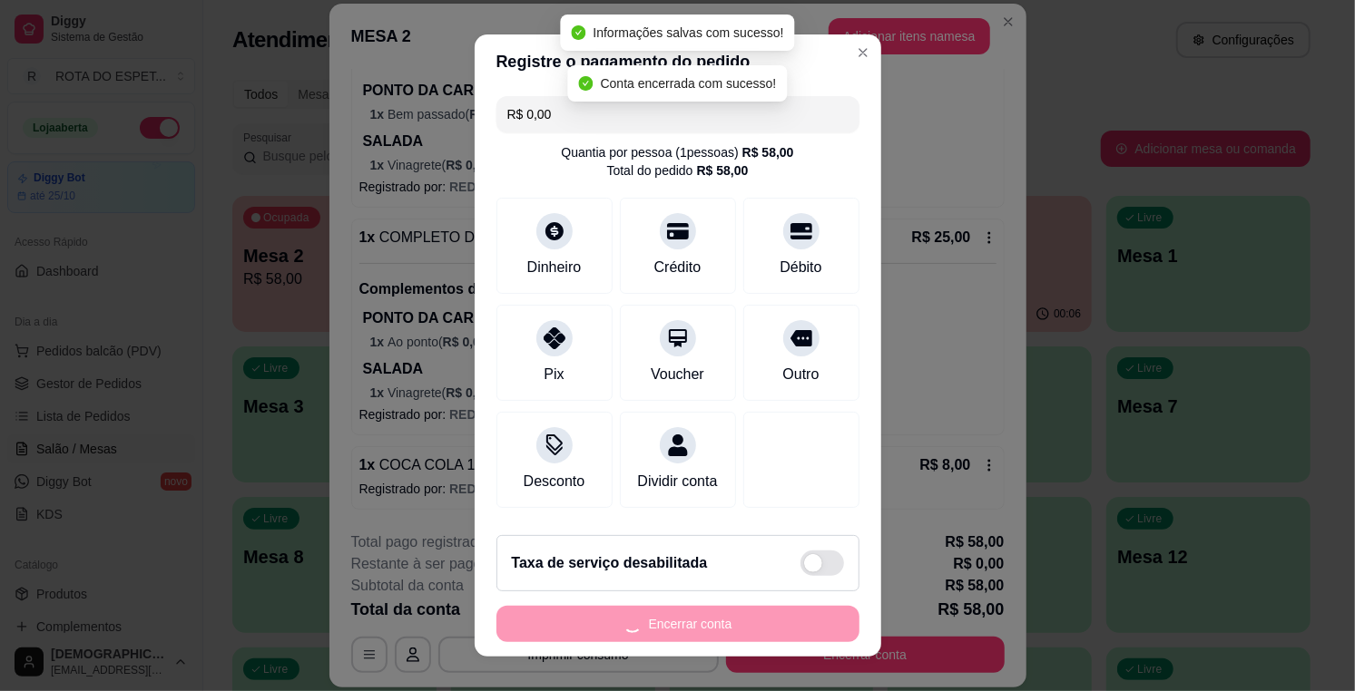
scroll to position [0, 0]
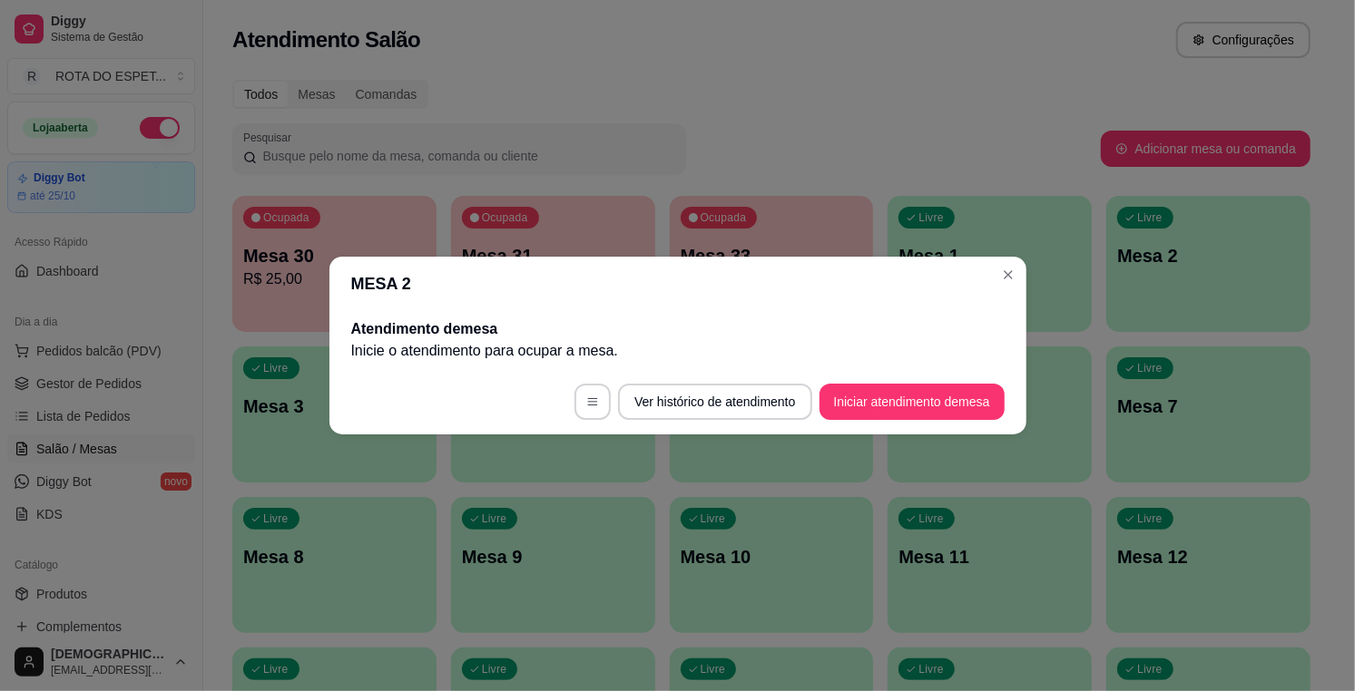
click at [1020, 263] on header "MESA 2" at bounding box center [677, 284] width 697 height 54
click at [1020, 264] on header "MESA 2" at bounding box center [677, 284] width 697 height 54
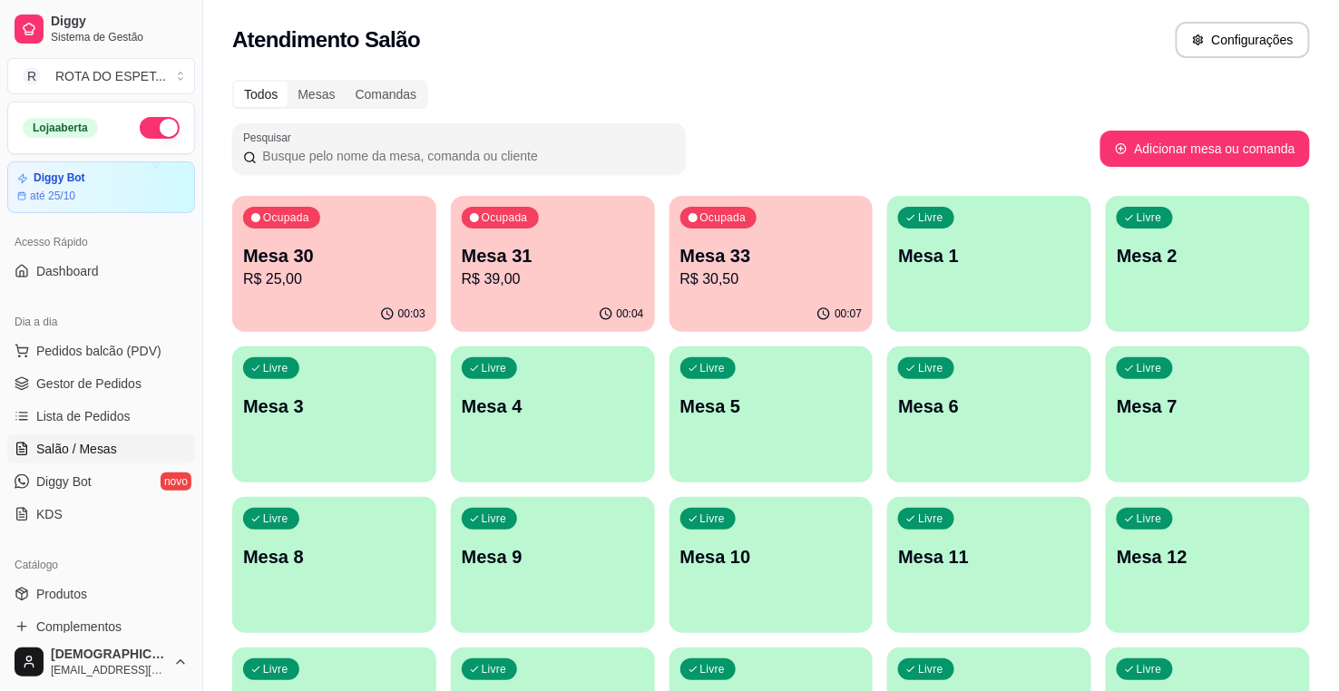
click at [720, 269] on p "R$ 30,50" at bounding box center [771, 280] width 182 height 22
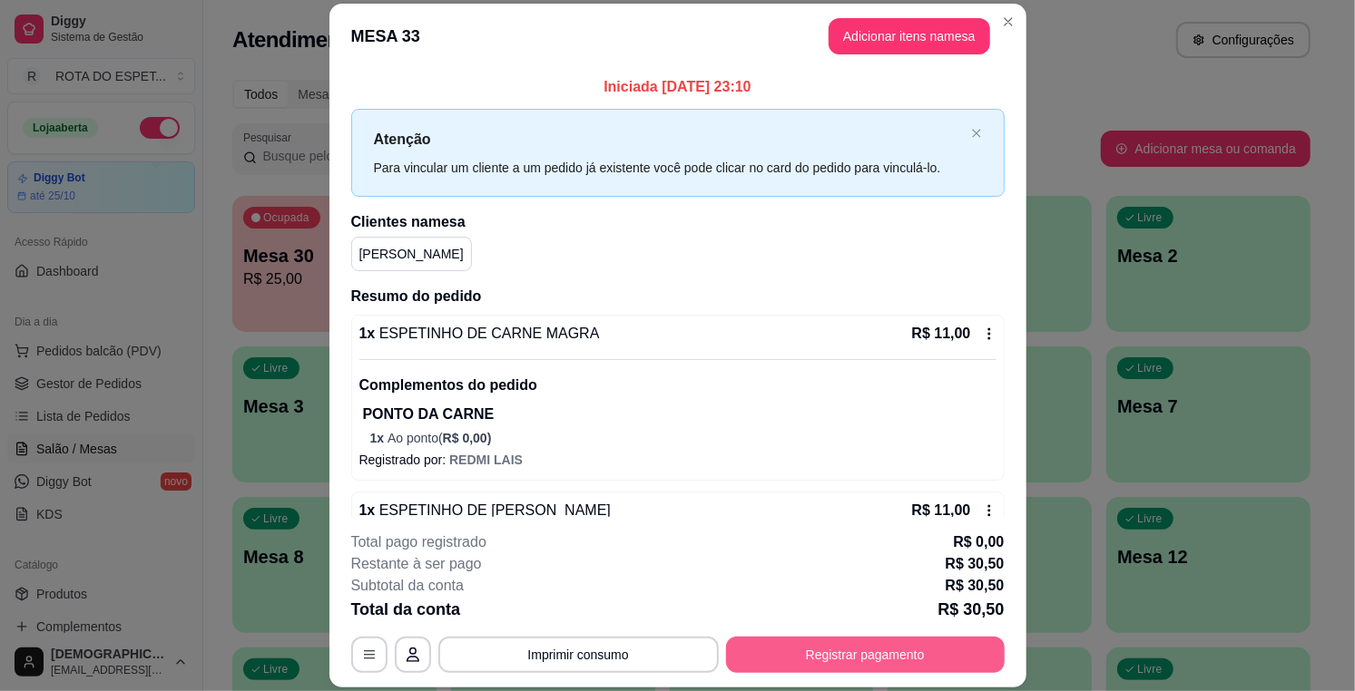
click at [950, 640] on button "Registrar pagamento" at bounding box center [865, 655] width 279 height 36
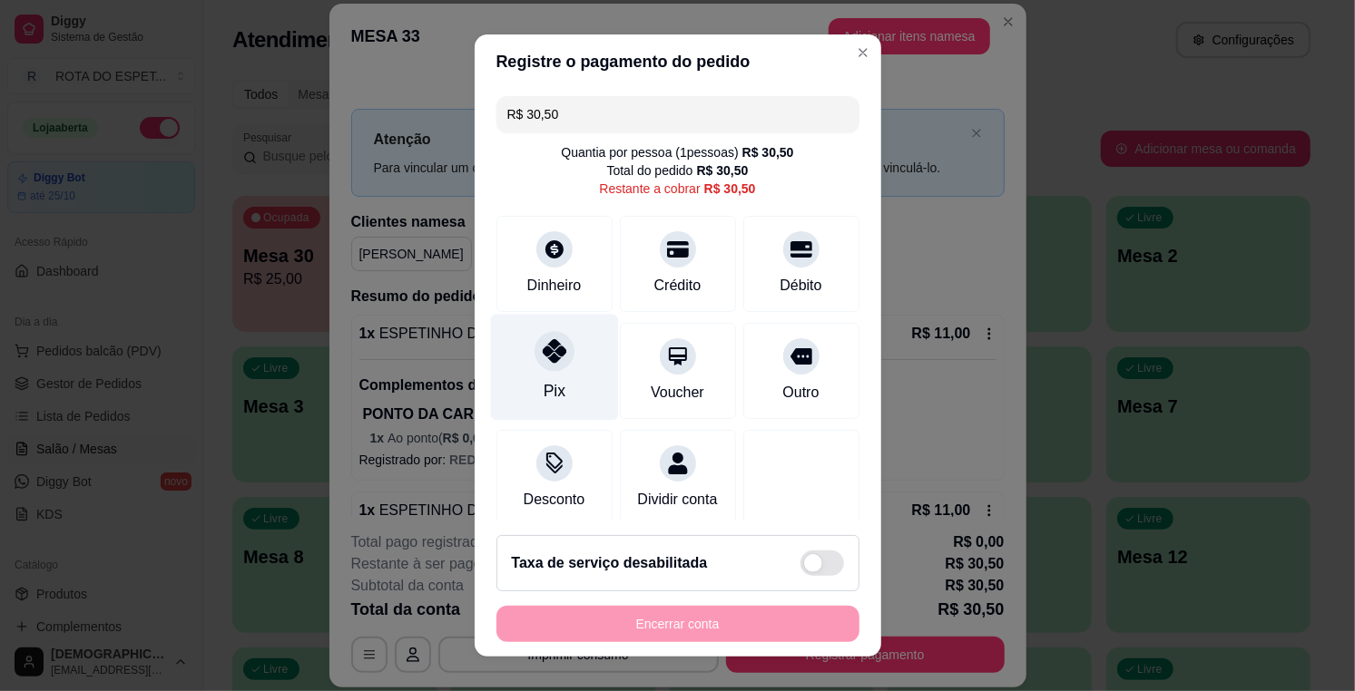
click at [542, 359] on icon at bounding box center [554, 351] width 24 height 24
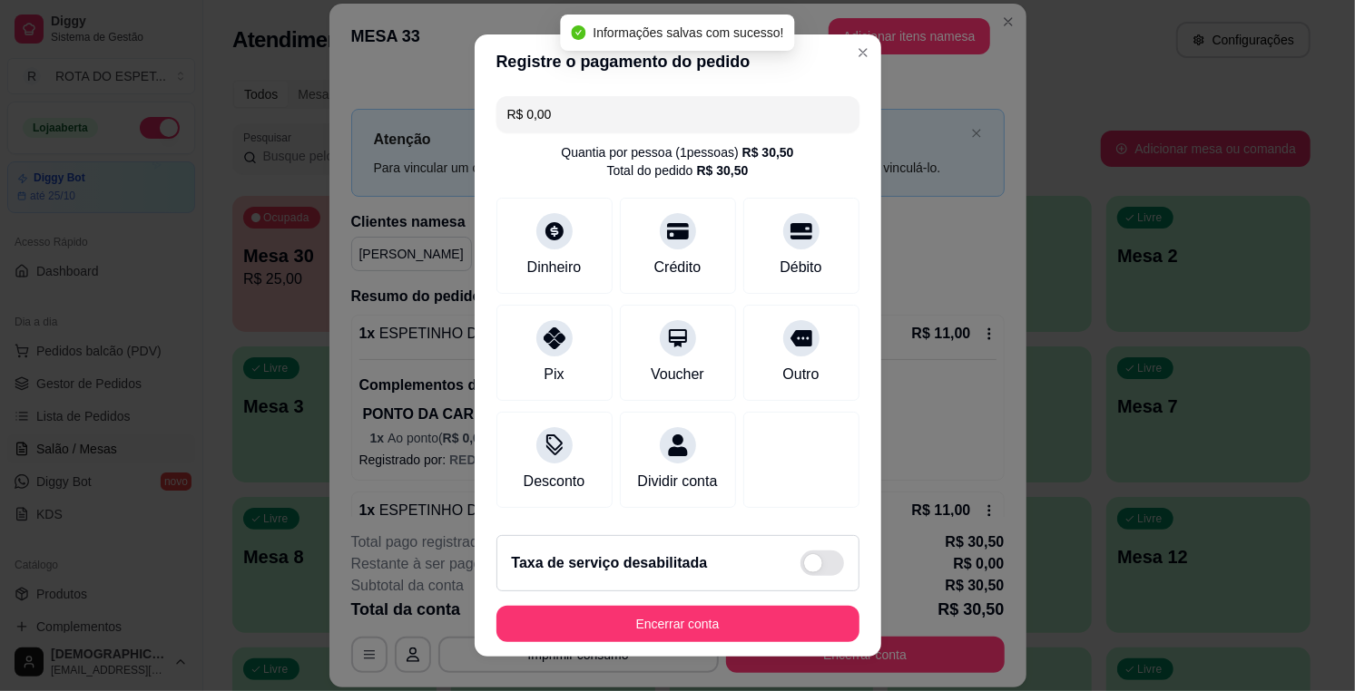
type input "R$ 0,00"
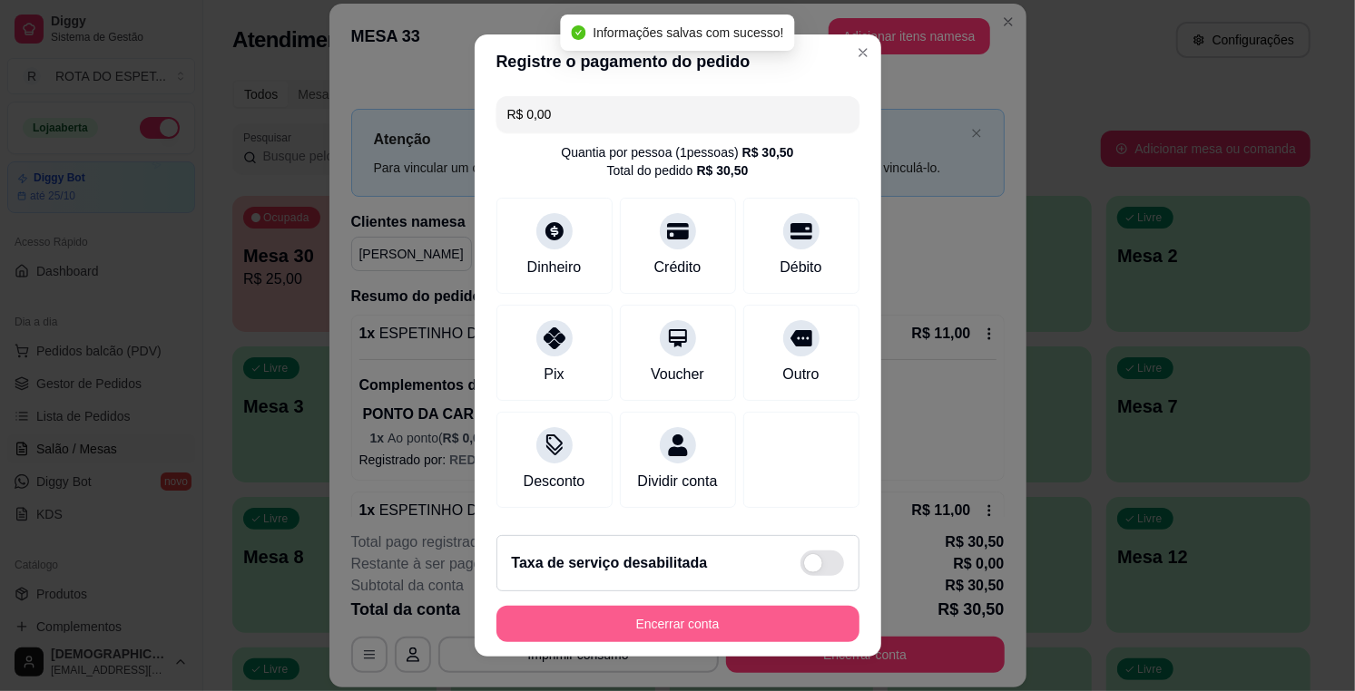
click at [724, 612] on button "Encerrar conta" at bounding box center [677, 624] width 363 height 36
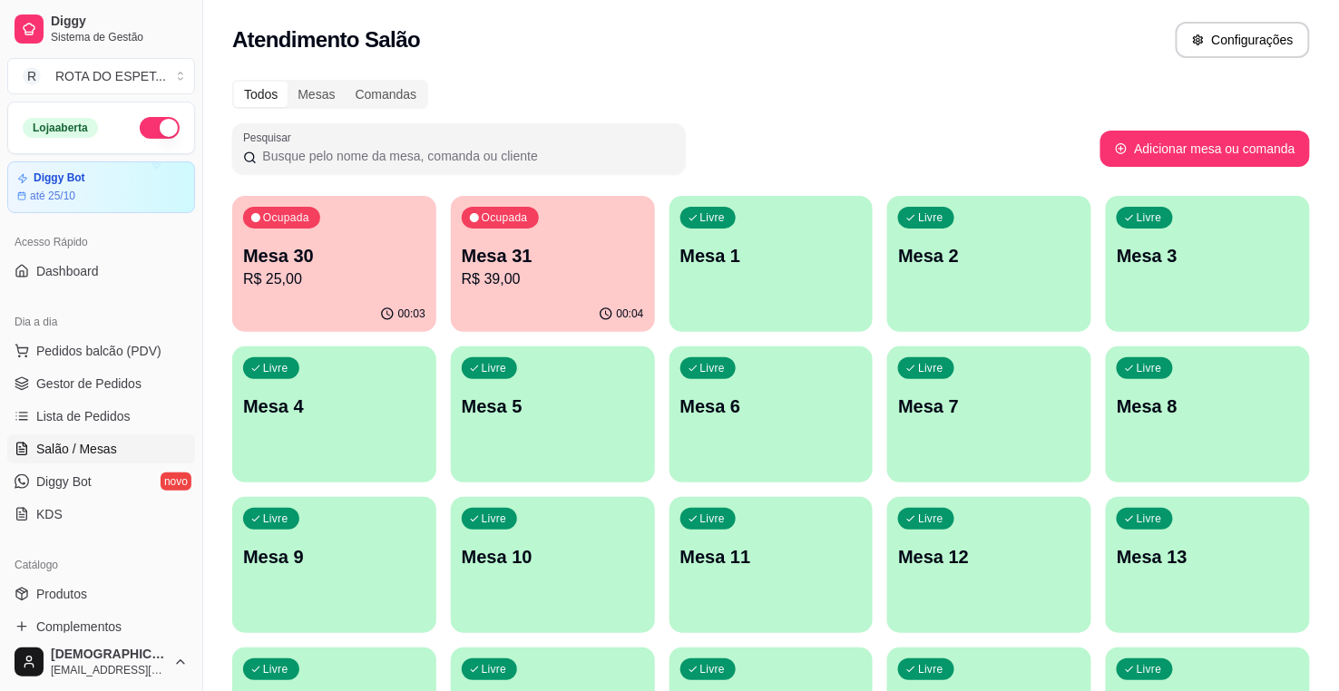
click at [497, 312] on div "00:04" at bounding box center [553, 314] width 204 height 35
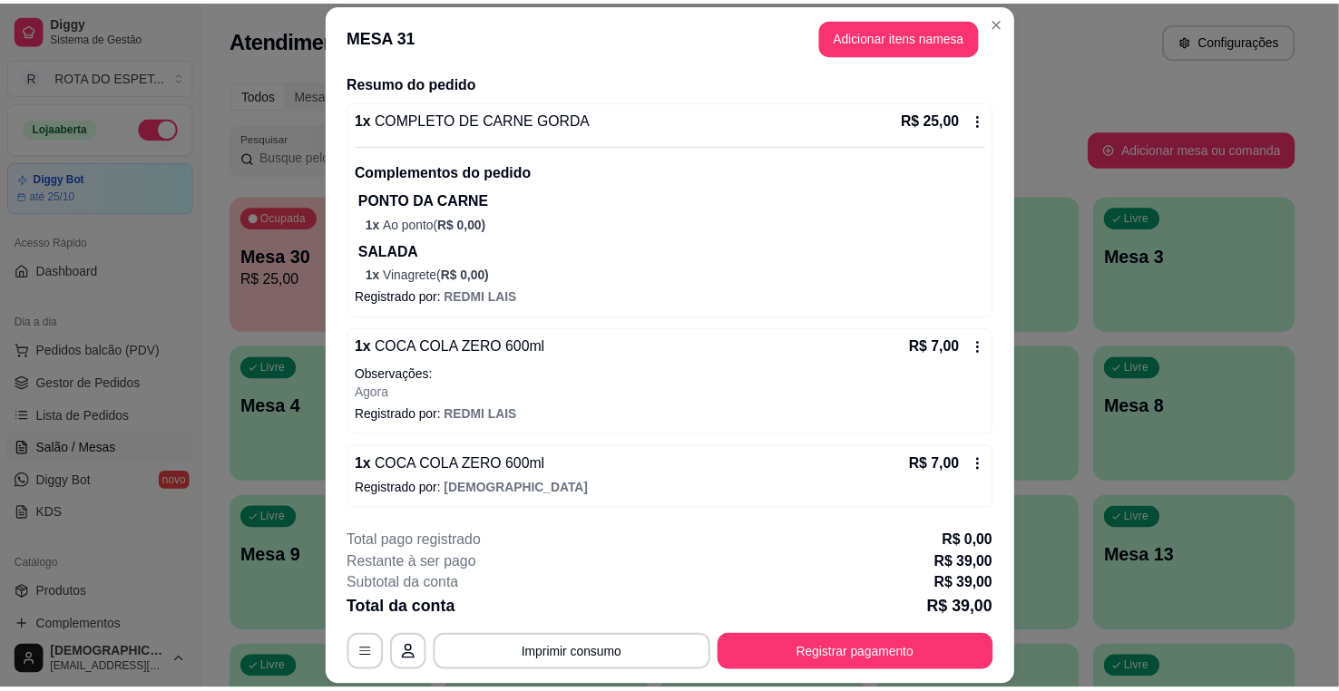
scroll to position [54, 0]
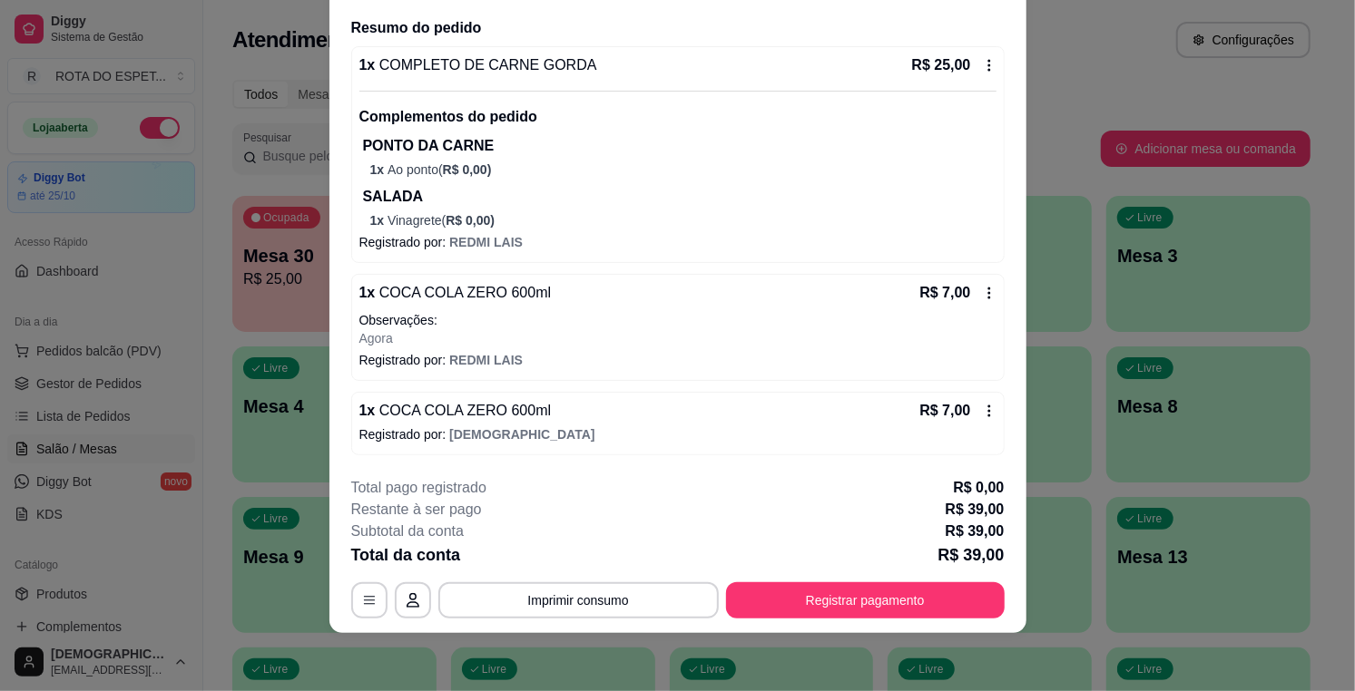
click at [982, 415] on icon at bounding box center [989, 411] width 15 height 15
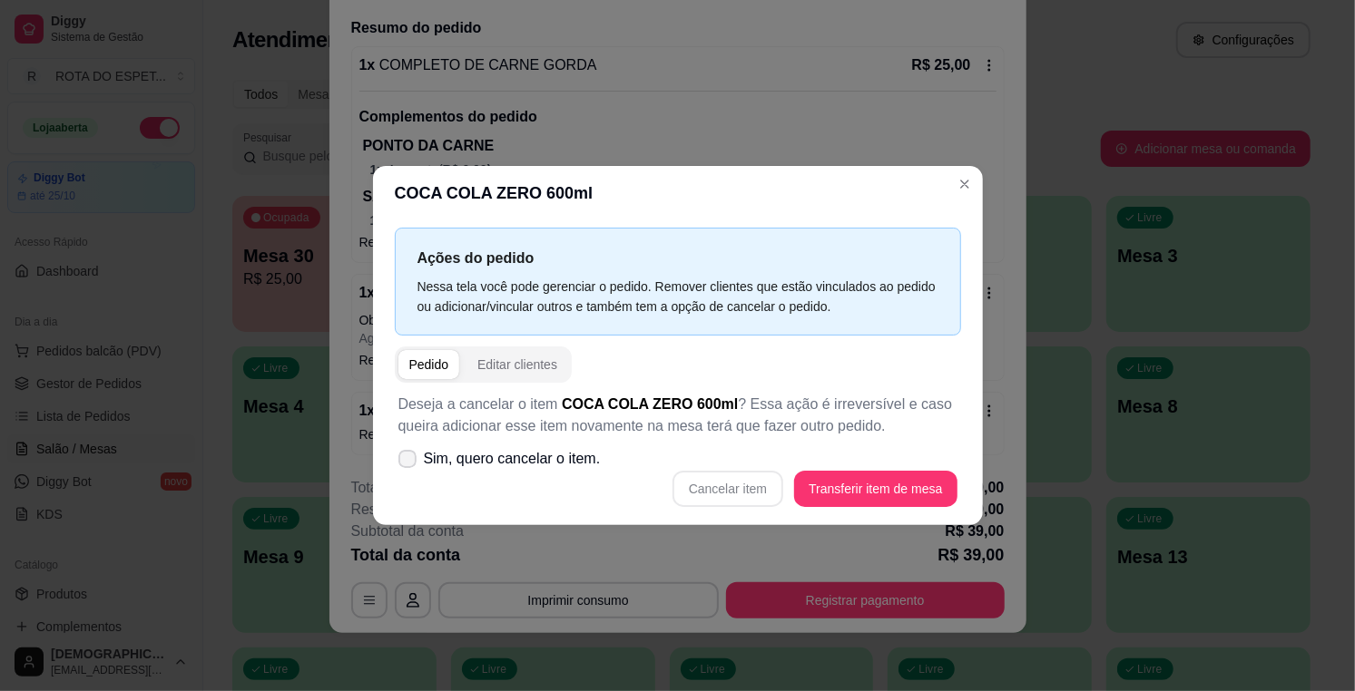
click at [418, 459] on label "Sim, quero cancelar o item." at bounding box center [499, 459] width 217 height 36
click at [409, 463] on input "Sim, quero cancelar o item." at bounding box center [403, 469] width 12 height 12
checkbox input "true"
click at [739, 494] on button "Cancelar item" at bounding box center [728, 489] width 108 height 35
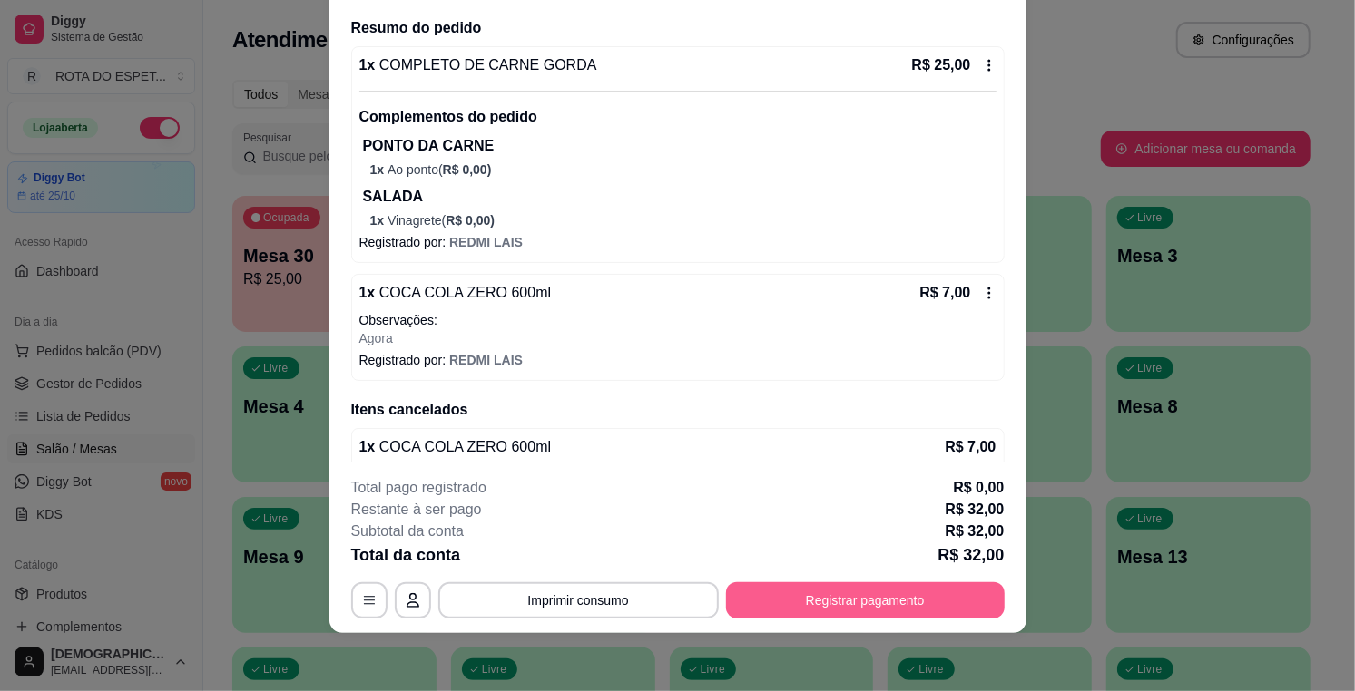
click at [832, 606] on button "Registrar pagamento" at bounding box center [865, 600] width 279 height 36
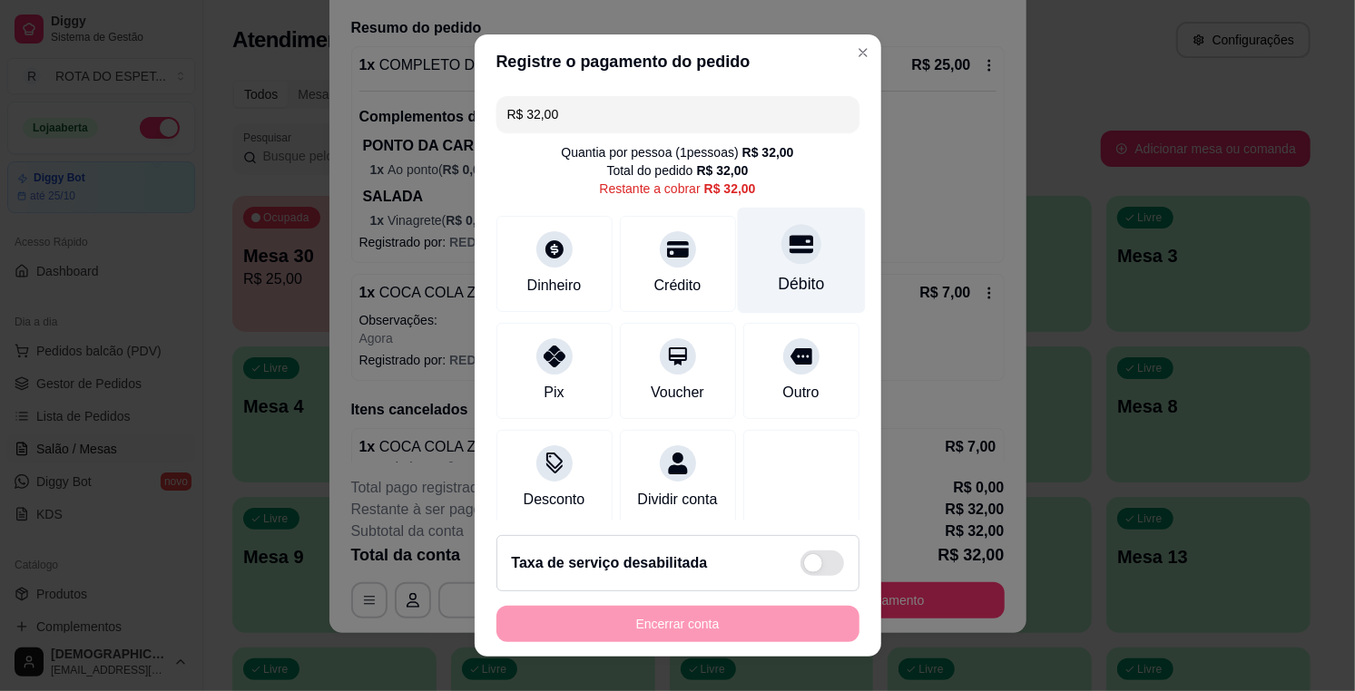
click at [778, 283] on div "Débito" at bounding box center [801, 284] width 46 height 24
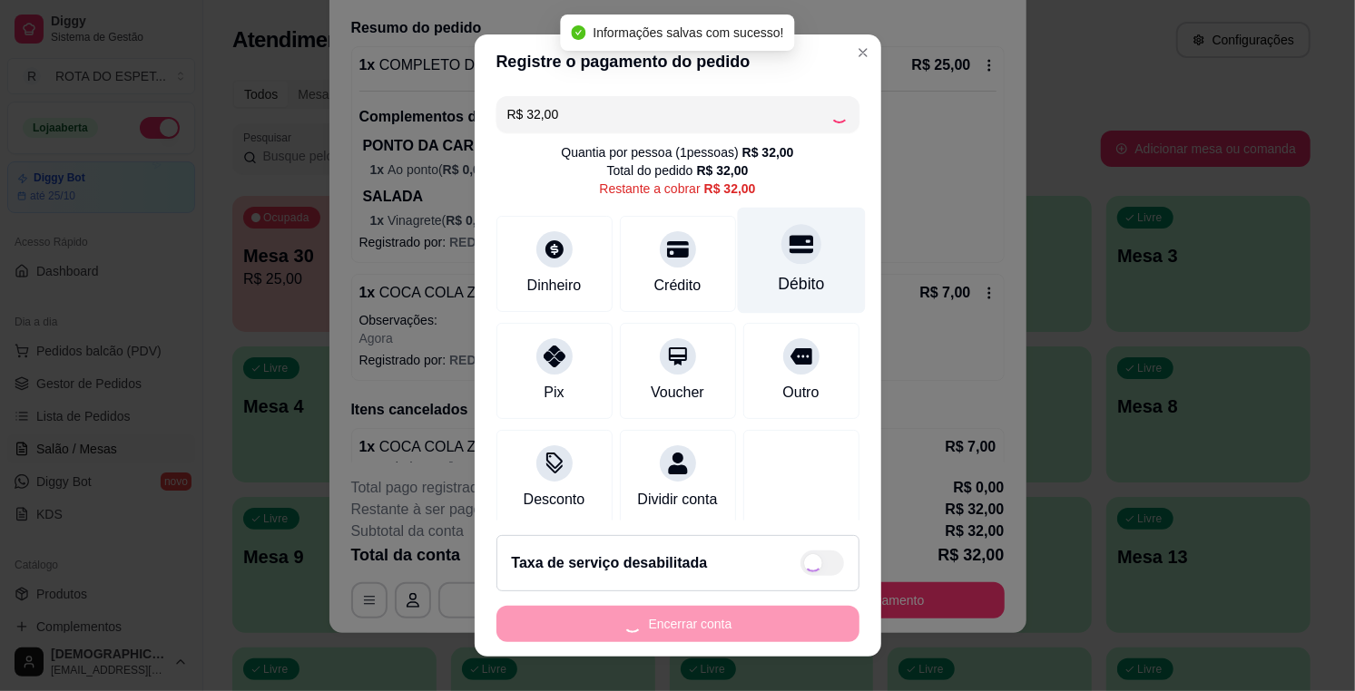
type input "R$ 0,00"
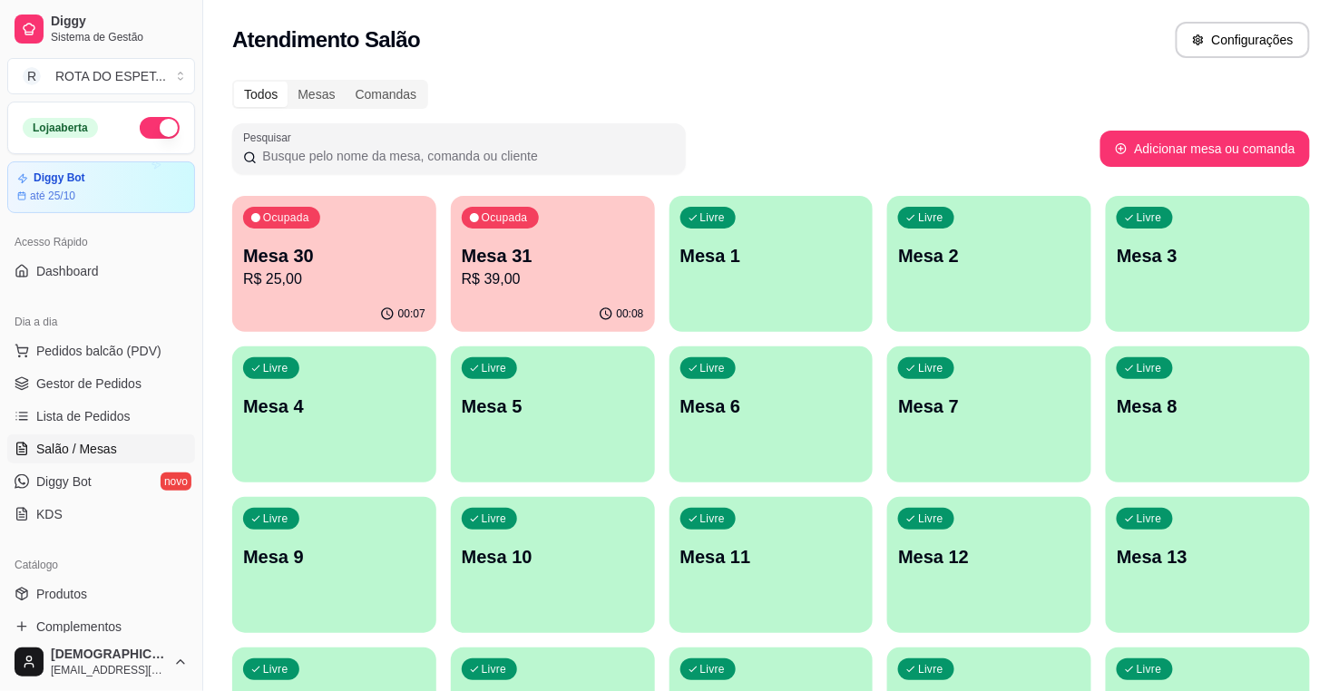
click at [269, 267] on div "Mesa 30 R$ 25,00" at bounding box center [334, 266] width 182 height 47
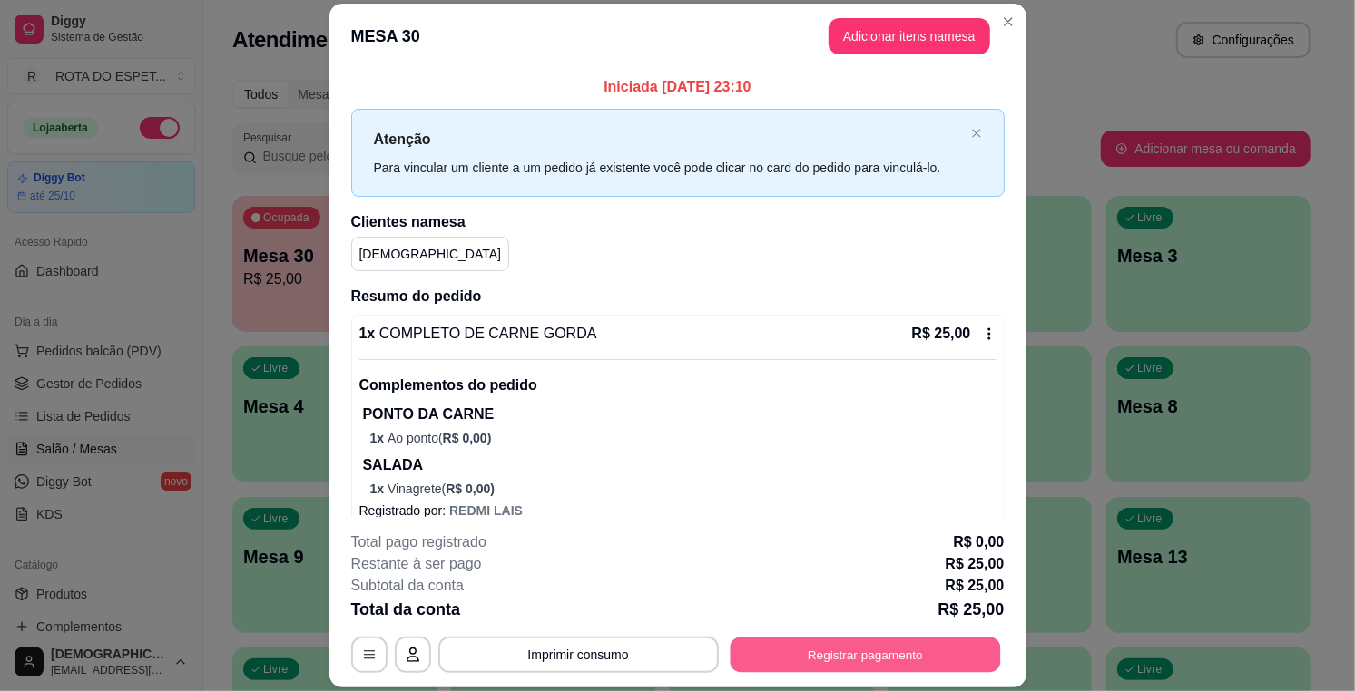
click at [885, 638] on button "Registrar pagamento" at bounding box center [864, 655] width 270 height 35
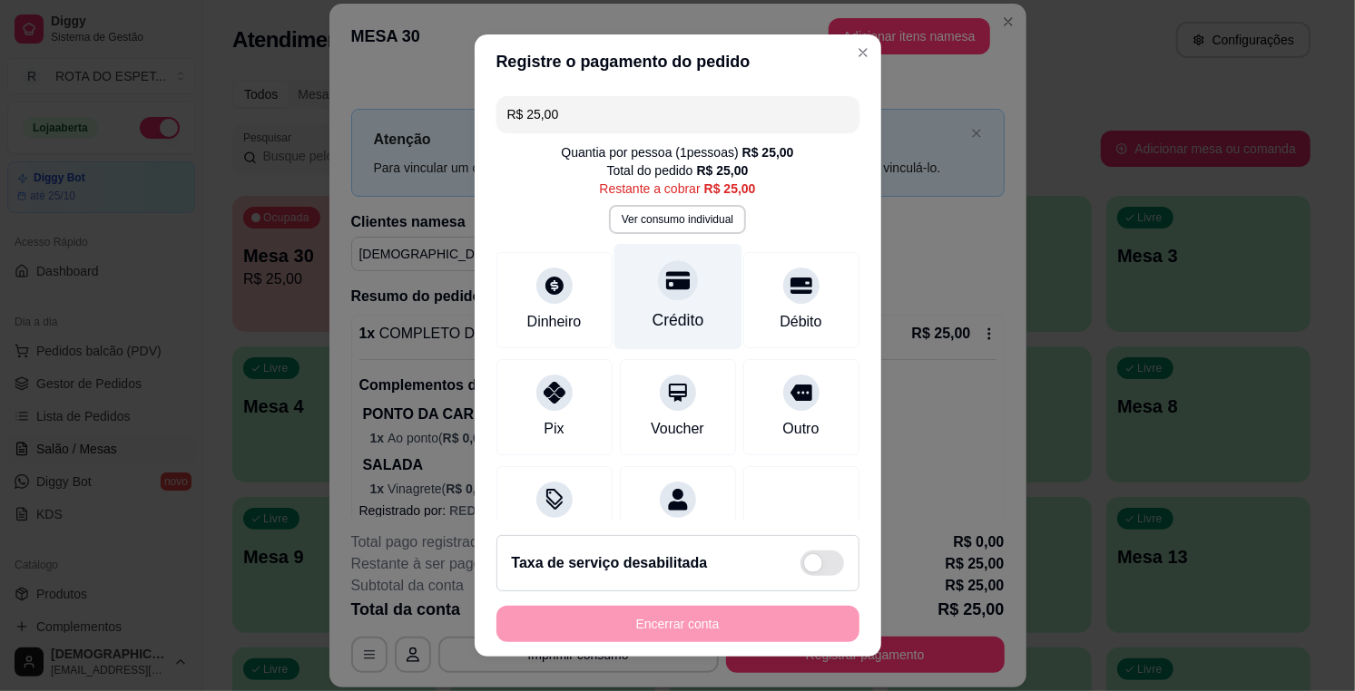
click at [667, 309] on div "Crédito" at bounding box center [677, 320] width 52 height 24
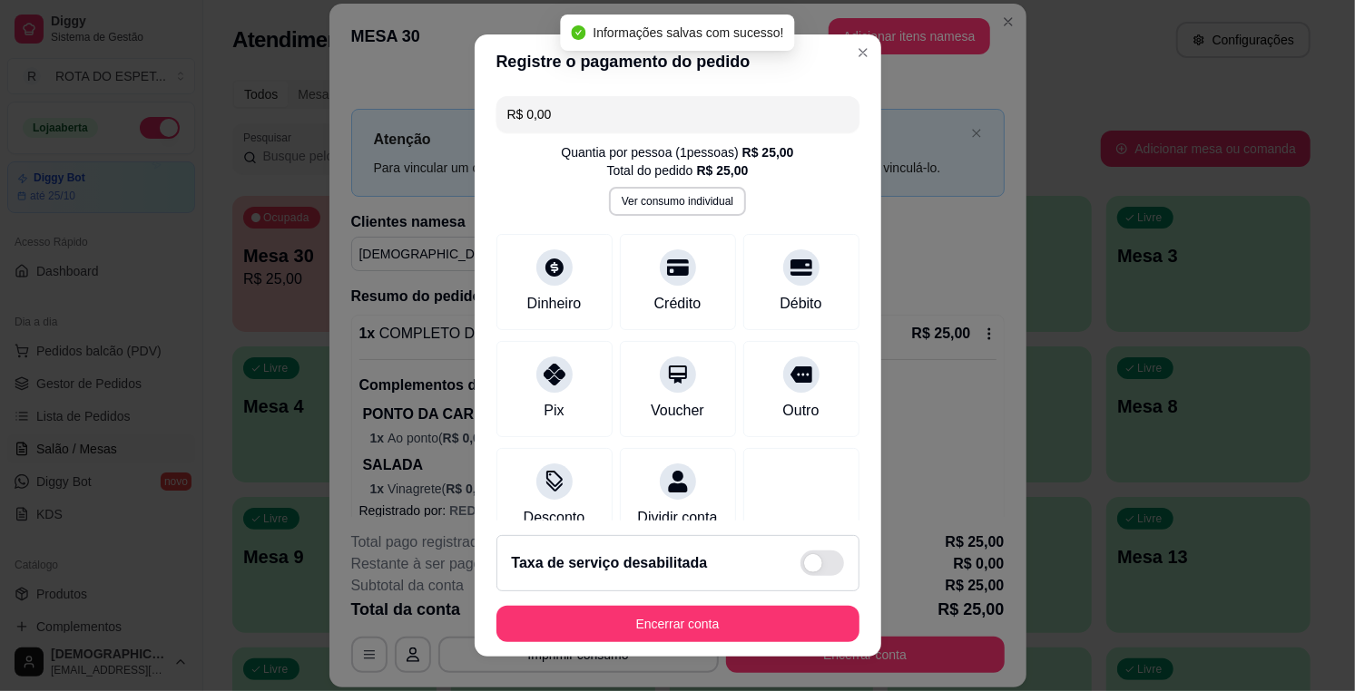
type input "R$ 0,00"
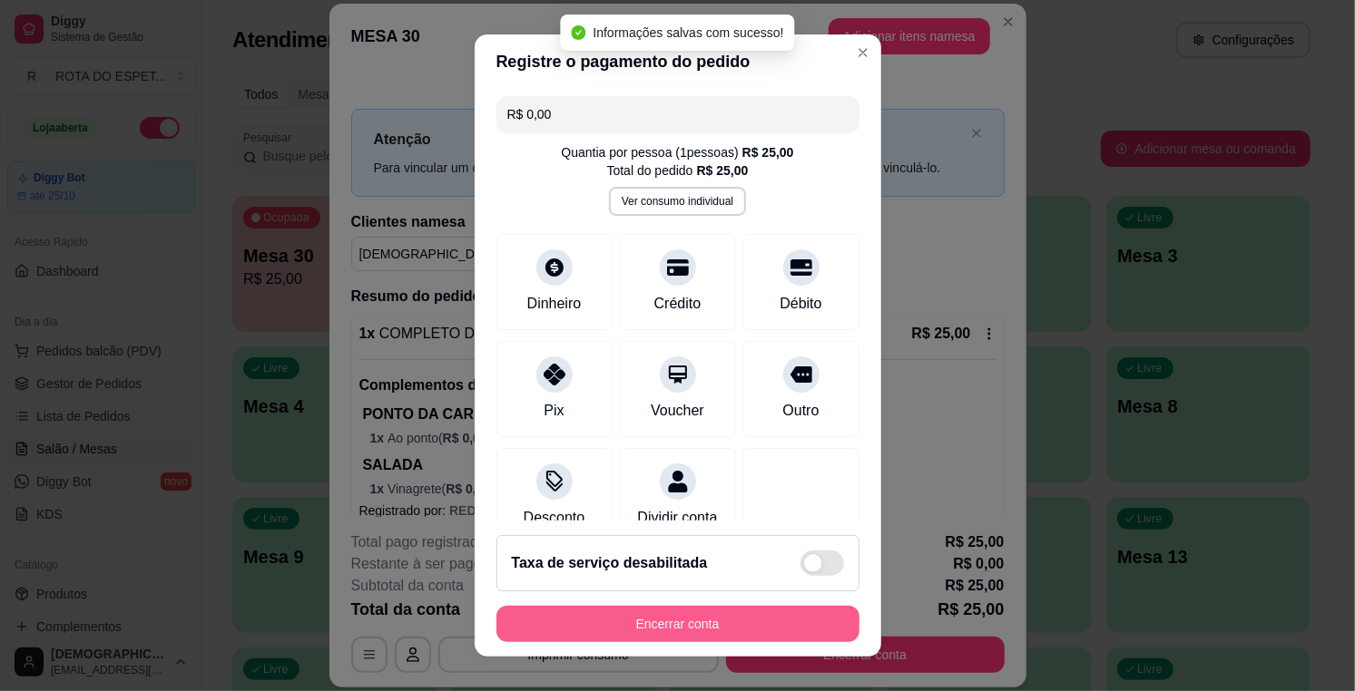
click at [798, 635] on button "Encerrar conta" at bounding box center [677, 624] width 363 height 36
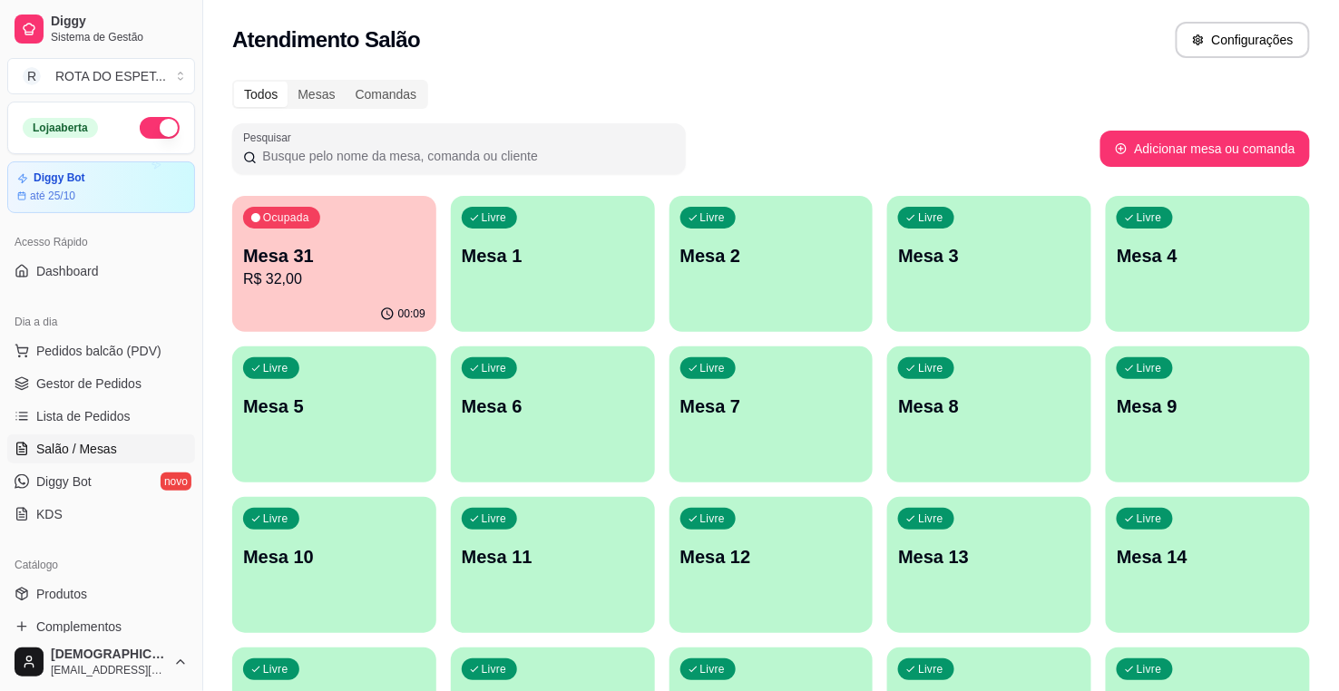
click at [308, 240] on div "Ocupada Mesa 31 R$ 32,00" at bounding box center [334, 246] width 204 height 101
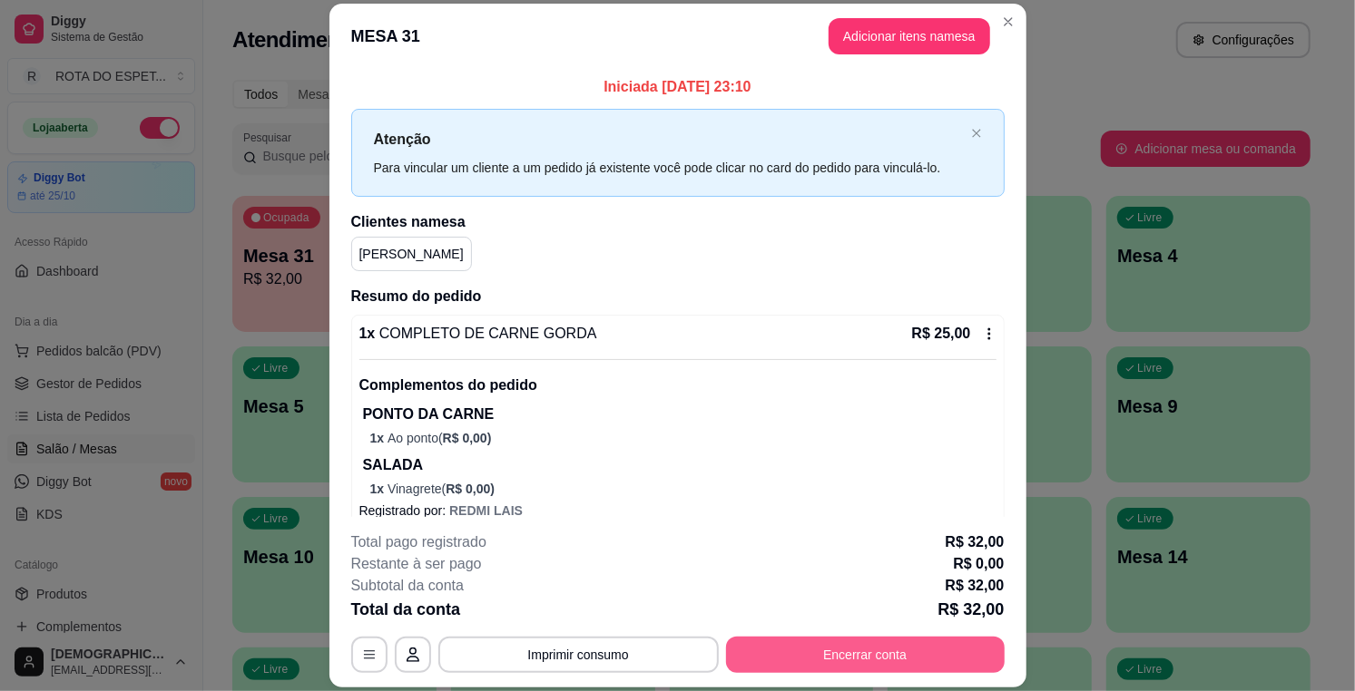
click at [813, 657] on button "Encerrar conta" at bounding box center [865, 655] width 279 height 36
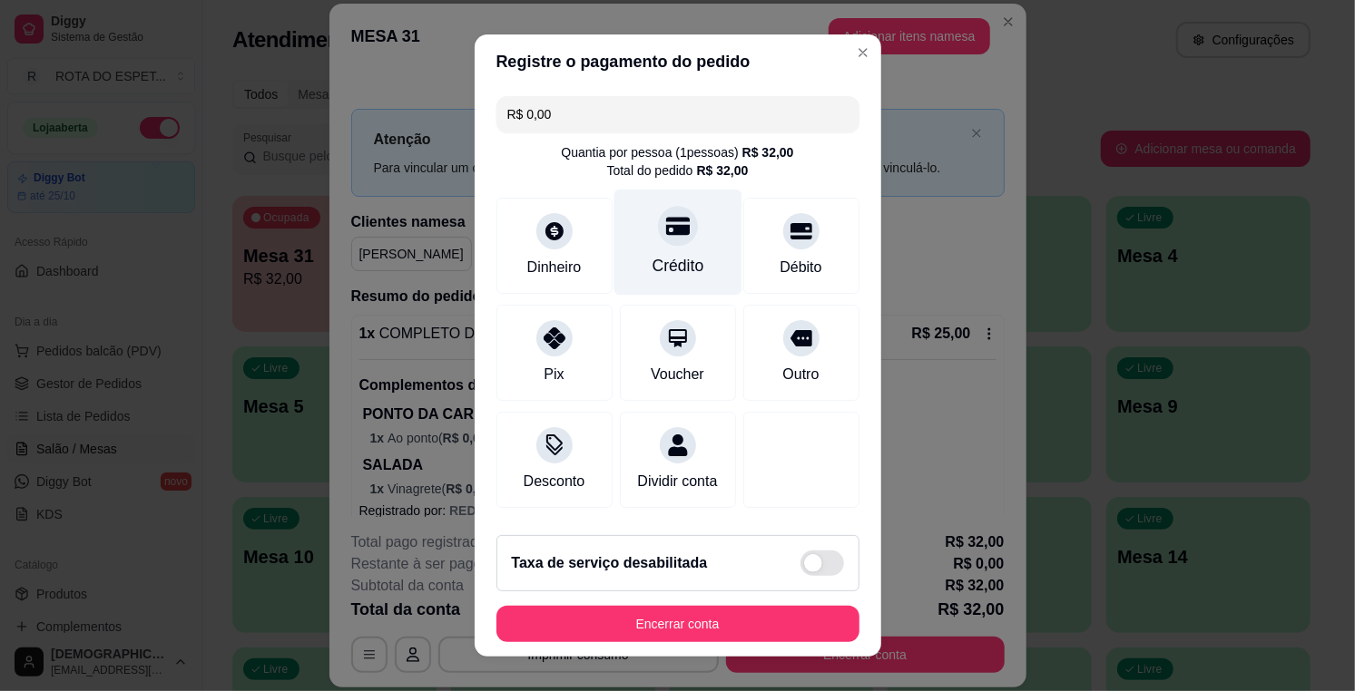
click at [642, 243] on div "Crédito" at bounding box center [677, 243] width 128 height 106
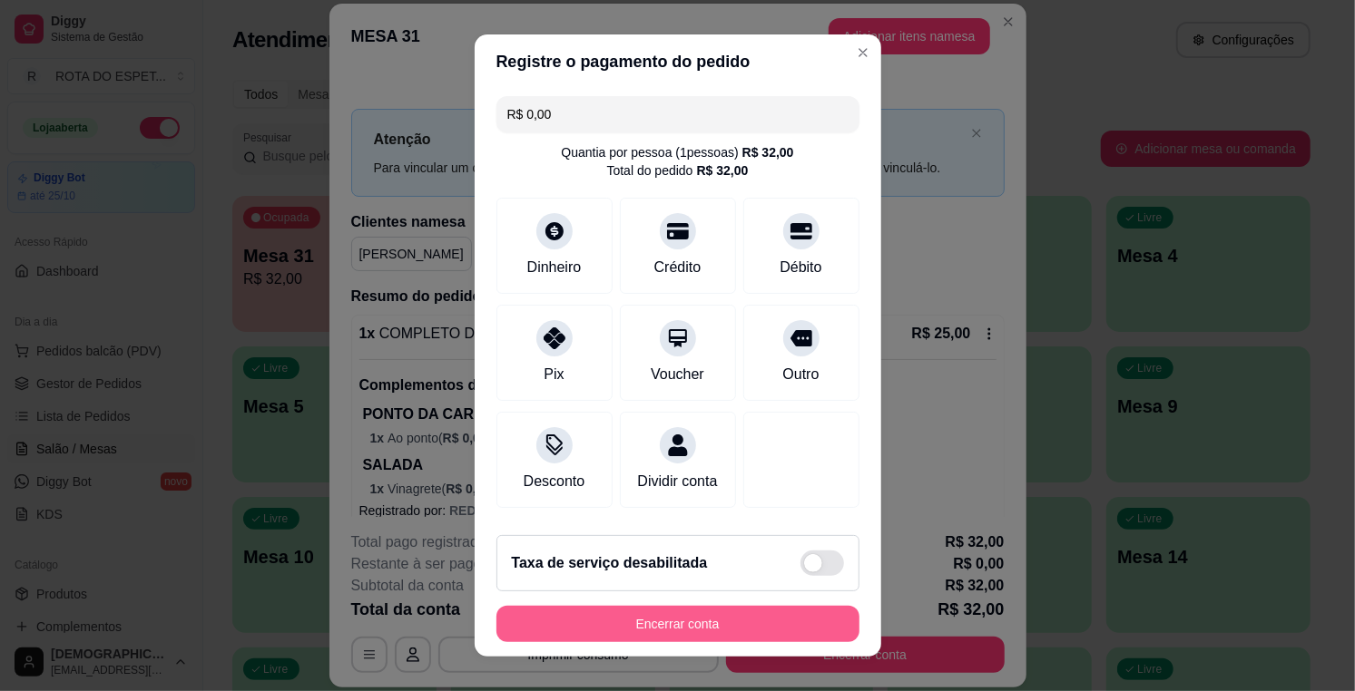
click at [686, 630] on button "Encerrar conta" at bounding box center [677, 624] width 363 height 36
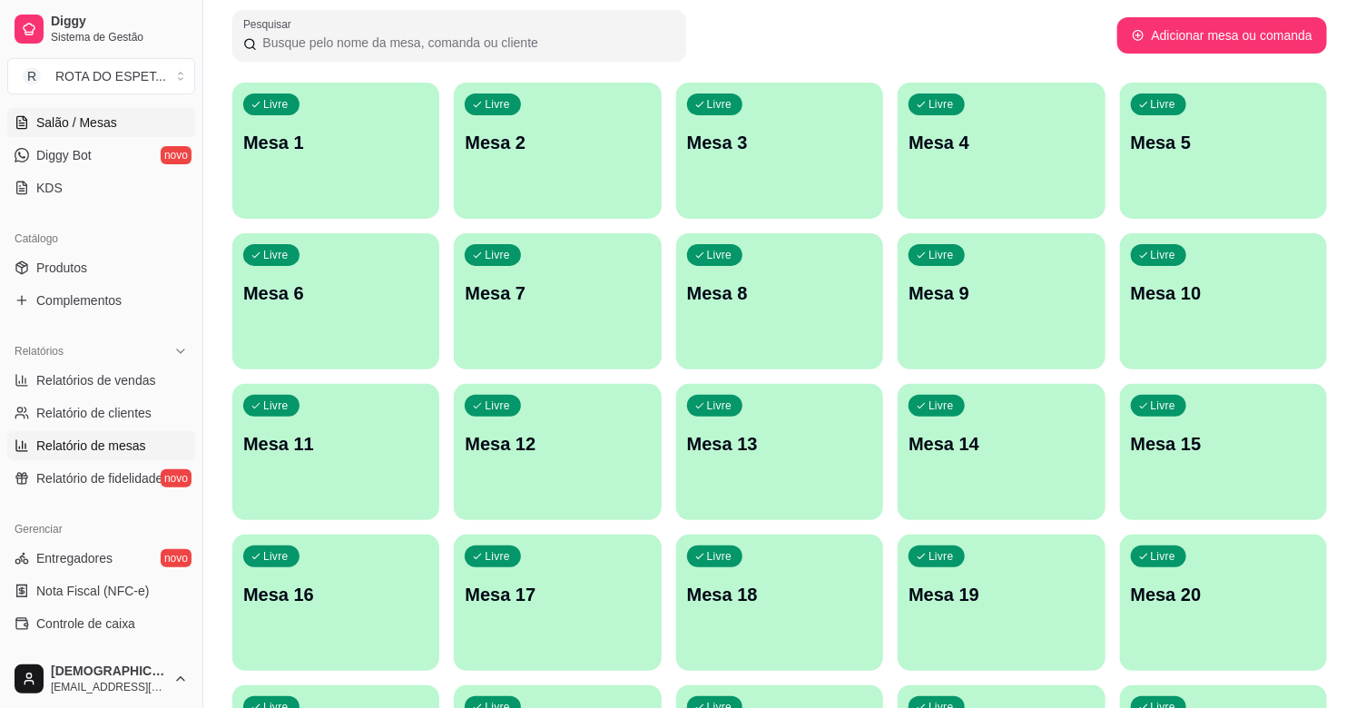
scroll to position [295, 0]
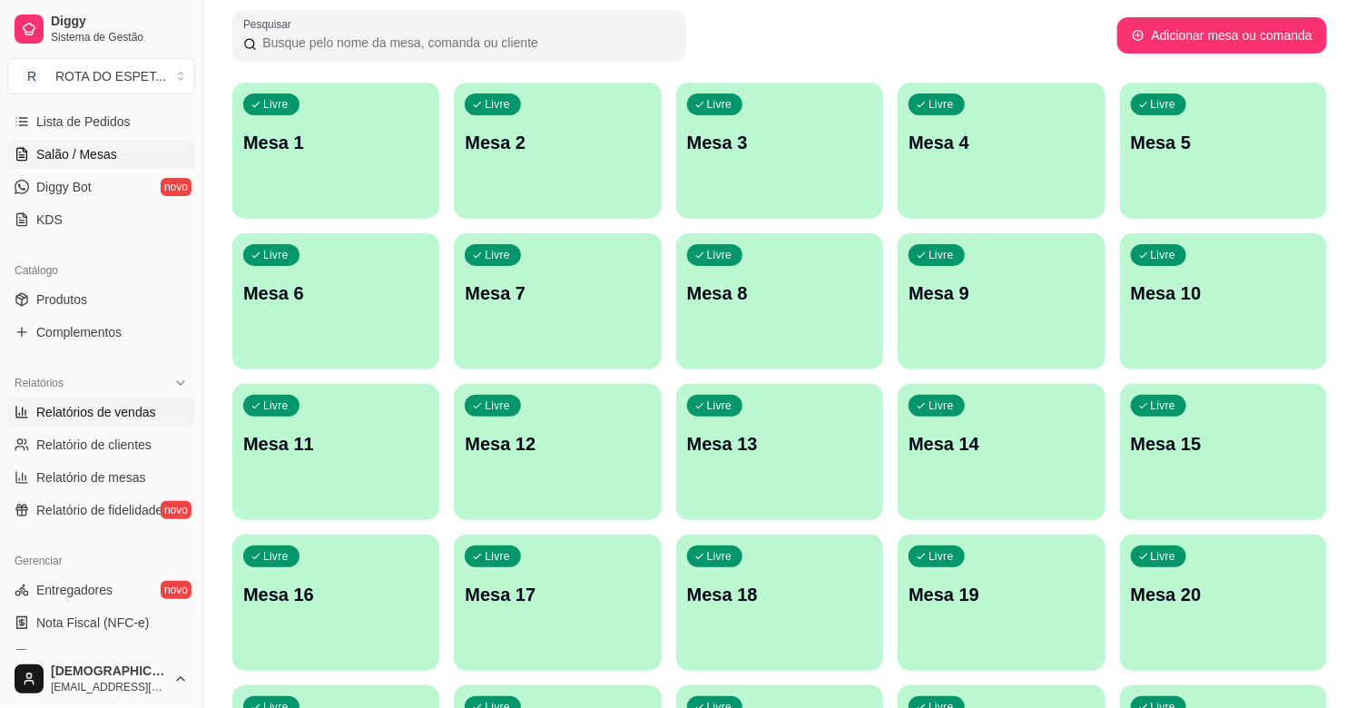
click at [119, 397] on link "Relatórios de vendas" at bounding box center [101, 411] width 188 height 29
select select "ALL"
select select "0"
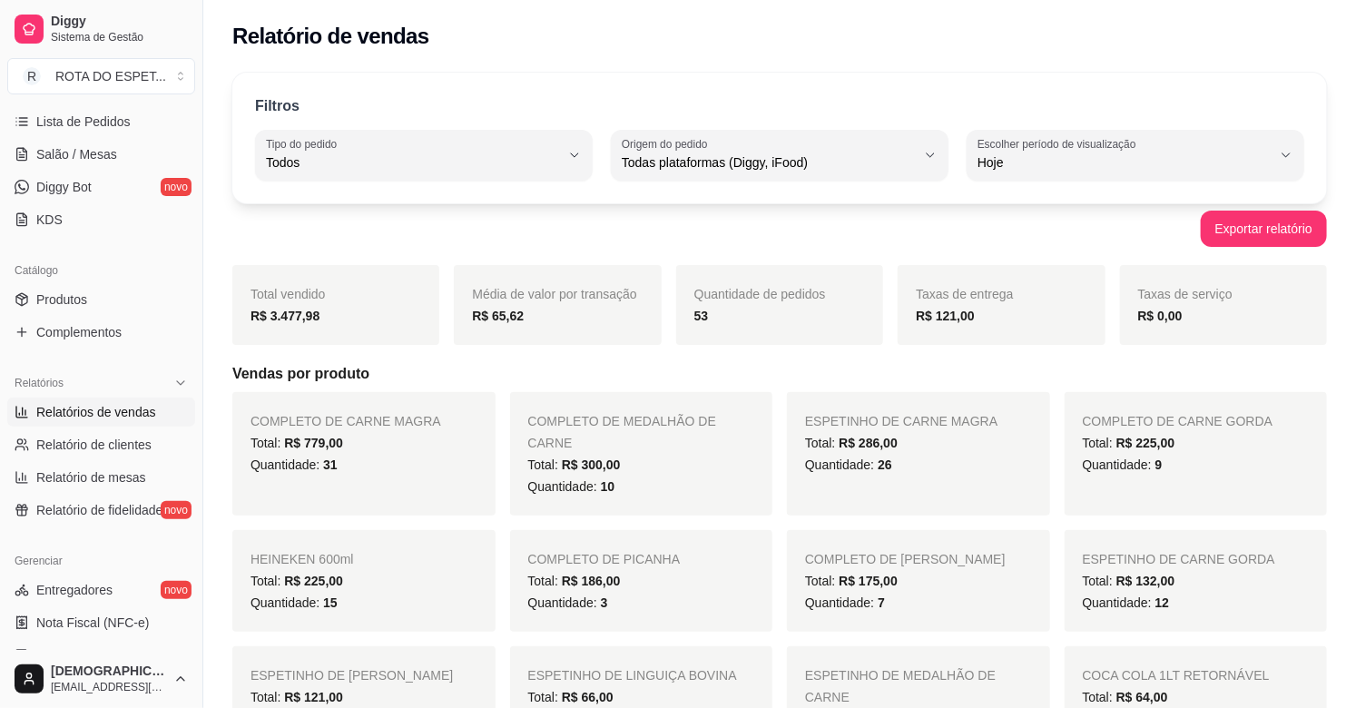
click at [828, 171] on span "Todas plataformas (Diggy, iFood)" at bounding box center [769, 162] width 294 height 18
click at [675, 242] on span "Diggy" at bounding box center [770, 235] width 279 height 17
type input "DIGGY"
select select "DIGGY"
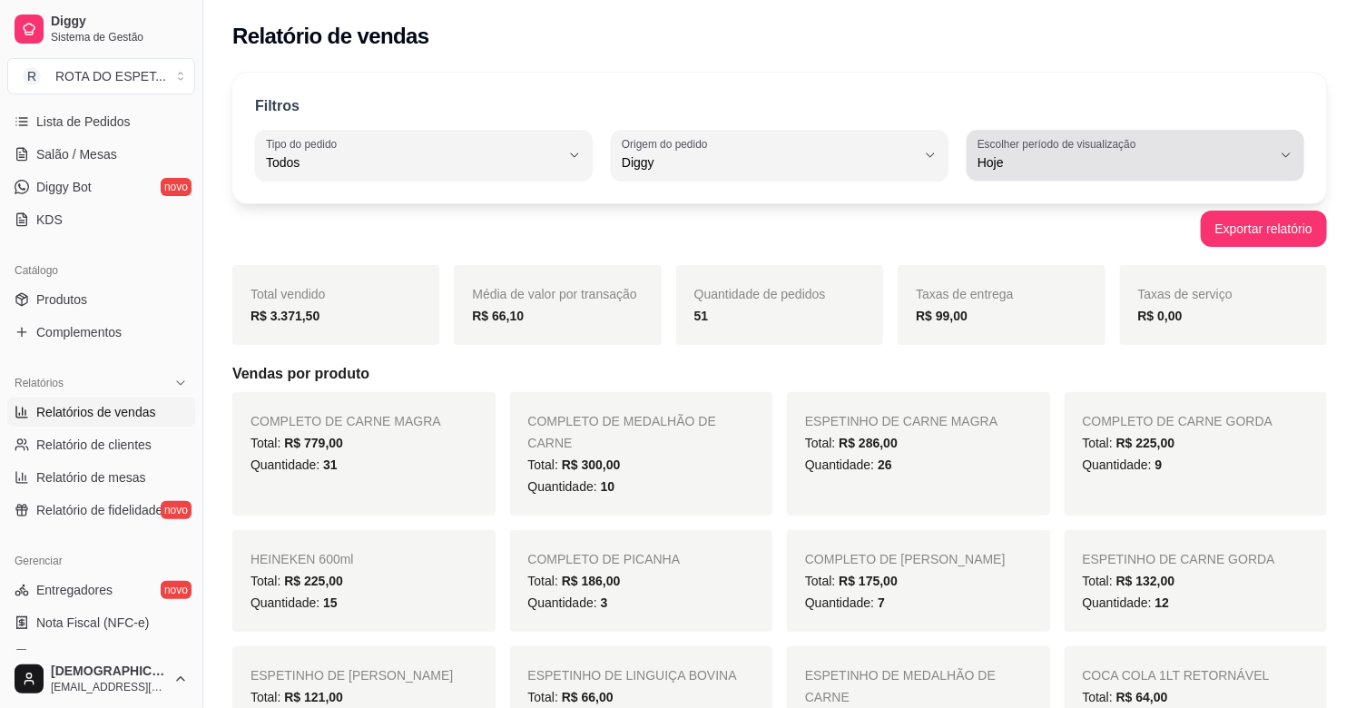
click at [1011, 156] on span "Hoje" at bounding box center [1124, 162] width 294 height 18
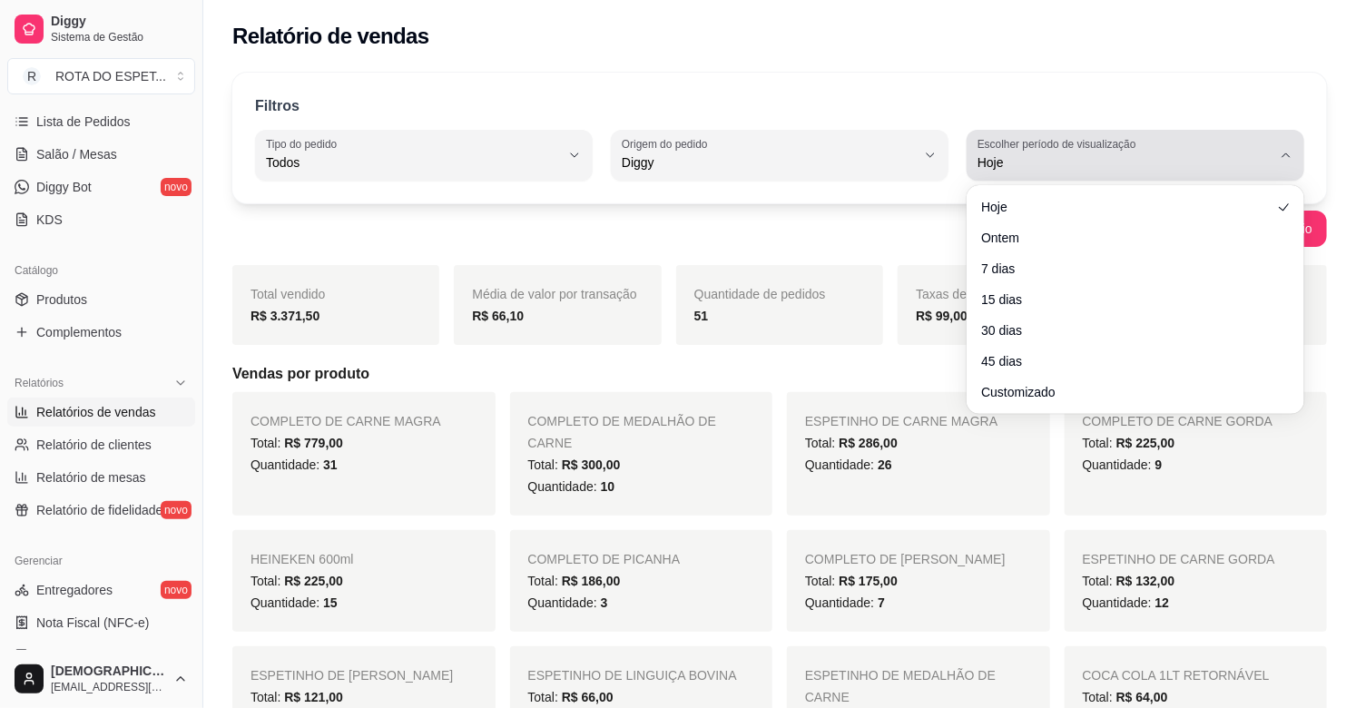
click at [1011, 156] on span "Hoje" at bounding box center [1124, 162] width 294 height 18
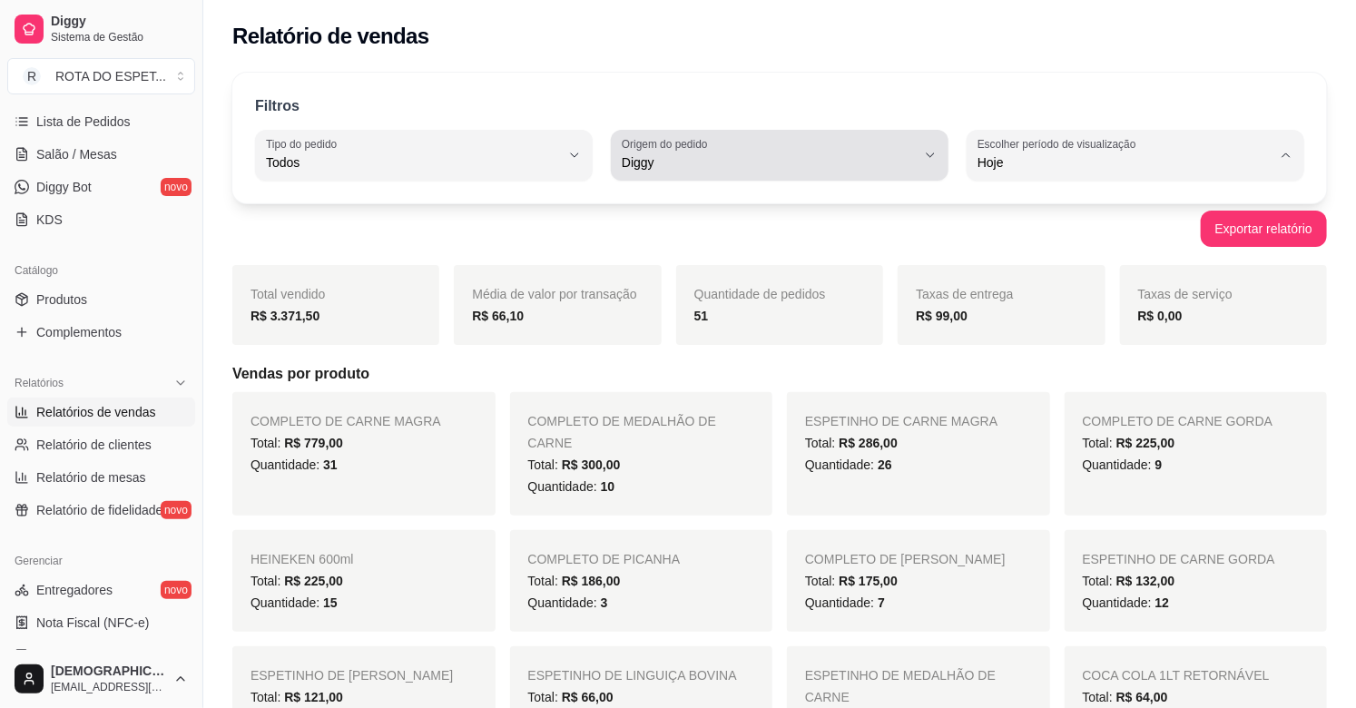
click at [539, 177] on button "Tipo do pedido Todos" at bounding box center [424, 155] width 338 height 51
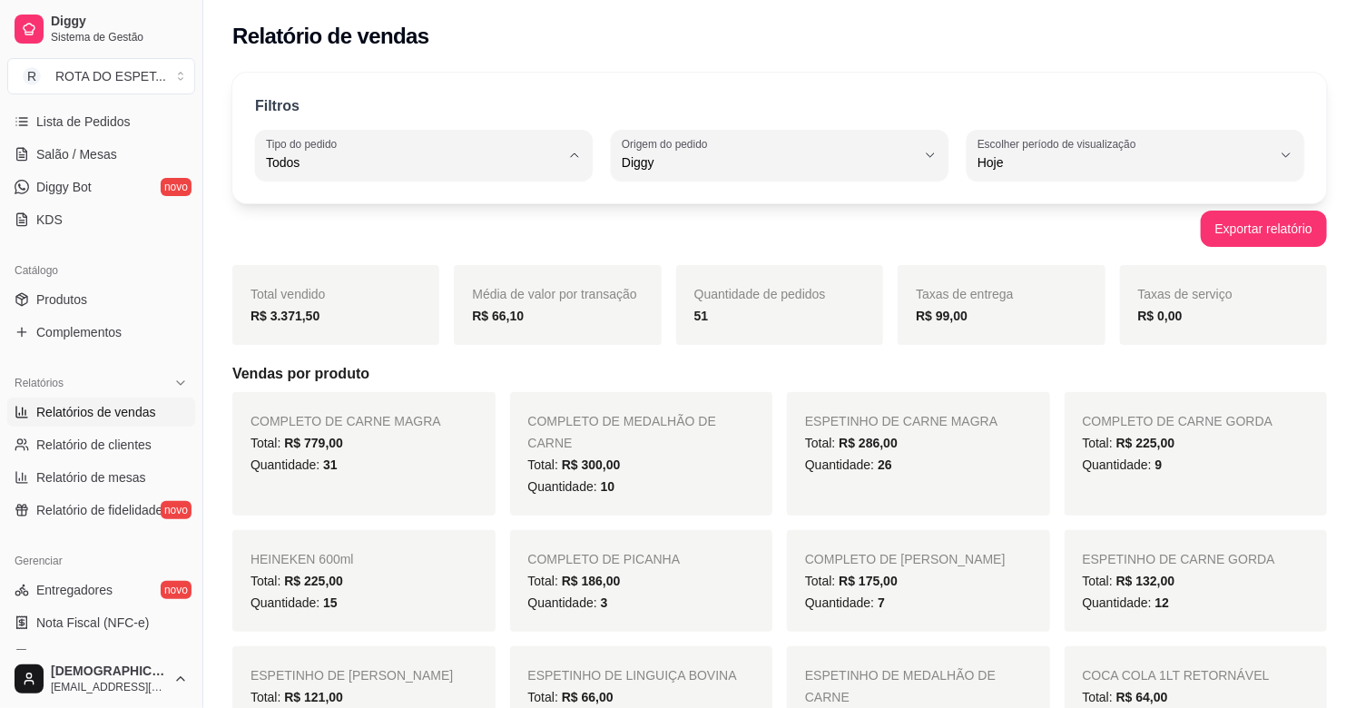
click at [401, 230] on span "Entrega" at bounding box center [415, 235] width 279 height 17
type input "DELIVERY"
select select "DELIVERY"
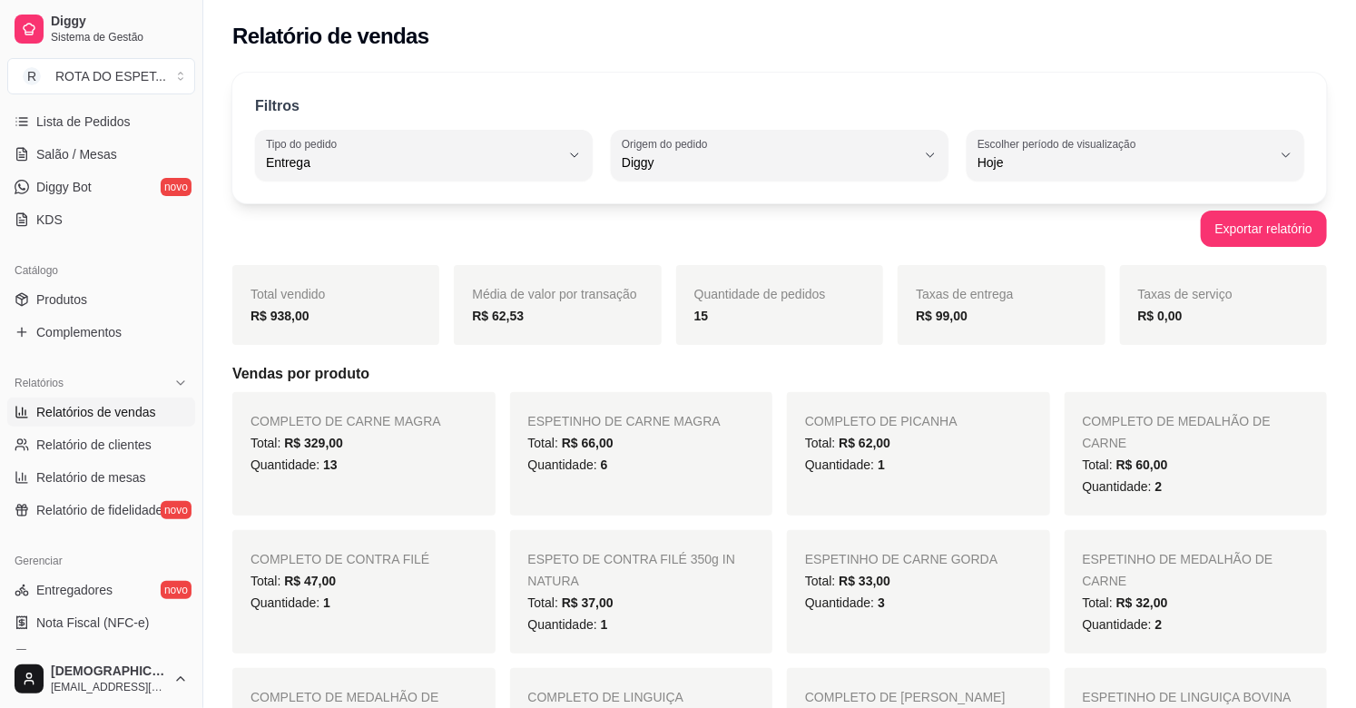
drag, startPoint x: 937, startPoint y: 327, endPoint x: 941, endPoint y: 316, distance: 11.5
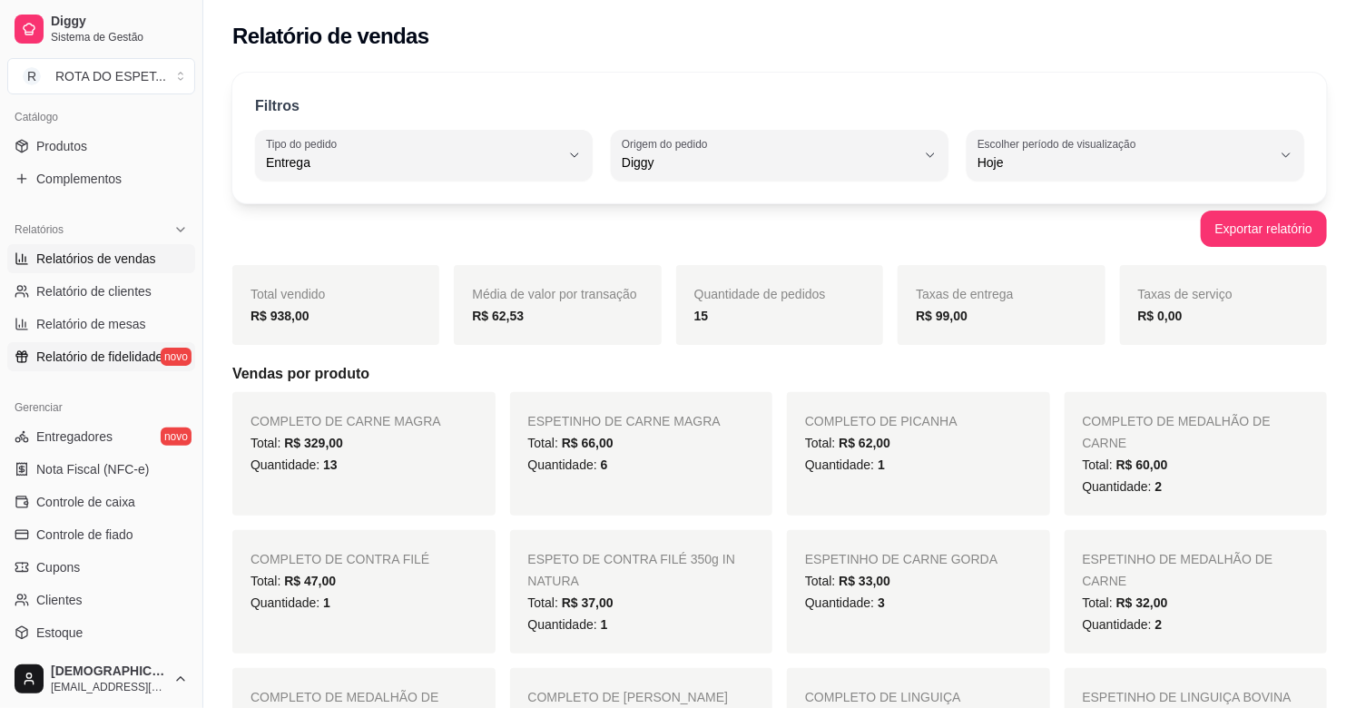
scroll to position [496, 0]
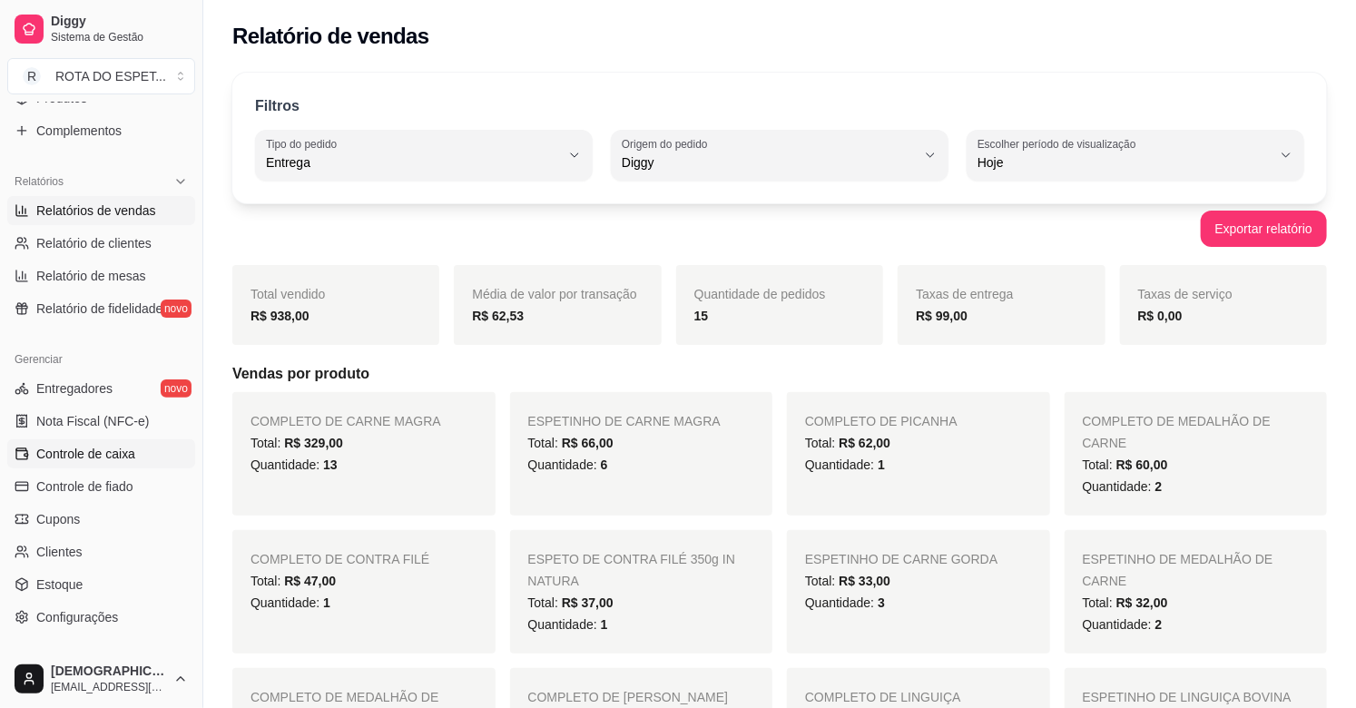
click at [86, 458] on span "Controle de caixa" at bounding box center [85, 454] width 99 height 18
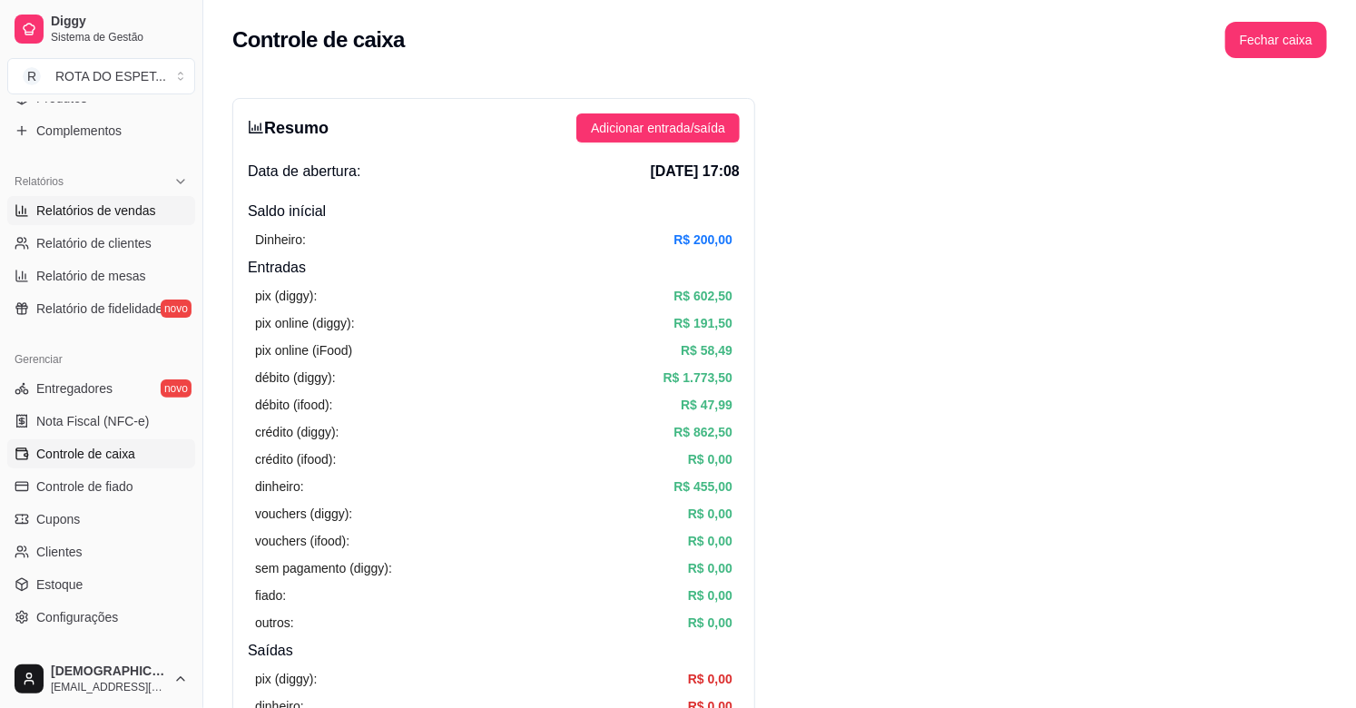
click at [119, 211] on span "Relatórios de vendas" at bounding box center [96, 210] width 120 height 18
select select "ALL"
select select "0"
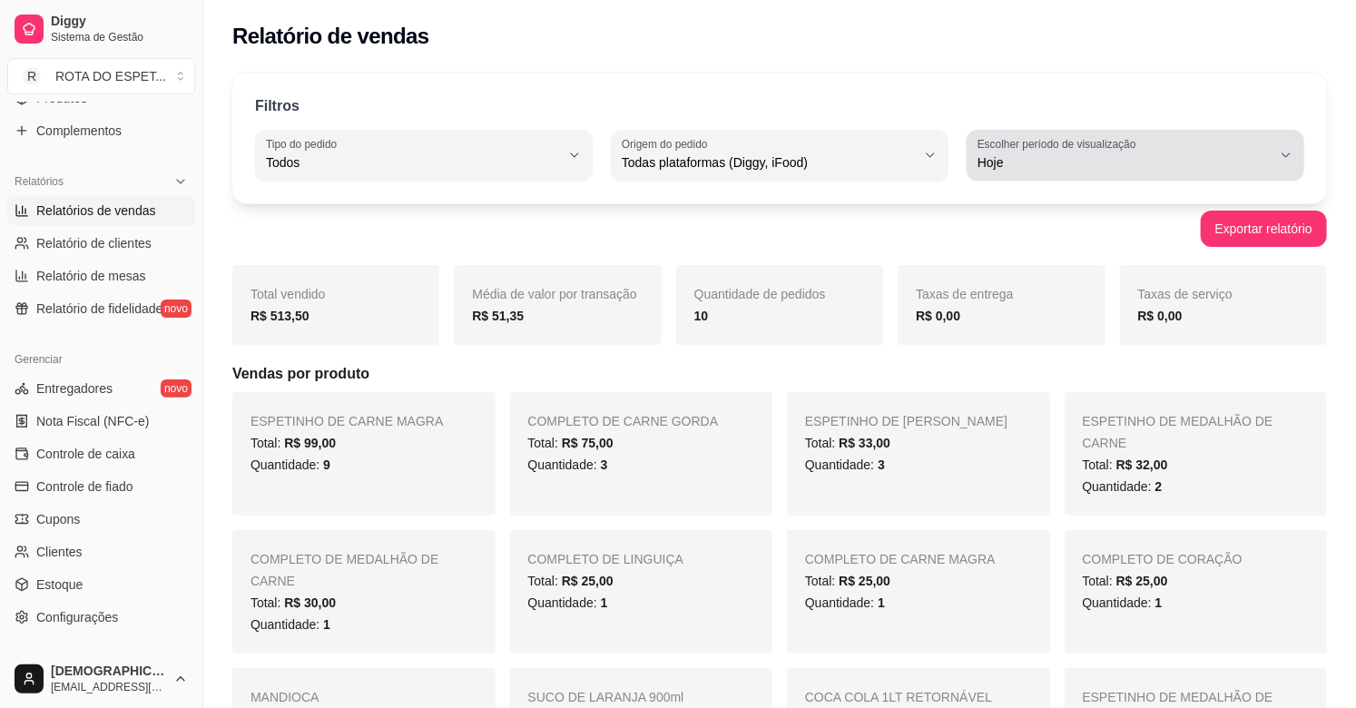
click at [1279, 147] on button "Escolher período de visualização Hoje" at bounding box center [1135, 155] width 338 height 51
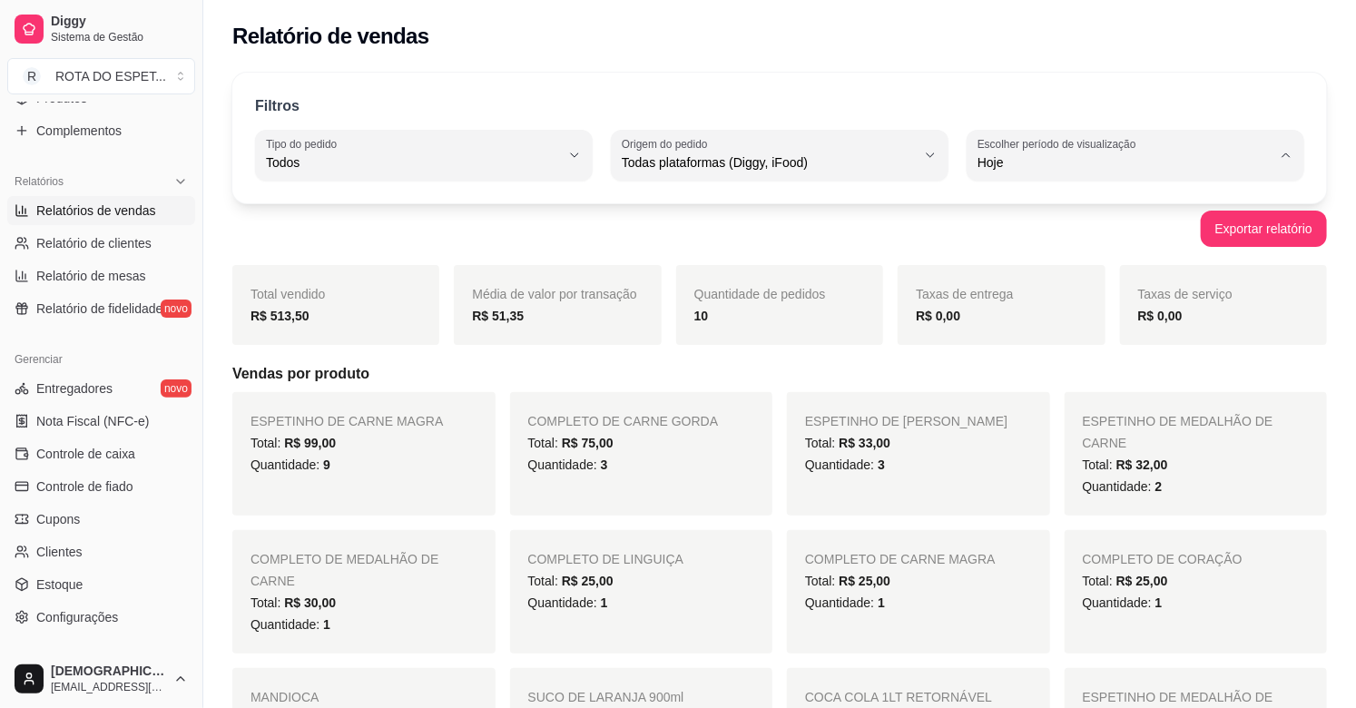
click at [1042, 225] on li "Ontem" at bounding box center [1135, 235] width 310 height 28
type input "1"
select select "1"
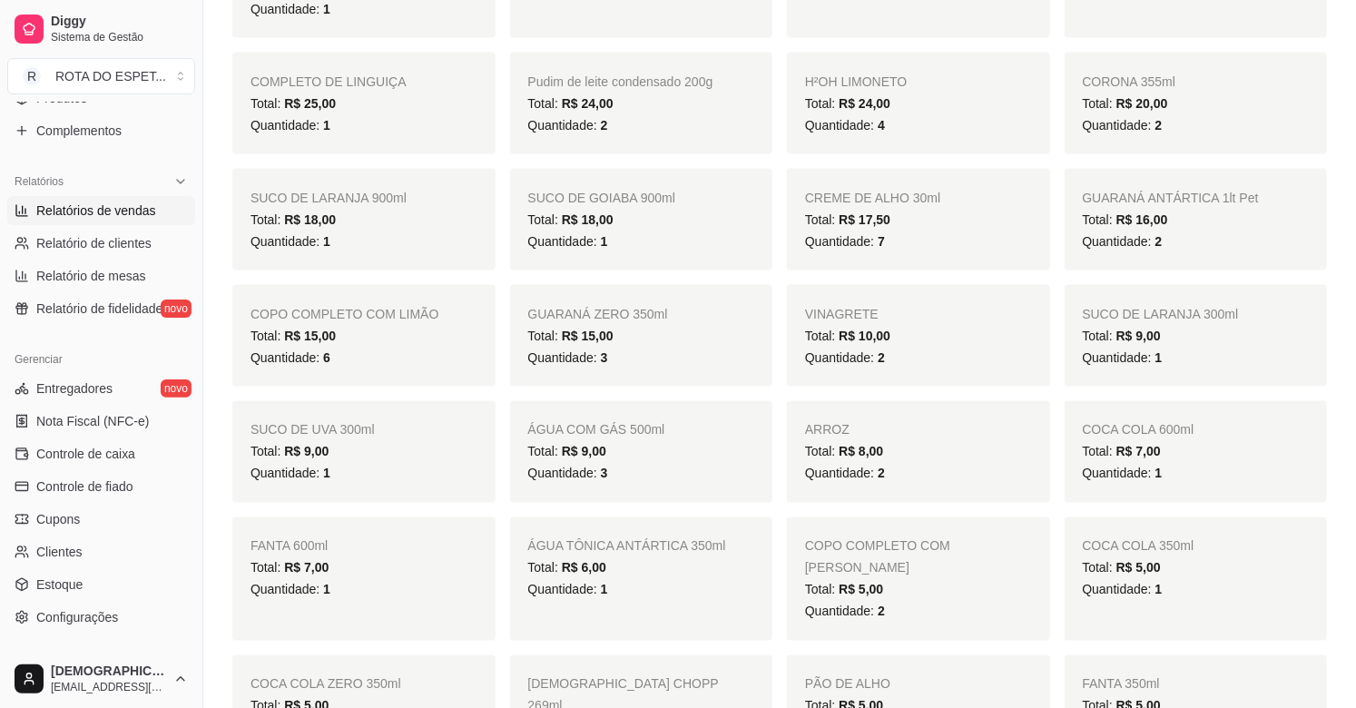
scroll to position [1209, 0]
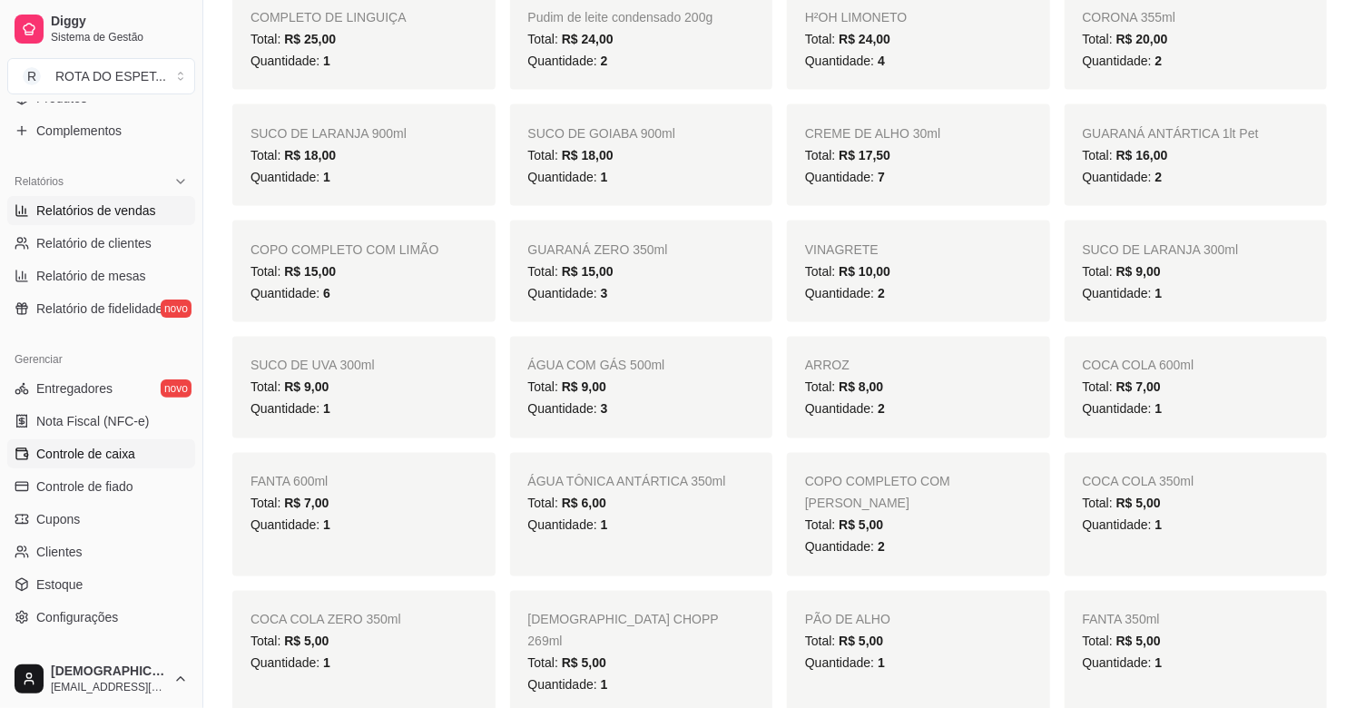
click at [110, 460] on span "Controle de caixa" at bounding box center [85, 454] width 99 height 18
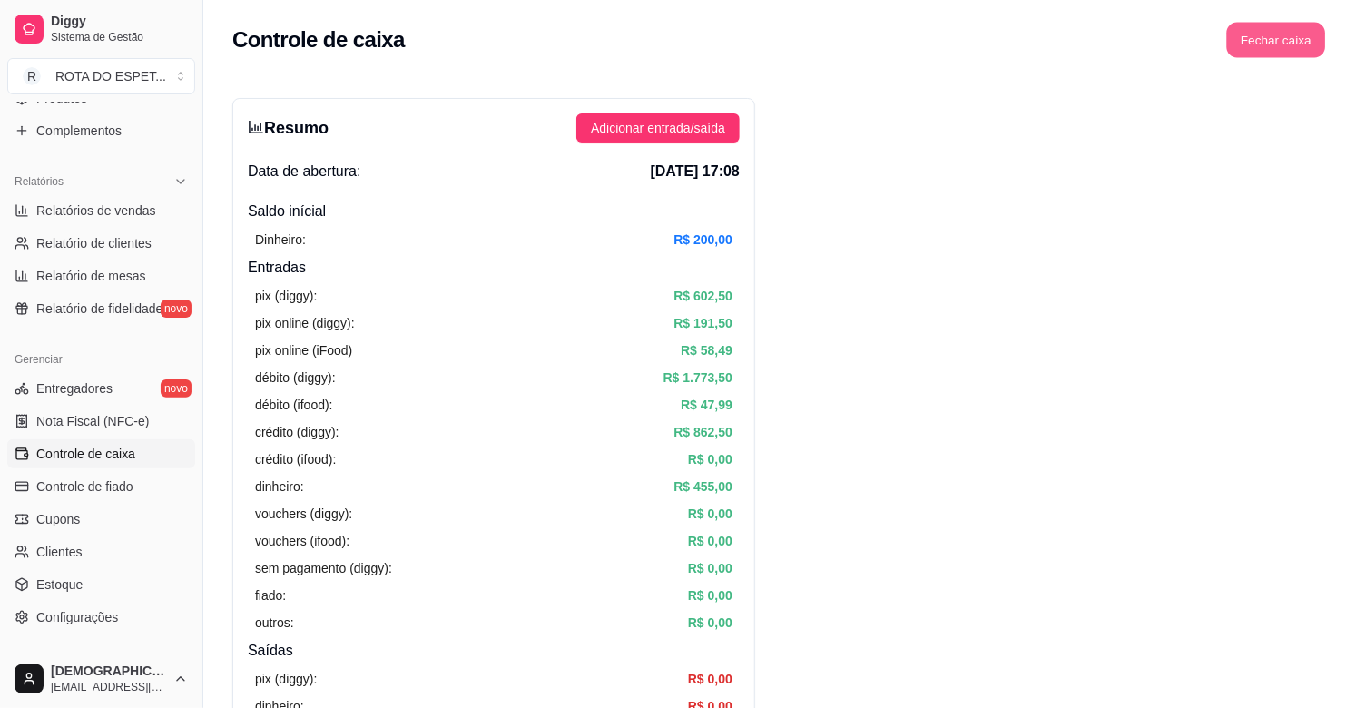
click at [1309, 29] on button "Fechar caixa" at bounding box center [1276, 40] width 99 height 35
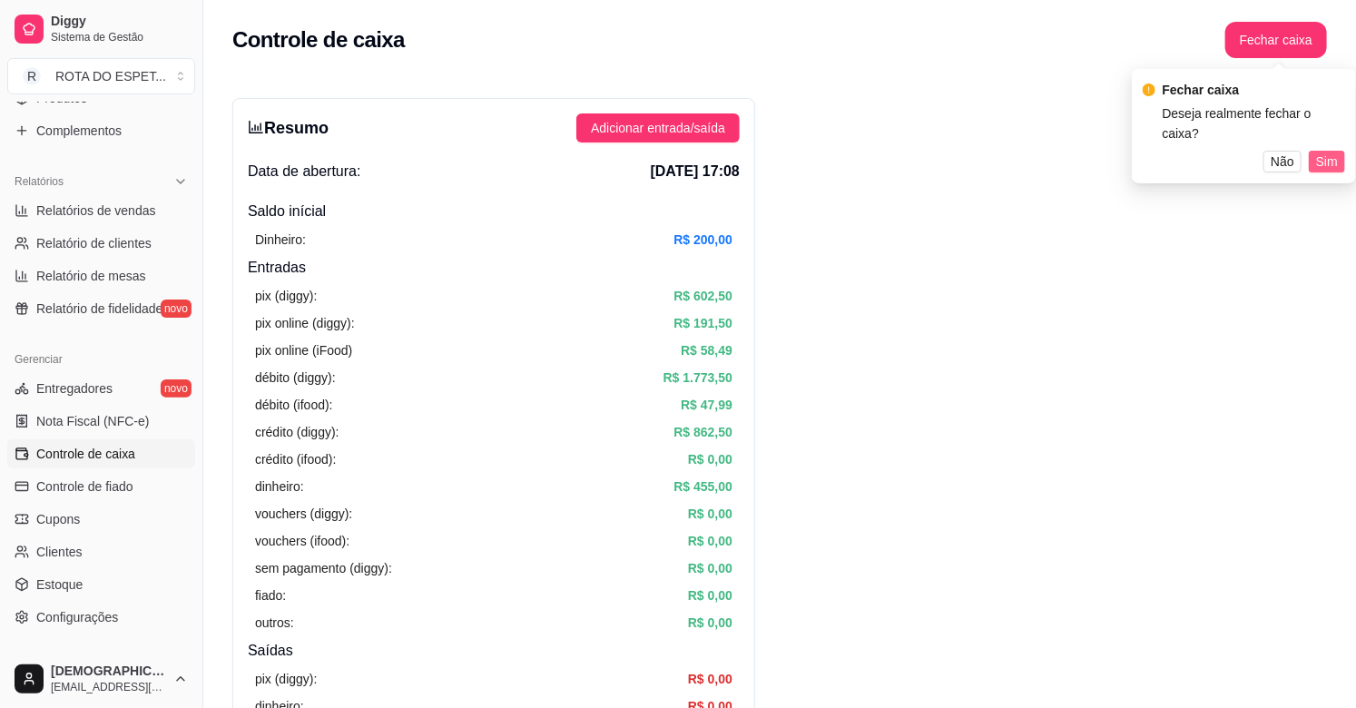
click at [1325, 152] on span "Sim" at bounding box center [1327, 162] width 22 height 20
